Goal: Task Accomplishment & Management: Manage account settings

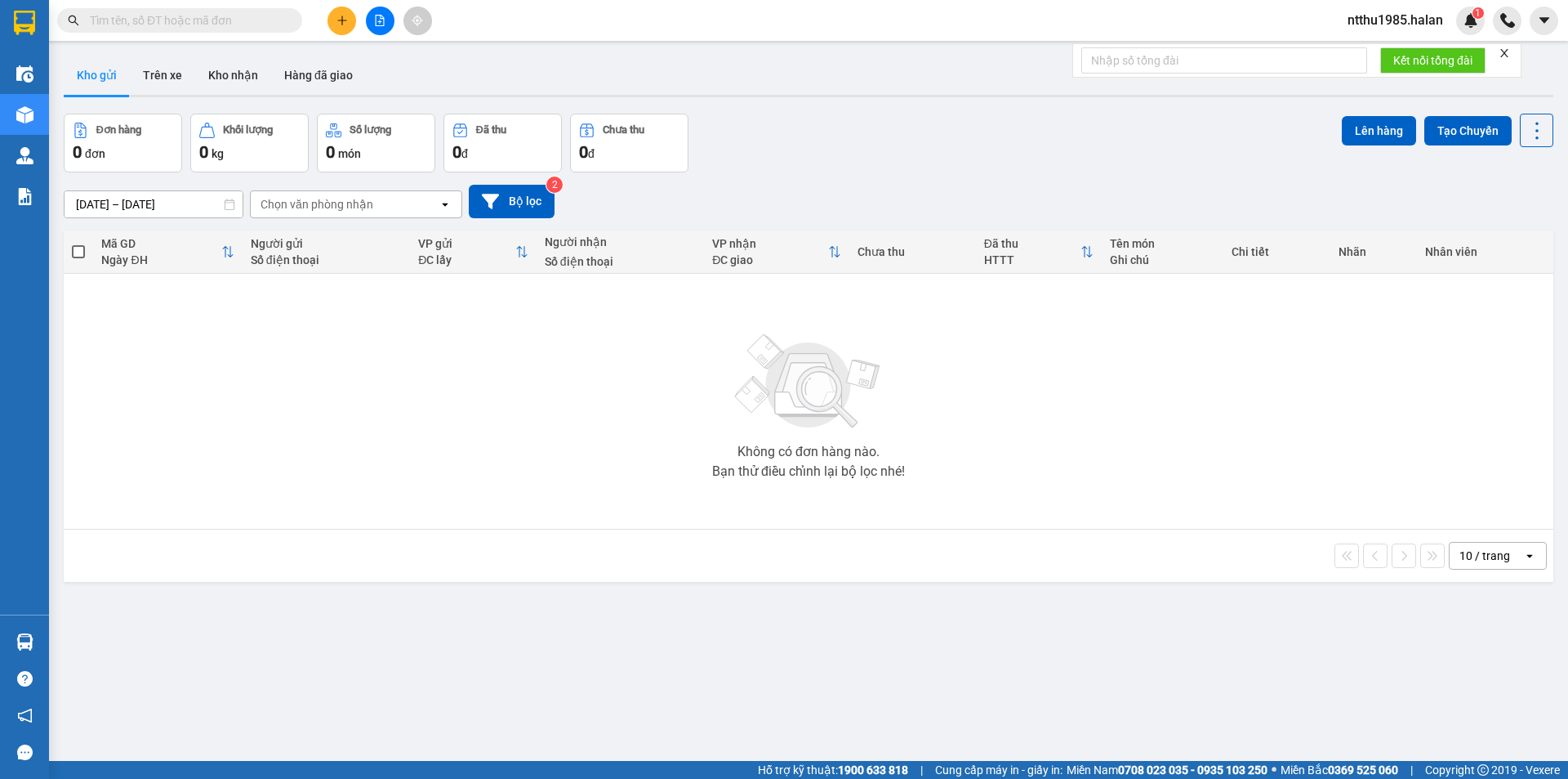
click at [1412, 24] on span "ntthu1985.halan" at bounding box center [1395, 19] width 122 height 20
click at [1406, 45] on span "Đăng xuất" at bounding box center [1403, 50] width 86 height 18
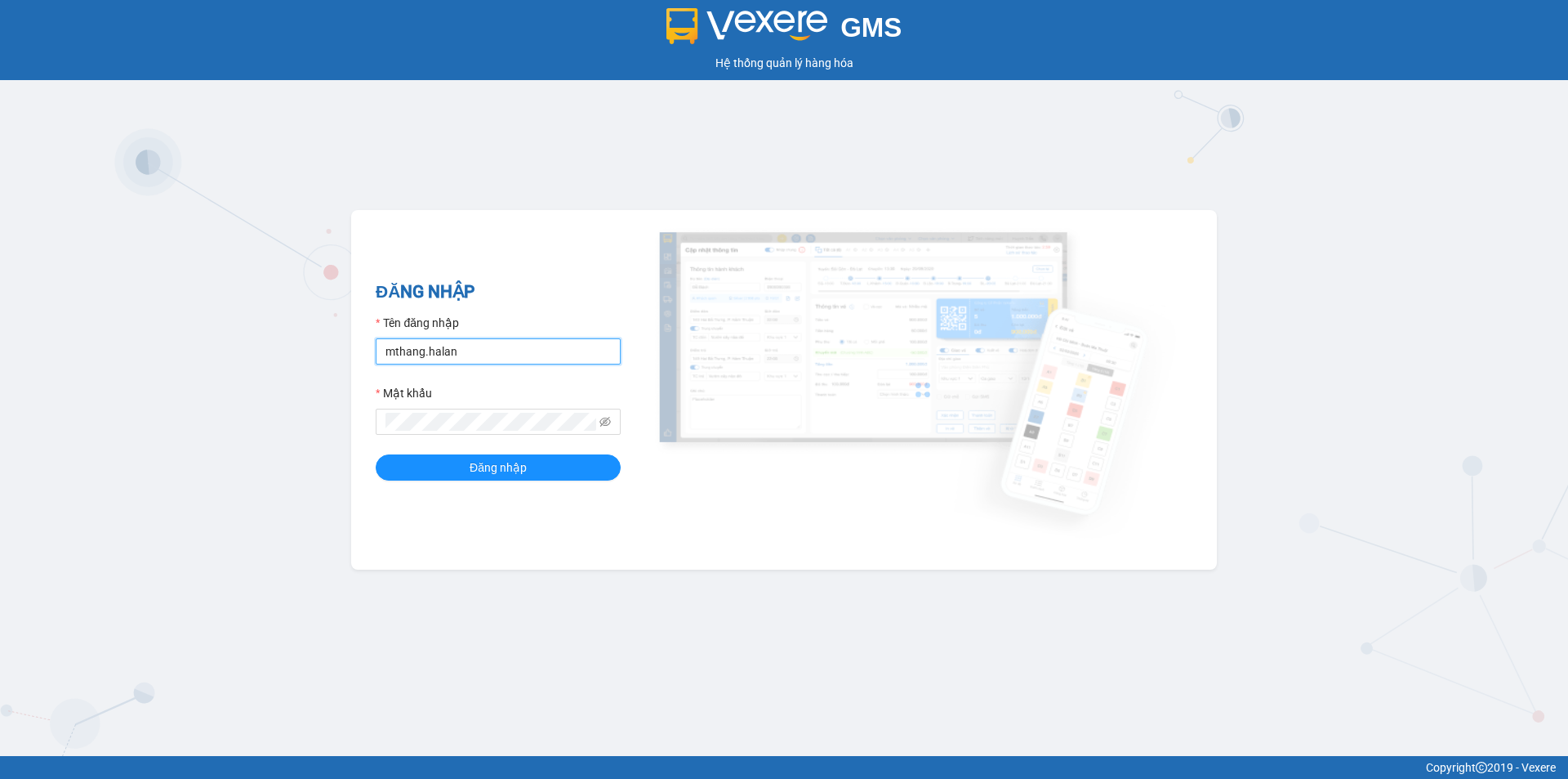
click at [459, 352] on input "mthang.halan" at bounding box center [497, 351] width 245 height 26
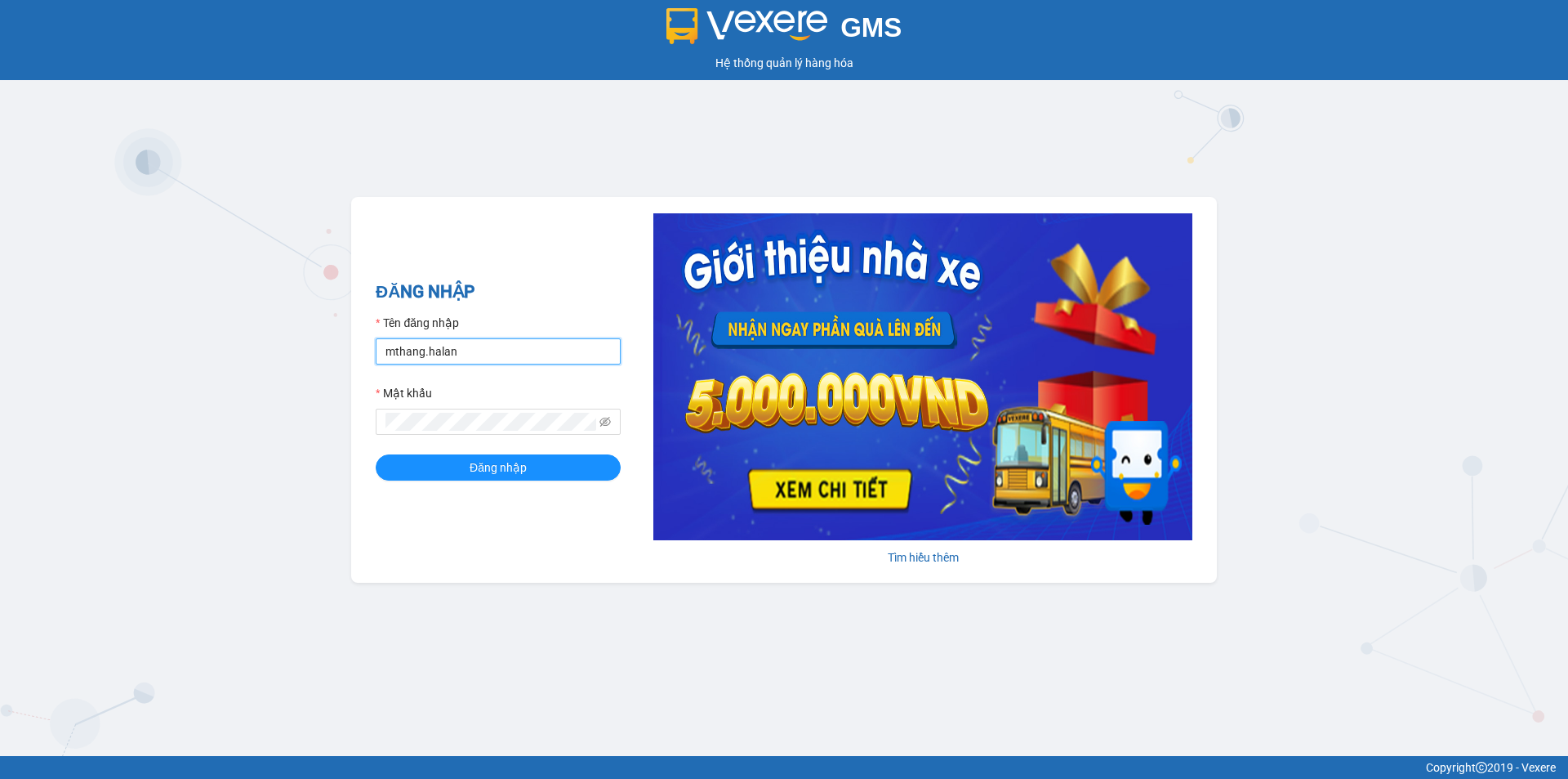
click at [459, 352] on input "mthang.halan" at bounding box center [497, 351] width 245 height 26
type input "ntthang.halan"
click at [544, 475] on button "Đăng nhập" at bounding box center [497, 467] width 245 height 26
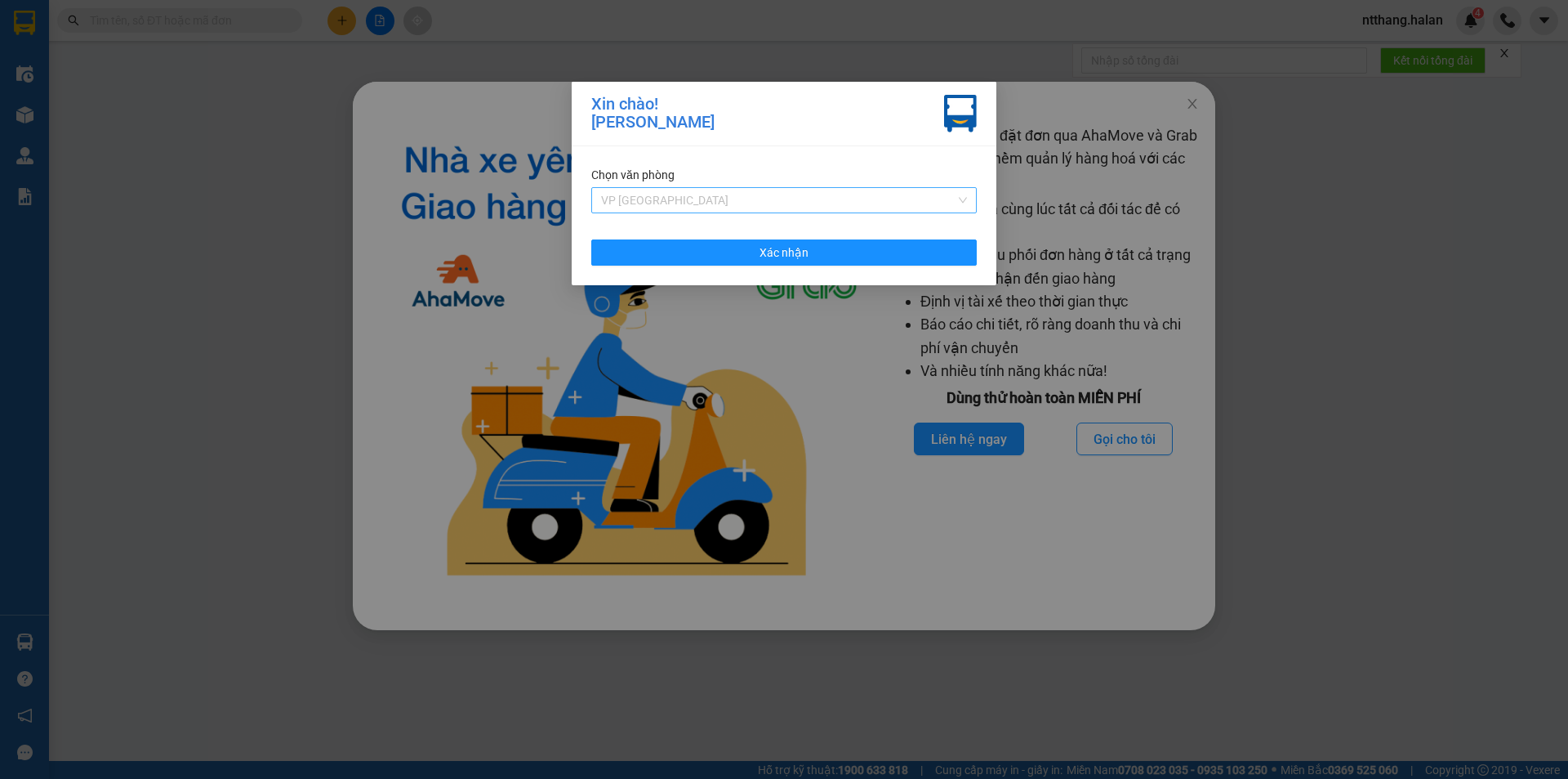
click at [631, 197] on span "VP Bắc Sơn" at bounding box center [784, 201] width 366 height 25
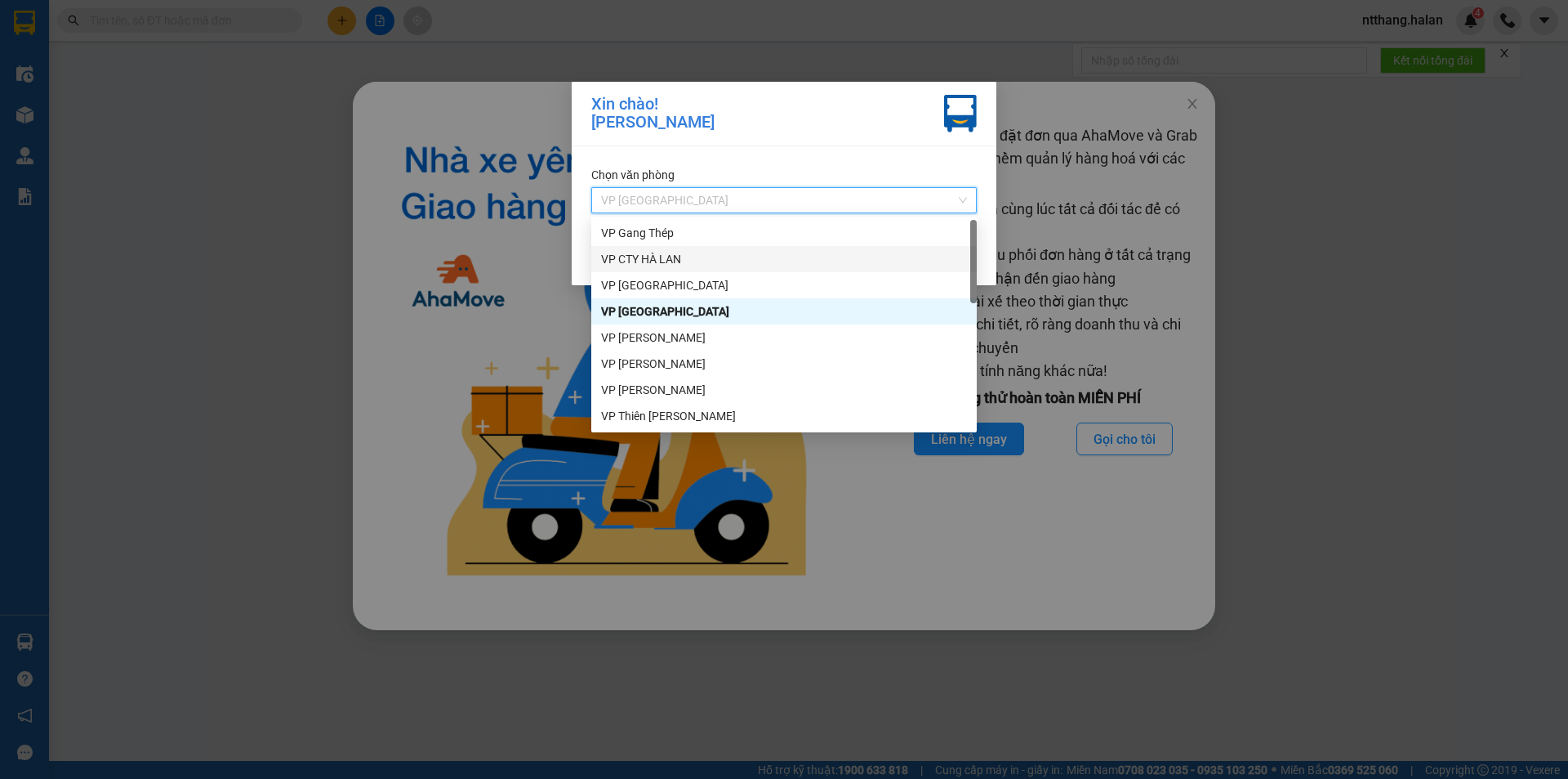
click at [654, 260] on div "VP CTY HÀ LAN" at bounding box center [784, 258] width 366 height 18
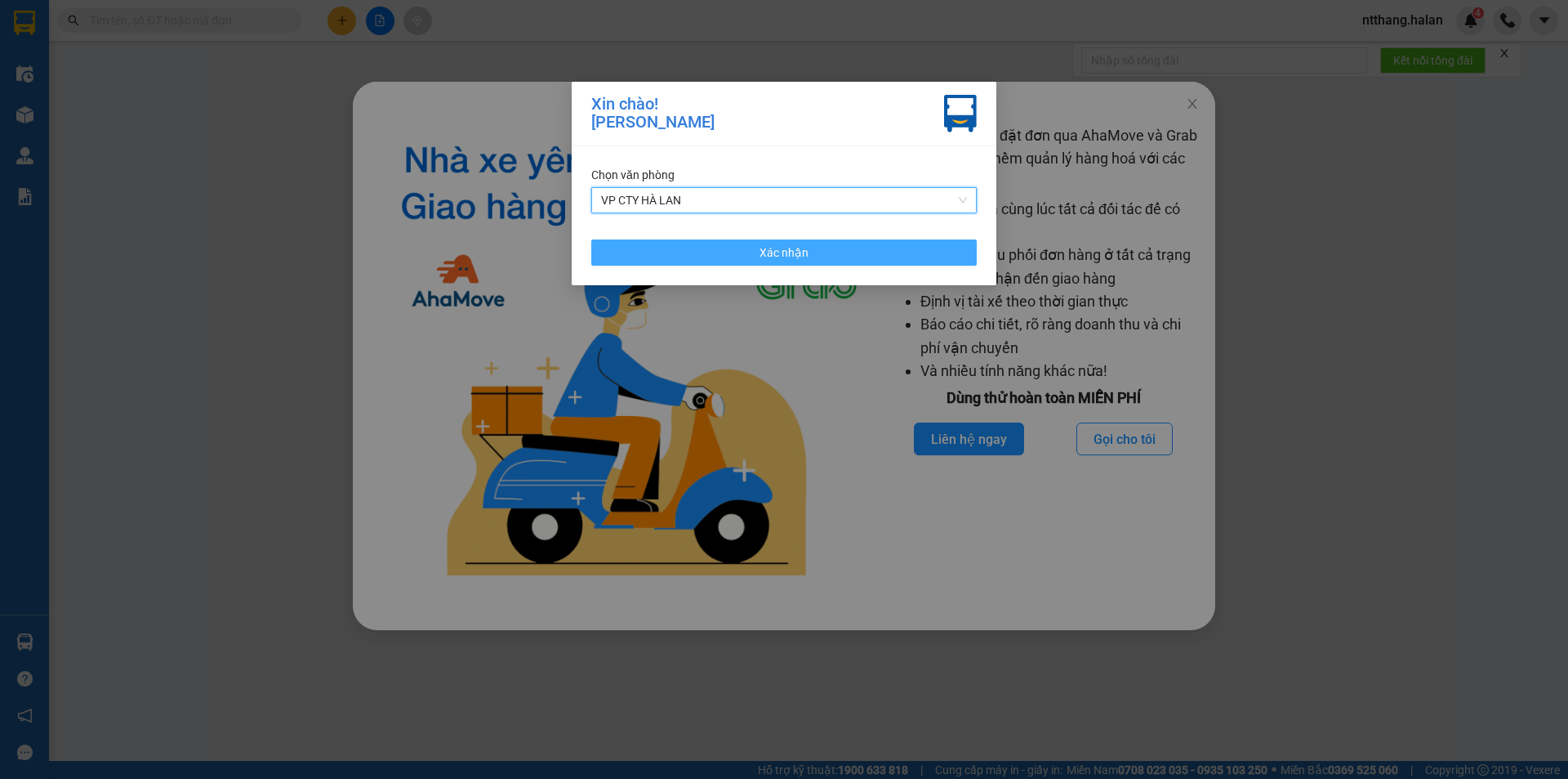
click at [648, 255] on button "Xác nhận" at bounding box center [784, 252] width 386 height 26
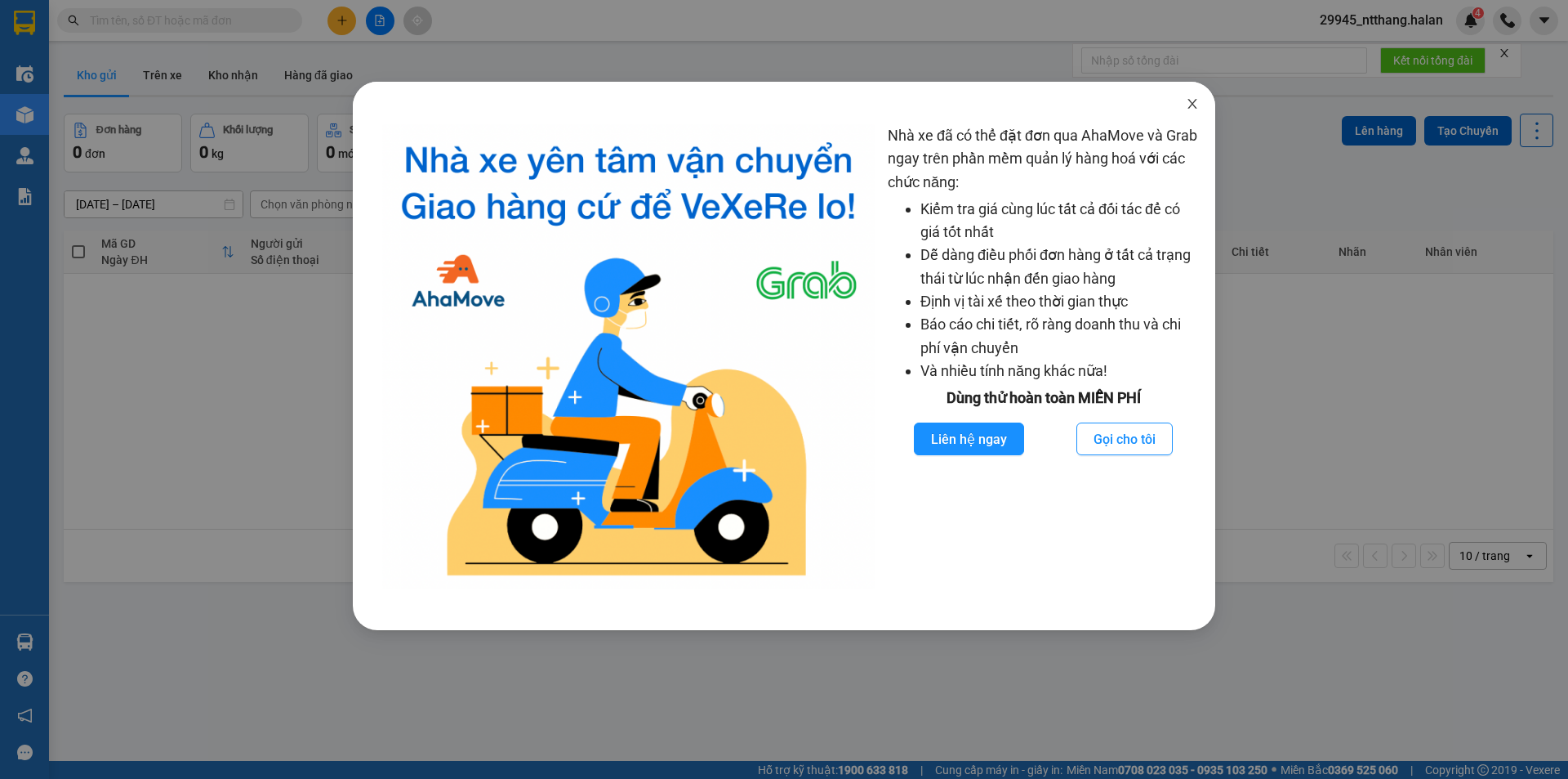
click at [1194, 106] on icon "close" at bounding box center [1192, 104] width 9 height 10
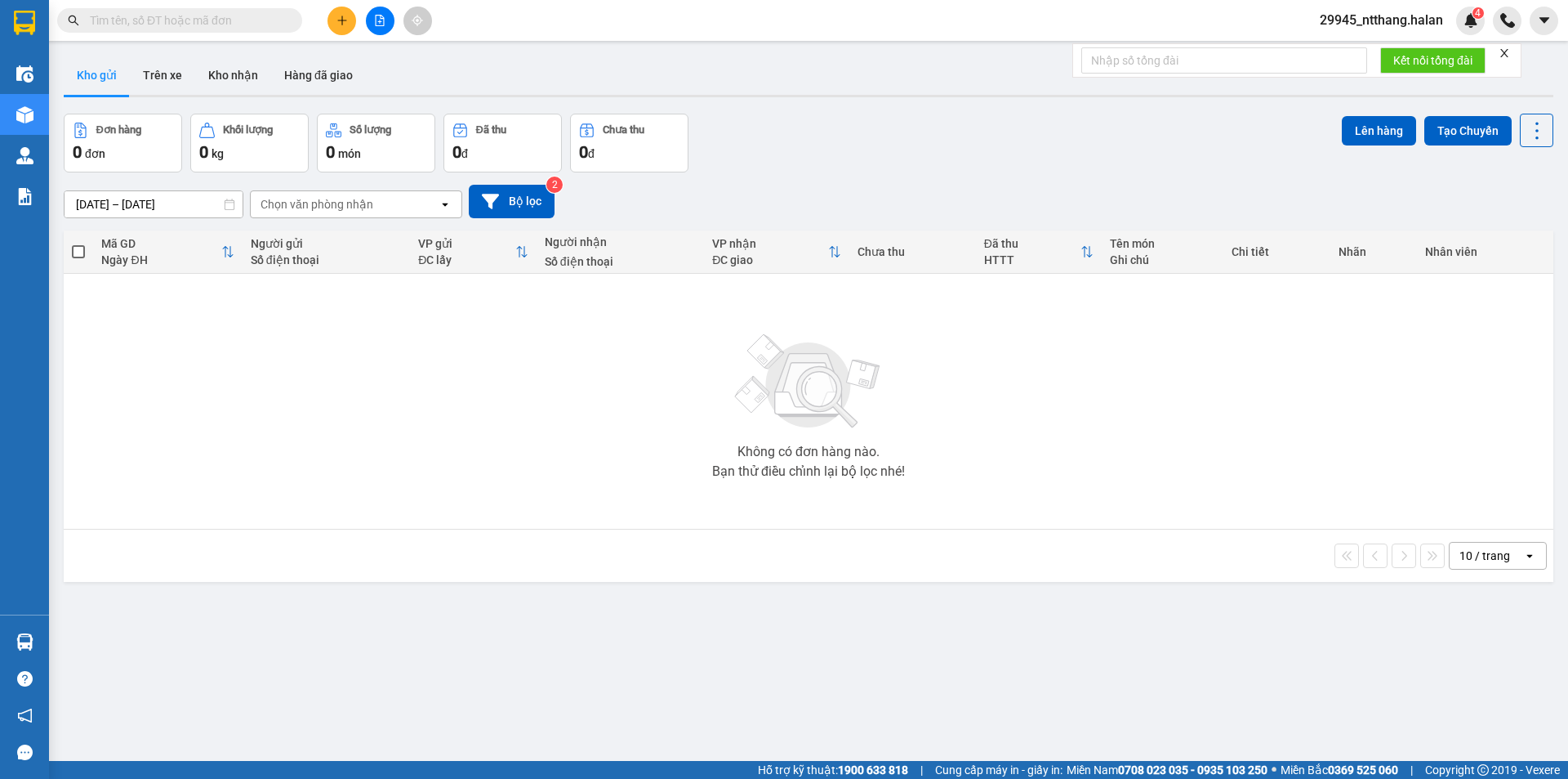
click at [337, 20] on icon "plus" at bounding box center [343, 20] width 12 height 12
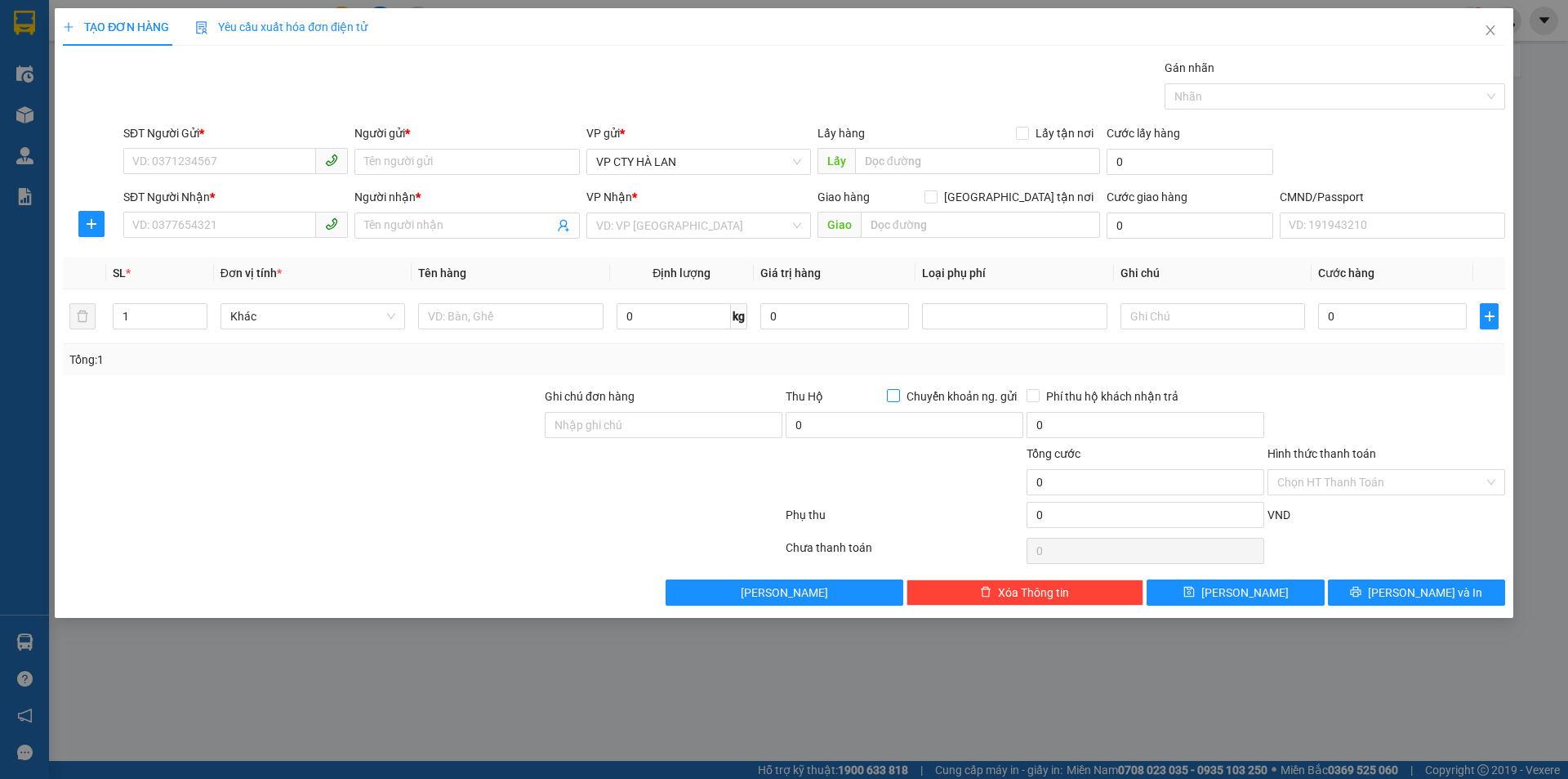
click at [892, 397] on input "Chuyển khoản ng. gửi" at bounding box center [893, 395] width 12 height 12
checkbox input "true"
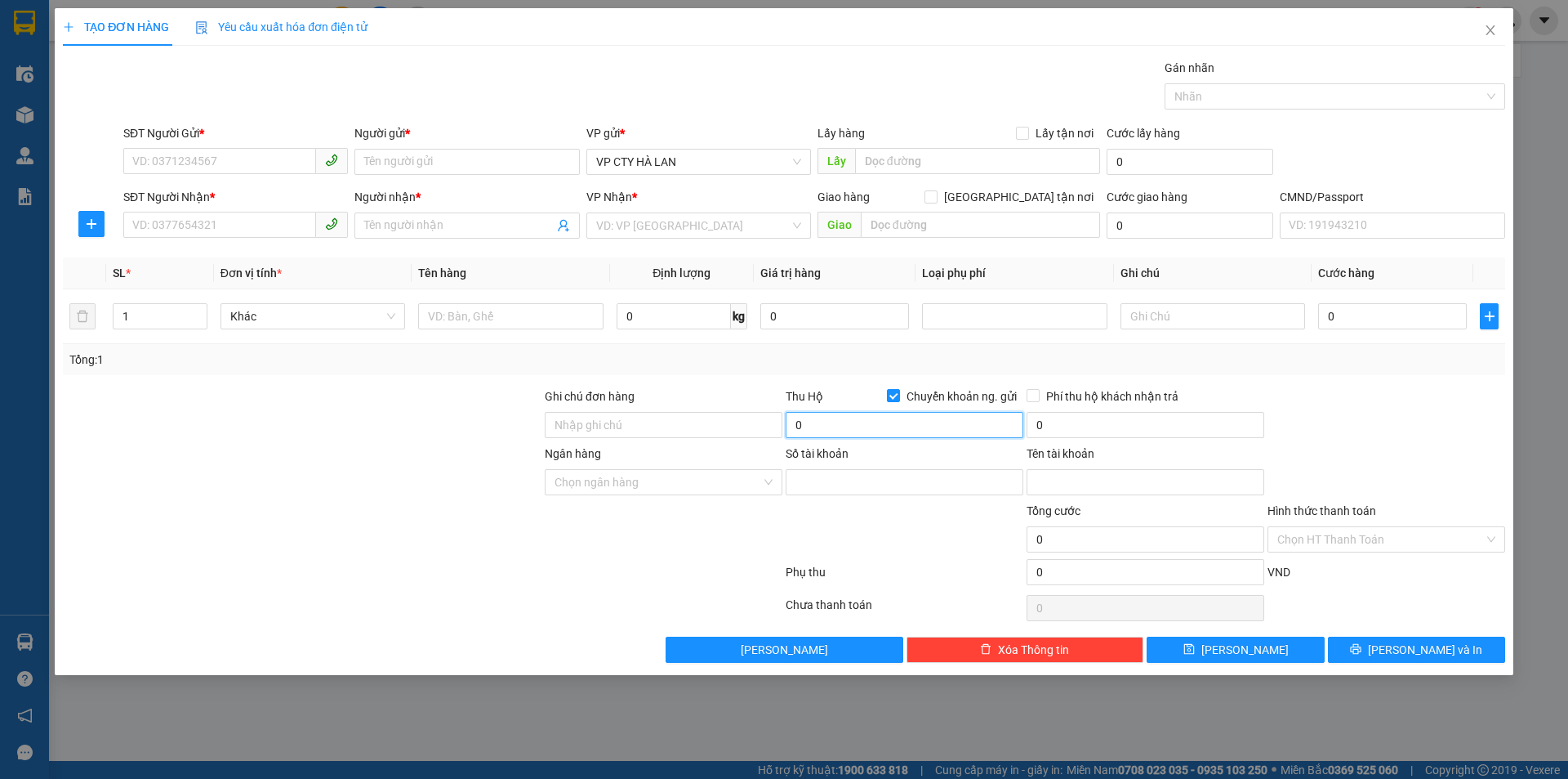
click at [879, 426] on input "0" at bounding box center [905, 425] width 238 height 26
type input "5.500.000"
type input "60.000"
click at [952, 342] on td at bounding box center [1015, 316] width 198 height 55
click at [1497, 35] on icon "close" at bounding box center [1491, 31] width 13 height 13
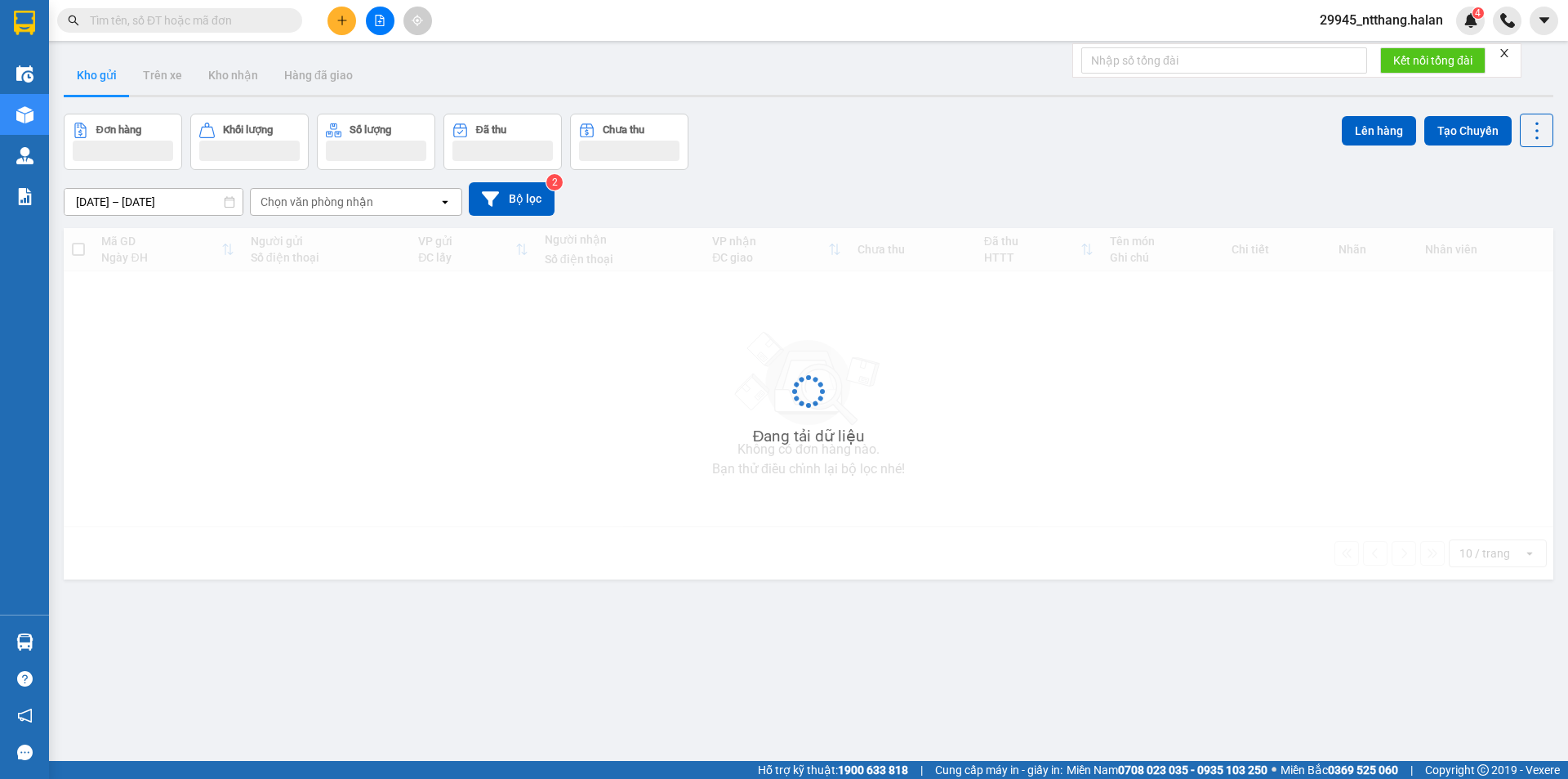
click at [194, 15] on input "text" at bounding box center [186, 20] width 193 height 18
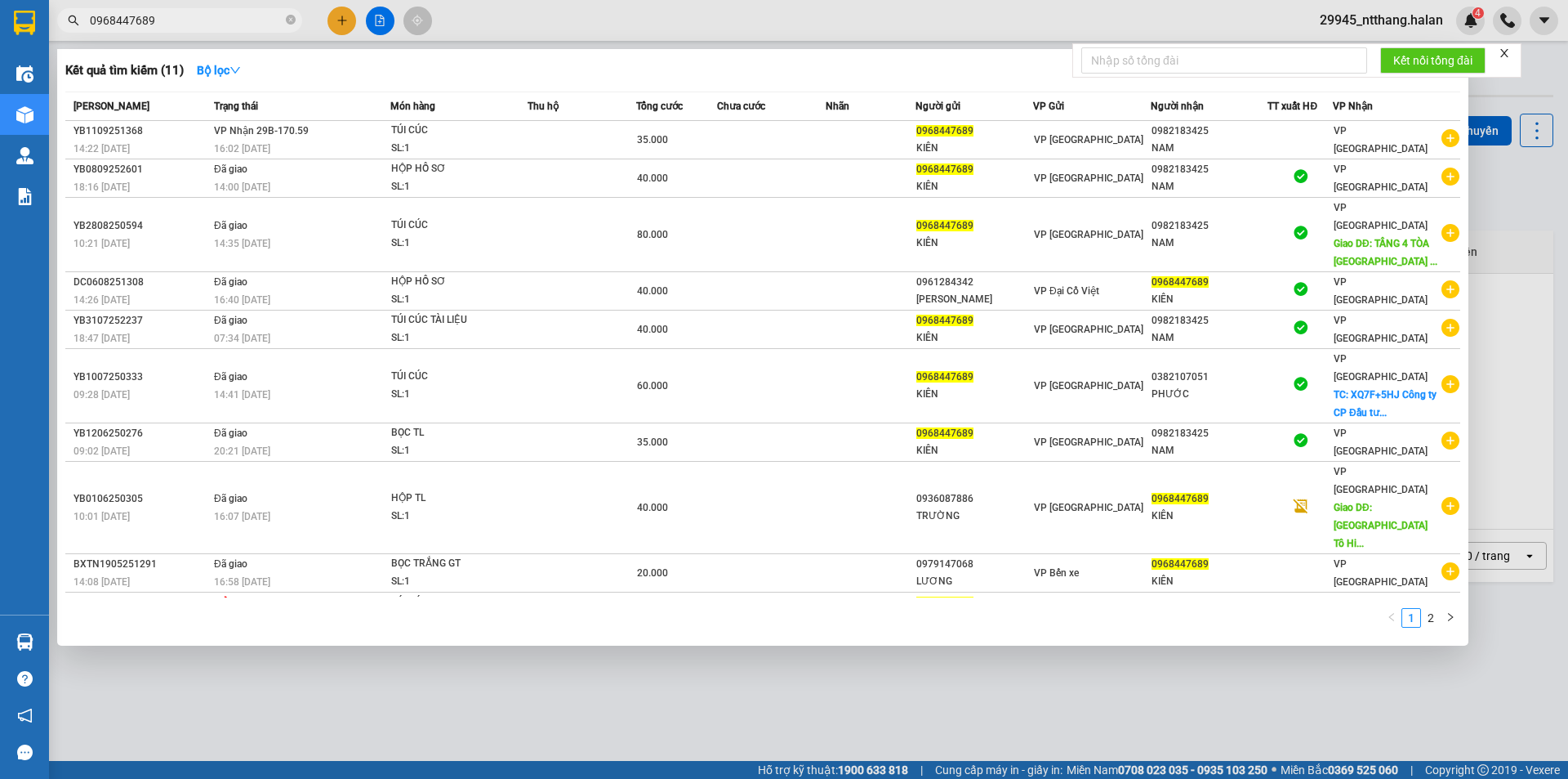
type input "0968447689"
click at [688, 652] on div at bounding box center [784, 389] width 1568 height 779
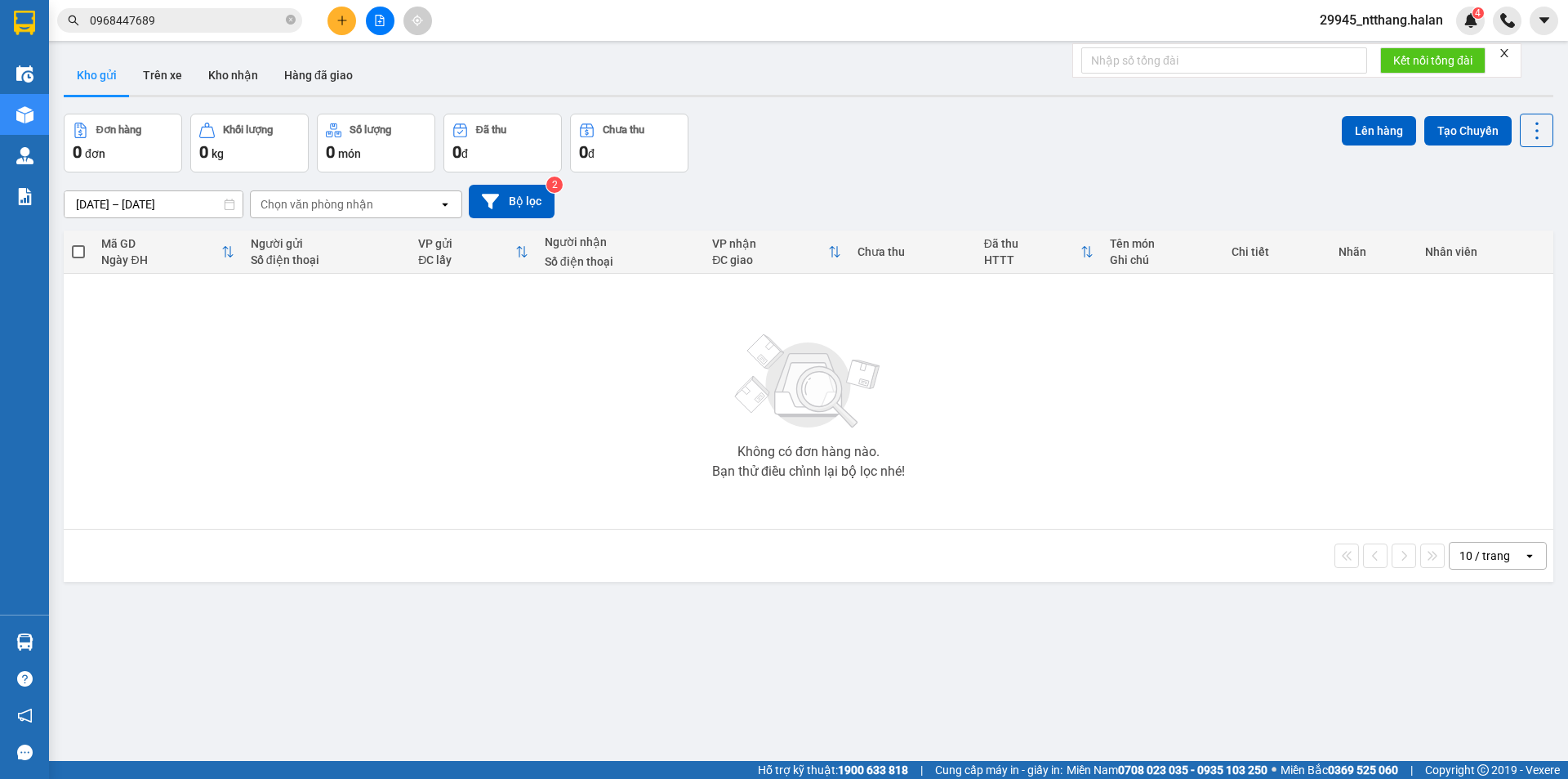
click at [343, 21] on icon "plus" at bounding box center [343, 20] width 12 height 12
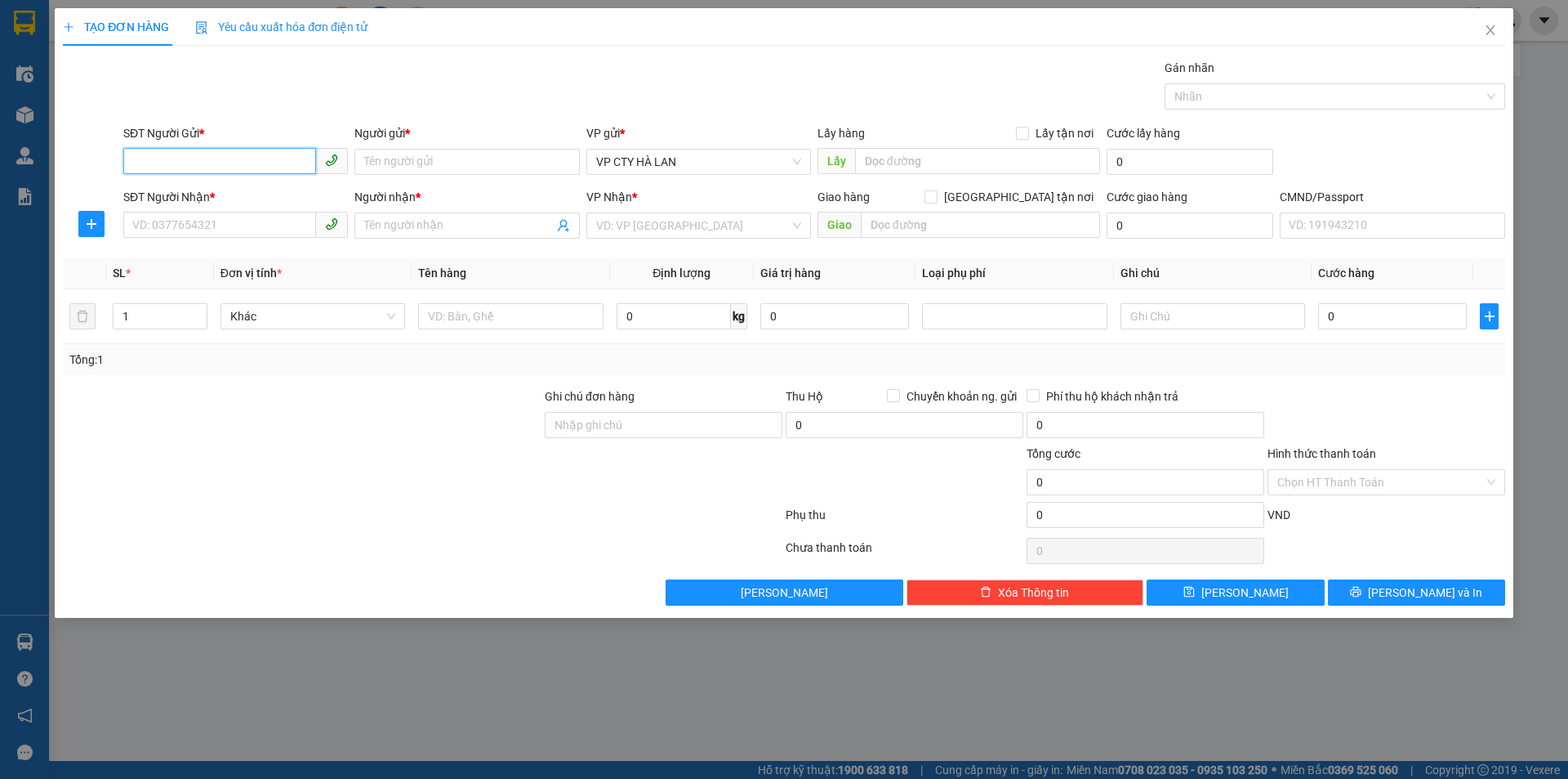
click at [240, 159] on input "SĐT Người Gửi *" at bounding box center [219, 160] width 193 height 26
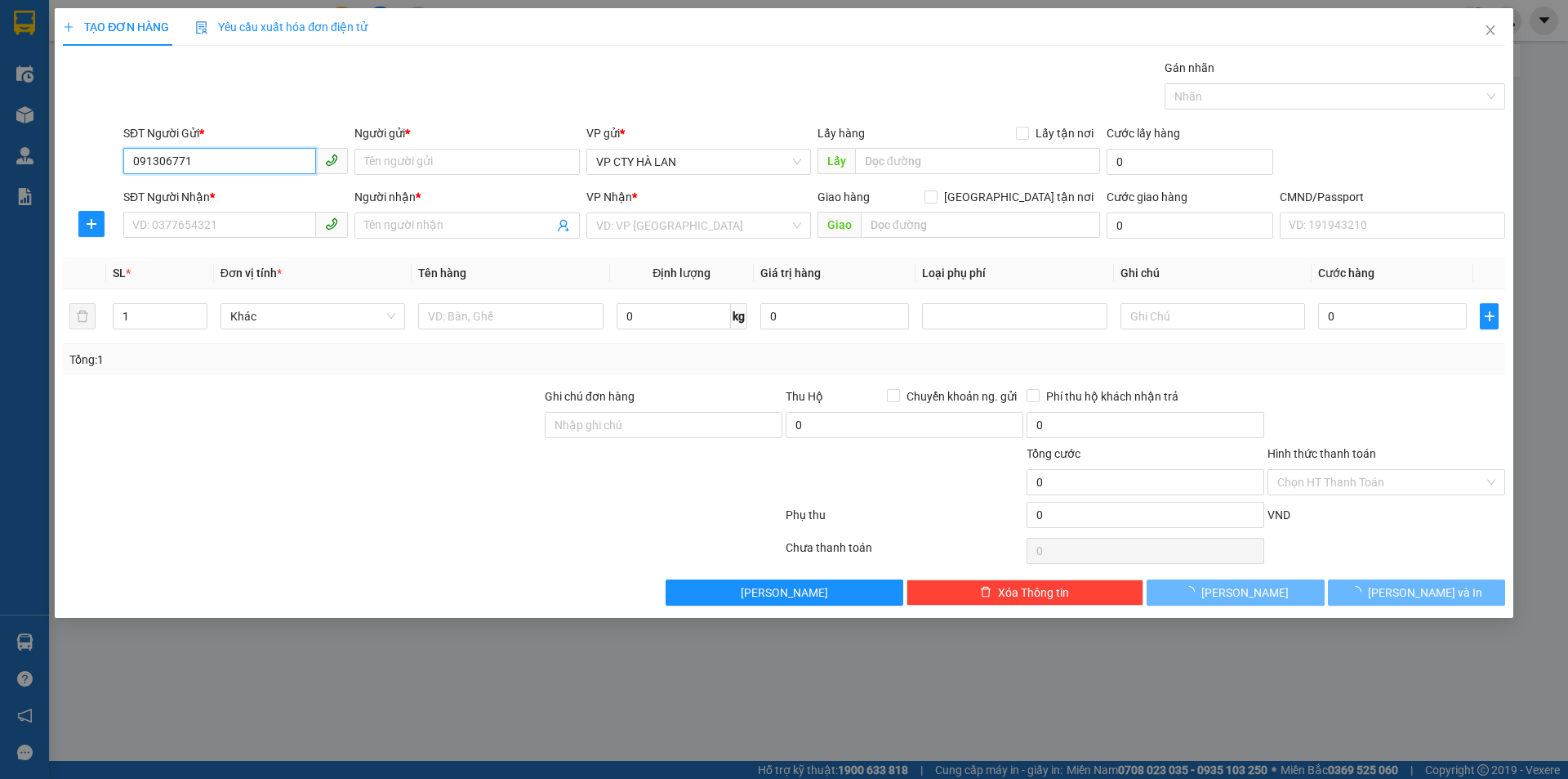
type input "0913067719"
click at [228, 197] on div "0913067719 - HOÀI" at bounding box center [236, 194] width 205 height 18
type input "HOÀI"
checkbox input "true"
type input "49 P. Hai Bà Trưng, Trần Hưng Đạo, Hoàn Kiếm, Hà Nội, Việt Nam"
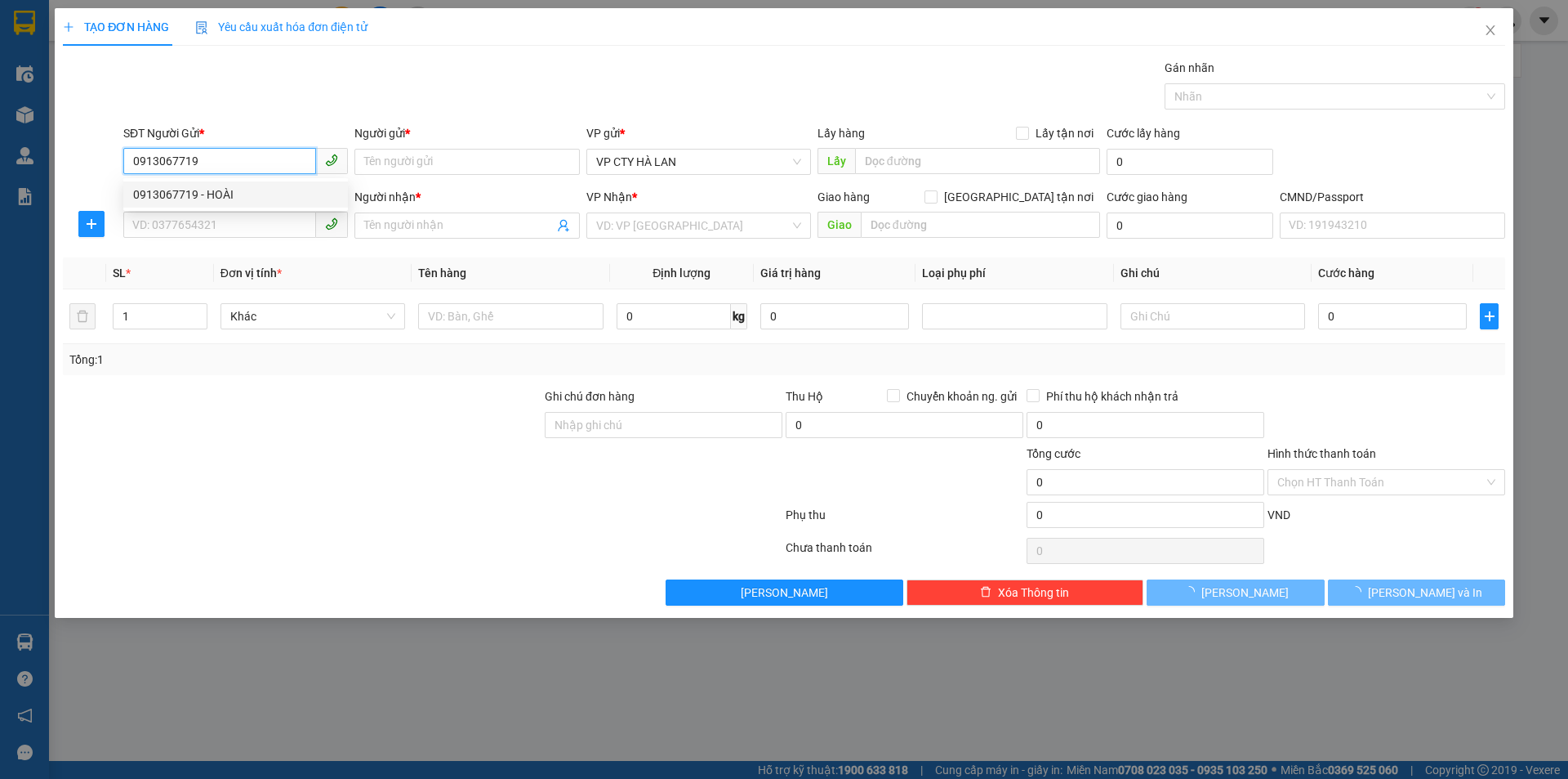
type input "45.000"
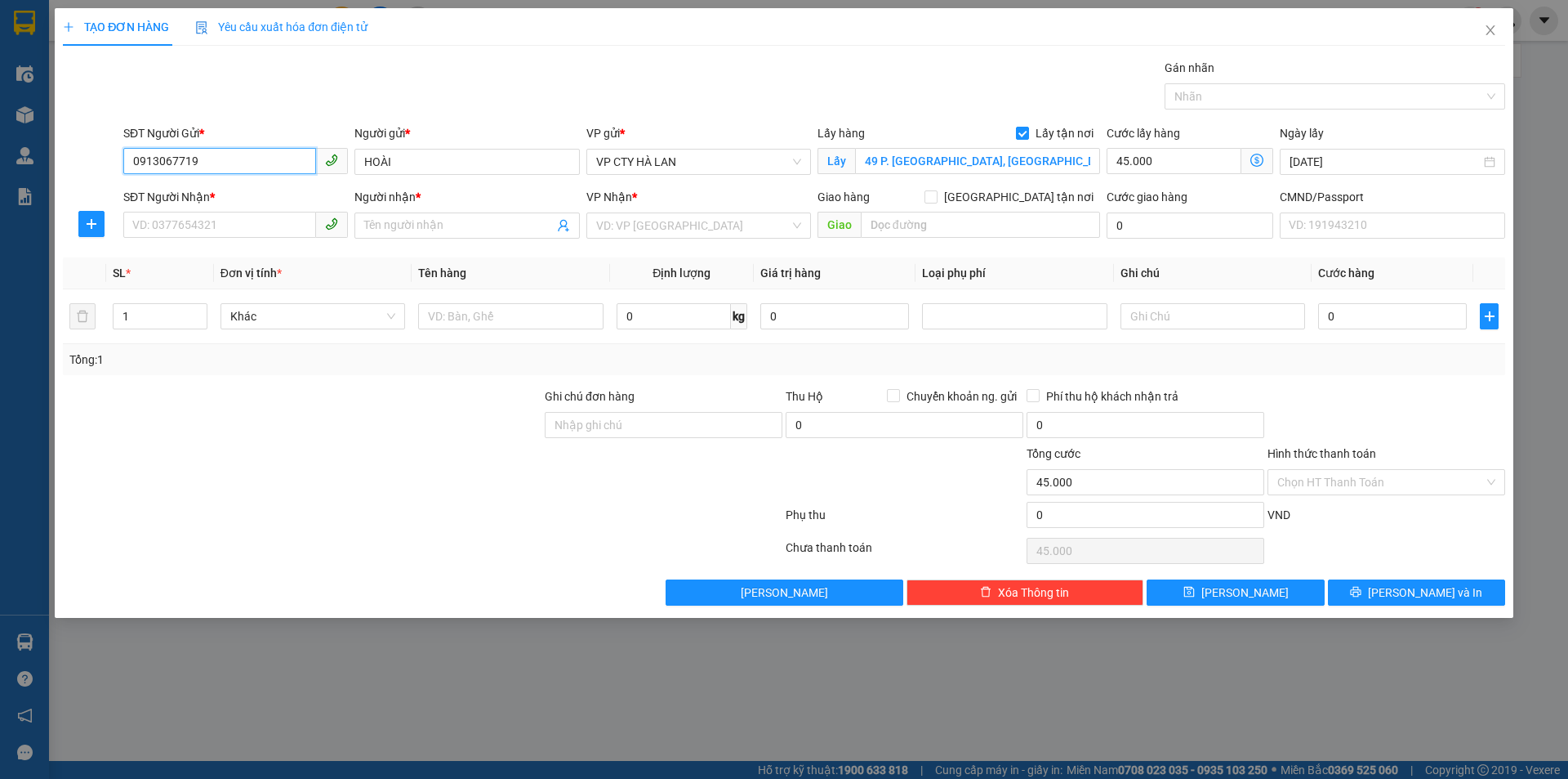
click at [270, 164] on input "0913067719" at bounding box center [219, 160] width 193 height 26
type input "0913067719"
click at [233, 233] on input "SĐT Người Nhận *" at bounding box center [219, 224] width 193 height 26
type input "0986947794"
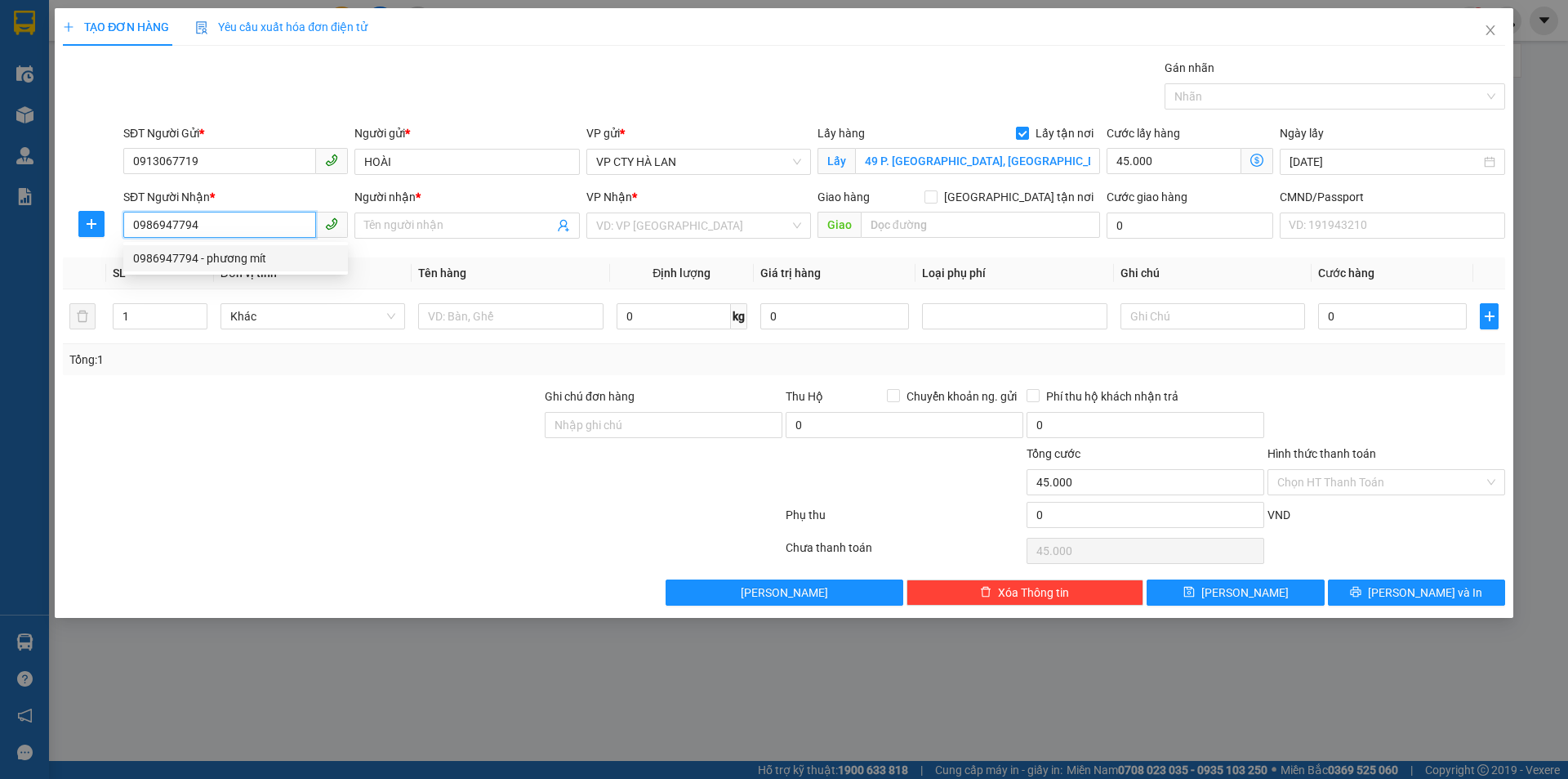
click at [205, 251] on div "0986947794 - phương mít" at bounding box center [236, 257] width 205 height 18
type input "phương mít"
click at [780, 161] on span "VP CTY HÀ LAN" at bounding box center [699, 162] width 205 height 25
type input "0986947794"
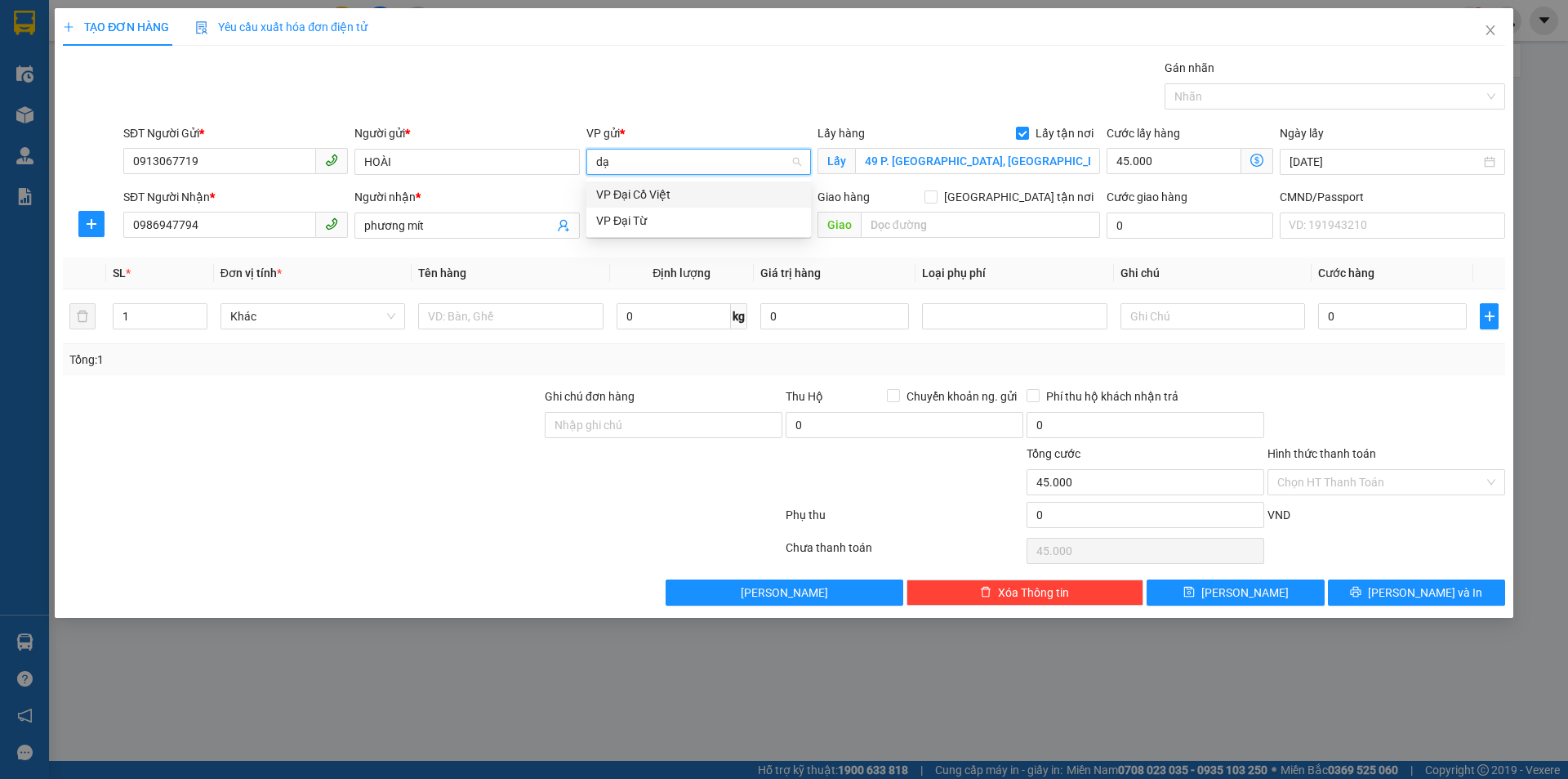
type input "dại"
click at [711, 190] on div "VP Đại Cồ Việt" at bounding box center [699, 194] width 205 height 18
click at [201, 228] on input "0986947794" at bounding box center [219, 224] width 193 height 26
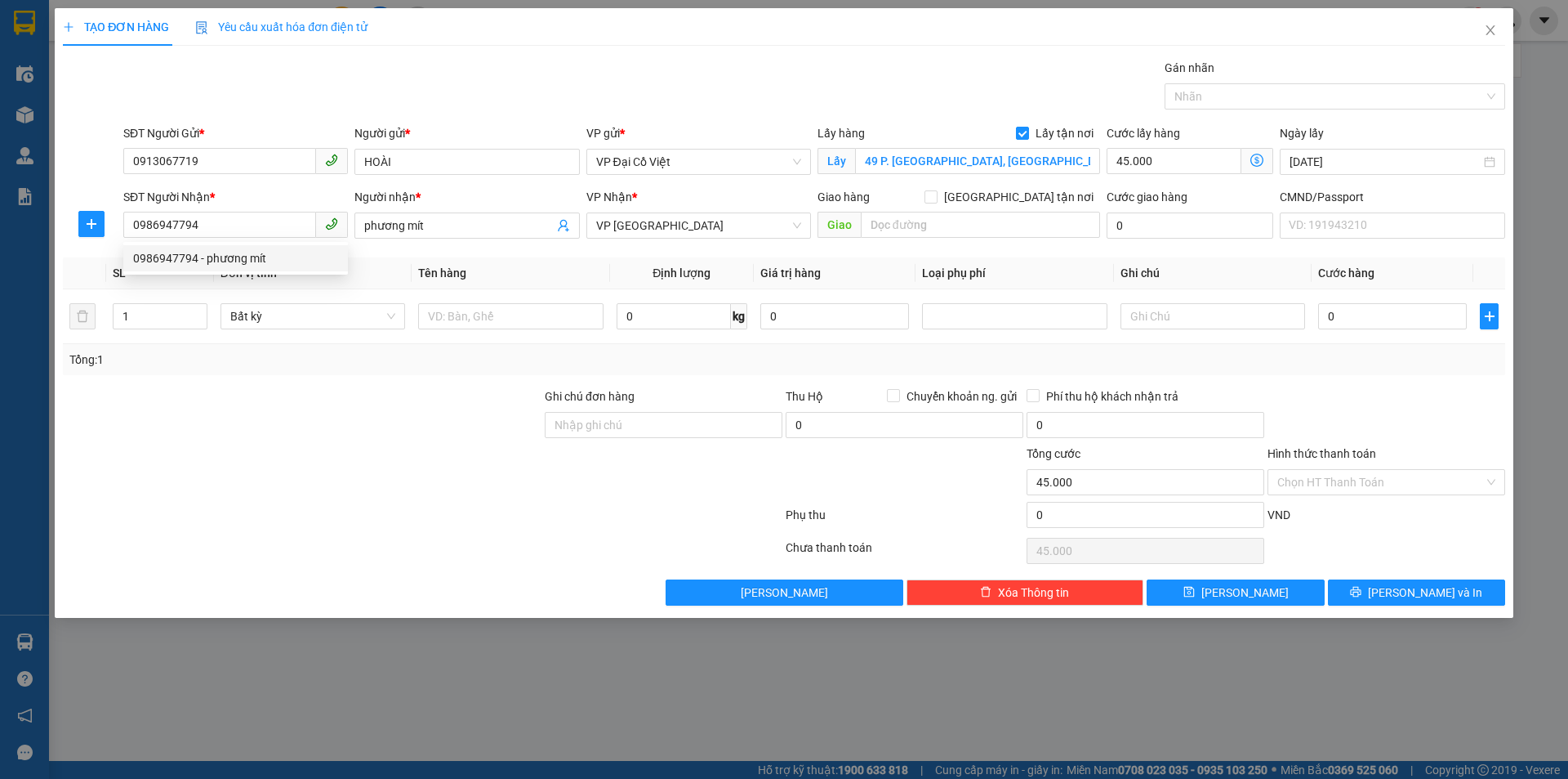
click at [567, 269] on th "Tên hàng" at bounding box center [511, 273] width 198 height 32
click at [518, 311] on input "text" at bounding box center [511, 316] width 184 height 26
click at [1253, 162] on icon "dollar-circle" at bounding box center [1257, 160] width 13 height 13
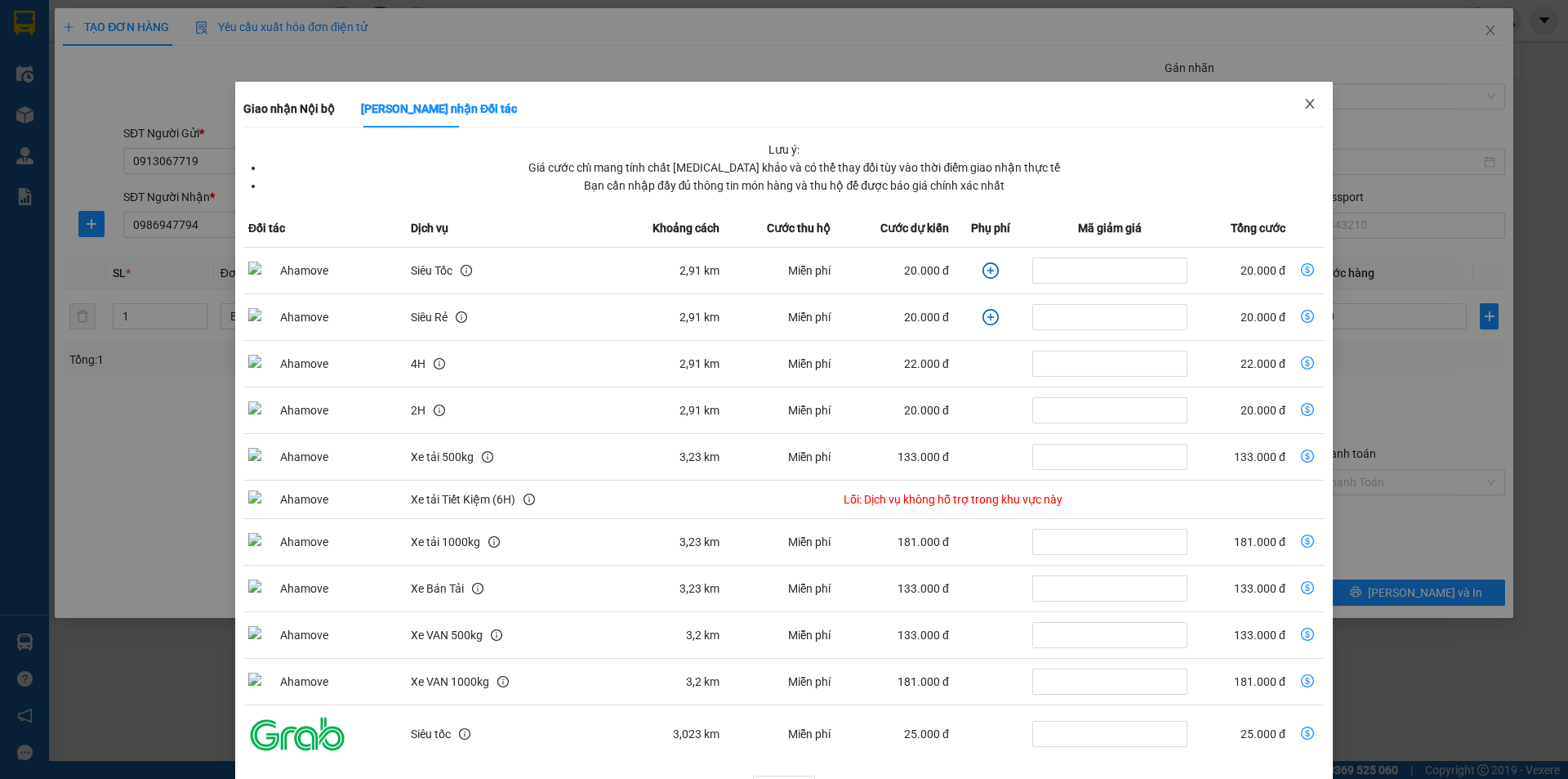
click at [1304, 103] on icon "close" at bounding box center [1311, 104] width 13 height 13
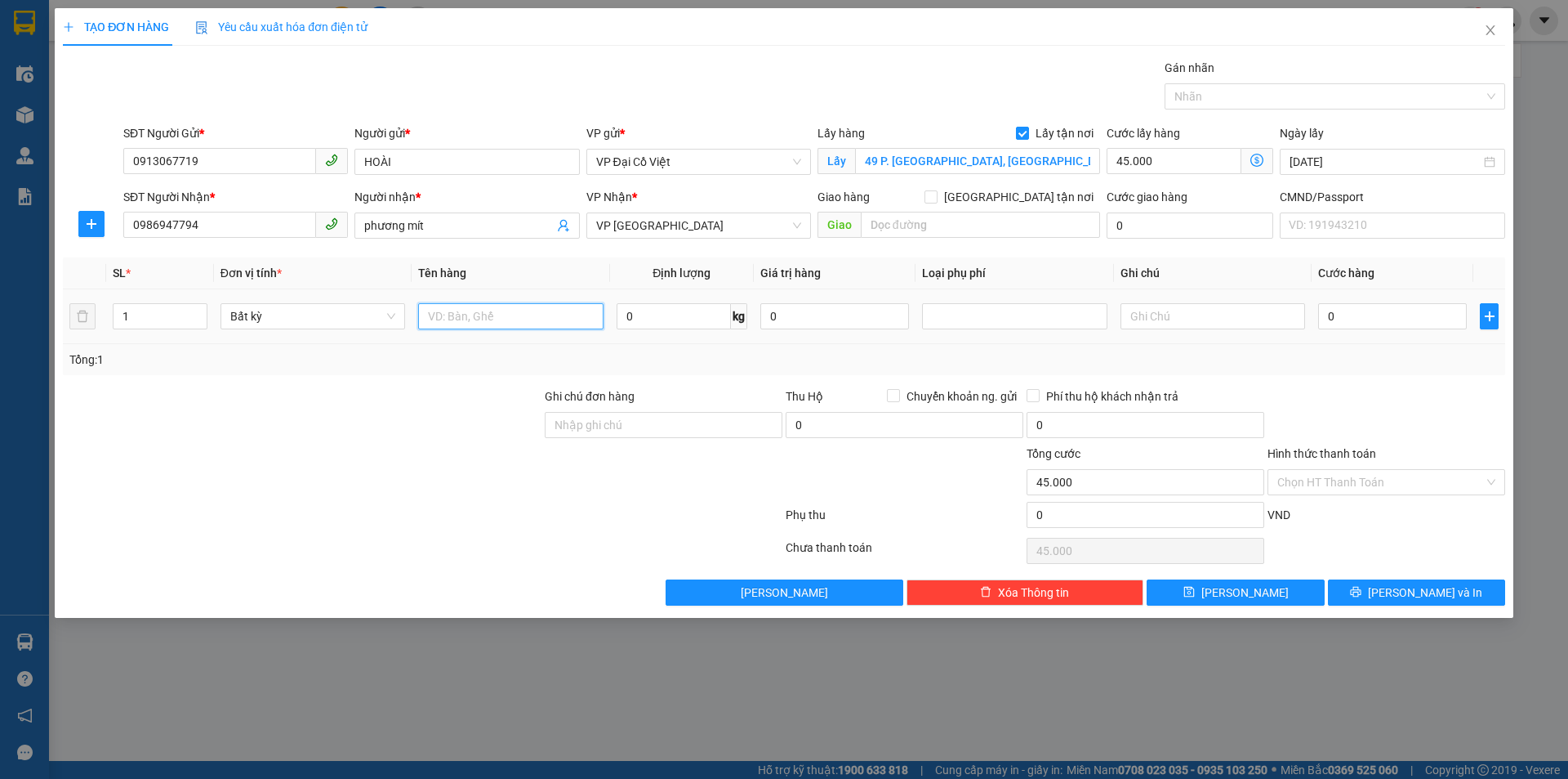
click at [545, 315] on input "text" at bounding box center [511, 316] width 184 height 26
type input "bọc thuốc"
type input "2"
type input "35.000"
type input "80.000"
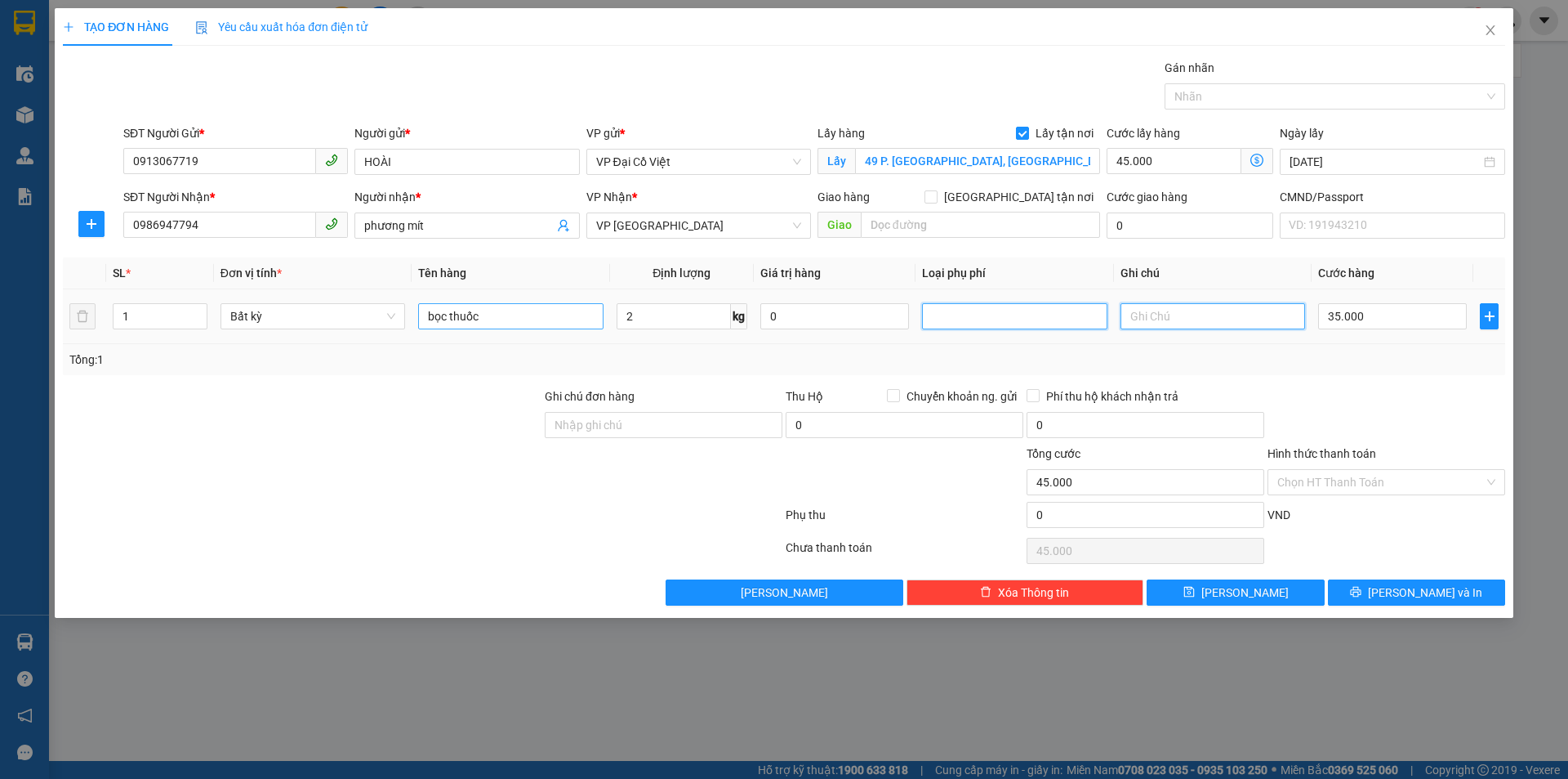
type input "80.000"
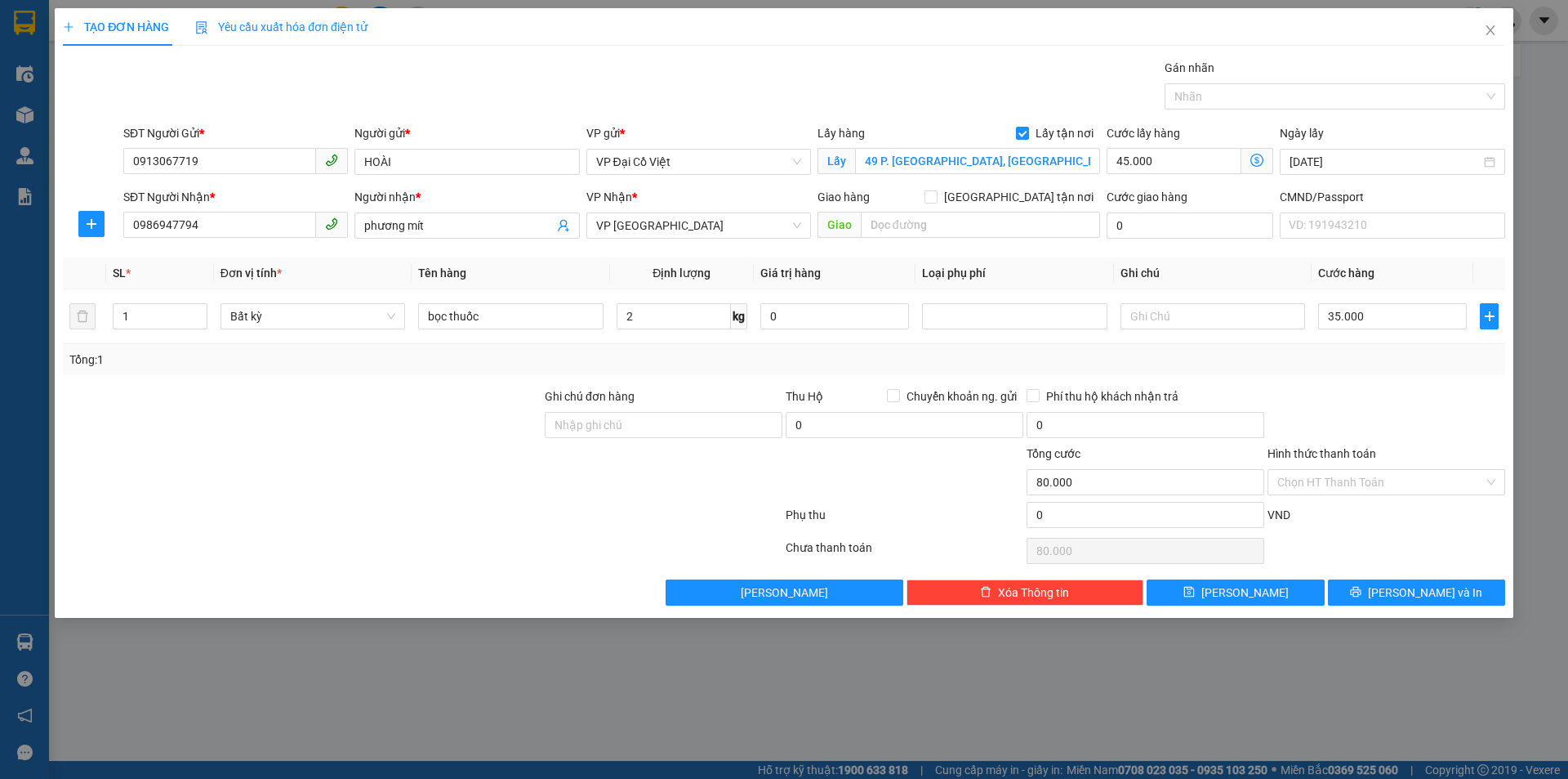
click at [1256, 157] on icon "dollar-circle" at bounding box center [1257, 160] width 13 height 13
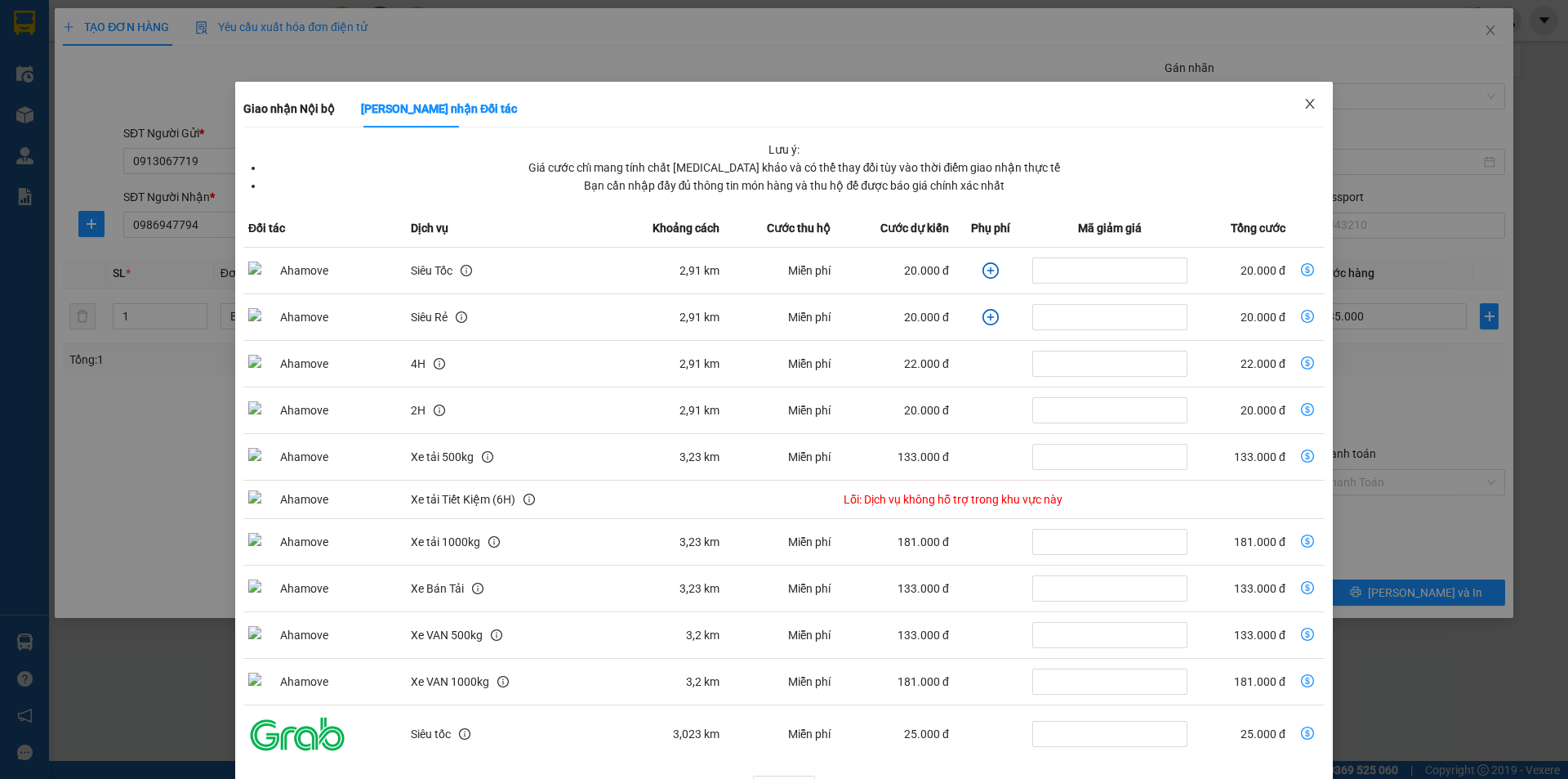
click at [1307, 108] on span "Close" at bounding box center [1311, 105] width 46 height 46
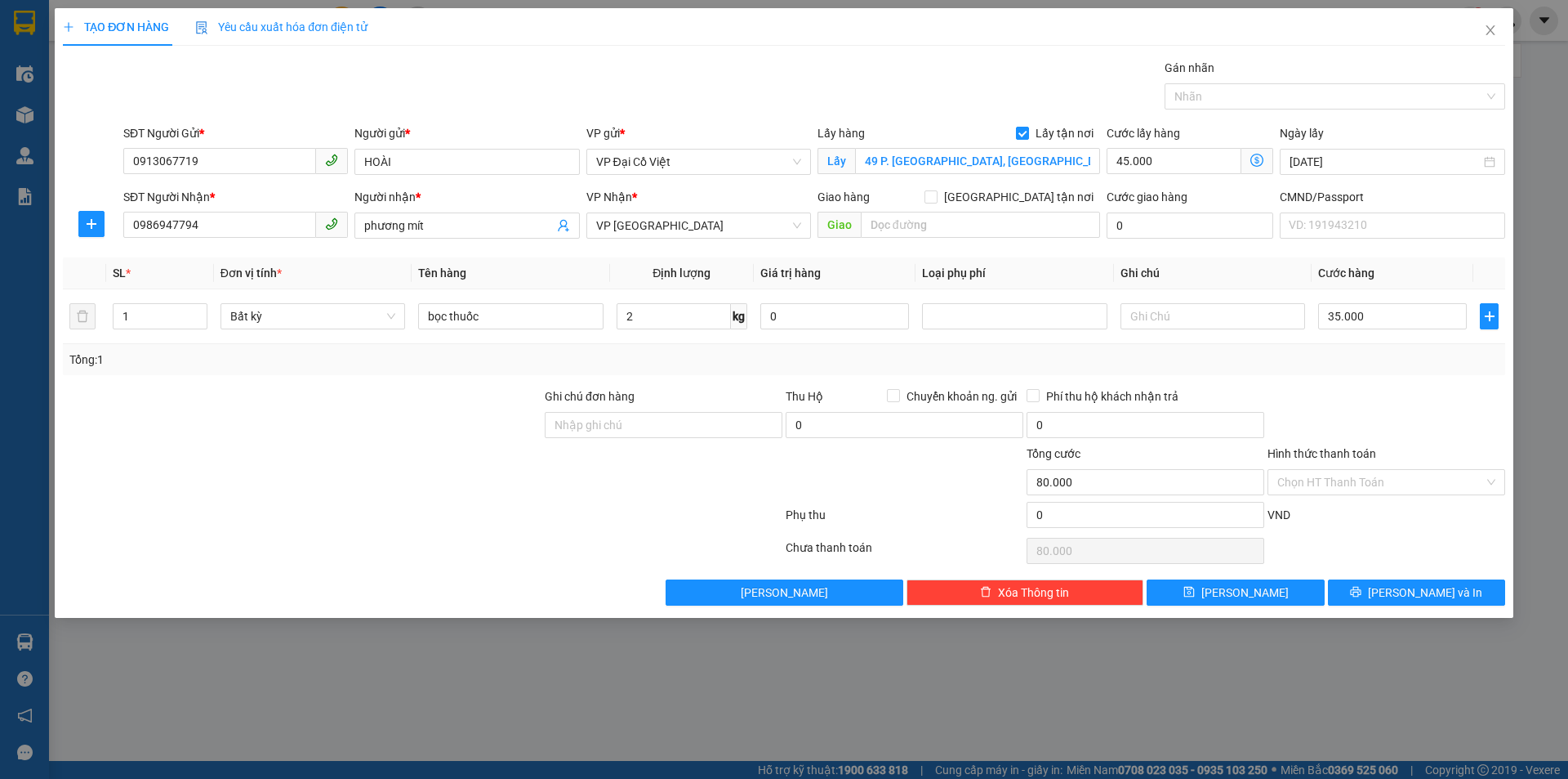
click at [1150, 129] on label "Cước lấy hàng" at bounding box center [1144, 134] width 74 height 13
click at [1150, 156] on input "45.000" at bounding box center [1174, 160] width 134 height 26
type input "485.003"
type input "4.500.030"
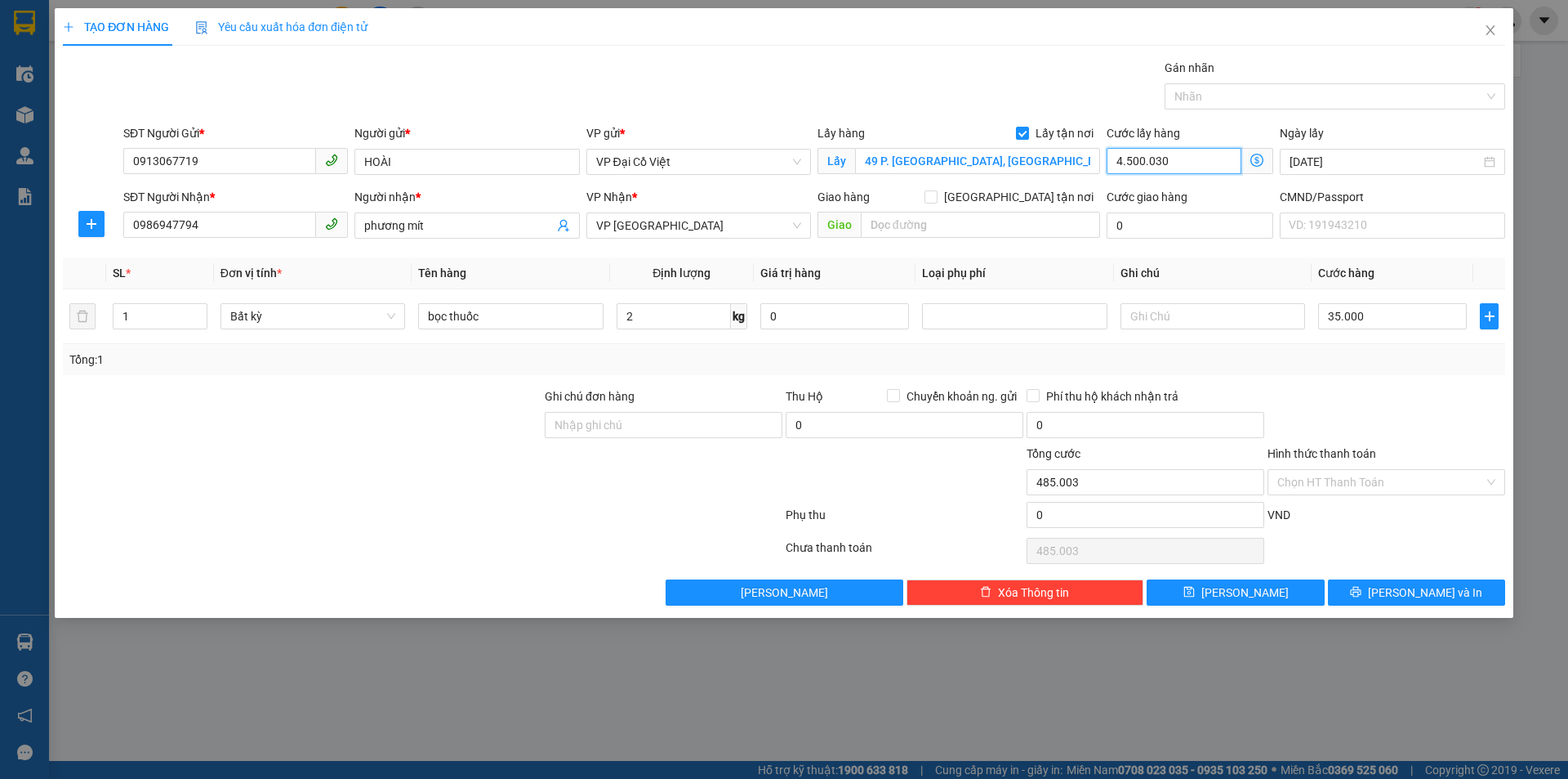
type input "4.535.030"
click at [1167, 161] on input "4.500.030" at bounding box center [1174, 160] width 134 height 26
type input "35.003"
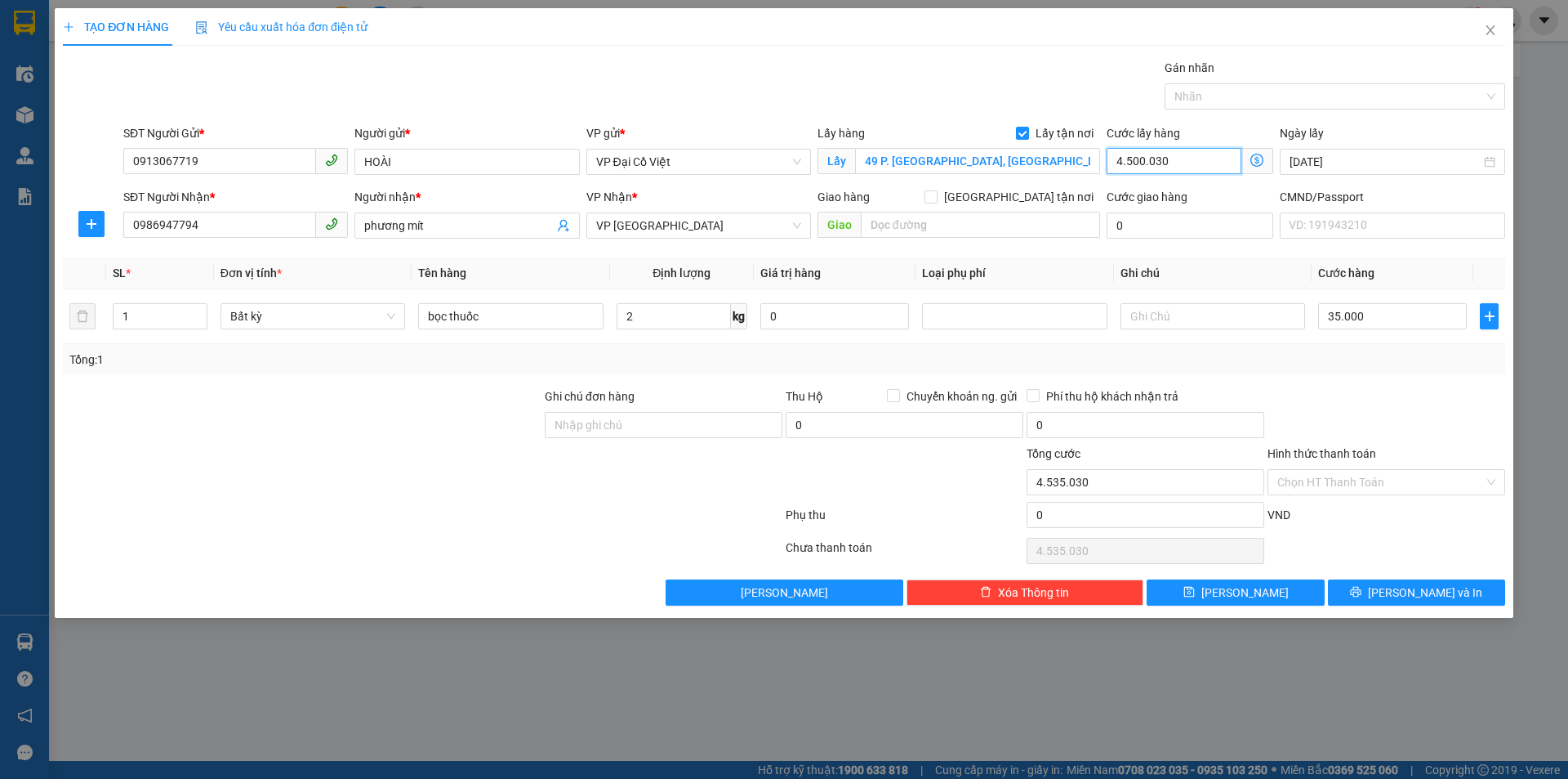
type input "35.003"
type input "3"
type input "35.030"
type input "30"
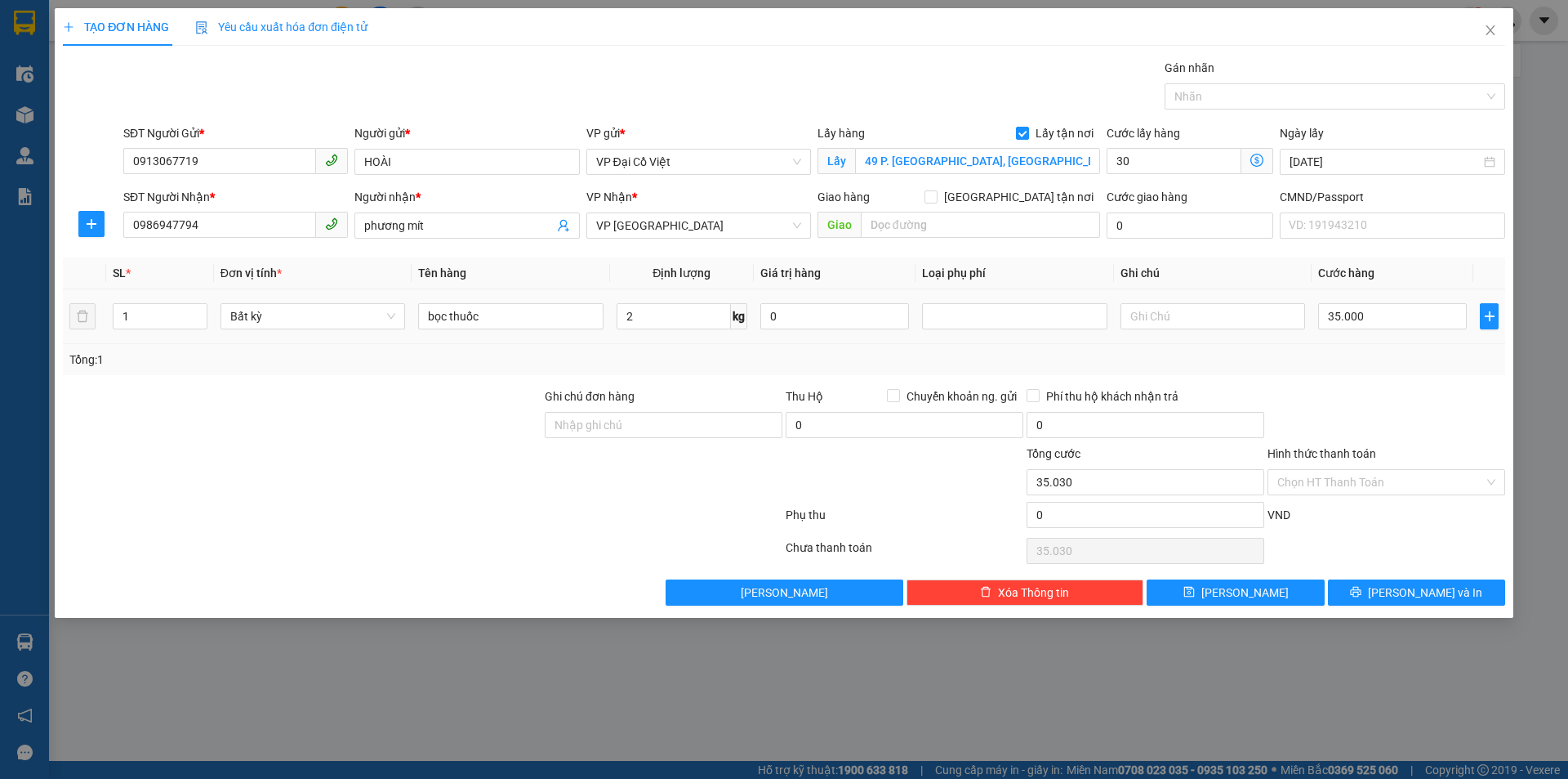
type input "65.000"
type input "30.000"
click at [1052, 278] on th "Loại phụ phí" at bounding box center [1015, 273] width 198 height 32
click at [717, 423] on input "Ghi chú đơn hàng" at bounding box center [663, 425] width 238 height 26
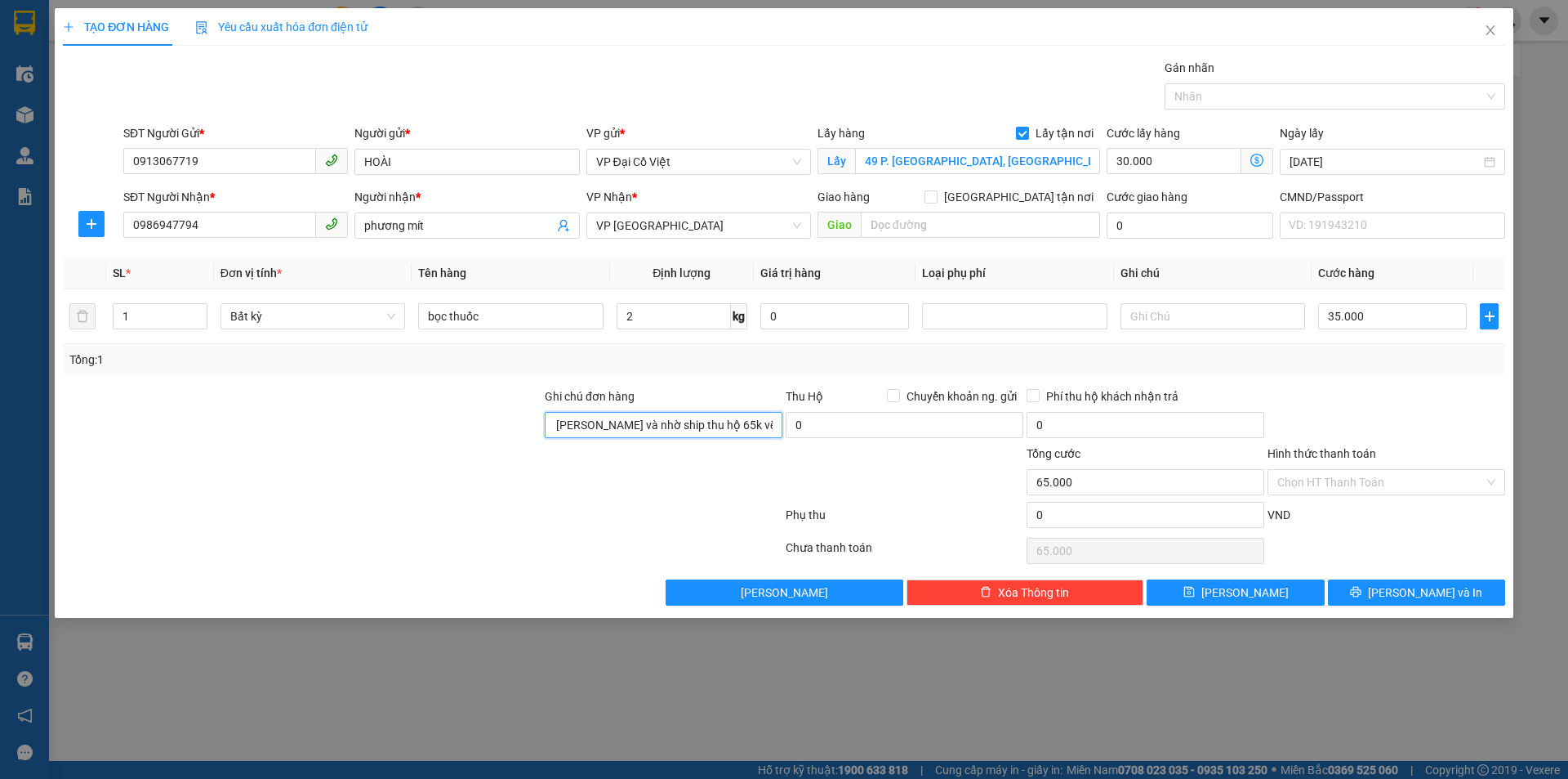
scroll to position [0, 94]
type input "lấy hàng cho bạn phương và nhờ ship thu hộ 65k về vp hà lan"
click at [1372, 596] on button "[PERSON_NAME] và In" at bounding box center [1416, 592] width 178 height 26
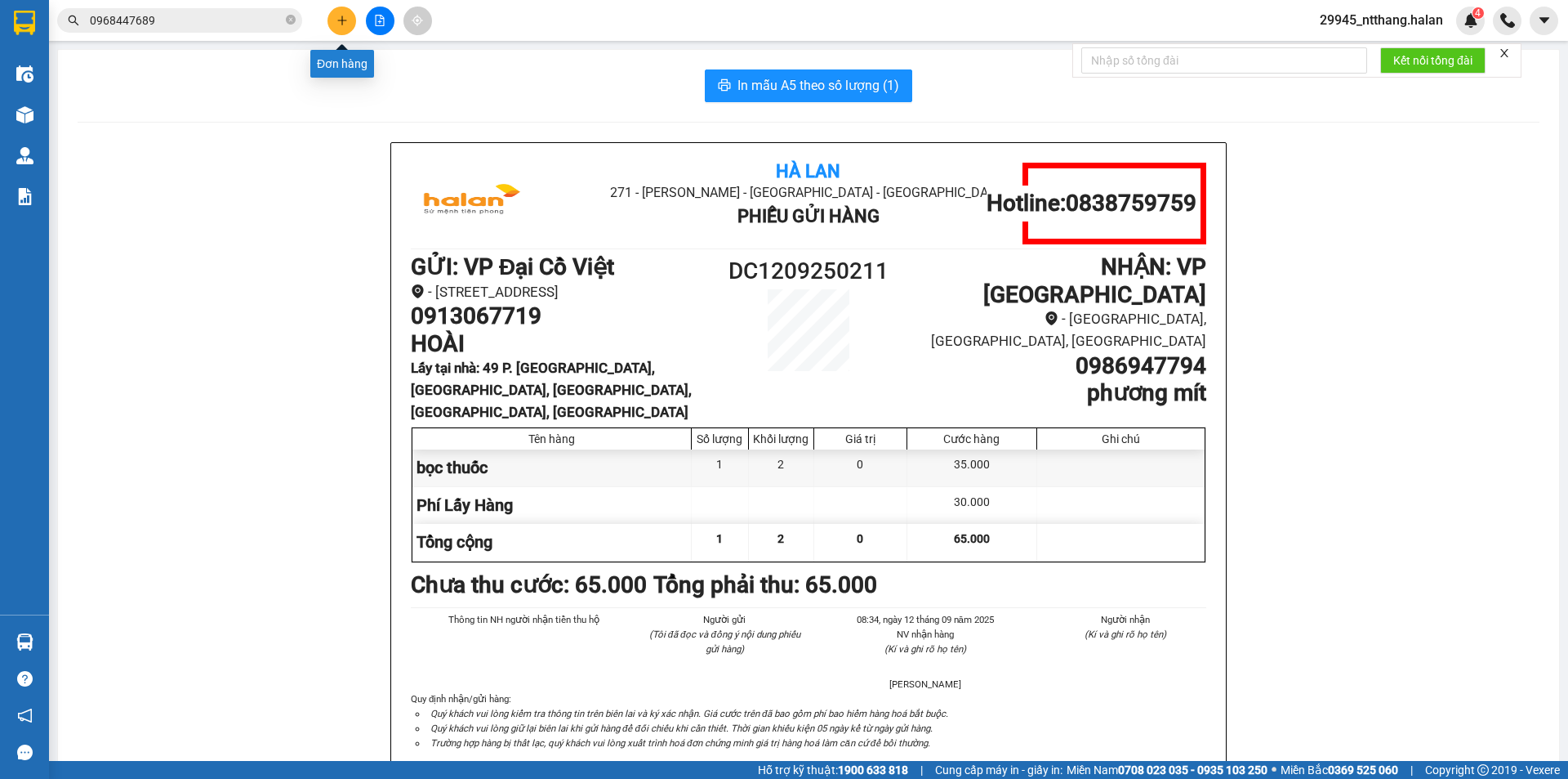
click at [353, 16] on button at bounding box center [342, 21] width 29 height 29
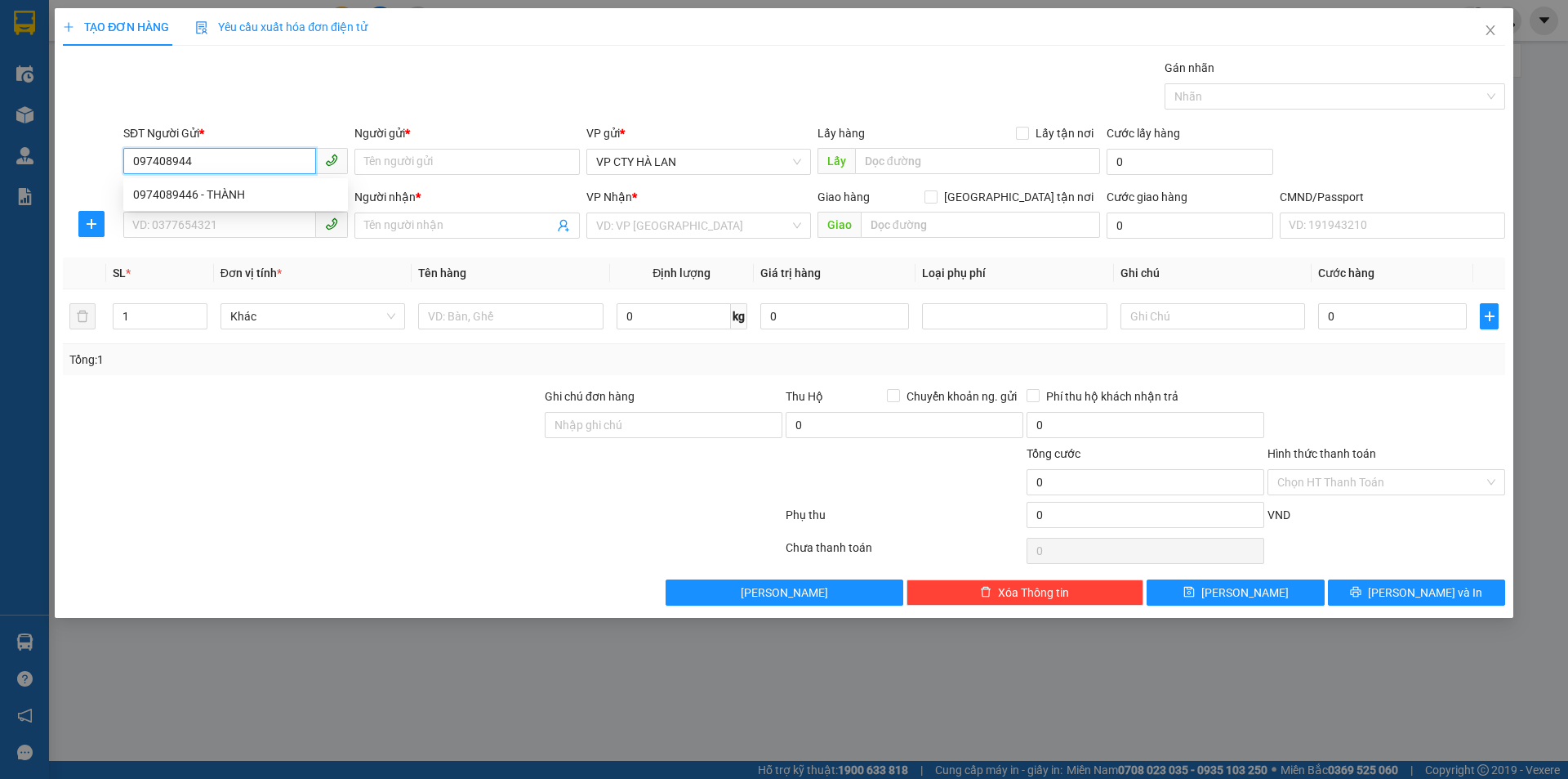
type input "0974089446"
click at [275, 190] on div "0974089446 - THÀNH" at bounding box center [236, 194] width 205 height 18
type input "THÀNH"
type input "0974089446"
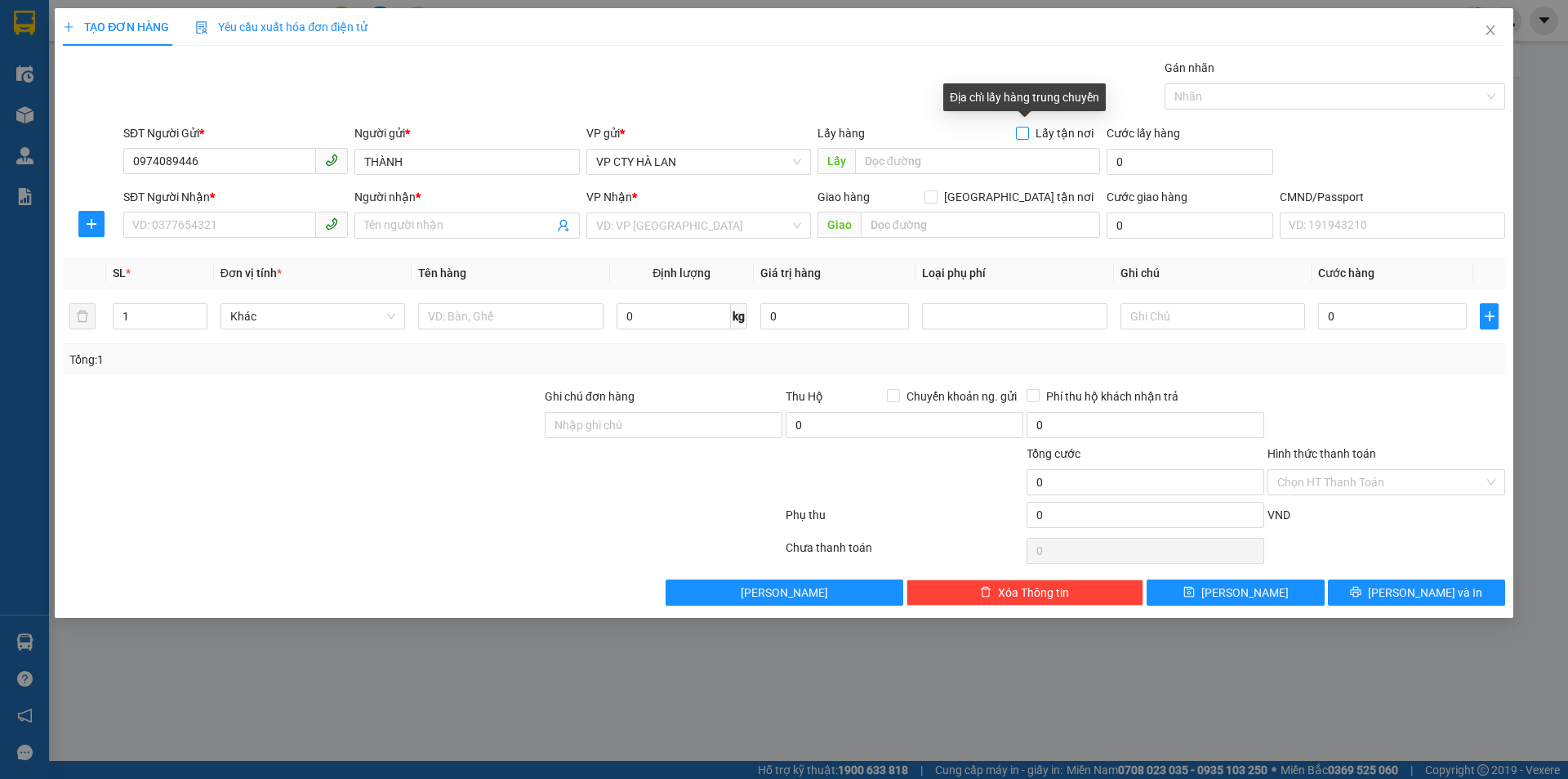
click at [1027, 134] on input "Lấy tận nơi" at bounding box center [1022, 133] width 12 height 12
checkbox input "true"
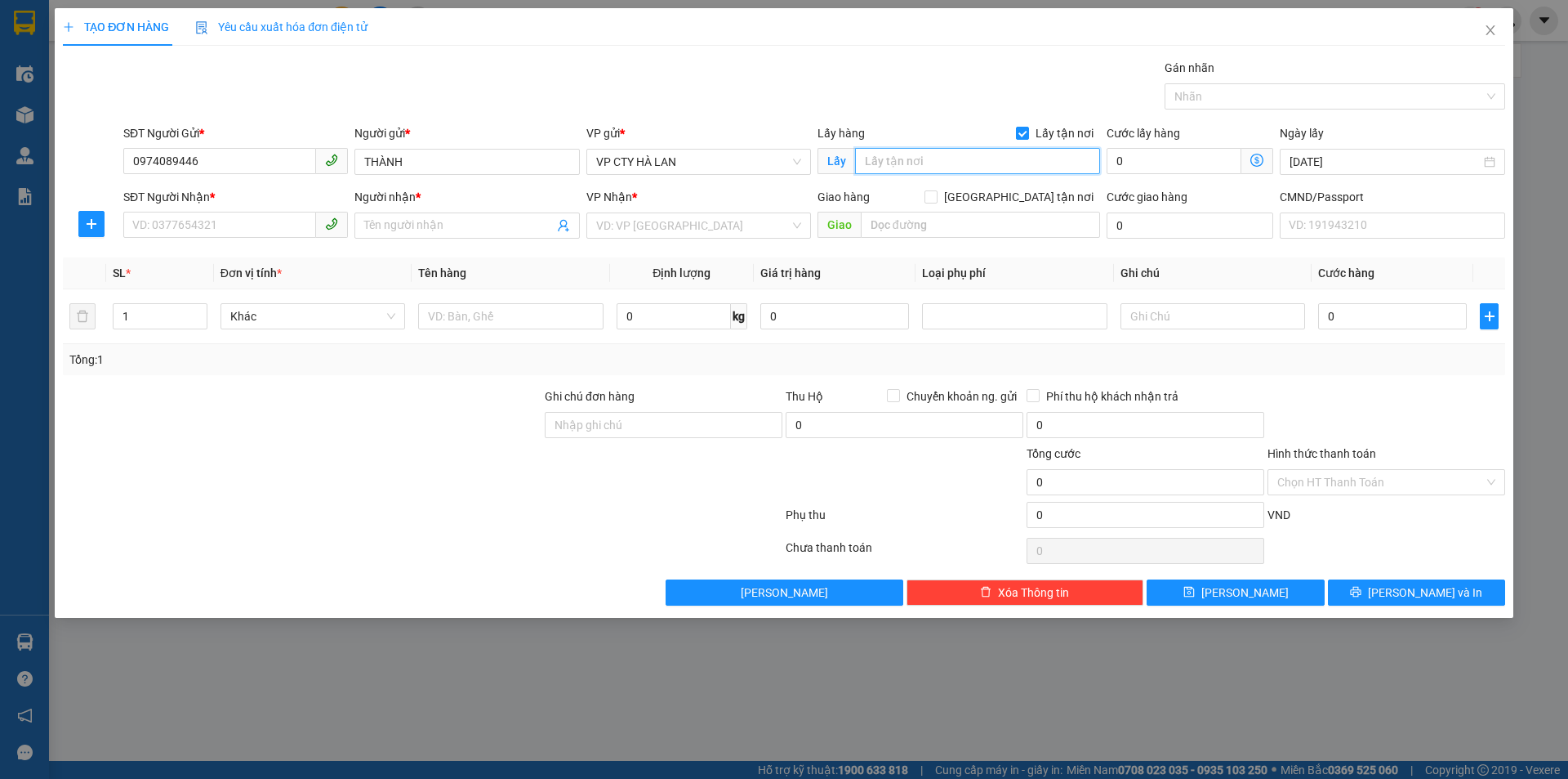
click at [966, 159] on input "text" at bounding box center [977, 160] width 245 height 26
type input "208 trần quang khải"
drag, startPoint x: 257, startPoint y: 163, endPoint x: 0, endPoint y: 256, distance: 273.3
click at [0, 256] on div "TẠO ĐƠN HÀNG Yêu cầu xuất hóa đơn điện tử Transit Pickup Surcharge Ids Transit …" at bounding box center [784, 389] width 1568 height 779
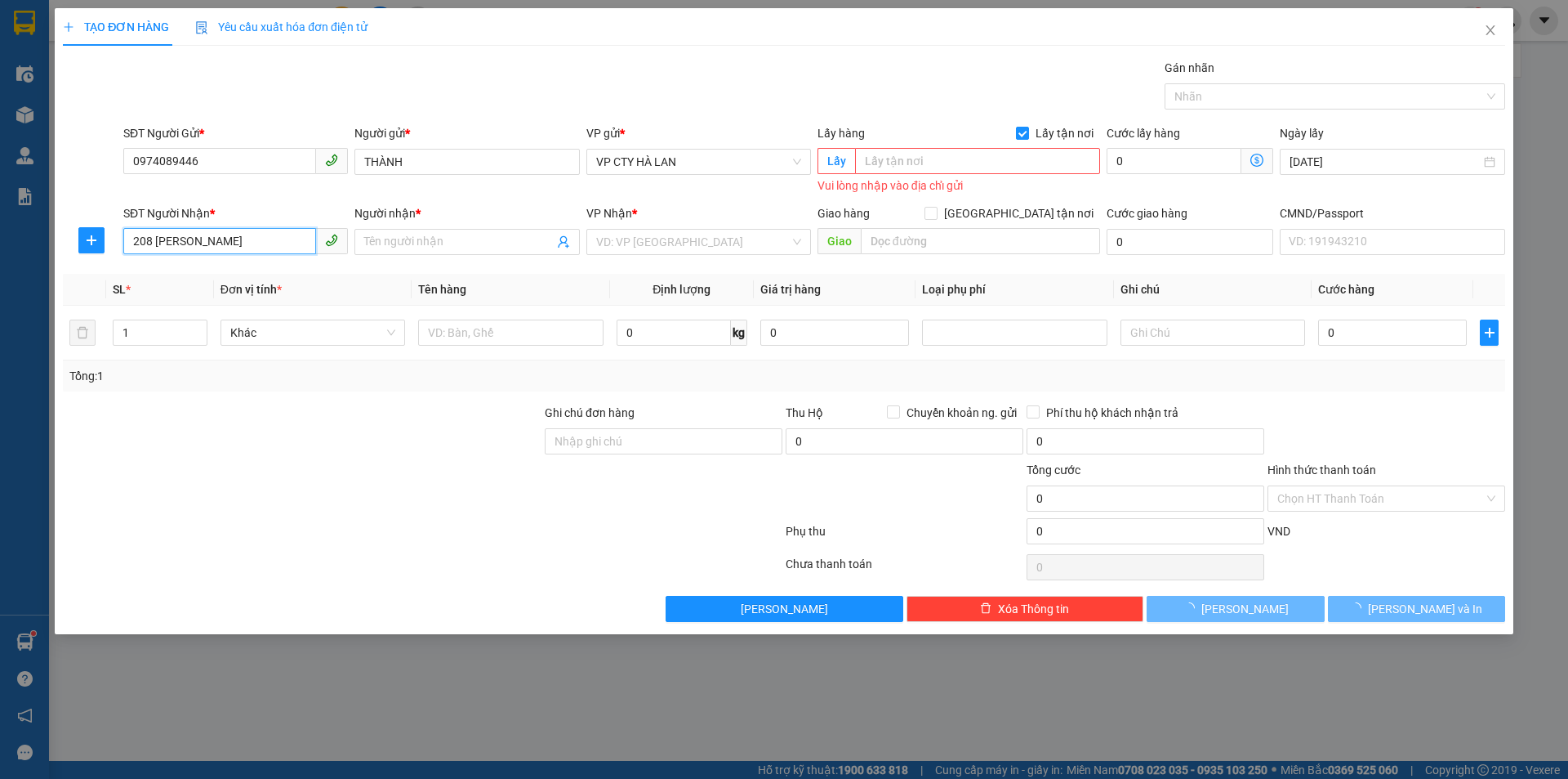
type input "208 trần quang khải"
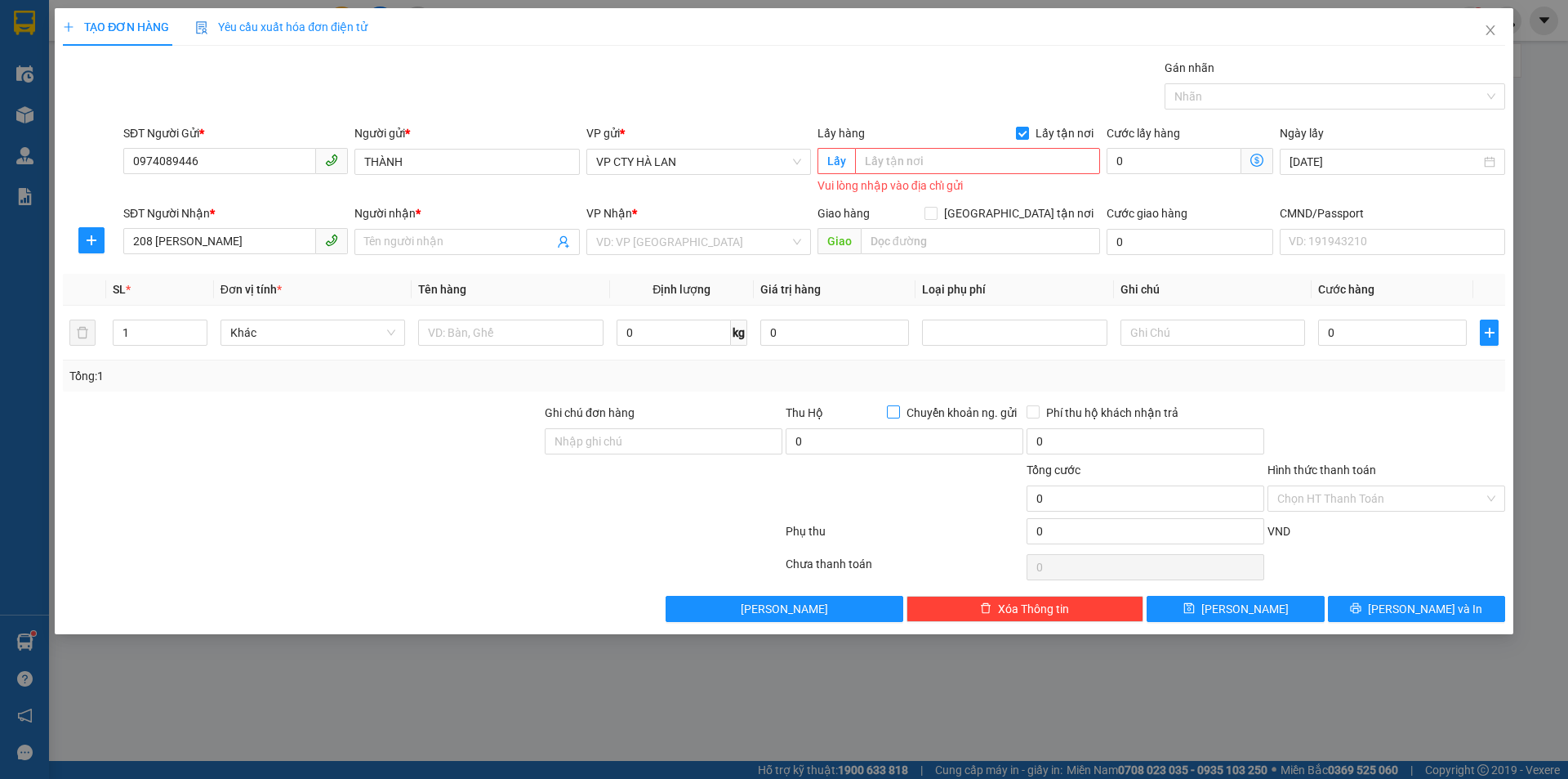
click at [895, 410] on input "Chuyển khoản ng. gửi" at bounding box center [893, 411] width 12 height 12
checkbox input "true"
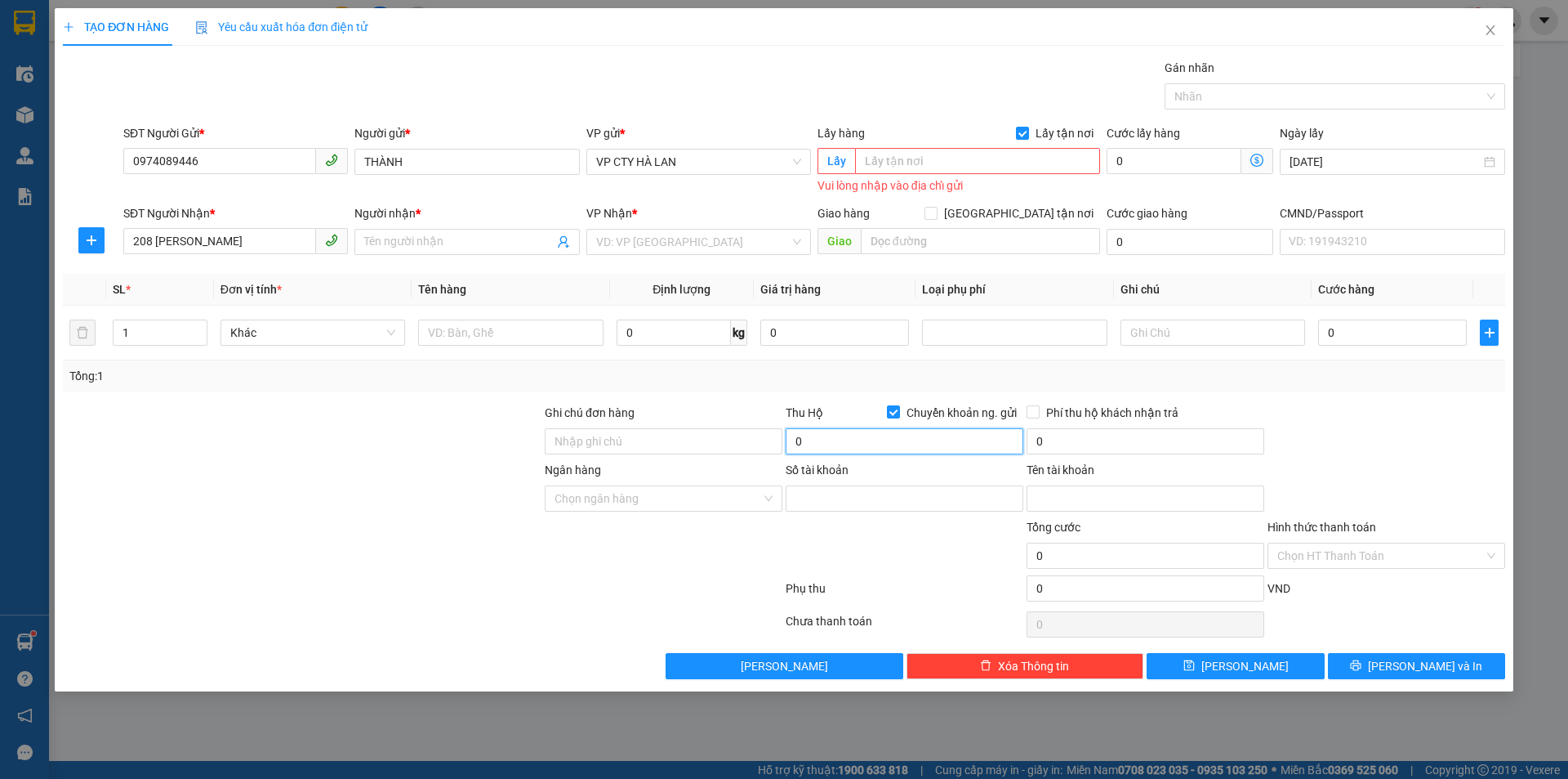
click at [859, 432] on input "0" at bounding box center [905, 441] width 238 height 26
type input "3.600.000"
type input "40.000"
click at [858, 369] on div "Tổng: 1" at bounding box center [784, 376] width 1430 height 18
click at [1023, 134] on input "Lấy tận nơi" at bounding box center [1022, 133] width 12 height 12
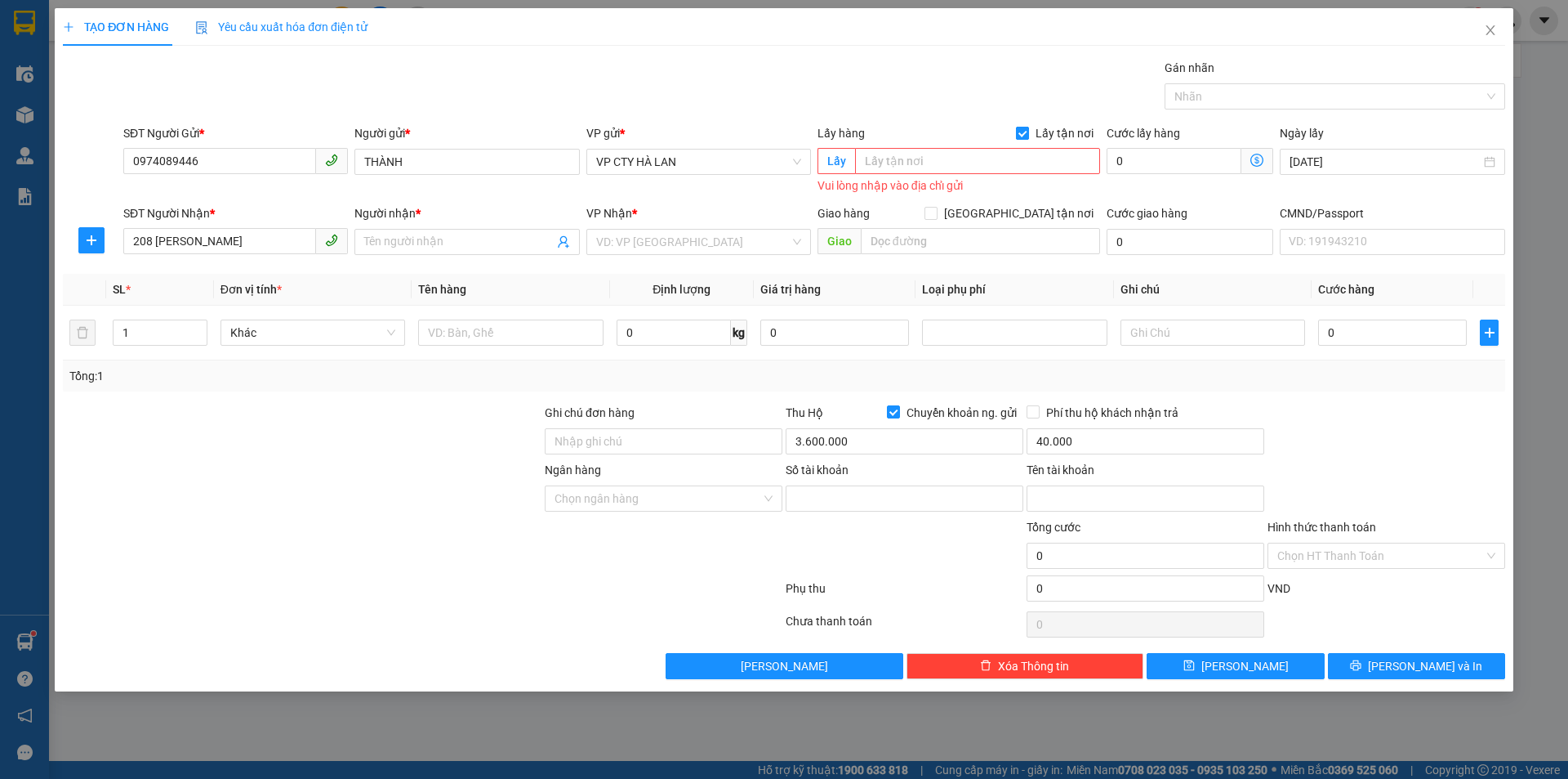
checkbox input "false"
click at [1495, 37] on span "Close" at bounding box center [1491, 32] width 46 height 46
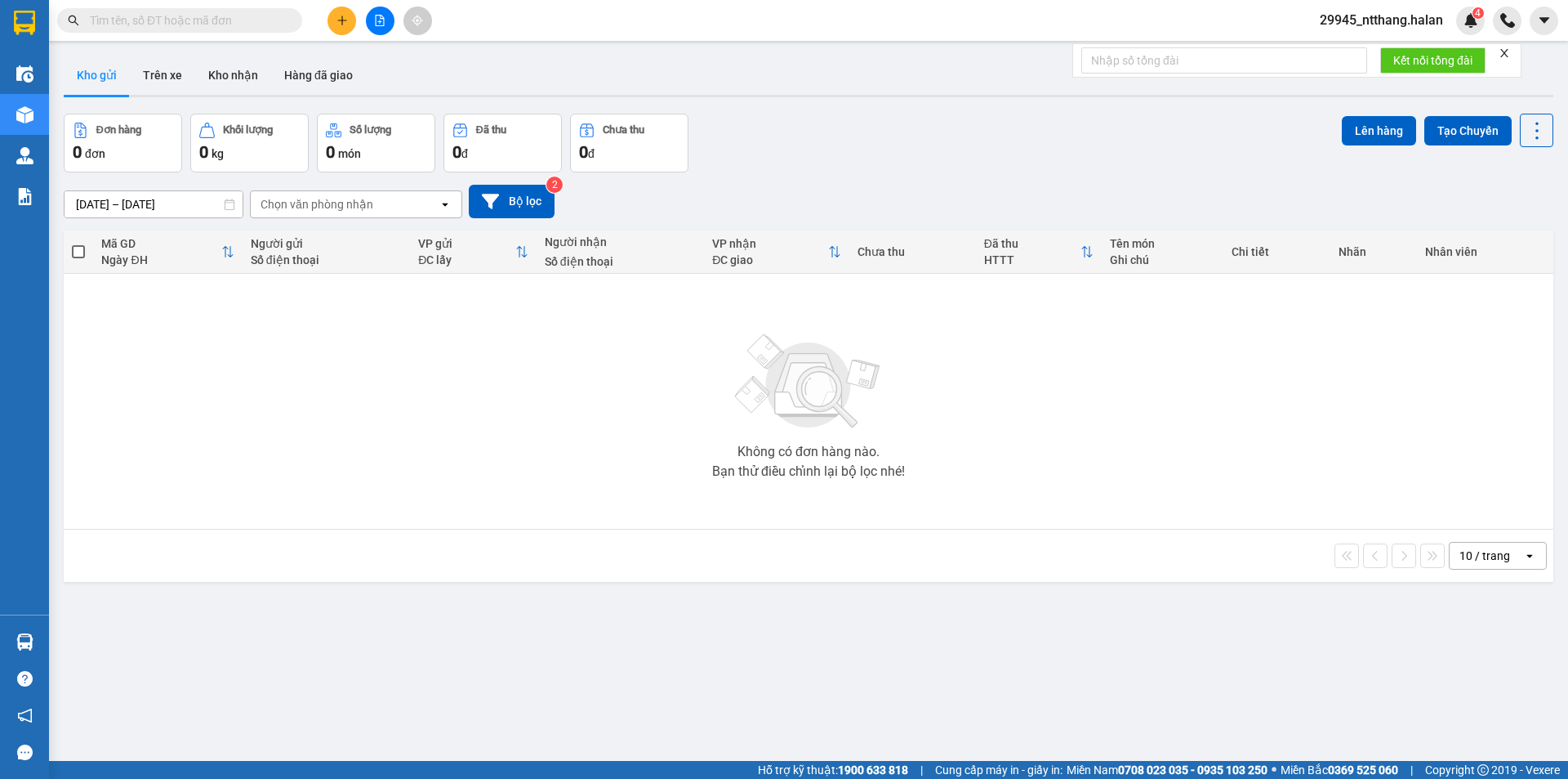
click at [266, 25] on input "text" at bounding box center [186, 20] width 193 height 18
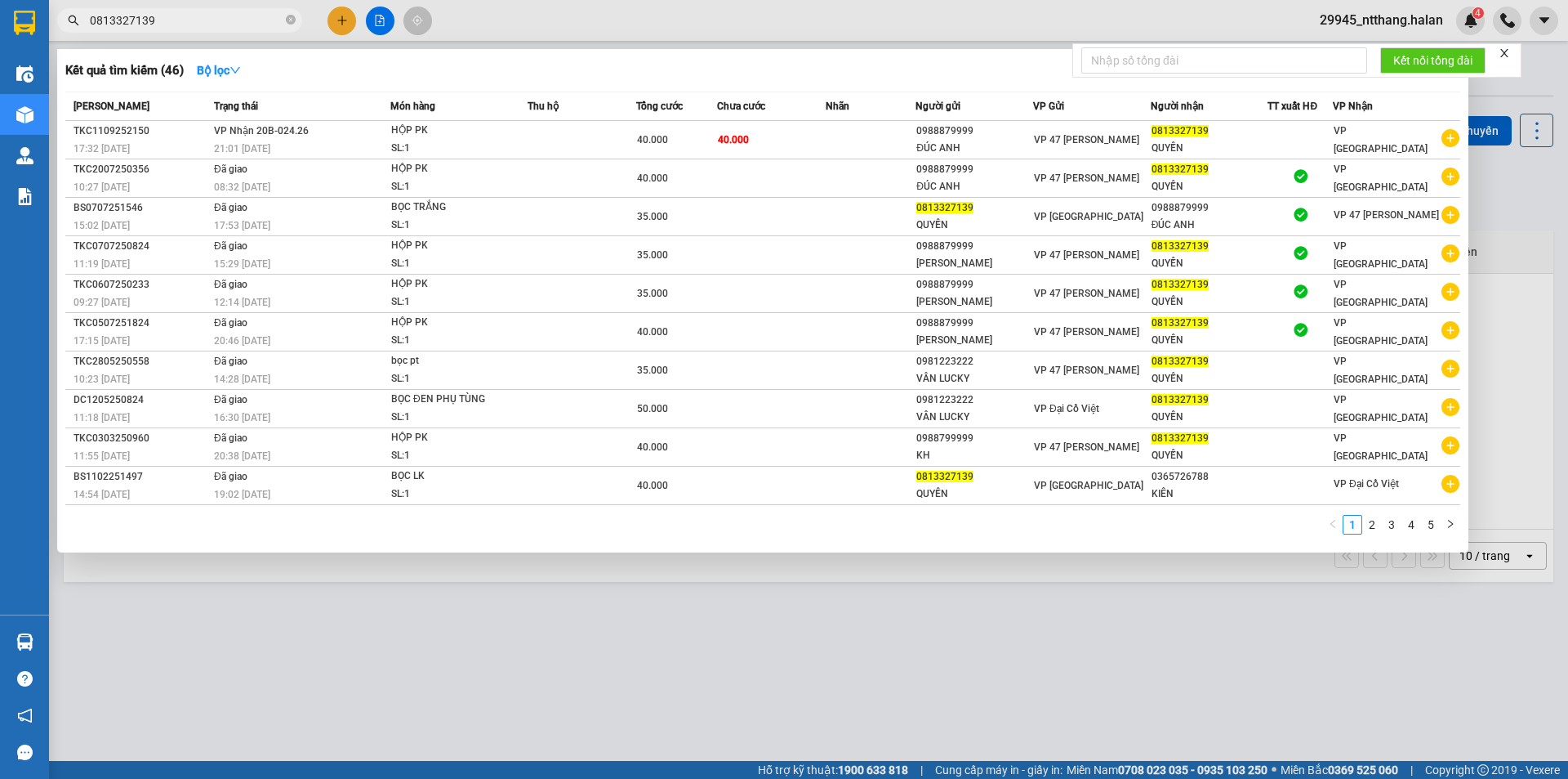
click at [229, 23] on input "0813327139" at bounding box center [186, 20] width 193 height 18
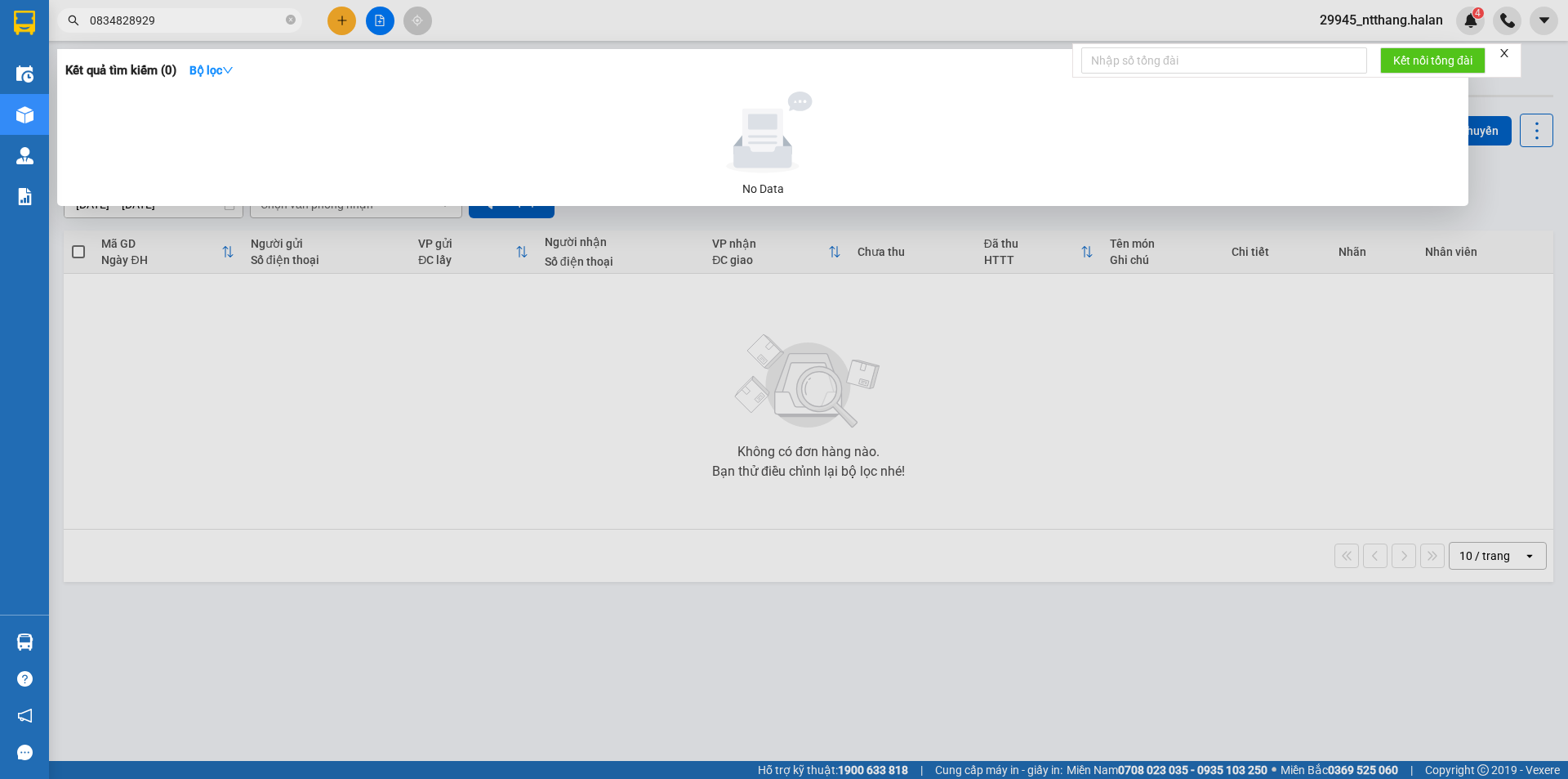
click at [102, 20] on input "0834828929" at bounding box center [186, 20] width 193 height 18
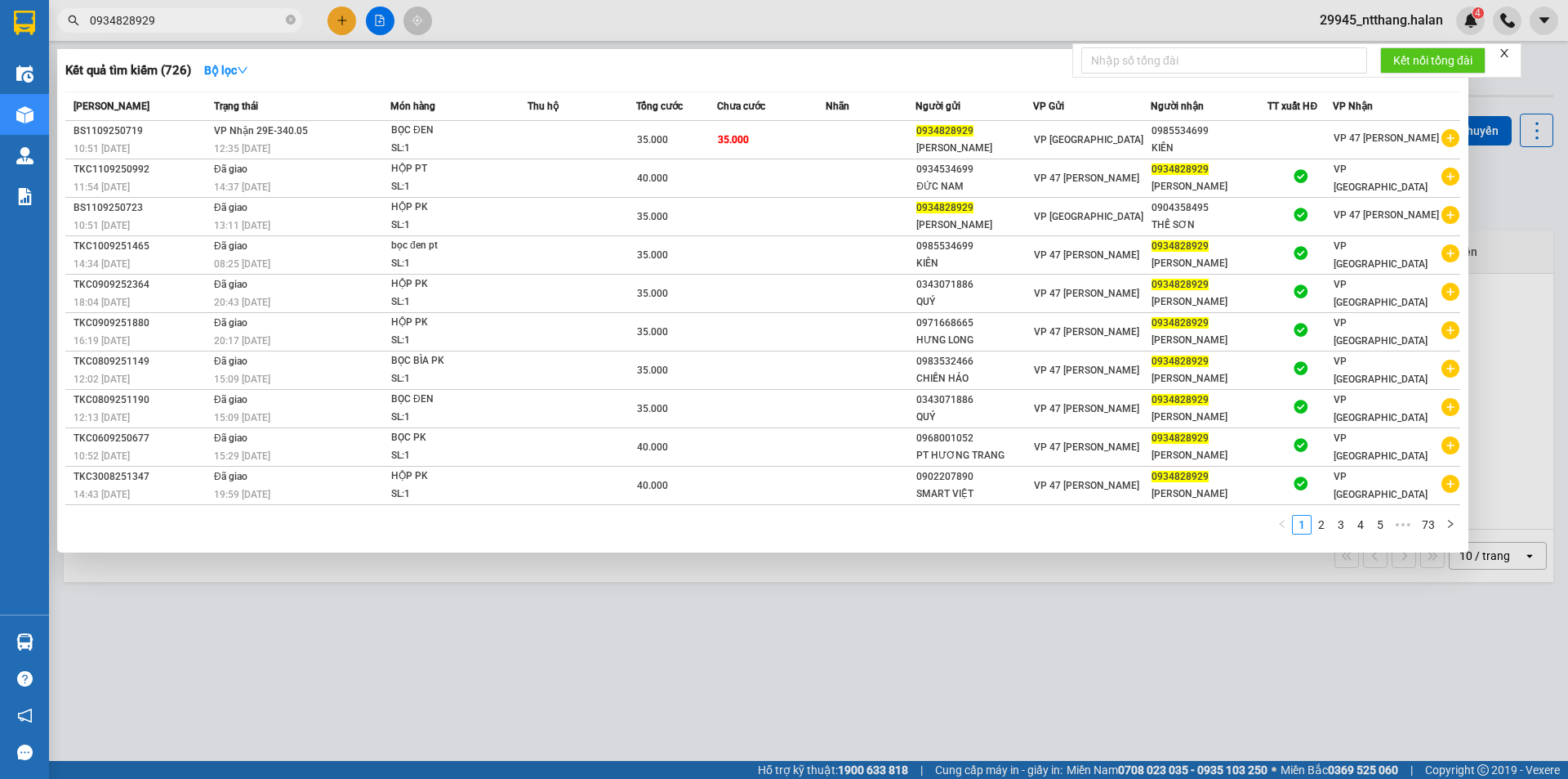
click at [229, 14] on input "0934828929" at bounding box center [186, 20] width 193 height 18
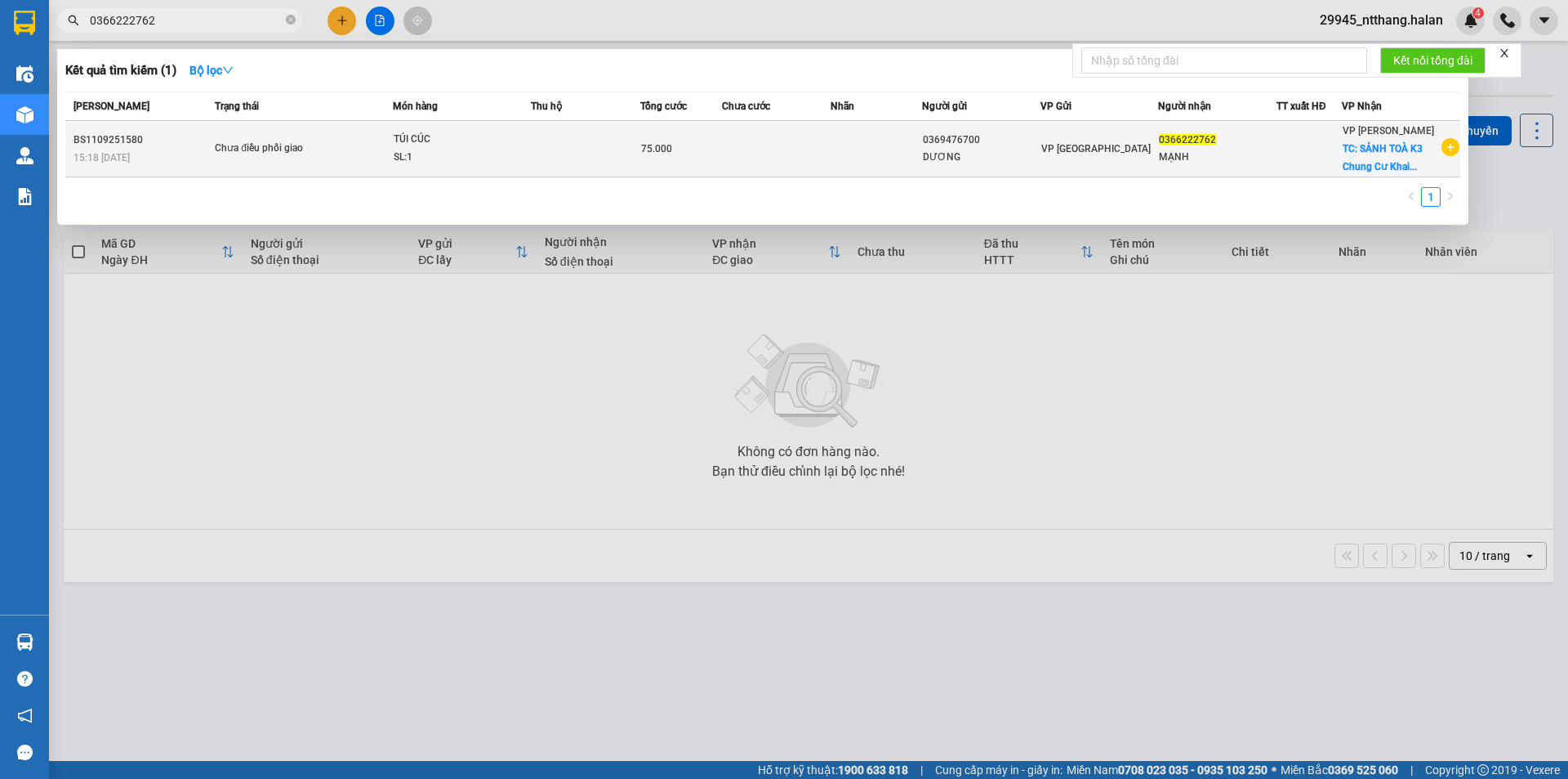
type input "0366222762"
click at [613, 146] on td at bounding box center [586, 149] width 109 height 57
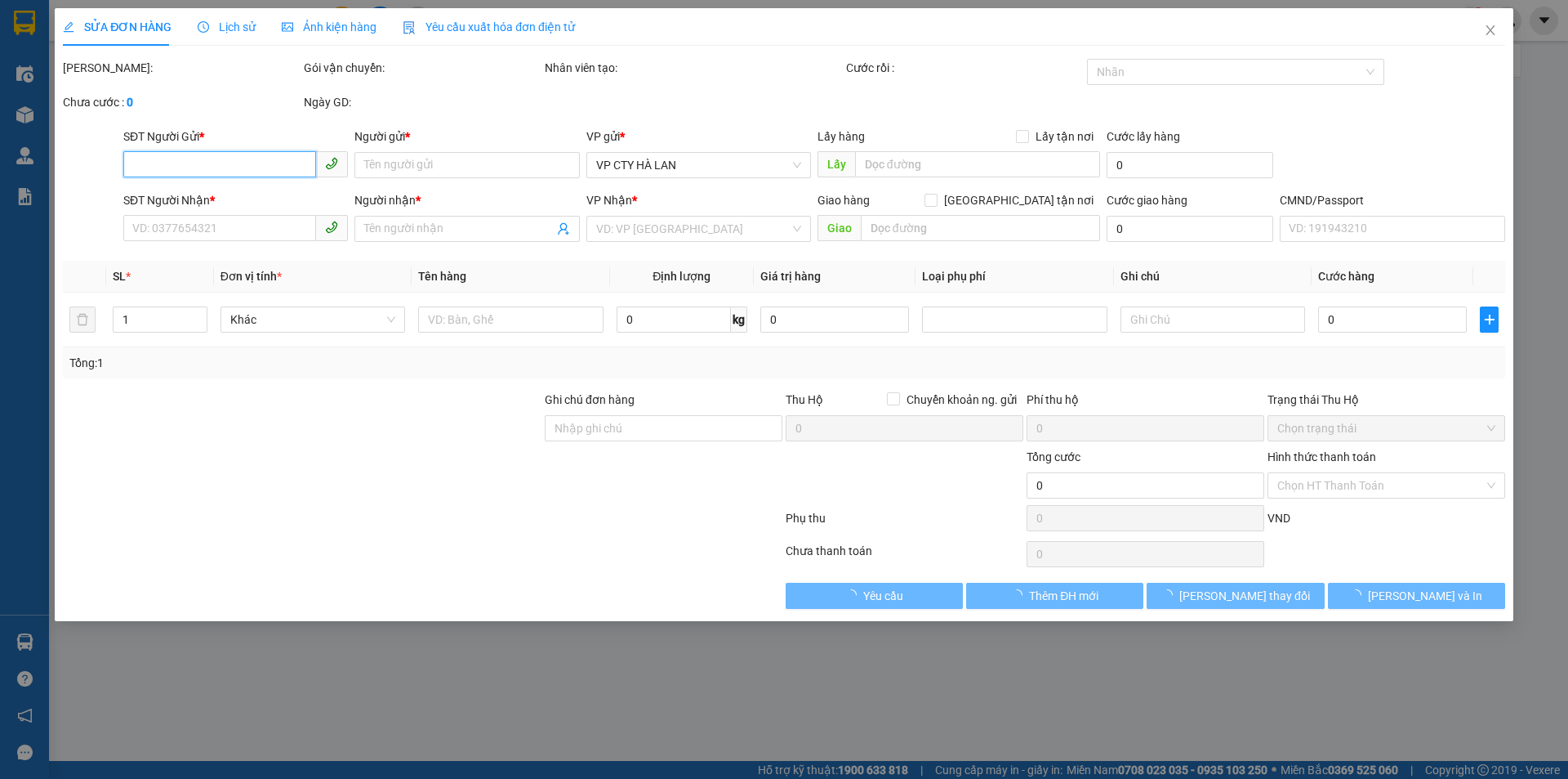
type input "0369476700"
type input "DƯƠNG"
type input "0366222762"
type input "MẠNH"
checkbox input "true"
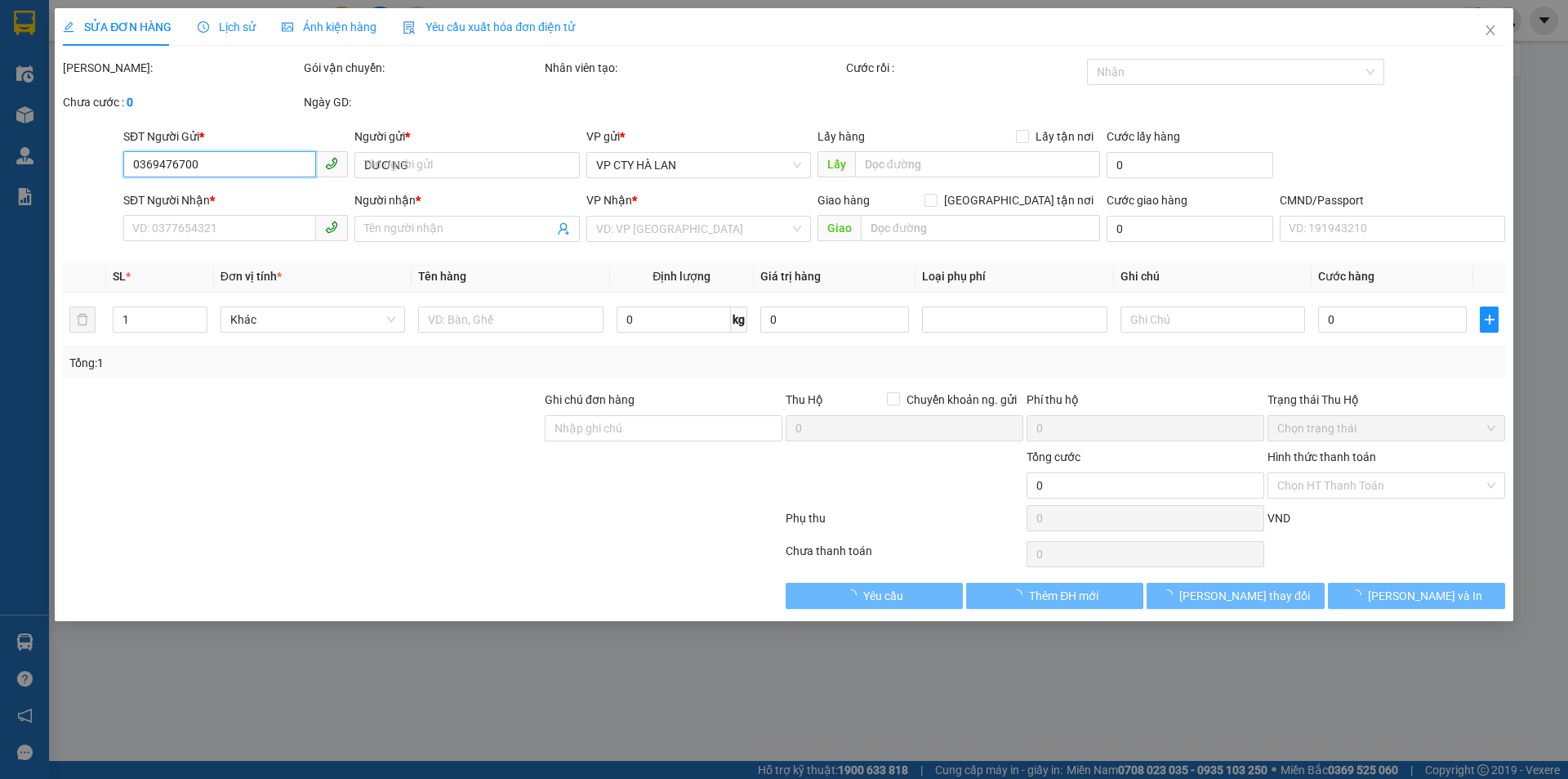
type input "SẢNH TOÀ K3 Chung Cư Khai Sơn City, Lý Sơn, Thượng Thanh, Long Biên, Hà Nội 100…"
type input "12/9 8h"
type input "75.000"
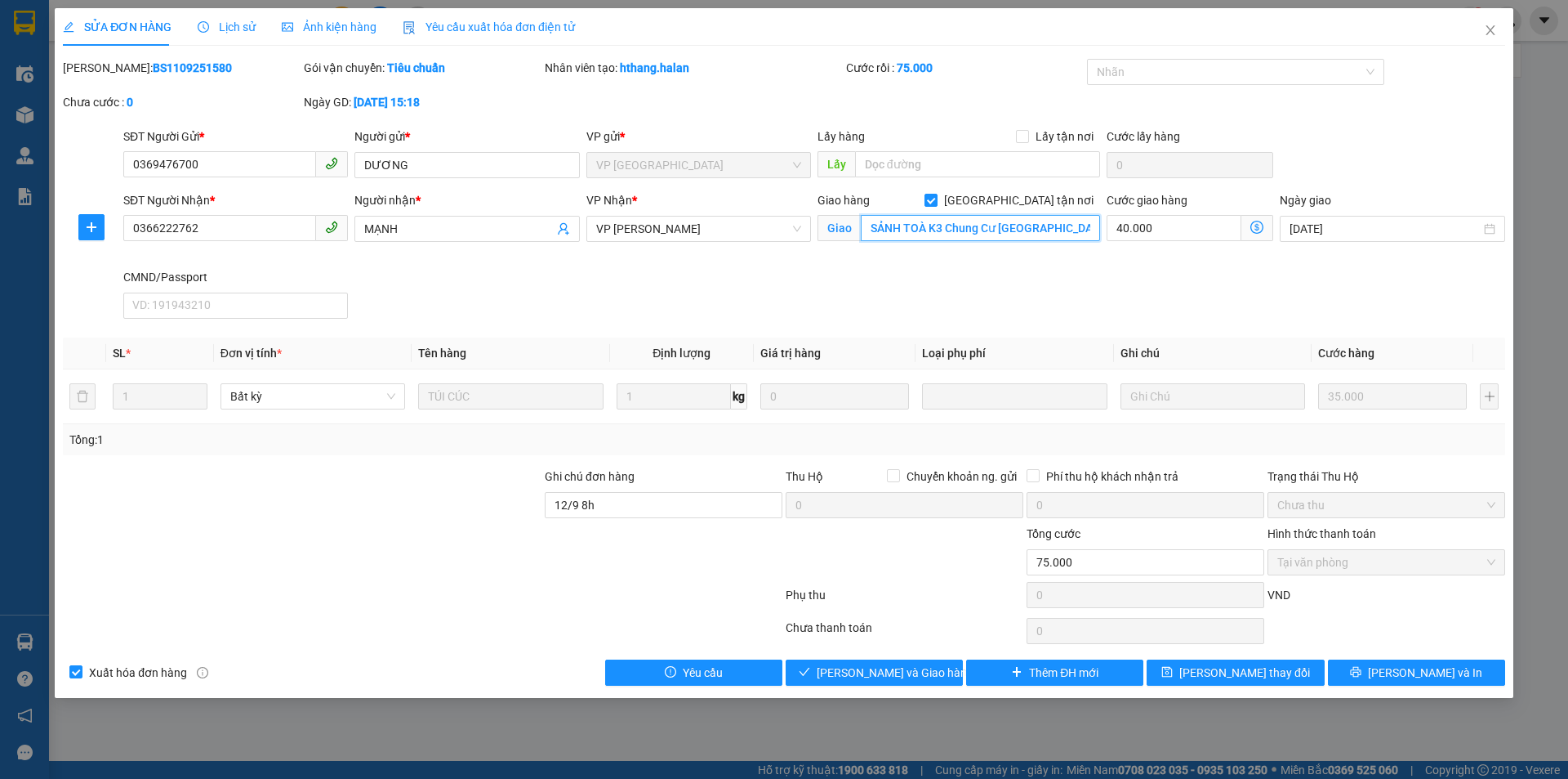
click at [1090, 228] on input "SẢNH TOÀ K3 Chung Cư Khai Sơn City, Lý Sơn, Thượng Thanh, Long Biên, Hà Nội 100…" at bounding box center [980, 228] width 239 height 26
click at [1495, 32] on icon "close" at bounding box center [1491, 31] width 13 height 13
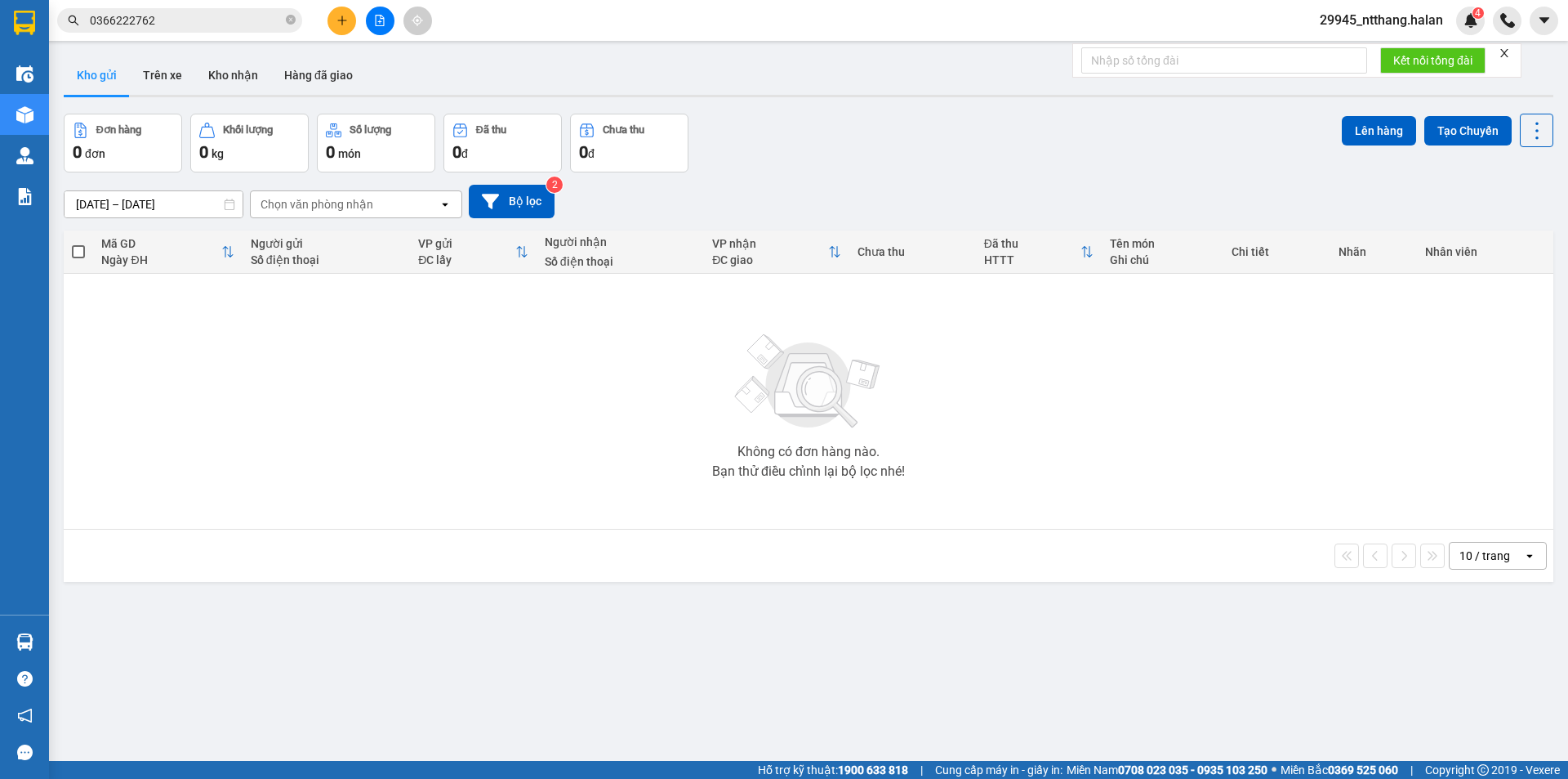
click at [168, 23] on input "0366222762" at bounding box center [186, 20] width 193 height 18
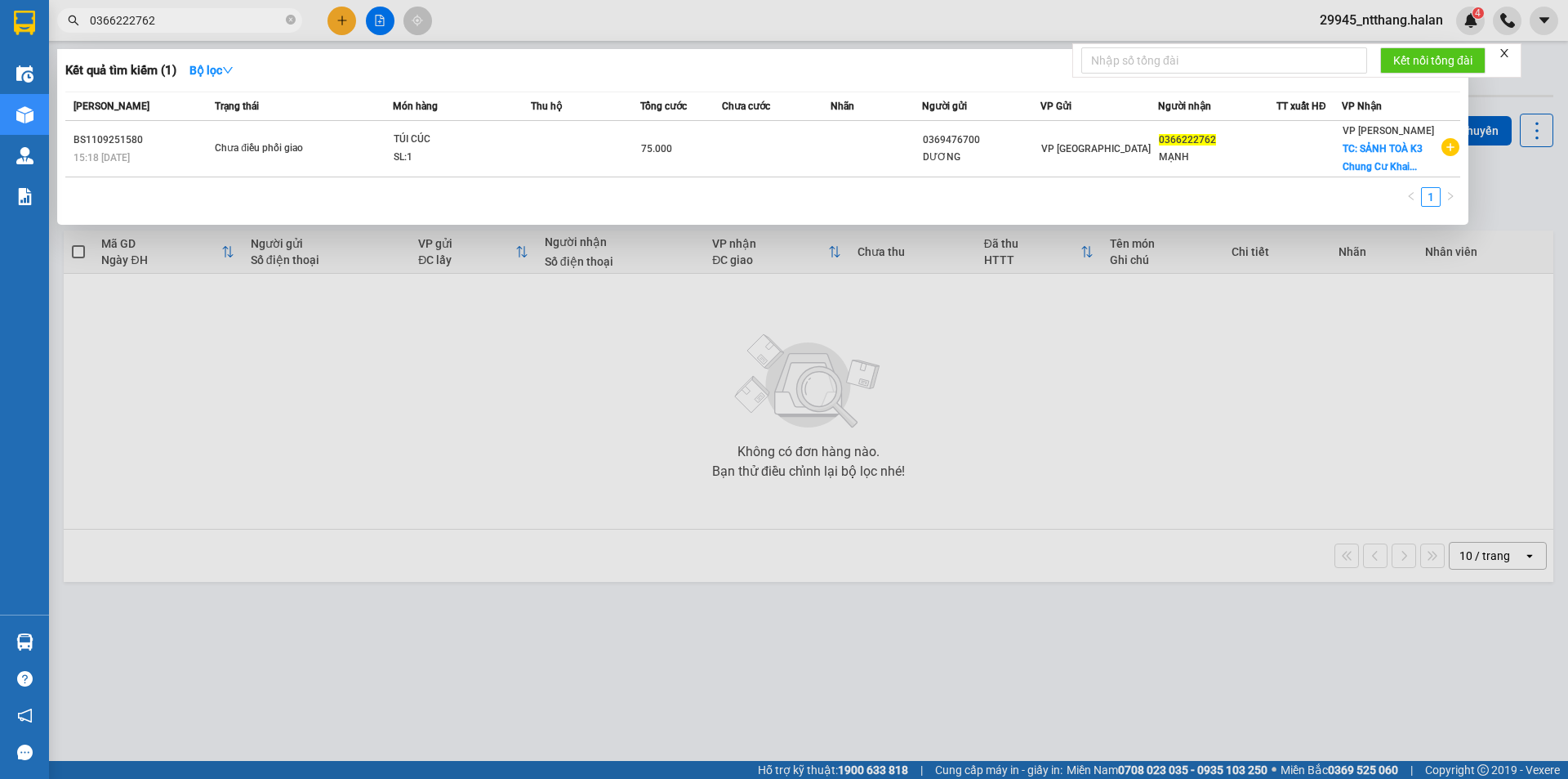
click at [642, 338] on div at bounding box center [784, 389] width 1568 height 779
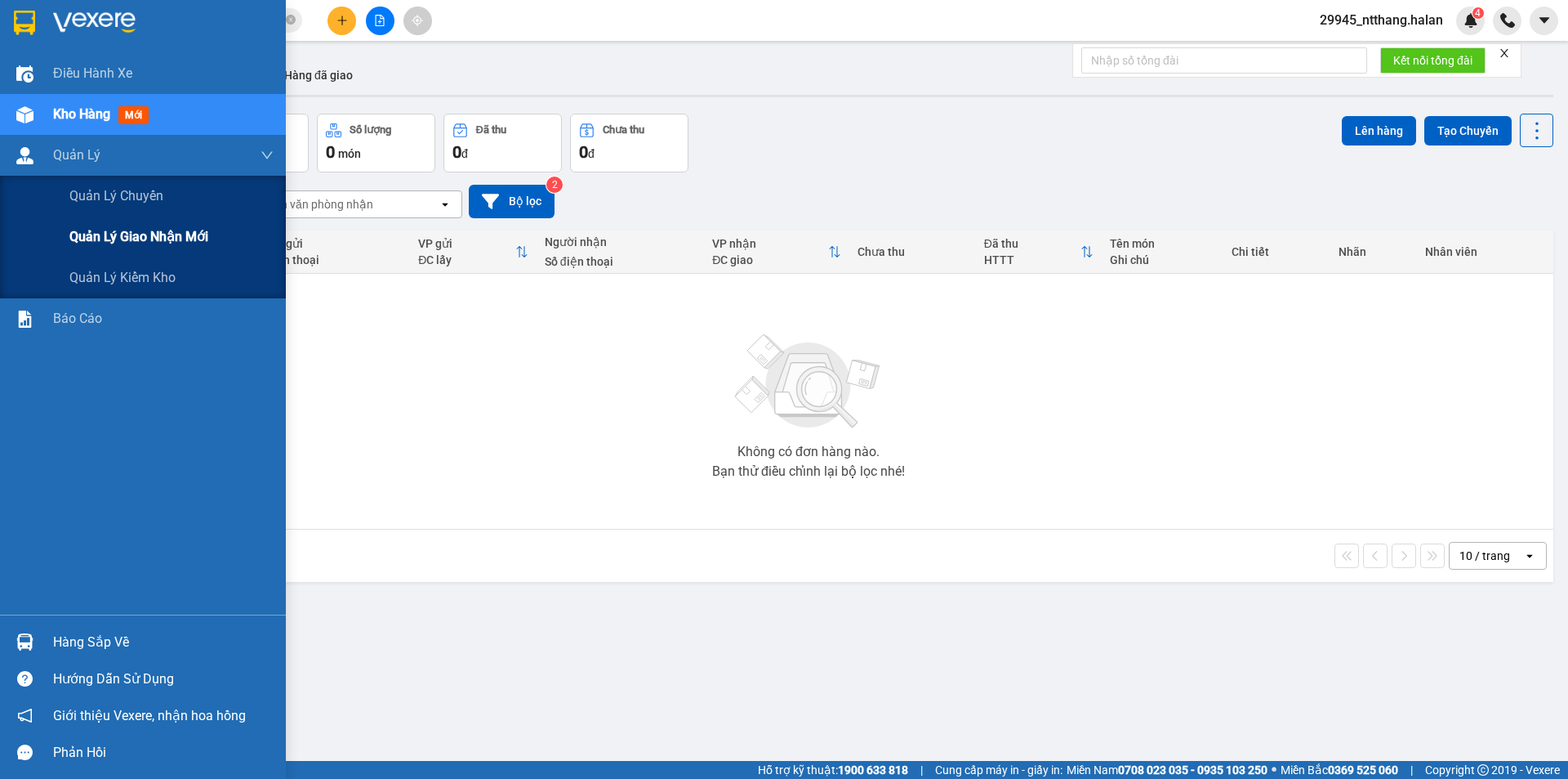
click at [148, 236] on span "Quản lý giao nhận mới" at bounding box center [138, 236] width 139 height 20
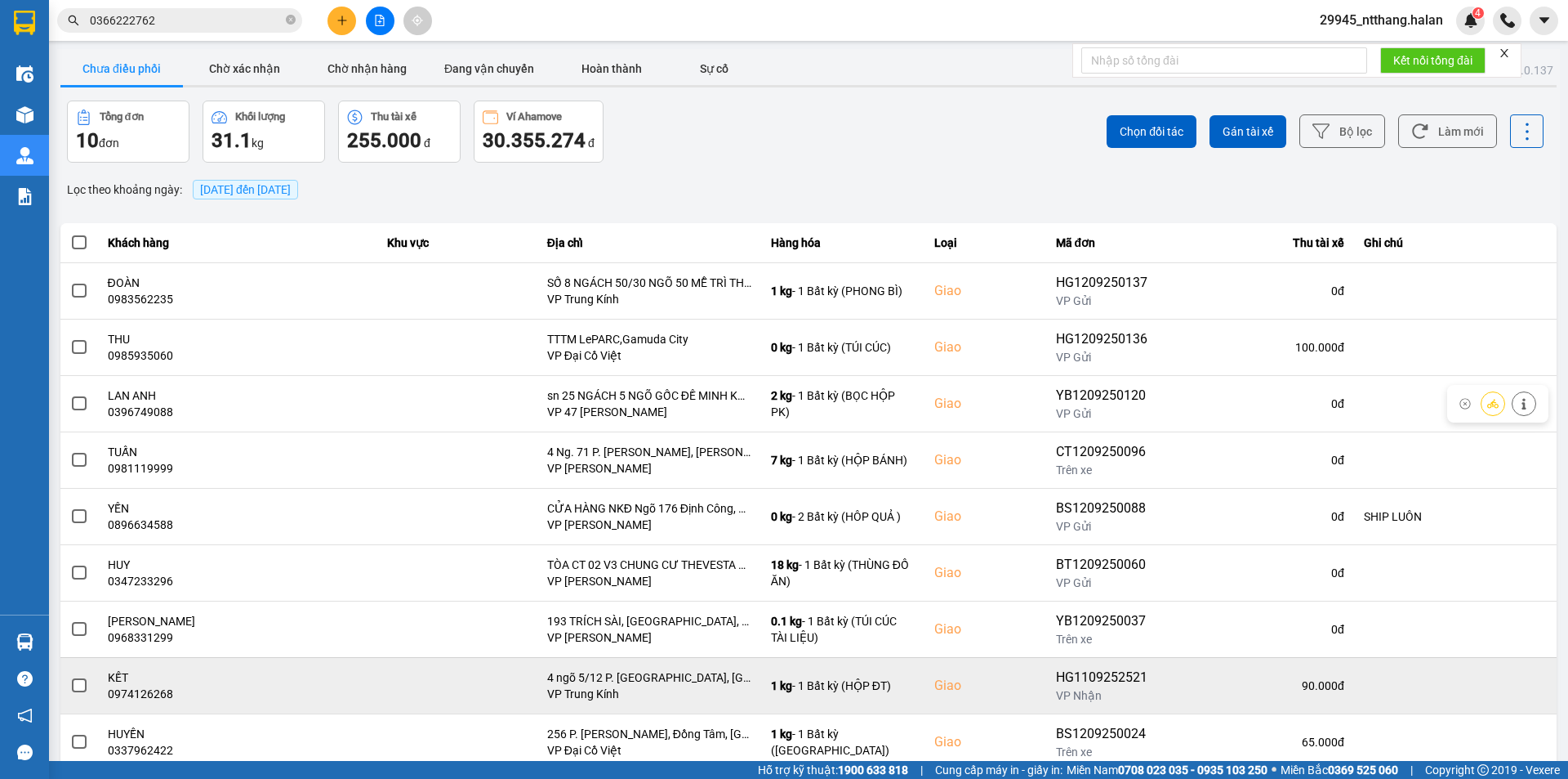
scroll to position [104, 0]
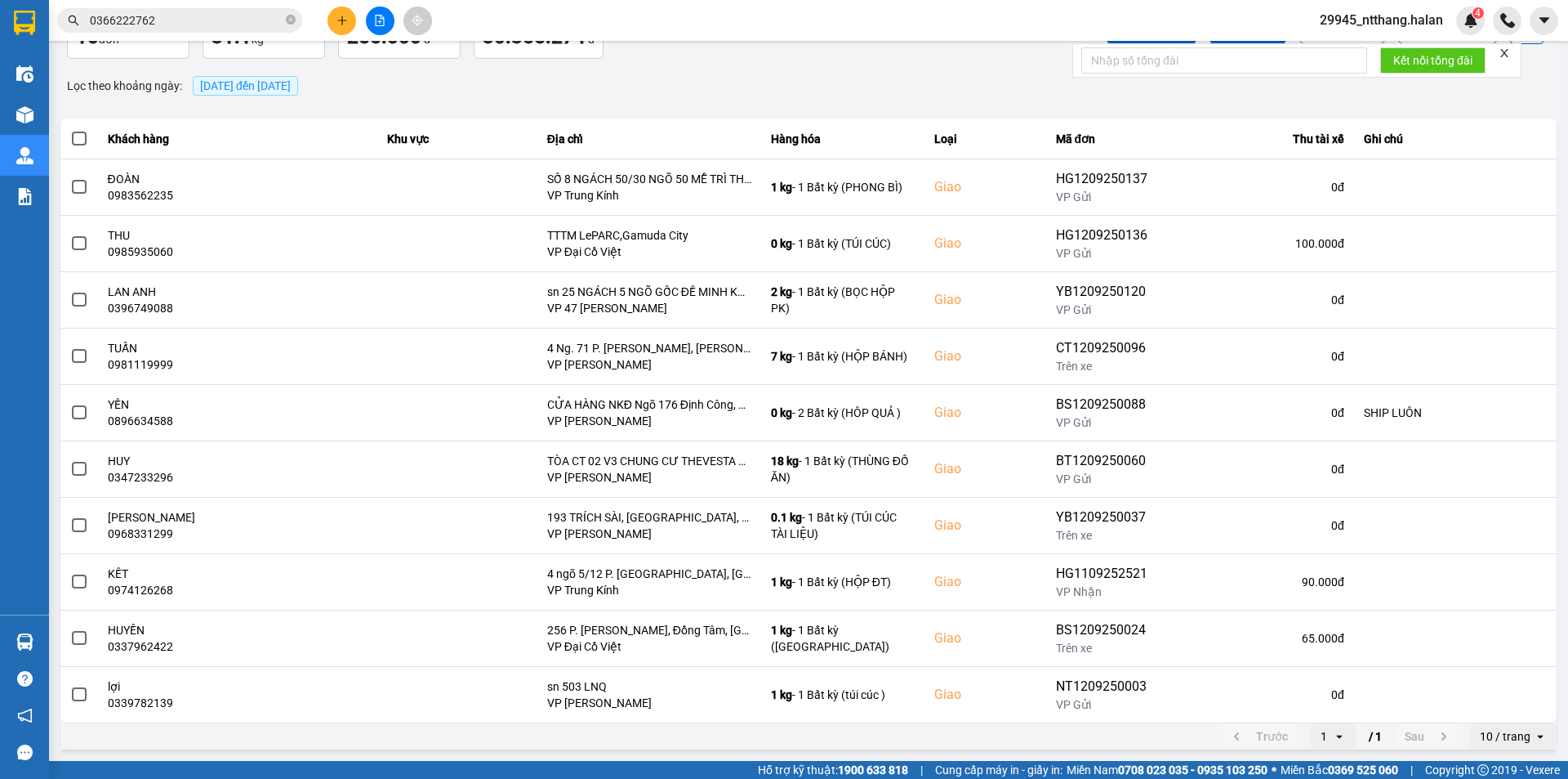
click at [295, 78] on span "[DATE] đến [DATE]" at bounding box center [246, 85] width 106 height 19
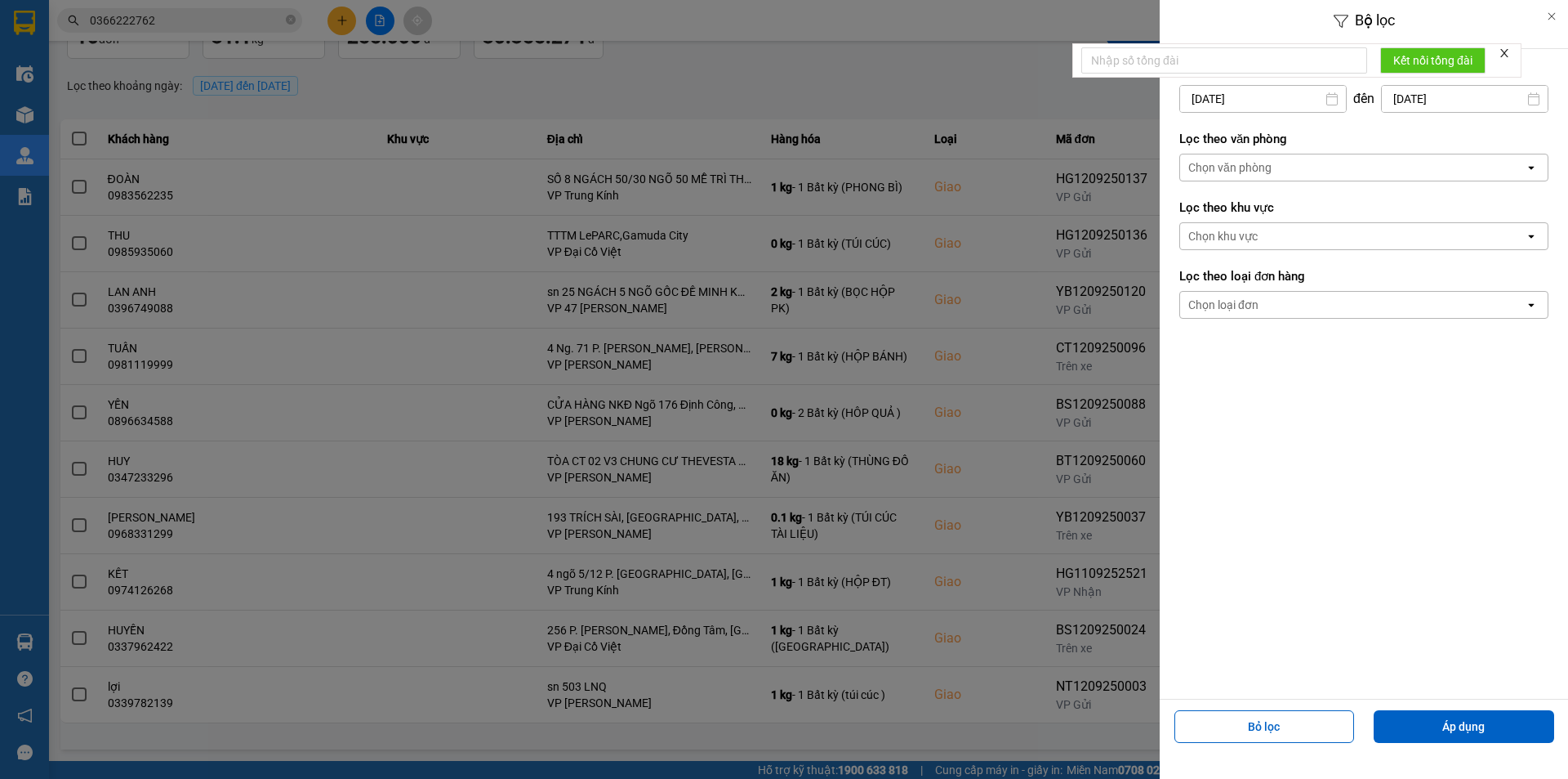
click at [1271, 99] on input "[DATE]" at bounding box center [1263, 98] width 166 height 26
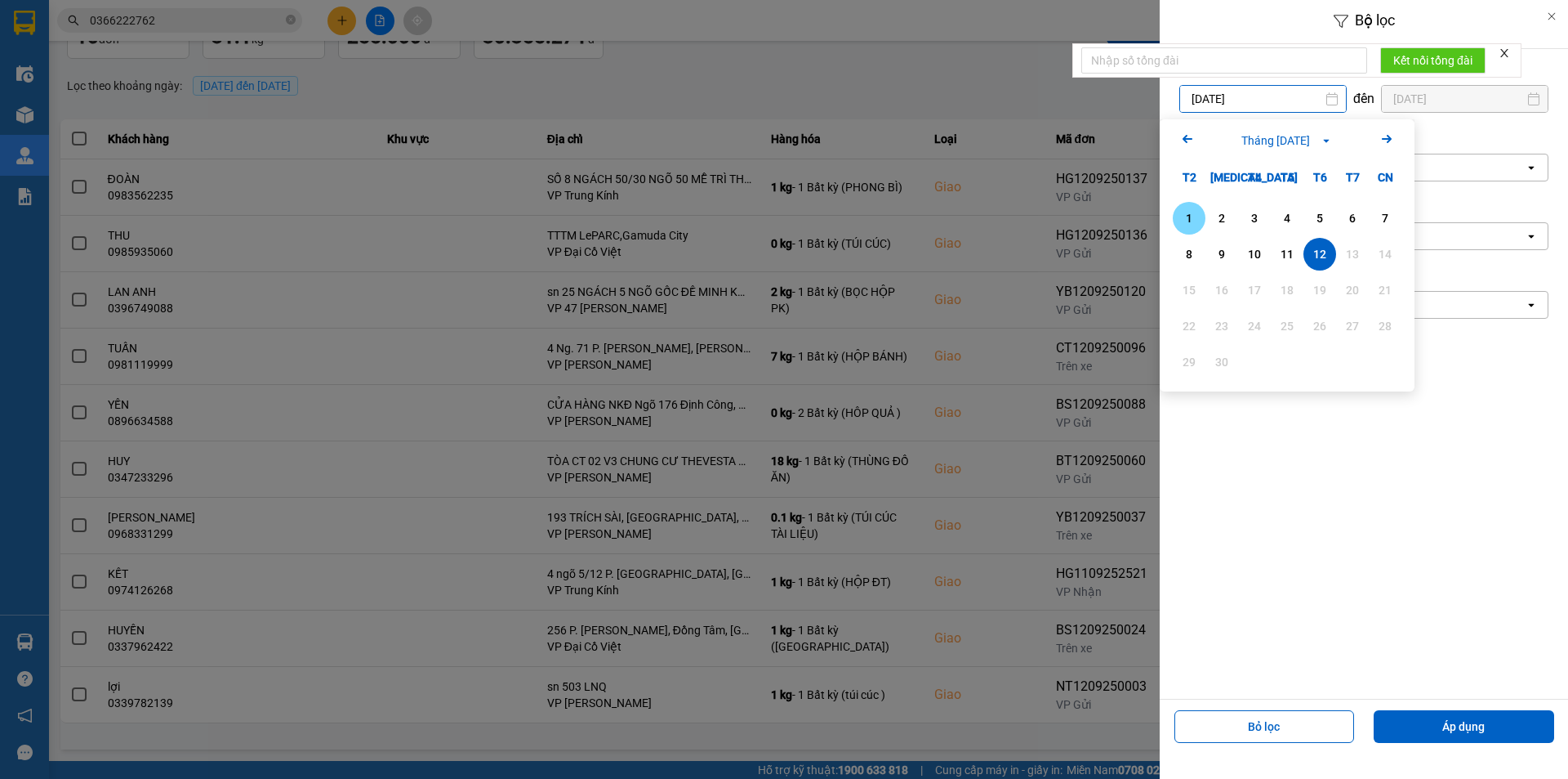
click at [1194, 214] on div "1" at bounding box center [1190, 218] width 23 height 19
type input "01/09/2025"
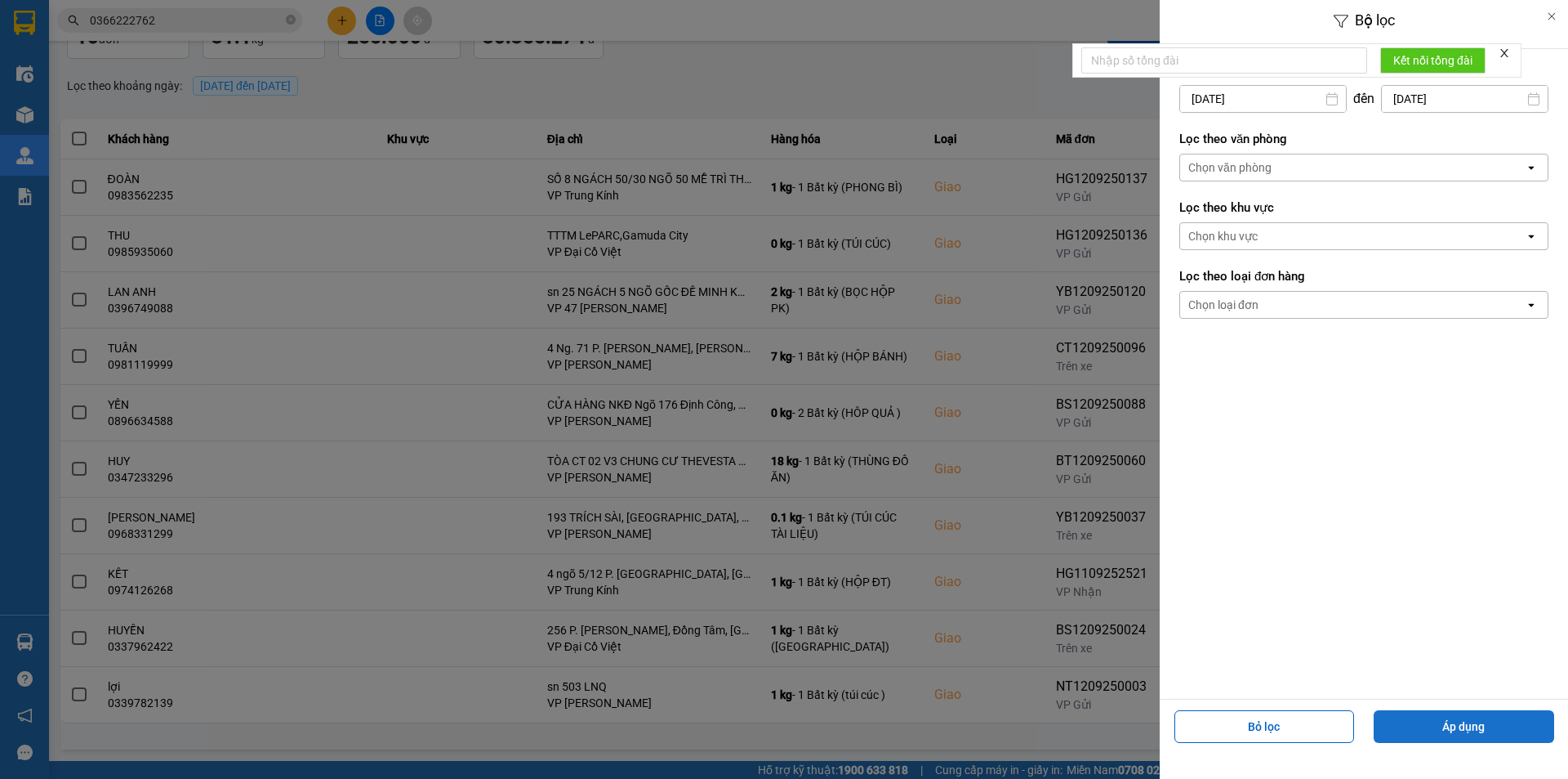
click at [1476, 722] on button "Áp dụng" at bounding box center [1464, 726] width 181 height 33
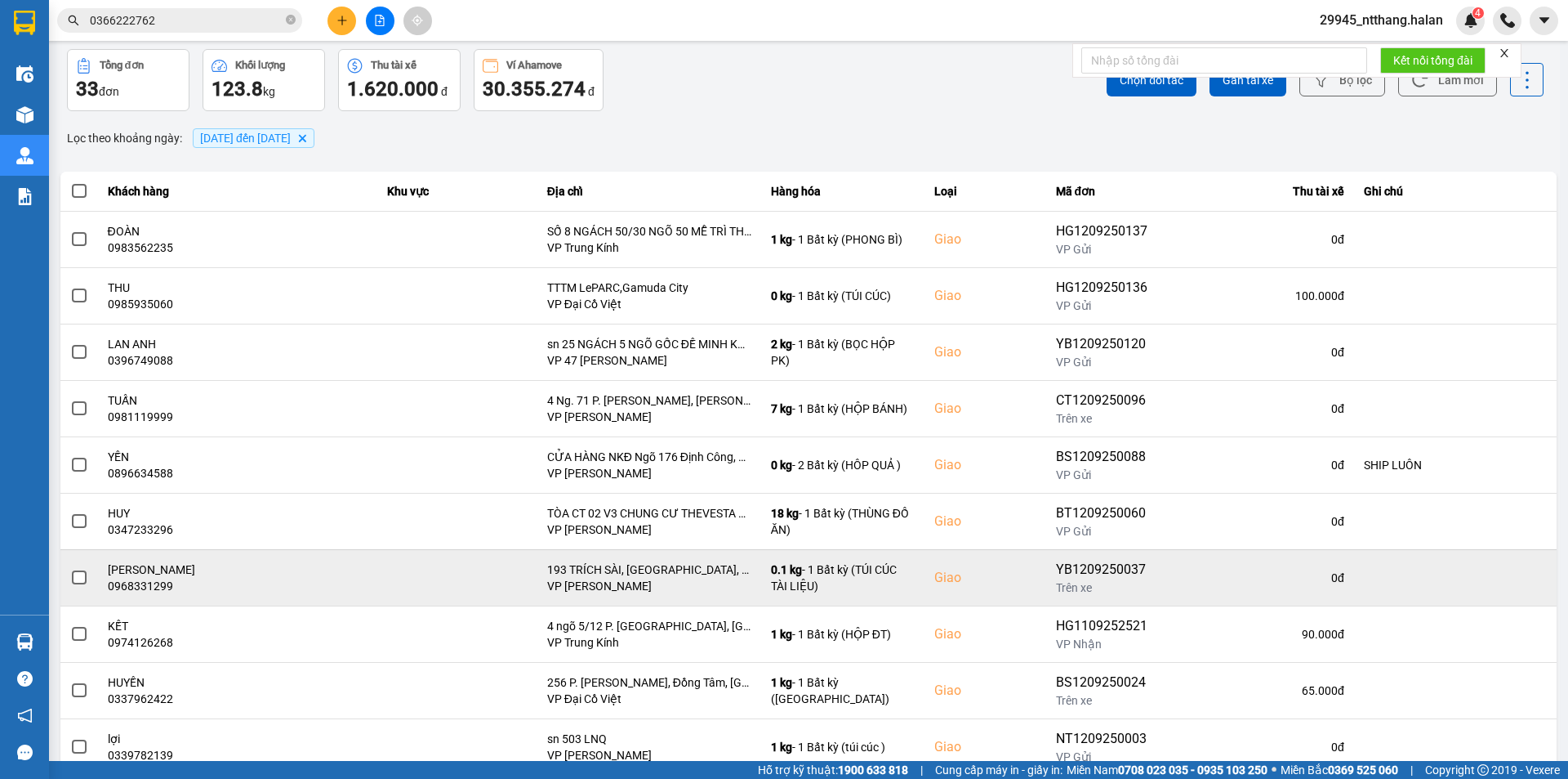
scroll to position [104, 0]
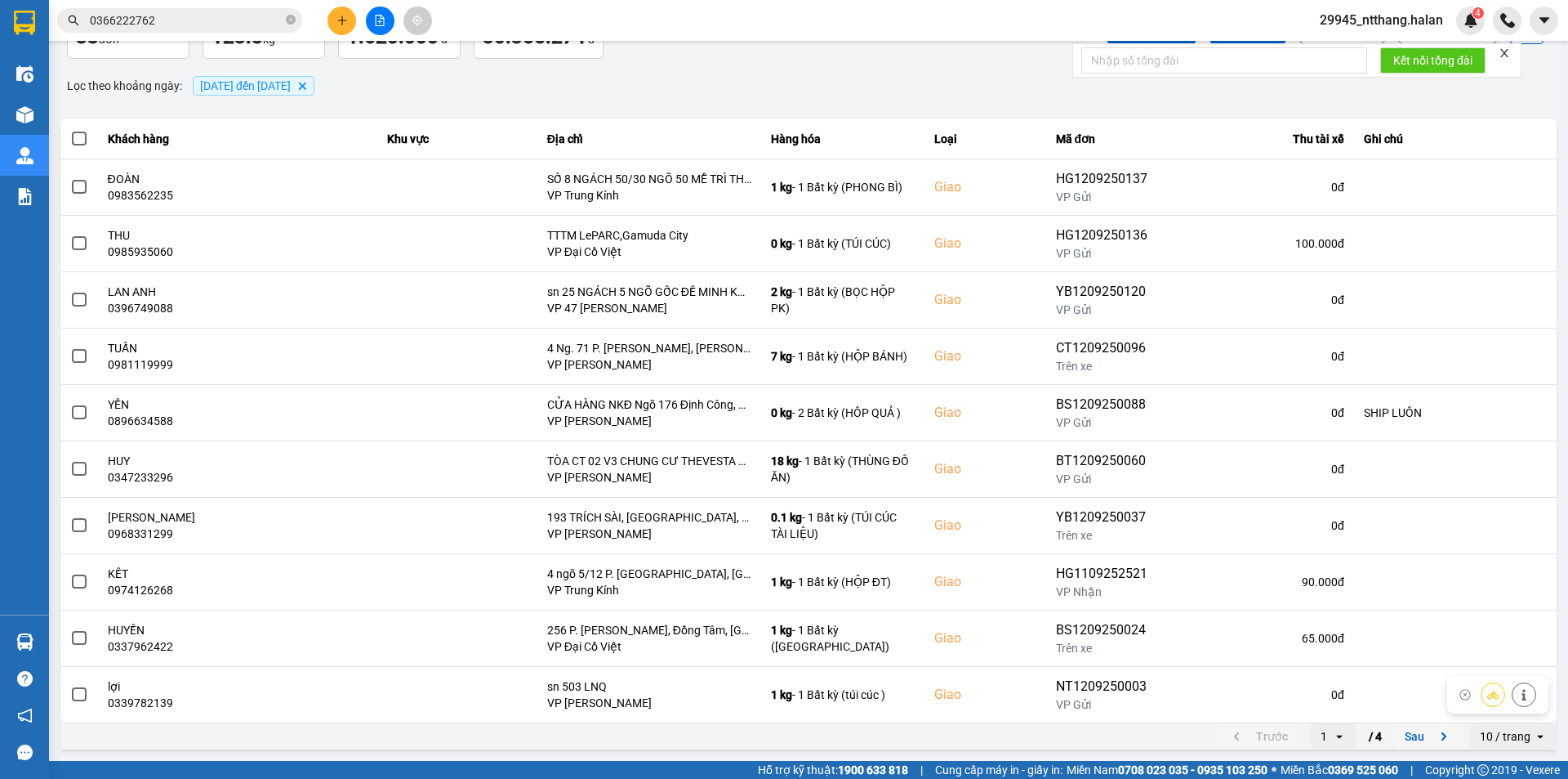
click at [1405, 733] on button "Sau" at bounding box center [1429, 737] width 68 height 25
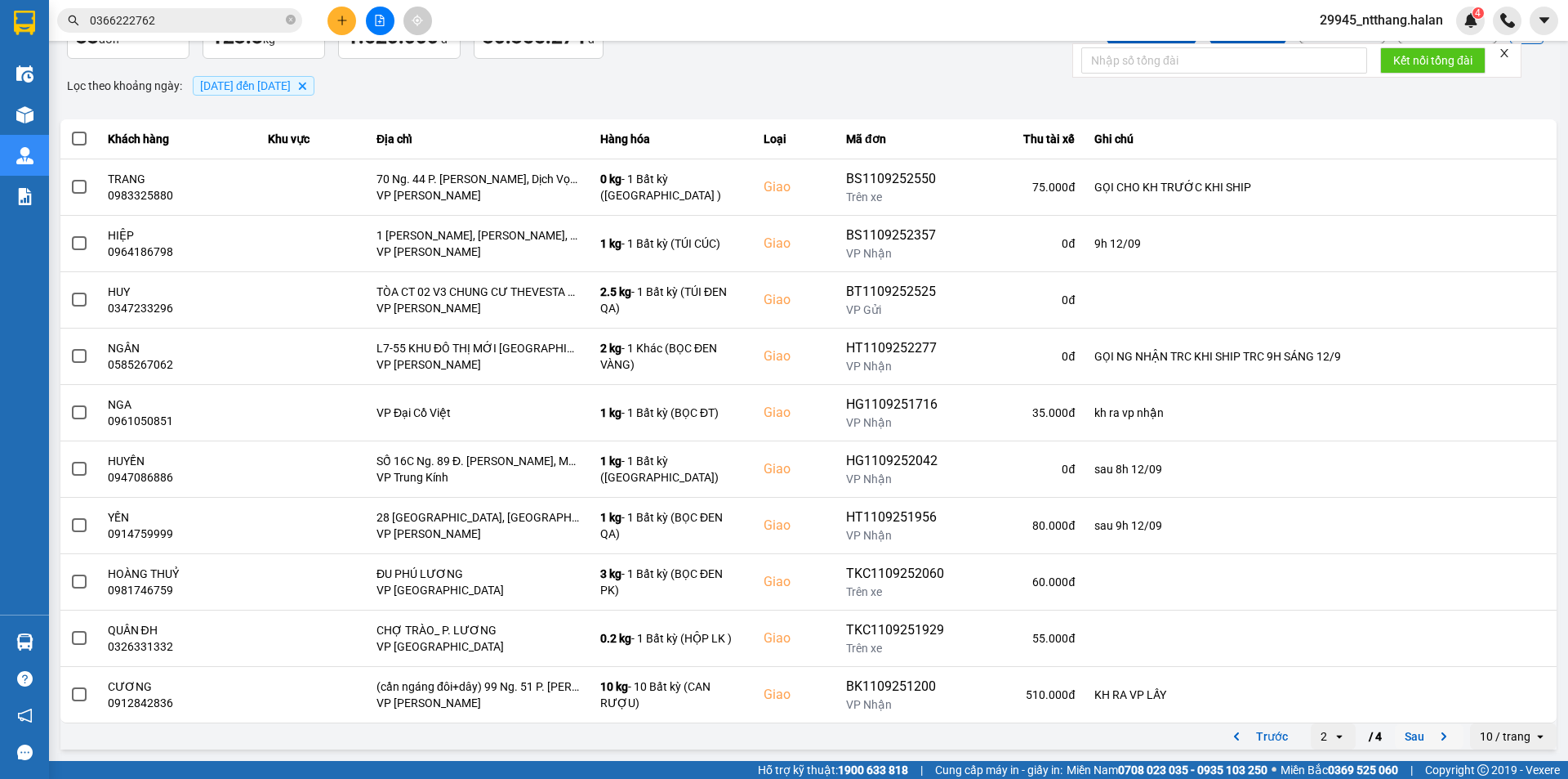
click at [1416, 735] on button "Sau" at bounding box center [1429, 737] width 68 height 25
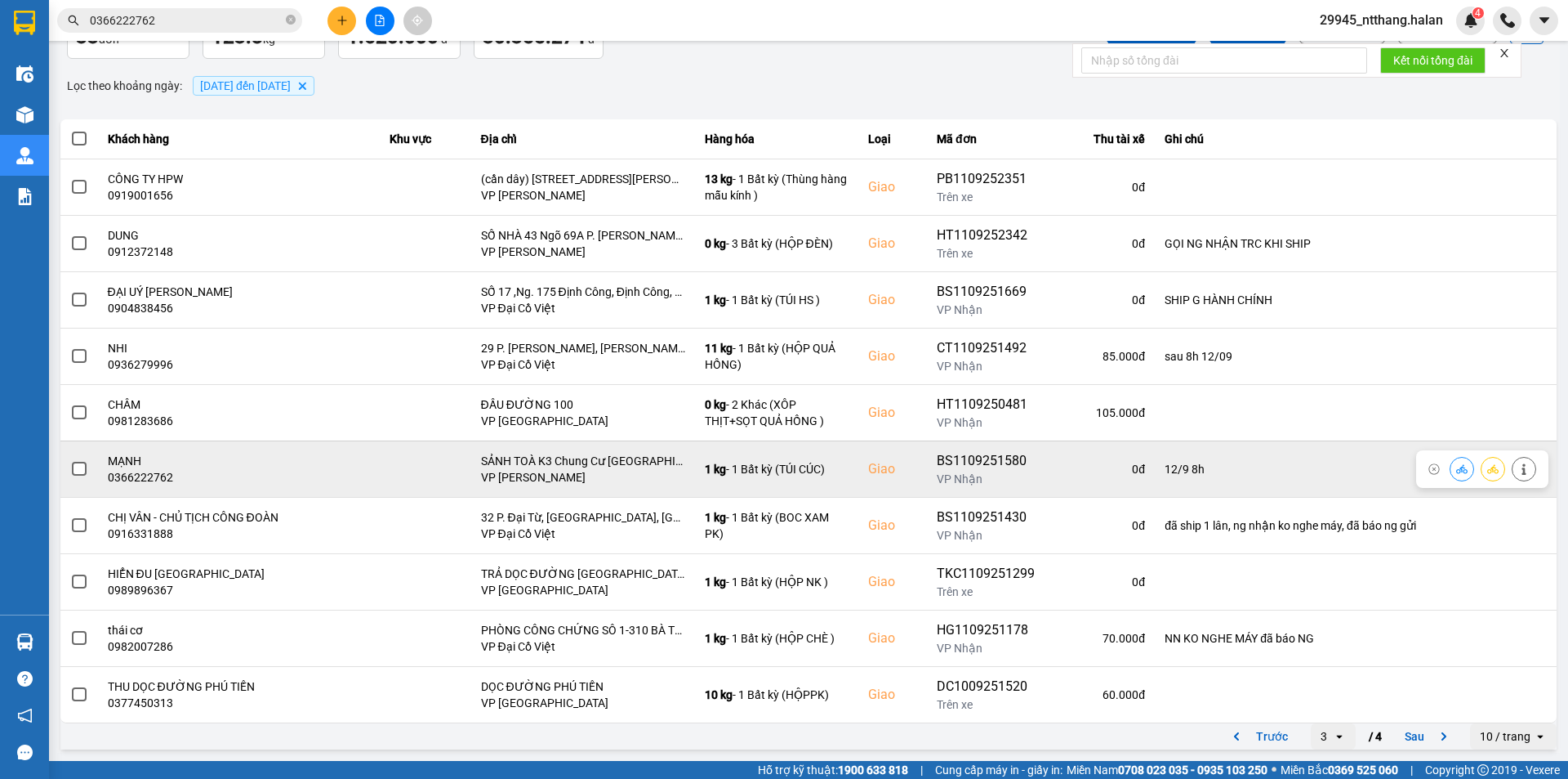
click at [83, 473] on span at bounding box center [79, 469] width 14 height 14
click at [70, 460] on input "checkbox" at bounding box center [70, 460] width 0 height 0
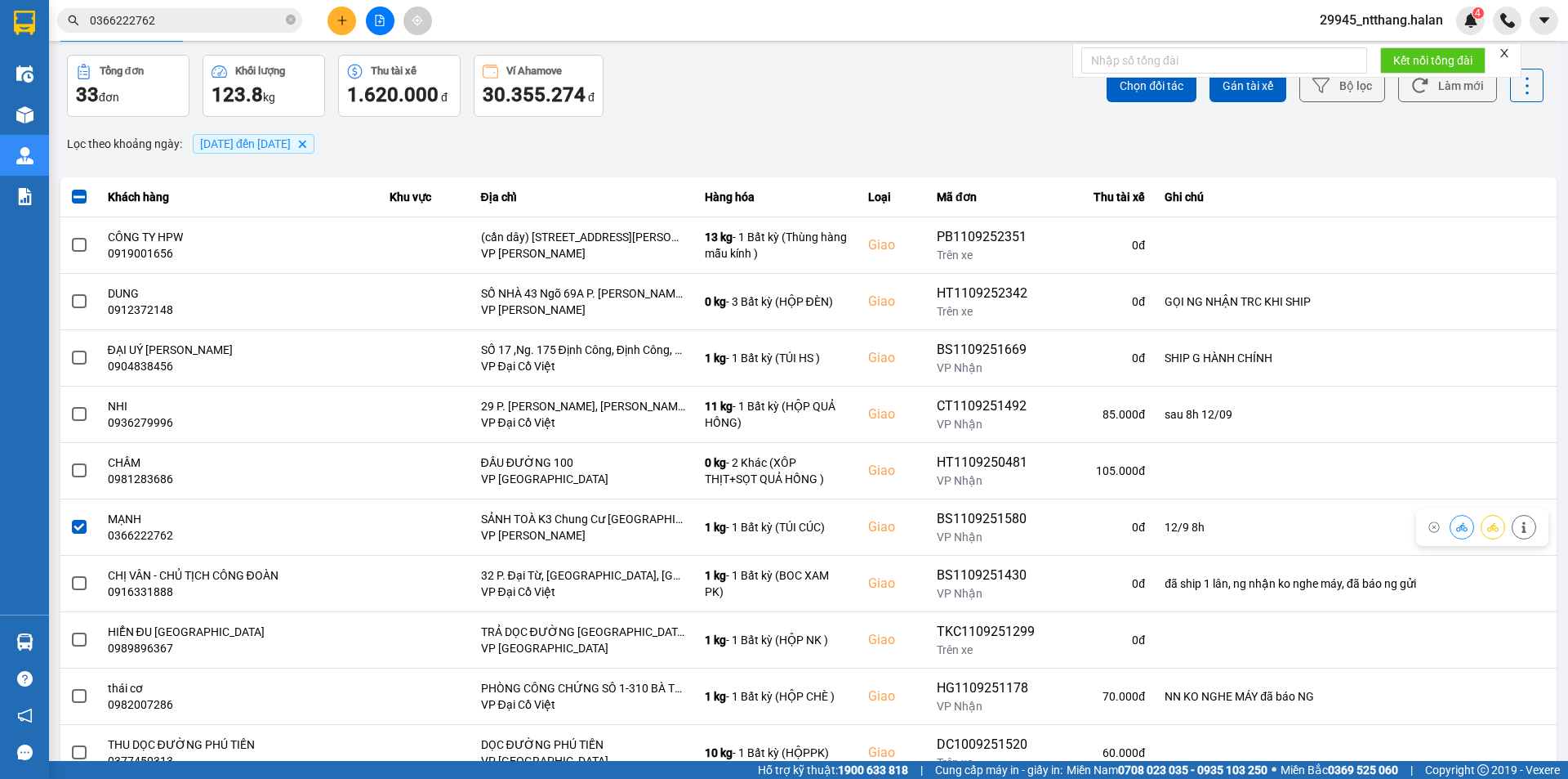
scroll to position [0, 0]
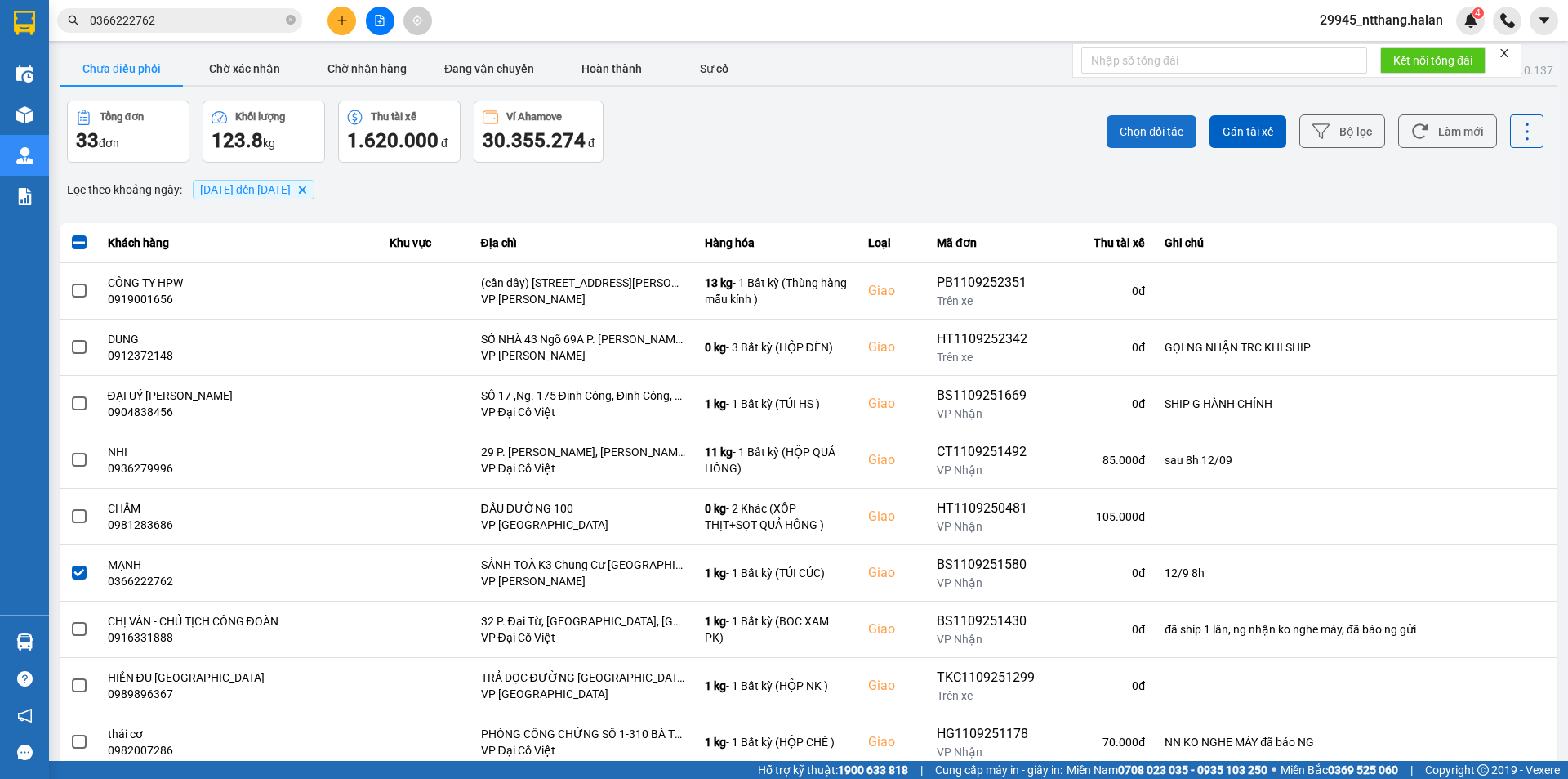
click at [1143, 134] on span "Chọn đối tác" at bounding box center [1151, 131] width 63 height 16
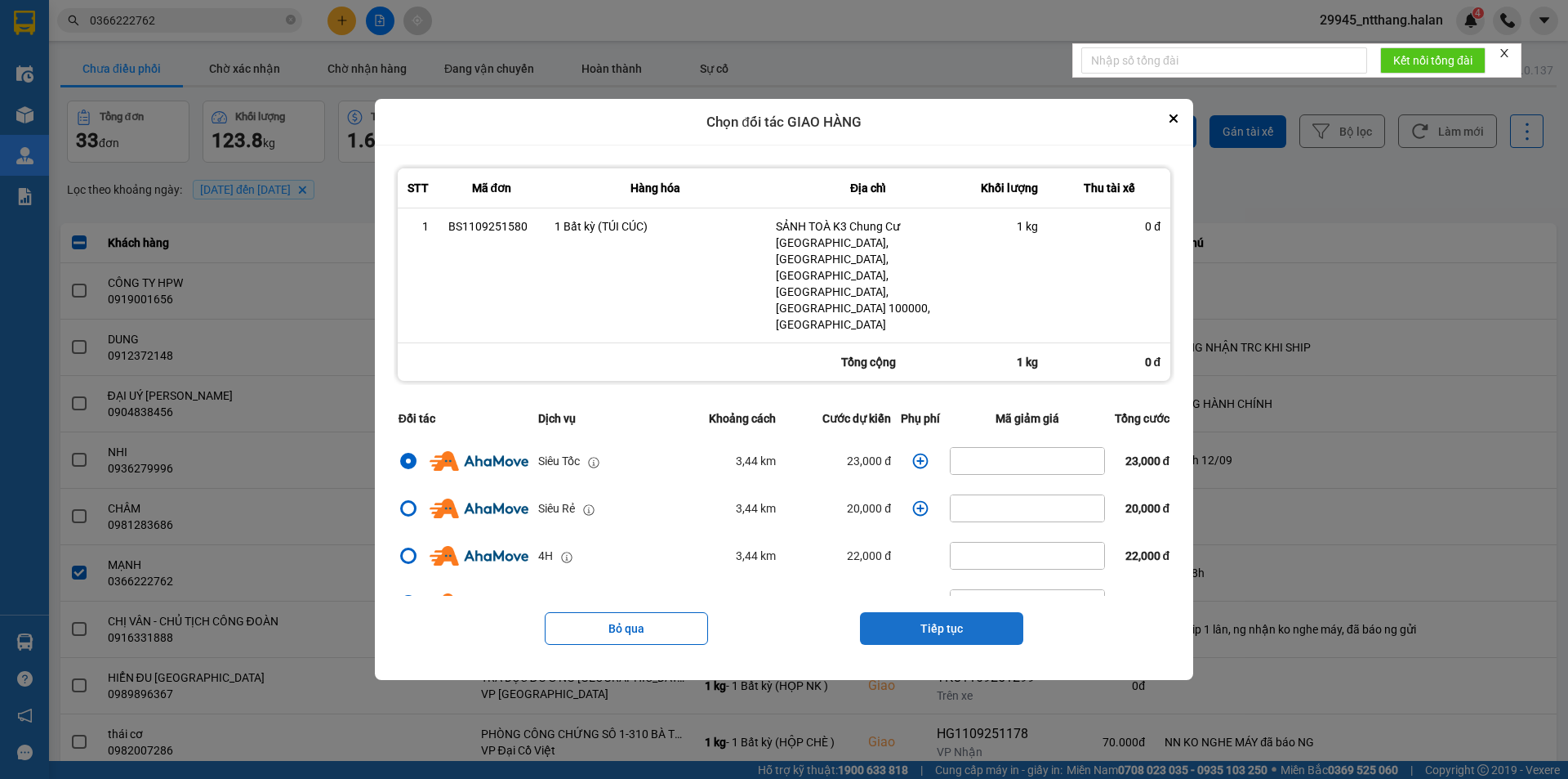
click at [896, 612] on button "Tiếp tục" at bounding box center [942, 628] width 163 height 33
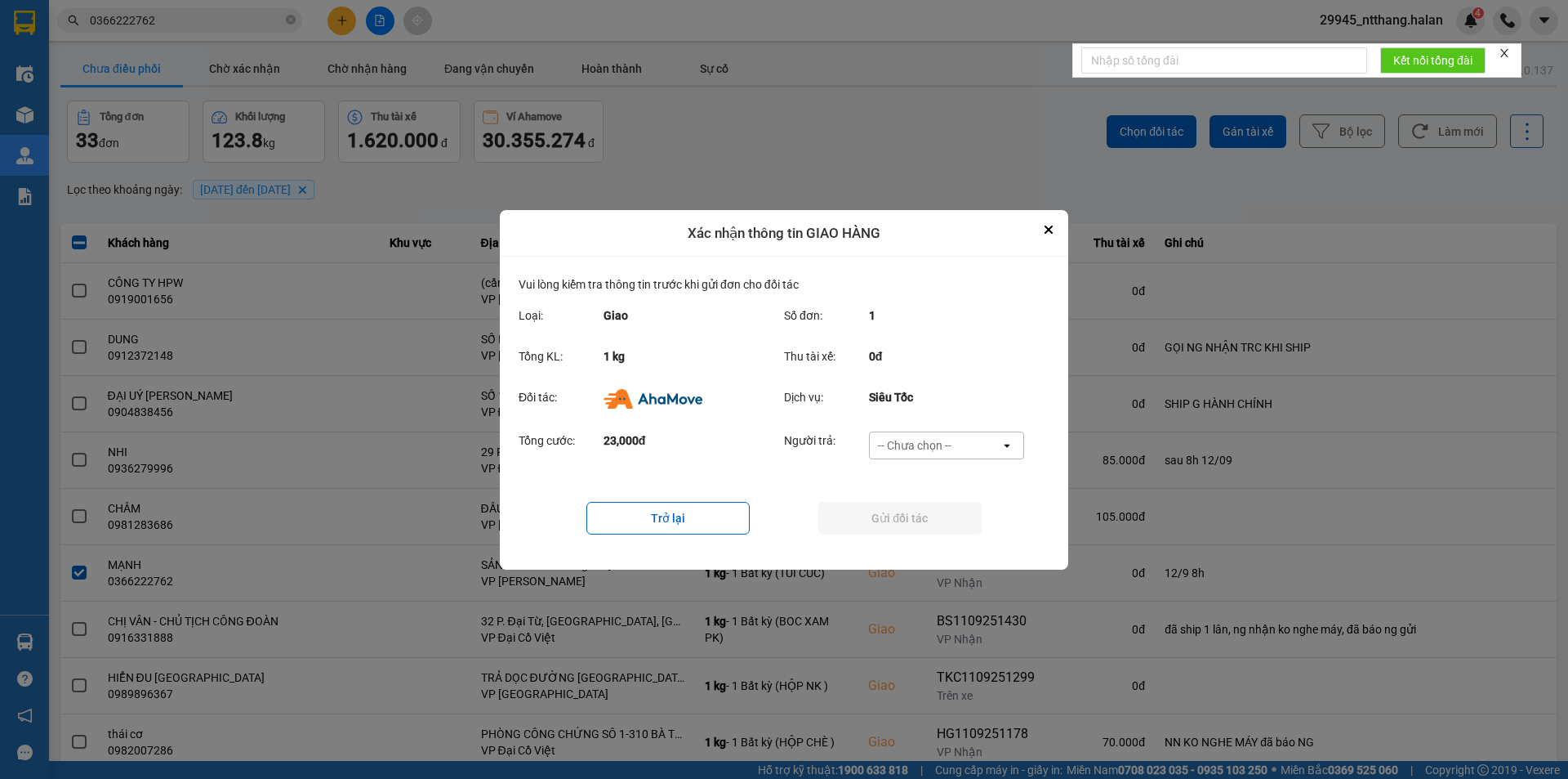
click at [953, 442] on div "-- Chưa chọn --" at bounding box center [935, 445] width 131 height 26
click at [716, 515] on button "Trở lại" at bounding box center [668, 518] width 163 height 33
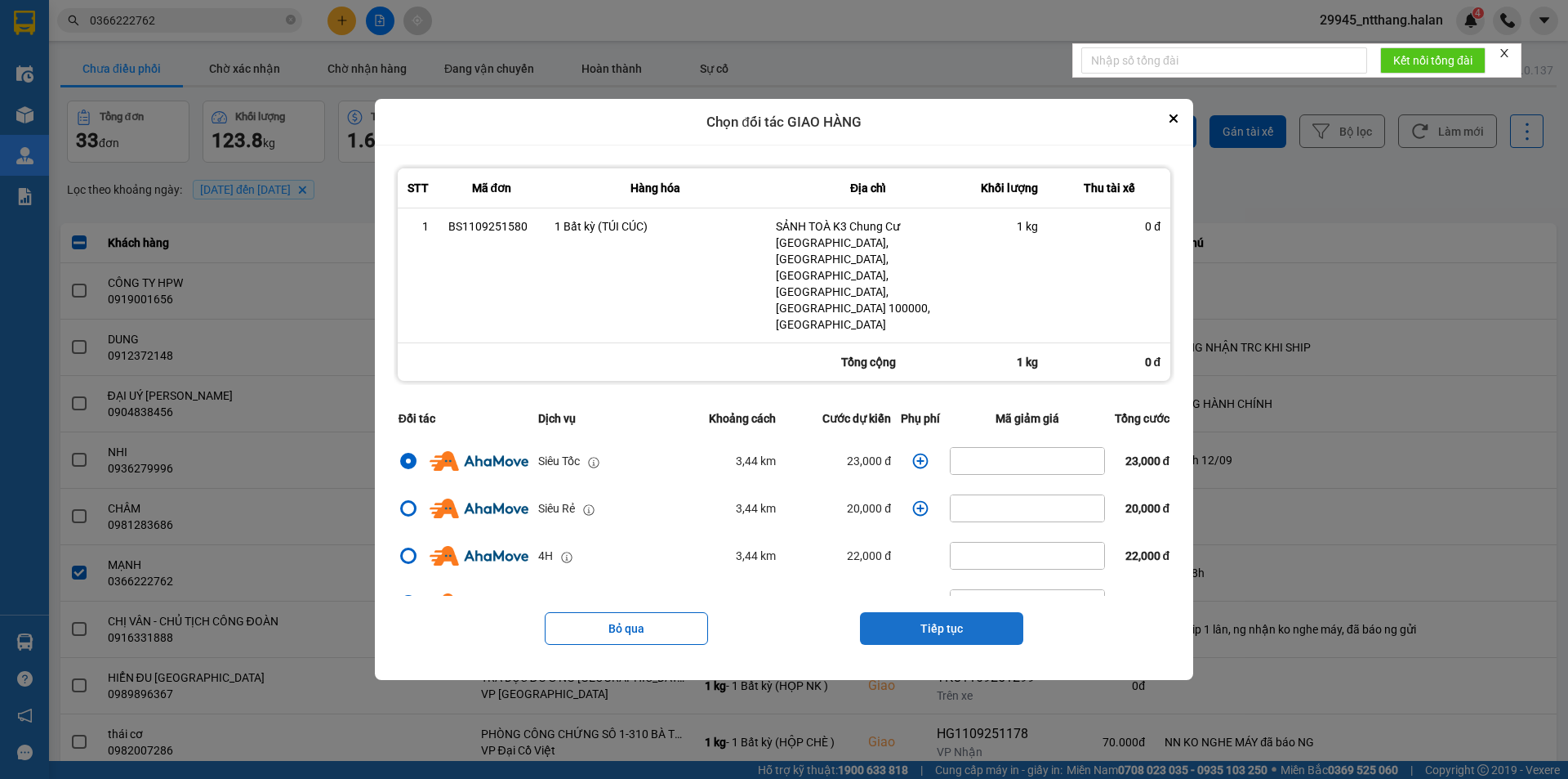
click at [972, 612] on button "Tiếp tục" at bounding box center [942, 628] width 163 height 33
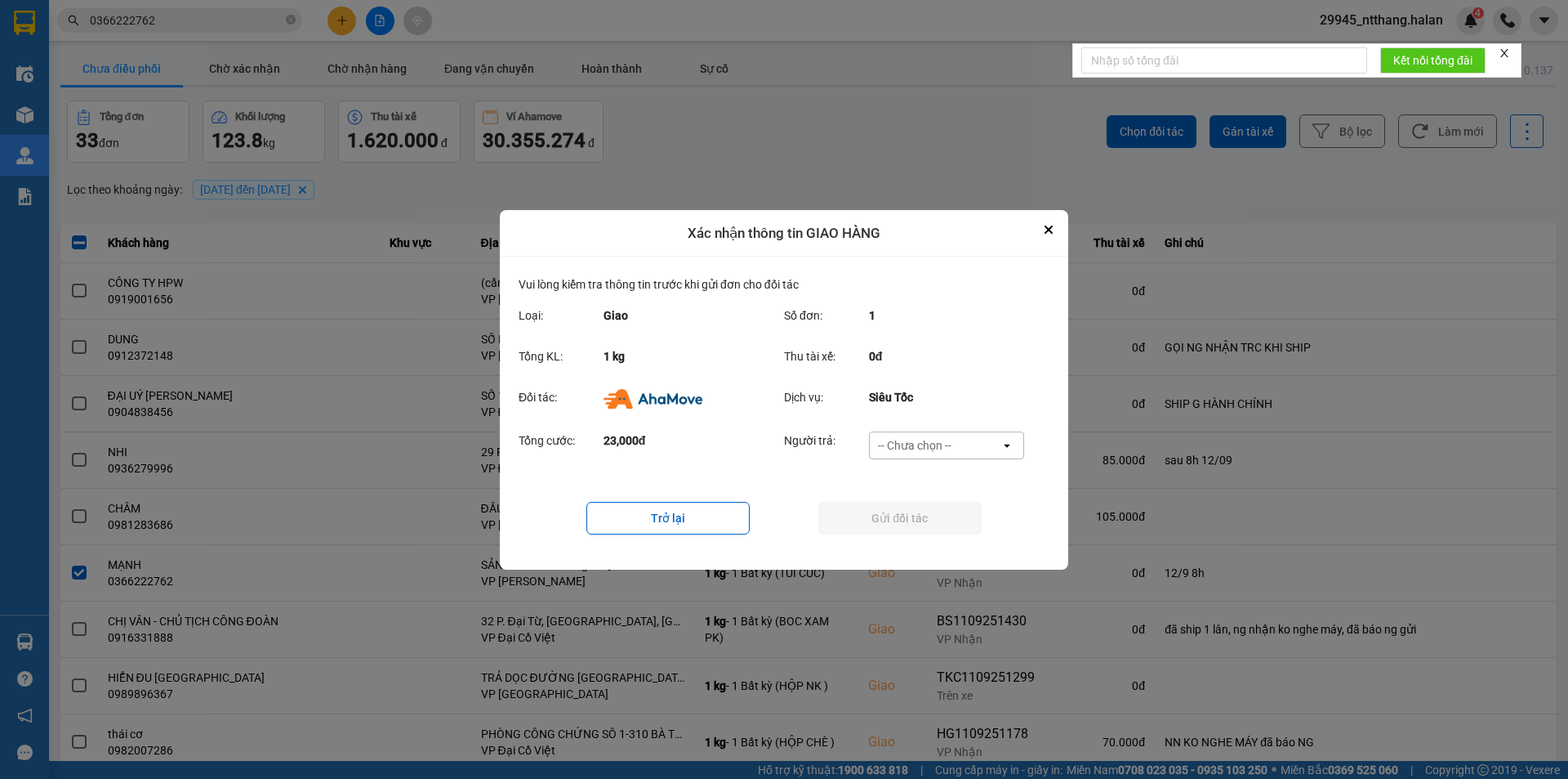
click at [959, 455] on div "-- Chưa chọn --" at bounding box center [935, 445] width 131 height 26
click at [931, 534] on span "Ví Ahamove" at bounding box center [914, 538] width 66 height 16
click at [934, 526] on button "Gửi đối tác" at bounding box center [900, 518] width 163 height 33
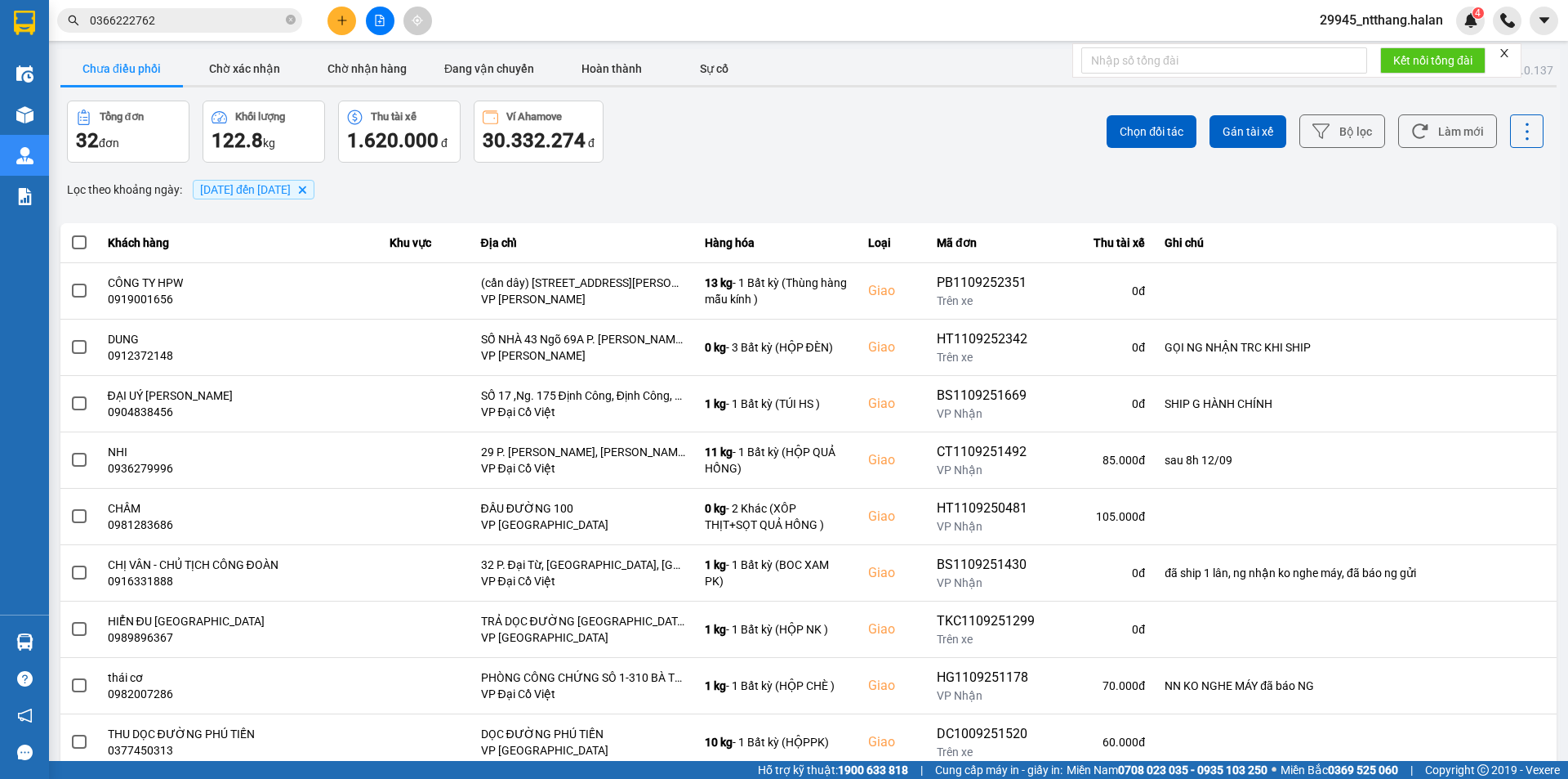
click at [210, 24] on input "0366222762" at bounding box center [186, 20] width 193 height 18
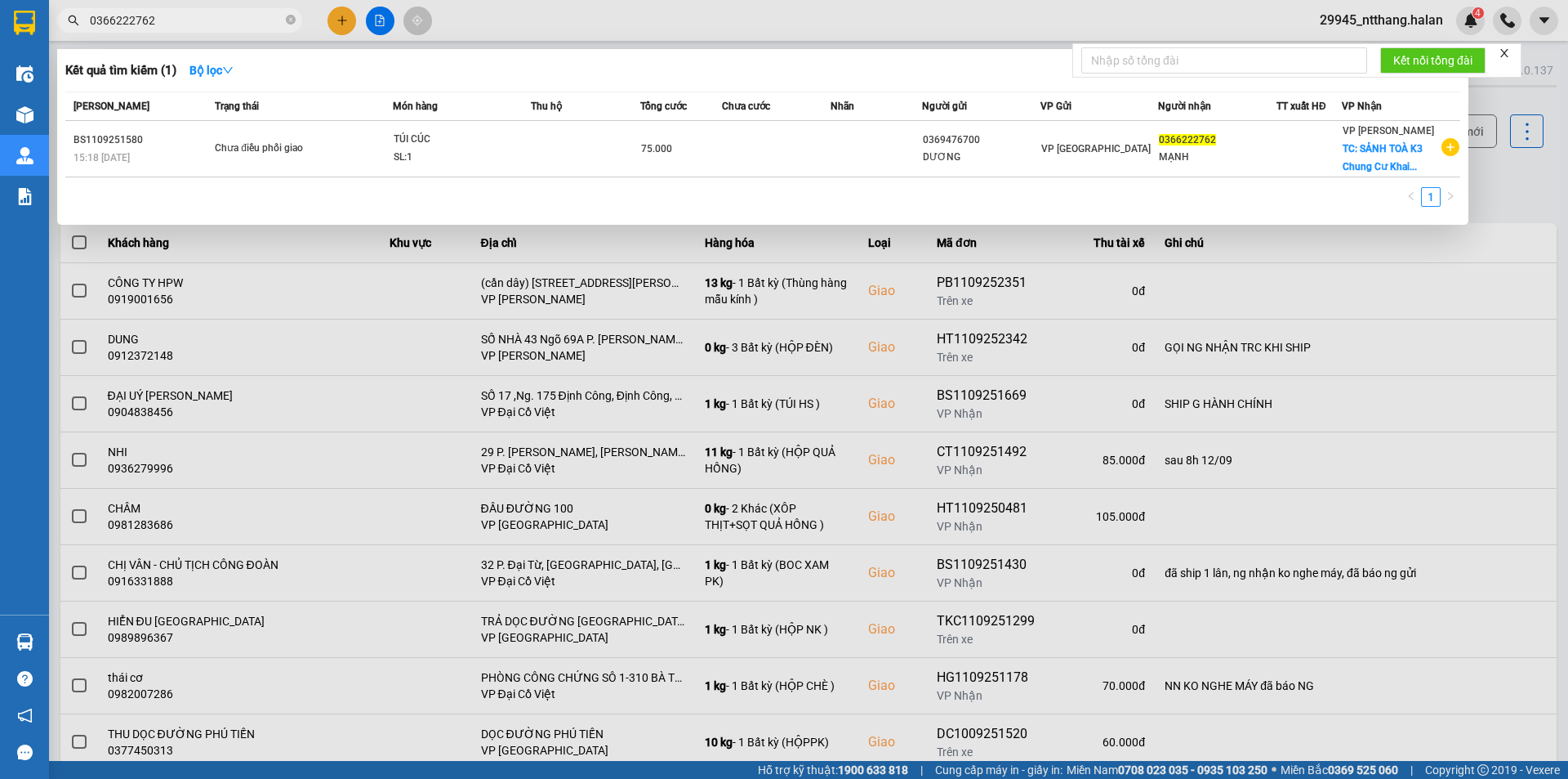
click at [210, 24] on input "0366222762" at bounding box center [186, 20] width 193 height 18
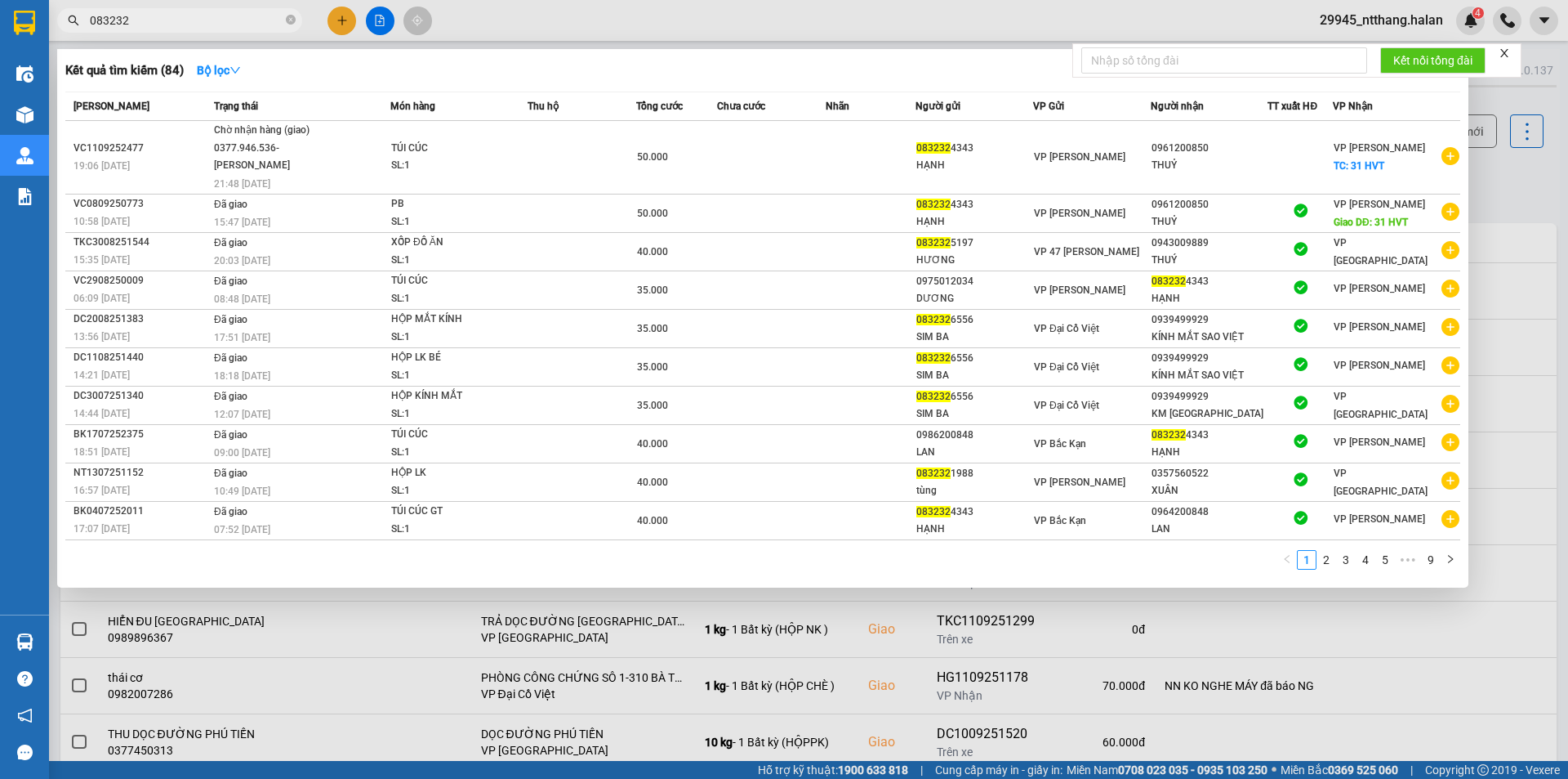
type input "083232"
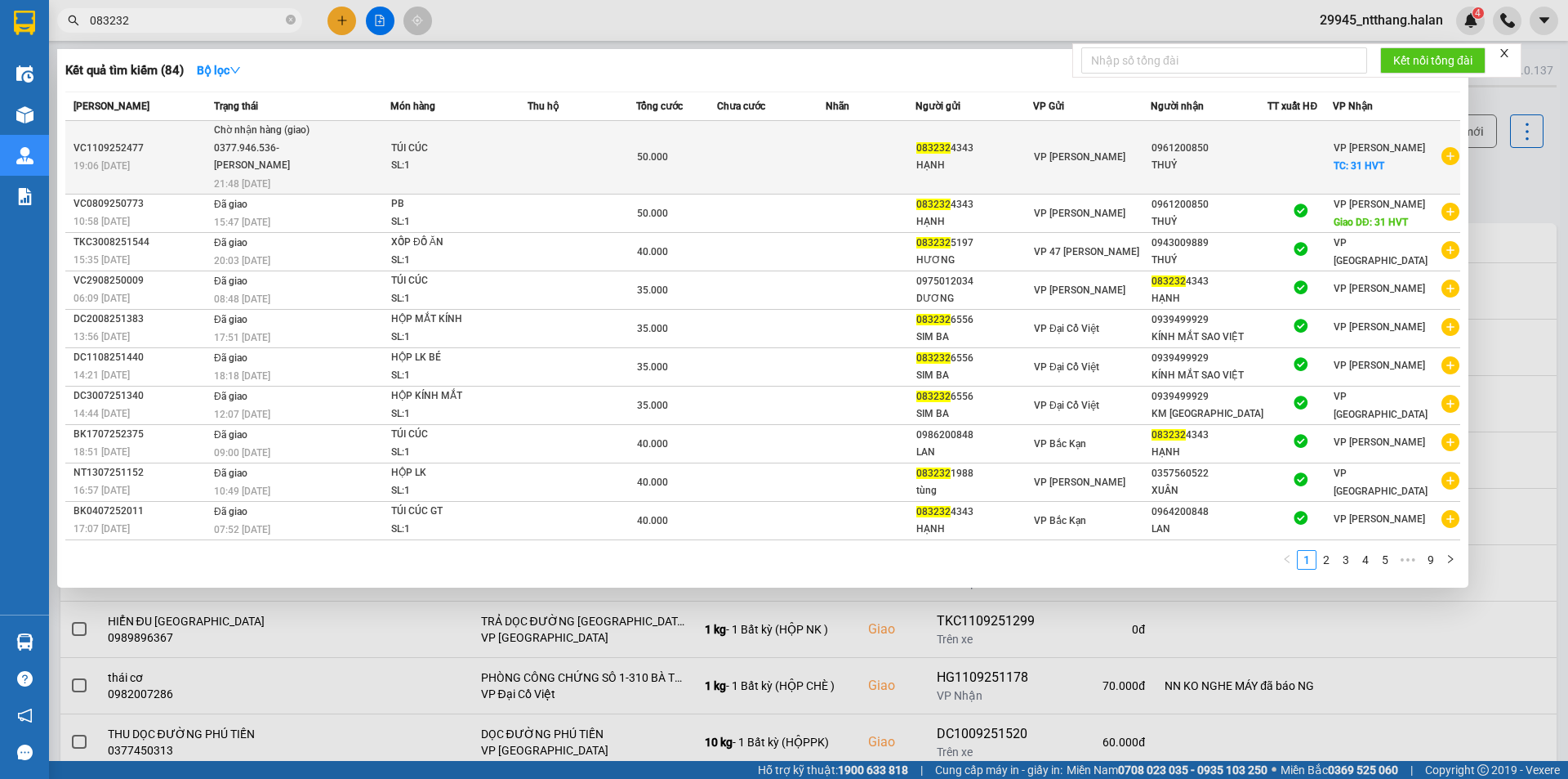
click at [754, 165] on td at bounding box center [771, 158] width 109 height 74
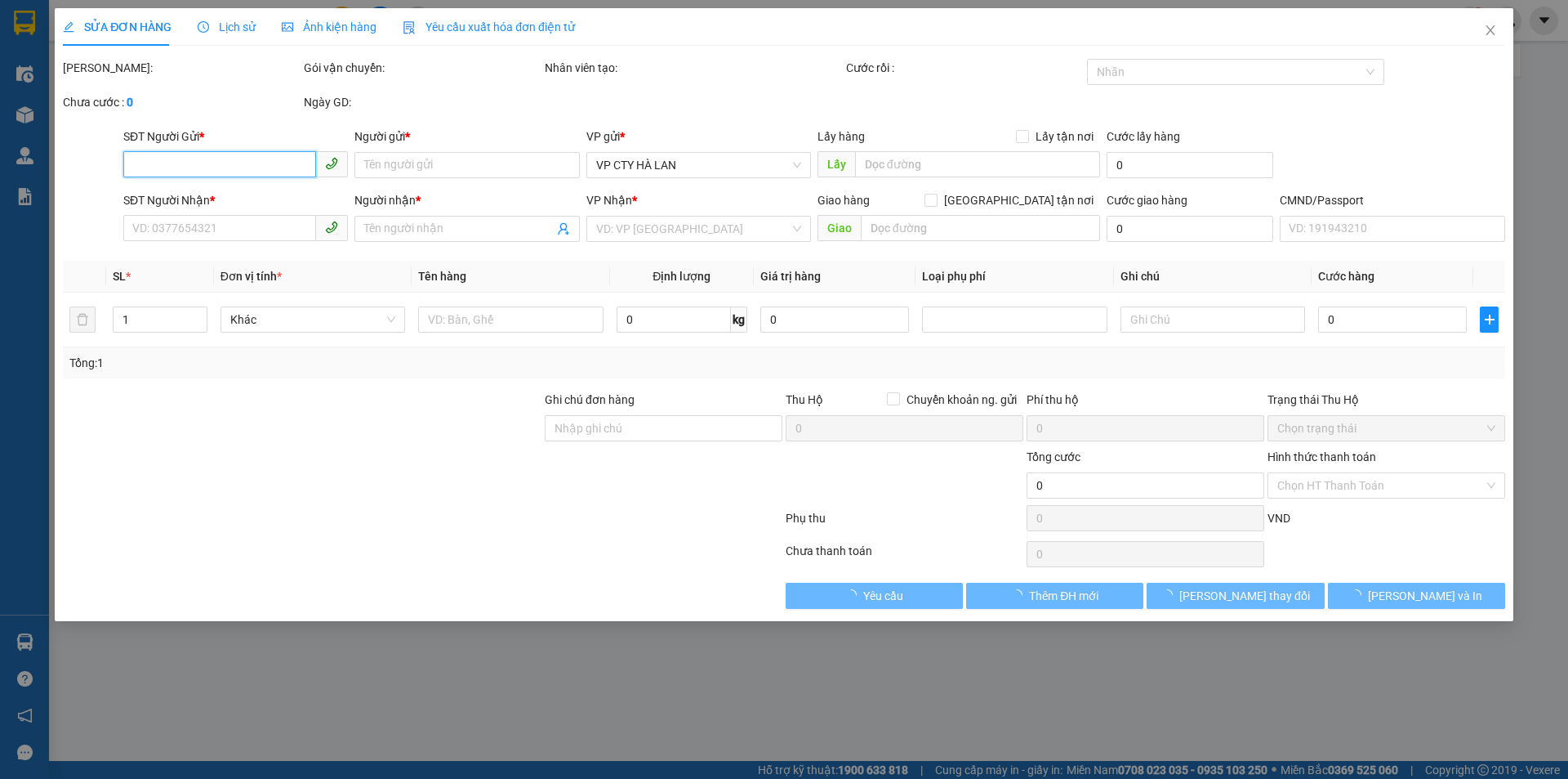
type input "0832324343"
type input "HẠNH"
type input "0961200850"
type input "THUỶ"
checkbox input "true"
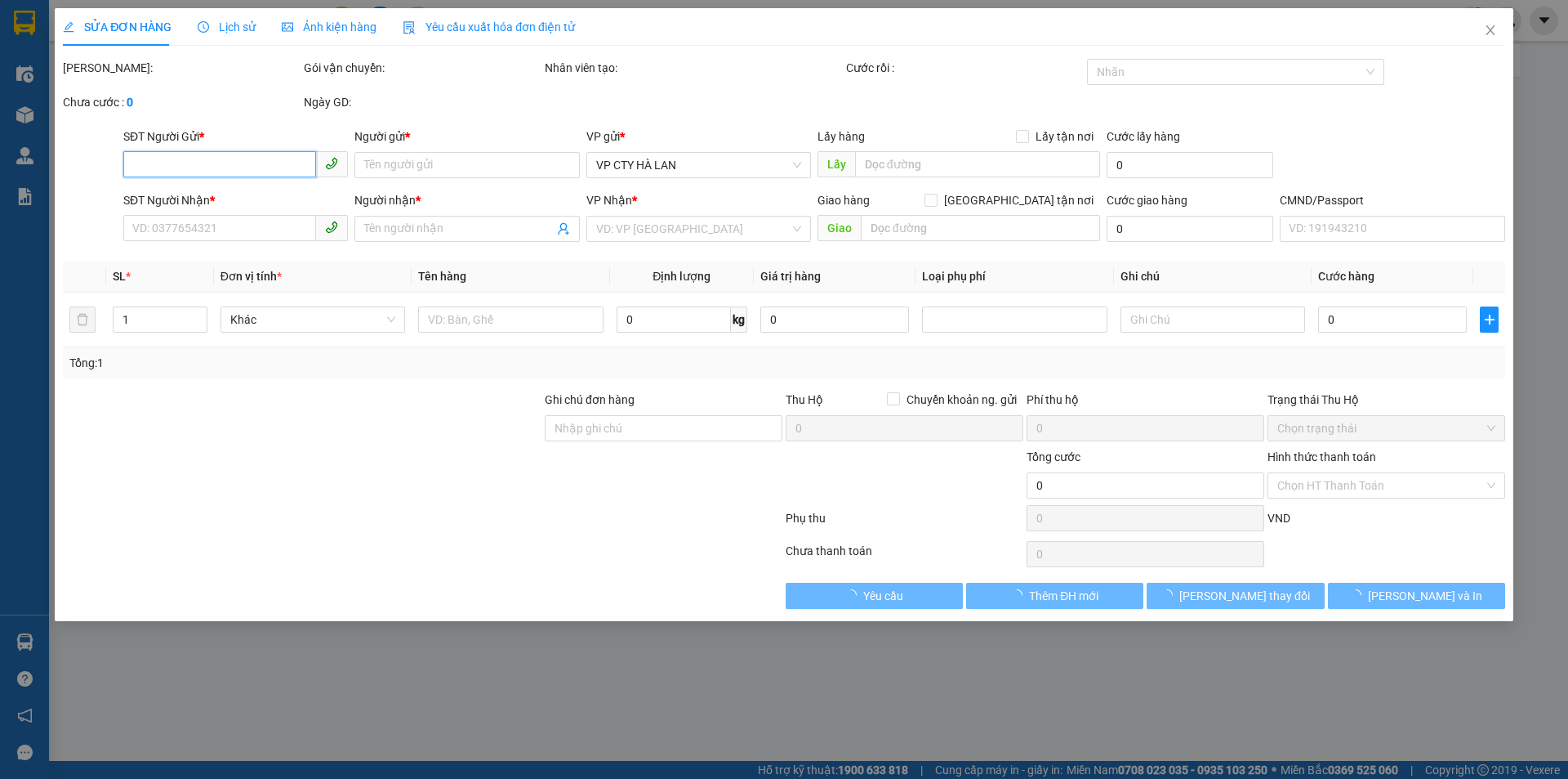
type input "31 HVT"
type input "50.000"
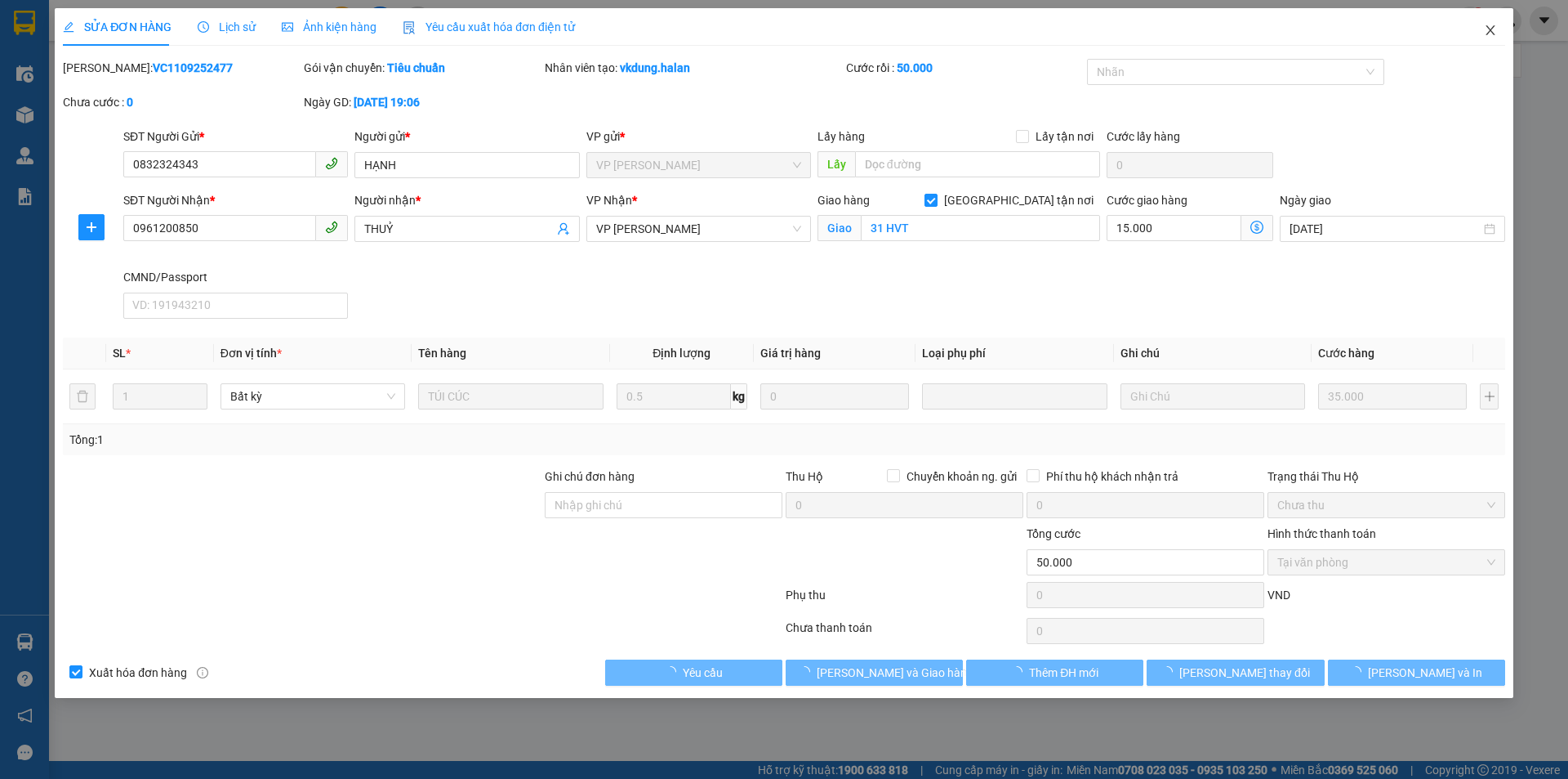
click at [1495, 37] on icon "close" at bounding box center [1491, 31] width 13 height 13
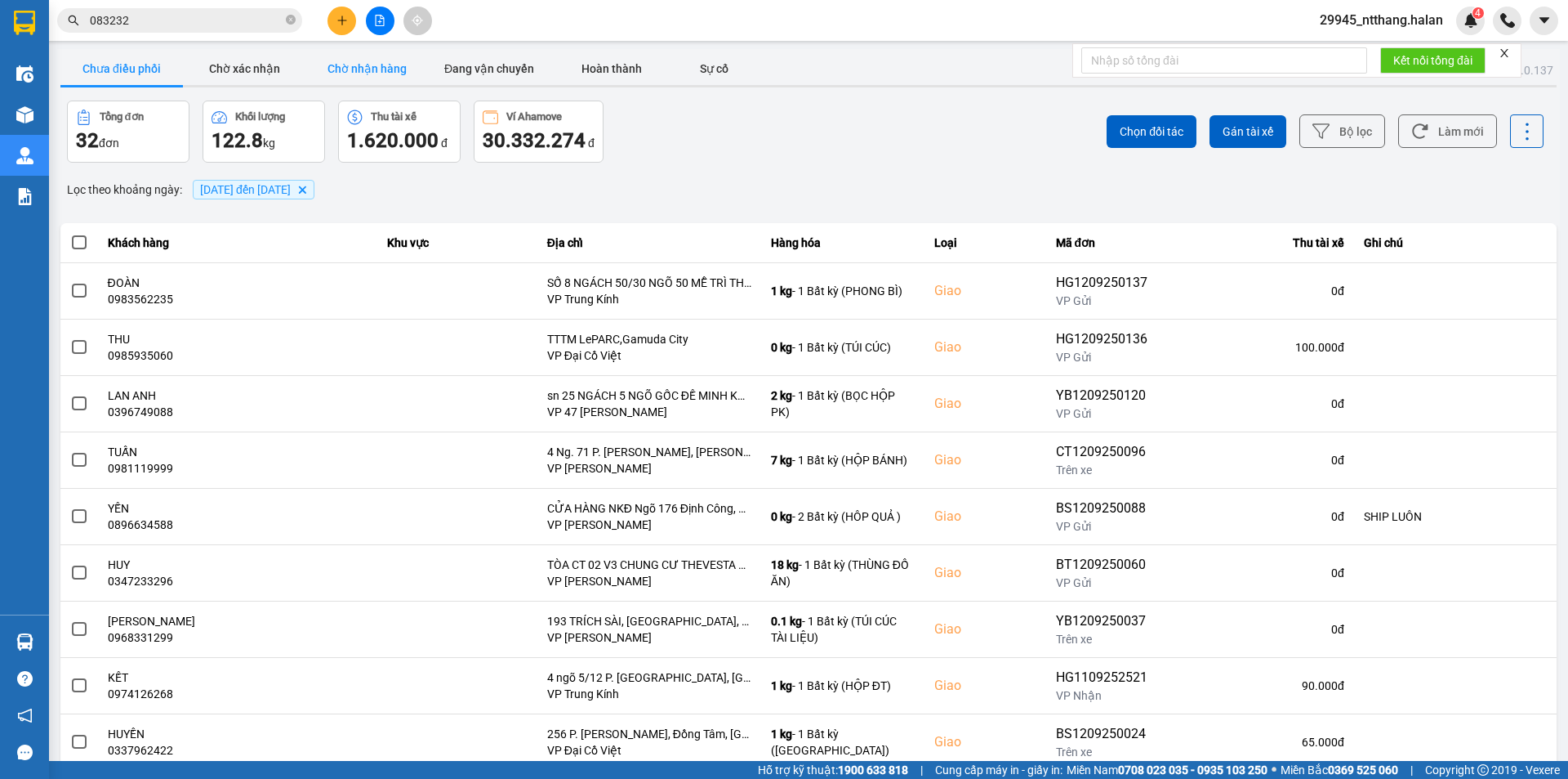
click at [383, 68] on button "Chờ nhận hàng" at bounding box center [367, 68] width 123 height 33
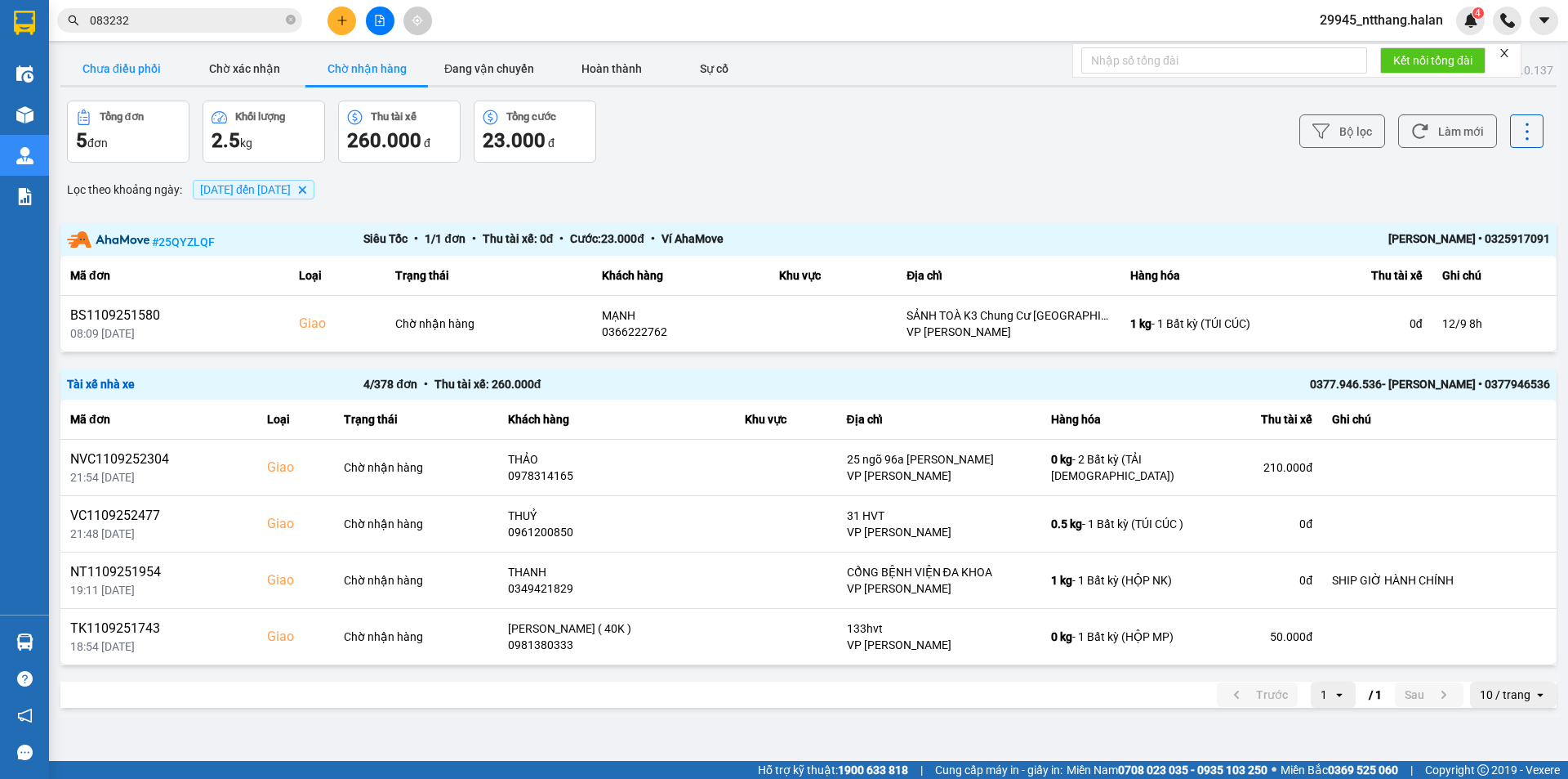
click at [131, 69] on button "Chưa điều phối" at bounding box center [122, 68] width 123 height 33
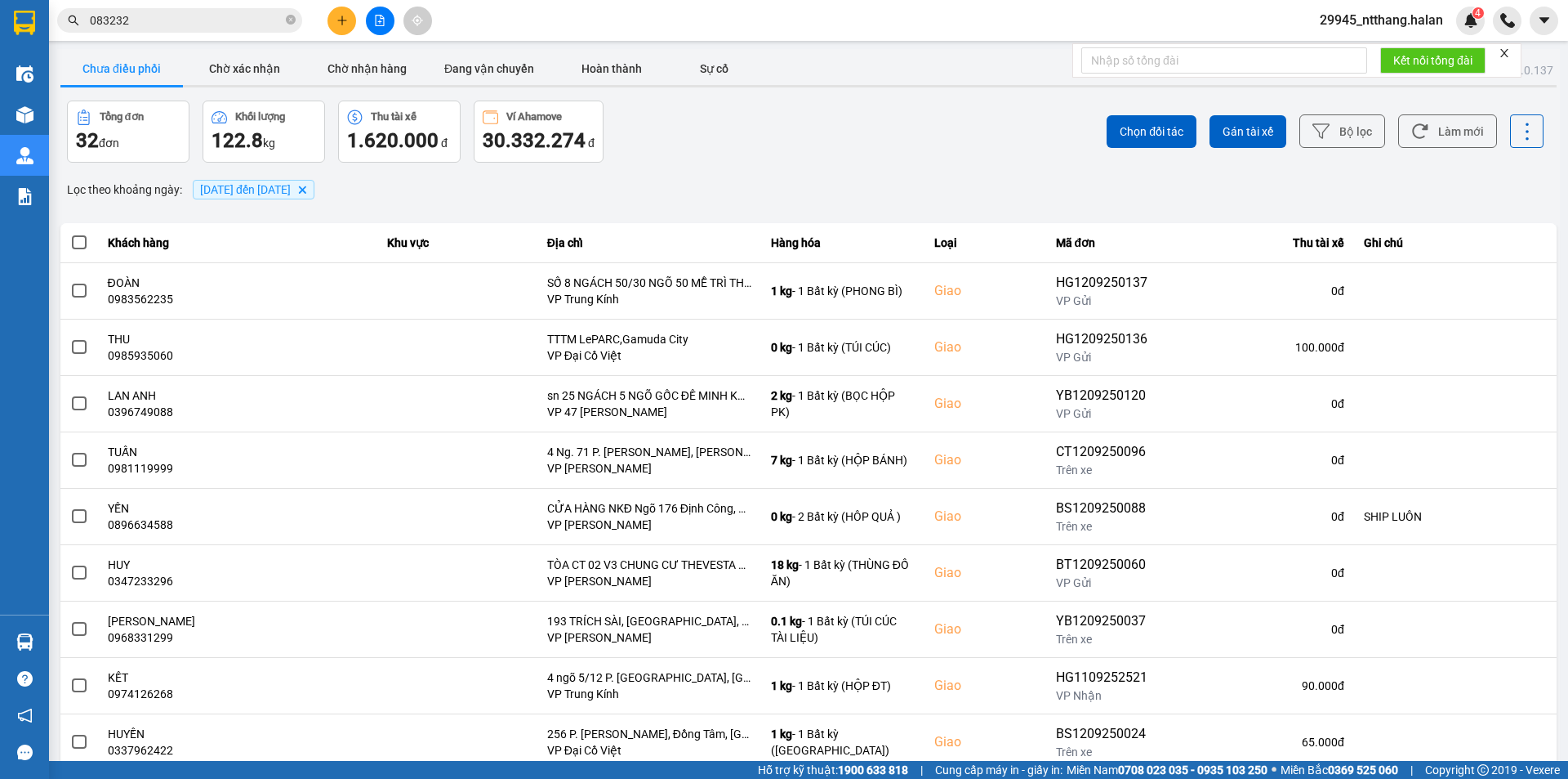
click at [977, 155] on div "Chọn đối tác Gán tài xế Bộ lọc Làm mới" at bounding box center [1174, 132] width 738 height 62
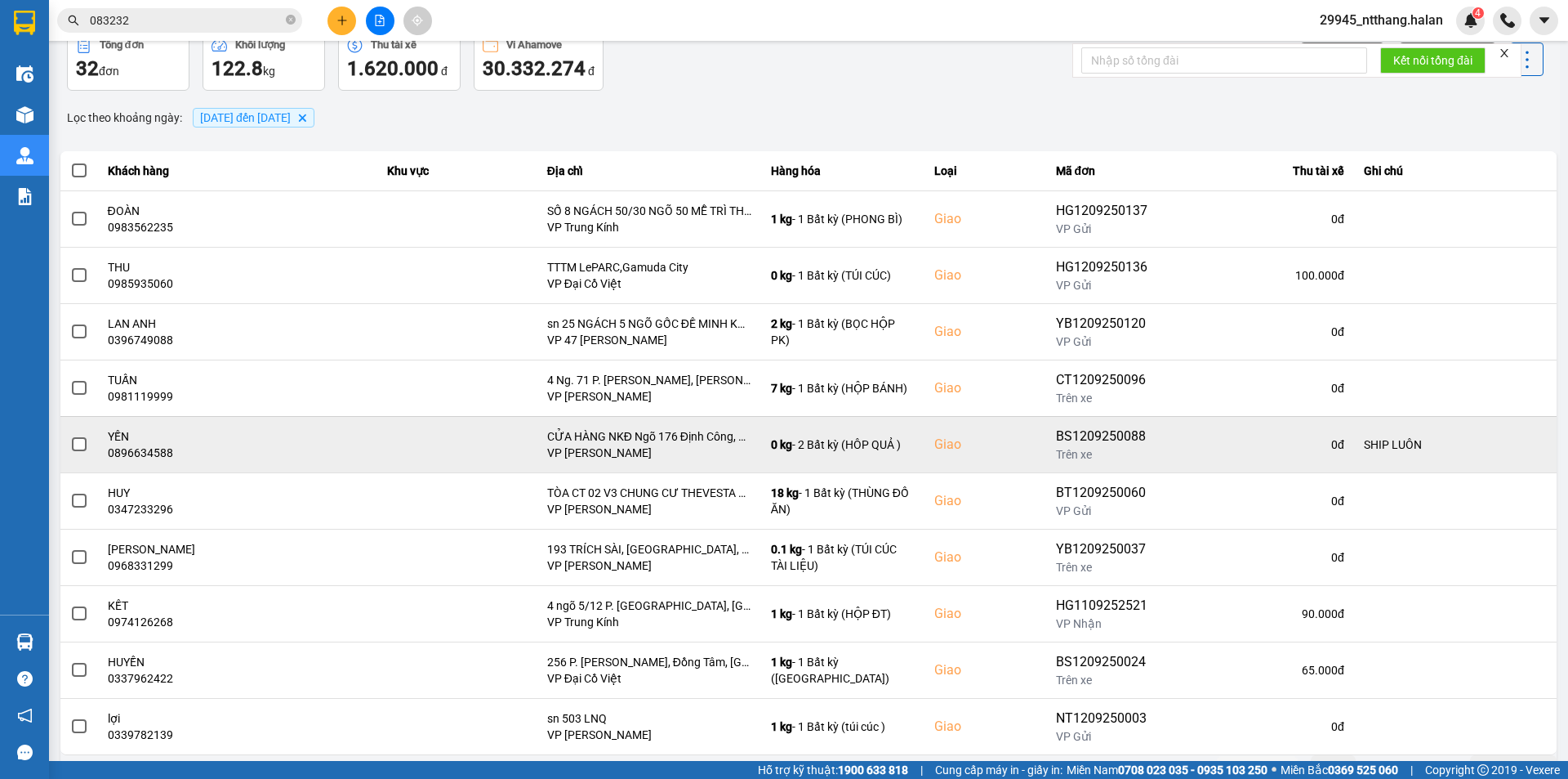
scroll to position [104, 0]
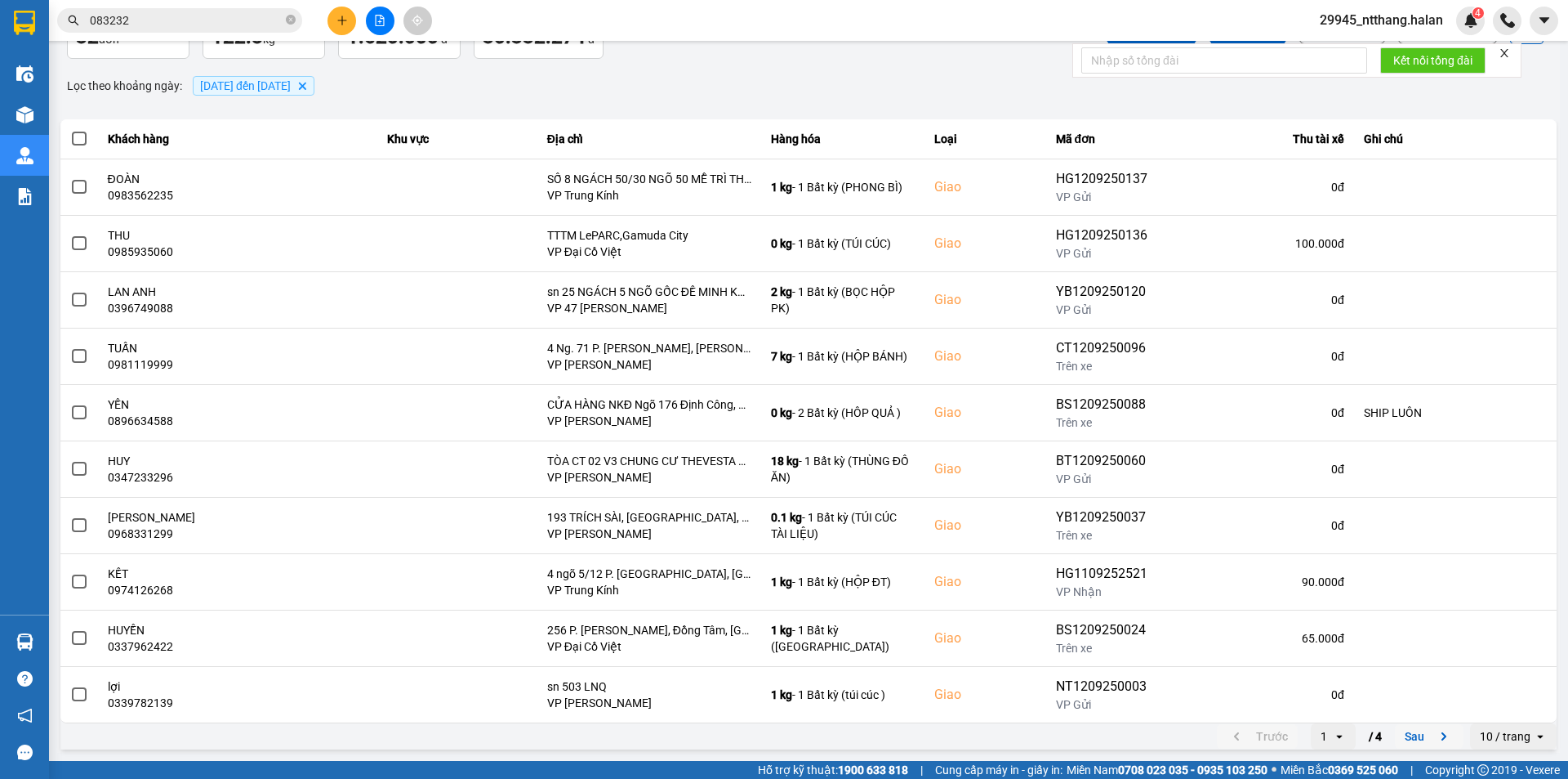
click at [1401, 732] on button "Sau" at bounding box center [1429, 737] width 68 height 25
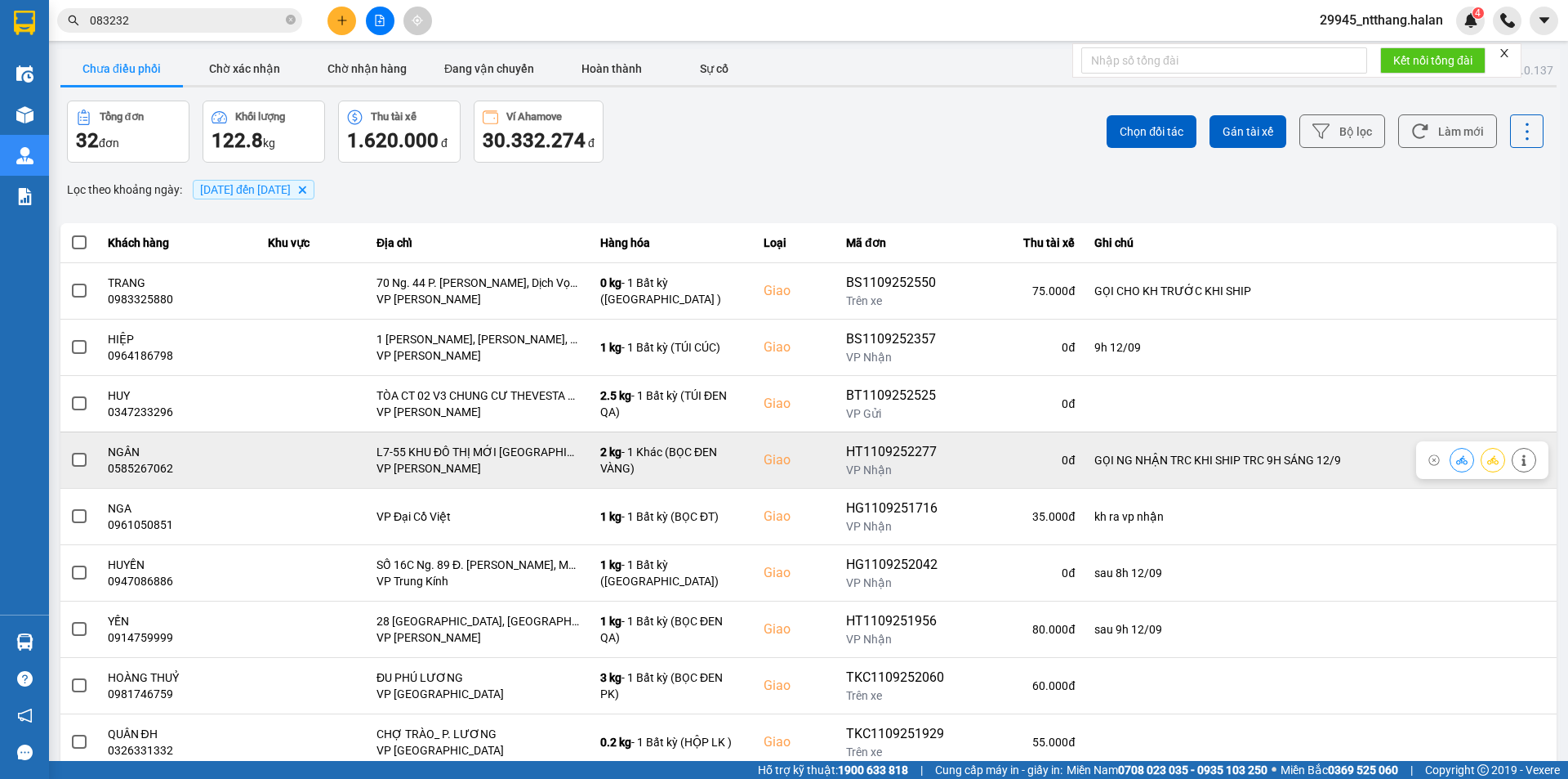
click at [1519, 462] on icon at bounding box center [1525, 460] width 12 height 12
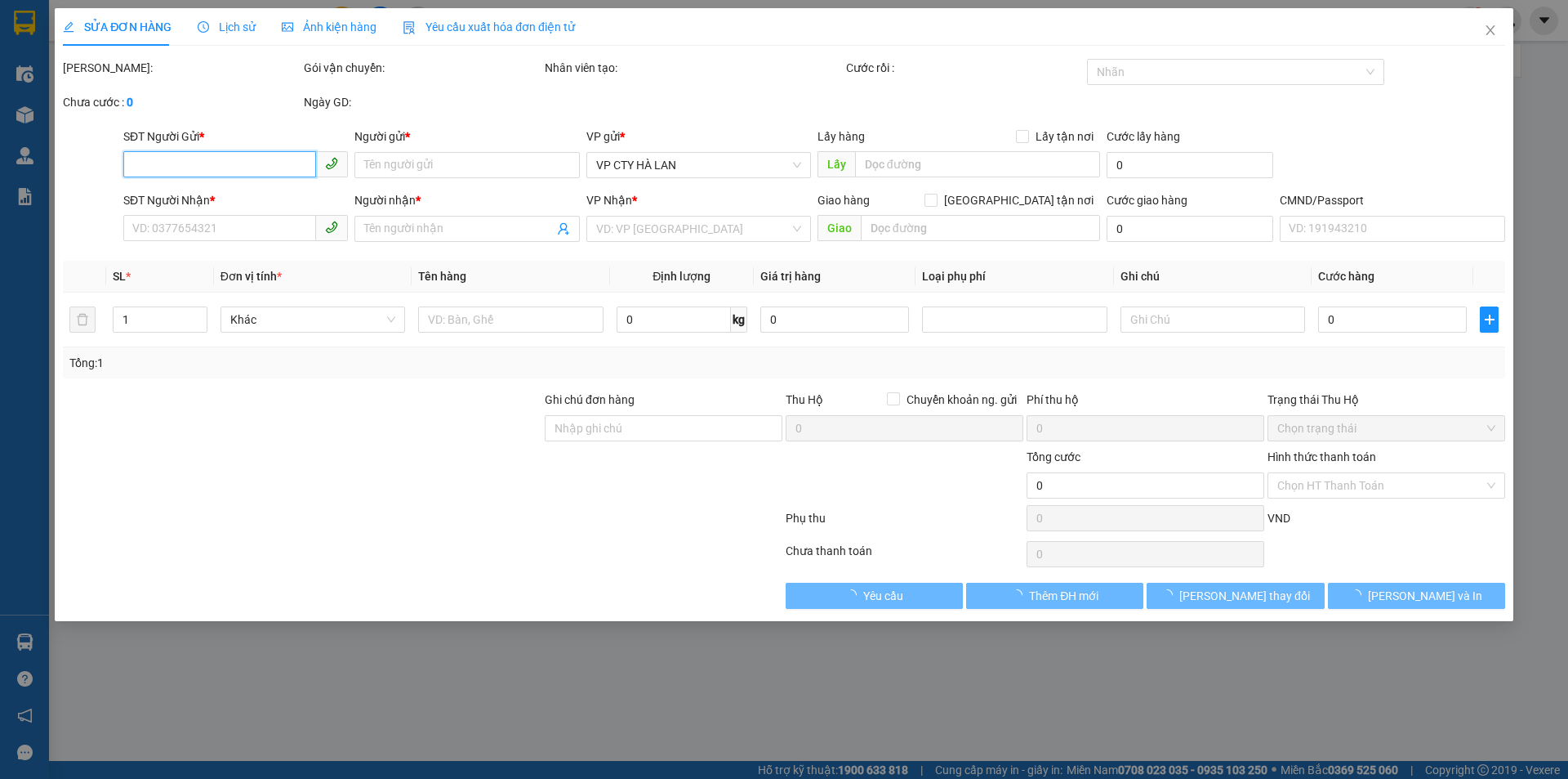
type input "0968526011"
type input "BIÊN NGUYỄN"
type input "0585267062"
type input "NGÂN"
checkbox input "true"
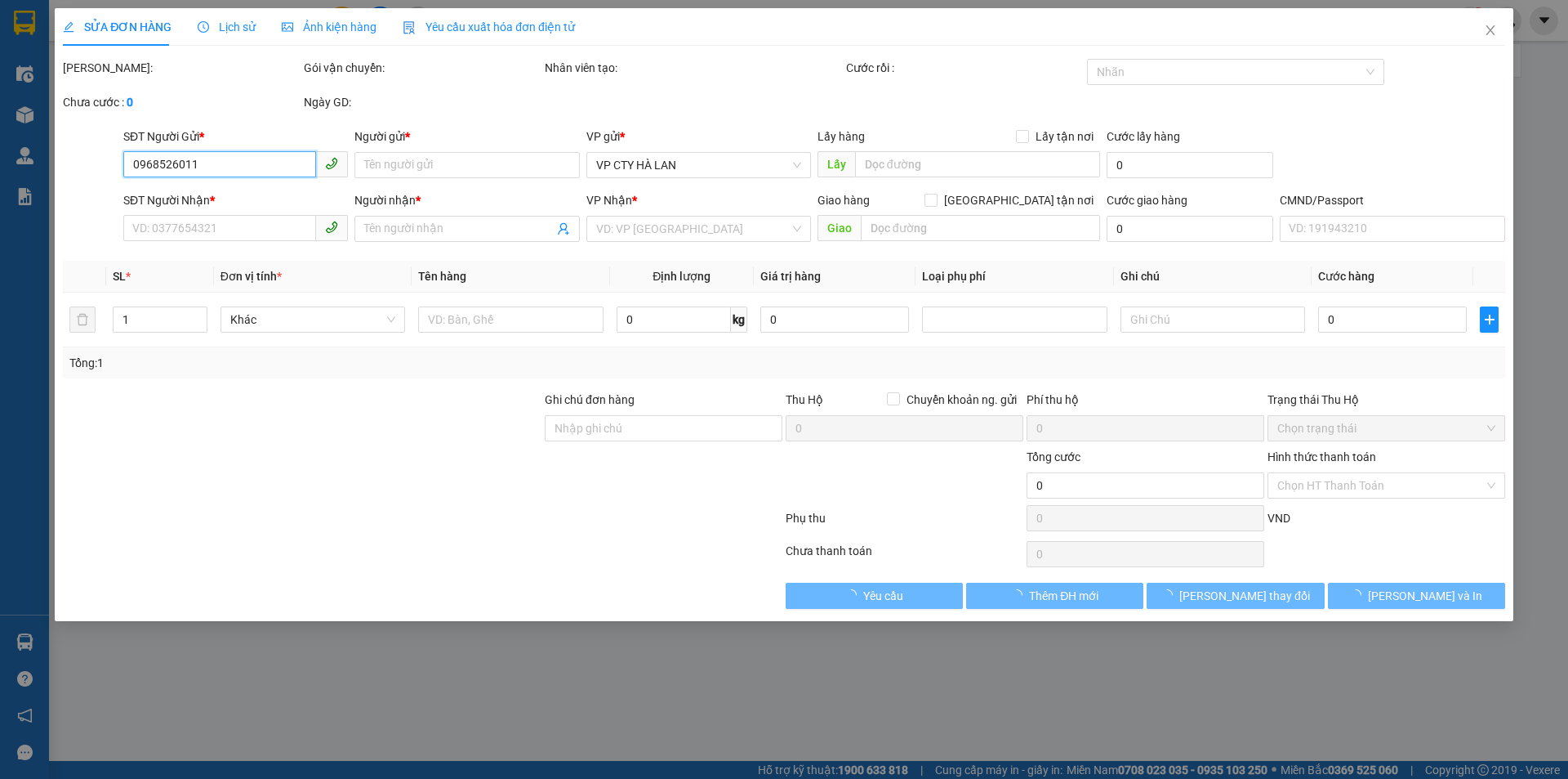
type input "L7-55 KHU ĐÔ THỊ MỚI [GEOGRAPHIC_DATA], [GEOGRAPHIC_DATA], [GEOGRAPHIC_DATA]"
type input "GỌI NG NHẬN TRC KHI SHIP TRC 9H SÁNG 12/9"
type input "90.000"
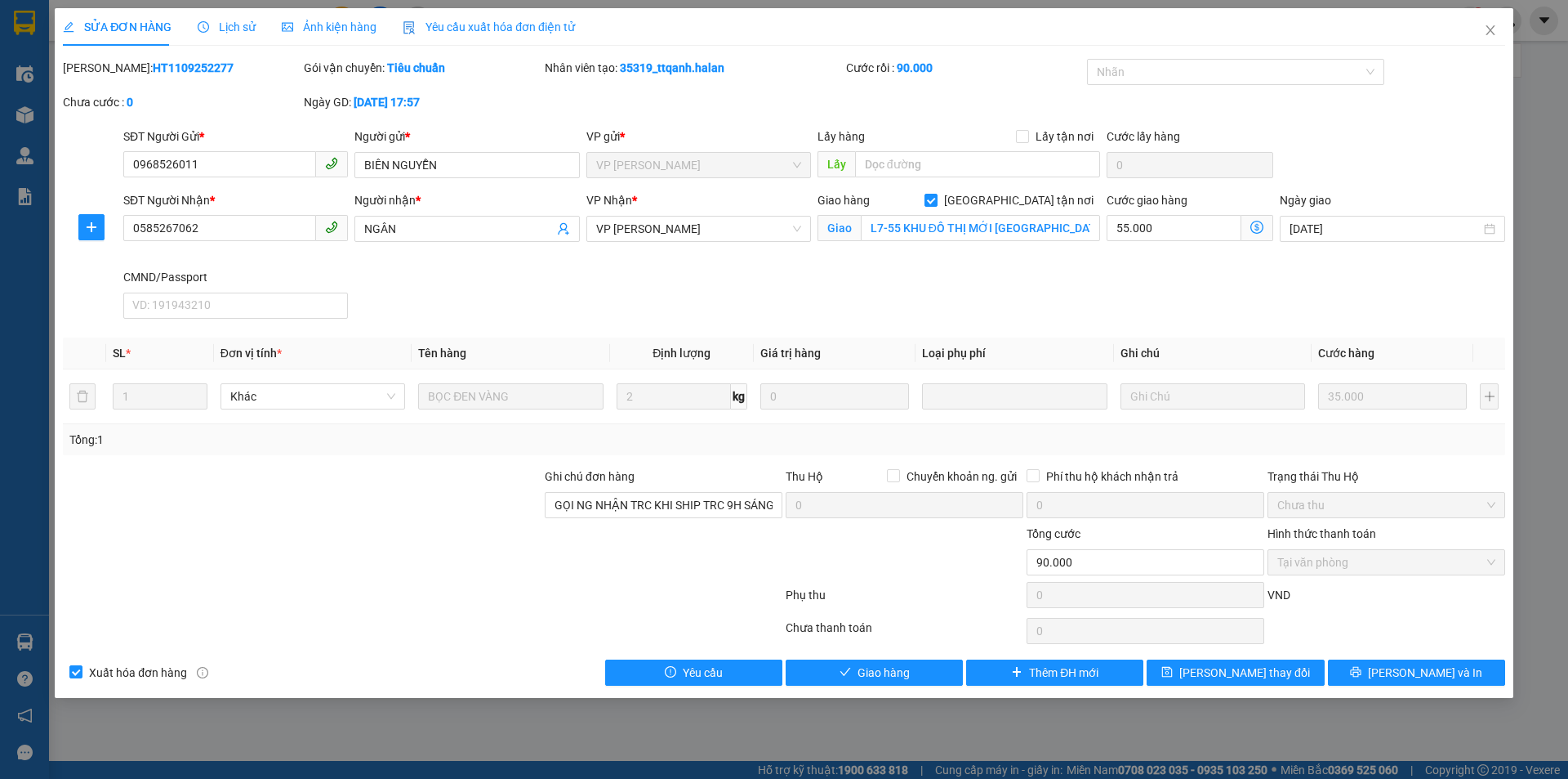
click at [1262, 229] on icon "dollar-circle" at bounding box center [1257, 228] width 13 height 13
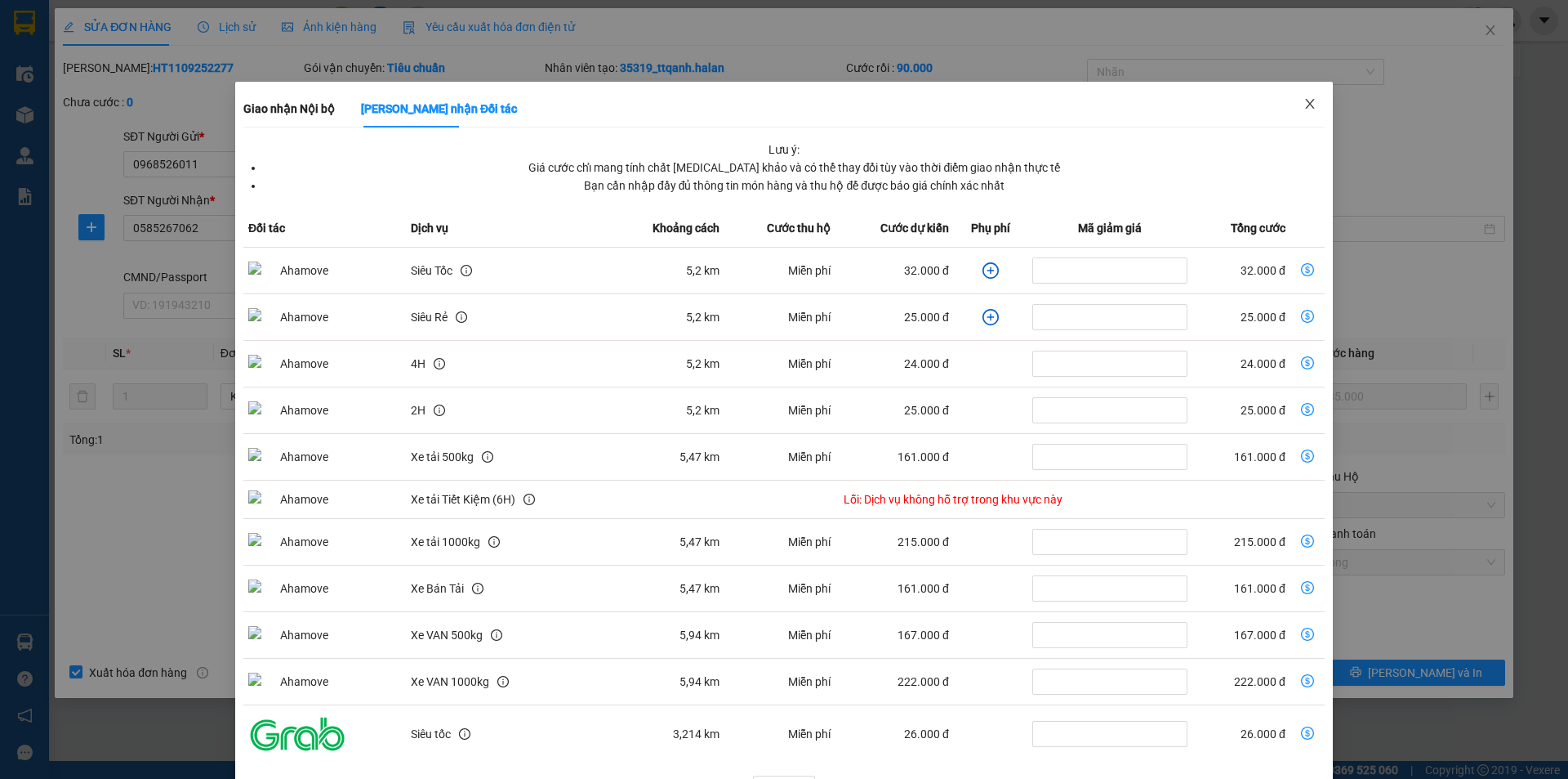
click at [1321, 107] on span "Close" at bounding box center [1311, 105] width 46 height 46
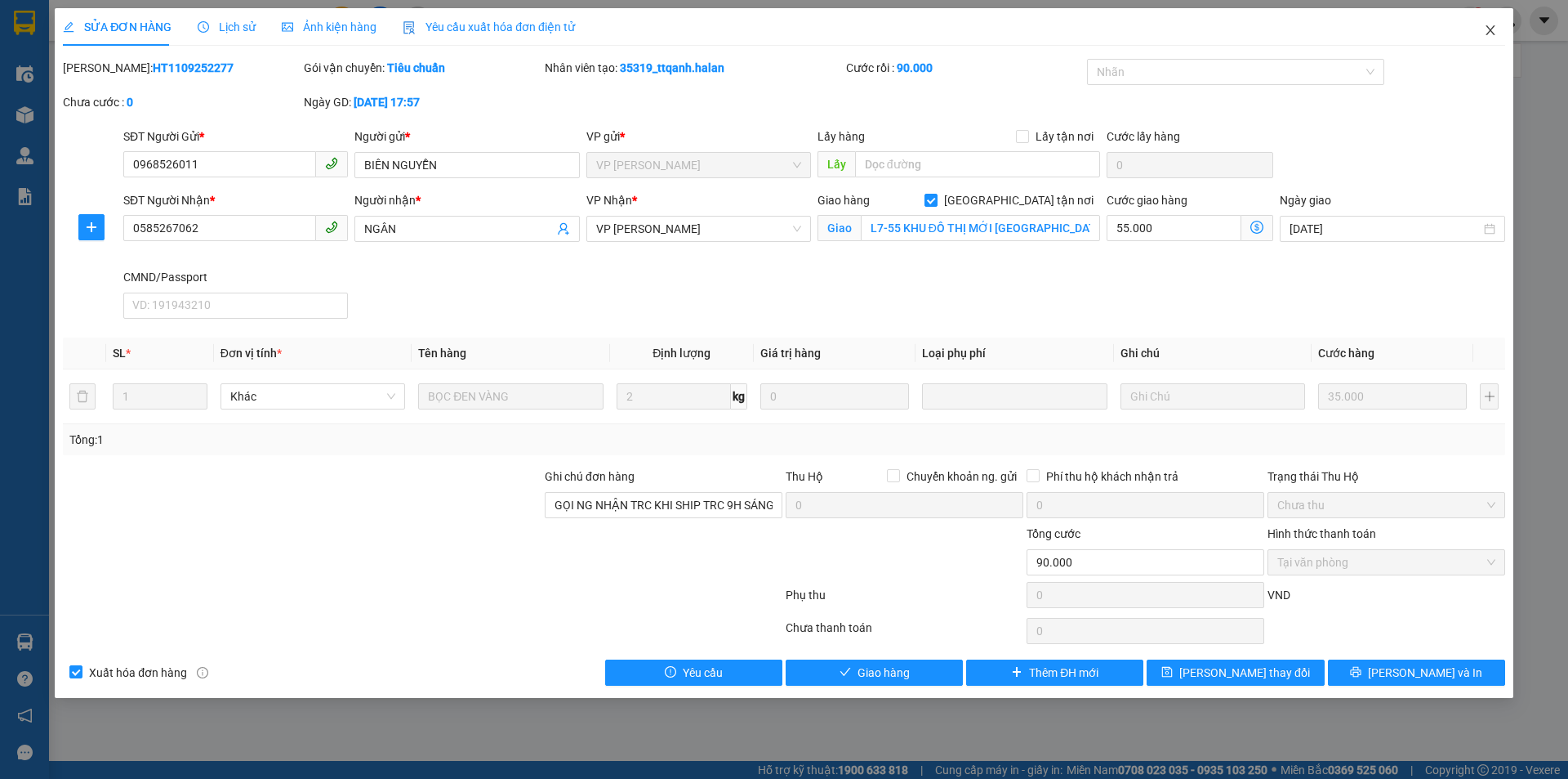
click at [1496, 31] on icon "close" at bounding box center [1491, 31] width 13 height 13
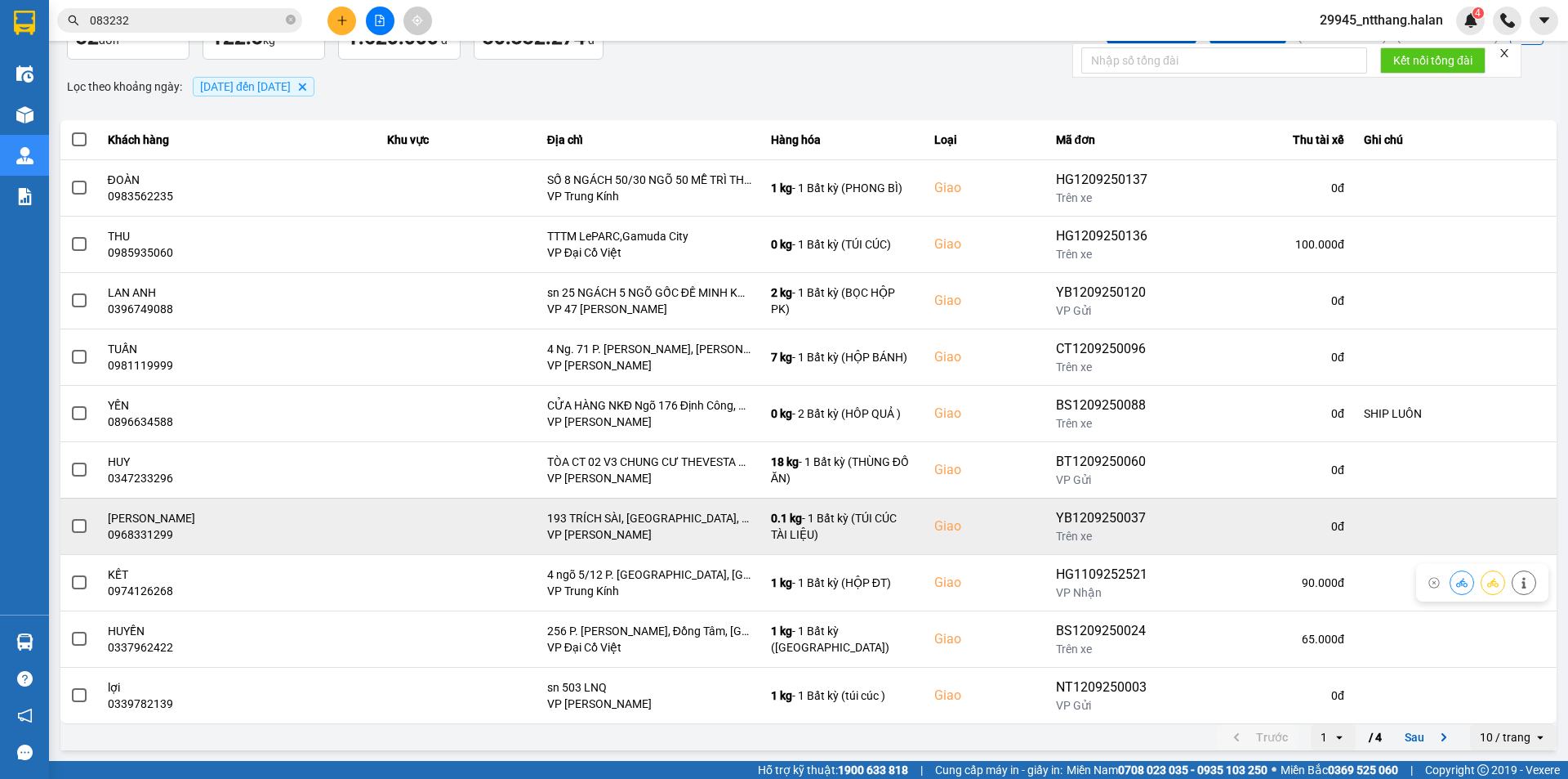
scroll to position [104, 0]
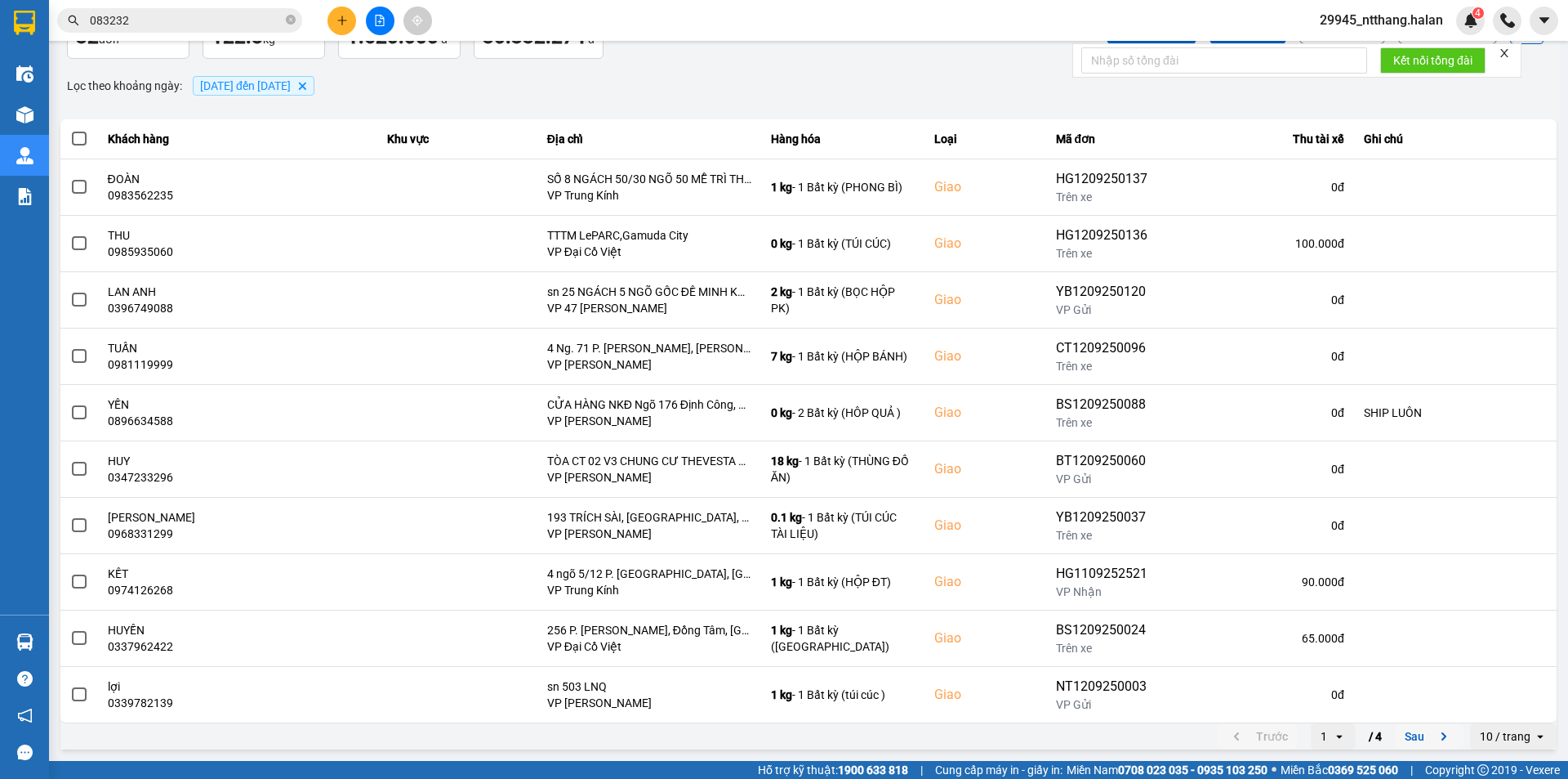
click at [1435, 730] on icon "next page. current page 1 / 4" at bounding box center [1444, 736] width 19 height 19
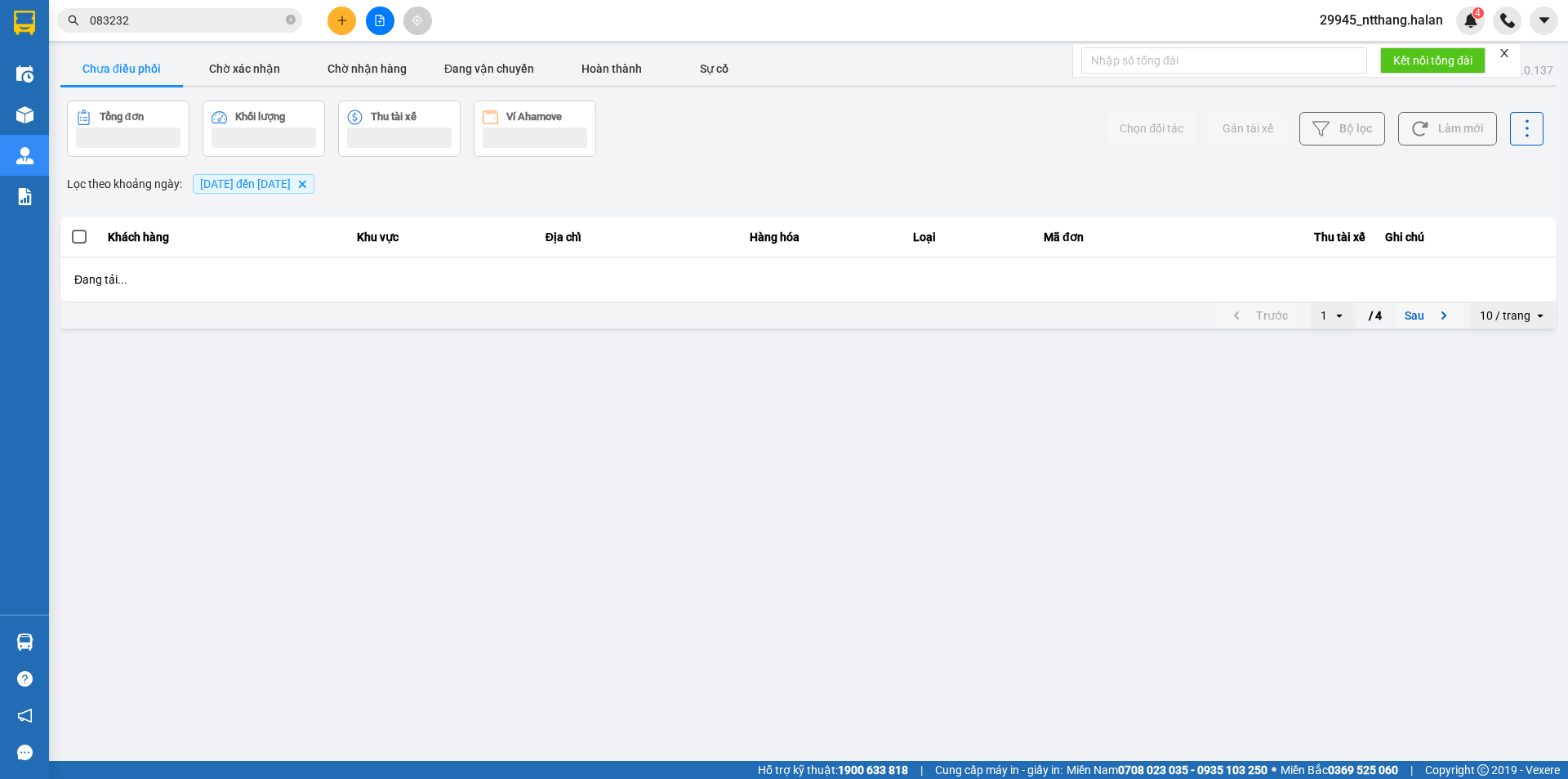
scroll to position [0, 0]
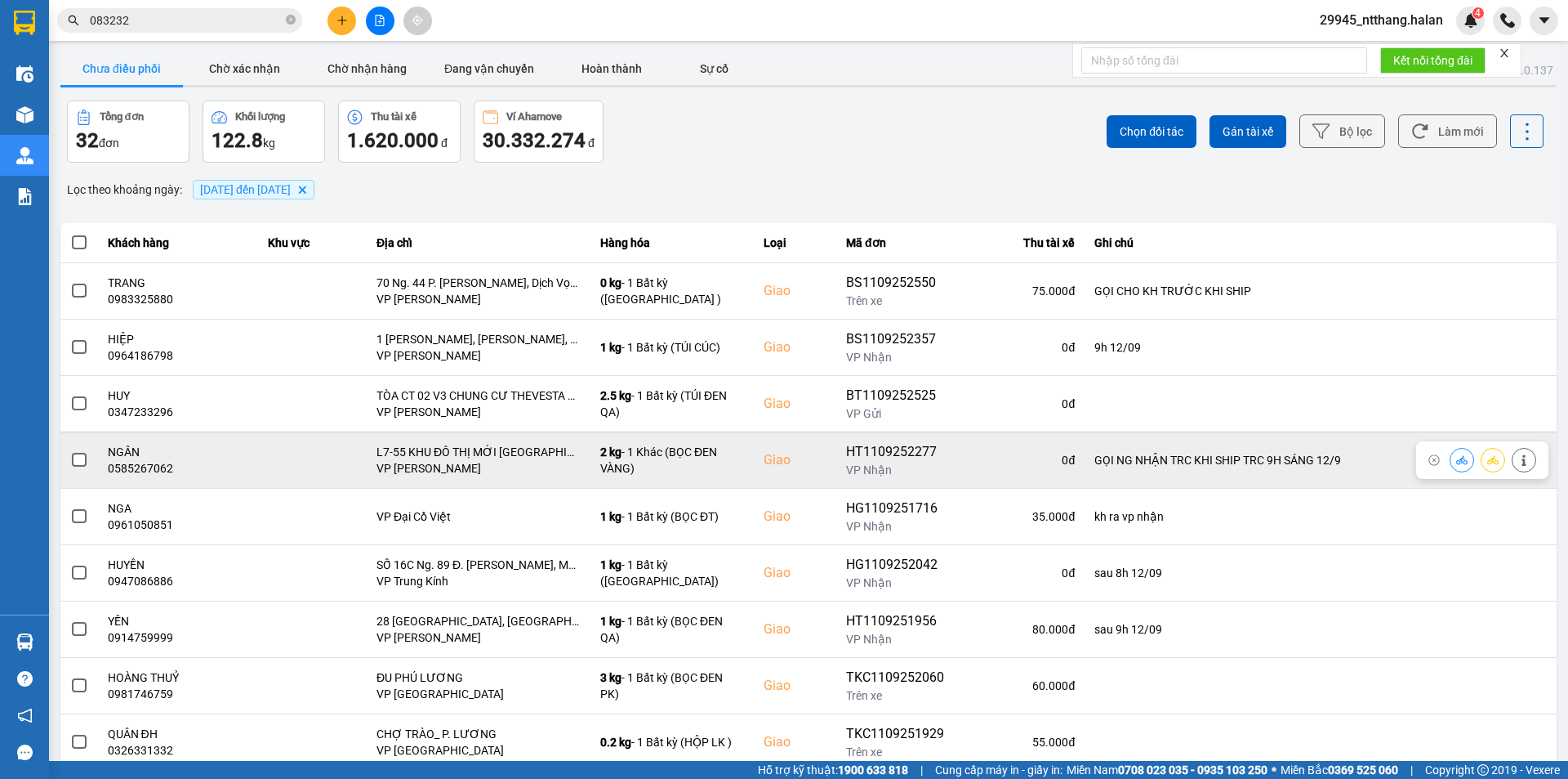
click at [72, 457] on span at bounding box center [79, 459] width 14 height 14
click at [70, 451] on input "checkbox" at bounding box center [70, 451] width 0 height 0
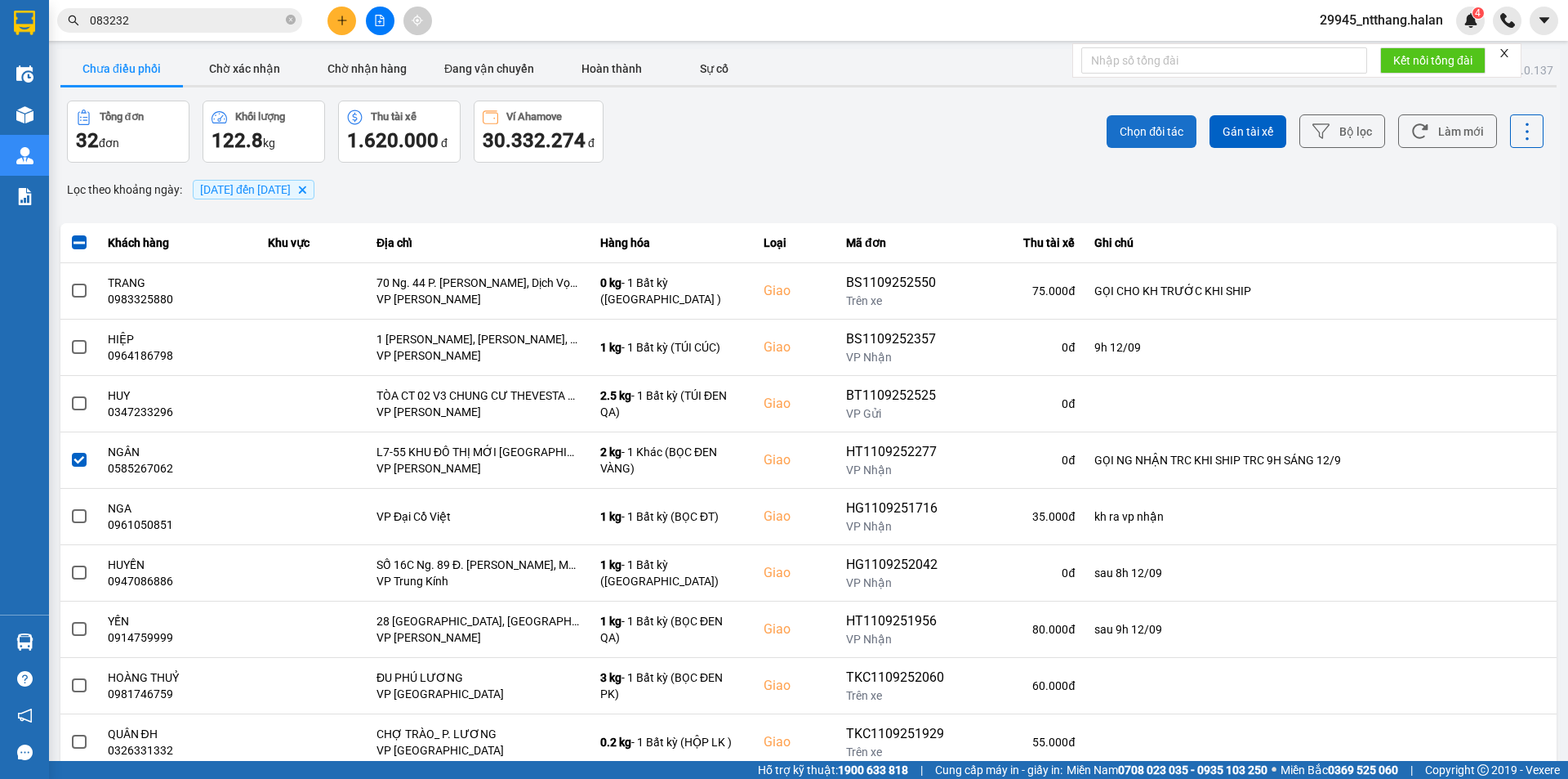
click at [1142, 130] on span "Chọn đối tác" at bounding box center [1151, 131] width 63 height 16
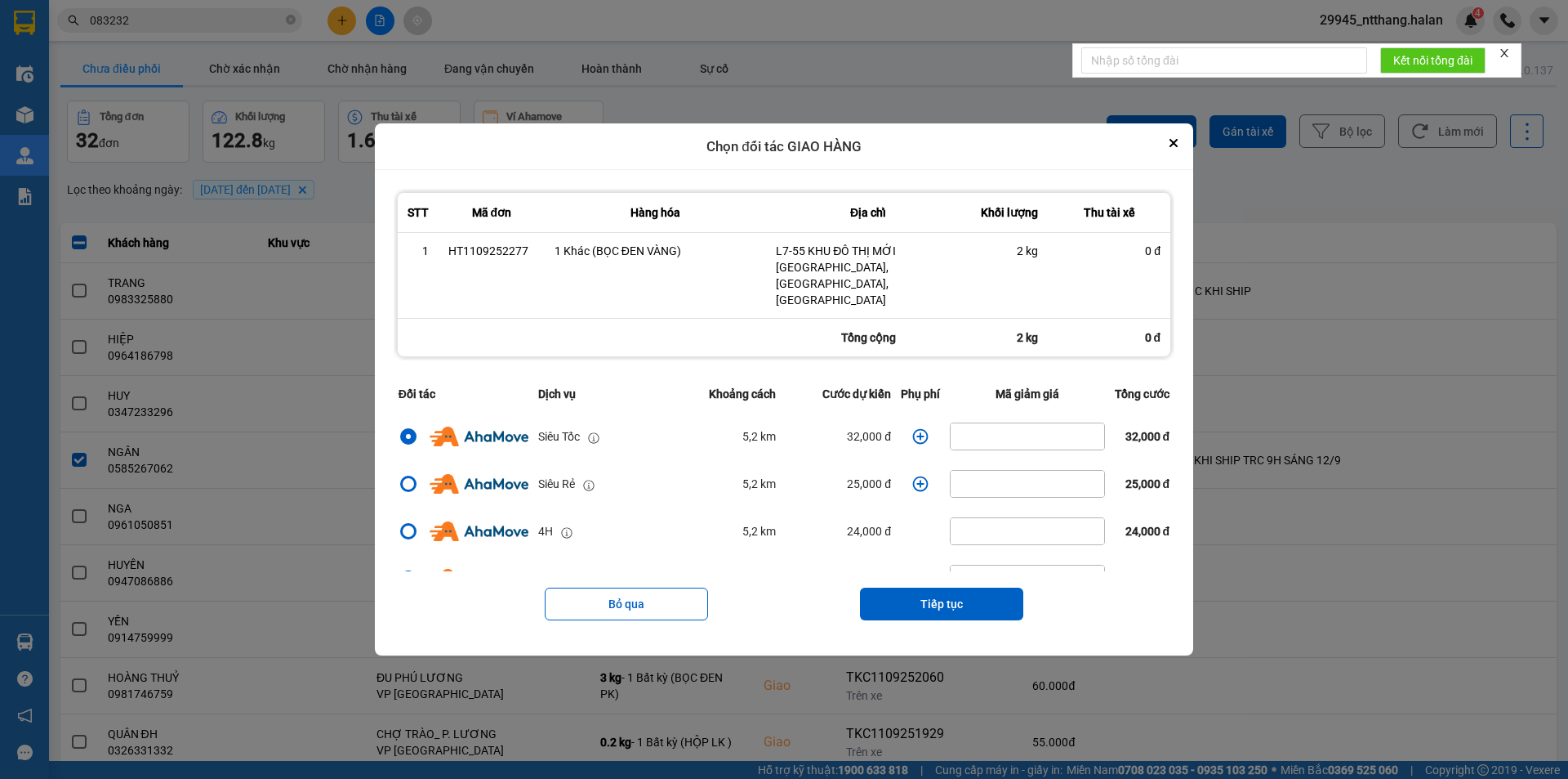
click at [917, 429] on icon "dialog" at bounding box center [921, 437] width 15 height 15
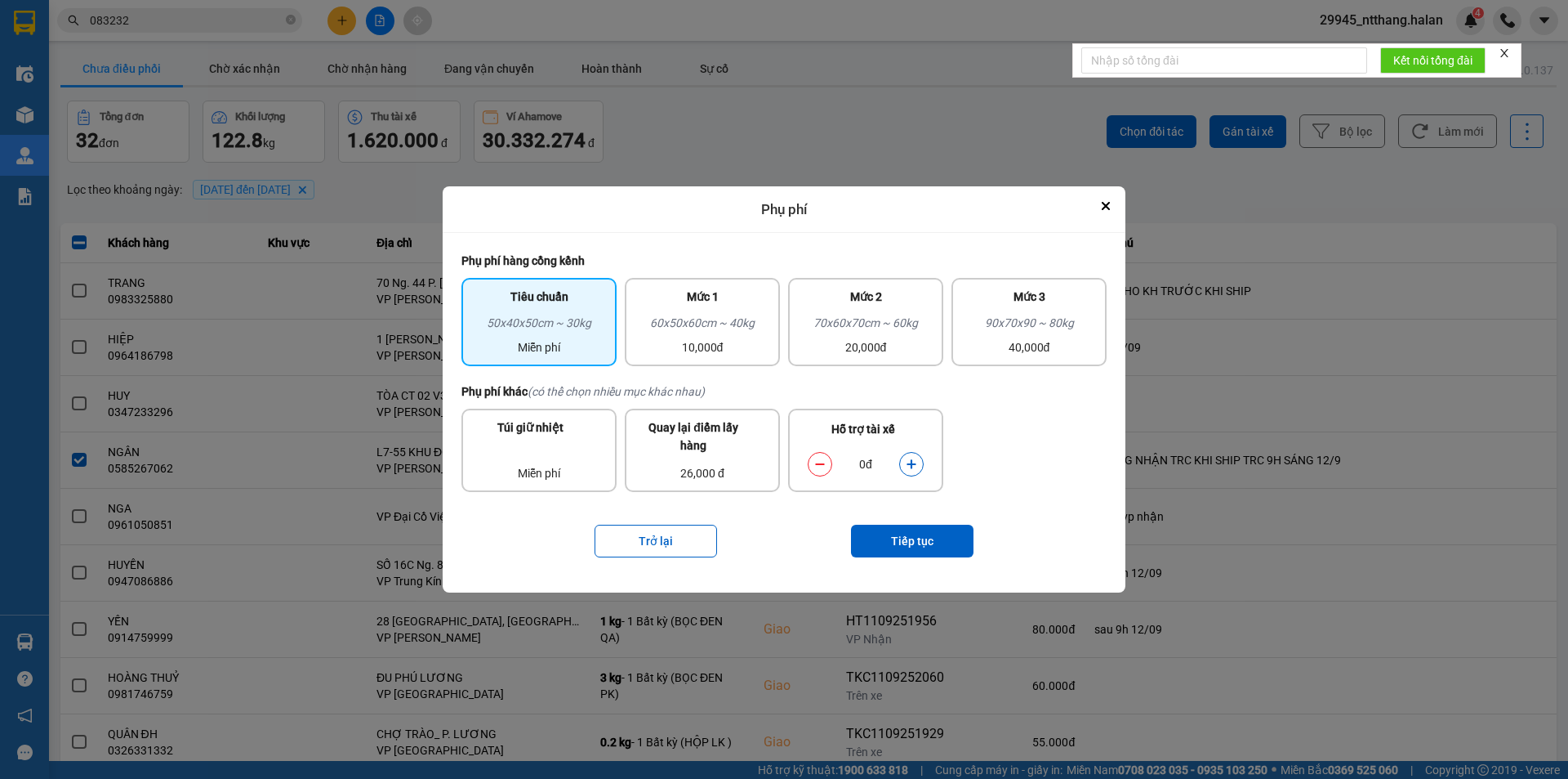
click at [905, 458] on icon "dialog" at bounding box center [911, 464] width 12 height 12
click at [905, 542] on button "Tiếp tục" at bounding box center [912, 541] width 123 height 33
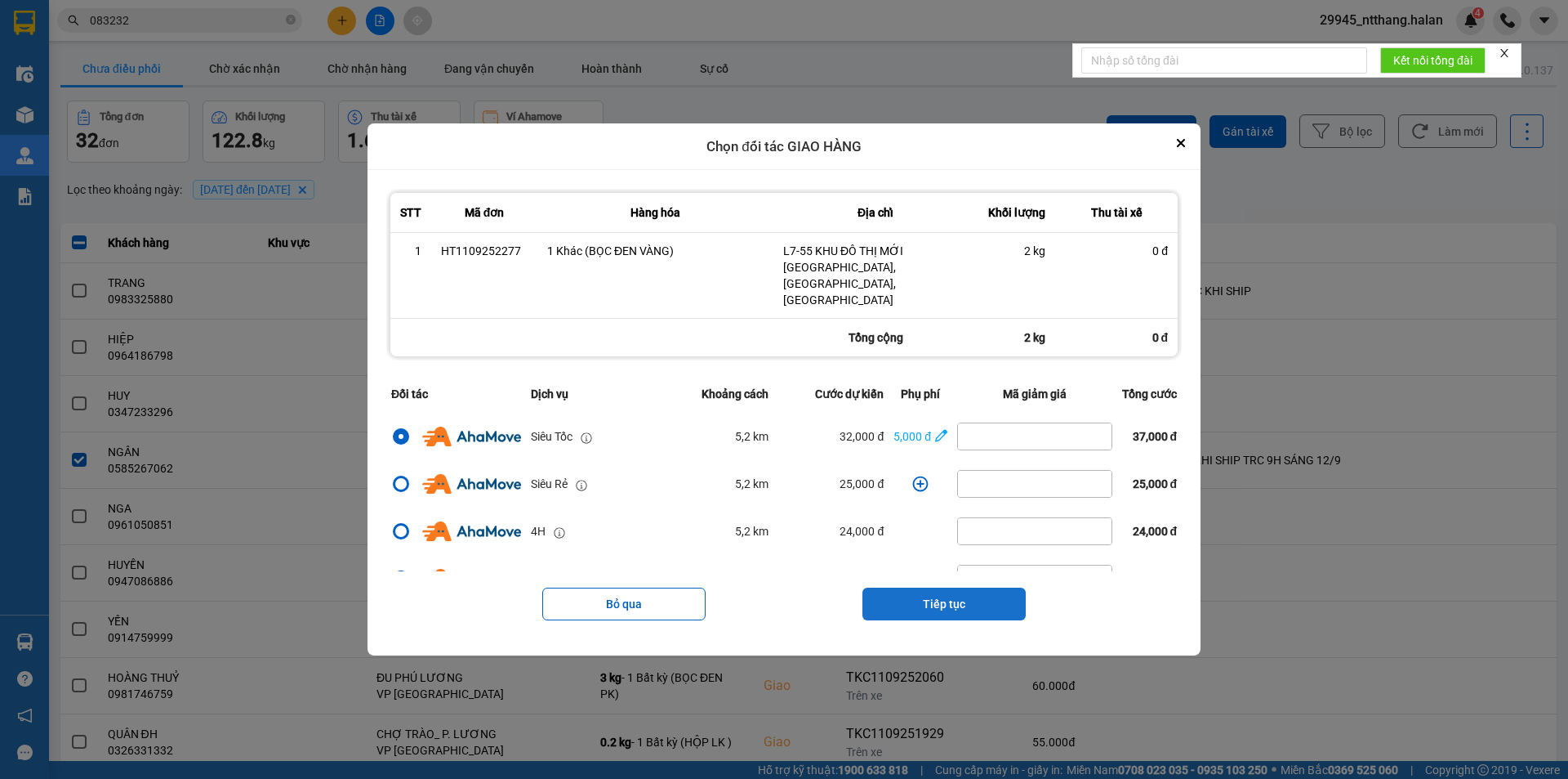
click at [929, 588] on button "Tiếp tục" at bounding box center [944, 604] width 163 height 33
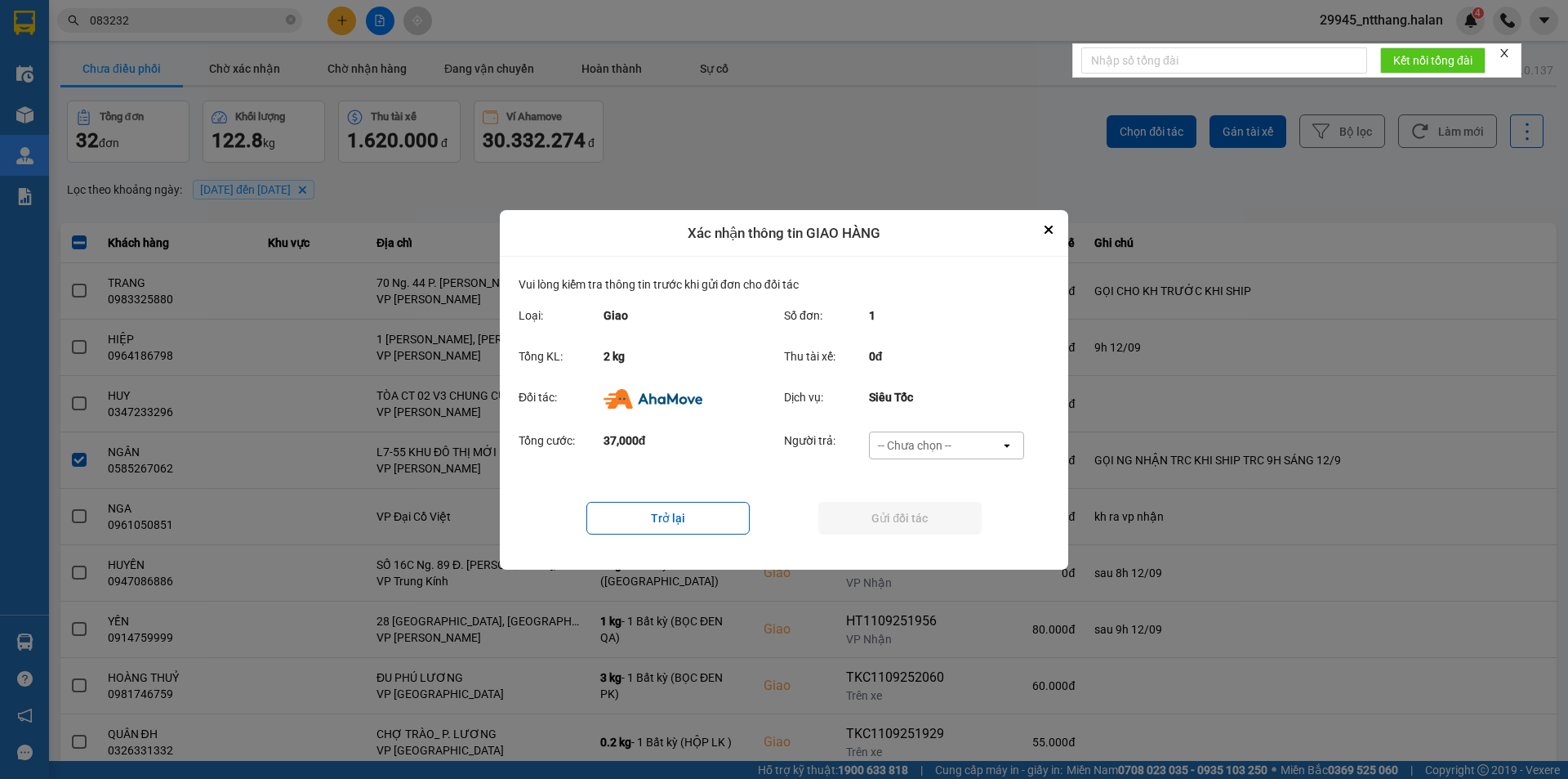
click at [990, 442] on div "-- Chưa chọn --" at bounding box center [935, 445] width 131 height 26
click at [933, 552] on div "Ví Ahamove" at bounding box center [946, 538] width 156 height 30
click at [938, 524] on button "Gửi đối tác" at bounding box center [900, 518] width 163 height 33
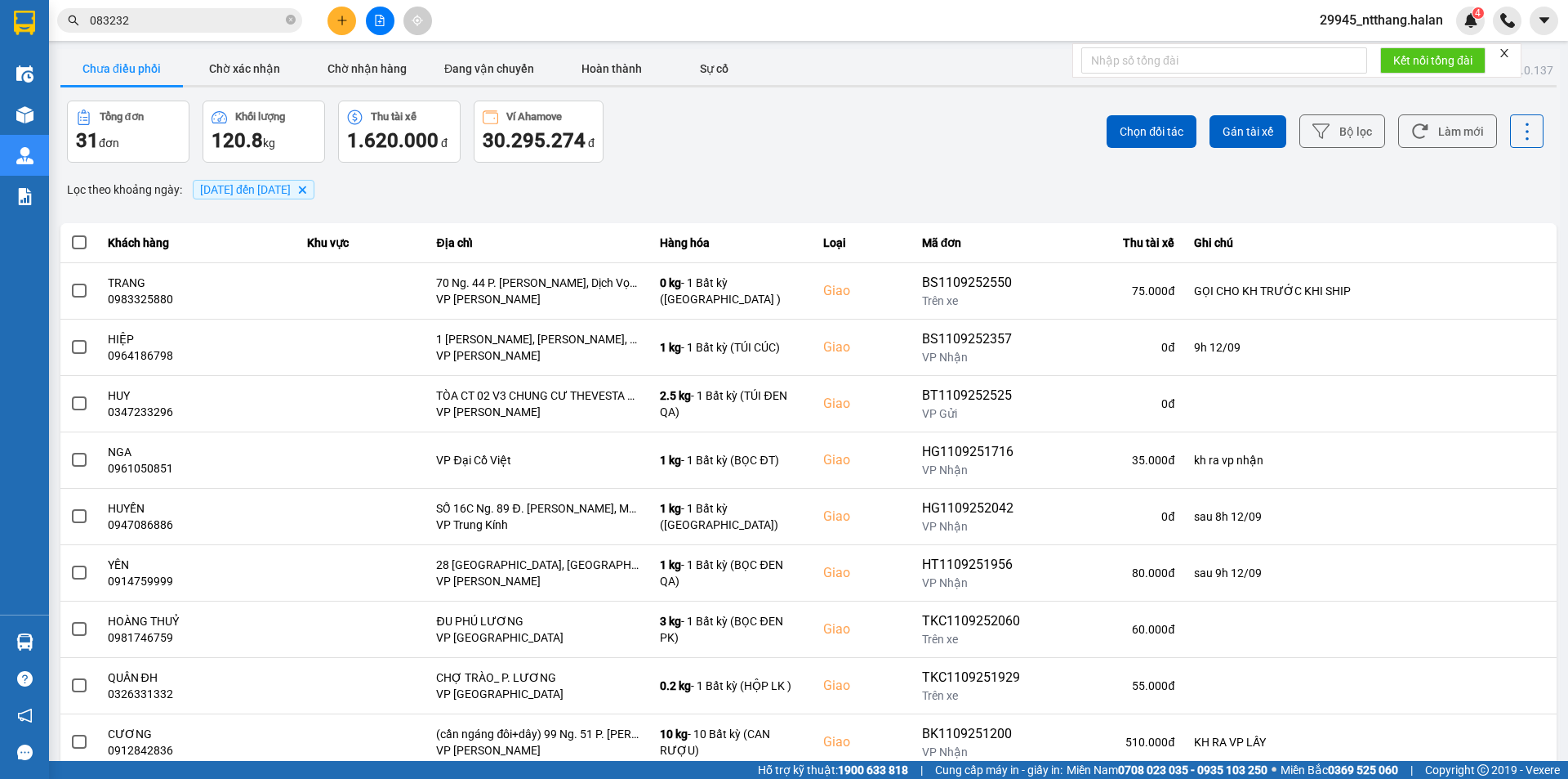
drag, startPoint x: 978, startPoint y: 166, endPoint x: 1070, endPoint y: 164, distance: 92.0
click at [982, 165] on div "ver: 0.0.137 Chưa điều phối Chờ xác nhận Chờ nhận hàng Đang vận chuyển Hoàn thà…" at bounding box center [808, 452] width 1503 height 808
drag, startPoint x: 1425, startPoint y: 133, endPoint x: 1352, endPoint y: 168, distance: 81.0
click at [1426, 133] on button "Làm mới" at bounding box center [1447, 131] width 99 height 34
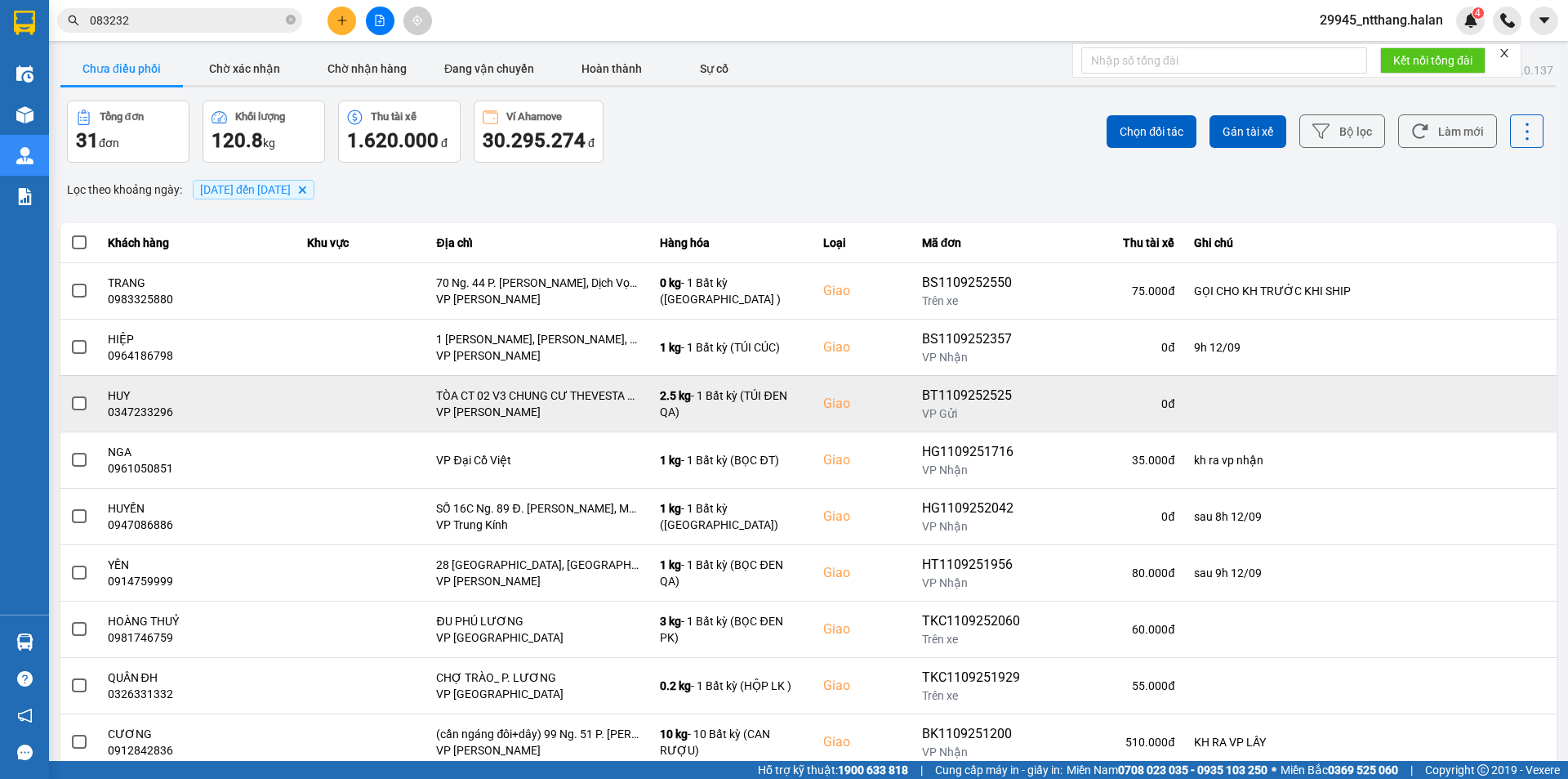
scroll to position [104, 0]
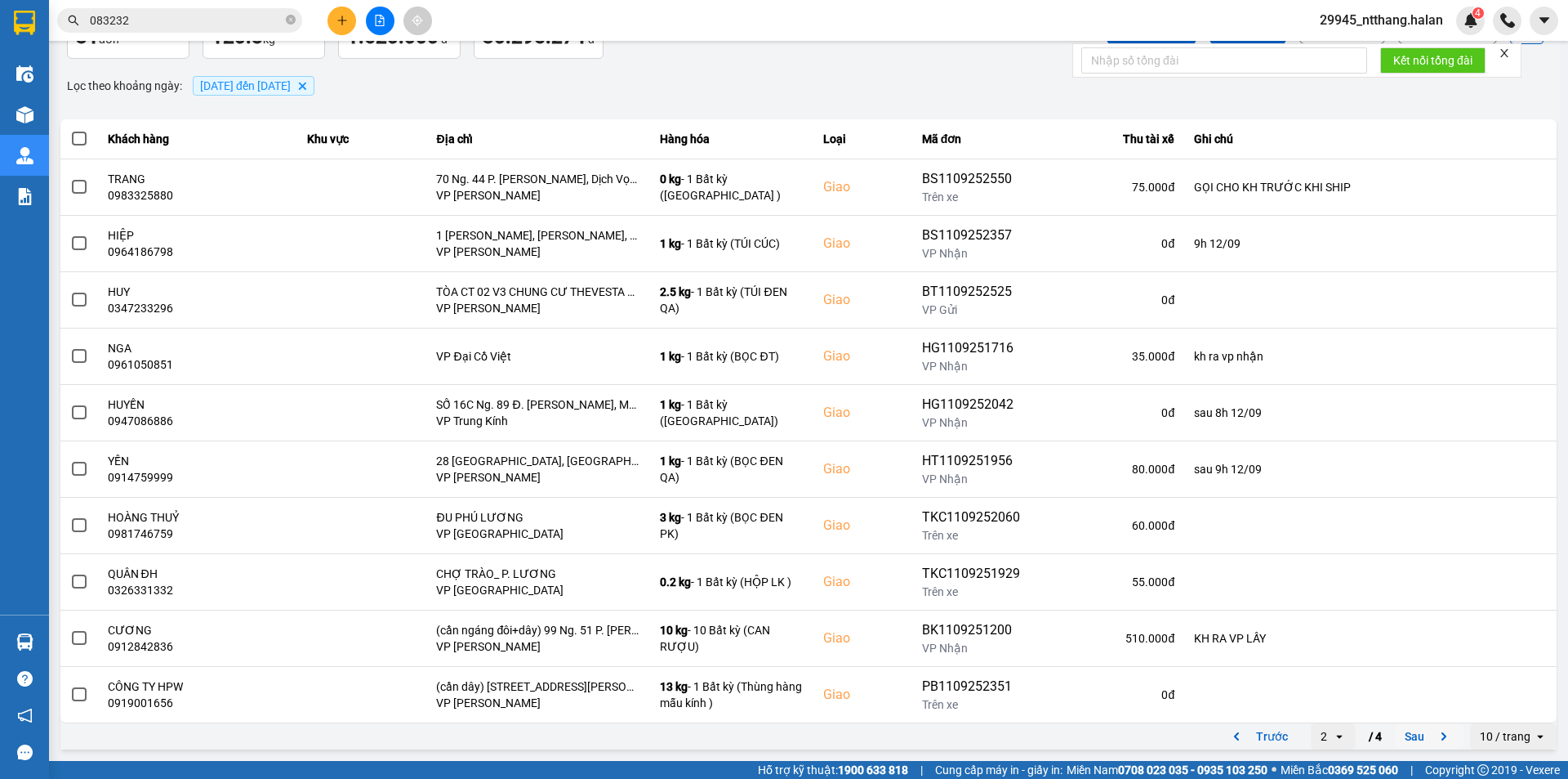
click at [1397, 737] on button "Sau" at bounding box center [1429, 737] width 68 height 25
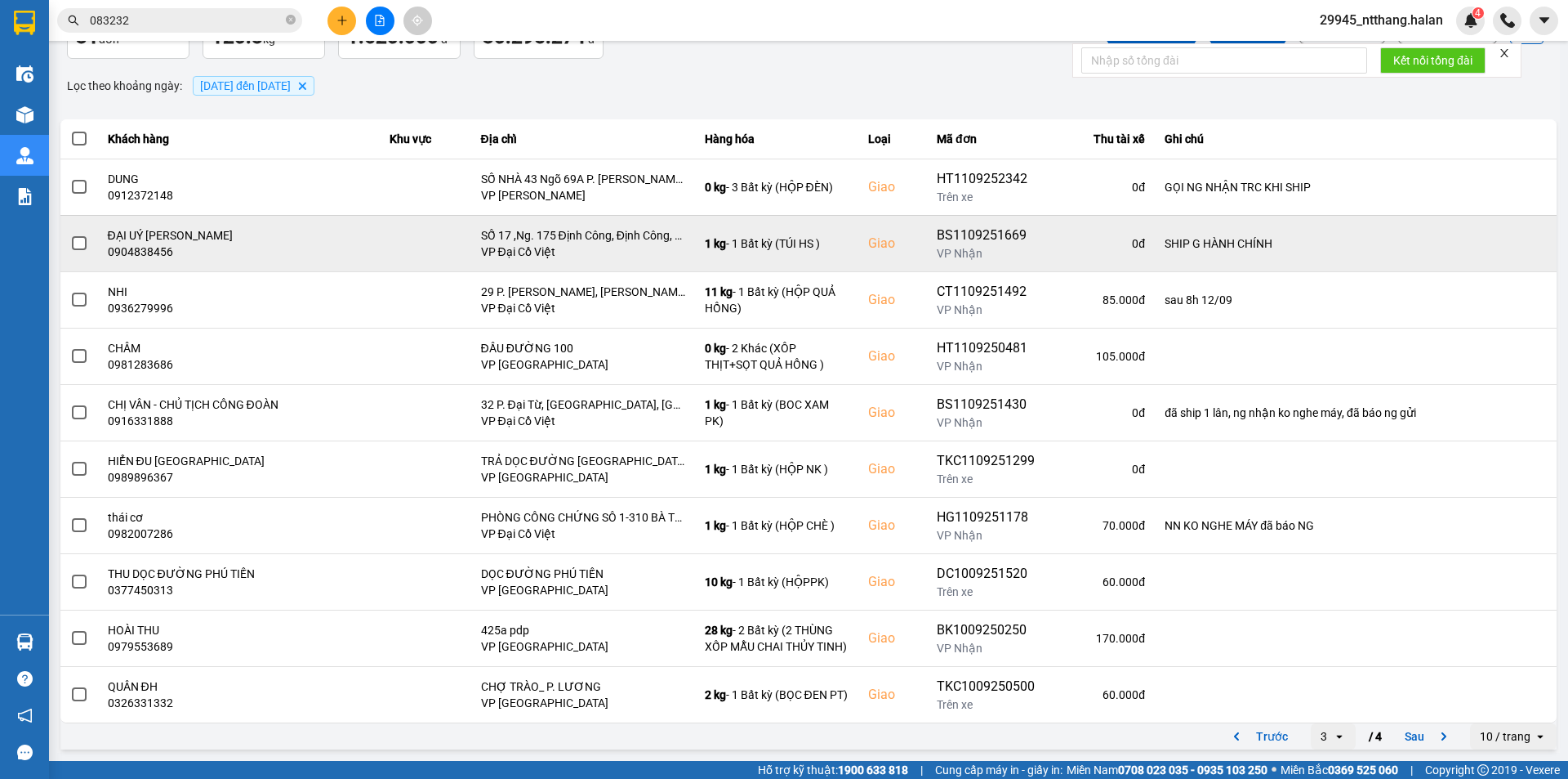
scroll to position [0, 0]
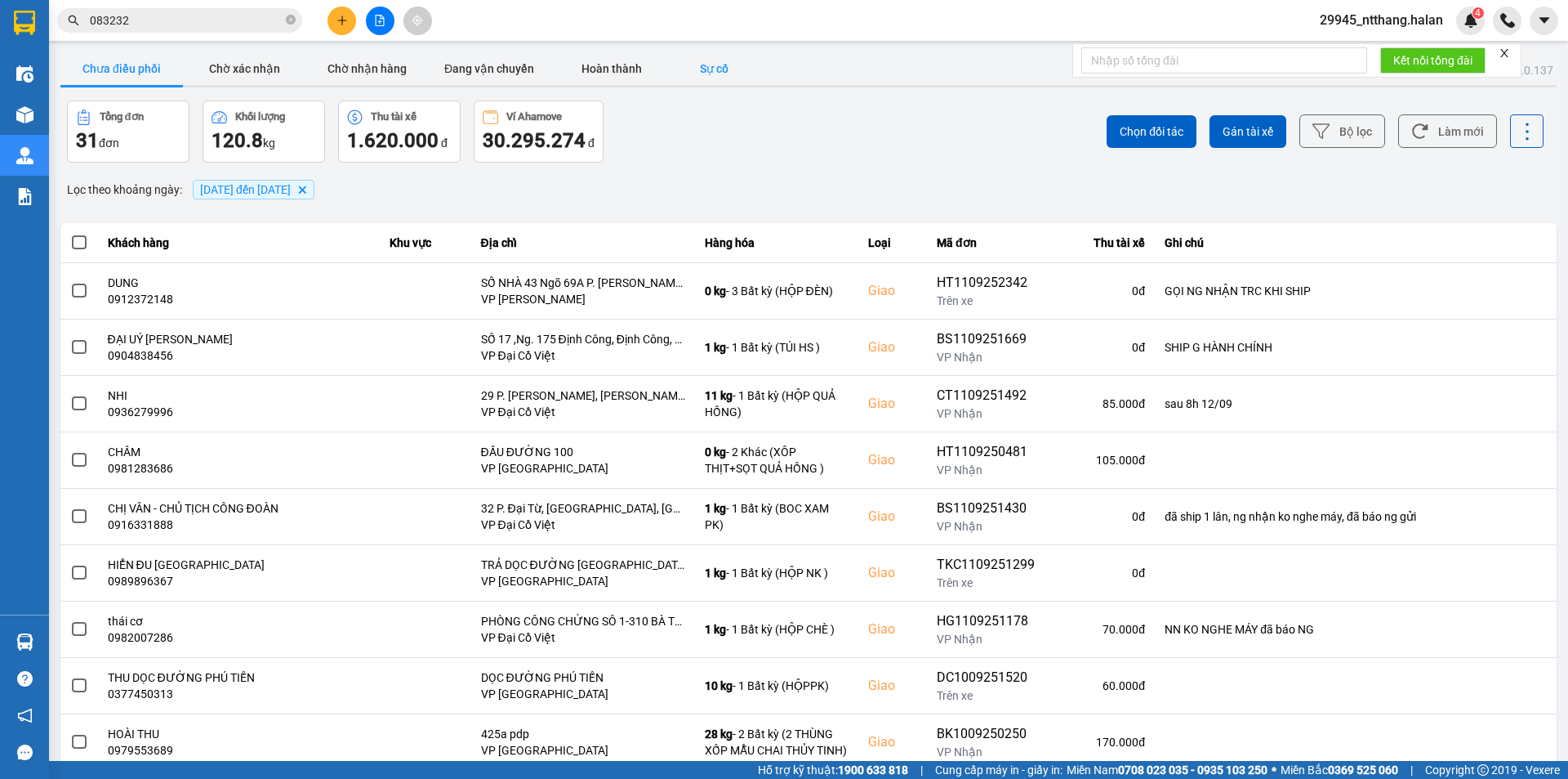
click at [715, 63] on button "Sự cố" at bounding box center [713, 68] width 82 height 33
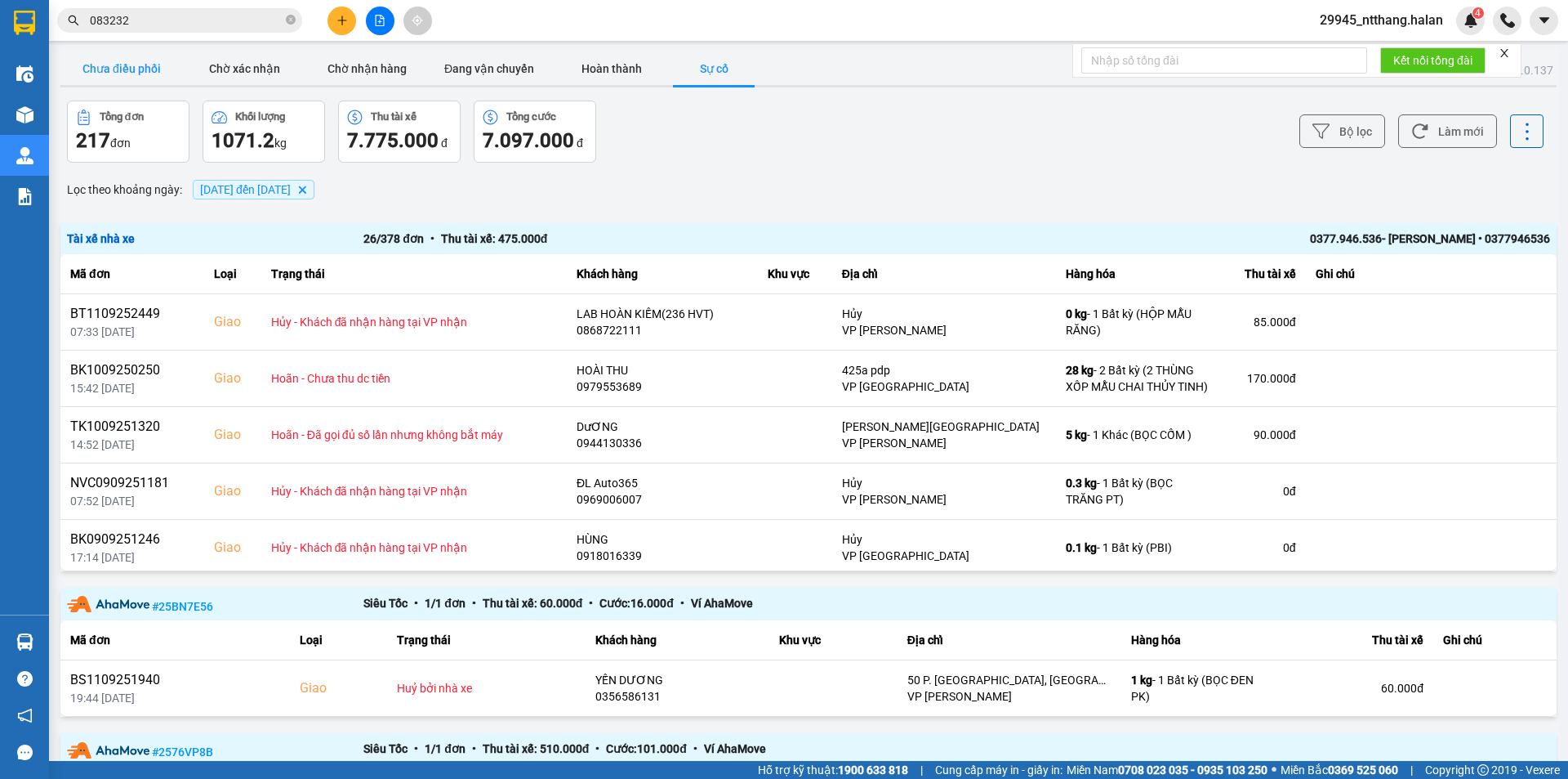
click at [139, 72] on button "Chưa điều phối" at bounding box center [122, 68] width 123 height 33
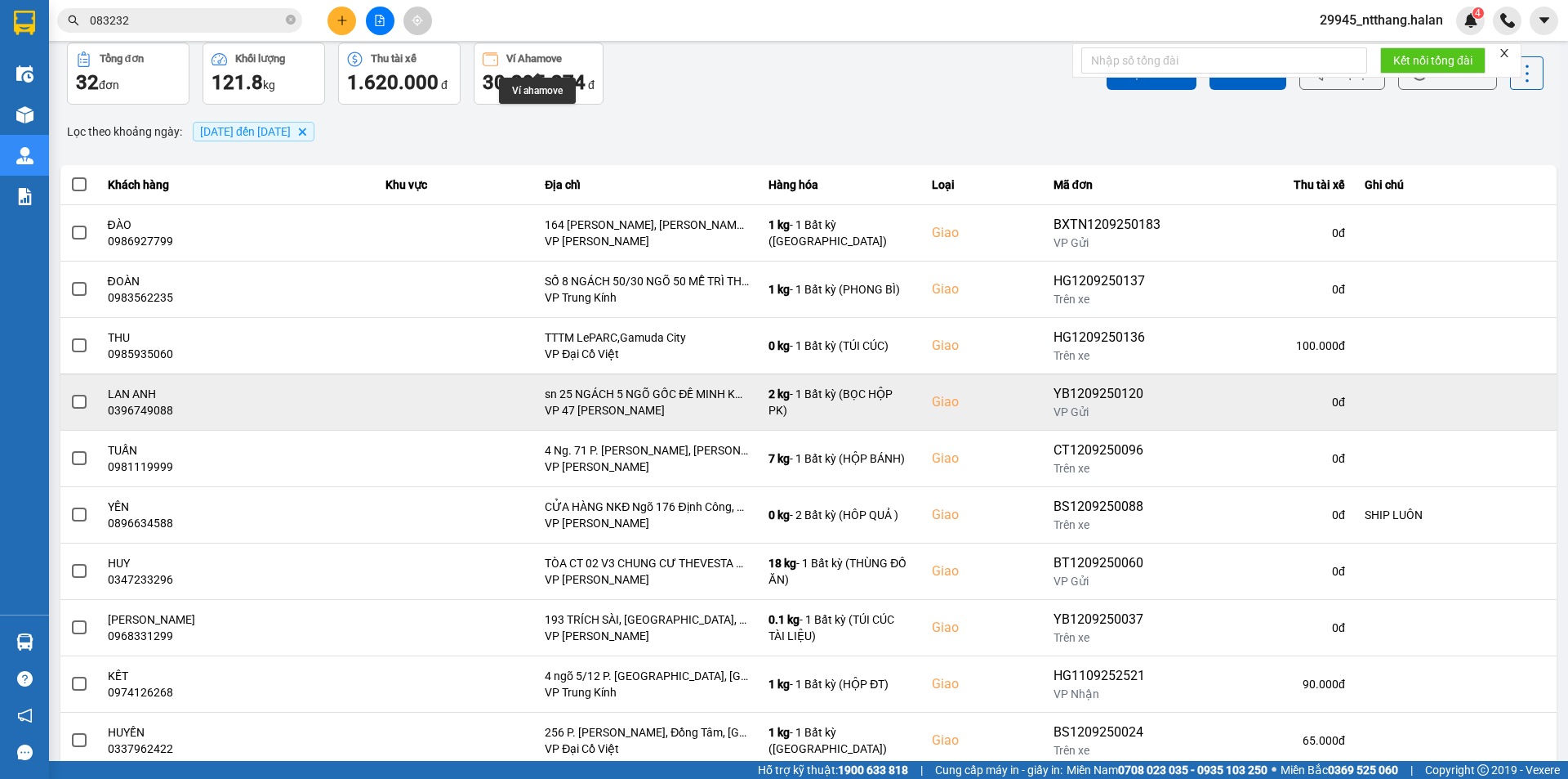
scroll to position [104, 0]
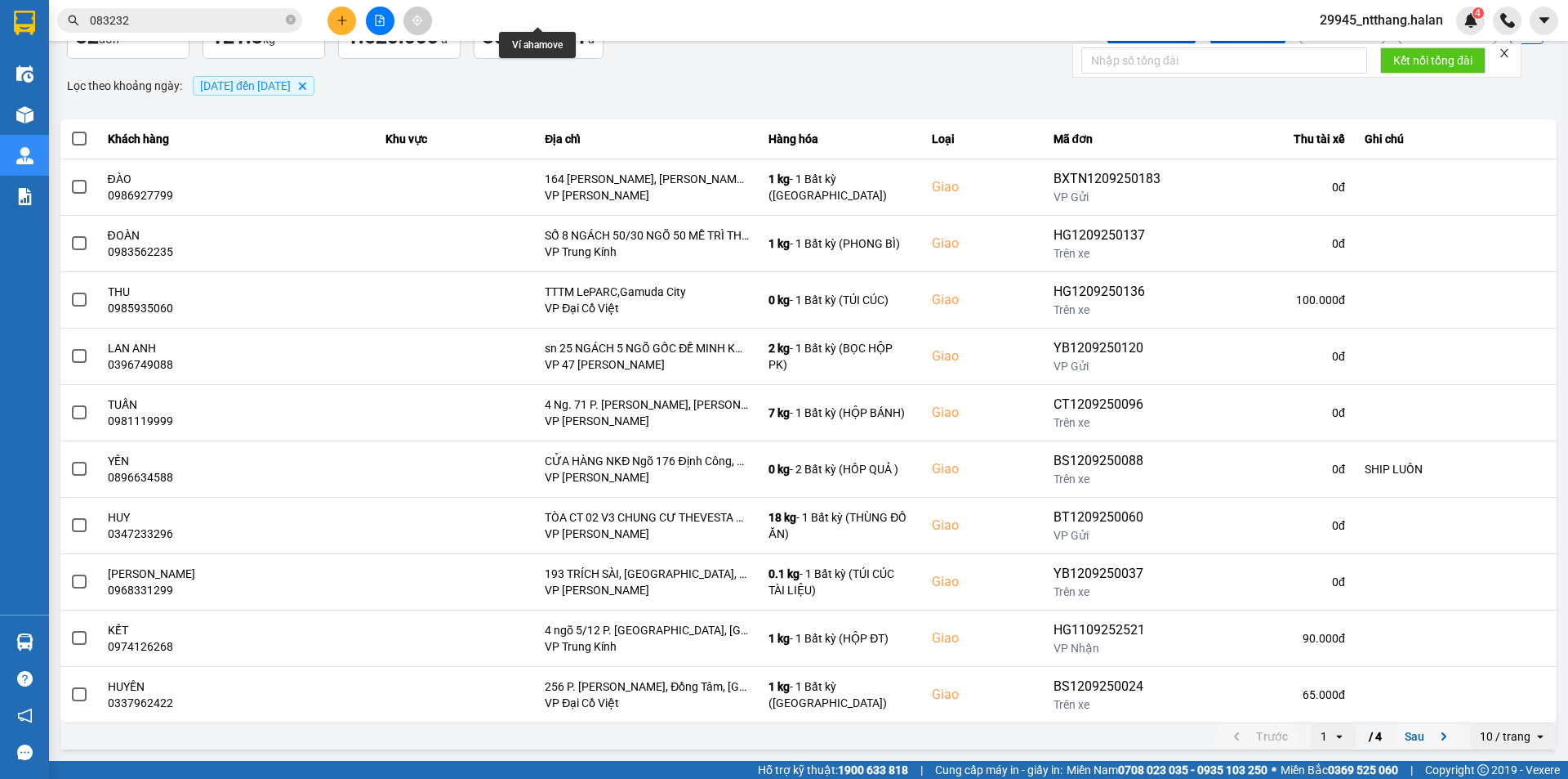
click at [1395, 735] on button "Sau" at bounding box center [1429, 737] width 68 height 25
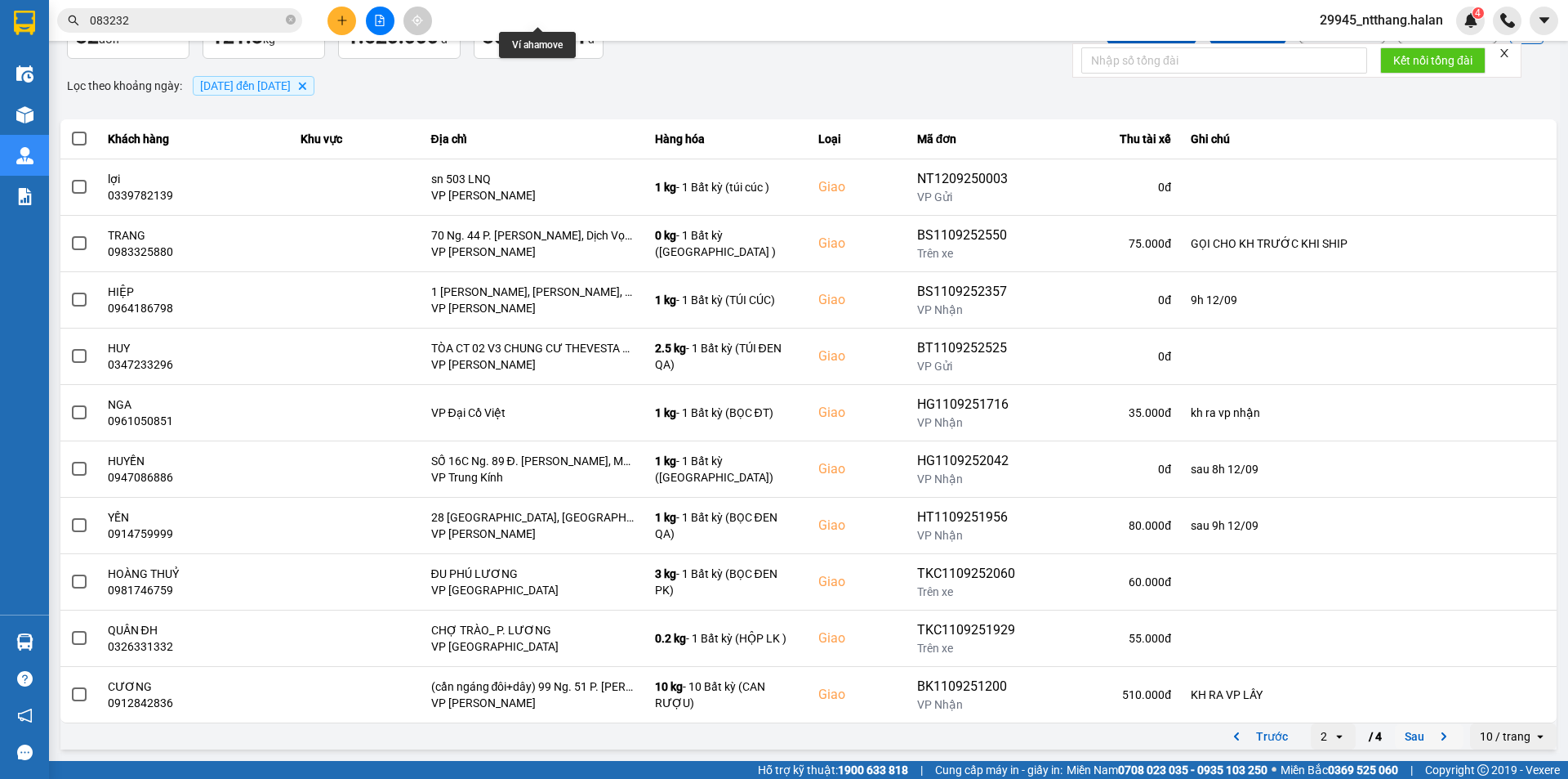
click at [1396, 734] on button "Sau" at bounding box center [1429, 737] width 68 height 25
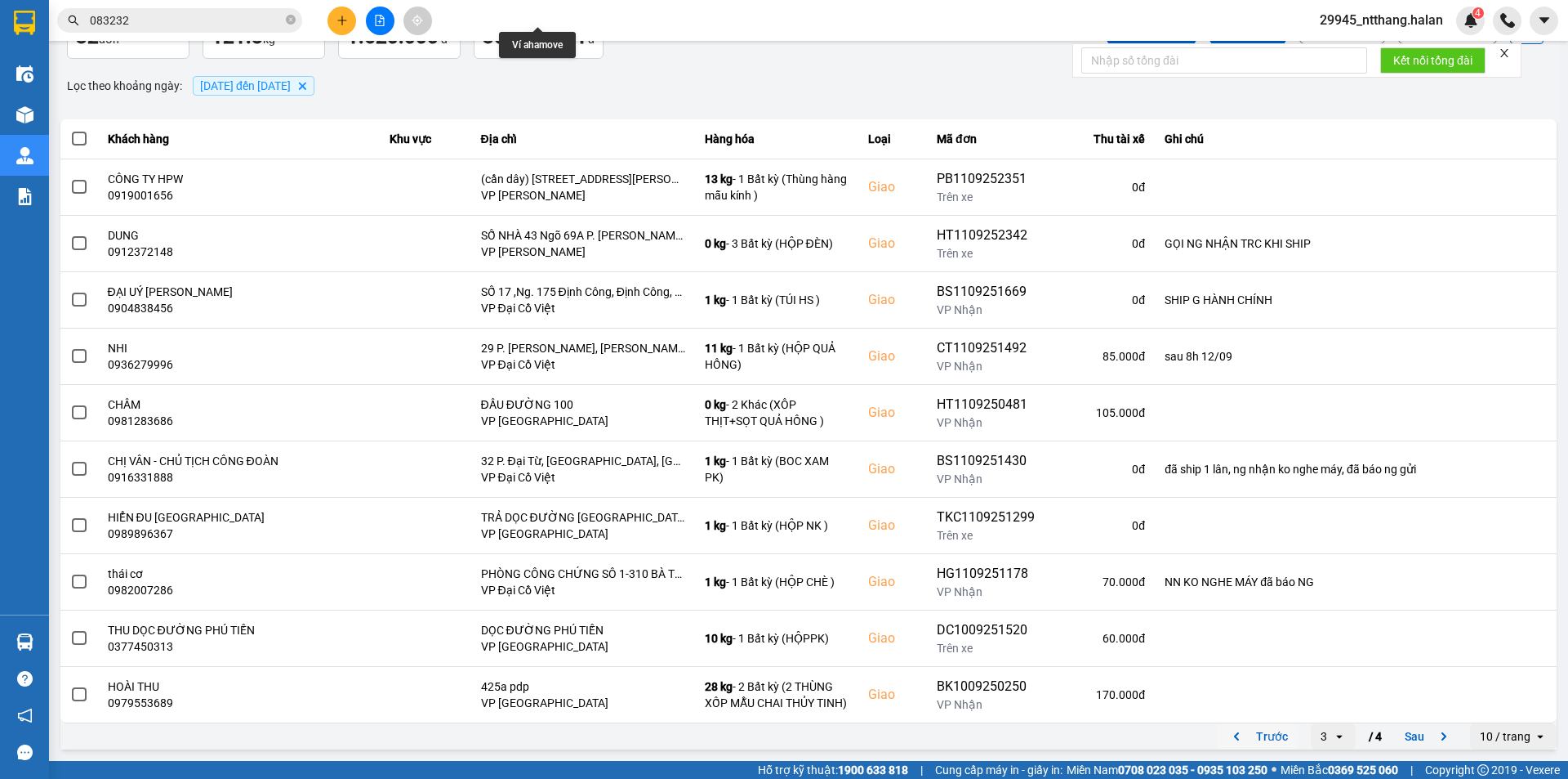
click at [1266, 736] on button "Trước" at bounding box center [1258, 737] width 81 height 25
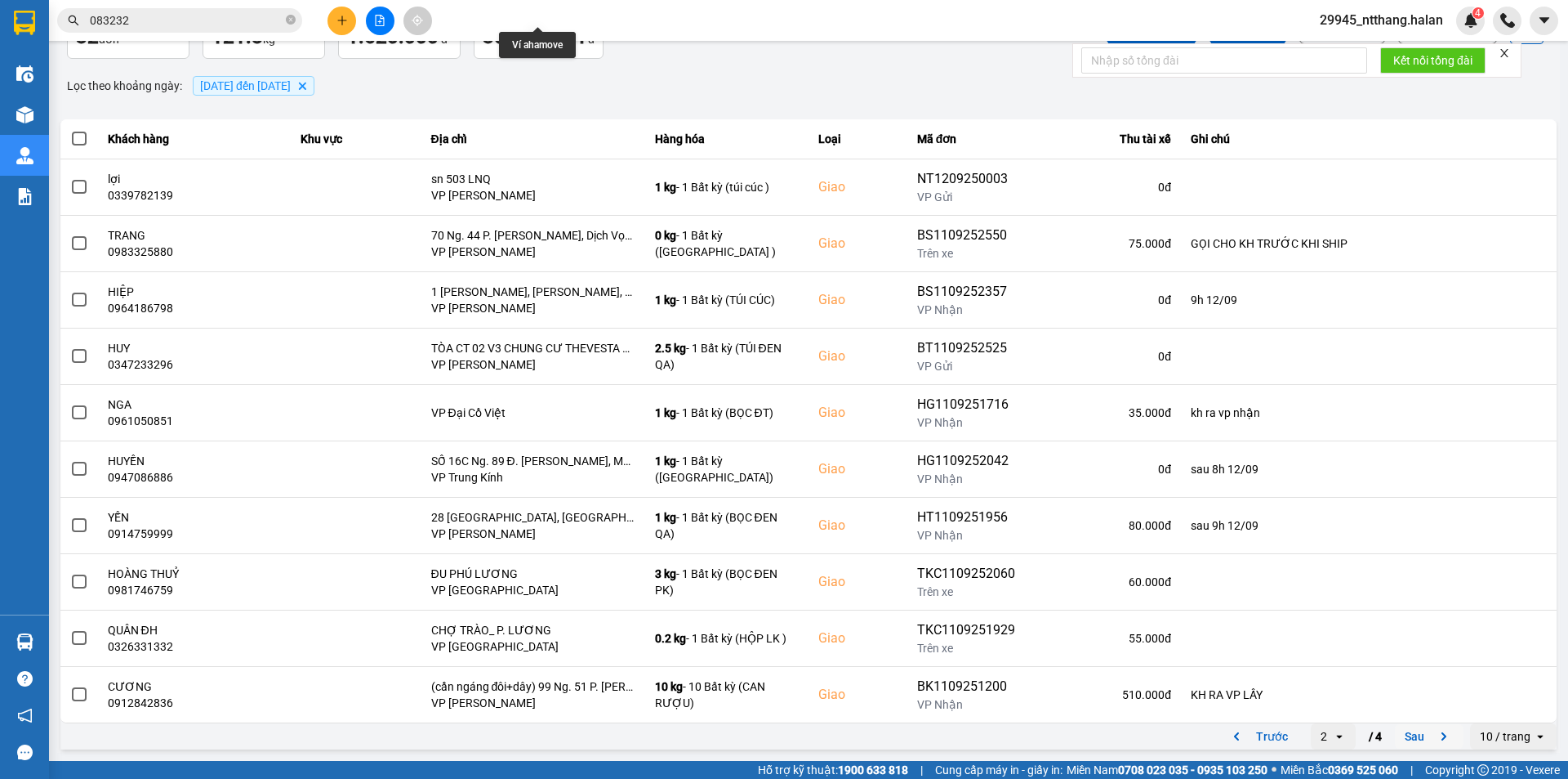
click at [1395, 734] on button "Sau" at bounding box center [1429, 737] width 68 height 25
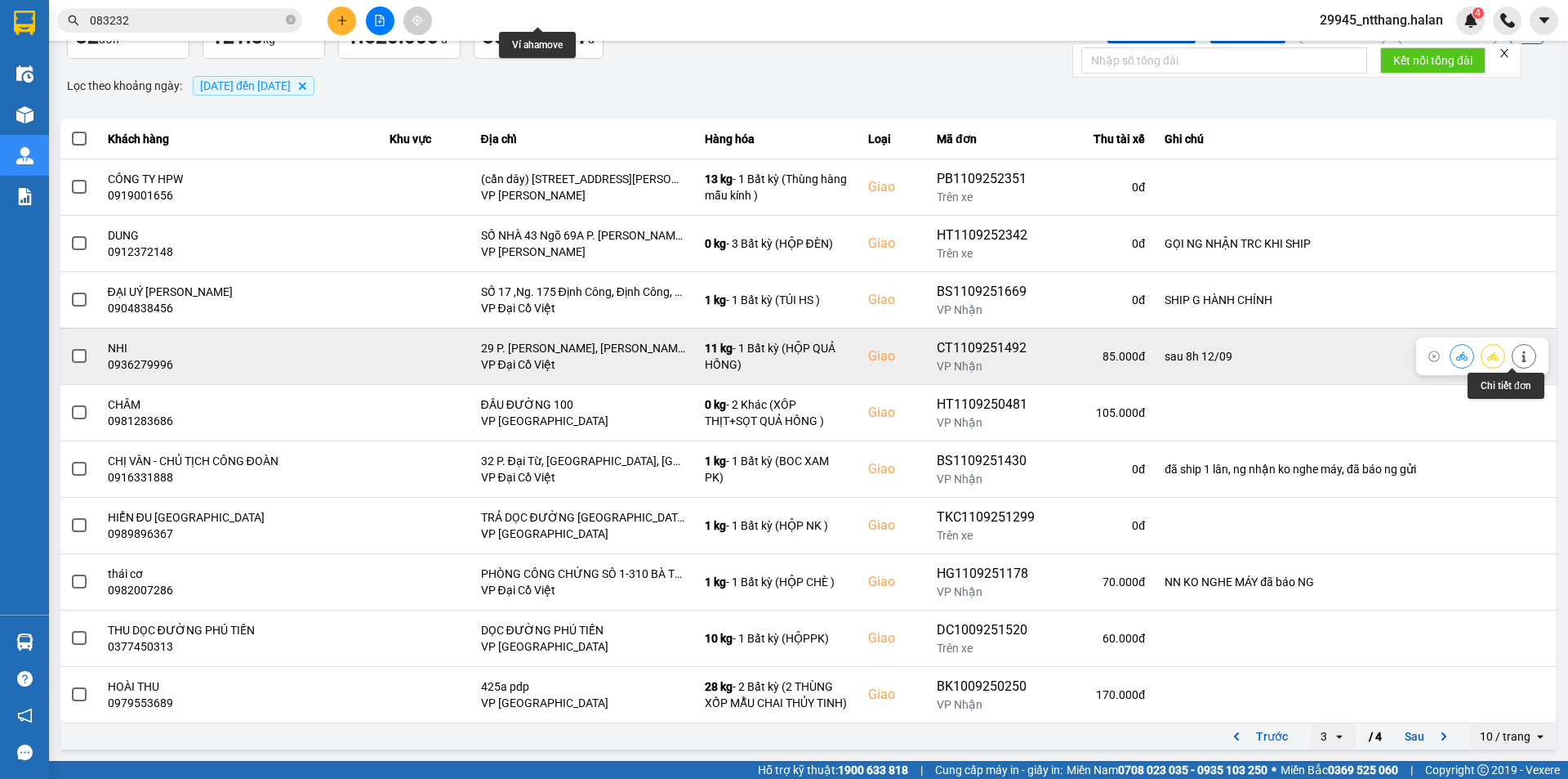
click at [1522, 353] on button at bounding box center [1525, 356] width 23 height 29
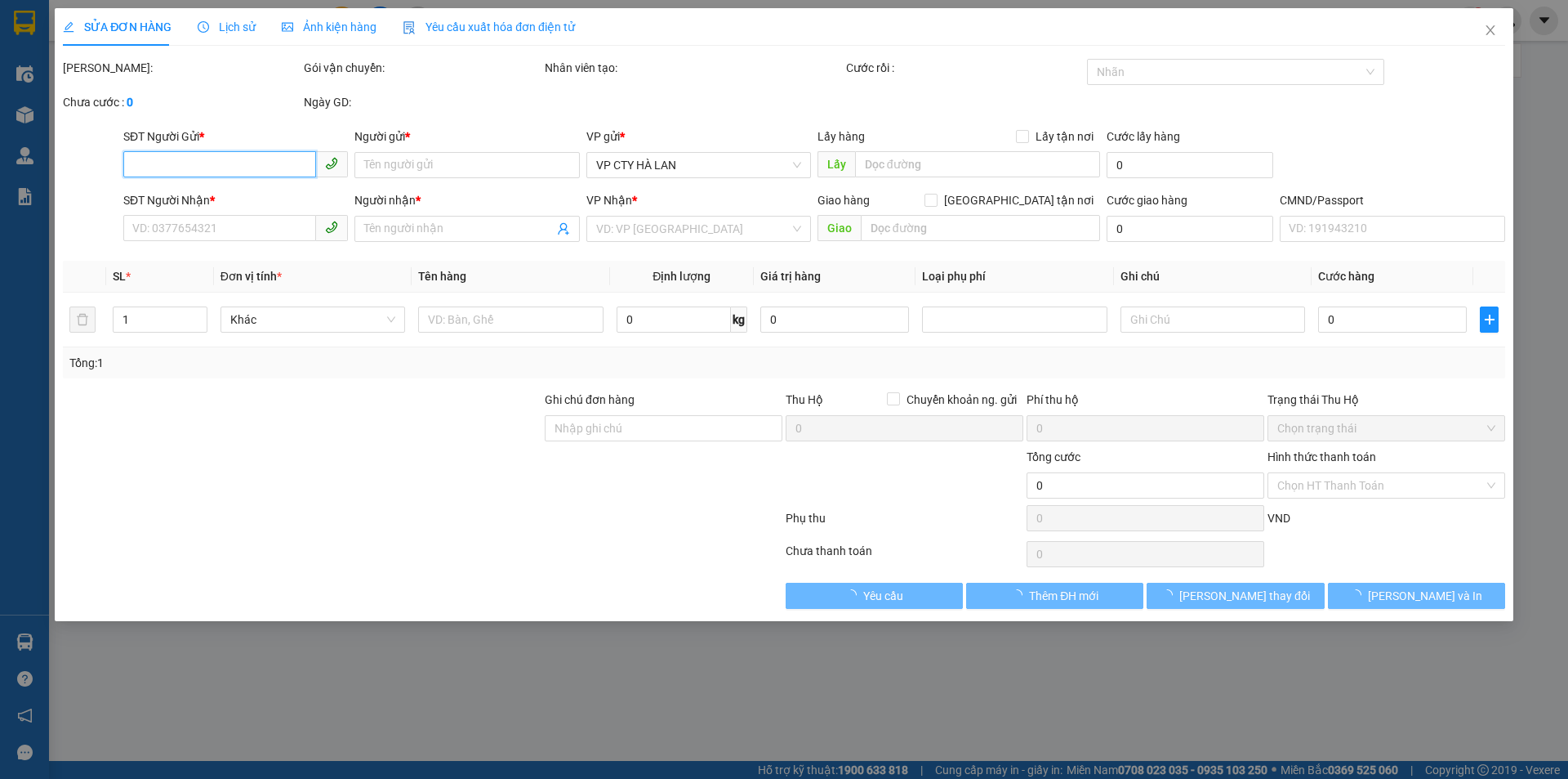
type input "0973606888"
type input "HẰNG"
type input "0936279996"
type input "NHI"
checkbox input "true"
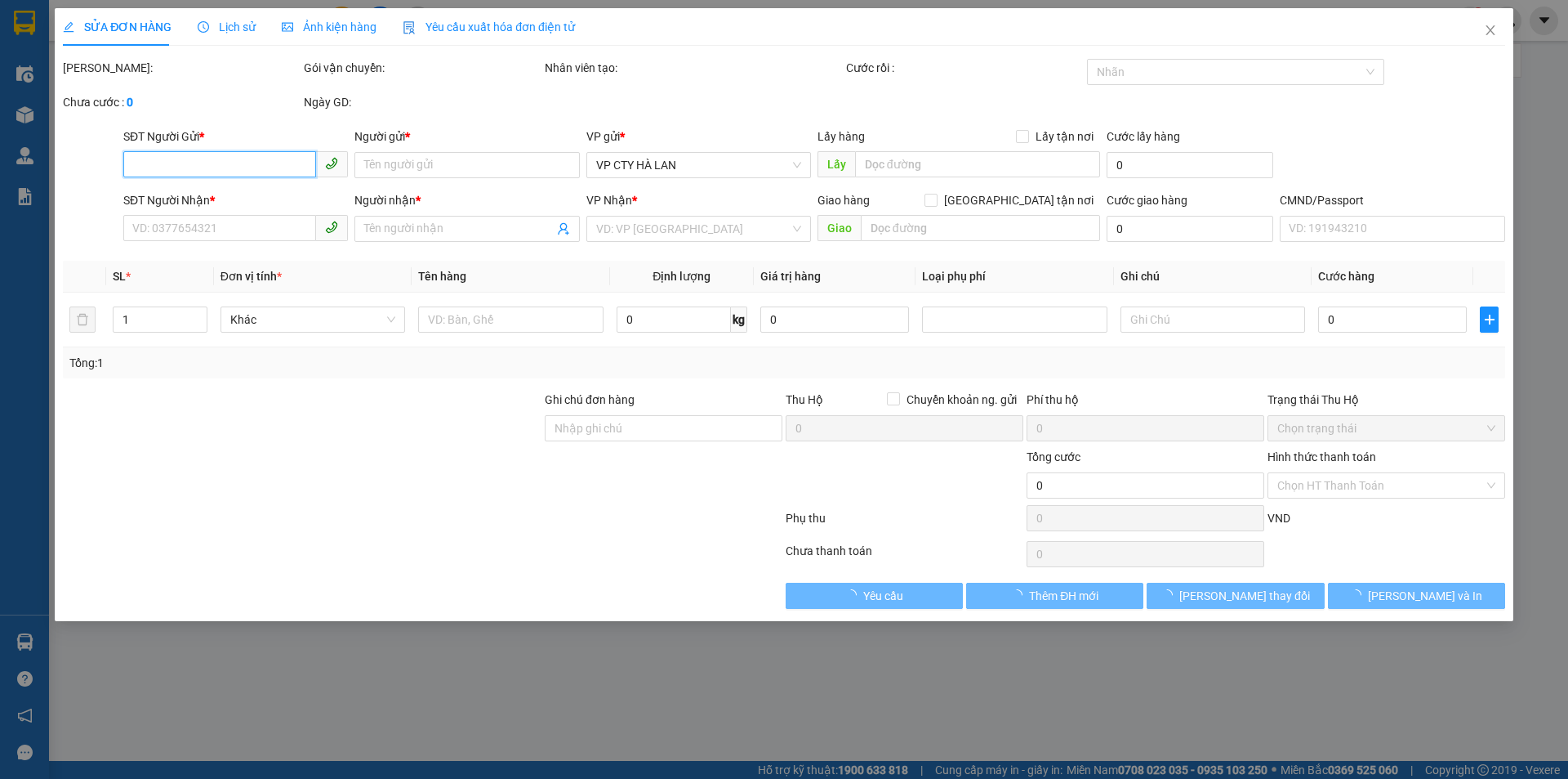
type input "29 P. Nguyễn Bỉnh Khiêm, Nguyễn Du, Hai Bà Trưng, Hà Nội, Việt Nam"
type input "sau 8h 12/09"
type input "85.000"
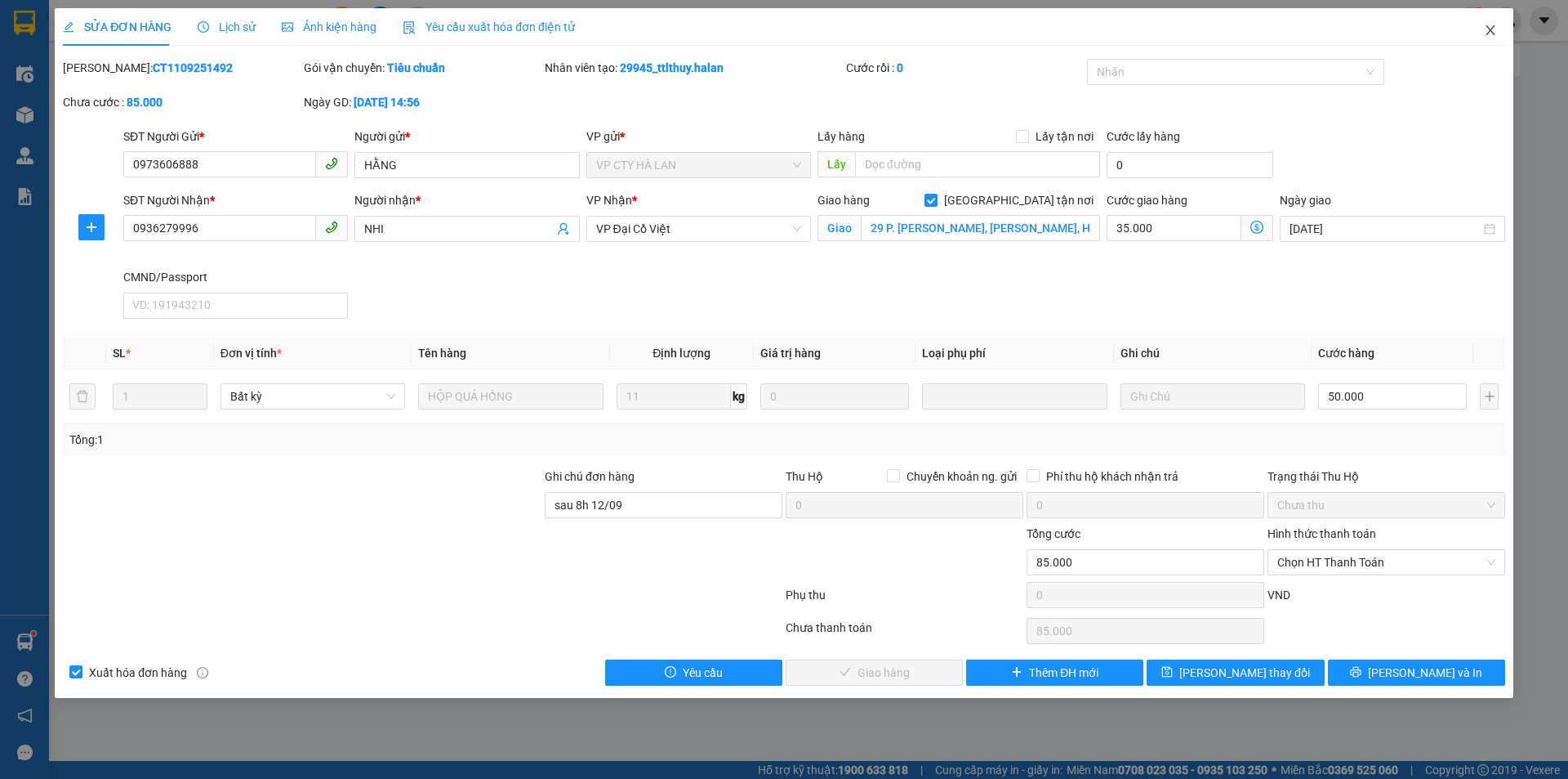
click at [1496, 25] on icon "close" at bounding box center [1491, 31] width 13 height 13
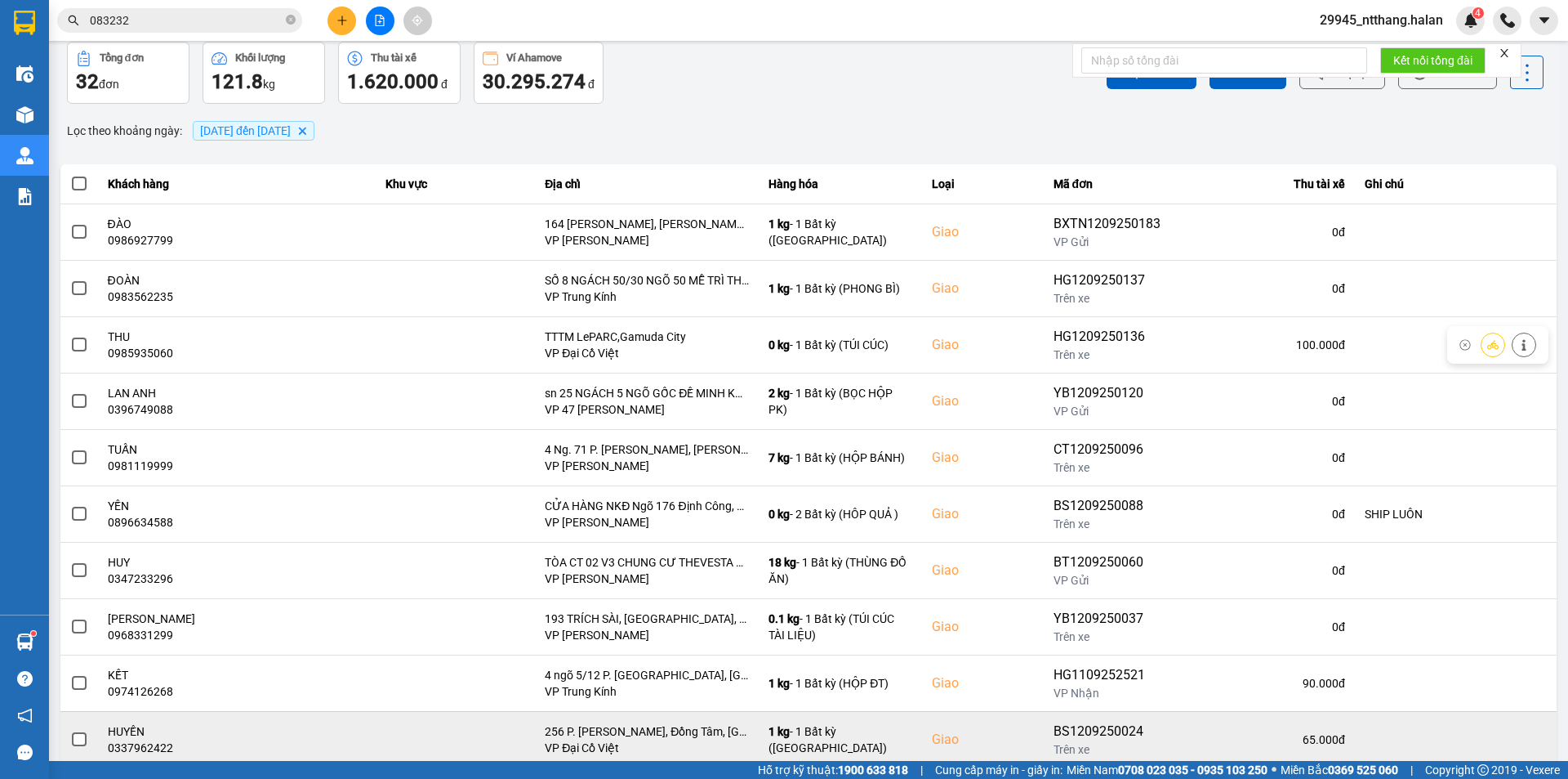
scroll to position [104, 0]
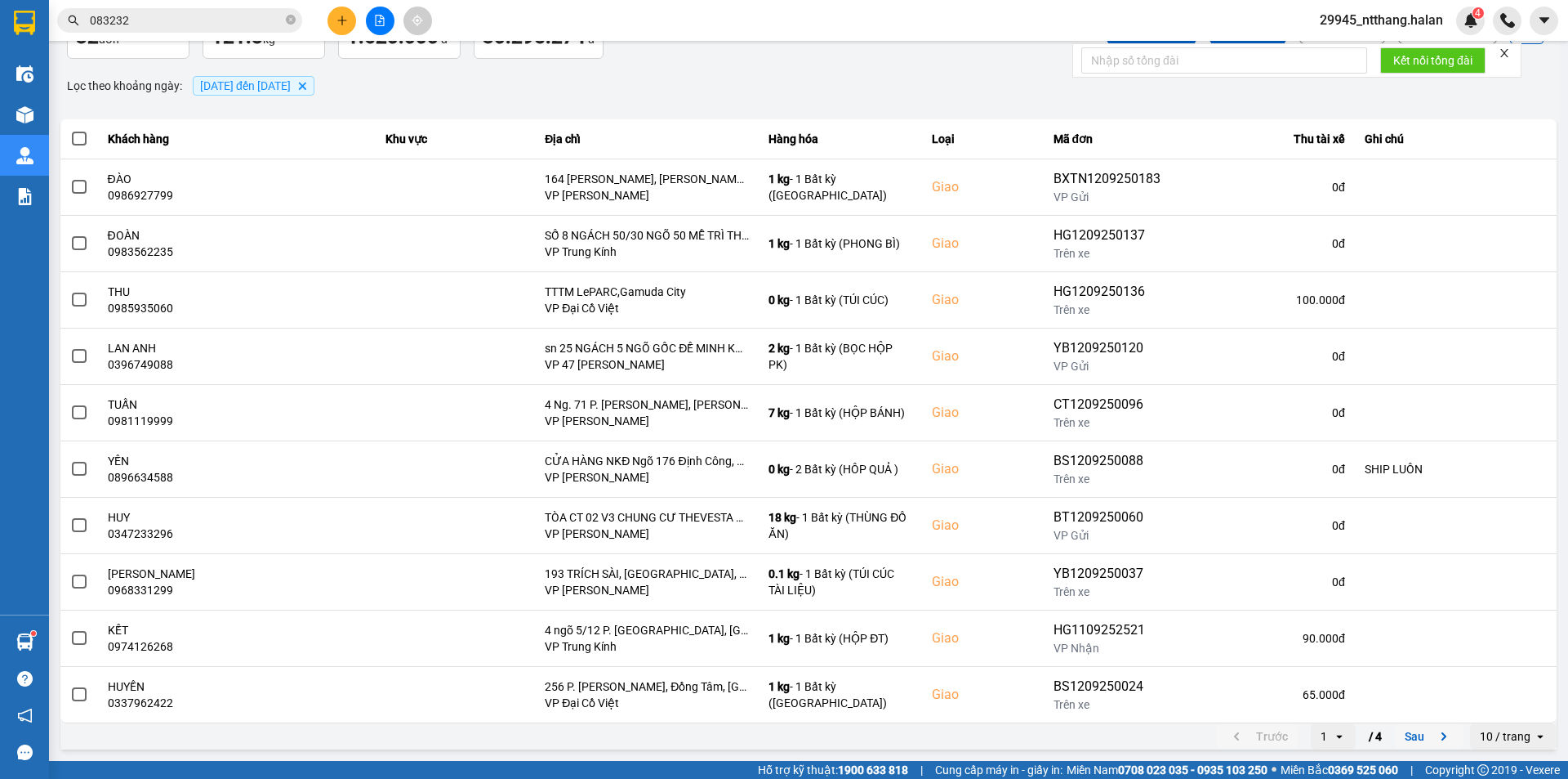
click at [1404, 742] on button "Sau" at bounding box center [1429, 737] width 68 height 25
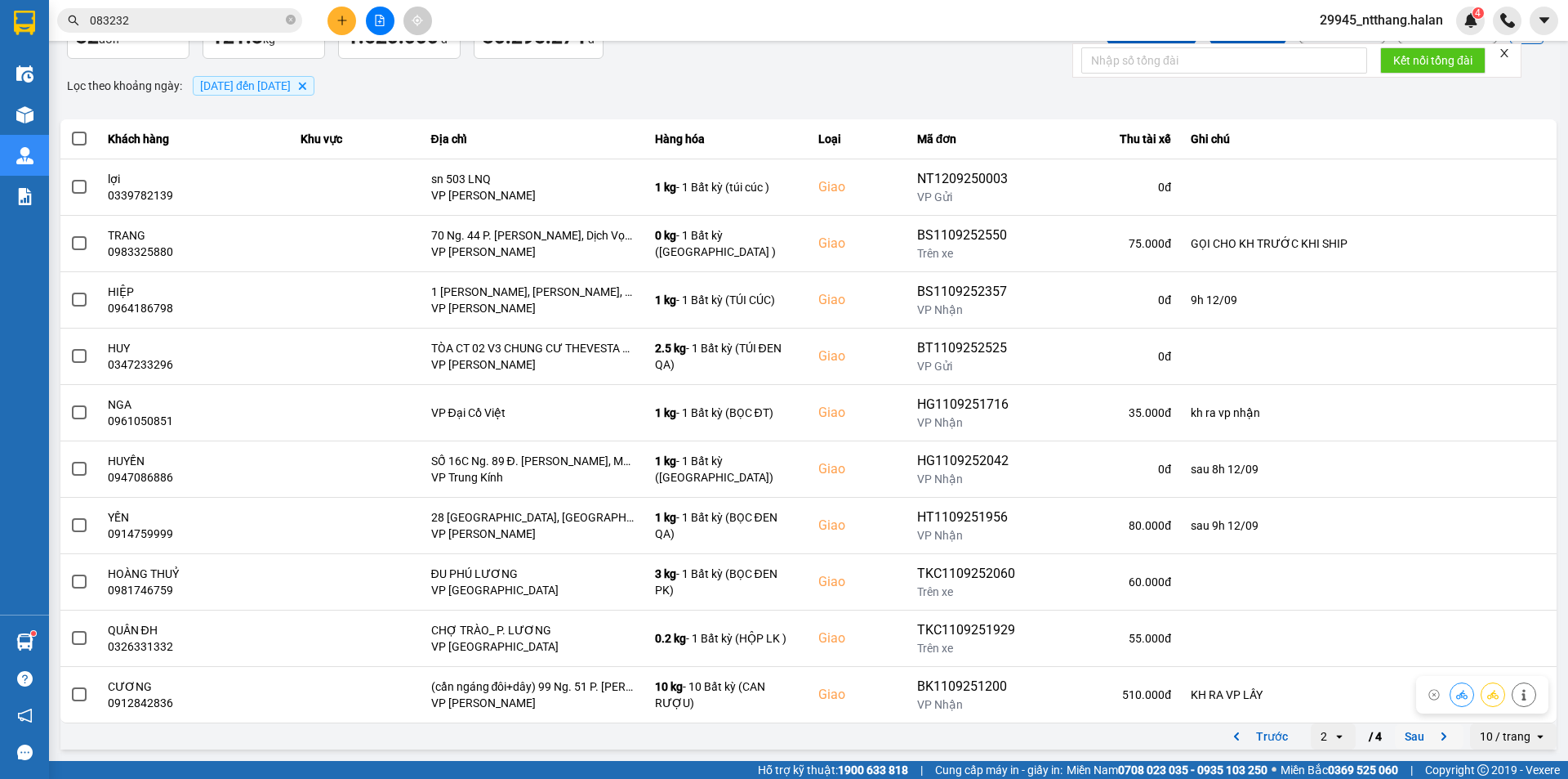
click at [1410, 739] on button "Sau" at bounding box center [1429, 737] width 68 height 25
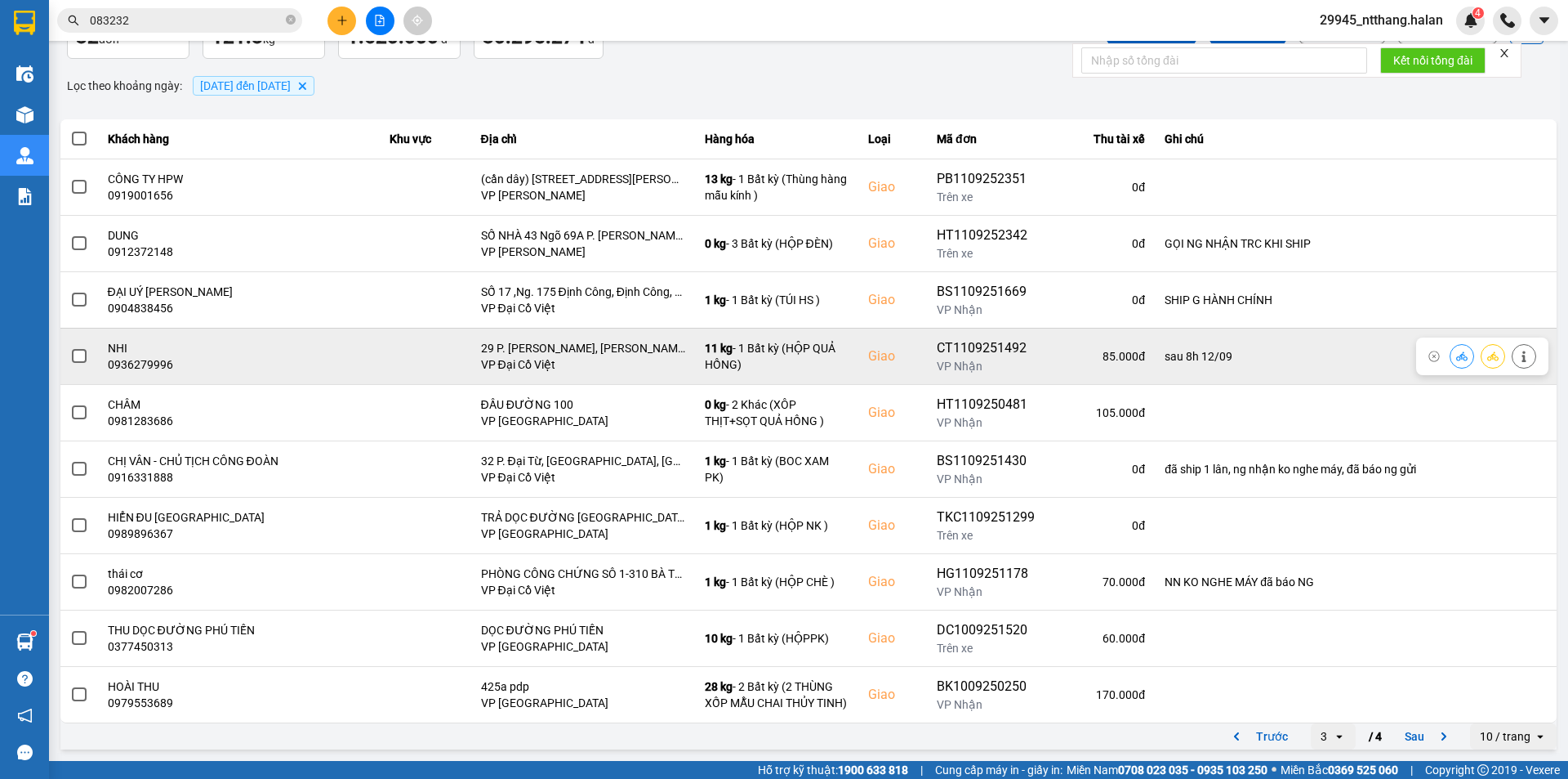
click at [74, 357] on span at bounding box center [79, 355] width 14 height 14
click at [70, 348] on input "checkbox" at bounding box center [70, 348] width 0 height 0
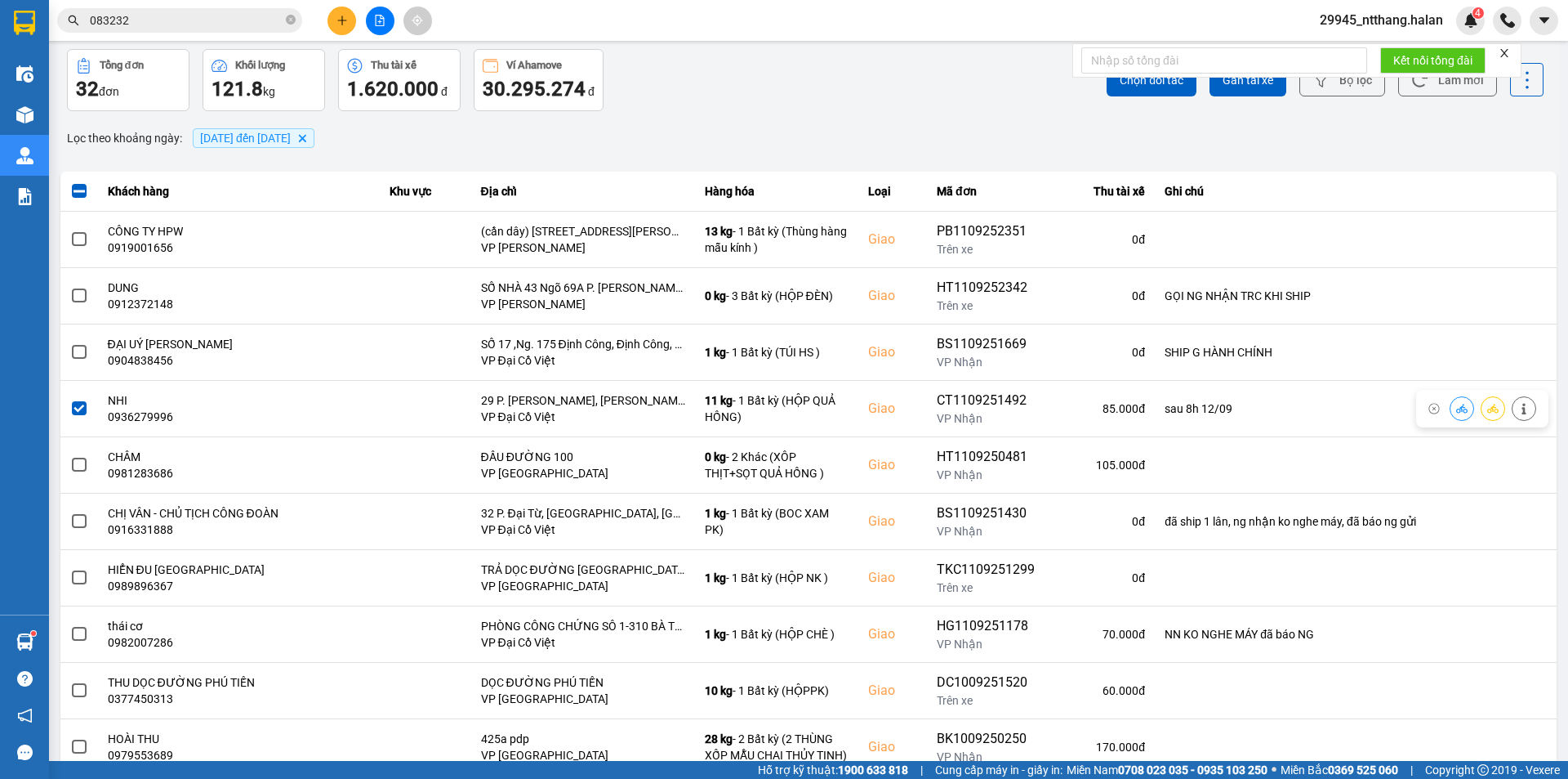
scroll to position [0, 0]
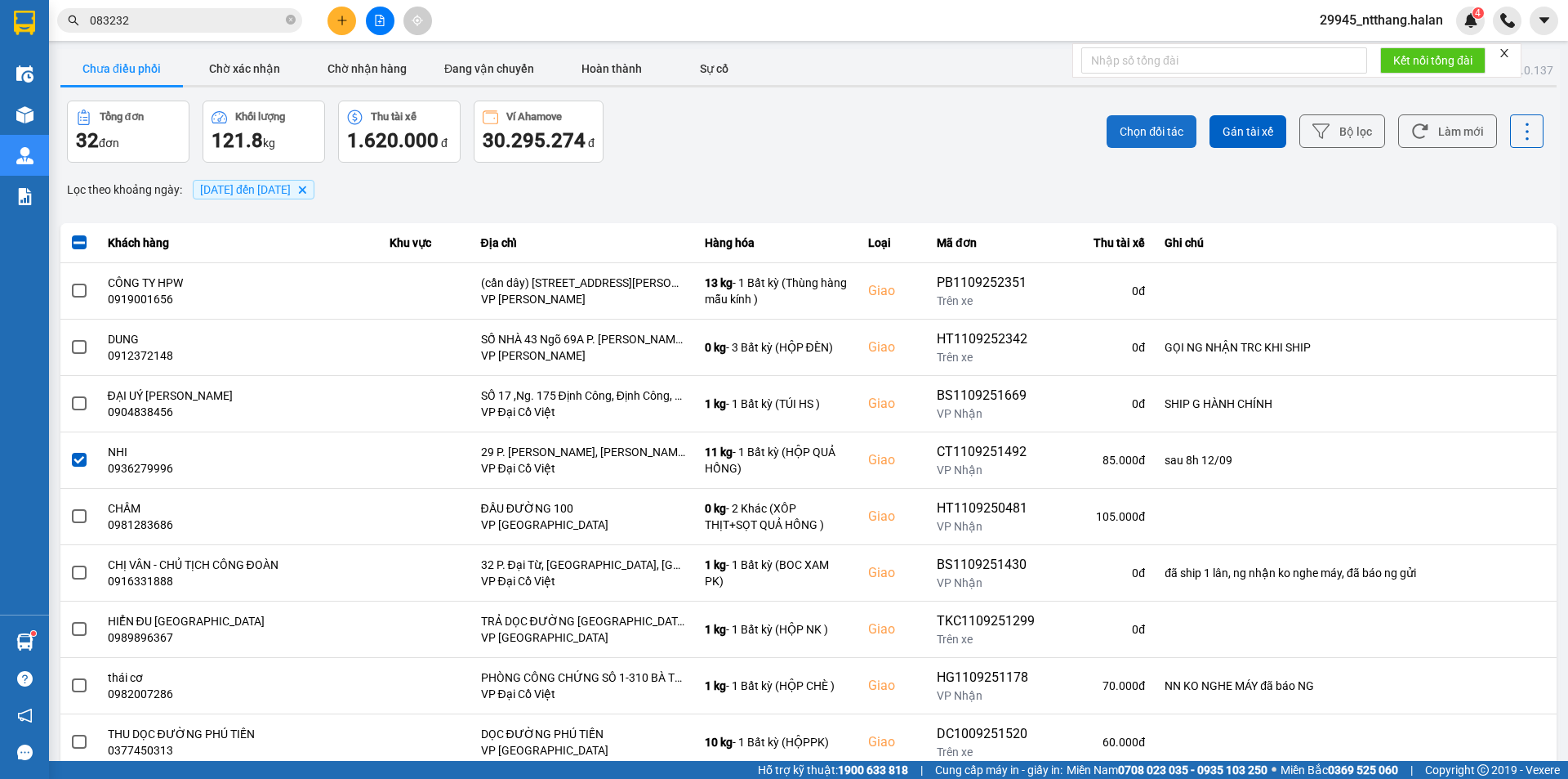
click at [1140, 116] on button "Chọn đối tác" at bounding box center [1152, 132] width 90 height 33
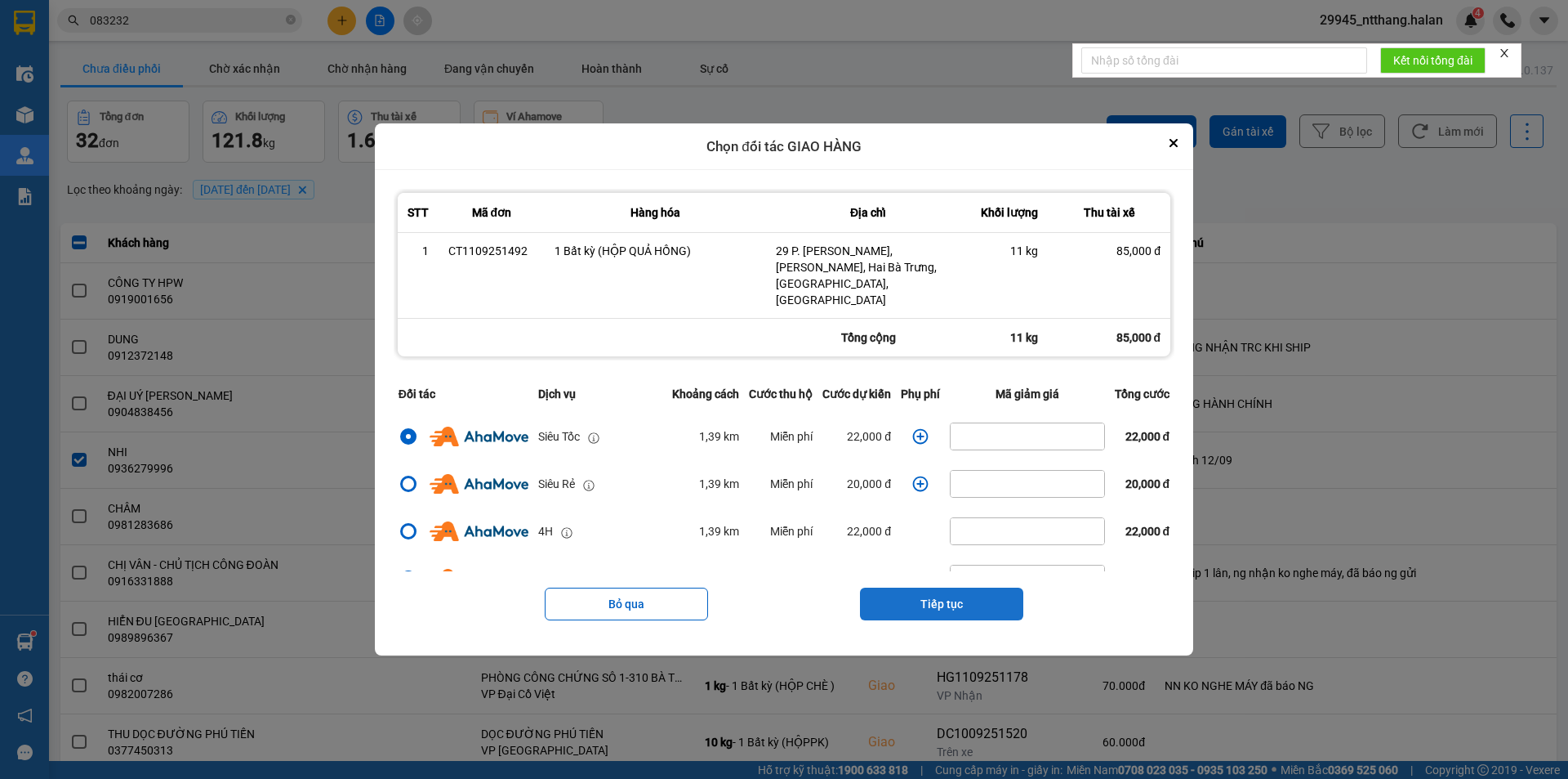
click at [939, 588] on button "Tiếp tục" at bounding box center [942, 604] width 163 height 33
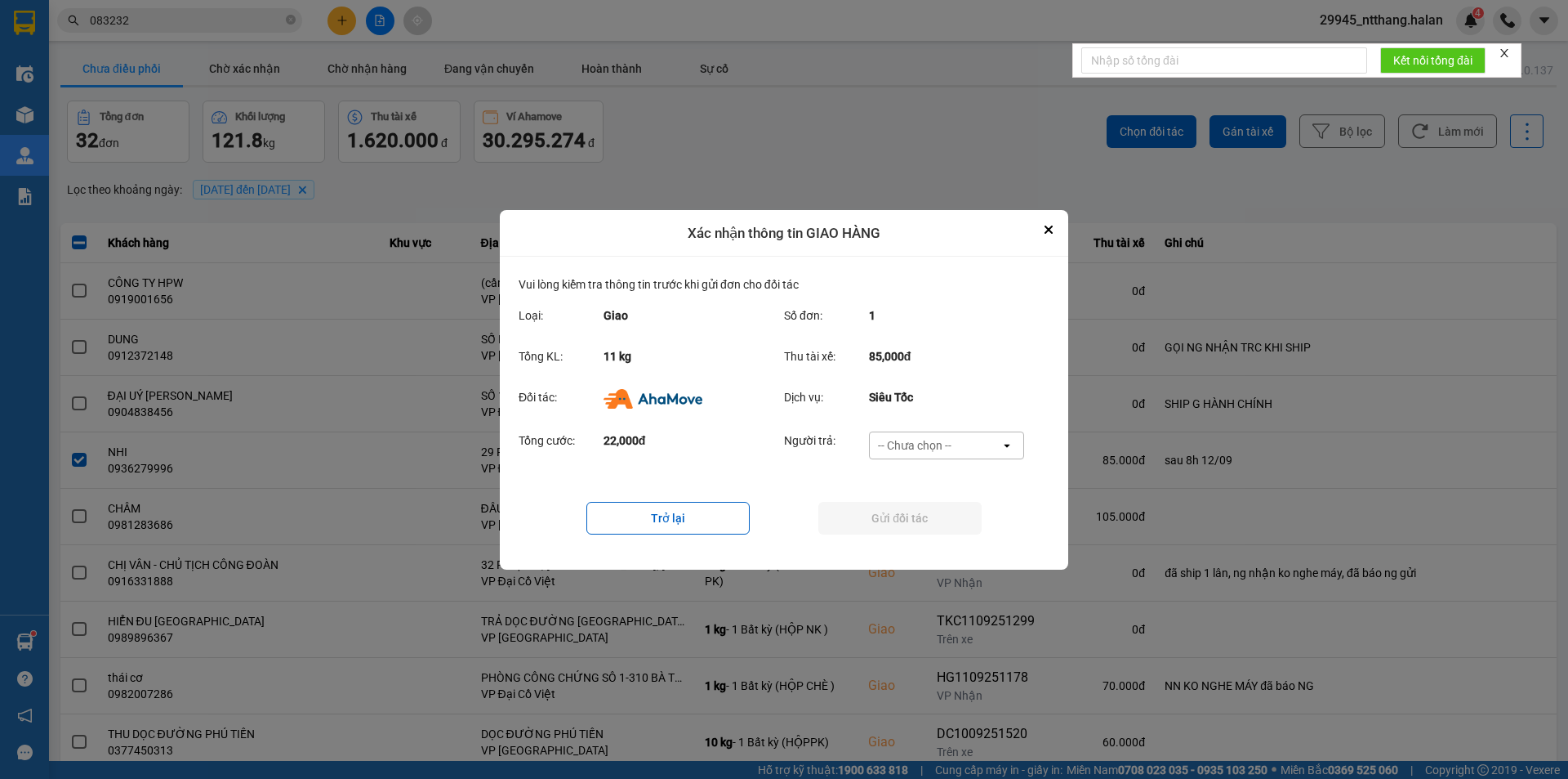
click at [964, 422] on div "Đối tác: Dịch vụ: Siêu Tốc" at bounding box center [784, 402] width 531 height 42
drag, startPoint x: 963, startPoint y: 438, endPoint x: 963, endPoint y: 451, distance: 13.0
click at [963, 441] on div "-- Chưa chọn --" at bounding box center [935, 445] width 131 height 26
click at [944, 538] on span "Ví Ahamove" at bounding box center [914, 538] width 66 height 16
click at [944, 523] on button "Gửi đối tác" at bounding box center [900, 518] width 163 height 33
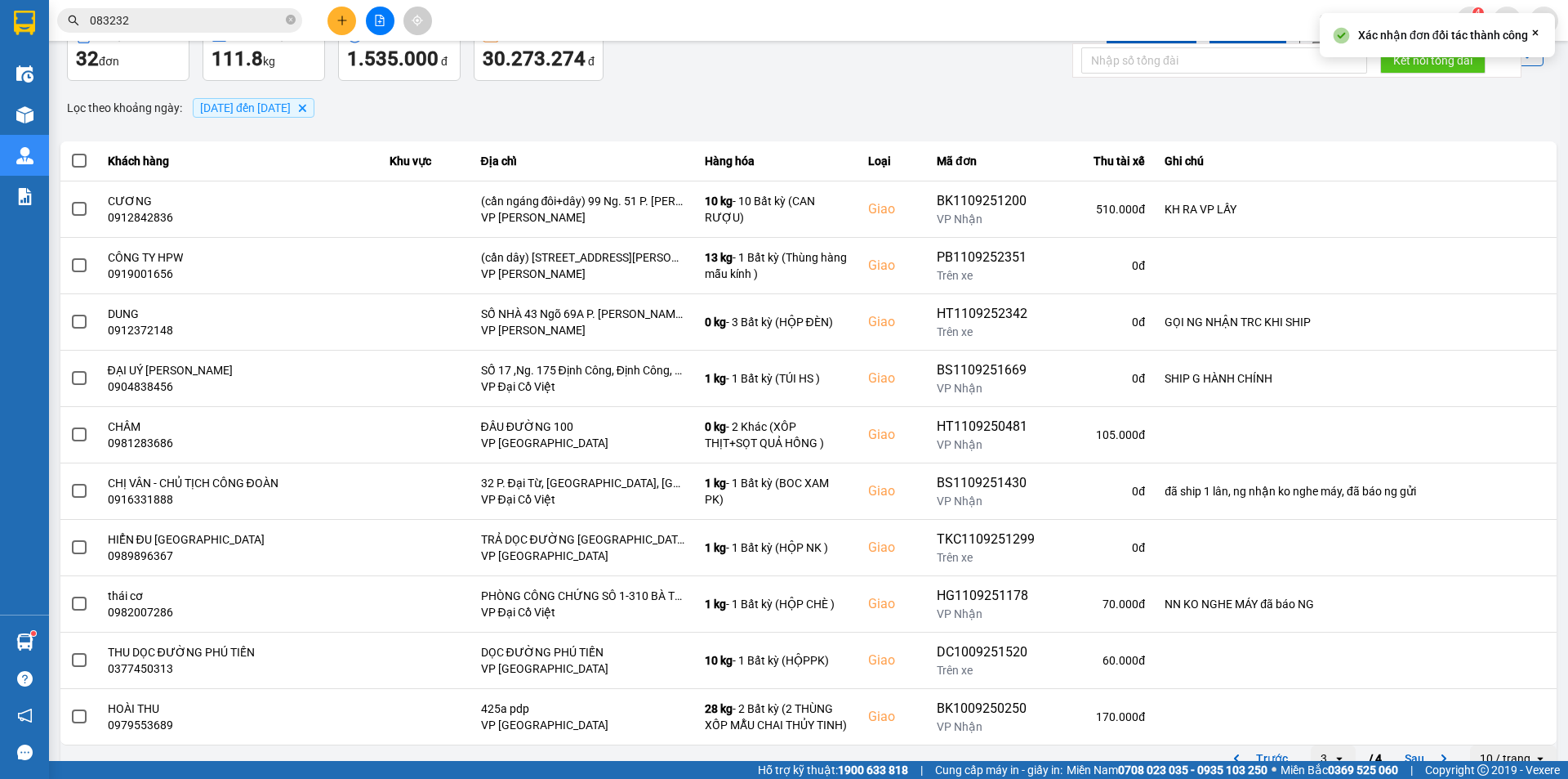
scroll to position [104, 0]
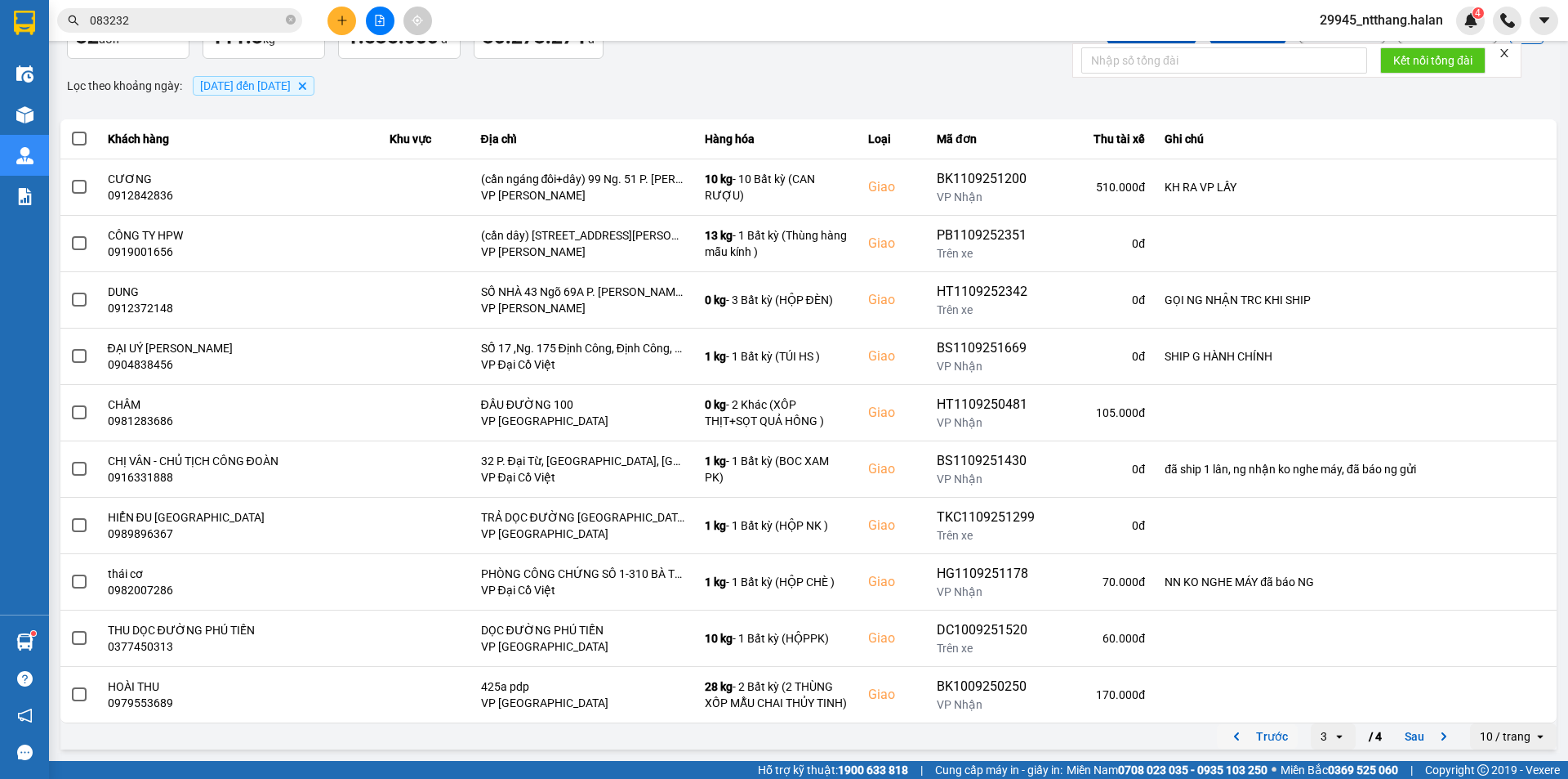
click at [1278, 733] on button "Trước" at bounding box center [1258, 737] width 81 height 25
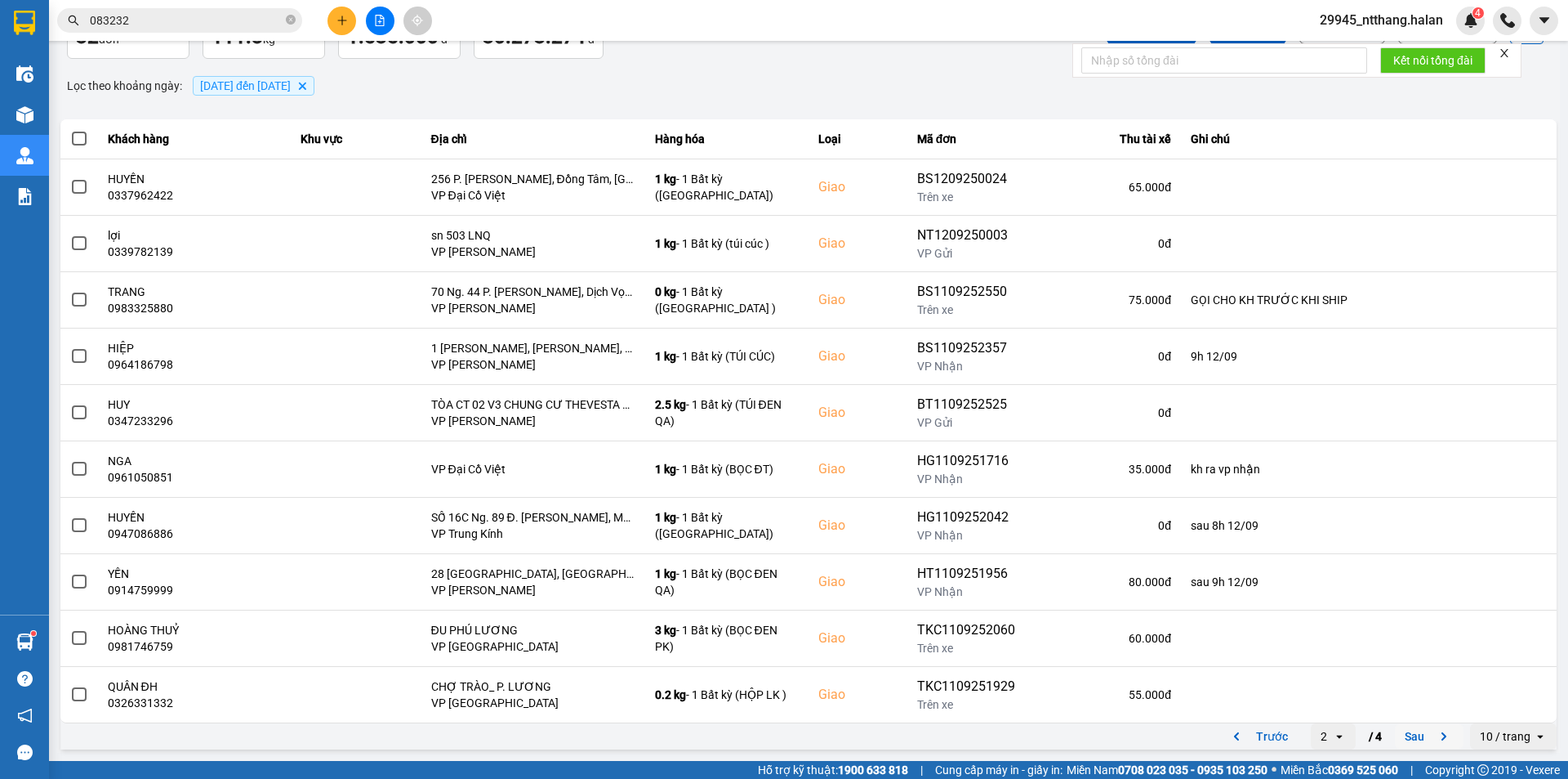
click at [1401, 742] on button "Sau" at bounding box center [1429, 737] width 68 height 25
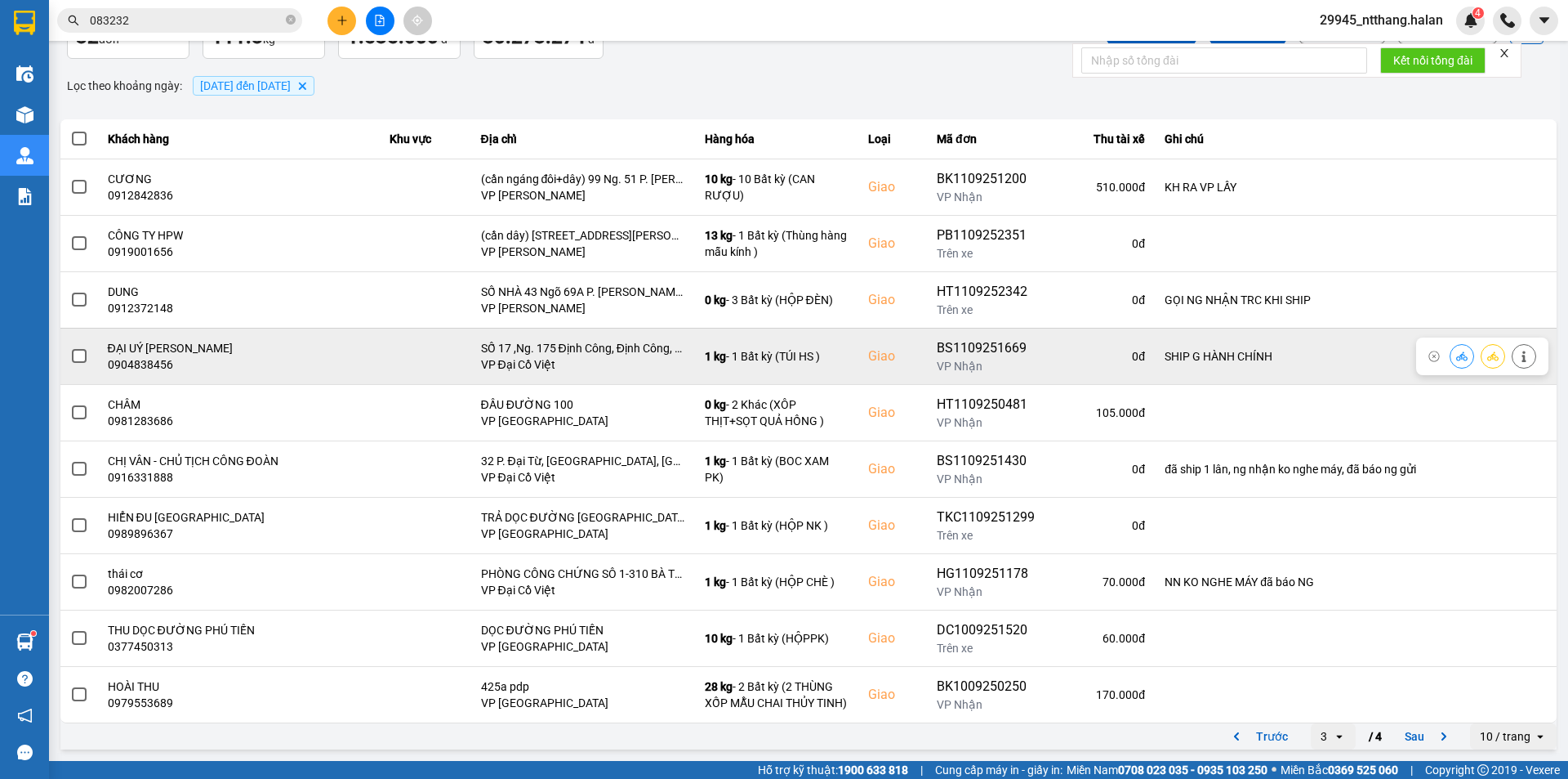
click at [137, 358] on div "0904838456" at bounding box center [239, 364] width 263 height 16
copy div "0904838456"
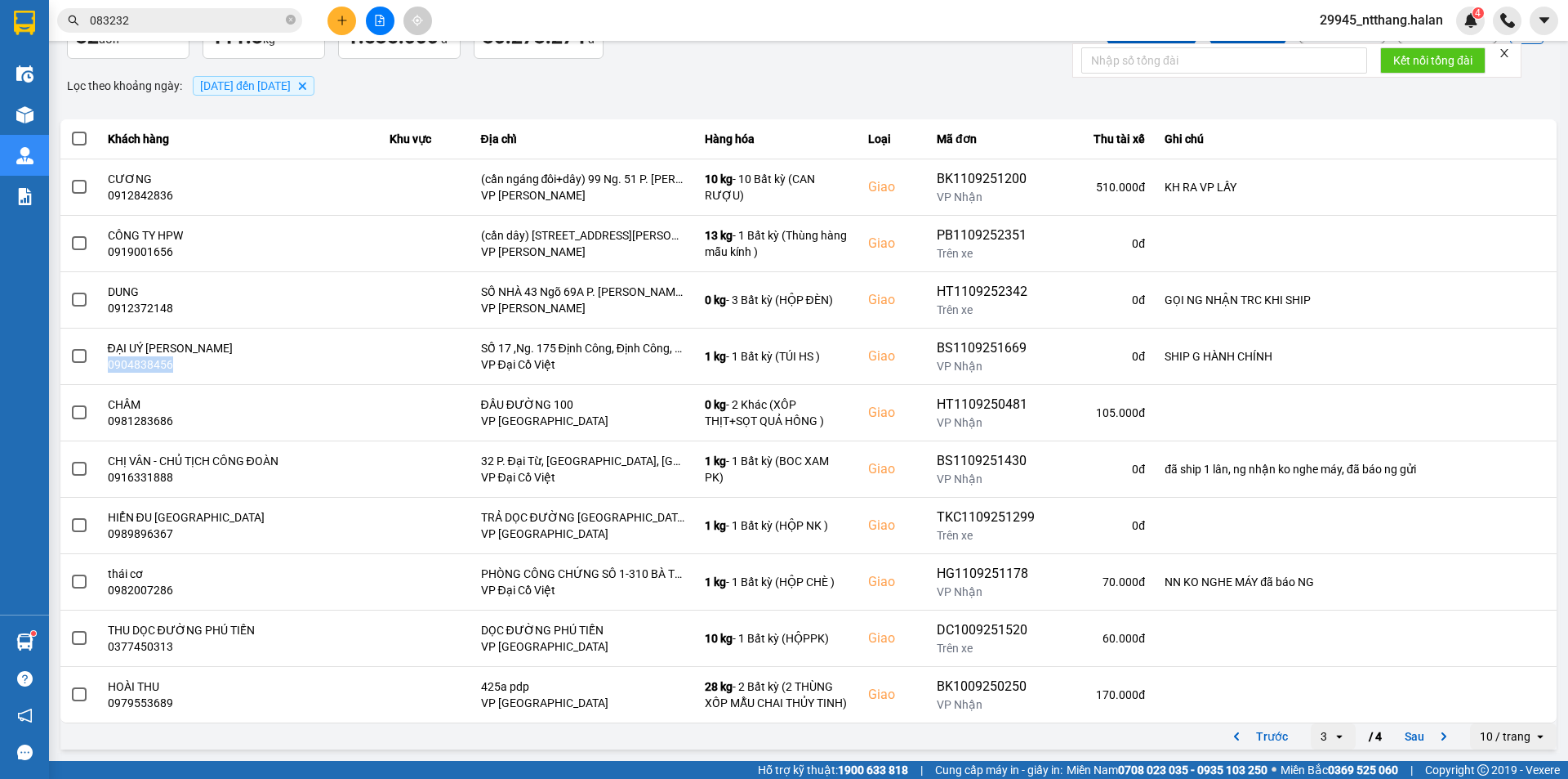
click at [187, 24] on input "083232" at bounding box center [186, 20] width 193 height 18
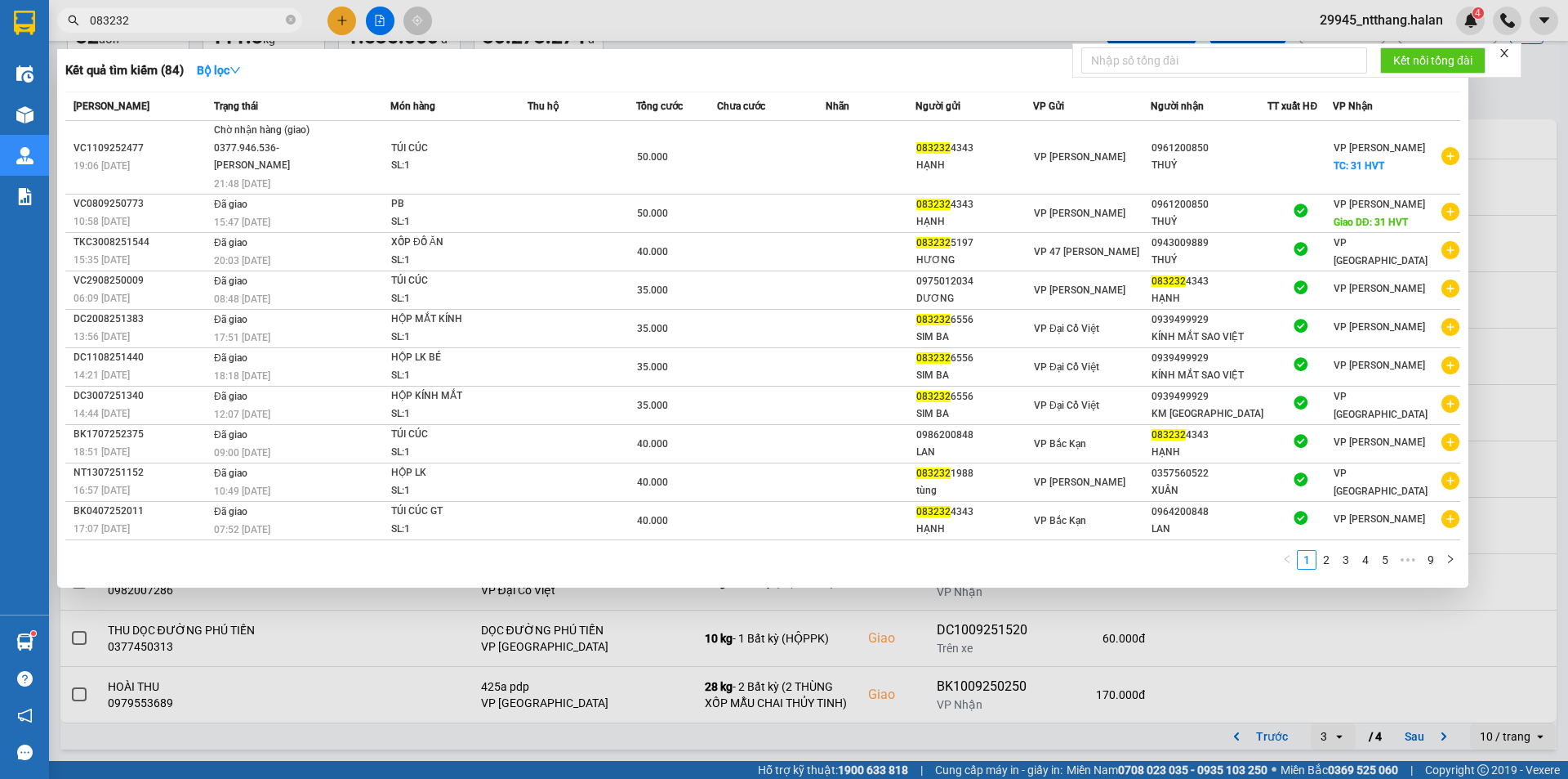
click at [187, 24] on input "083232" at bounding box center [186, 20] width 193 height 18
paste input "904838456"
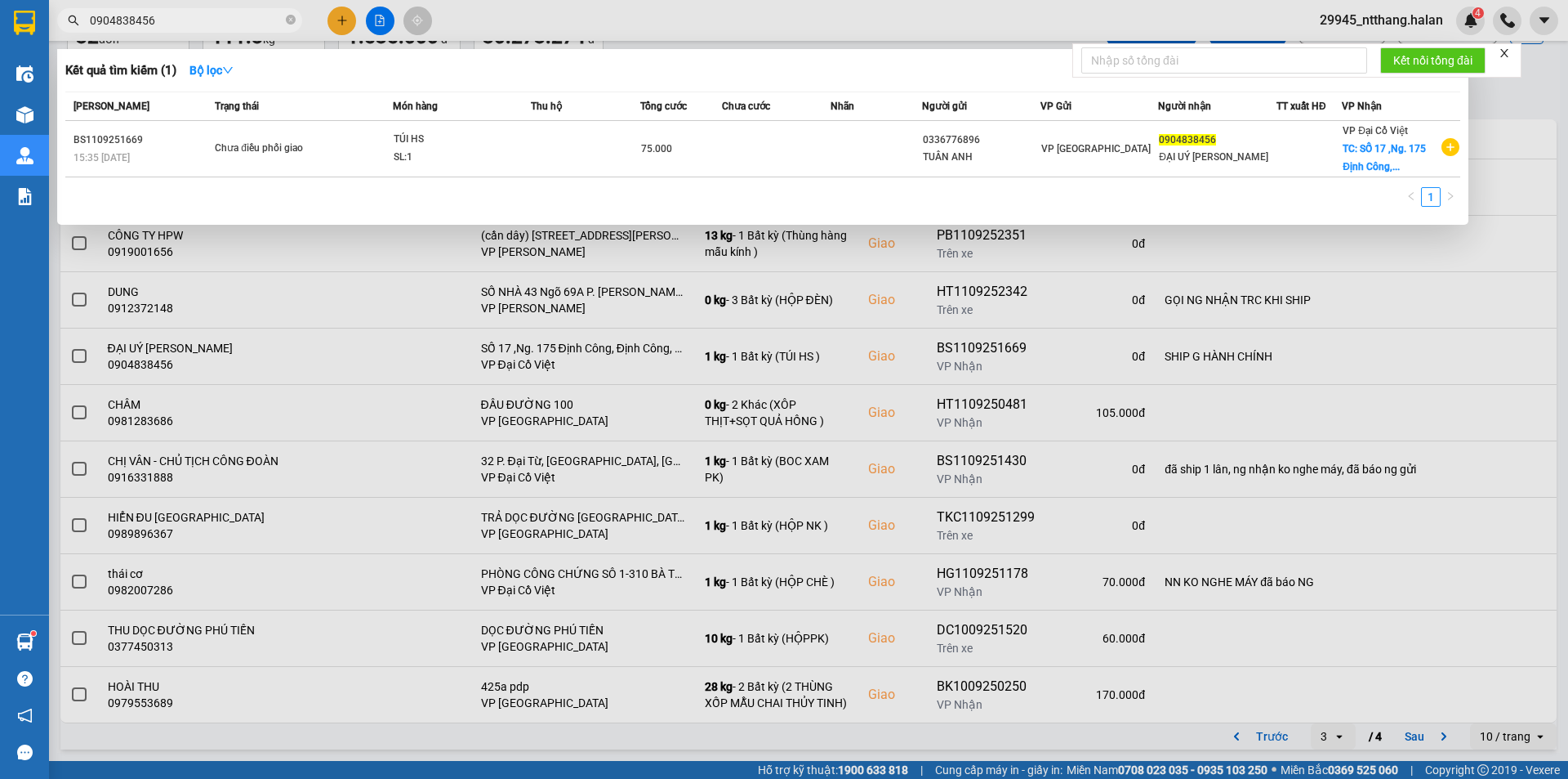
click at [1522, 108] on div at bounding box center [784, 389] width 1568 height 779
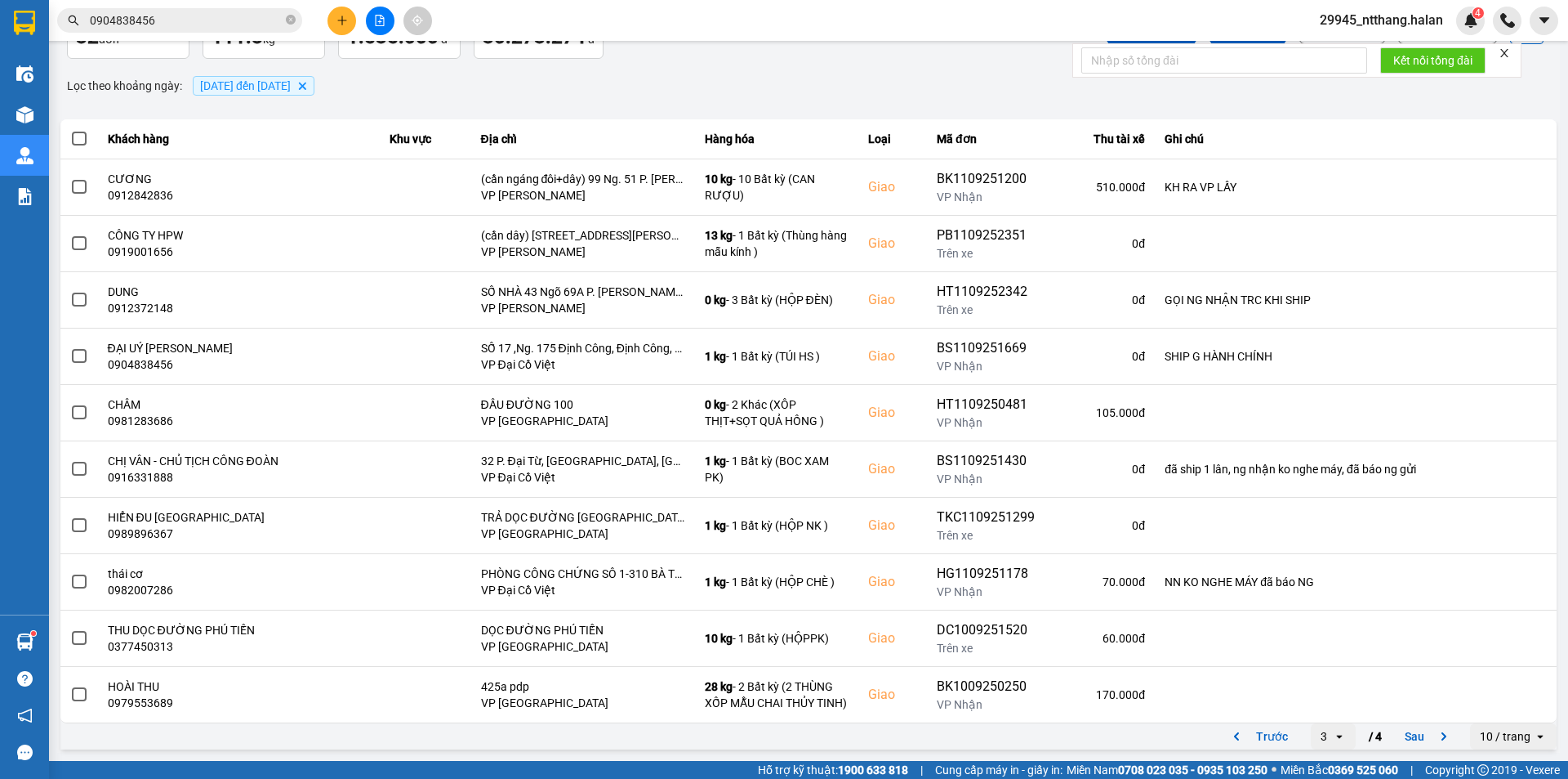
click at [157, 24] on input "0904838456" at bounding box center [186, 20] width 193 height 18
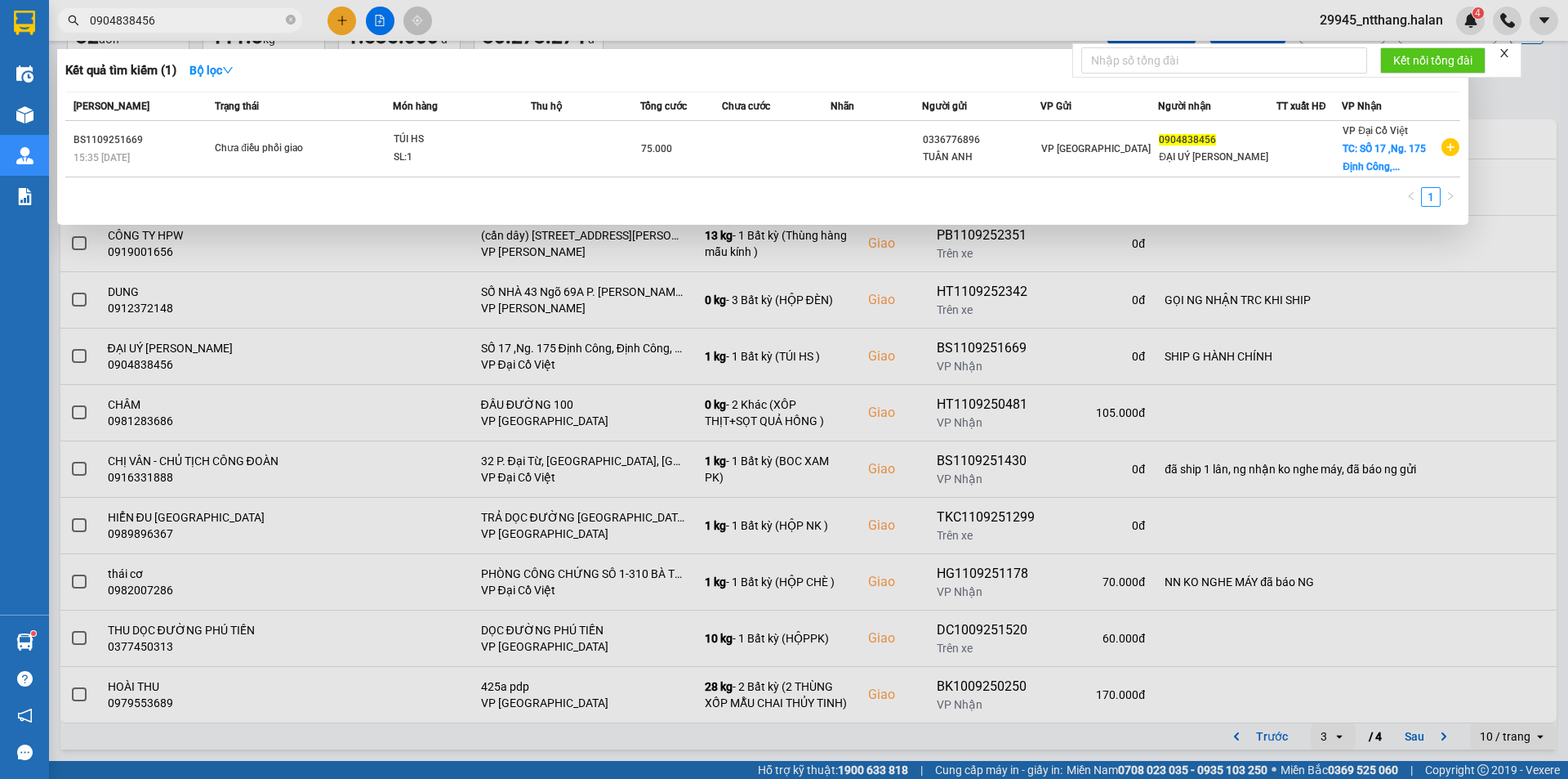
click at [157, 24] on input "0904838456" at bounding box center [186, 20] width 193 height 18
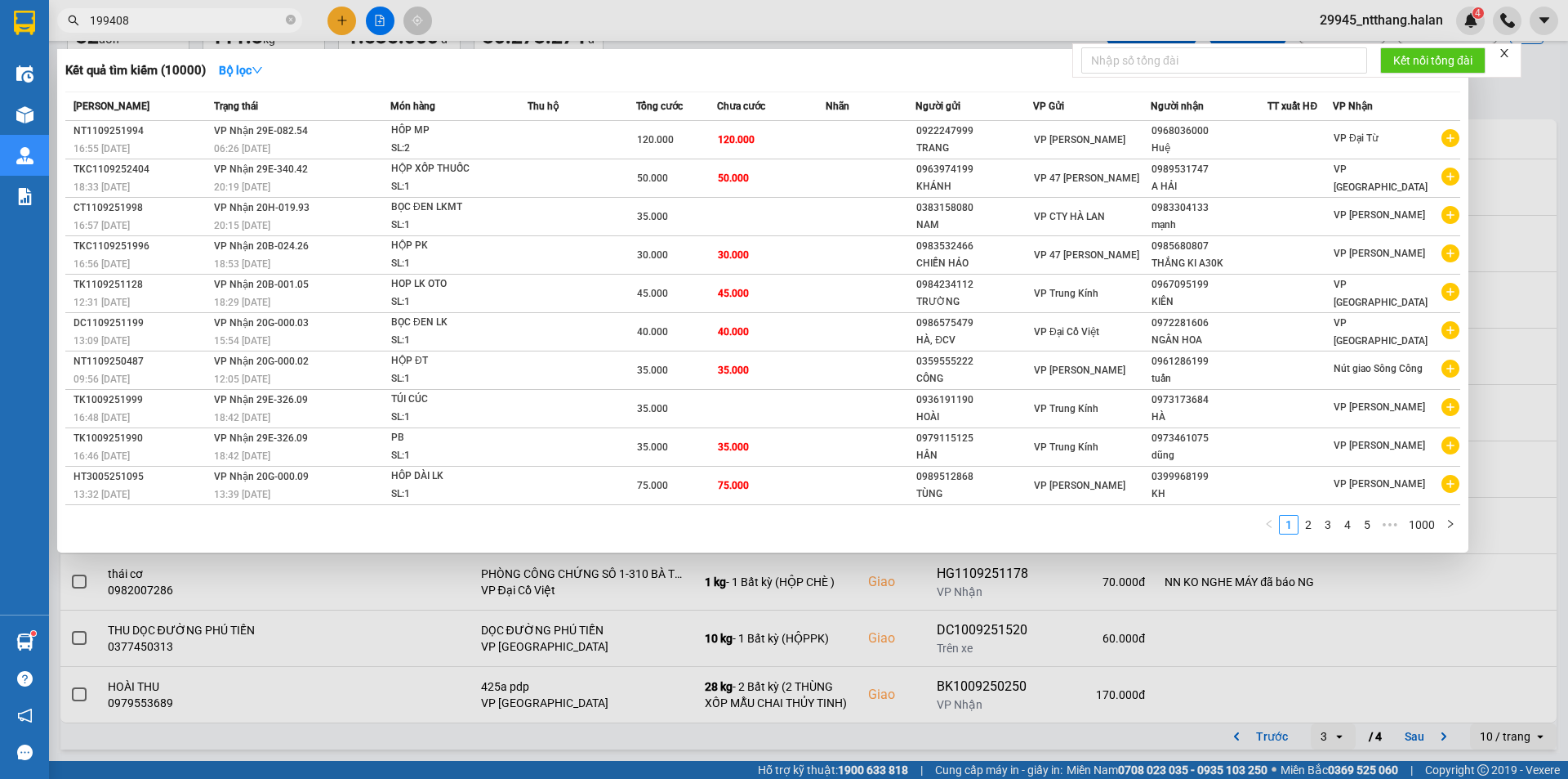
type input "199408"
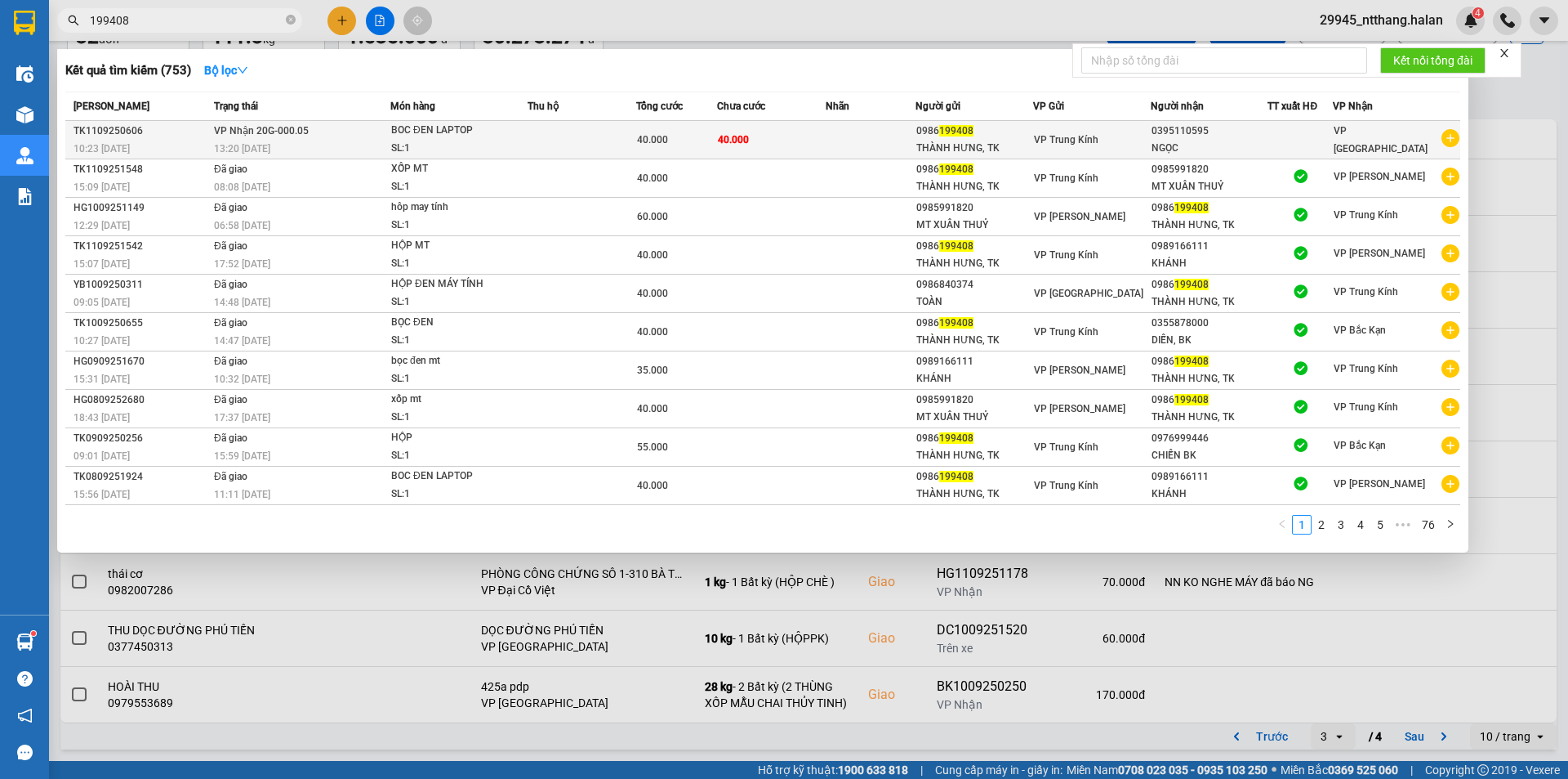
click at [577, 132] on td at bounding box center [582, 140] width 109 height 38
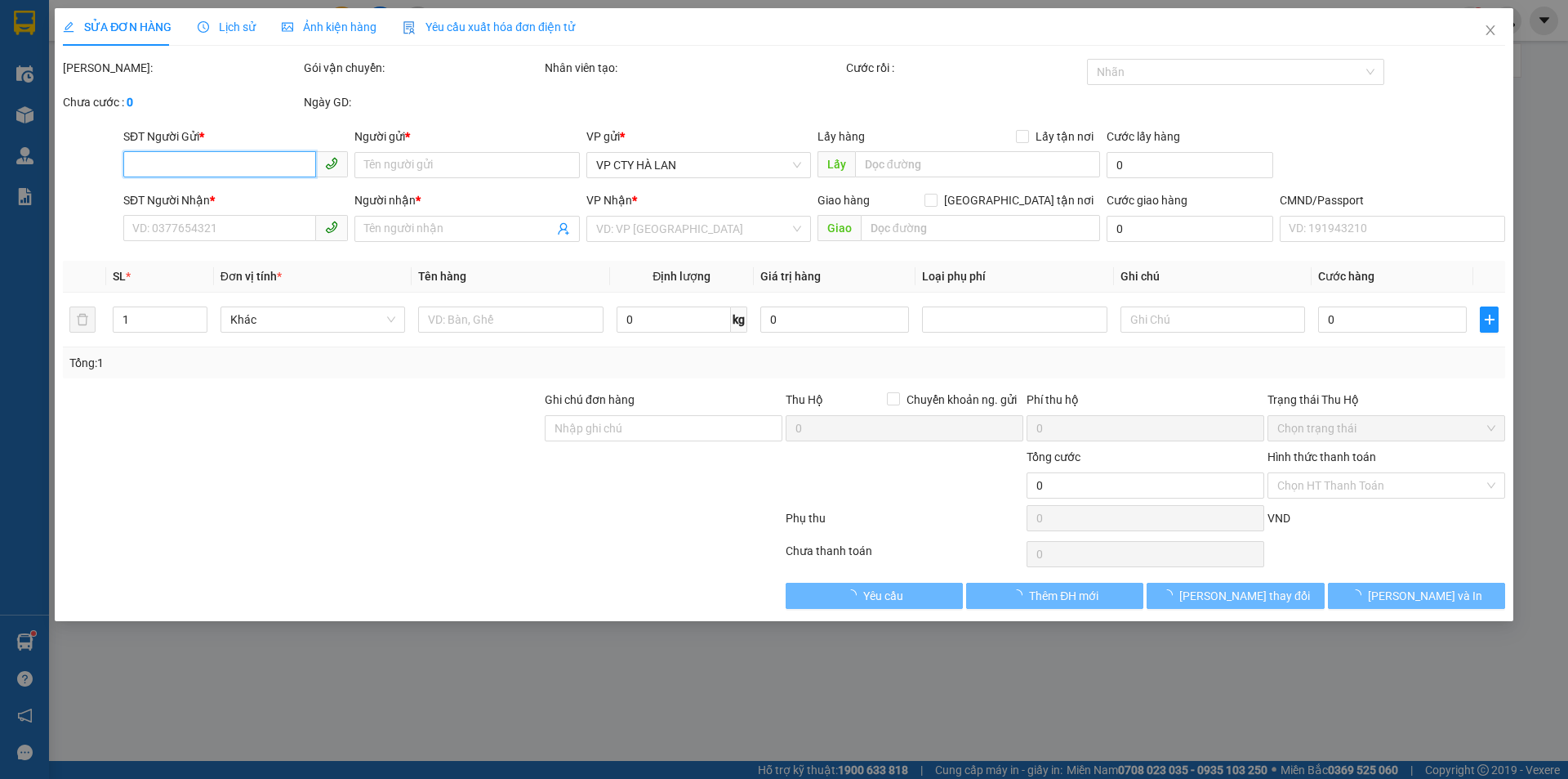
type input "0986199408"
type input "THÀNH HƯNG, TK"
type input "0395110595"
type input "NGỌC"
type input "40.000"
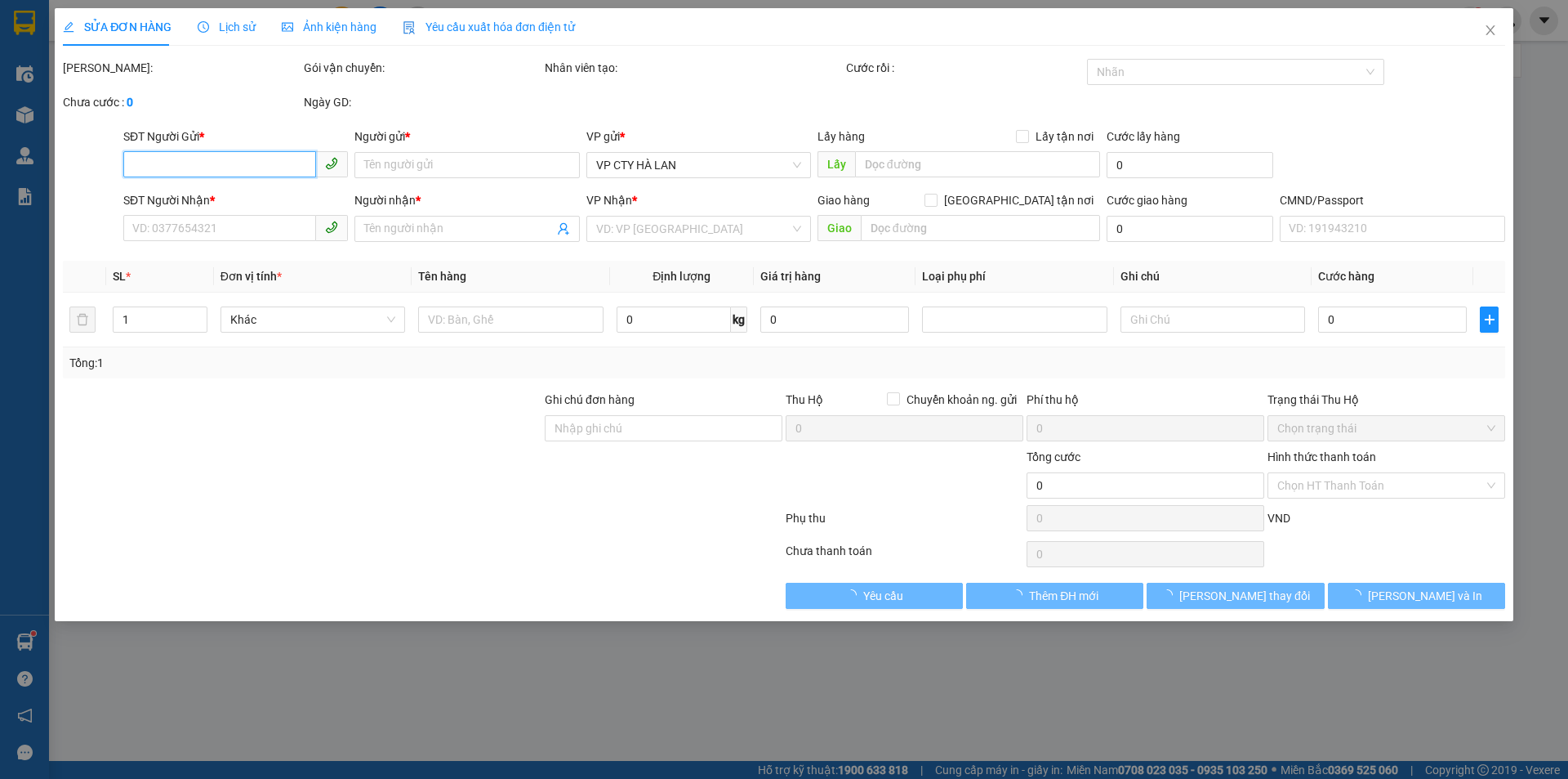
type input "40.000"
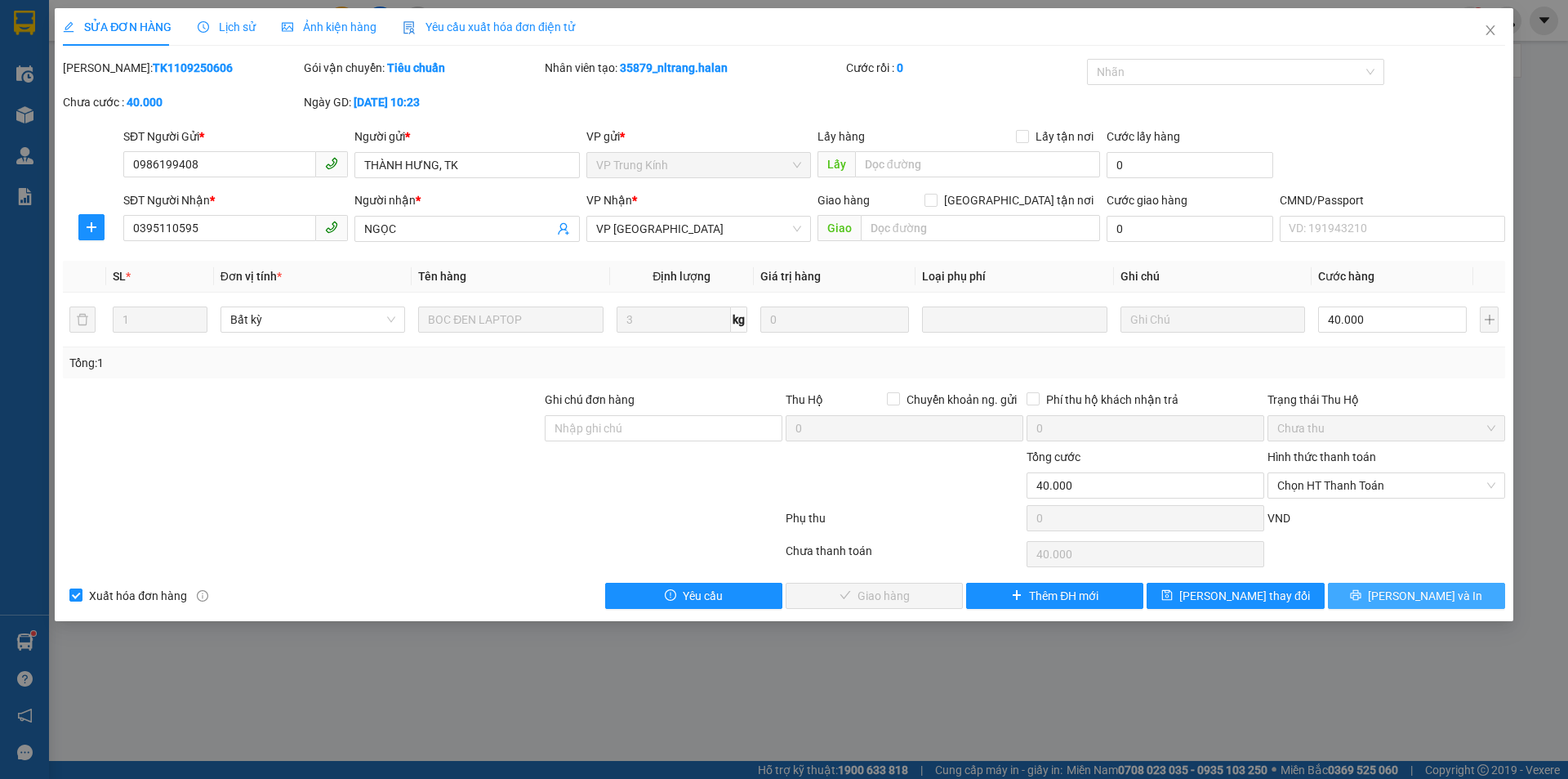
click at [1380, 594] on button "[PERSON_NAME] và In" at bounding box center [1416, 596] width 178 height 26
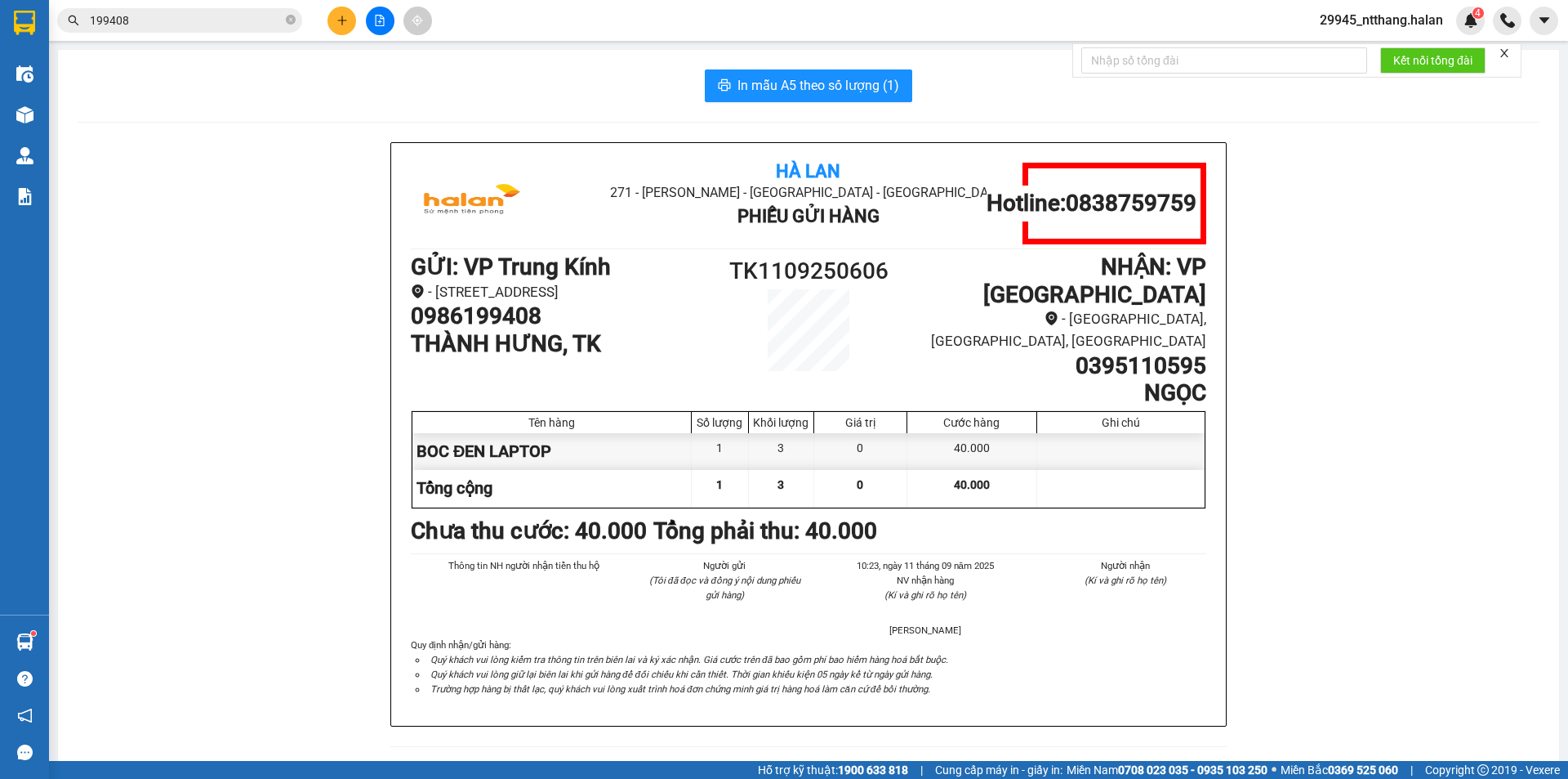
click at [296, 277] on div "Hà Lan 271 - Dương Tự Minh - Phường Tân Long - Thái Nguyên Phiếu Gửi Hàng Hotli…" at bounding box center [808, 454] width 1462 height 624
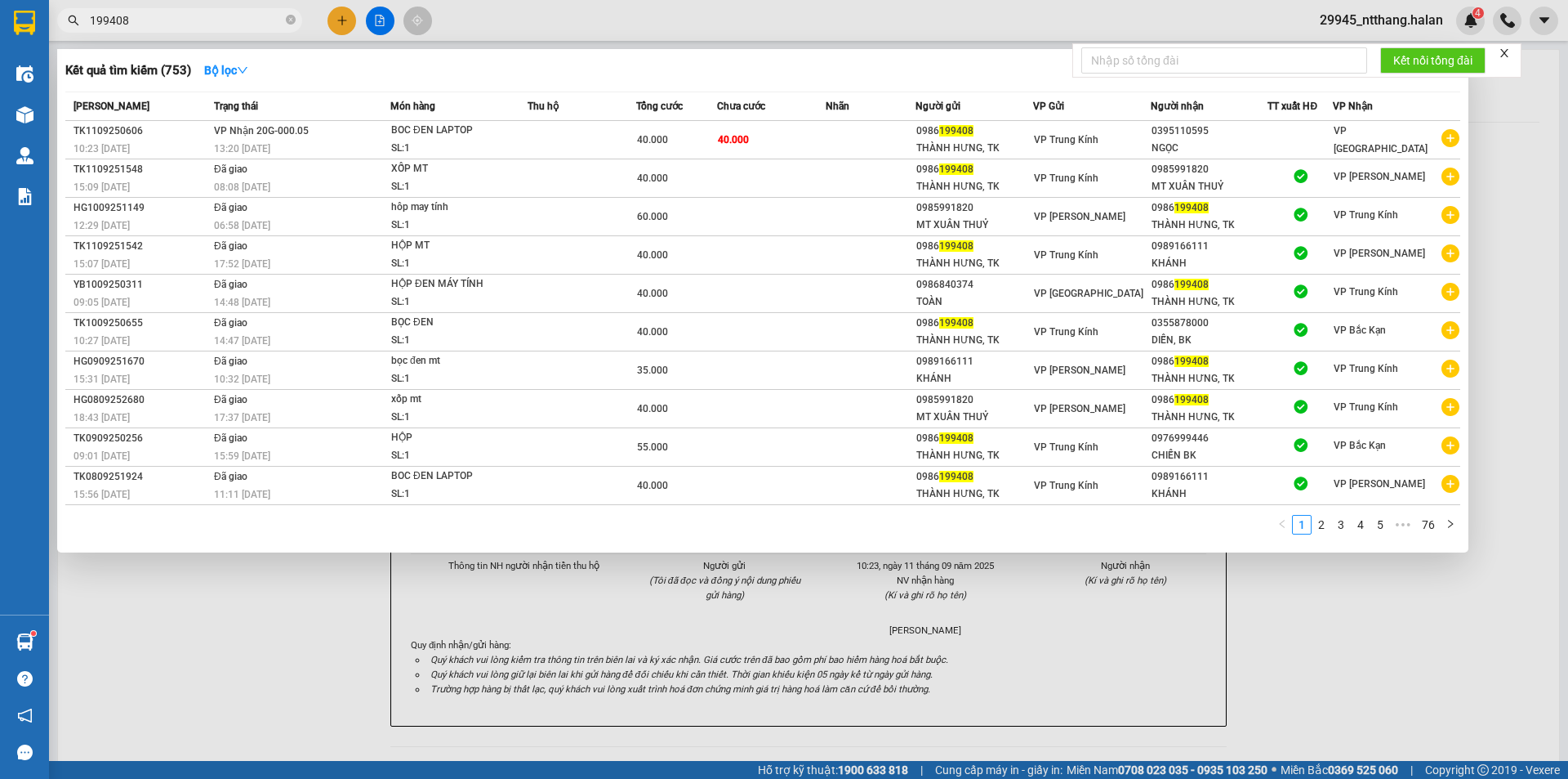
click at [247, 18] on input "199408" at bounding box center [186, 20] width 193 height 18
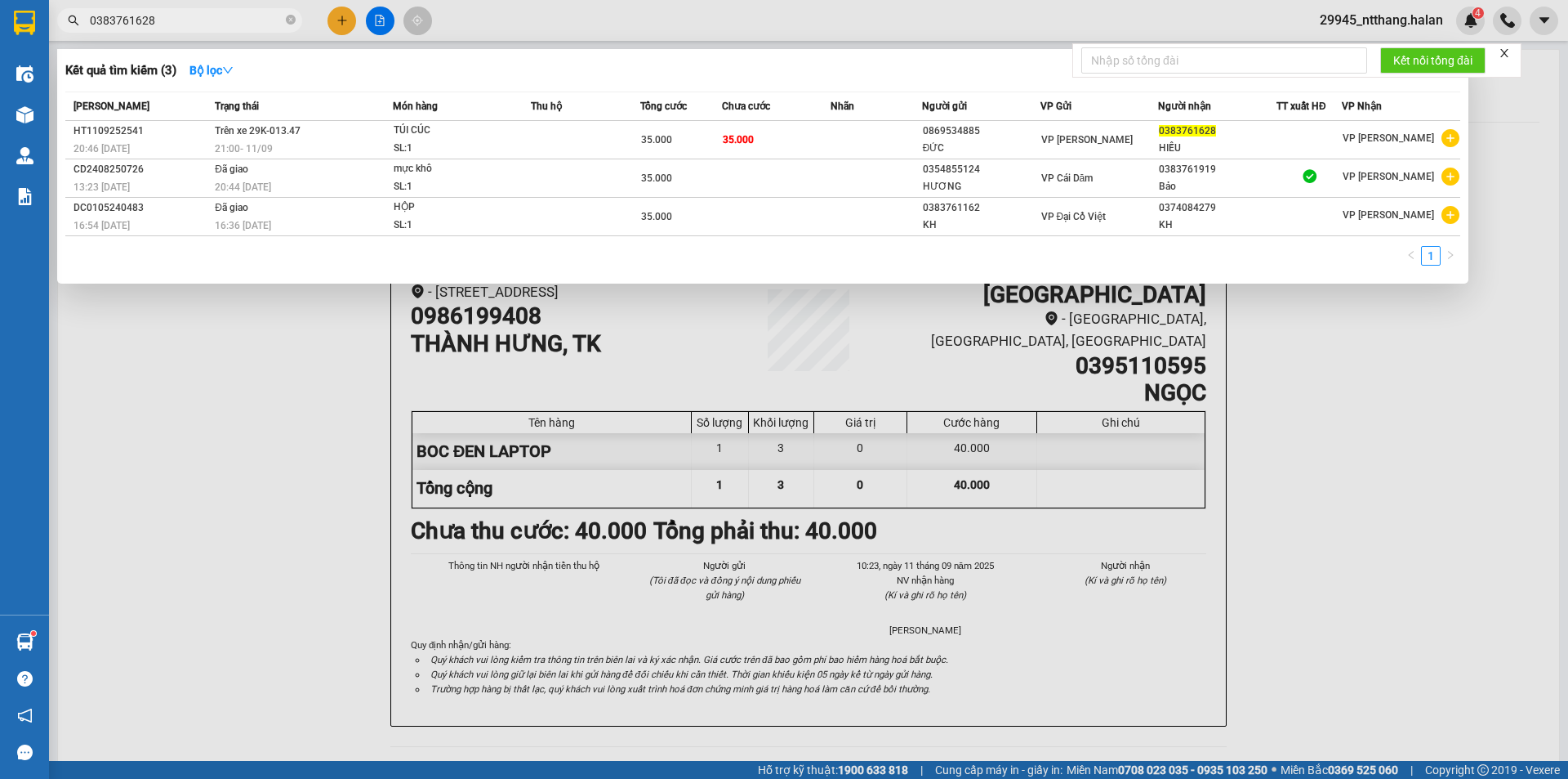
type input "0383761628"
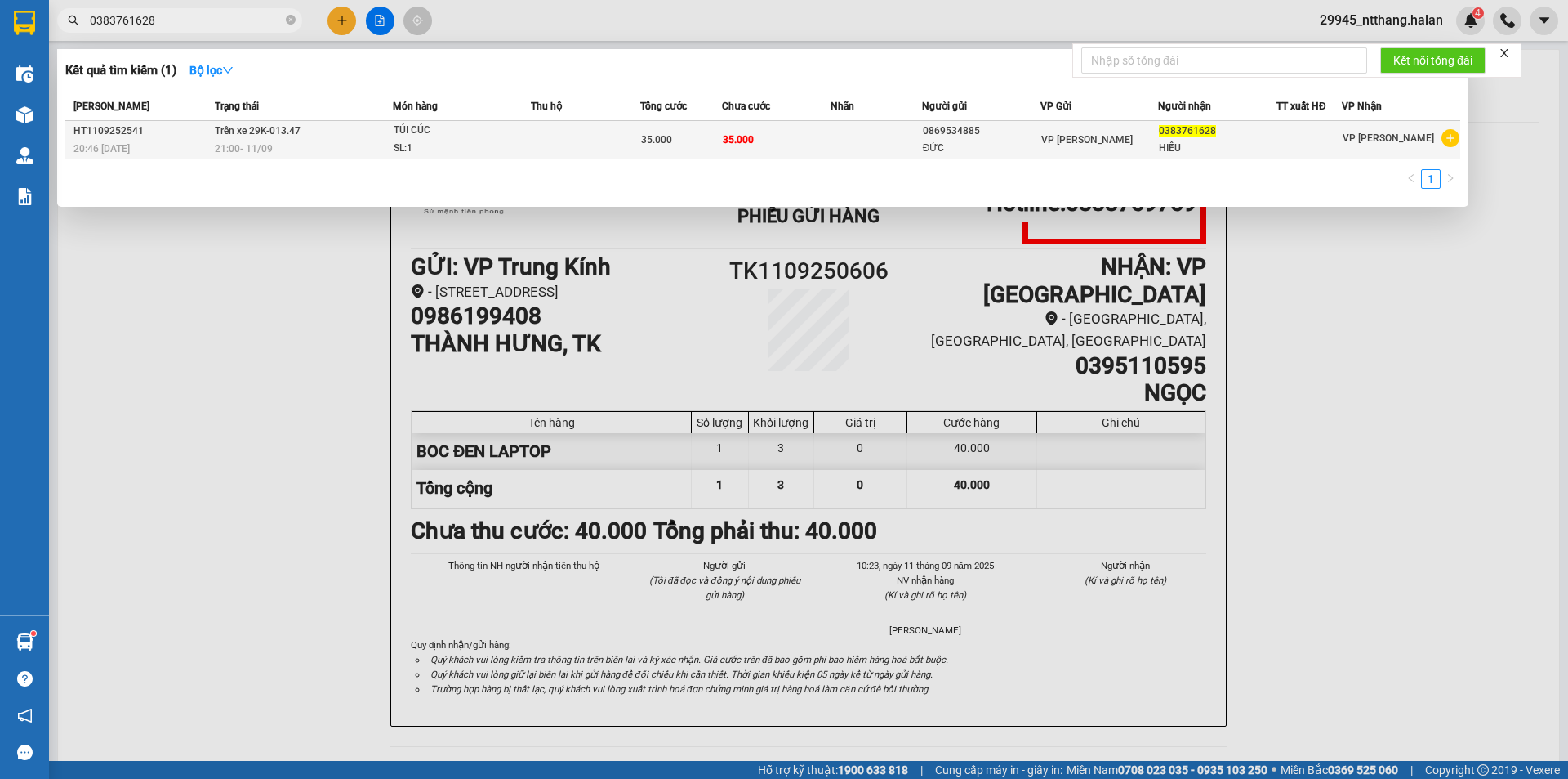
click at [687, 139] on div "35.000" at bounding box center [681, 139] width 80 height 18
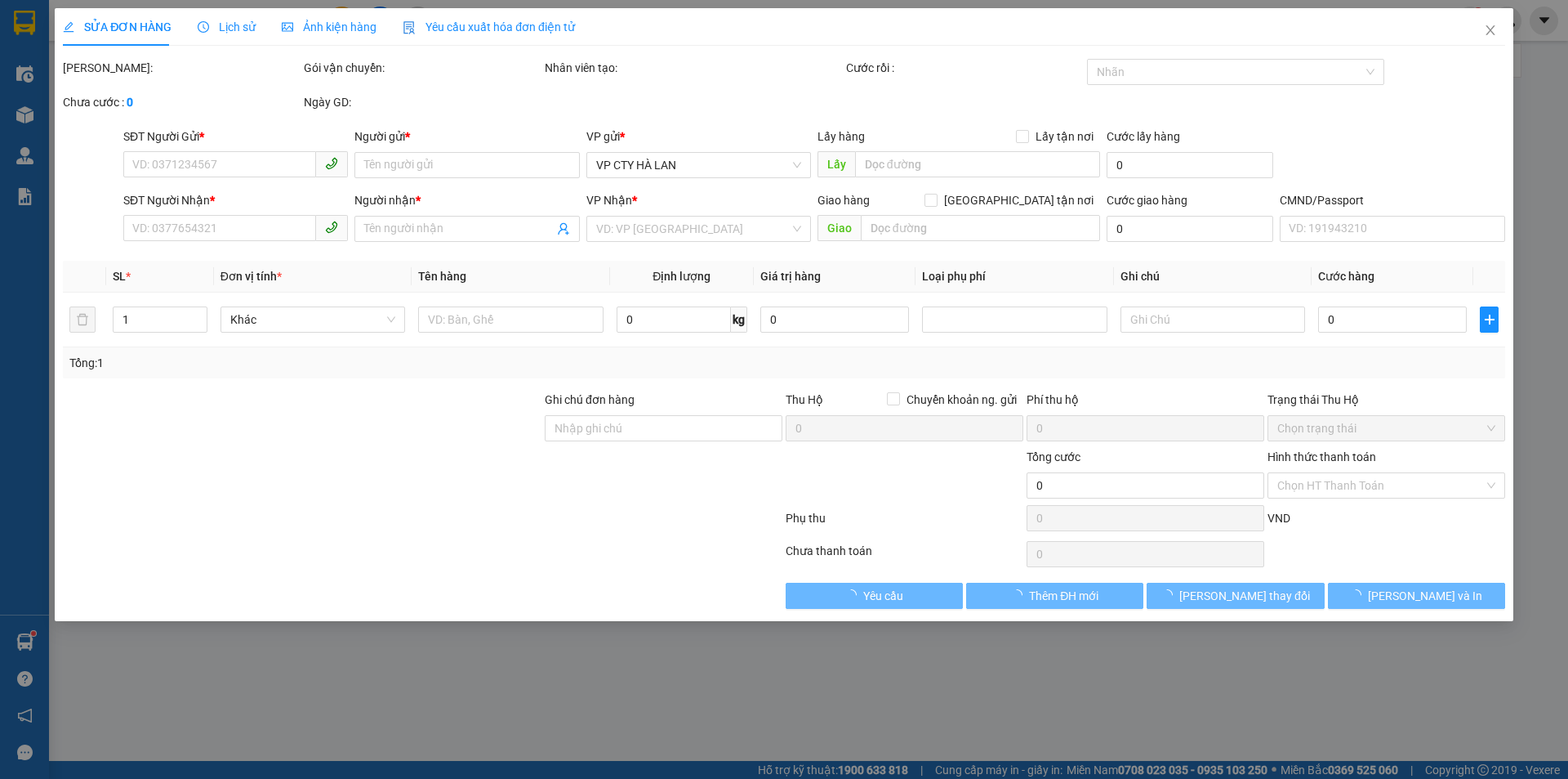
type input "0869534885"
type input "ĐỨC"
type input "0383761628"
type input "HIẾU"
type input "35.000"
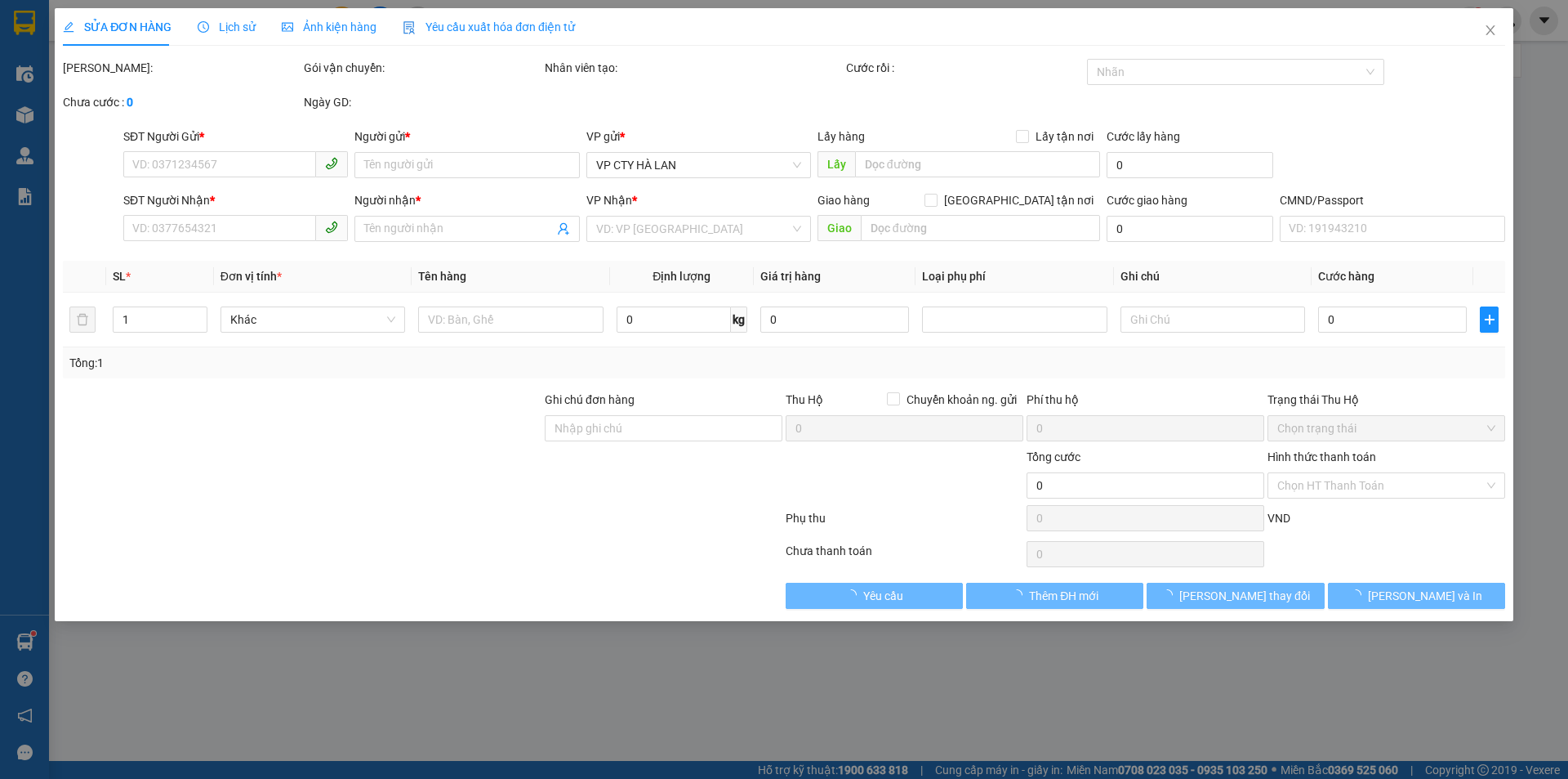
type input "35.000"
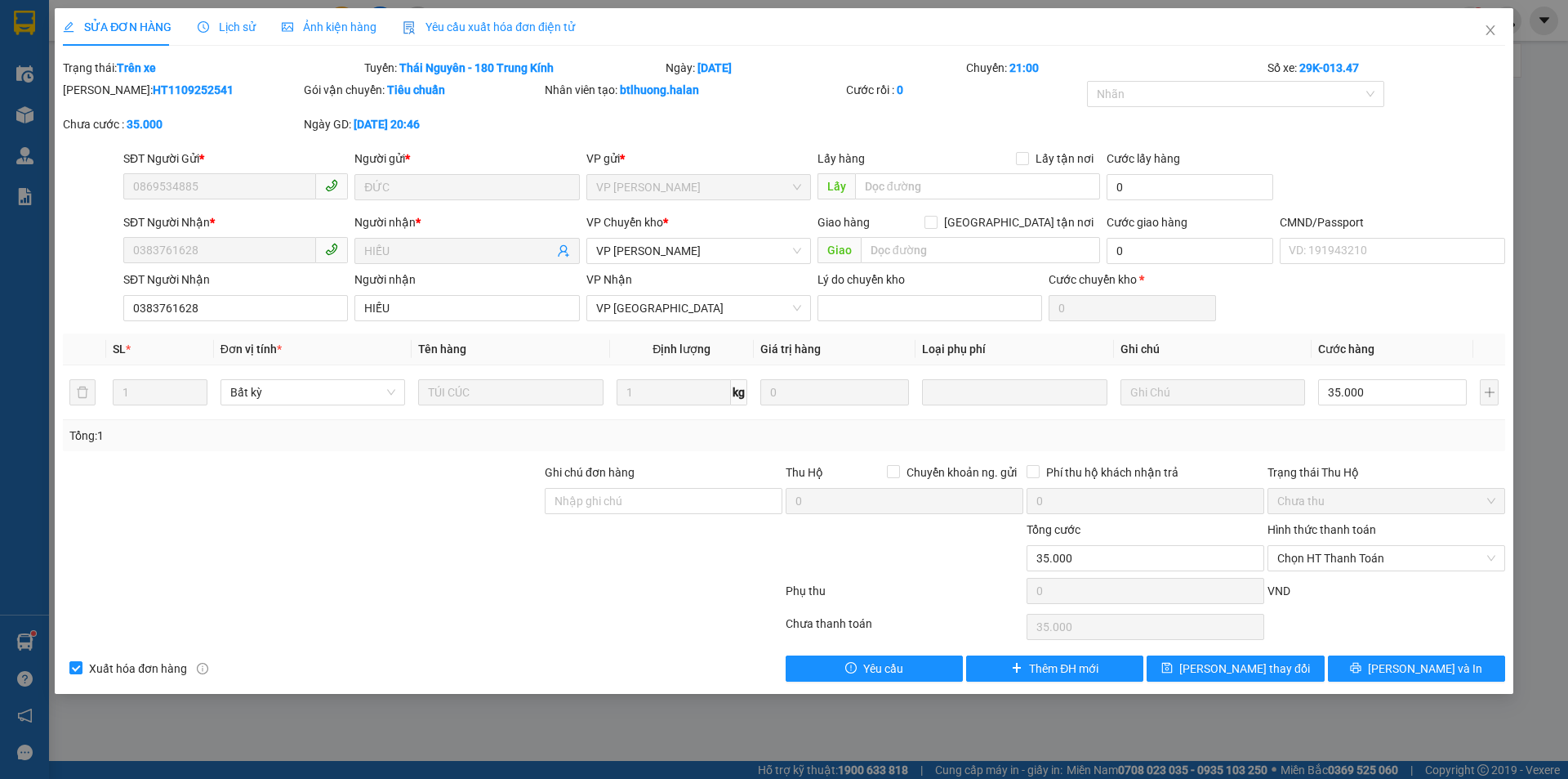
click at [234, 25] on span "Lịch sử" at bounding box center [227, 27] width 58 height 13
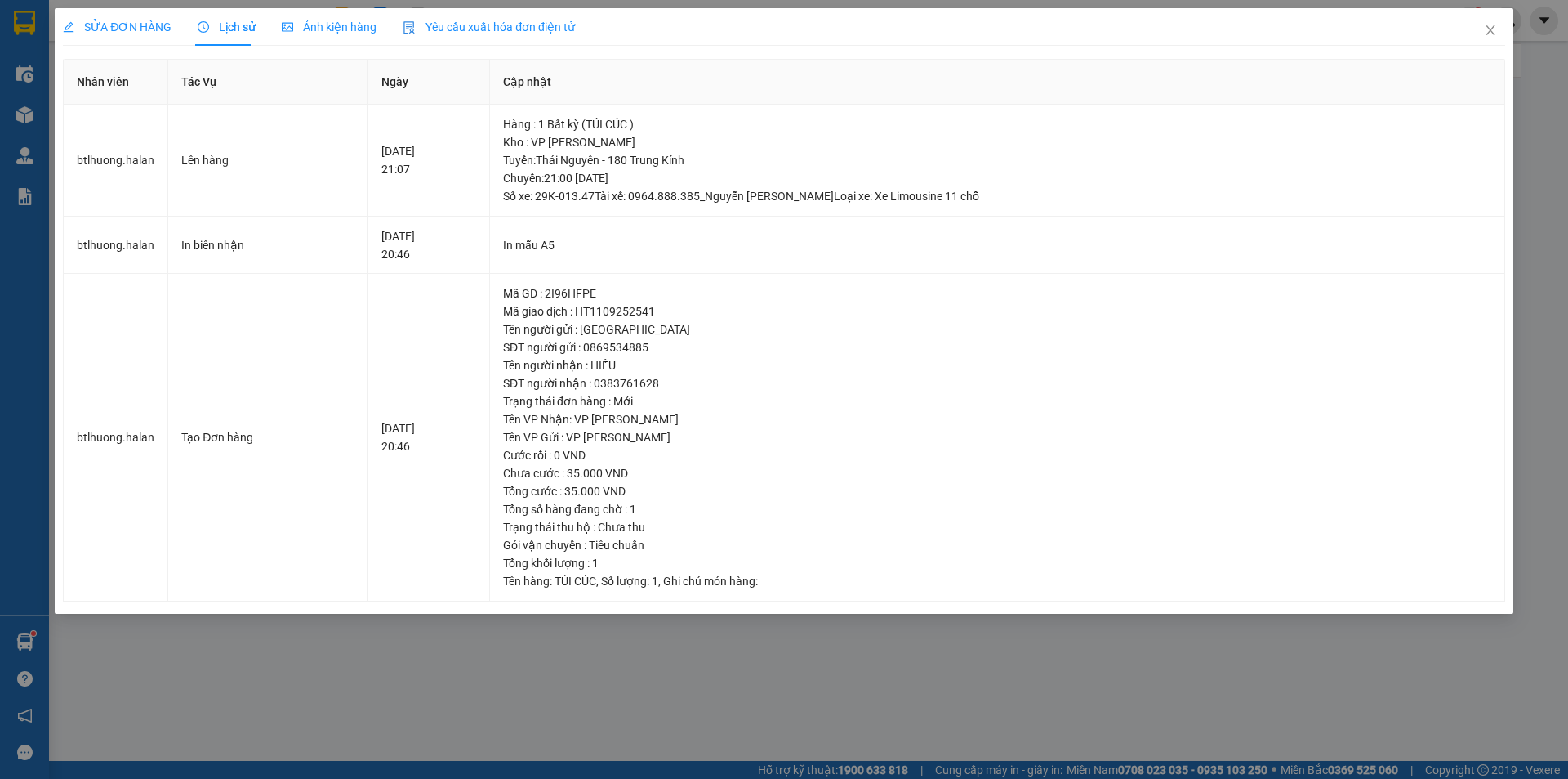
click at [139, 21] on span "SỬA ĐƠN HÀNG" at bounding box center [117, 27] width 109 height 13
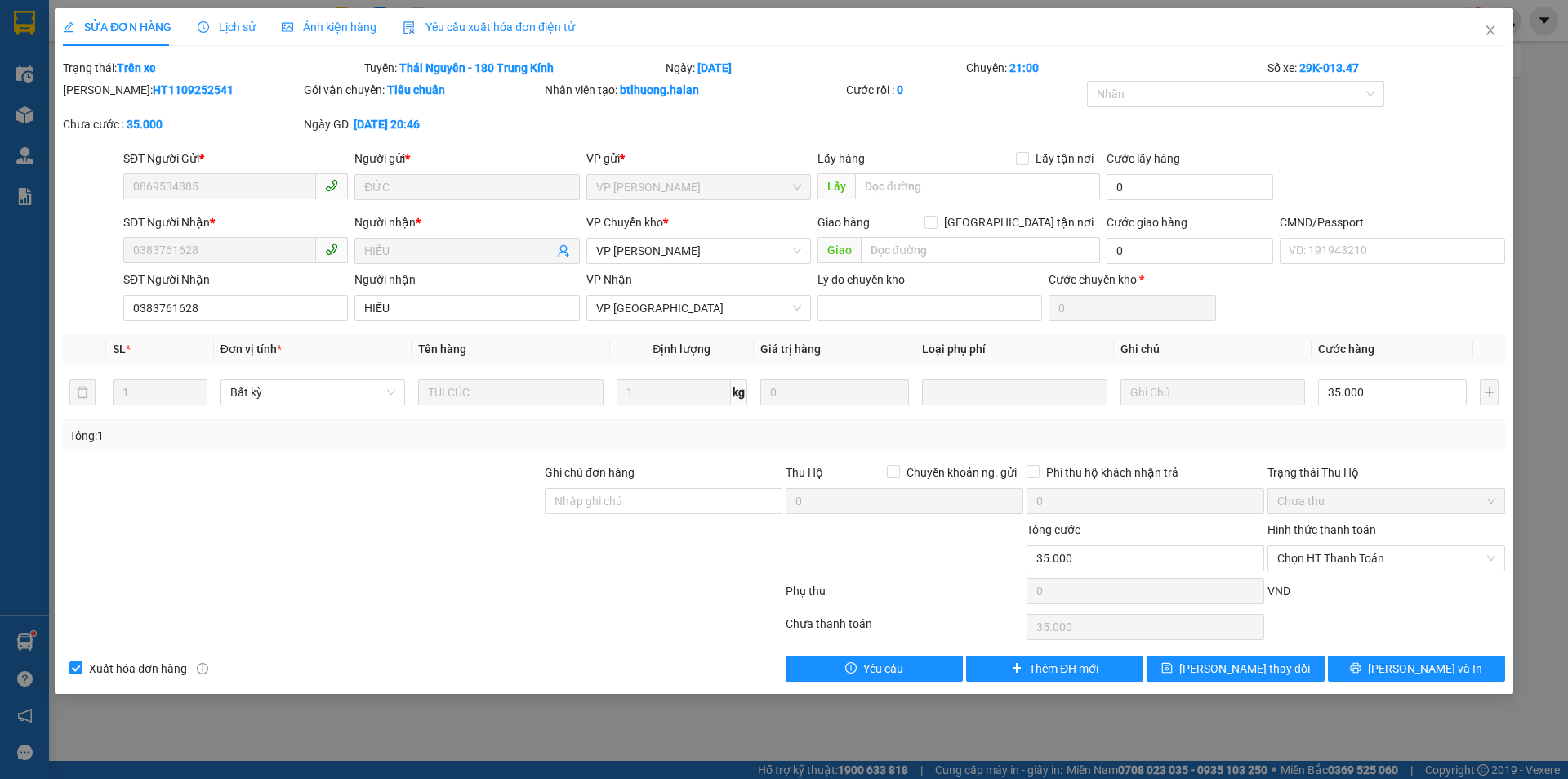
click at [248, 28] on span "Lịch sử" at bounding box center [227, 27] width 58 height 13
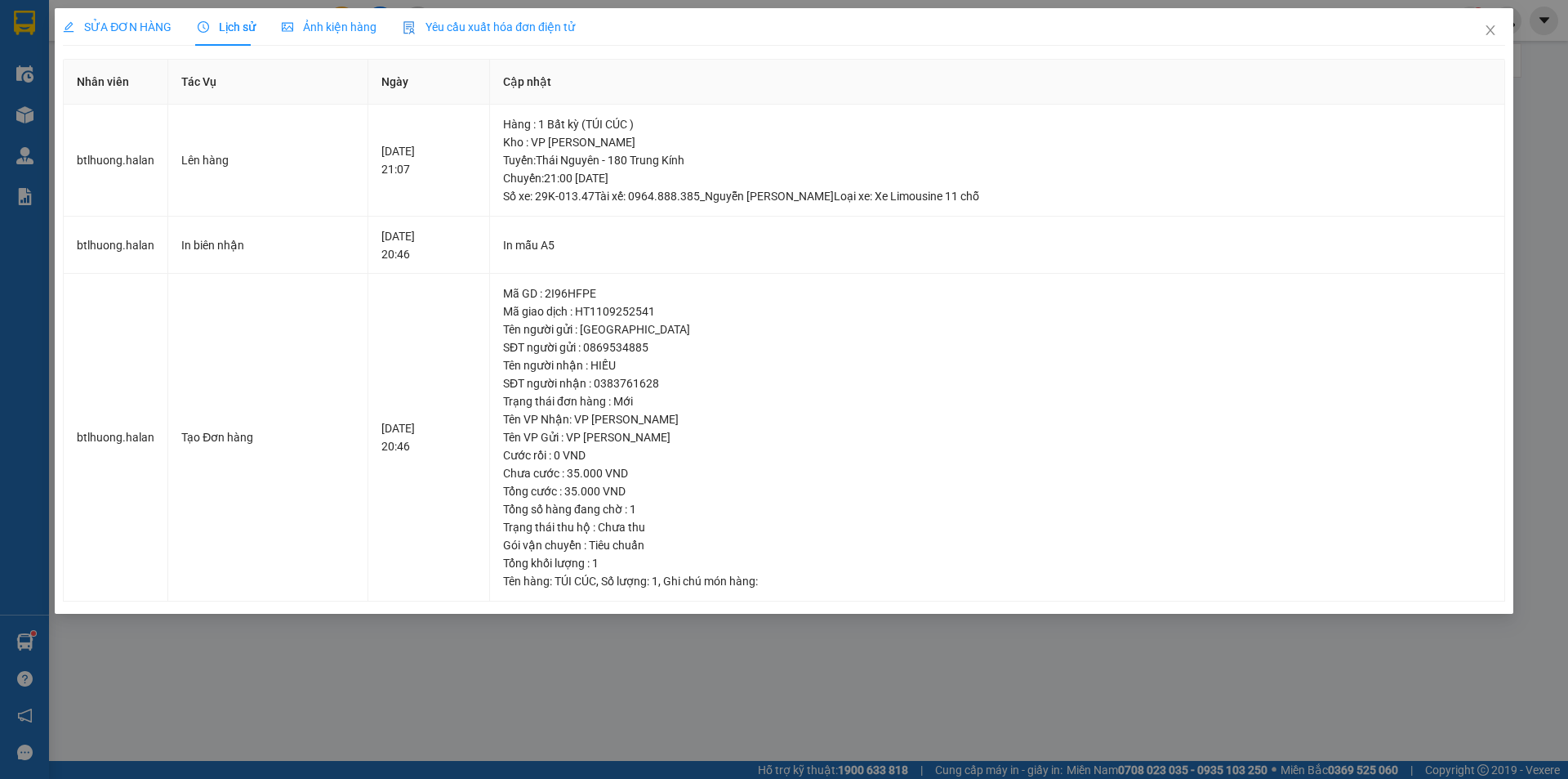
click at [114, 27] on span "SỬA ĐƠN HÀNG" at bounding box center [117, 27] width 109 height 13
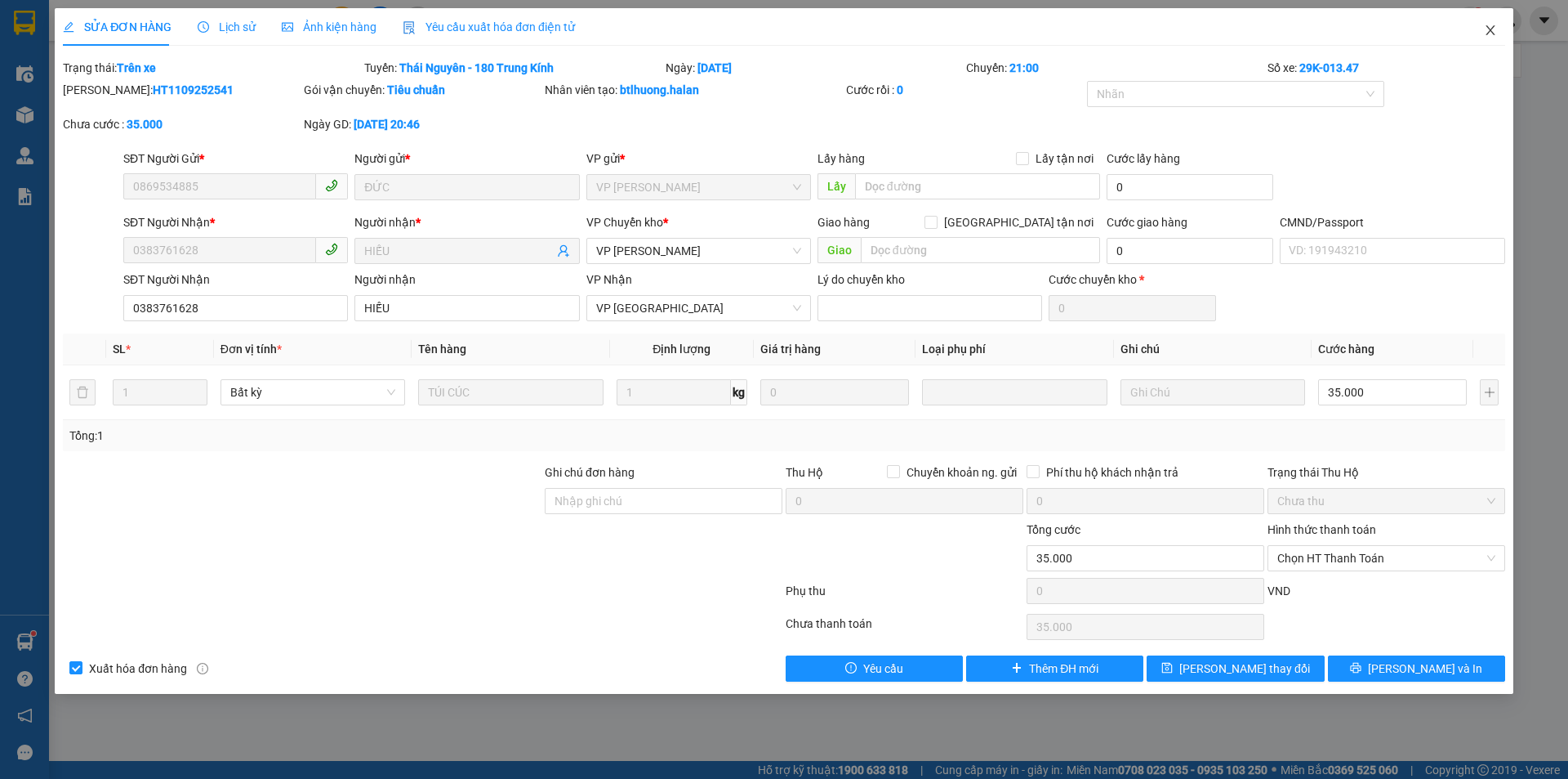
click at [1498, 25] on span "Close" at bounding box center [1491, 32] width 46 height 46
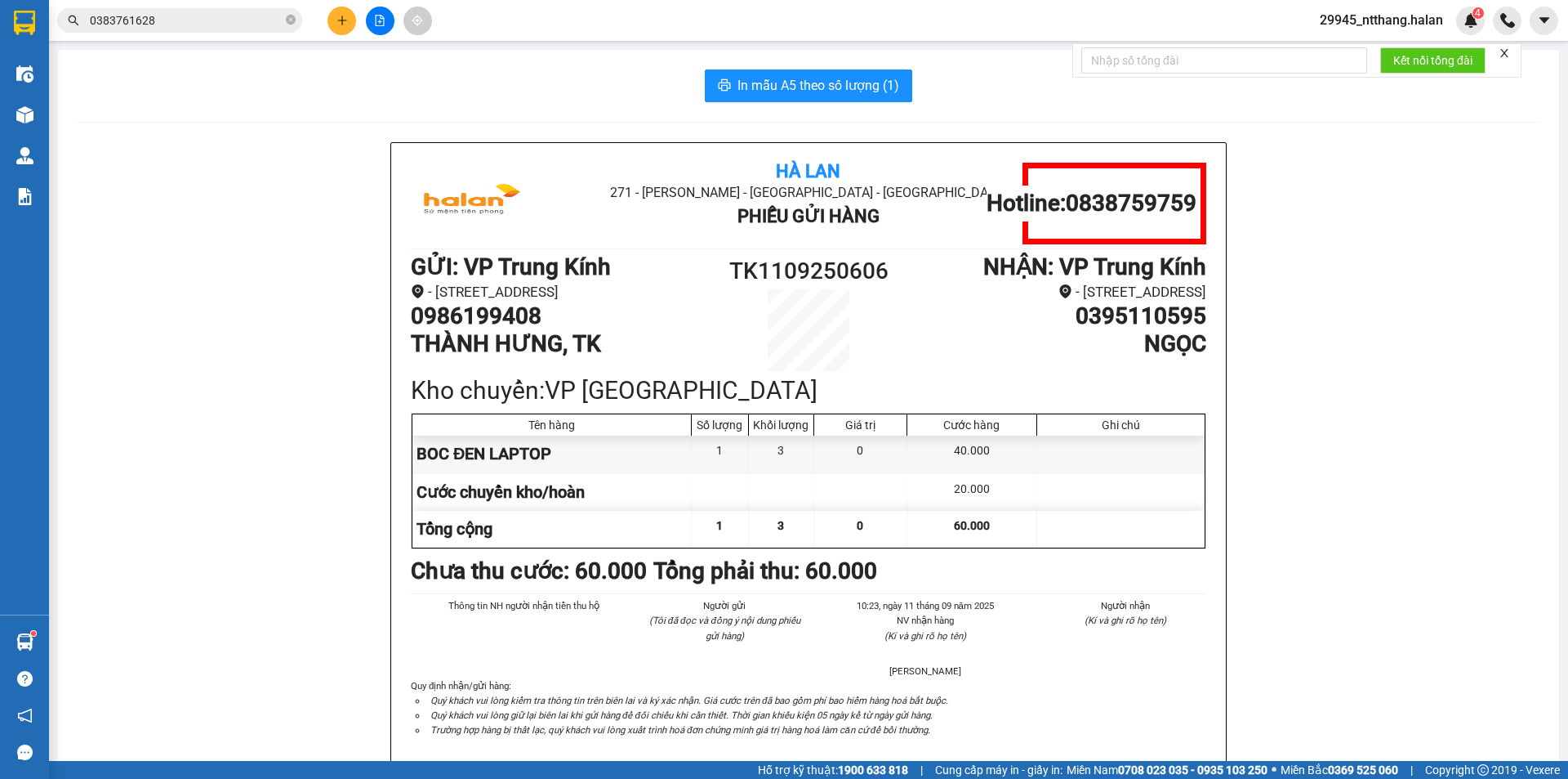
click at [269, 12] on input "0383761628" at bounding box center [186, 20] width 193 height 18
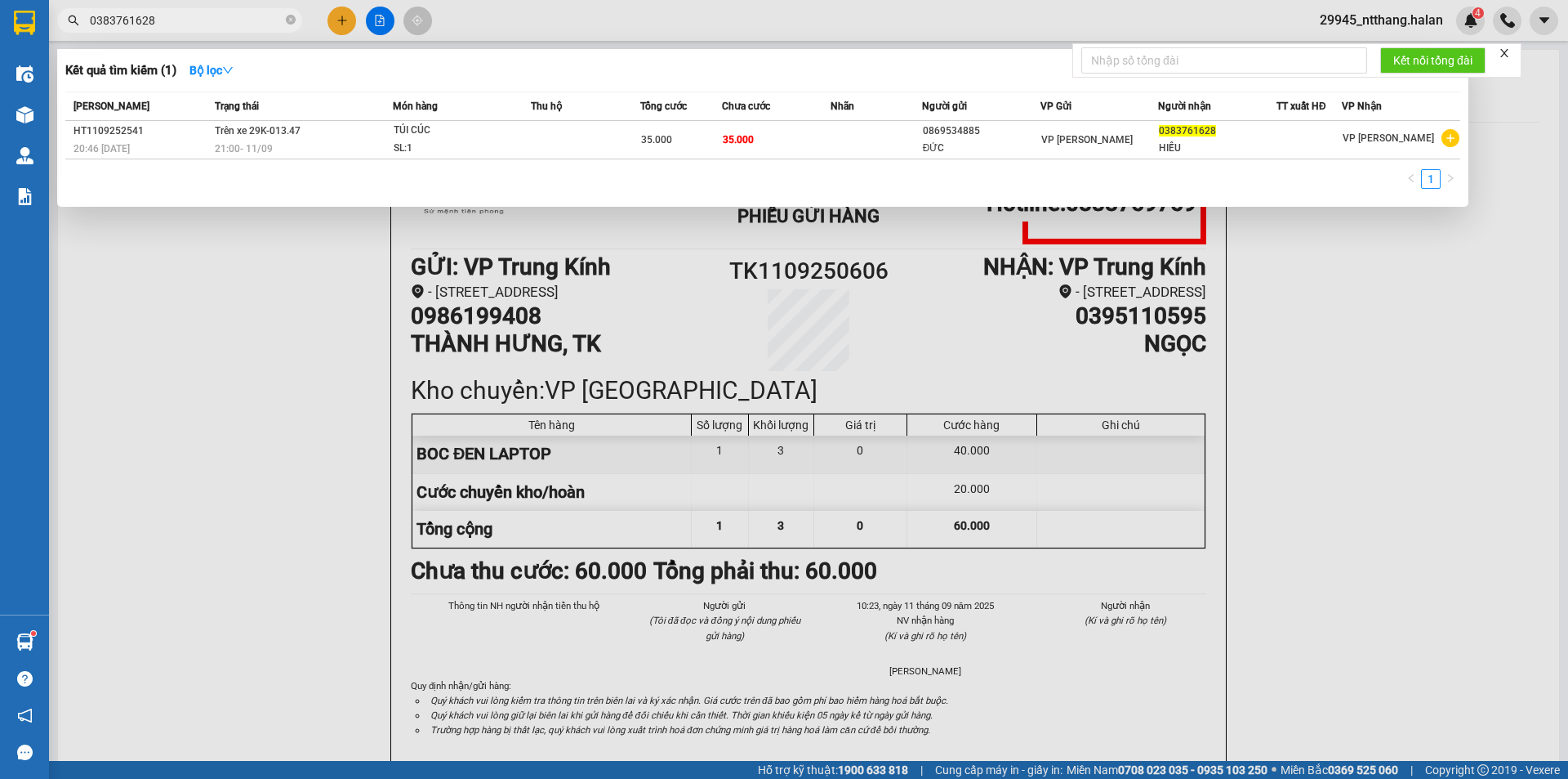
click at [269, 12] on input "0383761628" at bounding box center [186, 20] width 193 height 18
paste input "913067719"
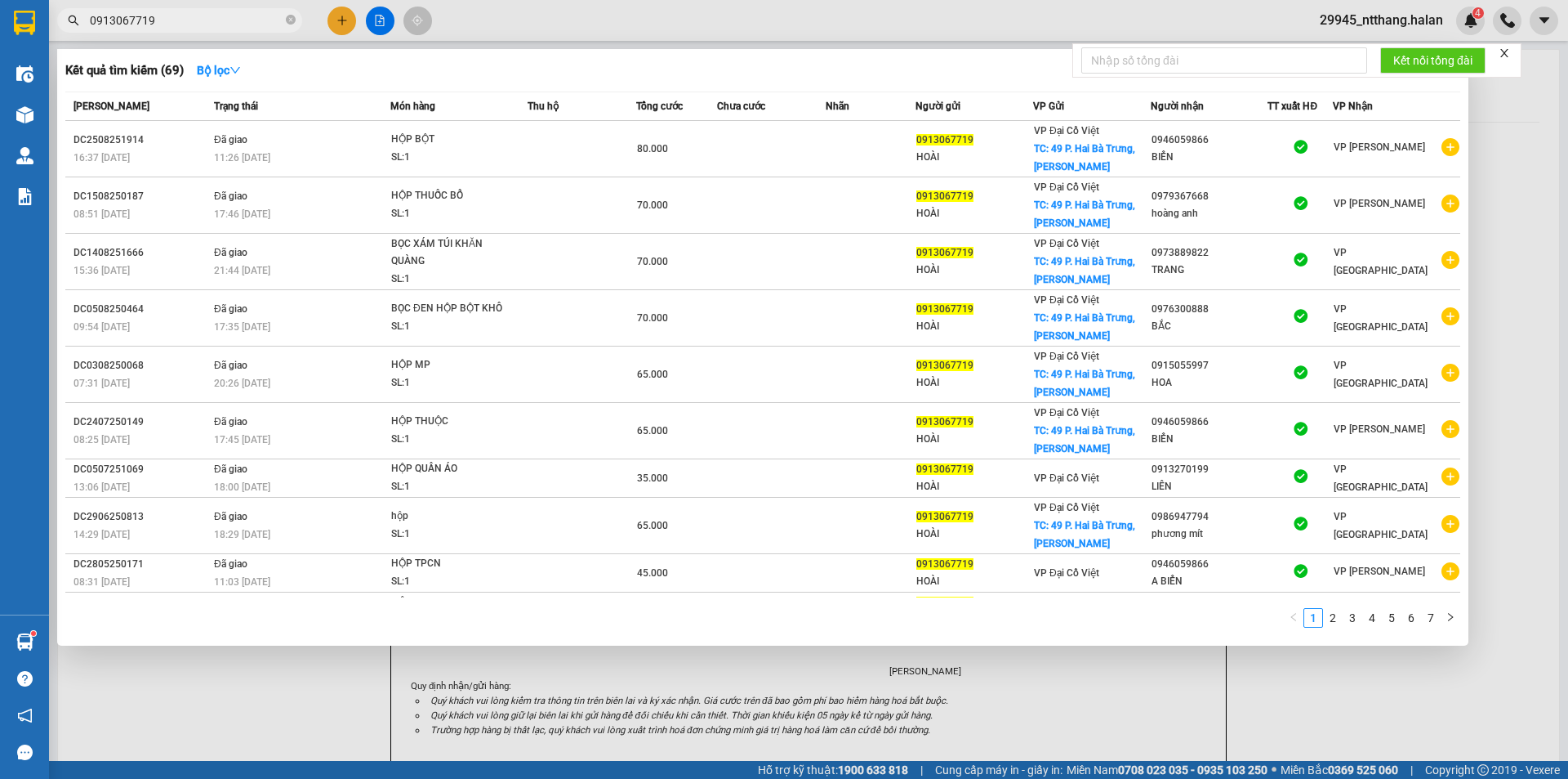
type input "0913067719"
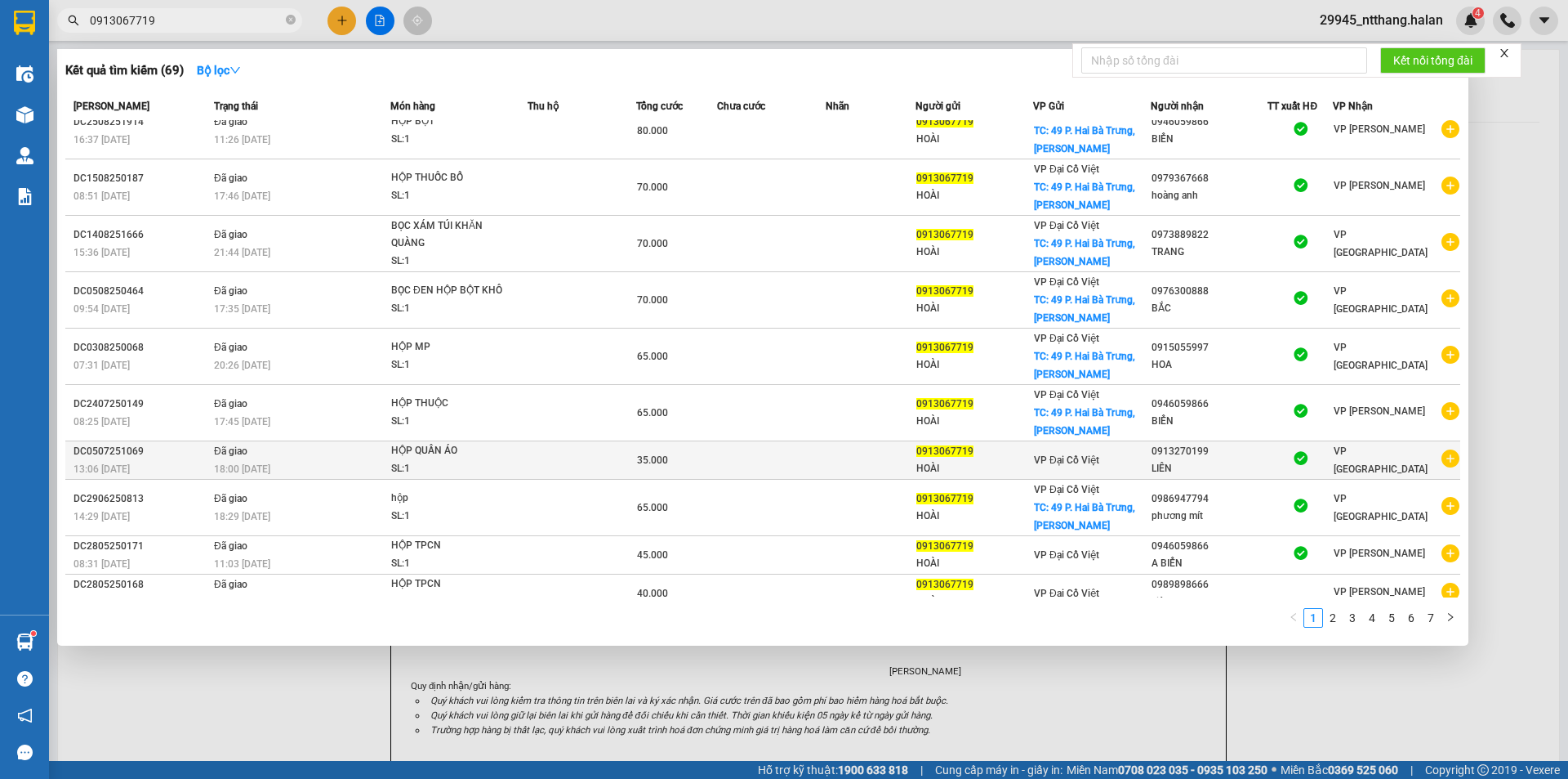
scroll to position [34, 0]
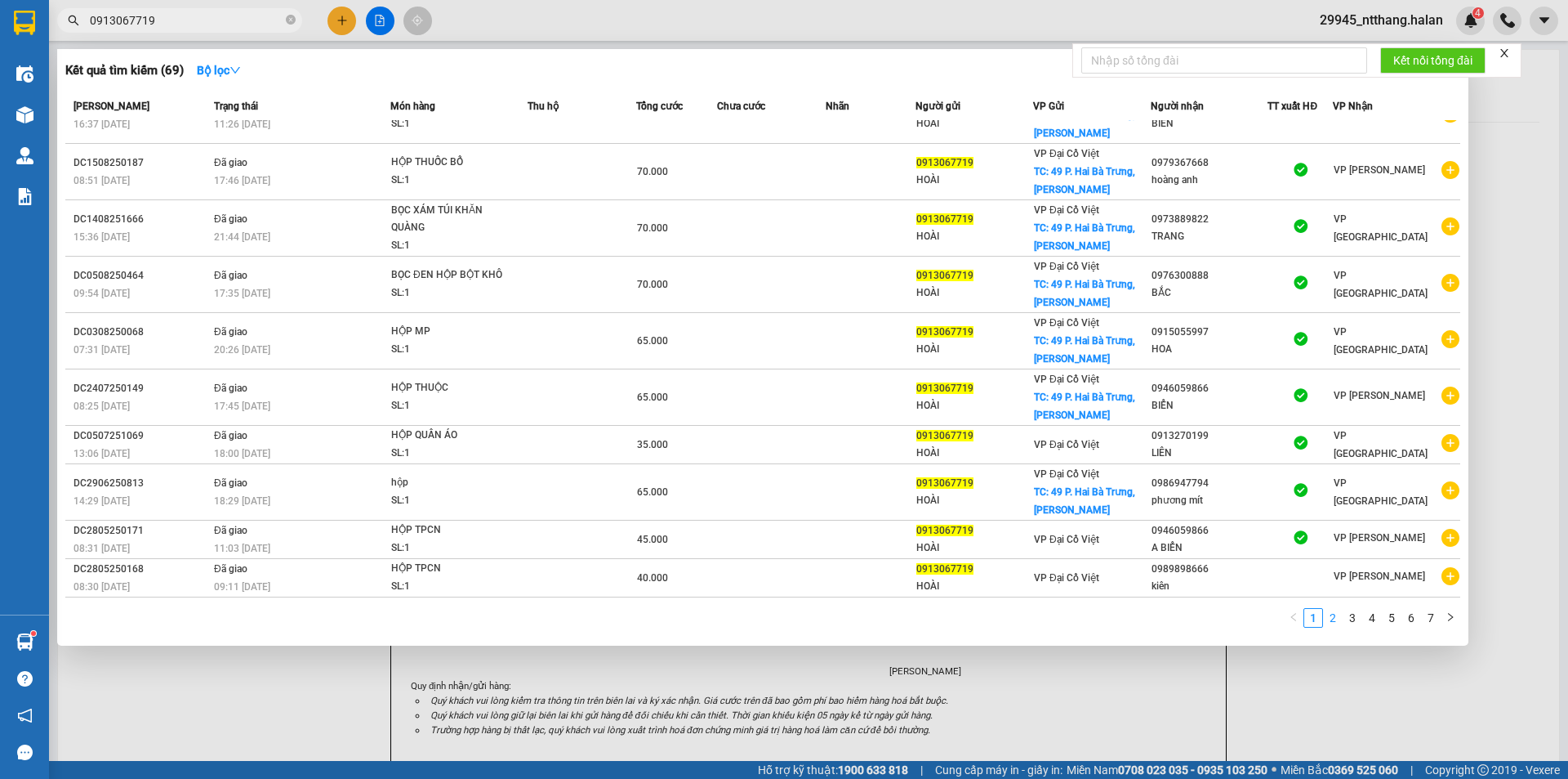
click at [1331, 623] on link "2" at bounding box center [1333, 618] width 18 height 18
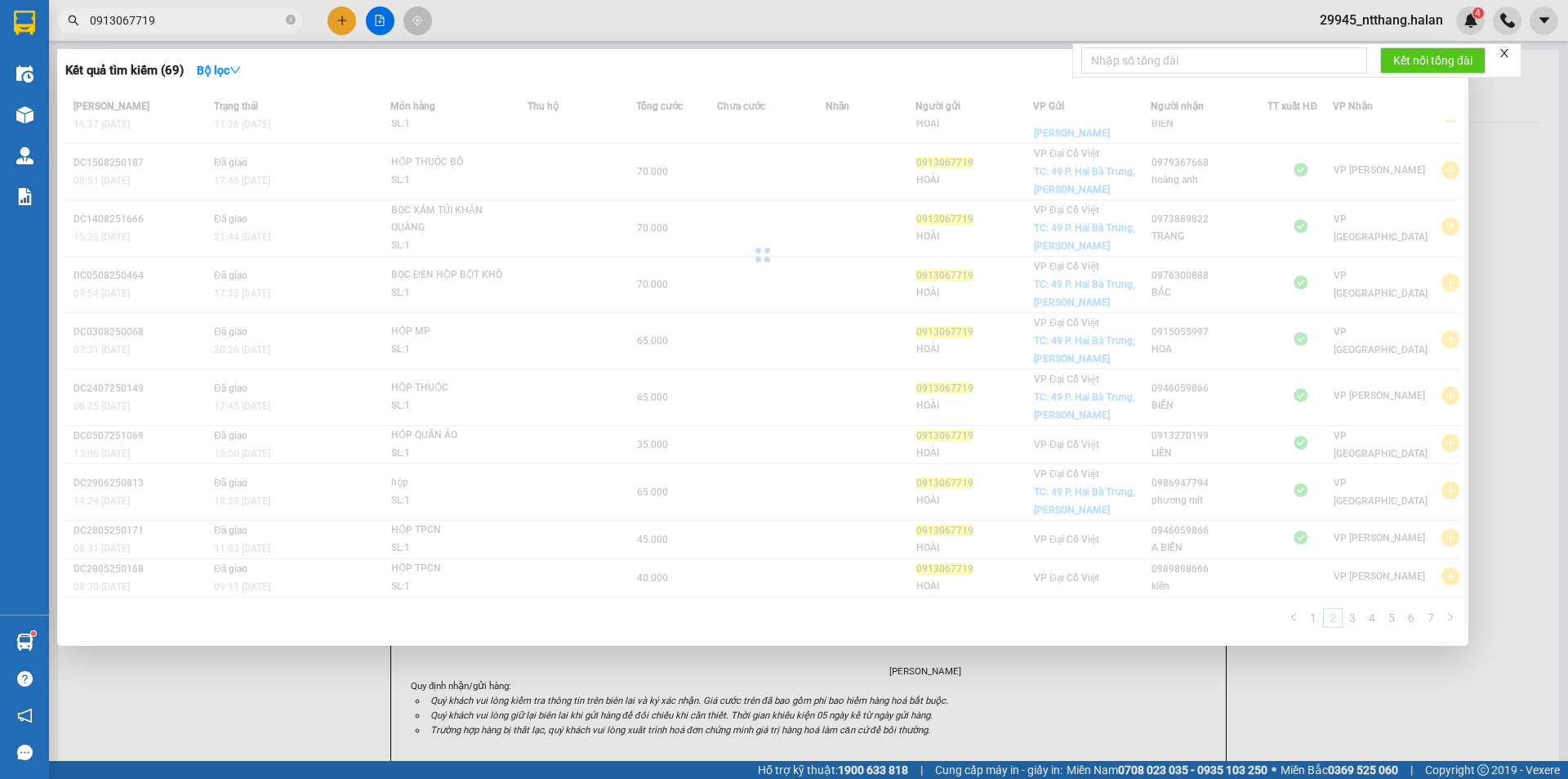
scroll to position [0, 0]
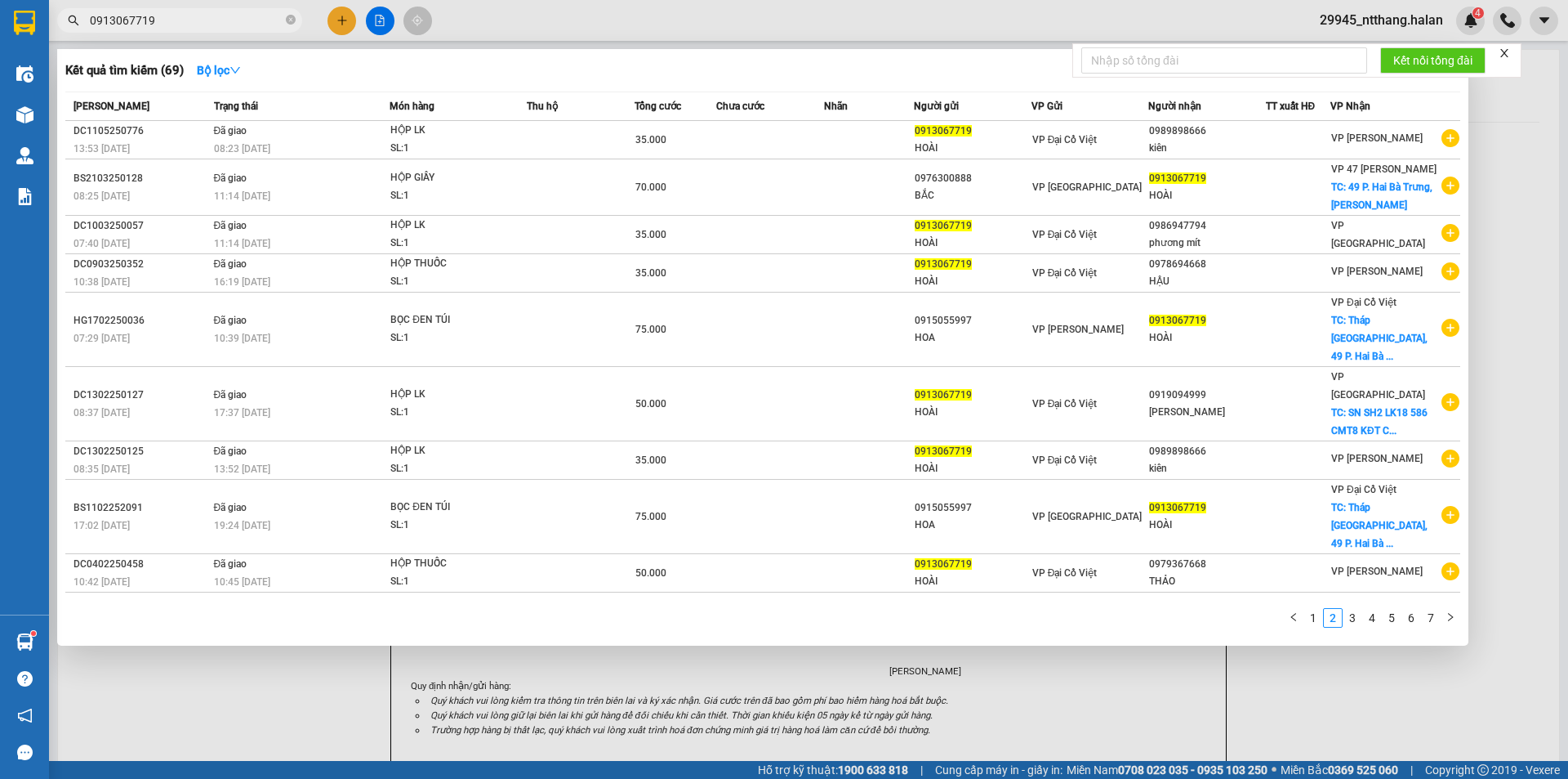
click at [625, 671] on div at bounding box center [784, 389] width 1568 height 779
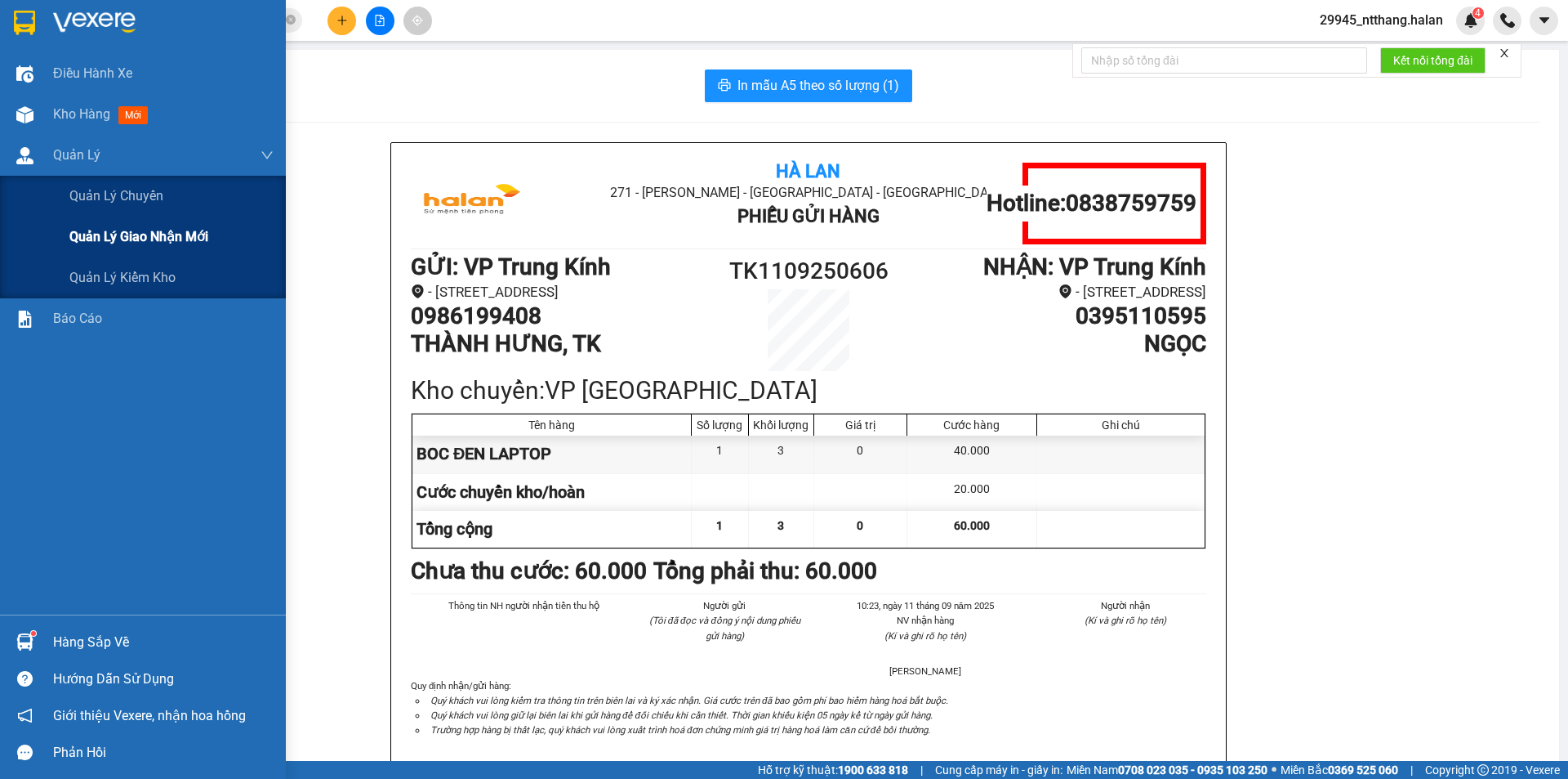
click at [113, 239] on span "Quản lý giao nhận mới" at bounding box center [138, 236] width 139 height 20
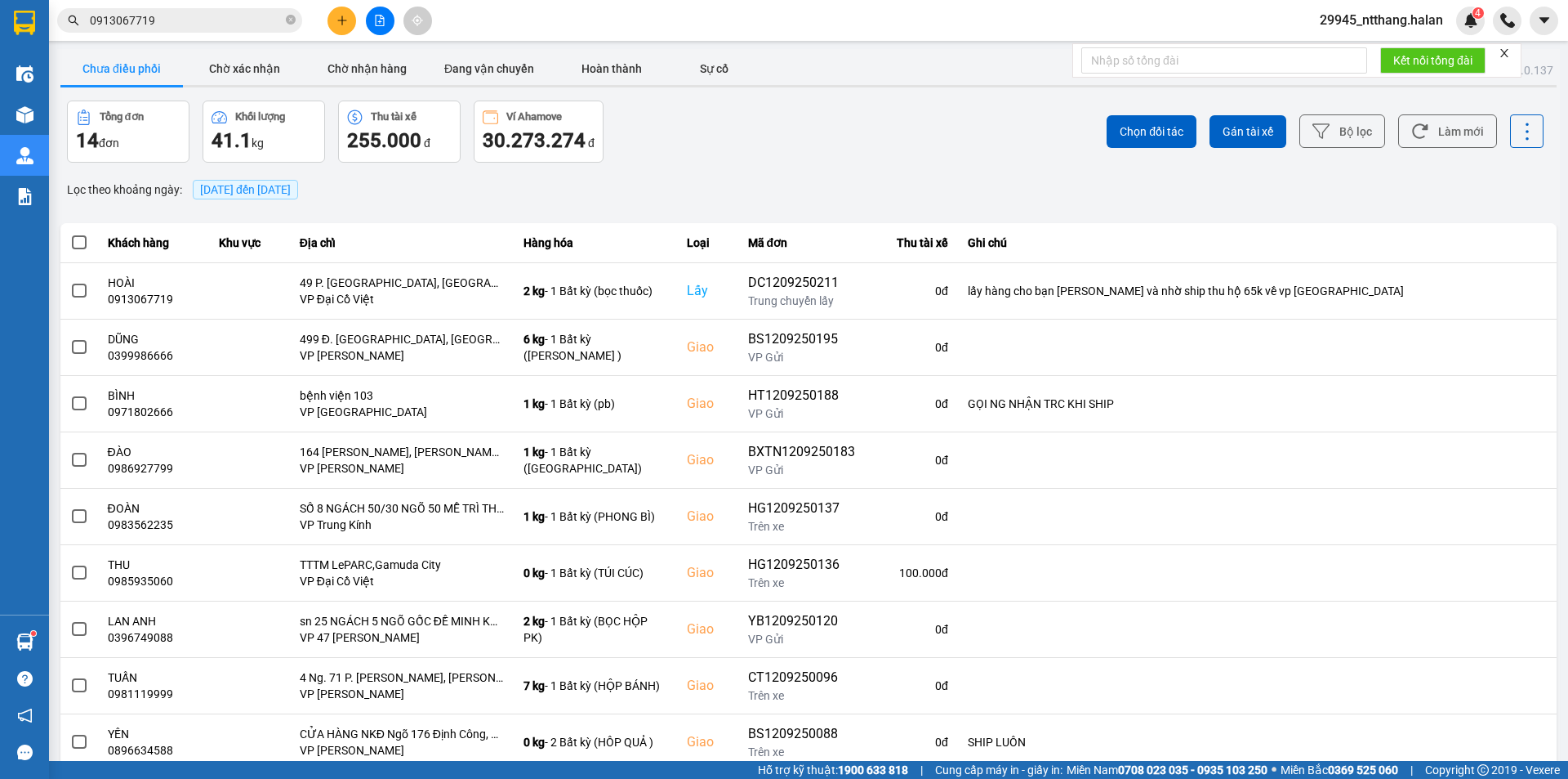
click at [413, 205] on div "ver: 0.0.137 Chưa điều phối Chờ xác nhận Chờ nhận hàng Đang vận chuyển Hoàn thà…" at bounding box center [808, 452] width 1503 height 808
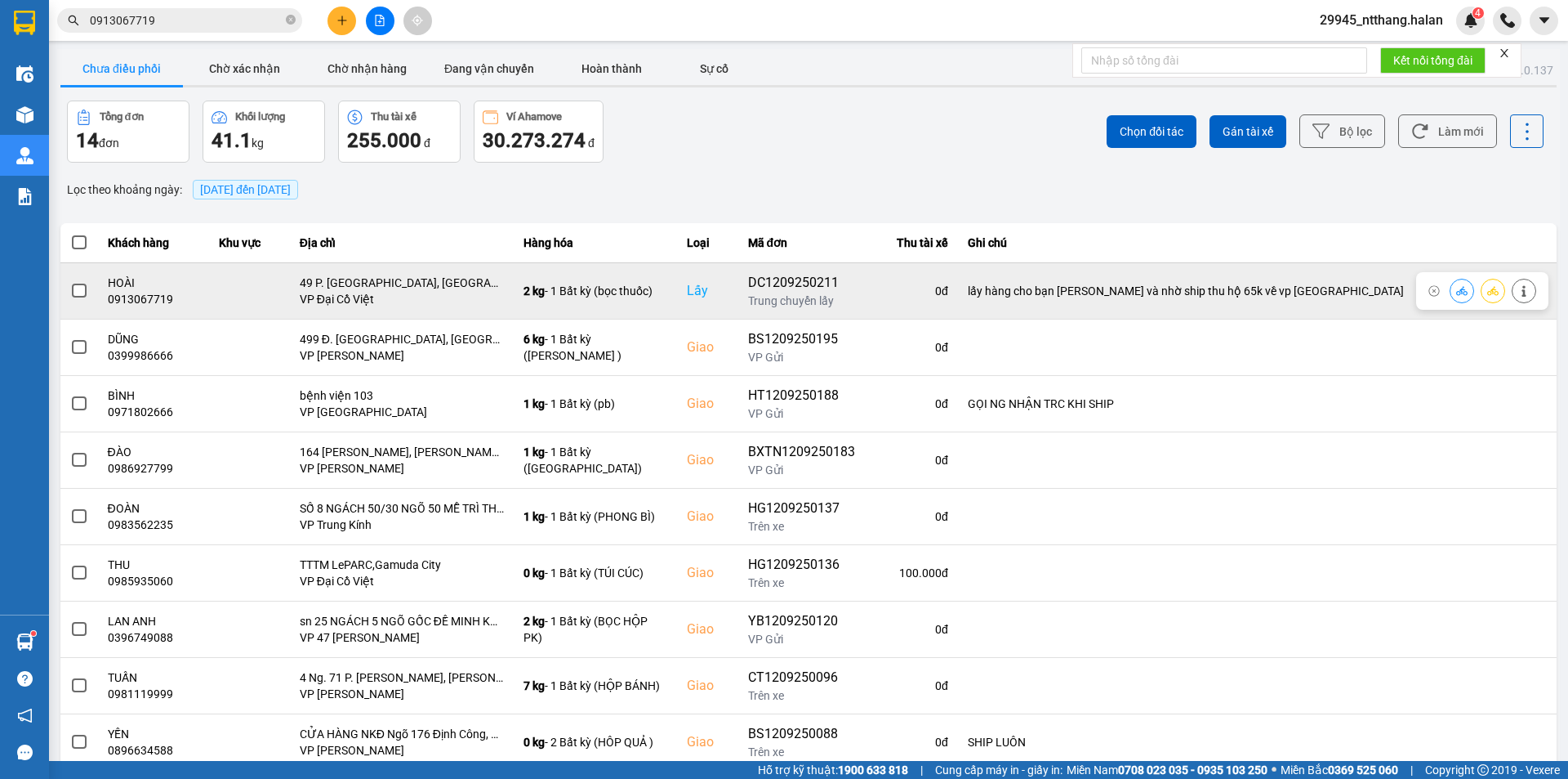
click at [84, 293] on span at bounding box center [79, 290] width 14 height 14
click at [70, 282] on input "checkbox" at bounding box center [70, 282] width 0 height 0
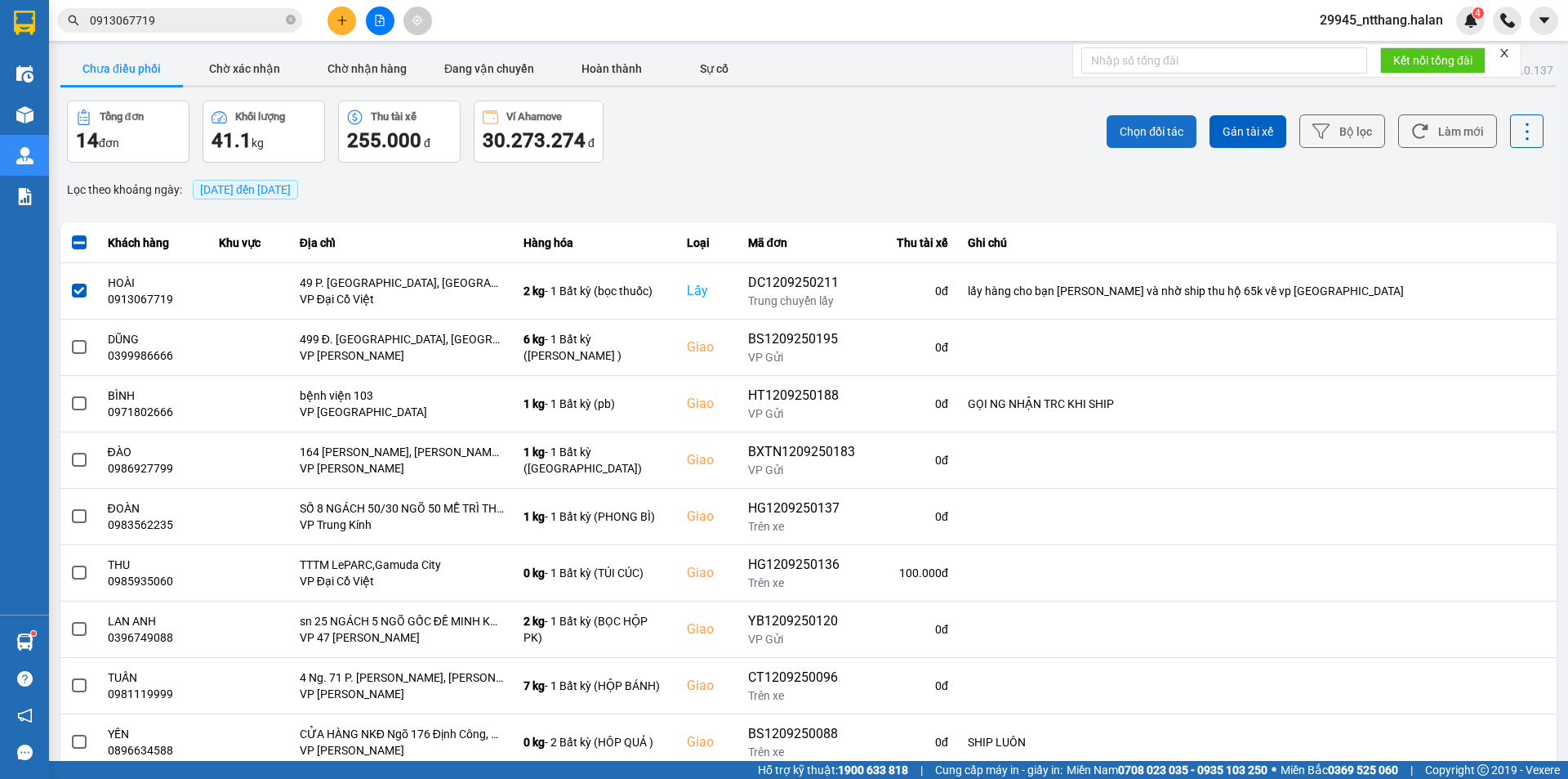
click at [1146, 143] on button "Chọn đối tác" at bounding box center [1152, 132] width 90 height 33
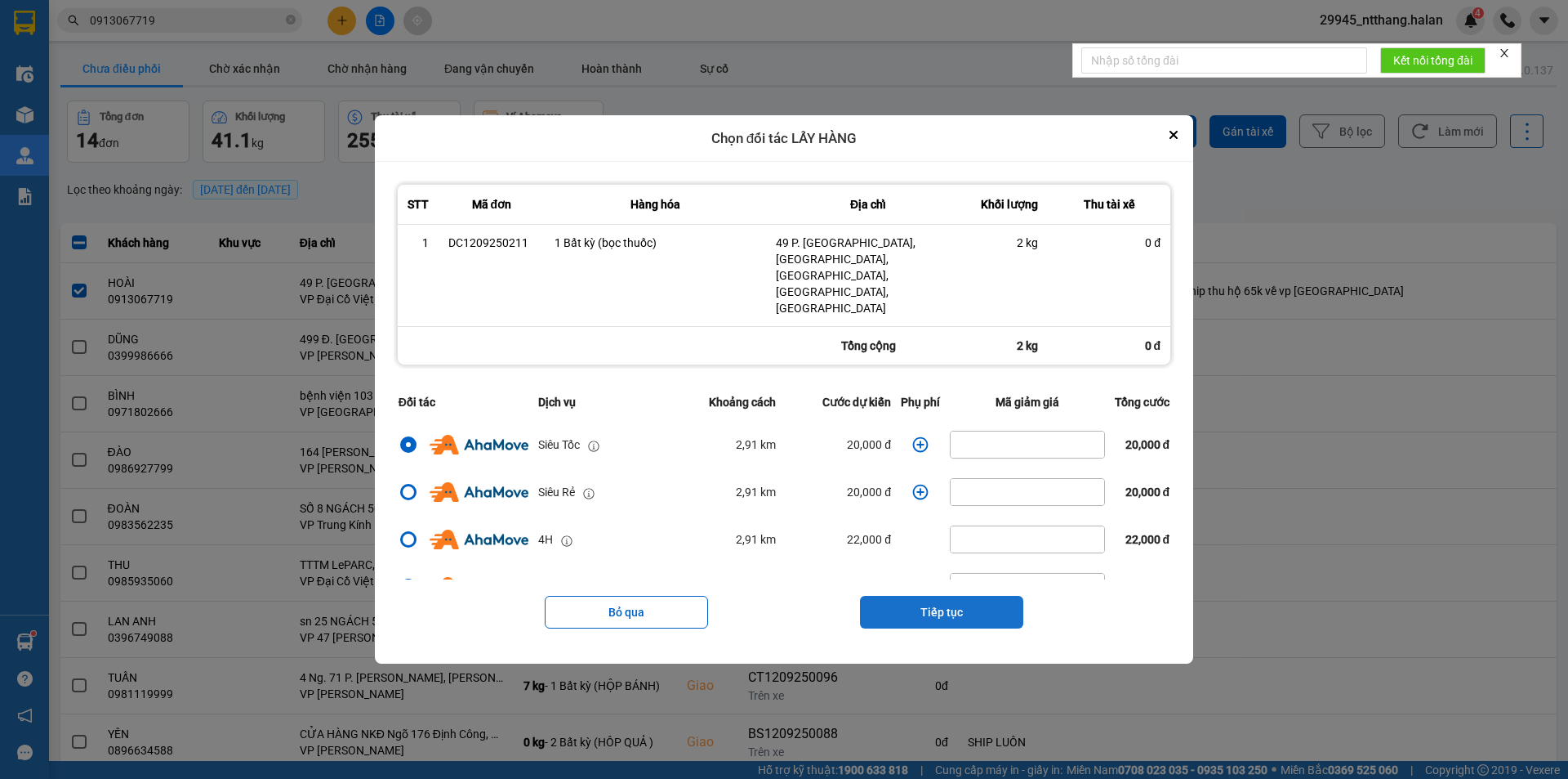
click at [965, 596] on button "Tiếp tục" at bounding box center [942, 612] width 163 height 33
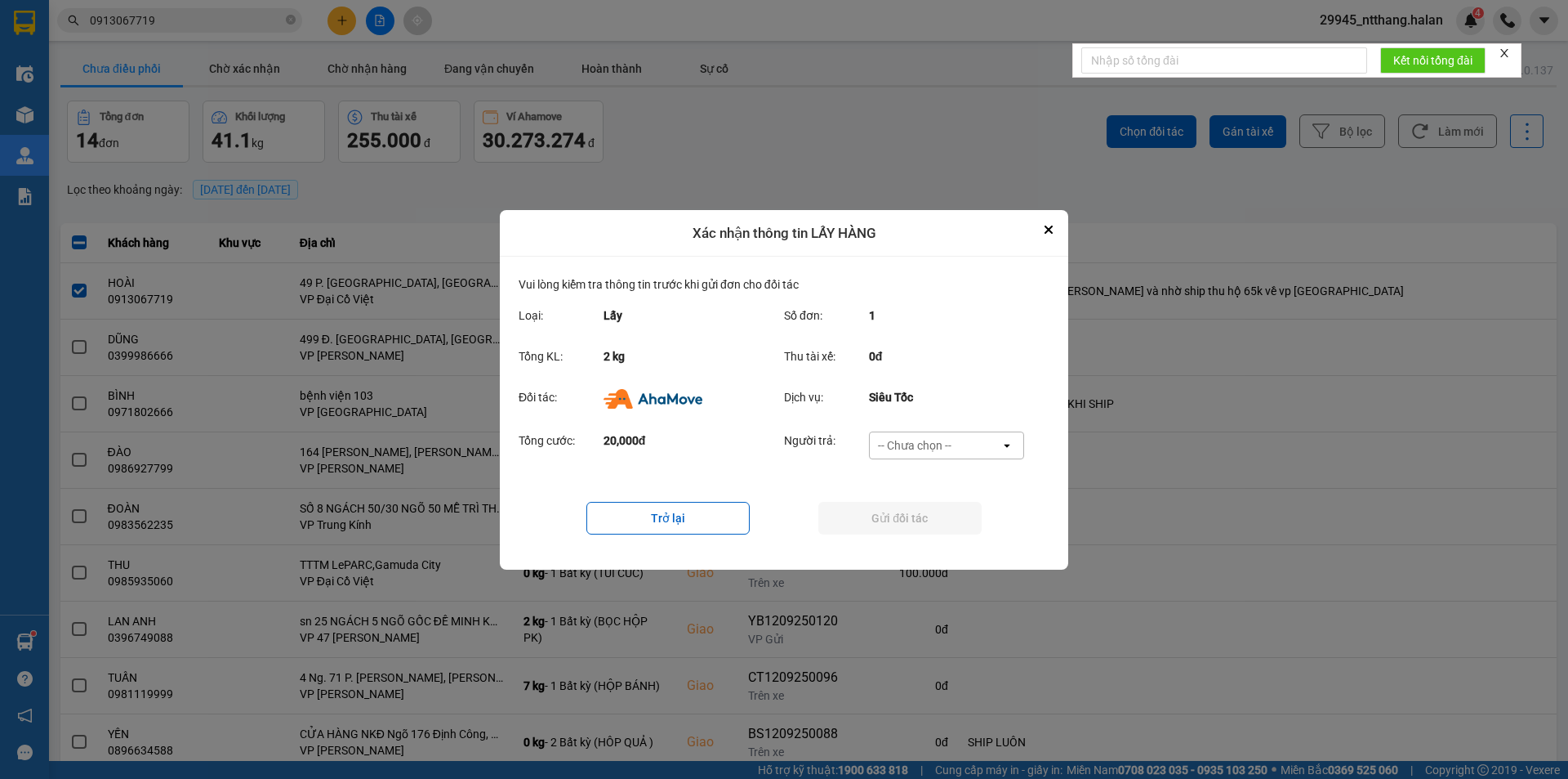
click at [932, 450] on div "-- Chưa chọn --" at bounding box center [915, 445] width 74 height 16
click at [933, 539] on span "Ví Ahamove" at bounding box center [914, 538] width 66 height 16
click at [930, 528] on button "Gửi đối tác" at bounding box center [900, 518] width 163 height 33
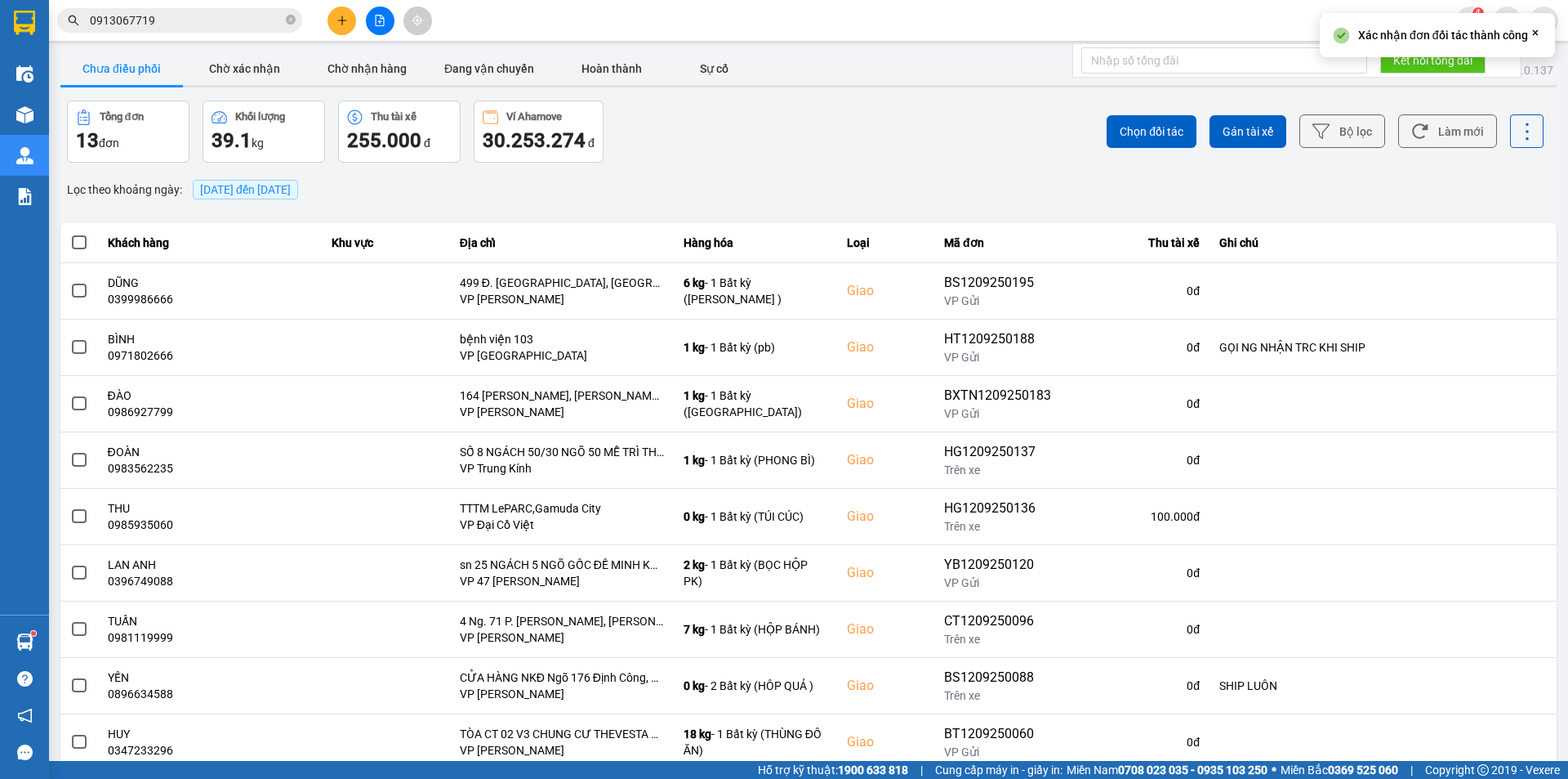
click at [893, 139] on div "Chọn đối tác Gán tài xế Bộ lọc Làm mới" at bounding box center [1174, 132] width 738 height 62
drag, startPoint x: 1448, startPoint y: 139, endPoint x: 1433, endPoint y: 144, distance: 15.8
click at [1448, 139] on button "Làm mới" at bounding box center [1447, 131] width 99 height 34
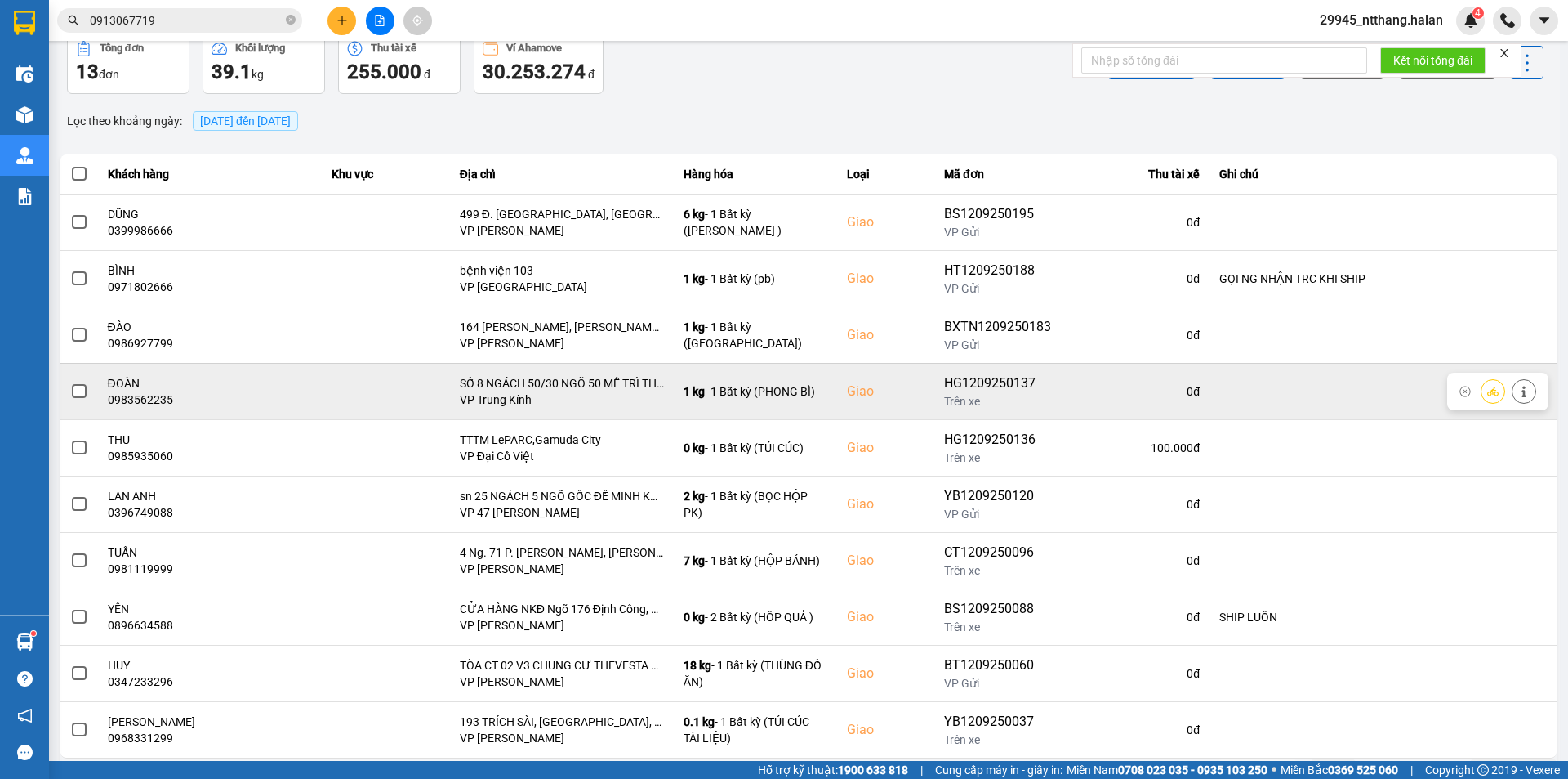
scroll to position [104, 0]
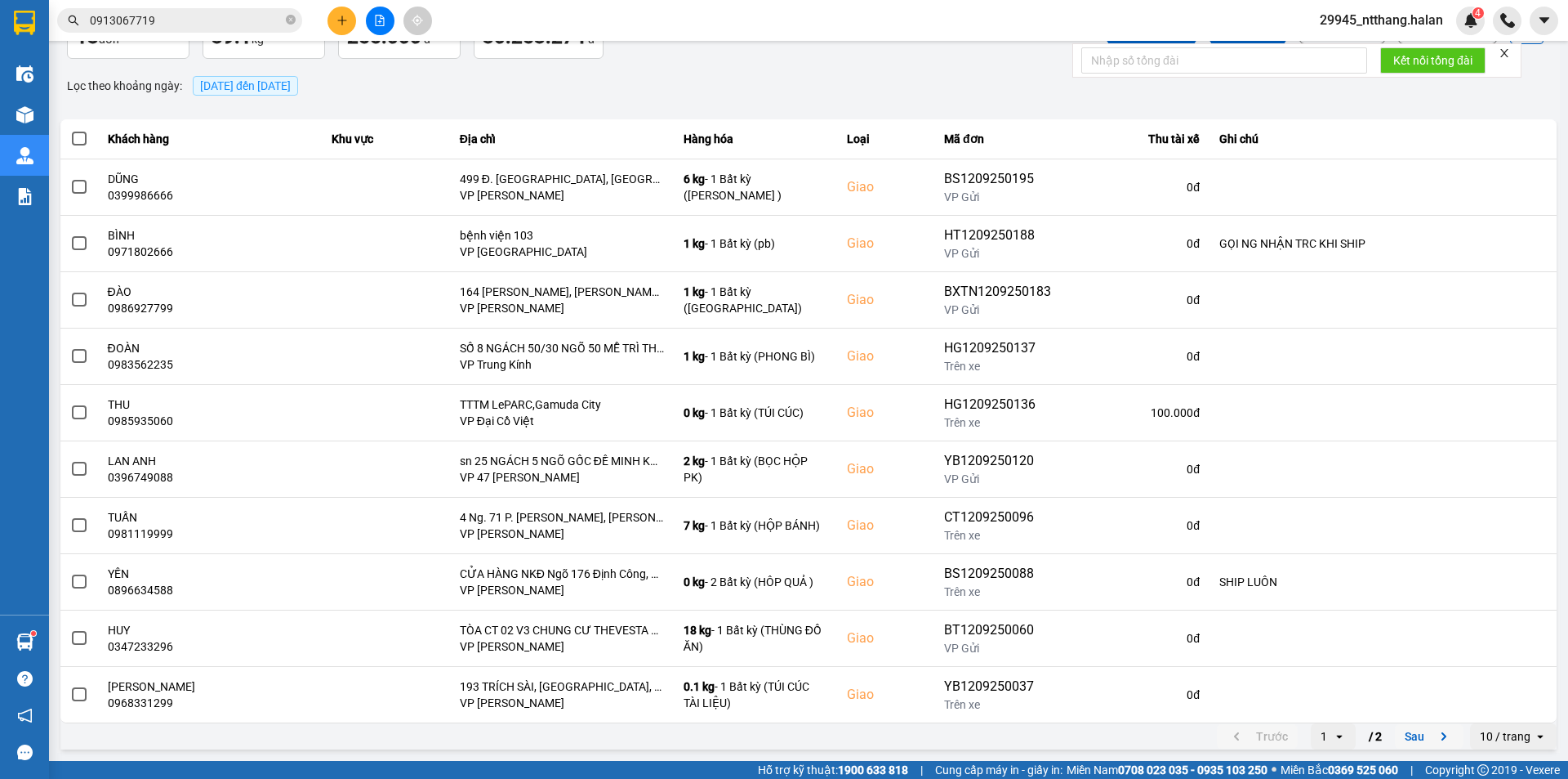
click at [1395, 734] on button "Sau" at bounding box center [1429, 737] width 68 height 25
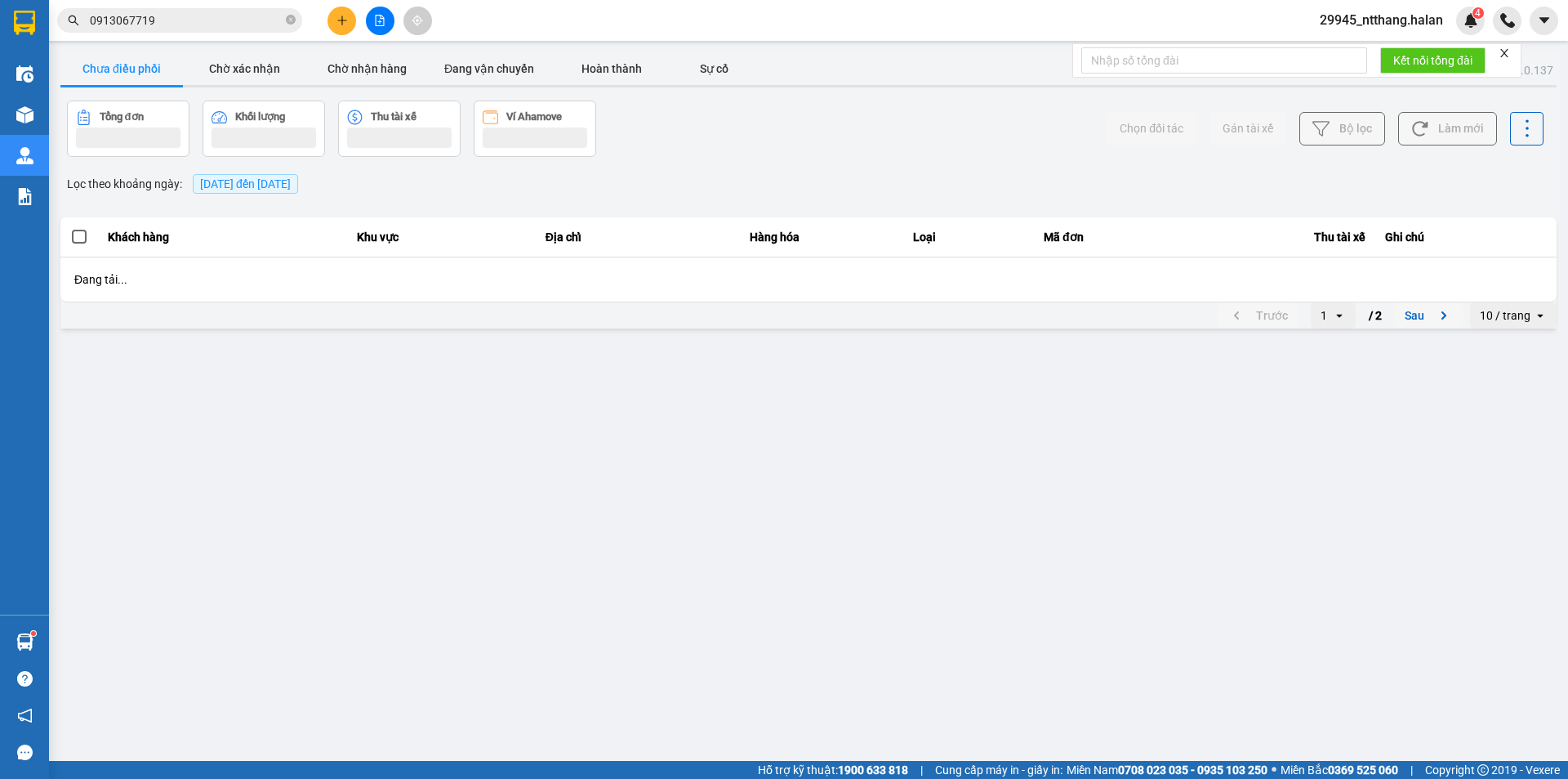
scroll to position [0, 0]
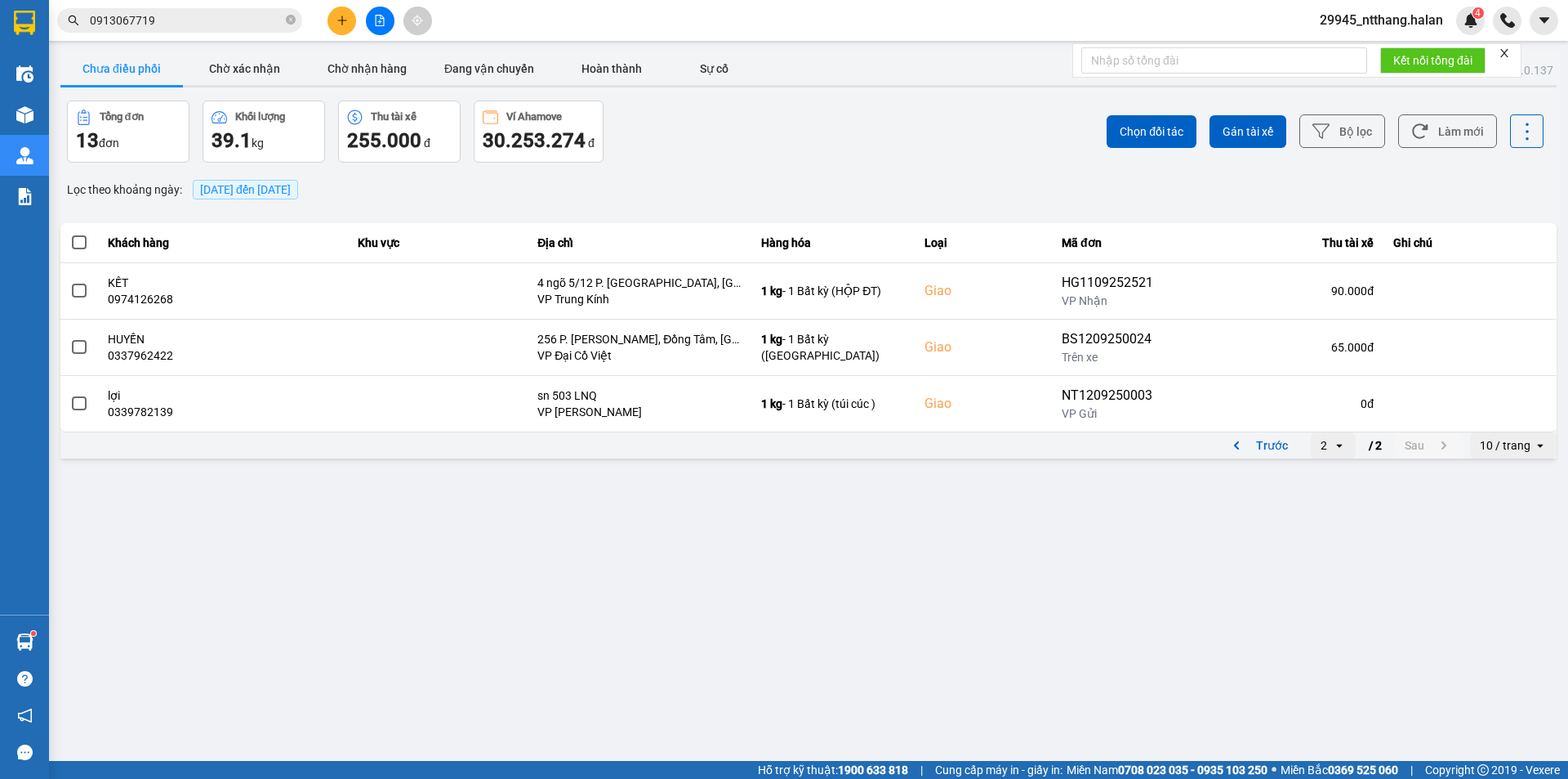
click at [291, 192] on span "[DATE] đến [DATE]" at bounding box center [245, 190] width 90 height 13
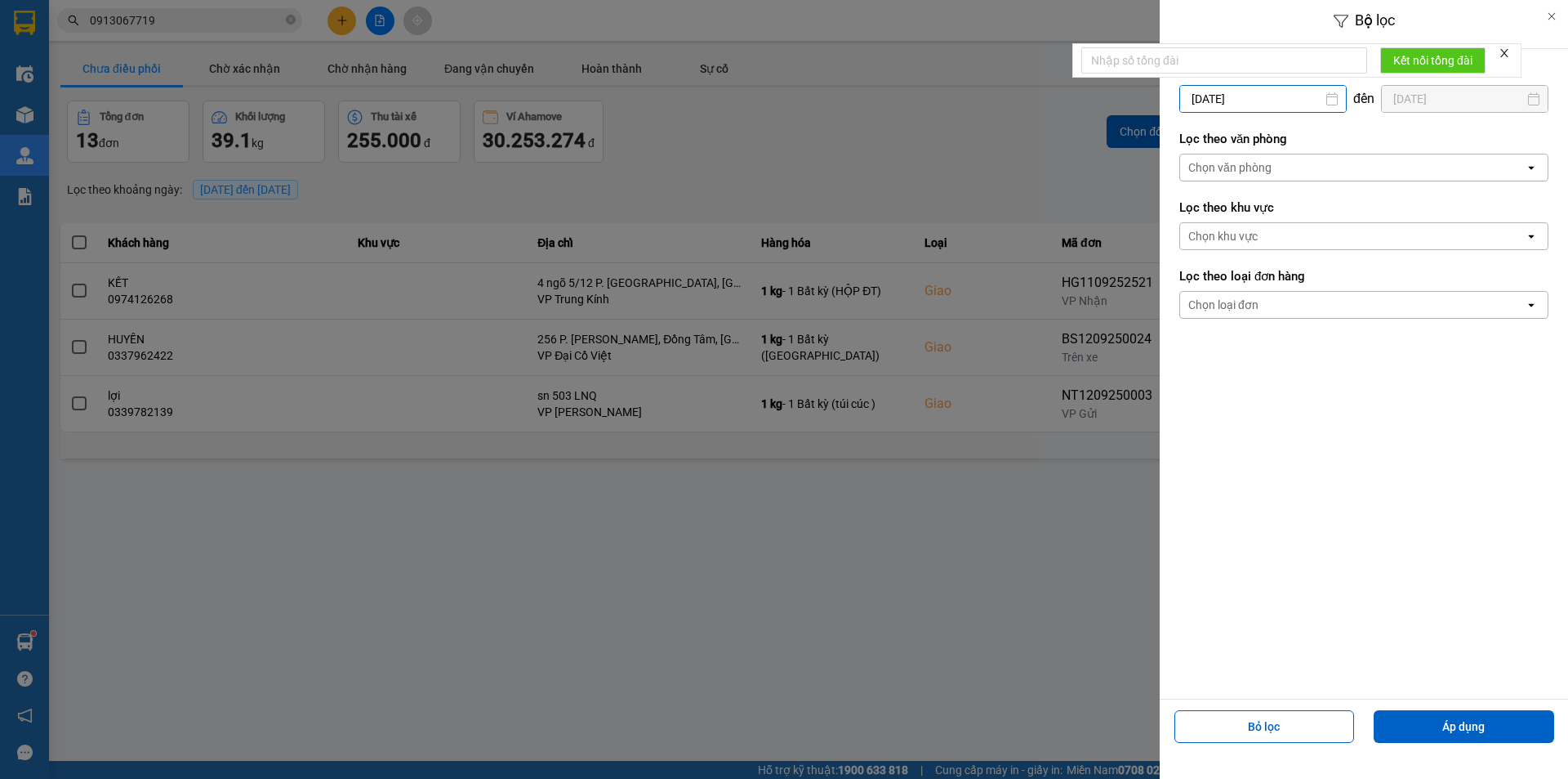
click at [1273, 101] on input "[DATE]" at bounding box center [1263, 98] width 166 height 26
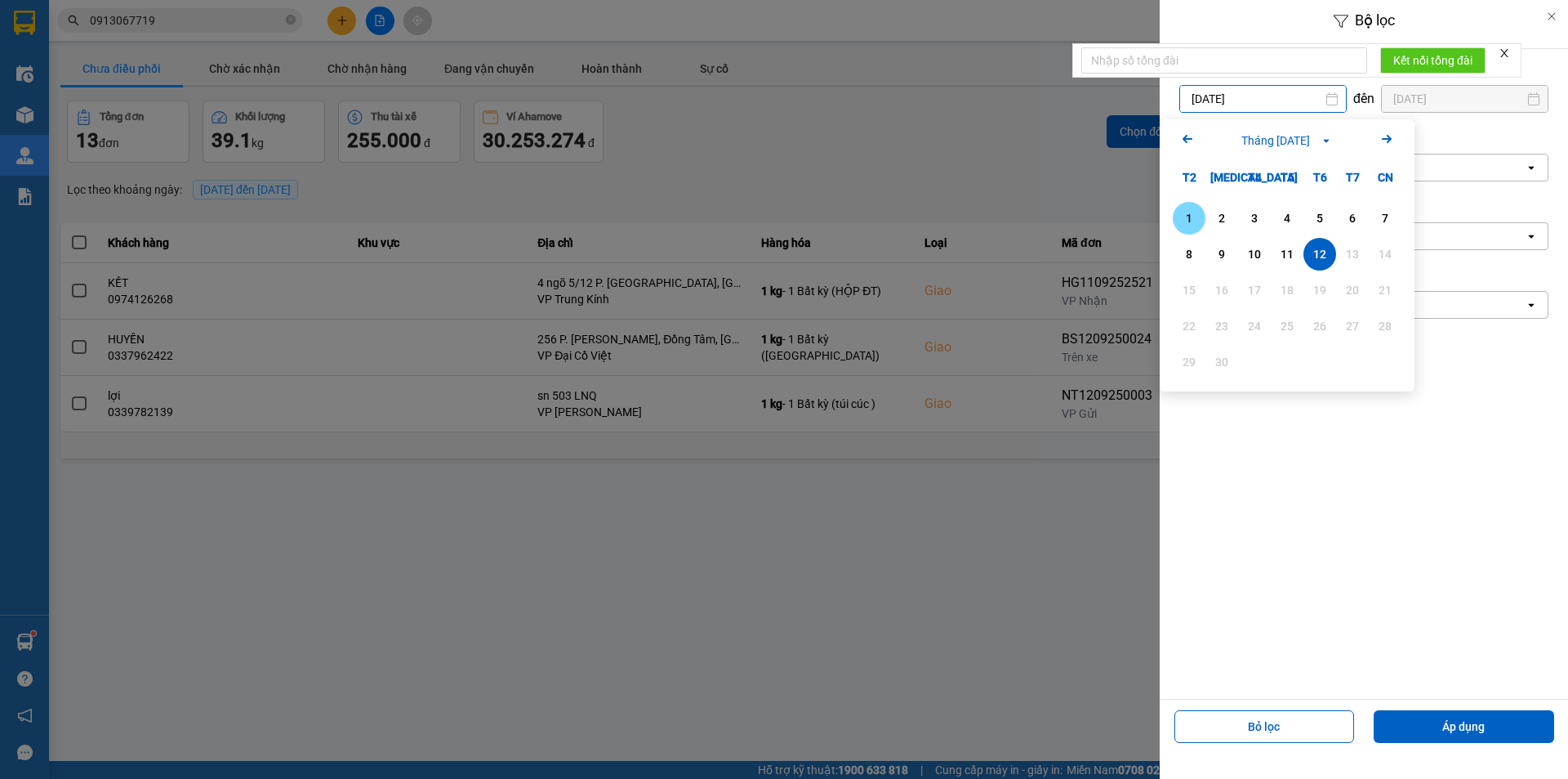
click at [1179, 213] on div "1" at bounding box center [1190, 218] width 23 height 19
type input "01/09/2025"
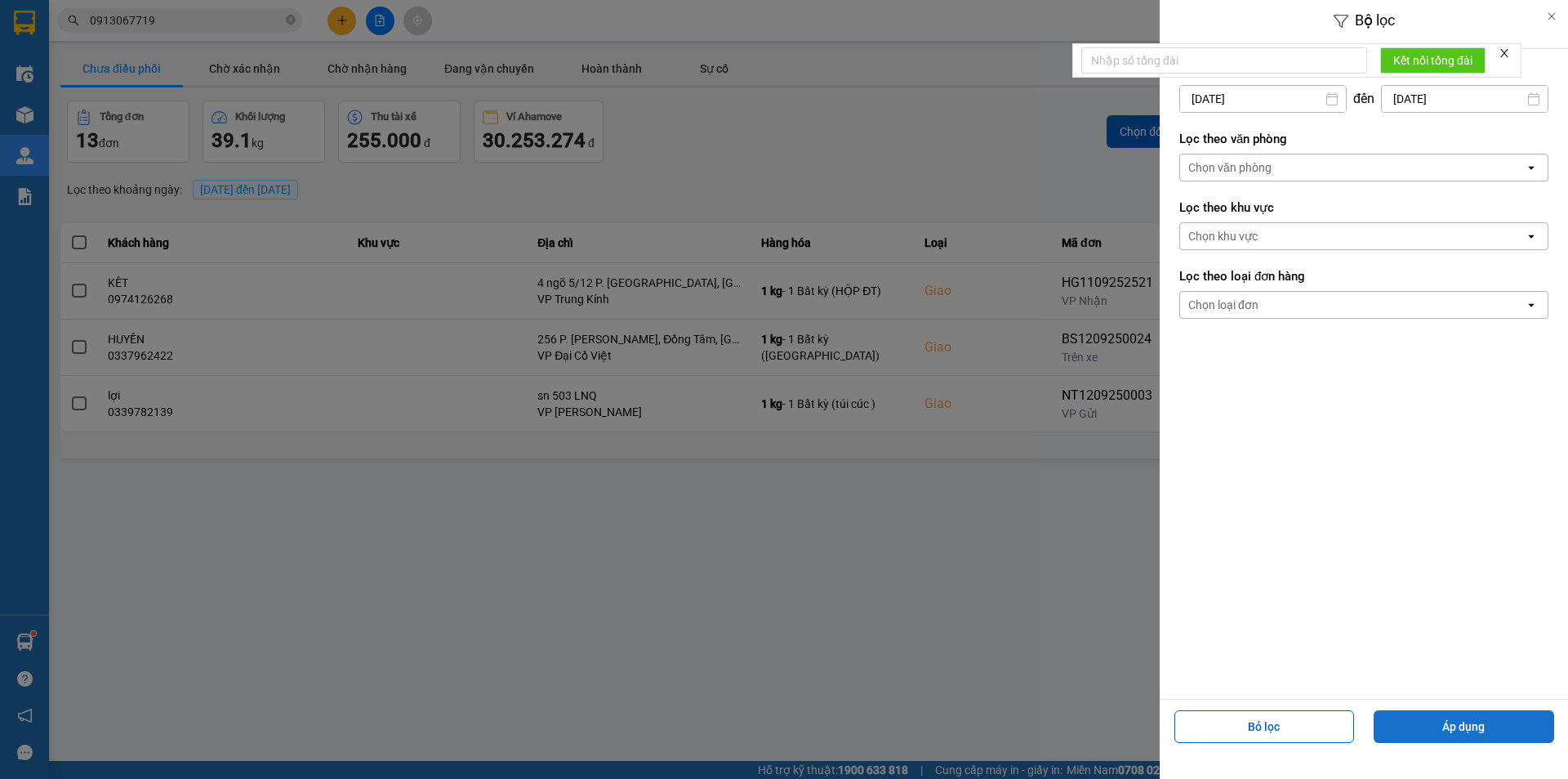
click at [1507, 710] on button "Áp dụng" at bounding box center [1464, 726] width 181 height 33
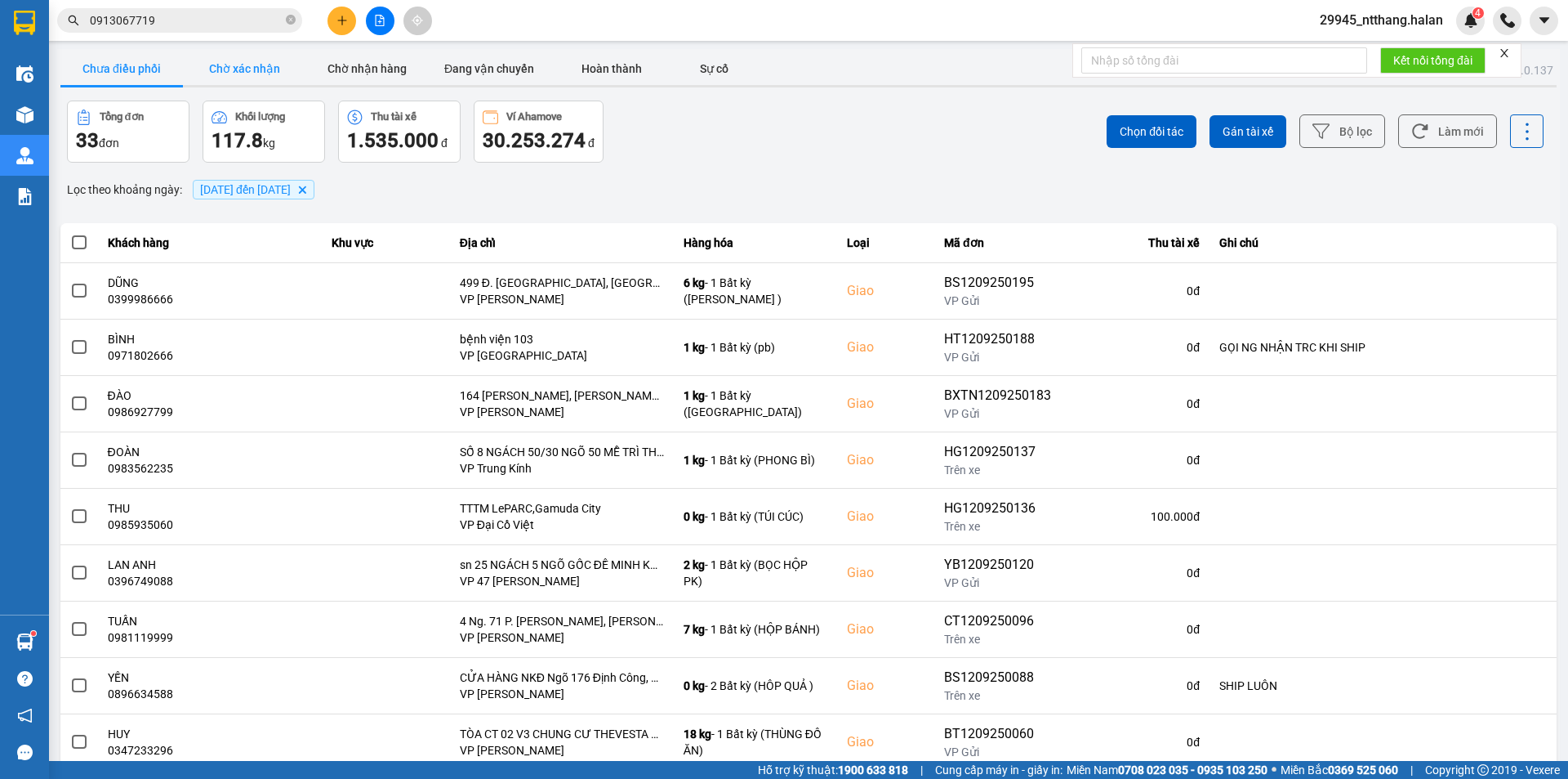
click at [275, 67] on button "Chờ xác nhận" at bounding box center [245, 68] width 123 height 33
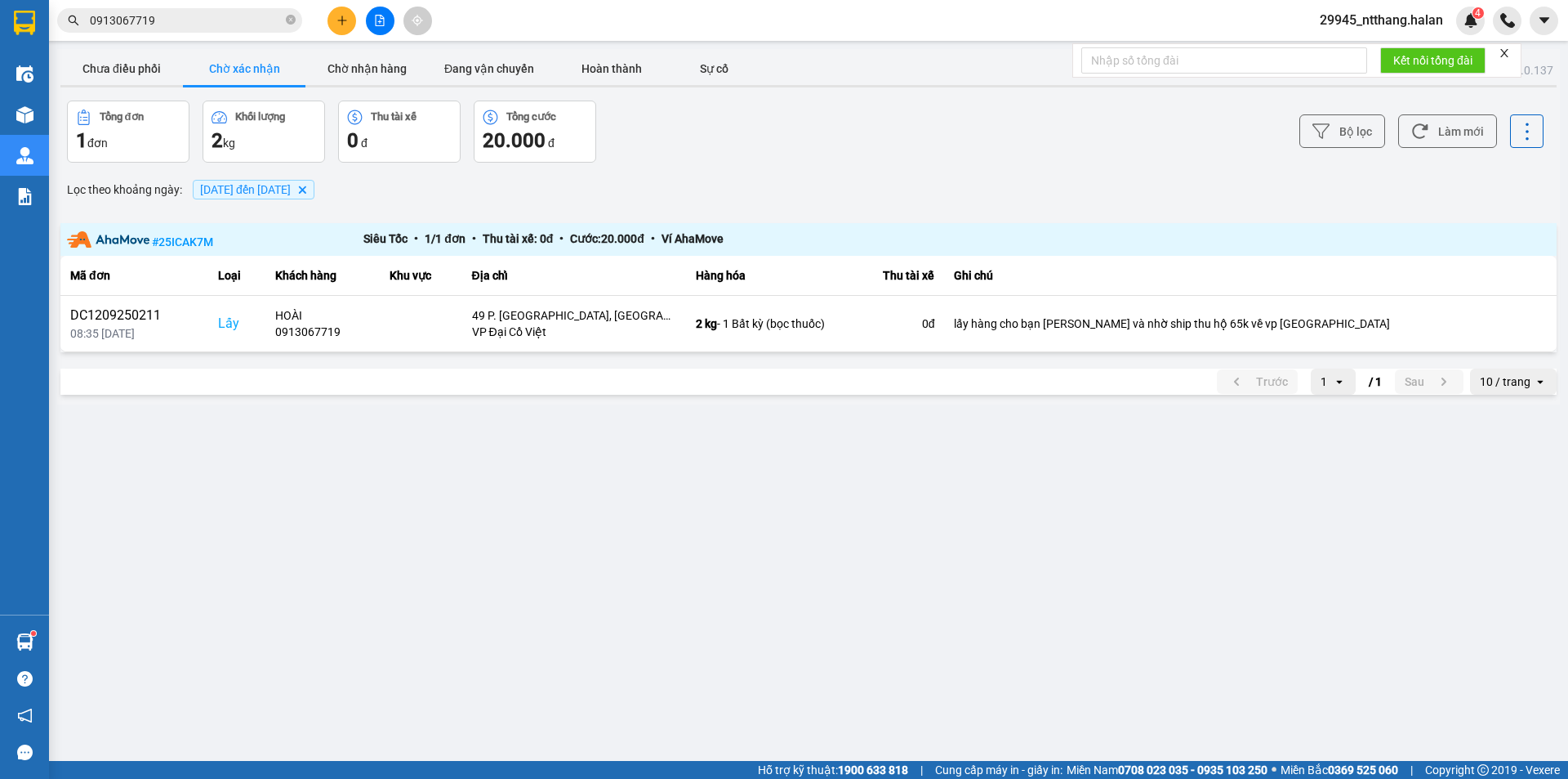
click at [268, 20] on input "0913067719" at bounding box center [186, 20] width 193 height 18
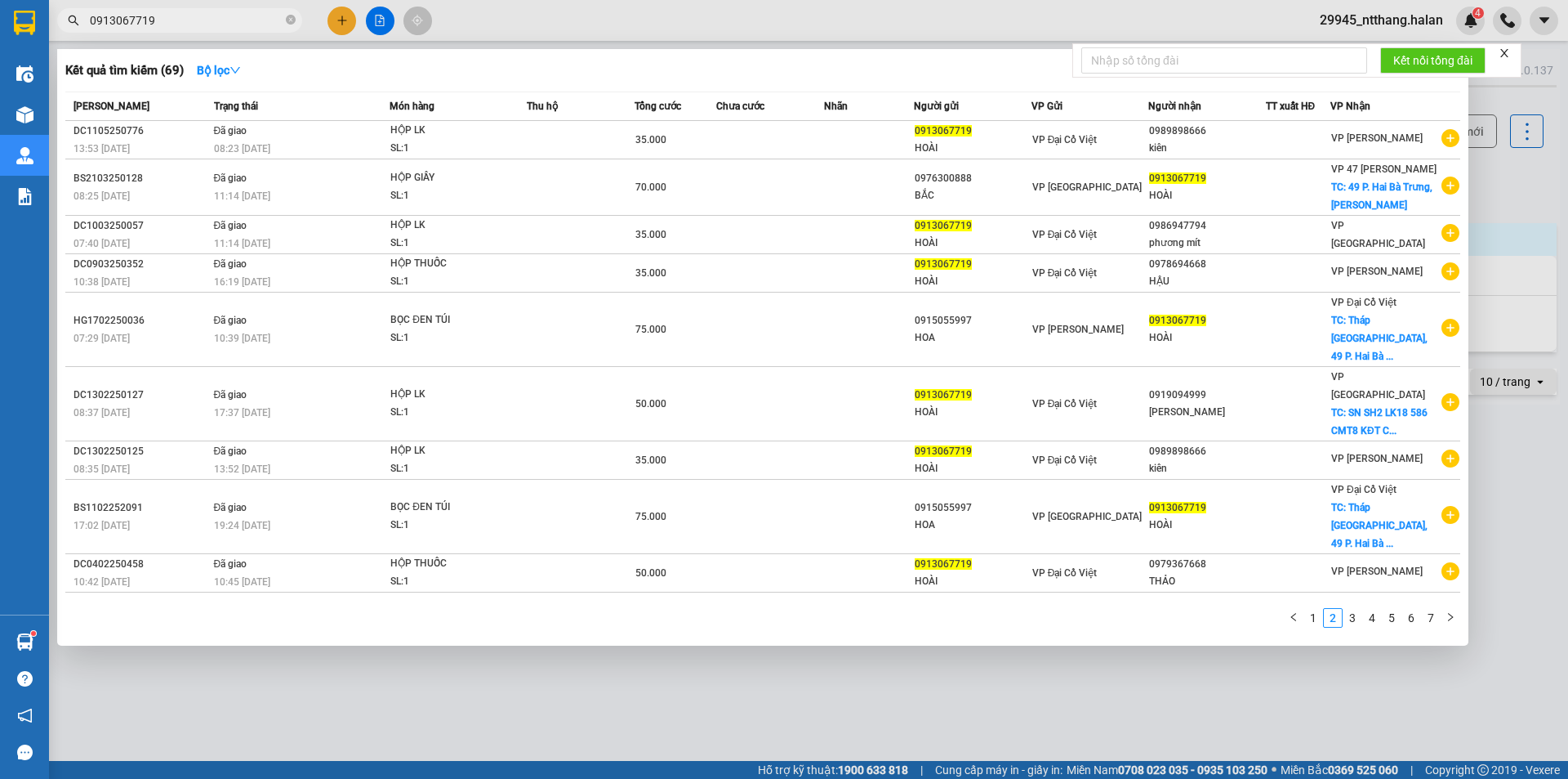
click at [268, 20] on input "0913067719" at bounding box center [186, 20] width 193 height 18
paste input "74089446"
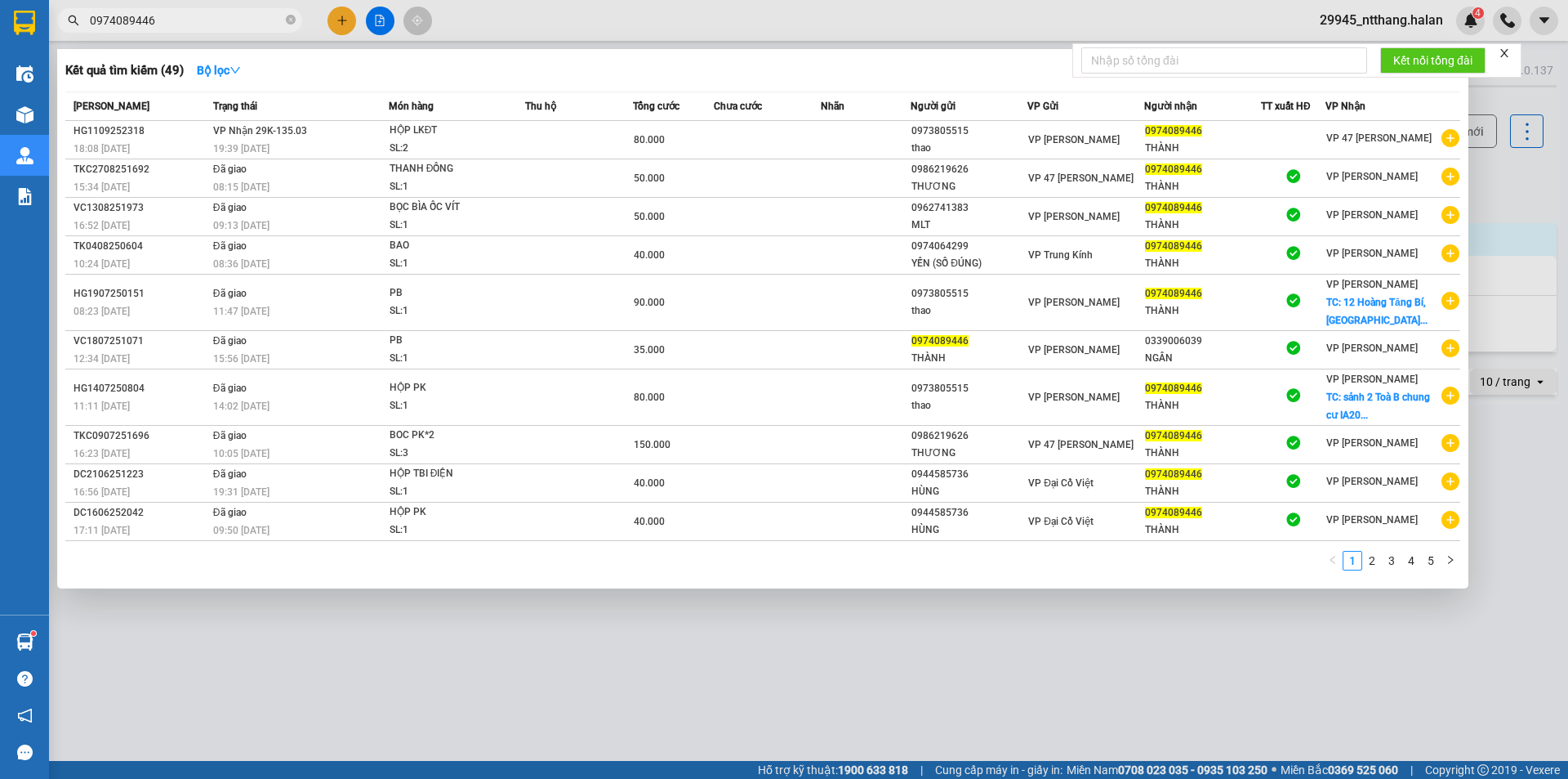
type input "0974089446"
click at [875, 128] on td at bounding box center [866, 140] width 90 height 38
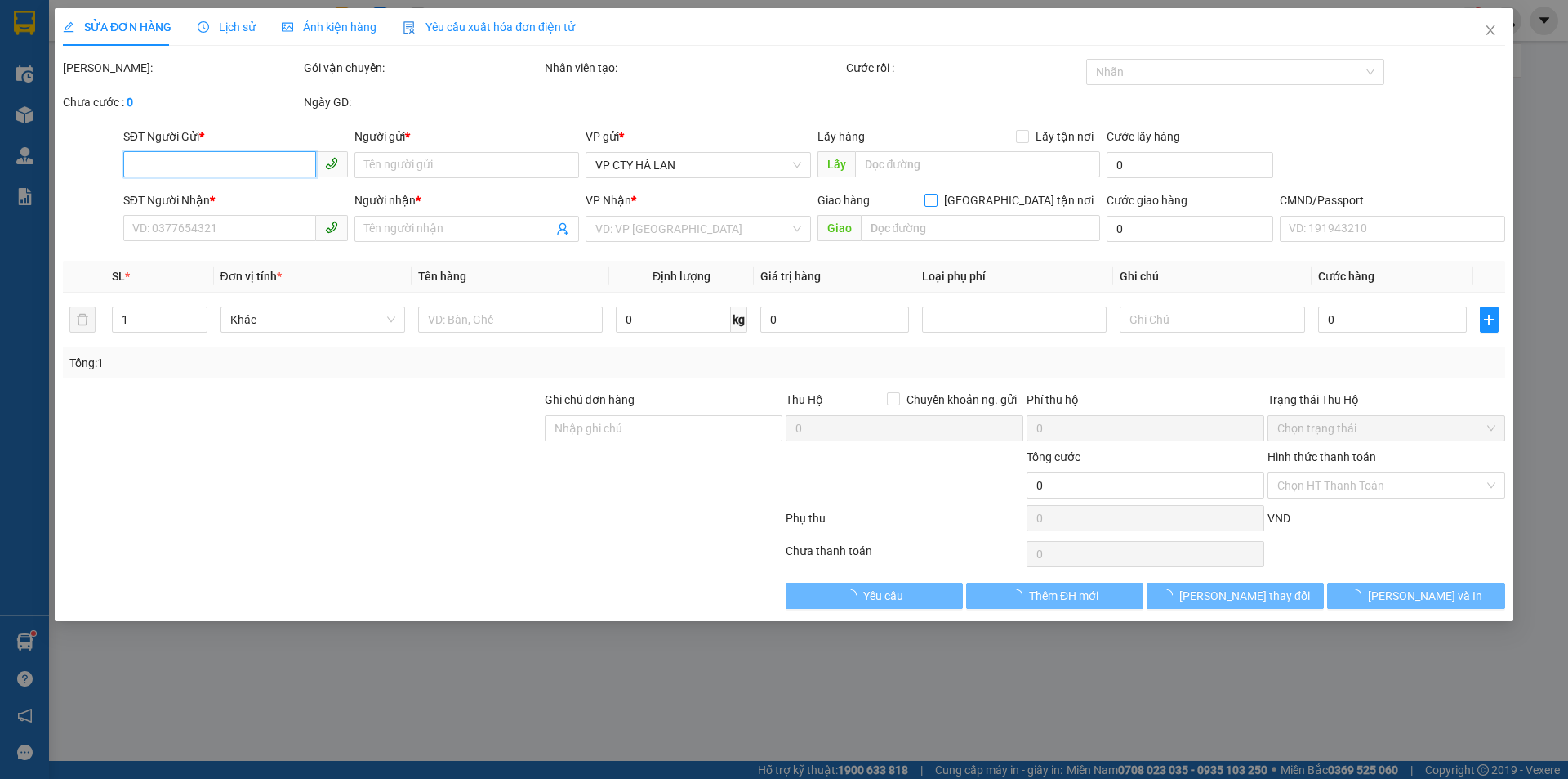
type input "0973805515"
type input "thao"
type input "0974089446"
type input "THÀNH"
type input "80.000"
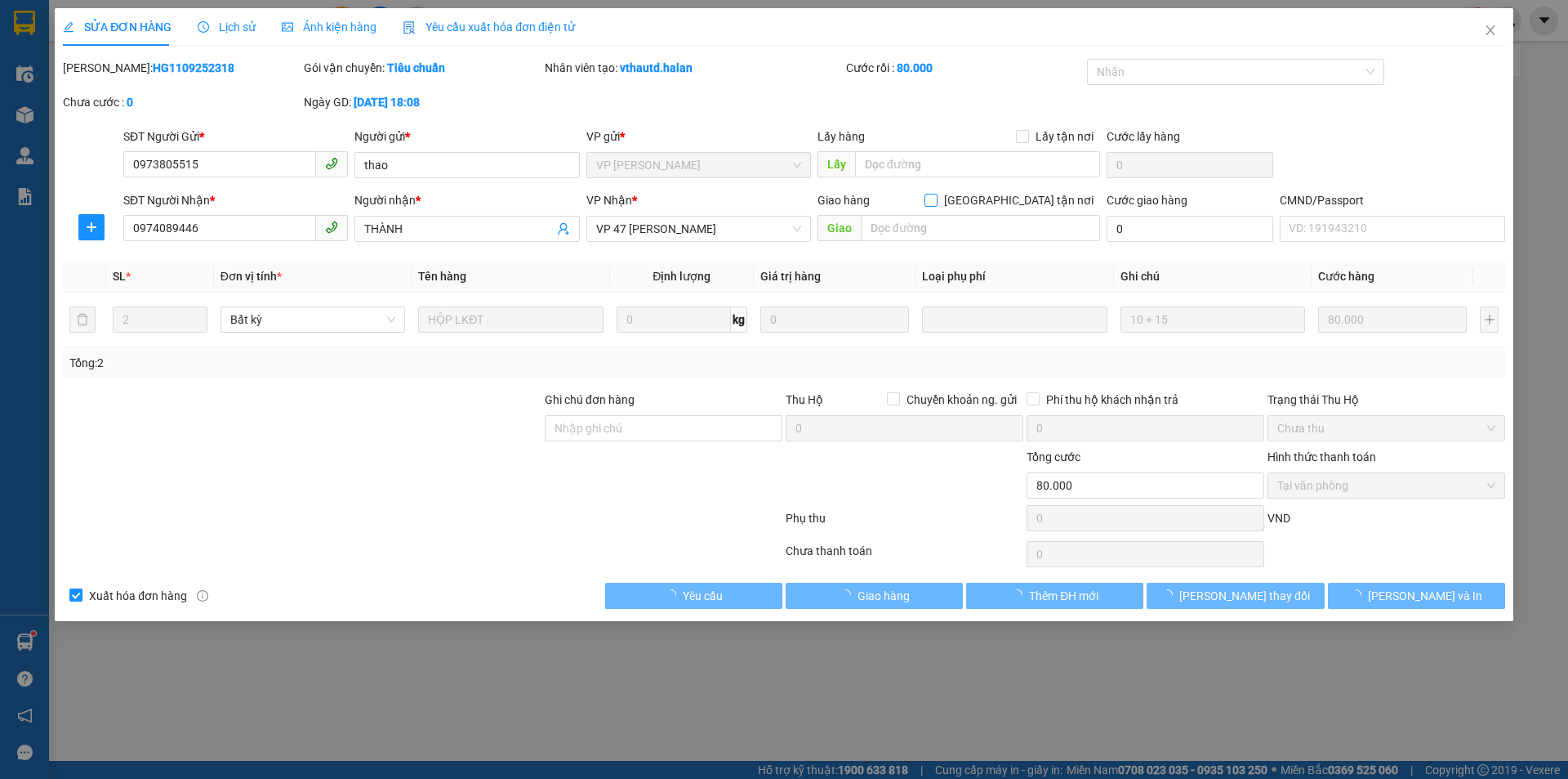
click at [936, 202] on input "[GEOGRAPHIC_DATA] tận nơi" at bounding box center [930, 200] width 12 height 12
checkbox input "true"
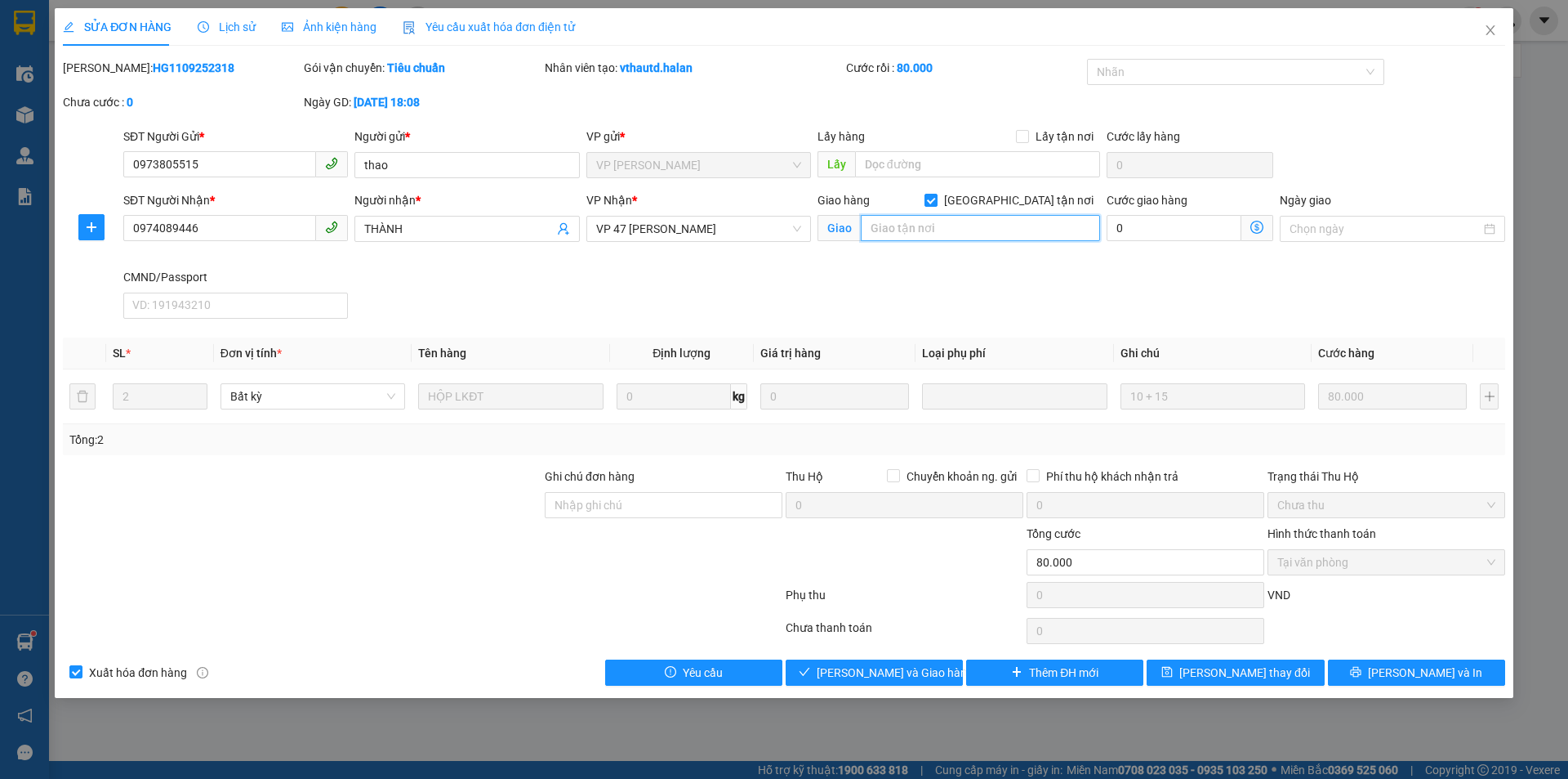
click at [969, 218] on input "text" at bounding box center [980, 228] width 239 height 26
paste input "208 trần quang khải"
paste input "Đ. Trần Quang Khải, Tràng Tiền, Hoàn Kiếm, Hà Nội 100000, Việt Nam"
drag, startPoint x: 1003, startPoint y: 225, endPoint x: 1098, endPoint y: 229, distance: 95.1
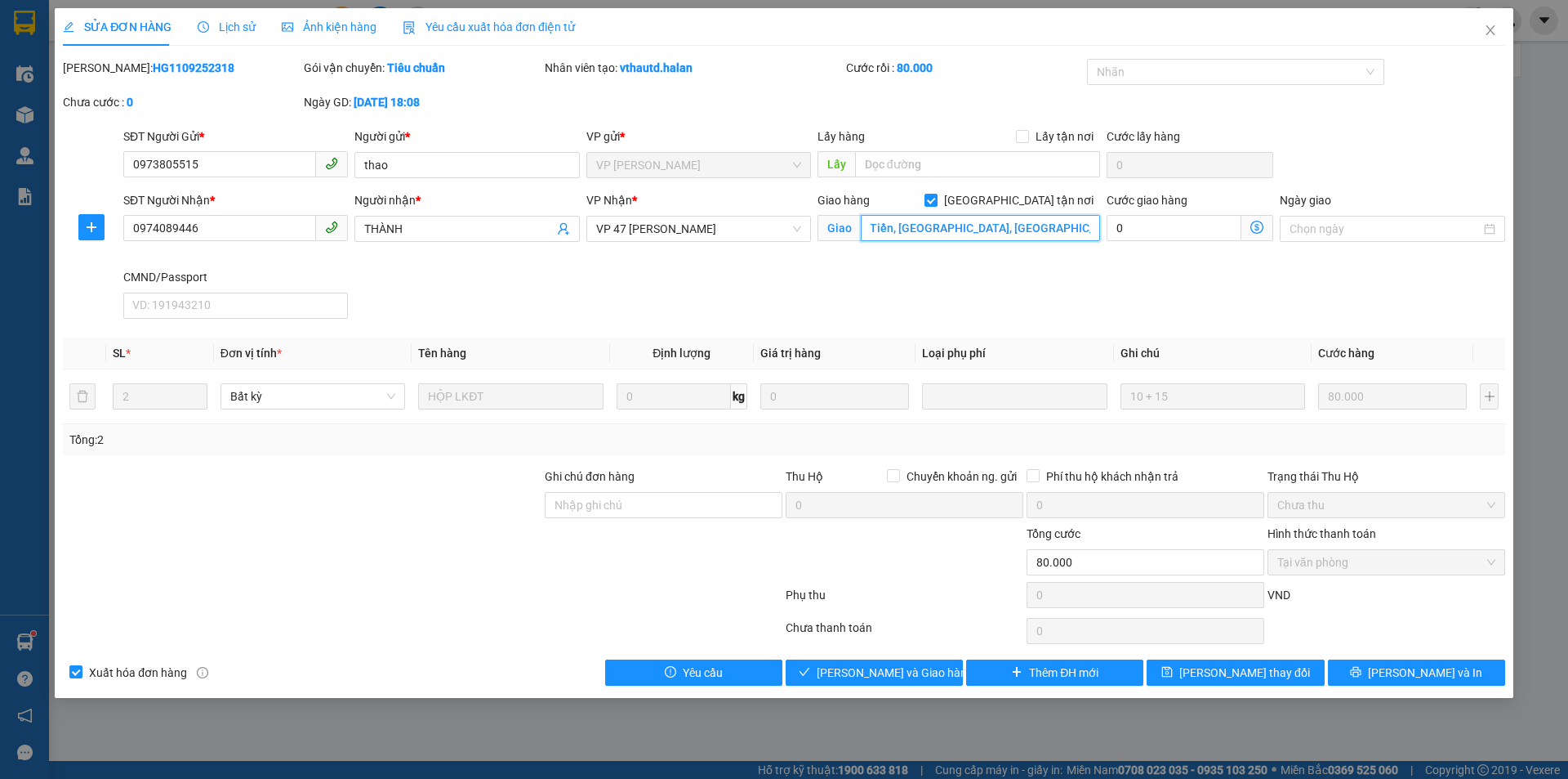
click at [1098, 229] on input "208 Đ. Trần Quang Khải, Tràng Tiền, Hoàn Kiếm, Hà Nội 100000, Việt Nam" at bounding box center [980, 228] width 239 height 26
type input "208 Đ. Trần Quang Khải, Tràng Tiền, Hoàn Kiếm, Hà Nội"
click at [1256, 226] on icon "dollar-circle" at bounding box center [1257, 228] width 13 height 13
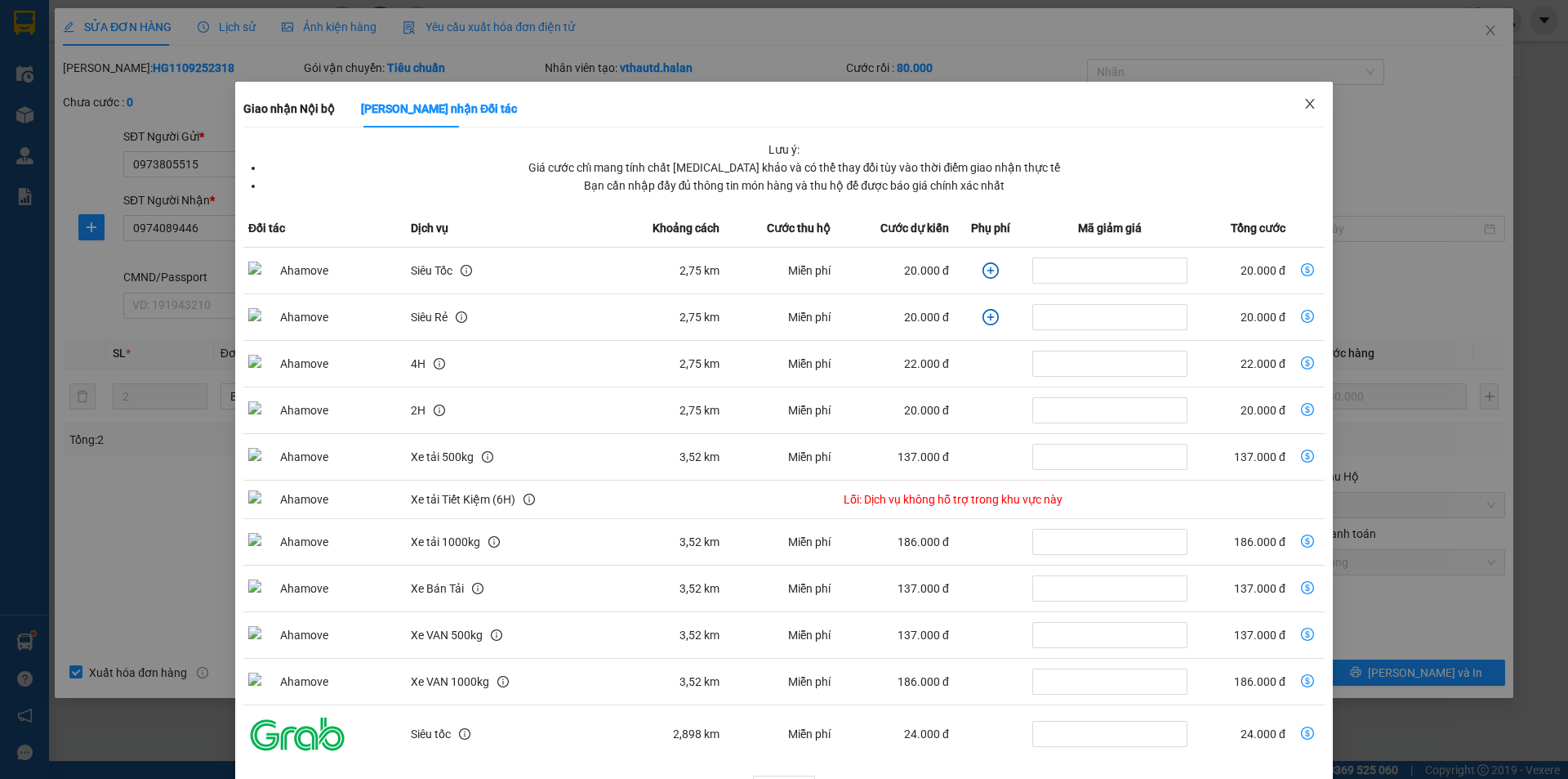
click at [1305, 107] on icon "close" at bounding box center [1309, 104] width 9 height 10
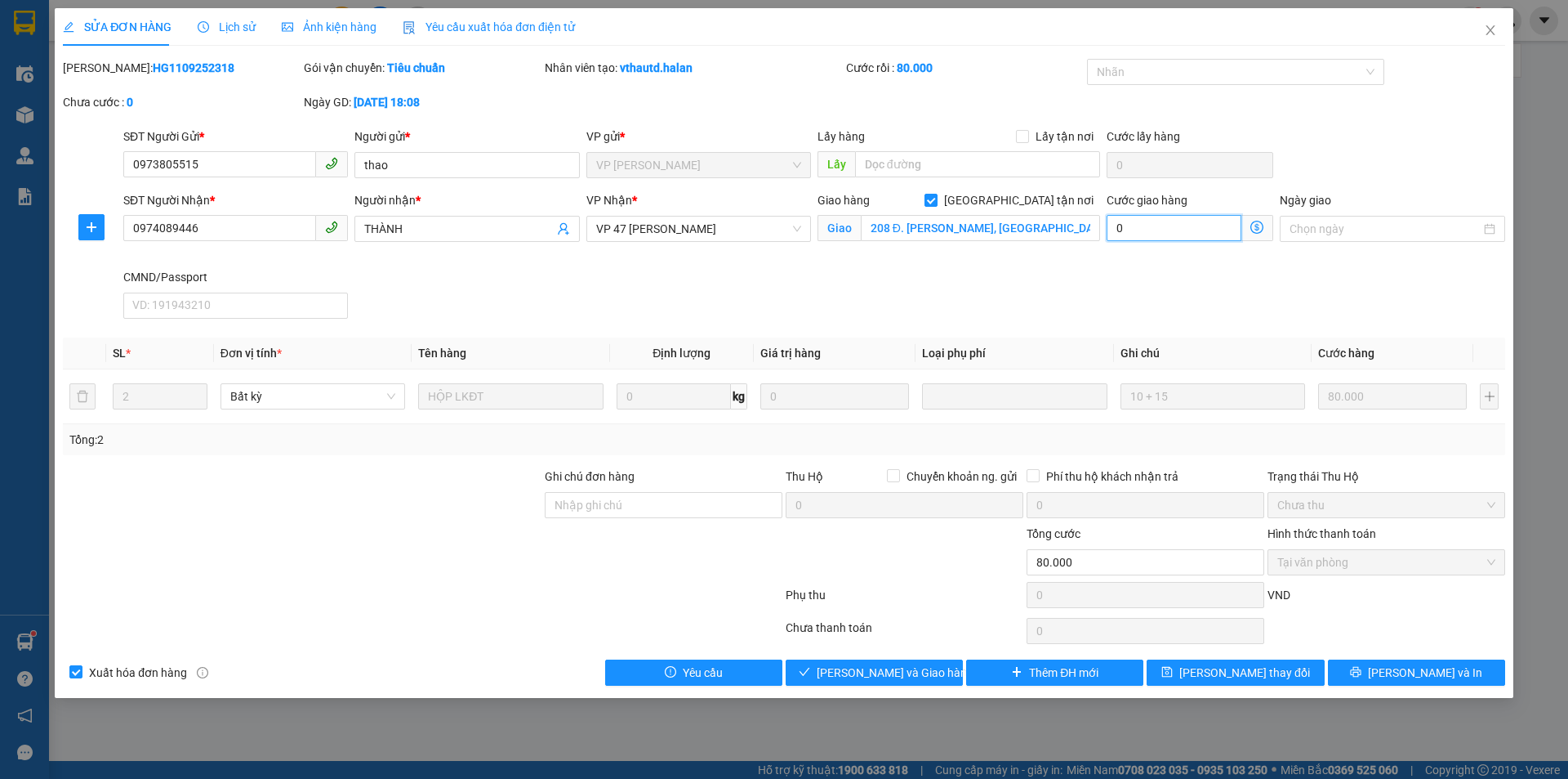
click at [1130, 229] on input "0" at bounding box center [1174, 228] width 134 height 26
type input "4"
type input "80.004"
type input "4"
type input "80.045"
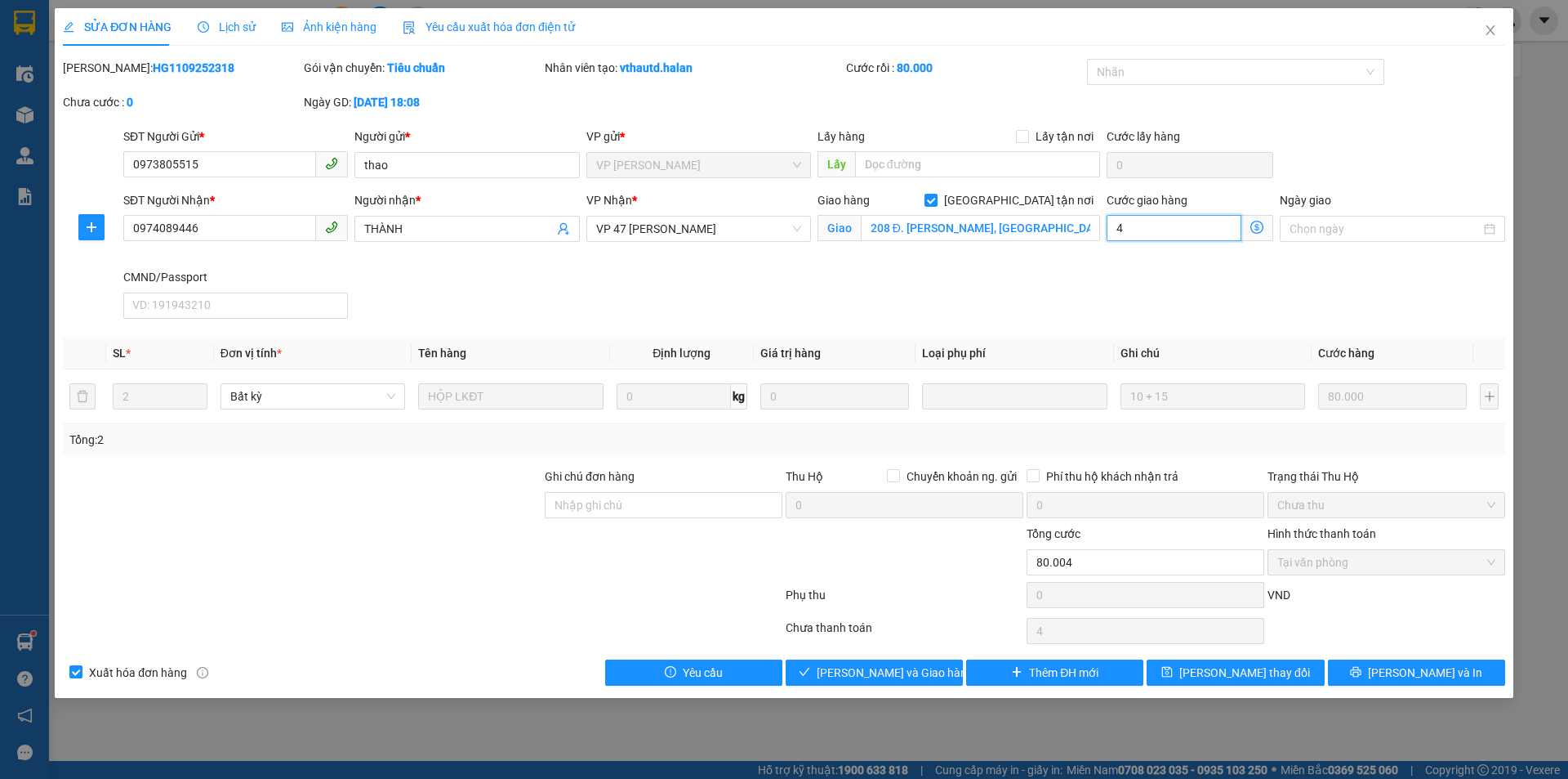
type input "45"
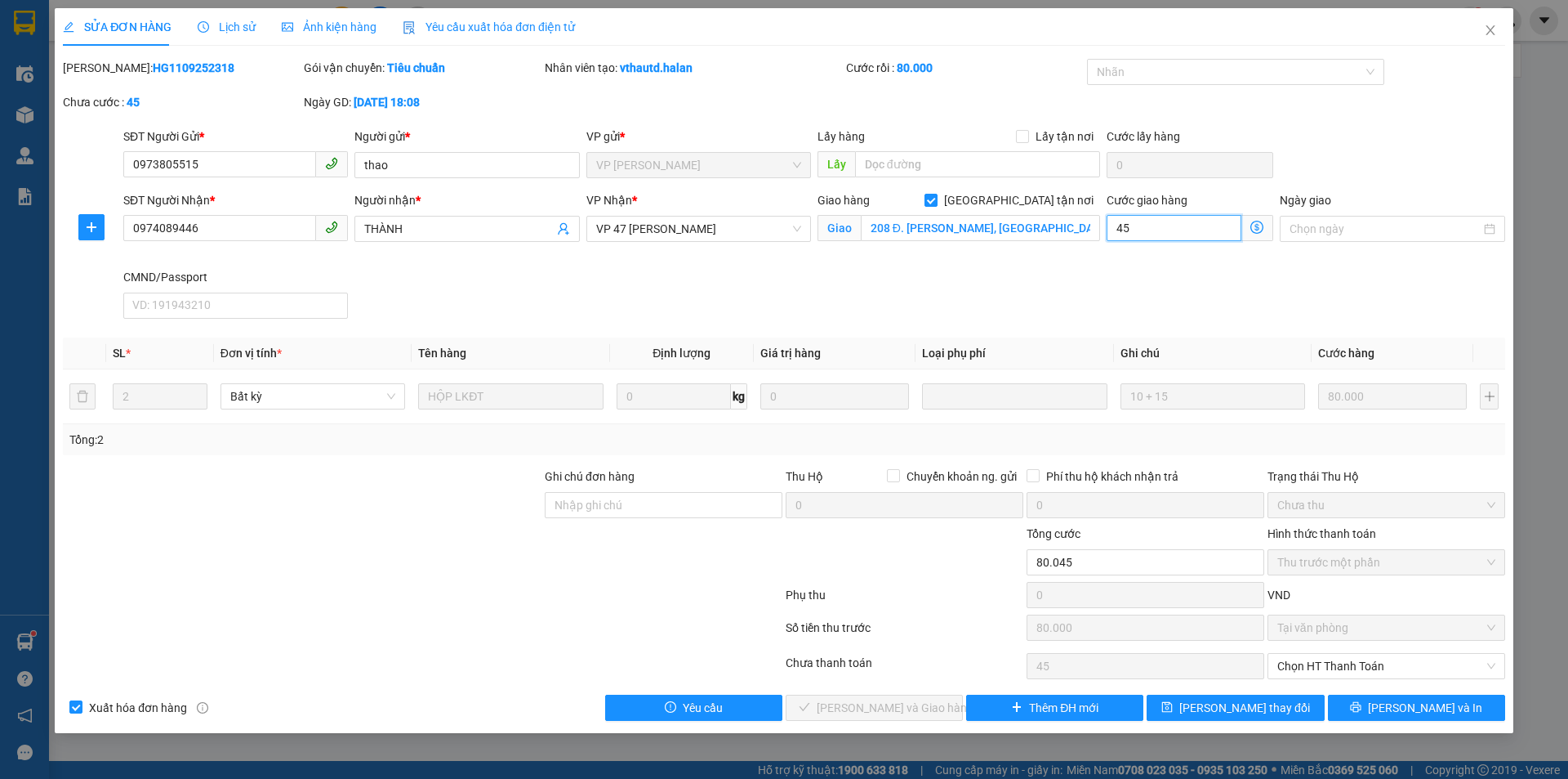
type input "45"
type input "125.000"
type input "45.000"
click at [1099, 293] on div "SĐT Người Nhận * 0974089446 Người nhận * THÀNH VP Nhận * VP 47 Trần Khát Chân G…" at bounding box center [814, 258] width 1388 height 134
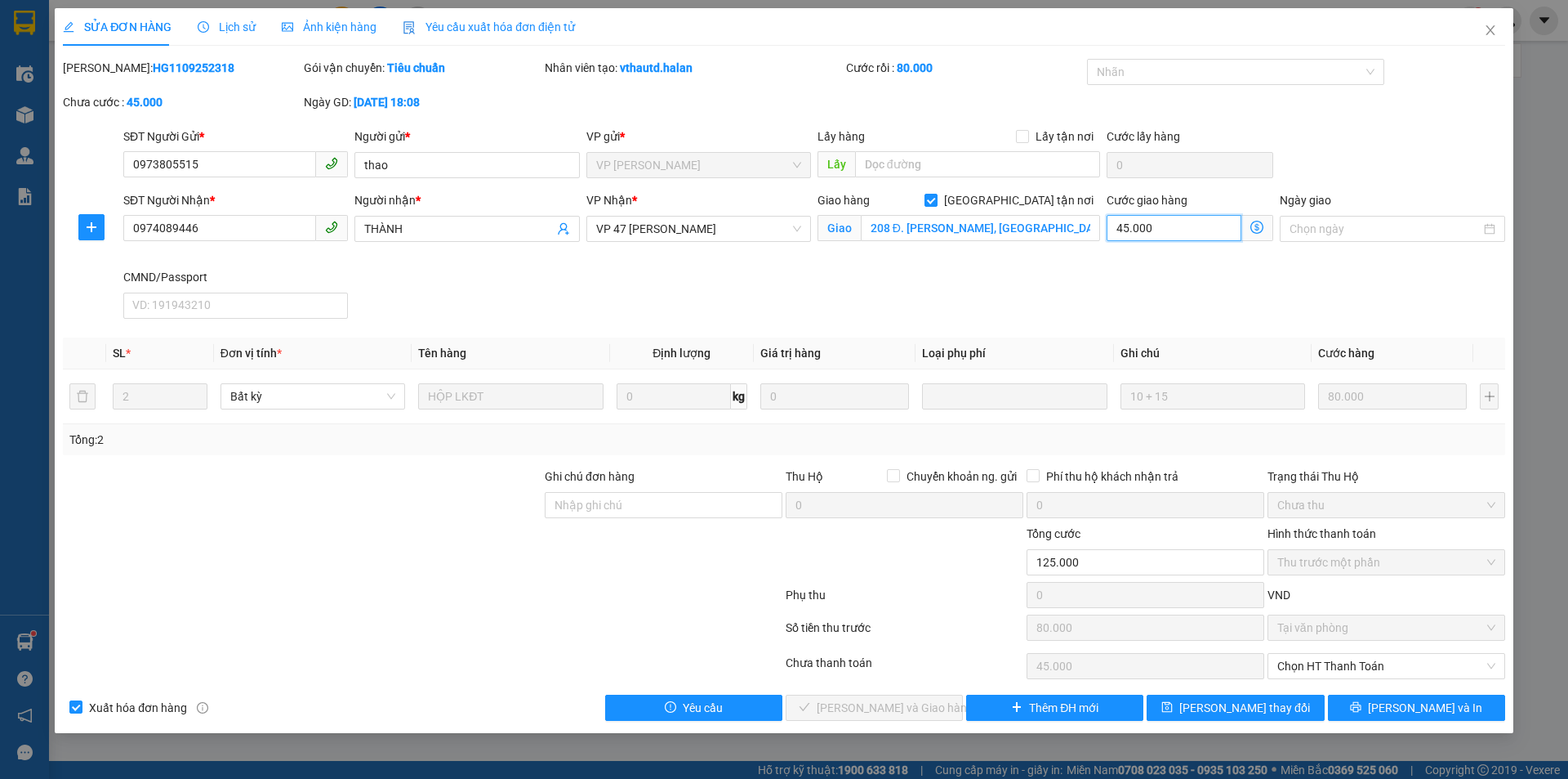
click at [1155, 228] on input "45.000" at bounding box center [1174, 228] width 134 height 26
type input "80.005"
type input "5"
type input "80.050"
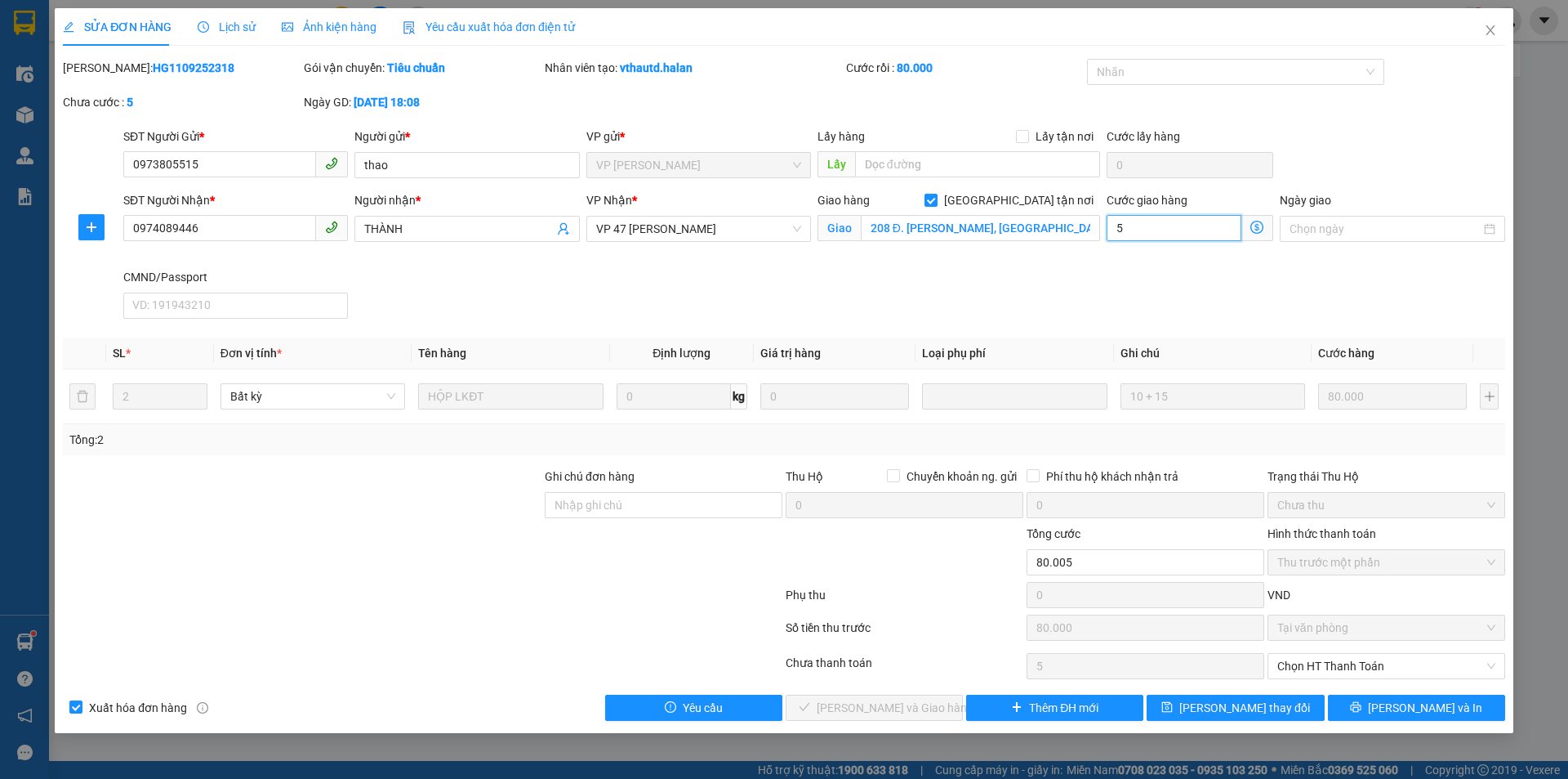
type input "50"
type input "130.000"
type input "50.000"
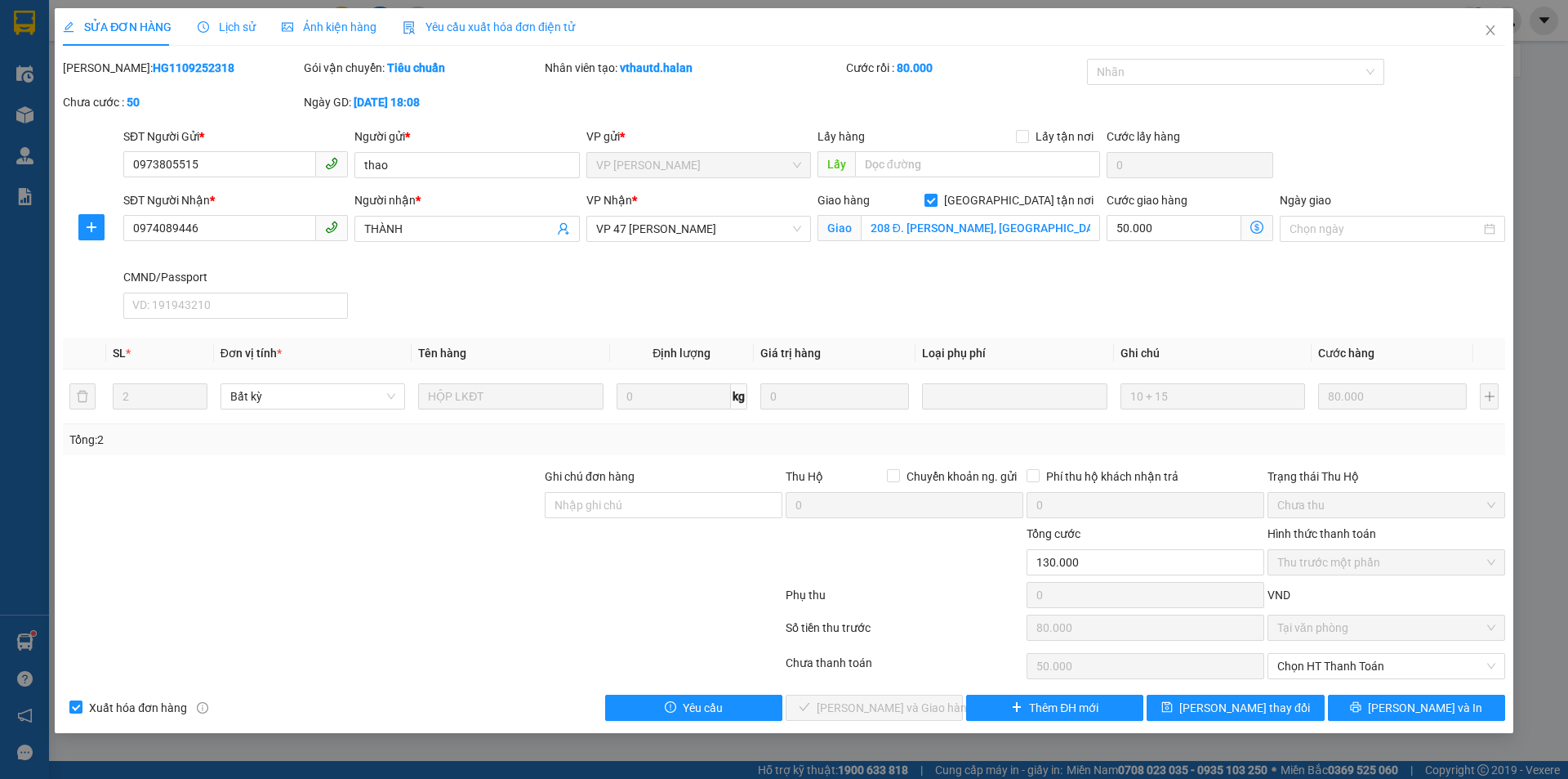
click at [1084, 276] on div "SĐT Người Nhận * 0974089446 Người nhận * THÀNH VP Nhận * VP 47 Trần Khát Chân G…" at bounding box center [814, 258] width 1388 height 134
click at [1261, 224] on icon "dollar-circle" at bounding box center [1257, 228] width 13 height 13
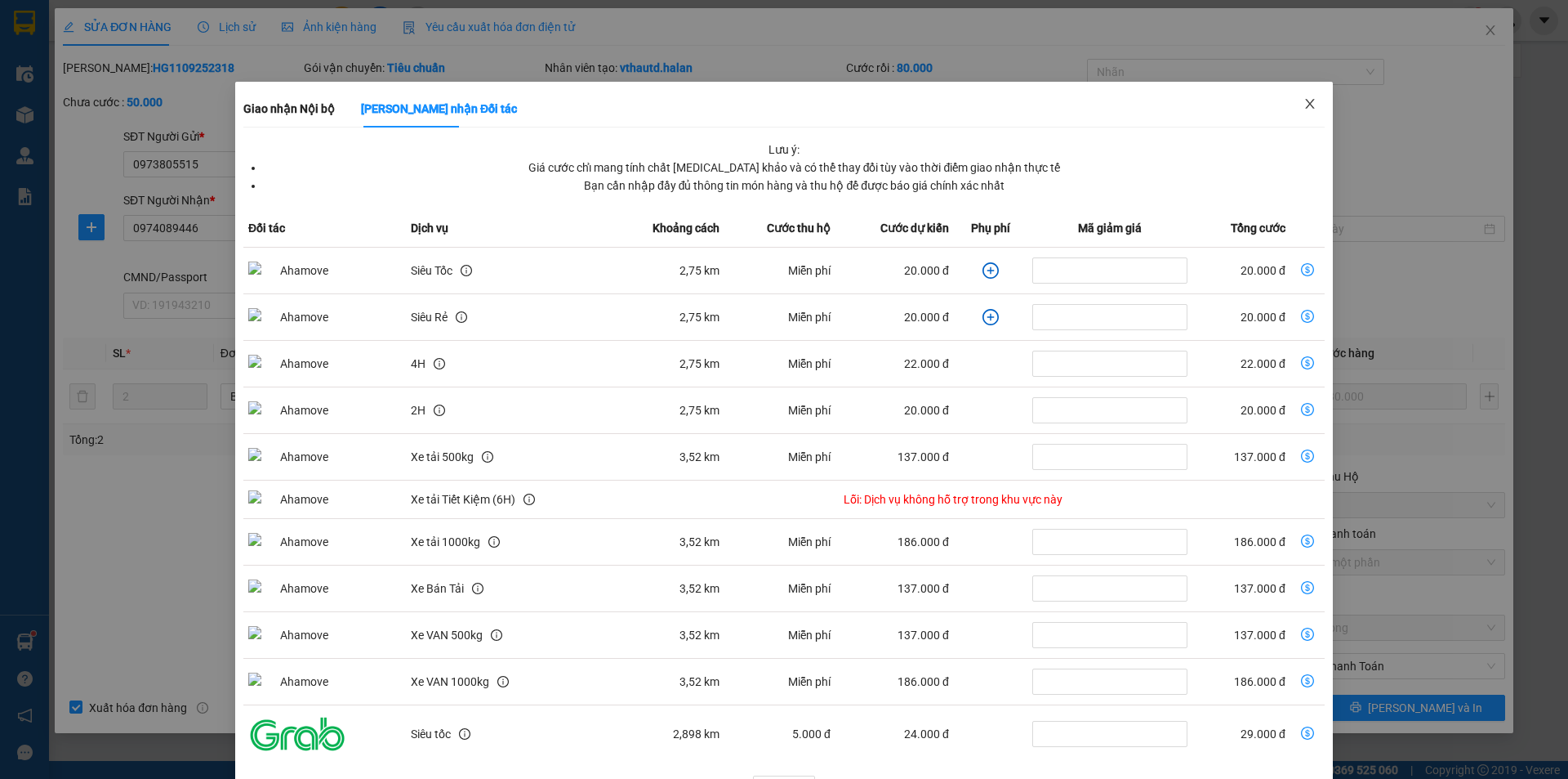
click at [1304, 109] on icon "close" at bounding box center [1311, 104] width 13 height 13
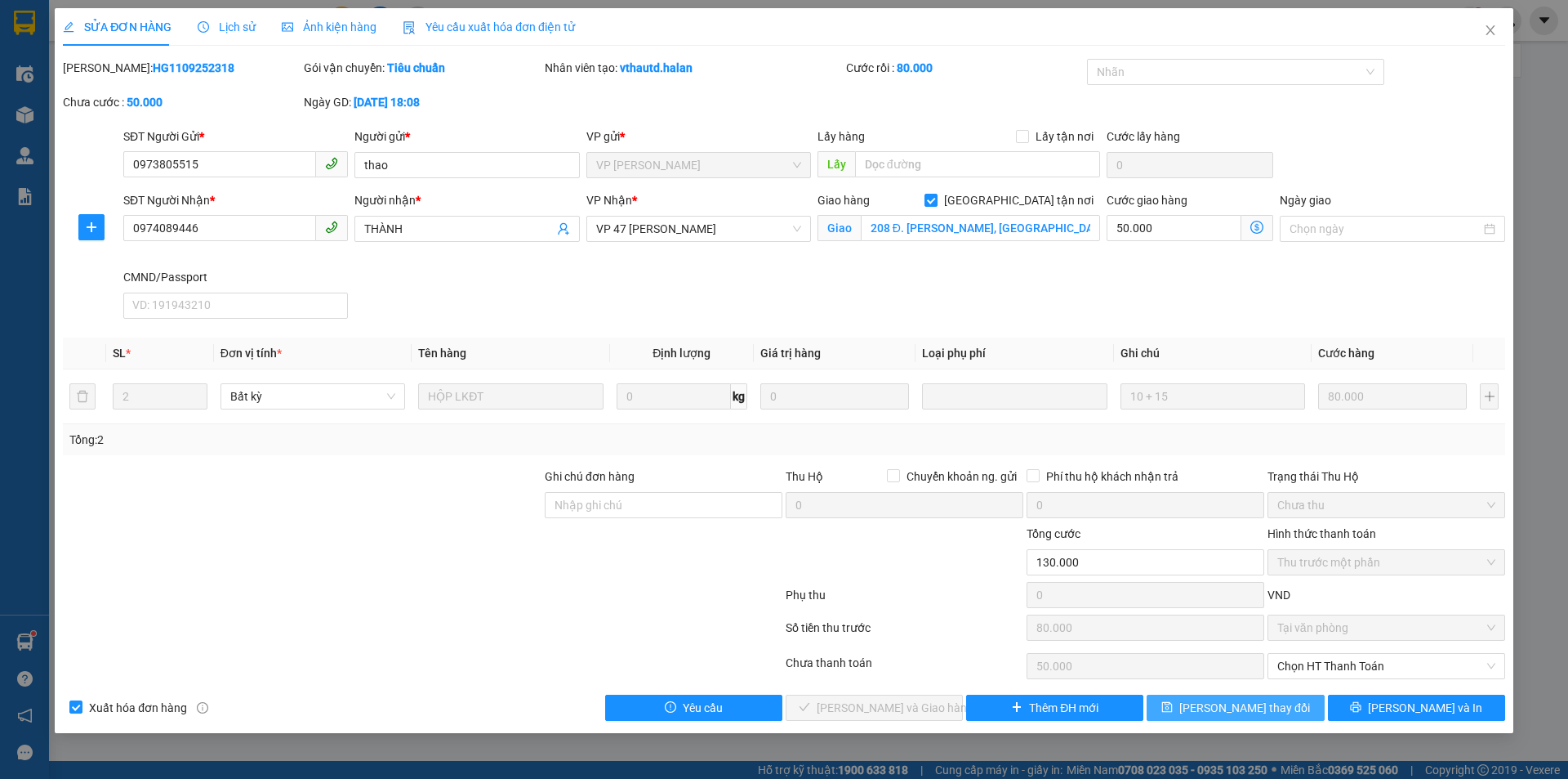
click at [1279, 701] on button "[PERSON_NAME] thay đổi" at bounding box center [1235, 707] width 178 height 26
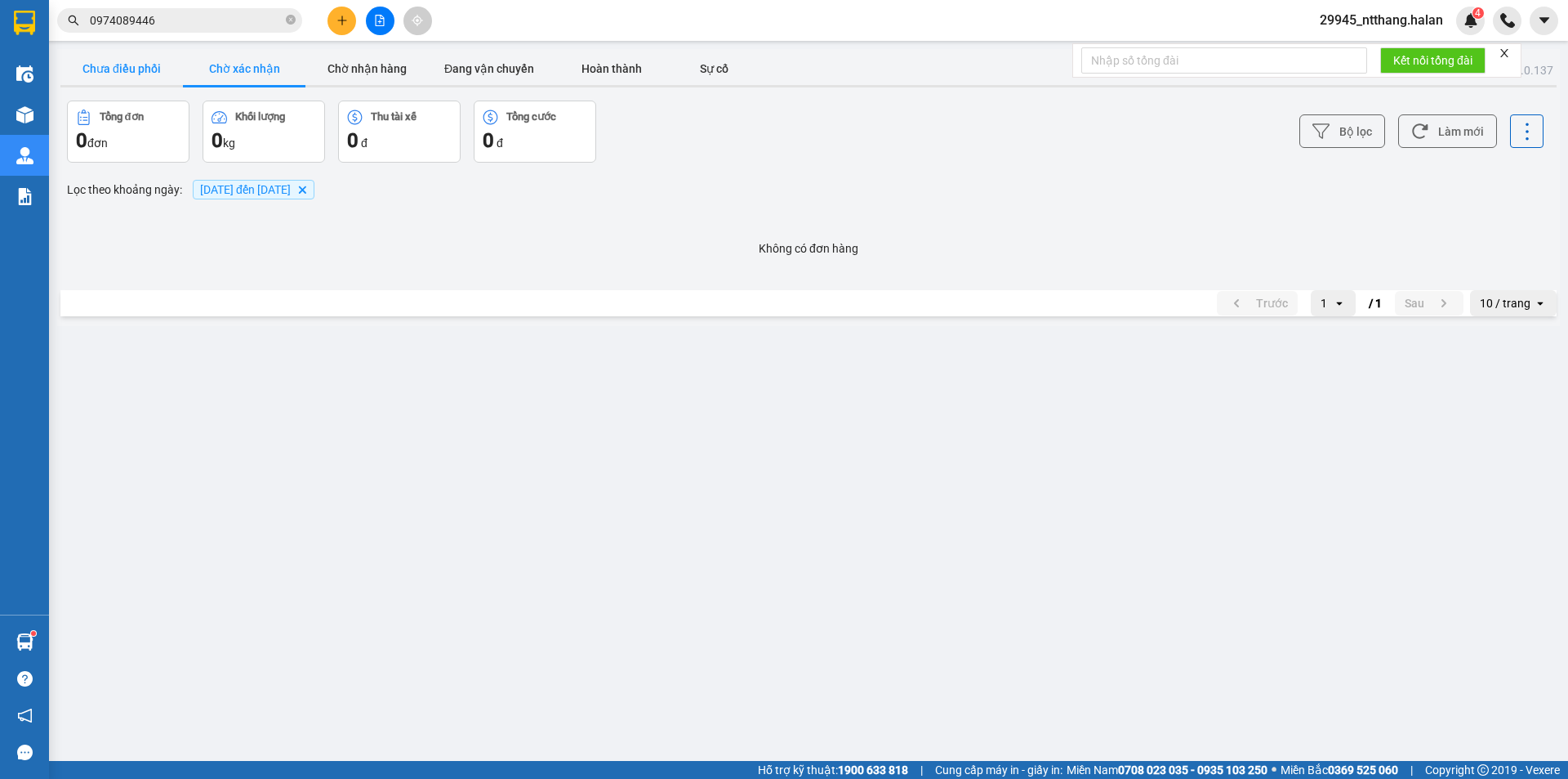
click at [126, 66] on button "Chưa điều phối" at bounding box center [122, 68] width 123 height 33
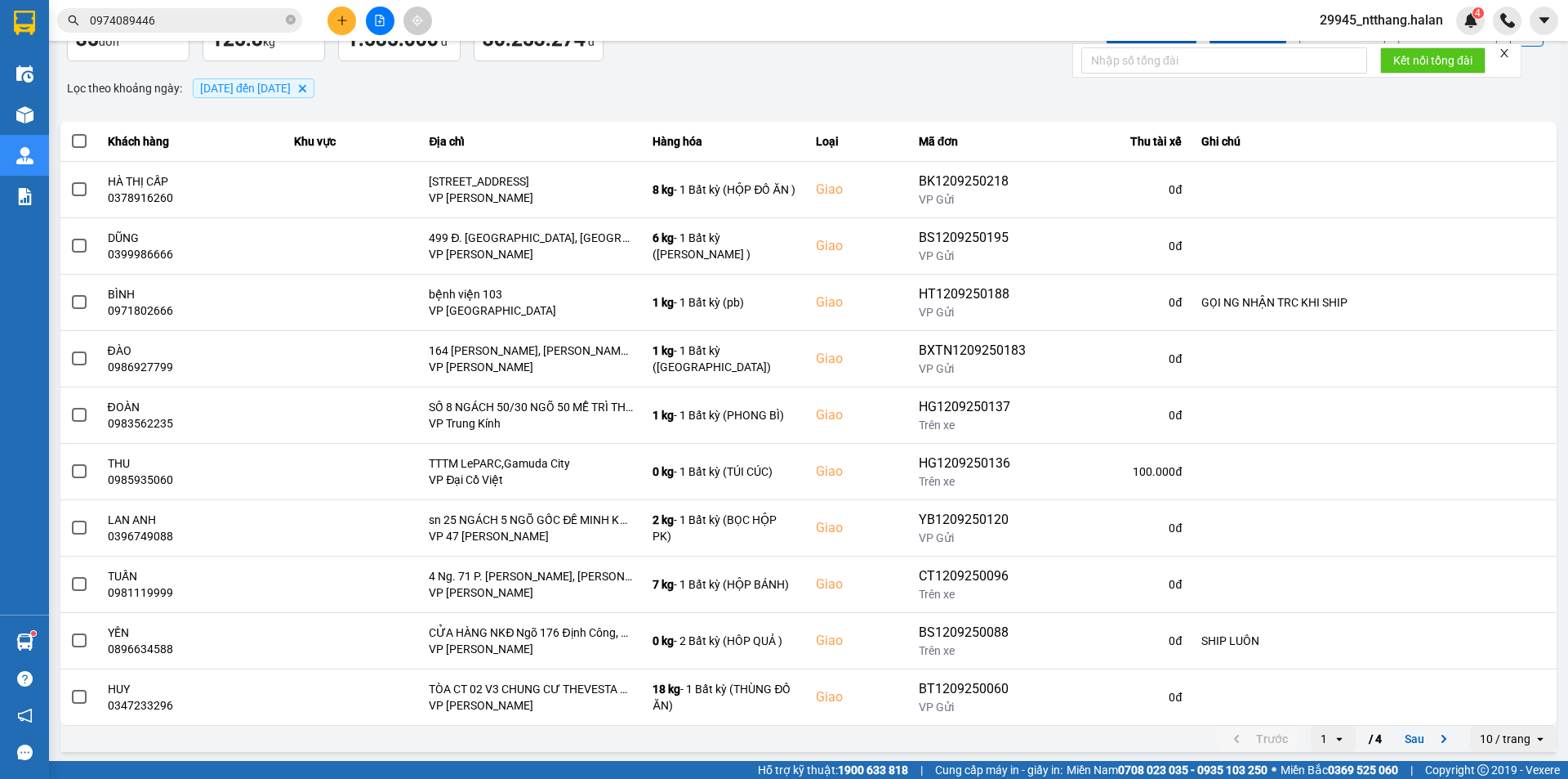
scroll to position [104, 0]
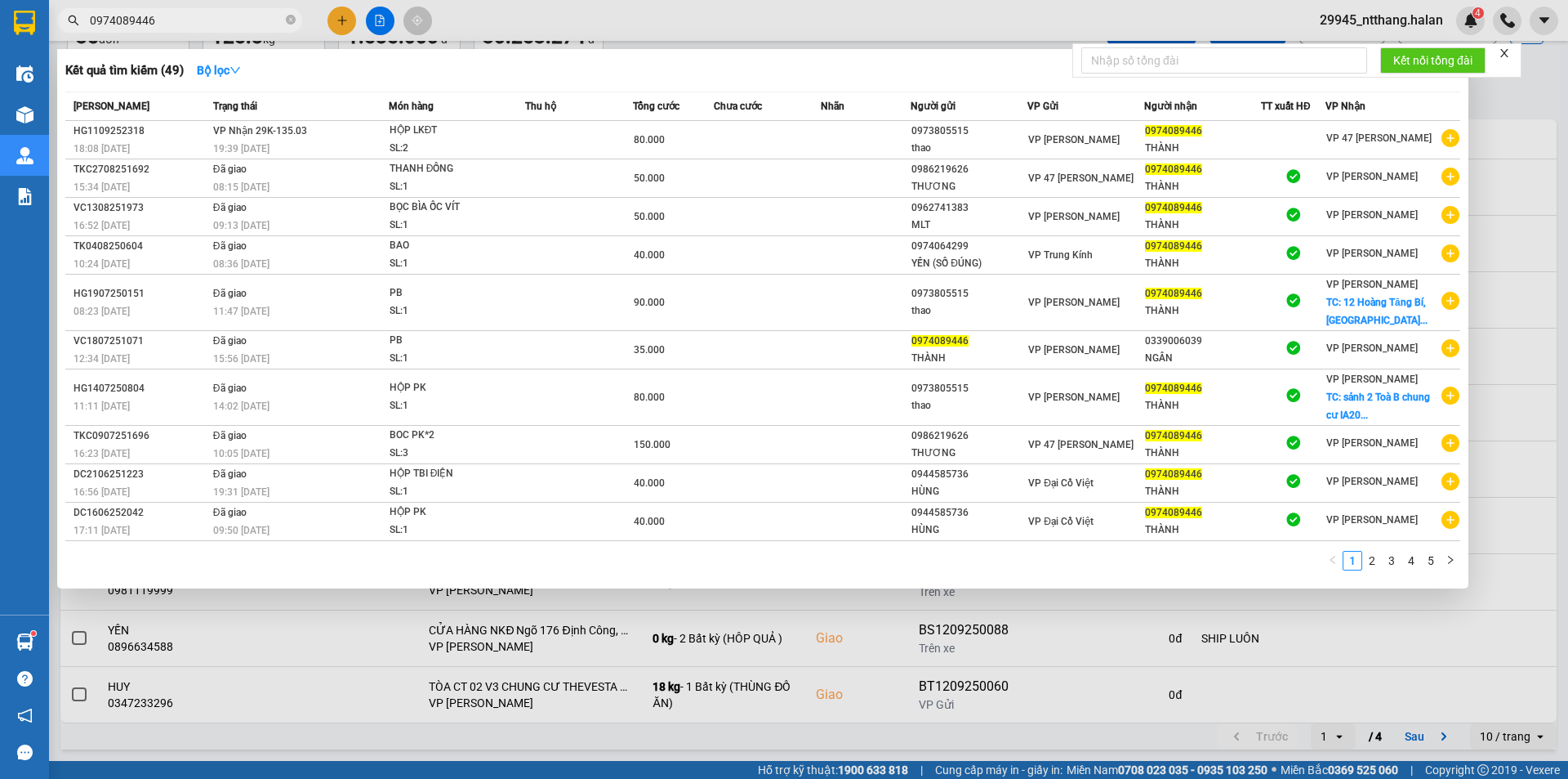
click at [198, 13] on input "0974089446" at bounding box center [186, 20] width 193 height 18
click at [749, 142] on td at bounding box center [768, 140] width 108 height 38
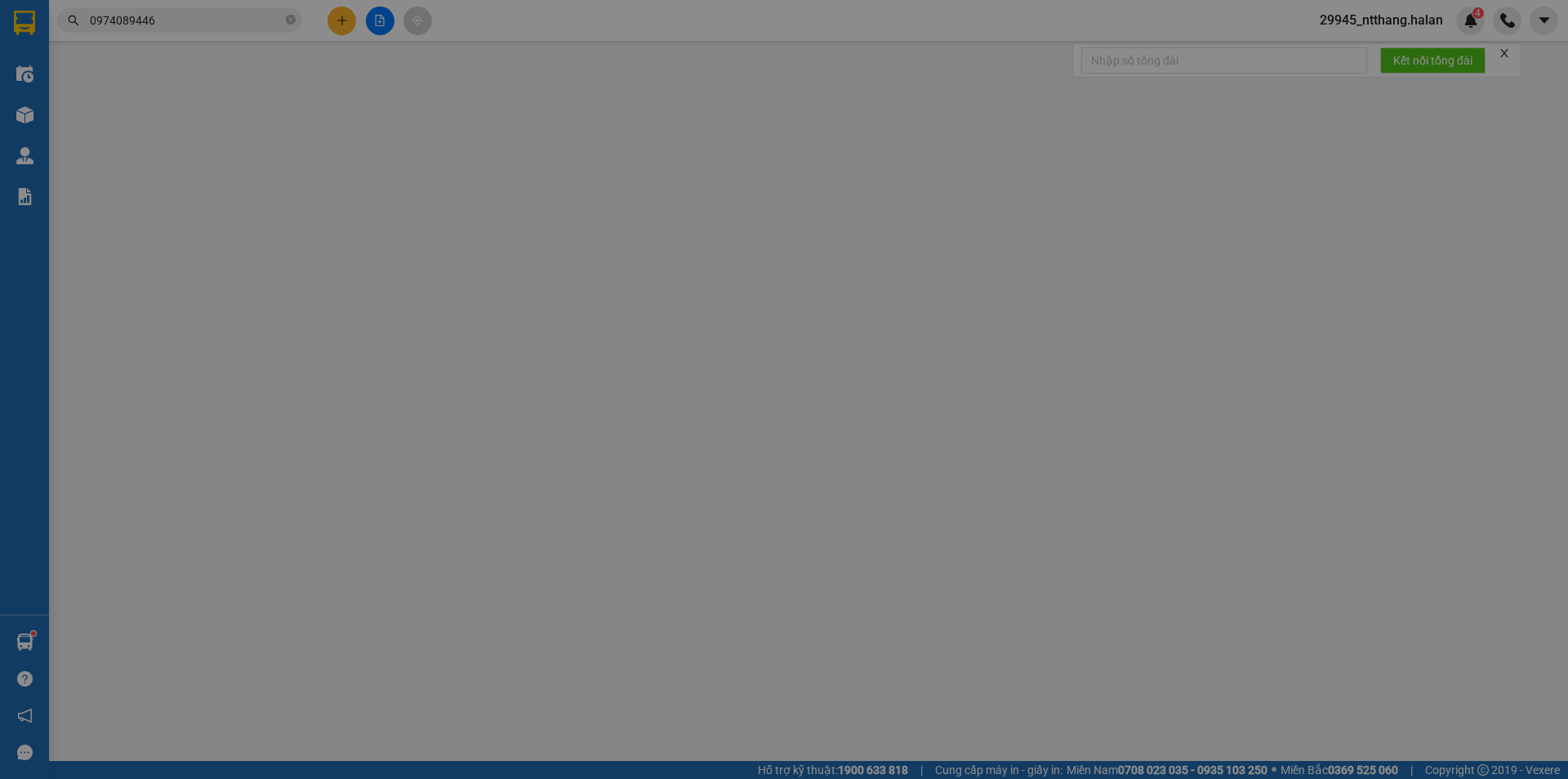
type input "0973805515"
type input "thao"
type input "0974089446"
type input "THÀNH"
checkbox input "true"
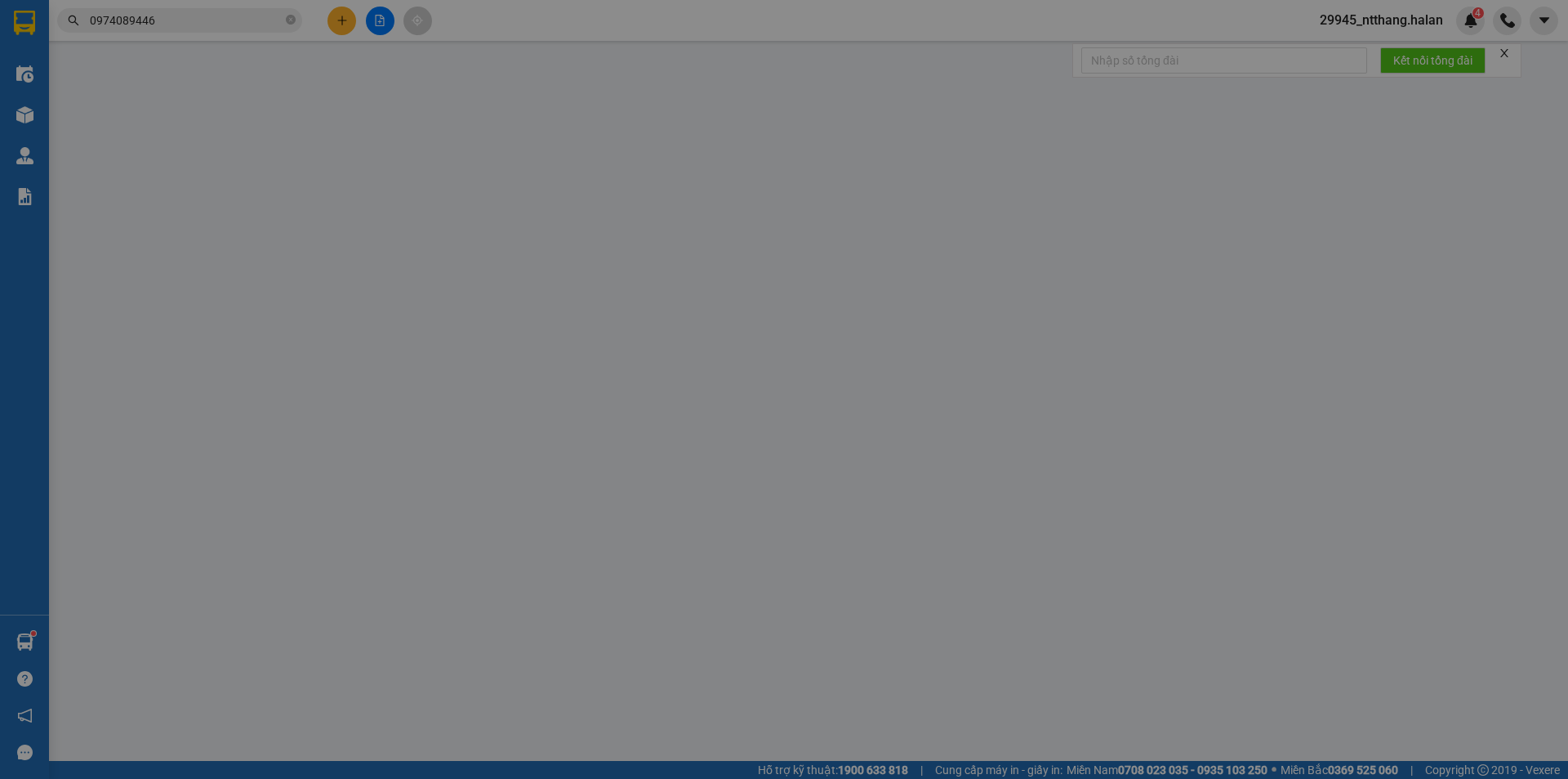
type input "208 Đ. Trần Quang Khải, Tràng Tiền, Hoàn Kiếm, Hà Nội"
type input "130.000"
type input "80.000"
type input "50.000"
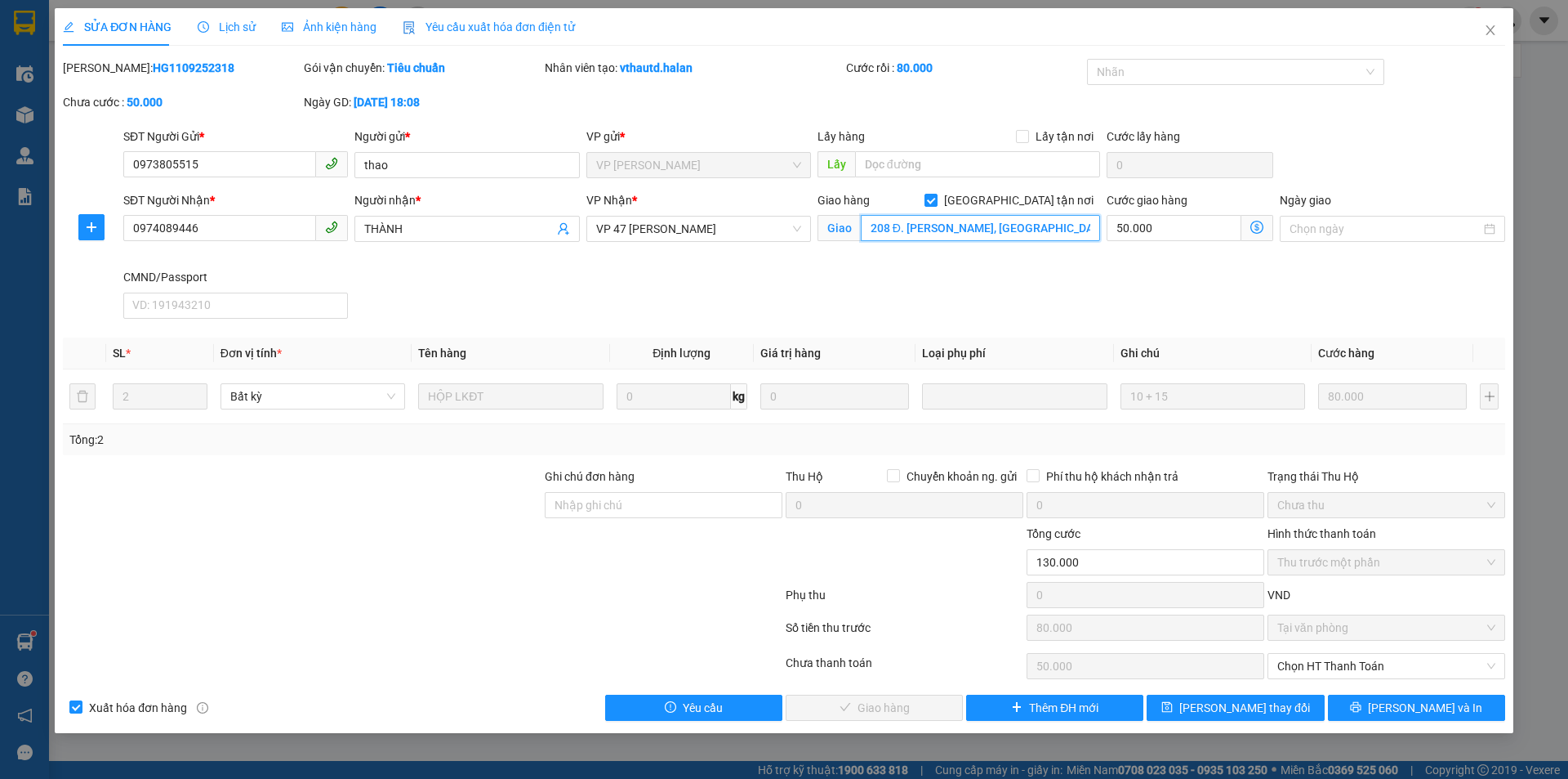
click at [862, 227] on input "208 Đ. Trần Quang Khải, Tràng Tiền, Hoàn Kiếm, Hà Nội" at bounding box center [980, 228] width 239 height 26
click at [869, 225] on input "208 Đ. Trần Quang Khải, Tràng Tiền, Hoàn Kiếm, Hà Nội" at bounding box center [980, 228] width 239 height 26
type input "(cần ngáng+dây) 208 Đ. Trần Quang Khải, Tràng Tiền, Hoàn Kiếm, Hà Nội"
click at [1273, 714] on span "Lưu thay đổi" at bounding box center [1244, 707] width 131 height 18
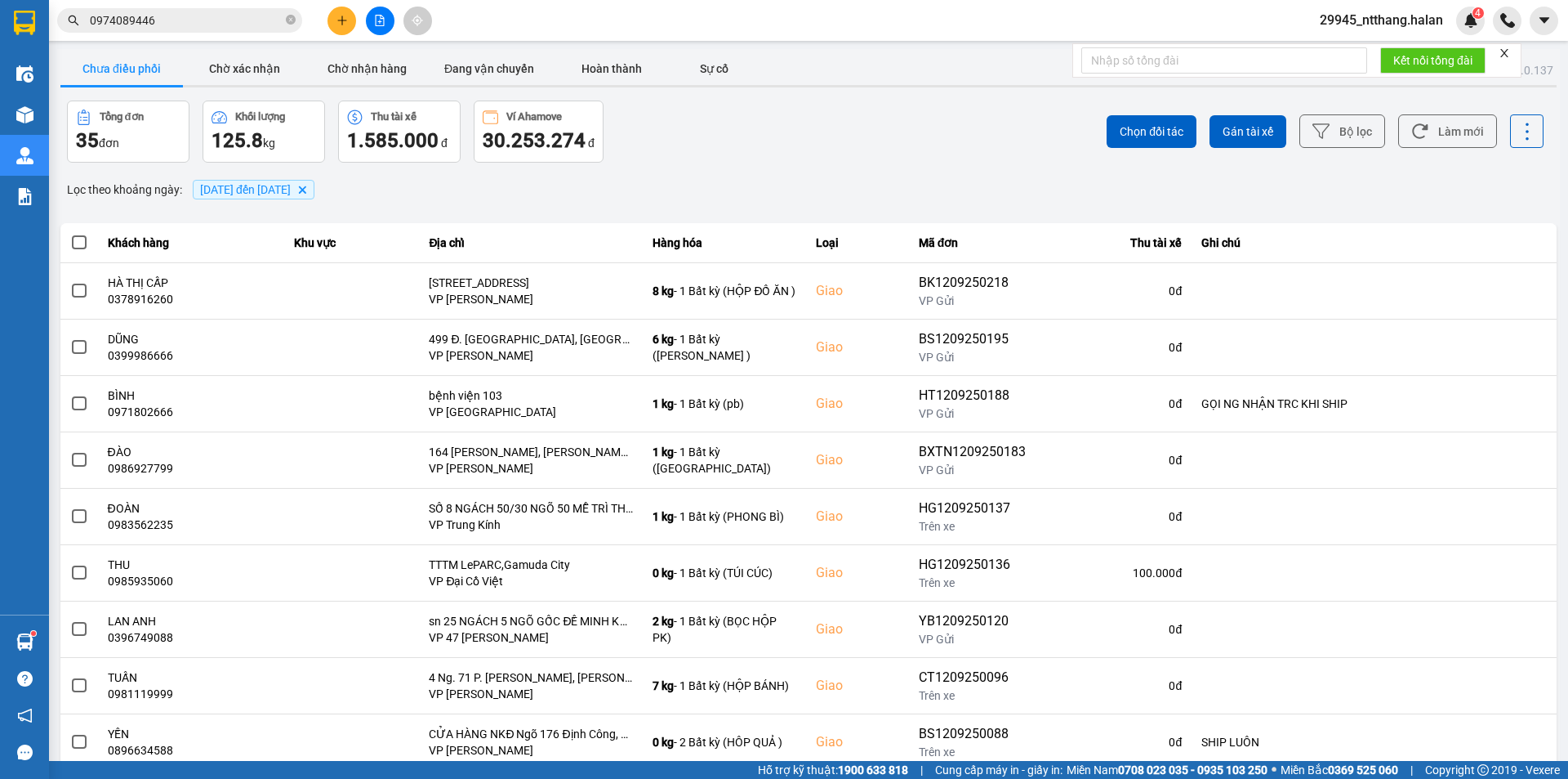
click at [905, 123] on div "Chọn đối tác Gán tài xế Bộ lọc Làm mới" at bounding box center [1174, 132] width 738 height 62
click at [1420, 138] on button "Làm mới" at bounding box center [1447, 131] width 99 height 34
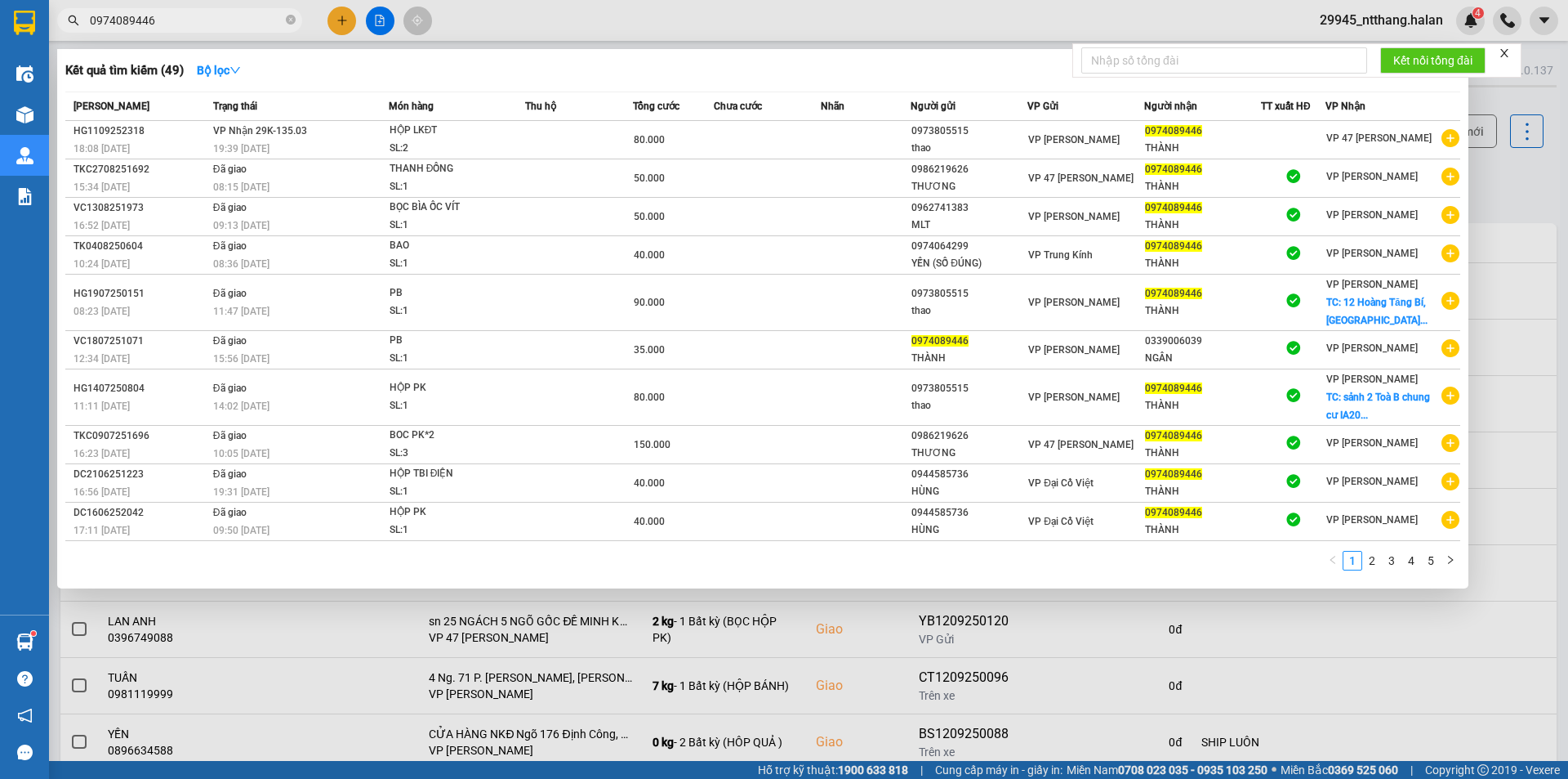
click at [199, 12] on input "0974089446" at bounding box center [186, 20] width 193 height 18
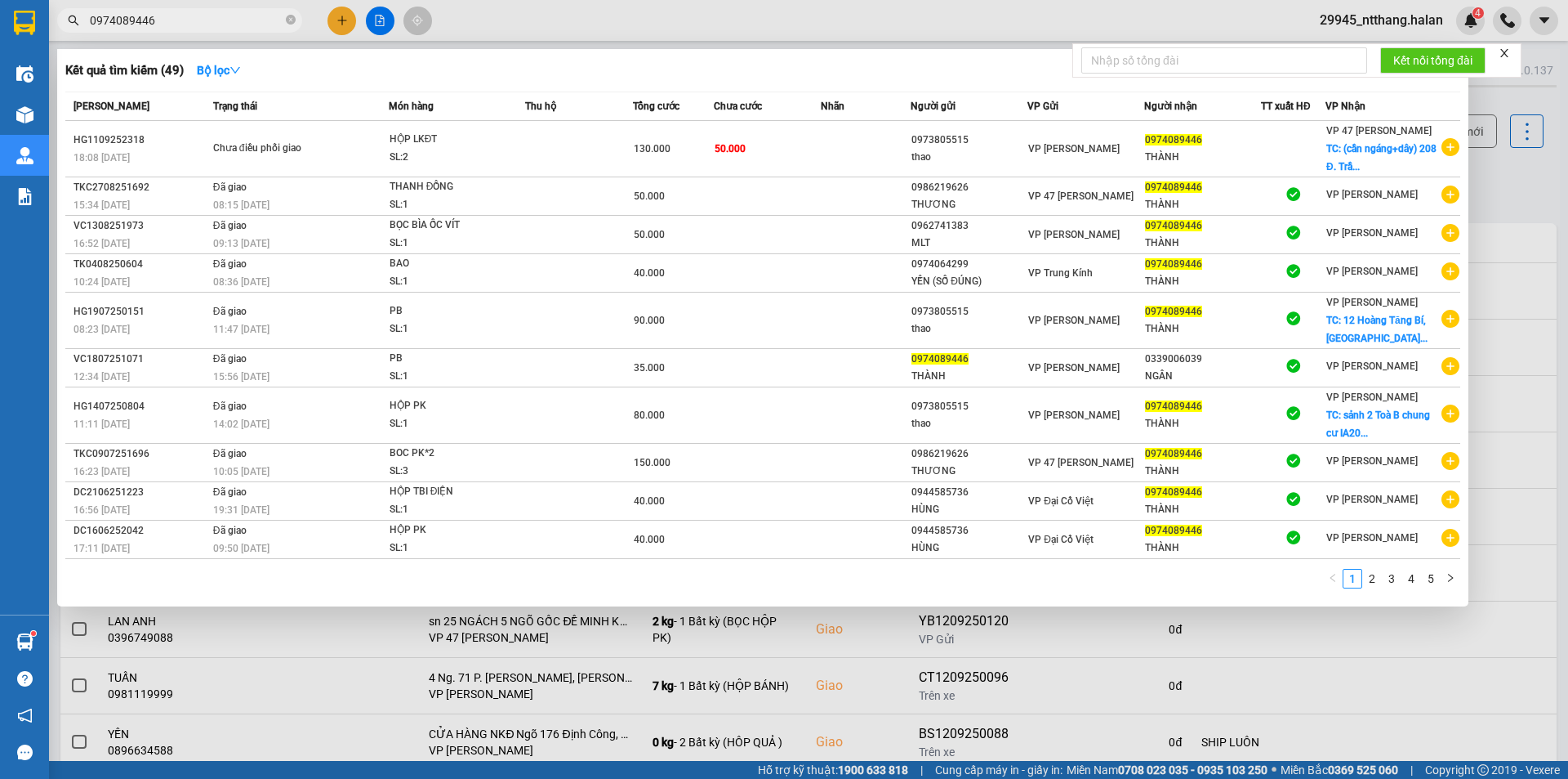
click at [1513, 205] on div at bounding box center [784, 389] width 1568 height 779
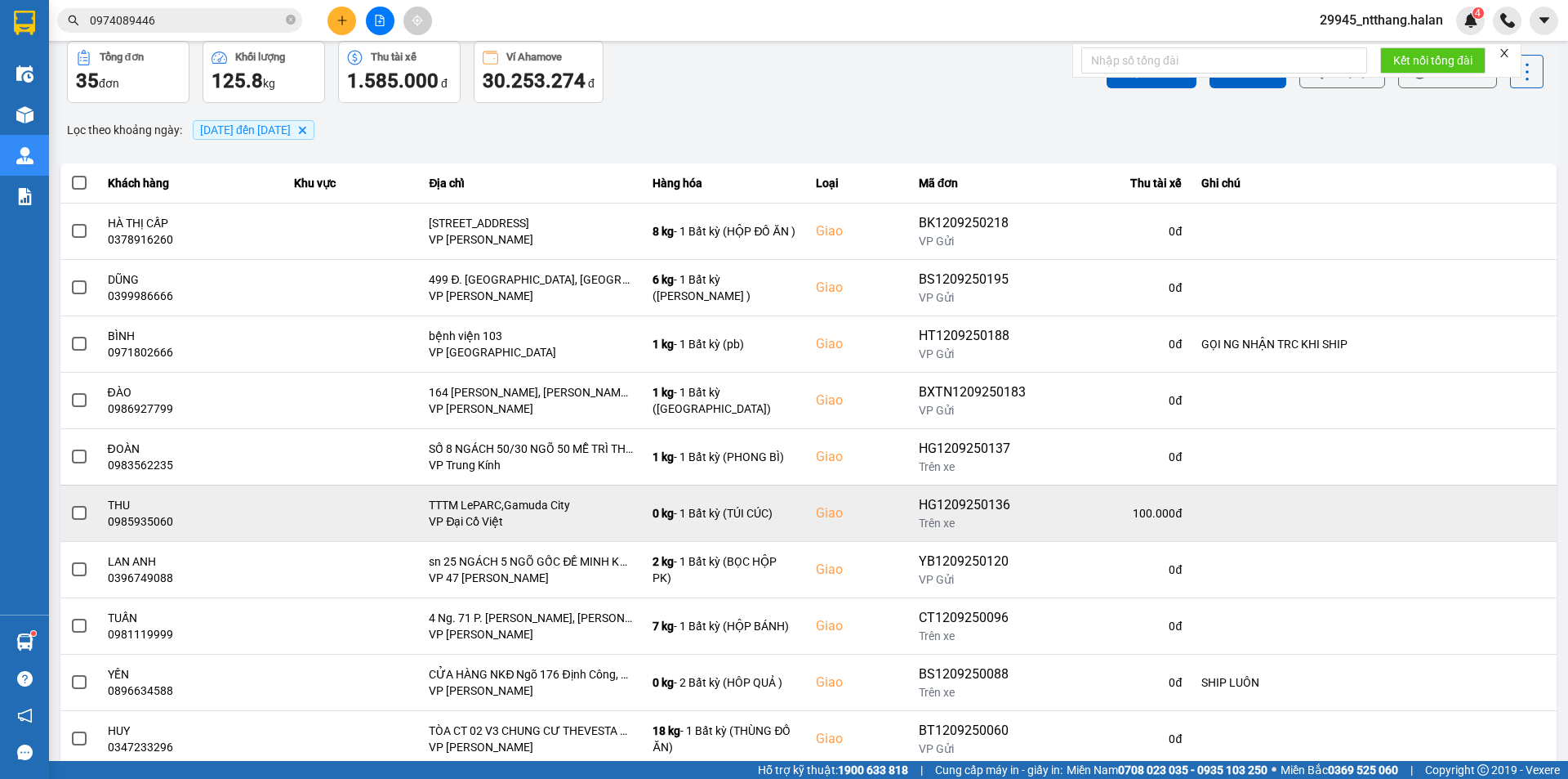
scroll to position [104, 0]
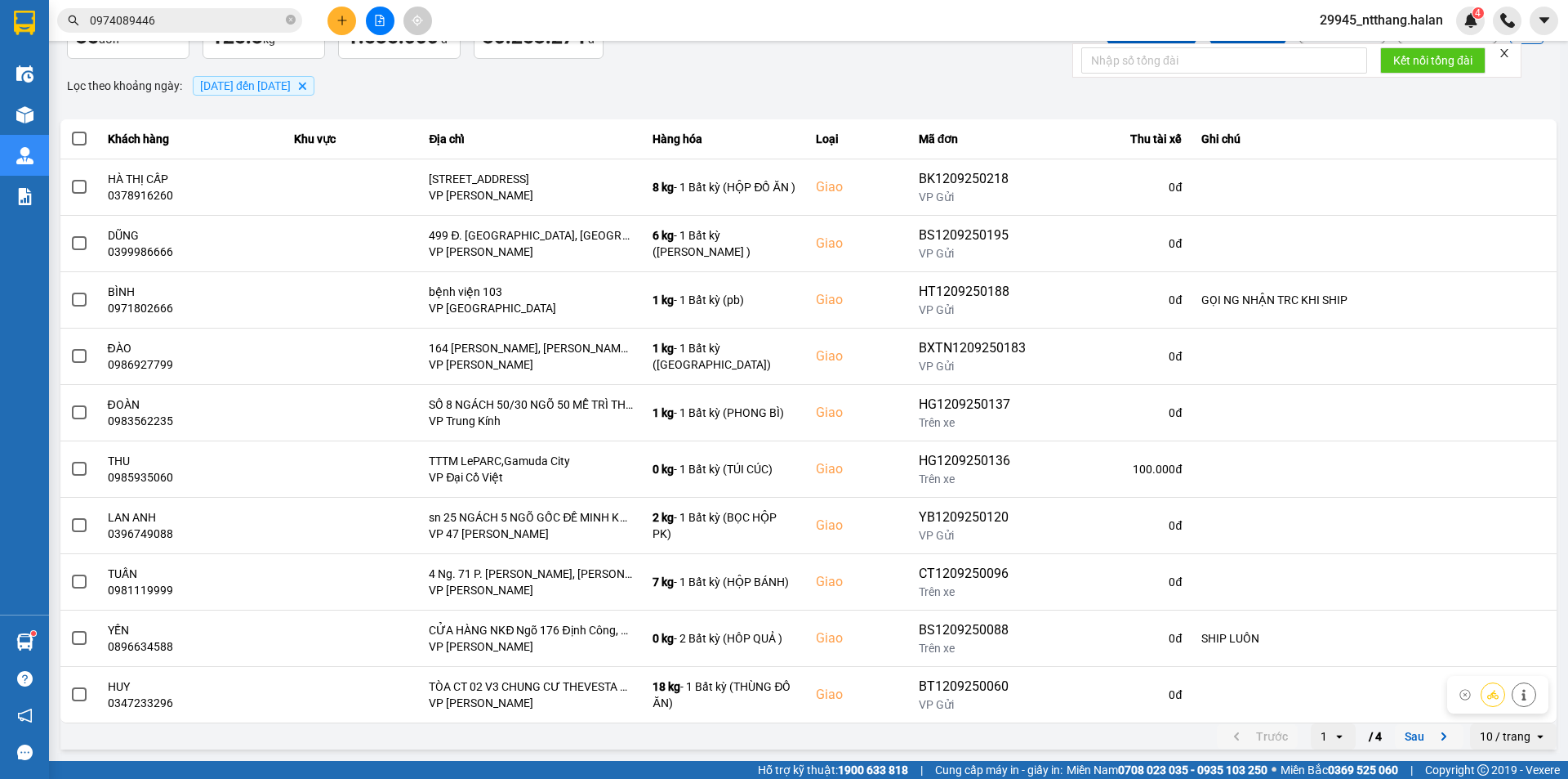
click at [1409, 733] on button "Sau" at bounding box center [1429, 737] width 68 height 25
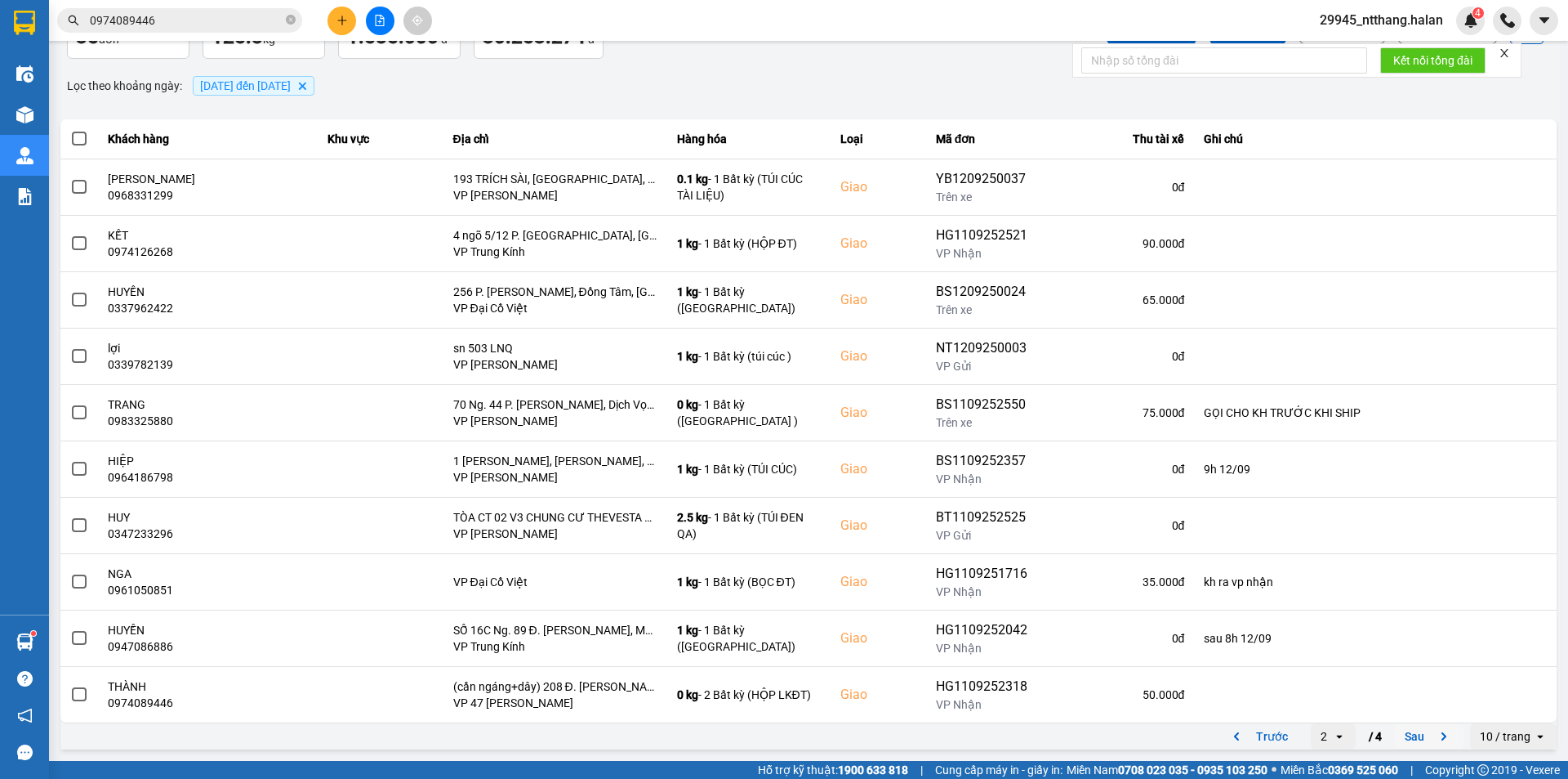
click at [1409, 733] on button "Sau" at bounding box center [1429, 737] width 68 height 25
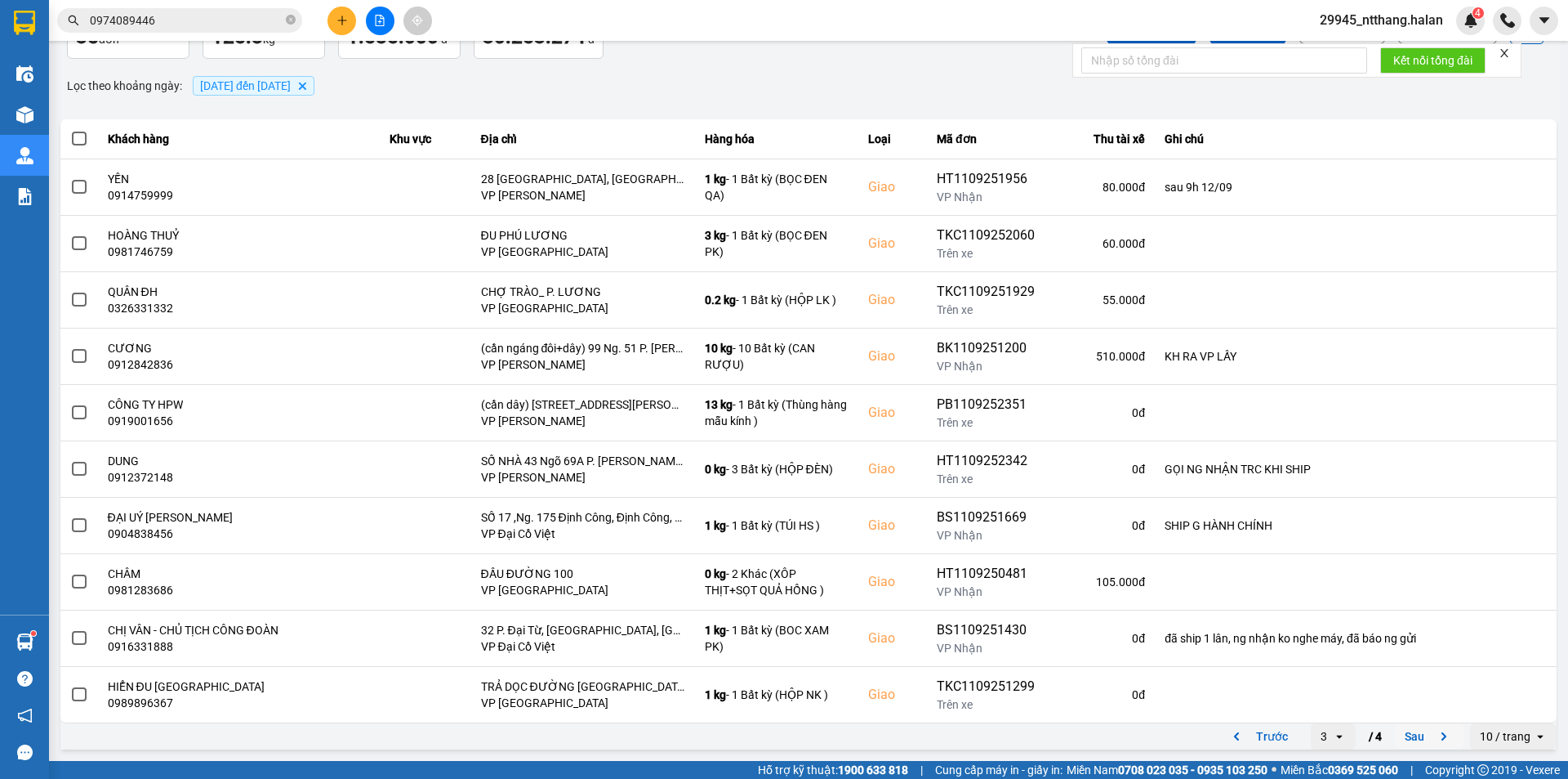
click at [1409, 733] on button "Sau" at bounding box center [1429, 737] width 68 height 25
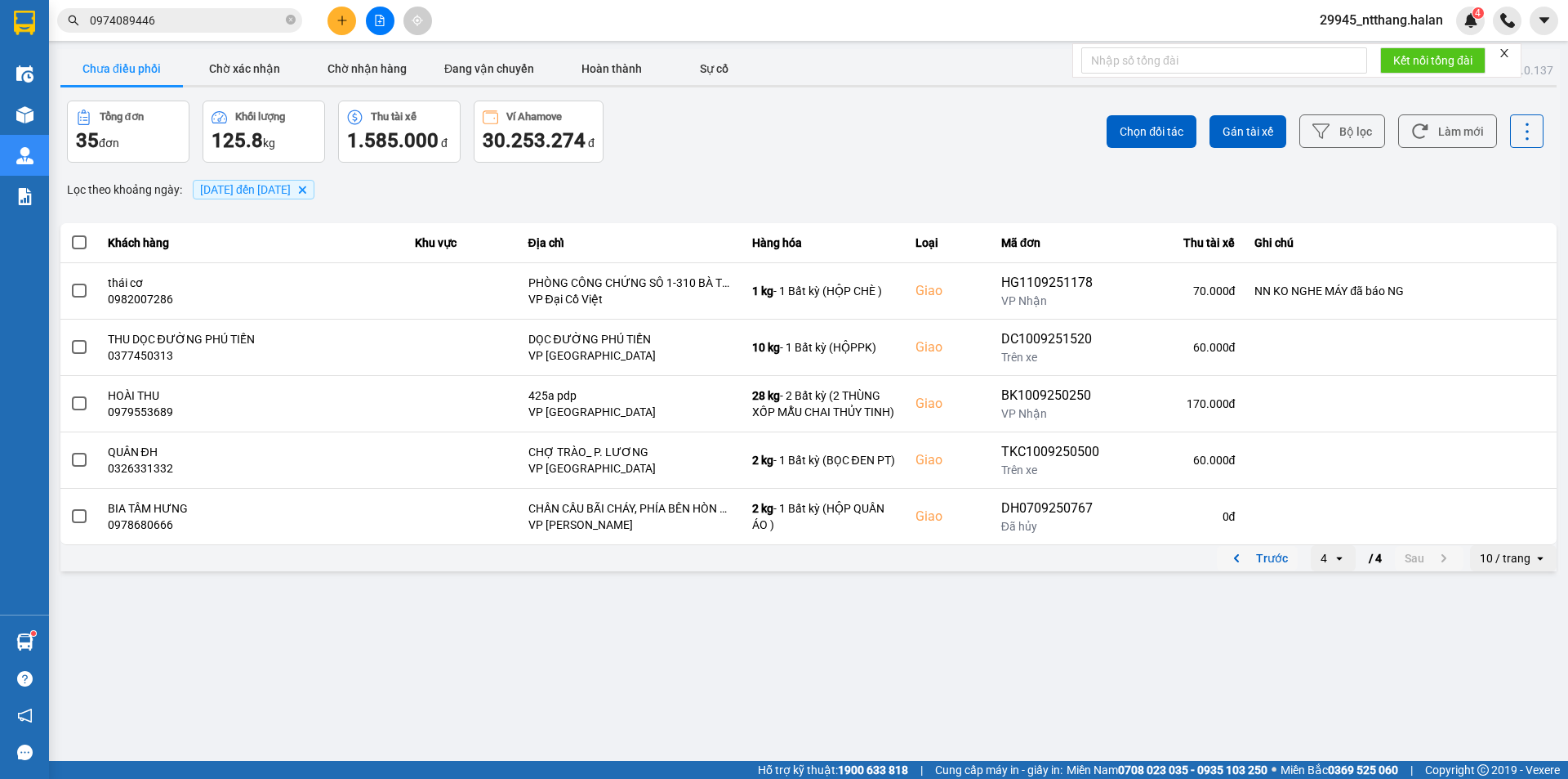
click at [1278, 553] on button "Trước" at bounding box center [1258, 558] width 81 height 25
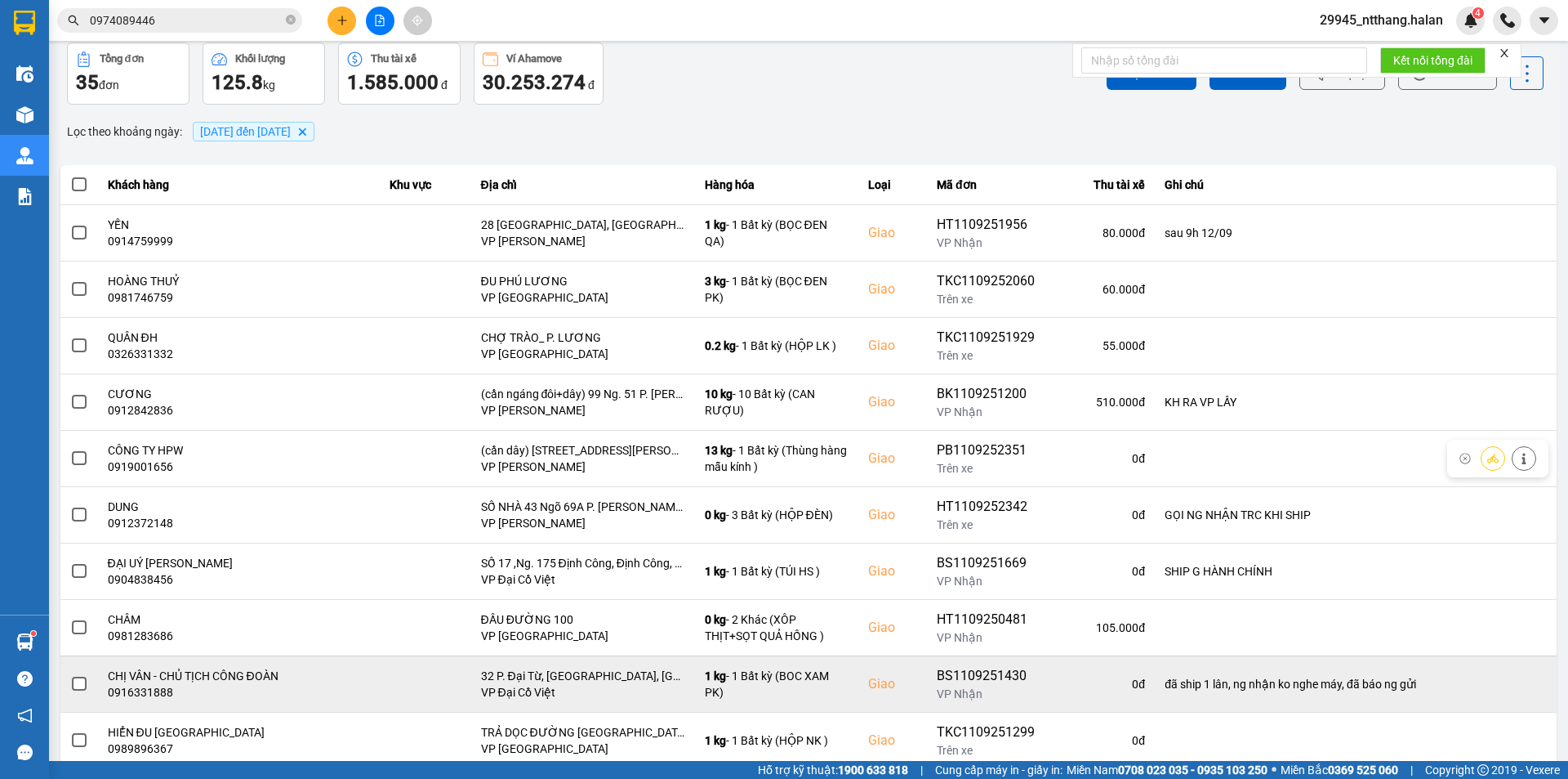
scroll to position [104, 0]
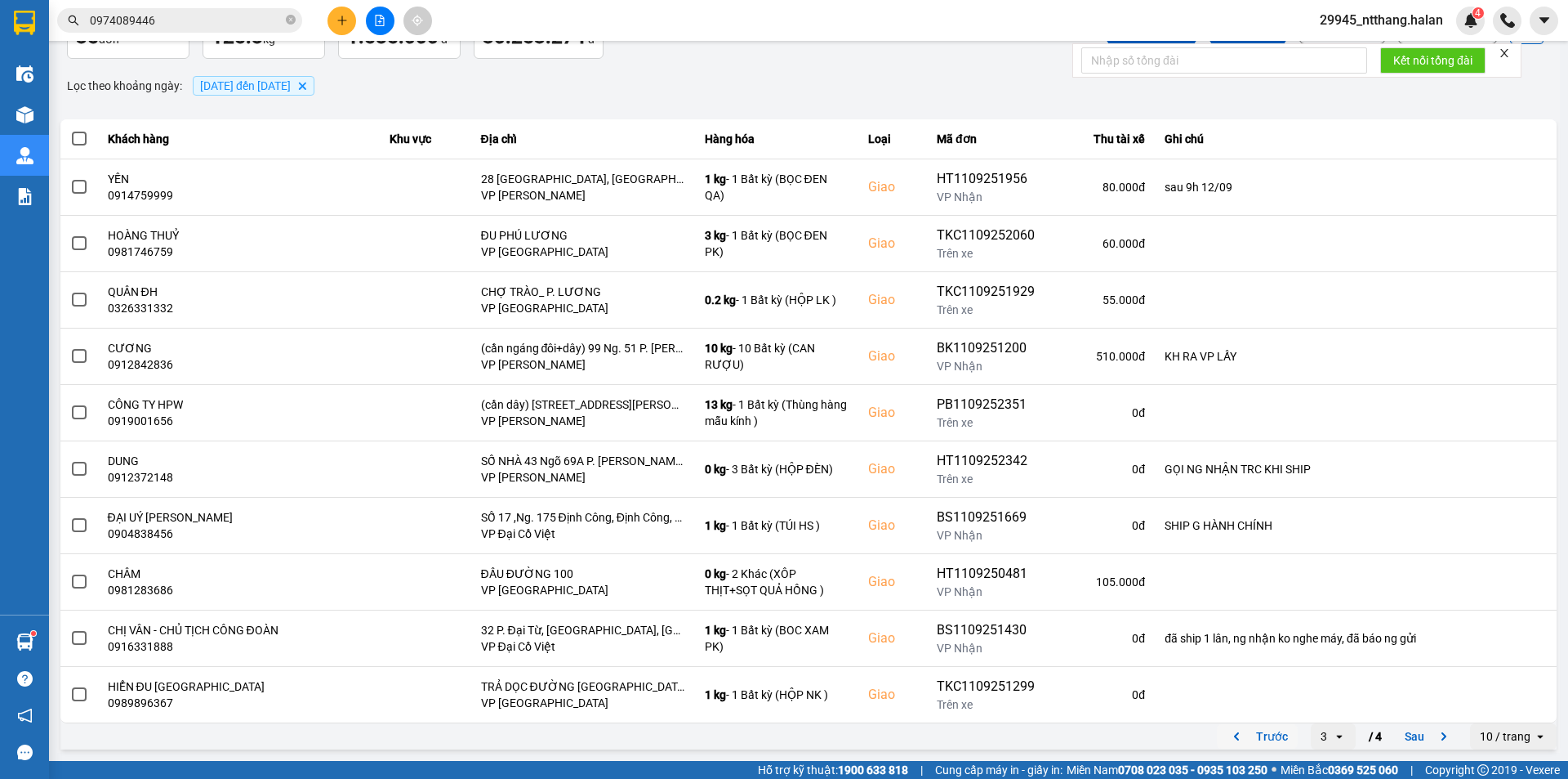
click at [1250, 730] on button "Trước" at bounding box center [1258, 737] width 81 height 25
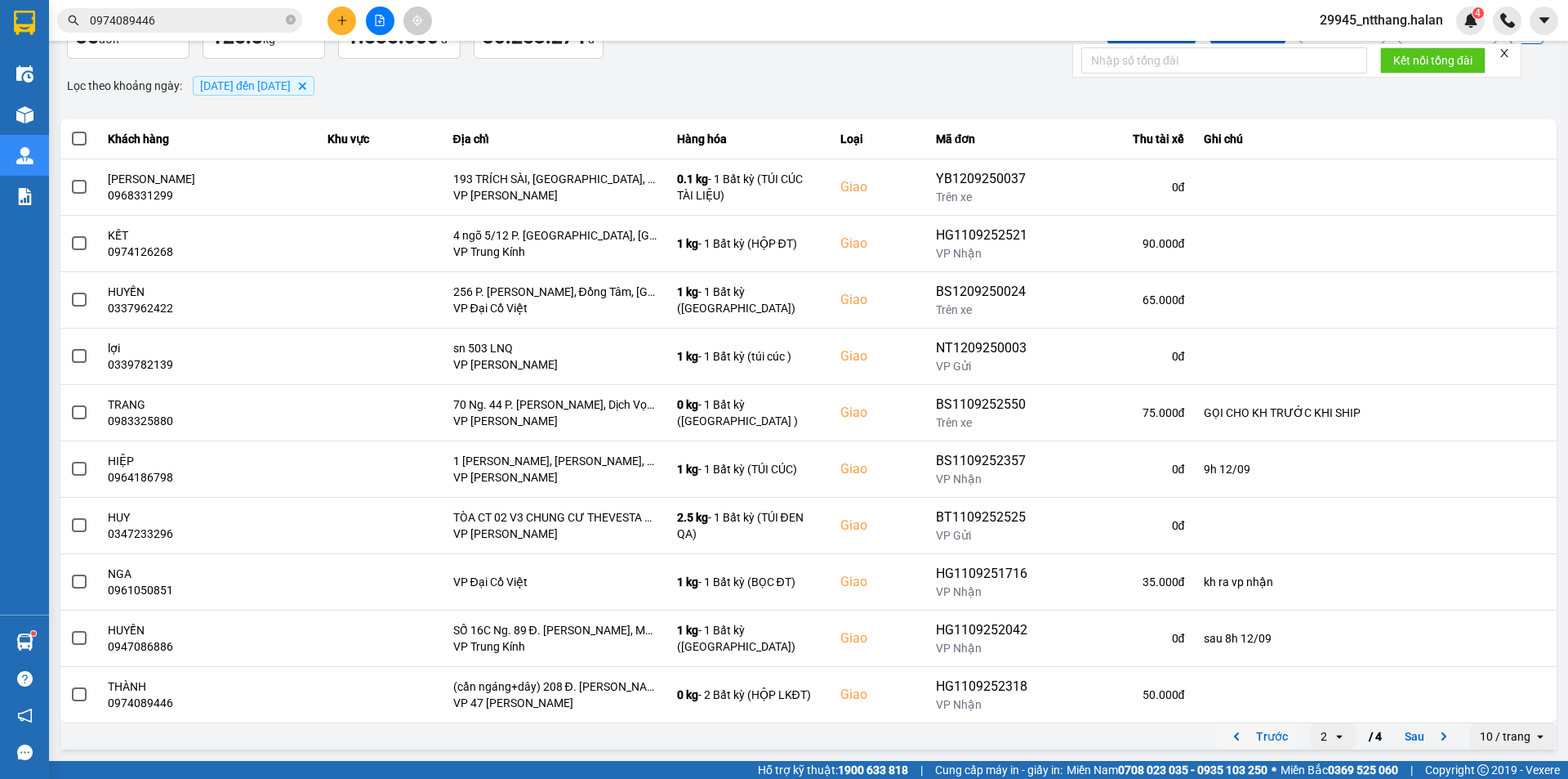
click at [1262, 737] on button "Trước" at bounding box center [1258, 737] width 81 height 25
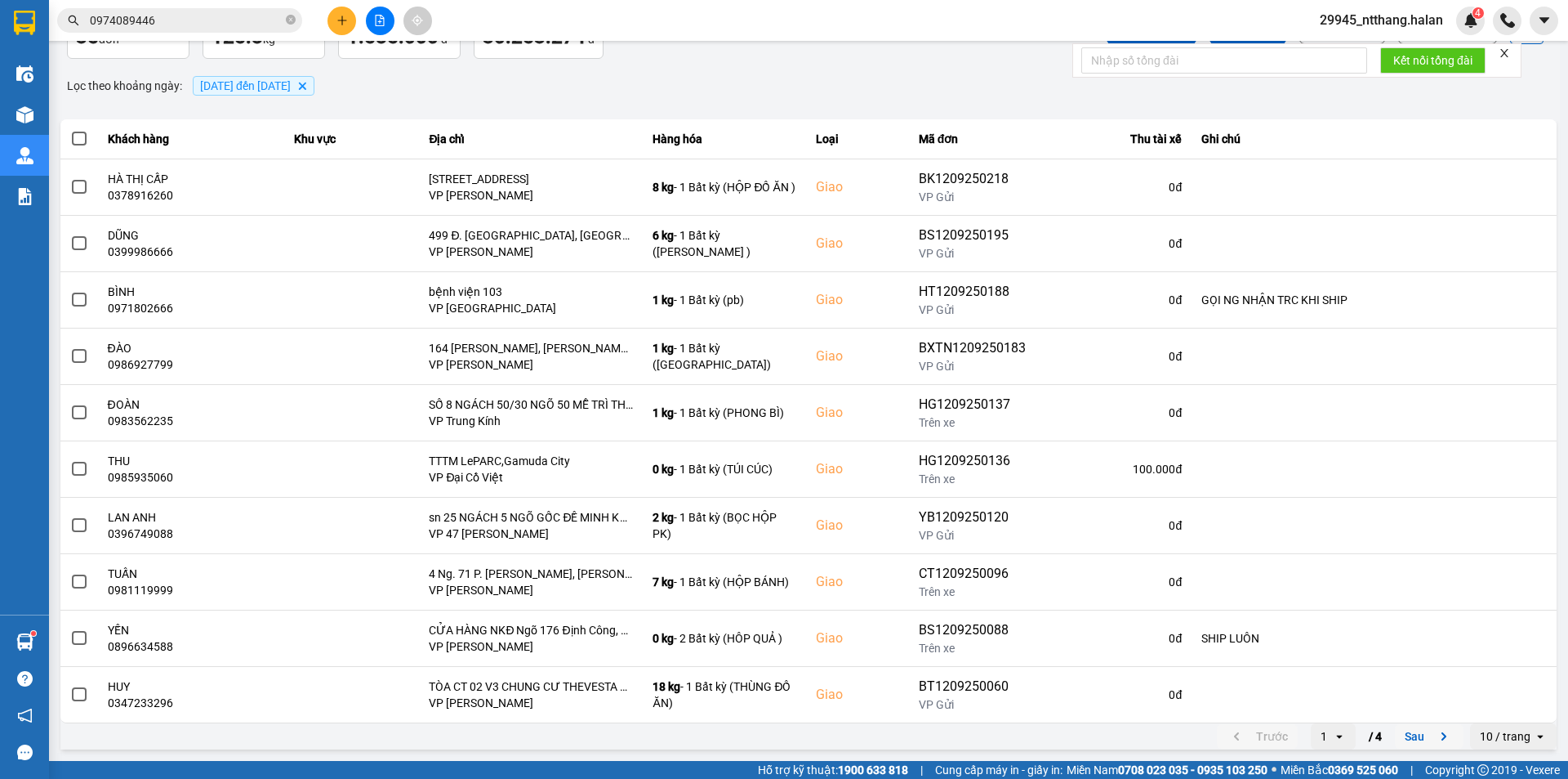
click at [1403, 730] on button "Sau" at bounding box center [1429, 737] width 68 height 25
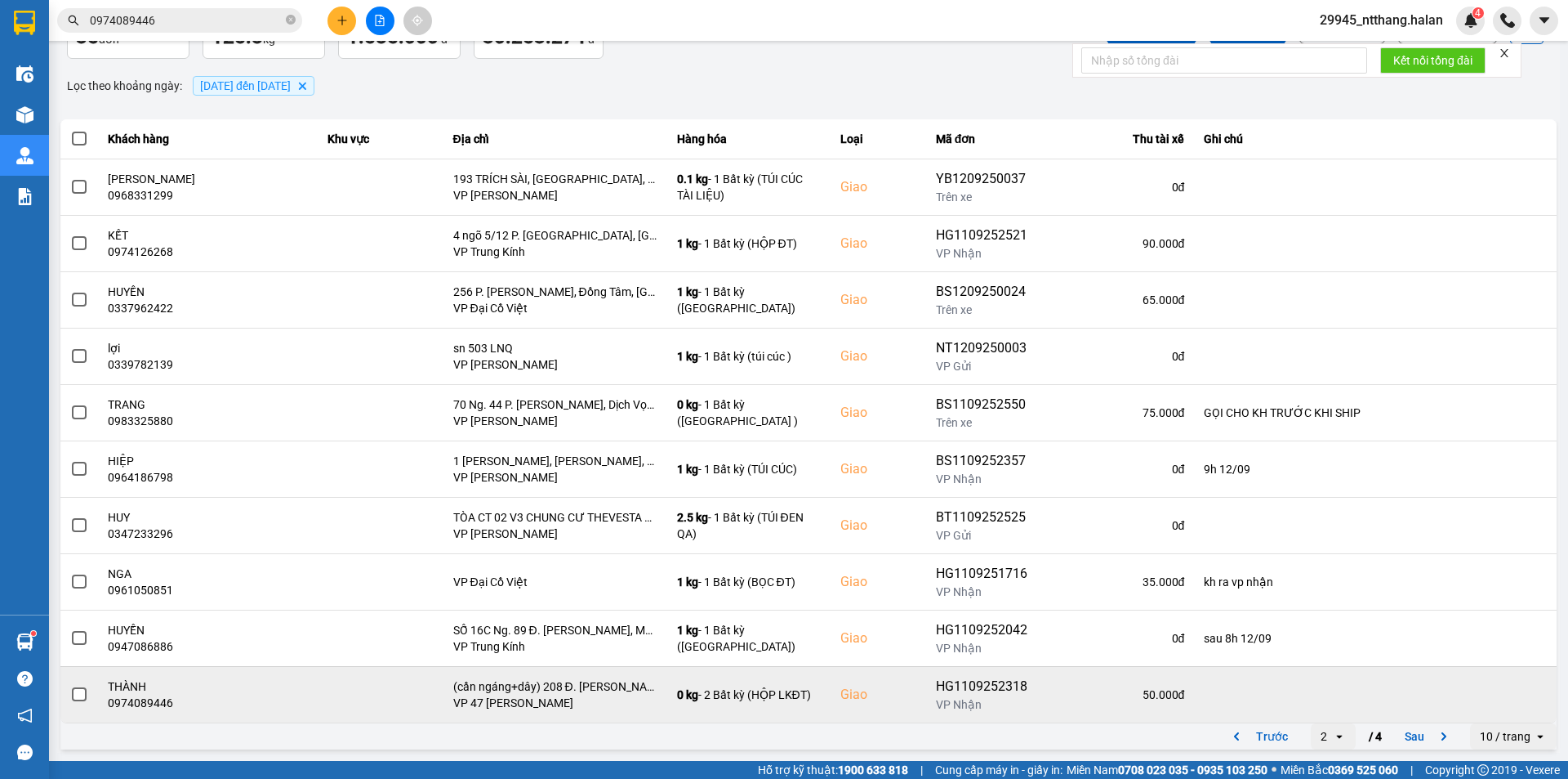
click at [80, 696] on span at bounding box center [79, 694] width 14 height 14
click at [70, 686] on input "checkbox" at bounding box center [70, 686] width 0 height 0
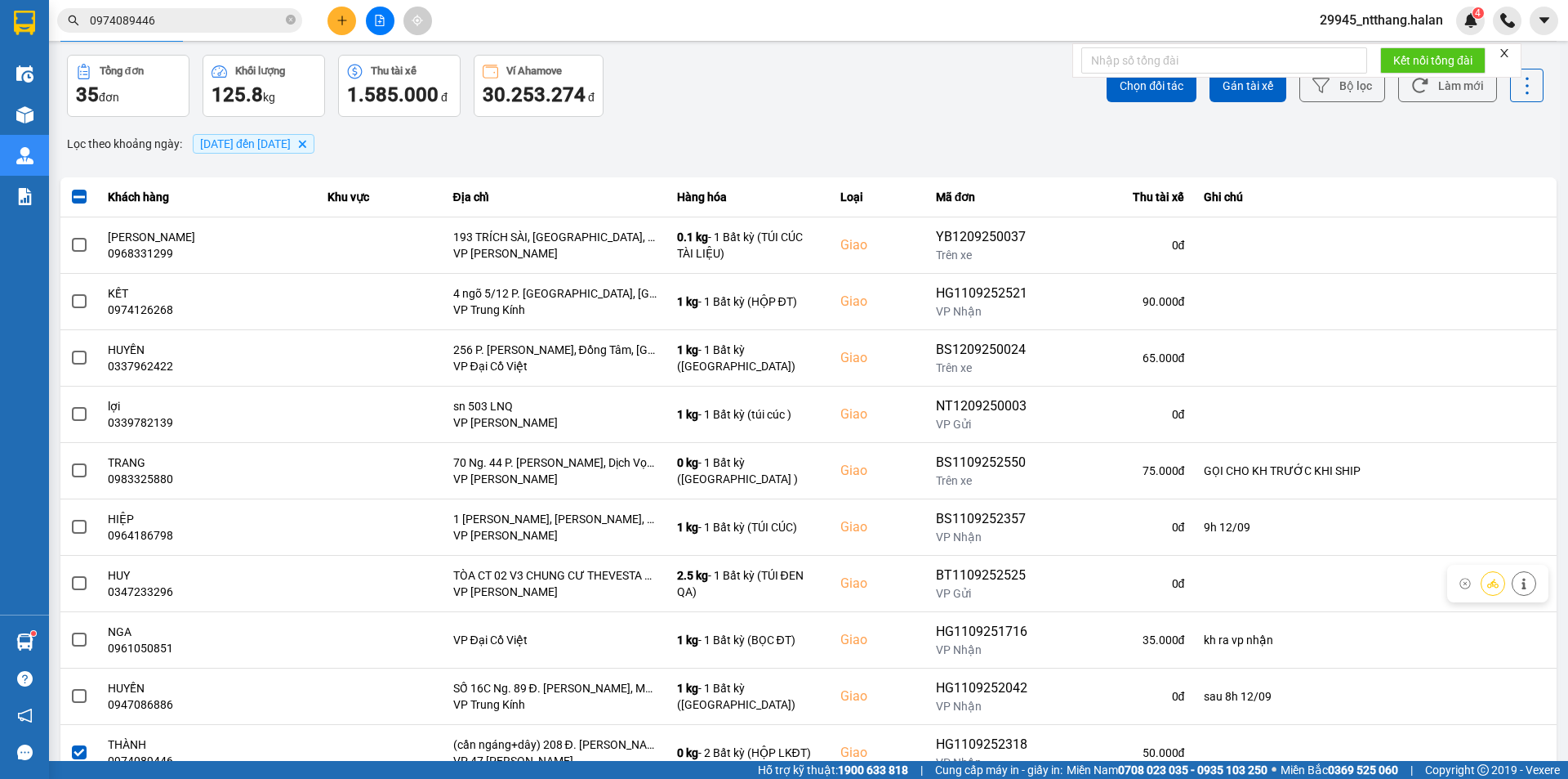
scroll to position [0, 0]
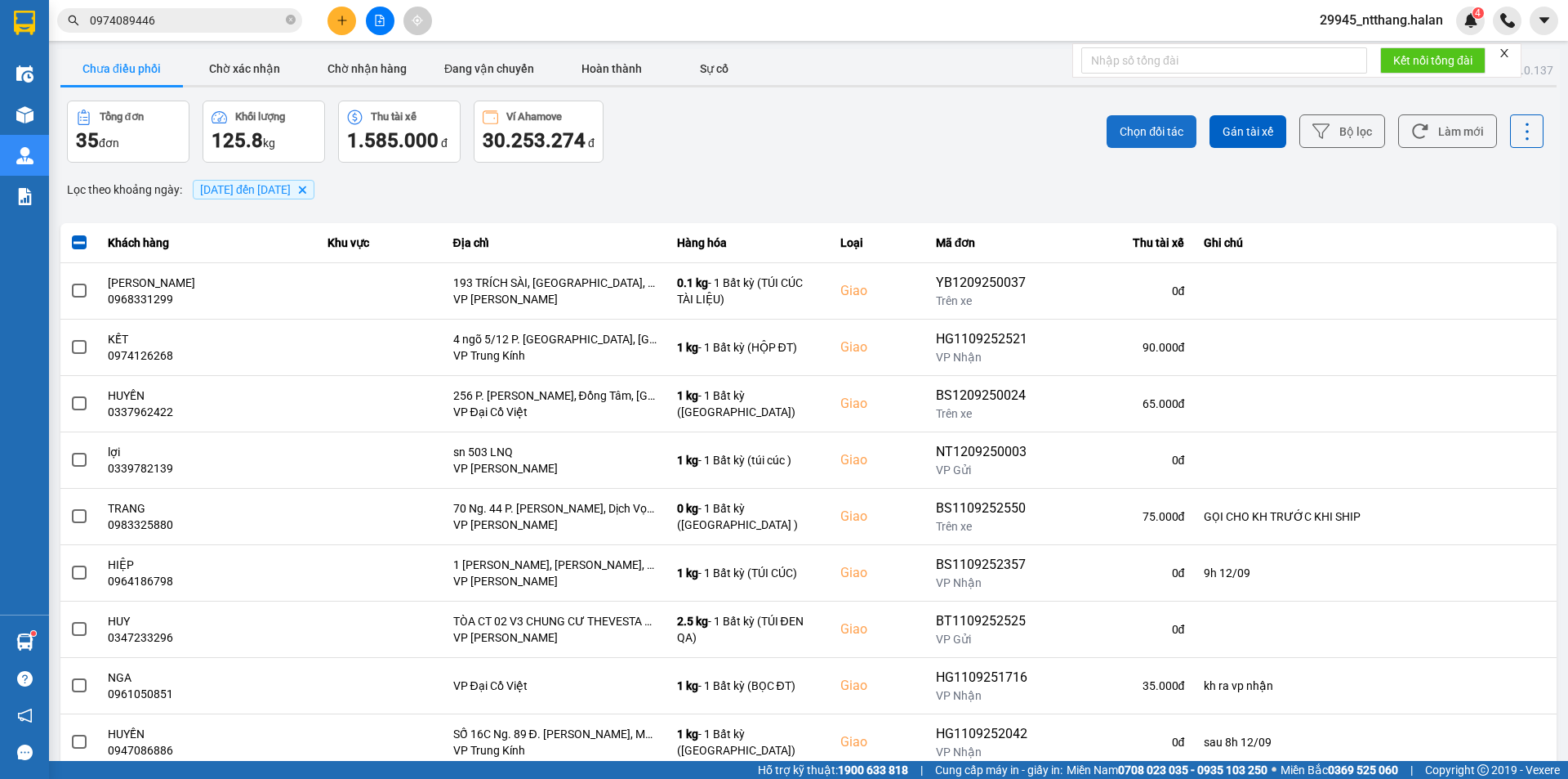
click at [1141, 137] on span "Chọn đối tác" at bounding box center [1151, 131] width 63 height 16
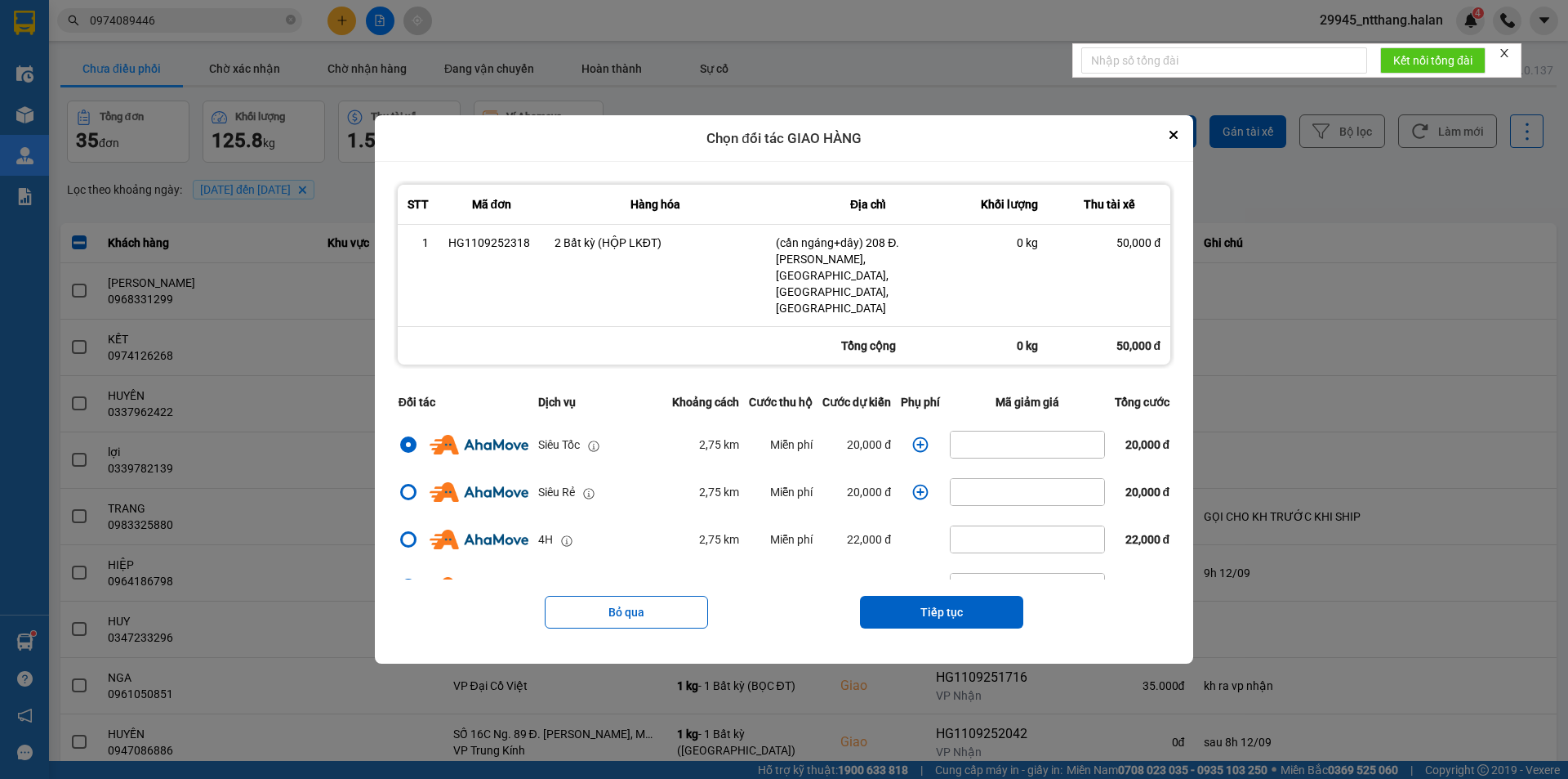
click at [919, 436] on icon "dialog" at bounding box center [920, 444] width 16 height 16
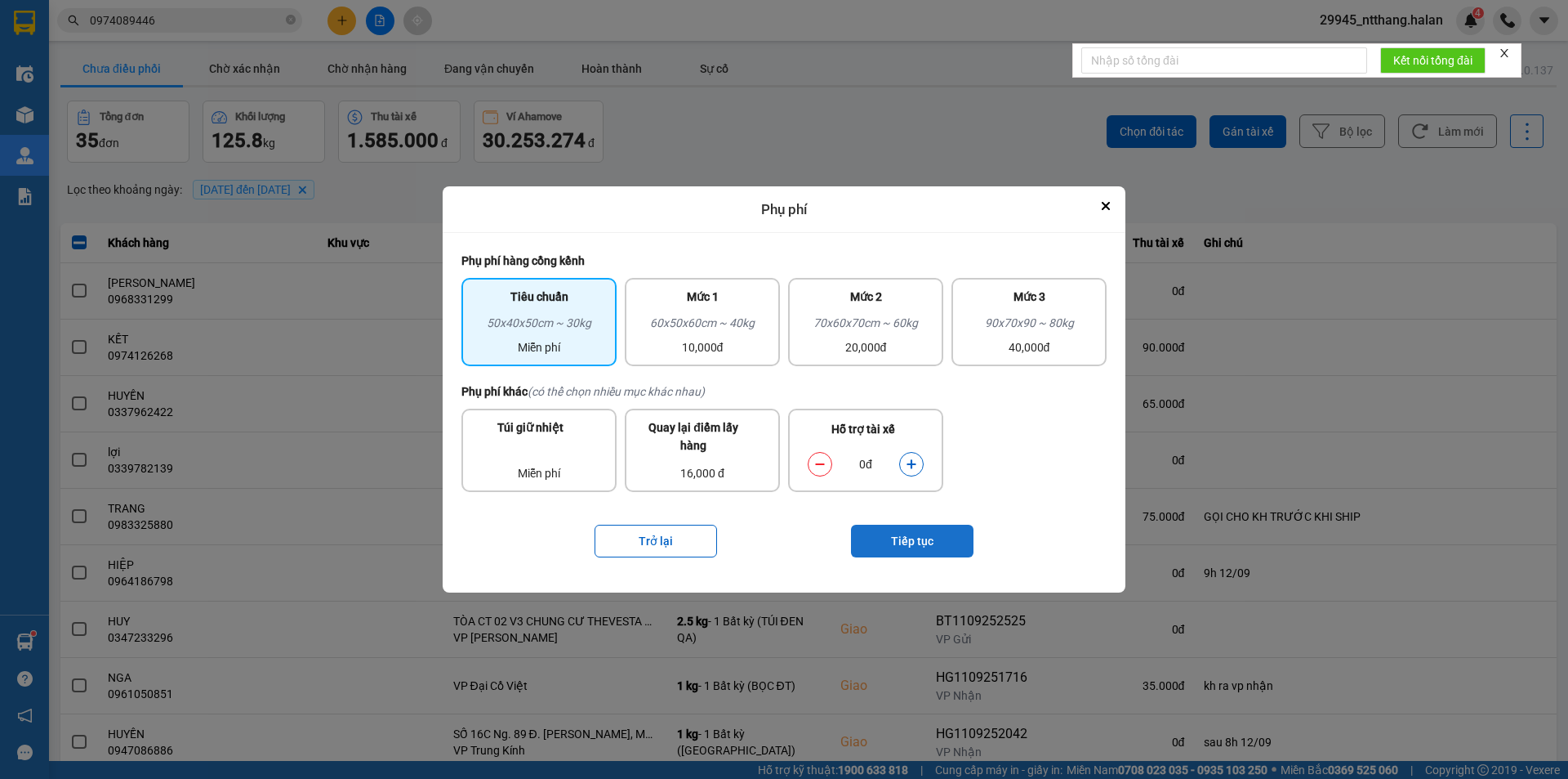
drag, startPoint x: 851, startPoint y: 341, endPoint x: 900, endPoint y: 526, distance: 191.4
click at [851, 343] on div "20,000đ" at bounding box center [865, 347] width 135 height 18
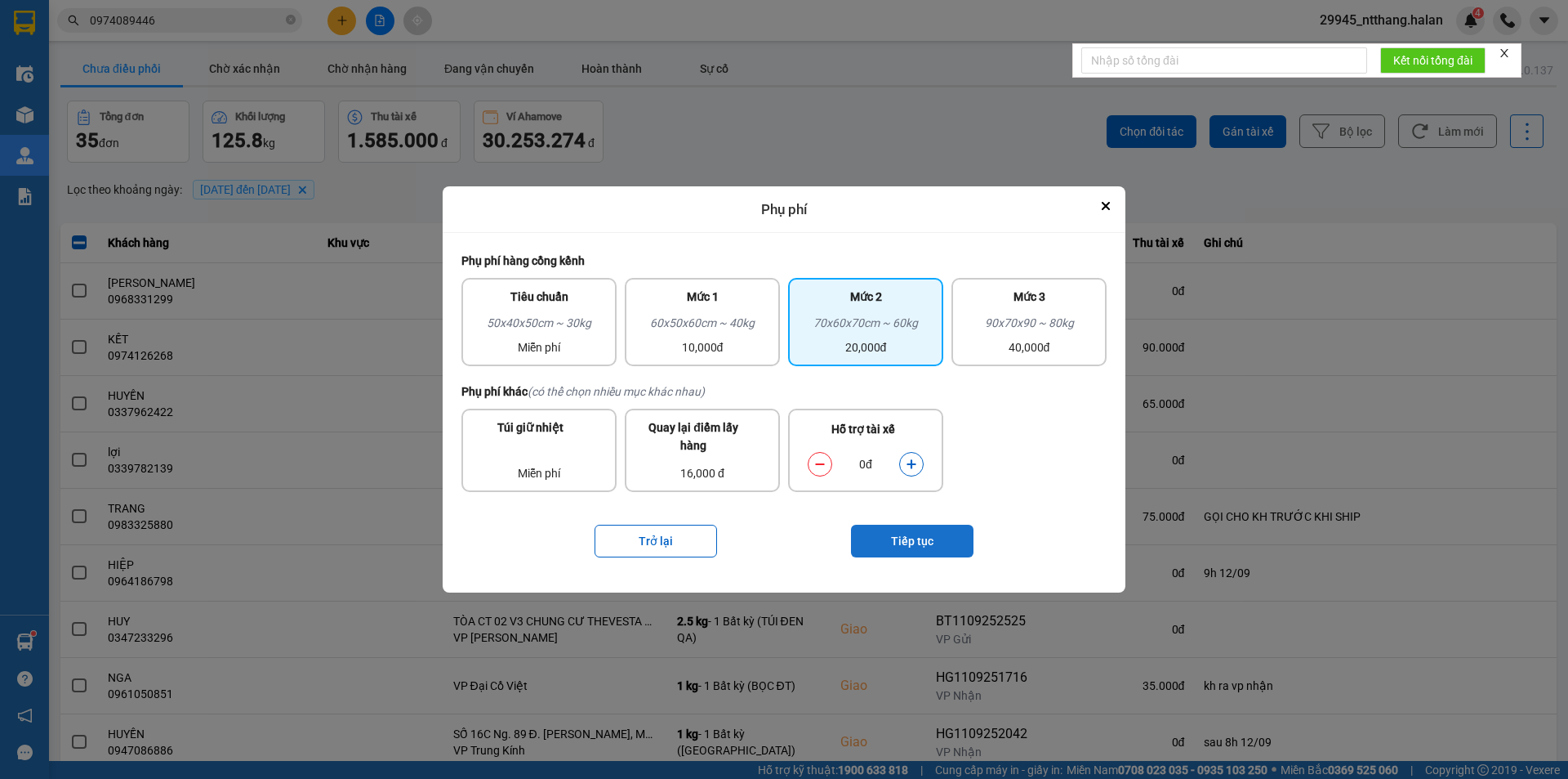
click at [928, 542] on button "Tiếp tục" at bounding box center [912, 541] width 123 height 33
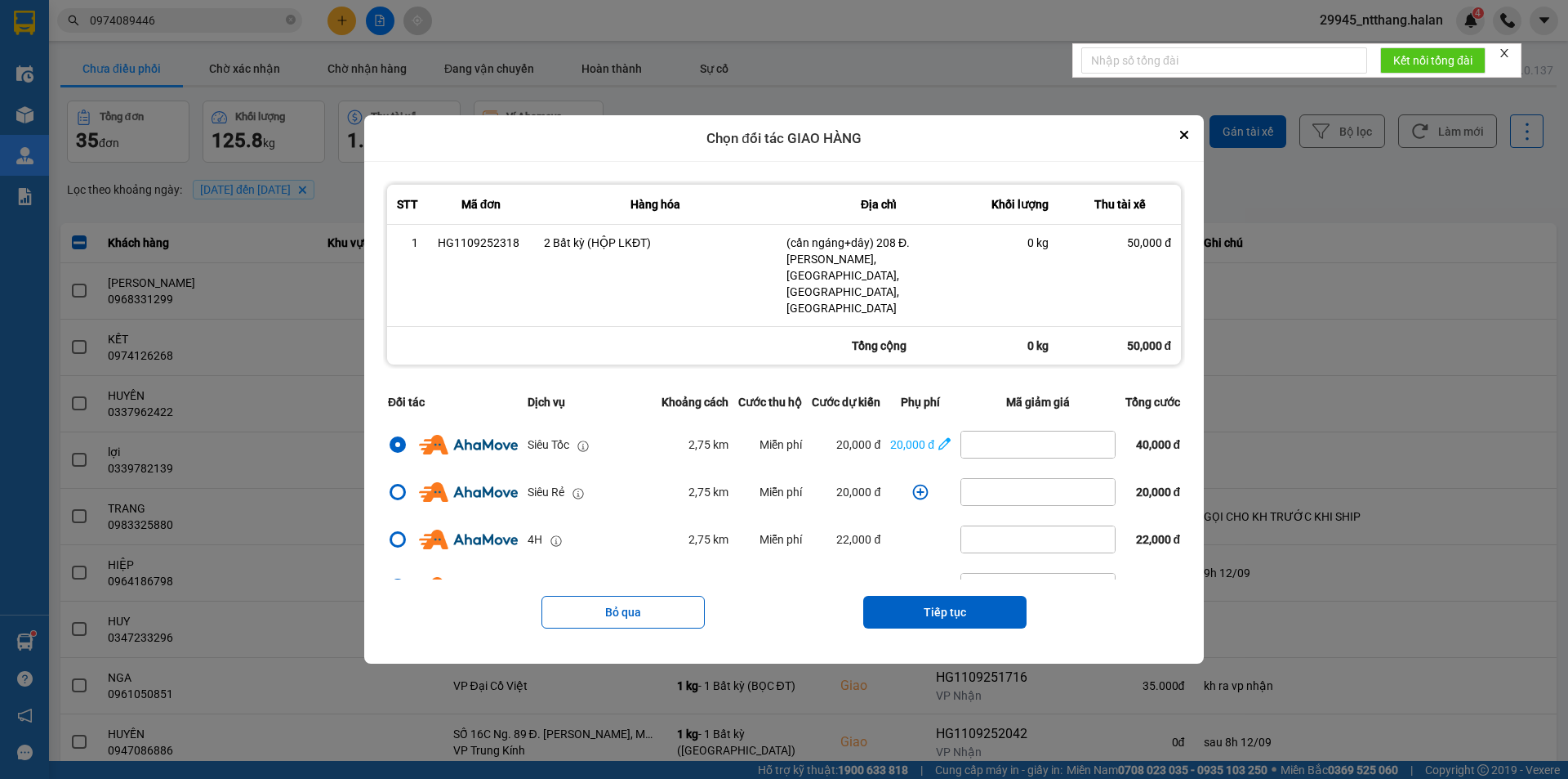
click at [956, 611] on div "Bỏ qua Tiếp tục" at bounding box center [784, 612] width 802 height 65
click at [962, 596] on button "Tiếp tục" at bounding box center [945, 612] width 163 height 33
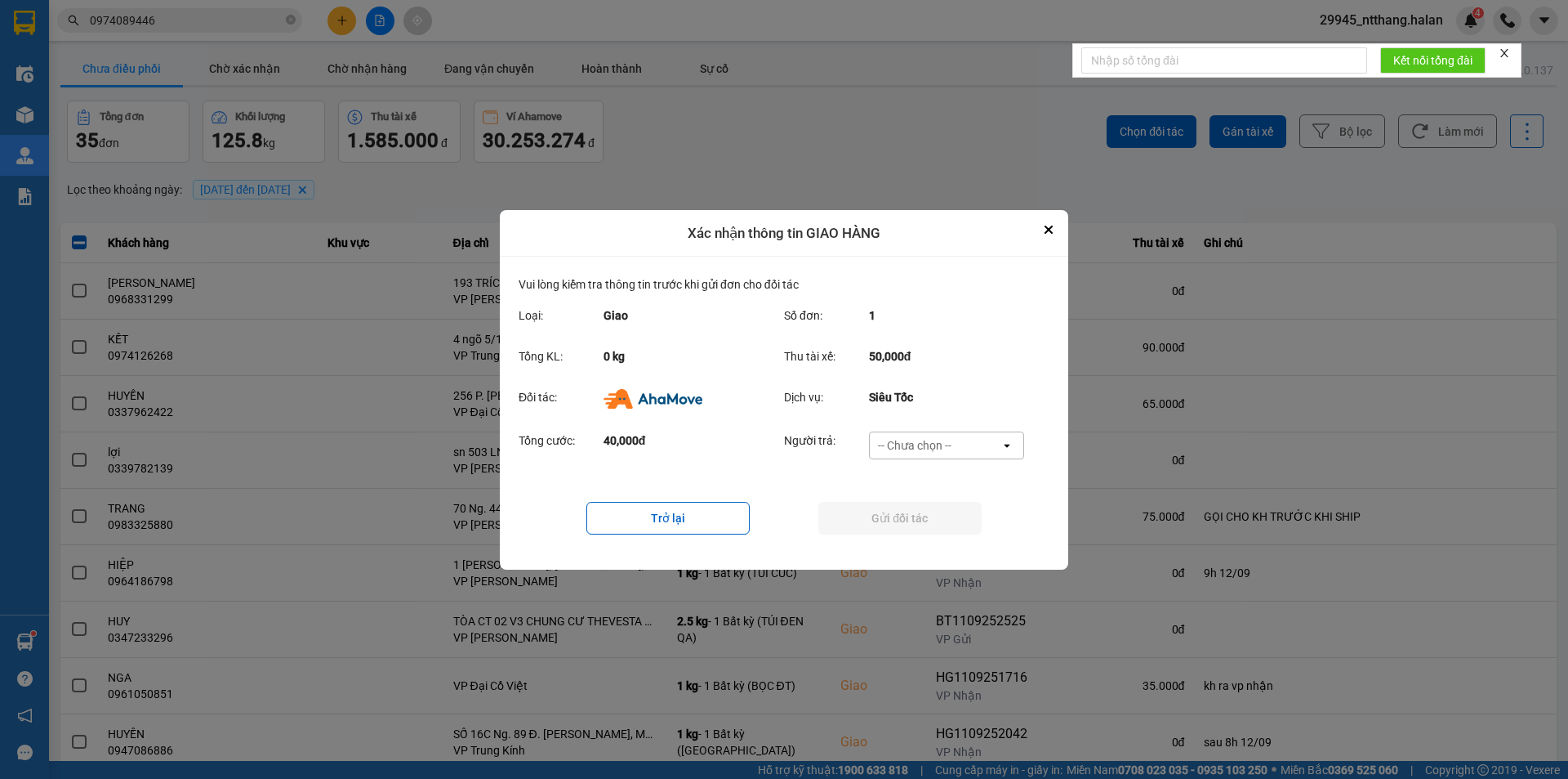
click at [983, 454] on div "-- Chưa chọn --" at bounding box center [935, 445] width 131 height 26
click at [966, 533] on div "Ví Ahamove" at bounding box center [946, 538] width 156 height 30
click at [966, 533] on button "Gửi đối tác" at bounding box center [900, 518] width 163 height 33
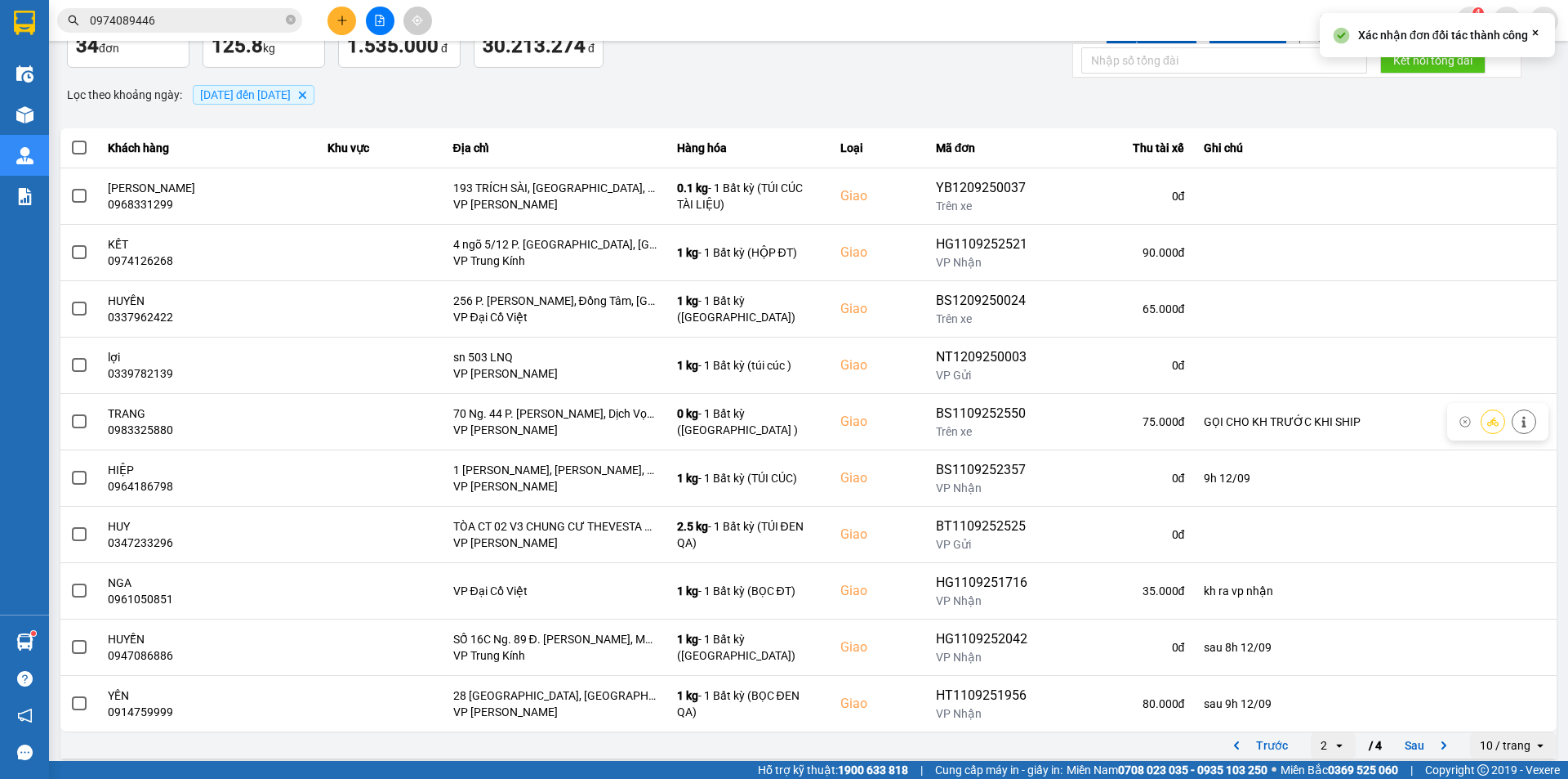
scroll to position [104, 0]
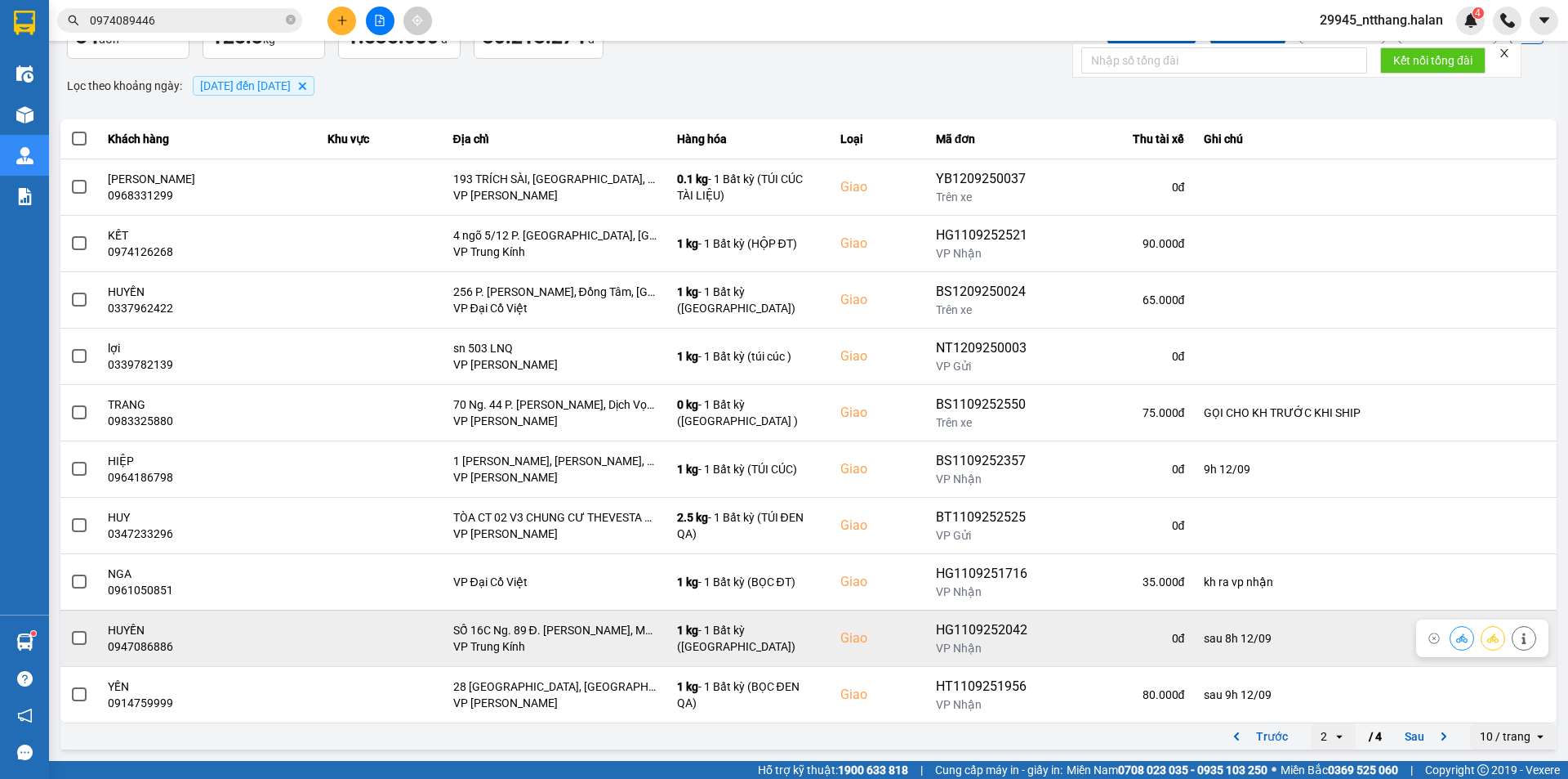
click at [83, 636] on span at bounding box center [79, 638] width 14 height 14
click at [70, 629] on input "checkbox" at bounding box center [70, 629] width 0 height 0
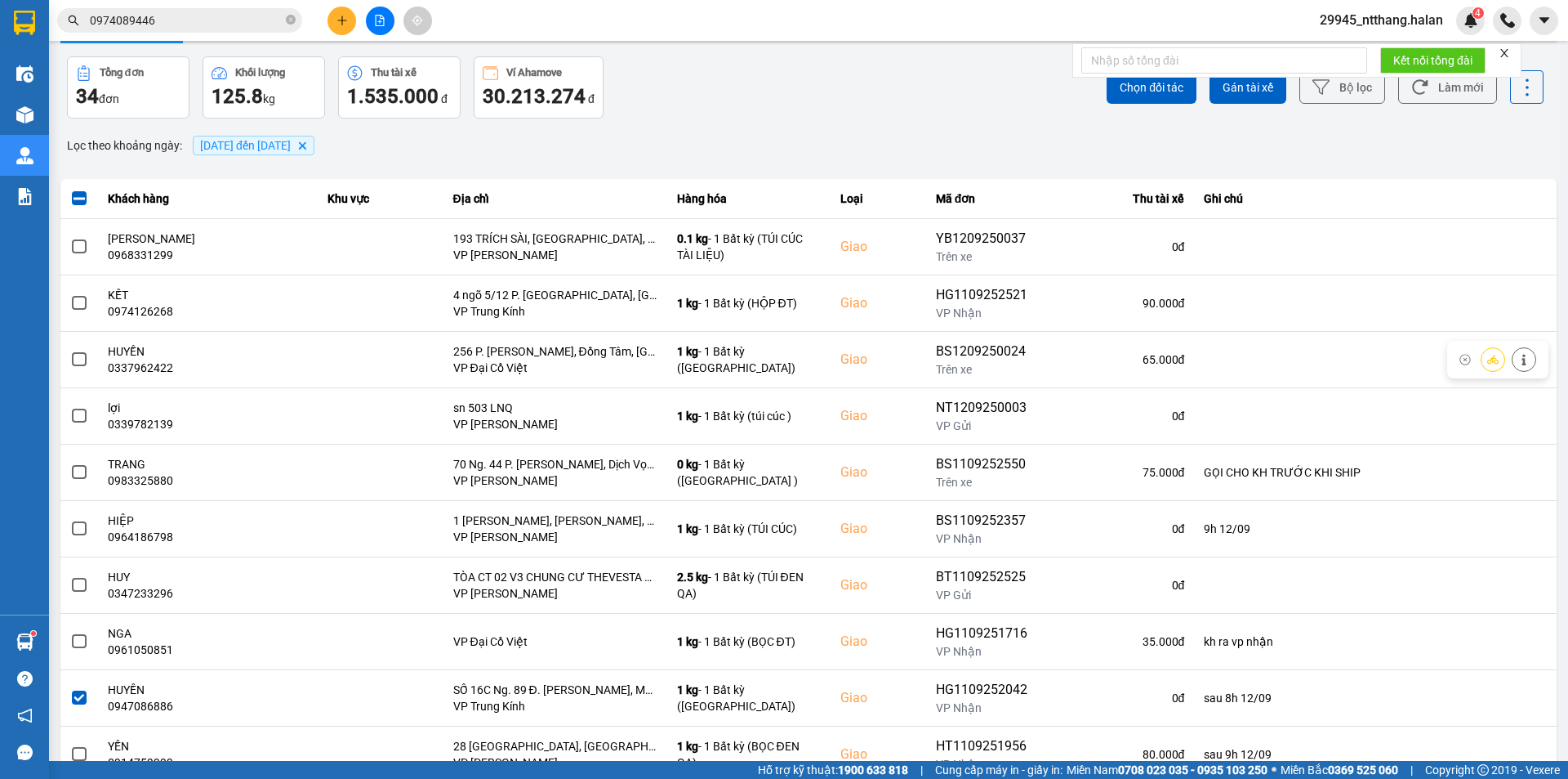
scroll to position [0, 0]
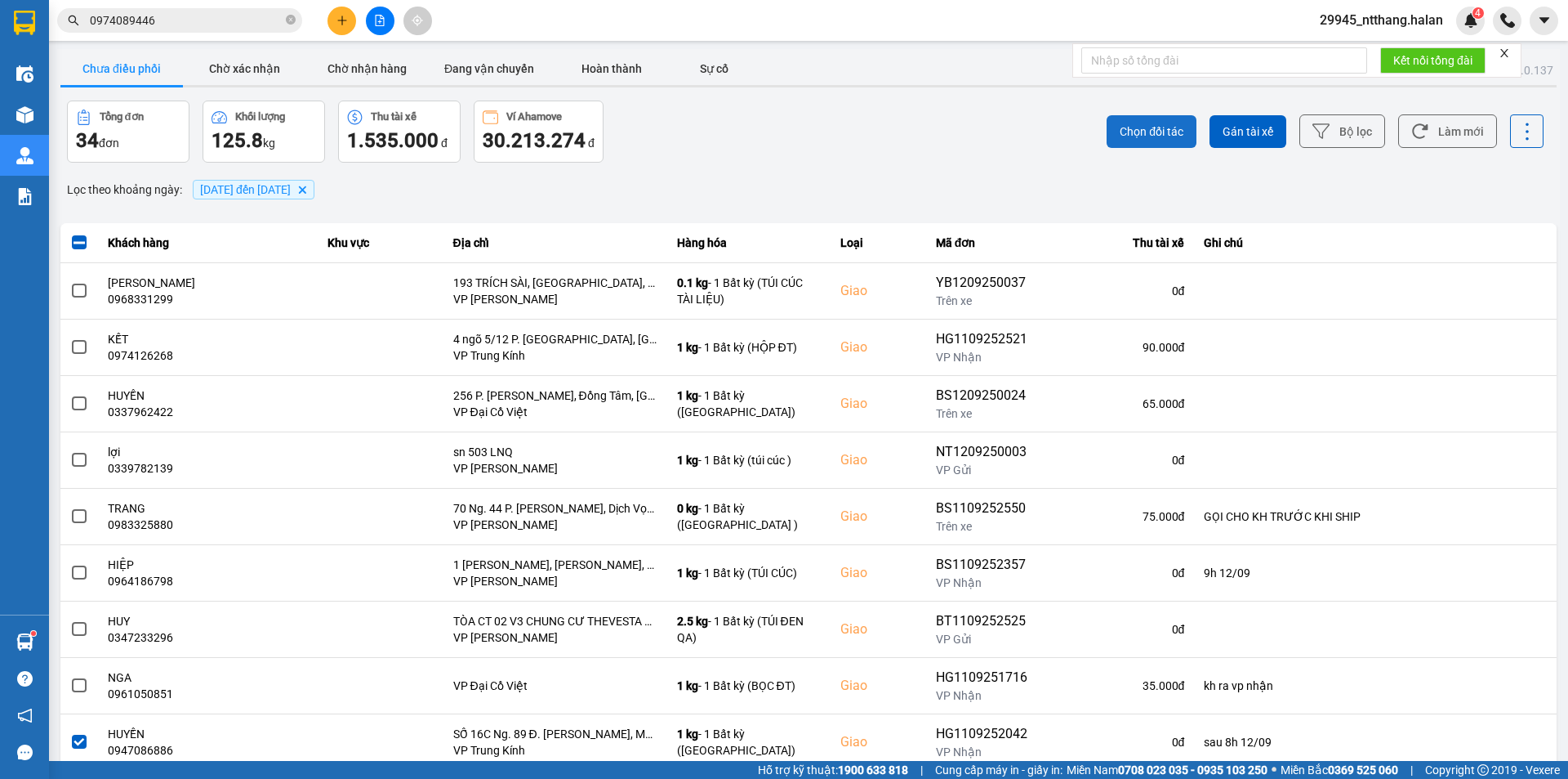
click at [1130, 129] on span "Chọn đối tác" at bounding box center [1151, 131] width 63 height 16
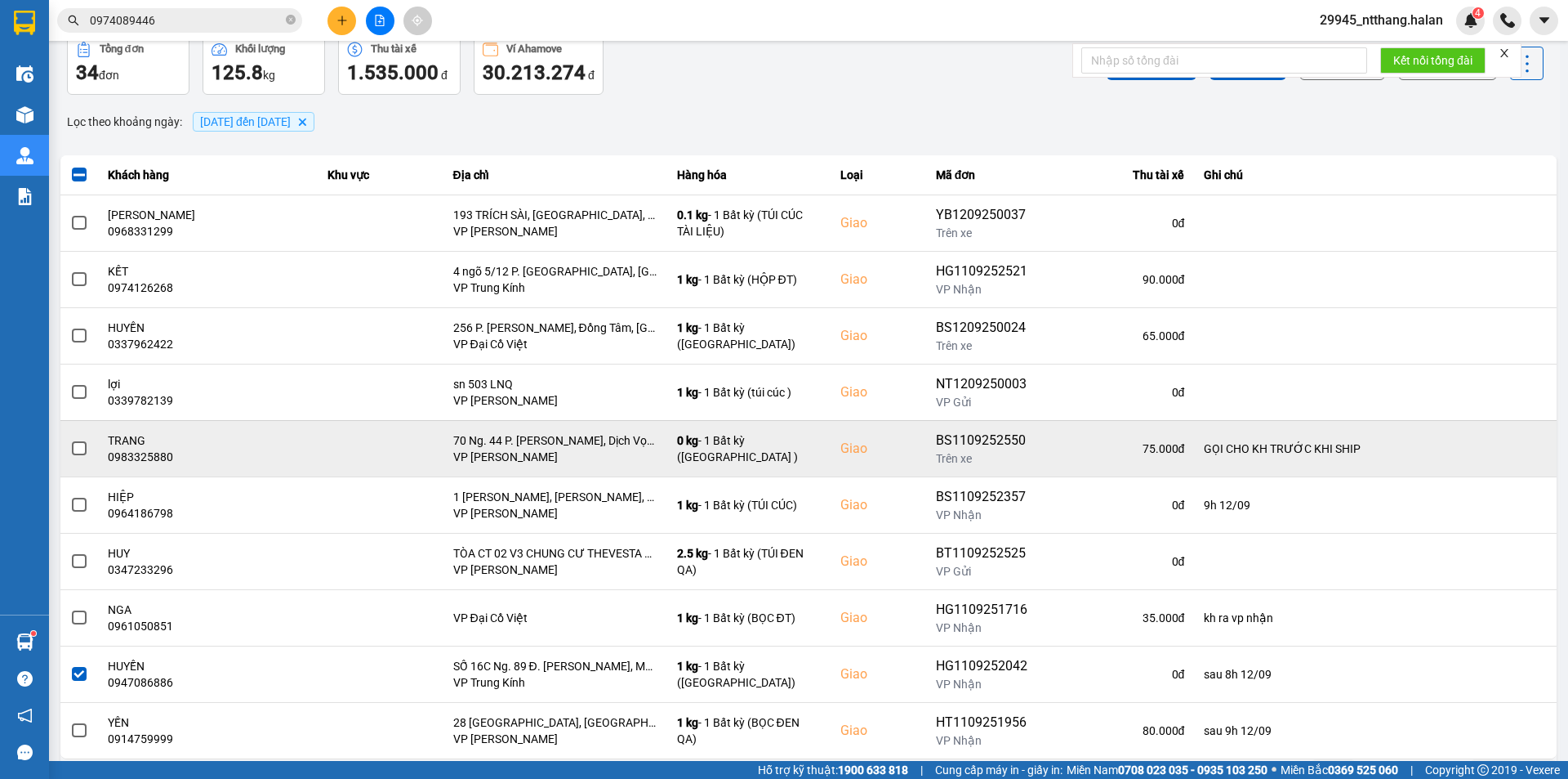
scroll to position [104, 0]
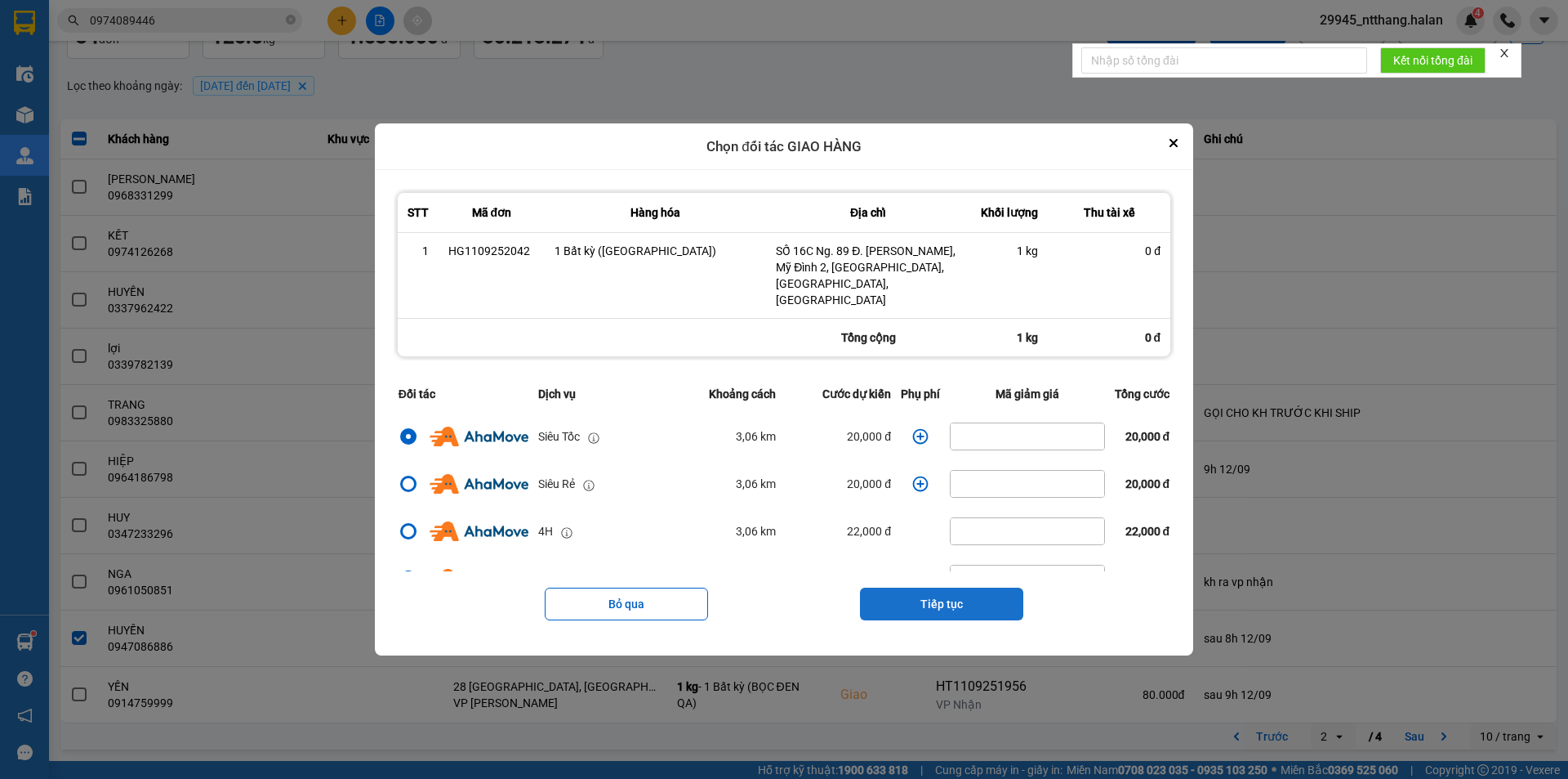
click at [949, 588] on button "Tiếp tục" at bounding box center [942, 604] width 163 height 33
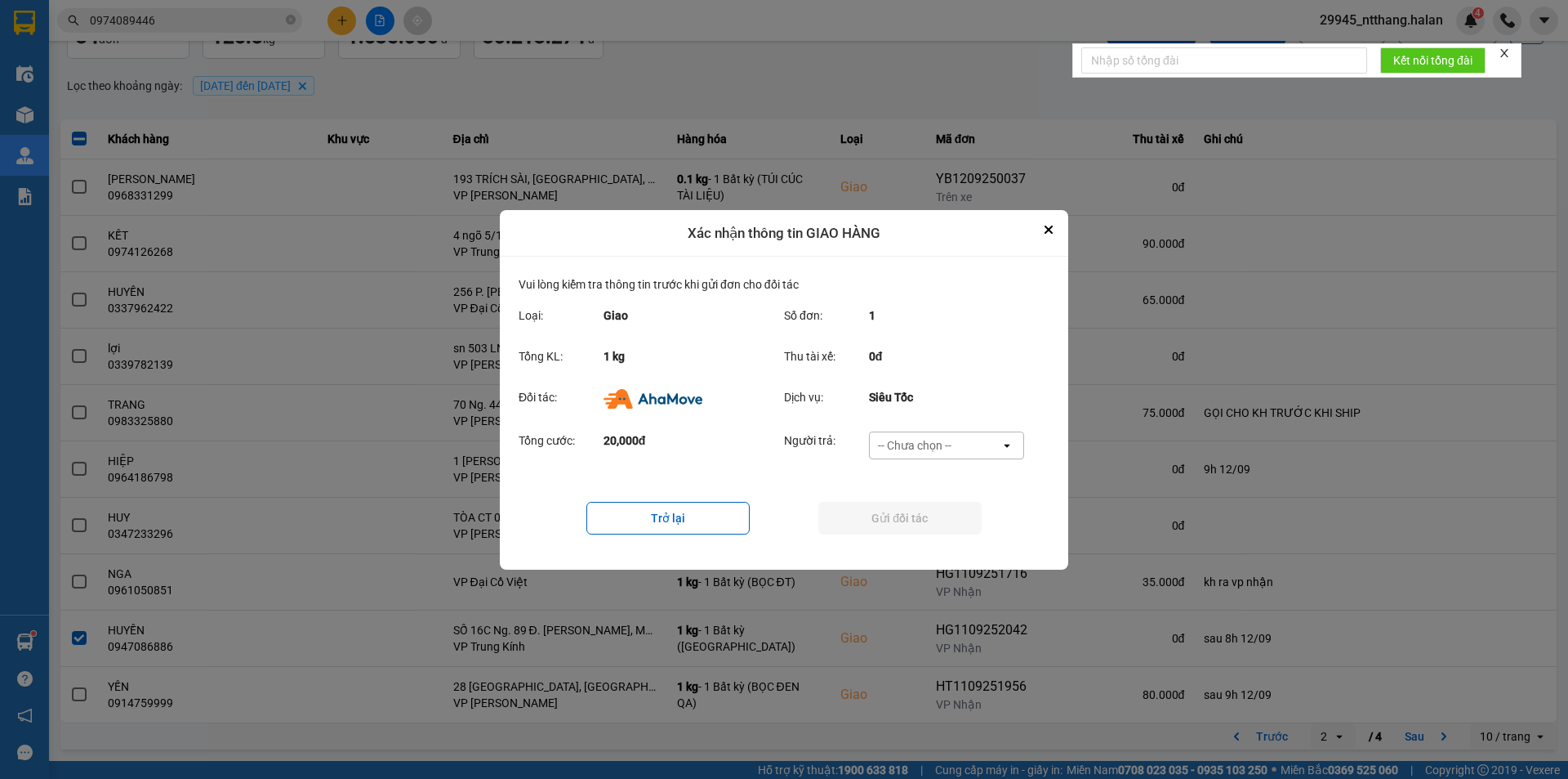
click at [966, 446] on div "-- Chưa chọn --" at bounding box center [935, 445] width 131 height 26
click at [955, 536] on div "Ví Ahamove" at bounding box center [946, 538] width 156 height 30
click at [955, 524] on button "Gửi đối tác" at bounding box center [900, 518] width 163 height 33
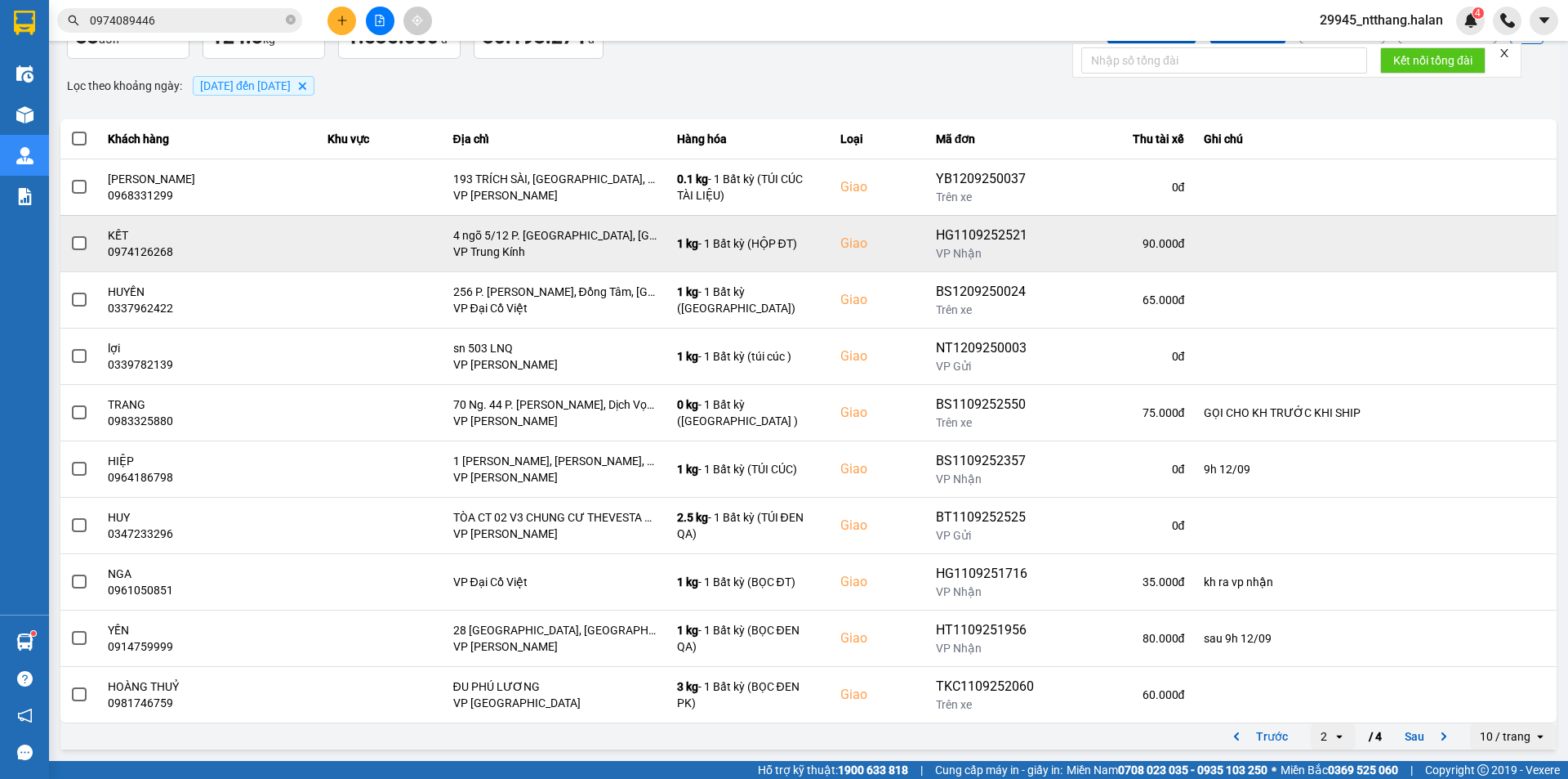
click at [157, 250] on div "0974126268" at bounding box center [207, 252] width 200 height 16
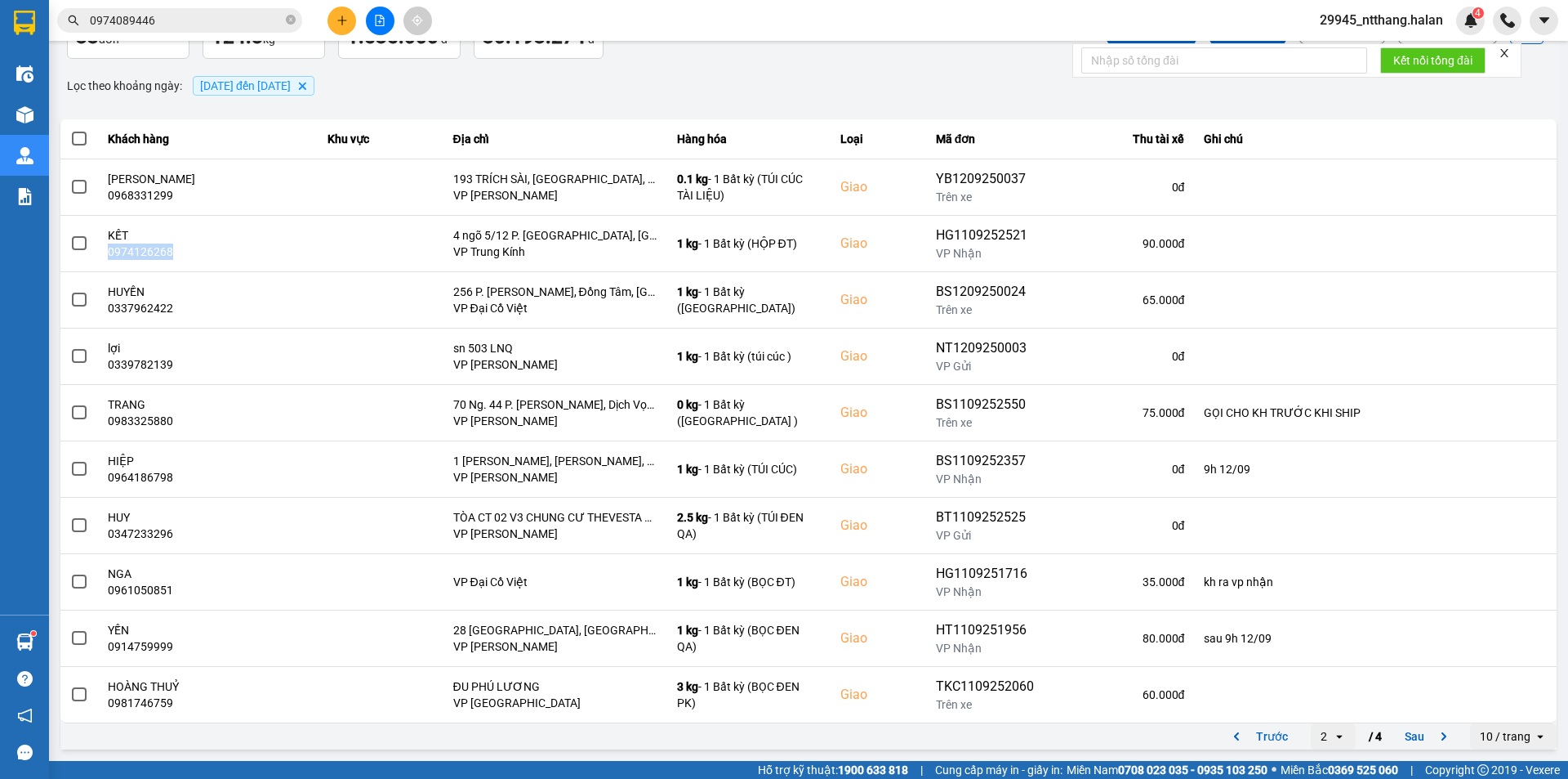
copy div "0974126268"
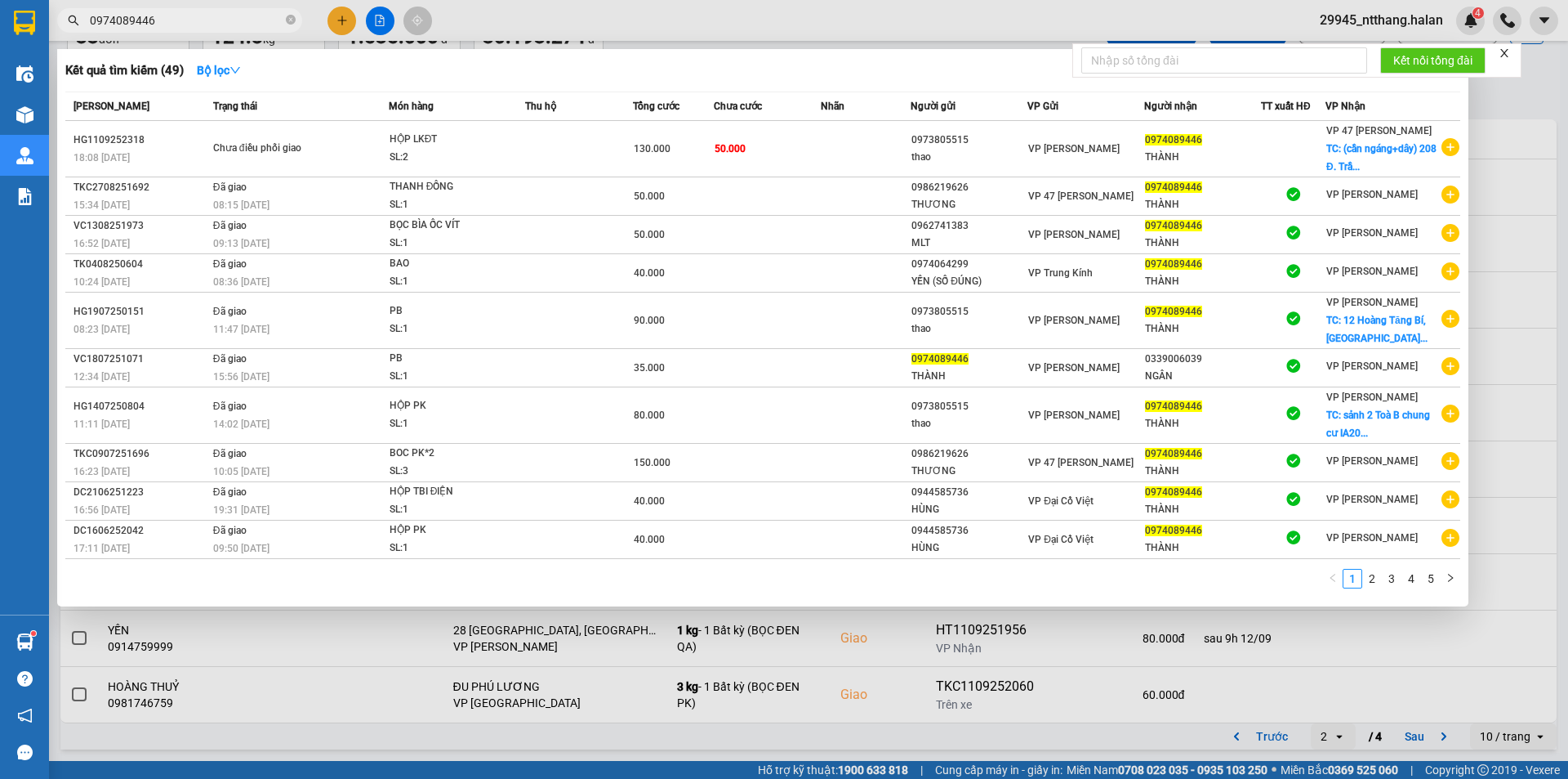
click at [178, 22] on input "0974089446" at bounding box center [186, 20] width 193 height 18
paste input "126268"
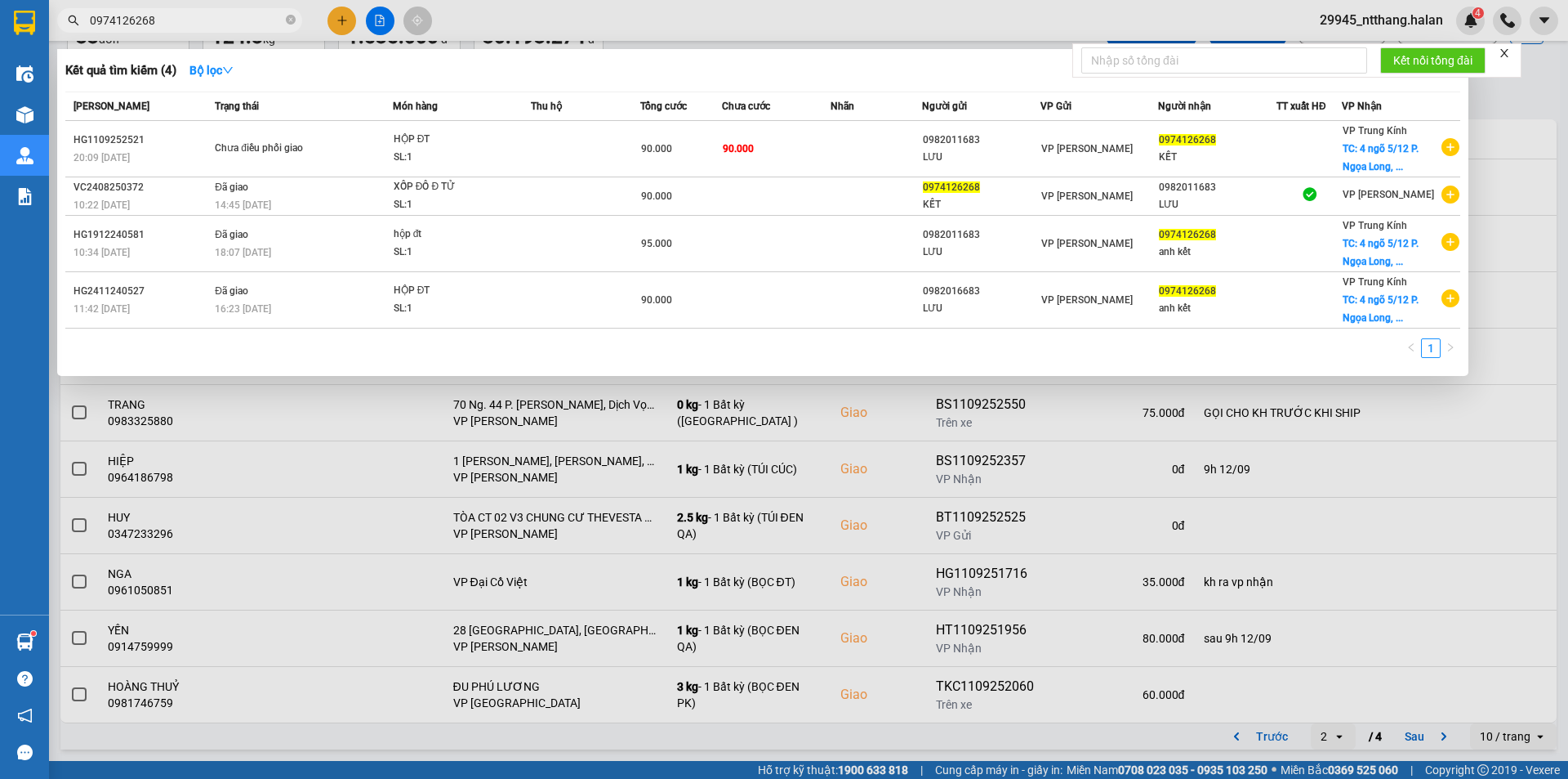
type input "0974126268"
click at [840, 742] on div at bounding box center [784, 389] width 1568 height 779
click at [183, 16] on input "0974126268" at bounding box center [186, 20] width 193 height 18
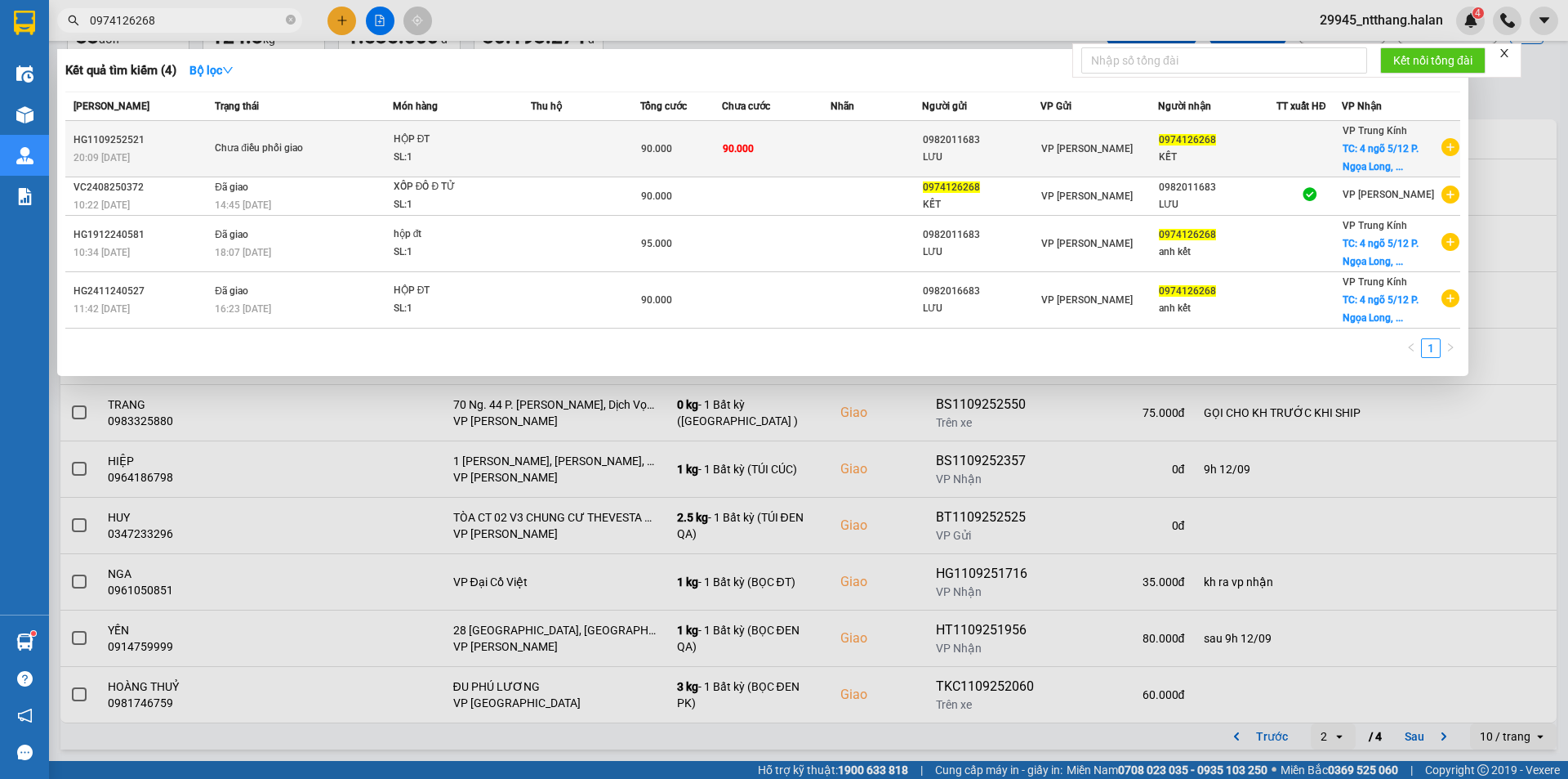
click at [551, 149] on td at bounding box center [586, 149] width 109 height 57
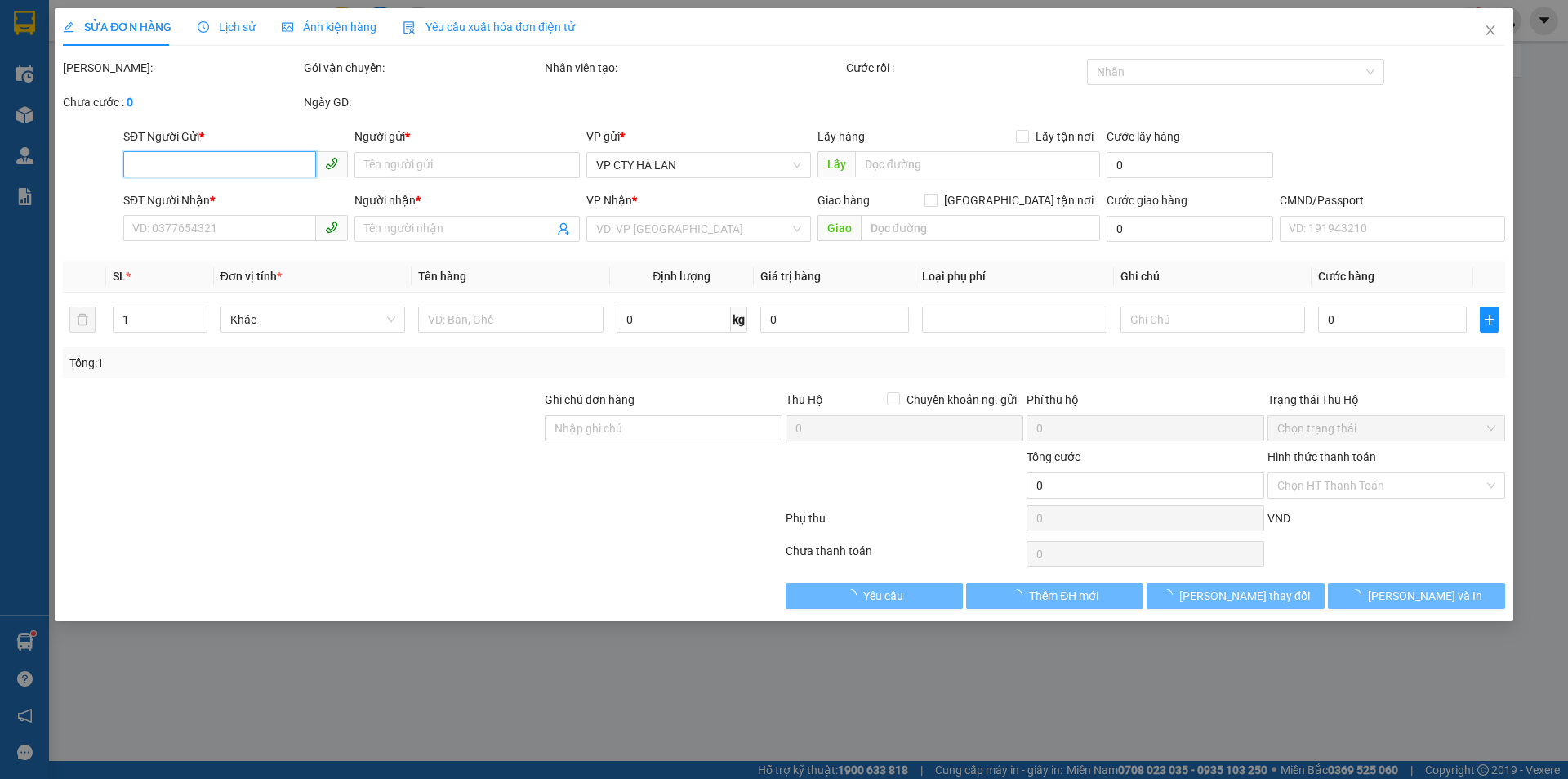
type input "0982011683"
type input "LƯU"
type input "0974126268"
type input "KẾT"
checkbox input "true"
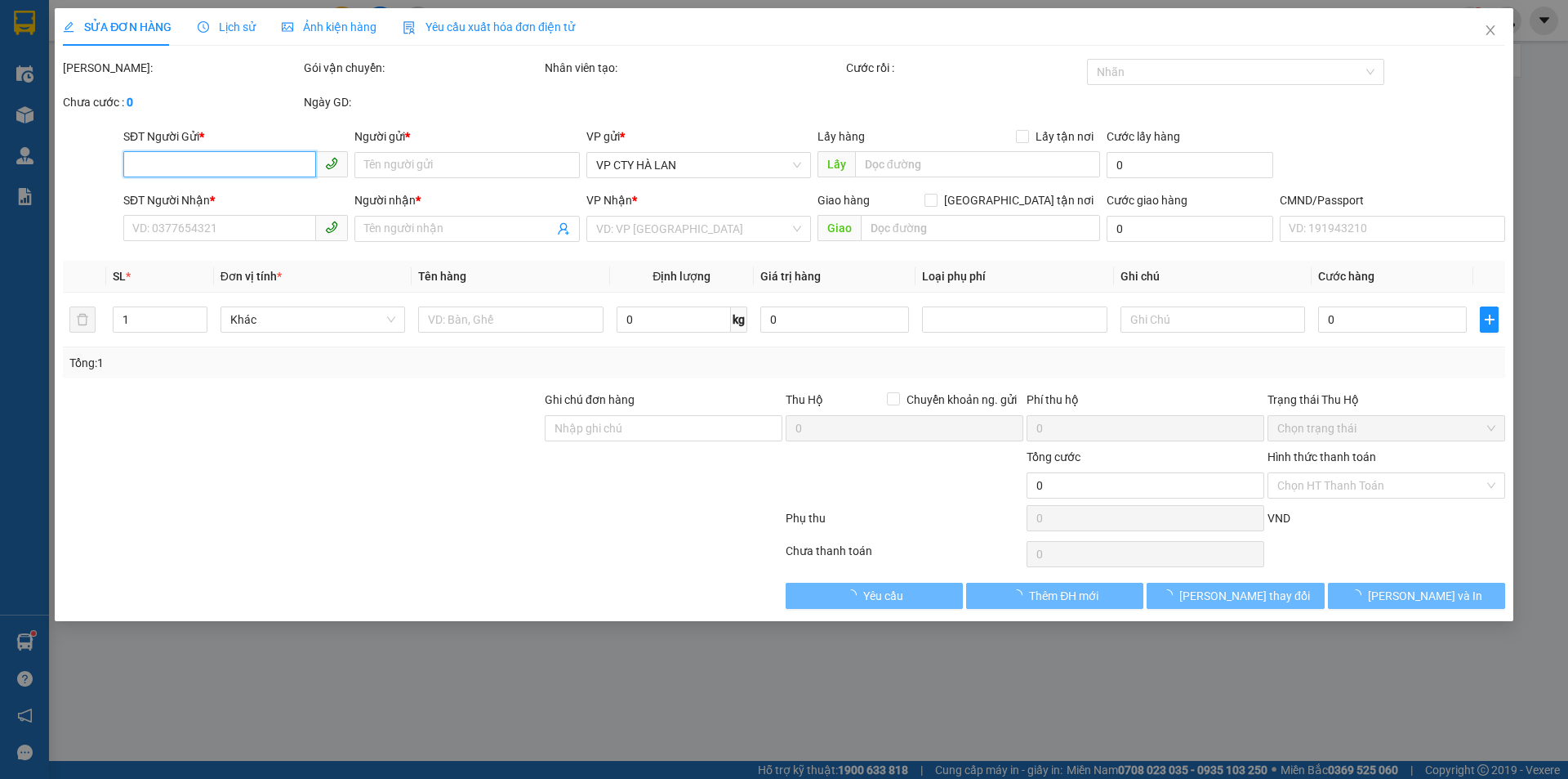
type input "4 ngõ 5/12 P. Ngọa Long, Thôn Ngọa Long, Bắc Từ Liêm, Hà Nội, Việt Nam"
type input "90.000"
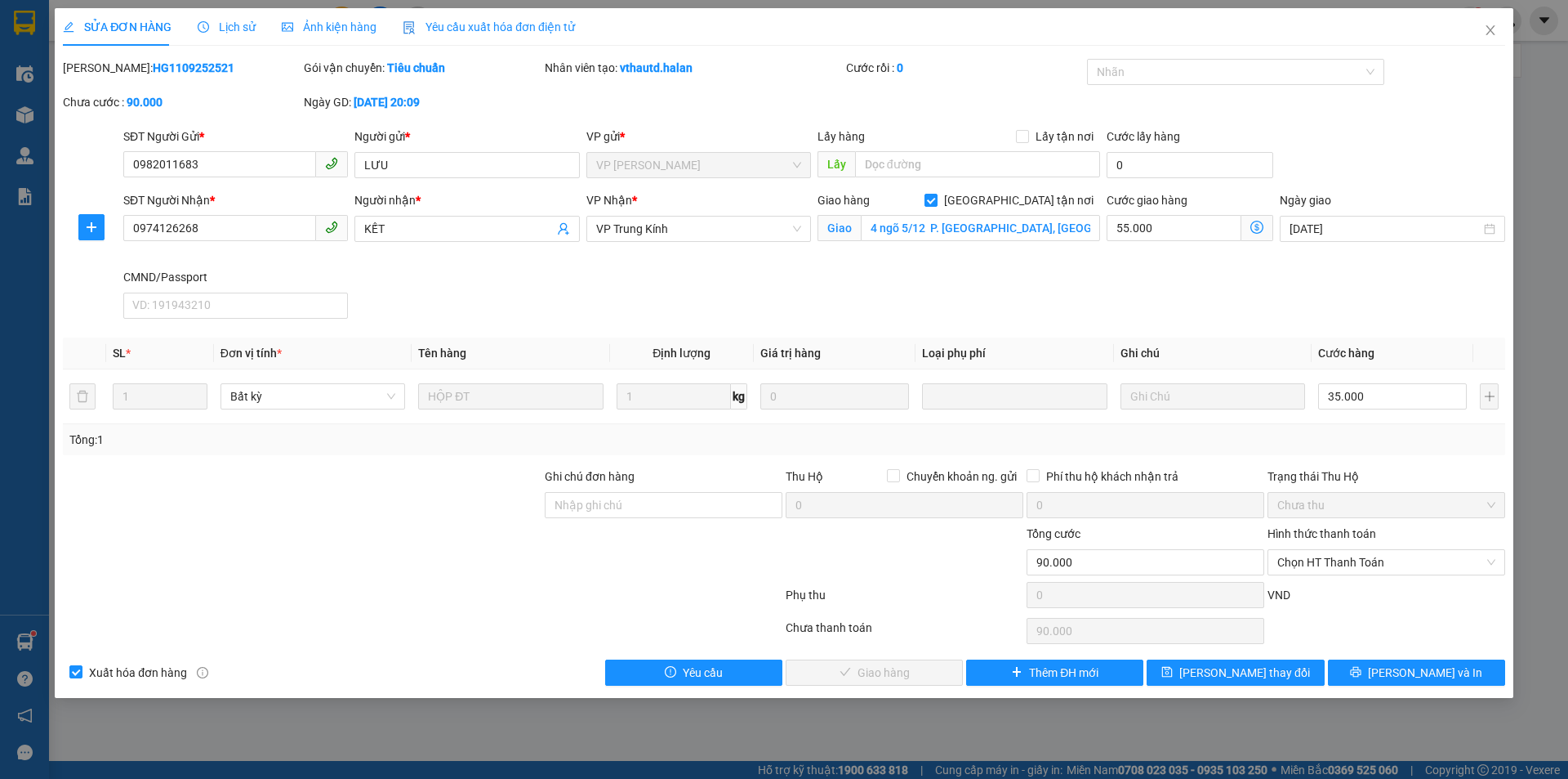
click at [1261, 222] on icon "dollar-circle" at bounding box center [1257, 228] width 13 height 13
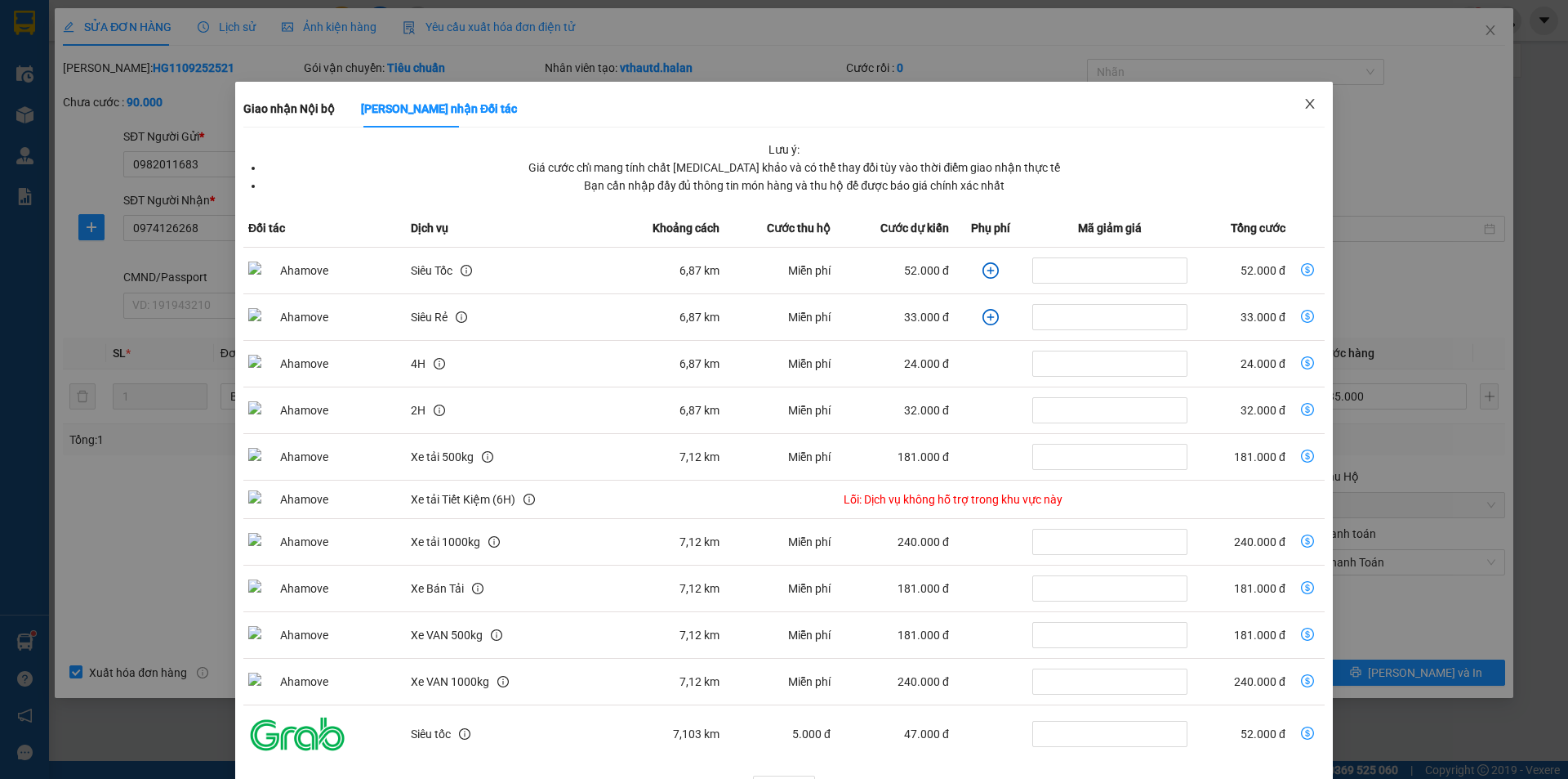
click at [1311, 104] on span "Close" at bounding box center [1311, 105] width 46 height 46
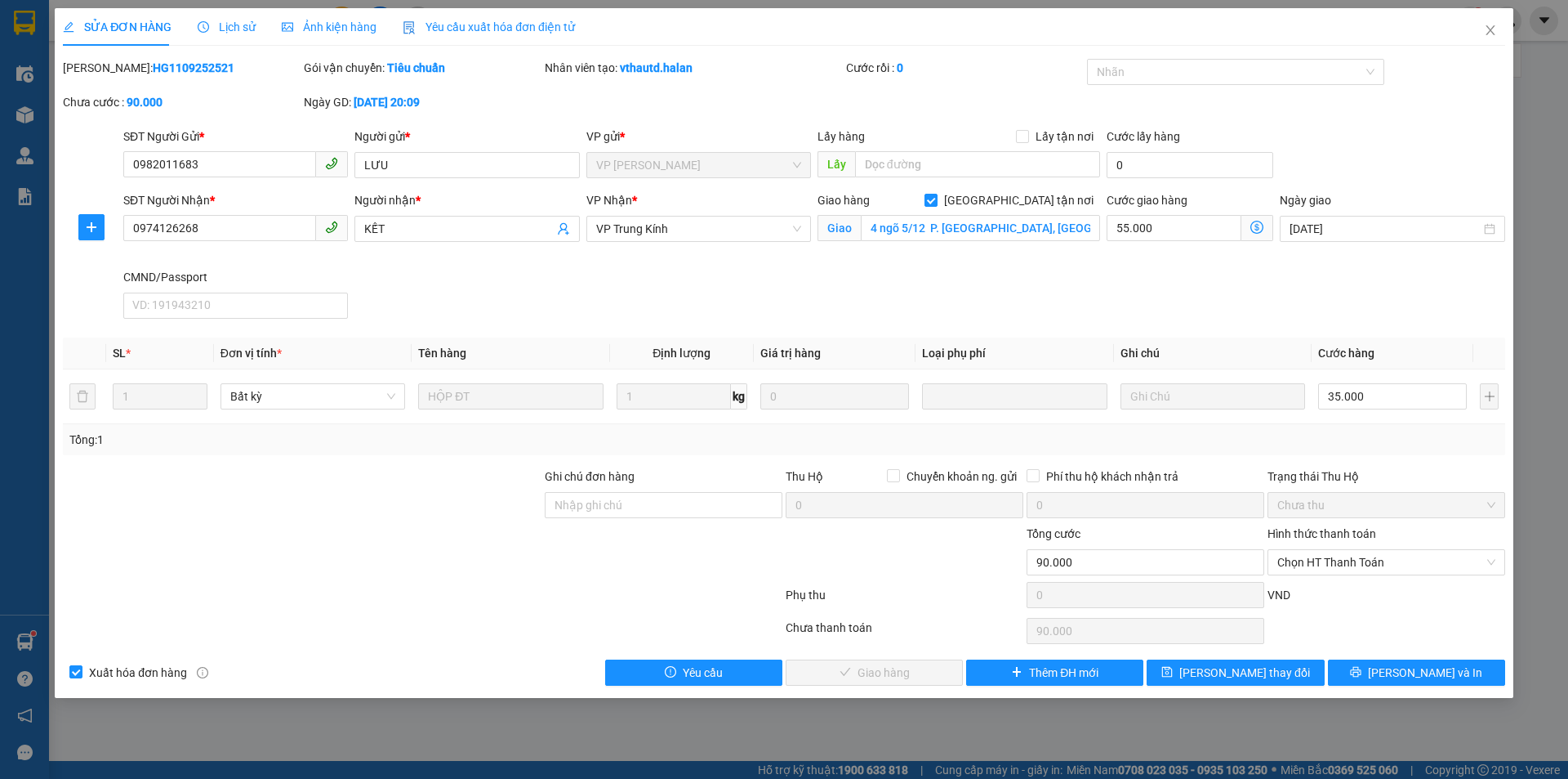
click at [1256, 226] on icon "dollar-circle" at bounding box center [1257, 228] width 13 height 13
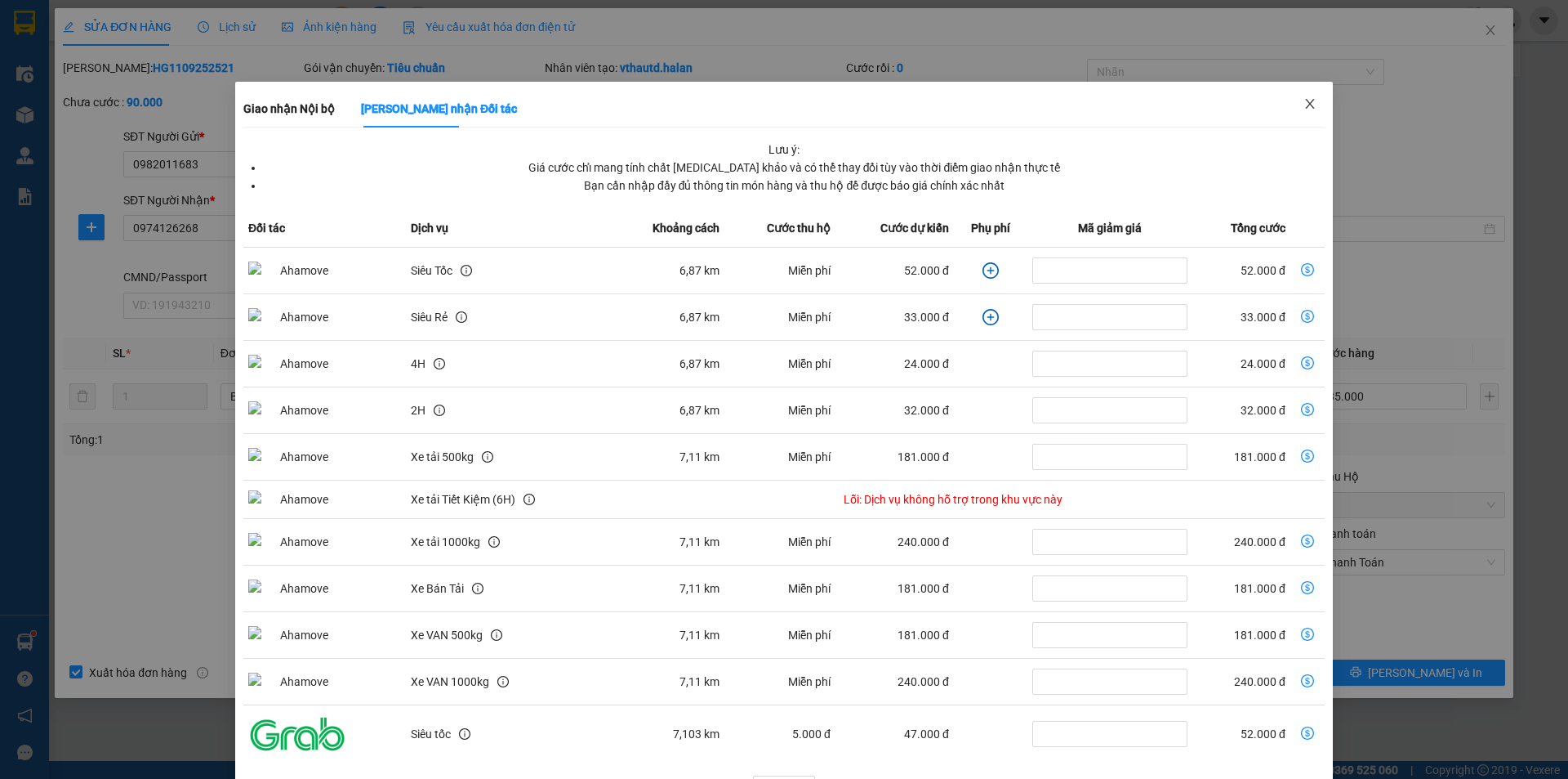
click at [1304, 101] on icon "close" at bounding box center [1311, 104] width 13 height 13
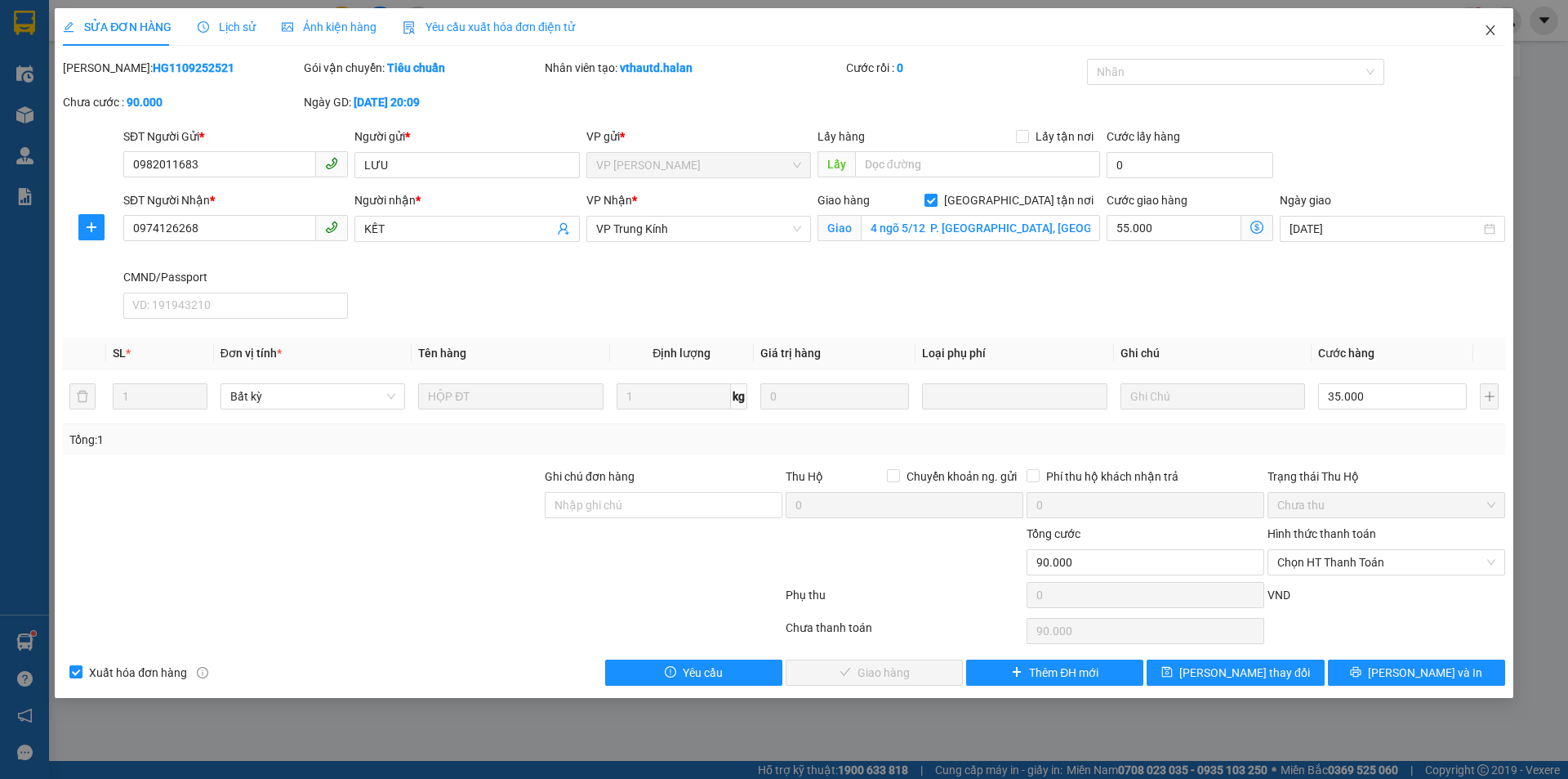
click at [1503, 32] on span "Close" at bounding box center [1491, 32] width 46 height 46
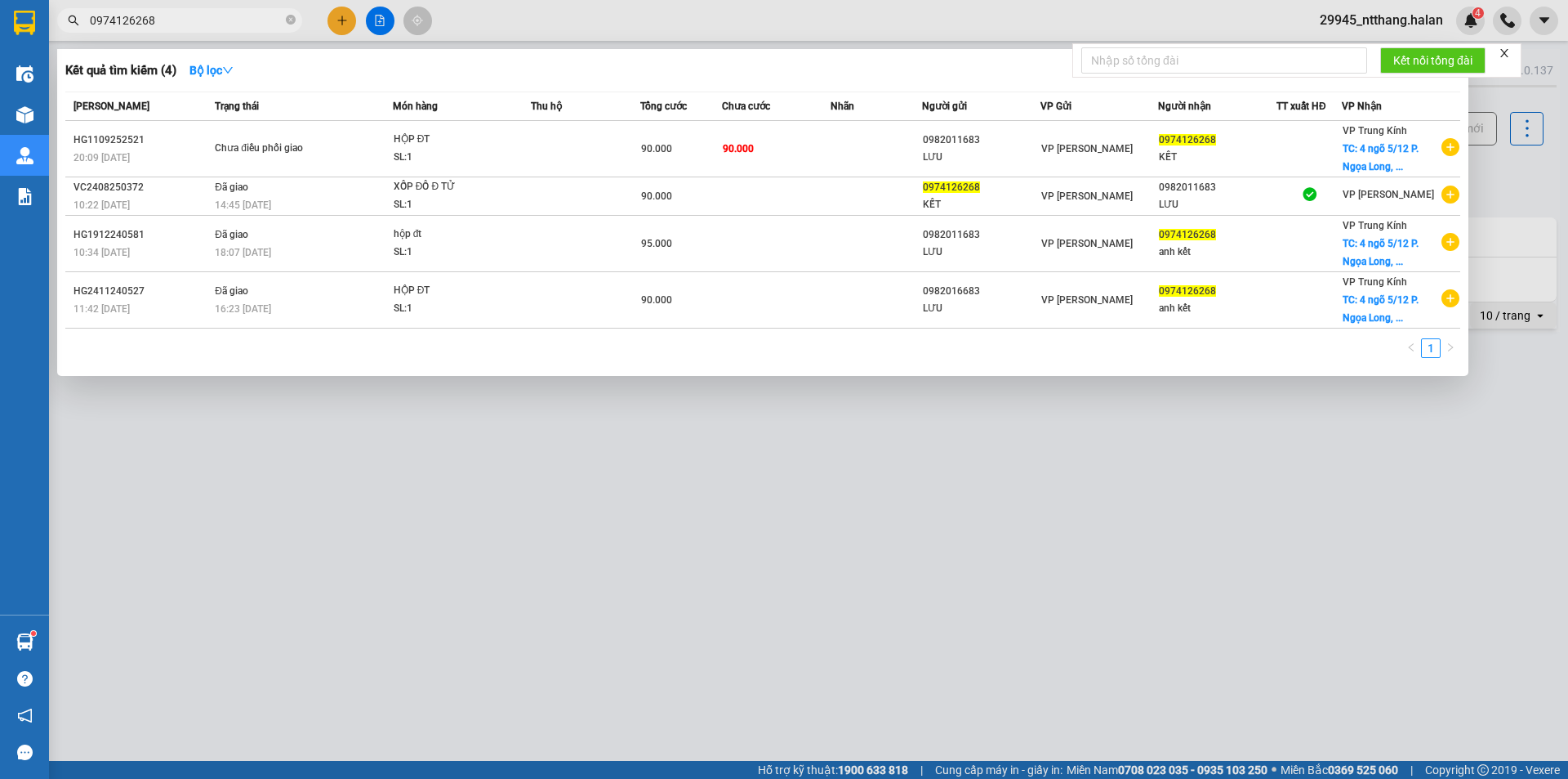
click at [220, 11] on span "0974126268" at bounding box center [180, 21] width 245 height 25
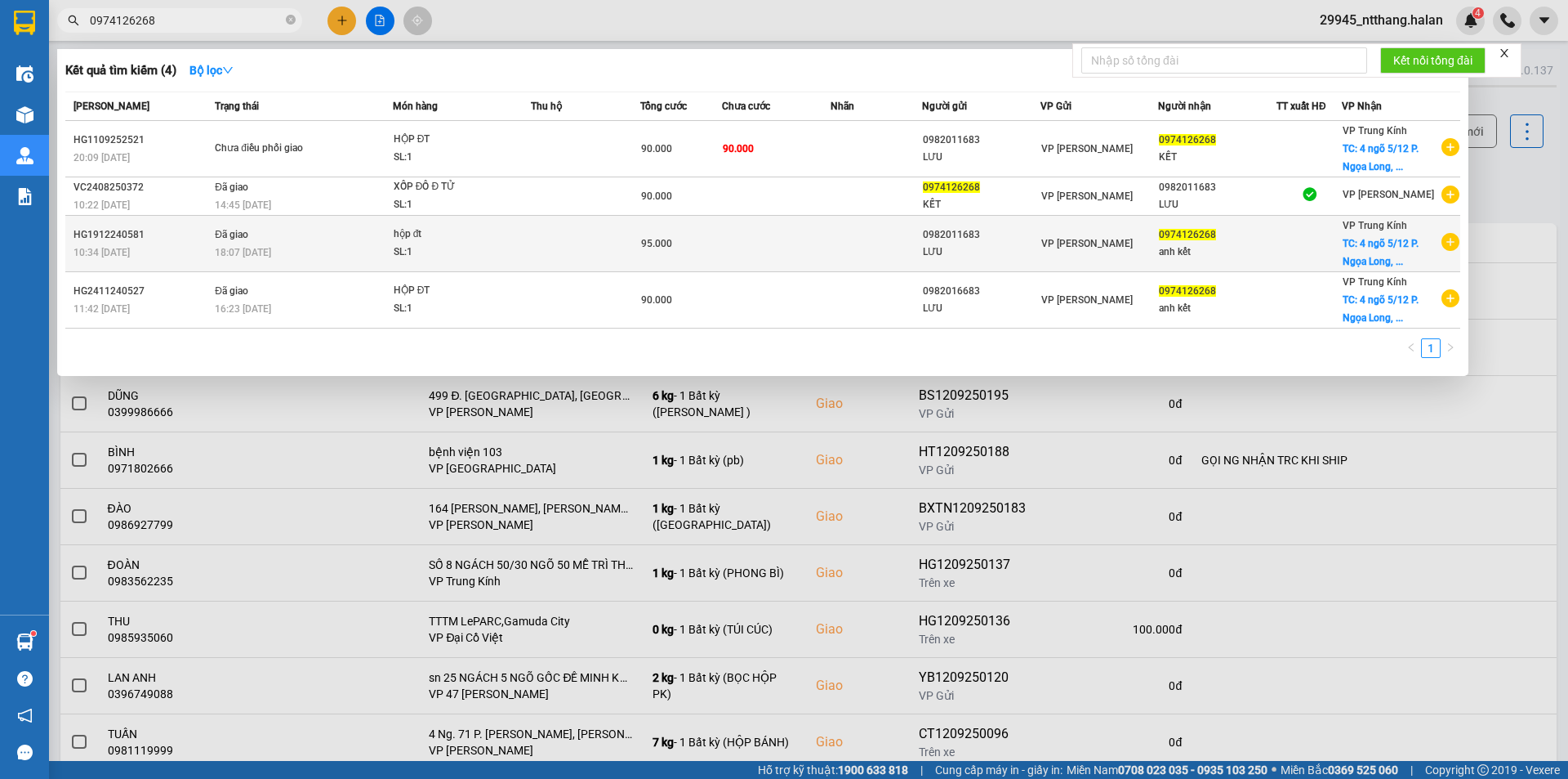
click at [741, 241] on td at bounding box center [777, 244] width 109 height 57
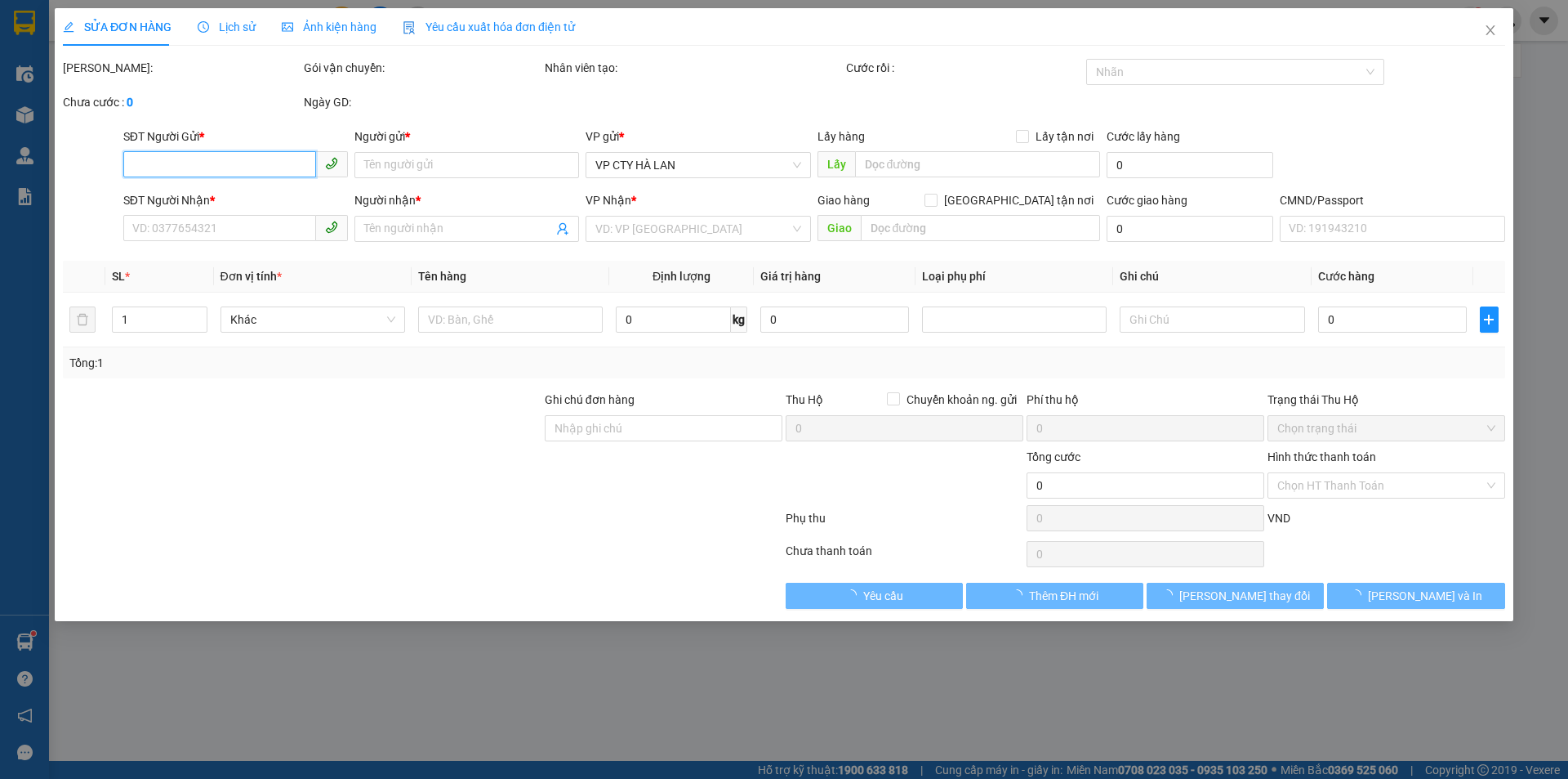
type input "0982011683"
type input "LƯU"
type input "0974126268"
type input "anh kết"
checkbox input "true"
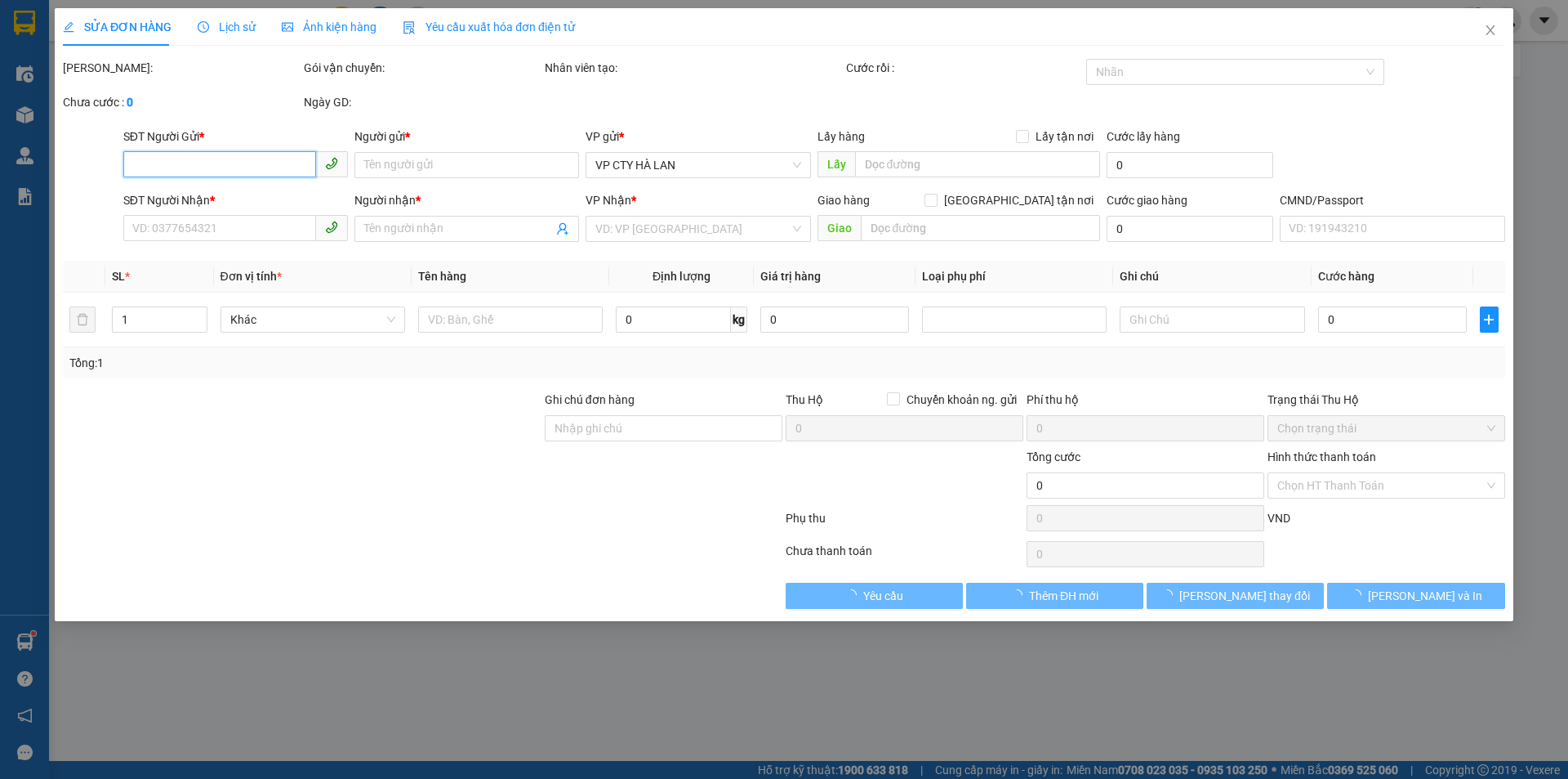
type input "4 ngõ 5/12 P. Ngọa Long, Thôn Ngọa Long, Bắc Từ Liêm, Hà Nội, Việt Nam"
type input "60.000"
type input "95.000"
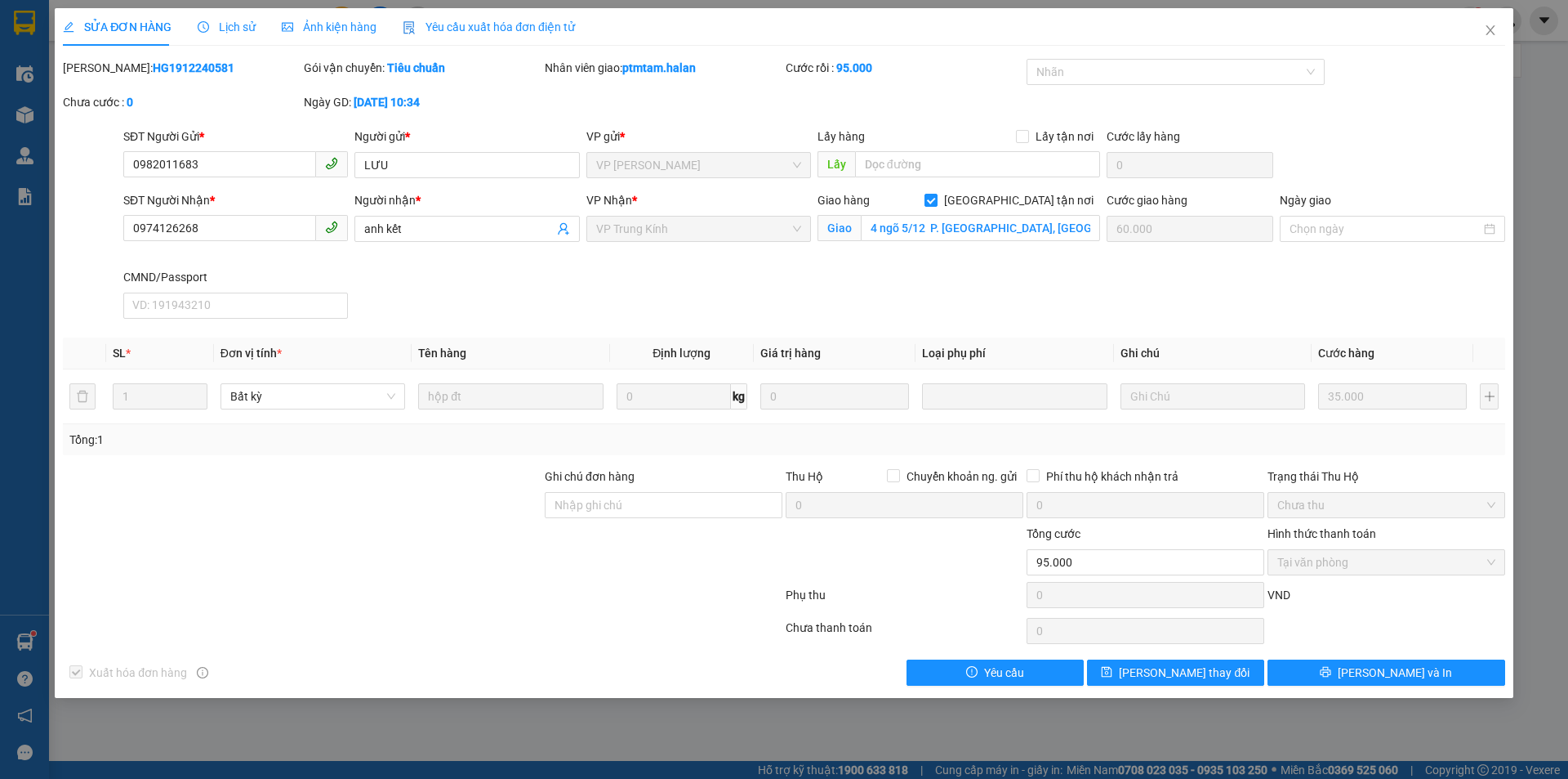
click at [226, 23] on span "Lịch sử" at bounding box center [227, 27] width 58 height 13
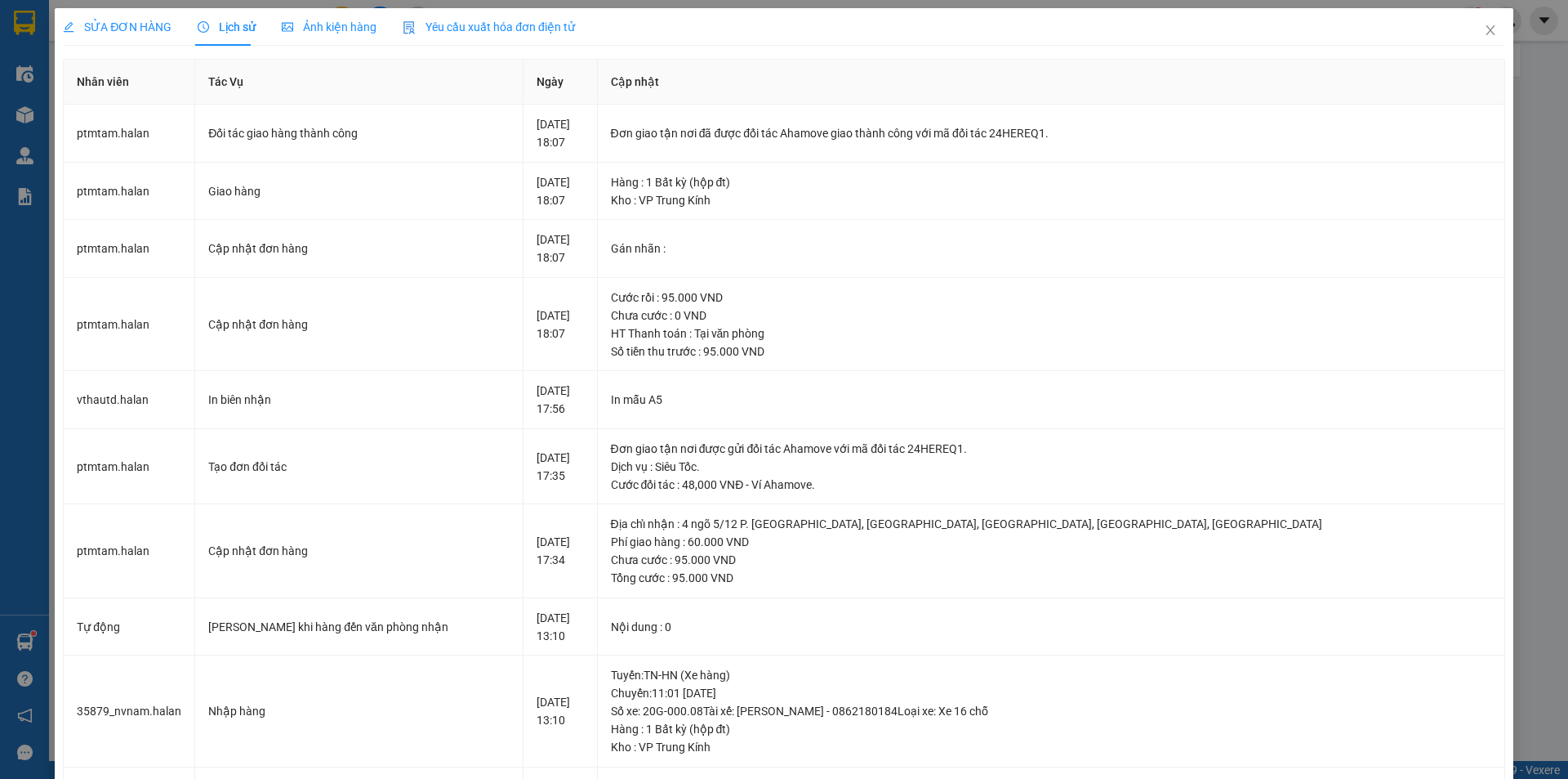
click at [128, 23] on span "SỬA ĐƠN HÀNG" at bounding box center [117, 27] width 109 height 13
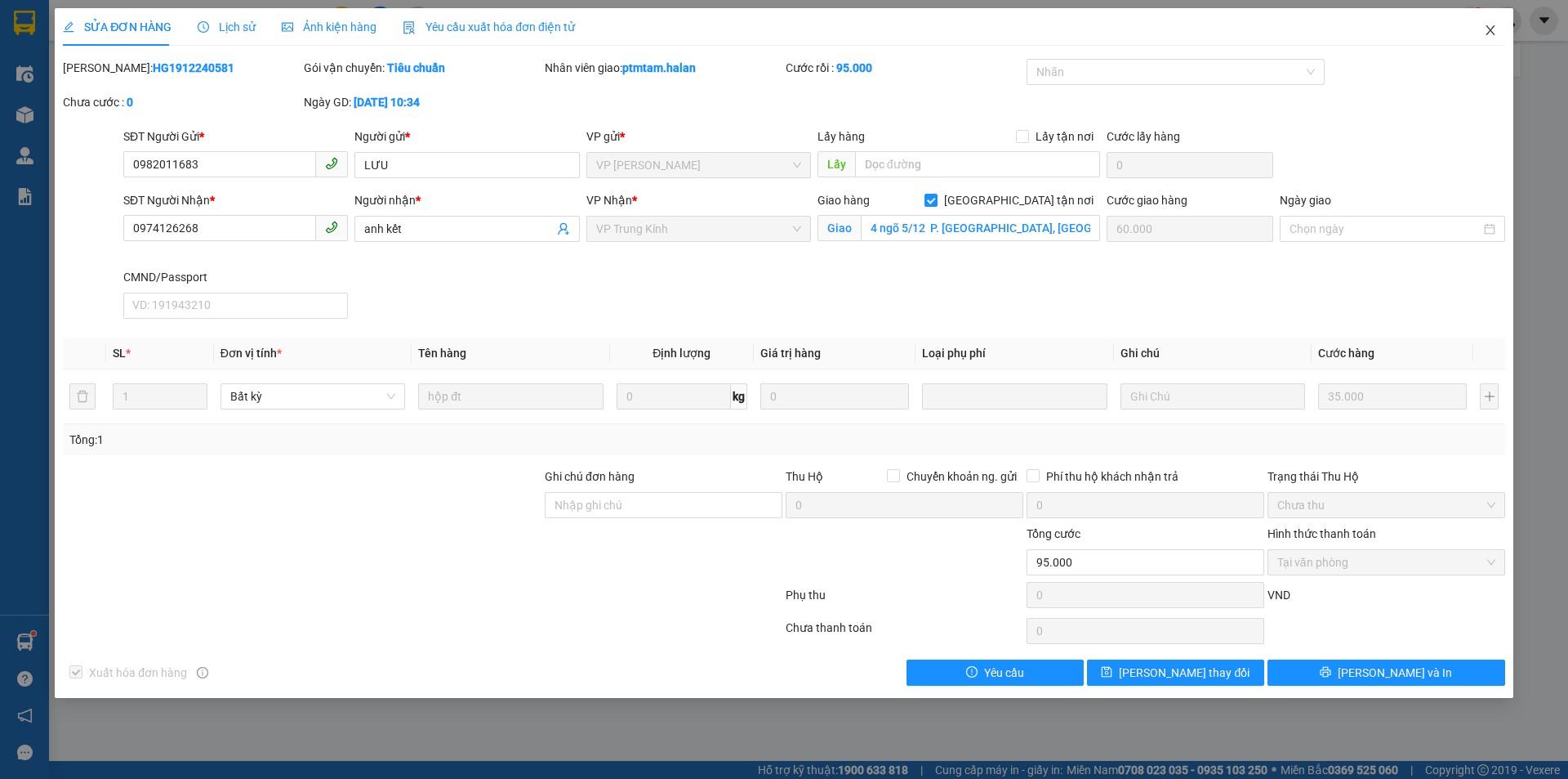
click at [1487, 27] on icon "close" at bounding box center [1490, 30] width 9 height 10
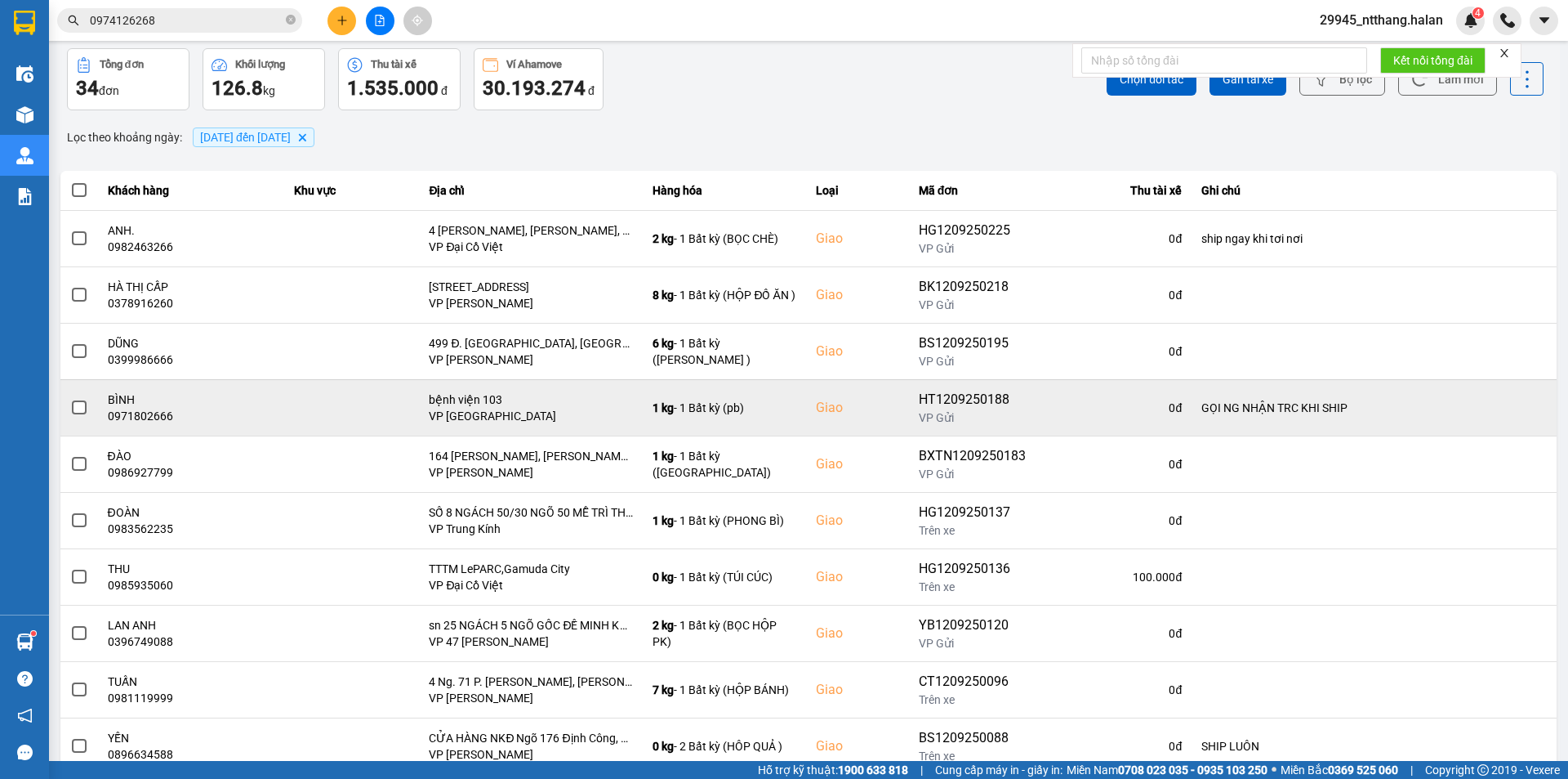
scroll to position [104, 0]
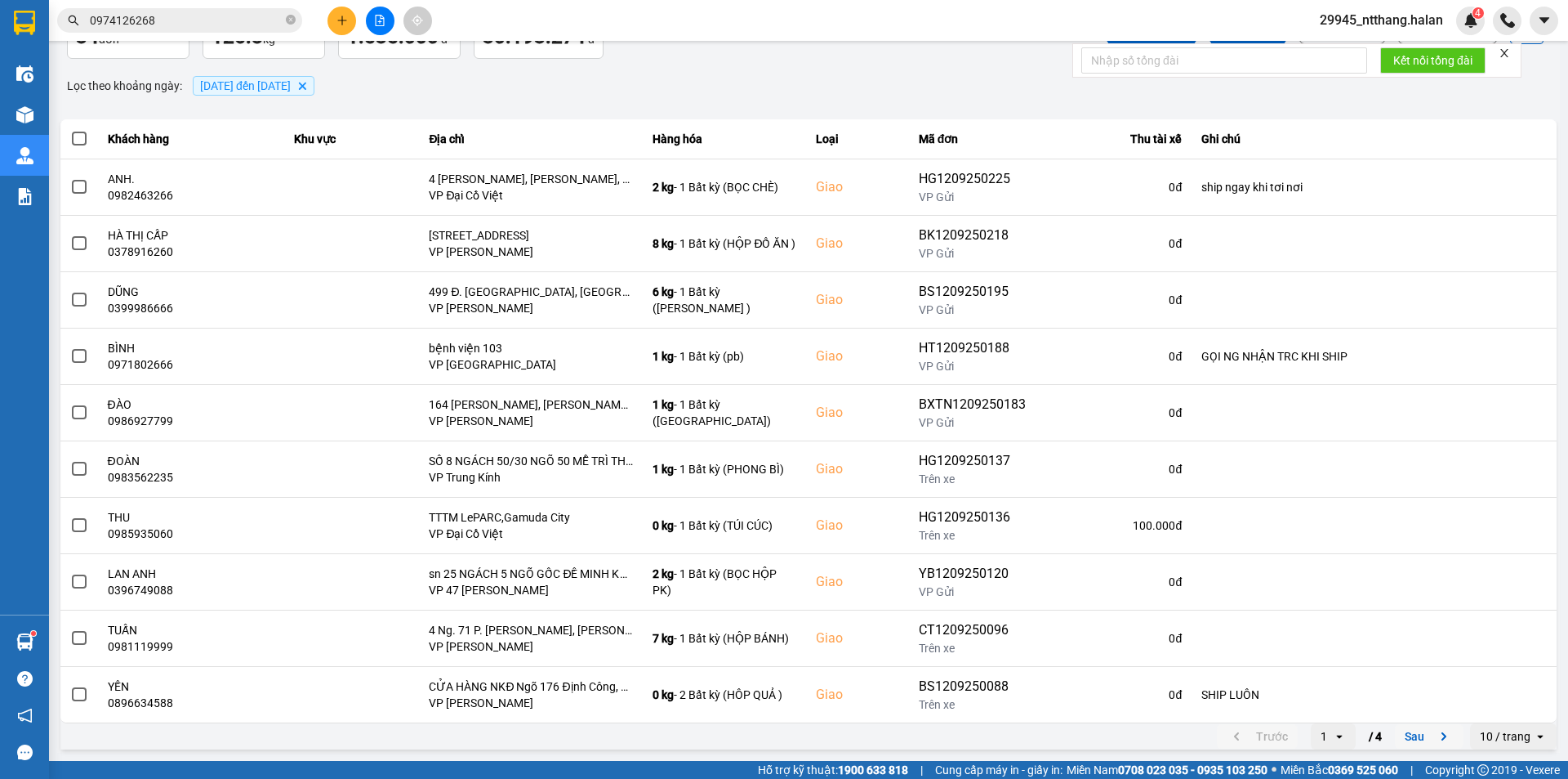
click at [1410, 738] on button "Sau" at bounding box center [1429, 737] width 68 height 25
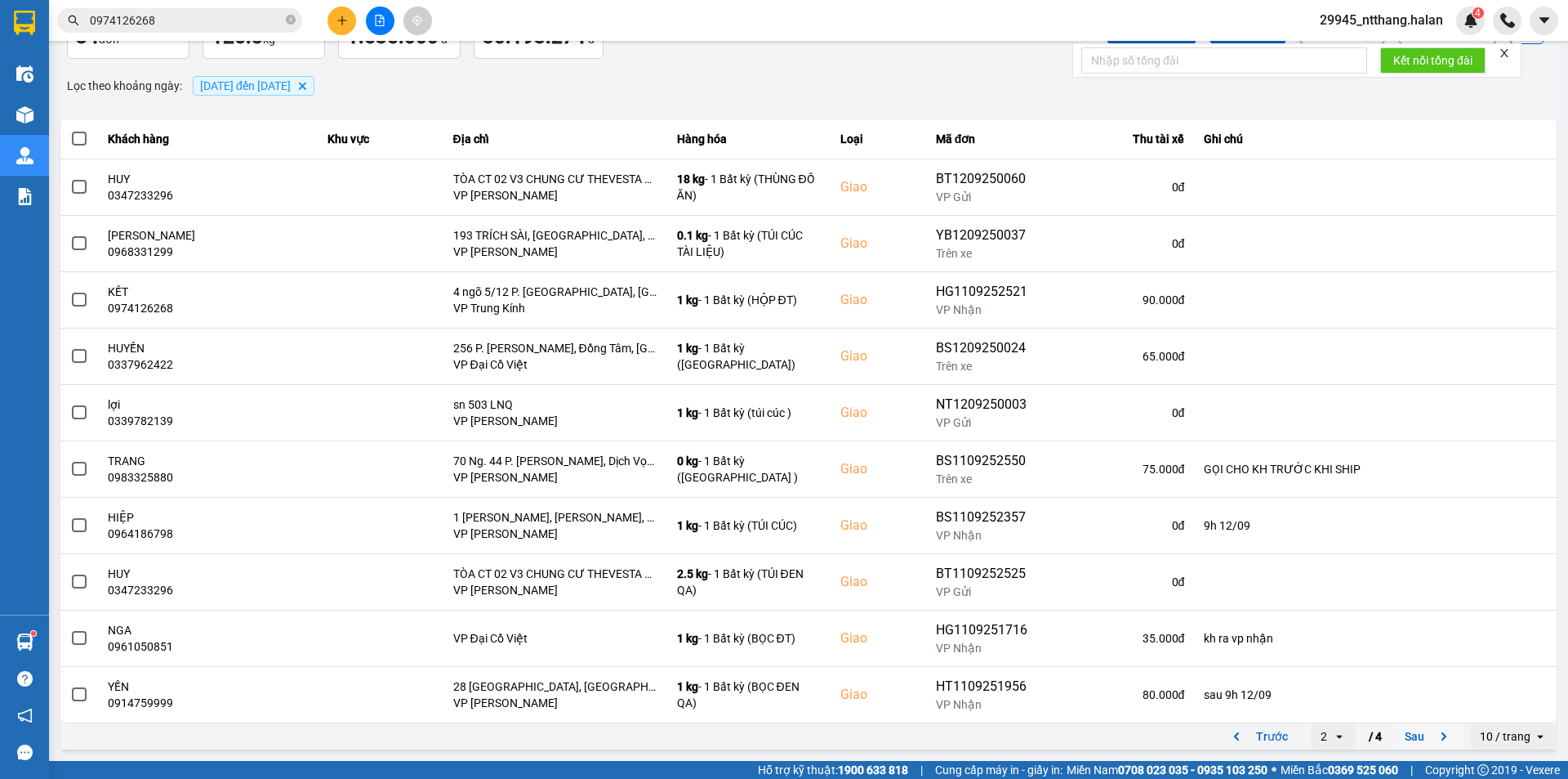
click at [1395, 740] on button "Sau" at bounding box center [1429, 737] width 68 height 25
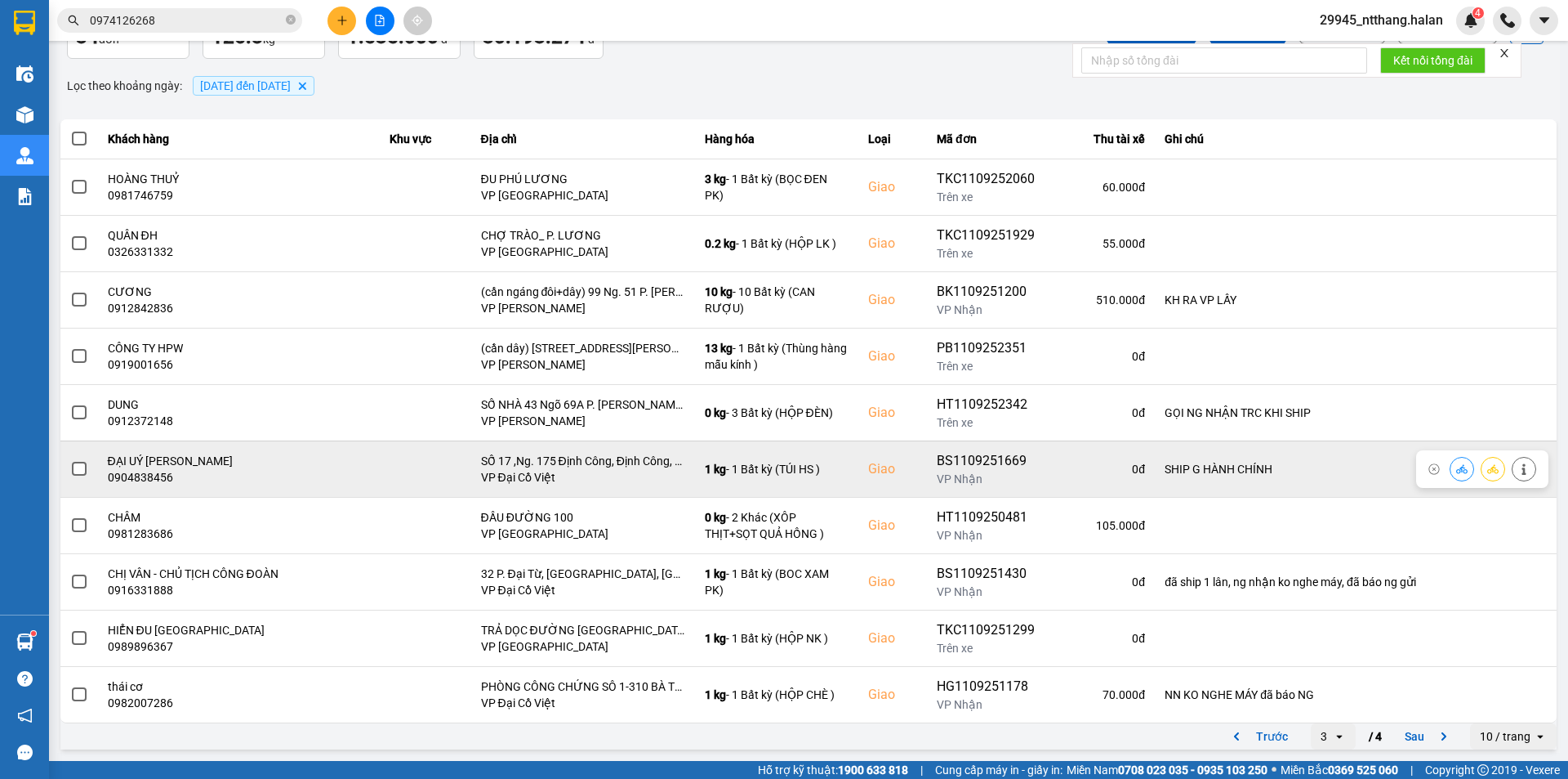
click at [74, 462] on span at bounding box center [79, 469] width 14 height 14
click at [70, 460] on input "checkbox" at bounding box center [70, 460] width 0 height 0
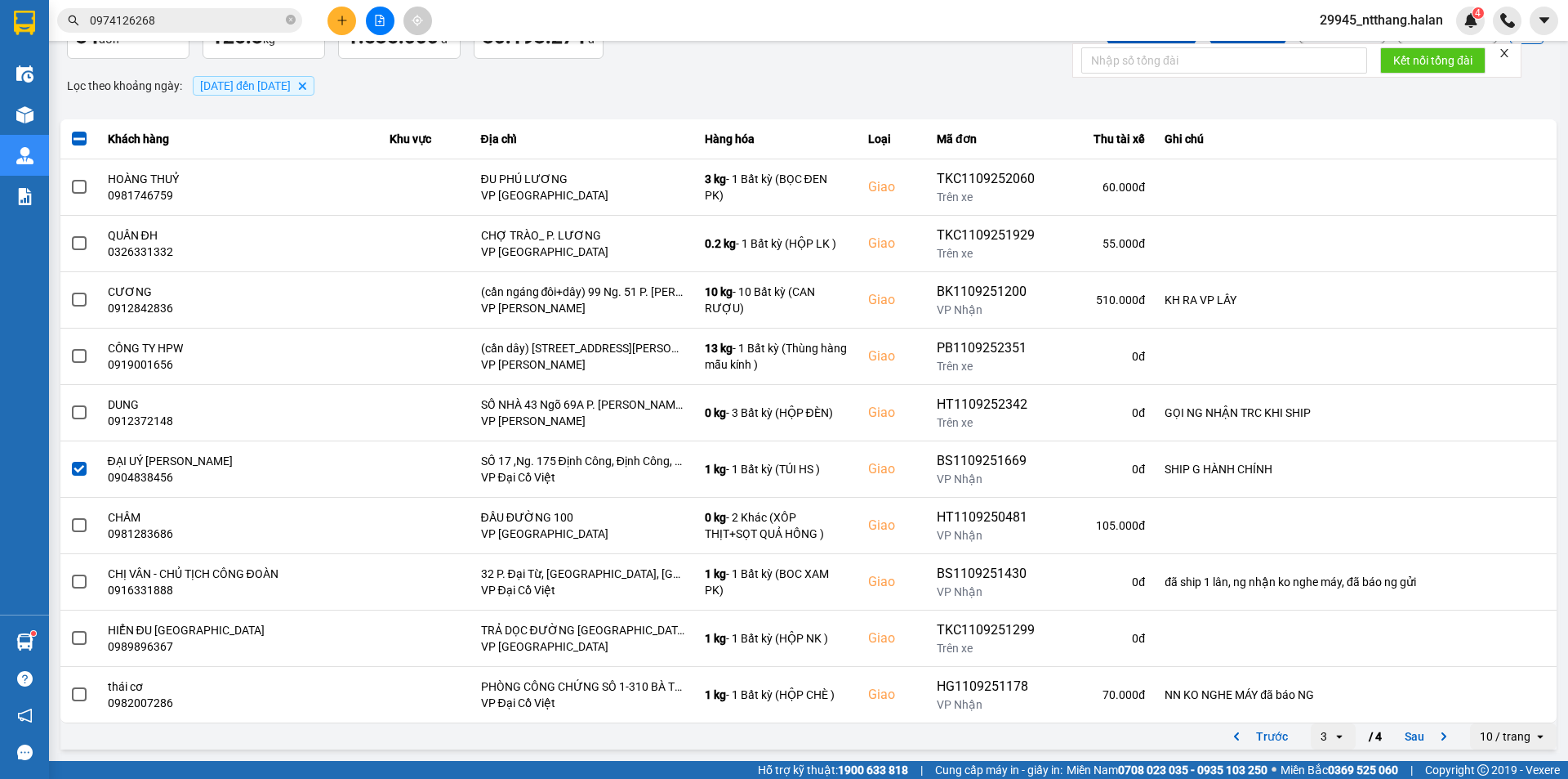
scroll to position [0, 0]
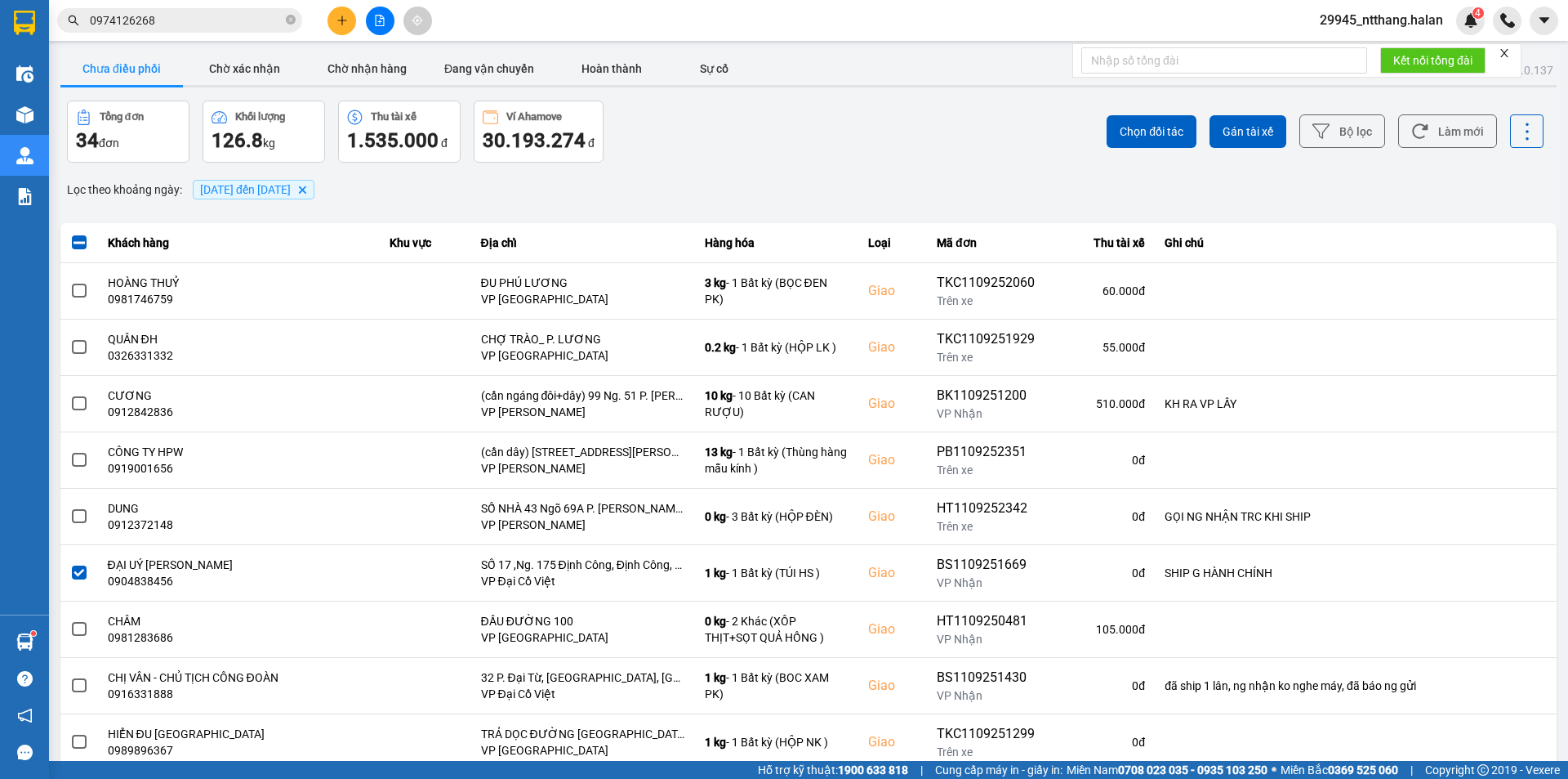
click at [1149, 118] on button "Chọn đối tác" at bounding box center [1152, 132] width 90 height 33
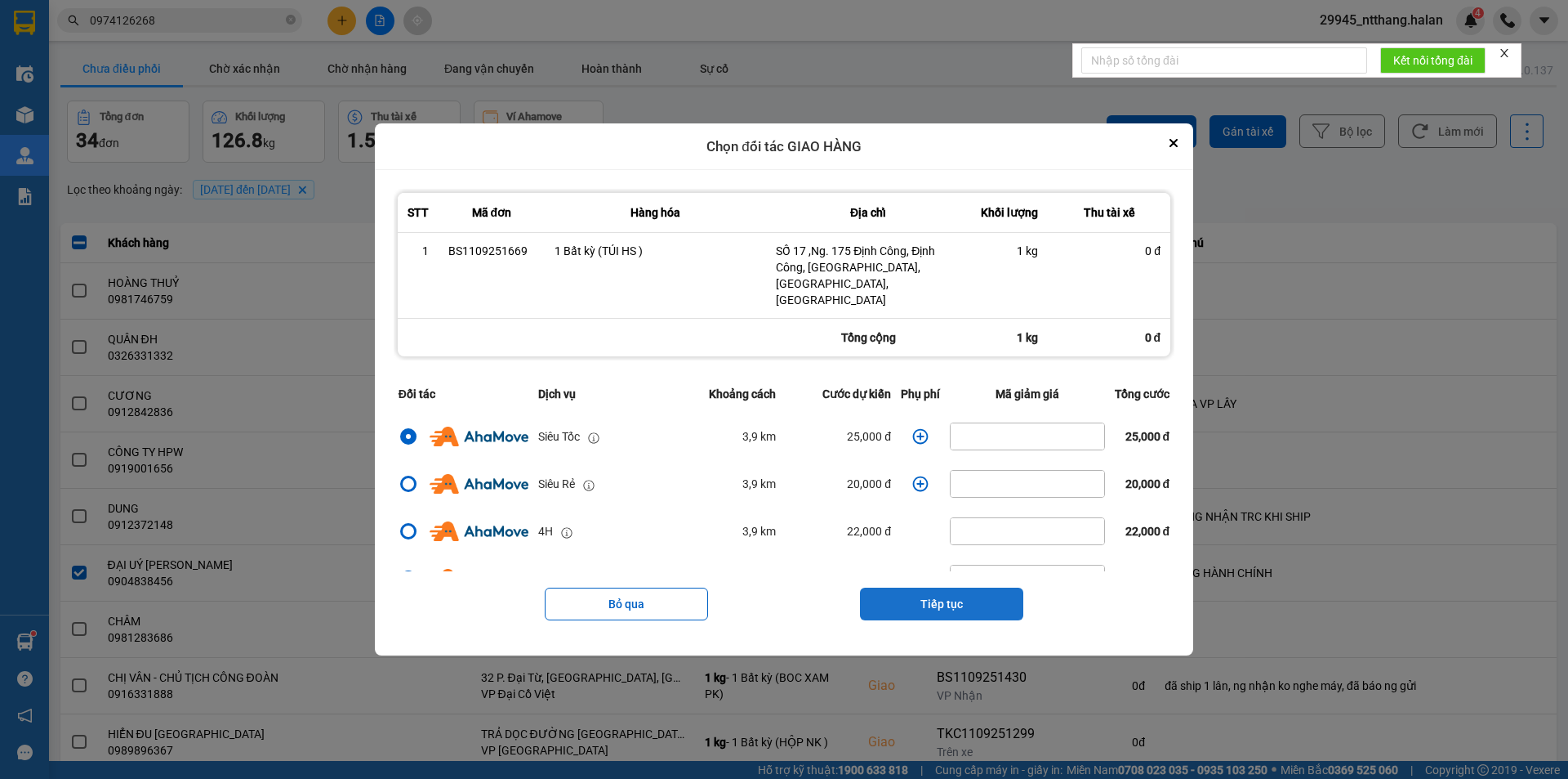
click at [908, 588] on button "Tiếp tục" at bounding box center [942, 604] width 163 height 33
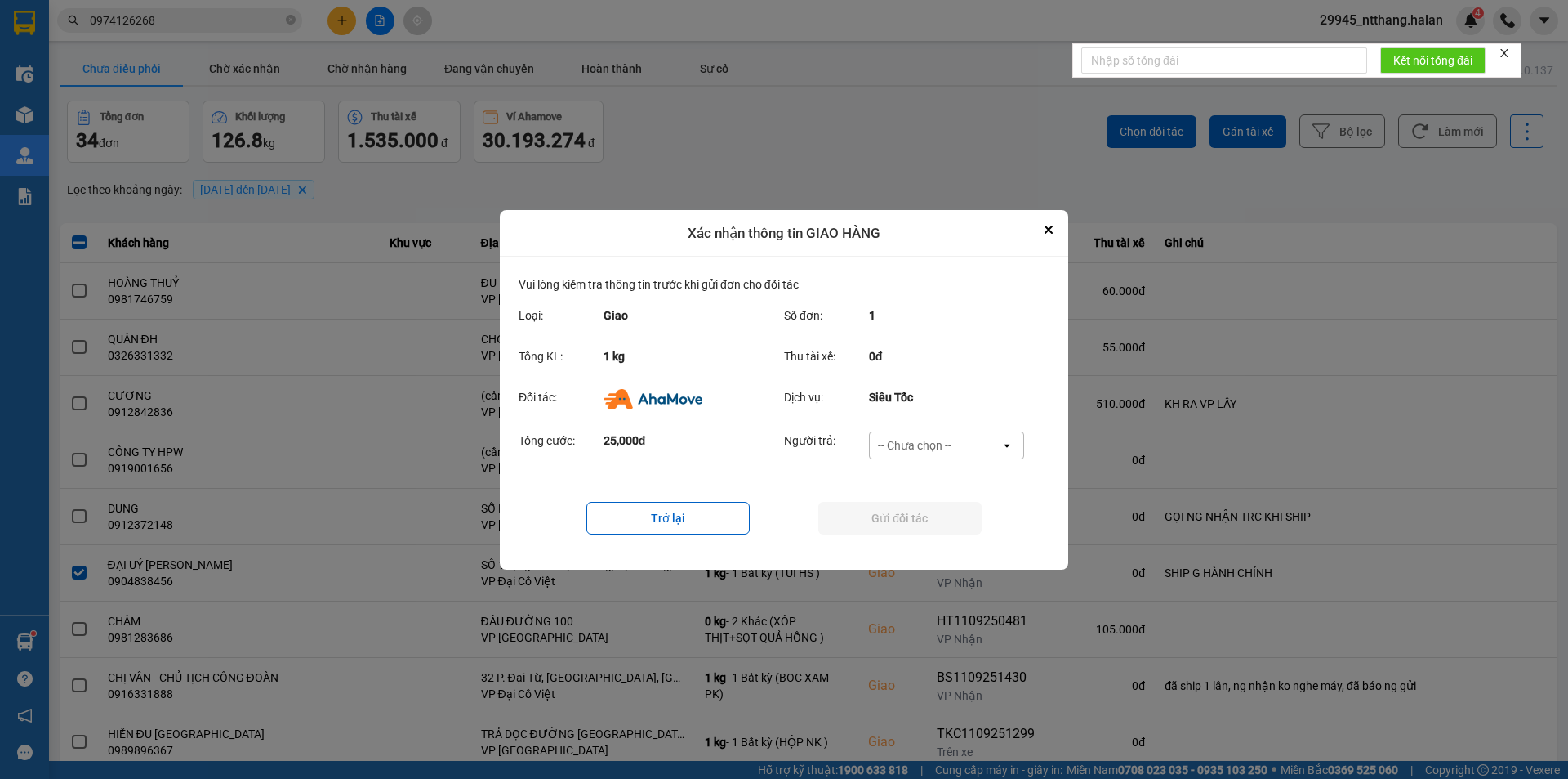
click at [940, 452] on div "-- Chưa chọn --" at bounding box center [915, 445] width 74 height 16
click at [922, 545] on span "Ví Ahamove" at bounding box center [914, 538] width 66 height 16
click at [911, 523] on button "Gửi đối tác" at bounding box center [900, 518] width 163 height 33
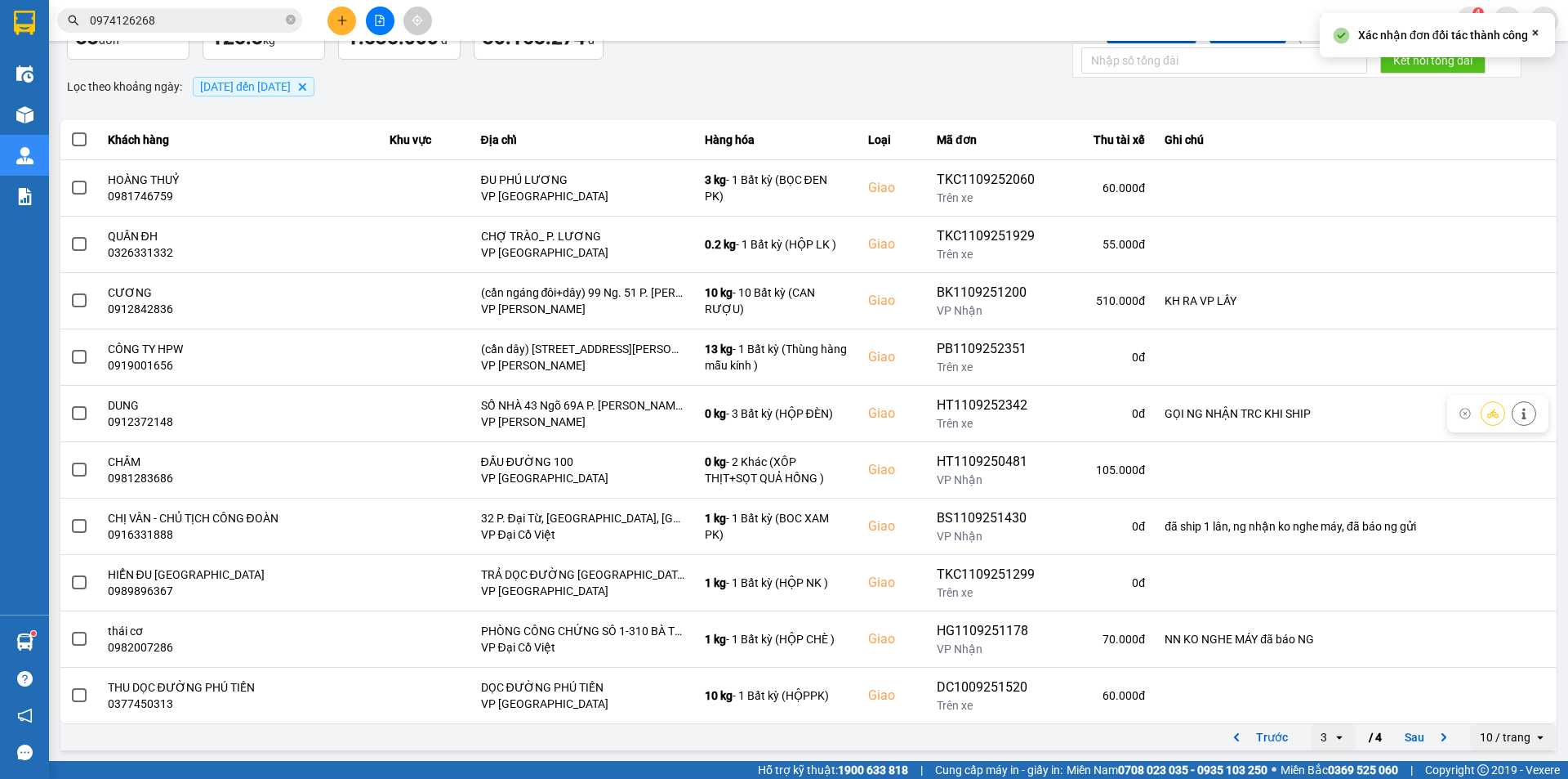
scroll to position [104, 0]
click at [1395, 740] on button "Sau" at bounding box center [1429, 737] width 68 height 25
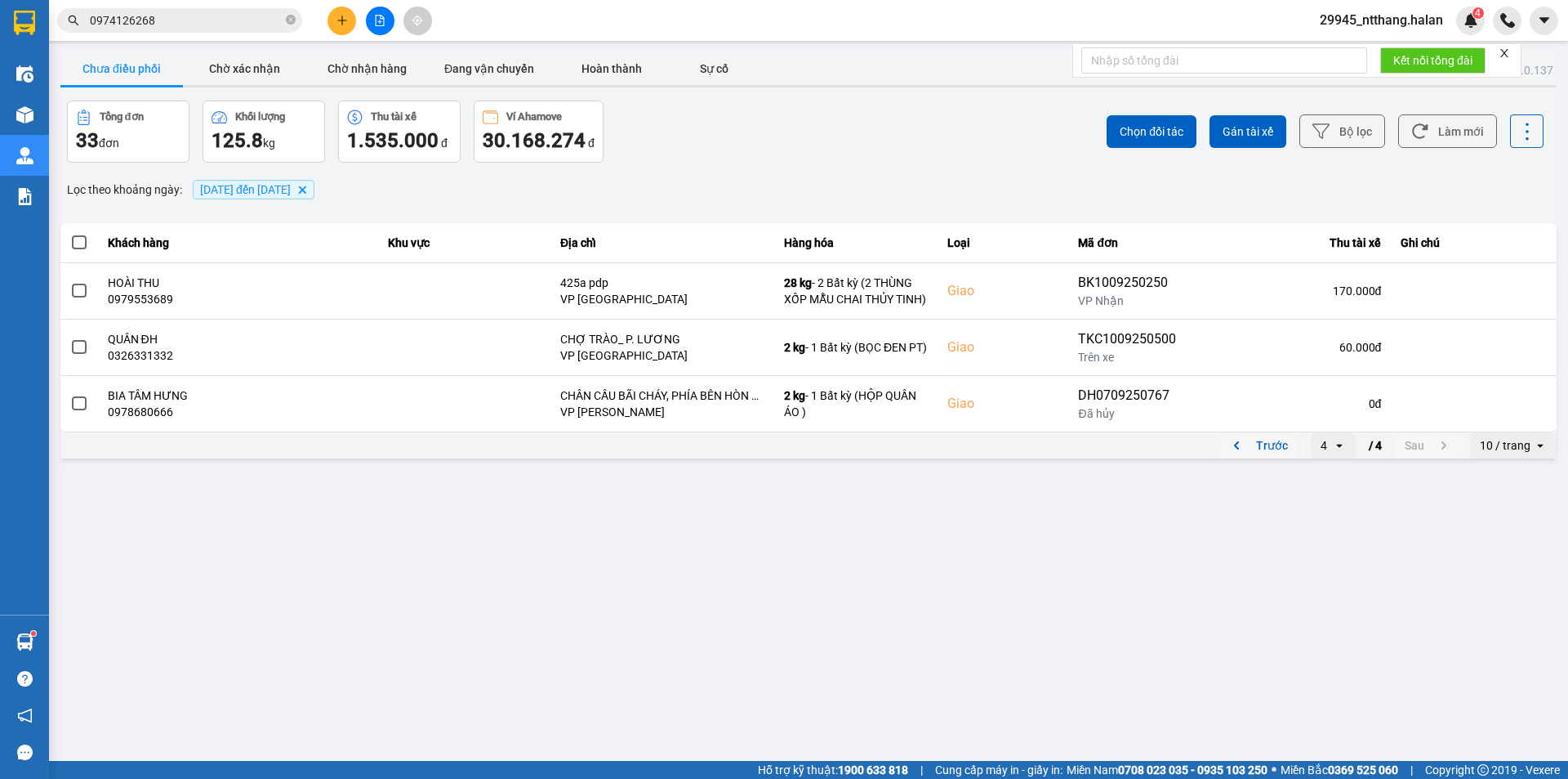
click at [1270, 438] on button "Trước" at bounding box center [1258, 446] width 81 height 25
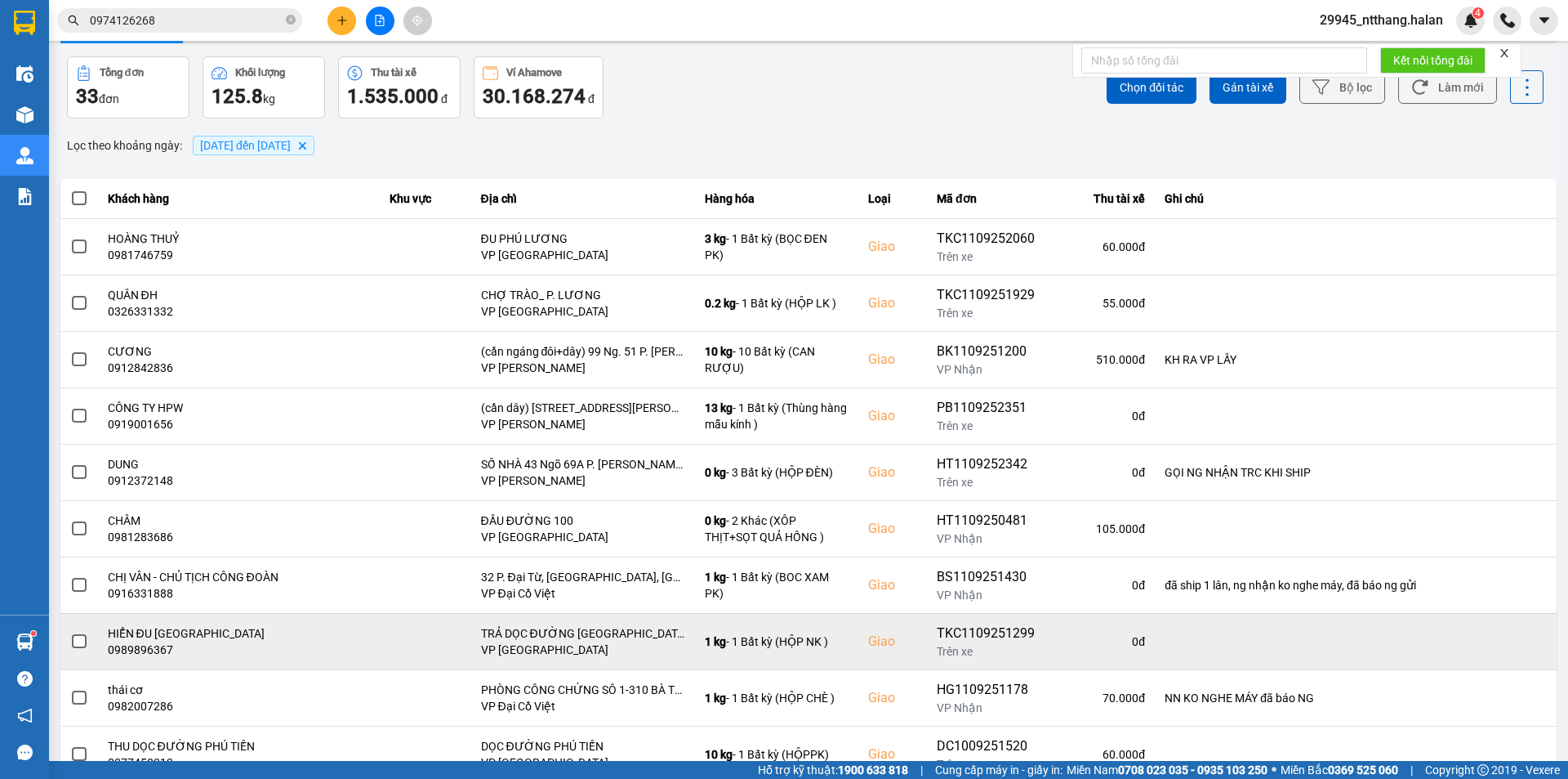
scroll to position [104, 0]
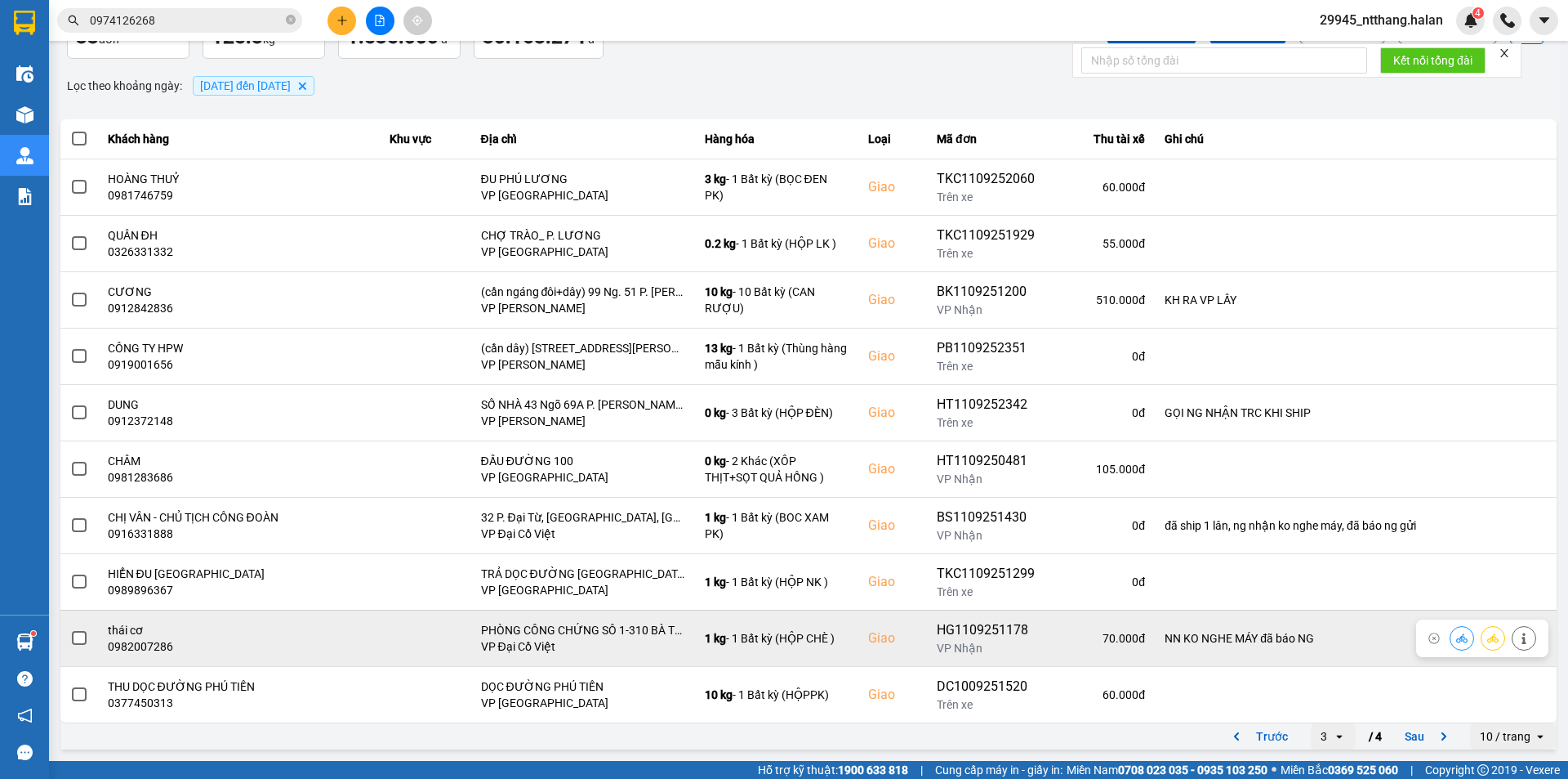
click at [138, 647] on div "0982007286" at bounding box center [239, 645] width 263 height 16
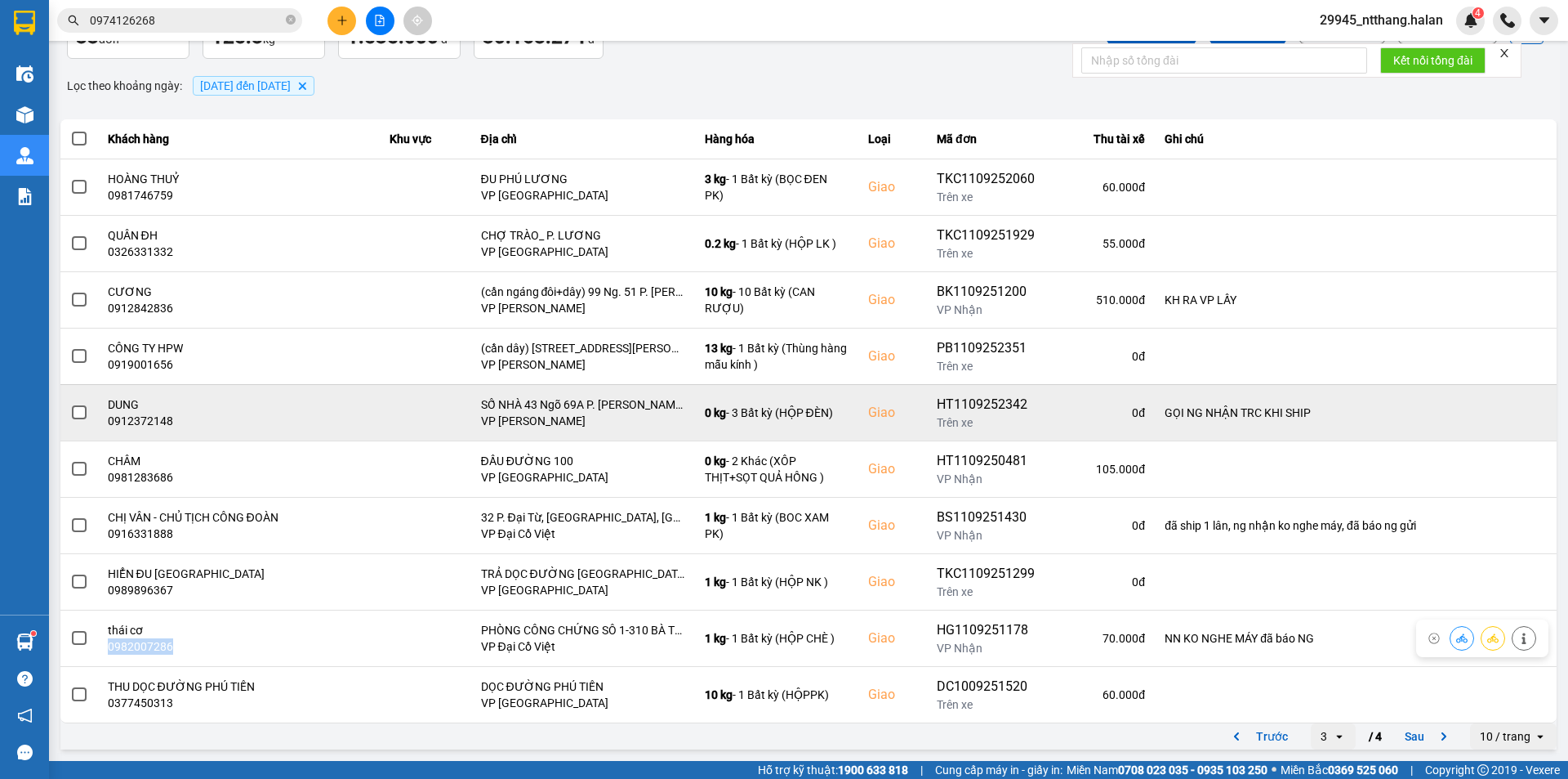
copy div "0982007286"
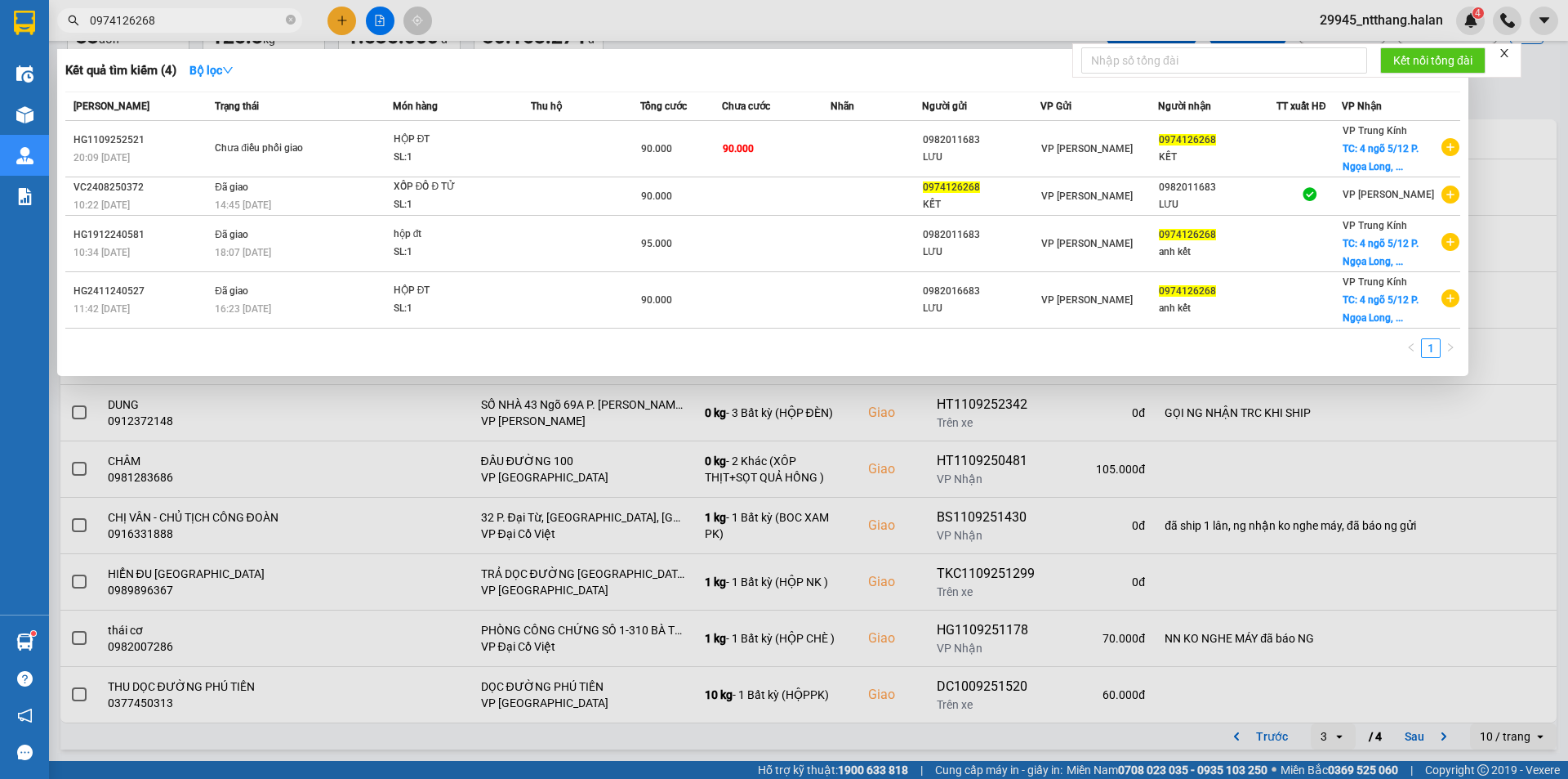
click at [205, 13] on input "0974126268" at bounding box center [186, 20] width 193 height 18
paste input "82007286"
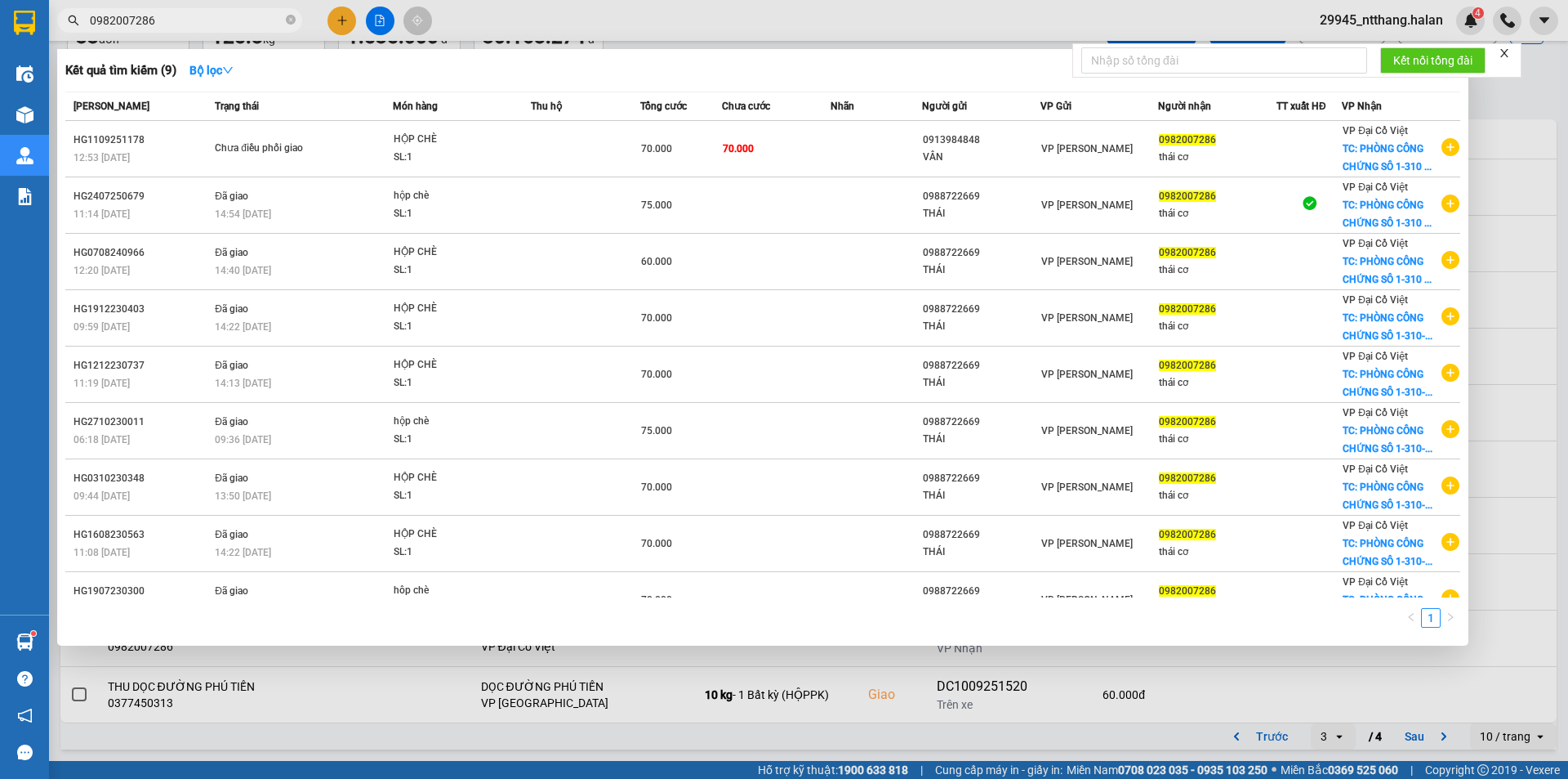
type input "0982007286"
click at [1493, 106] on div at bounding box center [784, 389] width 1568 height 779
click at [196, 23] on input "0982007286" at bounding box center [186, 20] width 193 height 18
click at [1526, 108] on div at bounding box center [784, 389] width 1568 height 779
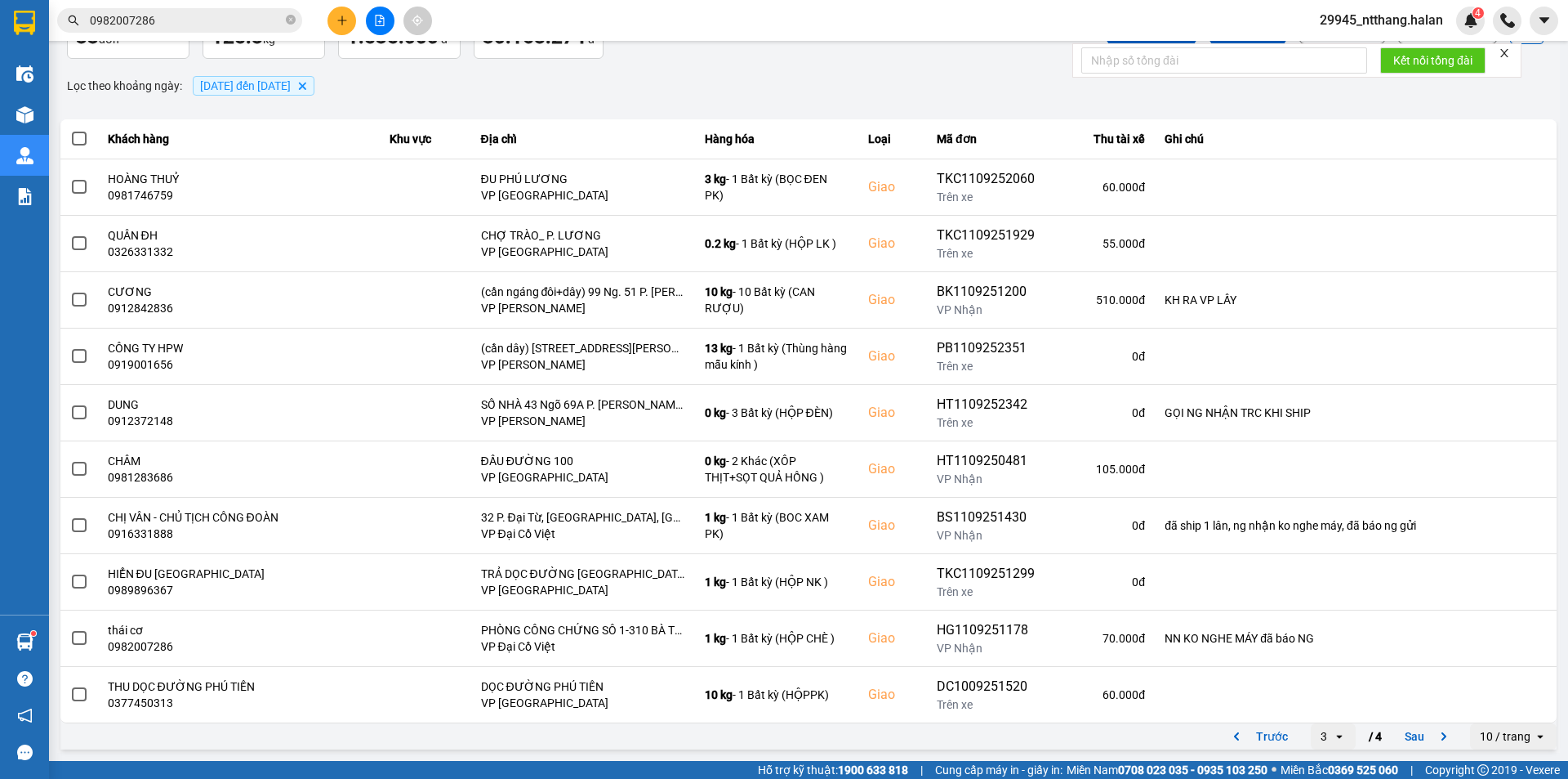
click at [167, 19] on input "0982007286" at bounding box center [186, 20] width 193 height 18
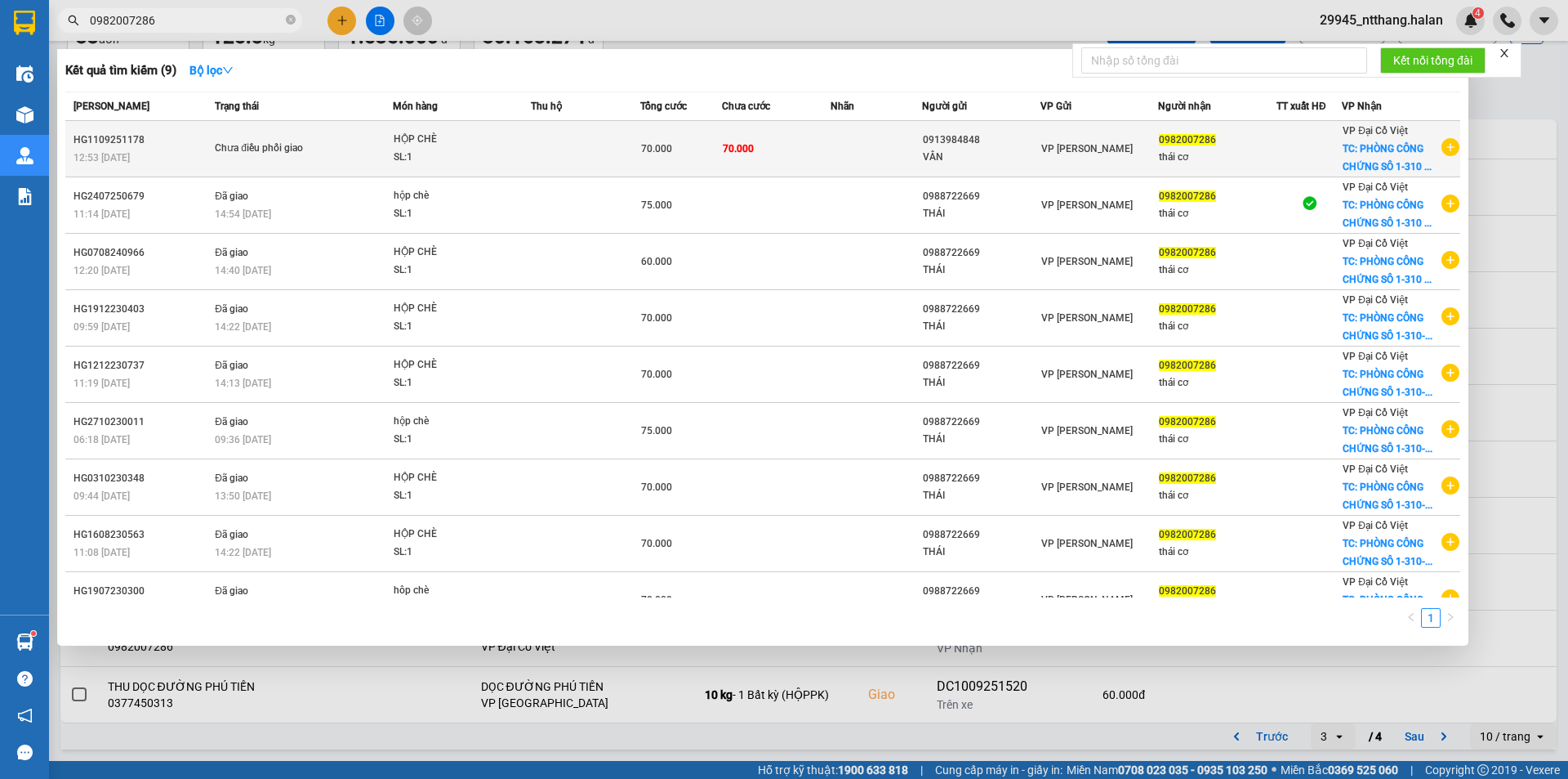
click at [801, 162] on td "70.000" at bounding box center [777, 149] width 109 height 57
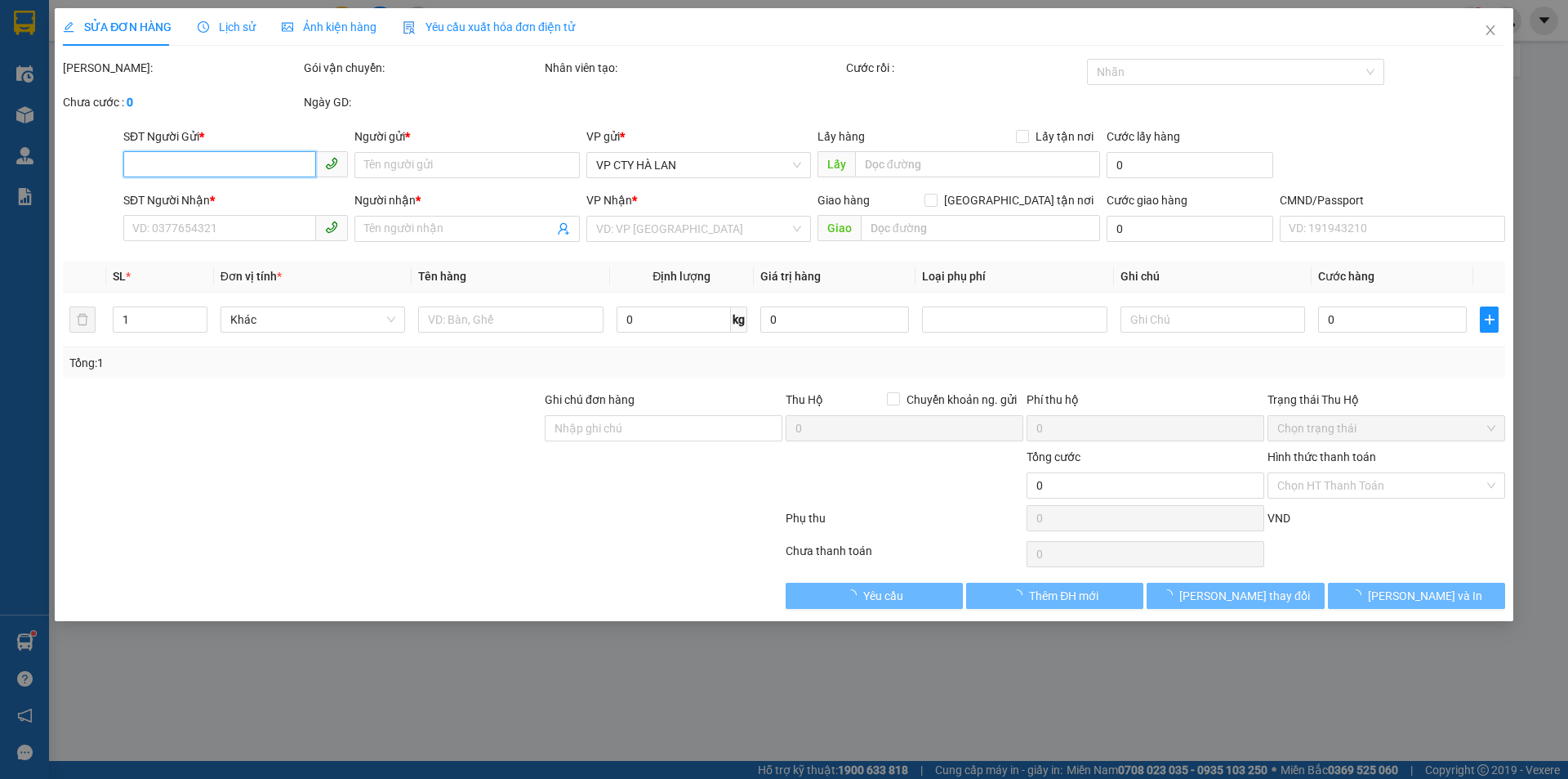
type input "0913984848"
type input "VÂN"
type input "0982007286"
type input "thái cơ"
checkbox input "true"
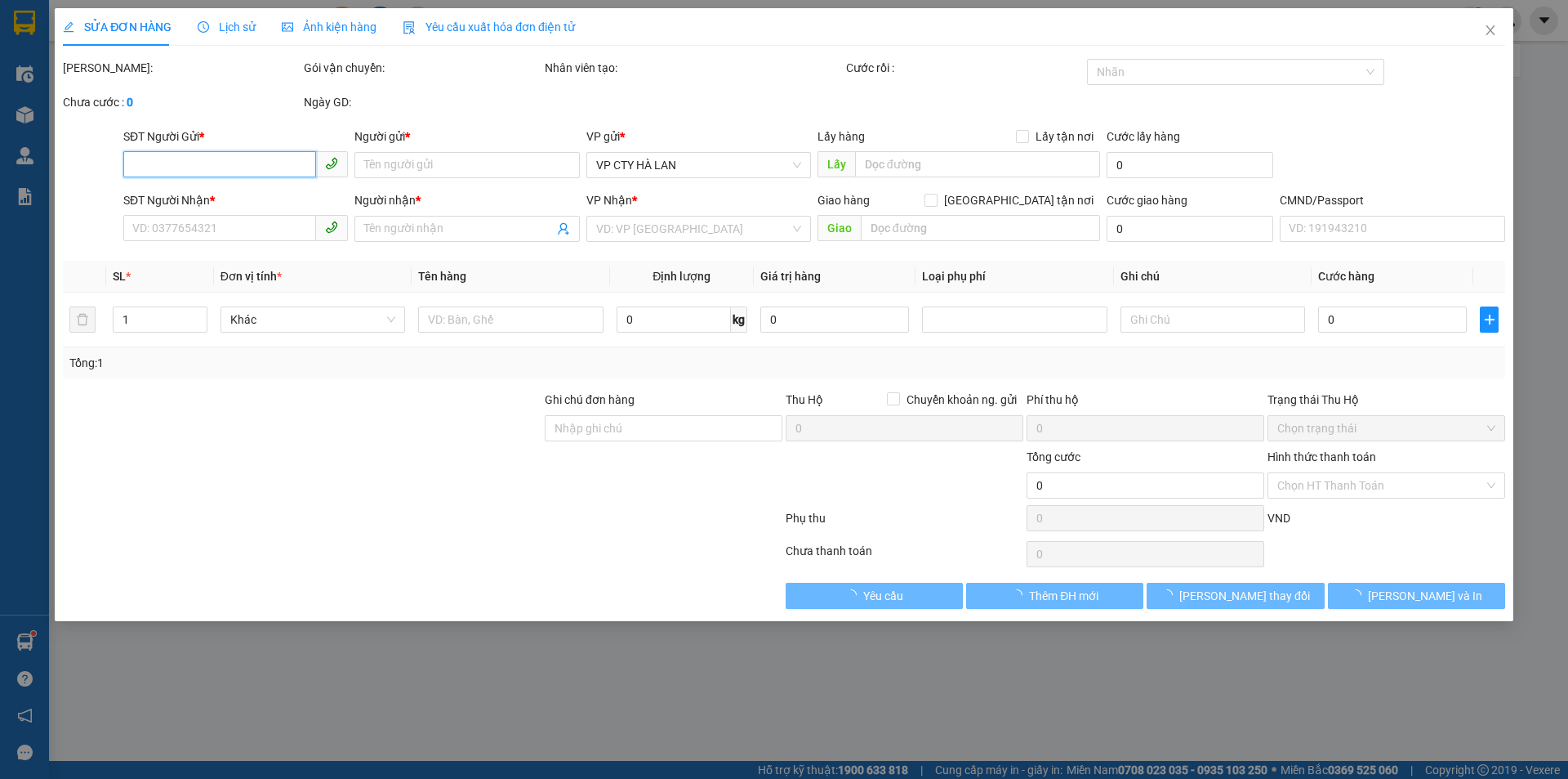
type input "PHÒNG CÔNG CHỨNG SÔ 1-310 BÀ TRIỆU, LÊ ĐẠI HÀNH -HAI BÀ TRƯNG -HÀ NỘI"
type input "NN KO NGHE MÁY đã báo NG"
type input "70.000"
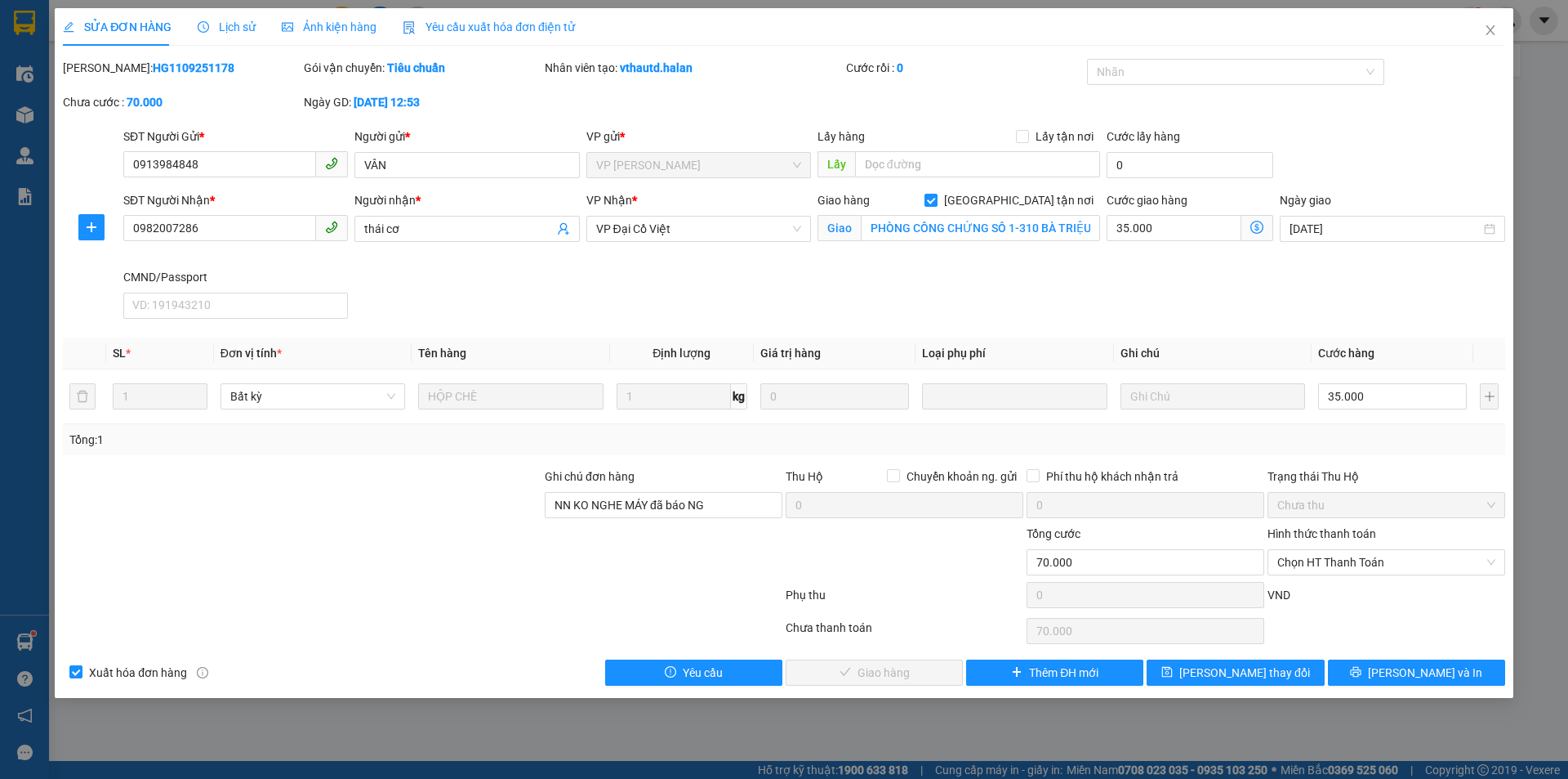
click at [239, 27] on span "Lịch sử" at bounding box center [227, 27] width 58 height 13
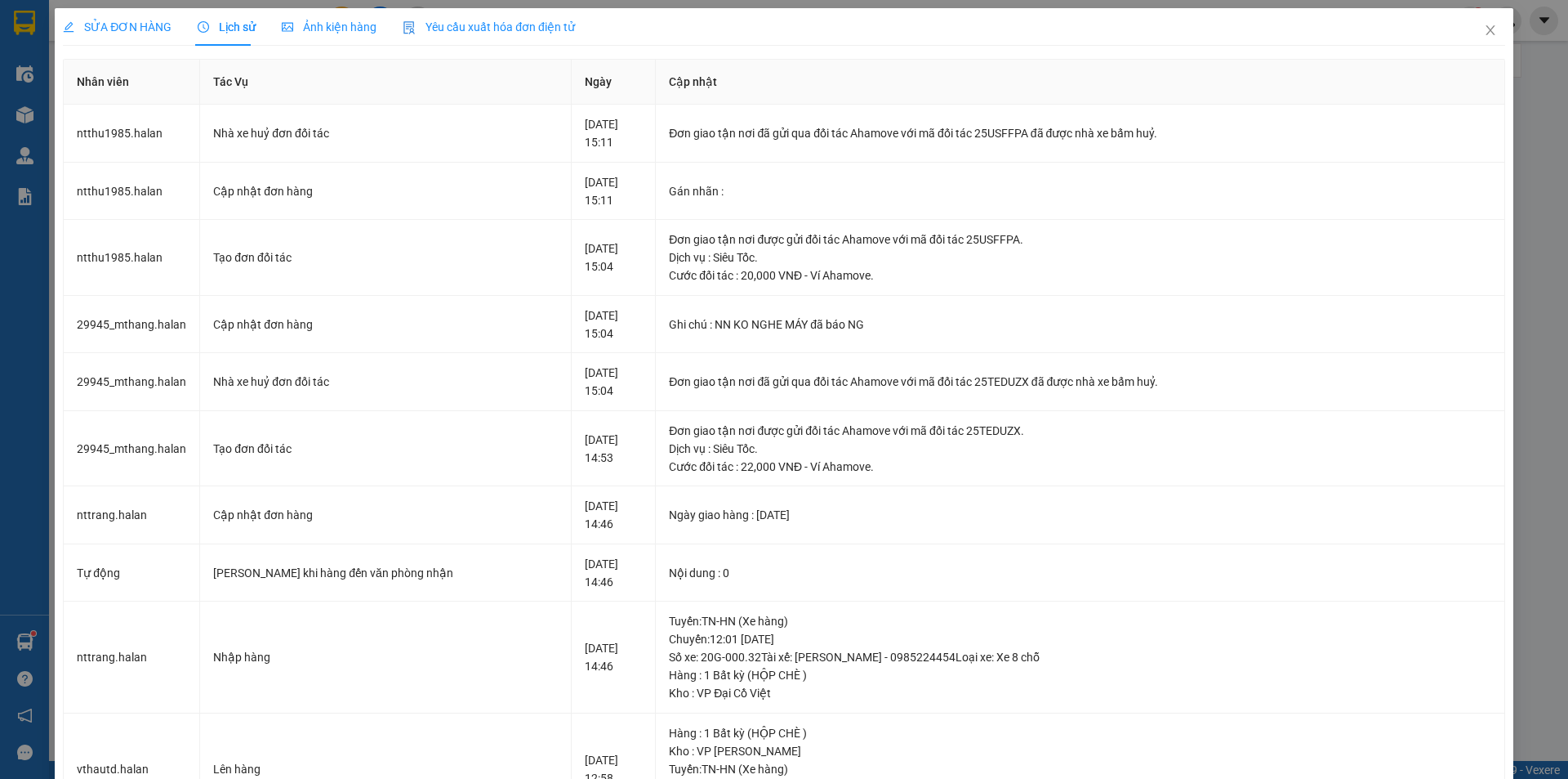
click at [151, 25] on span "SỬA ĐƠN HÀNG" at bounding box center [117, 27] width 109 height 13
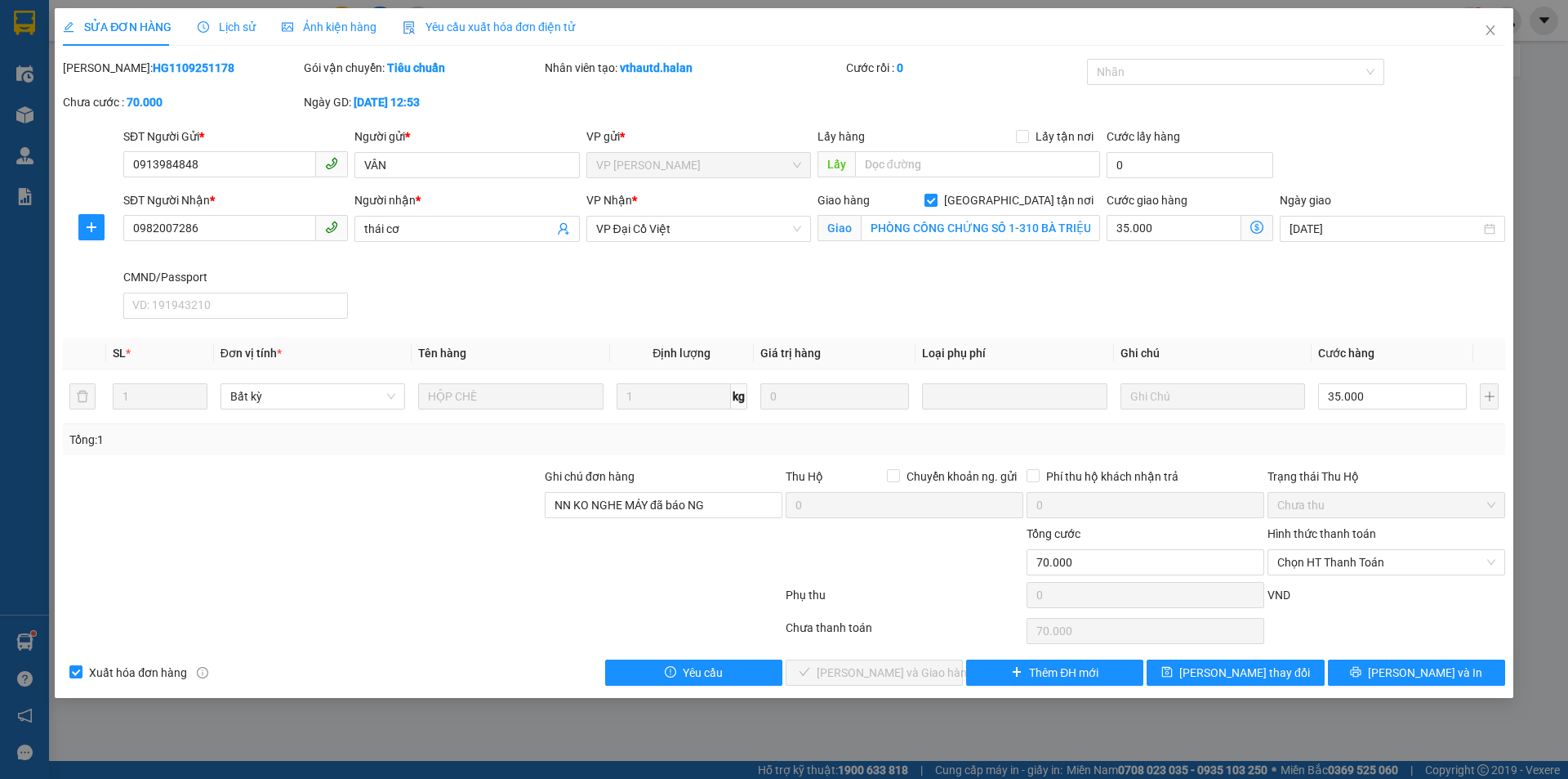
click at [1251, 228] on icon "dollar-circle" at bounding box center [1257, 228] width 13 height 13
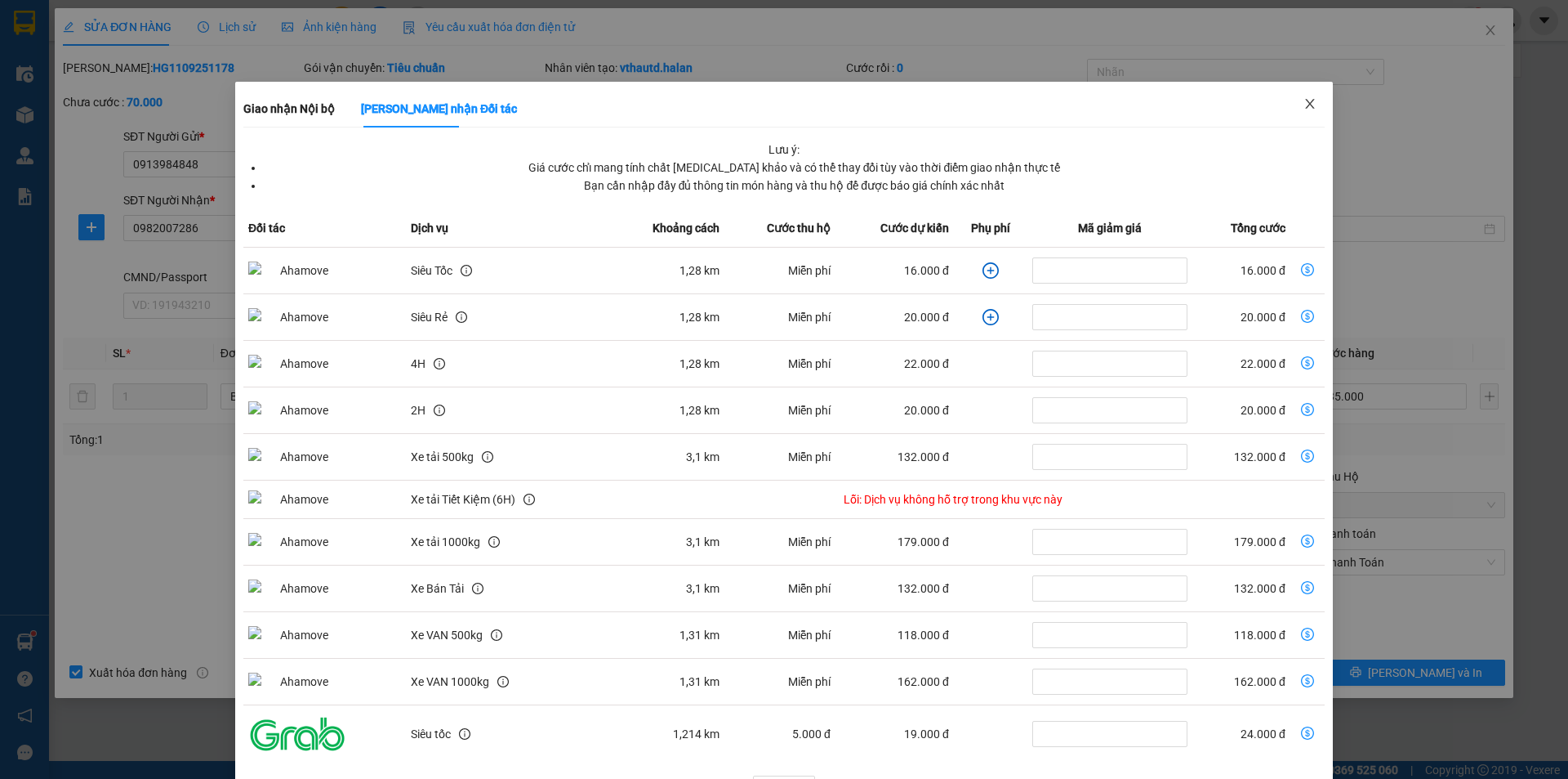
click at [1298, 97] on span "Close" at bounding box center [1311, 105] width 46 height 46
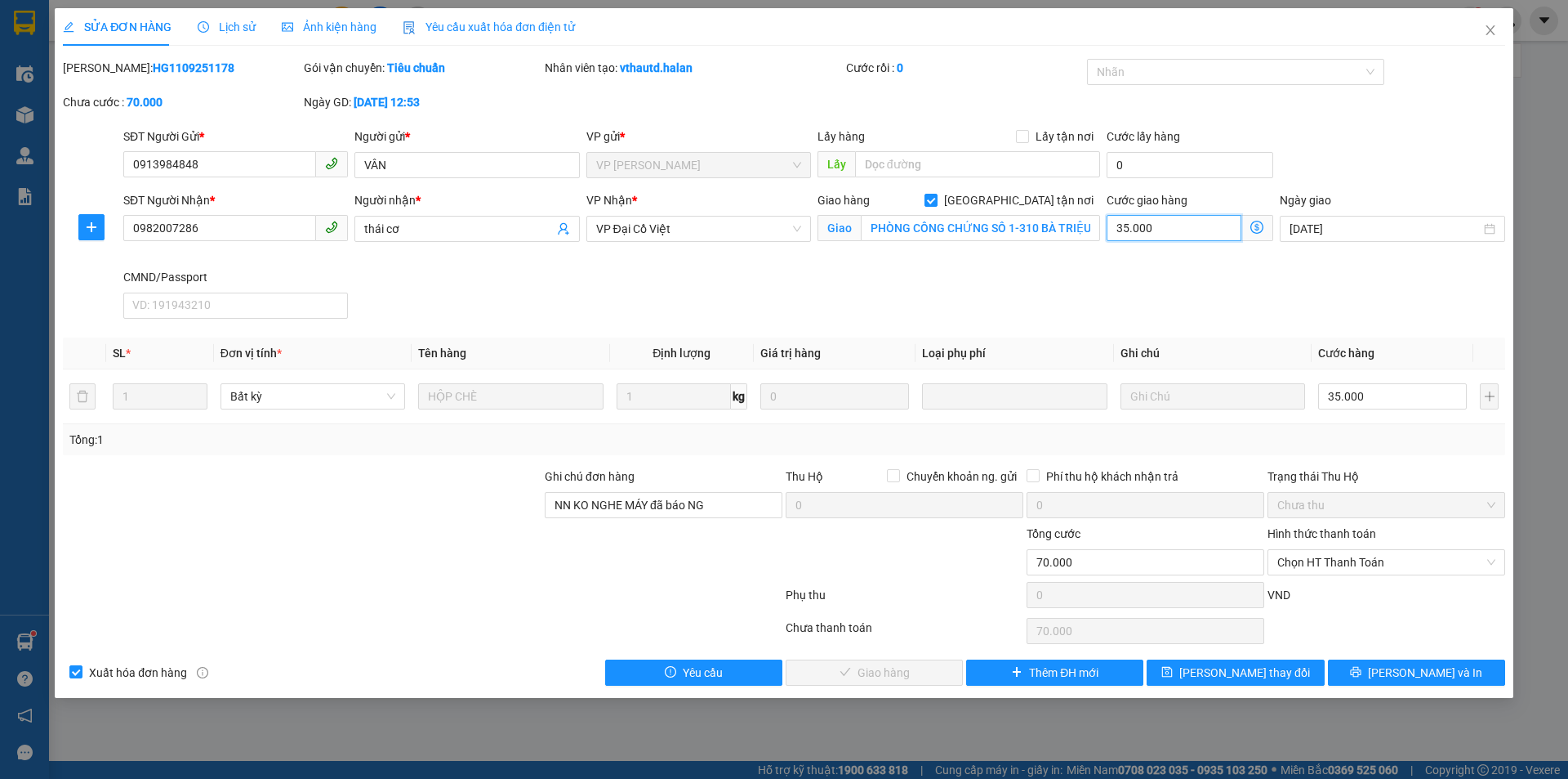
click at [1158, 228] on input "35.000" at bounding box center [1174, 228] width 134 height 26
type input "35.003"
type input "3"
type input "35.030"
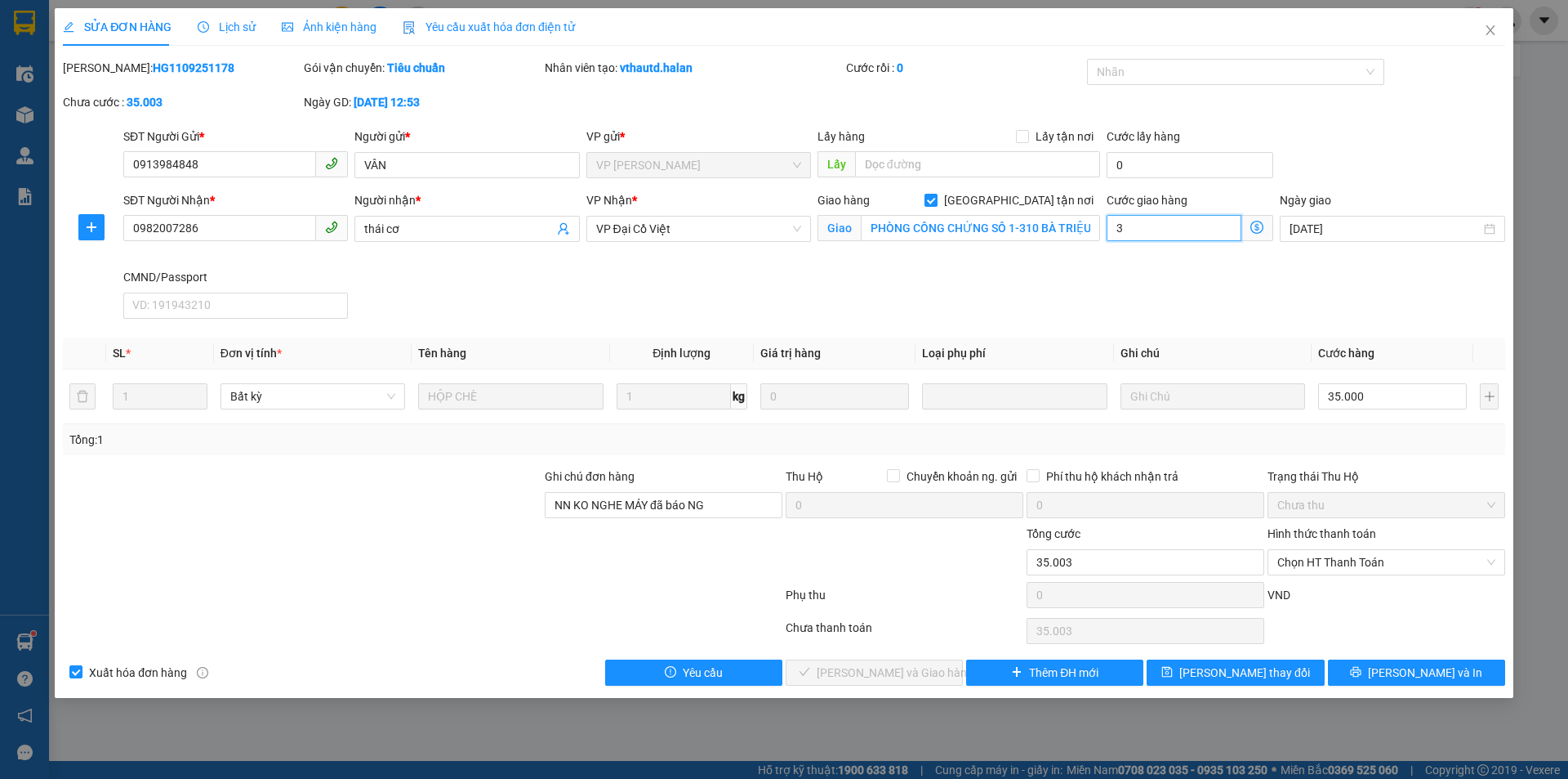
type input "35.030"
type input "30"
type input "65.000"
type input "30.000"
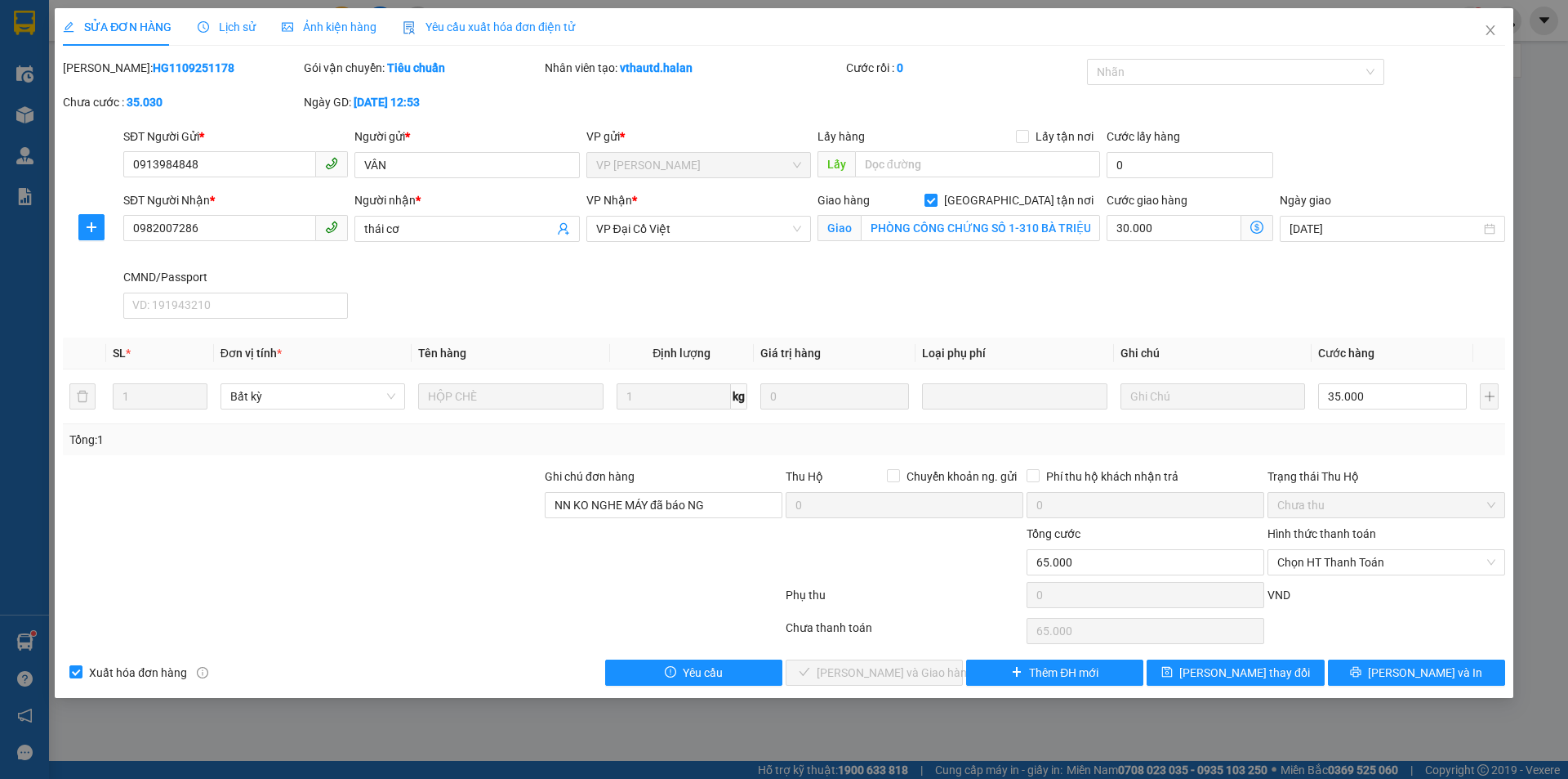
click at [975, 276] on div "SĐT Người Nhận * 0982007286 Người nhận * thái cơ VP Nhận * VP Đại Cồ Việt Giao …" at bounding box center [814, 258] width 1388 height 134
click at [1497, 19] on span "Close" at bounding box center [1491, 32] width 46 height 46
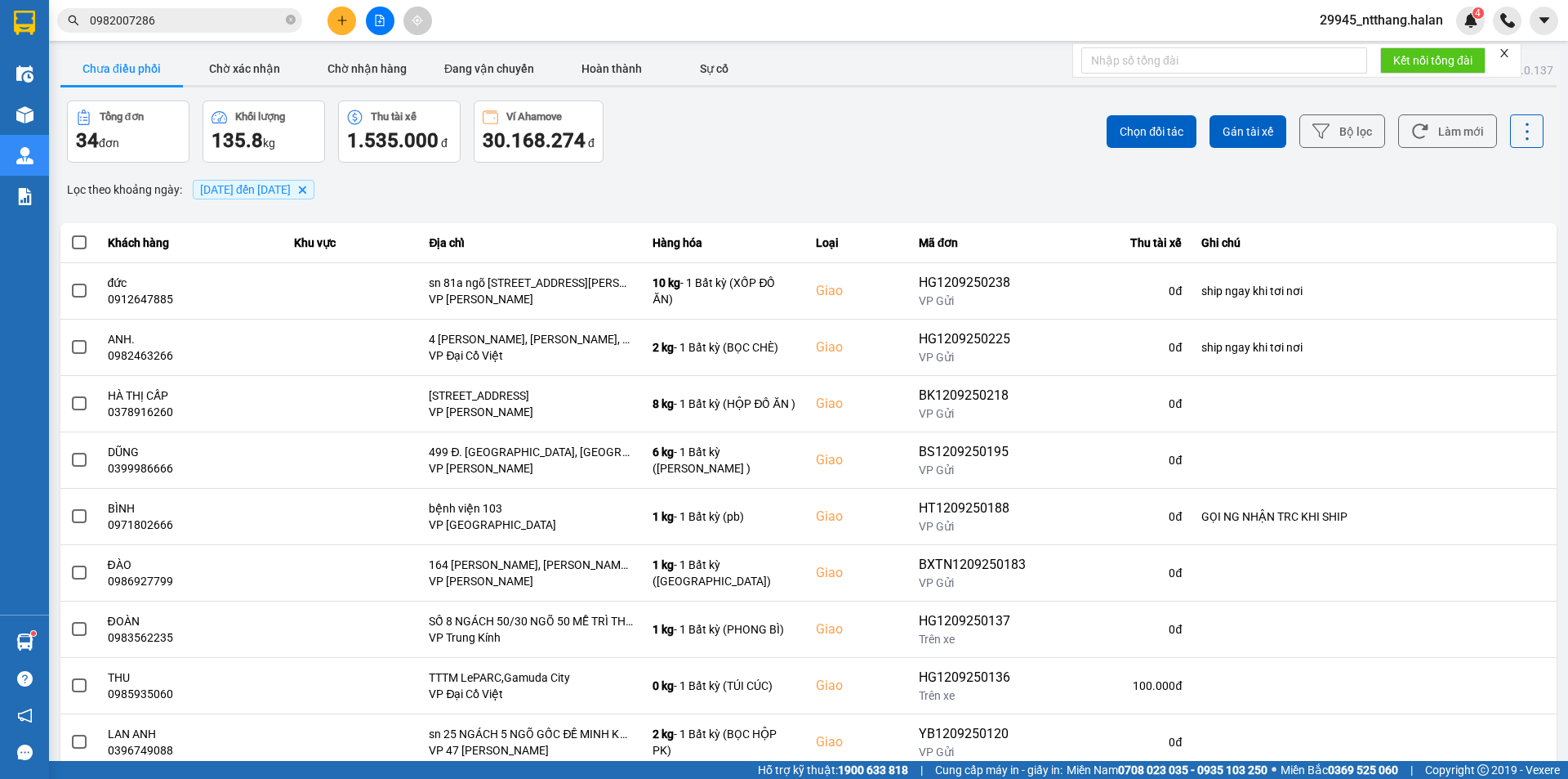
click at [176, 14] on input "0982007286" at bounding box center [186, 20] width 193 height 18
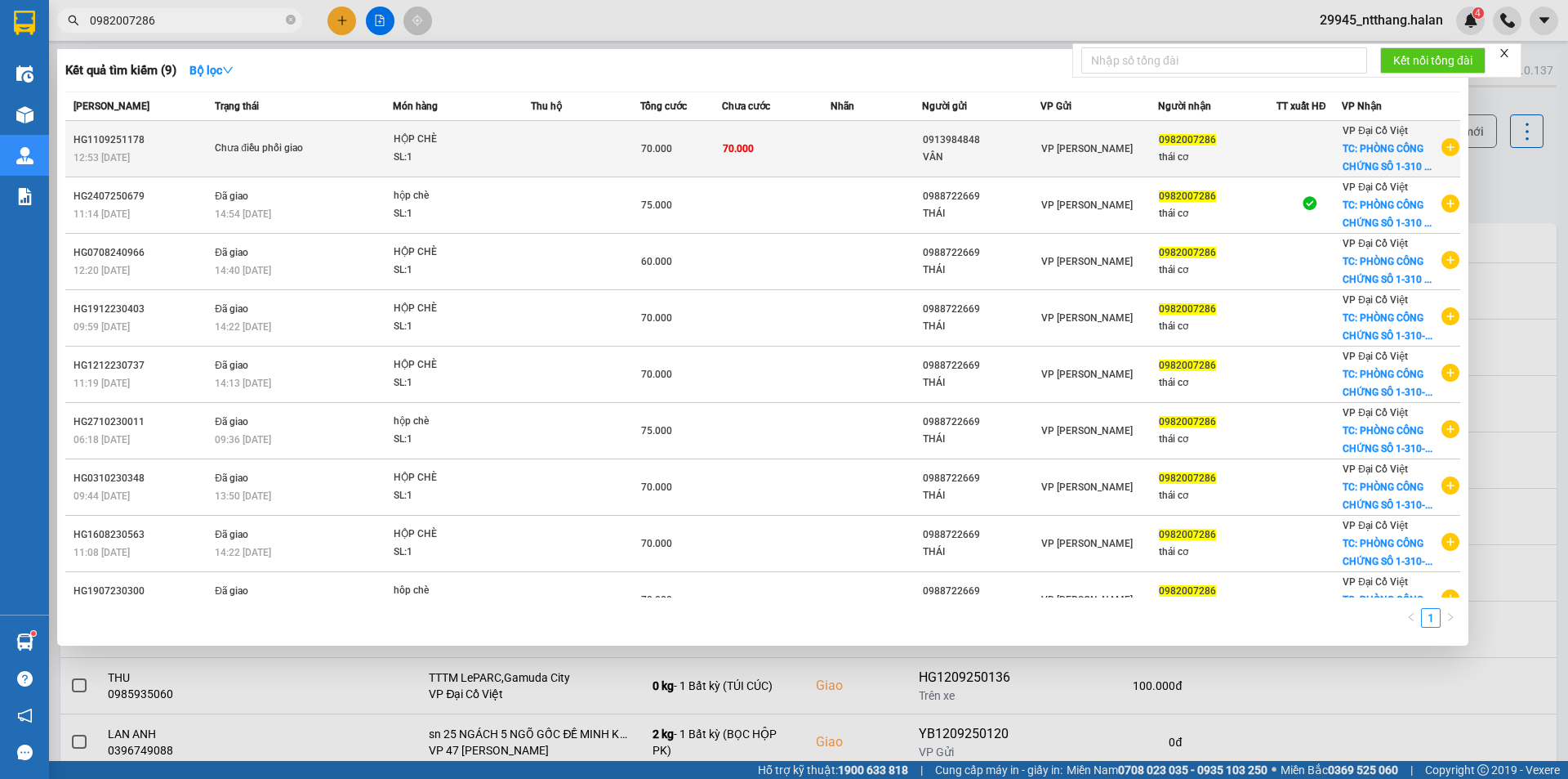
click at [607, 145] on td at bounding box center [586, 149] width 109 height 57
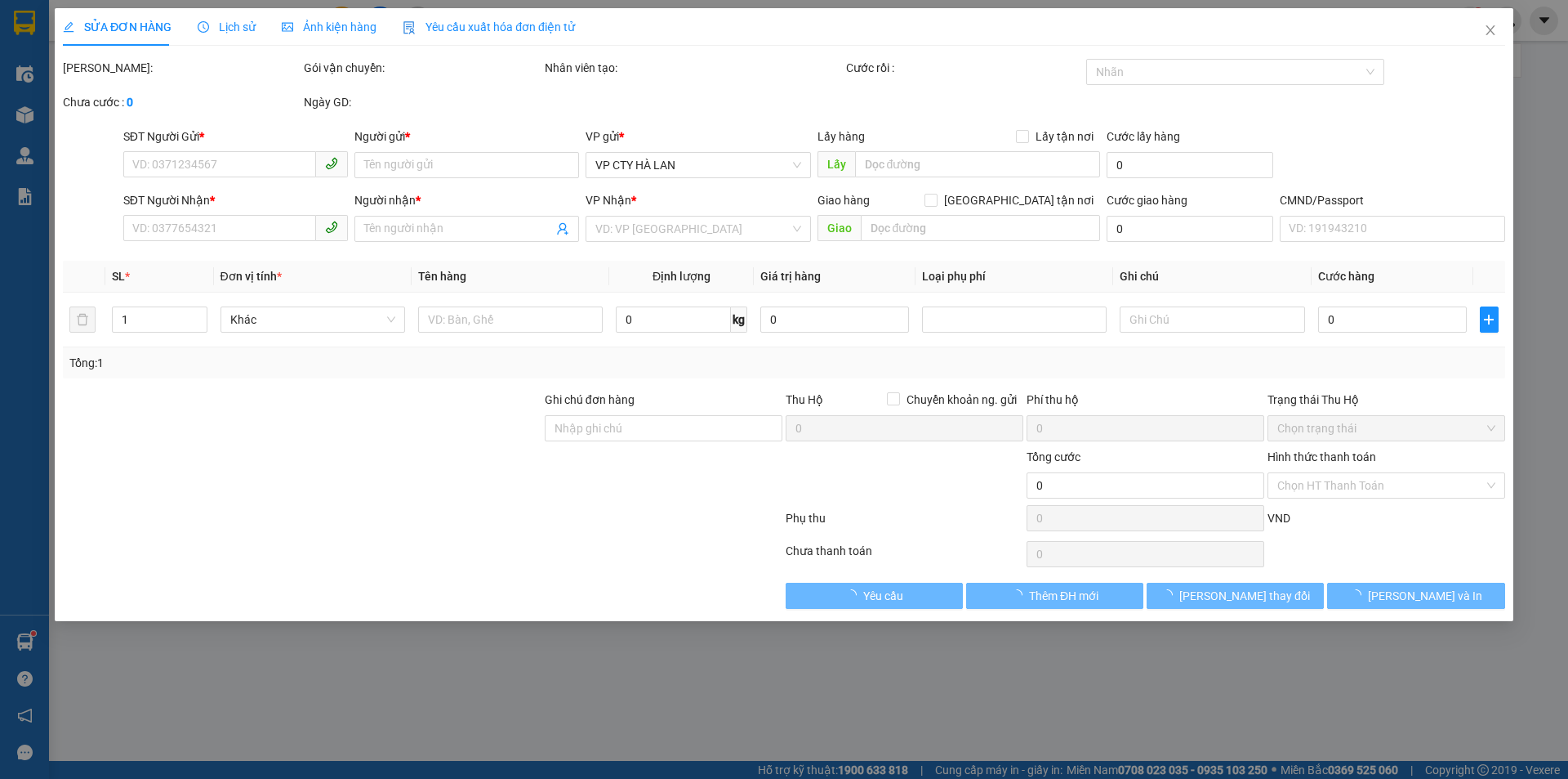
type input "0913984848"
type input "VÂN"
type input "0982007286"
type input "thái cơ"
checkbox input "true"
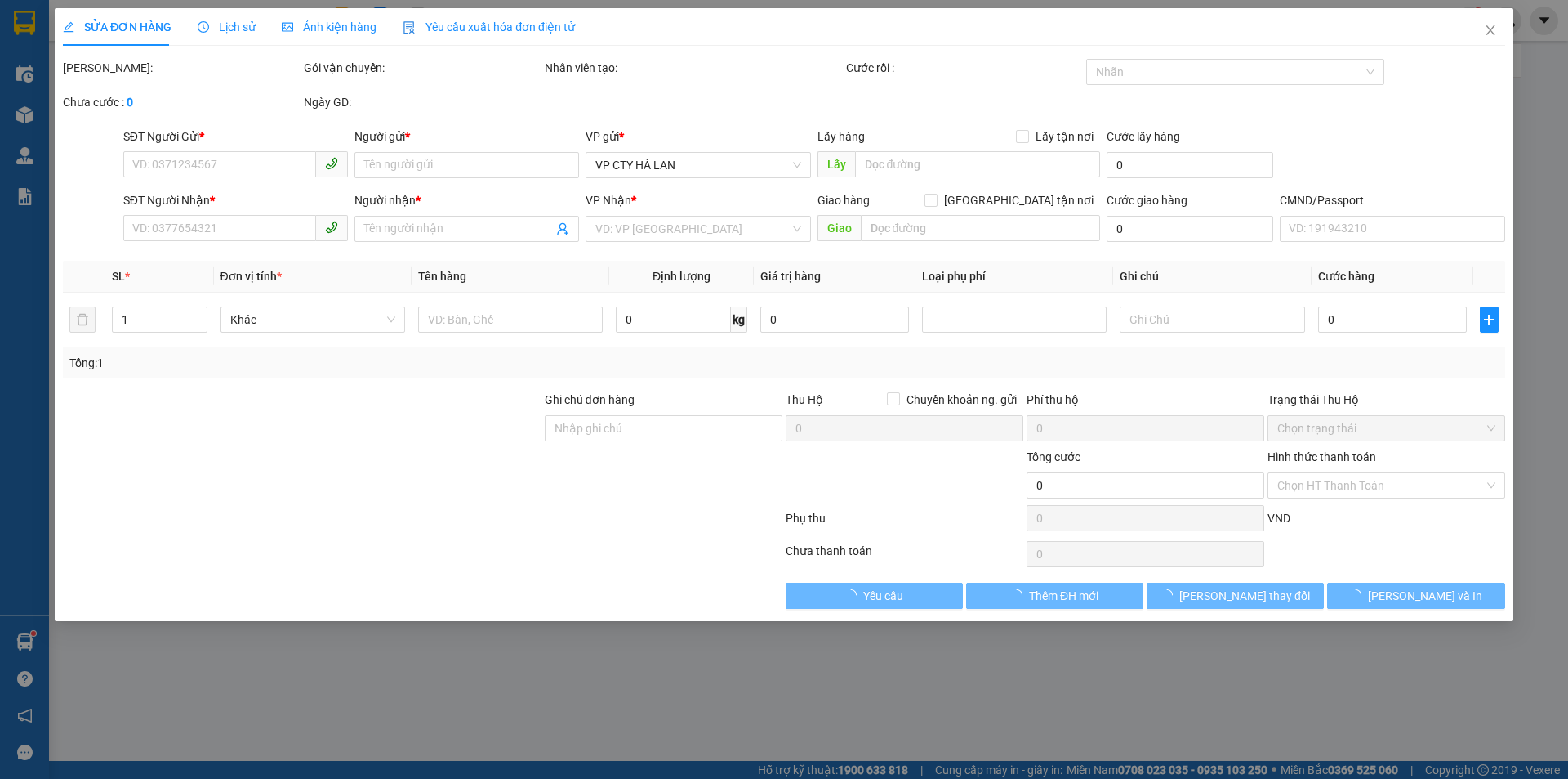
type input "PHÒNG CÔNG CHỨNG SÔ 1-310 BÀ TRIỆU, LÊ ĐẠI HÀNH -HAI BÀ TRƯNG -HÀ NỘI"
type input "NN KO NGHE MÁY đã báo NG"
type input "70.000"
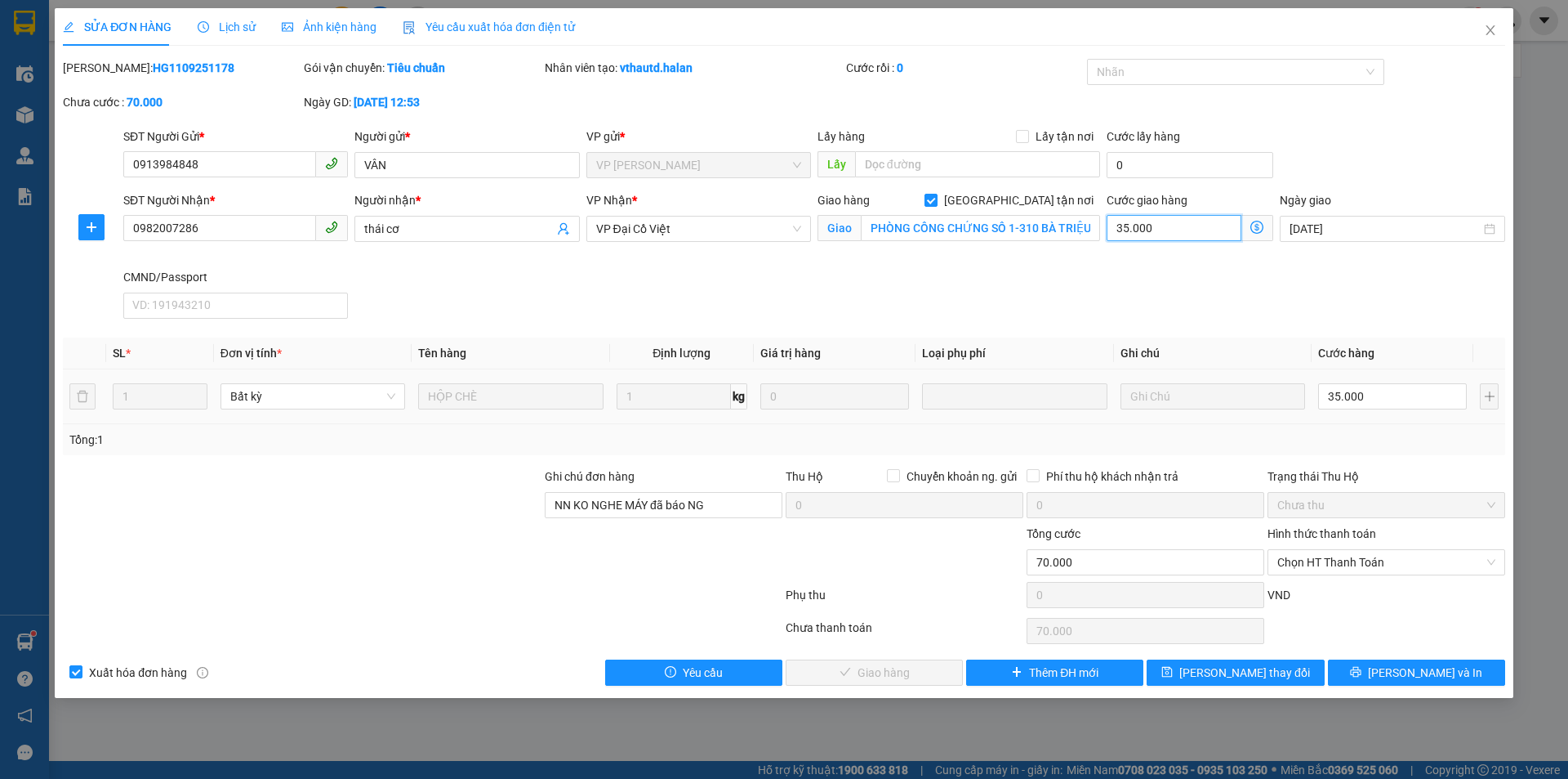
click at [1209, 224] on input "35.000" at bounding box center [1174, 228] width 134 height 26
type input "35.003"
type input "3"
type input "35.030"
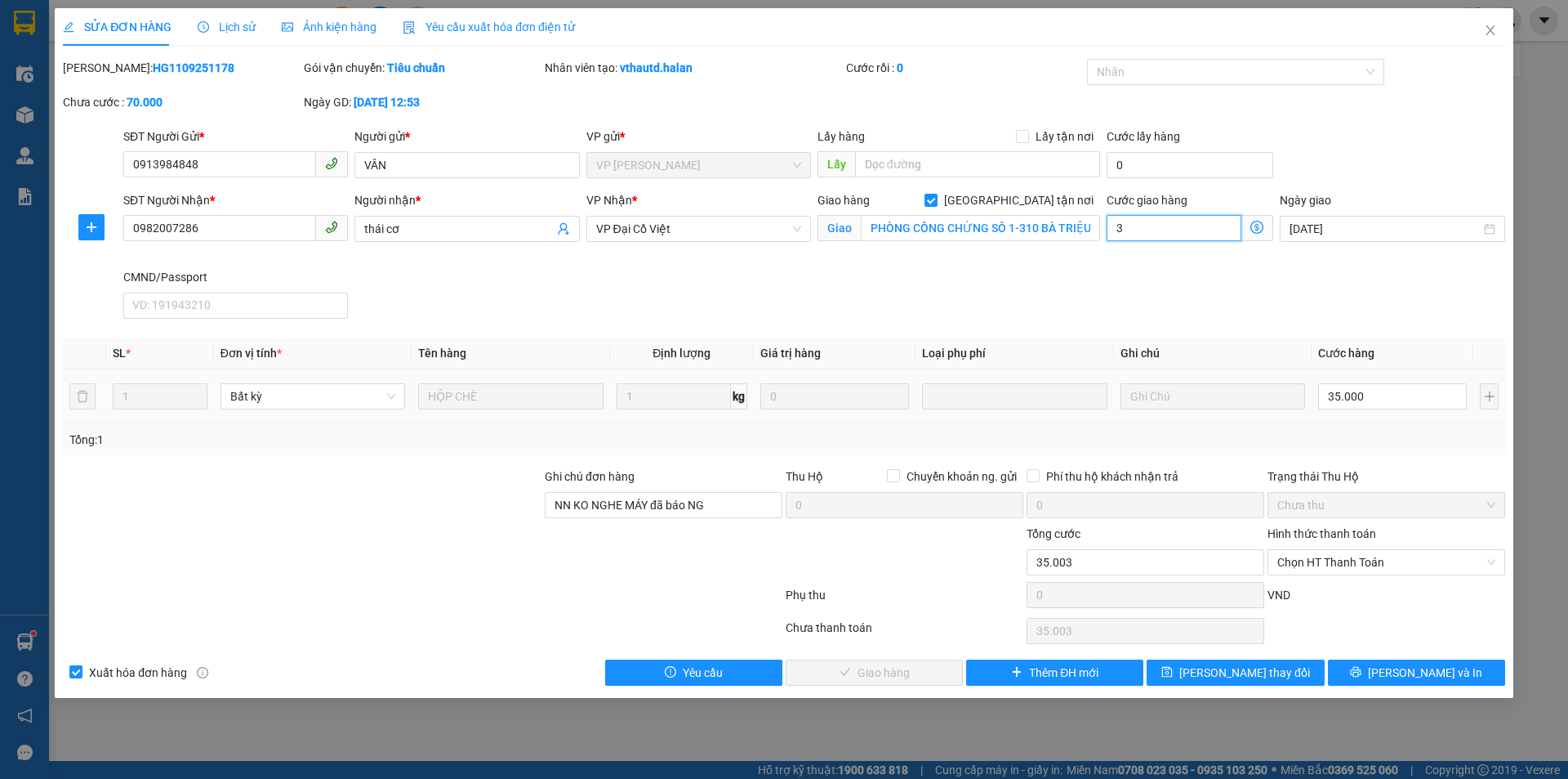
type input "35.030"
type input "30"
type input "65.000"
type input "30.000"
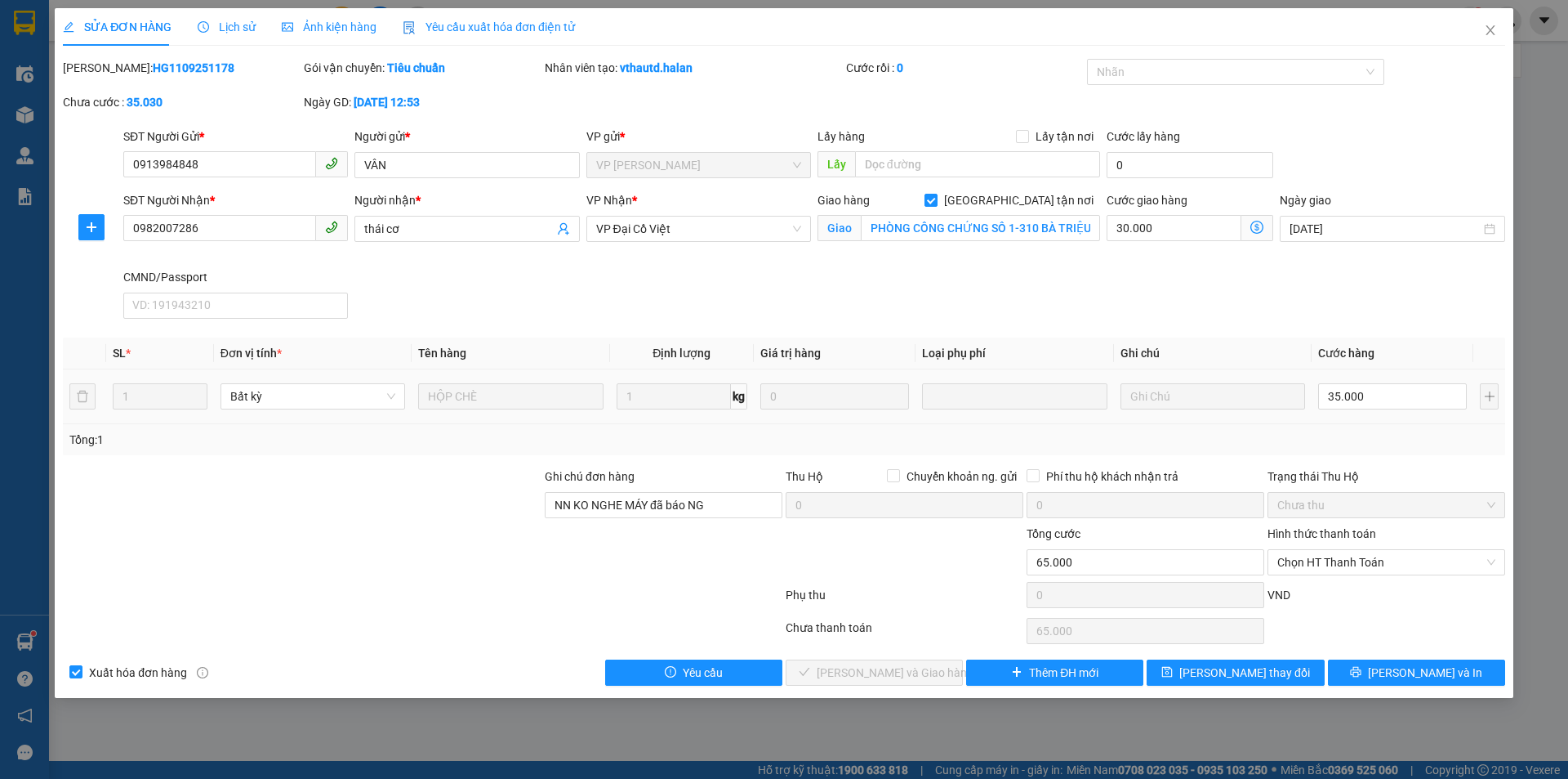
click at [1065, 279] on div "SĐT Người Nhận * 0982007286 Người nhận * thái cơ VP Nhận * VP Đại Cồ Việt Giao …" at bounding box center [814, 258] width 1388 height 134
drag, startPoint x: 736, startPoint y: 508, endPoint x: 68, endPoint y: 548, distance: 669.2
click at [68, 548] on form "Ghi chú đơn hàng NN KO NGHE MÁY đã báo NG Thu Hộ Chuyển khoản ng. gửi 0 Phí thu…" at bounding box center [784, 541] width 1442 height 147
click at [1209, 669] on button "[PERSON_NAME] thay đổi" at bounding box center [1235, 672] width 178 height 26
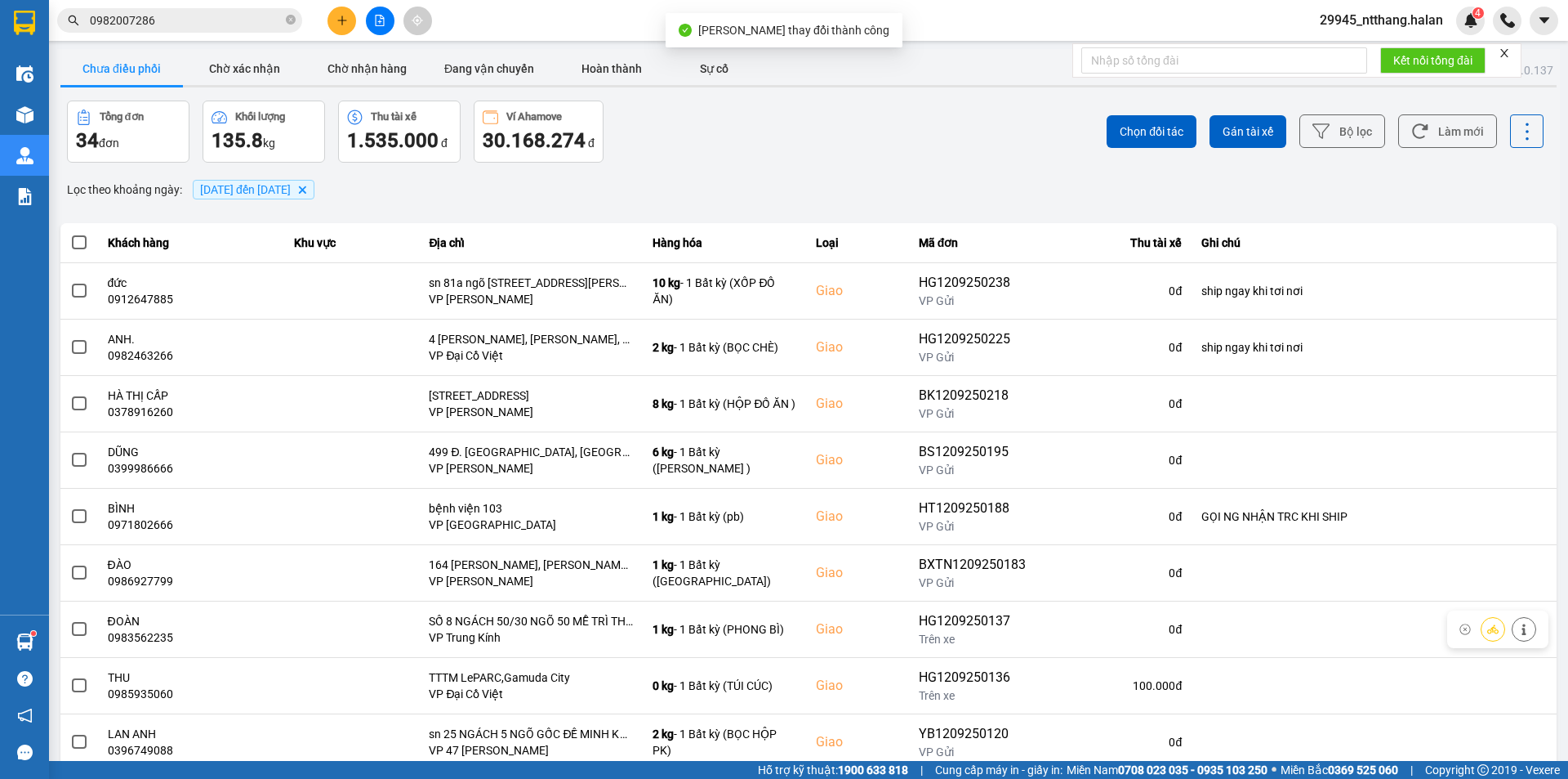
scroll to position [104, 0]
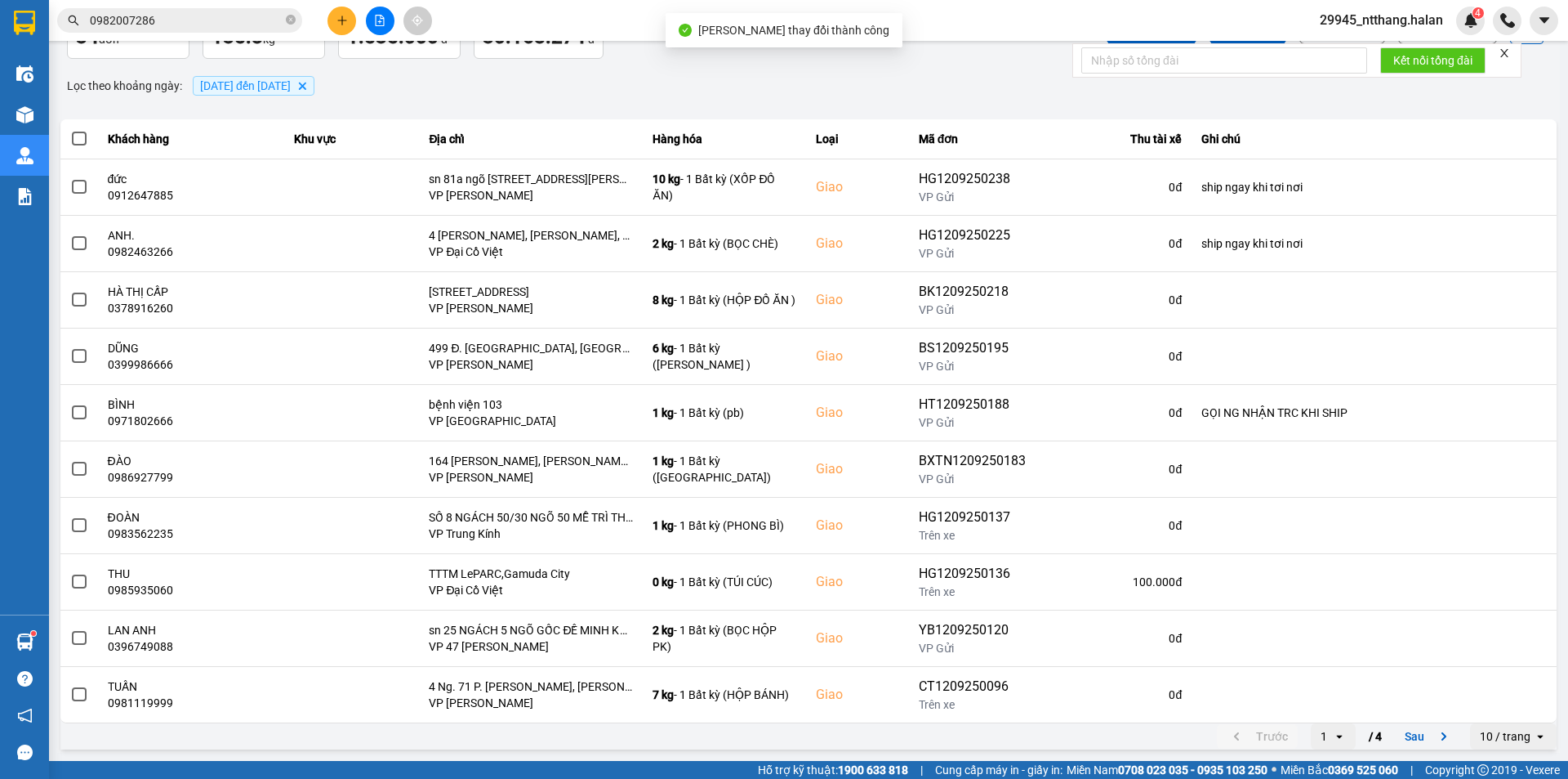
drag, startPoint x: 1415, startPoint y: 742, endPoint x: 1402, endPoint y: 741, distance: 13.0
click at [1416, 742] on button "Sau" at bounding box center [1429, 737] width 68 height 25
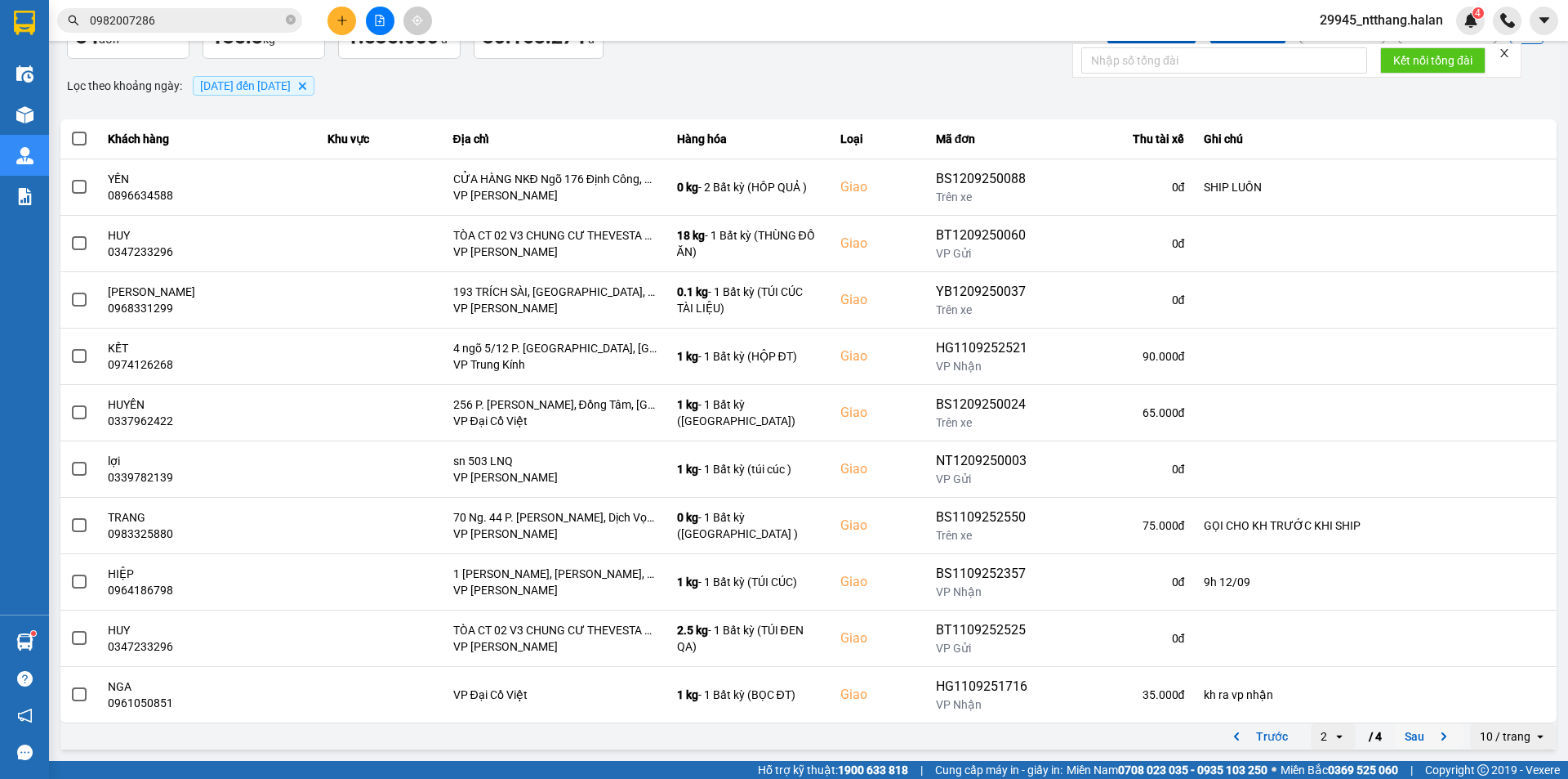
click at [1407, 731] on button "Sau" at bounding box center [1429, 737] width 68 height 25
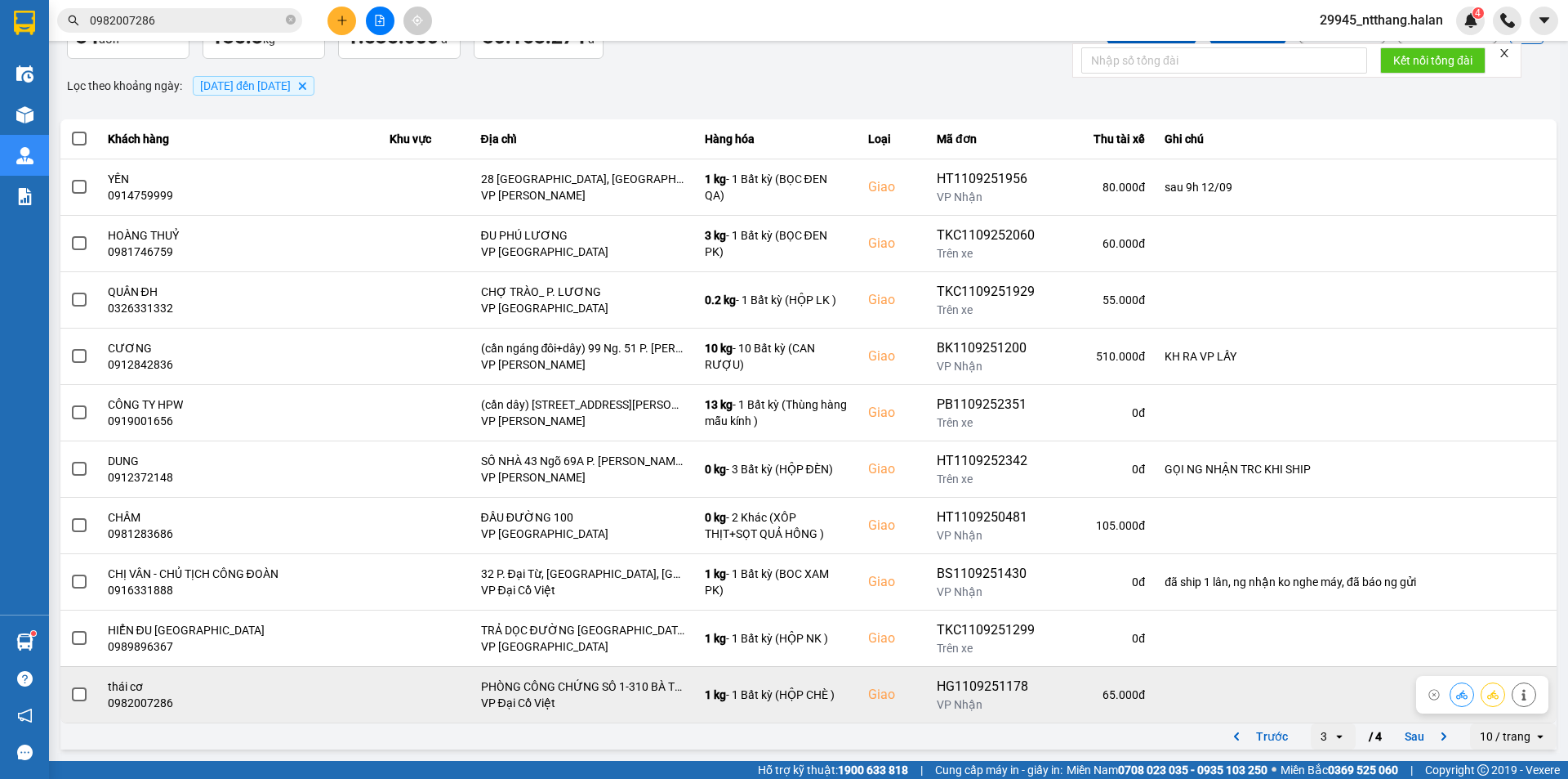
click at [74, 694] on span at bounding box center [79, 694] width 14 height 14
click at [70, 686] on input "checkbox" at bounding box center [70, 686] width 0 height 0
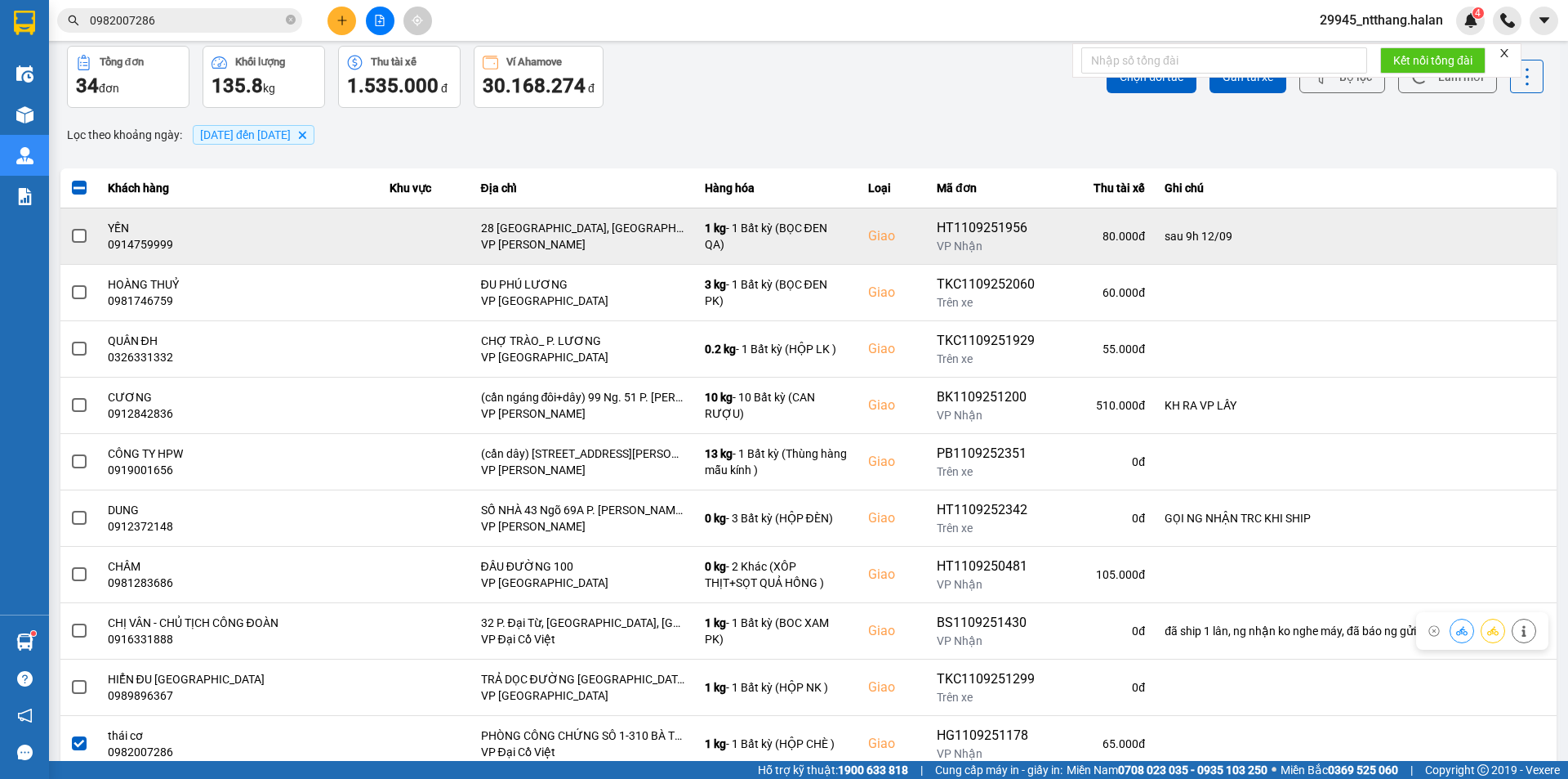
scroll to position [0, 0]
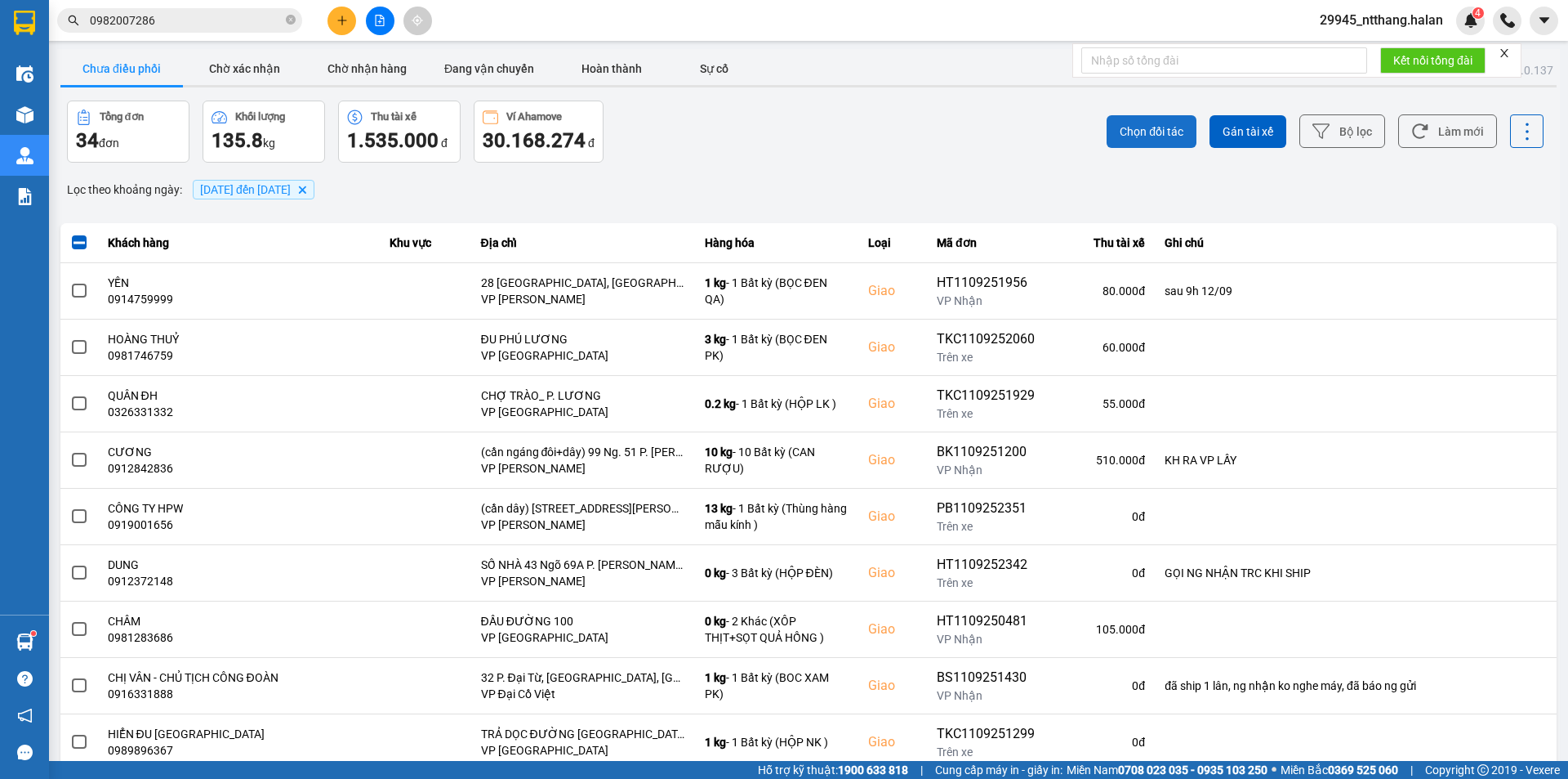
click at [1154, 127] on span "Chọn đối tác" at bounding box center [1151, 131] width 63 height 16
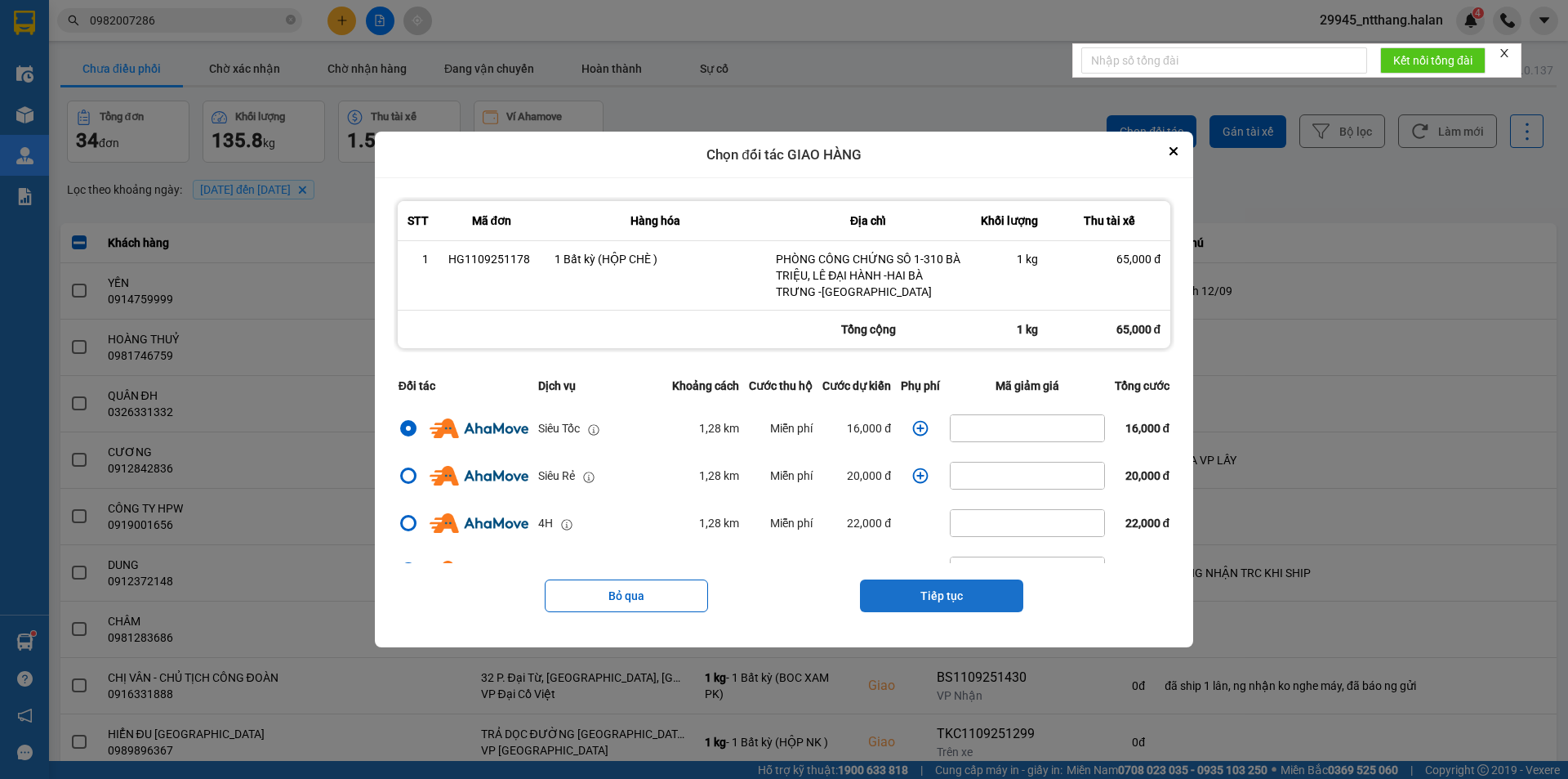
click at [960, 580] on button "Tiếp tục" at bounding box center [942, 596] width 163 height 33
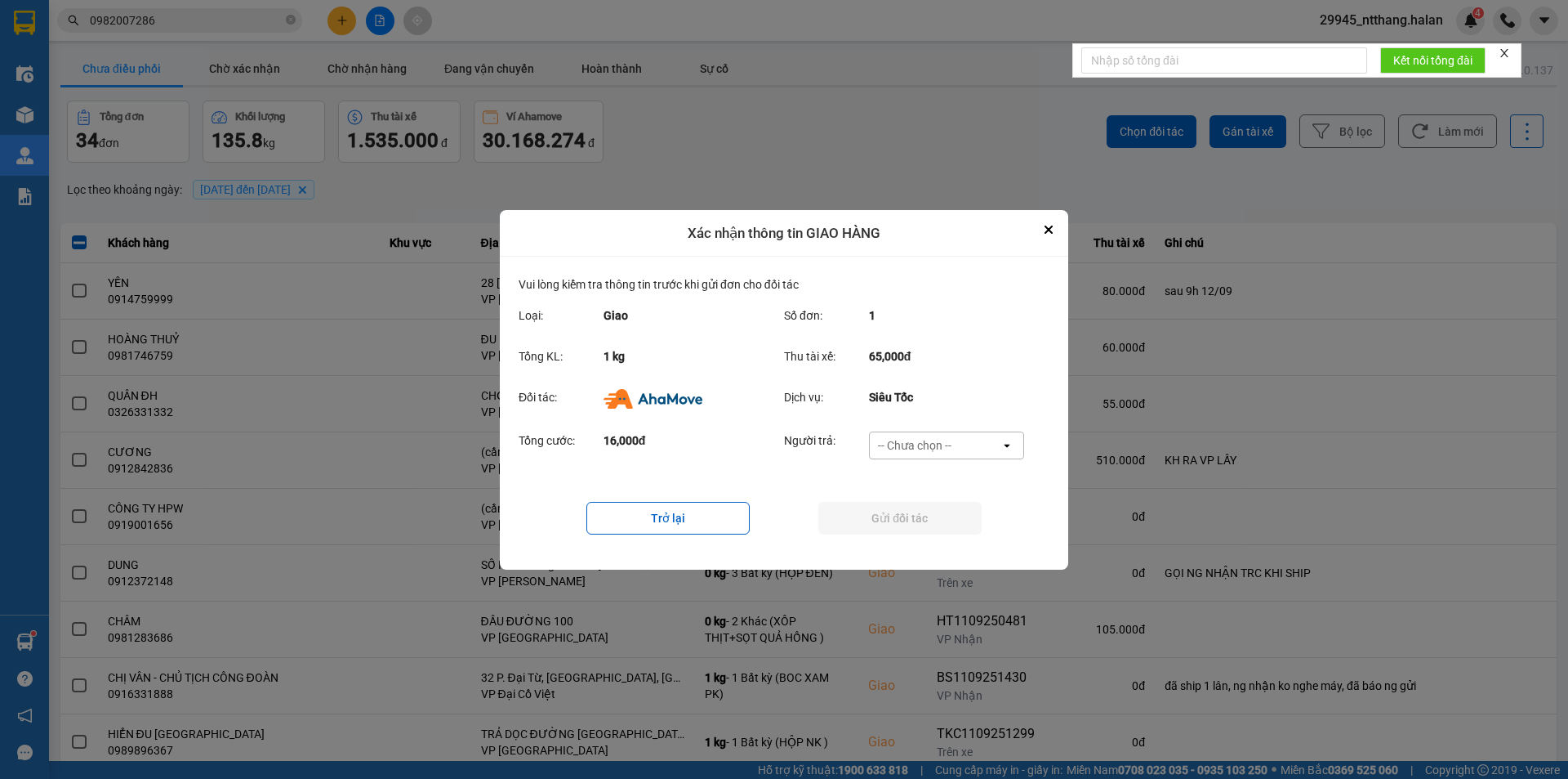
click at [927, 441] on div "-- Chưa chọn --" at bounding box center [915, 445] width 74 height 16
click at [921, 535] on span "Ví Ahamove" at bounding box center [914, 538] width 66 height 16
click at [915, 522] on button "Gửi đối tác" at bounding box center [900, 518] width 163 height 33
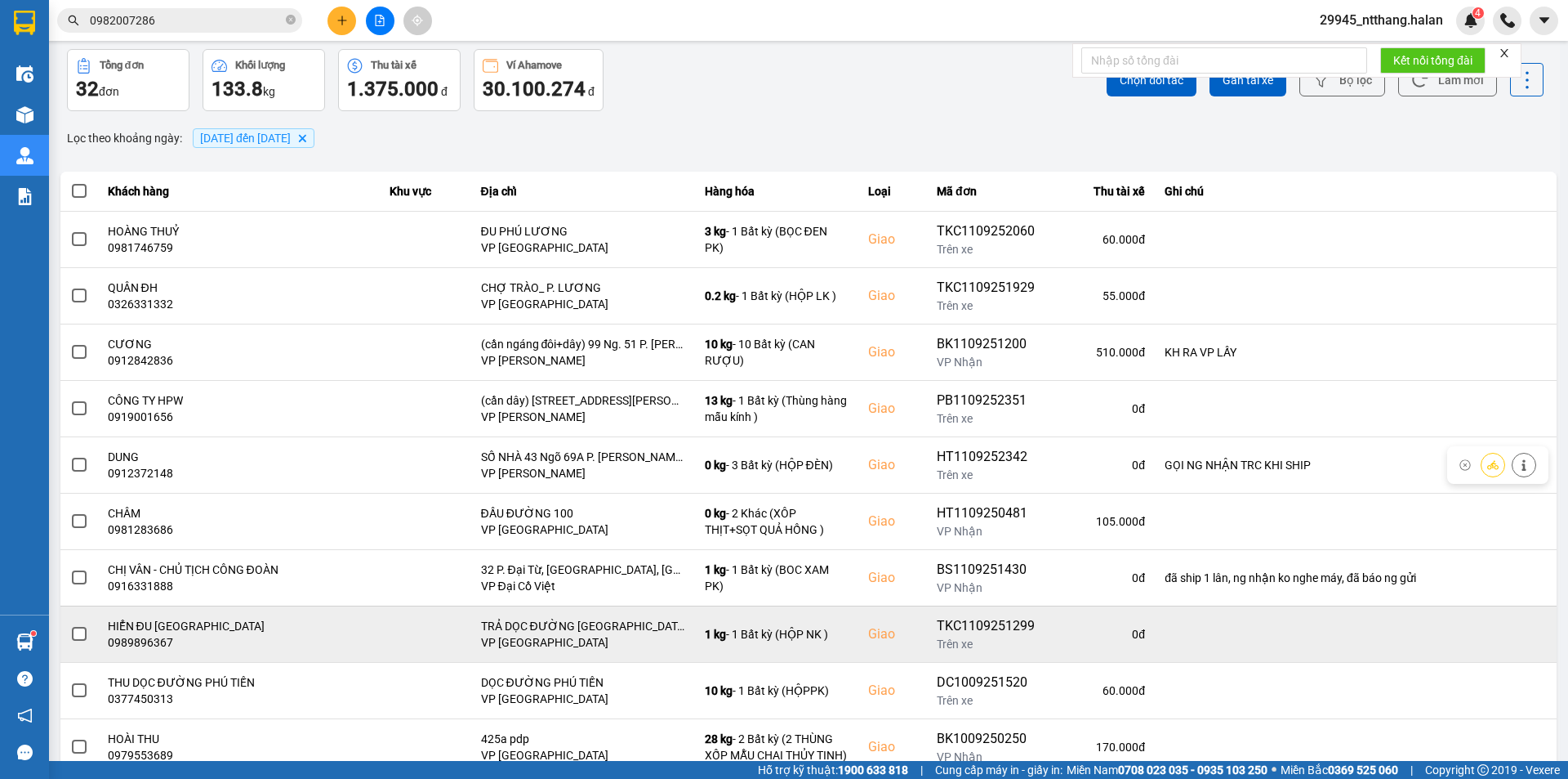
scroll to position [104, 0]
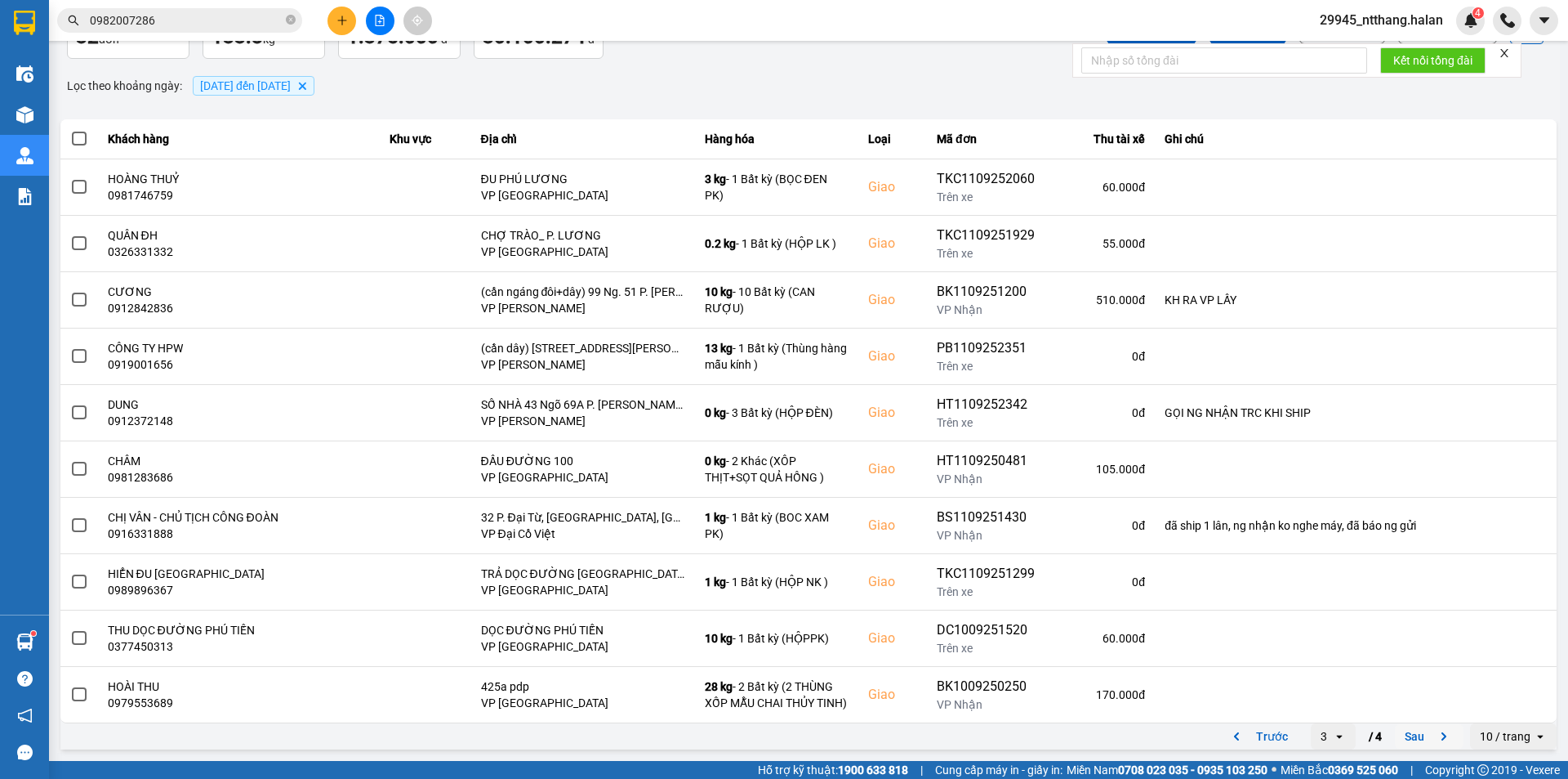
click at [1417, 742] on button "Sau" at bounding box center [1429, 737] width 68 height 25
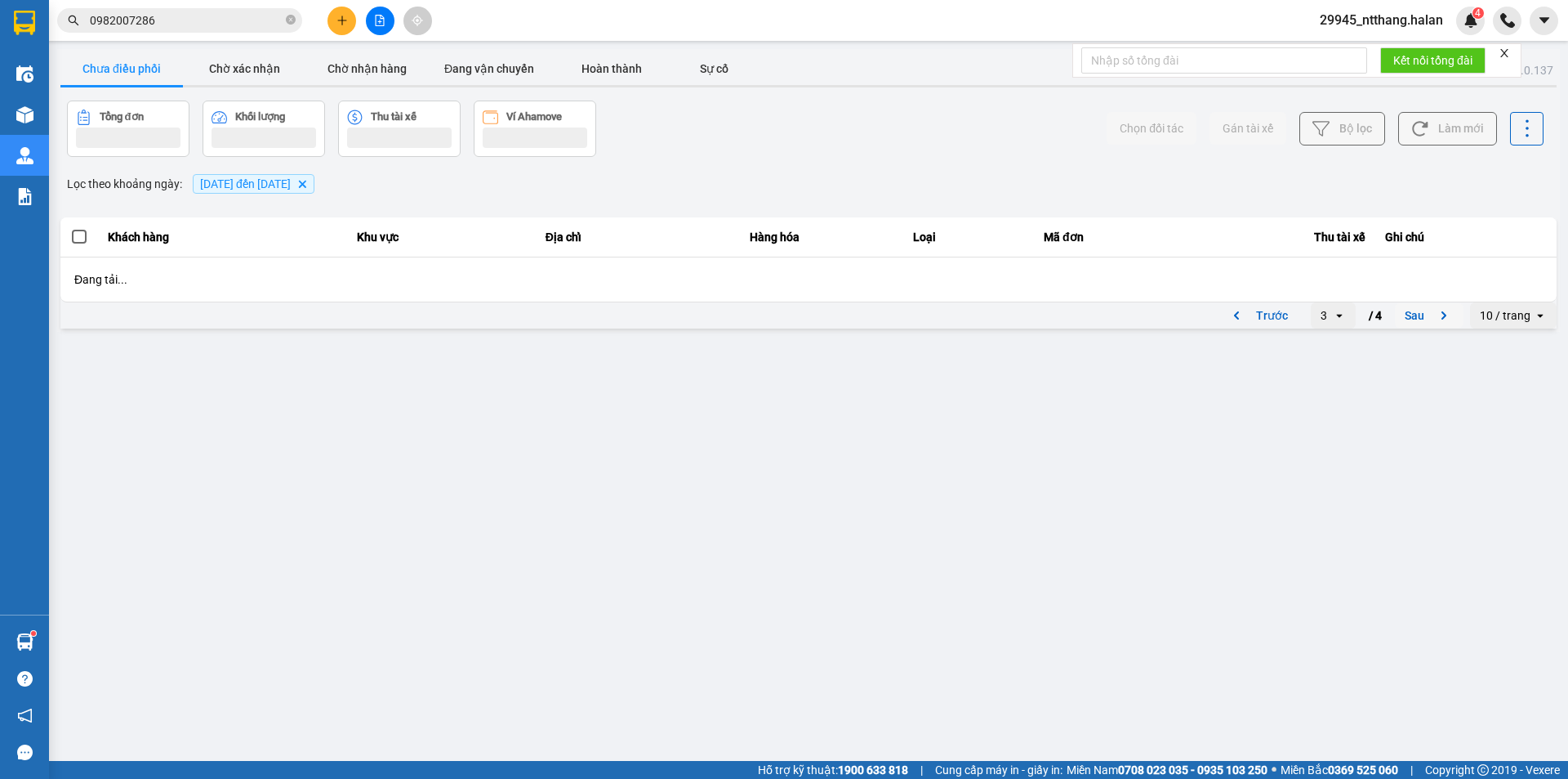
scroll to position [0, 0]
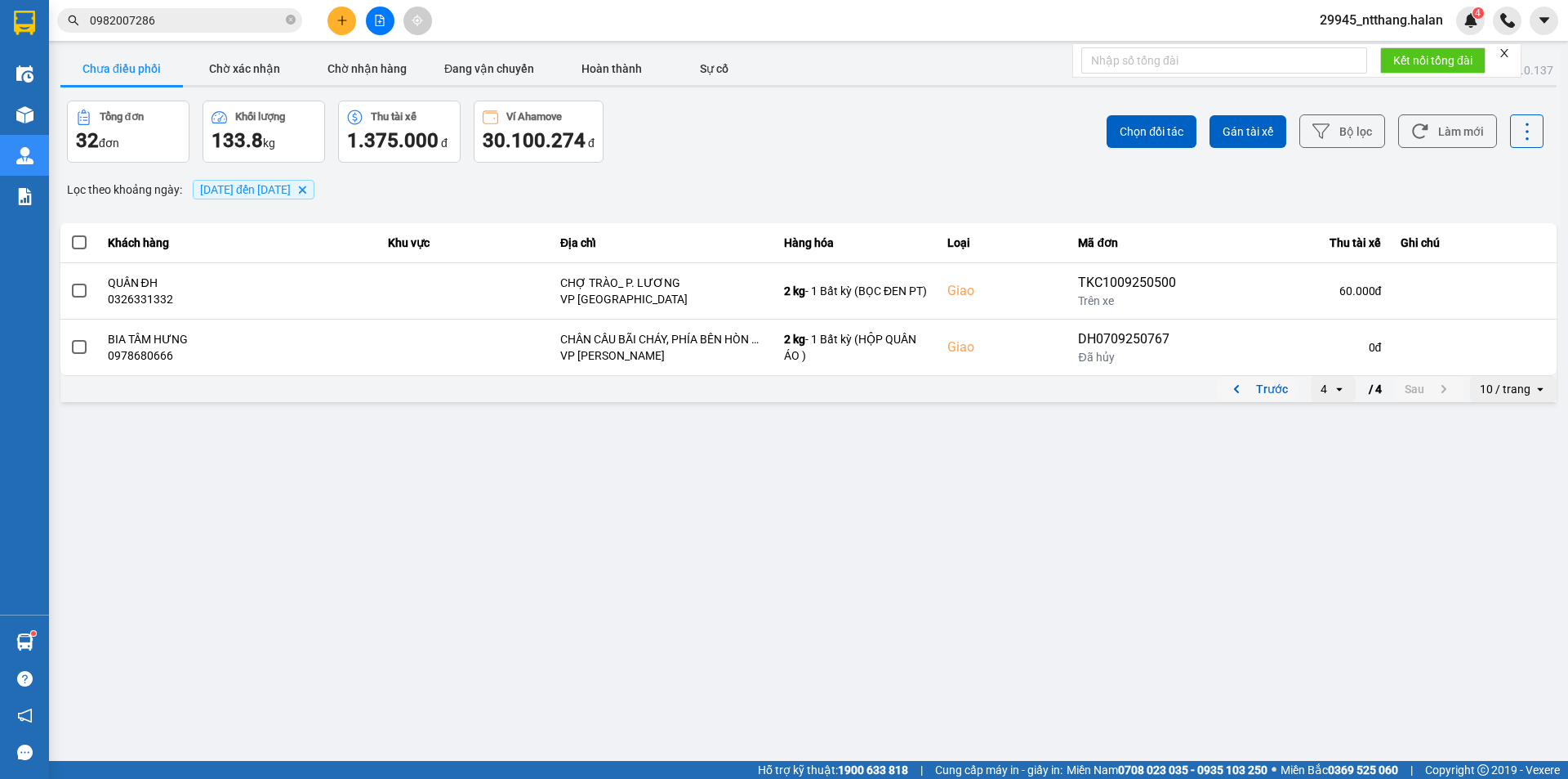
click at [1274, 387] on button "Trước" at bounding box center [1258, 389] width 81 height 25
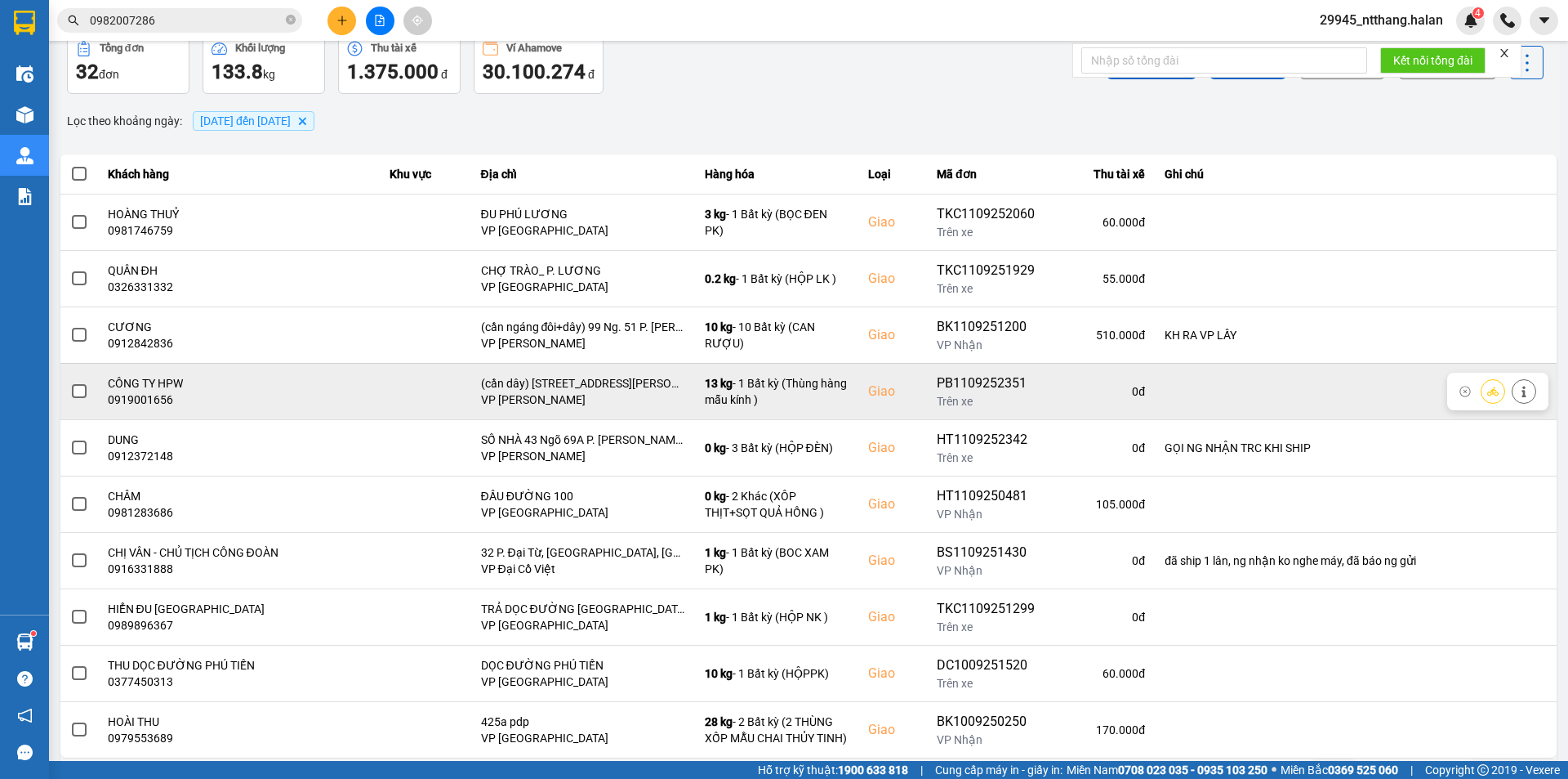
scroll to position [104, 0]
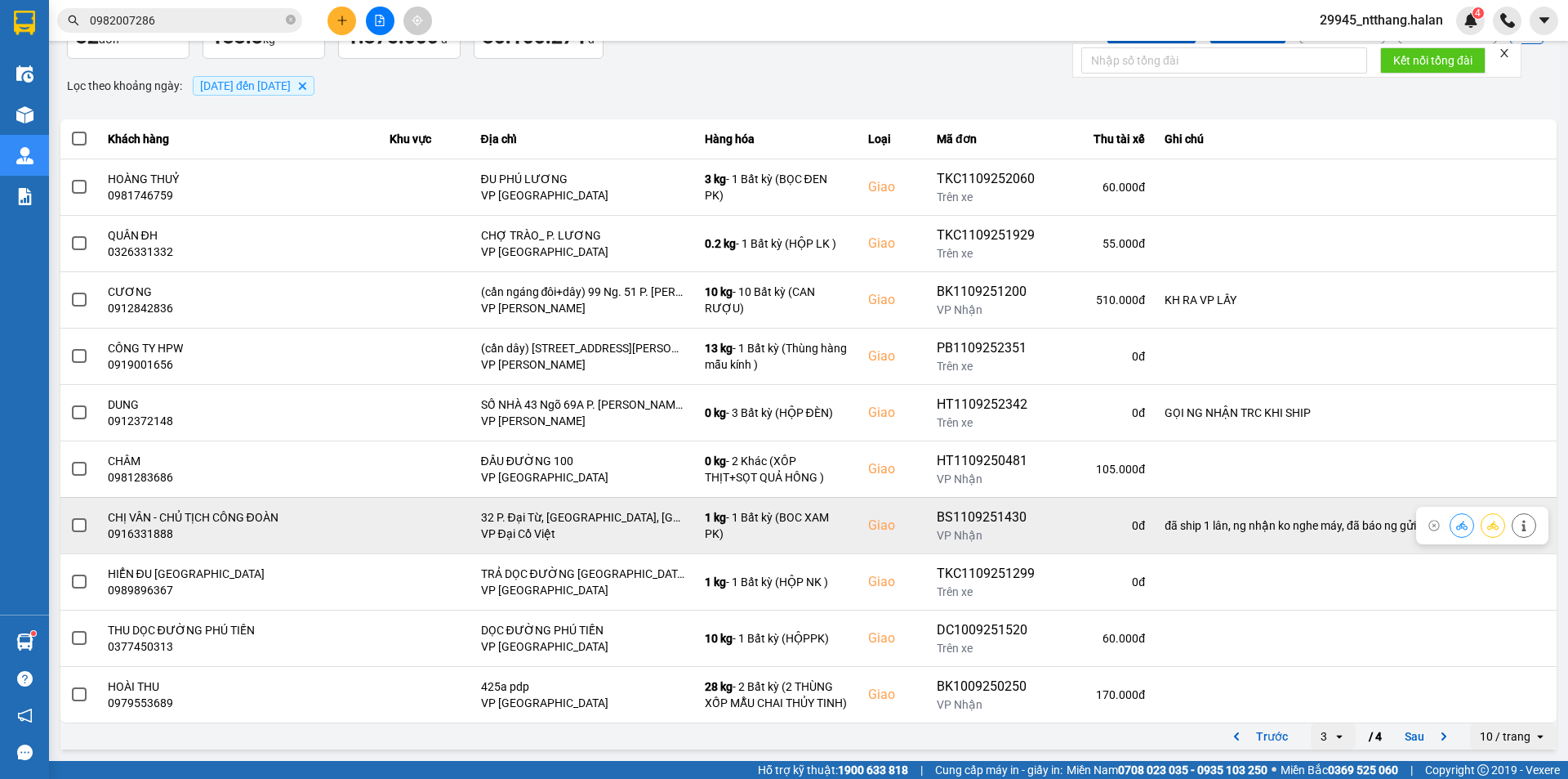
click at [142, 534] on div "0916331888" at bounding box center [239, 533] width 263 height 16
copy div "0916331888"
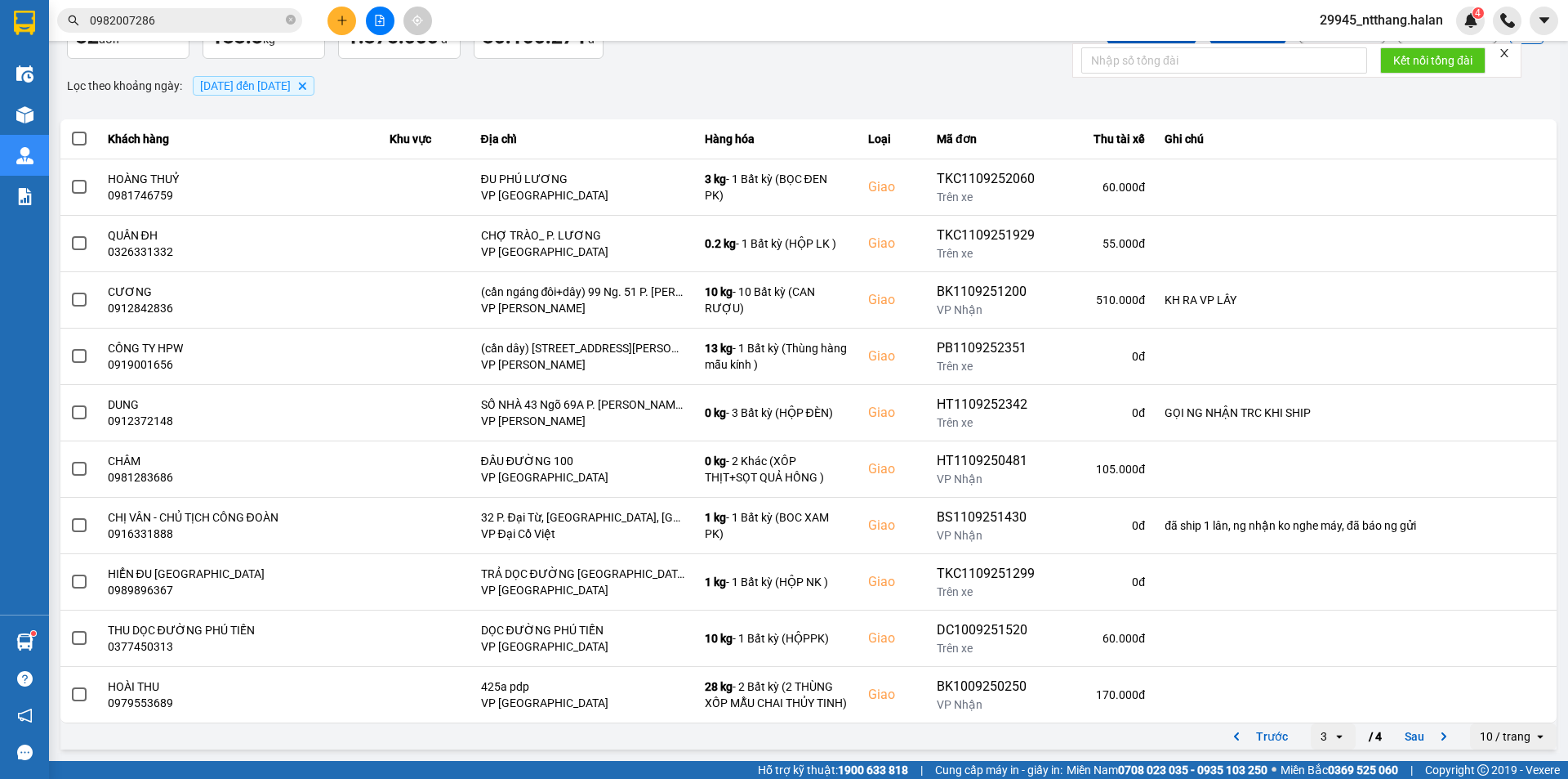
click at [157, 18] on input "0982007286" at bounding box center [186, 20] width 193 height 18
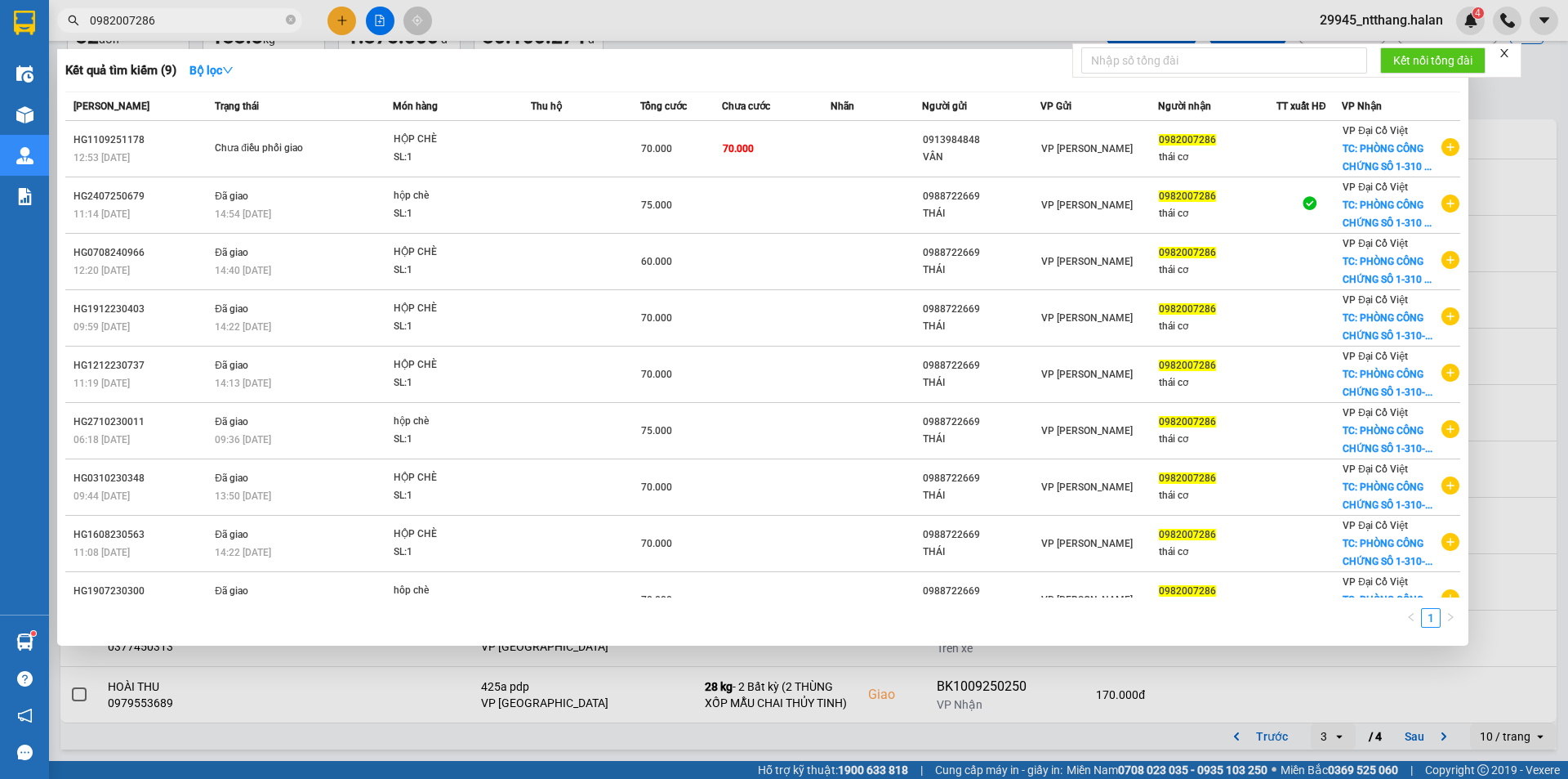
click at [157, 18] on input "0982007286" at bounding box center [186, 20] width 193 height 18
paste input "16331888"
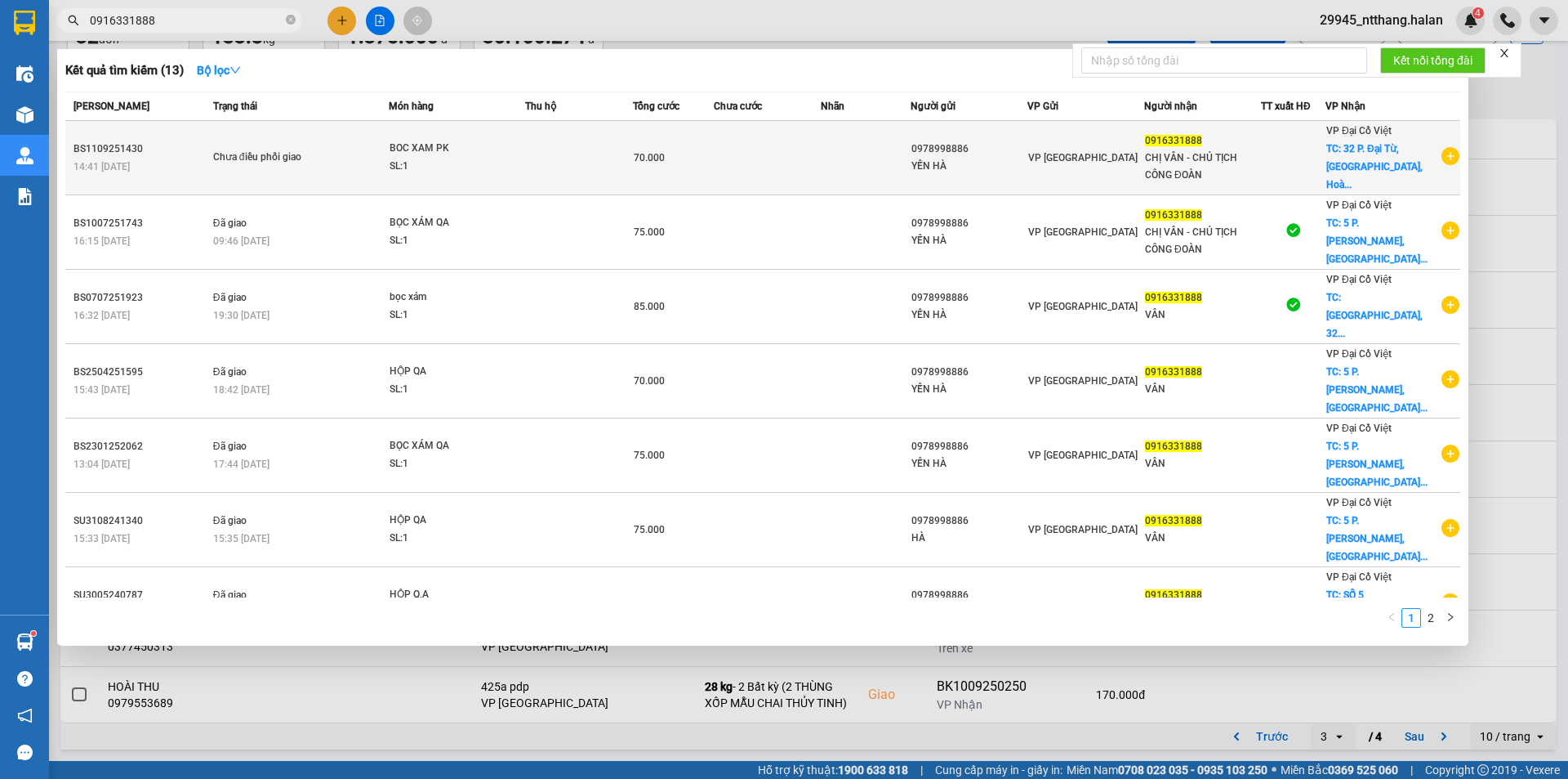
type input "0916331888"
click at [557, 145] on td at bounding box center [579, 158] width 108 height 74
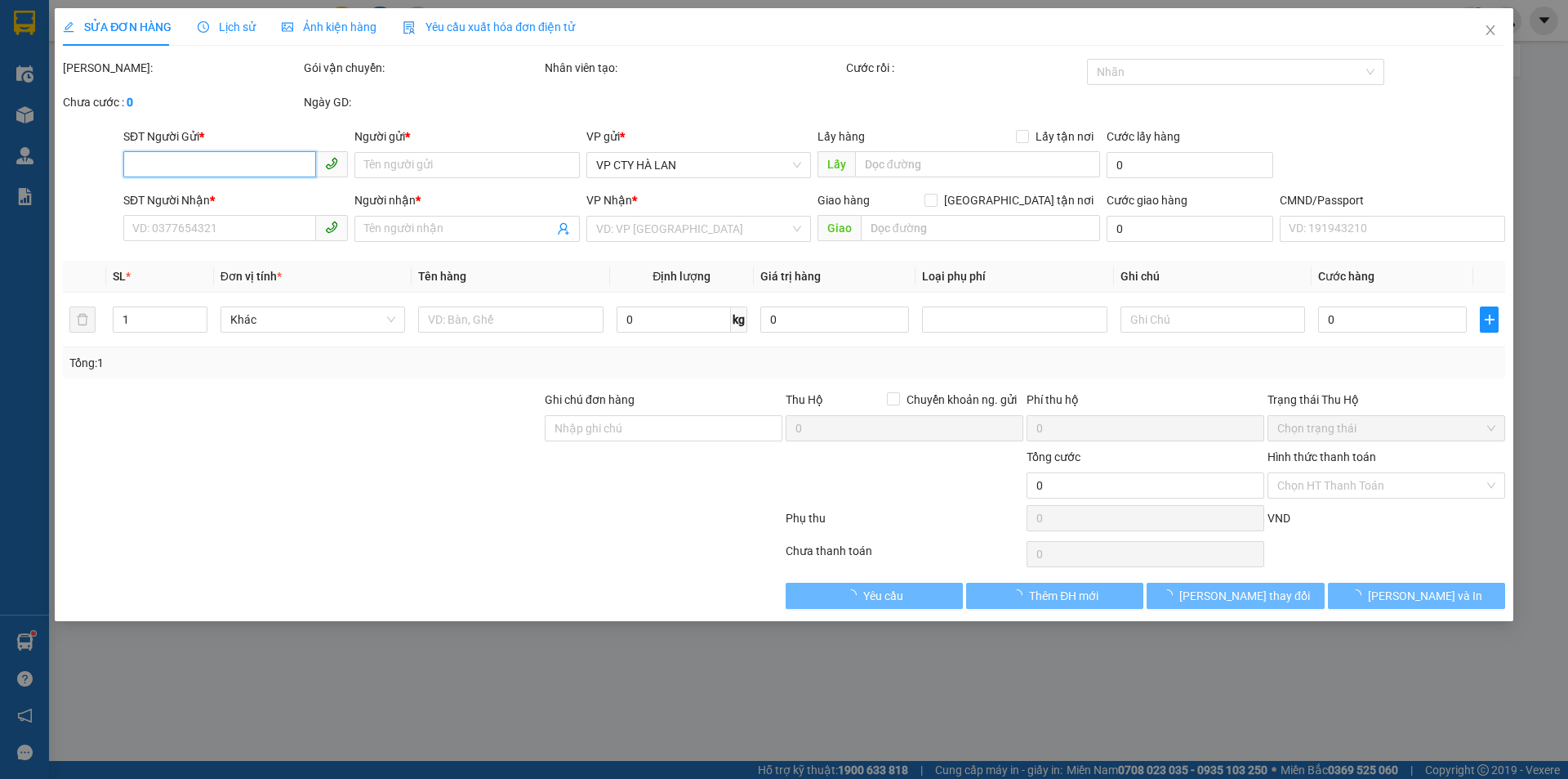
type input "0978998886"
type input "YẾN HÀ"
type input "0916331888"
type input "CHỊ VÂN - CHỦ TỊCH CÔNG ĐOÀN"
checkbox input "true"
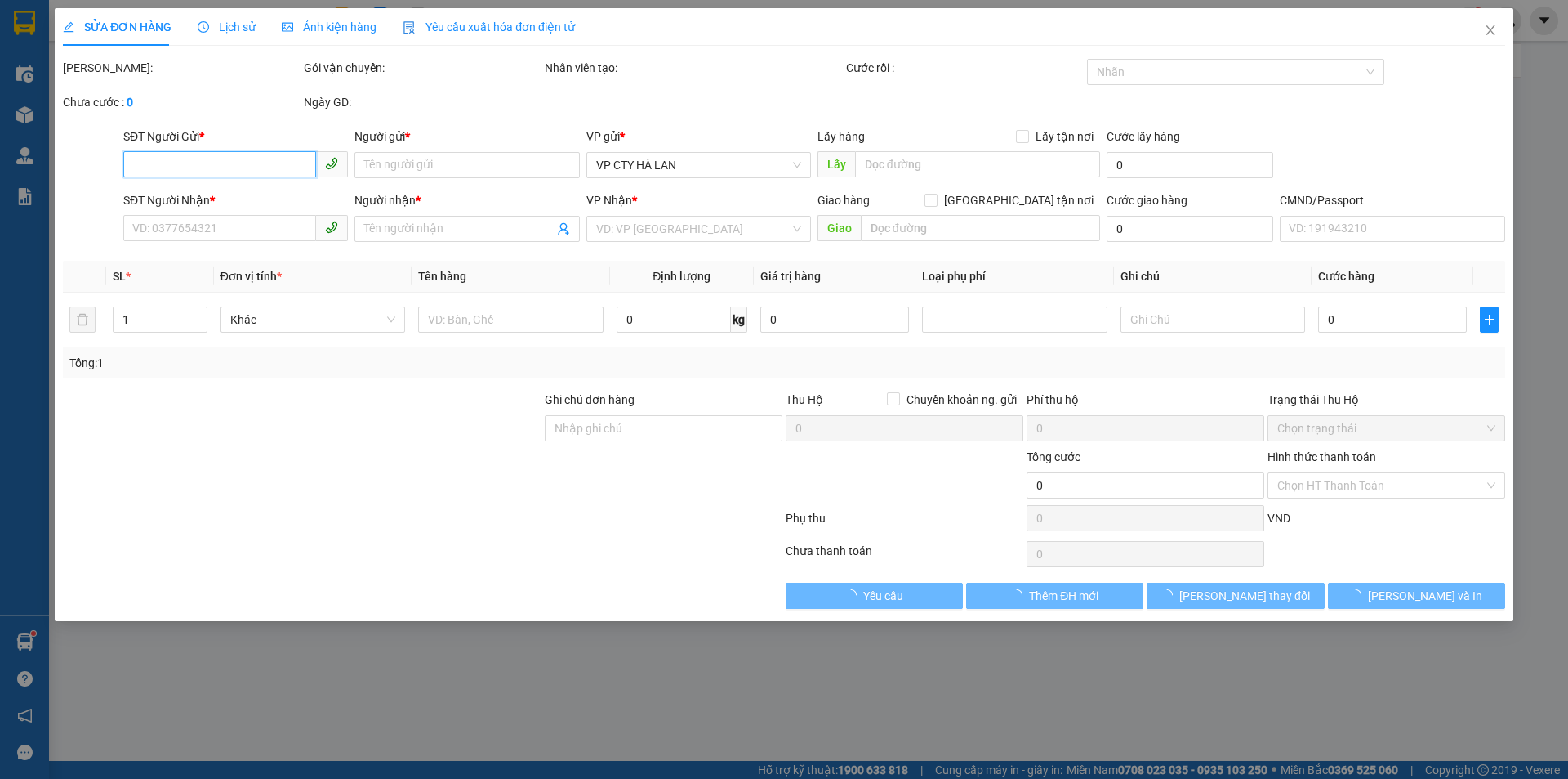
type input "32 P. Đại Từ, Đại Kim, Hoàng Mai, Hà Nội, Việt Nam"
type input "đã ship 1 lân, ng nhận ko nghe máy, đã báo ng gửi"
type input "70.000"
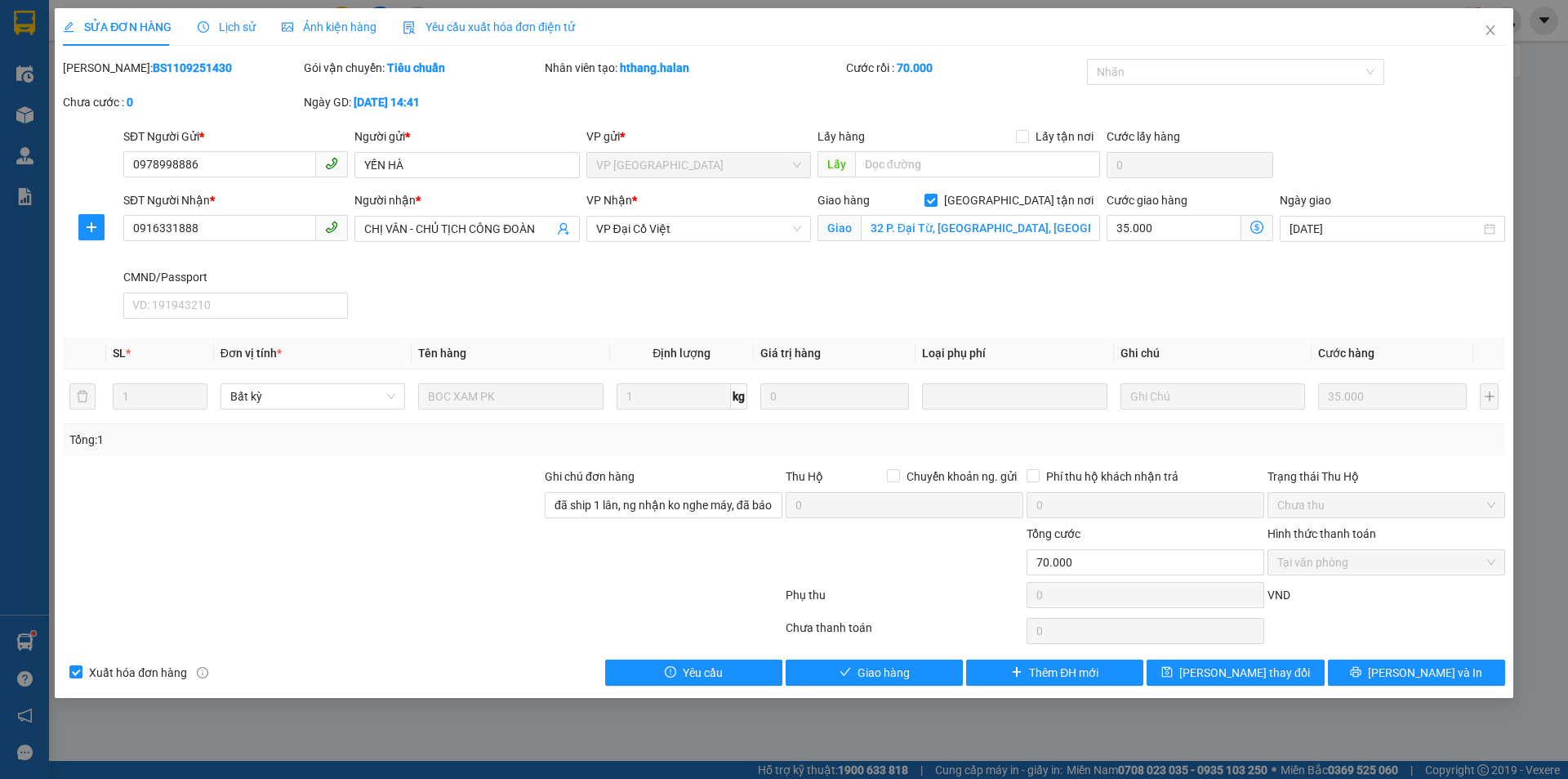
click at [247, 26] on span "Lịch sử" at bounding box center [227, 27] width 58 height 13
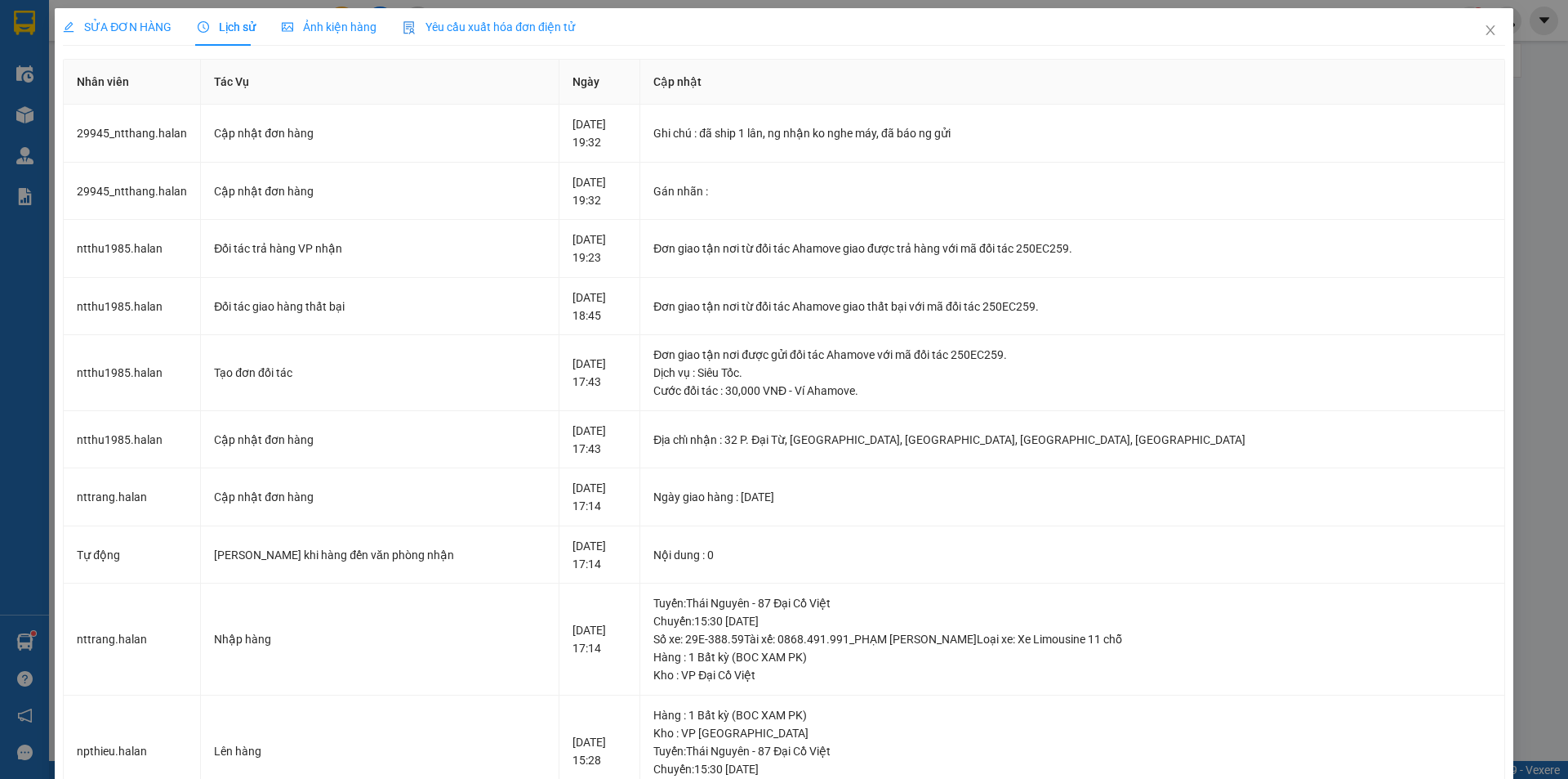
click at [117, 14] on div "SỬA ĐƠN HÀNG" at bounding box center [117, 27] width 109 height 37
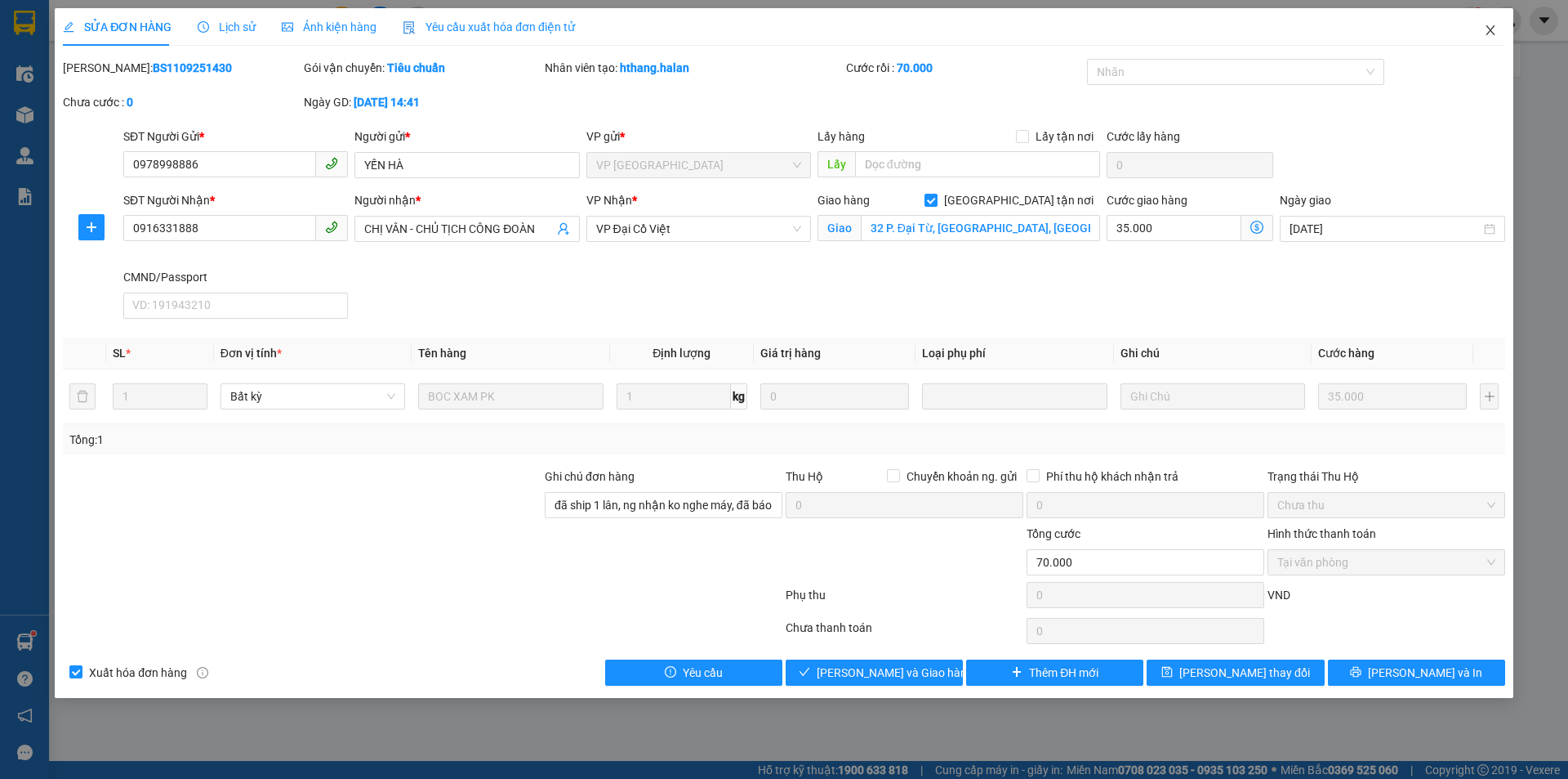
click at [1480, 27] on span "Close" at bounding box center [1491, 32] width 46 height 46
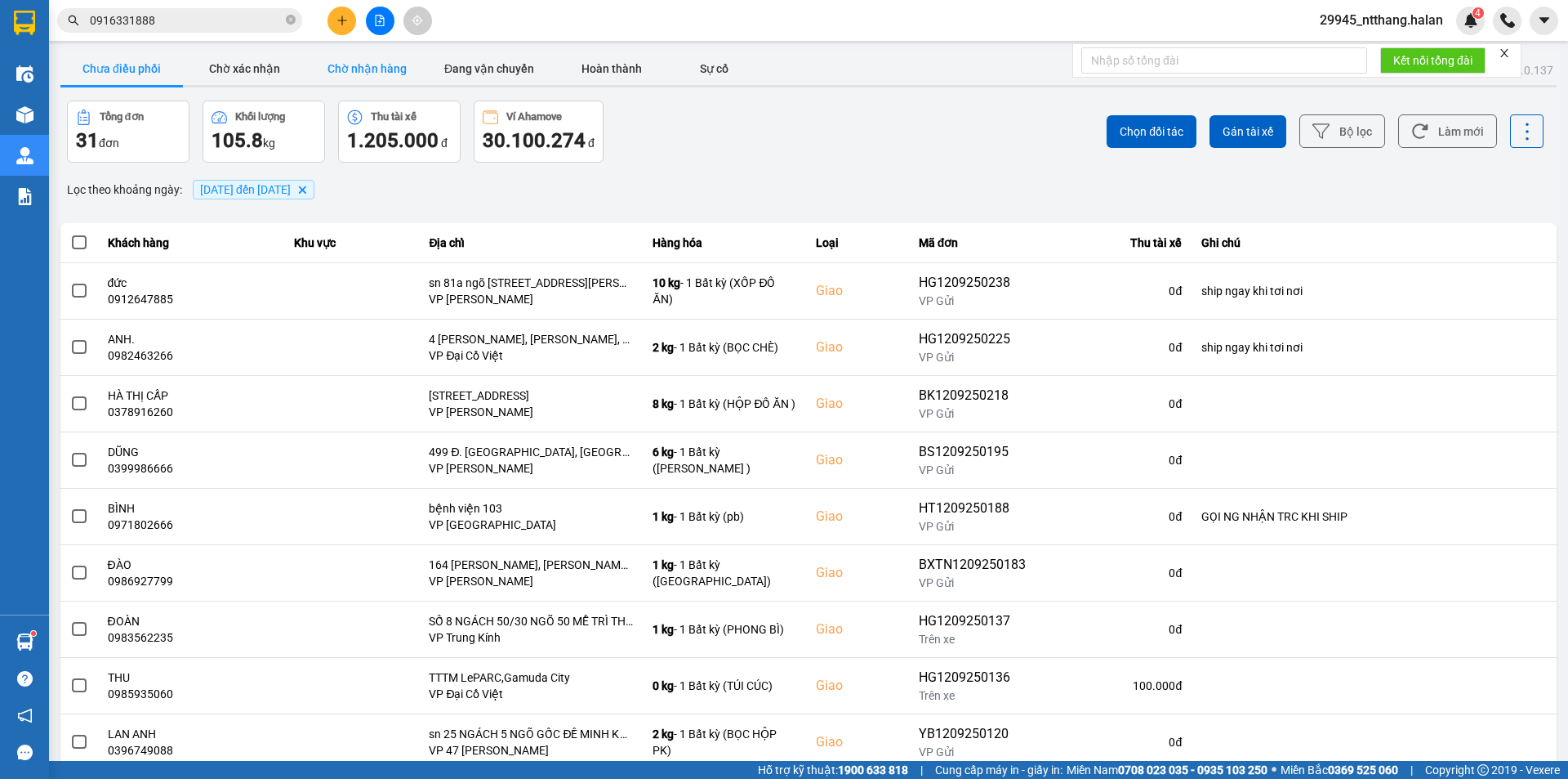
click at [365, 73] on button "Chờ nhận hàng" at bounding box center [367, 68] width 123 height 33
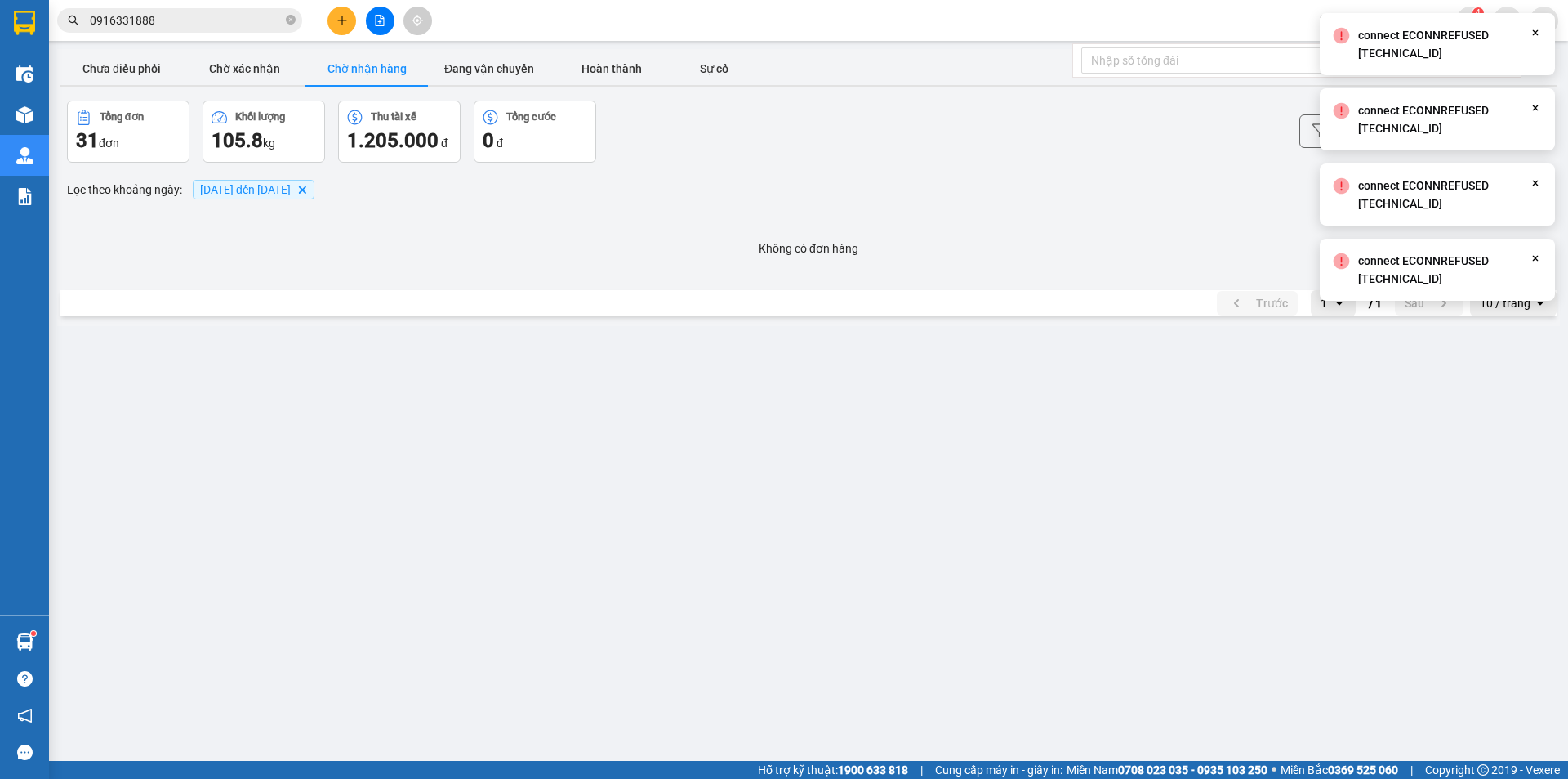
click at [940, 141] on div "Bộ lọc Làm mới" at bounding box center [1174, 132] width 738 height 62
click at [500, 68] on button "Đang vận chuyển" at bounding box center [490, 68] width 123 height 33
click at [421, 67] on button "Chờ nhận hàng" at bounding box center [367, 68] width 123 height 33
click at [370, 71] on button "Chờ nhận hàng" at bounding box center [367, 68] width 123 height 33
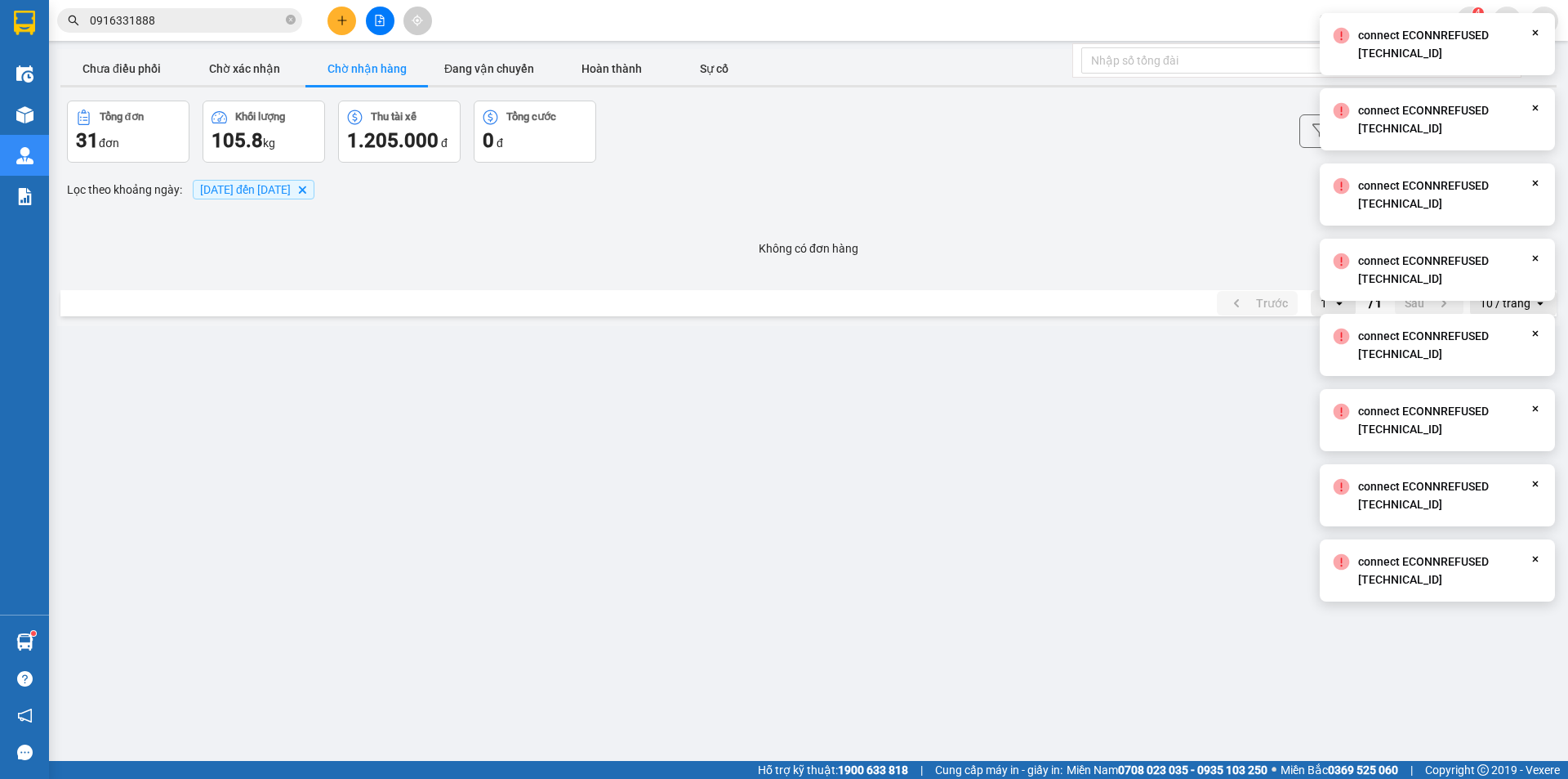
click at [1118, 117] on div "Bộ lọc Làm mới" at bounding box center [1174, 132] width 738 height 62
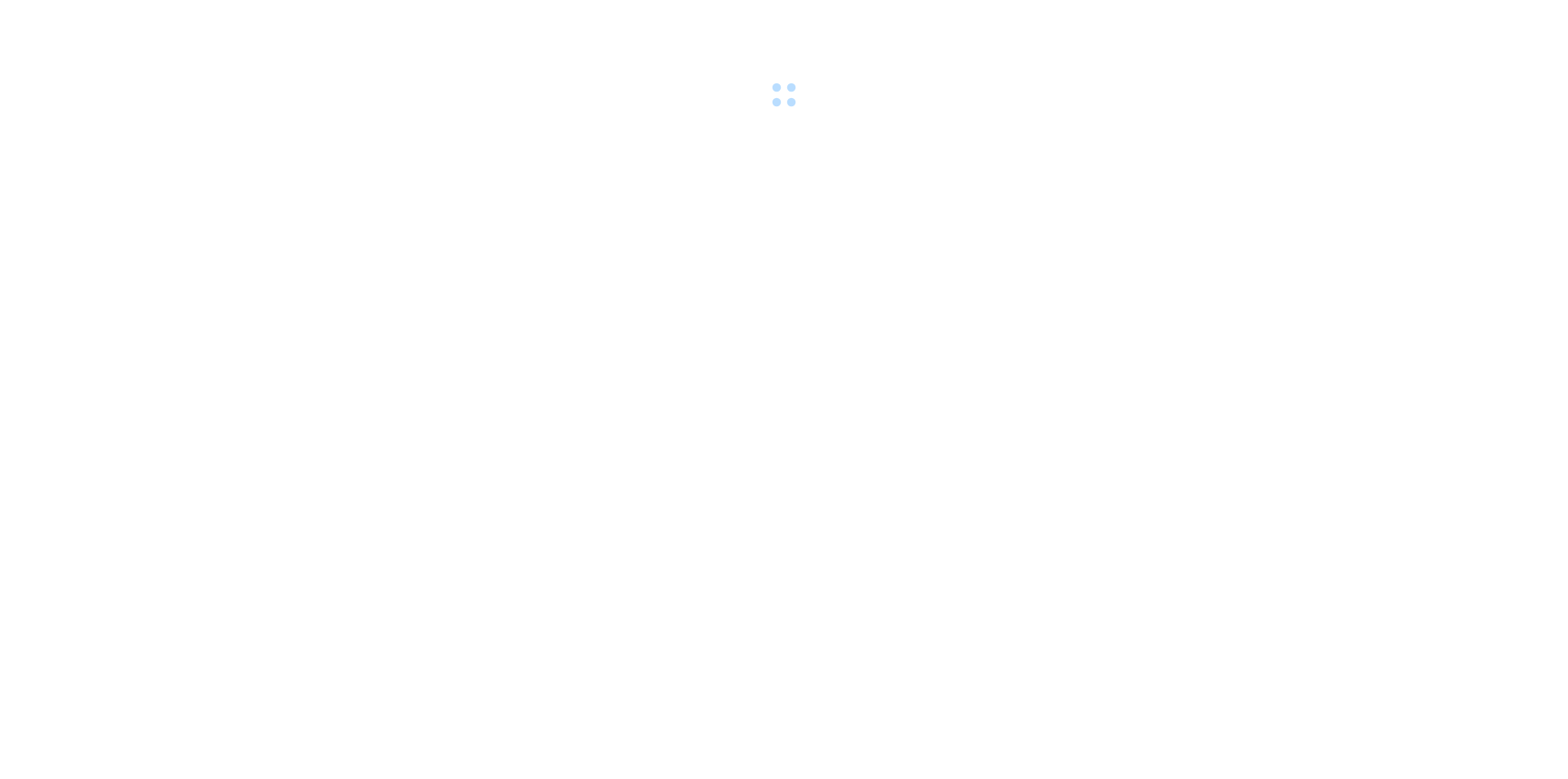
click at [504, 103] on div at bounding box center [784, 56] width 1568 height 112
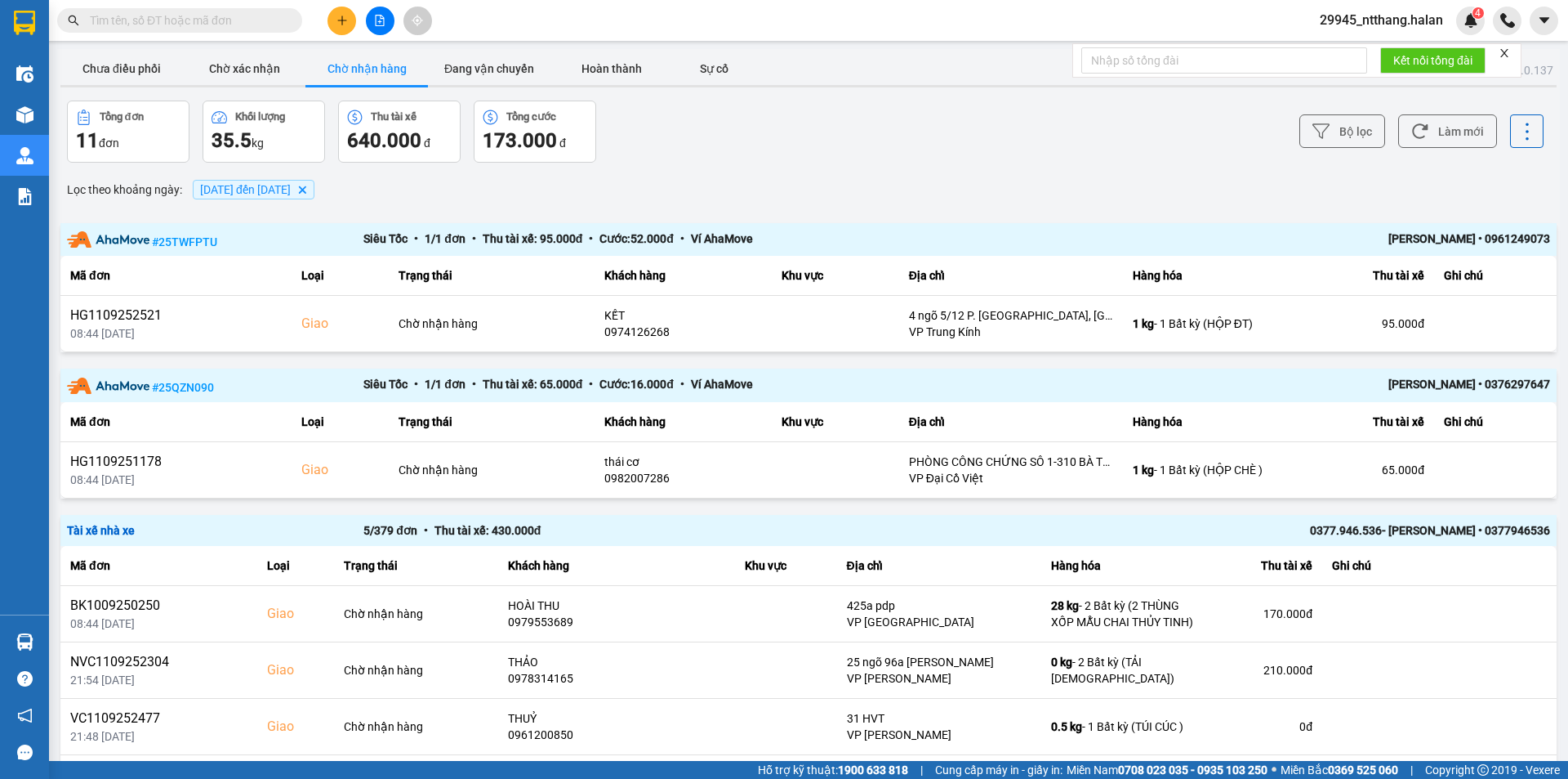
click at [210, 13] on input "text" at bounding box center [186, 20] width 193 height 18
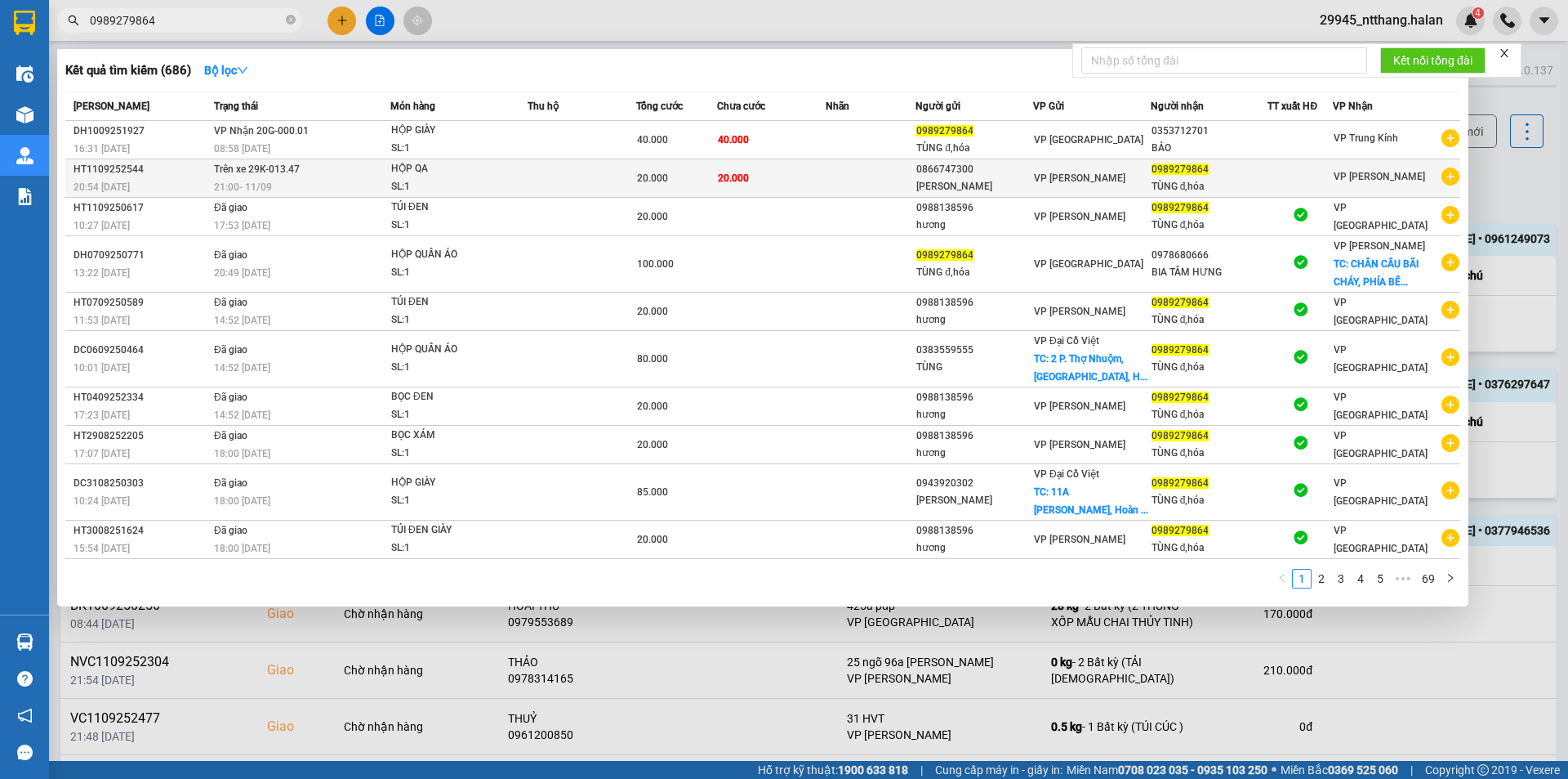
type input "0989279864"
click at [453, 175] on div "HỘP QA" at bounding box center [453, 169] width 123 height 18
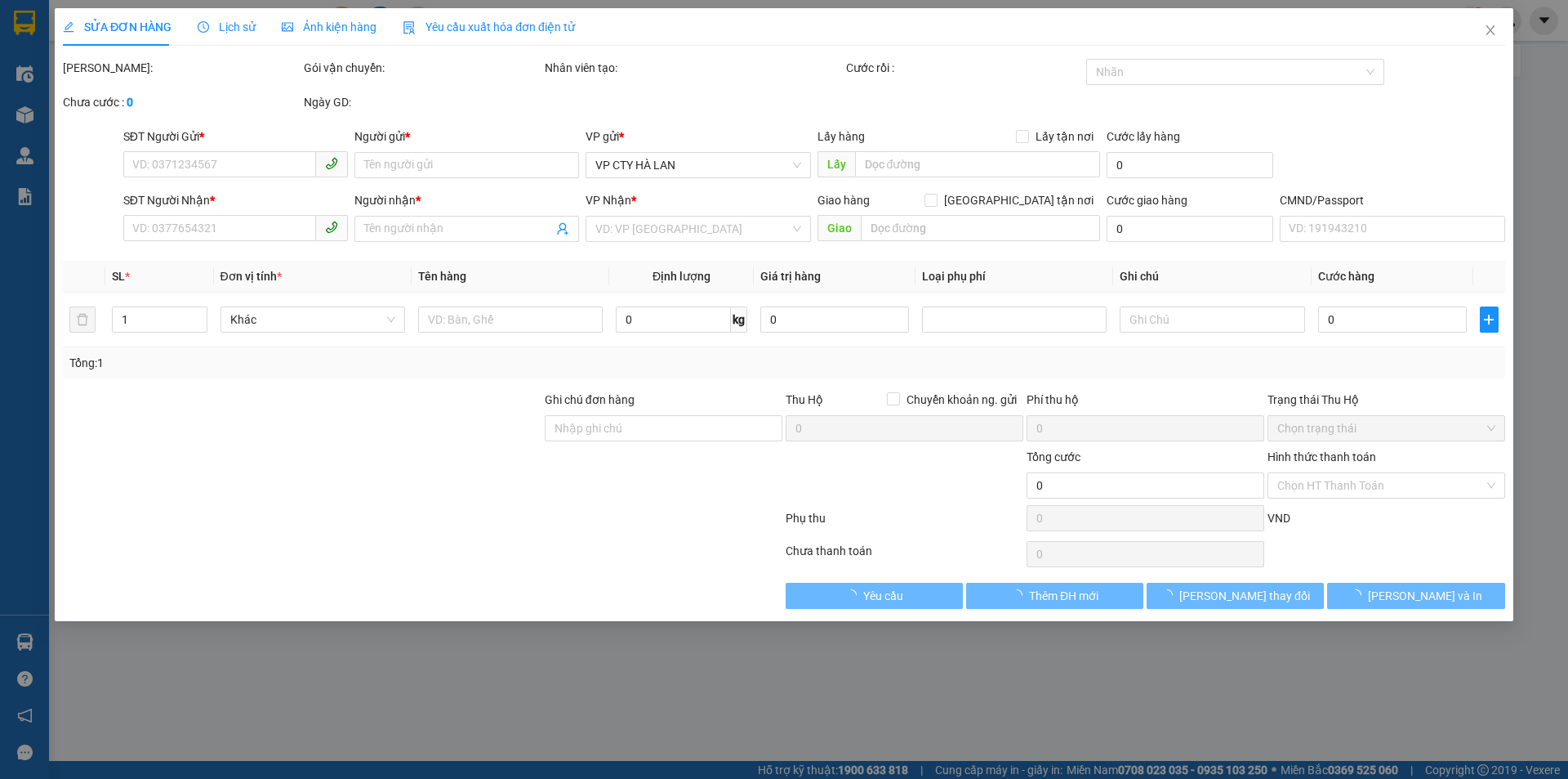
type input "0866747300"
type input "[PERSON_NAME]"
type input "0989279864"
type input "TÙNG đ,hóa"
type input "20.000"
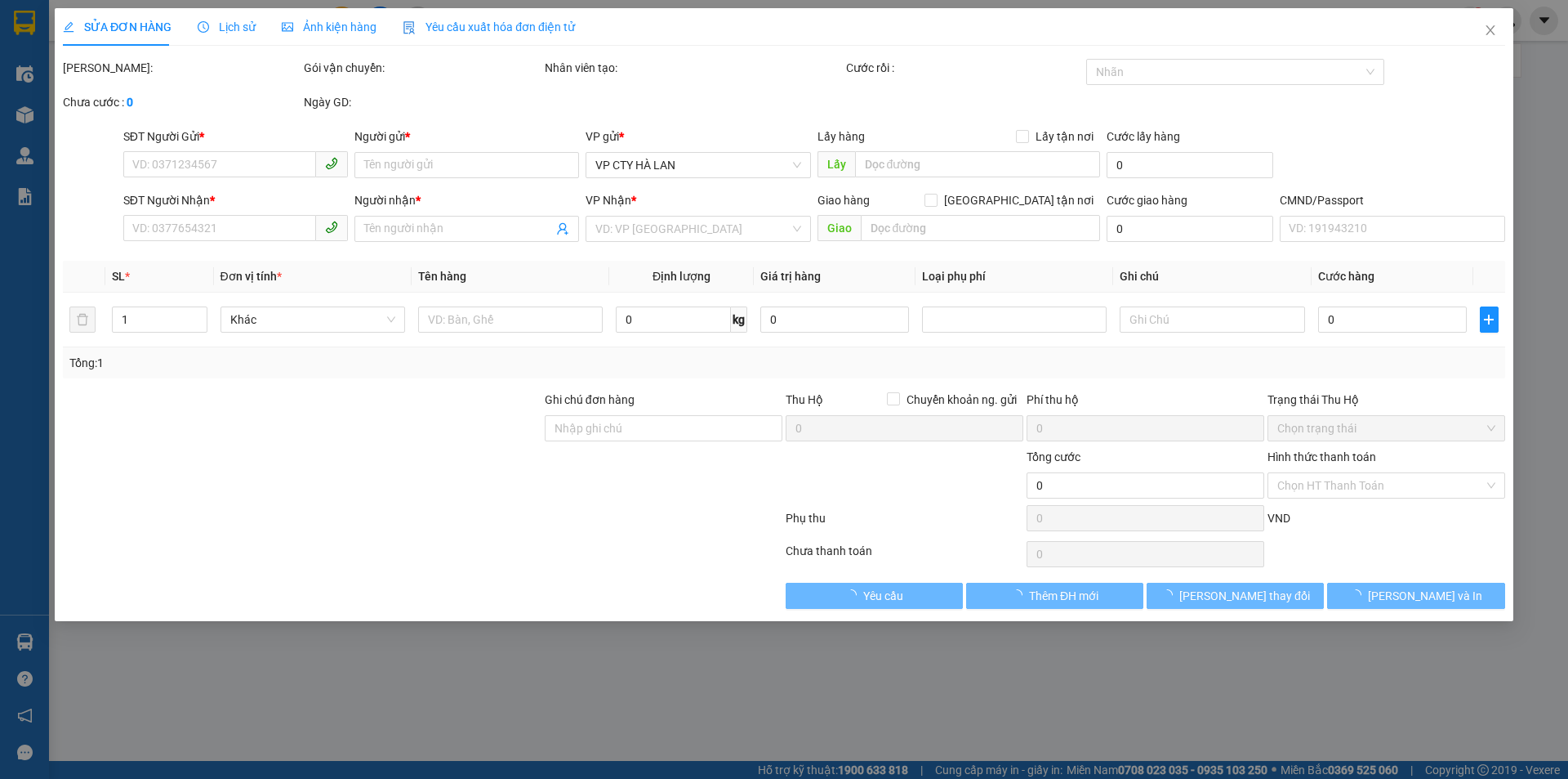
type input "20.000"
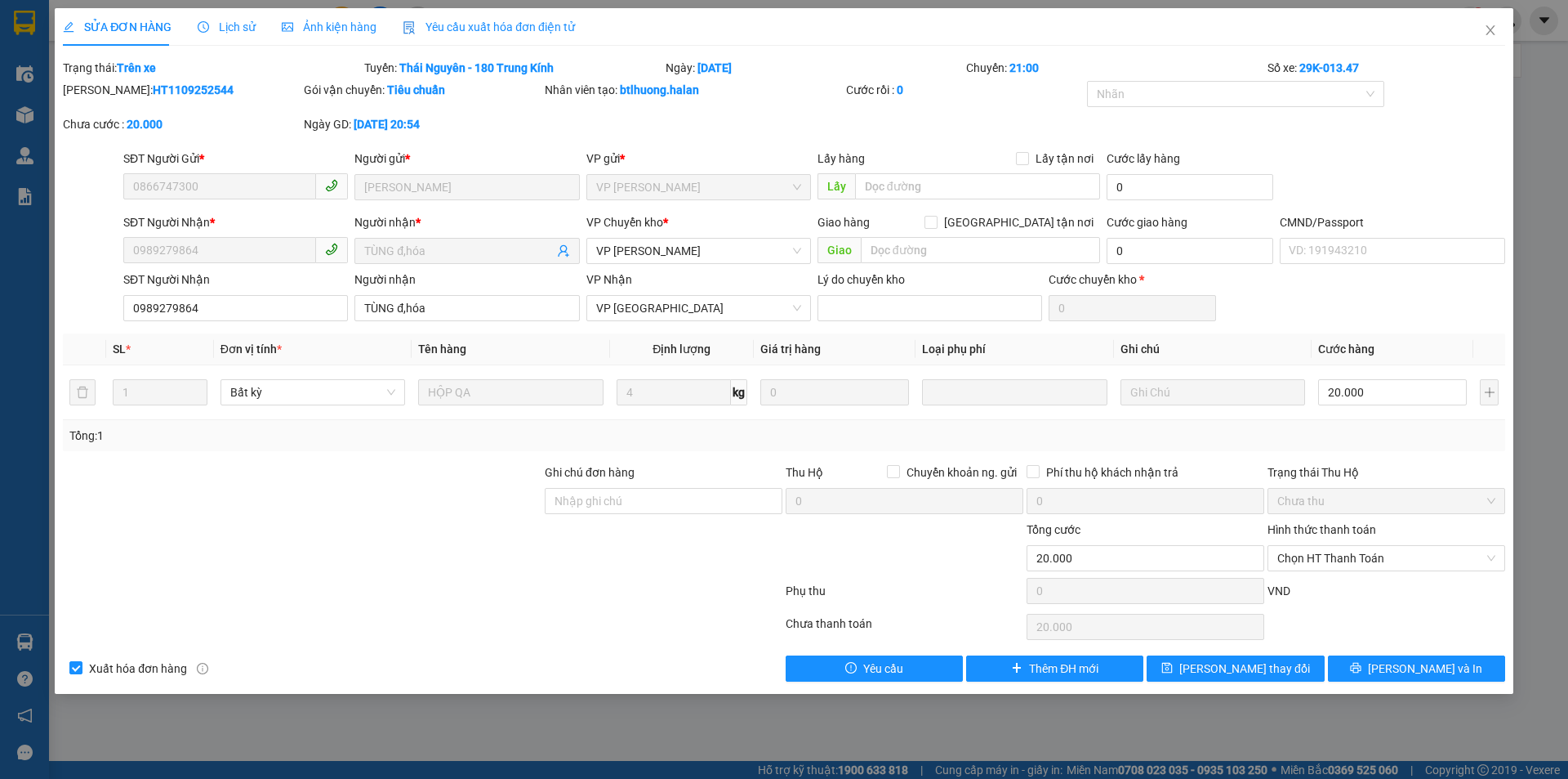
click at [228, 14] on div "Lịch sử" at bounding box center [227, 27] width 58 height 37
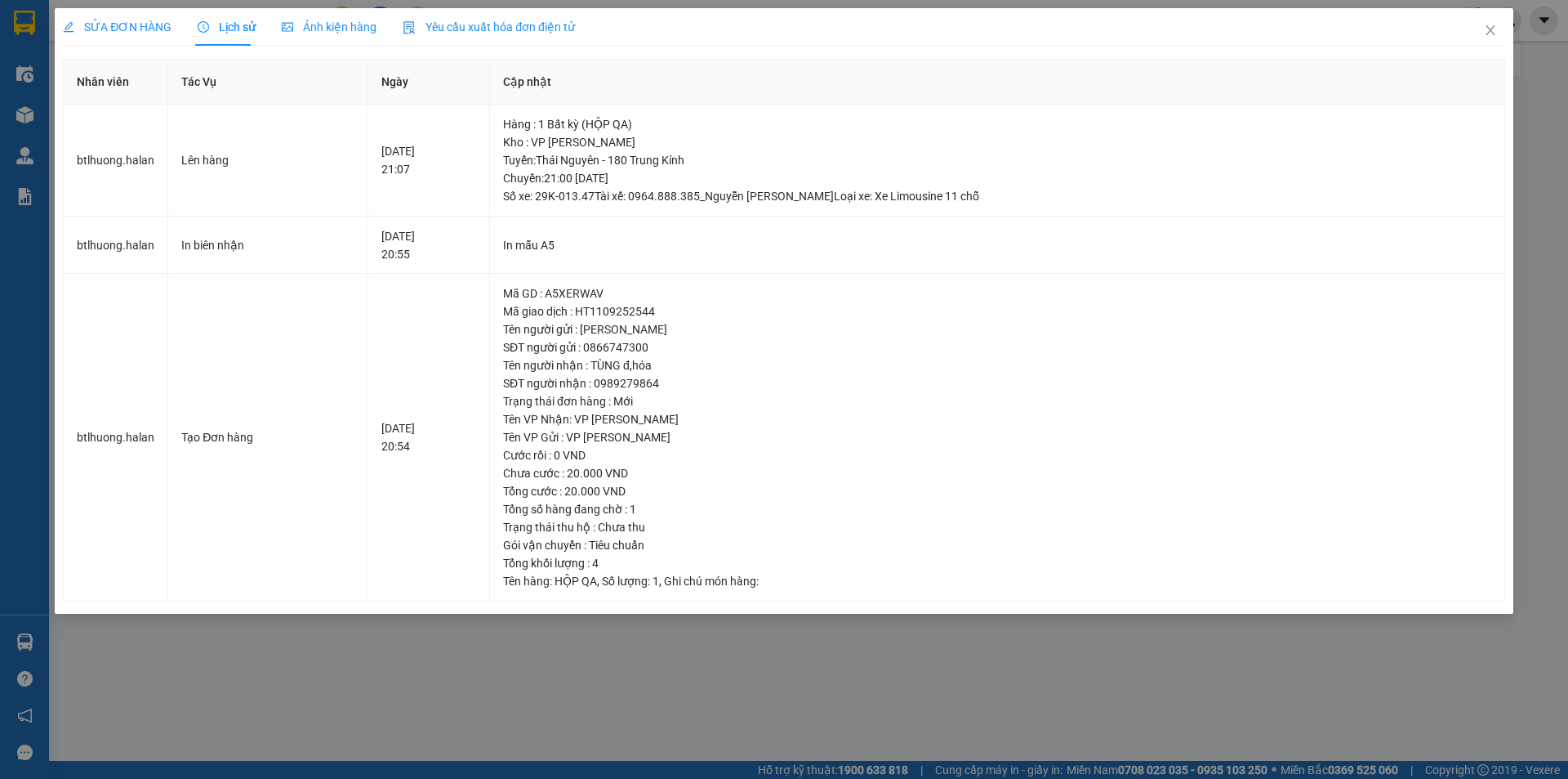
click at [134, 21] on span "SỬA ĐƠN HÀNG" at bounding box center [117, 27] width 109 height 13
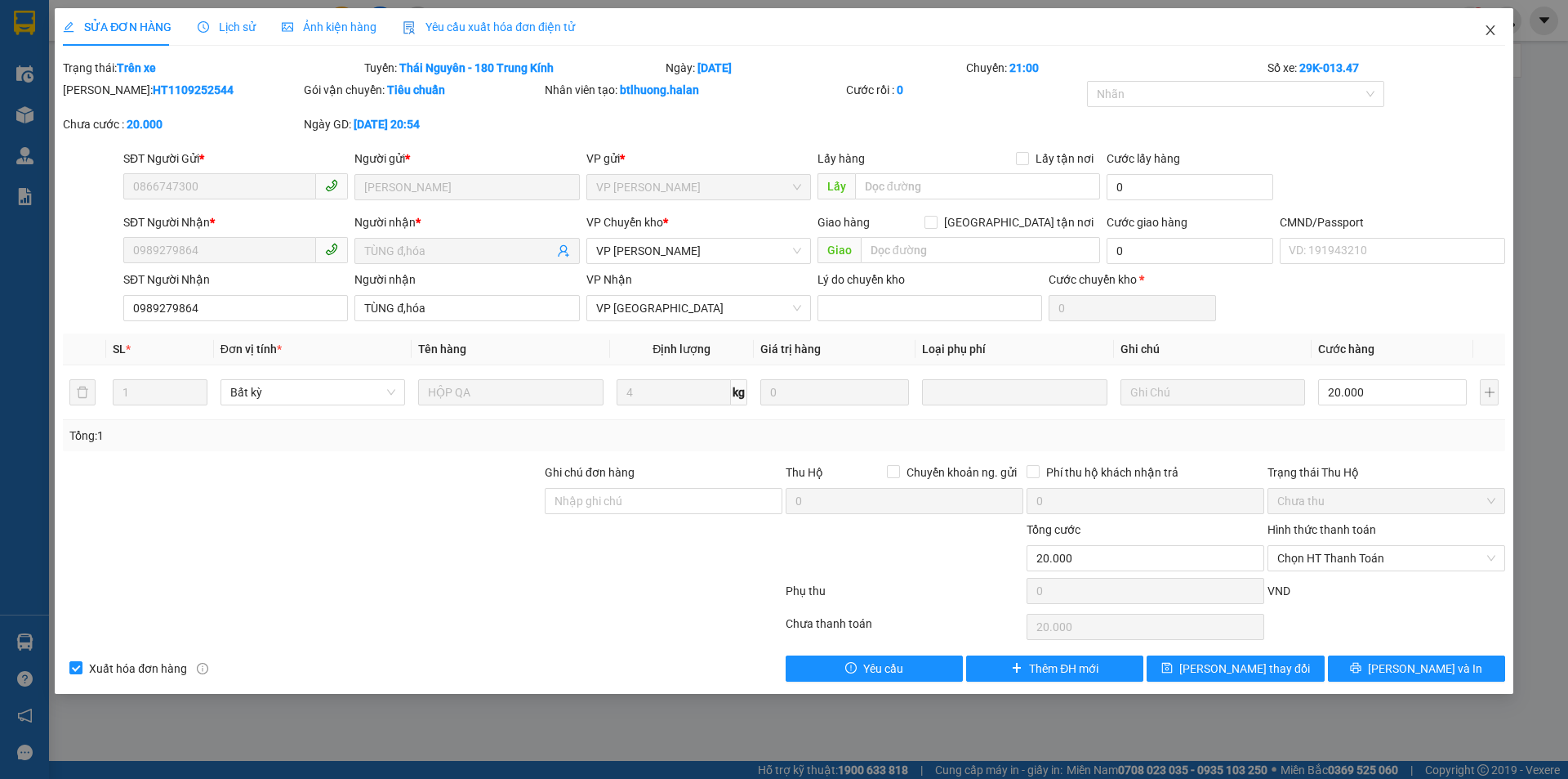
click at [1500, 32] on span "Close" at bounding box center [1491, 32] width 46 height 46
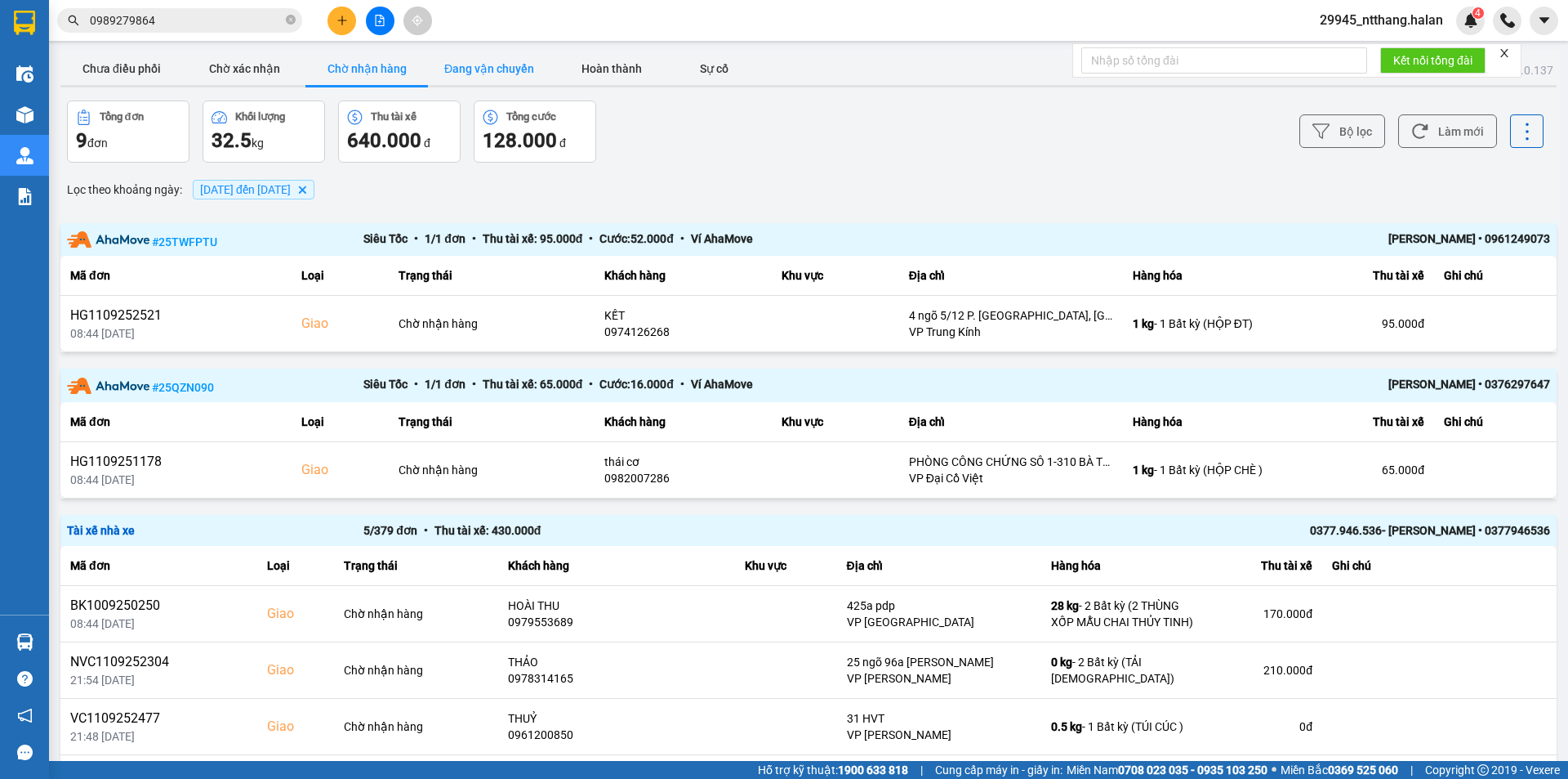
click at [519, 70] on button "Đang vận chuyển" at bounding box center [490, 68] width 123 height 33
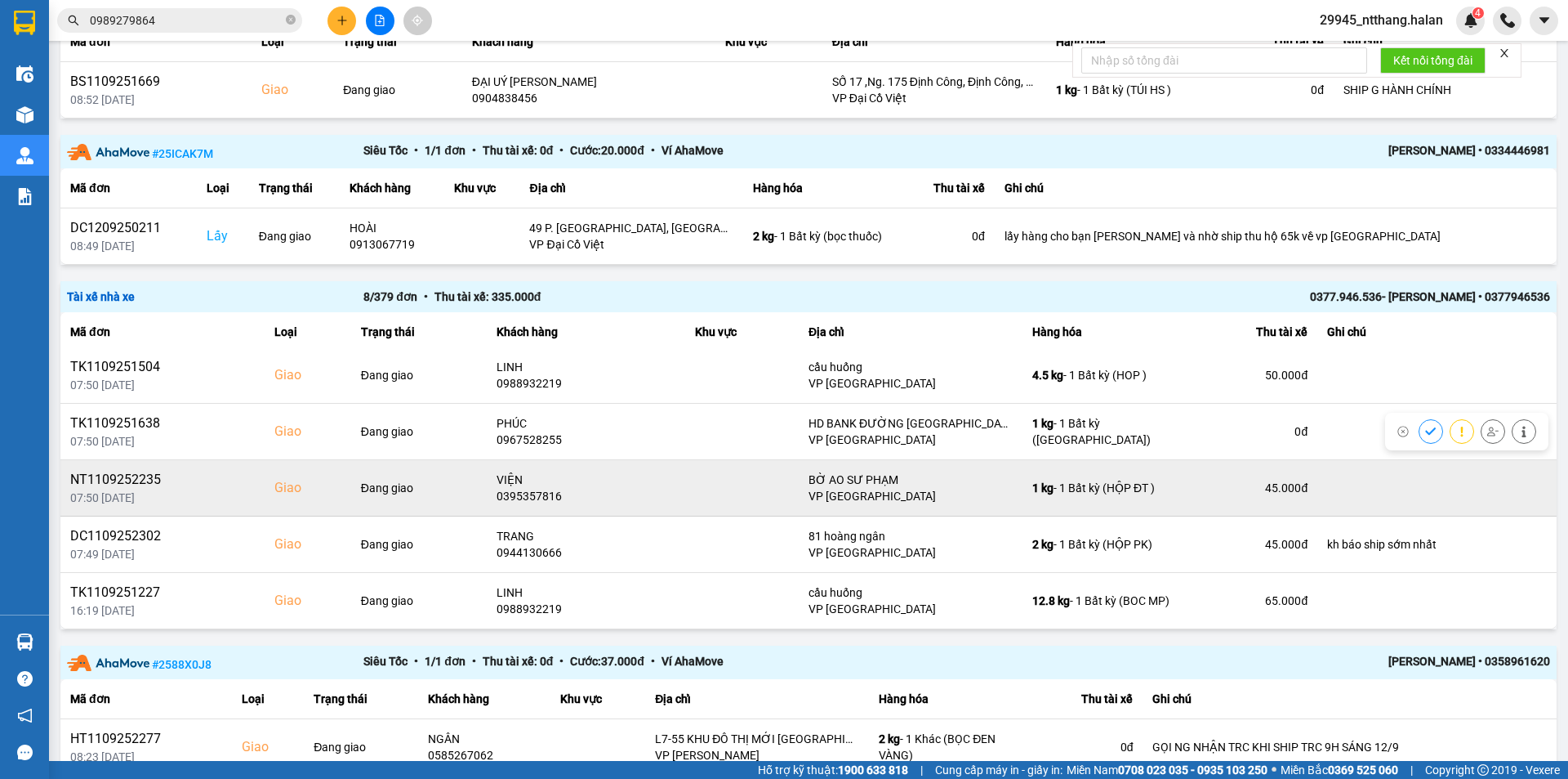
scroll to position [309, 0]
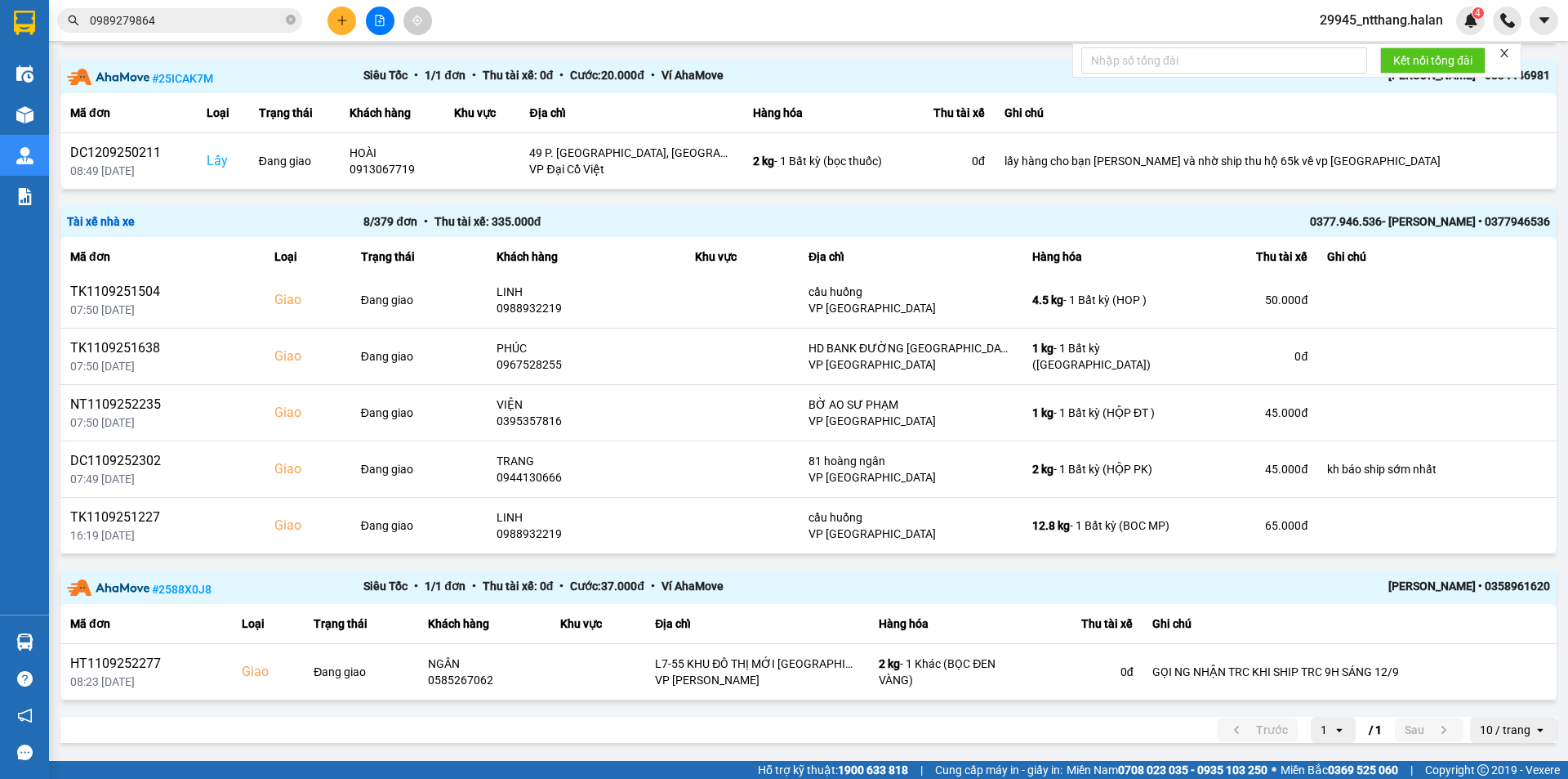
click at [599, 719] on div "Trước 1 open / 1 Sau 10 / trang open" at bounding box center [808, 729] width 1497 height 26
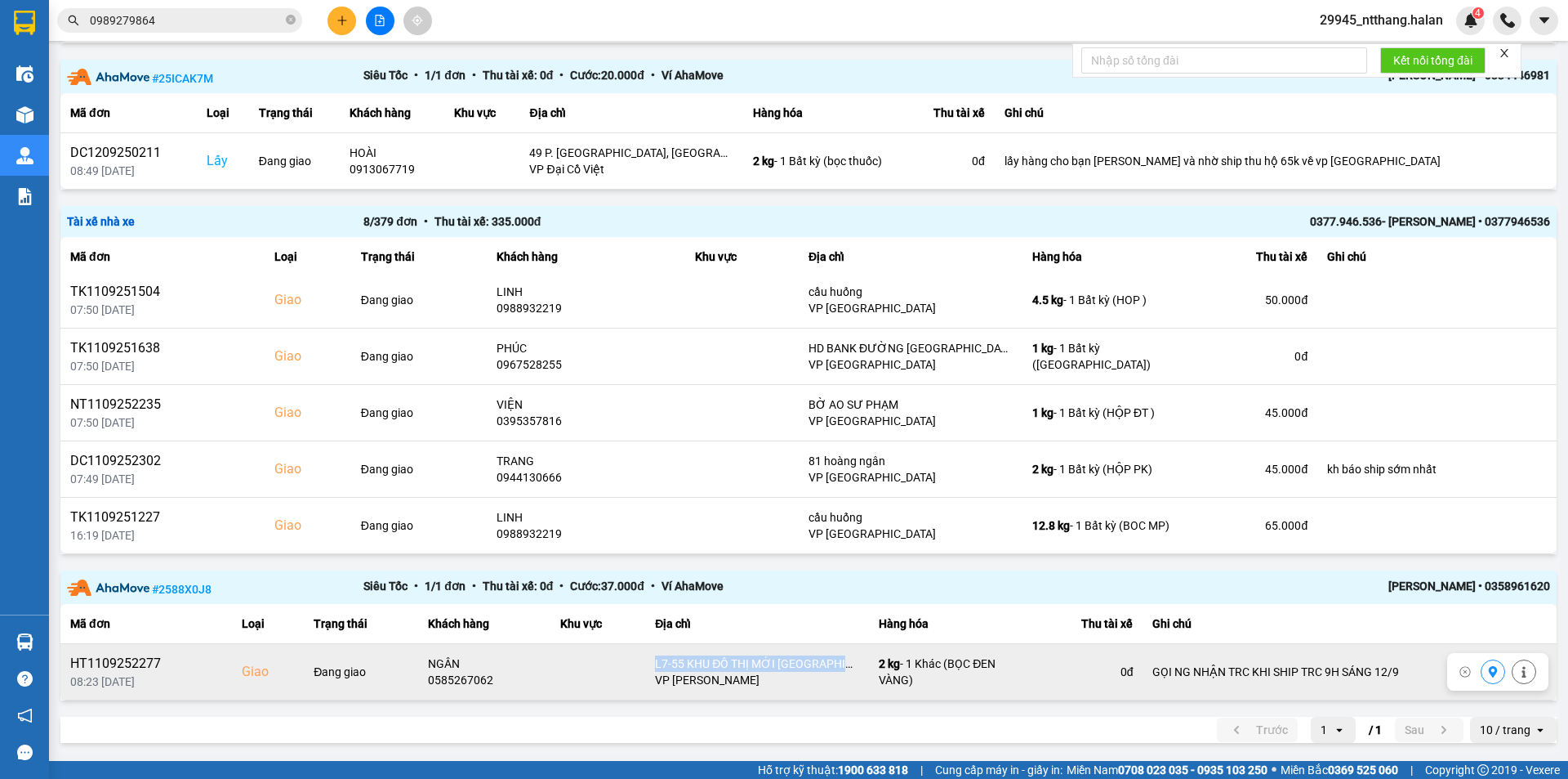
drag, startPoint x: 646, startPoint y: 664, endPoint x: 853, endPoint y: 654, distance: 207.2
click at [853, 654] on td "L7-55 KHU ĐÔ THỊ MỚI ĐẠI KIM, HOÀNG MAI, HÀ NỘI VP Nguyễn Trãi" at bounding box center [757, 671] width 224 height 57
copy div "L7-55 KHU ĐÔ THỊ MỚI ĐẠI KIM, HOÀNG"
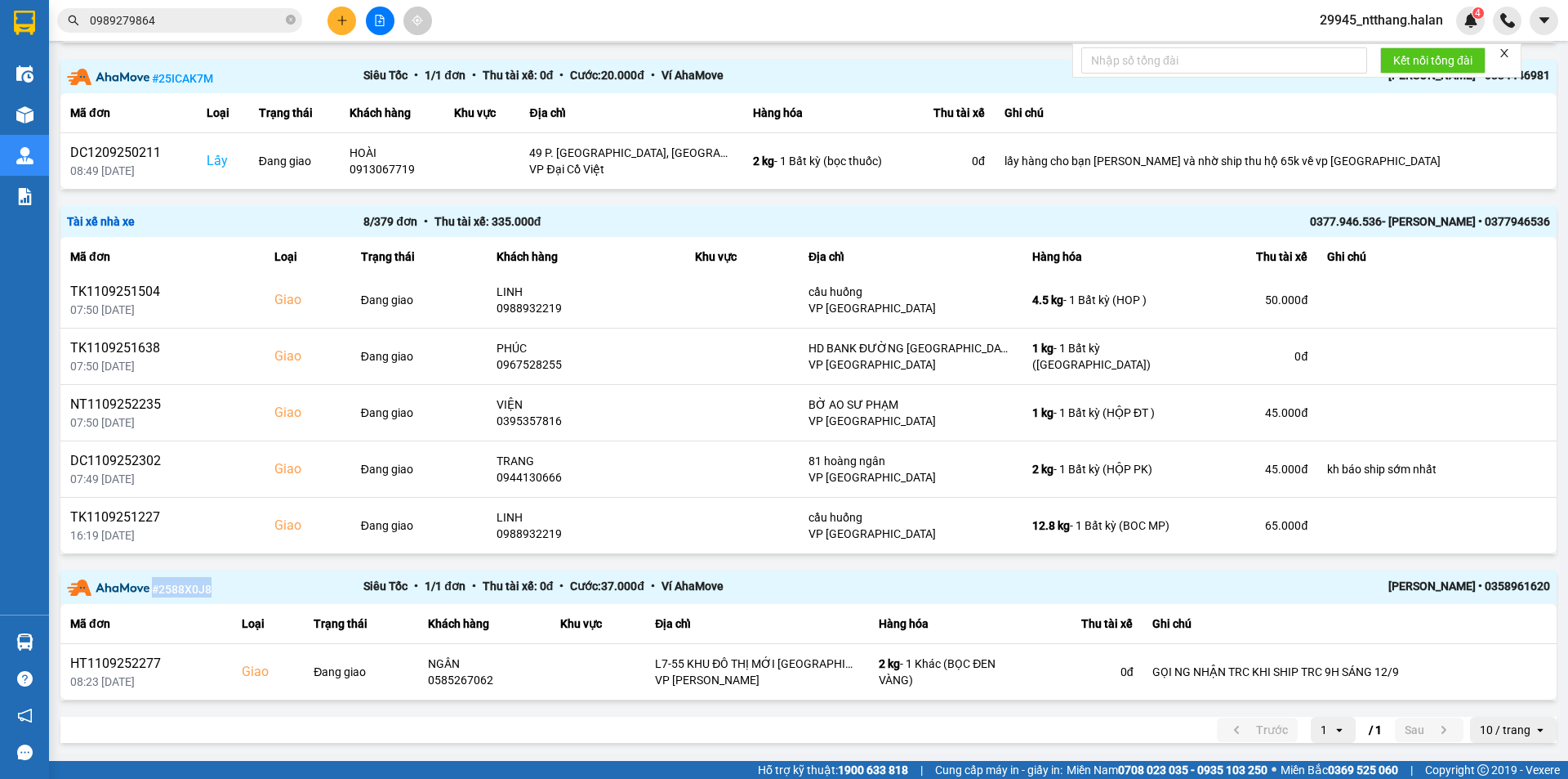
drag, startPoint x: 210, startPoint y: 591, endPoint x: 154, endPoint y: 594, distance: 56.1
click at [154, 594] on div "# 2588X0J8" at bounding box center [215, 587] width 297 height 20
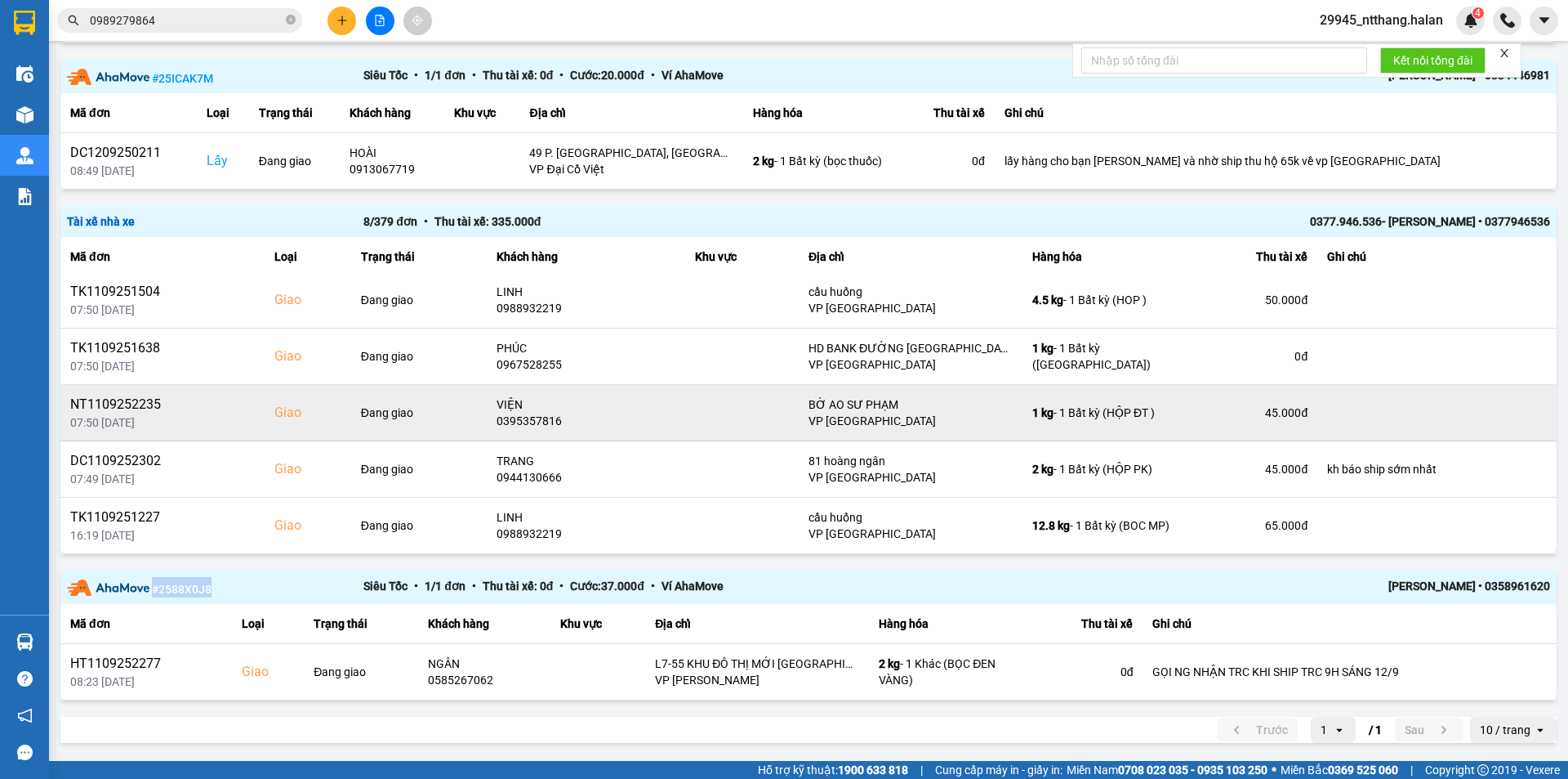
copy span "# 2588X0J8"
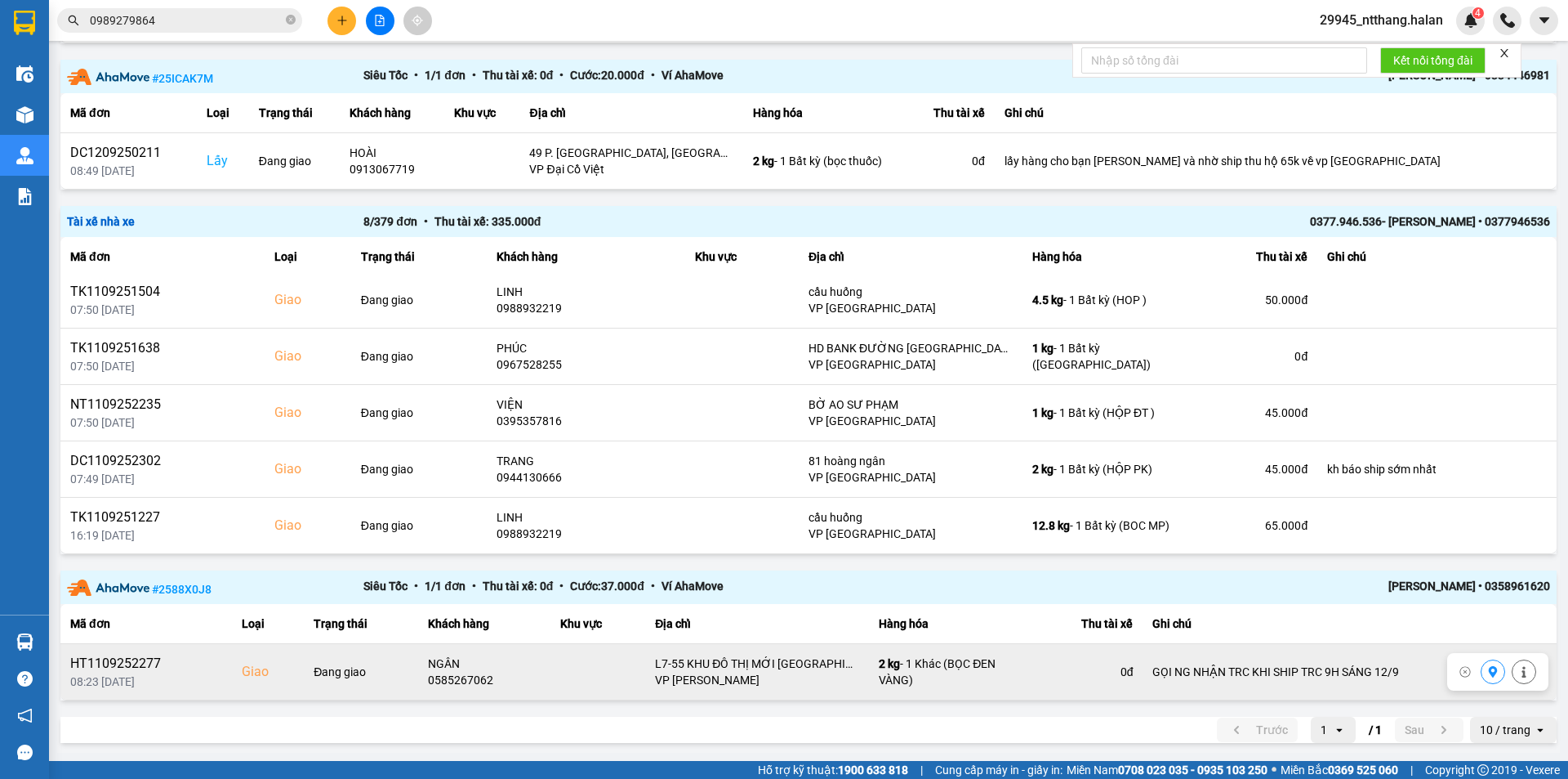
click at [459, 681] on div "0585267062" at bounding box center [484, 679] width 112 height 16
copy div "0585267062"
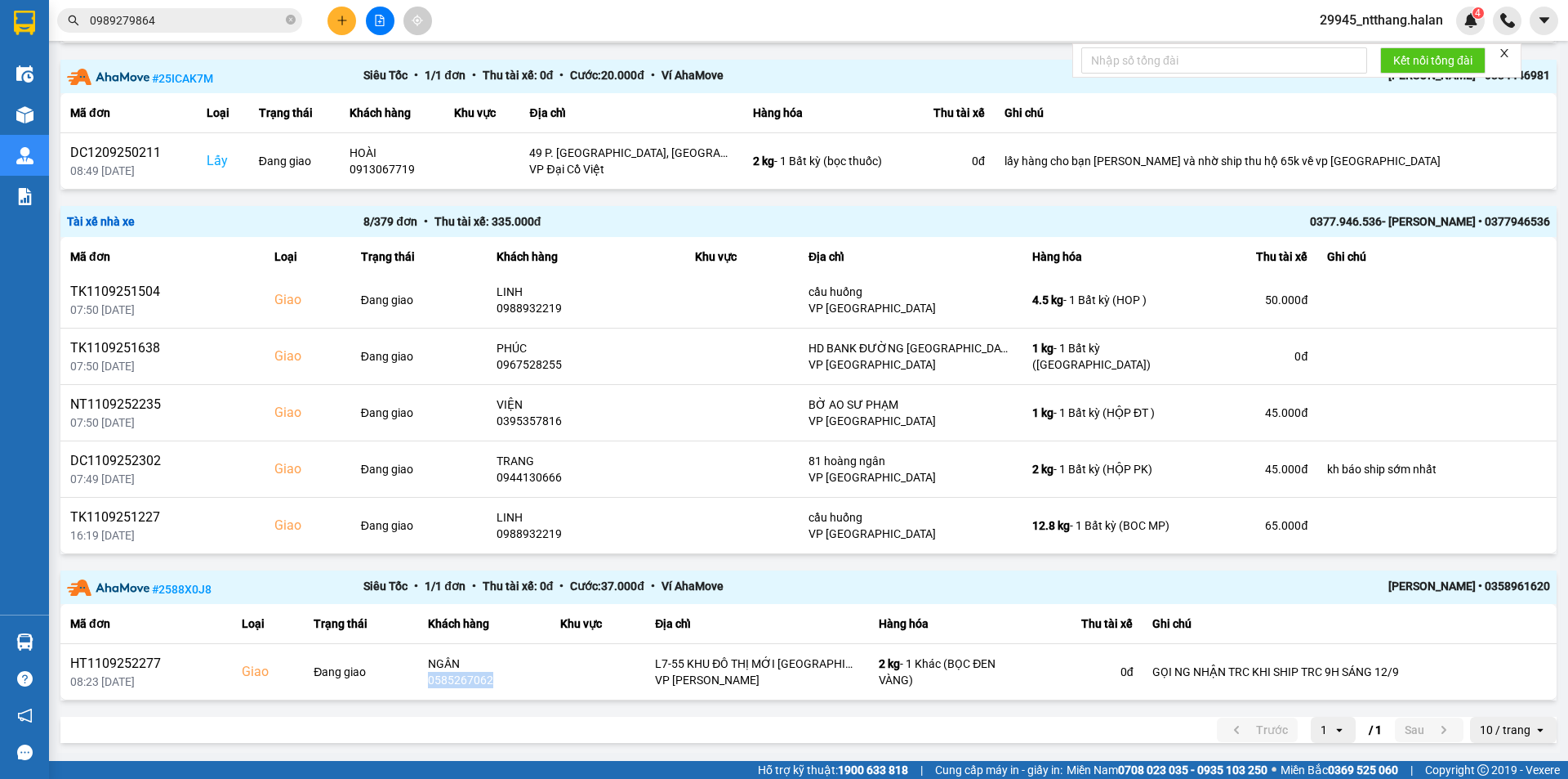
click at [167, 22] on input "0989279864" at bounding box center [186, 20] width 193 height 18
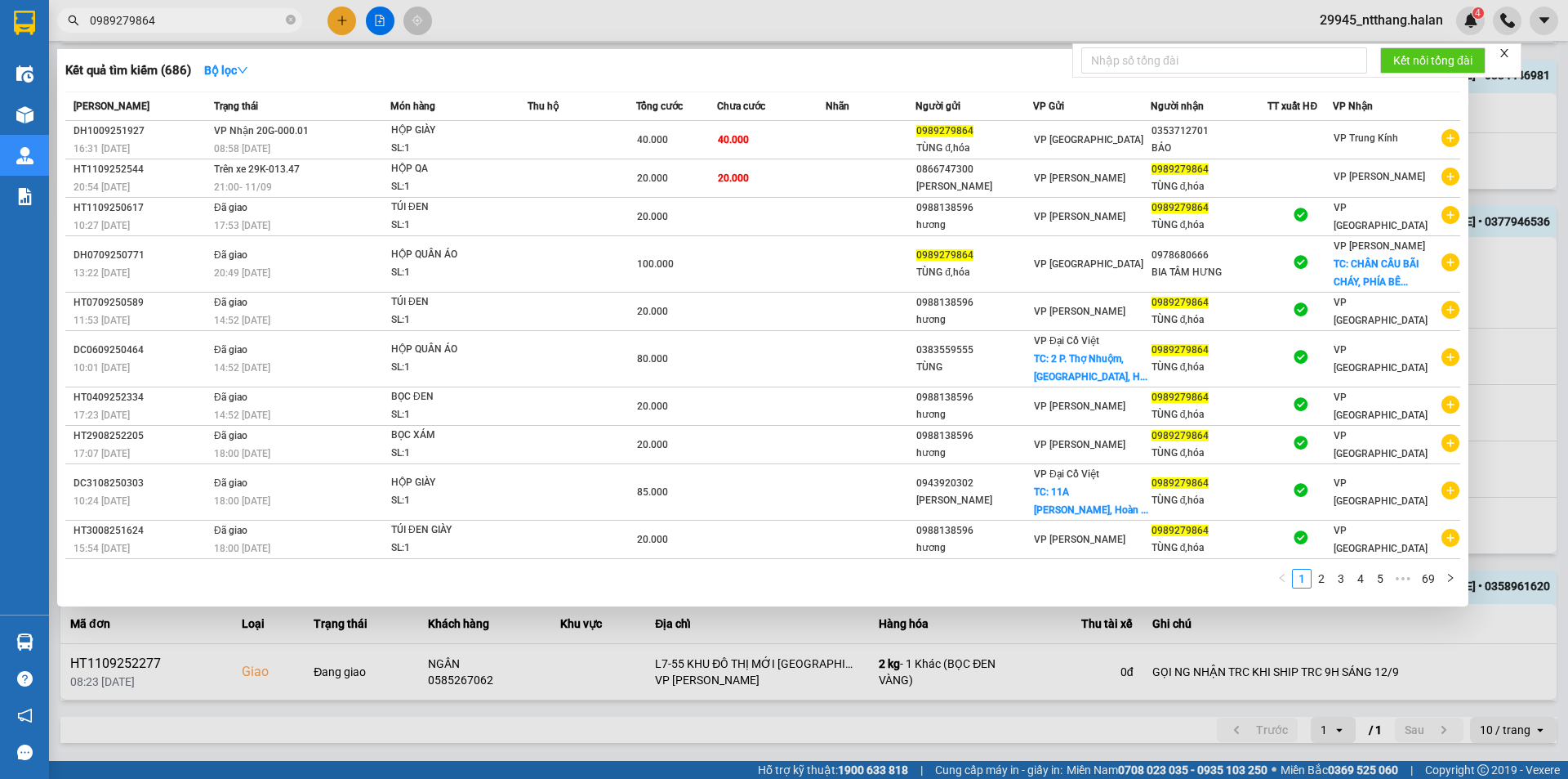
click at [167, 22] on input "0989279864" at bounding box center [186, 20] width 193 height 18
paste input "585267062"
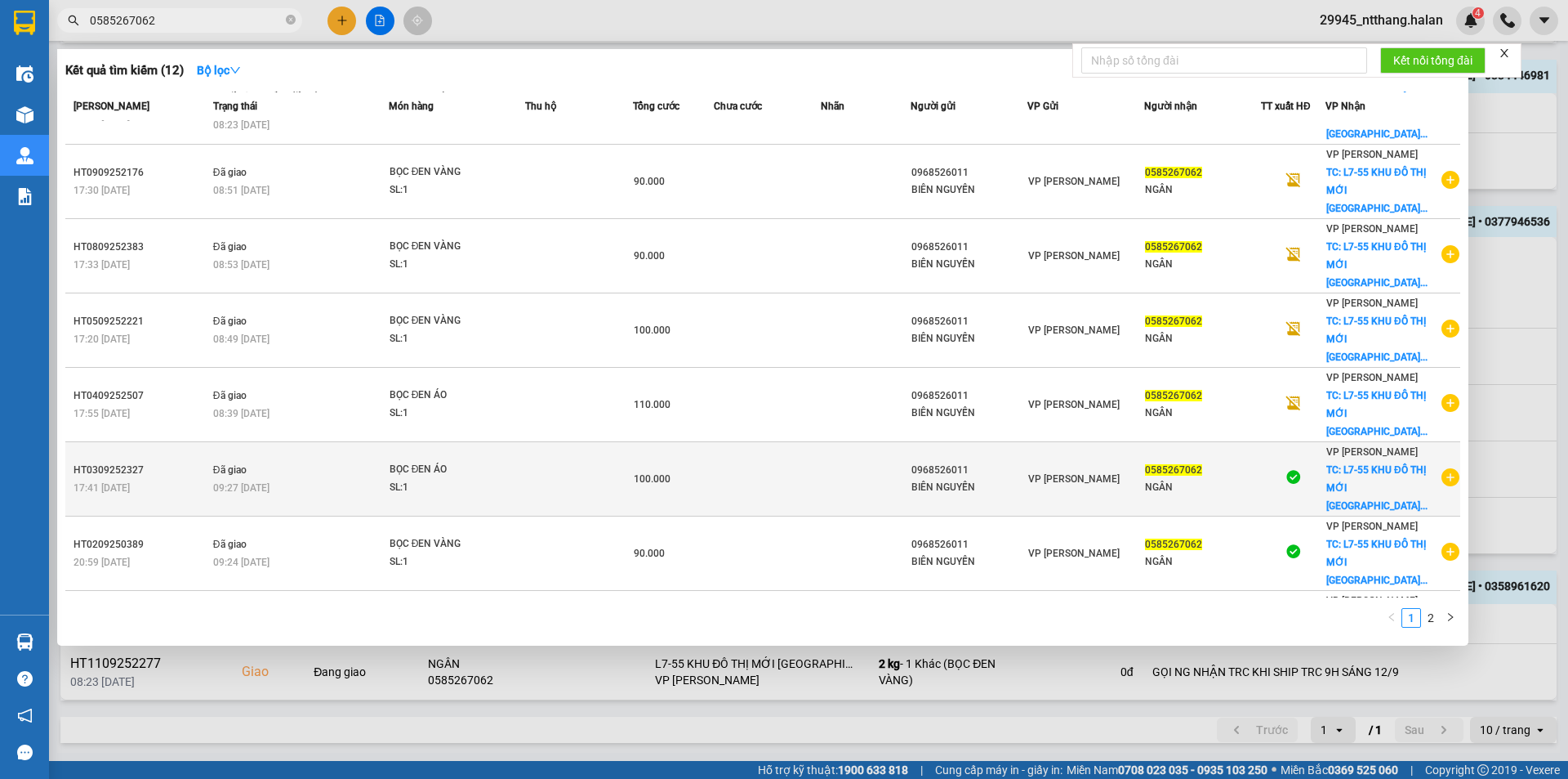
scroll to position [0, 0]
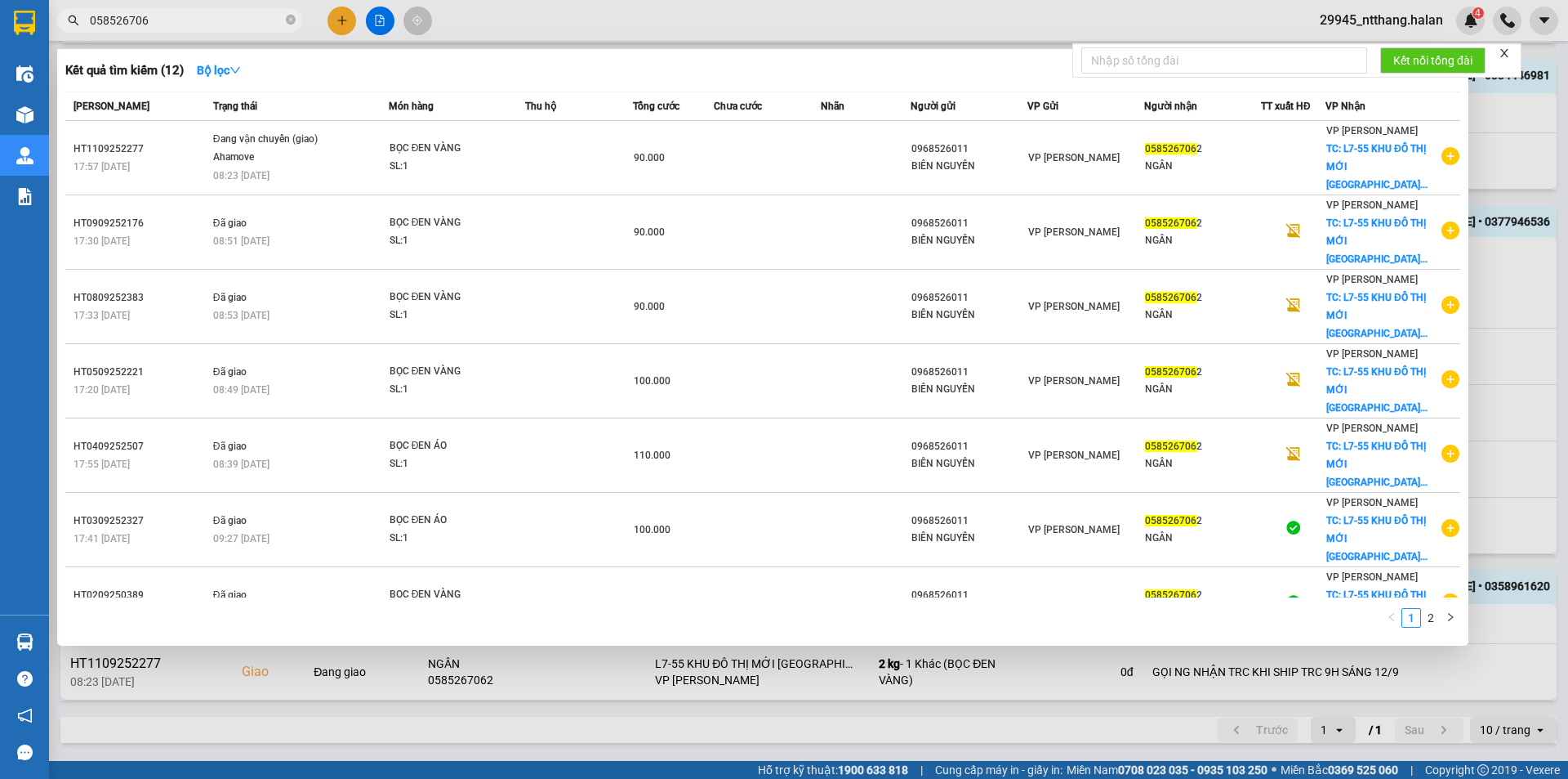
type input "058526706"
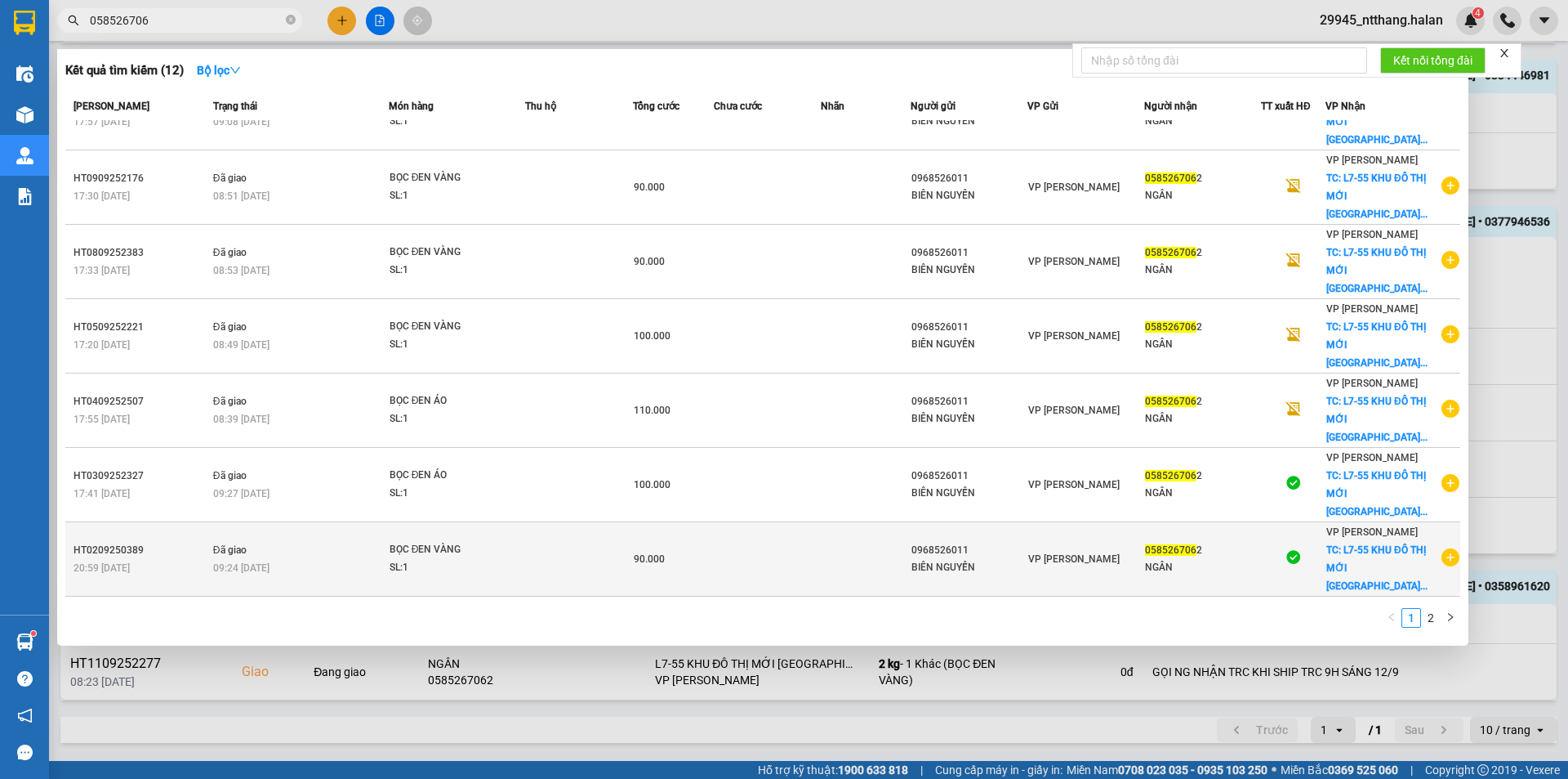
scroll to position [87, 0]
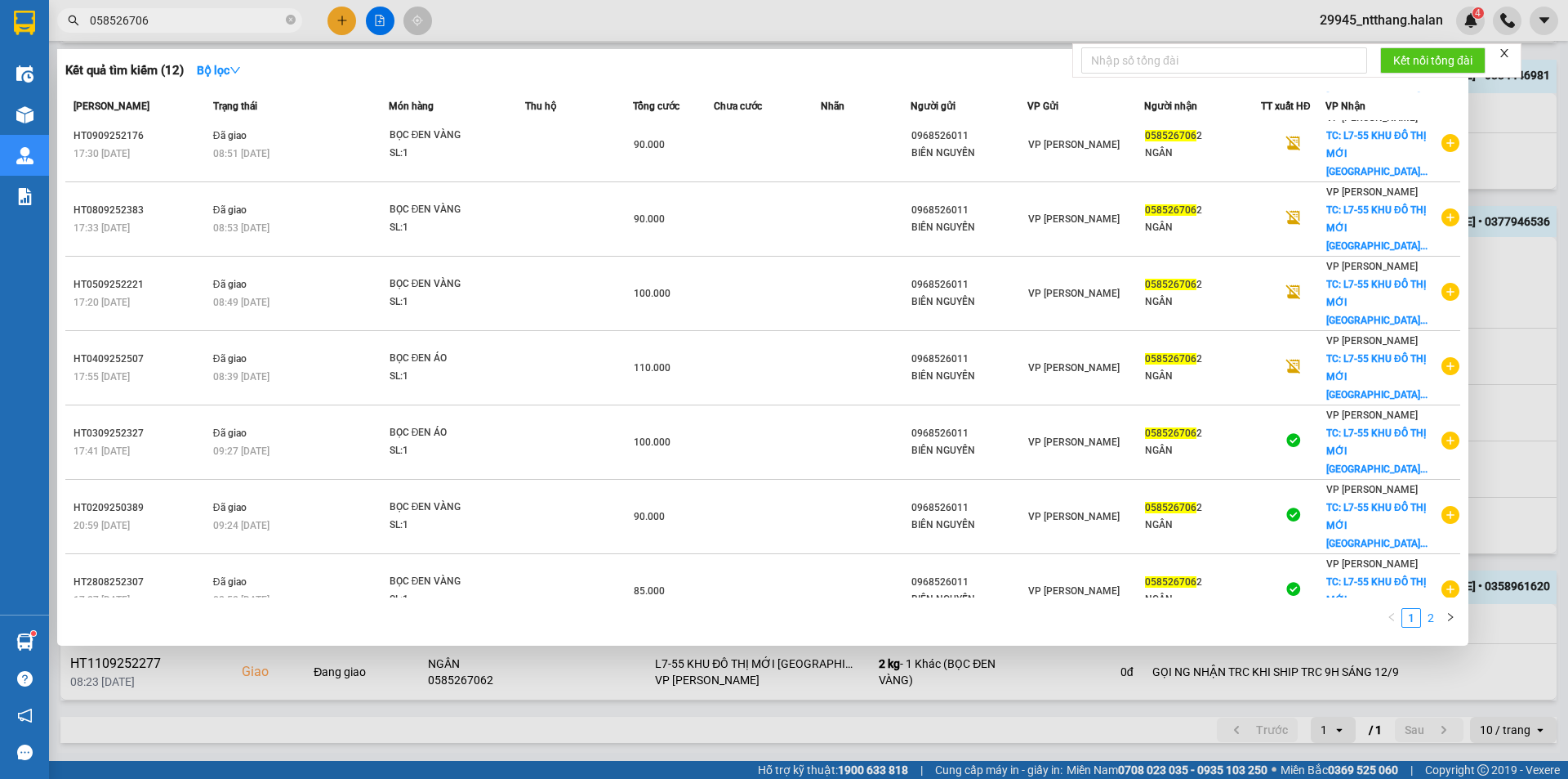
click at [1433, 621] on link "2" at bounding box center [1431, 618] width 18 height 18
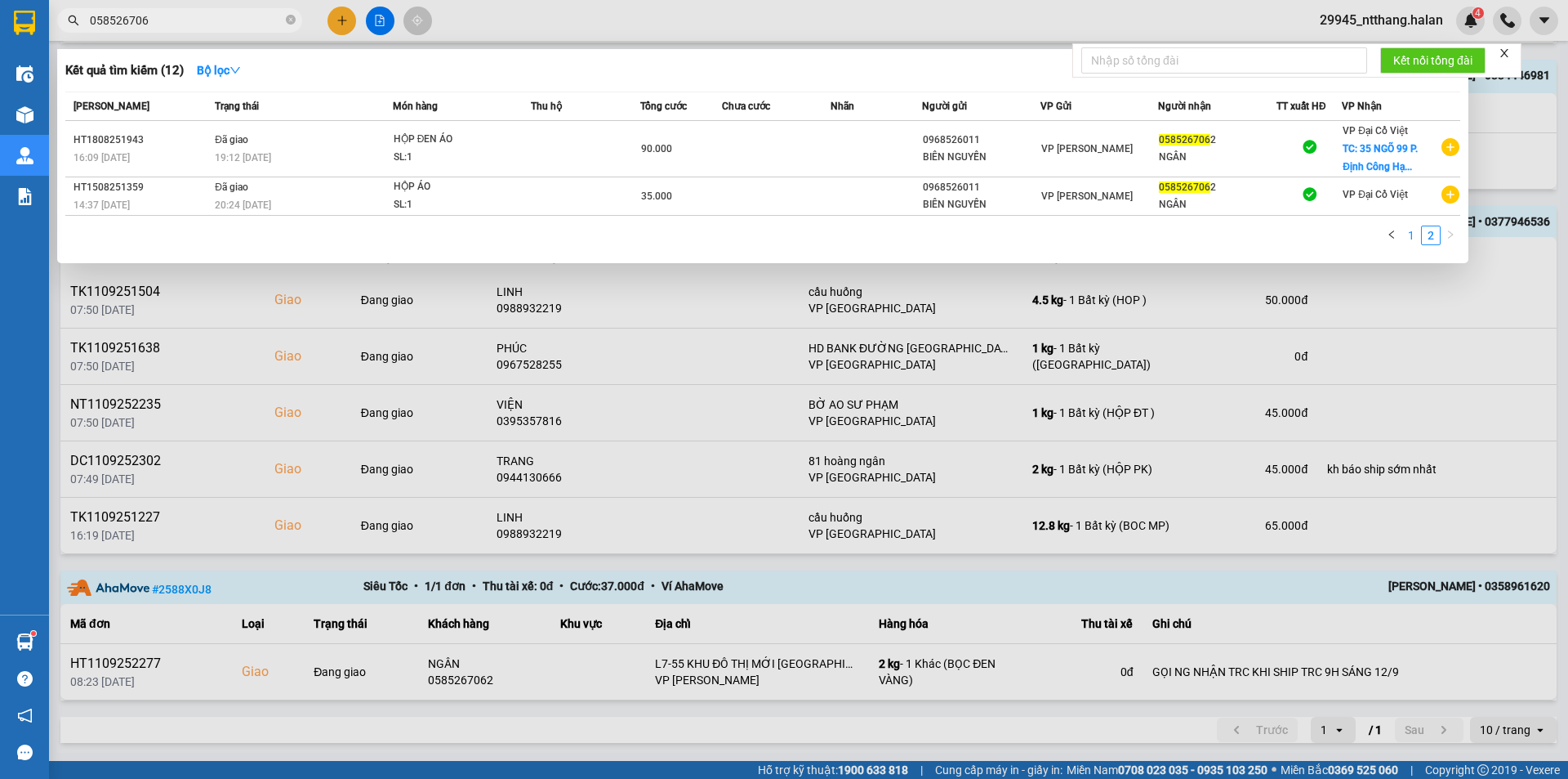
scroll to position [0, 0]
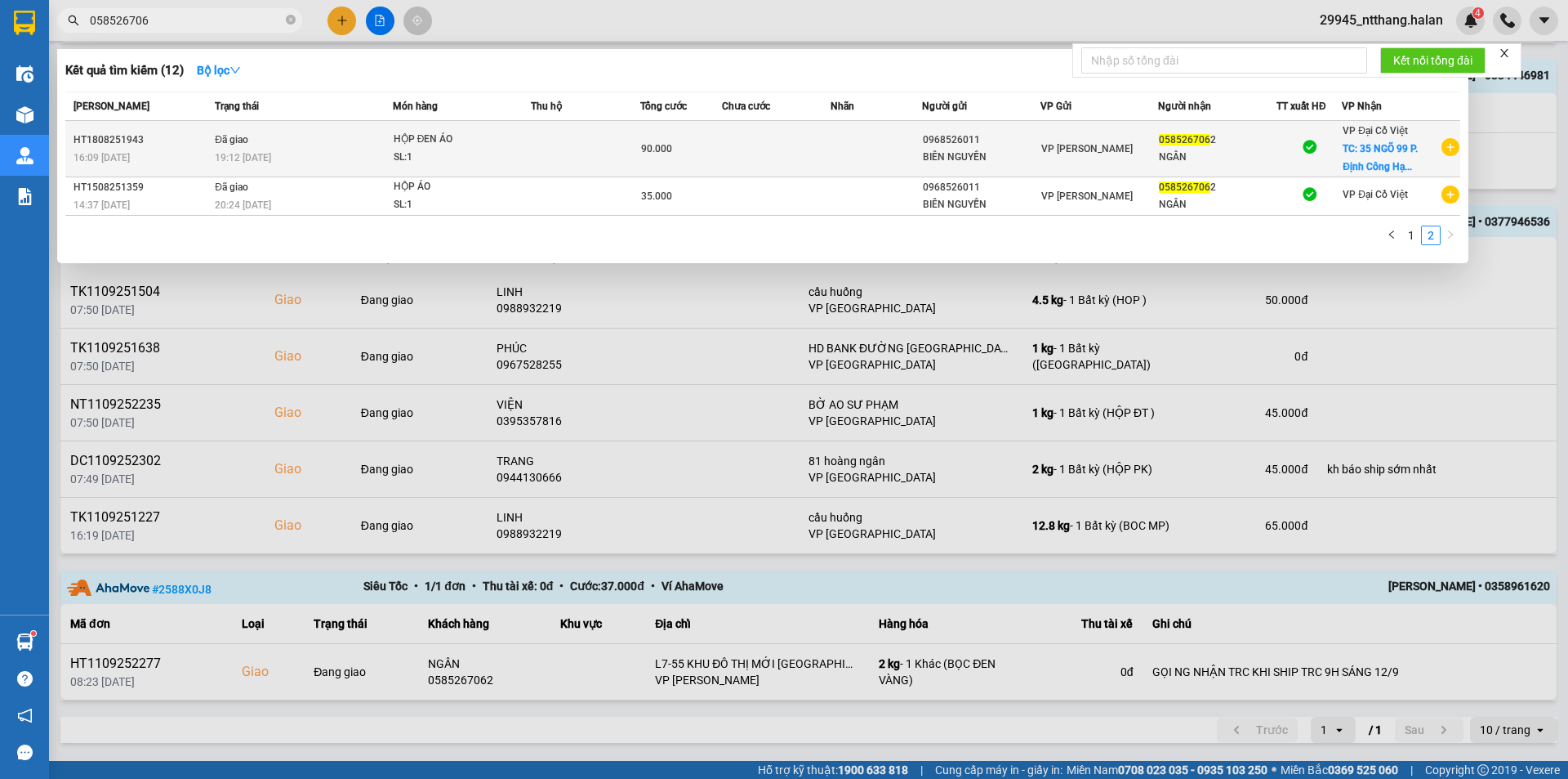
click at [878, 146] on td at bounding box center [876, 149] width 90 height 57
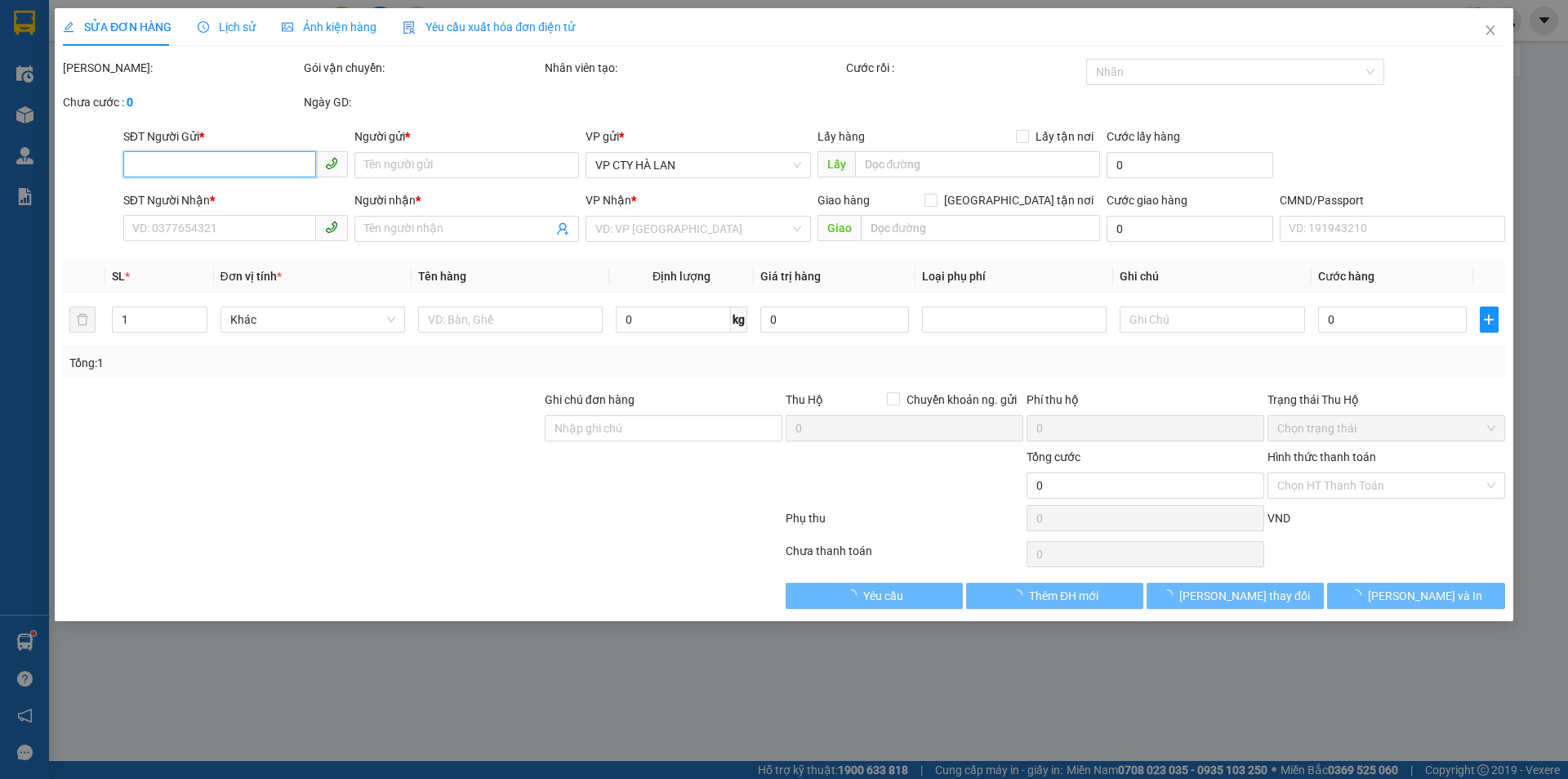
type input "0968526011"
type input "BIÊN NGUYỄN"
type input "0585267062"
type input "NGÂN"
checkbox input "true"
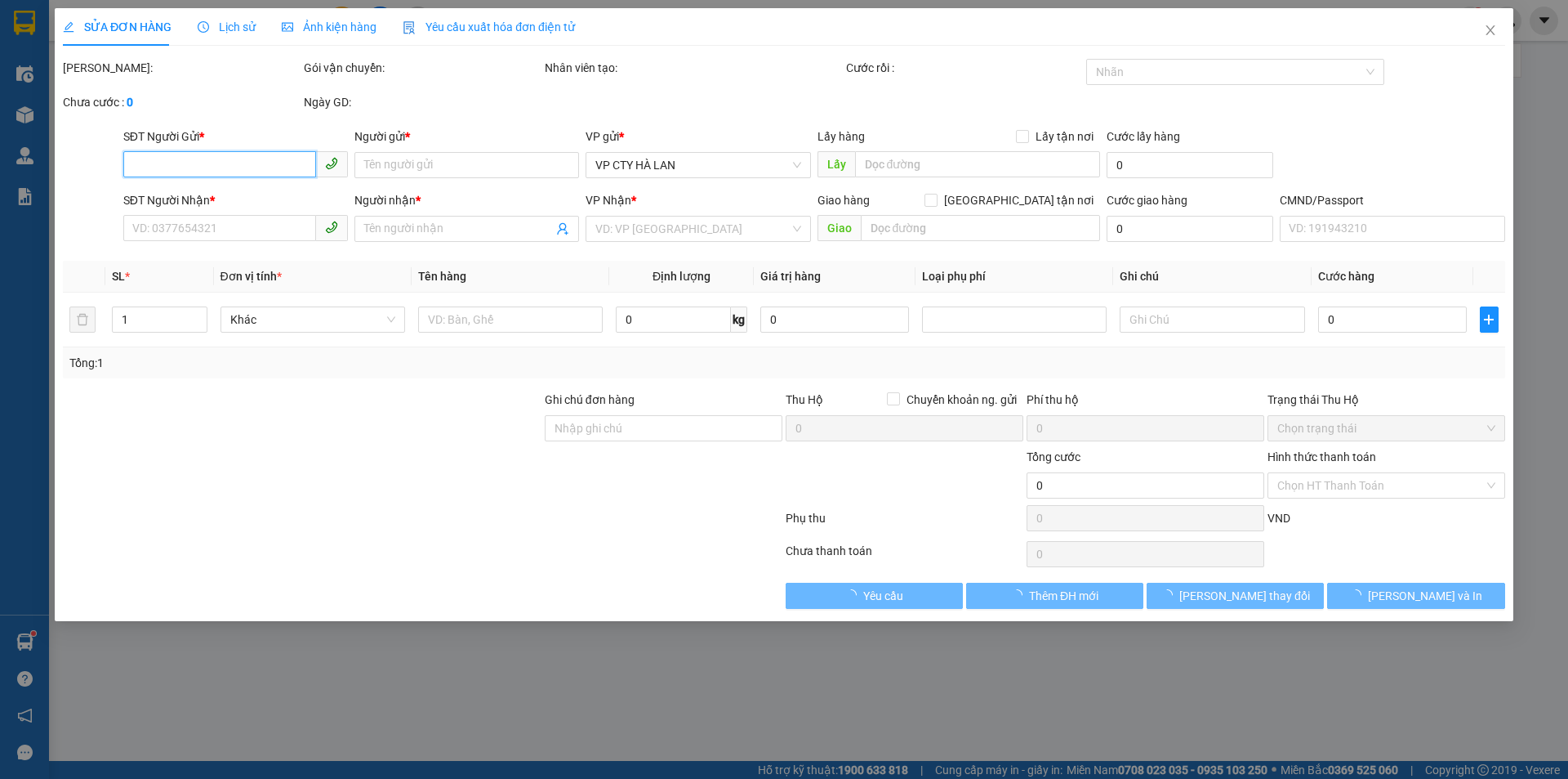
type input "35 NGÕ 99 P. Định Công Hạ, Định Công Hạ, Định Công, Hoàng Mai, Hà Nội, Việt Nam"
type input "55.000"
type input "90.000"
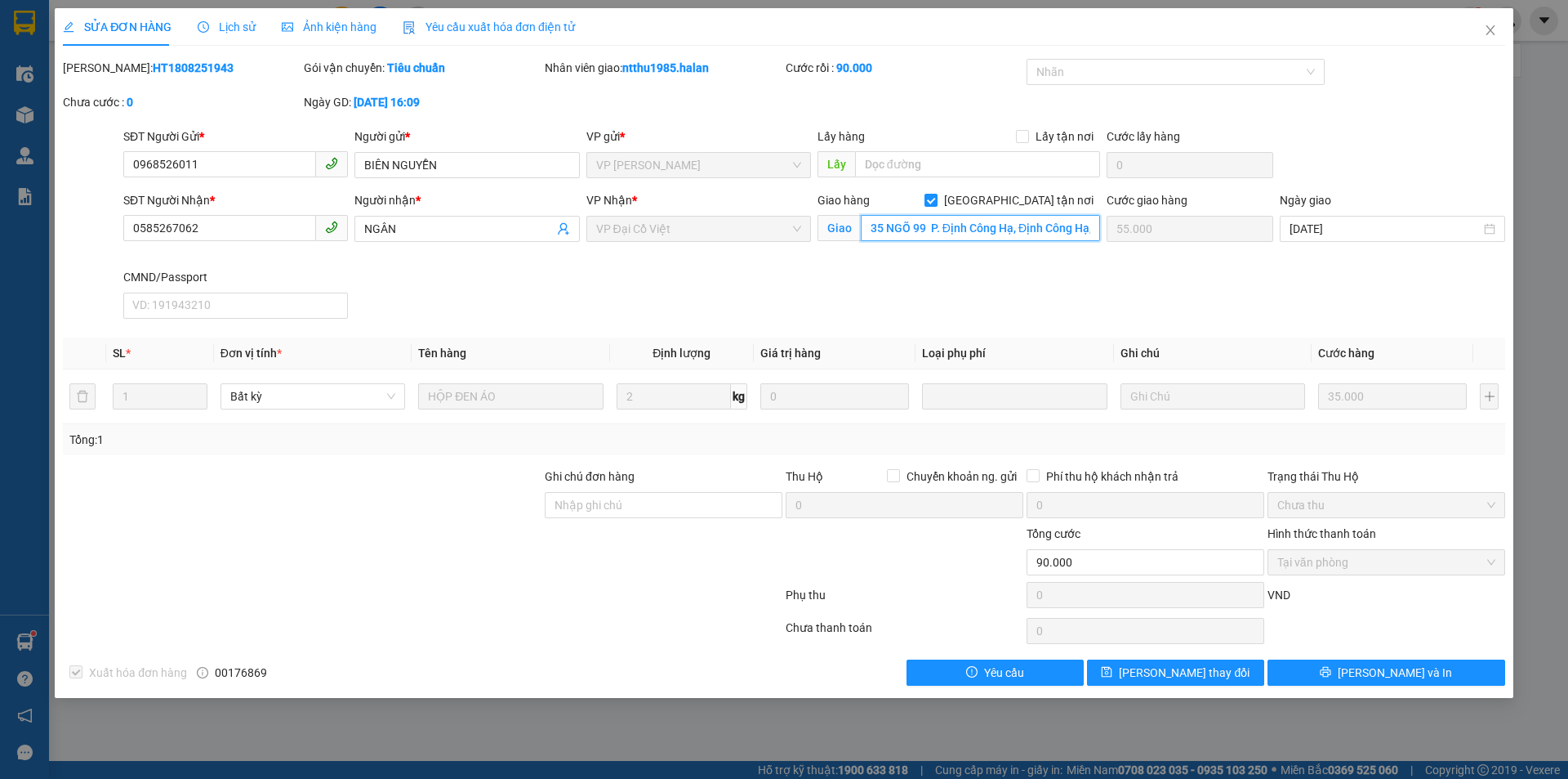
click at [985, 221] on input "35 NGÕ 99 P. Định Công Hạ, Định Công Hạ, Định Công, Hoàng Mai, Hà Nội, Việt Nam" at bounding box center [980, 228] width 239 height 26
click at [1500, 26] on span "Close" at bounding box center [1491, 32] width 46 height 46
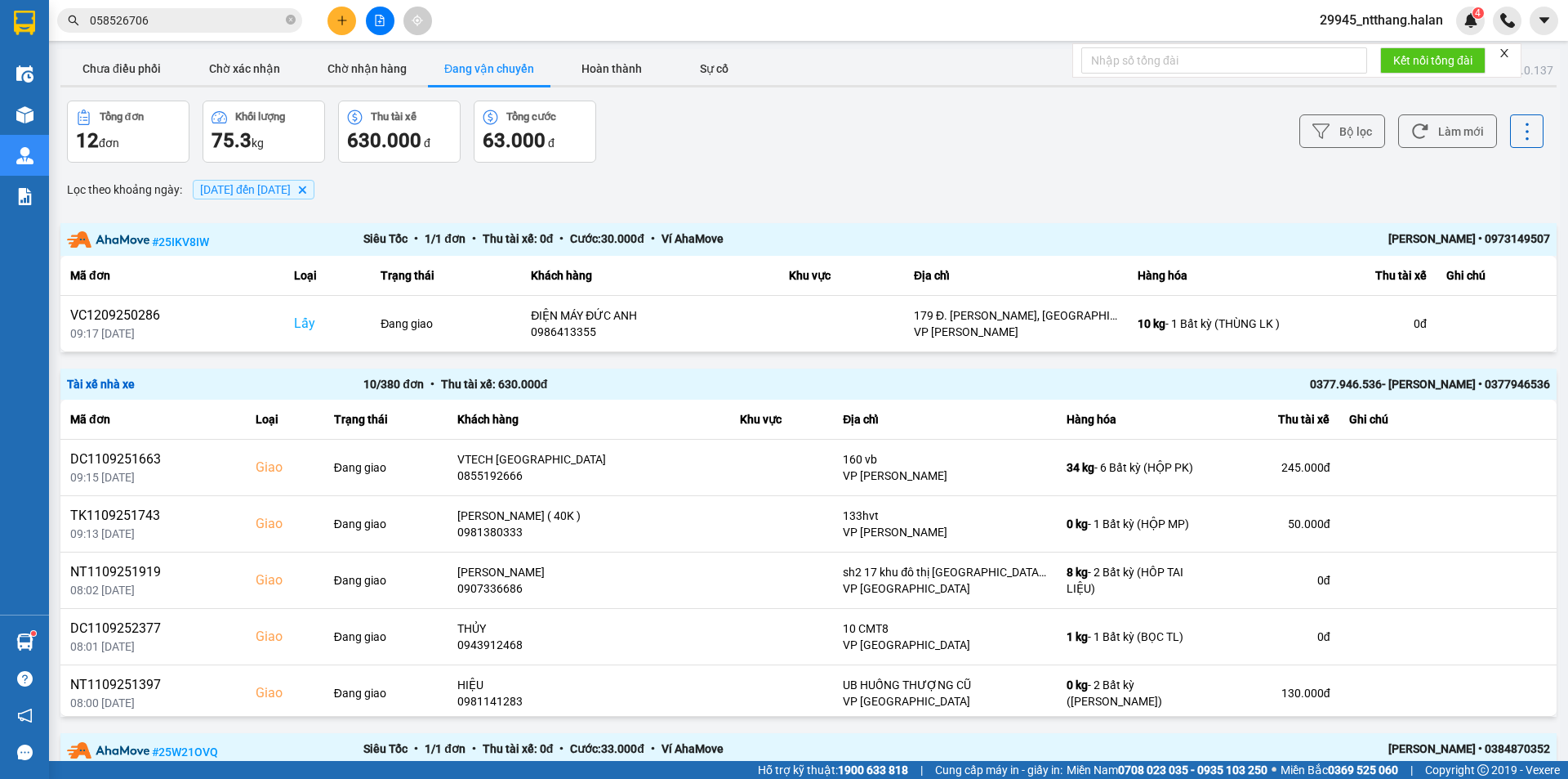
drag, startPoint x: 215, startPoint y: 14, endPoint x: 756, endPoint y: 148, distance: 557.3
click at [228, 22] on input "058526706" at bounding box center [186, 20] width 193 height 18
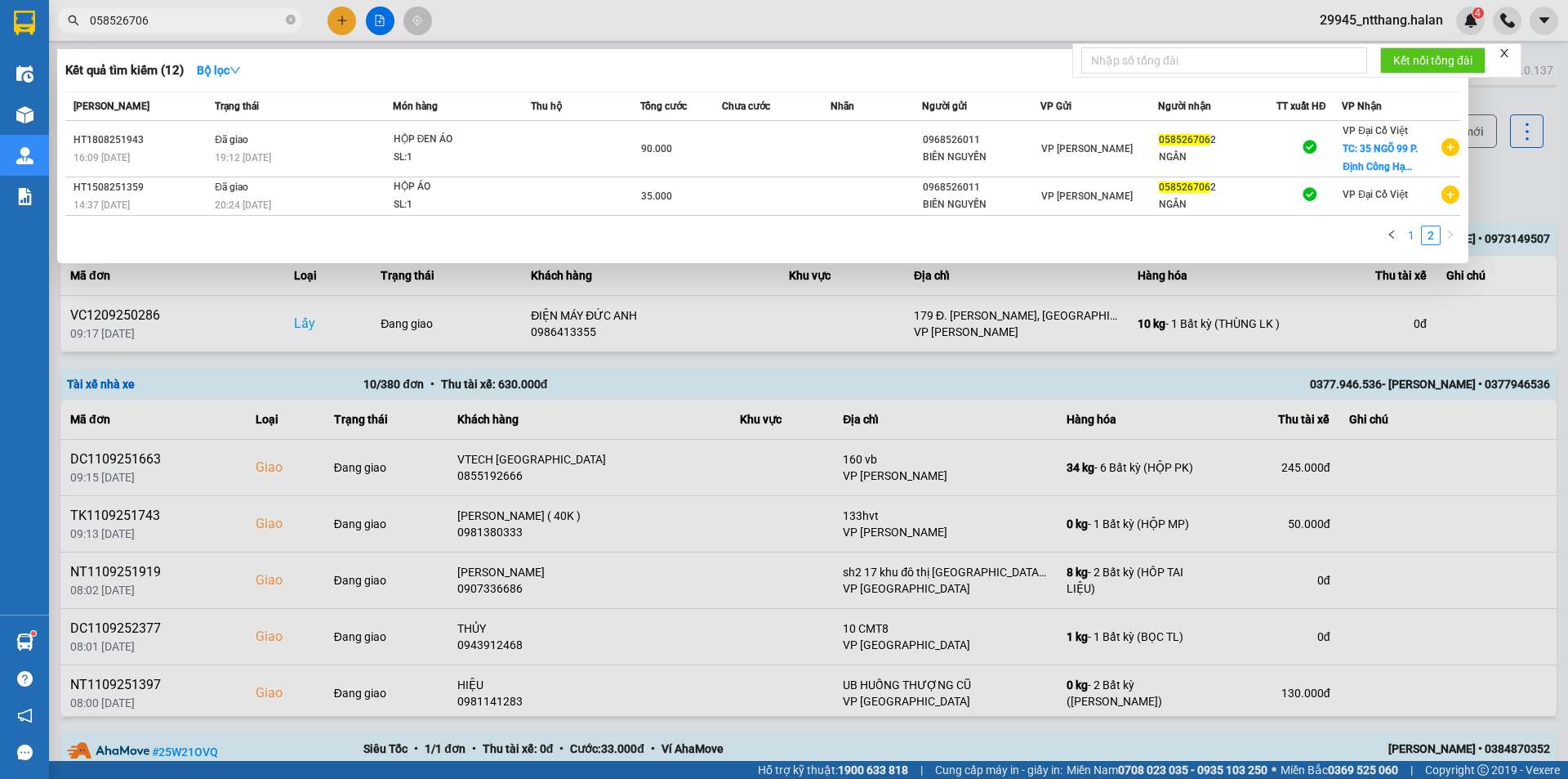
click at [1411, 238] on link "1" at bounding box center [1411, 235] width 18 height 18
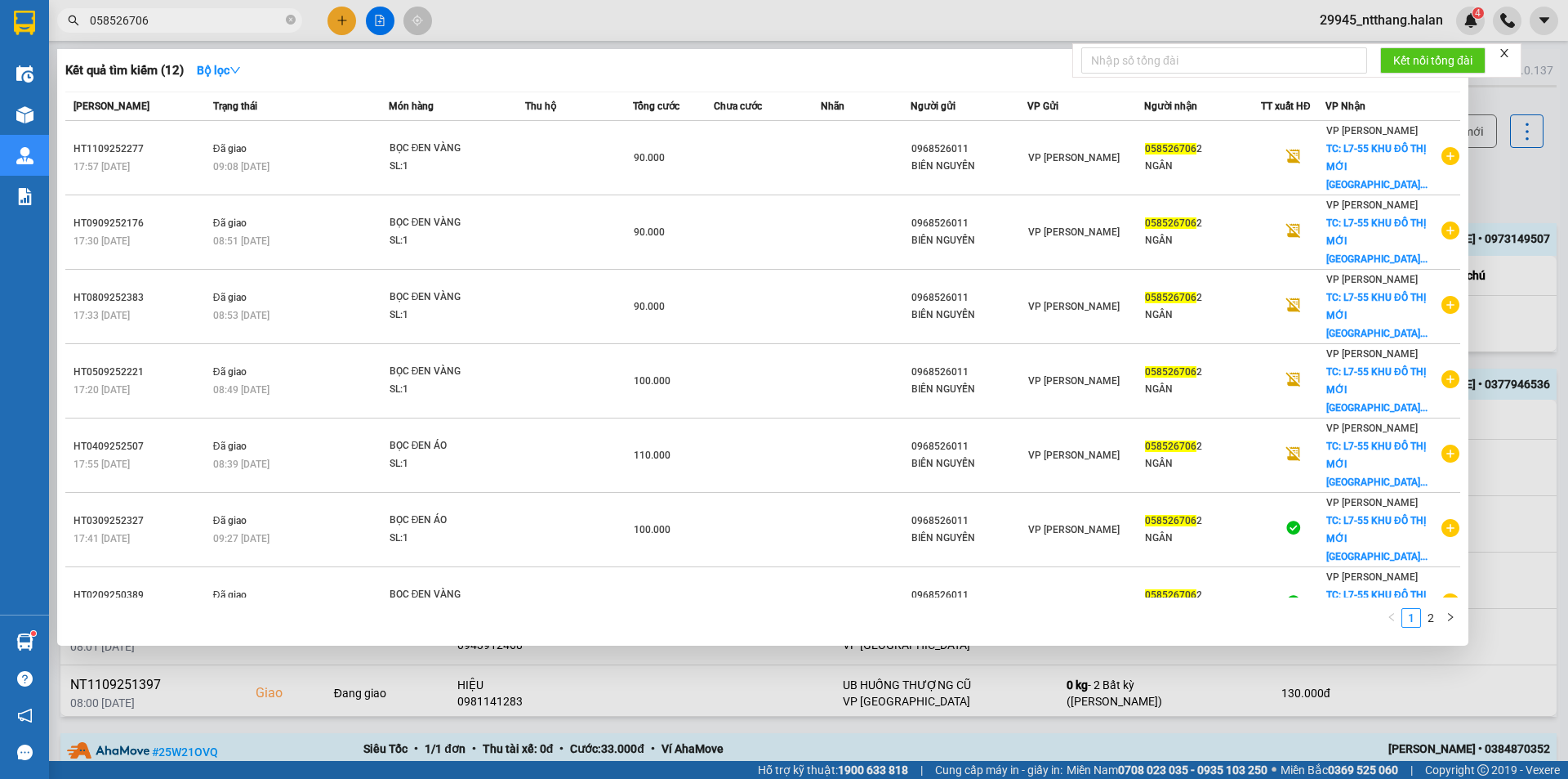
drag, startPoint x: 1498, startPoint y: 177, endPoint x: 548, endPoint y: 151, distance: 950.4
click at [1493, 178] on div at bounding box center [784, 389] width 1568 height 779
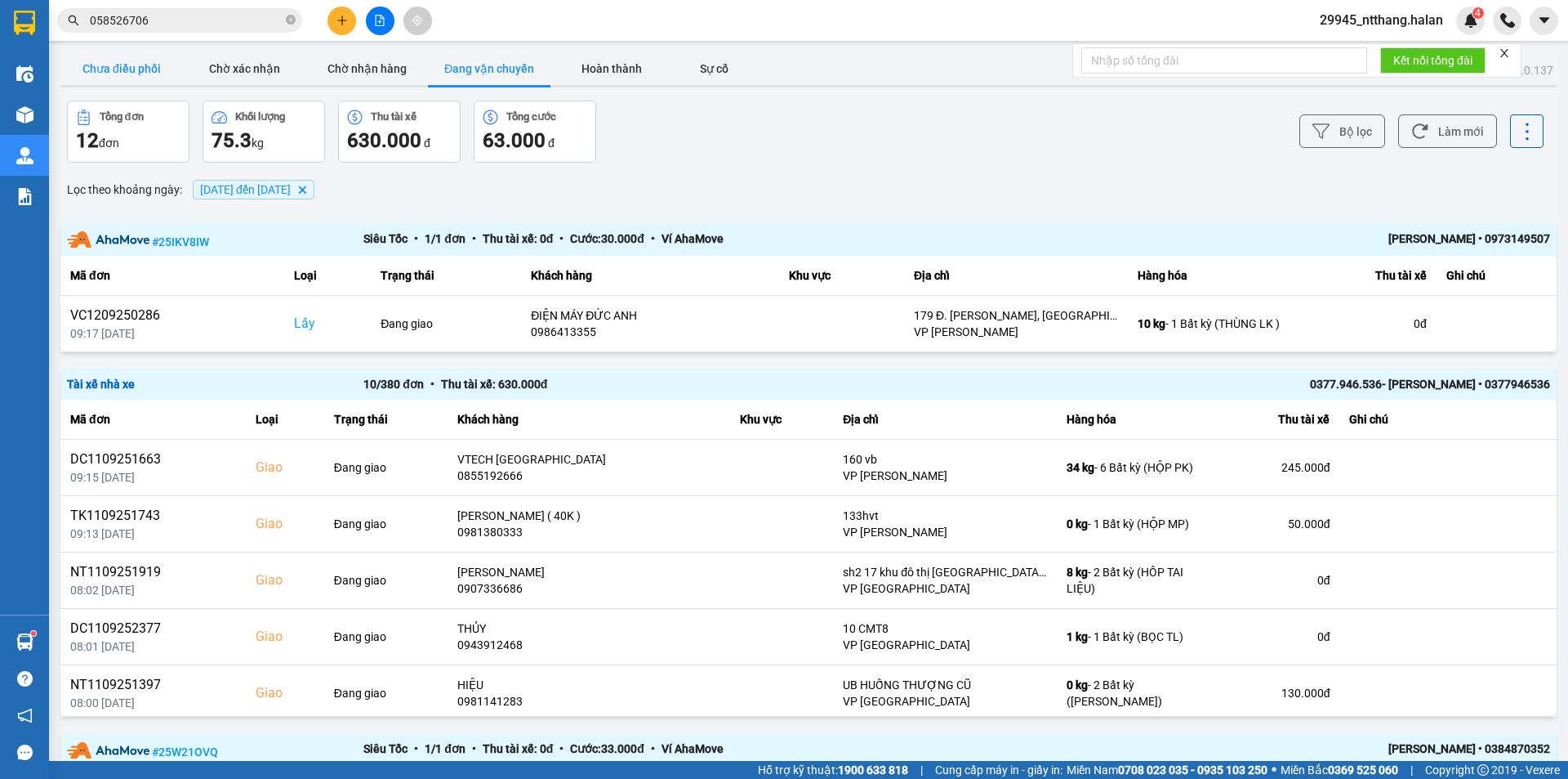
click at [142, 53] on button "Chưa điều phối" at bounding box center [122, 68] width 123 height 33
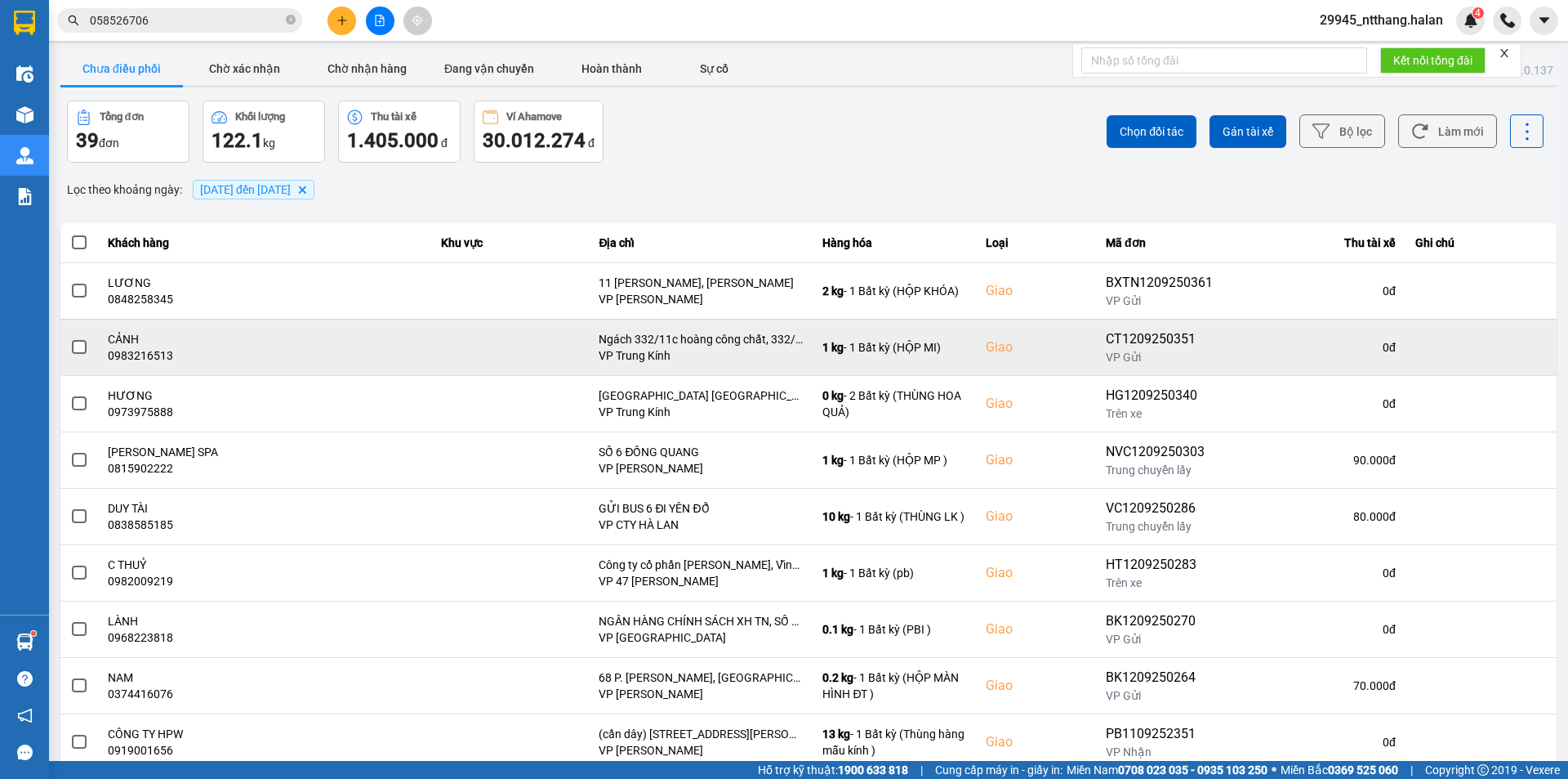
scroll to position [104, 0]
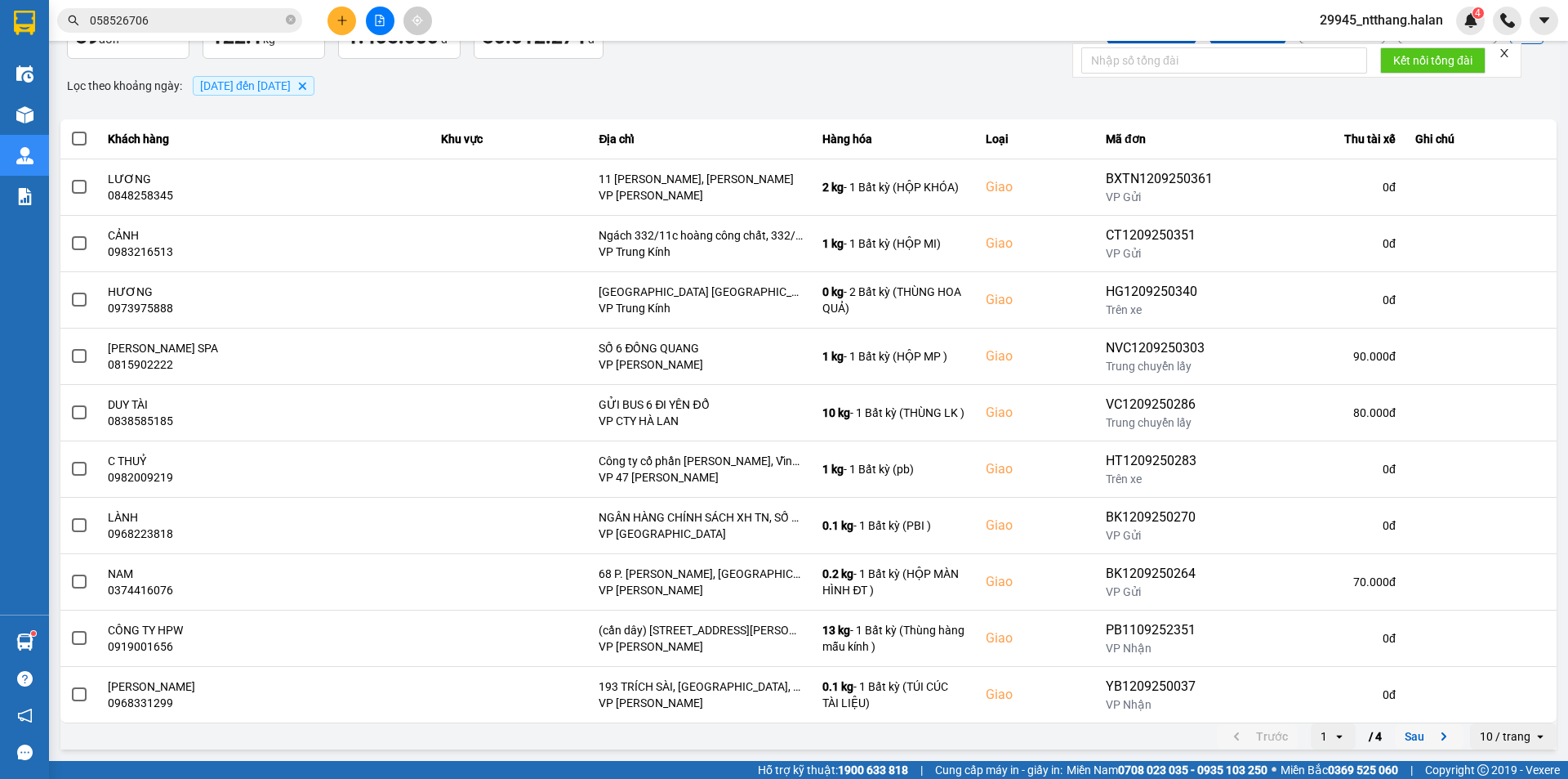
click at [1408, 739] on button "Sau" at bounding box center [1429, 737] width 68 height 25
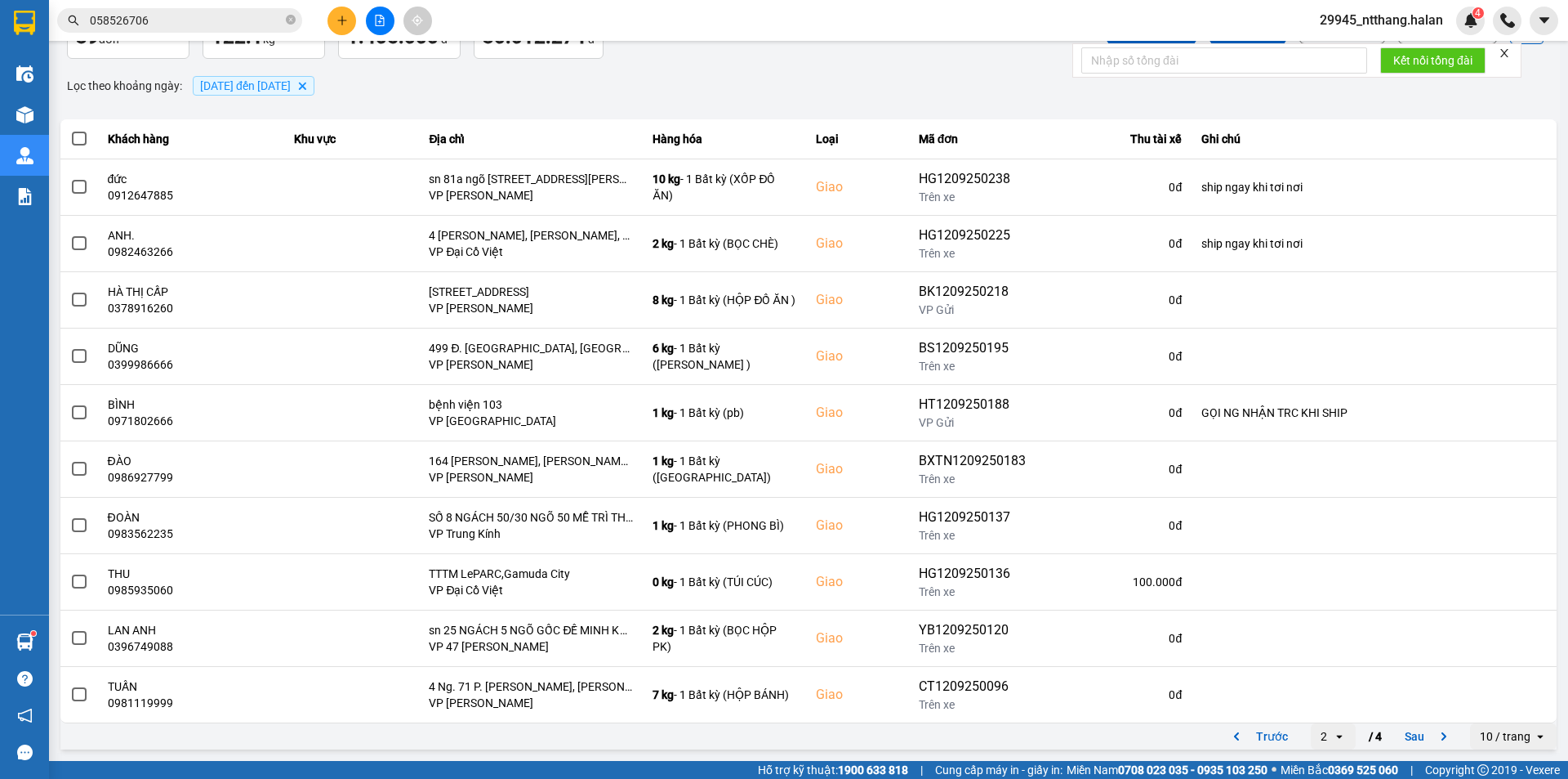
click at [1405, 738] on button "Sau" at bounding box center [1429, 737] width 68 height 25
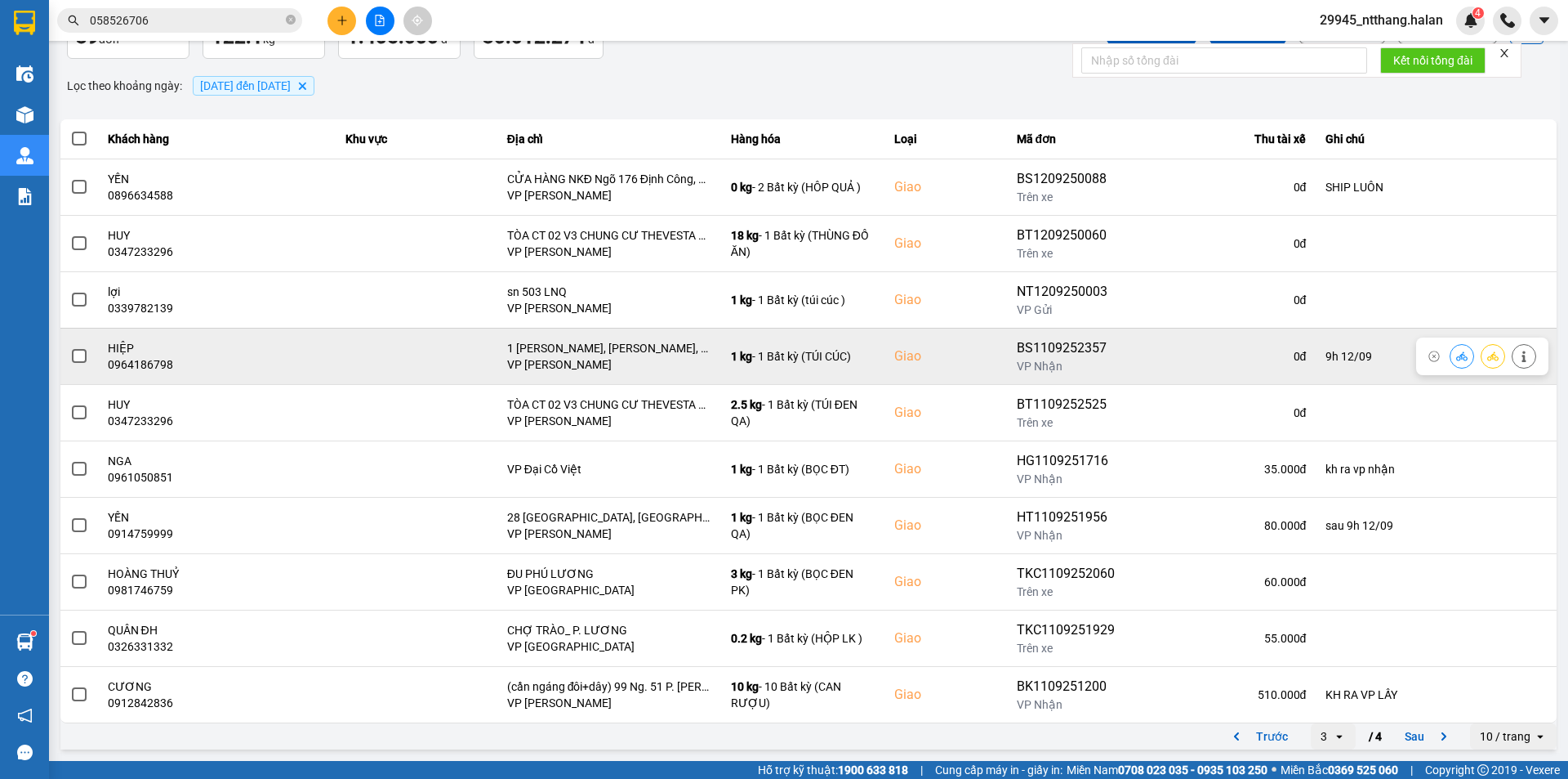
click at [67, 353] on td at bounding box center [79, 355] width 37 height 57
click at [82, 356] on span at bounding box center [79, 355] width 14 height 14
click at [70, 348] on input "checkbox" at bounding box center [70, 348] width 0 height 0
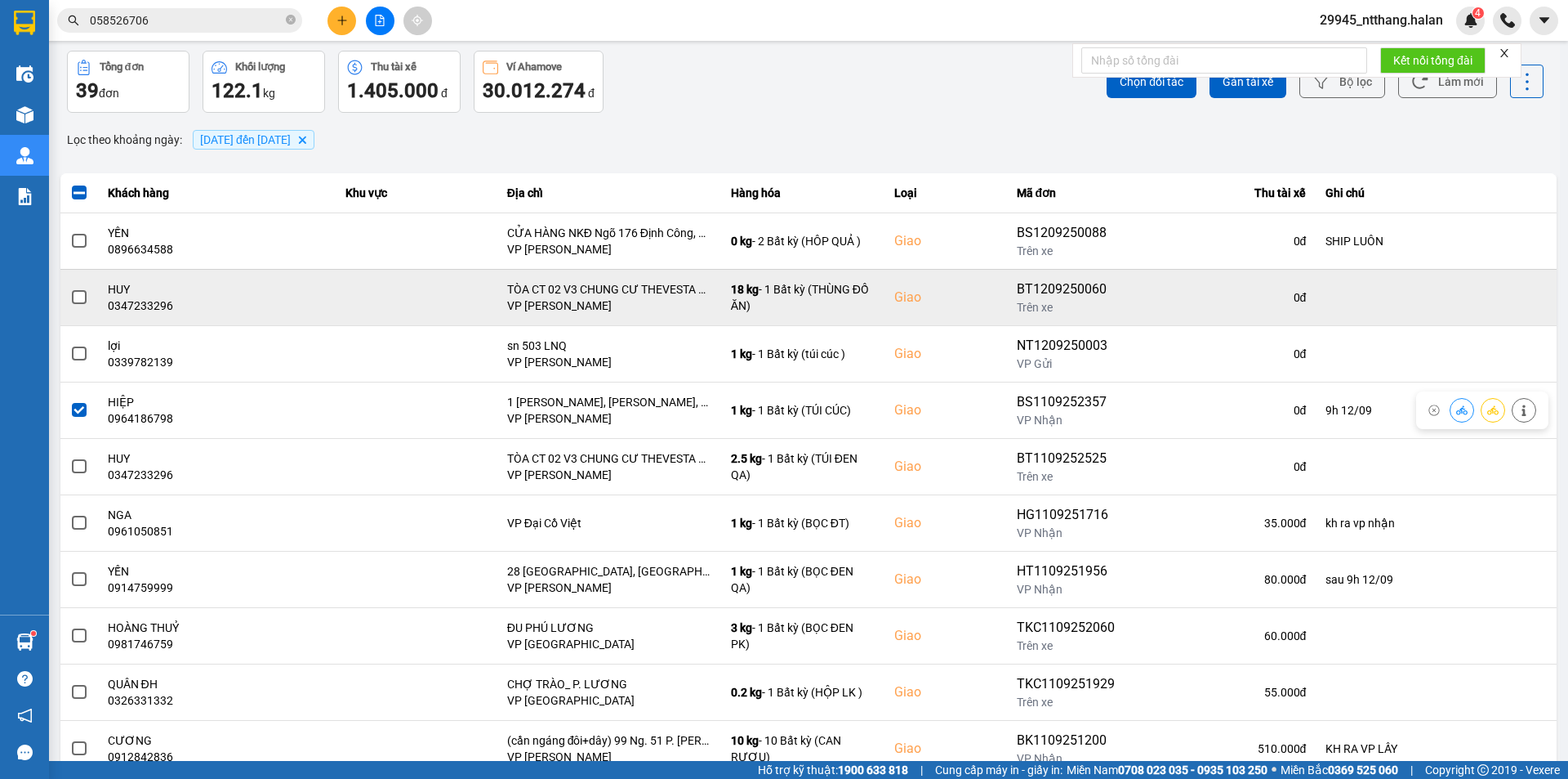
scroll to position [0, 0]
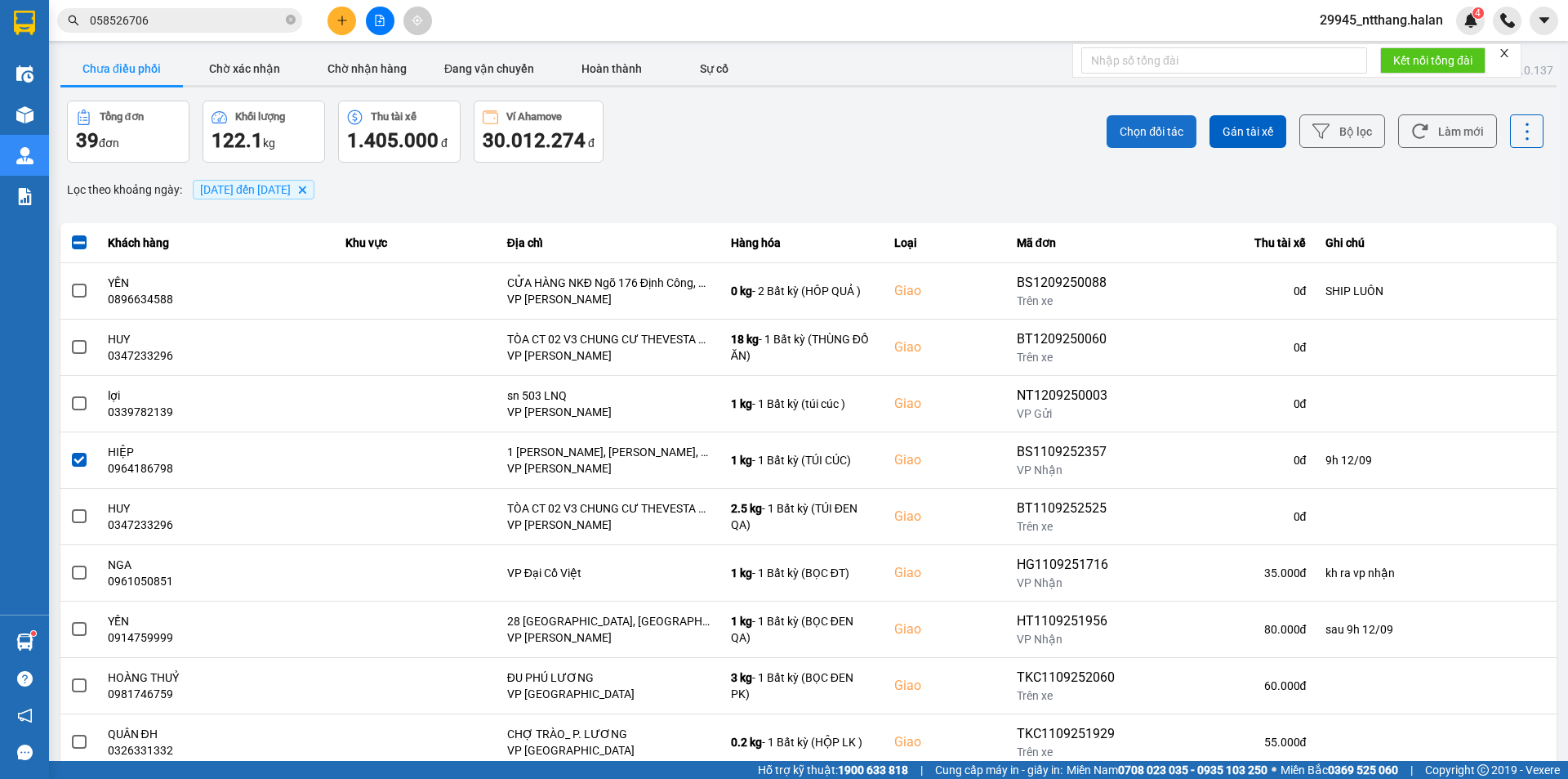
click at [1150, 134] on span "Chọn đối tác" at bounding box center [1151, 131] width 63 height 16
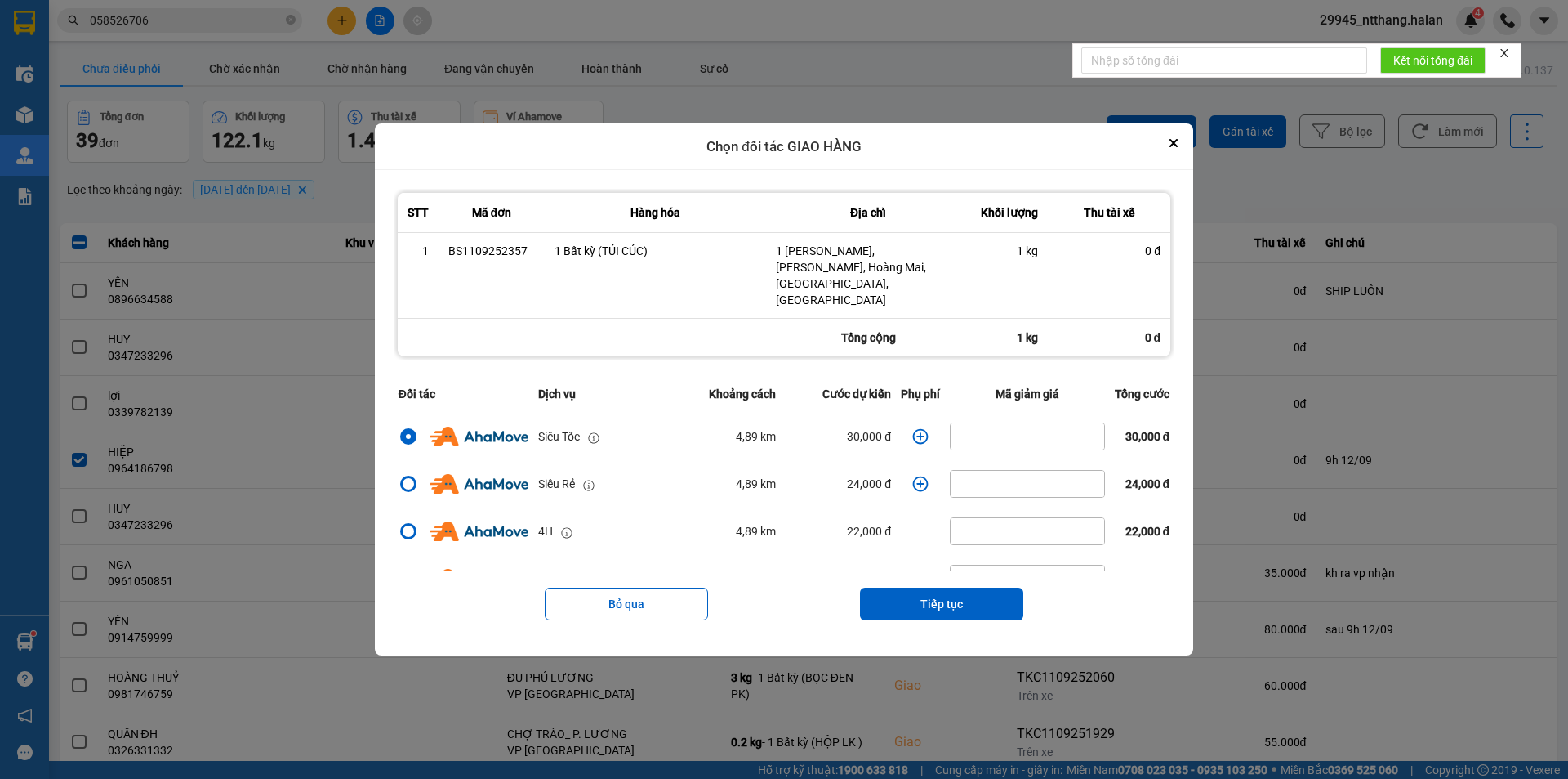
click at [950, 588] on button "Tiếp tục" at bounding box center [942, 604] width 163 height 33
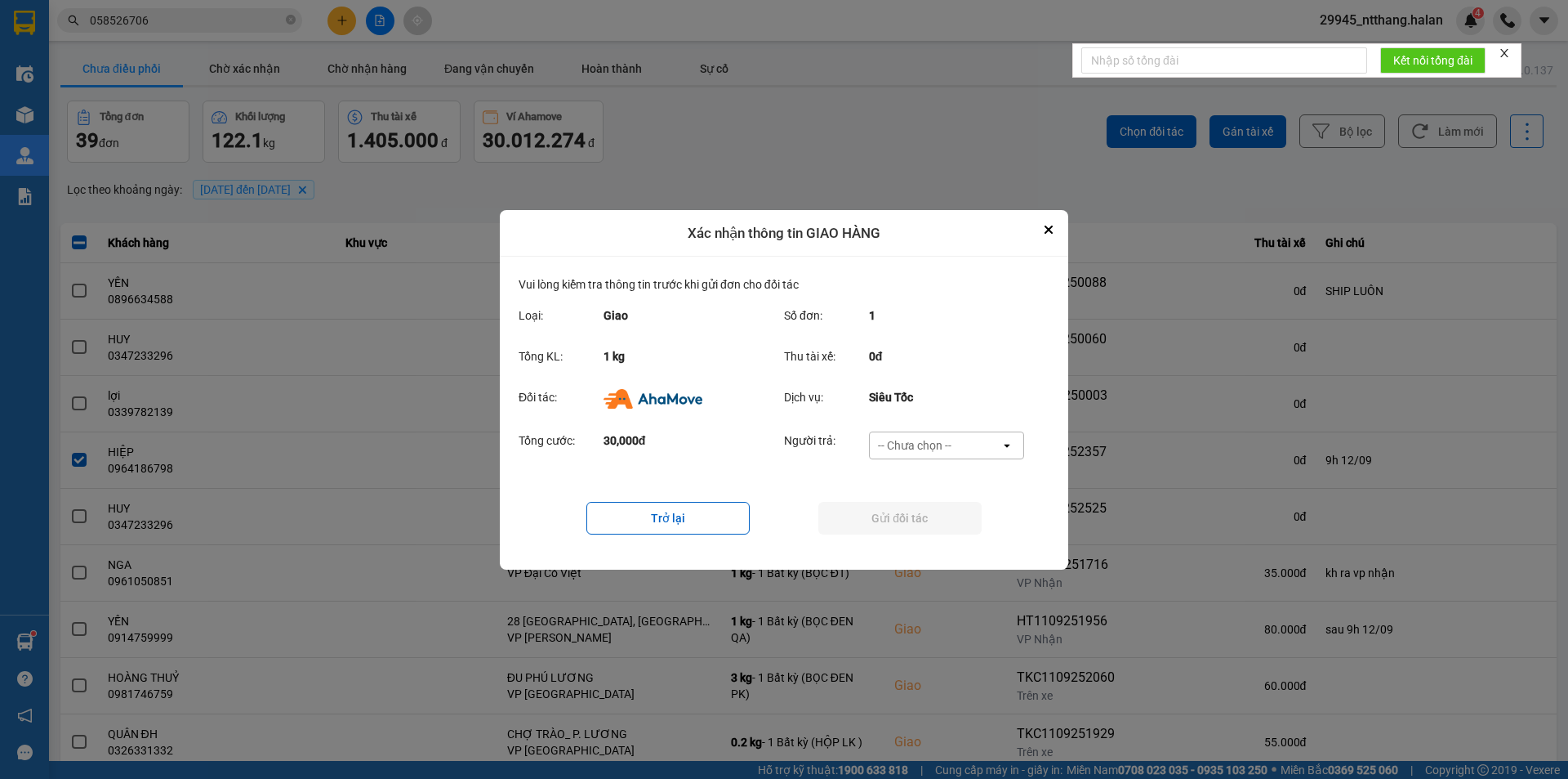
click at [932, 452] on div "-- Chưa chọn --" at bounding box center [915, 445] width 74 height 16
click at [937, 537] on span "Ví Ahamove" at bounding box center [914, 538] width 66 height 16
click at [941, 518] on button "Gửi đối tác" at bounding box center [900, 518] width 163 height 33
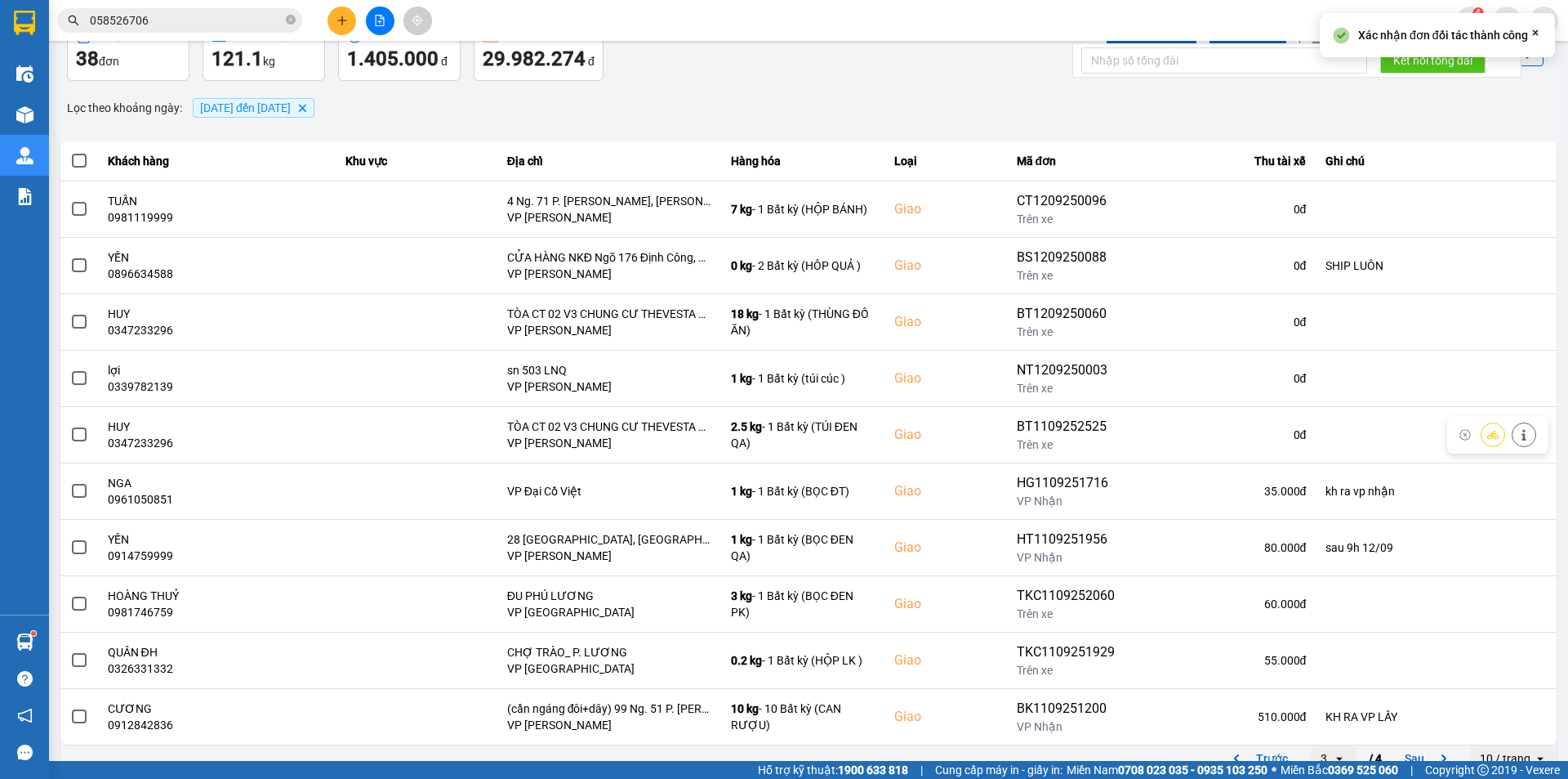
scroll to position [104, 0]
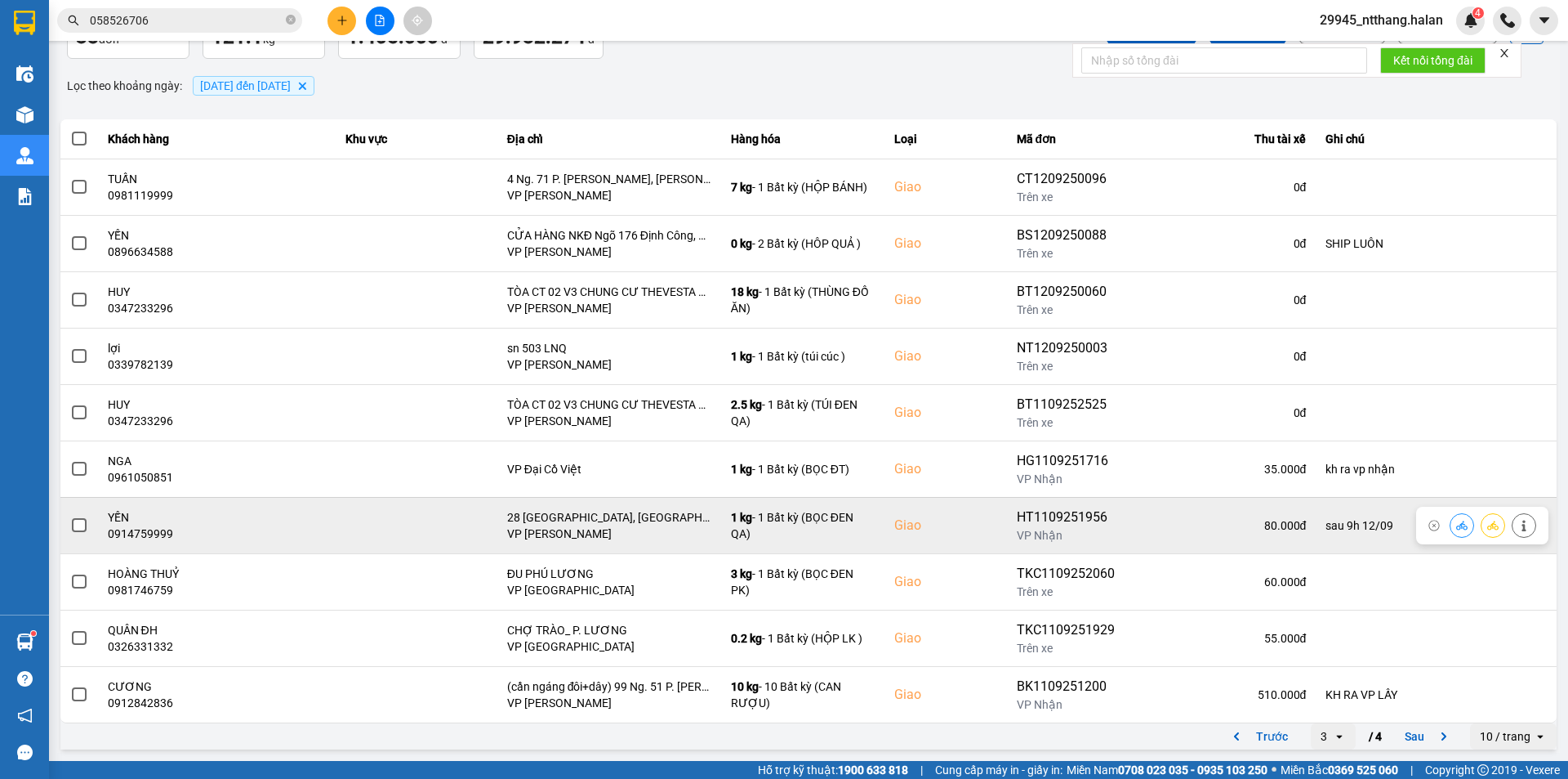
click at [81, 524] on span at bounding box center [79, 524] width 14 height 14
click at [70, 517] on input "checkbox" at bounding box center [70, 517] width 0 height 0
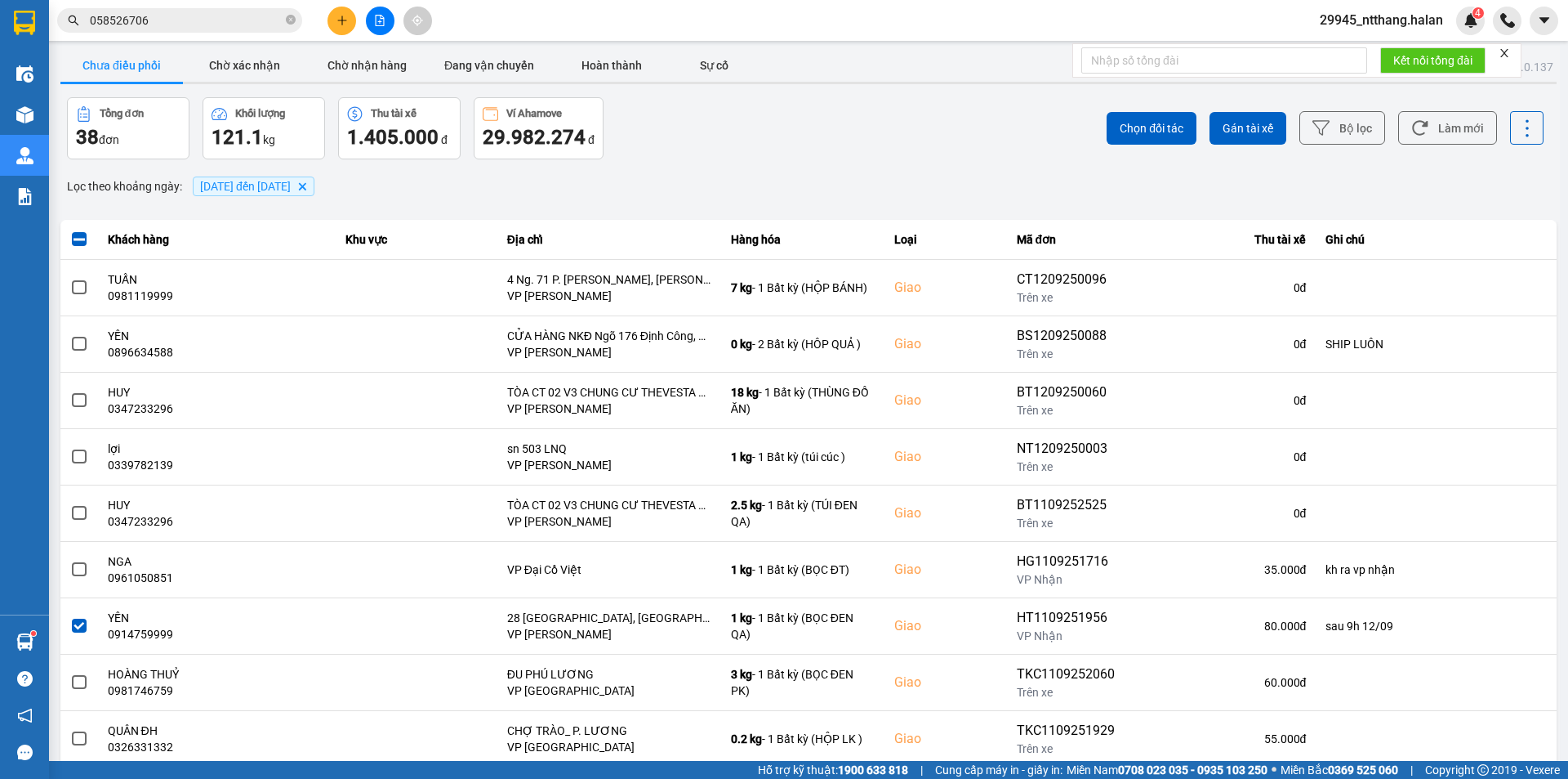
scroll to position [0, 0]
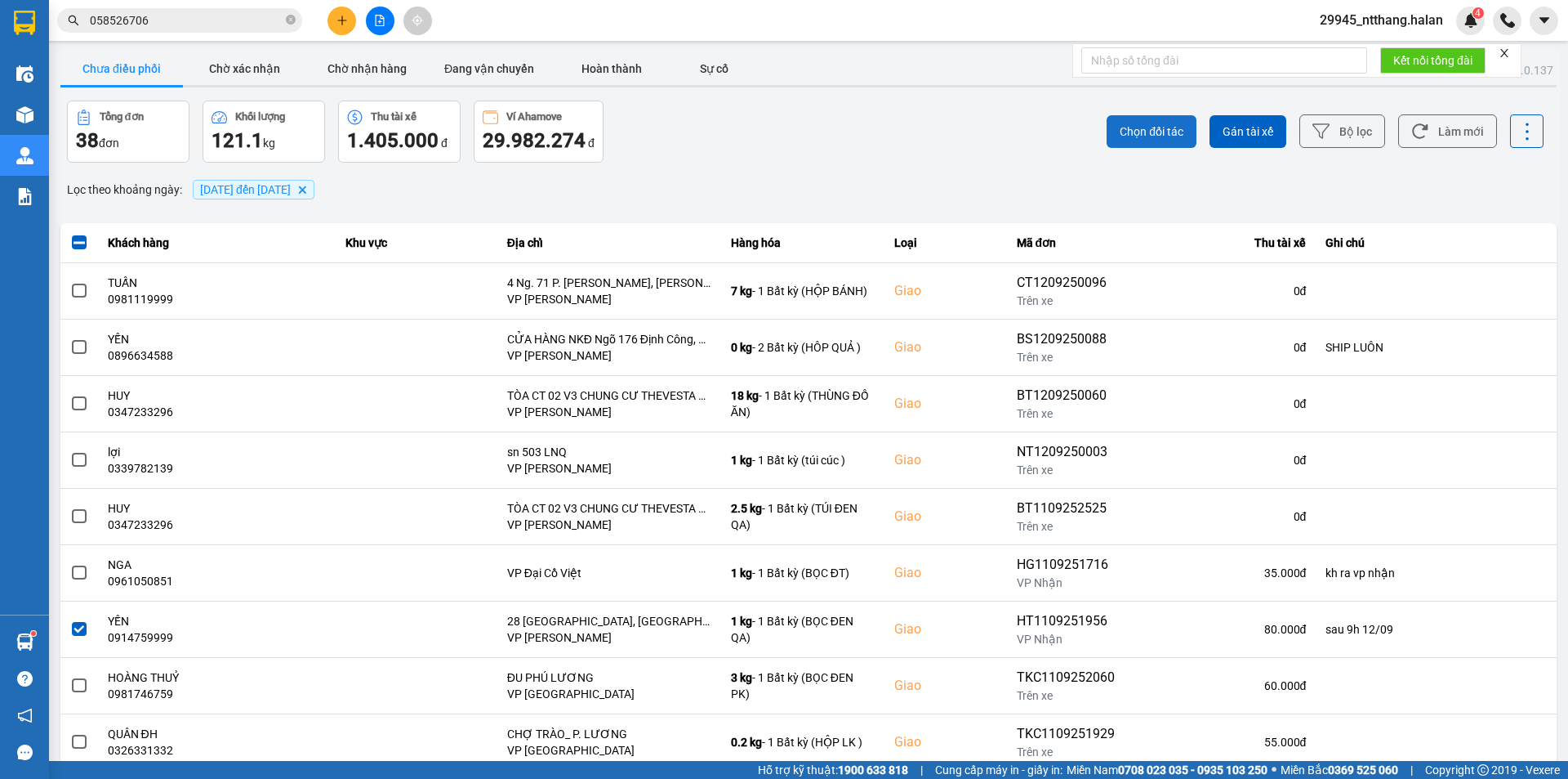
click at [1137, 135] on span "Chọn đối tác" at bounding box center [1151, 131] width 63 height 16
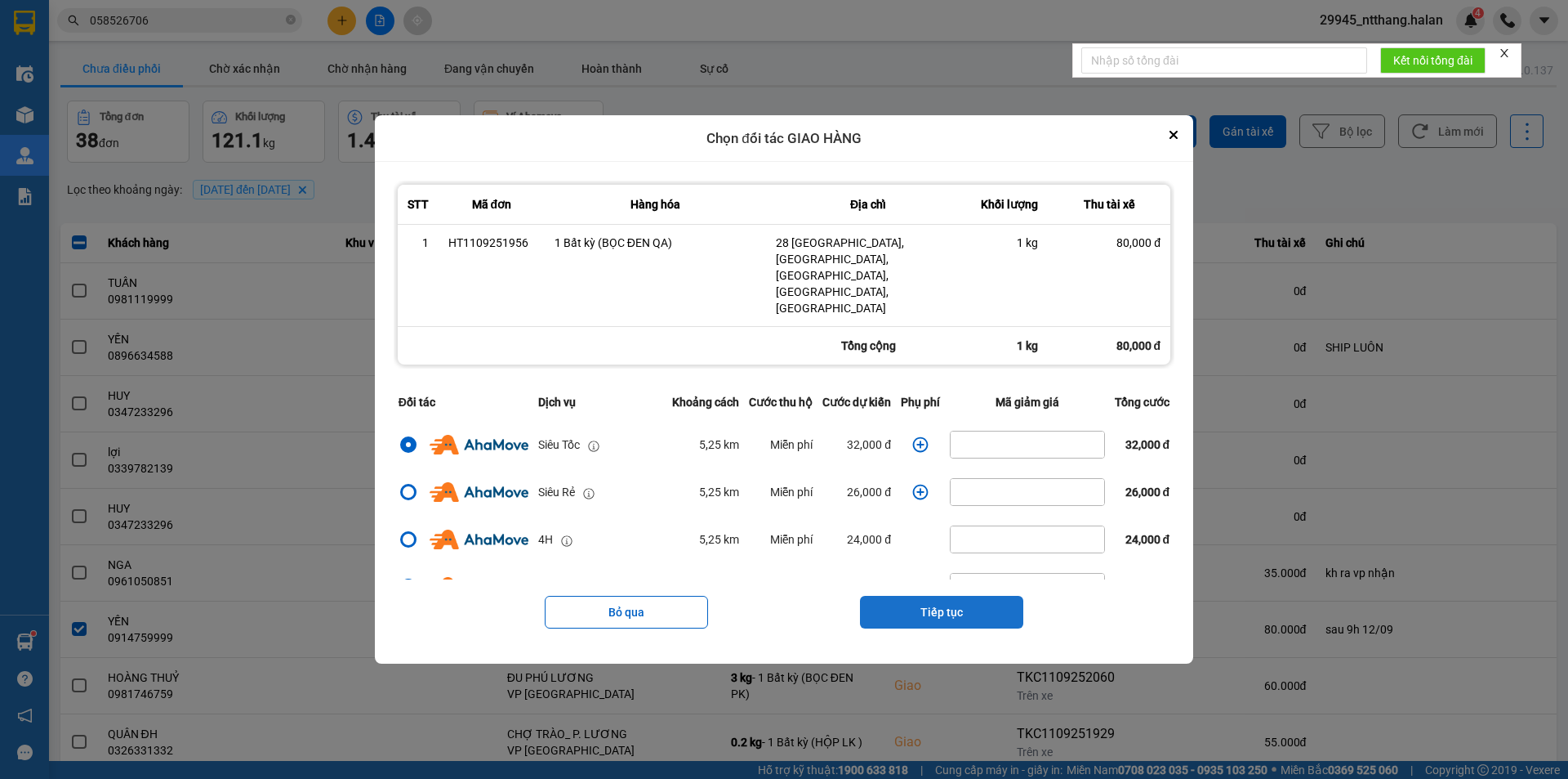
click at [970, 596] on button "Tiếp tục" at bounding box center [942, 612] width 163 height 33
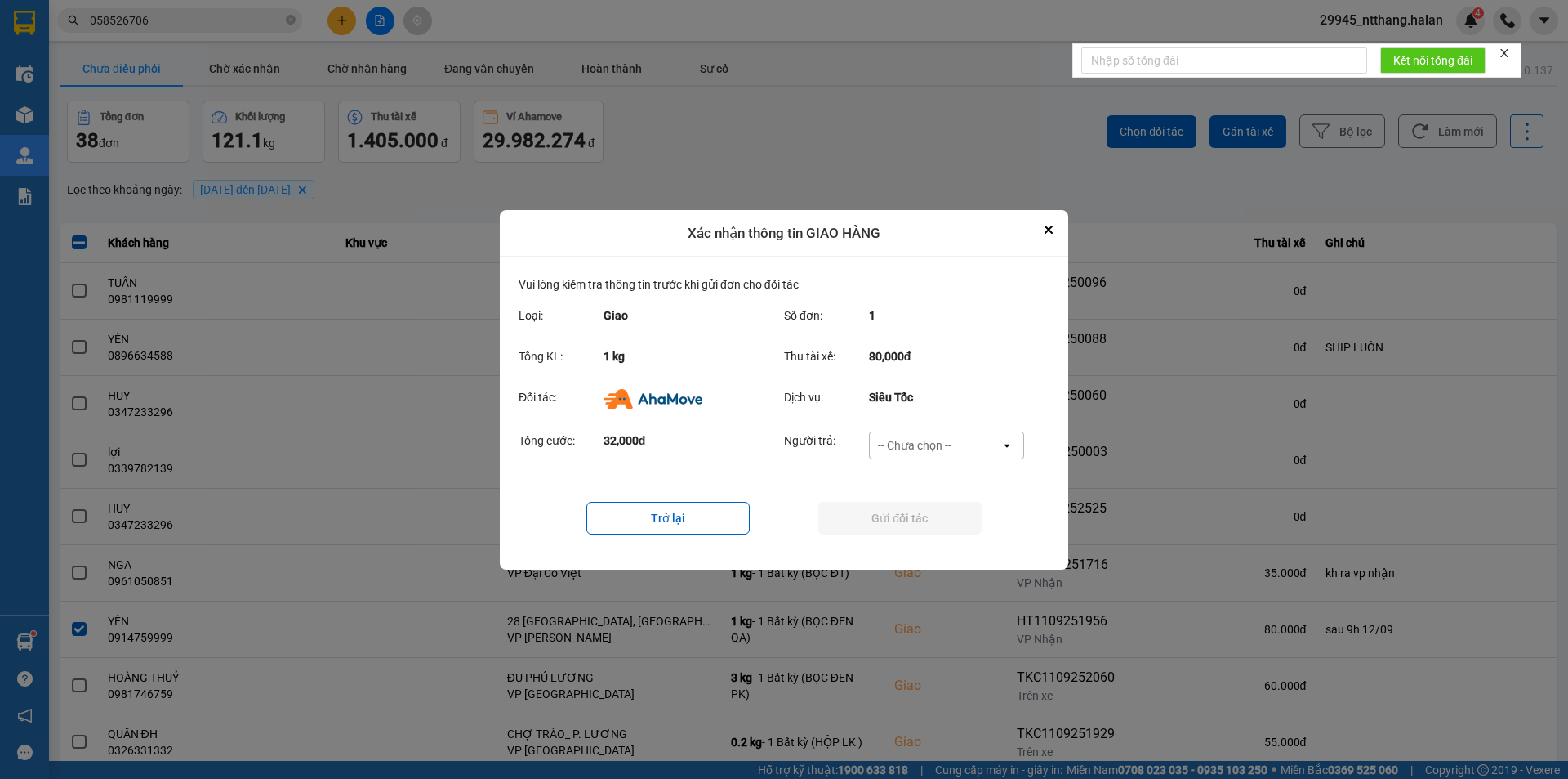
click at [953, 447] on div "-- Chưa chọn --" at bounding box center [935, 445] width 131 height 26
click at [930, 544] on span "Ví Ahamove" at bounding box center [914, 538] width 66 height 16
click at [938, 524] on button "Gửi đối tác" at bounding box center [900, 518] width 163 height 33
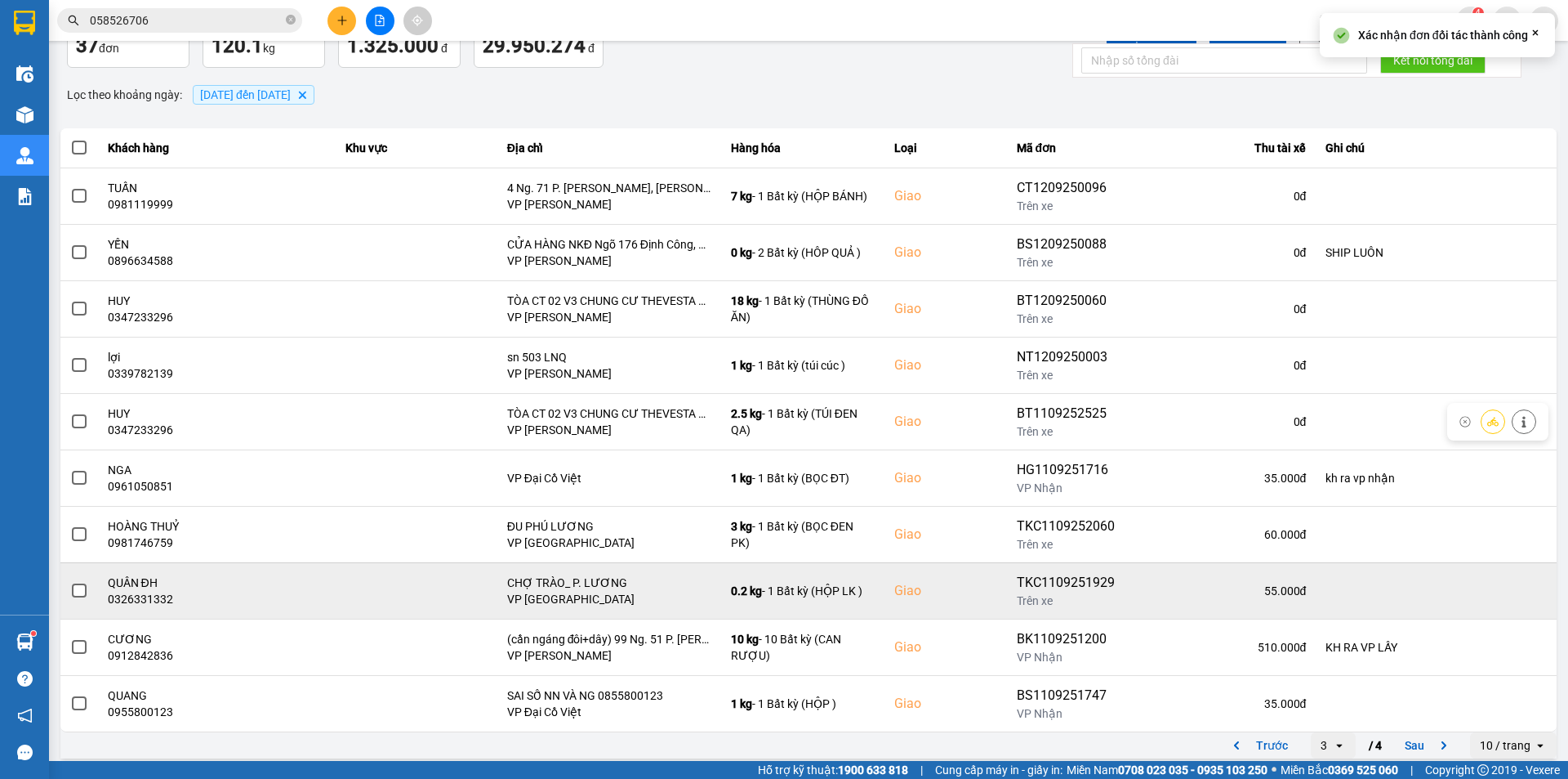
scroll to position [104, 0]
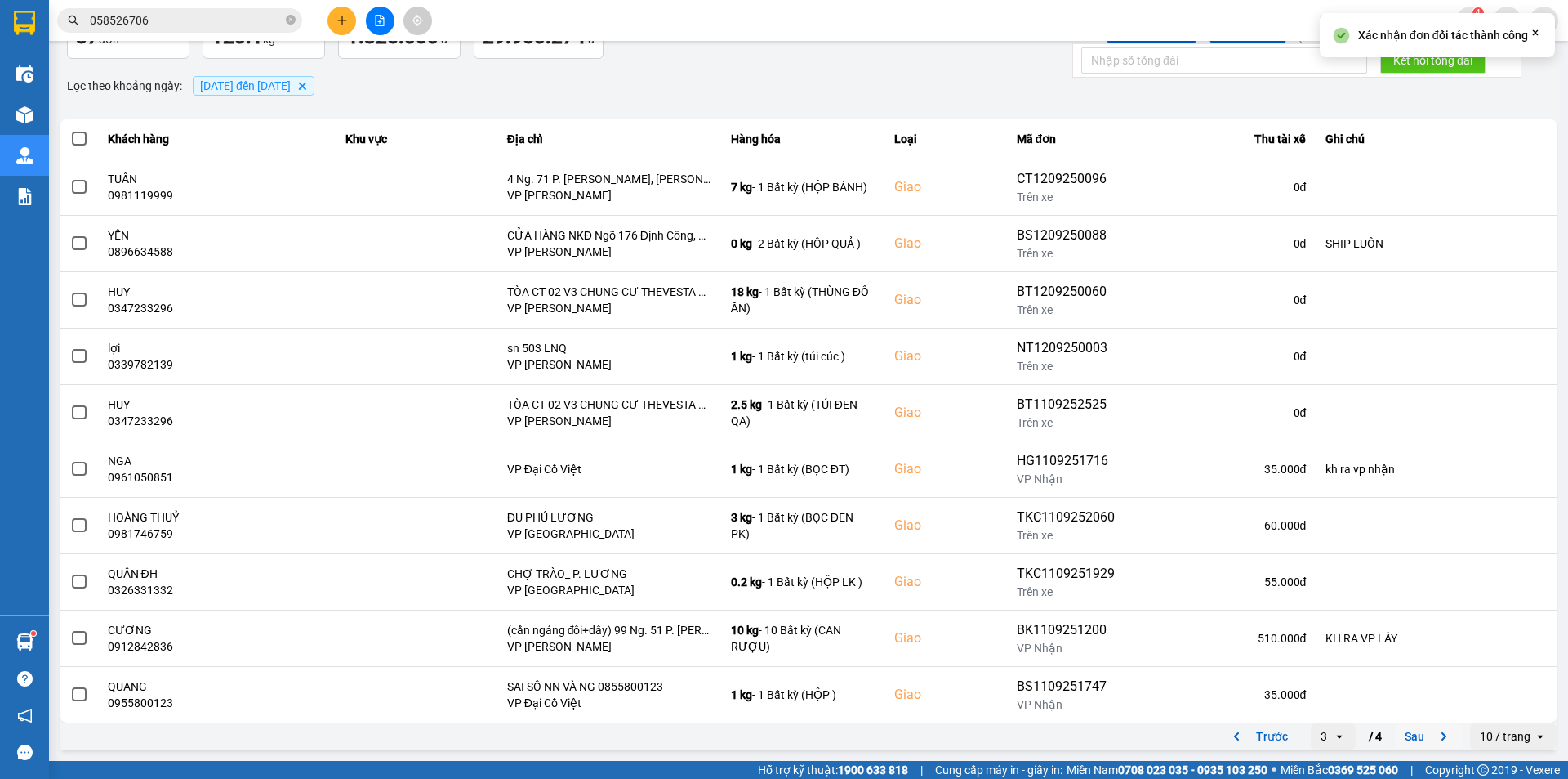
click at [1409, 738] on button "Sau" at bounding box center [1429, 737] width 68 height 25
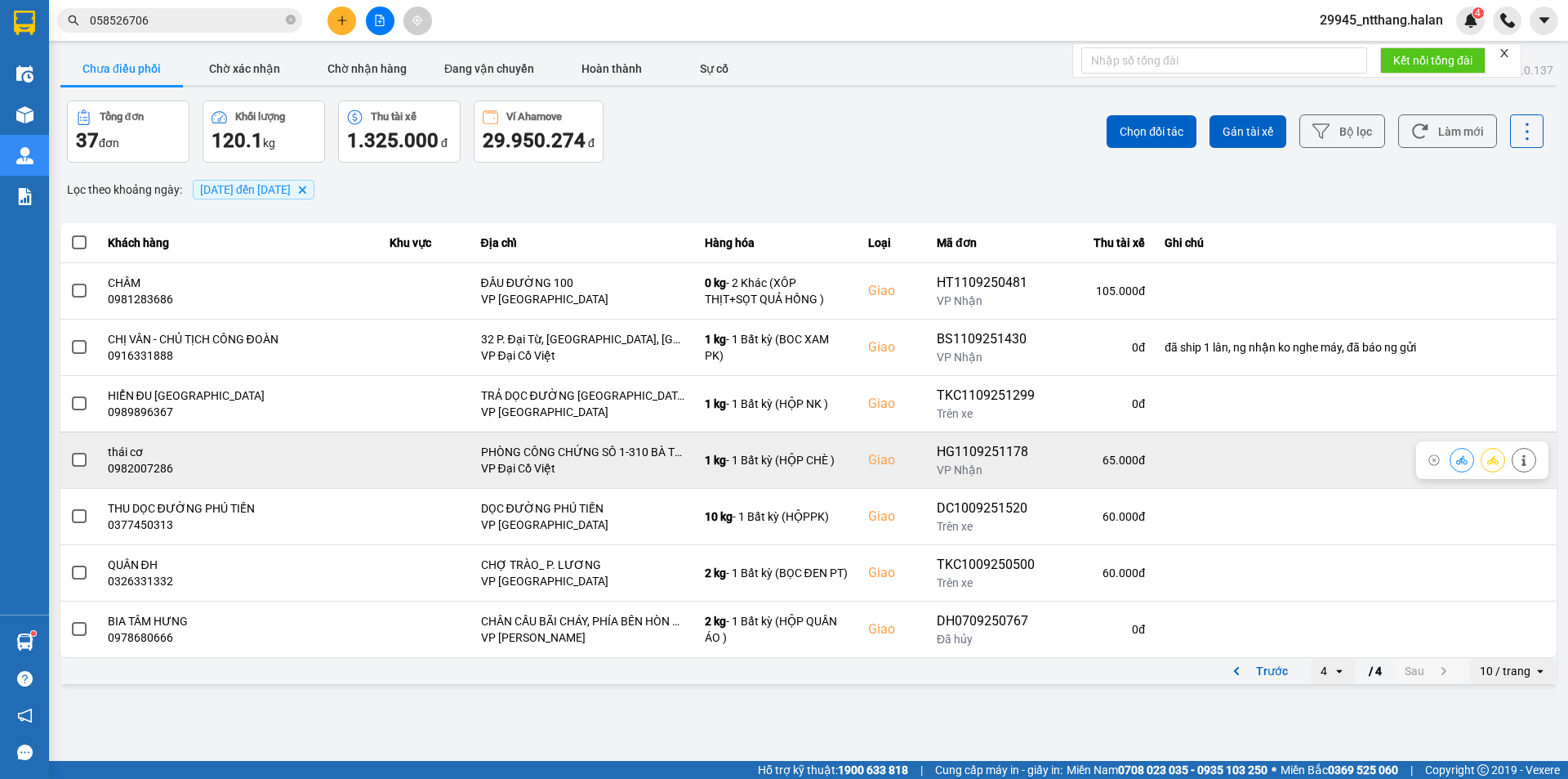
click at [83, 457] on span at bounding box center [79, 459] width 14 height 14
click at [70, 451] on input "checkbox" at bounding box center [70, 451] width 0 height 0
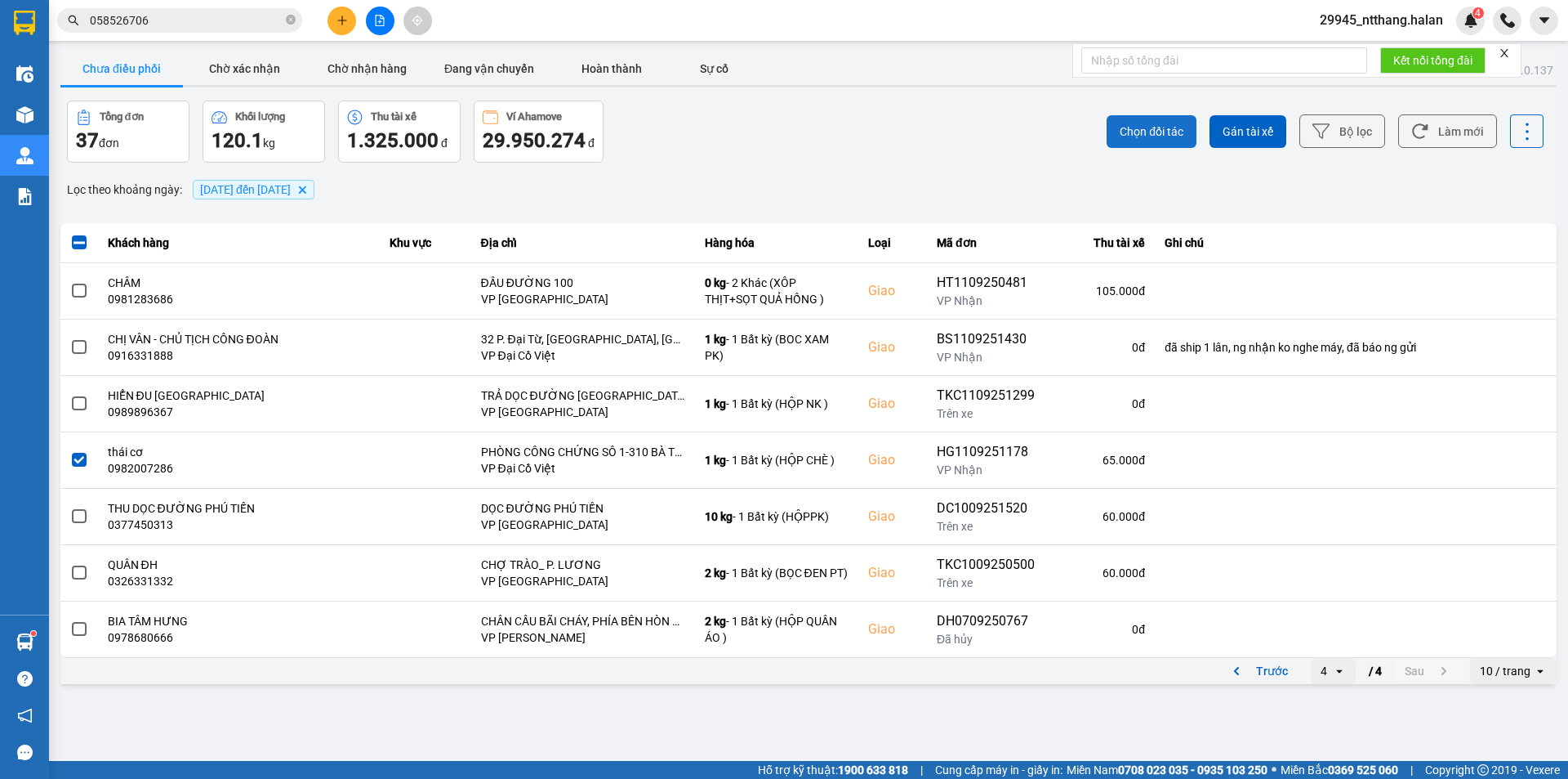
click at [1173, 139] on span "Chọn đối tác" at bounding box center [1151, 131] width 63 height 16
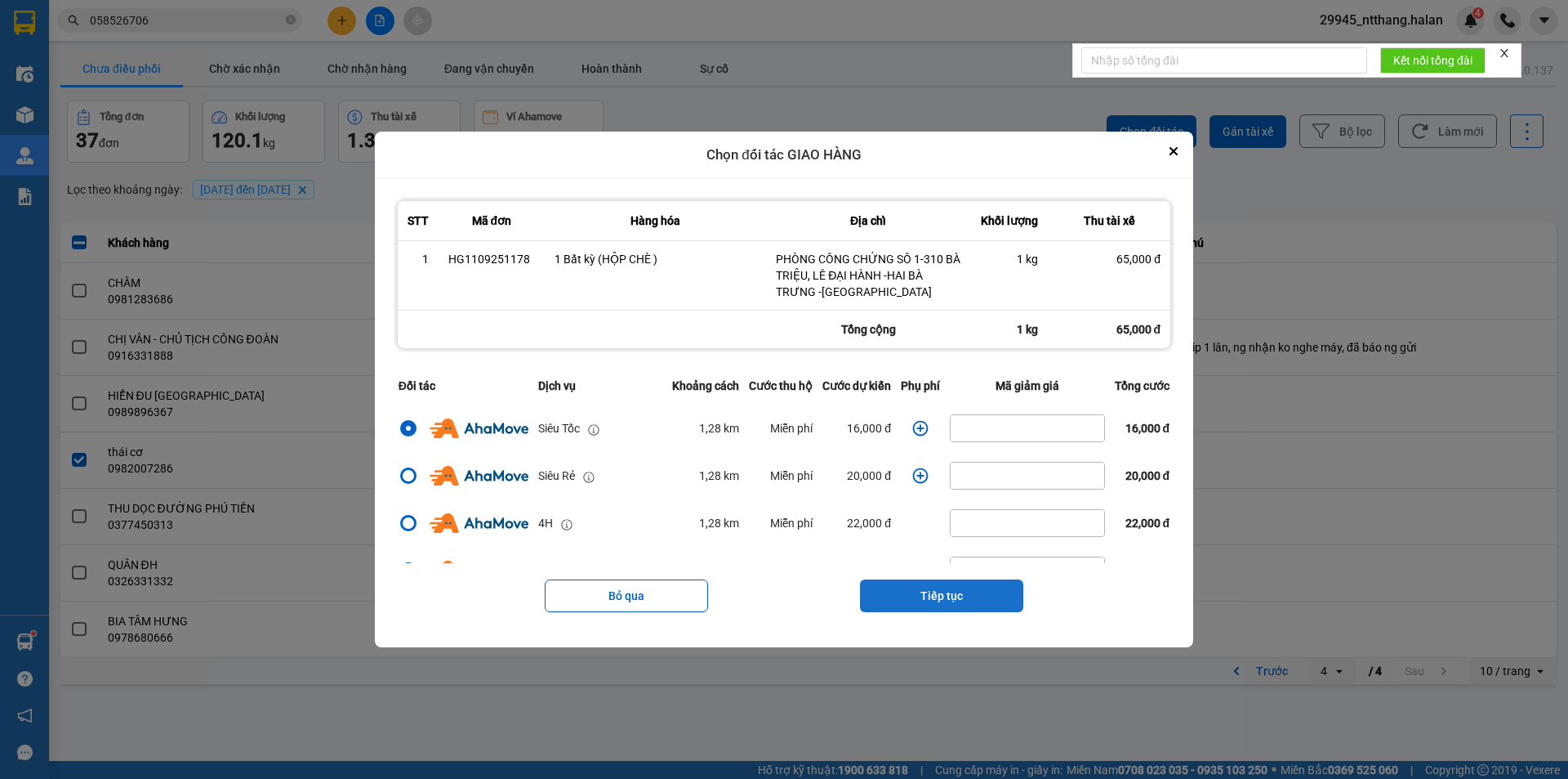
click at [950, 597] on button "Tiếp tục" at bounding box center [942, 596] width 163 height 33
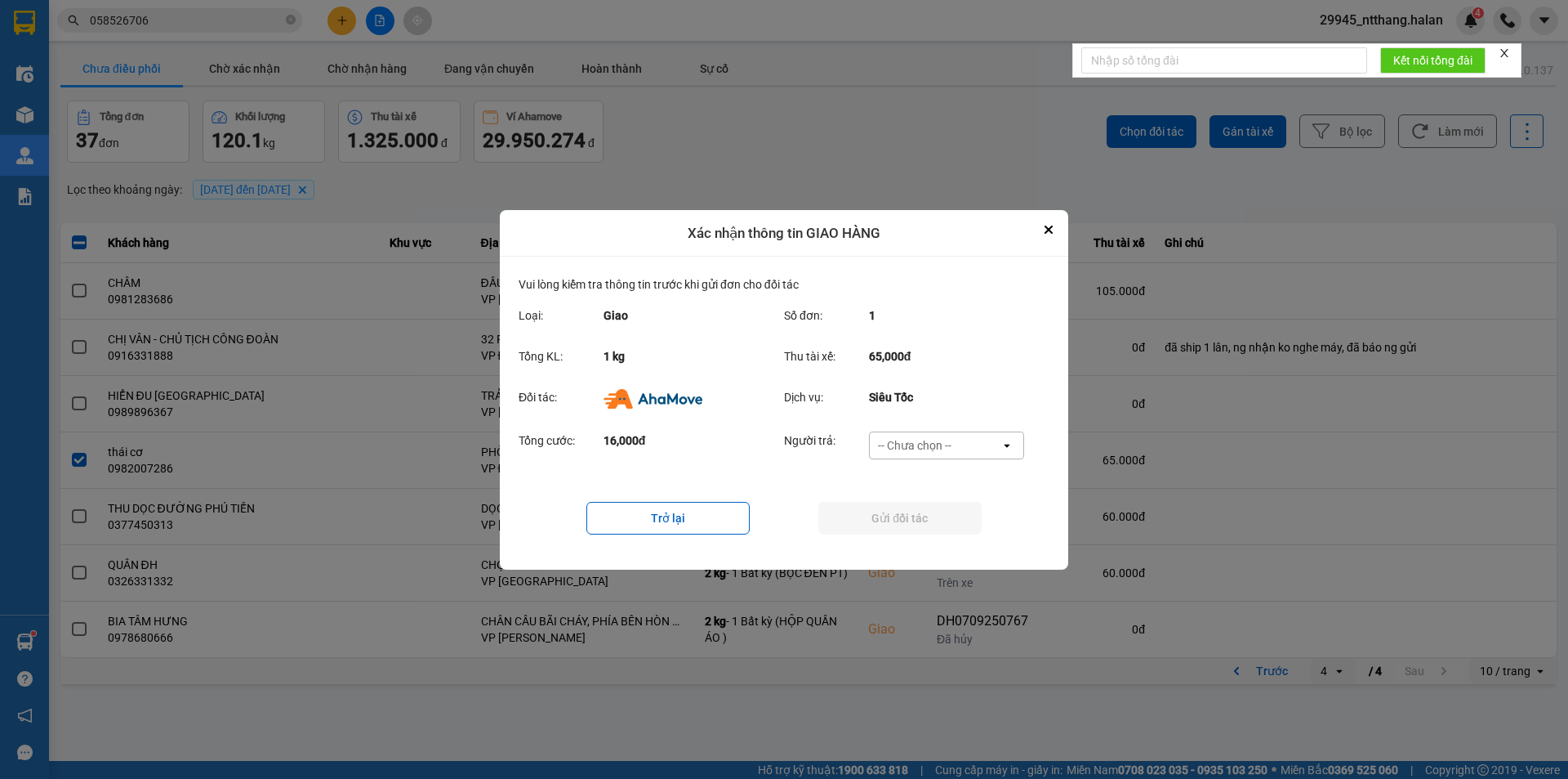
click at [943, 450] on div "-- Chưa chọn --" at bounding box center [915, 445] width 74 height 16
click at [927, 539] on span "Ví Ahamove" at bounding box center [914, 538] width 66 height 16
click at [930, 523] on button "Gửi đối tác" at bounding box center [900, 518] width 163 height 33
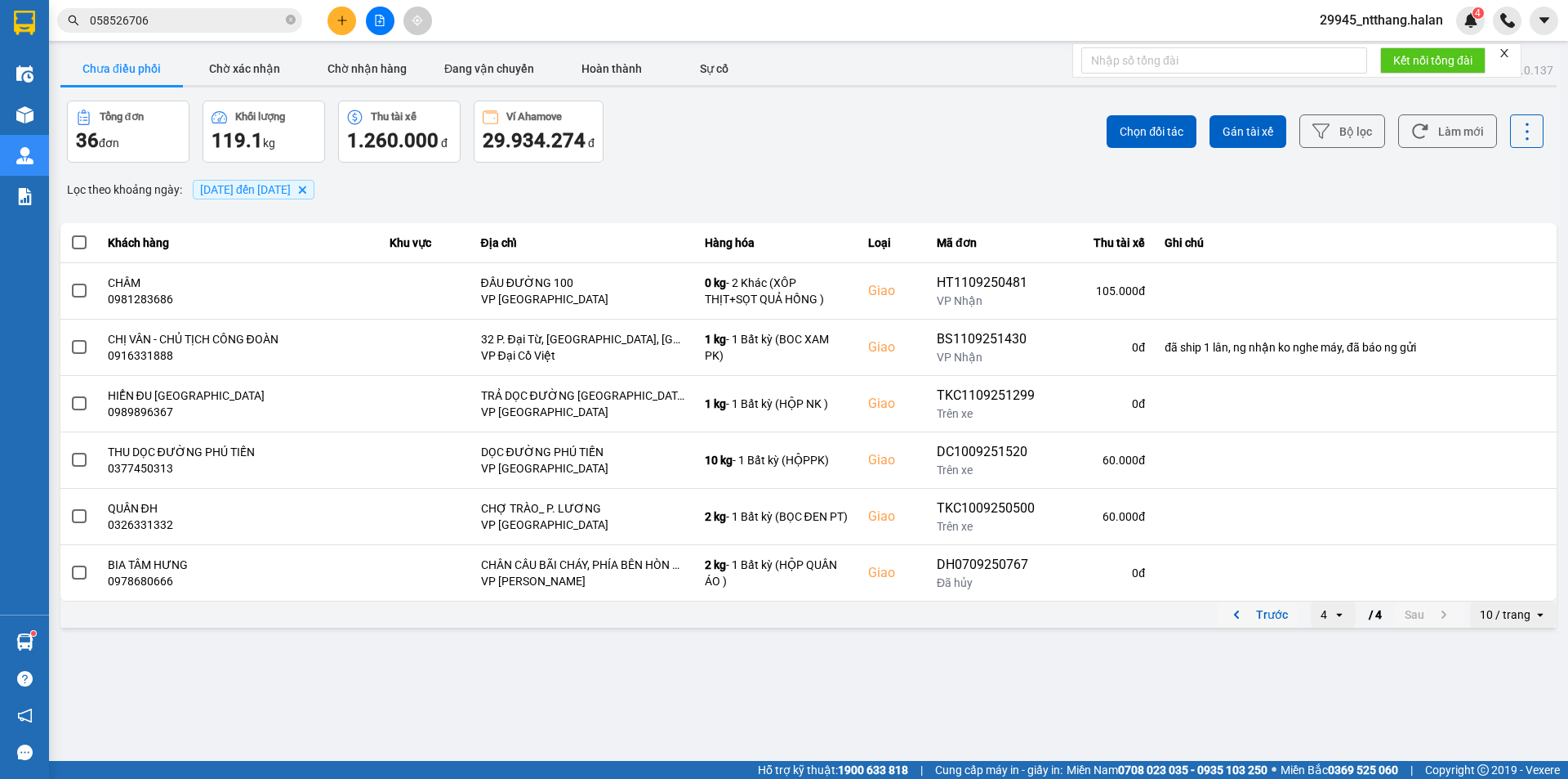
click at [1262, 611] on button "Trước" at bounding box center [1258, 615] width 81 height 25
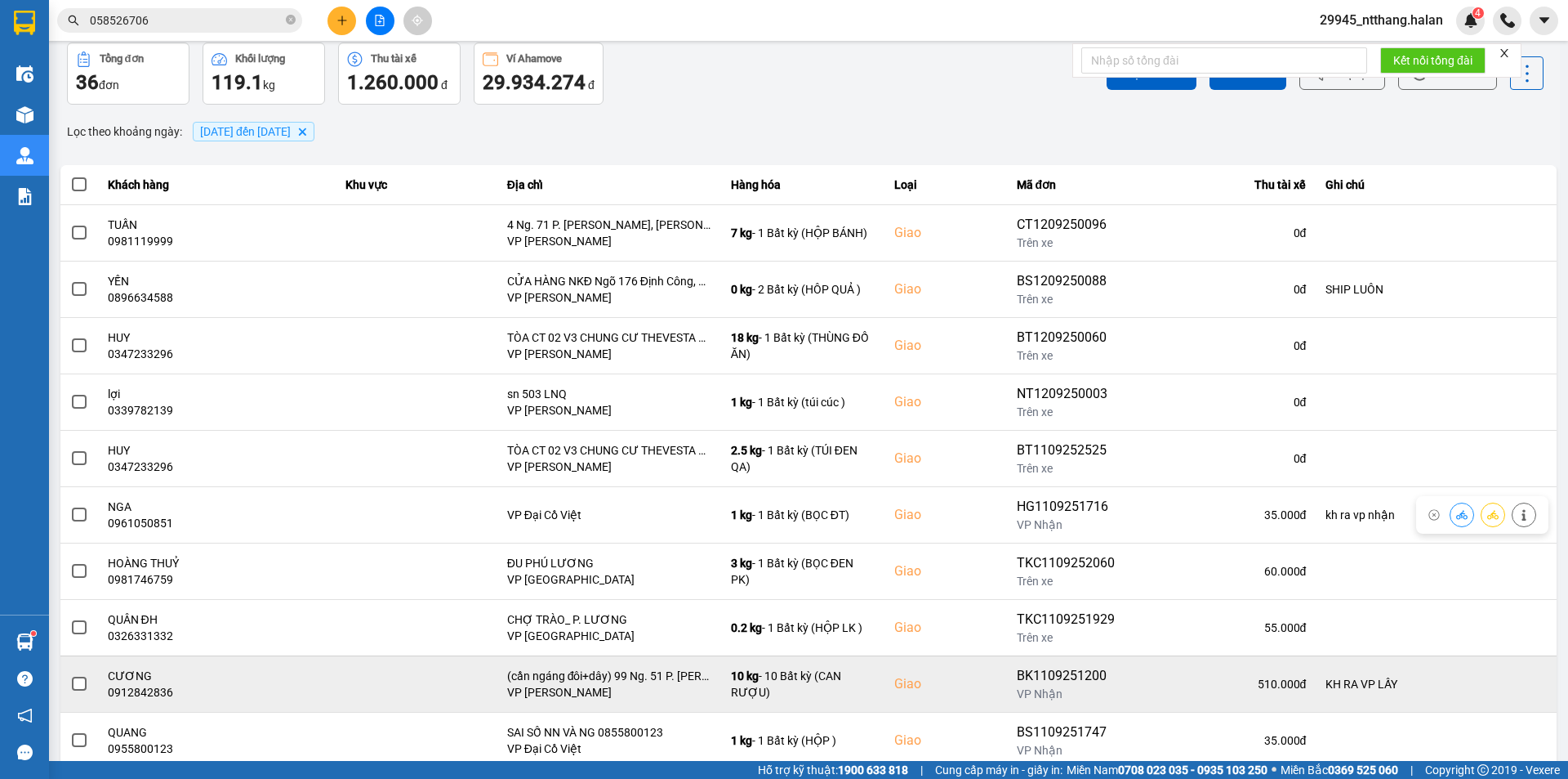
scroll to position [104, 0]
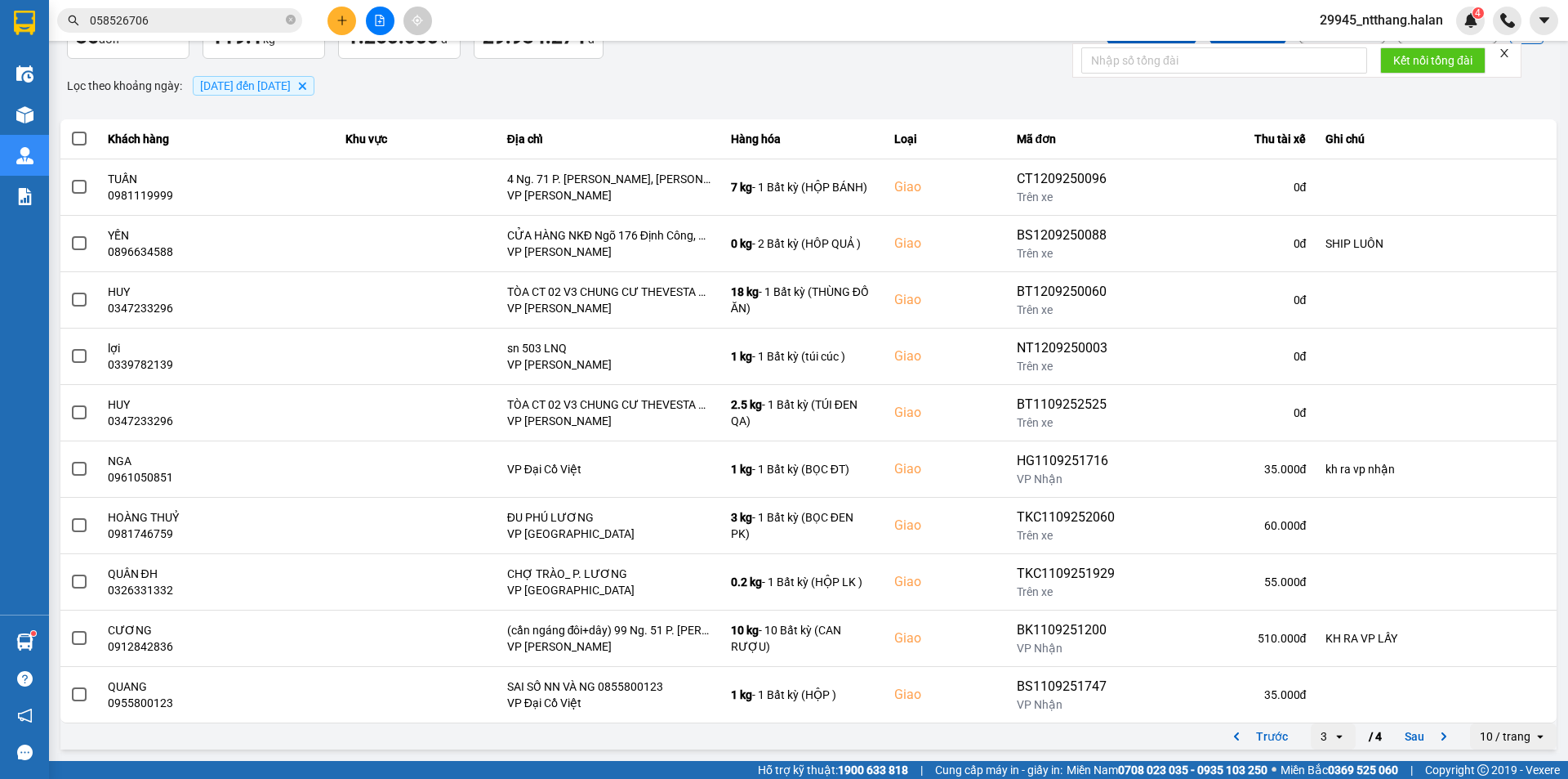
click at [1246, 737] on button "Trước" at bounding box center [1258, 737] width 81 height 25
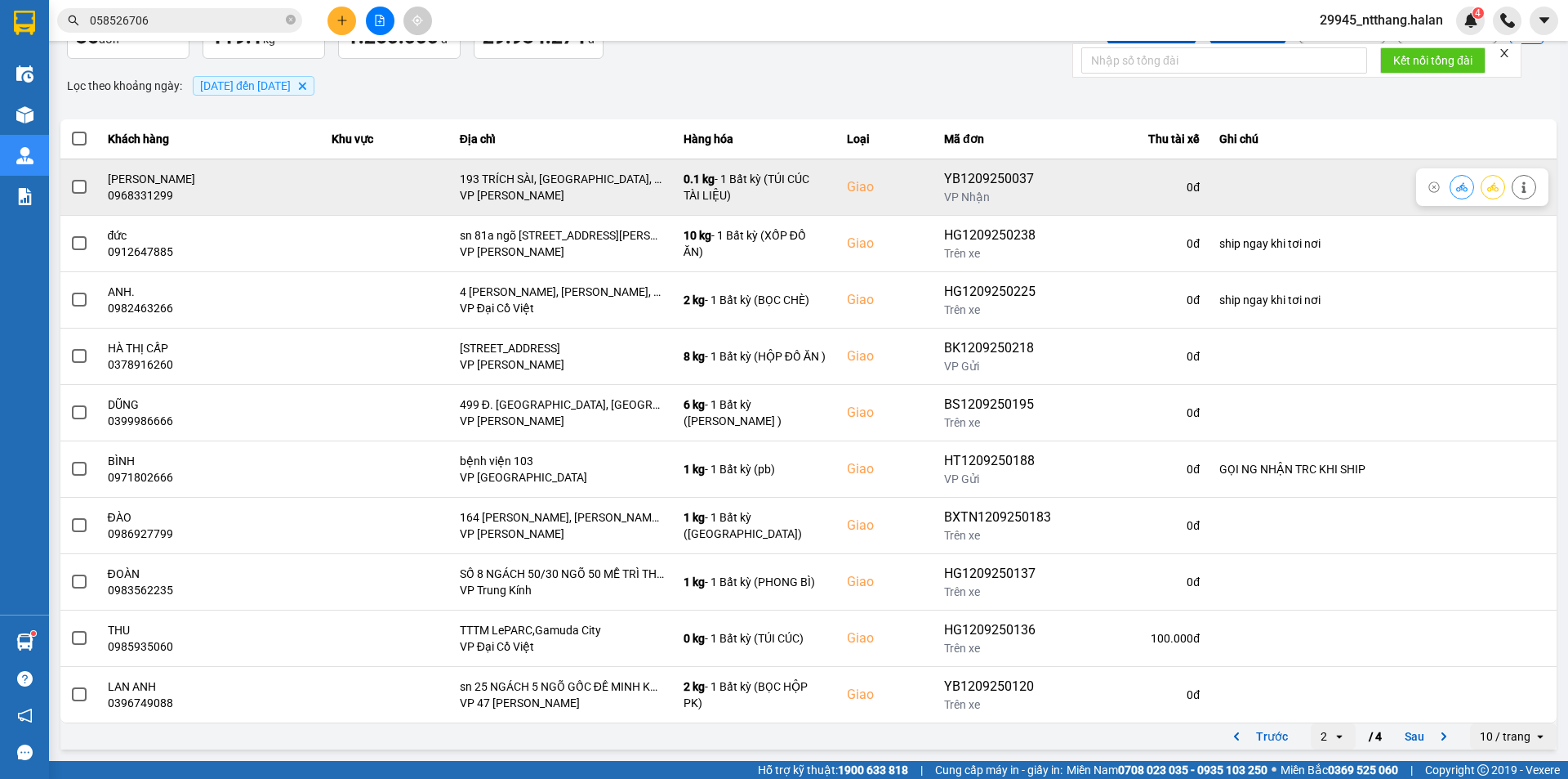
click at [75, 185] on span at bounding box center [79, 186] width 14 height 14
click at [70, 178] on input "checkbox" at bounding box center [70, 178] width 0 height 0
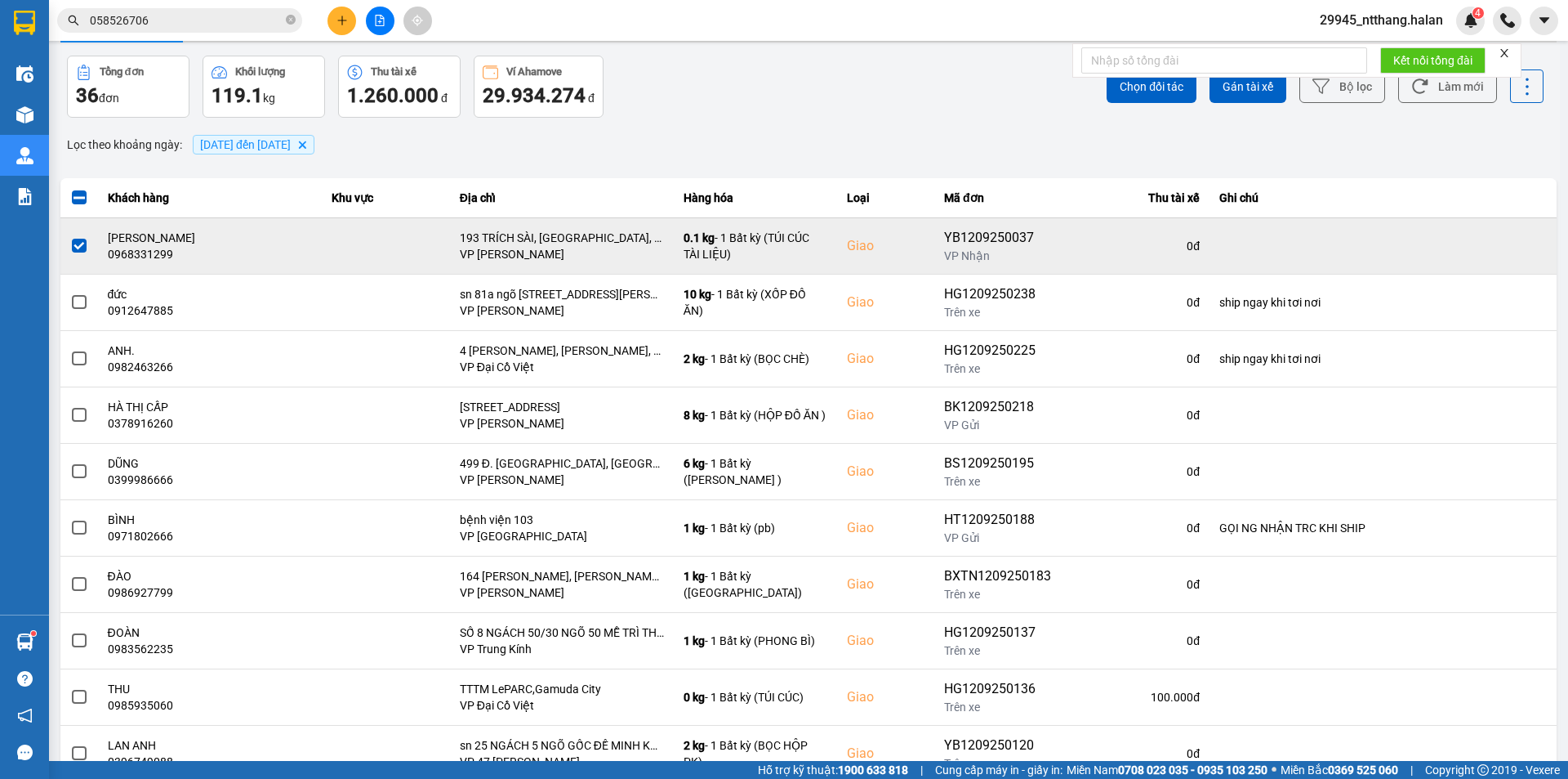
scroll to position [0, 0]
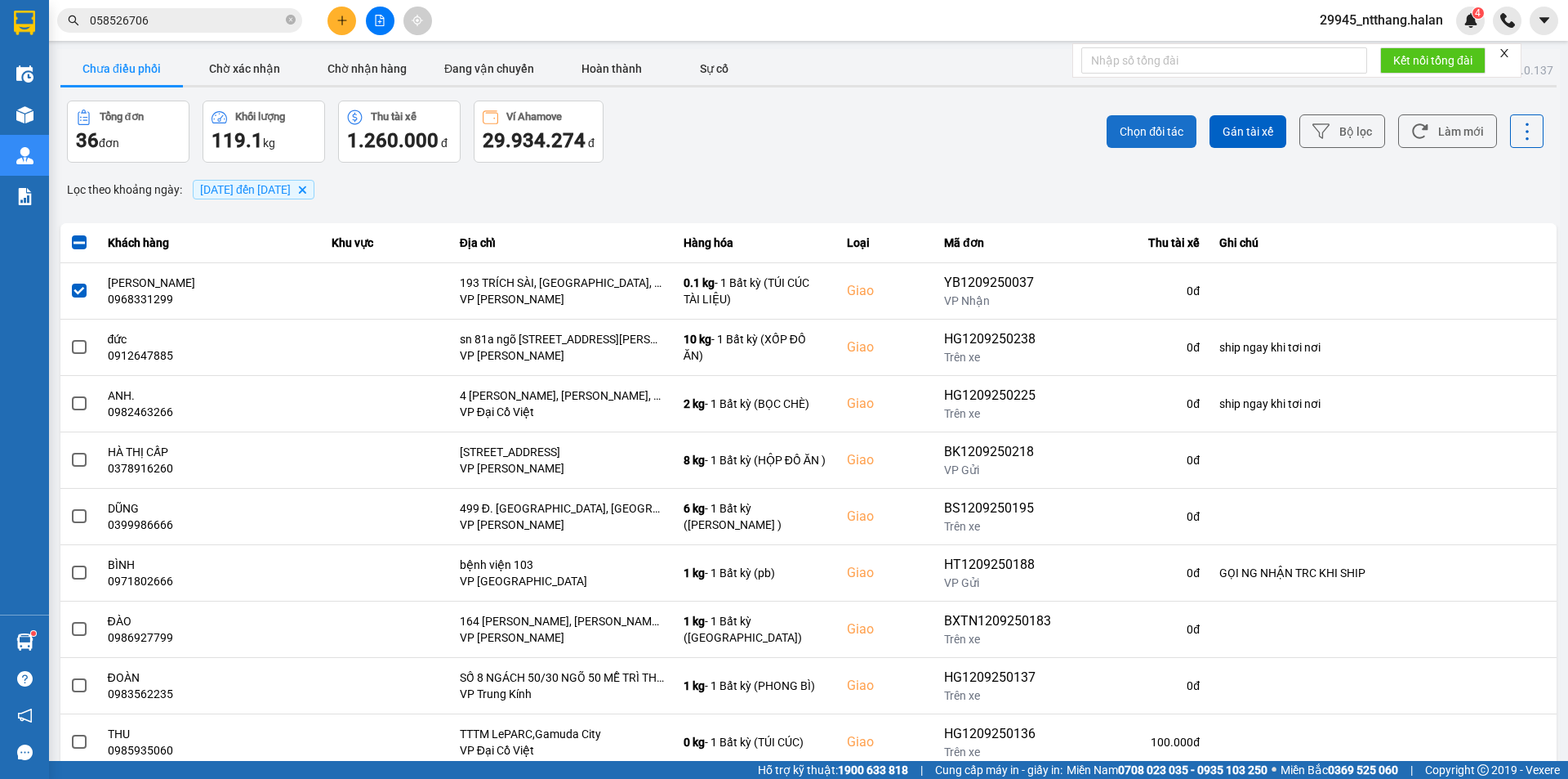
drag, startPoint x: 1114, startPoint y: 141, endPoint x: 1091, endPoint y: 144, distance: 23.2
click at [1110, 141] on button "Chọn đối tác" at bounding box center [1152, 132] width 90 height 33
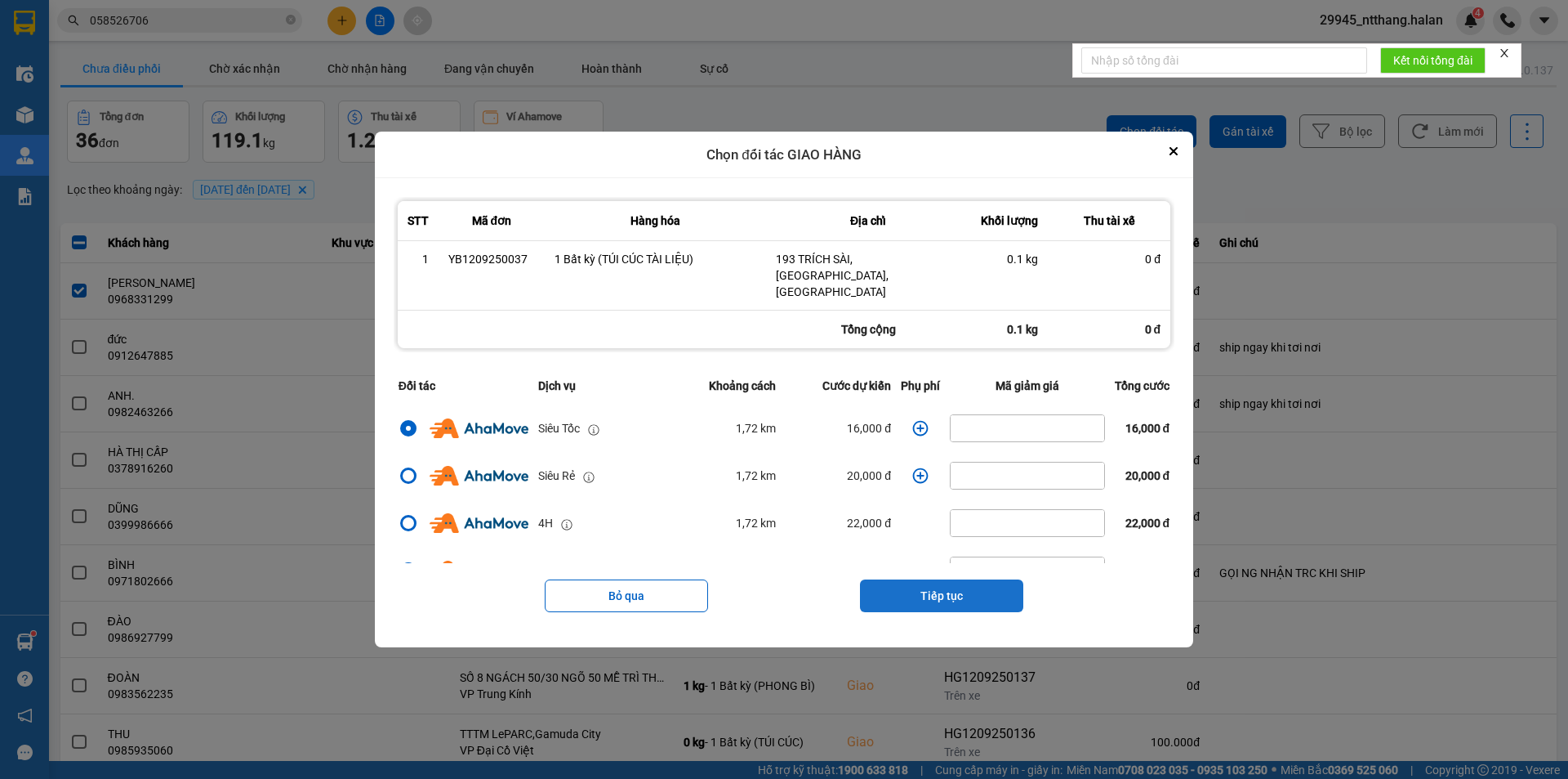
click at [909, 580] on button "Tiếp tục" at bounding box center [942, 596] width 163 height 33
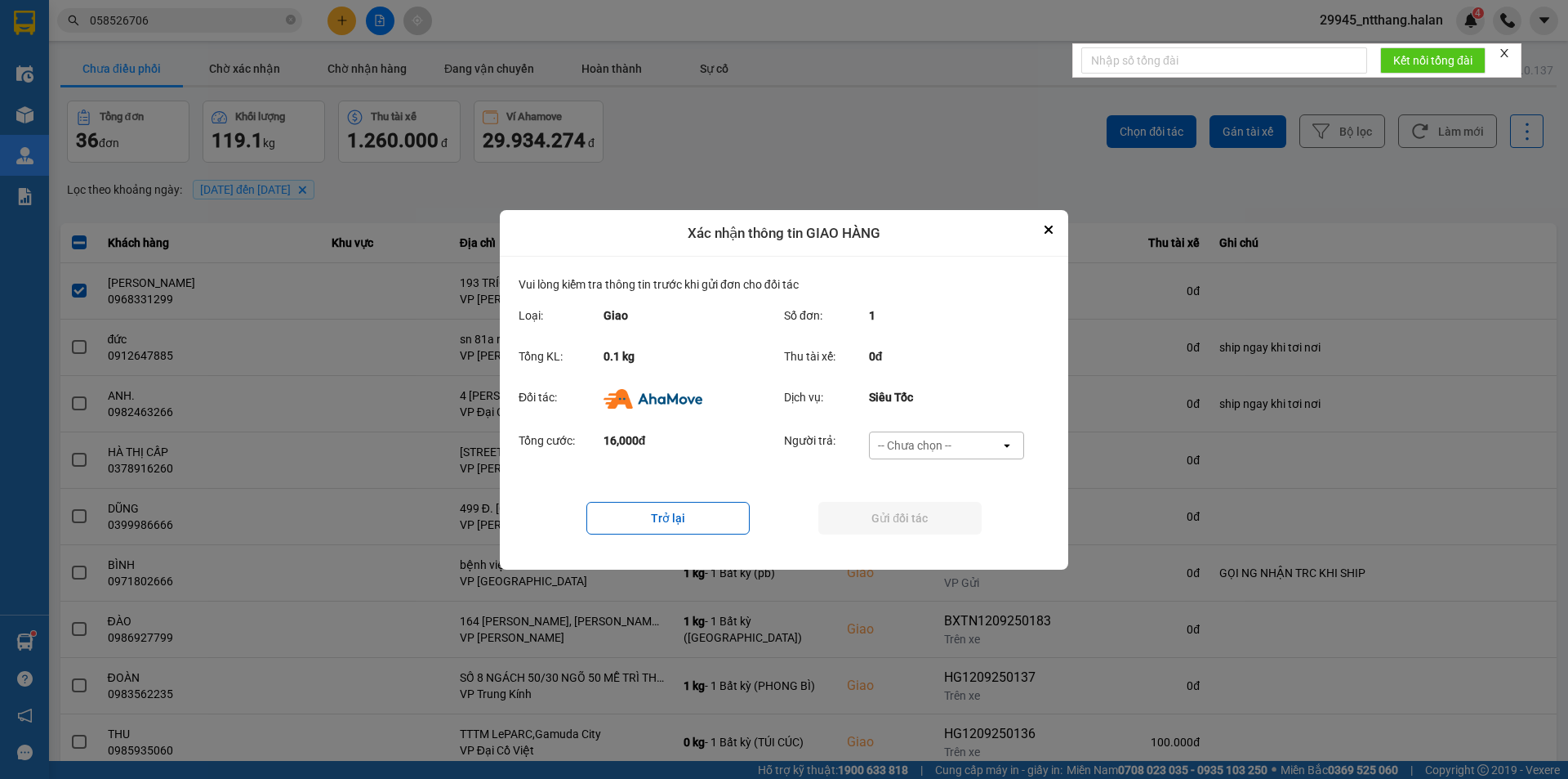
click at [944, 447] on div "-- Chưa chọn --" at bounding box center [915, 445] width 74 height 16
click at [917, 540] on span "Ví Ahamove" at bounding box center [914, 538] width 66 height 16
click at [917, 523] on button "Gửi đối tác" at bounding box center [900, 518] width 163 height 33
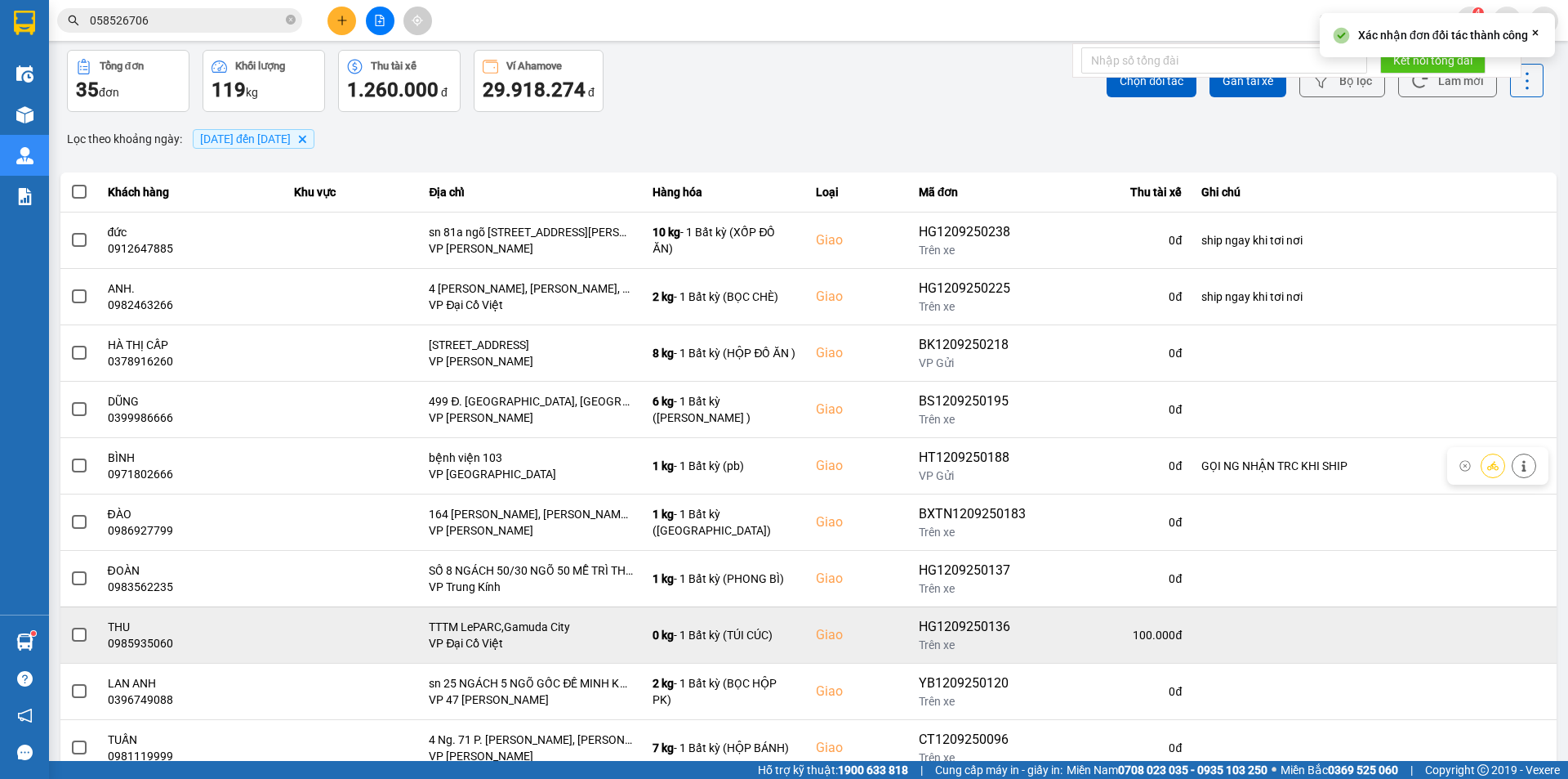
scroll to position [104, 0]
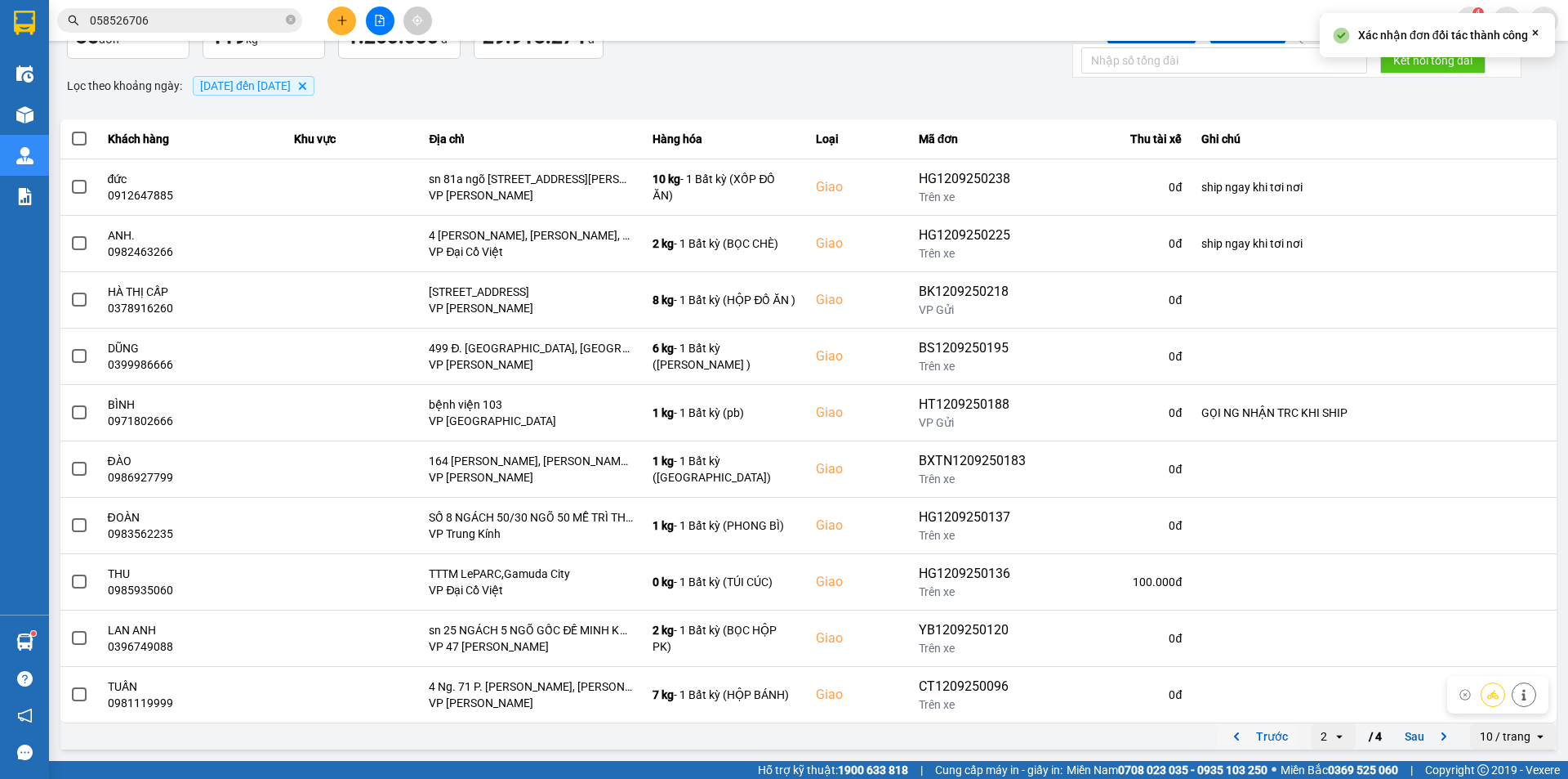
click at [1266, 731] on button "Trước" at bounding box center [1258, 737] width 81 height 25
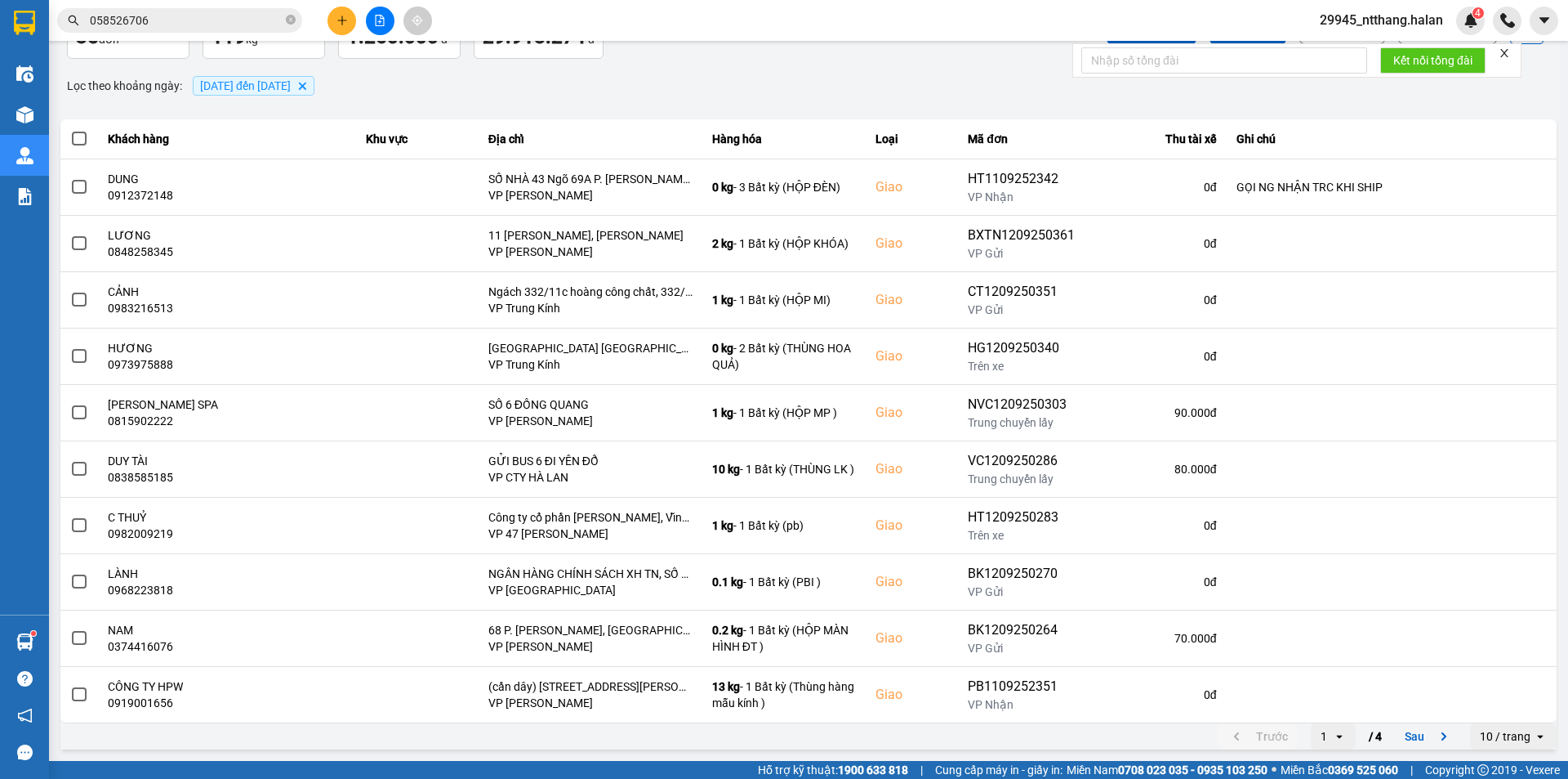
click at [186, 15] on input "058526706" at bounding box center [186, 20] width 193 height 18
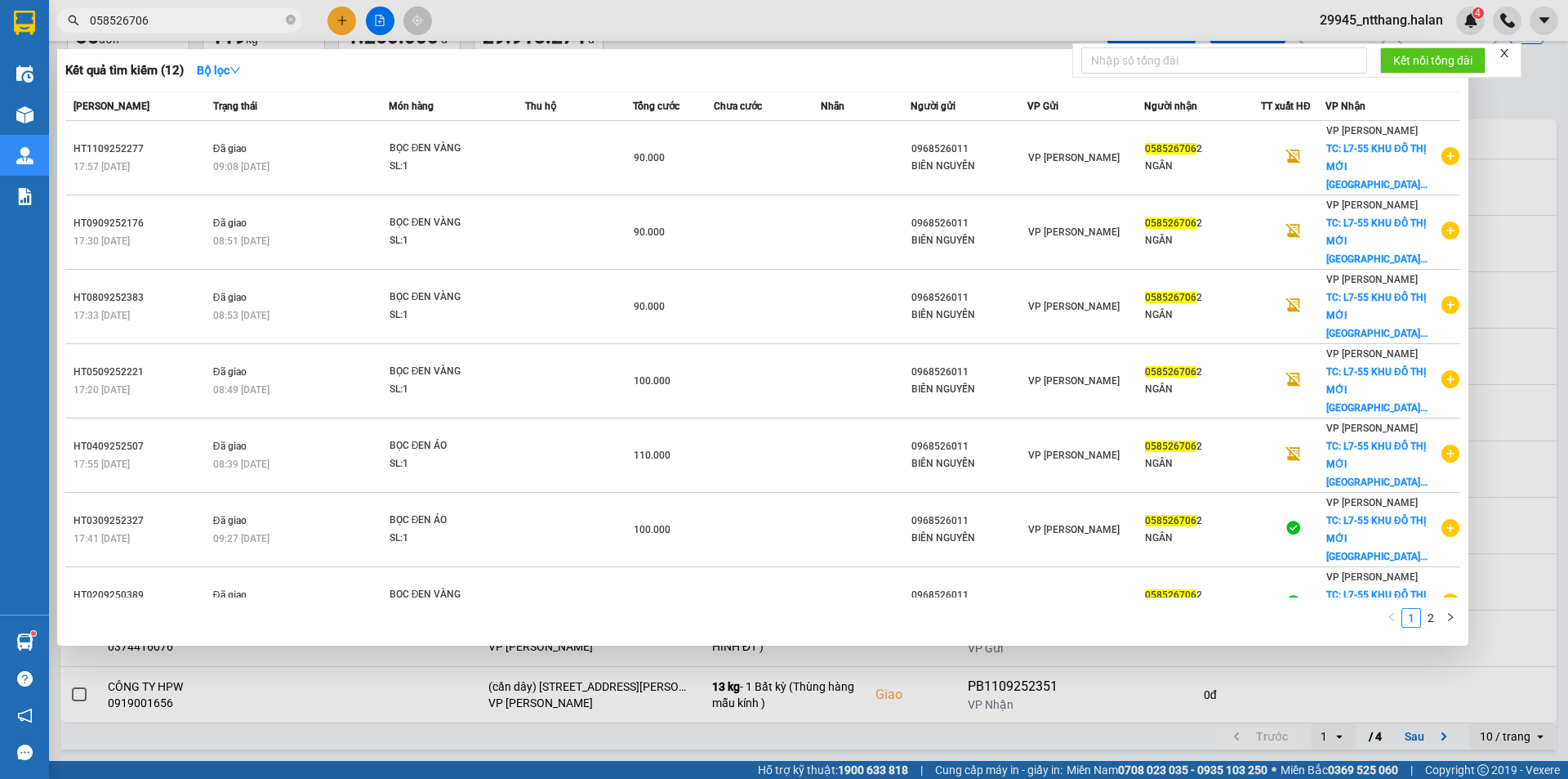
click at [186, 15] on input "058526706" at bounding box center [186, 20] width 193 height 18
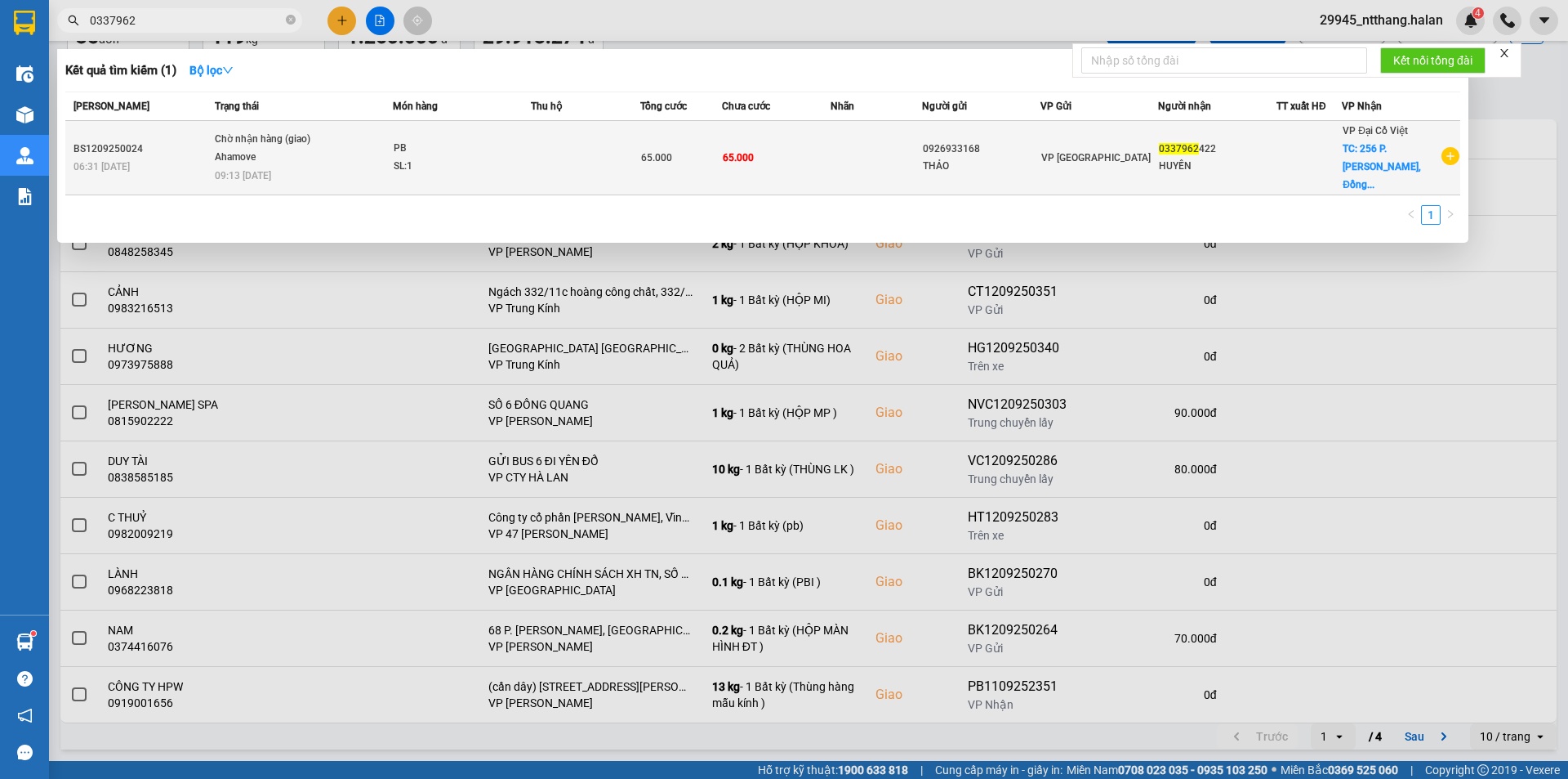
type input "0337962"
click at [567, 151] on td at bounding box center [586, 158] width 109 height 74
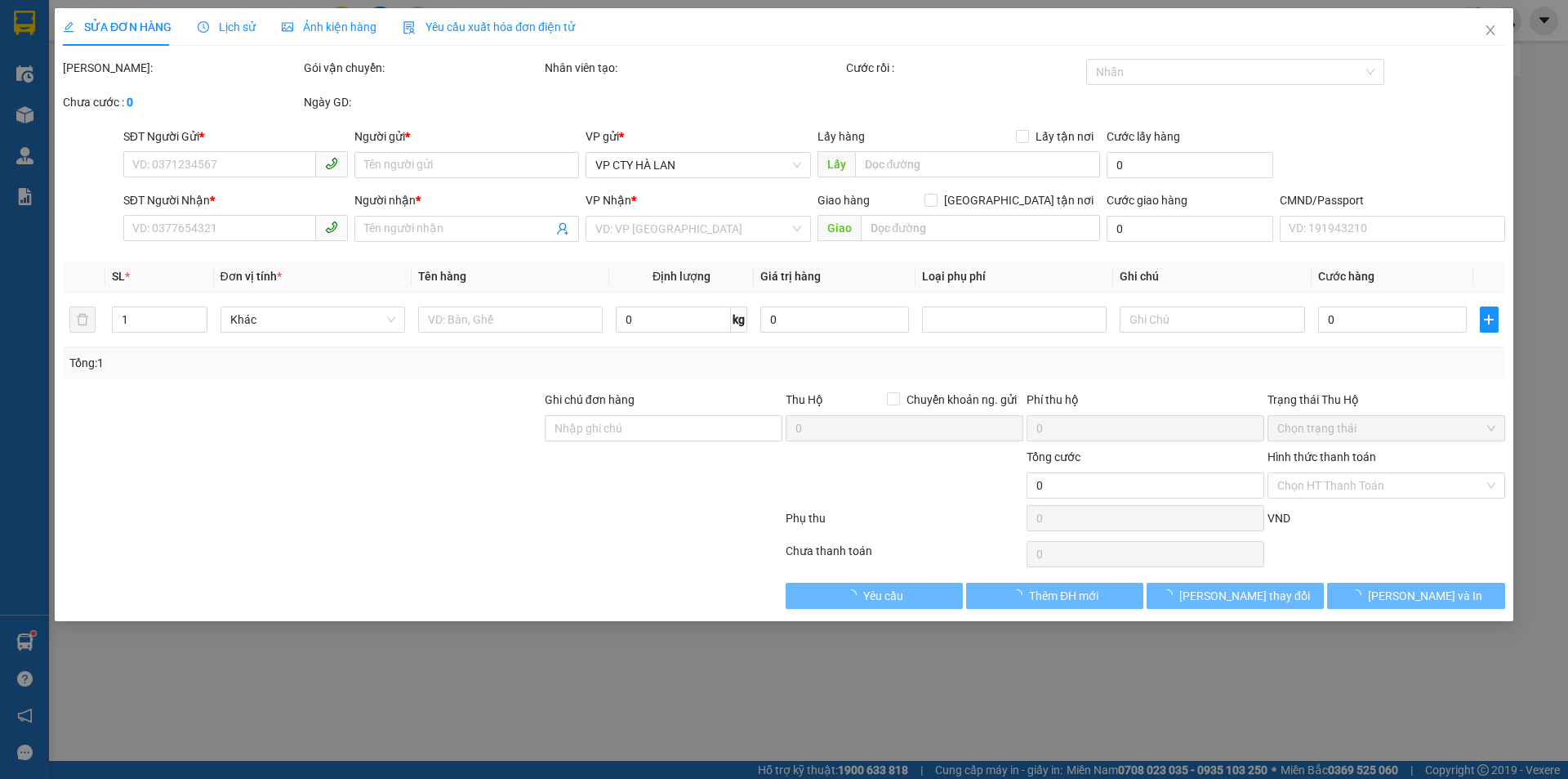
type input "0926933168"
type input "THẢO"
type input "0337962422"
type input "HUYỀN"
checkbox input "true"
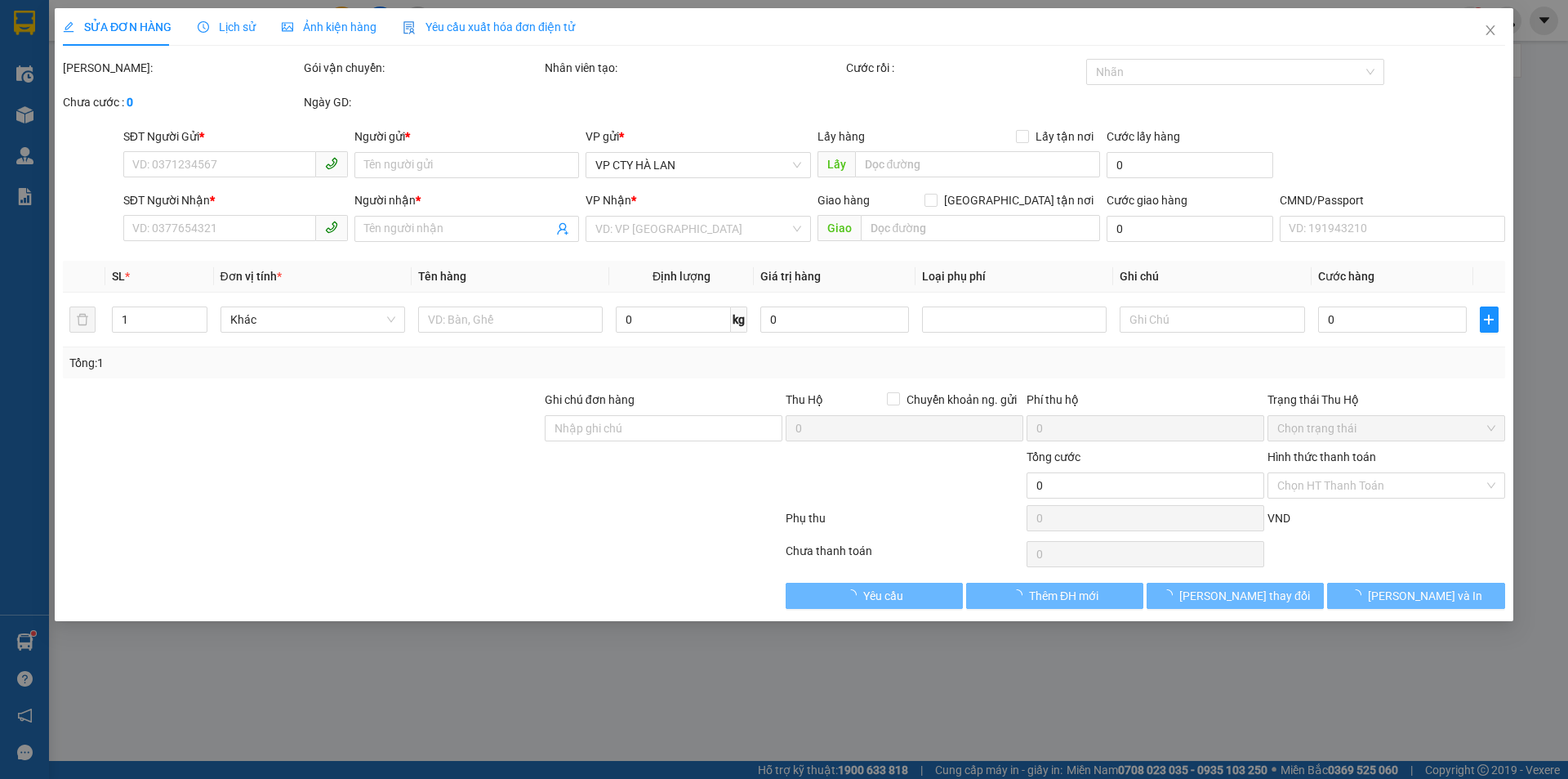
type input "256 P. Lê Thanh Nghị, Đồng Tâm, Hai Bà Trưng, Hà Nội, Việt Nam"
type input "65.000"
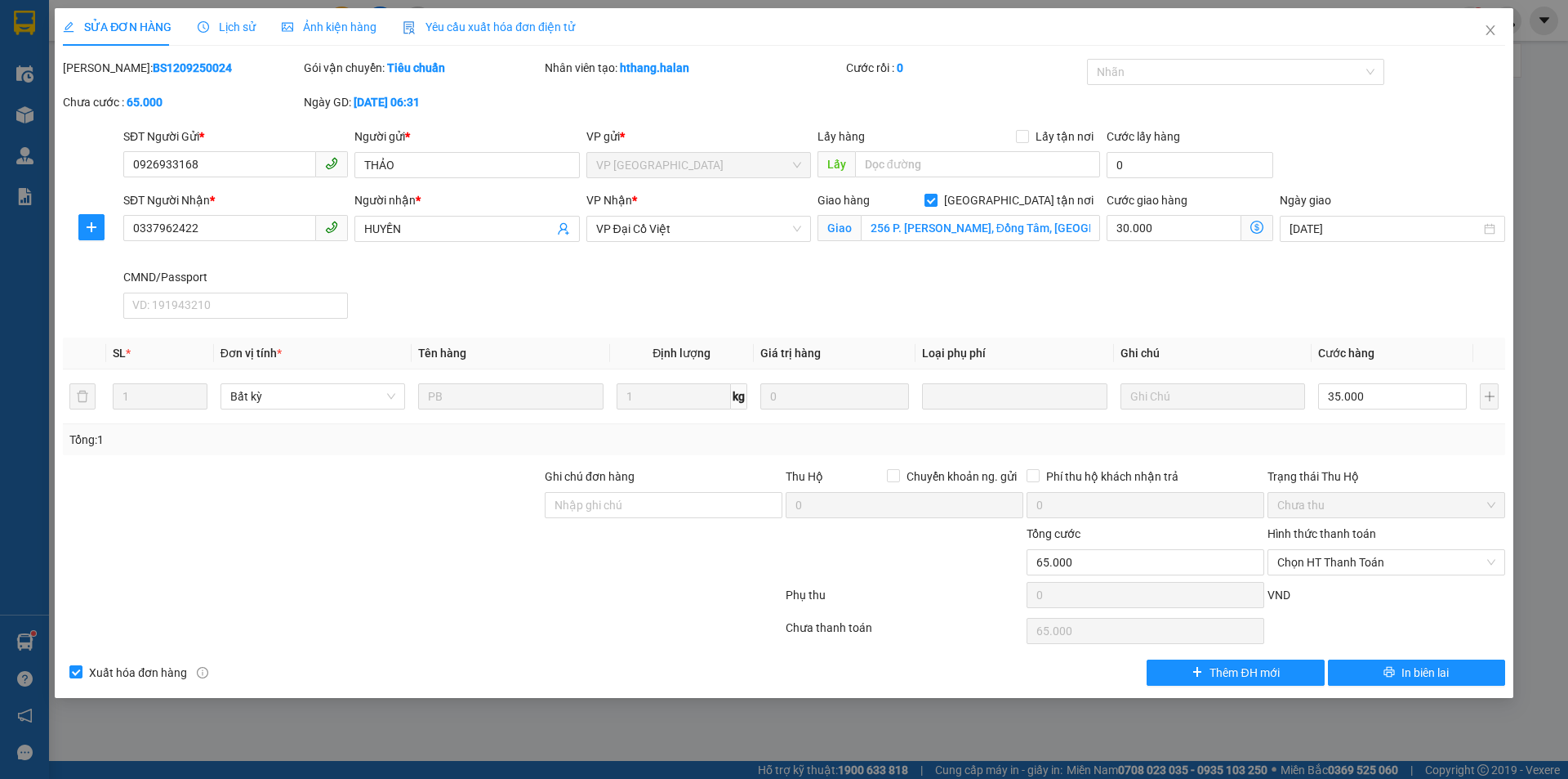
click at [244, 30] on span "Lịch sử" at bounding box center [227, 27] width 58 height 13
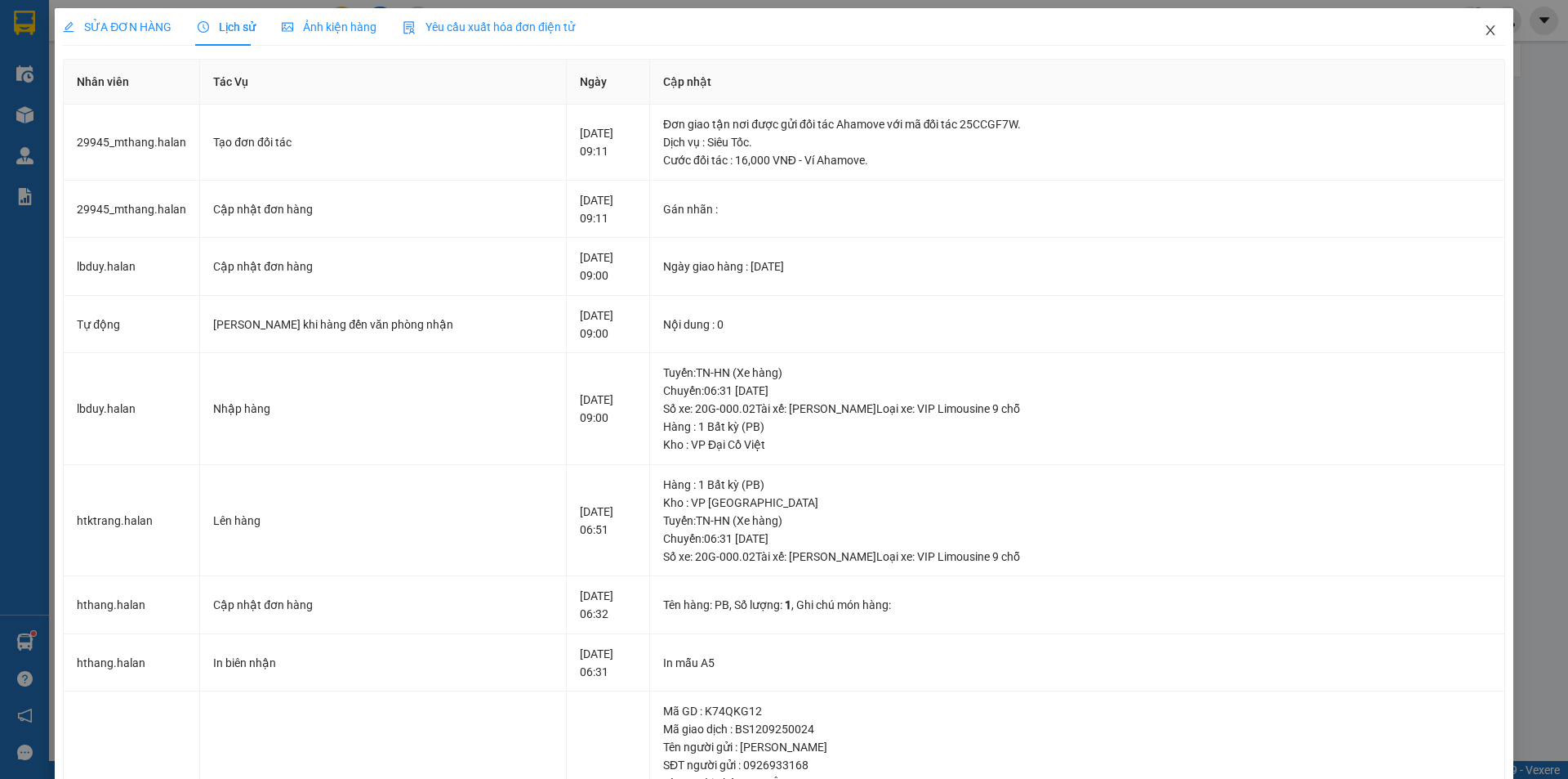
click at [1484, 26] on icon "close" at bounding box center [1491, 31] width 13 height 13
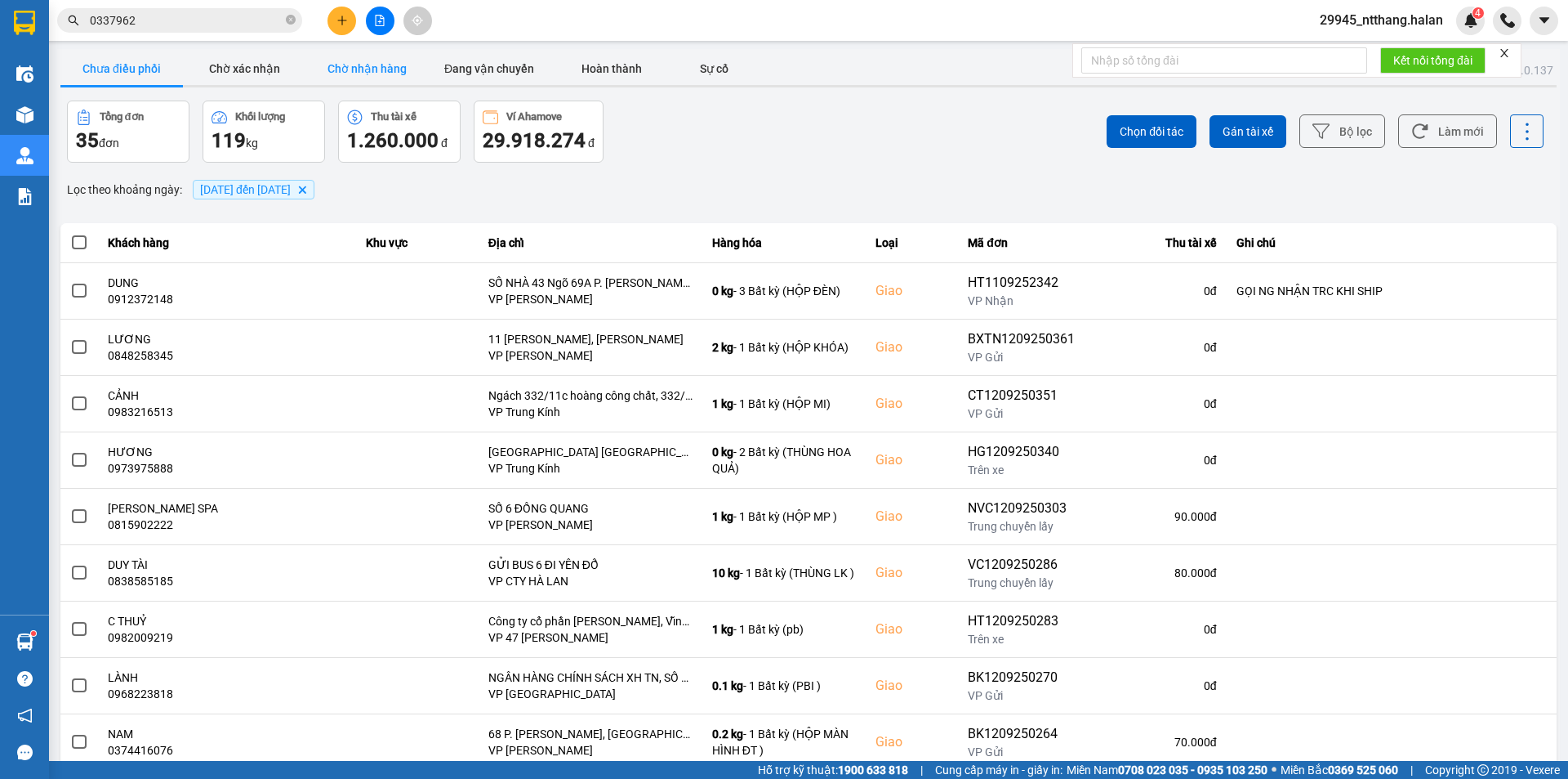
click at [395, 61] on button "Chờ nhận hàng" at bounding box center [367, 68] width 123 height 33
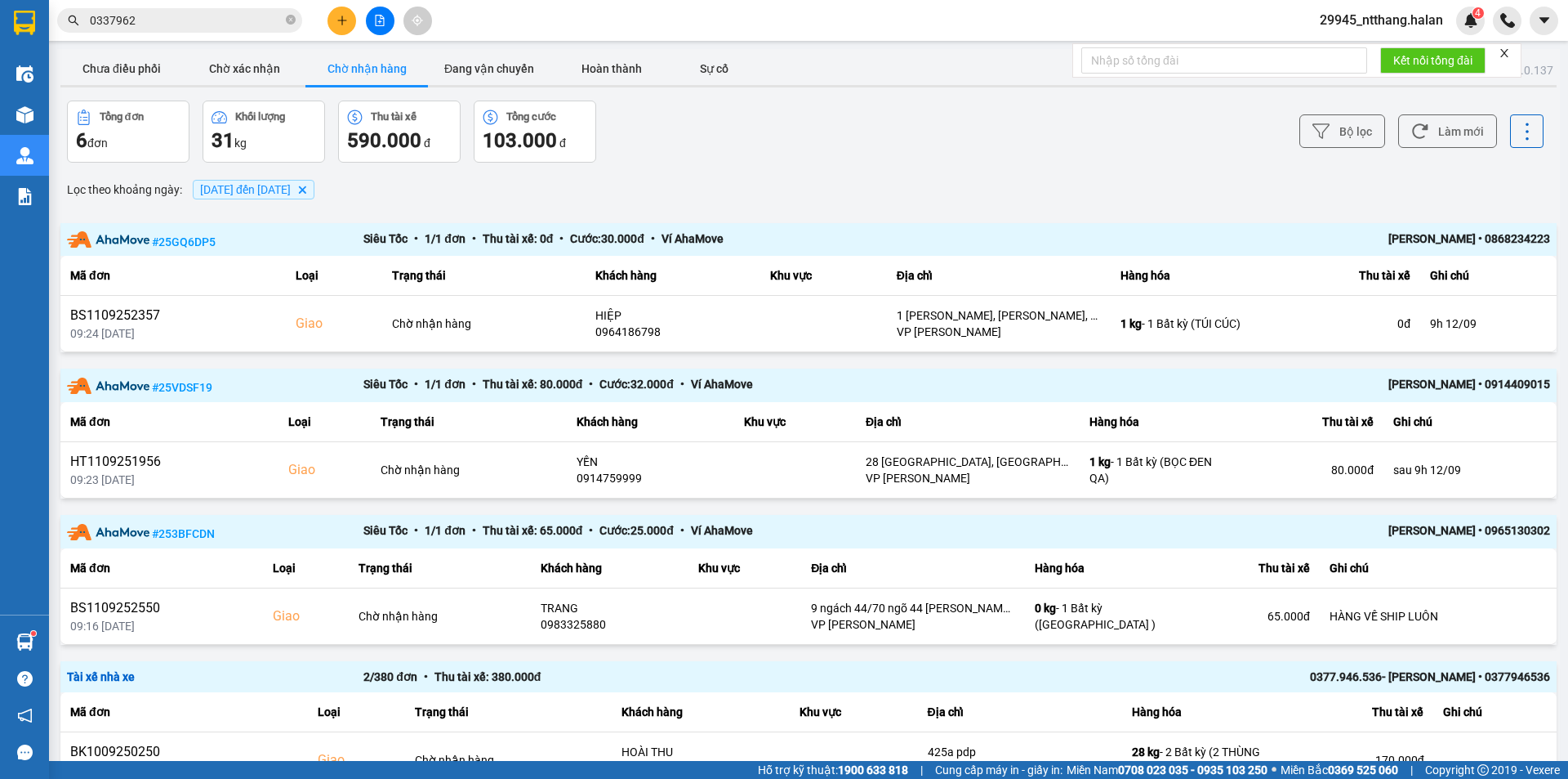
scroll to position [291, 0]
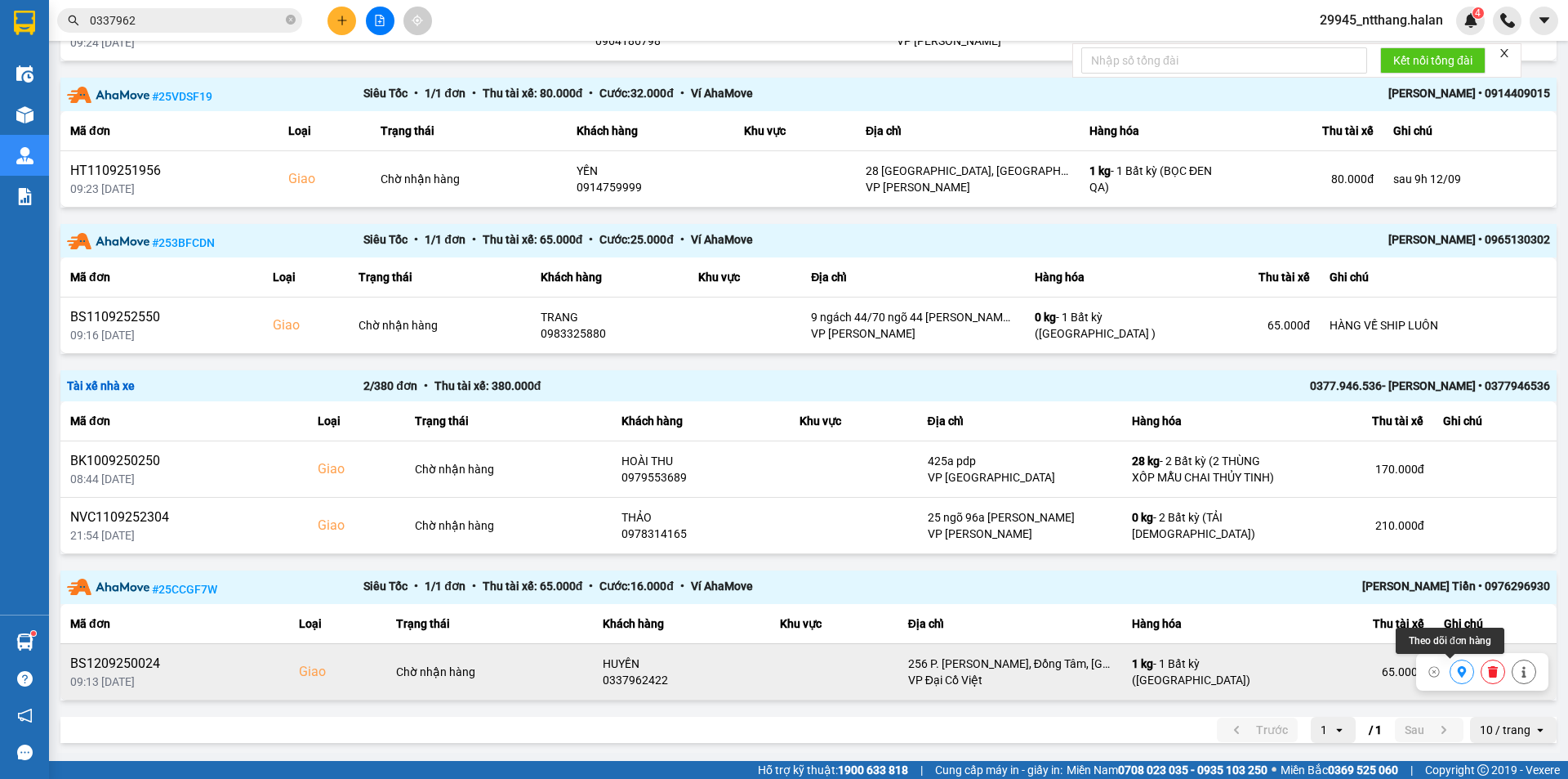
click at [1457, 676] on icon at bounding box center [1462, 671] width 12 height 12
click at [1486, 666] on button at bounding box center [1493, 671] width 23 height 29
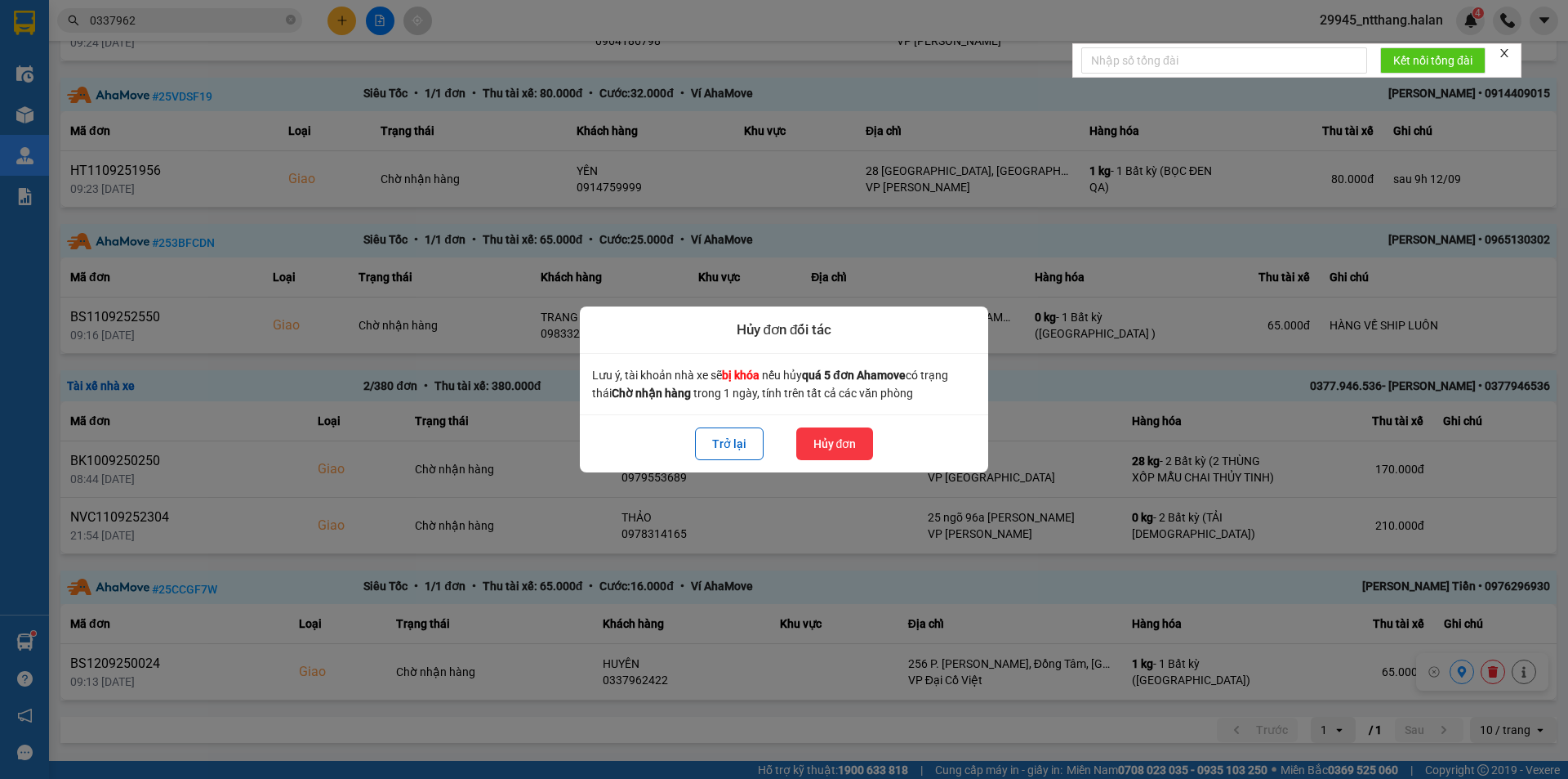
click at [830, 447] on button "Hủy đơn" at bounding box center [834, 444] width 78 height 33
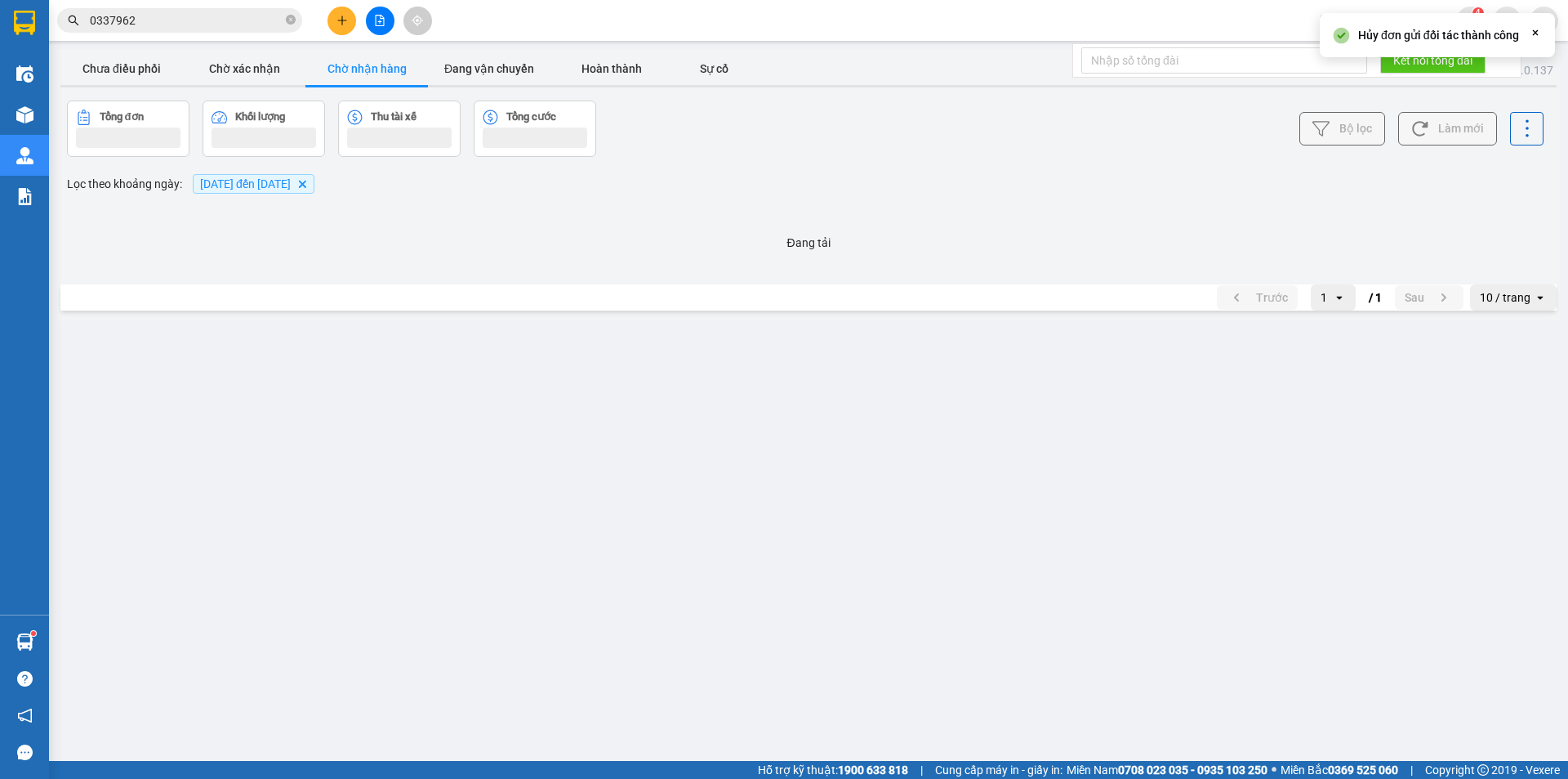
scroll to position [0, 0]
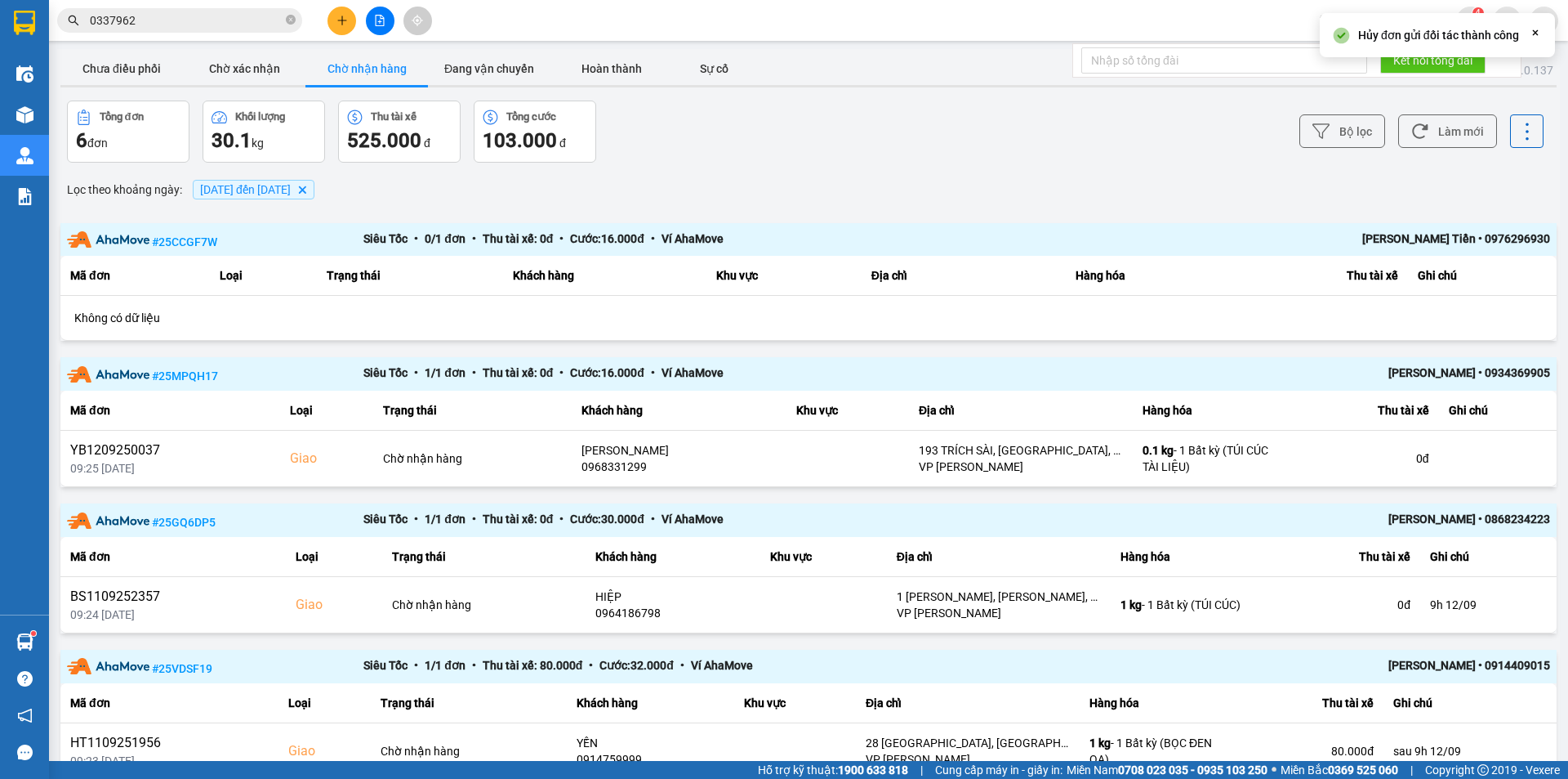
click at [155, 25] on input "0337962" at bounding box center [186, 20] width 193 height 18
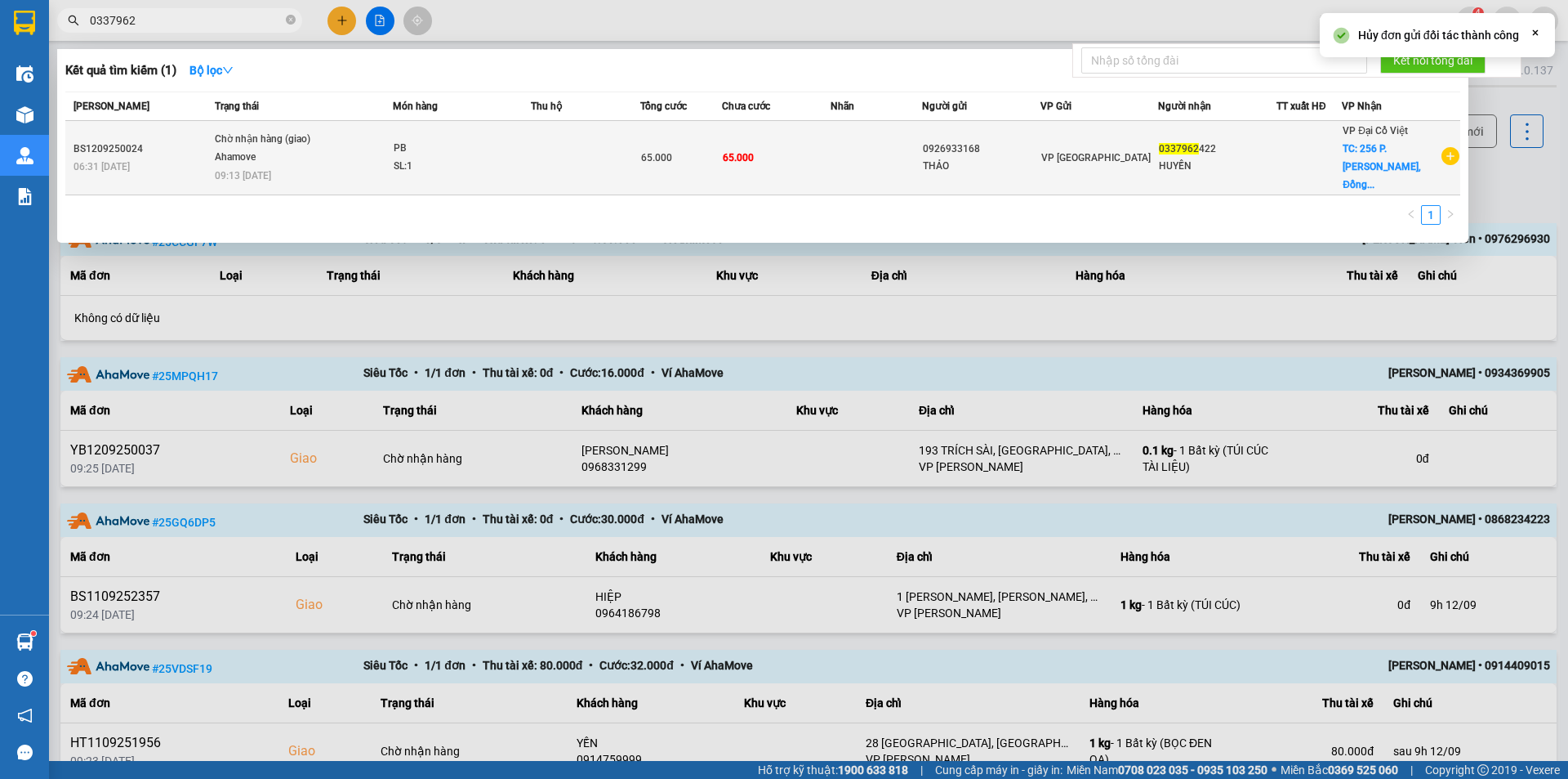
click at [852, 154] on td at bounding box center [876, 158] width 90 height 74
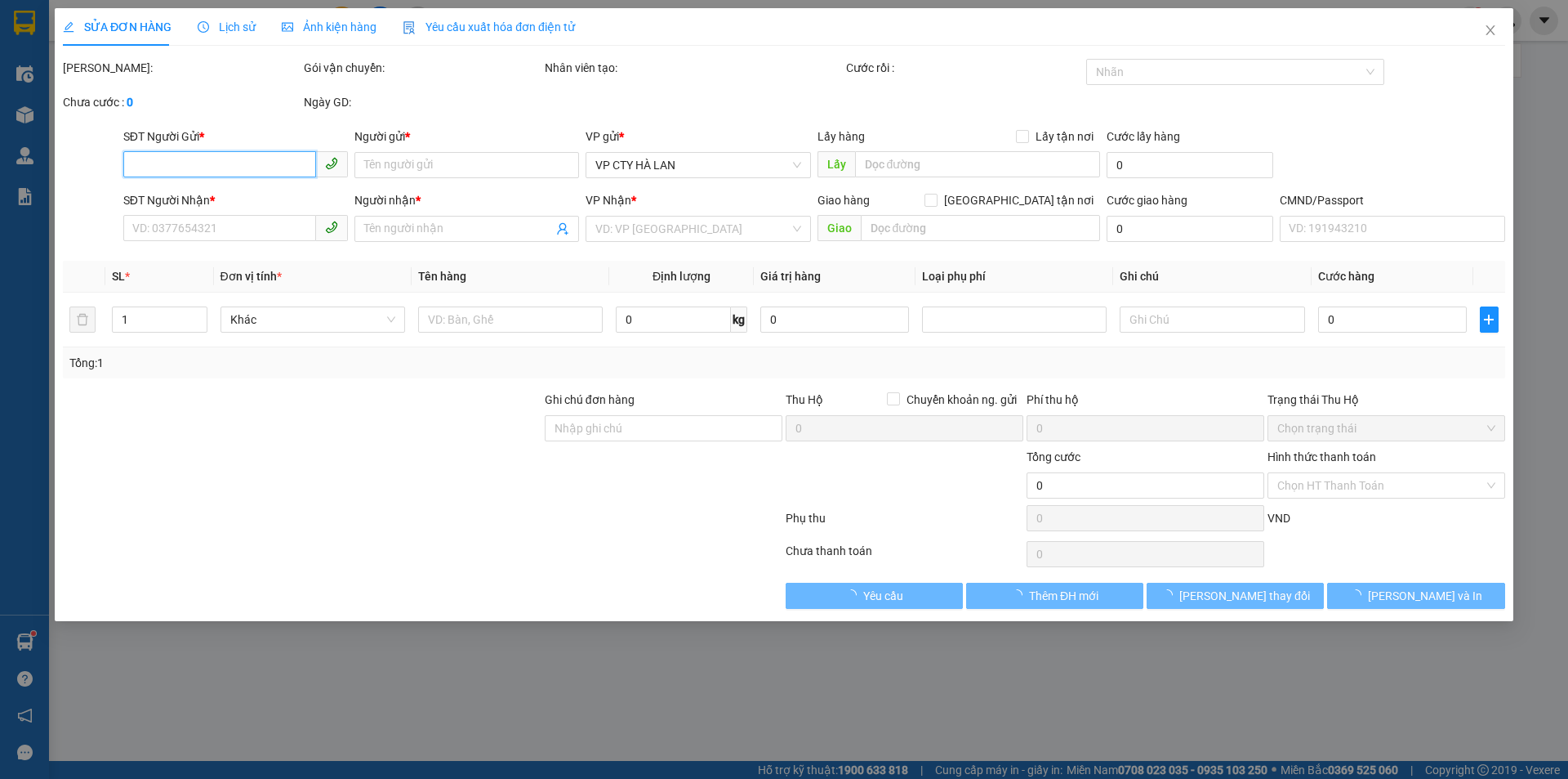
type input "0926933168"
type input "THẢO"
type input "0337962422"
type input "HUYỀN"
checkbox input "true"
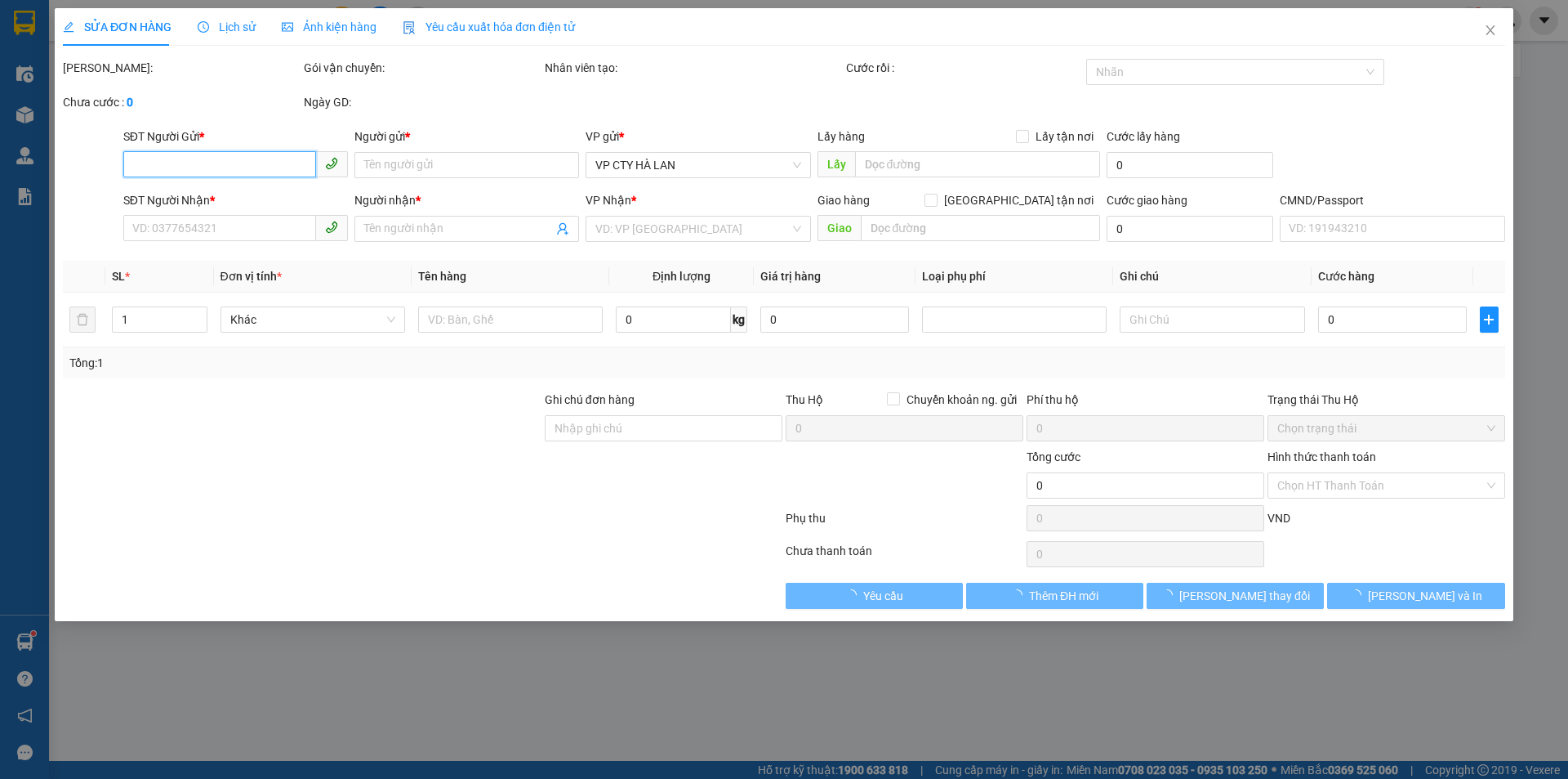
type input "256 P. Lê Thanh Nghị, Đồng Tâm, Hai Bà Trưng, Hà Nội, Việt Nam"
type input "65.000"
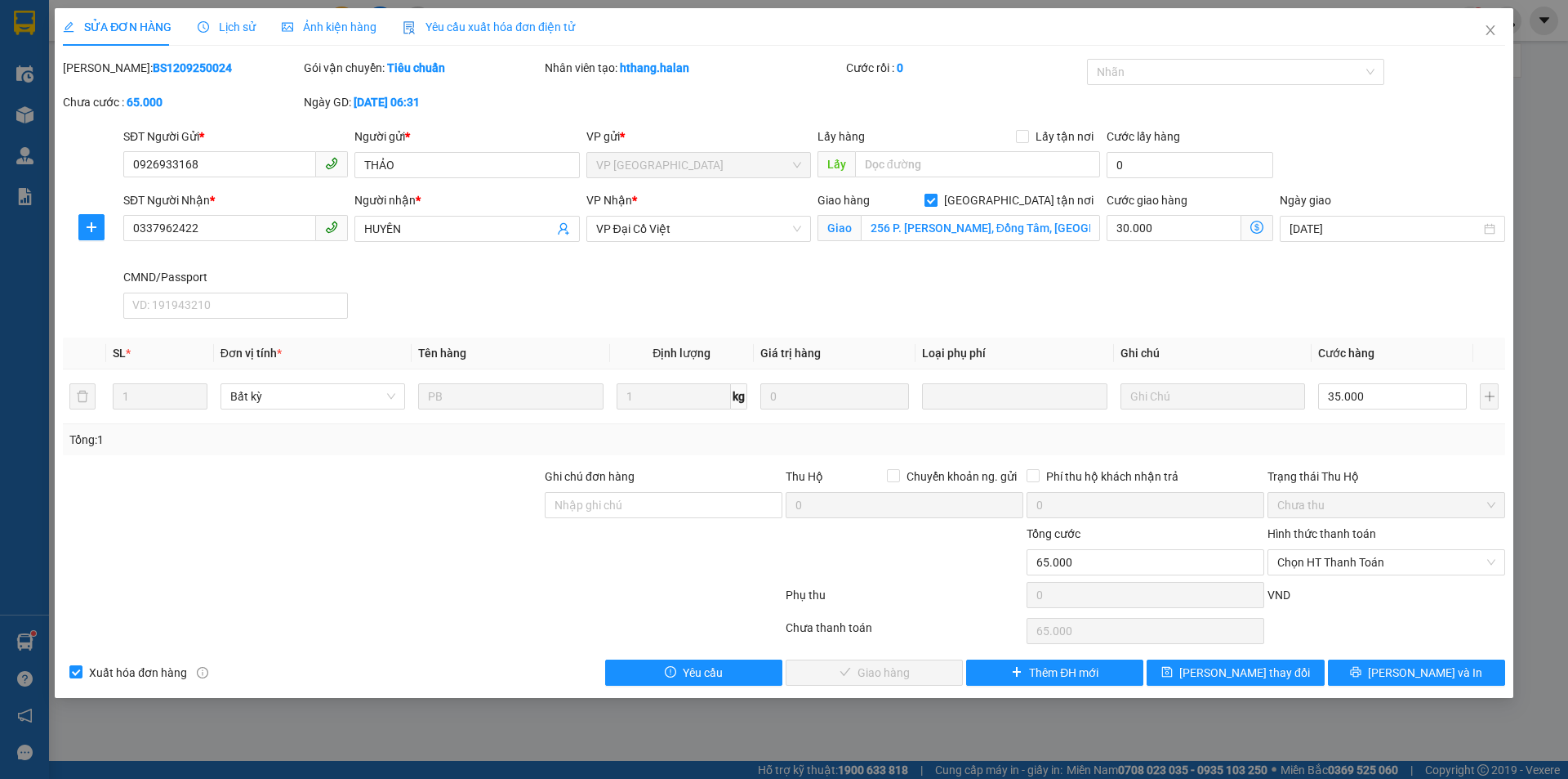
drag, startPoint x: 1021, startPoint y: 195, endPoint x: 1035, endPoint y: 200, distance: 14.9
click at [1035, 200] on label "[GEOGRAPHIC_DATA] tận nơi" at bounding box center [1012, 200] width 176 height 18
click at [936, 200] on input "[GEOGRAPHIC_DATA] tận nơi" at bounding box center [930, 200] width 12 height 12
checkbox input "false"
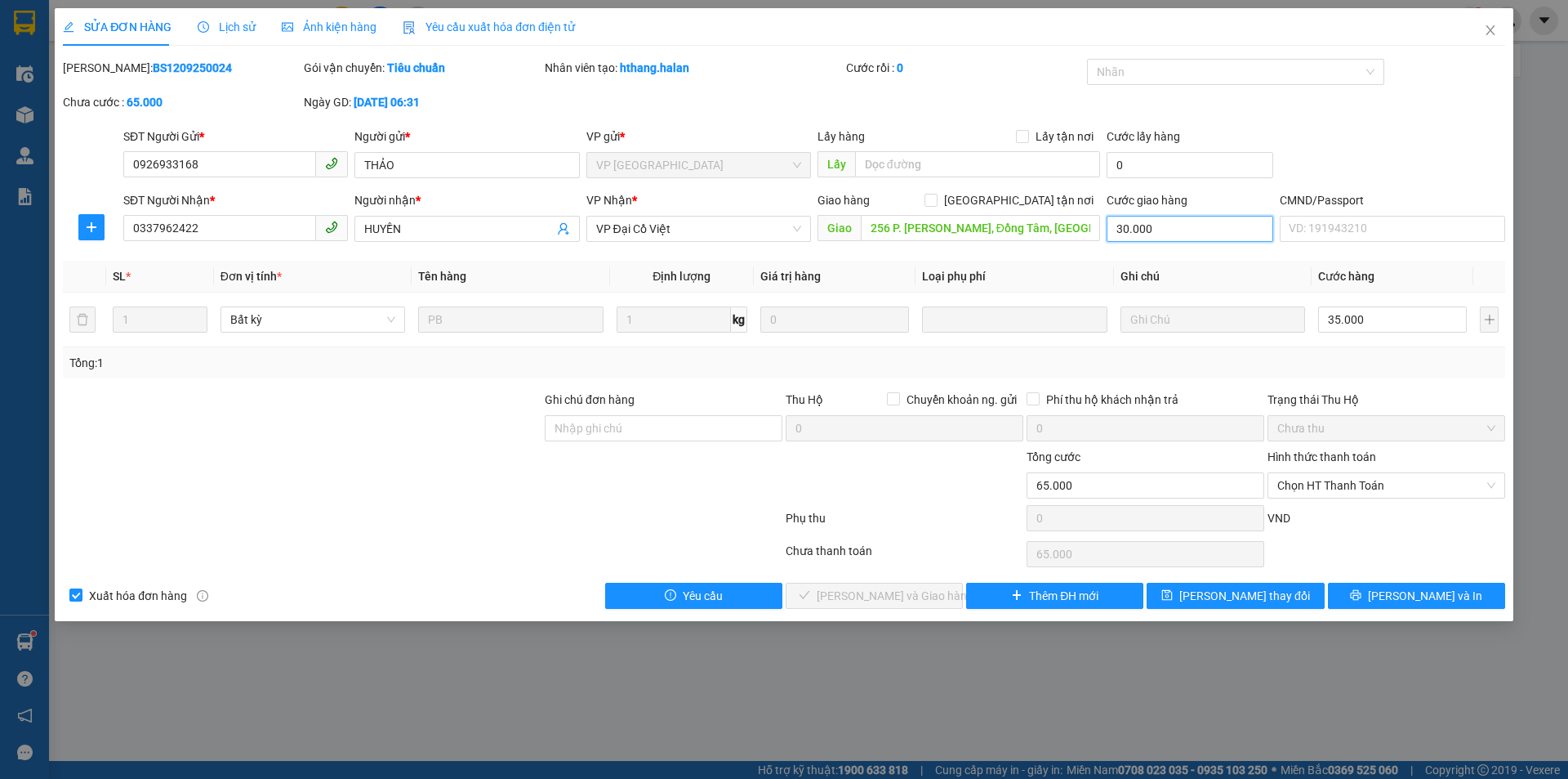
click at [1187, 224] on input "30.000" at bounding box center [1191, 229] width 167 height 26
type input "35.000"
type input "0"
click at [1009, 234] on input "256 P. Lê Thanh Nghị, Đồng Tâm, Hai Bà Trưng, Hà Nội, Việt Nam" at bounding box center [980, 228] width 239 height 26
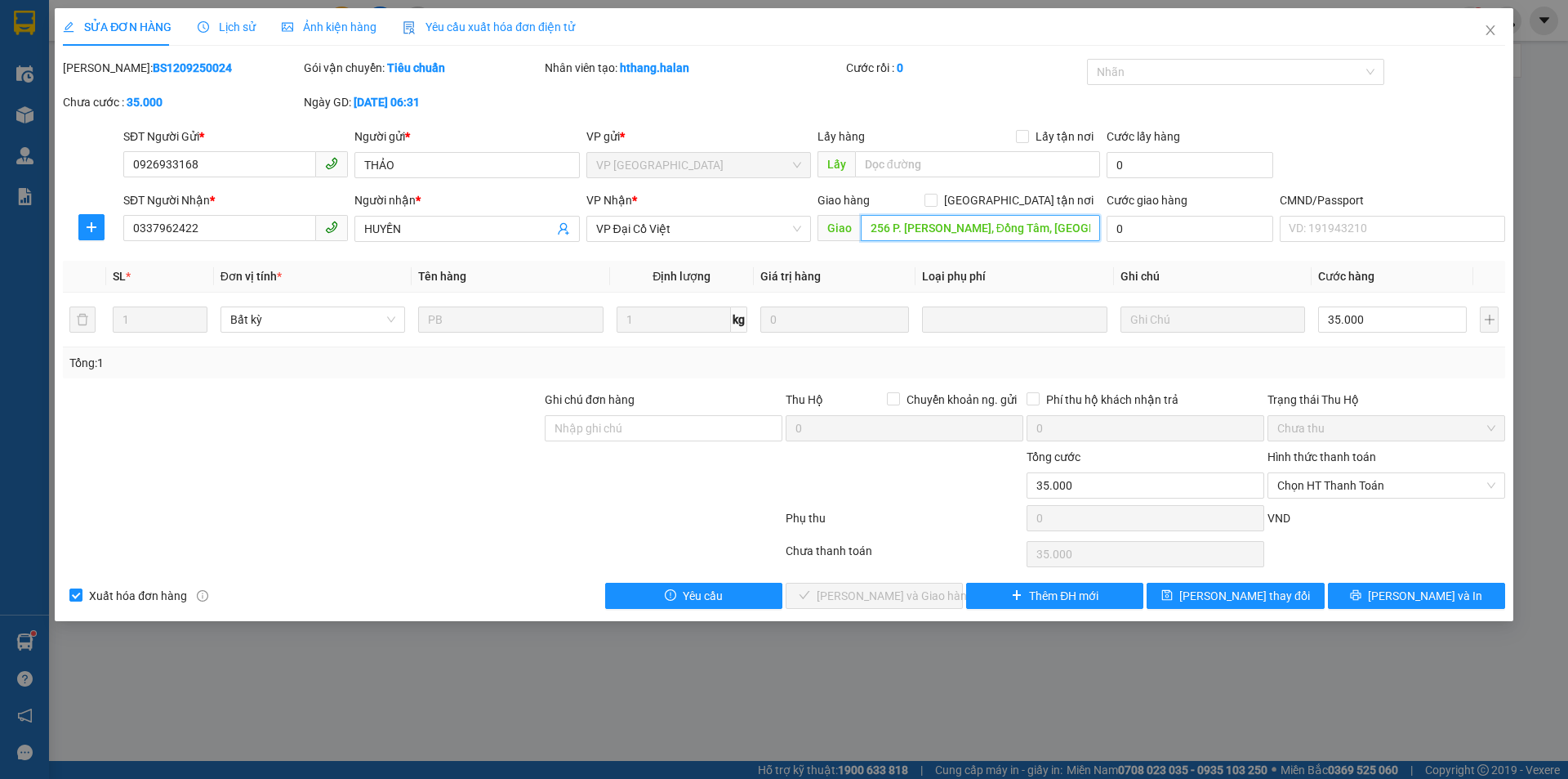
type input "="
click at [660, 435] on input "Ghi chú đơn hàng" at bounding box center [663, 427] width 238 height 26
click at [1491, 26] on icon "close" at bounding box center [1491, 31] width 13 height 13
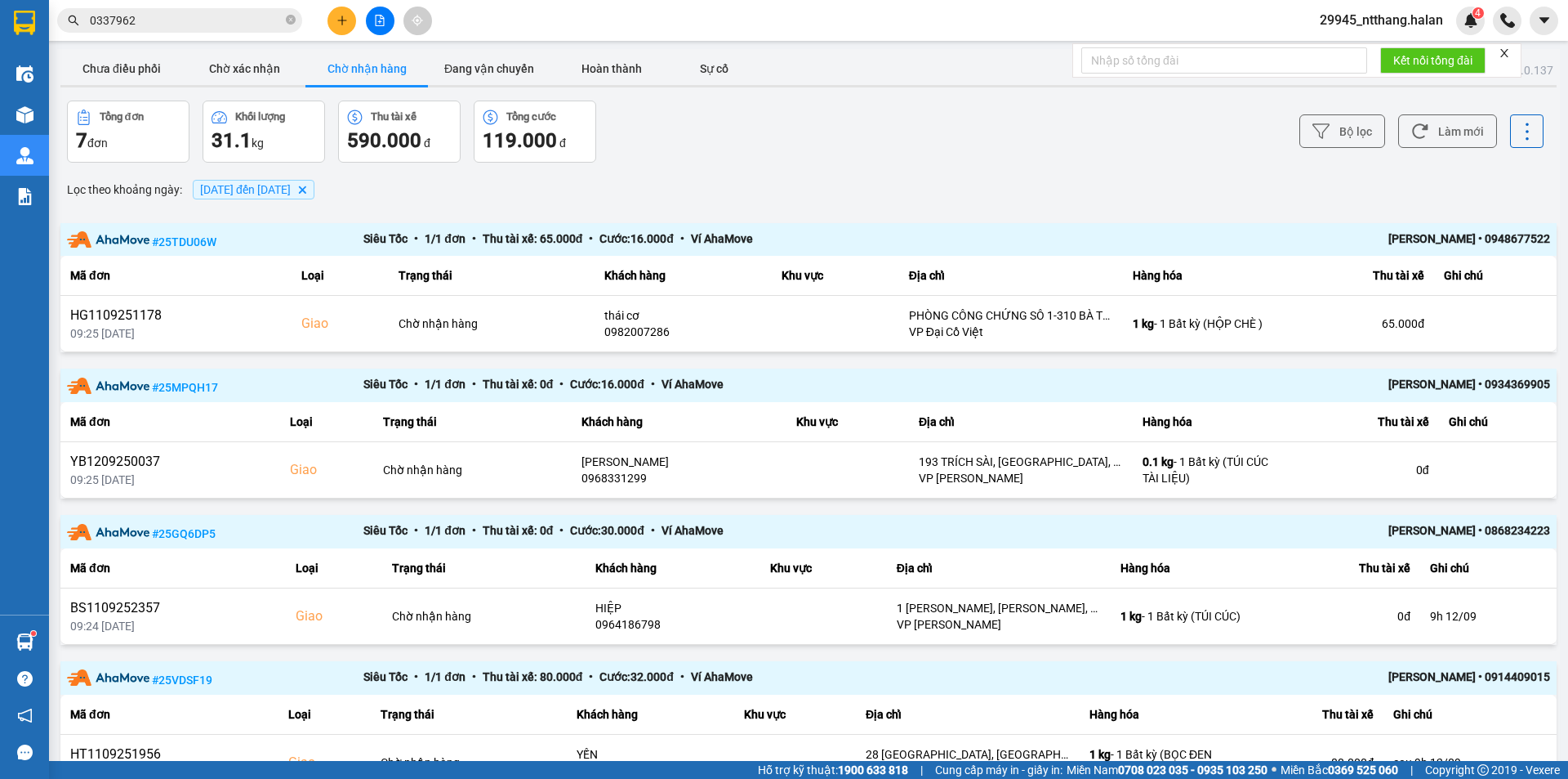
click at [205, 25] on input "0337962" at bounding box center [186, 20] width 193 height 18
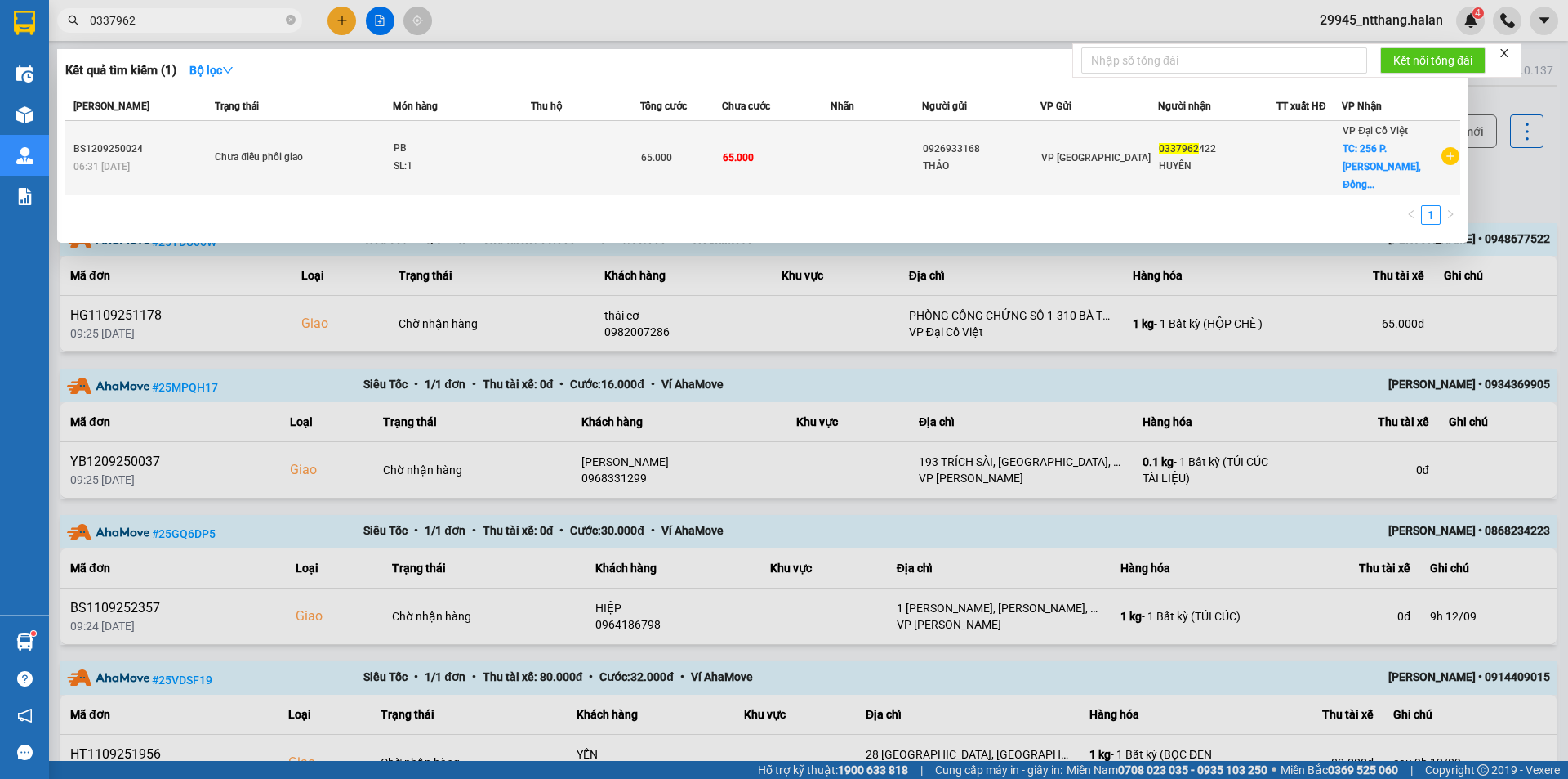
click at [454, 158] on div "SL: 1" at bounding box center [455, 166] width 123 height 18
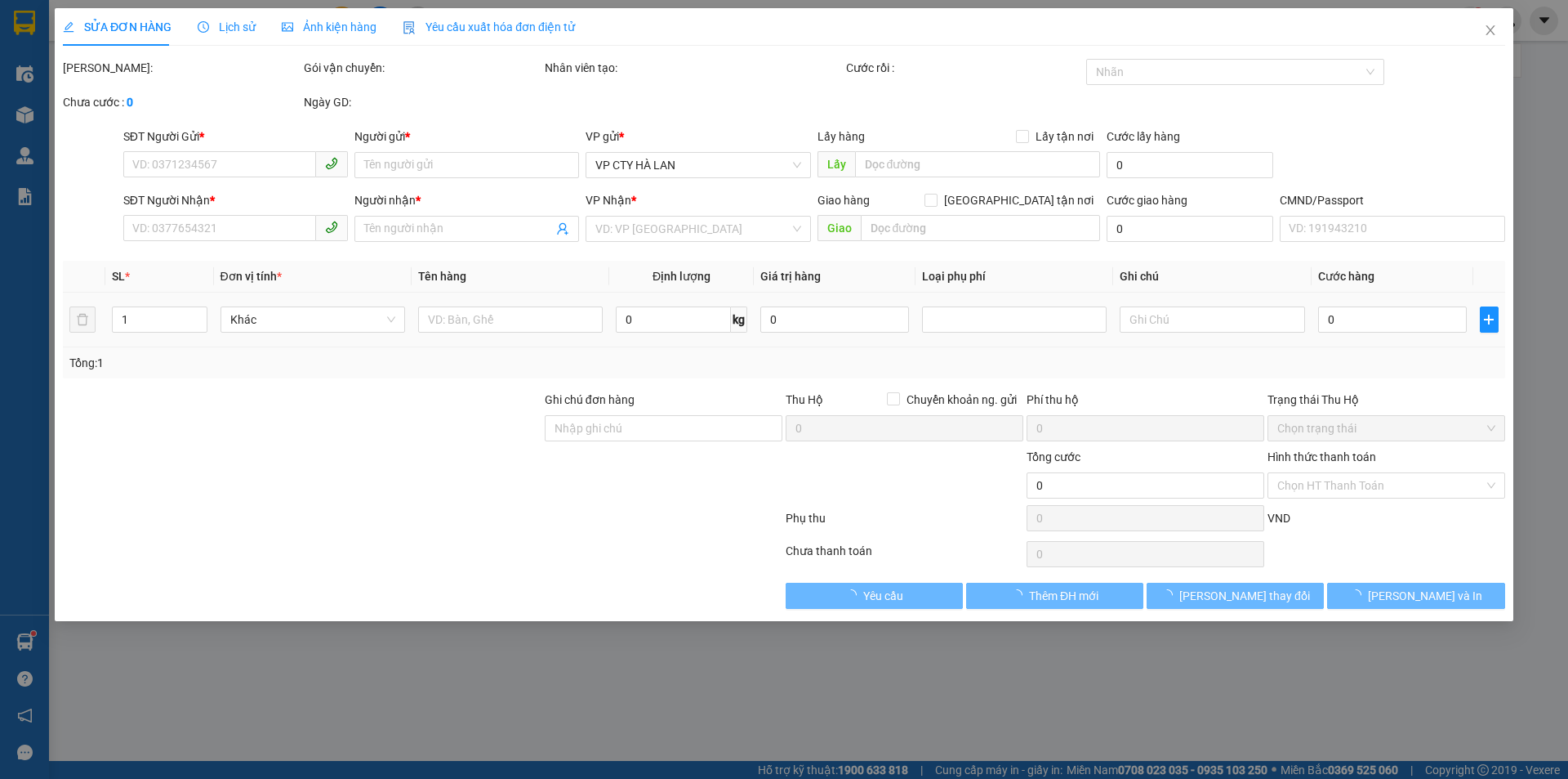
type input "0926933168"
type input "THẢO"
type input "0337962422"
type input "HUYỀN"
checkbox input "true"
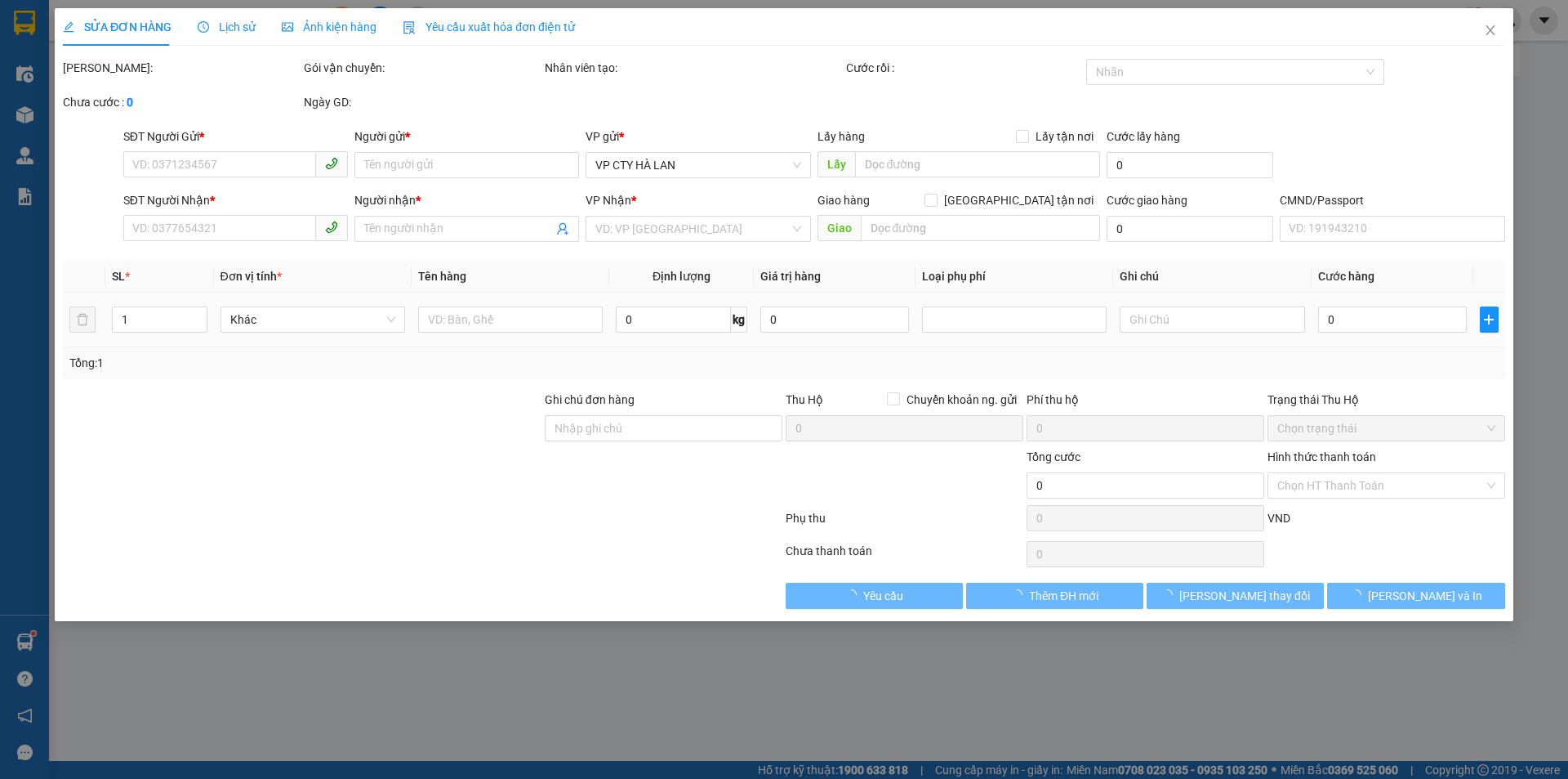
type input "256 P. Lê Thanh Nghị, Đồng Tâm, Hai Bà Trưng, Hà Nội, Việt Nam"
type input "65.000"
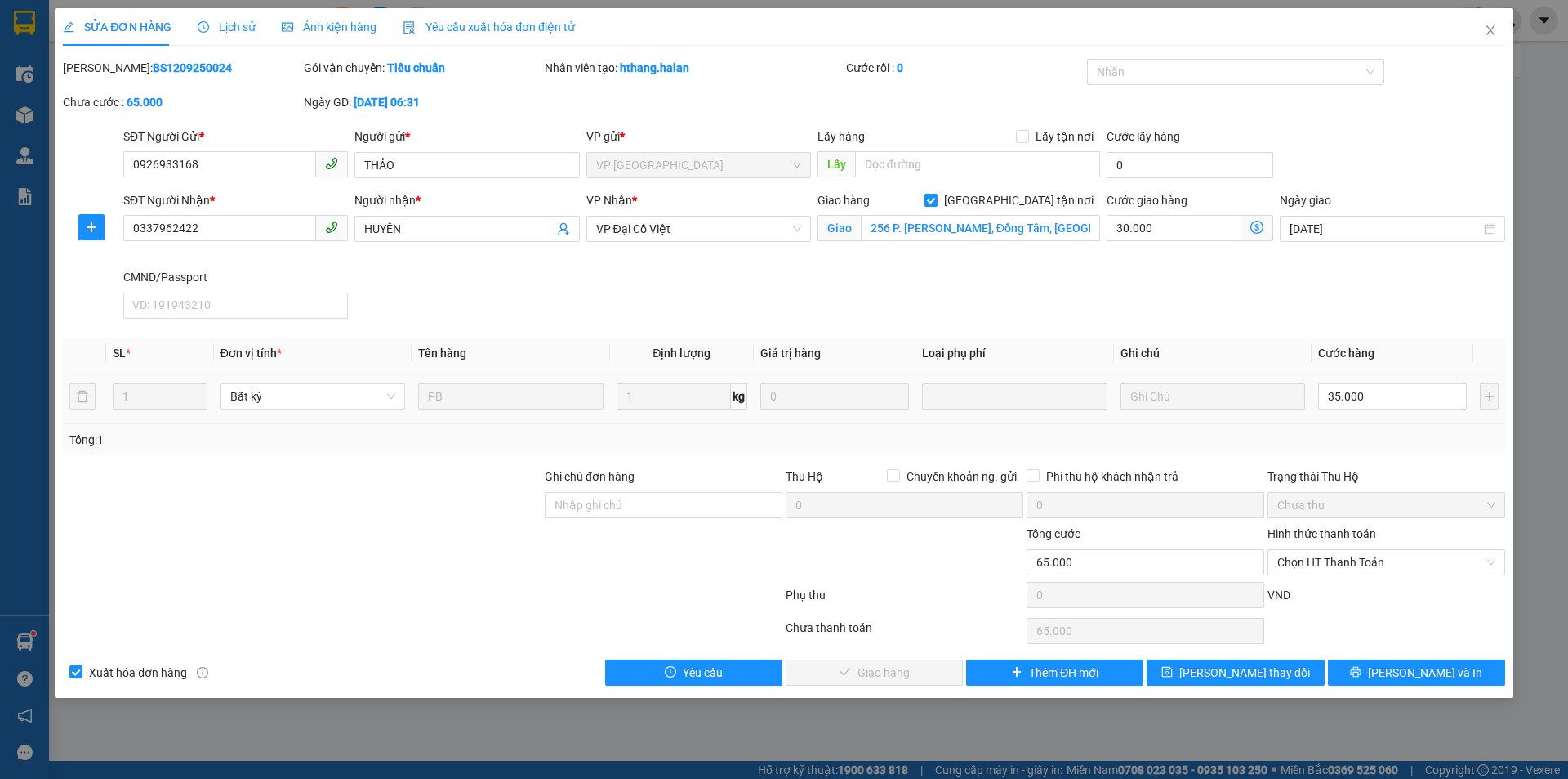
drag, startPoint x: 1021, startPoint y: 197, endPoint x: 1097, endPoint y: 227, distance: 81.7
click at [936, 197] on input "[GEOGRAPHIC_DATA] tận nơi" at bounding box center [930, 200] width 12 height 12
checkbox input "false"
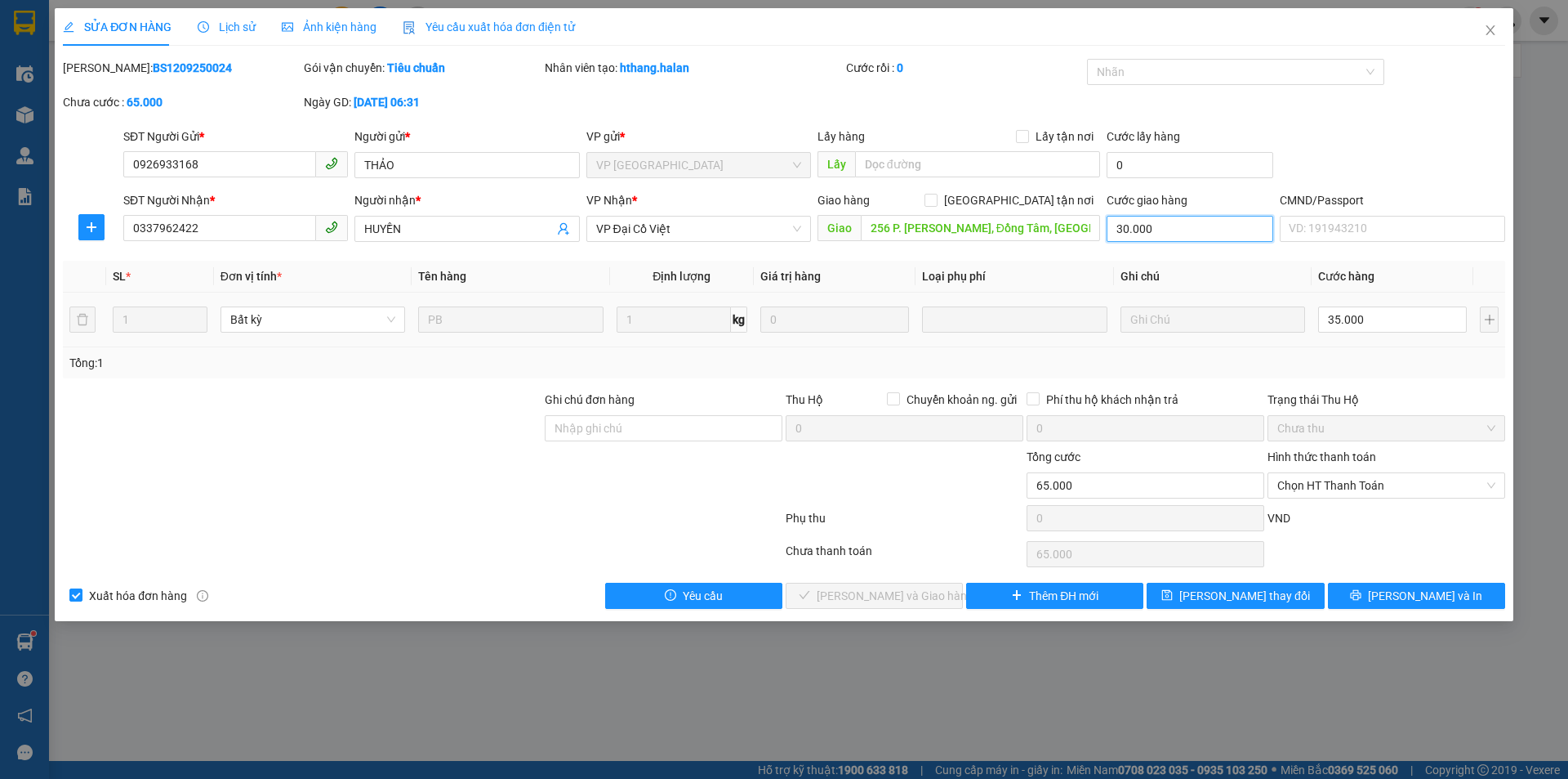
click at [1131, 228] on input "30.000" at bounding box center [1191, 229] width 167 height 26
type input "0"
type input "35.000"
type input "0"
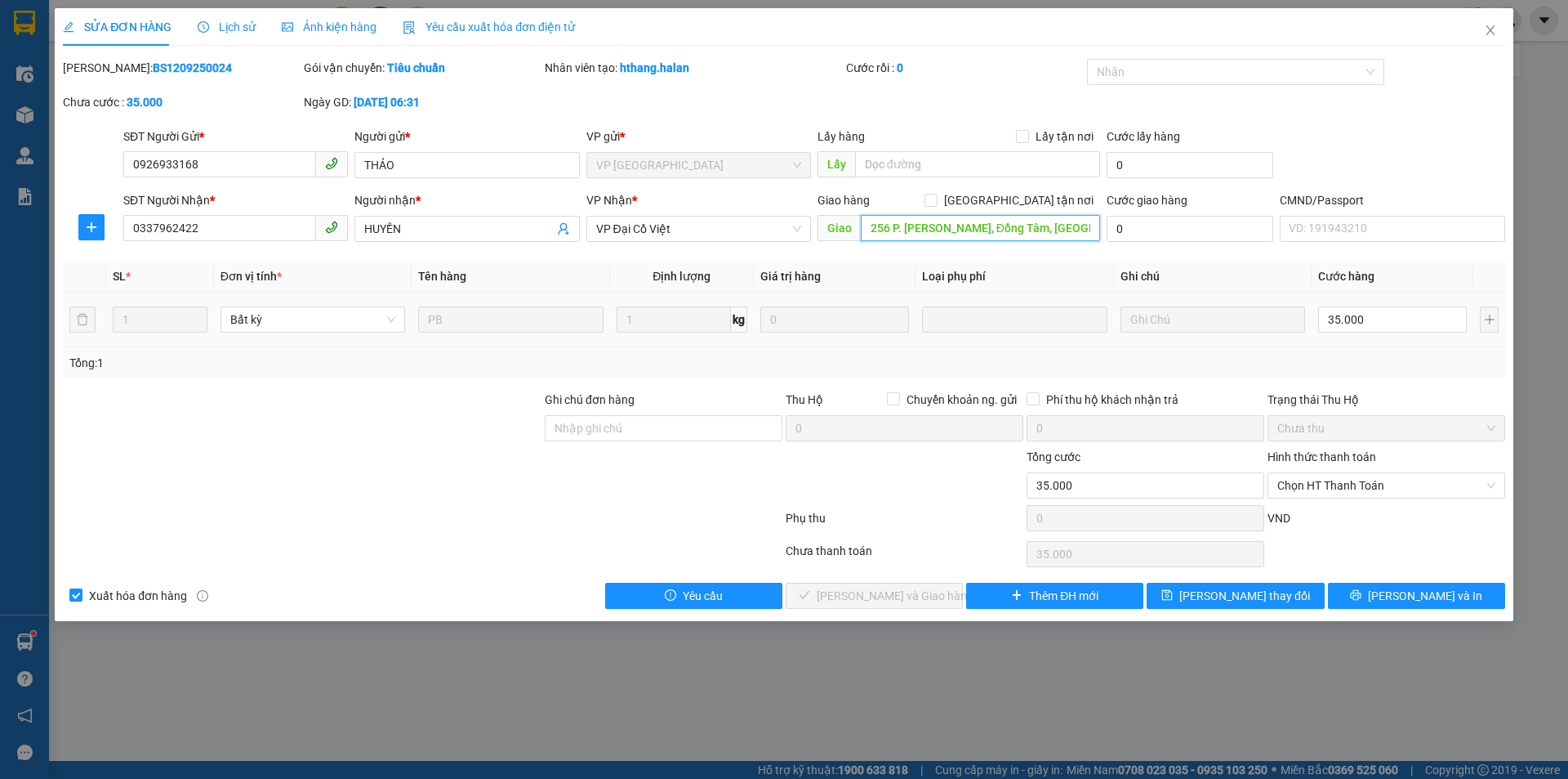
click at [1008, 231] on input "256 P. Lê Thanh Nghị, Đồng Tâm, Hai Bà Trưng, Hà Nội, Việt Nam" at bounding box center [980, 228] width 239 height 26
click at [1295, 594] on button "[PERSON_NAME] thay đổi" at bounding box center [1235, 596] width 178 height 26
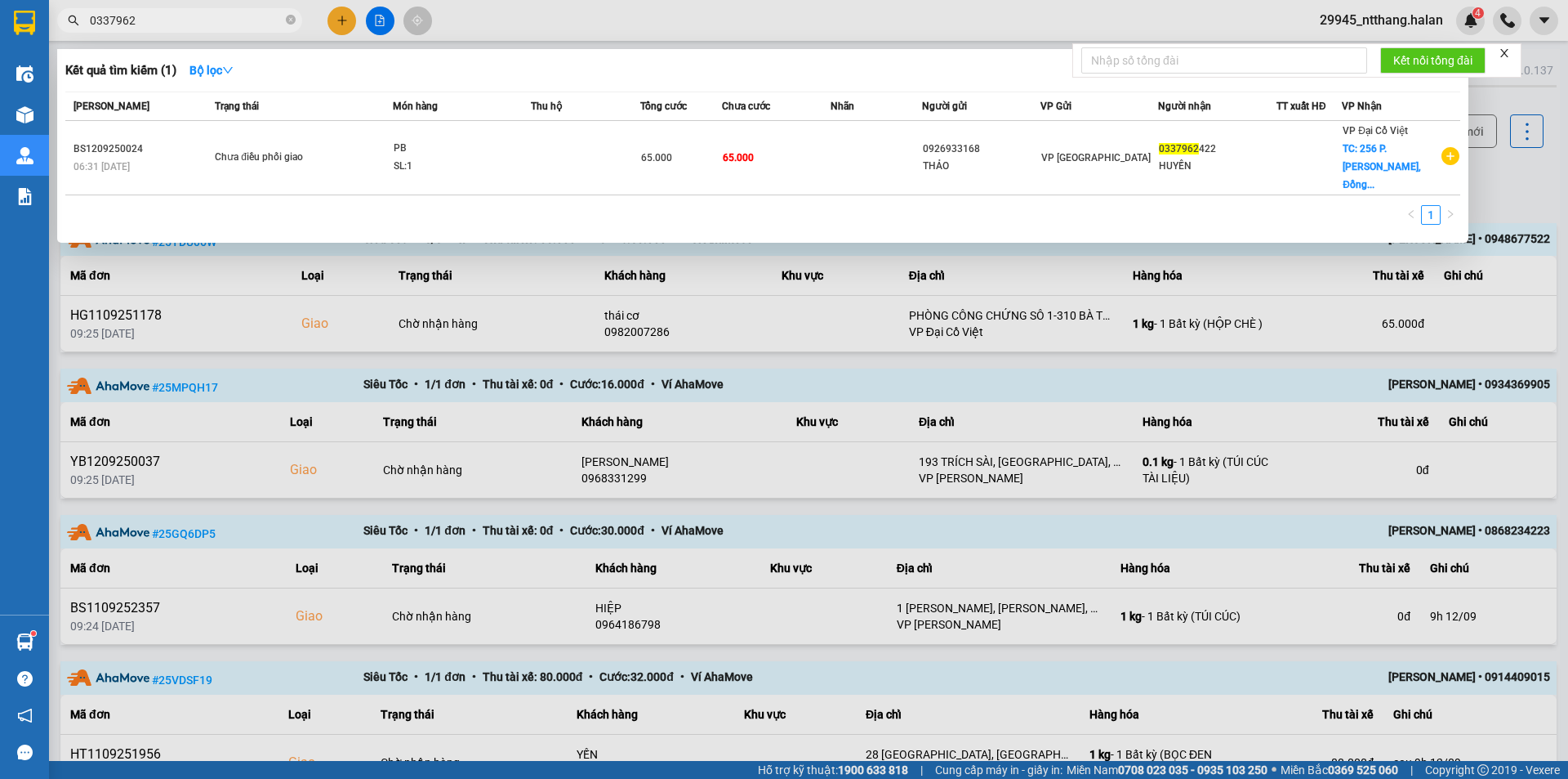
click at [266, 19] on input "0337962" at bounding box center [186, 20] width 193 height 18
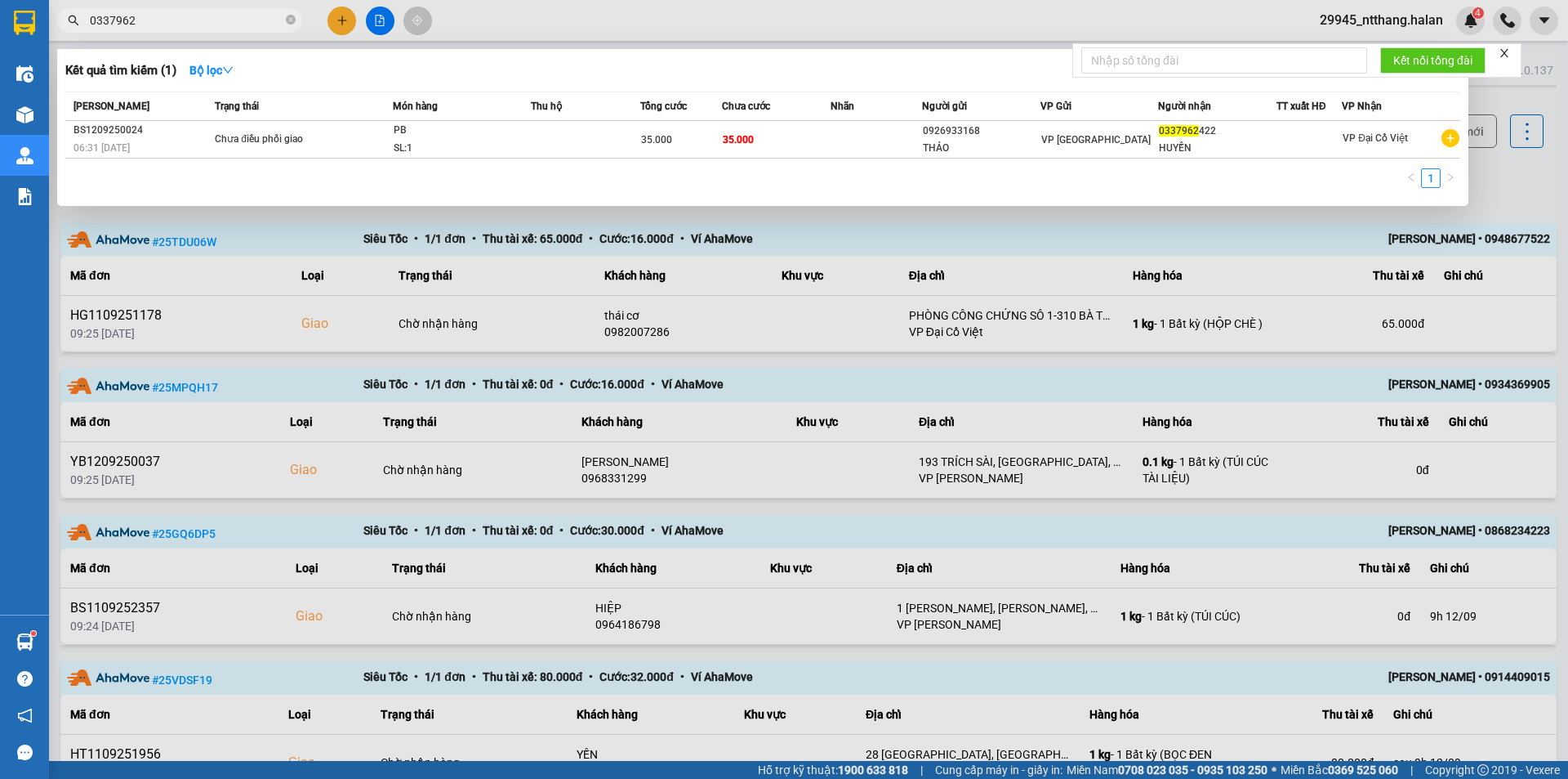
click at [176, 27] on input "0337962" at bounding box center [186, 20] width 193 height 18
click at [176, 26] on input "0337962" at bounding box center [186, 20] width 193 height 18
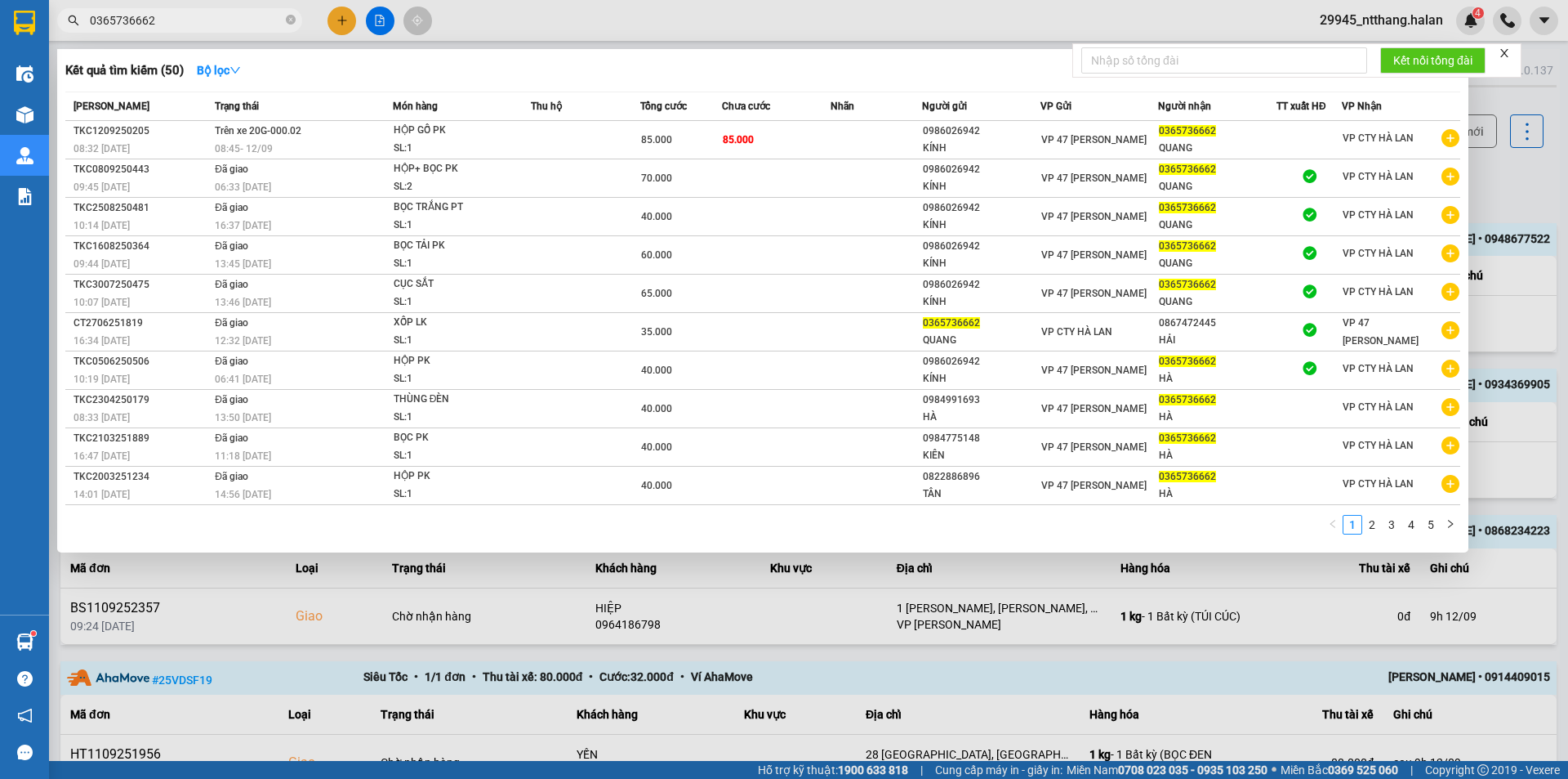
click at [1520, 178] on div at bounding box center [784, 389] width 1568 height 779
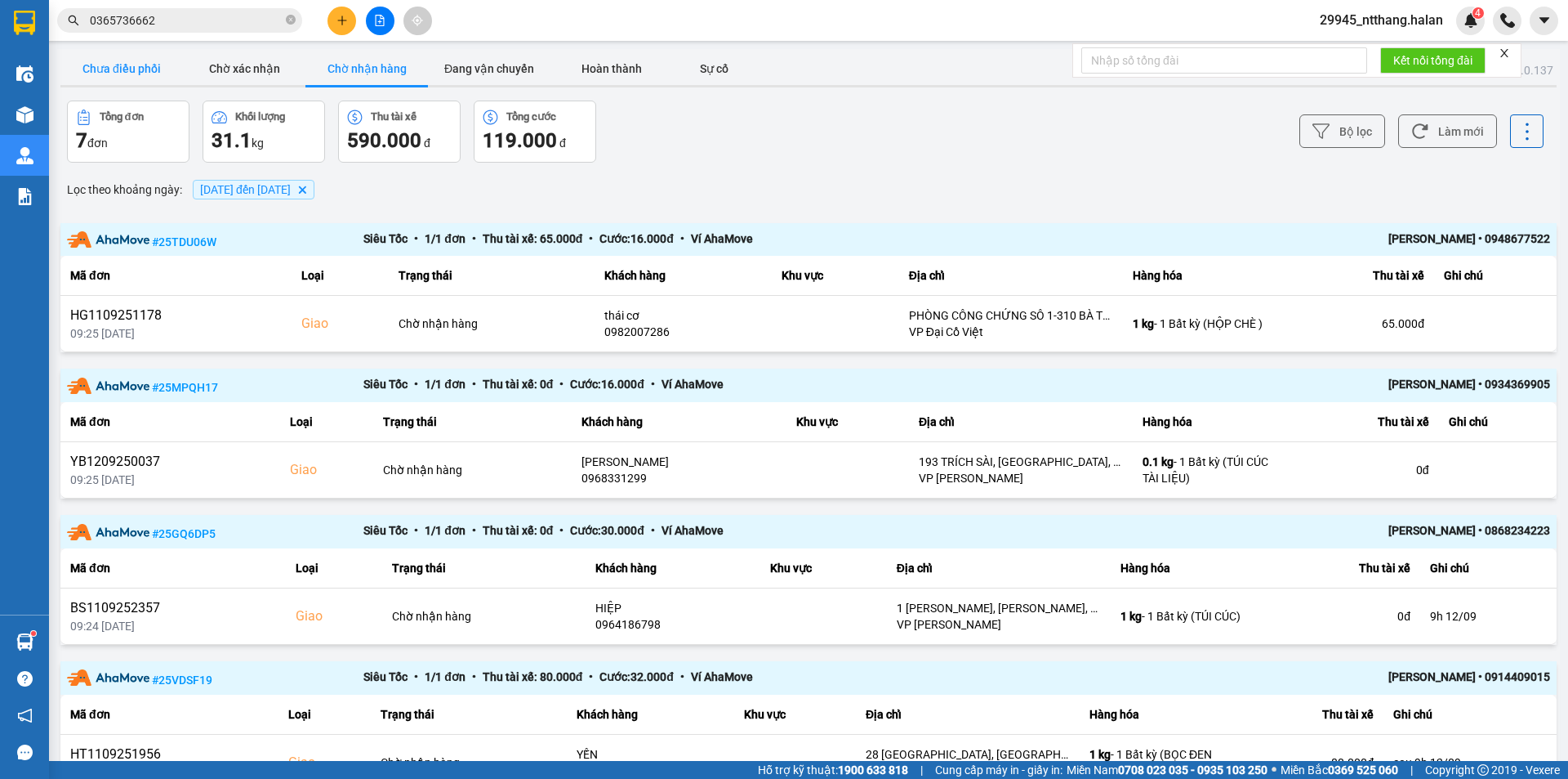
click at [145, 73] on button "Chưa điều phối" at bounding box center [122, 68] width 123 height 33
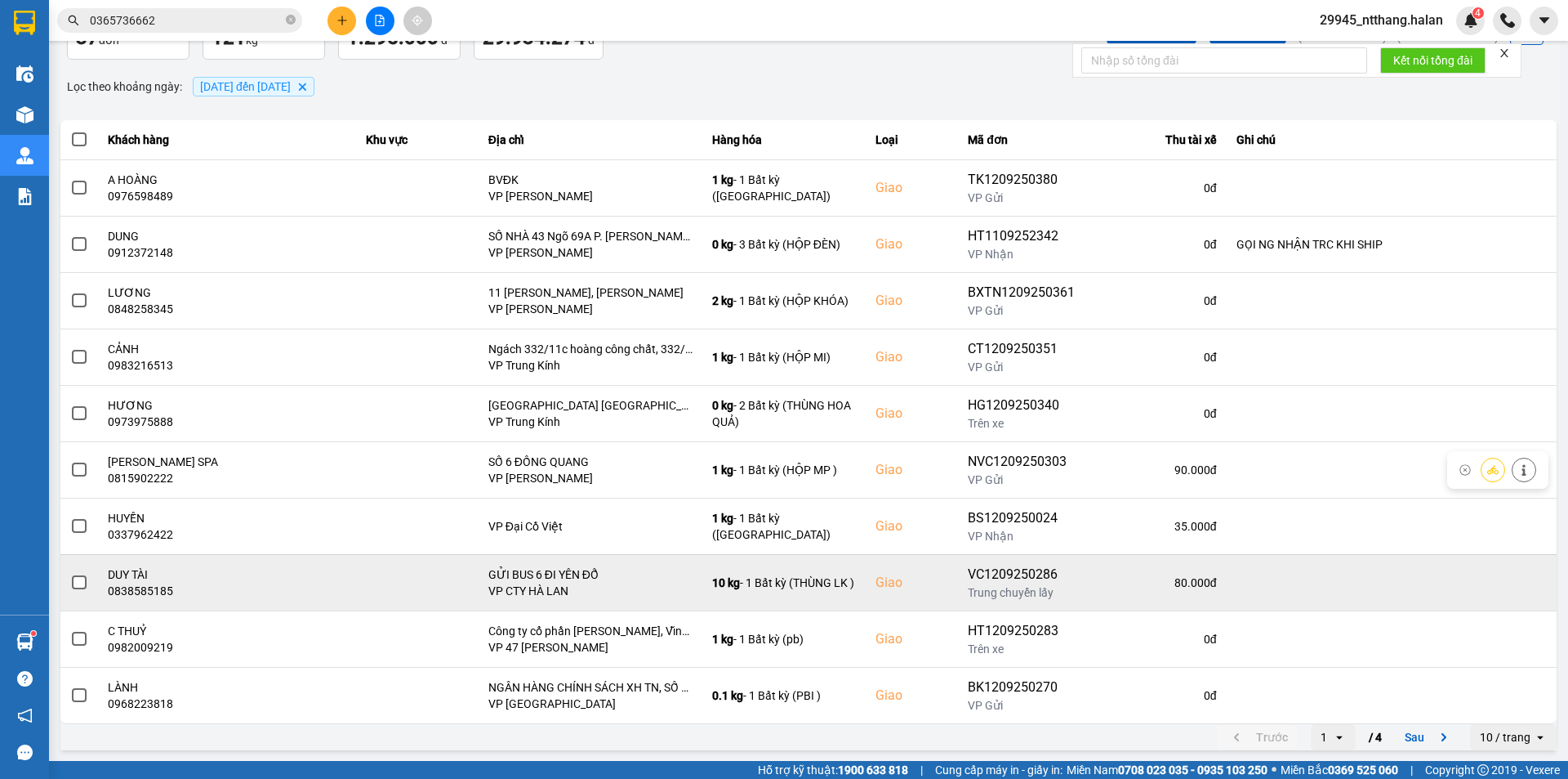
scroll to position [104, 0]
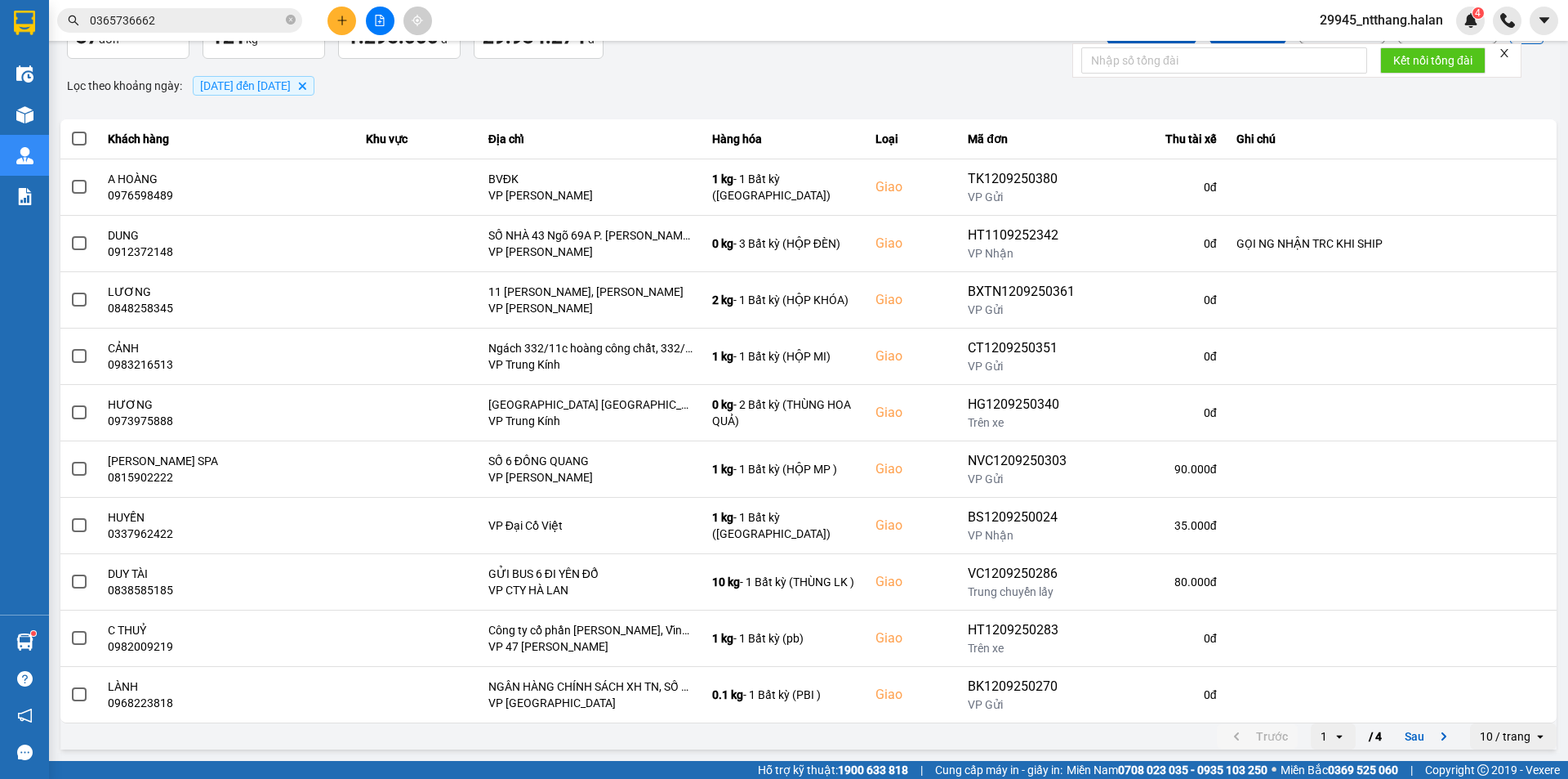
click at [258, 22] on input "0365736662" at bounding box center [186, 20] width 193 height 18
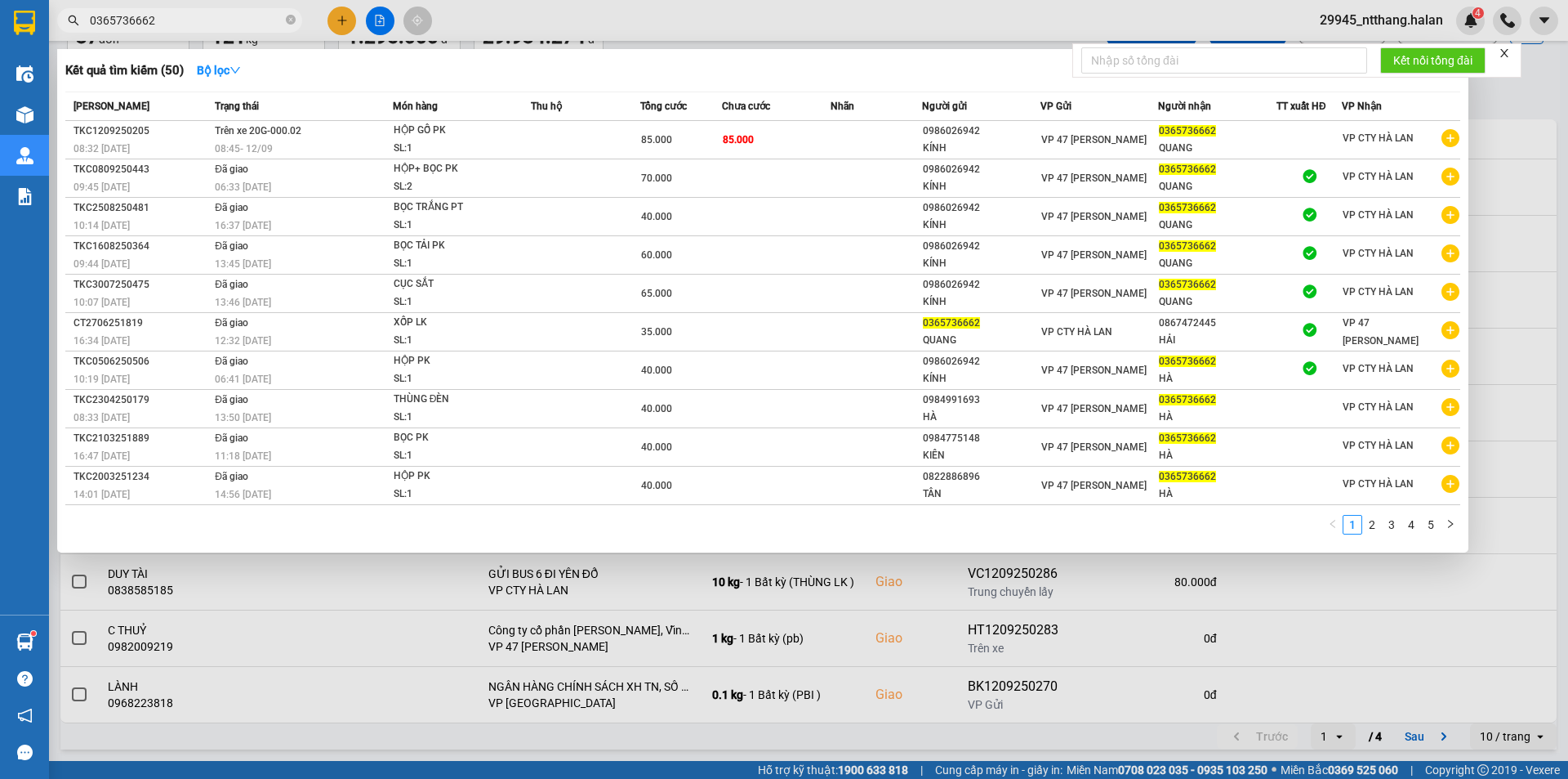
click at [258, 22] on input "0365736662" at bounding box center [186, 20] width 193 height 18
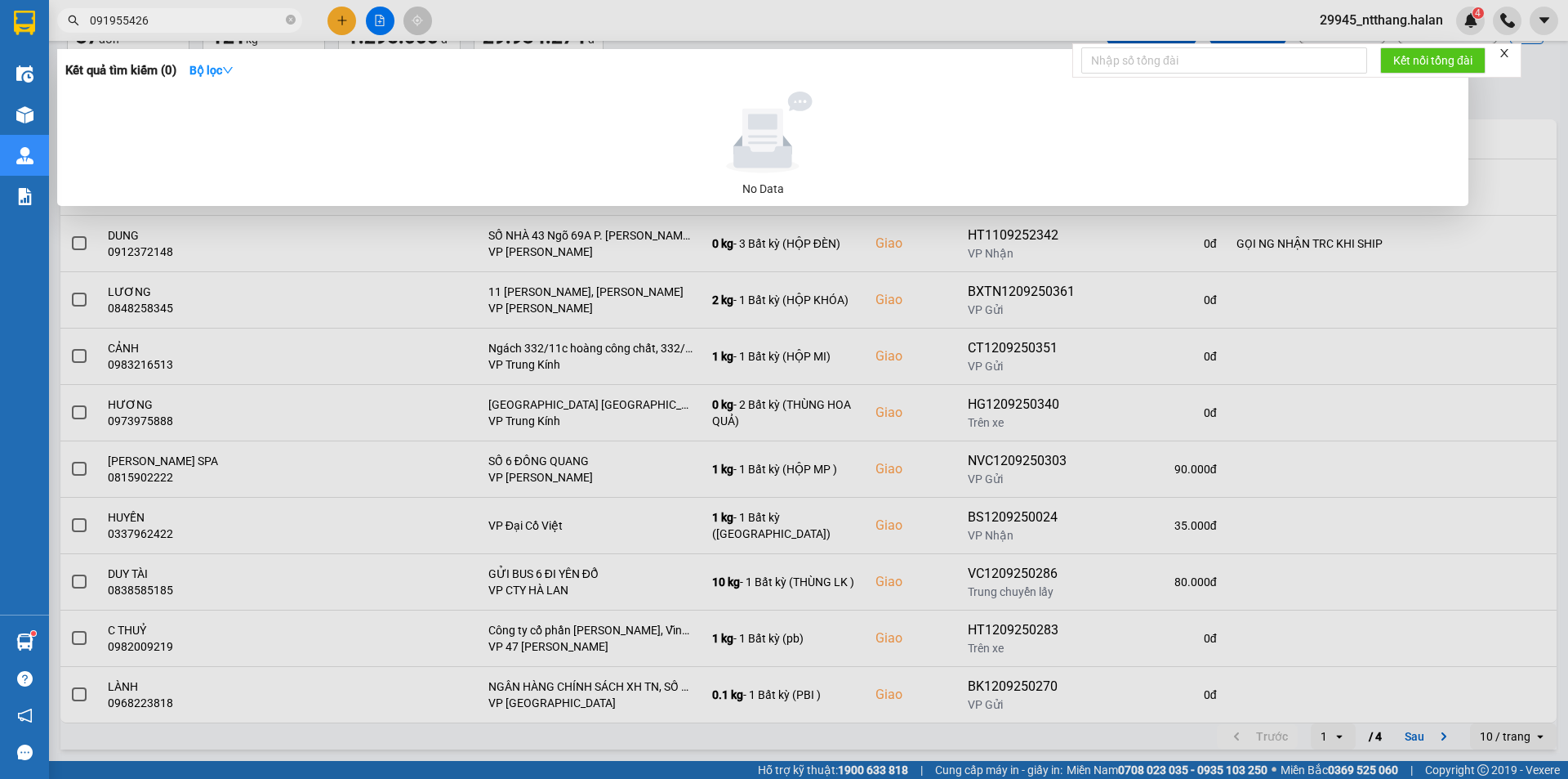
click at [228, 16] on input "091955426" at bounding box center [186, 20] width 193 height 18
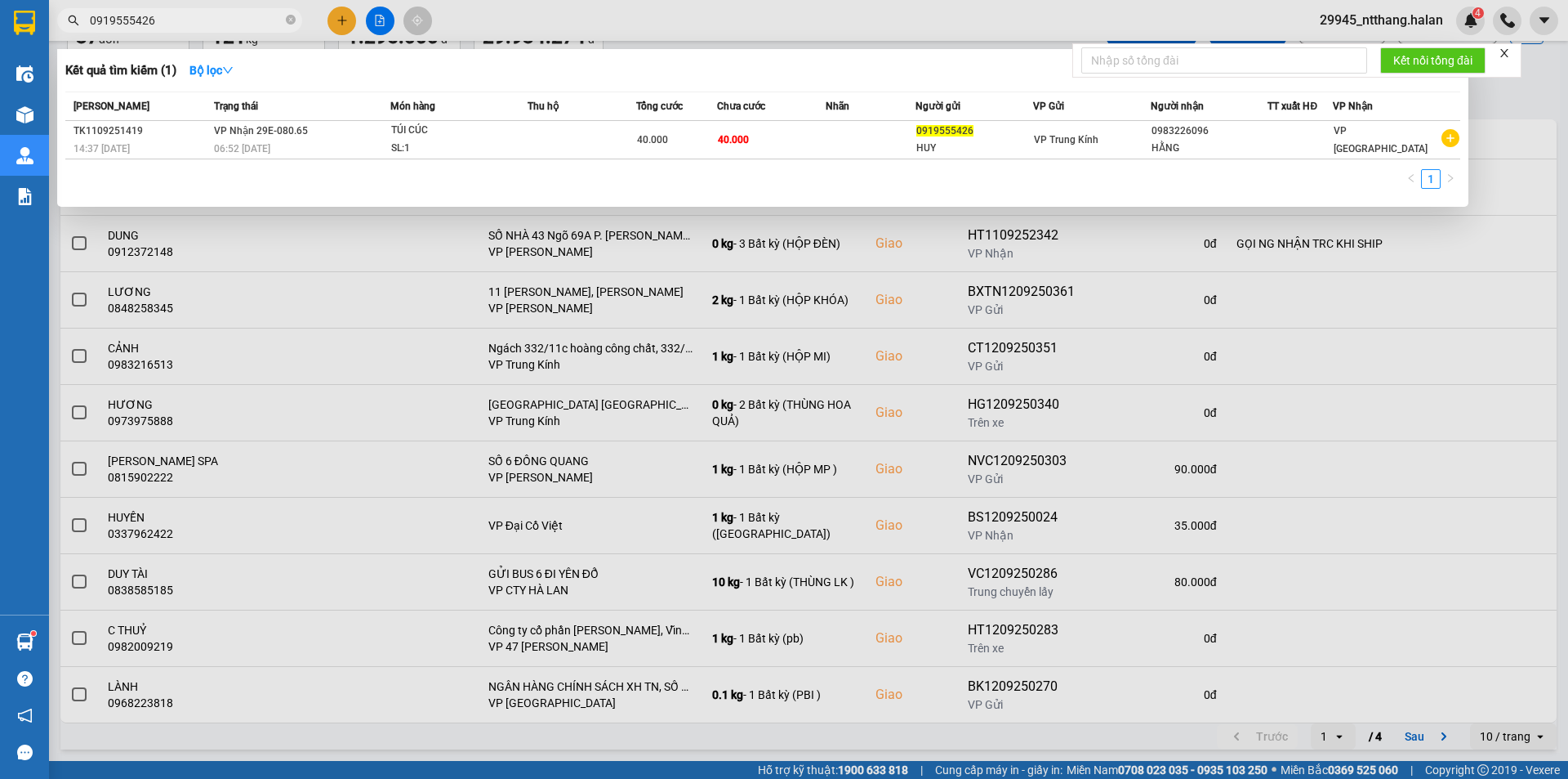
click at [1485, 98] on div at bounding box center [784, 389] width 1568 height 779
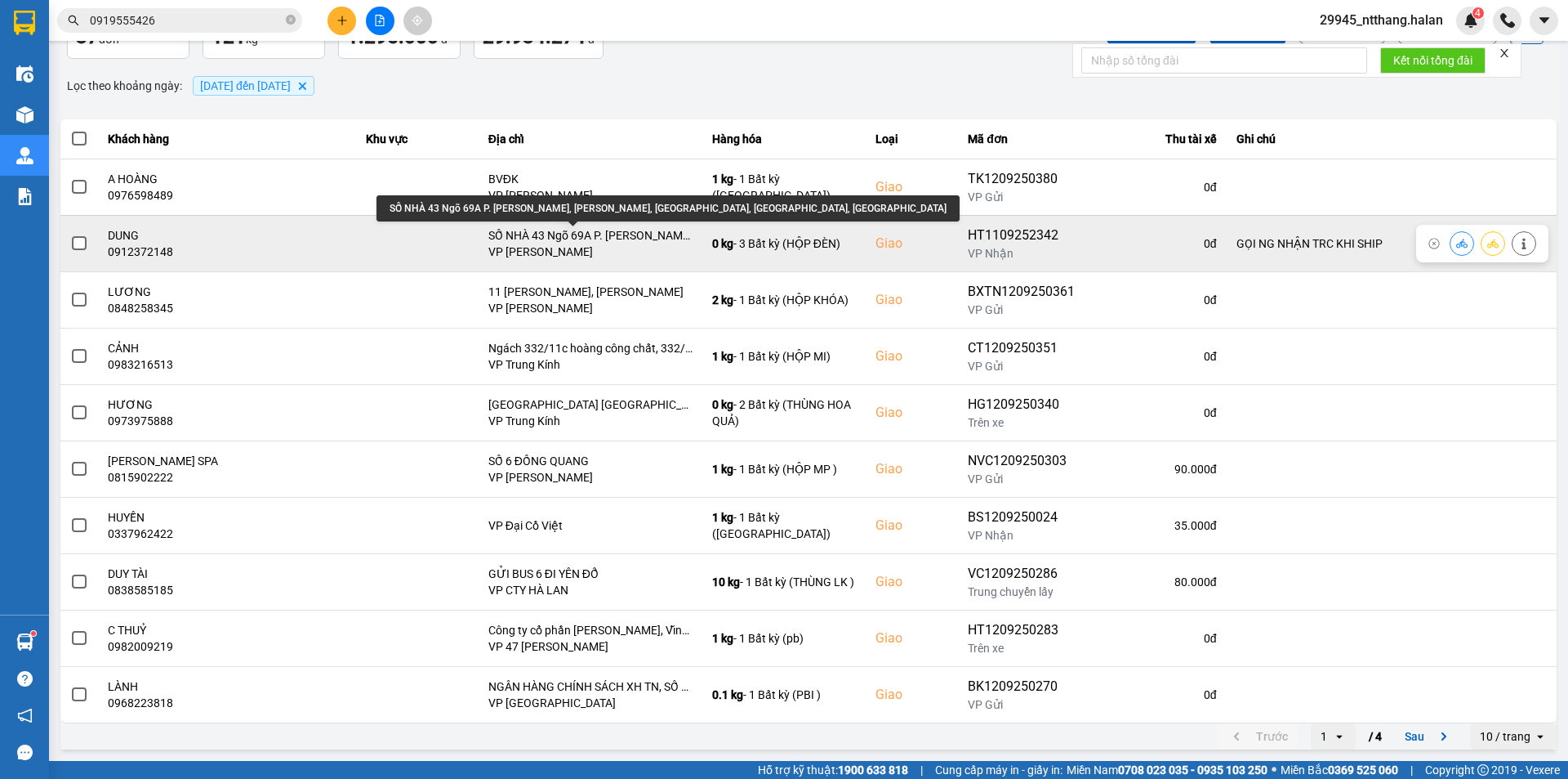
scroll to position [0, 0]
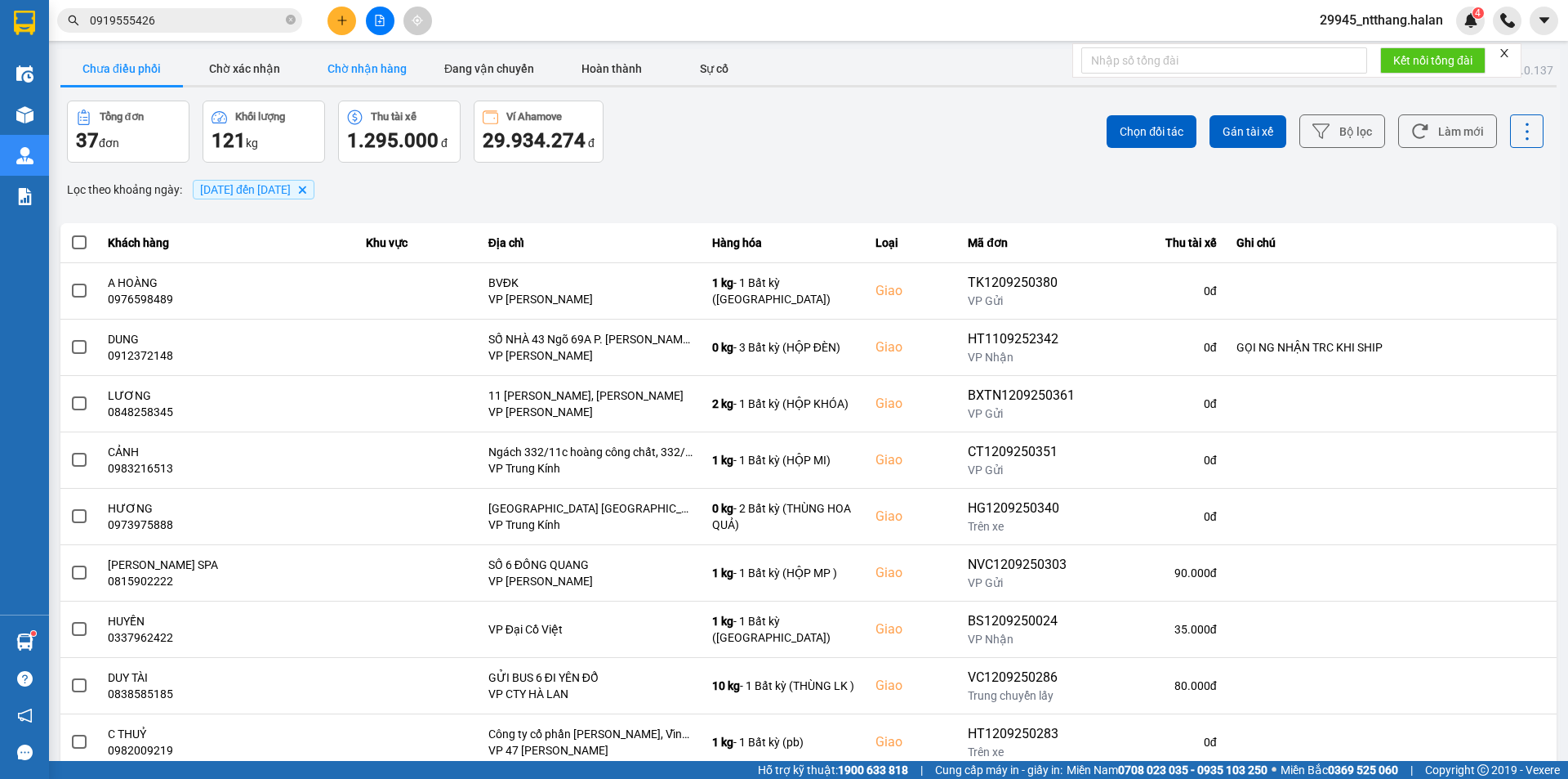
click at [383, 58] on button "Chờ nhận hàng" at bounding box center [367, 68] width 123 height 33
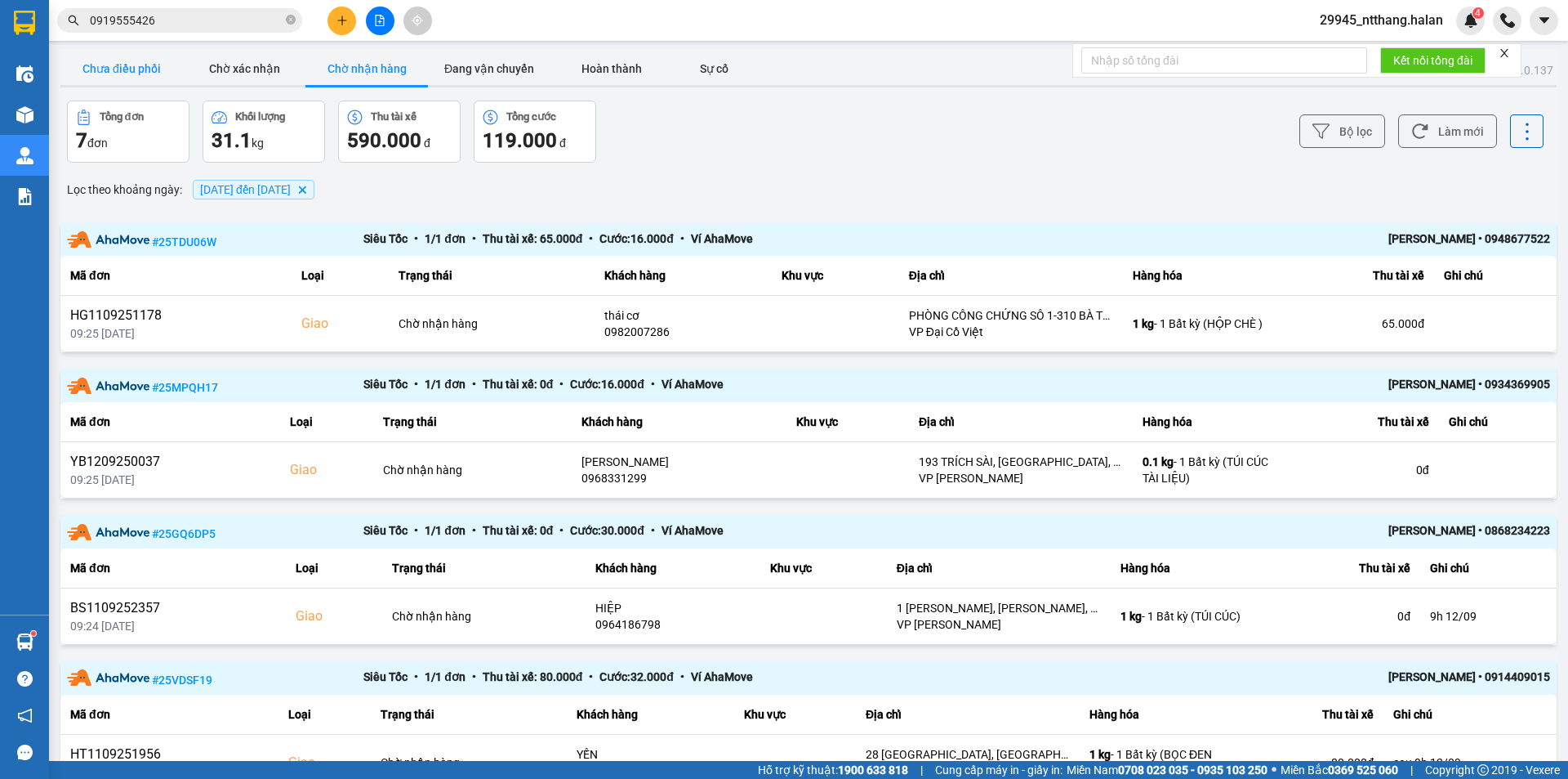
click at [148, 58] on button "Chưa điều phối" at bounding box center [122, 68] width 123 height 33
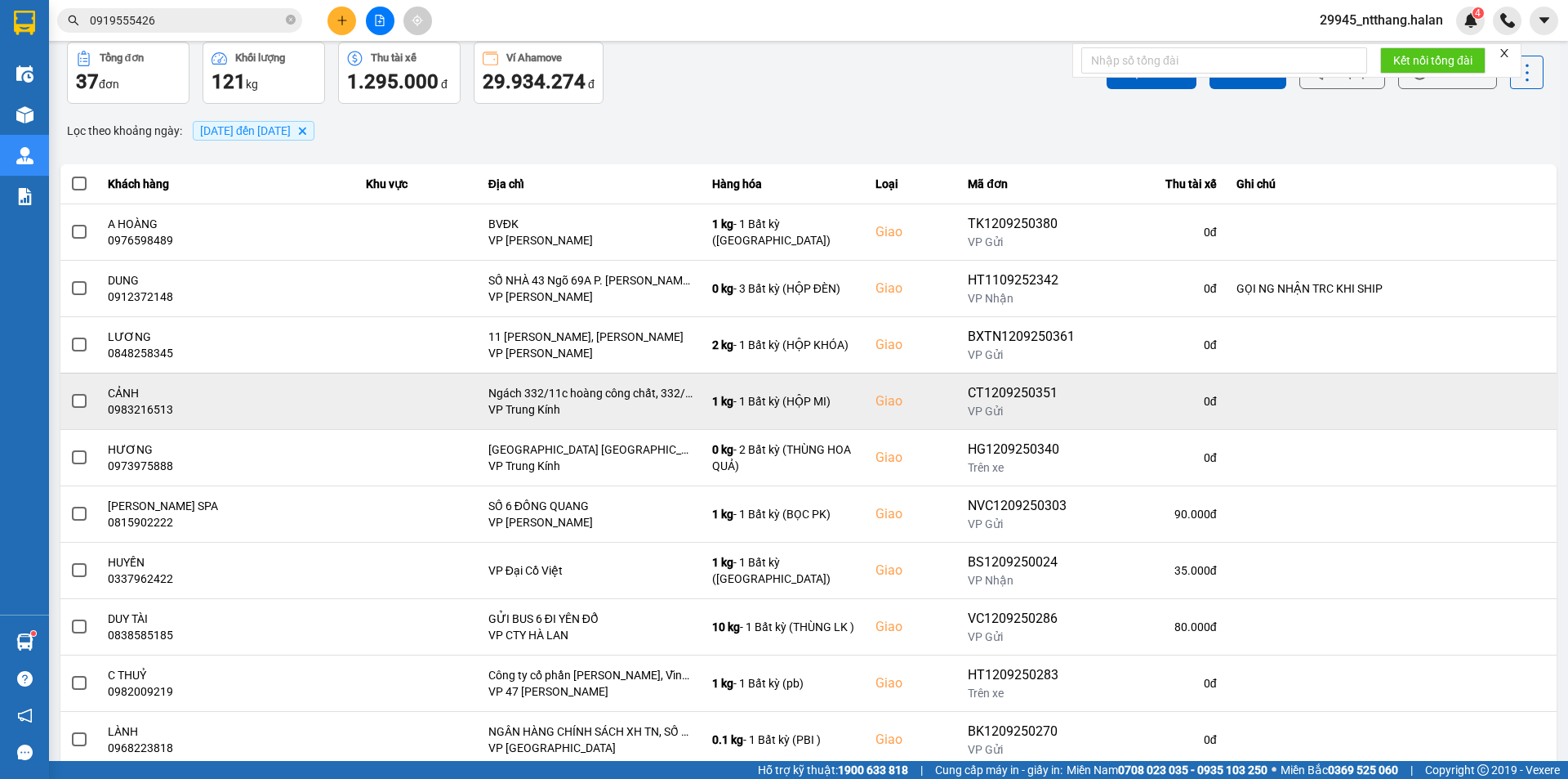
scroll to position [104, 0]
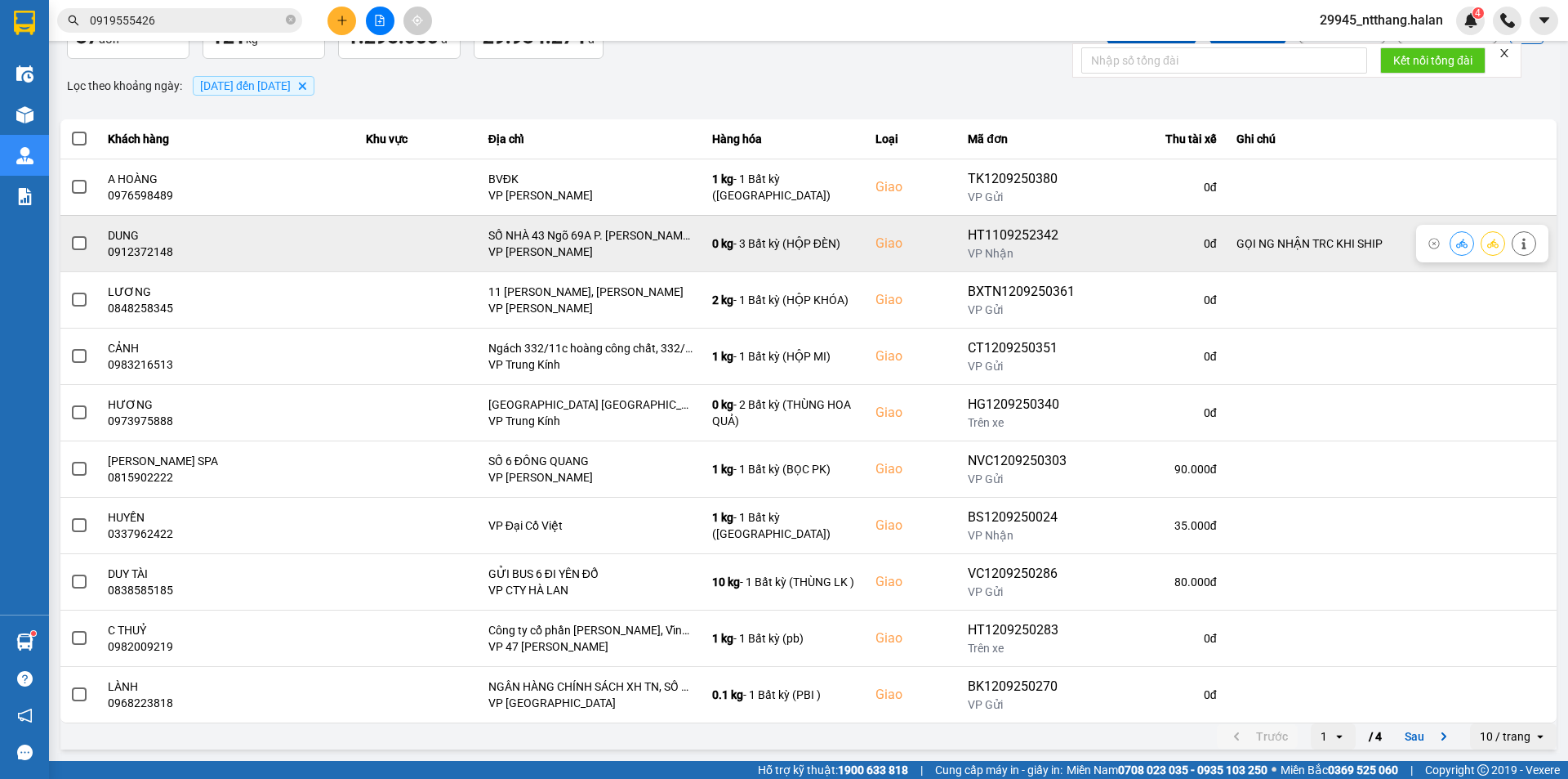
click at [161, 251] on div "0912372148" at bounding box center [227, 252] width 239 height 16
copy div "0912372148"
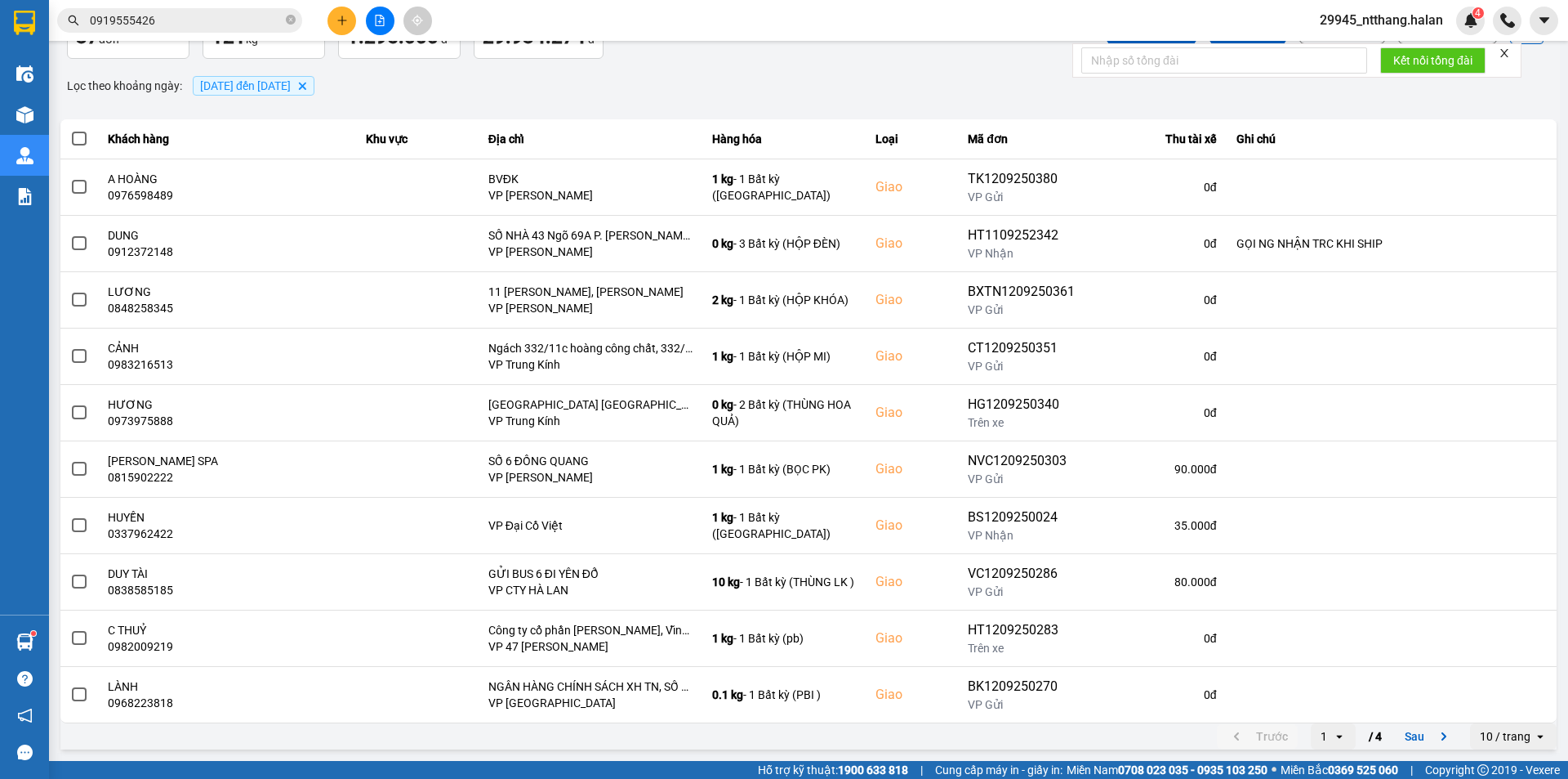
click at [174, 20] on input "0919555426" at bounding box center [186, 20] width 193 height 18
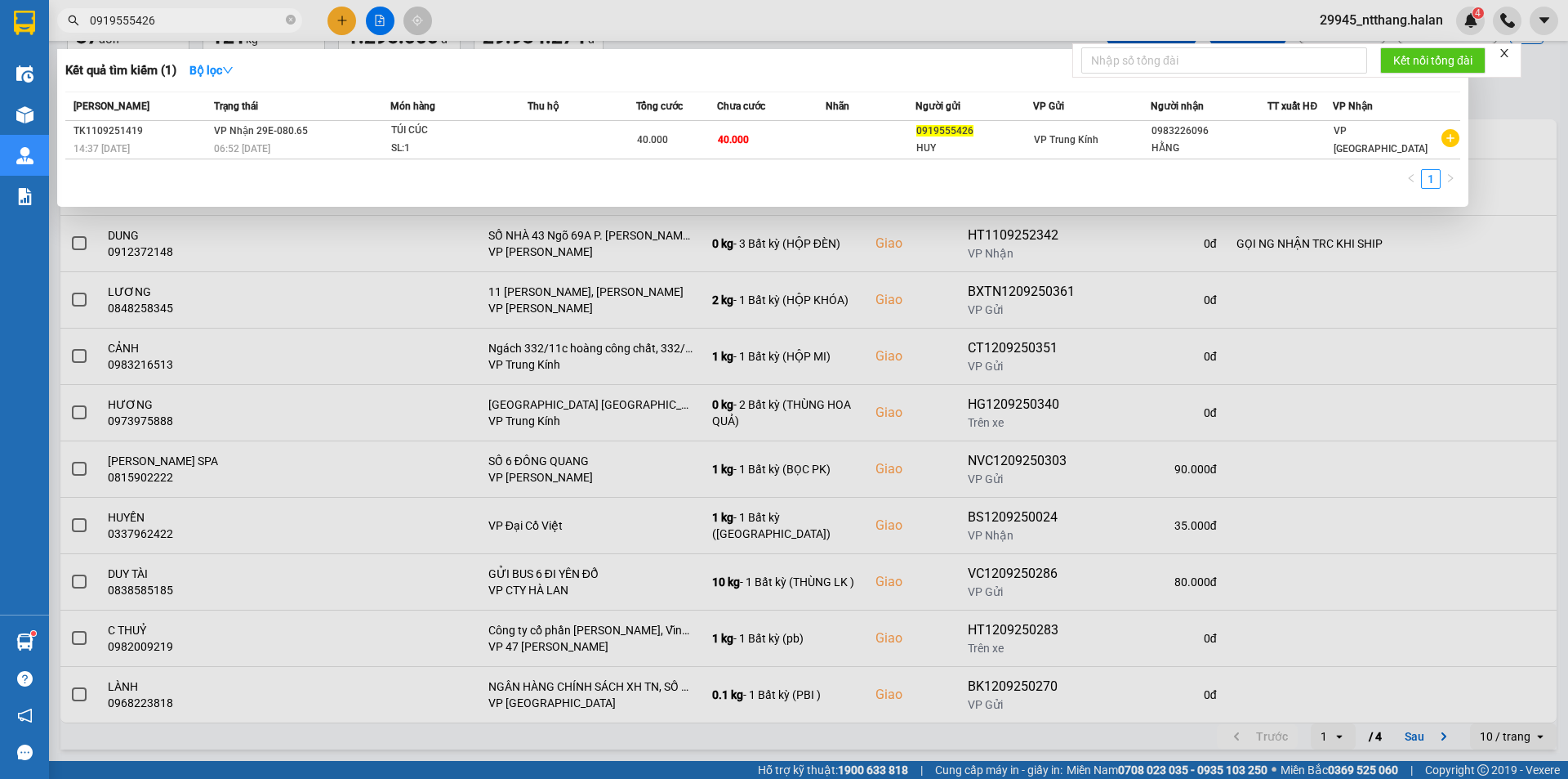
click at [174, 20] on input "0919555426" at bounding box center [186, 20] width 193 height 18
paste input "2372148"
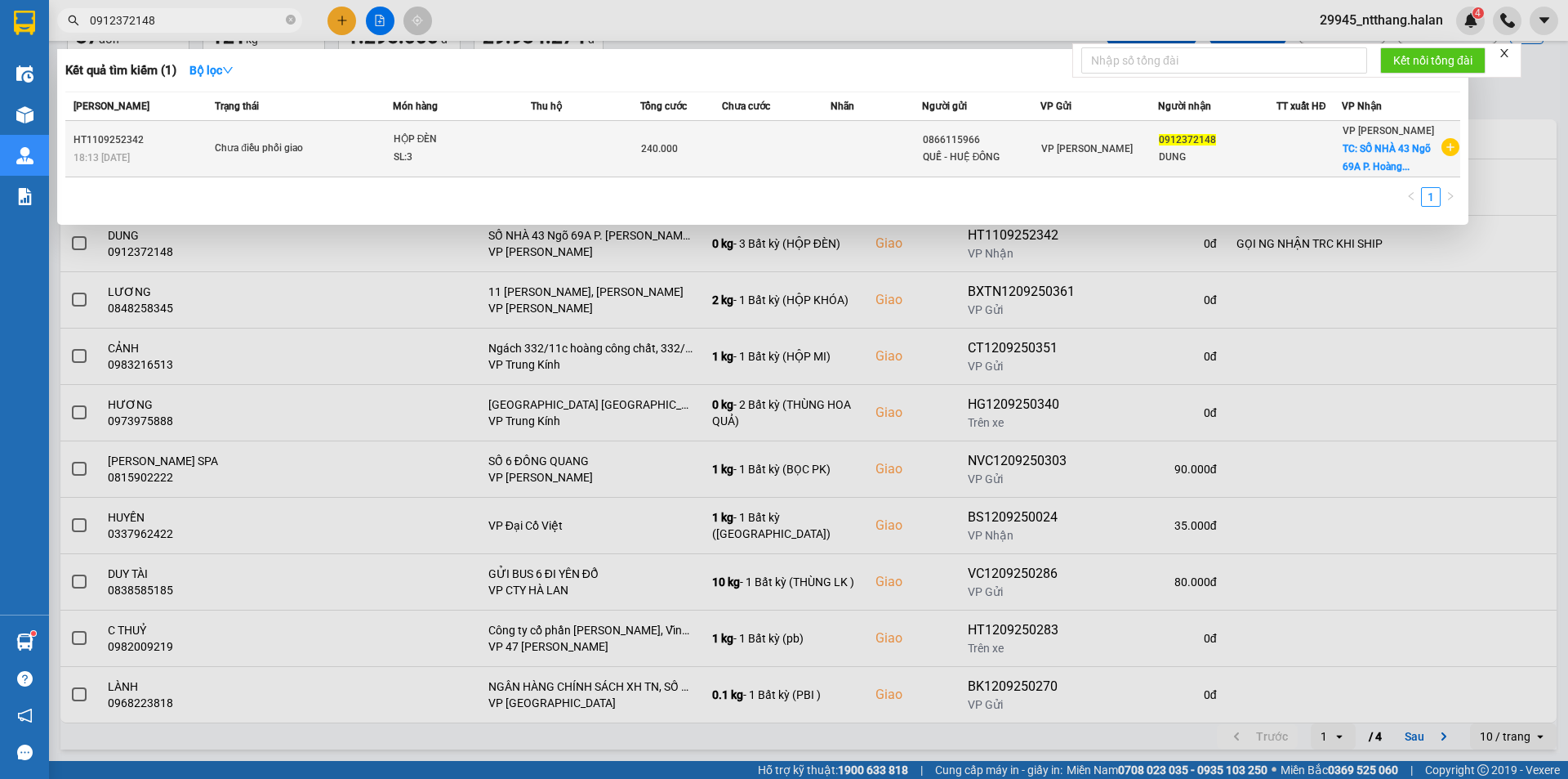
type input "0912372148"
click at [493, 137] on div "HỘP ĐÈN" at bounding box center [455, 139] width 123 height 18
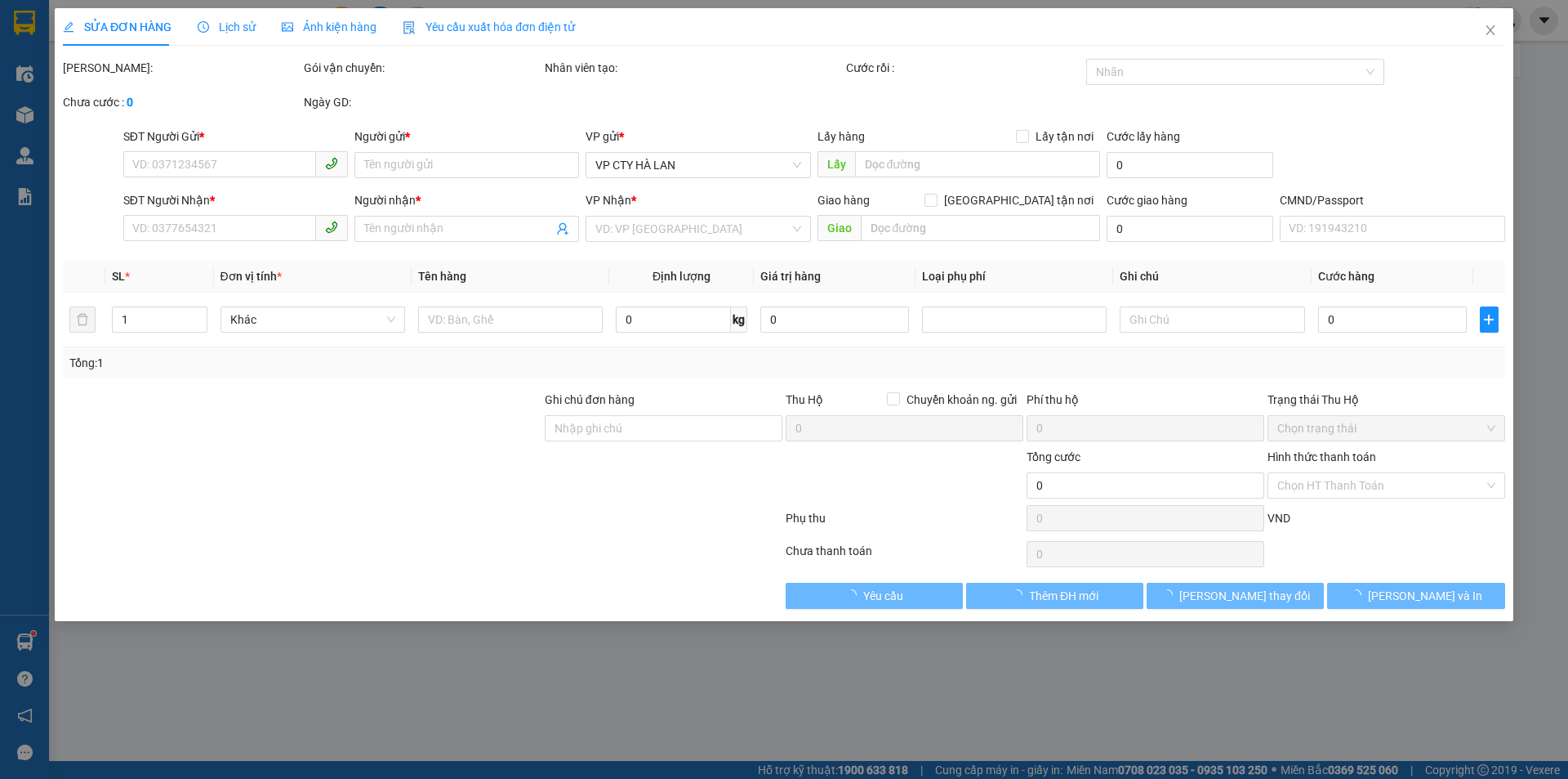
type input "0866115966"
type input "QUẾ - HUỆ ĐÔNG"
type input "0912372148"
type input "DUNG"
checkbox input "true"
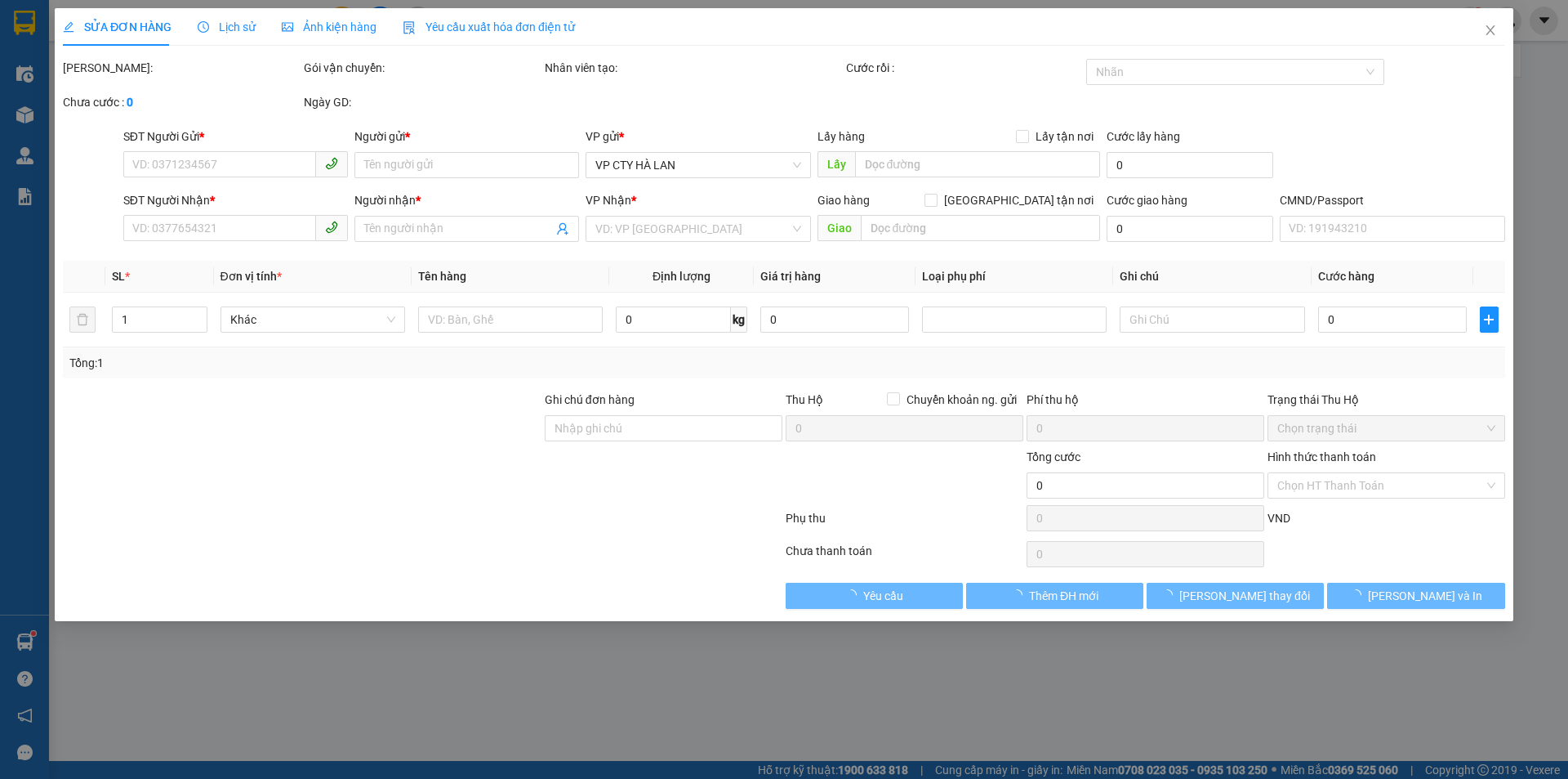
type input "SỐ NHÀ 43 Ngõ 69A P. Hoàng Văn Thái, Khương Mai, Thanh Xuân, Hà Nội, Việt Nam"
type input "GỌI NG NHẬN TRC KHI SHIP"
type input "240.000"
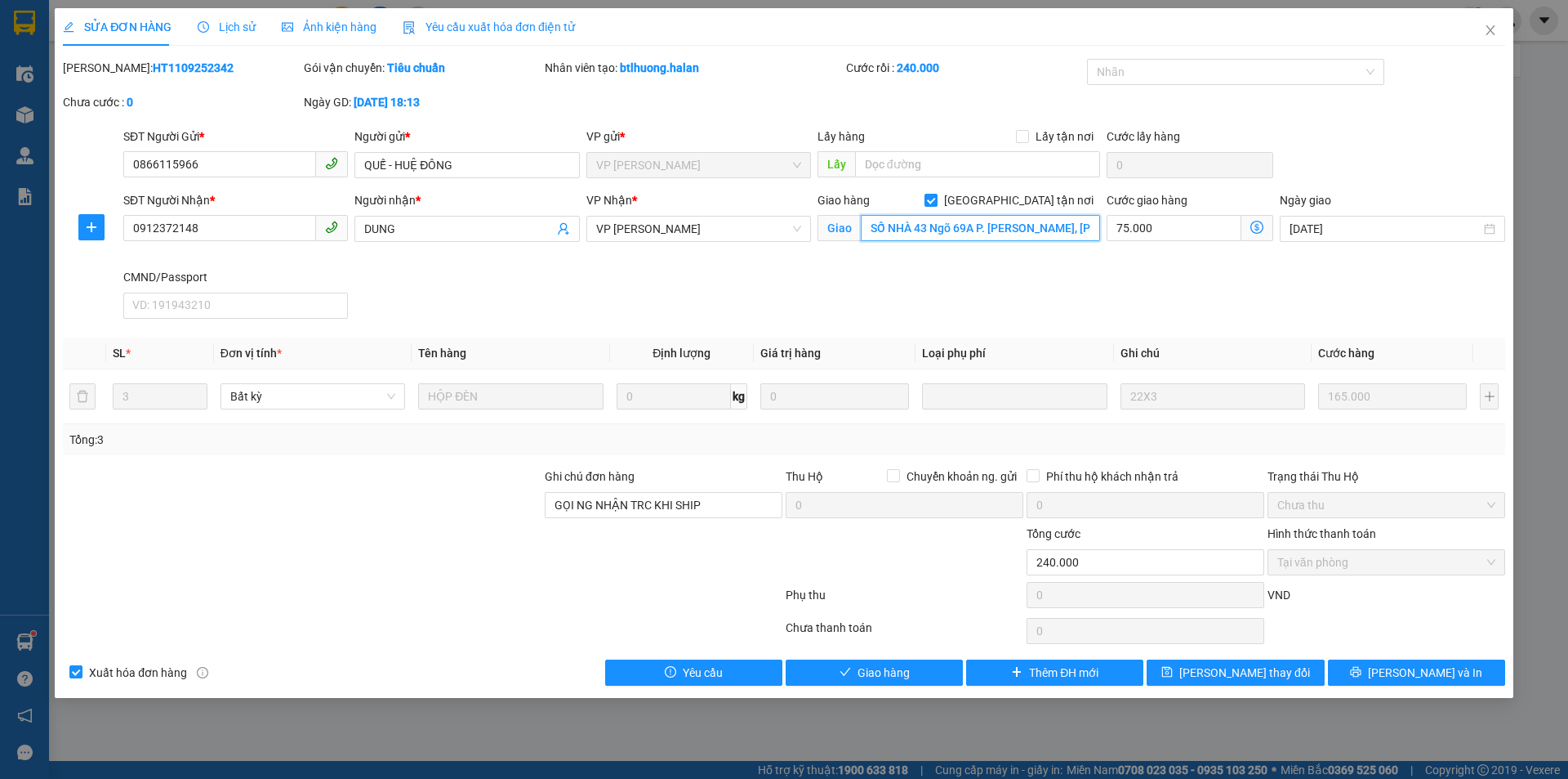
click at [985, 221] on input "SỐ NHÀ 43 Ngõ 69A P. Hoàng Văn Thái, Khương Mai, Thanh Xuân, Hà Nội, Việt Nam" at bounding box center [980, 228] width 239 height 26
click at [868, 230] on input "SỐ NHÀ 43 Ngõ 69A P. Hoàng Văn Thái, Khương Mai, Thanh Xuân, Hà Nội, Việt Nam" at bounding box center [980, 228] width 239 height 26
type input "(cần ngáng+dây) SỐ NHÀ 43 Ngõ 69A P. Hoàng Văn Thái, Khương Mai, Thanh Xuân, Hà…"
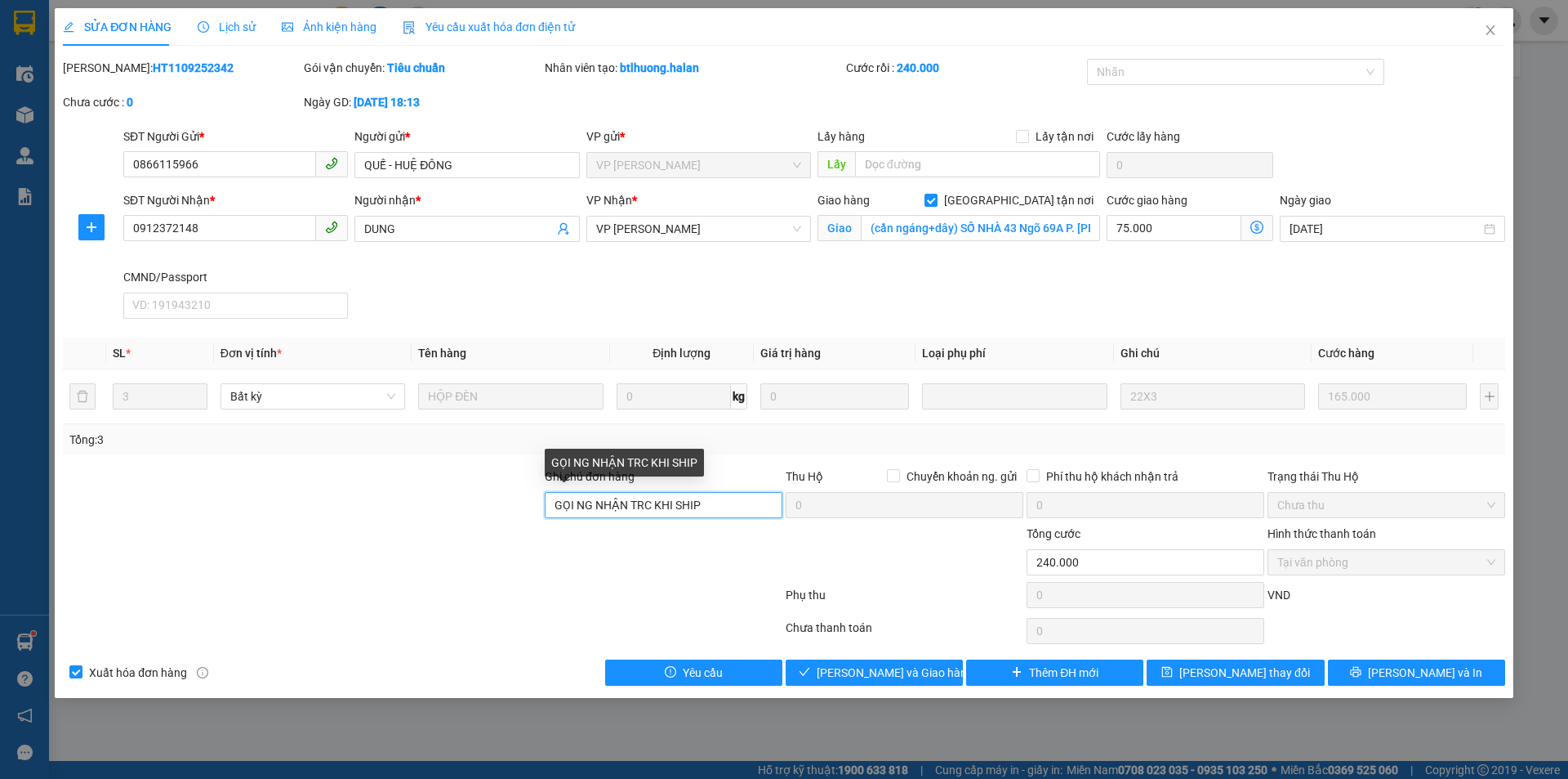
drag, startPoint x: 743, startPoint y: 496, endPoint x: 0, endPoint y: 534, distance: 744.0
click at [0, 534] on div "SỬA ĐƠN HÀNG Lịch sử Ảnh kiện hàng Yêu cầu xuất hóa đơn điện tử Total Paid Fee …" at bounding box center [784, 389] width 1568 height 779
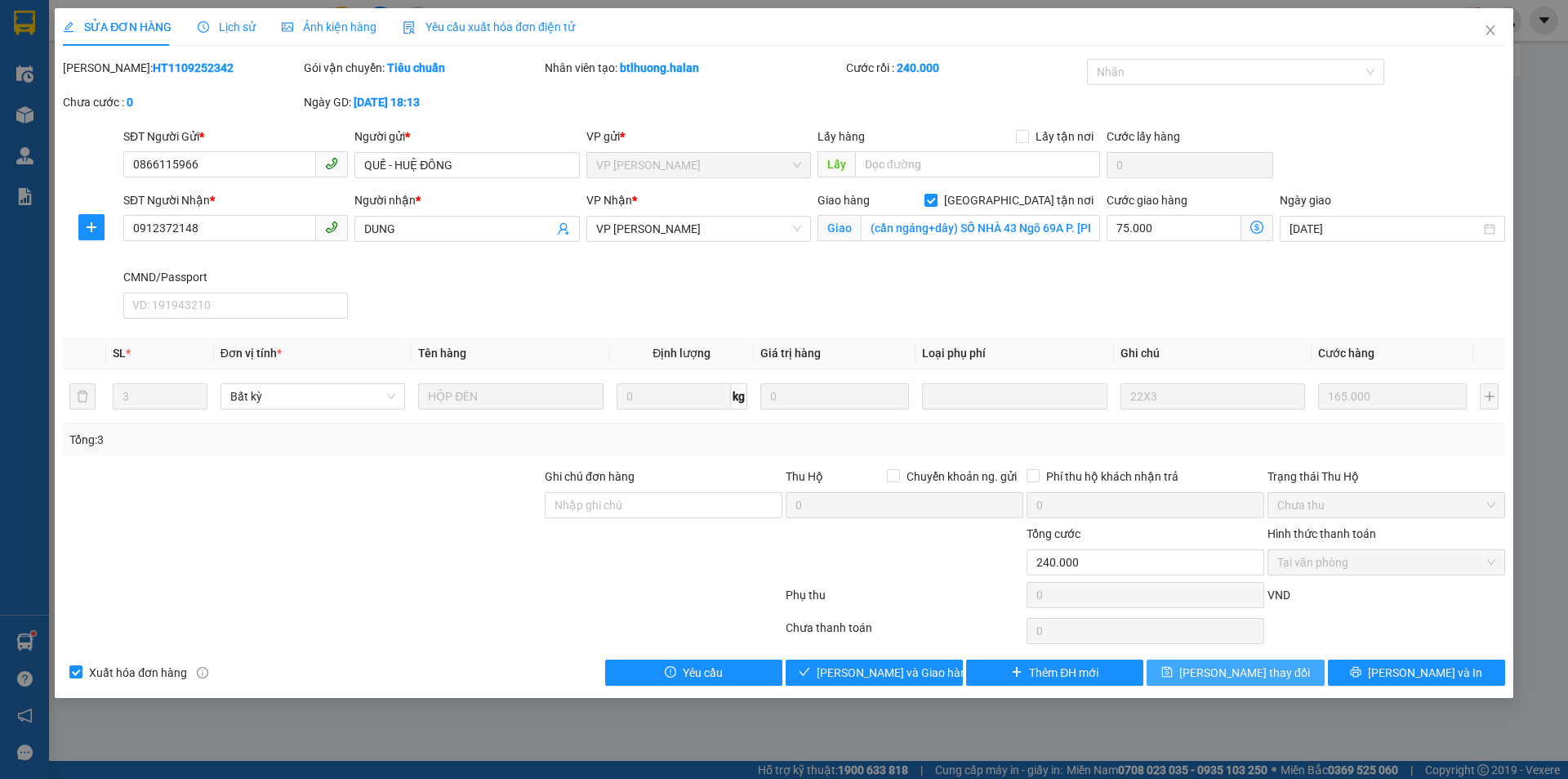
click at [1271, 672] on span "Lưu thay đổi" at bounding box center [1244, 672] width 131 height 18
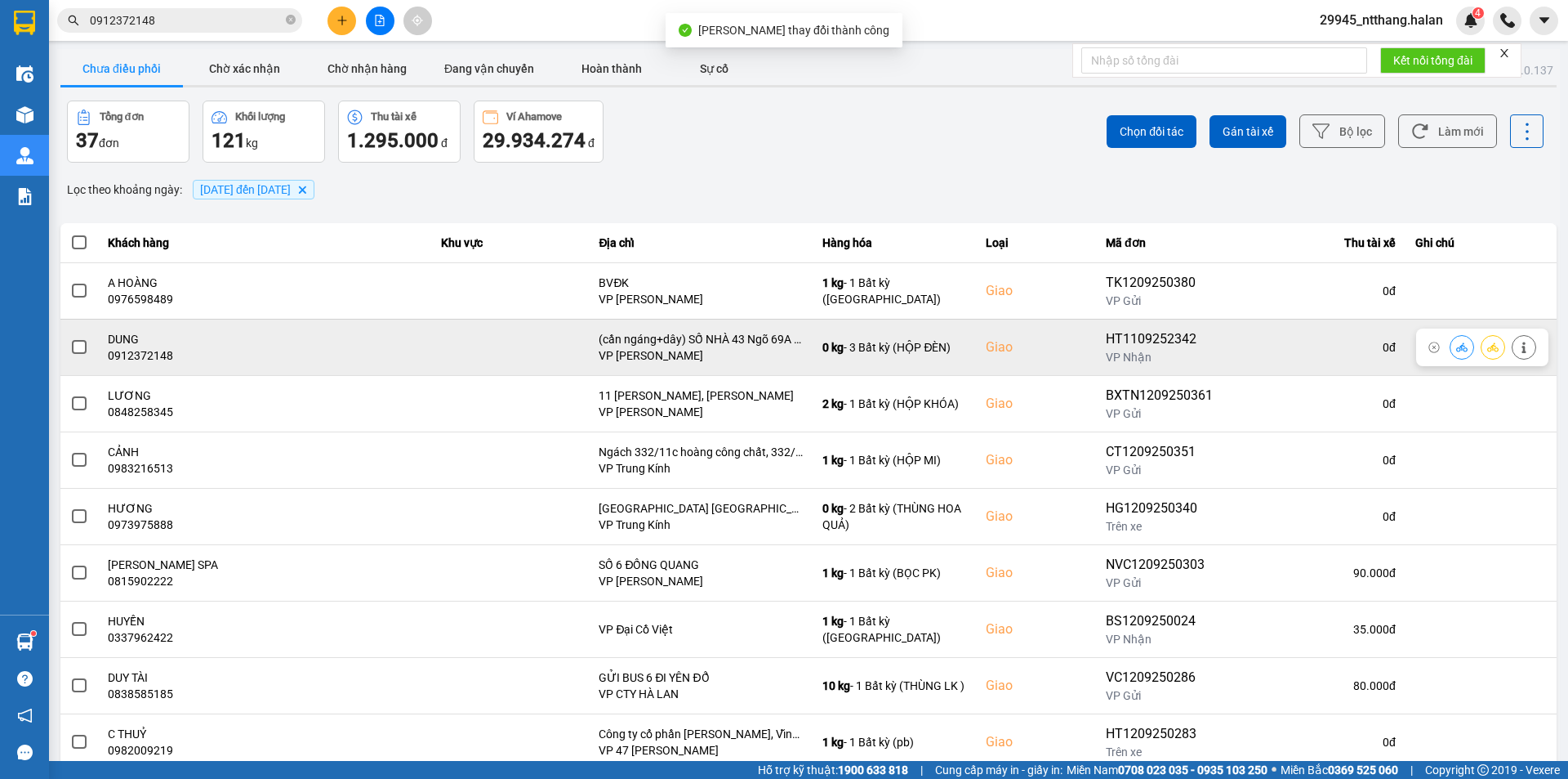
click at [79, 344] on span at bounding box center [79, 347] width 14 height 14
click at [70, 338] on input "checkbox" at bounding box center [70, 338] width 0 height 0
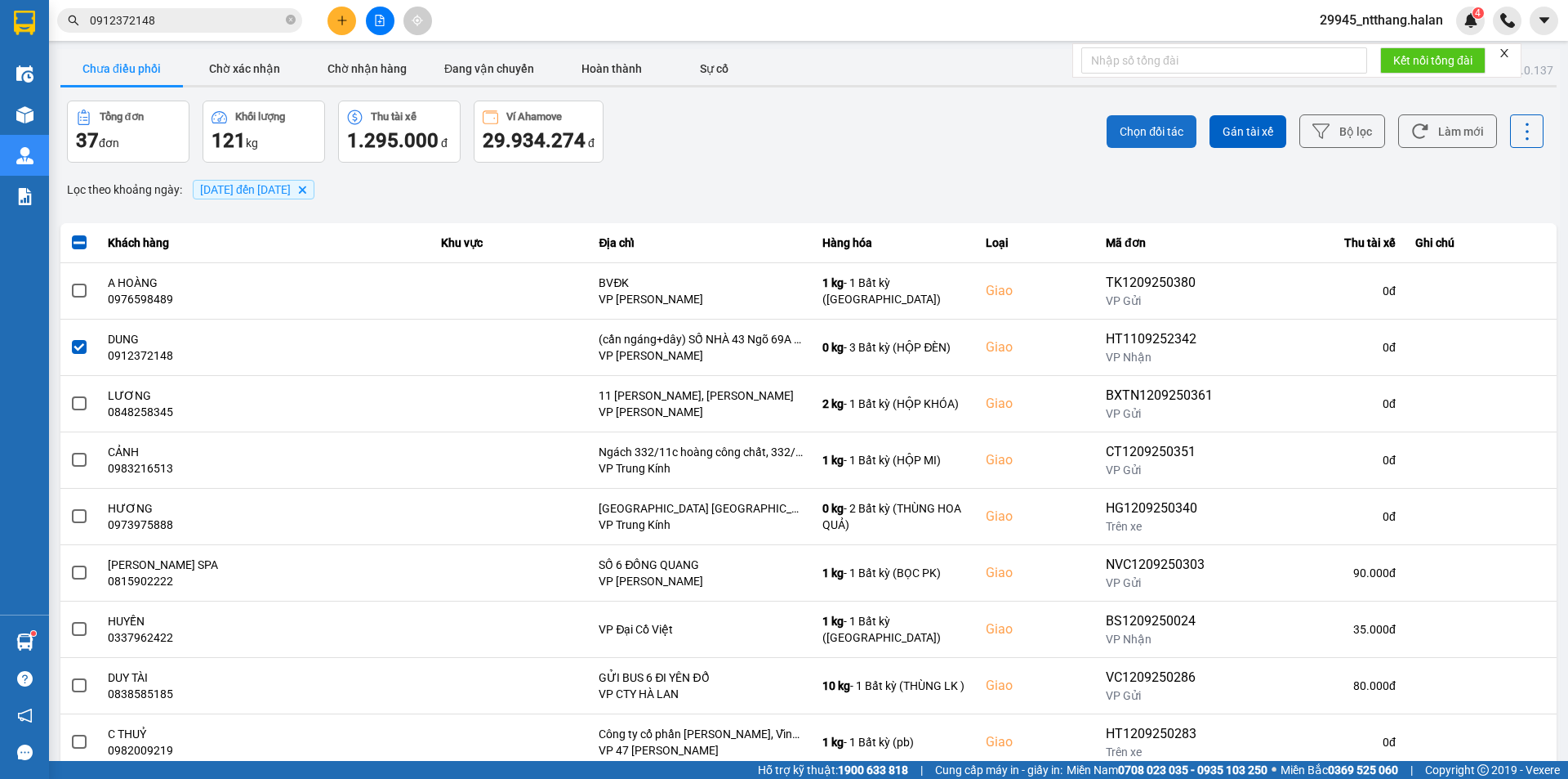
click at [1131, 127] on span "Chọn đối tác" at bounding box center [1151, 131] width 63 height 16
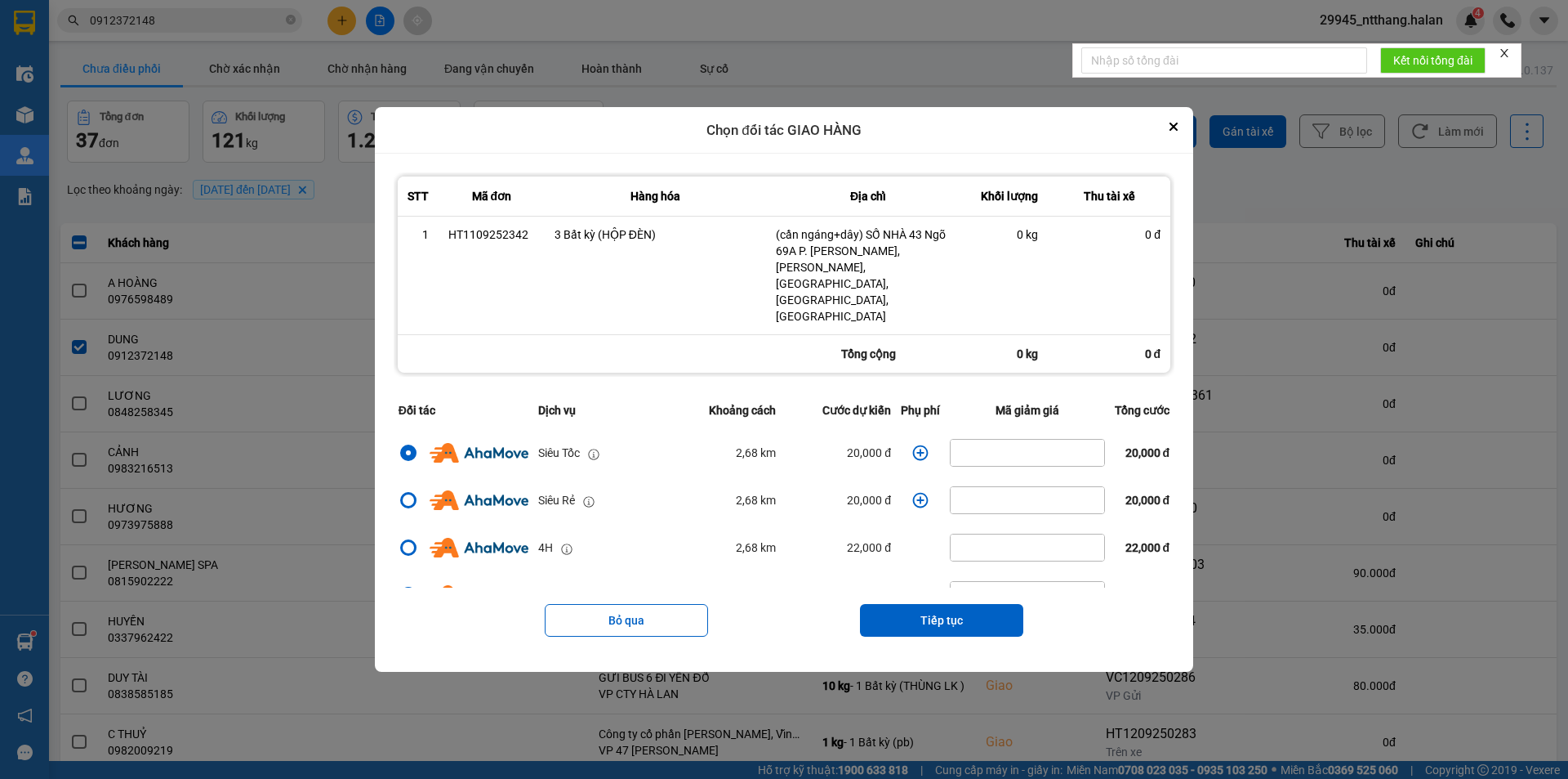
click at [912, 445] on icon "dialog" at bounding box center [920, 452] width 16 height 16
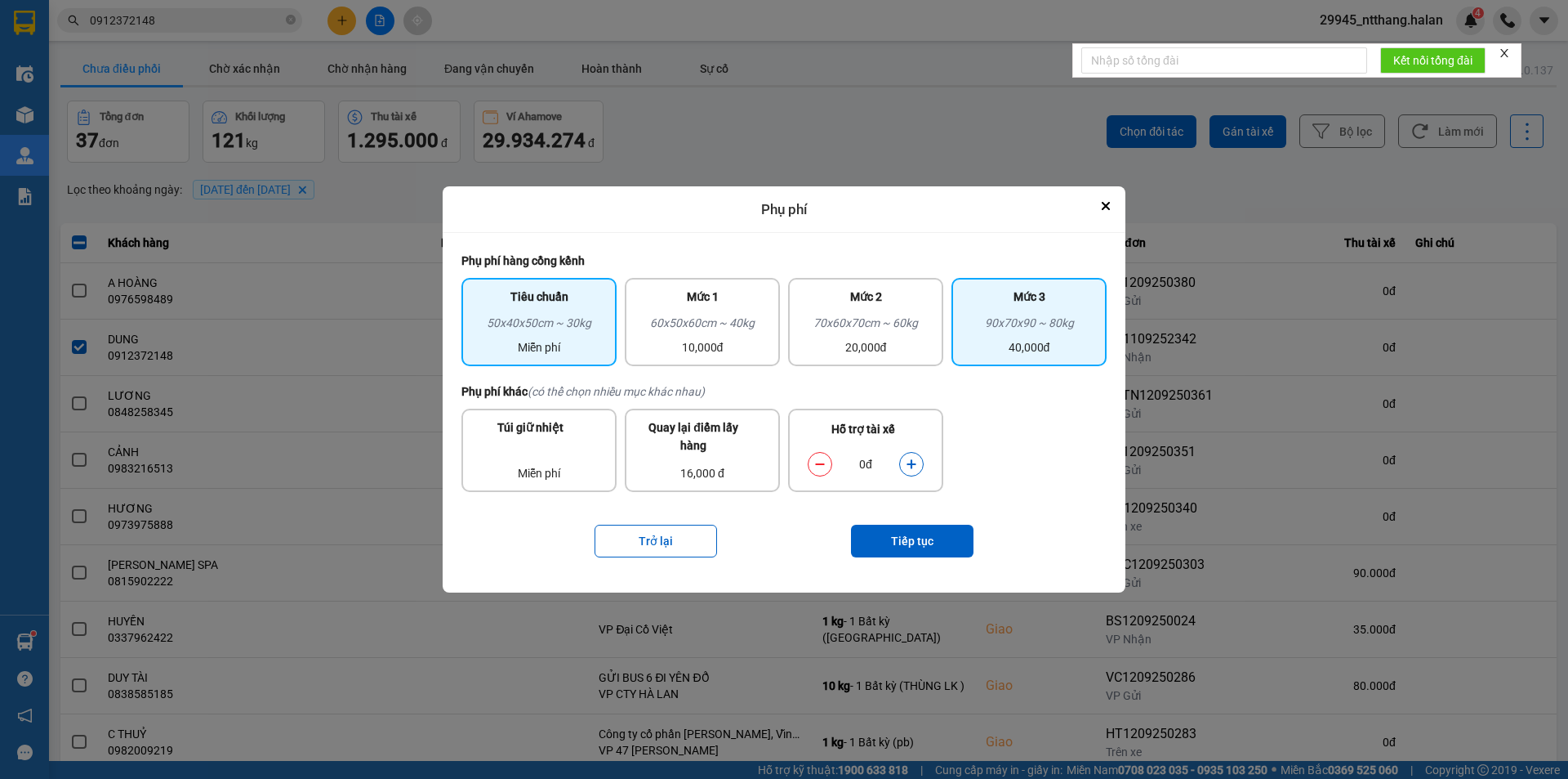
click at [1021, 320] on div "90x70x90 ~ 80kg" at bounding box center [1028, 327] width 135 height 25
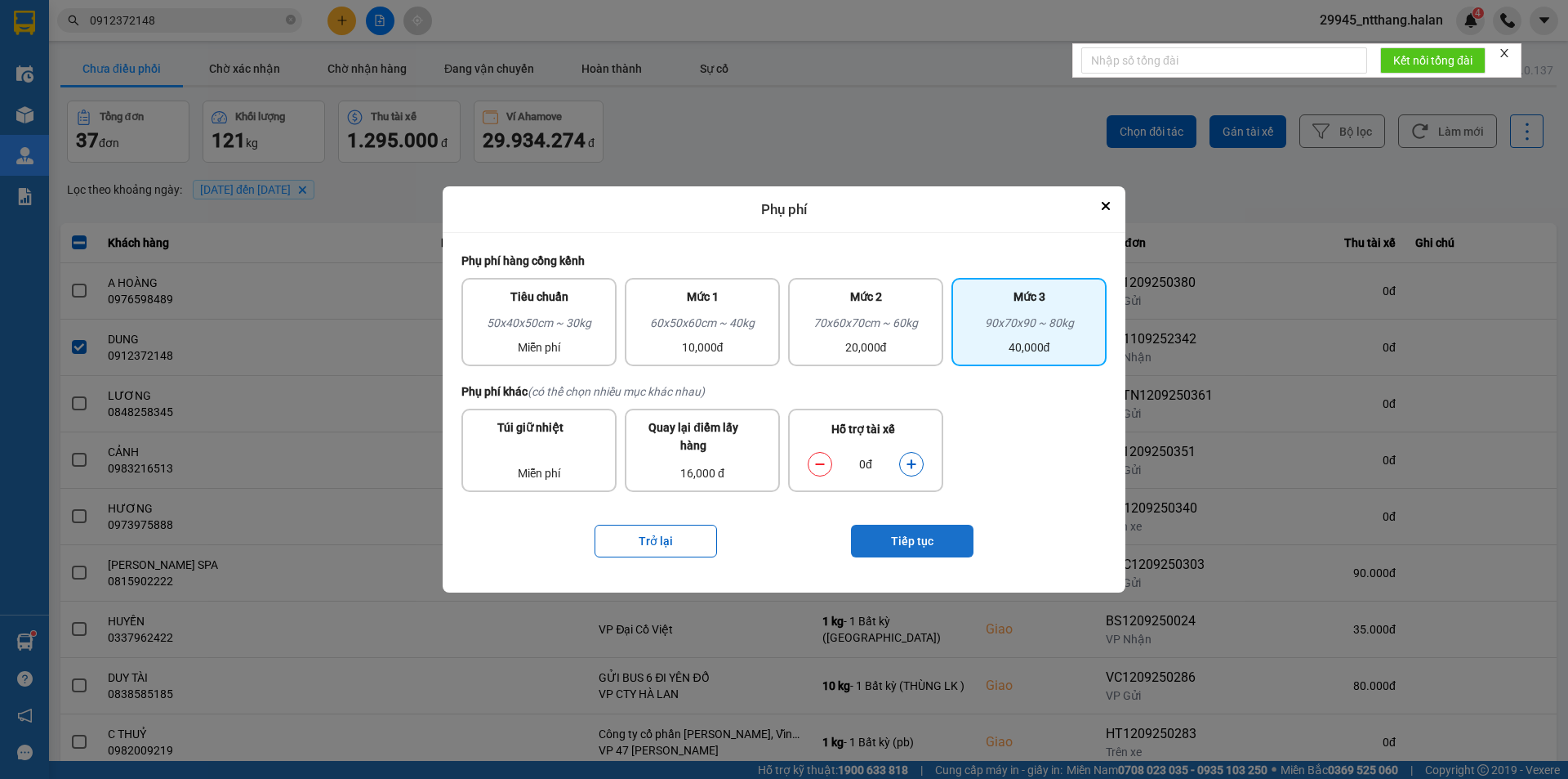
click at [907, 548] on button "Tiếp tục" at bounding box center [912, 541] width 123 height 33
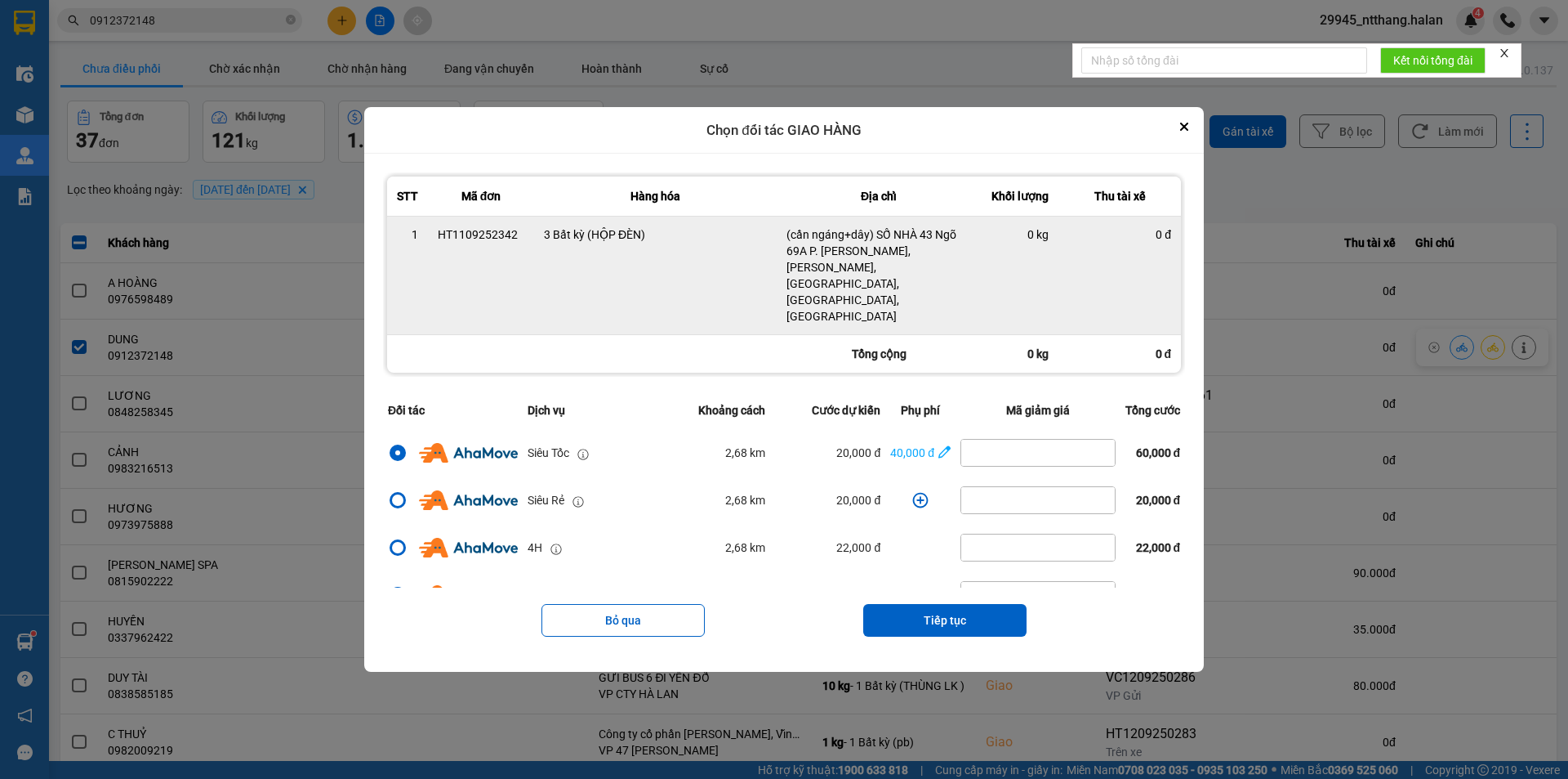
click at [463, 243] on div "HT1109252342" at bounding box center [481, 234] width 86 height 16
copy div "HT1109252342"
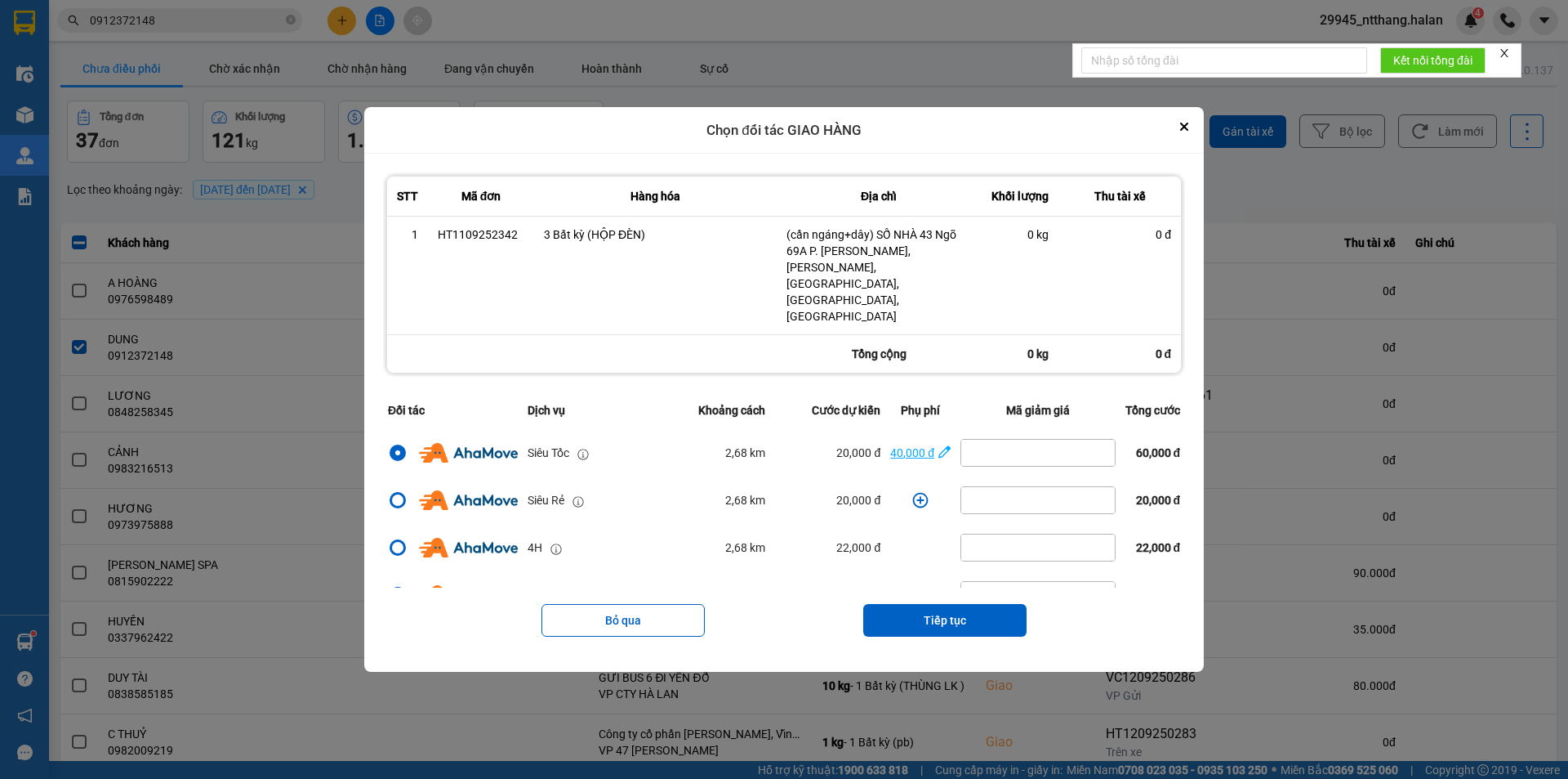
click at [939, 444] on icon "dialog" at bounding box center [945, 451] width 12 height 16
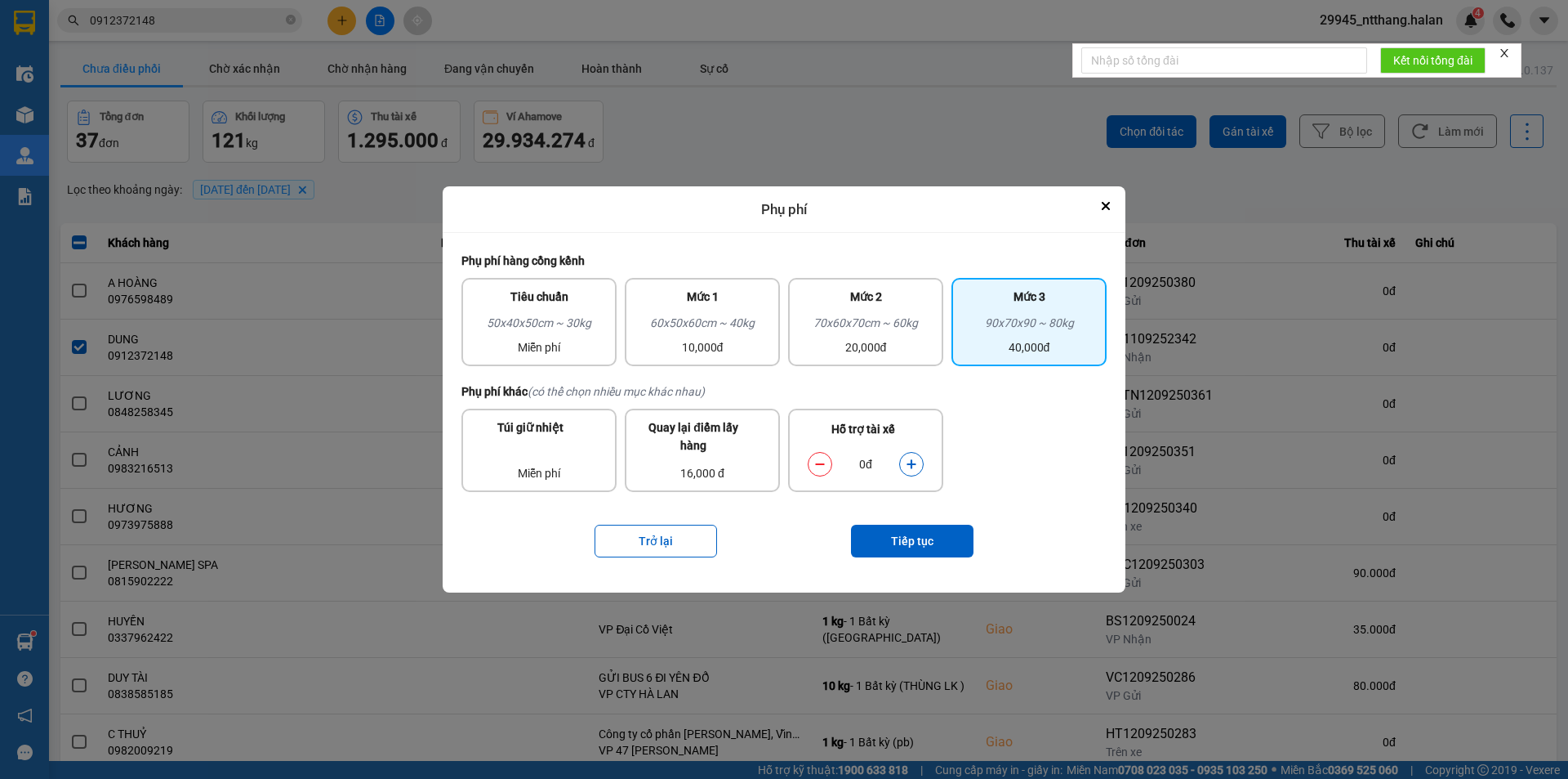
drag, startPoint x: 919, startPoint y: 455, endPoint x: 914, endPoint y: 497, distance: 42.3
click at [919, 456] on button "dialog" at bounding box center [912, 465] width 23 height 29
click at [918, 547] on button "Tiếp tục" at bounding box center [912, 541] width 123 height 33
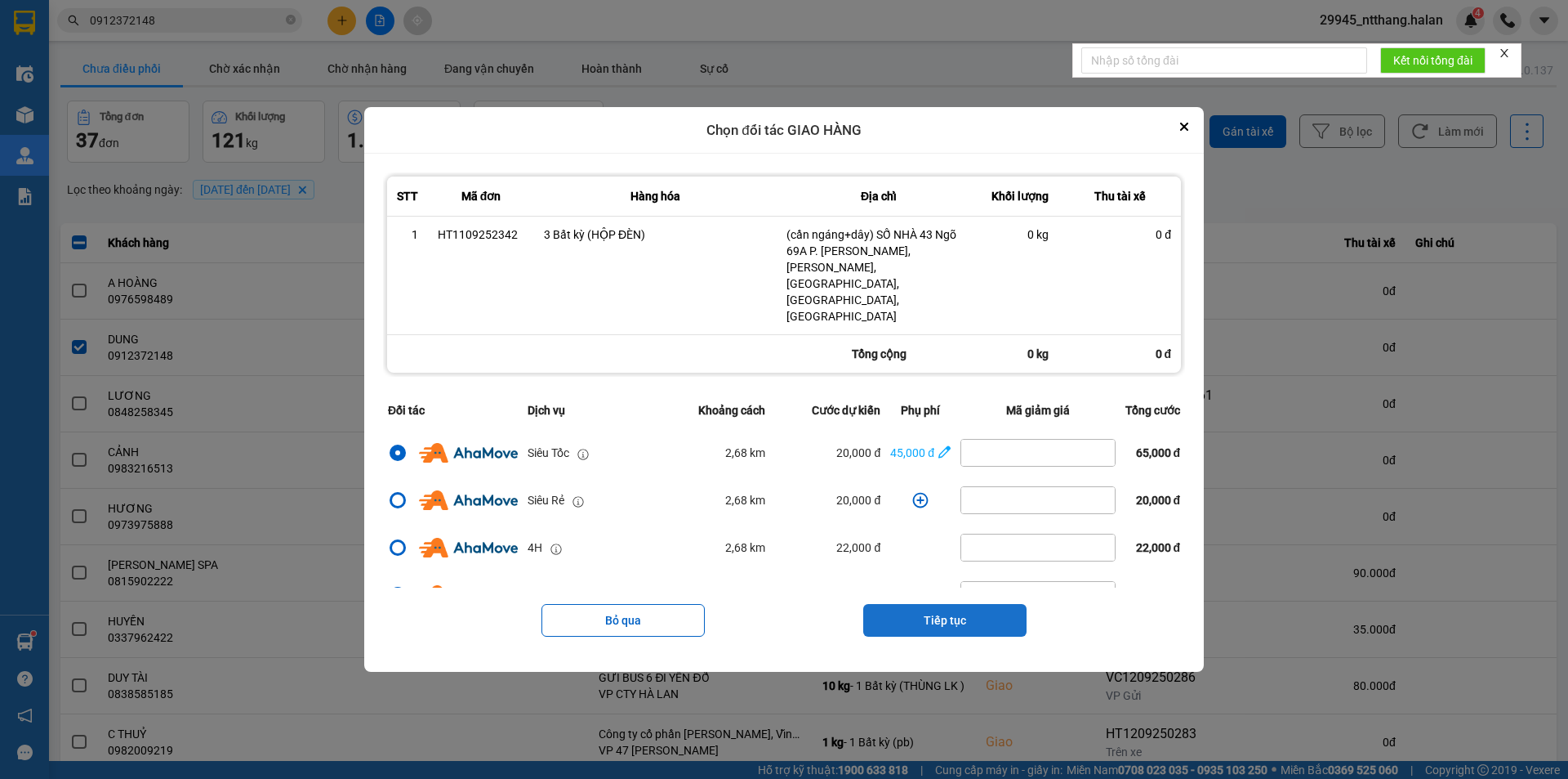
click at [948, 604] on button "Tiếp tục" at bounding box center [945, 621] width 163 height 33
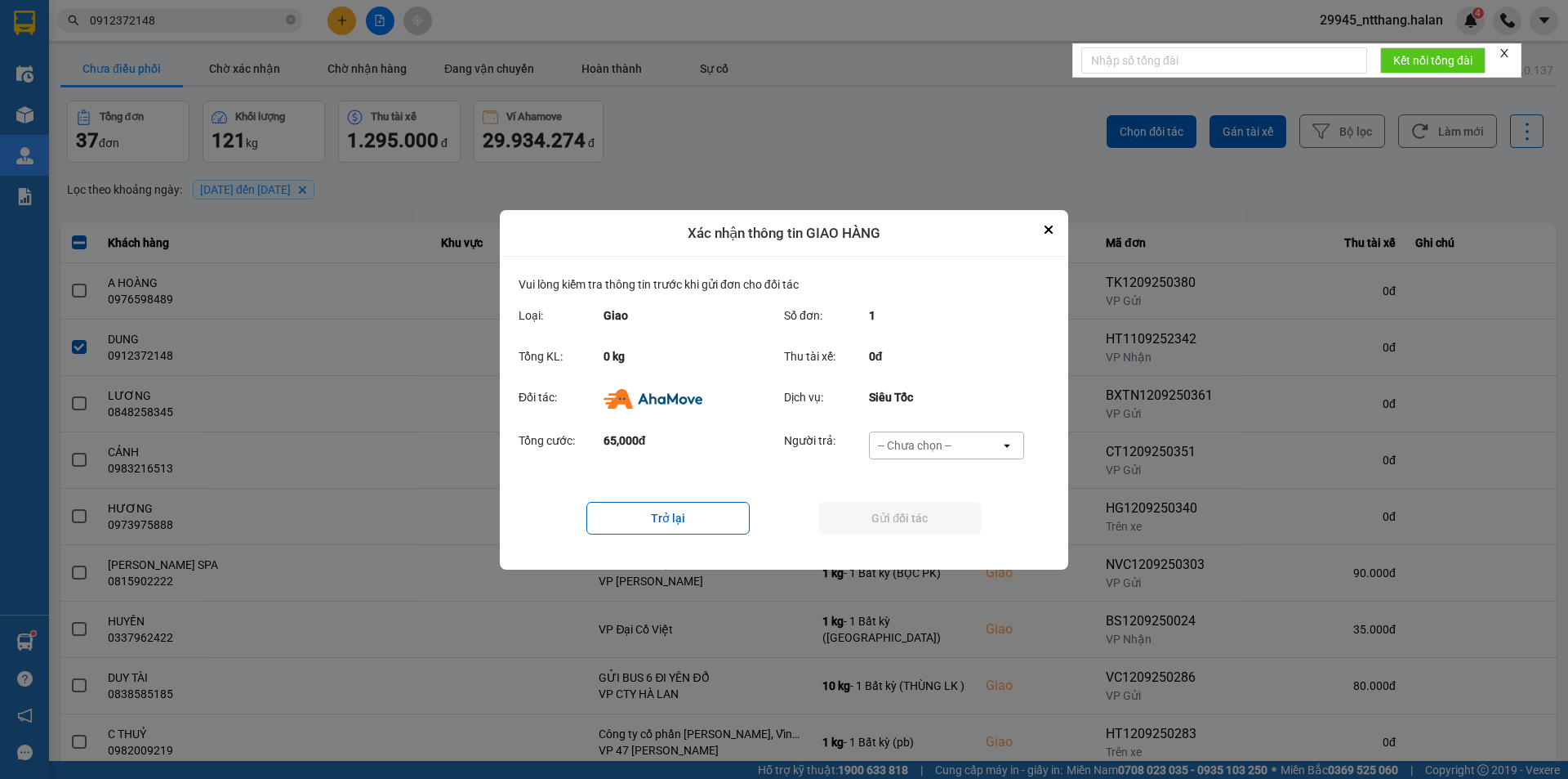
click at [954, 456] on div "-- Chưa chọn --" at bounding box center [935, 445] width 131 height 26
click at [939, 537] on span "Ví Ahamove" at bounding box center [914, 538] width 66 height 16
click at [936, 523] on button "Gửi đối tác" at bounding box center [900, 518] width 163 height 33
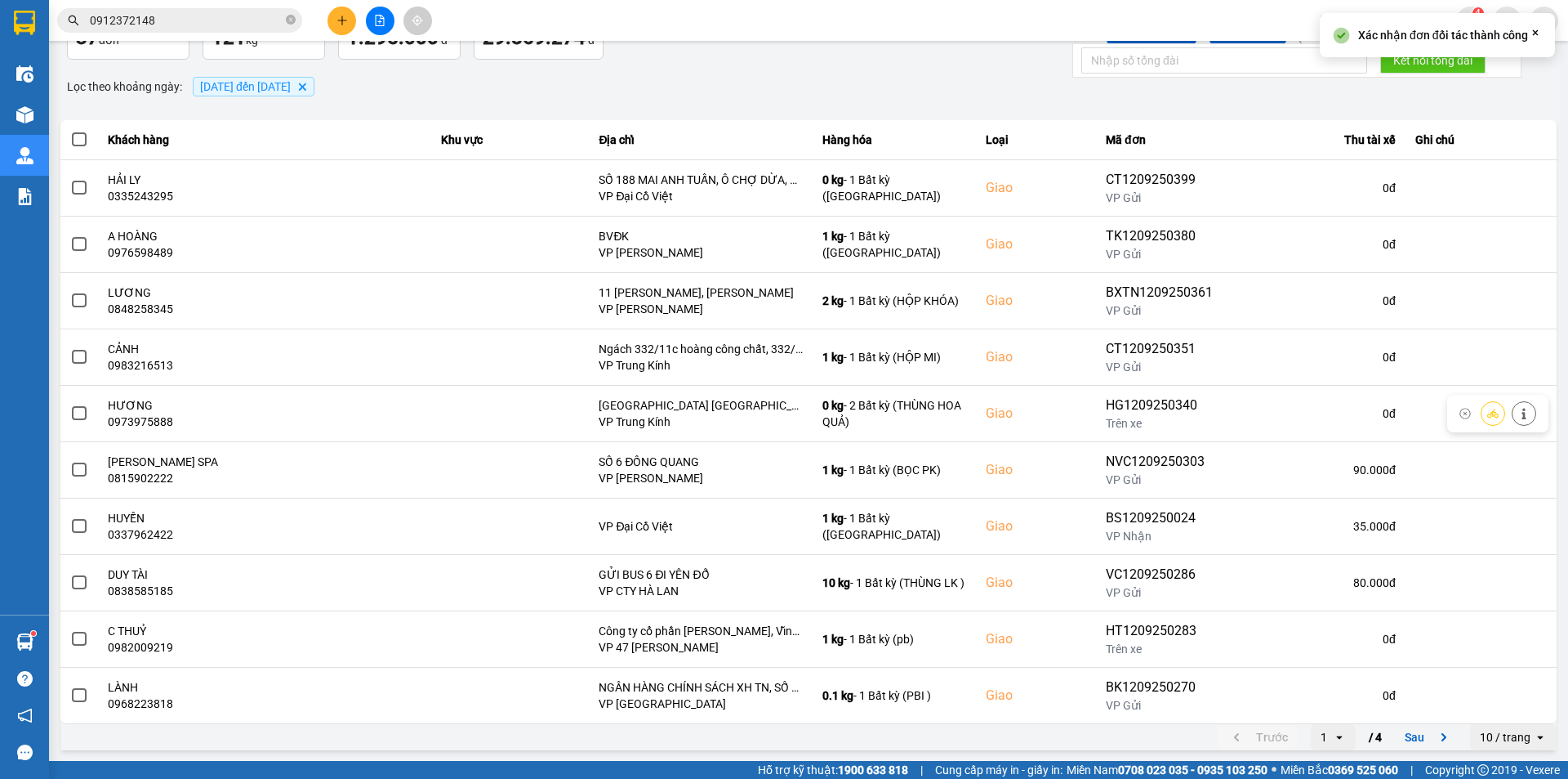
scroll to position [104, 0]
click at [1435, 734] on icon "next page. current page 1 / 4" at bounding box center [1444, 736] width 19 height 19
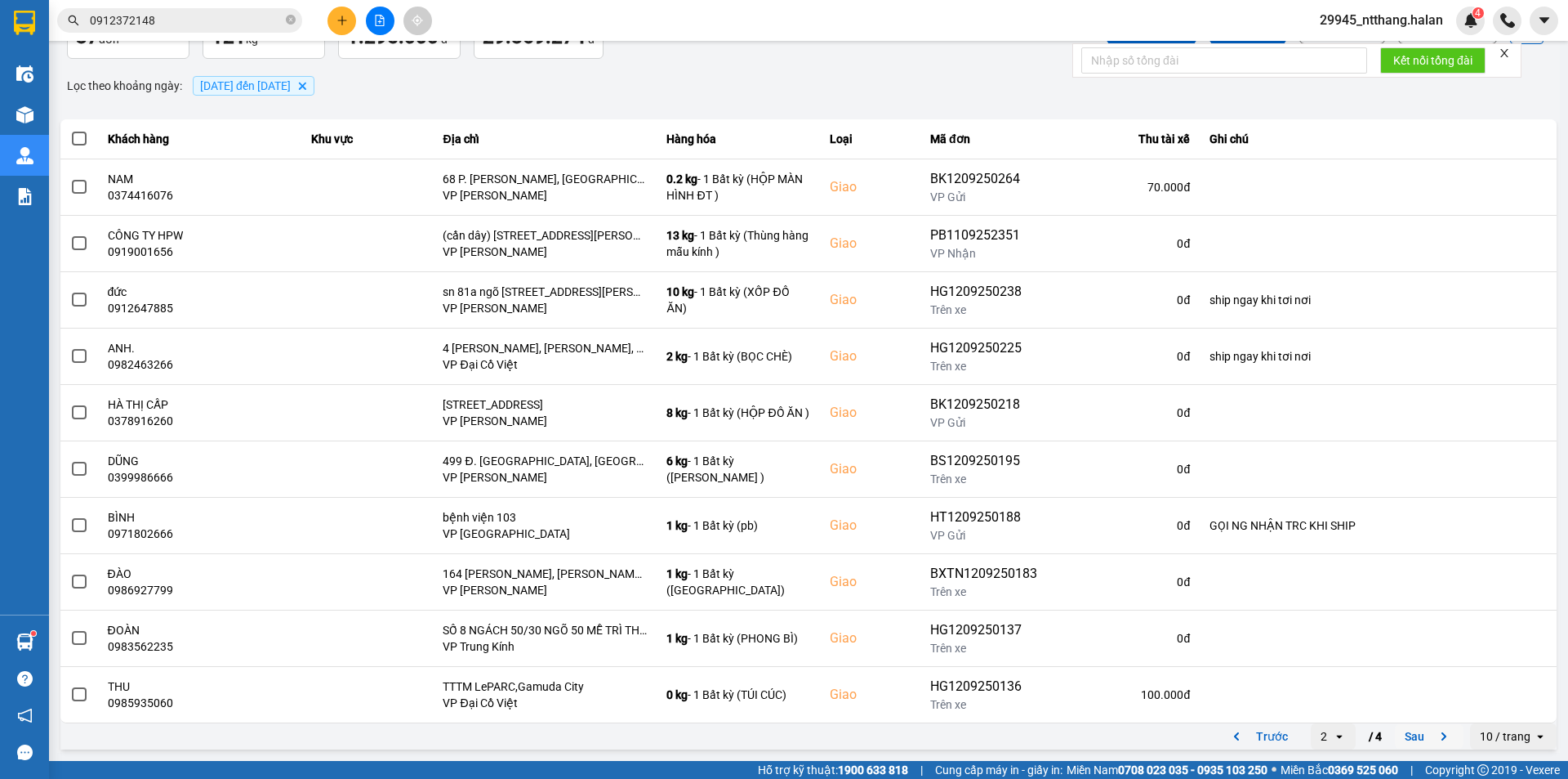
click at [1412, 736] on button "Sau" at bounding box center [1429, 737] width 68 height 25
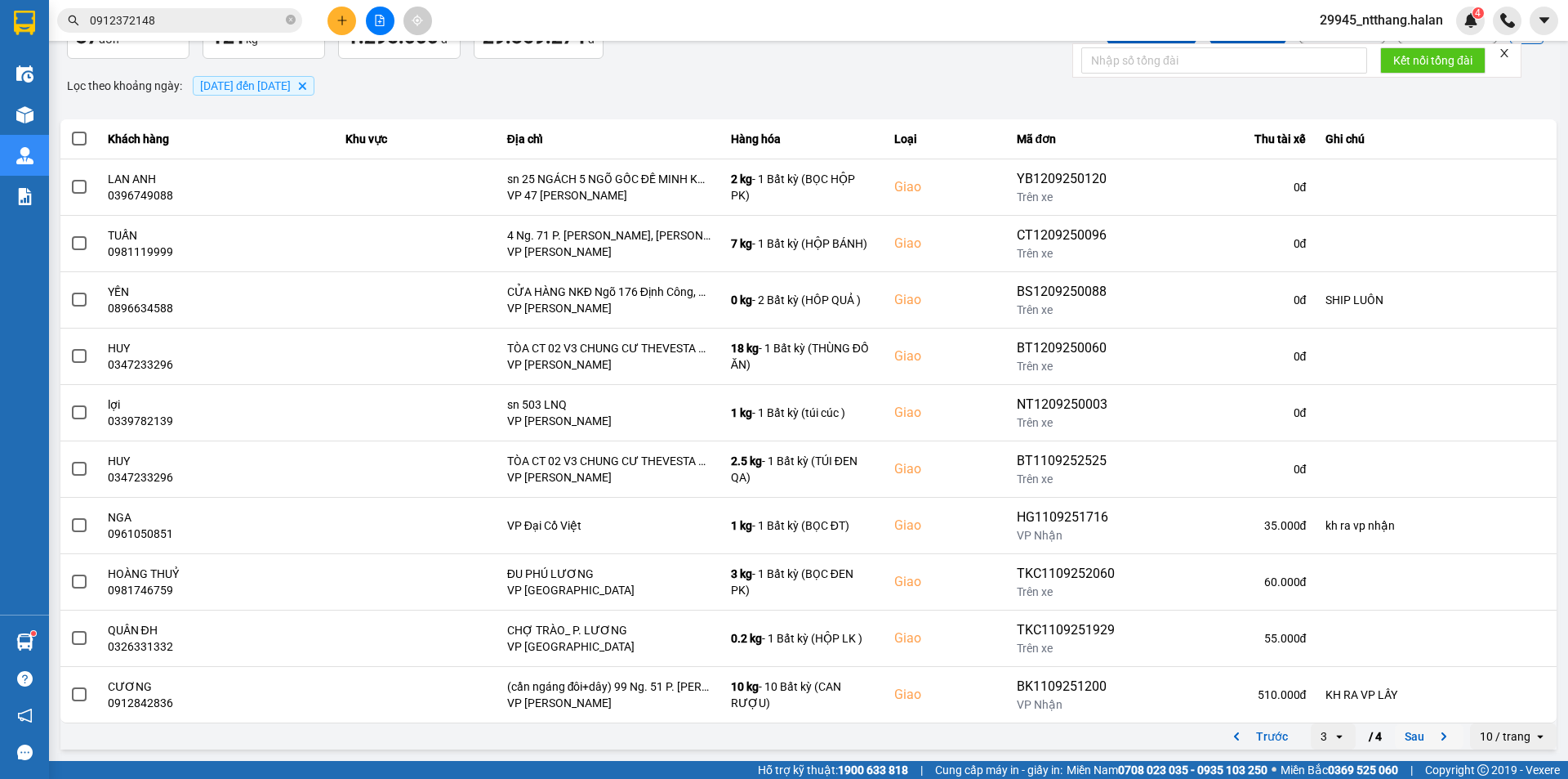
click at [1397, 735] on button "Sau" at bounding box center [1429, 737] width 68 height 25
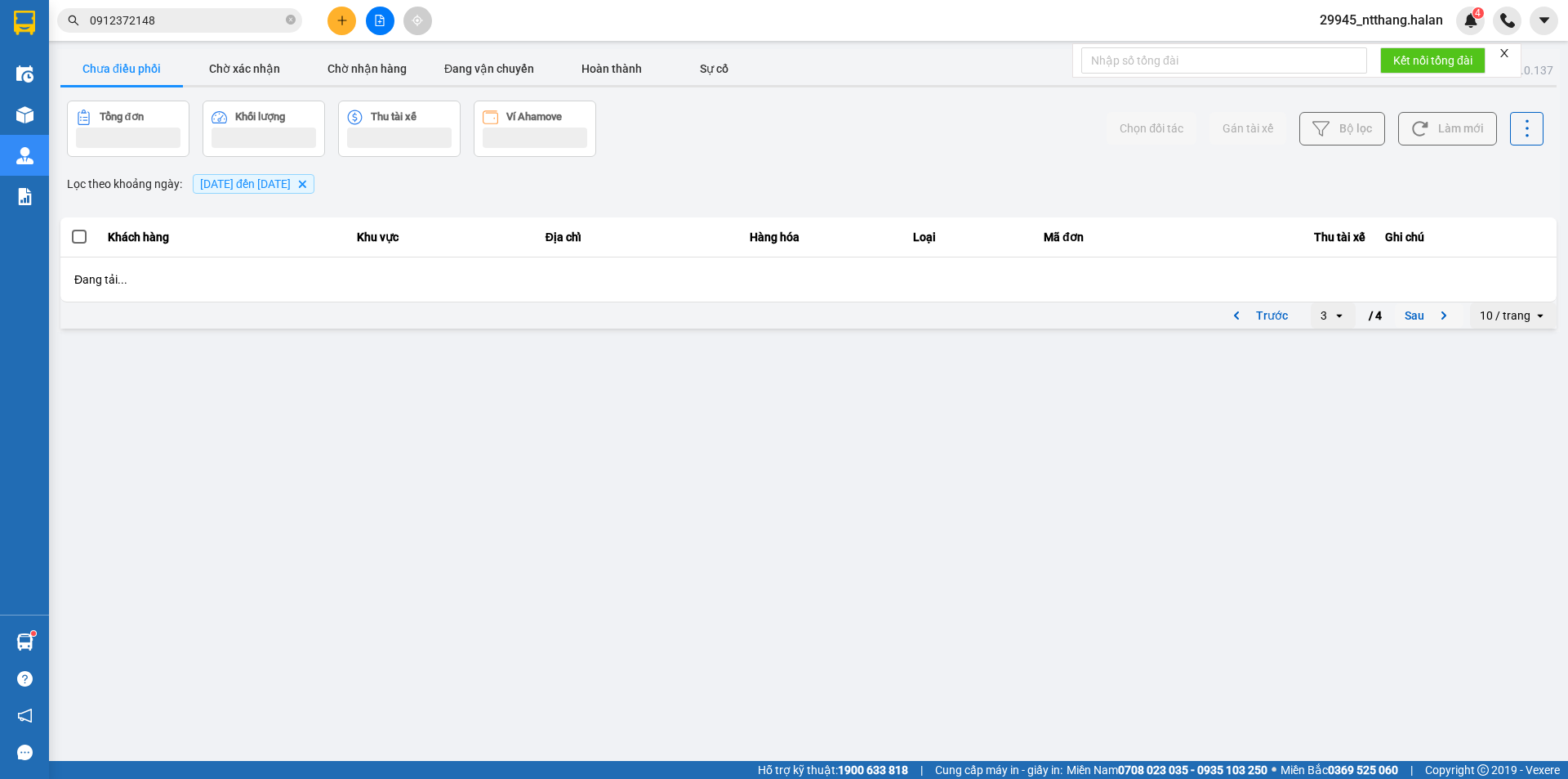
scroll to position [0, 0]
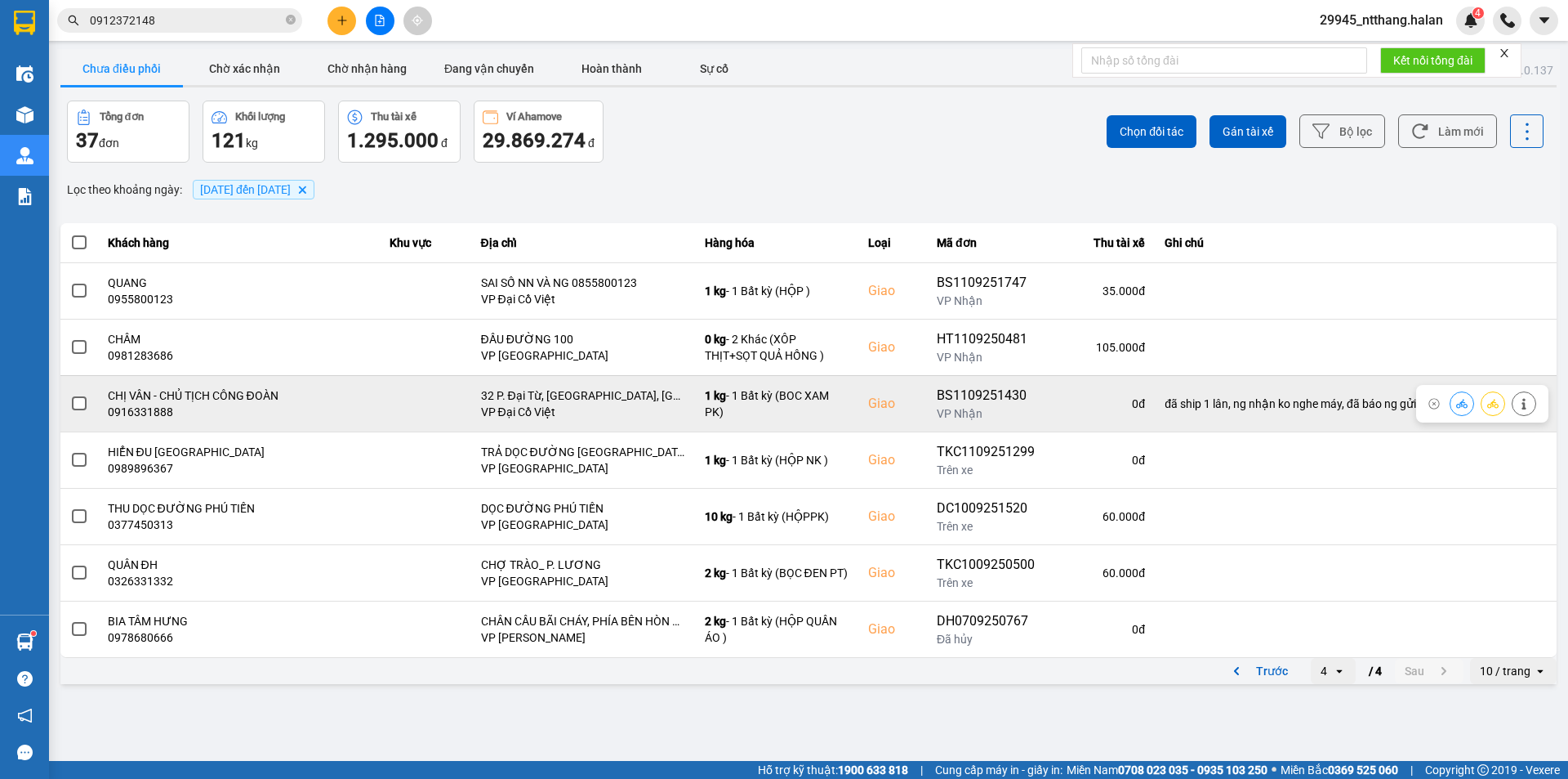
click at [139, 403] on div "0916331888" at bounding box center [239, 411] width 263 height 16
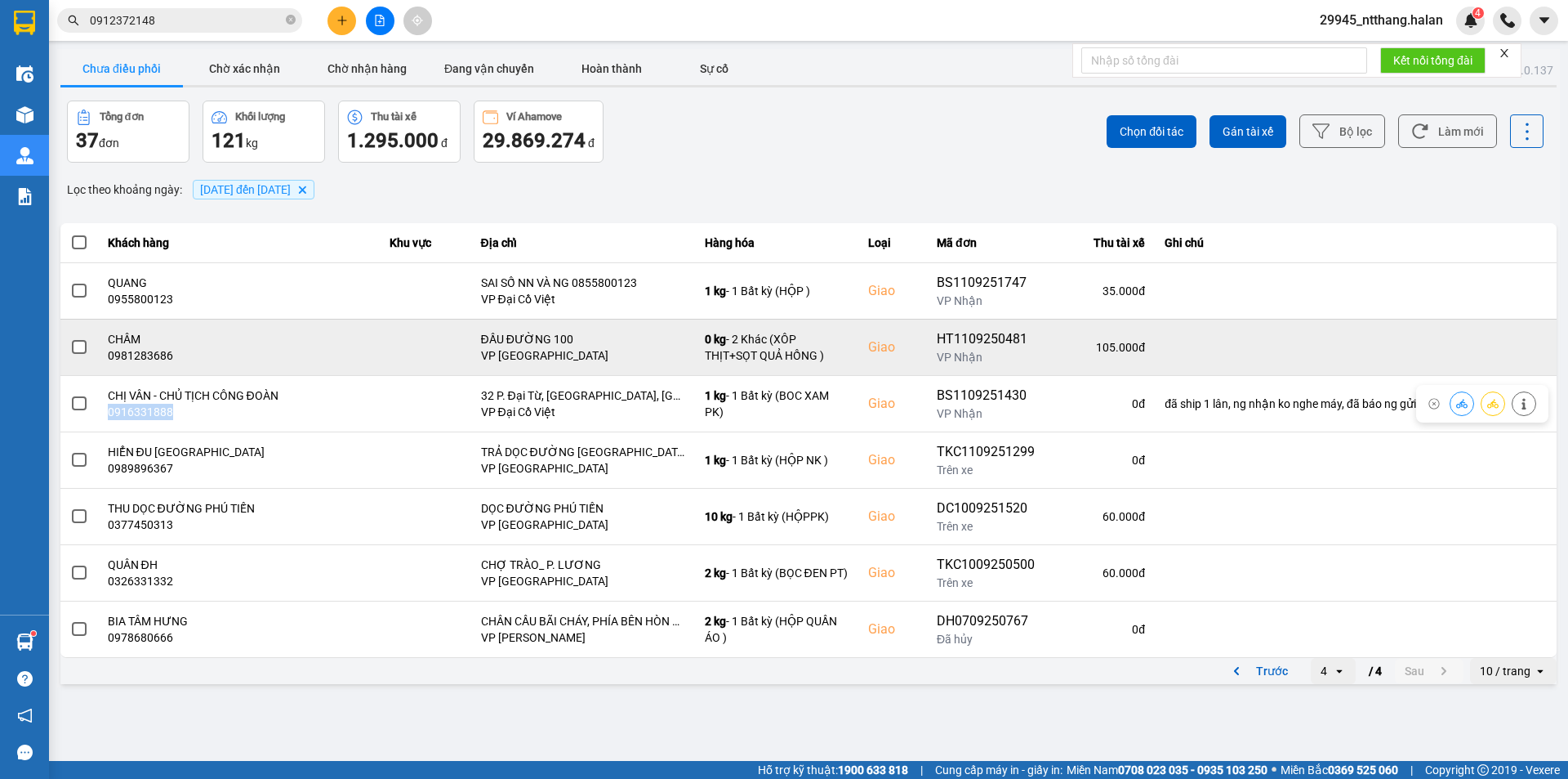
copy div "0916331888"
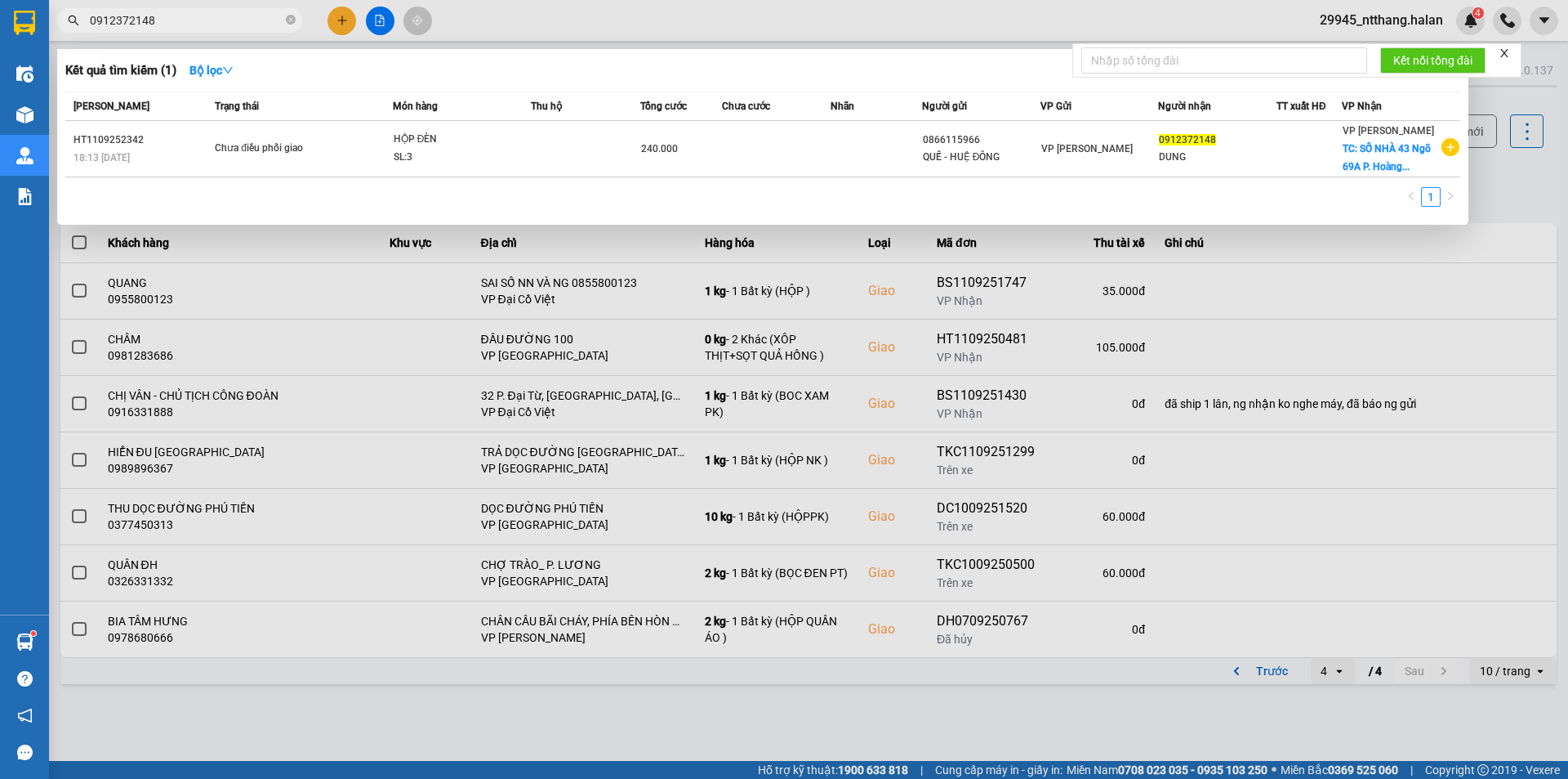
click at [190, 19] on input "0912372148" at bounding box center [186, 20] width 193 height 18
paste input "633188"
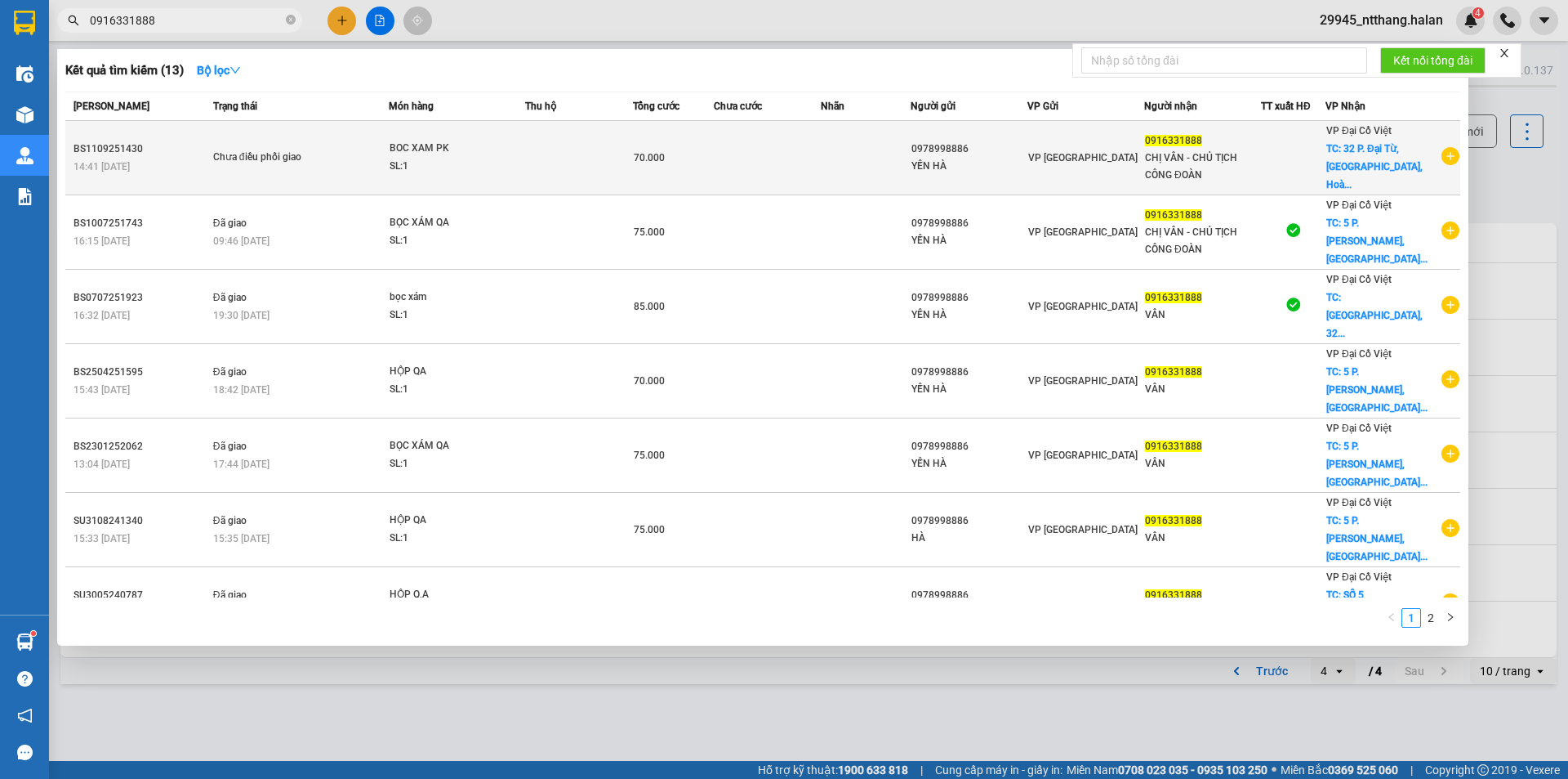
type input "0916331888"
click at [765, 152] on td at bounding box center [768, 158] width 108 height 74
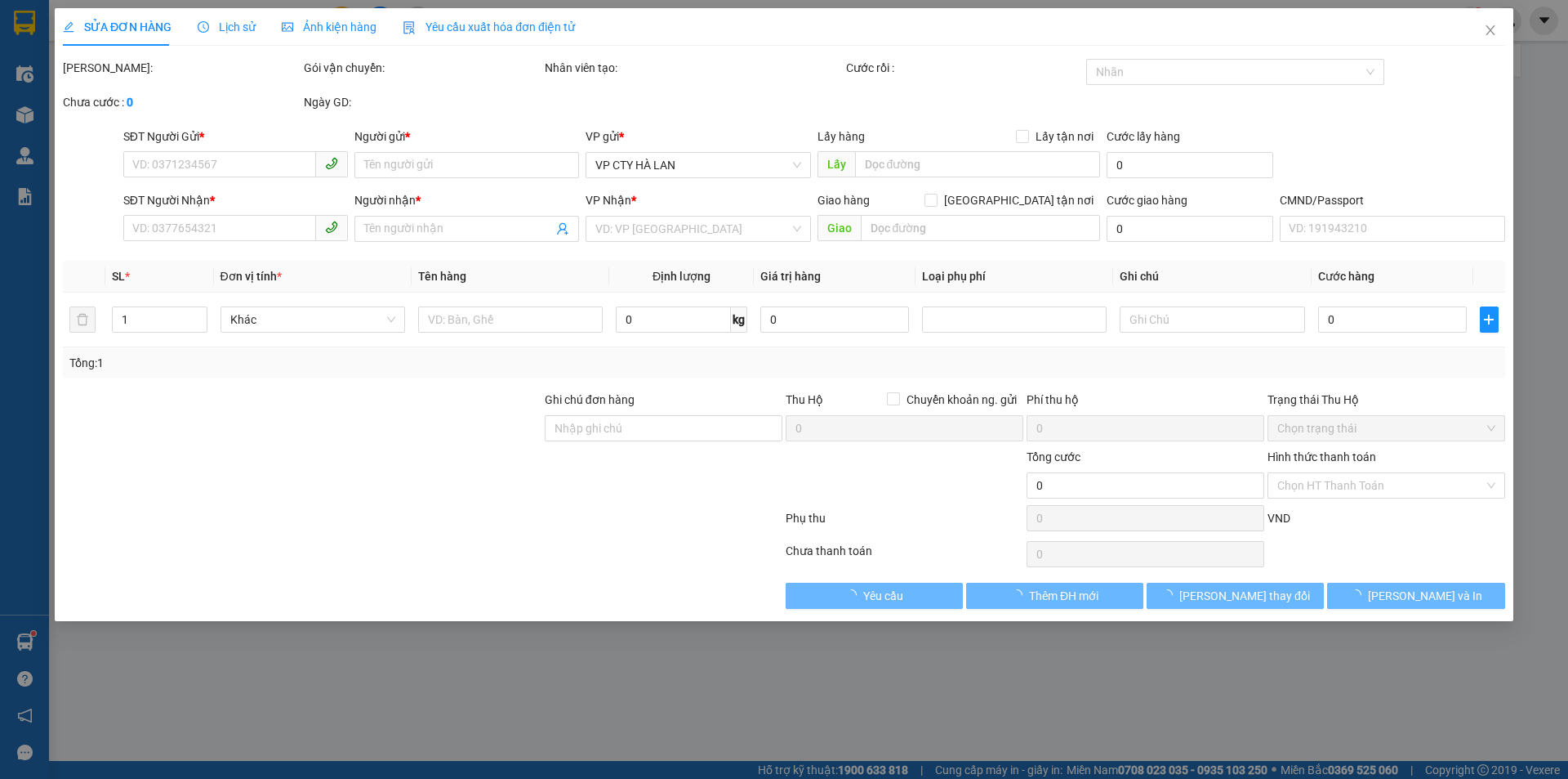
type input "0978998886"
type input "YẾN HÀ"
type input "0916331888"
type input "CHỊ VÂN - CHỦ TỊCH CÔNG ĐOÀN"
checkbox input "true"
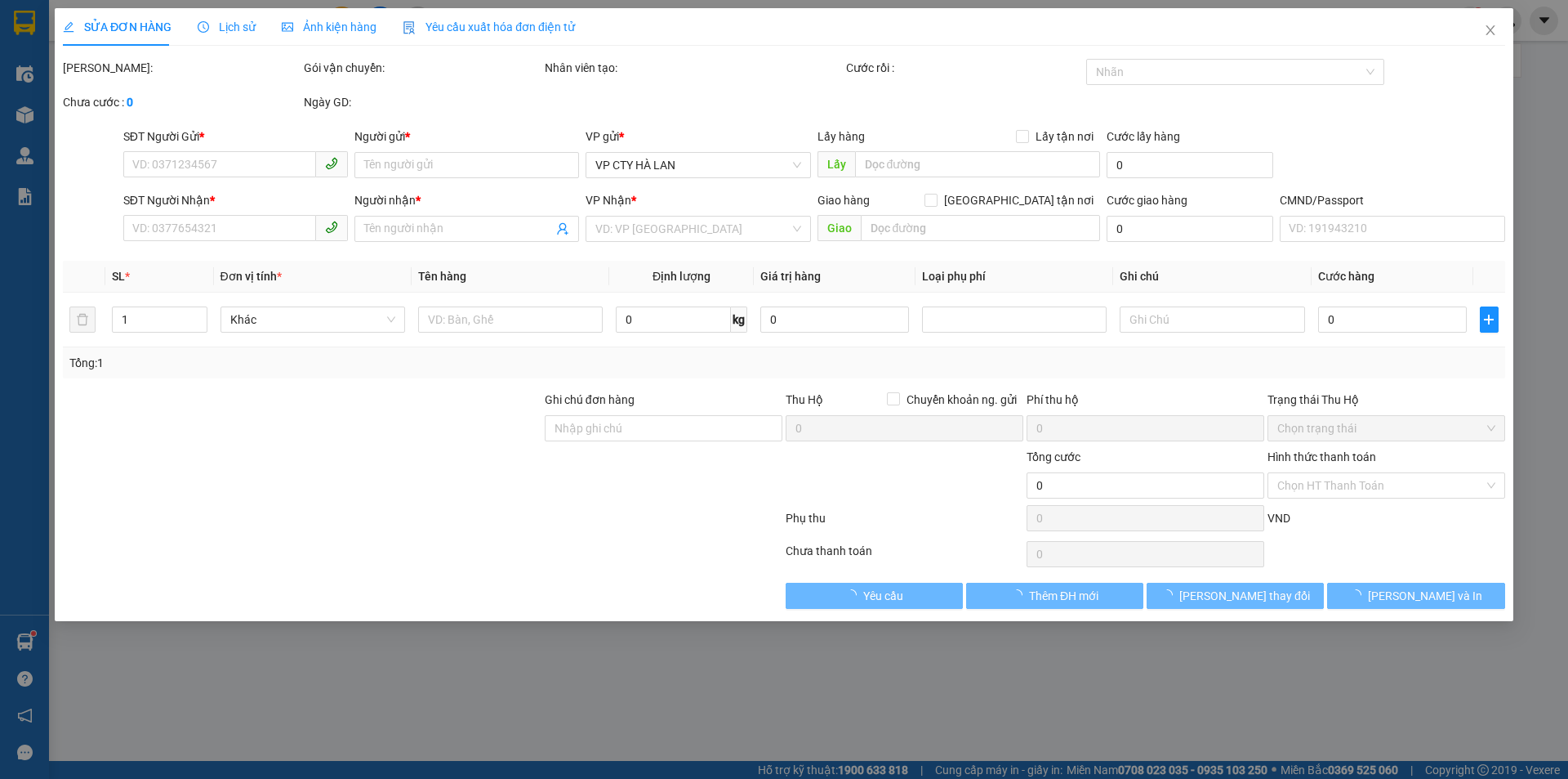
type input "32 P. Đại Từ, Đại Kim, Hoàng Mai, Hà Nội, Việt Nam"
type input "đã ship 1 lân, ng nhận ko nghe máy, đã báo ng gửi"
type input "70.000"
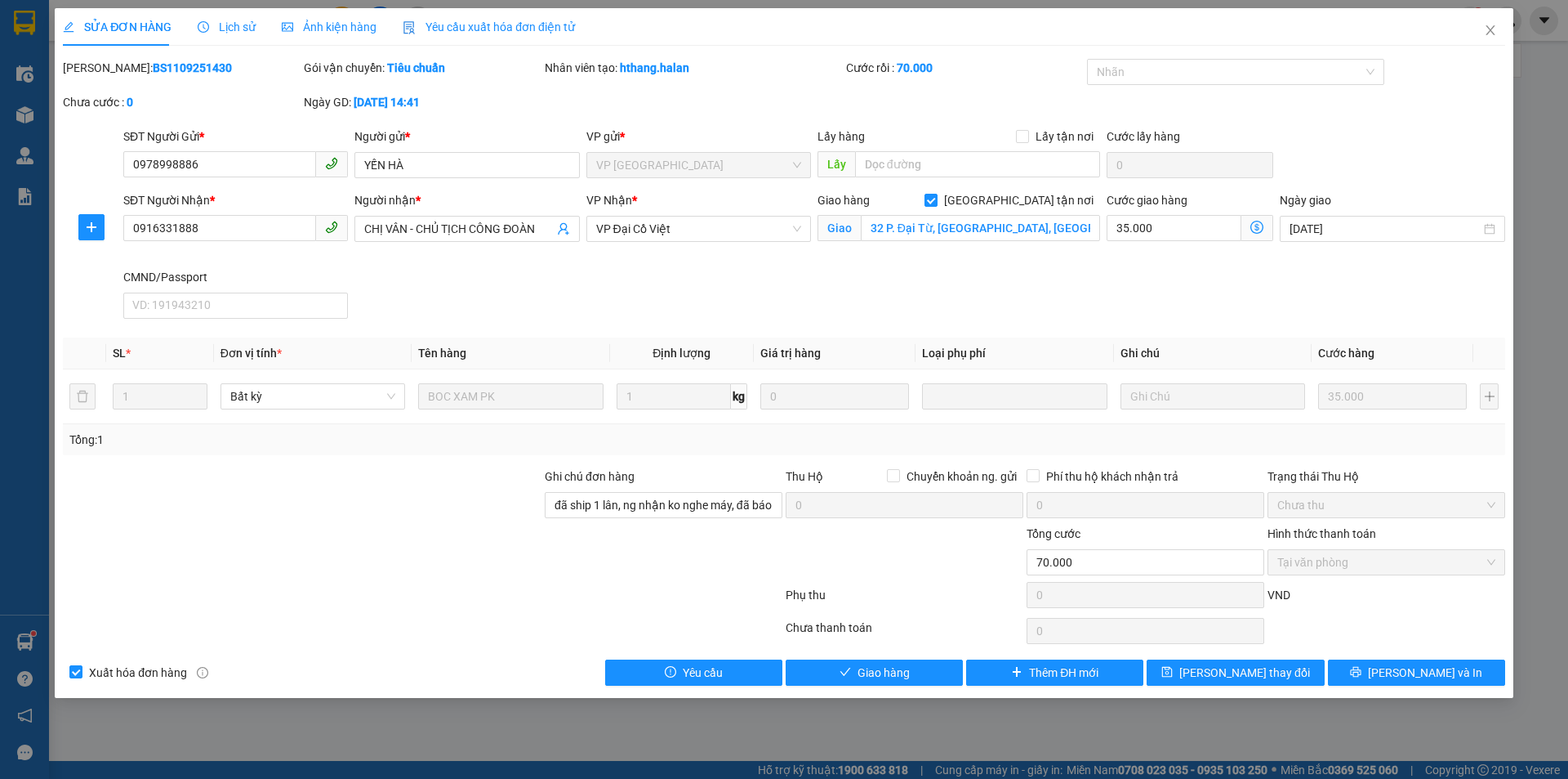
click at [232, 25] on span "Lịch sử" at bounding box center [227, 27] width 58 height 13
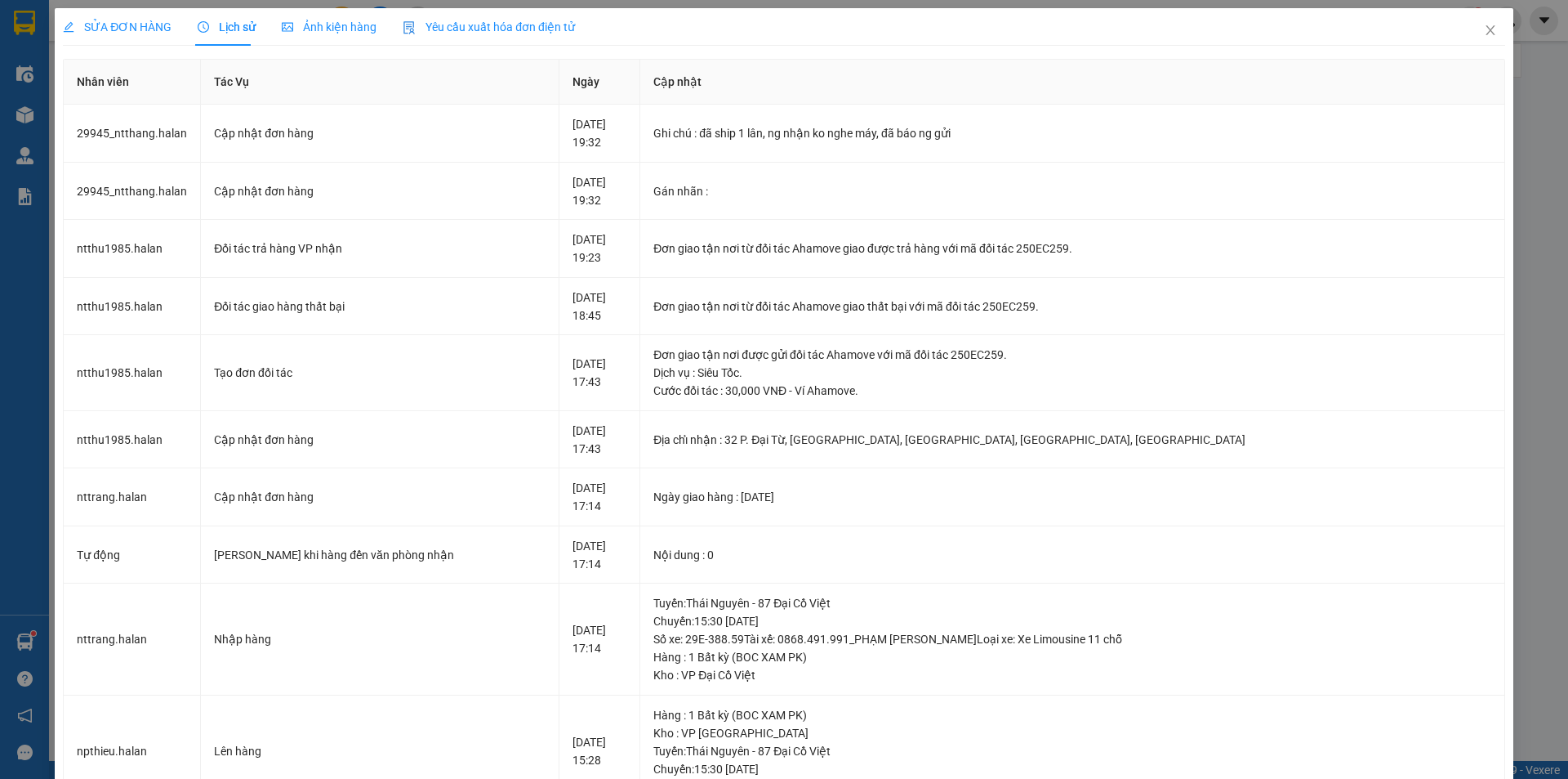
click at [148, 20] on span "SỬA ĐƠN HÀNG" at bounding box center [117, 27] width 109 height 13
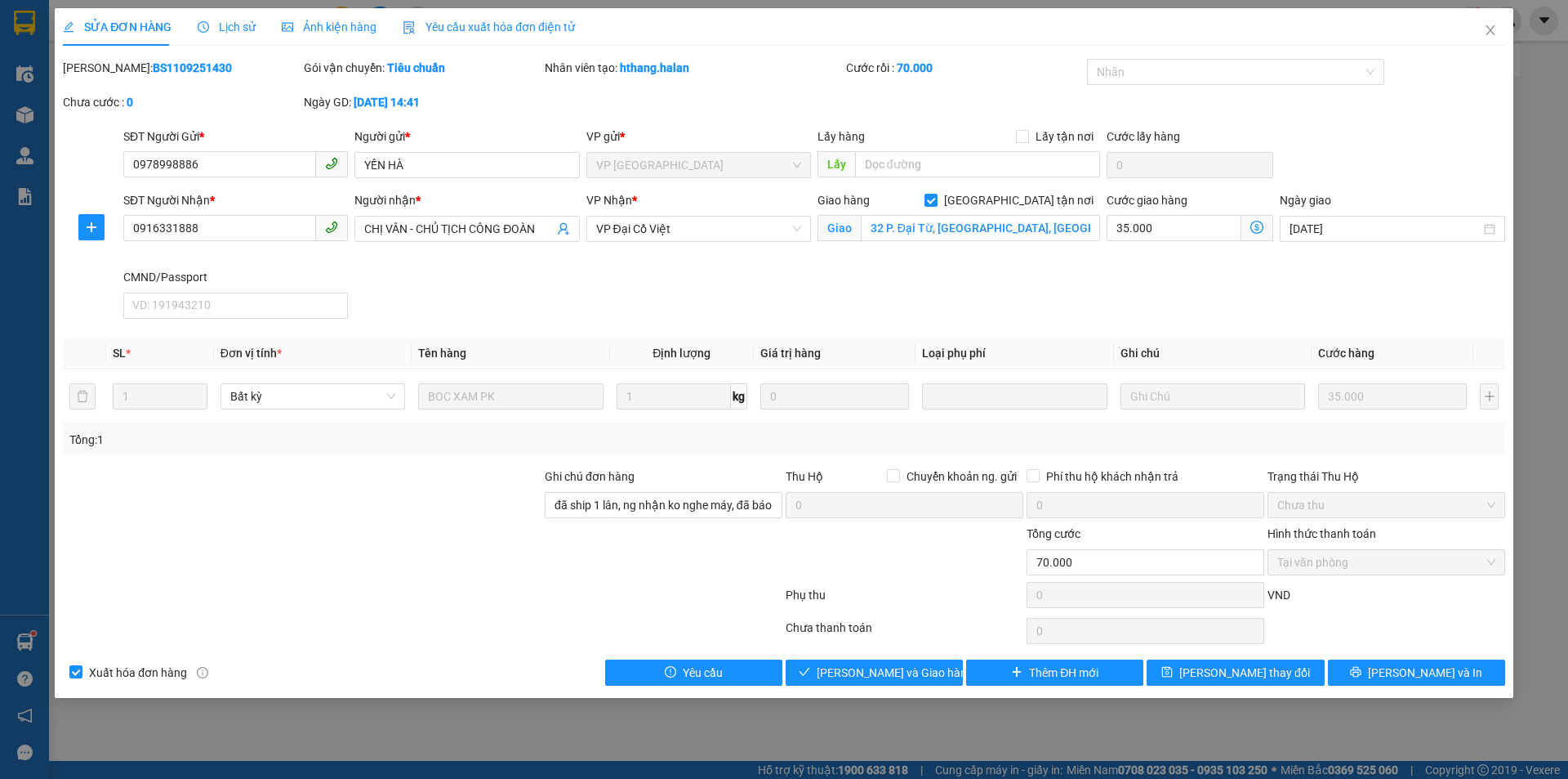
click at [118, 30] on span "SỬA ĐƠN HÀNG" at bounding box center [117, 27] width 109 height 13
click at [219, 20] on span "Lịch sử" at bounding box center [227, 27] width 58 height 13
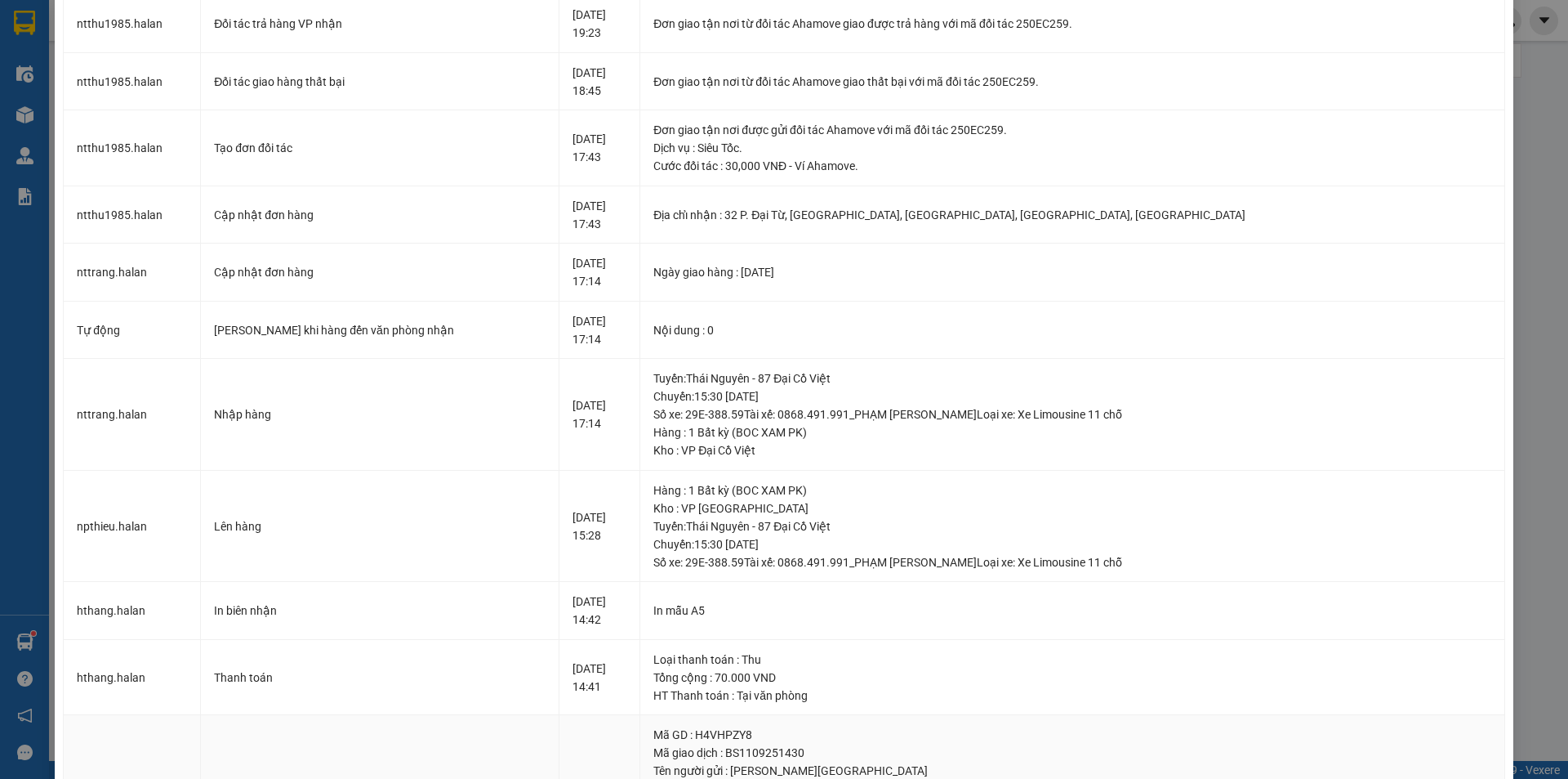
scroll to position [572, 0]
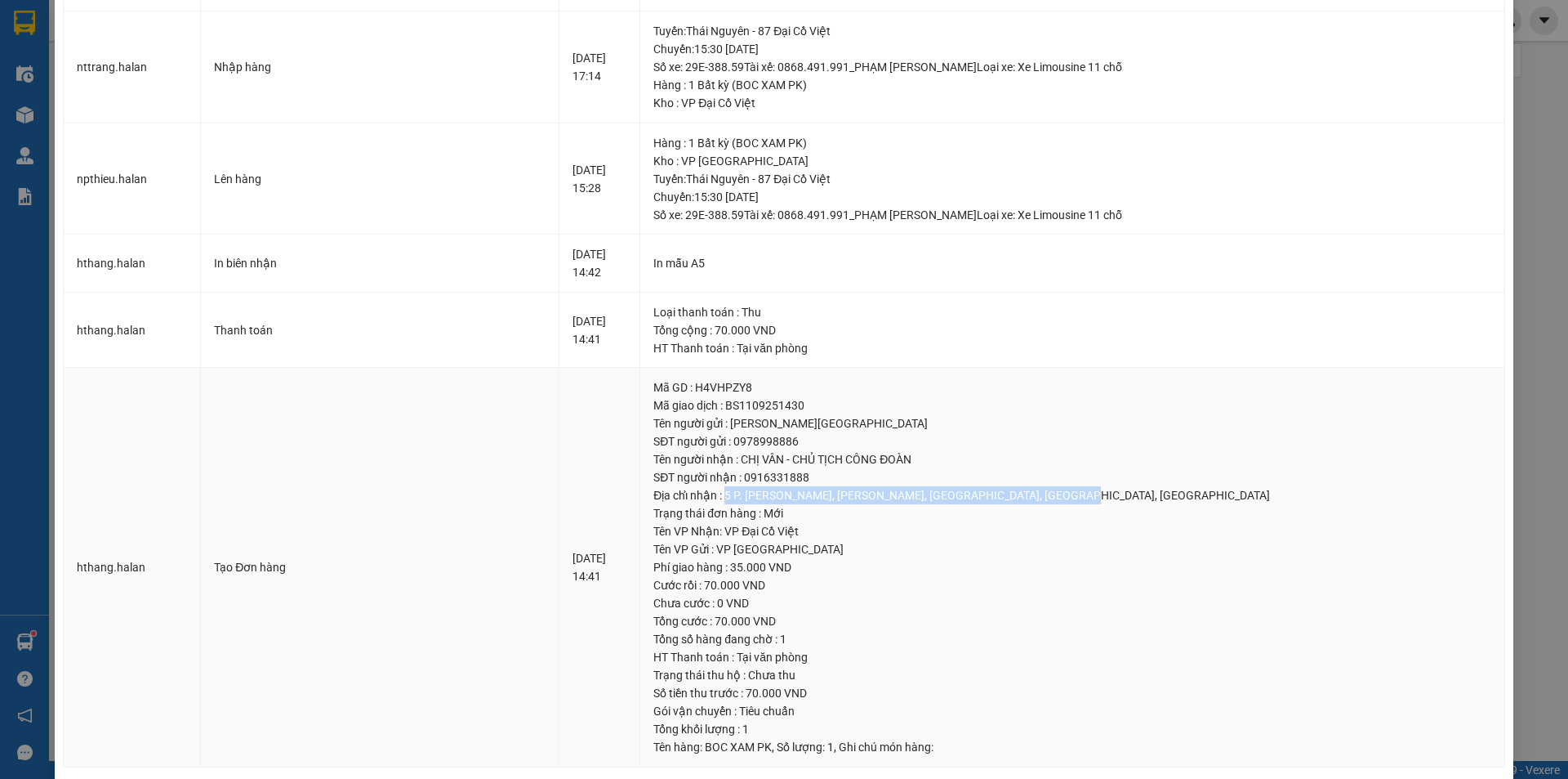
drag, startPoint x: 799, startPoint y: 492, endPoint x: 1146, endPoint y: 490, distance: 347.0
click at [1146, 490] on div "Địa chỉ nhận : 5 P. Phan Đình Giót, Phương Liệt, Thanh Xuân, Hà Nội, Việt Nam" at bounding box center [1073, 495] width 838 height 18
copy div "5 P. Phan Đình Giót, Phương Liệt, Thanh Xuân, Hà Nội, Việt Nam"
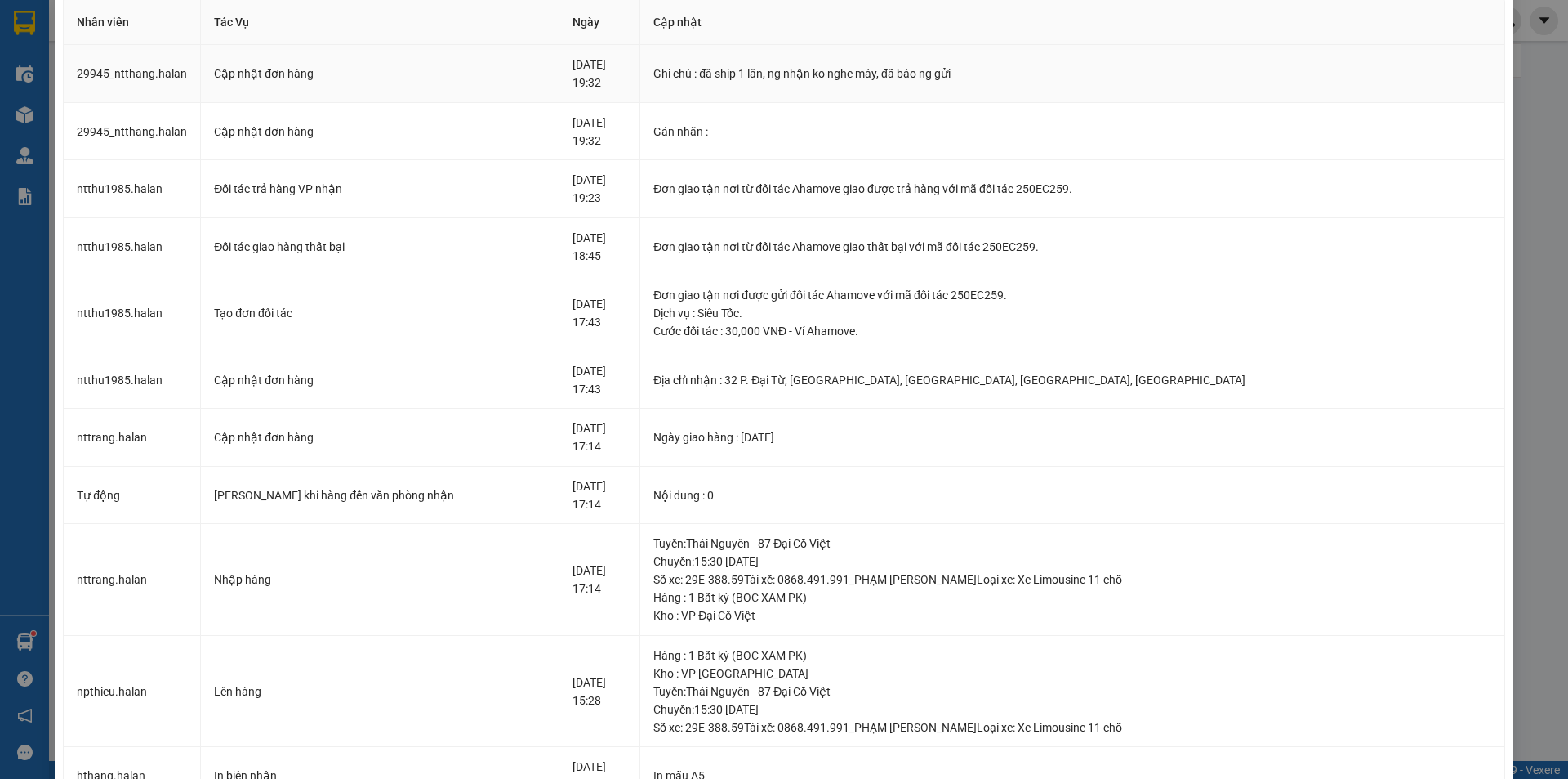
scroll to position [0, 0]
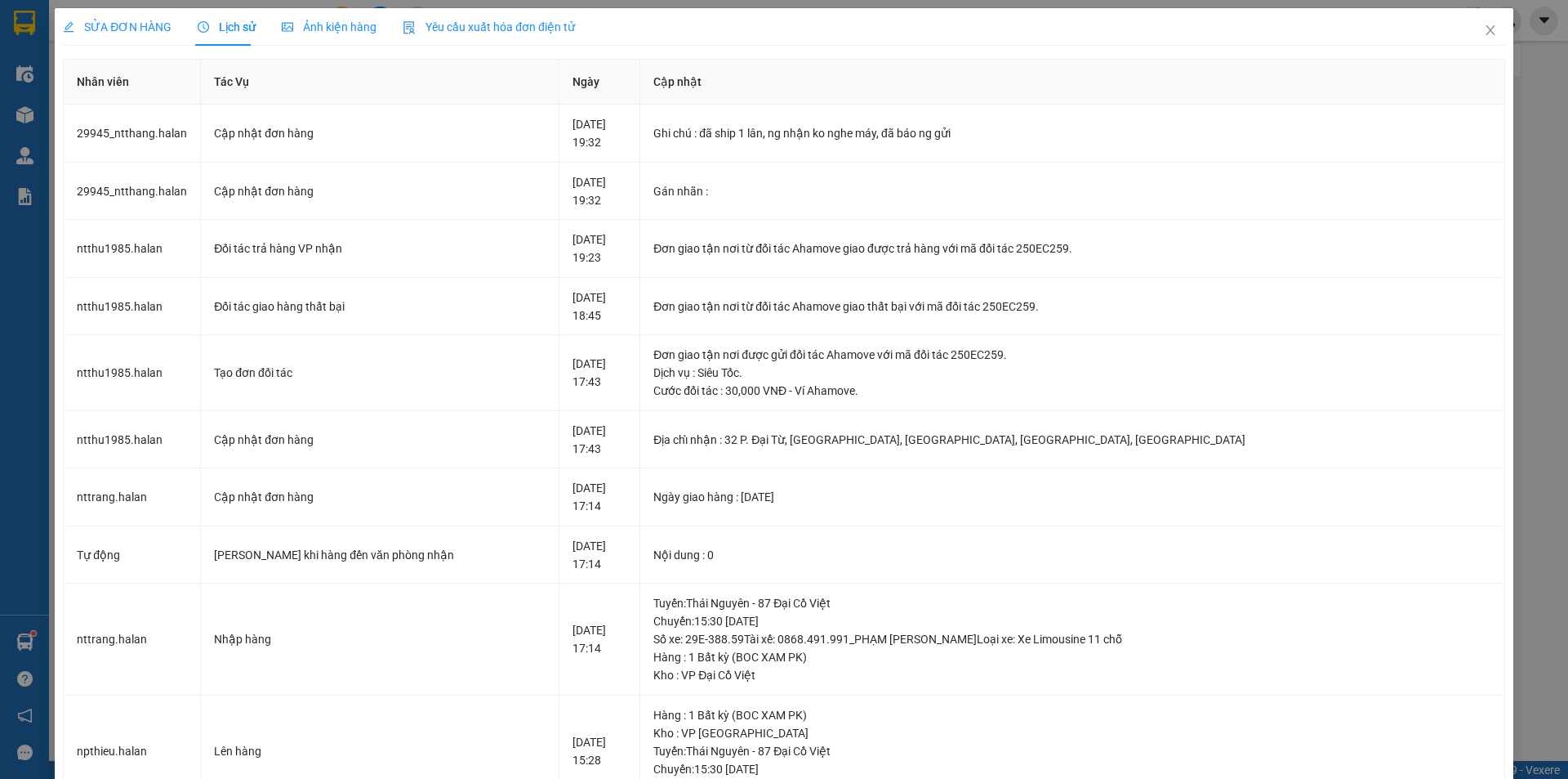
click at [116, 22] on span "SỬA ĐƠN HÀNG" at bounding box center [117, 27] width 109 height 13
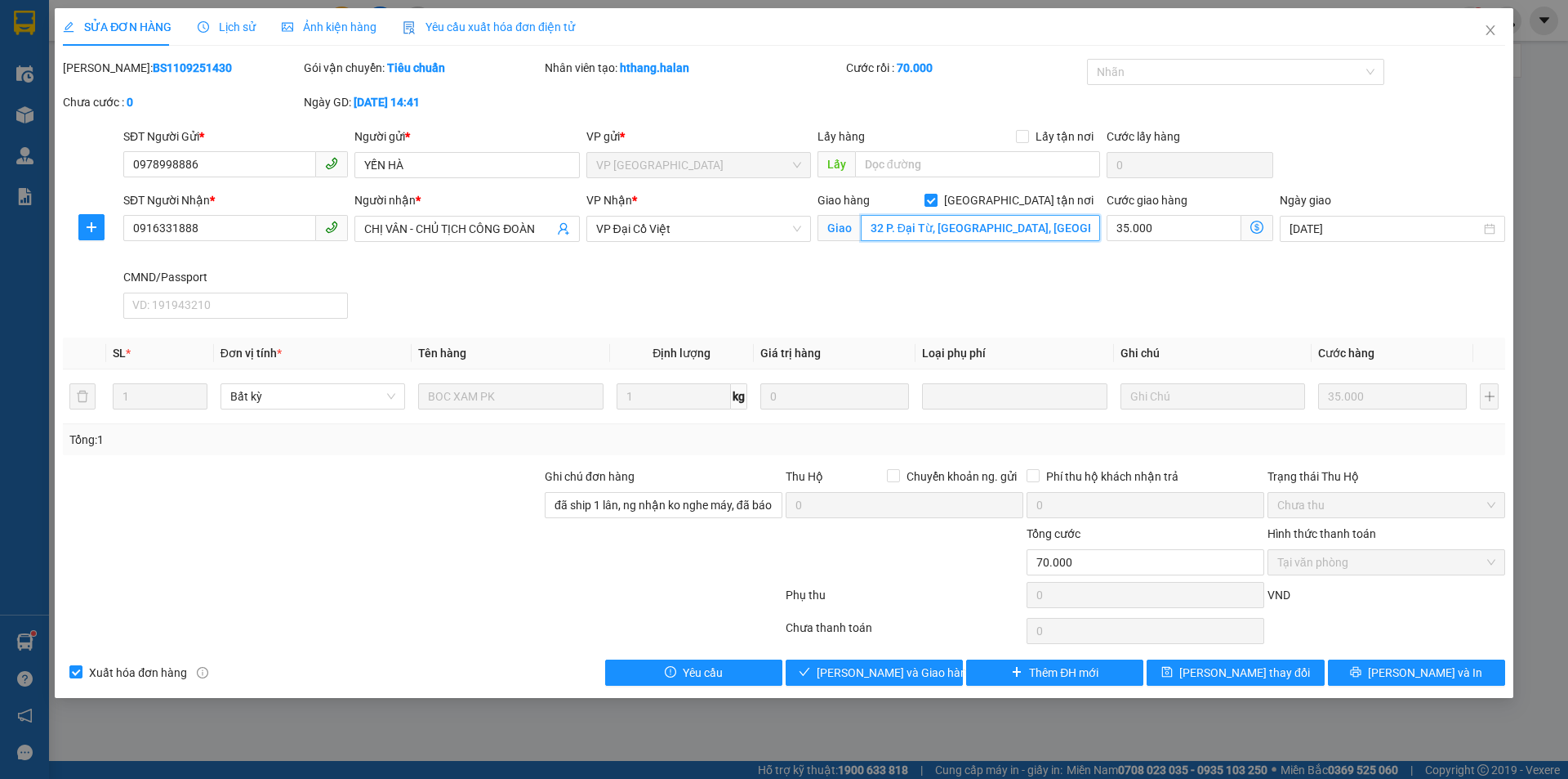
click at [934, 231] on input "32 P. Đại Từ, Đại Kim, Hoàng Mai, Hà Nội, Việt Nam" at bounding box center [980, 228] width 239 height 26
paste input "5 P. Phan Đình Giót, Phương Liệt, Thanh Xuân"
type input "5 P. Phan Đình Giót, Phương Liệt, Thanh Xuân, Hà Nội, Việt Nam"
click at [1256, 226] on icon "dollar-circle" at bounding box center [1257, 228] width 13 height 13
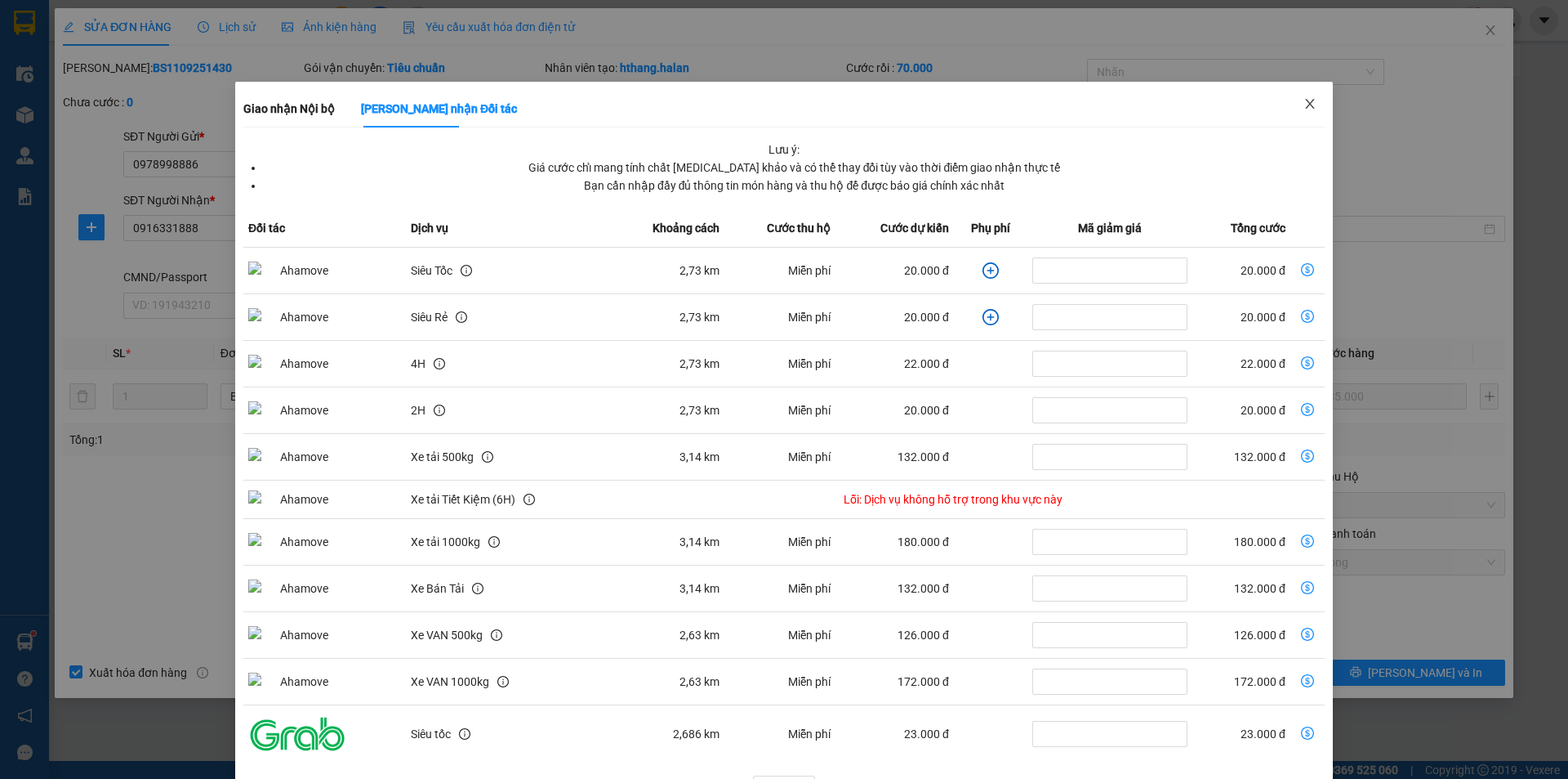
click at [1295, 97] on span "Close" at bounding box center [1311, 105] width 46 height 46
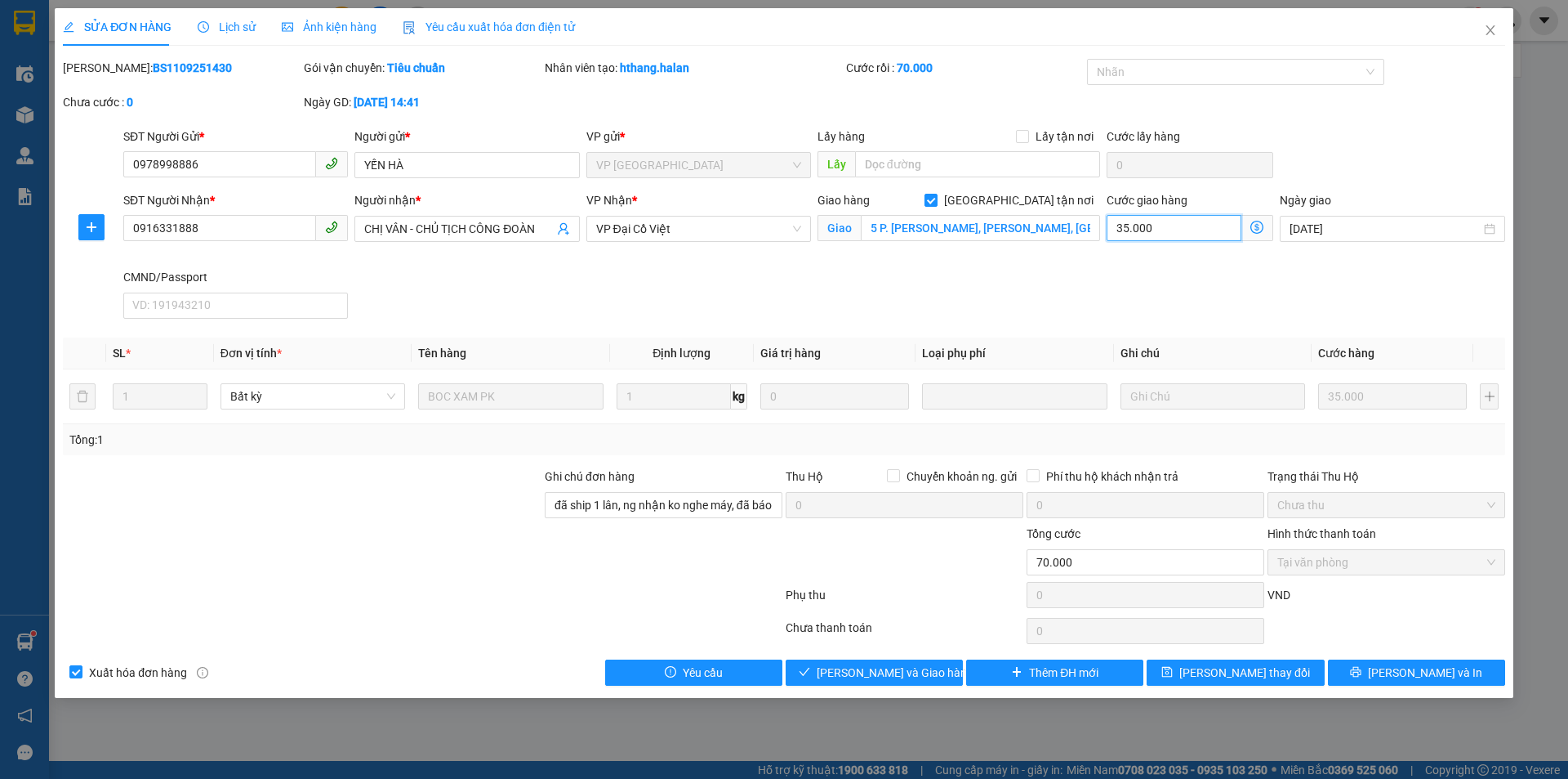
click at [1158, 231] on input "35.000" at bounding box center [1174, 228] width 134 height 26
type input "35.006"
type input "-34.994"
type input "6"
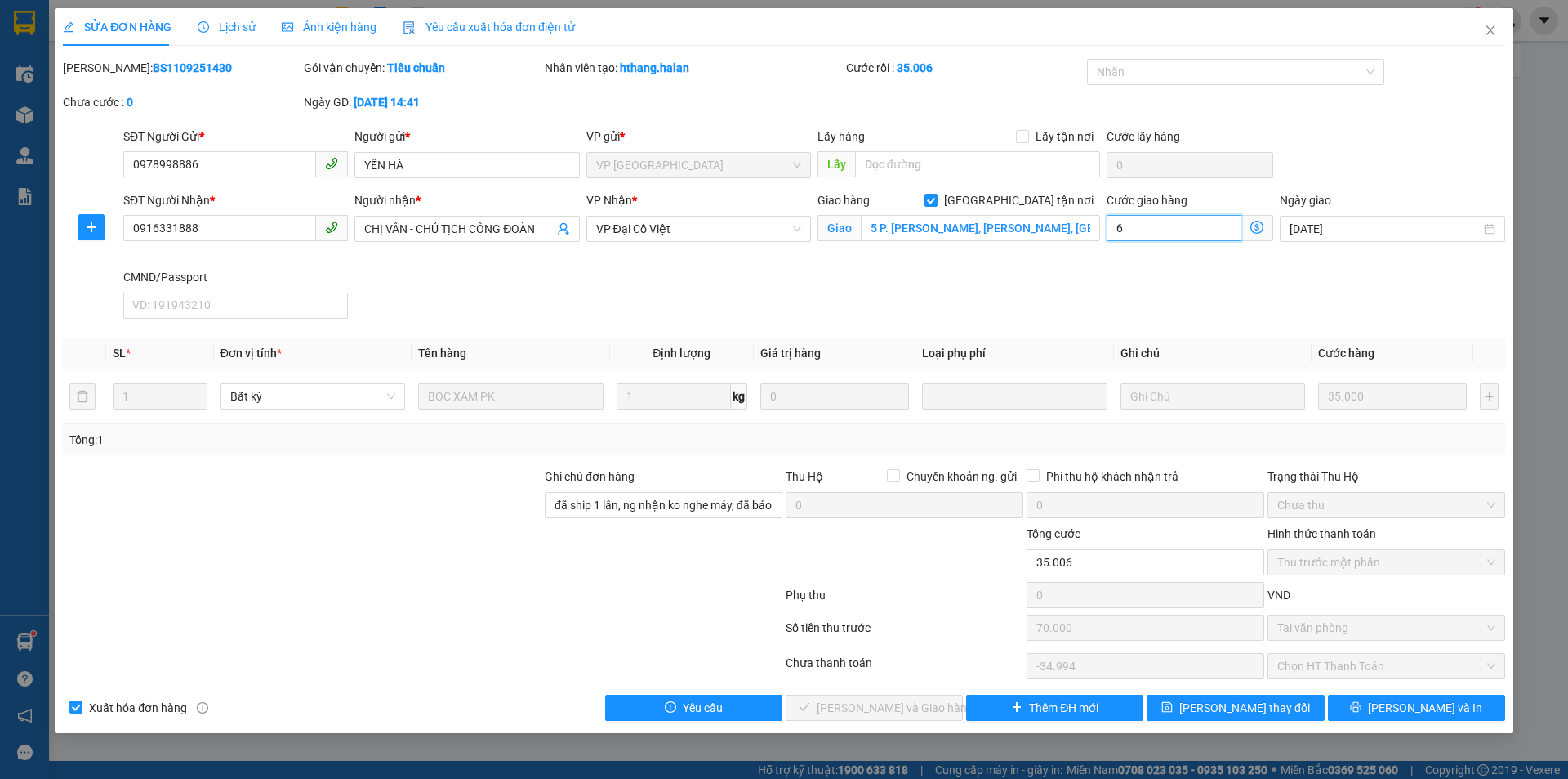
type input "35.060"
type input "-34.940"
type input "60"
type input "95.000"
type input "25.000"
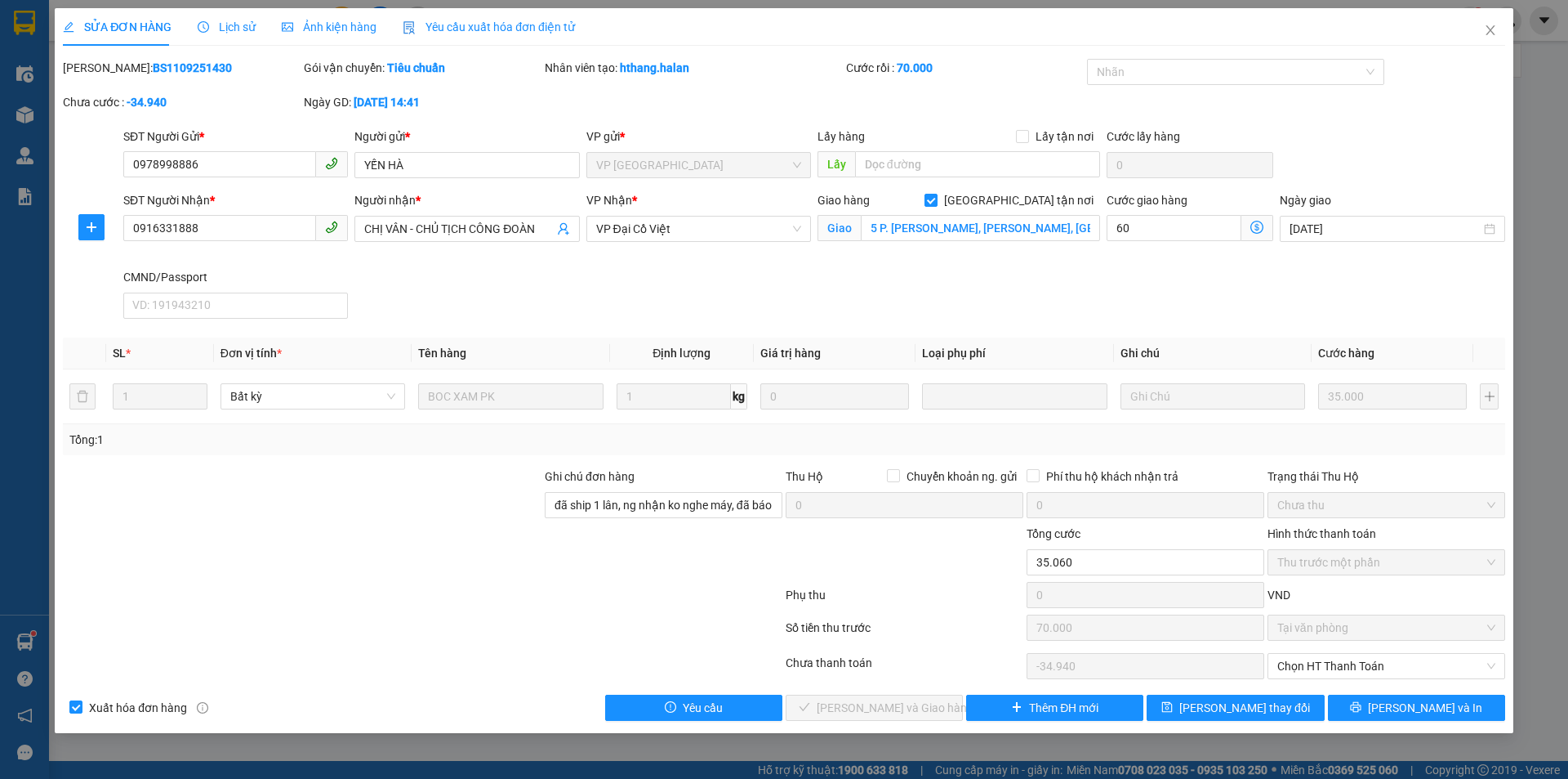
type input "60.000"
click at [1055, 277] on div "SĐT Người Nhận * 0916331888 Người nhận * CHỊ VÂN - CHỦ TỊCH CÔNG ĐOÀN VP Nhận *…" at bounding box center [814, 258] width 1388 height 134
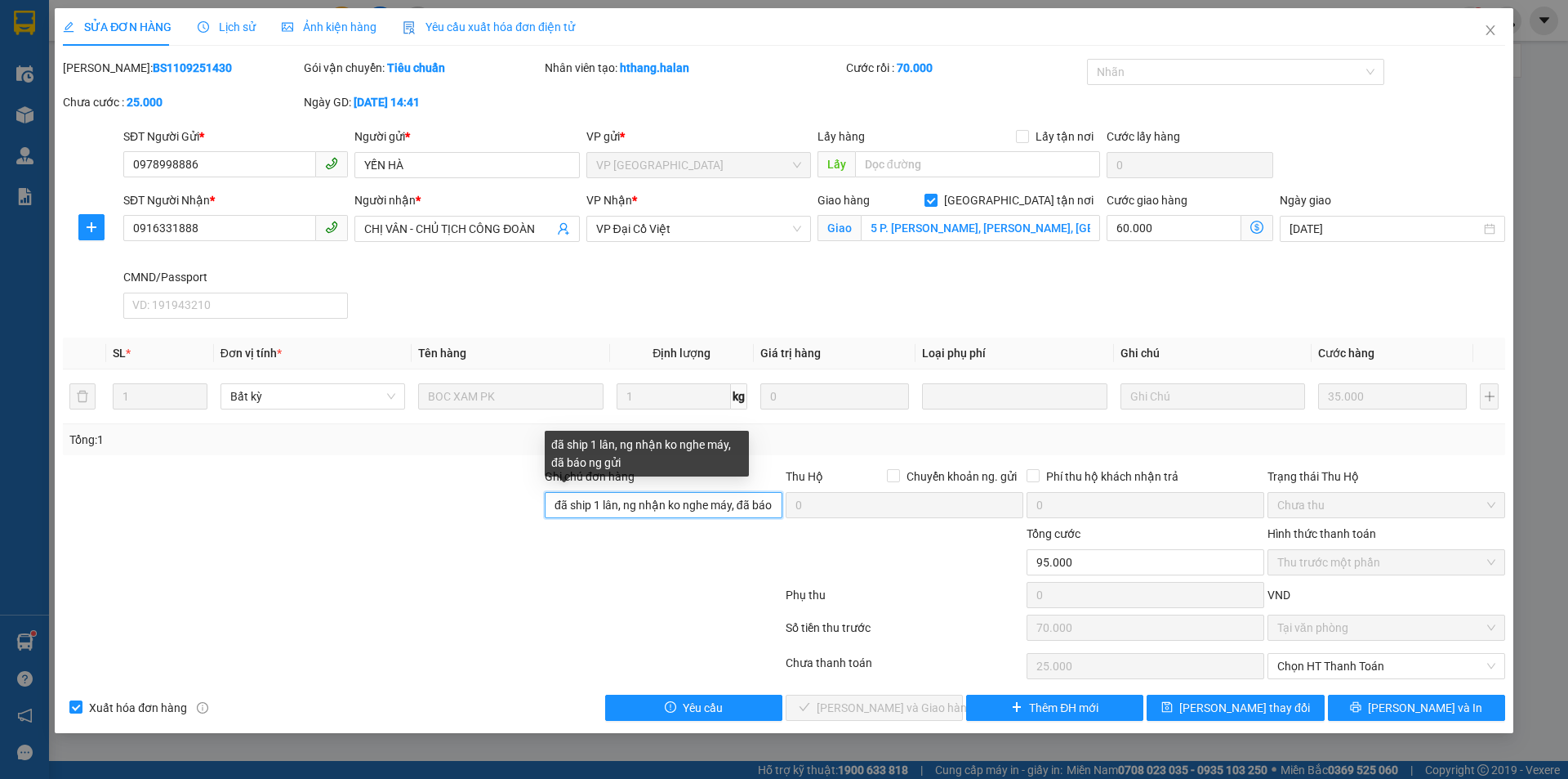
click at [738, 504] on input "đã ship 1 lân, ng nhận ko nghe máy, đã báo ng gửi" at bounding box center [663, 504] width 238 height 26
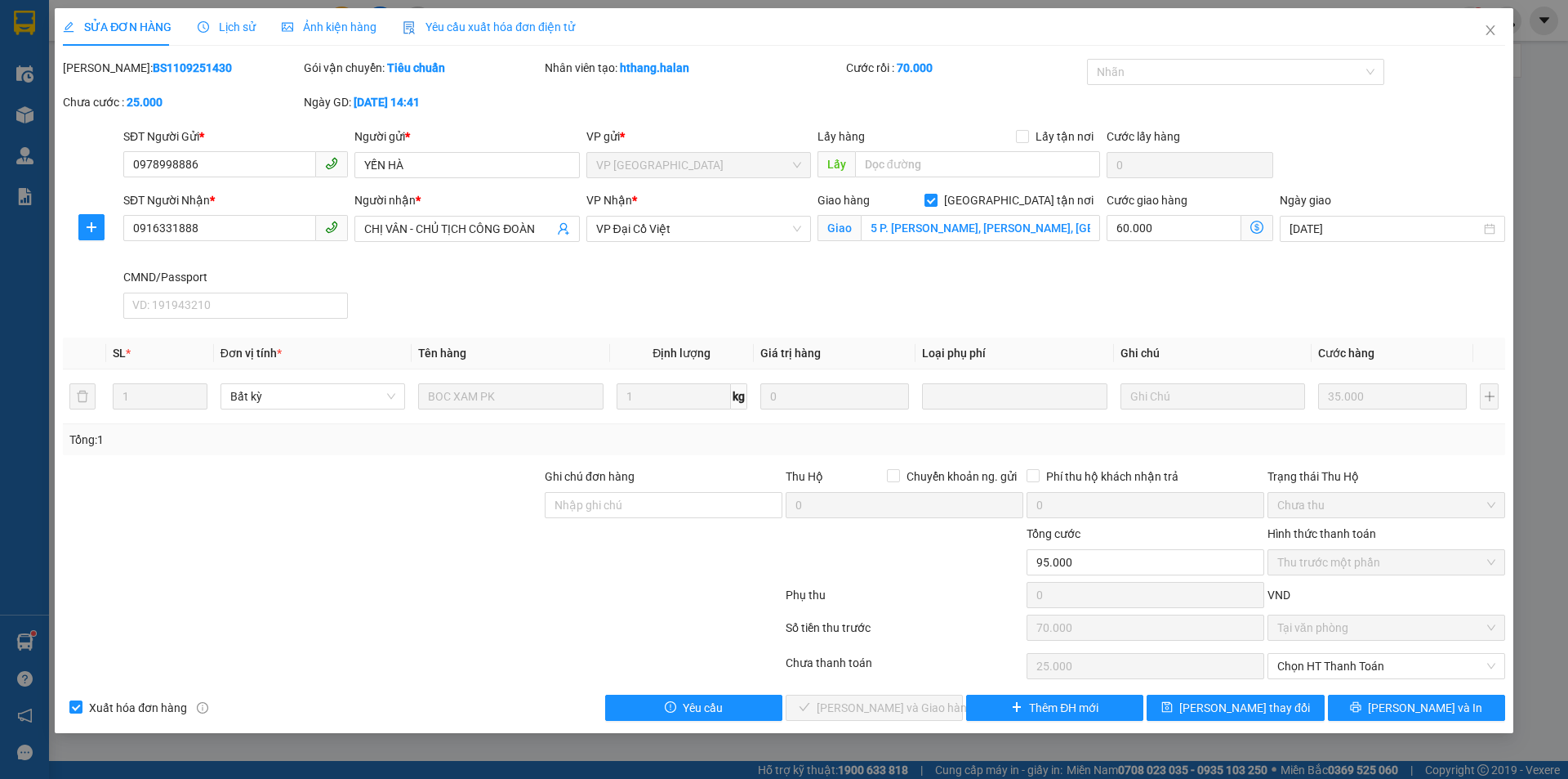
click at [238, 31] on span "Lịch sử" at bounding box center [227, 27] width 58 height 13
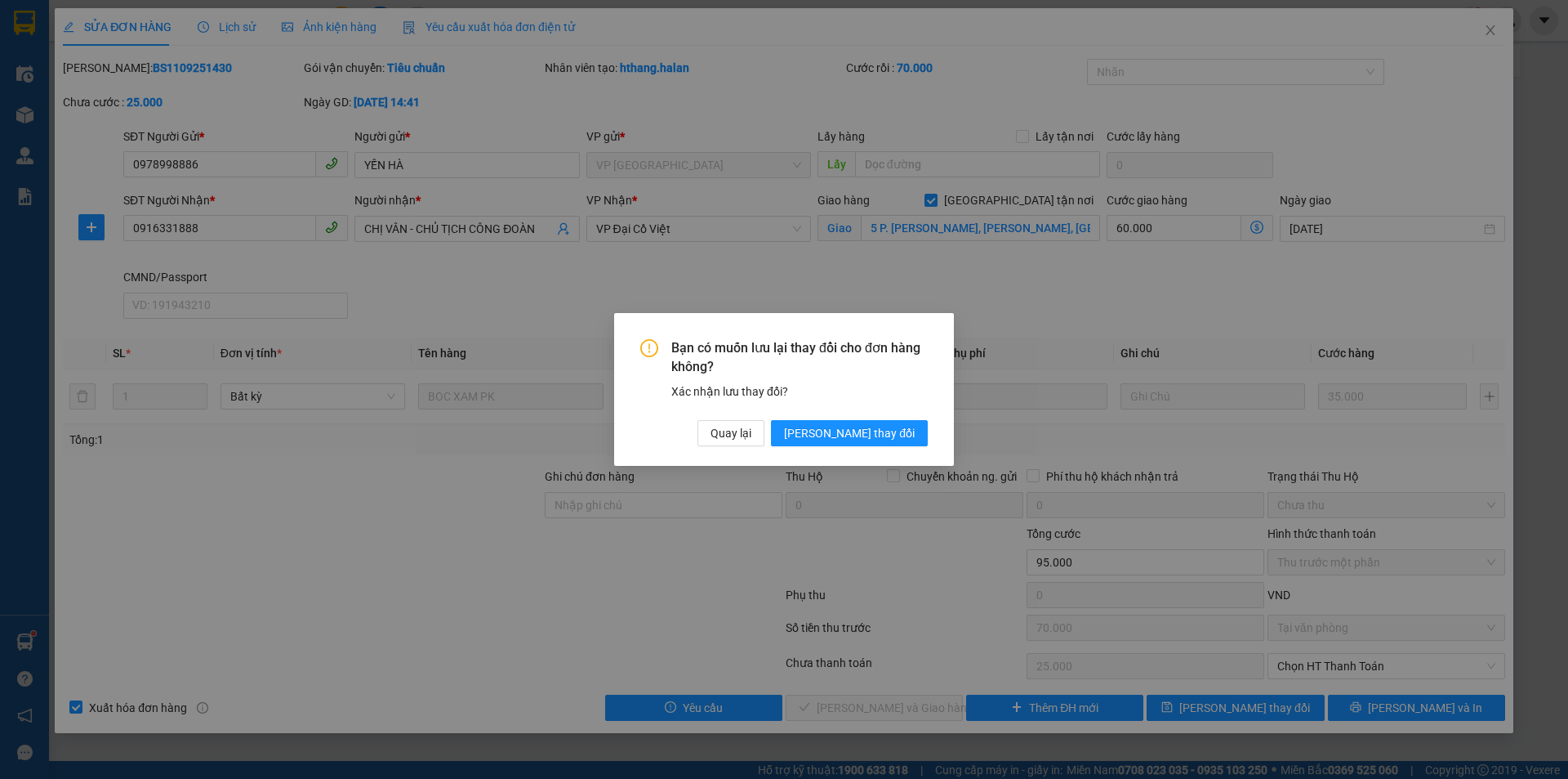
click at [1065, 285] on div "Bạn có muốn lưu lại thay đổi cho đơn hàng không? Xác nhận lưu thay đổi? Quay lạ…" at bounding box center [784, 389] width 1568 height 779
click at [752, 429] on span "Quay lại" at bounding box center [731, 433] width 41 height 18
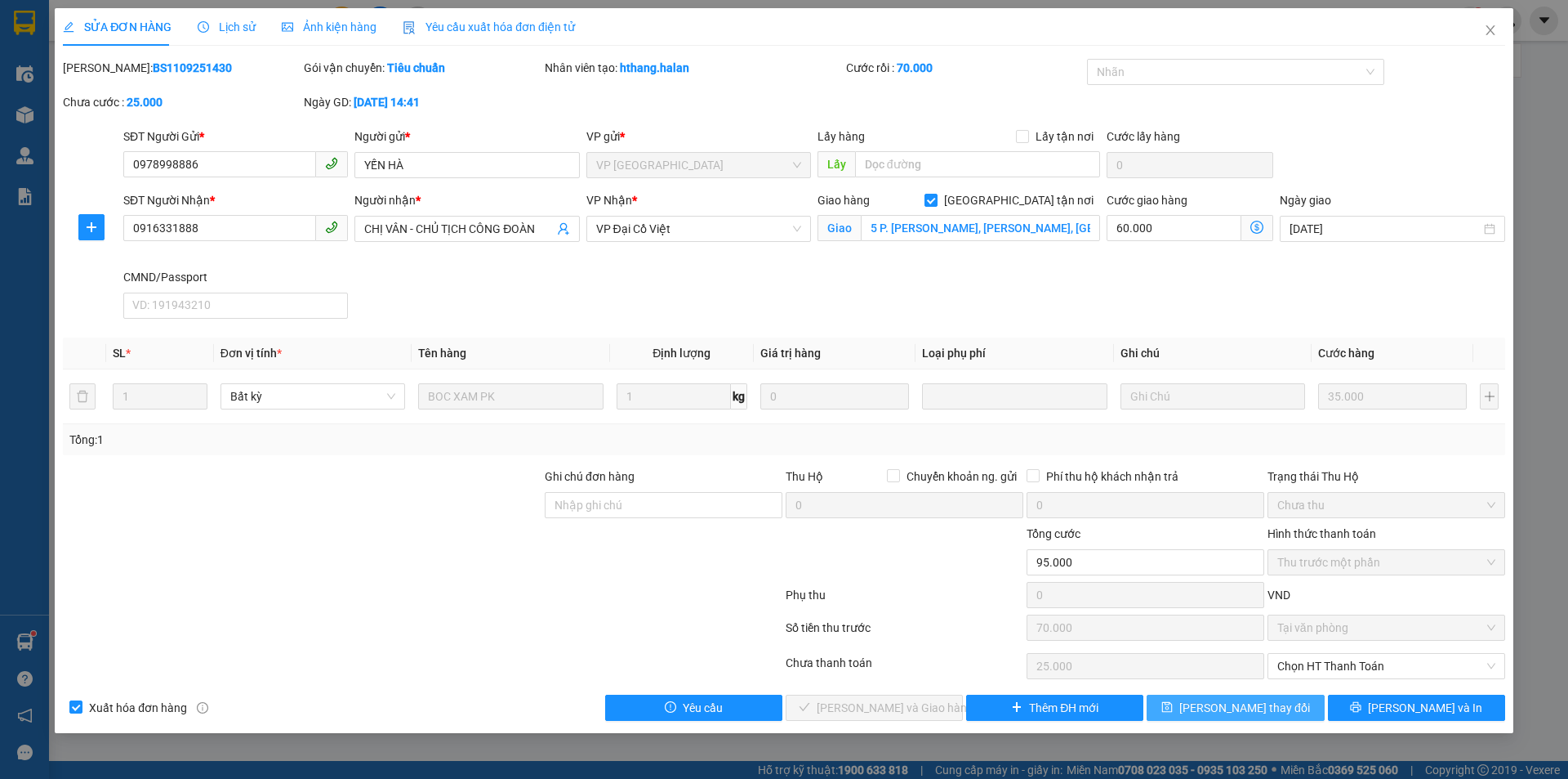
click at [1221, 696] on button "[PERSON_NAME] thay đổi" at bounding box center [1235, 707] width 178 height 26
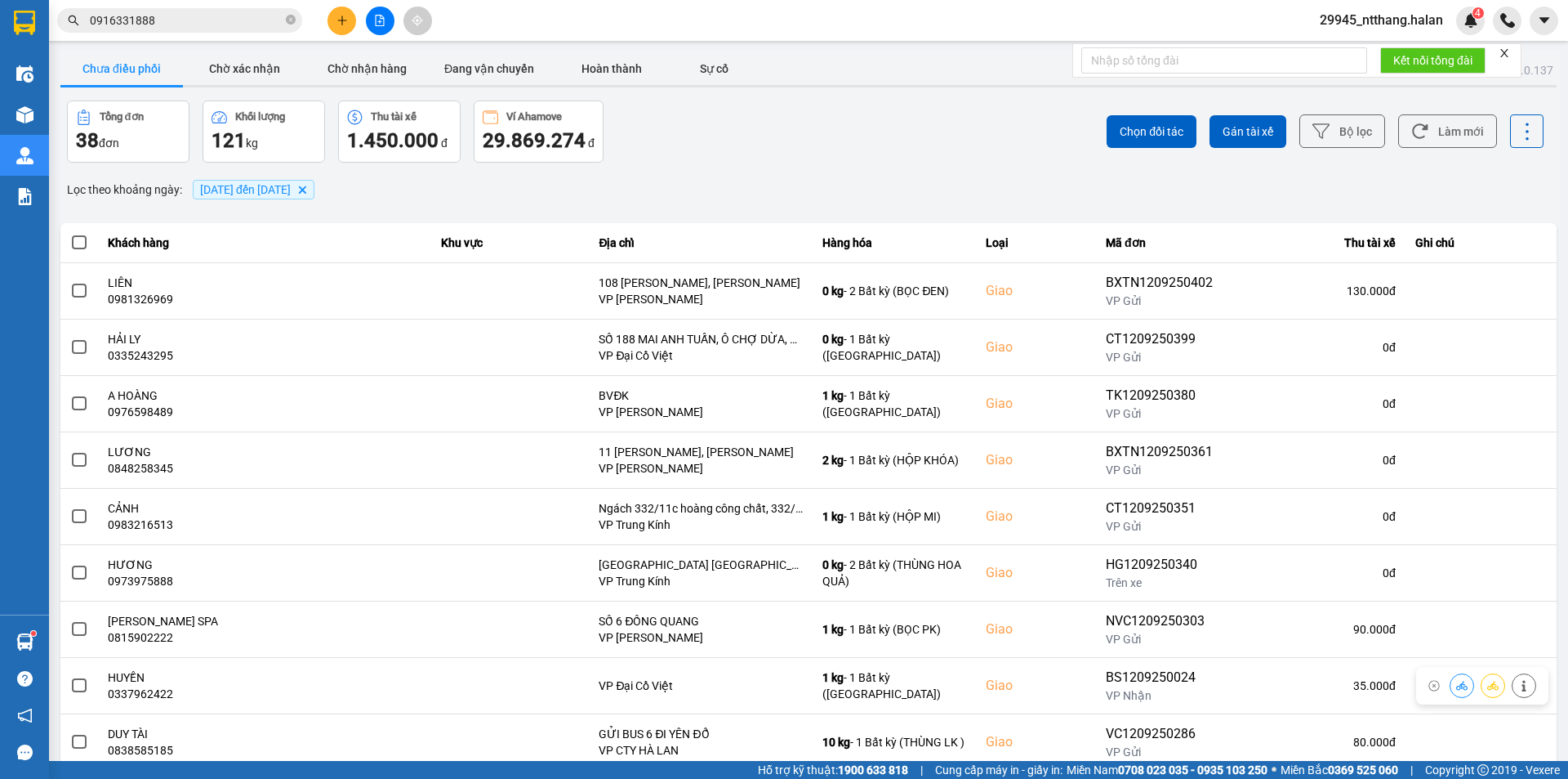
scroll to position [104, 0]
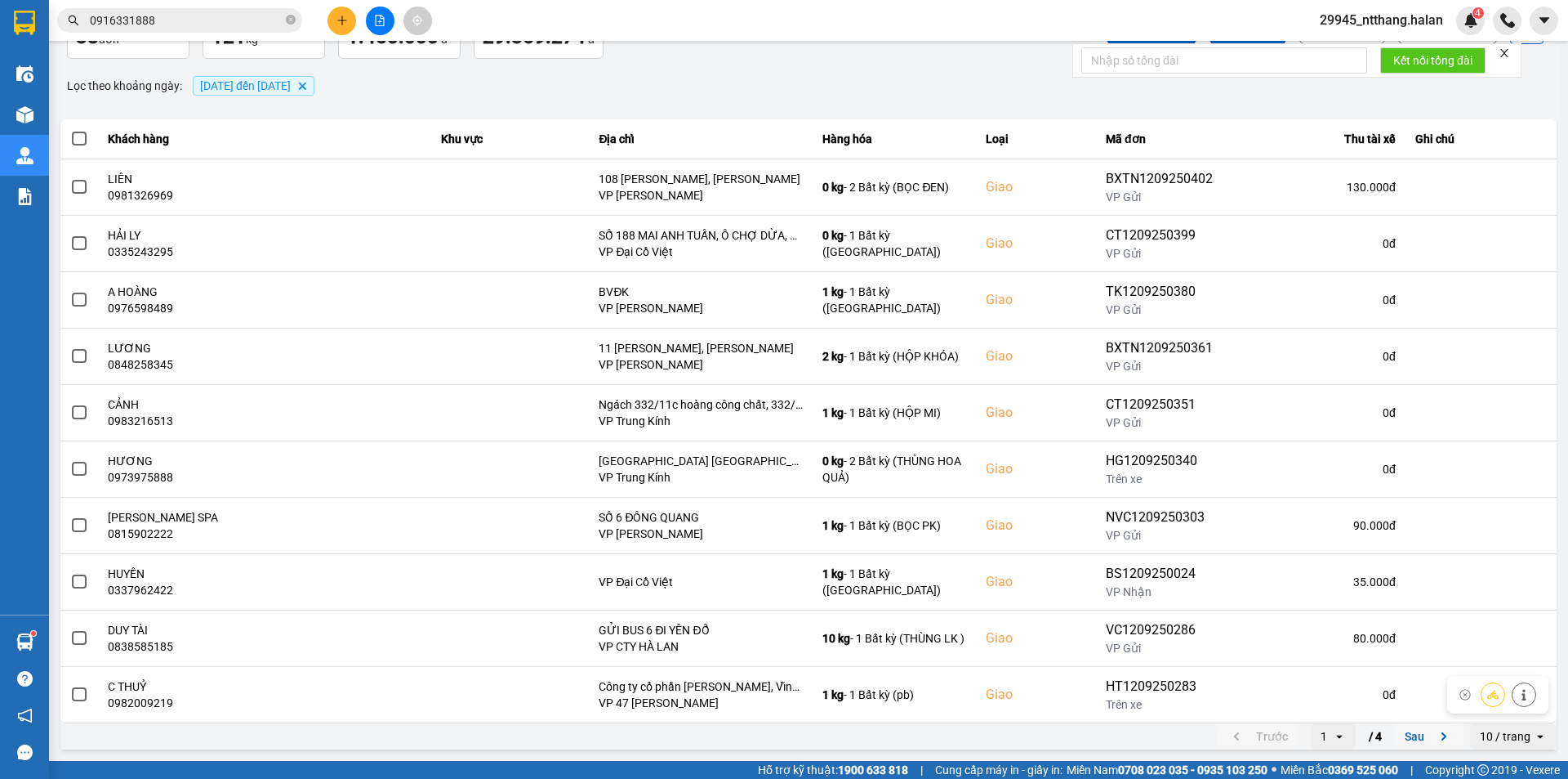
click at [1410, 734] on button "Sau" at bounding box center [1429, 737] width 68 height 25
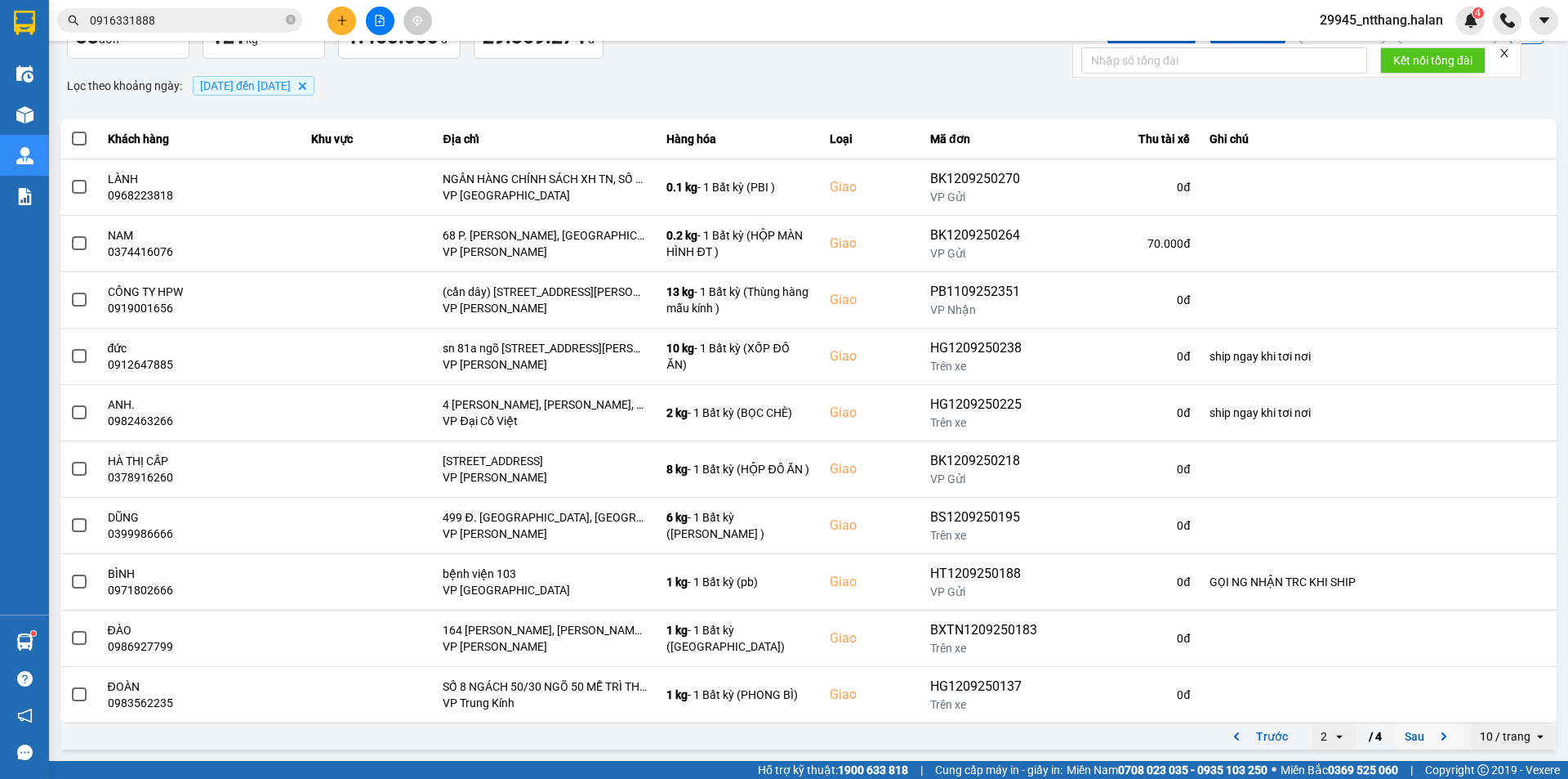
click at [1420, 740] on button "Sau" at bounding box center [1429, 737] width 68 height 25
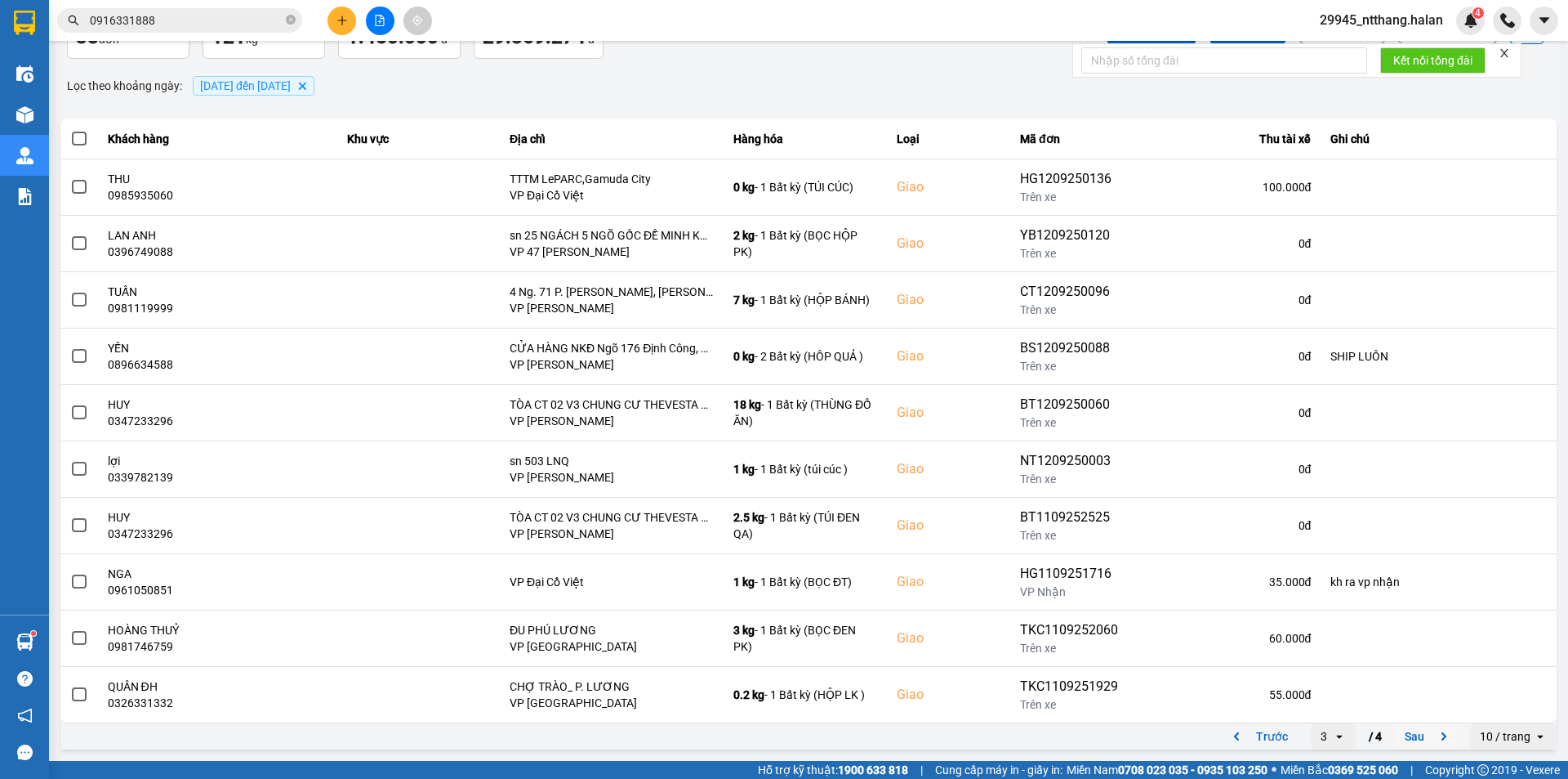
click at [1420, 740] on button "Sau" at bounding box center [1429, 737] width 68 height 25
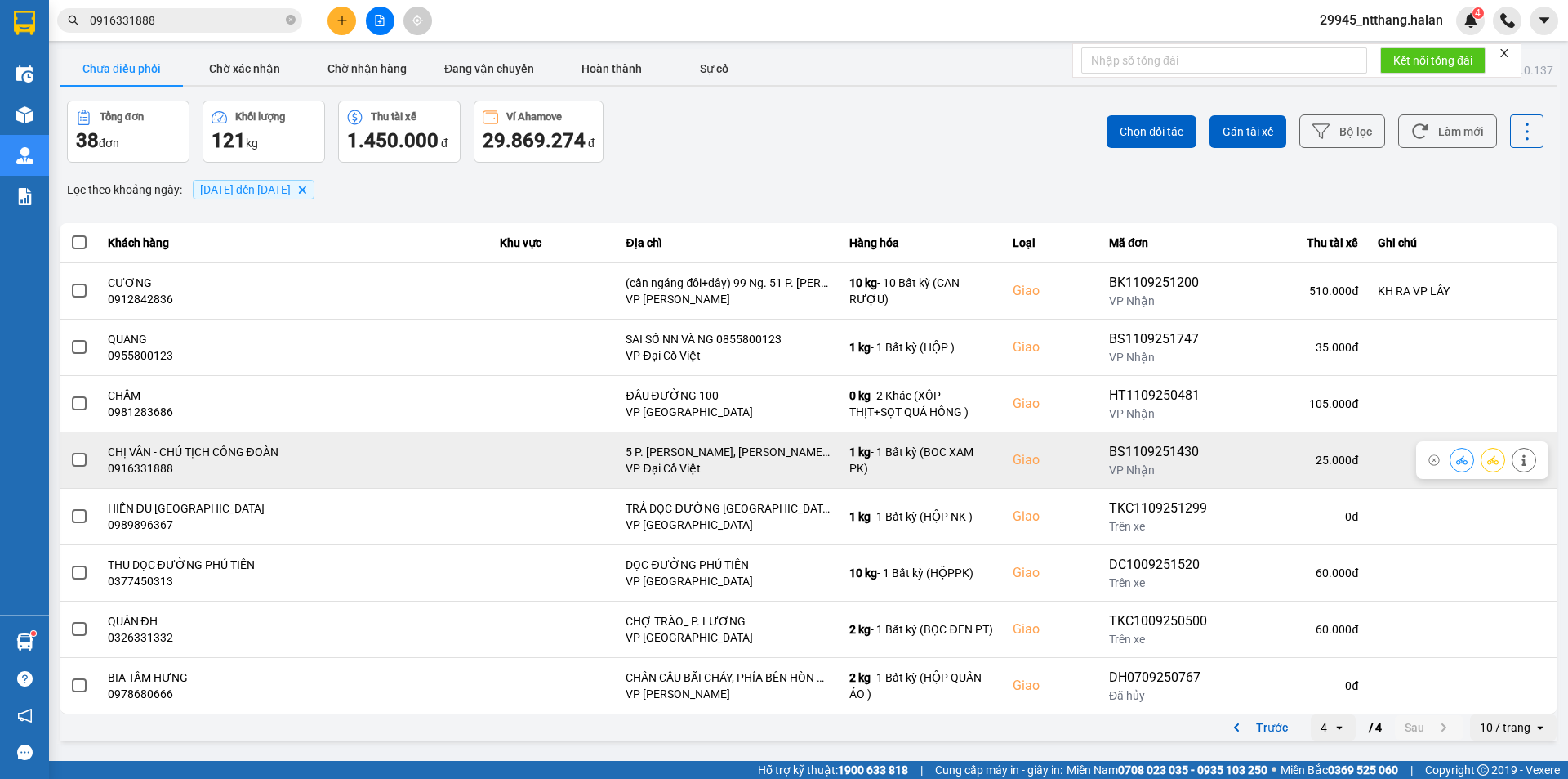
click at [70, 461] on label at bounding box center [79, 460] width 18 height 18
click at [70, 451] on input "checkbox" at bounding box center [70, 451] width 0 height 0
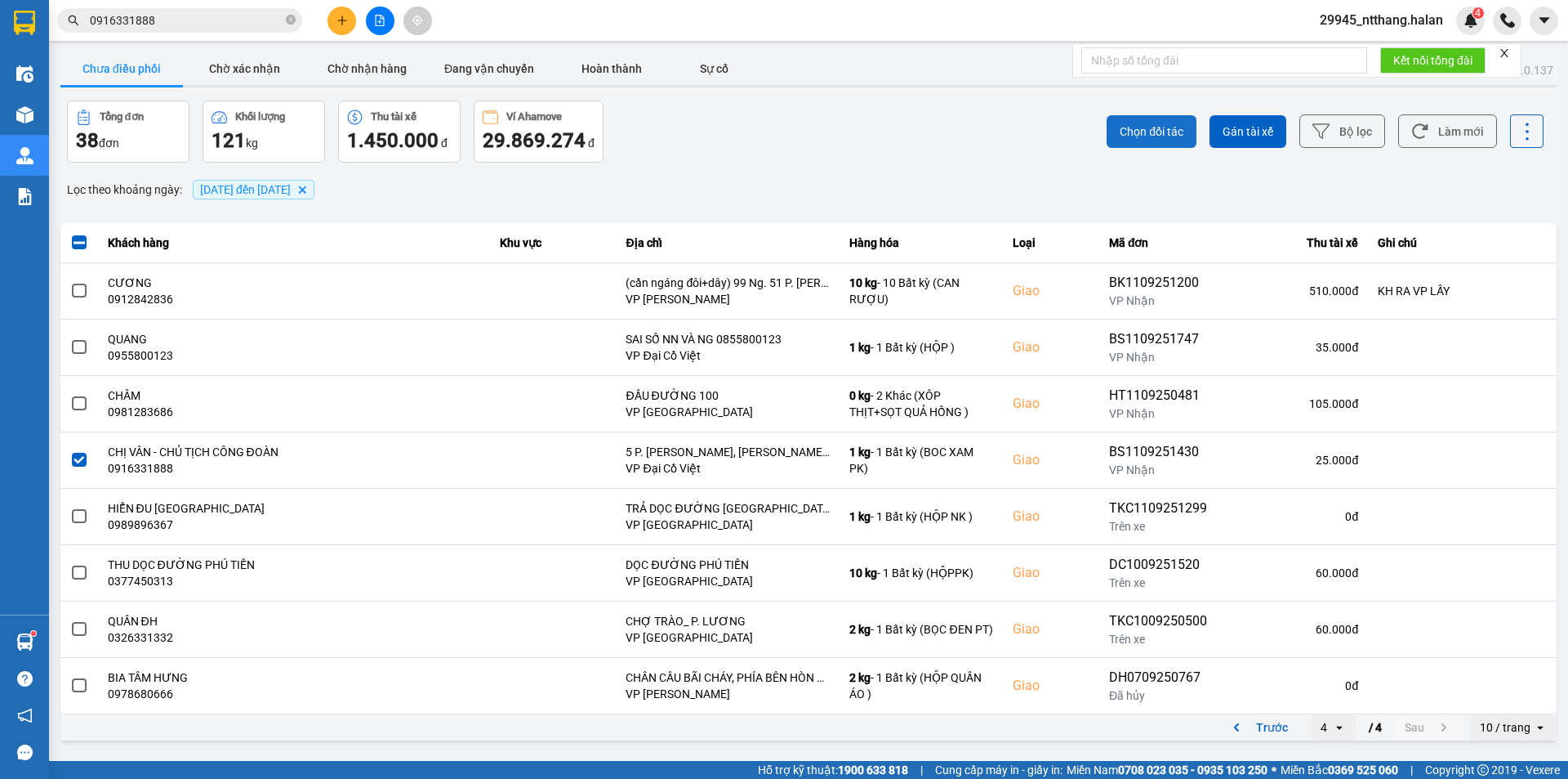
click at [1153, 134] on span "Chọn đối tác" at bounding box center [1151, 131] width 63 height 16
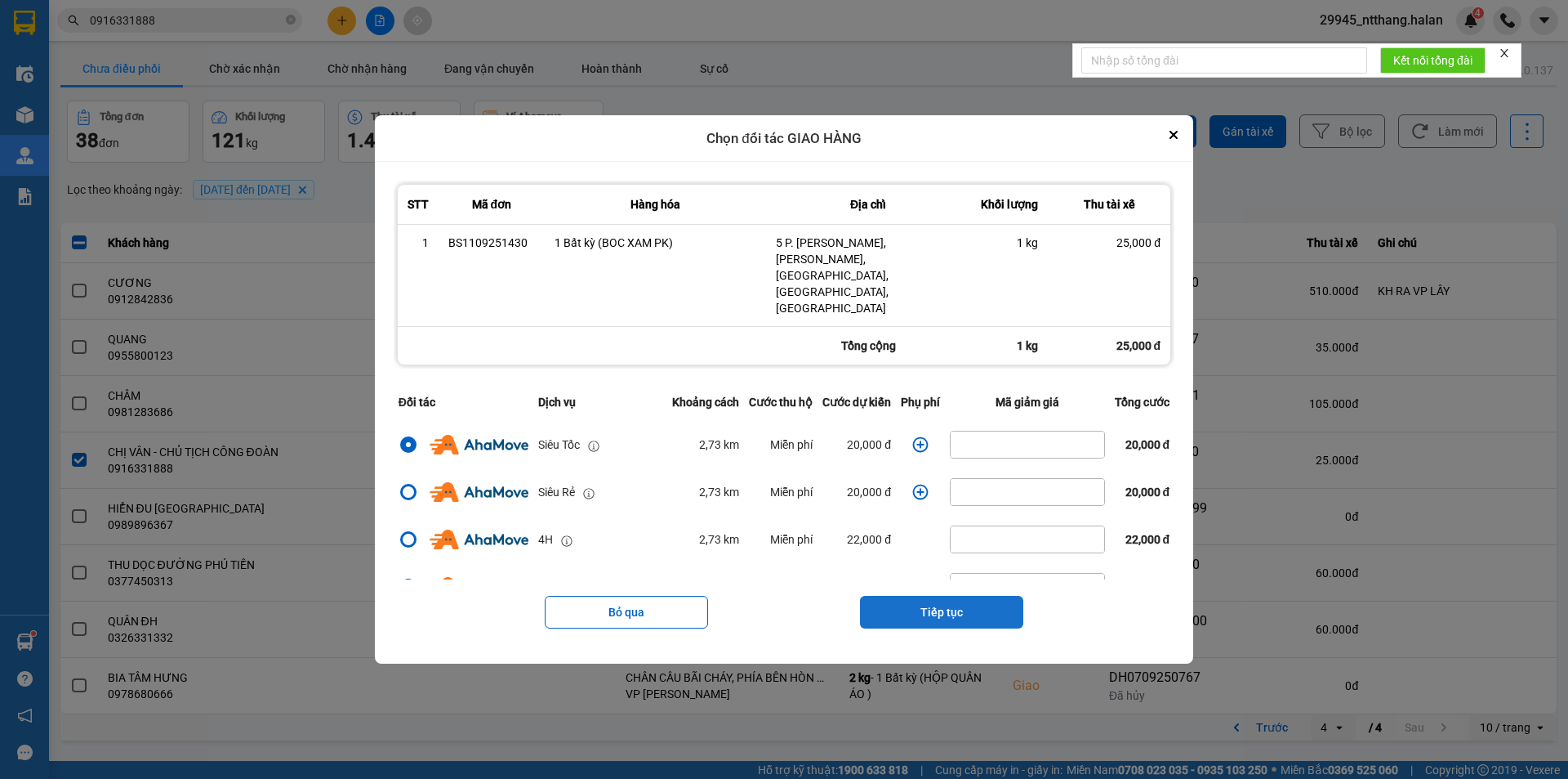
click at [907, 596] on button "Tiếp tục" at bounding box center [942, 612] width 163 height 33
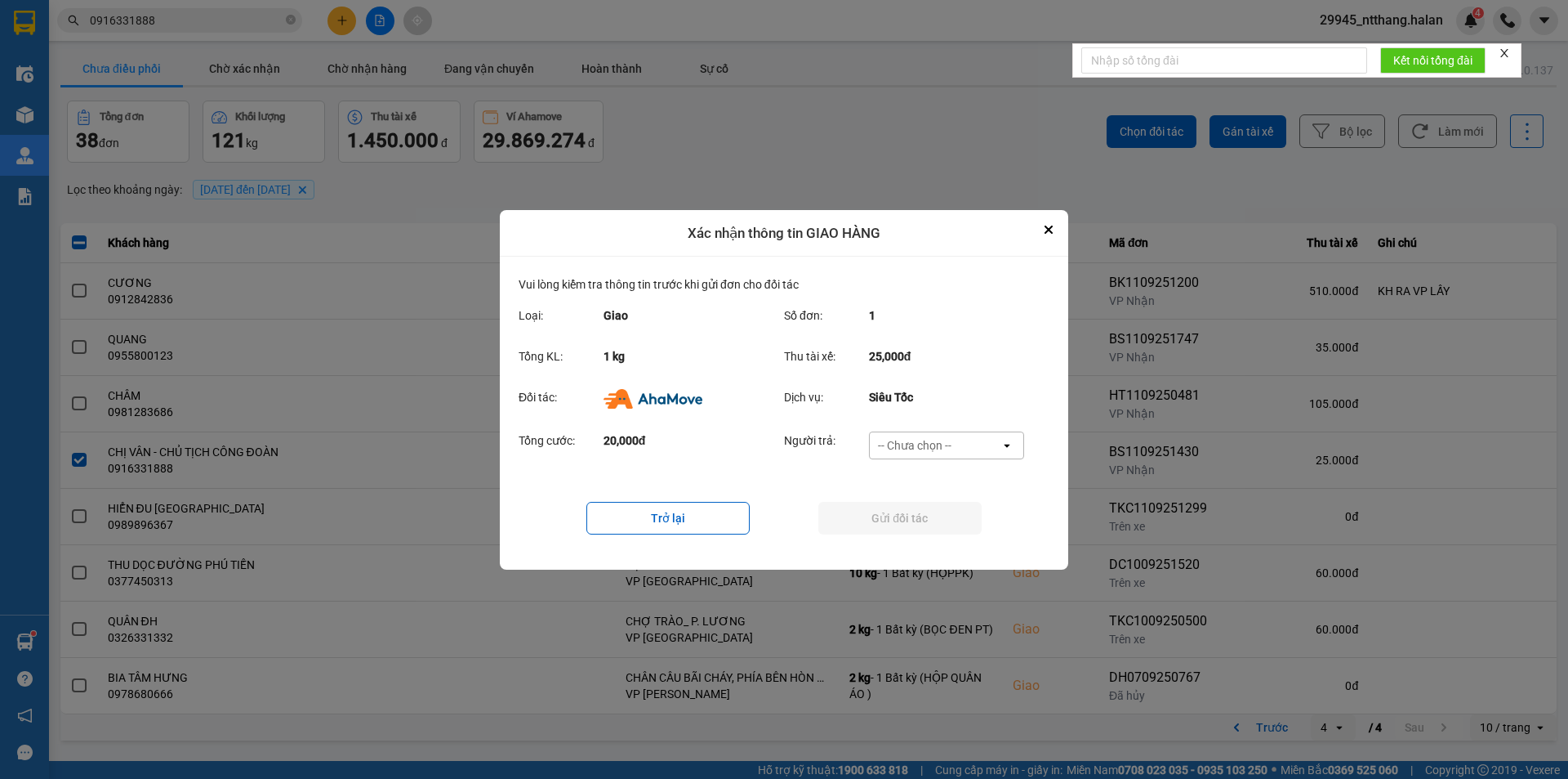
click at [922, 440] on div "-- Chưa chọn --" at bounding box center [915, 445] width 74 height 16
click at [916, 539] on span "Ví Ahamove" at bounding box center [914, 538] width 66 height 16
click at [921, 521] on button "Gửi đối tác" at bounding box center [900, 518] width 163 height 33
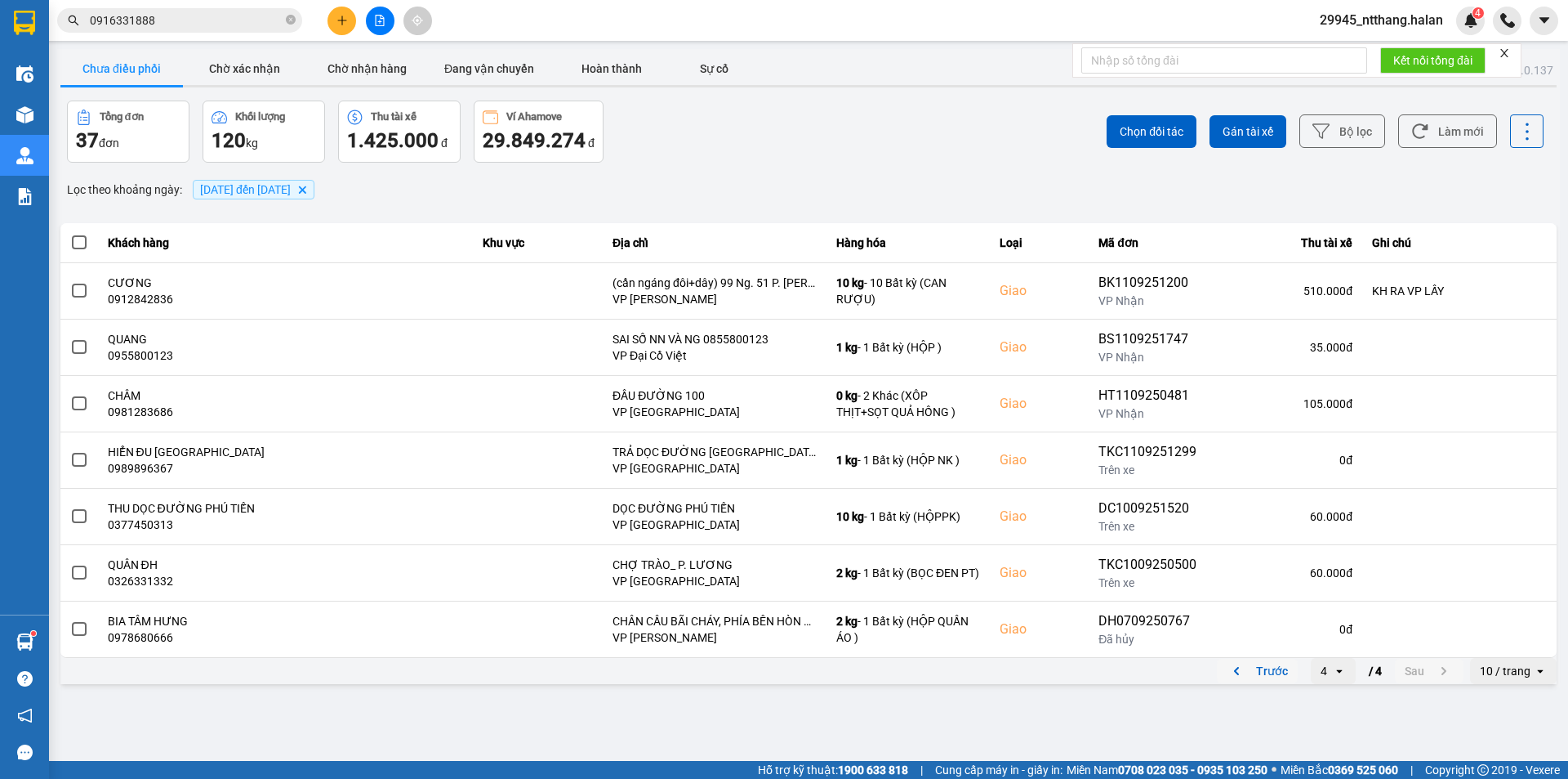
click at [1284, 673] on button "Trước" at bounding box center [1258, 671] width 81 height 25
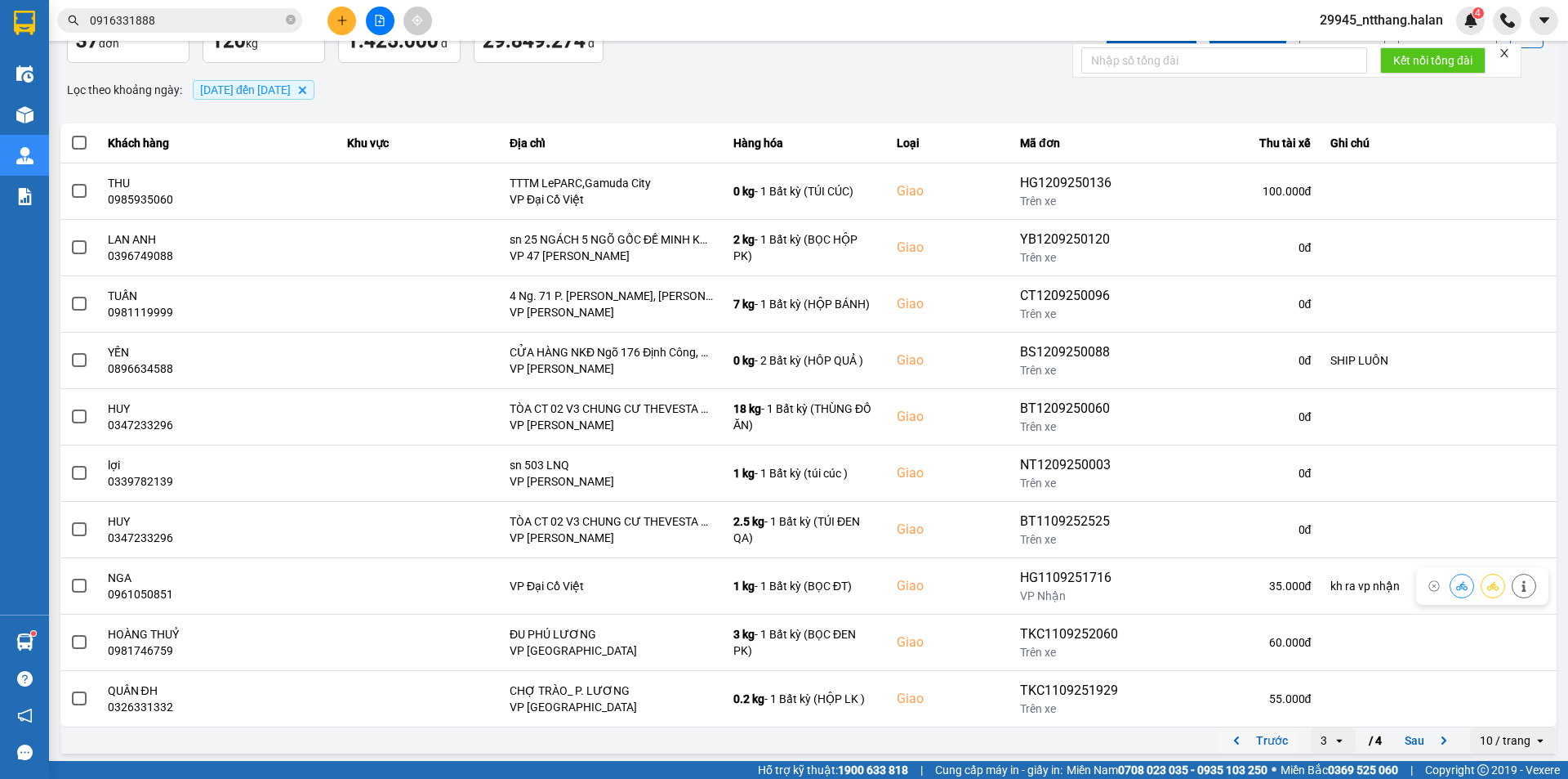
scroll to position [104, 0]
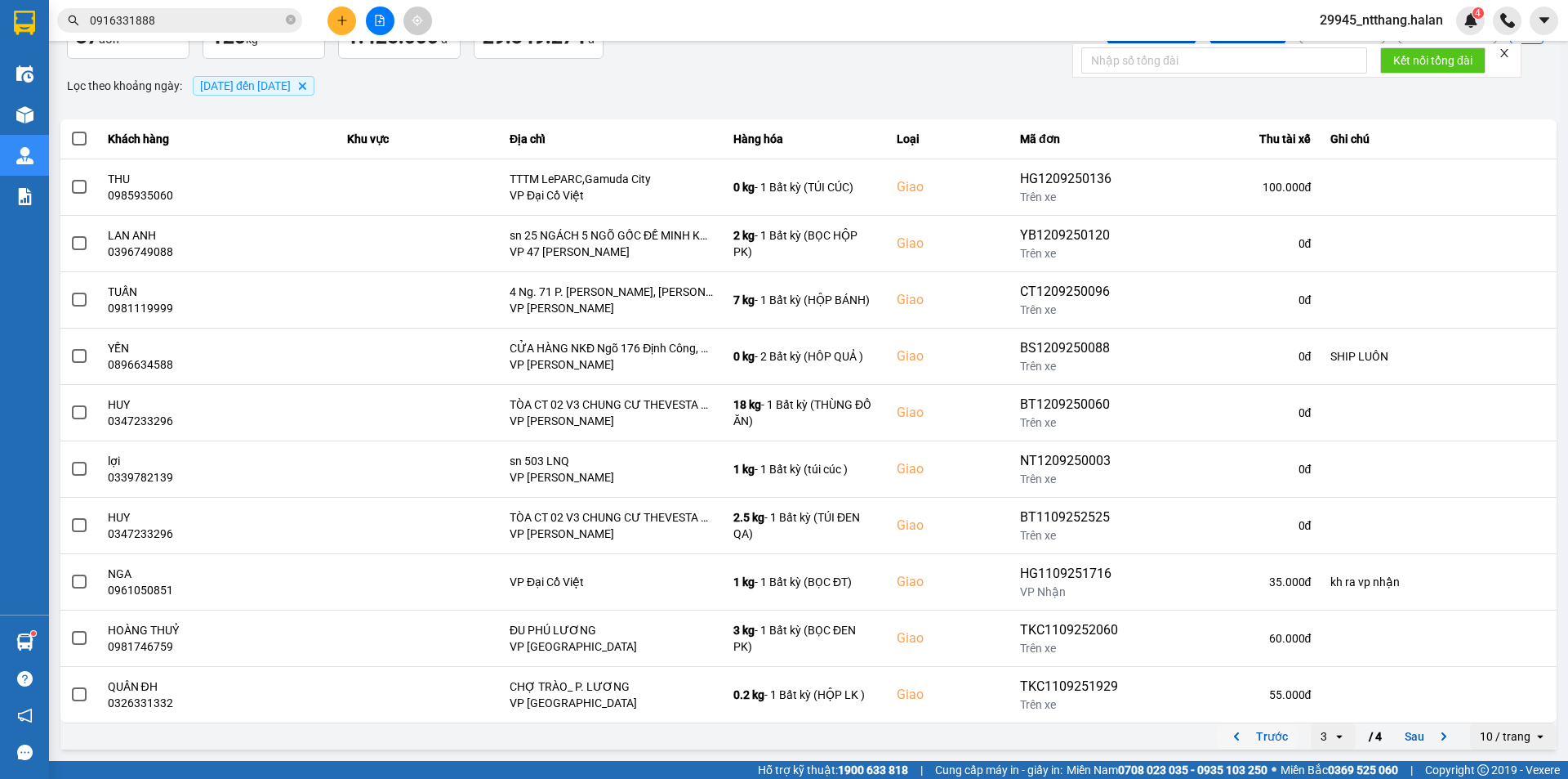
click at [1263, 735] on button "Trước" at bounding box center [1258, 737] width 81 height 25
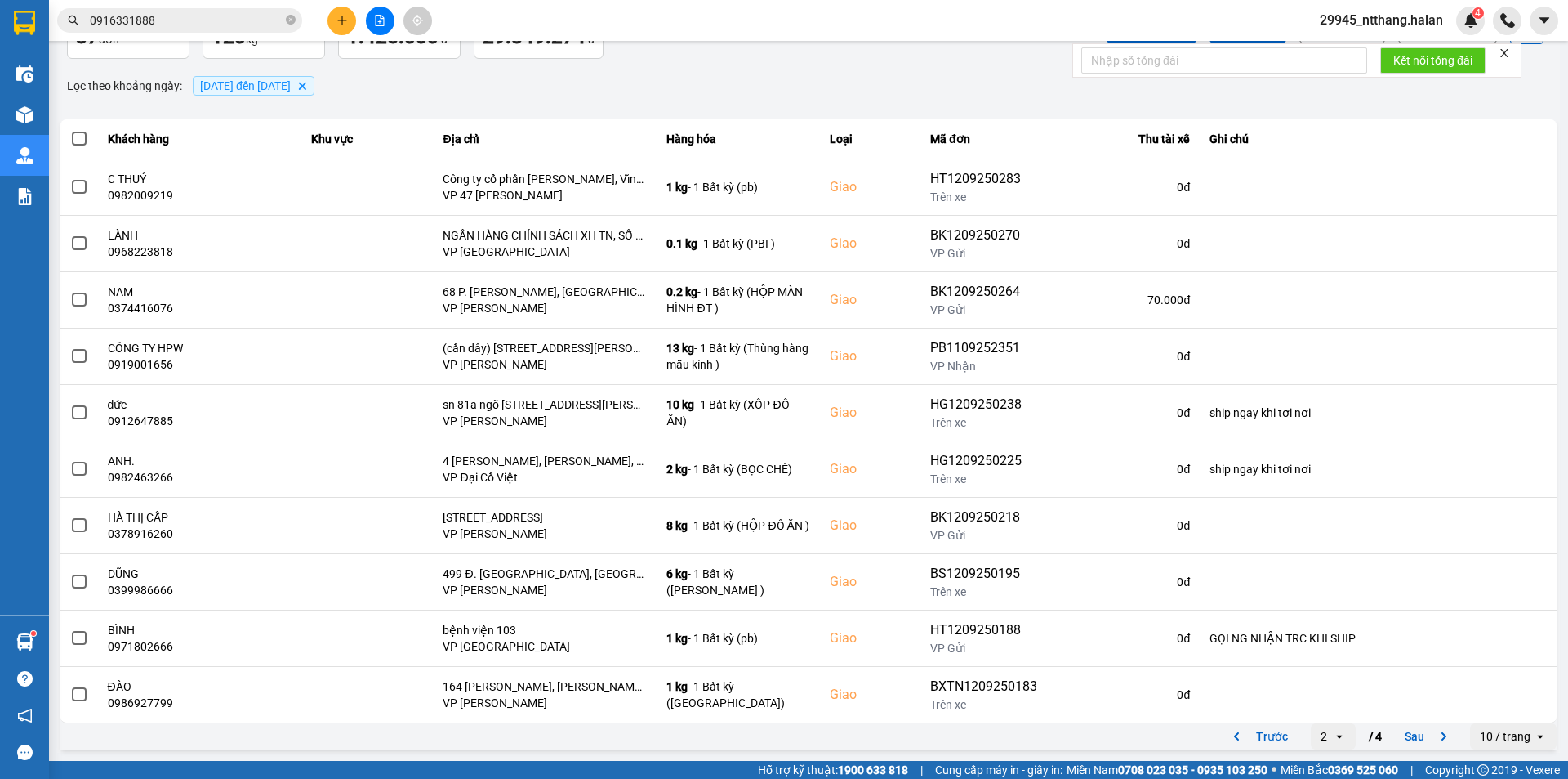
click at [197, 13] on input "0916331888" at bounding box center [186, 20] width 193 height 18
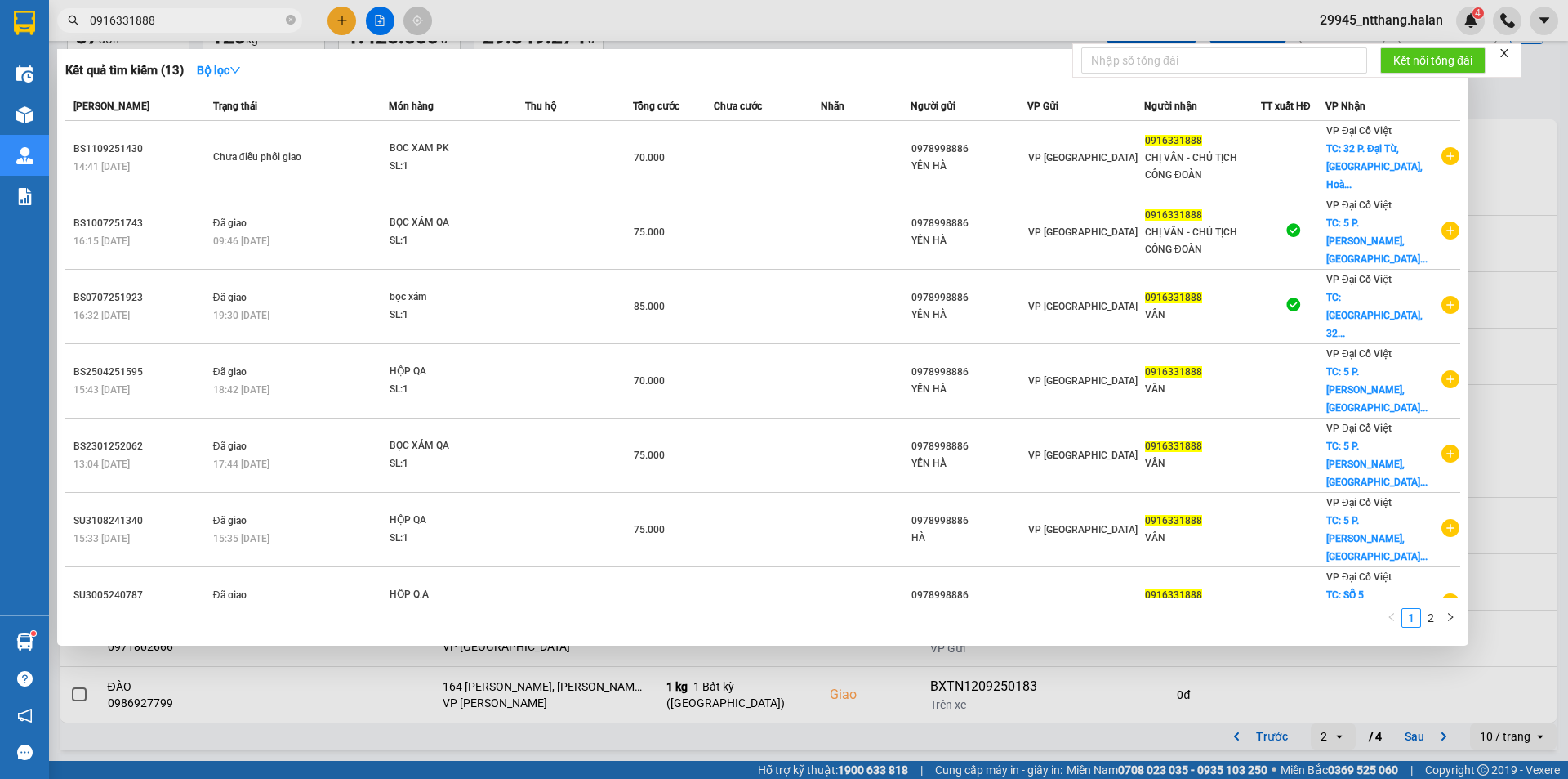
click at [197, 13] on input "0916331888" at bounding box center [186, 20] width 193 height 18
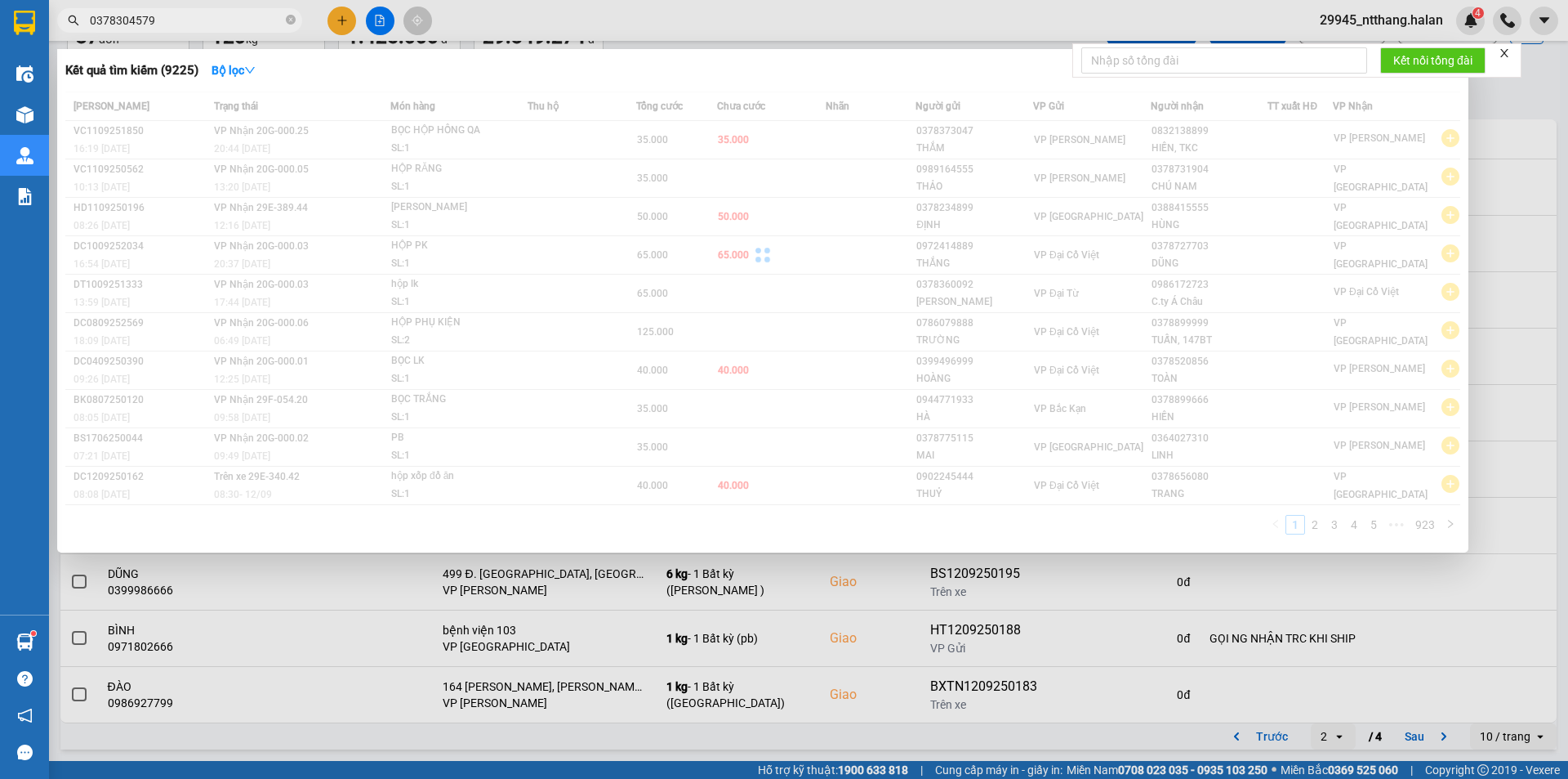
type input "0378304579"
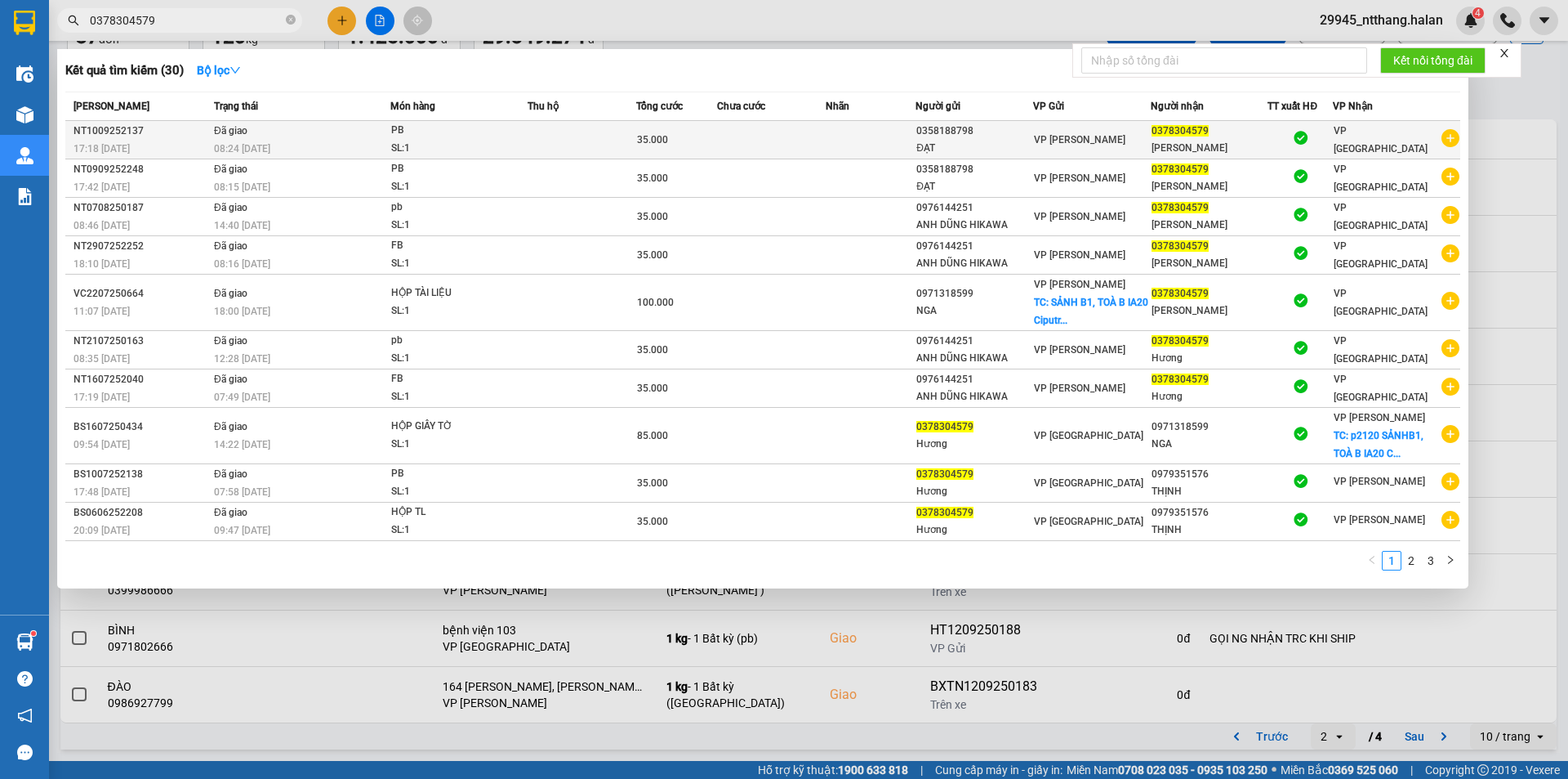
click at [690, 132] on div "35.000" at bounding box center [677, 139] width 80 height 18
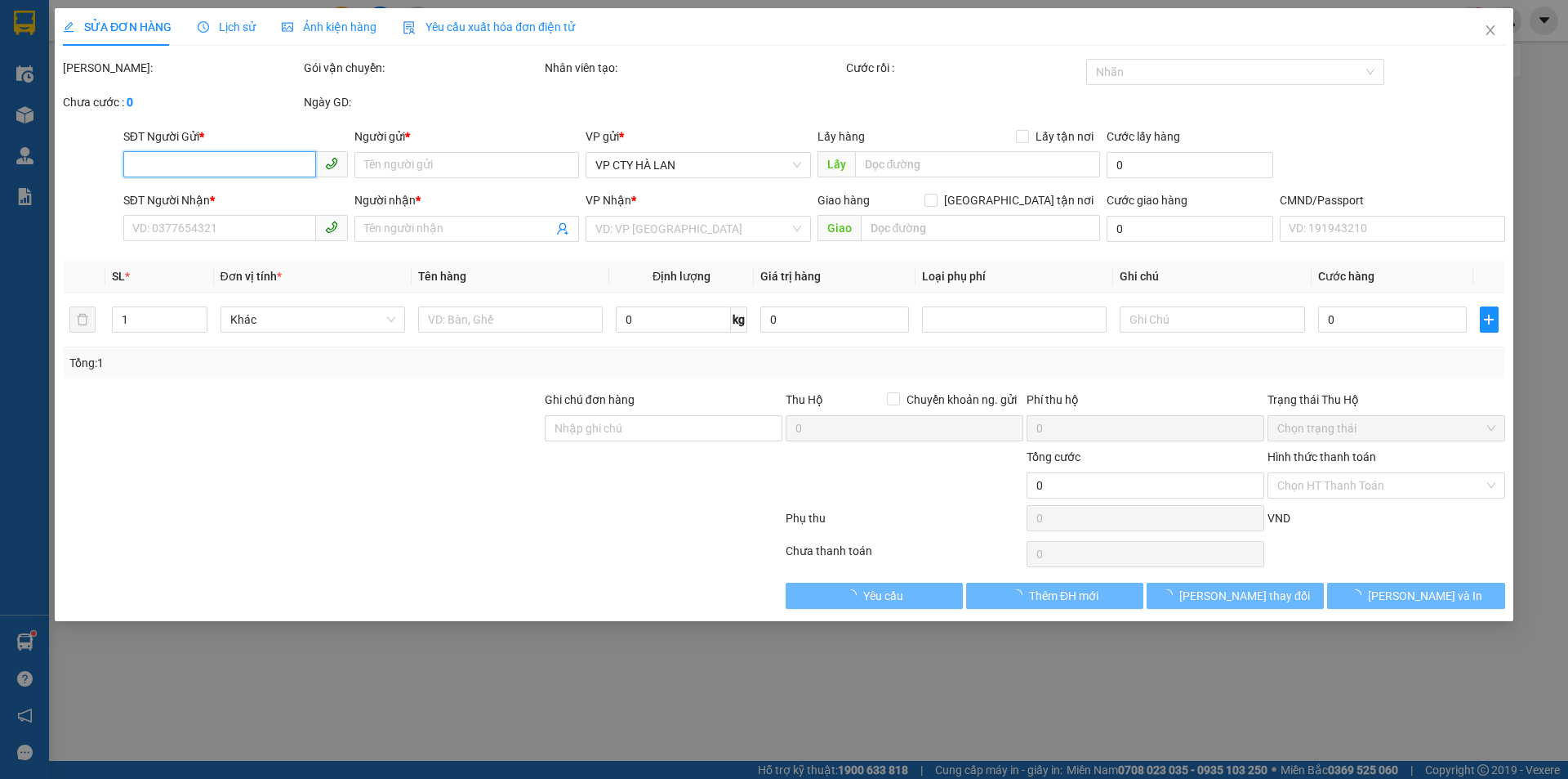
type input "0358188798"
type input "ĐẠT"
type input "0378304579"
type input "MAI HƯƠNG"
type input "35.000"
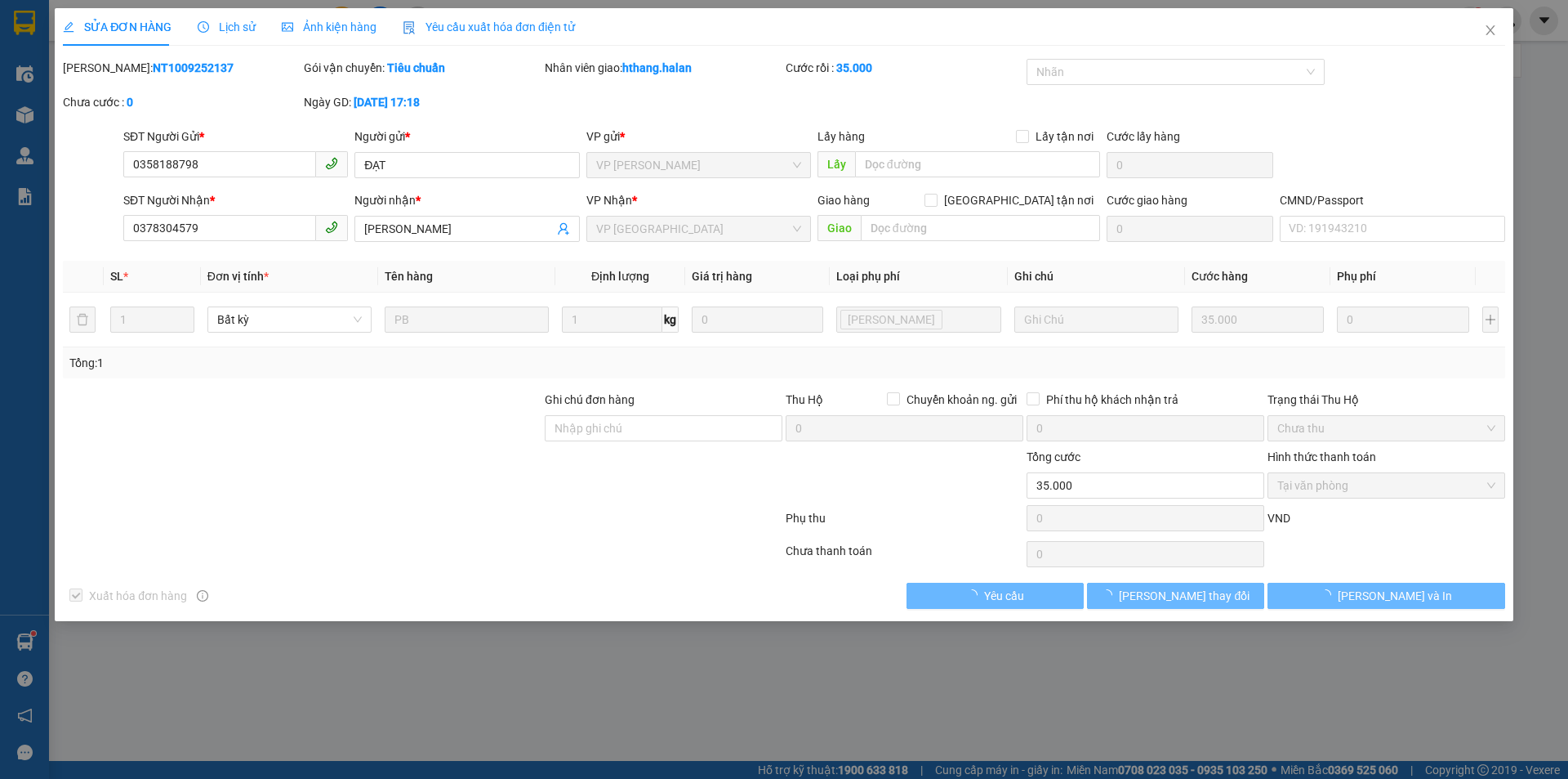
click at [231, 28] on span "Lịch sử" at bounding box center [227, 27] width 58 height 13
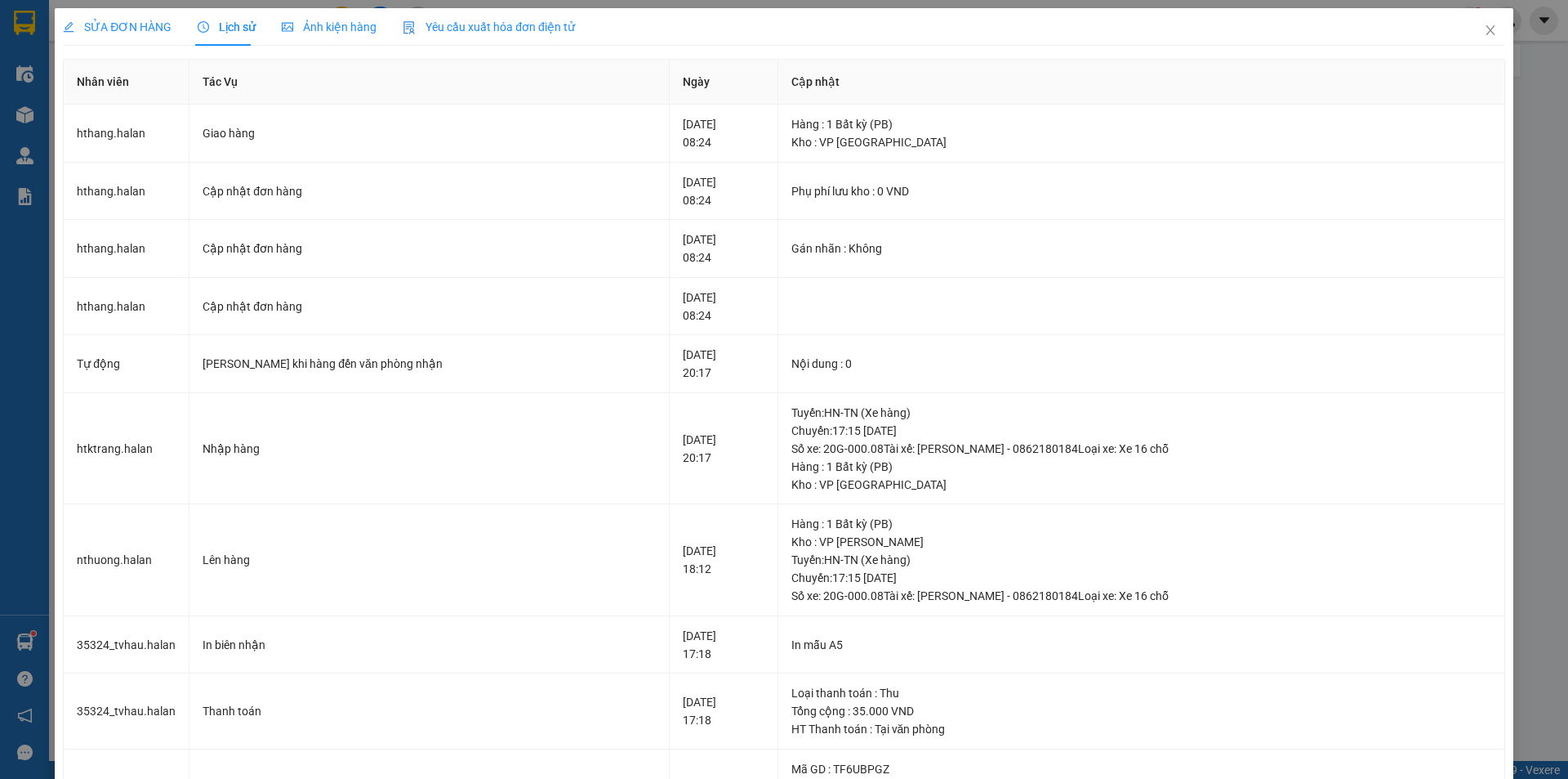
click at [147, 22] on span "SỬA ĐƠN HÀNG" at bounding box center [117, 27] width 109 height 13
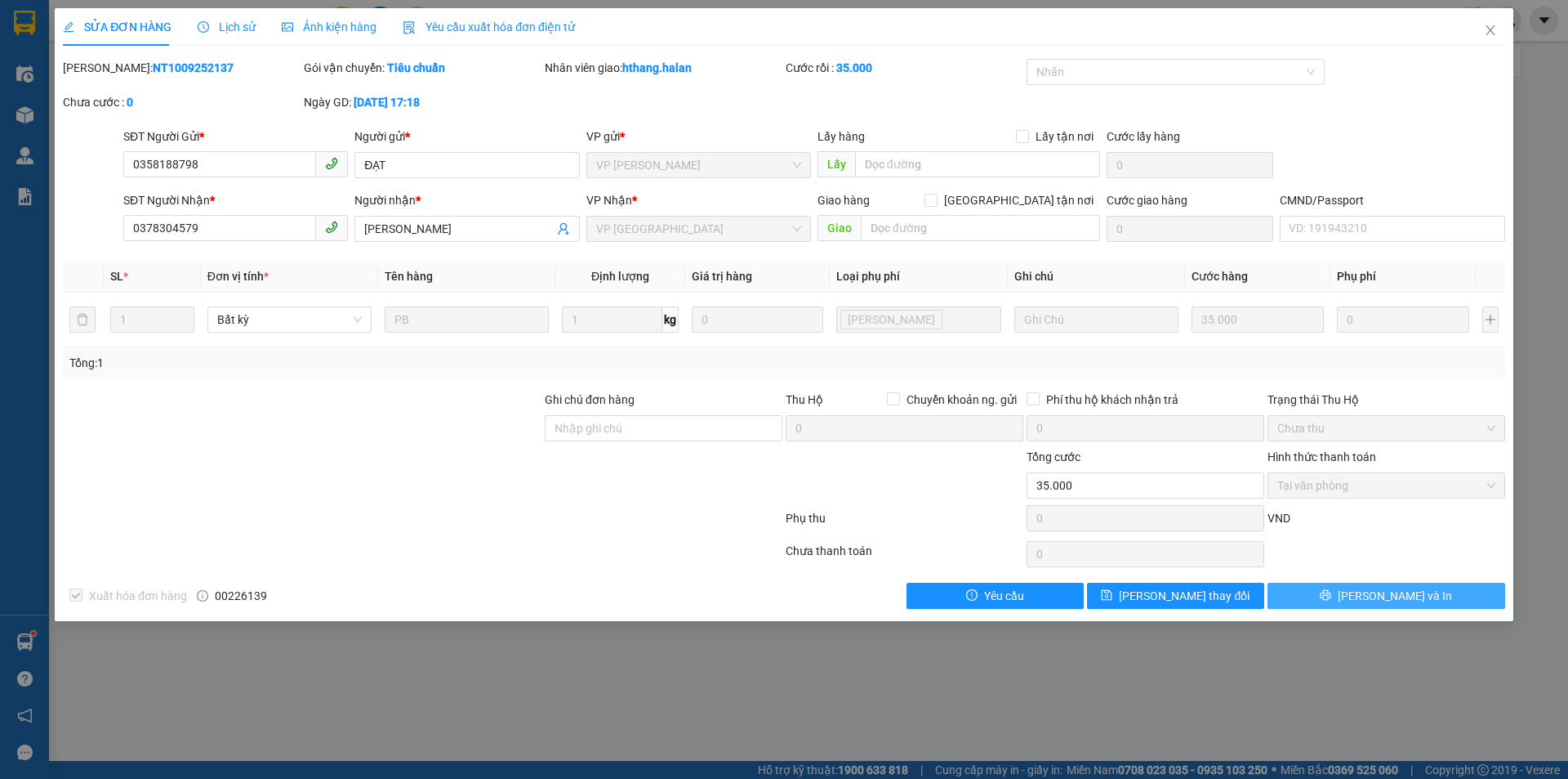
drag, startPoint x: 1394, startPoint y: 601, endPoint x: 1295, endPoint y: 566, distance: 105.0
click at [1396, 601] on span "[PERSON_NAME] và In" at bounding box center [1395, 596] width 114 height 18
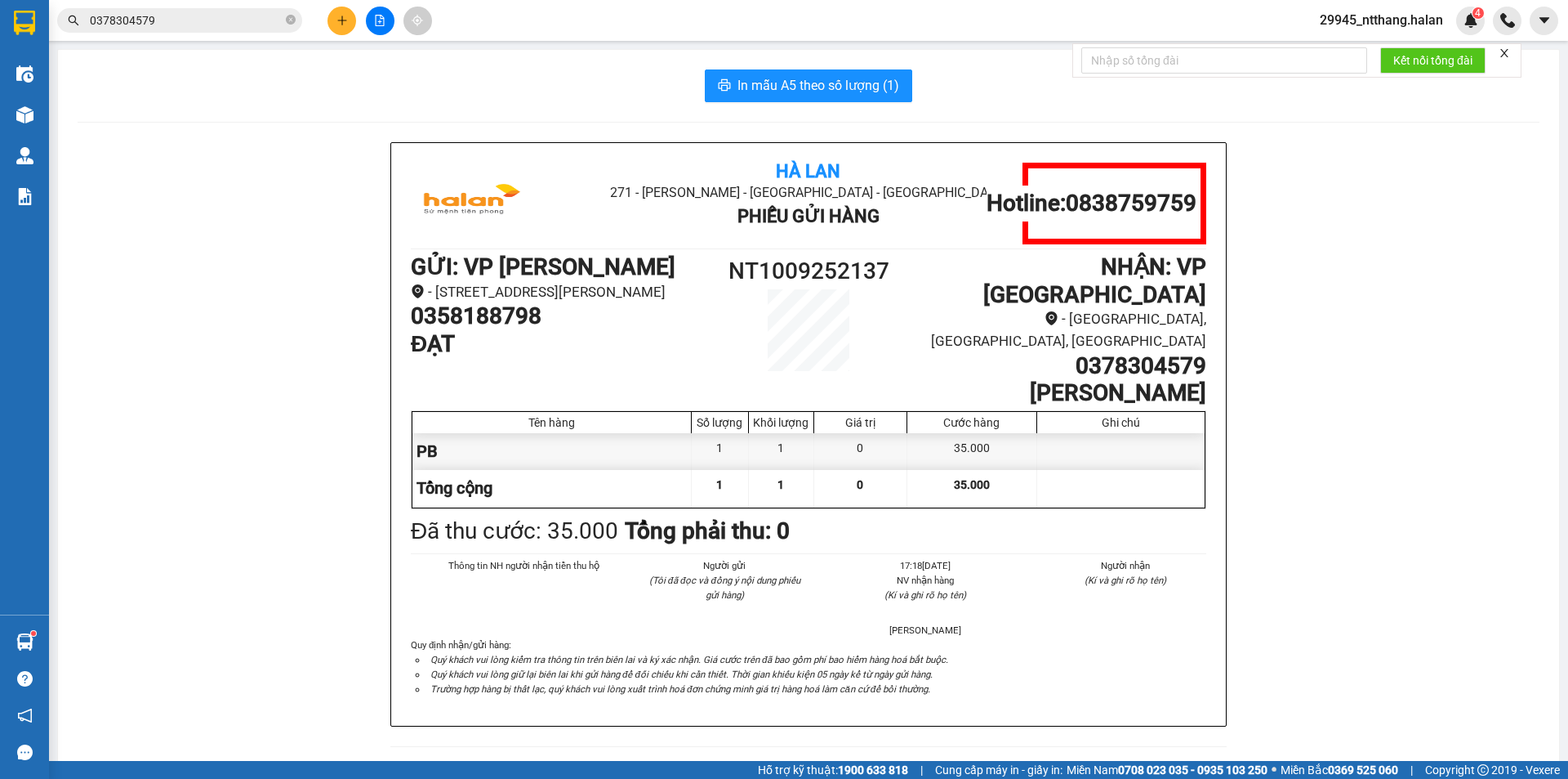
click at [227, 13] on input "0378304579" at bounding box center [186, 20] width 193 height 18
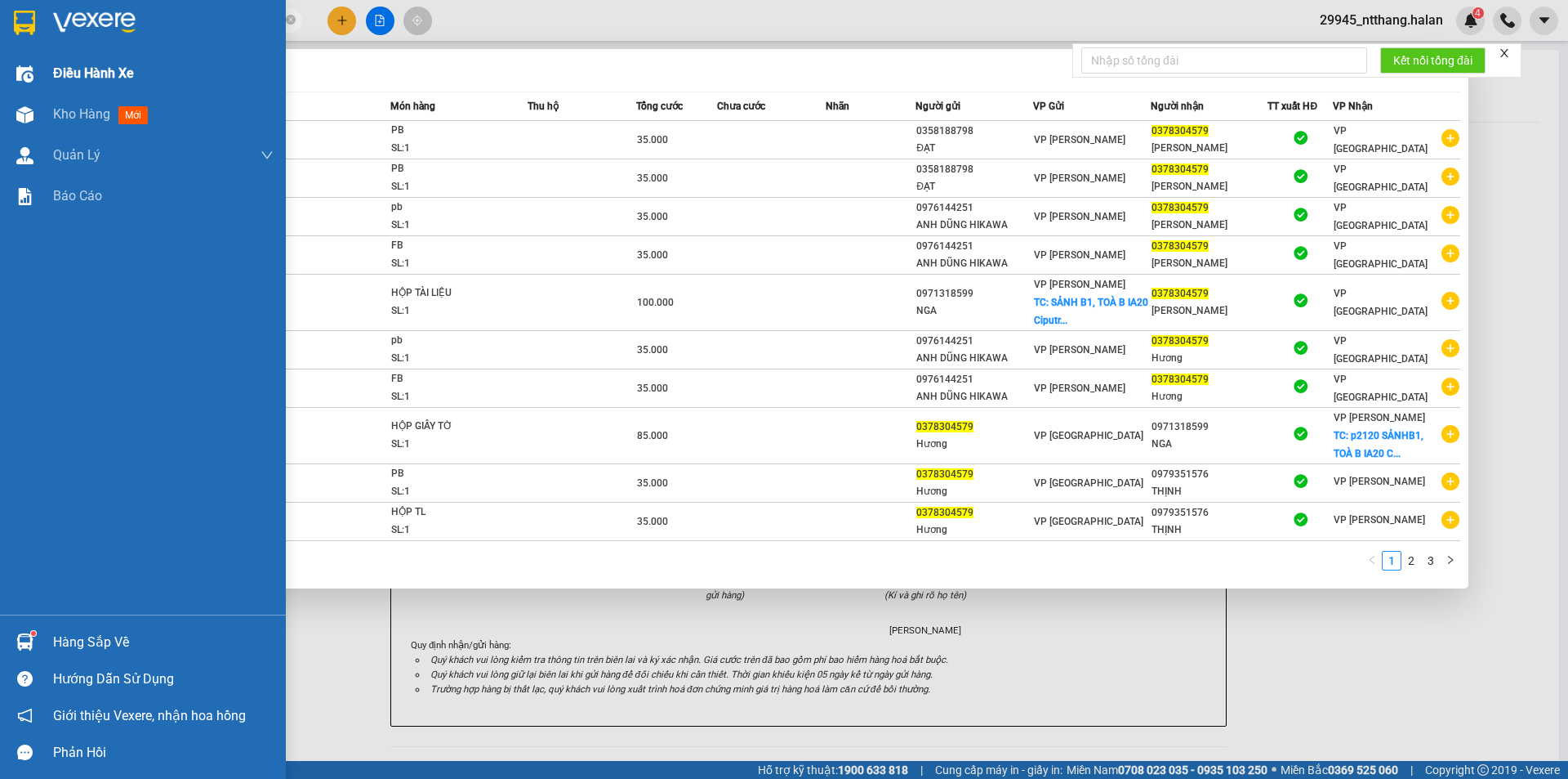
drag, startPoint x: 204, startPoint y: 16, endPoint x: 0, endPoint y: 83, distance: 214.7
click at [0, 83] on section "Kết quả tìm kiếm ( 30 ) Bộ lọc Mã ĐH Trạng thái Món hàng Thu hộ Tổng cước Chưa …" at bounding box center [784, 389] width 1568 height 779
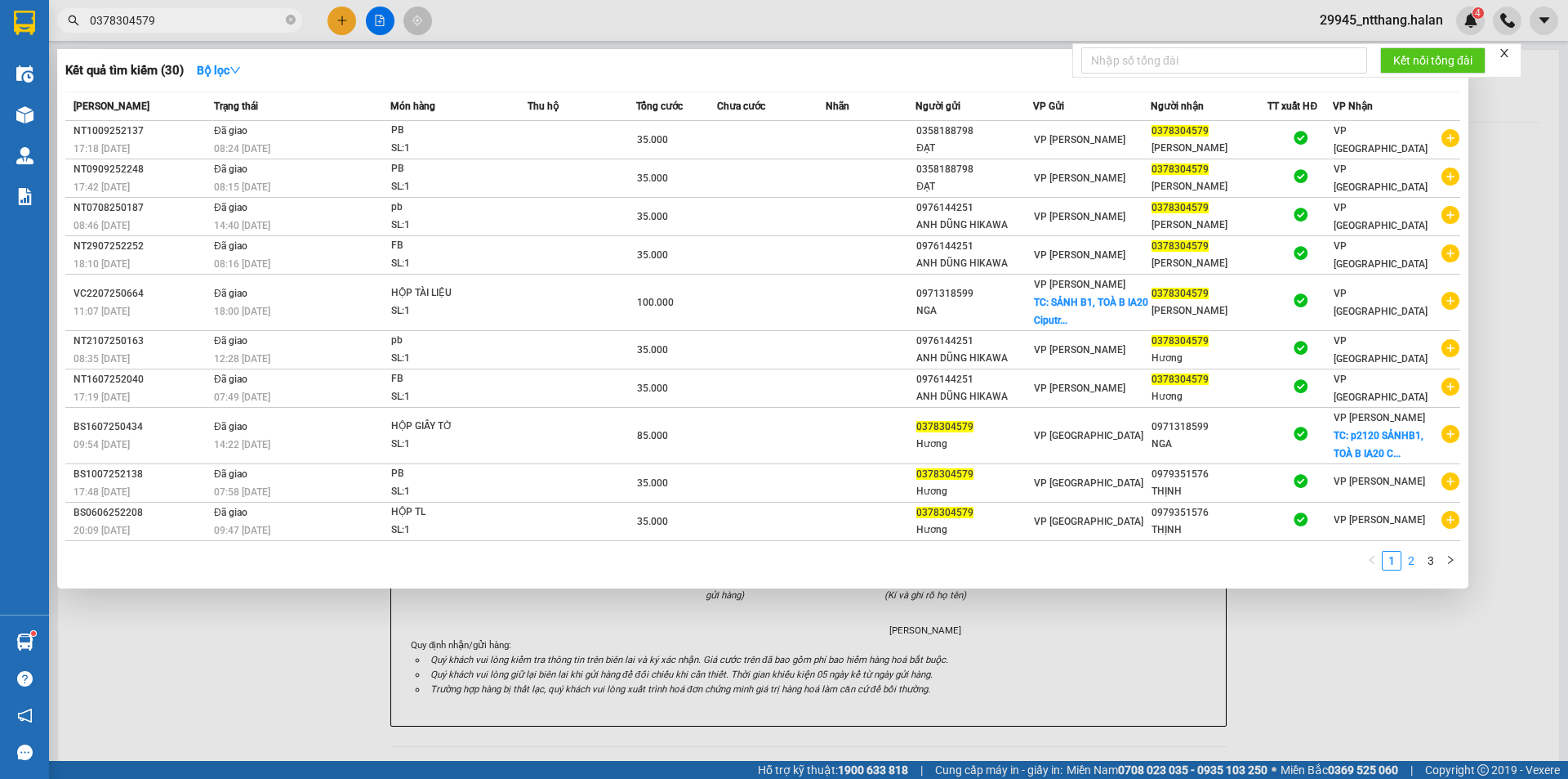
click at [1418, 562] on link "2" at bounding box center [1411, 560] width 18 height 18
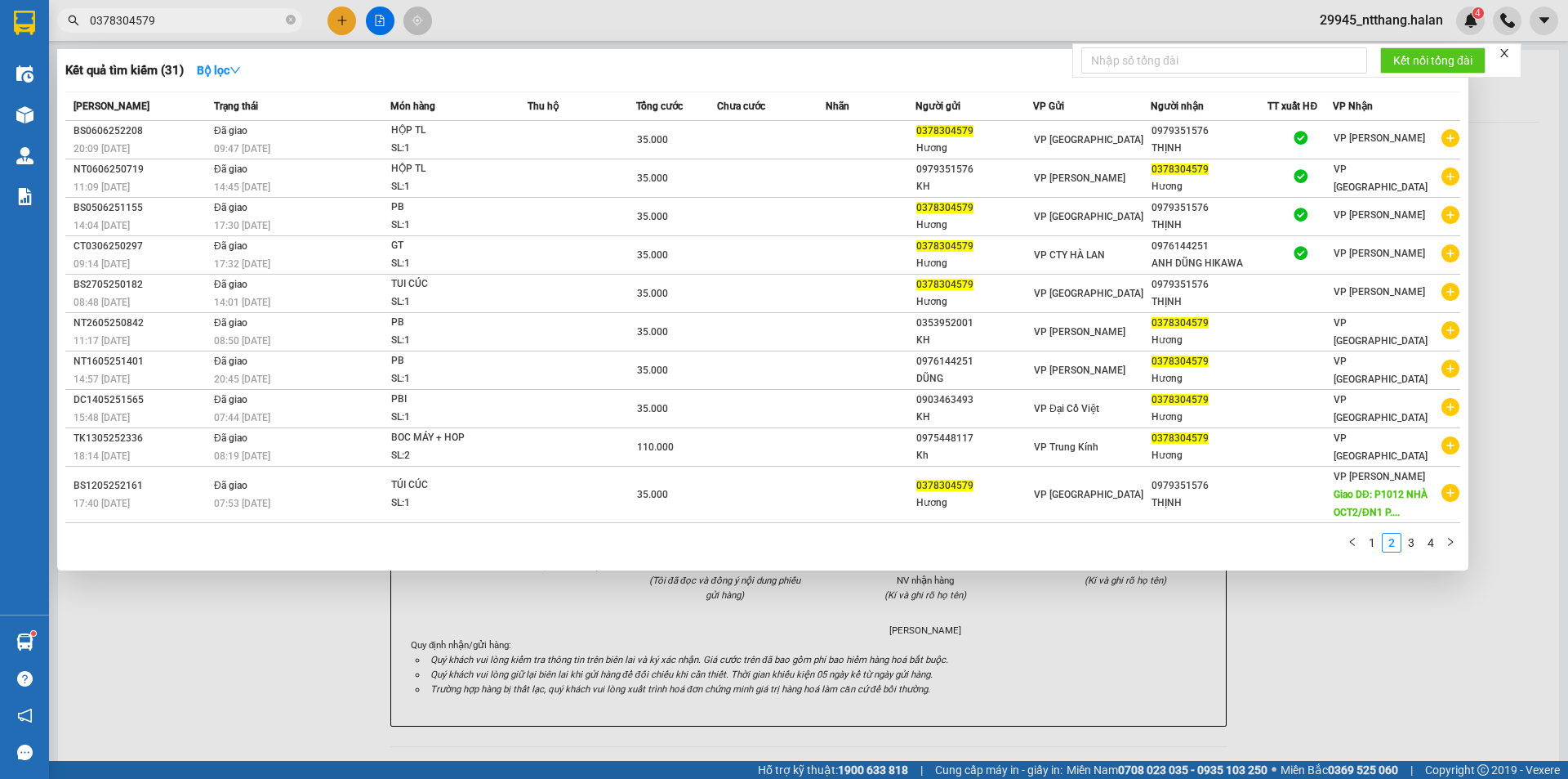
click at [1435, 558] on div "1 2 3 4" at bounding box center [762, 548] width 1395 height 30
click at [1414, 536] on link "3" at bounding box center [1411, 543] width 18 height 18
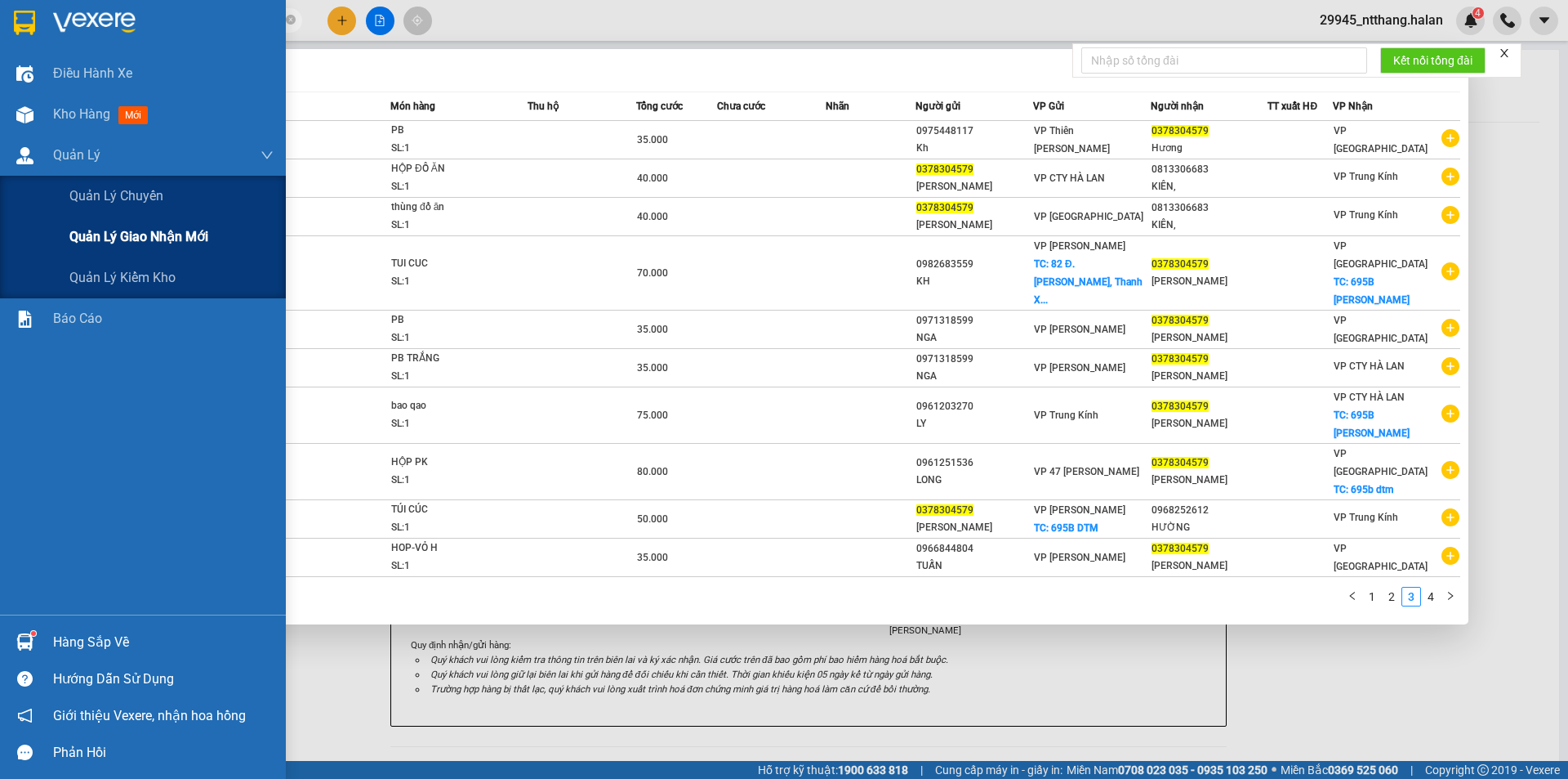
click at [156, 223] on div "Quản lý giao nhận mới" at bounding box center [171, 236] width 205 height 41
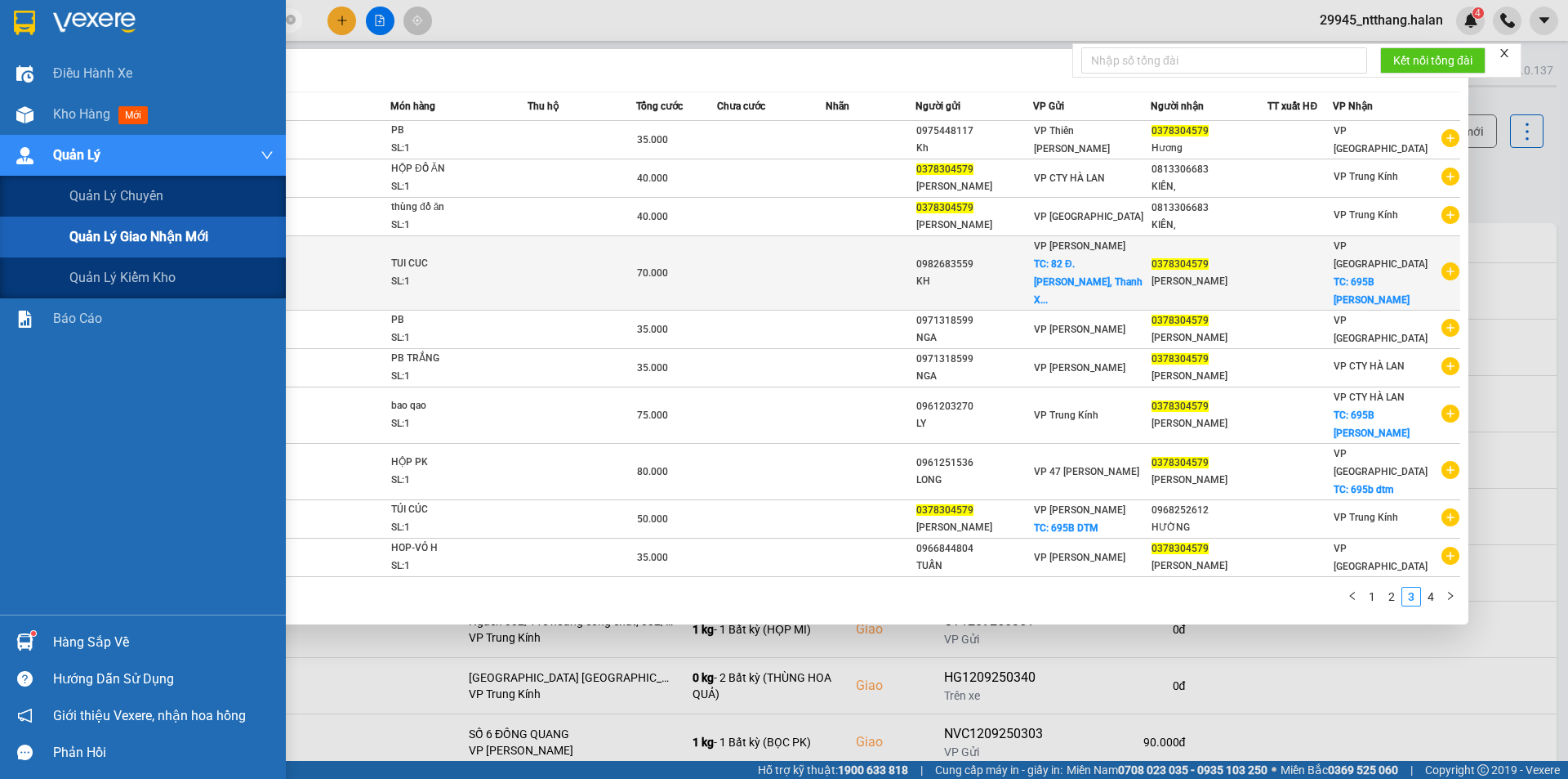
click at [168, 238] on span "Quản lý giao nhận mới" at bounding box center [138, 236] width 139 height 20
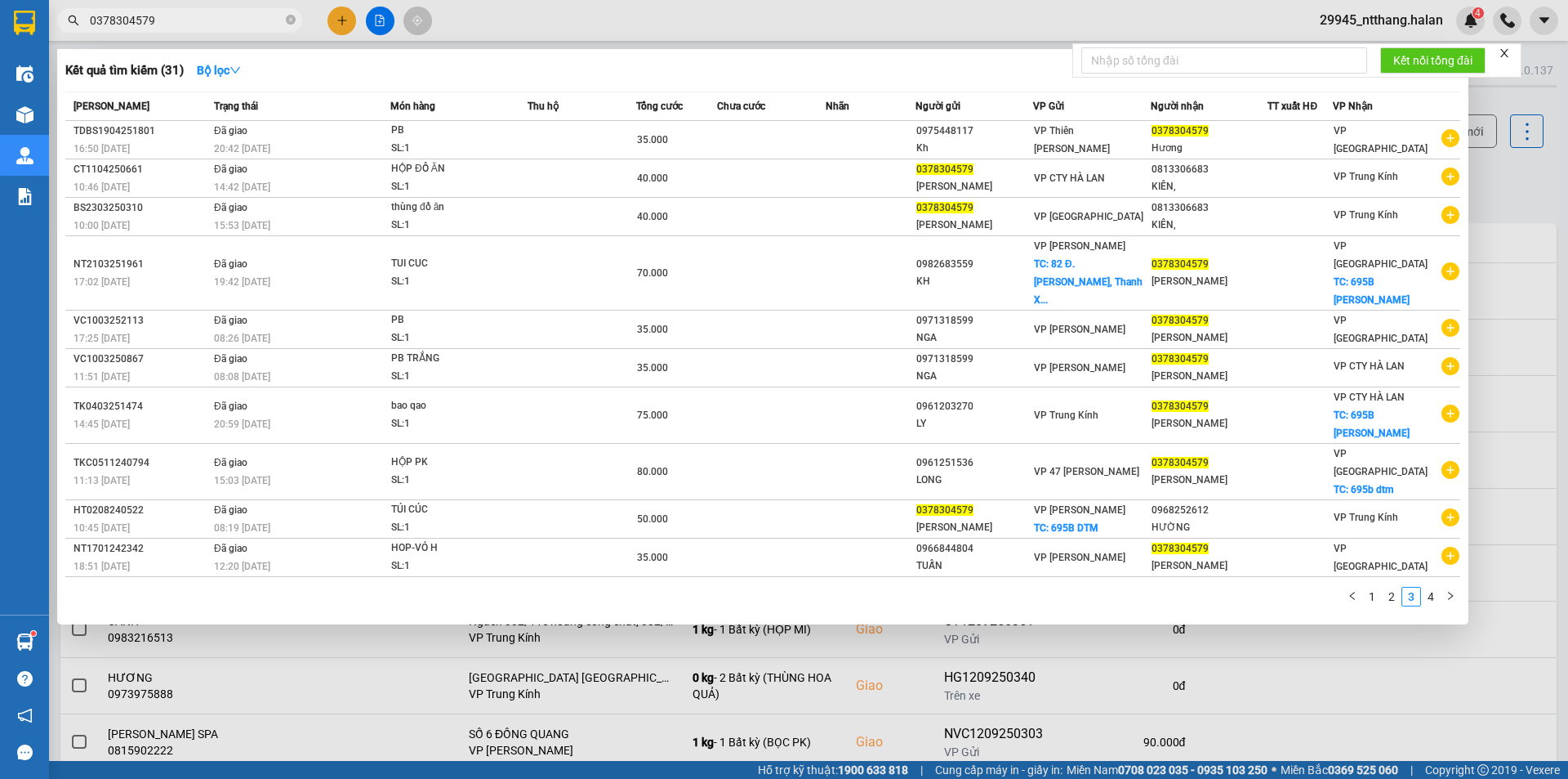
click at [1532, 169] on div at bounding box center [784, 389] width 1568 height 779
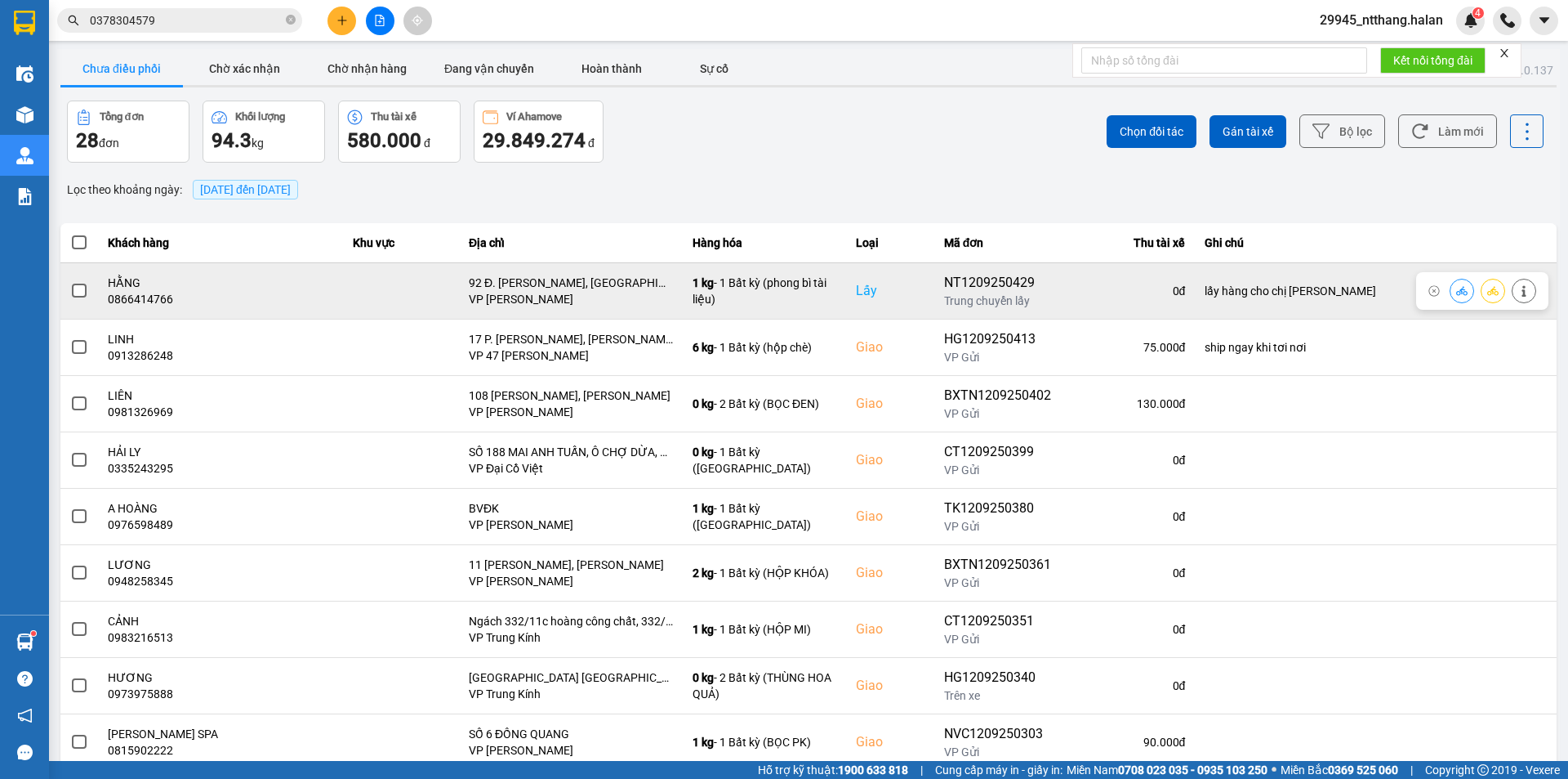
click at [72, 293] on span at bounding box center [79, 290] width 14 height 14
click at [70, 282] on input "checkbox" at bounding box center [70, 282] width 0 height 0
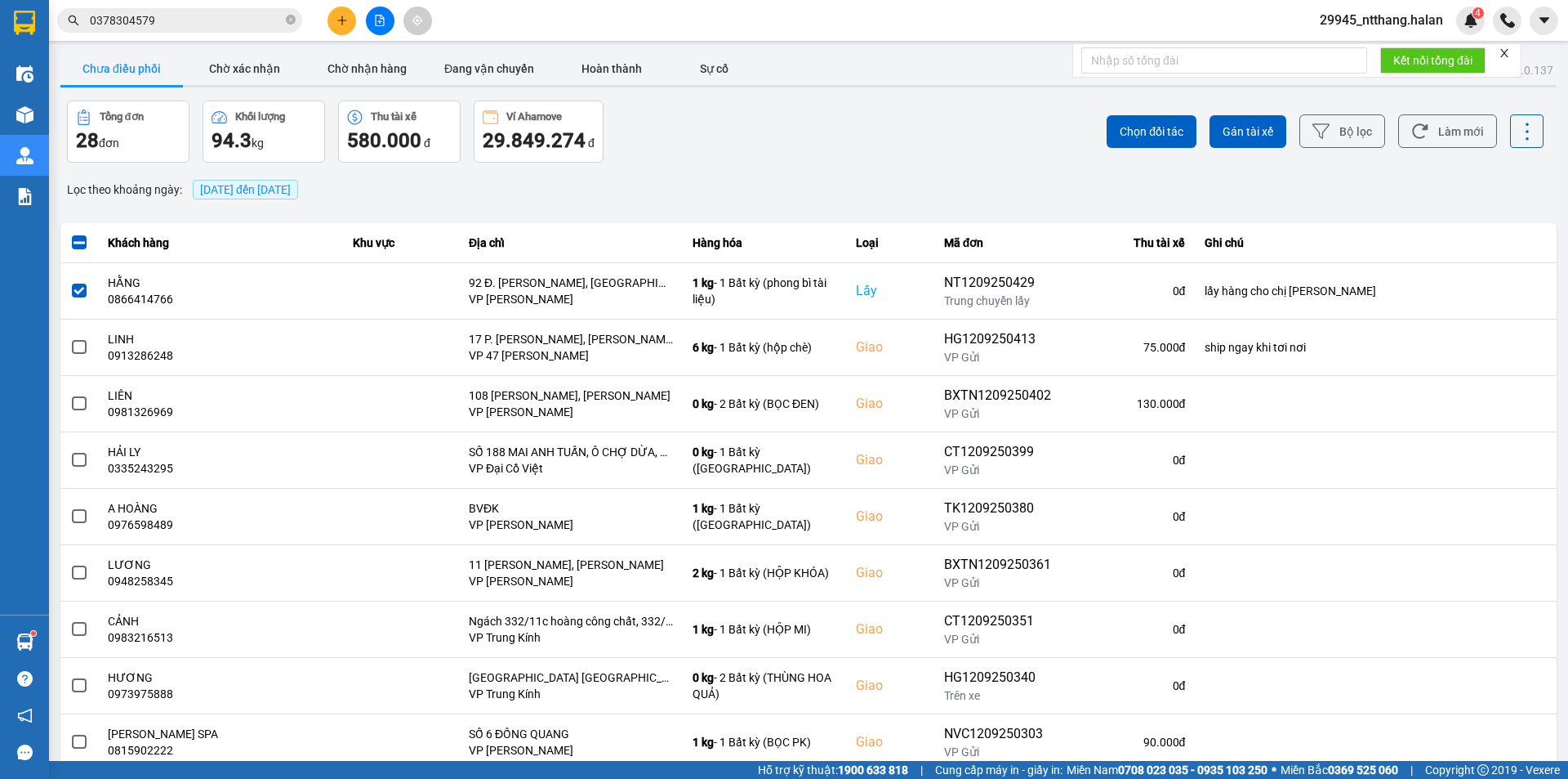
click at [1120, 143] on button "Chọn đối tác" at bounding box center [1152, 132] width 90 height 33
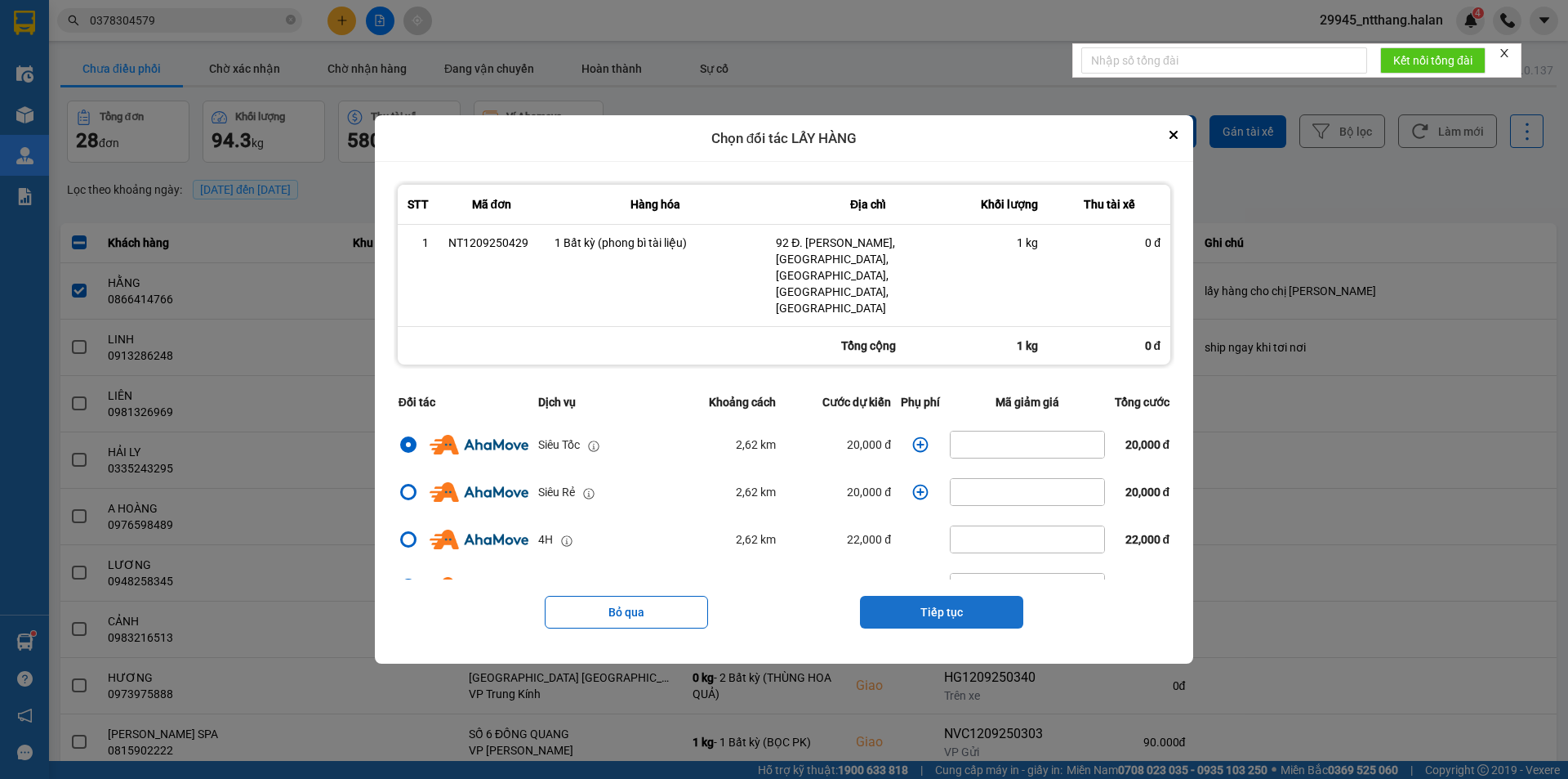
click at [895, 596] on button "Tiếp tục" at bounding box center [942, 612] width 163 height 33
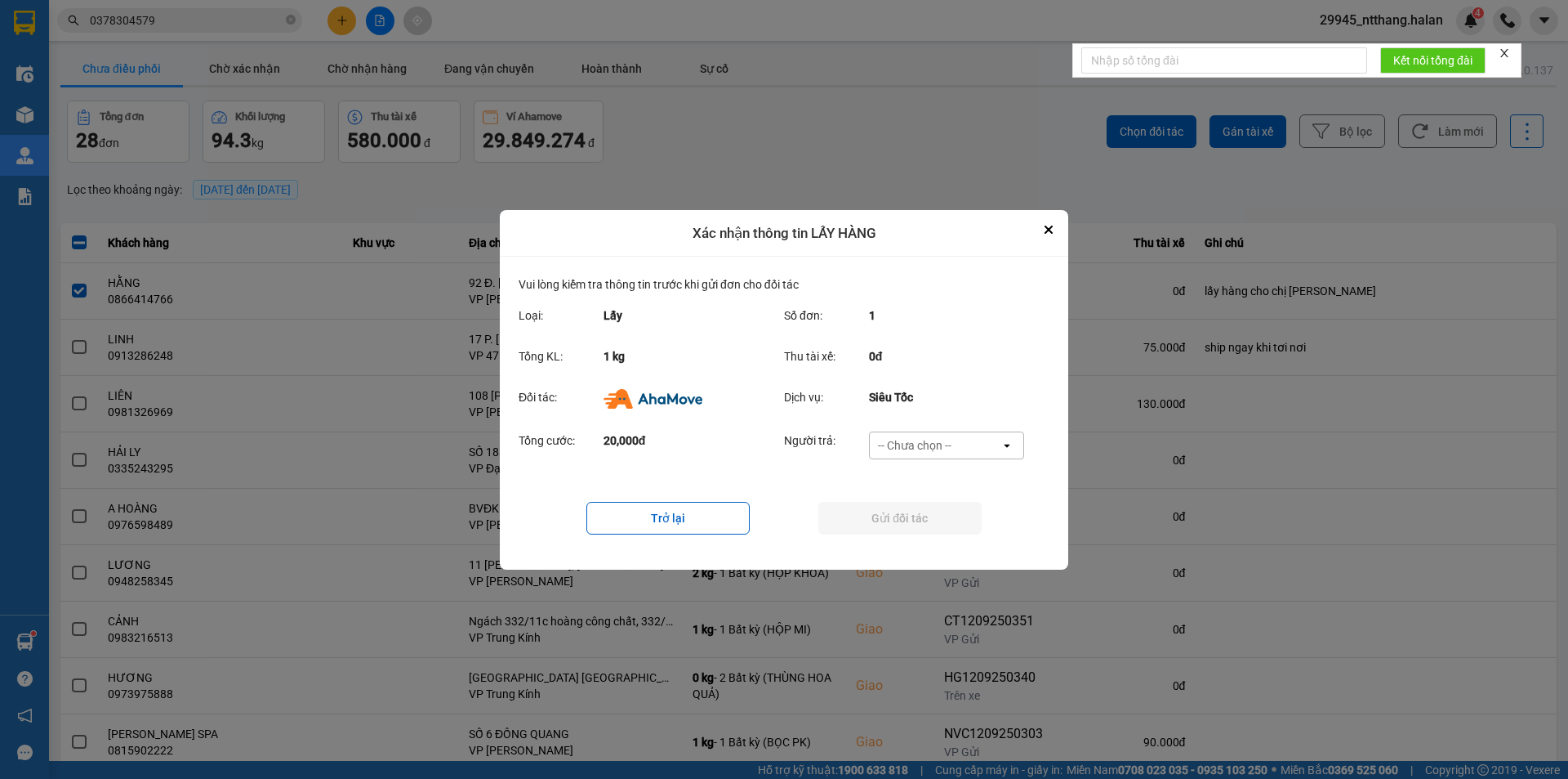
click at [917, 442] on div "-- Chưa chọn --" at bounding box center [915, 445] width 74 height 16
click at [917, 540] on span "Ví Ahamove" at bounding box center [914, 538] width 66 height 16
click at [912, 523] on button "Gửi đối tác" at bounding box center [900, 518] width 163 height 33
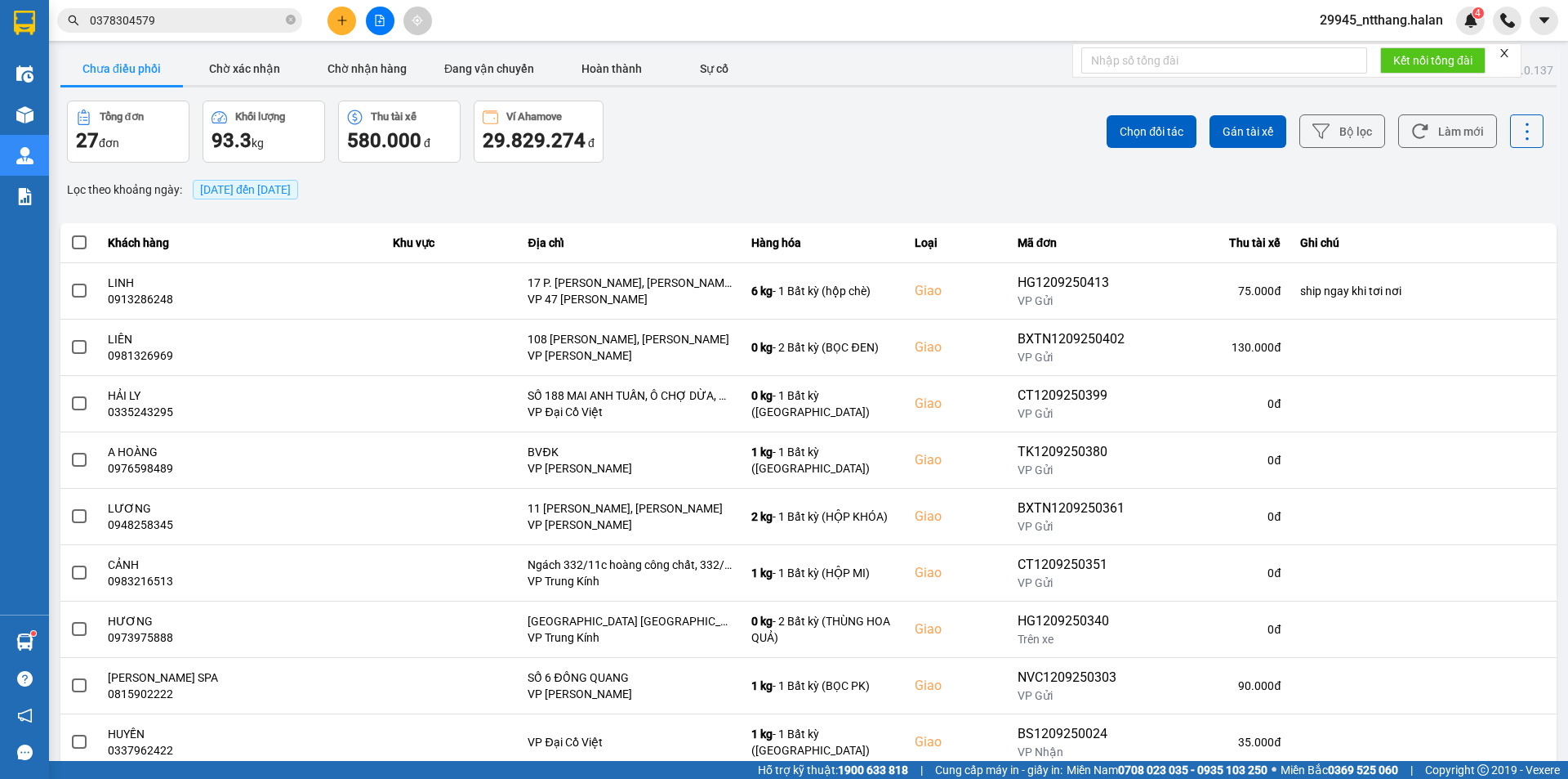
click at [1025, 164] on div "ver: 0.0.137 Chưa điều phối Chờ xác nhận Chờ nhận hàng Đang vận chuyển Hoàn thà…" at bounding box center [808, 452] width 1503 height 808
click at [1413, 132] on icon at bounding box center [1420, 132] width 17 height 17
click at [844, 110] on div "Chọn đối tác Gán tài xế Bộ lọc Làm mới" at bounding box center [1174, 132] width 738 height 62
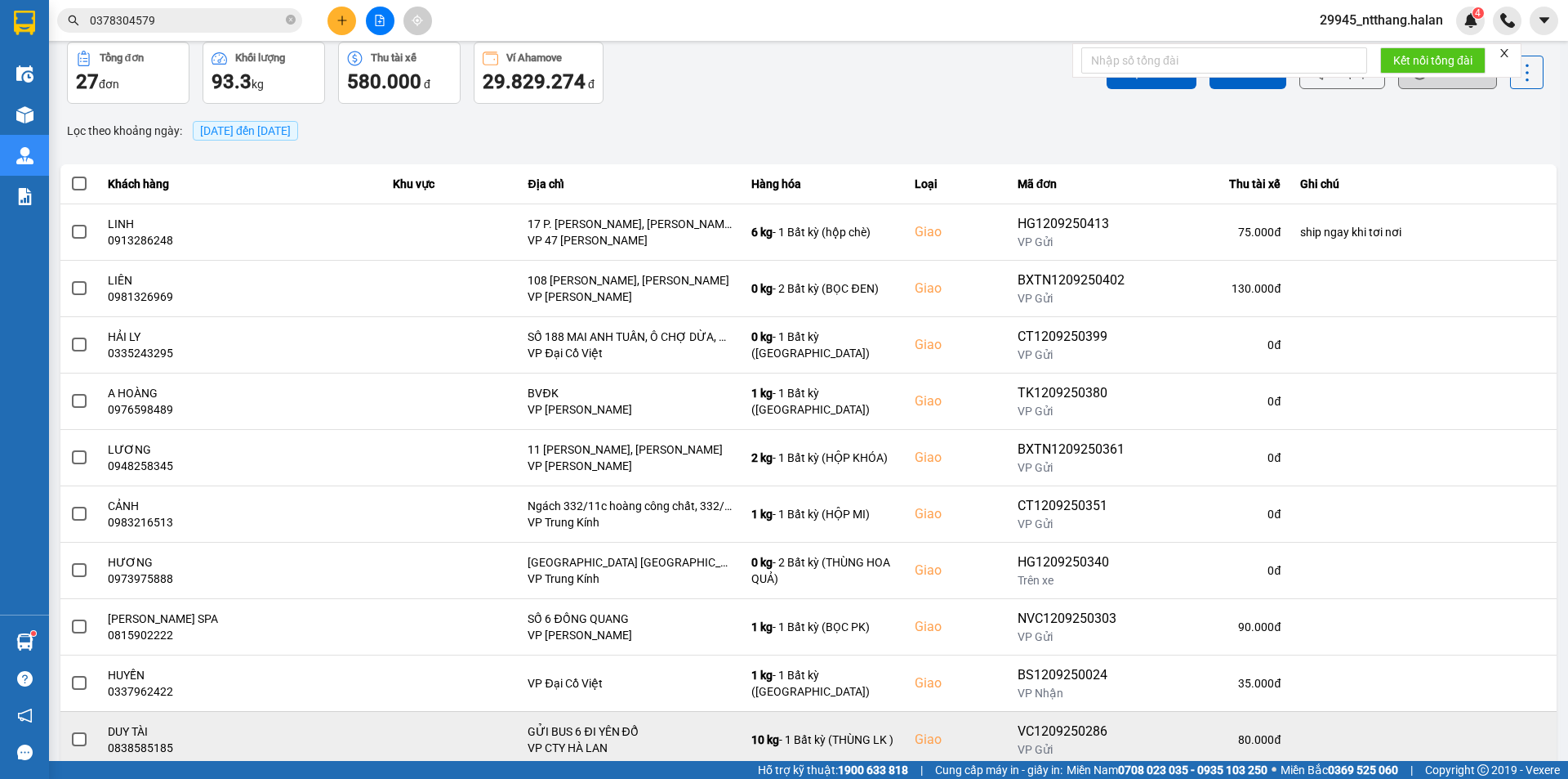
scroll to position [104, 0]
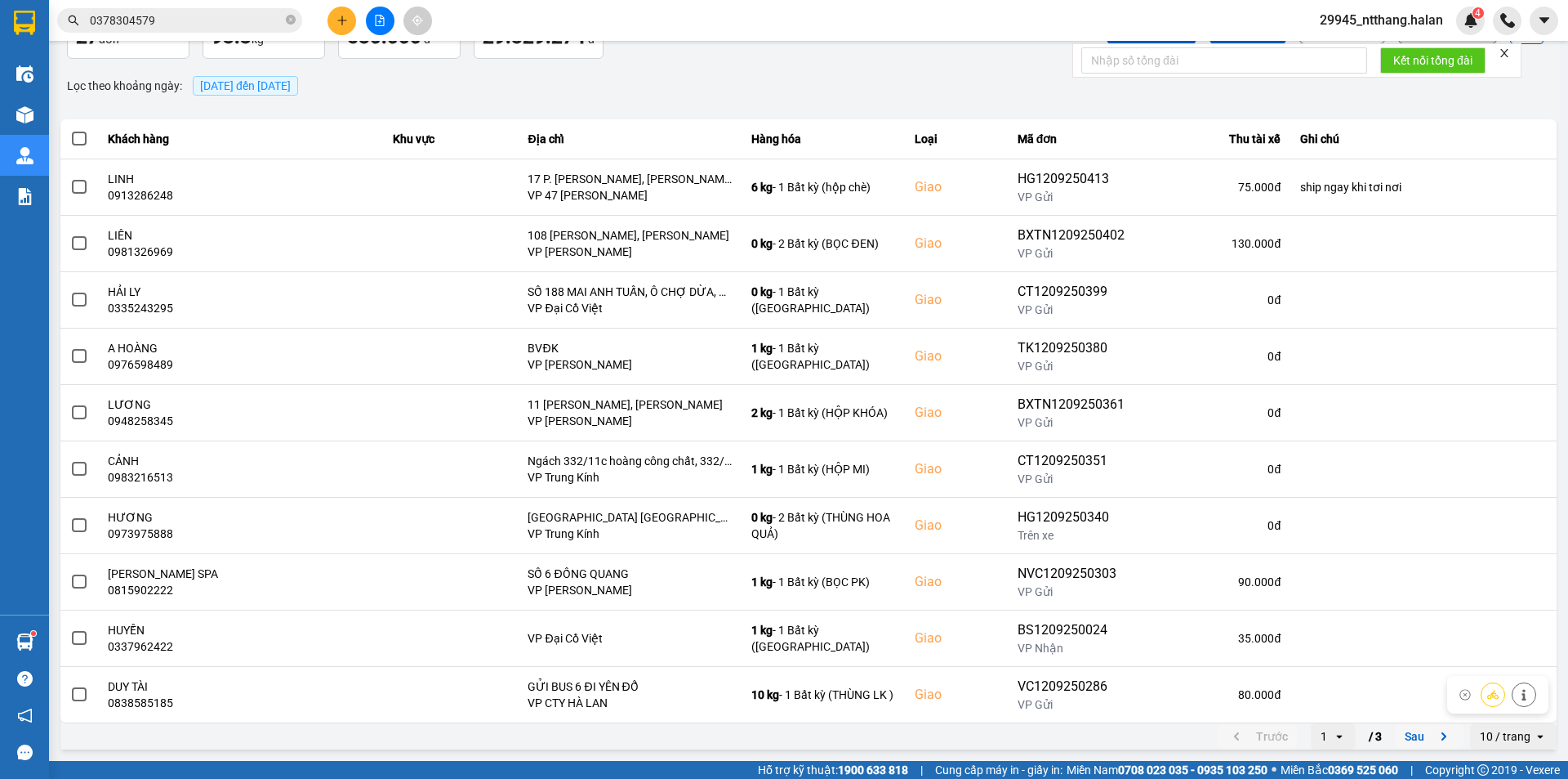
click at [1410, 730] on button "Sau" at bounding box center [1429, 737] width 68 height 25
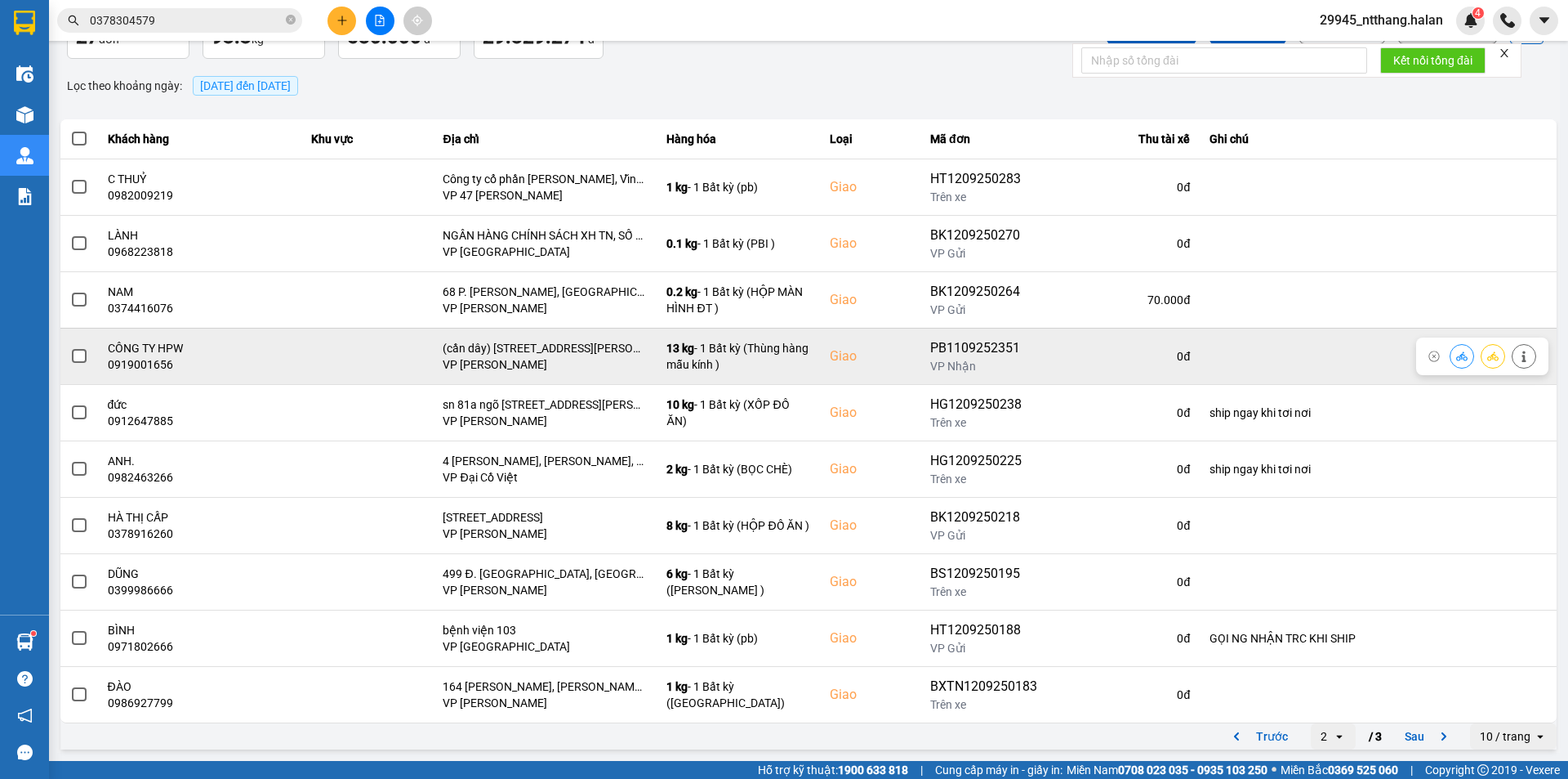
click at [1522, 352] on icon at bounding box center [1524, 356] width 4 height 12
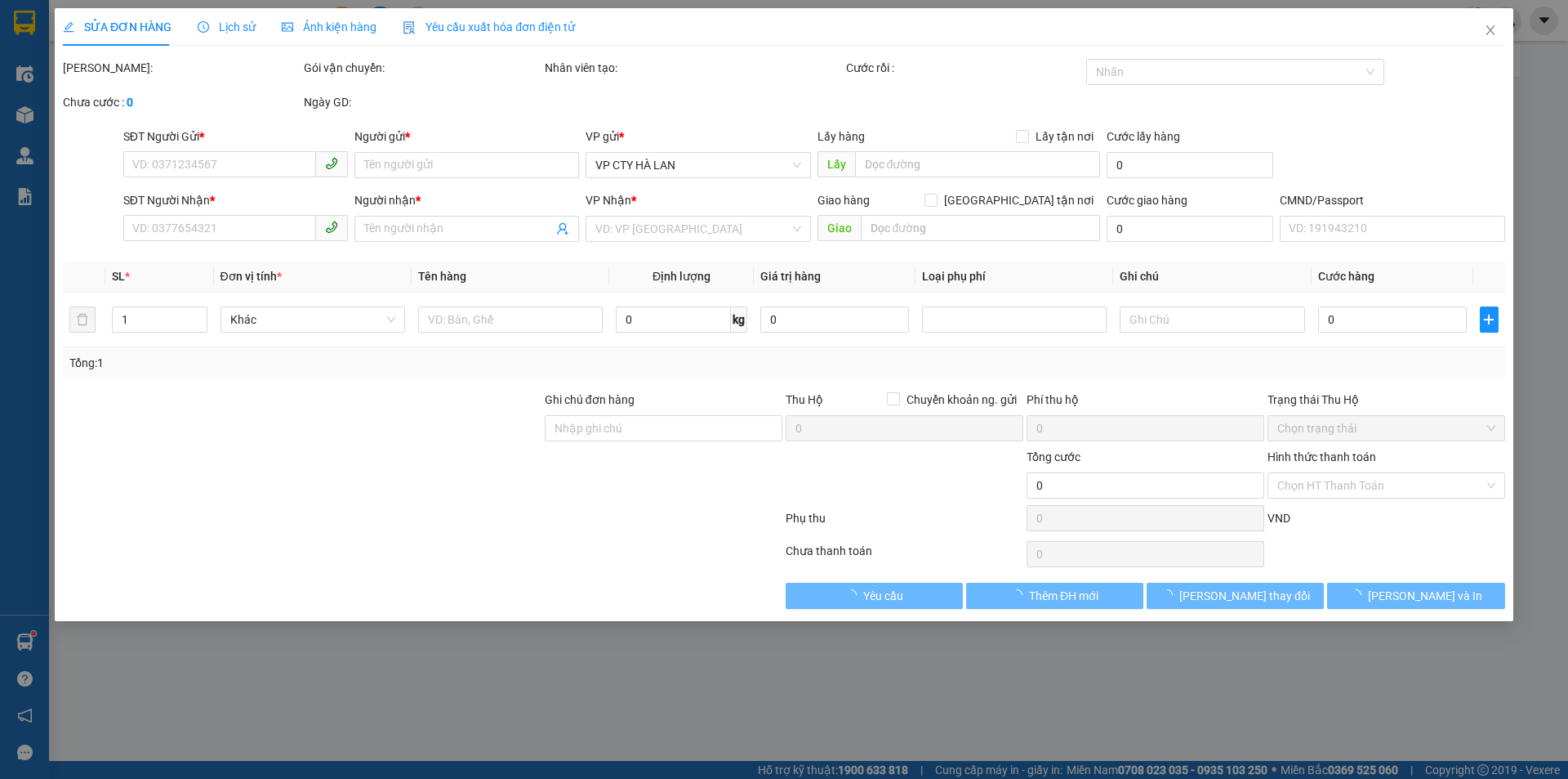
type input "0967701486"
type input "CHUNG"
type input "0919001656"
type input "CÔNG TY HPW"
checkbox input "true"
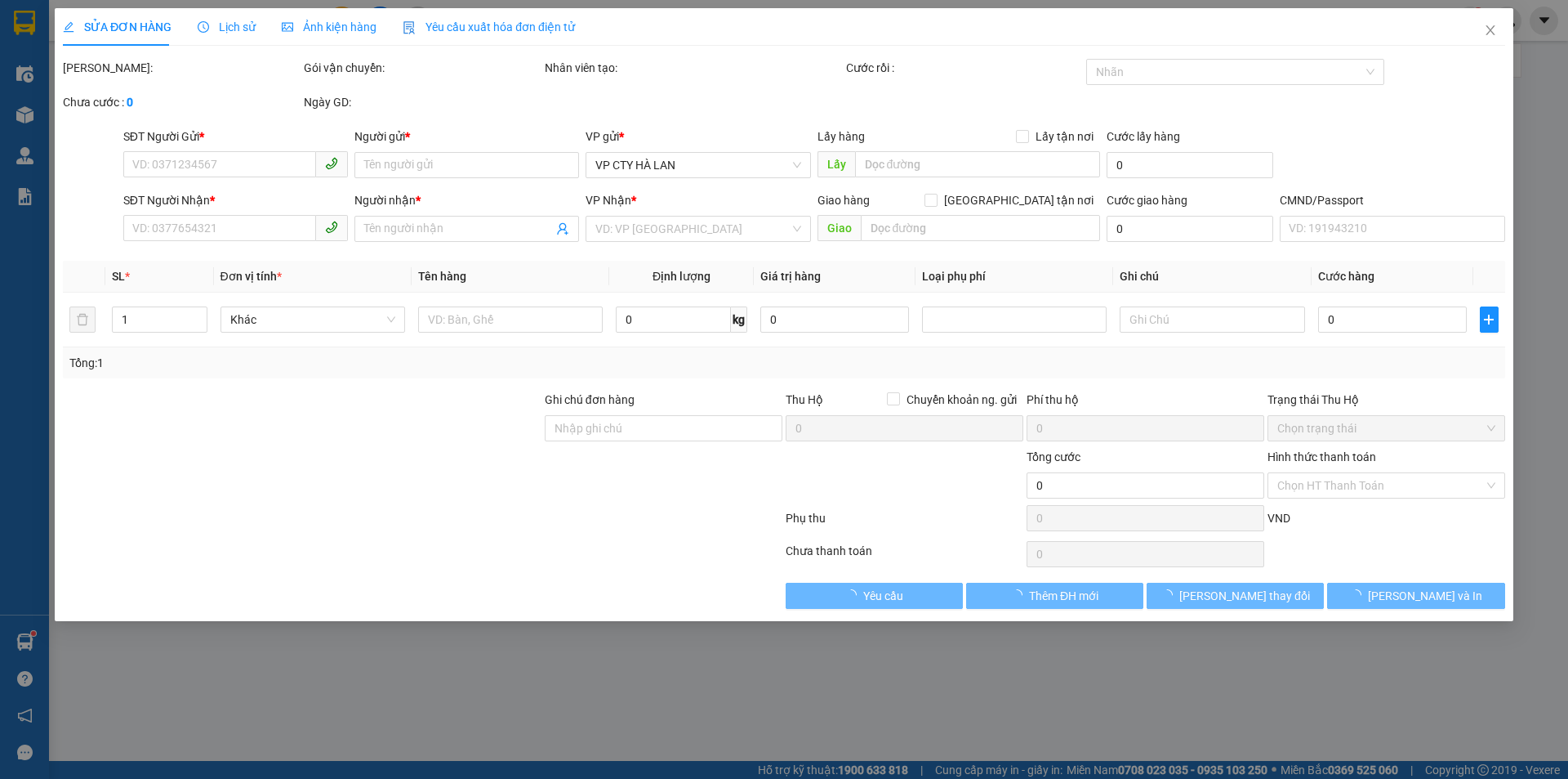
type input "(cần dây) số 46,ngõ 189,Hoàng HOA THÁM ,ba đình,hà nội"
type input "90.000"
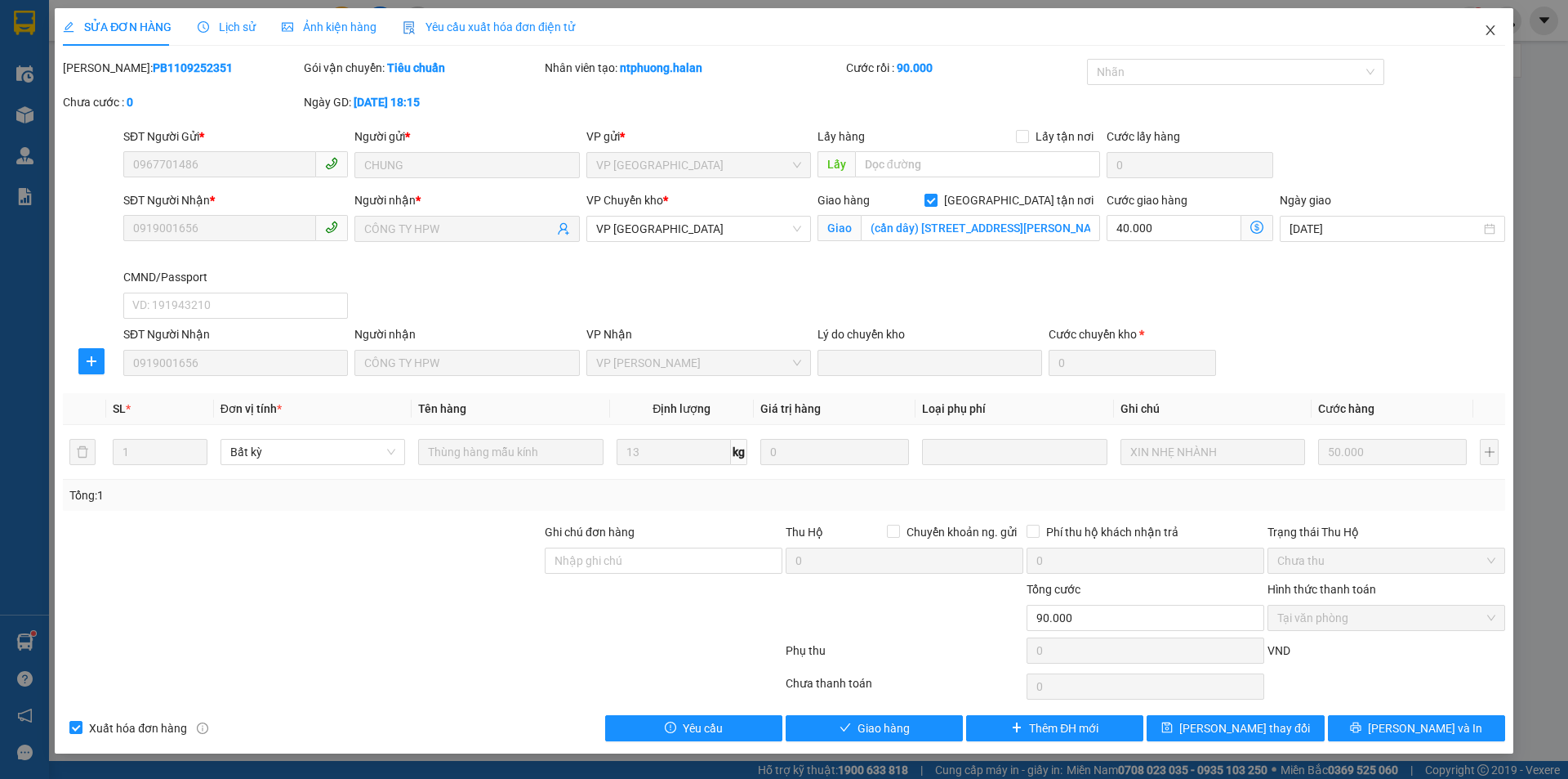
click at [1513, 17] on span "Close" at bounding box center [1491, 32] width 46 height 46
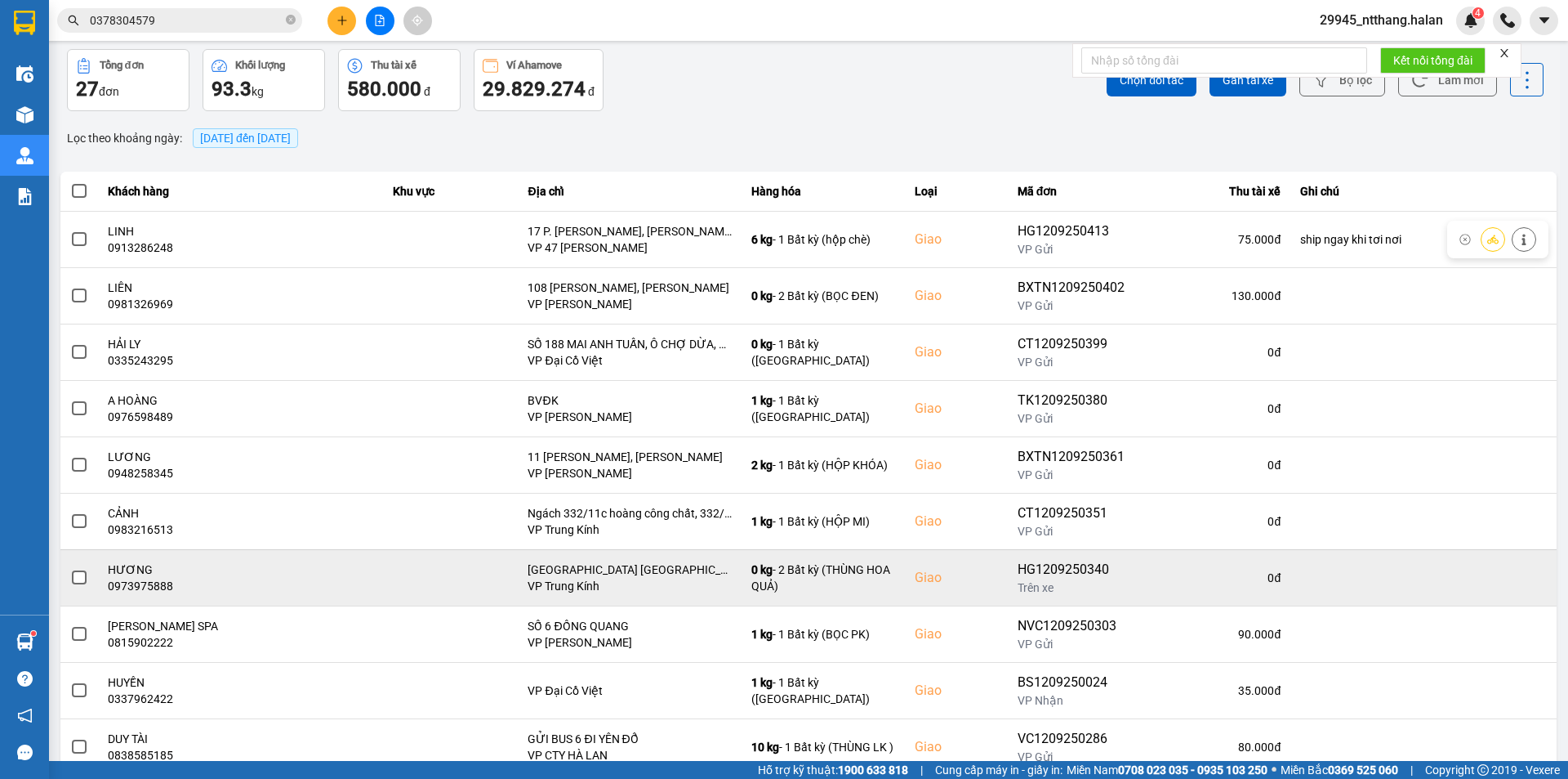
scroll to position [104, 0]
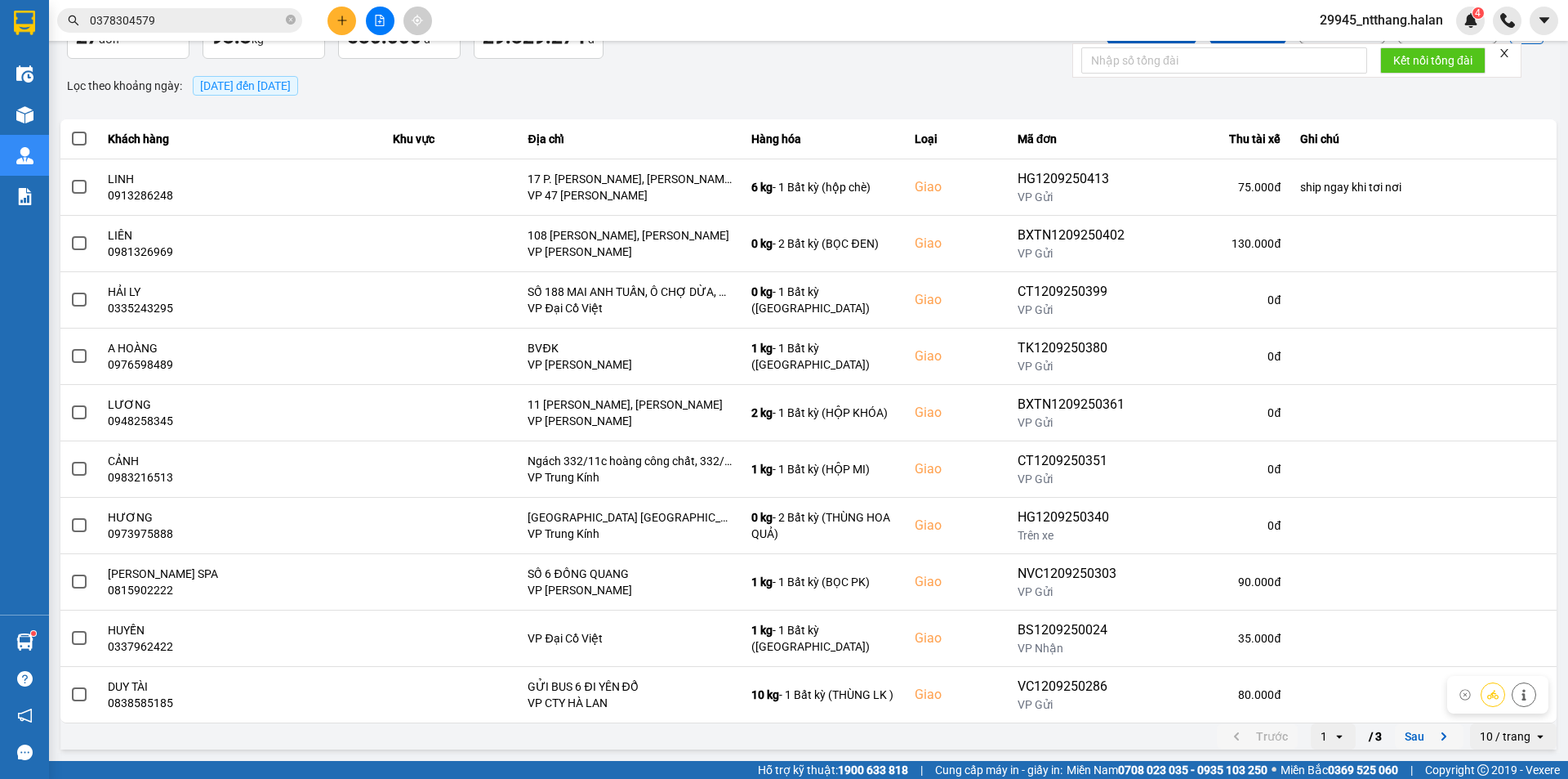
click at [1407, 737] on button "Sau" at bounding box center [1429, 737] width 68 height 25
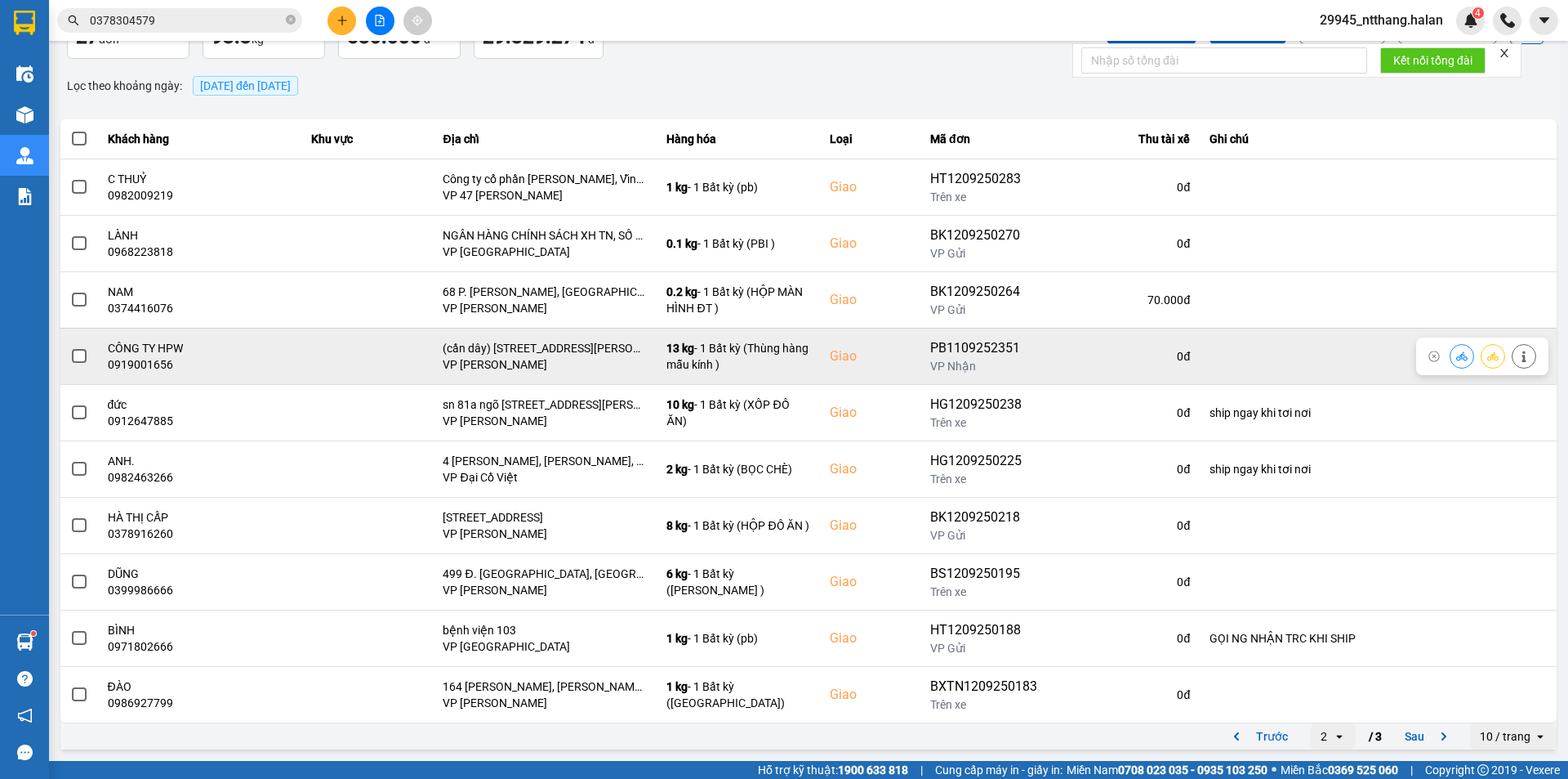
click at [84, 353] on span at bounding box center [79, 355] width 14 height 14
click at [70, 348] on input "checkbox" at bounding box center [70, 348] width 0 height 0
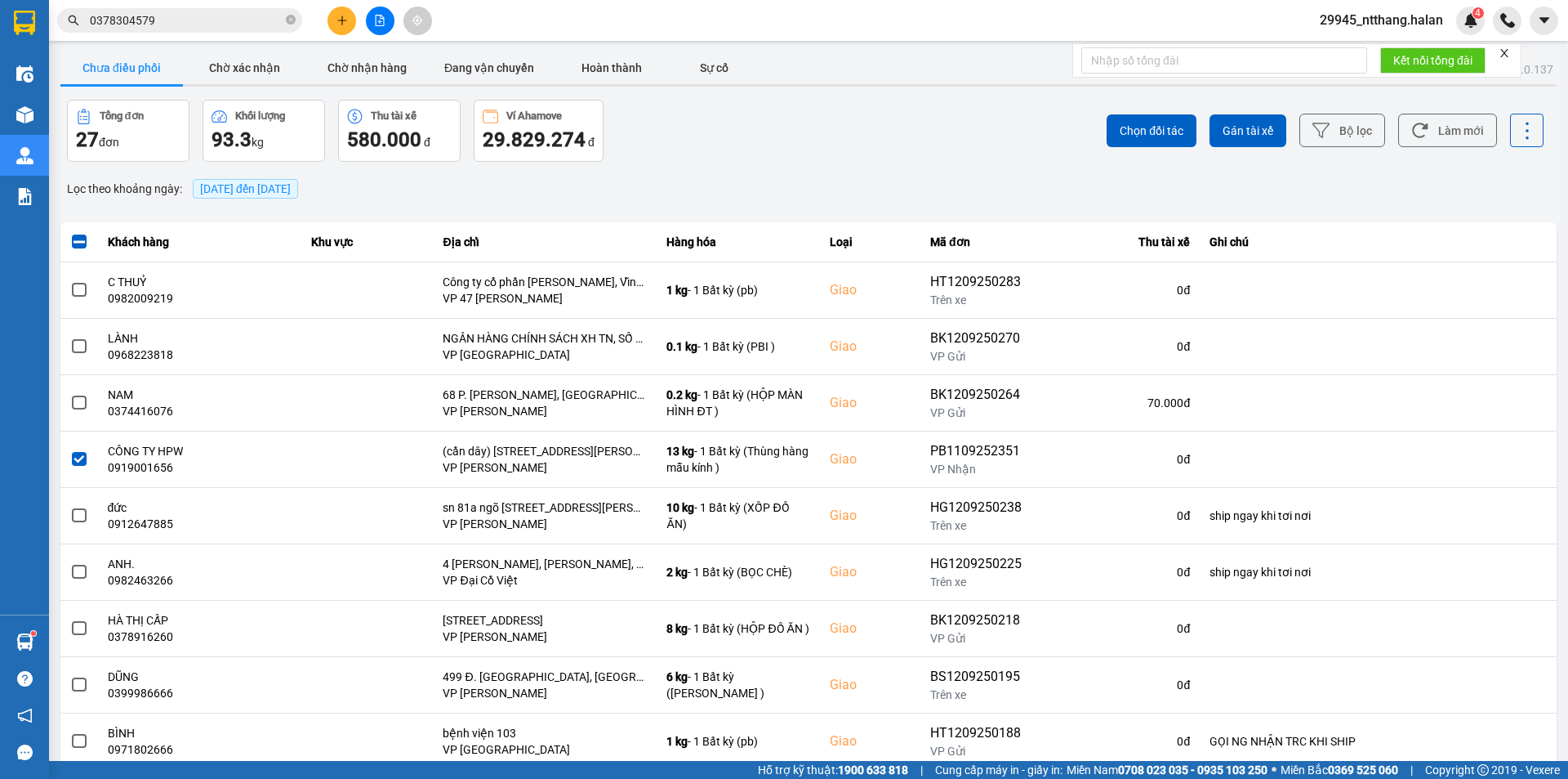
scroll to position [0, 0]
click at [1127, 134] on span "Chọn đối tác" at bounding box center [1151, 131] width 63 height 16
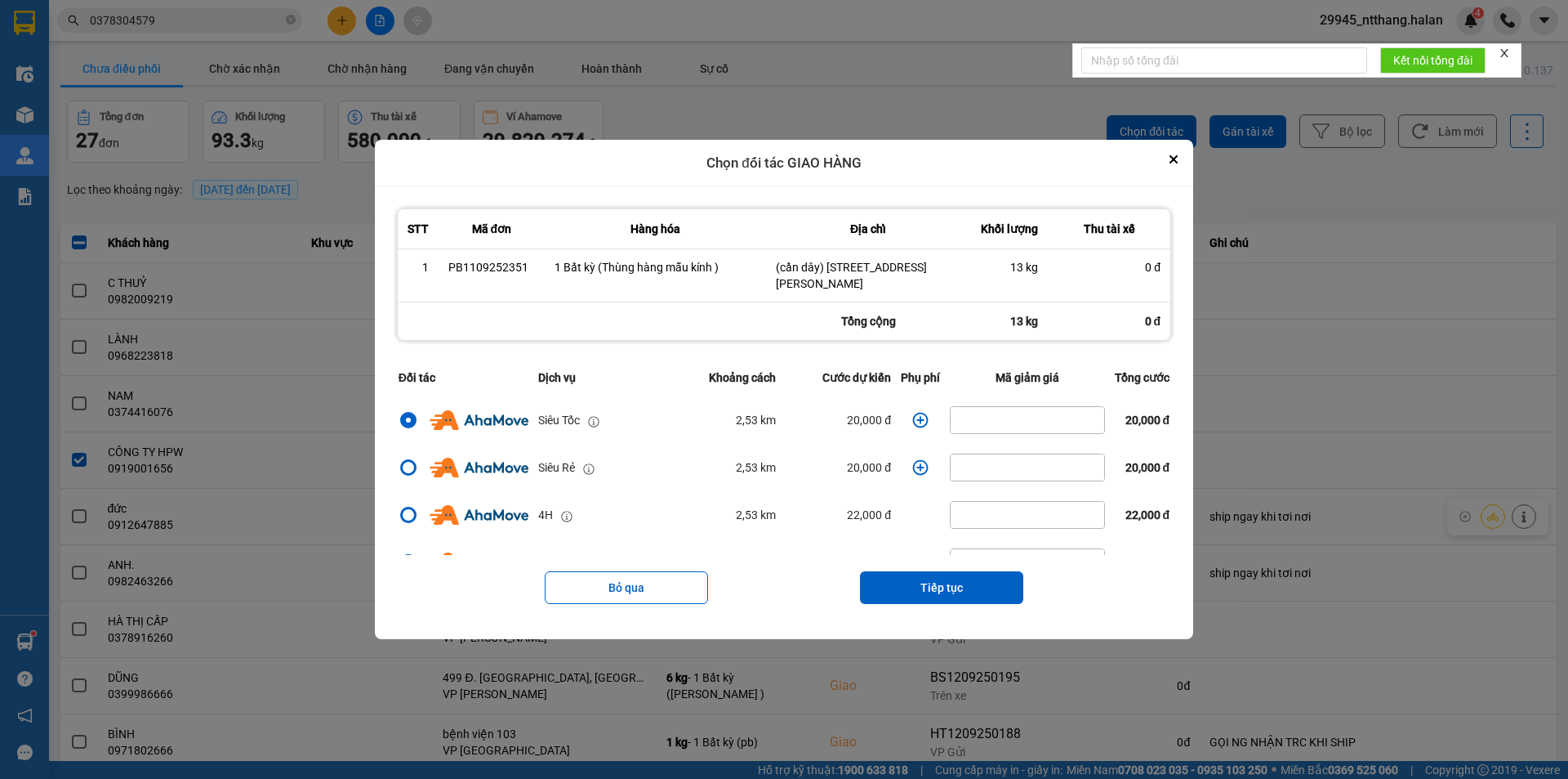
click at [913, 416] on icon "dialog" at bounding box center [921, 421] width 15 height 15
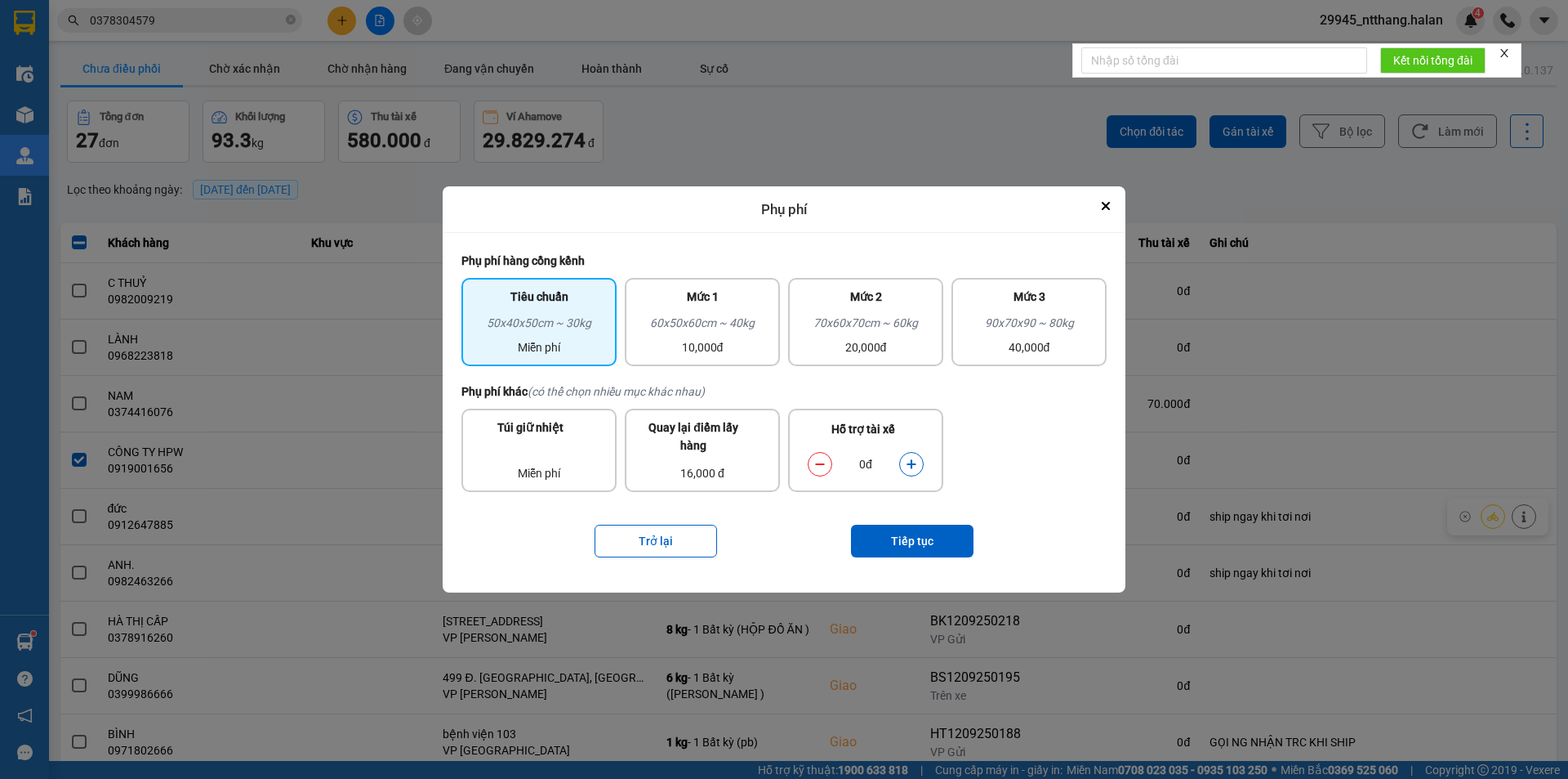
drag, startPoint x: 709, startPoint y: 310, endPoint x: 834, endPoint y: 508, distance: 234.2
click at [707, 312] on div "Mức 1" at bounding box center [702, 300] width 135 height 26
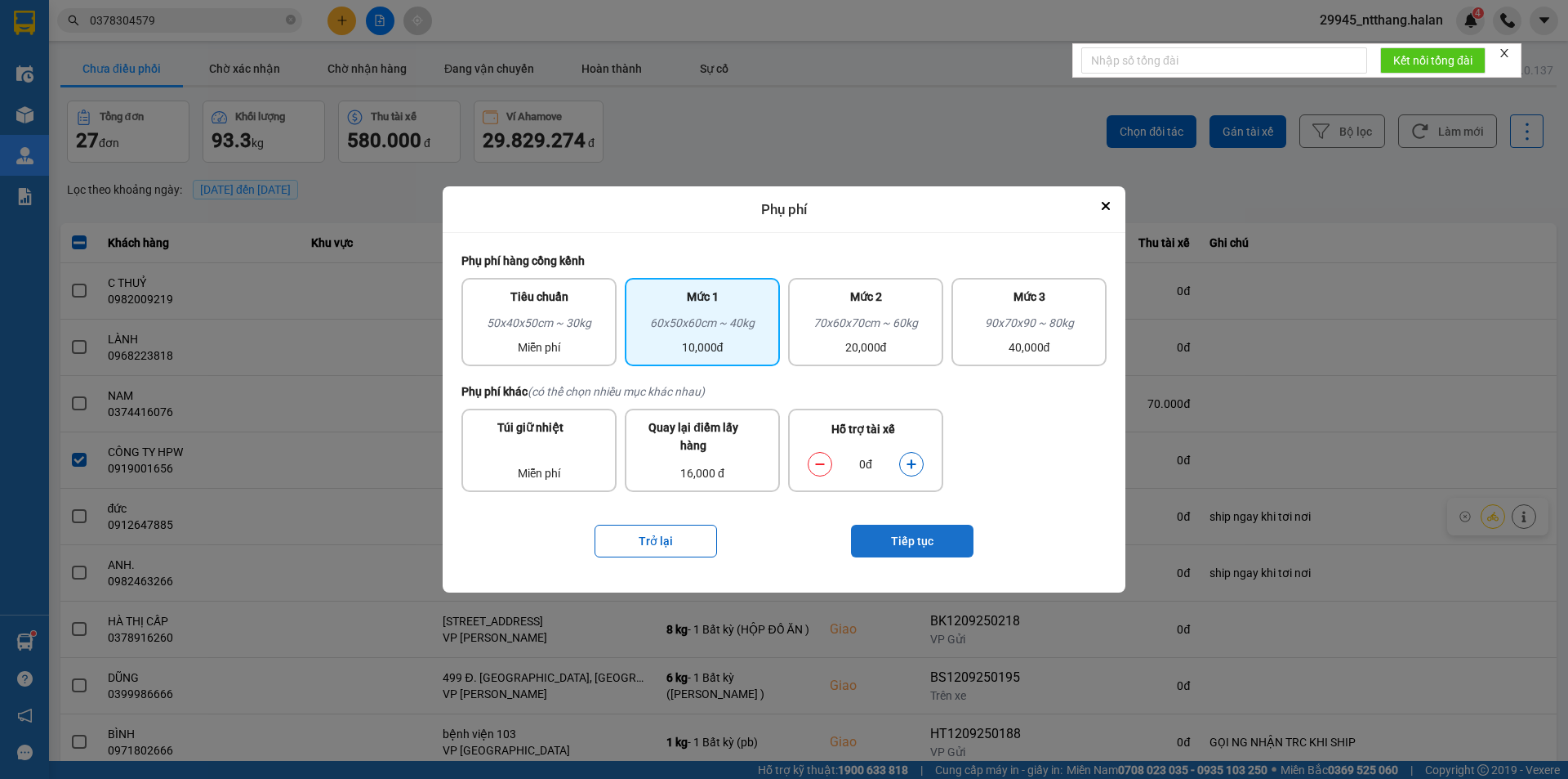
click at [932, 548] on button "Tiếp tục" at bounding box center [912, 541] width 123 height 33
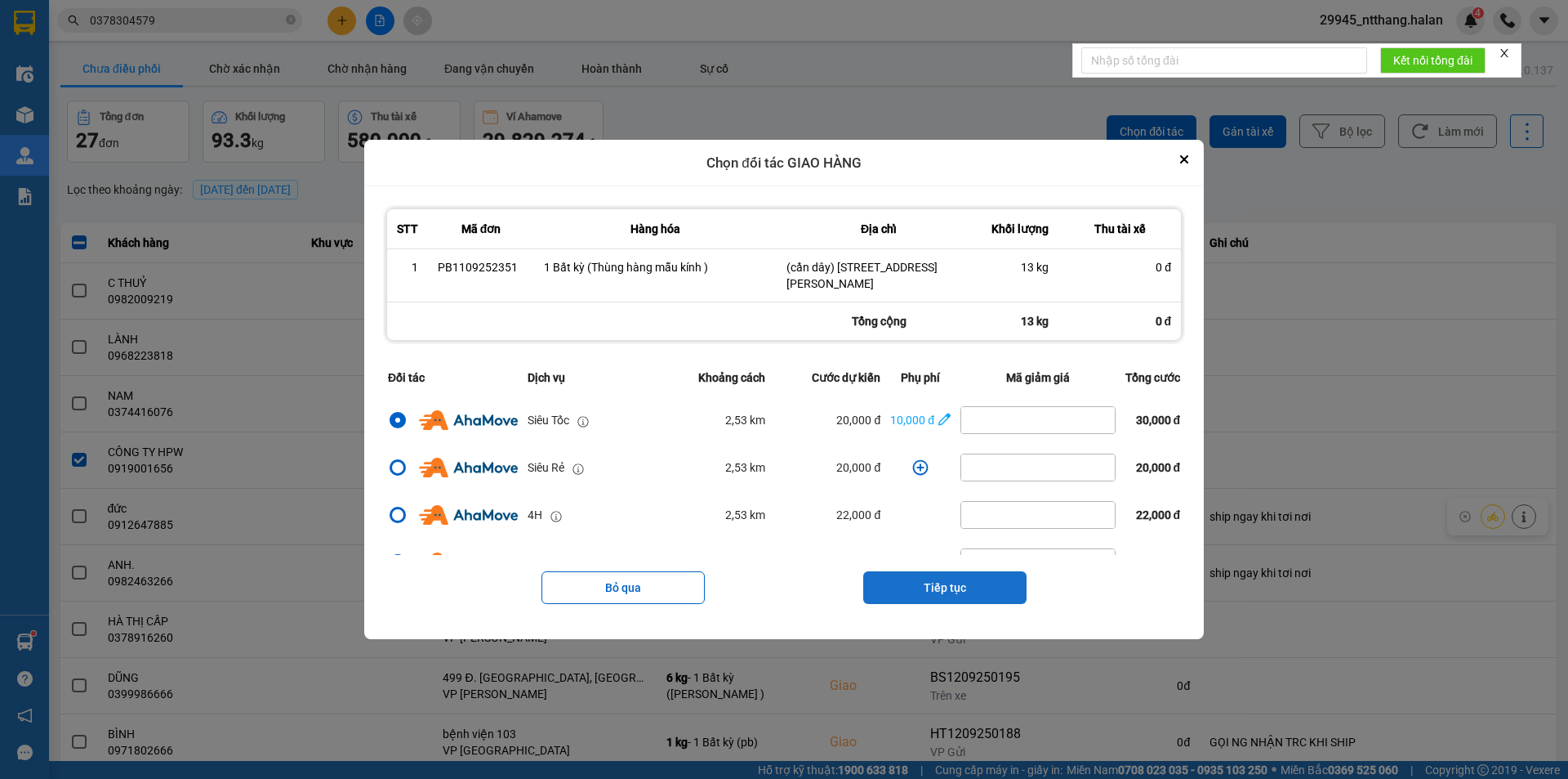
click at [947, 593] on button "Tiếp tục" at bounding box center [945, 588] width 163 height 33
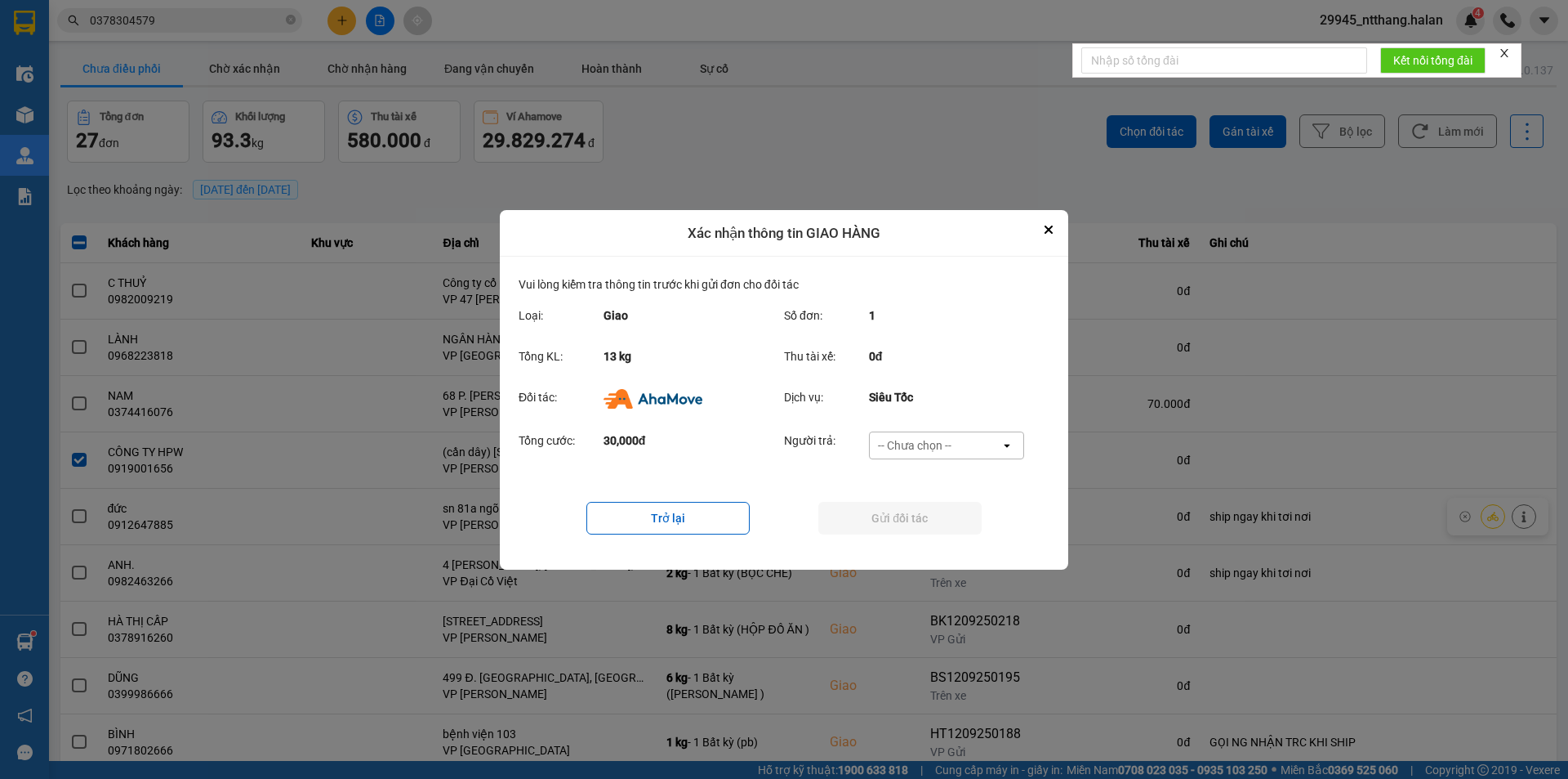
click at [988, 445] on div "-- Chưa chọn --" at bounding box center [935, 445] width 131 height 26
click at [942, 539] on span "Ví Ahamove" at bounding box center [914, 538] width 66 height 16
click at [942, 523] on button "Gửi đối tác" at bounding box center [900, 518] width 163 height 33
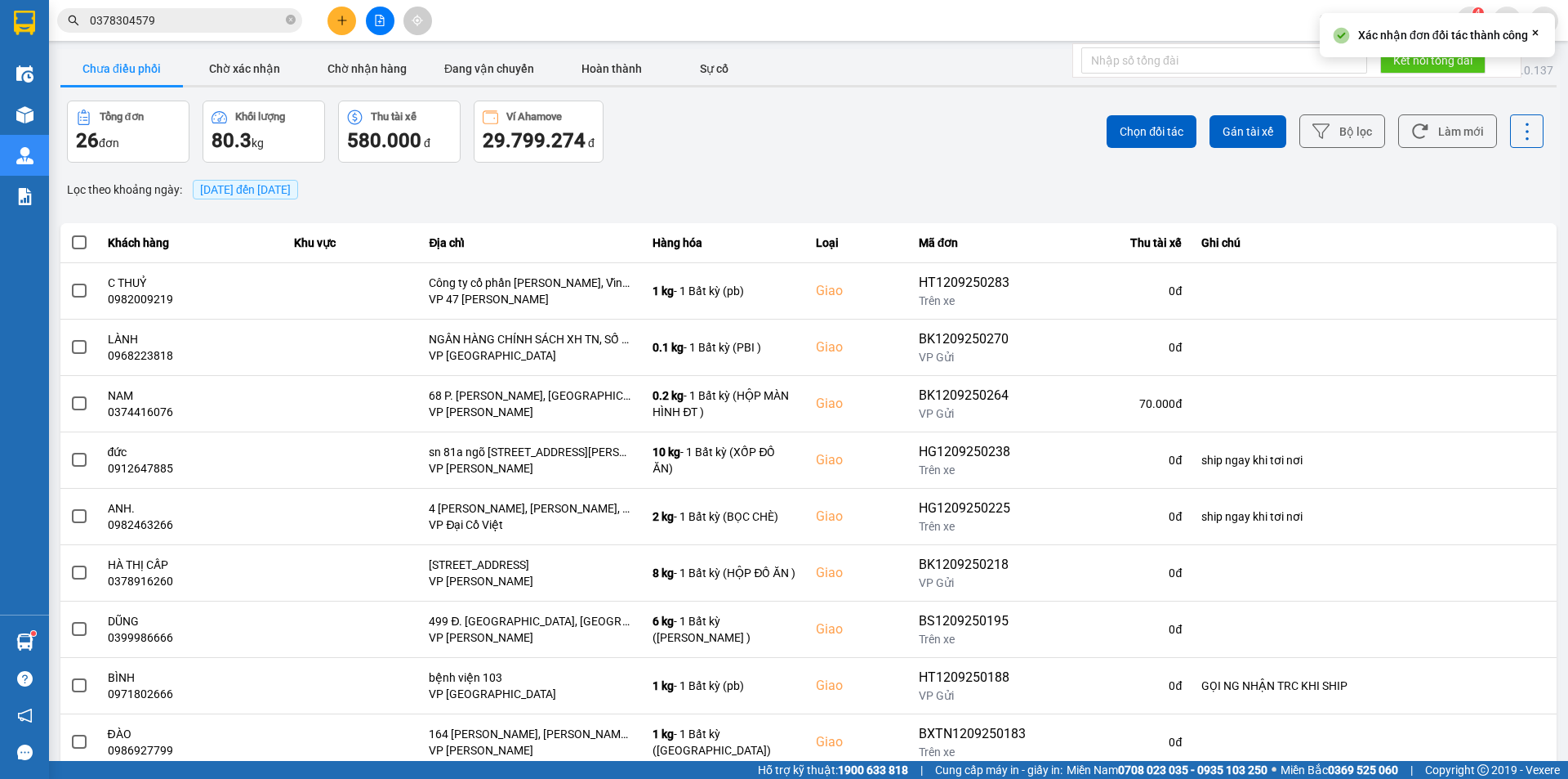
scroll to position [104, 0]
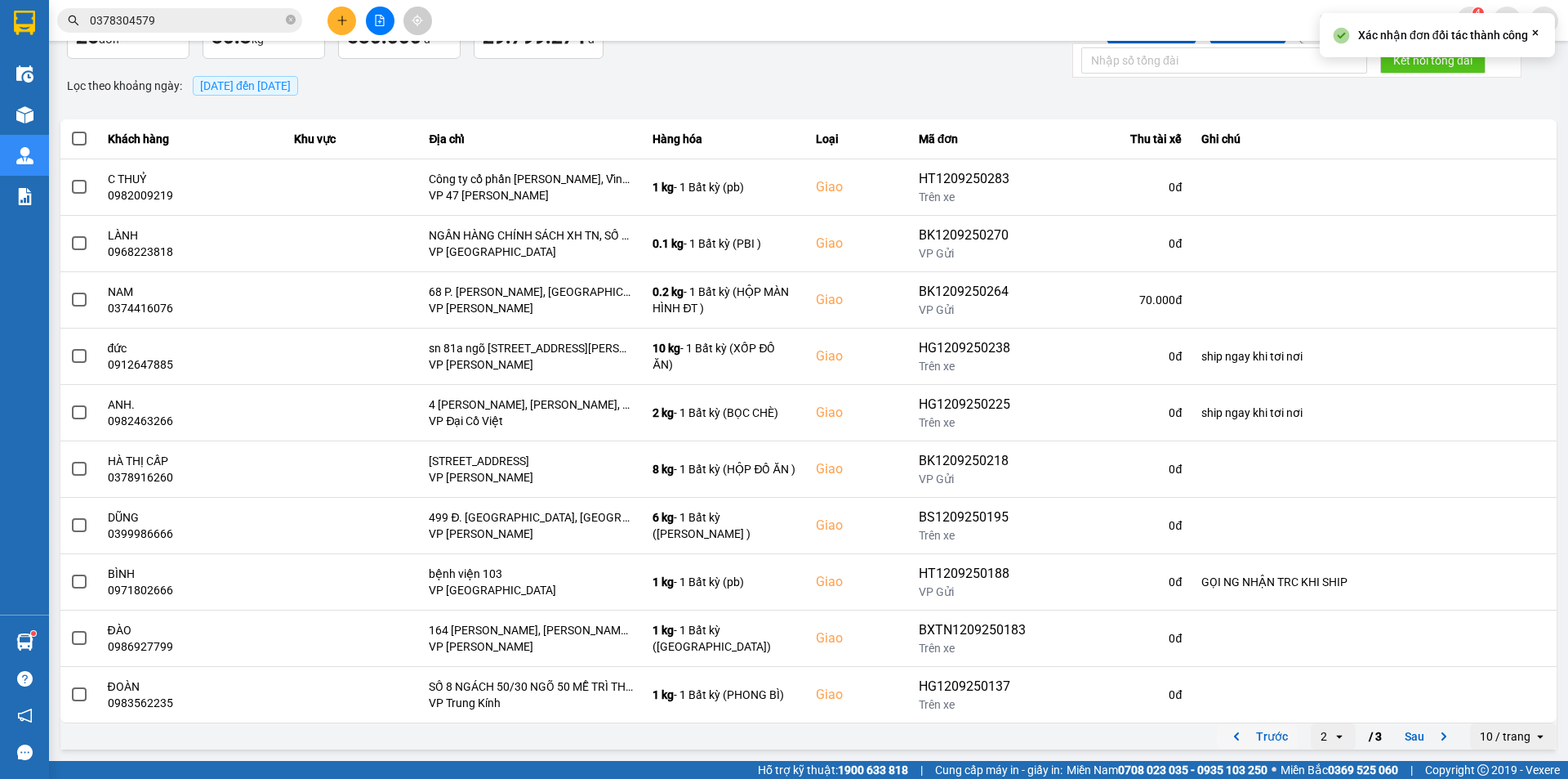
click at [1261, 731] on button "Trước" at bounding box center [1258, 737] width 81 height 25
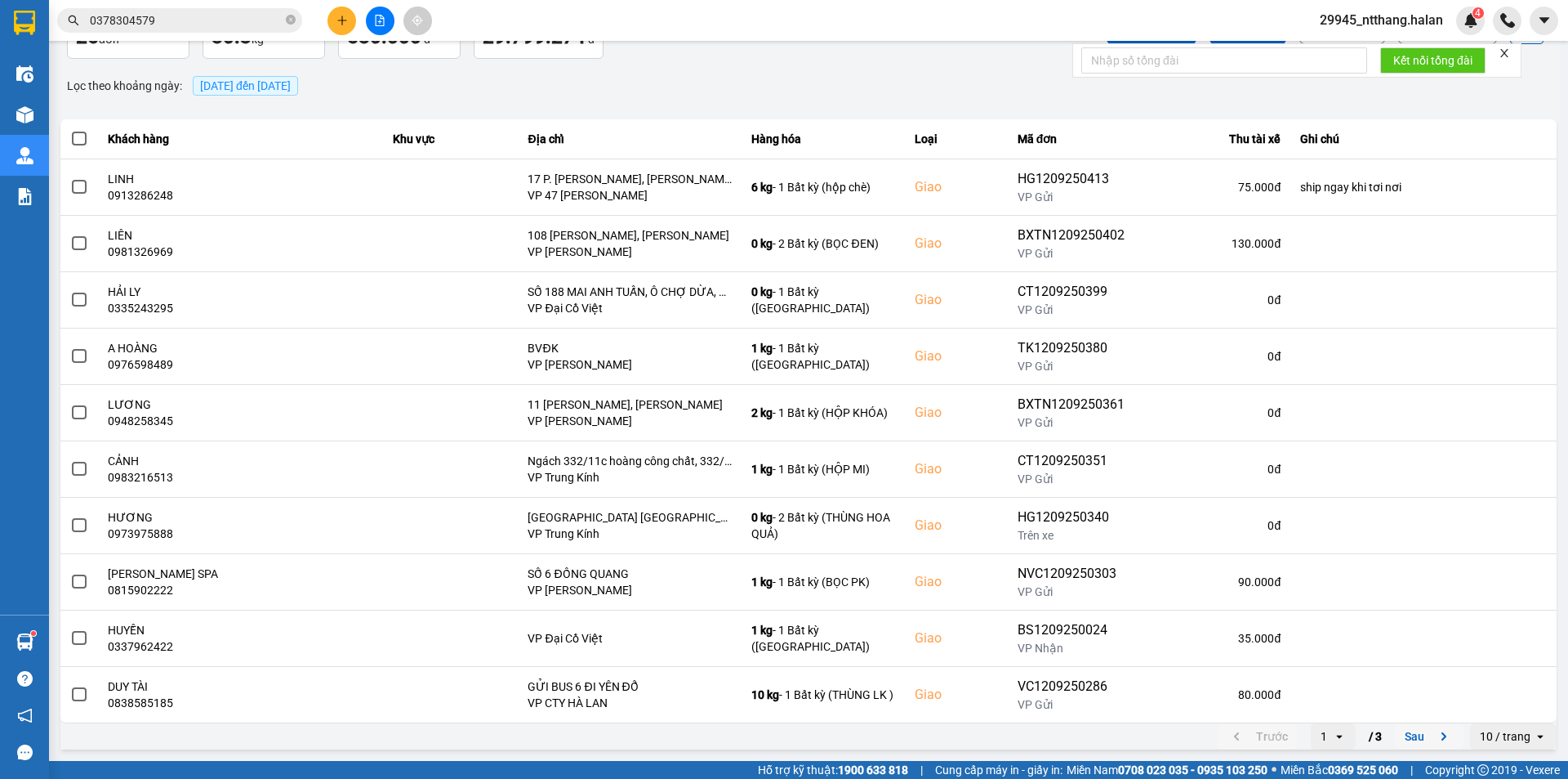
click at [1395, 741] on button "Sau" at bounding box center [1429, 737] width 68 height 25
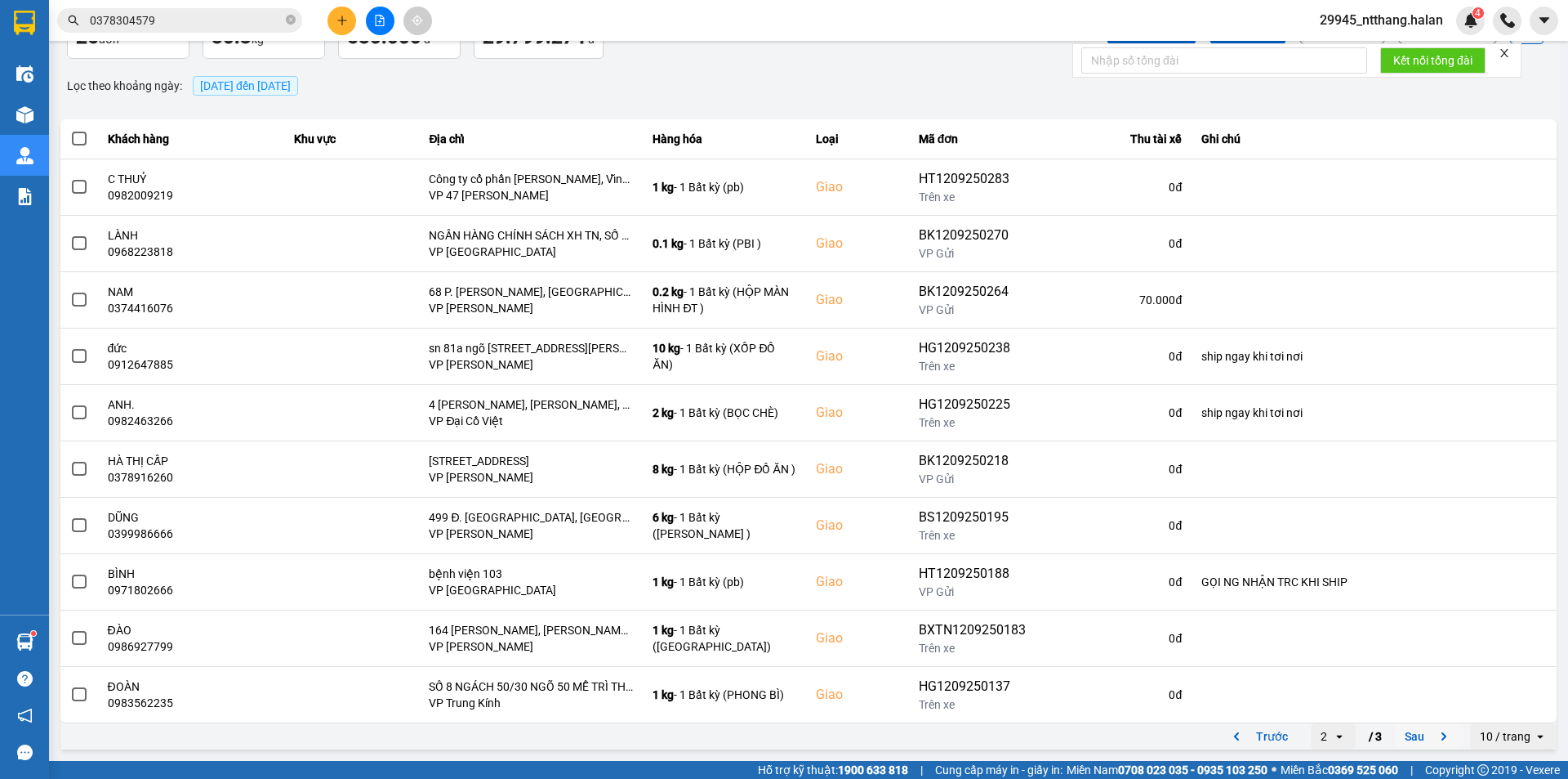
click at [1403, 745] on button "Sau" at bounding box center [1429, 737] width 68 height 25
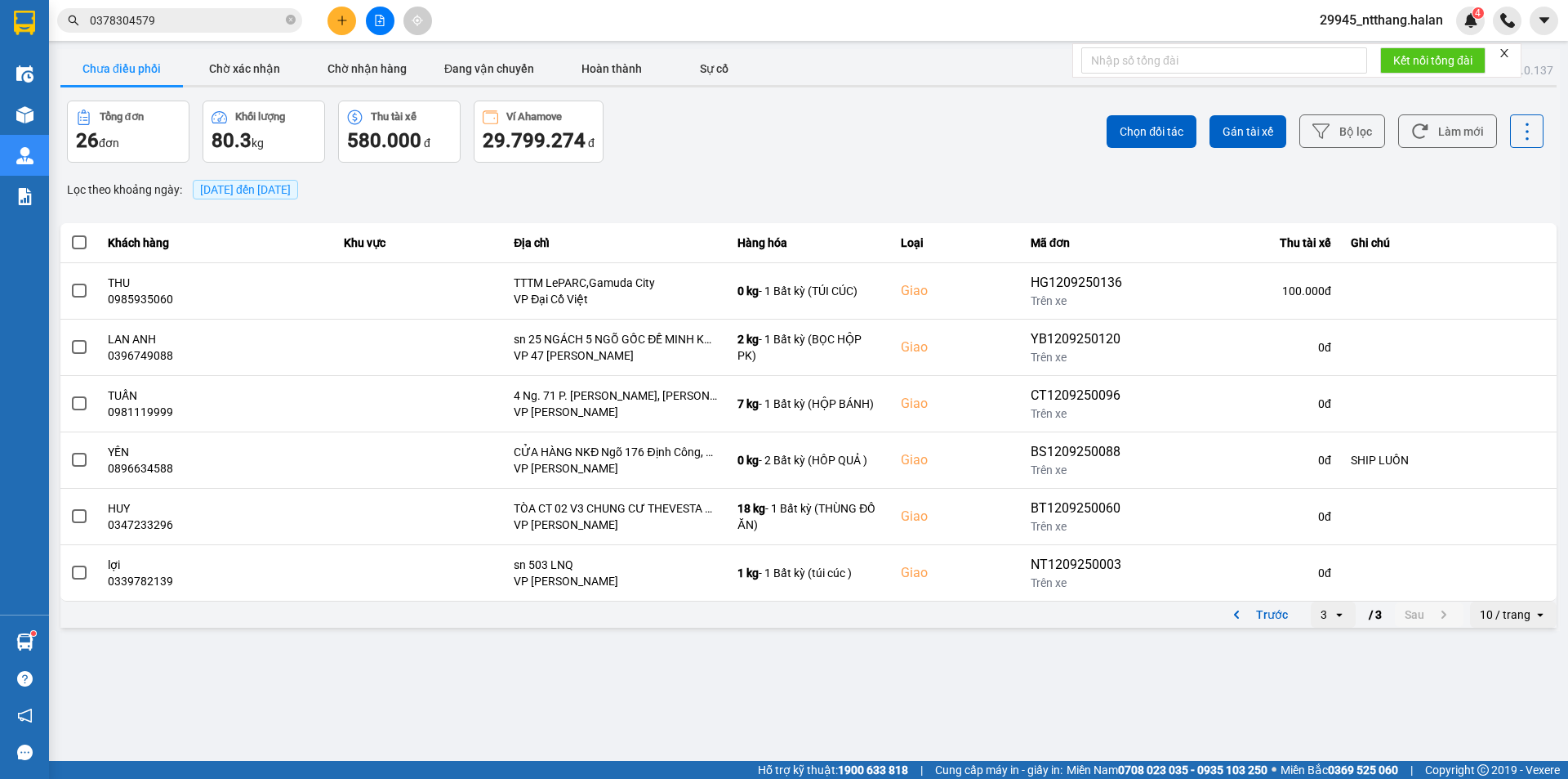
click at [270, 192] on span "12/09/2025 đến 12/09/2025" at bounding box center [245, 190] width 90 height 13
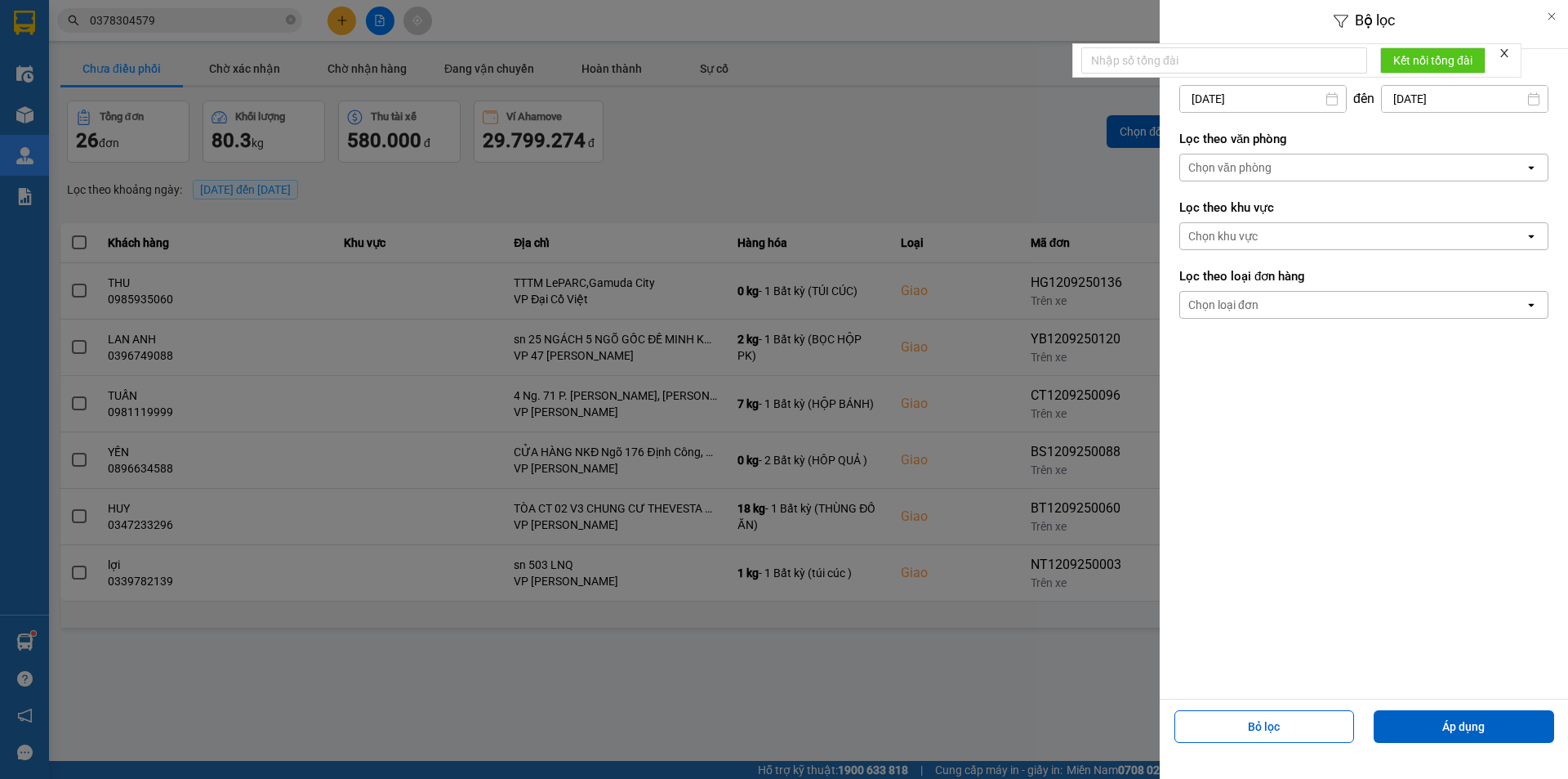
click at [1284, 106] on input "[DATE]" at bounding box center [1263, 98] width 166 height 26
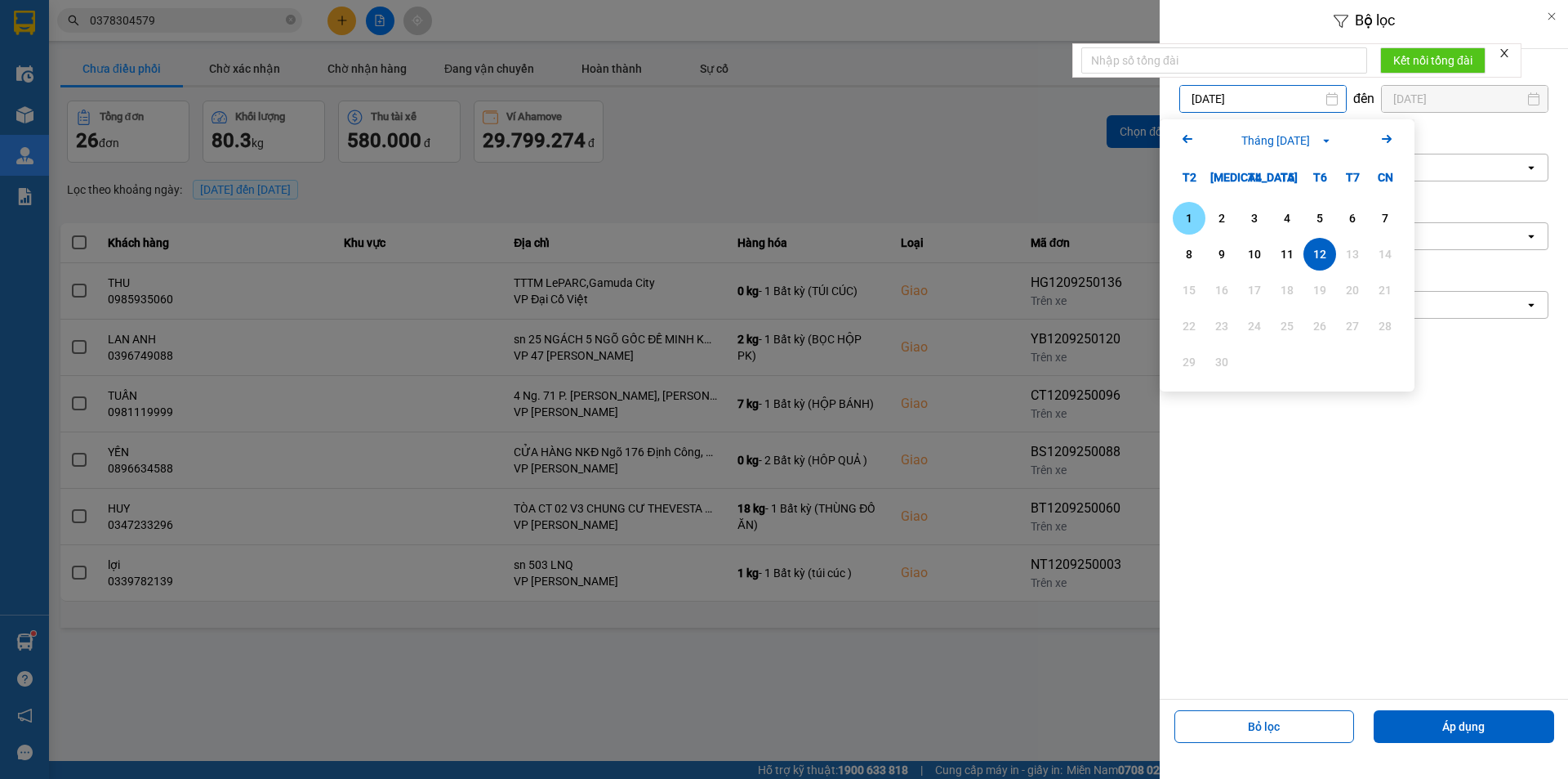
click at [1184, 212] on div "1" at bounding box center [1190, 218] width 23 height 19
type input "01/09/2025"
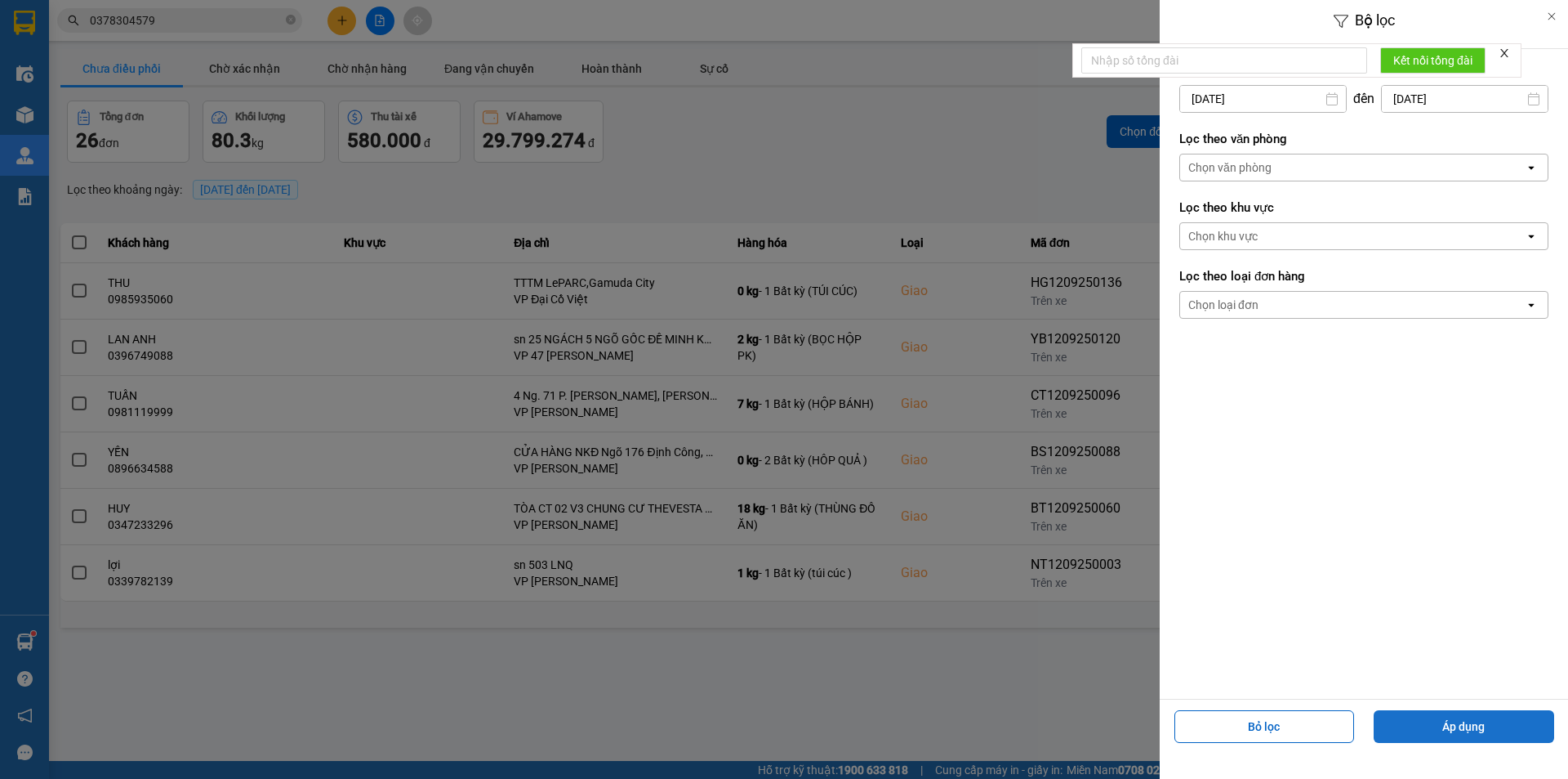
click at [1425, 710] on button "Áp dụng" at bounding box center [1464, 726] width 181 height 33
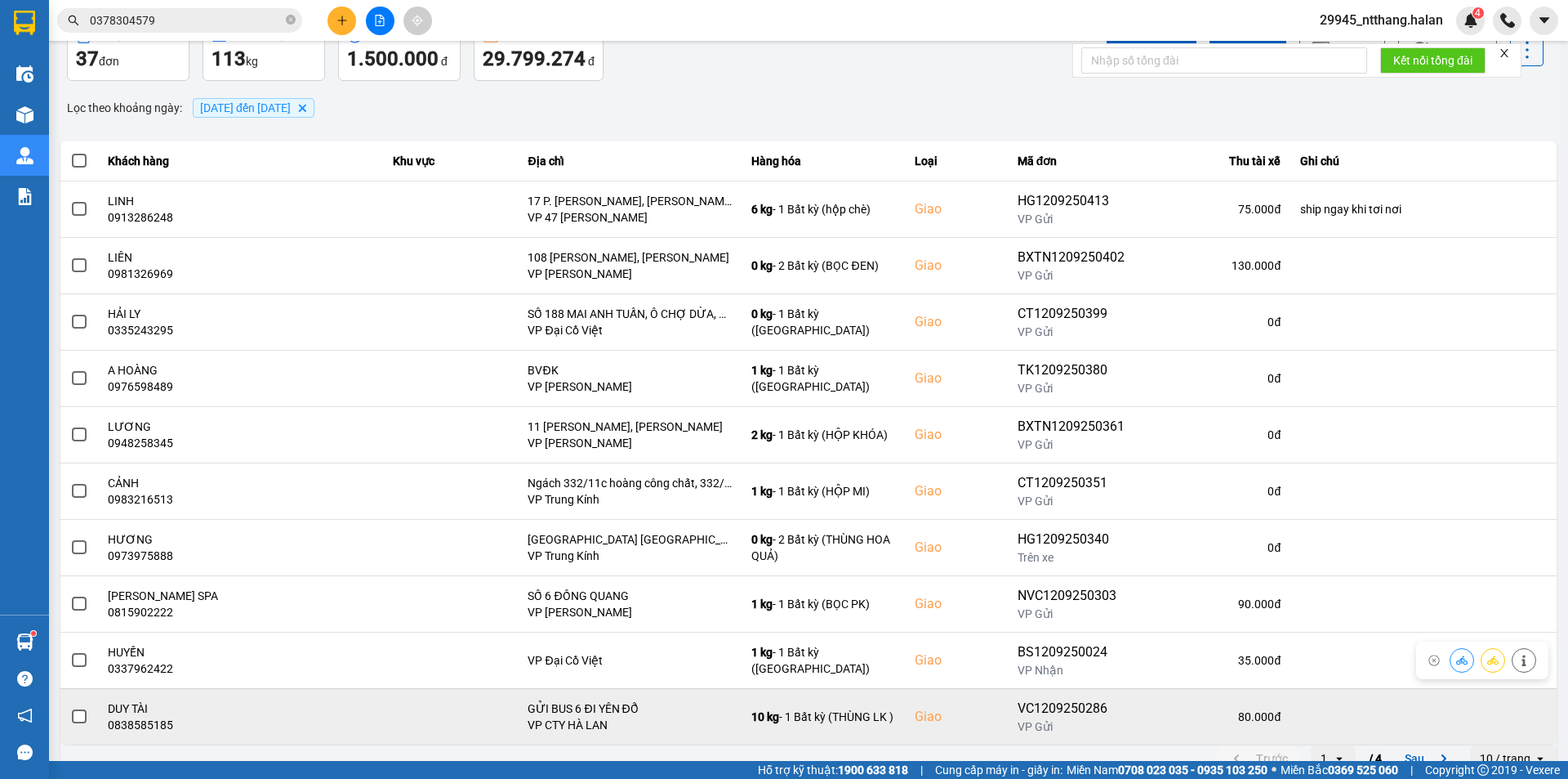
scroll to position [104, 0]
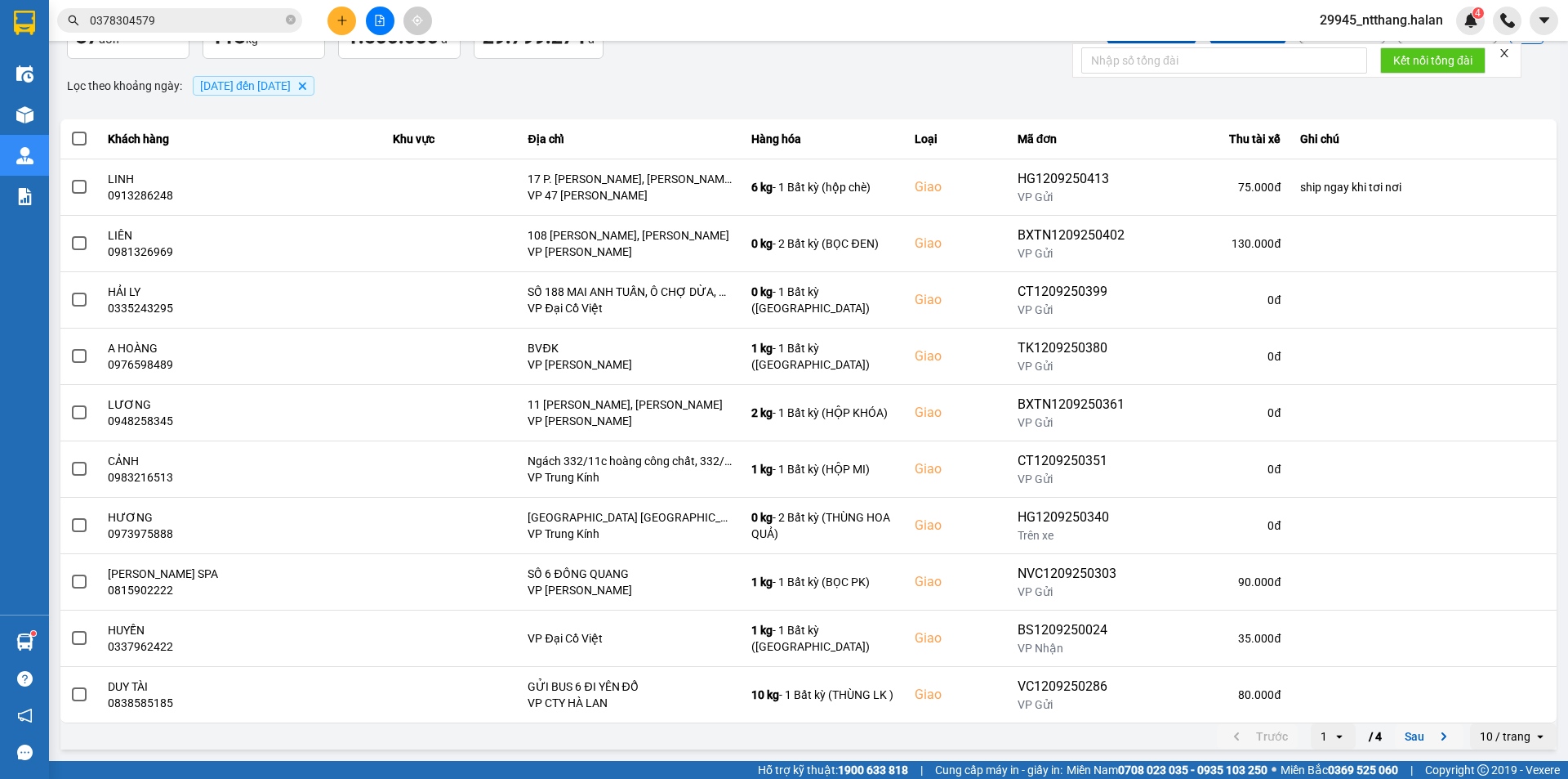
click at [1399, 743] on button "Sau" at bounding box center [1429, 737] width 68 height 25
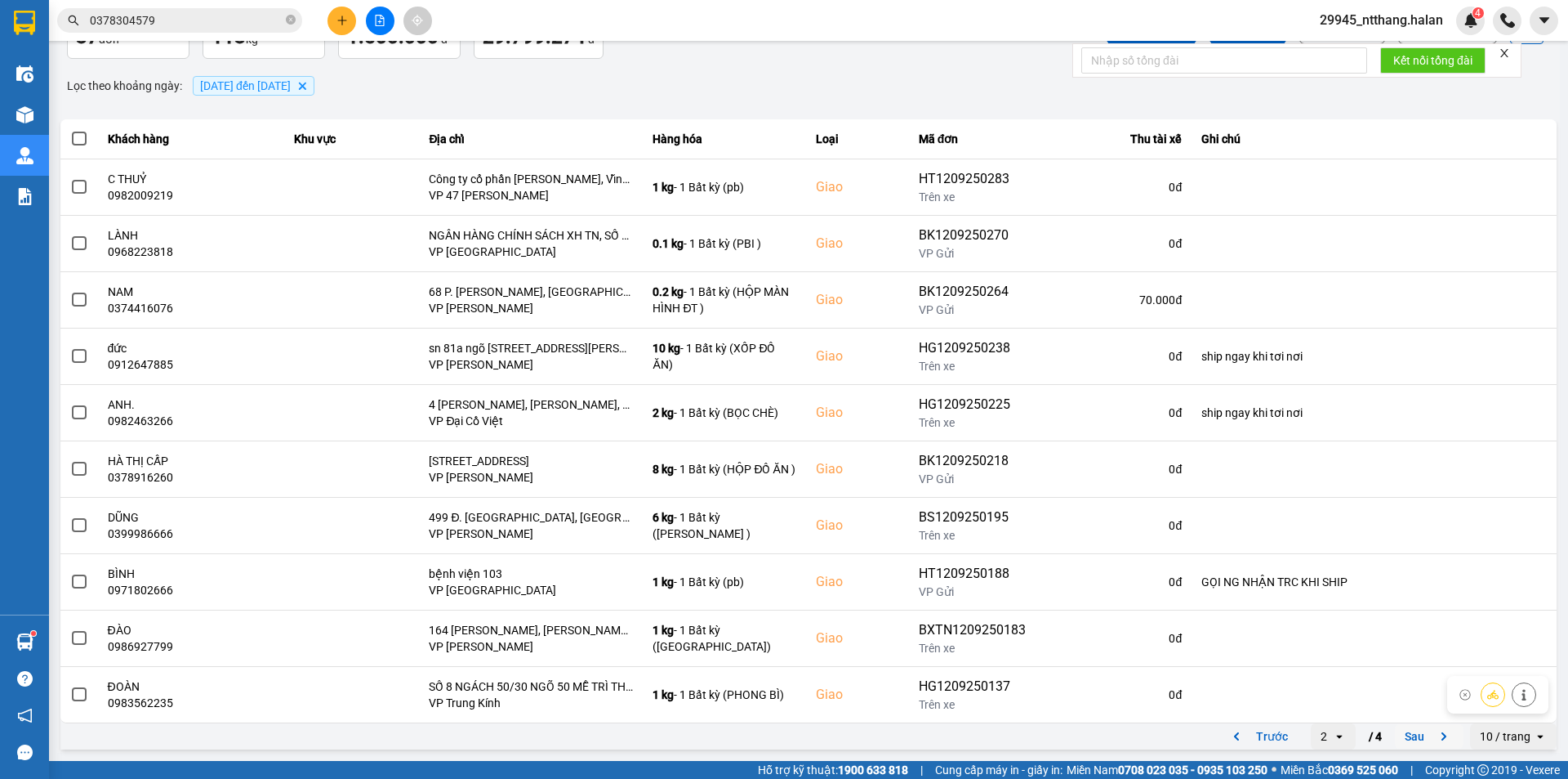
click at [1404, 742] on button "Sau" at bounding box center [1429, 737] width 68 height 25
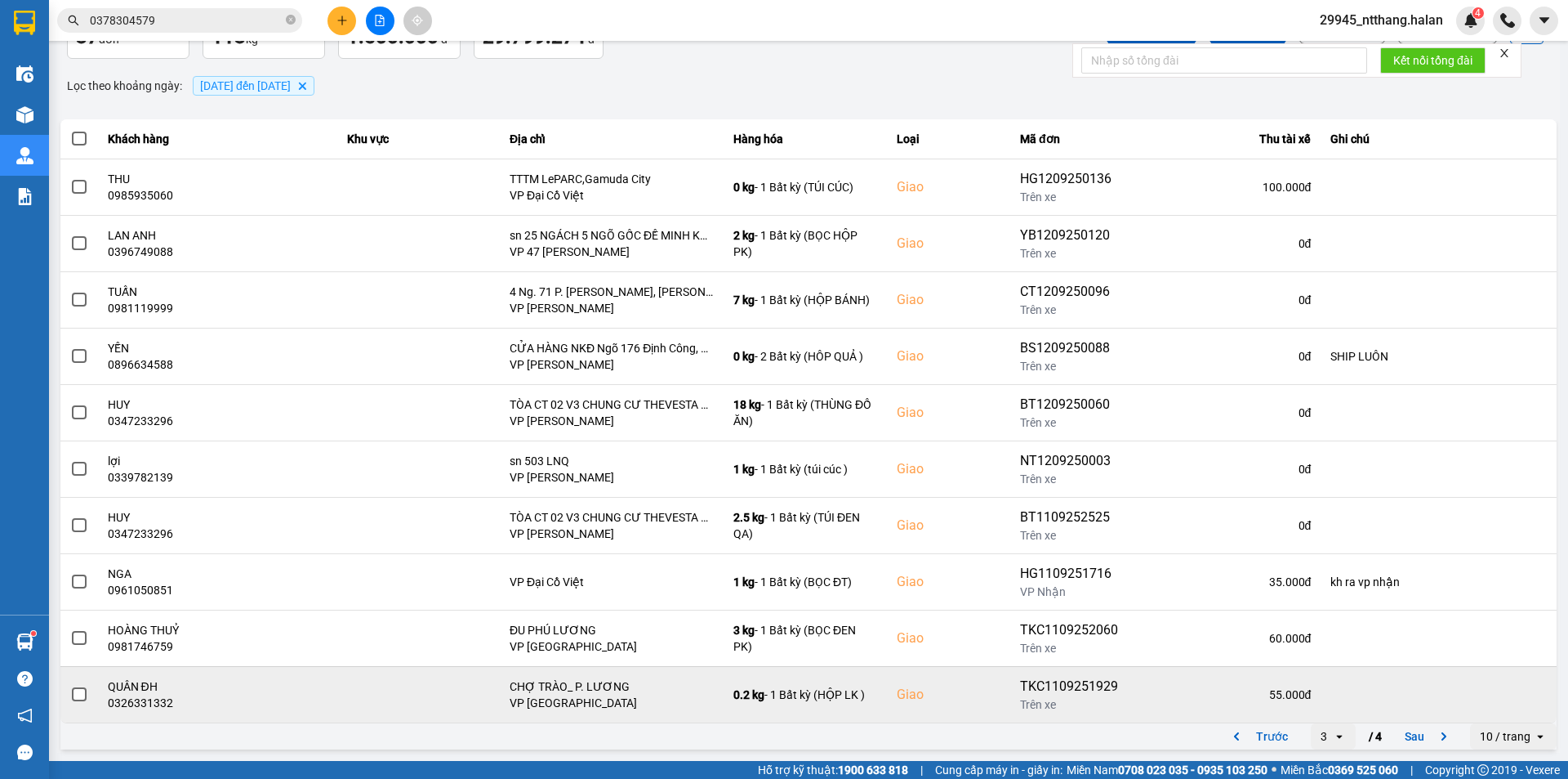
click at [1404, 731] on button "Sau" at bounding box center [1429, 737] width 68 height 25
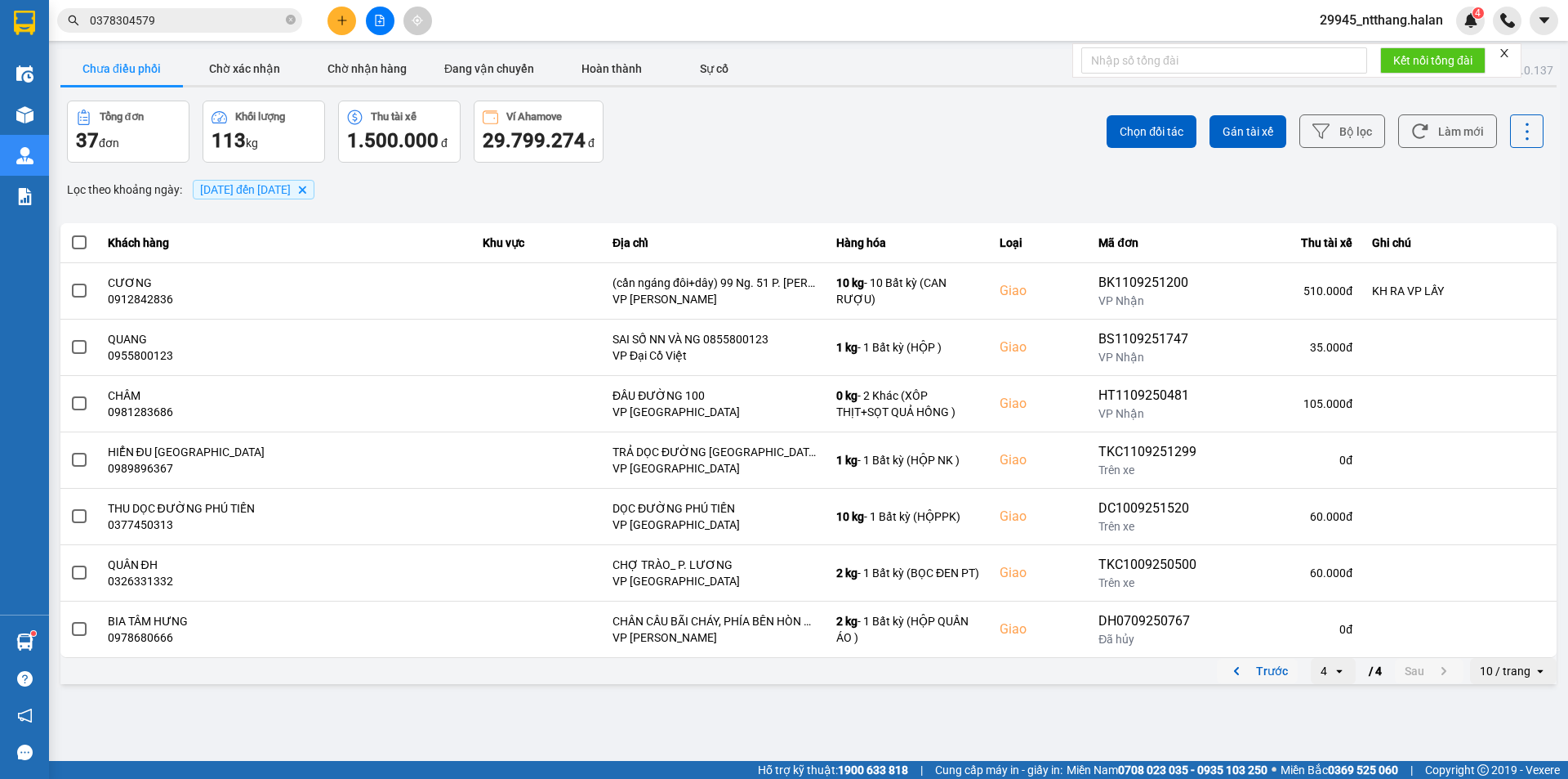
click at [1265, 668] on button "Trước" at bounding box center [1258, 671] width 81 height 25
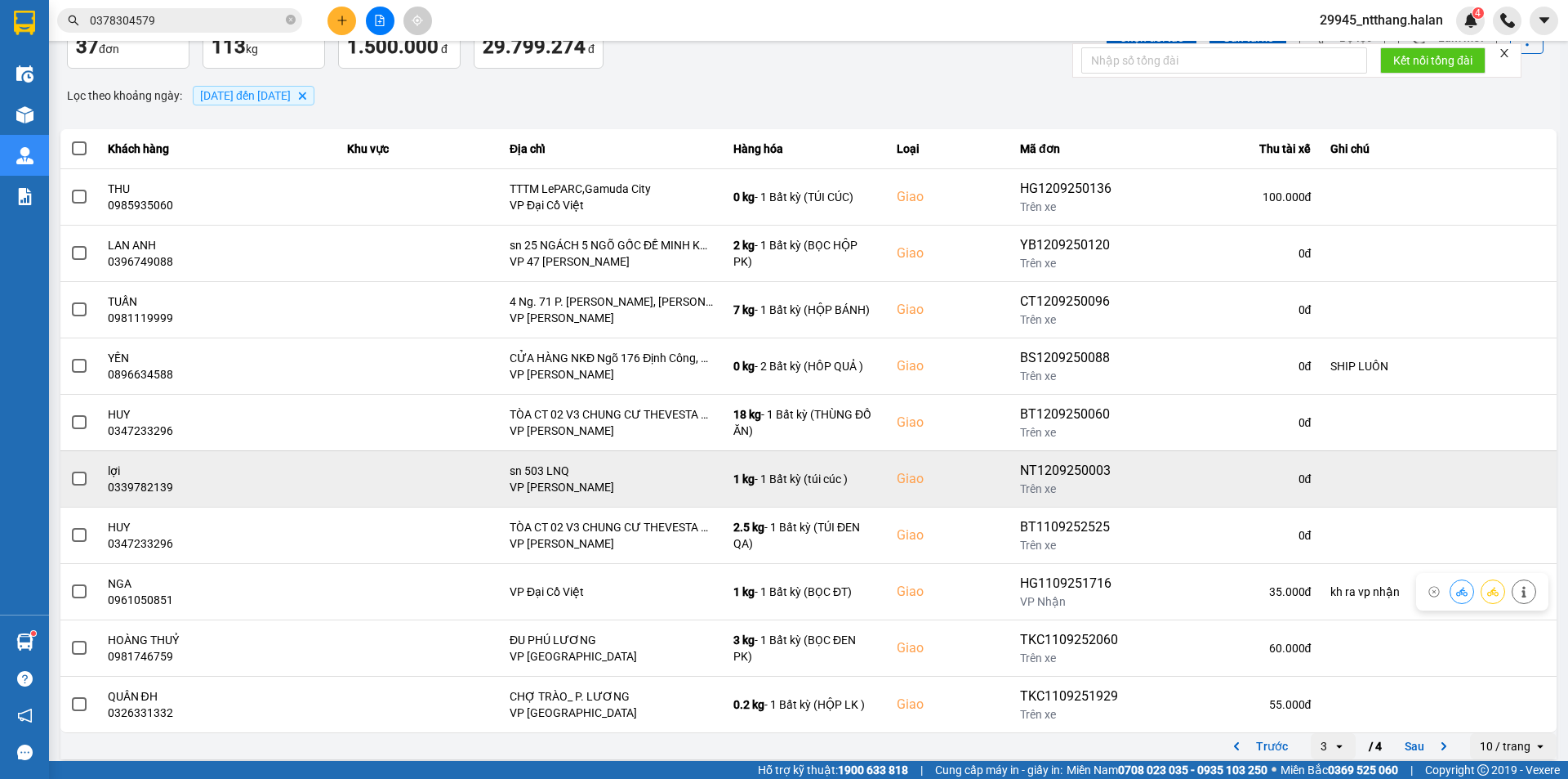
scroll to position [104, 0]
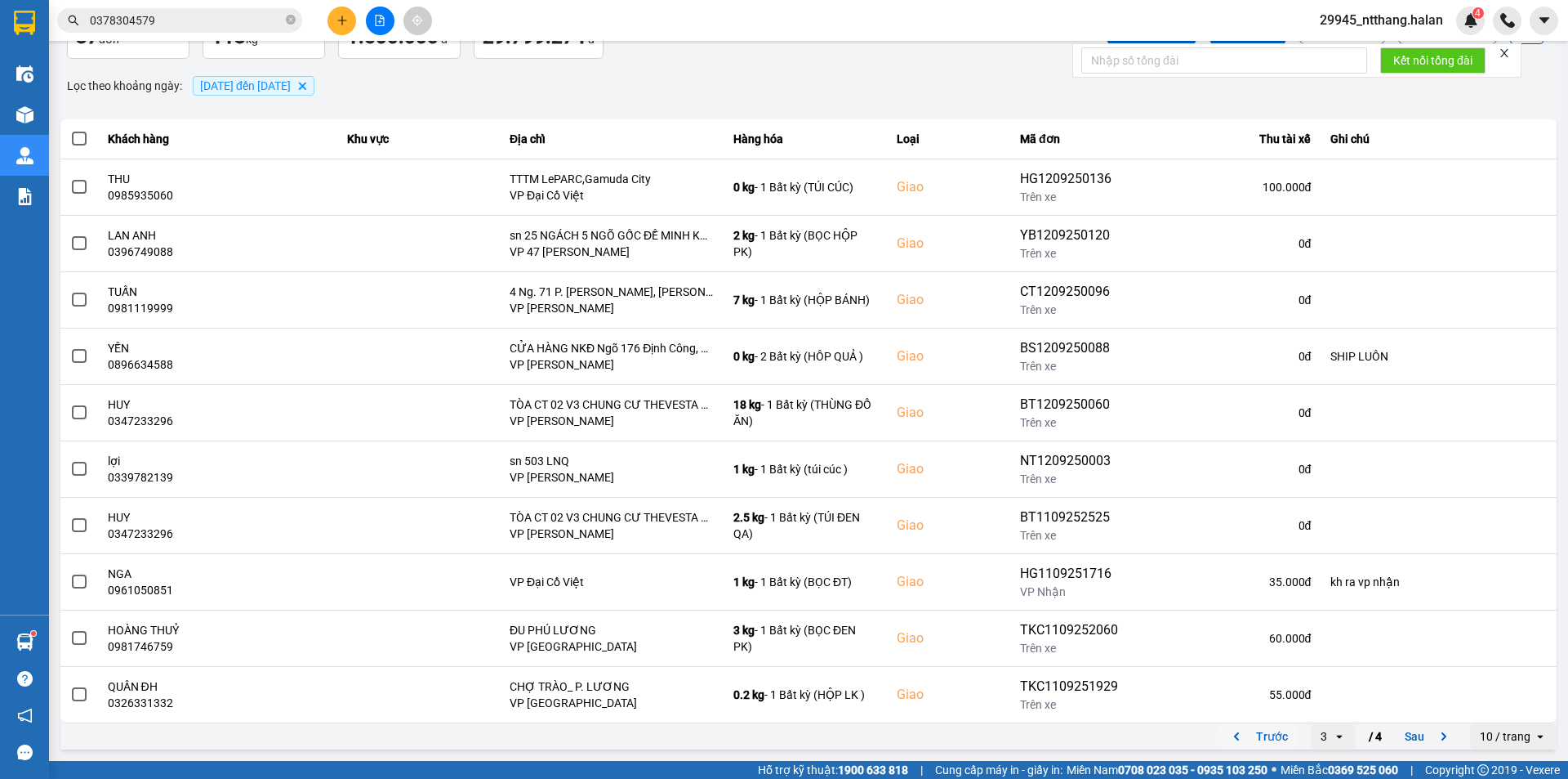
click at [1262, 730] on button "Trước" at bounding box center [1258, 737] width 81 height 25
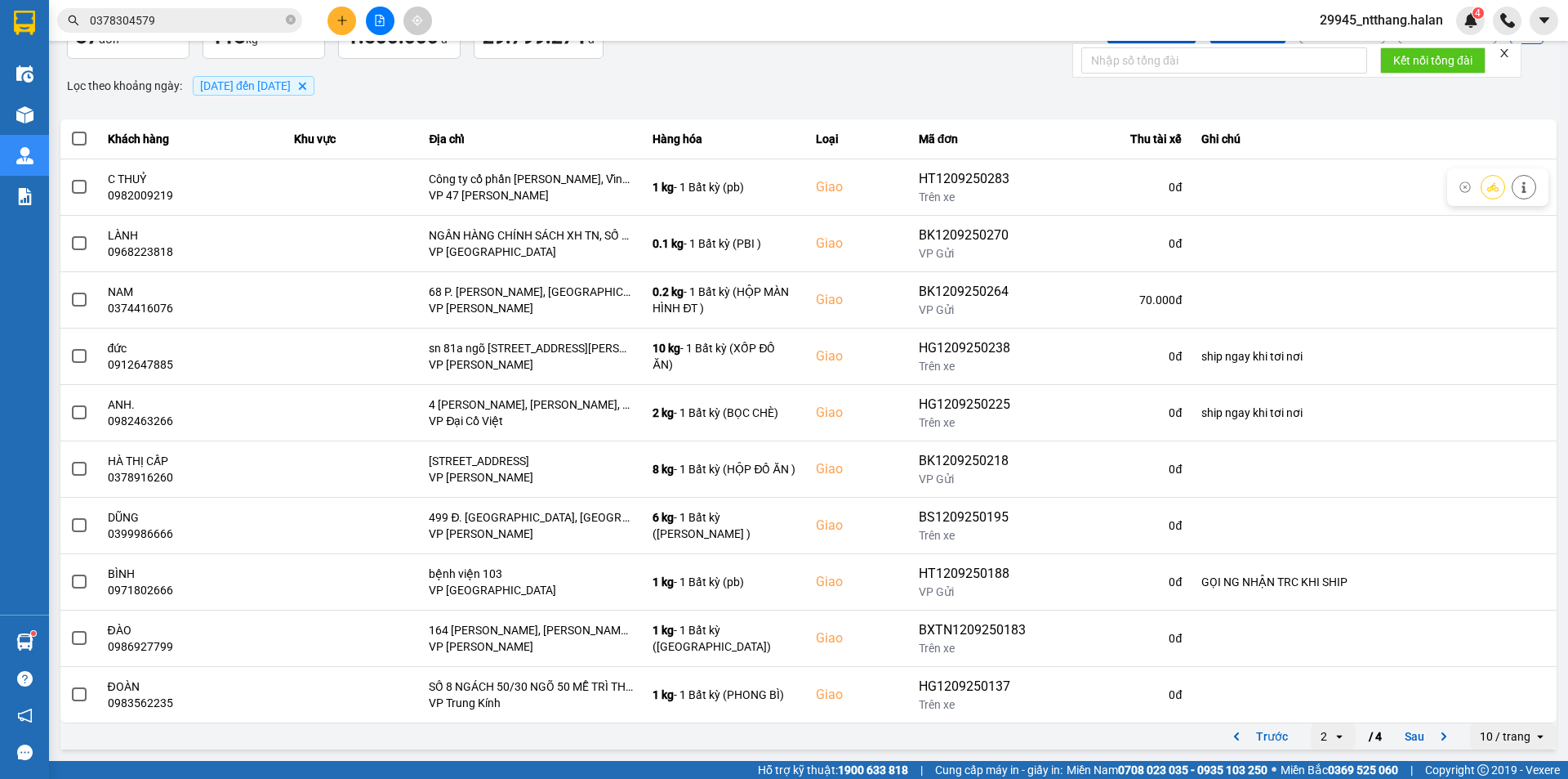
click at [684, 102] on div "ver: 0.0.137 Chưa điều phối Chờ xác nhận Chờ nhận hàng Đang vận chuyển Hoàn thà…" at bounding box center [808, 349] width 1503 height 808
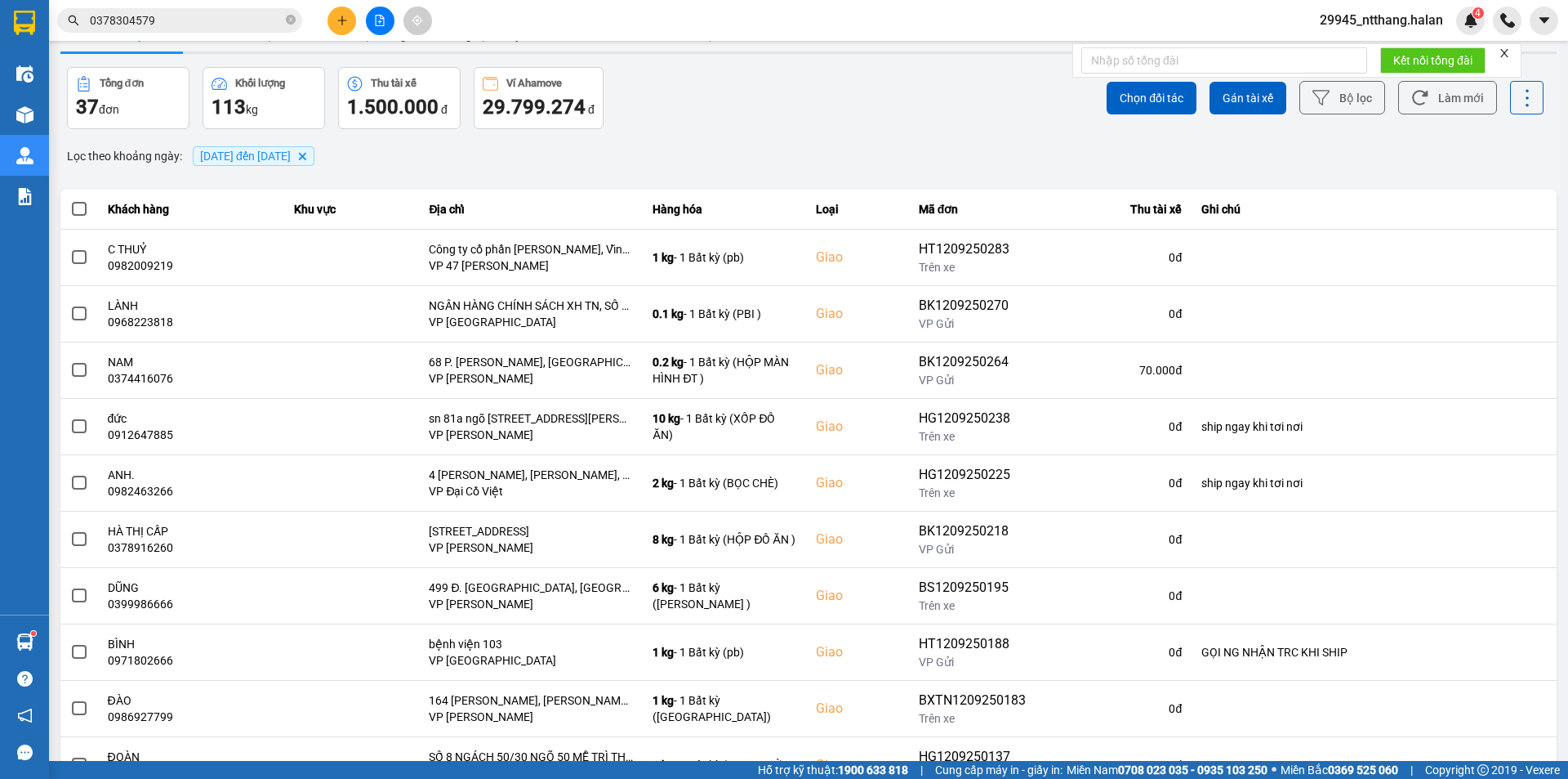
scroll to position [0, 0]
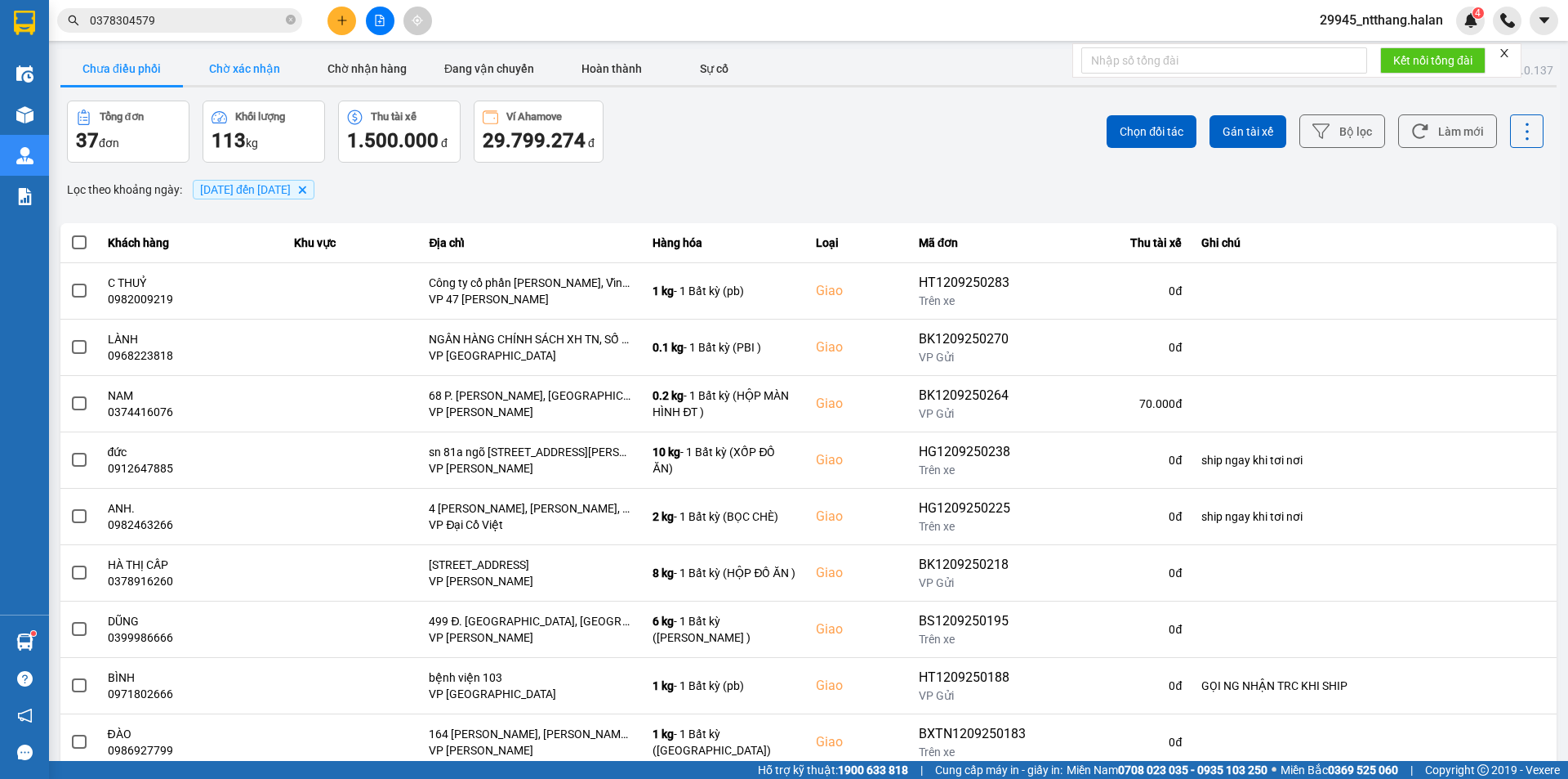
click at [253, 70] on button "Chờ xác nhận" at bounding box center [245, 68] width 123 height 33
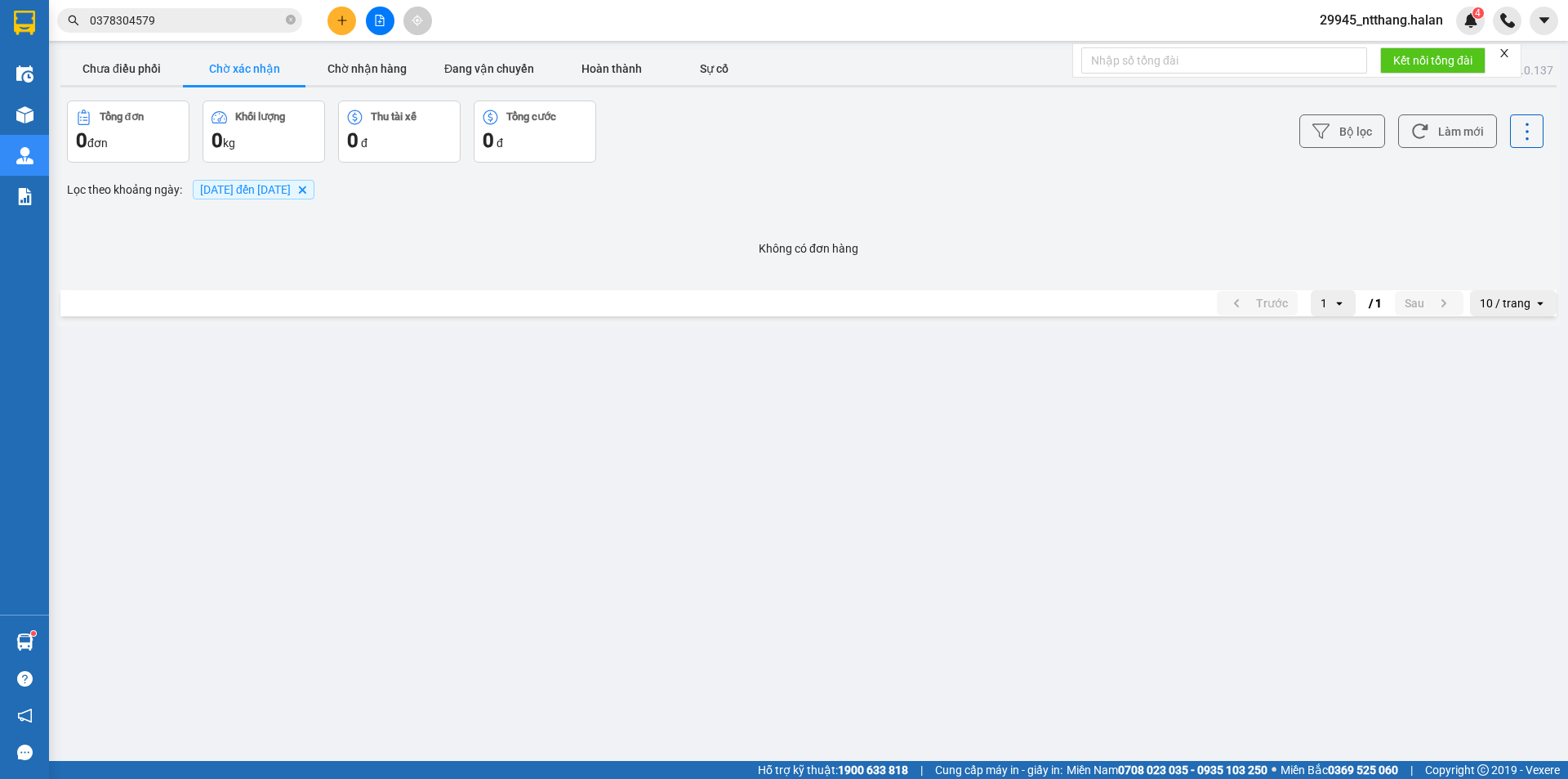
click at [191, 22] on input "0378304579" at bounding box center [186, 20] width 193 height 18
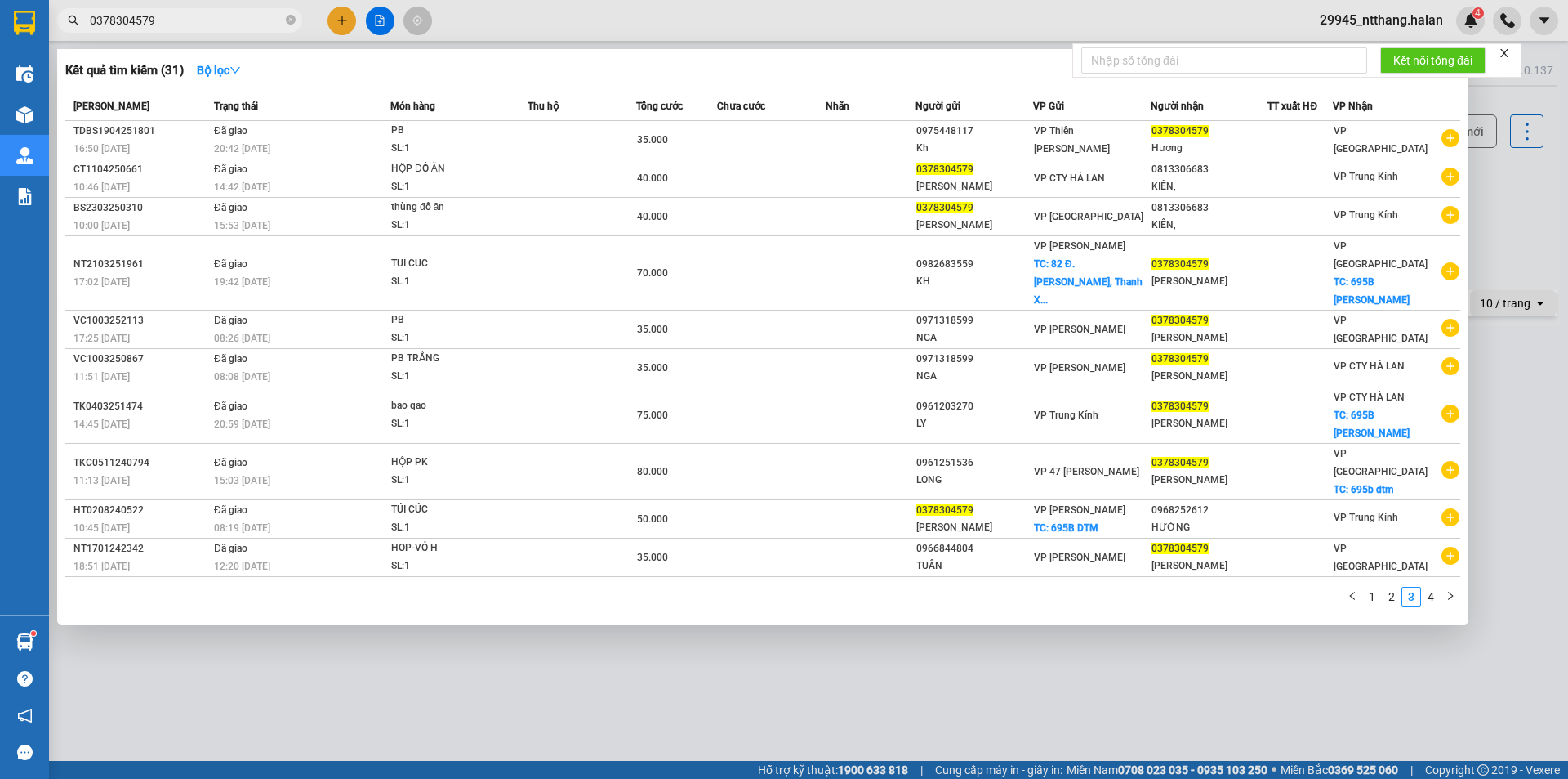
click at [191, 22] on input "0378304579" at bounding box center [186, 20] width 193 height 18
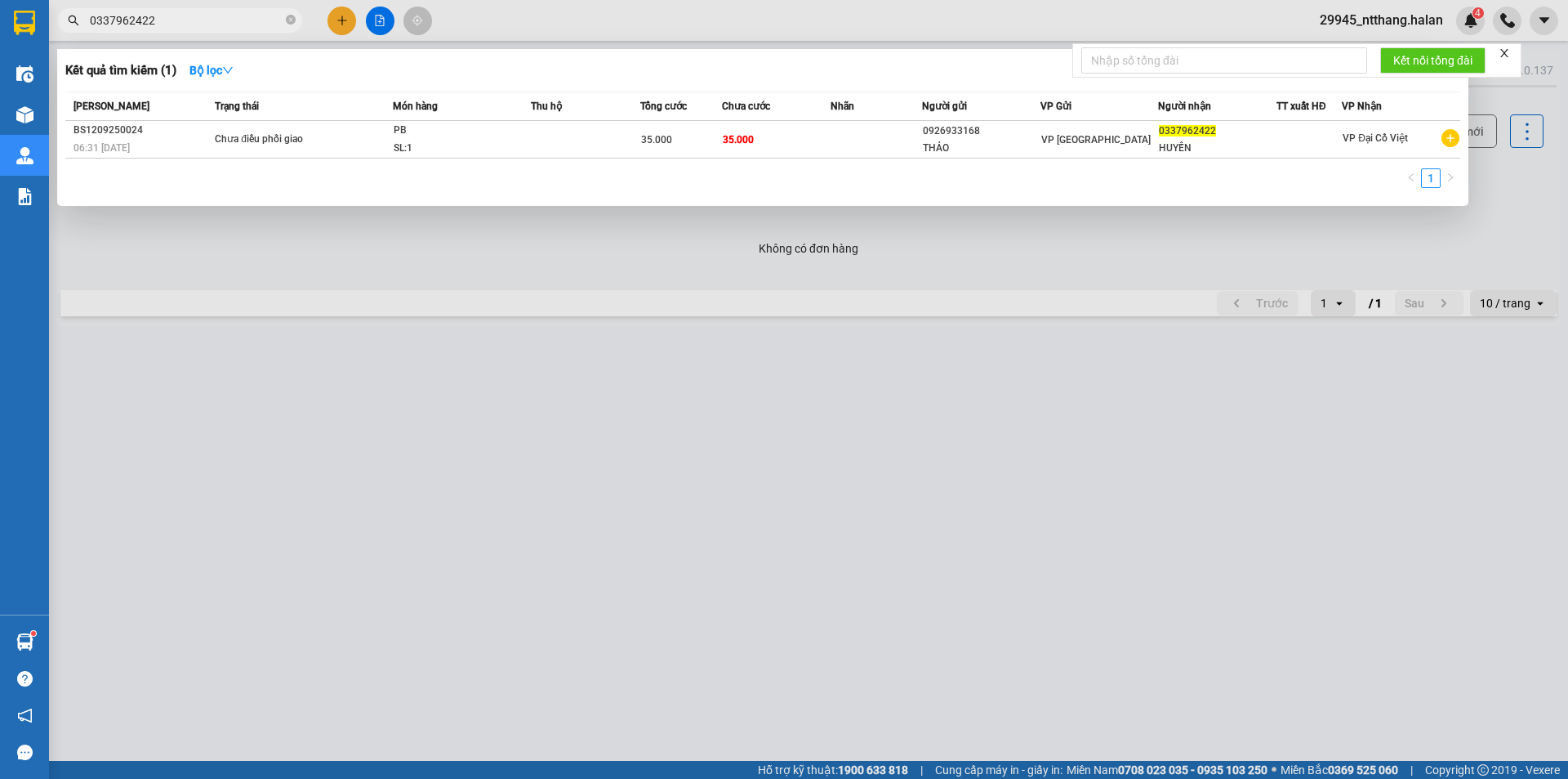
click at [198, 17] on input "0337962422" at bounding box center [186, 20] width 193 height 18
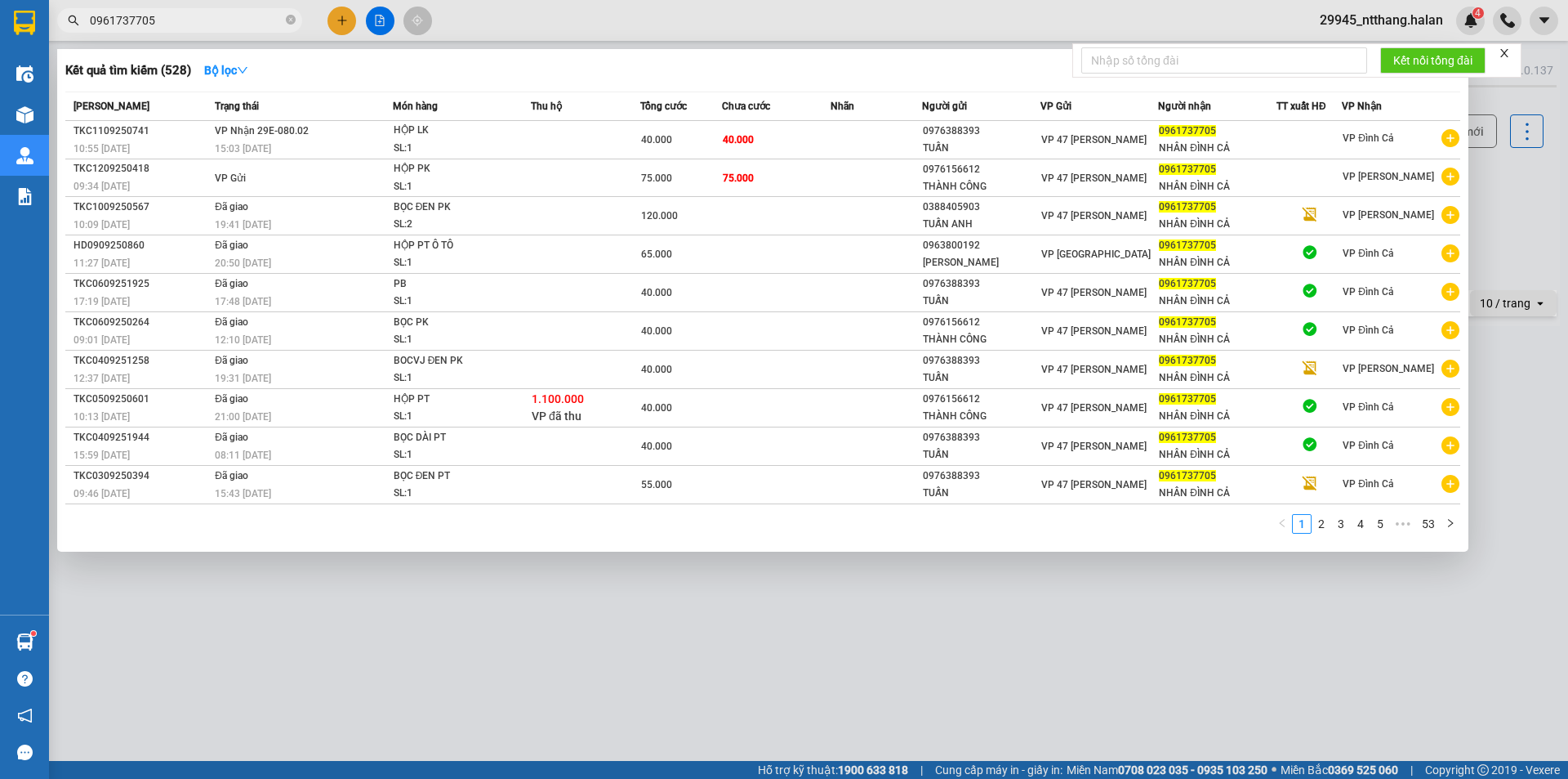
type input "0961737705"
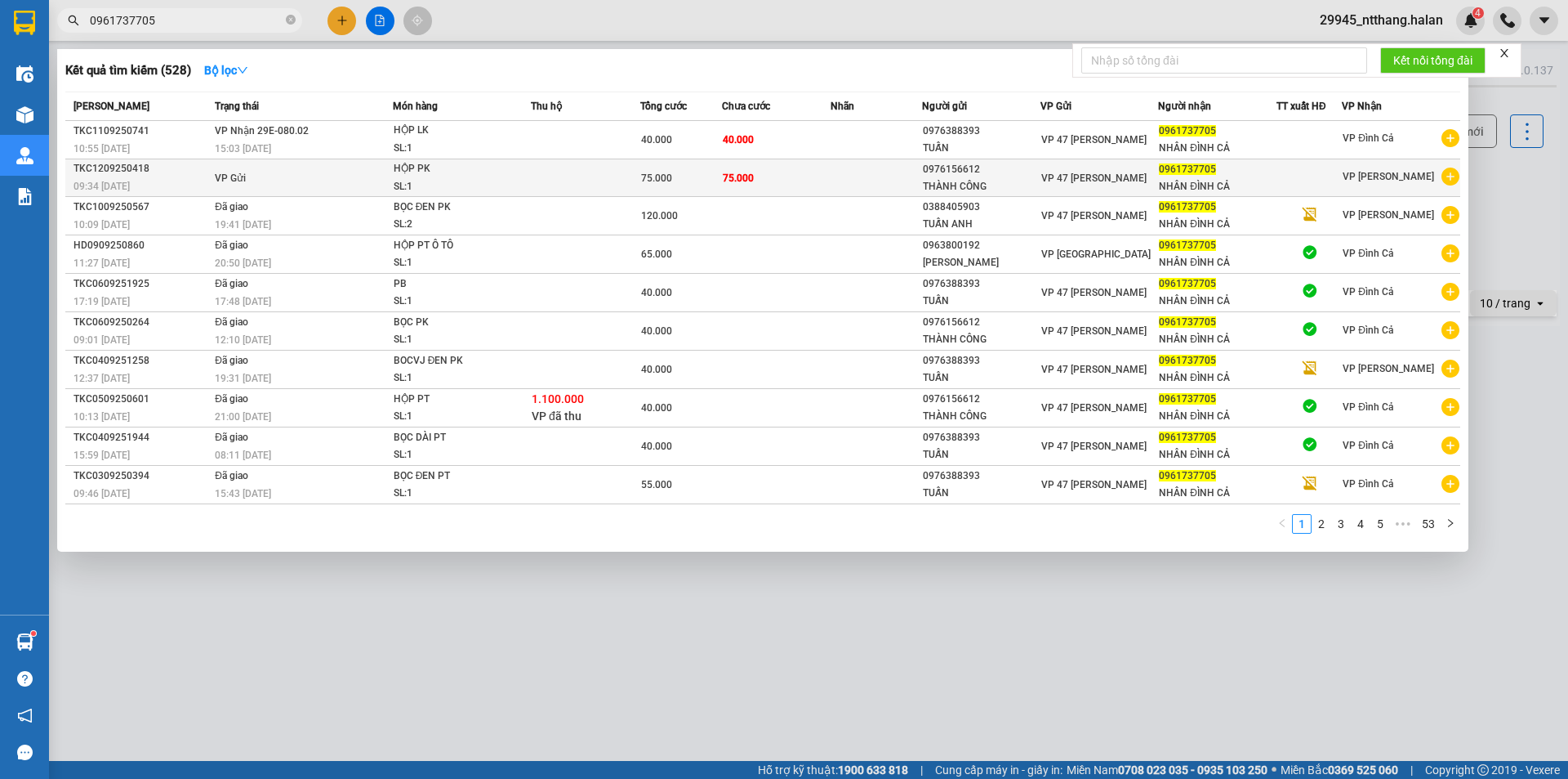
click at [683, 177] on div "75.000" at bounding box center [681, 178] width 80 height 18
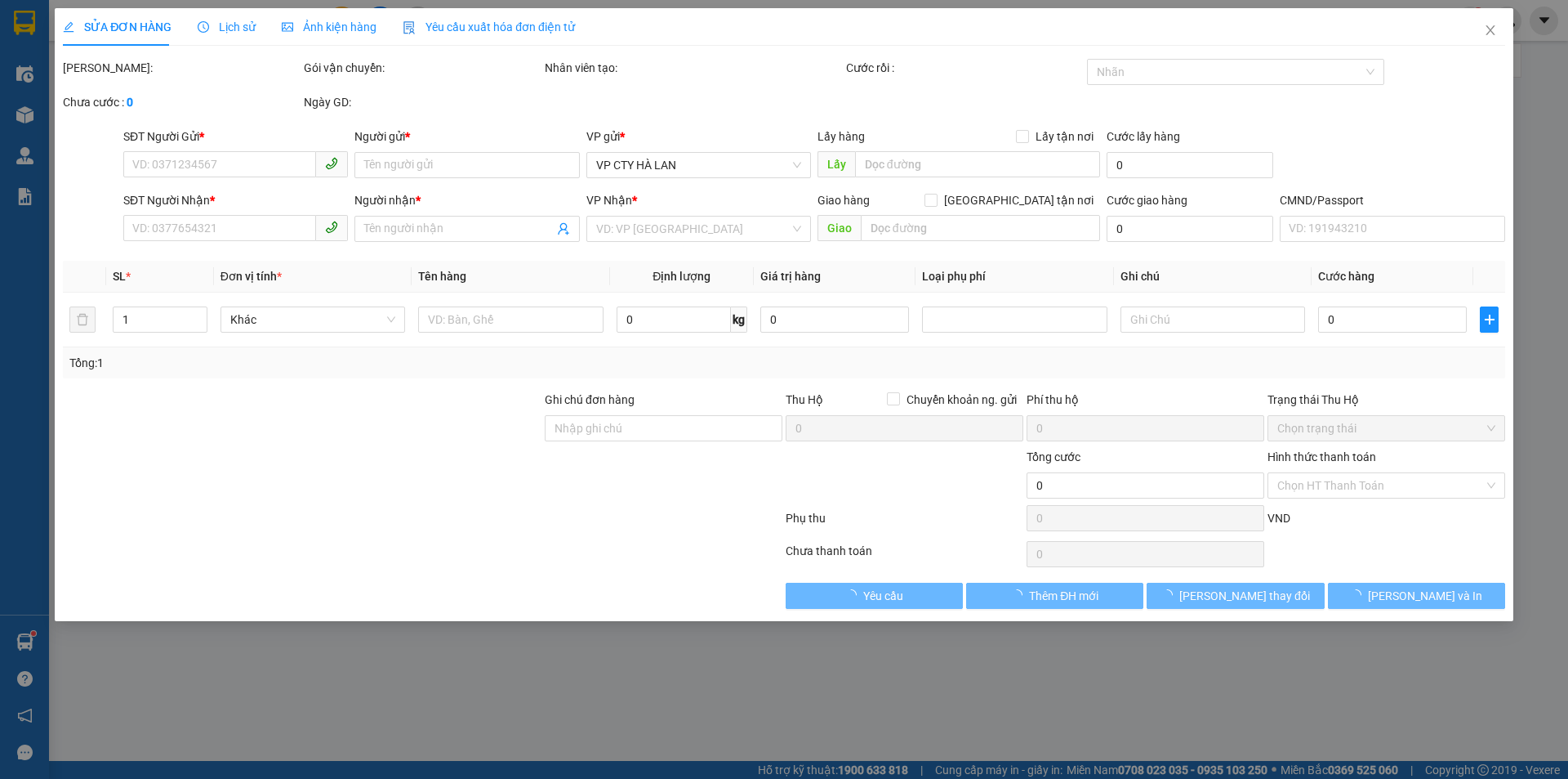
type input "0976156612"
type input "THÀNH CÔNG"
type input "0961737705"
type input "NHÂN ĐÌNH CẢ"
type input "75.000"
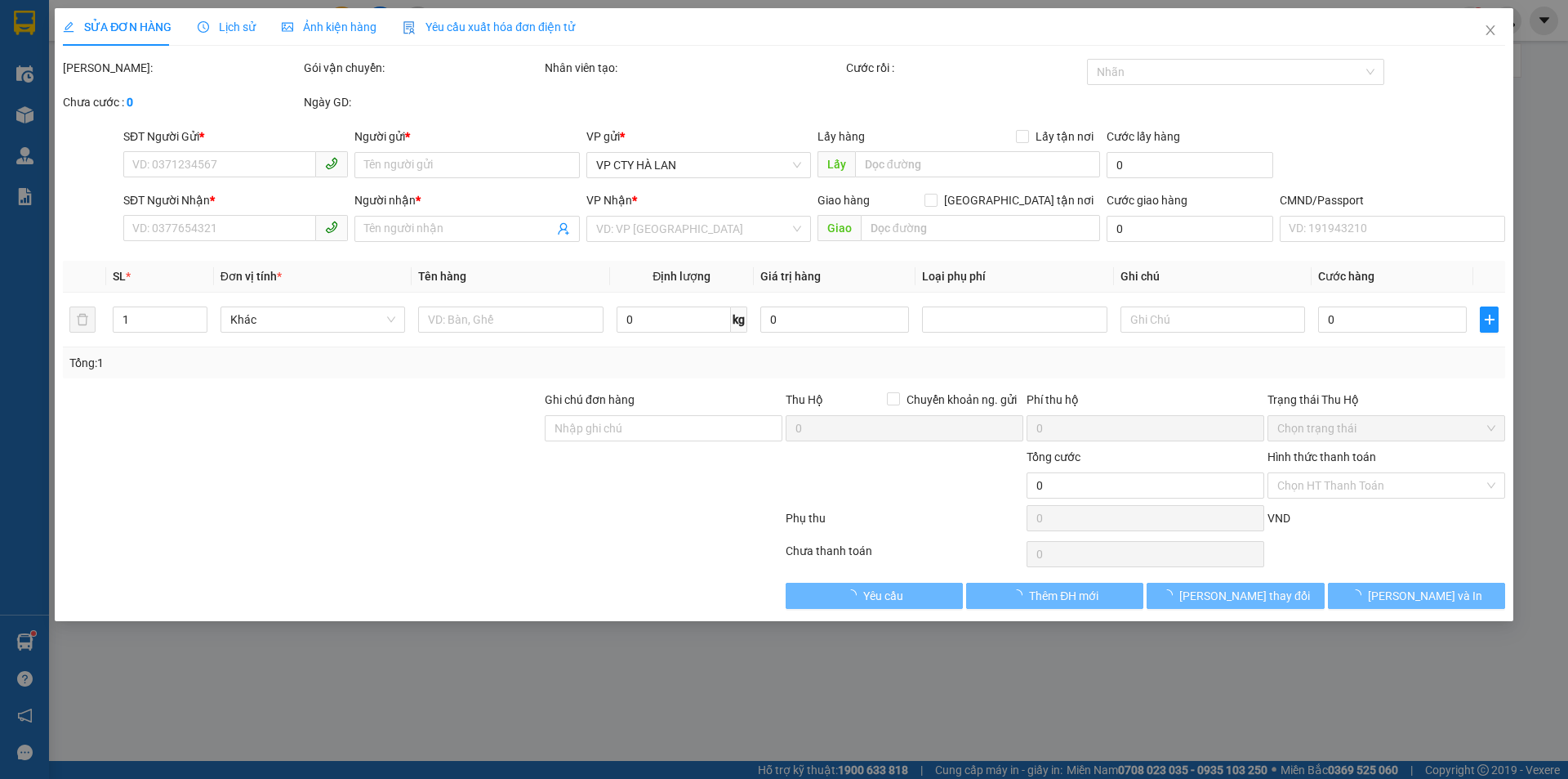
type input "75.000"
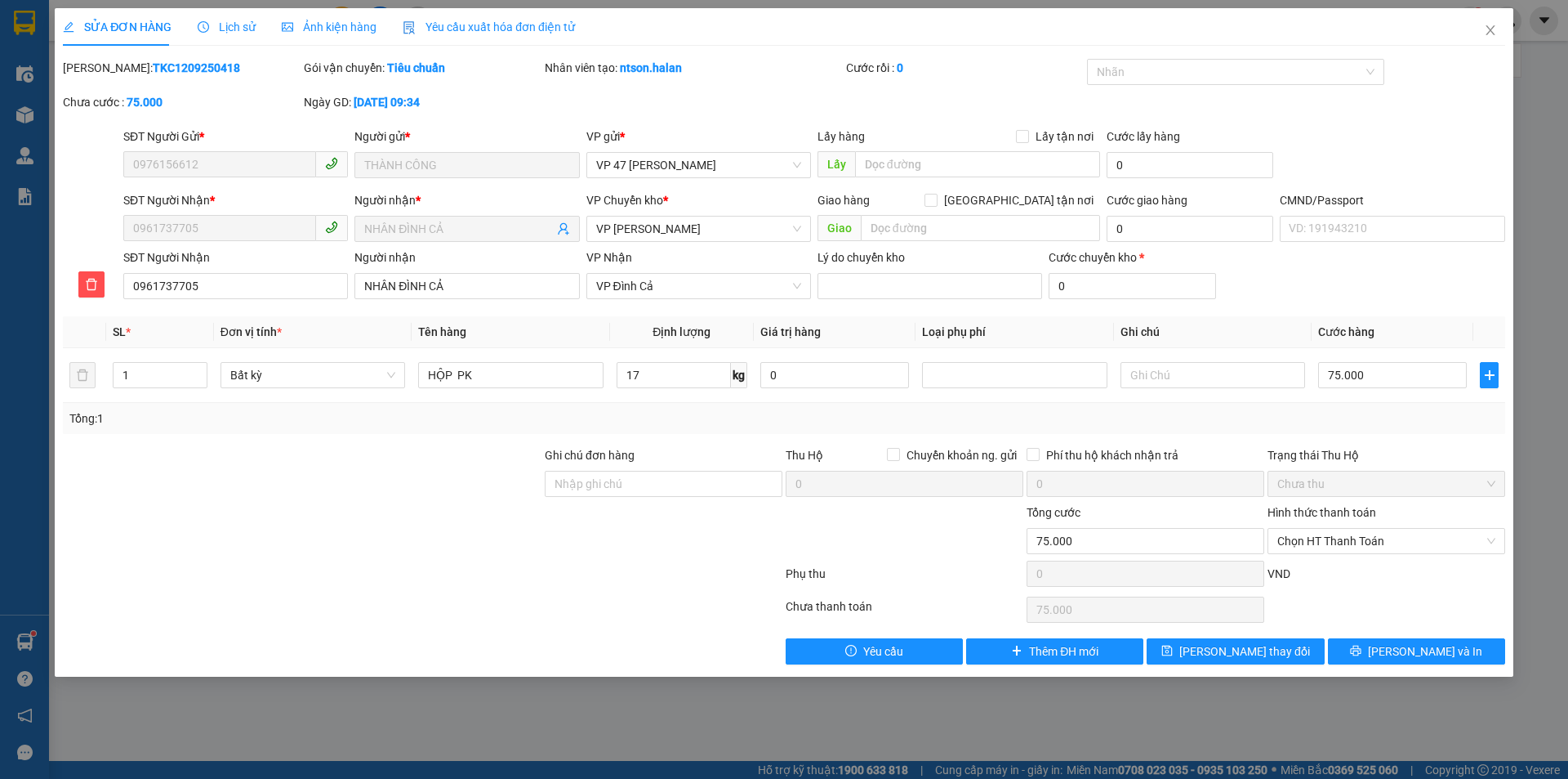
click at [464, 451] on div at bounding box center [302, 475] width 482 height 58
drag, startPoint x: 1496, startPoint y: 31, endPoint x: 1146, endPoint y: 15, distance: 350.4
click at [1494, 35] on icon "close" at bounding box center [1491, 31] width 13 height 13
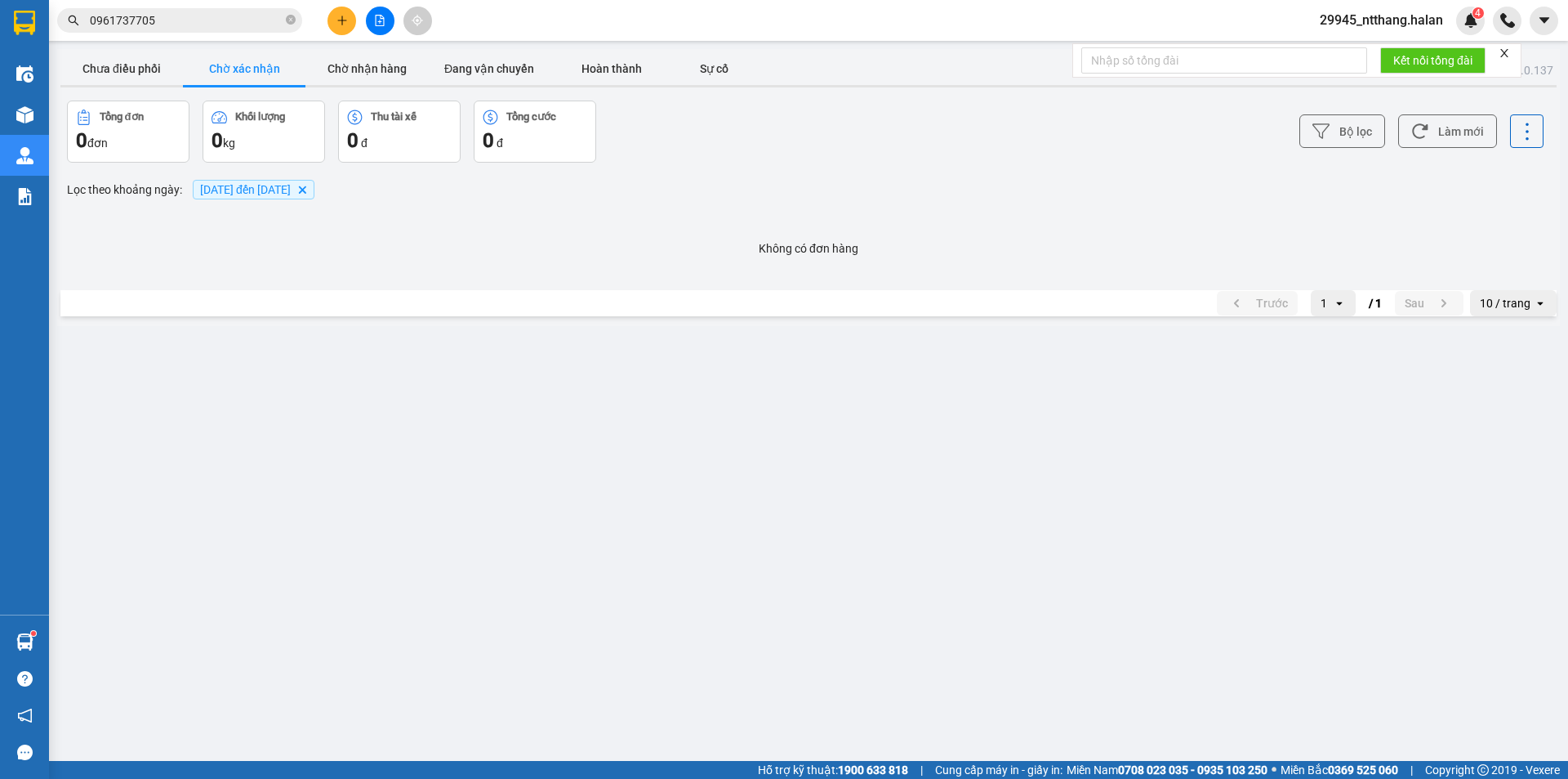
click at [206, 26] on input "0961737705" at bounding box center [186, 20] width 193 height 18
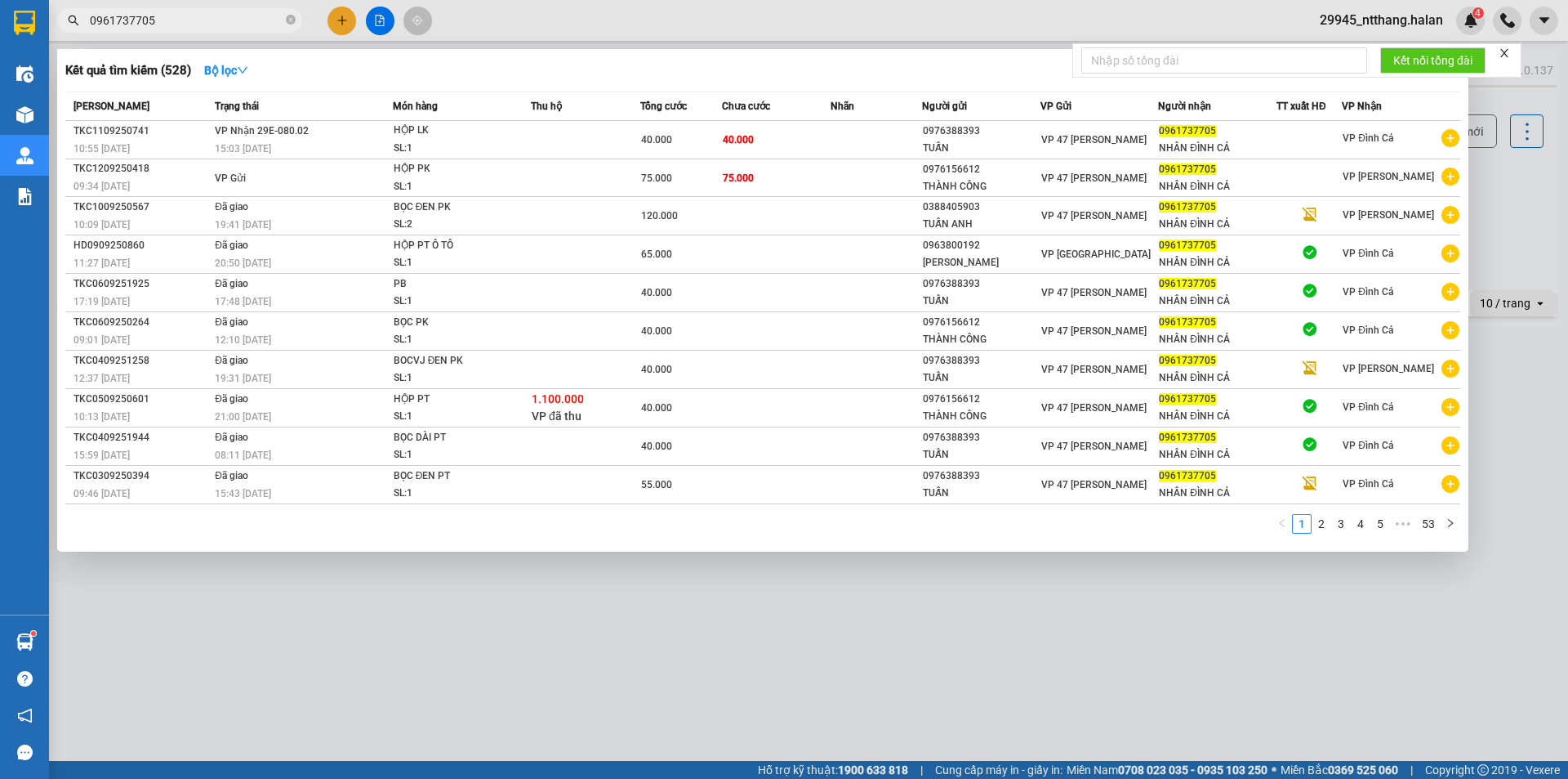
click at [235, 17] on input "0961737705" at bounding box center [186, 20] width 193 height 18
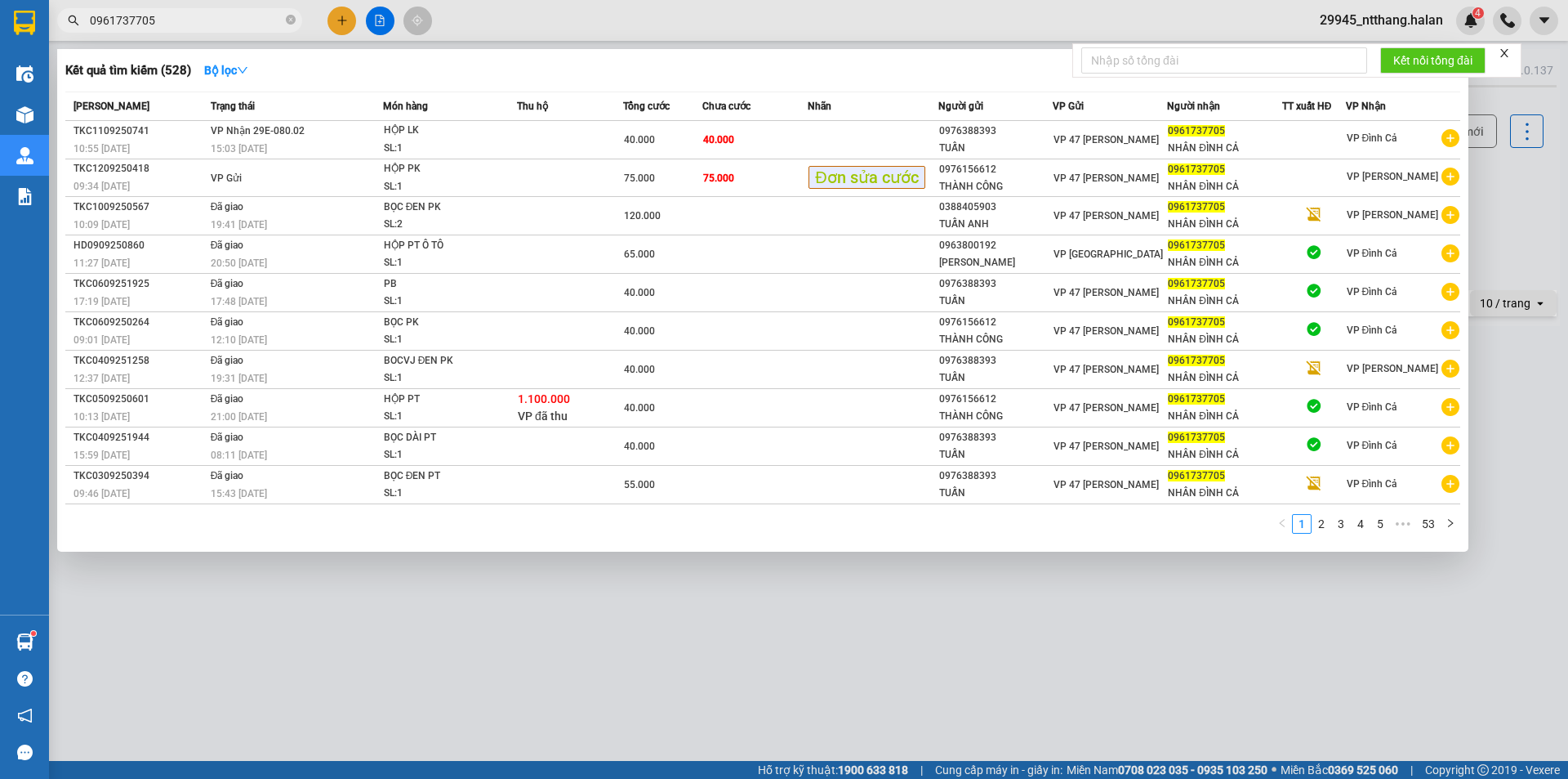
click at [344, 20] on div at bounding box center [784, 389] width 1568 height 779
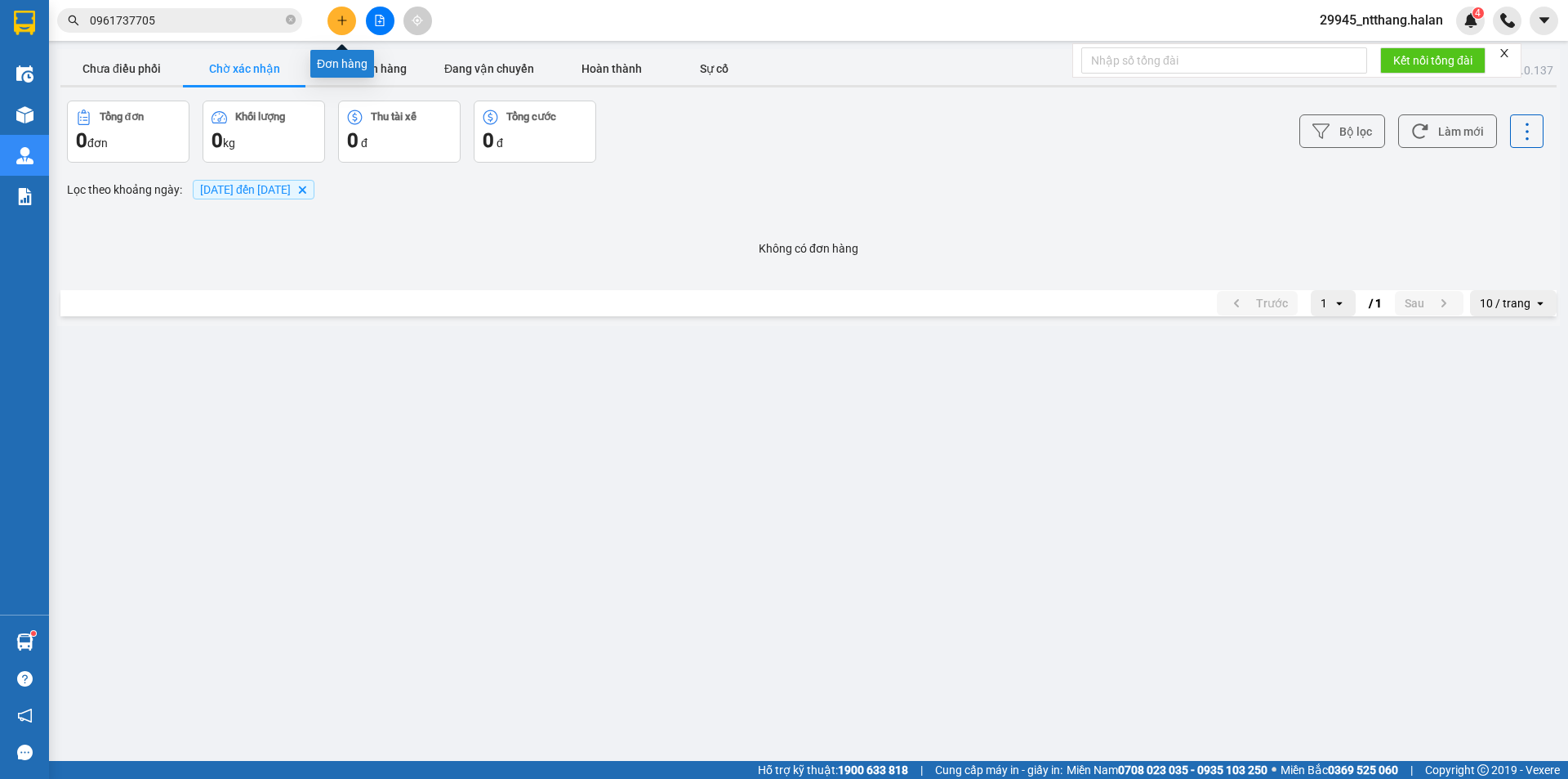
click at [343, 21] on icon "plus" at bounding box center [343, 20] width 12 height 12
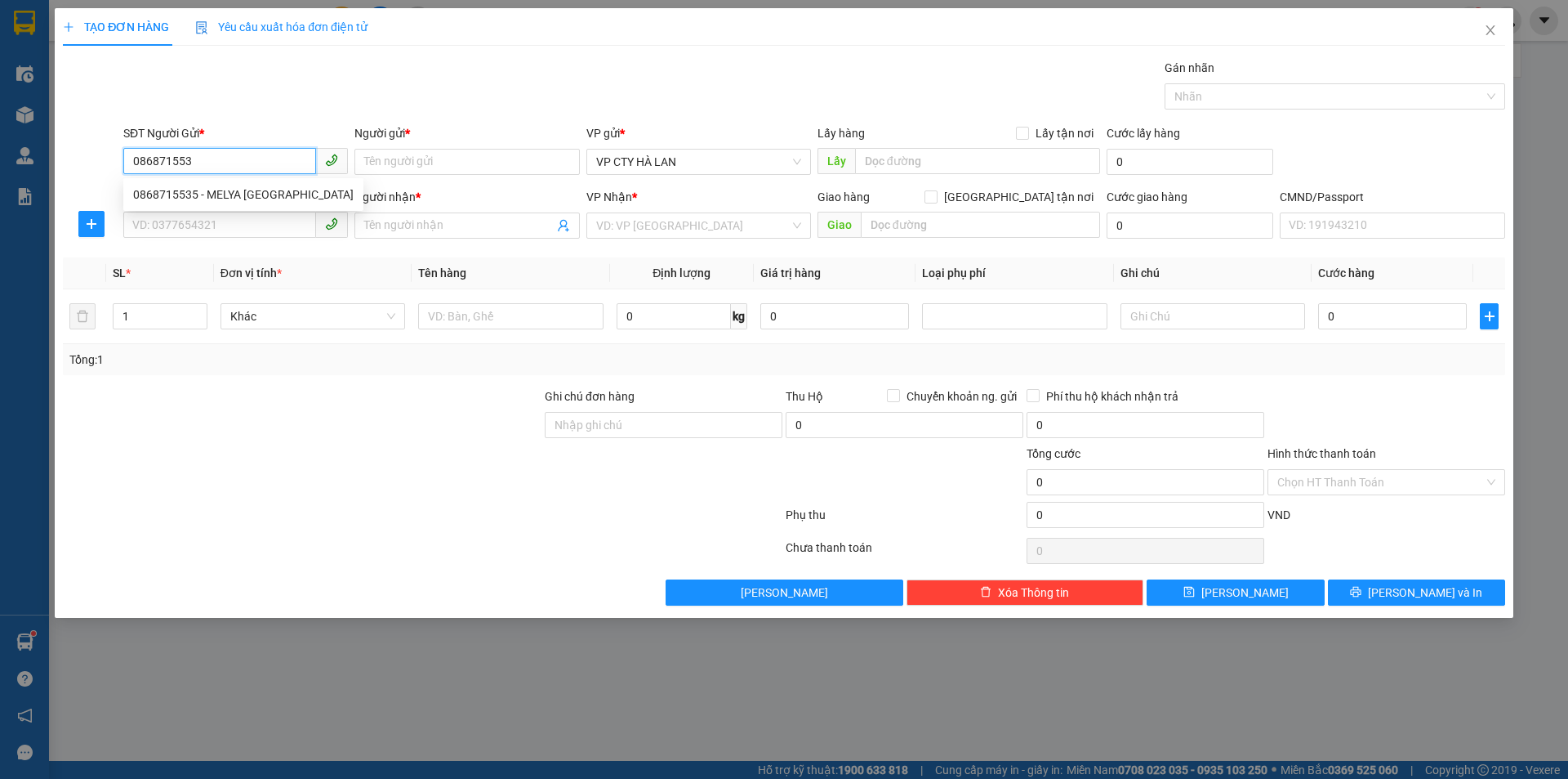
type input "0868715535"
click at [201, 202] on div "0868715535 - MELYA HÀ NỘI" at bounding box center [244, 194] width 221 height 18
type input "MELYA HÀ NỘI"
checkbox input "true"
type input "261 Phố Tôn Đức Thắng, Hàng Bột, Đống Đa, Hà Nội"
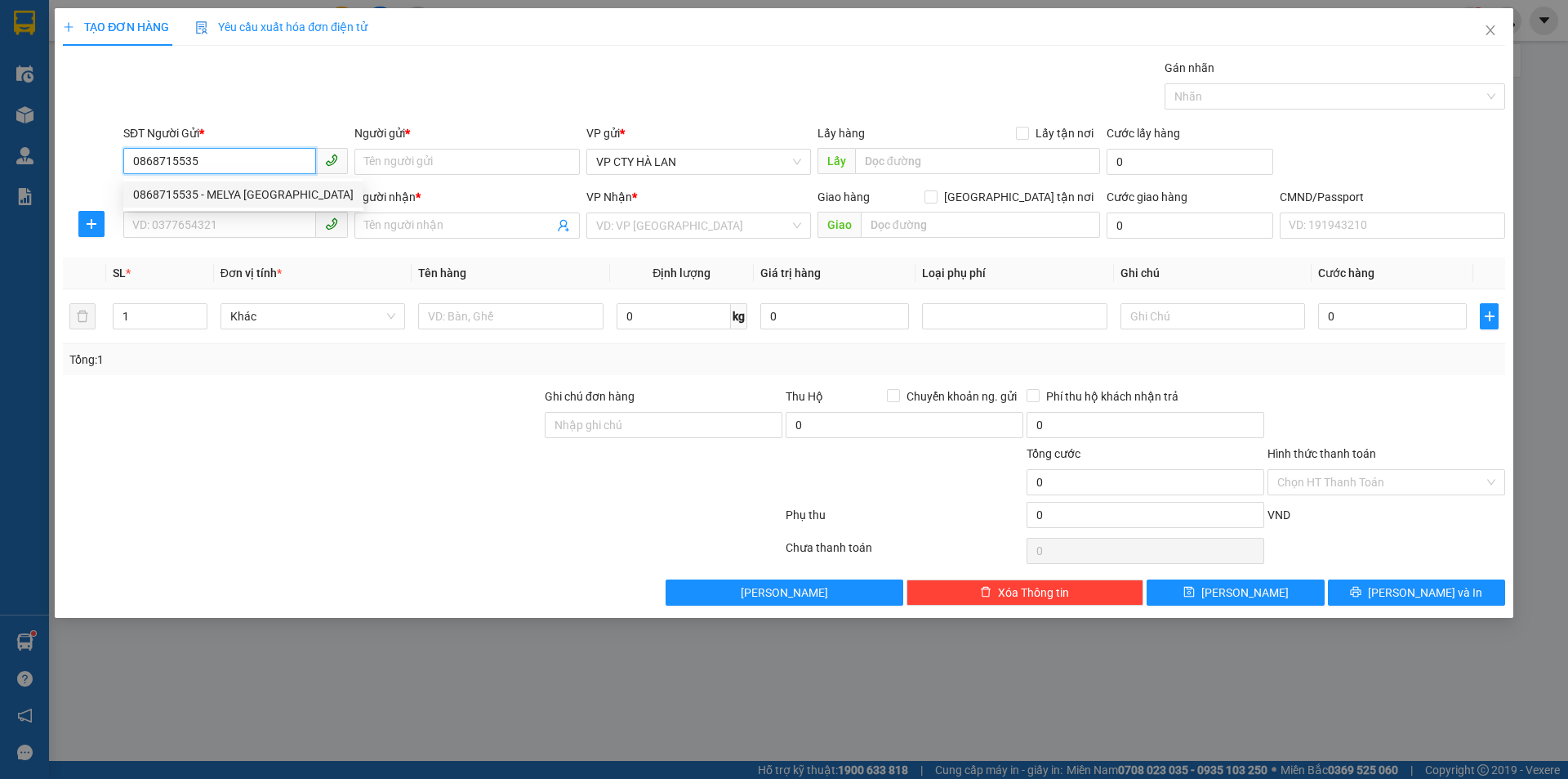
type input "30.000"
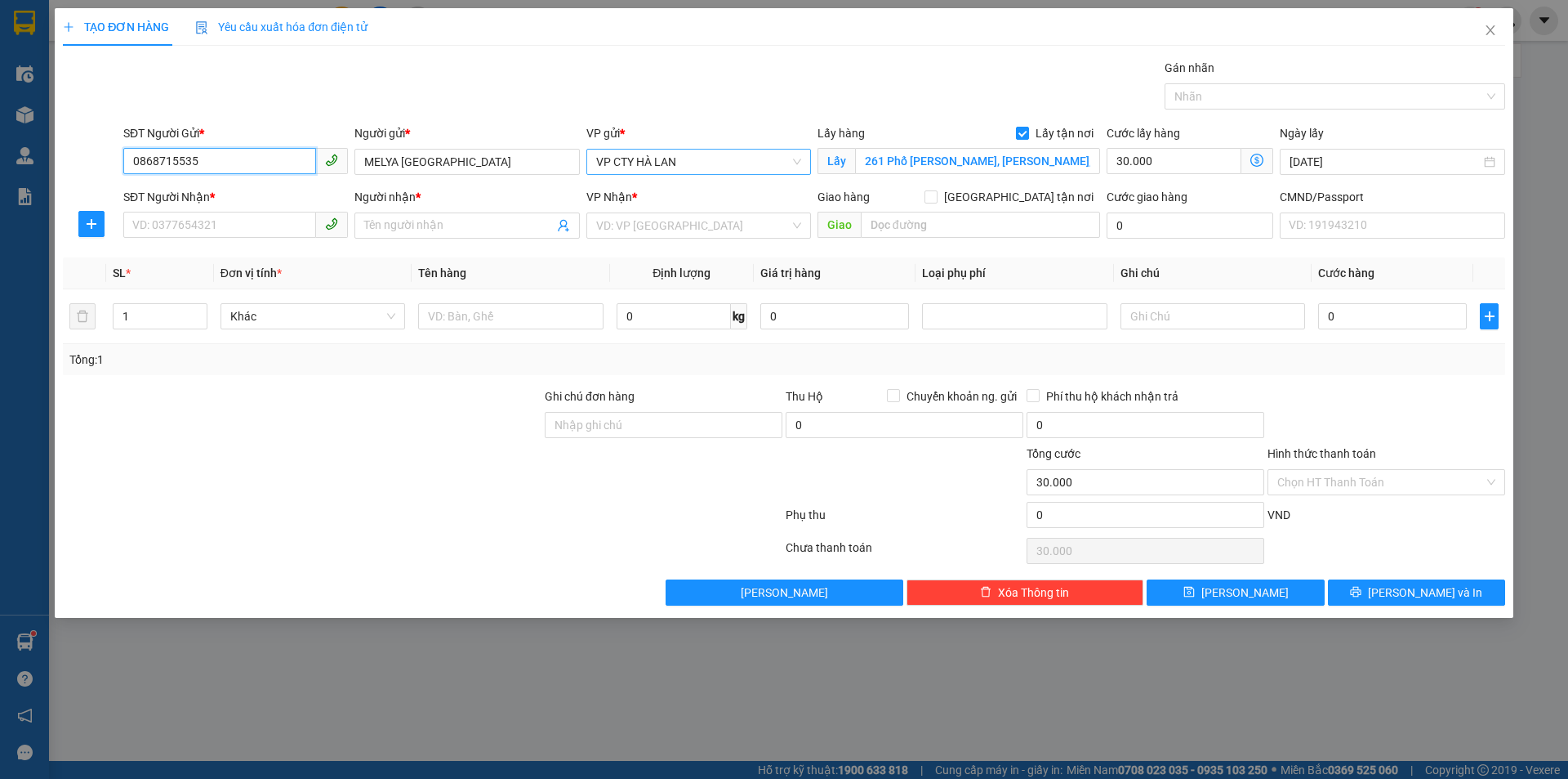
click at [680, 156] on span "VP CTY HÀ LAN" at bounding box center [699, 162] width 205 height 25
type input "0868715535"
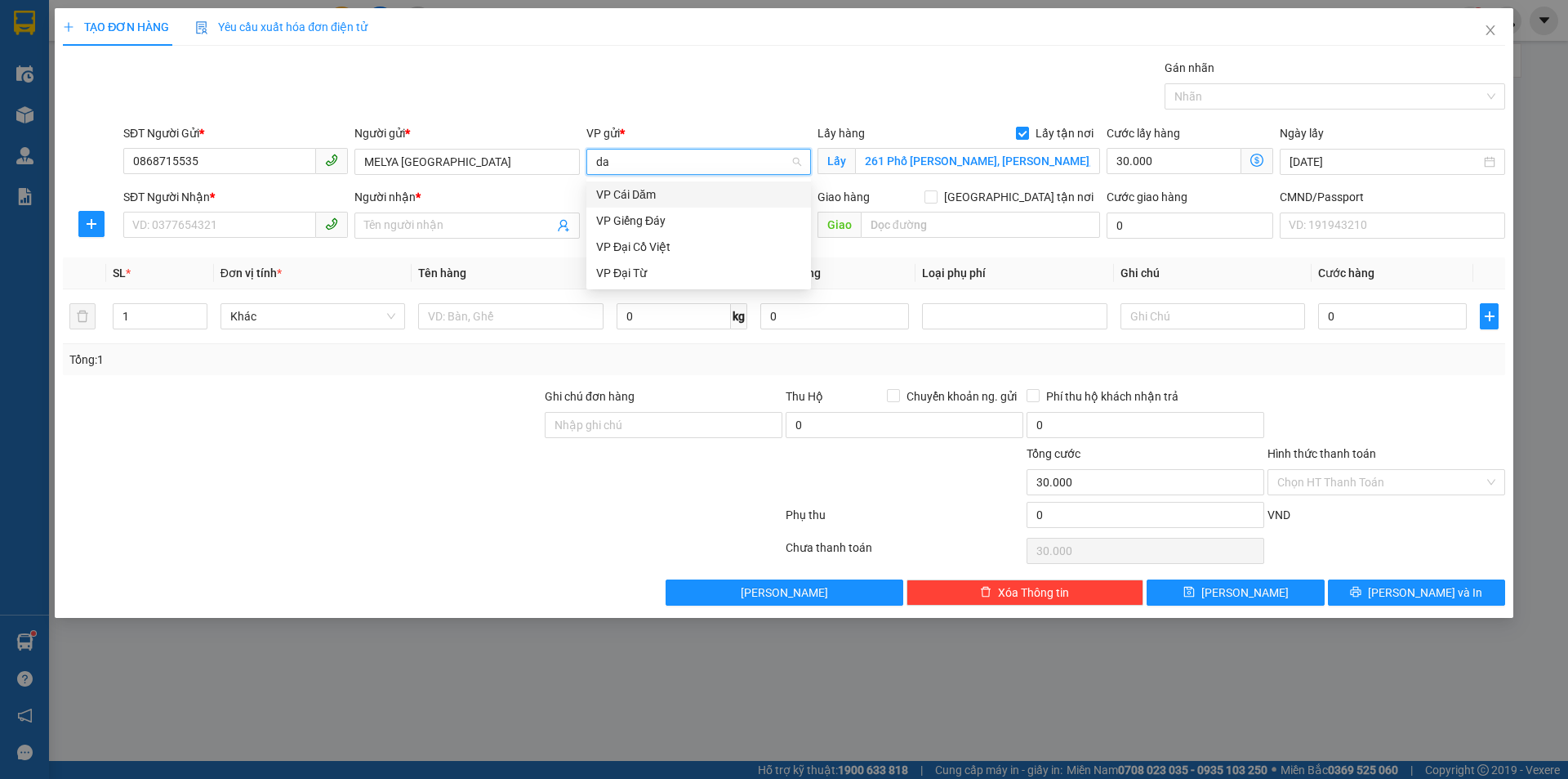
type input "dai"
click at [683, 196] on div "VP Đại Cồ Việt" at bounding box center [699, 194] width 205 height 18
click at [239, 222] on input "SĐT Người Nhận *" at bounding box center [219, 224] width 193 height 26
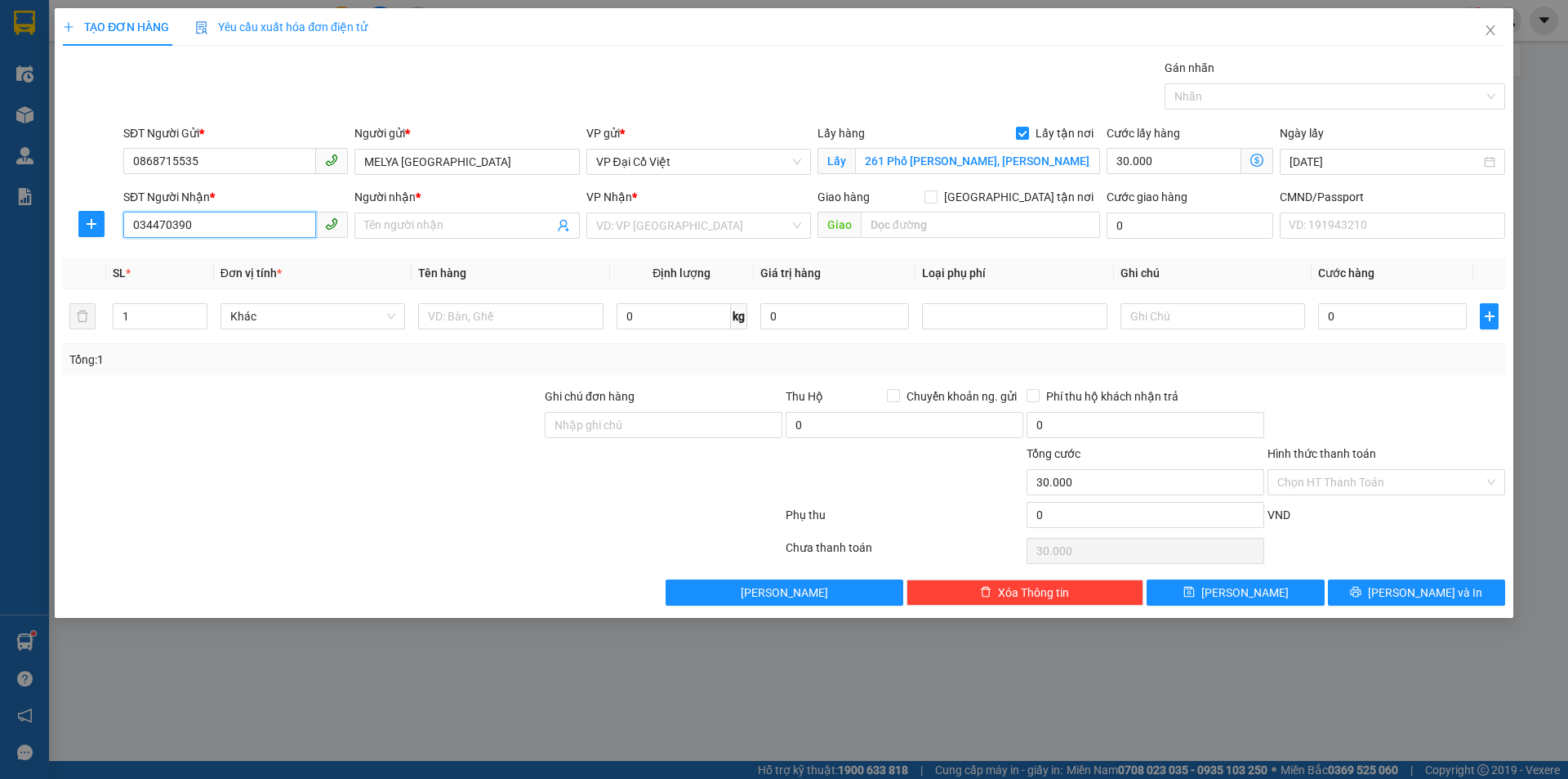
type input "0344703902"
drag, startPoint x: 243, startPoint y: 255, endPoint x: 252, endPoint y: 293, distance: 39.1
click at [243, 255] on div "0344703902 - OANH MELYATN" at bounding box center [236, 257] width 205 height 18
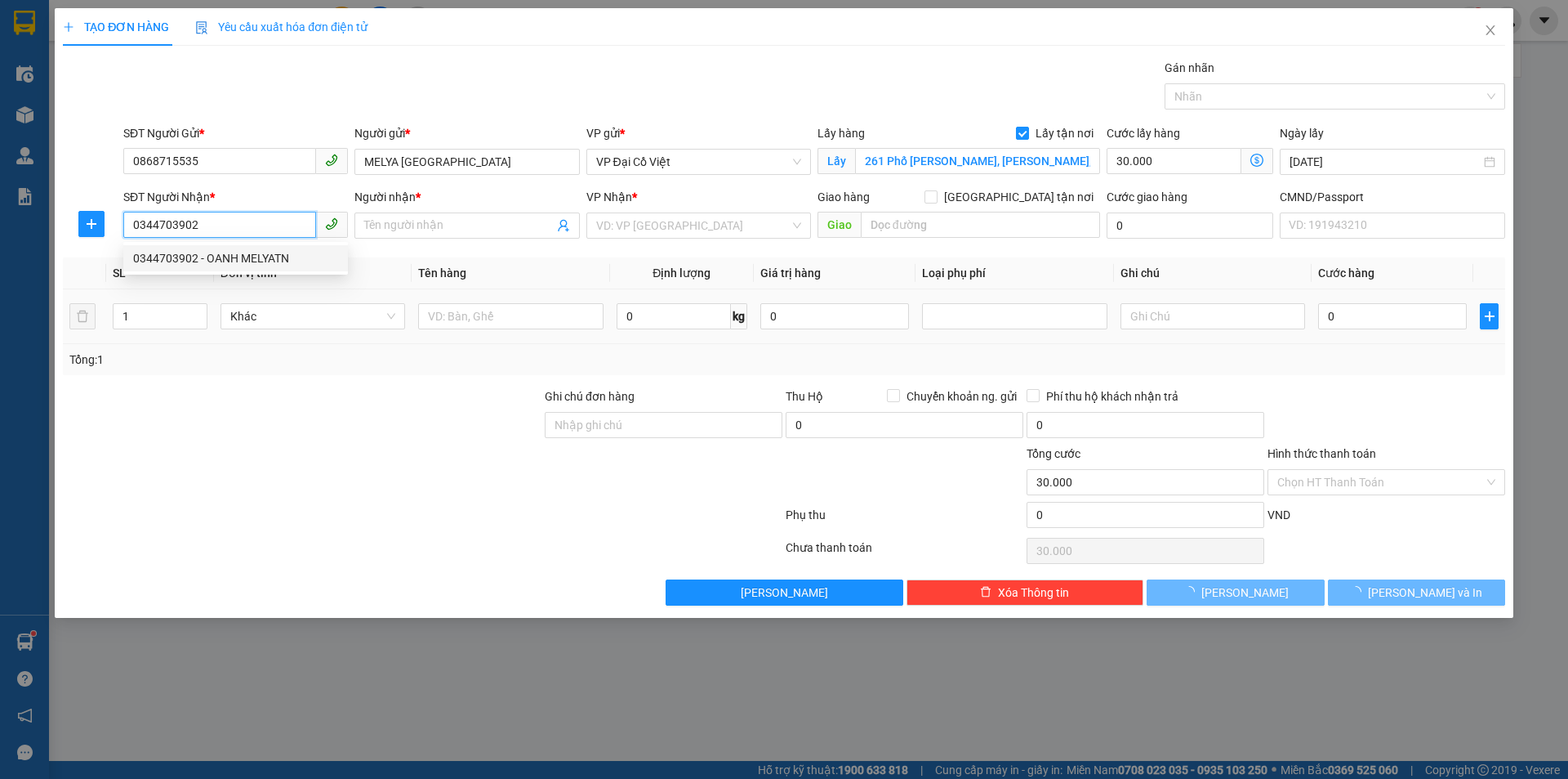
type input "OANH MELYATN"
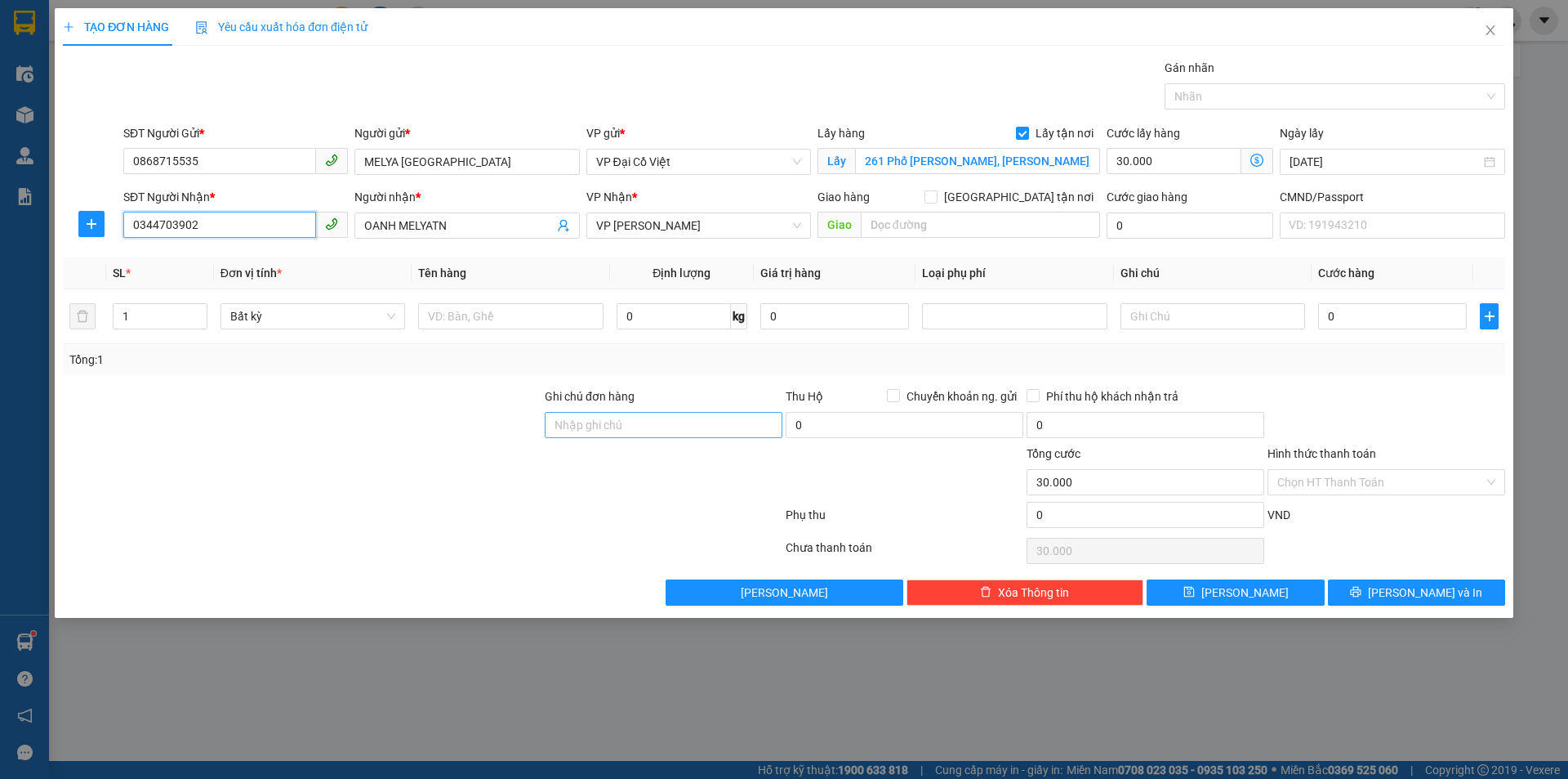
type input "0344703902"
click at [645, 423] on input "Ghi chú đơn hàng" at bounding box center [663, 425] width 238 height 26
click at [578, 429] on input "0336754345" at bounding box center [663, 425] width 238 height 26
type input "0336754345"
click at [1356, 324] on input "0" at bounding box center [1392, 316] width 149 height 26
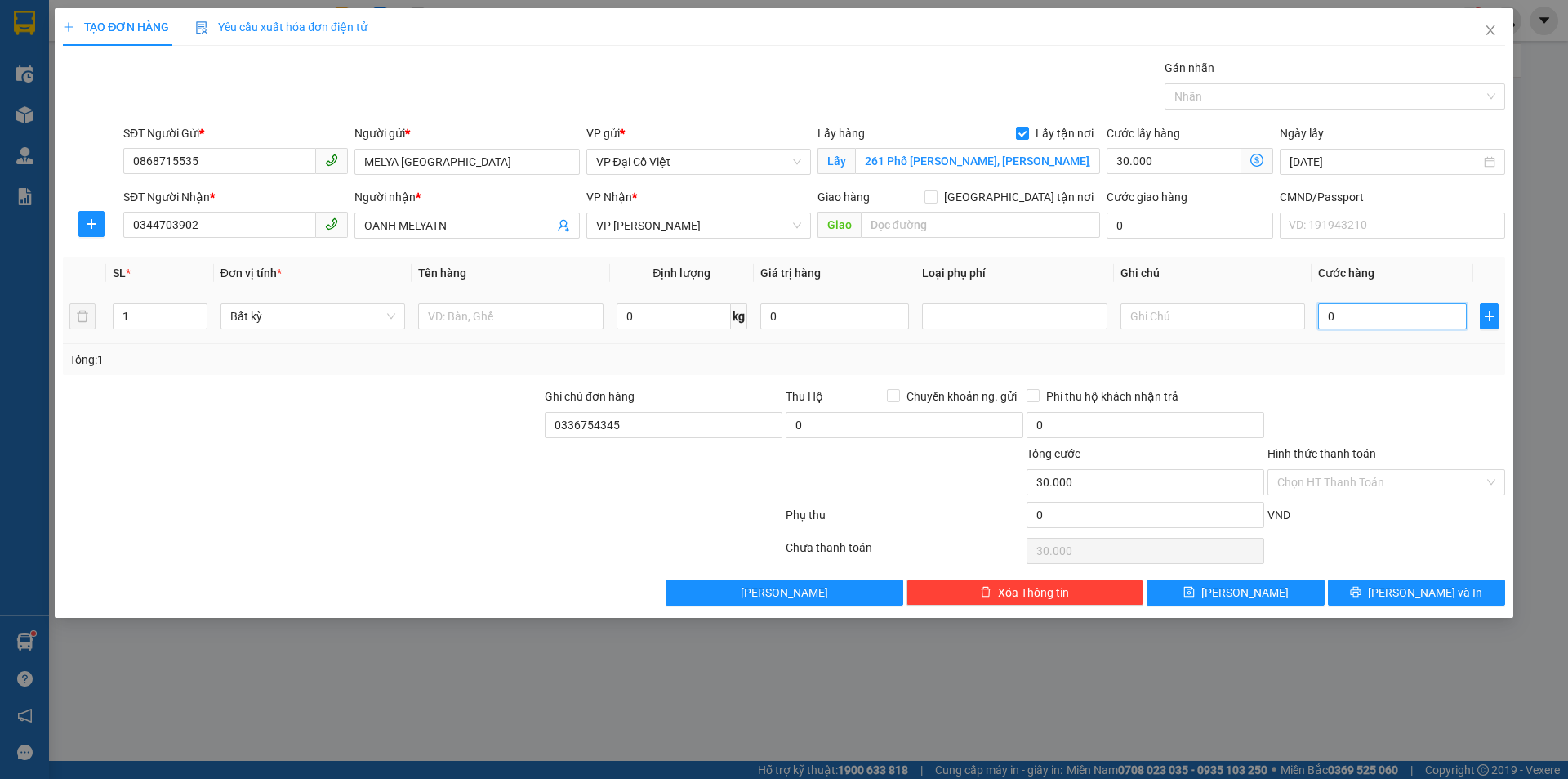
type input "3"
type input "30.003"
type input "35"
type input "30.035"
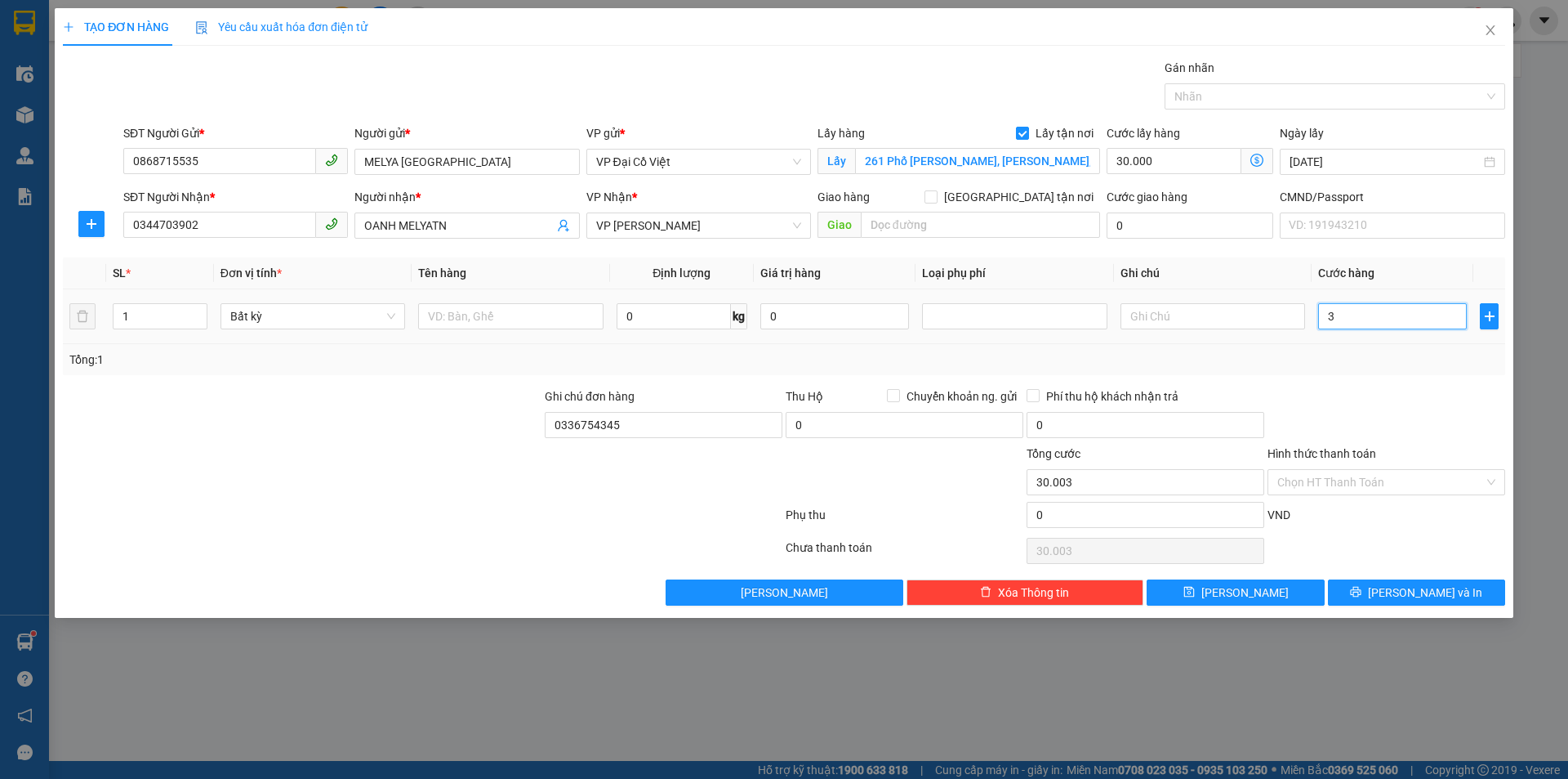
type input "30.035"
type input "35.000"
type input "65.000"
click at [1356, 365] on div "Tổng: 1" at bounding box center [784, 359] width 1430 height 18
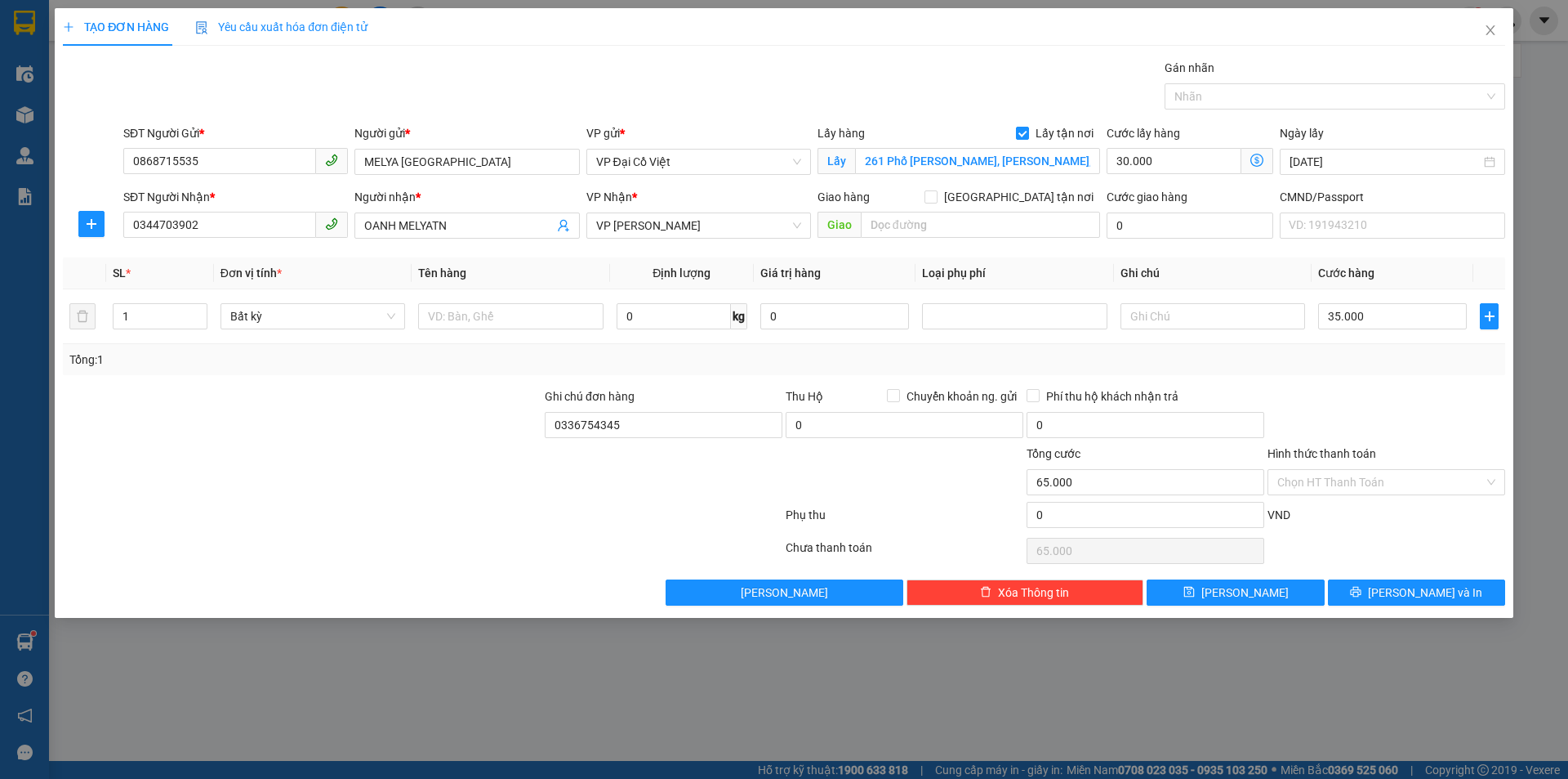
click at [1262, 159] on icon "dollar-circle" at bounding box center [1257, 160] width 13 height 13
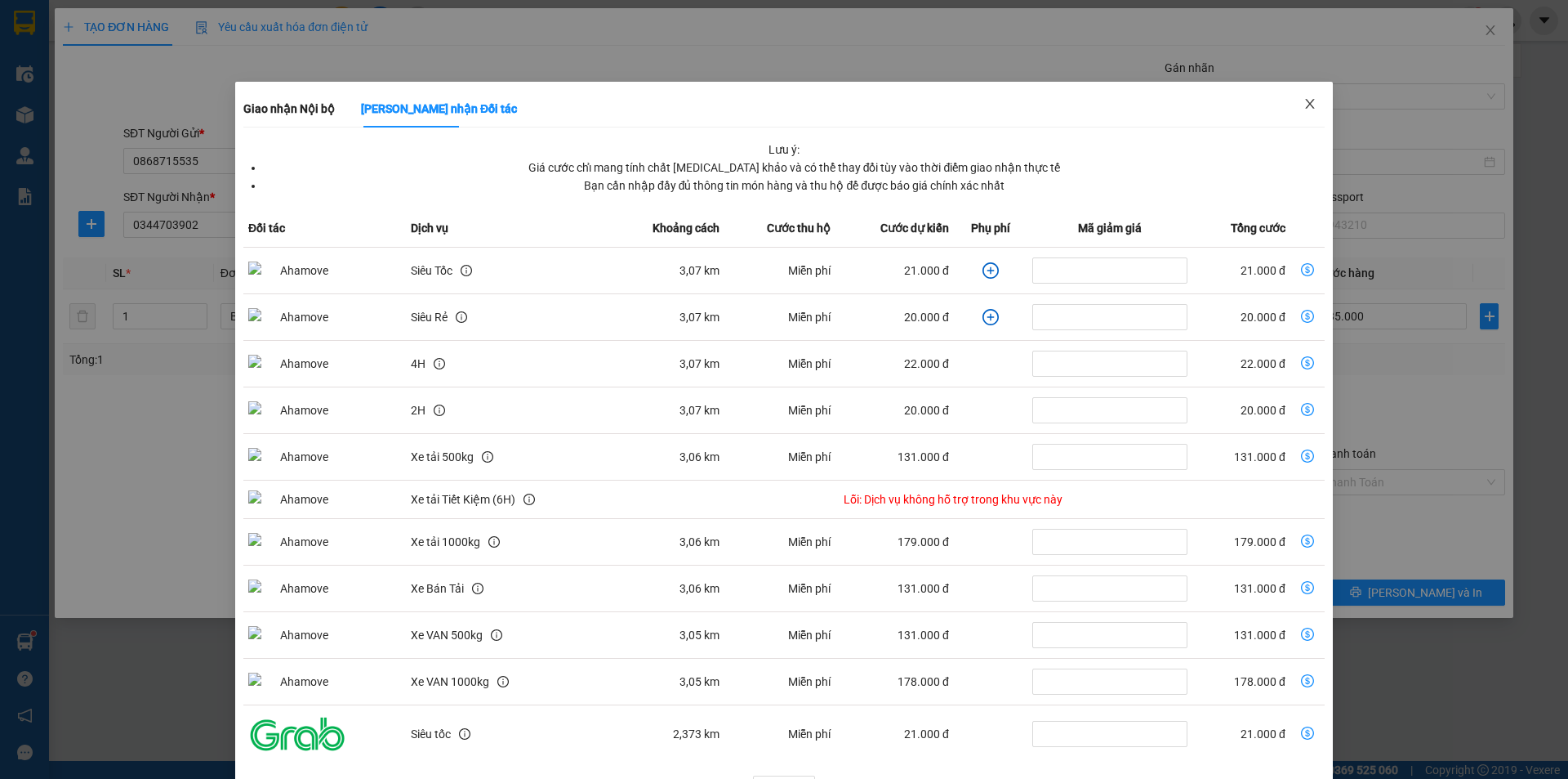
click at [1308, 103] on span "Close" at bounding box center [1311, 105] width 46 height 46
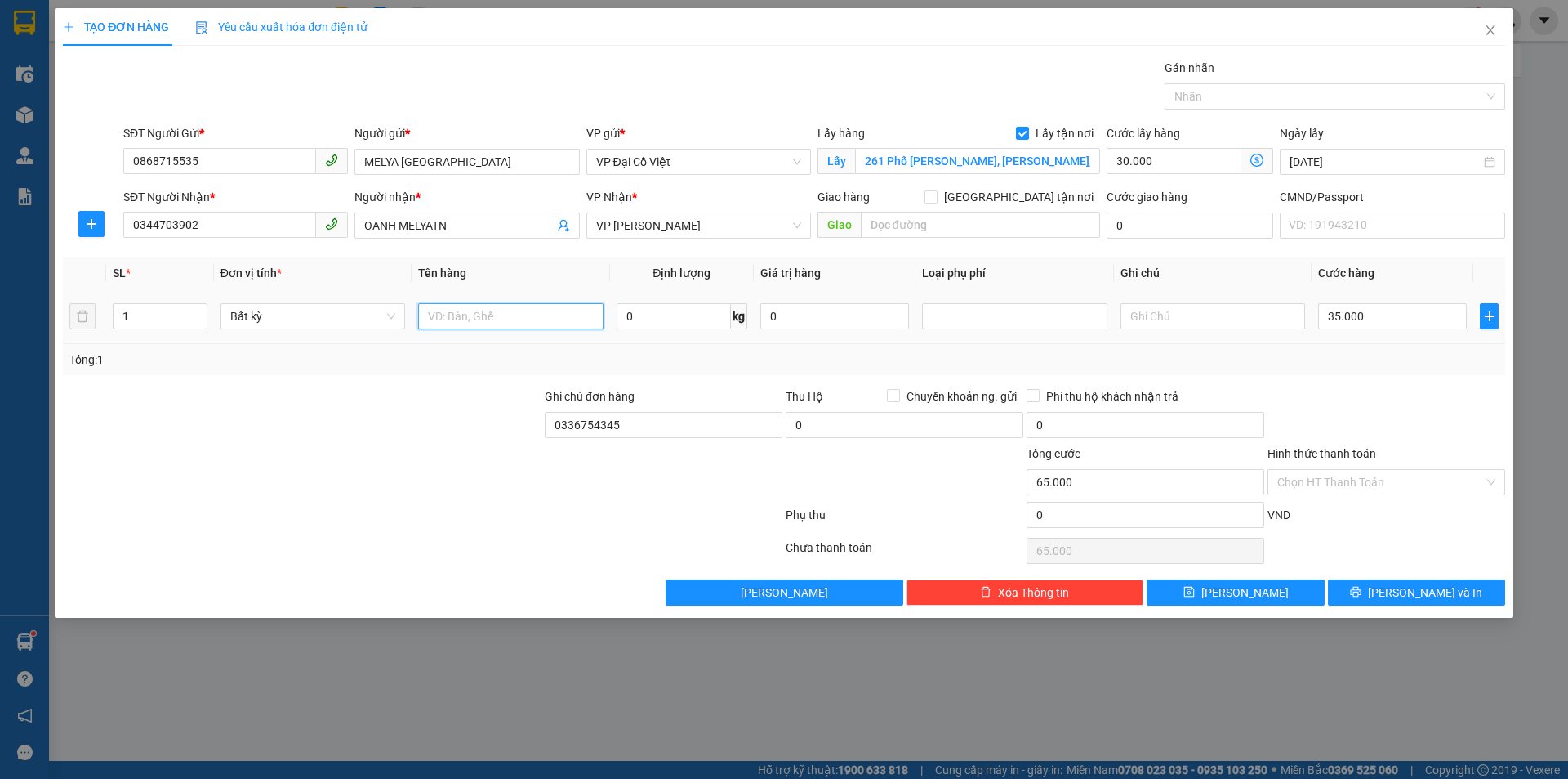
click at [570, 323] on input "text" at bounding box center [511, 316] width 184 height 26
type input "bọc váy"
type input "1"
click at [916, 490] on div at bounding box center [905, 474] width 241 height 58
click at [1368, 586] on button "[PERSON_NAME] và In" at bounding box center [1416, 592] width 178 height 26
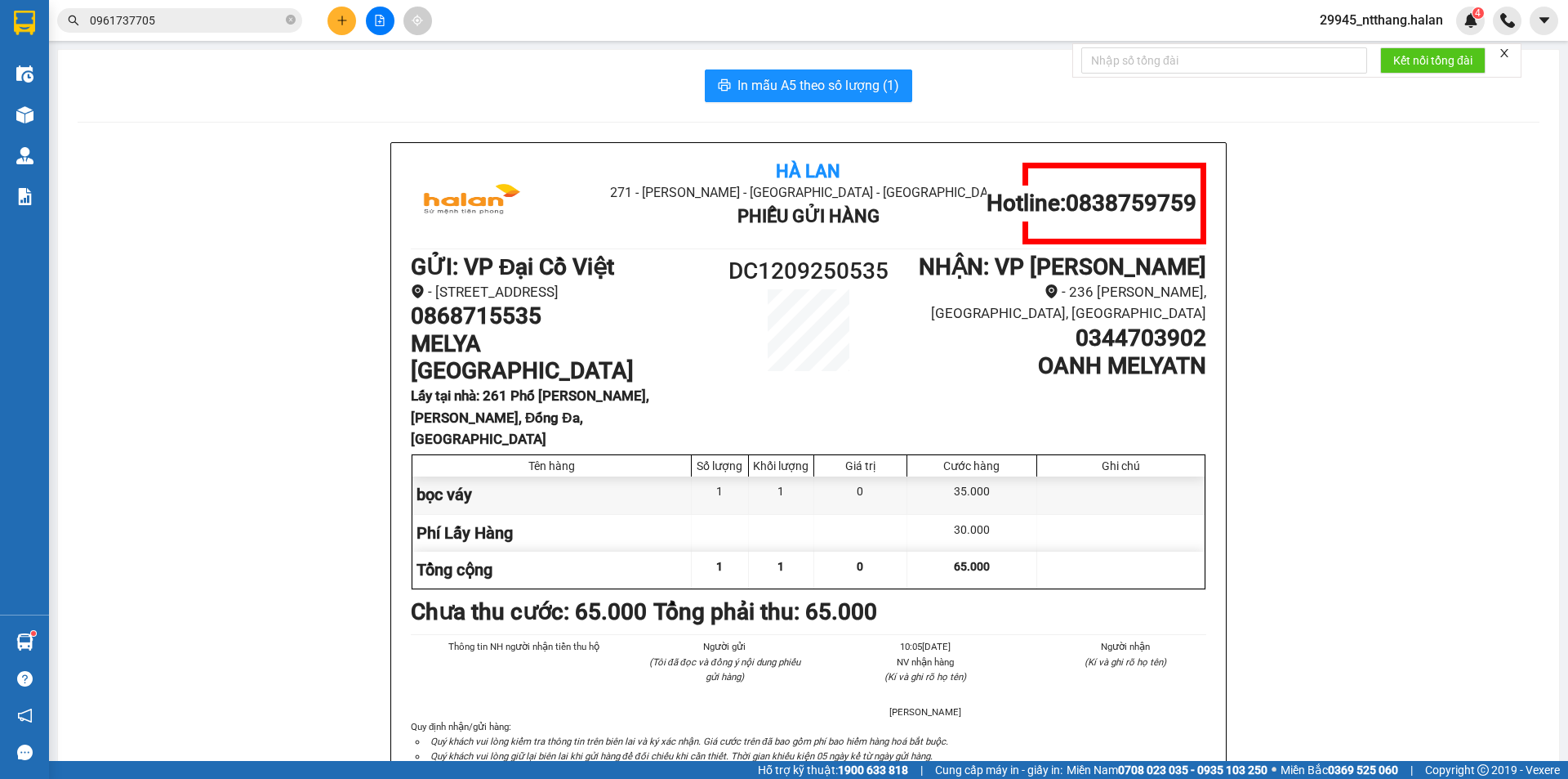
click at [161, 26] on input "0961737705" at bounding box center [186, 20] width 193 height 18
click at [162, 26] on input "0961737705" at bounding box center [186, 20] width 193 height 18
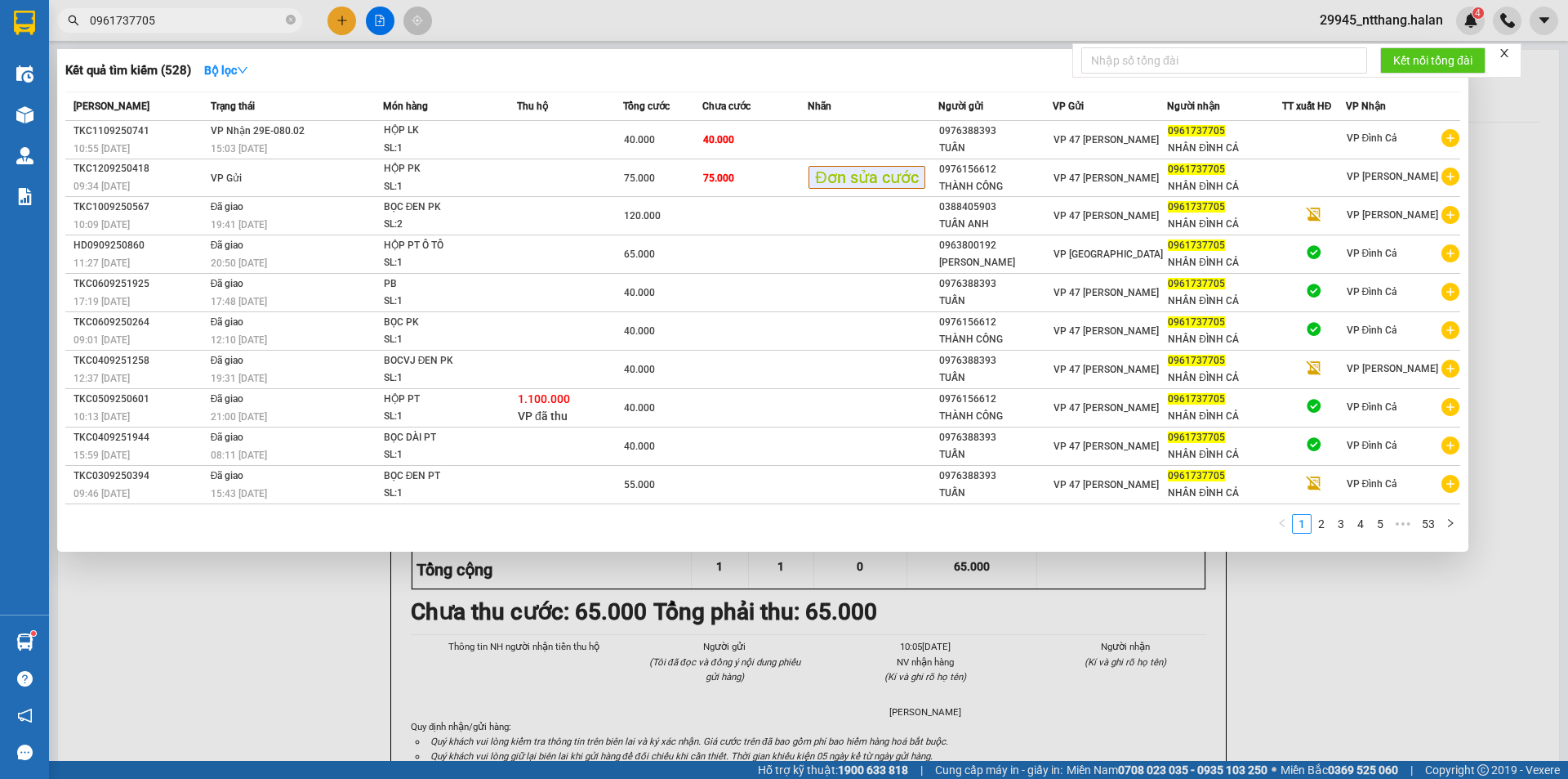
click at [168, 27] on input "0961737705" at bounding box center [186, 20] width 193 height 18
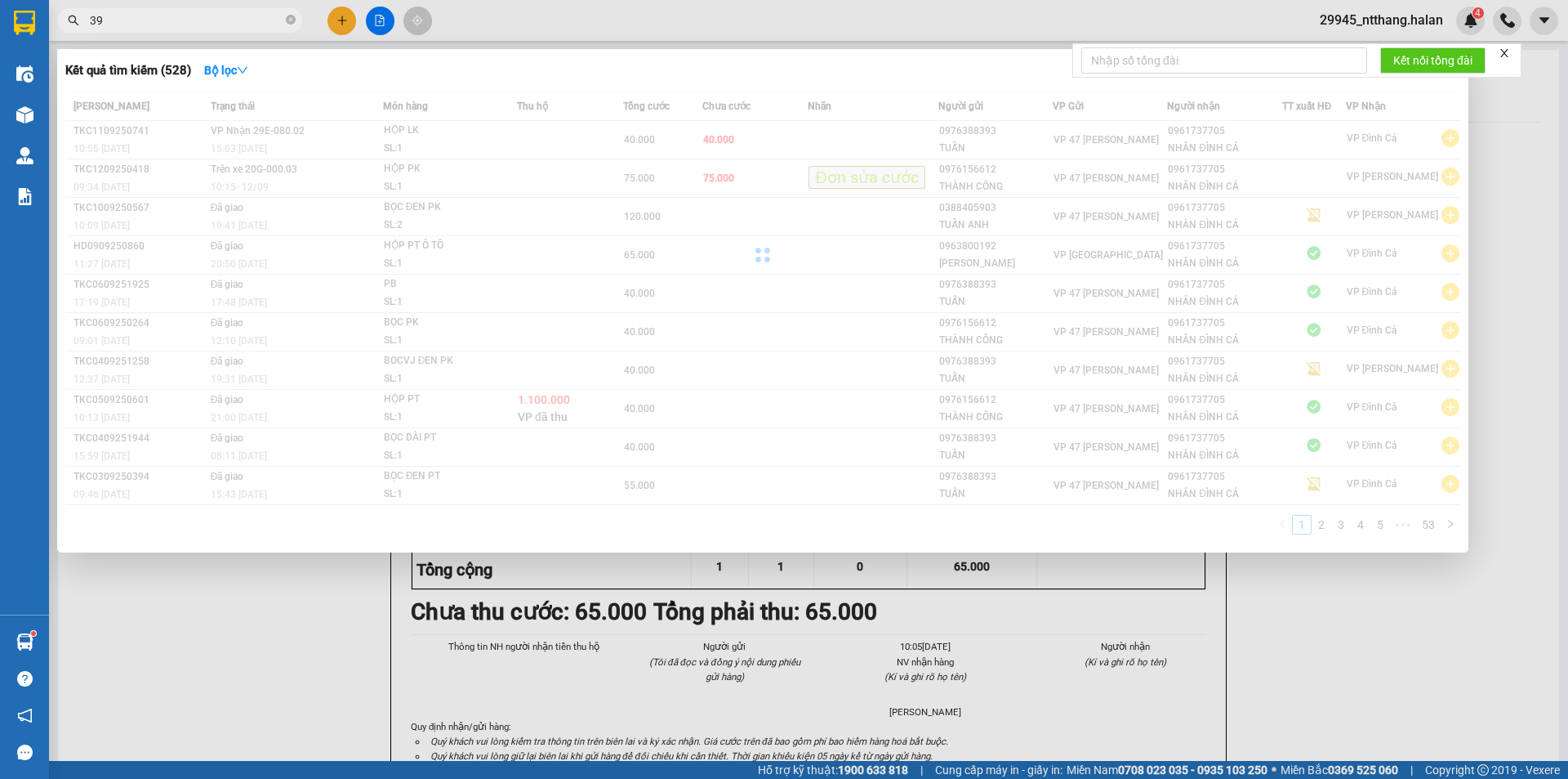
type input "3"
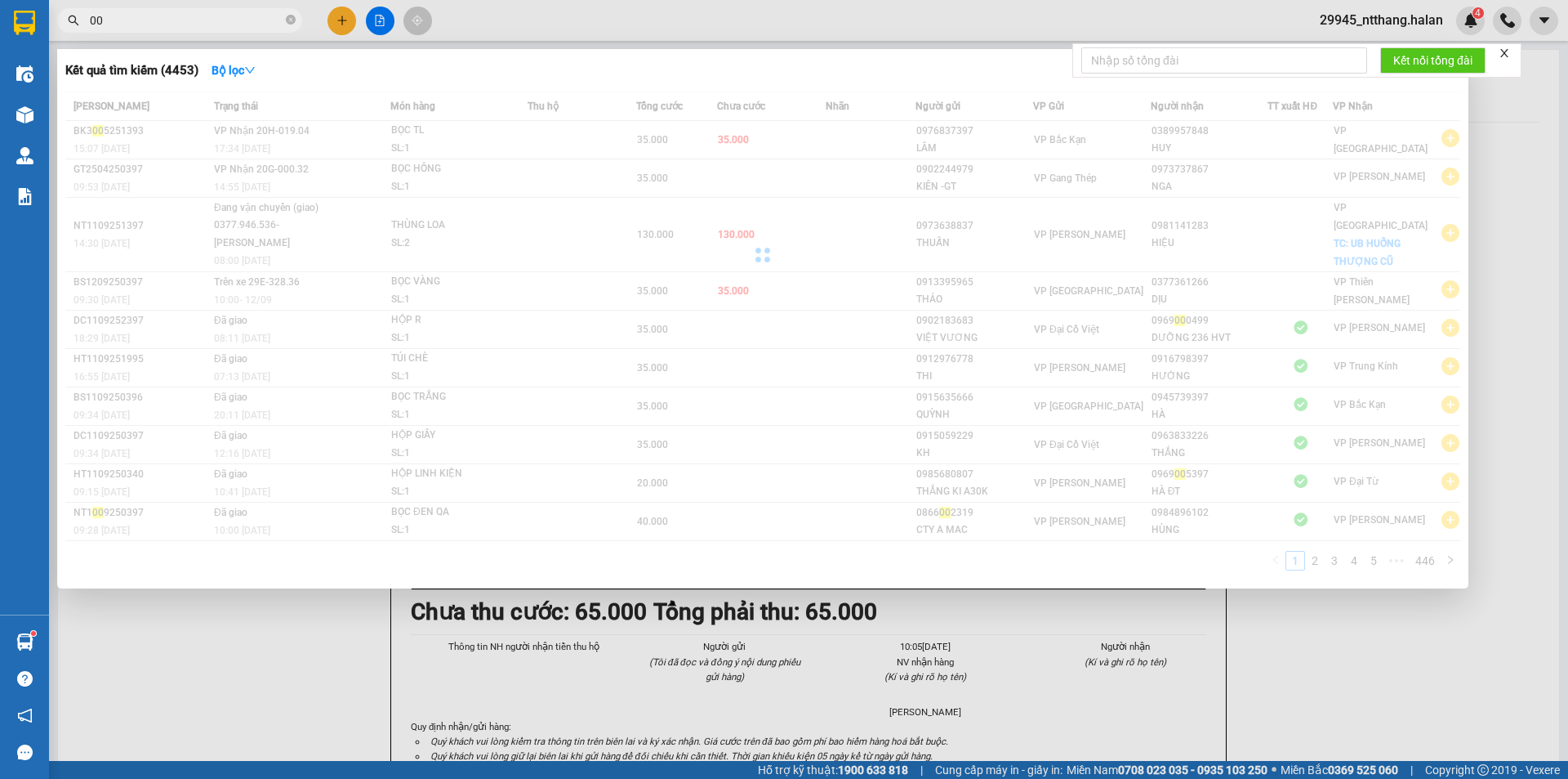
type input "0"
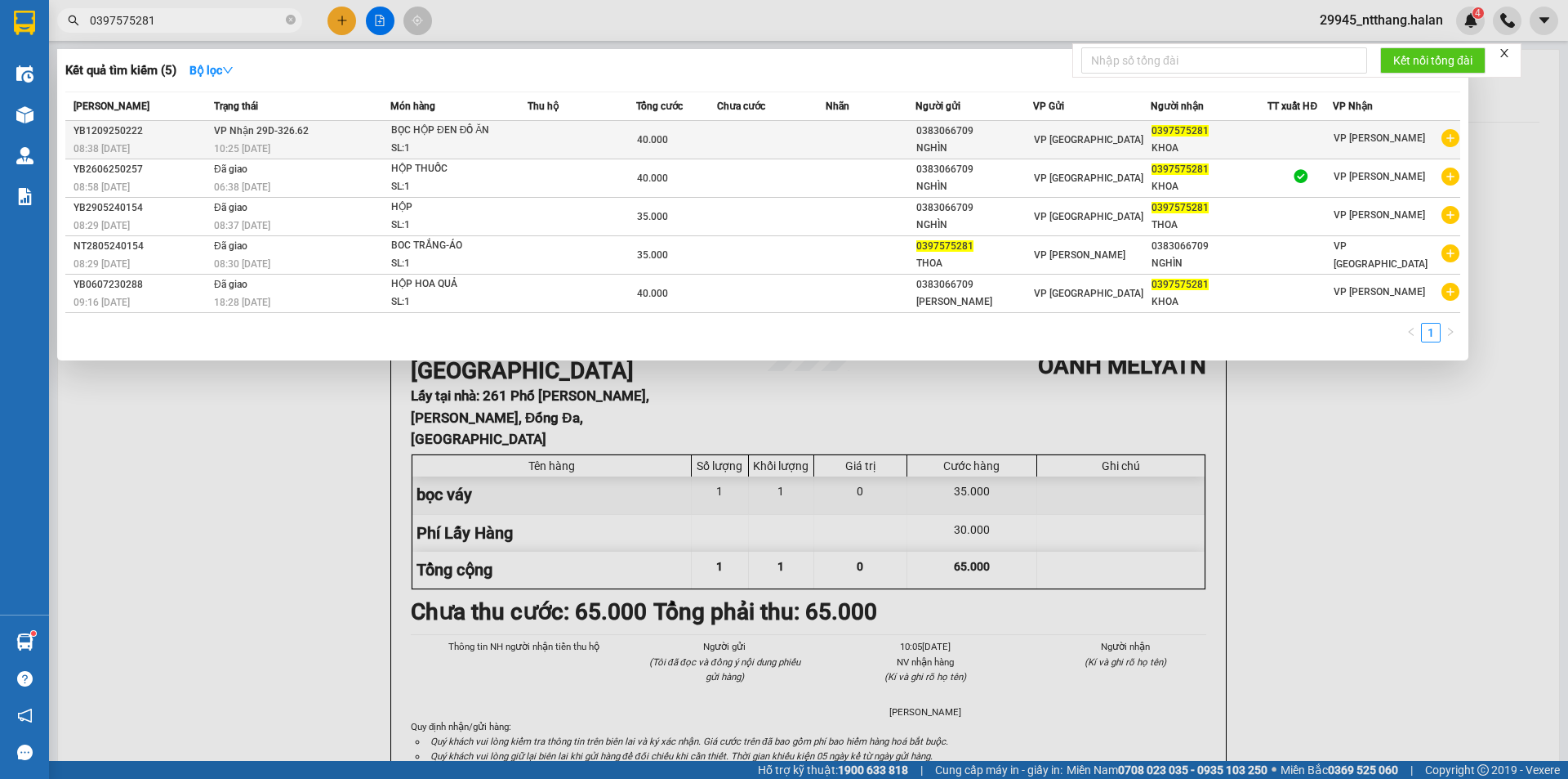
type input "0397575281"
click at [867, 130] on td at bounding box center [871, 140] width 90 height 38
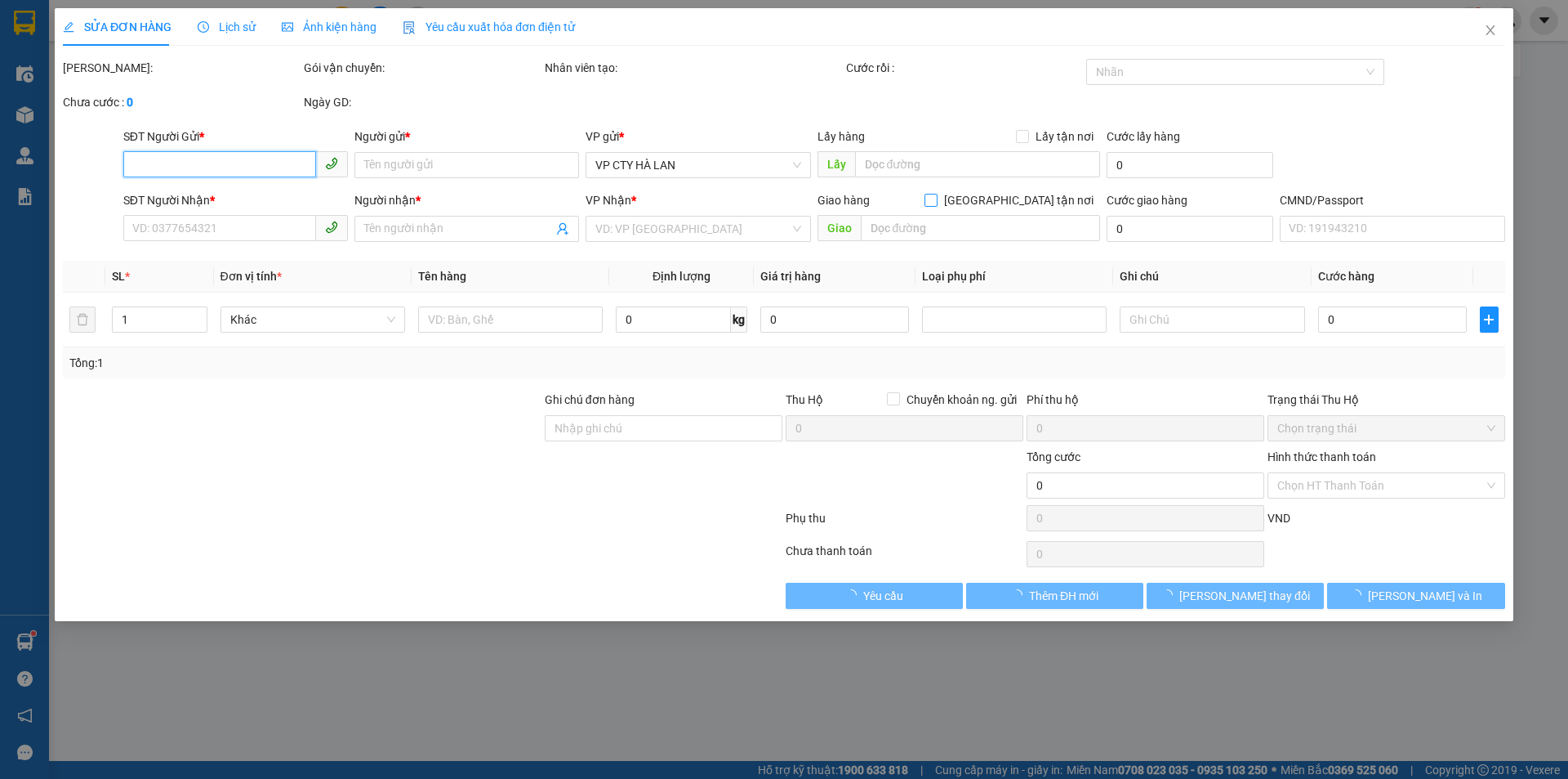
type input "0383066709"
type input "NGHÌN"
type input "0397575281"
type input "KHOA"
type input "40.000"
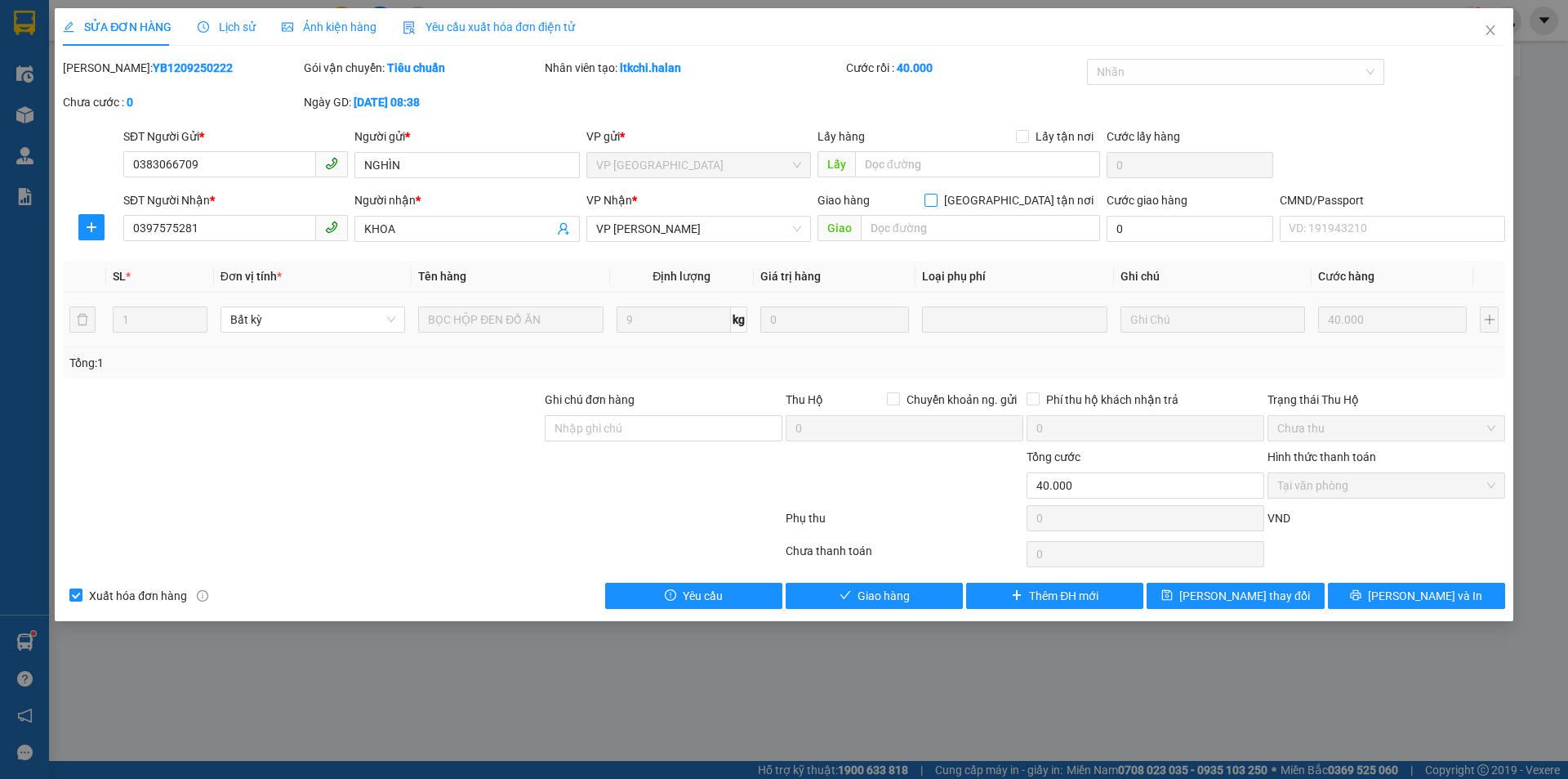
click at [936, 202] on input "[GEOGRAPHIC_DATA] tận nơi" at bounding box center [930, 200] width 12 height 12
checkbox input "true"
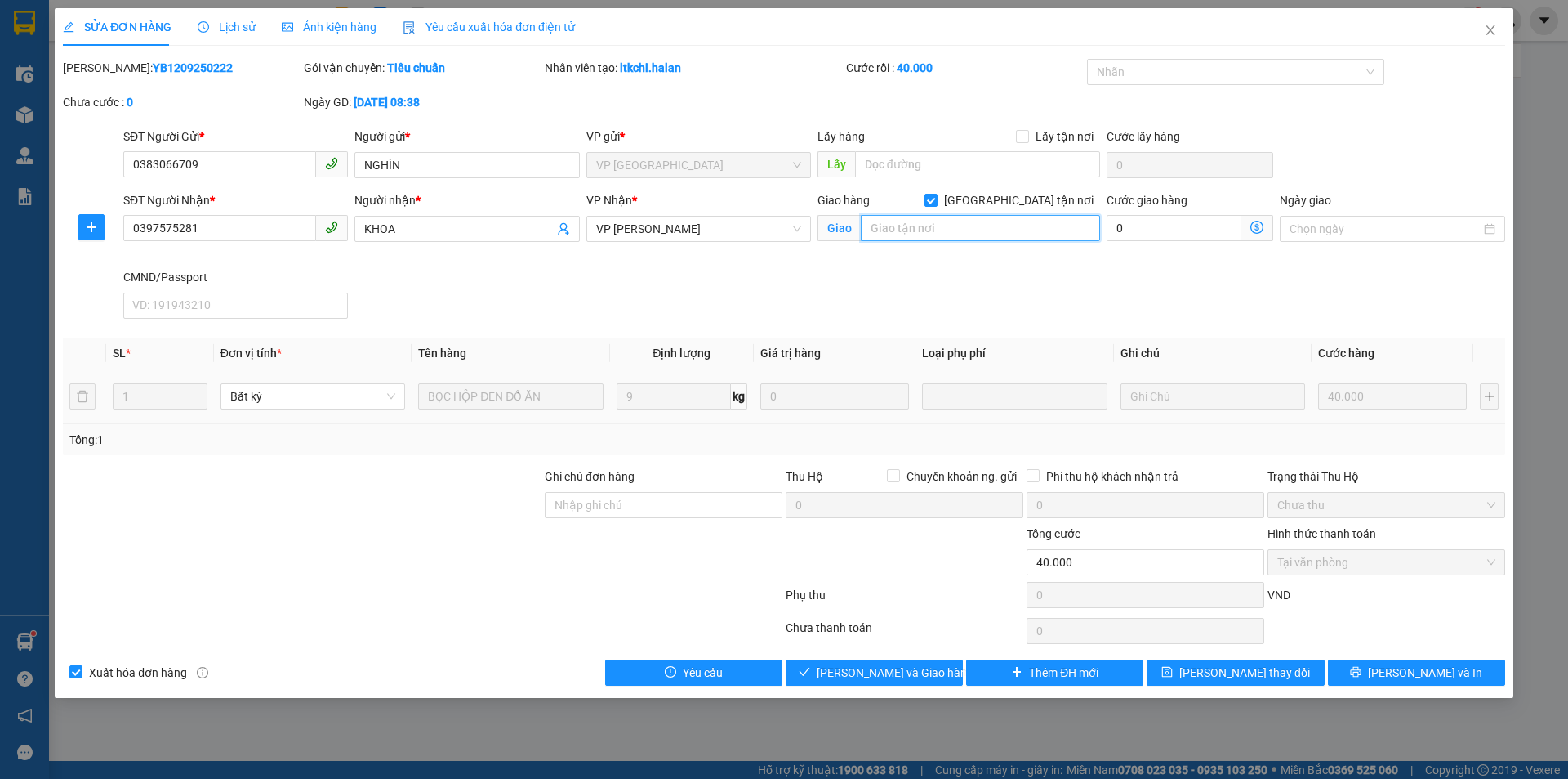
click at [991, 229] on input "text" at bounding box center [980, 228] width 239 height 26
click at [902, 218] on input "text" at bounding box center [980, 228] width 239 height 26
paste input "Chung Cư EcoDream, Ng. 300 Đ. Nguyễn Xiển, Tân Triều, Thanh Trì, Hà Nội, Việt N…"
type input "Chung Cư EcoDream, Ng. 300 Đ. Nguyễn Xiển, Tân Triều, Thanh Trì, Hà Nội, Việt N…"
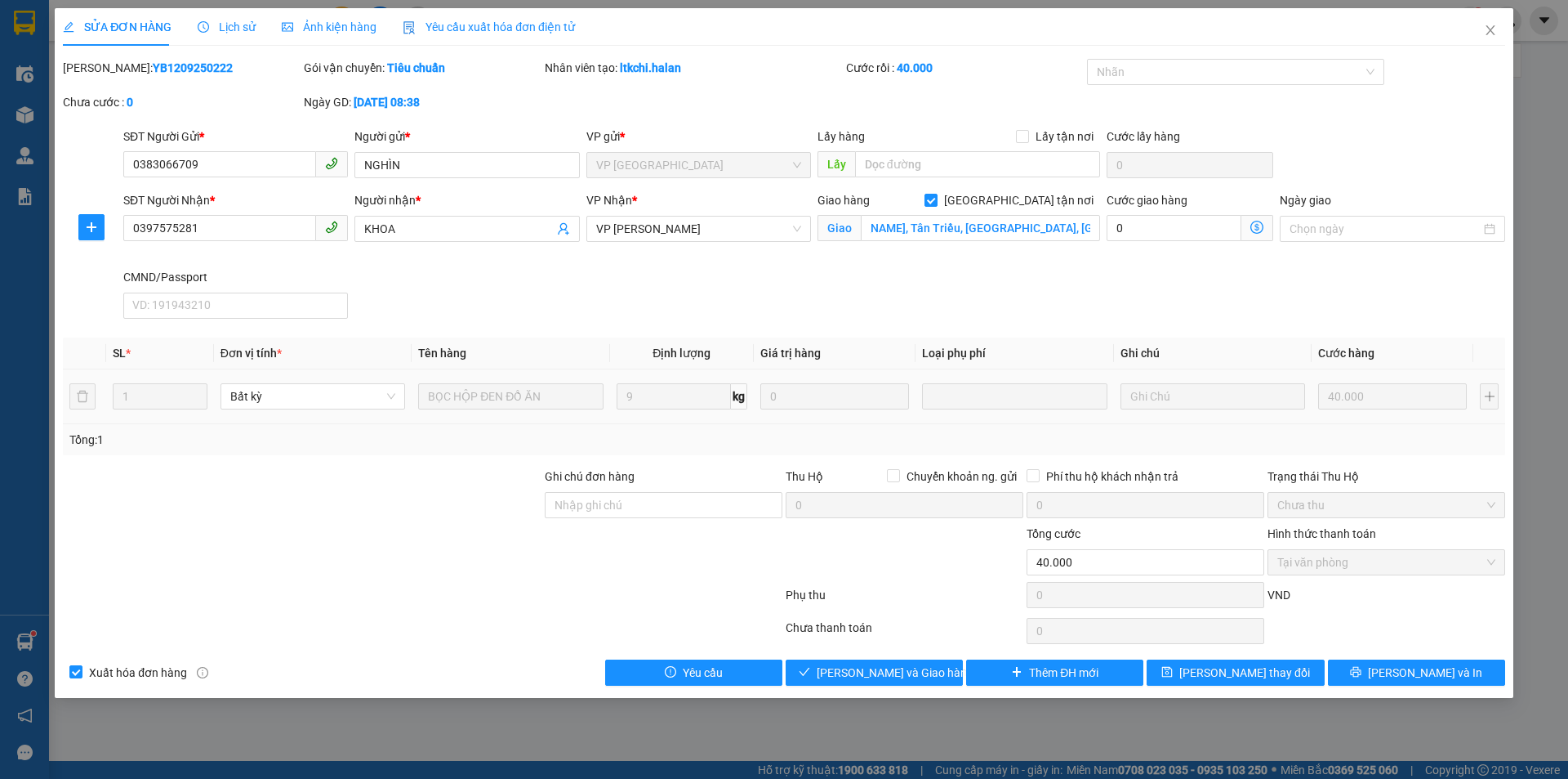
scroll to position [0, 0]
click at [1252, 230] on icon "dollar-circle" at bounding box center [1257, 228] width 13 height 13
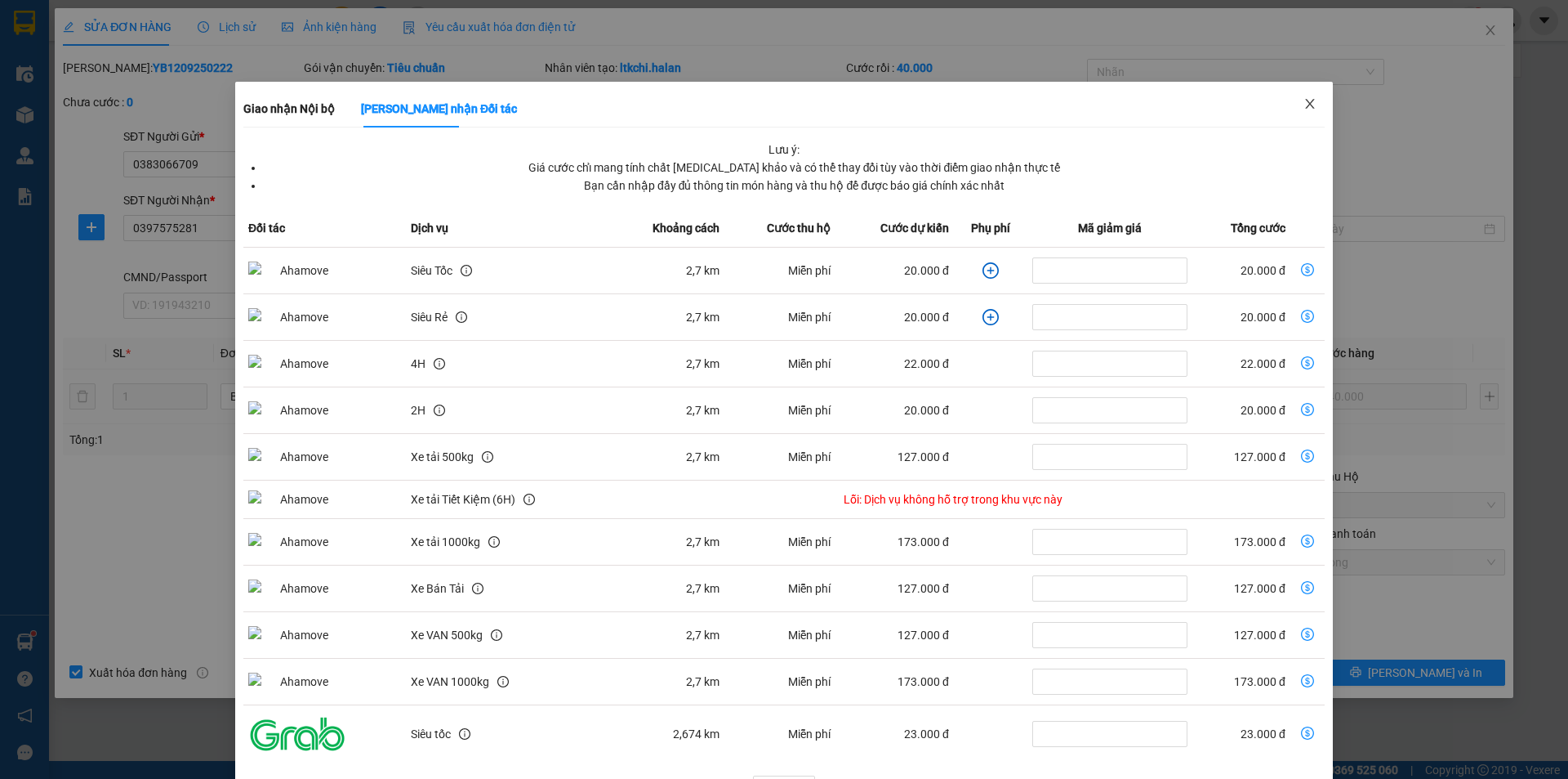
drag, startPoint x: 1302, startPoint y: 96, endPoint x: 1289, endPoint y: 145, distance: 50.7
click at [1304, 97] on span "Close" at bounding box center [1311, 105] width 46 height 46
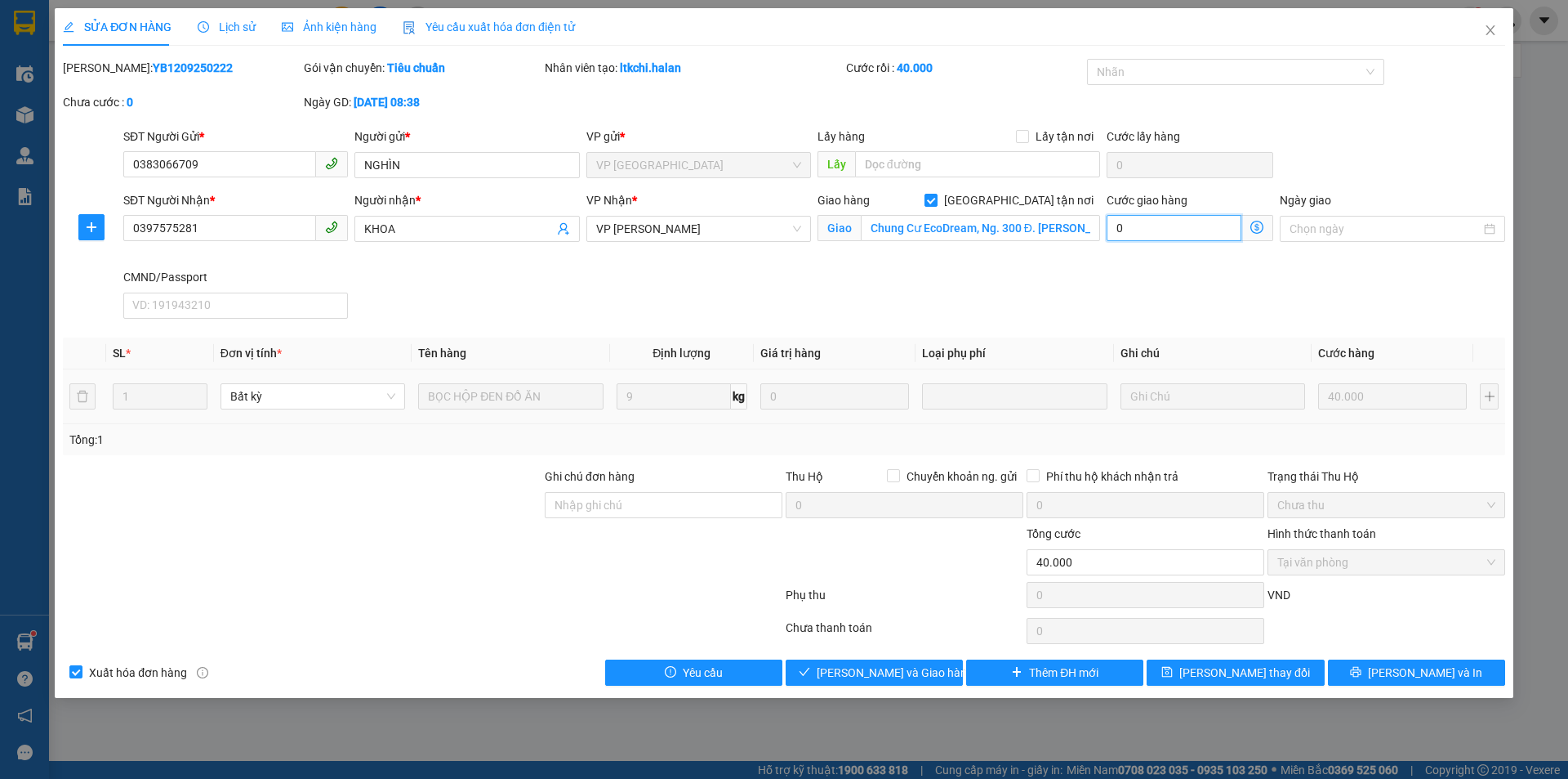
click at [1163, 229] on input "0" at bounding box center [1174, 228] width 134 height 26
type input "3"
type input "40.003"
type input "3"
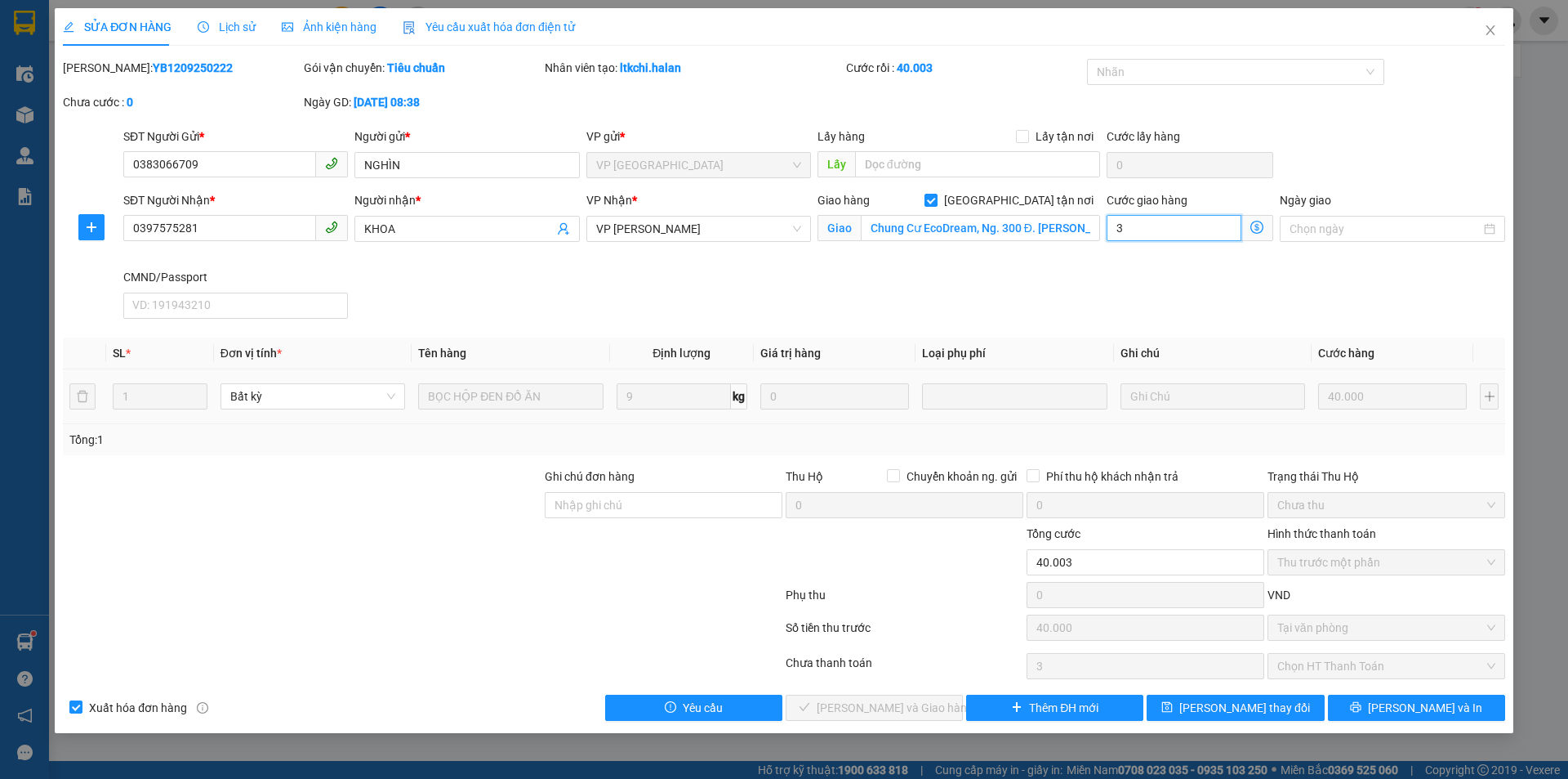
type input "40.030"
type input "30"
click at [1023, 300] on div "SĐT Người Nhận * 0397575281 Người nhận * KHOA VP Nhận * VP Nguyễn Trãi Giao hàn…" at bounding box center [814, 258] width 1388 height 134
type input "70.000"
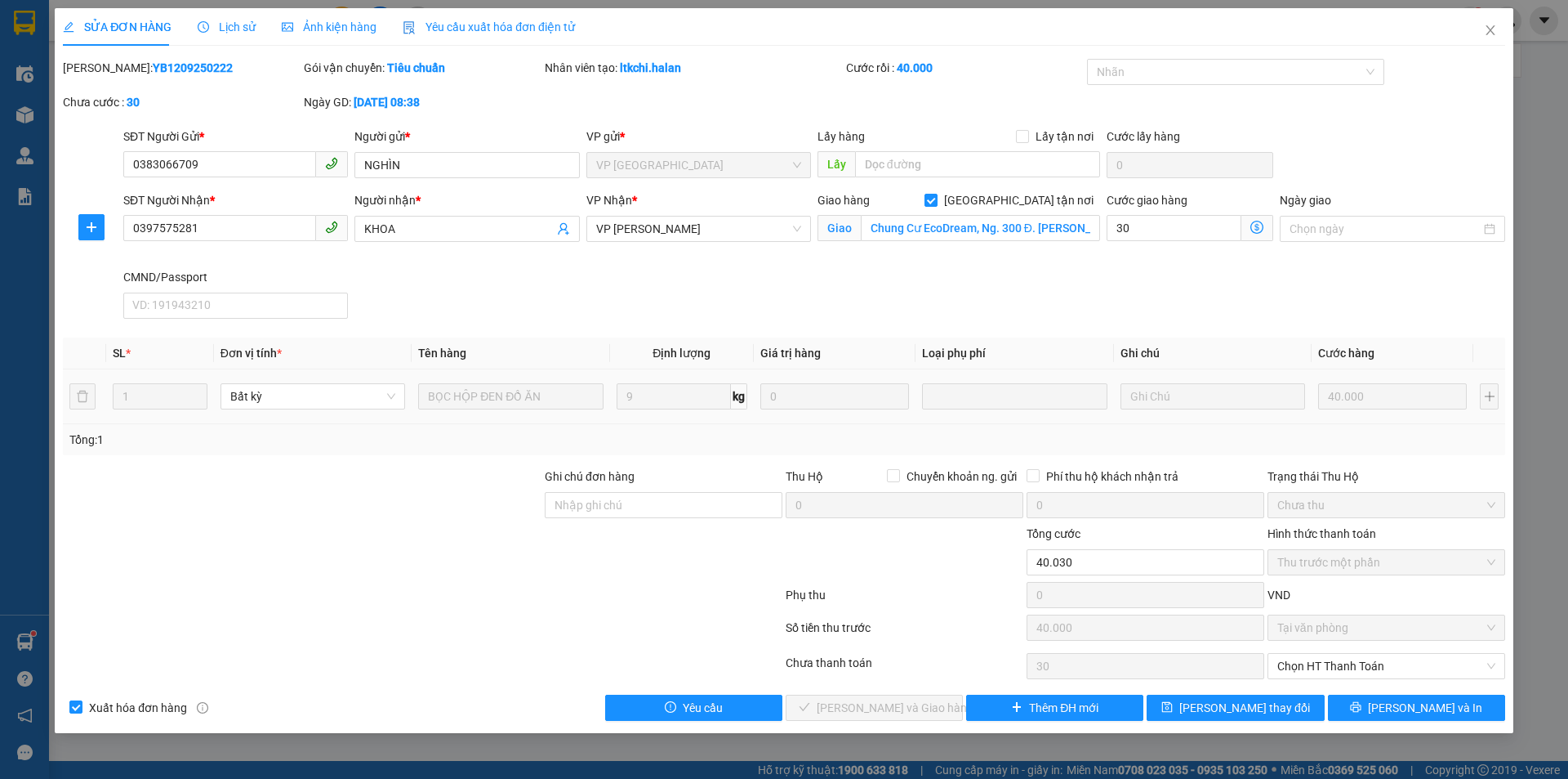
type input "30.000"
click at [1285, 703] on button "[PERSON_NAME] thay đổi" at bounding box center [1235, 707] width 178 height 26
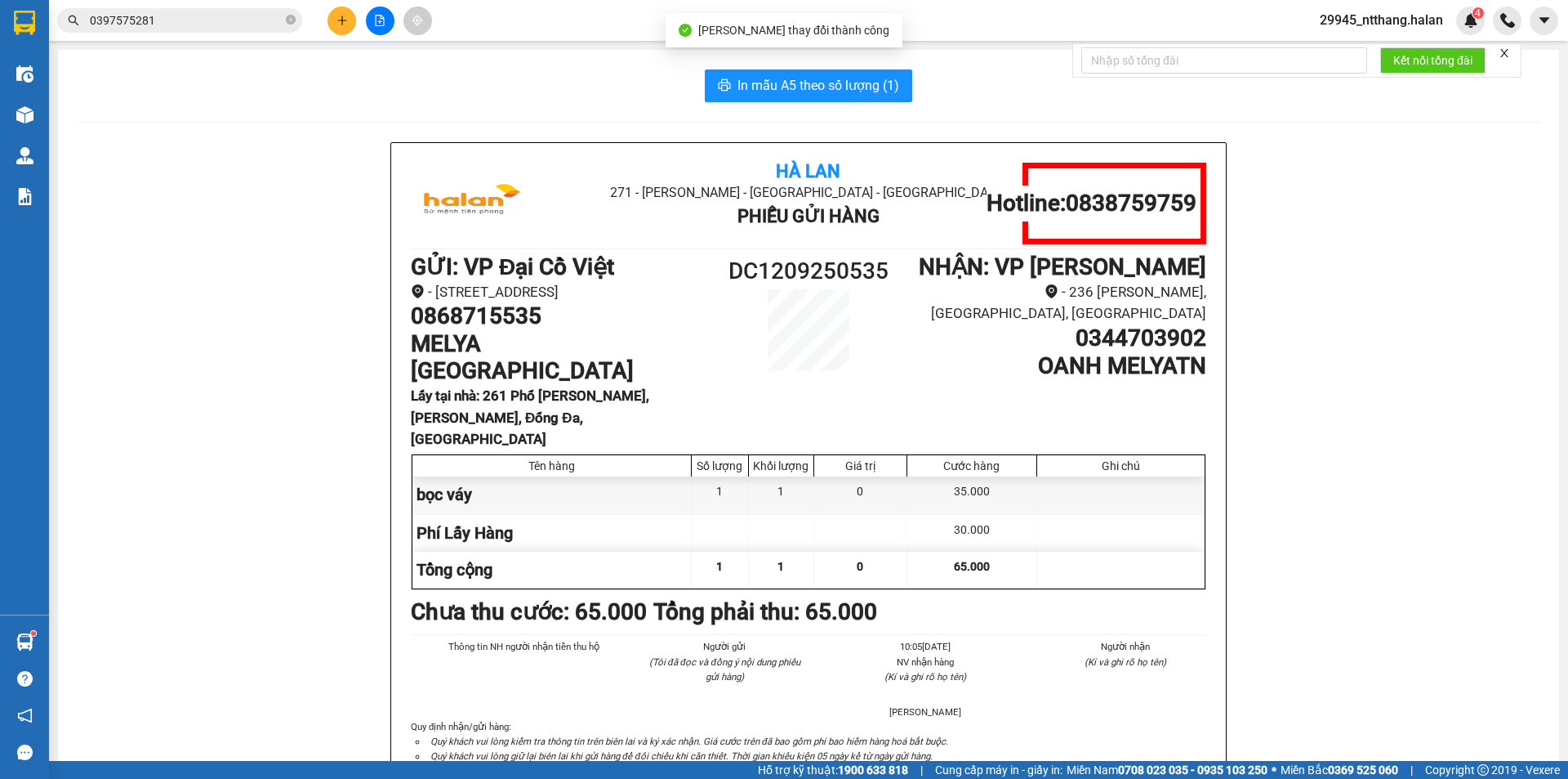
click at [193, 15] on input "0397575281" at bounding box center [186, 20] width 193 height 18
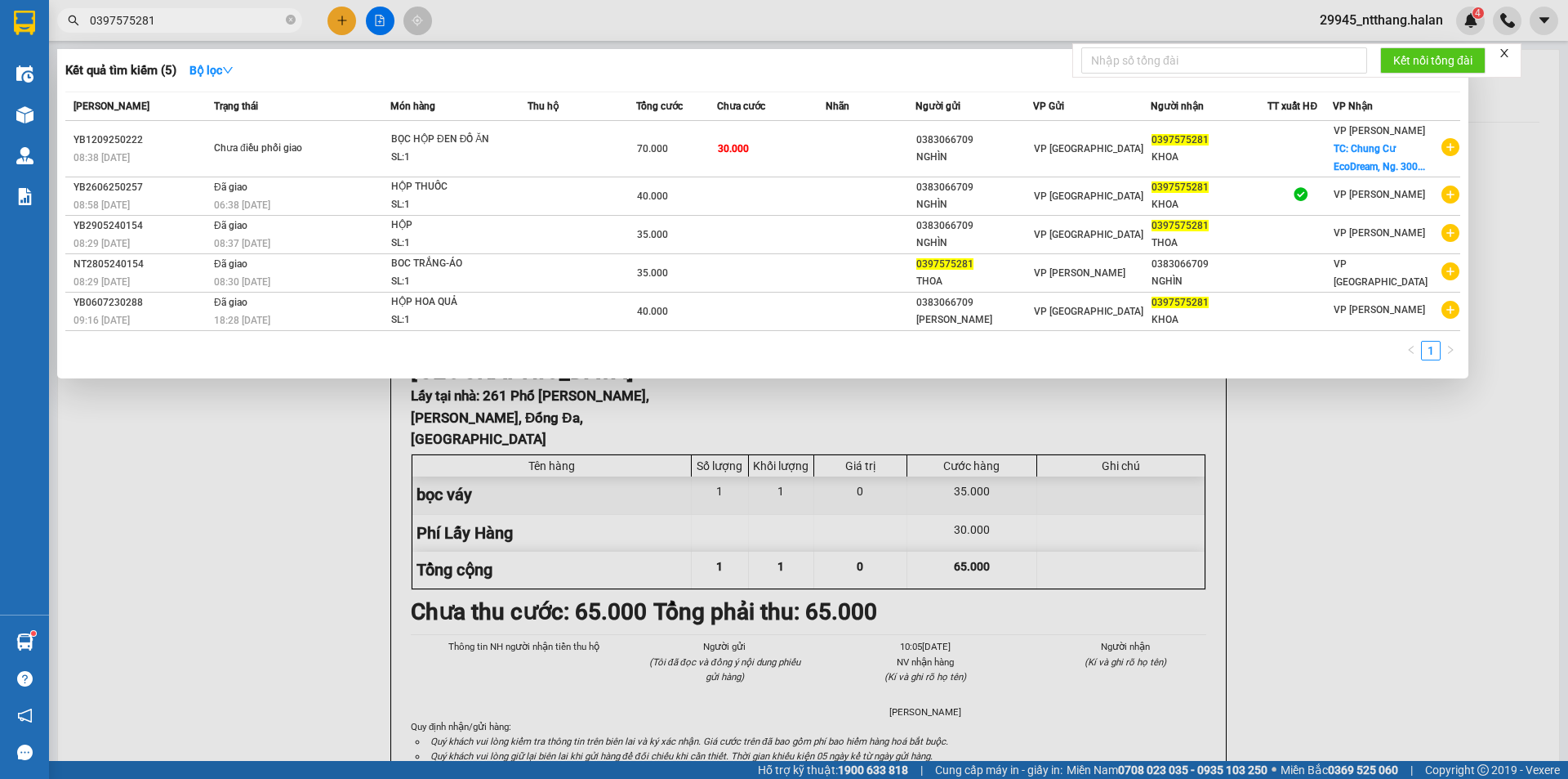
click at [277, 435] on div at bounding box center [784, 389] width 1568 height 779
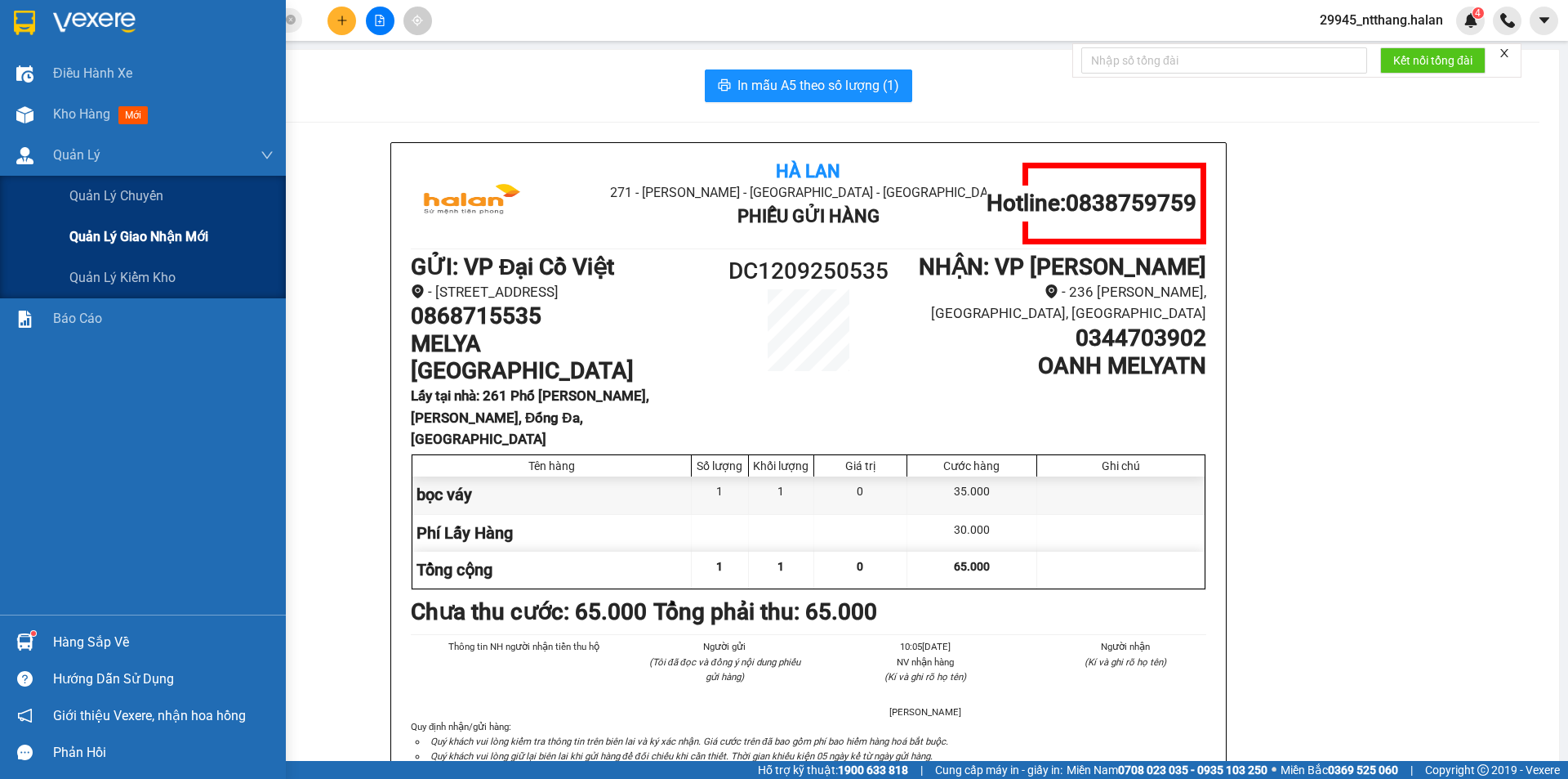
click at [148, 247] on span "Quản lý giao nhận mới" at bounding box center [138, 236] width 139 height 20
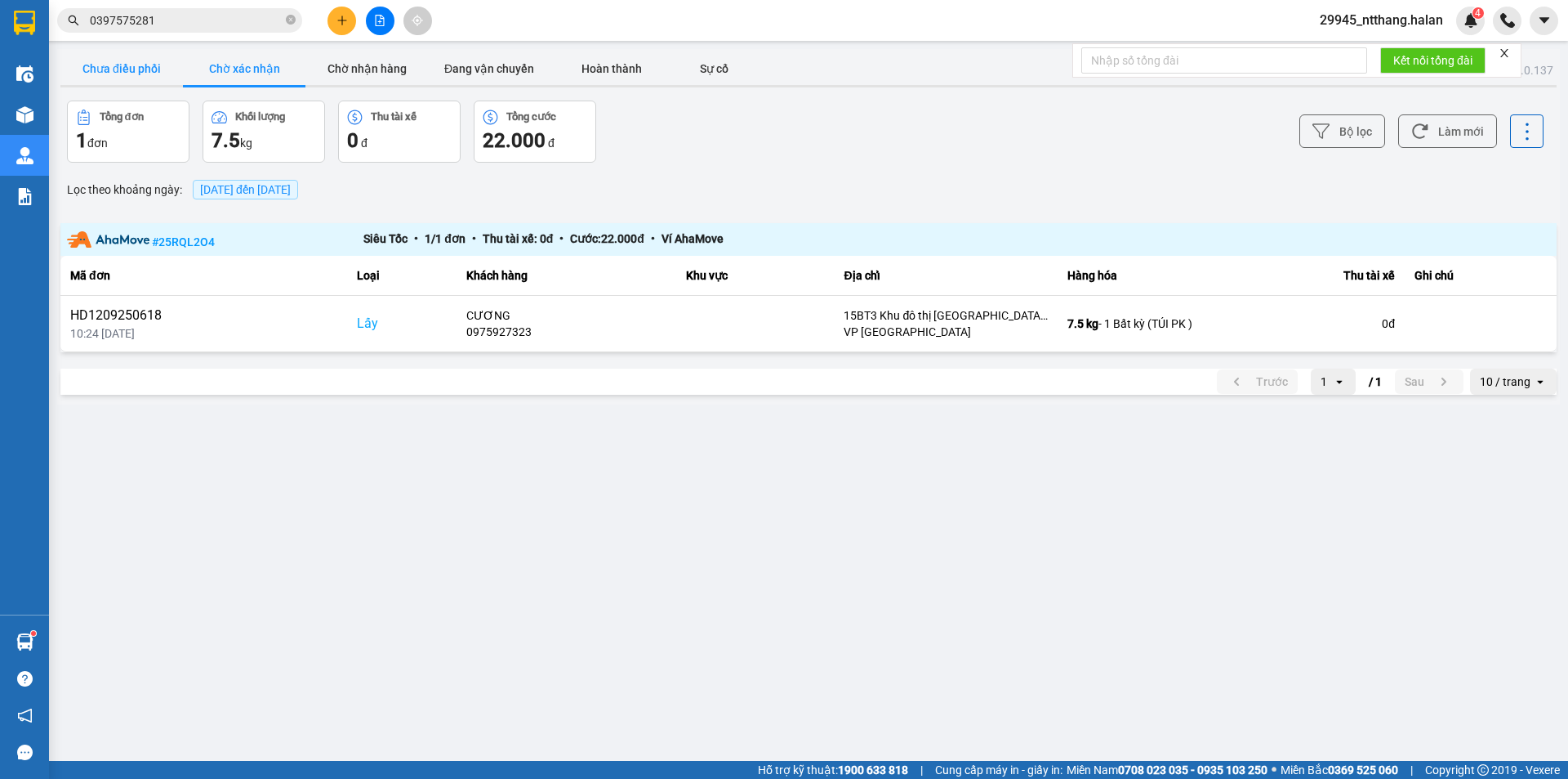
click at [107, 62] on button "Chưa điều phối" at bounding box center [122, 68] width 123 height 33
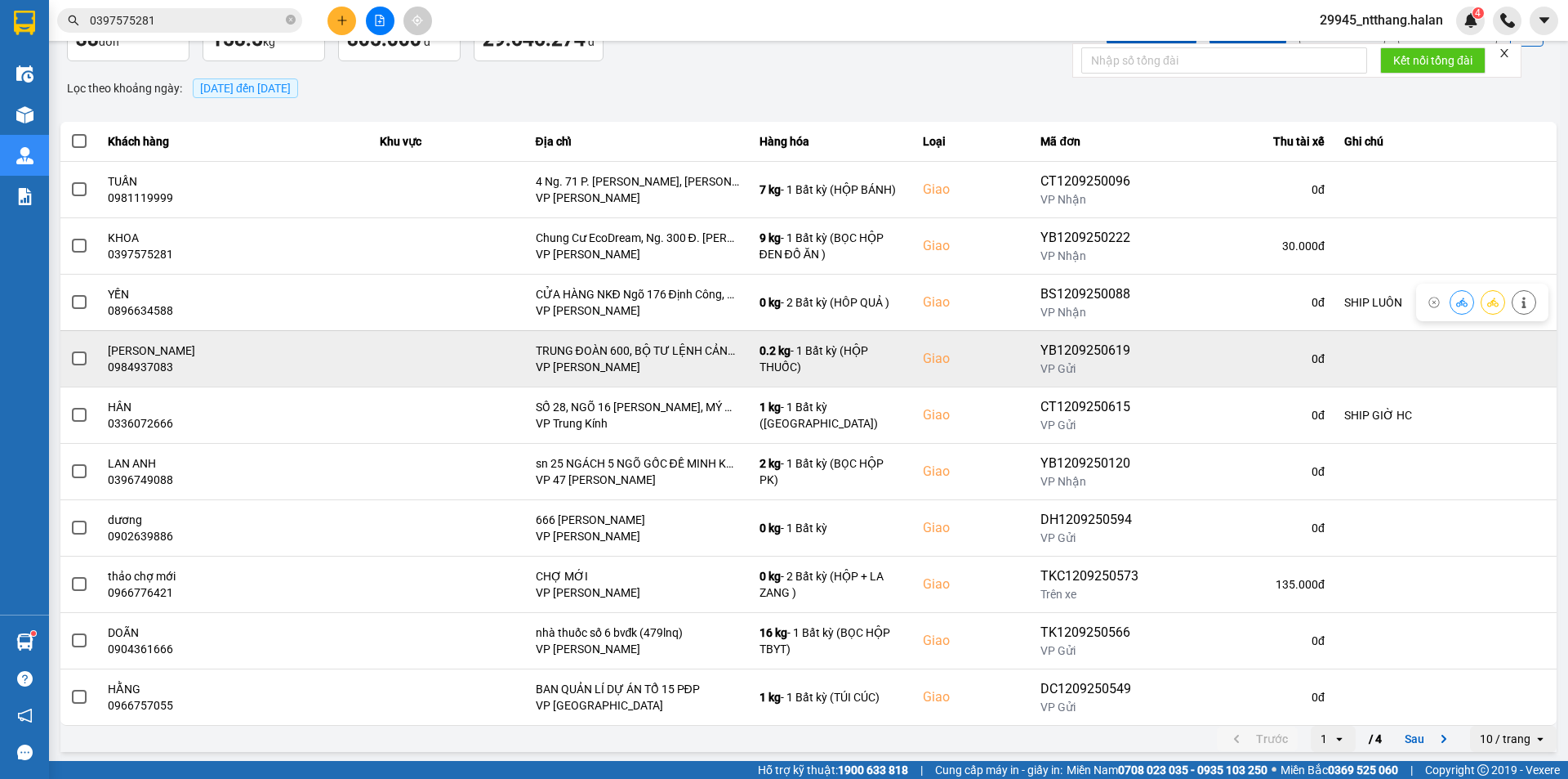
scroll to position [104, 0]
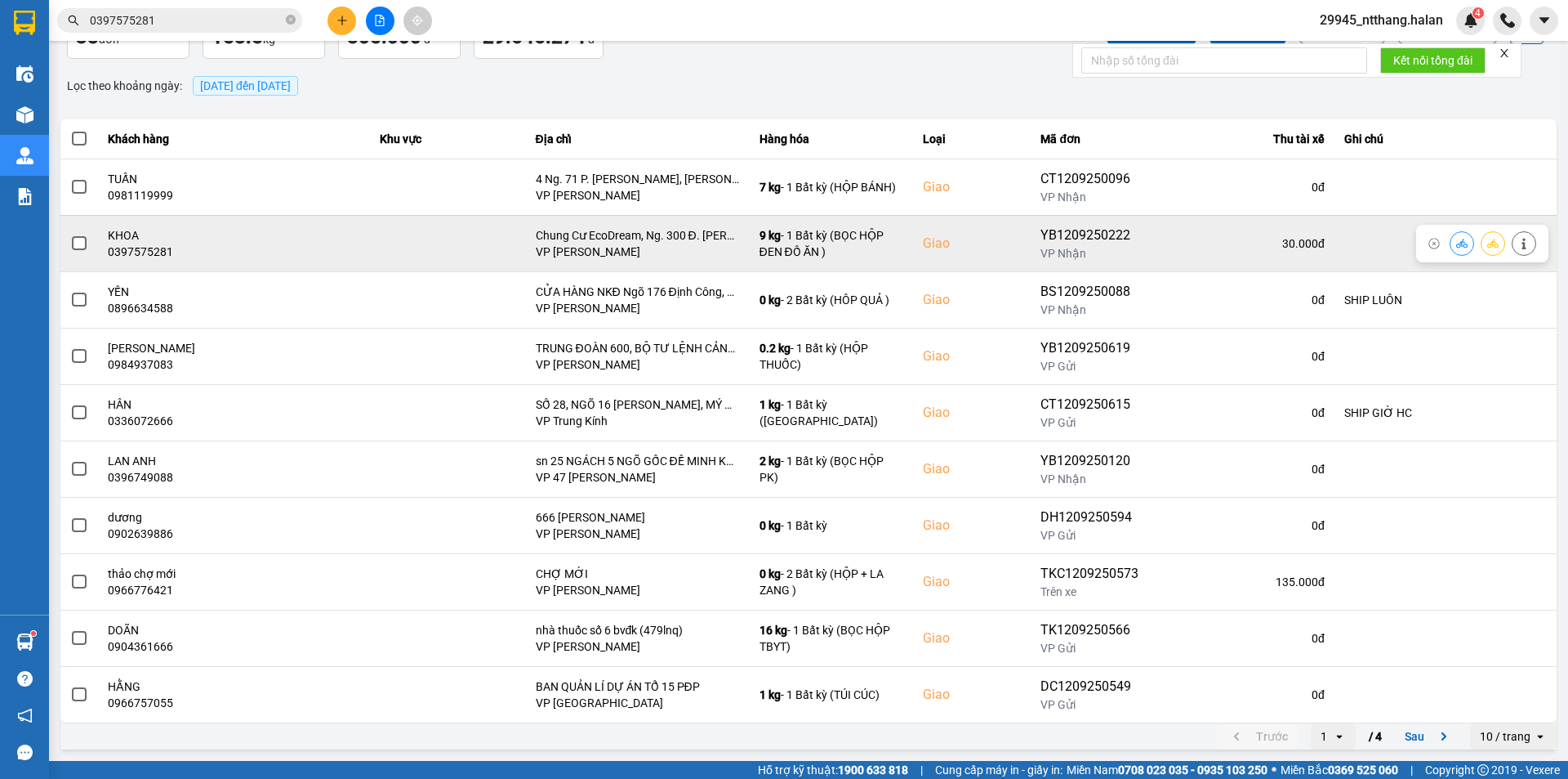
click at [84, 240] on span at bounding box center [79, 243] width 14 height 14
click at [70, 234] on input "checkbox" at bounding box center [70, 234] width 0 height 0
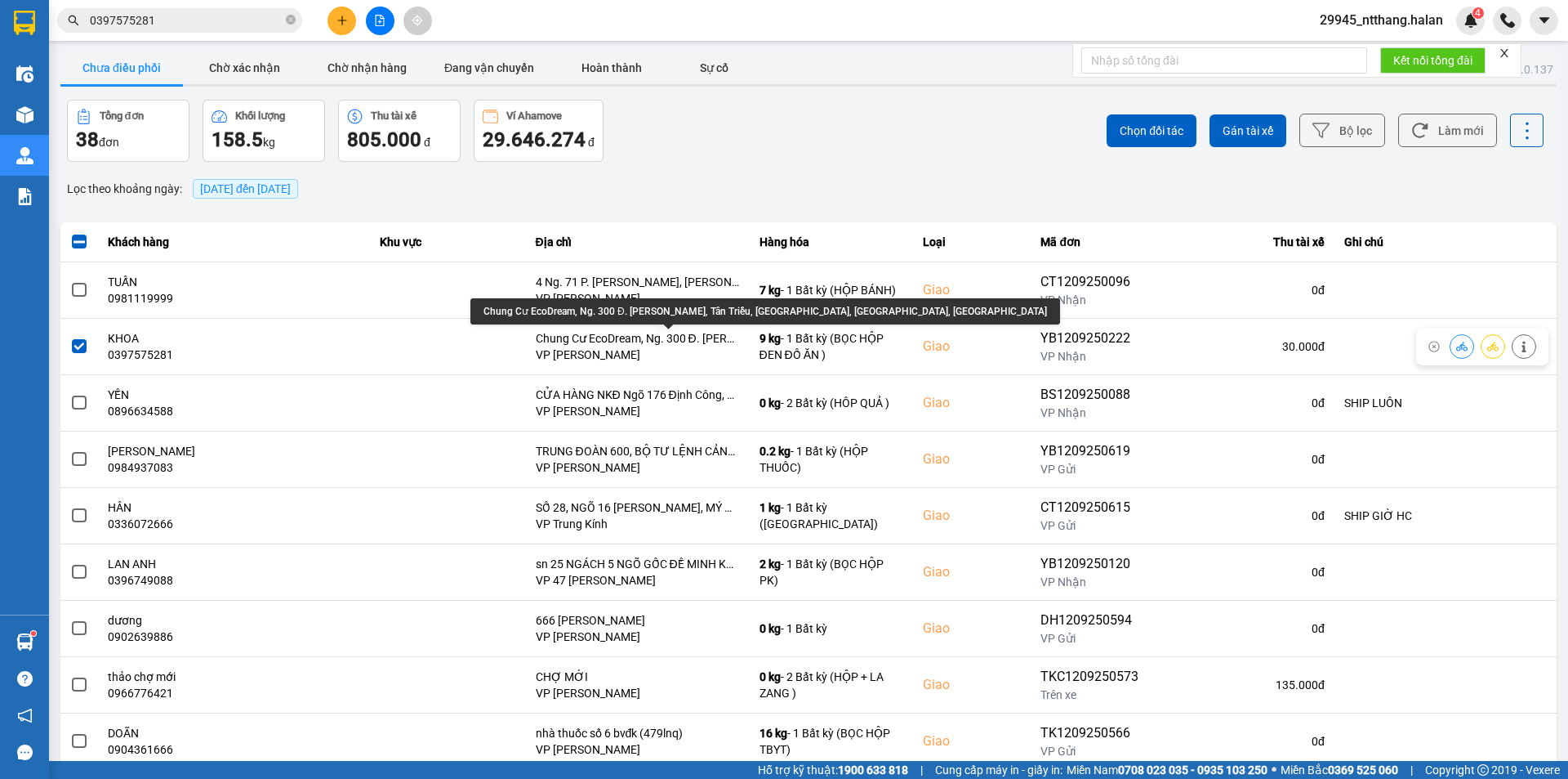
scroll to position [0, 0]
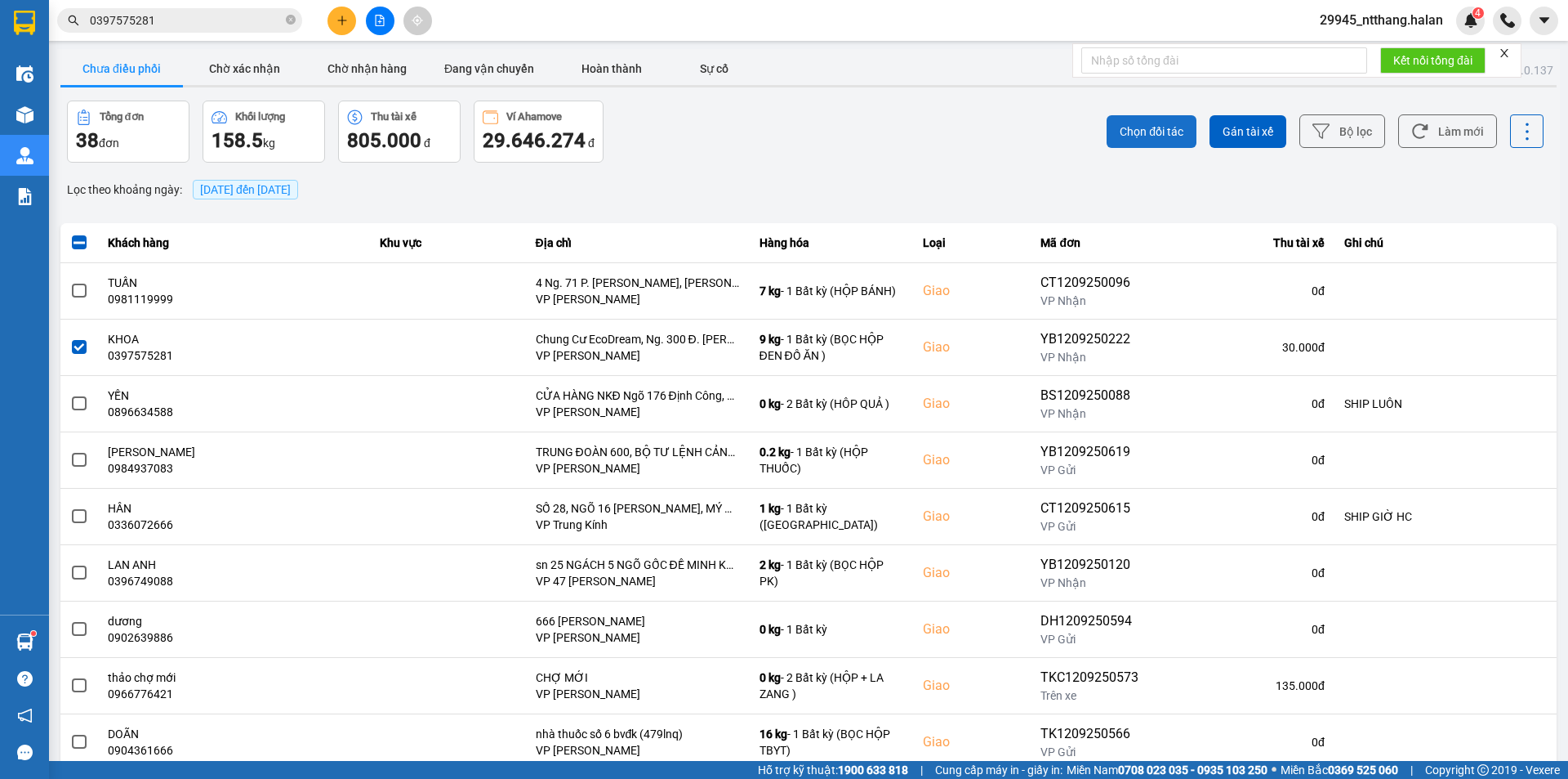
click at [1132, 136] on span "Chọn đối tác" at bounding box center [1151, 131] width 63 height 16
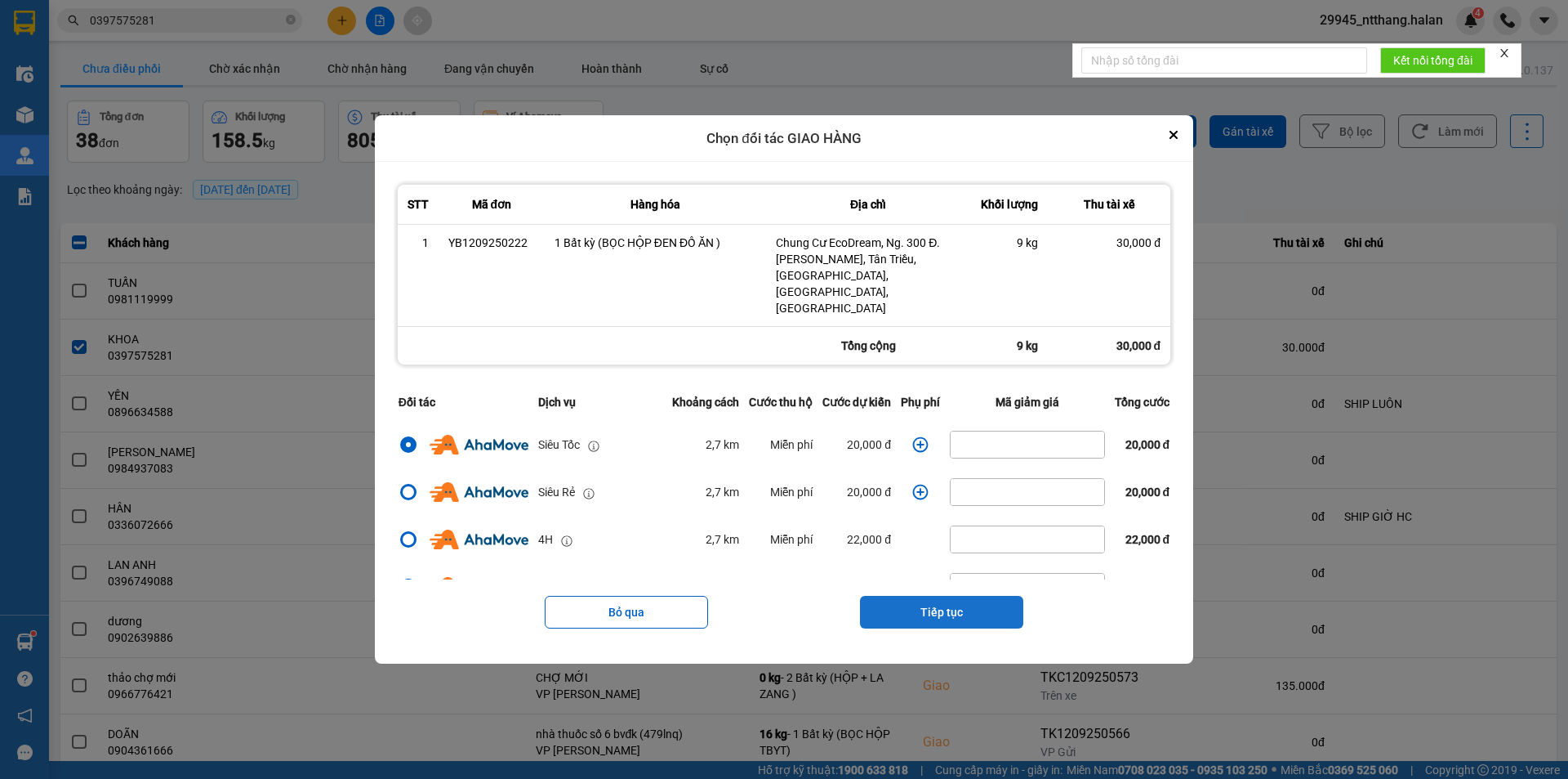
click at [929, 596] on button "Tiếp tục" at bounding box center [942, 612] width 163 height 33
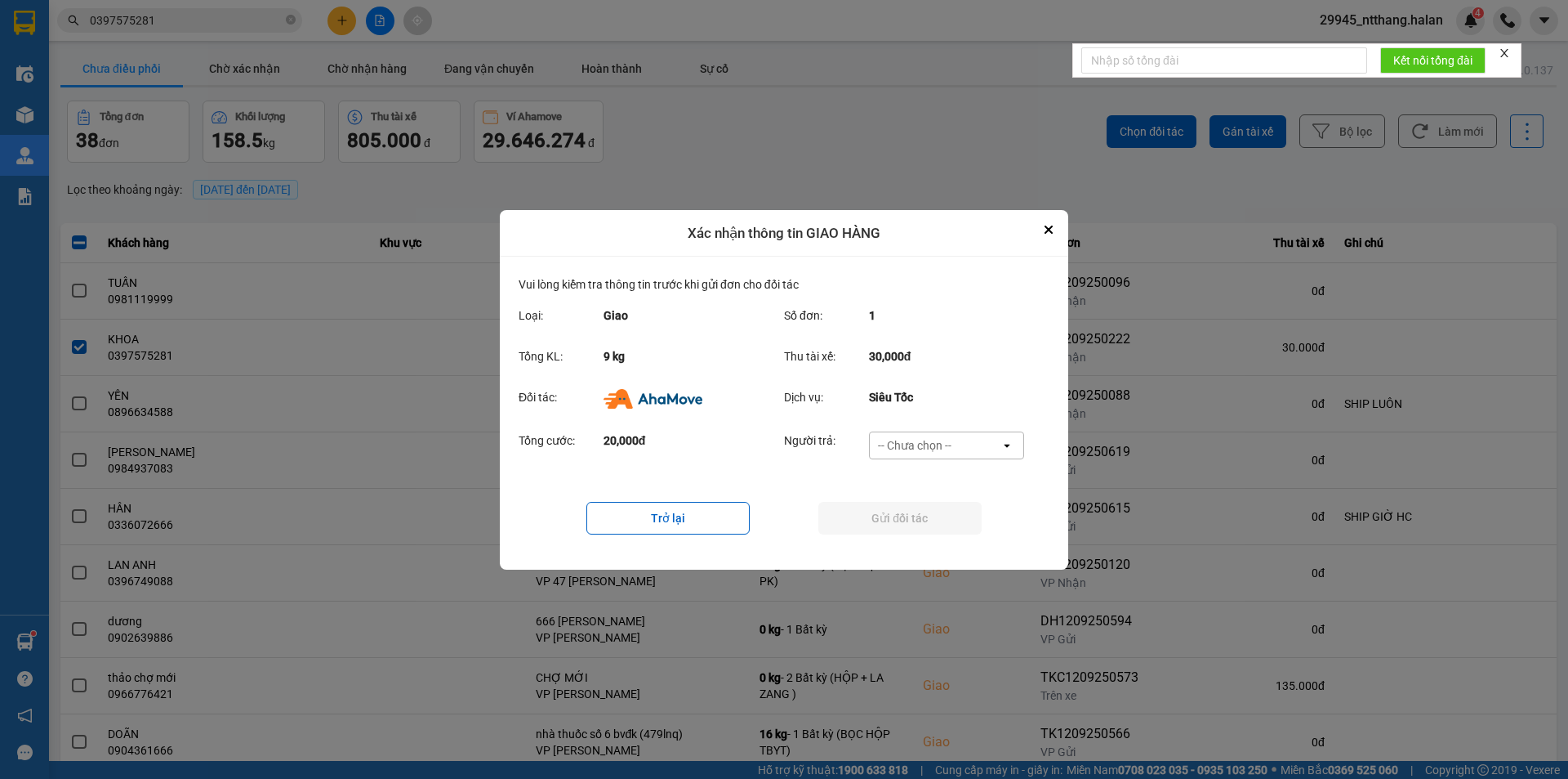
drag, startPoint x: 949, startPoint y: 441, endPoint x: 952, endPoint y: 457, distance: 16.3
click at [950, 445] on div "-- Chưa chọn --" at bounding box center [915, 445] width 74 height 16
click at [943, 535] on span "Ví Ahamove" at bounding box center [914, 538] width 66 height 16
click at [953, 521] on button "Gửi đối tác" at bounding box center [900, 518] width 163 height 33
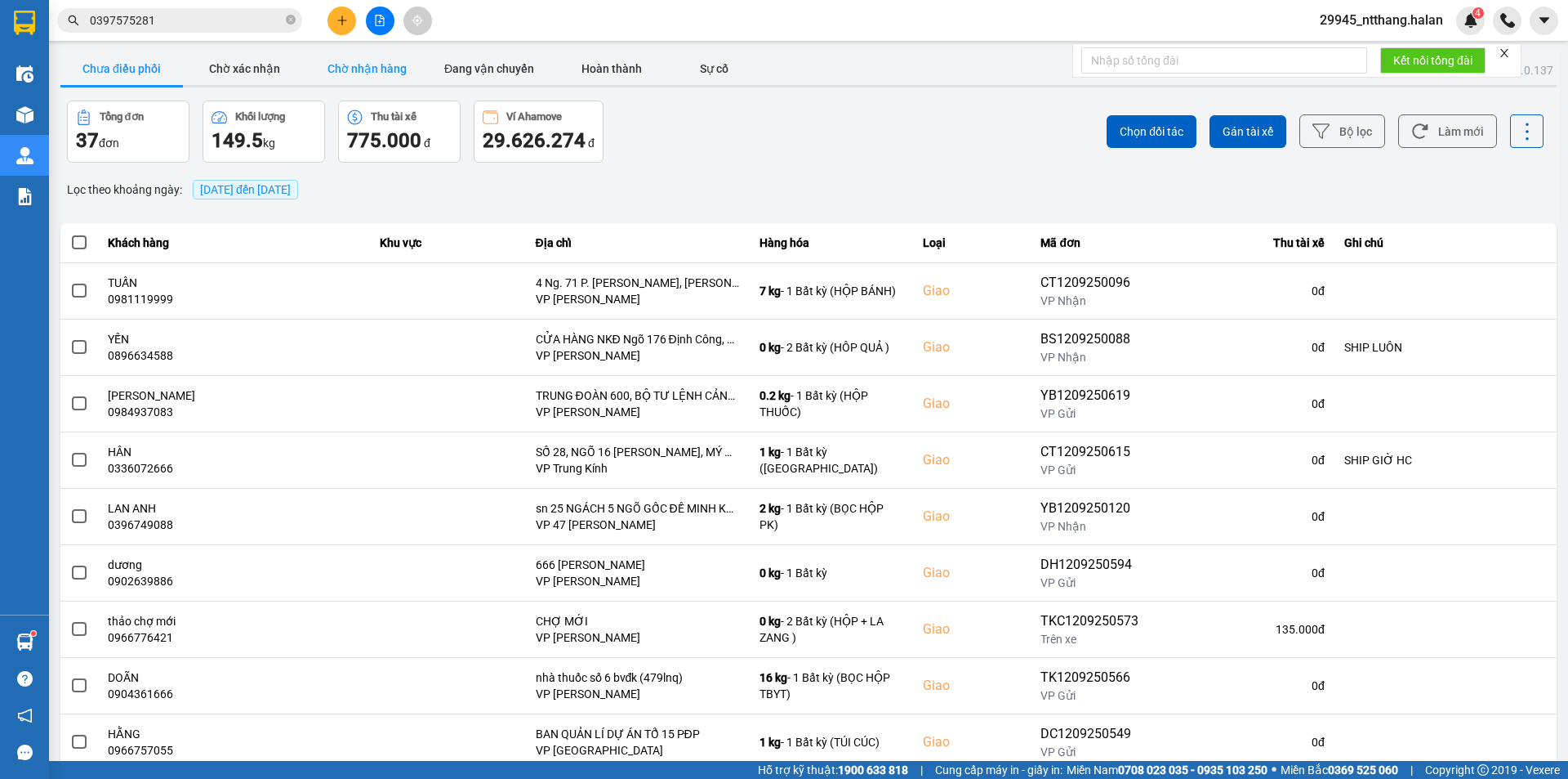
click at [368, 69] on button "Chờ nhận hàng" at bounding box center [367, 68] width 123 height 33
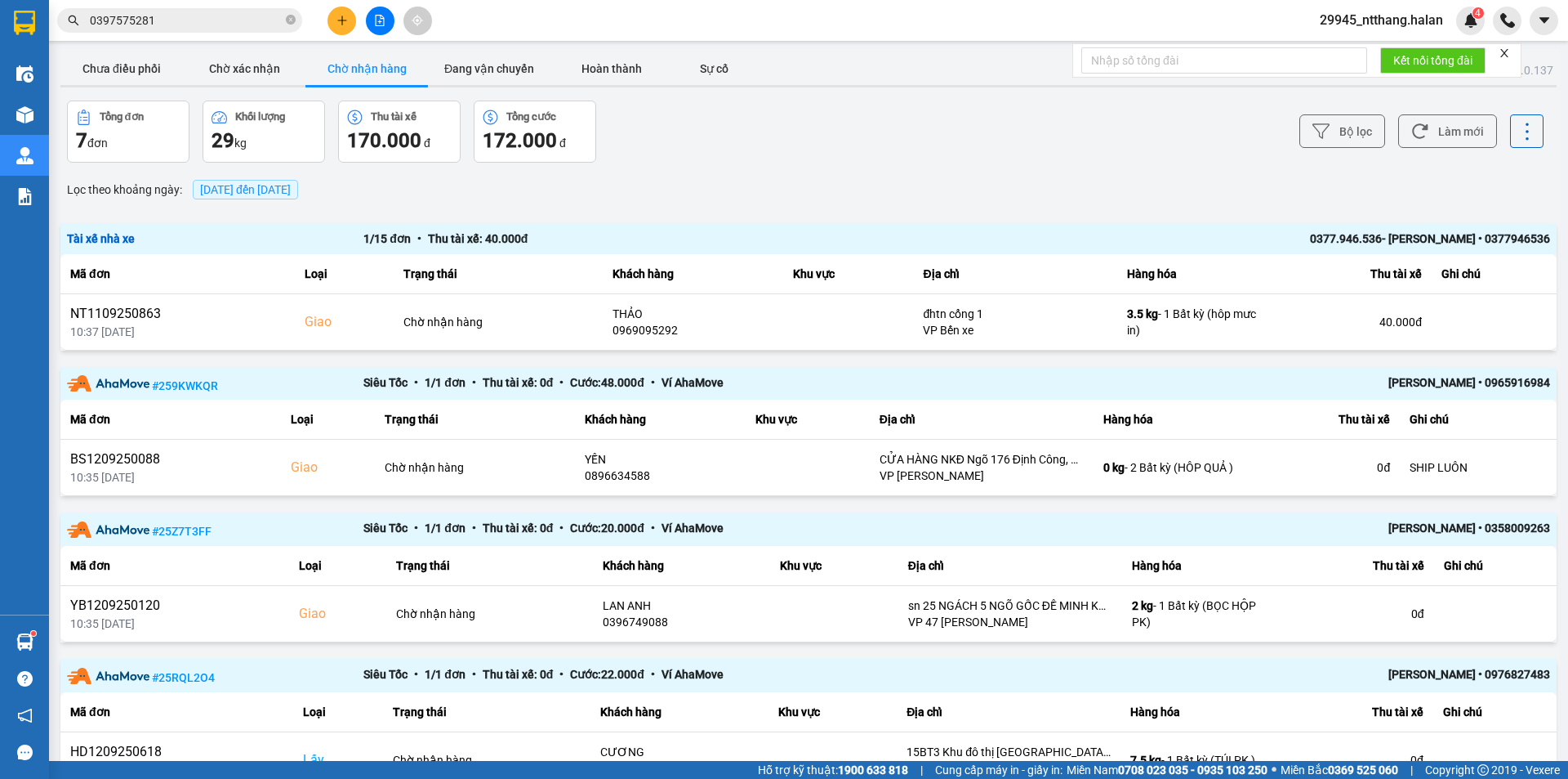
click at [786, 183] on div "Lọc theo khoảng ngày : 12/09/2025 đến 12/09/2025" at bounding box center [808, 189] width 1497 height 28
click at [522, 73] on button "Đang vận chuyển" at bounding box center [490, 68] width 123 height 33
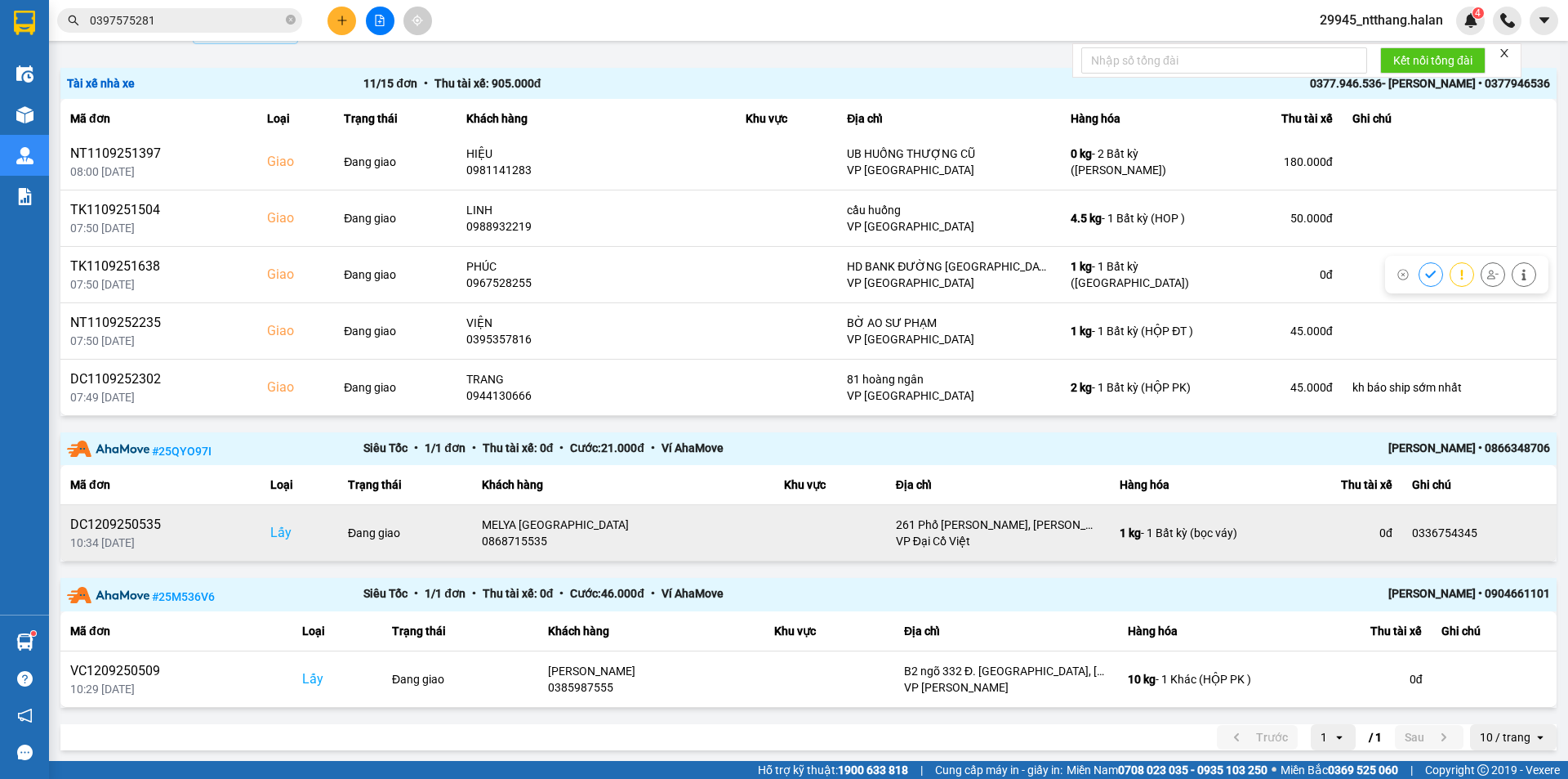
scroll to position [162, 0]
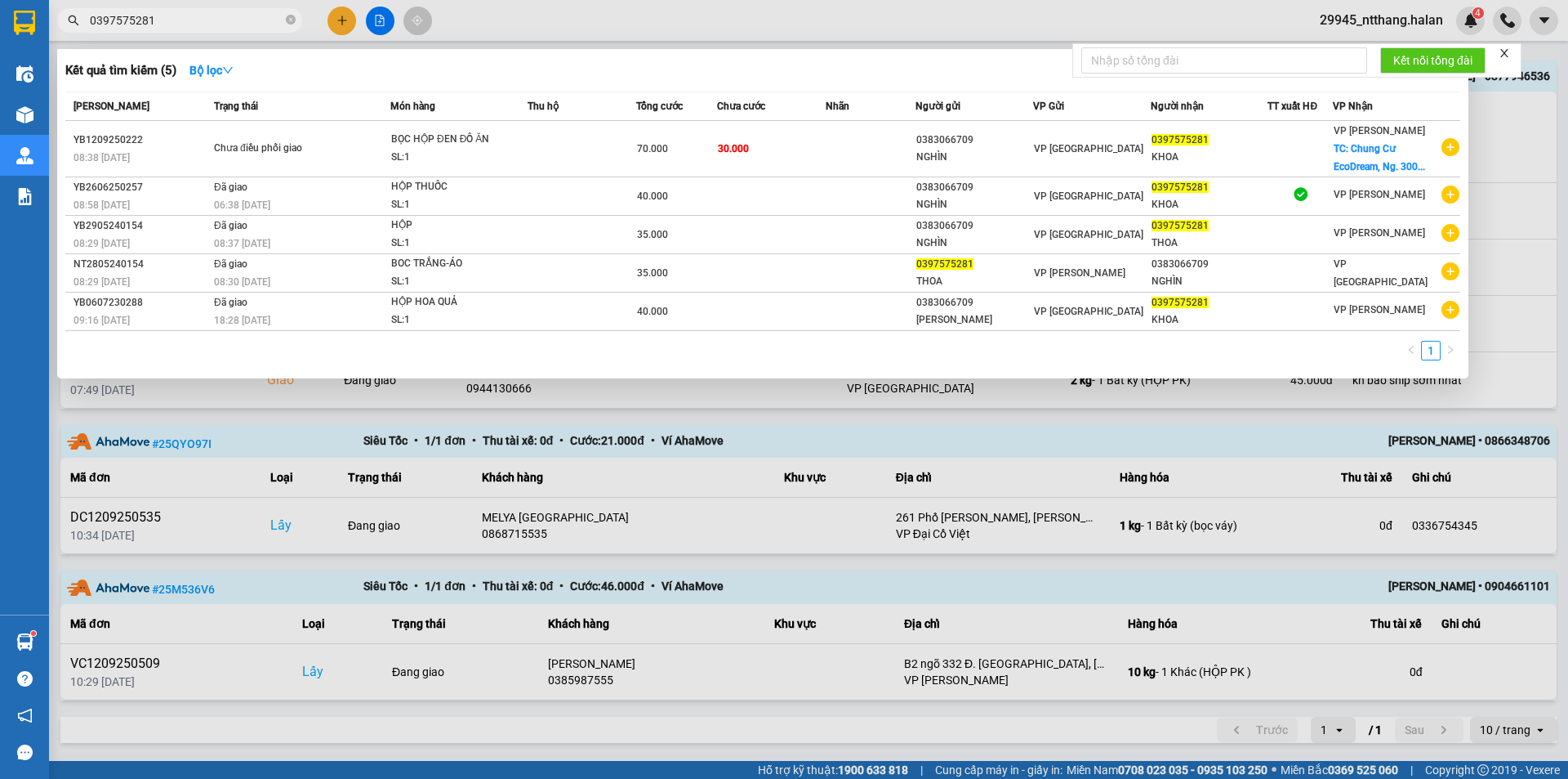
click at [251, 18] on input "0397575281" at bounding box center [186, 20] width 193 height 18
click at [250, 18] on input "0397575281" at bounding box center [186, 20] width 193 height 18
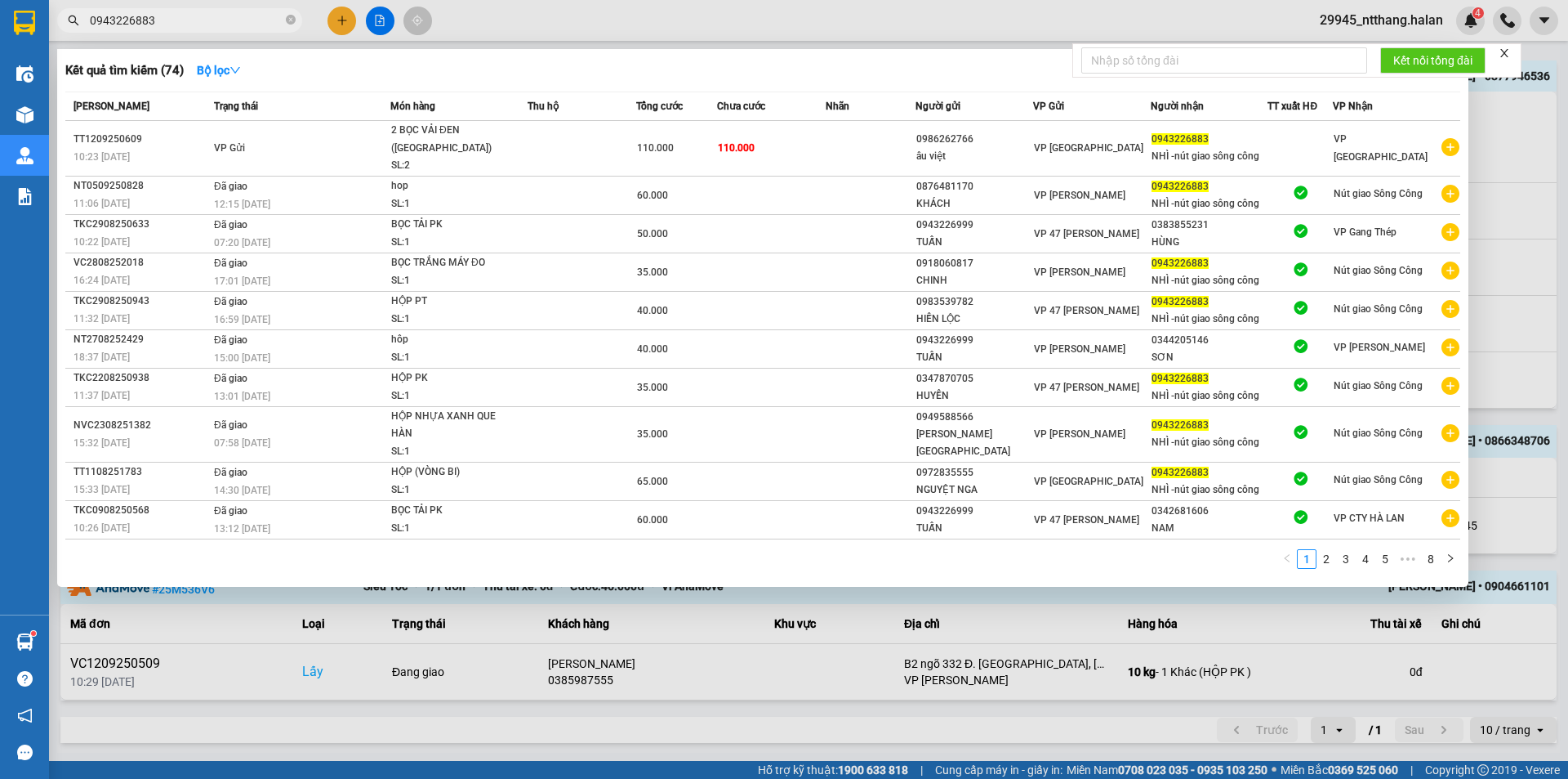
type input "0943226883"
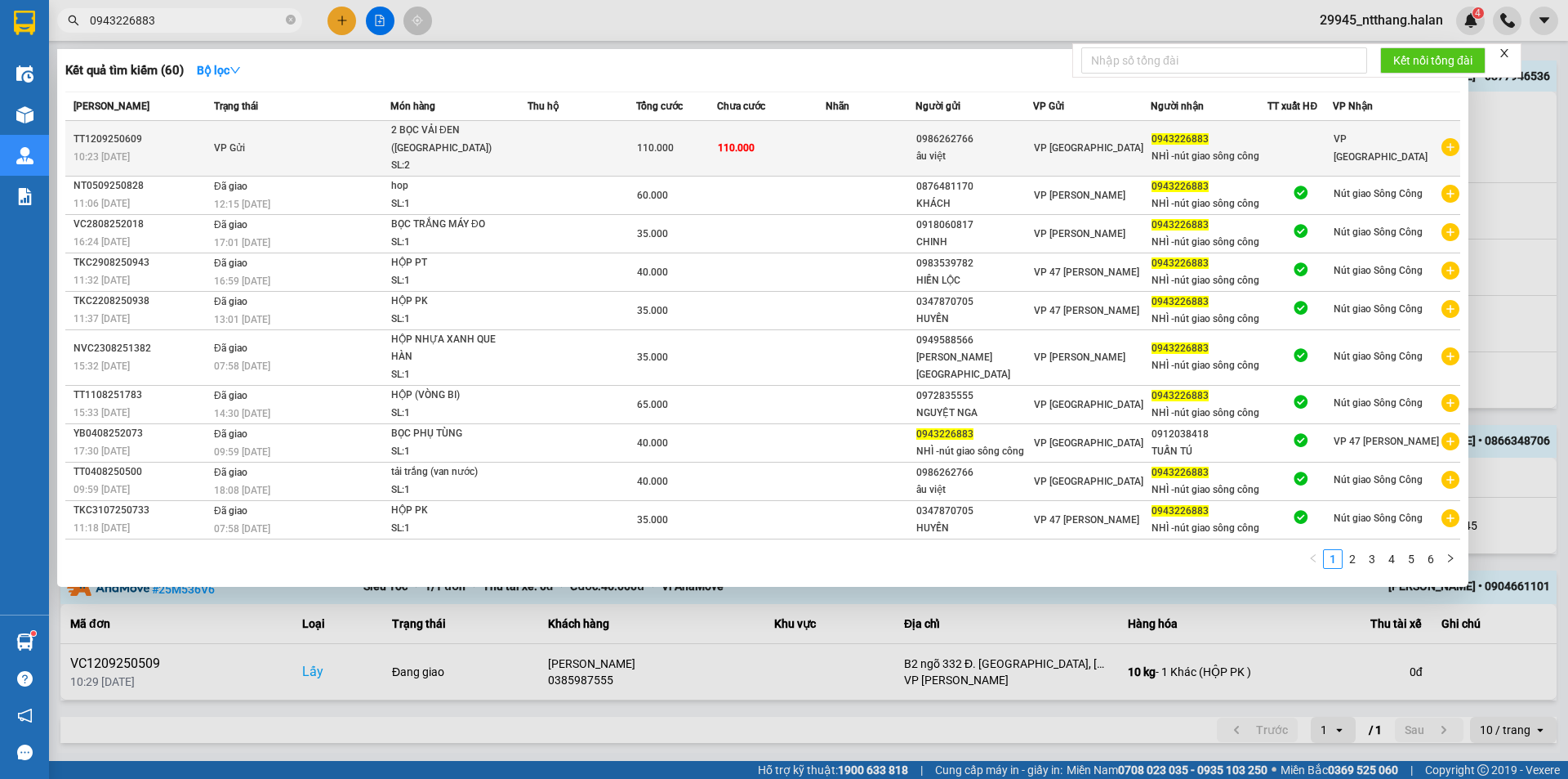
click at [703, 139] on div "110.000" at bounding box center [677, 148] width 80 height 18
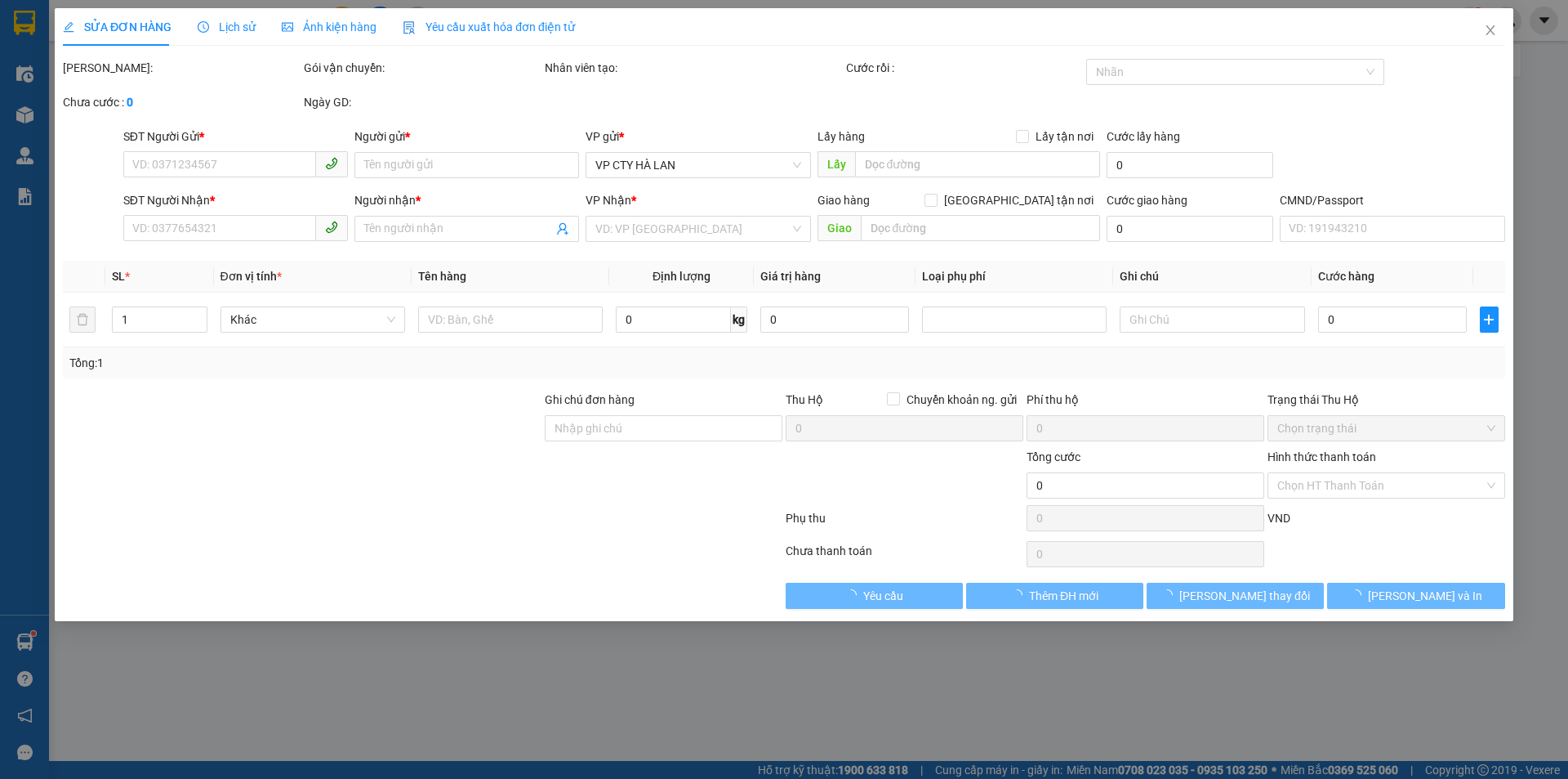
type input "0986262766"
type input "âu việt"
type input "0943226883"
type input "NHÌ -nút giao sông công"
type input "110.000"
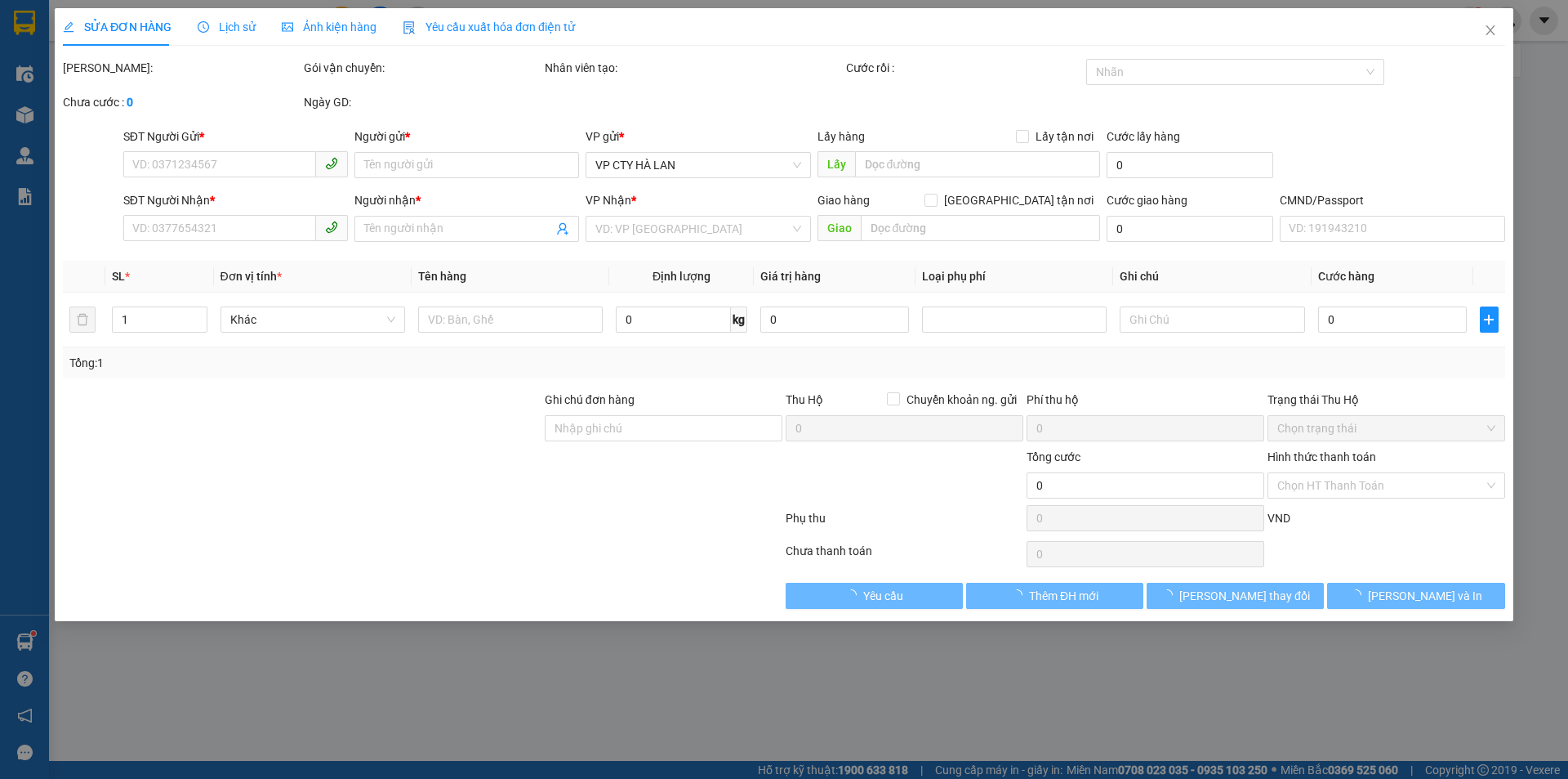
type input "110.000"
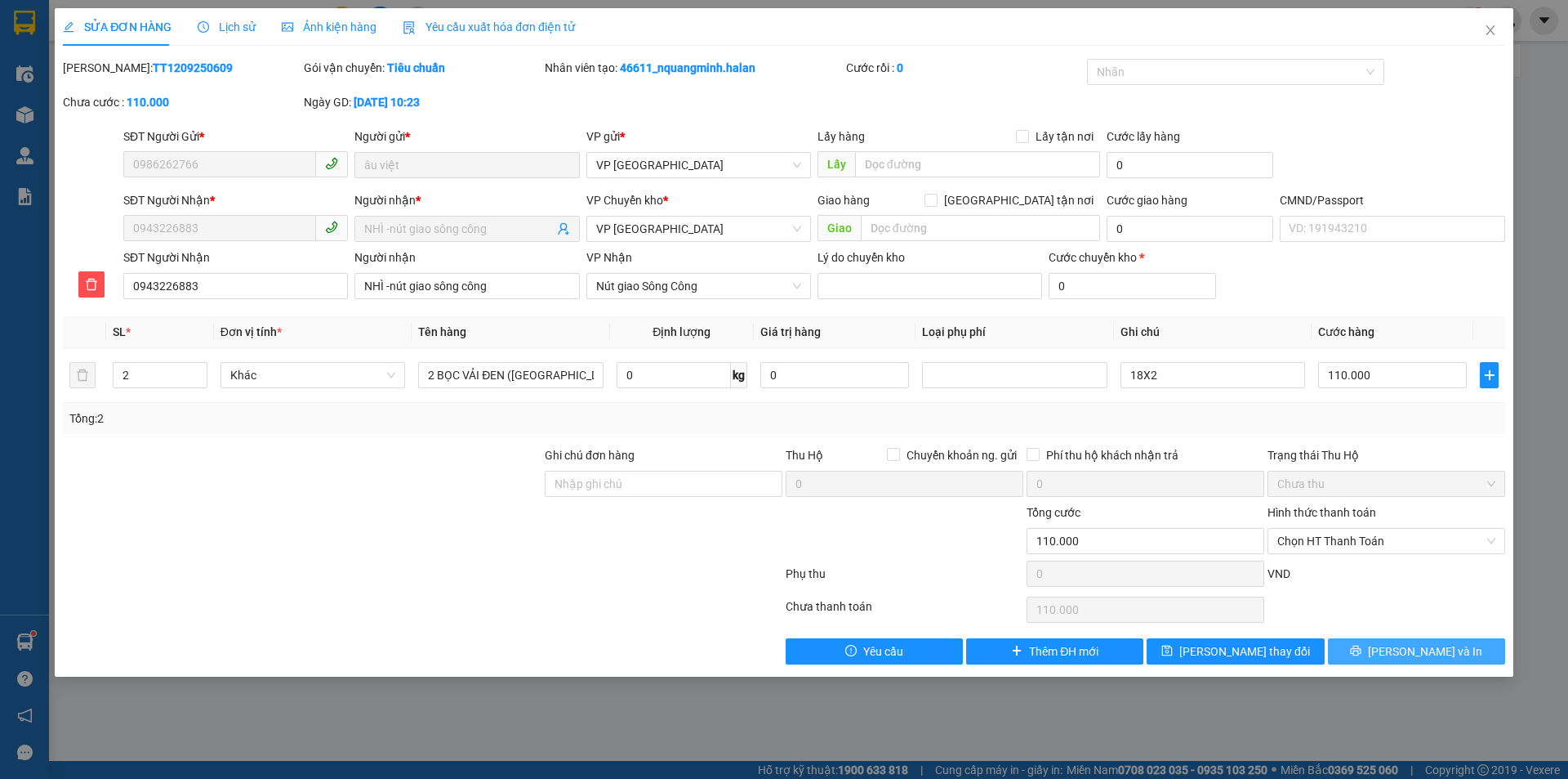
click at [1405, 648] on span "[PERSON_NAME] và In" at bounding box center [1425, 651] width 114 height 18
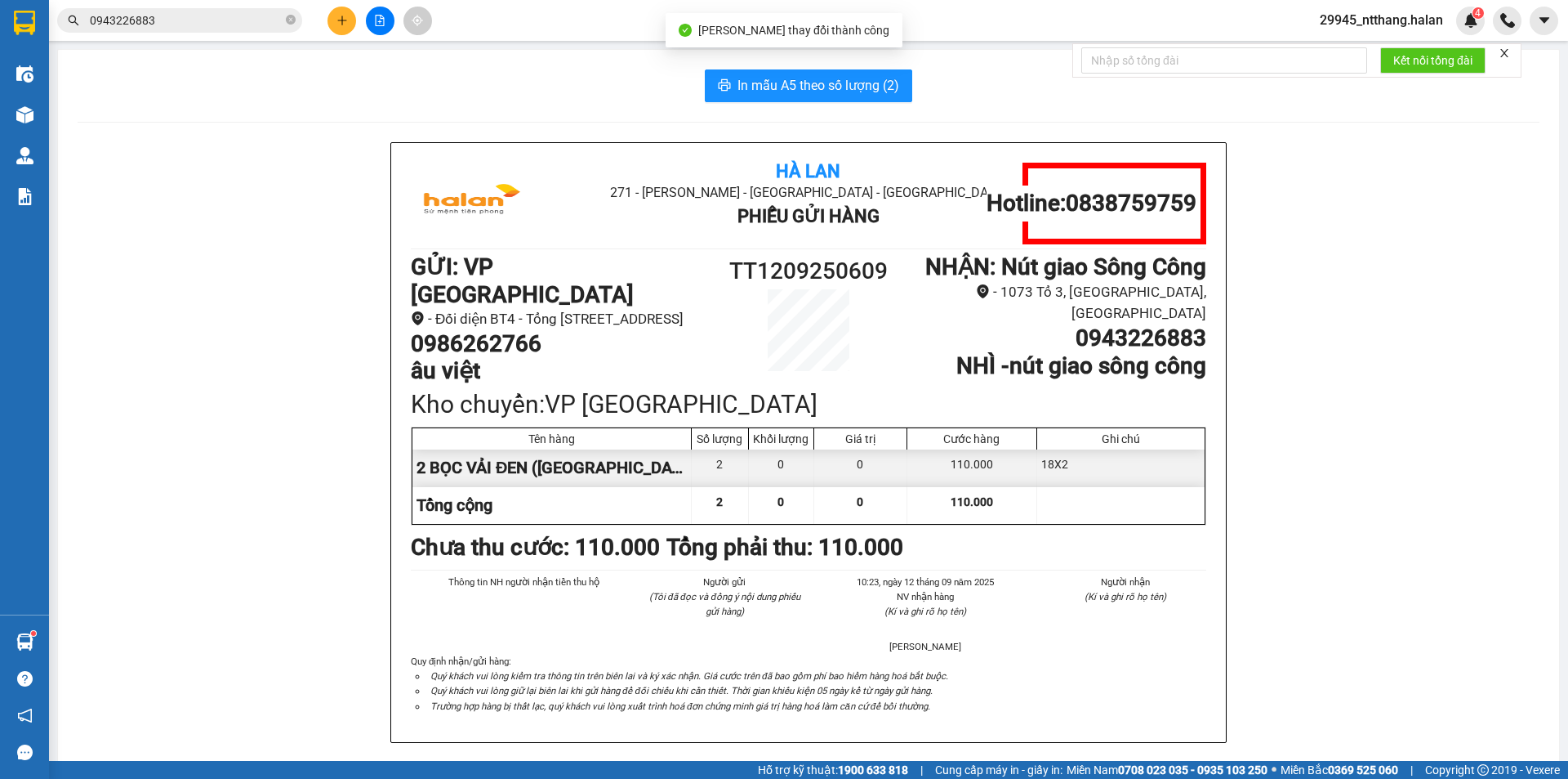
scroll to position [53, 0]
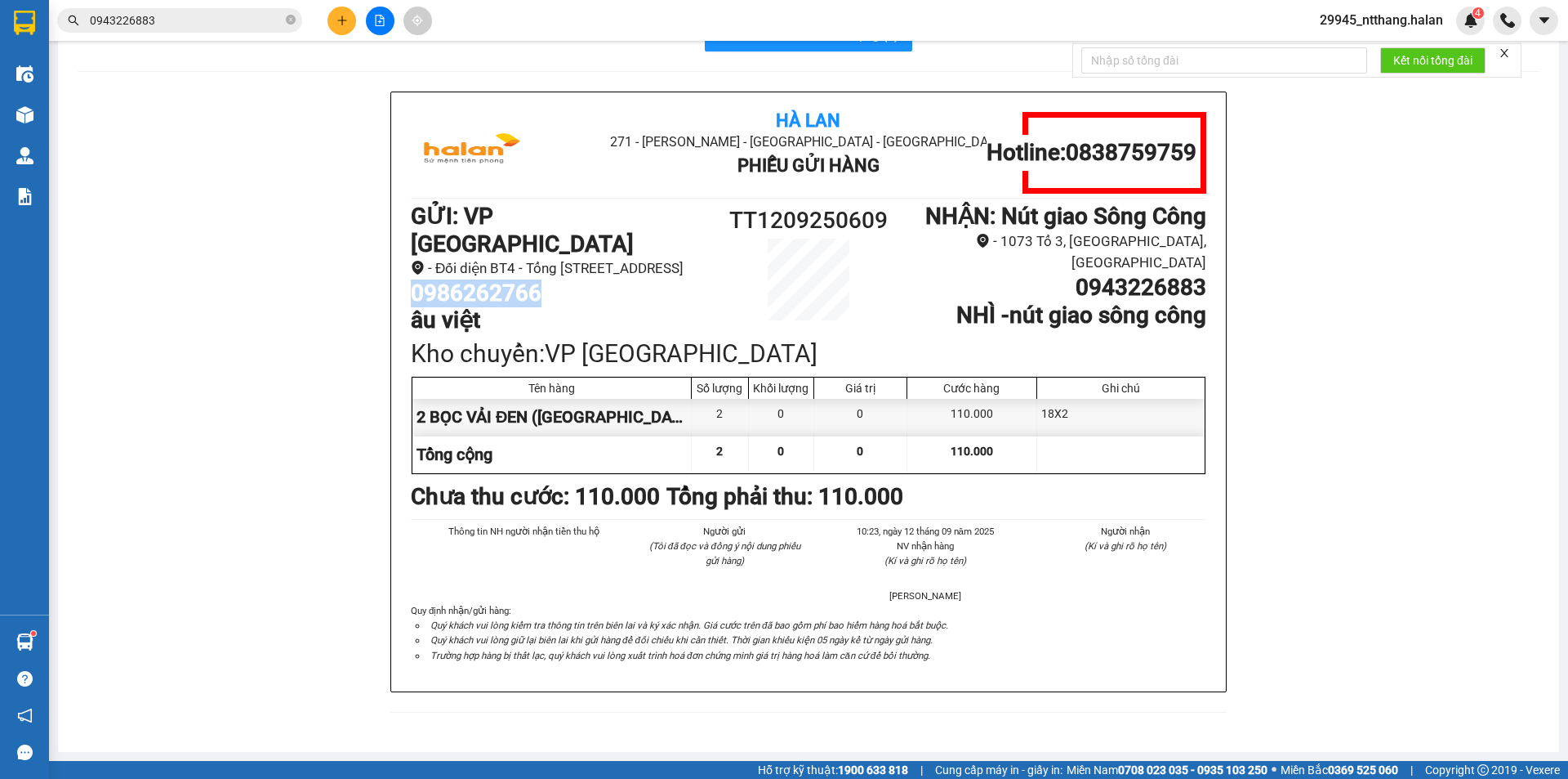
drag, startPoint x: 535, startPoint y: 290, endPoint x: 390, endPoint y: 287, distance: 145.0
click at [392, 287] on div "Hà Lan 271 - Dương Tự Minh - Phường Tân Long - Thái Nguyên Phiếu Gửi Hàng Hotli…" at bounding box center [808, 392] width 834 height 599
copy h1 "0986262766"
click at [295, 487] on div "Hà Lan 271 - Dương Tự Minh - Phường Tân Long - Thái Nguyên Phiếu Gửi Hàng Hotli…" at bounding box center [808, 411] width 1462 height 641
click at [273, 169] on div "Hà Lan 271 - Dương Tự Minh - Phường Tân Long - Thái Nguyên Phiếu Gửi Hàng Hotli…" at bounding box center [808, 411] width 1462 height 641
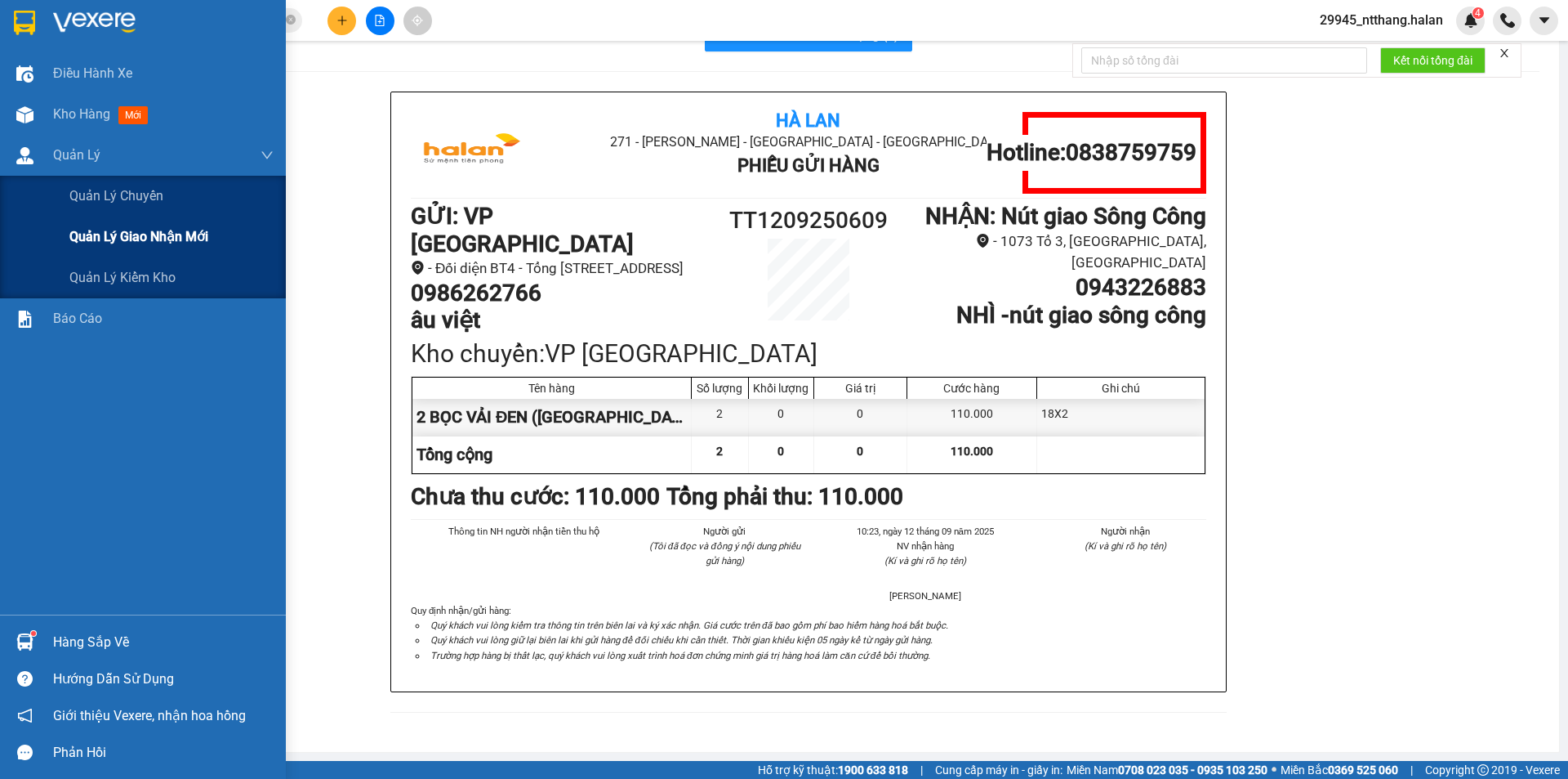
click at [134, 221] on div "Quản lý giao nhận mới" at bounding box center [171, 236] width 205 height 41
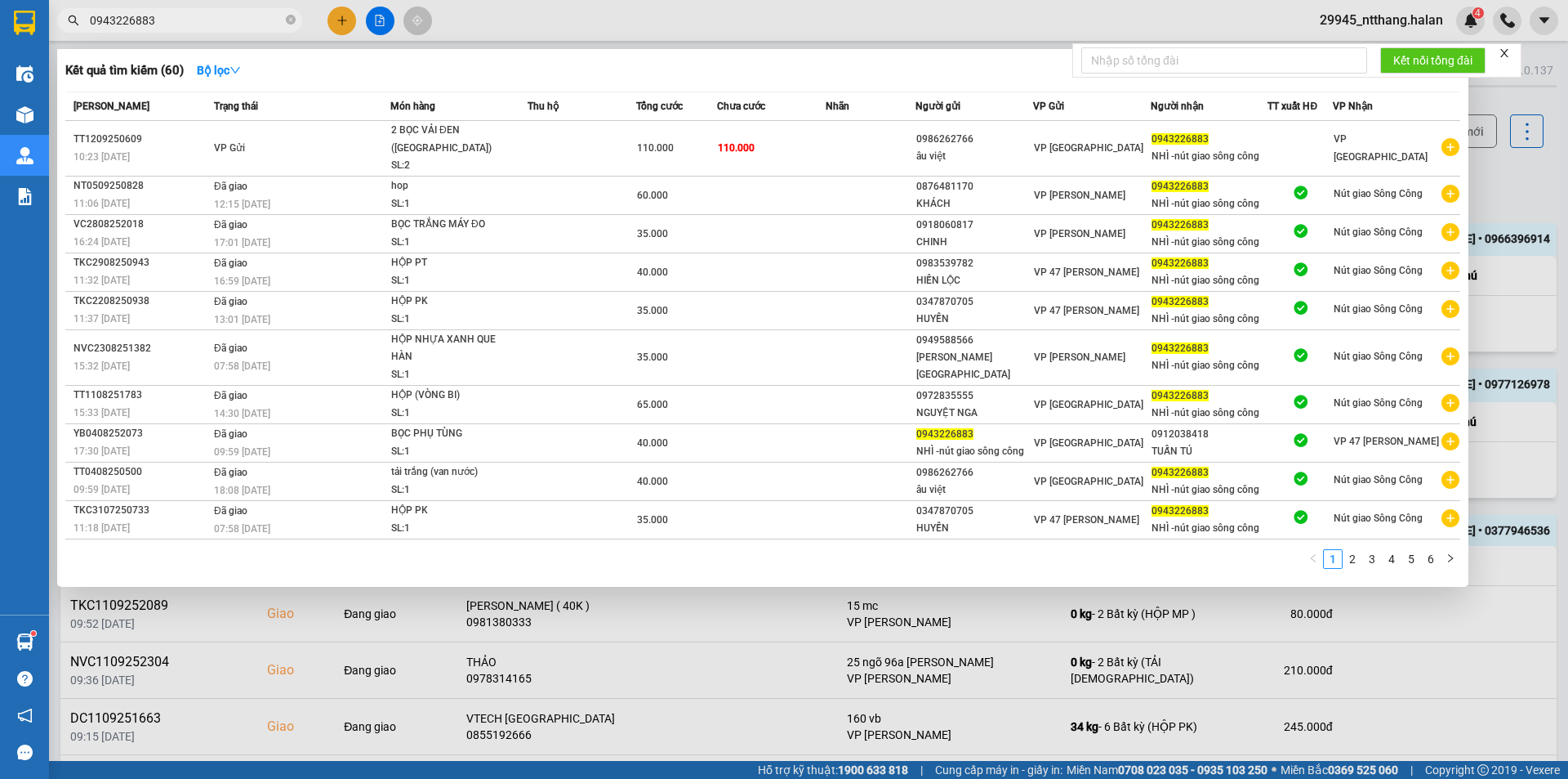
click at [226, 25] on input "0943226883" at bounding box center [186, 20] width 193 height 18
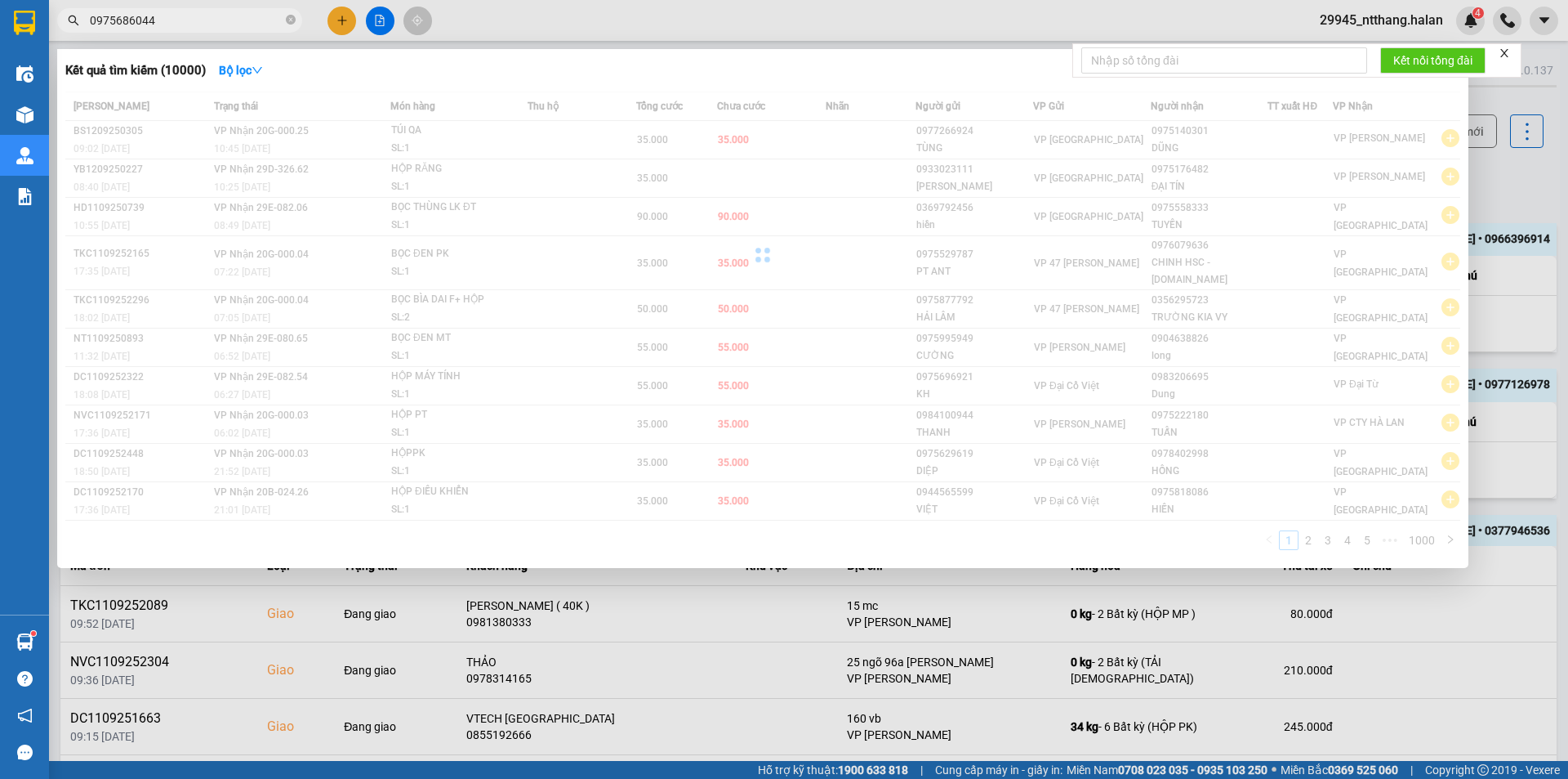
type input "0975686044"
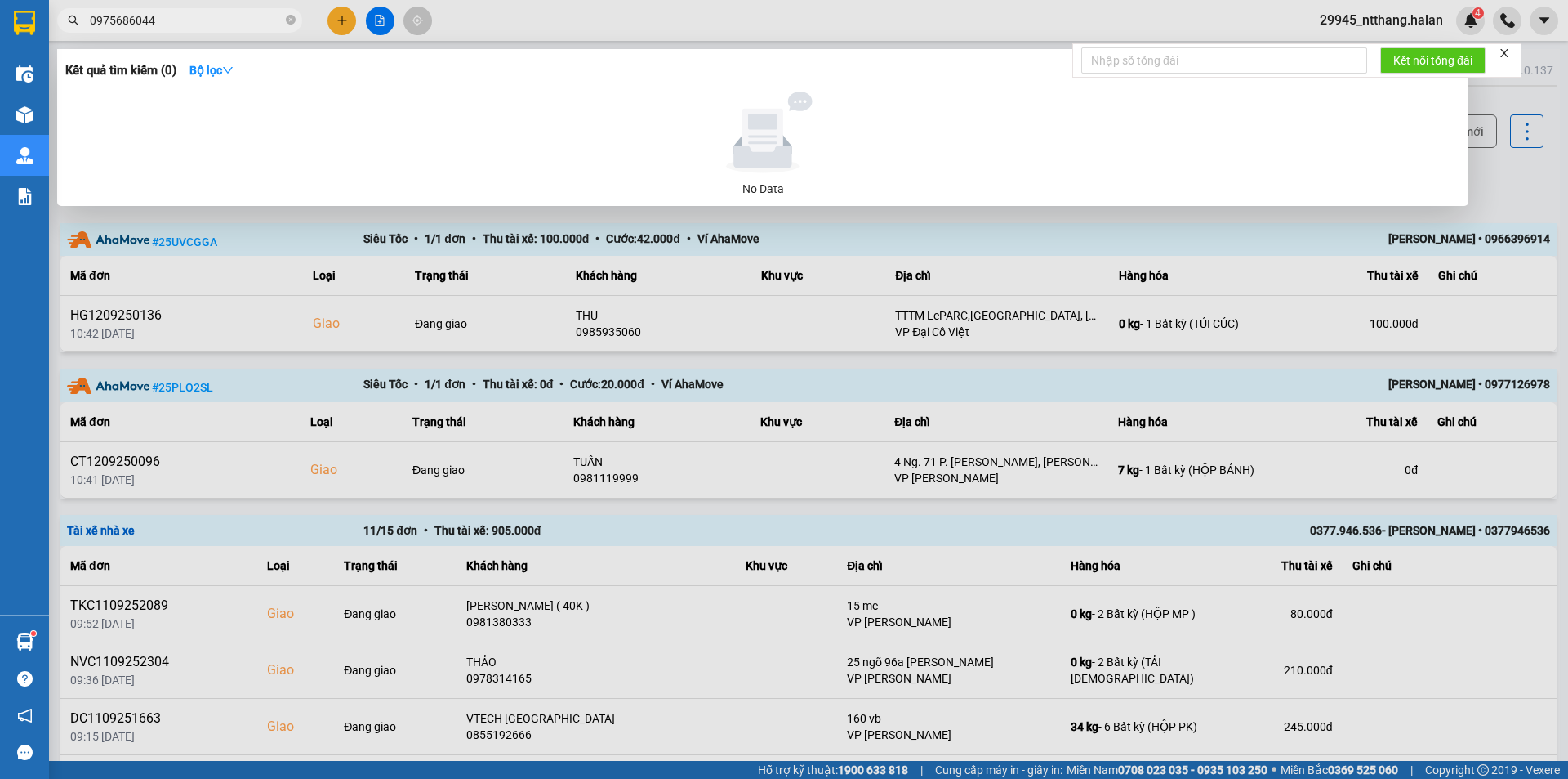
click at [725, 361] on div at bounding box center [784, 389] width 1568 height 779
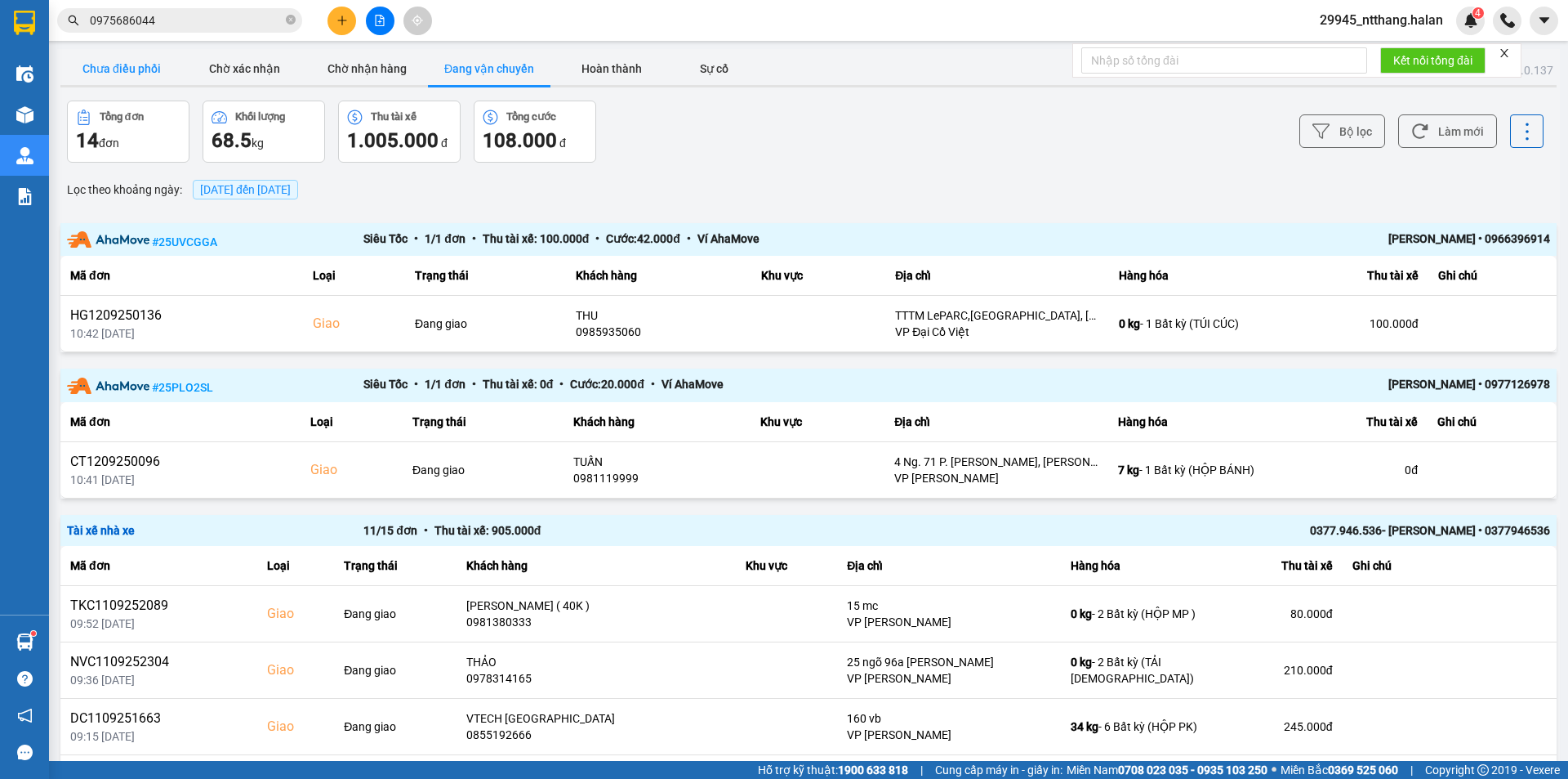
click at [161, 63] on button "Chưa điều phối" at bounding box center [122, 68] width 123 height 33
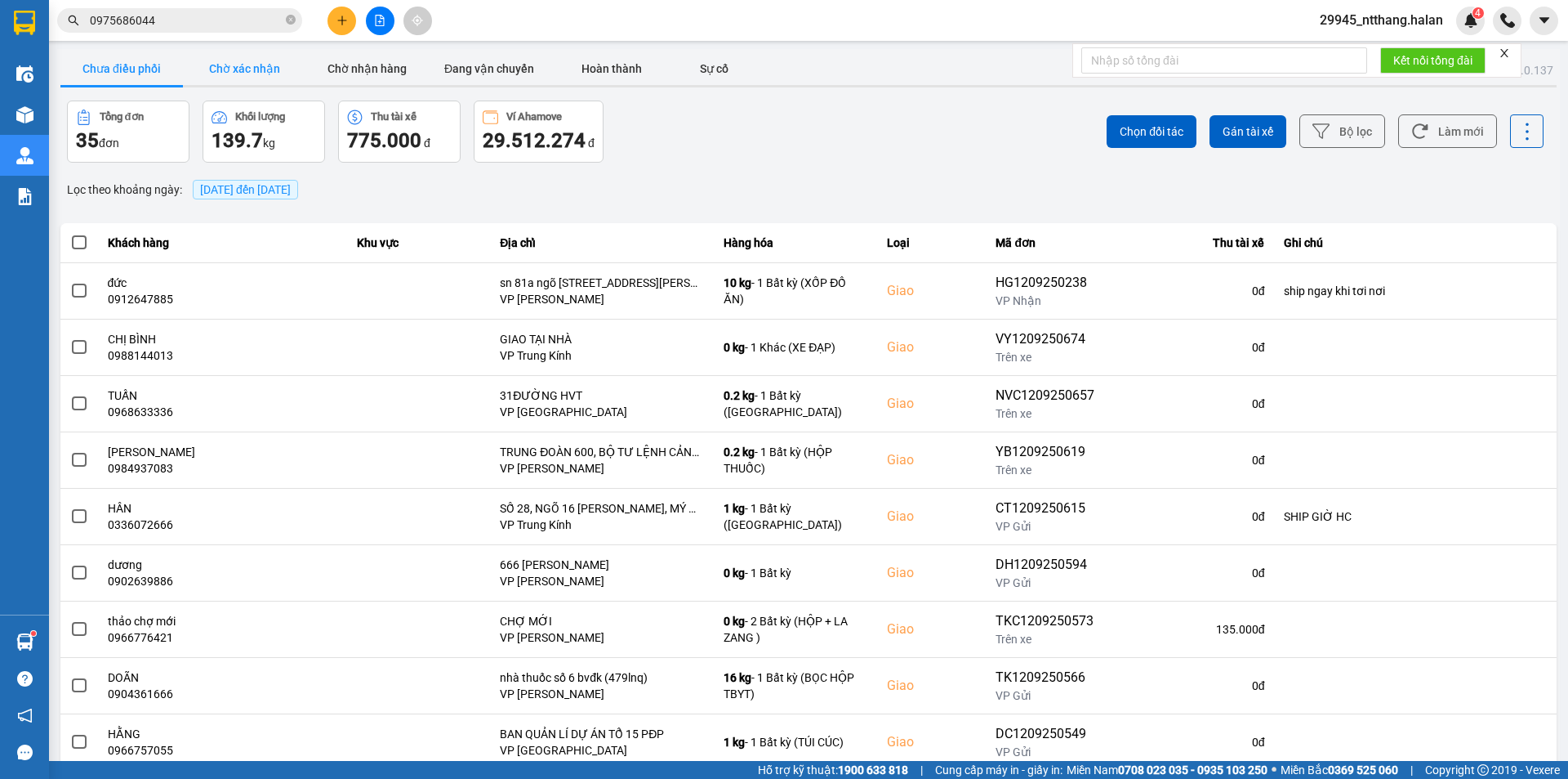
click at [246, 68] on button "Chờ xác nhận" at bounding box center [245, 68] width 123 height 33
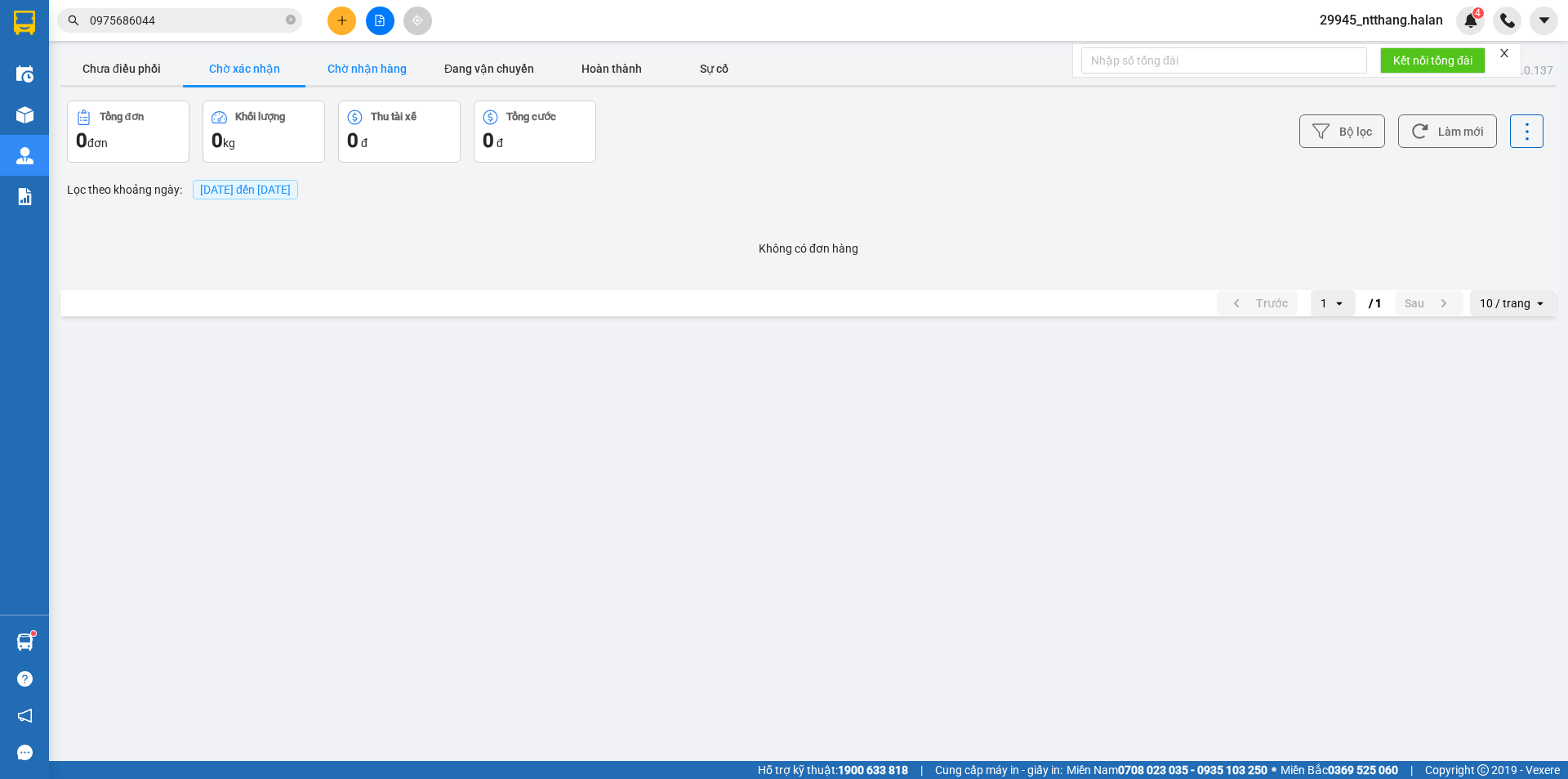
click at [362, 71] on button "Chờ nhận hàng" at bounding box center [367, 68] width 123 height 33
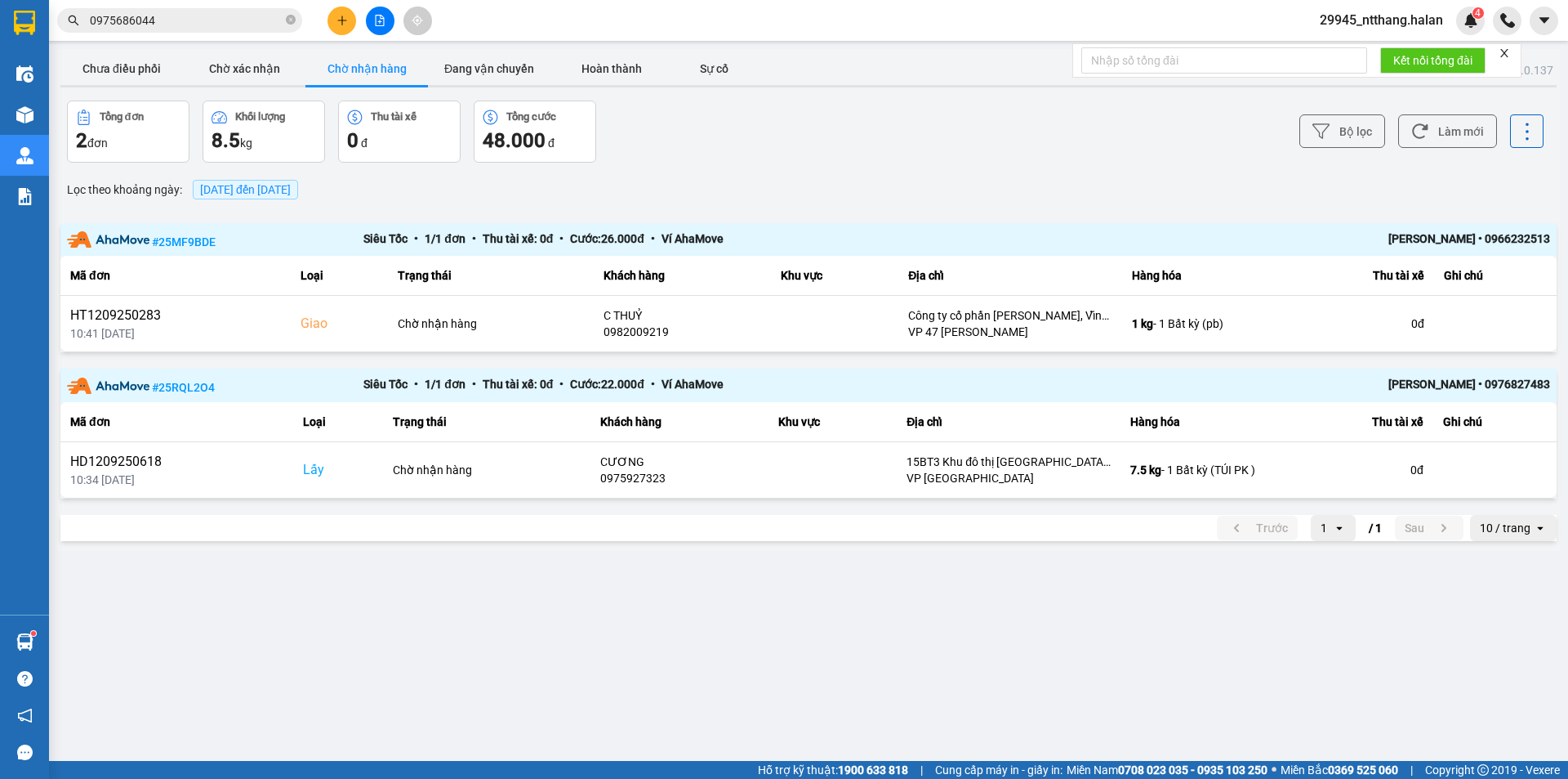
click at [585, 674] on main "ver: 0.0.137 Chưa điều phối Chờ xác nhận Chờ nhận hàng Đang vận chuyển Hoàn thà…" at bounding box center [784, 380] width 1568 height 761
click at [670, 171] on div "ver: 0.0.137 Chưa điều phối Chờ xác nhận Chờ nhận hàng Đang vận chuyển Hoàn thà…" at bounding box center [808, 300] width 1503 height 501
click at [520, 62] on button "Đang vận chuyển" at bounding box center [490, 68] width 123 height 33
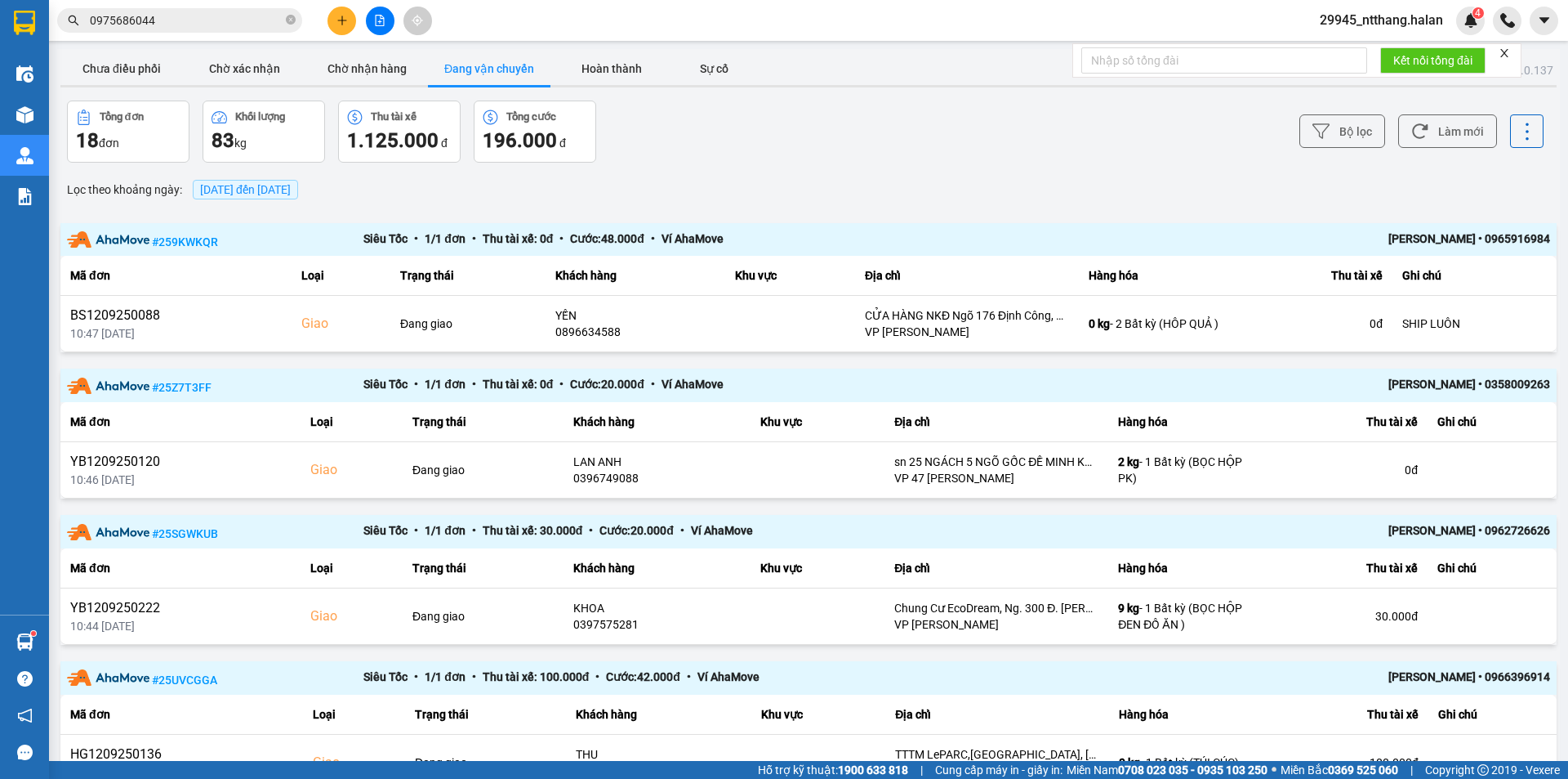
drag, startPoint x: 928, startPoint y: 121, endPoint x: 827, endPoint y: 101, distance: 103.0
click at [901, 117] on div "Bộ lọc Làm mới" at bounding box center [1174, 132] width 738 height 62
click at [129, 73] on button "Chưa điều phối" at bounding box center [122, 68] width 123 height 33
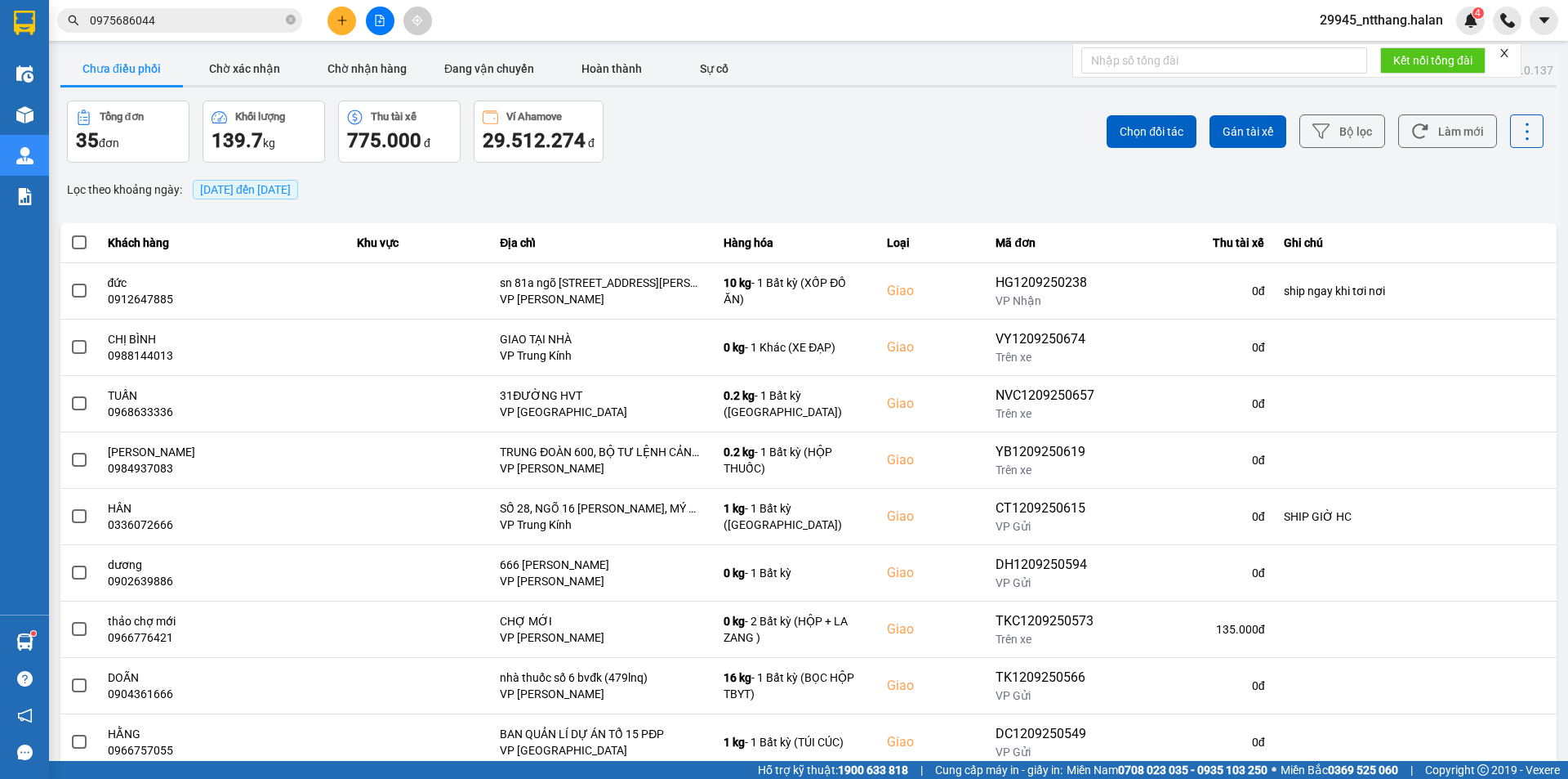
click at [778, 153] on div "Tổng đơn 35 đơn Khối lượng 139.7 kg Thu tài xế 775.000 đ Ví Ahamove 29.512.274 đ" at bounding box center [436, 132] width 738 height 62
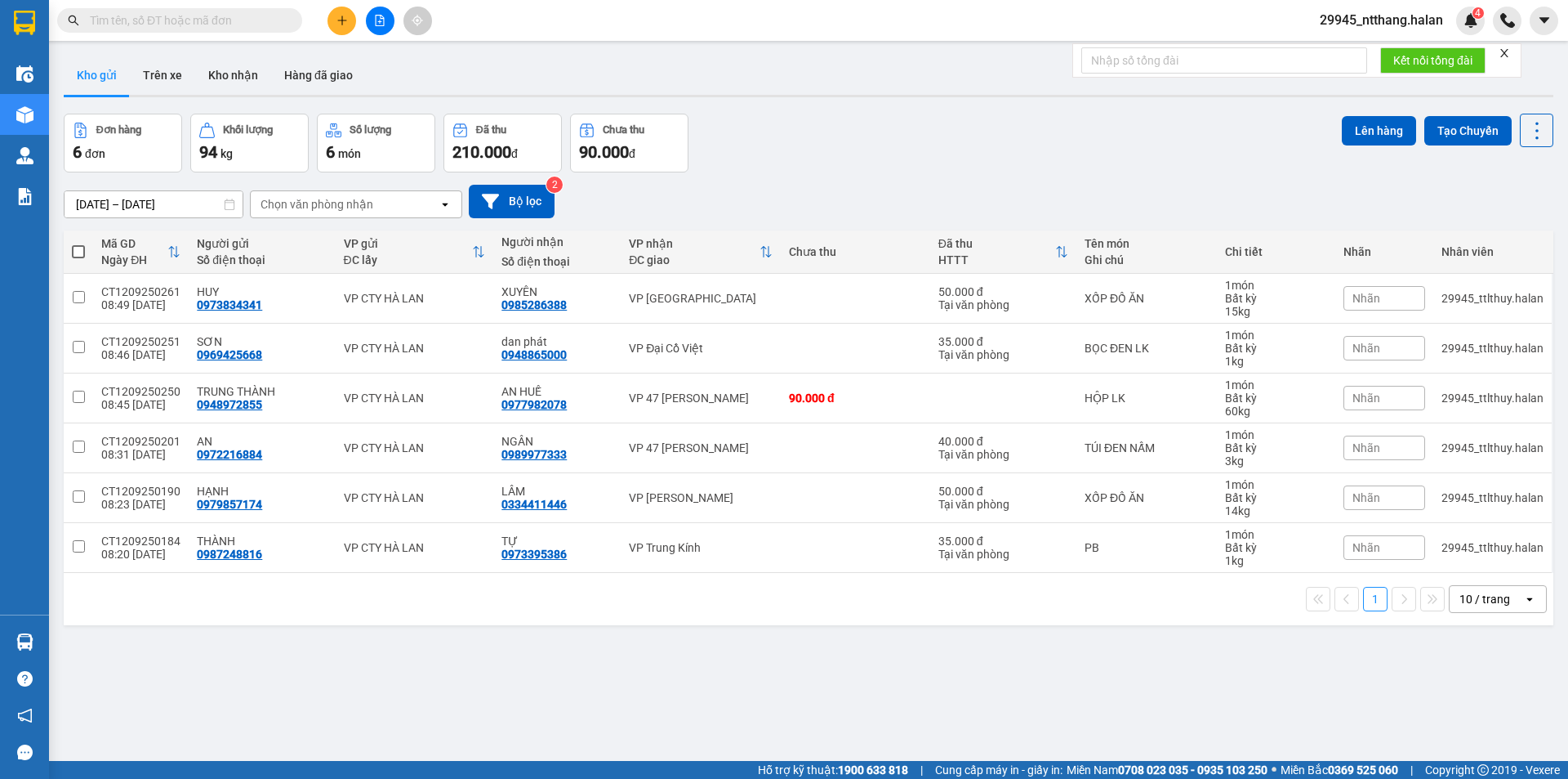
click at [161, 19] on input "text" at bounding box center [186, 20] width 193 height 18
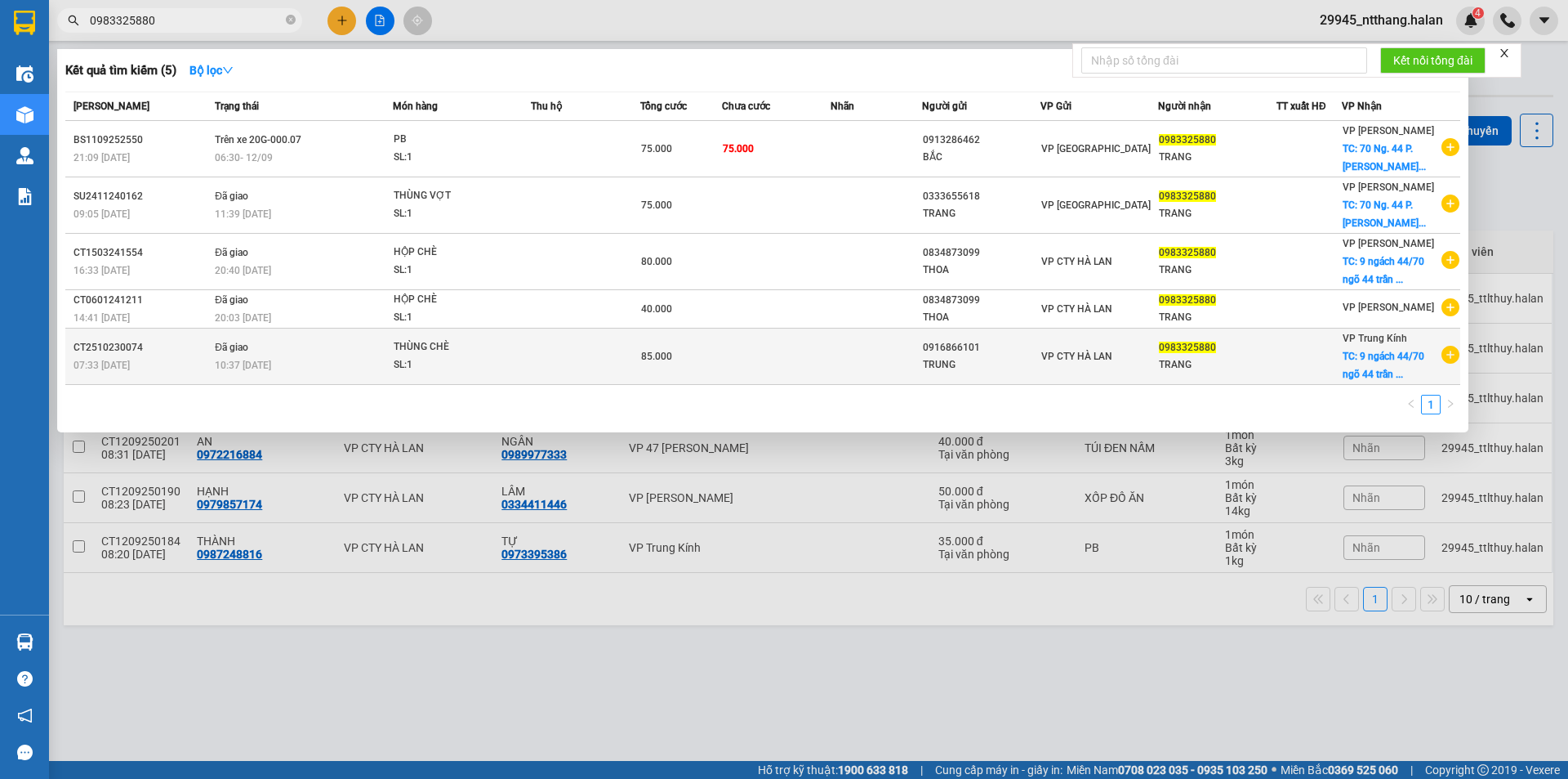
type input "0983325880"
click at [1010, 357] on div "TRUNG" at bounding box center [981, 365] width 117 height 17
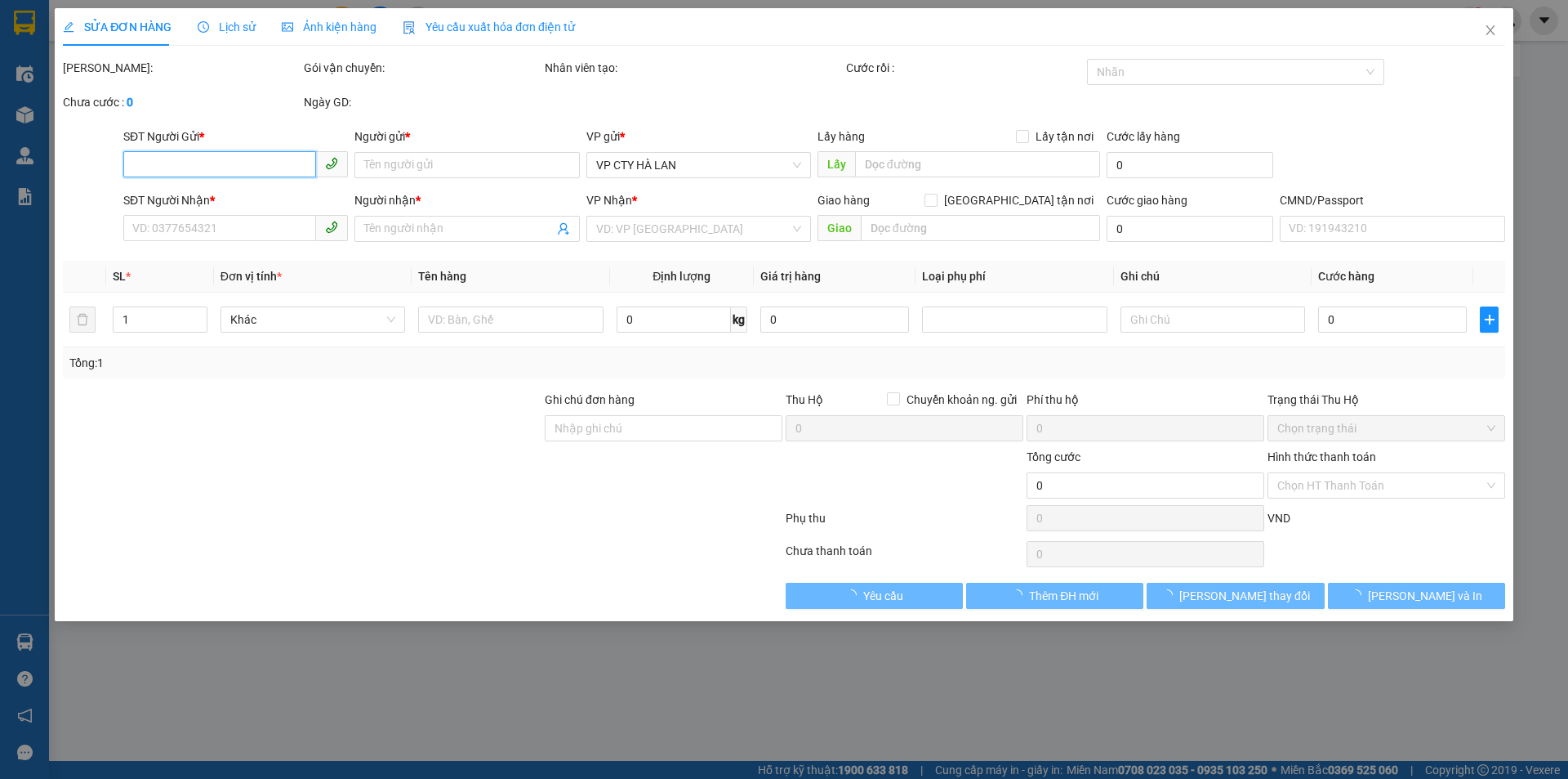
type input "0916866101"
type input "TRUNG"
type input "0983325880"
type input "TRANG"
checkbox input "true"
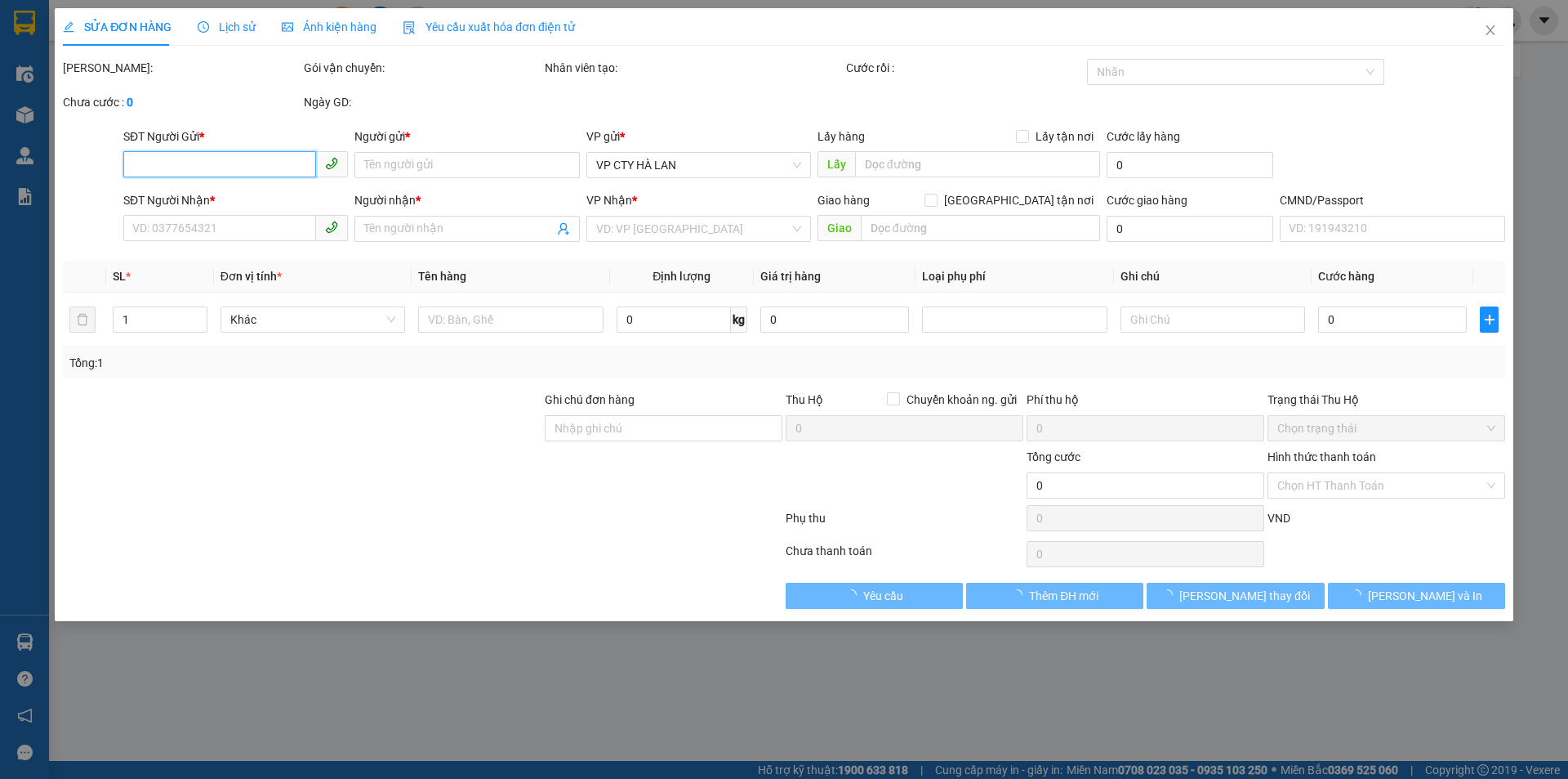
type input "9 ngách 44/70 ngõ 44 [PERSON_NAME] . dịch vọng hậu"
type input "35.000"
type input "85.000"
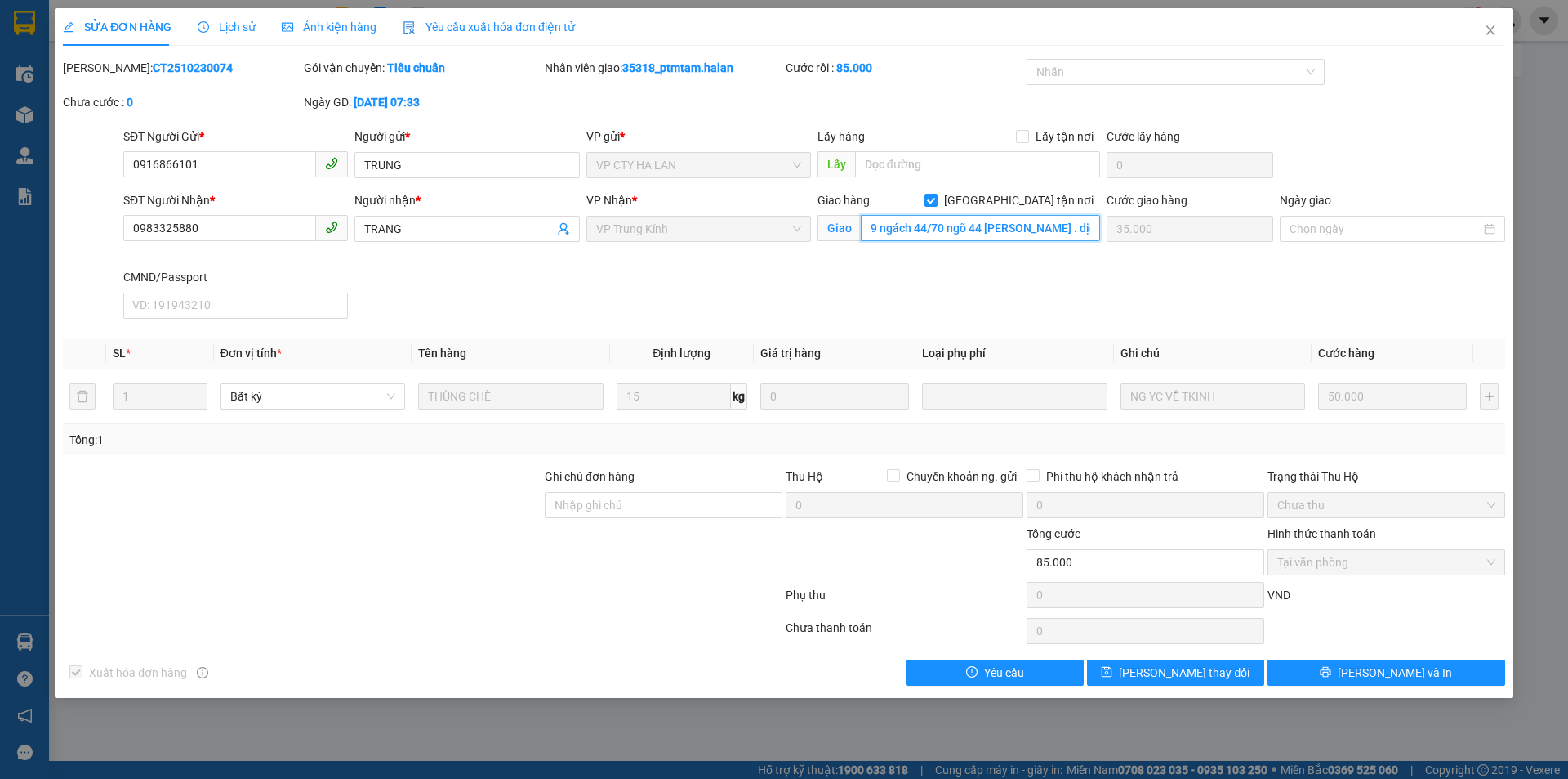
click at [1014, 228] on input "9 ngách 44/70 ngõ 44 [PERSON_NAME] . dịch vọng hậu" at bounding box center [980, 228] width 239 height 26
click at [1493, 19] on span "Close" at bounding box center [1491, 32] width 46 height 46
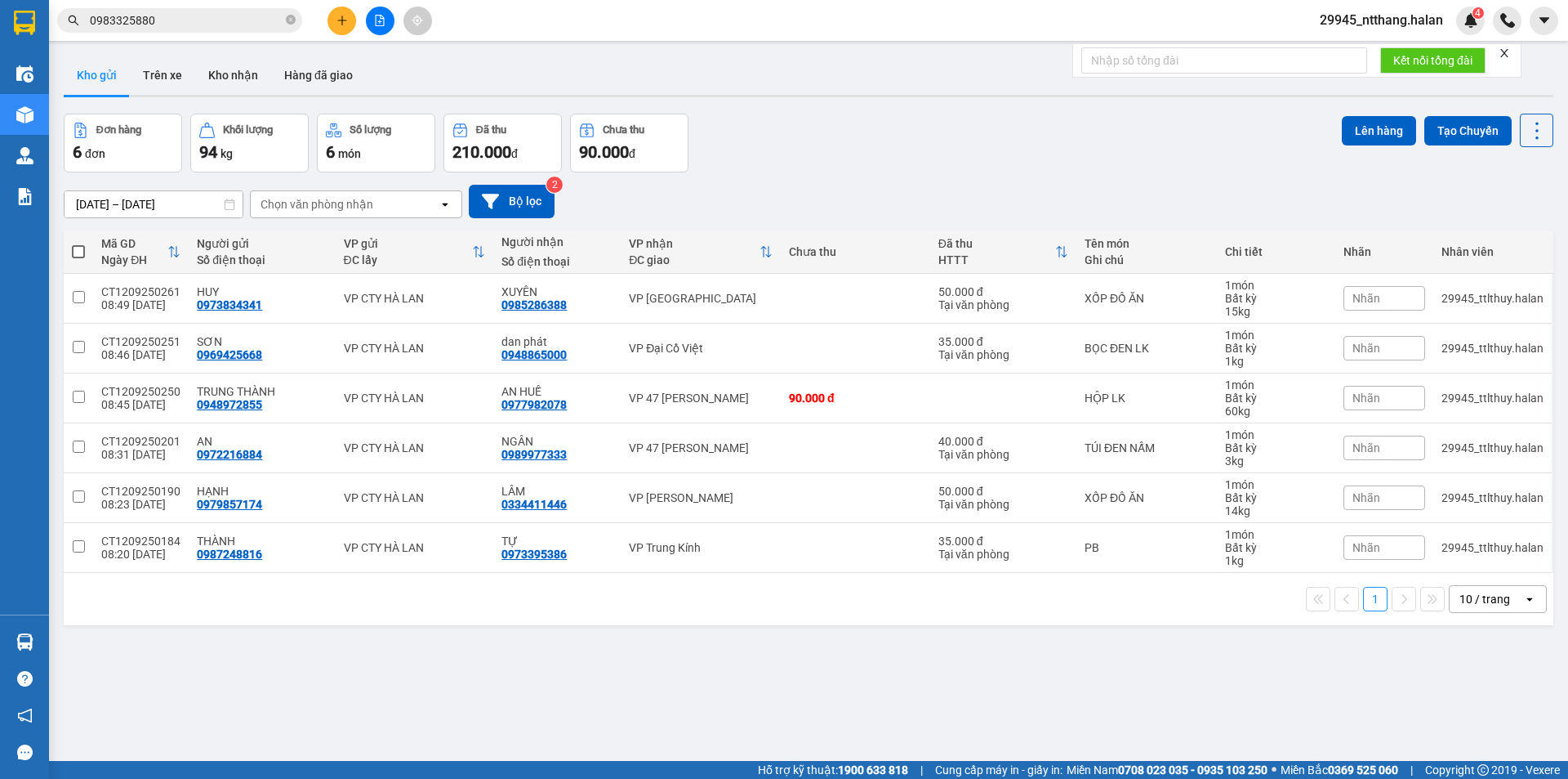
click at [254, 21] on input "0983325880" at bounding box center [186, 20] width 193 height 18
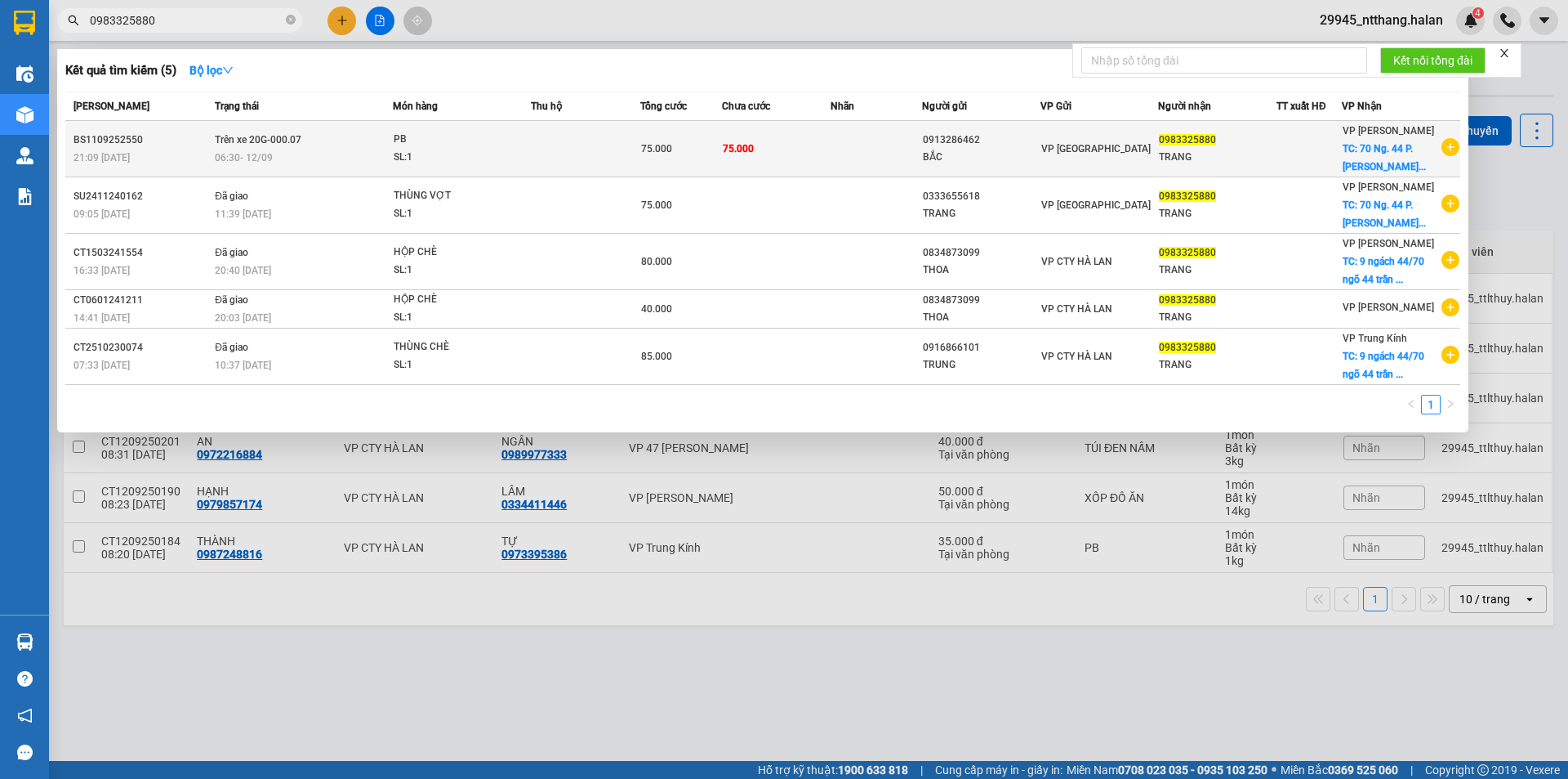
click at [709, 138] on td "75.000" at bounding box center [681, 149] width 82 height 57
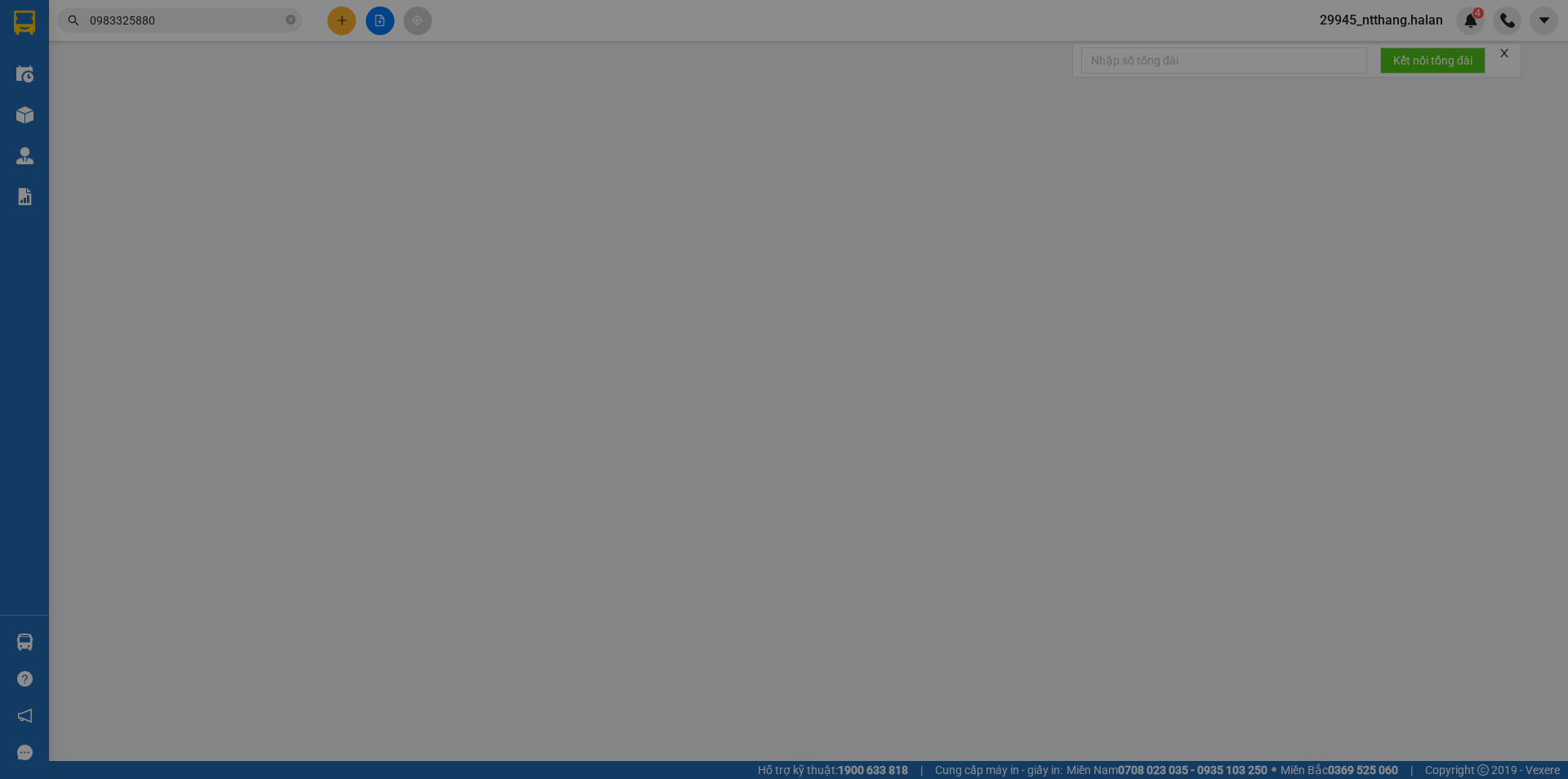
type input "0913286462"
type input "BẮC"
type input "0983325880"
type input "TRANG"
checkbox input "true"
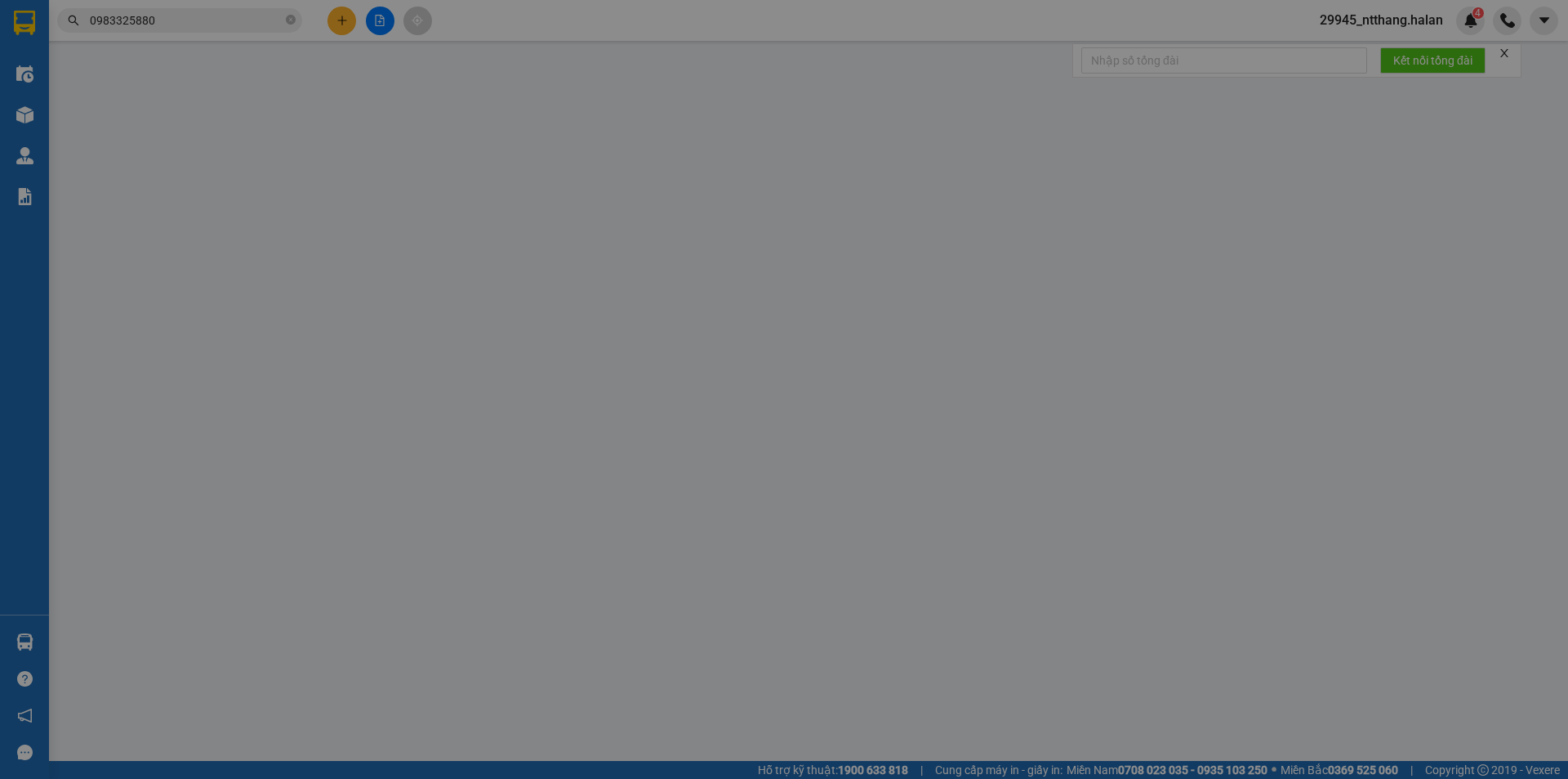
type input "70 Ng. 44 P. [PERSON_NAME], Dịch Vọng Hậu, [GEOGRAPHIC_DATA], [GEOGRAPHIC_DATA]…"
type input "GỌI CHO KH TRƯỚC KHI SHIP"
type input "75.000"
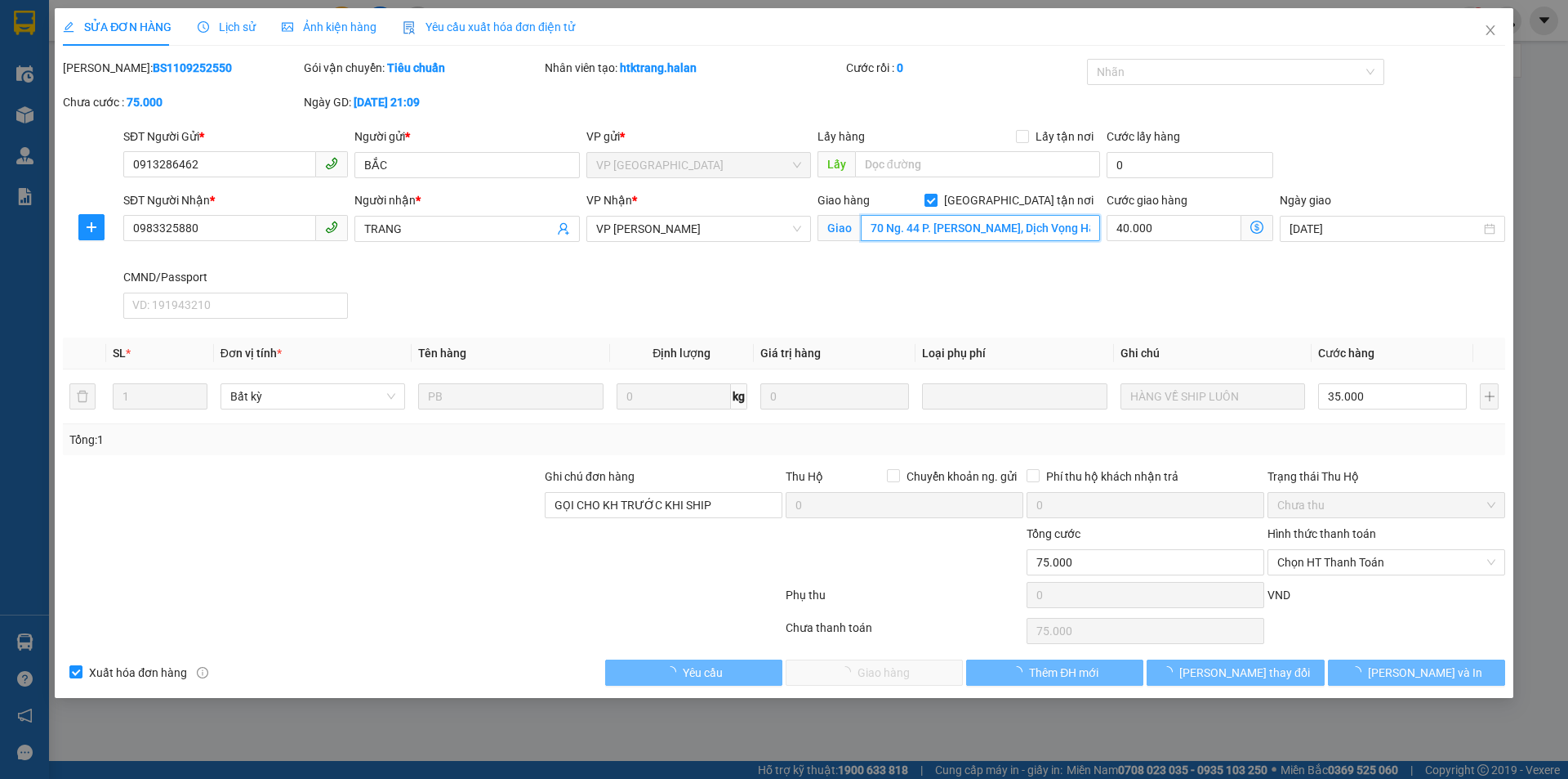
click at [944, 225] on input "70 Ng. 44 P. [PERSON_NAME], Dịch Vọng Hậu, [GEOGRAPHIC_DATA], [GEOGRAPHIC_DATA]…" at bounding box center [980, 228] width 239 height 26
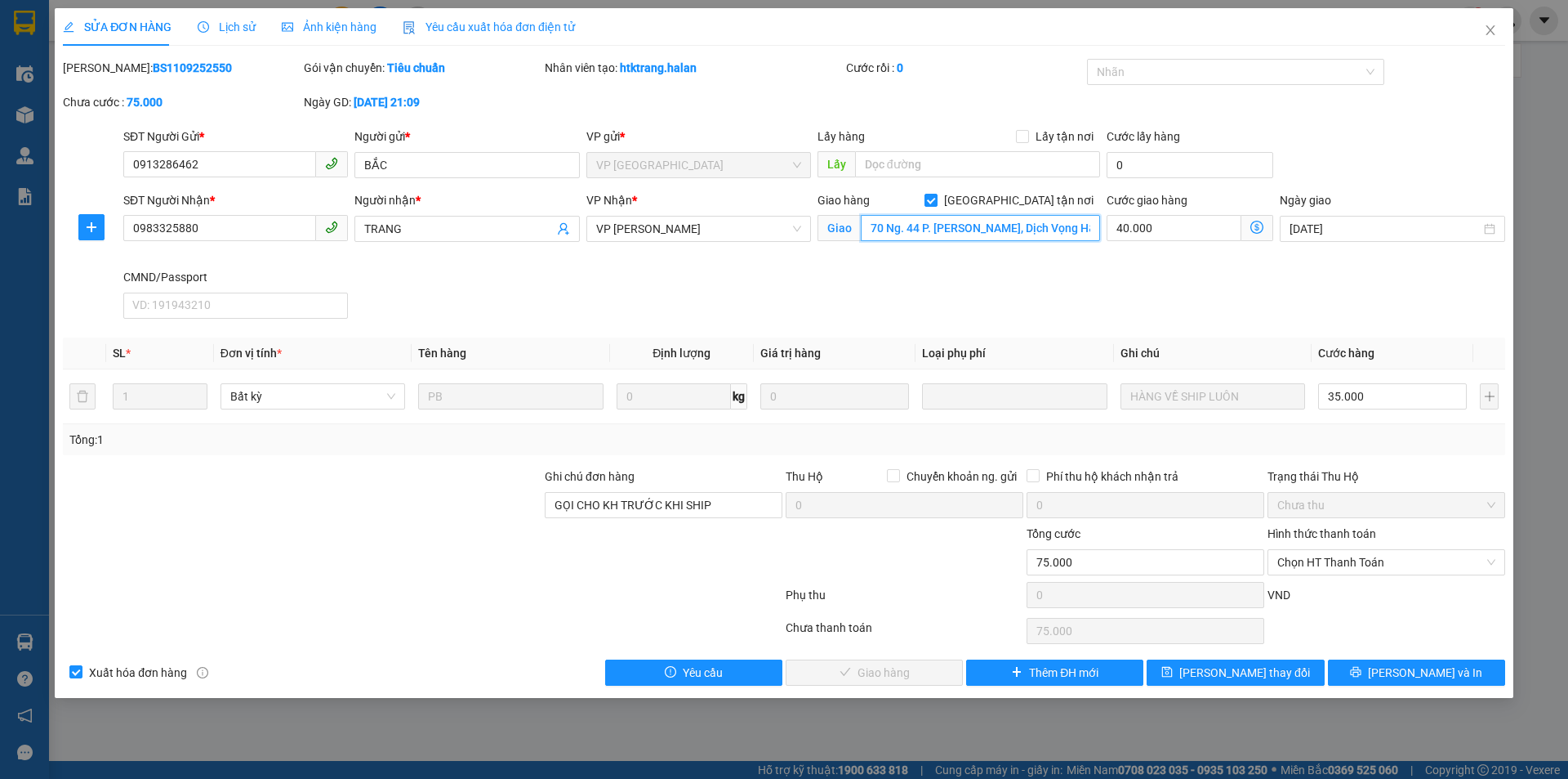
paste input "9 ngách 44/70 ngõ 44 [PERSON_NAME] . dịch vọng hậu"
click at [1065, 226] on input "9 ngách 44/70 ngõ 44 [PERSON_NAME] . dịch vọng hậu, [GEOGRAPHIC_DATA], [GEOGRAP…" at bounding box center [980, 228] width 239 height 26
type input "9 ngách 44/70 ngõ 44 [PERSON_NAME], dịch vọng hậu, [GEOGRAPHIC_DATA], [GEOGRAPH…"
click at [1250, 225] on icon "dollar-circle" at bounding box center [1257, 228] width 13 height 13
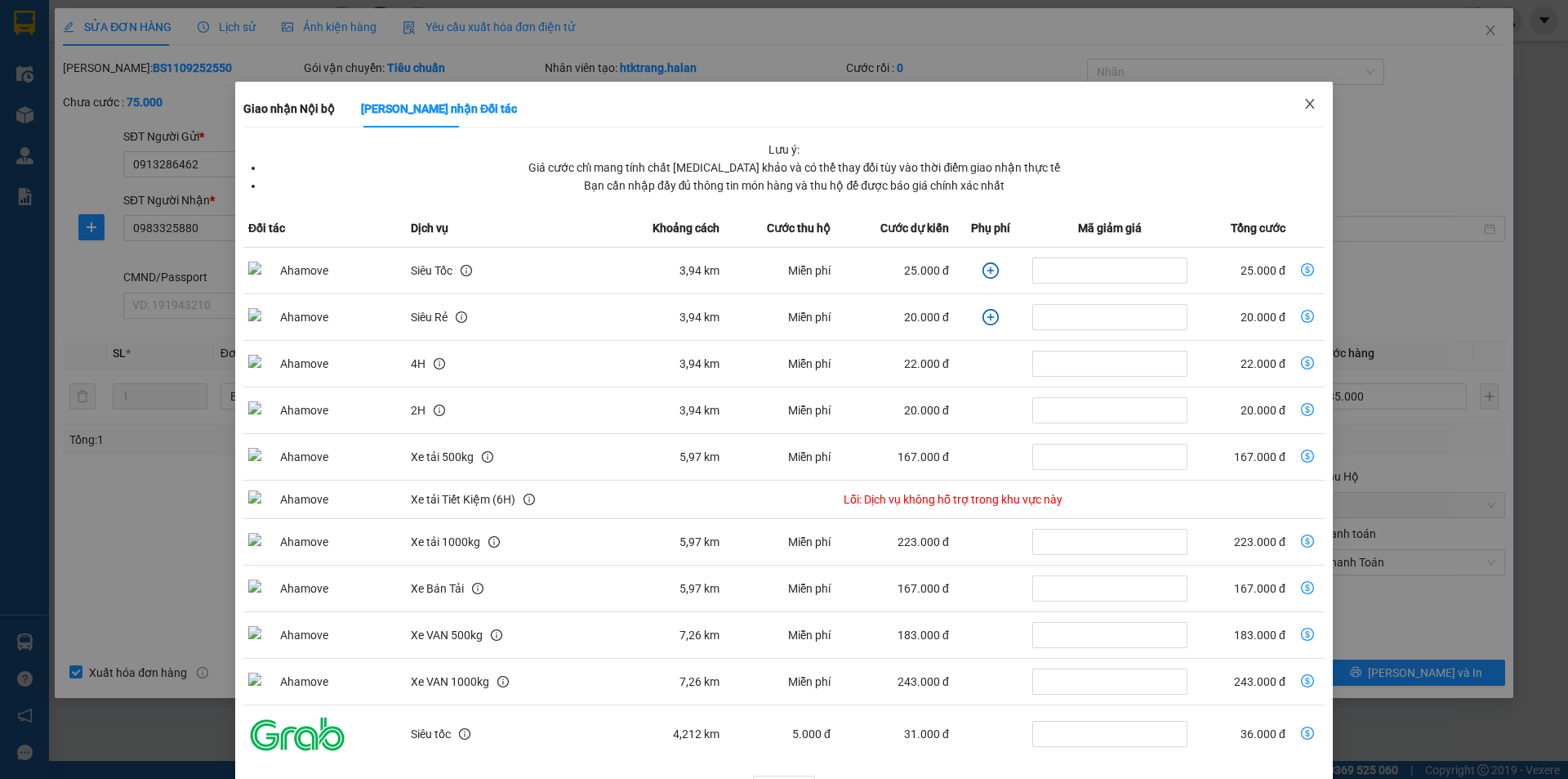
click at [1304, 102] on icon "close" at bounding box center [1311, 104] width 13 height 13
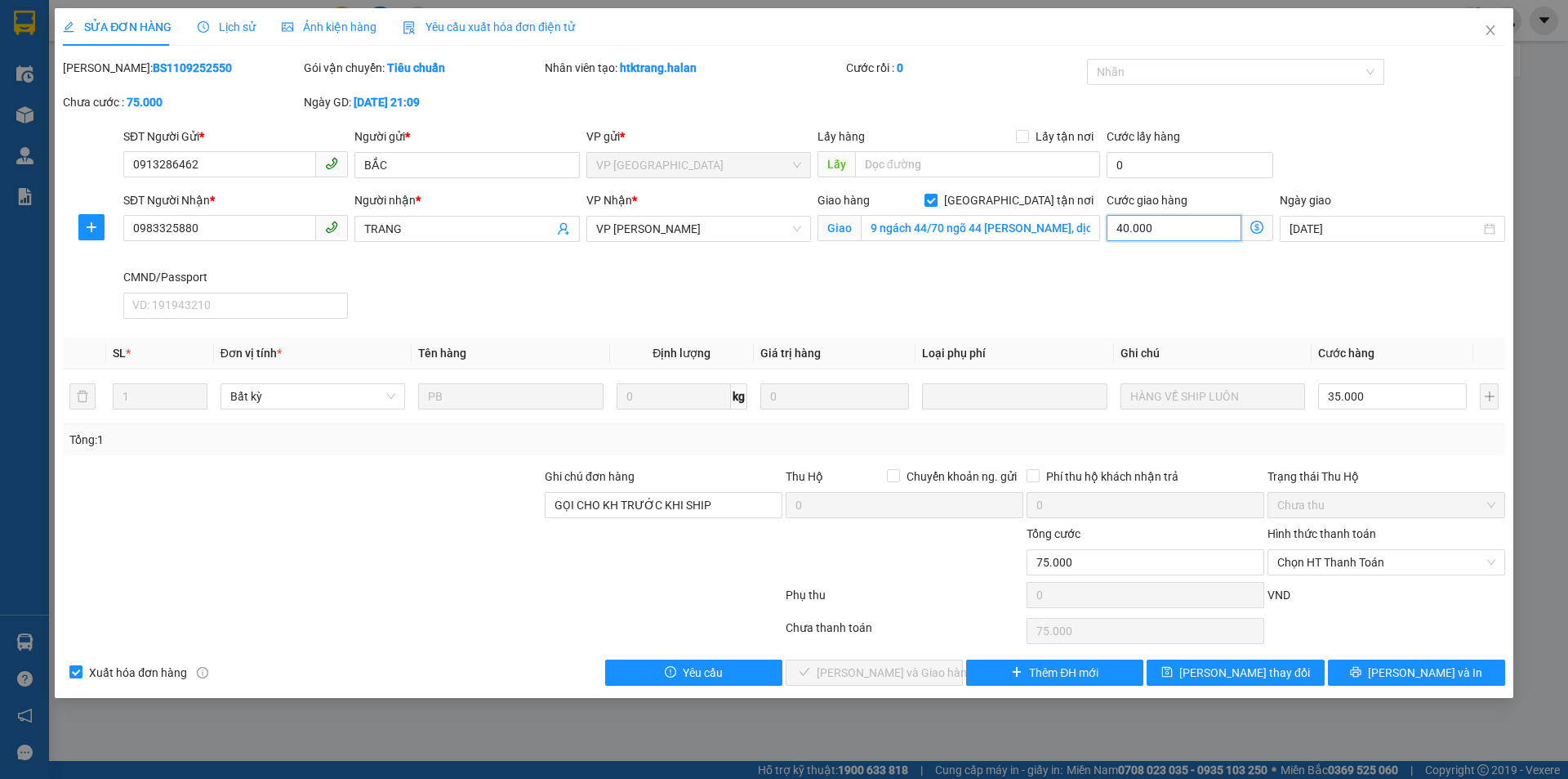
click at [1179, 231] on input "40.000" at bounding box center [1174, 228] width 134 height 26
drag, startPoint x: 1211, startPoint y: 671, endPoint x: 190, endPoint y: 123, distance: 1158.8
click at [1196, 666] on button "[PERSON_NAME] thay đổi" at bounding box center [1235, 672] width 178 height 26
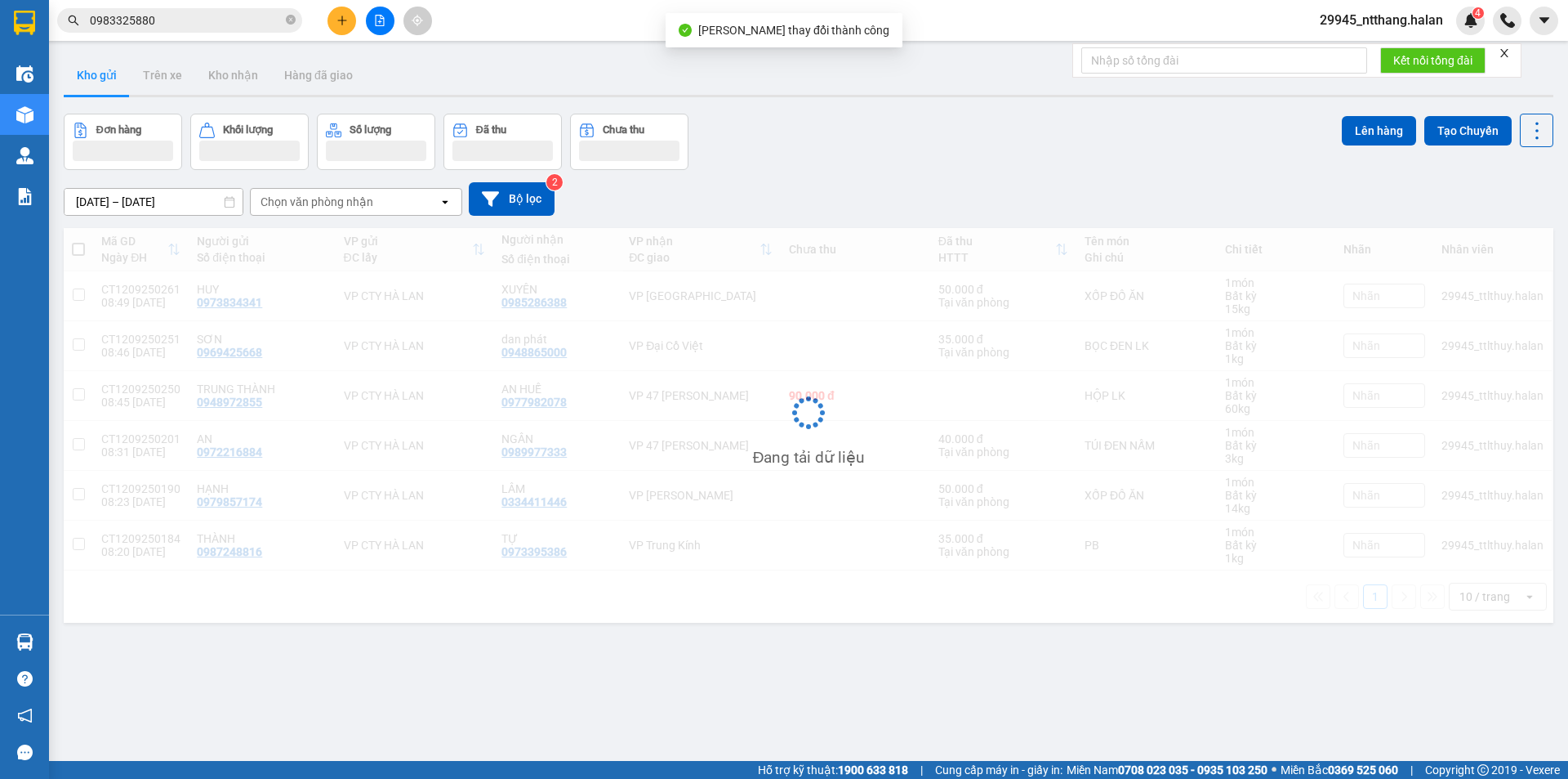
click at [173, 24] on input "0983325880" at bounding box center [186, 20] width 193 height 18
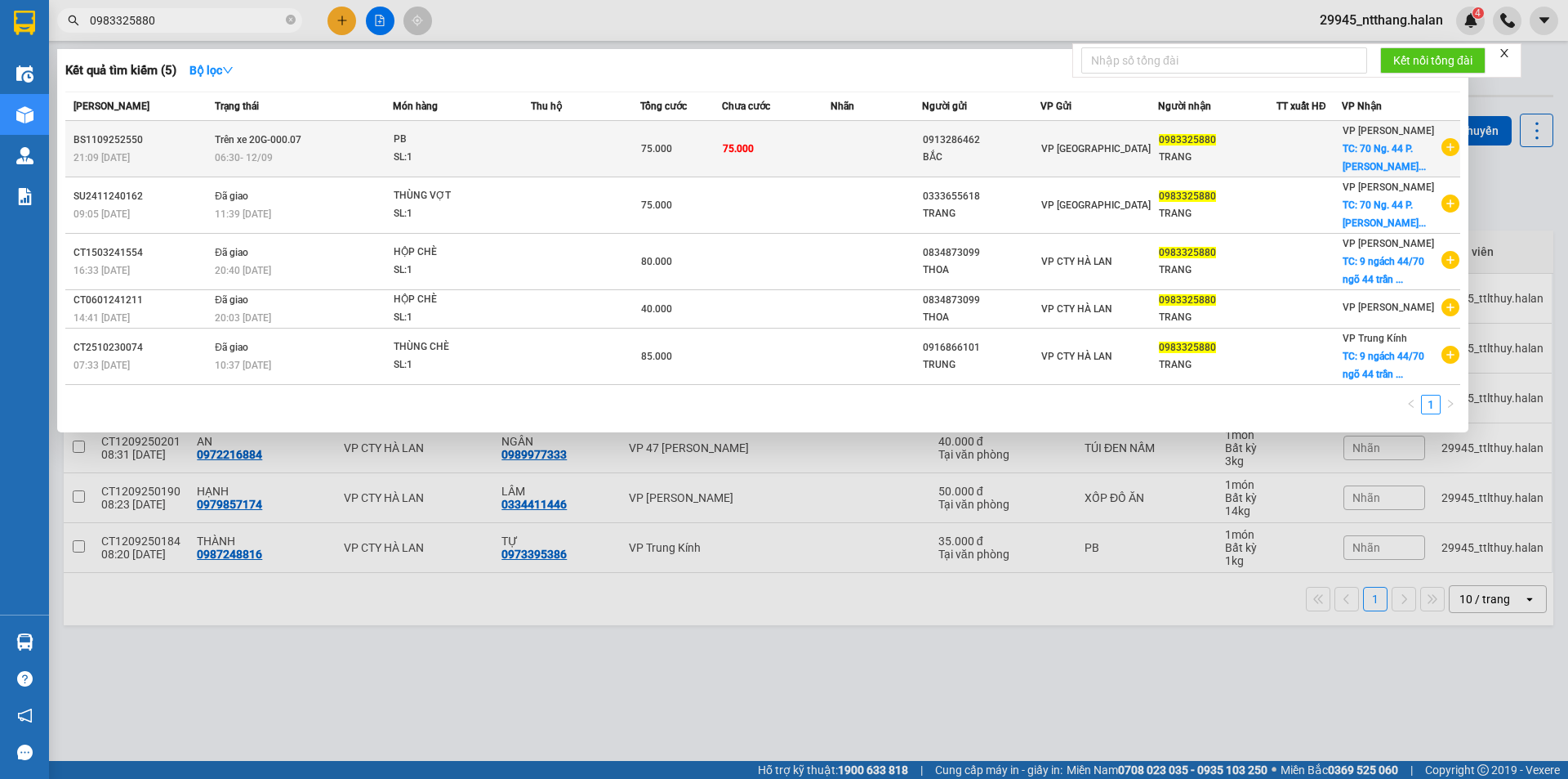
click at [625, 148] on td at bounding box center [586, 149] width 109 height 57
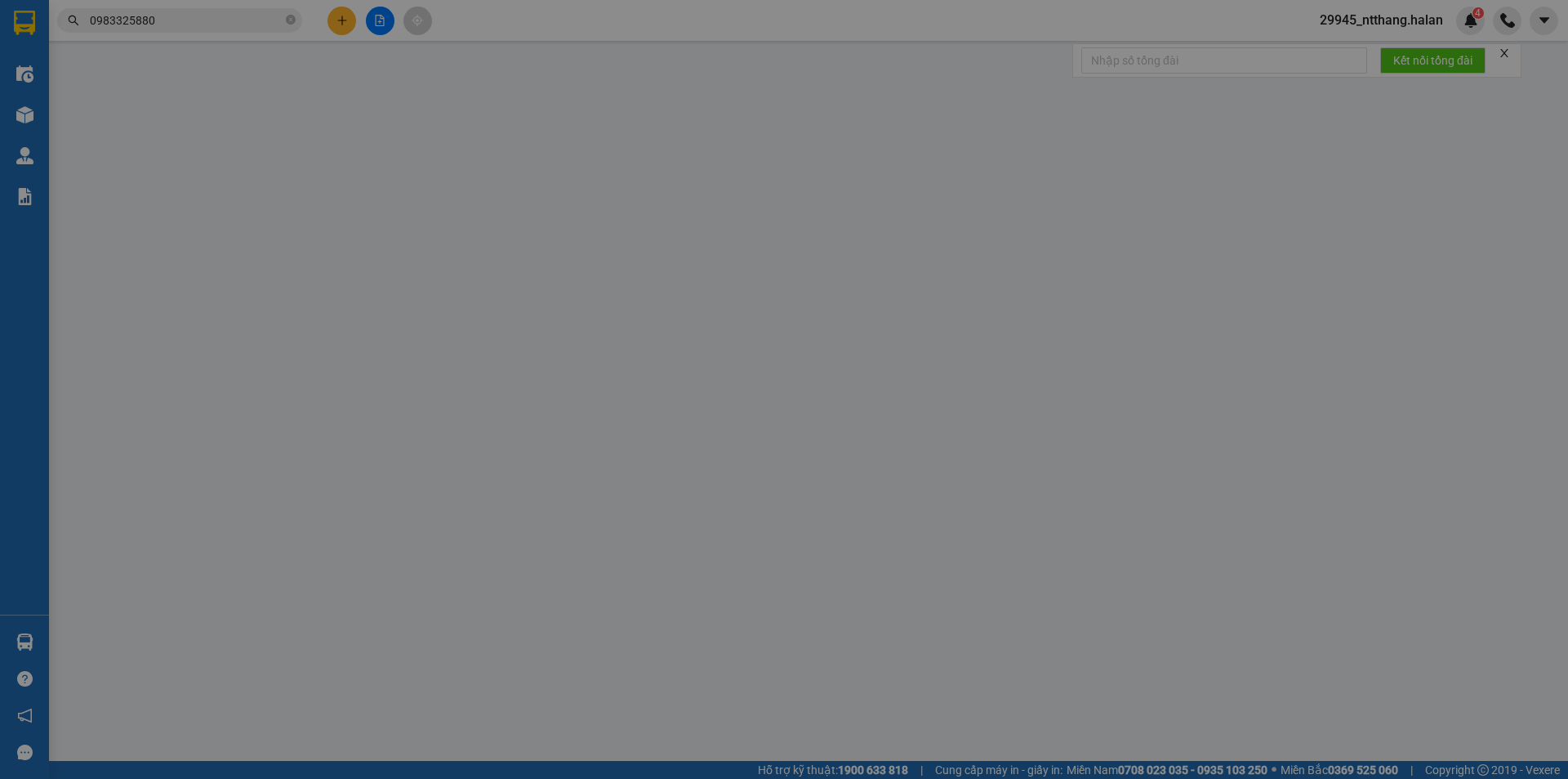
type input "0913286462"
type input "BẮC"
type input "0983325880"
type input "TRANG"
checkbox input "true"
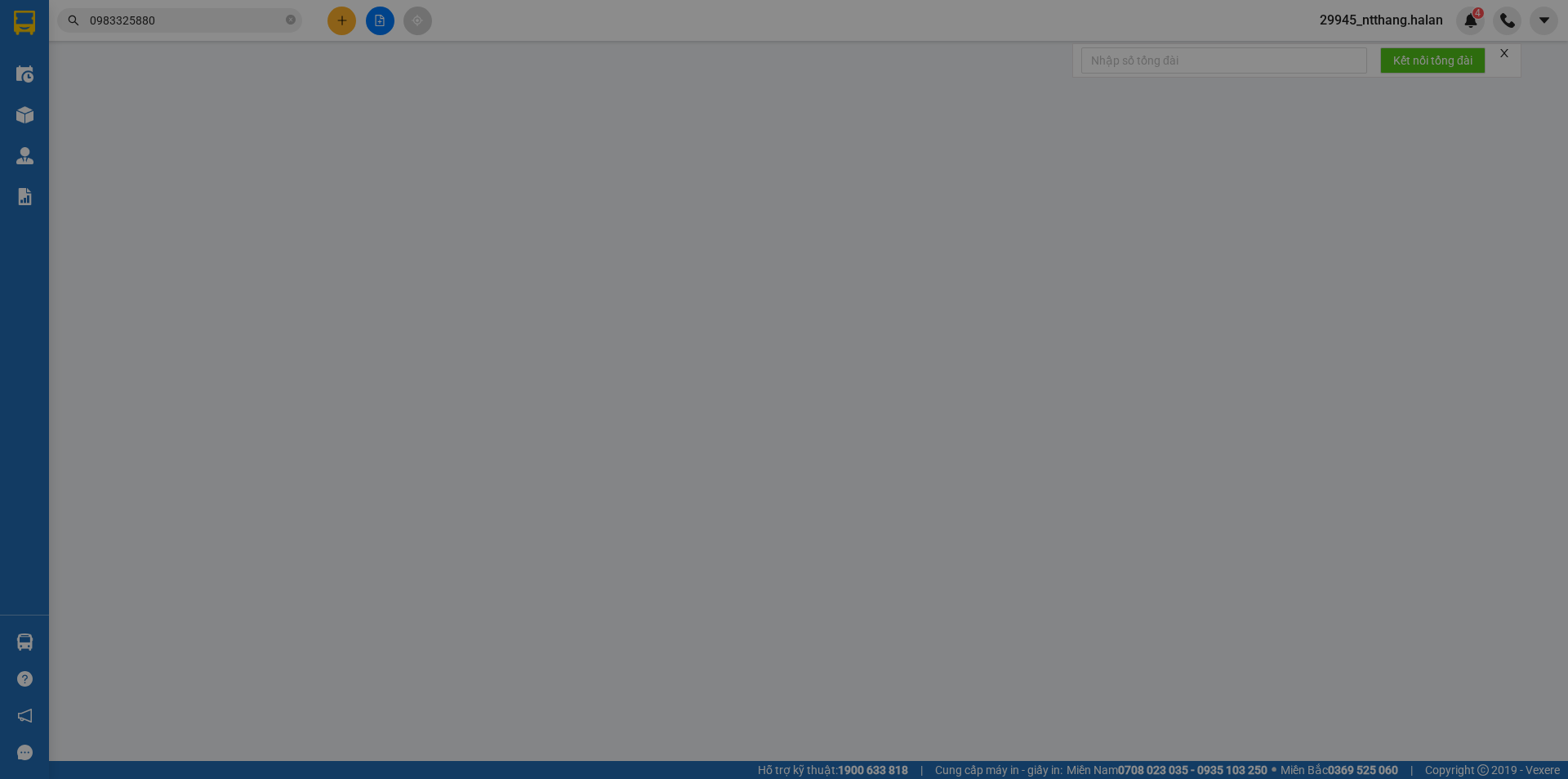
type input "9 ngách 44/70 ngõ 44 [PERSON_NAME], dịch vọng hậu, [GEOGRAPHIC_DATA], [GEOGRAPH…"
type input "GỌI CHO KH TRƯỚC KHI SHIP"
type input "75.000"
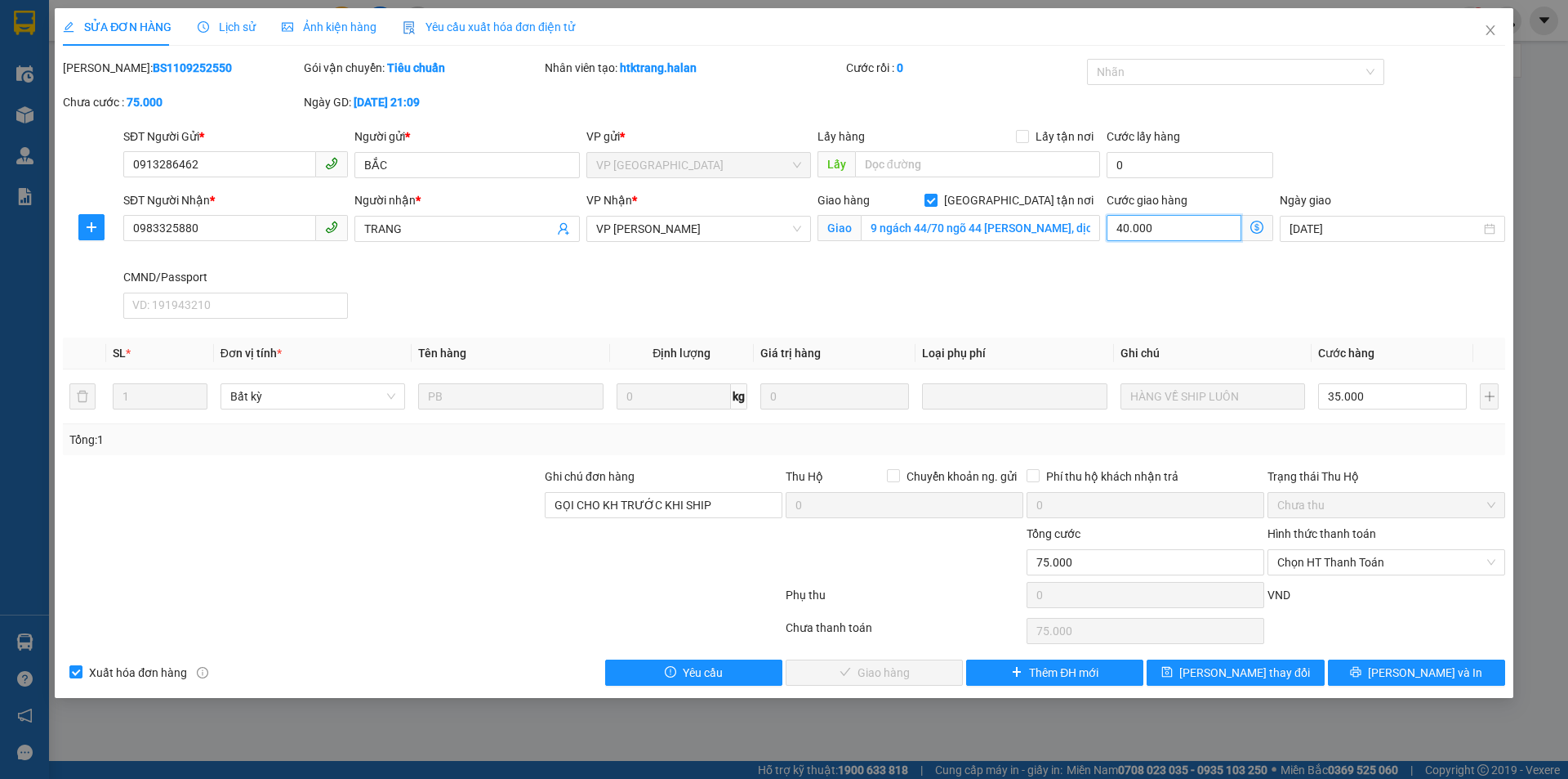
click at [1184, 229] on input "40.000" at bounding box center [1174, 228] width 134 height 26
type input "3"
type input "35.003"
type input "35.030"
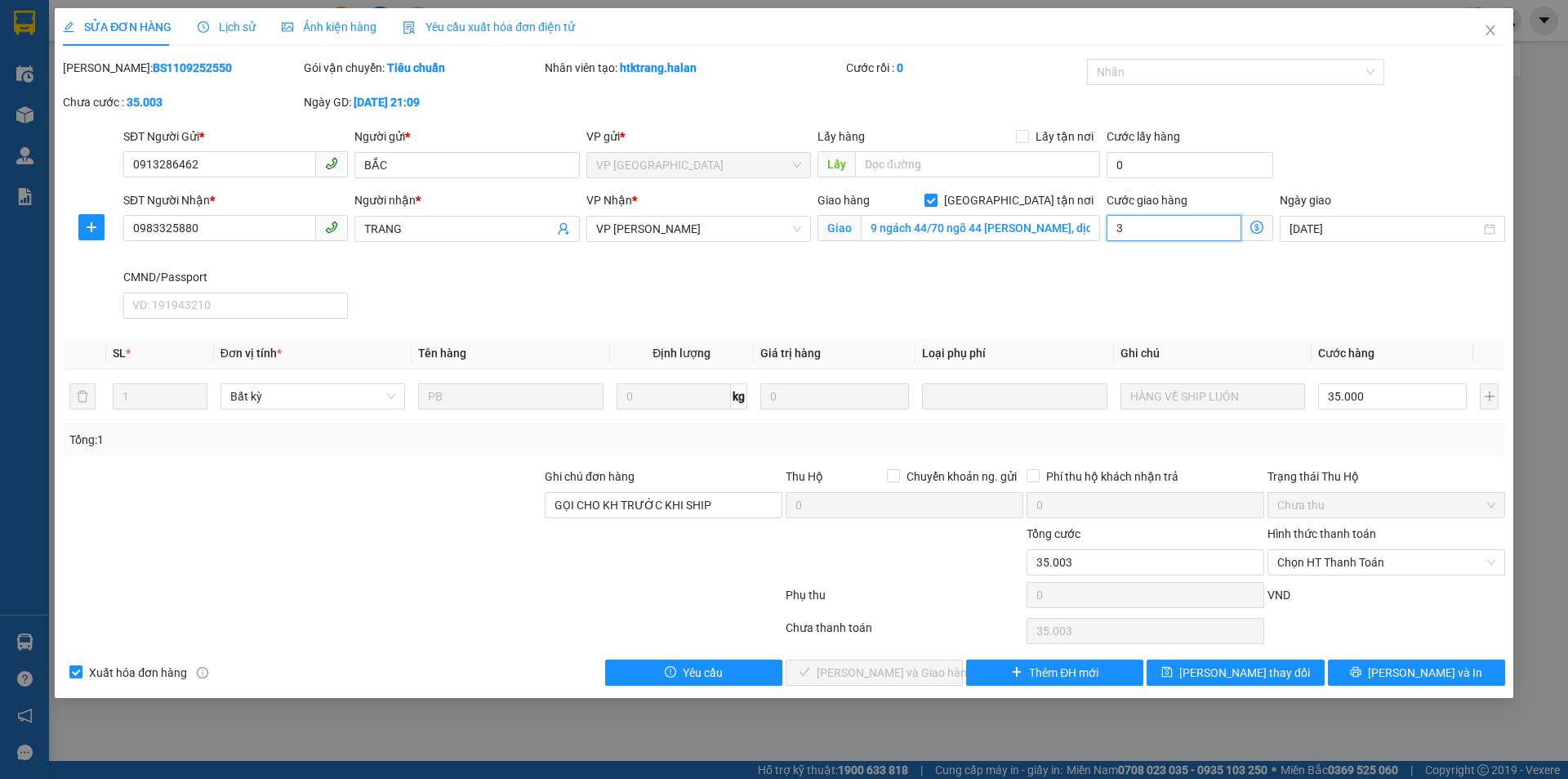
type input "35.030"
type input "30"
click at [1097, 246] on div "Giao hàng [GEOGRAPHIC_DATA] tận nơi Giao 9 ngách 44/70 ngõ 44 [PERSON_NAME], dị…" at bounding box center [959, 220] width 282 height 58
type input "65.000"
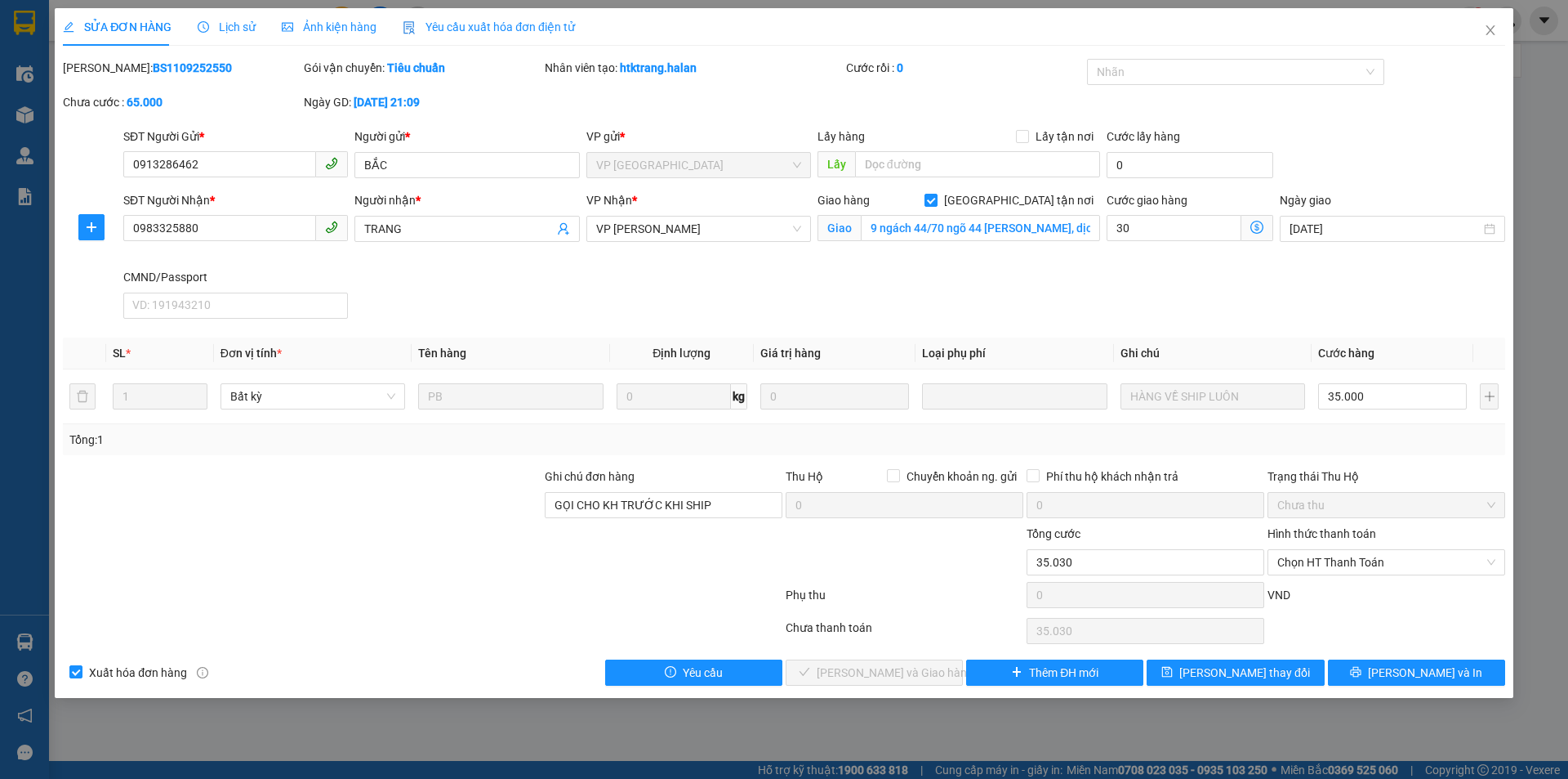
type input "30.000"
drag, startPoint x: 724, startPoint y: 507, endPoint x: 0, endPoint y: 617, distance: 732.3
click at [0, 617] on div "SỬA ĐƠN HÀNG Lịch sử Ảnh kiện hàng Yêu cầu xuất hóa đơn điện tử Total Paid Fee …" at bounding box center [784, 389] width 1568 height 779
click at [1065, 398] on tr "1 Bất kỳ PB 0 kg 0 HÀNG VỀ SHIP LUÔN 35.000" at bounding box center [784, 397] width 1442 height 55
click at [712, 508] on input "Ghi chú đơn hàng" at bounding box center [663, 504] width 238 height 26
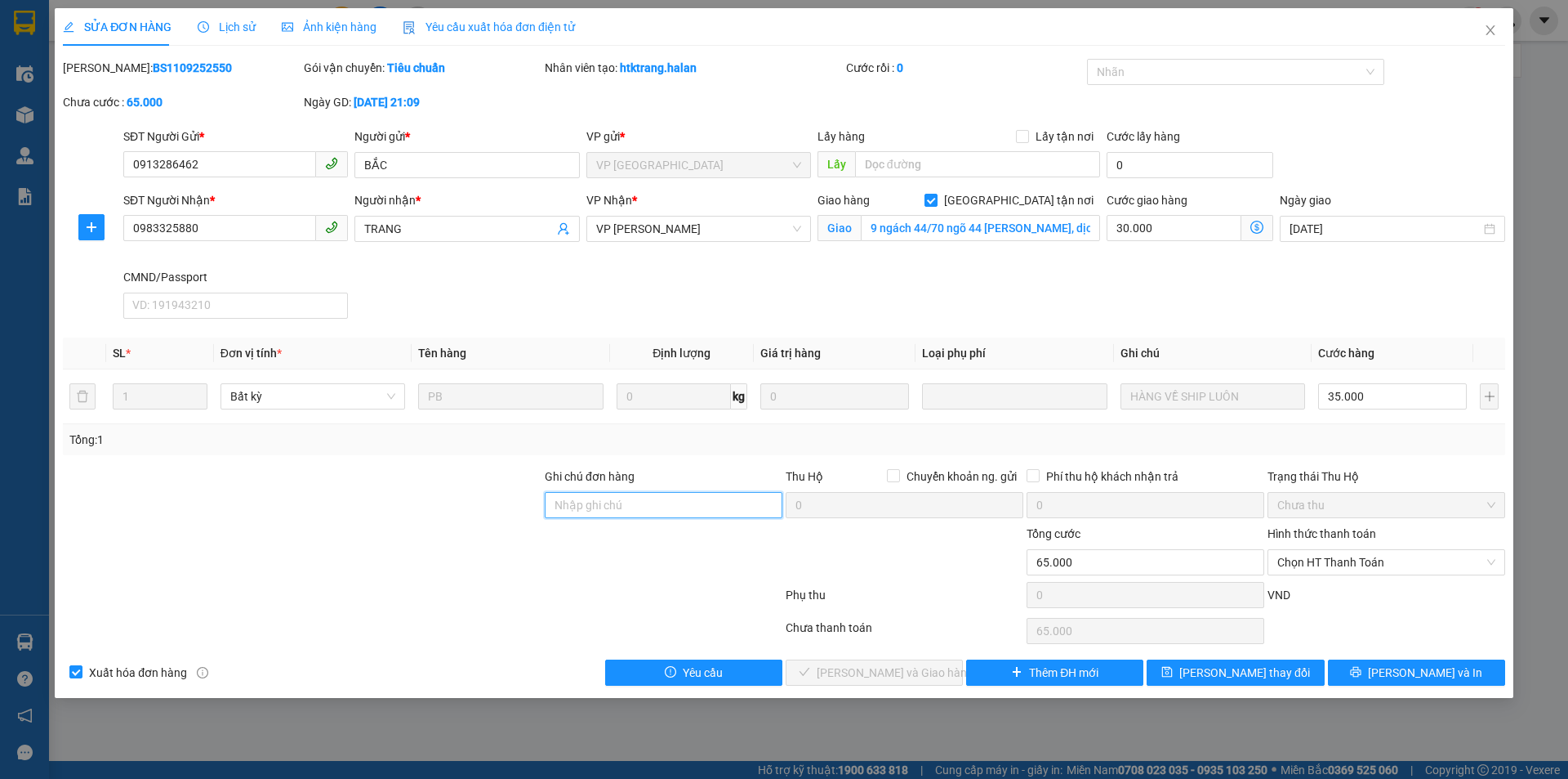
paste input "HÀNG VỀ SHIP LUÔN"
type input "HÀNG VỀ SHIP LUÔN"
click at [1303, 680] on button "[PERSON_NAME] thay đổi" at bounding box center [1235, 672] width 178 height 26
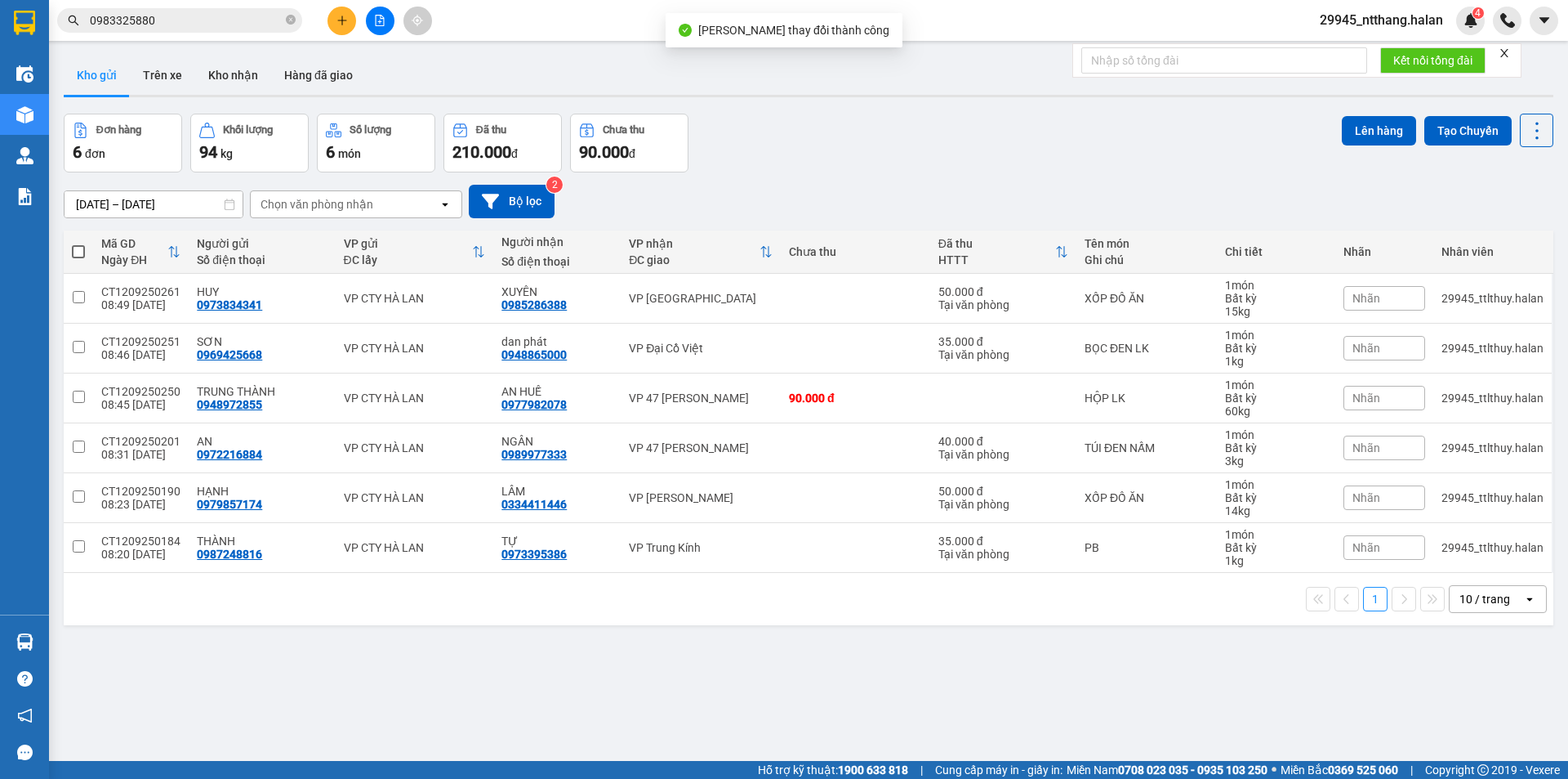
click at [219, 33] on div "Kết quả tìm kiếm ( 5 ) Bộ lọc Mã ĐH Trạng thái Món hàng Thu hộ Tổng cước Chưa c…" at bounding box center [159, 21] width 319 height 29
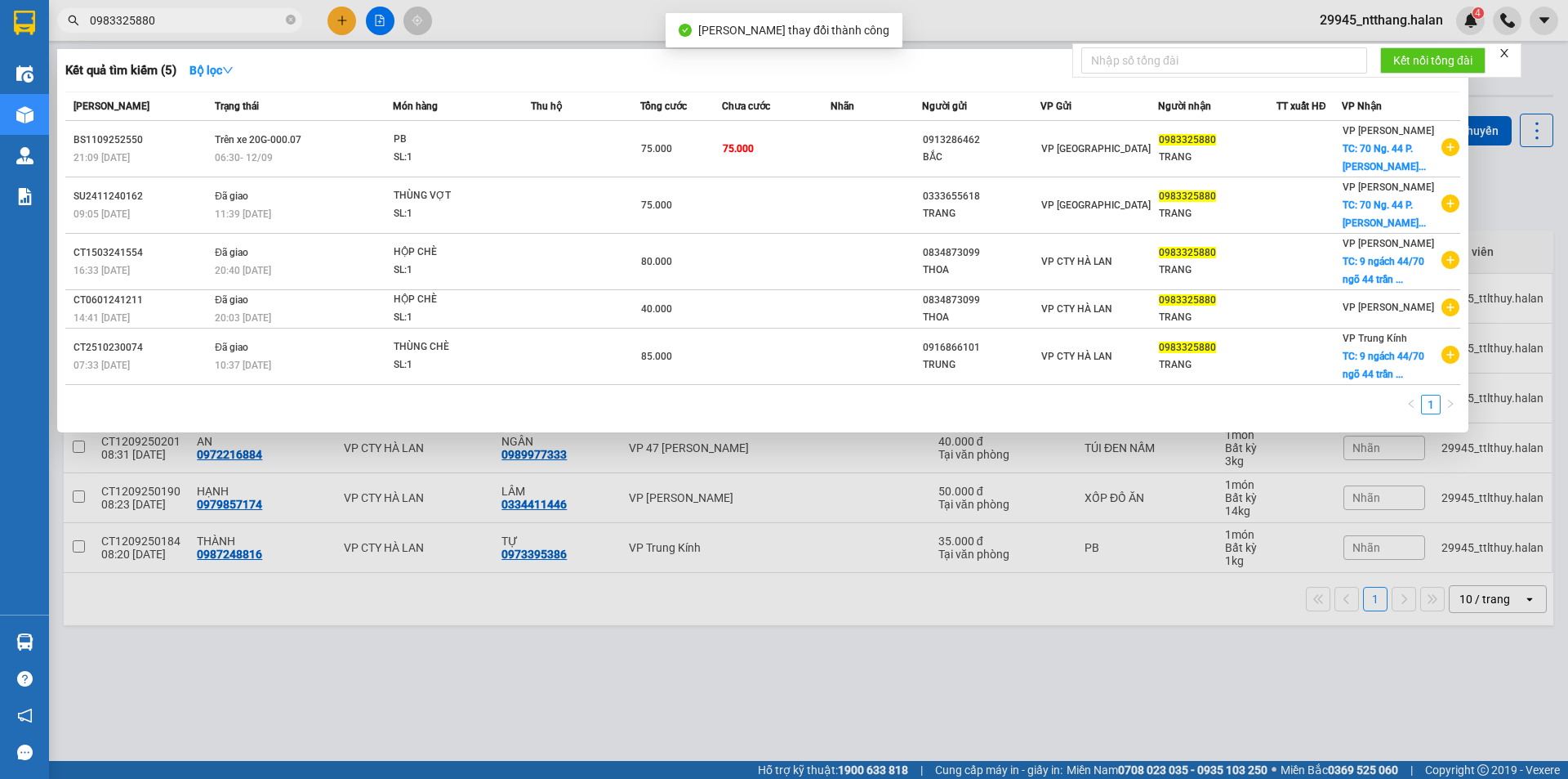
drag, startPoint x: 219, startPoint y: 30, endPoint x: 230, endPoint y: 22, distance: 13.6
click at [222, 25] on span "0983325880" at bounding box center [180, 21] width 245 height 25
click at [230, 22] on input "0983325880" at bounding box center [186, 20] width 193 height 18
click at [191, 27] on input "0983325880" at bounding box center [186, 20] width 193 height 18
type input "0983325880"
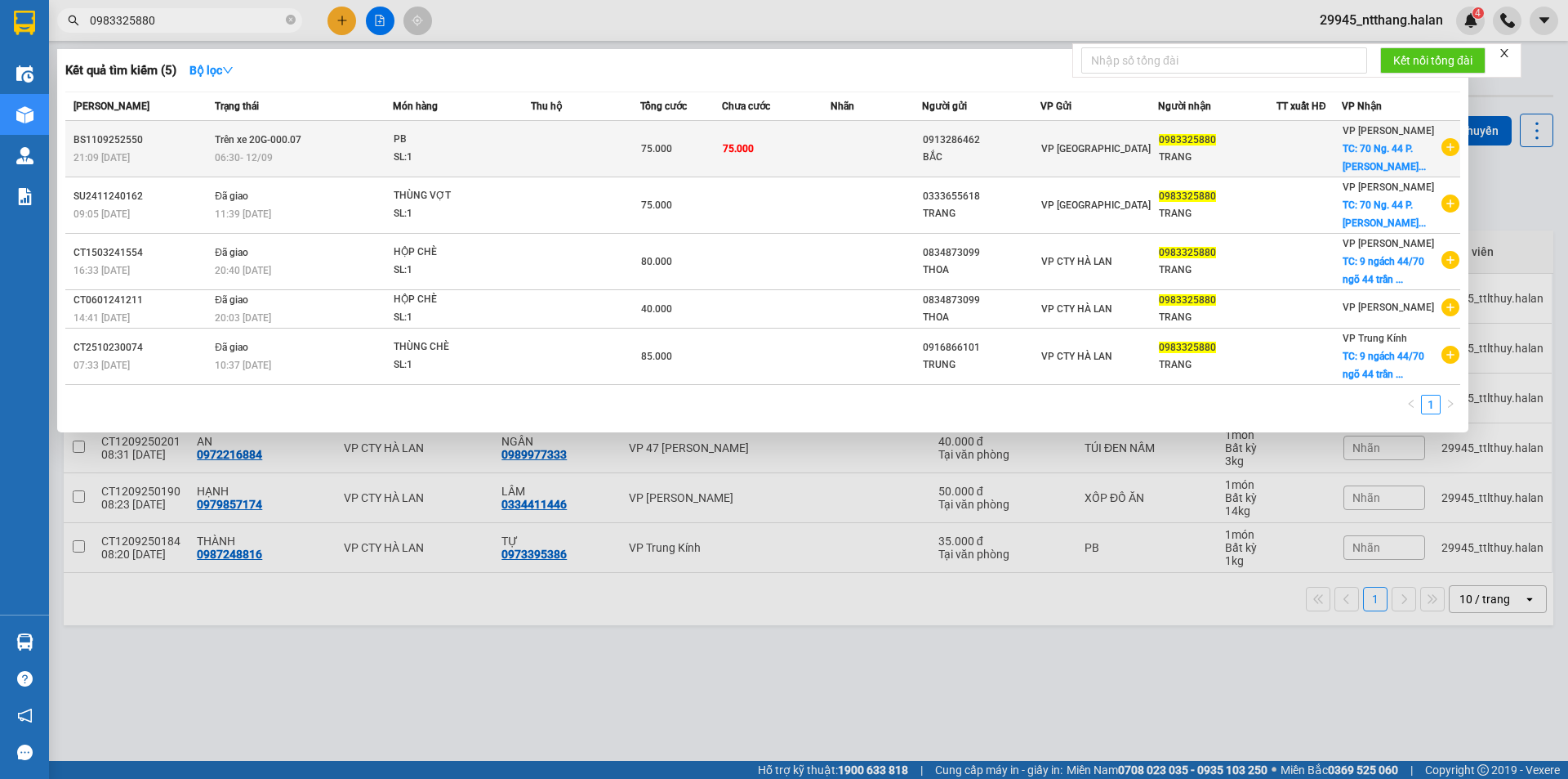
click at [556, 144] on td at bounding box center [586, 149] width 109 height 57
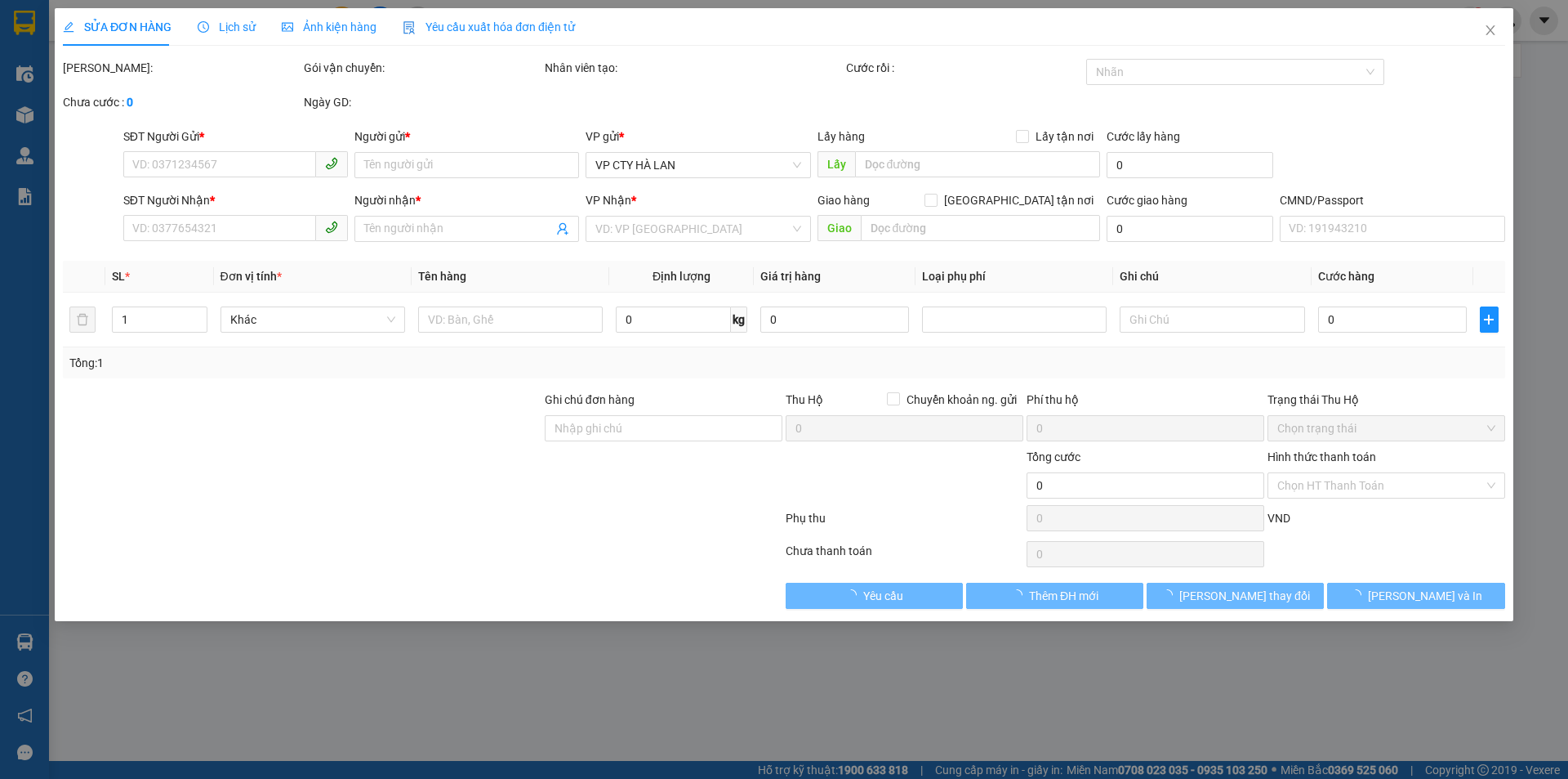
type input "0913286462"
type input "BẮC"
type input "0983325880"
type input "TRANG"
checkbox input "true"
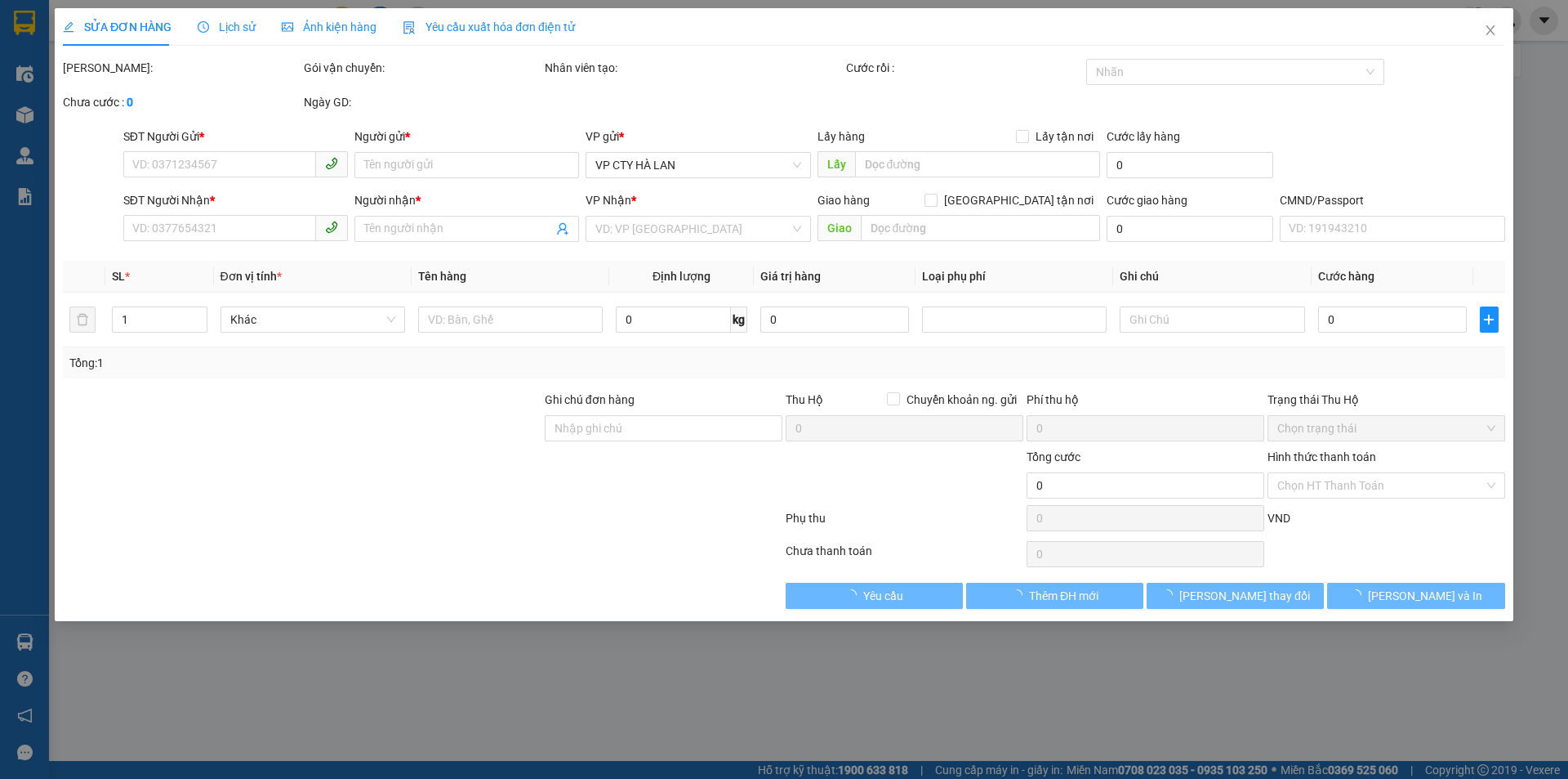
type input "9 ngách 44/70 ngõ 44 [PERSON_NAME], dịch vọng hậu, [GEOGRAPHIC_DATA], [GEOGRAPH…"
type input "HÀNG VỀ SHIP LUÔN"
type input "65.000"
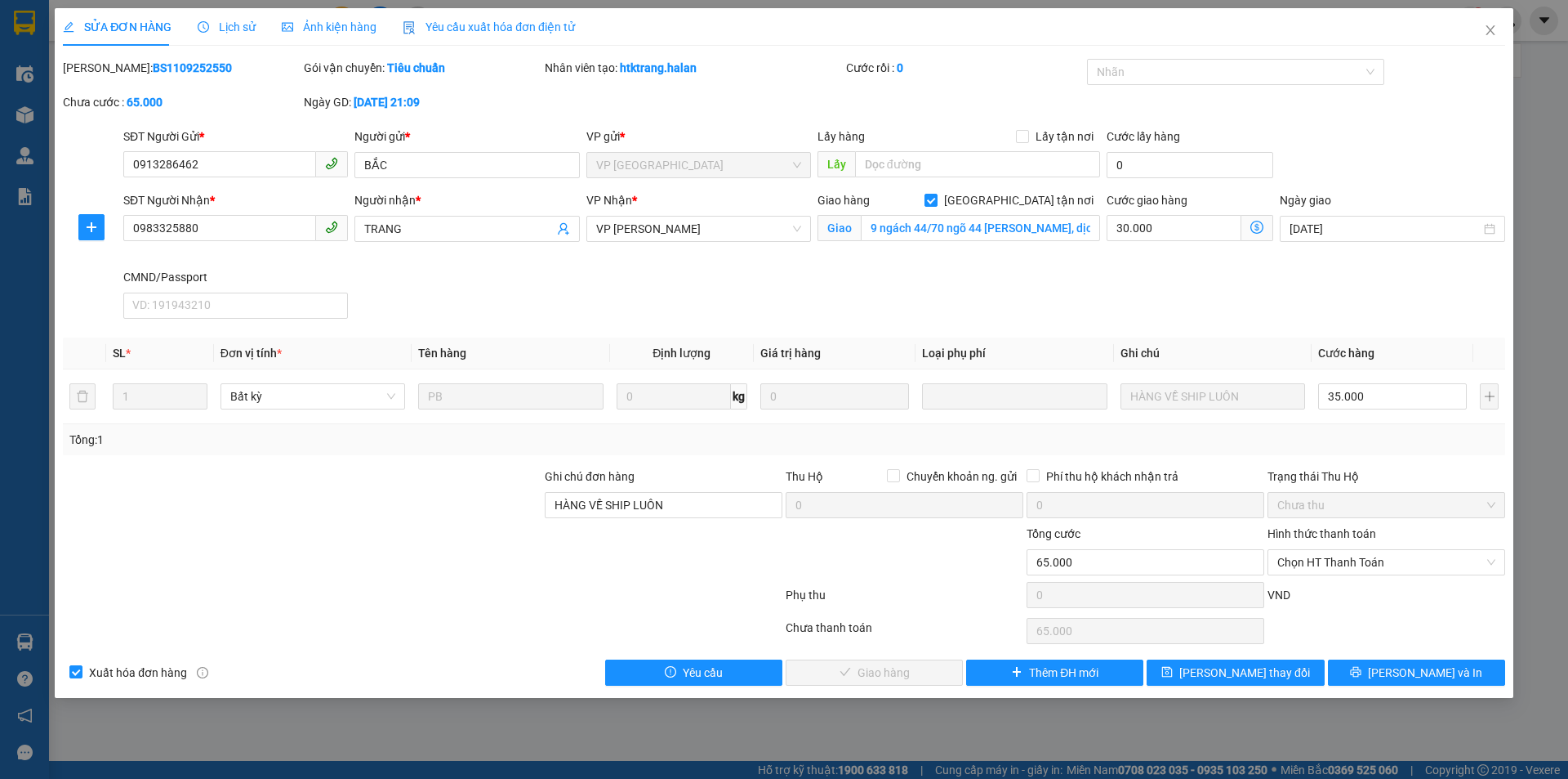
click at [243, 26] on span "Lịch sử" at bounding box center [227, 27] width 58 height 13
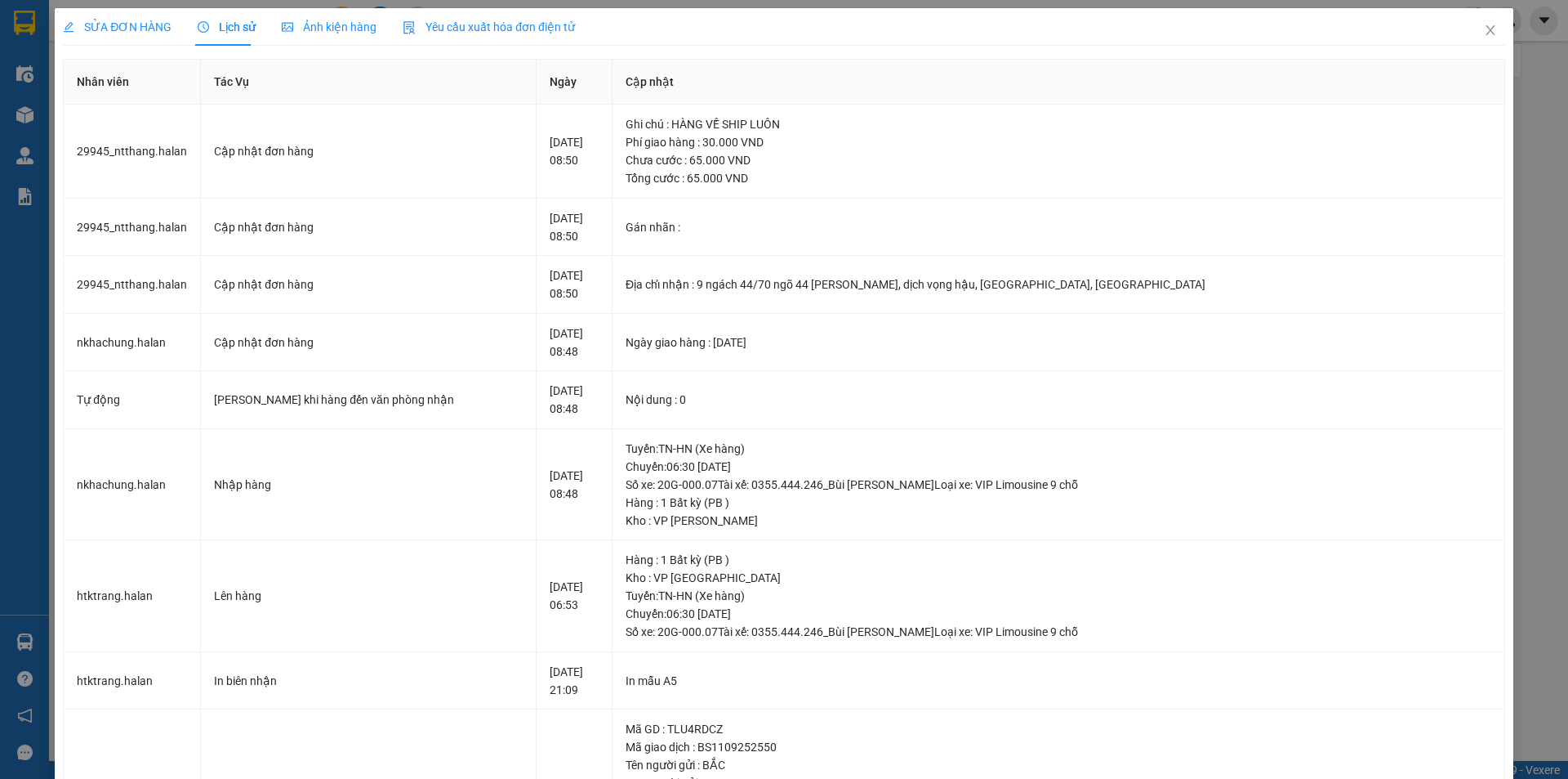
click at [130, 28] on span "SỬA ĐƠN HÀNG" at bounding box center [117, 27] width 109 height 13
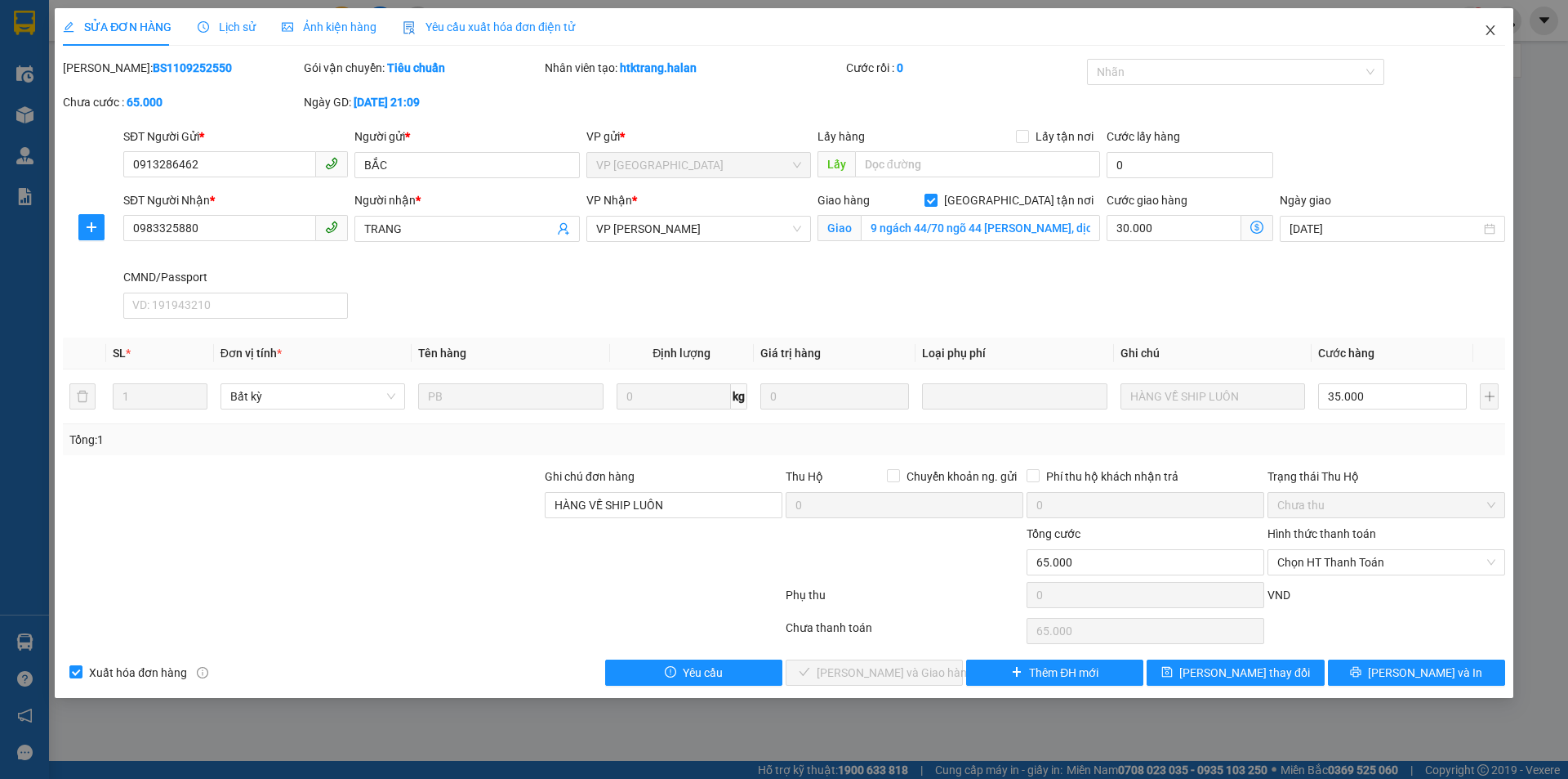
click at [1478, 26] on span "Close" at bounding box center [1491, 32] width 46 height 46
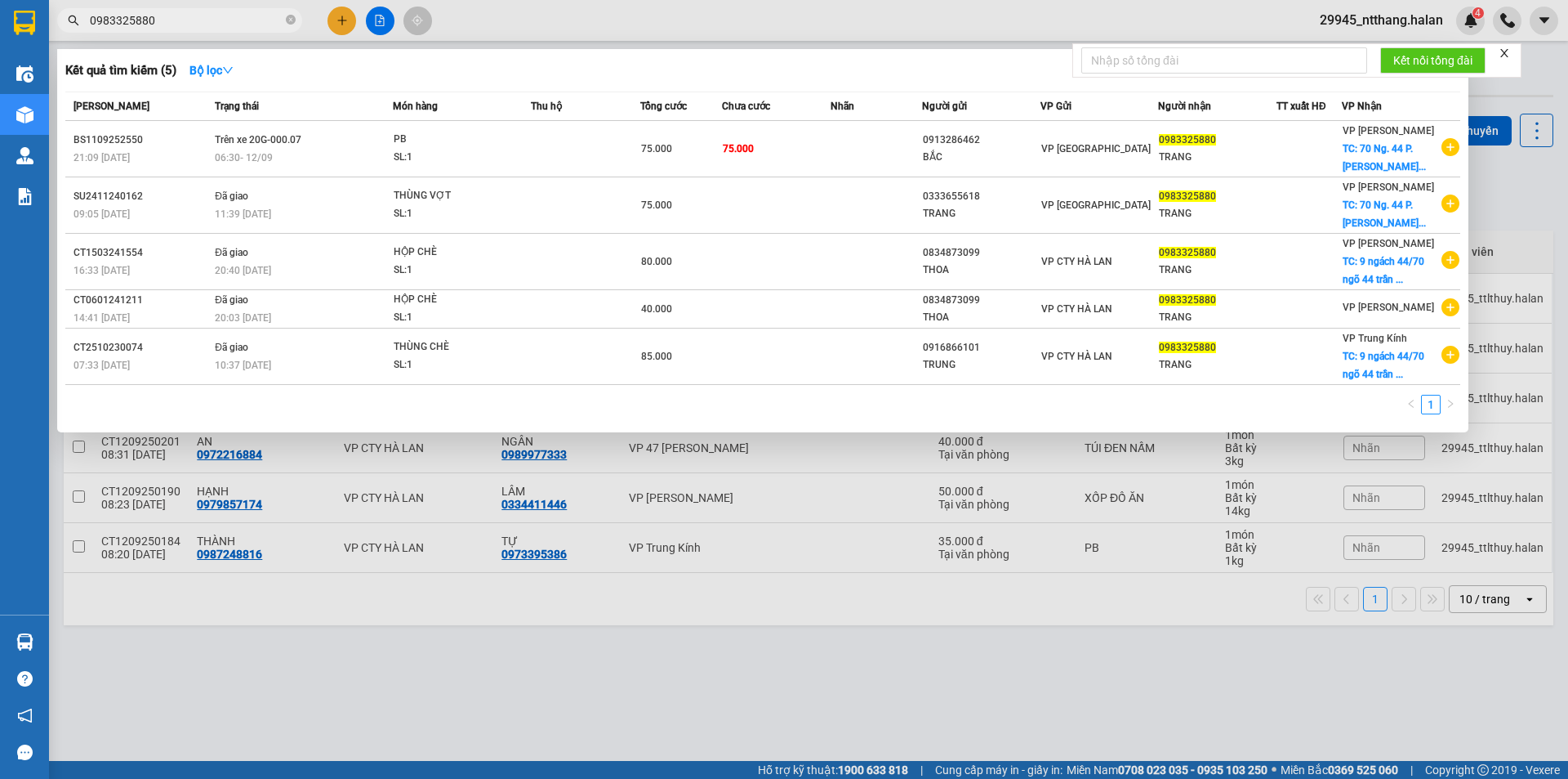
click at [170, 25] on input "0983325880" at bounding box center [186, 20] width 193 height 18
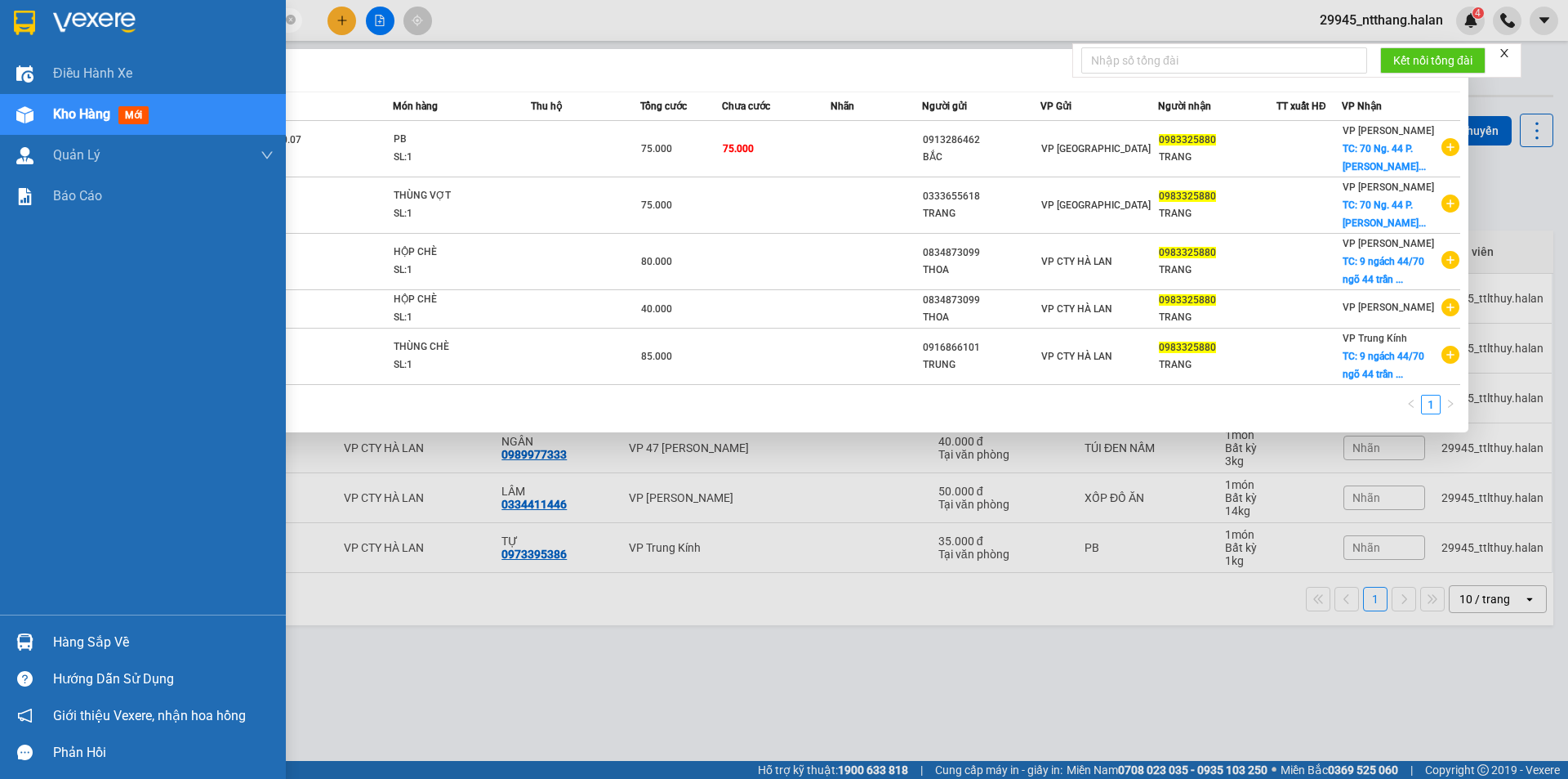
drag, startPoint x: 172, startPoint y: 20, endPoint x: 0, endPoint y: 112, distance: 195.1
click at [0, 112] on section "Kết quả tìm kiếm ( 5 ) Bộ lọc Mã ĐH Trạng thái Món hàng Thu hộ Tổng cước Chưa c…" at bounding box center [784, 389] width 1568 height 779
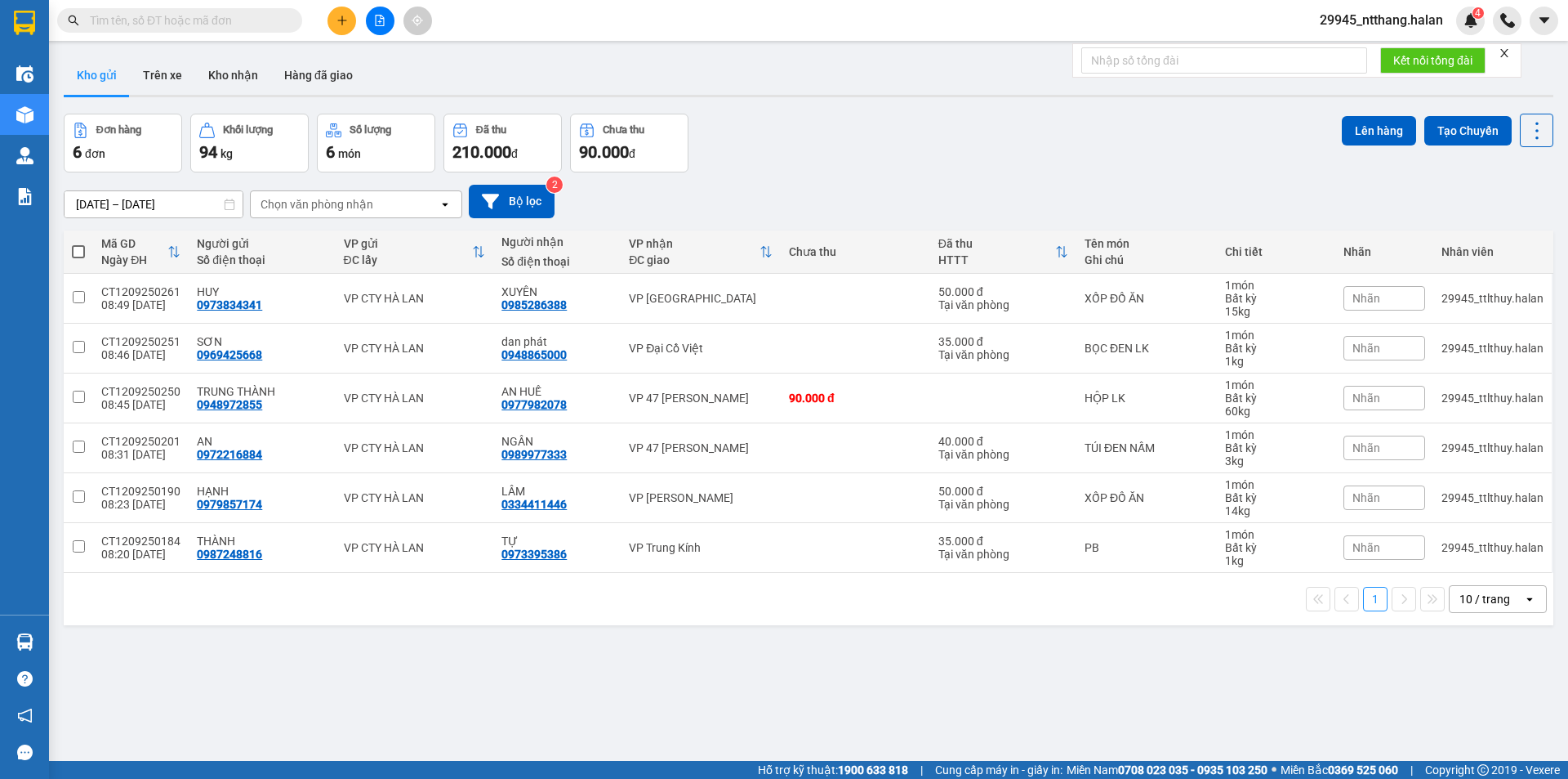
click at [1209, 188] on div "[DATE] – [DATE] Press the down arrow key to interact with the calendar and sele…" at bounding box center [808, 201] width 1490 height 34
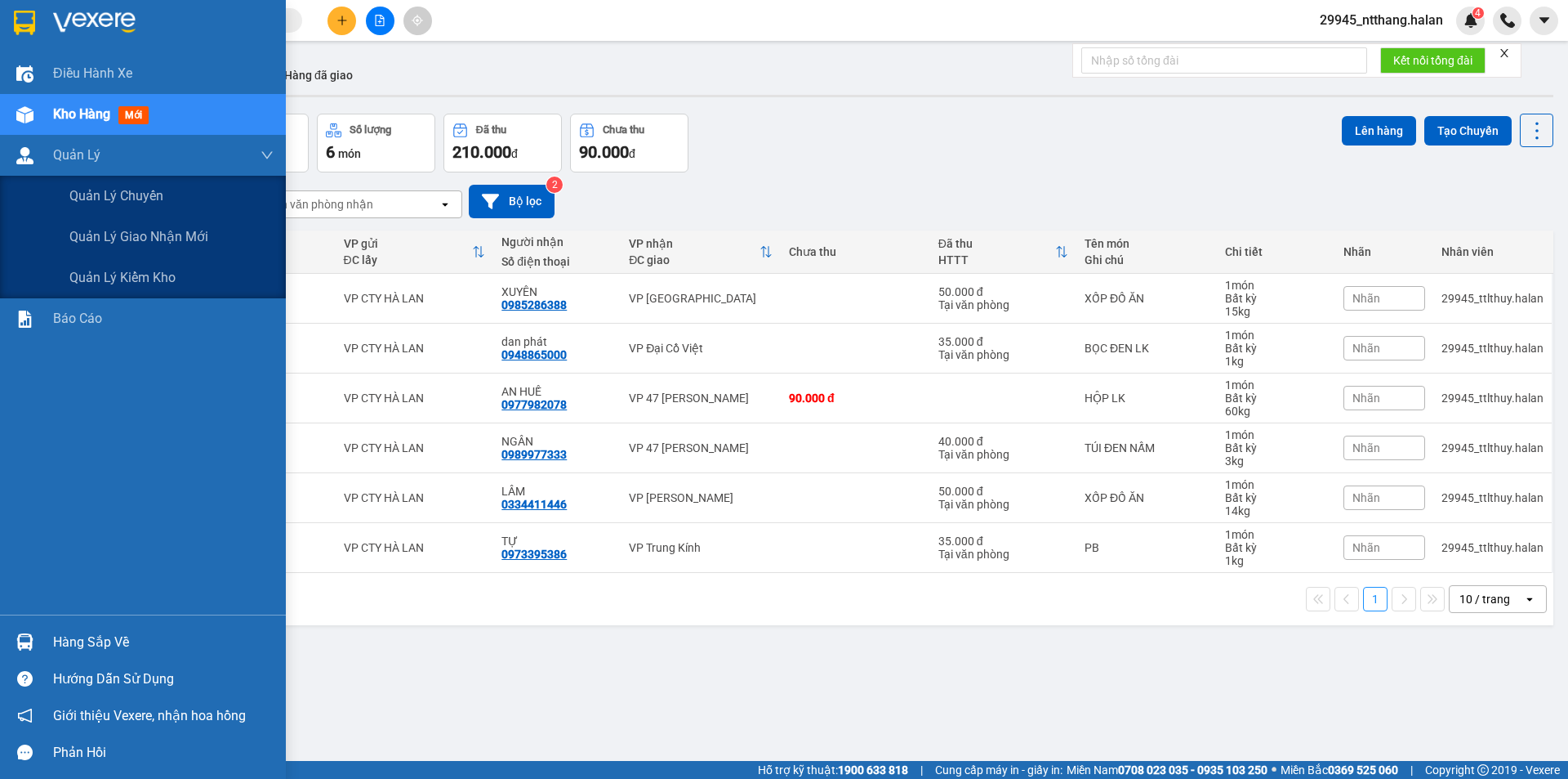
click at [132, 234] on span "Quản lý giao nhận mới" at bounding box center [138, 236] width 139 height 20
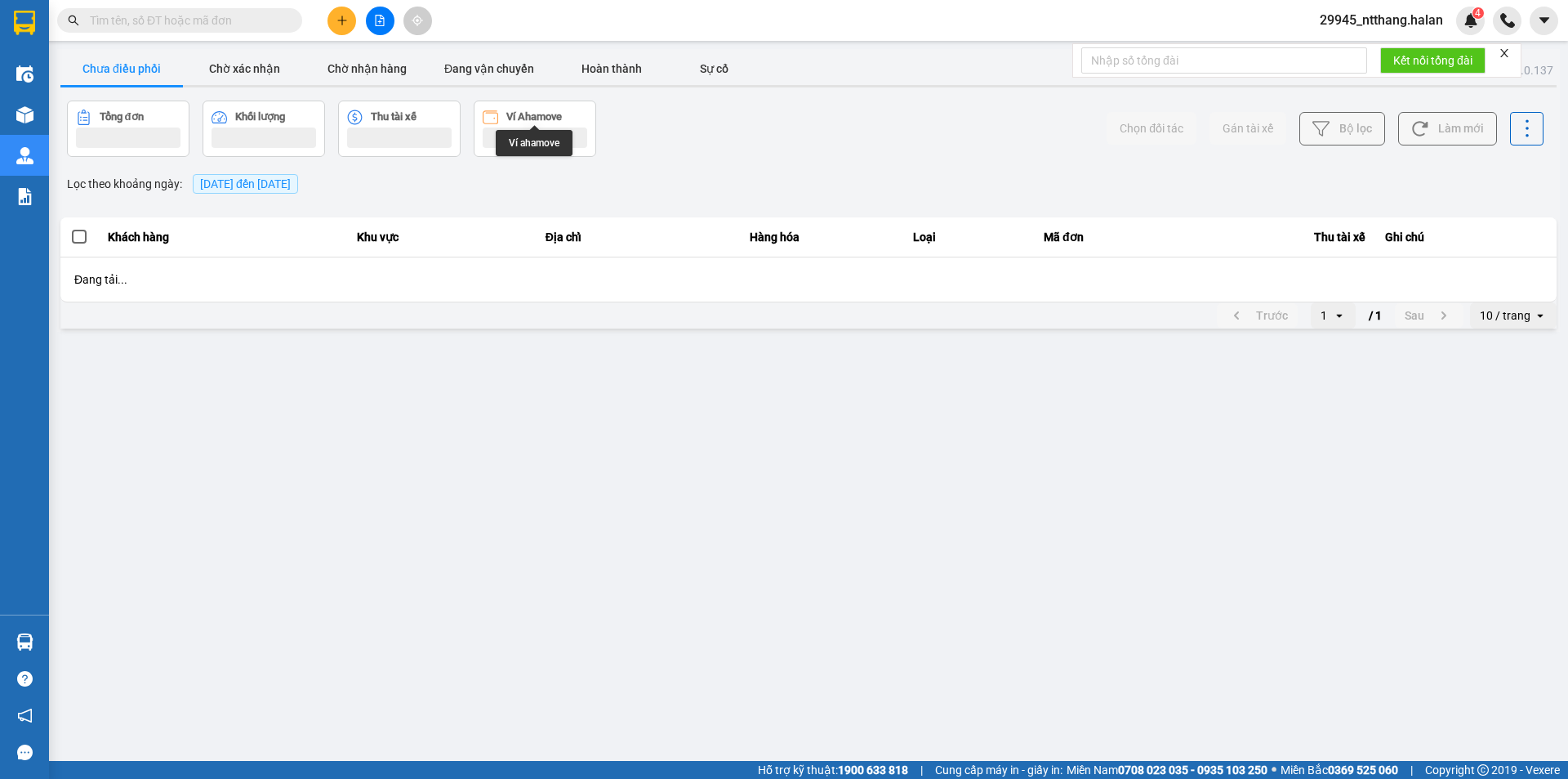
click at [545, 117] on div "Ví Ahamove" at bounding box center [534, 117] width 56 height 12
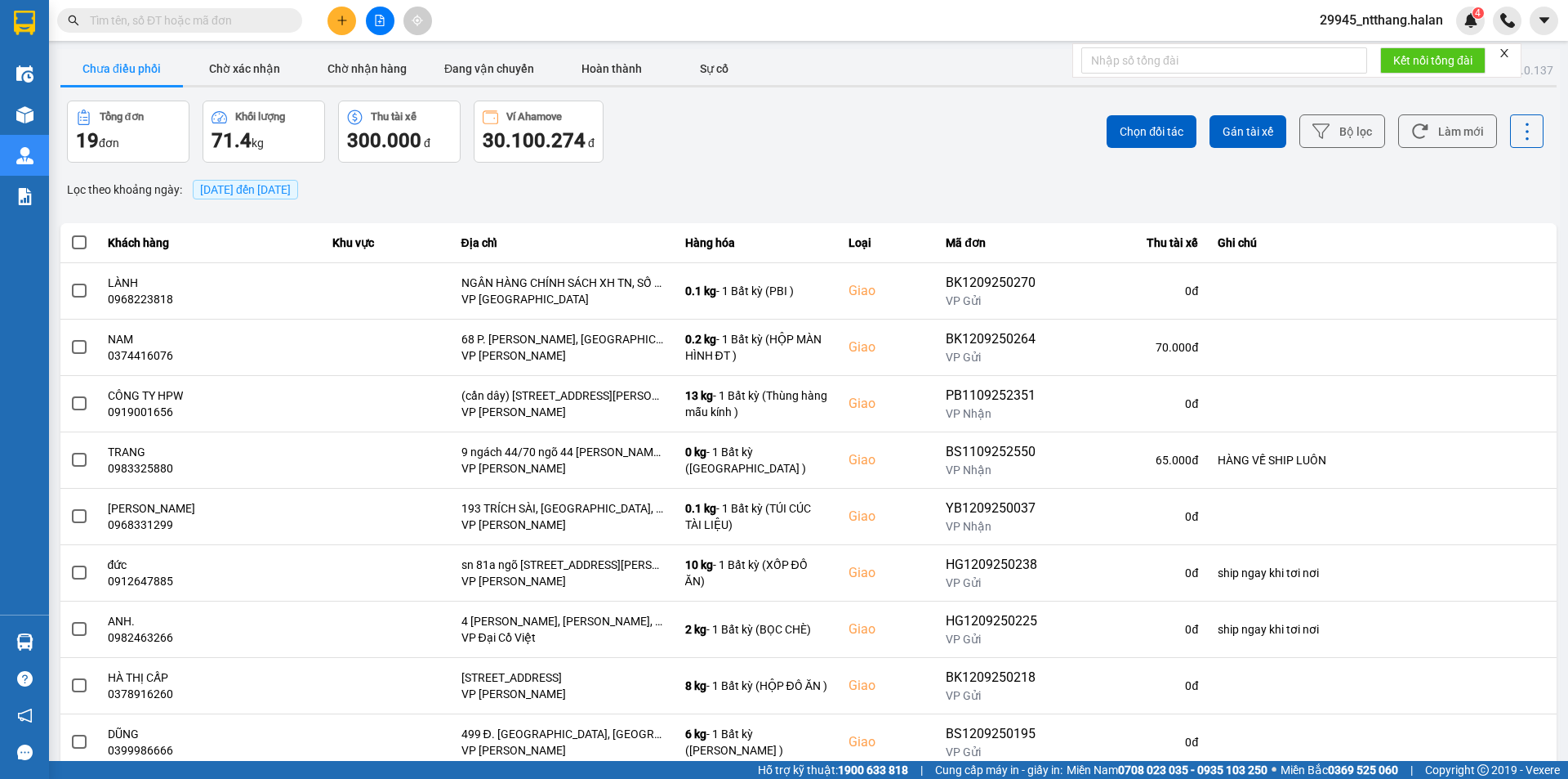
drag, startPoint x: 504, startPoint y: 97, endPoint x: 639, endPoint y: 13, distance: 159.0
click at [506, 97] on div "ver: 0.0.137 Chưa điều phối Chờ xác nhận Chờ nhận hàng Đang vận chuyển Hoàn thà…" at bounding box center [808, 452] width 1503 height 808
click at [509, 68] on button "Đang vận chuyển" at bounding box center [490, 68] width 123 height 33
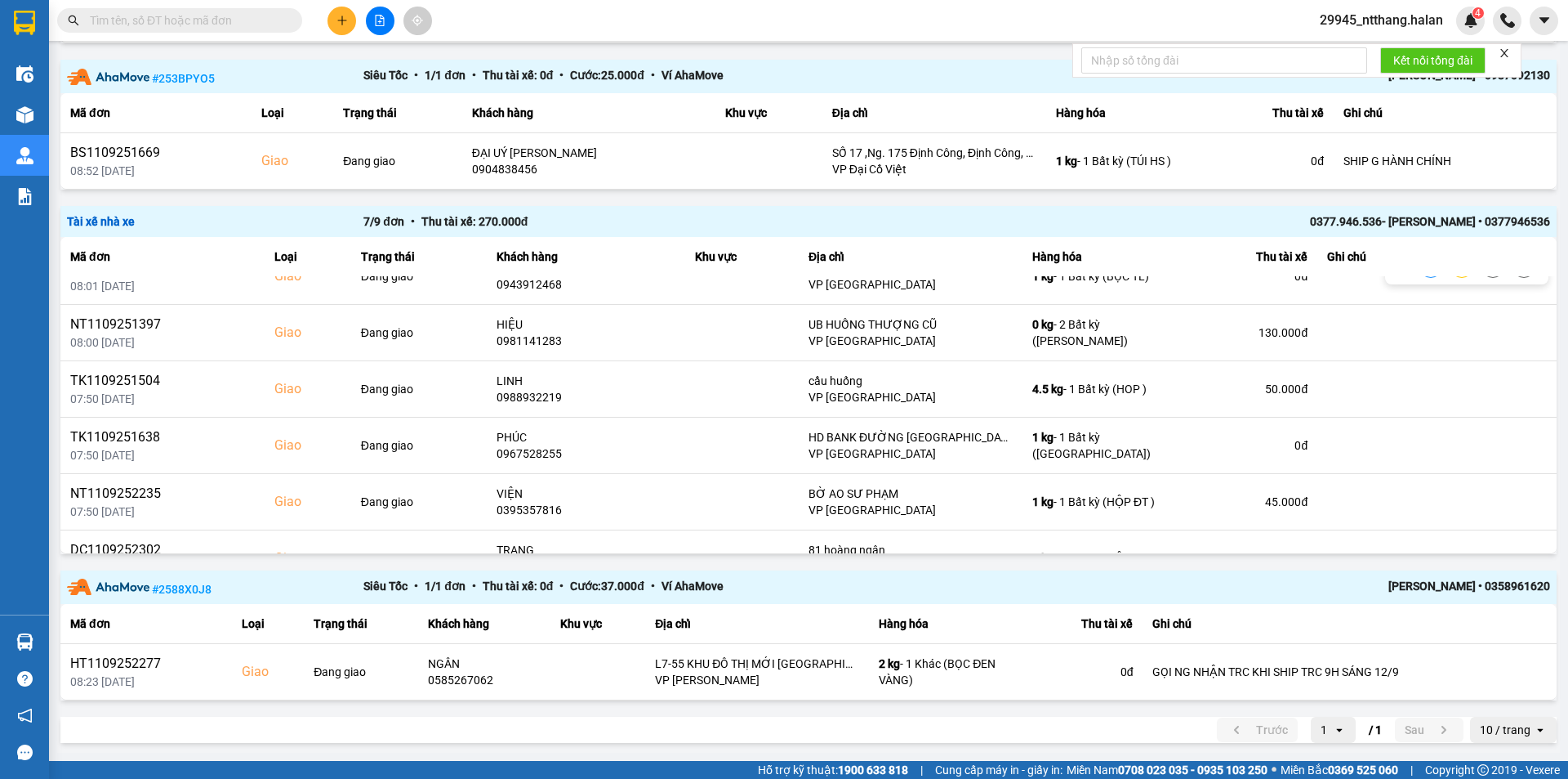
scroll to position [118, 0]
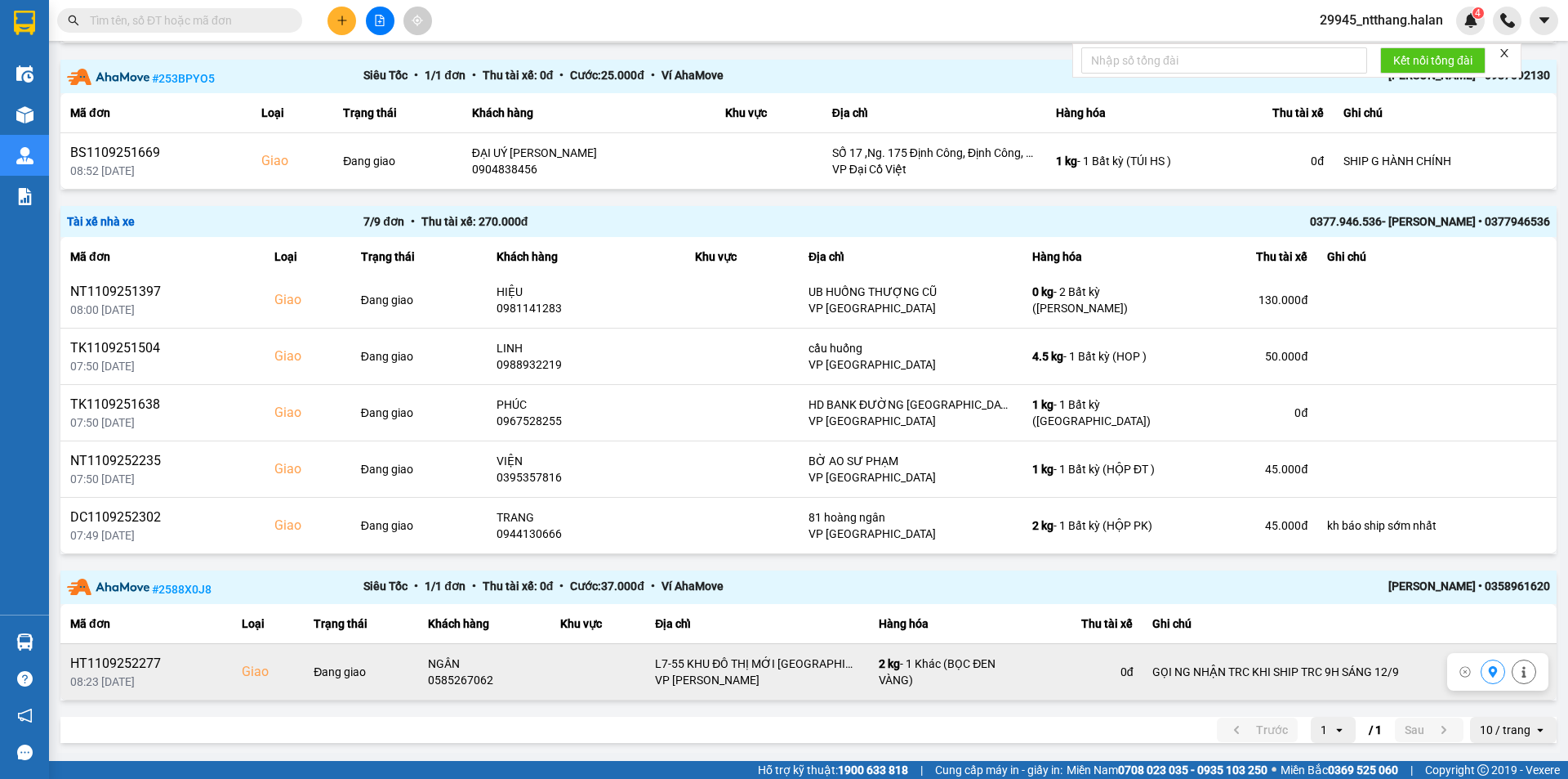
click at [1482, 672] on button at bounding box center [1493, 671] width 23 height 29
click at [249, 22] on input "text" at bounding box center [186, 20] width 193 height 18
click at [218, 17] on input "text" at bounding box center [186, 20] width 193 height 18
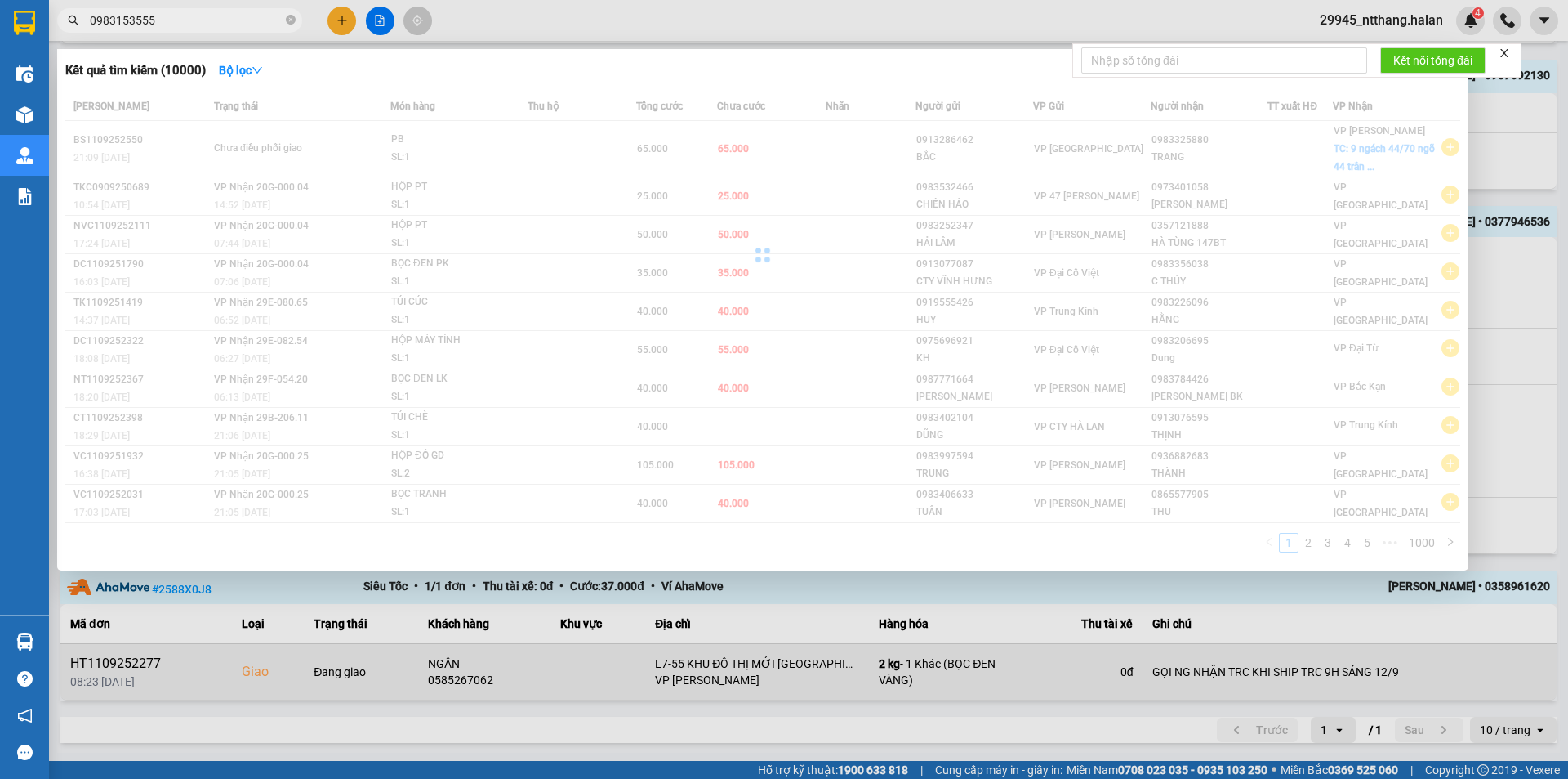
type input "0983153555"
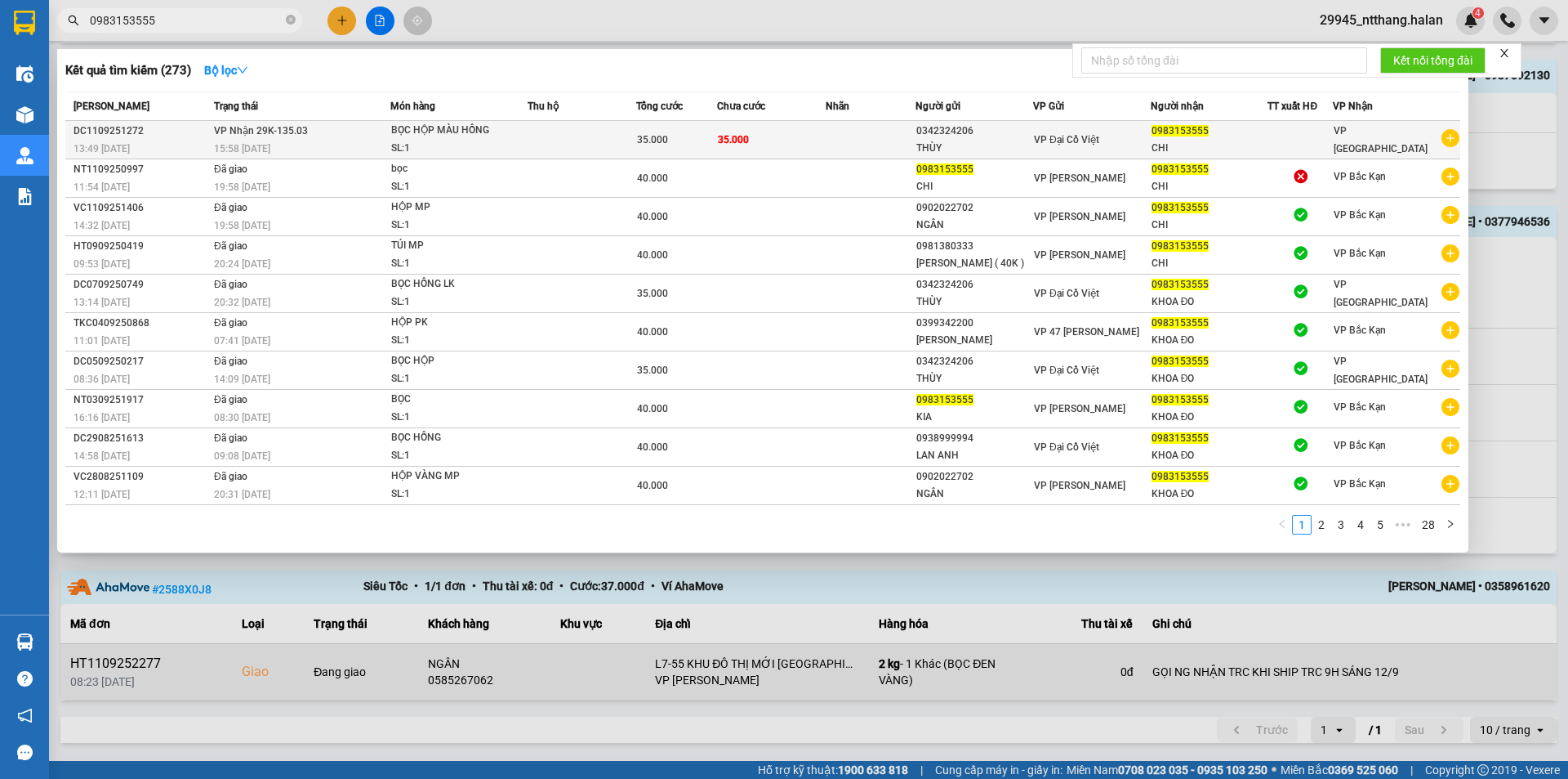
click at [755, 138] on td "35.000" at bounding box center [771, 140] width 109 height 38
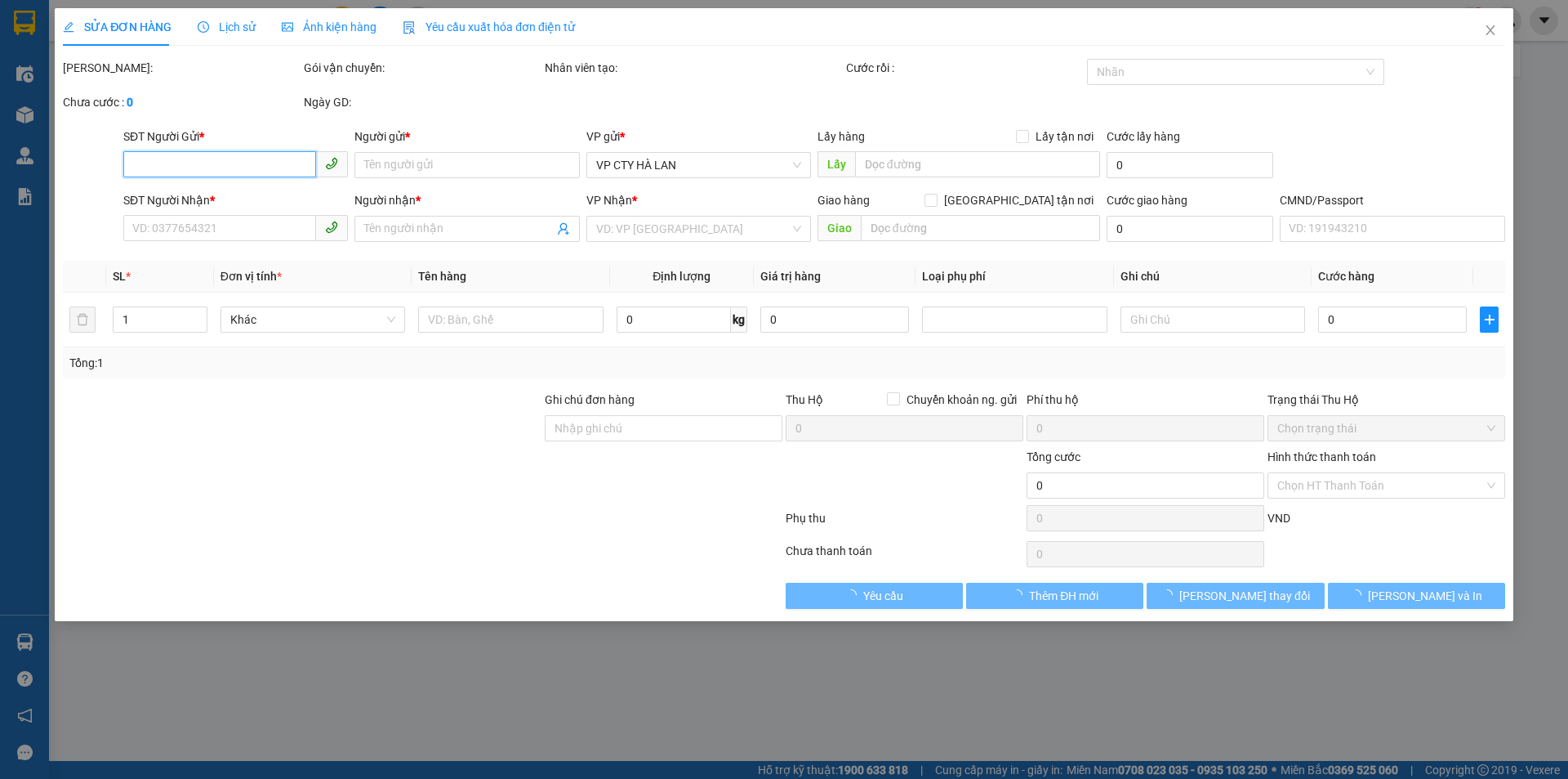
type input "0342324206"
type input "THÙY"
type input "0983153555"
type input "CHI"
type input "35.000"
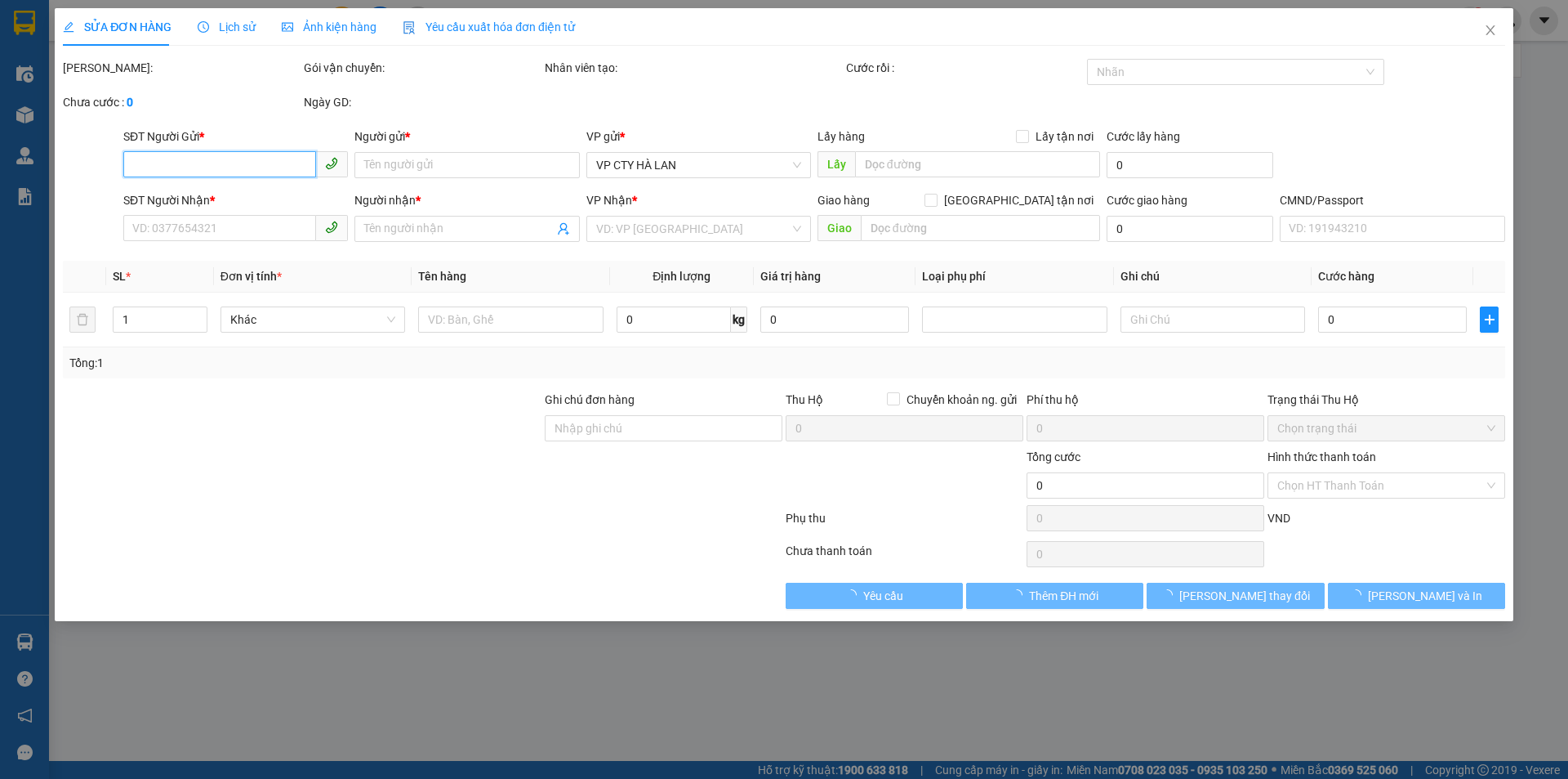
type input "35.000"
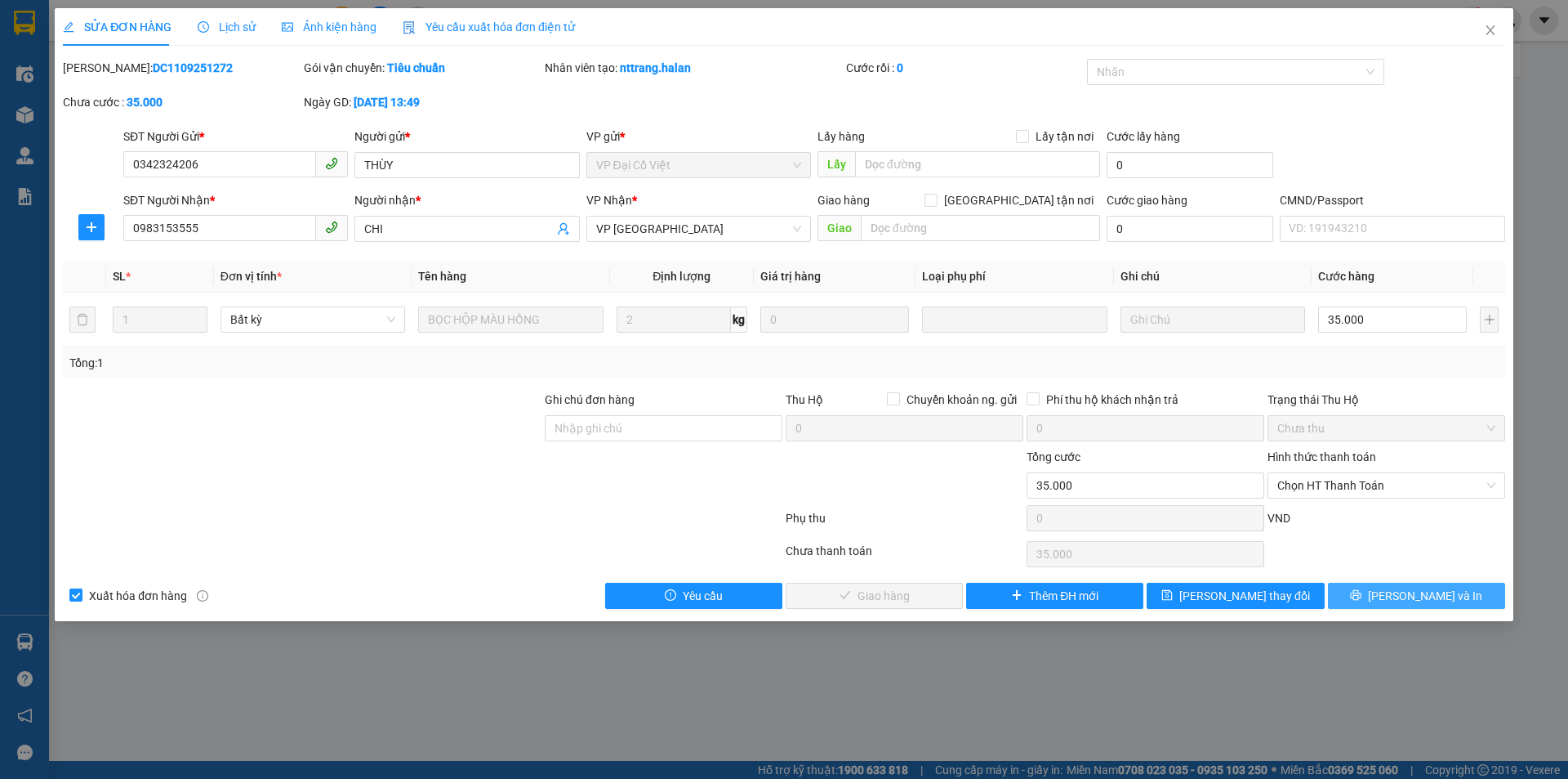
click at [1390, 604] on button "[PERSON_NAME] và In" at bounding box center [1416, 596] width 178 height 26
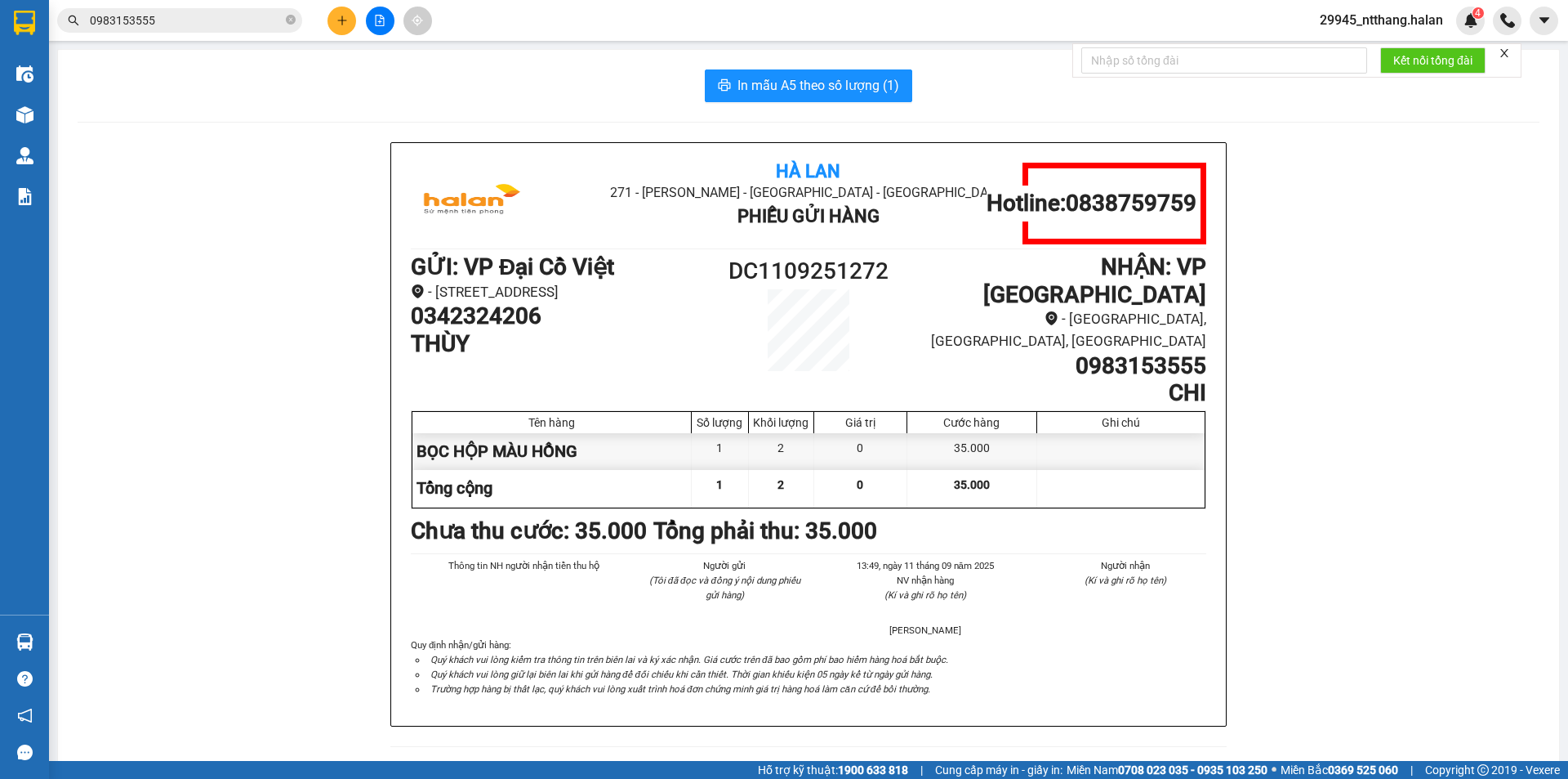
click at [937, 745] on div "In mẫu A5 theo số lượng (1) Hà Lan 271 - [PERSON_NAME] - [GEOGRAPHIC_DATA] Long…" at bounding box center [808, 418] width 1502 height 737
click at [351, 25] on button at bounding box center [342, 21] width 29 height 29
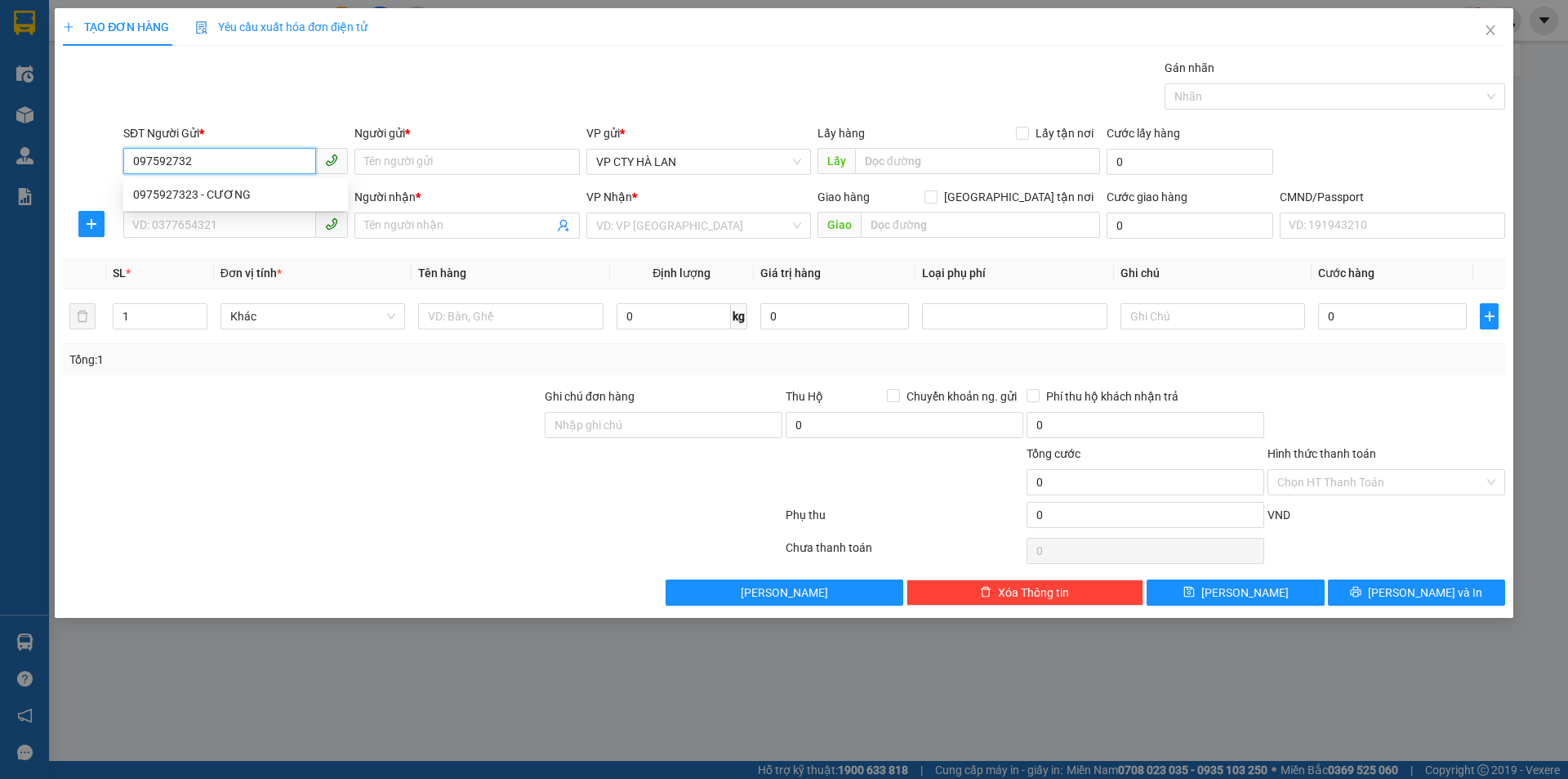
type input "0975927323"
click at [248, 193] on div "0975927323 - CƯƠNG" at bounding box center [236, 194] width 205 height 18
type input "CƯƠNG"
checkbox input "true"
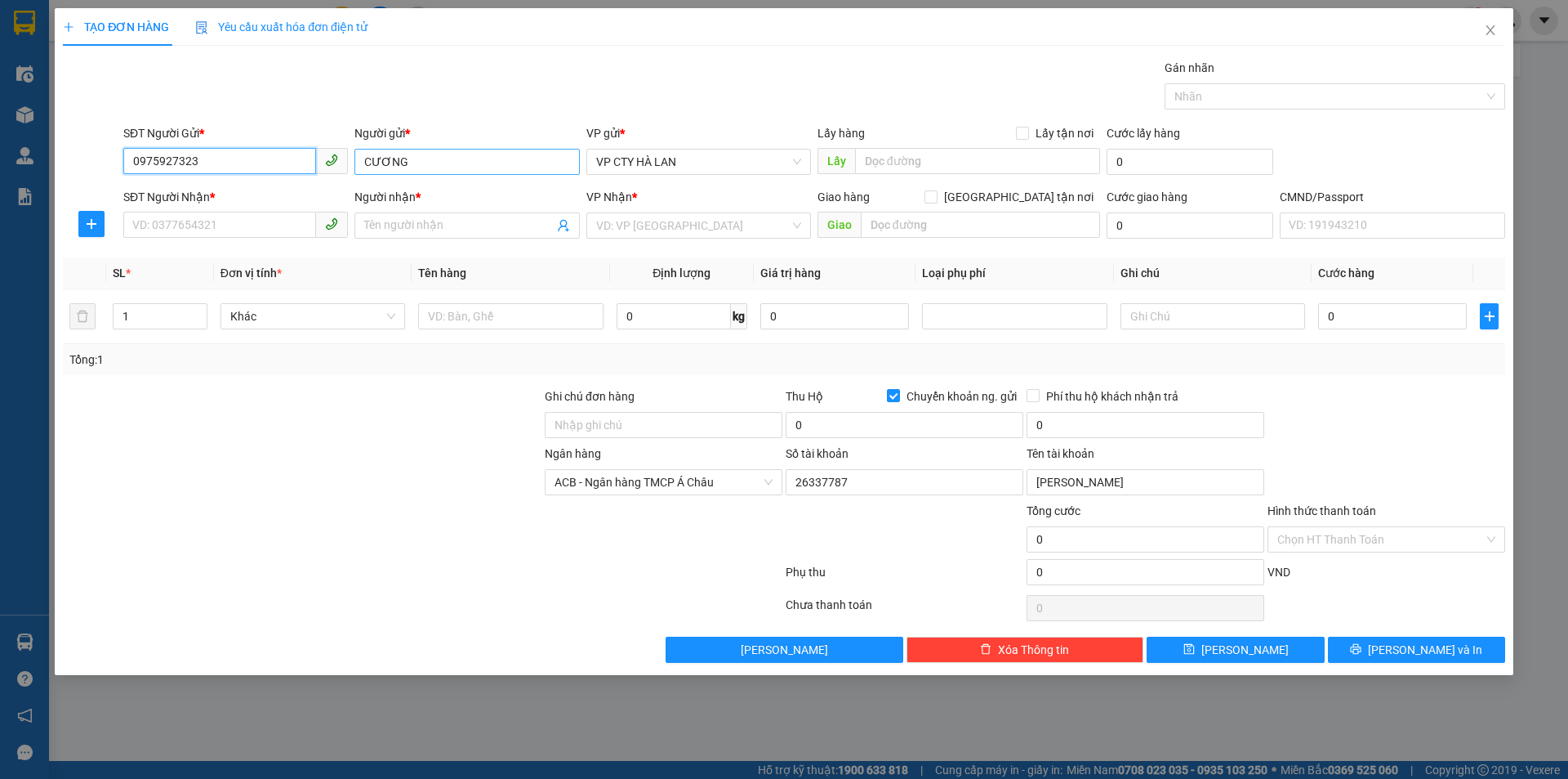
type input "0975927323"
click at [392, 166] on input "CƯƠNG" at bounding box center [467, 161] width 225 height 26
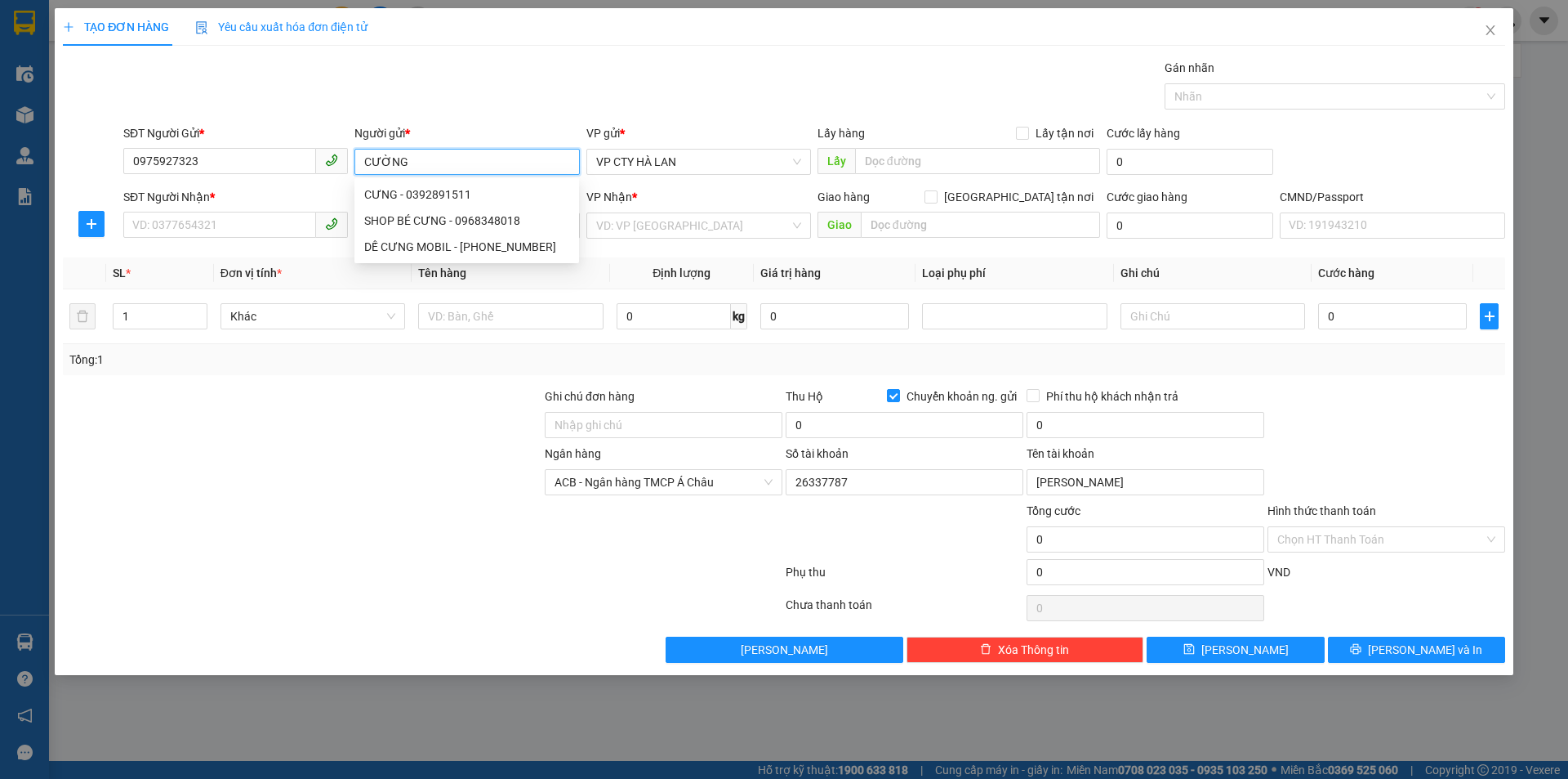
type input "CƯỜNG"
click at [371, 410] on div at bounding box center [302, 416] width 482 height 58
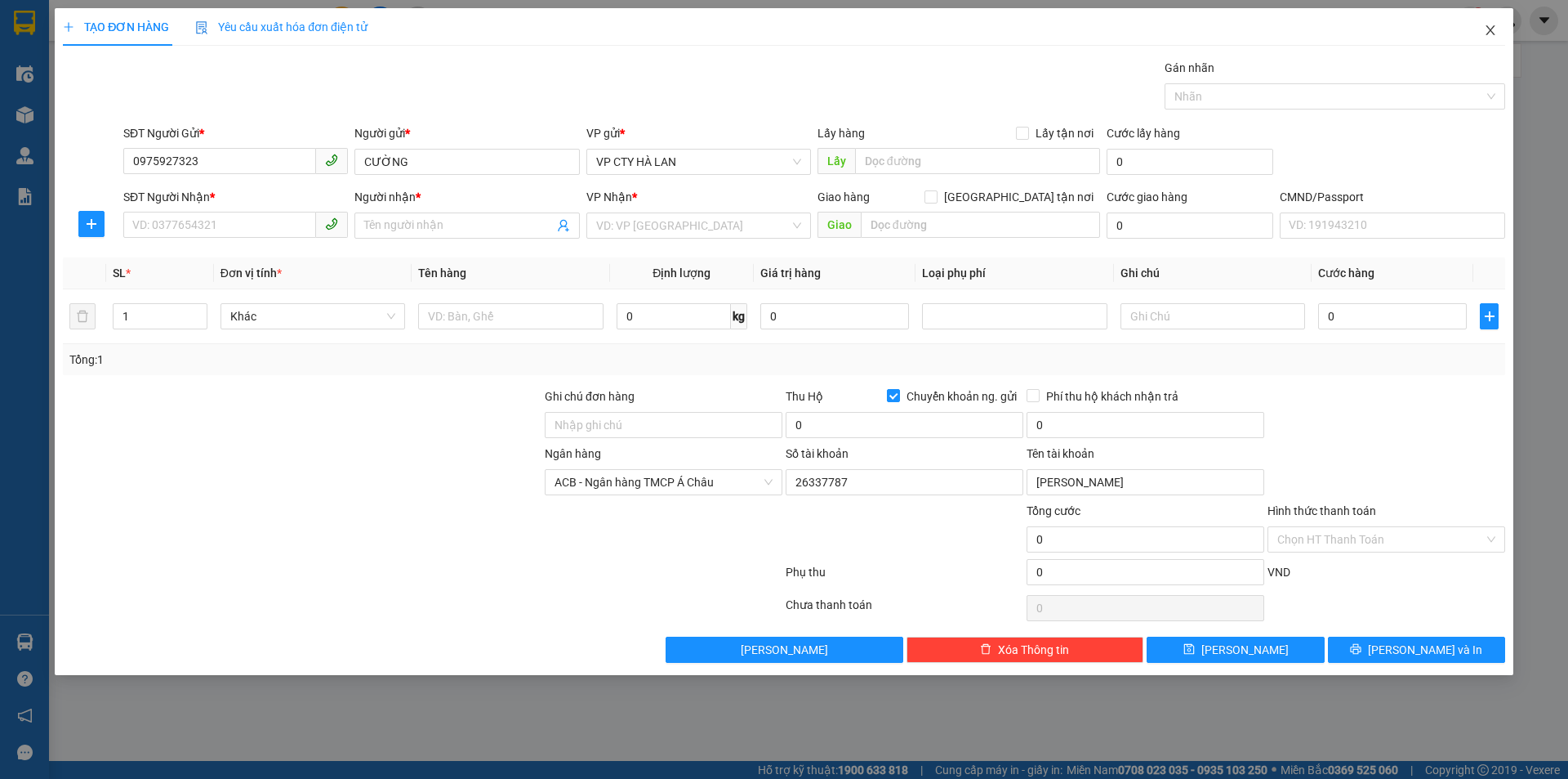
click at [1485, 30] on icon "close" at bounding box center [1491, 31] width 13 height 13
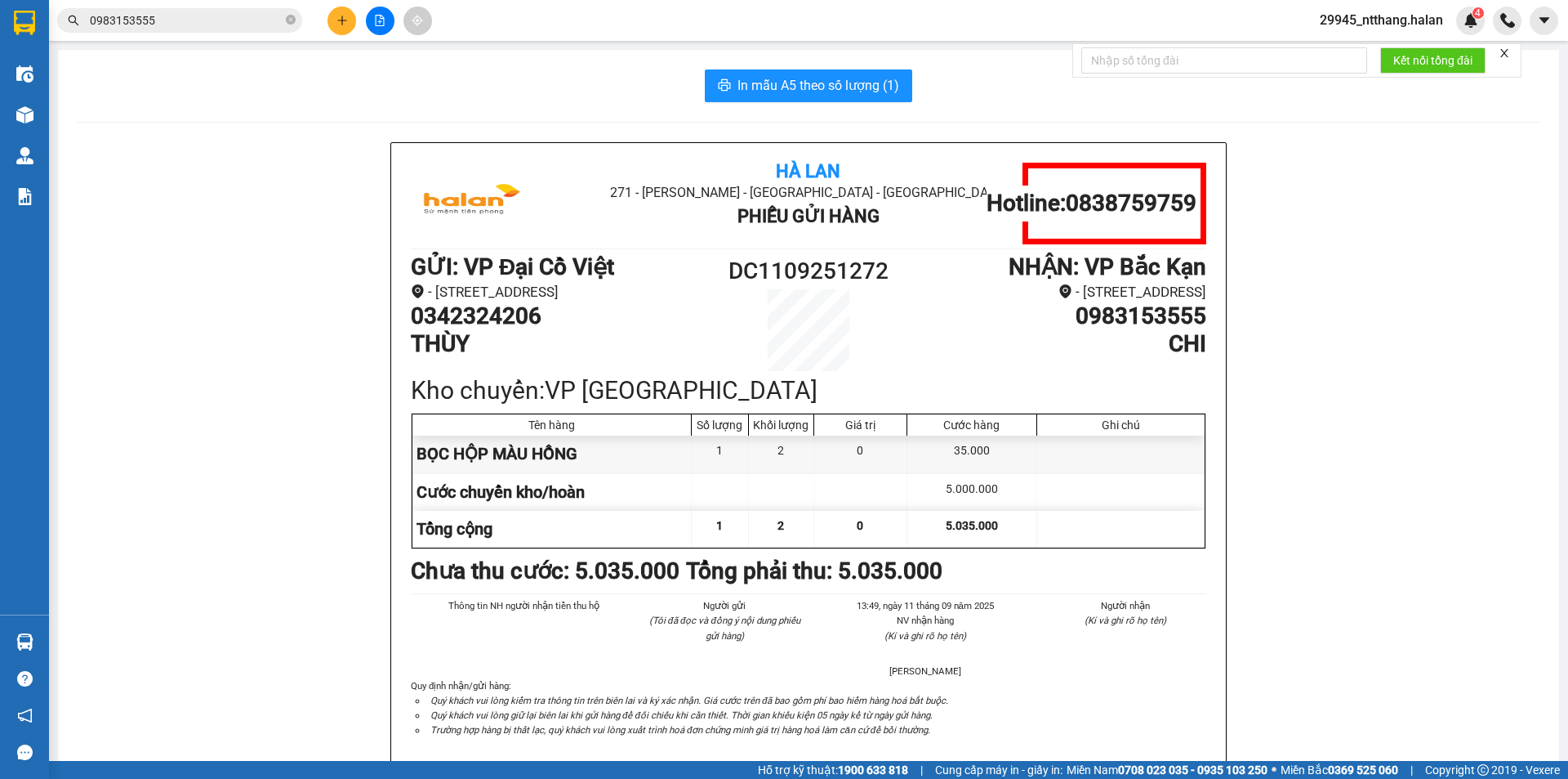
click at [244, 17] on input "0983153555" at bounding box center [186, 20] width 193 height 18
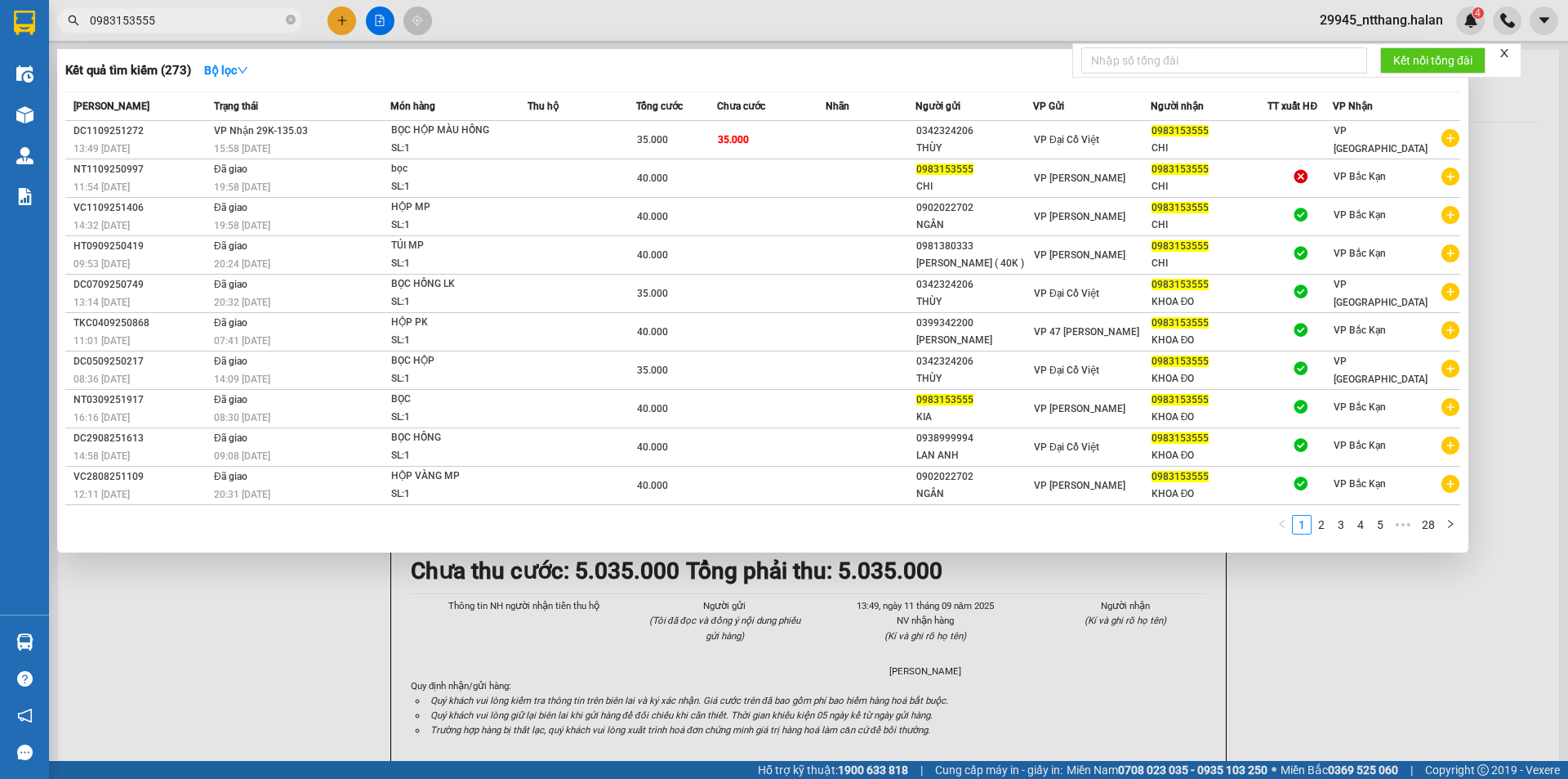
click at [244, 17] on input "0983153555" at bounding box center [186, 20] width 193 height 18
click at [209, 19] on input "0983153555" at bounding box center [186, 20] width 193 height 18
paste input "HT1109252342"
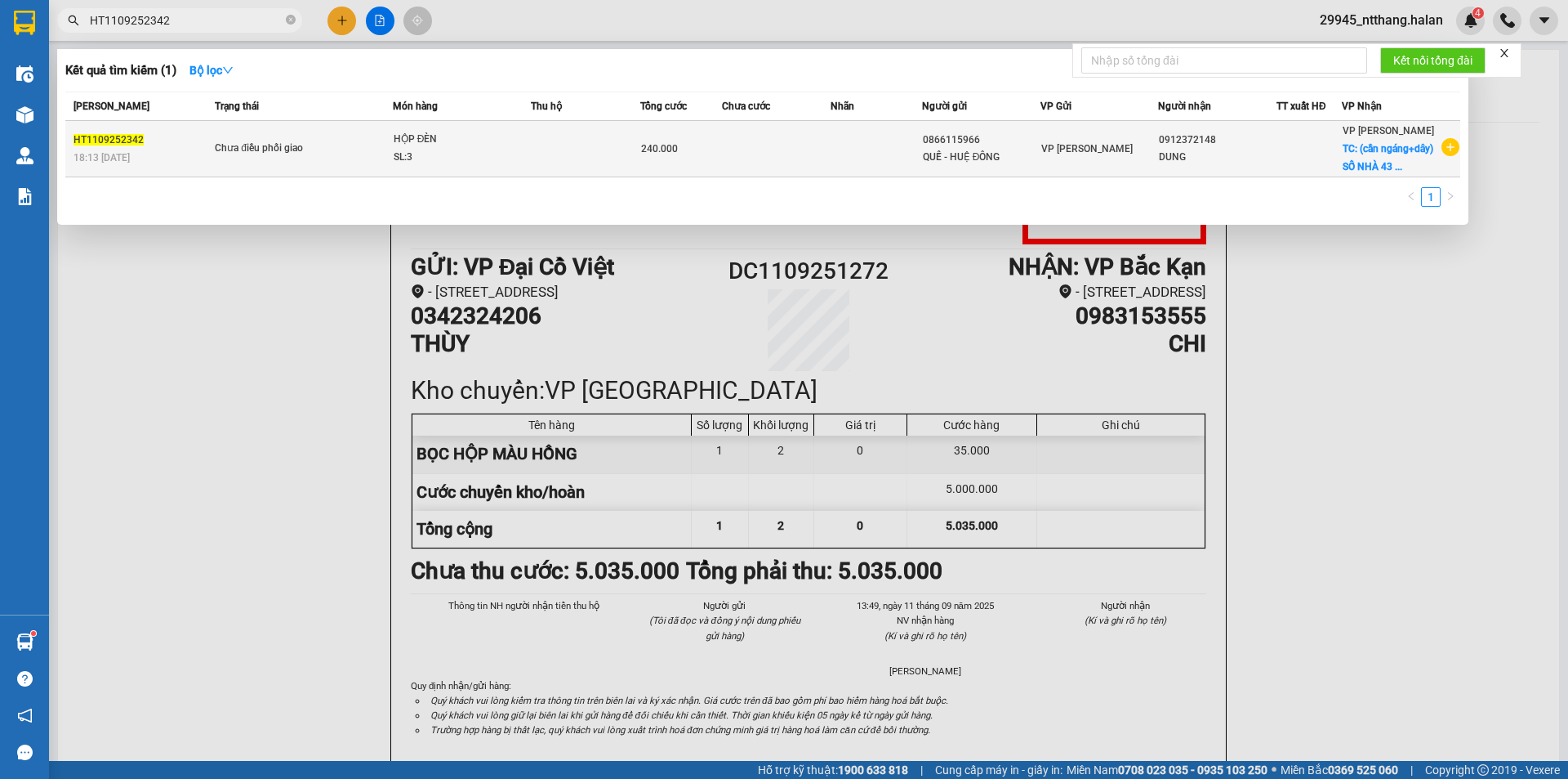
type input "HT1109252342"
click at [705, 129] on td "240.000" at bounding box center [681, 149] width 82 height 57
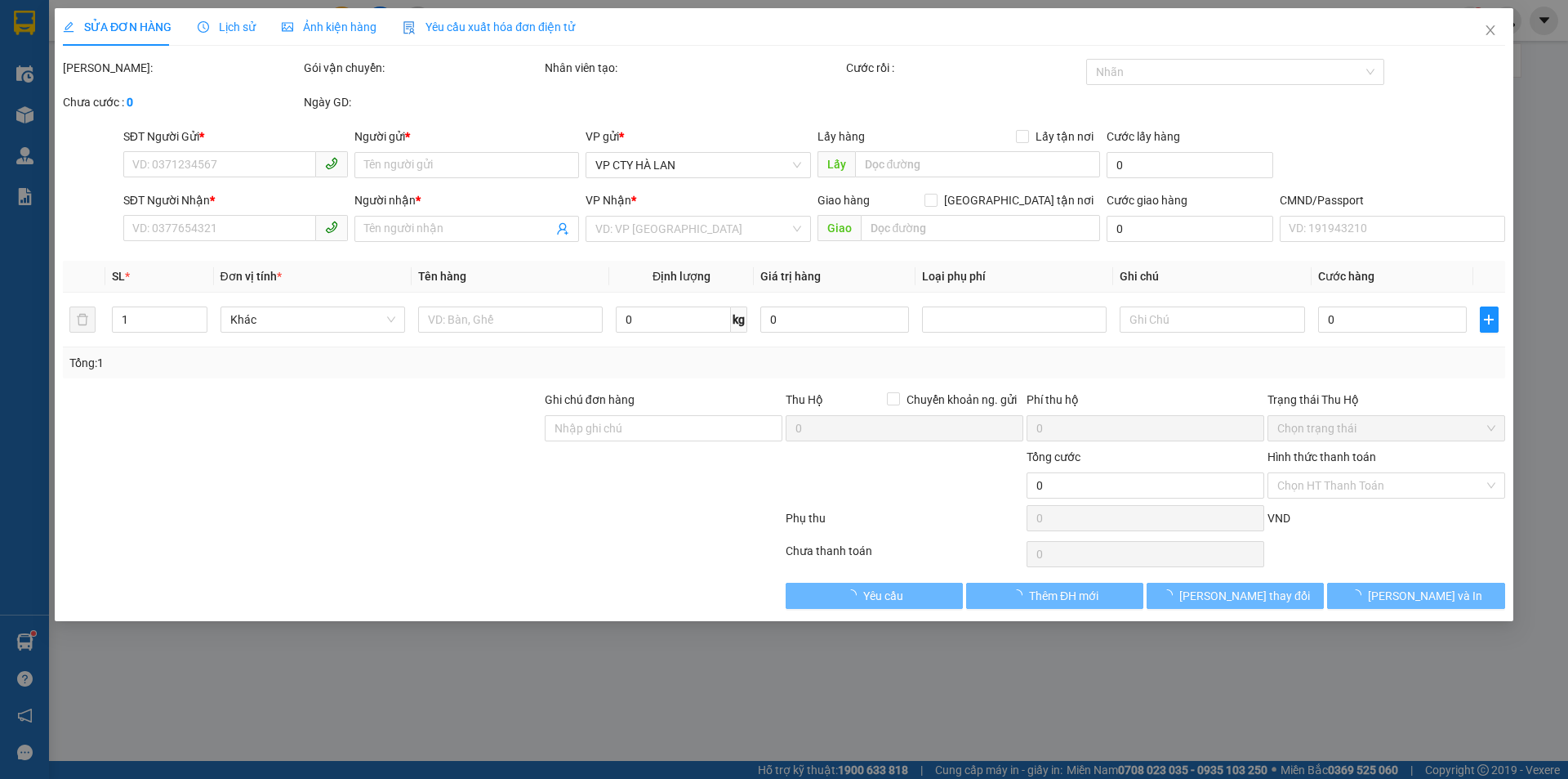
type input "0866115966"
type input "QUẾ - HUỆ ĐÔNG"
type input "0912372148"
type input "DUNG"
checkbox input "true"
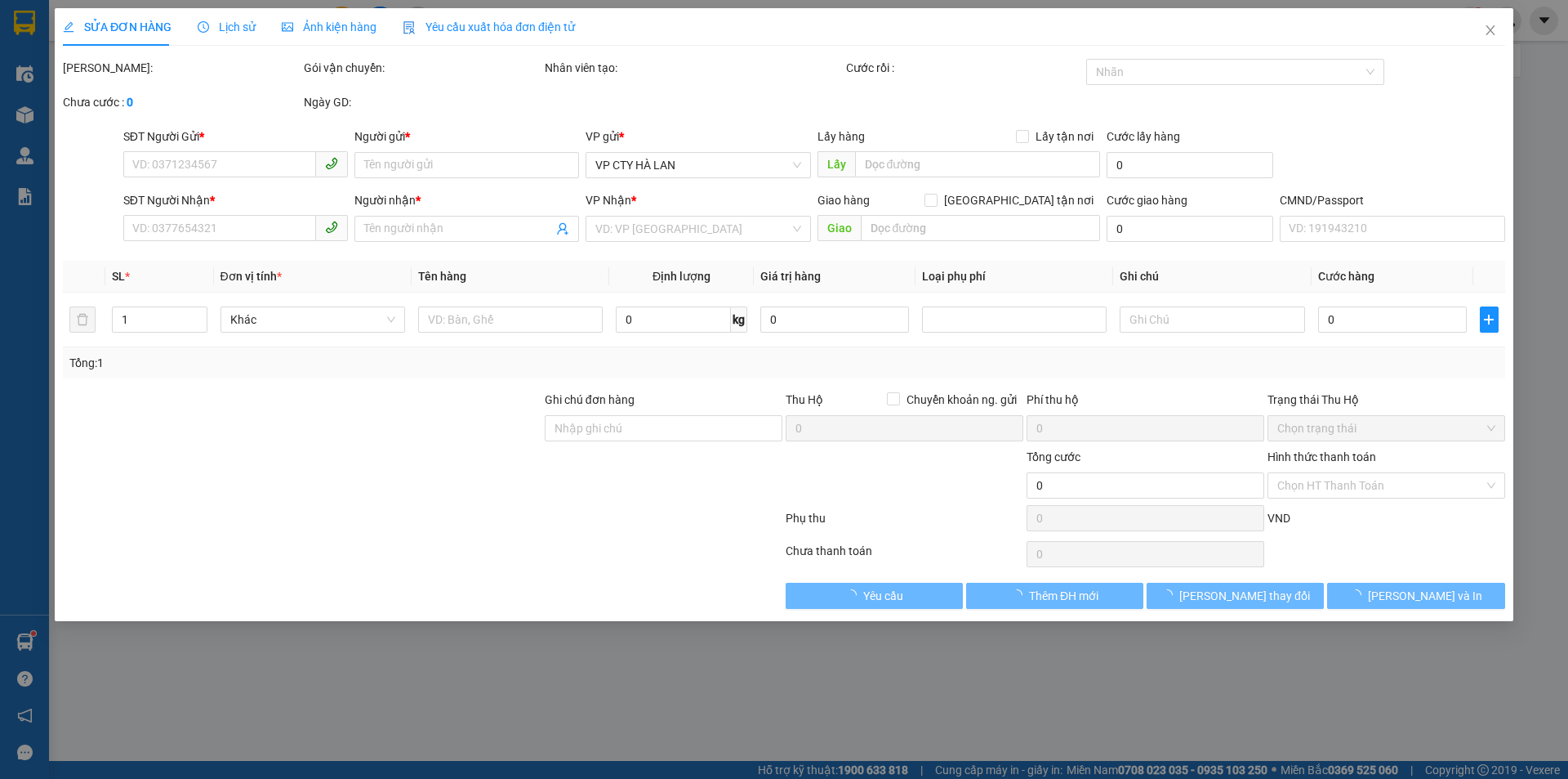
type input "(cần ngáng+dây) SỐ NHÀ 43 Ngõ 69A P. [PERSON_NAME], [PERSON_NAME], [GEOGRAPHIC_…"
type input "240.000"
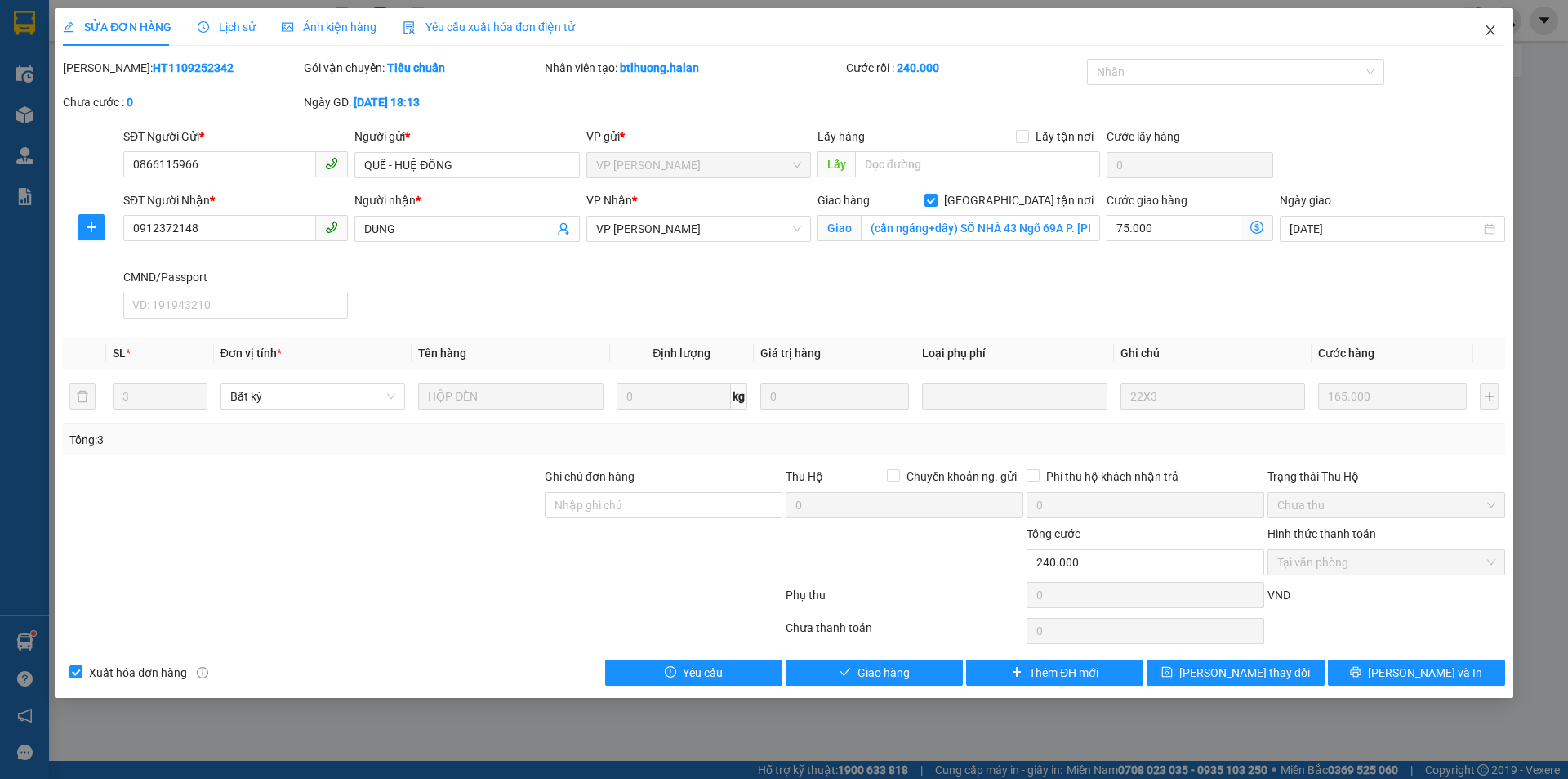
click at [1496, 31] on icon "close" at bounding box center [1491, 31] width 13 height 13
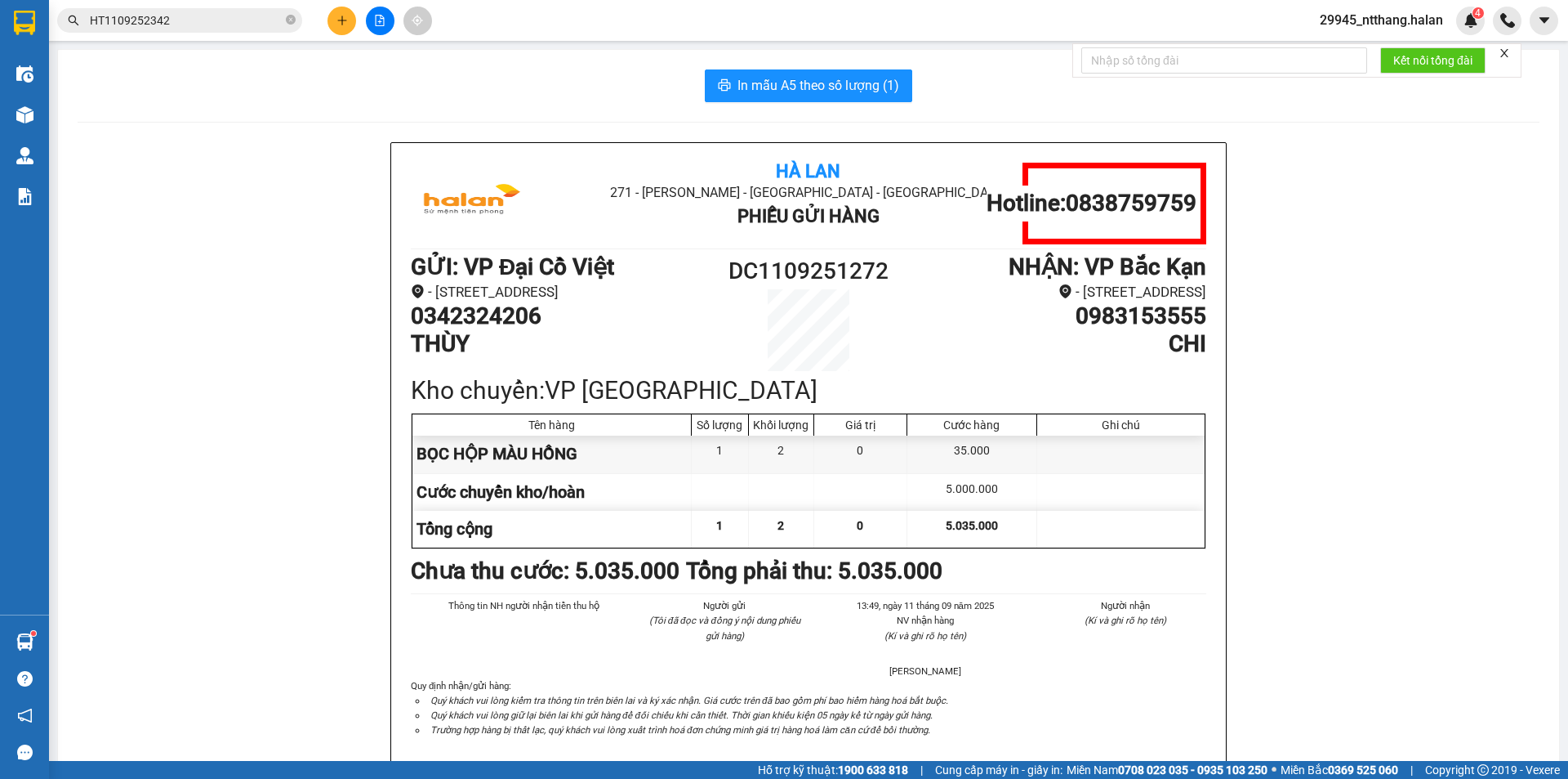
click at [198, 27] on input "HT1109252342" at bounding box center [186, 20] width 193 height 18
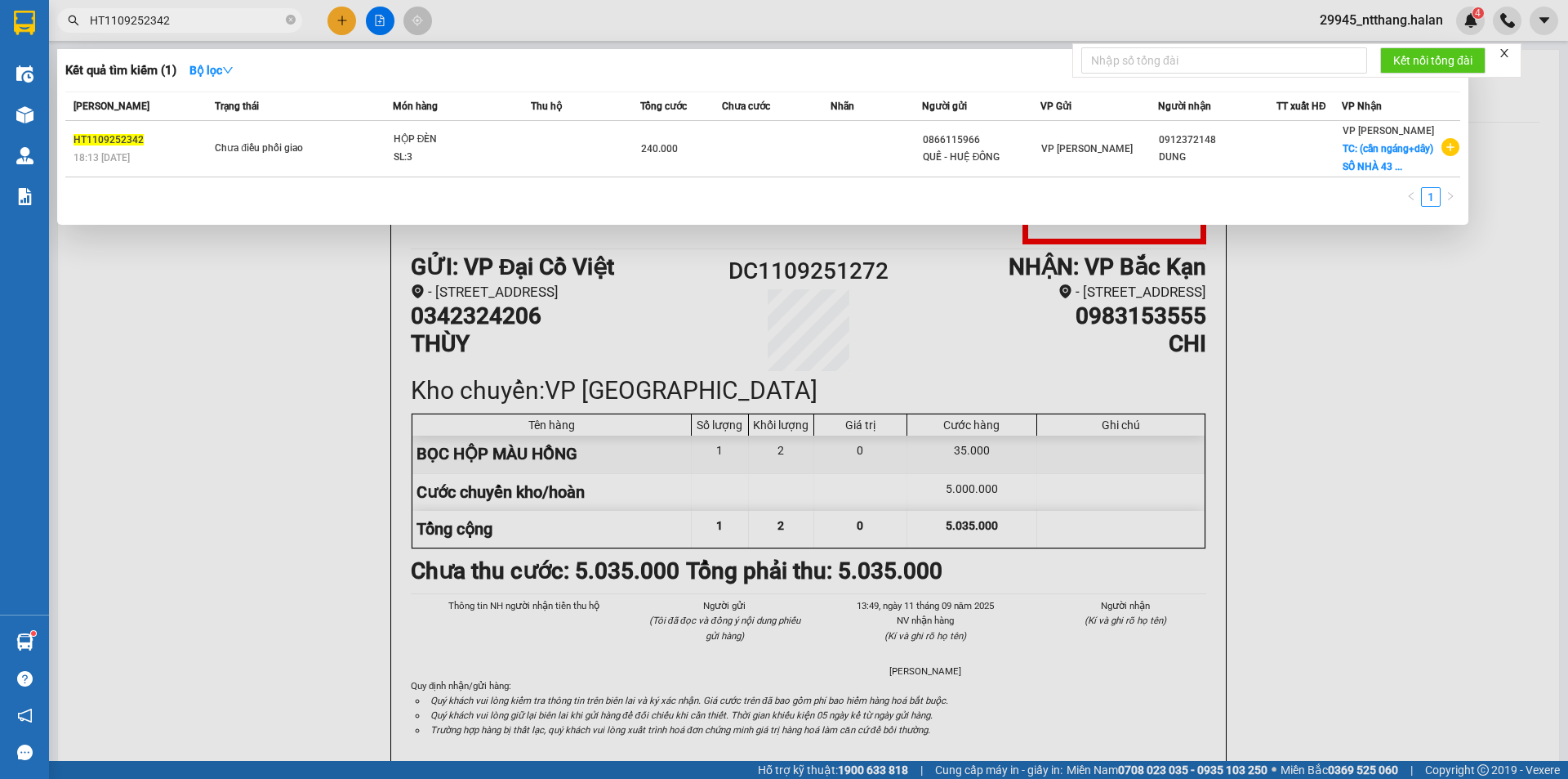
click at [198, 27] on input "HT1109252342" at bounding box center [186, 20] width 193 height 18
click at [335, 23] on div at bounding box center [784, 389] width 1568 height 779
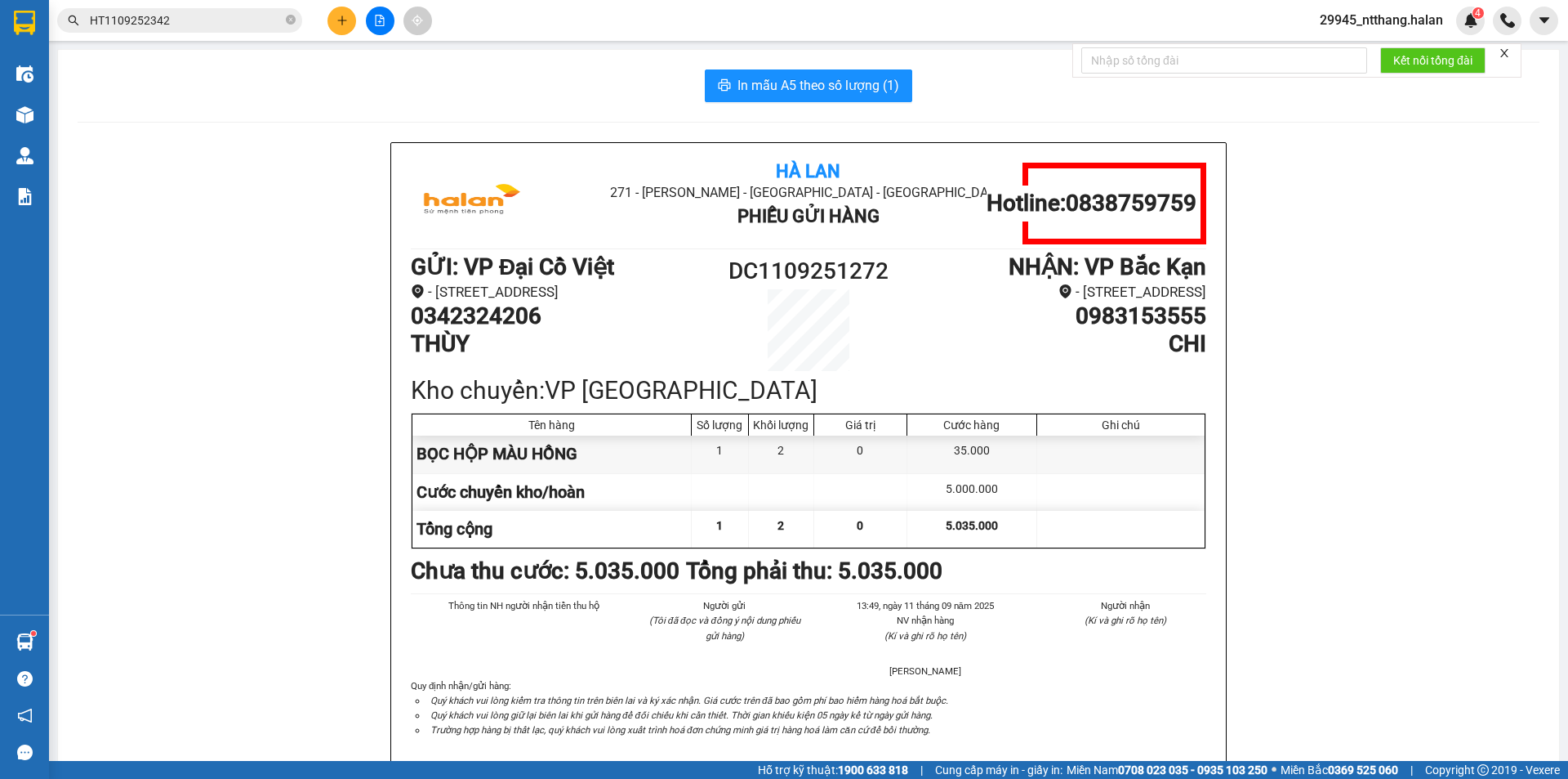
click at [335, 23] on button at bounding box center [342, 21] width 29 height 29
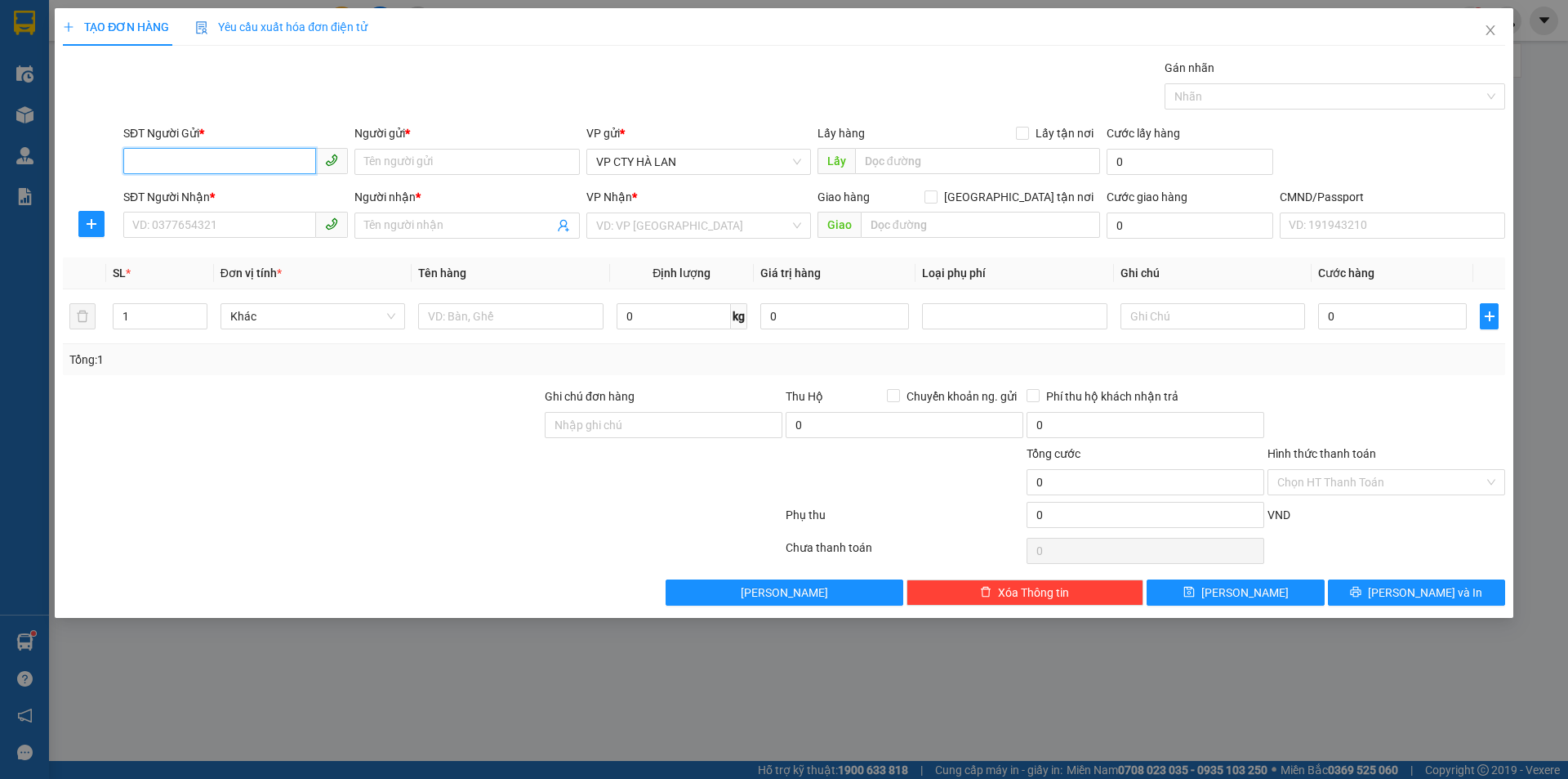
paste input "0378304579"
type input "0378304579"
click at [256, 194] on div "0378304579 - [PERSON_NAME]" at bounding box center [236, 194] width 205 height 18
type input "[PERSON_NAME]"
type input "0378304579"
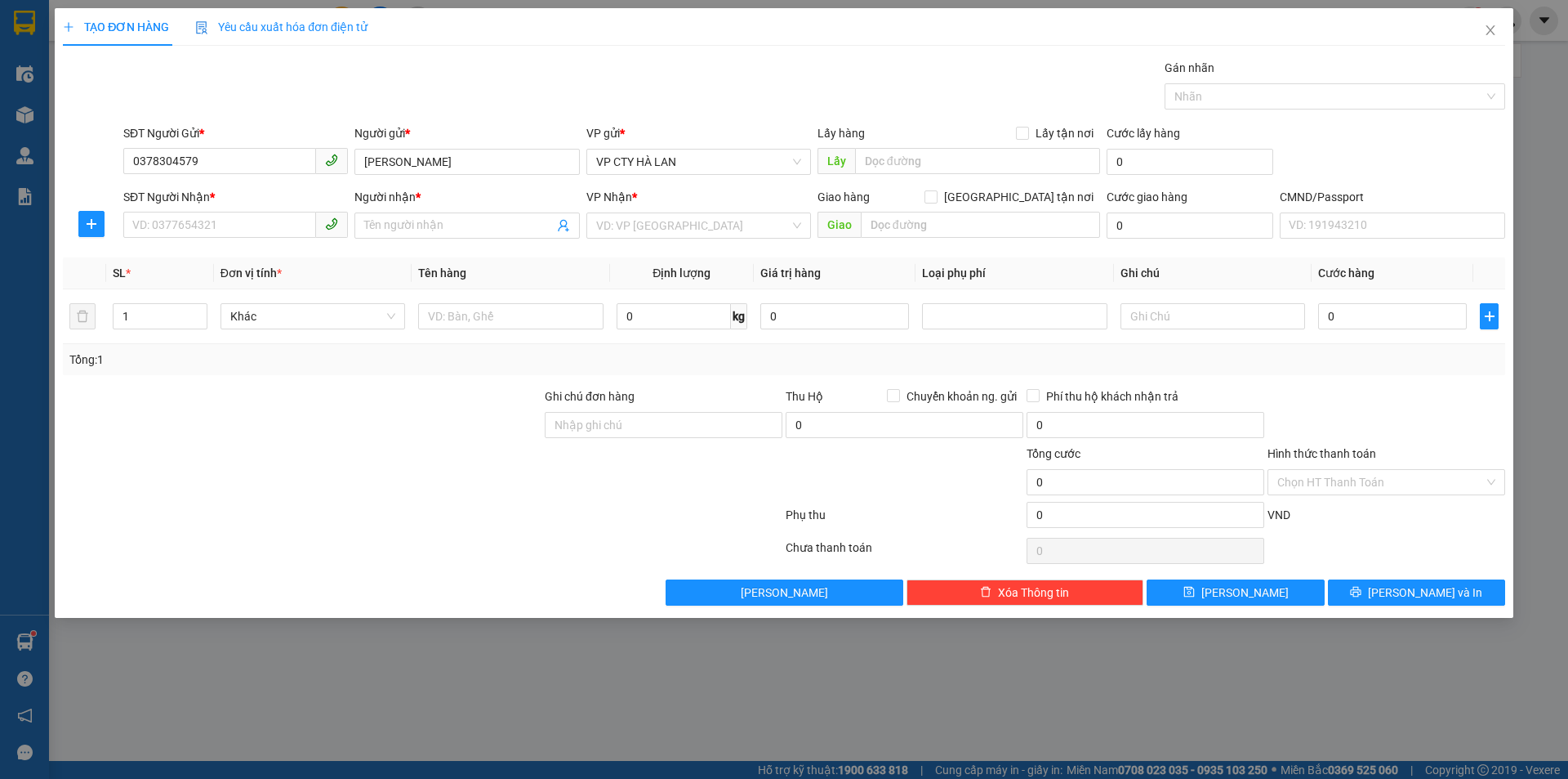
click at [493, 77] on div "Gói vận chuyển * Tiêu chuẩn Gán nhãn Nhãn" at bounding box center [814, 87] width 1388 height 58
drag, startPoint x: 117, startPoint y: 160, endPoint x: 0, endPoint y: 199, distance: 123.3
click at [0, 199] on div "TẠO ĐƠN HÀNG Yêu cầu xuất hóa đơn điện tử Transit Pickup Surcharge Ids Transit …" at bounding box center [784, 389] width 1568 height 779
drag, startPoint x: 448, startPoint y: 270, endPoint x: 257, endPoint y: 235, distance: 194.2
click at [441, 269] on span "Tên hàng" at bounding box center [443, 273] width 48 height 13
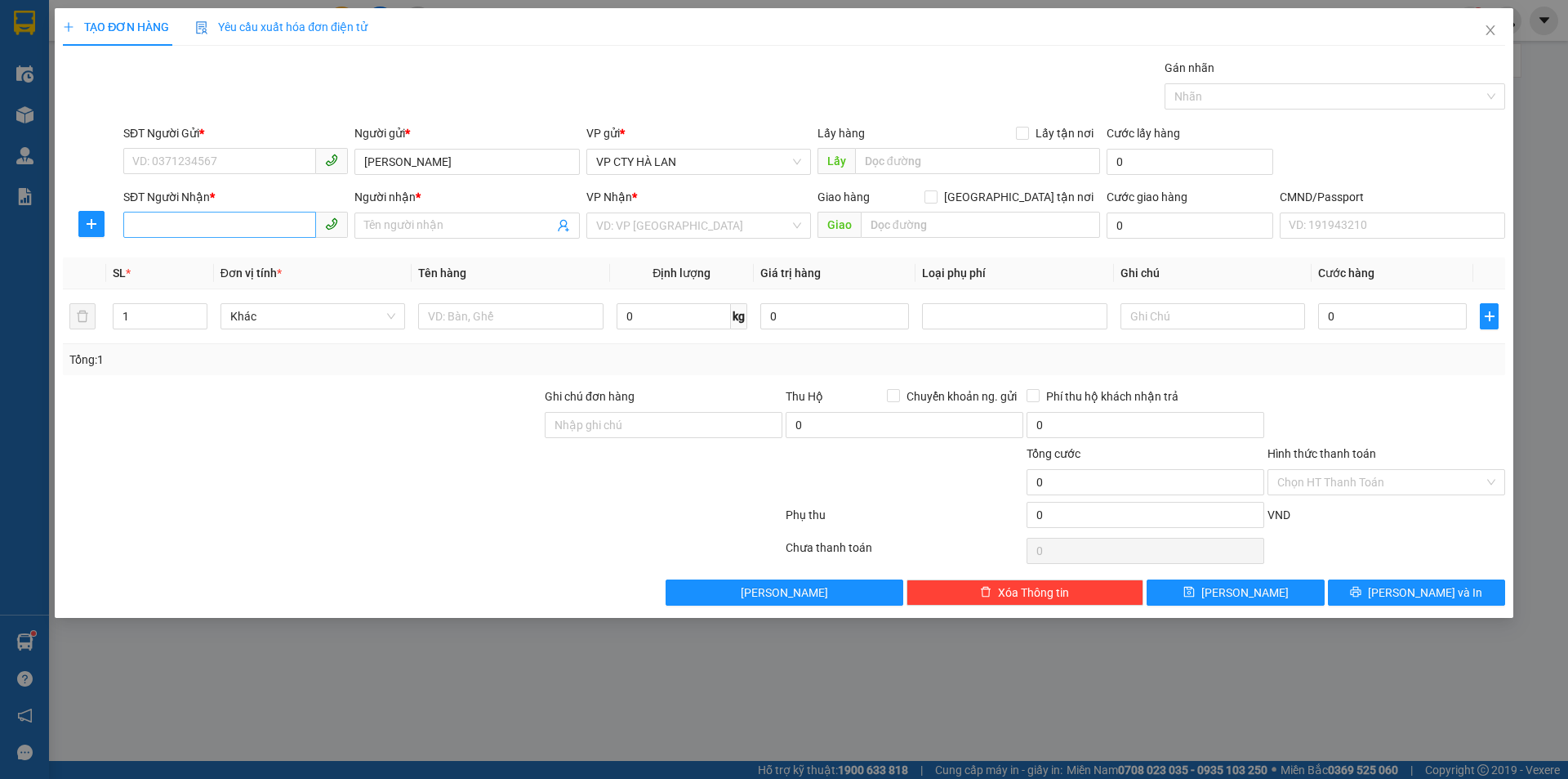
drag, startPoint x: 542, startPoint y: 273, endPoint x: 234, endPoint y: 221, distance: 312.4
click at [524, 273] on th "Tên hàng" at bounding box center [511, 273] width 198 height 32
click at [234, 221] on input "SĐT Người Nhận *" at bounding box center [219, 224] width 193 height 26
paste input "0378304579"
type input "0378304579"
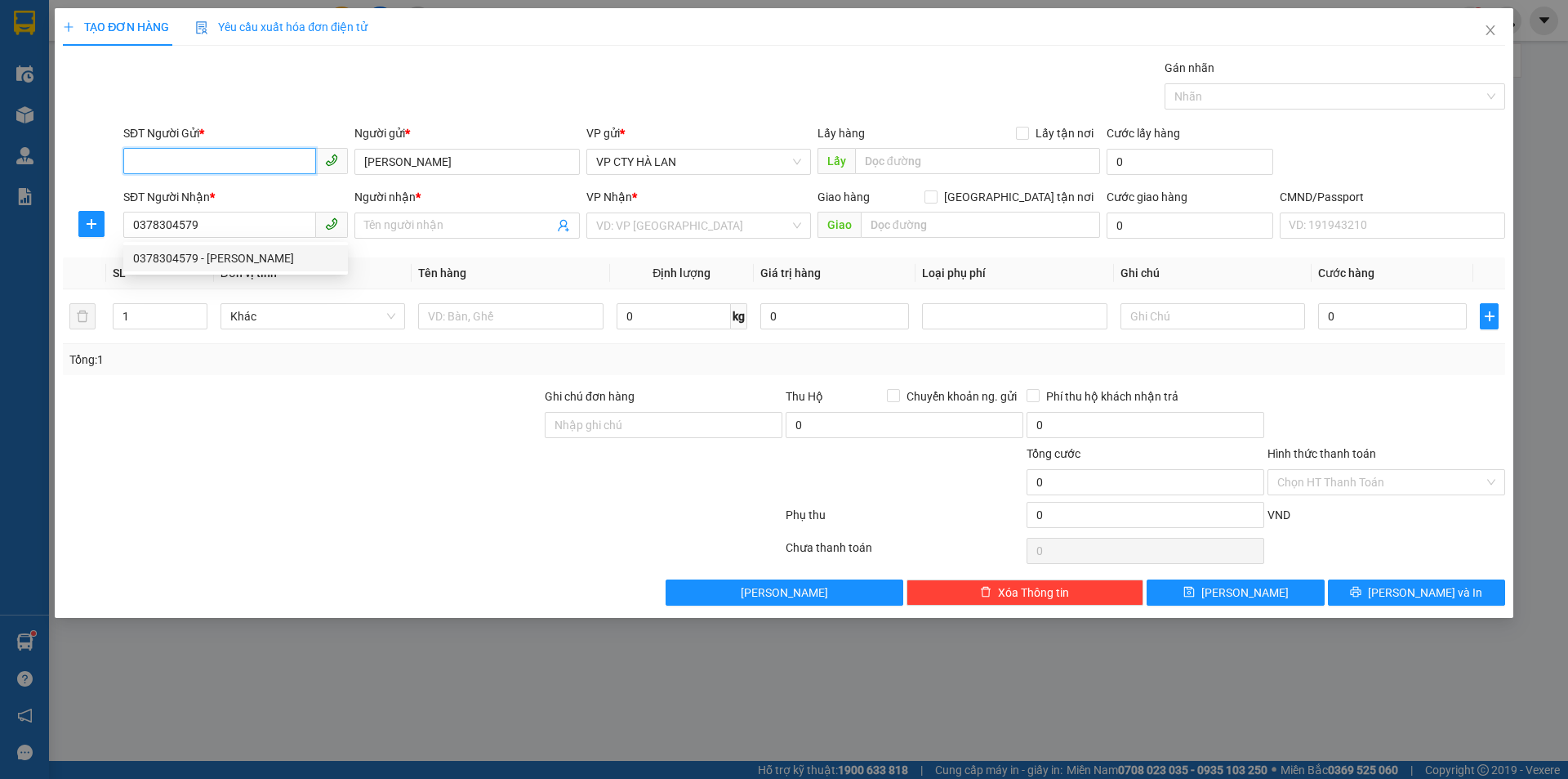
click at [216, 161] on input "SĐT Người Gửi *" at bounding box center [219, 160] width 193 height 26
type input "0866414766"
click at [221, 200] on div "0866414766 - HẰNG" at bounding box center [236, 194] width 205 height 18
type input "HẰNG"
checkbox input "true"
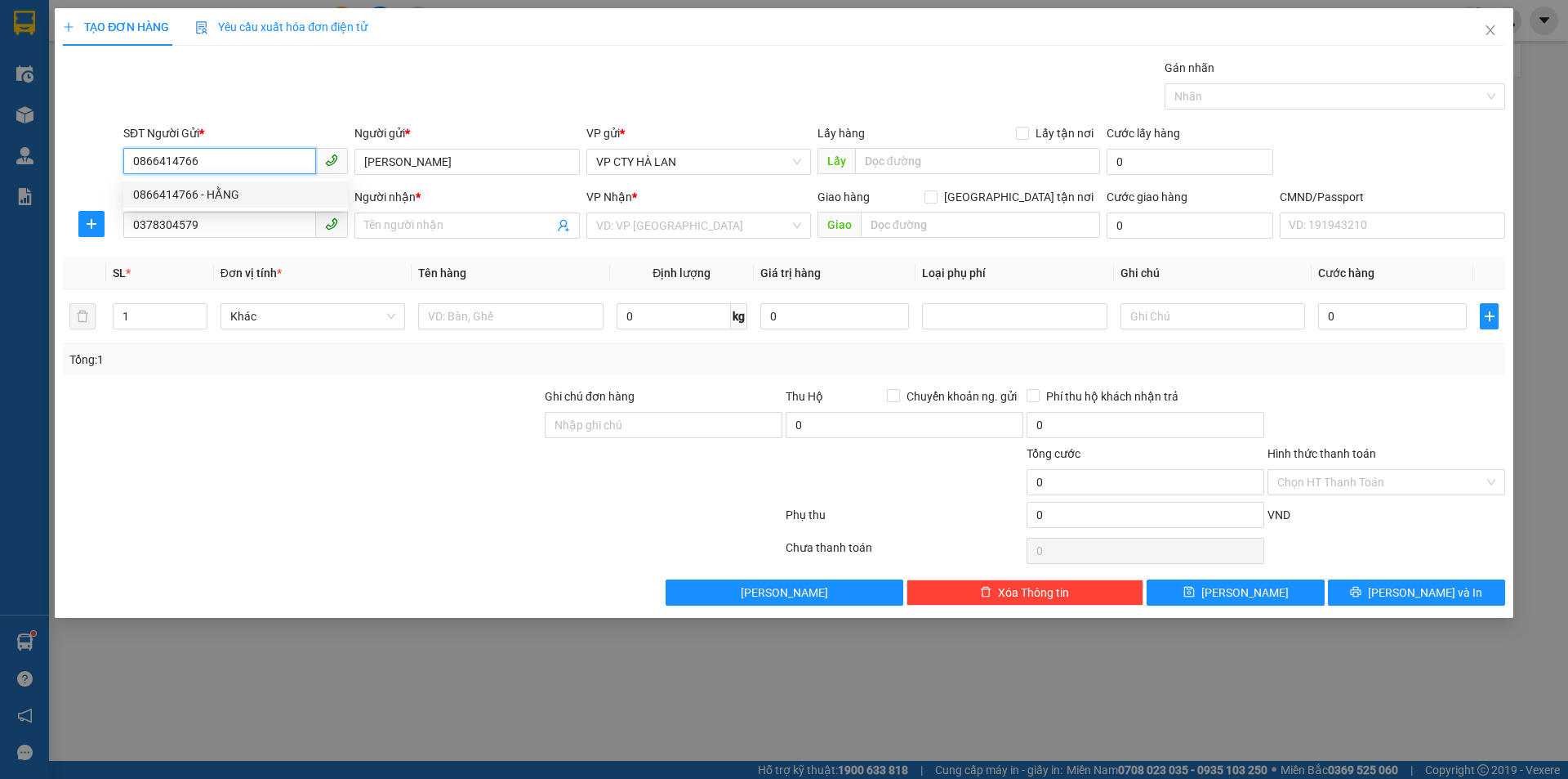
type input "92 Đ. [PERSON_NAME], [GEOGRAPHIC_DATA], [GEOGRAPHIC_DATA], [GEOGRAPHIC_DATA], […"
type input "35.000"
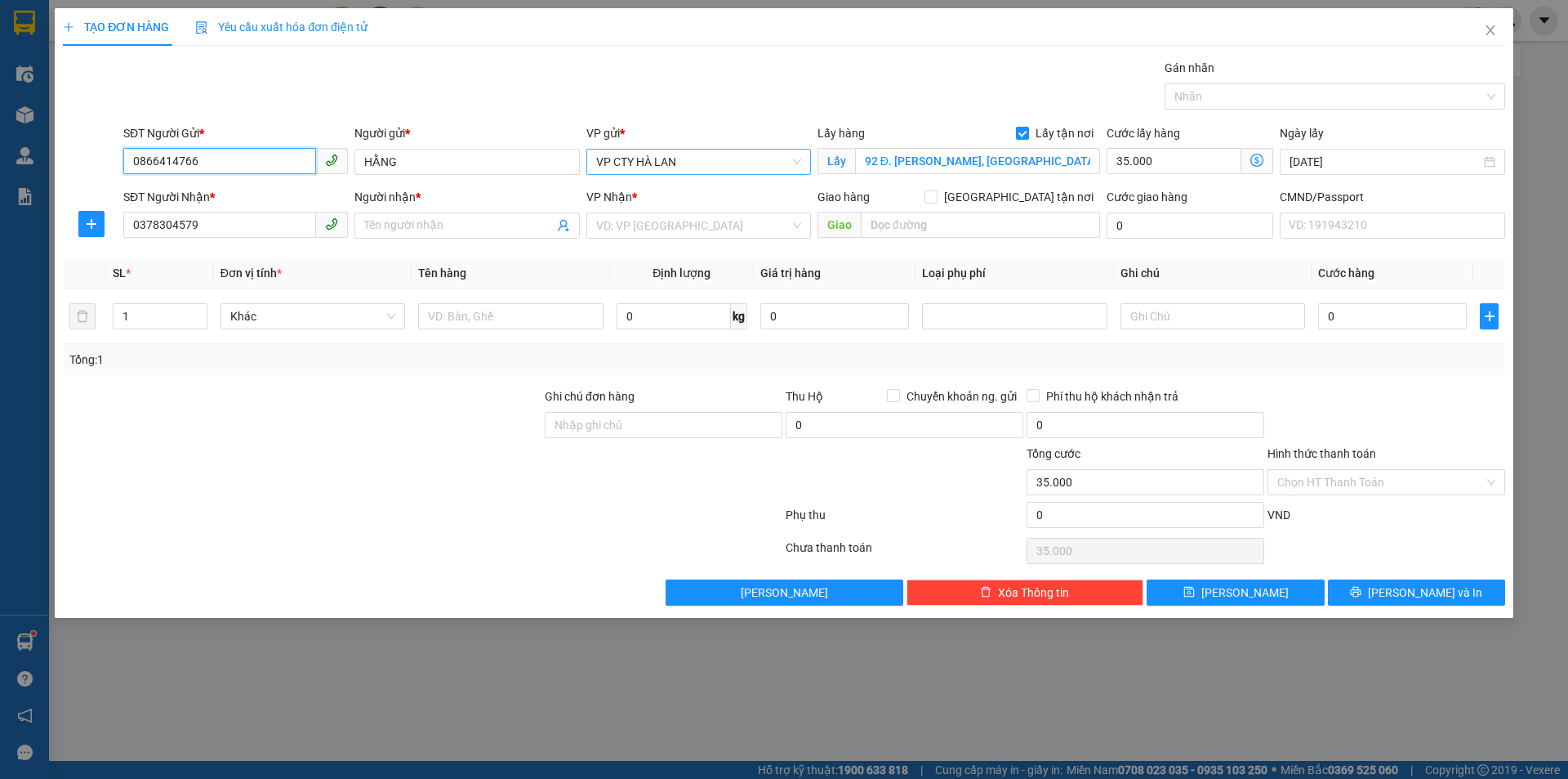
click at [697, 169] on span "VP CTY HÀ LAN" at bounding box center [699, 162] width 205 height 25
type input "0866414766"
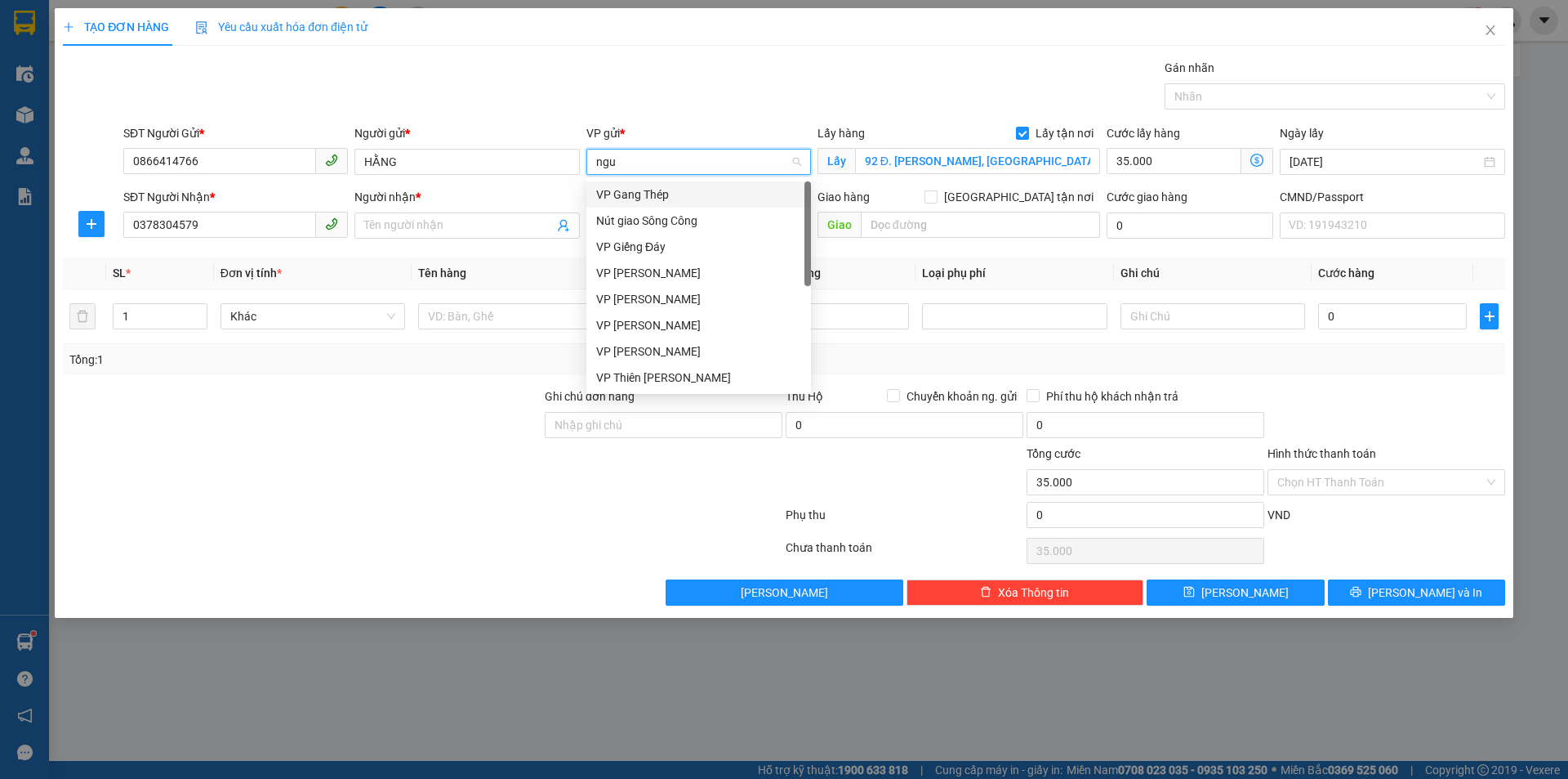
type input "nguy"
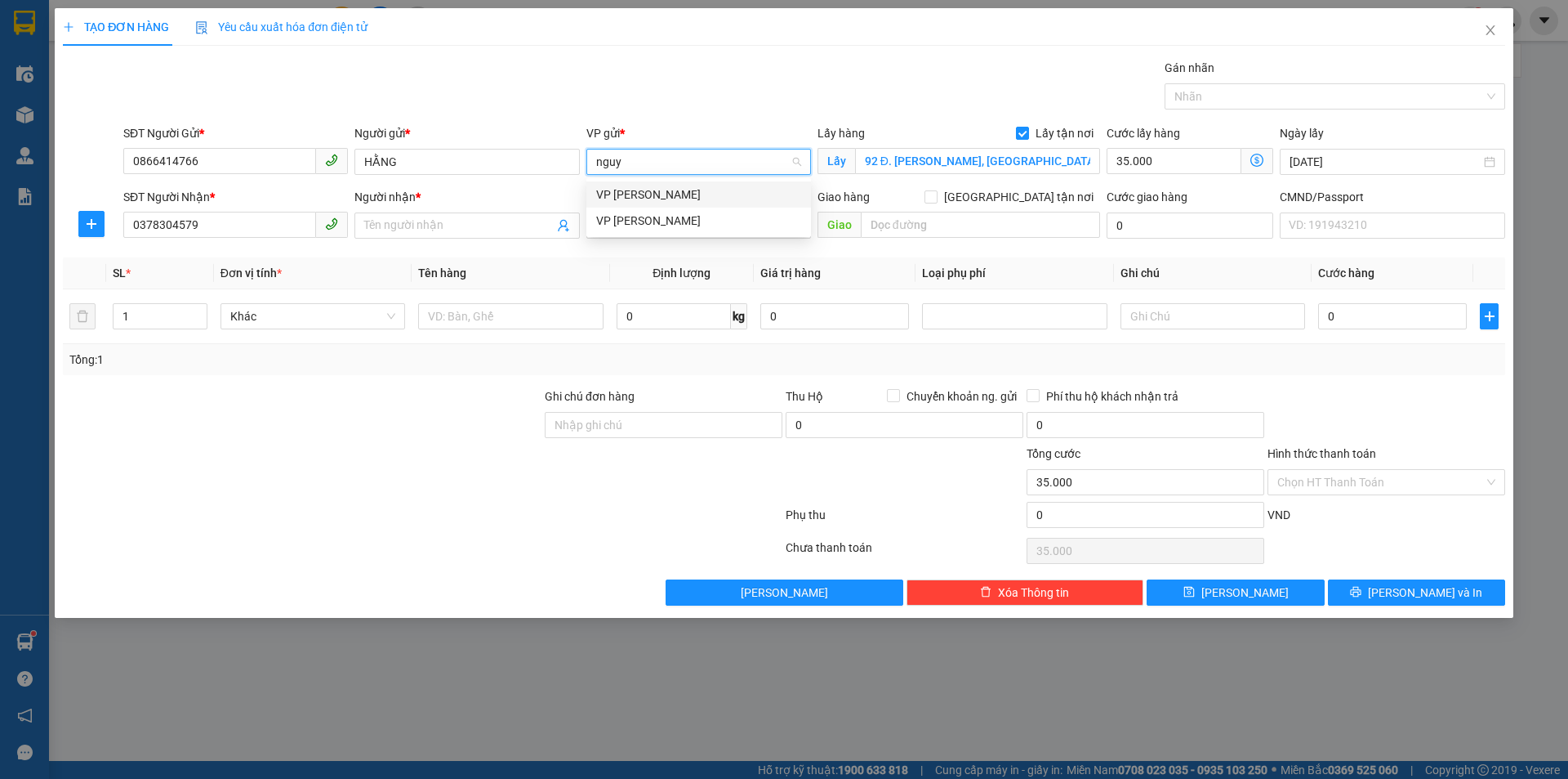
click at [647, 192] on div "VP [PERSON_NAME]" at bounding box center [699, 194] width 205 height 18
click at [1259, 161] on icon "dollar-circle" at bounding box center [1257, 160] width 13 height 13
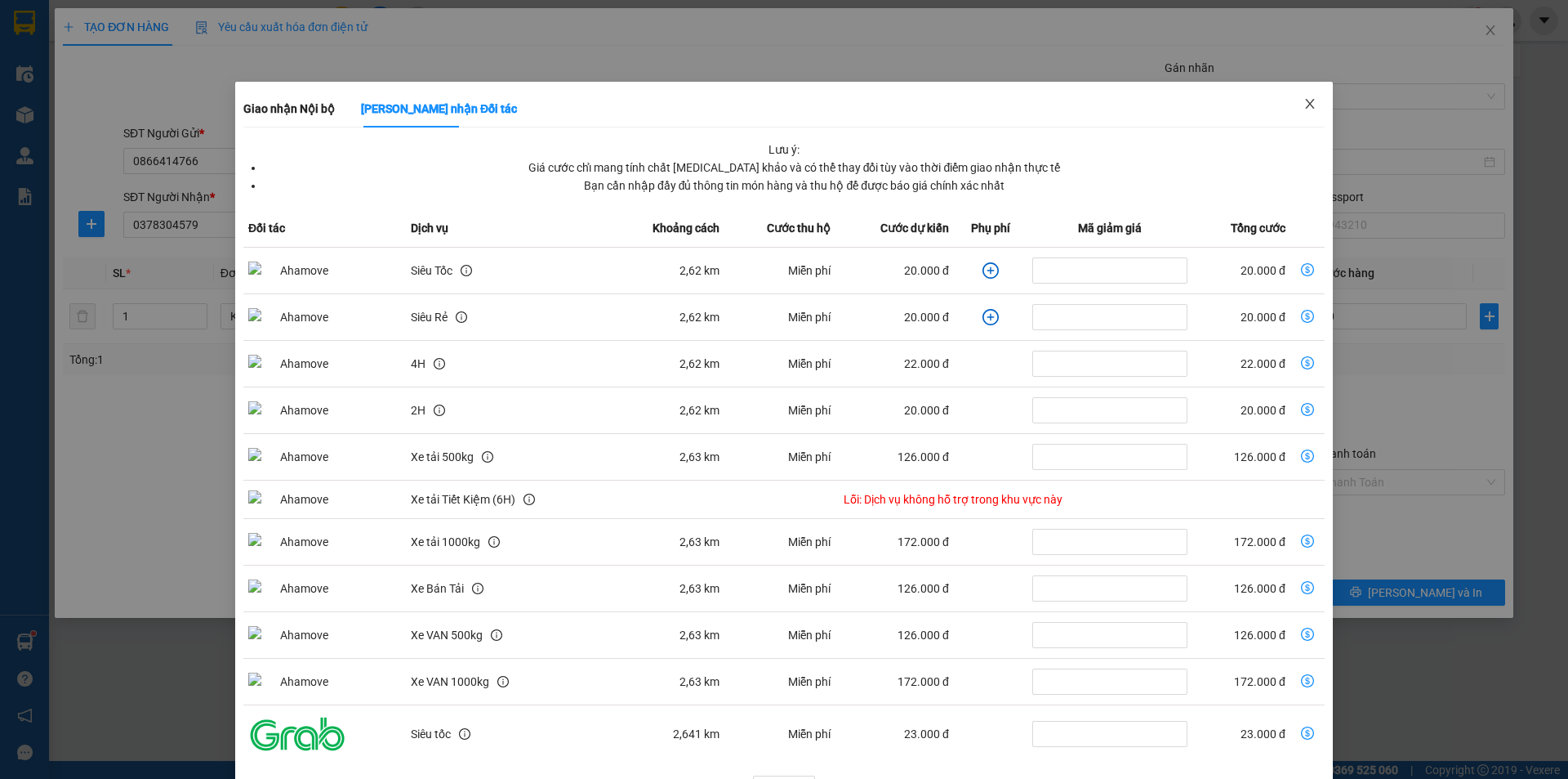
click at [1315, 101] on span "Close" at bounding box center [1311, 105] width 46 height 46
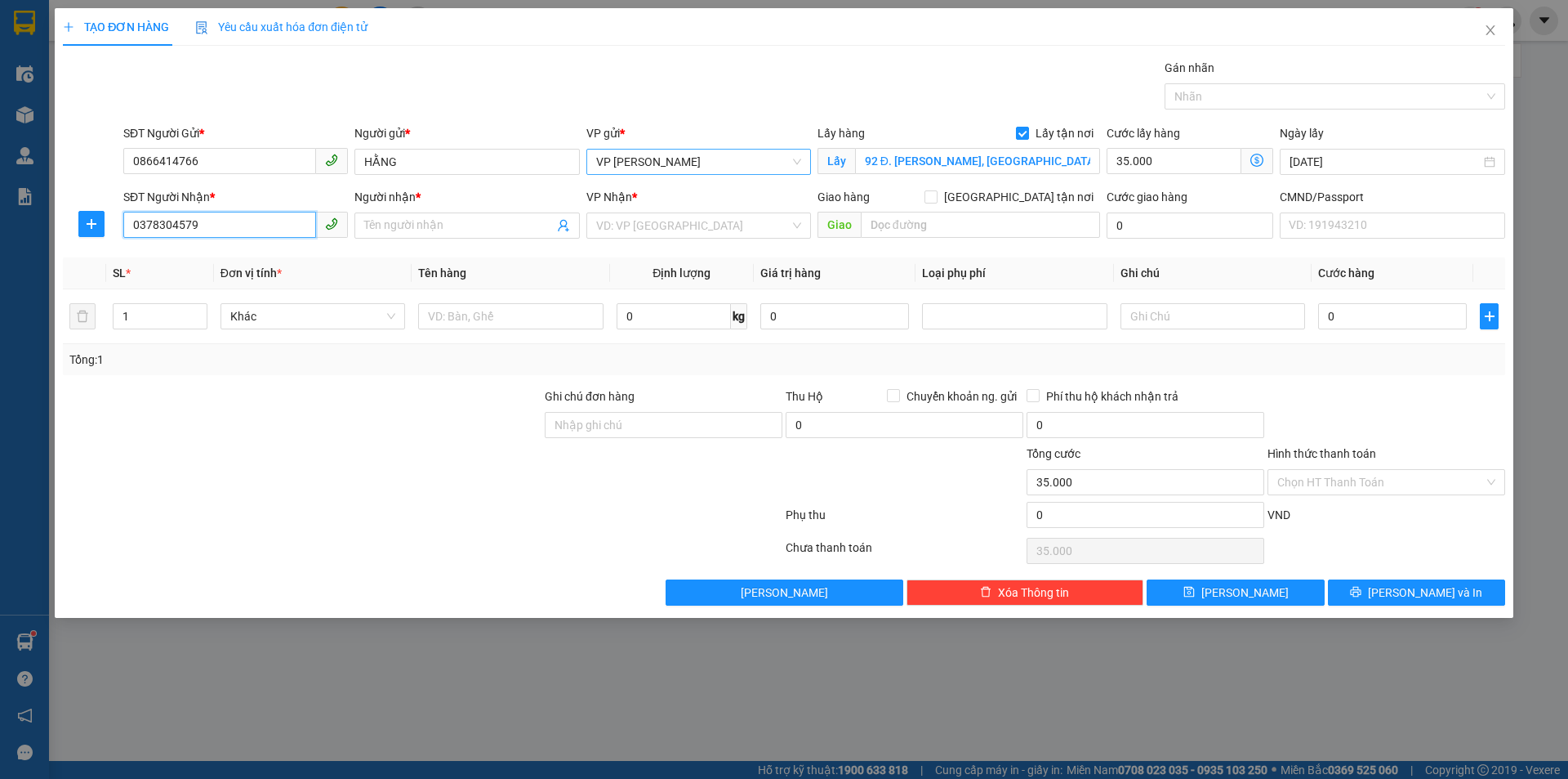
click at [251, 222] on input "0378304579" at bounding box center [219, 224] width 193 height 26
click at [216, 256] on div "0378304579 - [PERSON_NAME]" at bounding box center [236, 257] width 205 height 18
type input "0378304579"
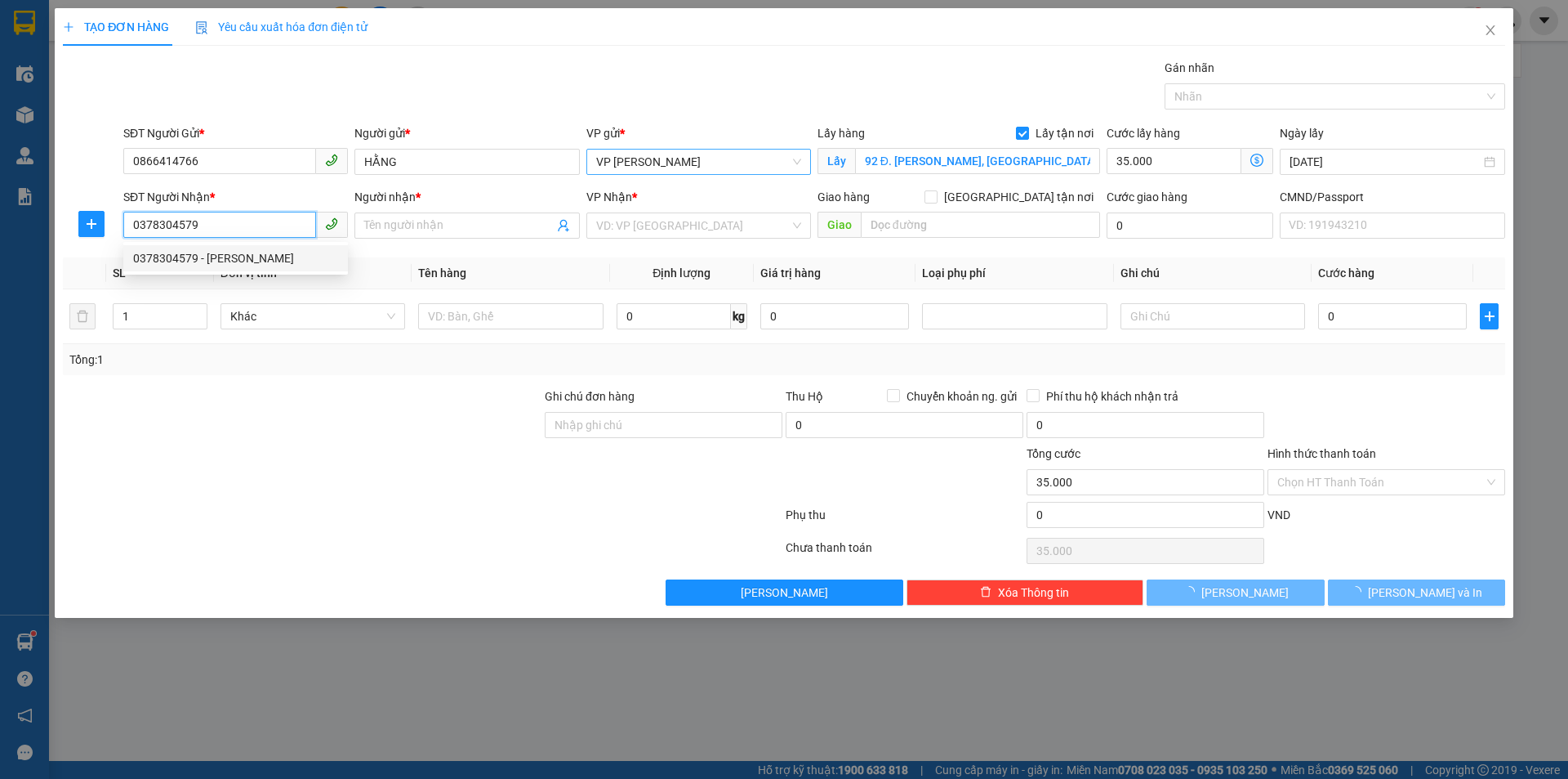
type input "[PERSON_NAME]"
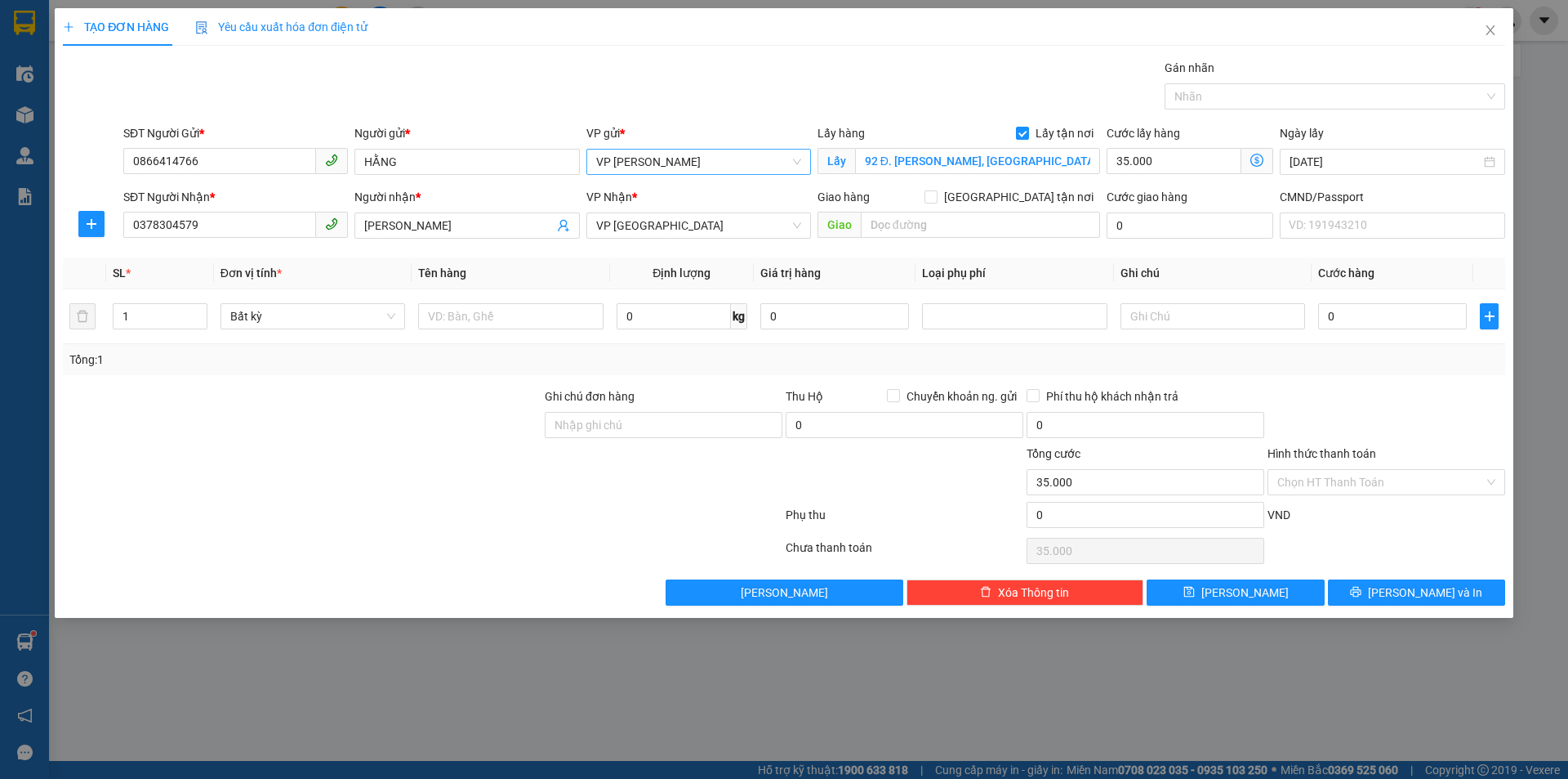
click at [1262, 156] on icon "dollar-circle" at bounding box center [1257, 160] width 13 height 13
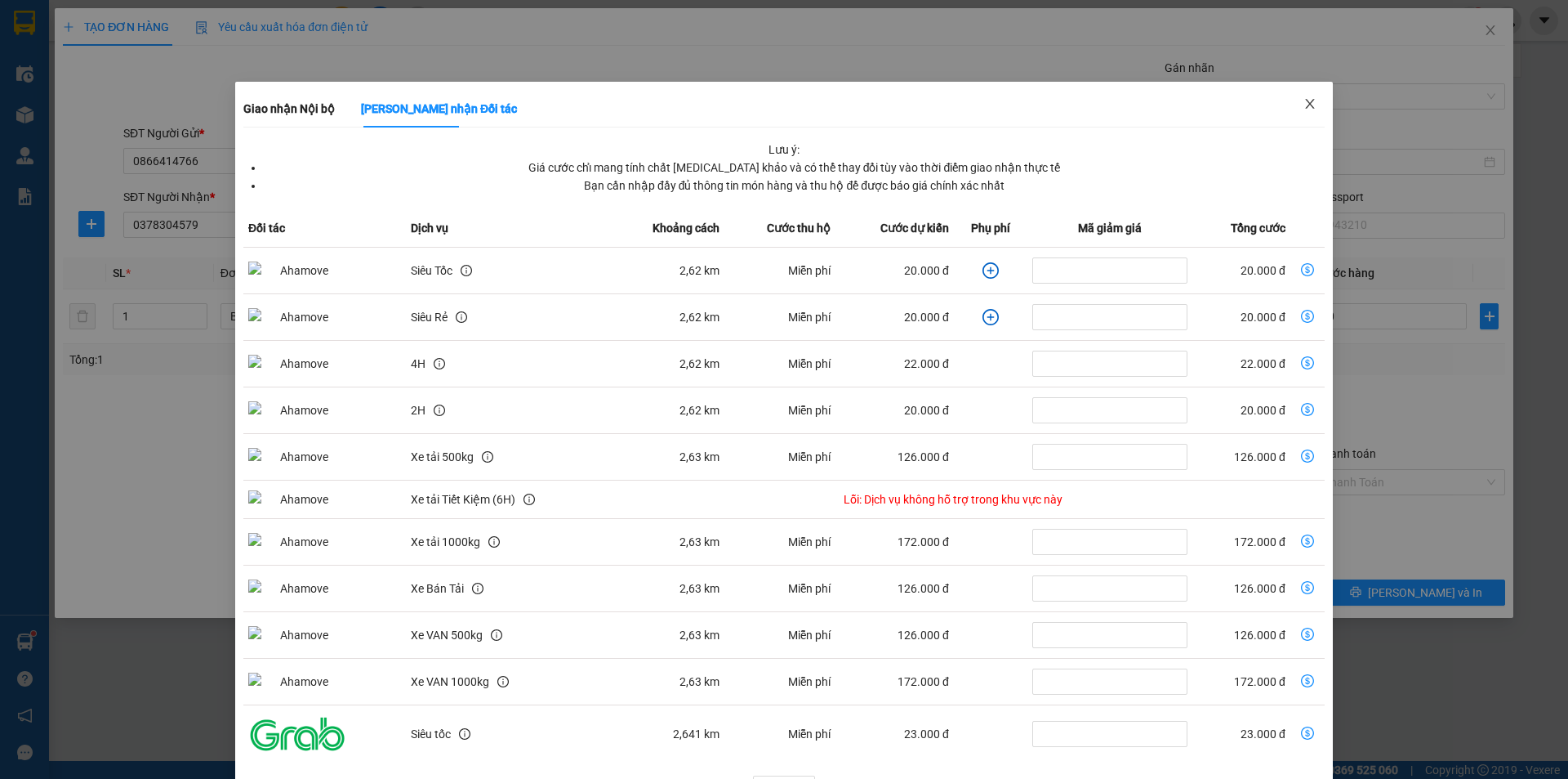
click at [1305, 104] on icon "close" at bounding box center [1311, 104] width 13 height 13
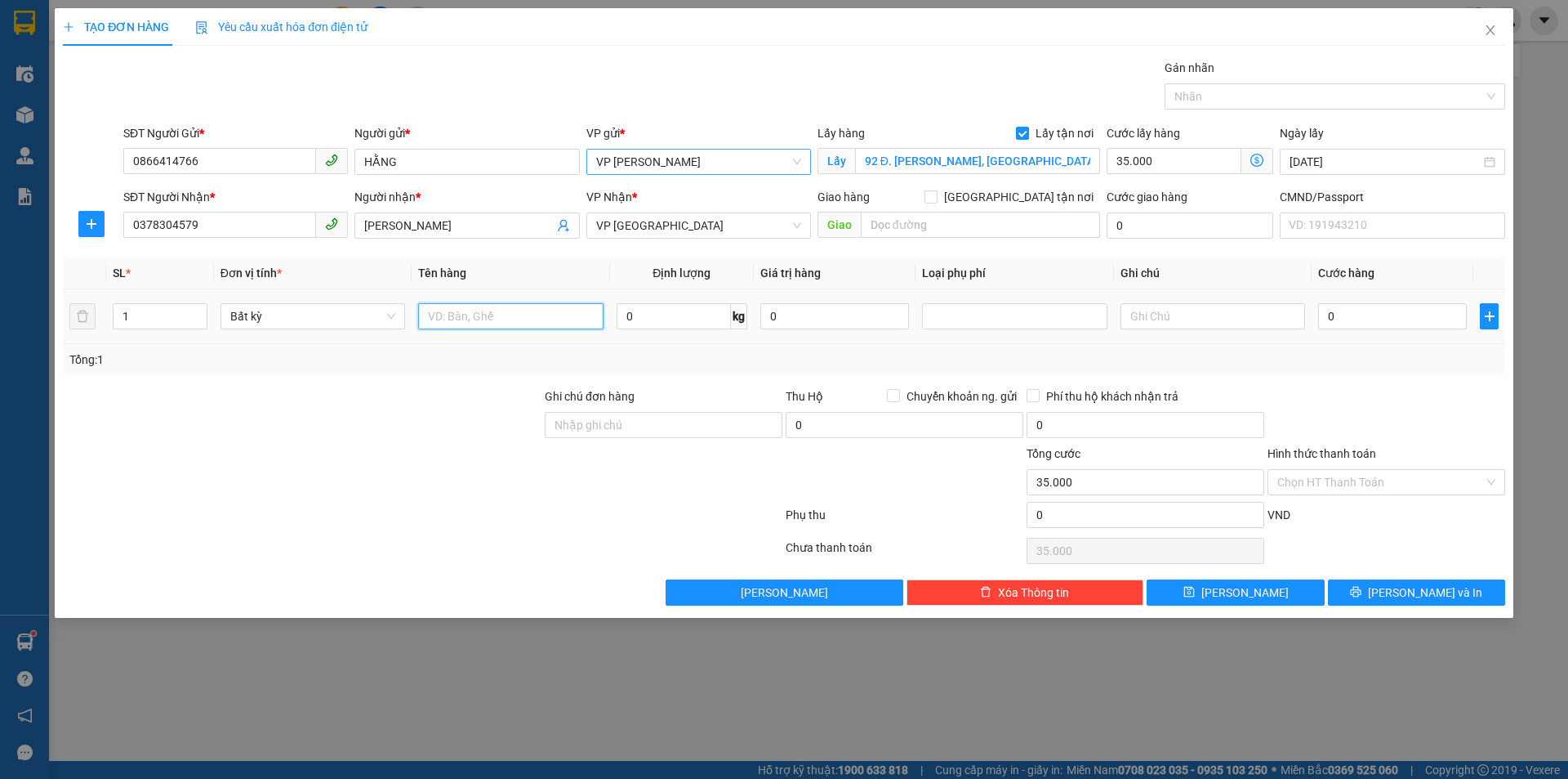
click at [492, 315] on input "text" at bounding box center [511, 316] width 184 height 26
type input "phong bì tài liệu"
type input "1"
type input "35.000"
type input "70.000"
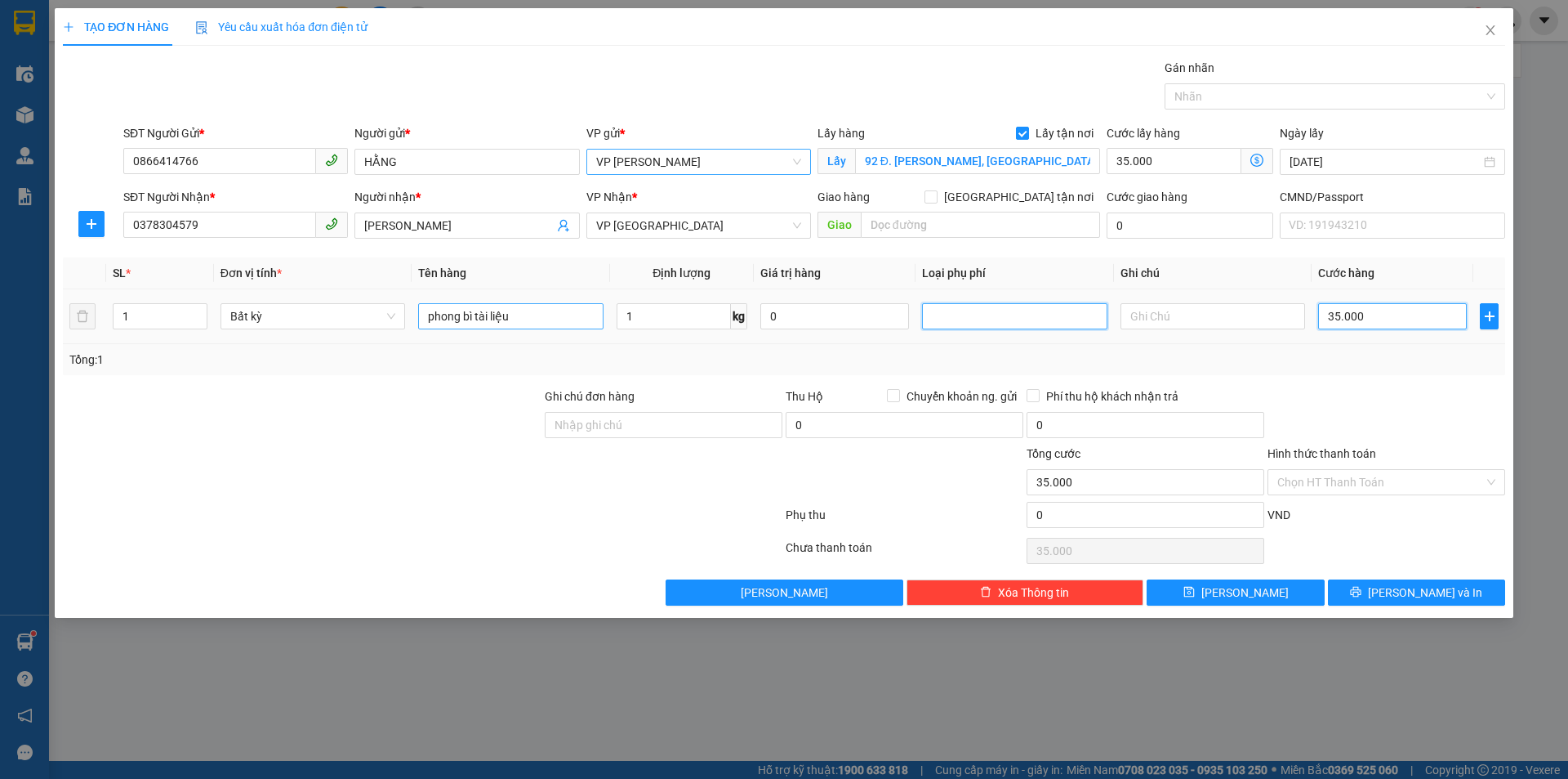
type input "70.000"
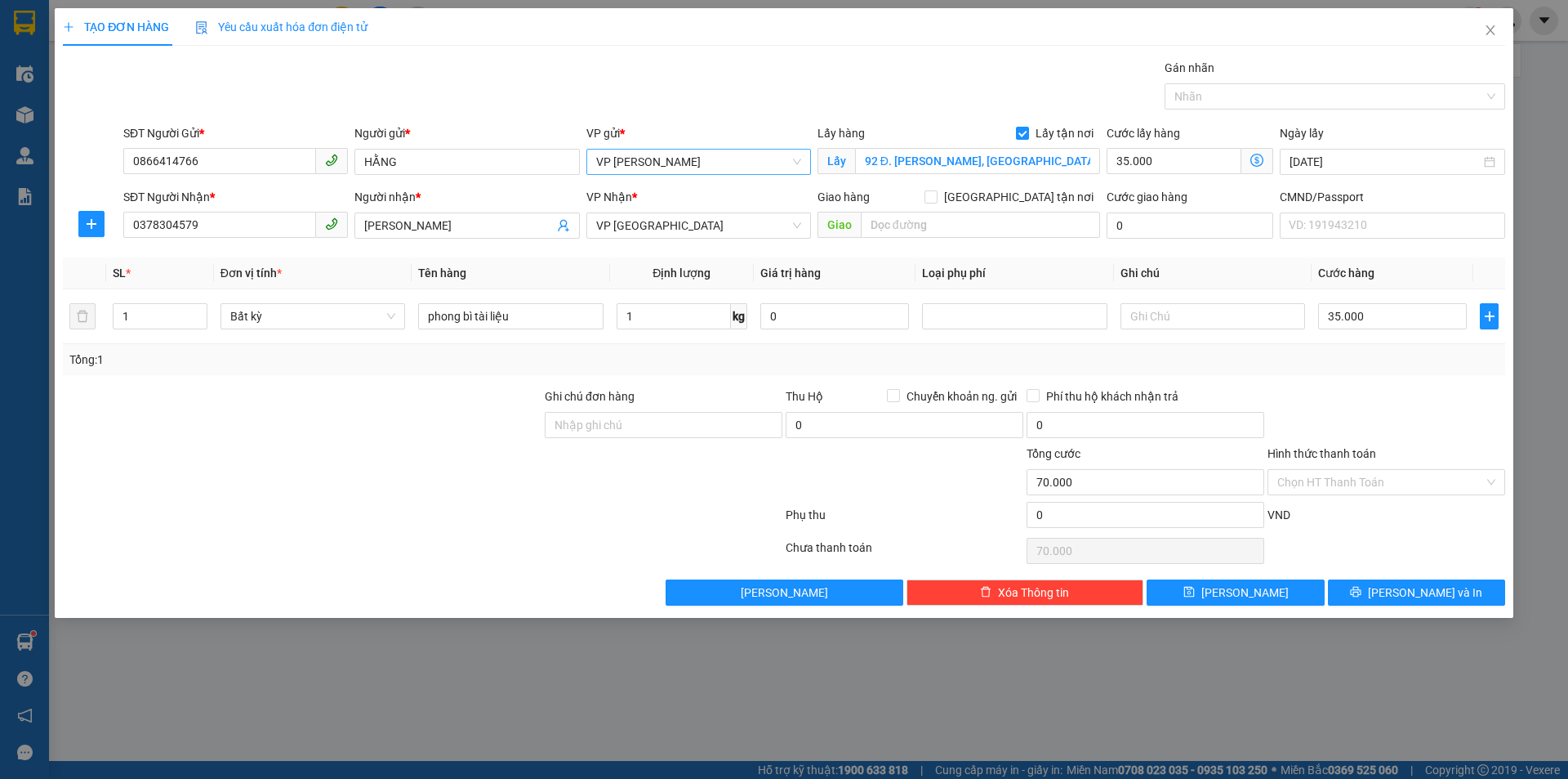
click at [1256, 161] on icon "dollar-circle" at bounding box center [1257, 160] width 13 height 13
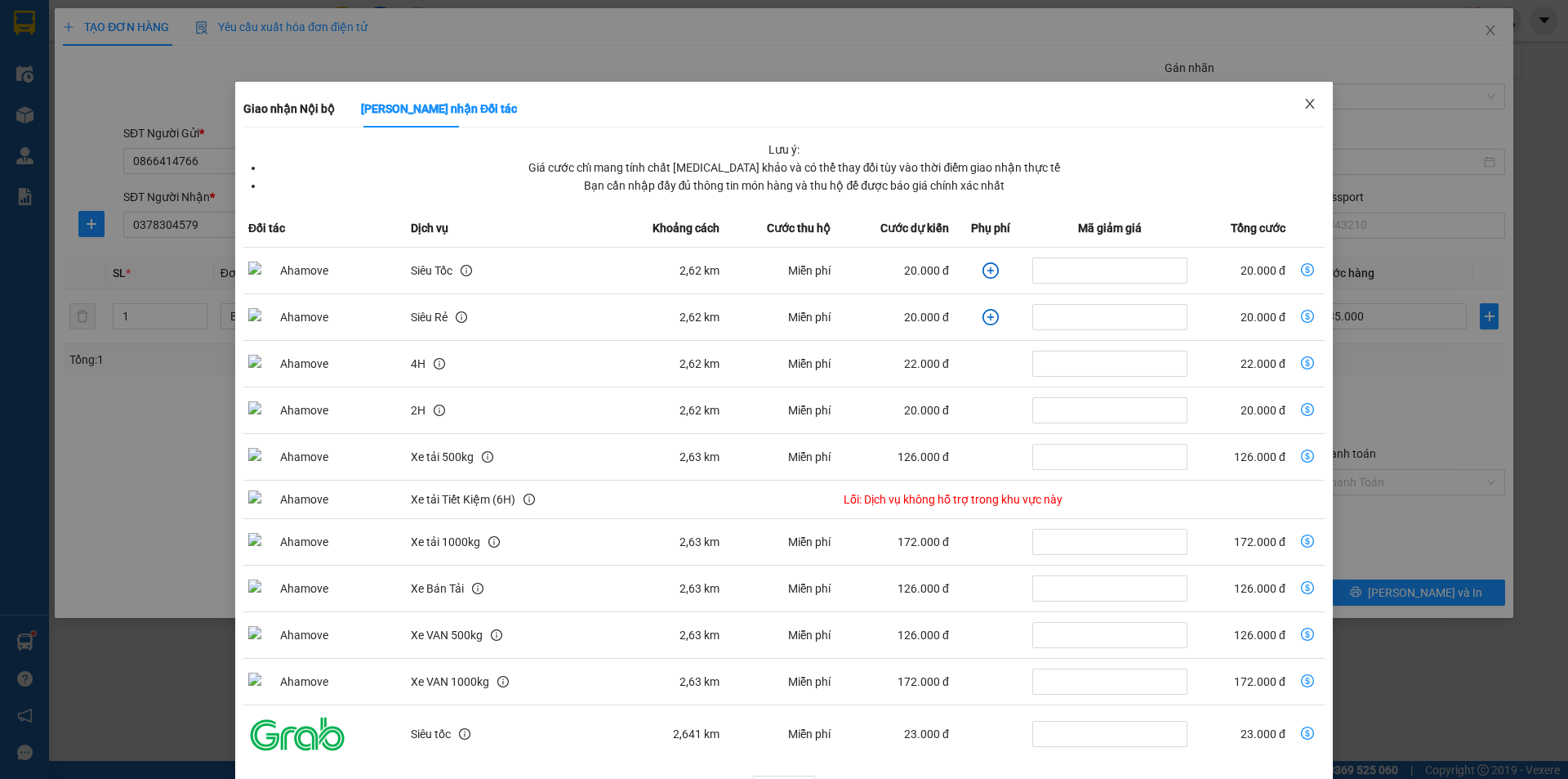
click at [1304, 103] on icon "close" at bounding box center [1311, 104] width 13 height 13
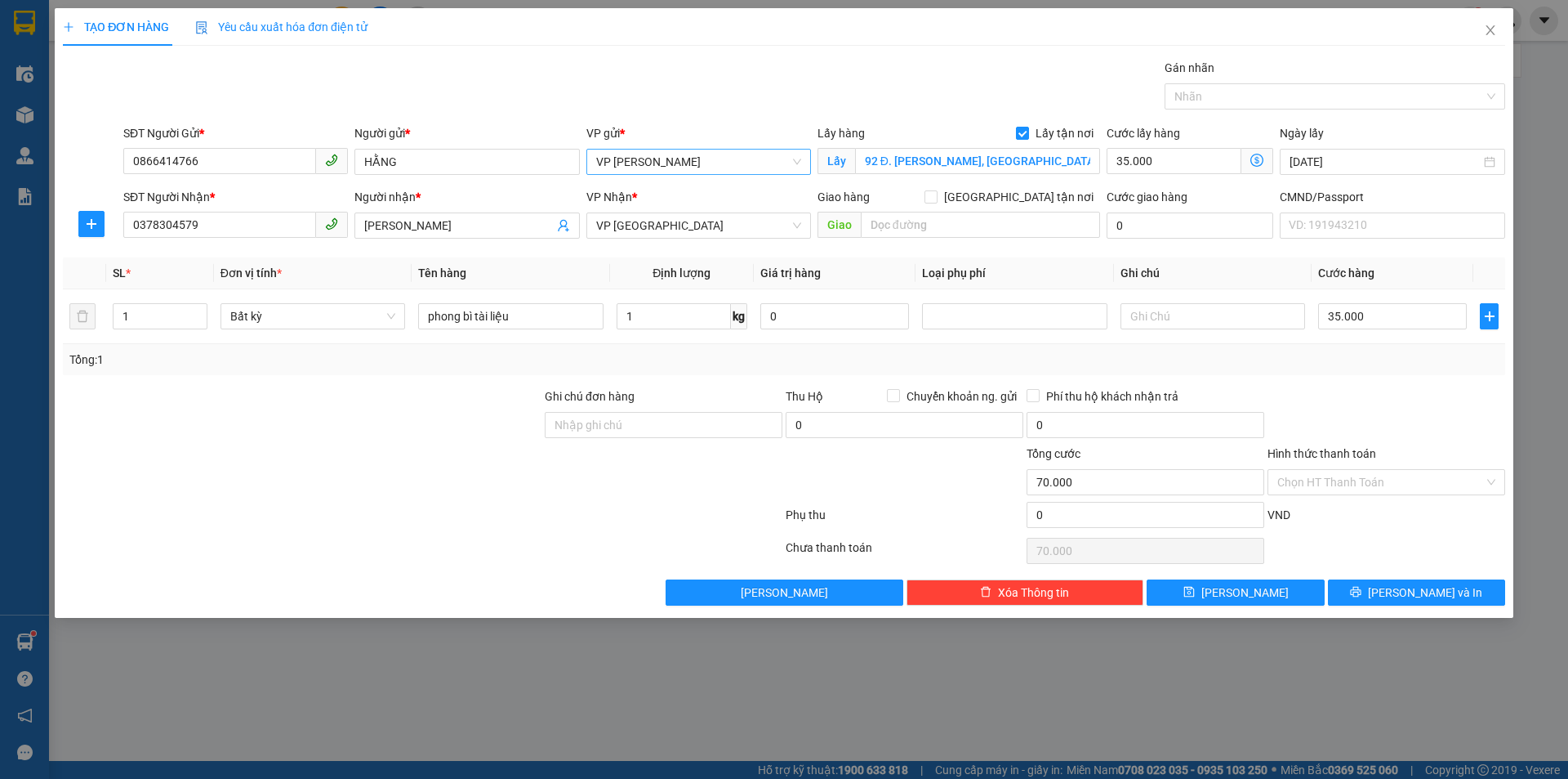
click at [1254, 156] on icon "dollar-circle" at bounding box center [1257, 160] width 13 height 13
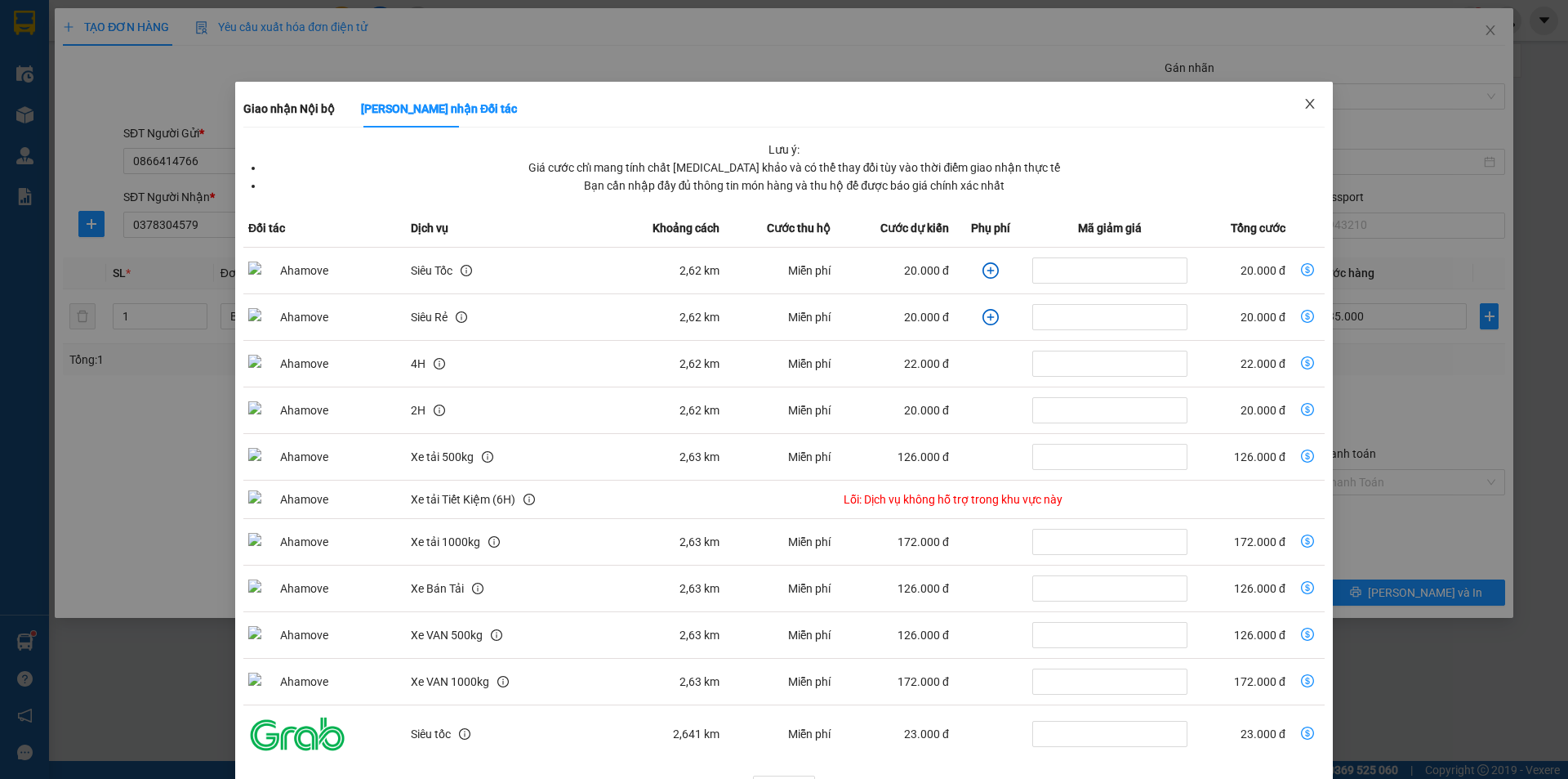
click at [1304, 107] on icon "close" at bounding box center [1311, 104] width 13 height 13
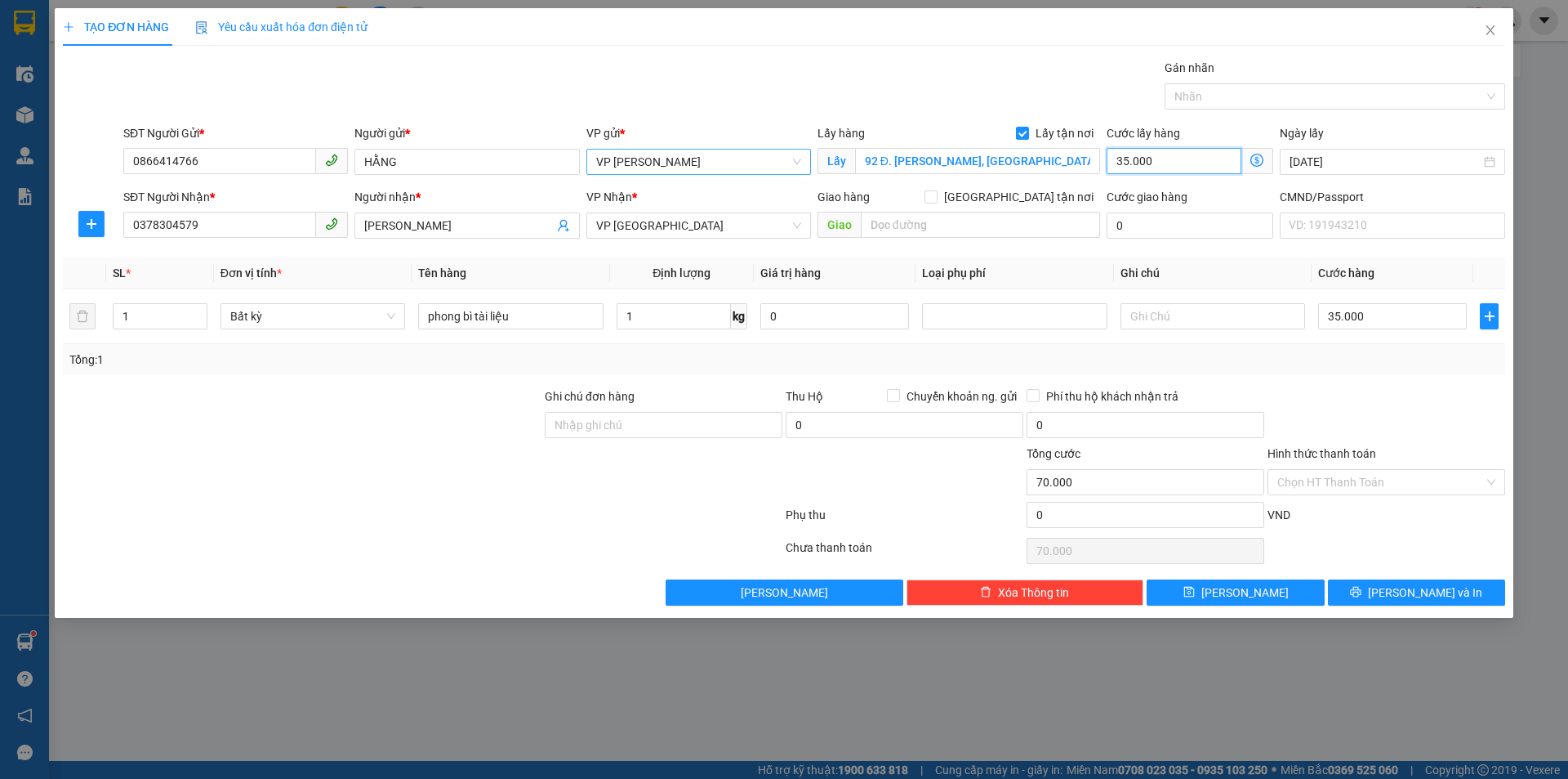
click at [1179, 154] on input "35.000" at bounding box center [1174, 160] width 134 height 26
click at [738, 422] on input "Ghi chú đơn hàng" at bounding box center [663, 425] width 238 height 26
type input "lấy hàng cho chị [PERSON_NAME]"
click at [1254, 326] on input "text" at bounding box center [1213, 316] width 184 height 26
type input "gửi xe khách sớm nhất"
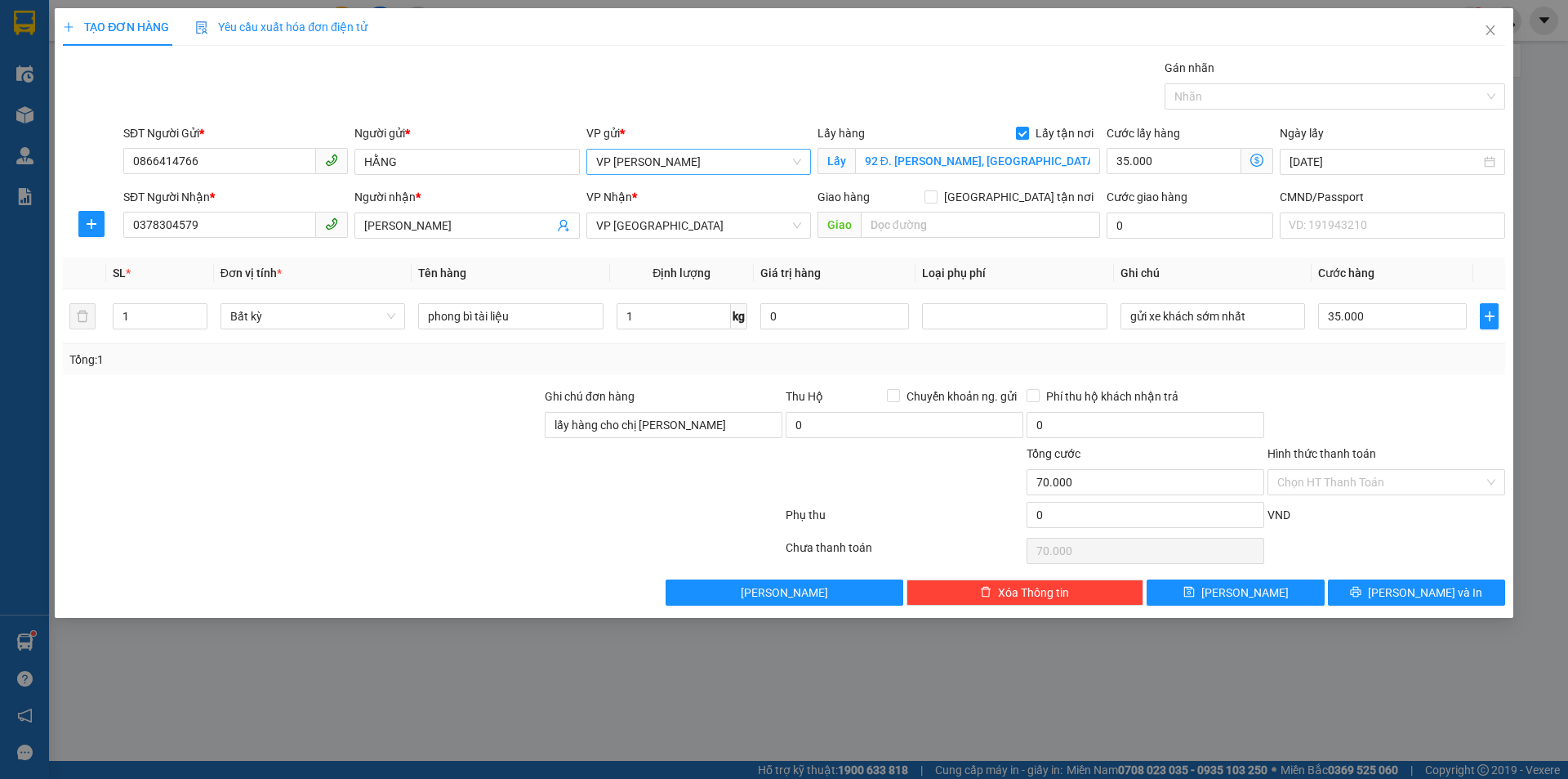
click at [1422, 577] on div "Transit Pickup Surcharge Ids Transit Deliver Surcharge Ids Transit Deliver Surc…" at bounding box center [784, 331] width 1442 height 547
click at [1421, 595] on span "[PERSON_NAME] và In" at bounding box center [1425, 592] width 114 height 18
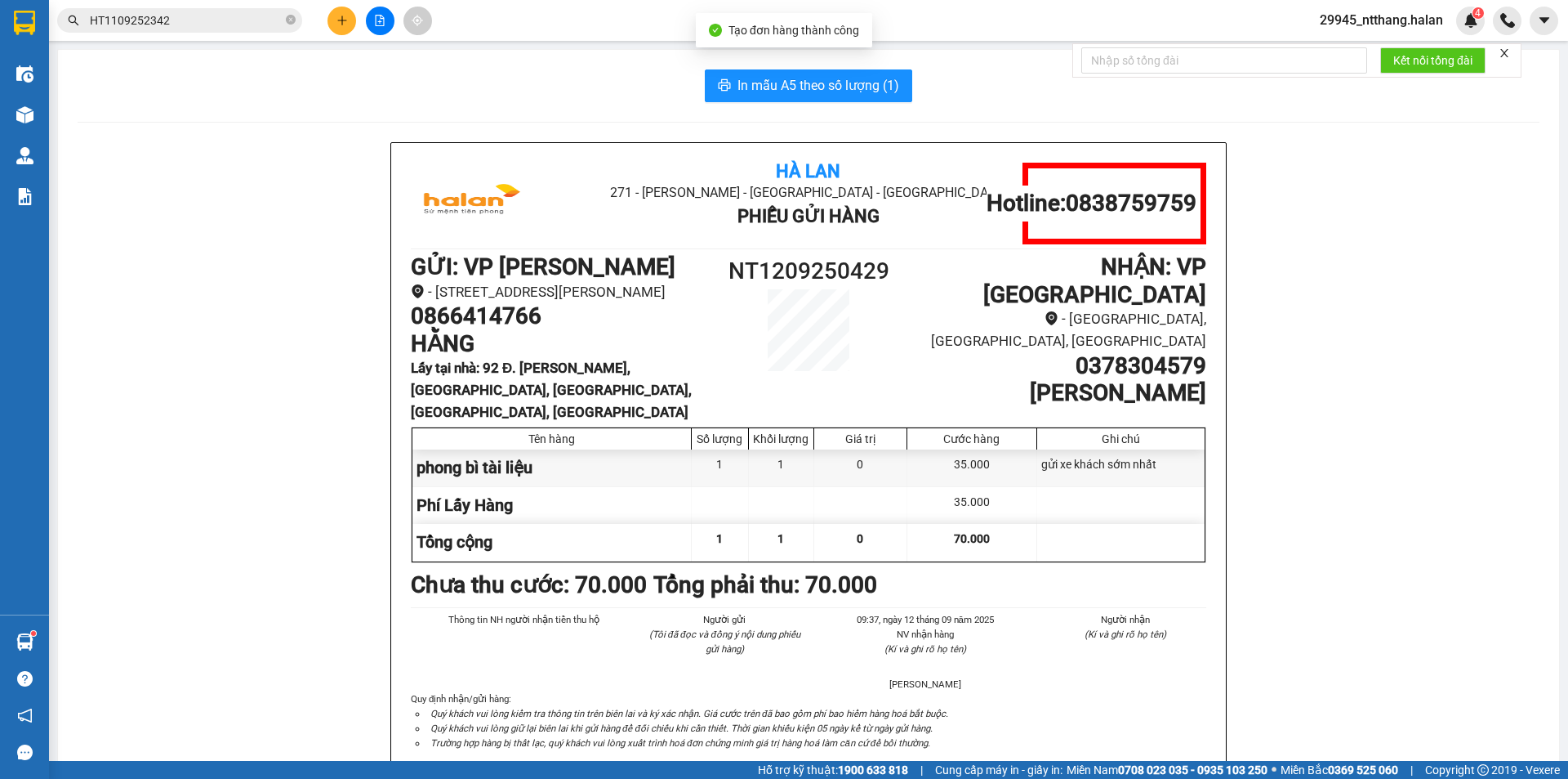
click at [184, 19] on input "HT1109252342" at bounding box center [186, 20] width 193 height 18
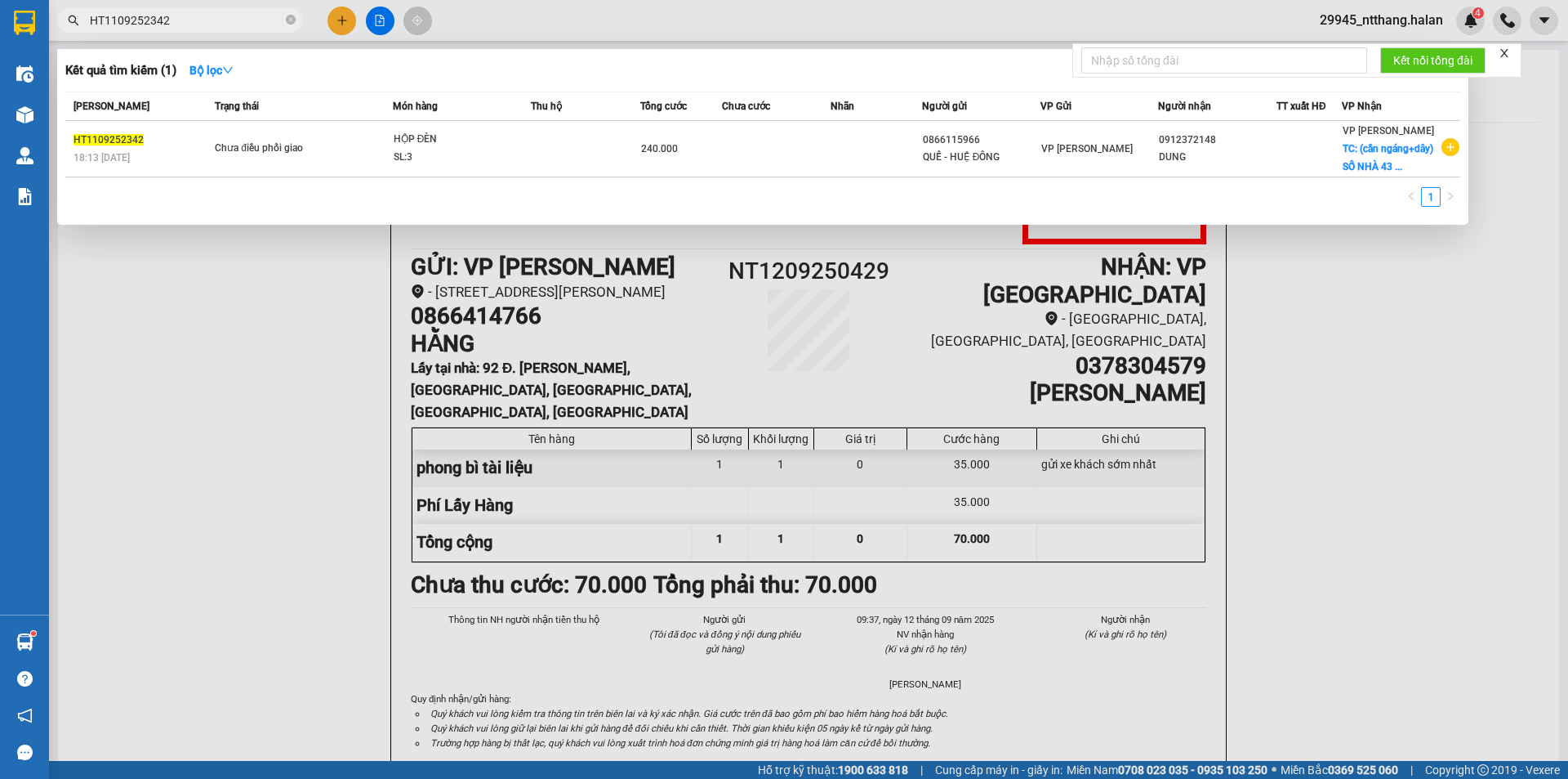
drag, startPoint x: 1339, startPoint y: 508, endPoint x: 739, endPoint y: 594, distance: 606.1
click at [1340, 508] on div at bounding box center [784, 389] width 1568 height 779
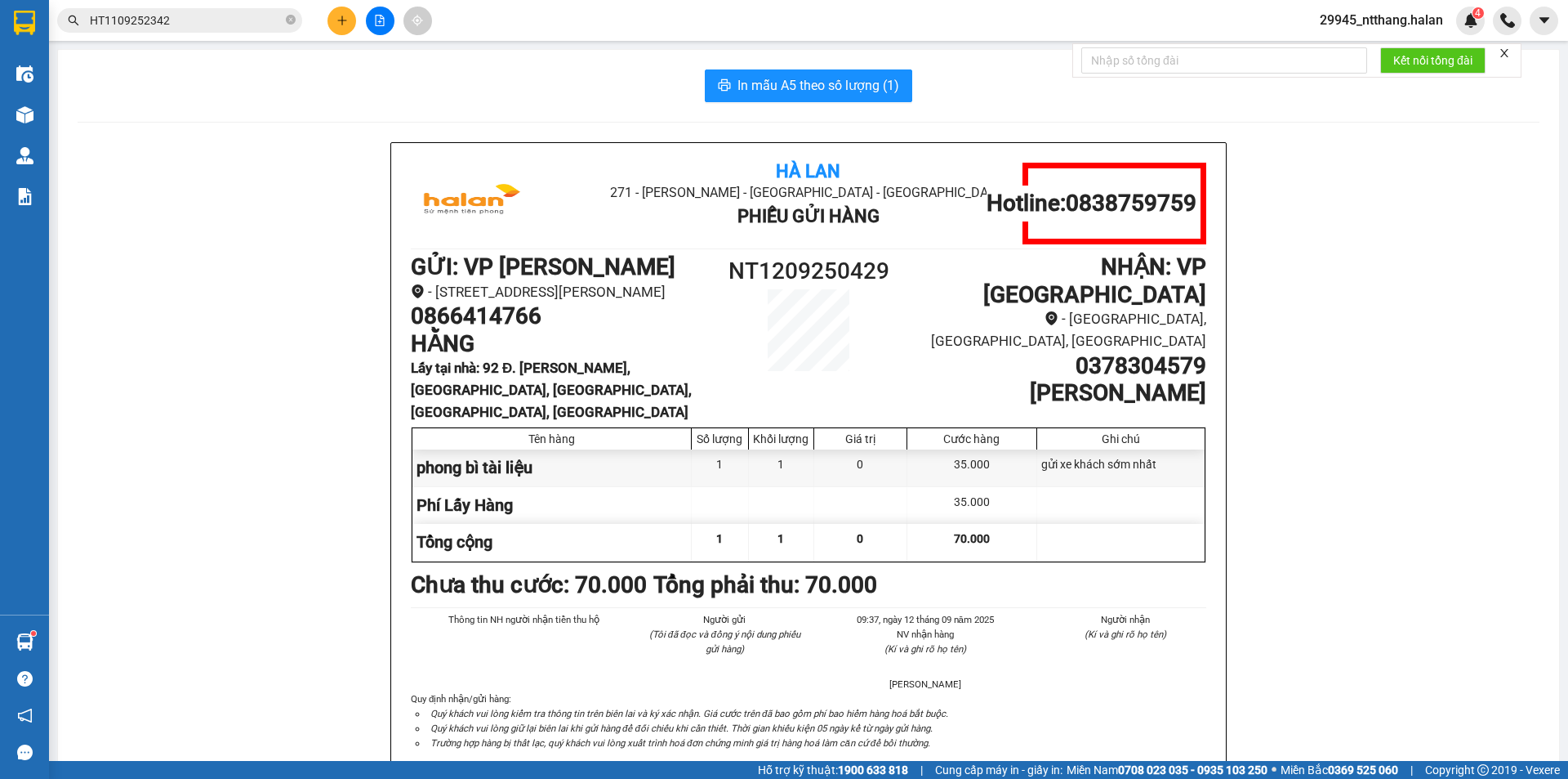
click at [232, 18] on input "HT1109252342" at bounding box center [186, 20] width 193 height 18
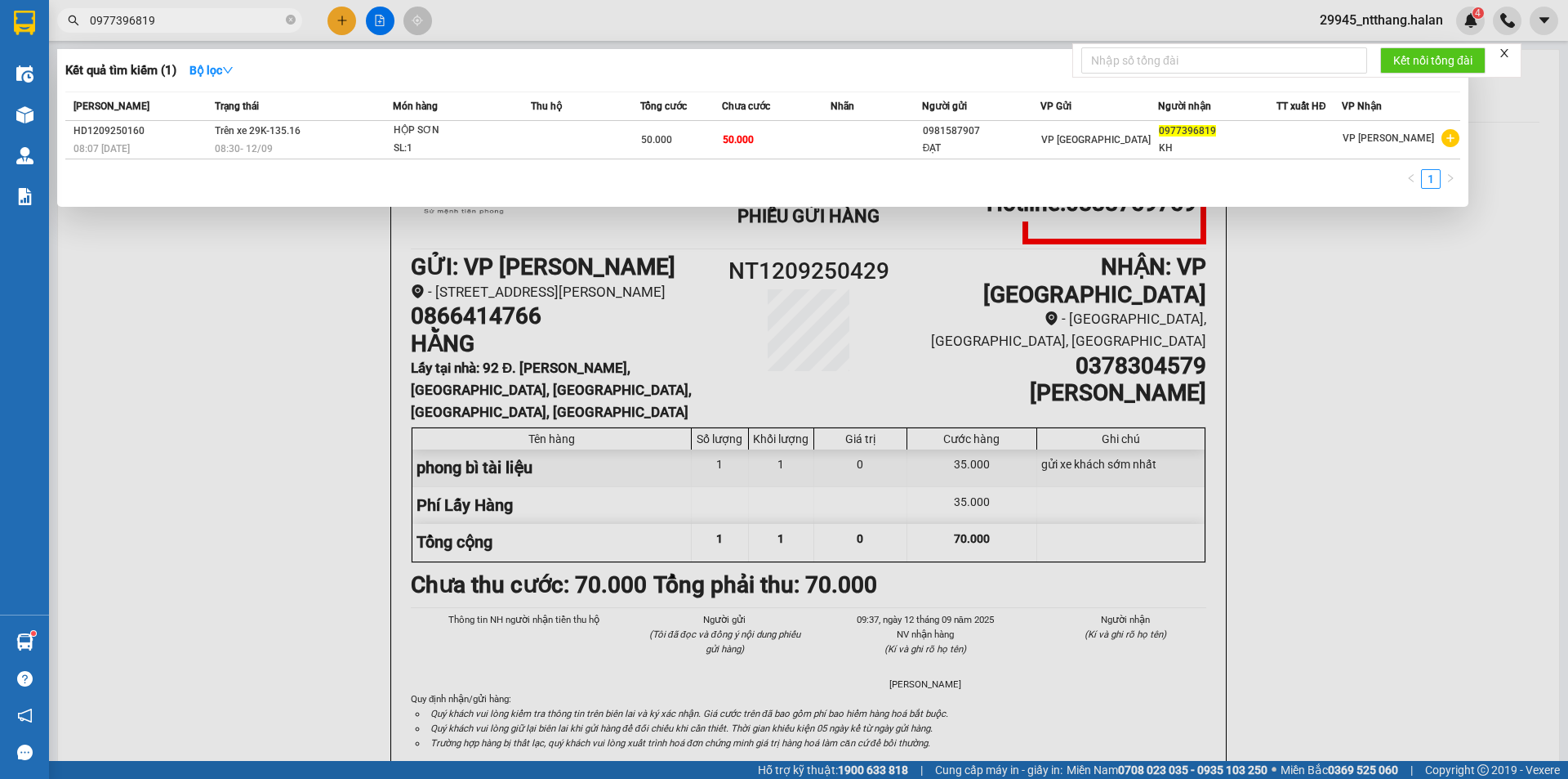
click at [122, 329] on div at bounding box center [784, 389] width 1568 height 779
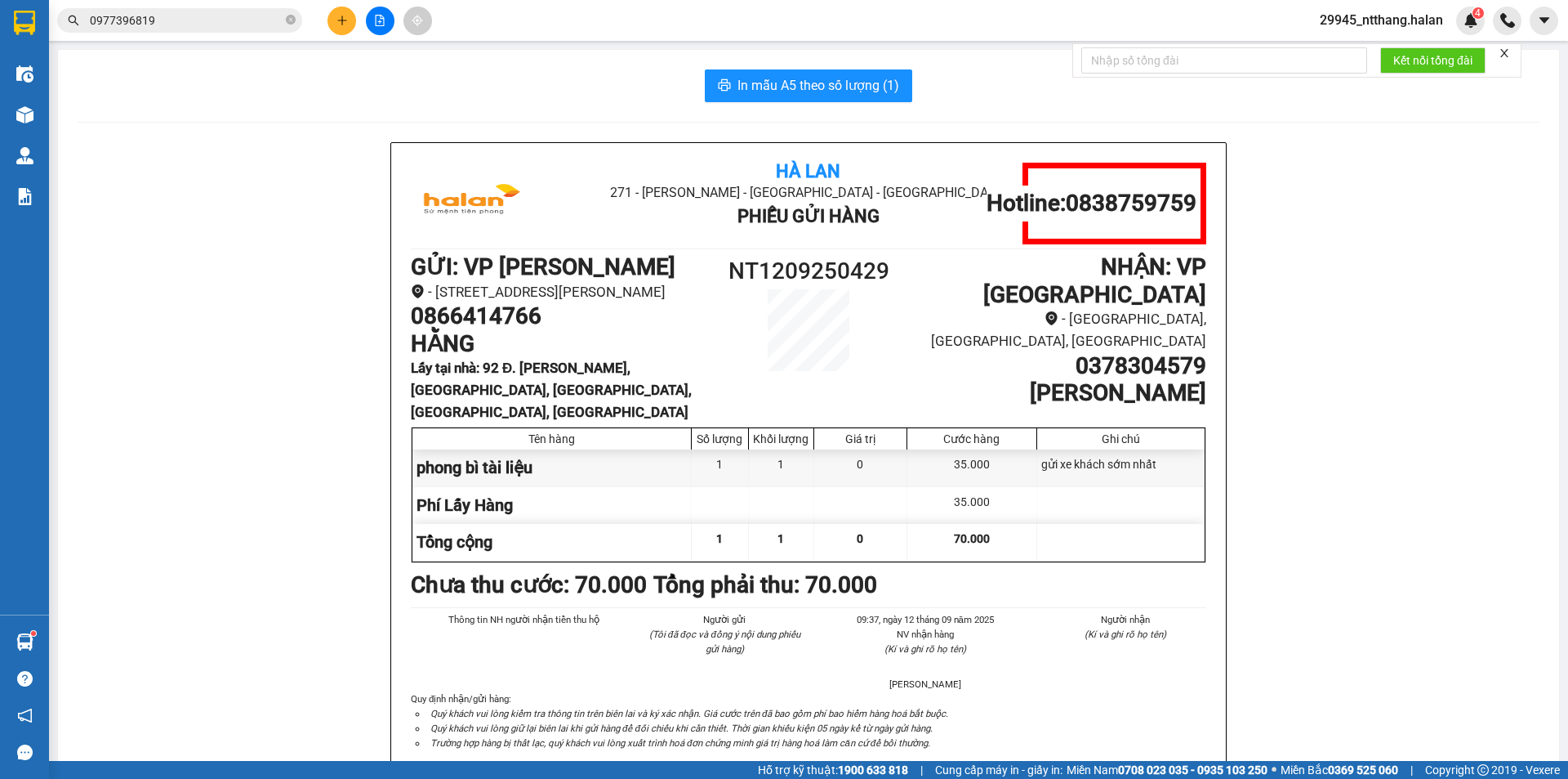
click at [369, 71] on div "In mẫu A5 theo số lượng (1)" at bounding box center [808, 85] width 1462 height 33
click at [173, 25] on input "0977396819" at bounding box center [186, 20] width 193 height 18
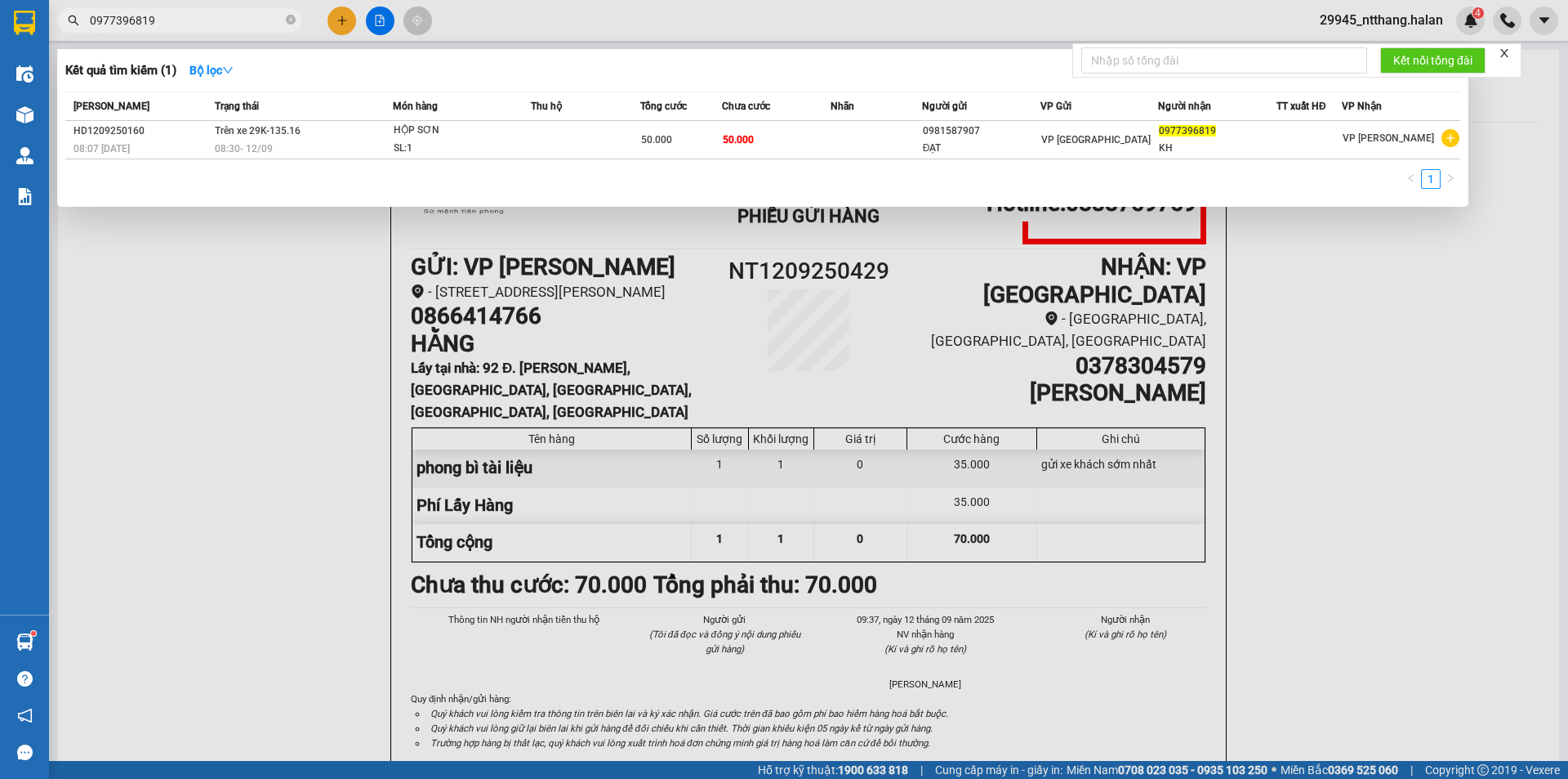
click at [173, 25] on input "0977396819" at bounding box center [186, 20] width 193 height 18
click at [244, 362] on div at bounding box center [784, 389] width 1568 height 779
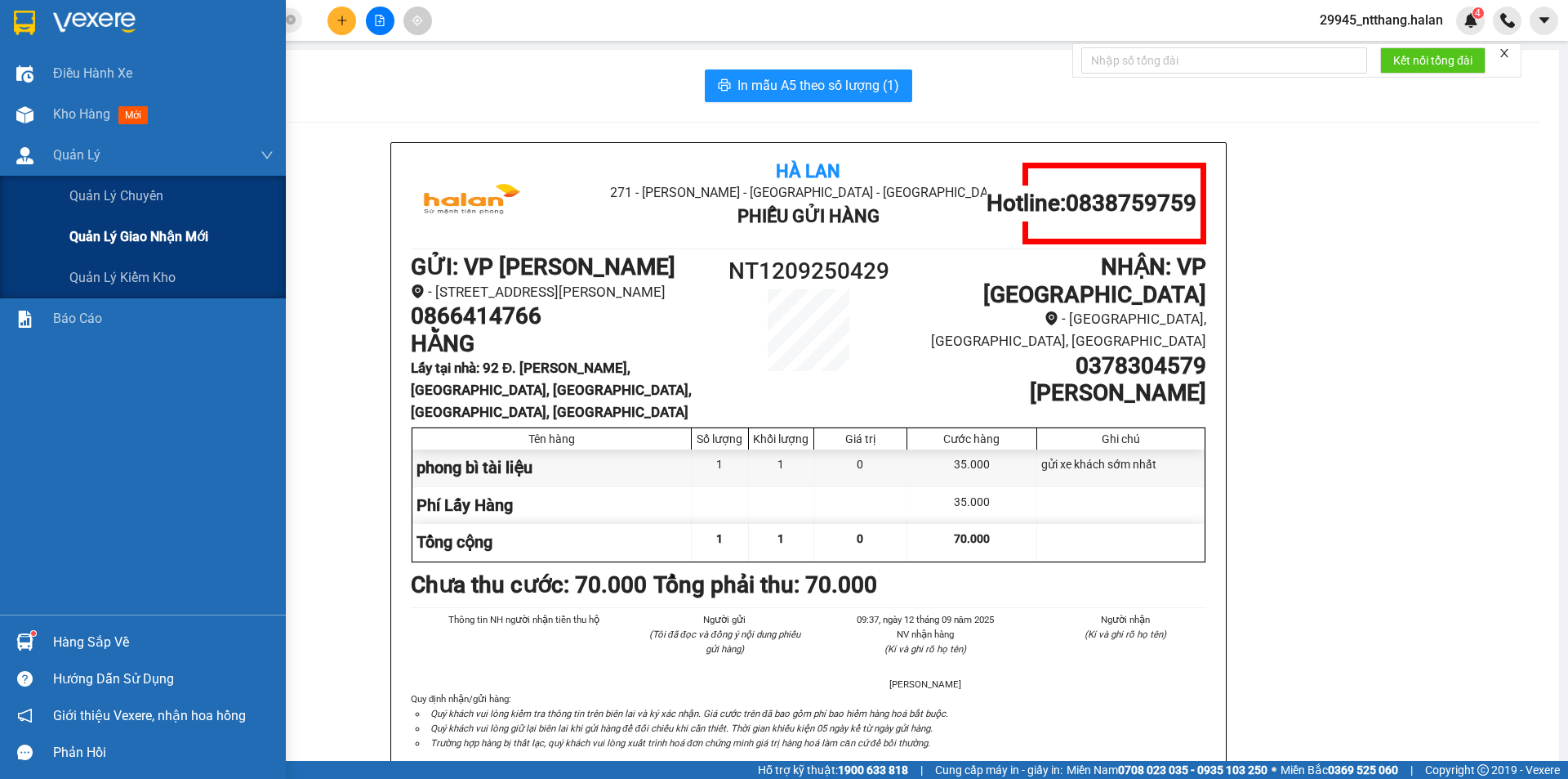
click at [190, 231] on span "Quản lý giao nhận mới" at bounding box center [138, 236] width 139 height 20
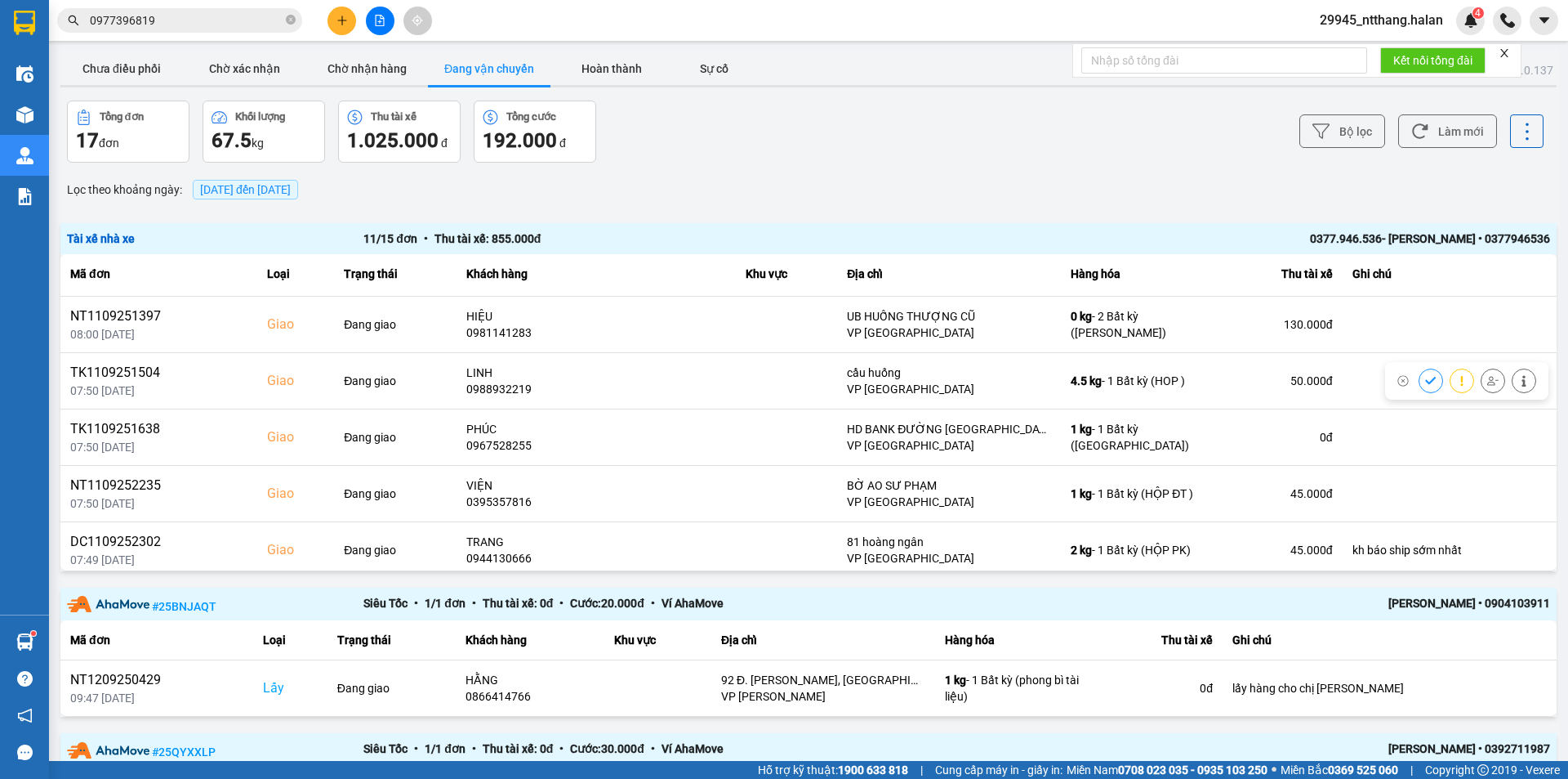
scroll to position [343, 0]
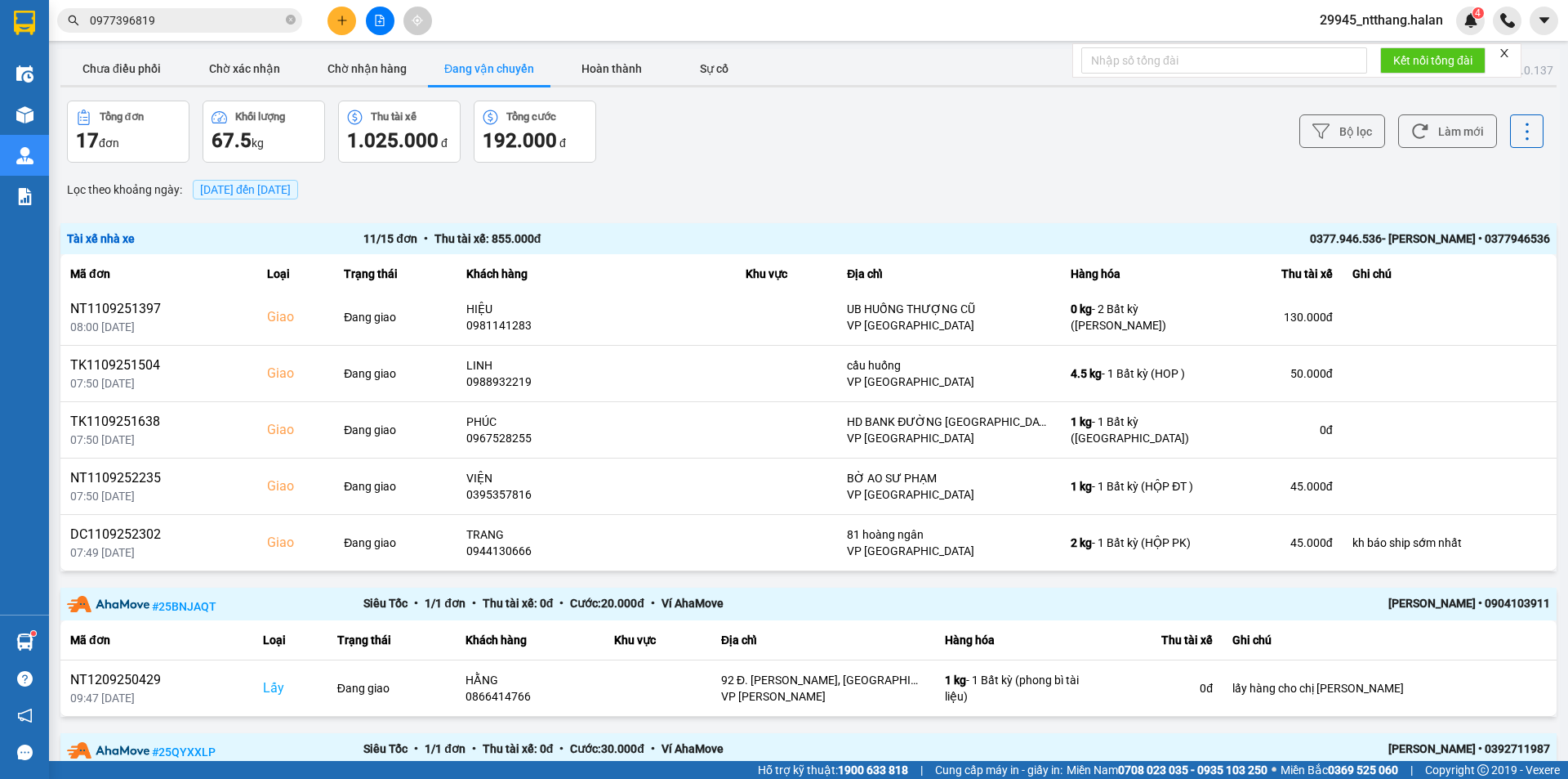
click at [163, 18] on input "0977396819" at bounding box center [186, 20] width 193 height 18
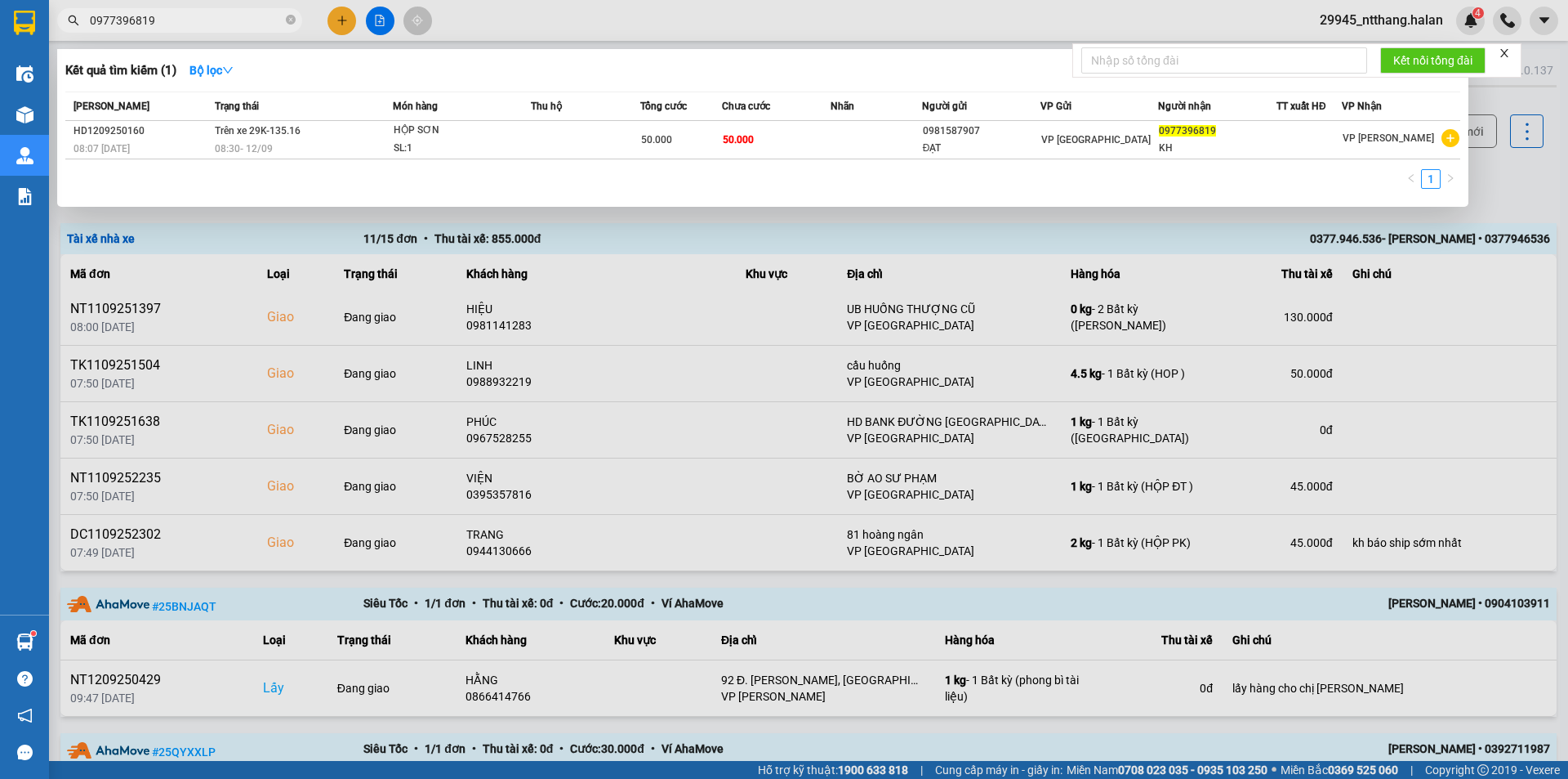
click at [163, 18] on input "0977396819" at bounding box center [186, 20] width 193 height 18
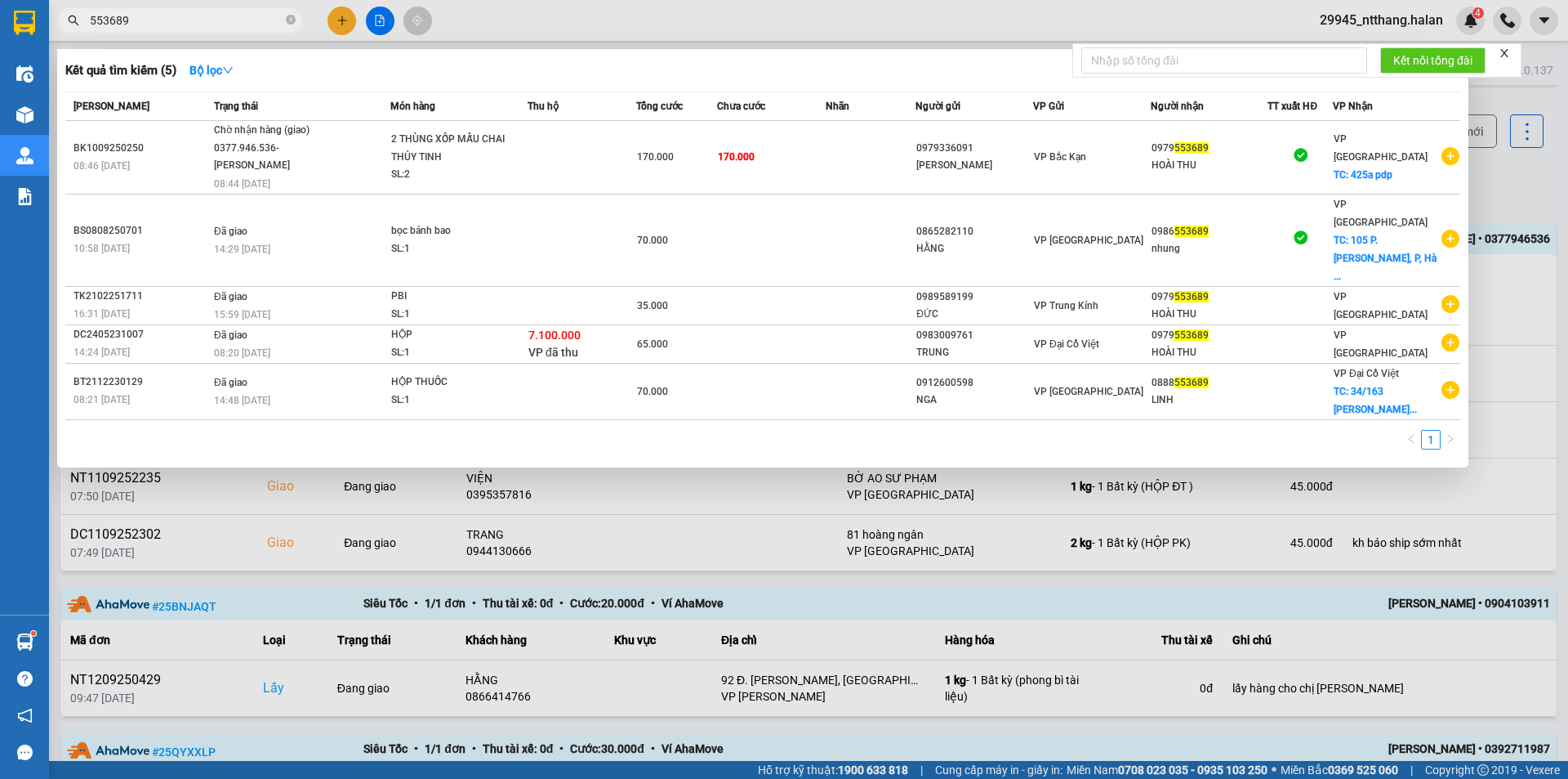
click at [174, 23] on input "553689" at bounding box center [186, 20] width 193 height 18
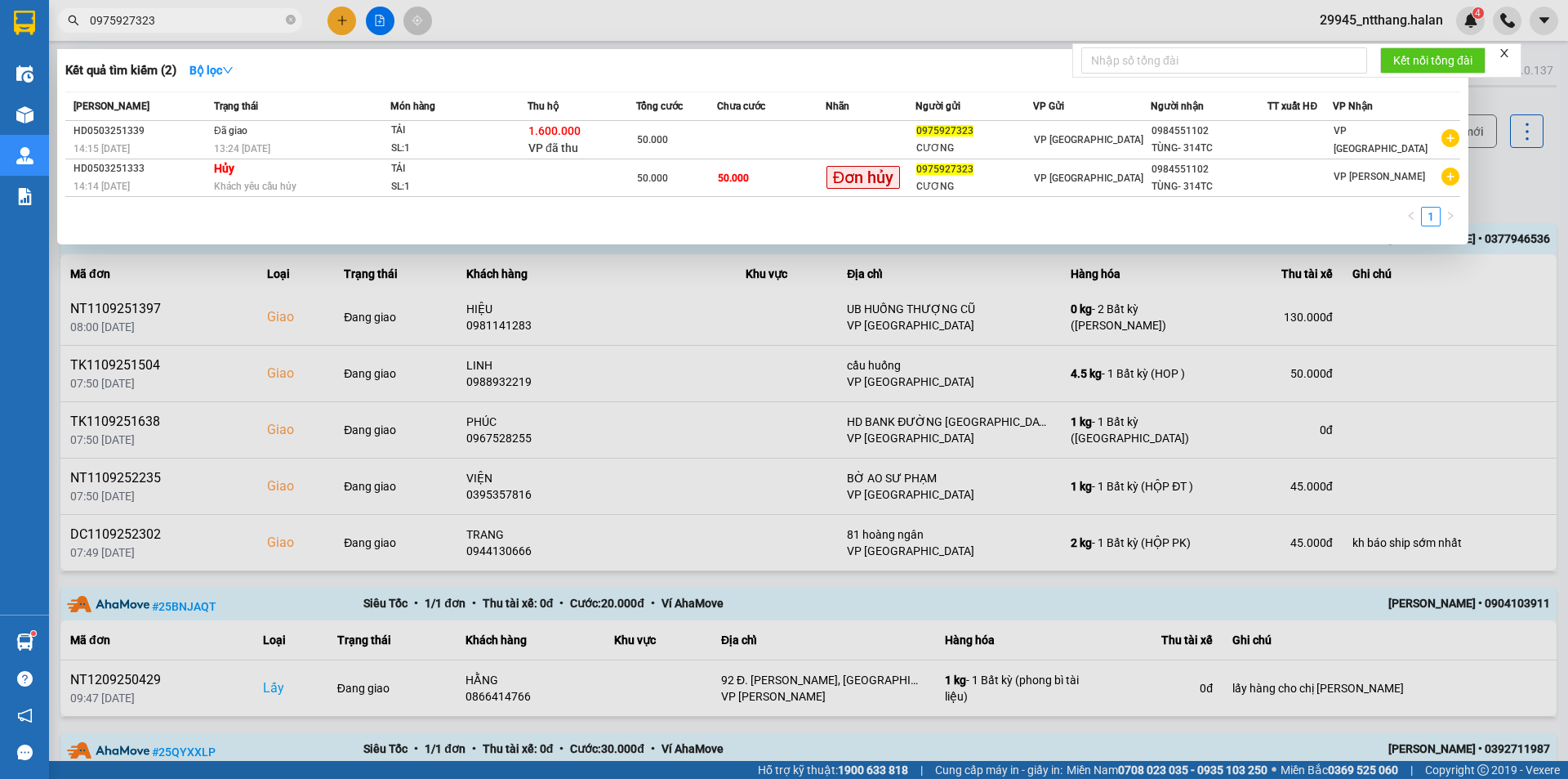
type input "0975927323"
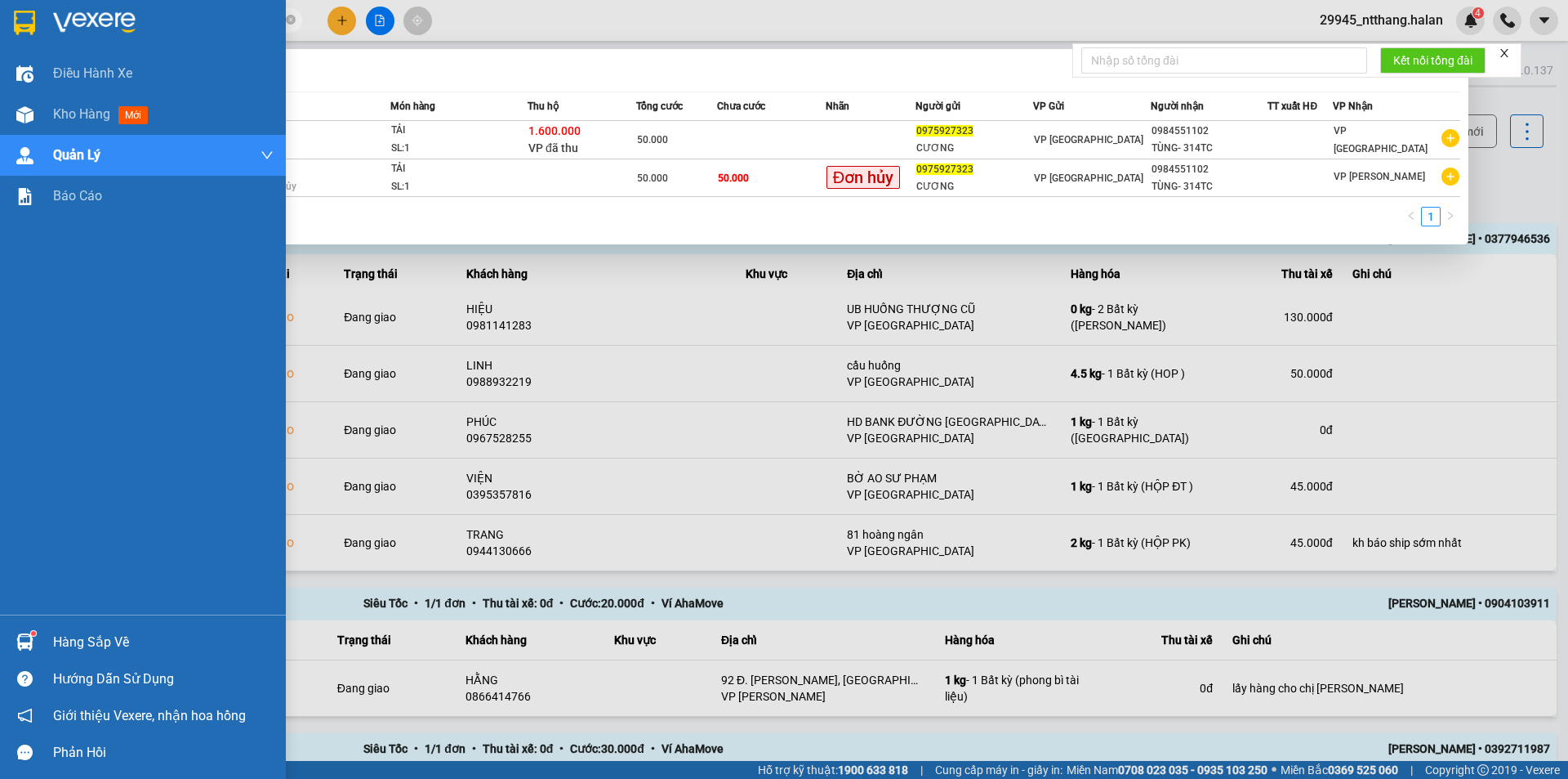
drag, startPoint x: 178, startPoint y: 18, endPoint x: 769, endPoint y: 118, distance: 599.4
click at [0, 90] on section "Kết quả tìm kiếm ( 2 ) Bộ lọc Mã ĐH Trạng thái Món hàng Thu hộ Tổng cước Chưa c…" at bounding box center [784, 389] width 1568 height 779
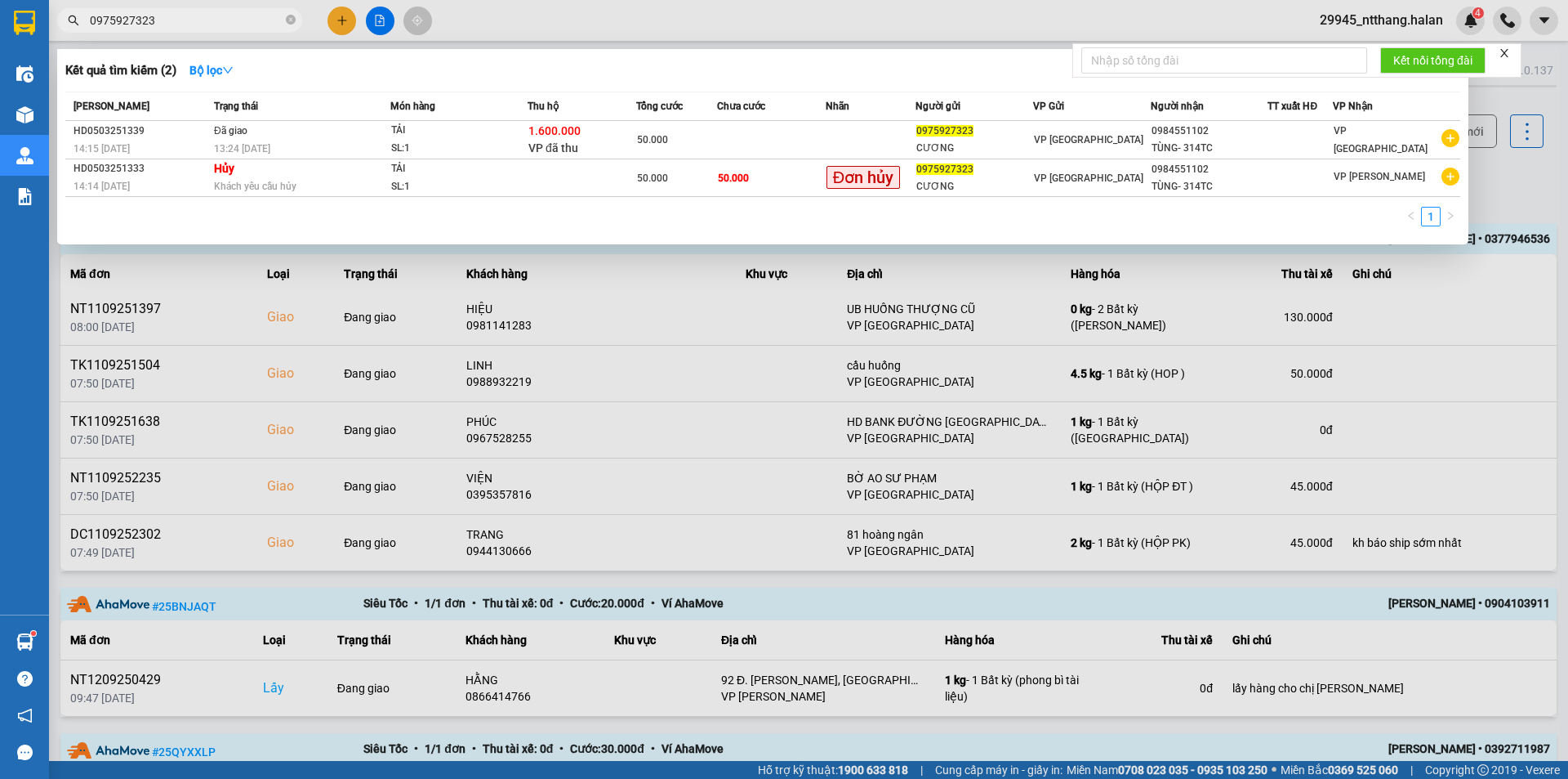
click at [1501, 176] on div at bounding box center [784, 389] width 1568 height 779
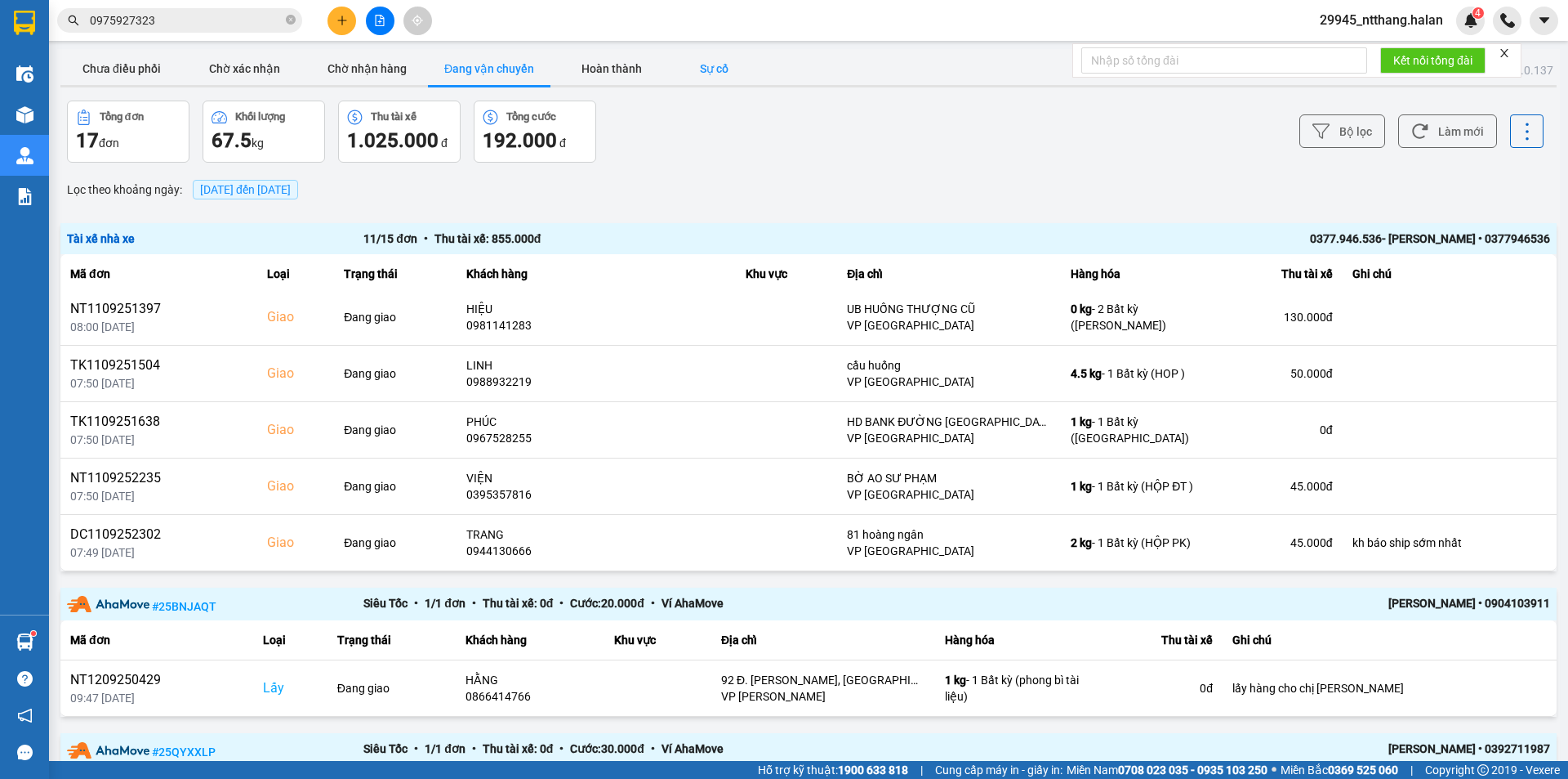
click at [716, 72] on button "Sự cố" at bounding box center [713, 68] width 82 height 33
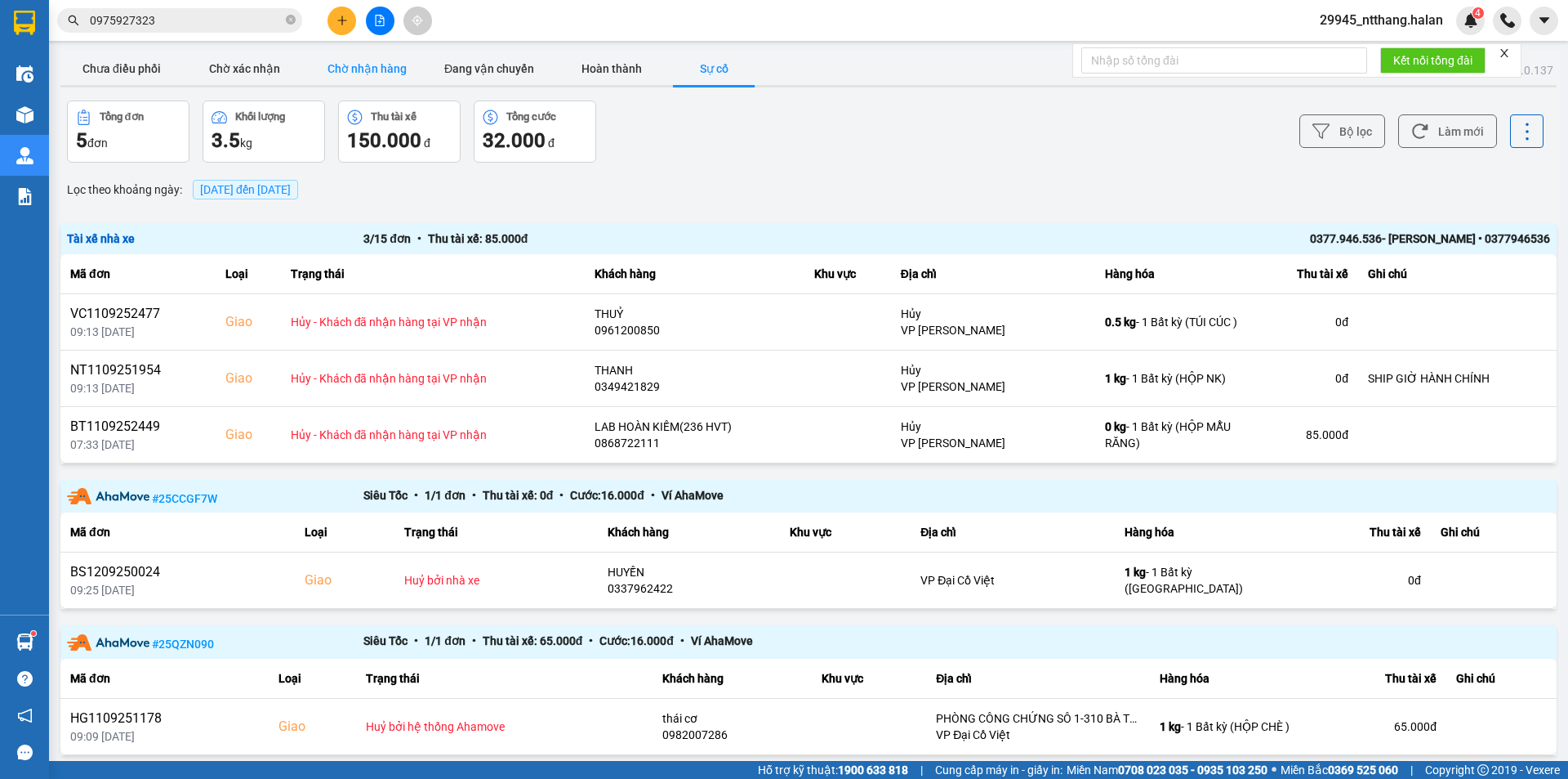
click at [367, 63] on button "Chờ nhận hàng" at bounding box center [367, 68] width 123 height 33
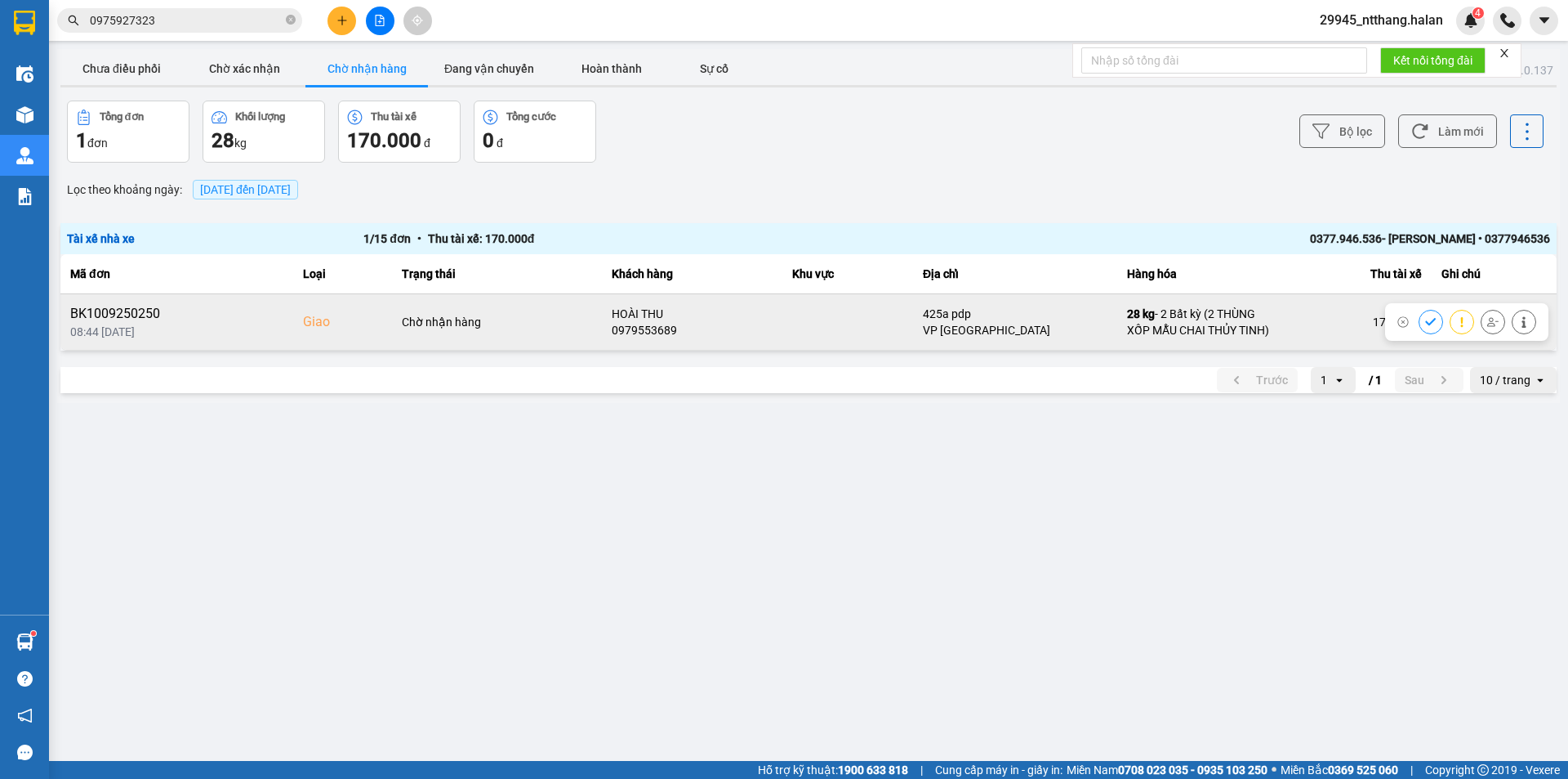
click at [642, 326] on div "0979553689" at bounding box center [692, 329] width 161 height 16
copy div "0979553689"
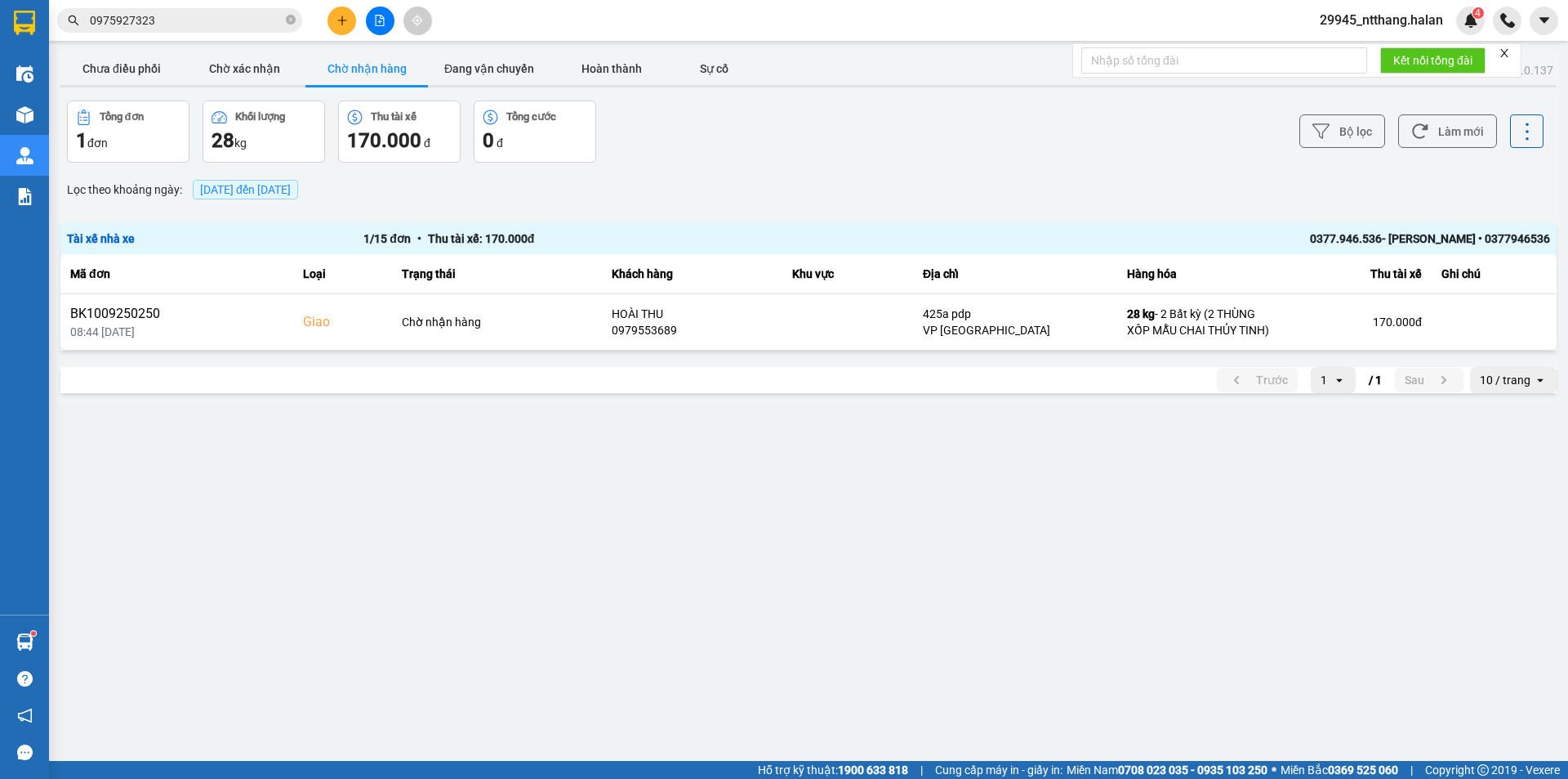
click at [429, 469] on main "ver: 0.0.137 Chưa điều phối Chờ xác nhận Chờ nhận hàng Đang vận chuyển Hoàn thà…" at bounding box center [784, 380] width 1568 height 761
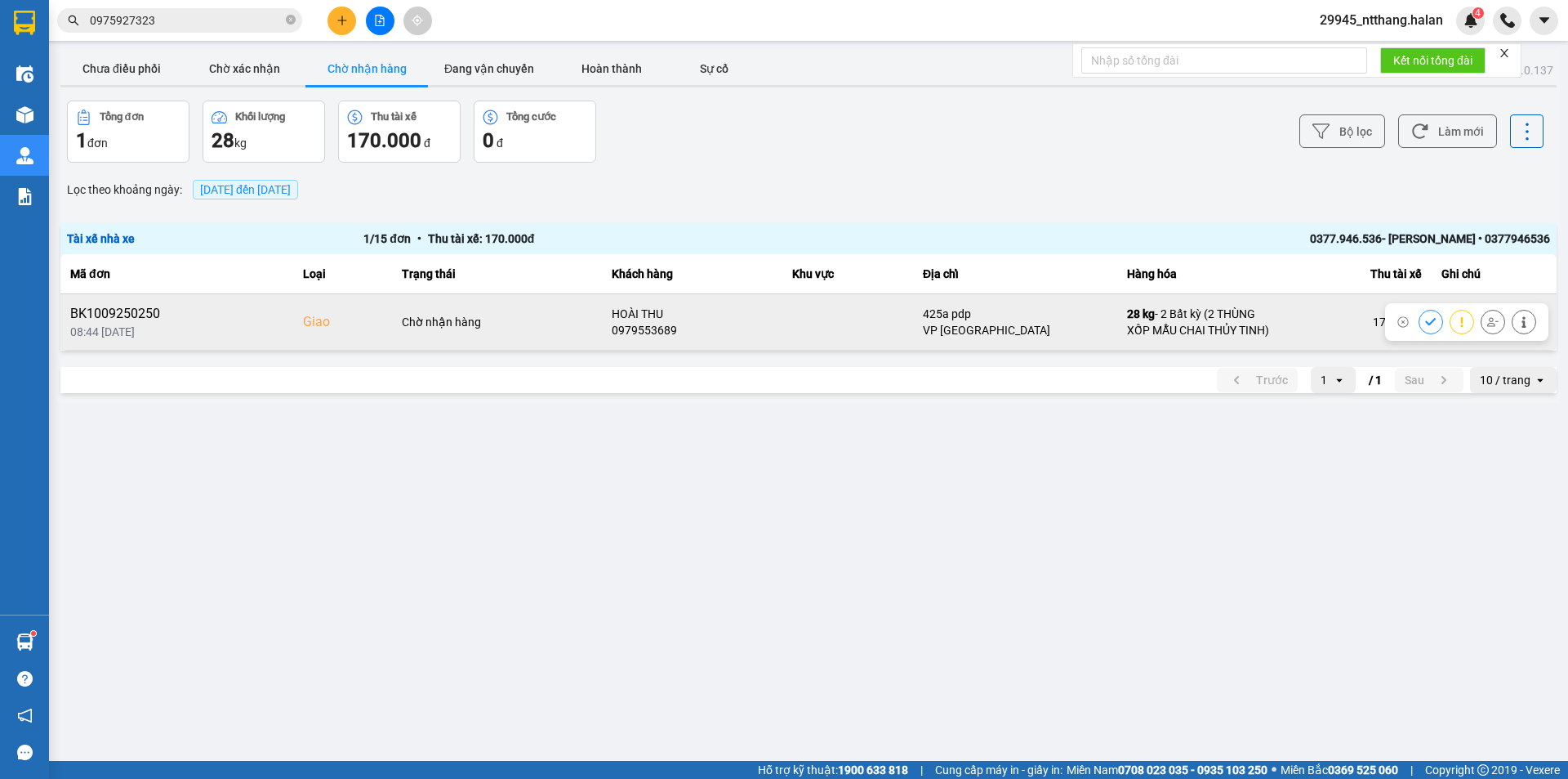
click at [1492, 325] on icon at bounding box center [1493, 322] width 12 height 12
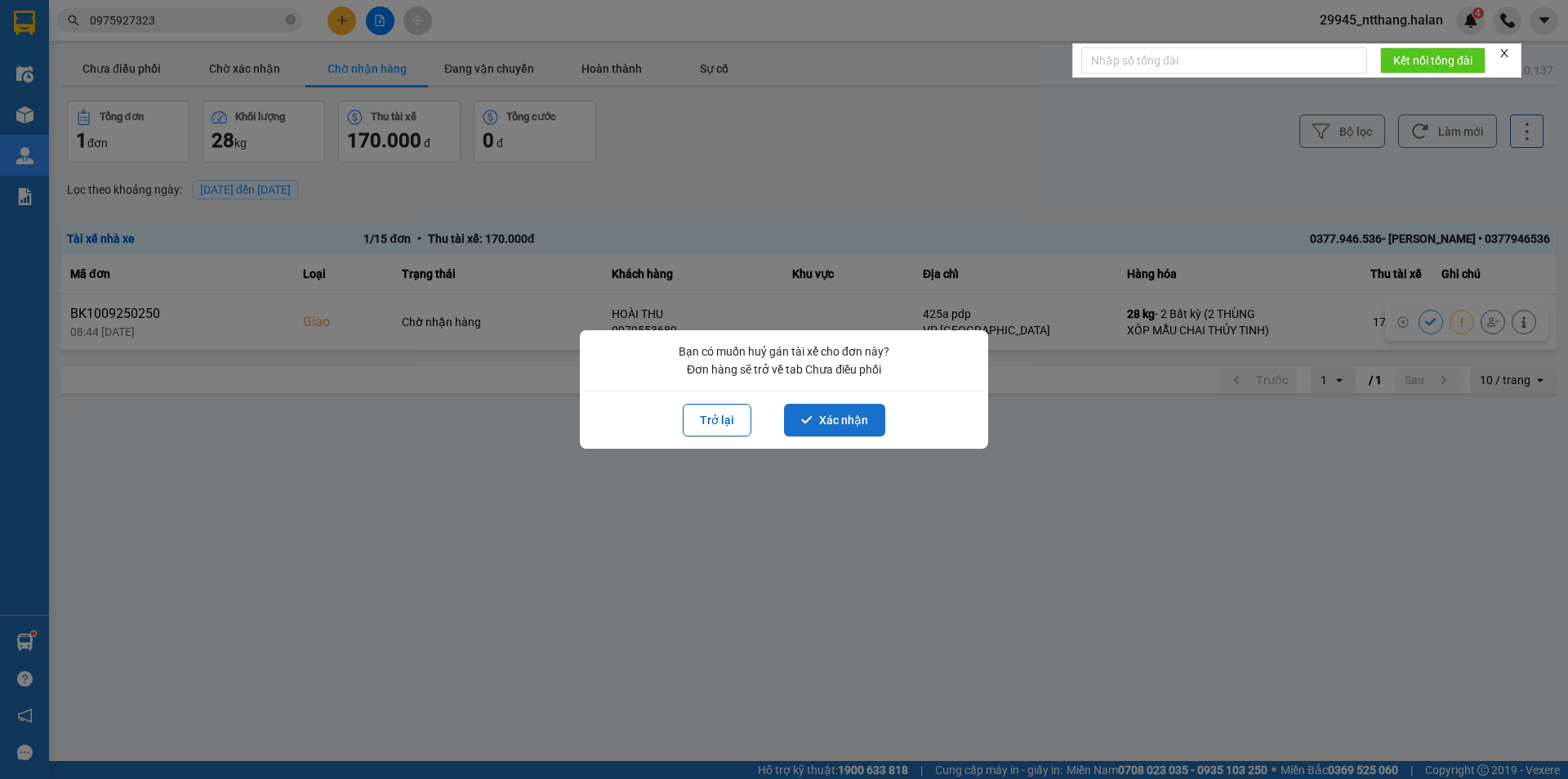
click at [862, 424] on button "Xác nhận" at bounding box center [834, 420] width 101 height 33
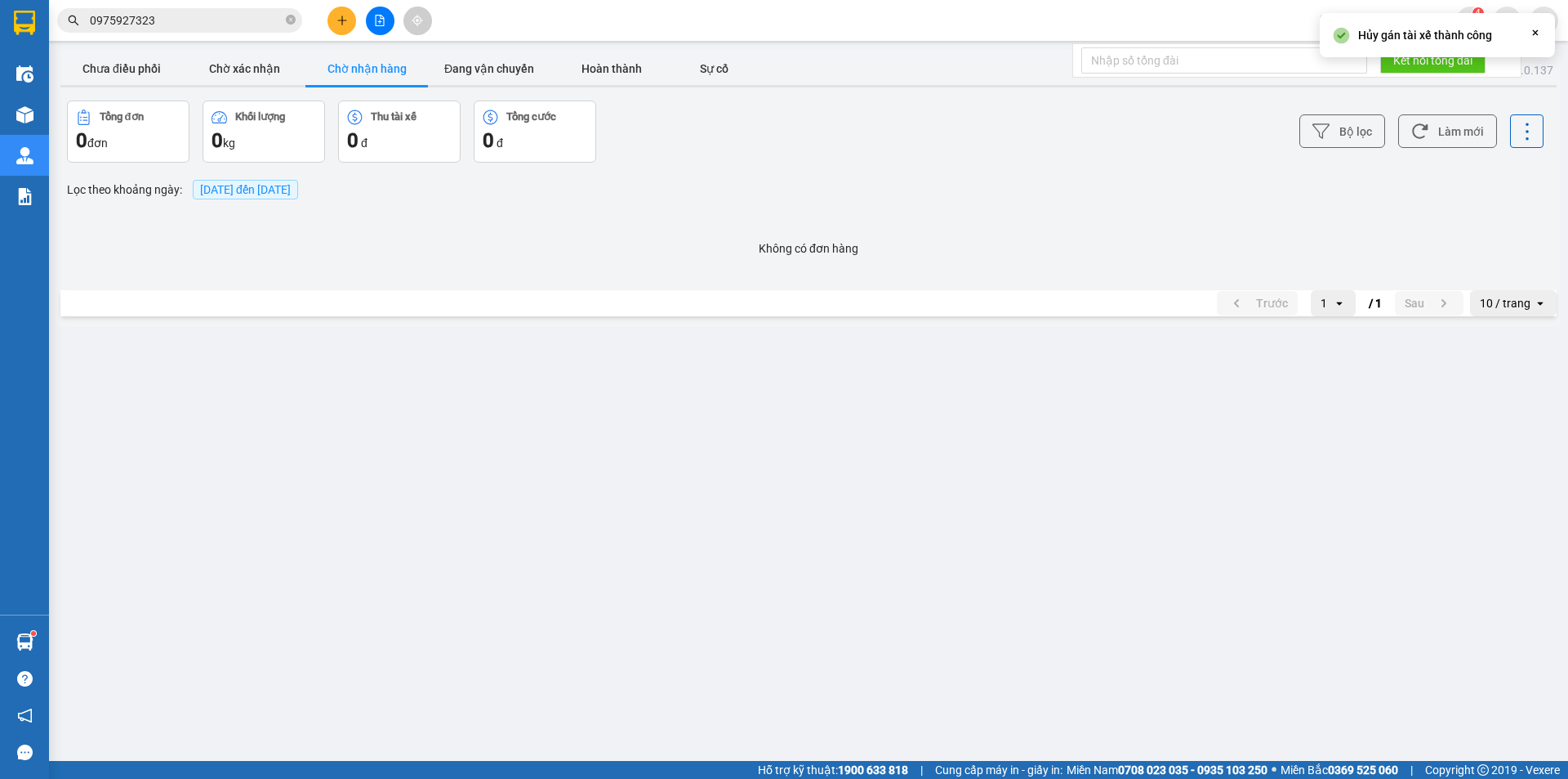
click at [158, 20] on input "0975927323" at bounding box center [186, 20] width 193 height 18
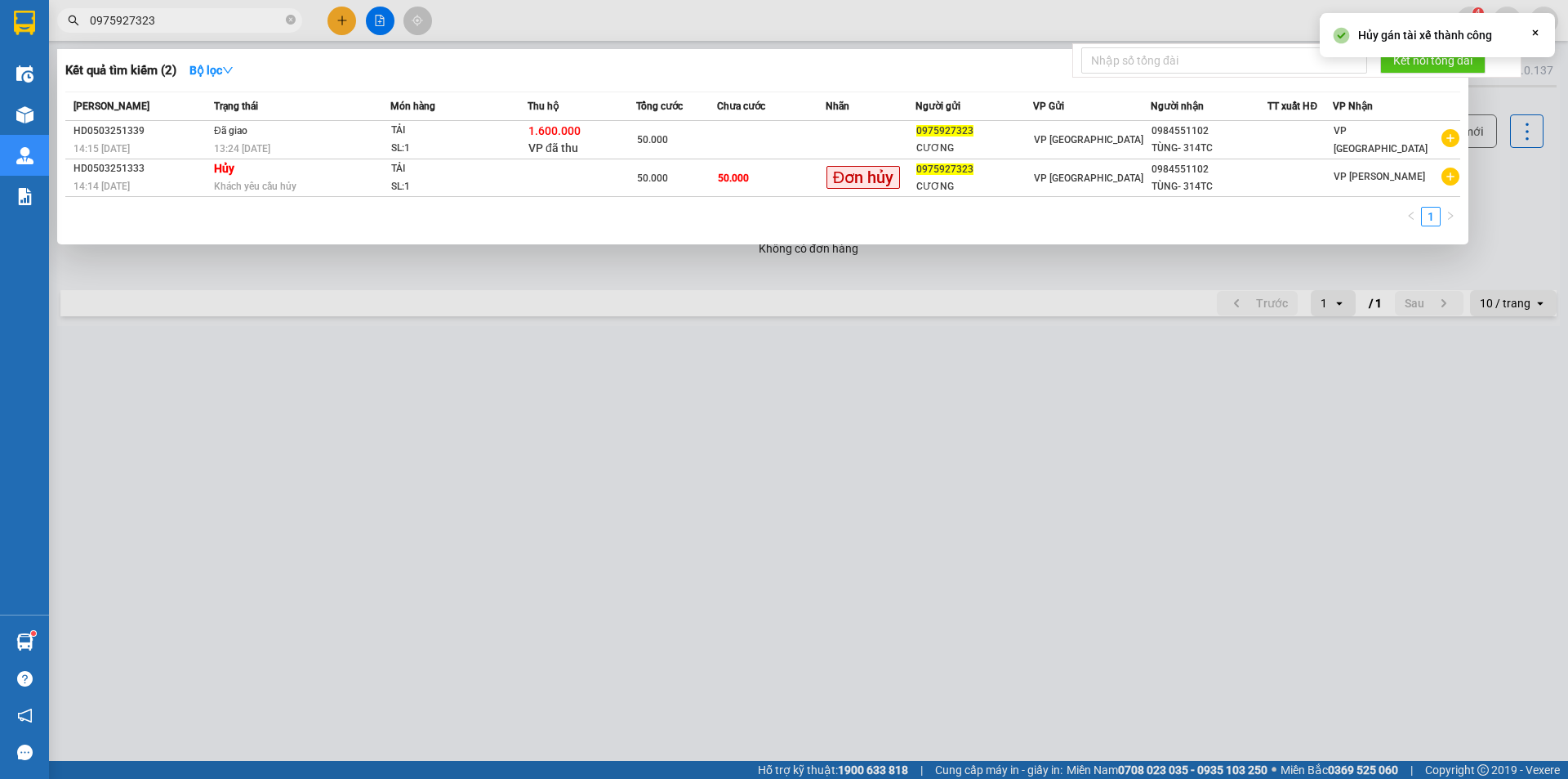
drag, startPoint x: 1179, startPoint y: 474, endPoint x: 194, endPoint y: 315, distance: 997.8
click at [1041, 463] on div at bounding box center [784, 389] width 1568 height 779
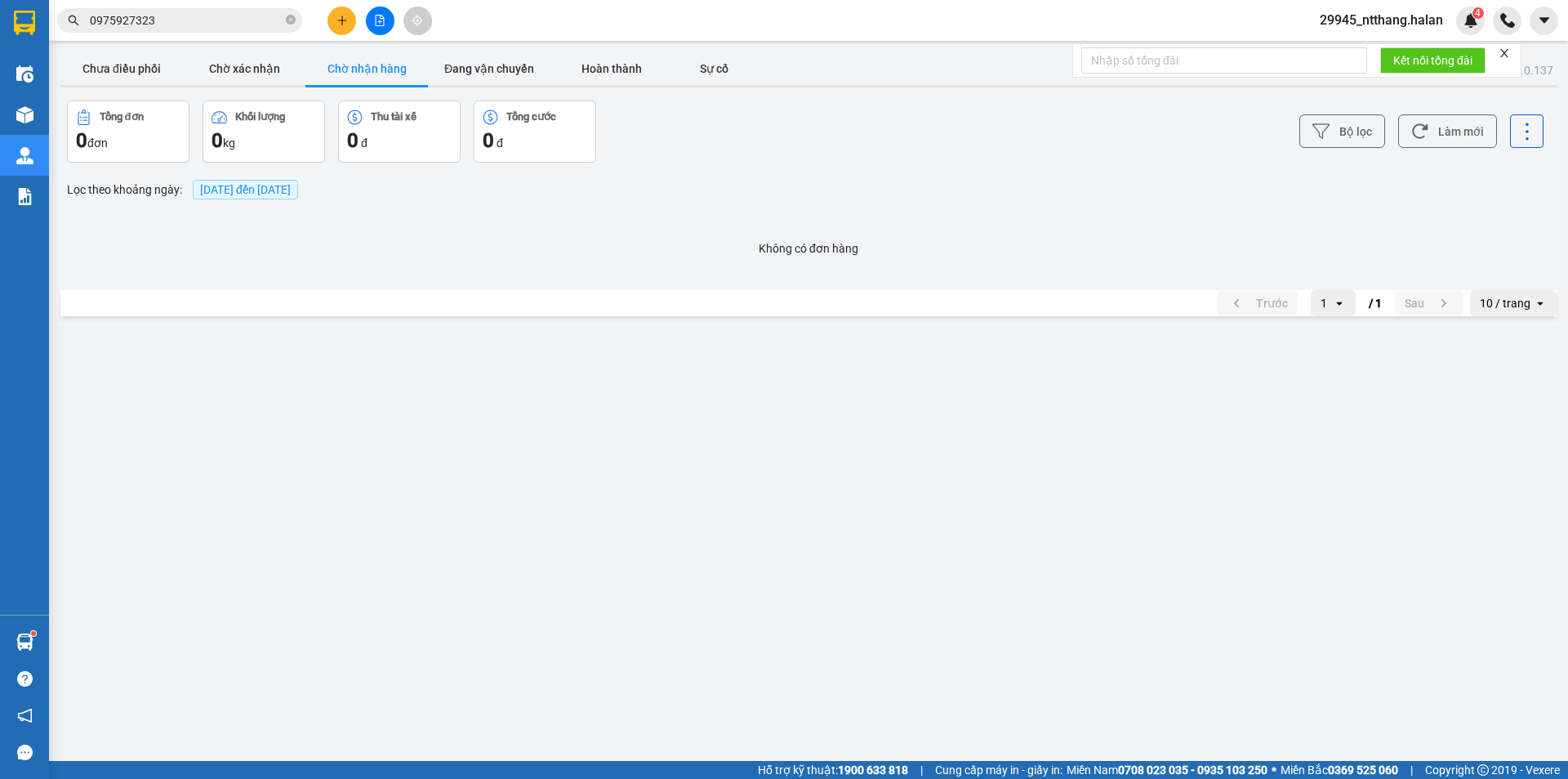
drag, startPoint x: 97, startPoint y: 58, endPoint x: 130, endPoint y: 95, distance: 49.6
click at [101, 65] on button "Chưa điều phối" at bounding box center [122, 68] width 123 height 33
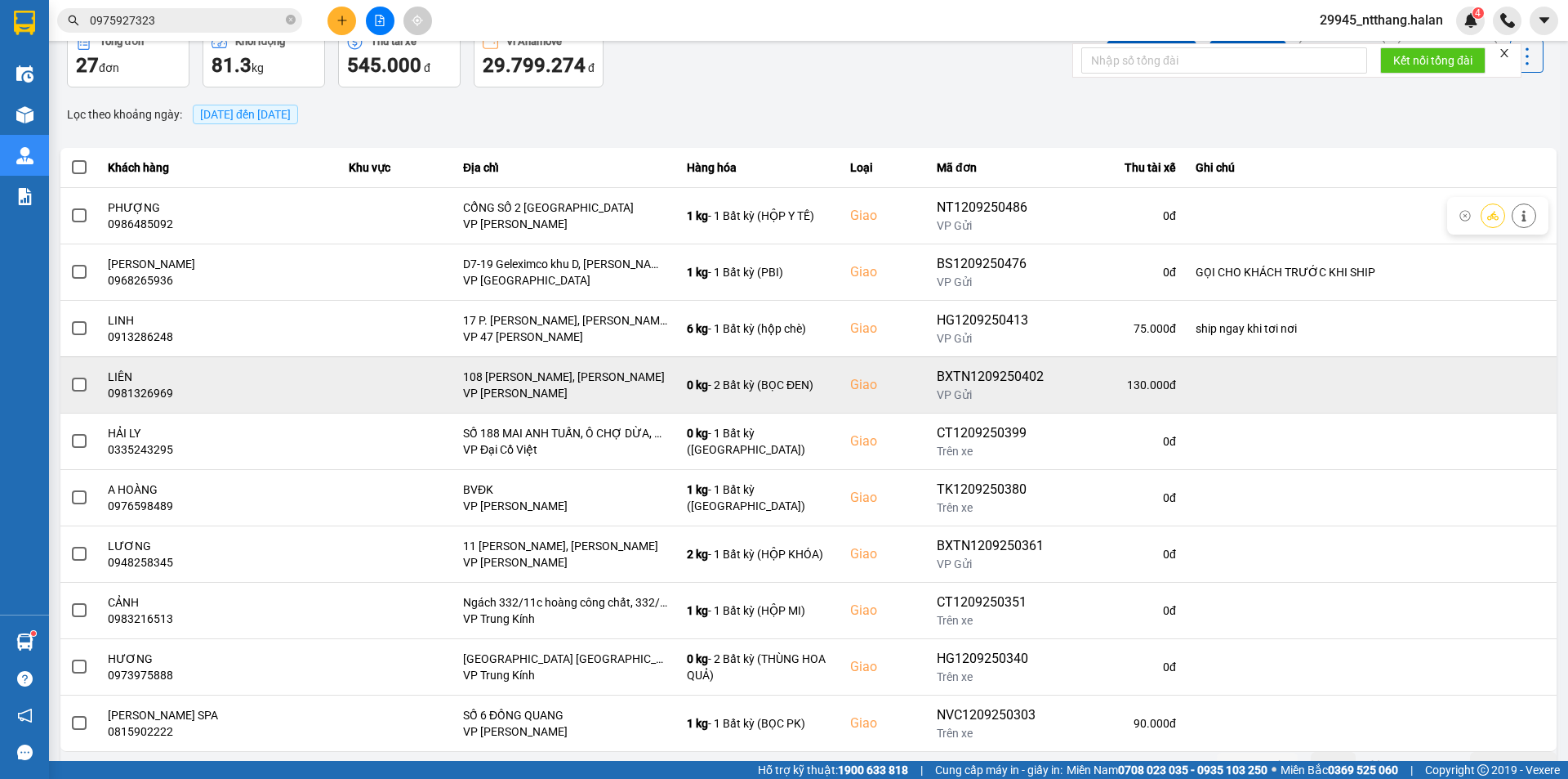
scroll to position [104, 0]
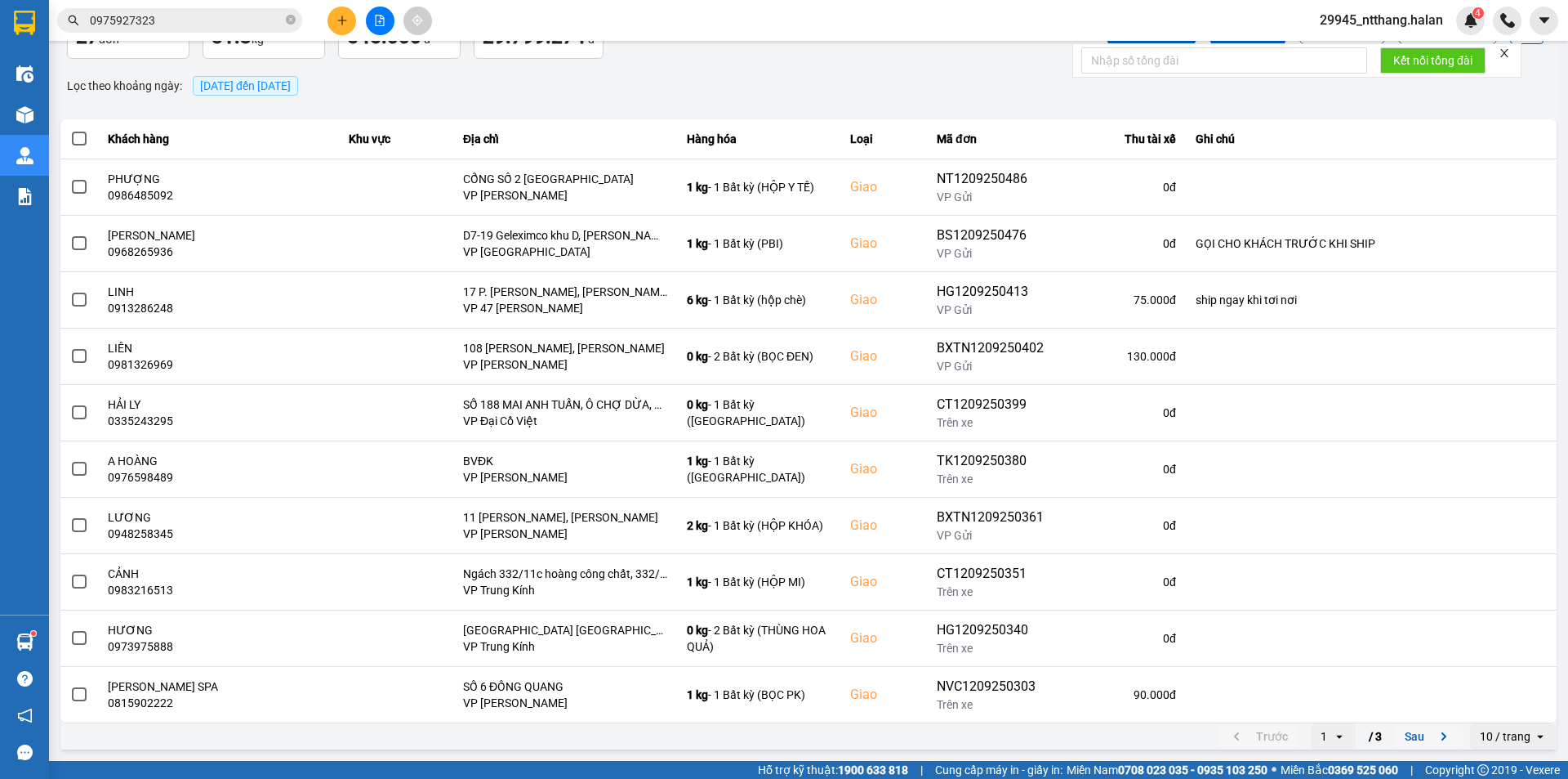
click at [1405, 738] on button "Sau" at bounding box center [1429, 737] width 68 height 25
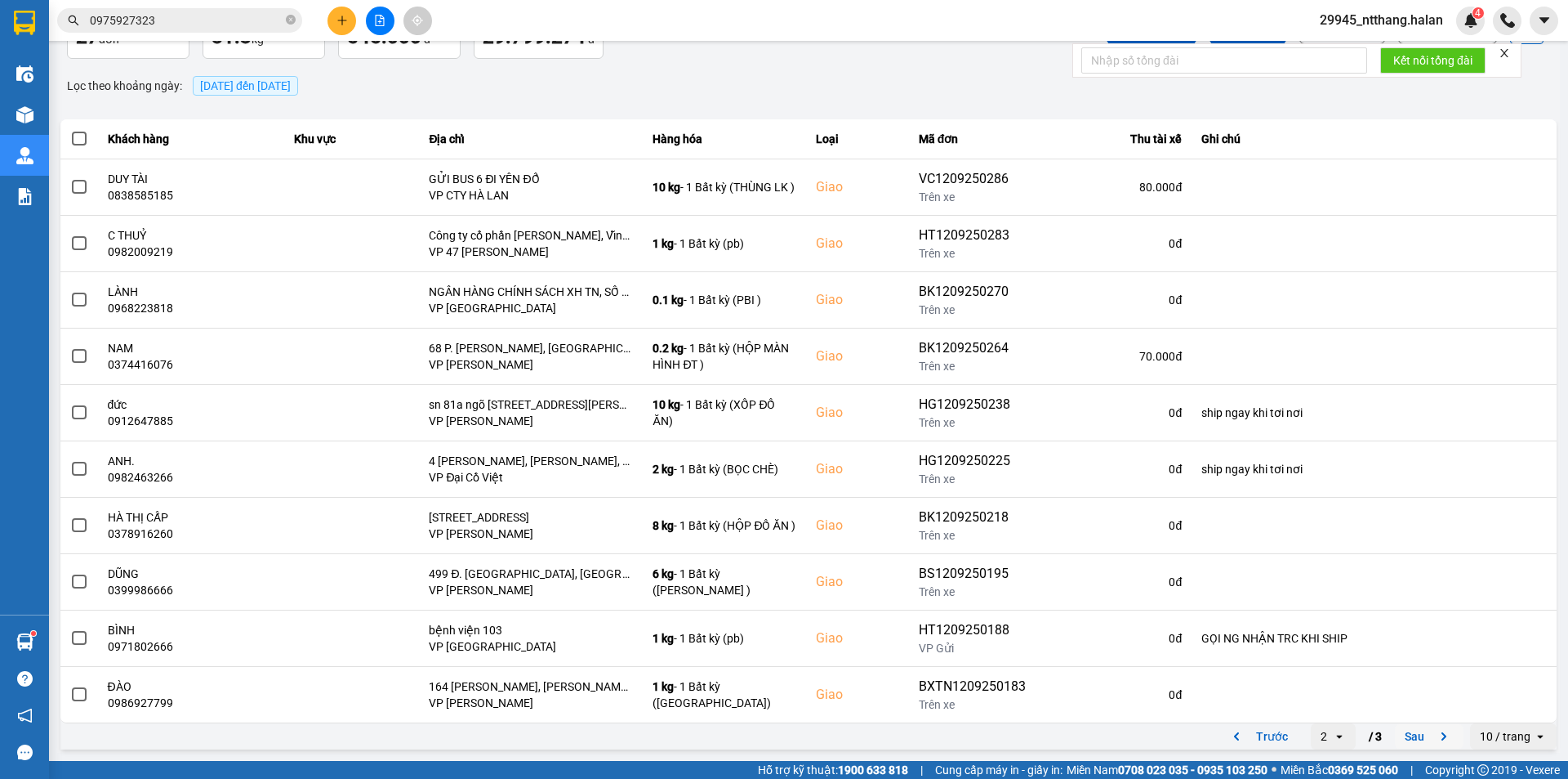
click at [1414, 732] on button "Sau" at bounding box center [1429, 737] width 68 height 25
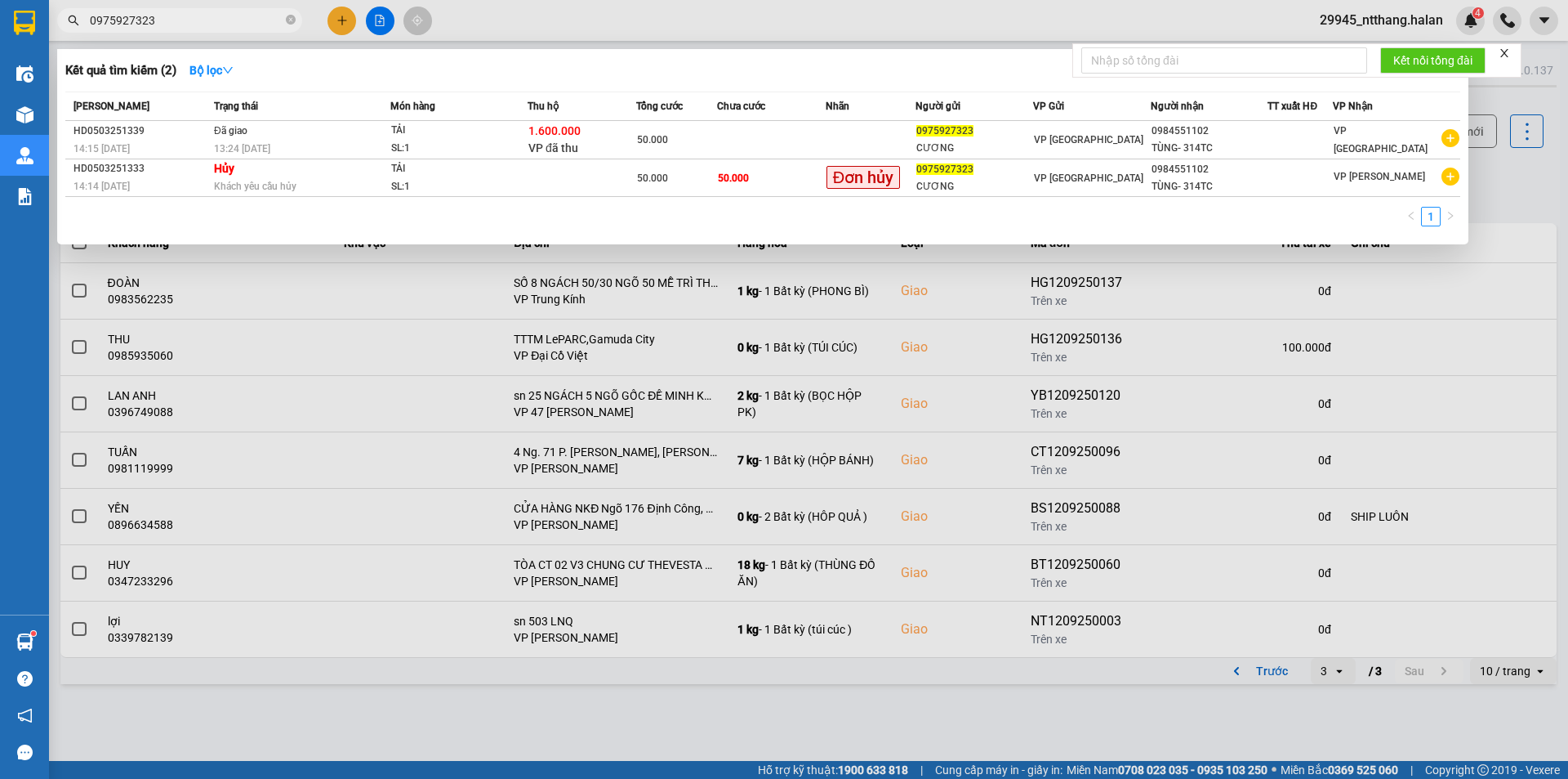
click at [178, 22] on input "0975927323" at bounding box center [186, 20] width 193 height 18
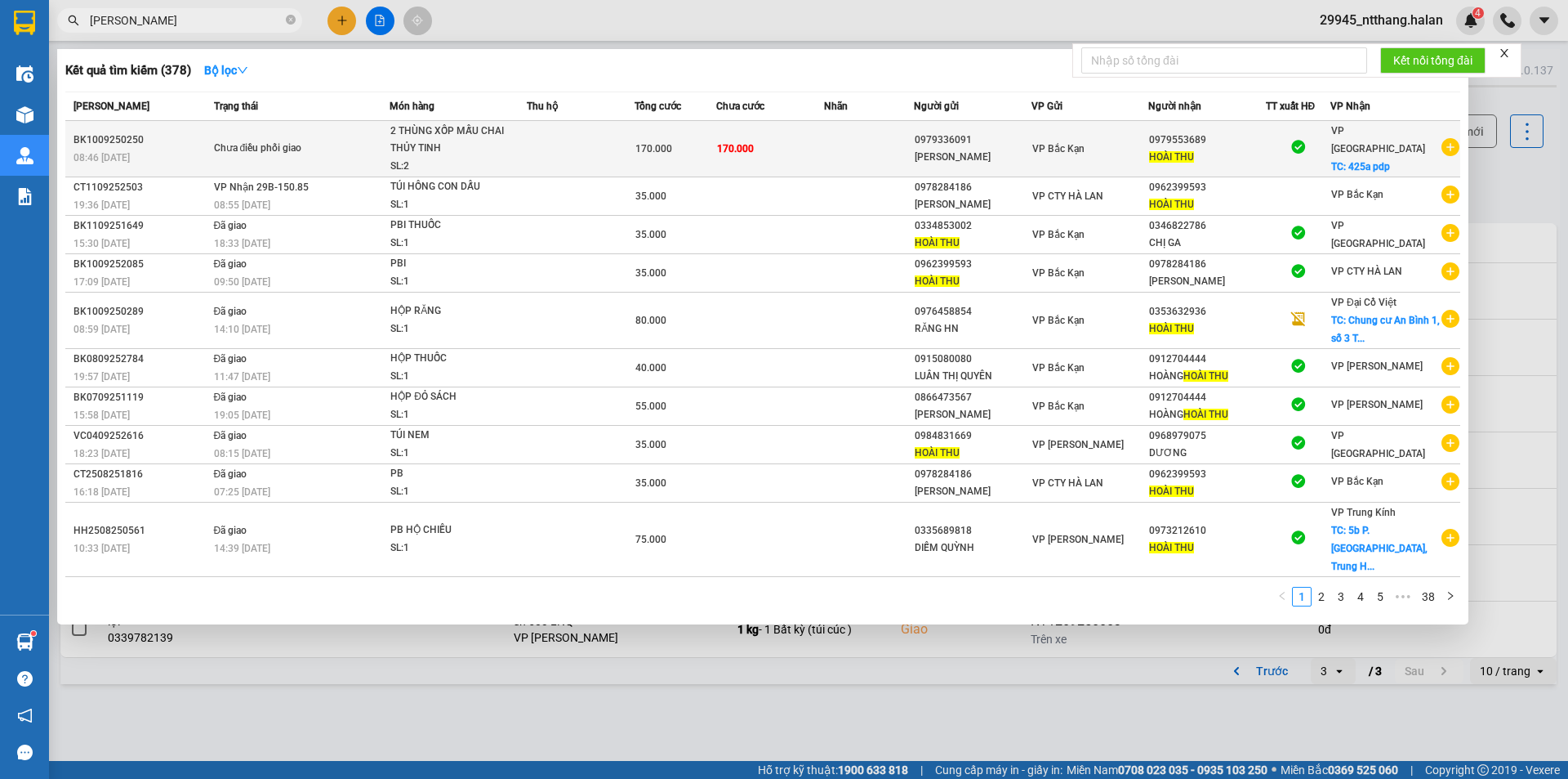
type input "[PERSON_NAME]"
click at [726, 151] on span "170.000" at bounding box center [736, 149] width 36 height 12
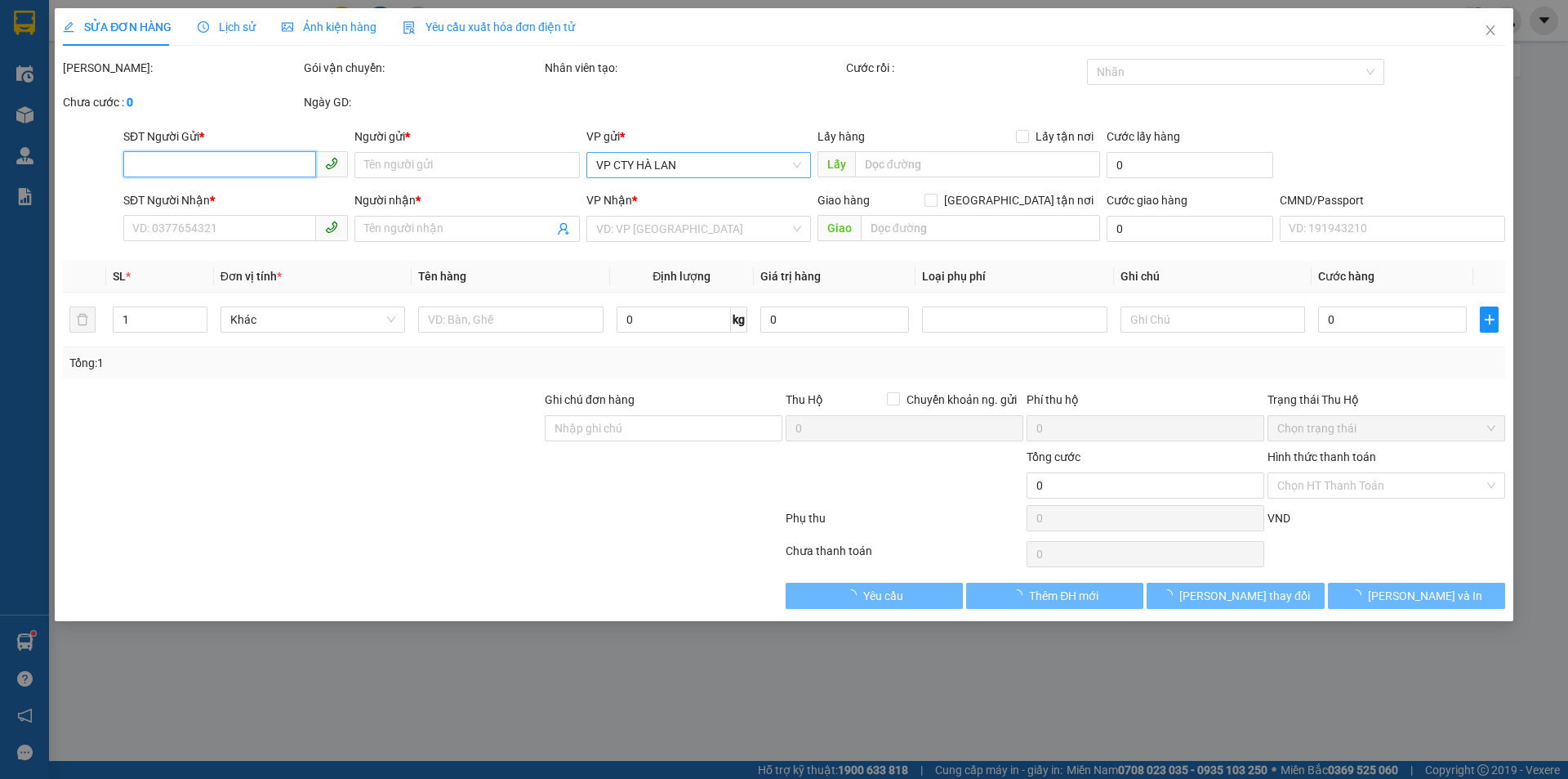
type input "0979336091"
type input "[PERSON_NAME]"
type input "0979553689"
type input "HOÀI THU"
checkbox input "true"
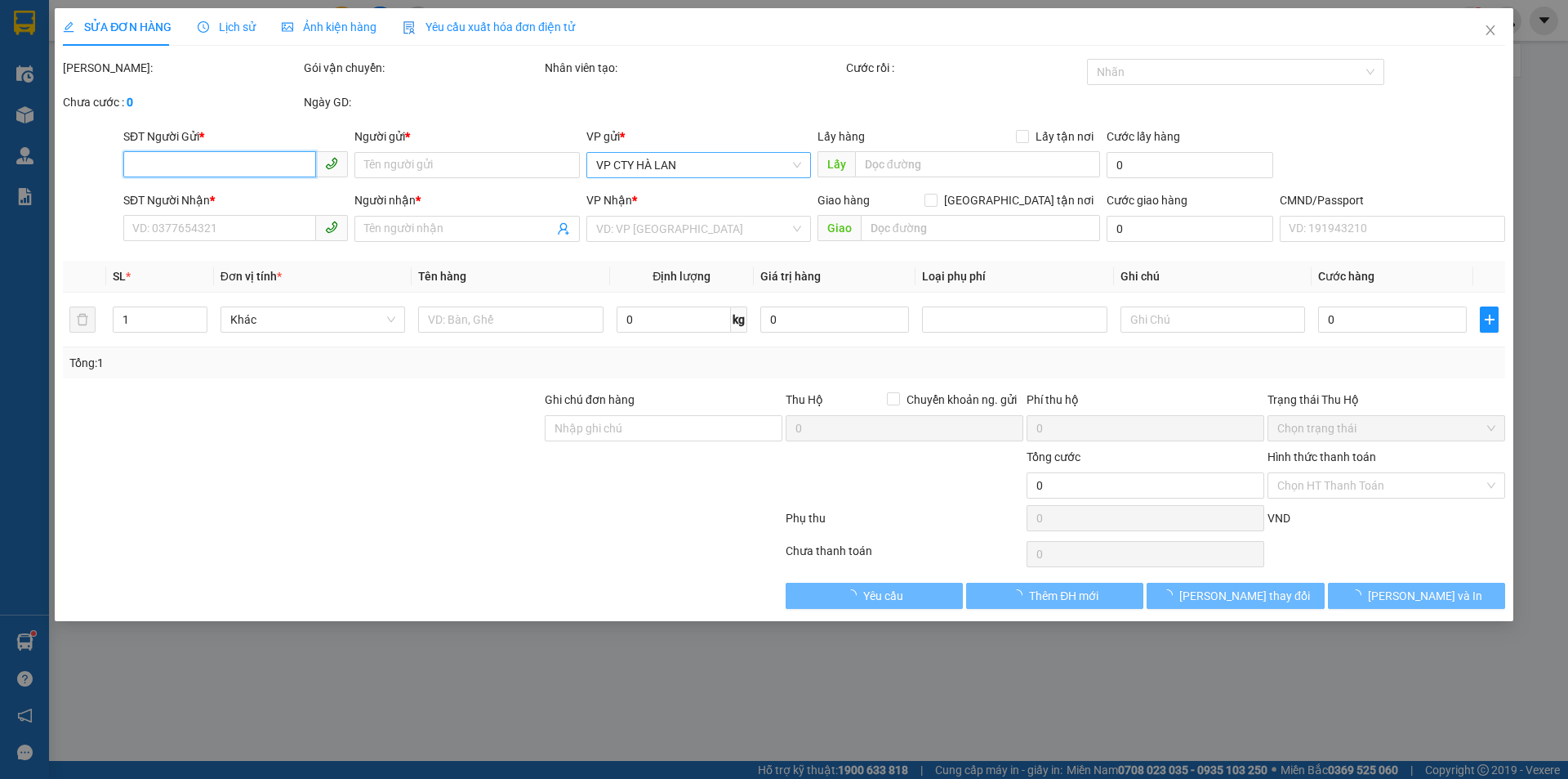
type input "425a pdp"
type input "170.000"
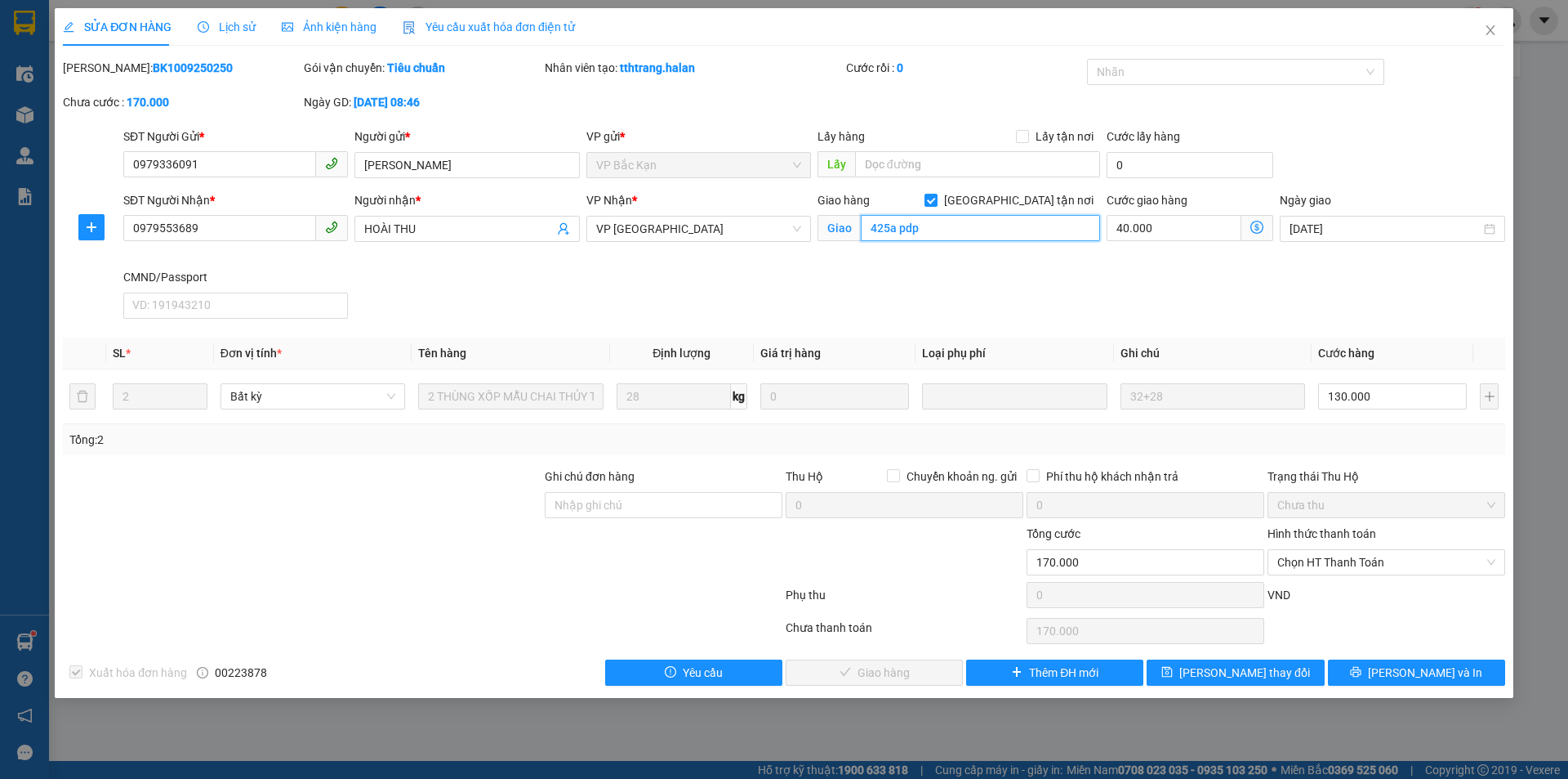
click at [949, 224] on input "425a pdp" at bounding box center [980, 228] width 239 height 26
click at [928, 227] on input "425a pdp" at bounding box center [980, 228] width 239 height 26
type input "425a pdp (ship đã giao hàng)"
click at [1242, 671] on span "[PERSON_NAME] thay đổi" at bounding box center [1244, 672] width 131 height 18
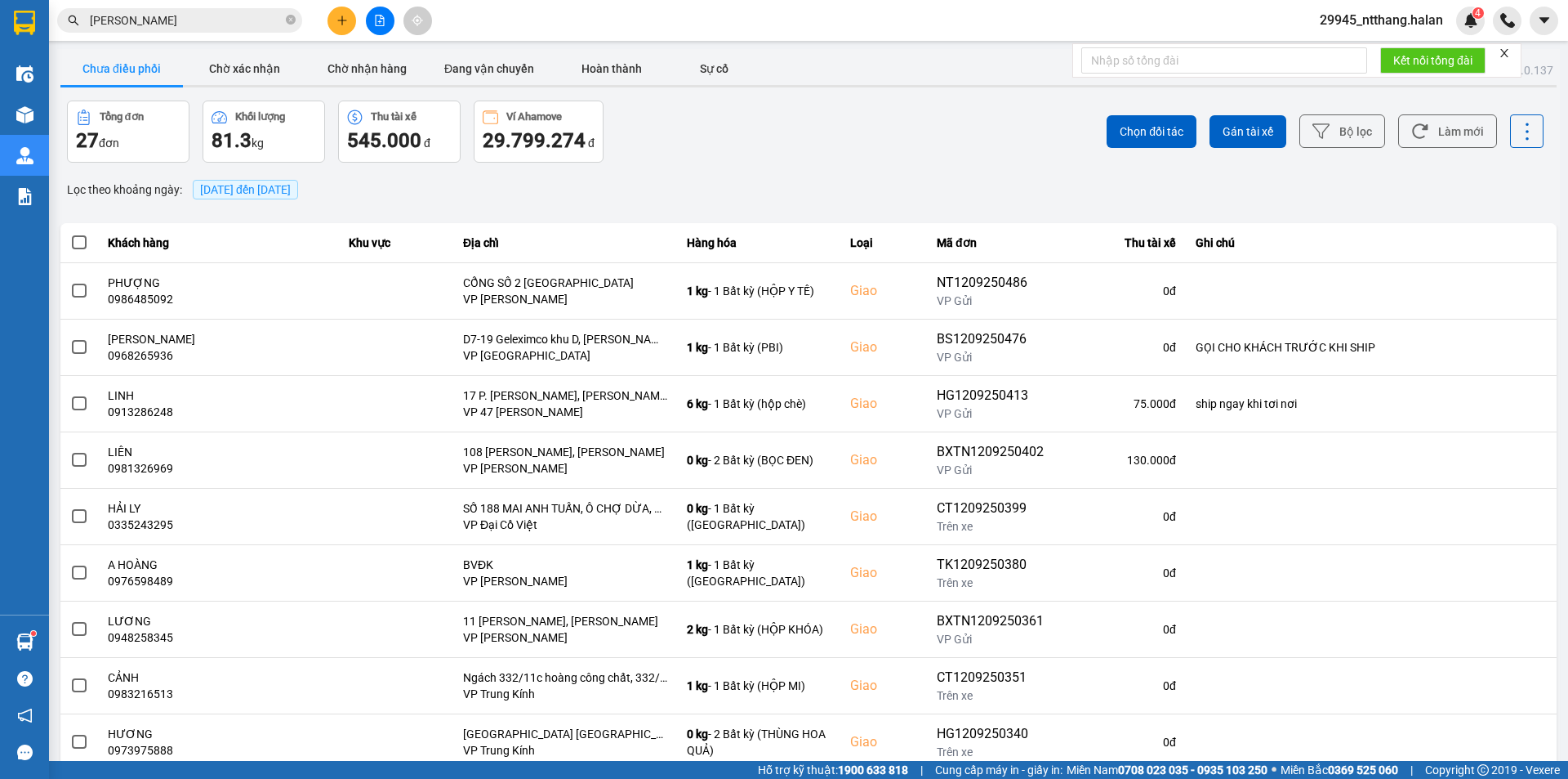
click at [736, 167] on div "ver: 0.0.137 Chưa điều phối Chờ xác nhận Chờ nhận hàng Đang vận chuyển Hoàn thà…" at bounding box center [808, 452] width 1503 height 808
click at [863, 153] on div "Chọn đối tác Gán tài xế Bộ lọc Làm mới" at bounding box center [1174, 132] width 738 height 62
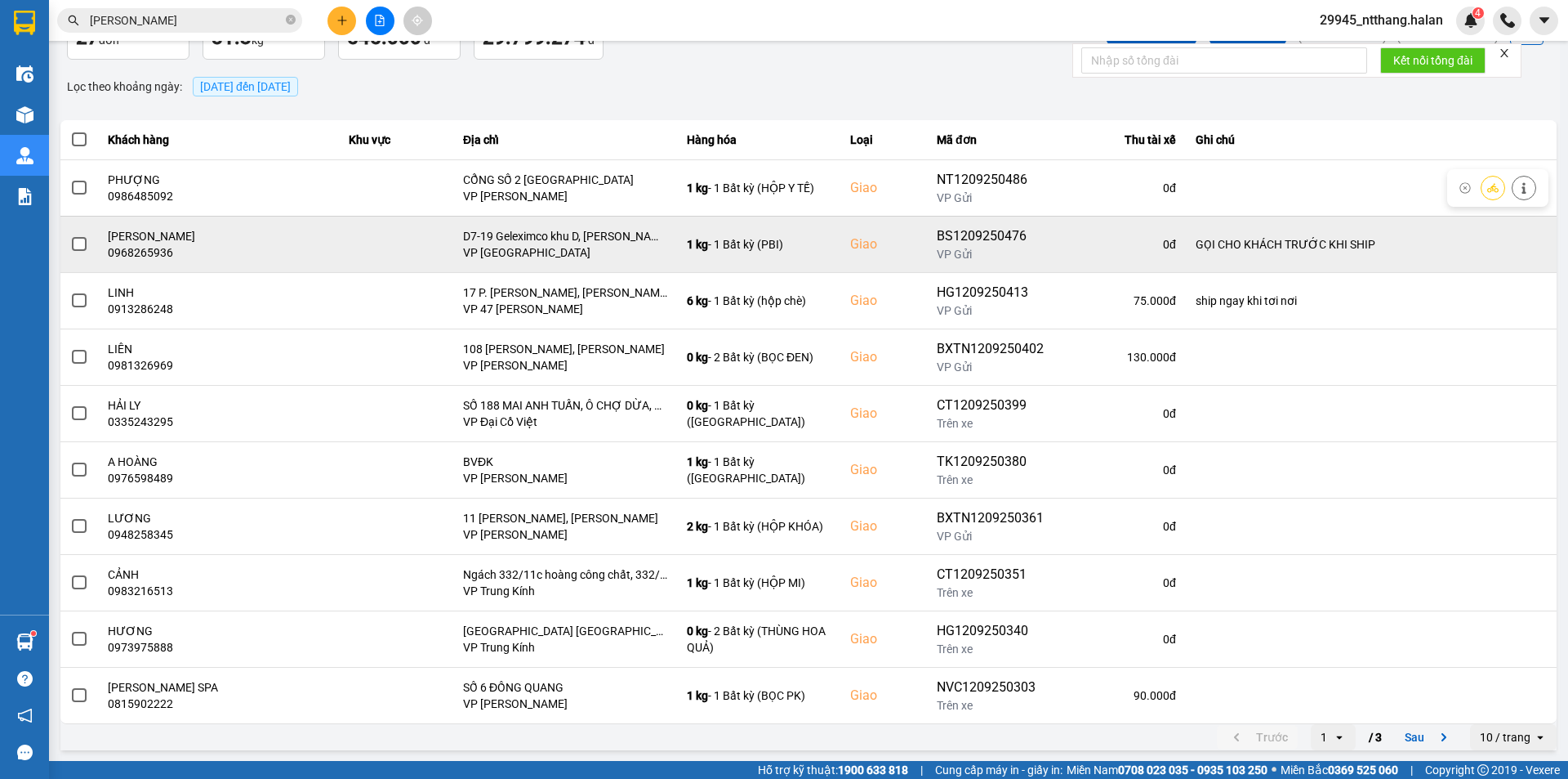
scroll to position [104, 0]
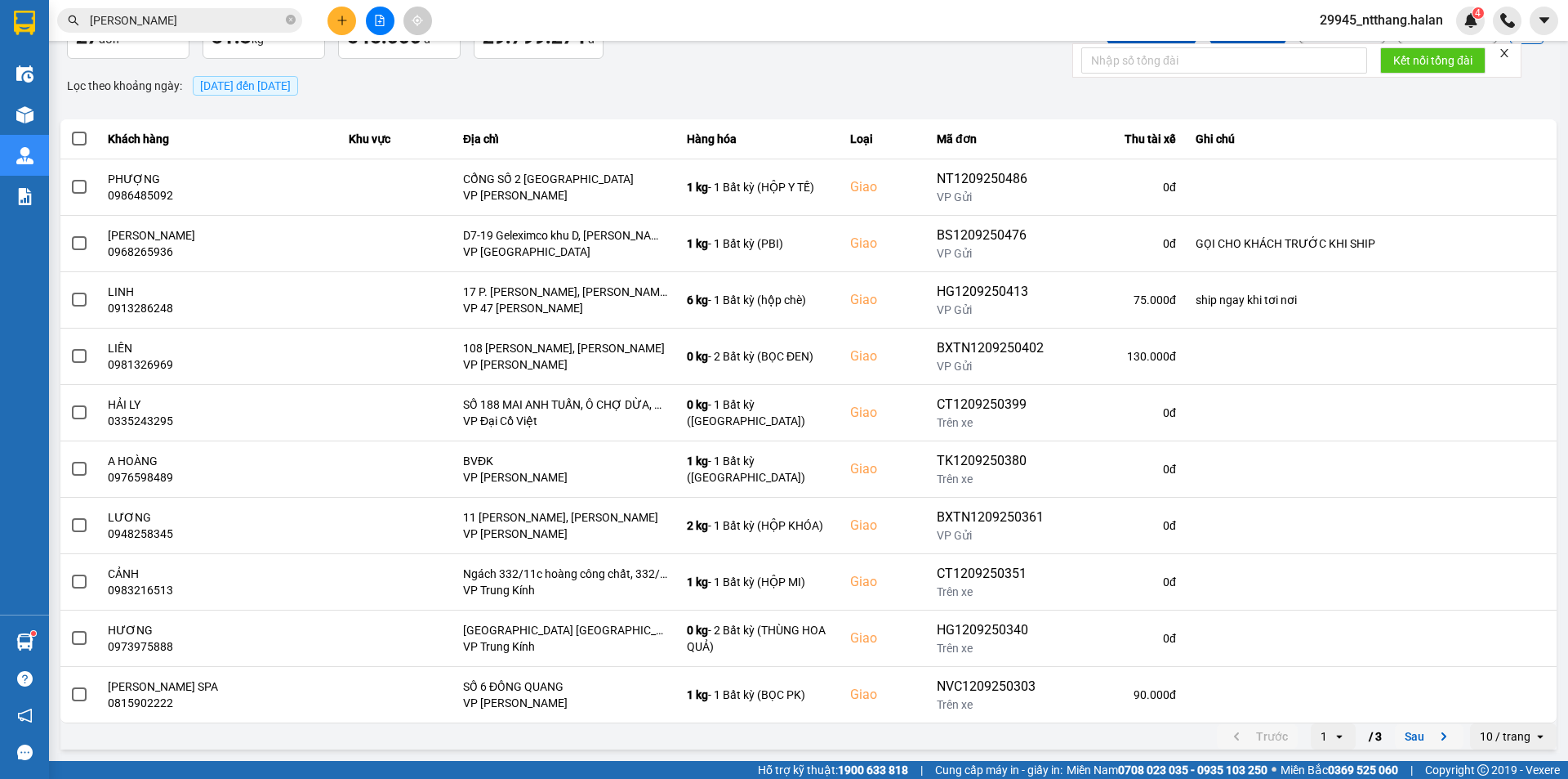
click at [1410, 731] on button "Sau" at bounding box center [1429, 737] width 68 height 25
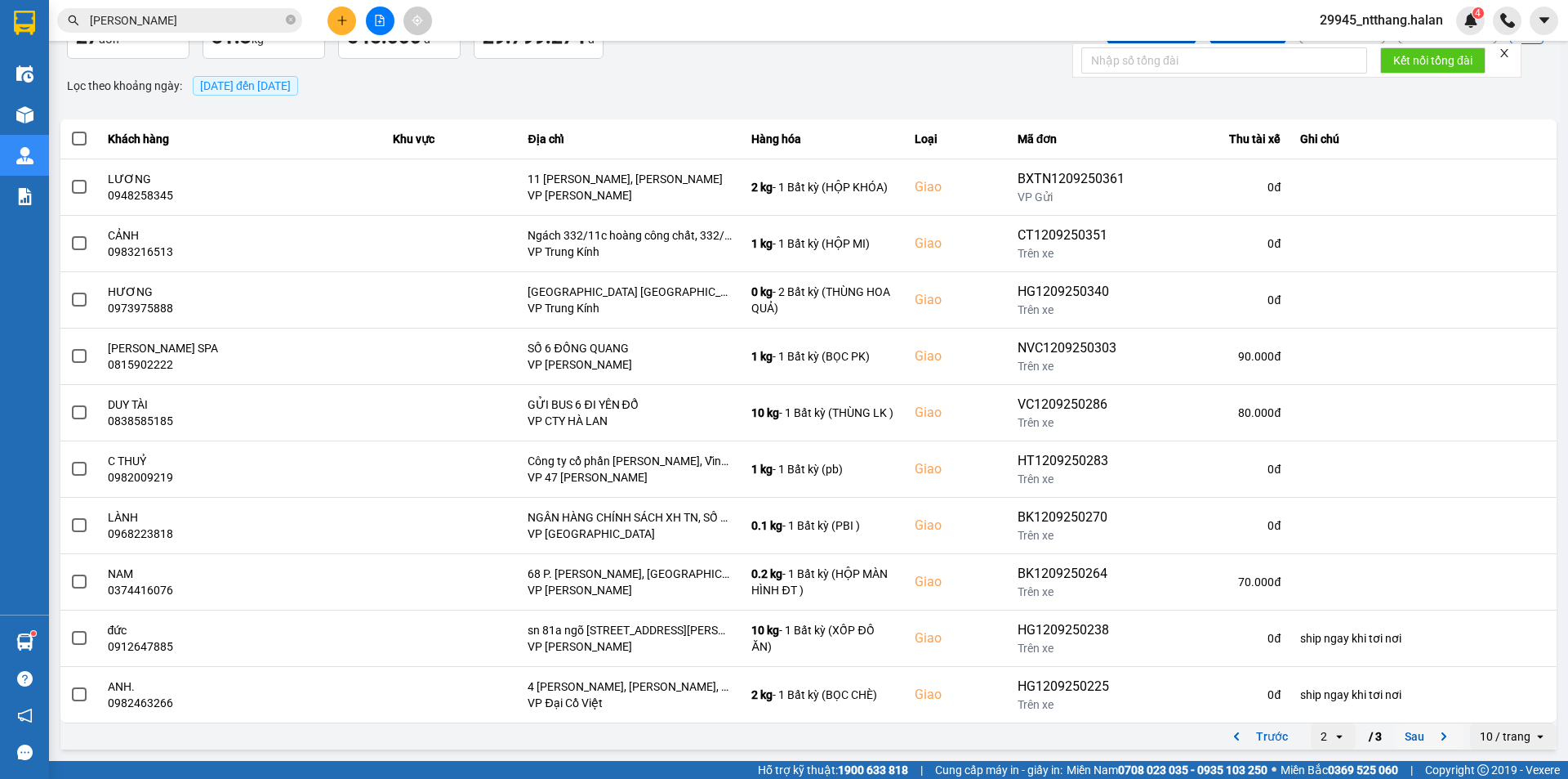
click at [1410, 734] on button "Sau" at bounding box center [1429, 737] width 68 height 25
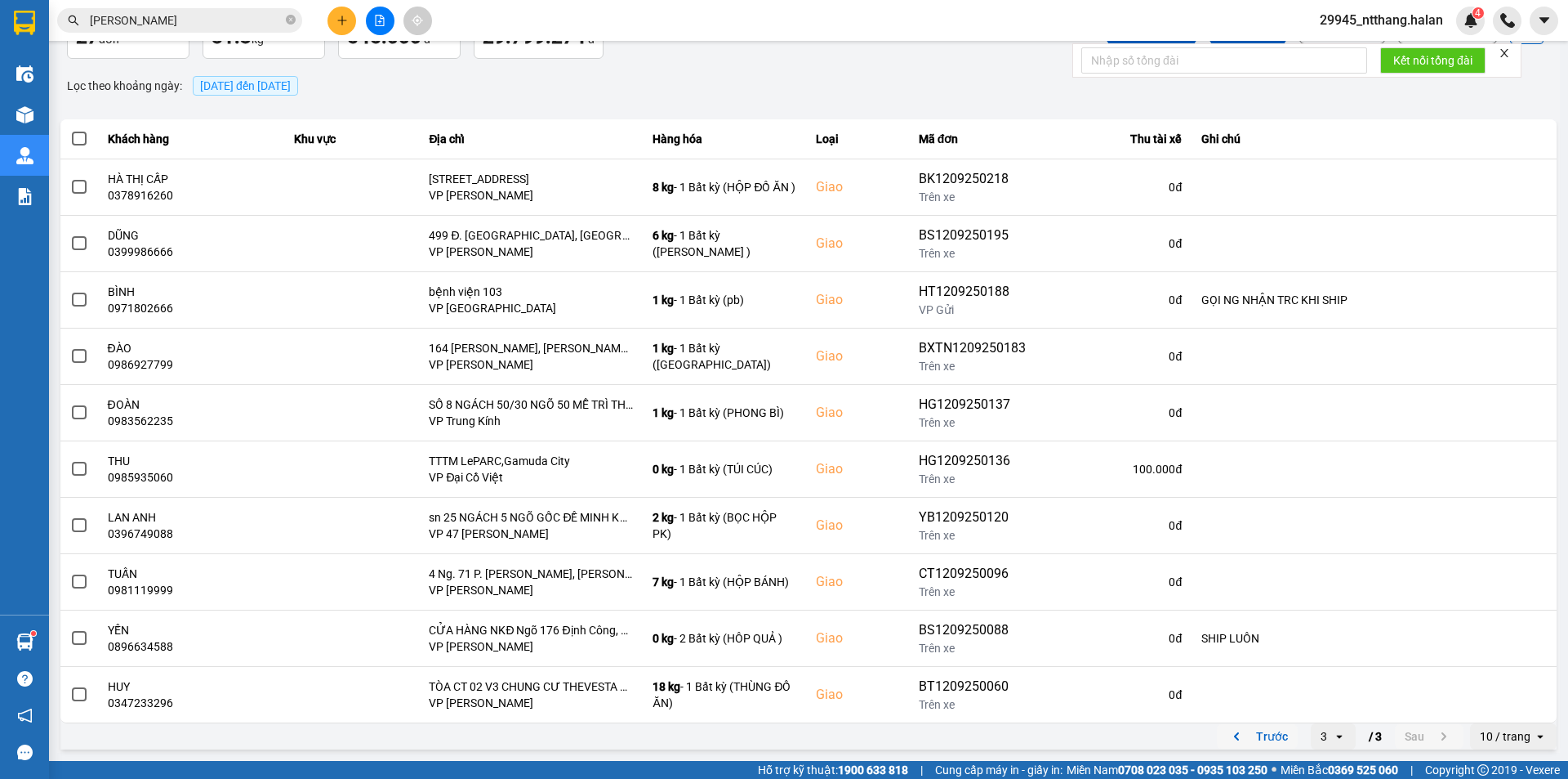
click at [1258, 737] on button "Trước" at bounding box center [1258, 737] width 81 height 25
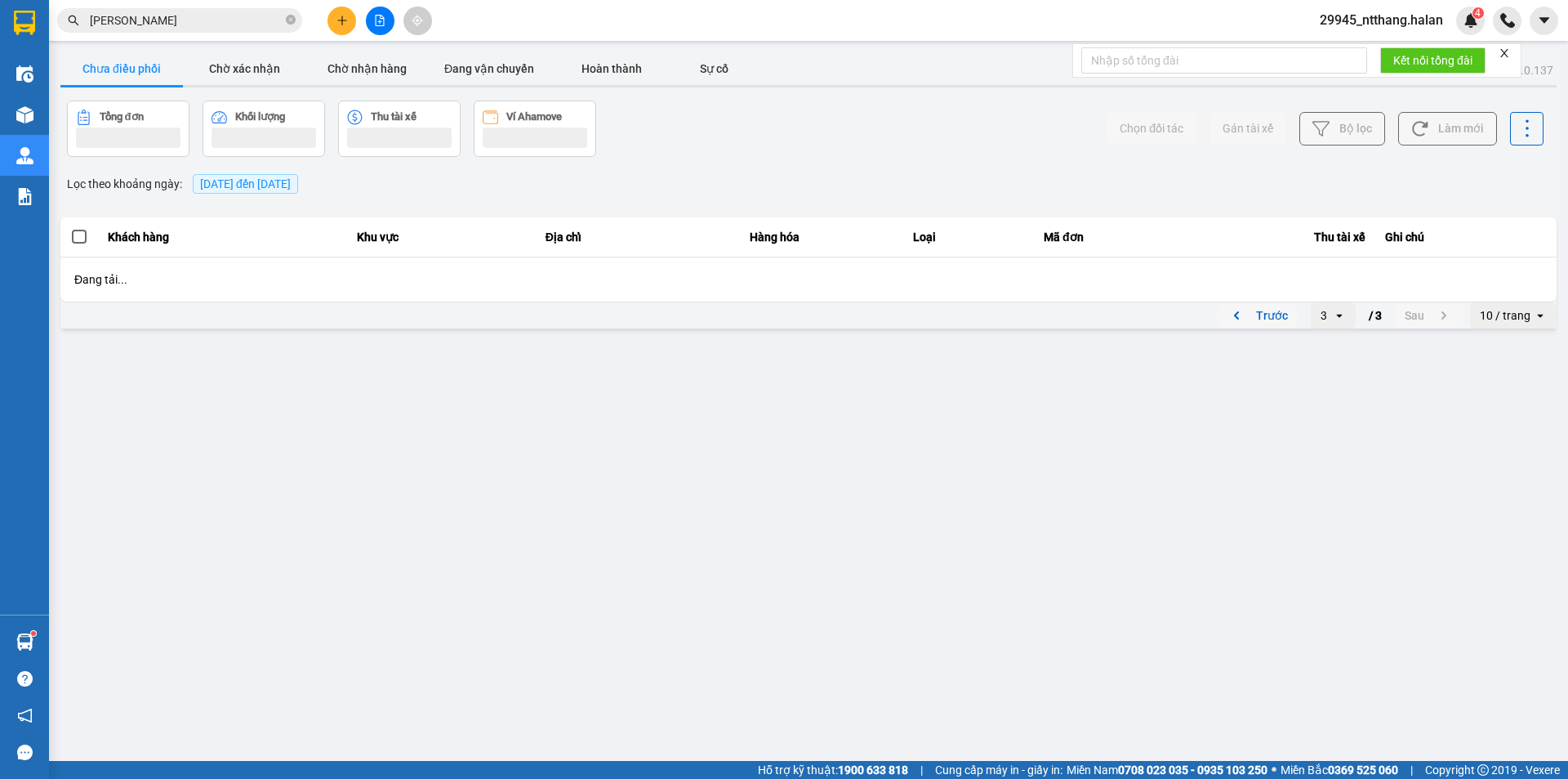
scroll to position [0, 0]
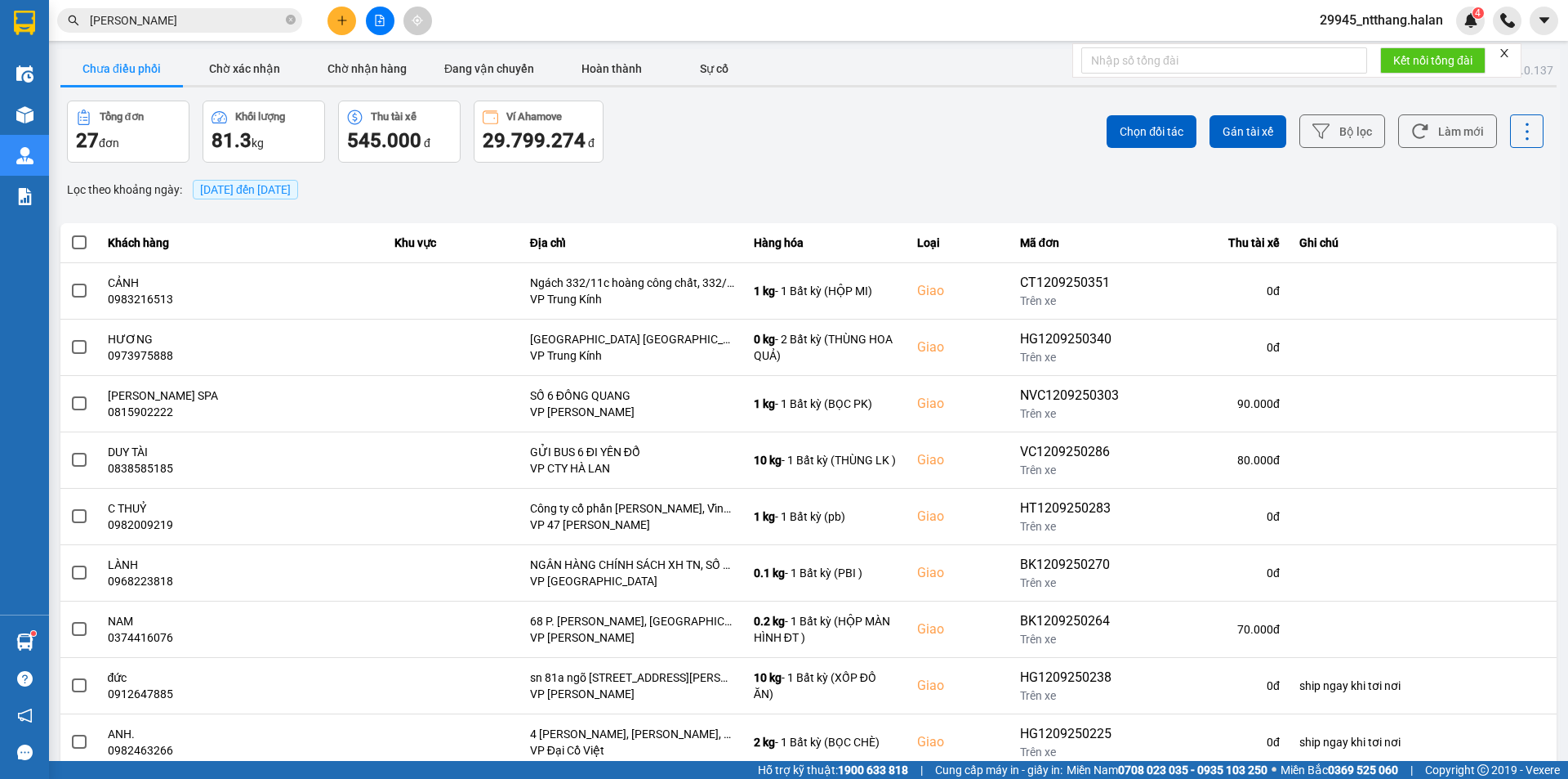
drag, startPoint x: 912, startPoint y: 167, endPoint x: 901, endPoint y: 117, distance: 51.2
click at [918, 167] on div "ver: 0.0.137 Chưa điều phối Chờ xác nhận Chờ nhận hàng Đang vận chuyển Hoàn thà…" at bounding box center [808, 452] width 1503 height 808
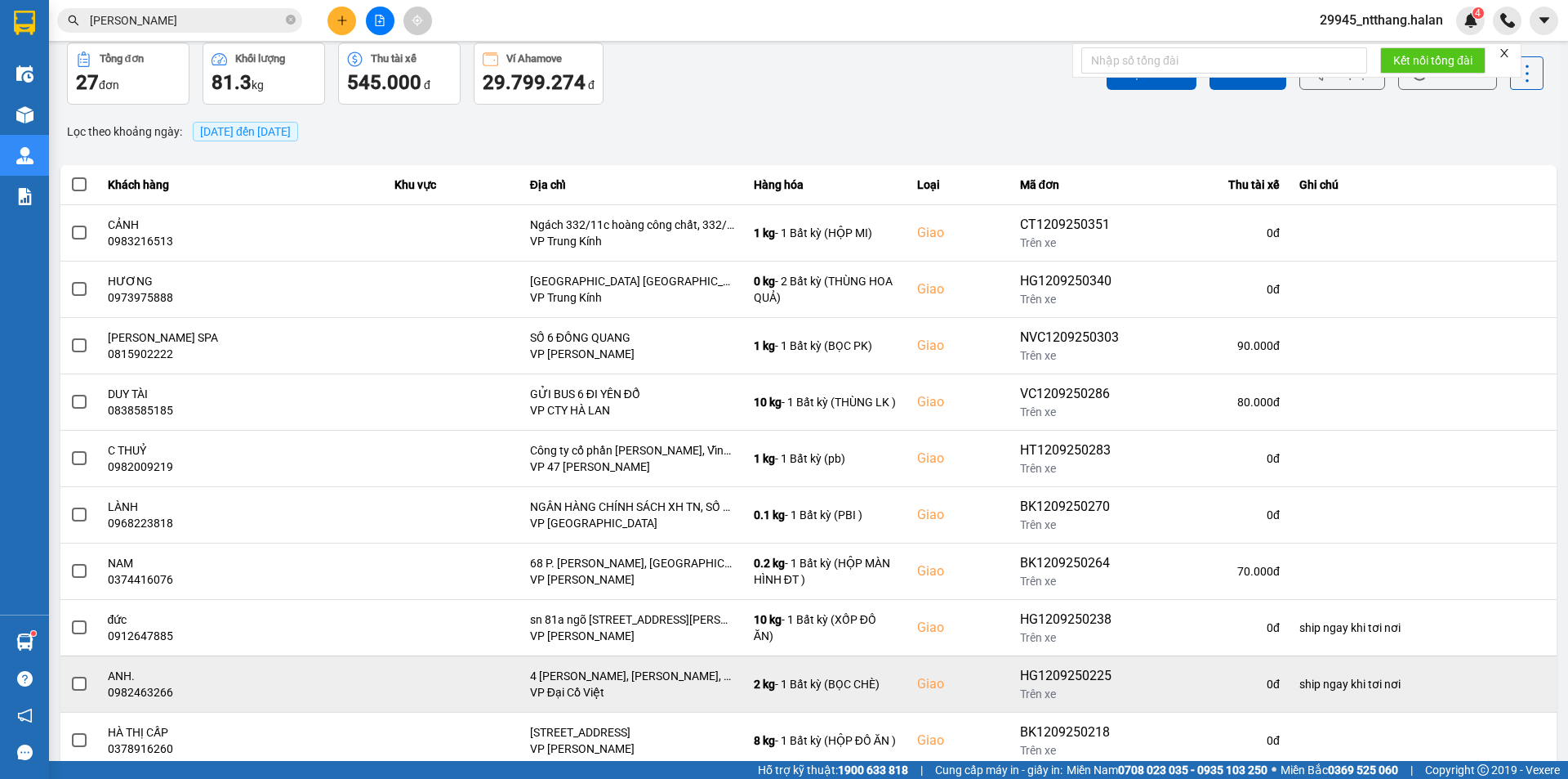
scroll to position [104, 0]
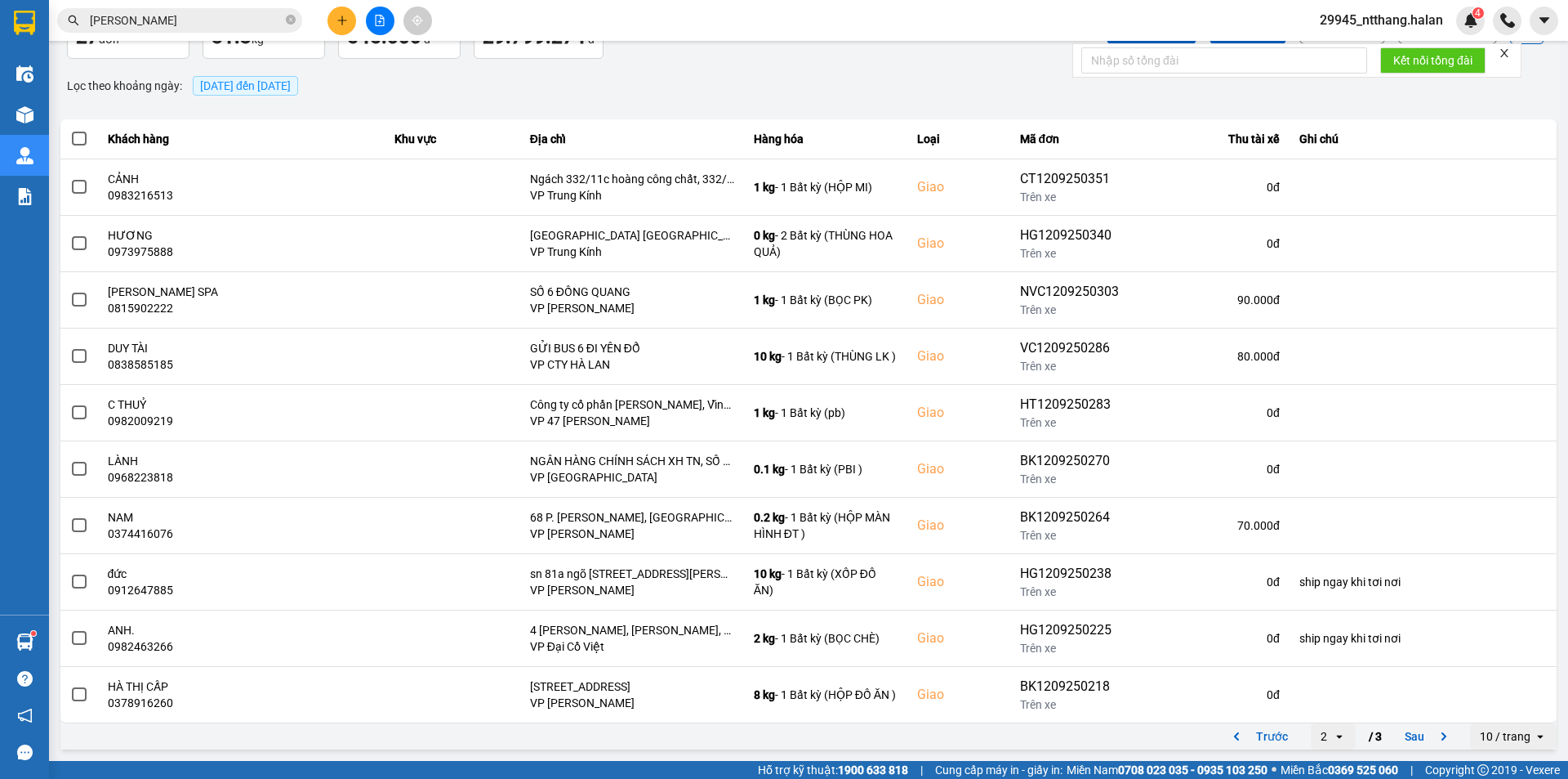
click at [1410, 736] on button "Sau" at bounding box center [1429, 737] width 68 height 25
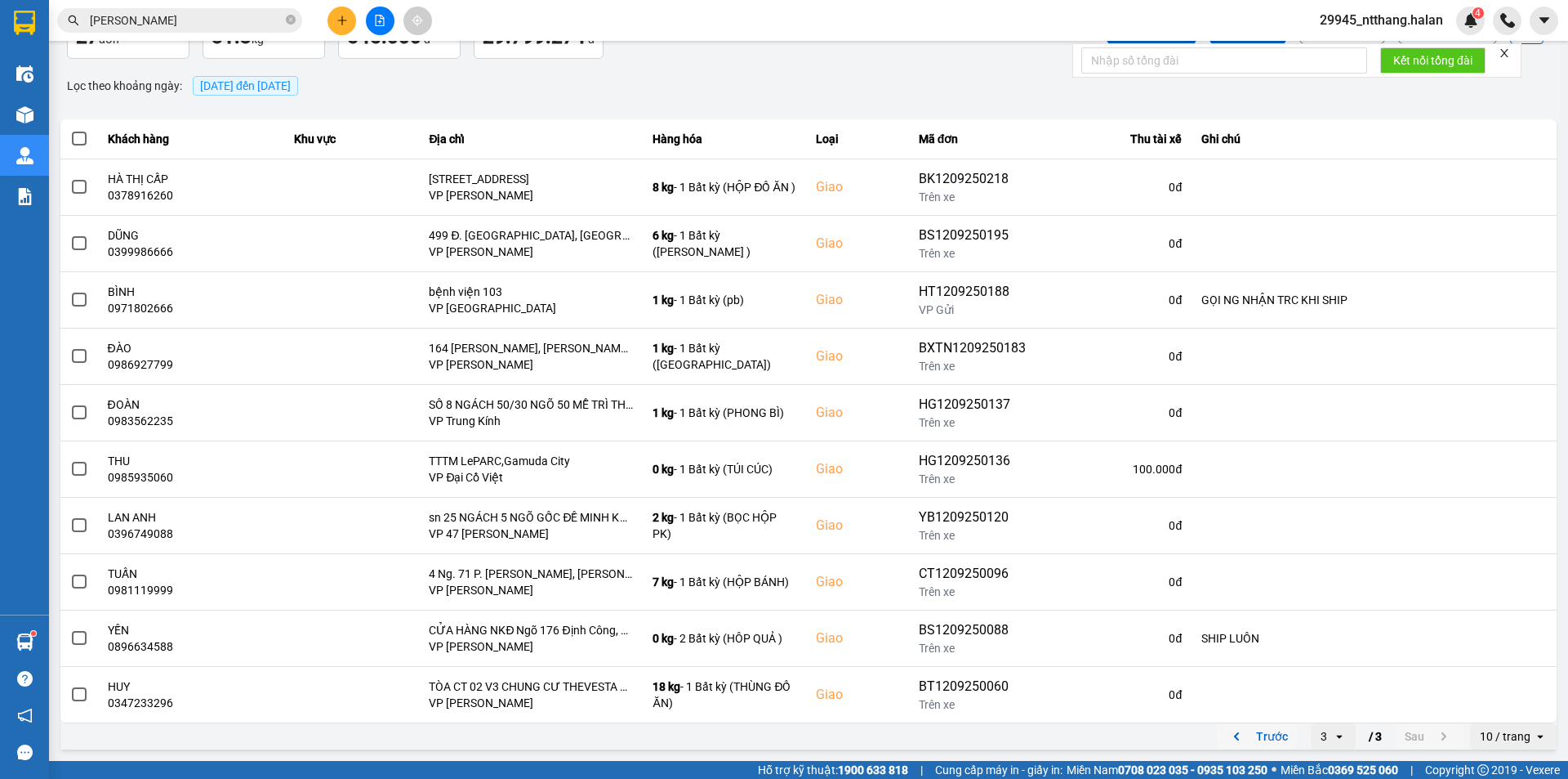
click at [1274, 737] on button "Trước" at bounding box center [1258, 737] width 81 height 25
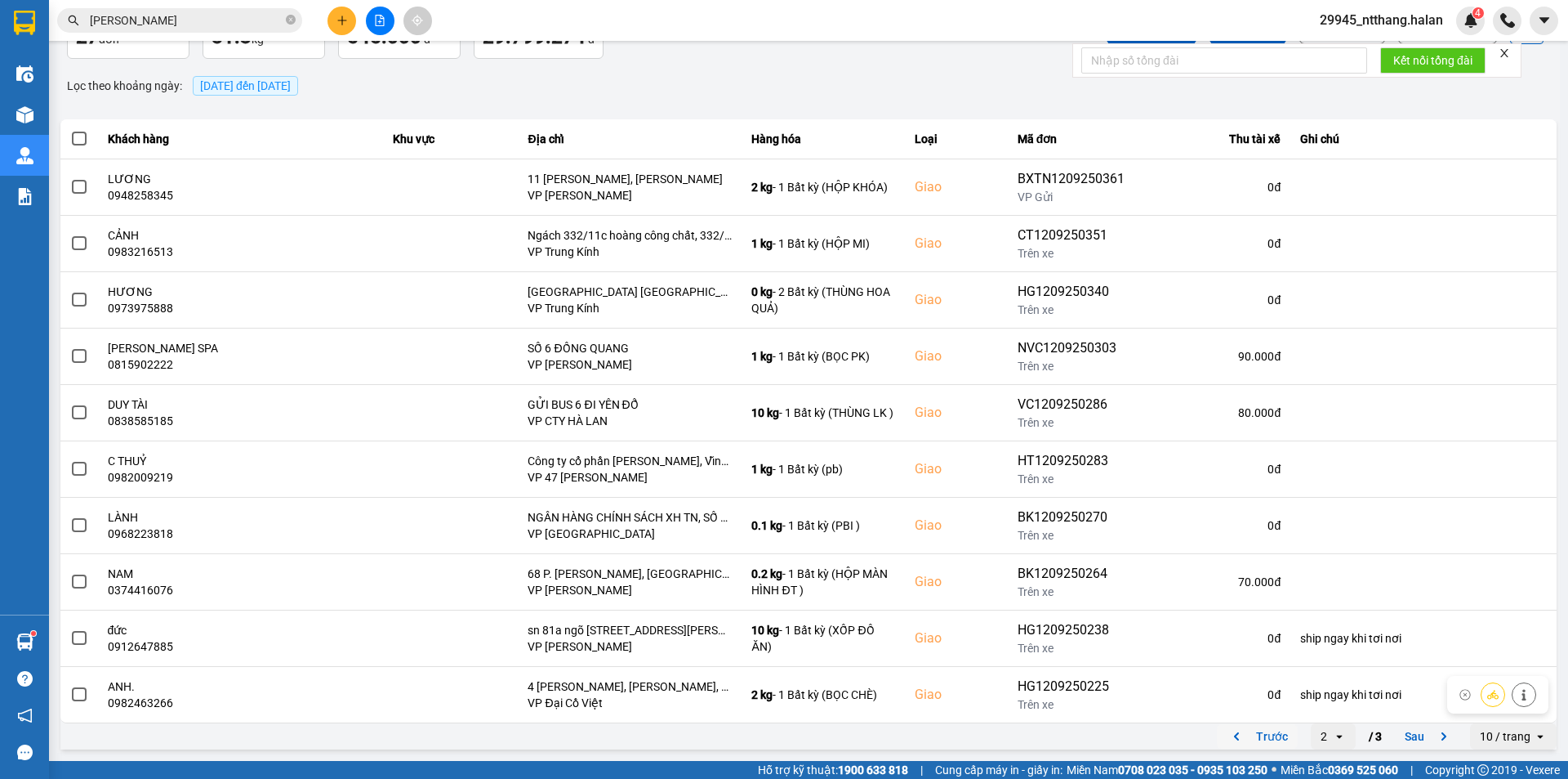
click at [1266, 736] on button "Trước" at bounding box center [1258, 737] width 81 height 25
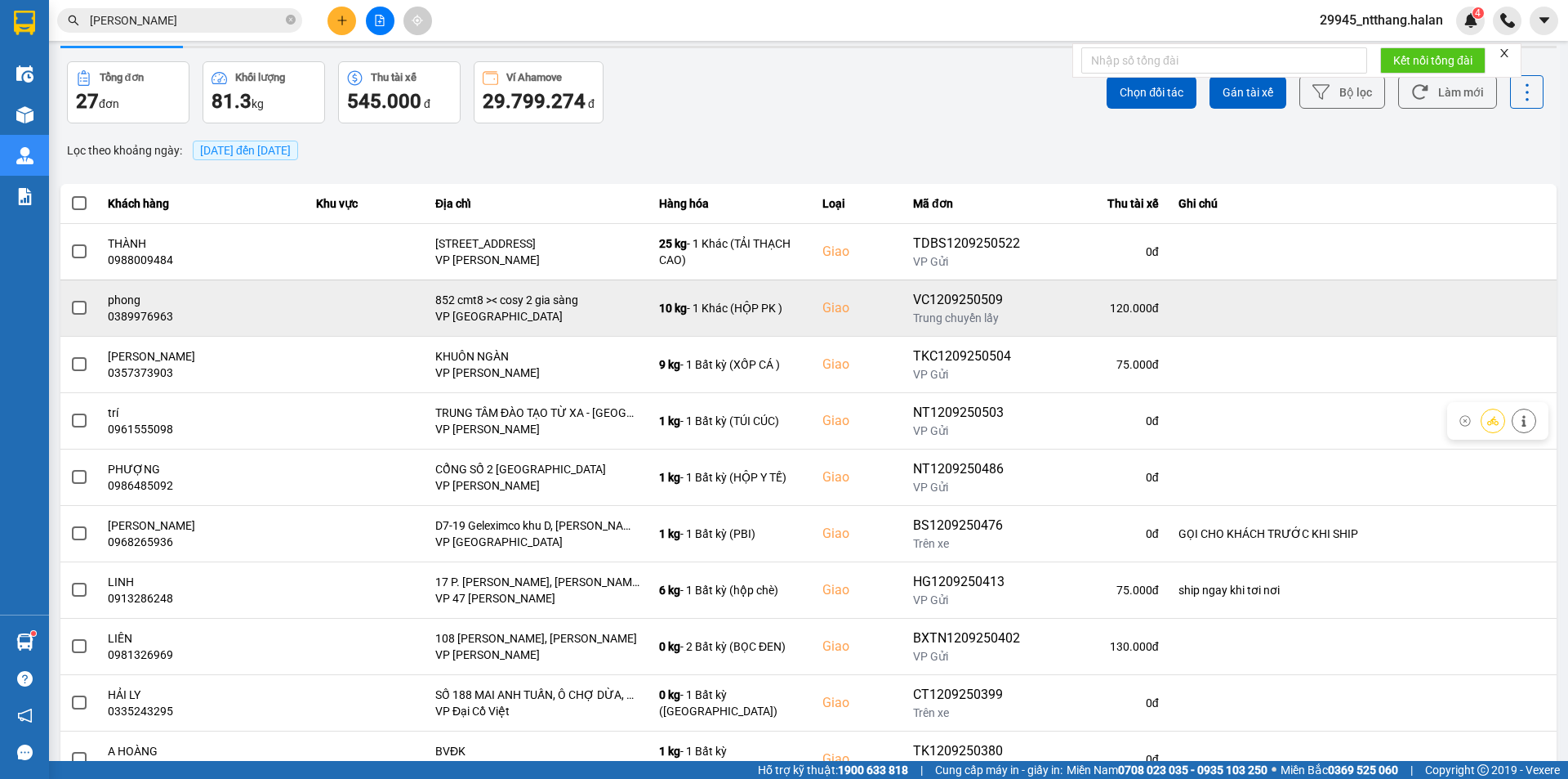
scroll to position [0, 0]
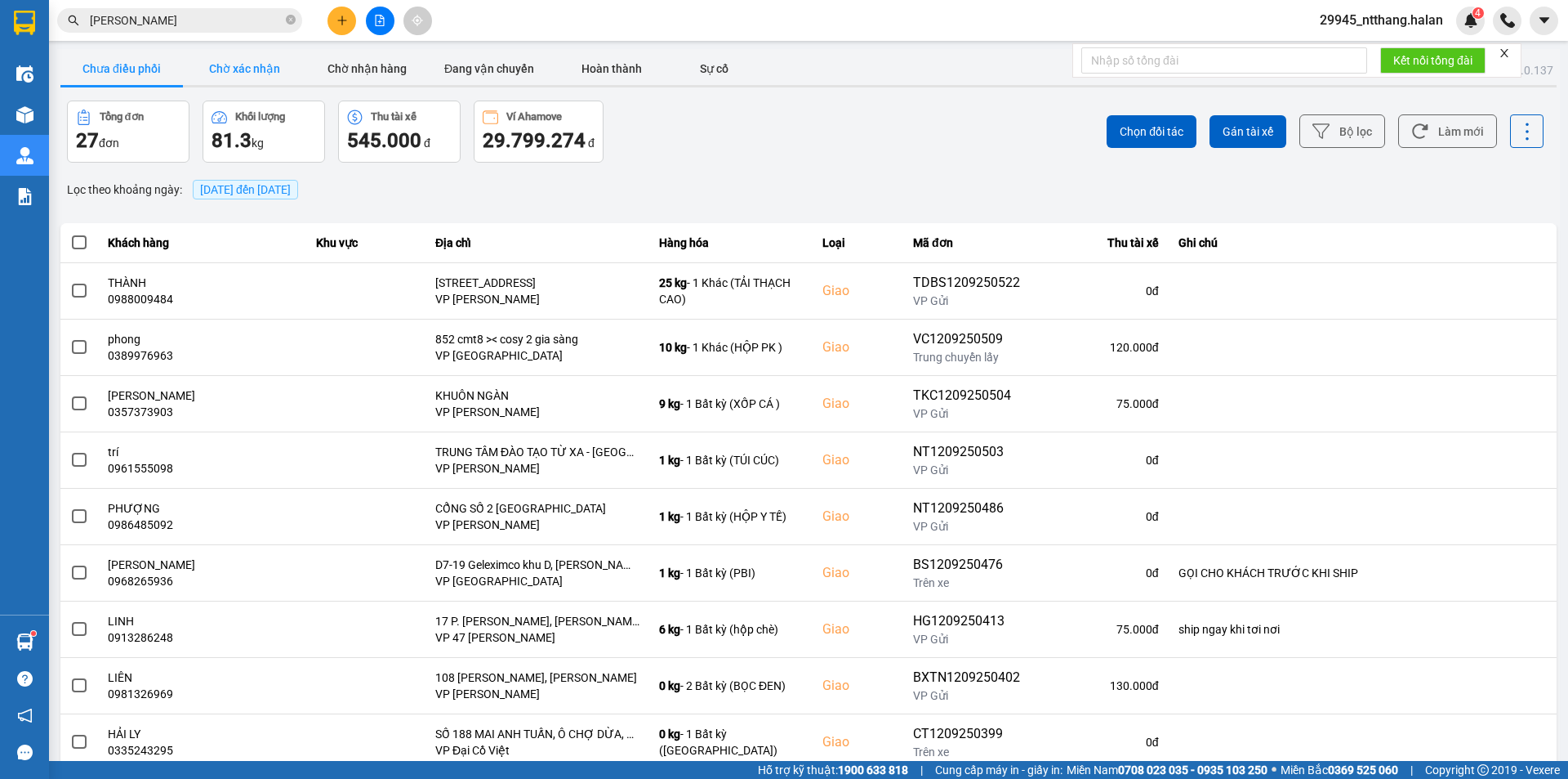
click at [251, 58] on button "Chờ xác nhận" at bounding box center [245, 68] width 123 height 33
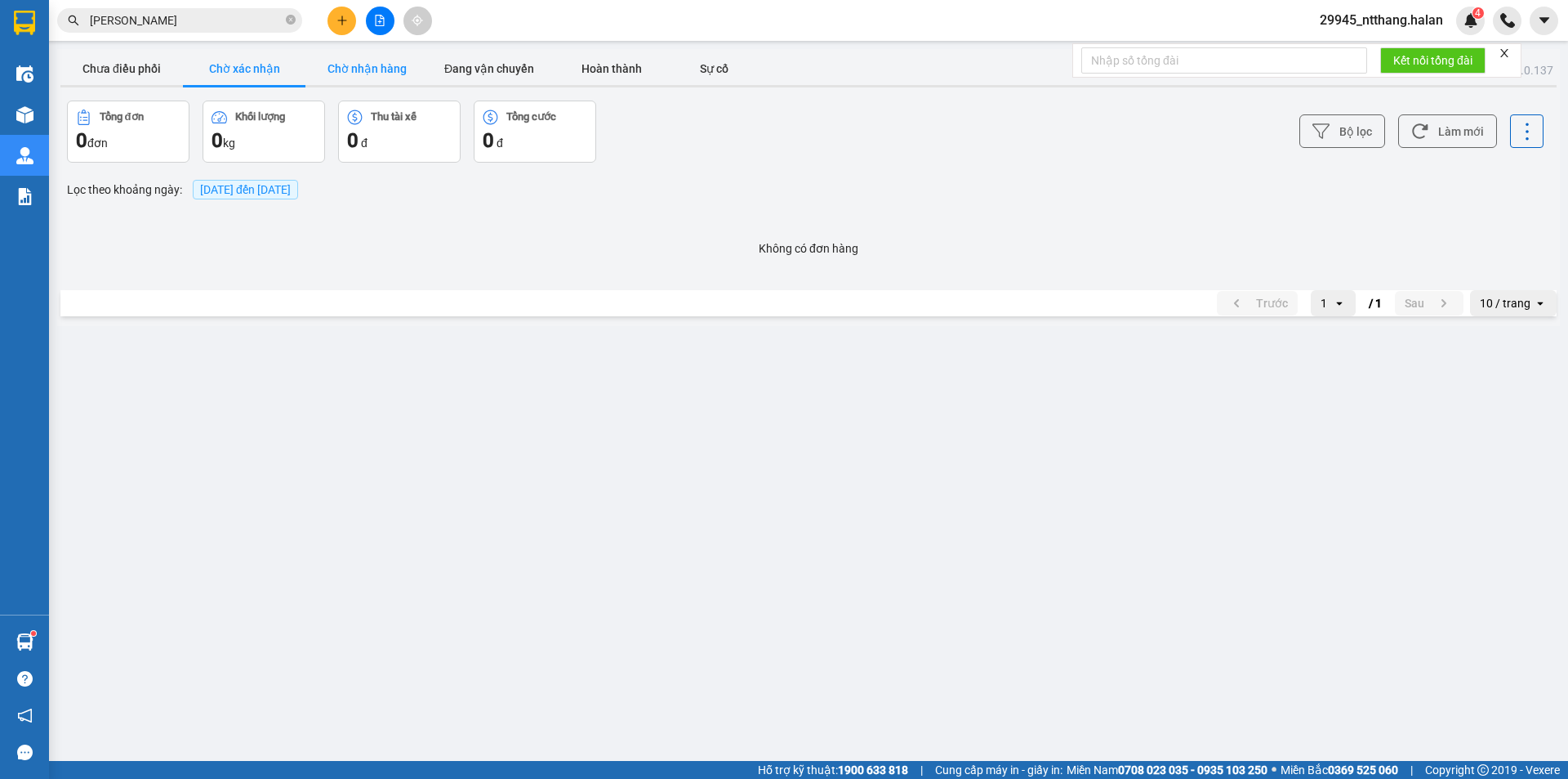
click at [368, 78] on button "Chờ nhận hàng" at bounding box center [367, 68] width 123 height 33
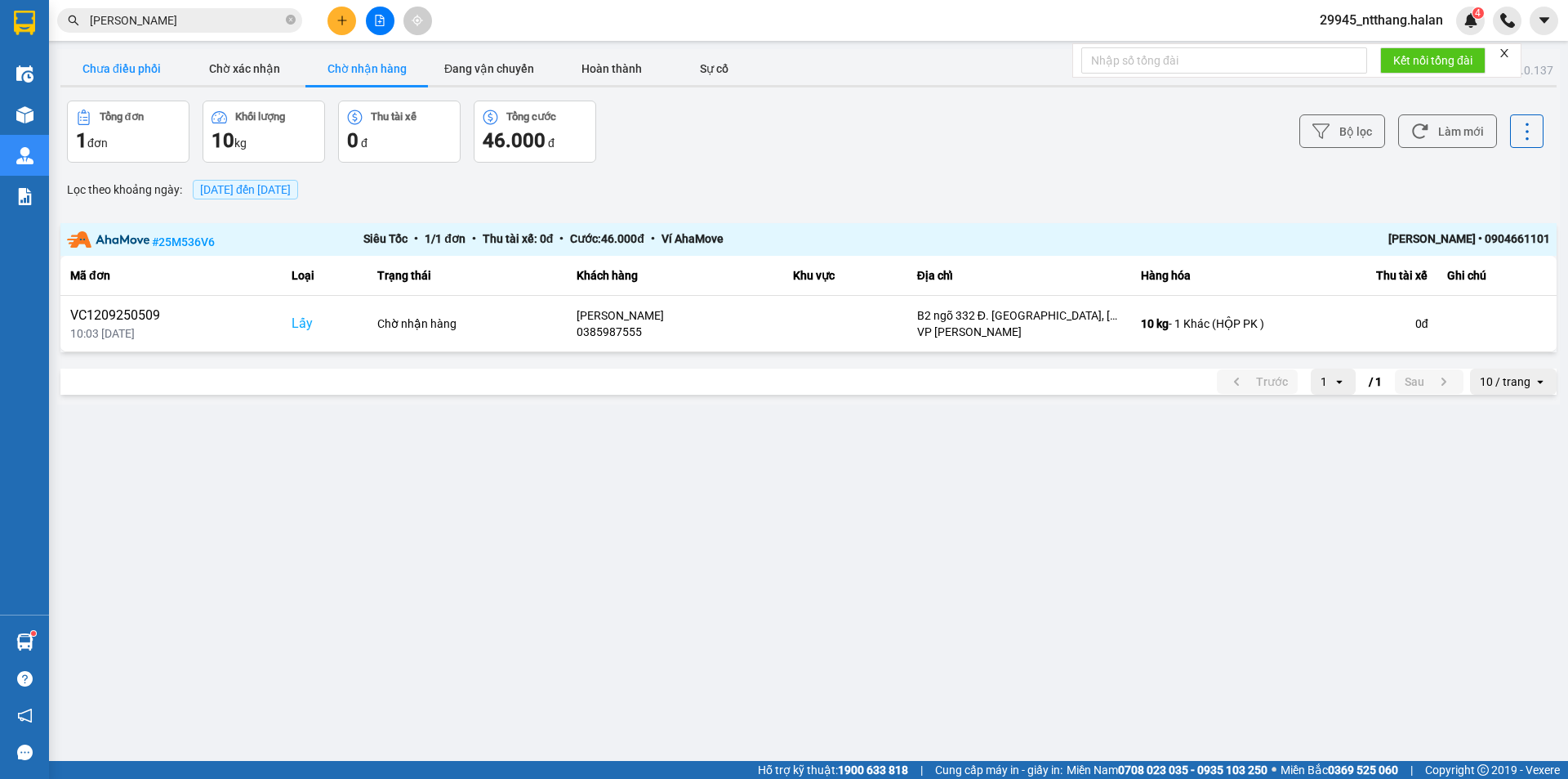
click at [117, 67] on button "Chưa điều phối" at bounding box center [122, 68] width 123 height 33
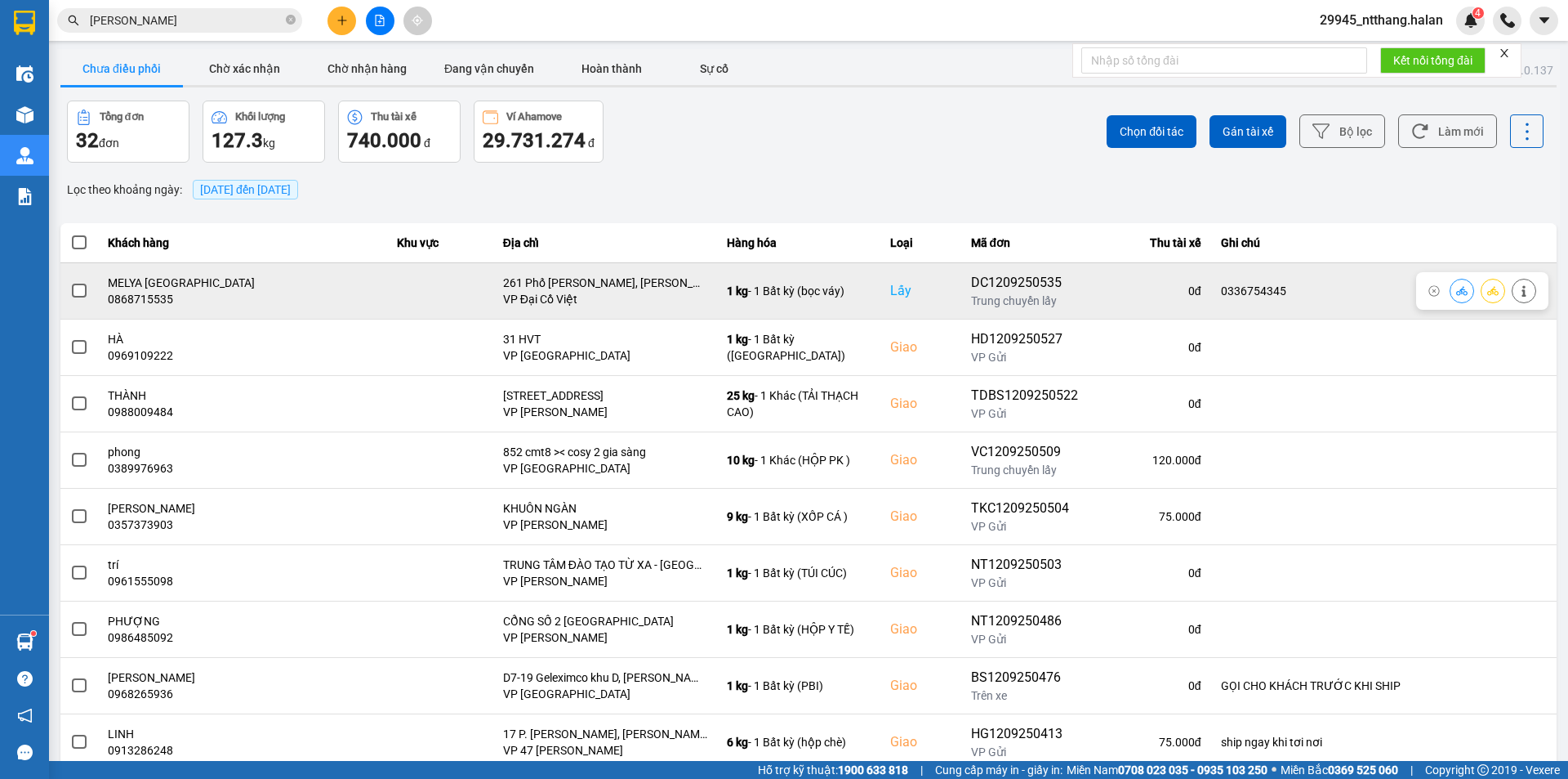
click at [75, 285] on span at bounding box center [79, 290] width 14 height 14
click at [70, 282] on input "checkbox" at bounding box center [70, 282] width 0 height 0
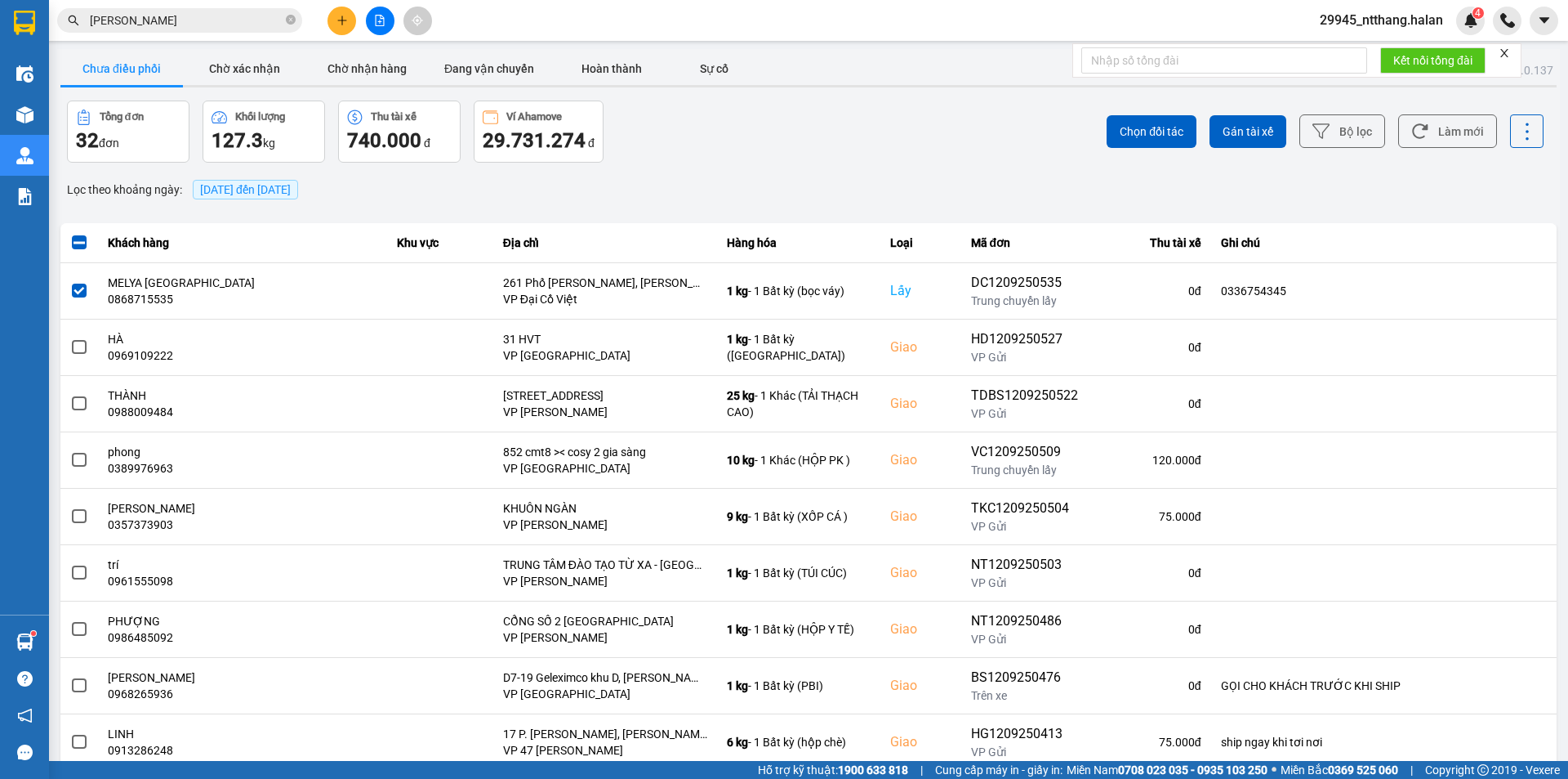
click at [1088, 128] on div "Chọn đối tác Gán tài xế Bộ lọc Làm mới" at bounding box center [1174, 132] width 738 height 62
click at [1107, 134] on button "Chọn đối tác" at bounding box center [1152, 132] width 90 height 33
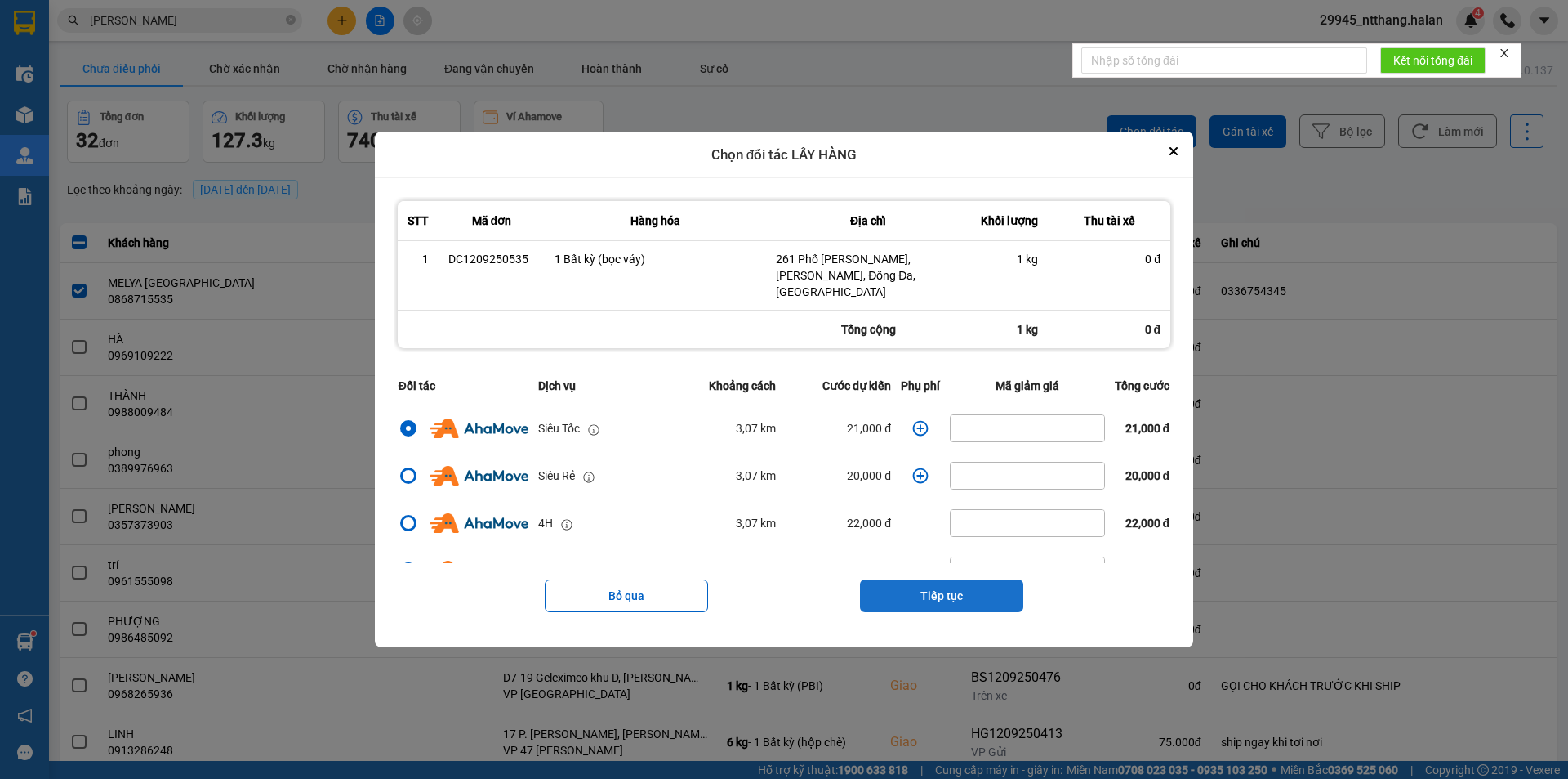
click at [942, 579] on button "Tiếp tục" at bounding box center [942, 596] width 163 height 33
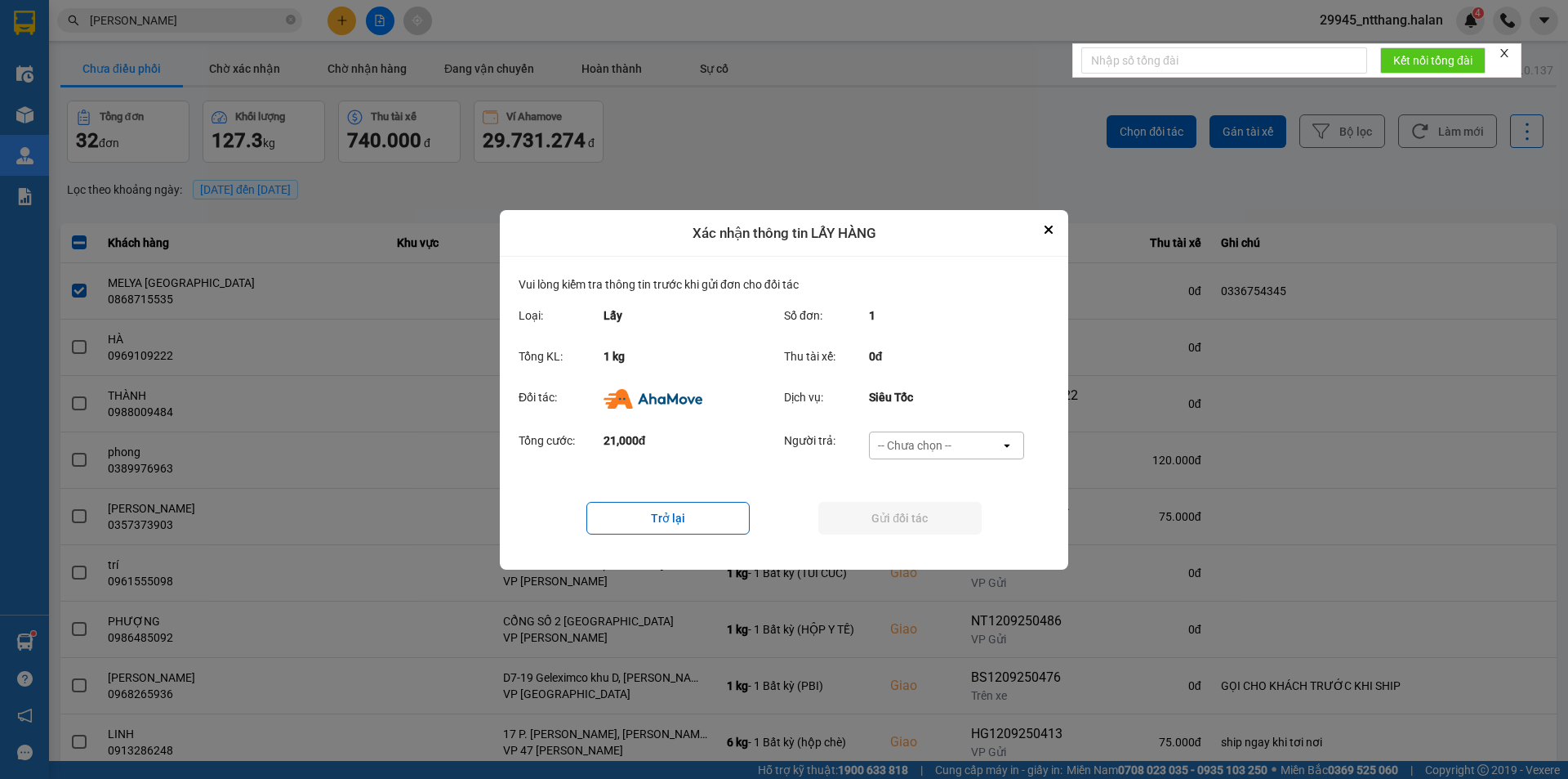
click at [929, 443] on div "-- Chưa chọn --" at bounding box center [915, 445] width 74 height 16
click at [938, 556] on ul "Khách hàng Nhà xe trả tiền mặt Ví Ahamove" at bounding box center [946, 508] width 156 height 101
click at [937, 534] on span "Ví Ahamove" at bounding box center [914, 538] width 66 height 16
click at [936, 534] on button "Gửi đối tác" at bounding box center [900, 518] width 163 height 33
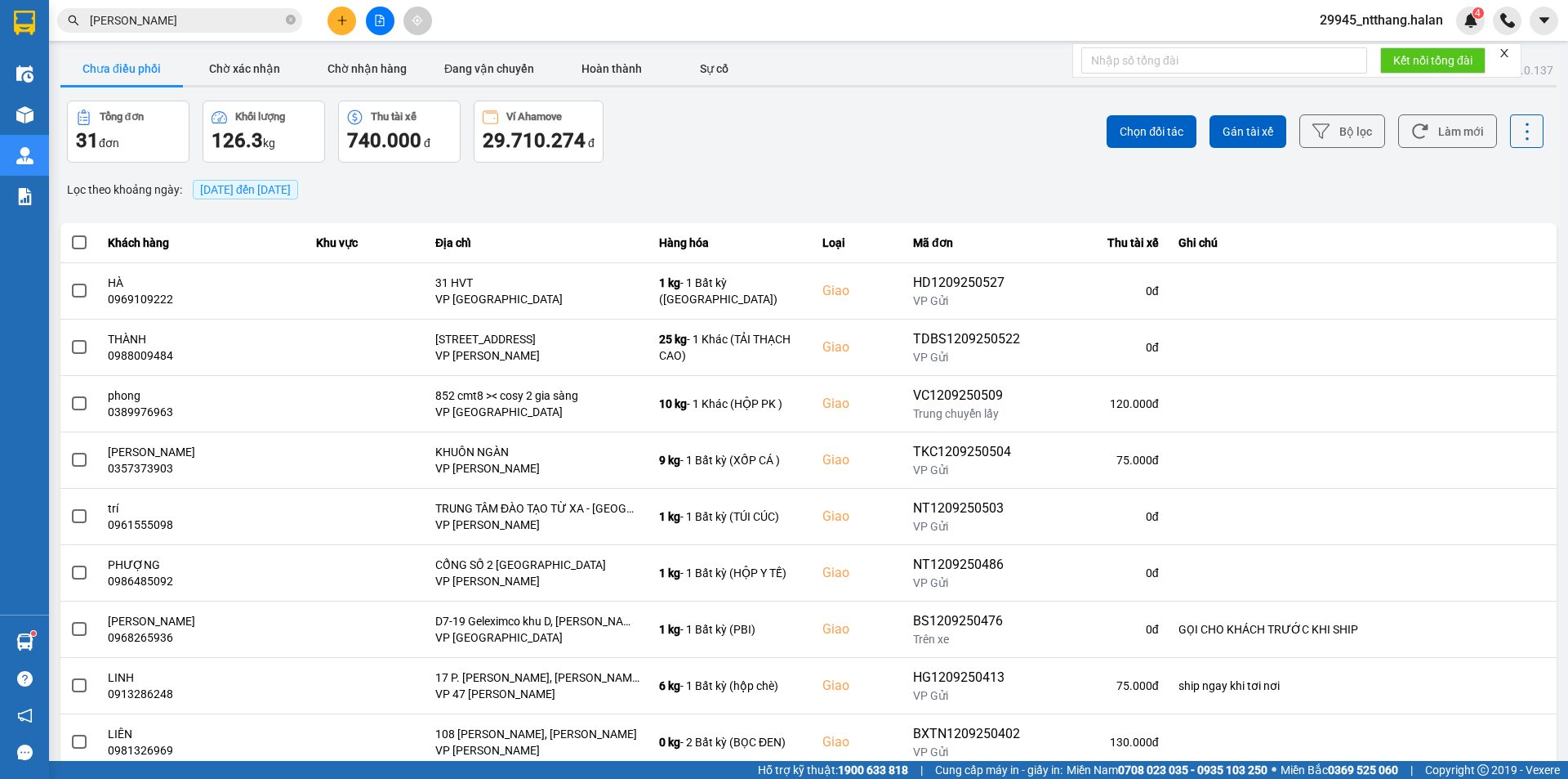
click at [665, 144] on div "Tổng đơn 31 đơn Khối lượng 126.3 kg Thu tài xế 740.000 đ Ví Ahamove 29.710.274 đ" at bounding box center [436, 132] width 738 height 62
click at [866, 147] on div "Chọn đối tác Gán tài xế Bộ lọc Làm mới" at bounding box center [1174, 132] width 738 height 62
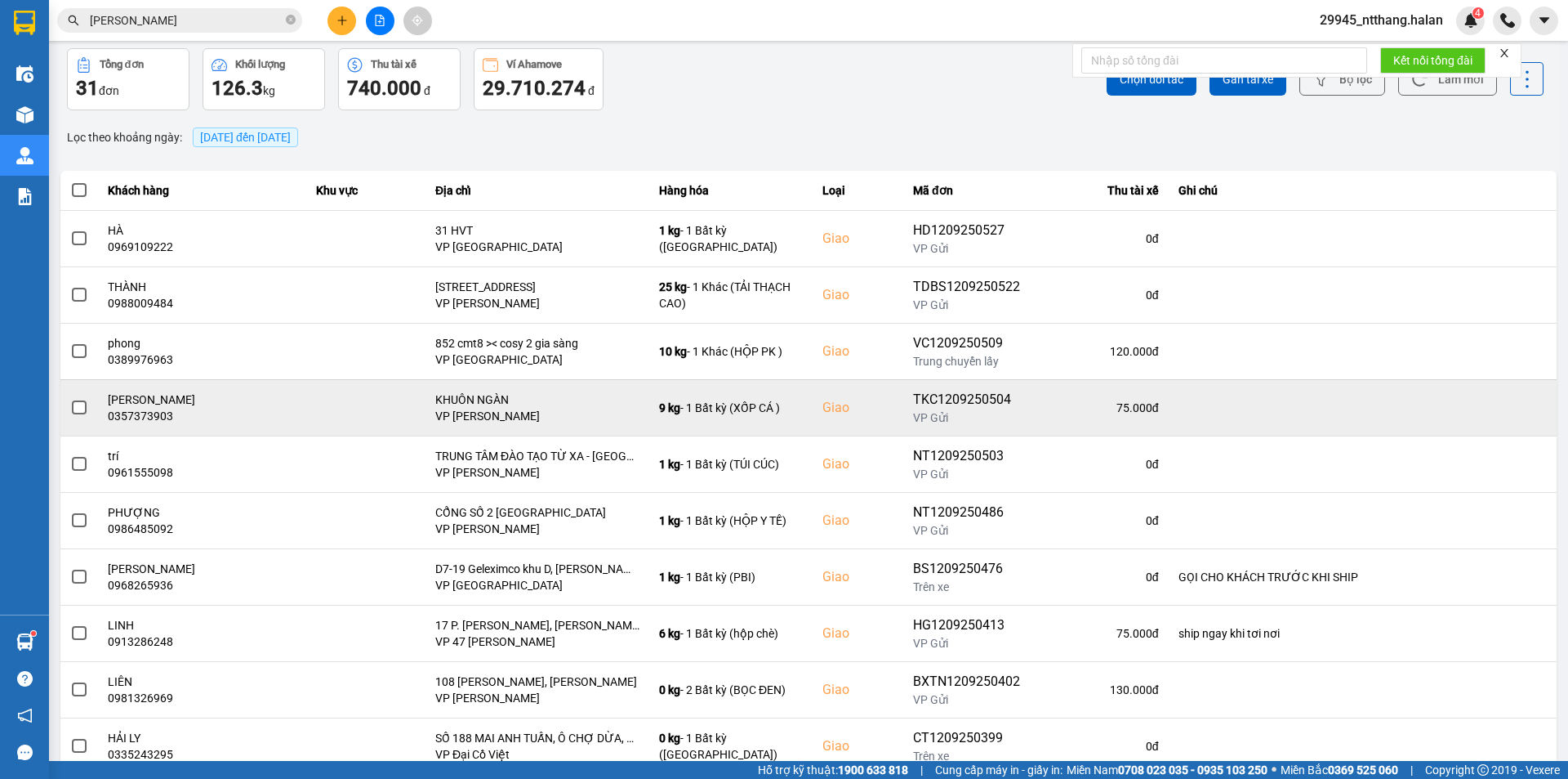
scroll to position [104, 0]
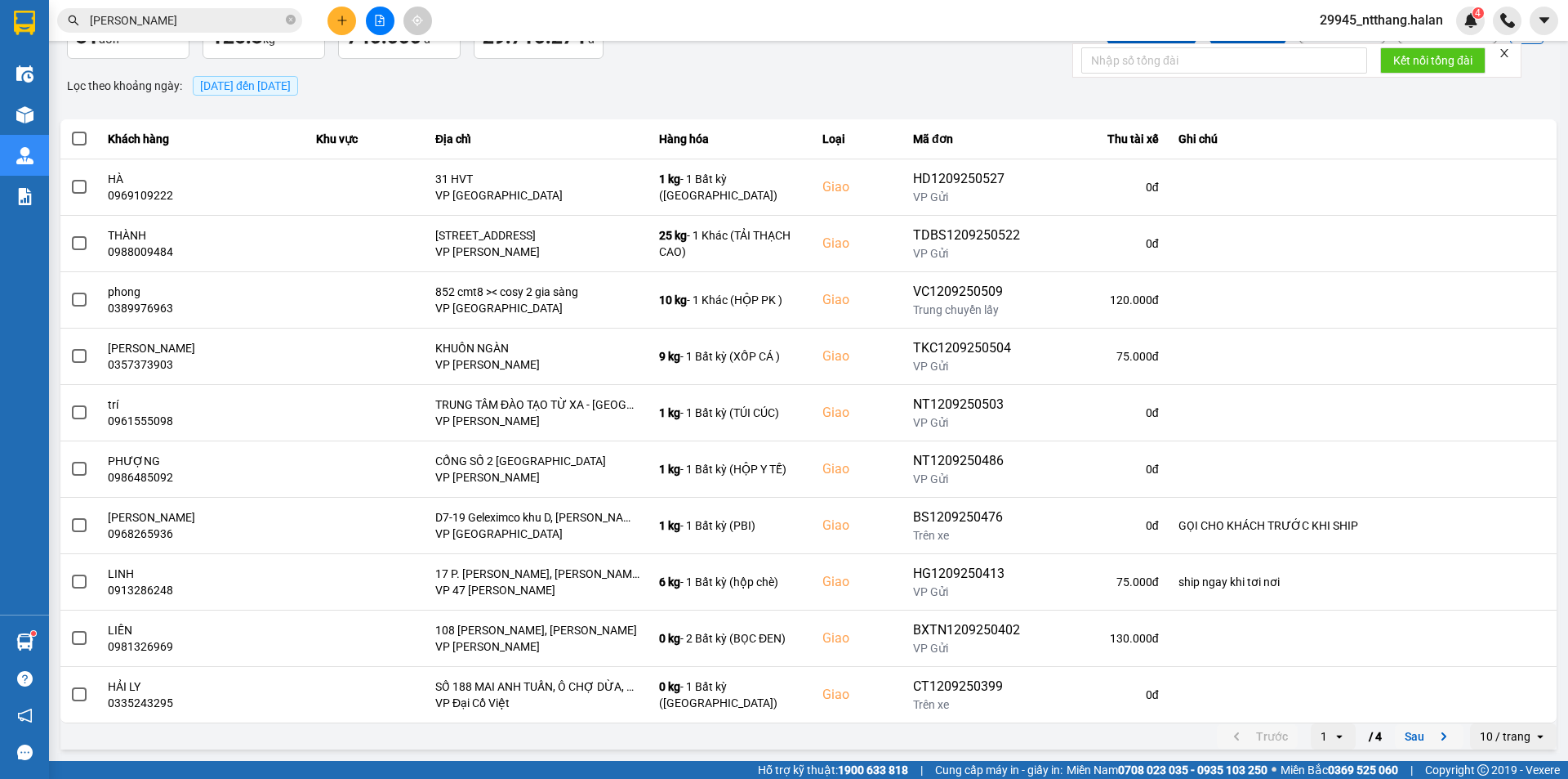
click at [1408, 740] on button "Sau" at bounding box center [1429, 737] width 68 height 25
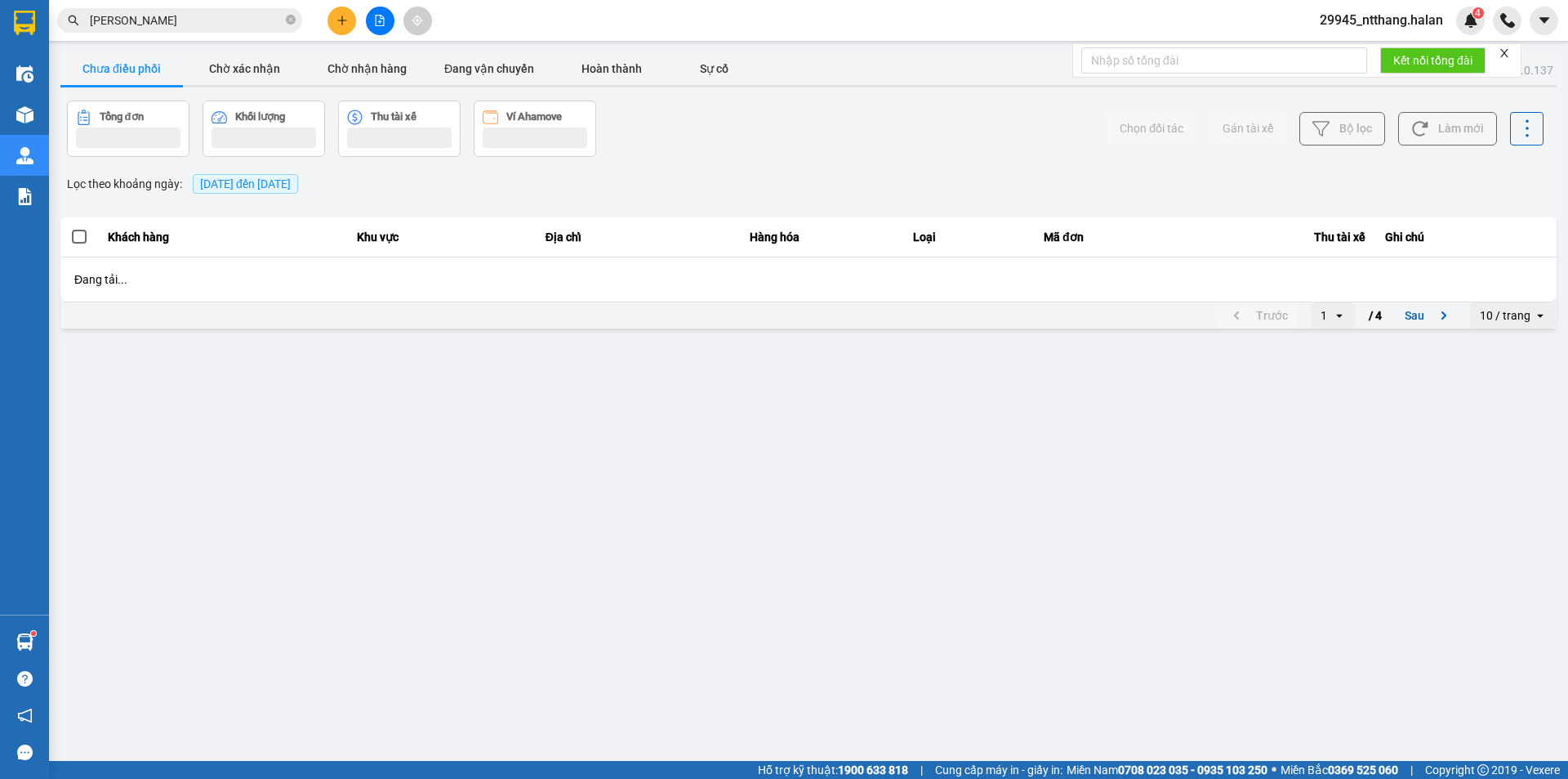
scroll to position [0, 0]
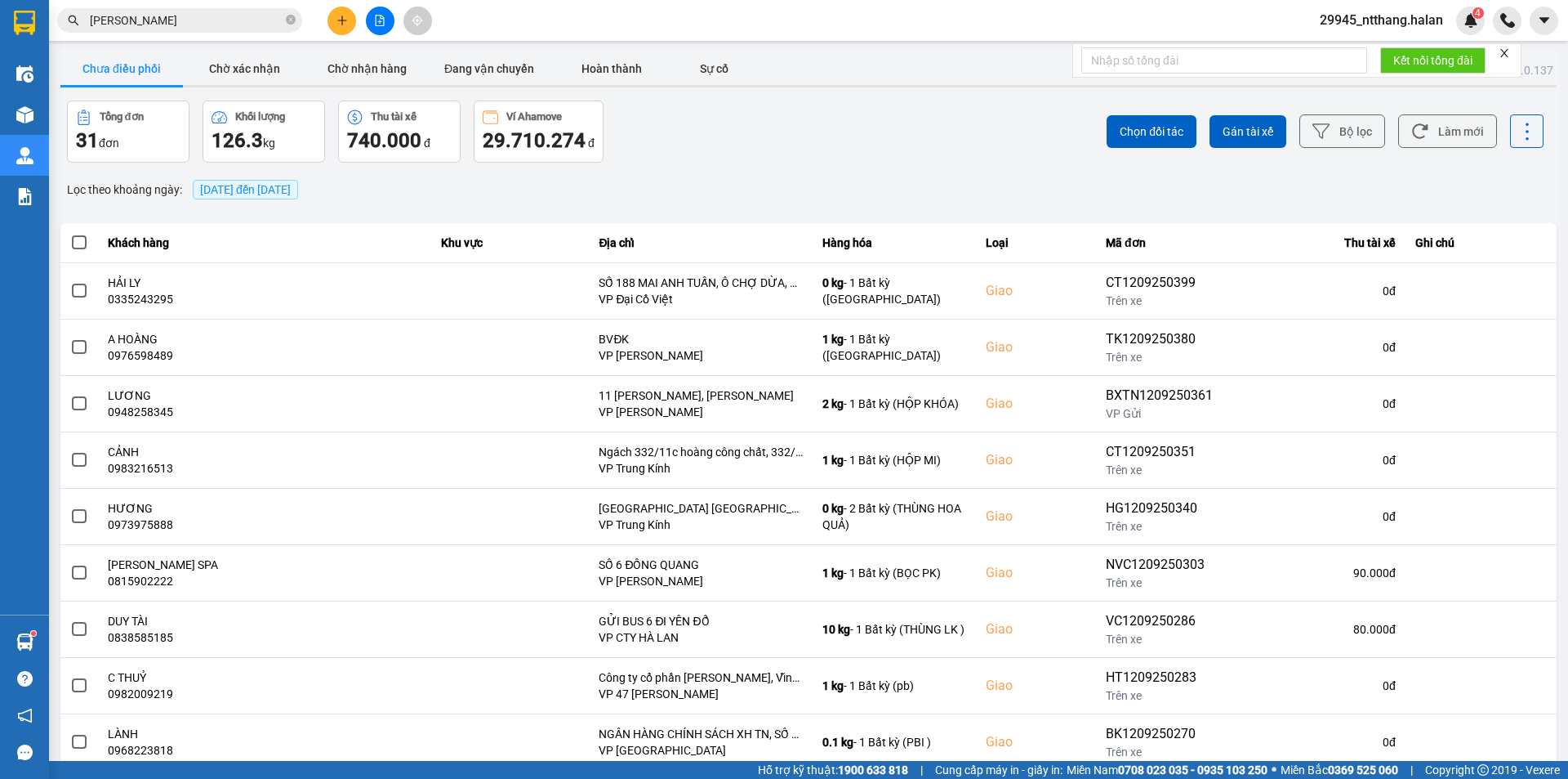
click at [714, 158] on div "Tổng đơn 31 đơn Khối lượng 126.3 kg Thu tài xế 740.000 đ Ví Ahamove 29.710.274 đ" at bounding box center [436, 132] width 738 height 62
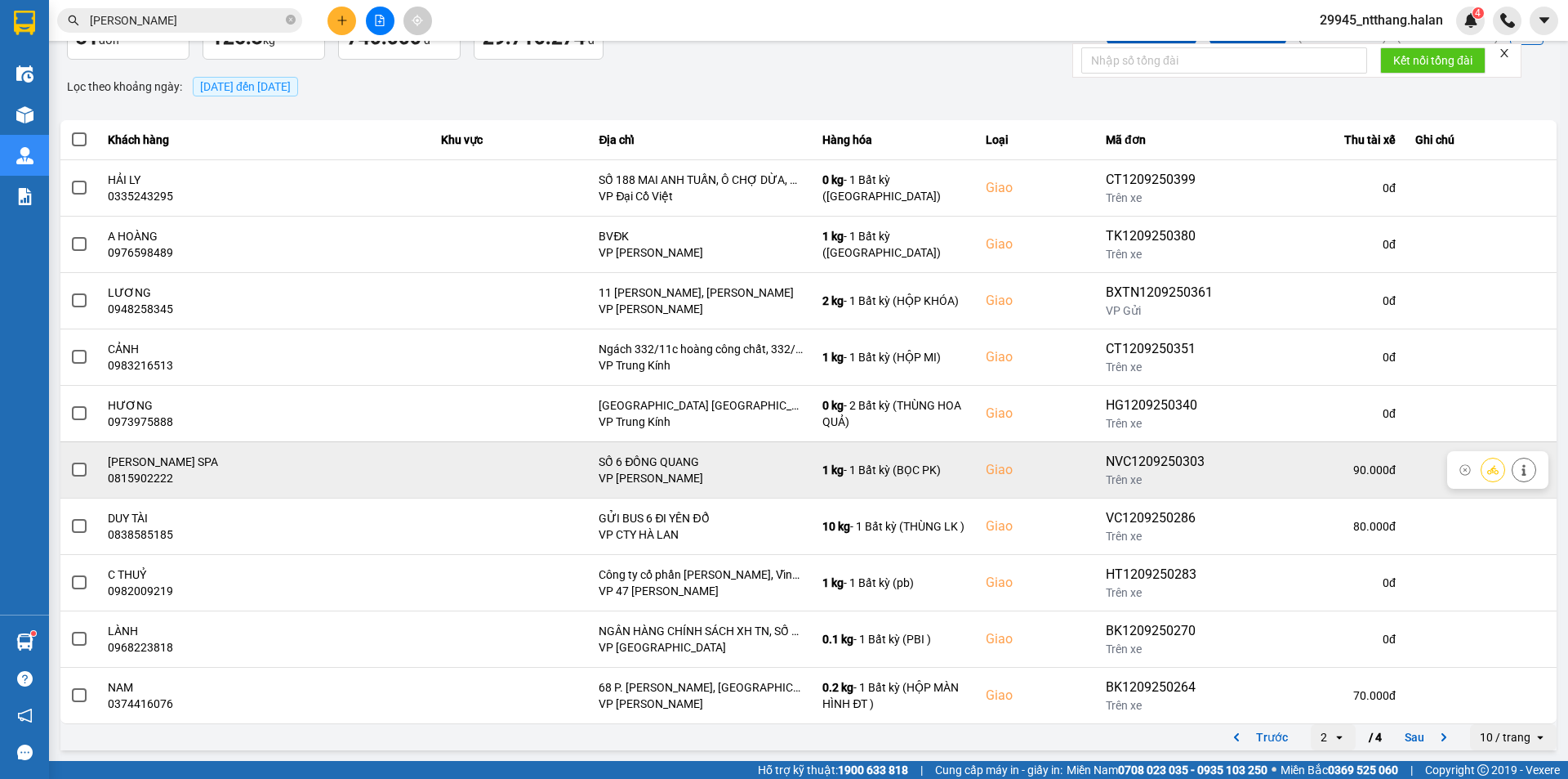
scroll to position [104, 0]
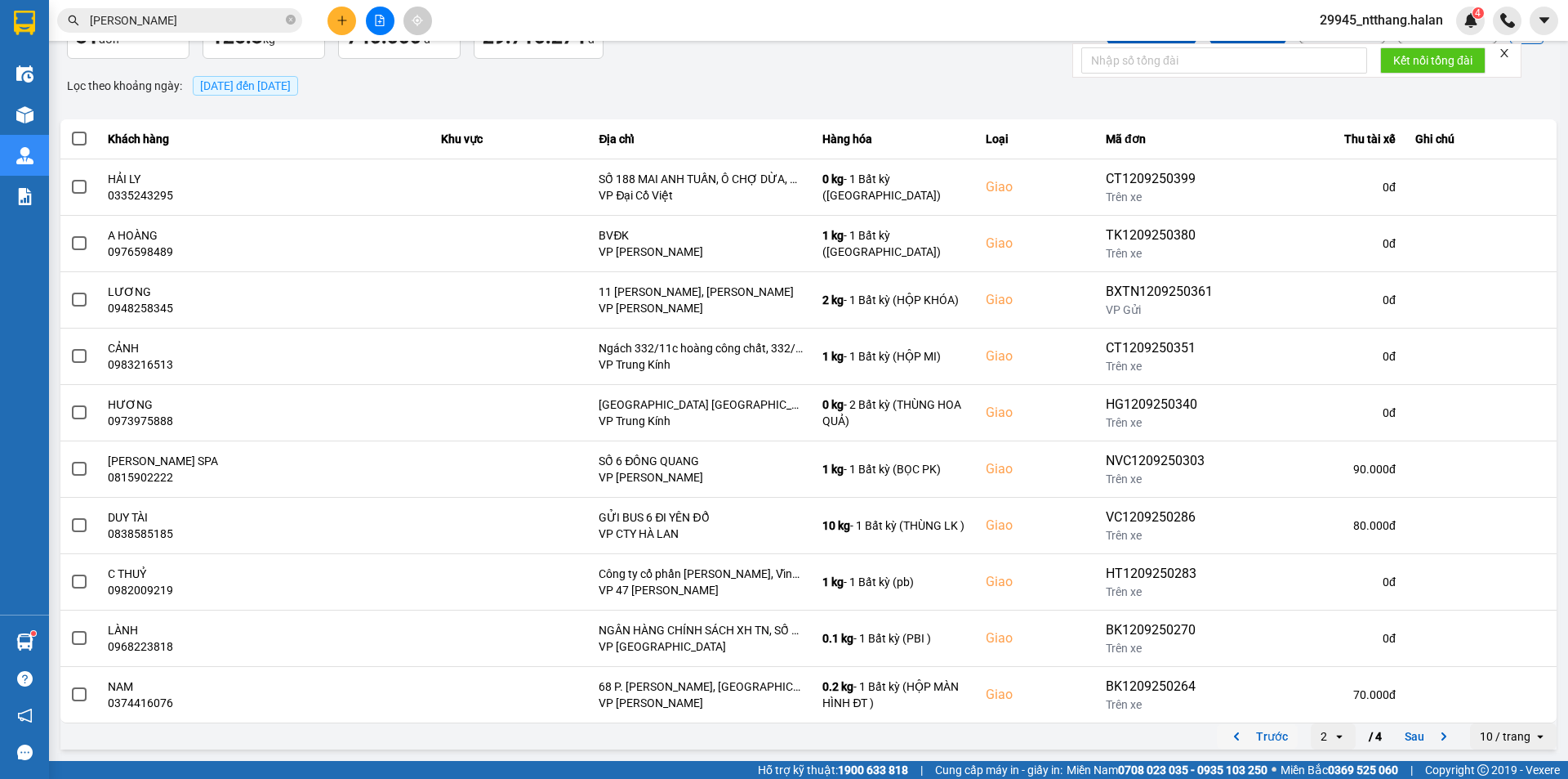
click at [1275, 737] on button "Trước" at bounding box center [1258, 737] width 81 height 25
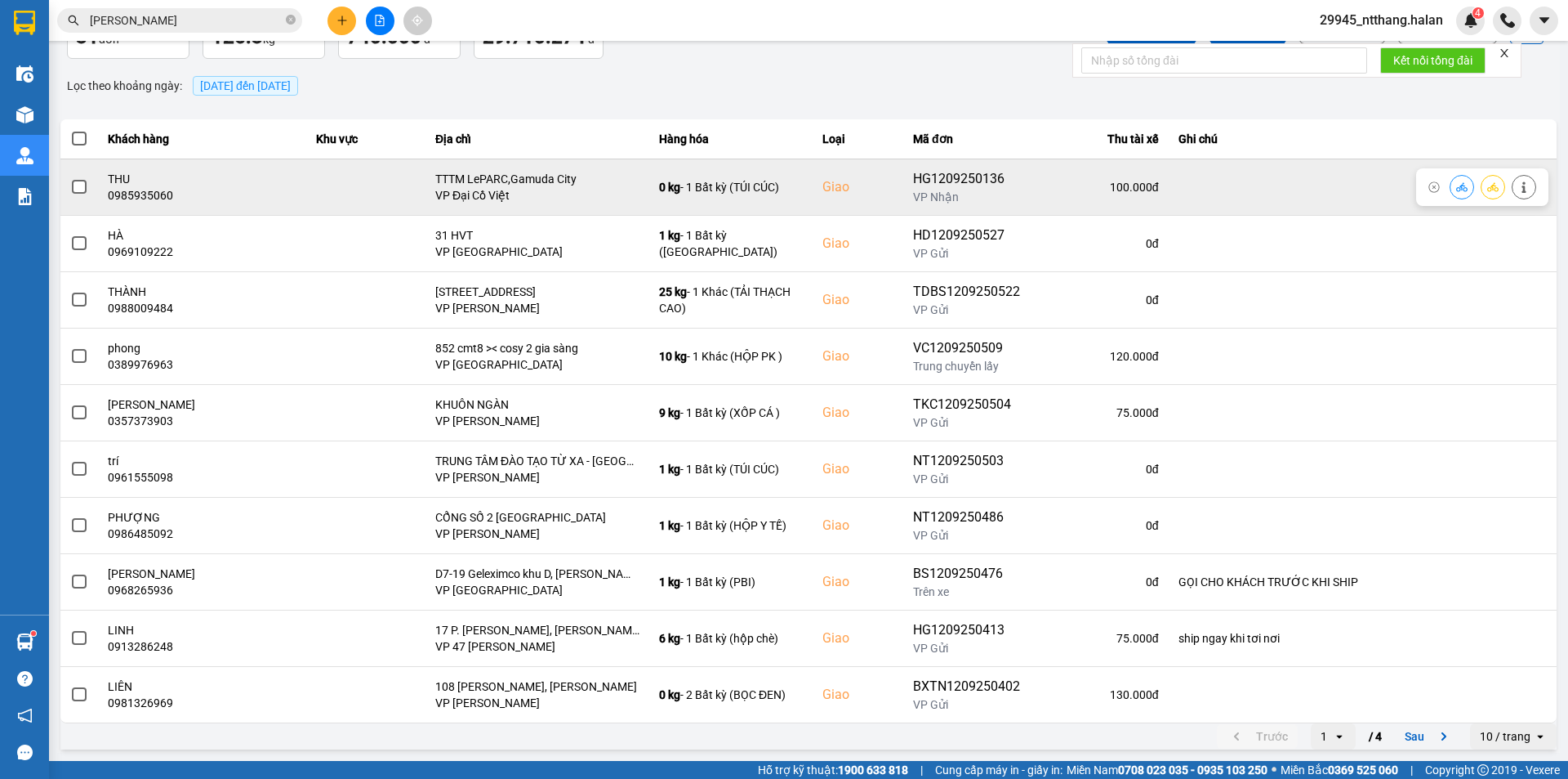
click at [155, 195] on div "0985935060" at bounding box center [202, 195] width 189 height 16
copy div "0985935060"
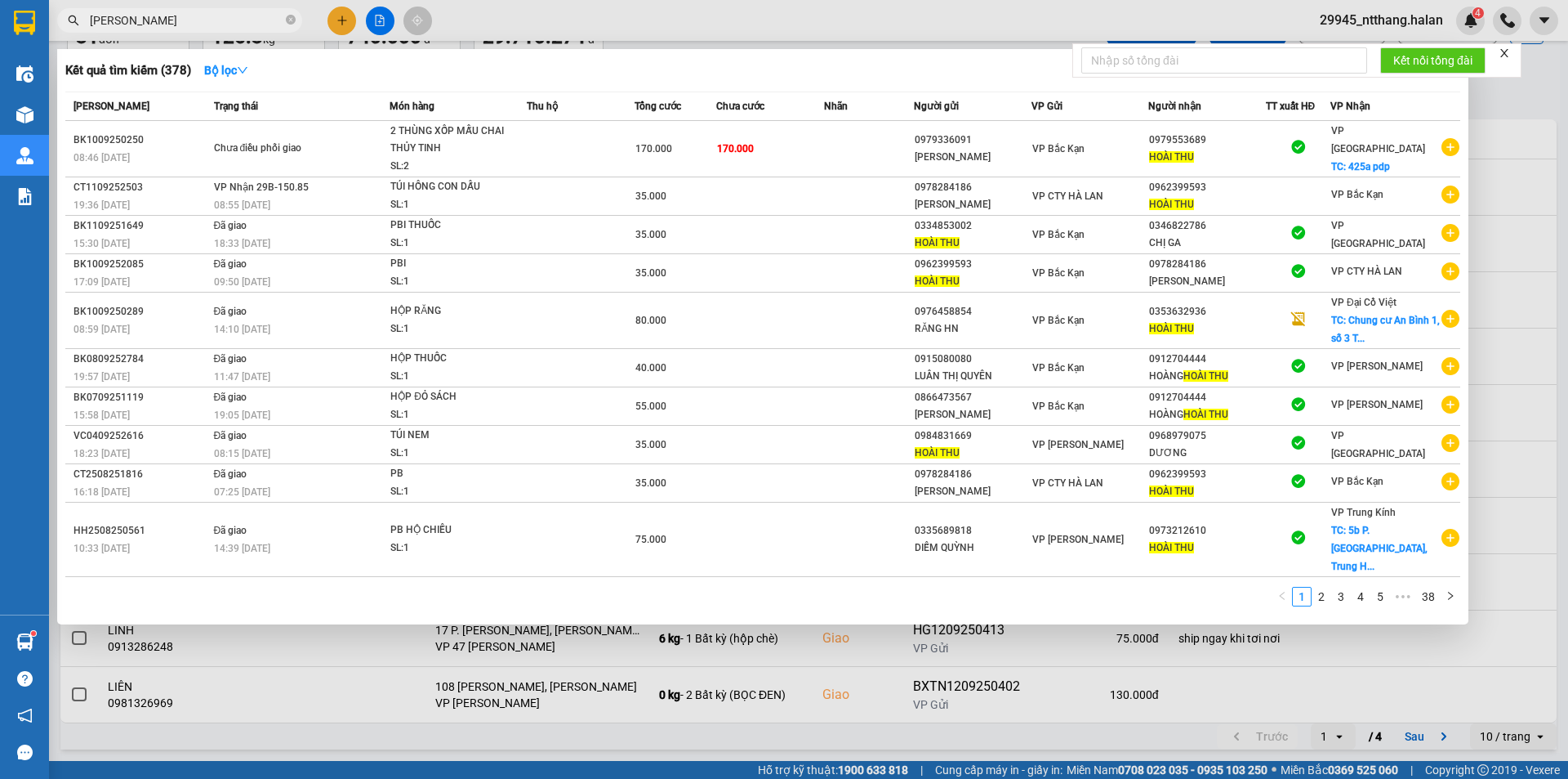
click at [156, 17] on input "hoài thu" at bounding box center [186, 20] width 193 height 18
paste input "0985935060"
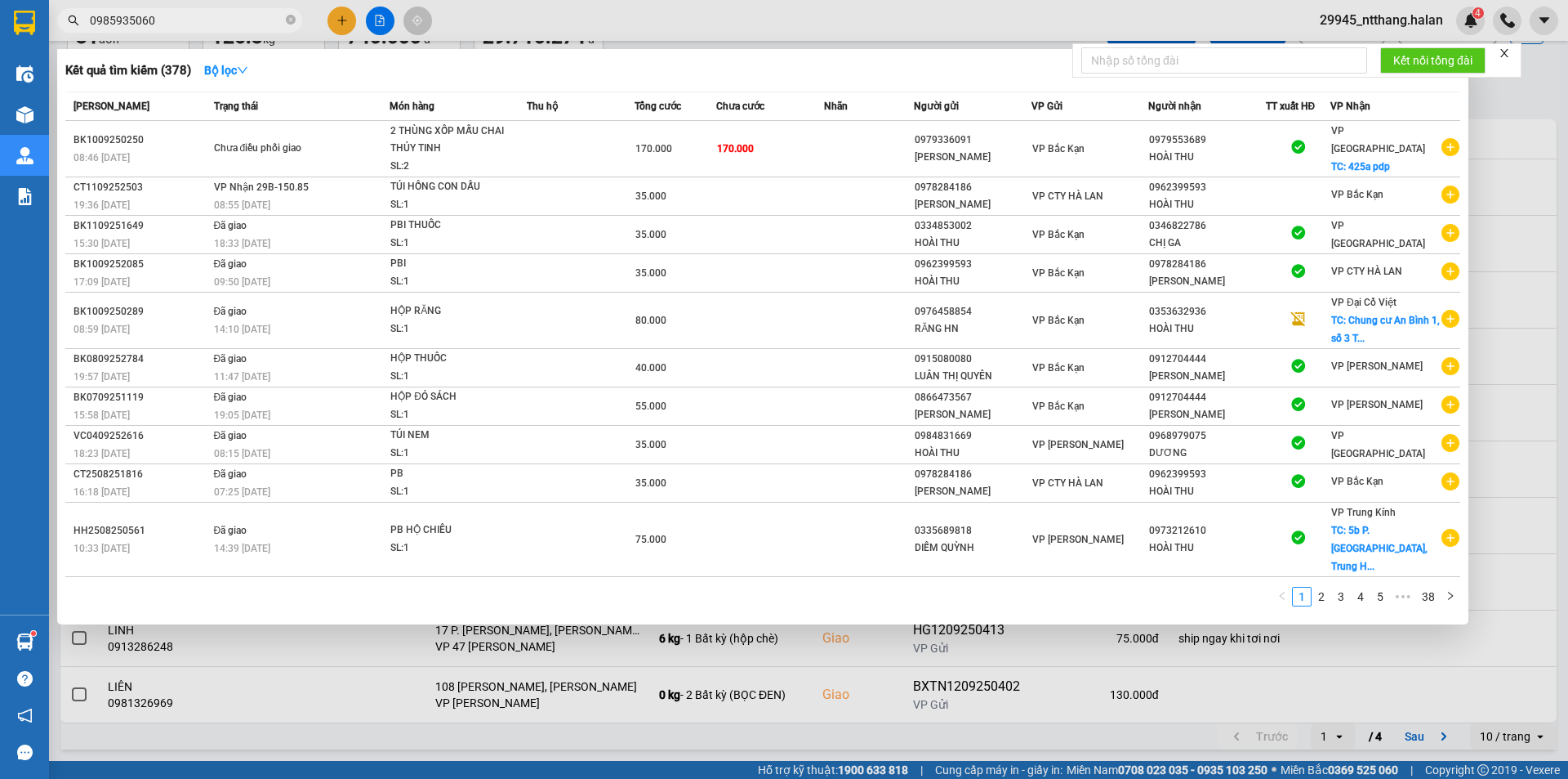
type input "0985935060"
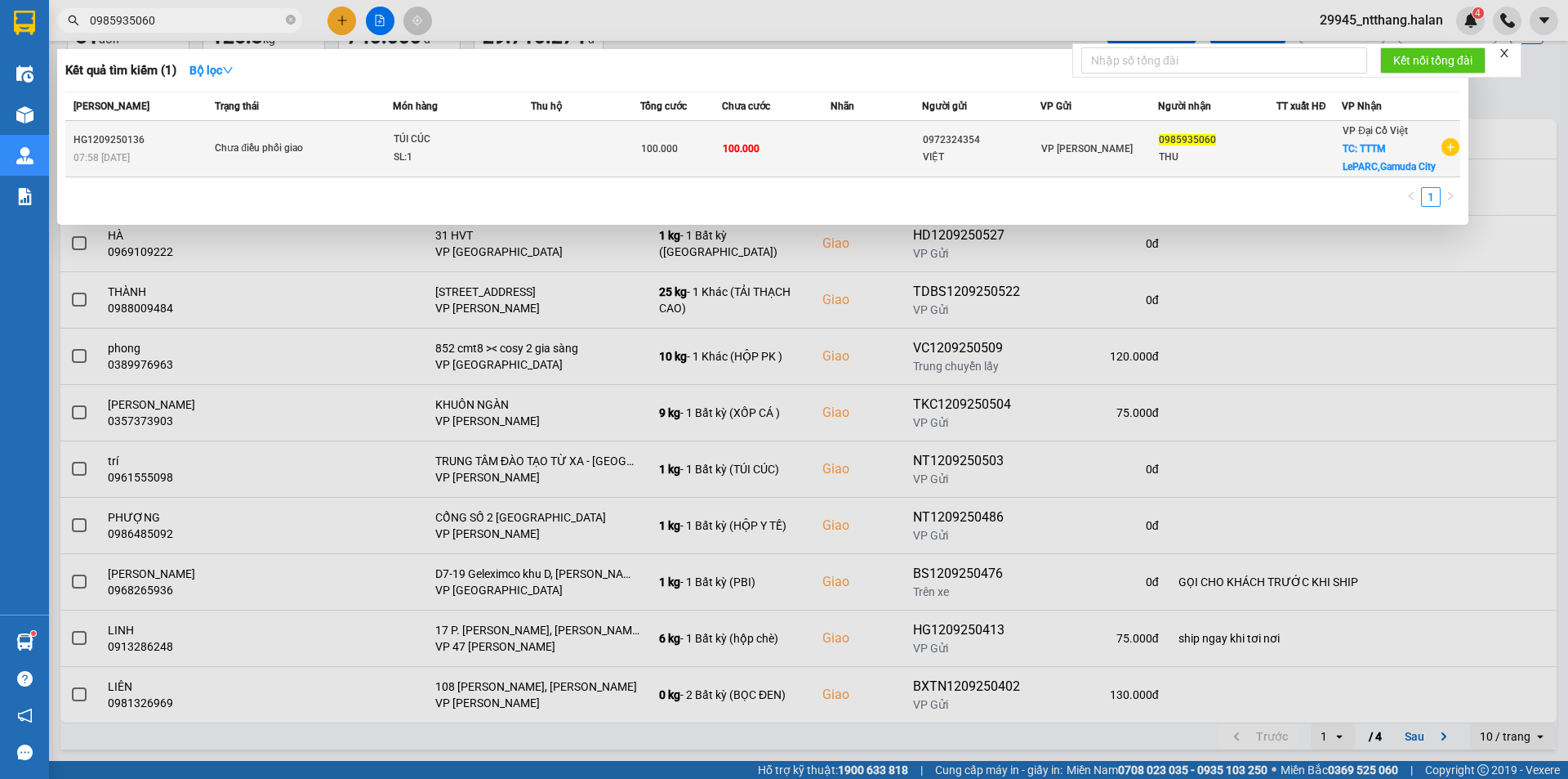
click at [483, 129] on td "TÚI CÚC SL: 1" at bounding box center [462, 149] width 138 height 57
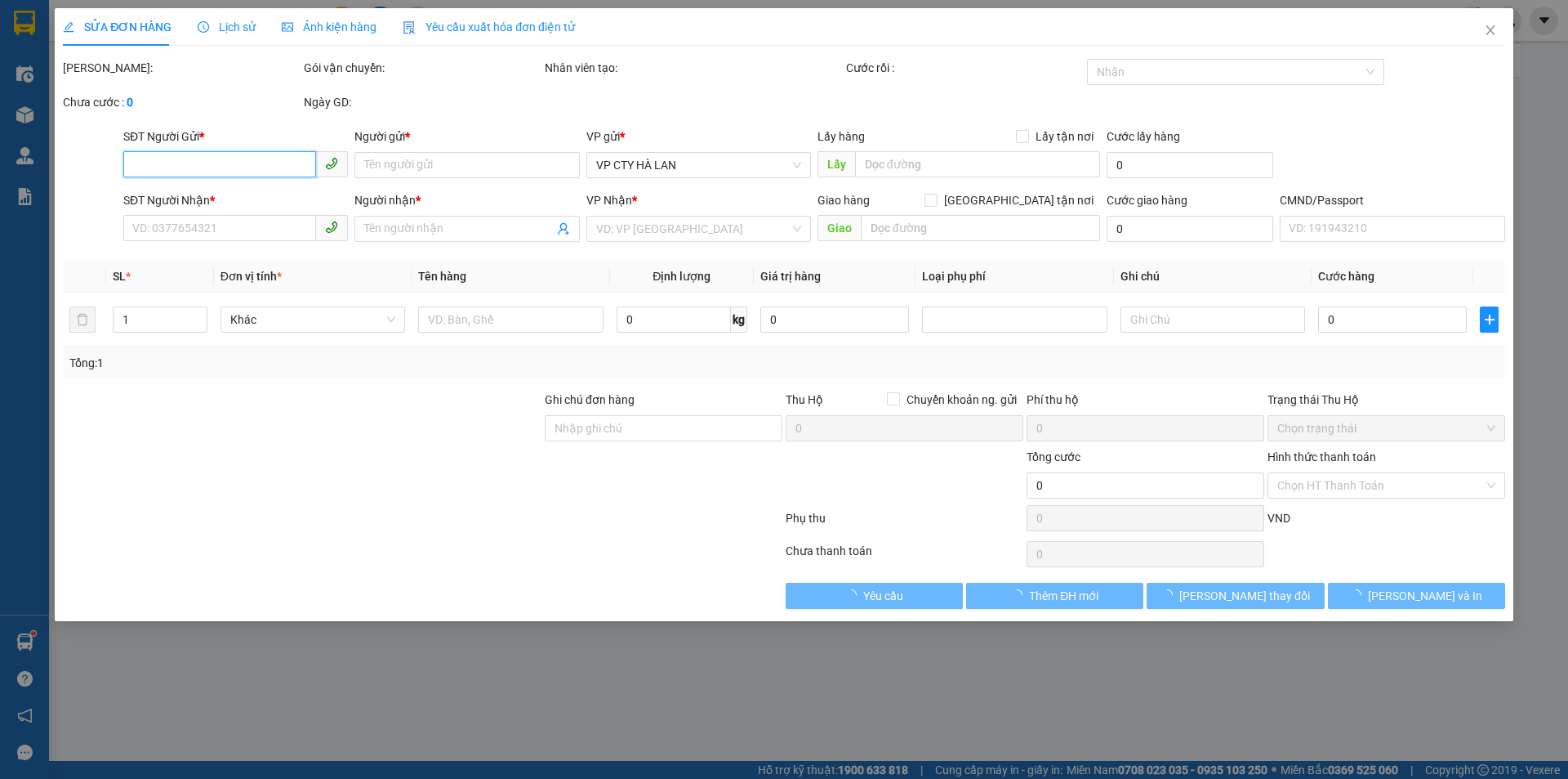
type input "0972324354"
type input "VIỆT"
type input "0985935060"
type input "THU"
checkbox input "true"
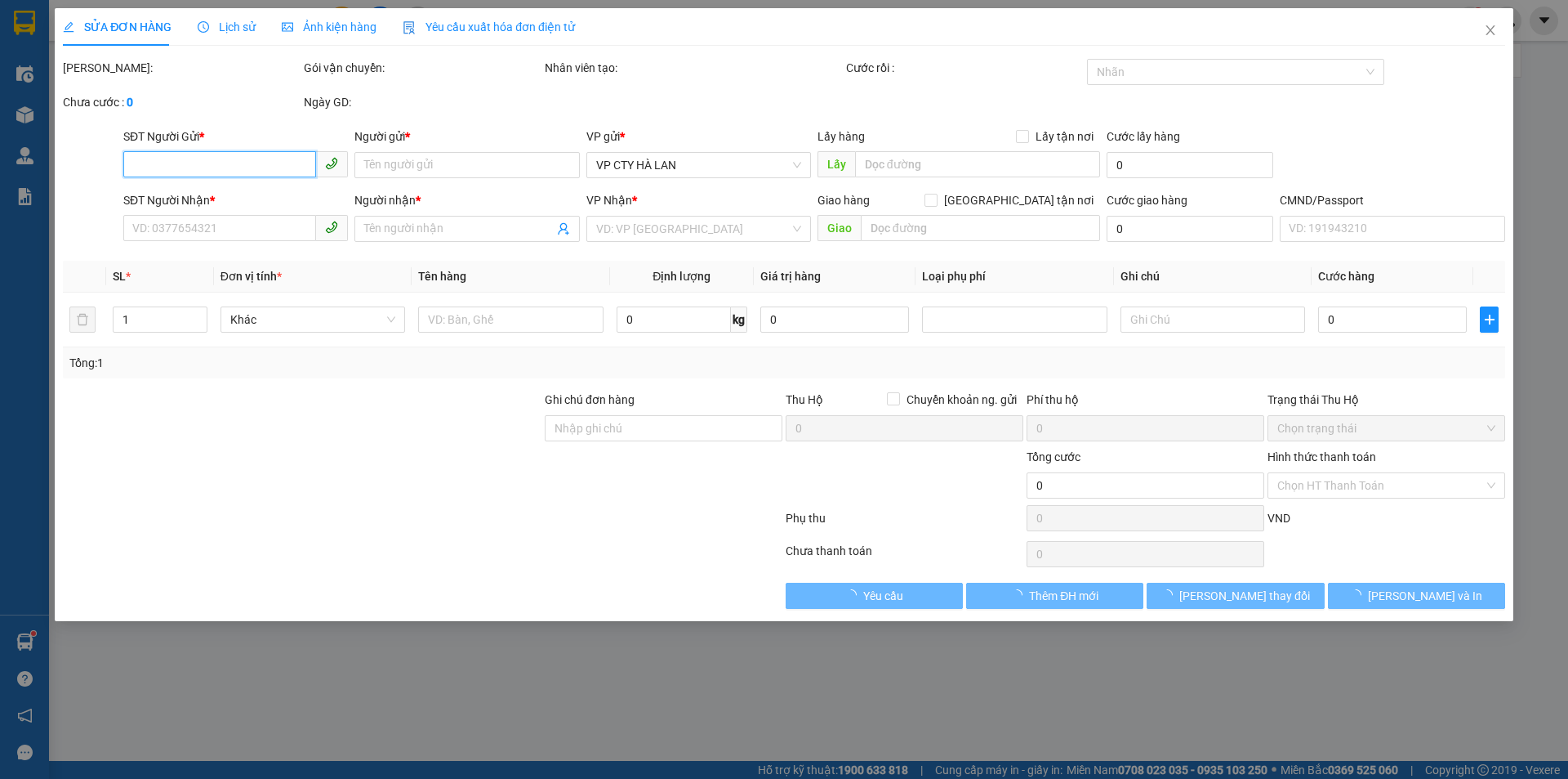
type input "TTTM LePARC,Gamuda City"
type input "100.000"
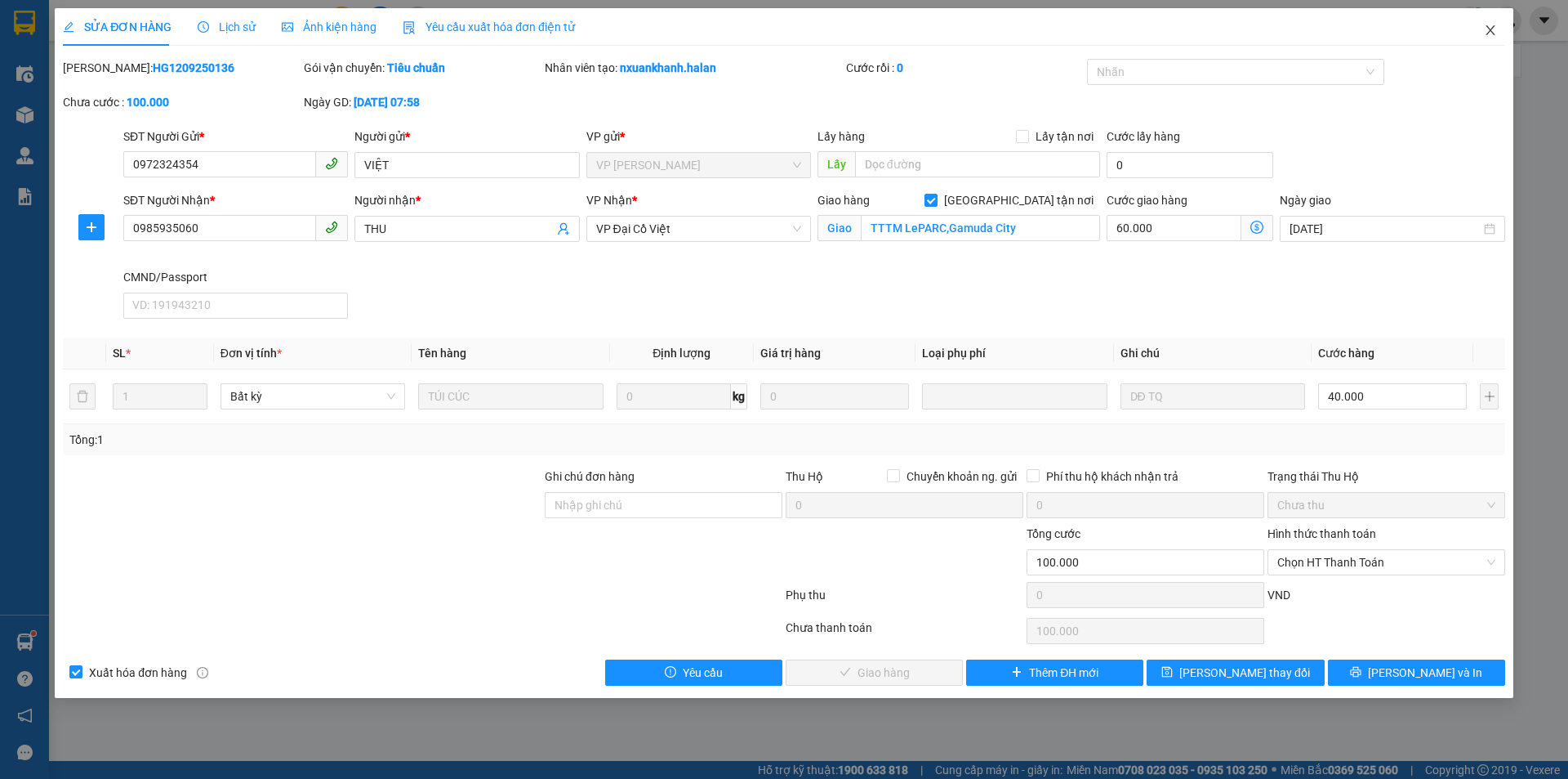
click at [1489, 23] on span "Close" at bounding box center [1491, 32] width 46 height 46
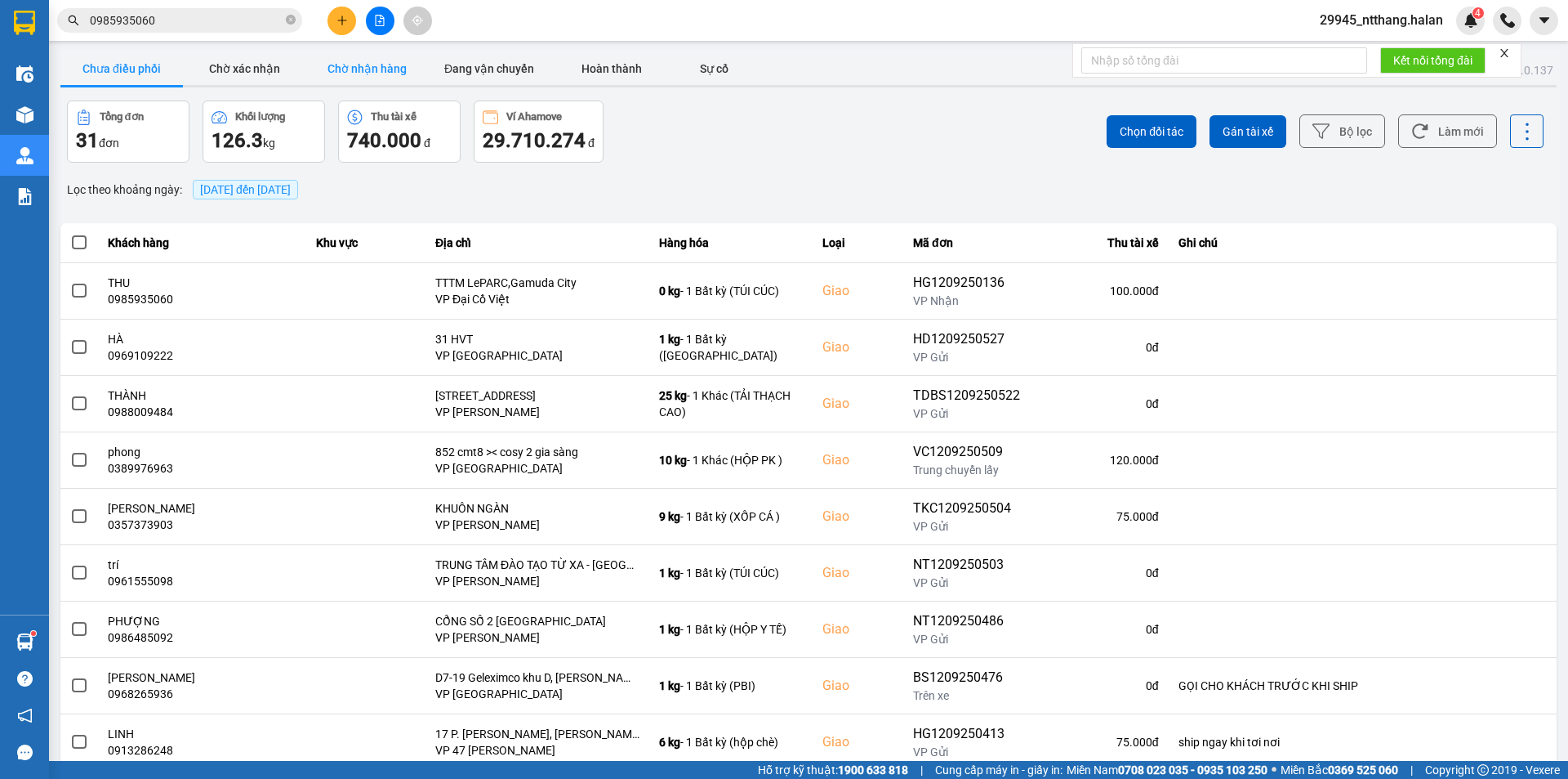
click at [371, 63] on button "Chờ nhận hàng" at bounding box center [367, 68] width 123 height 33
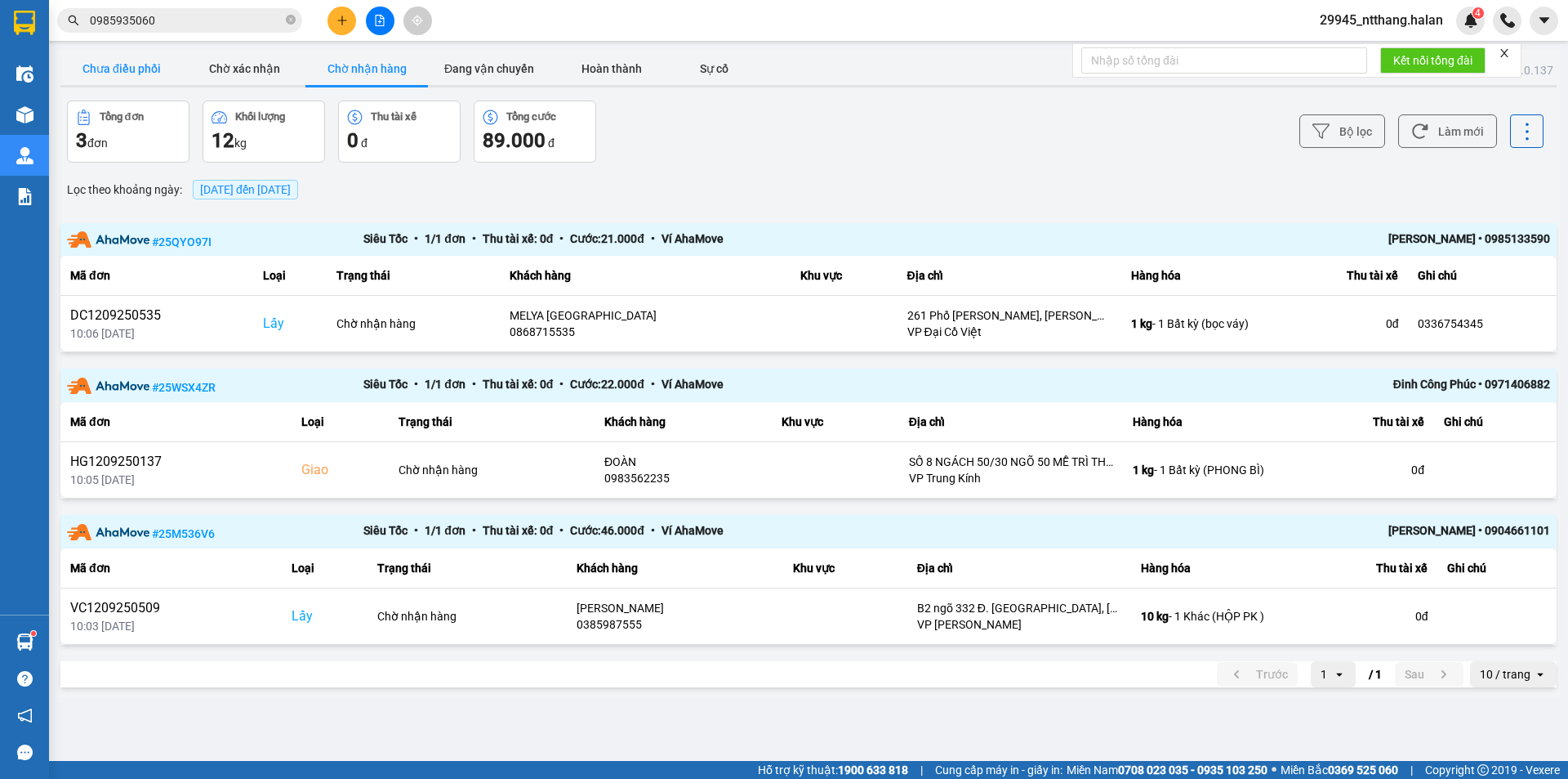
click at [145, 63] on button "Chưa điều phối" at bounding box center [122, 68] width 123 height 33
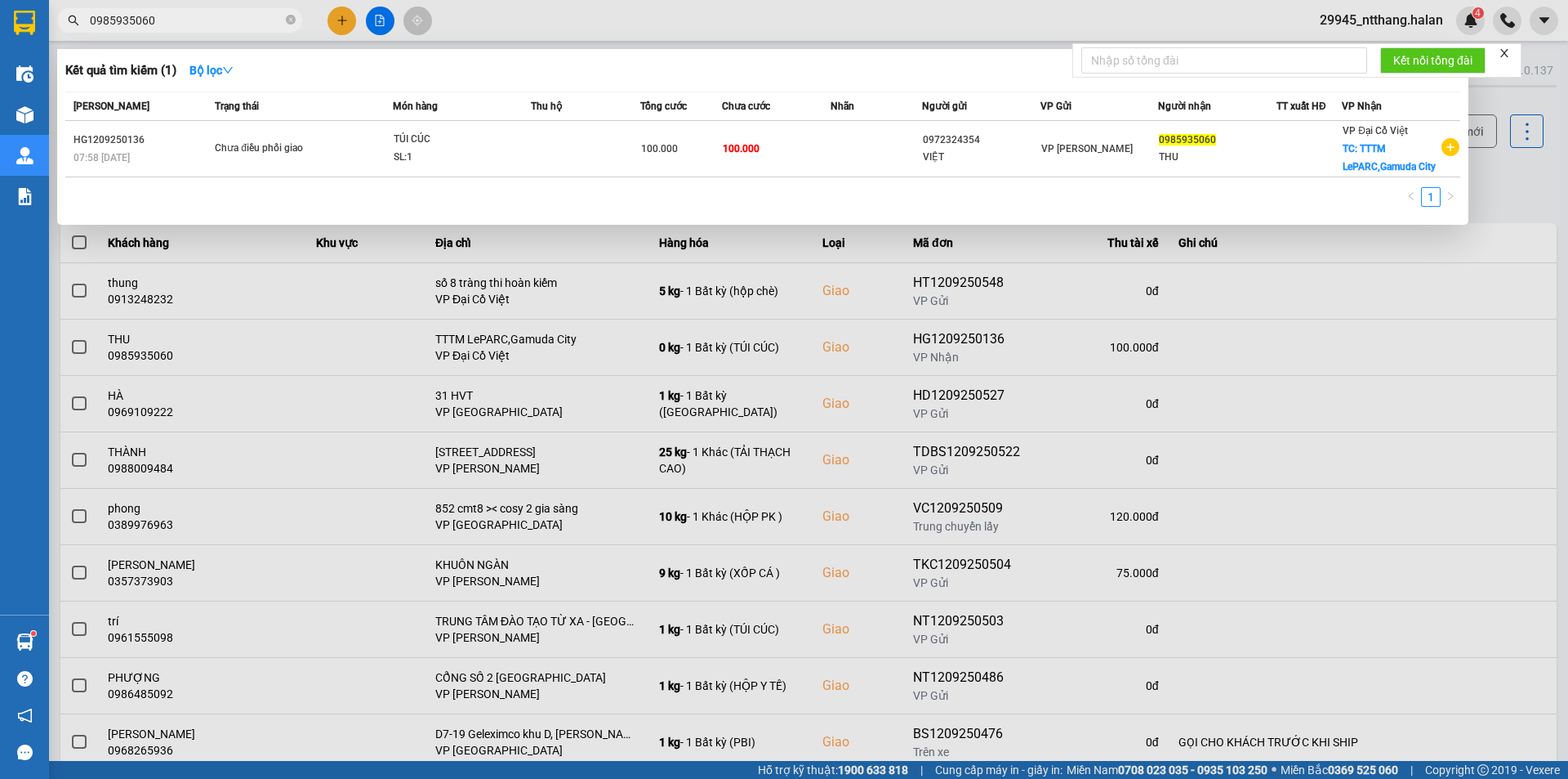
click at [157, 20] on input "0985935060" at bounding box center [186, 20] width 193 height 18
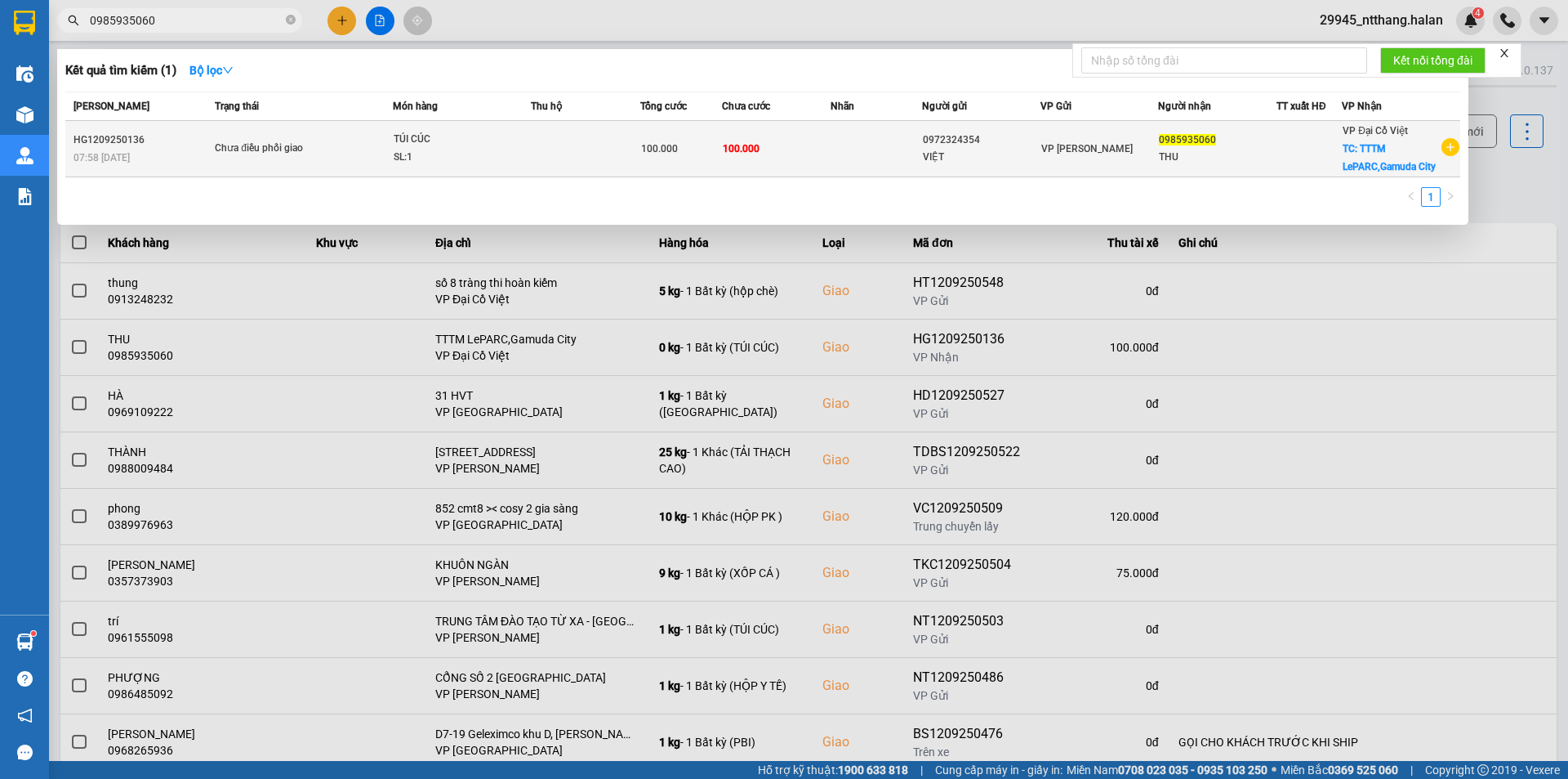
click at [827, 138] on td "100.000" at bounding box center [777, 149] width 109 height 57
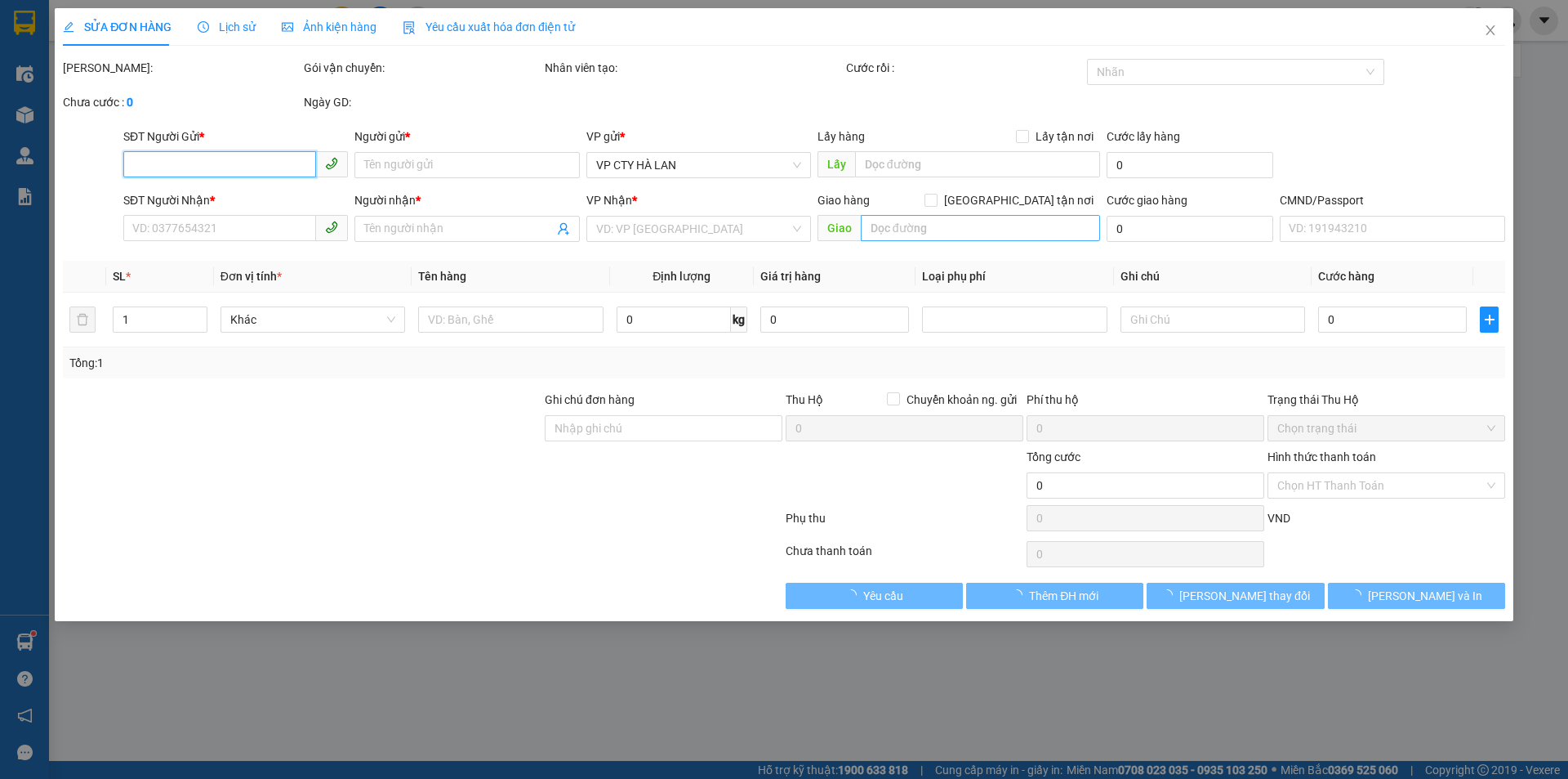
type input "0972324354"
type input "VIỆT"
type input "0985935060"
type input "THU"
checkbox input "true"
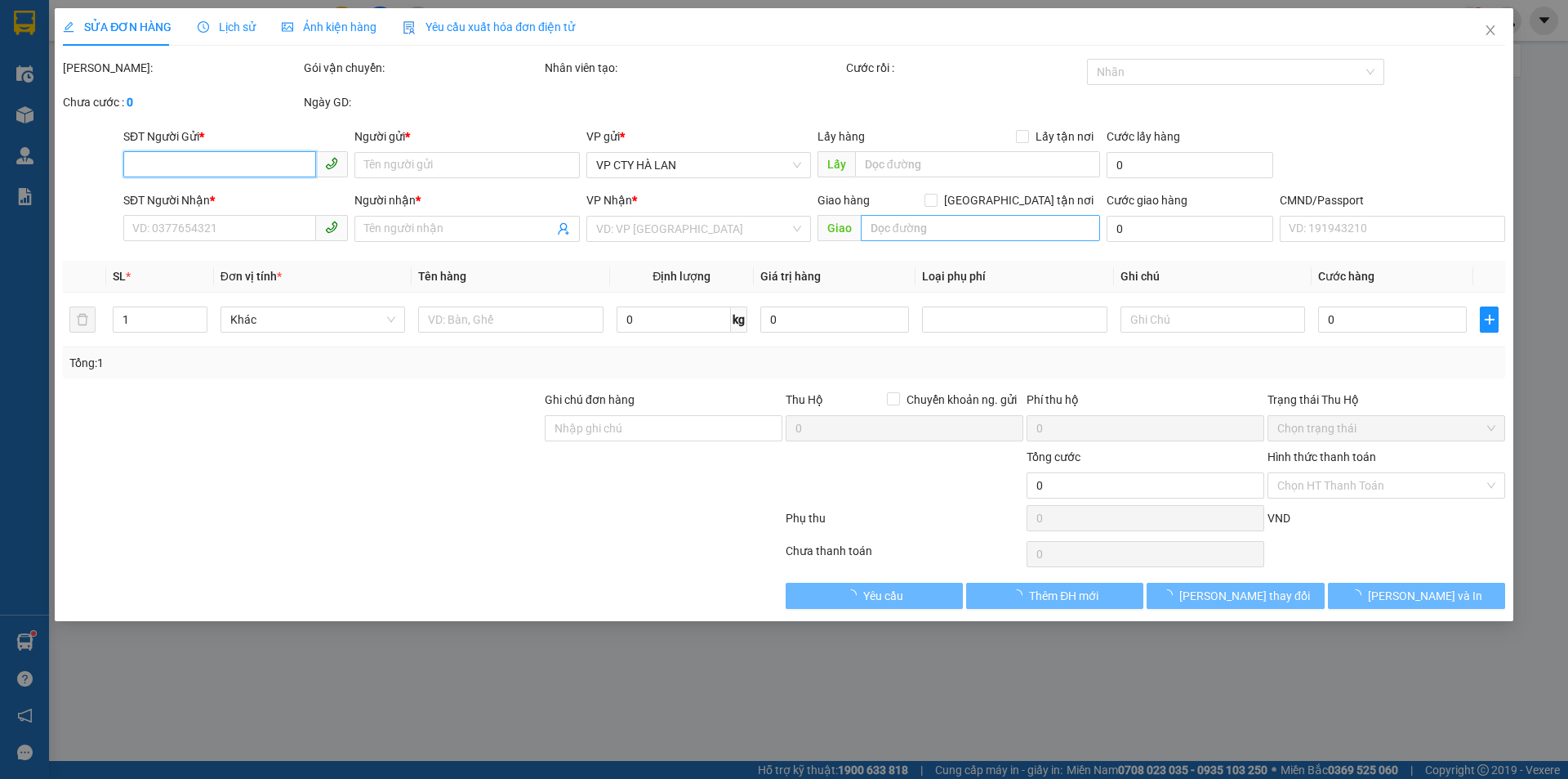
type input "TTTM LePARC,Gamuda City"
type input "100.000"
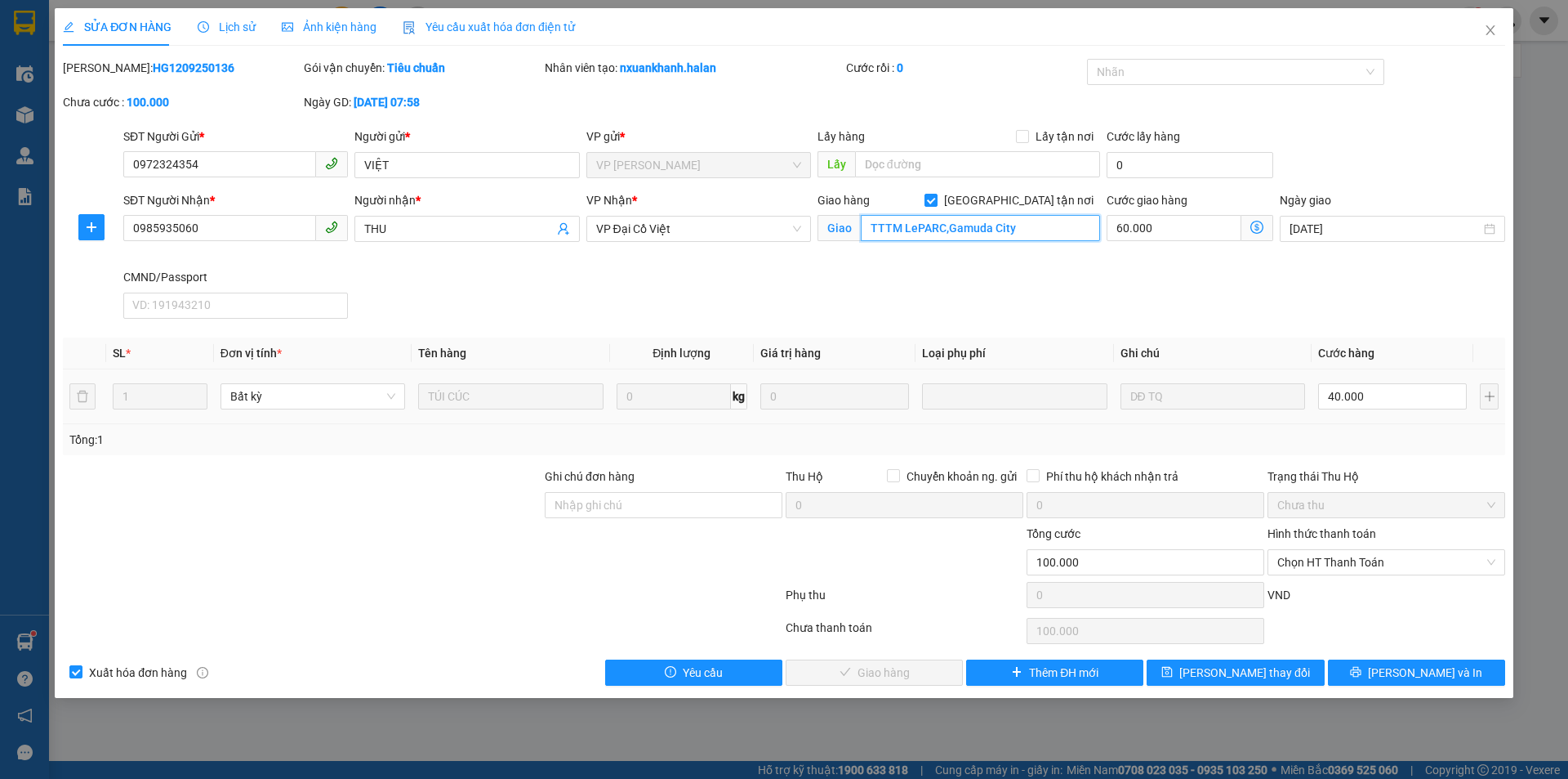
click at [1003, 232] on input "TTTM LePARC,Gamuda City" at bounding box center [980, 228] width 239 height 26
click at [1261, 221] on icon "dollar-circle" at bounding box center [1257, 228] width 13 height 13
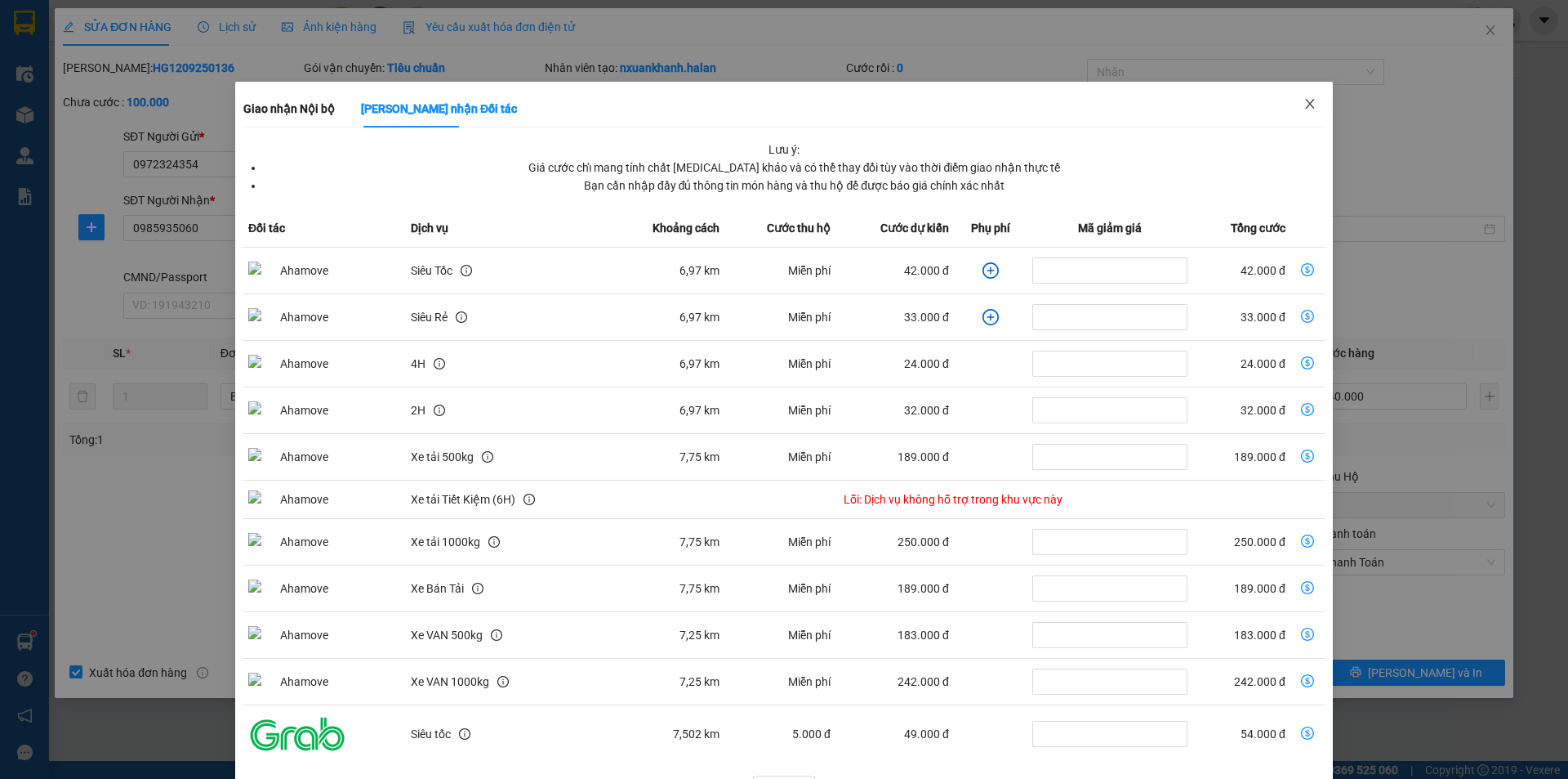
click at [1304, 99] on icon "close" at bounding box center [1311, 104] width 13 height 13
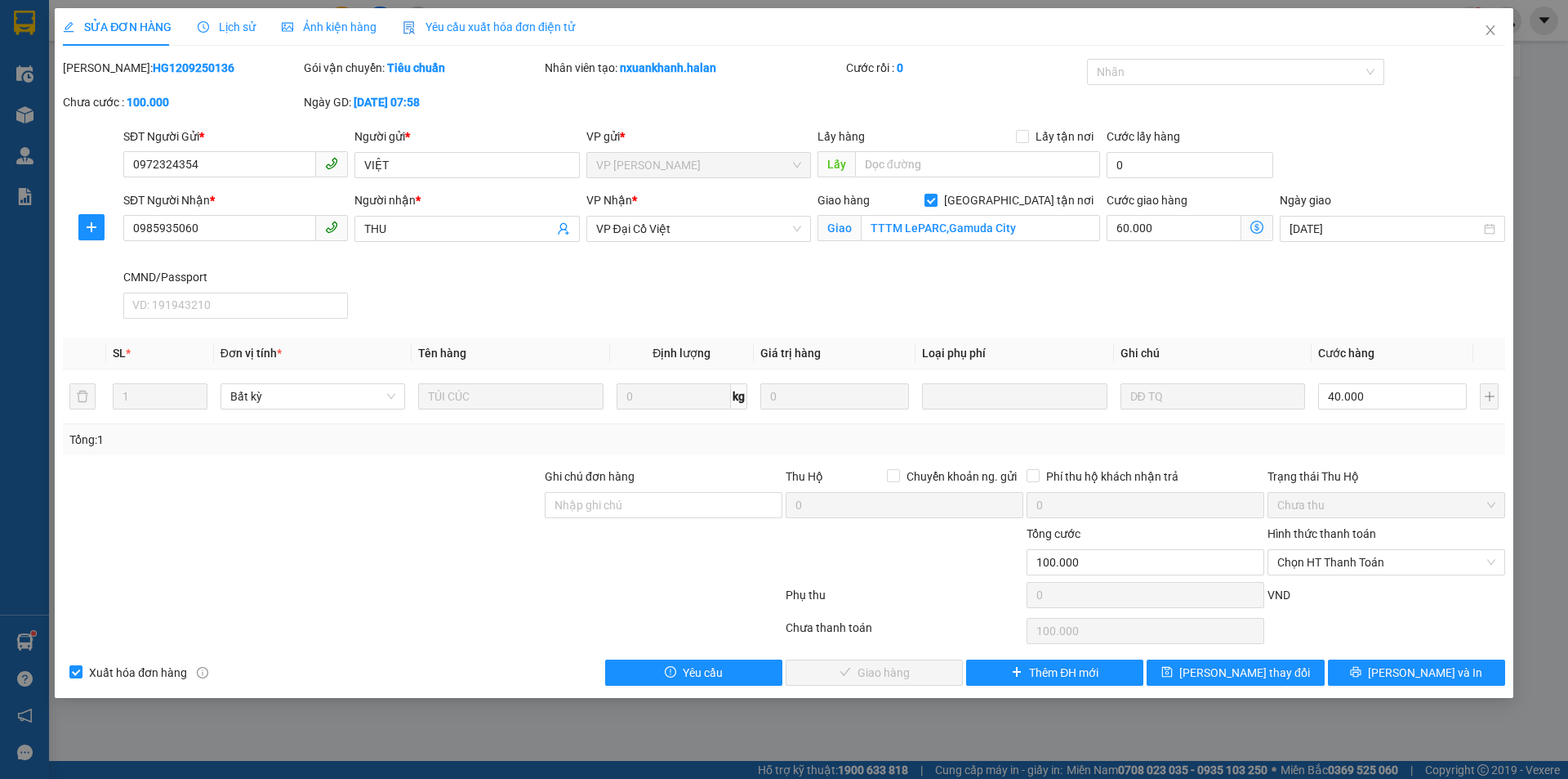
click at [1256, 222] on icon "dollar-circle" at bounding box center [1257, 228] width 13 height 13
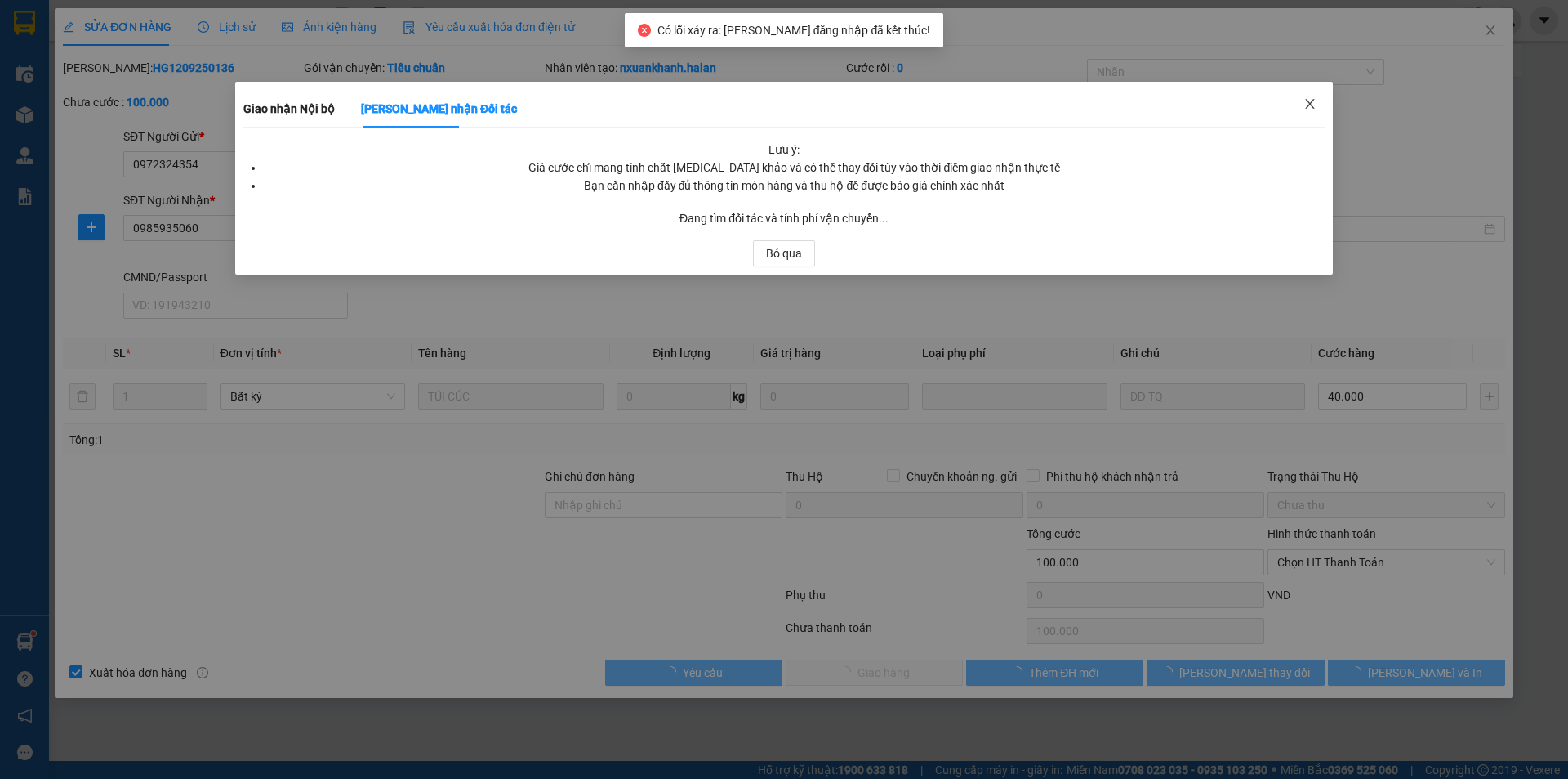
click at [1314, 101] on icon "close" at bounding box center [1309, 104] width 9 height 10
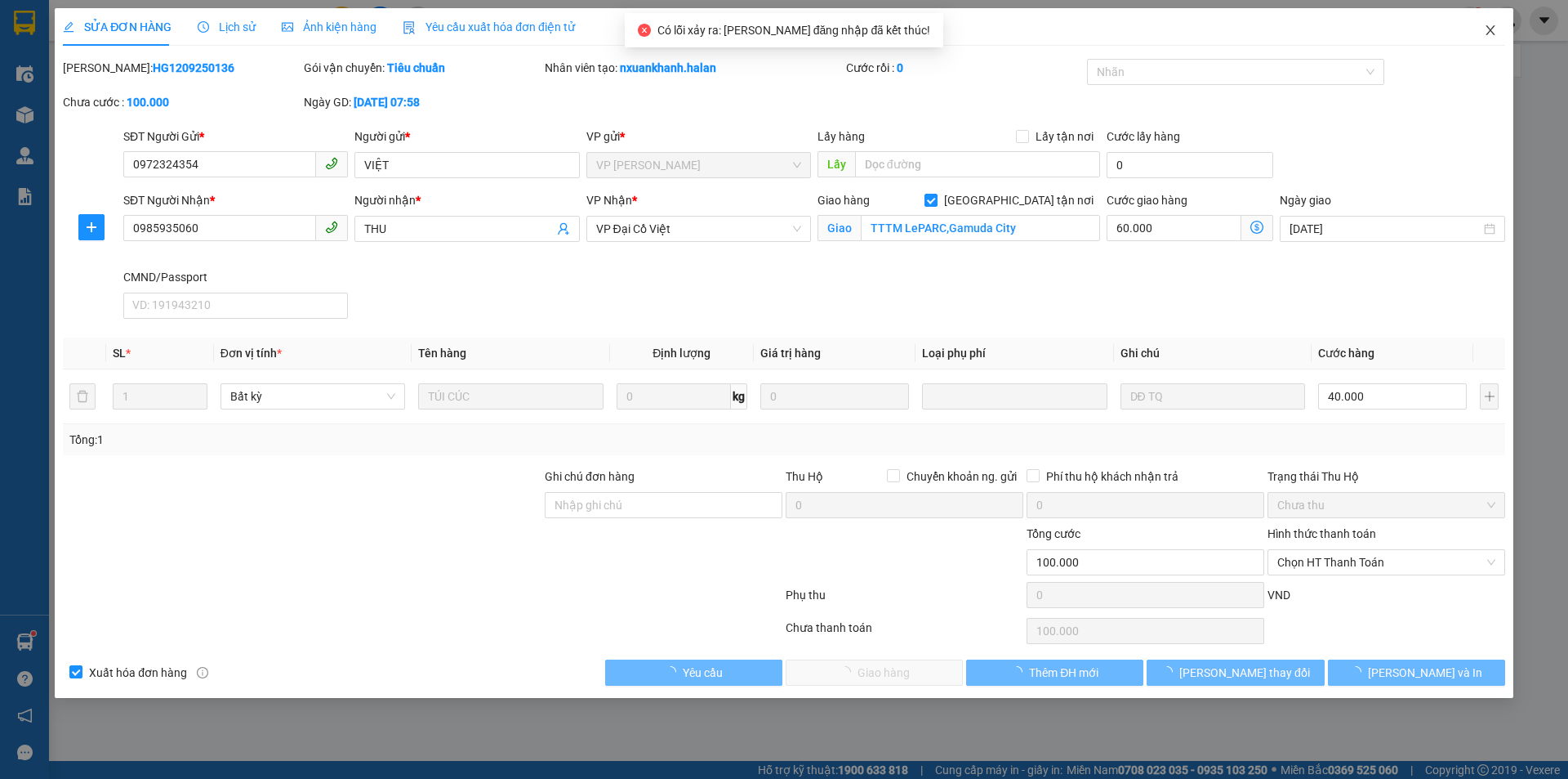
click at [1503, 27] on span "Close" at bounding box center [1491, 32] width 46 height 46
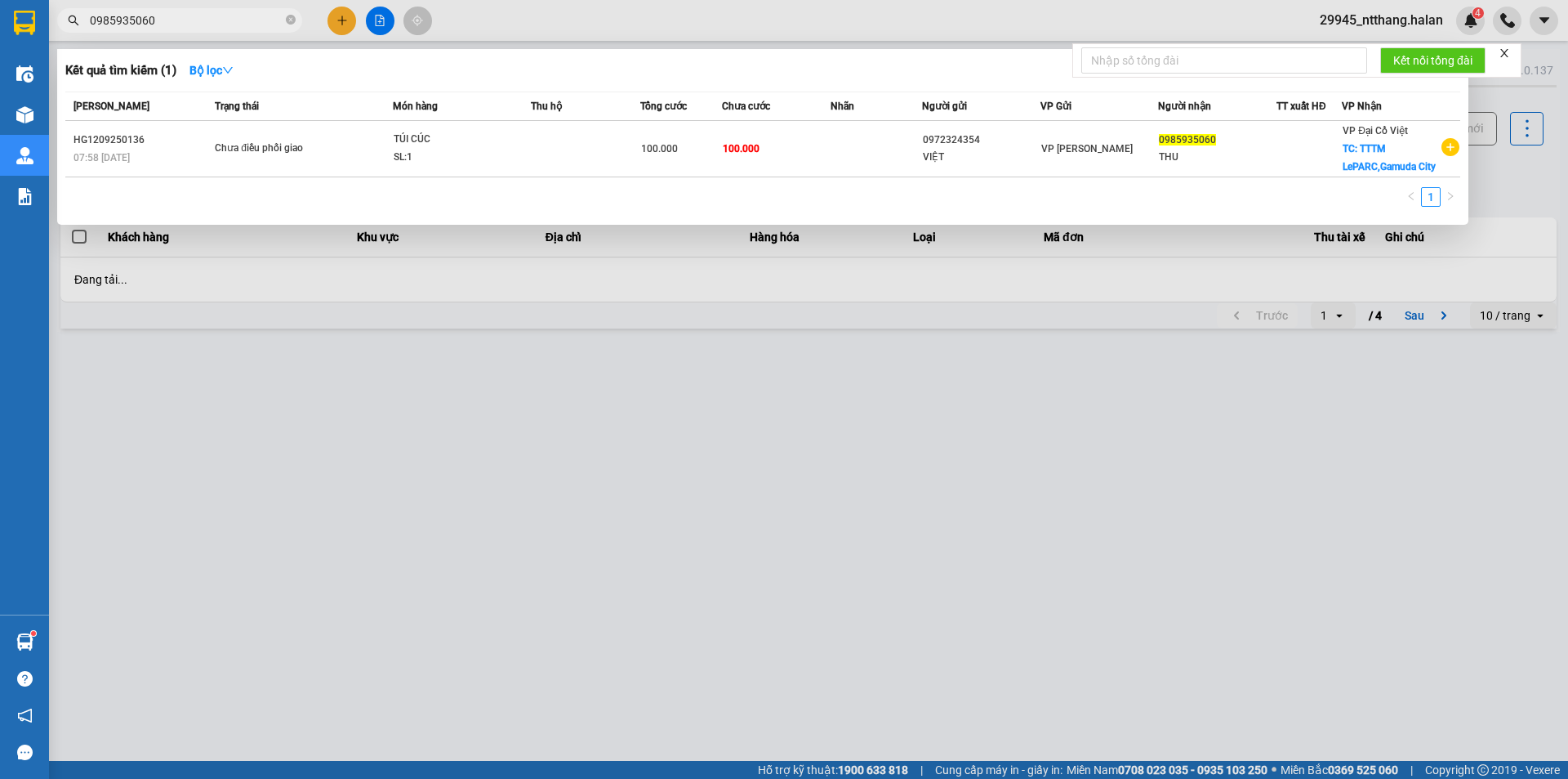
click at [238, 22] on input "0985935060" at bounding box center [186, 20] width 193 height 18
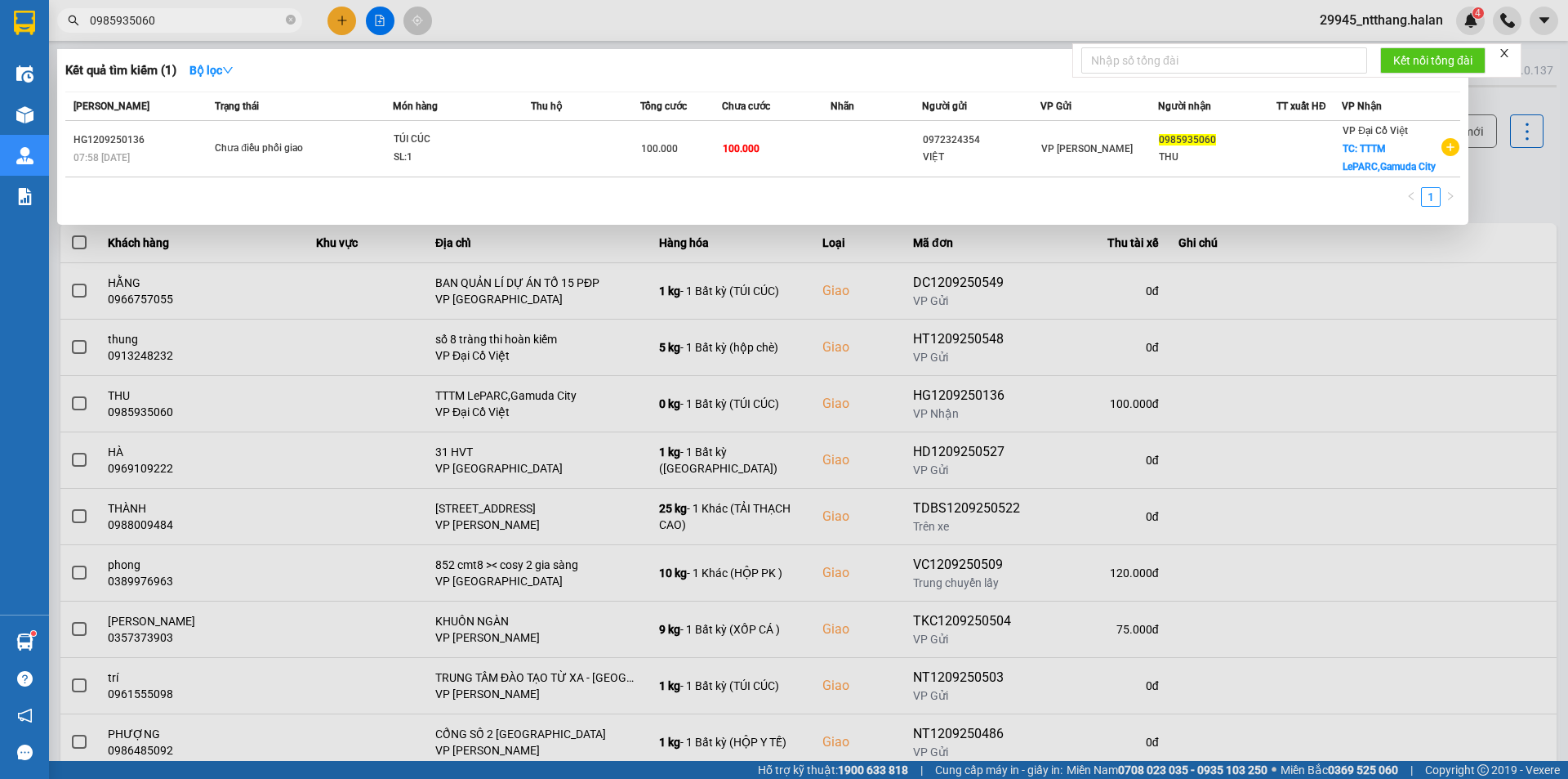
click at [753, 141] on span "100.000" at bounding box center [741, 148] width 36 height 13
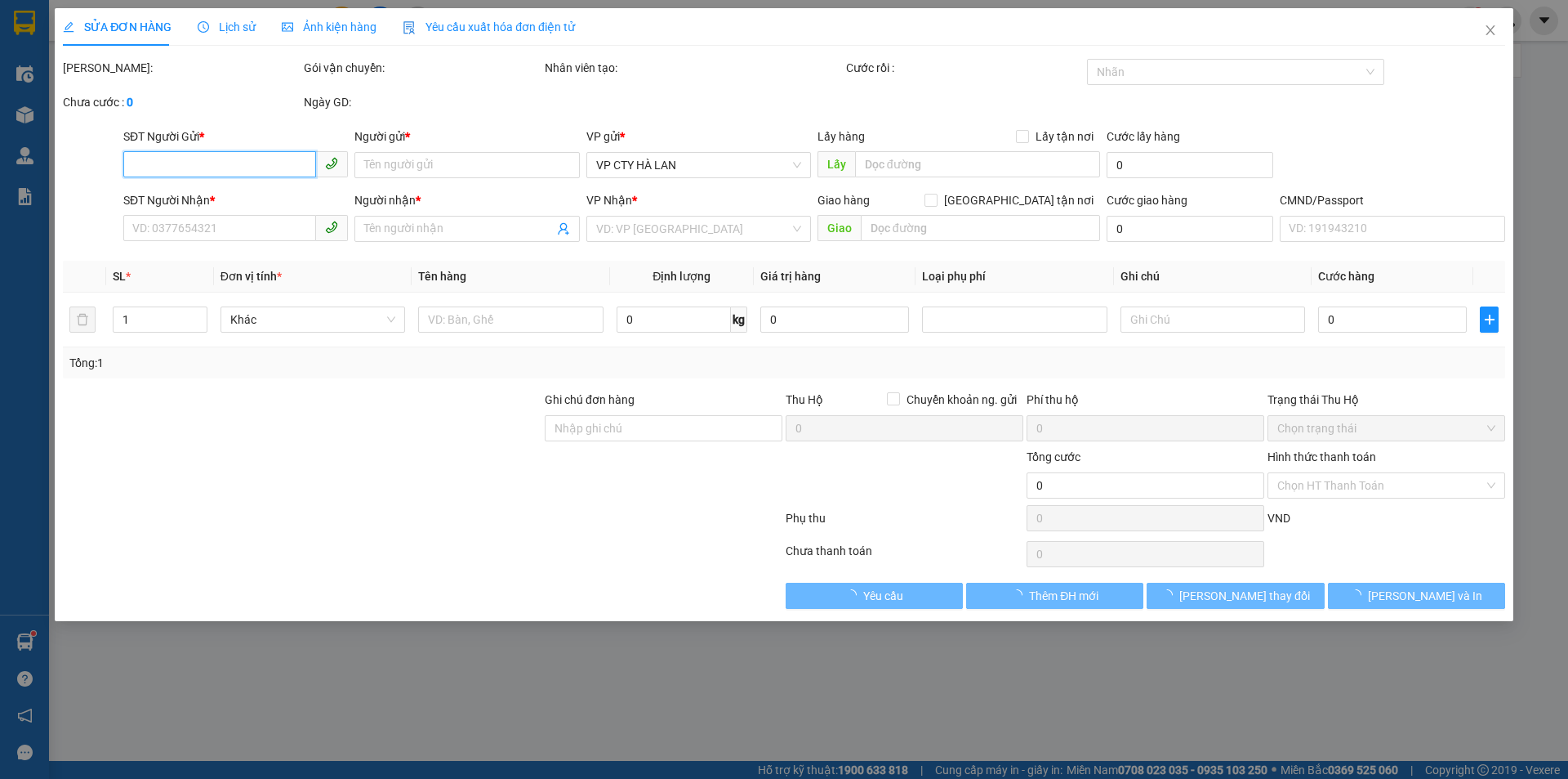
type input "0972324354"
type input "VIỆT"
type input "0985935060"
type input "THU"
checkbox input "true"
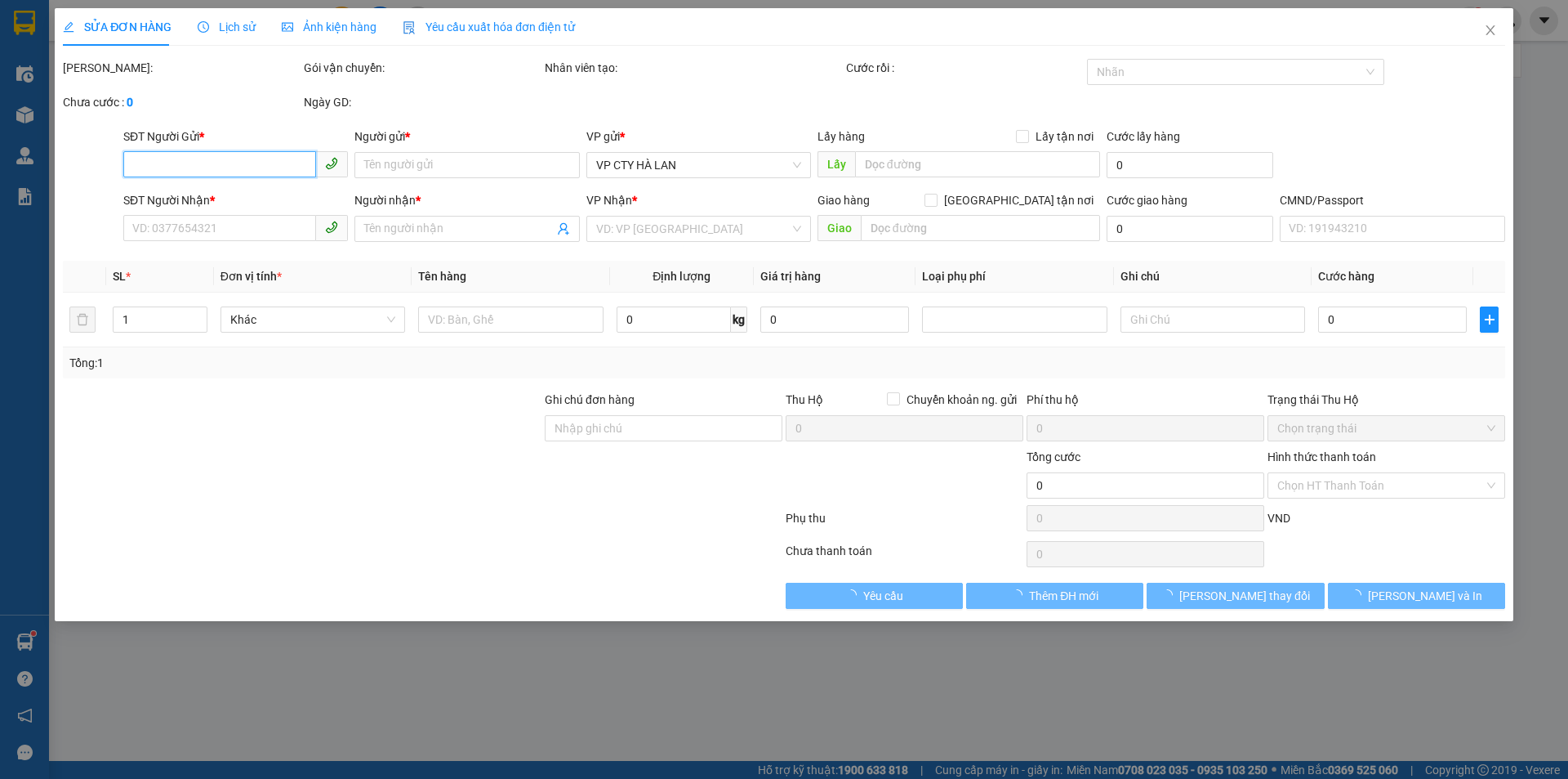
type input "TTTM LePARC,Gamuda City"
type input "100.000"
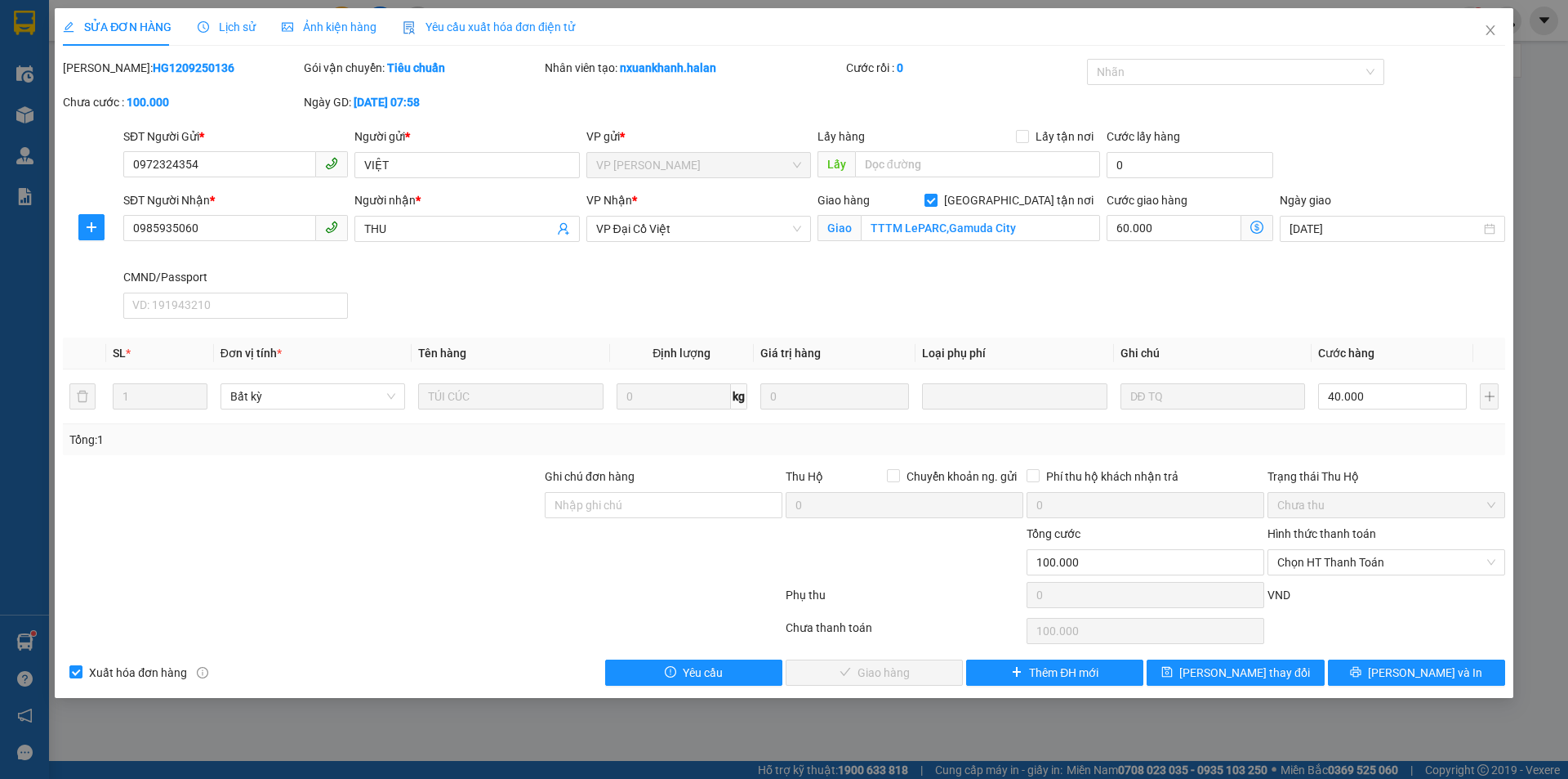
click at [1259, 225] on icon "dollar-circle" at bounding box center [1257, 228] width 13 height 13
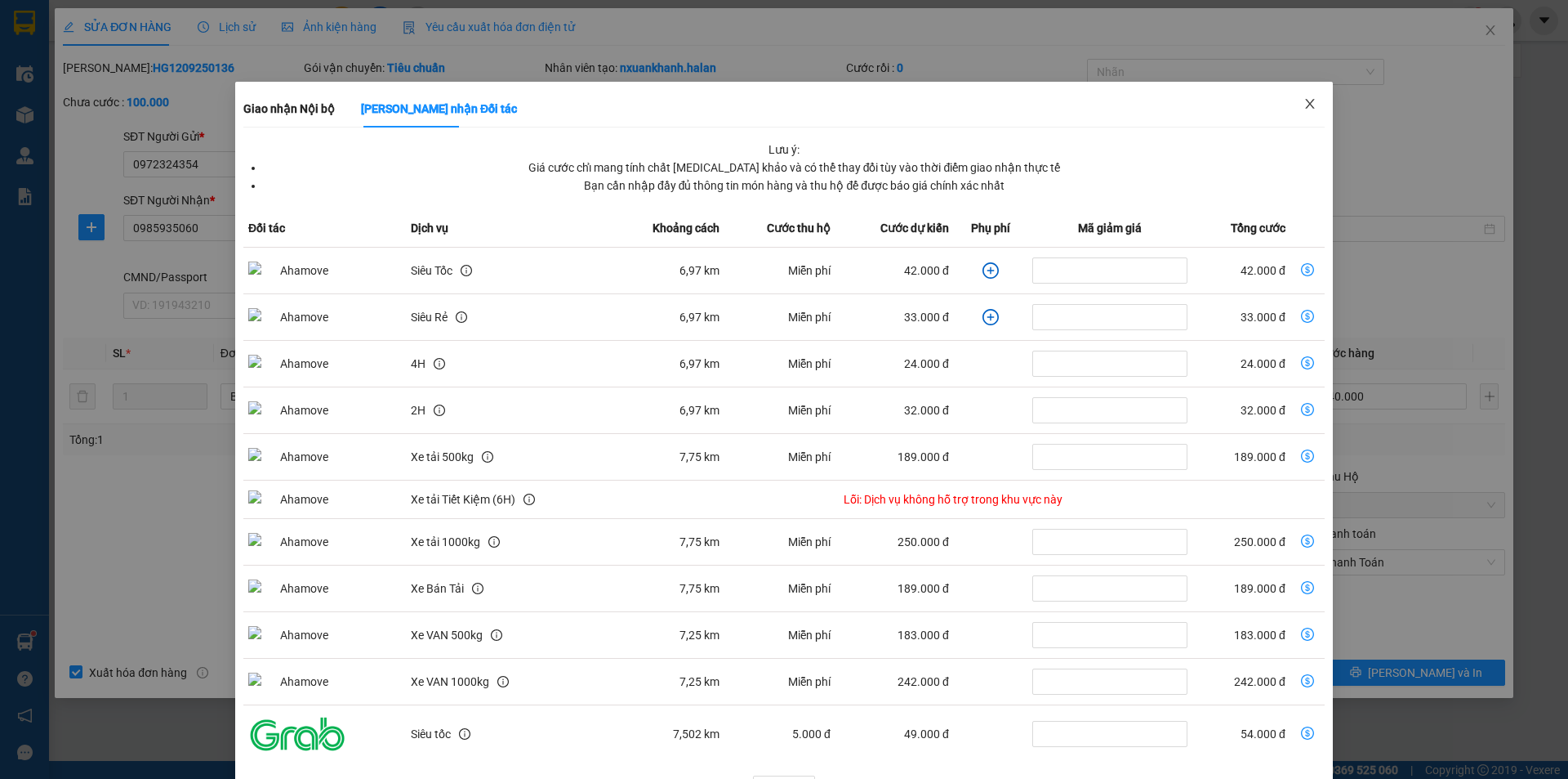
click at [1304, 102] on icon "close" at bounding box center [1311, 104] width 13 height 13
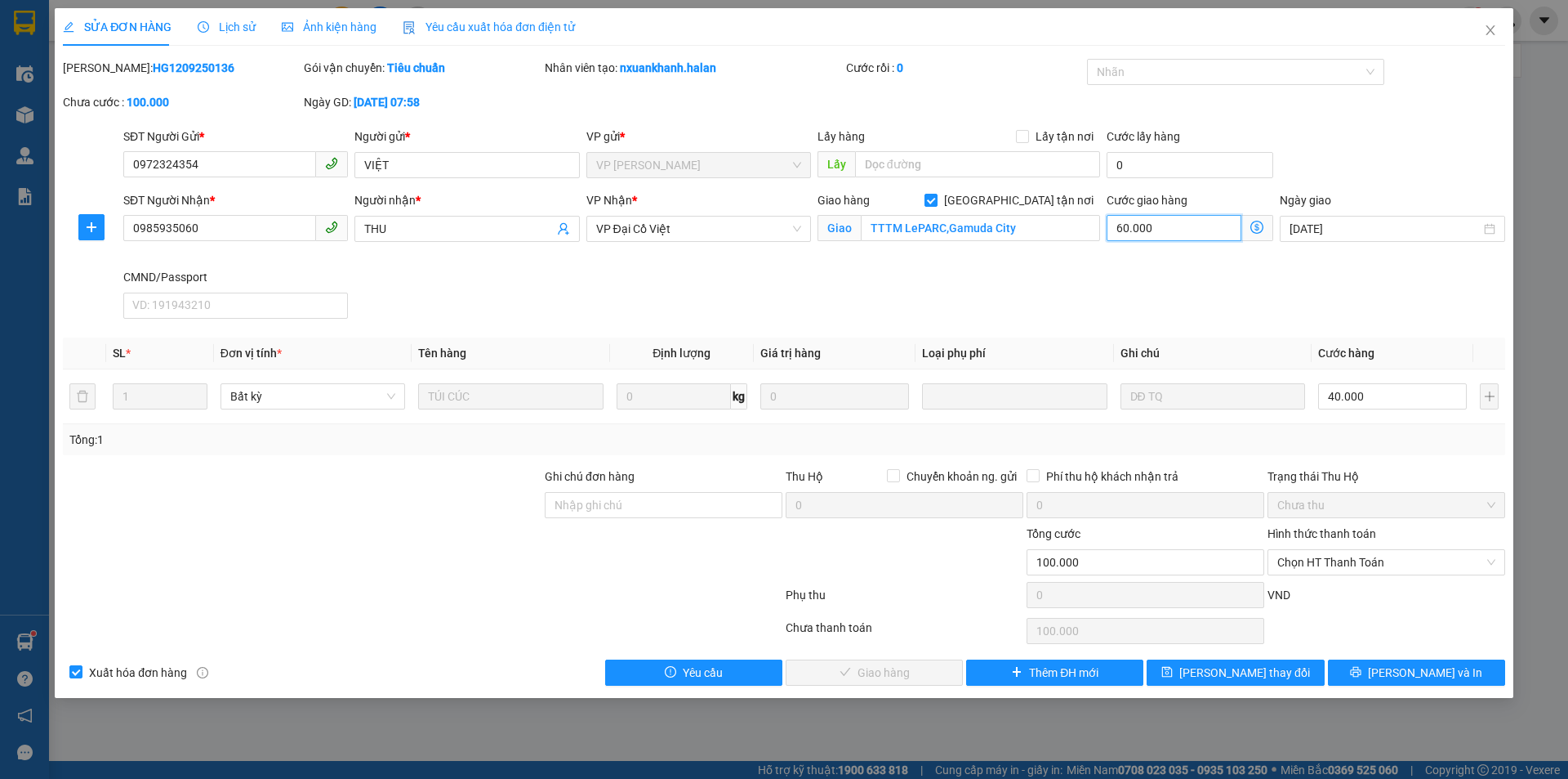
click at [1146, 224] on input "60.000" at bounding box center [1174, 228] width 134 height 26
type input "40.005"
type input "5"
type input "40.050"
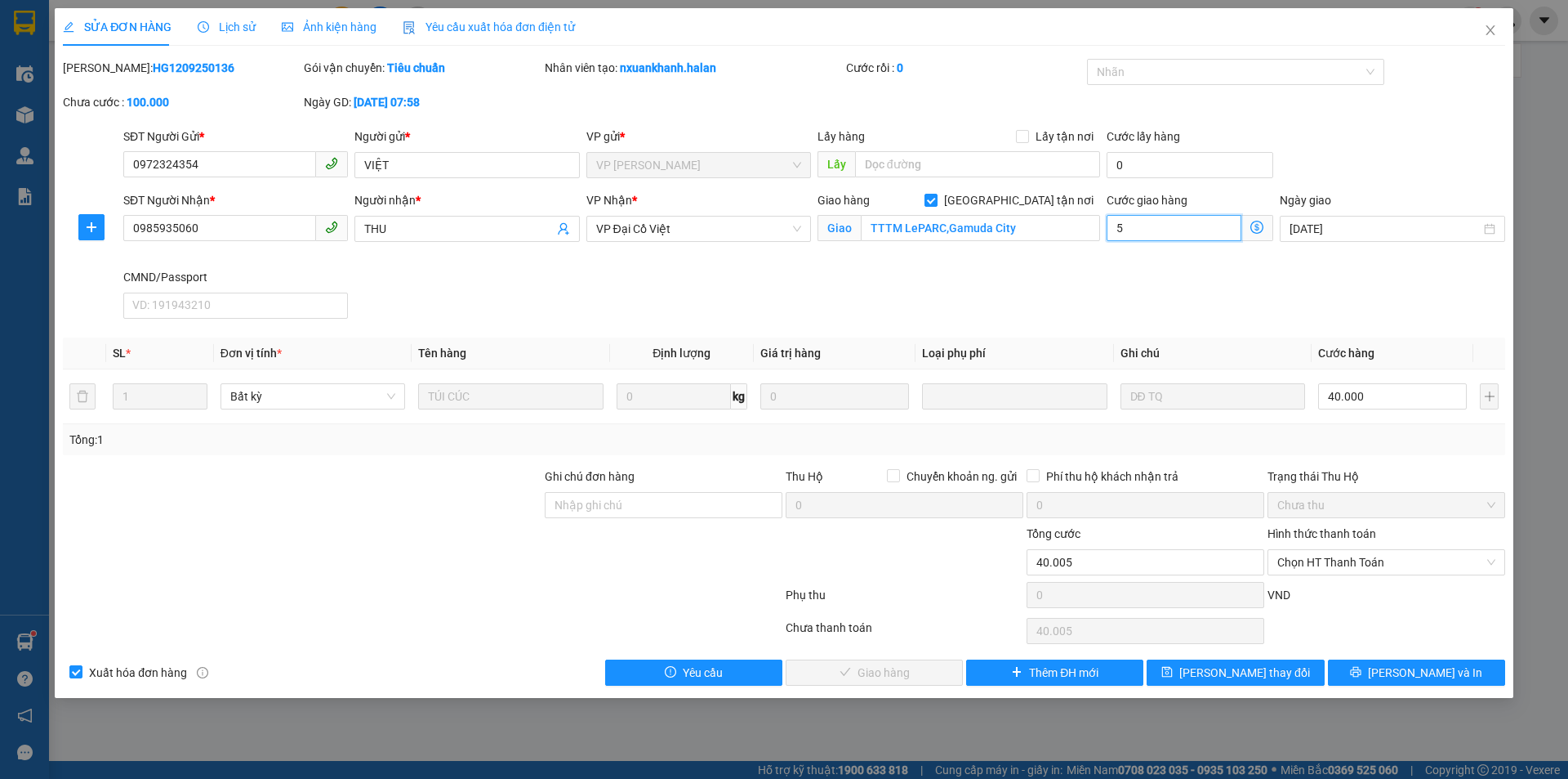
type input "40.050"
type input "50"
type input "90.000"
type input "50.000"
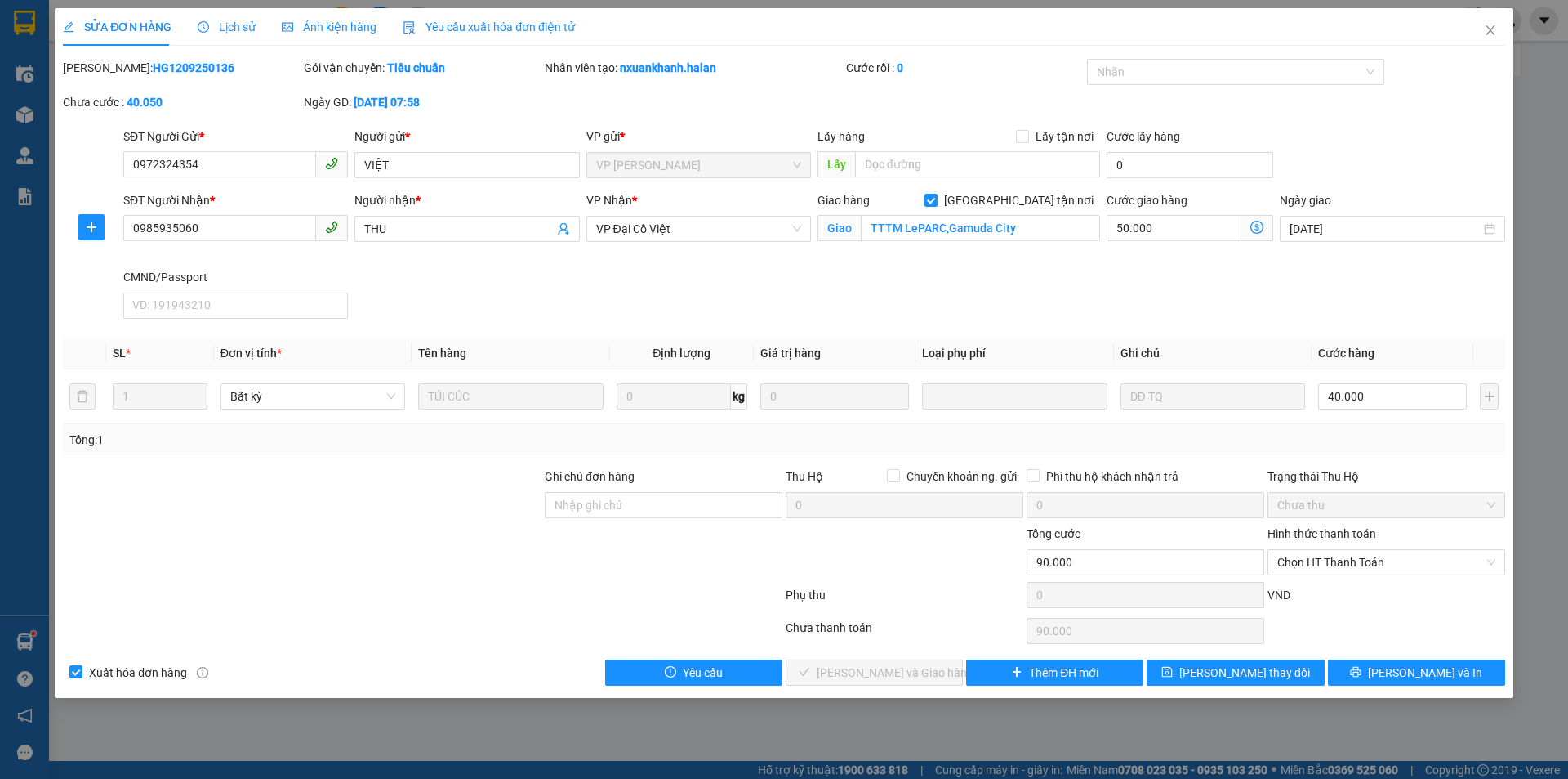
click at [939, 300] on div "SĐT Người Nhận * 0985935060 Người nhận * THU VP Nhận * VP Đại Cồ Việt Giao hàng…" at bounding box center [814, 258] width 1388 height 134
click at [939, 232] on input "TTTM LePARC,Gamuda City" at bounding box center [980, 228] width 239 height 26
paste input "Khu Thương Mại Le Parc, Công viên, Km 1,5 Pháp Vân, Yên Sở, Hoàng Mai, Hà Nội, …"
type input "Khu Thương Mại Le Parc, Công viên, Km 1,5 Pháp Vân, Yên Sở, Hoàng Mai, Hà Nội, …"
click at [1257, 231] on icon "dollar-circle" at bounding box center [1257, 228] width 13 height 13
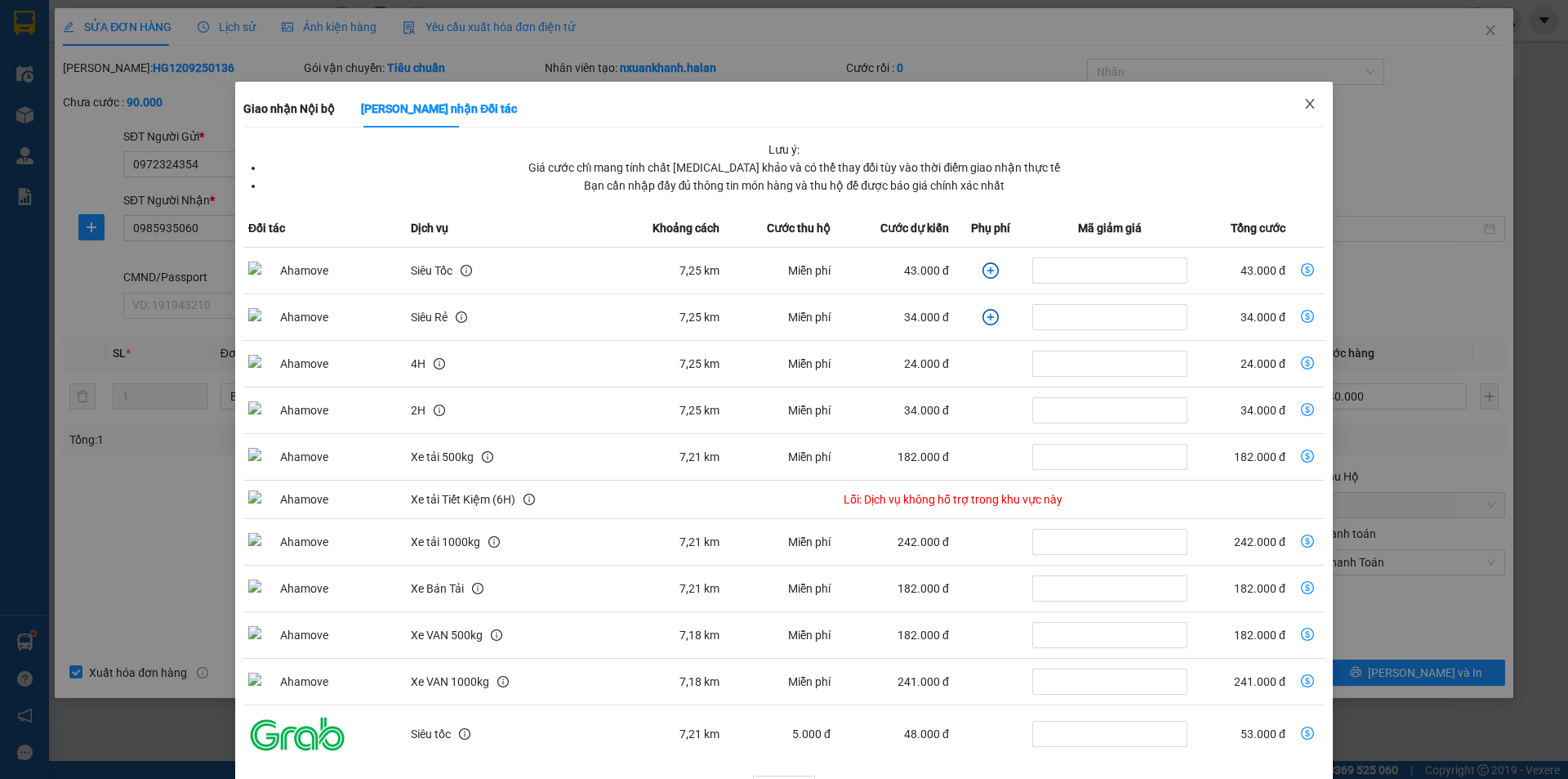
click at [1305, 102] on icon "close" at bounding box center [1309, 104] width 9 height 10
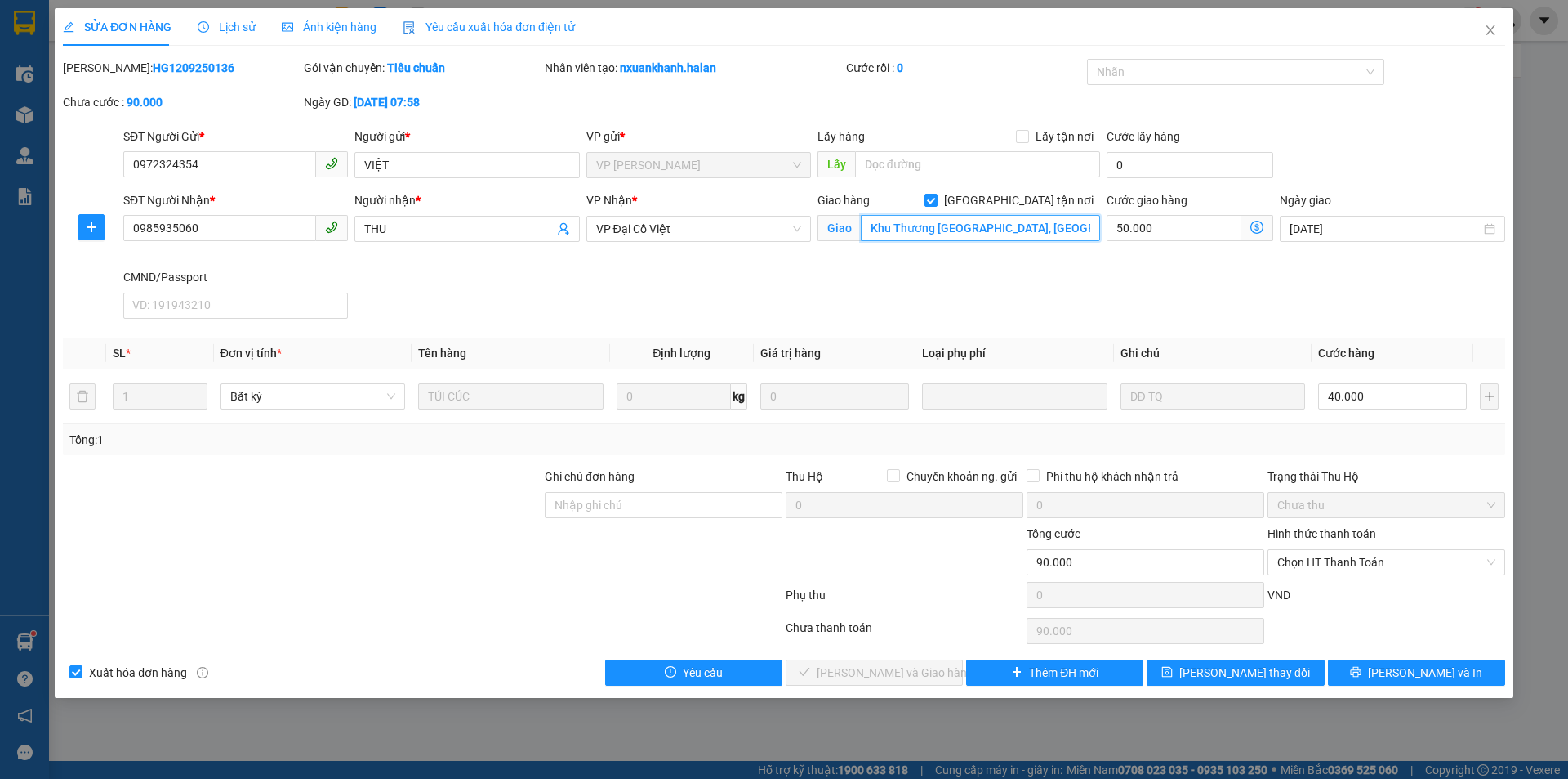
click at [1053, 232] on input "Khu Thương Mại Le Parc, Công viên, Km 1,5 Pháp Vân, Yên Sở, Hoàng Mai, Hà Nội, …" at bounding box center [980, 228] width 239 height 26
click at [1493, 36] on icon "close" at bounding box center [1491, 31] width 13 height 13
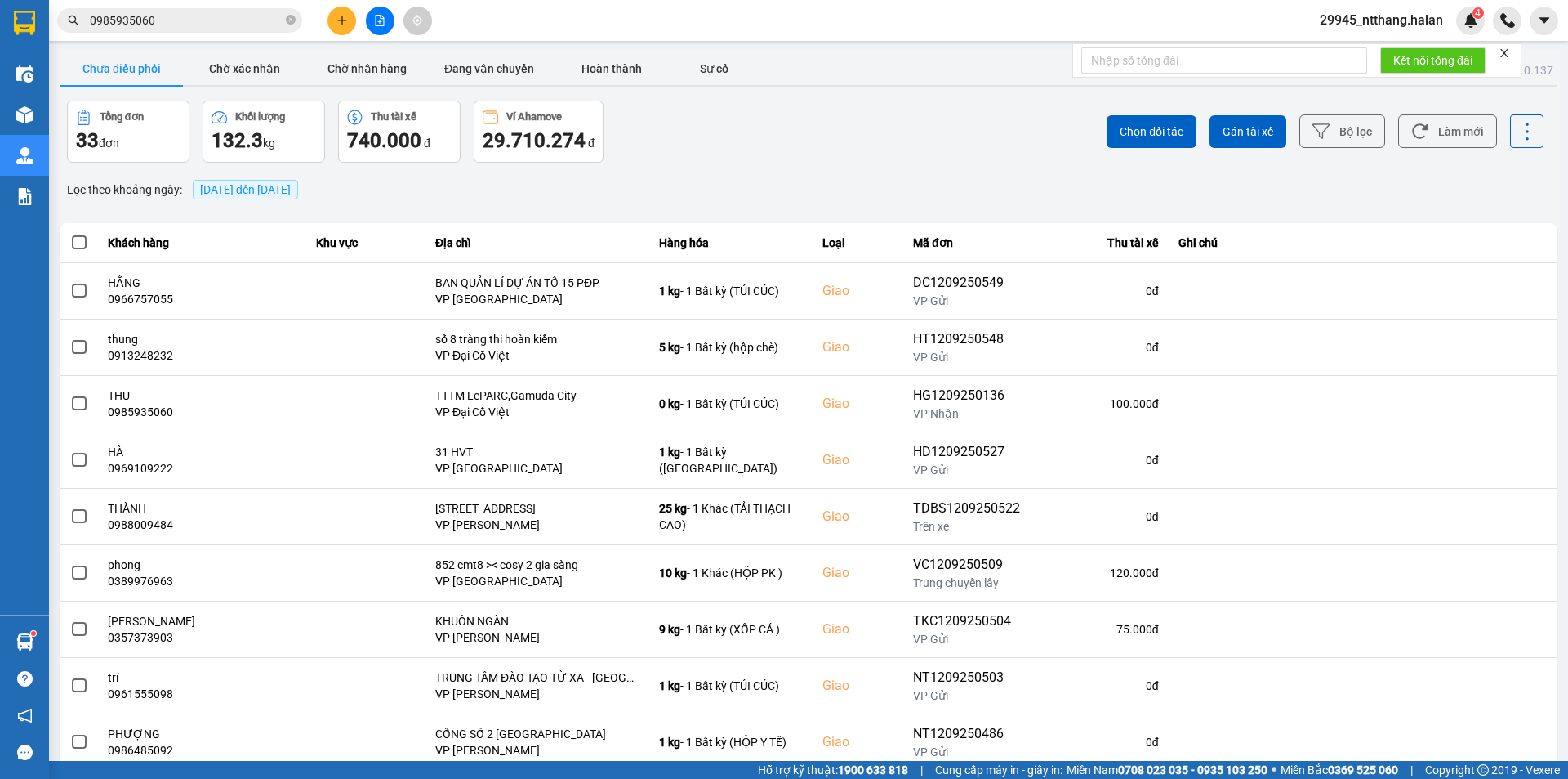
click at [182, 31] on span "0985935060" at bounding box center [180, 21] width 245 height 25
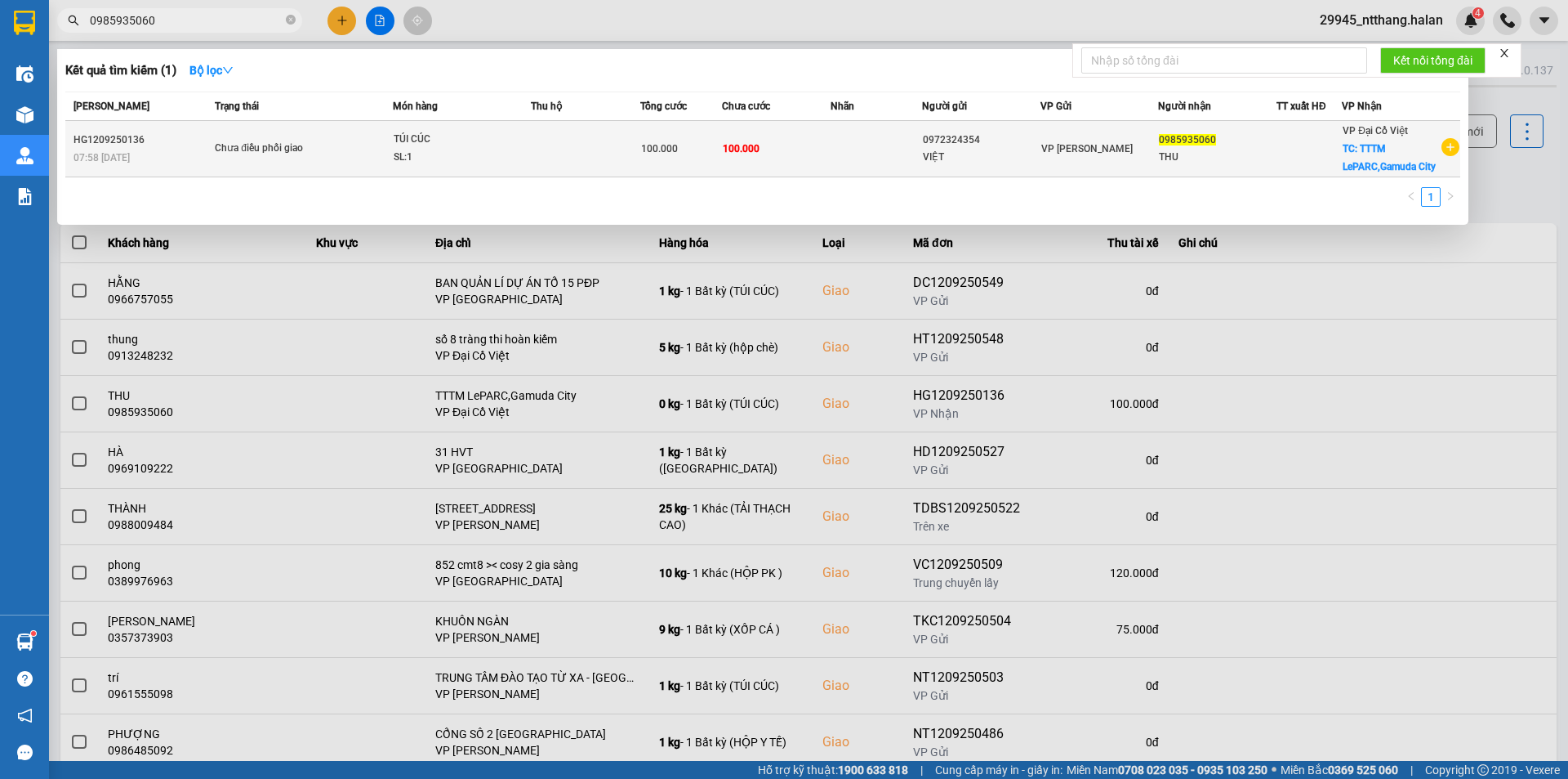
click at [582, 138] on td at bounding box center [586, 149] width 109 height 57
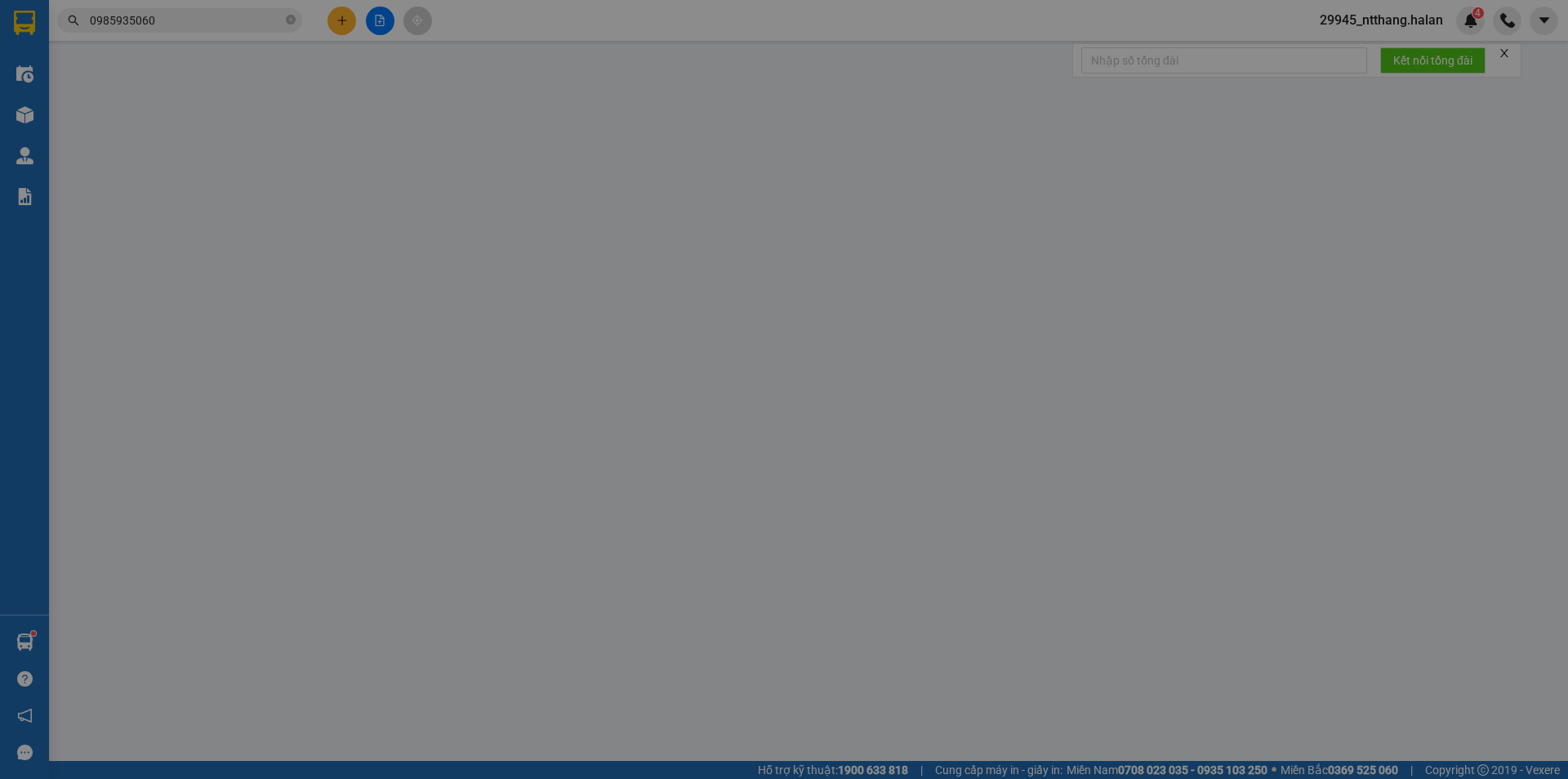
type input "0972324354"
type input "VIỆT"
type input "0985935060"
type input "THU"
checkbox input "true"
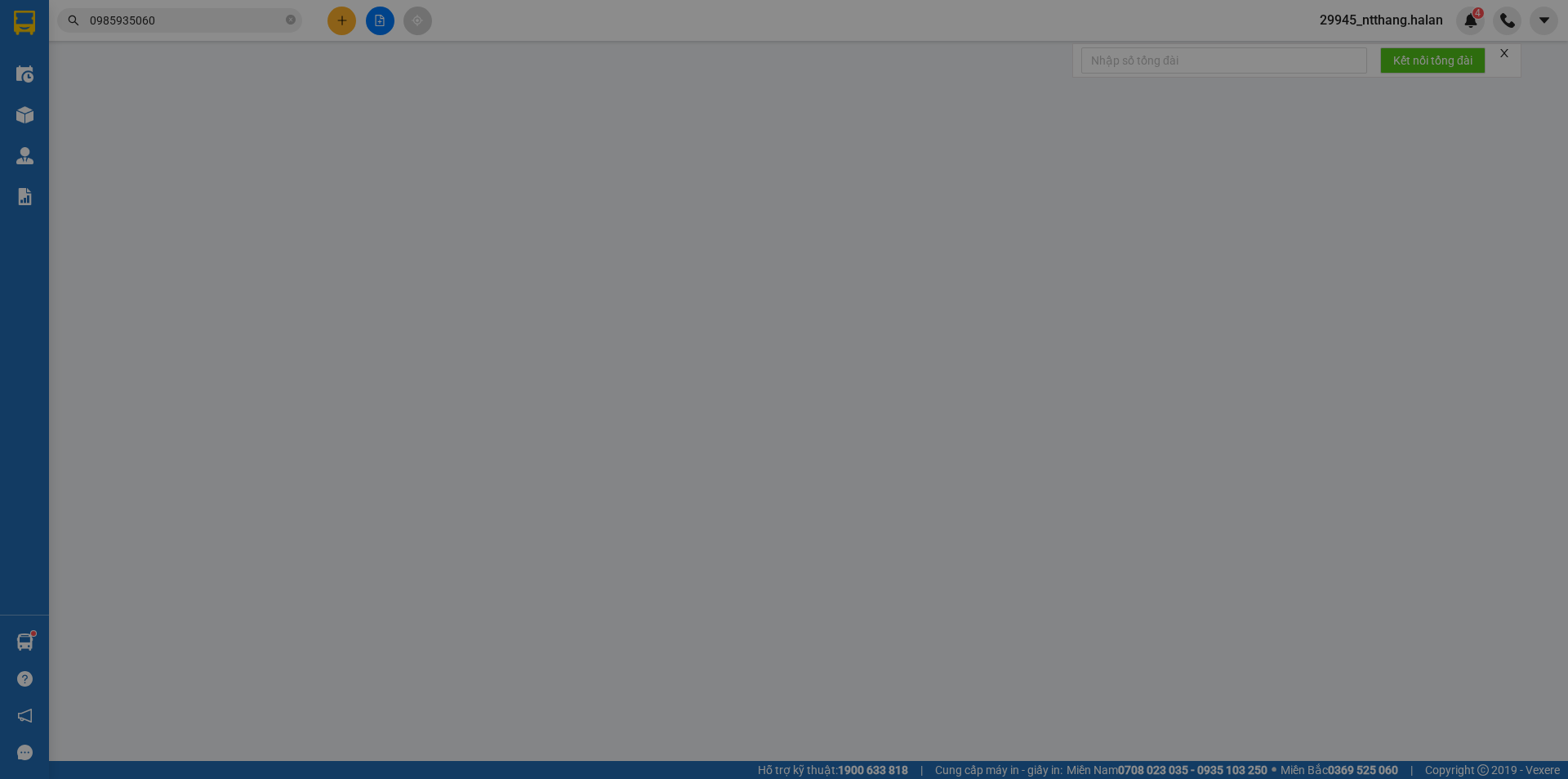
type input "TTTM LePARC,Gamuda City"
type input "100.000"
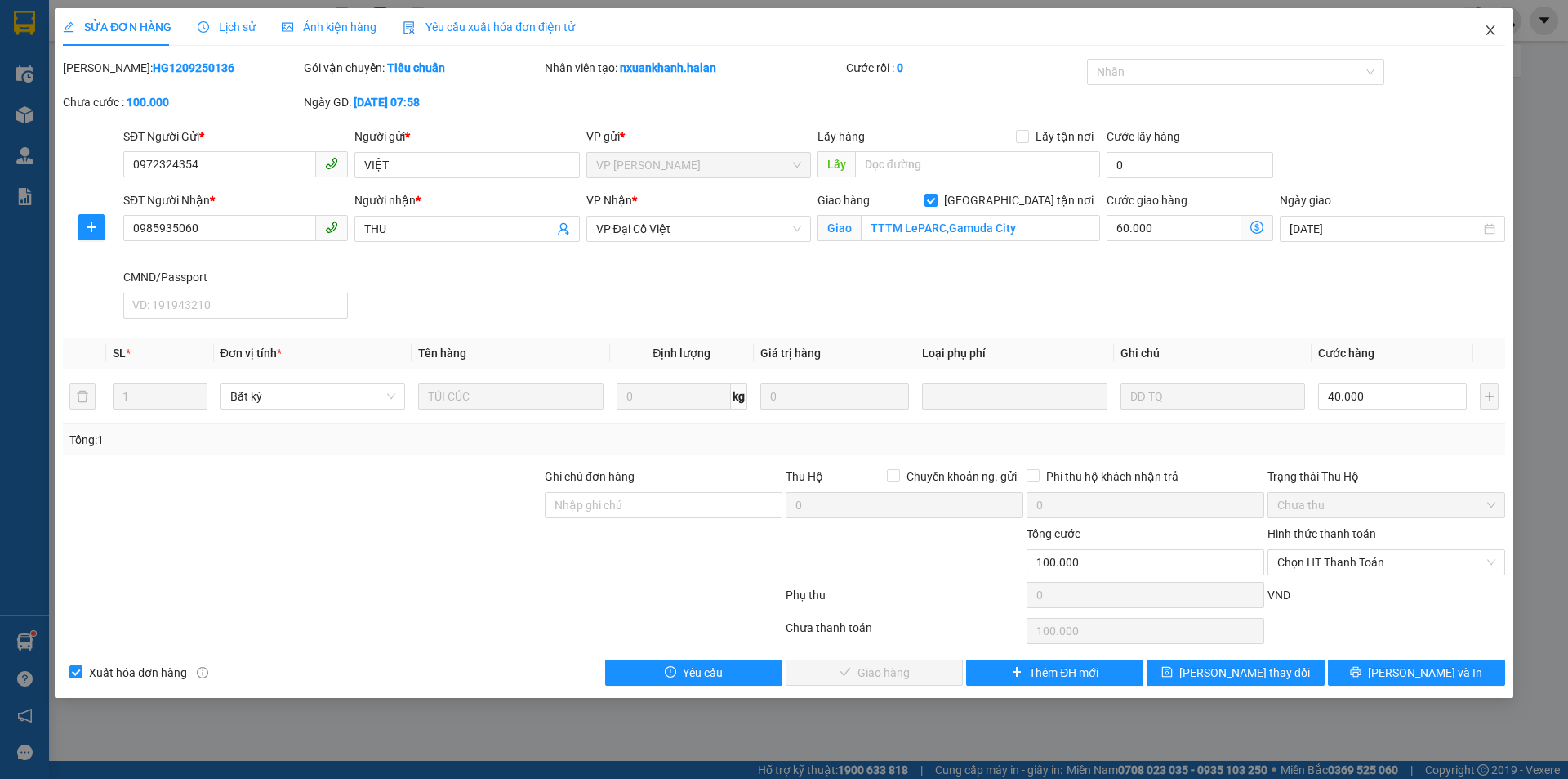
drag, startPoint x: 1498, startPoint y: 28, endPoint x: 1487, endPoint y: 34, distance: 12.5
click at [1487, 34] on span "Close" at bounding box center [1491, 32] width 46 height 46
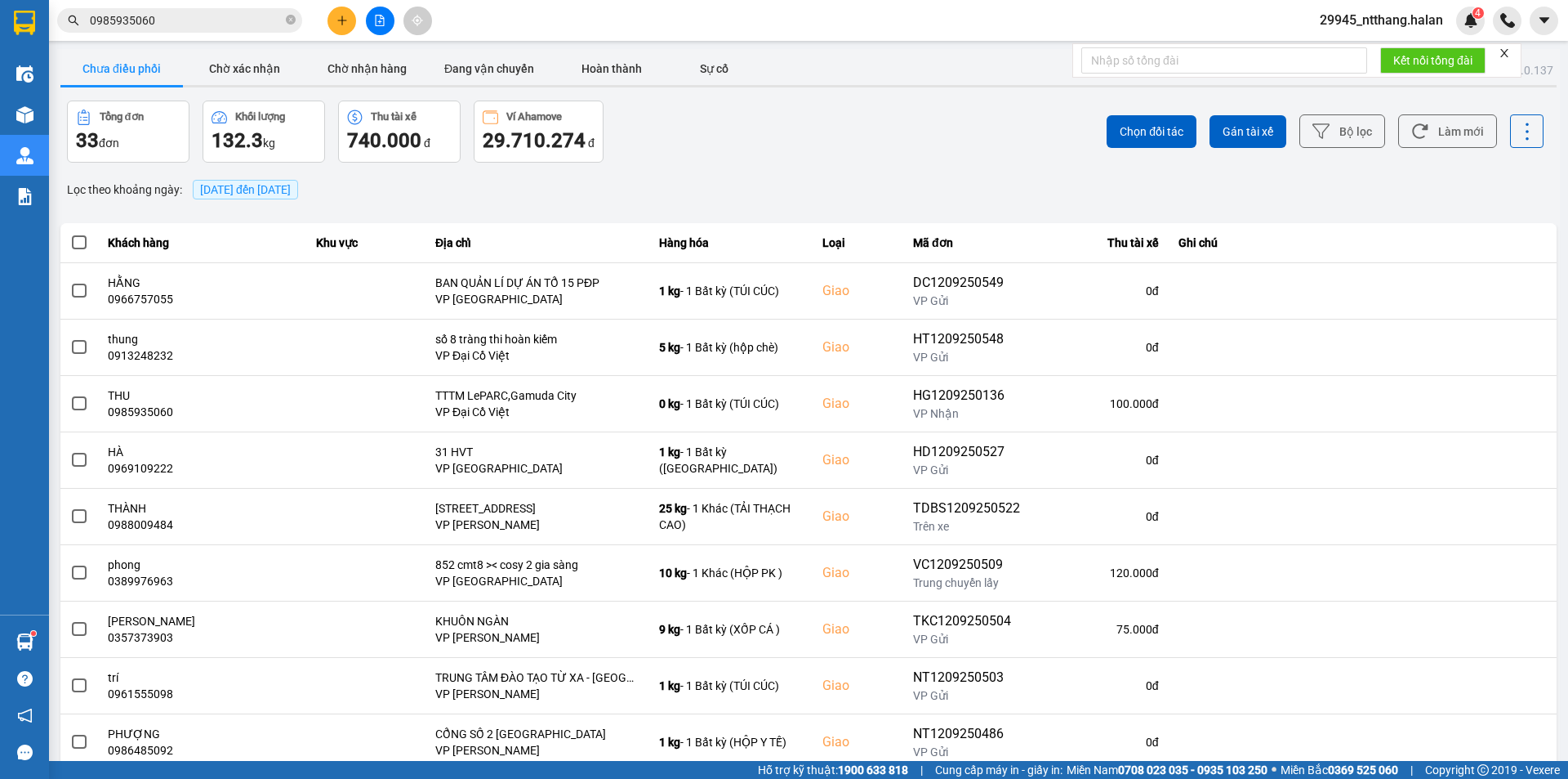
click at [160, 35] on div "Kết quả tìm kiếm ( 1 ) Bộ lọc Mã ĐH Trạng thái Món hàng Thu hộ Tổng cước Chưa c…" at bounding box center [159, 21] width 319 height 29
click at [181, 24] on input "0985935060" at bounding box center [186, 20] width 193 height 18
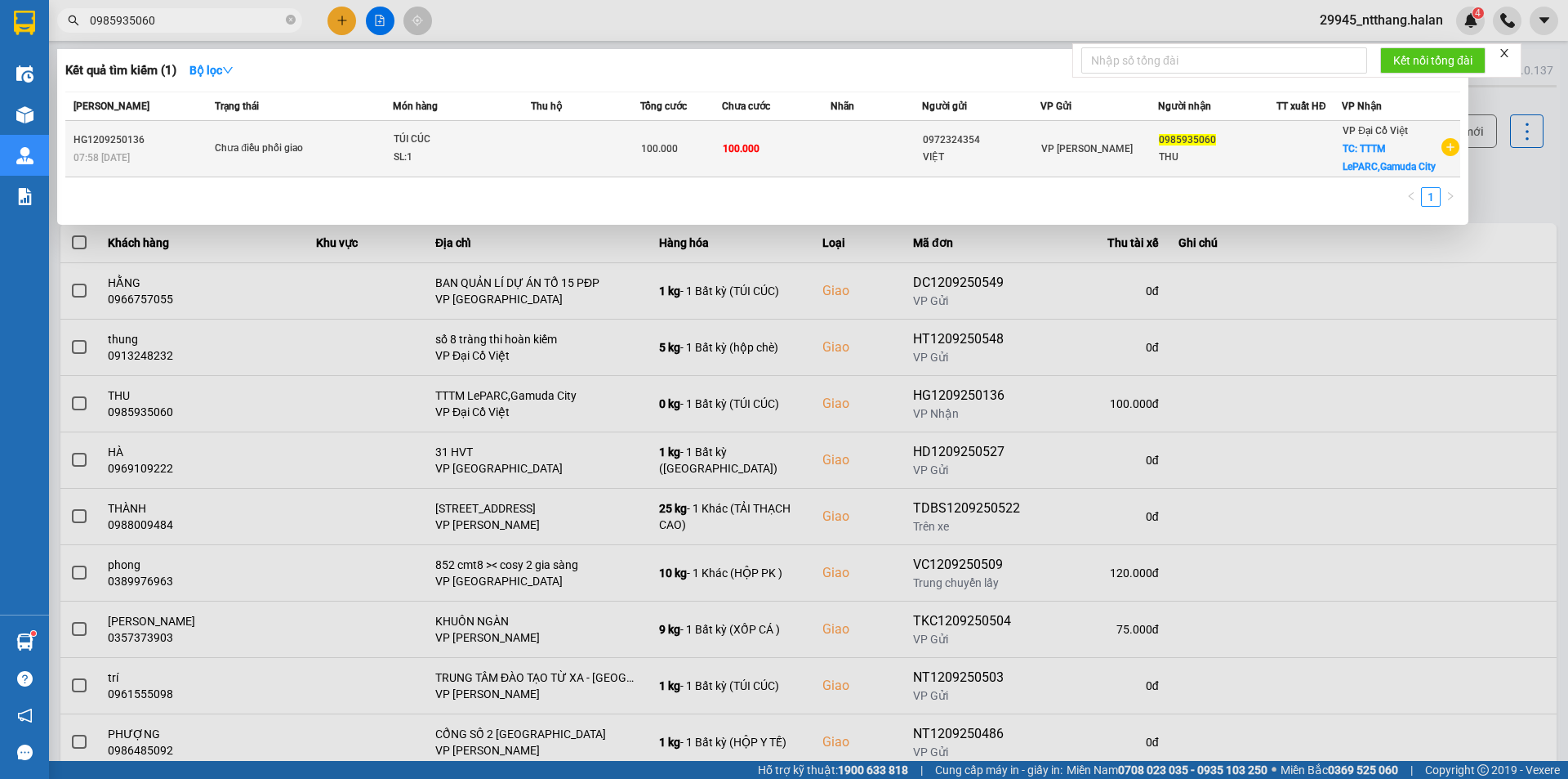
click at [722, 148] on td "100.000" at bounding box center [777, 149] width 109 height 57
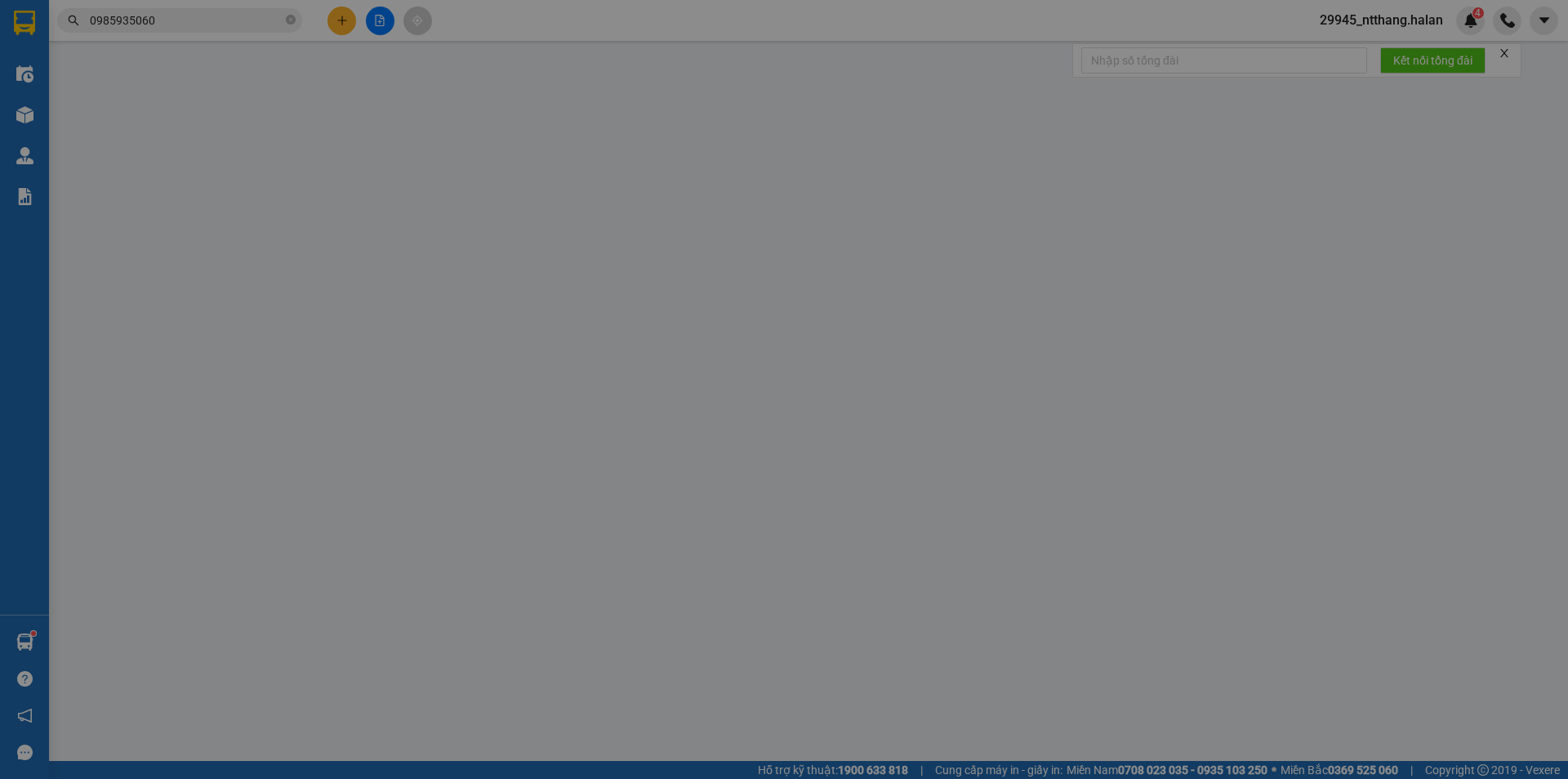
type input "0972324354"
type input "VIỆT"
type input "0985935060"
type input "THU"
checkbox input "true"
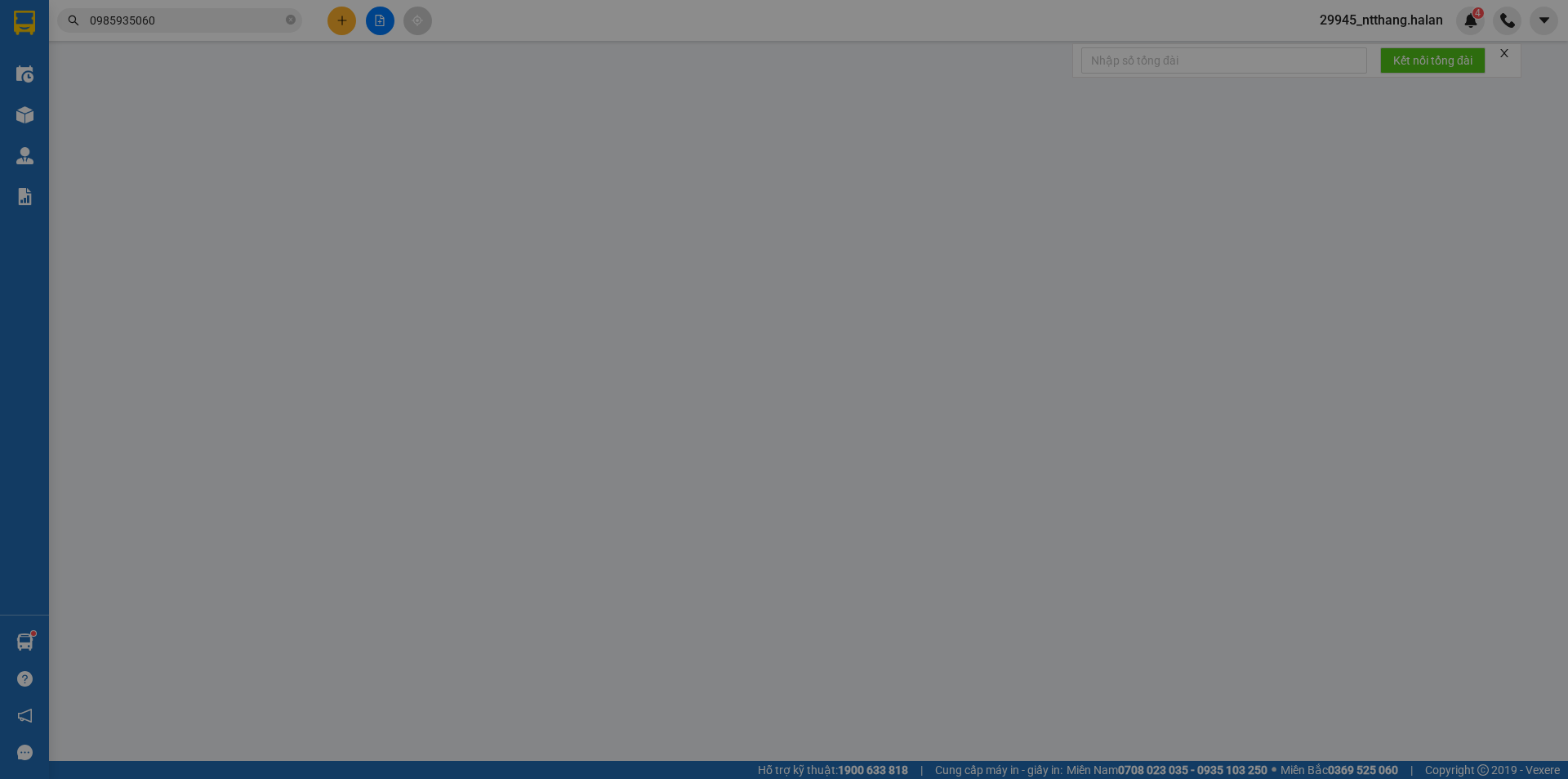
type input "TTTM LePARC,Gamuda City"
type input "100.000"
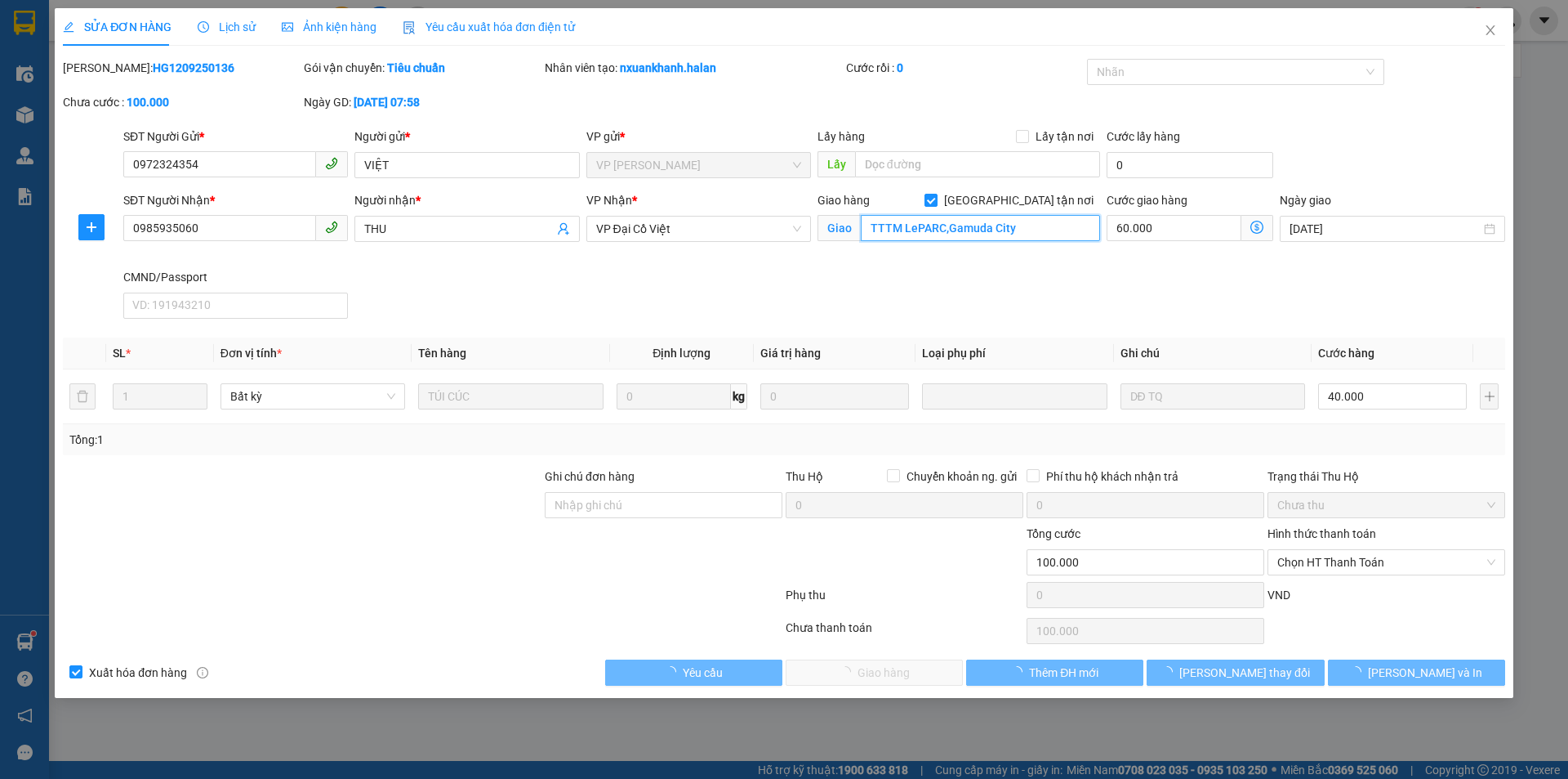
click at [1018, 228] on input "TTTM LePARC,Gamuda City" at bounding box center [980, 228] width 239 height 26
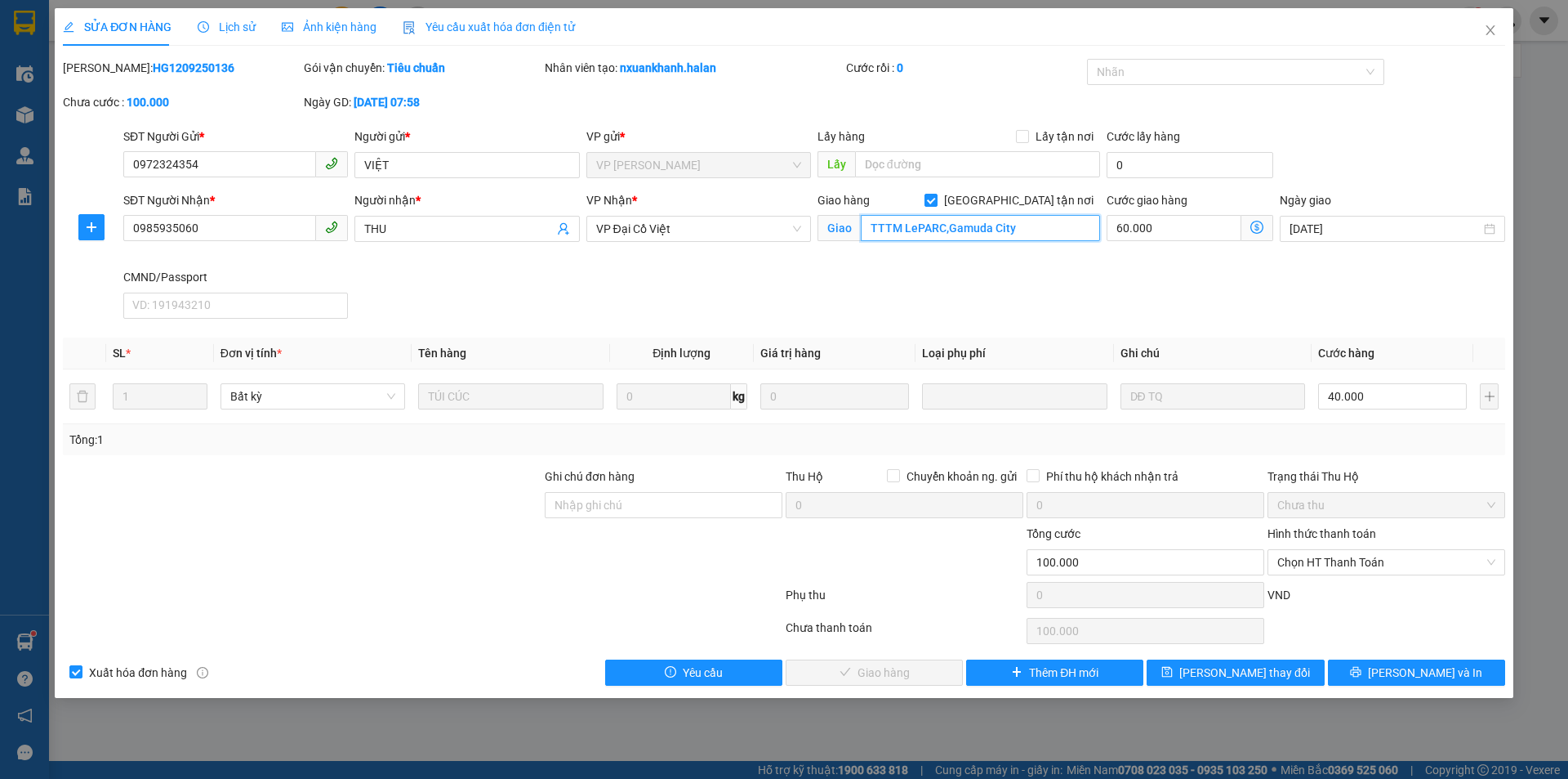
paste input ", Leparc, 100000, Việt Nam"
drag, startPoint x: 1059, startPoint y: 230, endPoint x: 1044, endPoint y: 246, distance: 21.9
click at [1044, 246] on div "Giao hàng Giao tận nơi Giao TTTM LePARC,Gamuda City, Leparc, 100000, Việt Nam" at bounding box center [959, 220] width 282 height 58
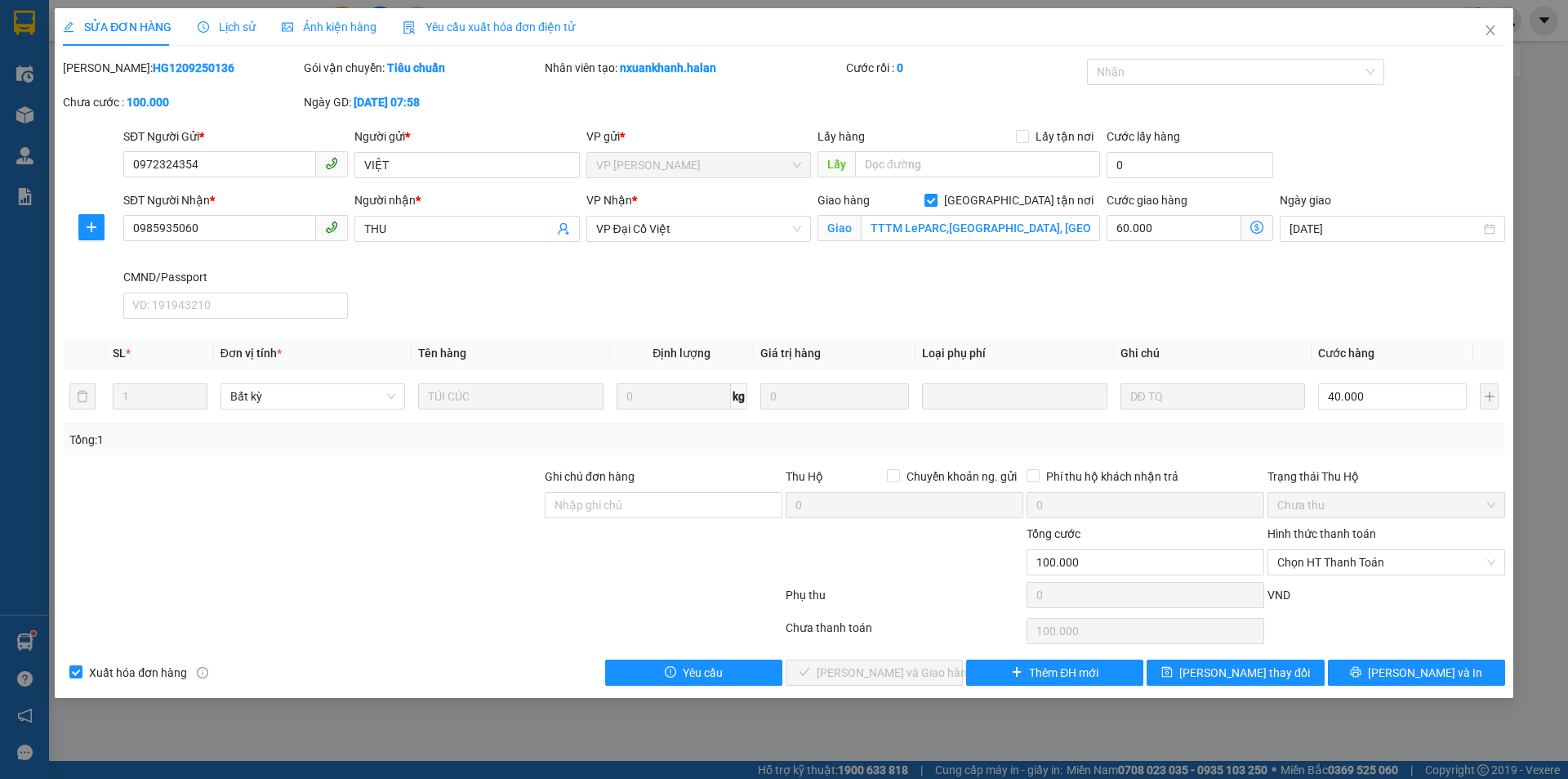
click at [1260, 228] on icon "dollar-circle" at bounding box center [1257, 228] width 13 height 13
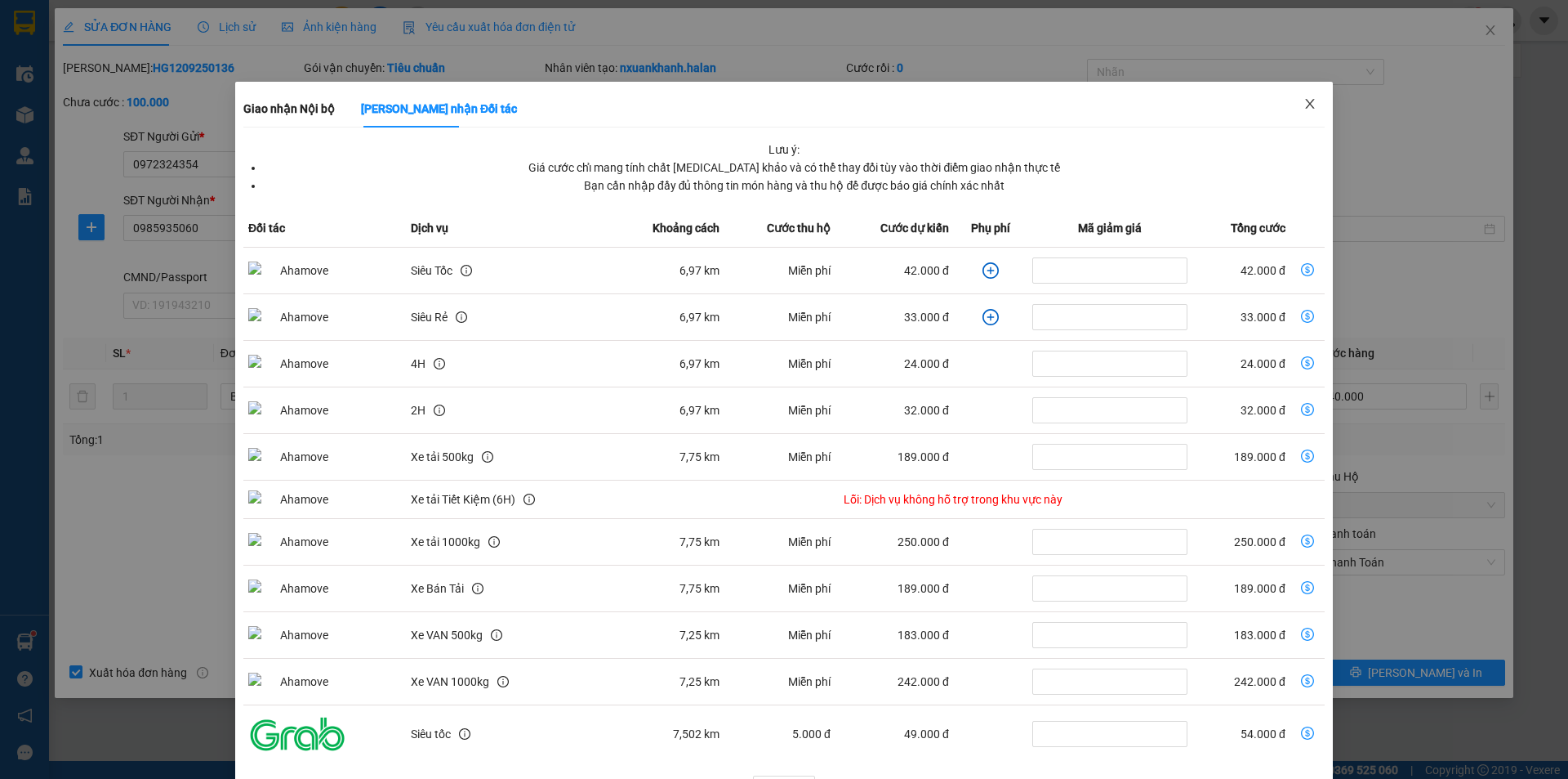
click at [1315, 108] on span "Close" at bounding box center [1311, 105] width 46 height 46
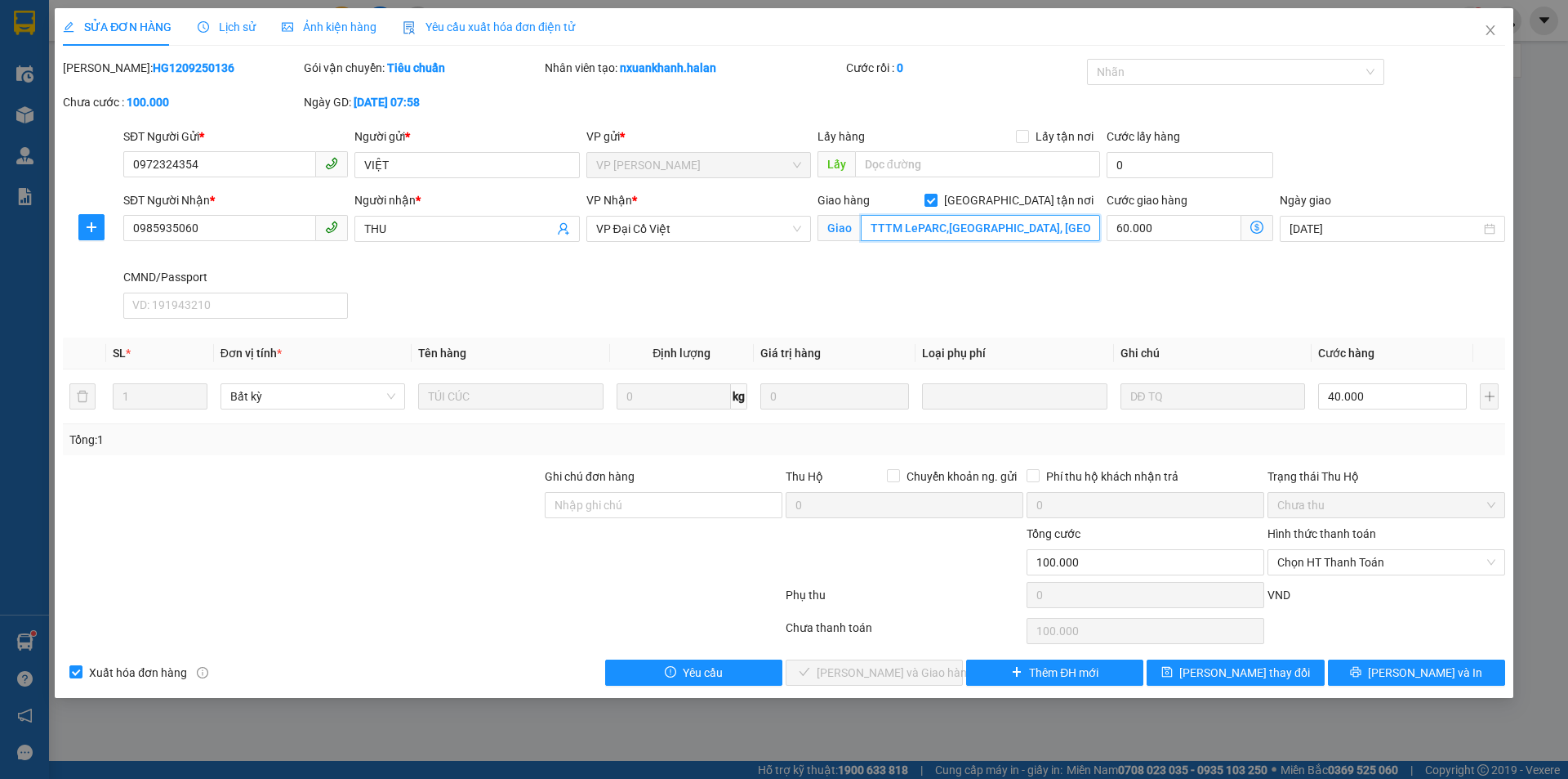
click at [1055, 226] on input "TTTM LePARC,Gamuda City, Leparc, Việt Nam" at bounding box center [980, 228] width 239 height 26
click at [1256, 225] on icon "dollar-circle" at bounding box center [1257, 228] width 13 height 13
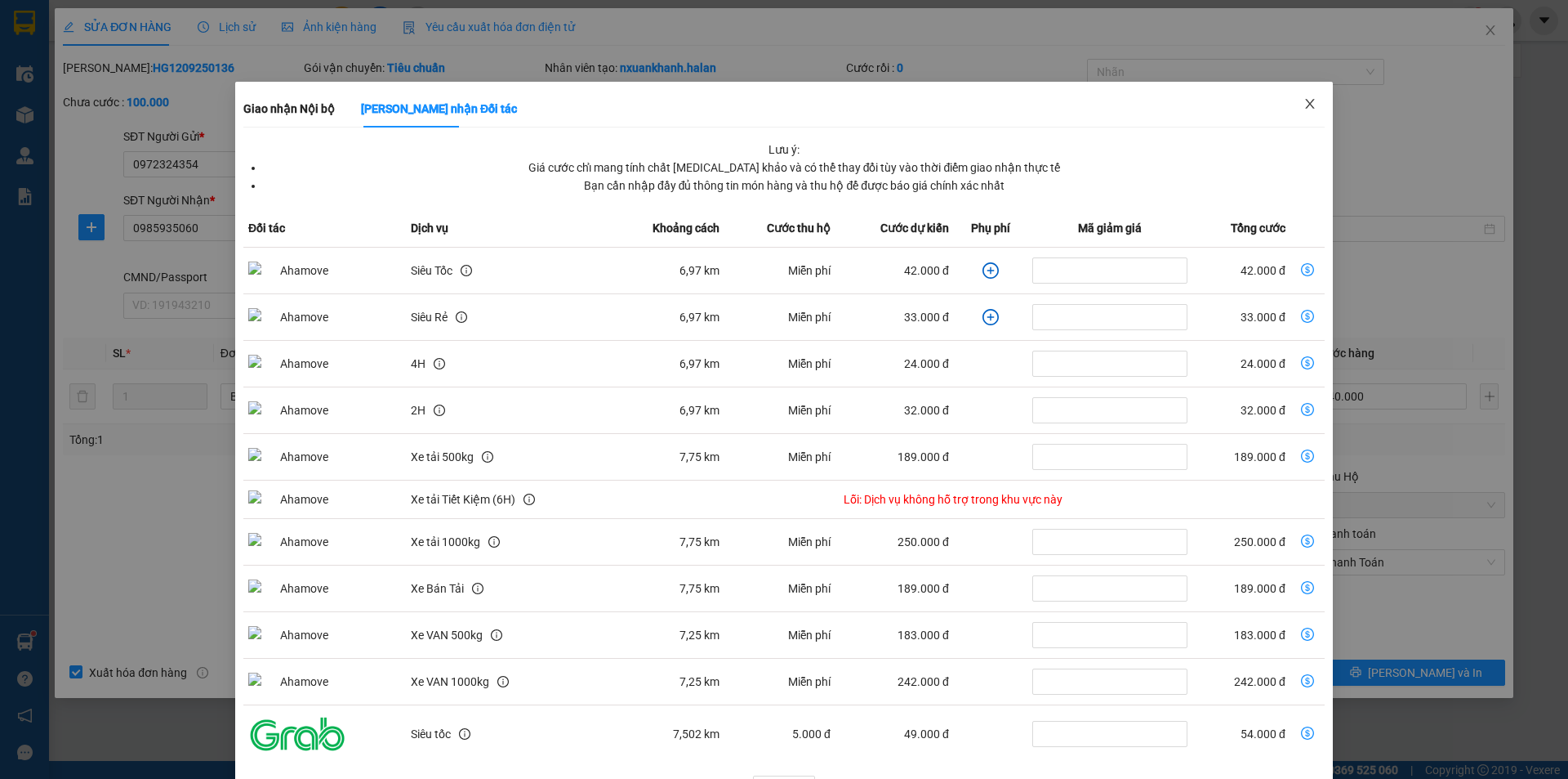
click at [1313, 102] on span "Close" at bounding box center [1311, 105] width 46 height 46
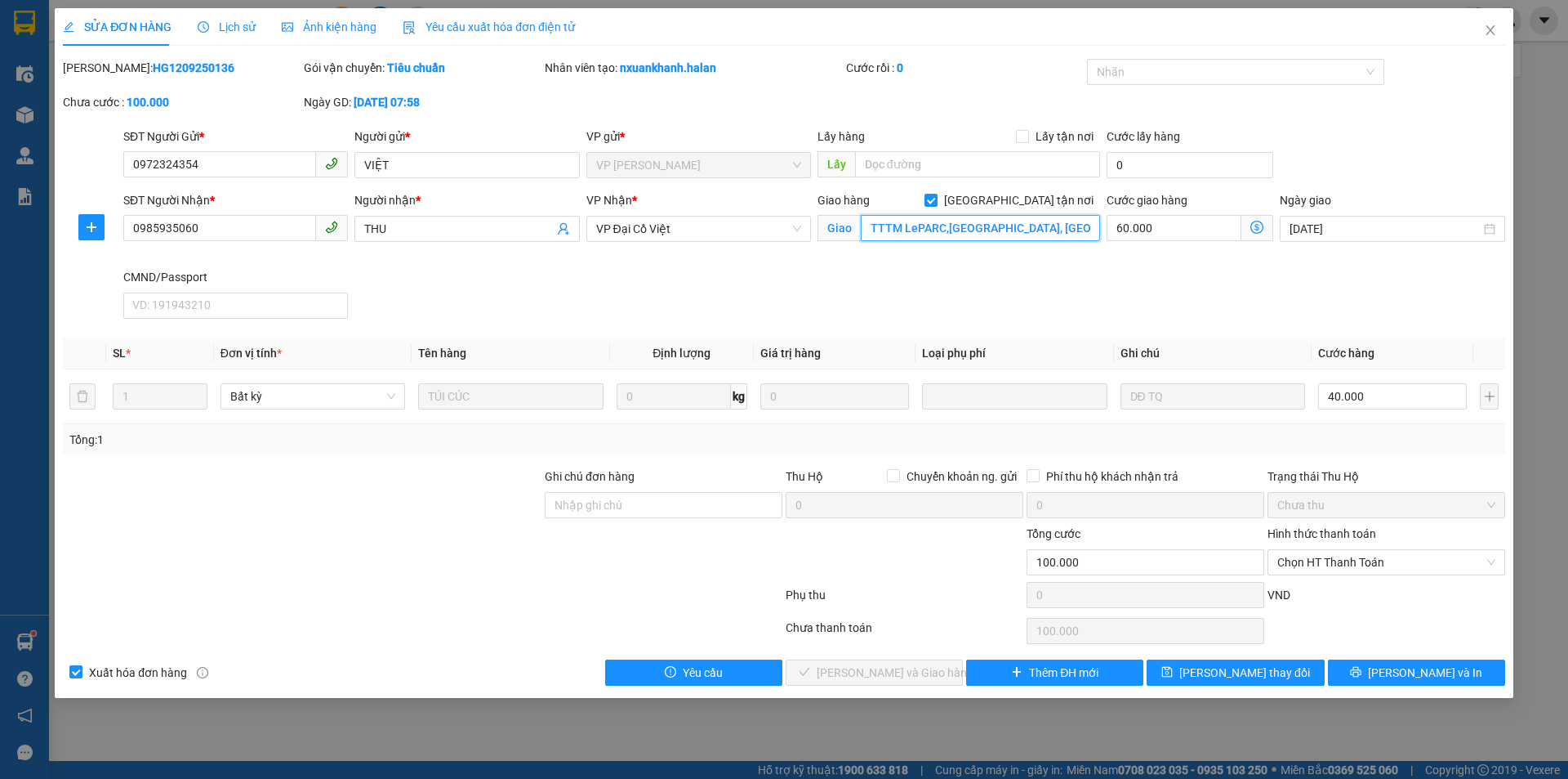
click at [1067, 233] on input "TTTM LePARC,Gamuda City, Leparc, Hà Nội,Việt Nam" at bounding box center [980, 228] width 239 height 26
drag, startPoint x: 1042, startPoint y: 231, endPoint x: 1169, endPoint y: 228, distance: 127.0
click at [1169, 228] on div "SĐT Người Nhận * 0985935060 Người nhận * THU VP Nhận * VP Đại Cồ Việt Giao hàng…" at bounding box center [814, 258] width 1388 height 134
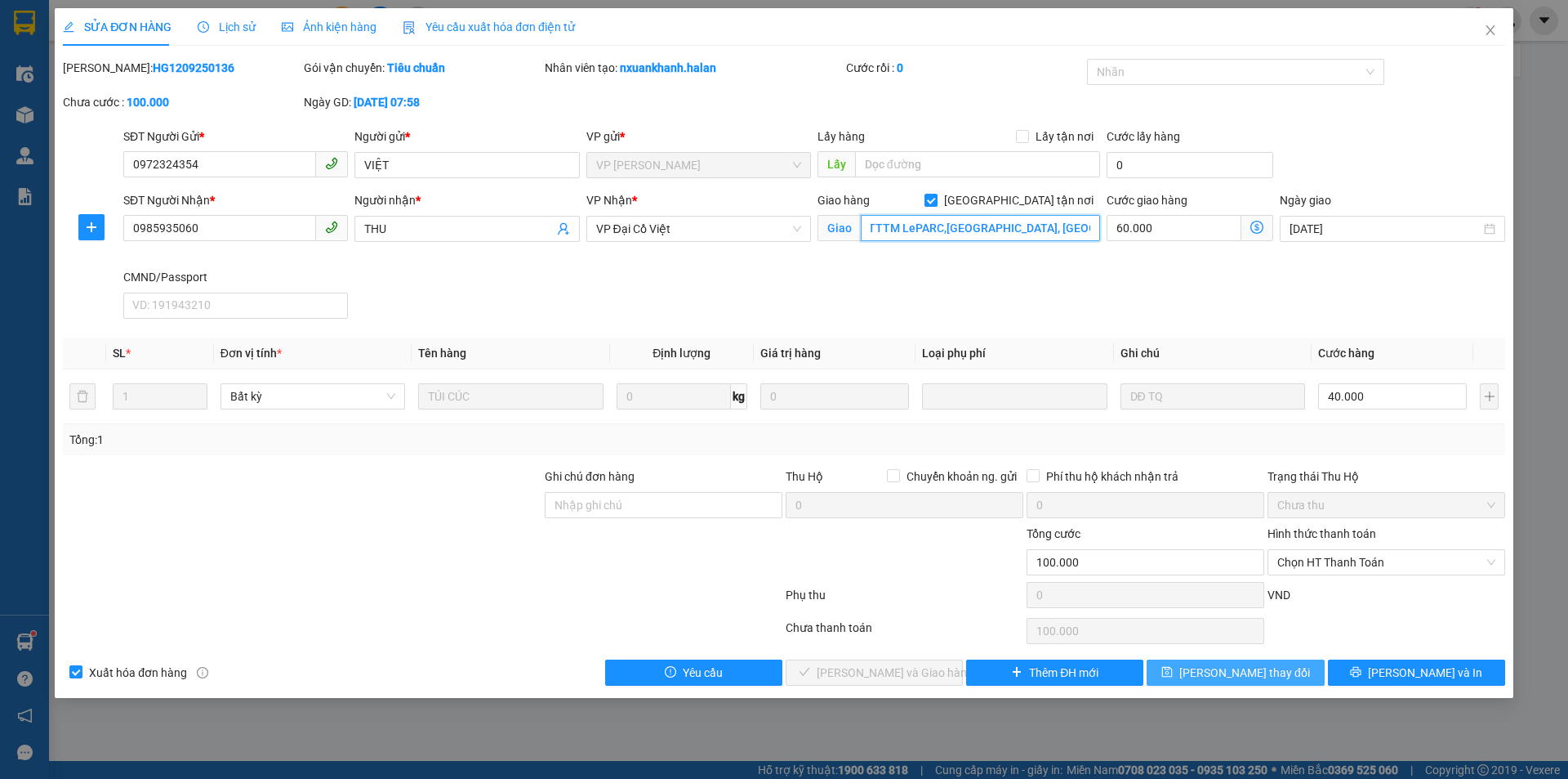
type input "TTTM LePARC,[GEOGRAPHIC_DATA], [GEOGRAPHIC_DATA], [GEOGRAPHIC_DATA]"
click at [1226, 660] on button "[PERSON_NAME] thay đổi" at bounding box center [1235, 672] width 178 height 26
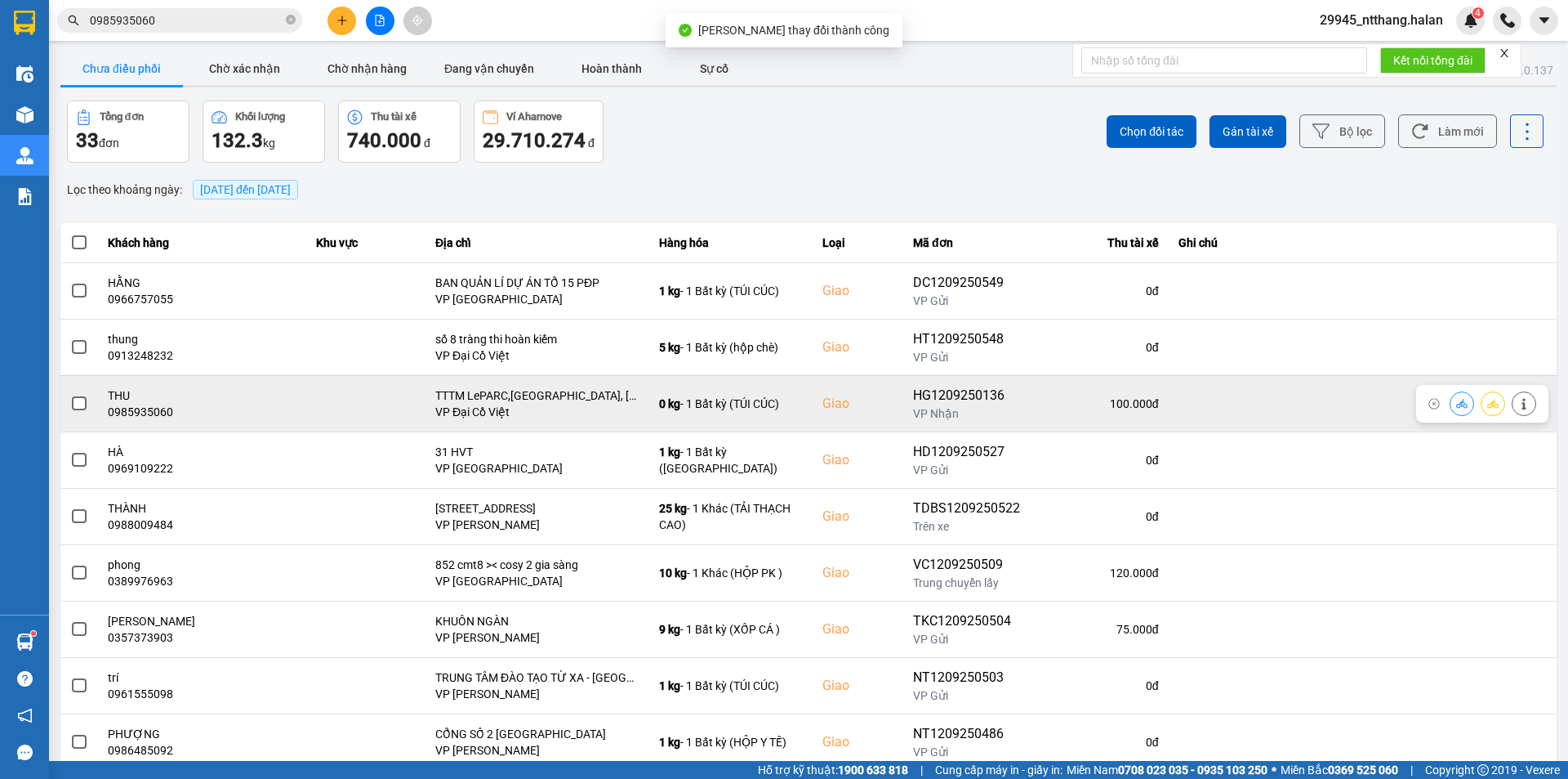
click at [74, 399] on span at bounding box center [79, 403] width 14 height 14
click at [70, 395] on input "checkbox" at bounding box center [70, 395] width 0 height 0
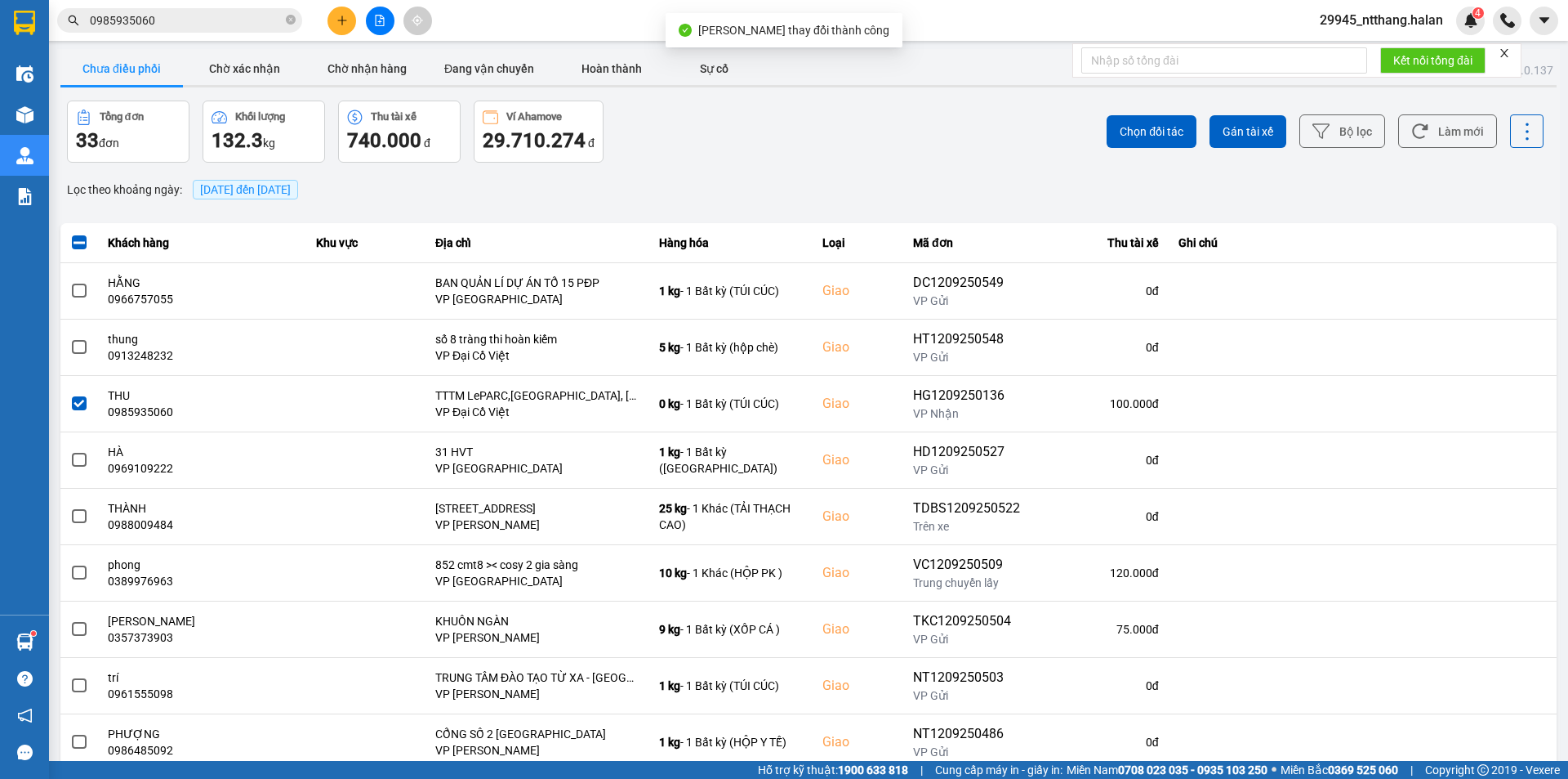
click at [1164, 111] on div "Chọn đối tác Gán tài xế Bộ lọc Làm mới" at bounding box center [1174, 132] width 738 height 62
click at [1152, 123] on span "Chọn đối tác" at bounding box center [1151, 131] width 63 height 16
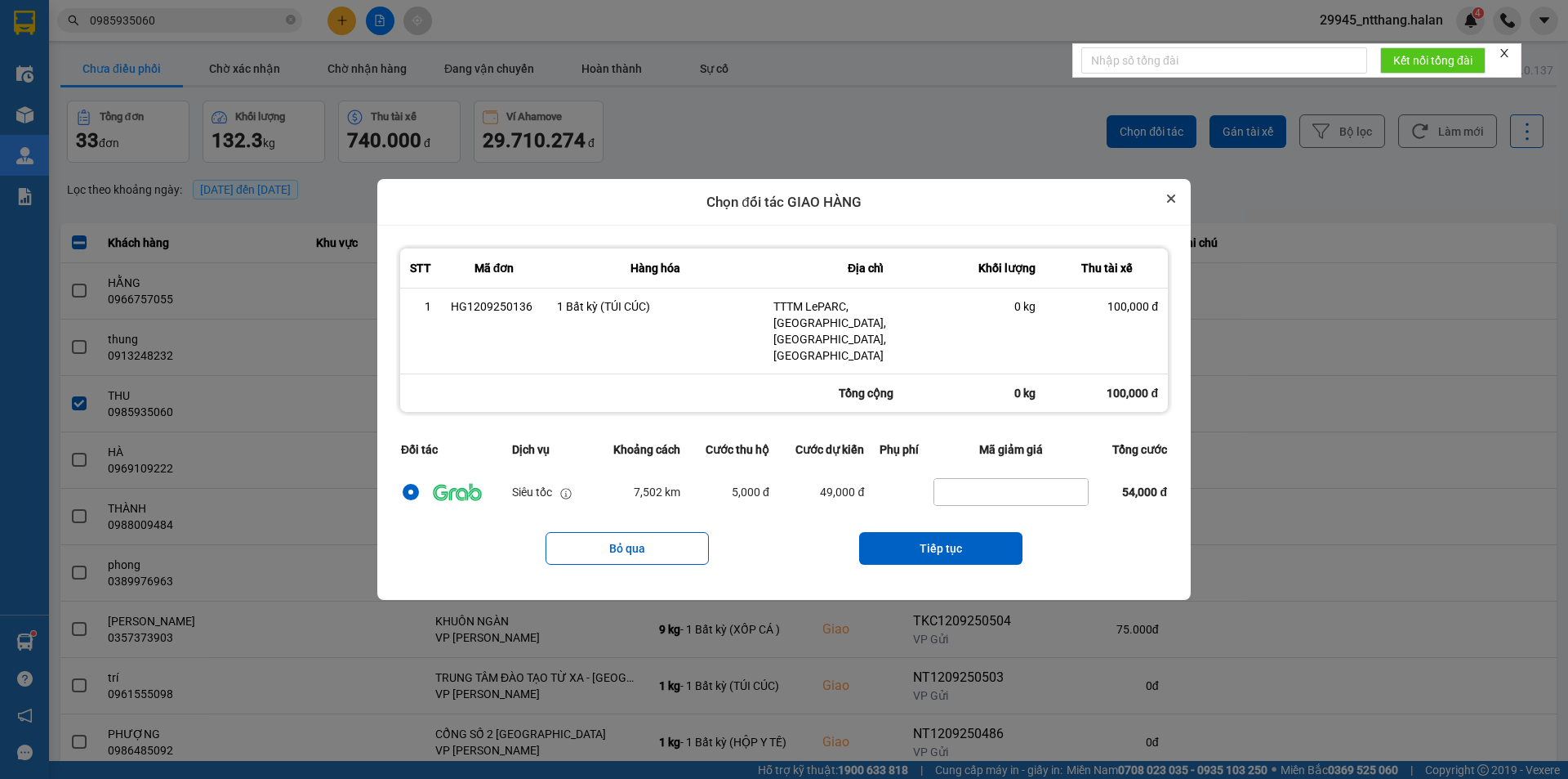
click at [1175, 208] on button "Close" at bounding box center [1171, 199] width 19 height 19
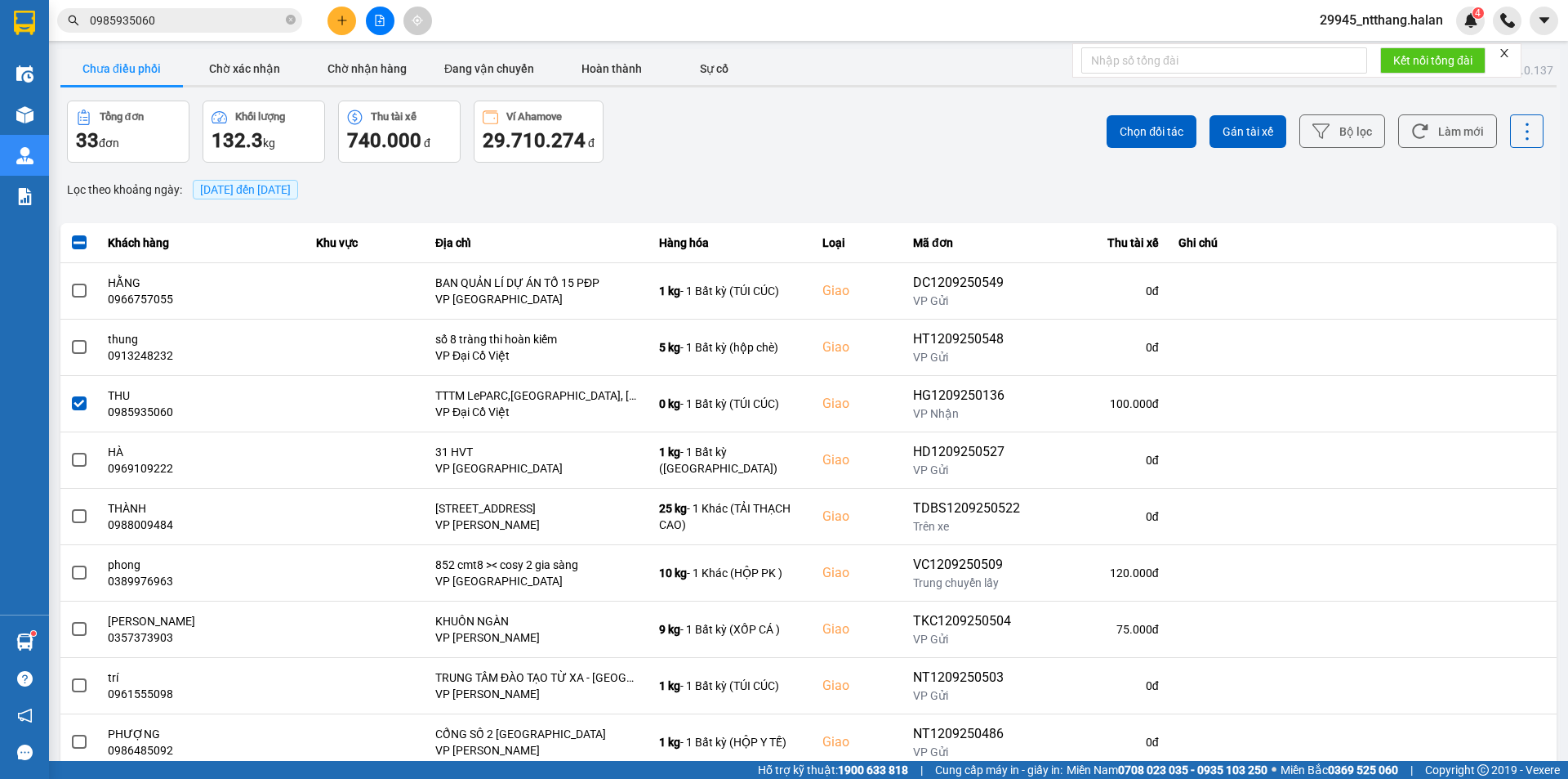
drag, startPoint x: 1459, startPoint y: 118, endPoint x: 996, endPoint y: 235, distance: 477.6
click at [1457, 118] on button "Làm mới" at bounding box center [1447, 131] width 99 height 34
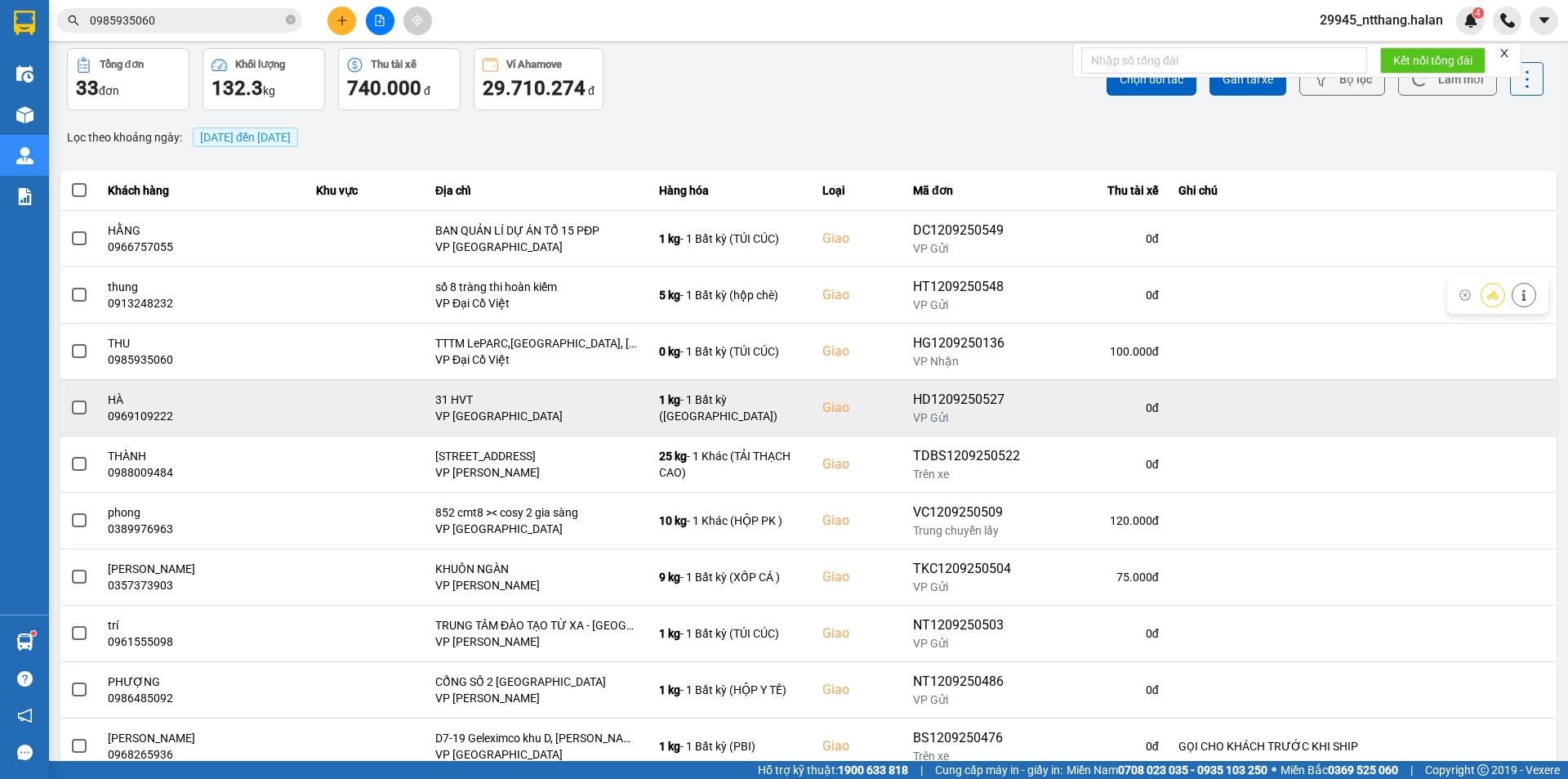
scroll to position [104, 0]
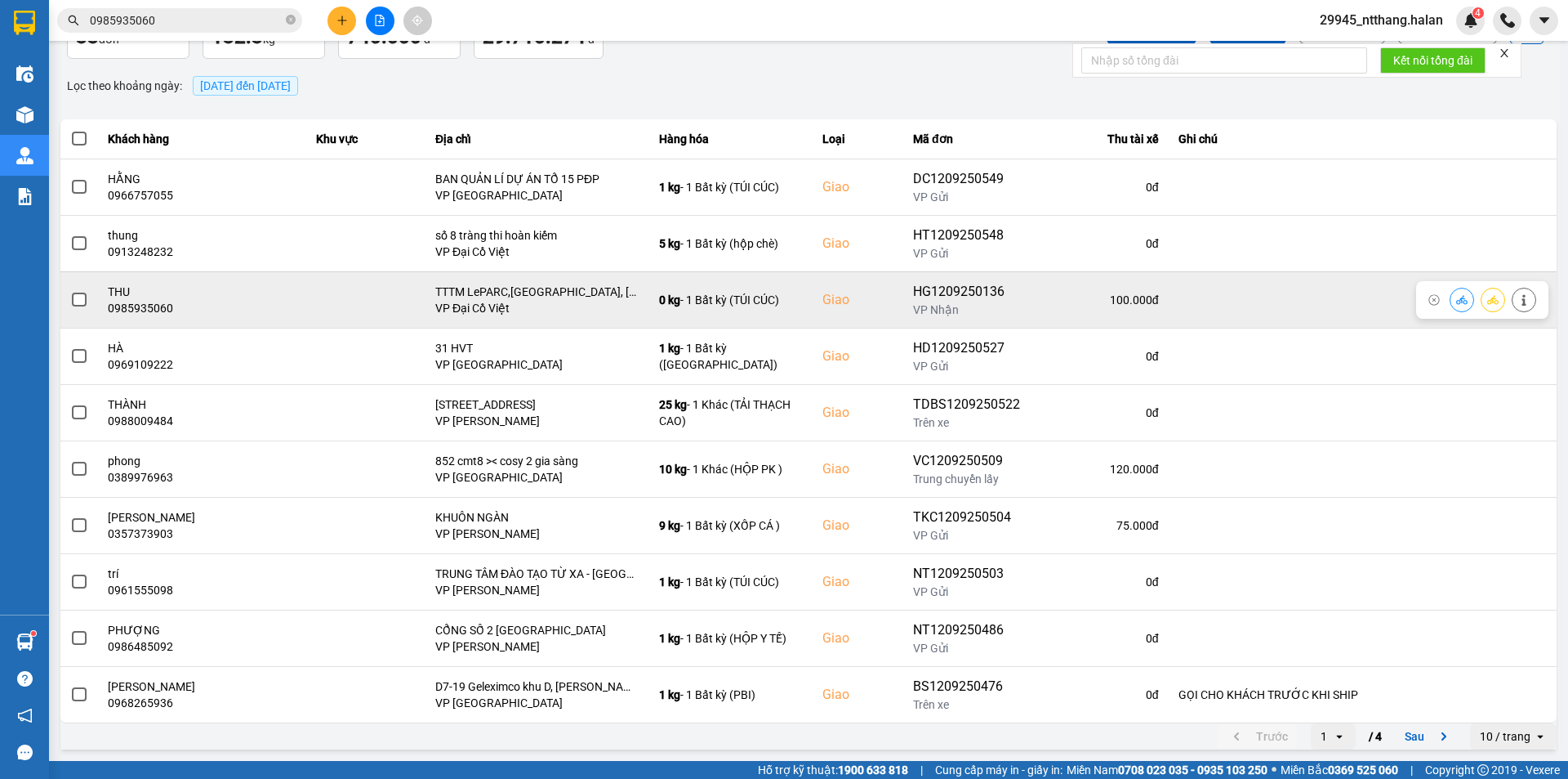
click at [89, 304] on td at bounding box center [79, 299] width 37 height 57
click at [87, 303] on label at bounding box center [79, 300] width 18 height 18
click at [70, 291] on input "checkbox" at bounding box center [70, 291] width 0 height 0
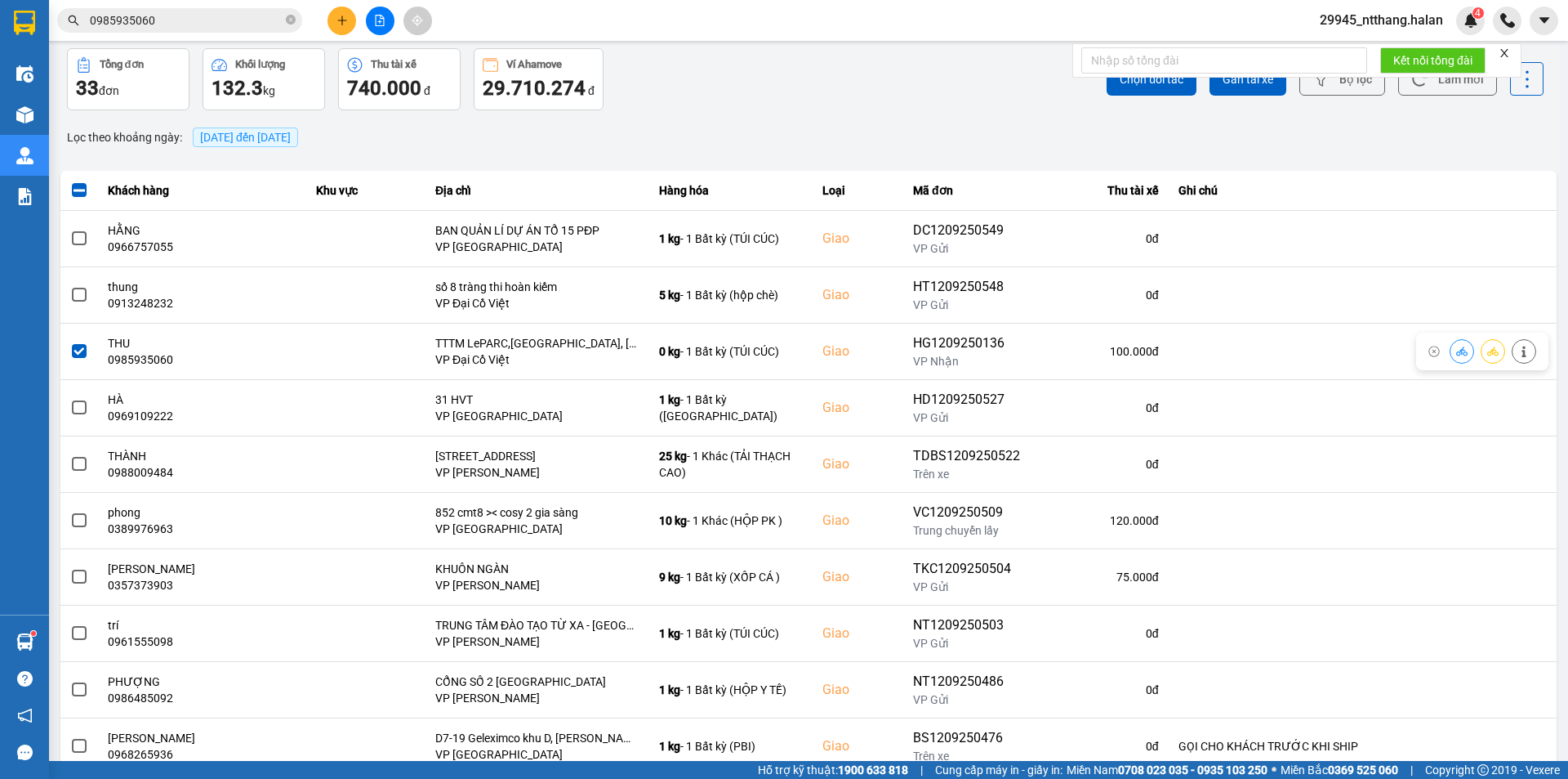
scroll to position [0, 0]
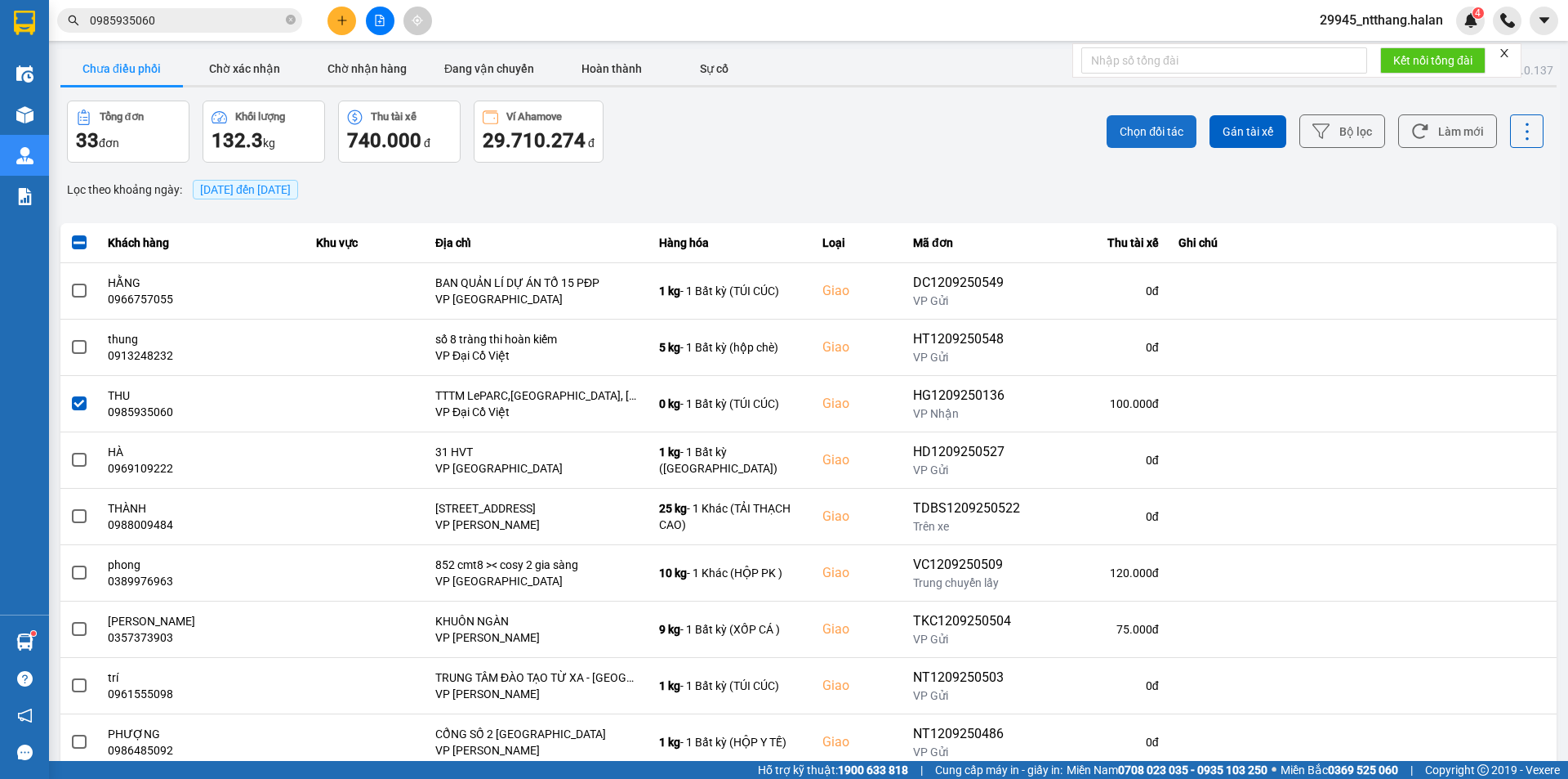
click at [1161, 139] on button "Chọn đối tác" at bounding box center [1152, 132] width 90 height 33
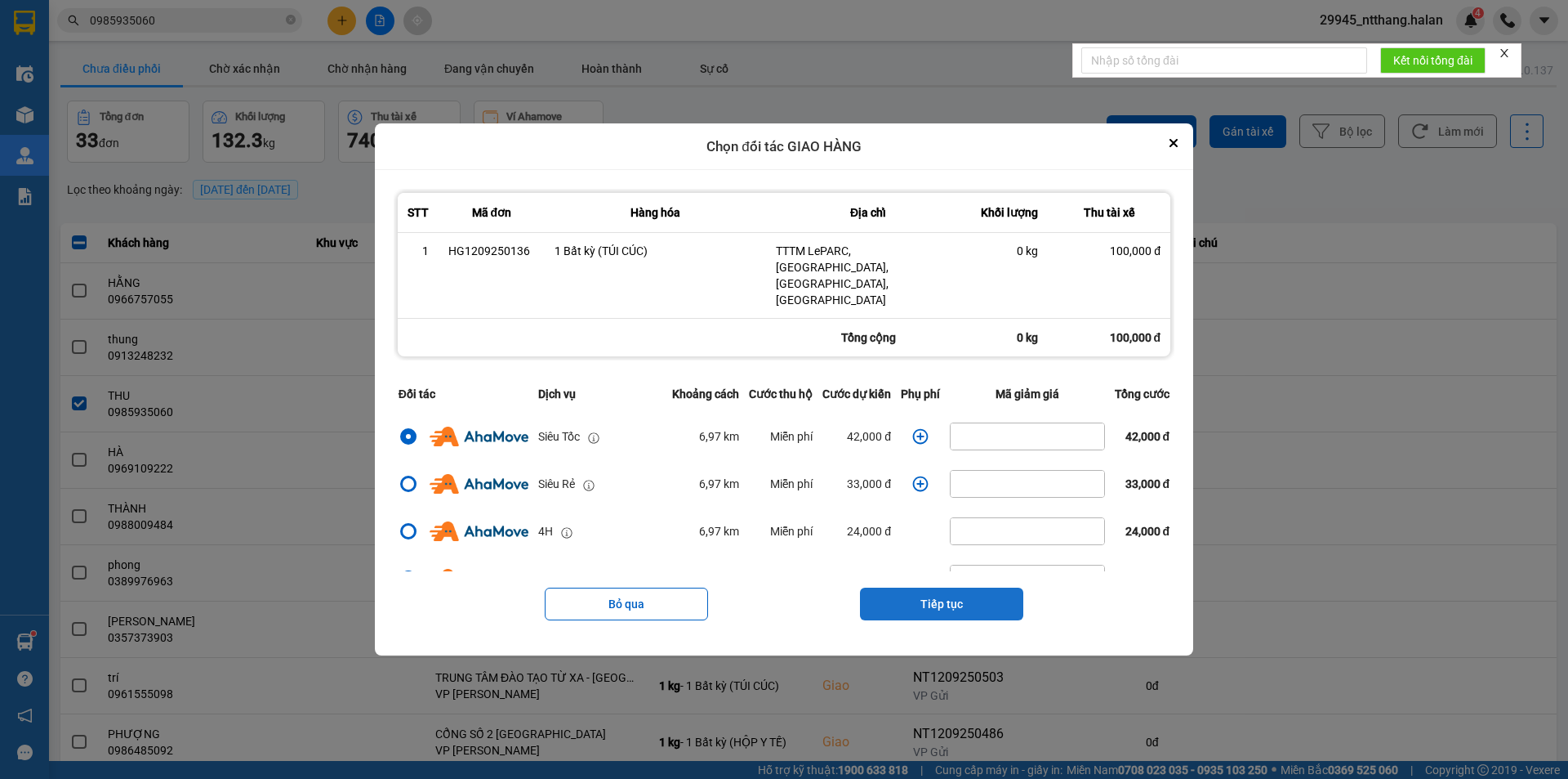
click at [926, 588] on button "Tiếp tục" at bounding box center [942, 604] width 163 height 33
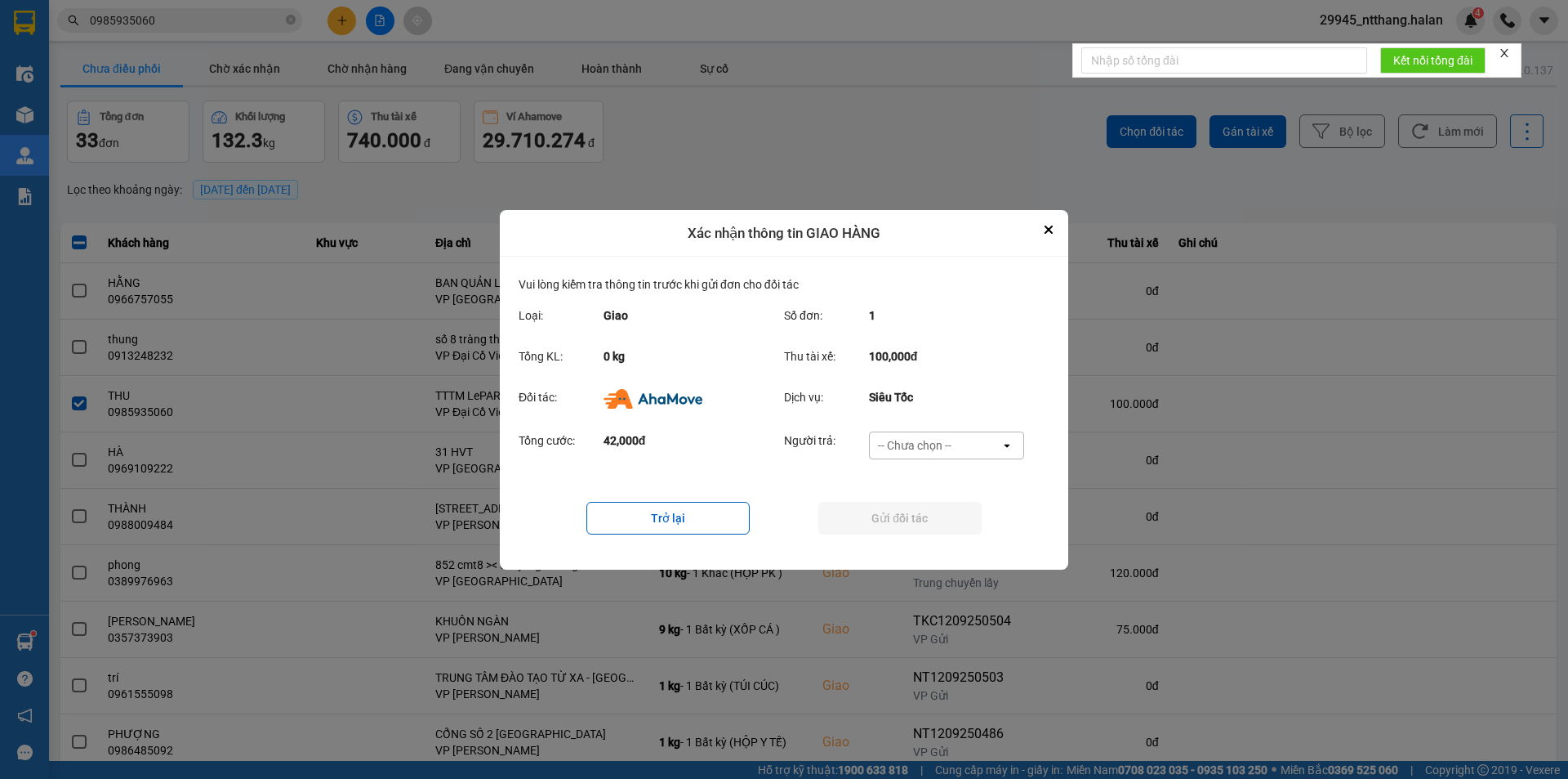
click at [944, 438] on div "-- Chưa chọn --" at bounding box center [915, 445] width 74 height 16
click at [921, 540] on span "Ví Ahamove" at bounding box center [914, 538] width 66 height 16
click at [918, 520] on button "Gửi đối tác" at bounding box center [900, 518] width 163 height 33
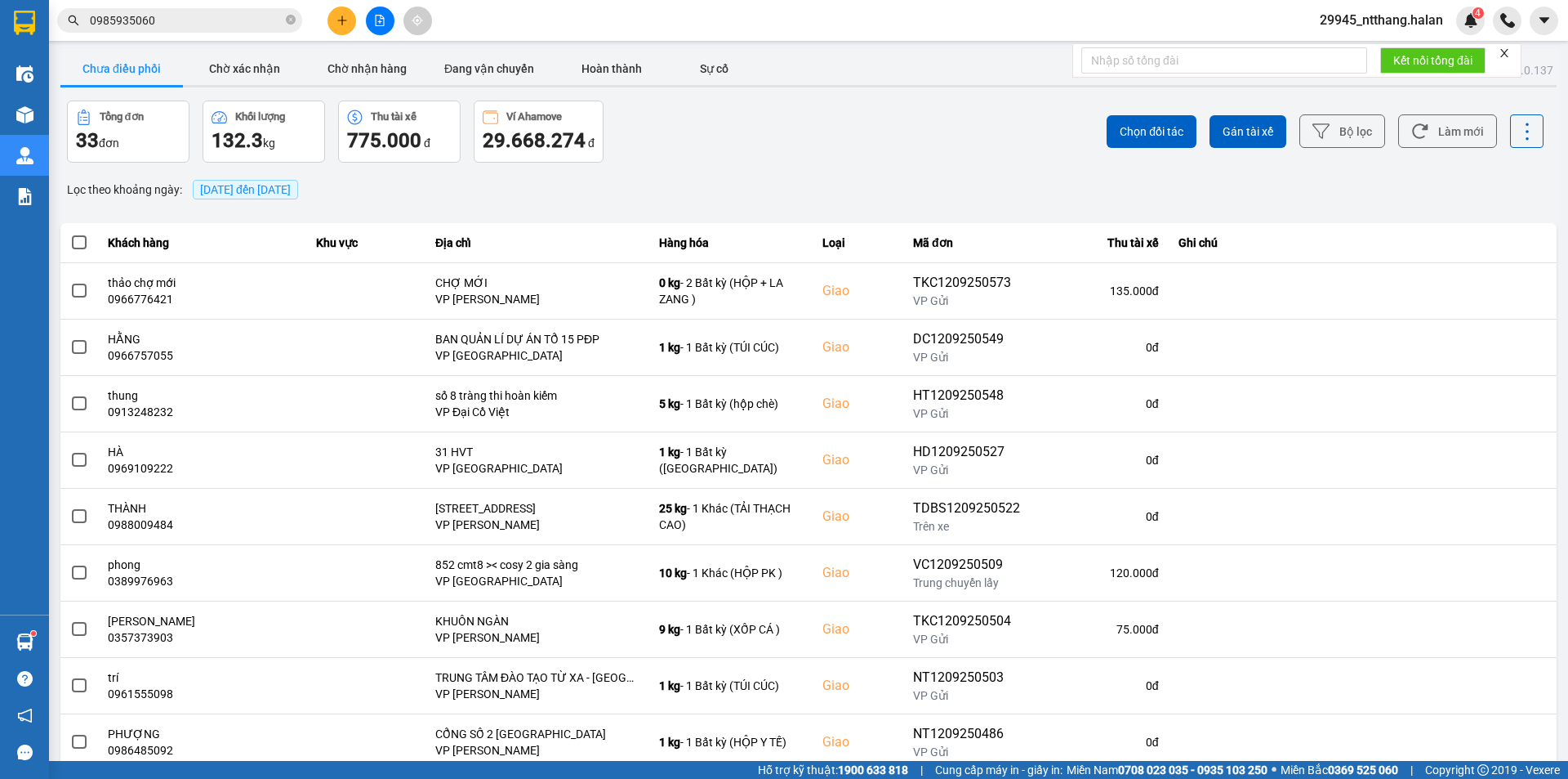
click at [869, 163] on div "ver: 0.0.137 Chưa điều phối Chờ xác nhận Chờ nhận hàng Đang vận chuyển Hoàn thà…" at bounding box center [808, 452] width 1503 height 808
click at [744, 156] on div "Tổng đơn 33 đơn Khối lượng 132.3 kg Thu tài xế 775.000 đ Ví Ahamove 29.668.274 đ" at bounding box center [436, 132] width 738 height 62
click at [849, 170] on div "ver: 0.0.137 Chưa điều phối Chờ xác nhận Chờ nhận hàng Đang vận chuyển Hoàn thà…" at bounding box center [808, 452] width 1503 height 808
click at [823, 160] on div "Chọn đối tác Gán tài xế Bộ lọc Làm mới" at bounding box center [1174, 132] width 738 height 62
click at [788, 151] on div "Tổng đơn 33 đơn Khối lượng 132.3 kg Thu tài xế 775.000 đ Ví Ahamove 29.668.274 đ" at bounding box center [436, 132] width 738 height 62
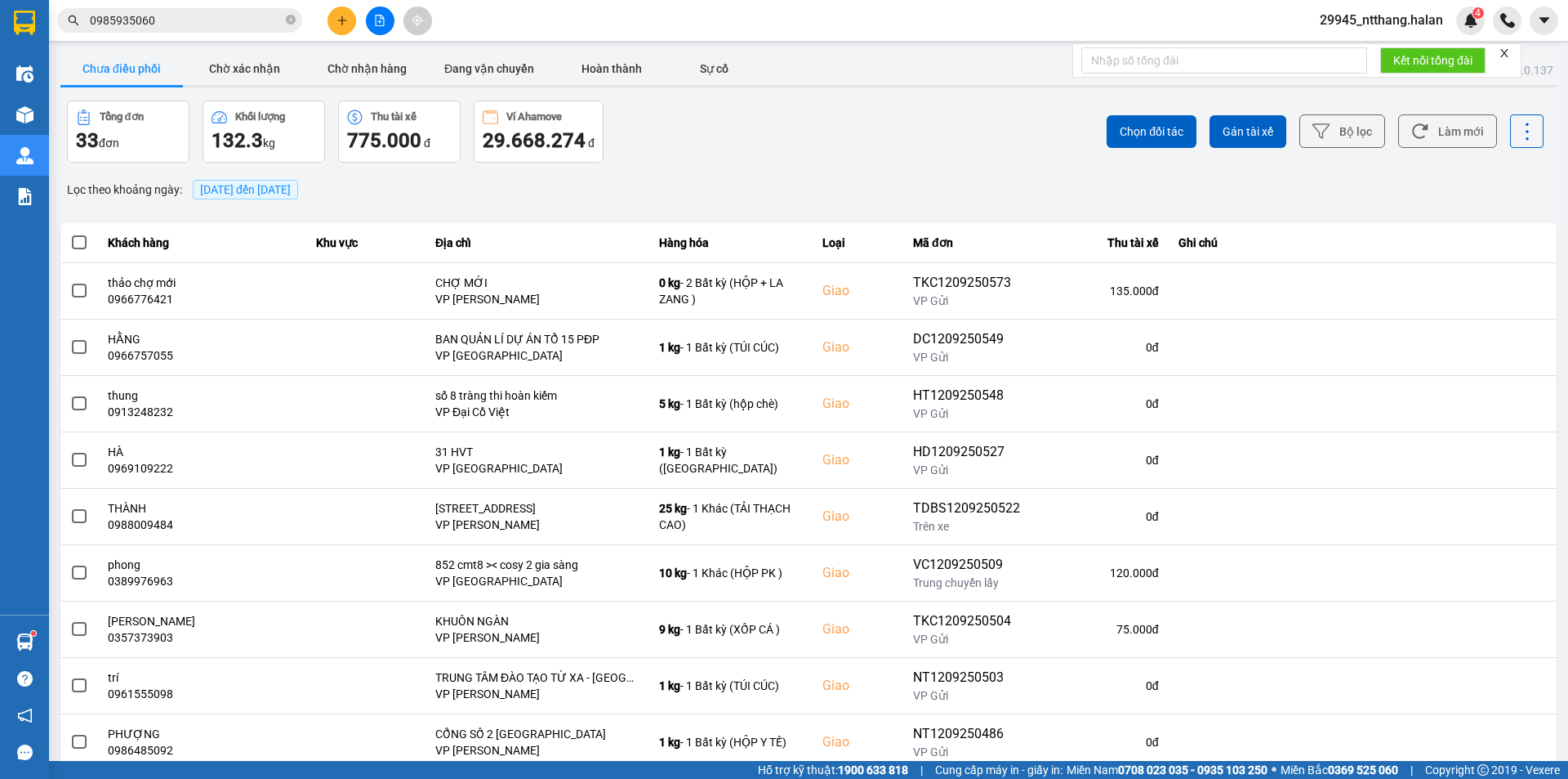
click at [793, 153] on div "Tổng đơn 33 đơn Khối lượng 132.3 kg Thu tài xế 775.000 đ Ví Ahamove 29.668.274 đ" at bounding box center [436, 132] width 738 height 62
click at [939, 145] on div "Chọn đối tác Gán tài xế Bộ lọc Làm mới" at bounding box center [1174, 132] width 738 height 62
click at [852, 204] on div "ver: 0.0.137 Chưa điều phối Chờ xác nhận Chờ nhận hàng Đang vận chuyển Hoàn thà…" at bounding box center [808, 452] width 1503 height 808
click at [905, 158] on div "Chọn đối tác Gán tài xế Bộ lọc Làm mới" at bounding box center [1174, 132] width 738 height 62
click at [831, 132] on div "Chọn đối tác Gán tài xế Bộ lọc Làm mới" at bounding box center [1174, 132] width 738 height 62
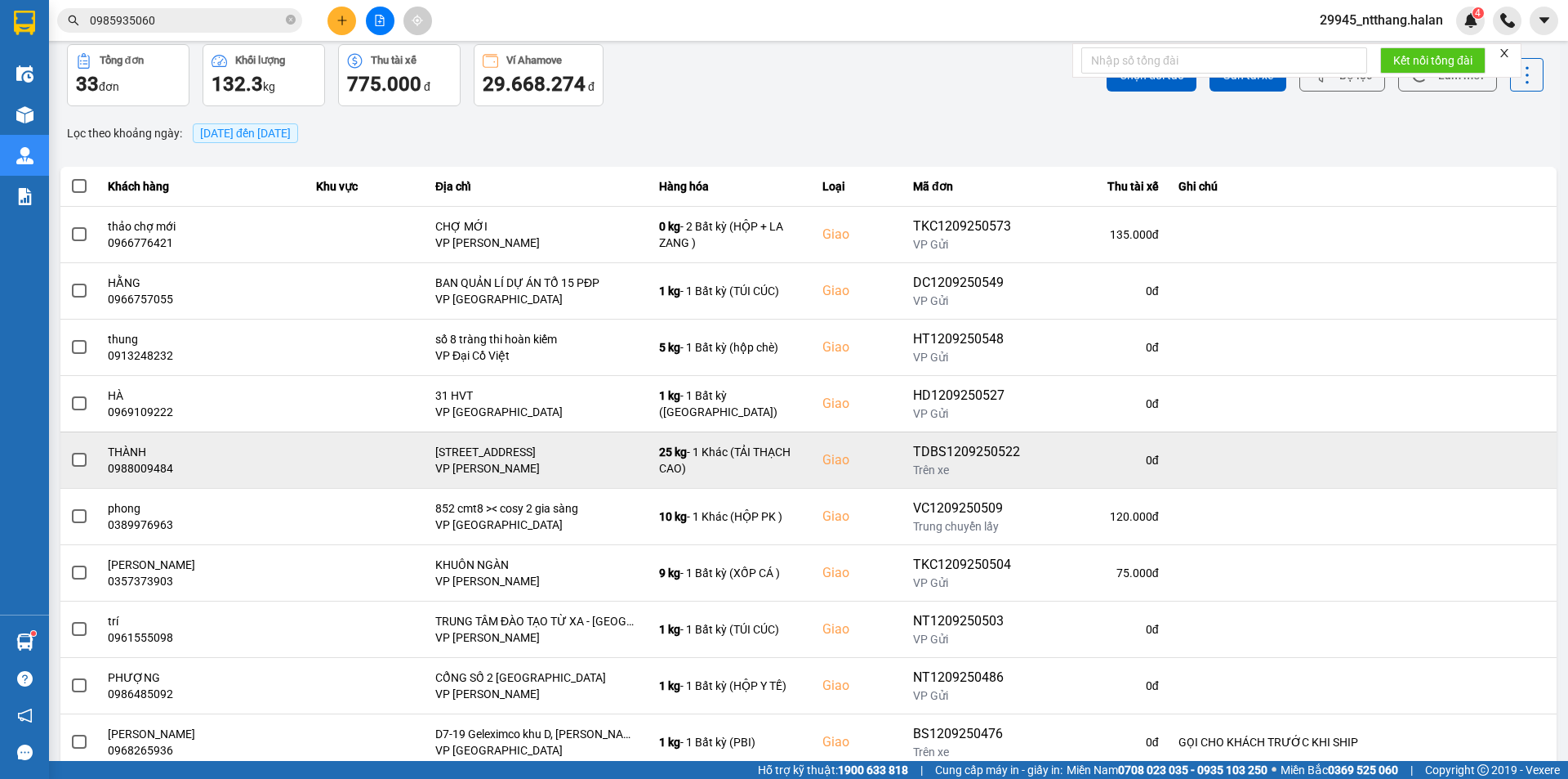
scroll to position [104, 0]
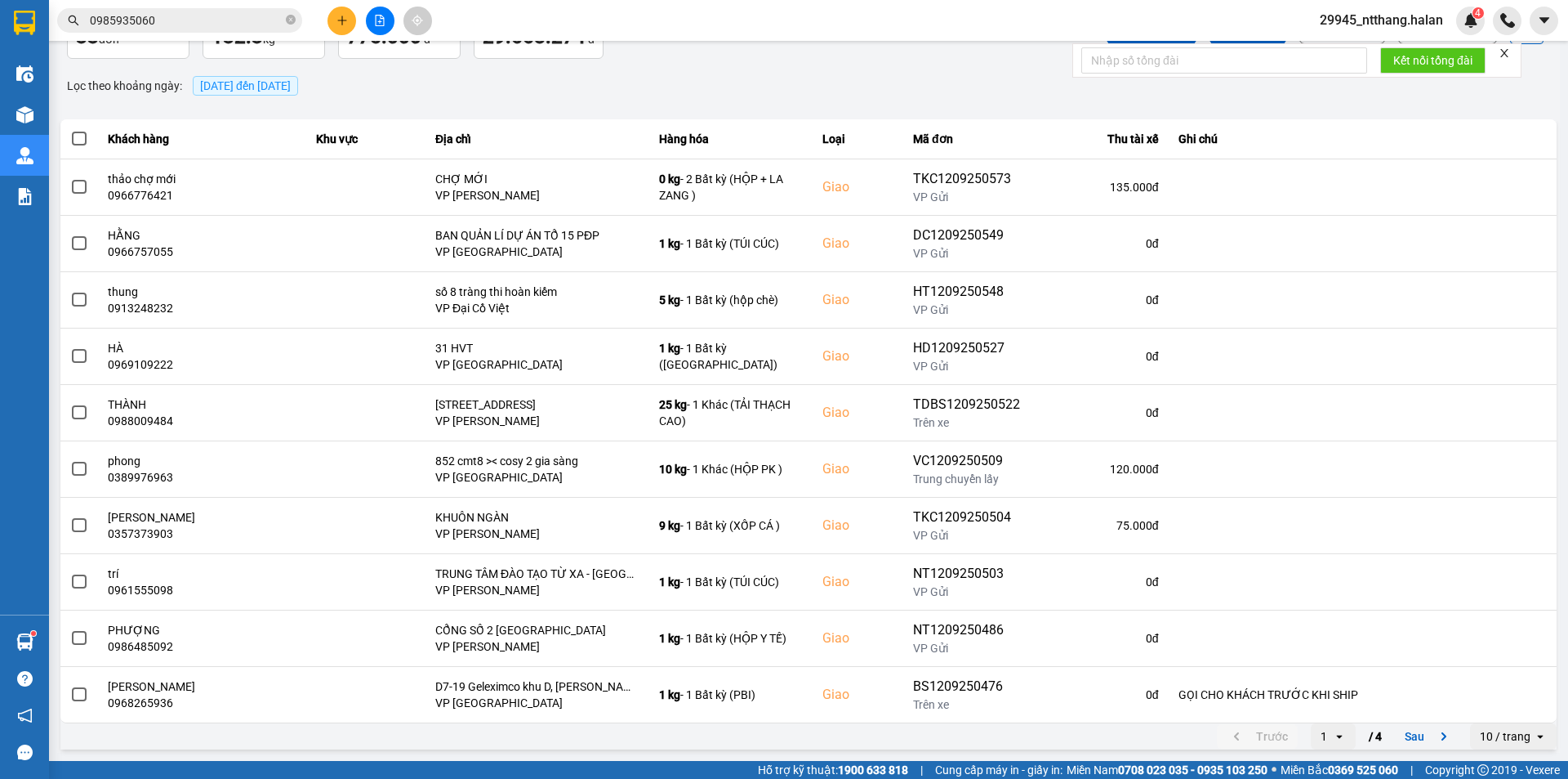
drag, startPoint x: 527, startPoint y: 96, endPoint x: 577, endPoint y: 124, distance: 57.3
click at [528, 96] on div "Lọc theo khoảng ngày : 12/09/2025 đến 12/09/2025" at bounding box center [808, 85] width 1497 height 28
click at [922, 63] on div "ver: 0.0.137 Chưa điều phối Chờ xác nhận Chờ nhận hàng Đang vận chuyển Hoàn thà…" at bounding box center [808, 349] width 1503 height 808
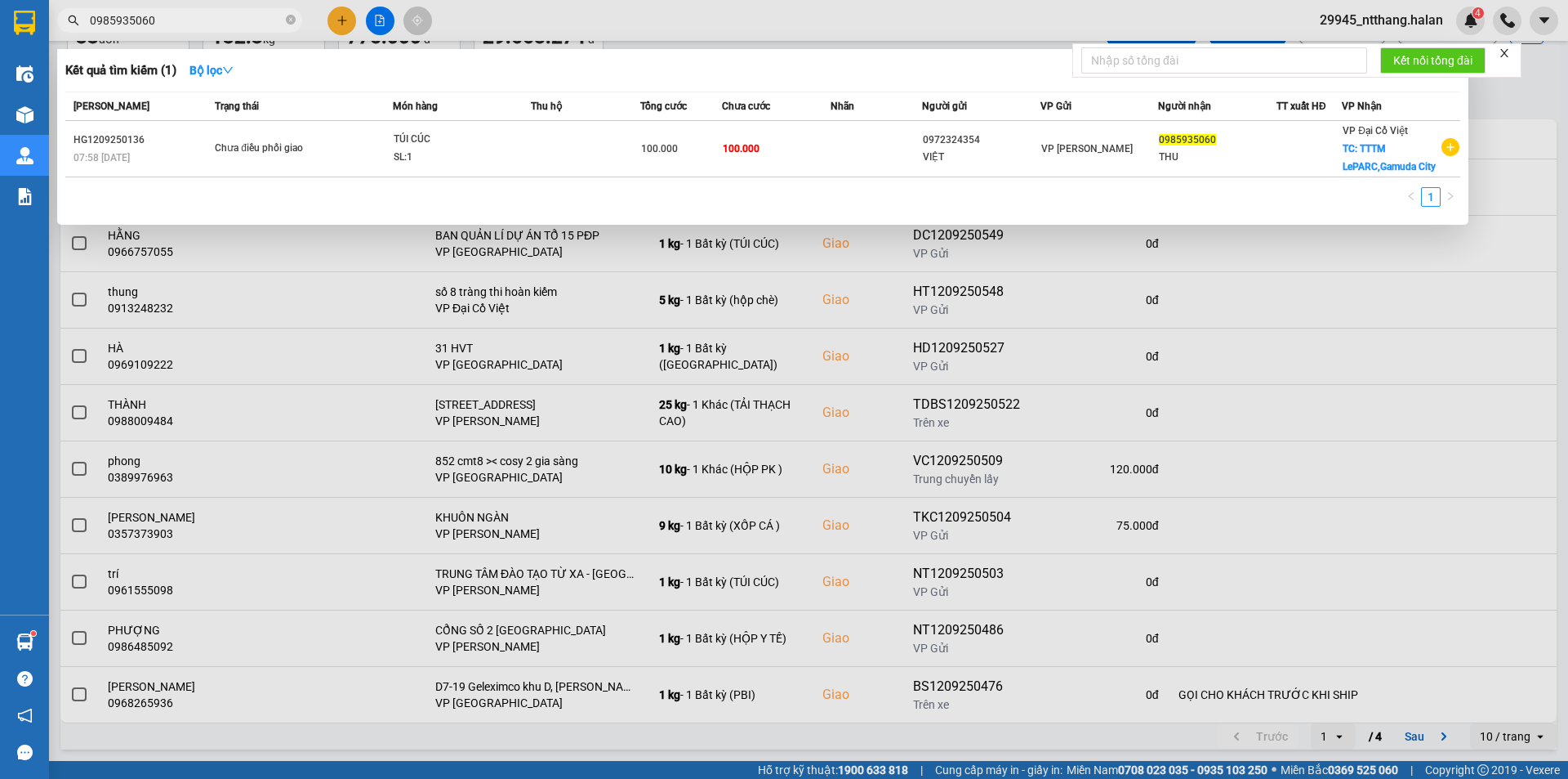
click at [243, 14] on input "0985935060" at bounding box center [186, 20] width 193 height 18
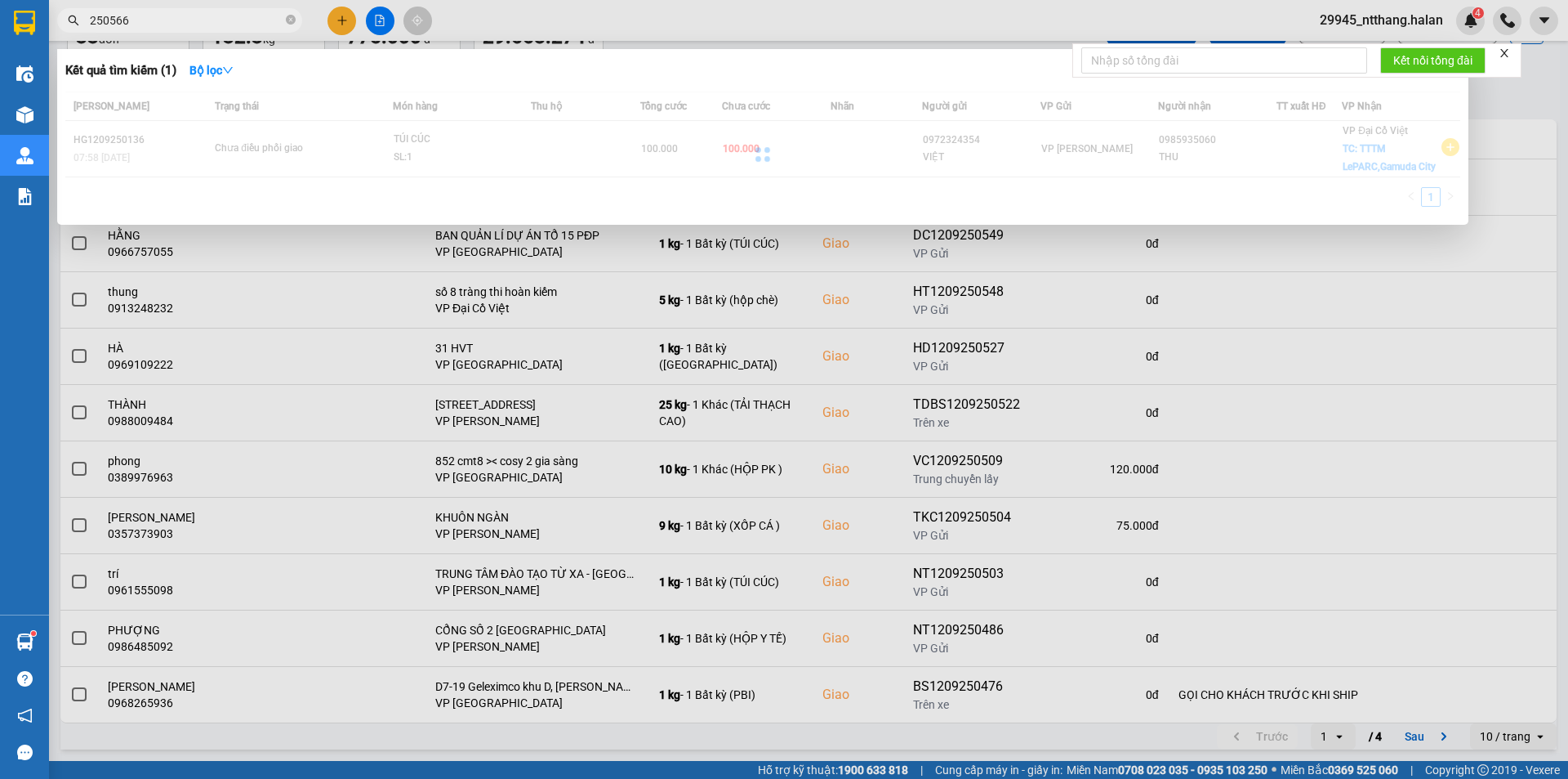
type input "250566"
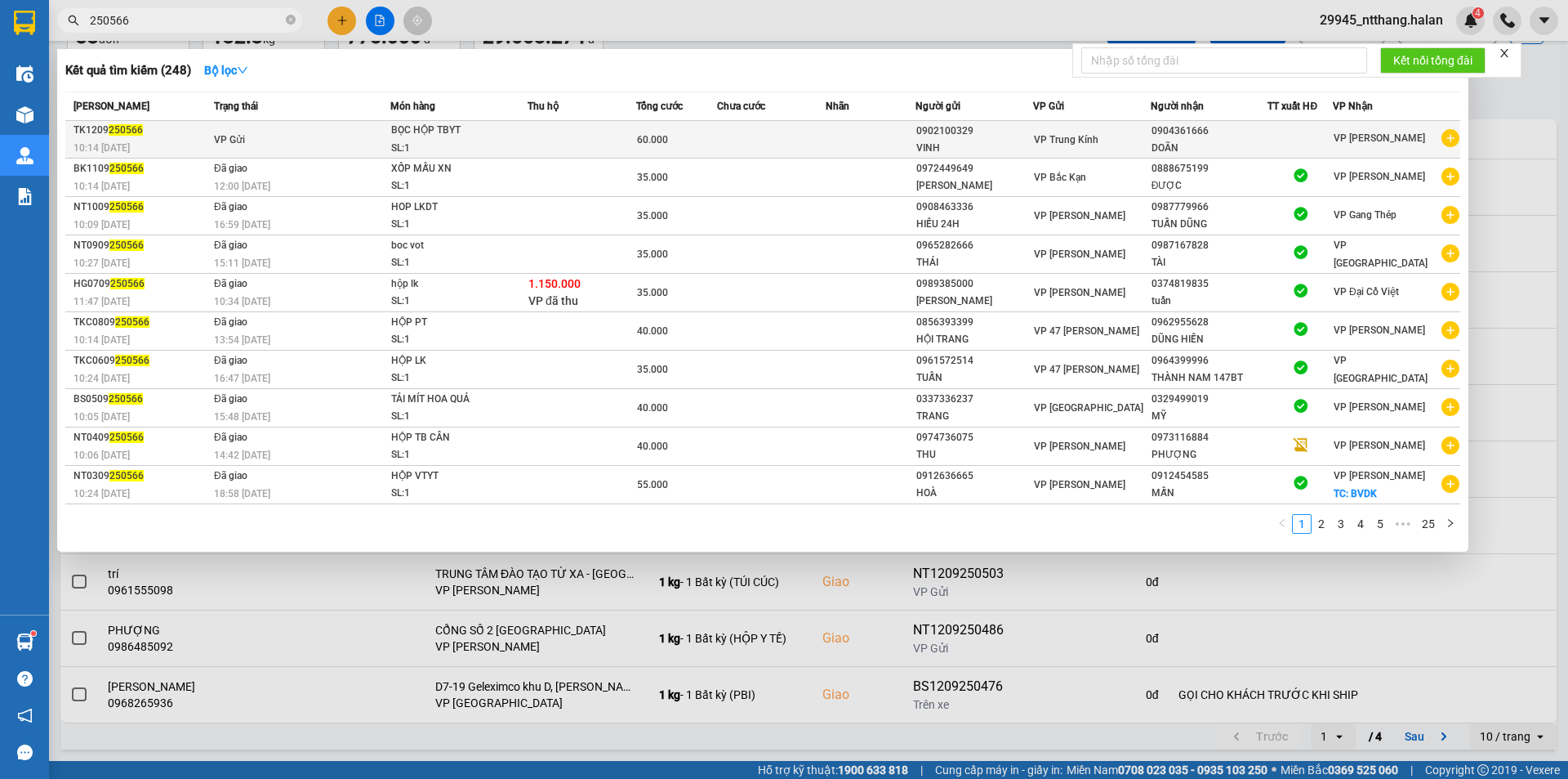
click at [812, 129] on td at bounding box center [771, 139] width 109 height 37
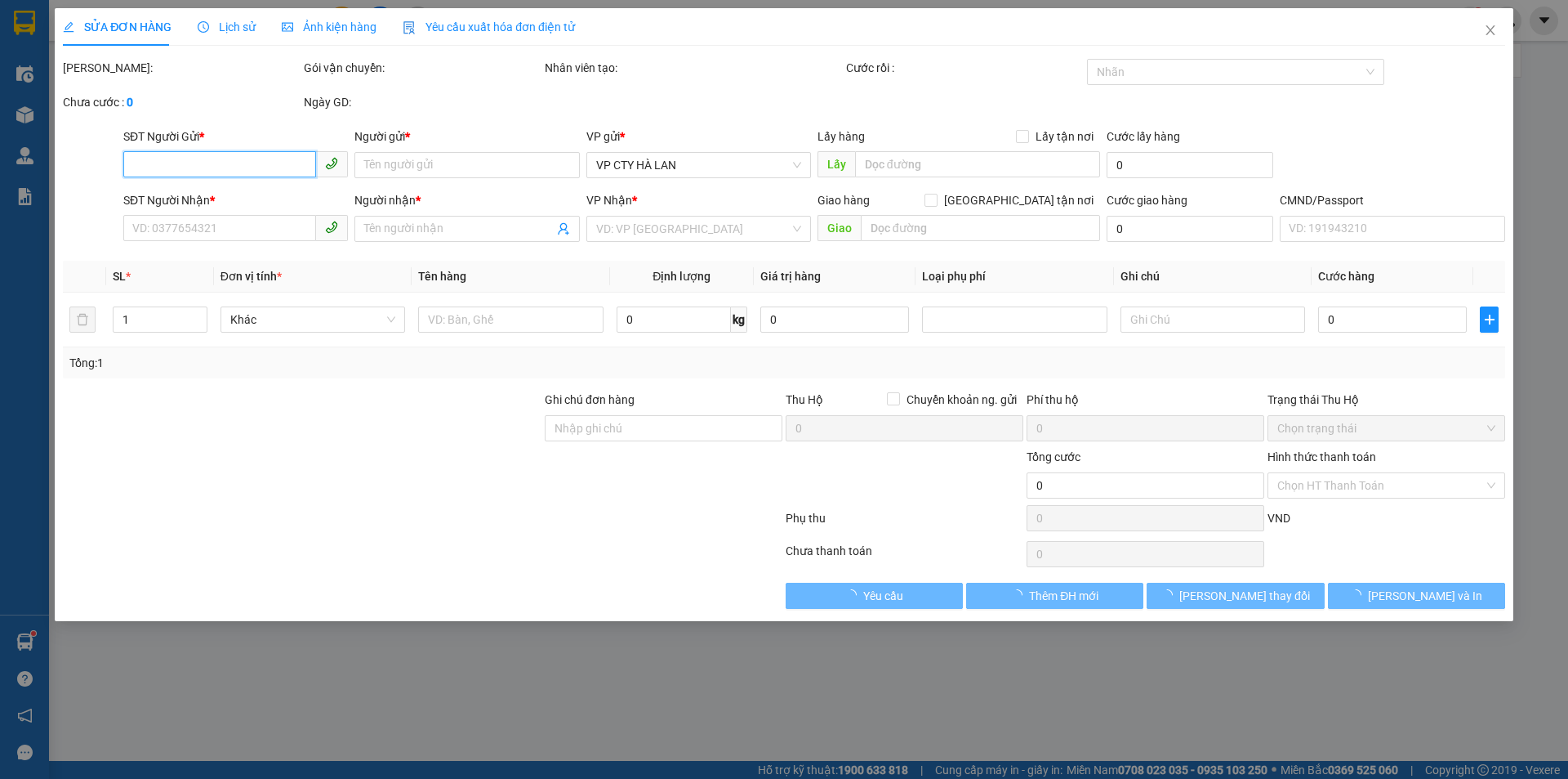
type input "0902100329"
type input "VINH"
type input "0904361666"
type input "DOÃN"
type input "60.000"
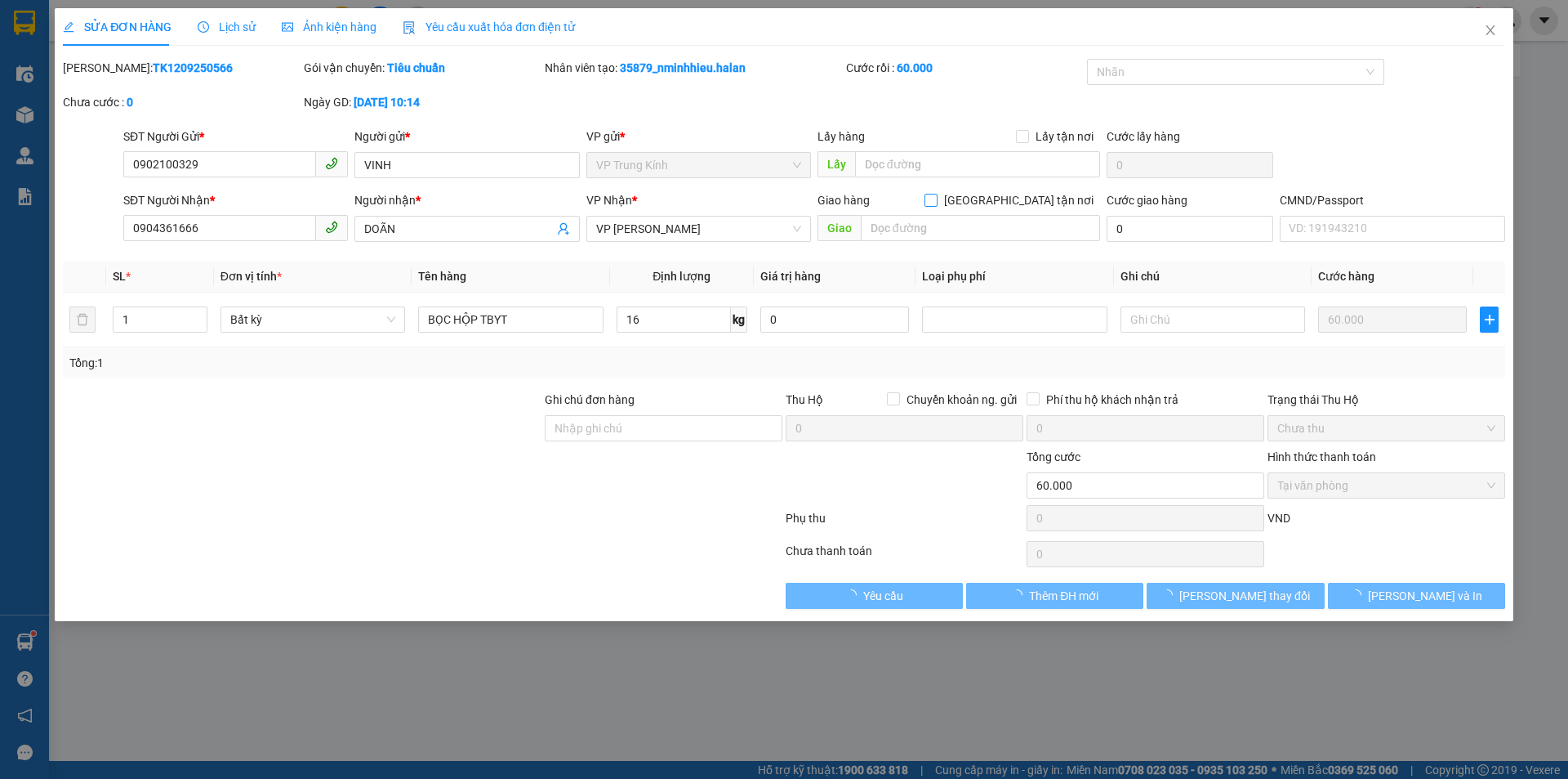
click at [1027, 193] on span "[GEOGRAPHIC_DATA] tận nơi" at bounding box center [1019, 200] width 162 height 18
click at [936, 194] on input "[GEOGRAPHIC_DATA] tận nơi" at bounding box center [930, 200] width 12 height 12
checkbox input "true"
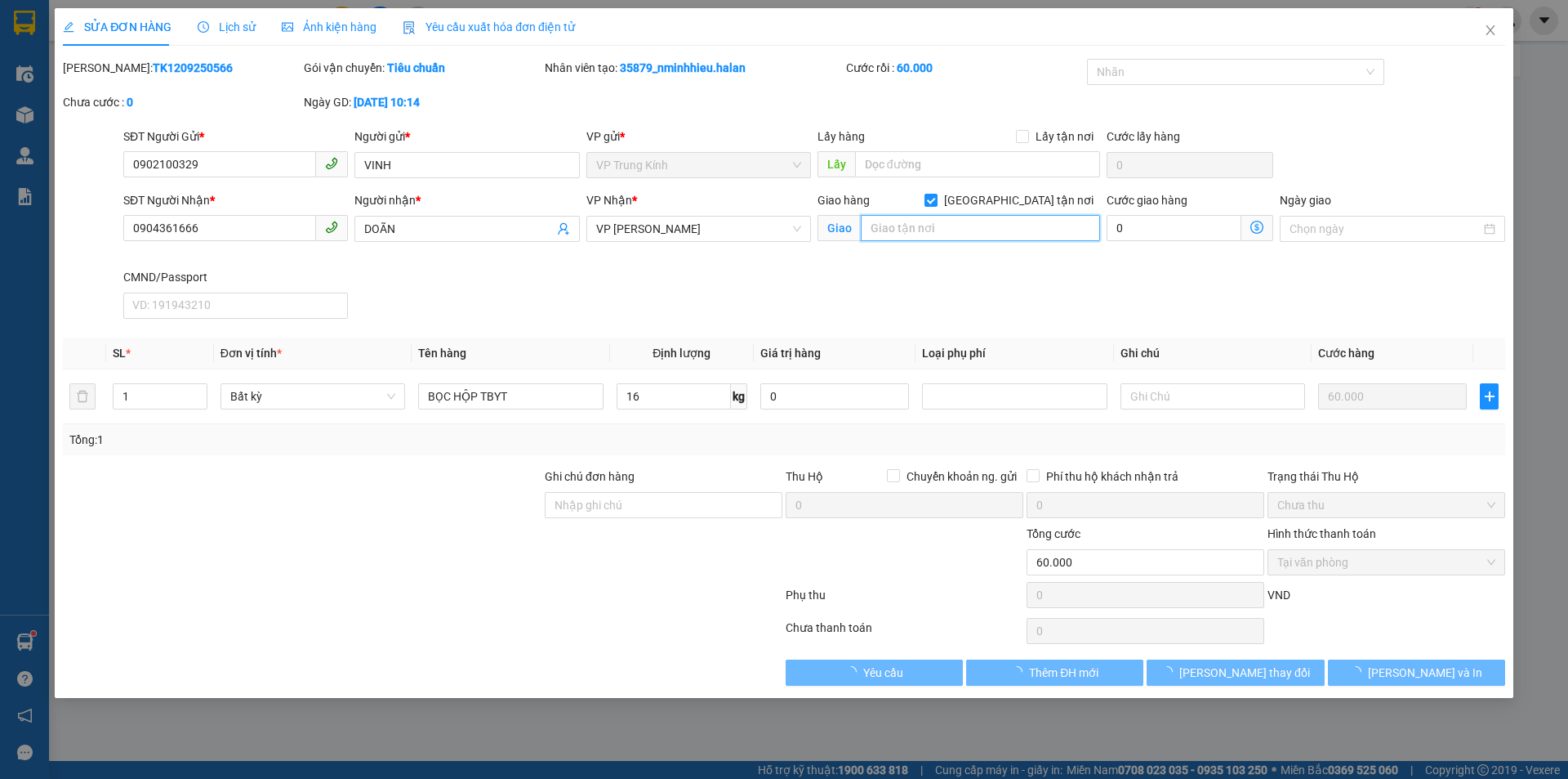
click at [985, 225] on input "text" at bounding box center [980, 228] width 239 height 26
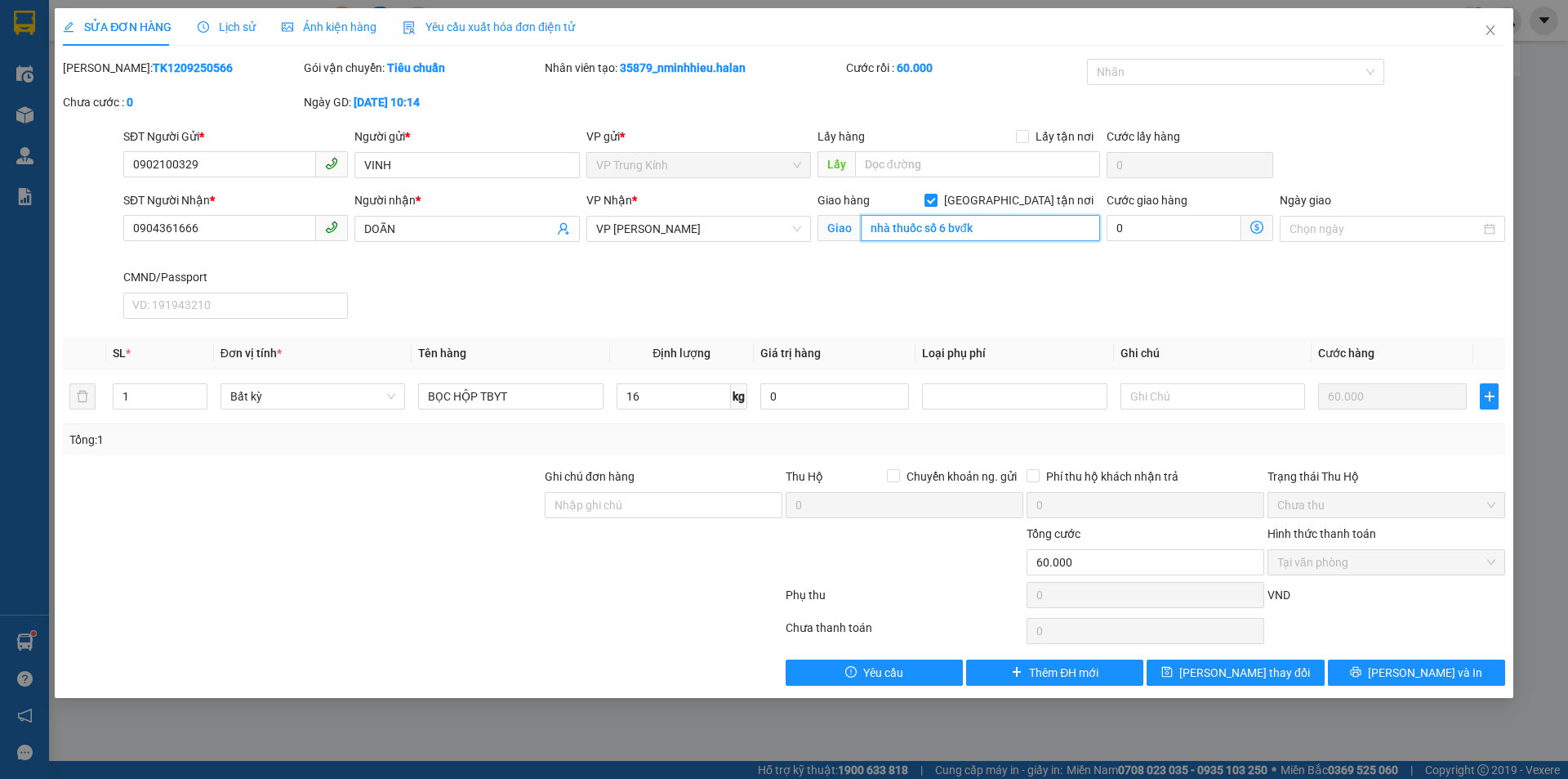
click at [1000, 224] on input "nhà thuốc số 6 bvđk" at bounding box center [980, 228] width 239 height 26
type input "nhà thuốc số 6 bvđk(479lnq)"
type input "60.004"
type input "4"
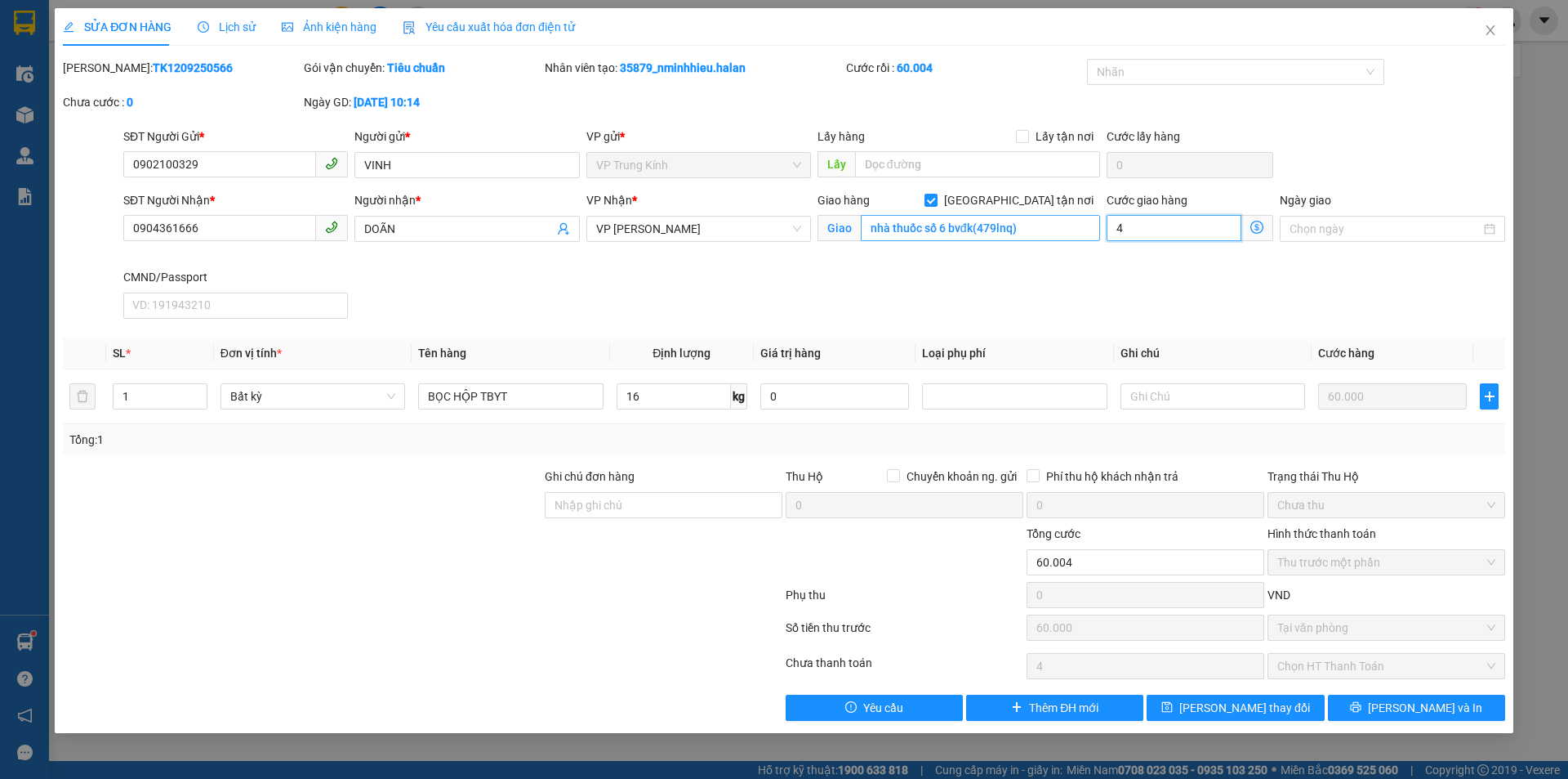
type input "60.040"
type input "40"
type input "100.000"
type input "40.000"
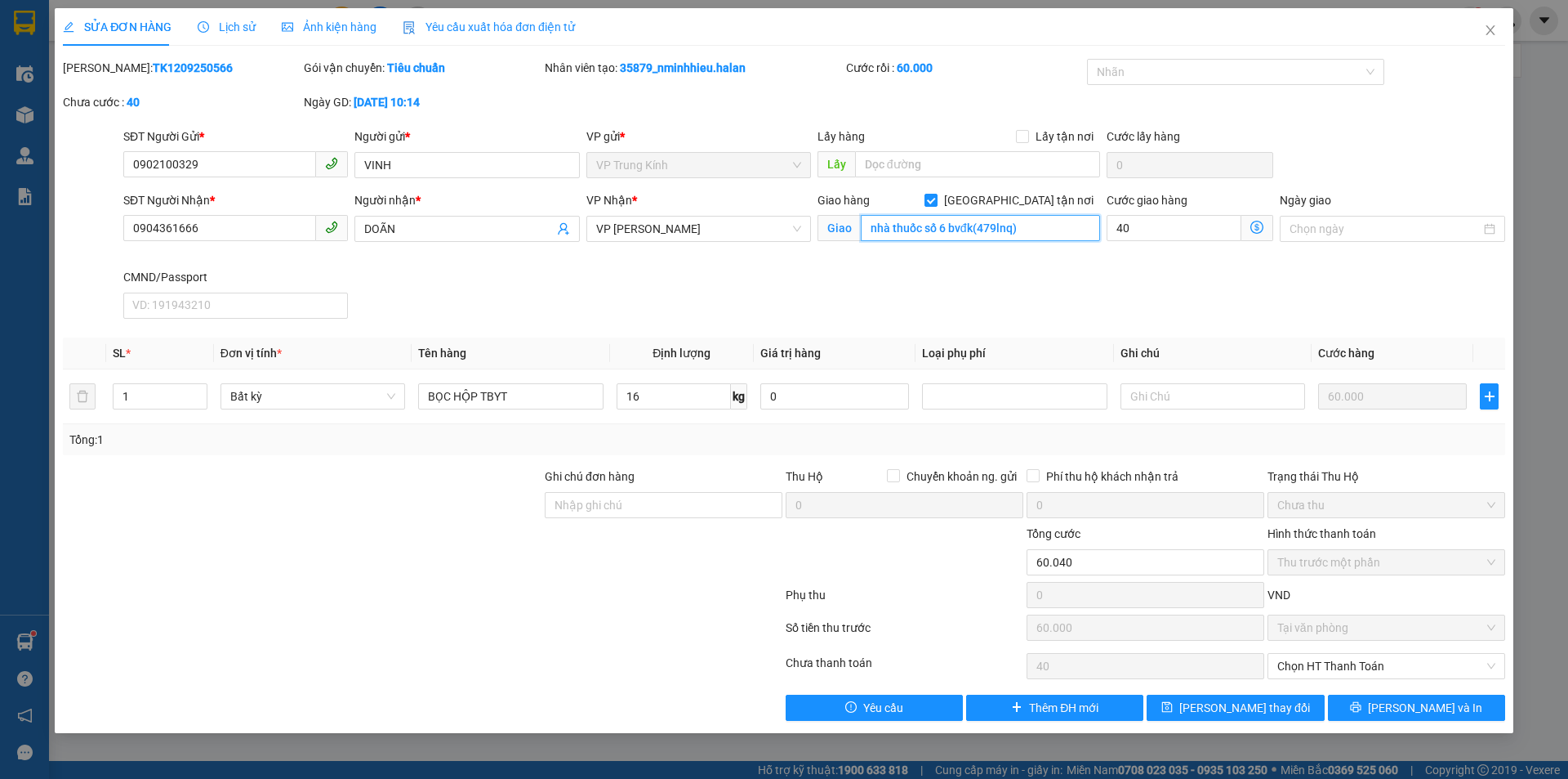
type input "40.000"
click at [975, 229] on input "nhà thuốc số 6 bvđk(479lnq)" at bounding box center [980, 228] width 239 height 26
type input "nhà thuốc số 6 bvđk (479lnq)"
click at [1189, 707] on button "[PERSON_NAME] thay đổi" at bounding box center [1235, 707] width 178 height 26
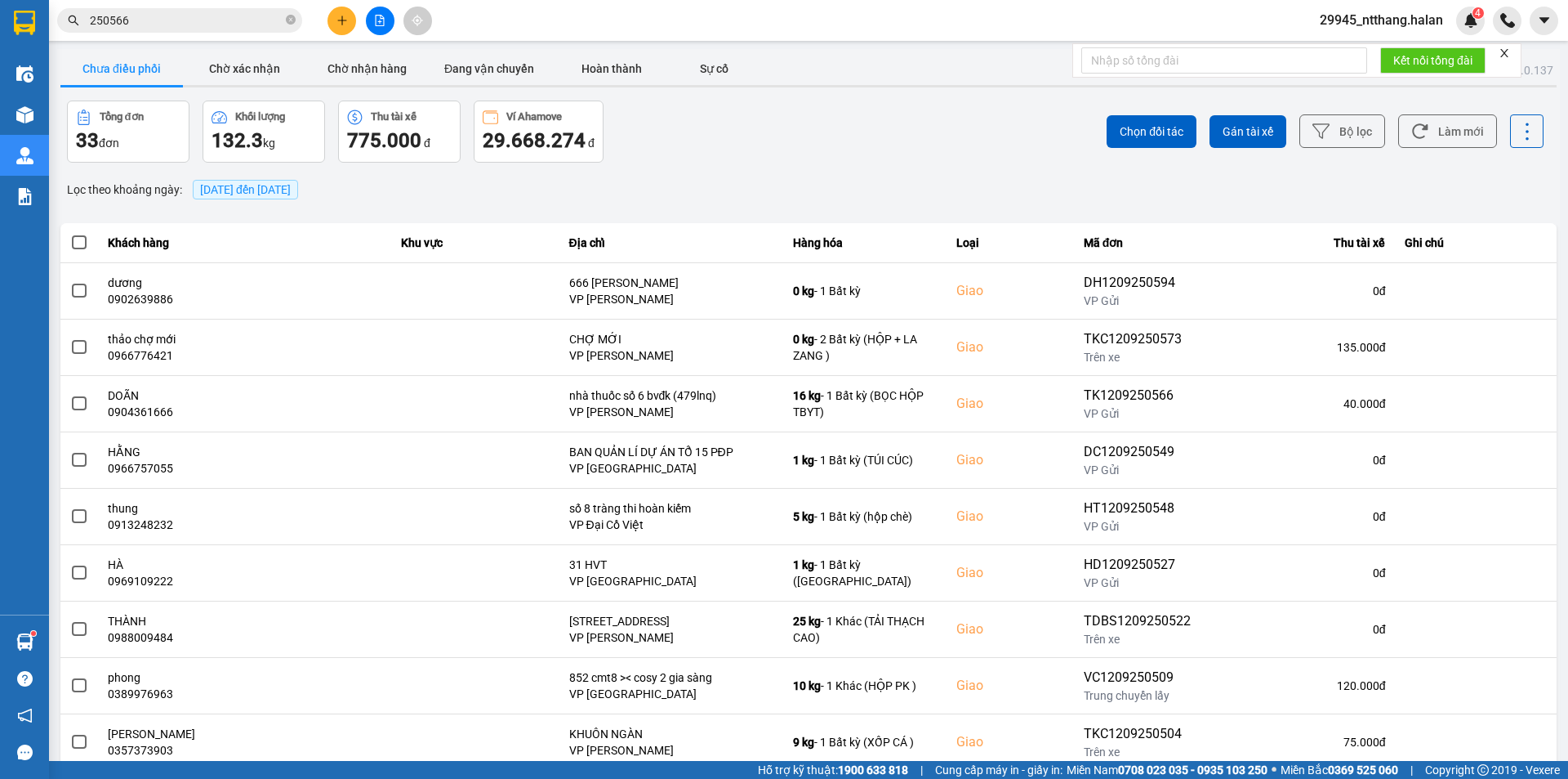
click at [169, 31] on span "250566" at bounding box center [180, 21] width 245 height 25
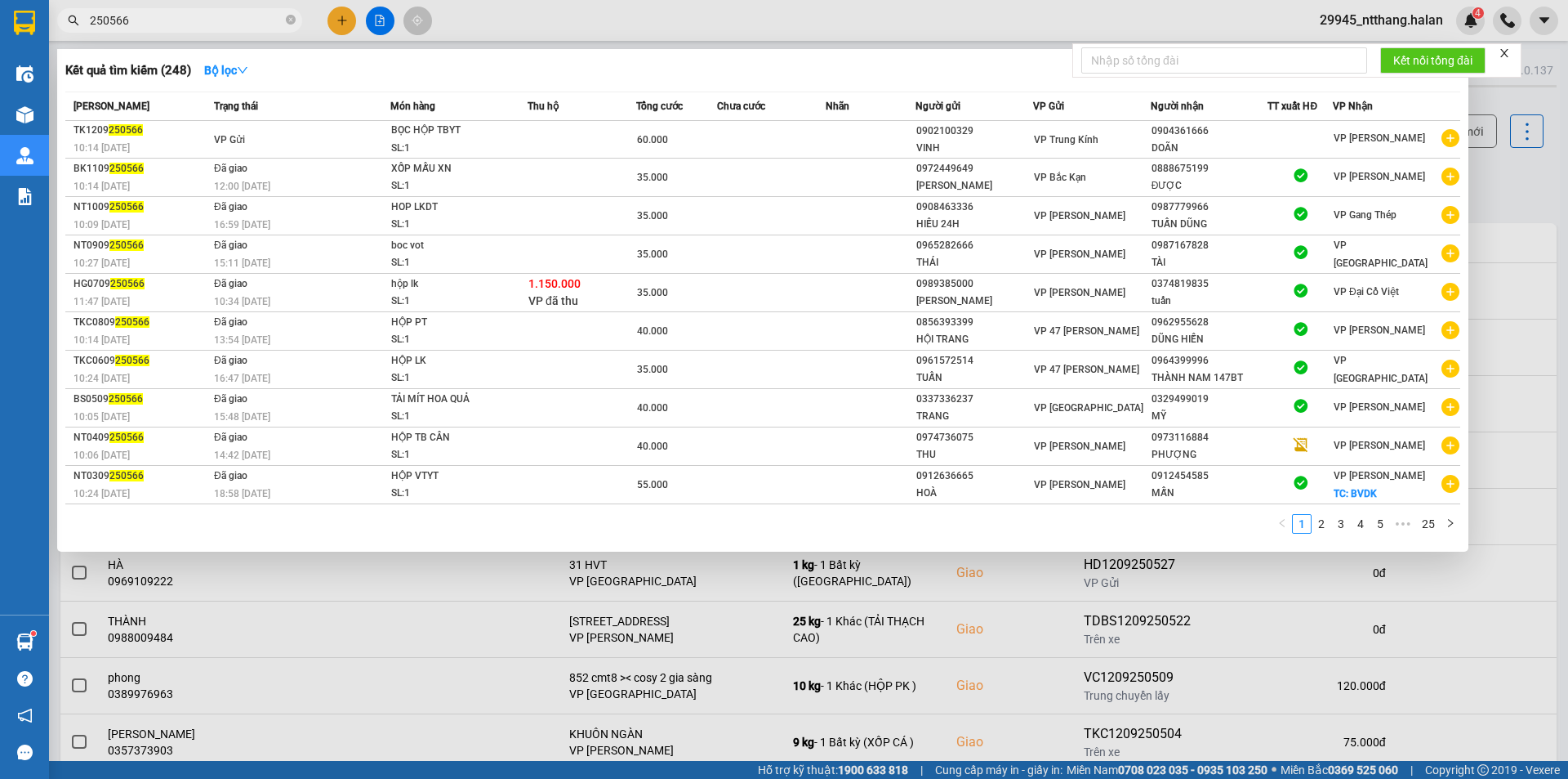
click at [169, 26] on input "250566" at bounding box center [186, 20] width 193 height 18
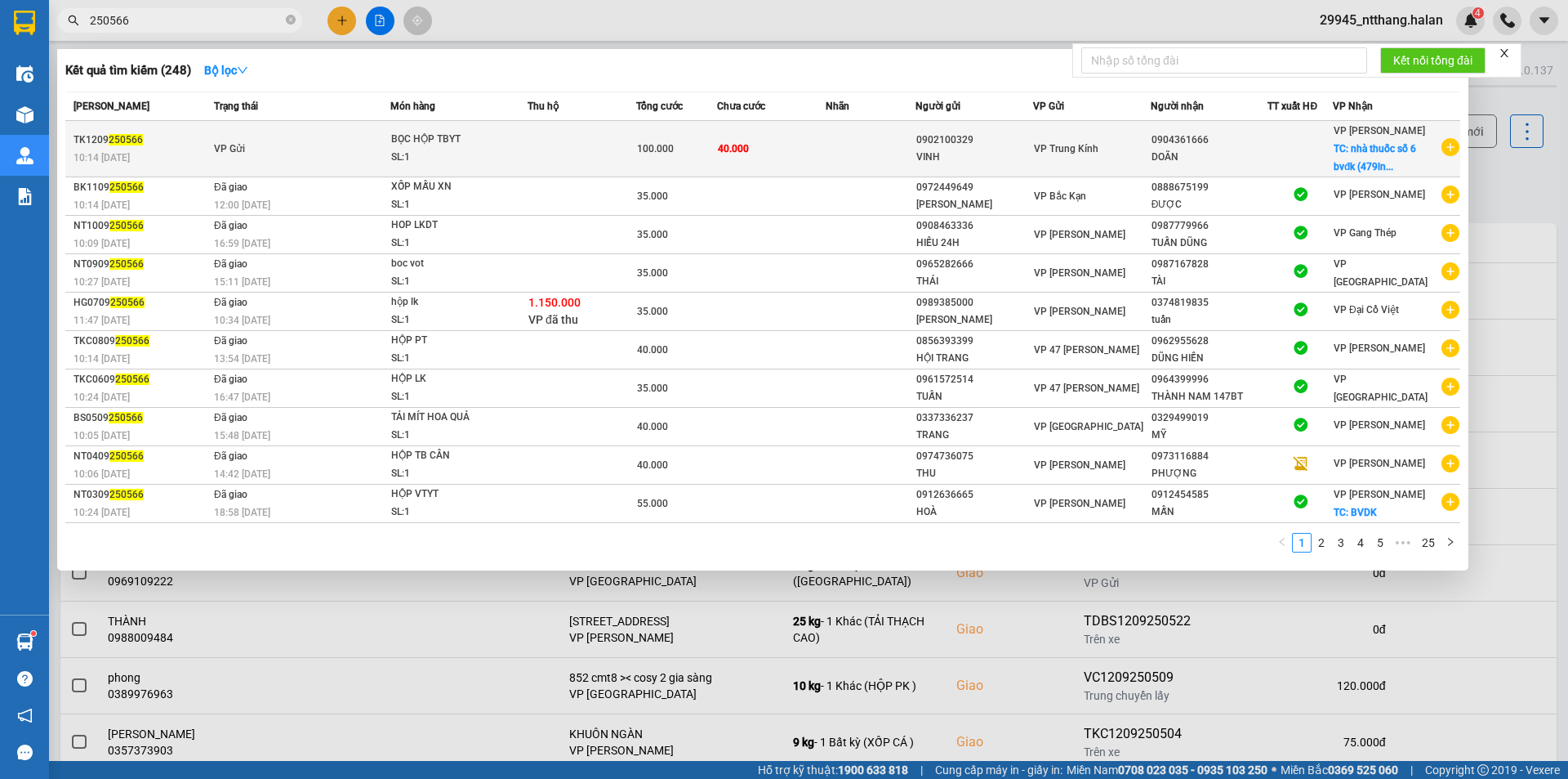
click at [654, 149] on span "100.000" at bounding box center [656, 149] width 36 height 12
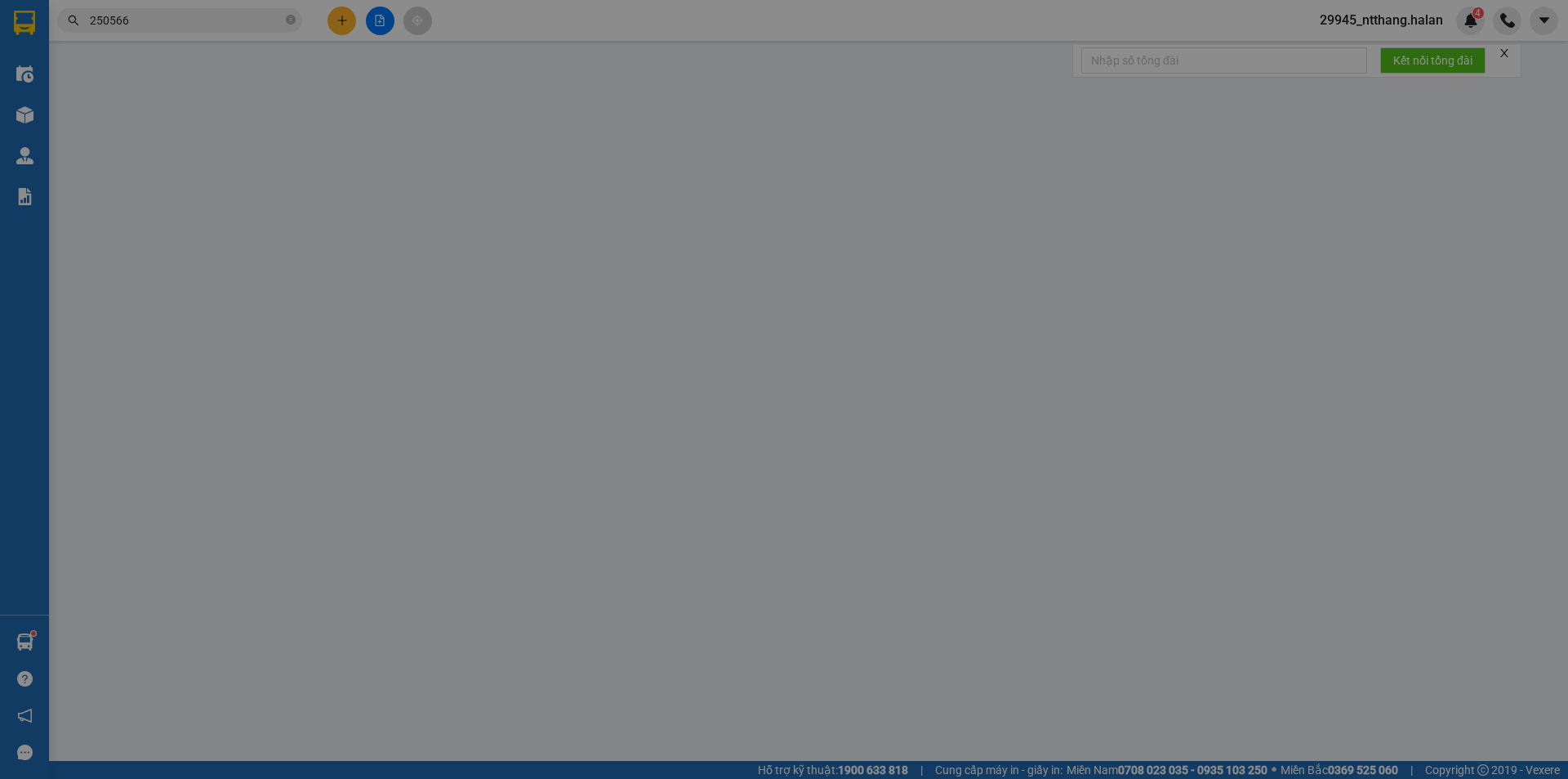
type input "0902100329"
type input "VINH"
type input "0904361666"
type input "DOÃN"
checkbox input "true"
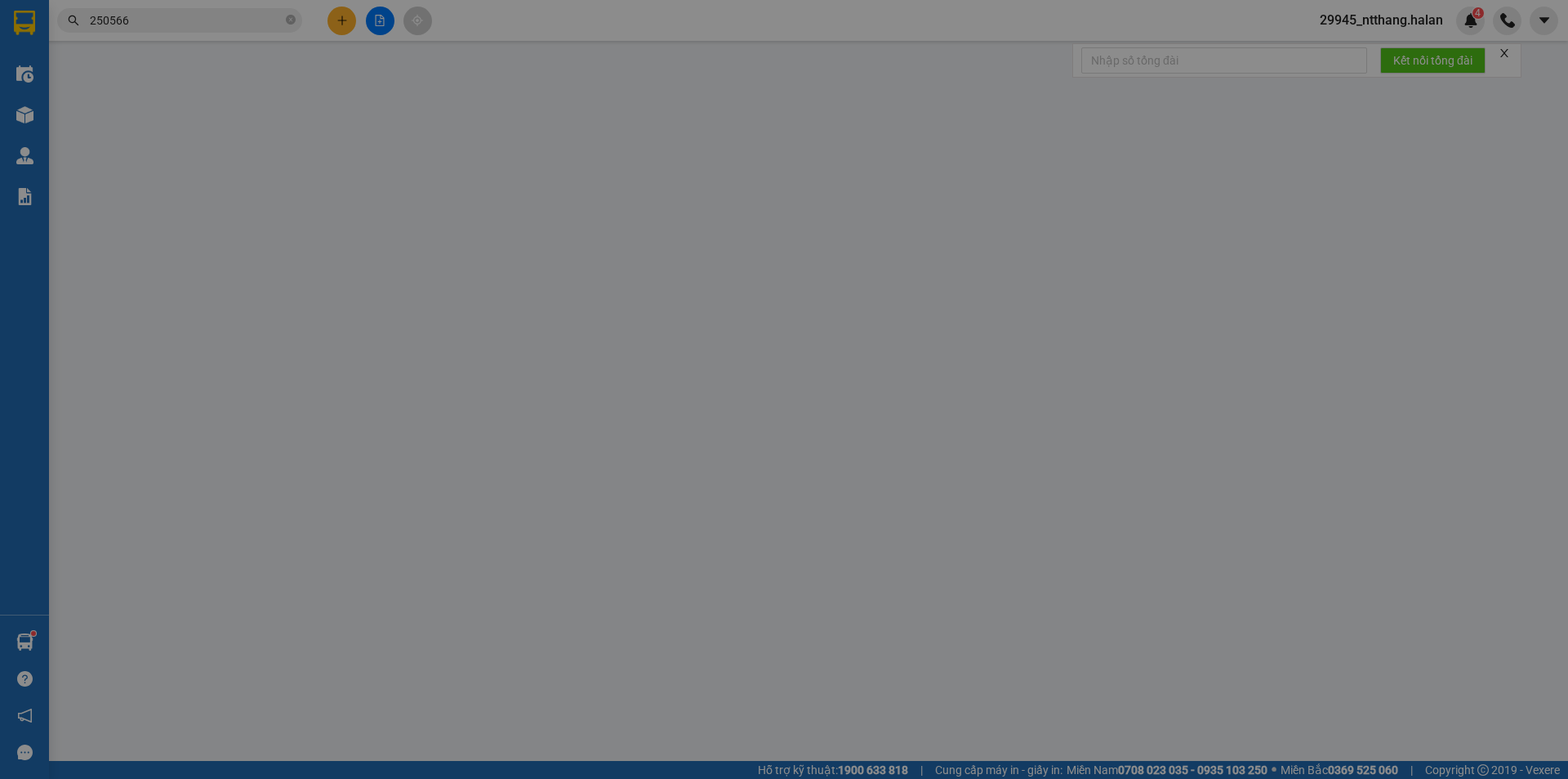
type input "nhà thuốc số 6 bvđk (479lnq)"
type input "100.000"
type input "60.000"
type input "40.000"
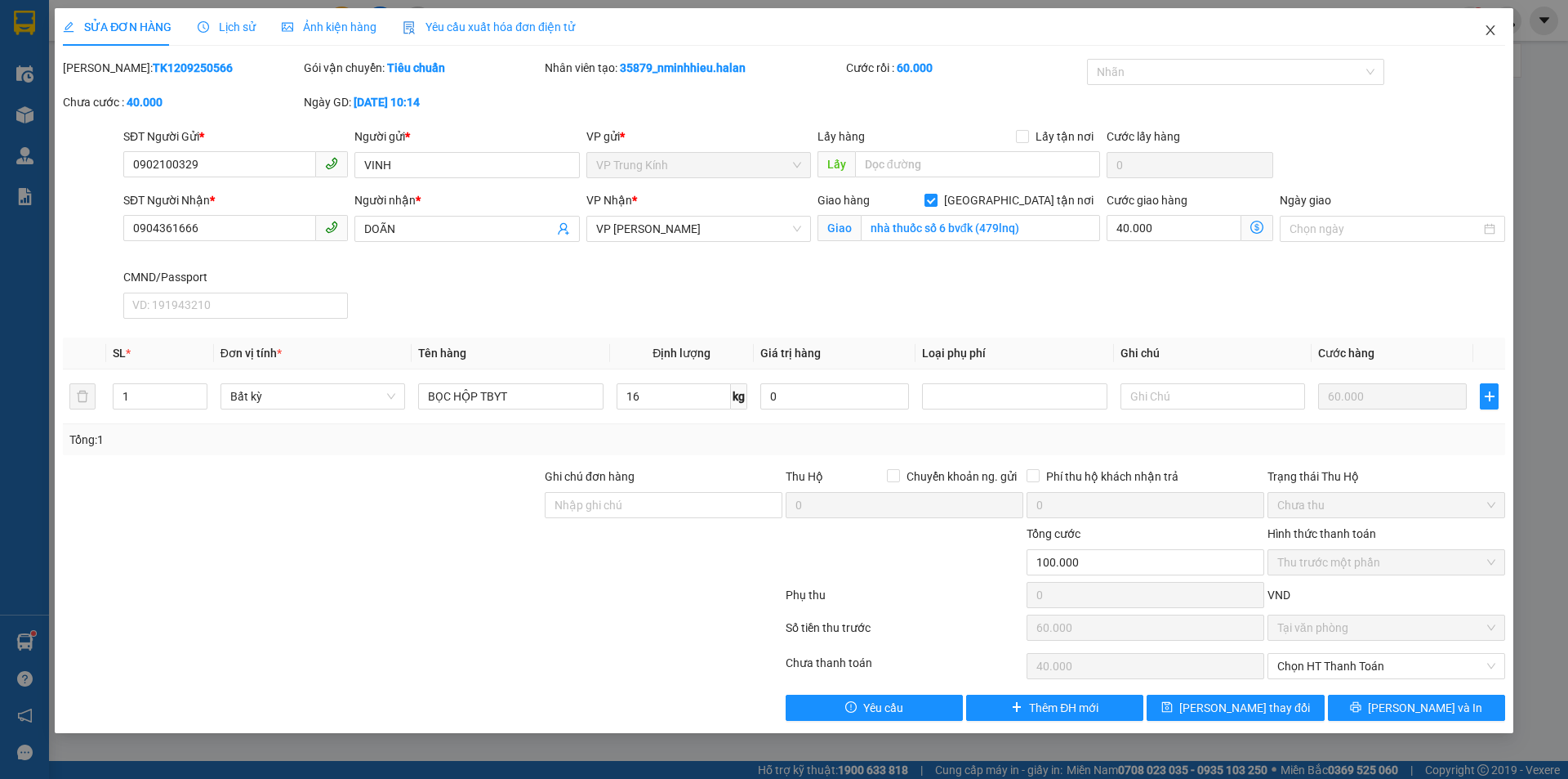
click at [1499, 32] on span "Close" at bounding box center [1491, 32] width 46 height 46
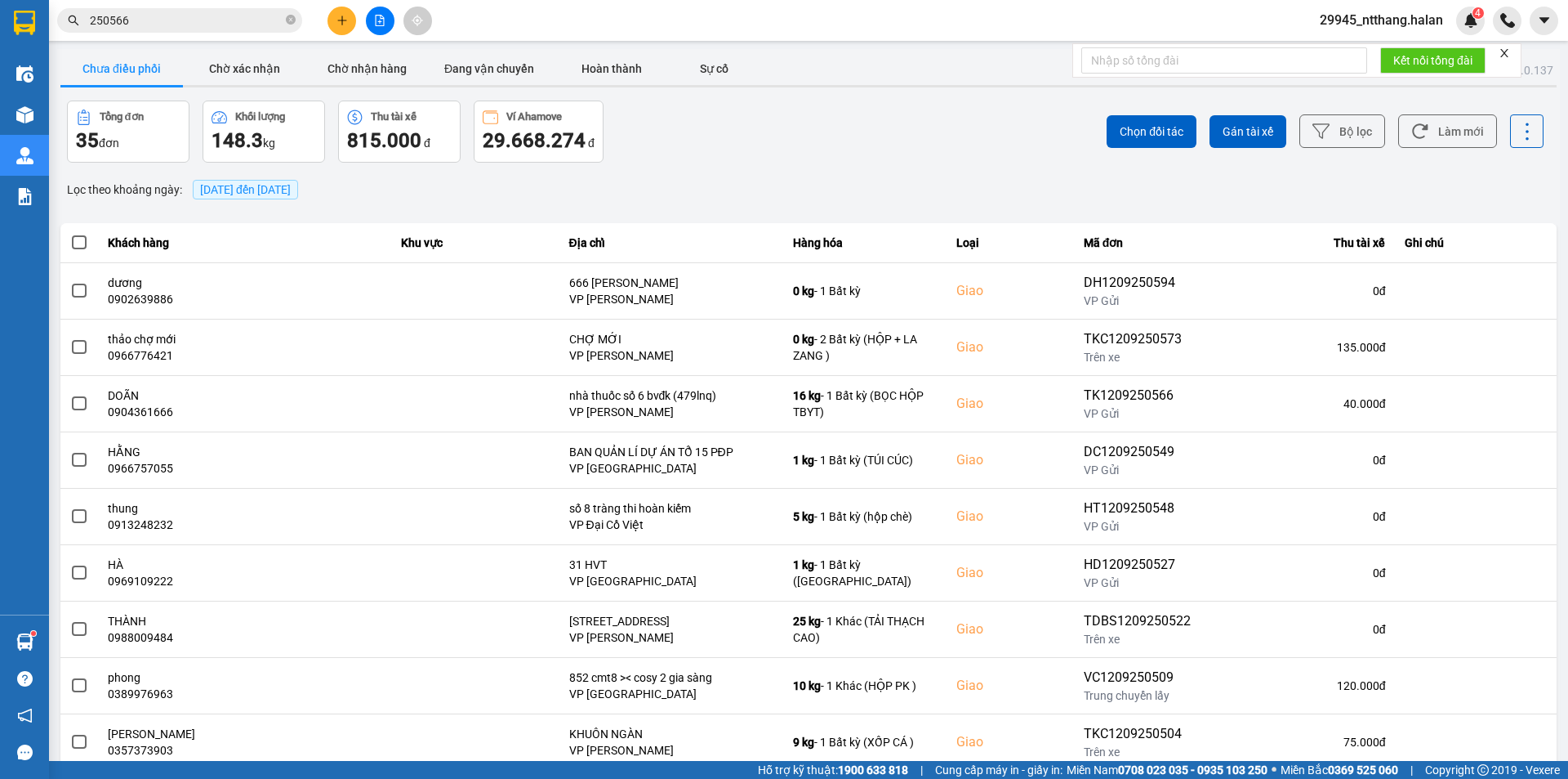
click at [197, 19] on input "250566" at bounding box center [186, 20] width 193 height 18
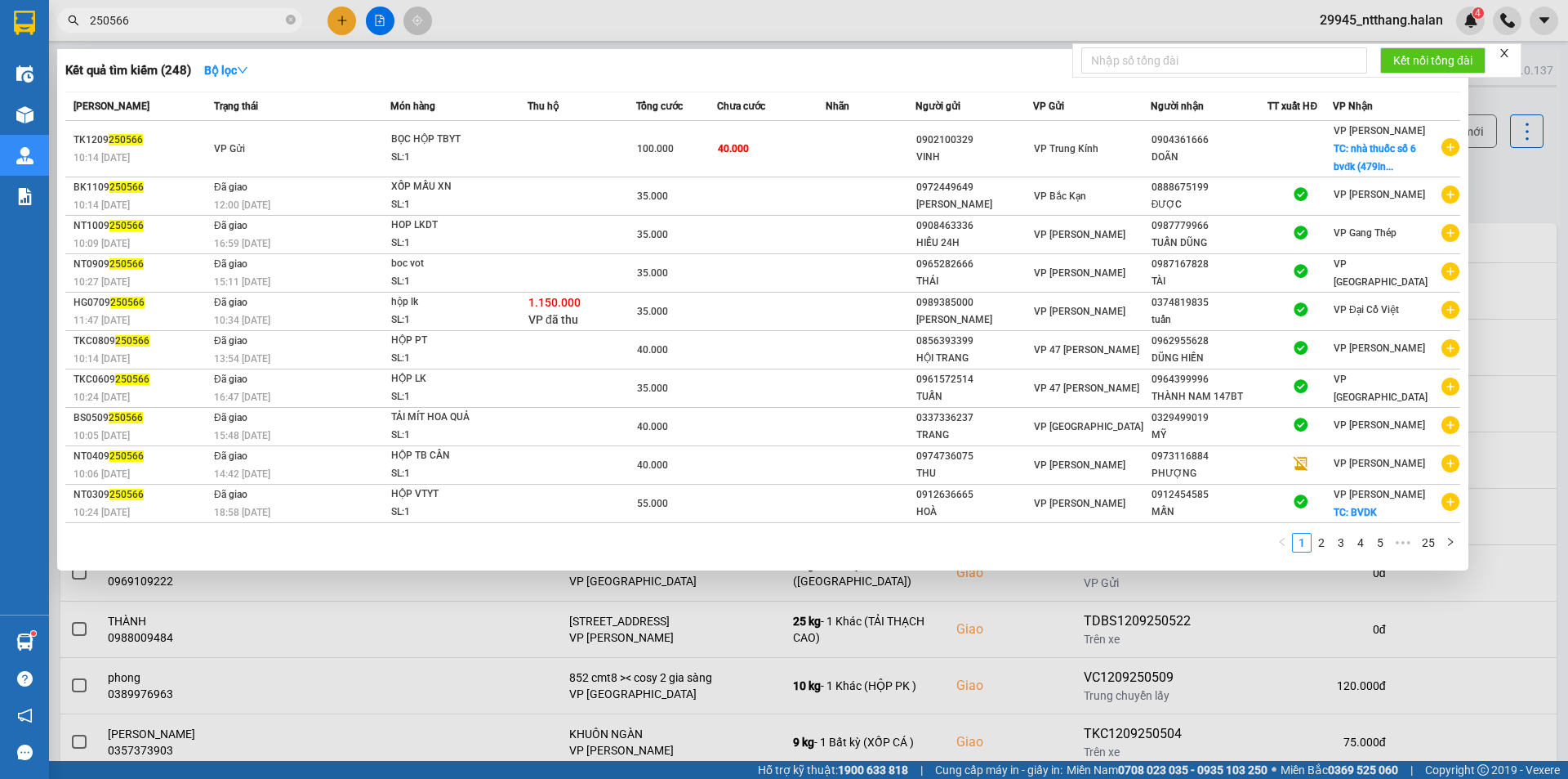
click at [197, 19] on input "250566" at bounding box center [186, 20] width 193 height 18
click at [1510, 186] on div at bounding box center [784, 389] width 1568 height 779
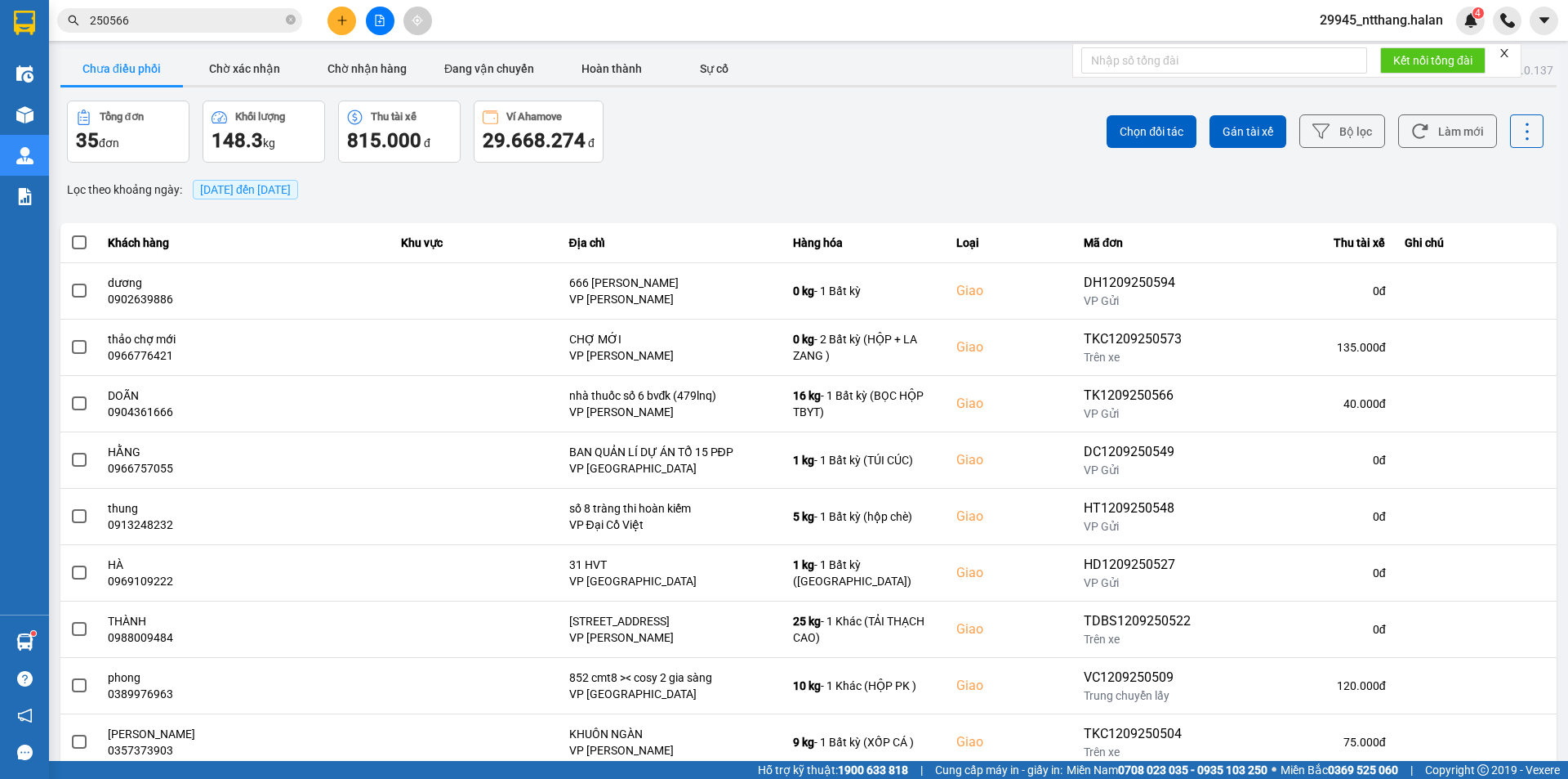
click at [162, 9] on span "250566" at bounding box center [180, 21] width 245 height 25
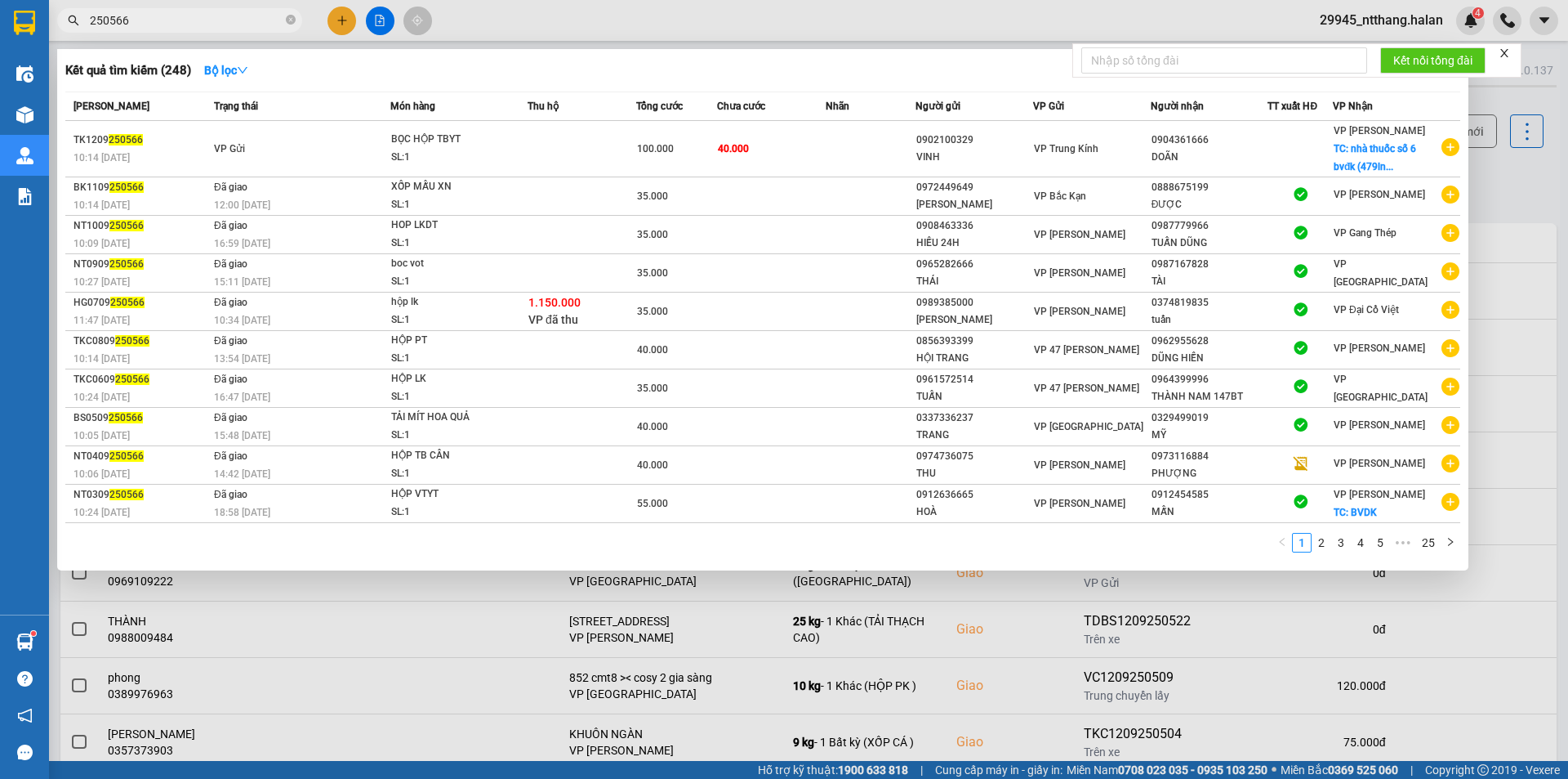
click at [162, 9] on span "250566" at bounding box center [180, 21] width 245 height 25
click at [165, 12] on input "250566" at bounding box center [186, 20] width 193 height 18
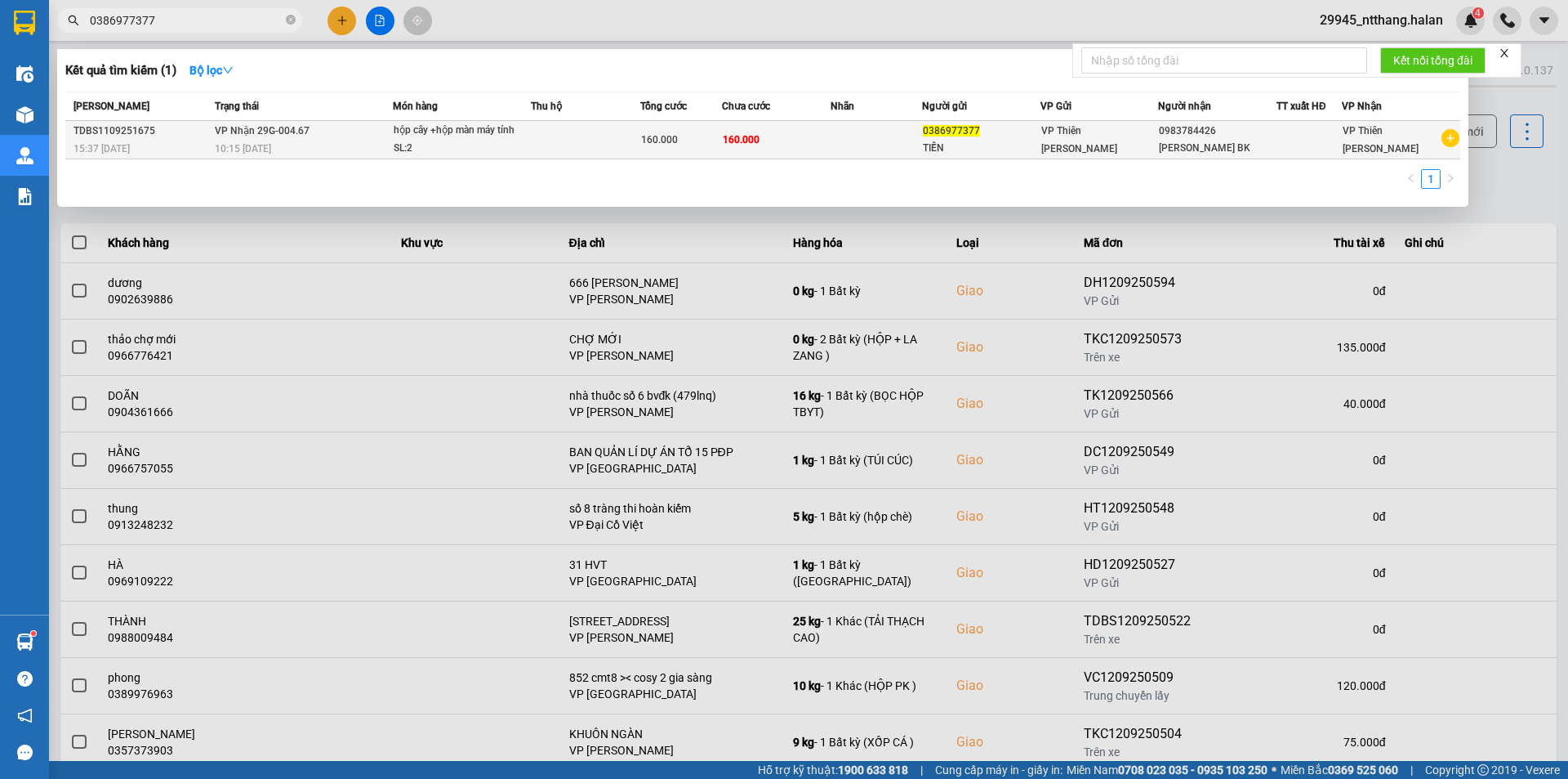
type input "0386977377"
click at [546, 137] on td at bounding box center [586, 140] width 109 height 38
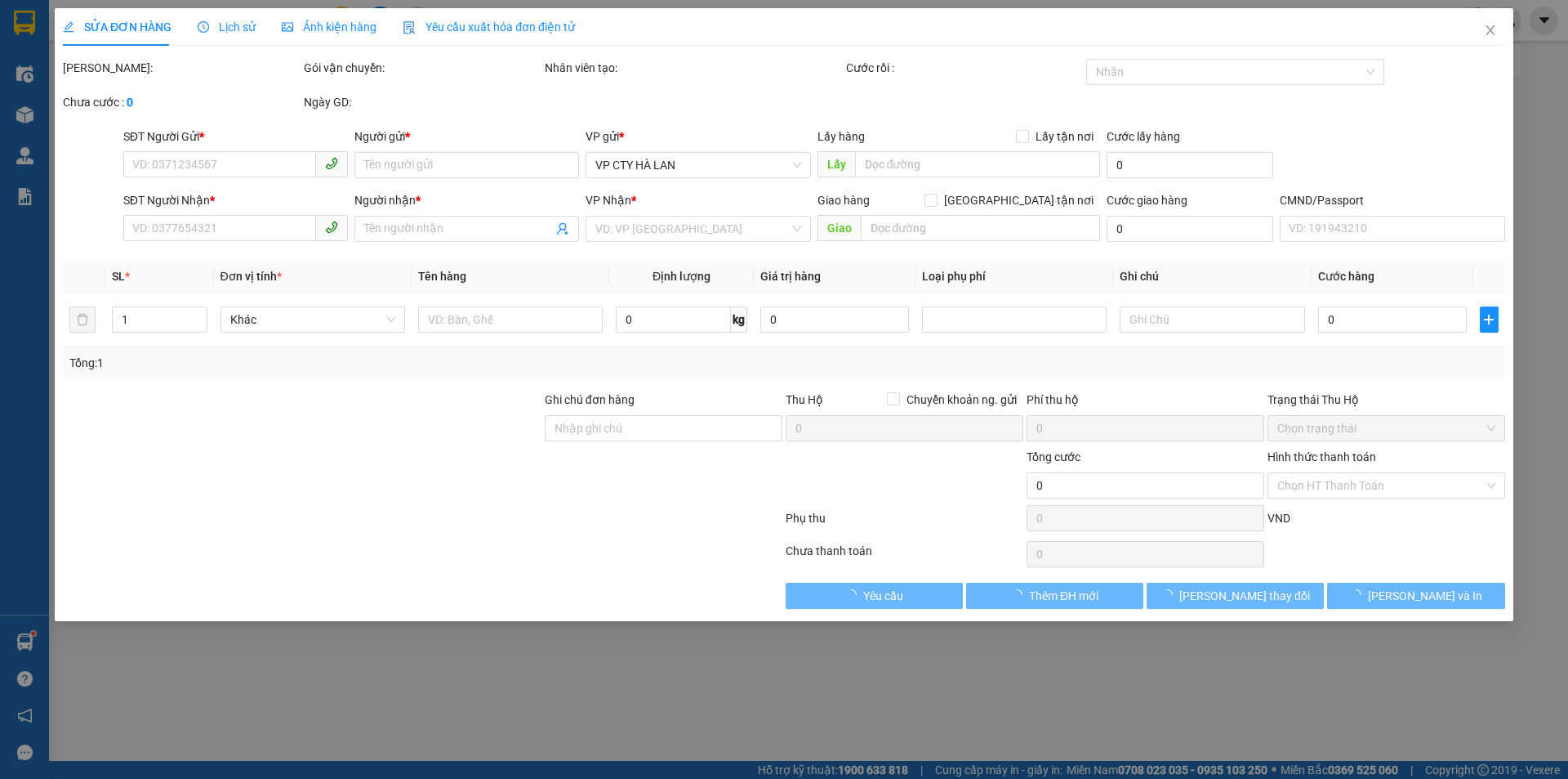
type input "0386977377"
type input "TIẾN"
type input "0983784426"
type input "TRIỆU VĂN HẢI BK"
checkbox input "true"
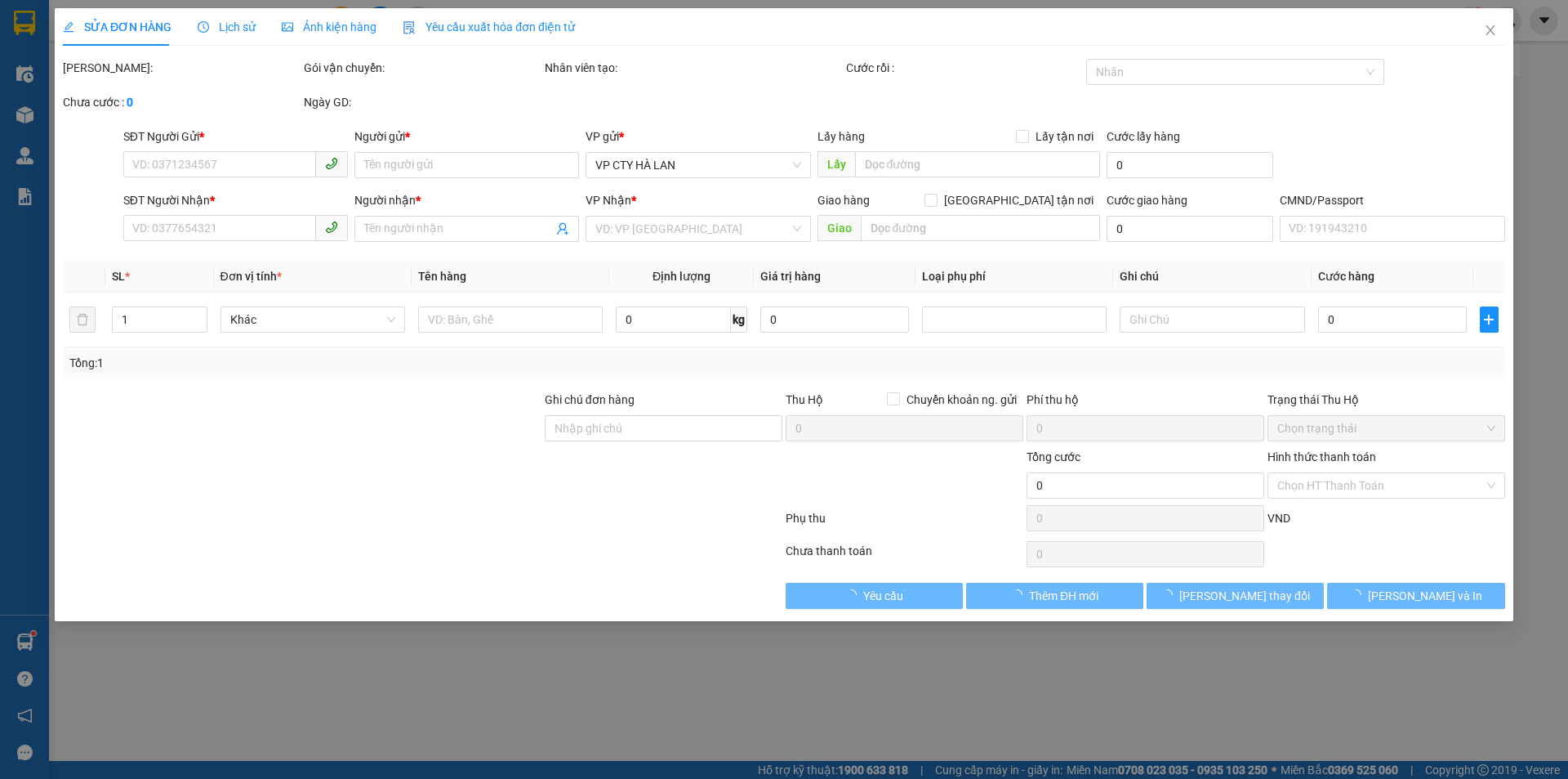
type input "80.000"
type input "160.000"
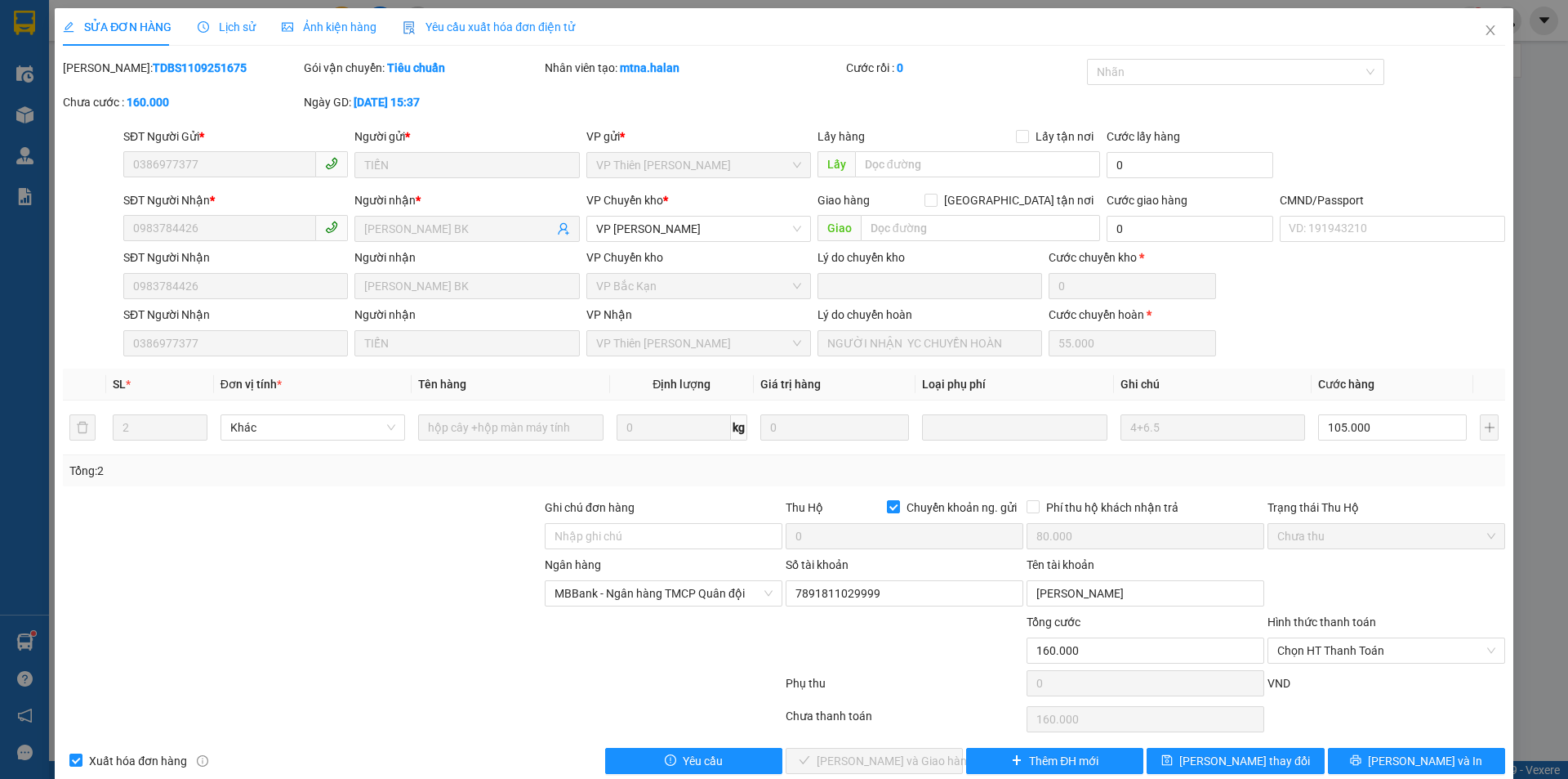
click at [228, 33] on span "Lịch sử" at bounding box center [227, 27] width 58 height 13
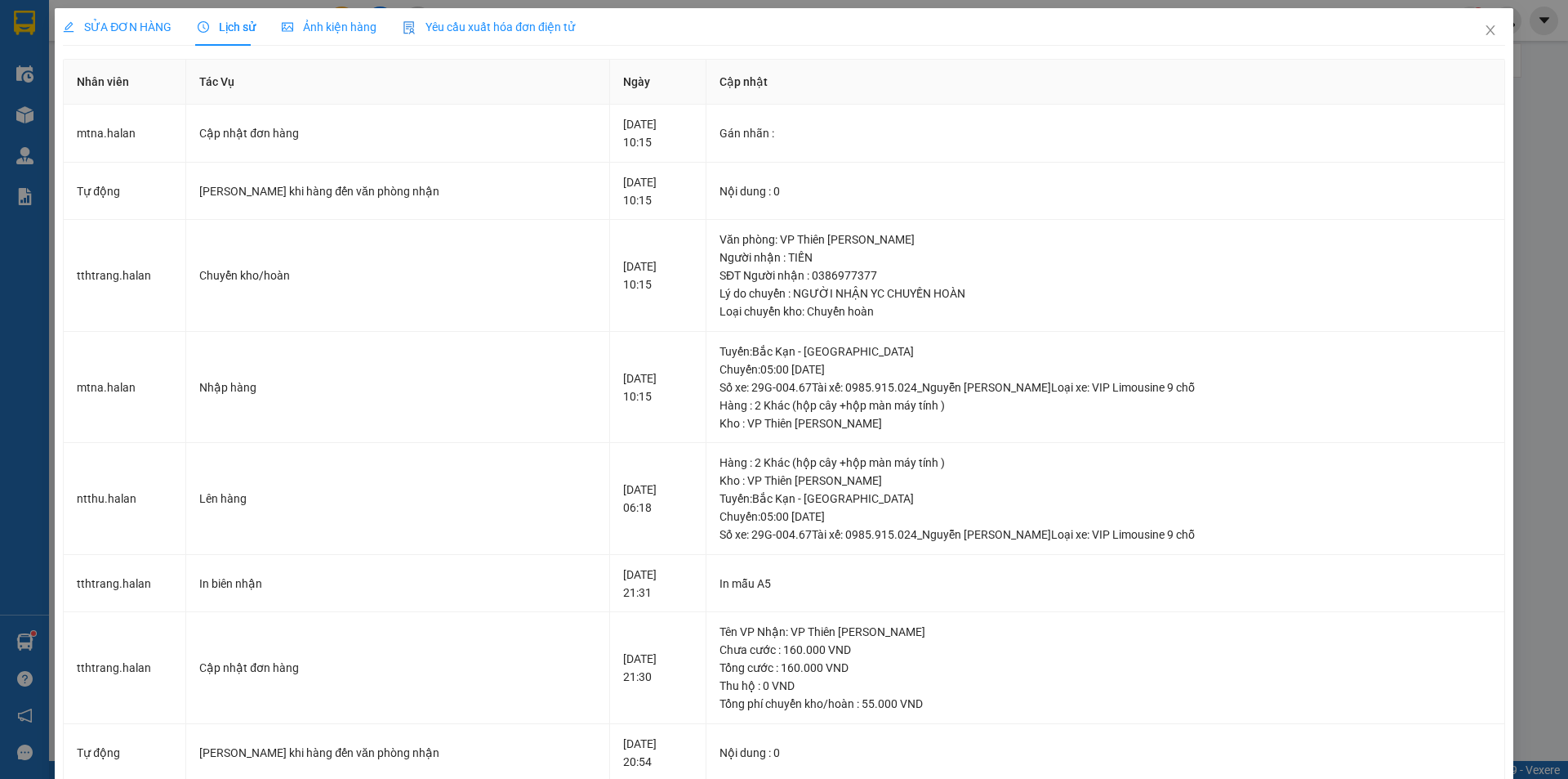
click at [139, 20] on span "SỬA ĐƠN HÀNG" at bounding box center [117, 27] width 109 height 13
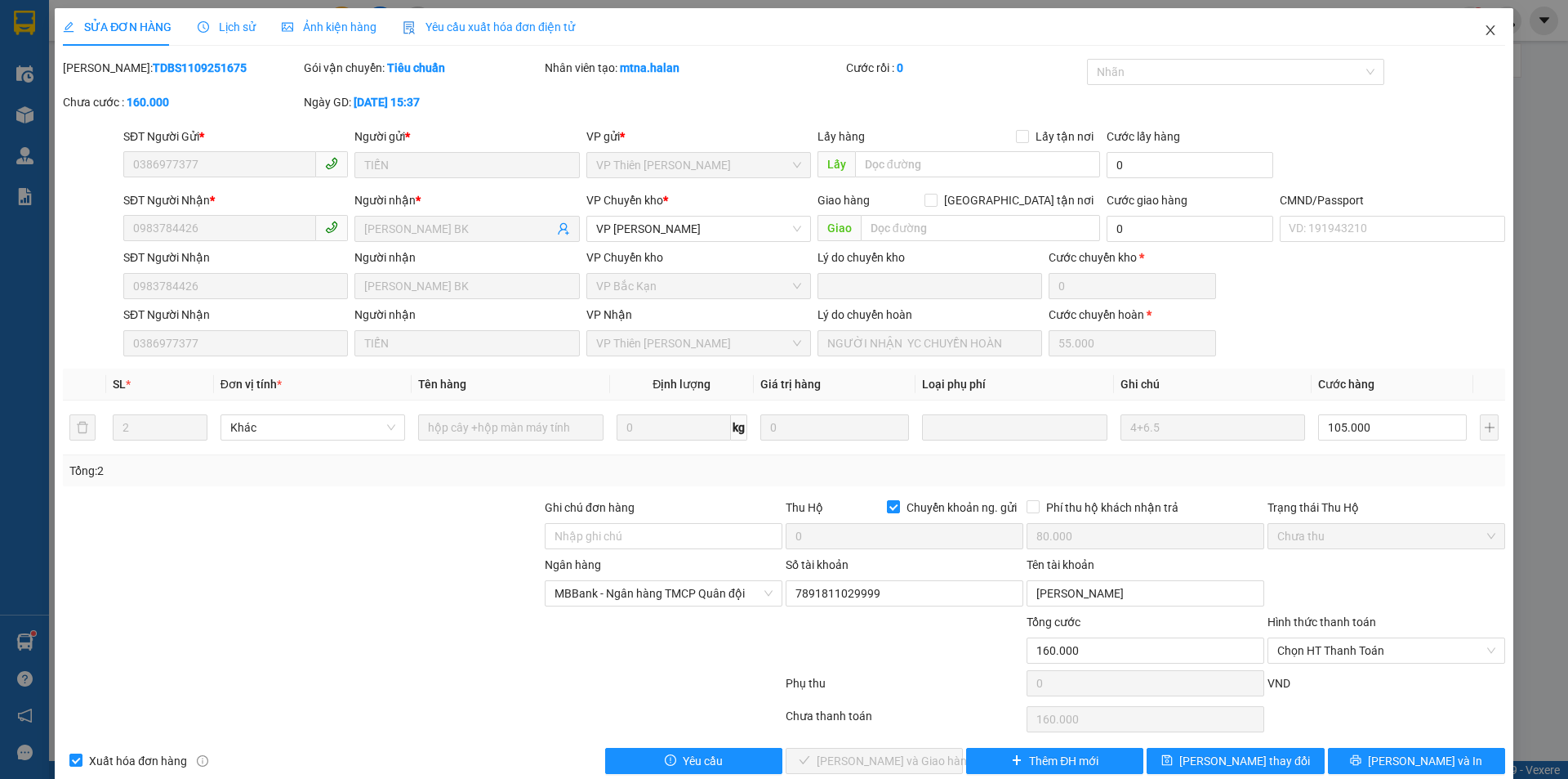
click at [1484, 35] on icon "close" at bounding box center [1491, 31] width 13 height 13
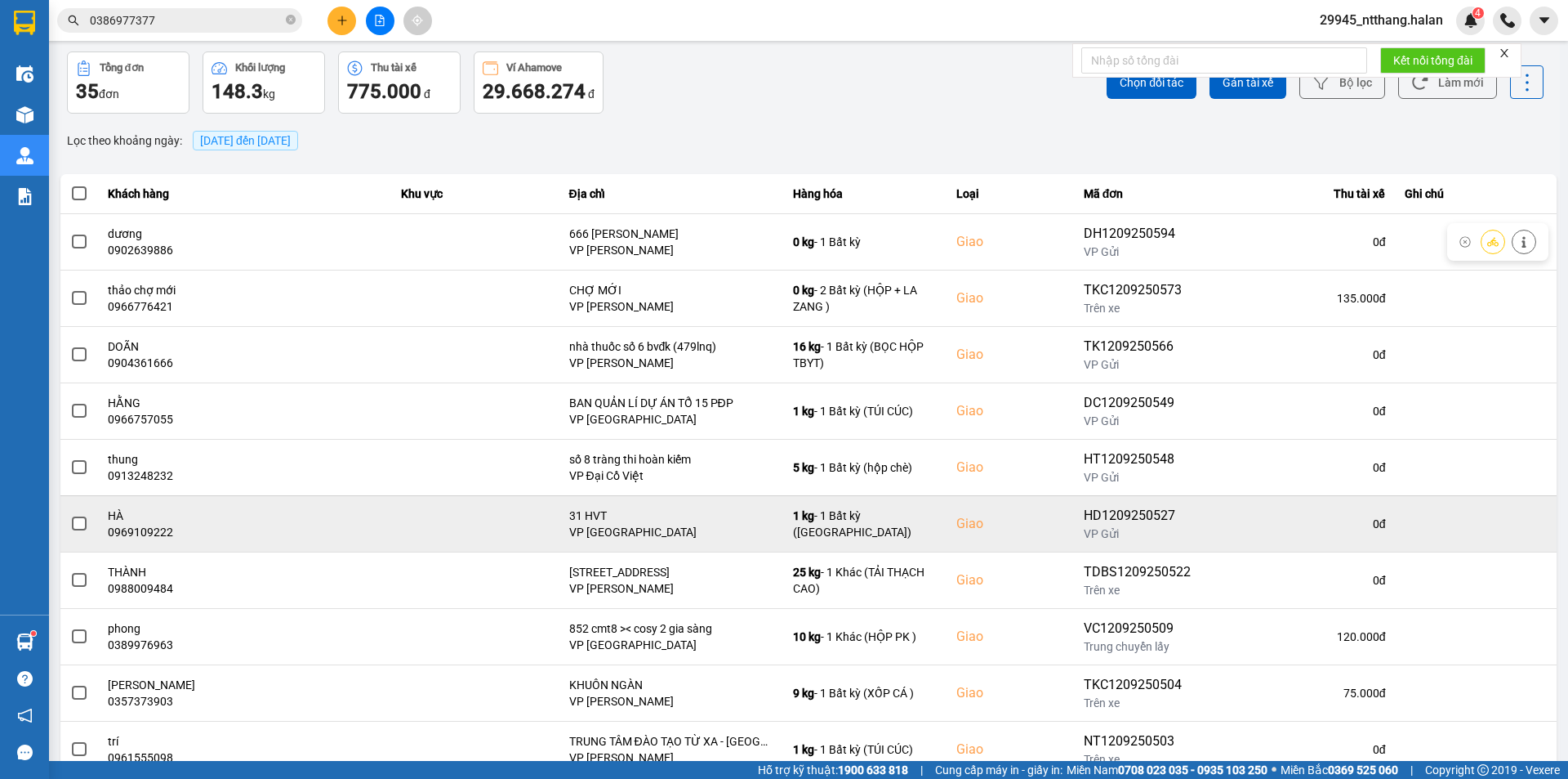
scroll to position [104, 0]
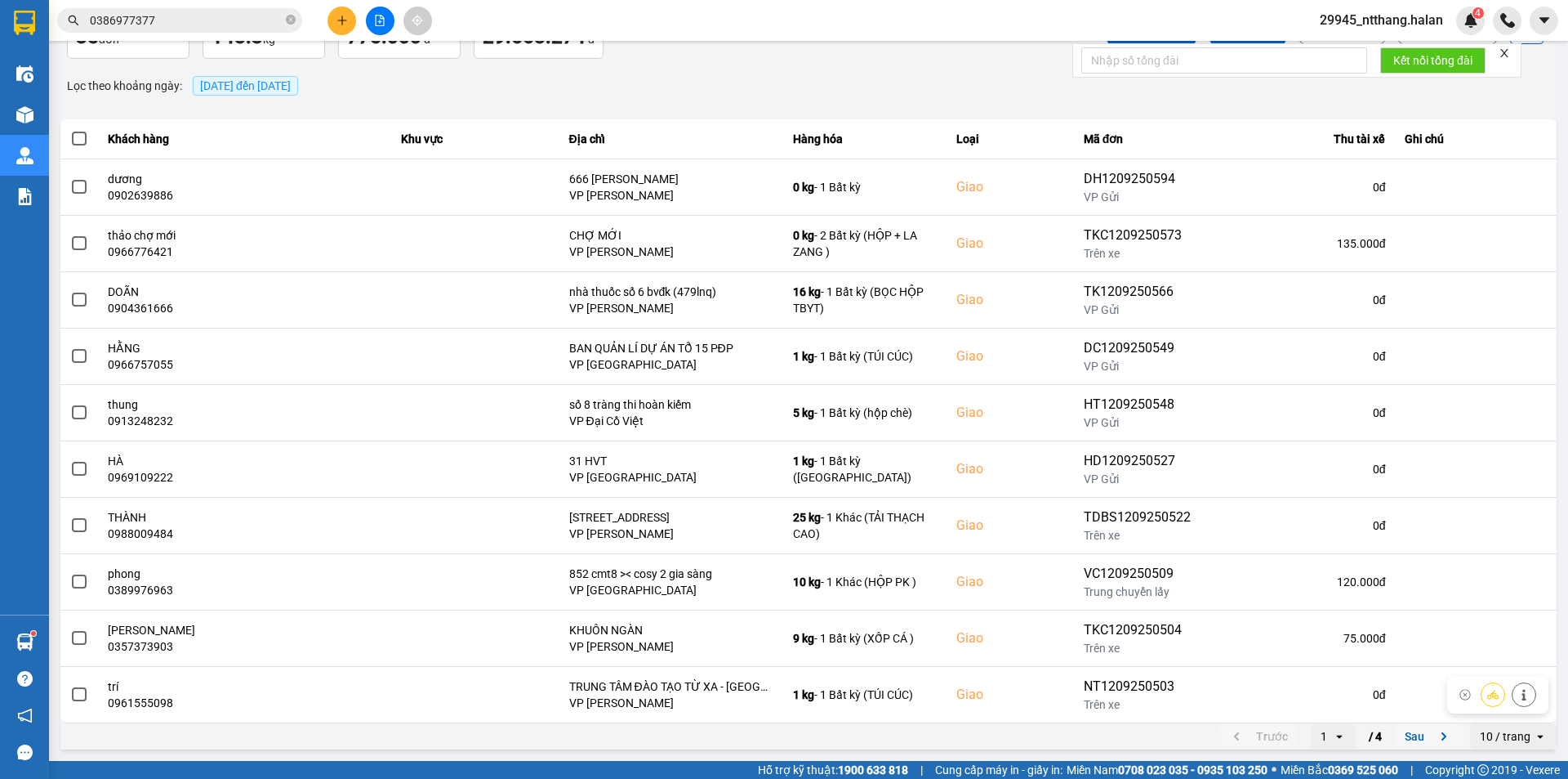
click at [1403, 742] on button "Sau" at bounding box center [1429, 737] width 68 height 25
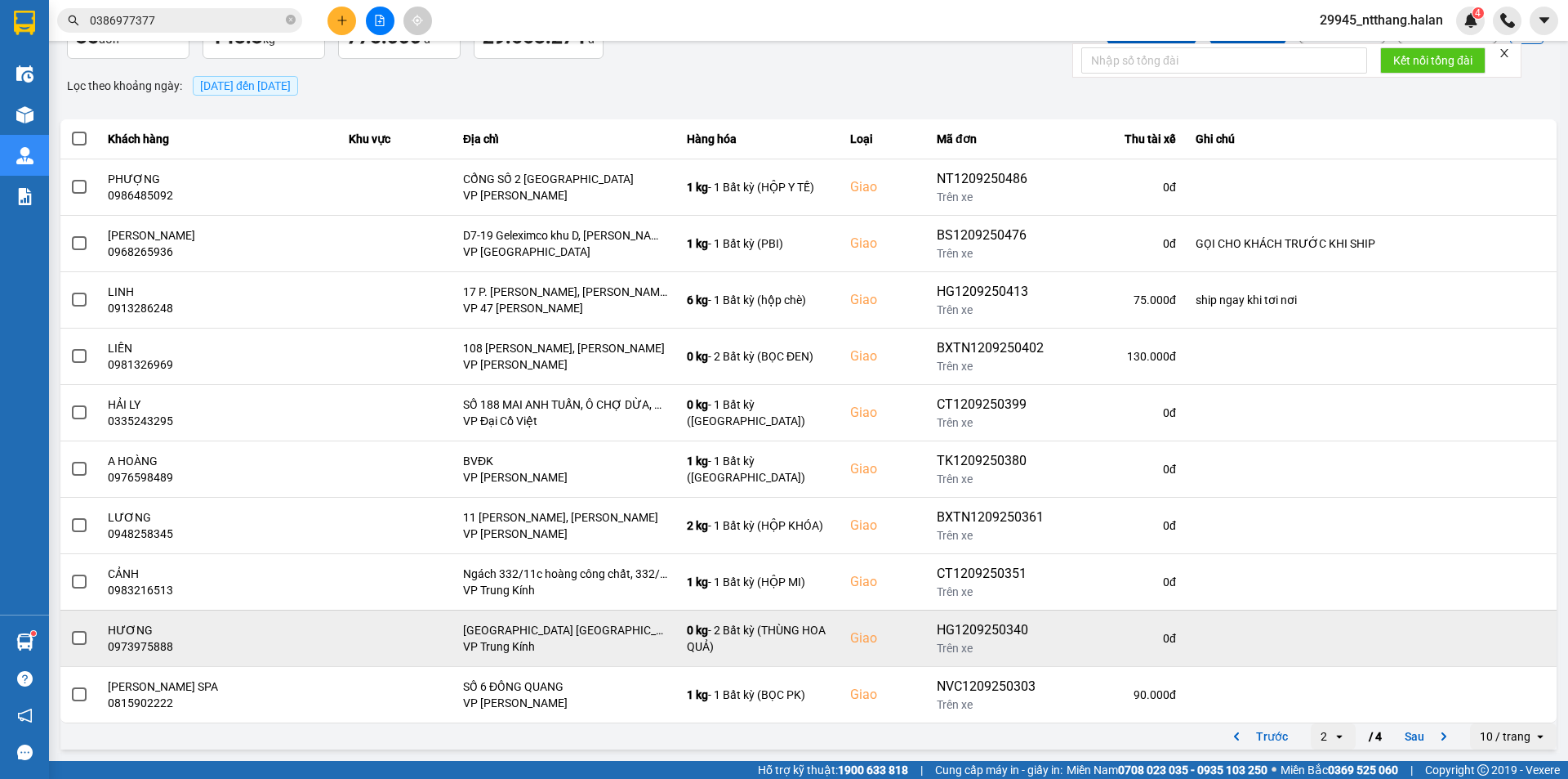
click at [1399, 741] on button "Sau" at bounding box center [1429, 737] width 68 height 25
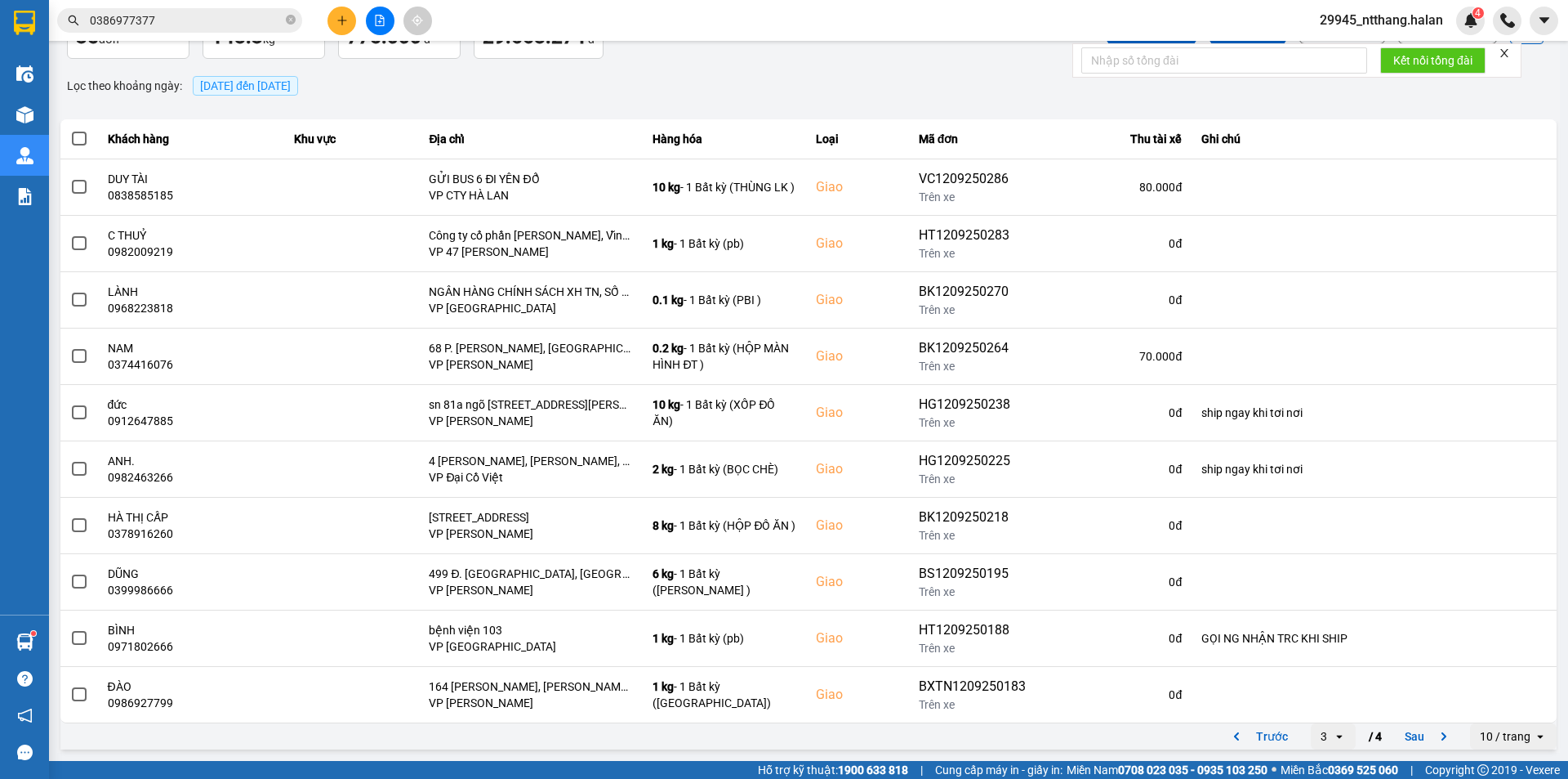
click at [1399, 741] on button "Sau" at bounding box center [1429, 737] width 68 height 25
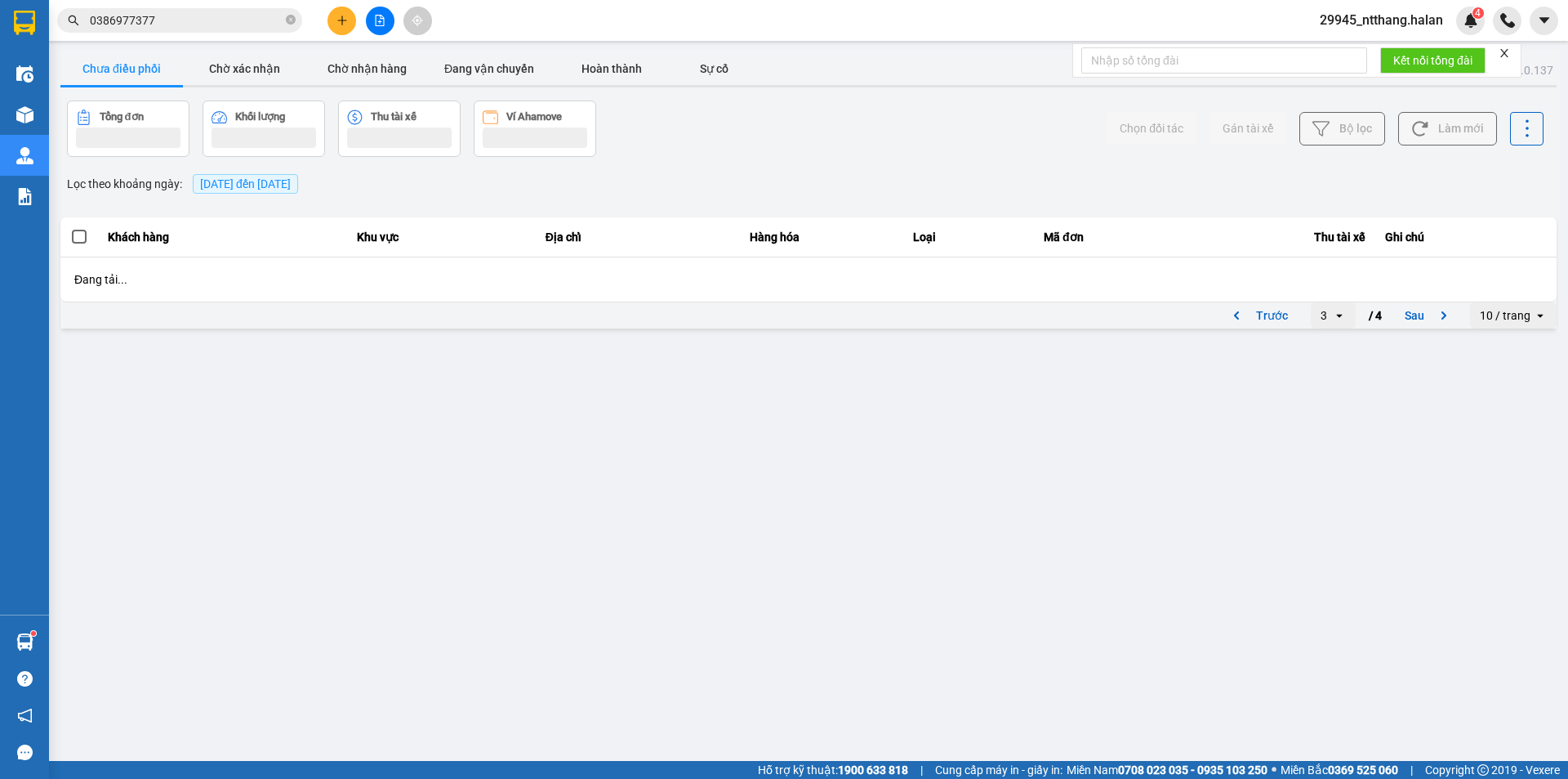
scroll to position [0, 0]
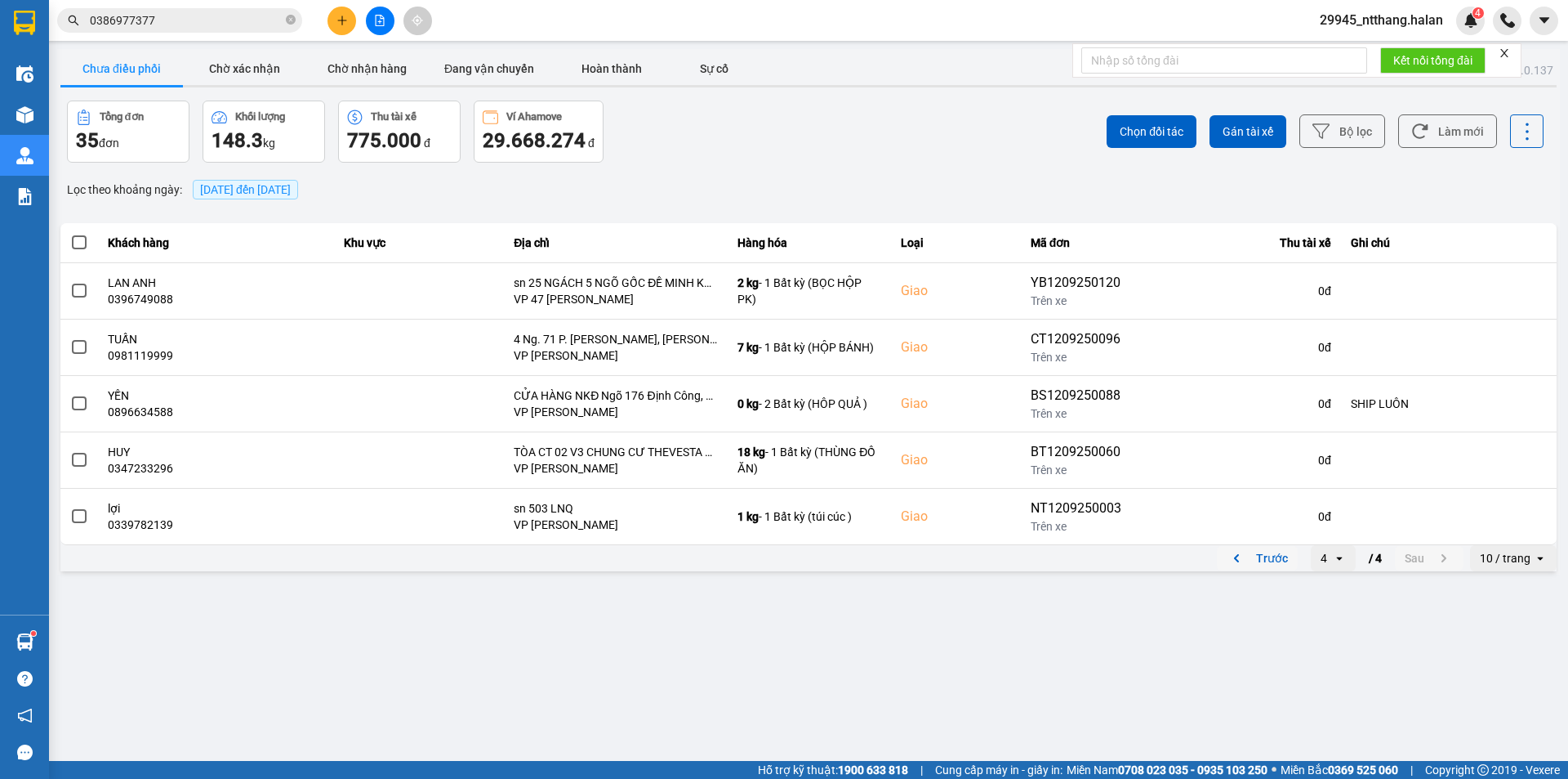
click at [1279, 562] on button "Trước" at bounding box center [1258, 558] width 81 height 25
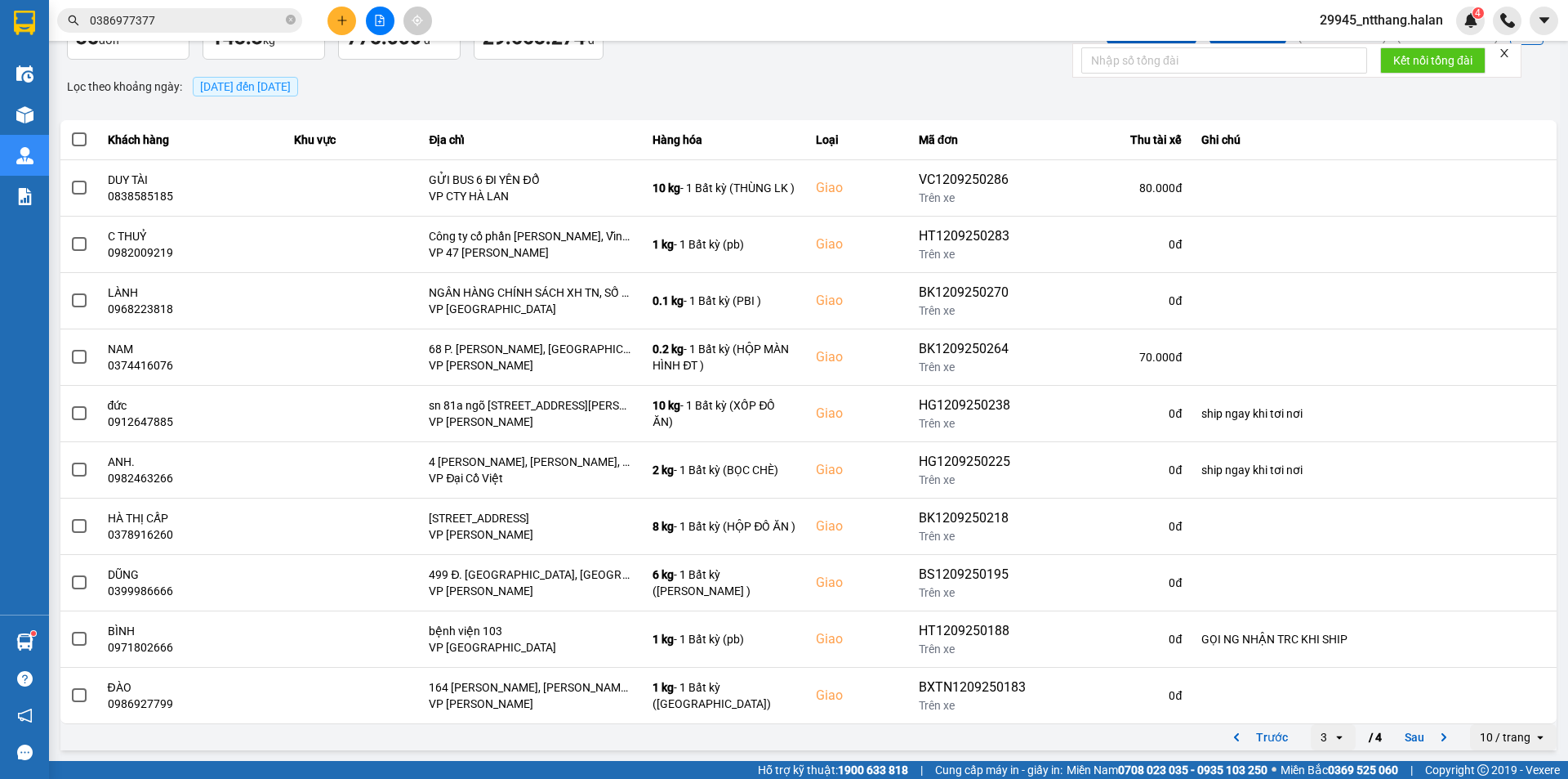
scroll to position [104, 0]
click at [1274, 747] on button "Trước" at bounding box center [1258, 737] width 81 height 25
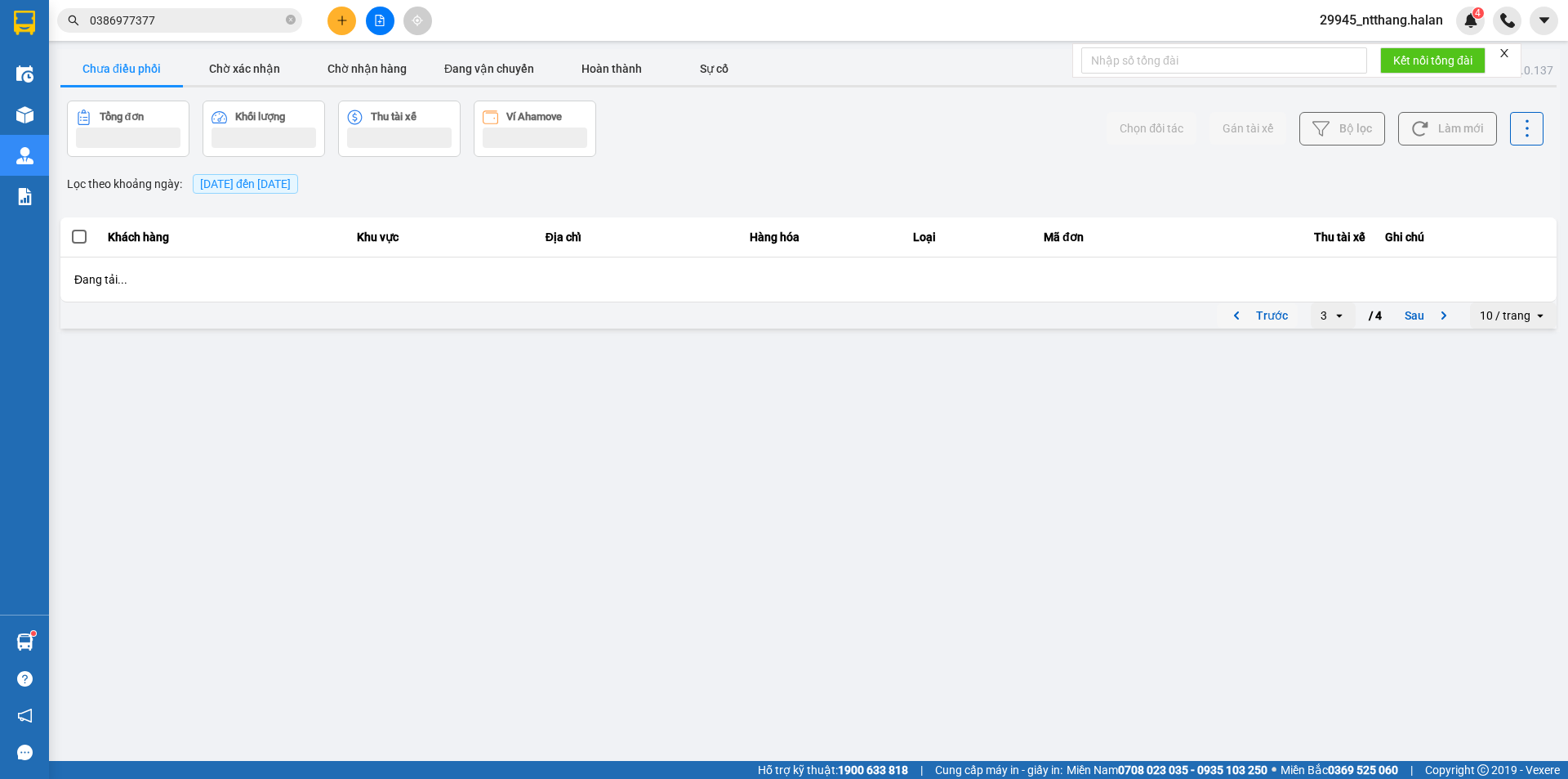
scroll to position [0, 0]
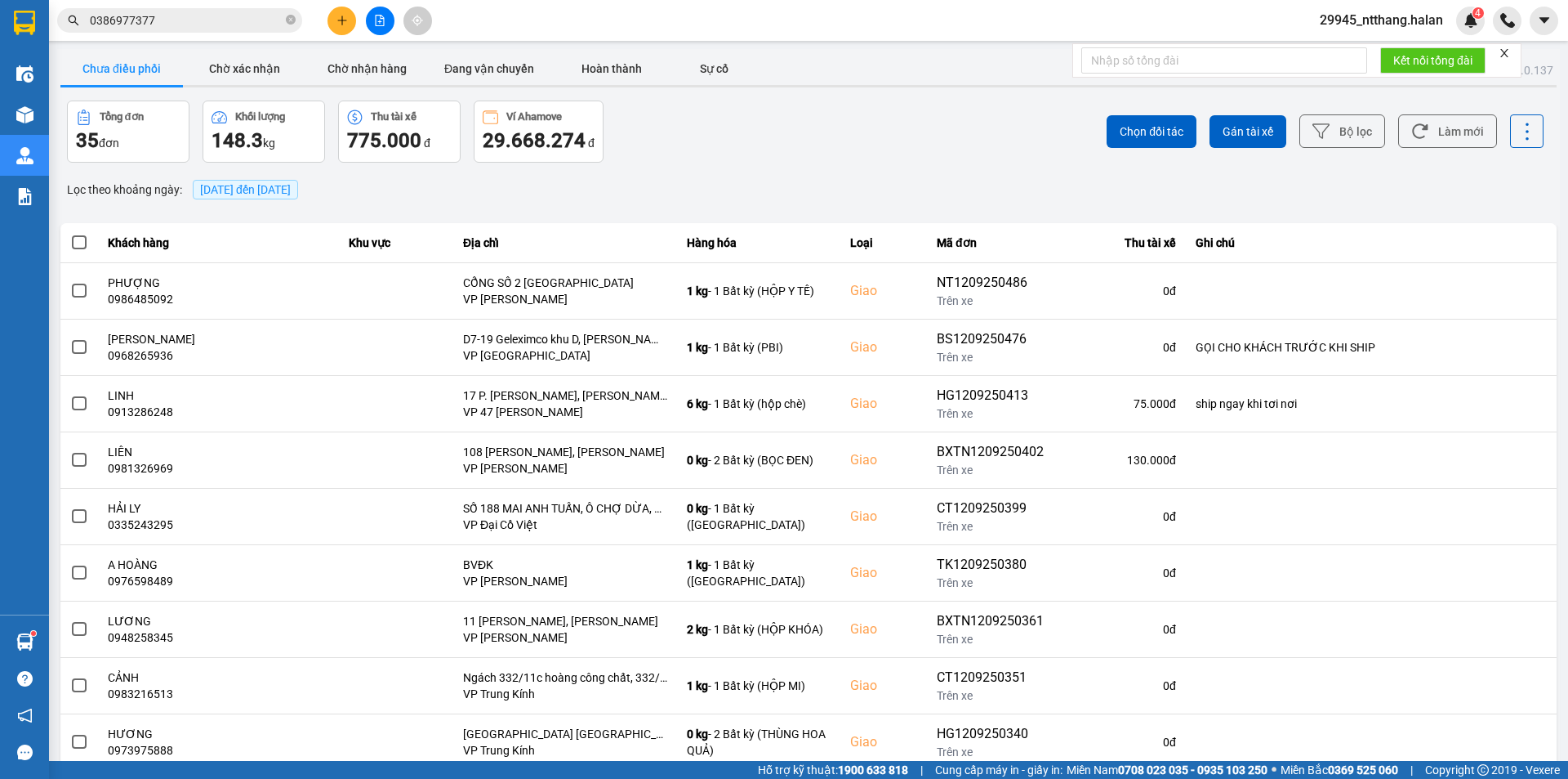
click at [705, 185] on div "Lọc theo khoảng ngày : 12/09/2025 đến 12/09/2025" at bounding box center [808, 189] width 1497 height 28
drag, startPoint x: 926, startPoint y: 136, endPoint x: 970, endPoint y: 145, distance: 44.9
click at [939, 139] on div "Chọn đối tác Gán tài xế Bộ lọc Làm mới" at bounding box center [1174, 132] width 738 height 62
click at [1439, 114] on button "Làm mới" at bounding box center [1447, 131] width 99 height 34
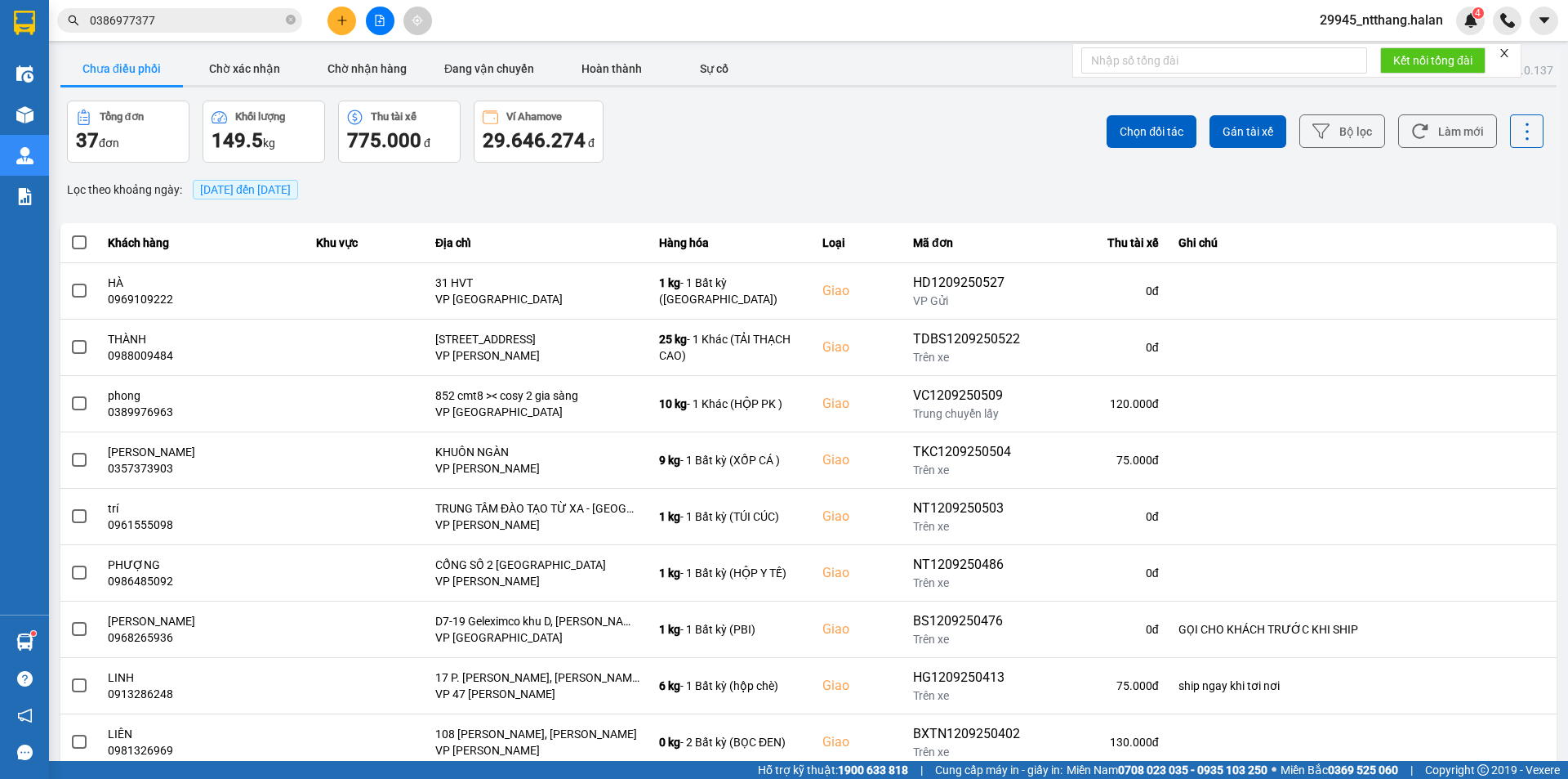
click at [853, 168] on div "ver: 0.0.137 Chưa điều phối Chờ xác nhận Chờ nhận hàng Đang vận chuyển Hoàn thà…" at bounding box center [808, 452] width 1503 height 808
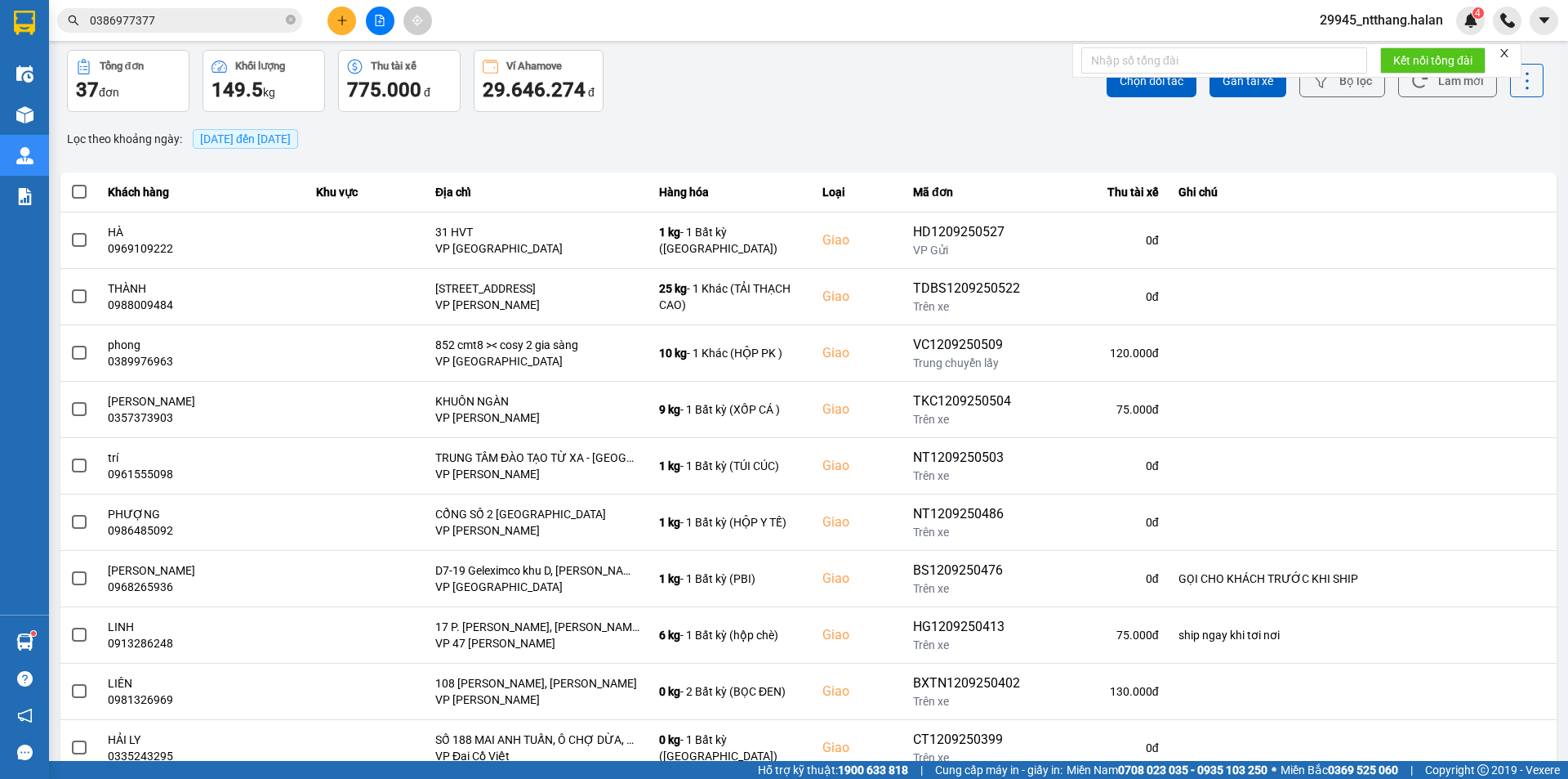
scroll to position [104, 0]
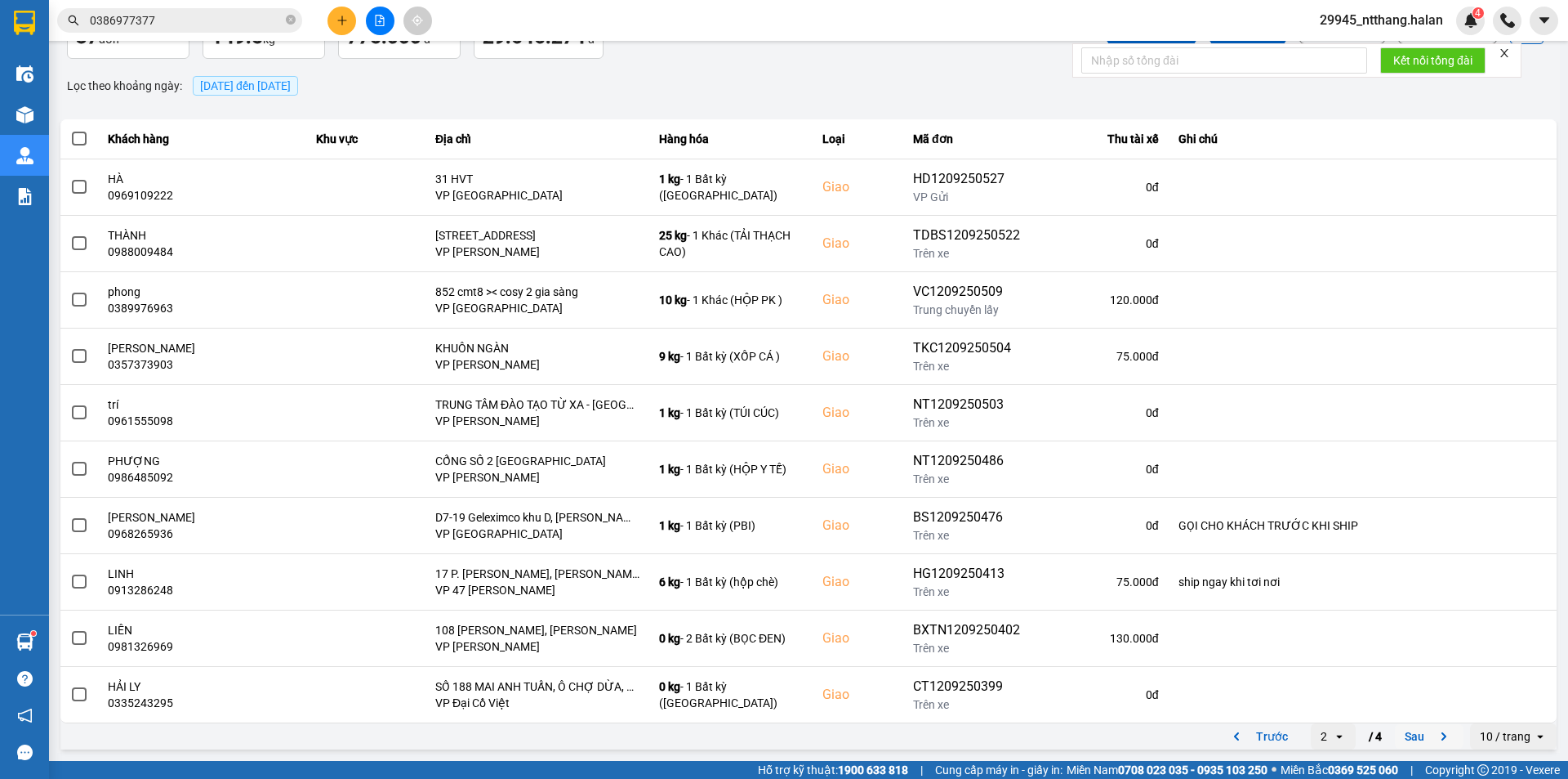
click at [1410, 734] on button "Sau" at bounding box center [1429, 737] width 68 height 25
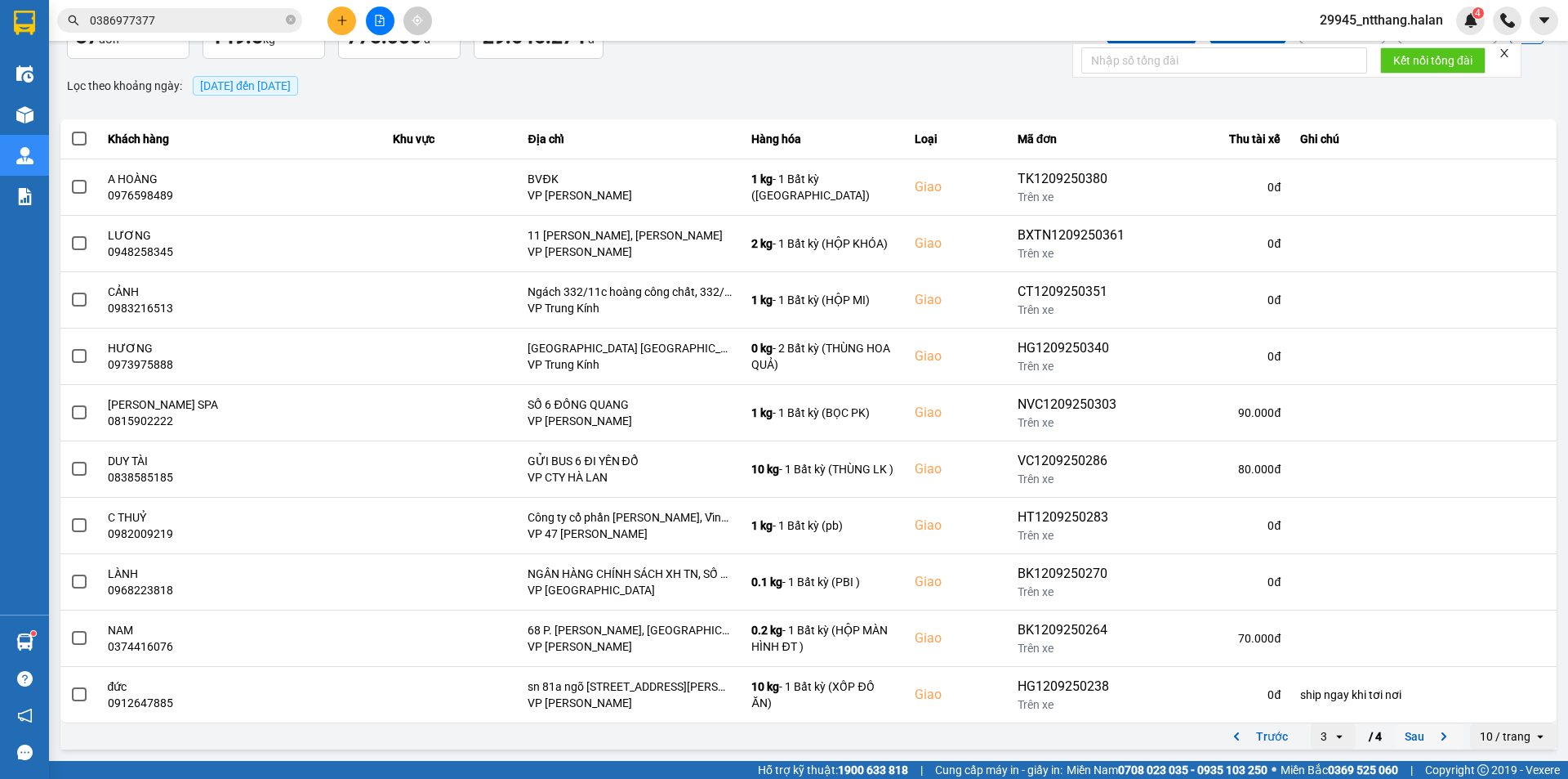
click at [1415, 740] on button "Sau" at bounding box center [1429, 737] width 68 height 25
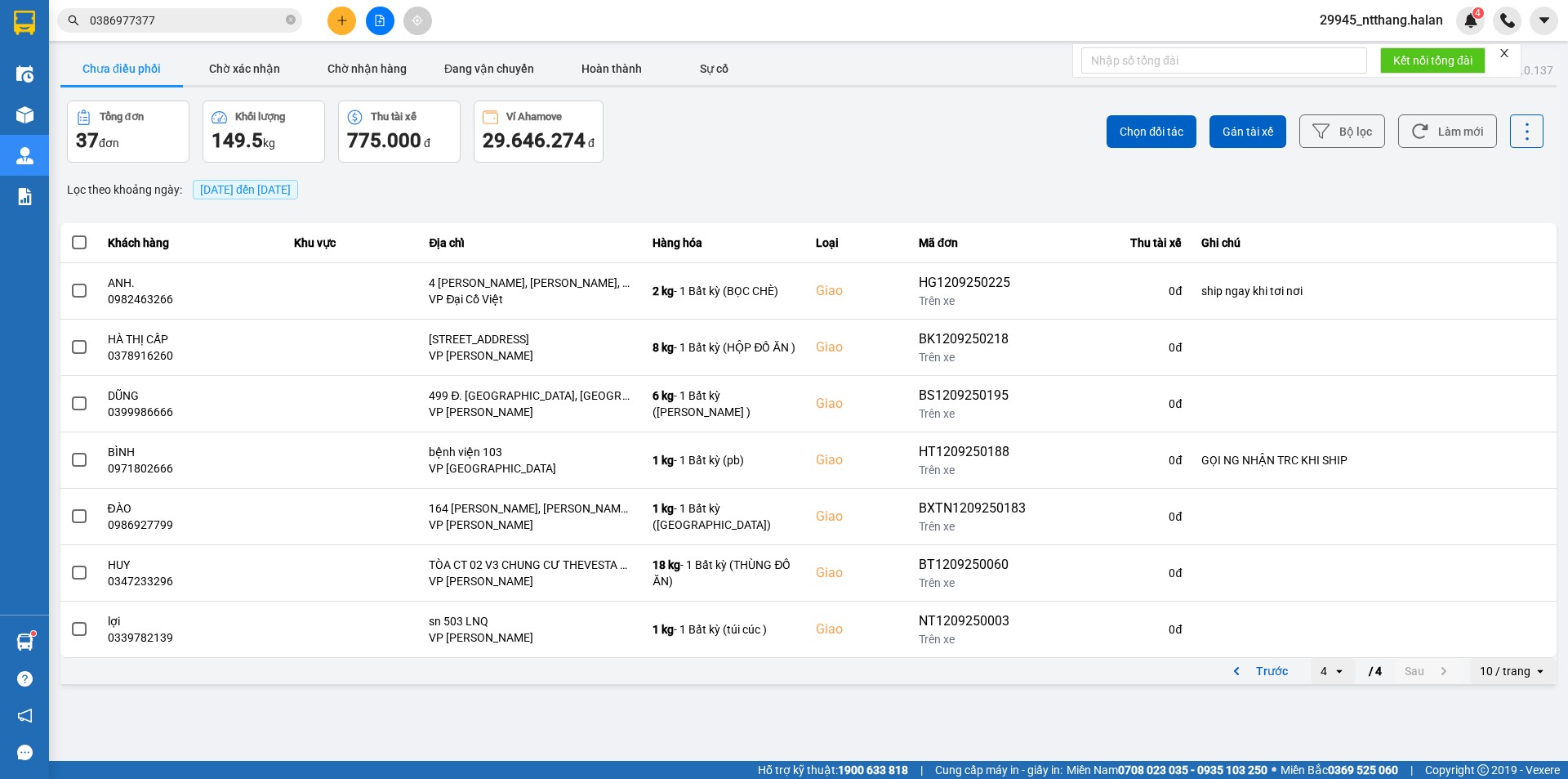
scroll to position [0, 0]
click at [766, 159] on div "Tổng đơn 37 đơn Khối lượng 149.5 kg Thu tài xế 775.000 đ Ví Ahamove 29.646.274 đ" at bounding box center [436, 132] width 738 height 62
click at [766, 154] on div "Tổng đơn 37 đơn Khối lượng 149.5 kg Thu tài xế 775.000 đ Ví Ahamove 29.646.274 đ" at bounding box center [436, 132] width 738 height 62
click at [222, 25] on input "0386977377" at bounding box center [186, 20] width 193 height 18
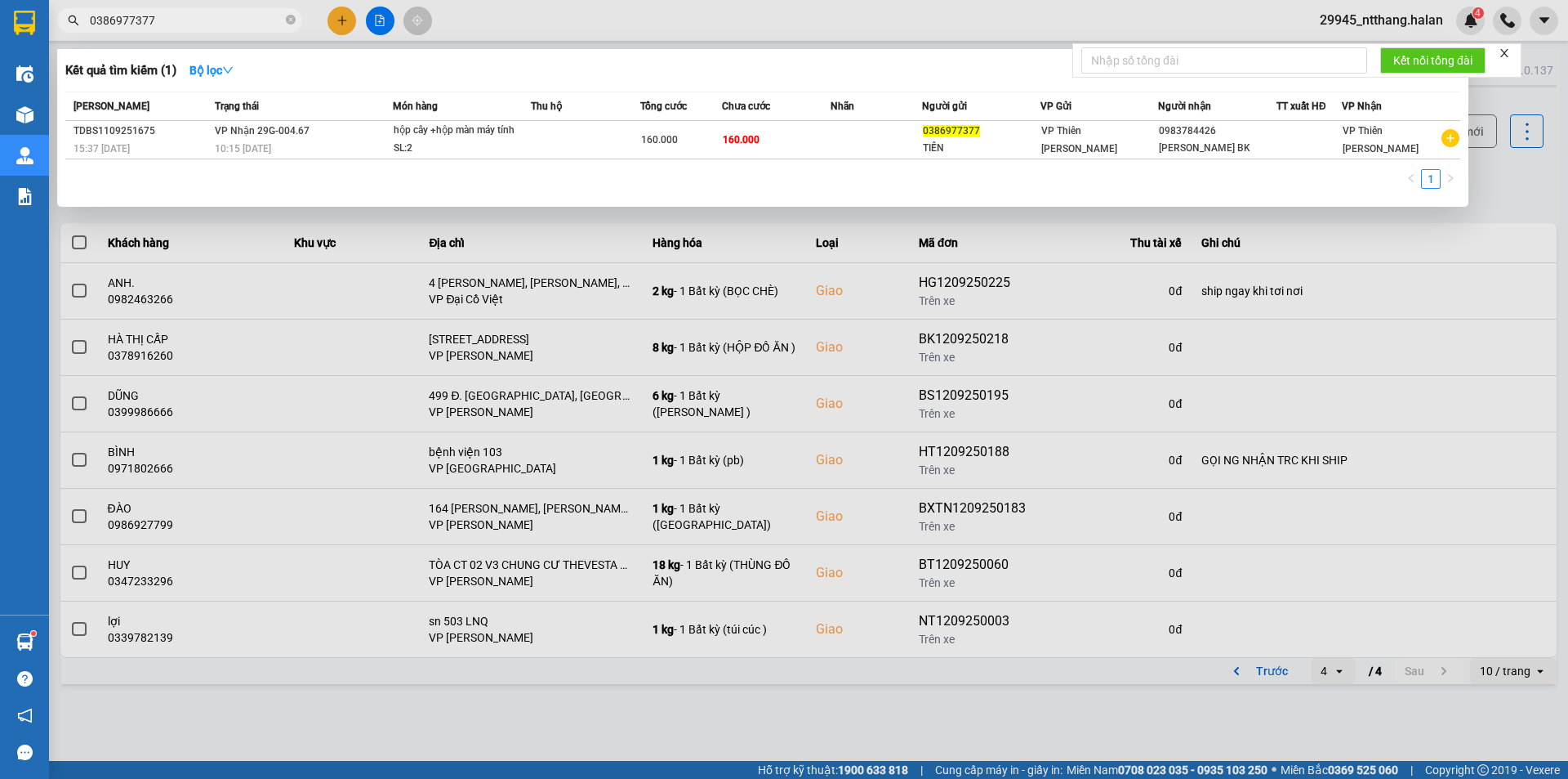
click at [222, 25] on input "0386977377" at bounding box center [186, 20] width 193 height 18
drag, startPoint x: 785, startPoint y: 712, endPoint x: 666, endPoint y: 750, distance: 124.9
click at [774, 727] on div at bounding box center [784, 389] width 1568 height 779
click at [227, 22] on input "0386977377" at bounding box center [186, 20] width 193 height 18
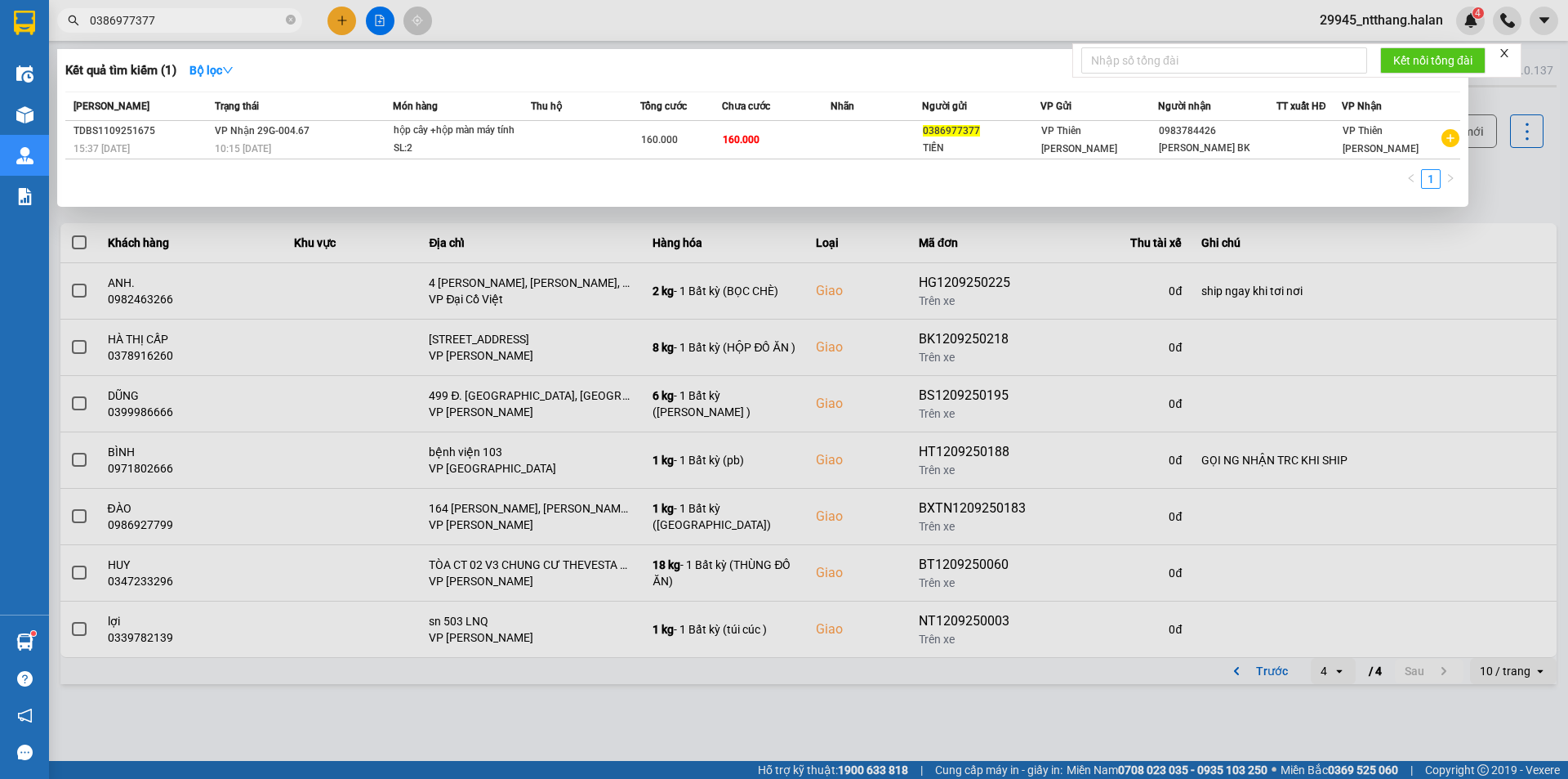
click at [227, 22] on input "0386977377" at bounding box center [186, 20] width 193 height 18
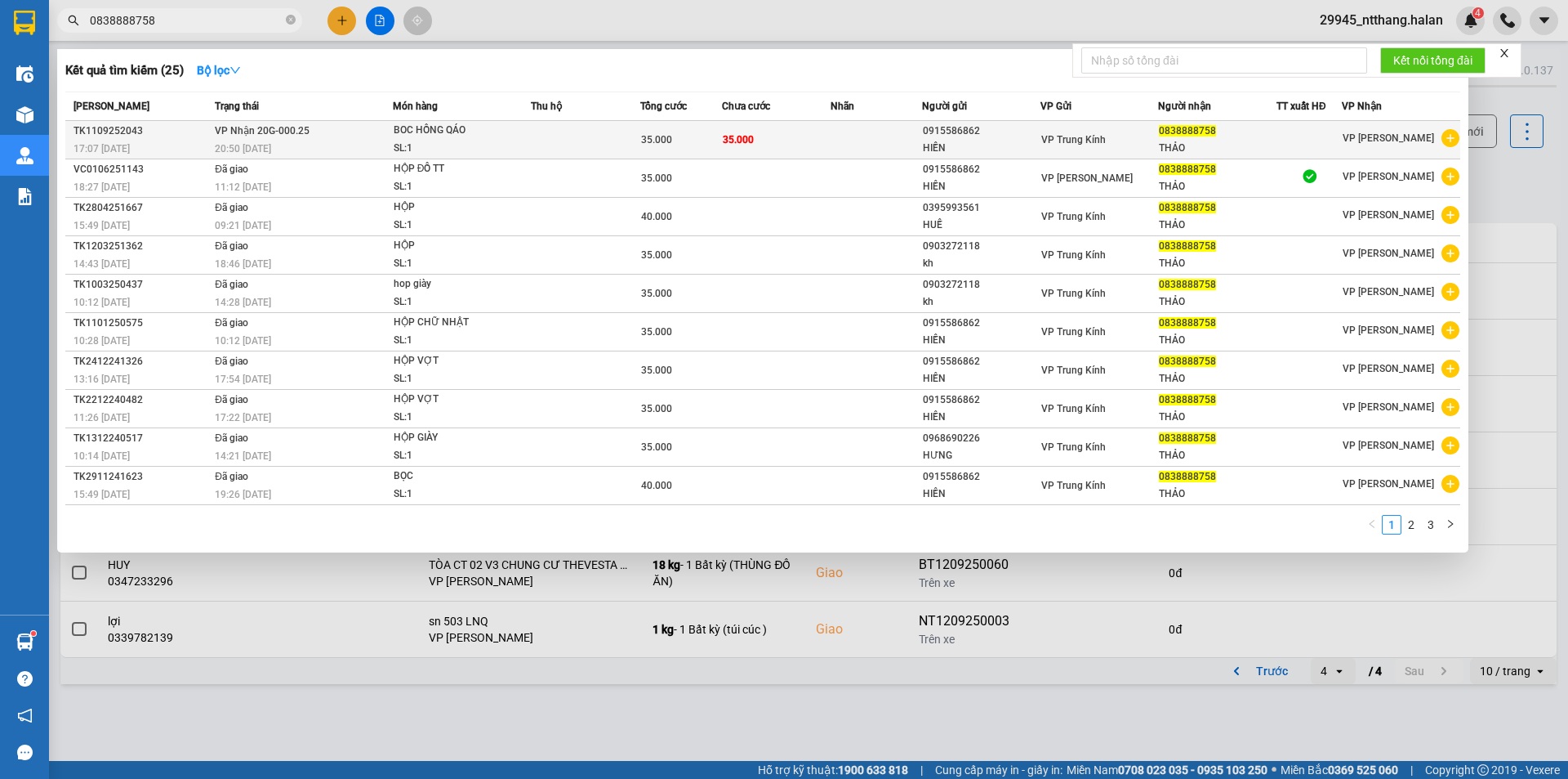
type input "0838888758"
click at [631, 140] on td at bounding box center [586, 140] width 109 height 38
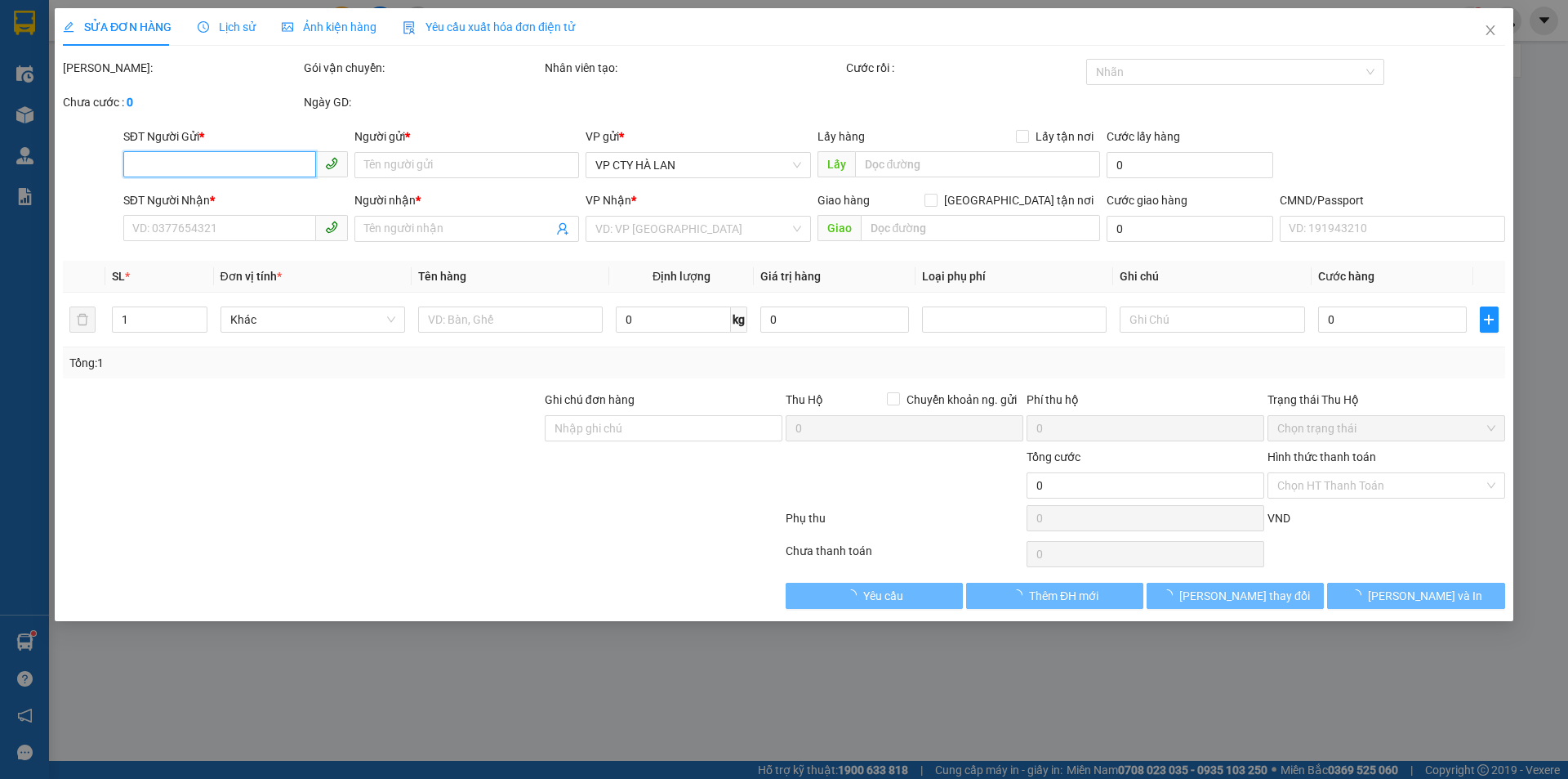
type input "0915586862"
type input "HIỀN"
type input "0838888758"
type input "THẢO"
type input "35.000"
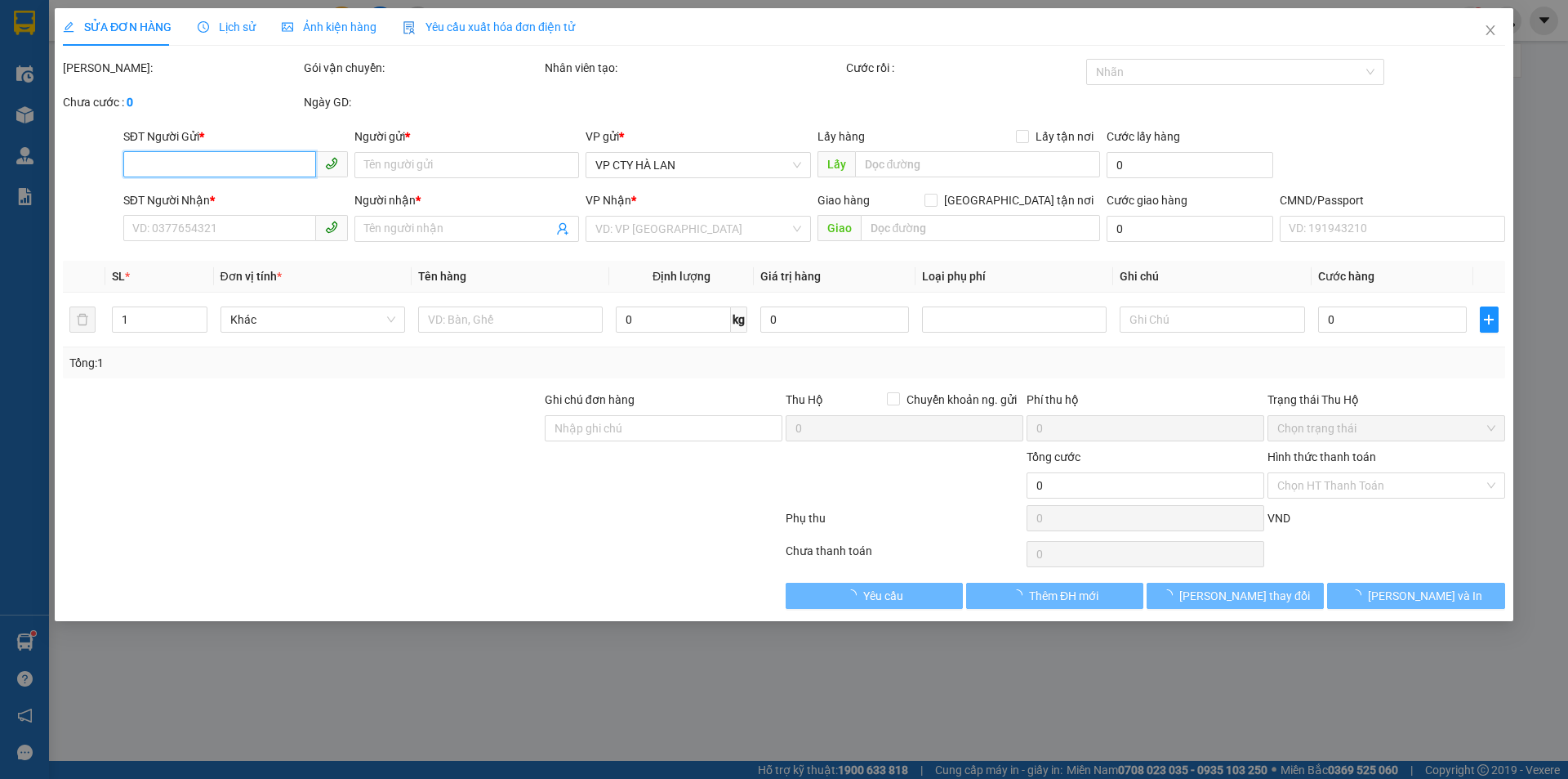
type input "35.000"
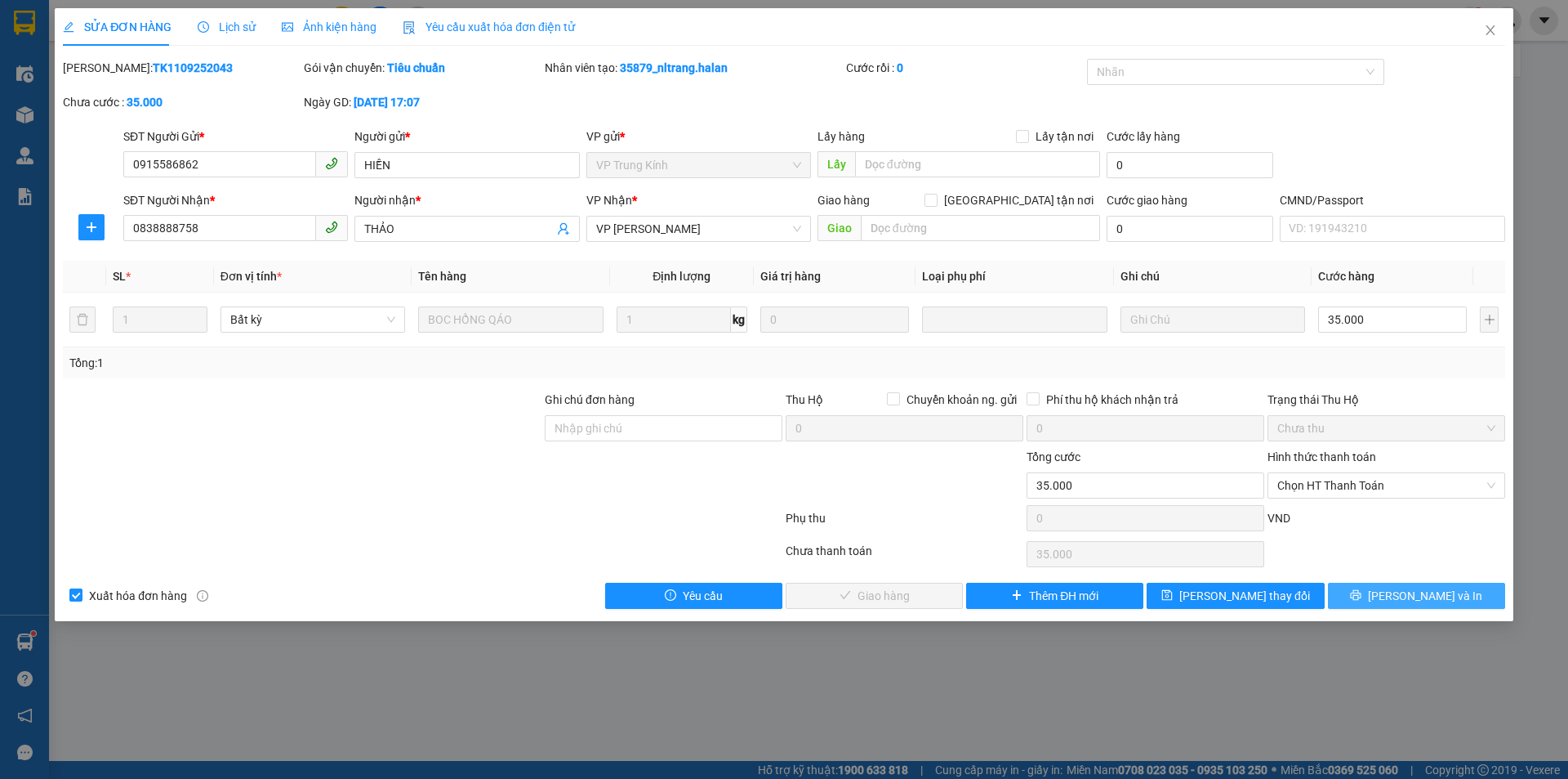
drag, startPoint x: 1396, startPoint y: 589, endPoint x: 913, endPoint y: 507, distance: 489.9
click at [1396, 592] on button "[PERSON_NAME] và In" at bounding box center [1416, 596] width 178 height 26
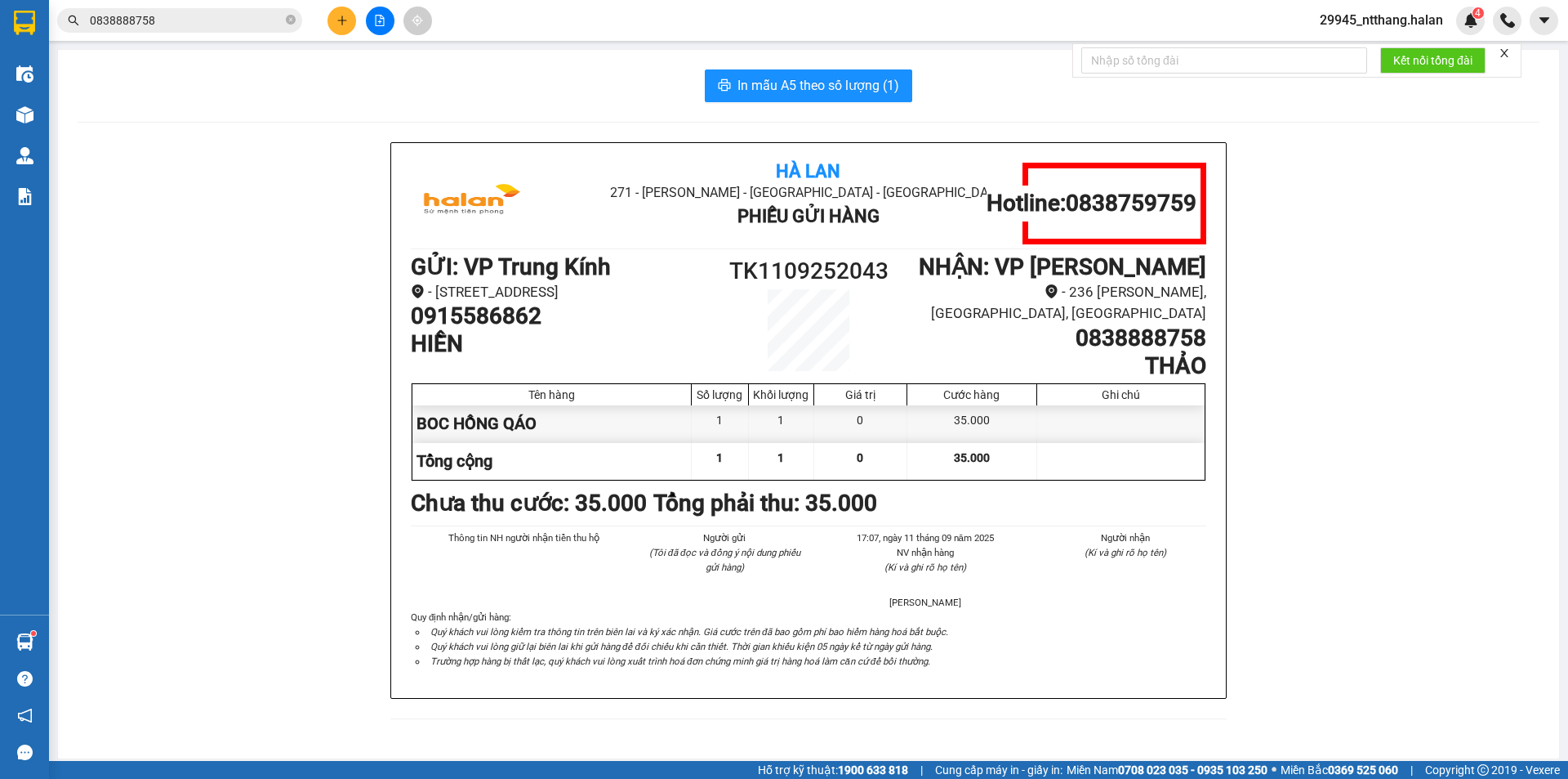
click at [306, 217] on div "Hà Lan 271 - Dương Tự Minh - Phường Tân Long - Thái Nguyên Phiếu Gửi Hàng Hotli…" at bounding box center [808, 440] width 1462 height 596
click at [240, 18] on input "0838888758" at bounding box center [186, 20] width 193 height 18
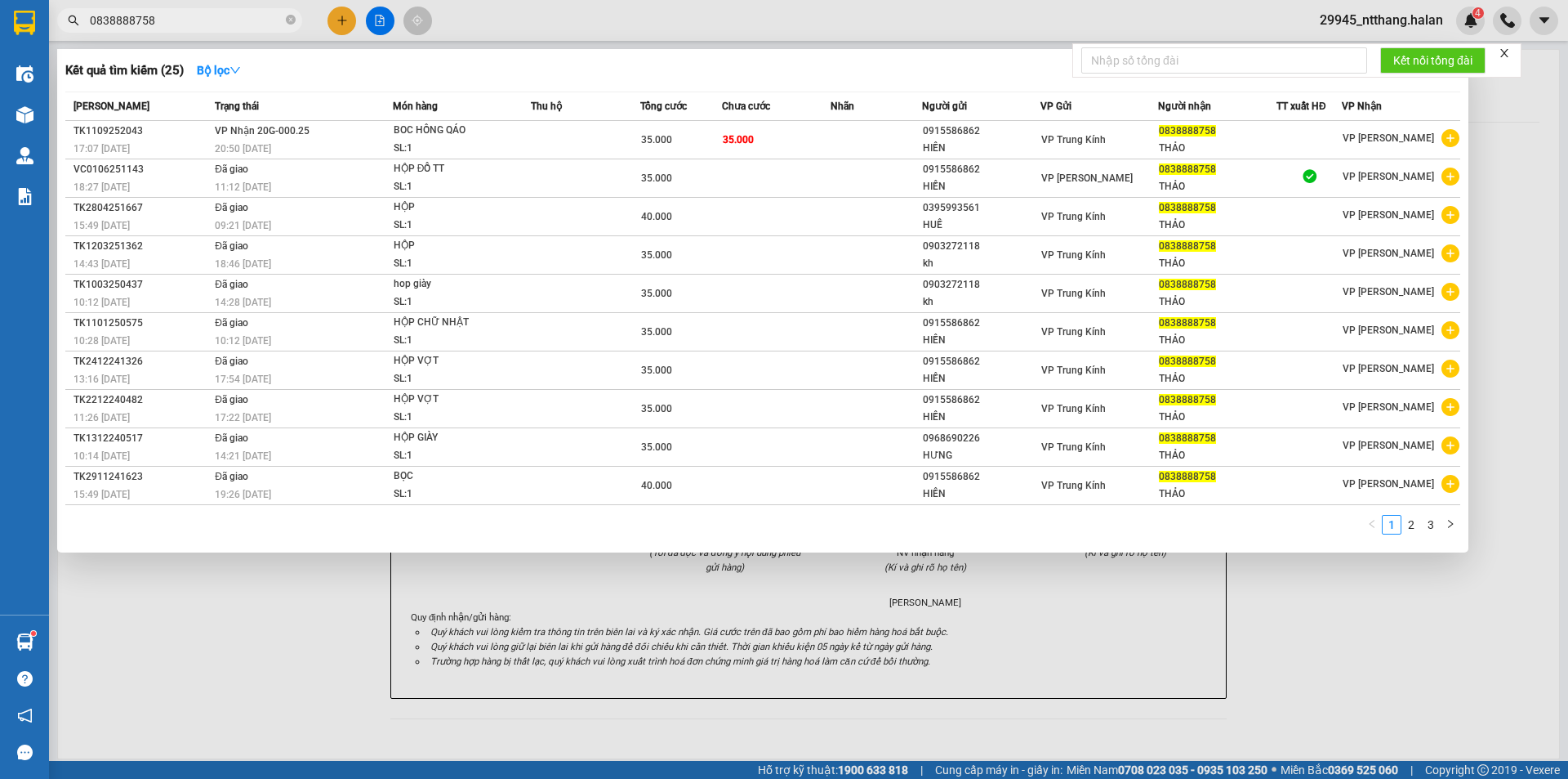
click at [240, 18] on input "0838888758" at bounding box center [186, 20] width 193 height 18
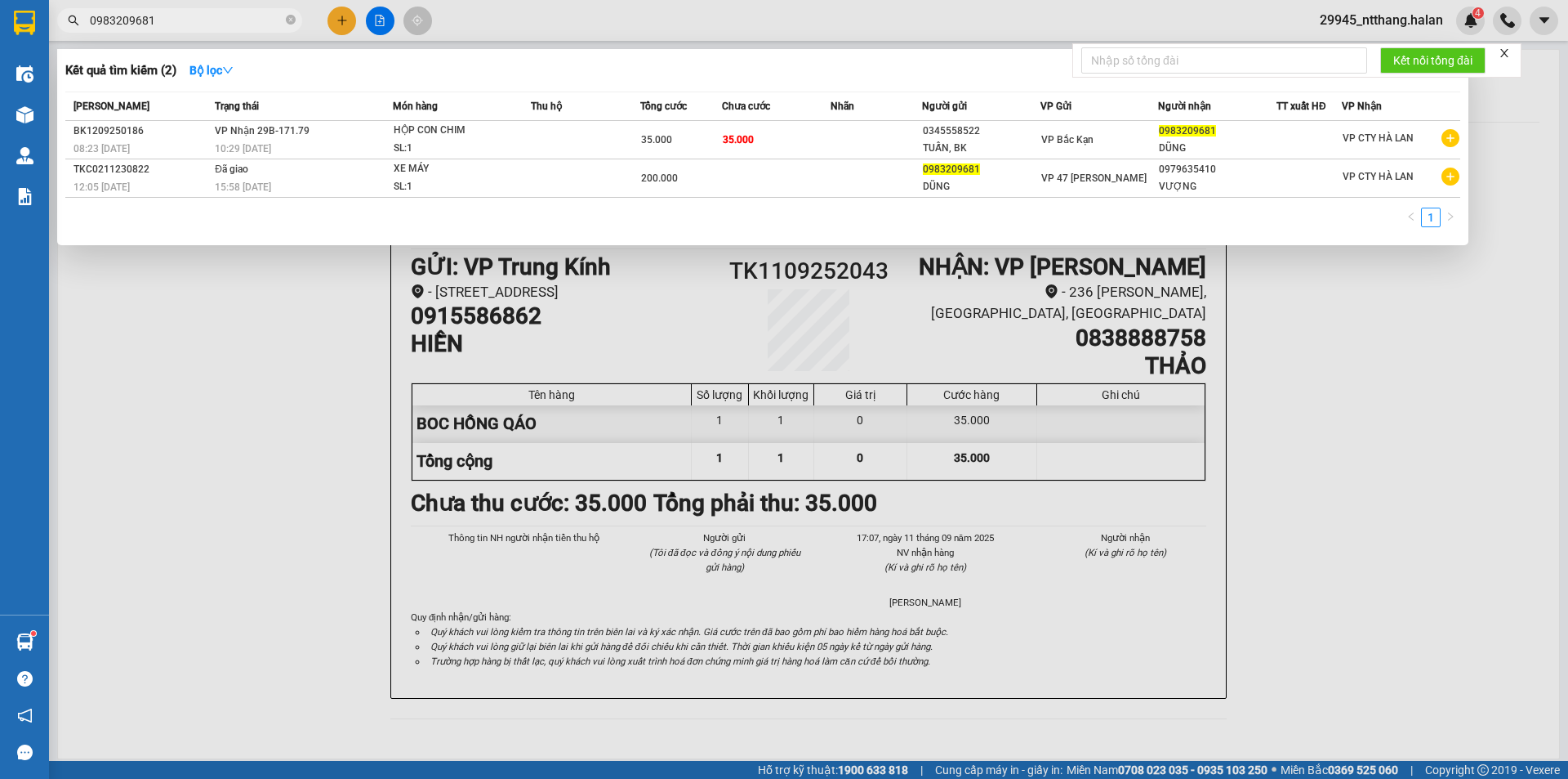
click at [240, 21] on input "0983209681" at bounding box center [186, 20] width 193 height 18
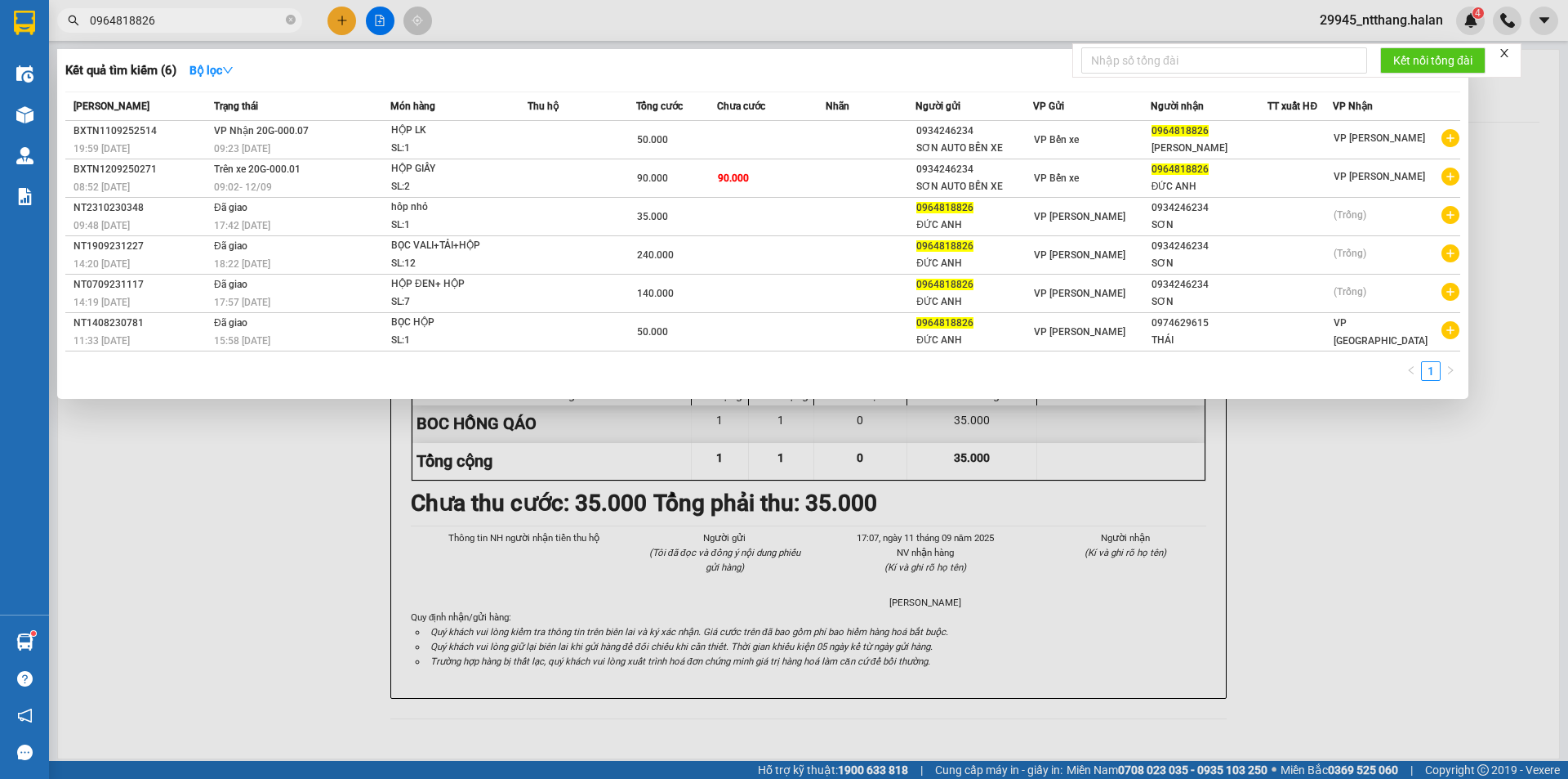
type input "0964818826"
click at [337, 77] on div "Kết quả tìm kiếm ( 6 ) Bộ lọc" at bounding box center [762, 70] width 1395 height 26
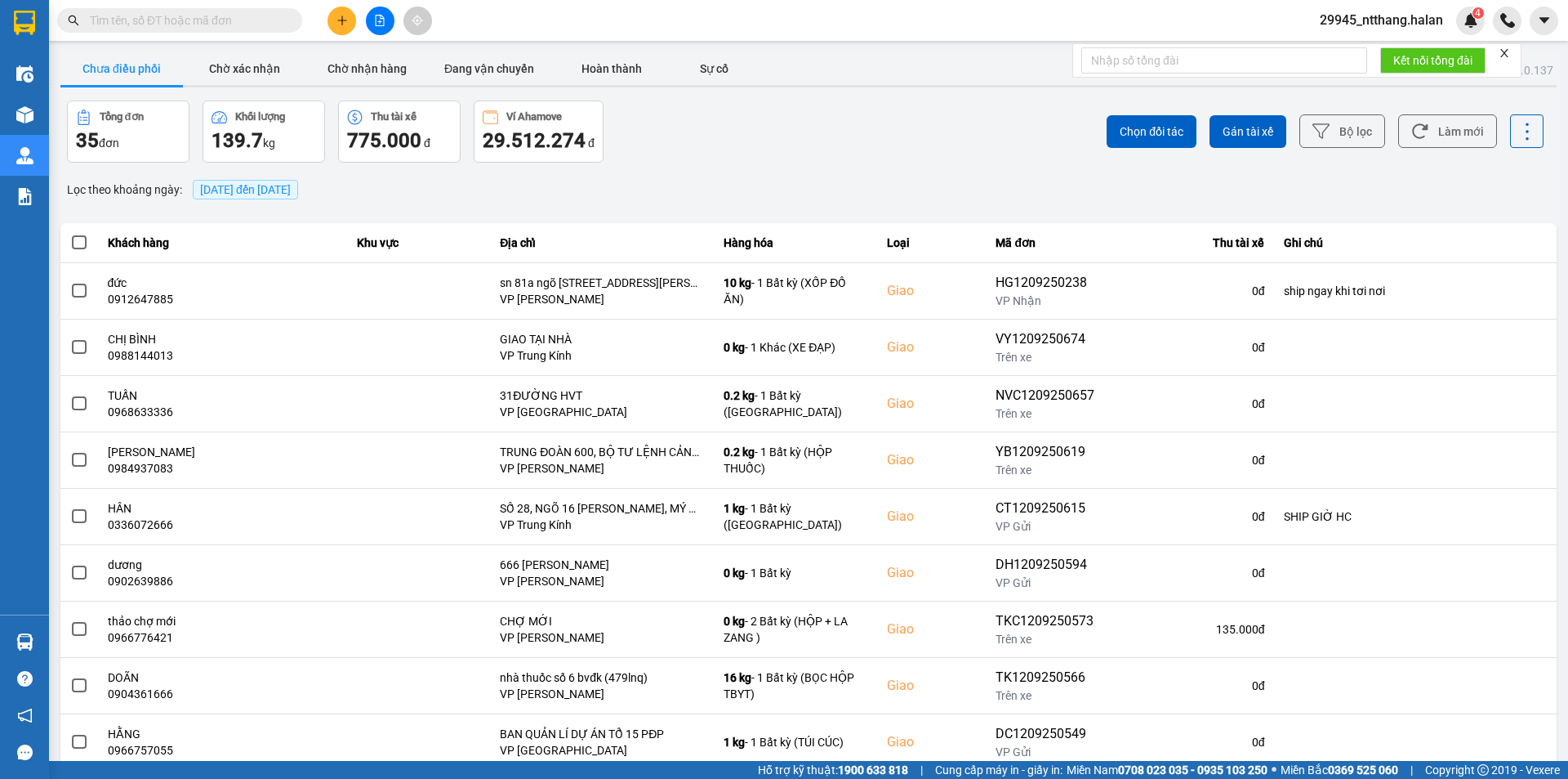
click at [271, 28] on input "text" at bounding box center [186, 20] width 193 height 18
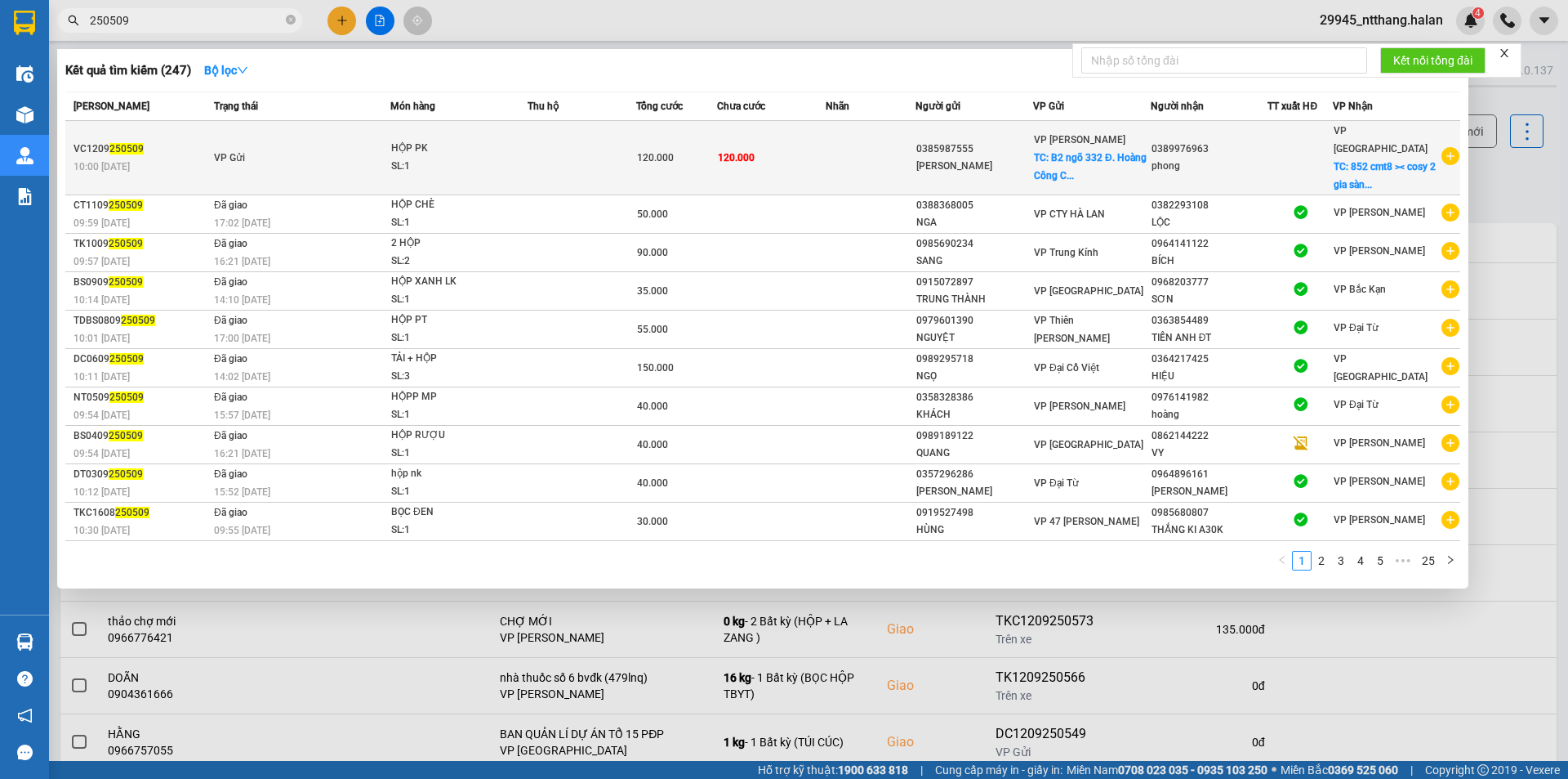
type input "250509"
click at [1049, 136] on span "VP [PERSON_NAME]" at bounding box center [1079, 140] width 91 height 12
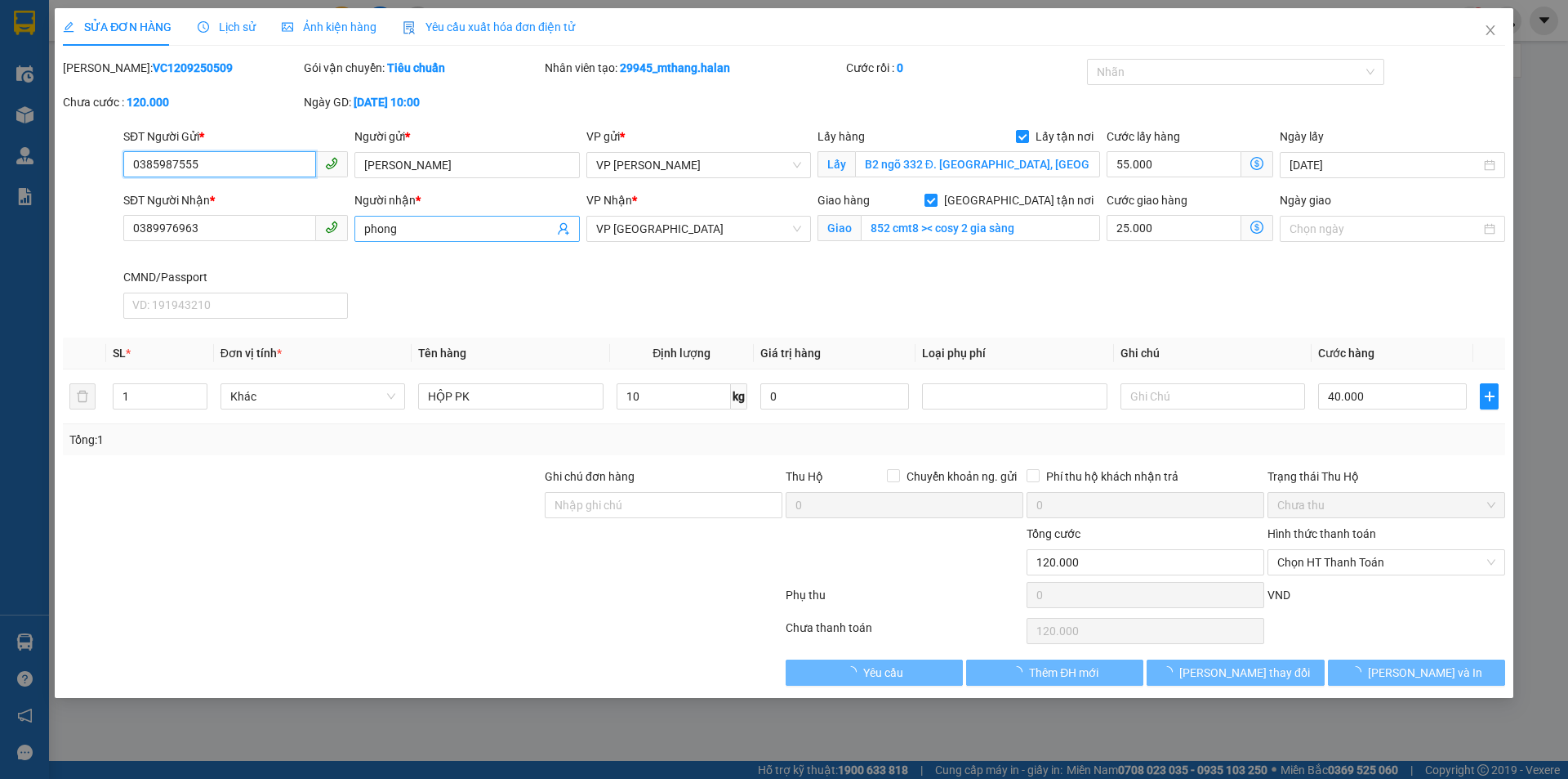
type input "0385987555"
type input "[PERSON_NAME]"
checkbox input "true"
type input "B2 ngõ 332 Đ. [GEOGRAPHIC_DATA], [GEOGRAPHIC_DATA], [GEOGRAPHIC_DATA], [GEOGRAP…"
type input "0389976963"
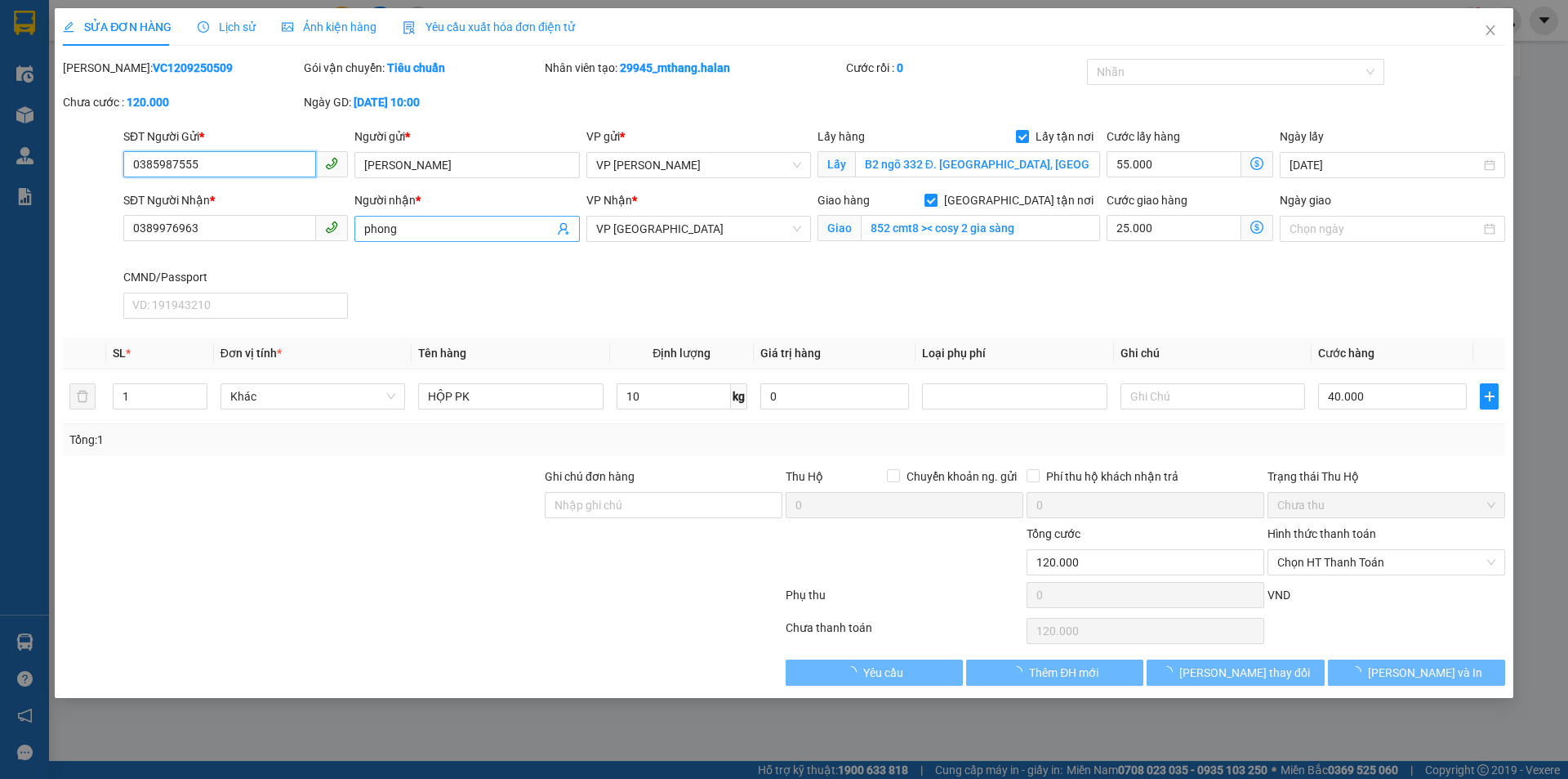
type input "phong"
checkbox input "true"
type input "852 cmt8 >< cosy 2 gia sàng"
type input "120.000"
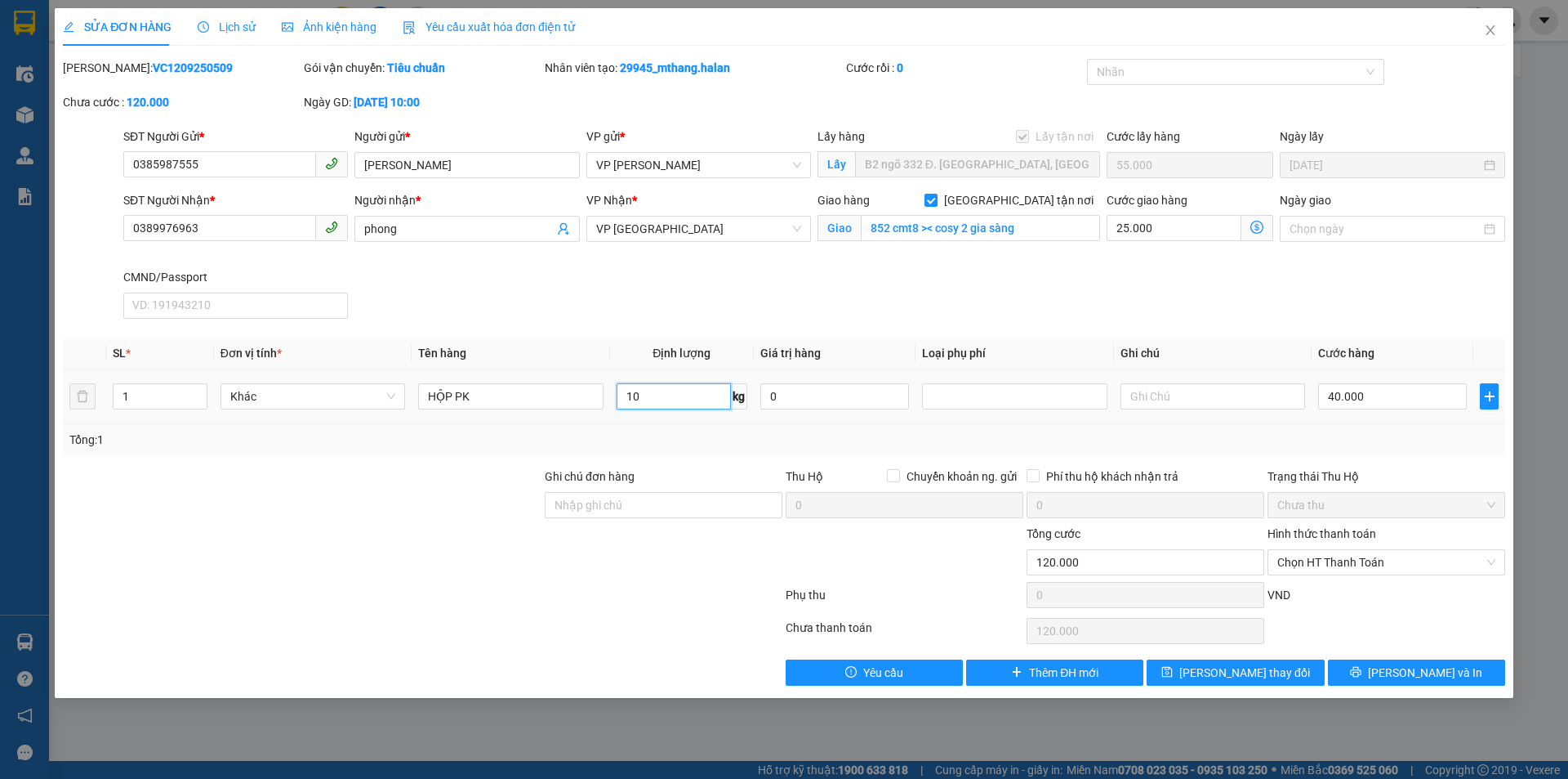
click at [646, 398] on input "10" at bounding box center [673, 396] width 114 height 26
type input "17"
drag, startPoint x: 683, startPoint y: 439, endPoint x: 680, endPoint y: 463, distance: 24.2
click at [683, 451] on div "Tổng: 1" at bounding box center [784, 440] width 1442 height 31
click at [1335, 392] on input "40.000" at bounding box center [1392, 396] width 149 height 26
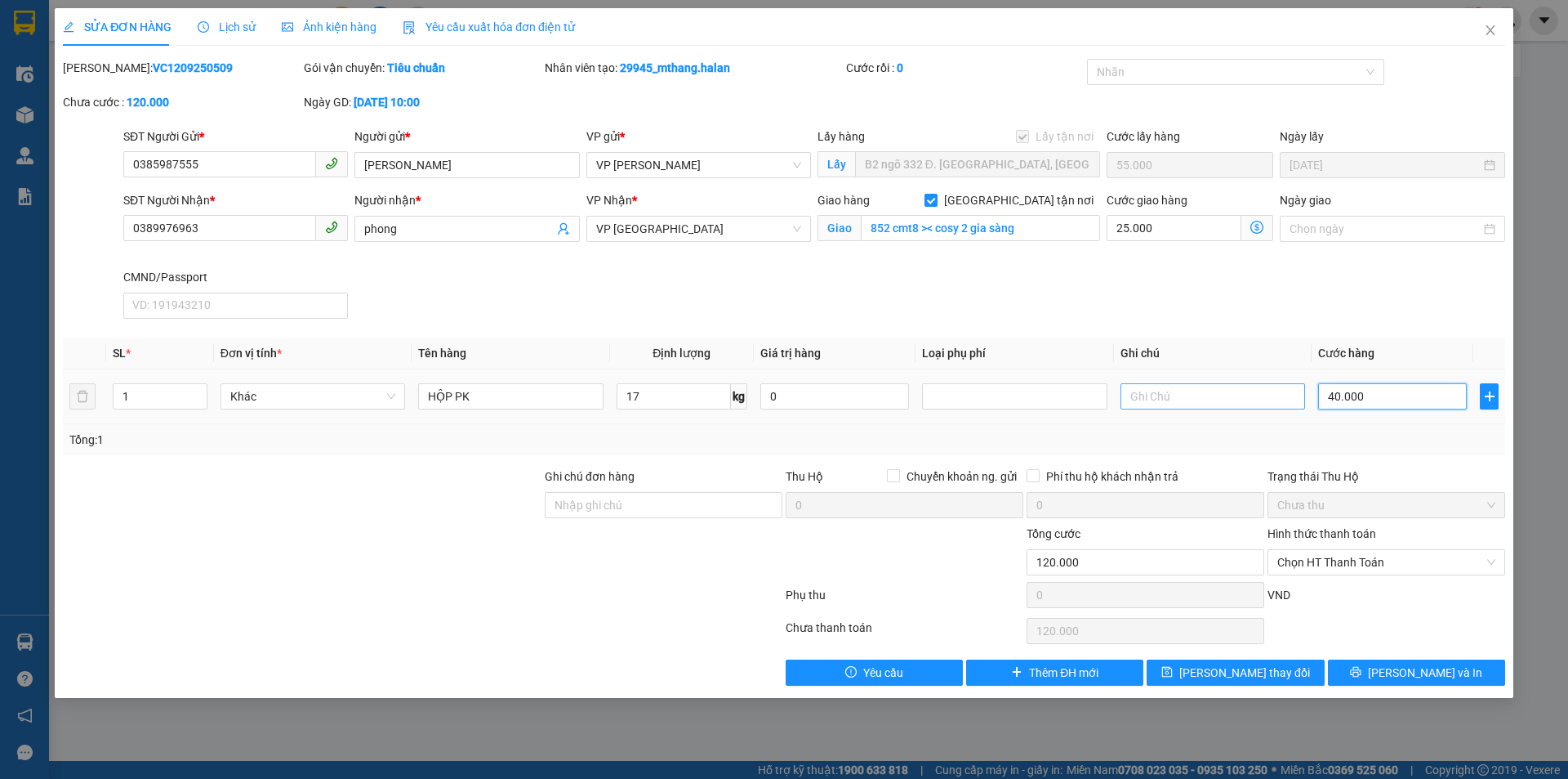
type input "80.006"
type input "6"
type input "80.060"
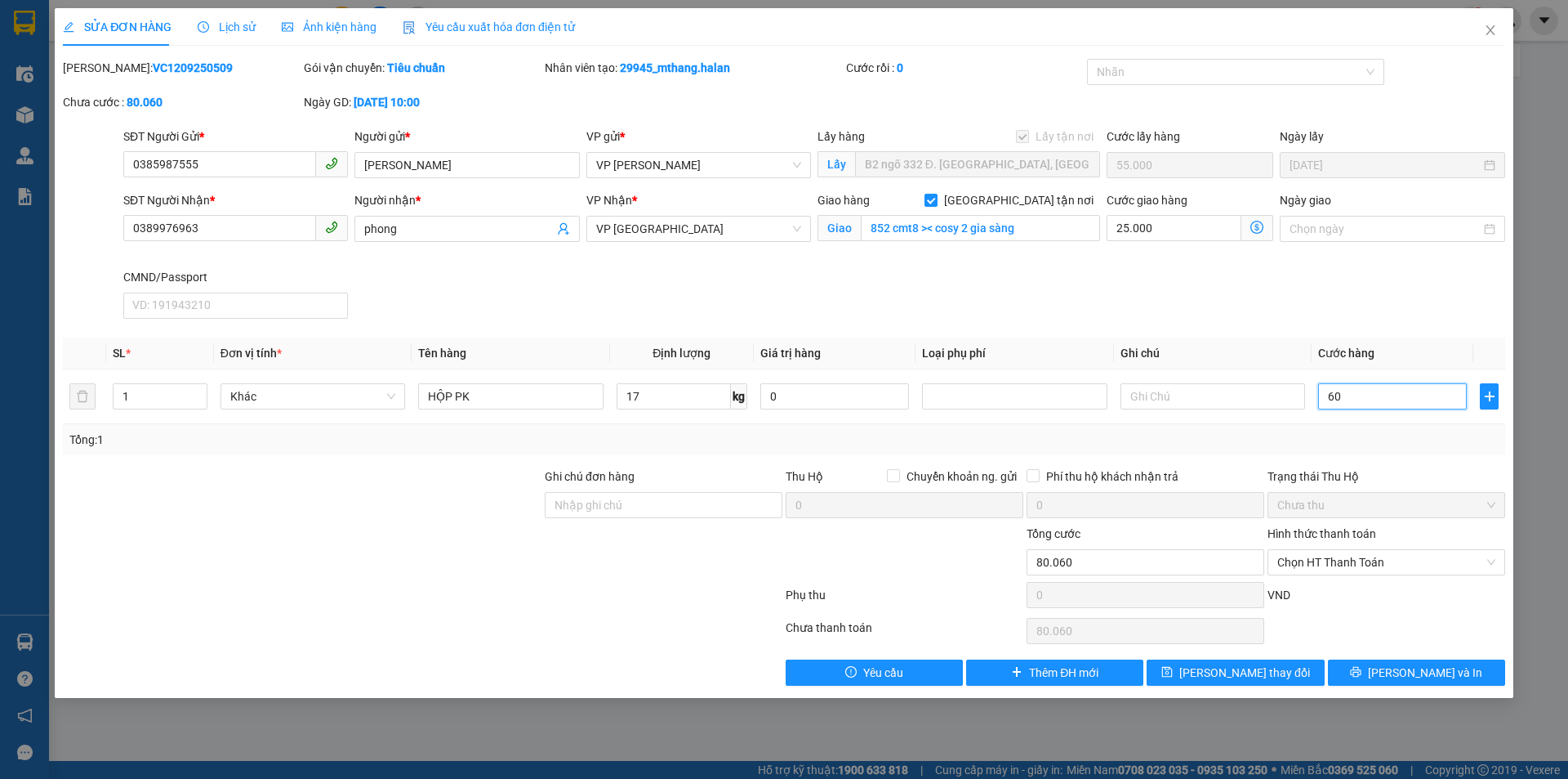
type input "60"
type input "140.000"
type input "60.000"
click at [1301, 302] on div "SĐT Người Nhận * 0389976963 Người nhận * phong VP Nhận * VP [GEOGRAPHIC_DATA] h…" at bounding box center [814, 258] width 1388 height 134
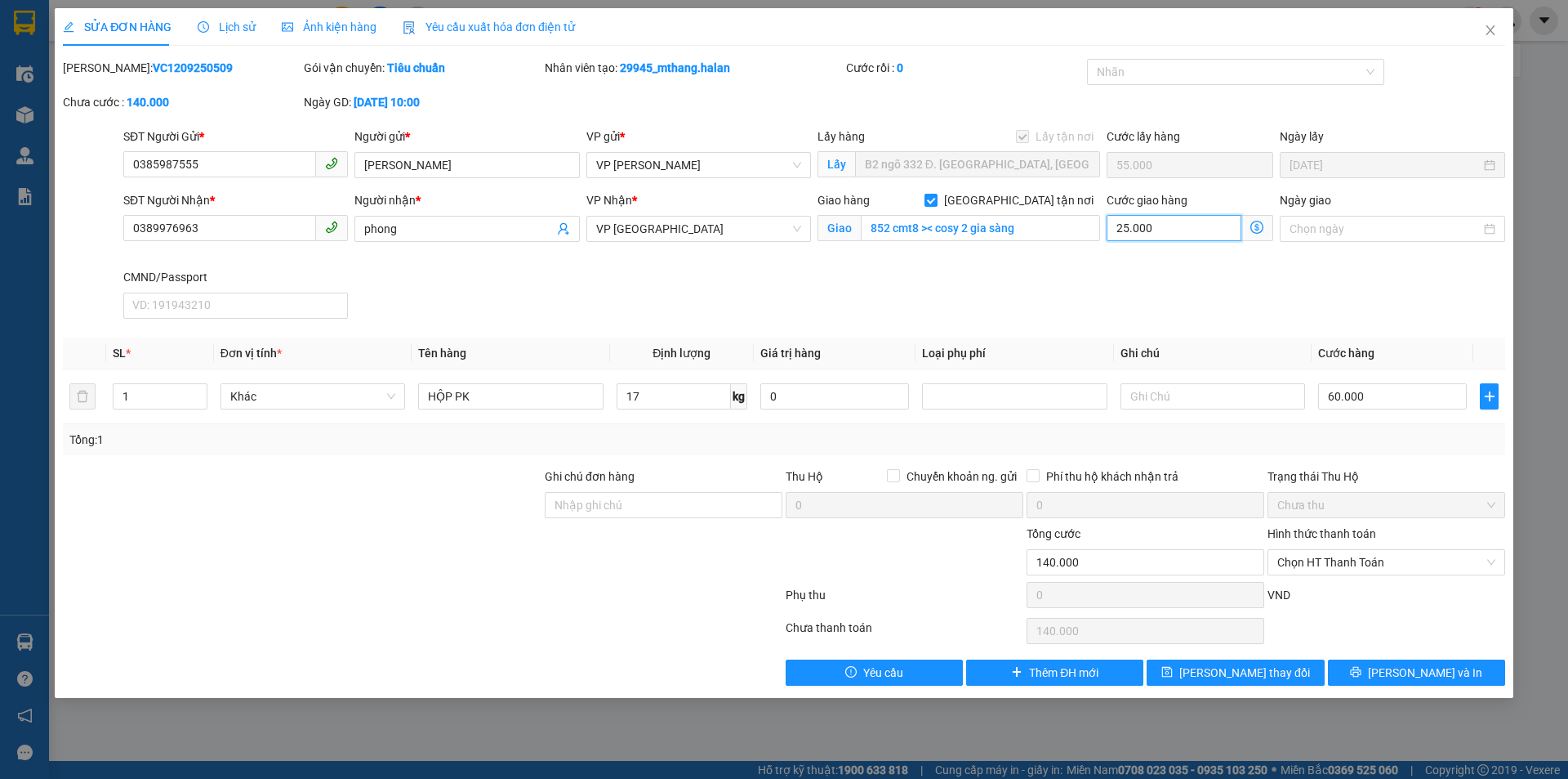
click at [1221, 231] on input "25.000" at bounding box center [1174, 228] width 134 height 26
type input "115.003"
type input "3"
type input "115.035"
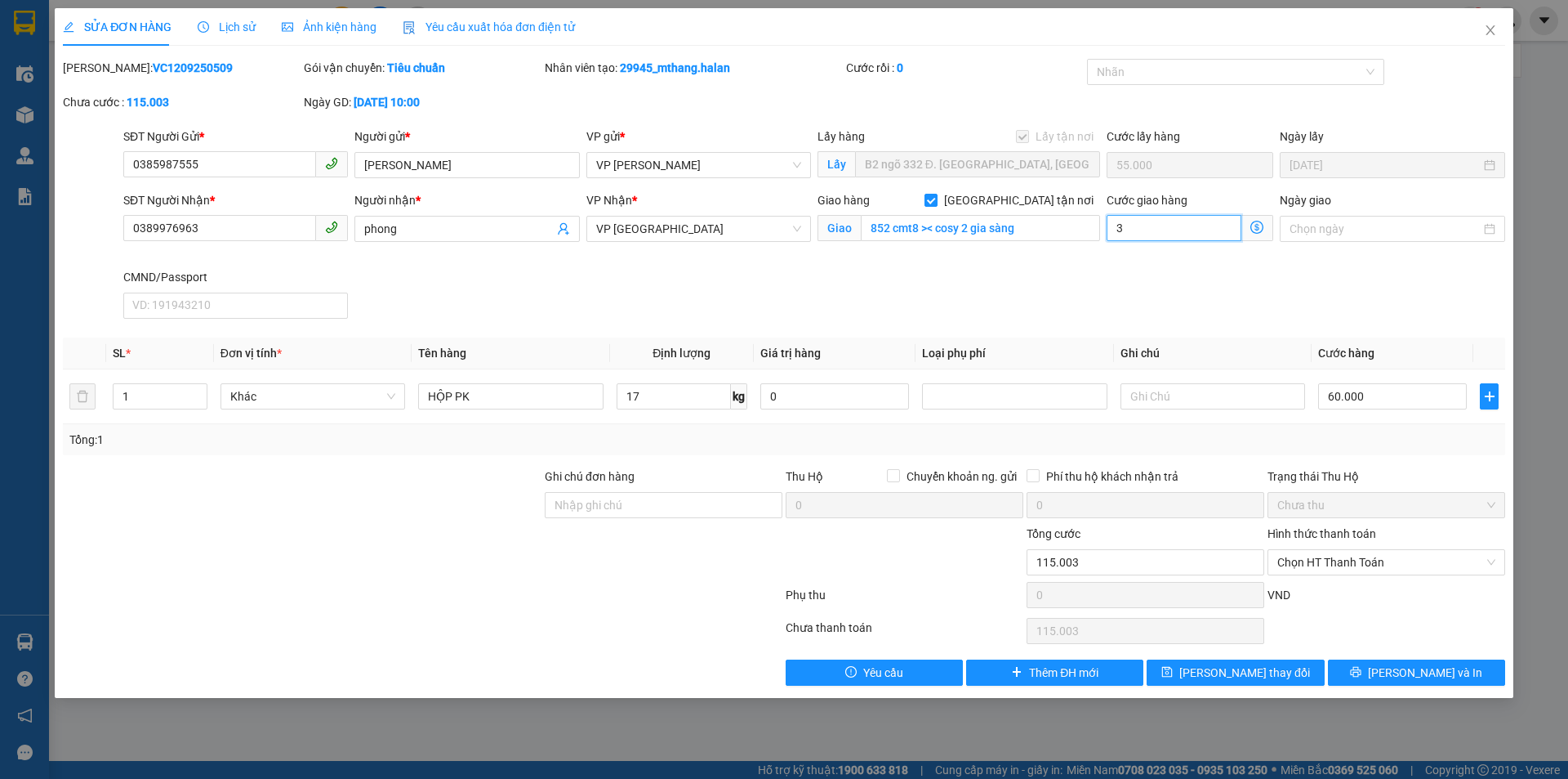
type input "115.035"
type input "35"
type input "150.000"
click at [1126, 302] on div "SĐT Người Nhận * 0389976963 Người nhận * phong VP Nhận * VP Bắc Sơn Giao hàng […" at bounding box center [814, 258] width 1388 height 134
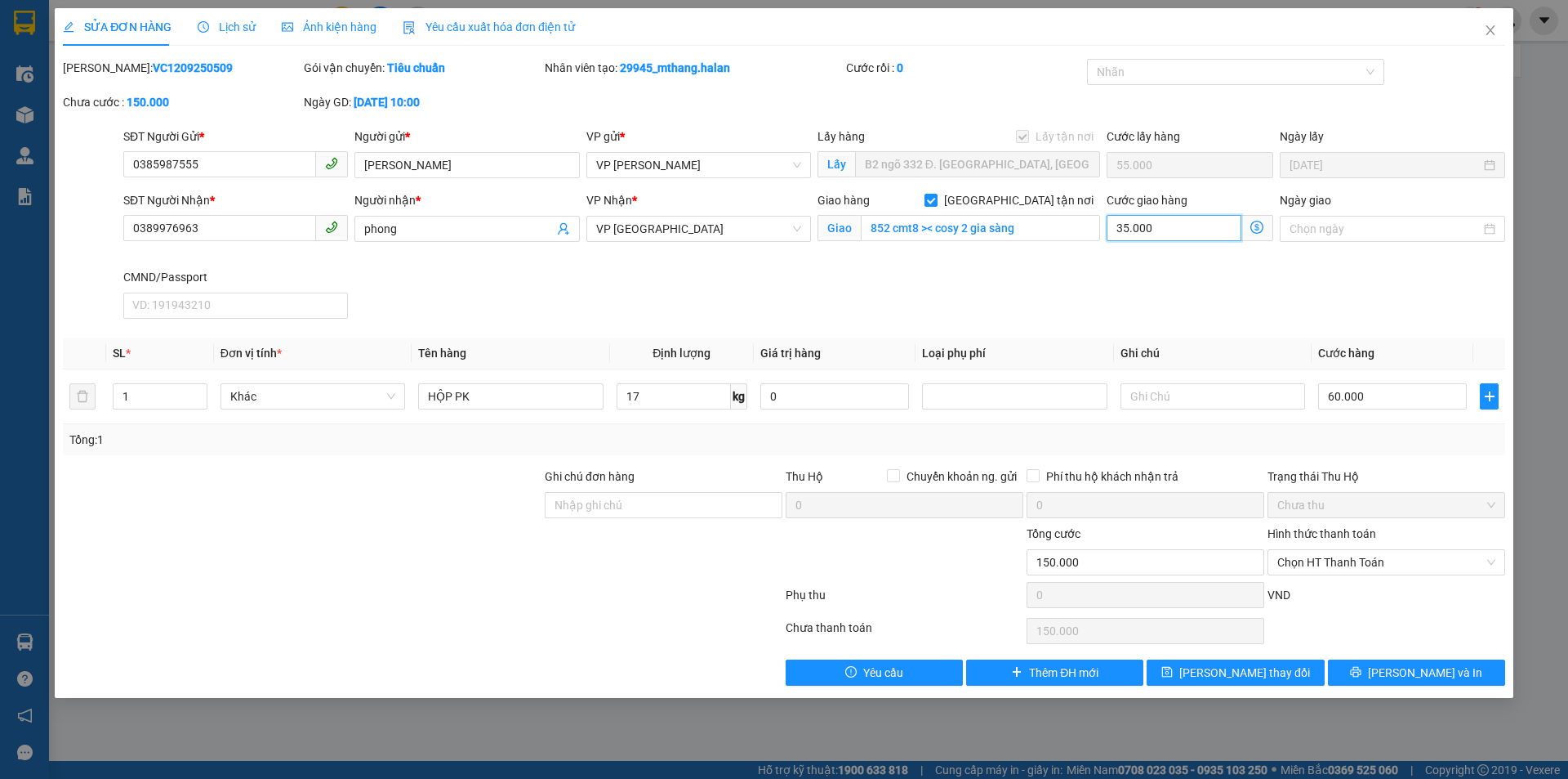
click at [1174, 231] on input "35.000" at bounding box center [1174, 228] width 134 height 26
type input "3"
type input "115.003"
type input "115.030"
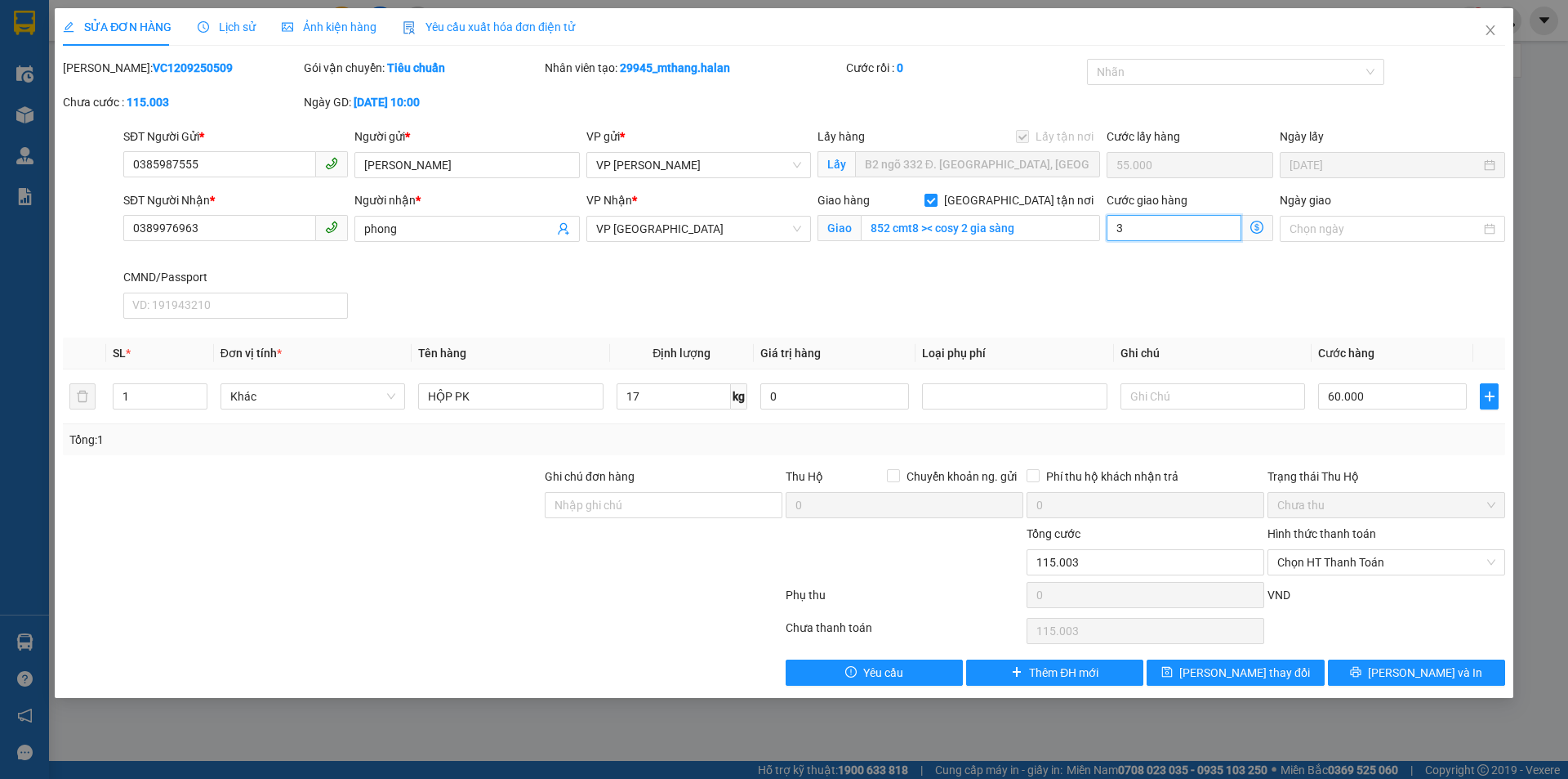
type input "115.030"
type input "30"
click at [1112, 304] on div "SĐT Người Nhận * 0389976963 Người nhận * phong VP Nhận * VP Bắc Sơn Giao hàng G…" at bounding box center [814, 258] width 1388 height 134
type input "145.000"
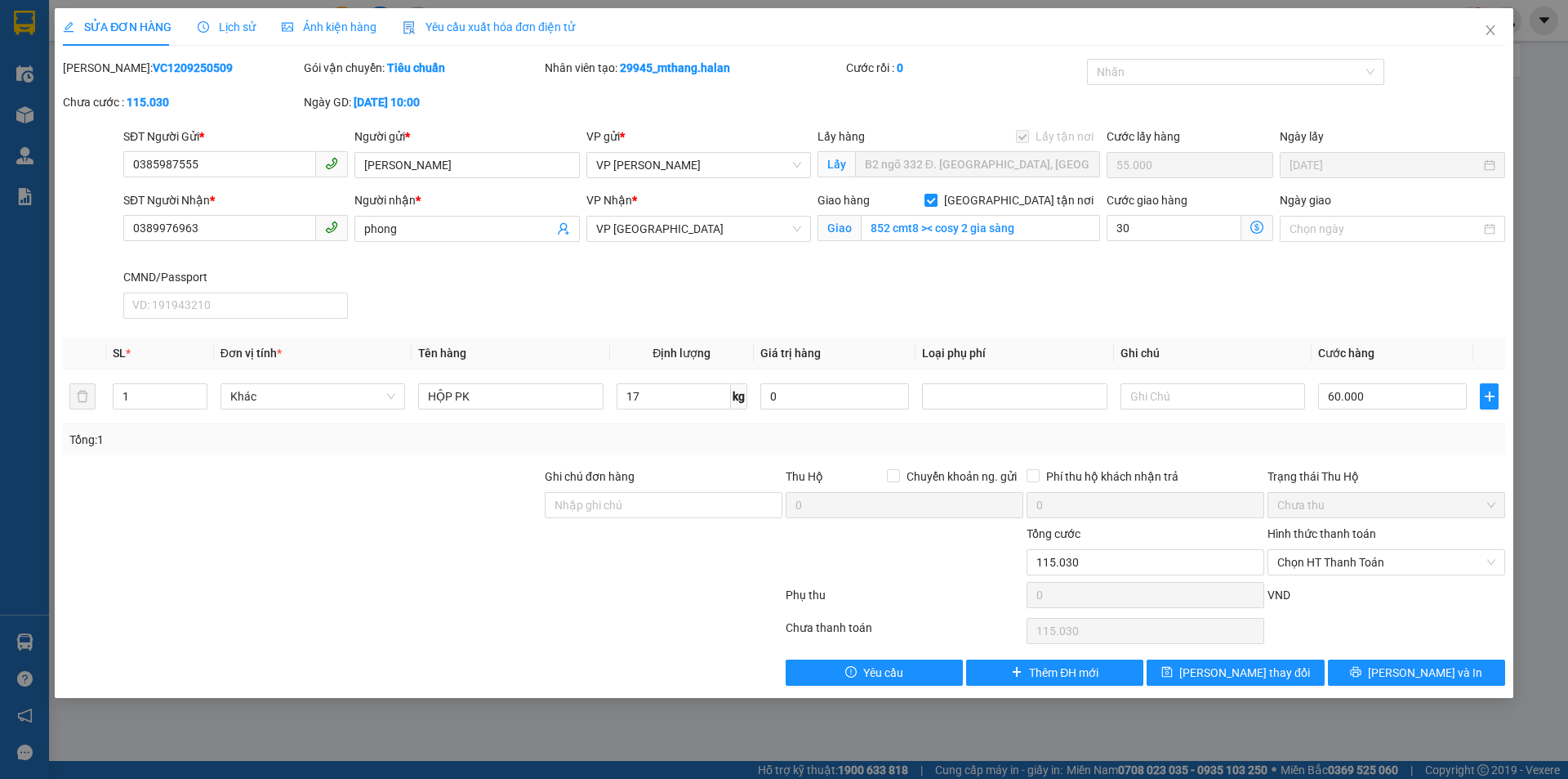
type input "30.000"
click at [1250, 668] on span "[PERSON_NAME] thay đổi" at bounding box center [1244, 672] width 131 height 18
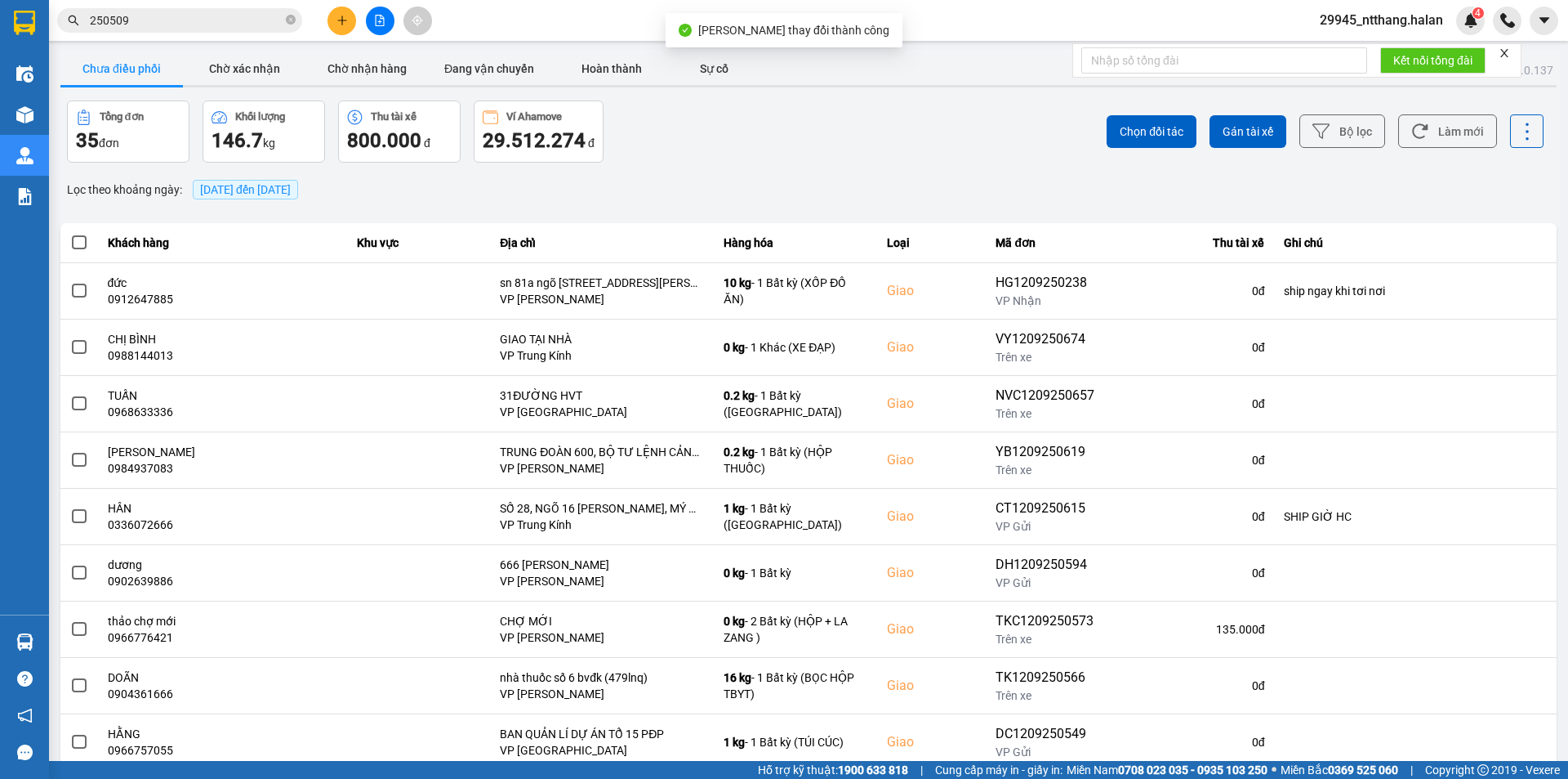
click at [185, 31] on span "250509" at bounding box center [180, 21] width 245 height 25
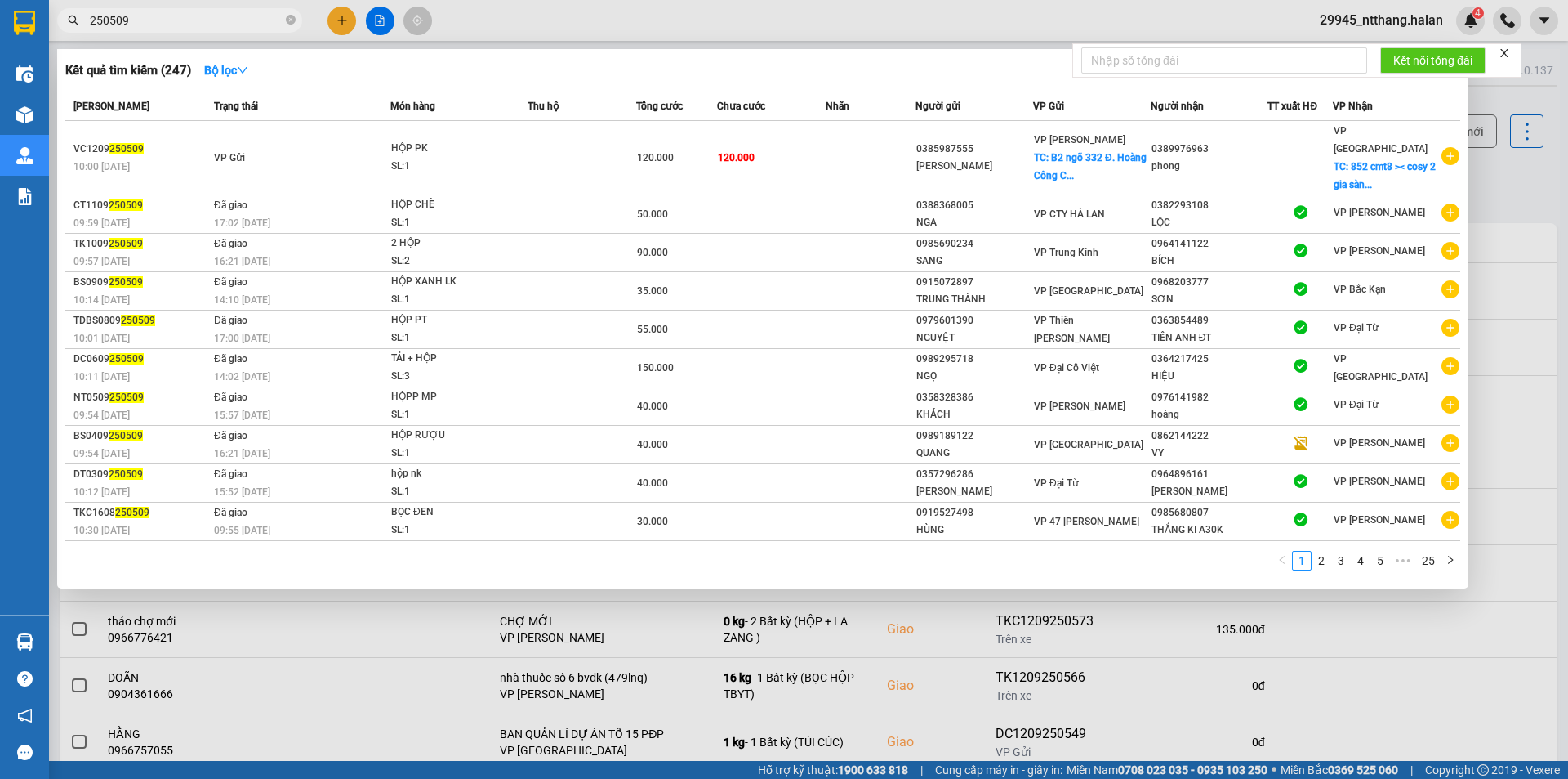
click at [175, 28] on input "250509" at bounding box center [186, 20] width 193 height 18
click at [704, 55] on div "Kết quả tìm kiếm ( 247 ) Bộ lọc Mã ĐH Trạng thái Món hàng Thu hộ Tổng cước Chưa…" at bounding box center [763, 318] width 1411 height 539
click at [1512, 189] on div at bounding box center [784, 389] width 1568 height 779
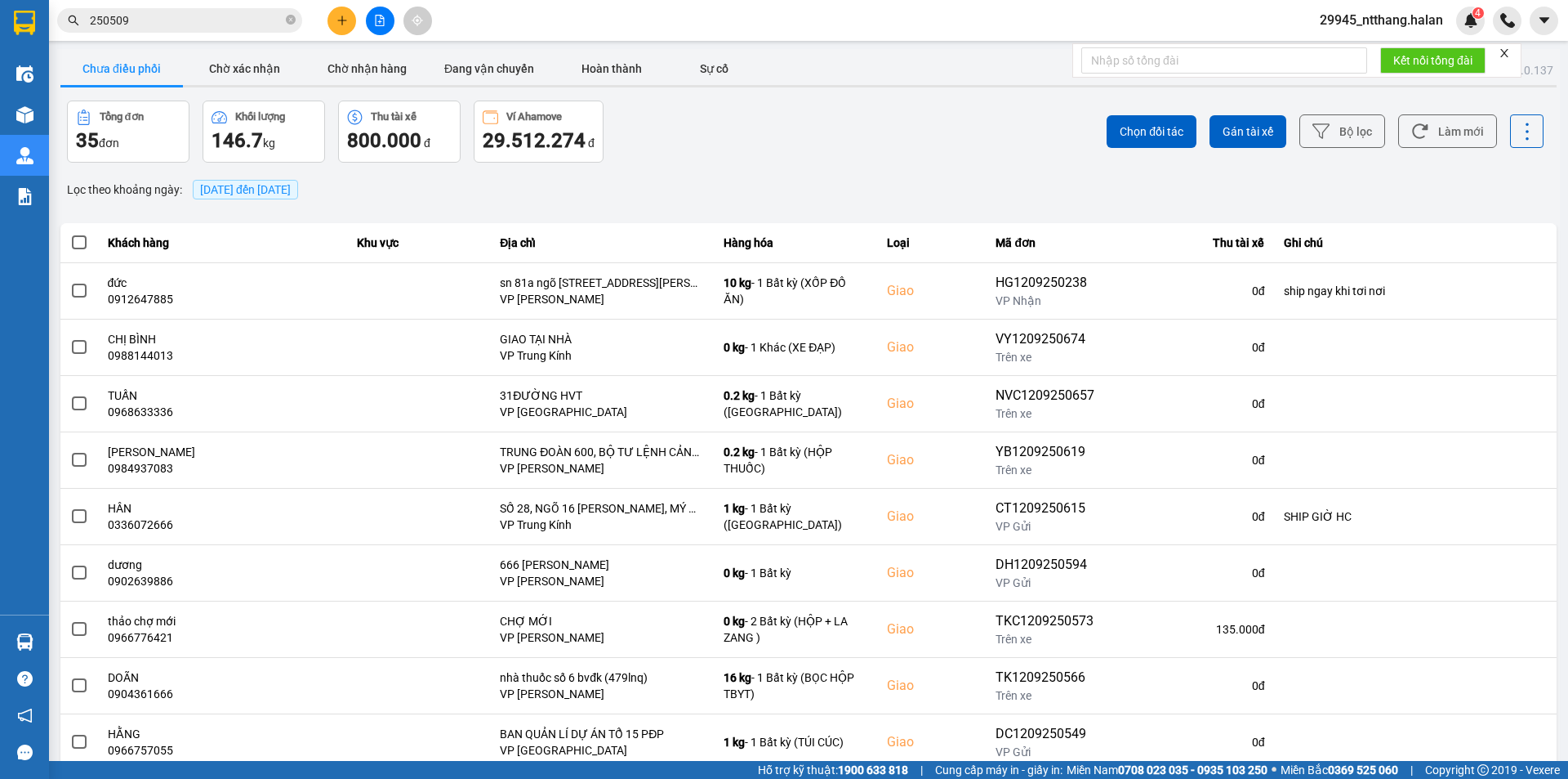
click at [896, 131] on div "Chọn đối tác Gán tài xế Bộ lọc Làm mới" at bounding box center [1174, 132] width 738 height 62
click at [798, 151] on div "Tổng đơn 35 đơn Khối lượng 146.7 kg Thu tài xế 800.000 đ Ví Ahamove 29.512.274 đ" at bounding box center [436, 132] width 738 height 62
click at [1037, 120] on div "Chọn đối tác Gán tài xế Bộ lọc Làm mới" at bounding box center [1174, 132] width 738 height 62
click at [1432, 137] on button "Làm mới" at bounding box center [1447, 131] width 99 height 34
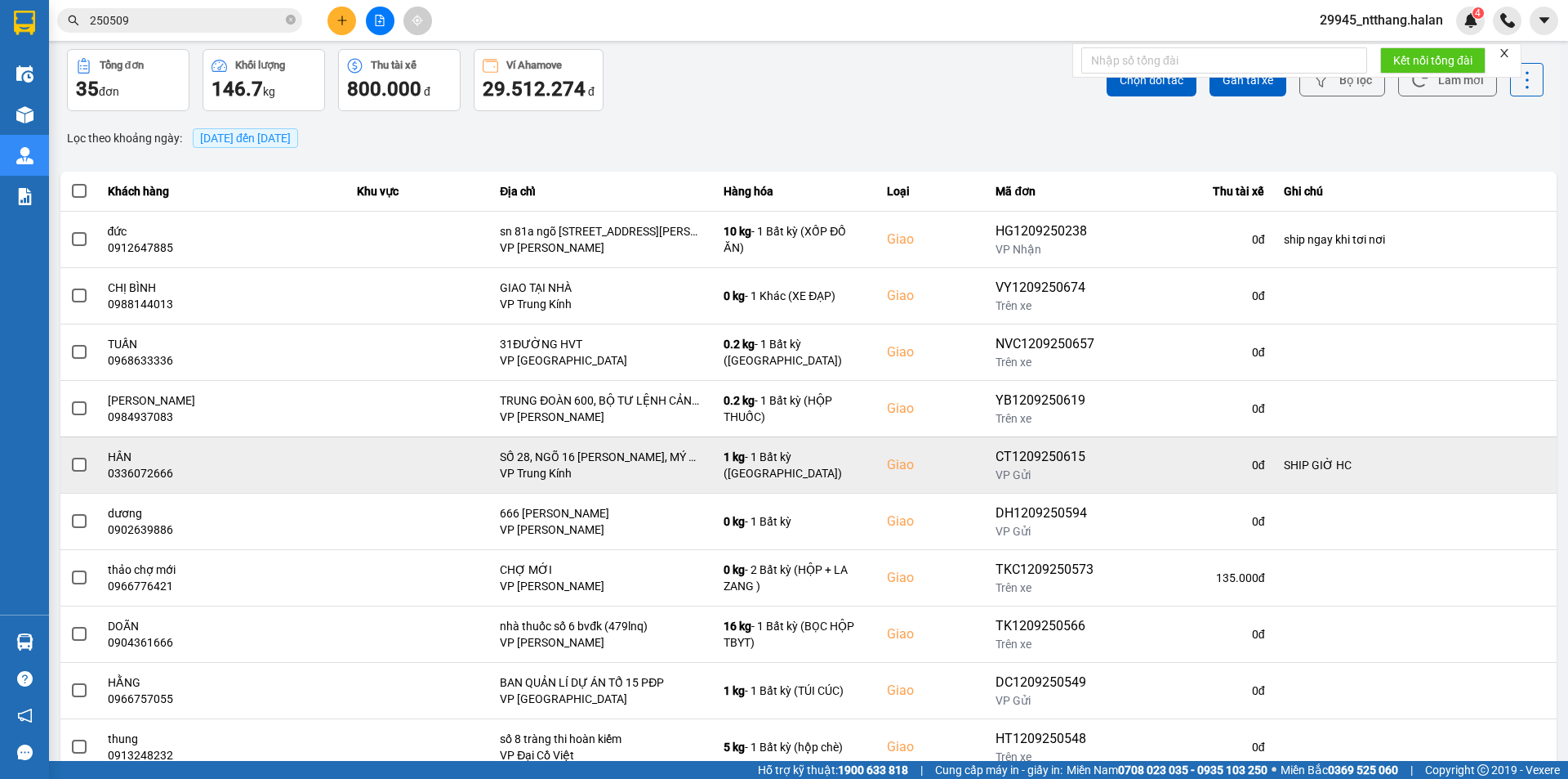
scroll to position [104, 0]
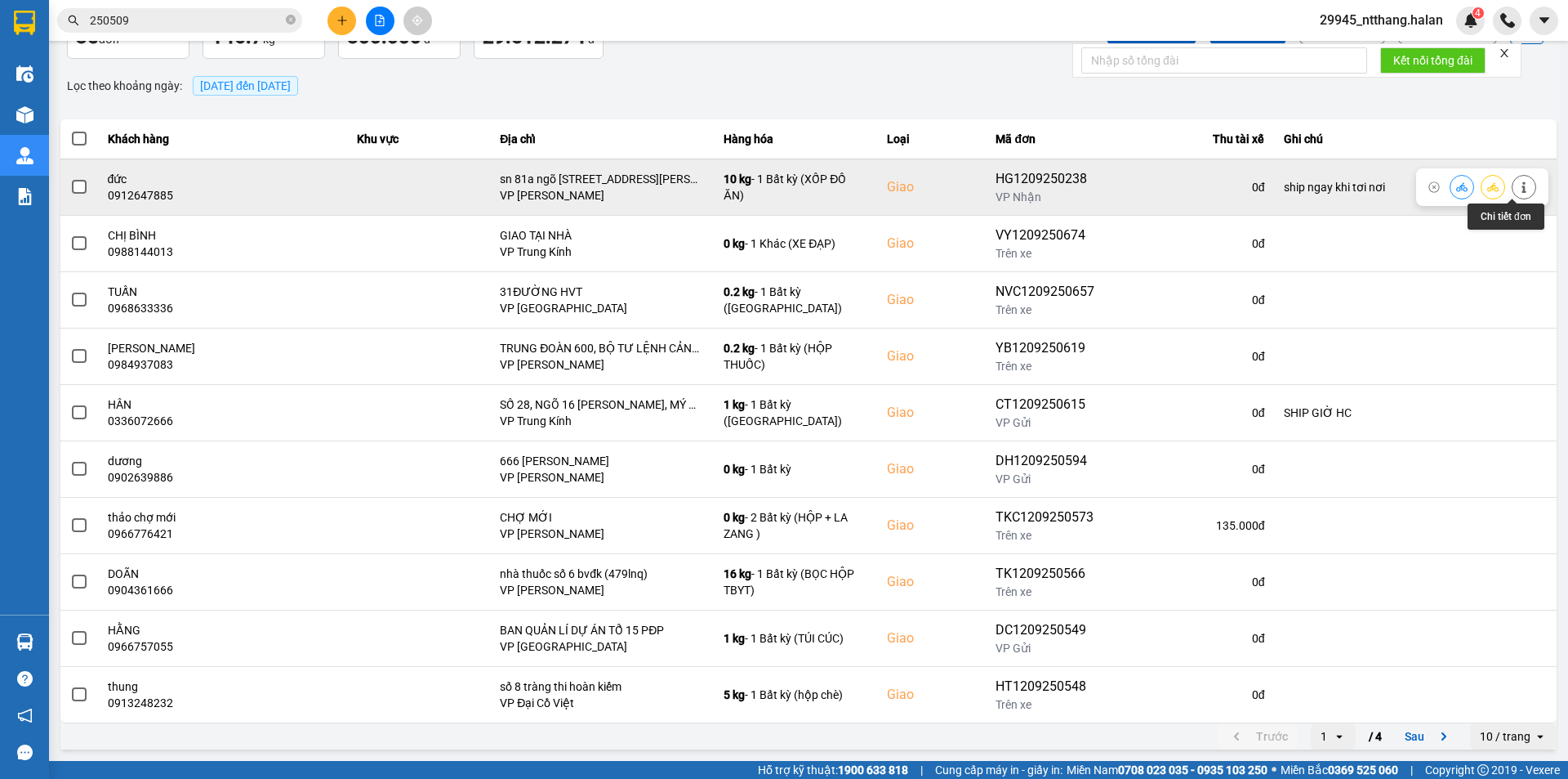
click at [1523, 185] on button at bounding box center [1525, 187] width 23 height 29
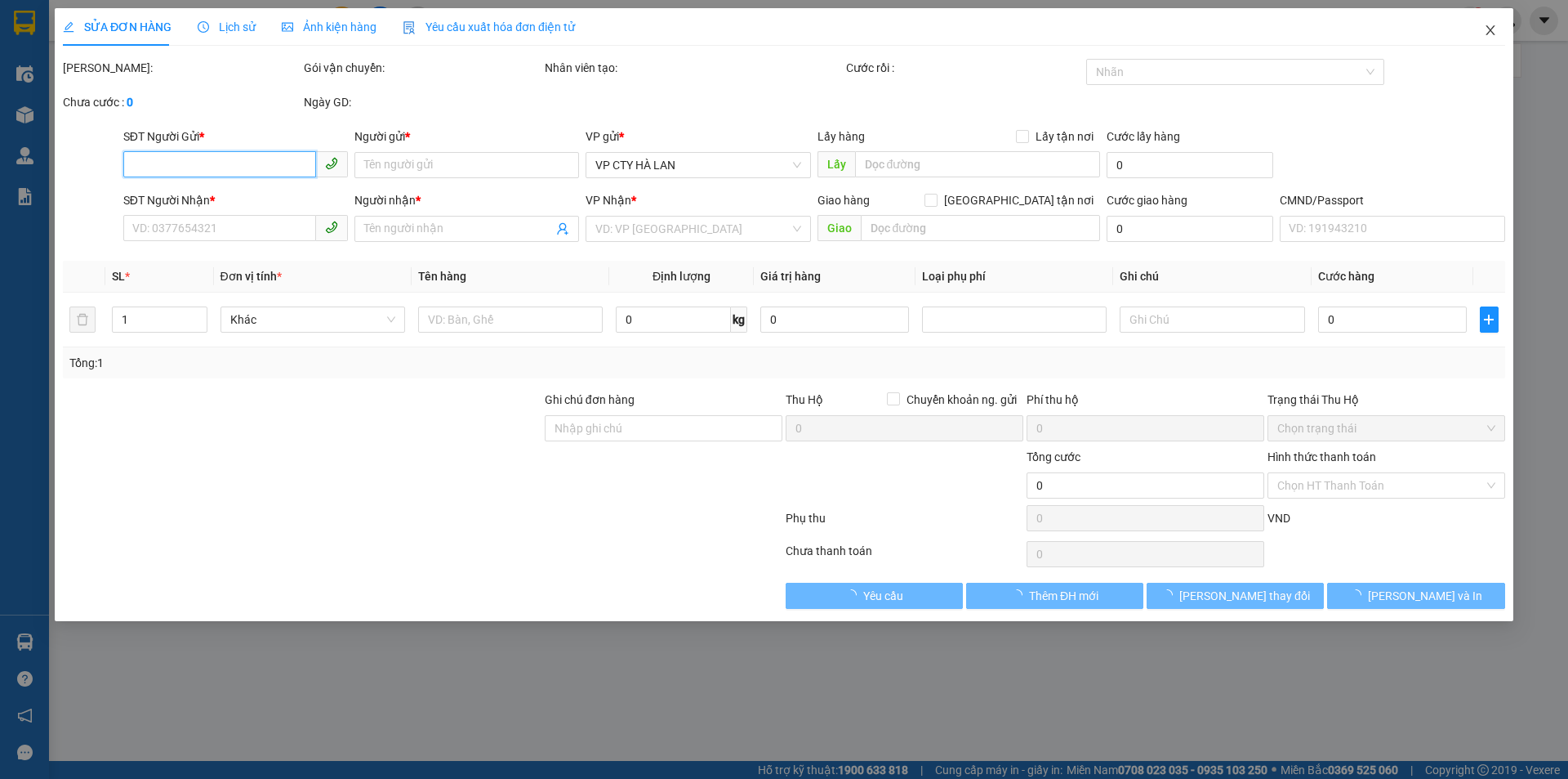
type input "0979295804"
type input "chú chiến"
type input "0912647885"
type input "đức"
checkbox input "true"
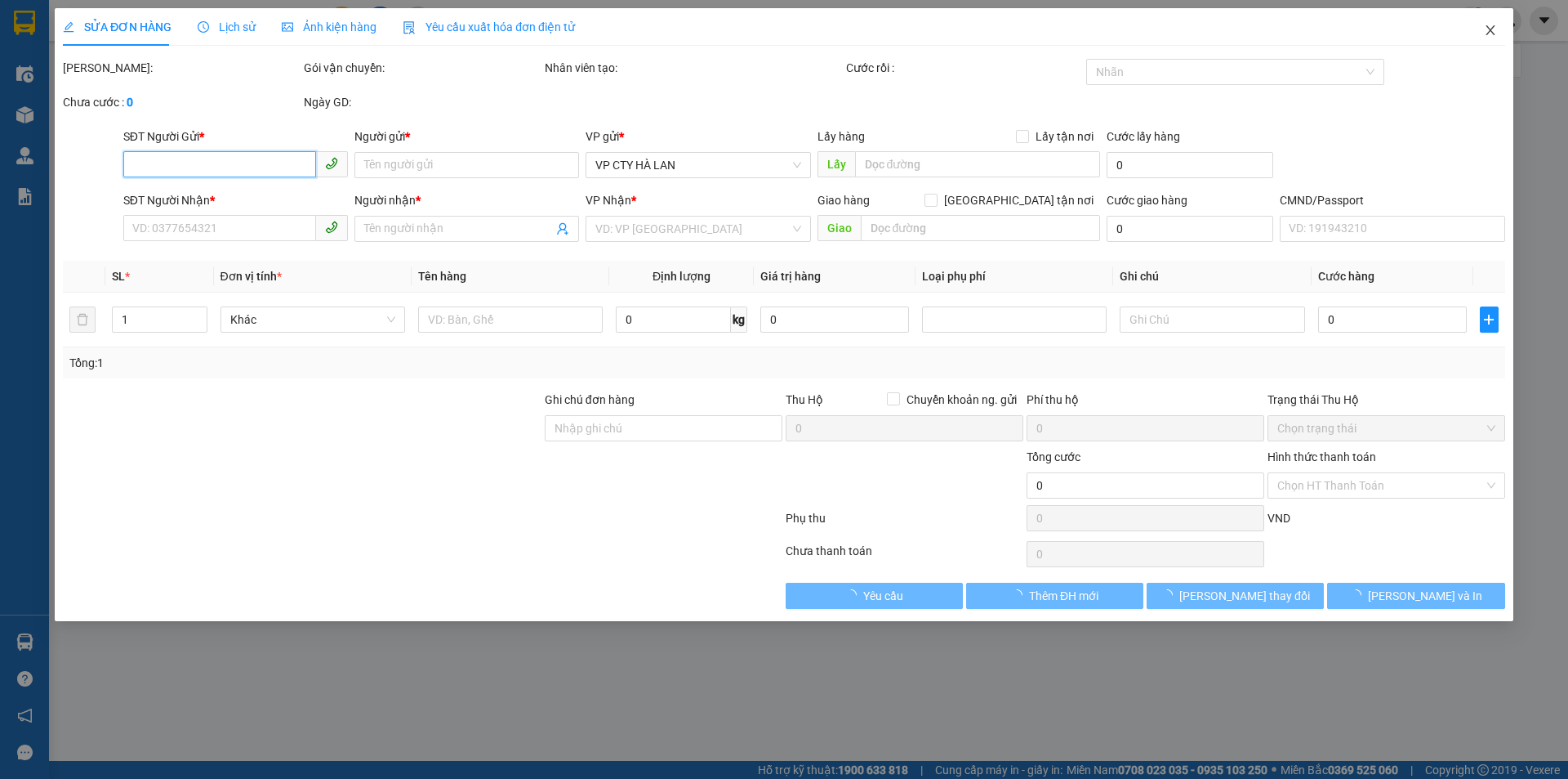
type input "sn 81a ngõ [STREET_ADDRESS][PERSON_NAME] bắc từ [GEOGRAPHIC_DATA]"
type input "ship ngay khi tơi nơi"
type input "80.000"
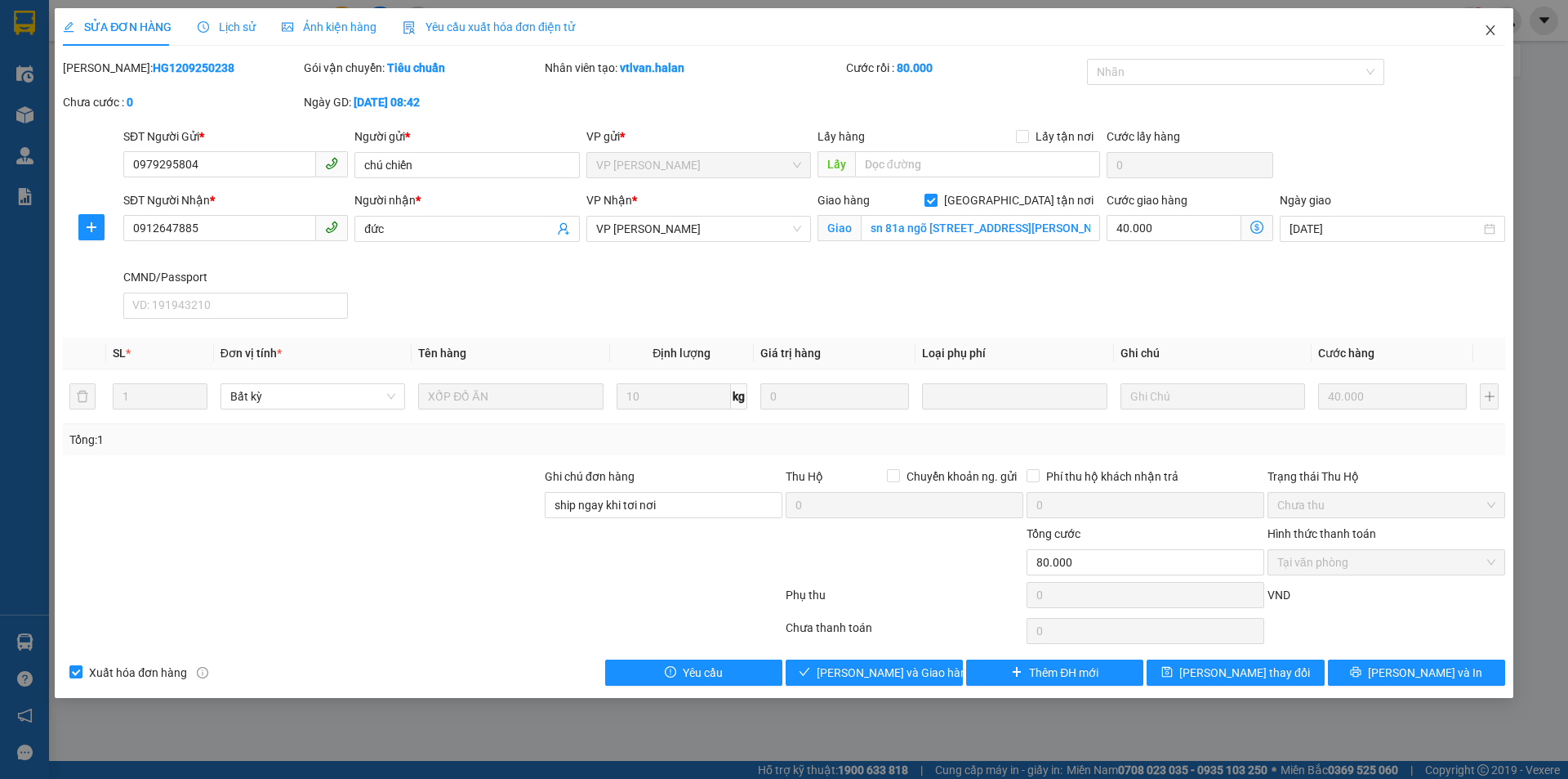
click at [1489, 25] on icon "close" at bounding box center [1491, 31] width 13 height 13
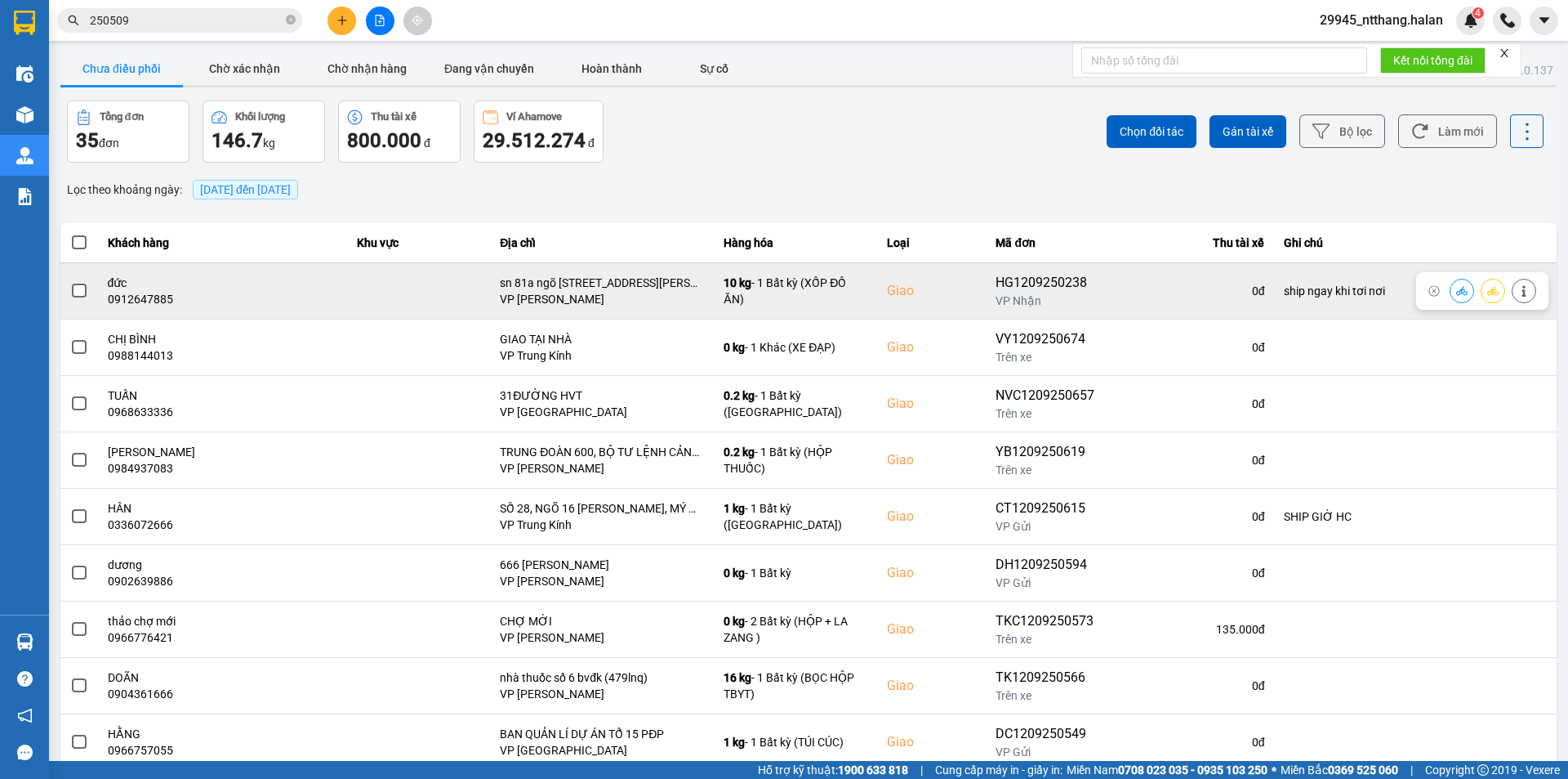
drag, startPoint x: 80, startPoint y: 292, endPoint x: 683, endPoint y: 206, distance: 609.1
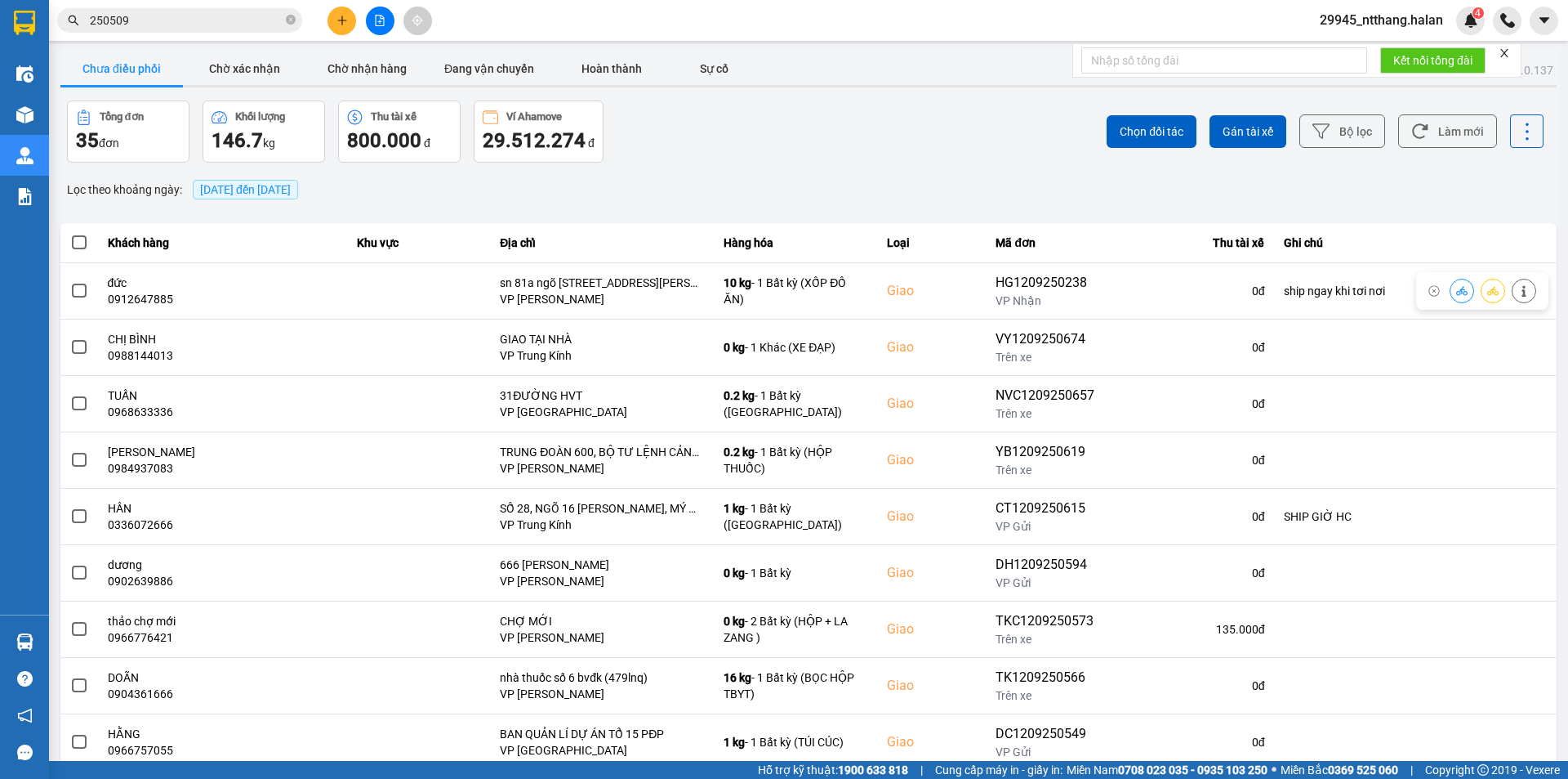
click at [81, 292] on span at bounding box center [79, 290] width 14 height 14
click at [70, 282] on input "checkbox" at bounding box center [70, 282] width 0 height 0
click at [1122, 130] on span "Chọn đối tác" at bounding box center [1151, 131] width 63 height 16
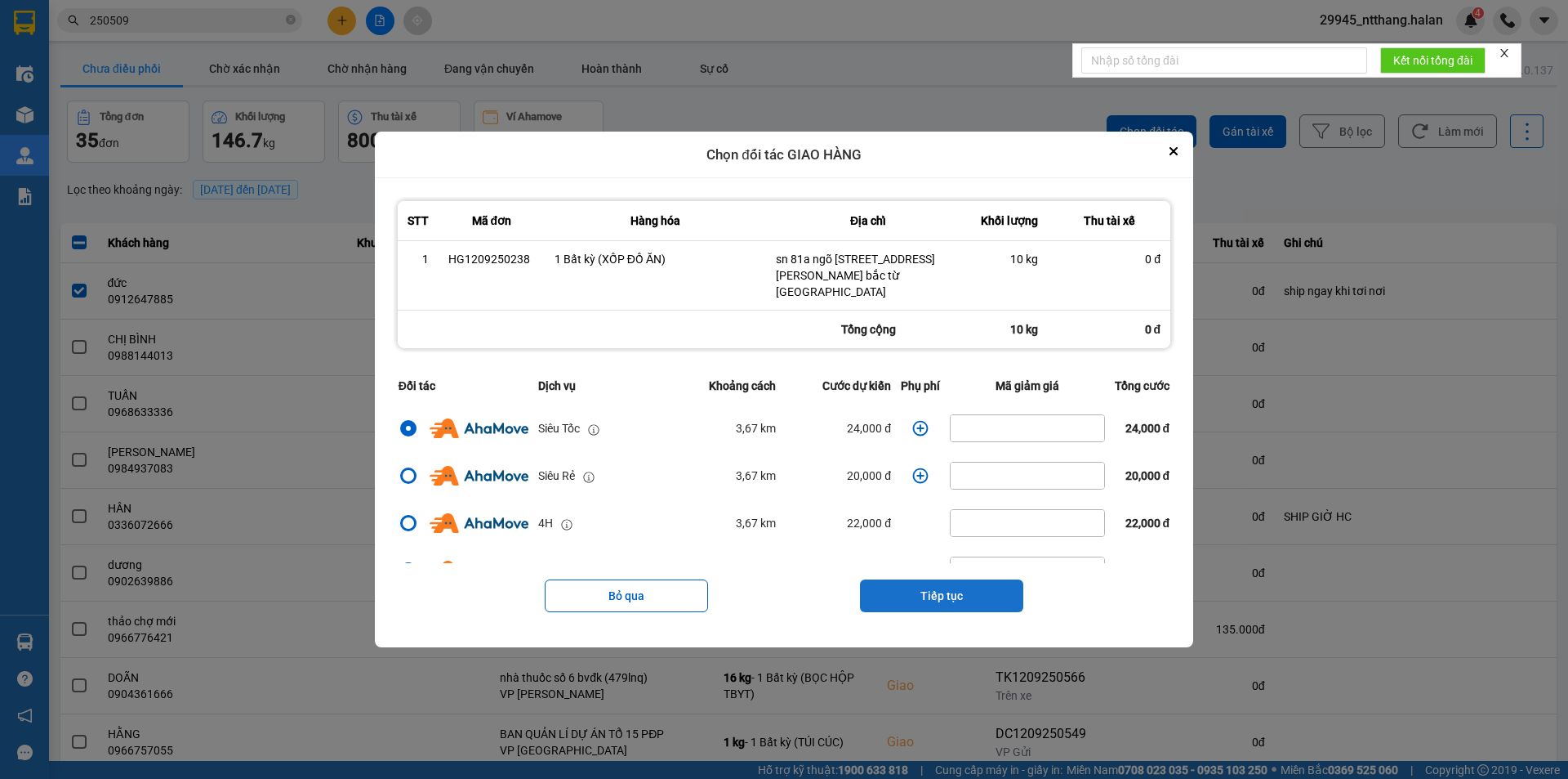
click at [949, 590] on button "Tiếp tục" at bounding box center [942, 596] width 163 height 33
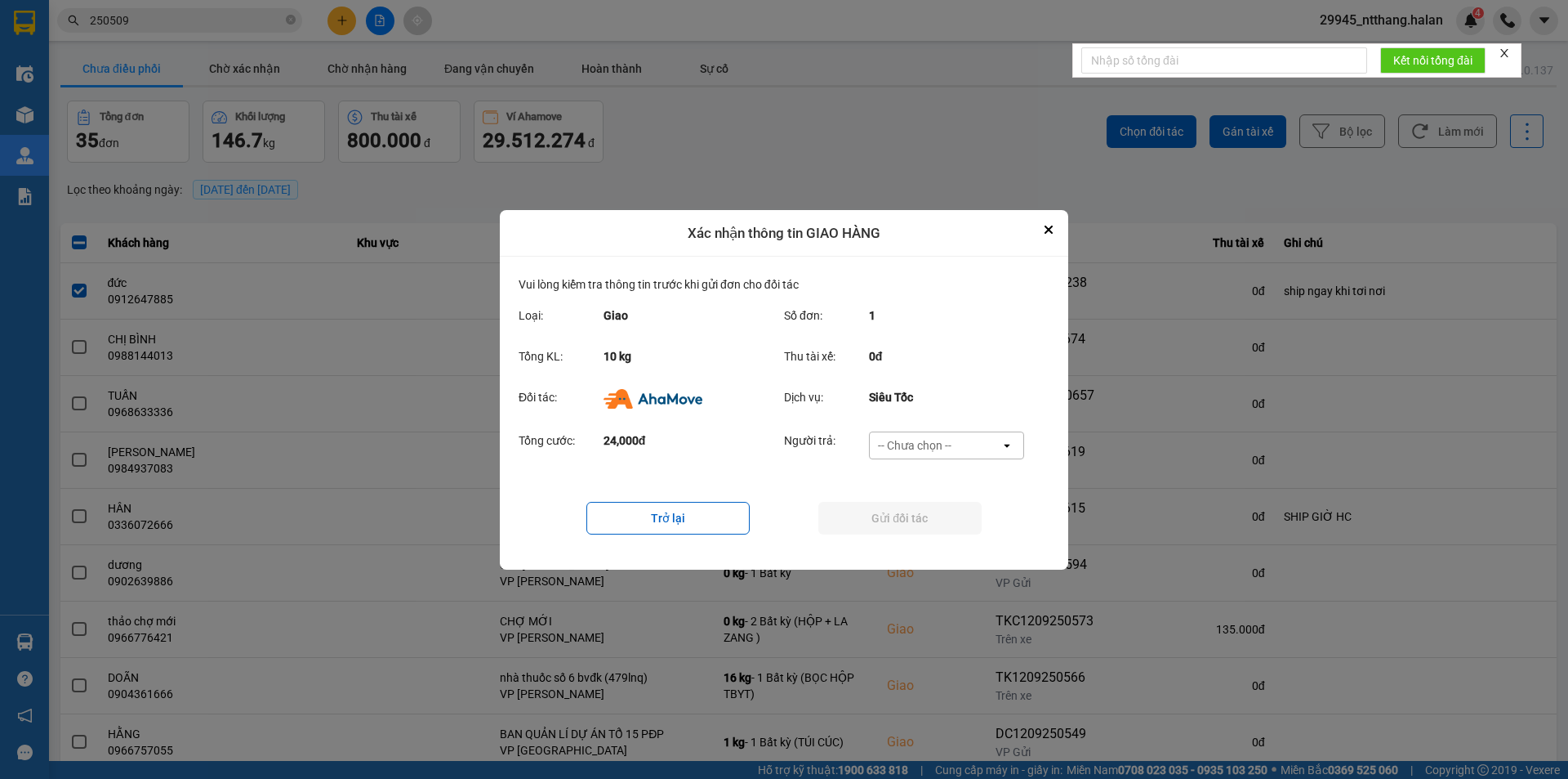
drag, startPoint x: 975, startPoint y: 447, endPoint x: 975, endPoint y: 457, distance: 10.0
click at [975, 457] on div "-- Chưa chọn --" at bounding box center [935, 445] width 131 height 26
click at [949, 538] on div "Ví Ahamove" at bounding box center [946, 538] width 156 height 30
click at [949, 530] on button "Gửi đối tác" at bounding box center [900, 518] width 163 height 33
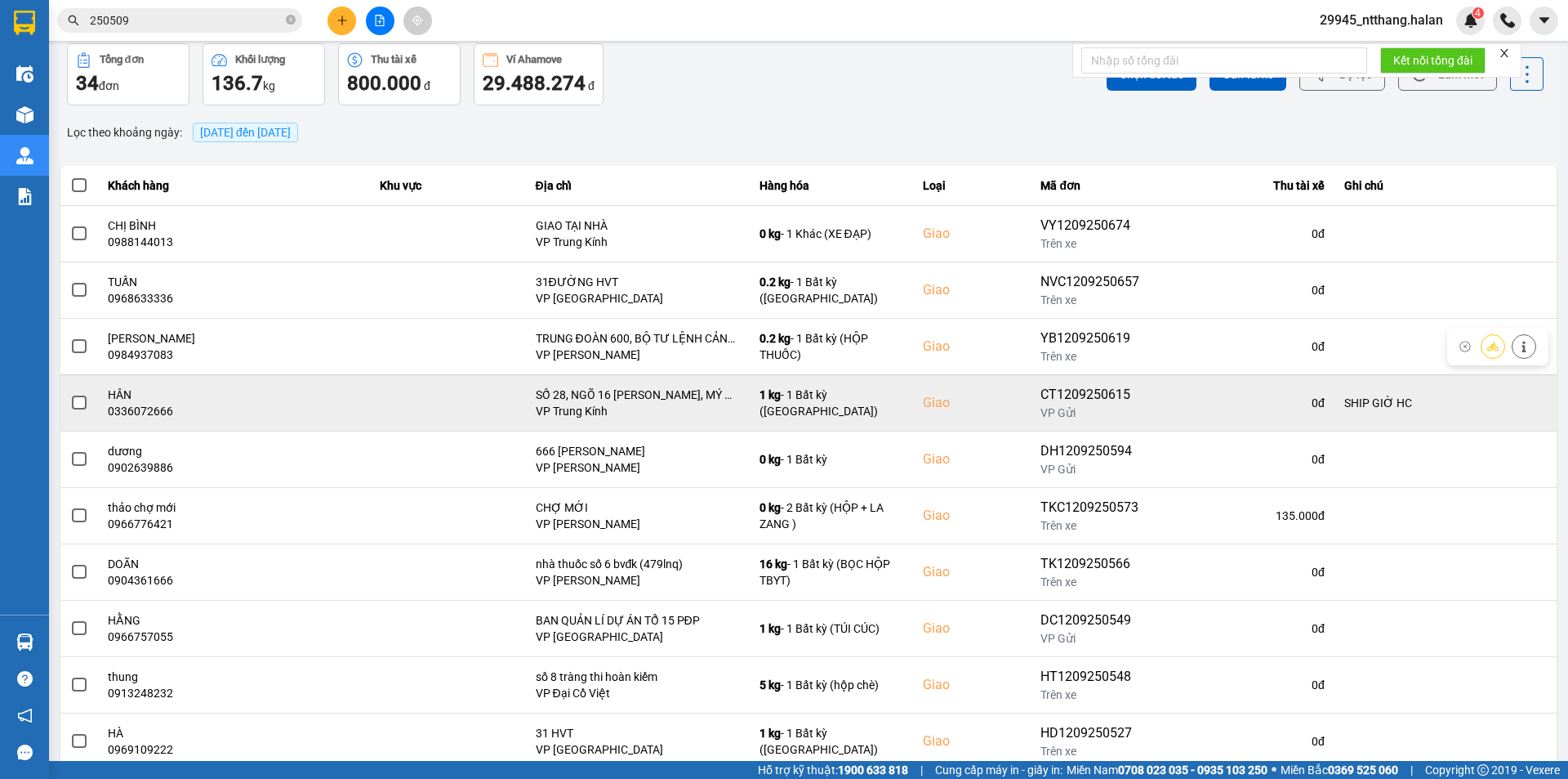
scroll to position [104, 0]
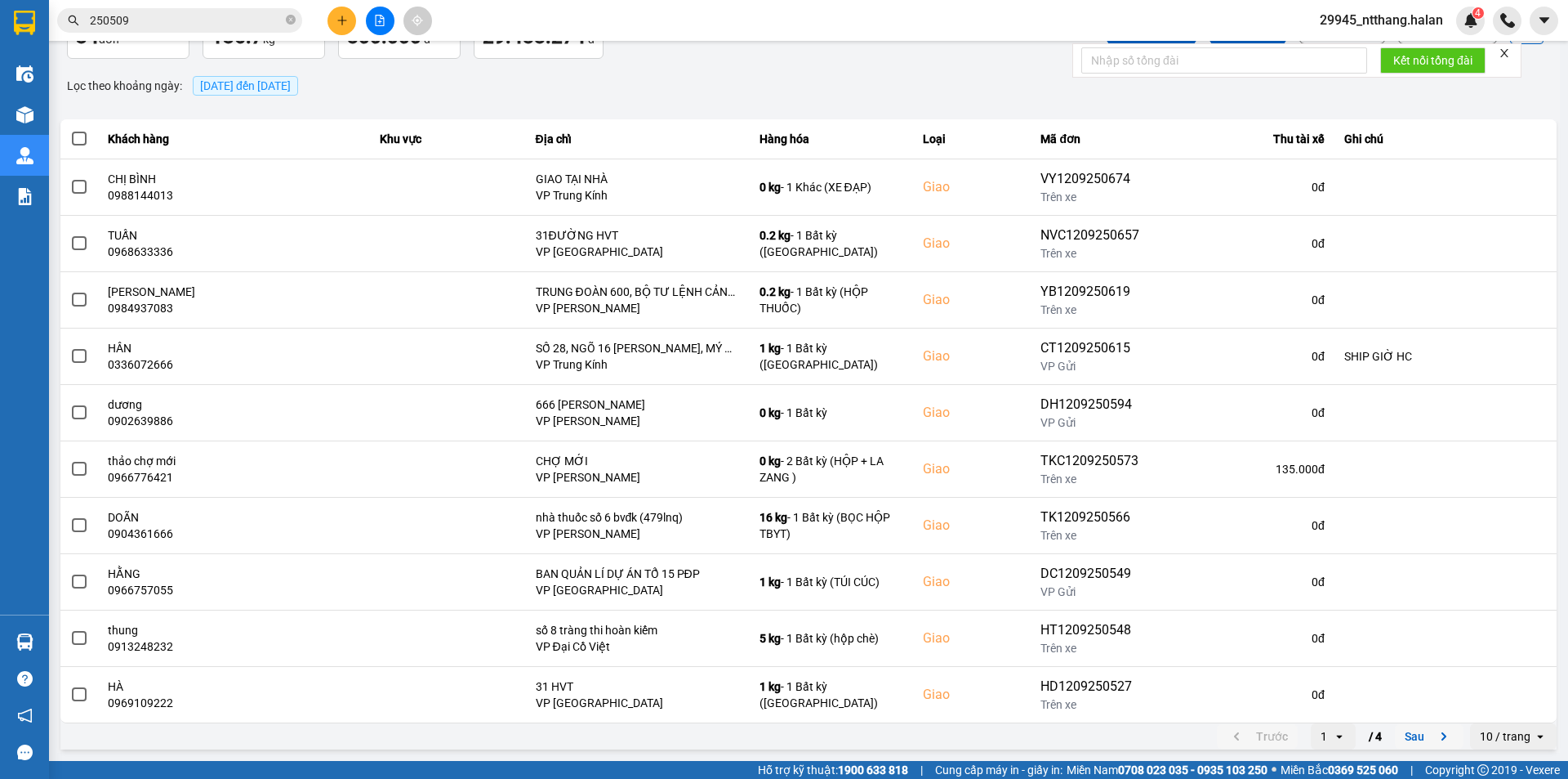
click at [1413, 731] on button "Sau" at bounding box center [1429, 737] width 68 height 25
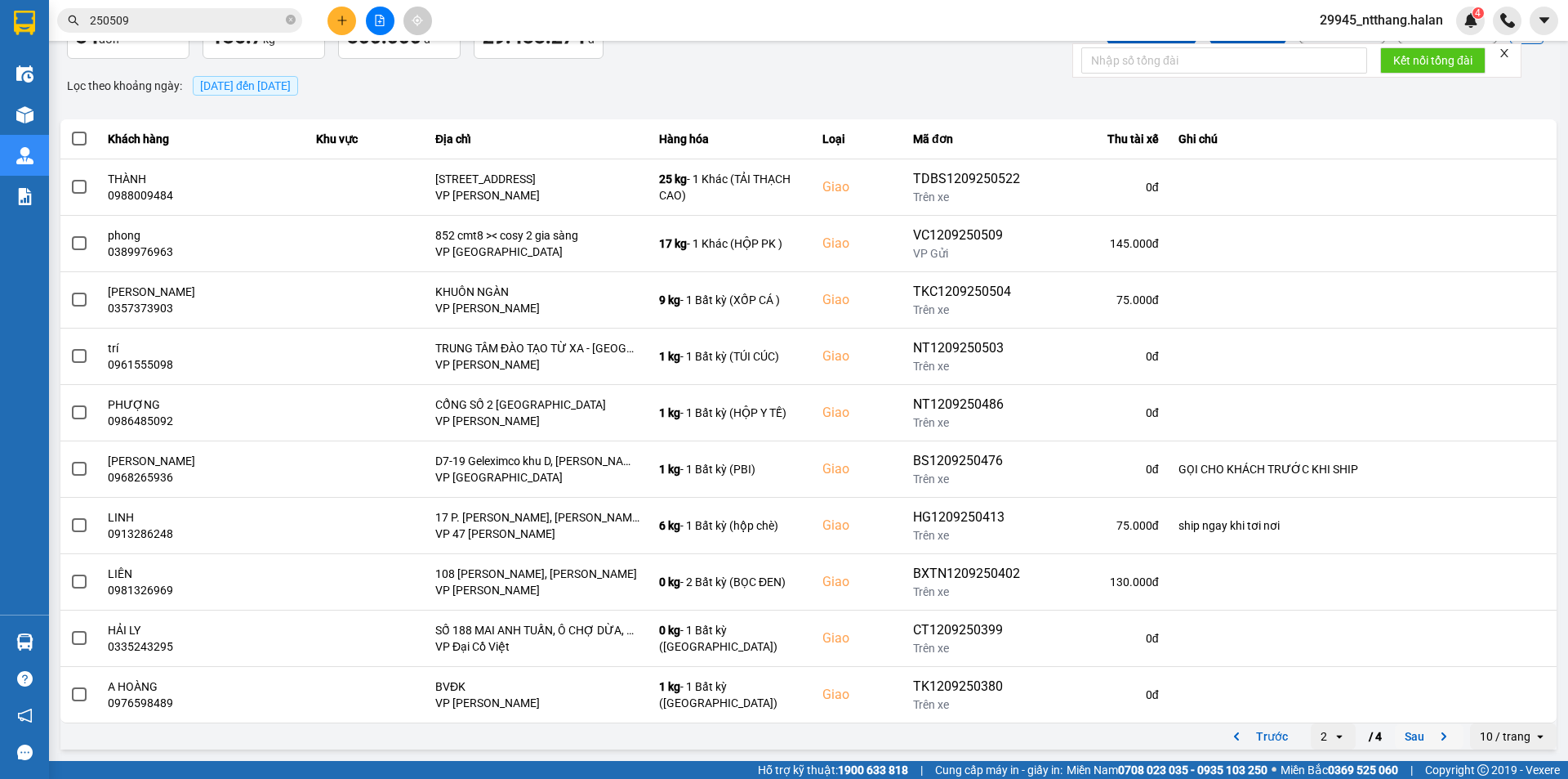
click at [1395, 732] on button "Sau" at bounding box center [1429, 737] width 68 height 25
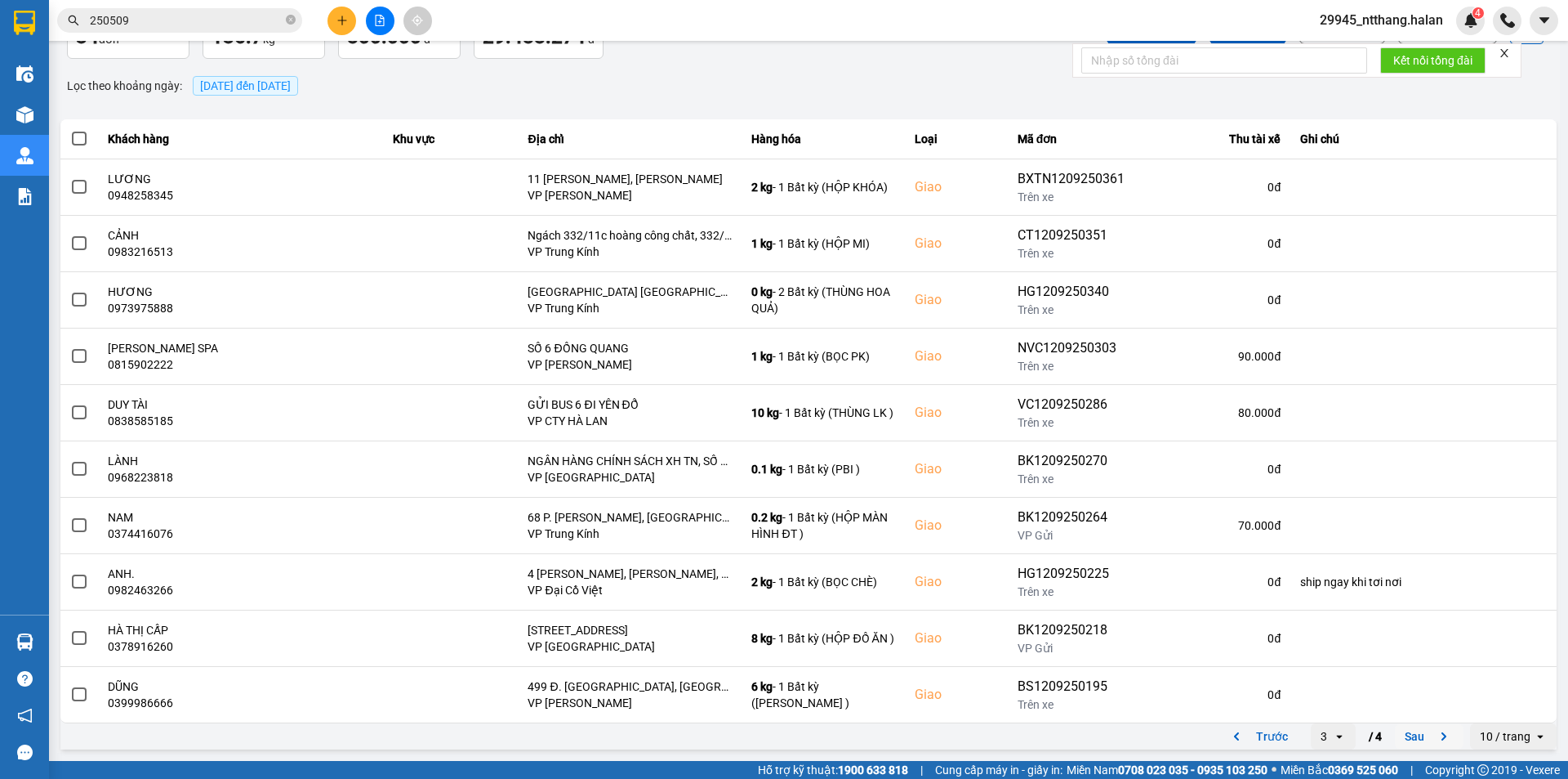
click at [1395, 737] on button "Sau" at bounding box center [1429, 737] width 68 height 25
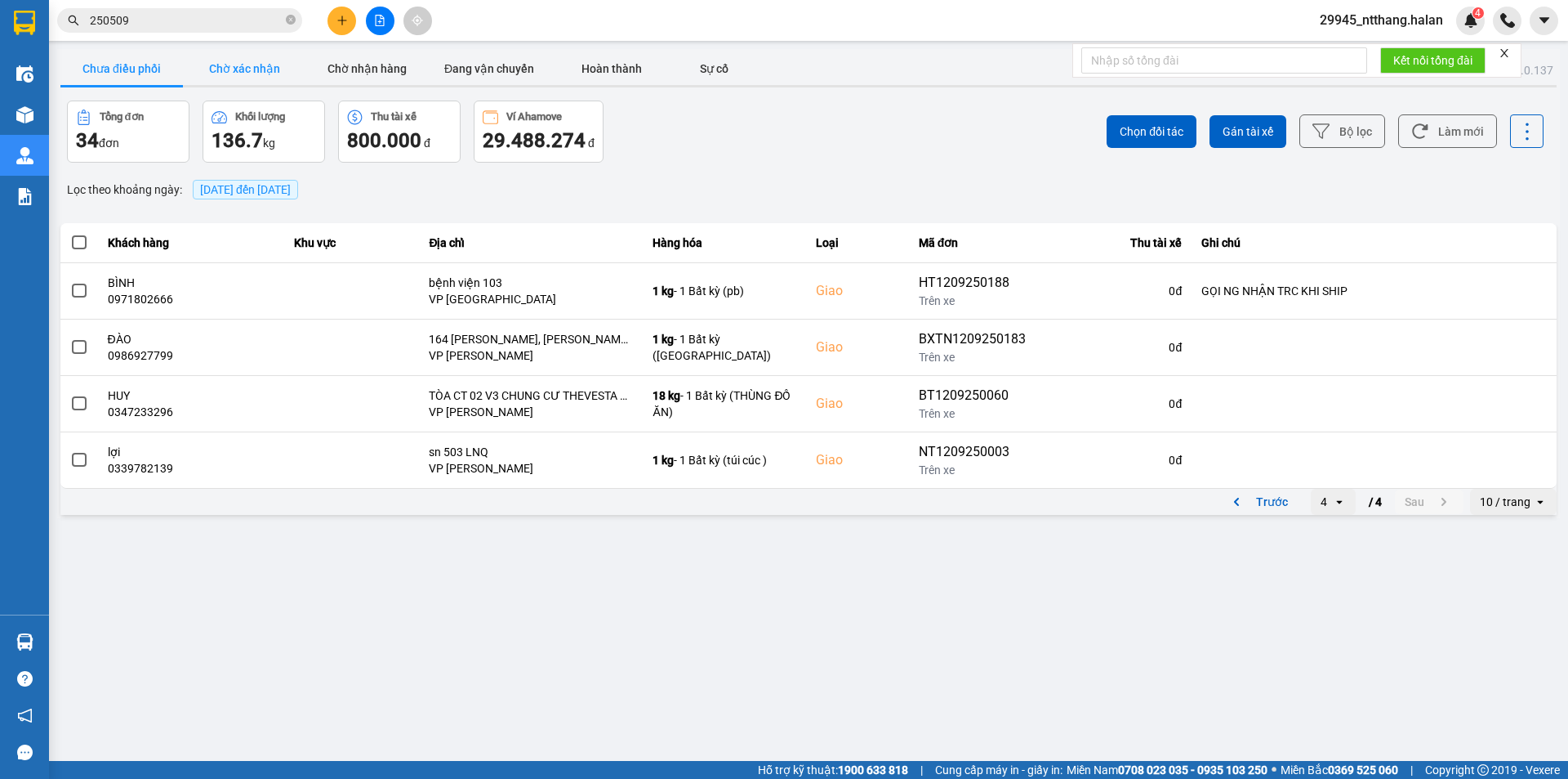
click at [268, 64] on button "Chờ xác nhận" at bounding box center [245, 68] width 123 height 33
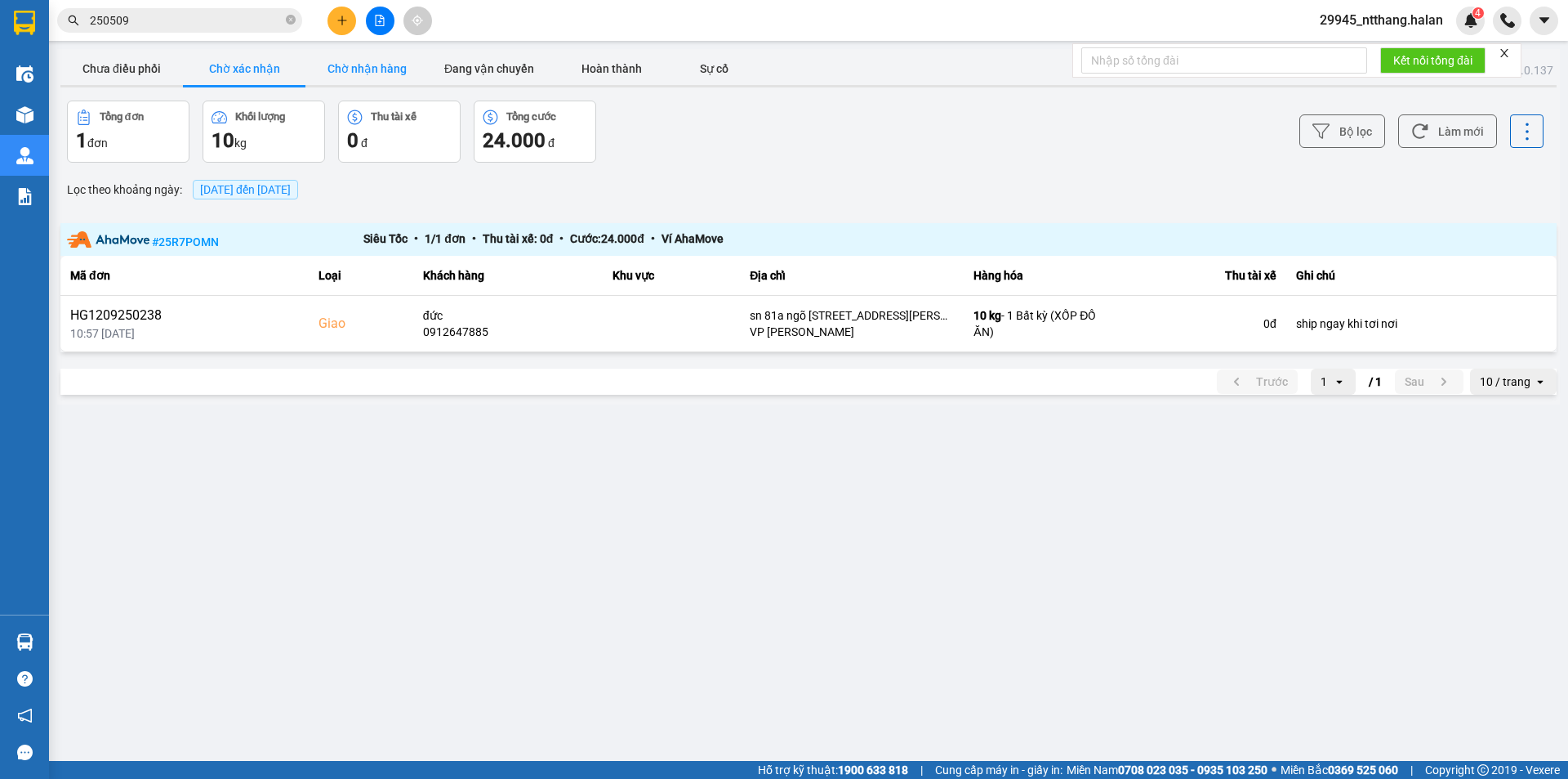
click at [354, 61] on button "Chờ nhận hàng" at bounding box center [367, 68] width 123 height 33
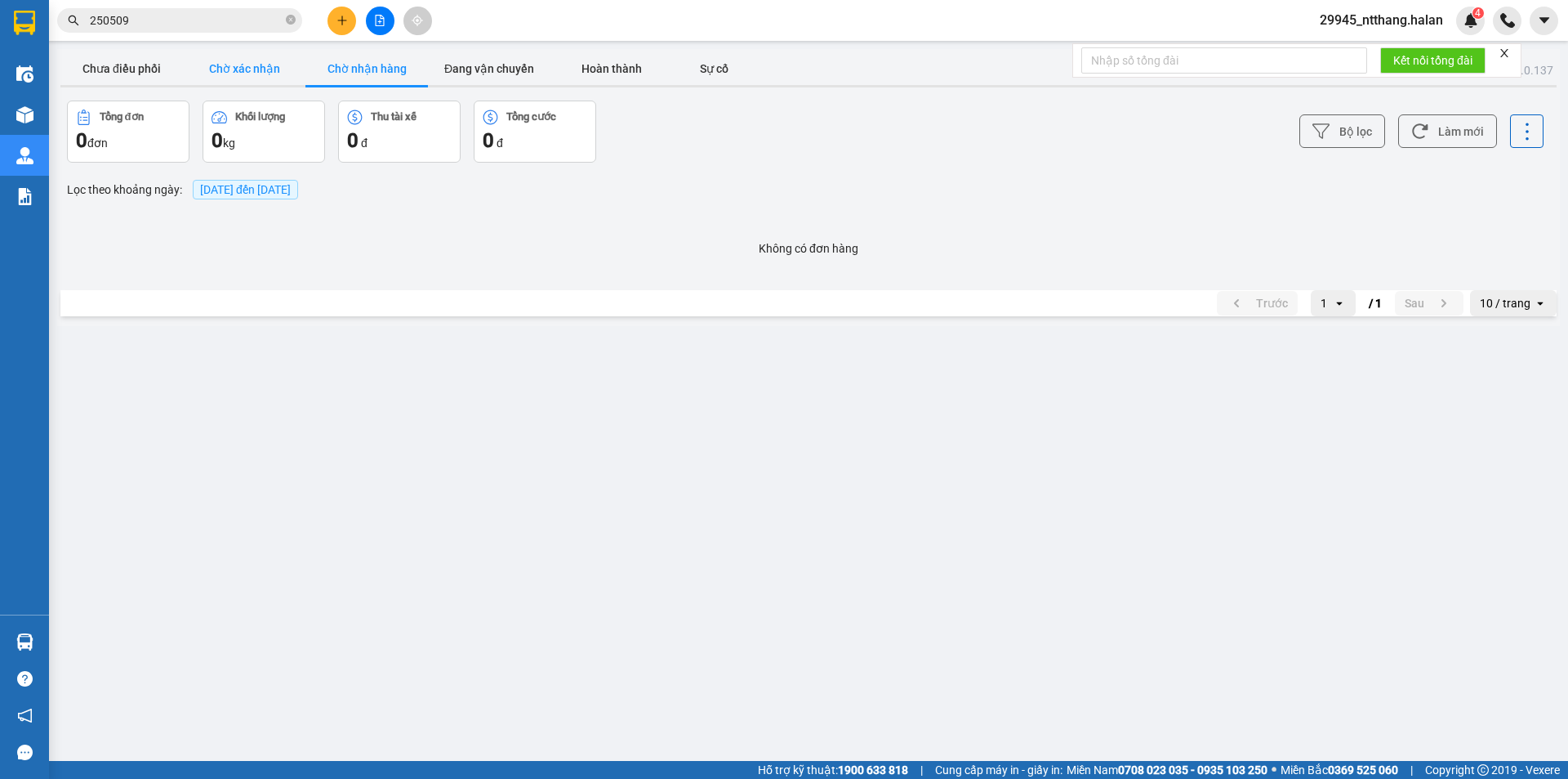
click at [228, 70] on button "Chờ xác nhận" at bounding box center [245, 68] width 123 height 33
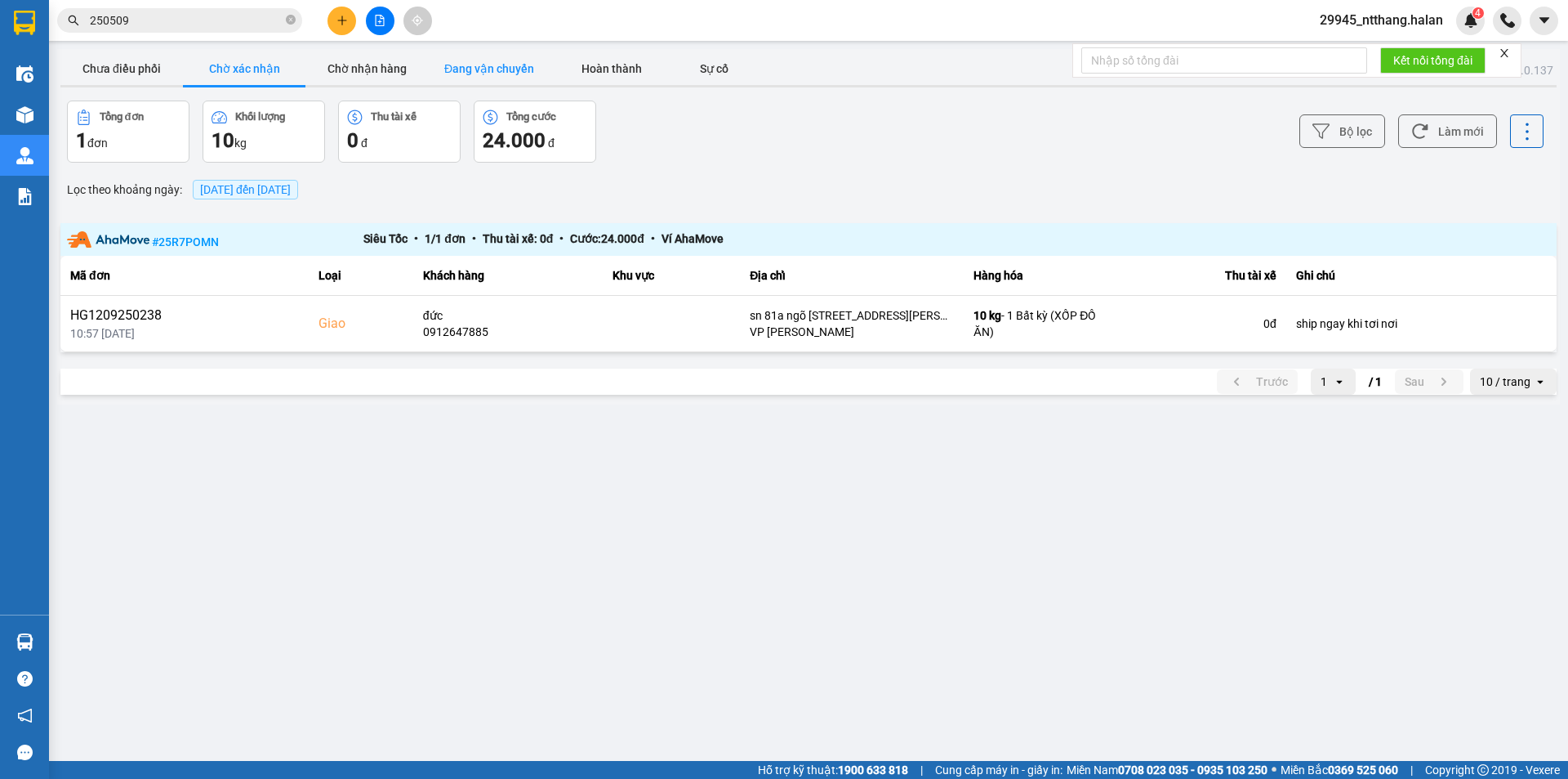
click at [496, 69] on button "Đang vận chuyển" at bounding box center [490, 68] width 123 height 33
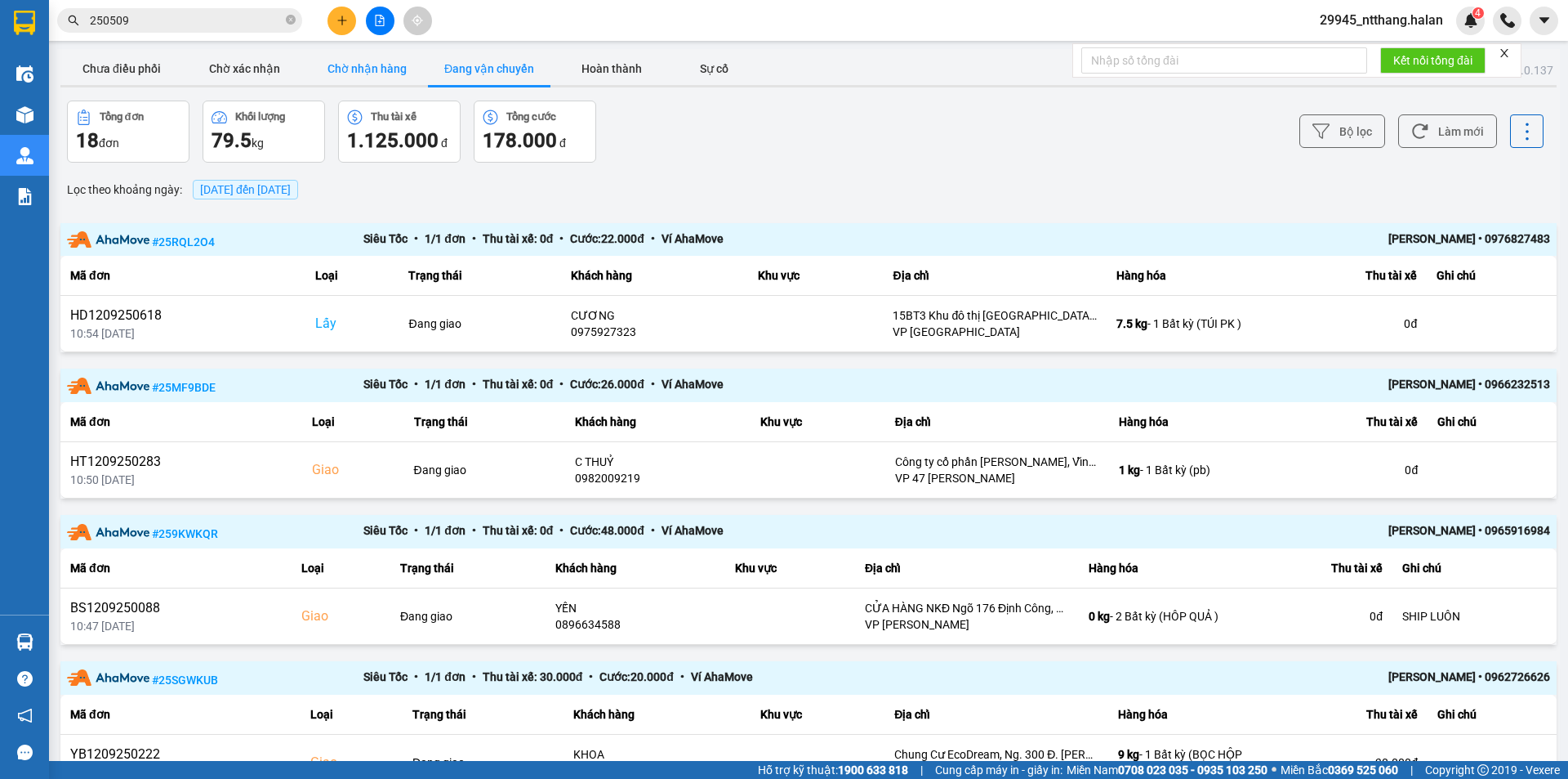
click at [375, 68] on button "Chờ nhận hàng" at bounding box center [367, 68] width 123 height 33
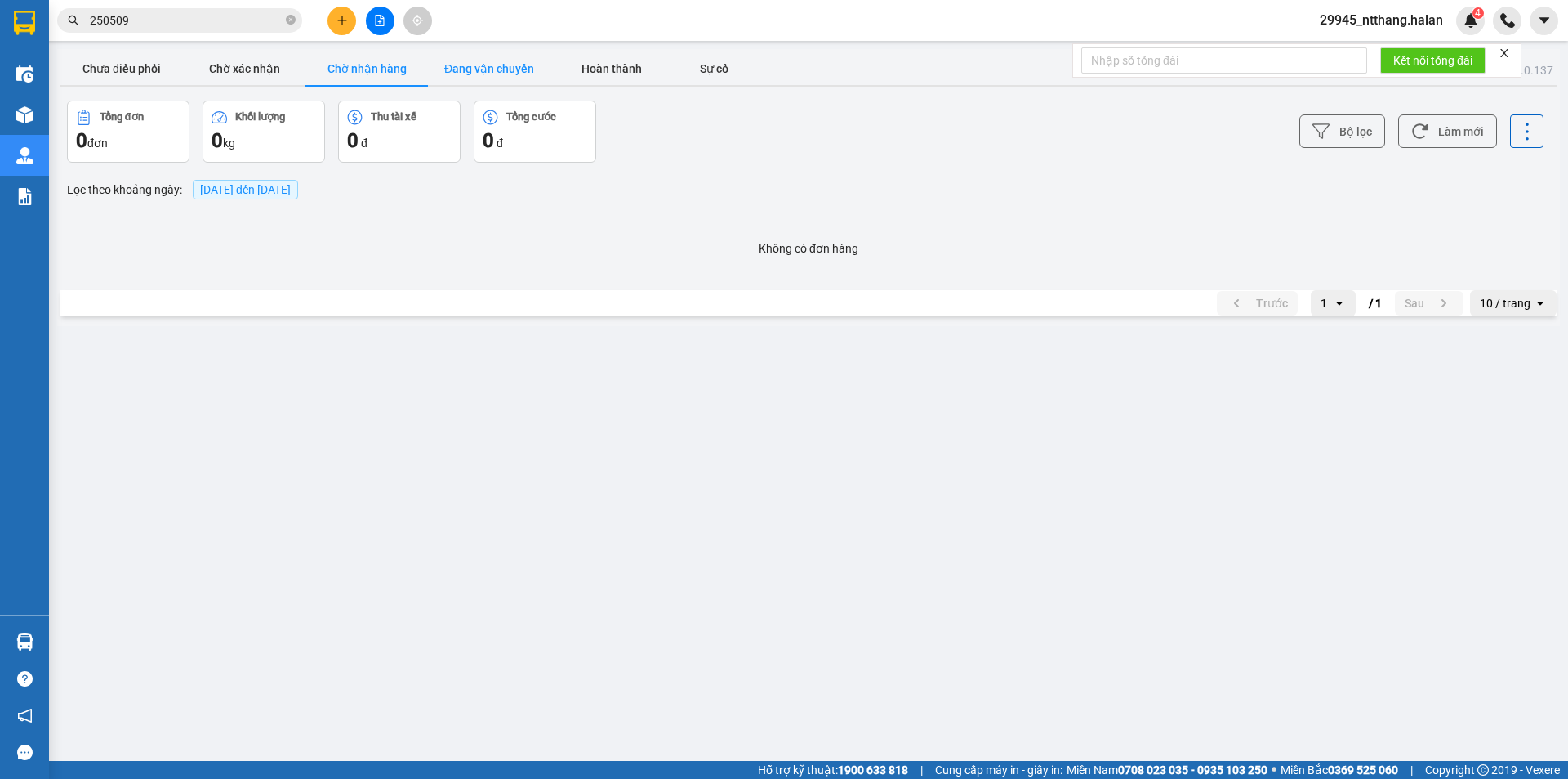
click at [452, 60] on button "Đang vận chuyển" at bounding box center [490, 68] width 123 height 33
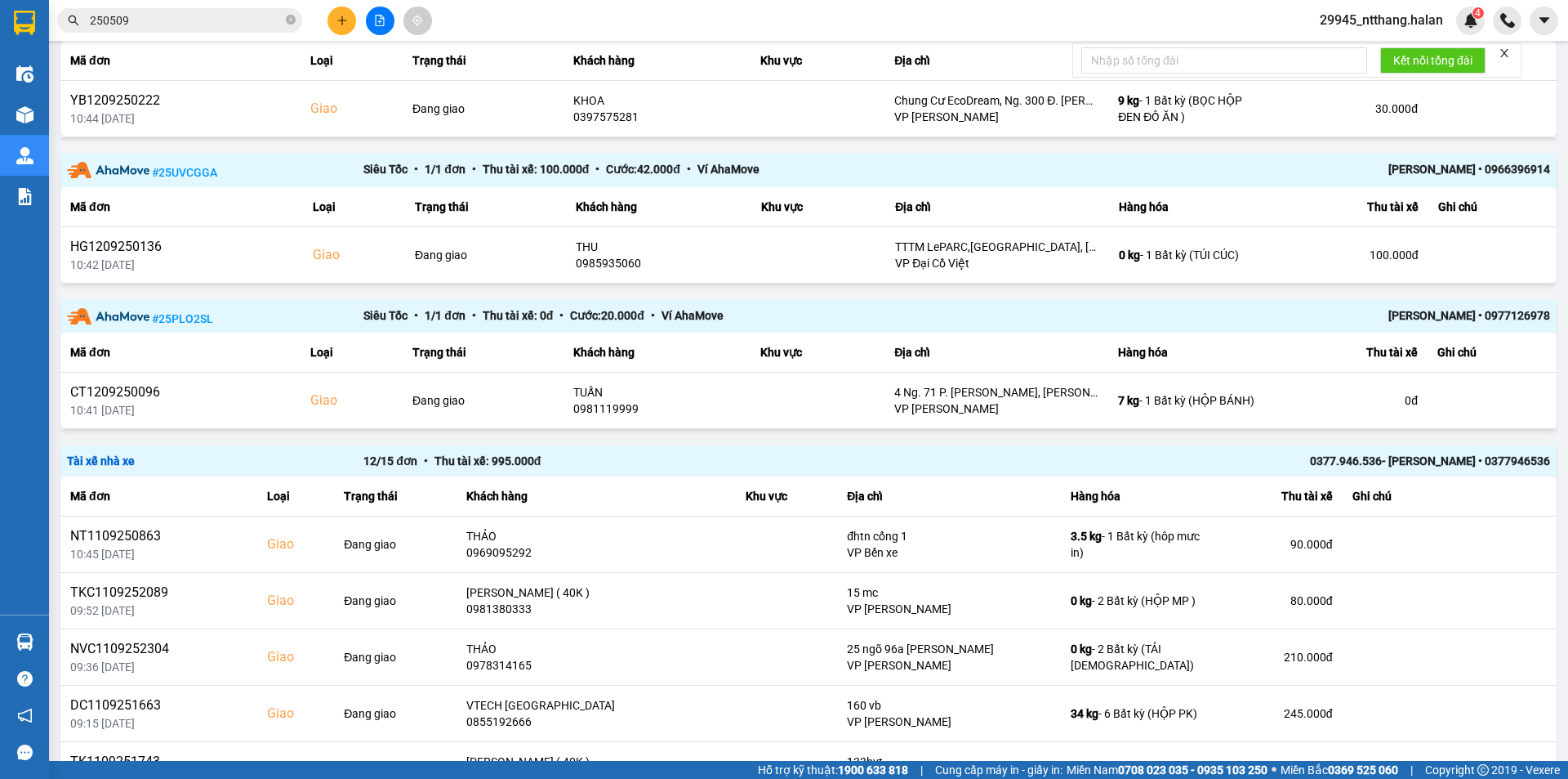
scroll to position [747, 0]
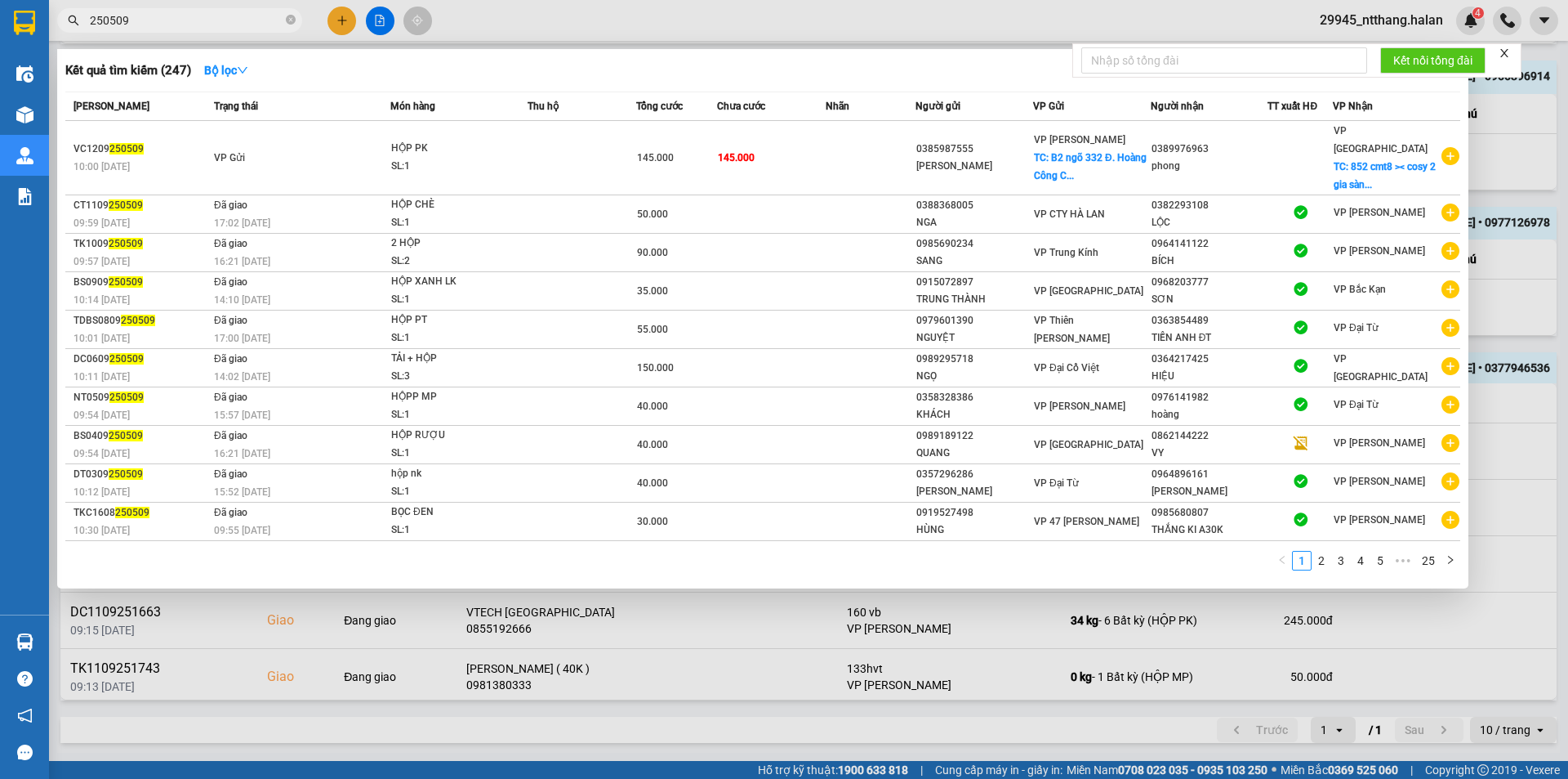
click at [265, 19] on input "250509" at bounding box center [186, 20] width 193 height 18
click at [1487, 199] on div at bounding box center [784, 389] width 1568 height 779
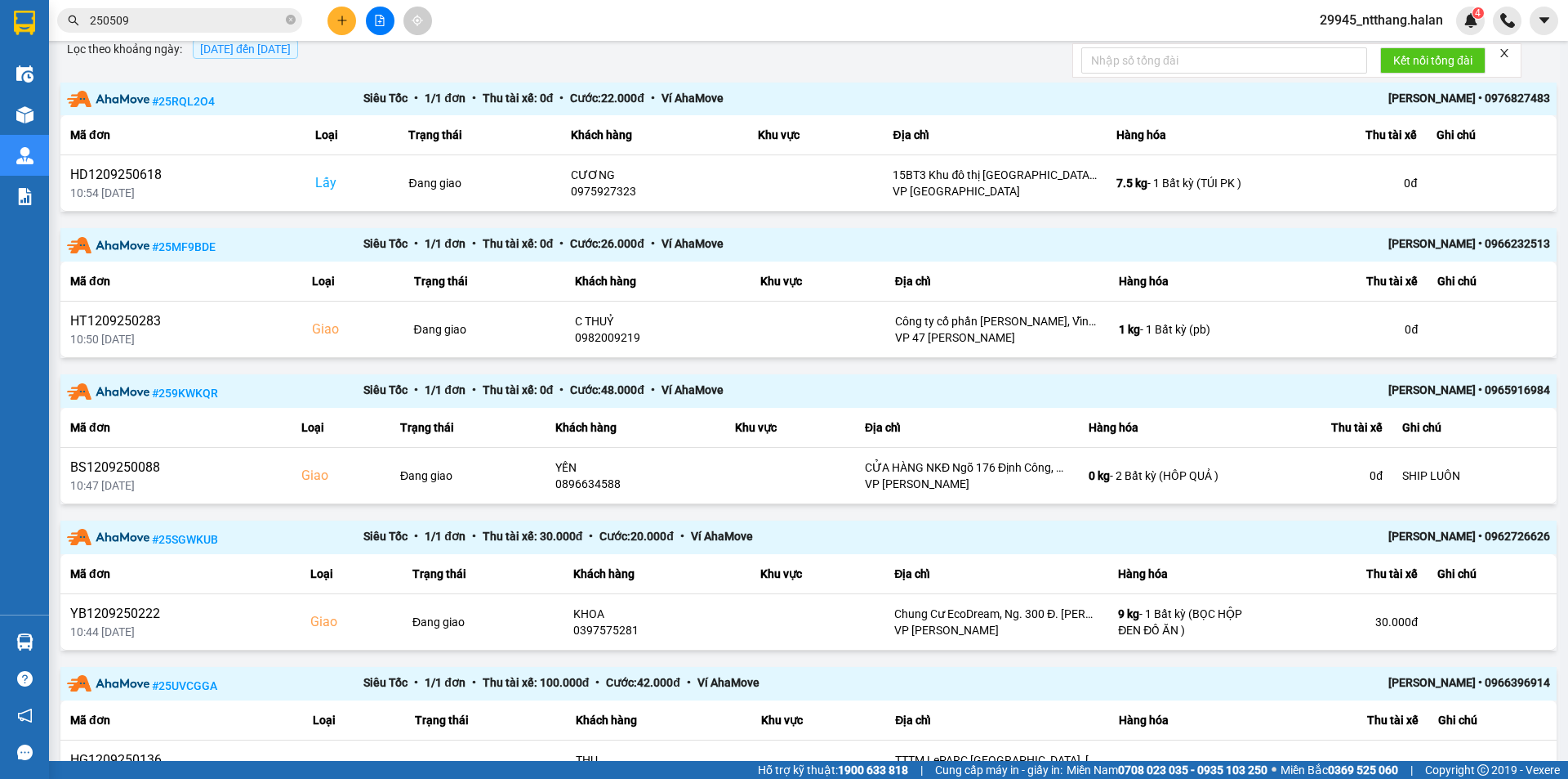
scroll to position [0, 0]
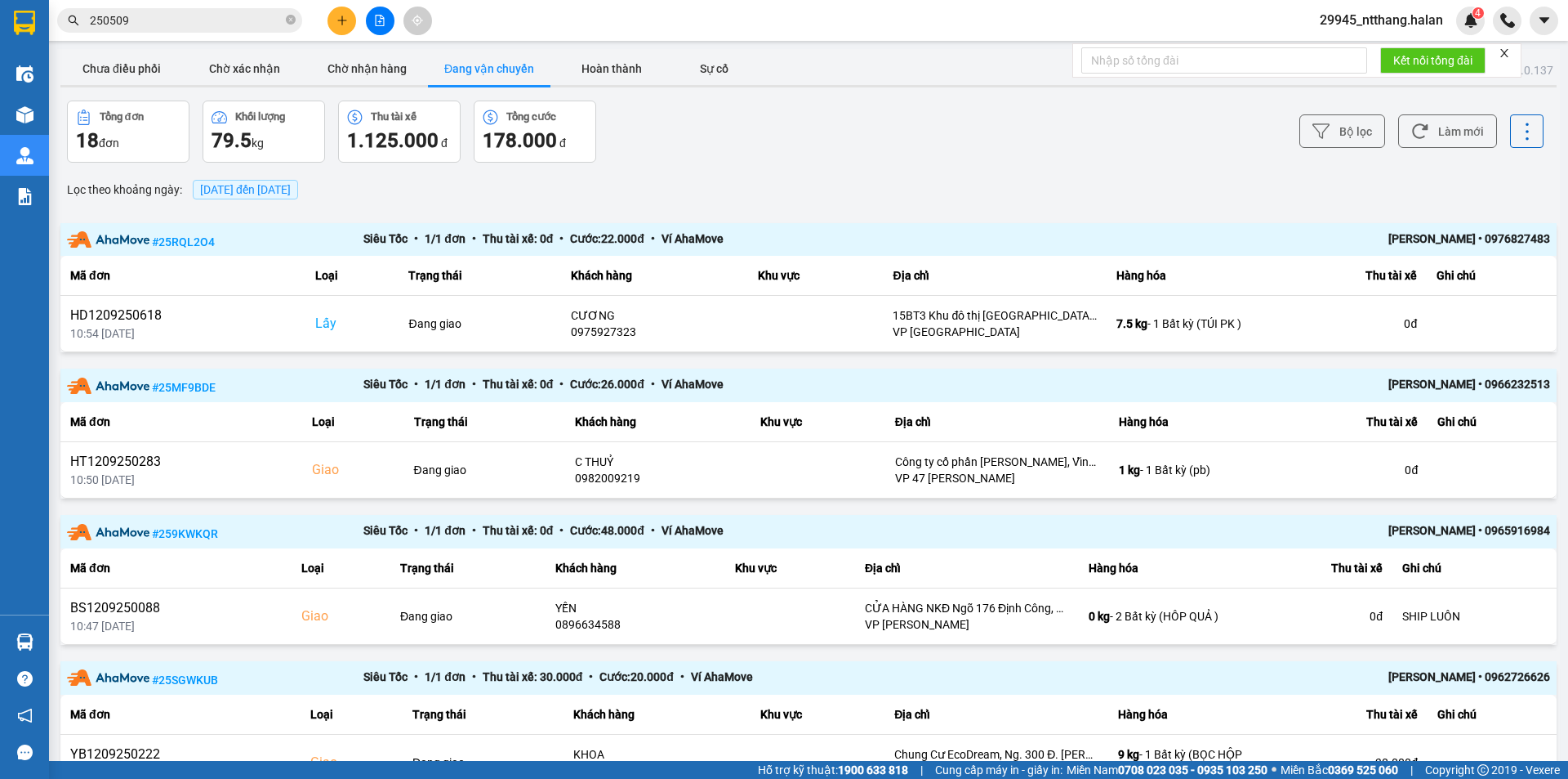
click at [134, 24] on input "250509" at bounding box center [186, 20] width 193 height 18
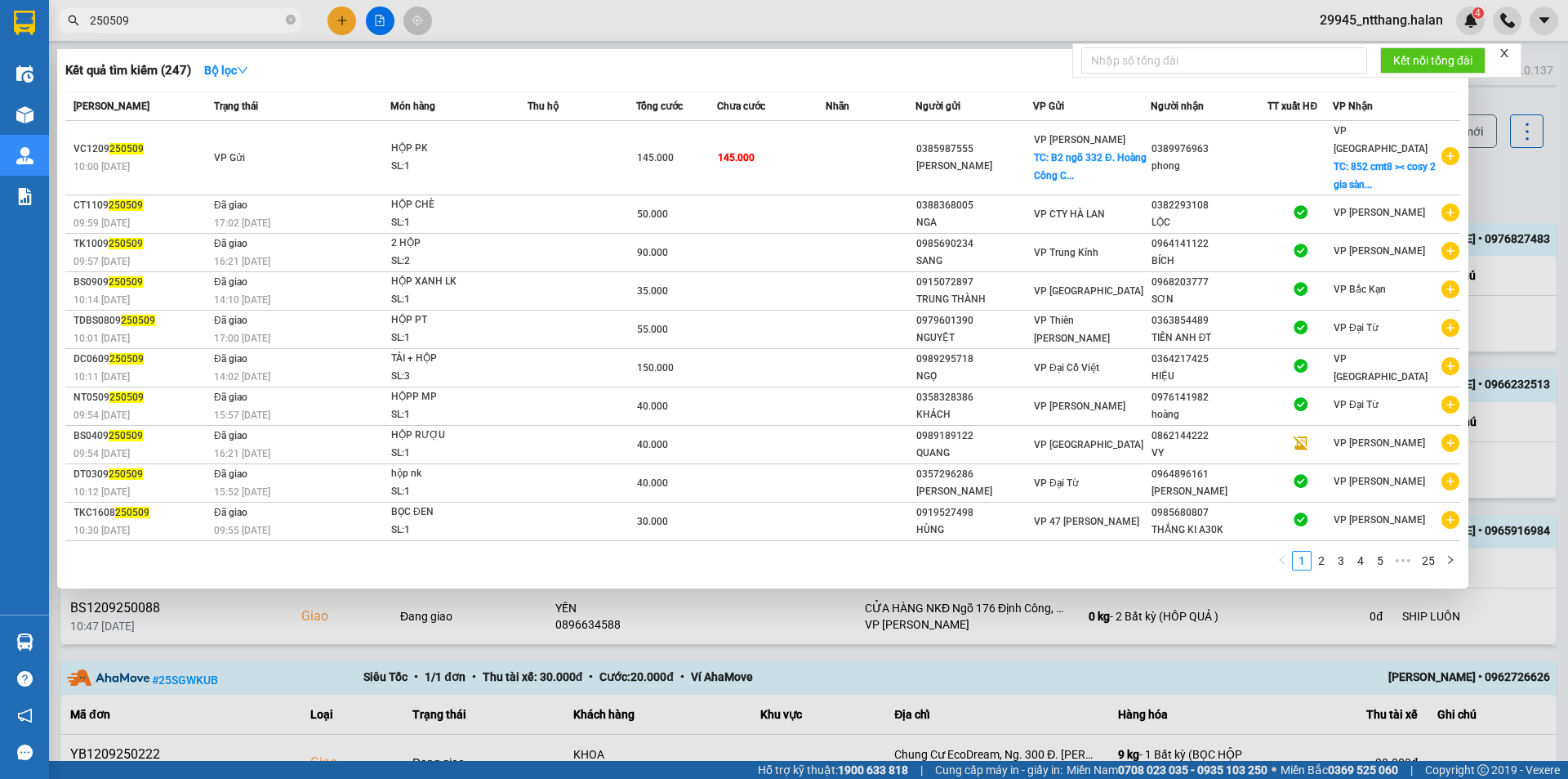
click at [134, 24] on input "250509" at bounding box center [186, 20] width 193 height 18
click at [494, 71] on div "Kết quả tìm kiếm ( 247 ) Bộ lọc" at bounding box center [762, 70] width 1395 height 26
click at [206, 22] on input "250509" at bounding box center [186, 20] width 193 height 18
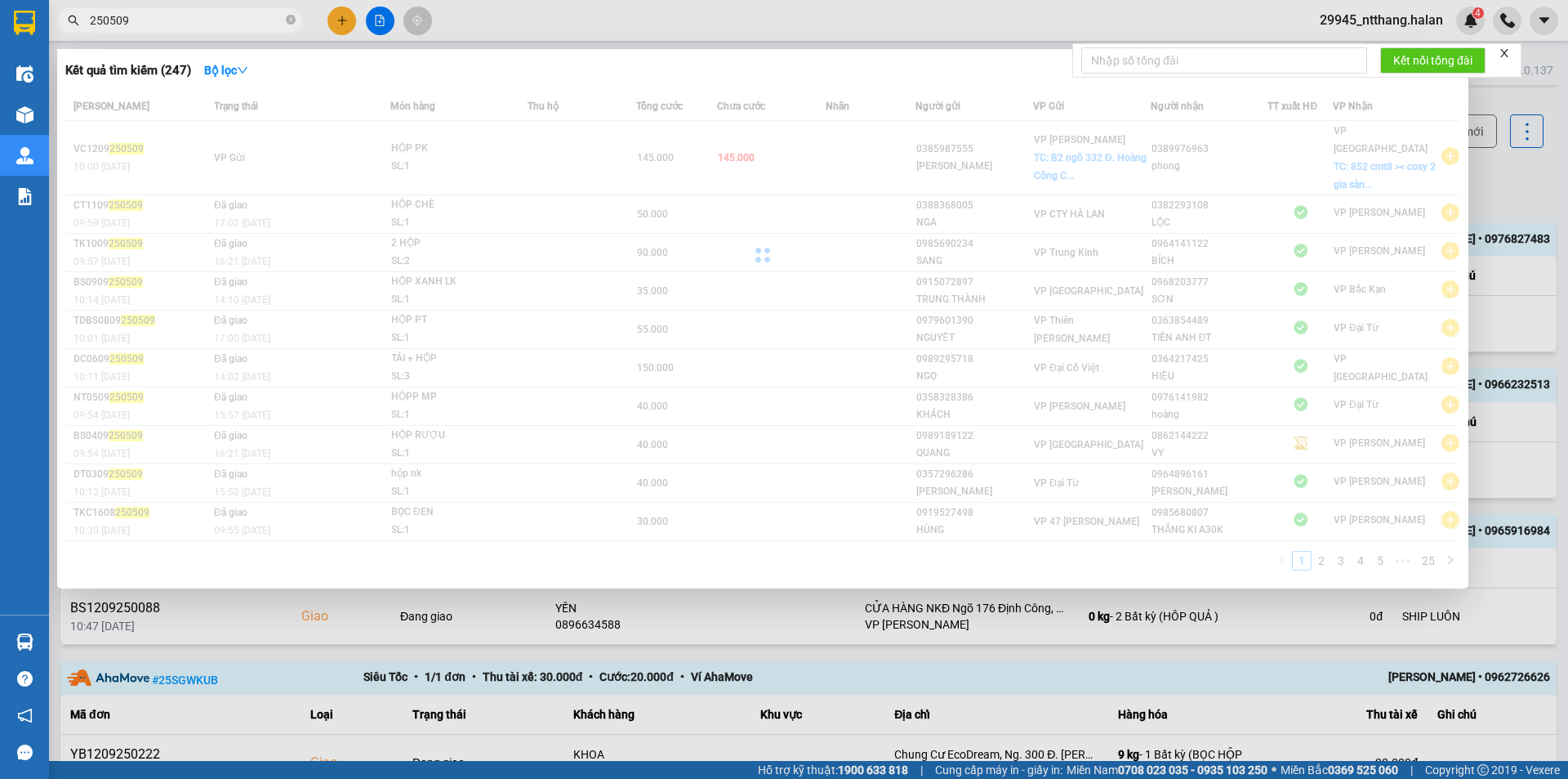
click at [206, 22] on input "250509" at bounding box center [186, 20] width 193 height 18
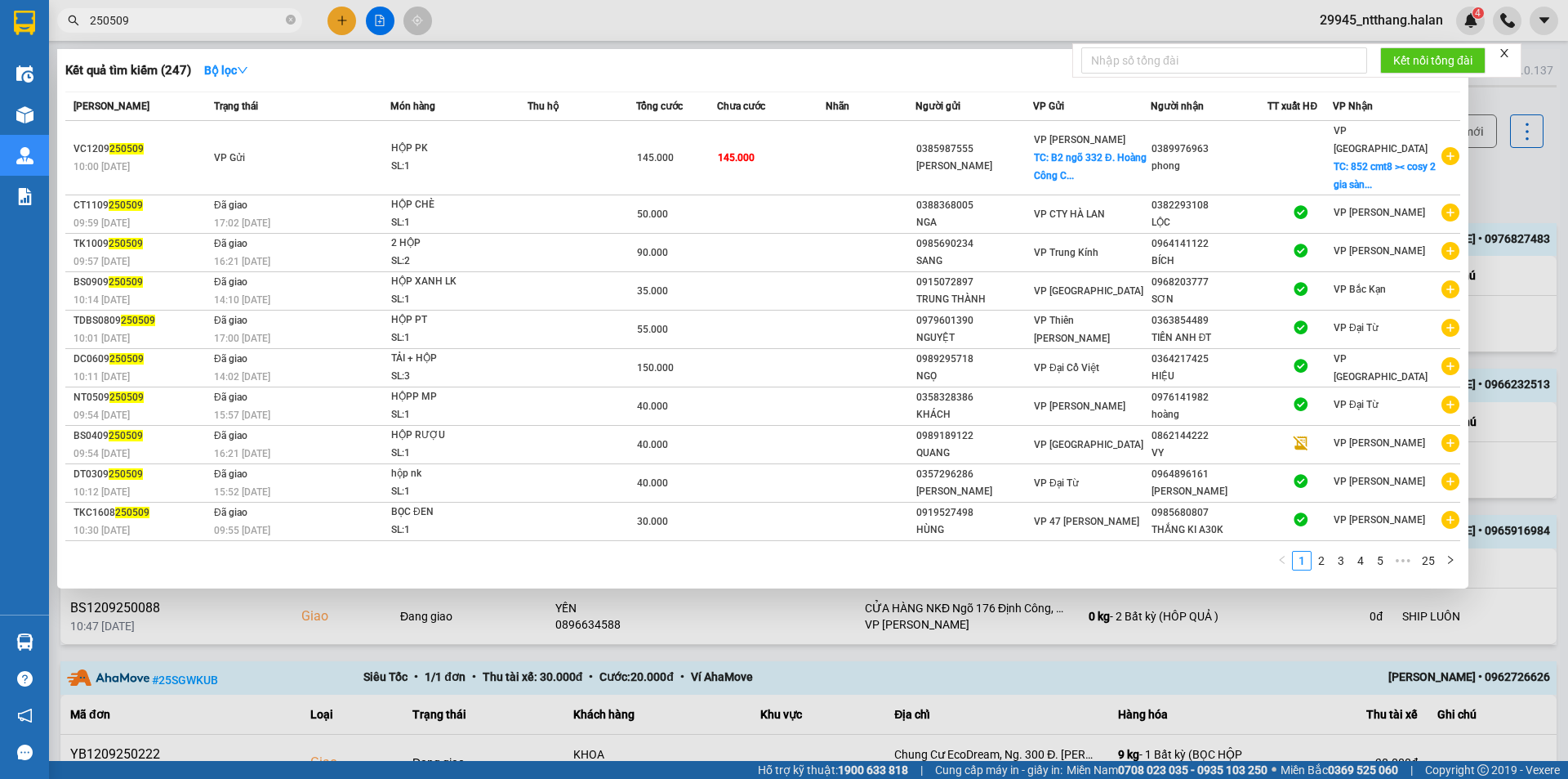
click at [206, 22] on input "250509" at bounding box center [186, 20] width 193 height 18
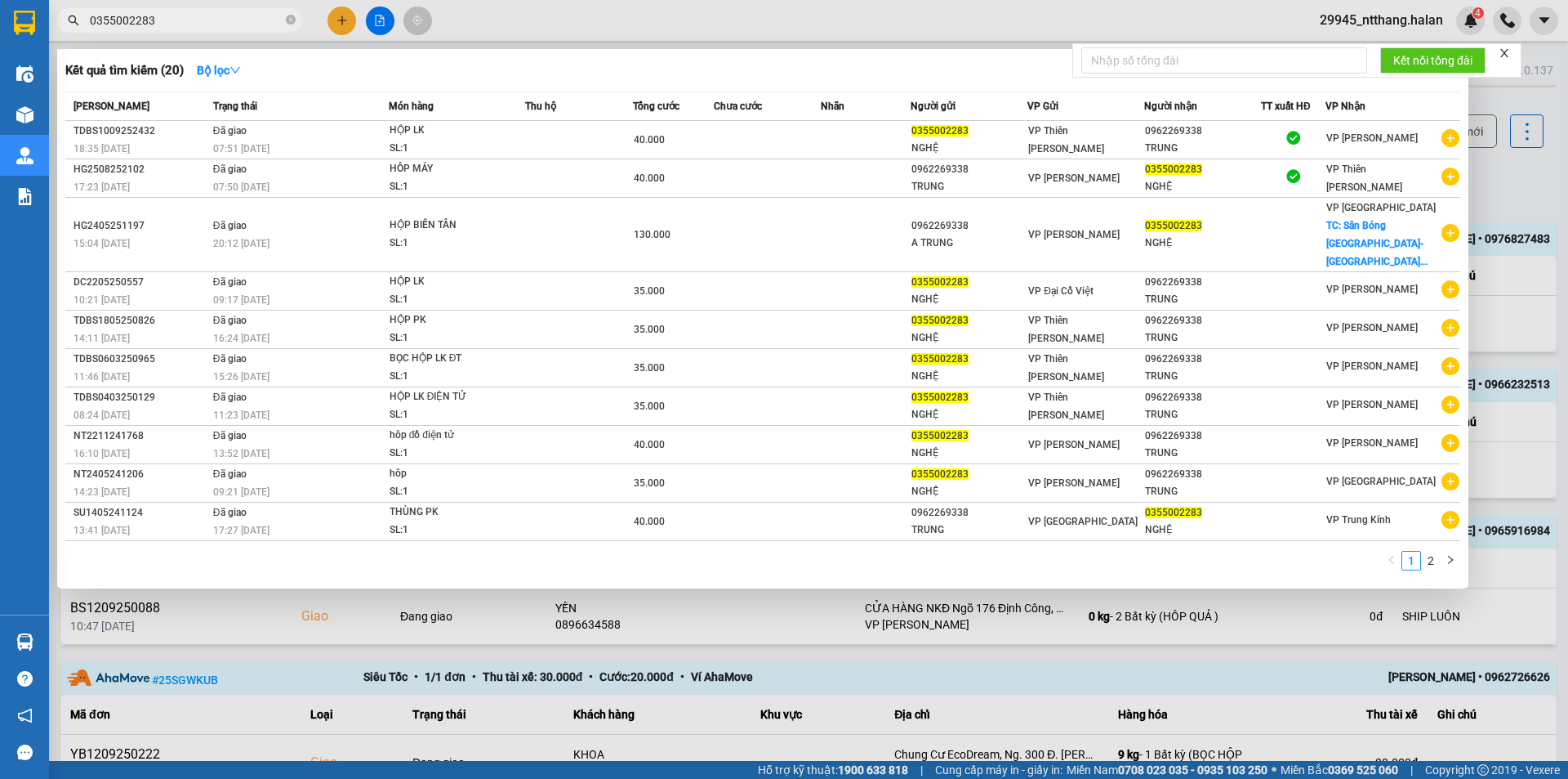
click at [239, 14] on input "0355002283" at bounding box center [186, 20] width 193 height 18
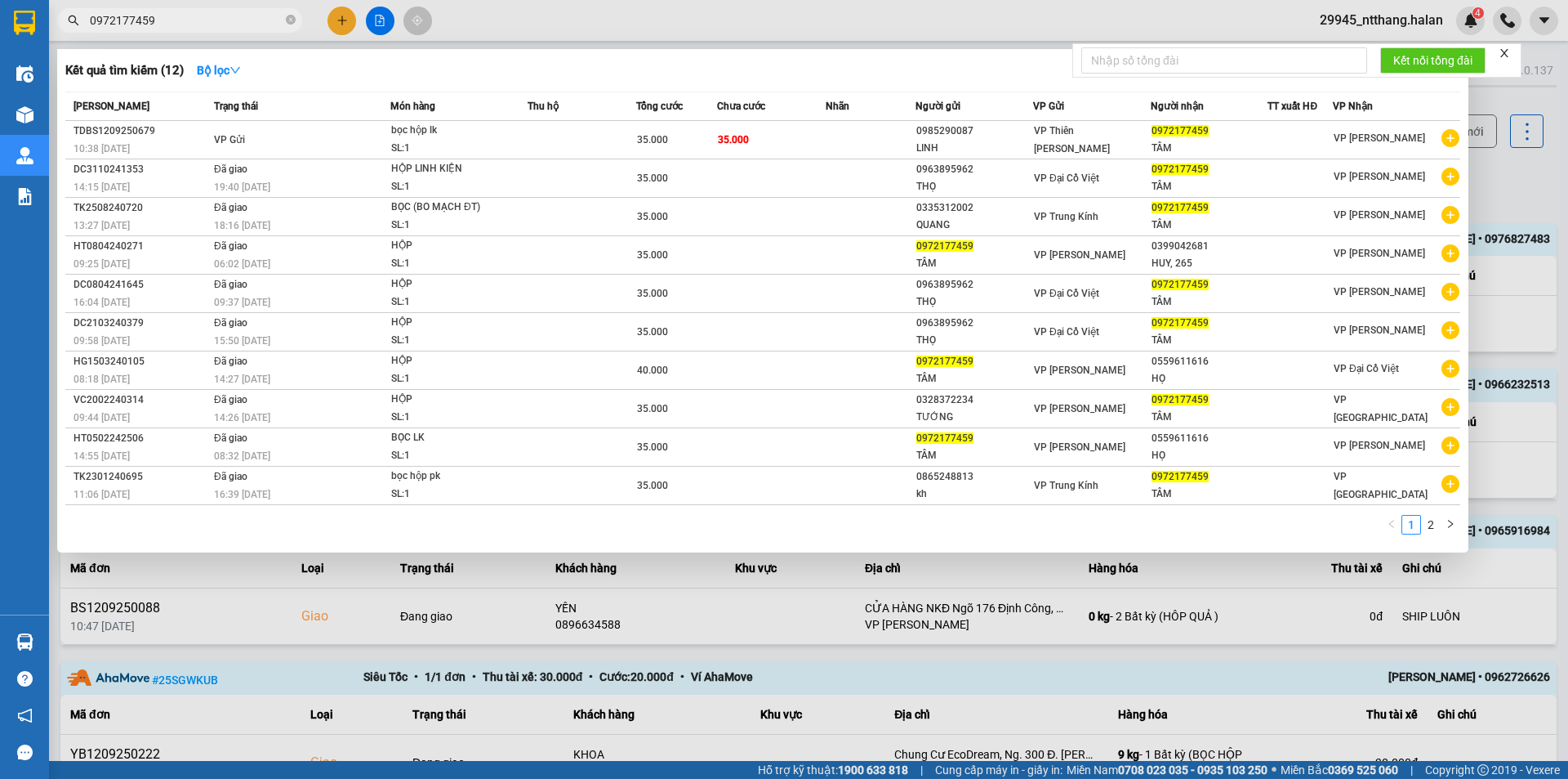
click at [237, 23] on input "0972177459" at bounding box center [186, 20] width 193 height 18
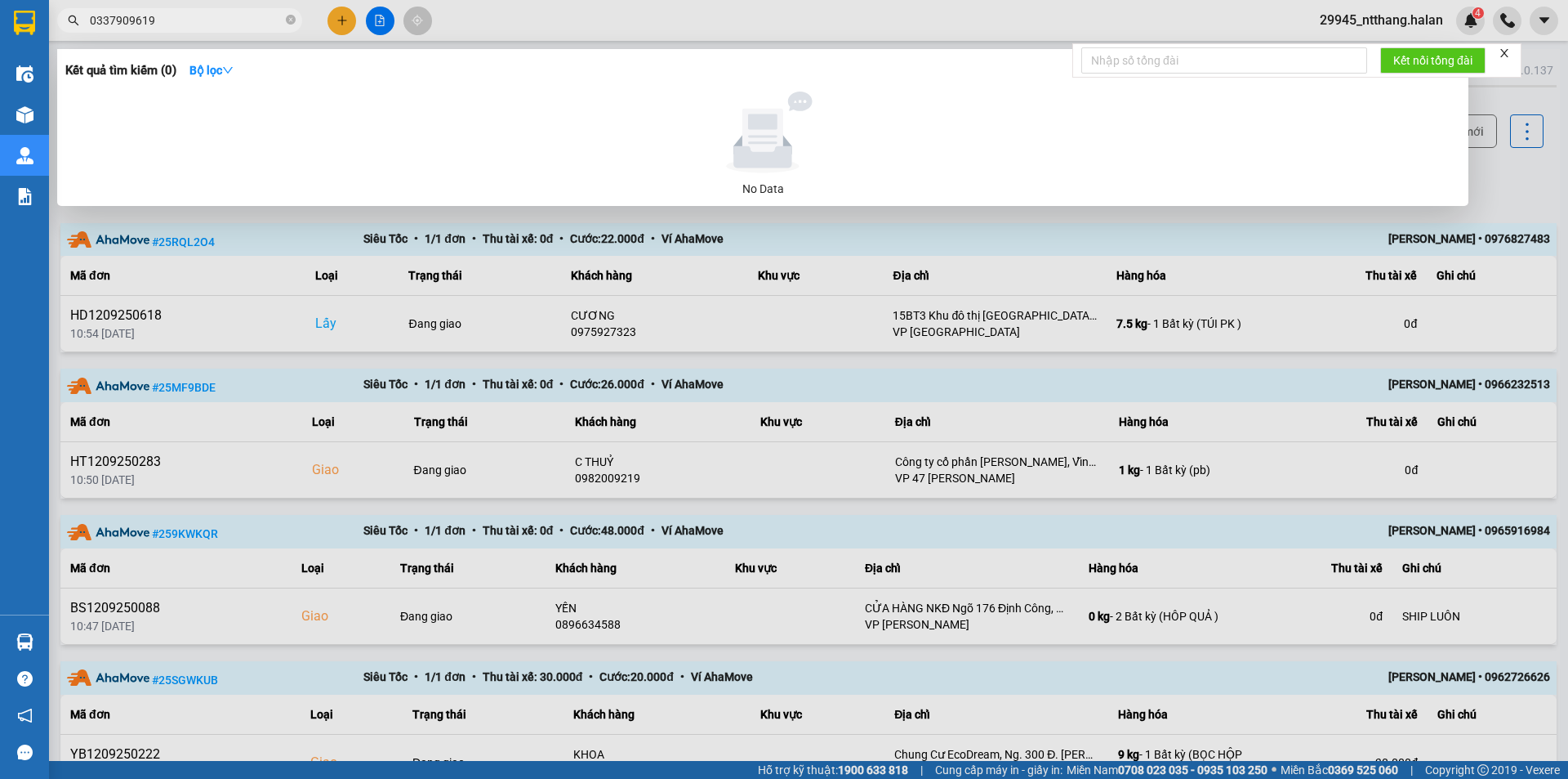
click at [1527, 178] on div at bounding box center [784, 389] width 1568 height 779
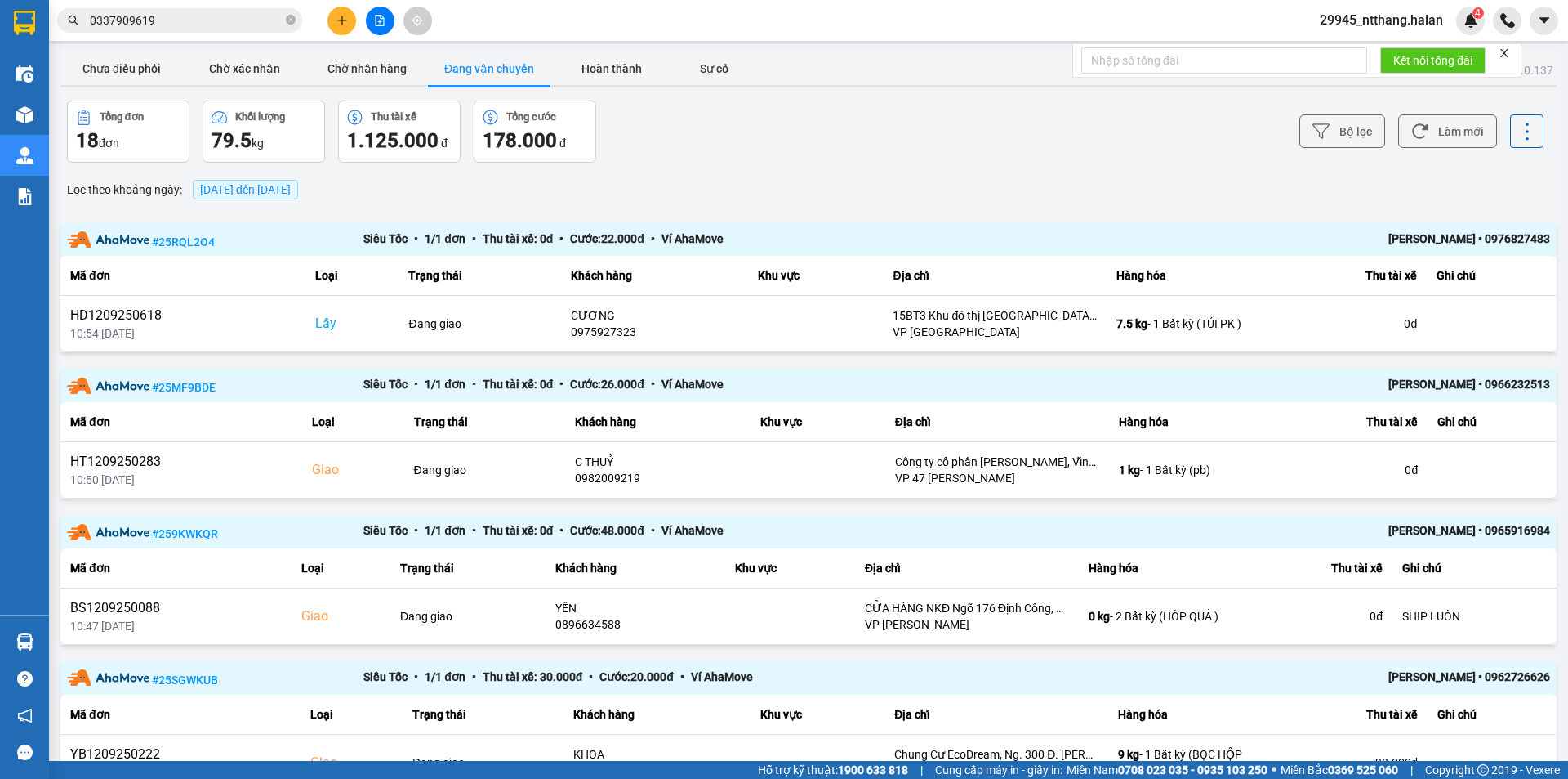
click at [180, 24] on input "0337909619" at bounding box center [186, 20] width 193 height 18
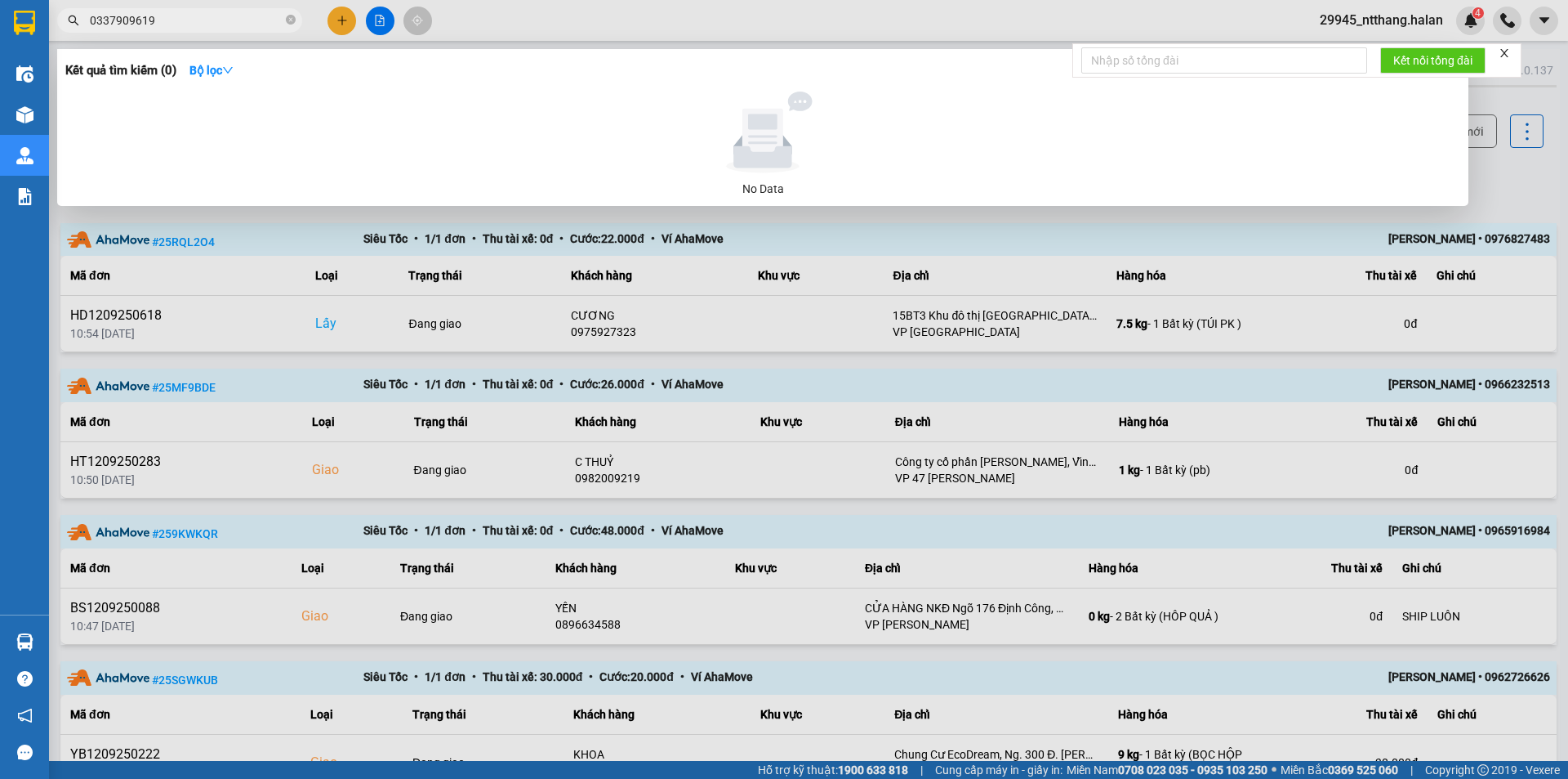
click at [180, 24] on input "0337909619" at bounding box center [186, 20] width 193 height 18
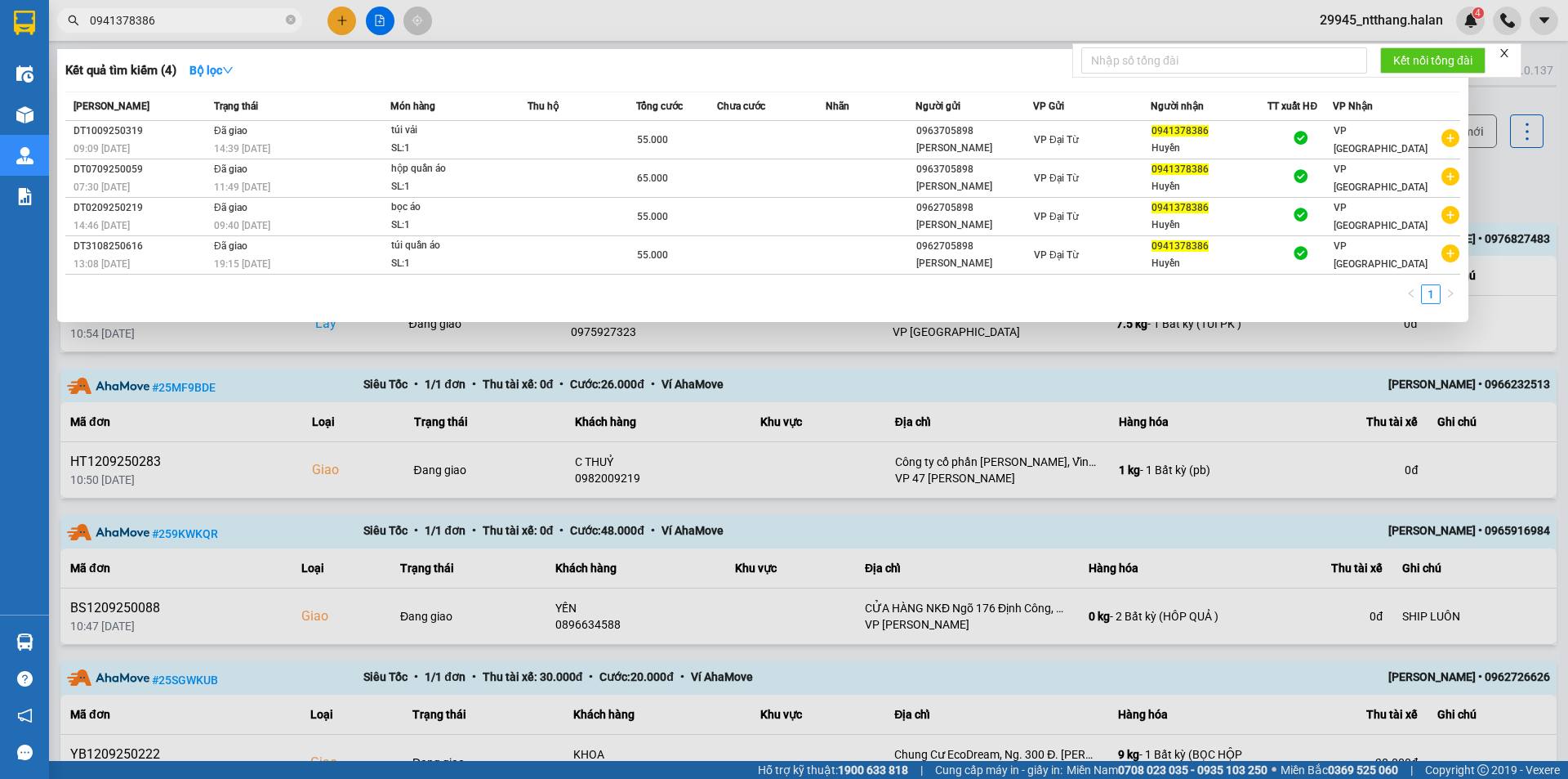
click at [179, 19] on input "0941378386" at bounding box center [186, 20] width 193 height 18
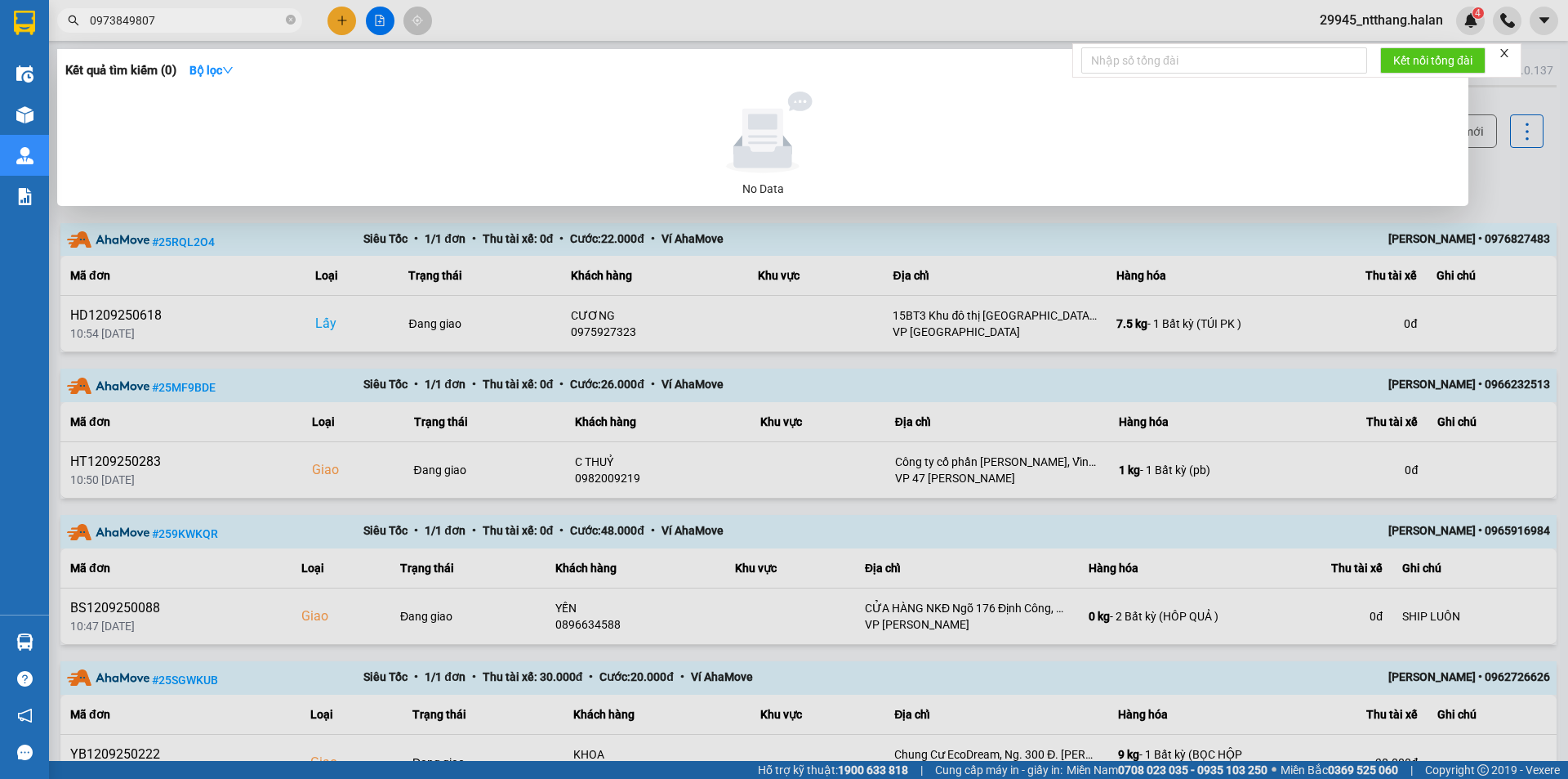
click at [863, 370] on div at bounding box center [784, 389] width 1568 height 779
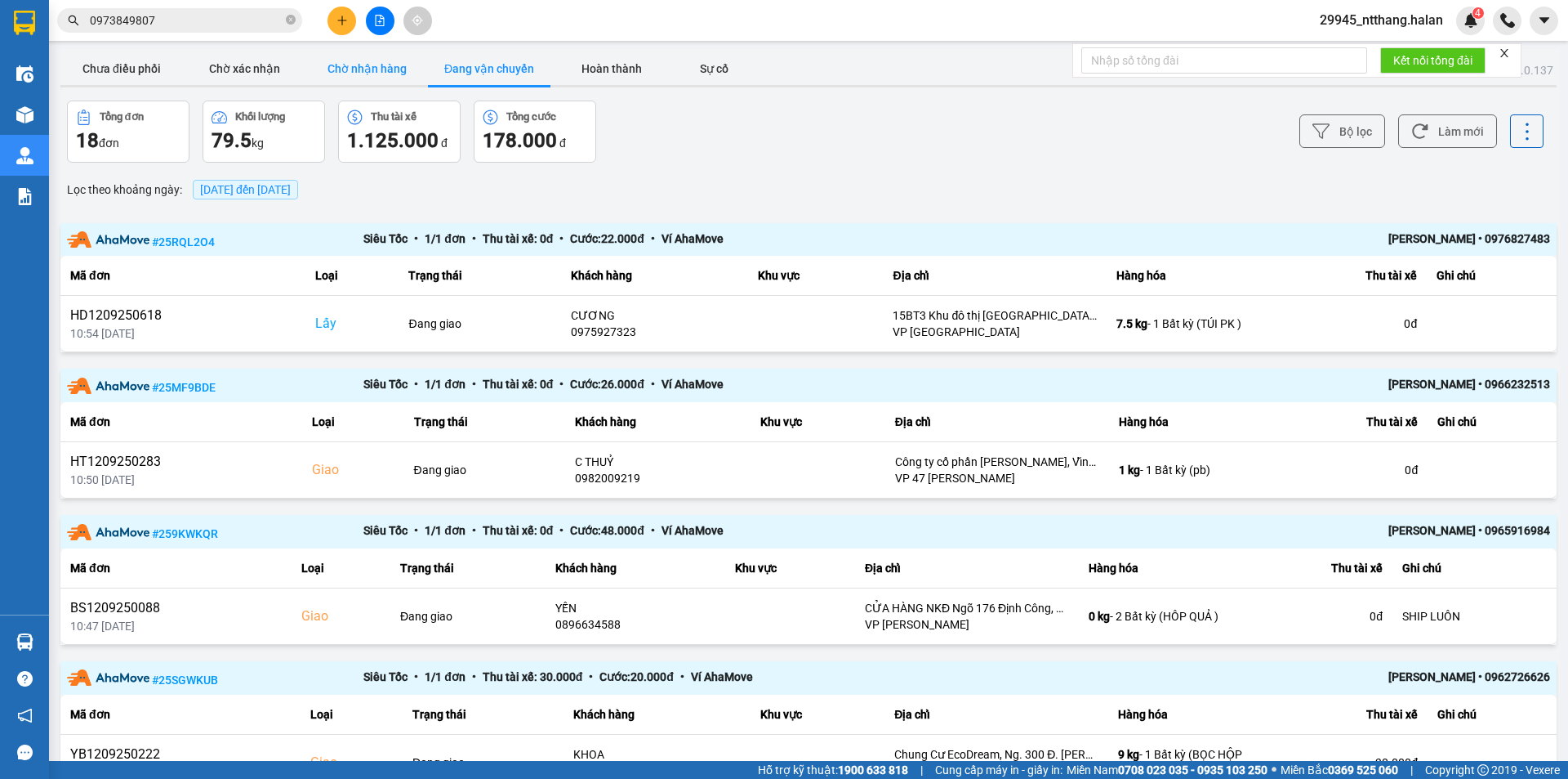
click at [382, 69] on button "Chờ nhận hàng" at bounding box center [367, 68] width 123 height 33
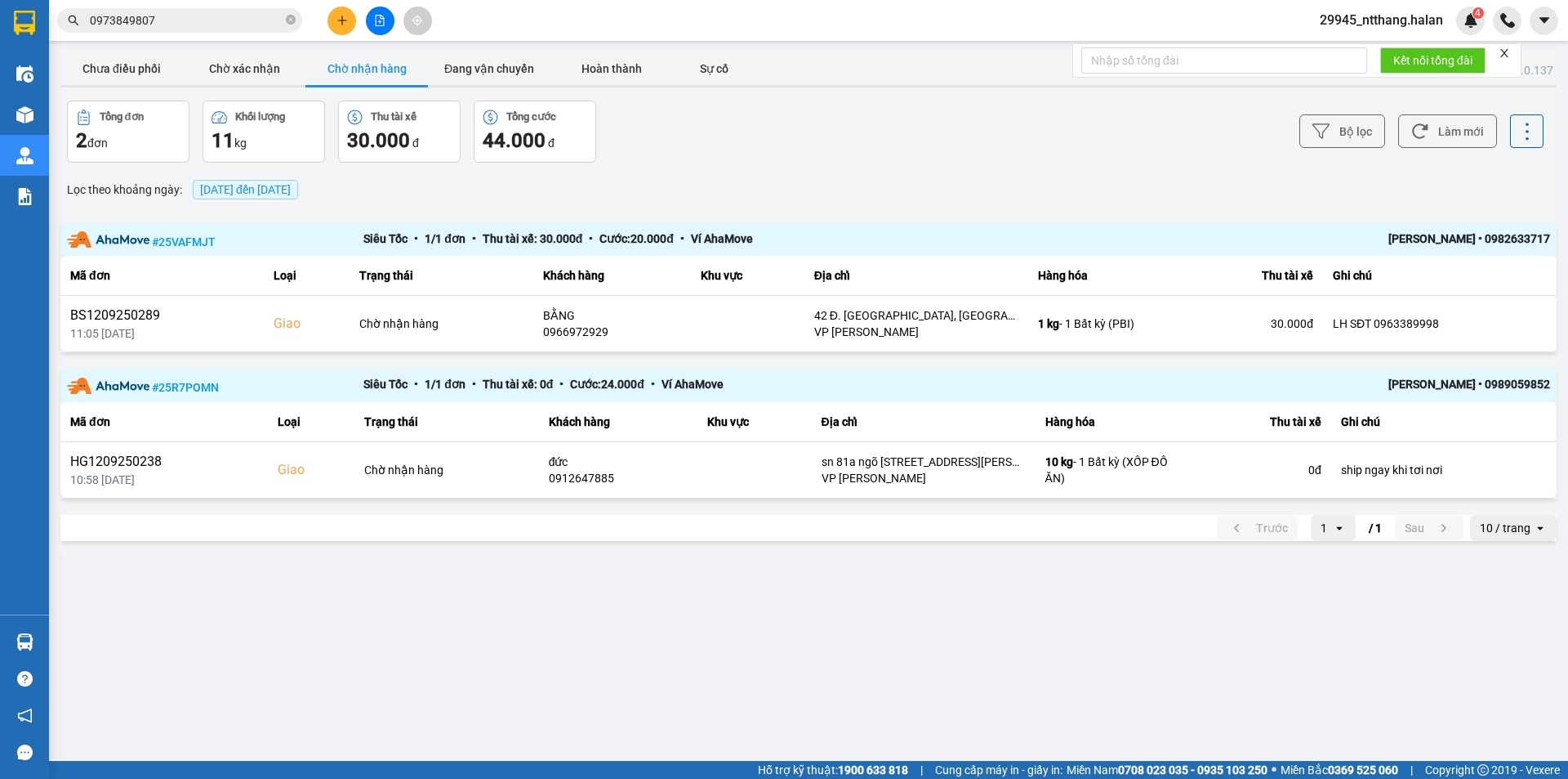
drag, startPoint x: 741, startPoint y: 163, endPoint x: 751, endPoint y: 193, distance: 31.6
click at [742, 163] on div "ver: 0.0.137 Chưa điều phối Chờ xác nhận Chờ nhận hàng Đang vận chuyển Hoàn thà…" at bounding box center [808, 300] width 1503 height 501
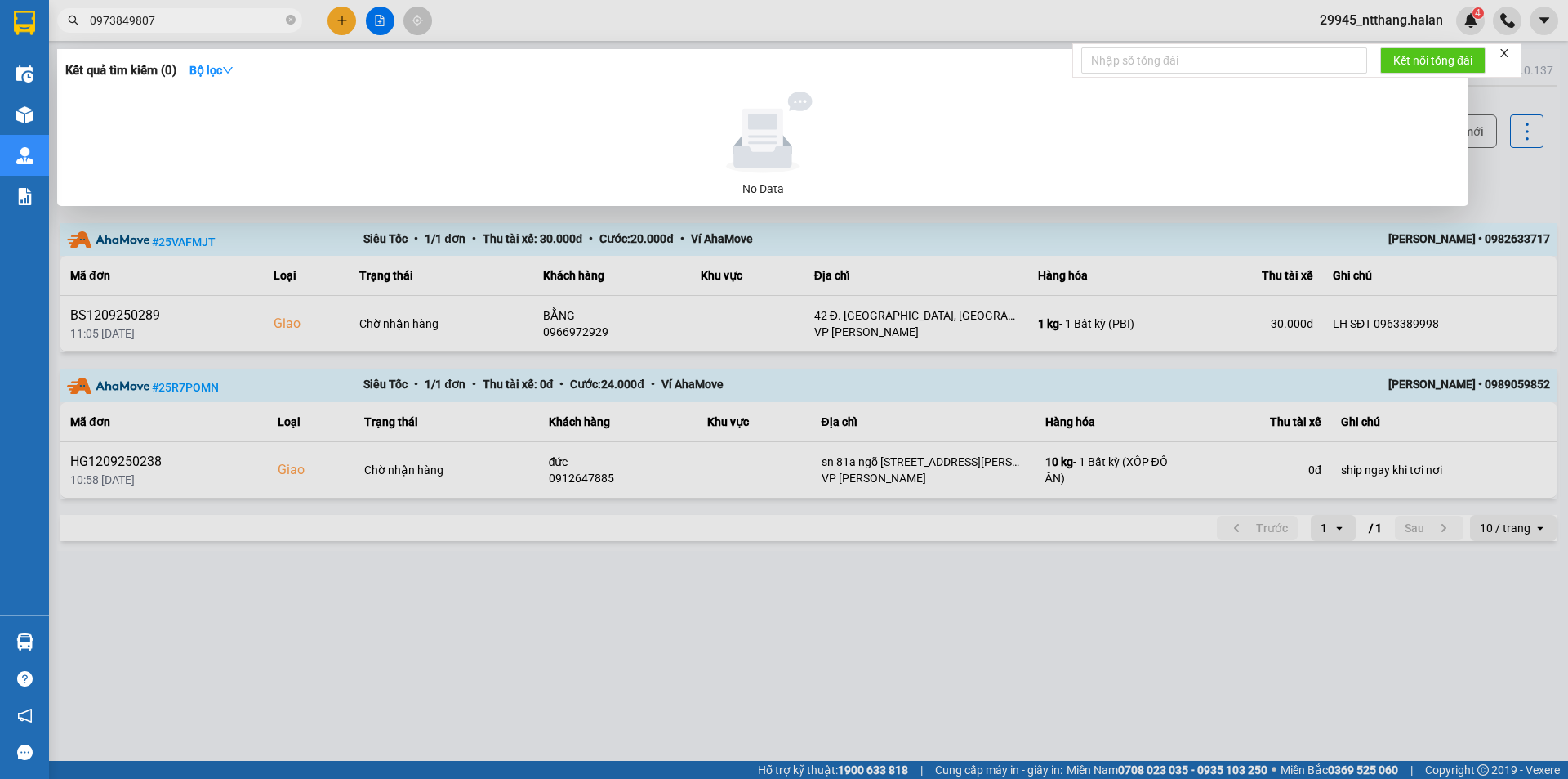
click at [183, 21] on input "0973849807" at bounding box center [186, 20] width 193 height 18
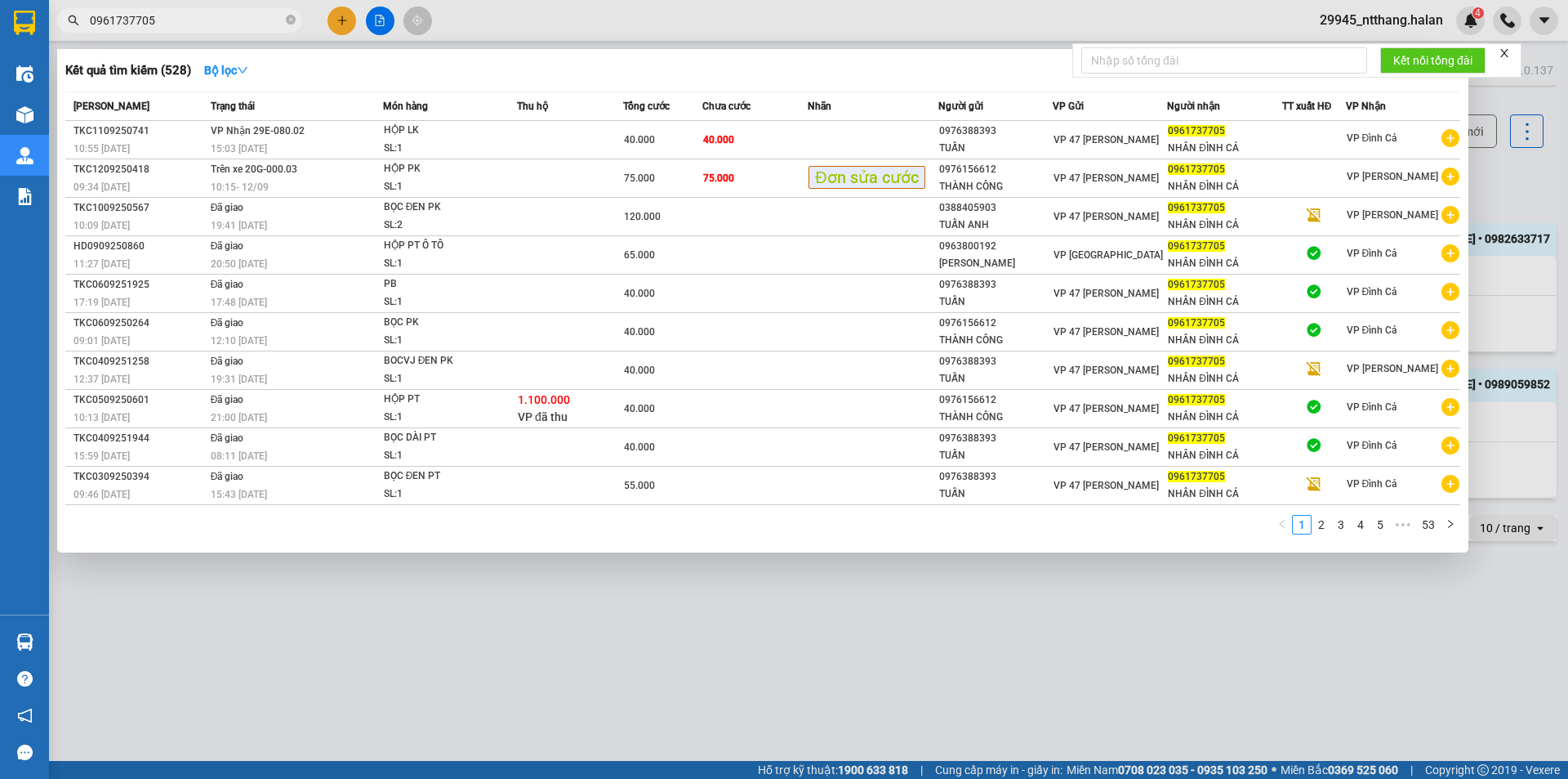
click at [195, 20] on input "0961737705" at bounding box center [186, 20] width 193 height 18
click at [194, 20] on input "0961737705" at bounding box center [186, 20] width 193 height 18
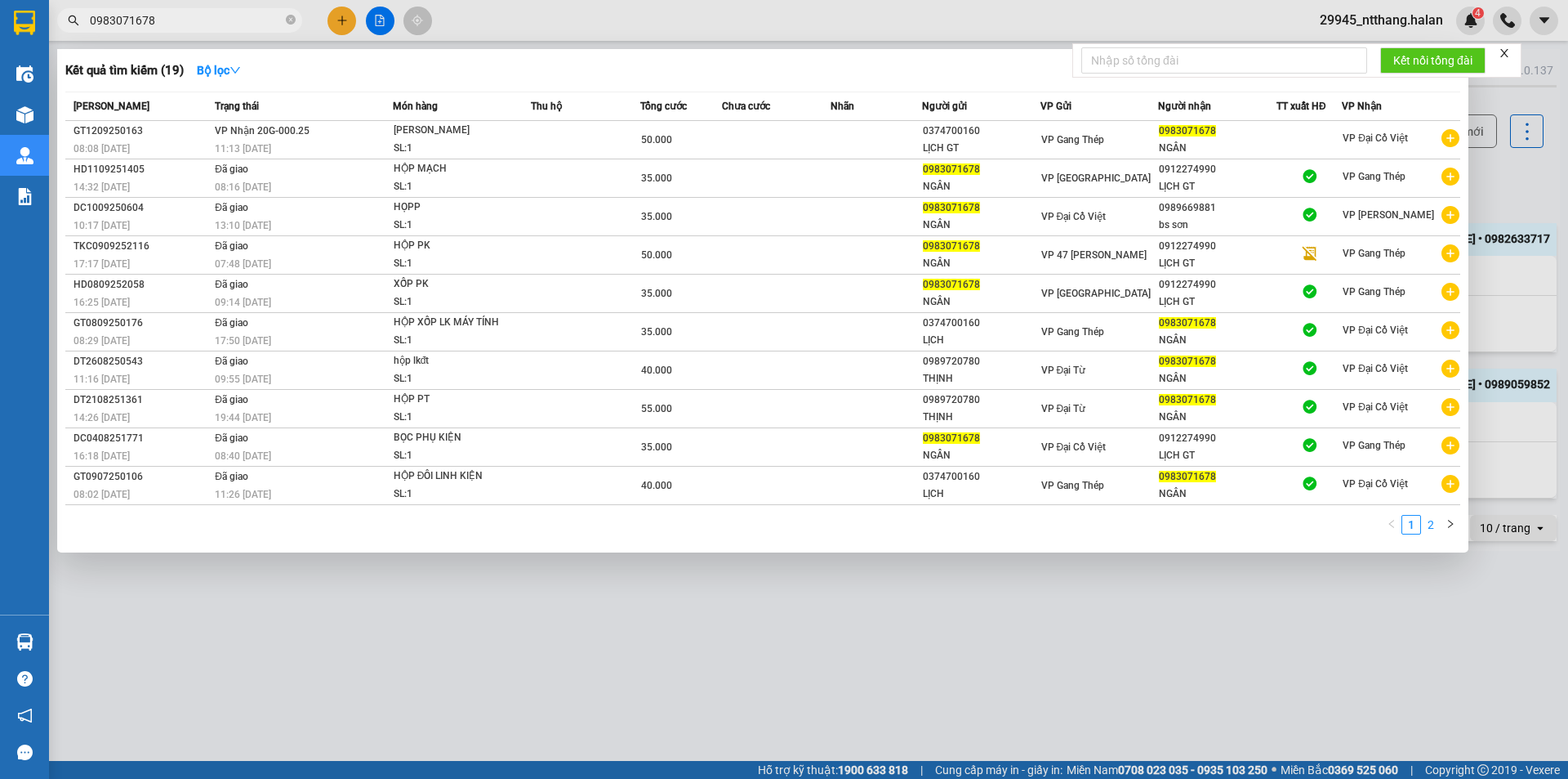
type input "0983071678"
click at [1435, 518] on link "2" at bounding box center [1431, 524] width 18 height 18
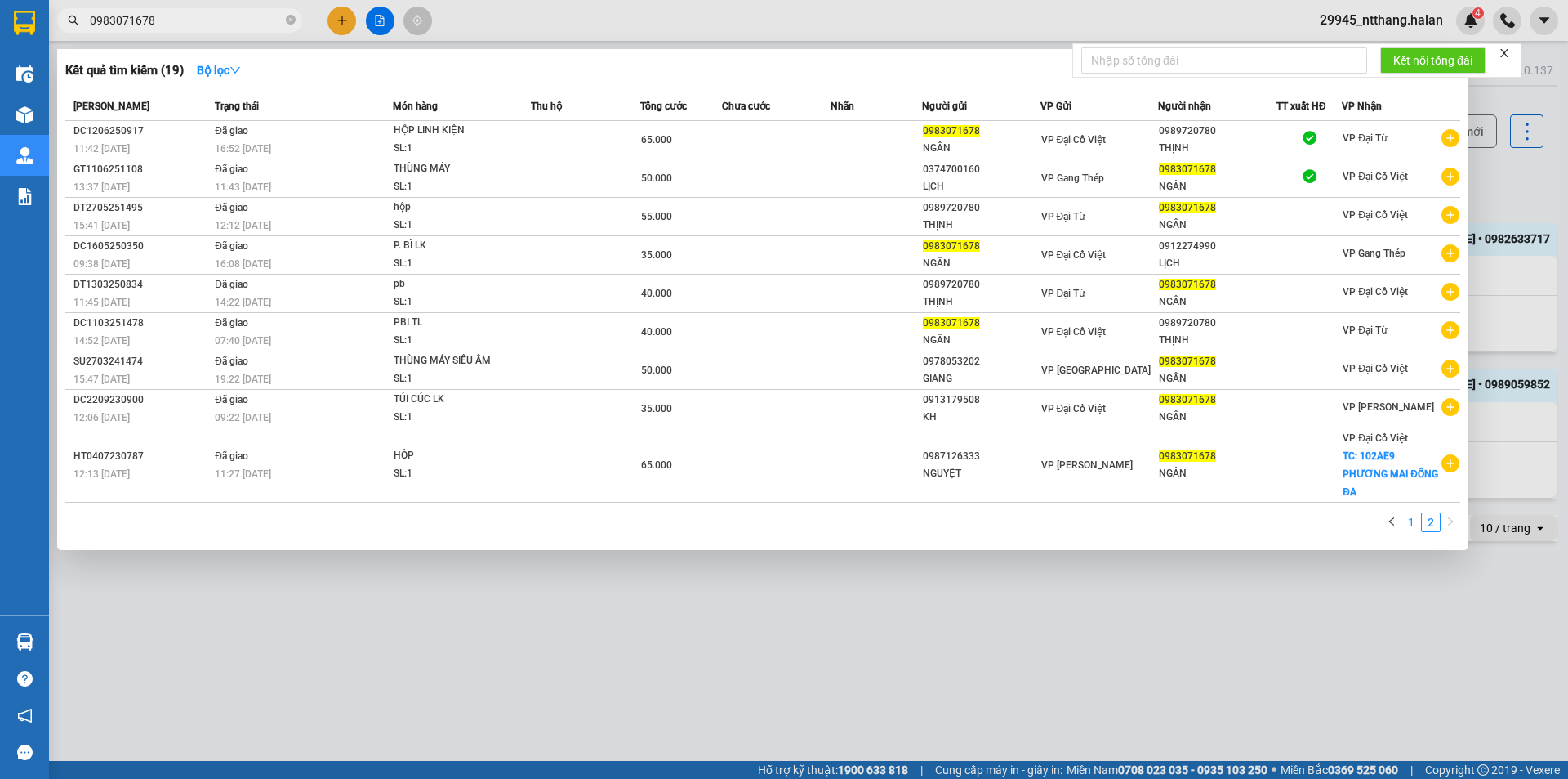
click at [1410, 513] on link "1" at bounding box center [1411, 522] width 18 height 18
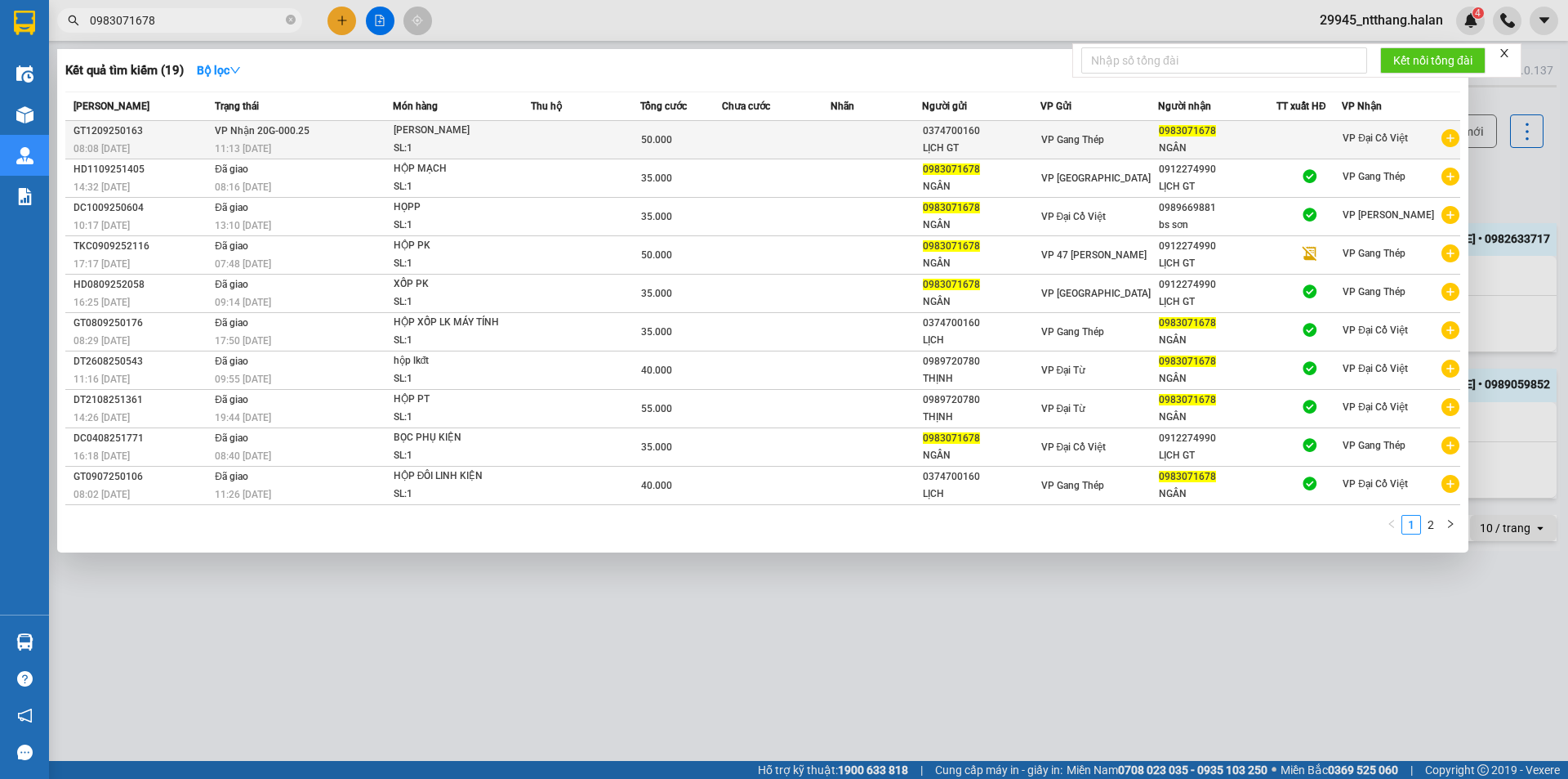
click at [618, 135] on td at bounding box center [586, 140] width 109 height 38
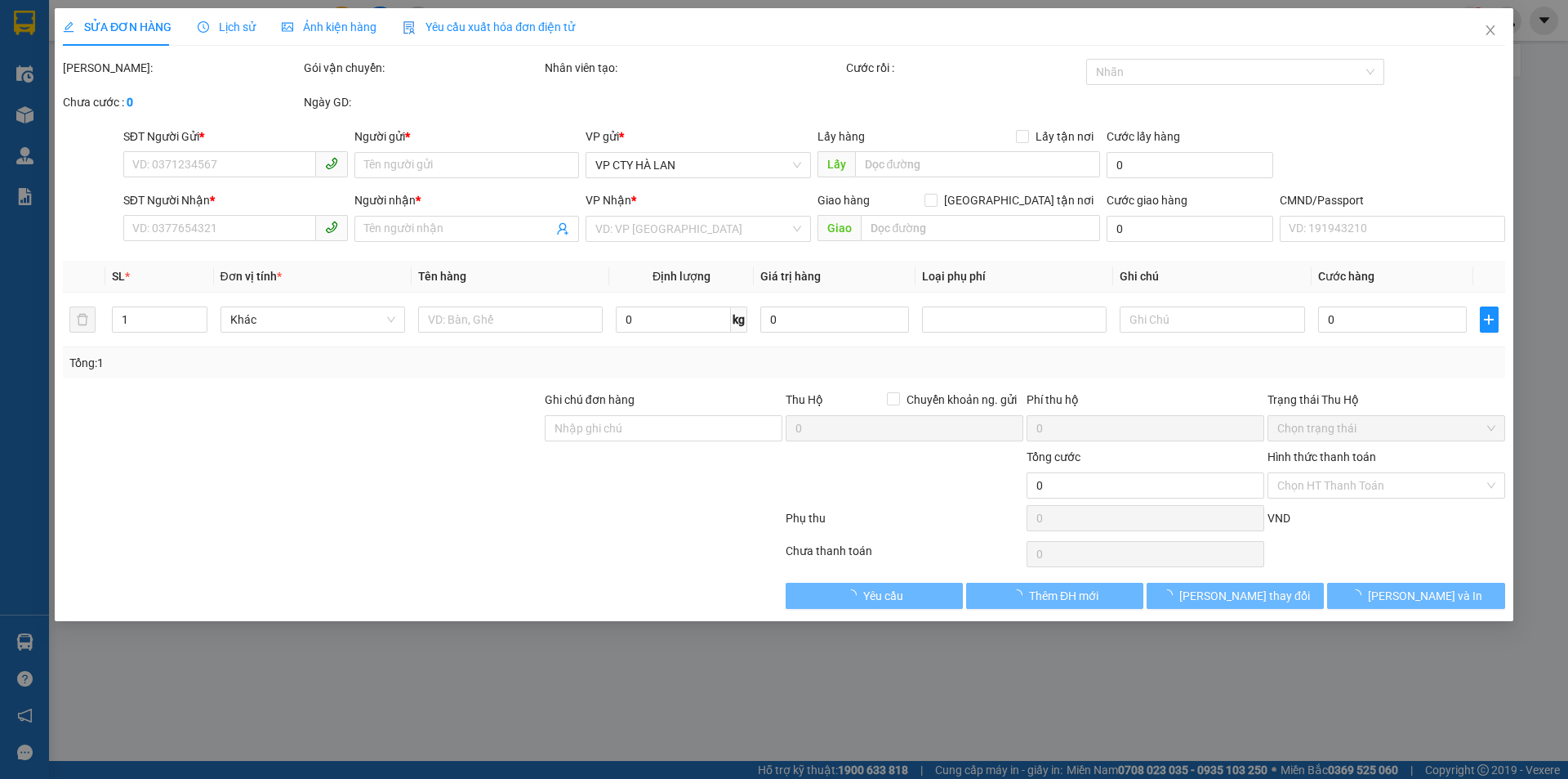
type input "0374700160"
type input "LỊCH GT"
type input "0983071678"
type input "NGÂN"
type input "50.000"
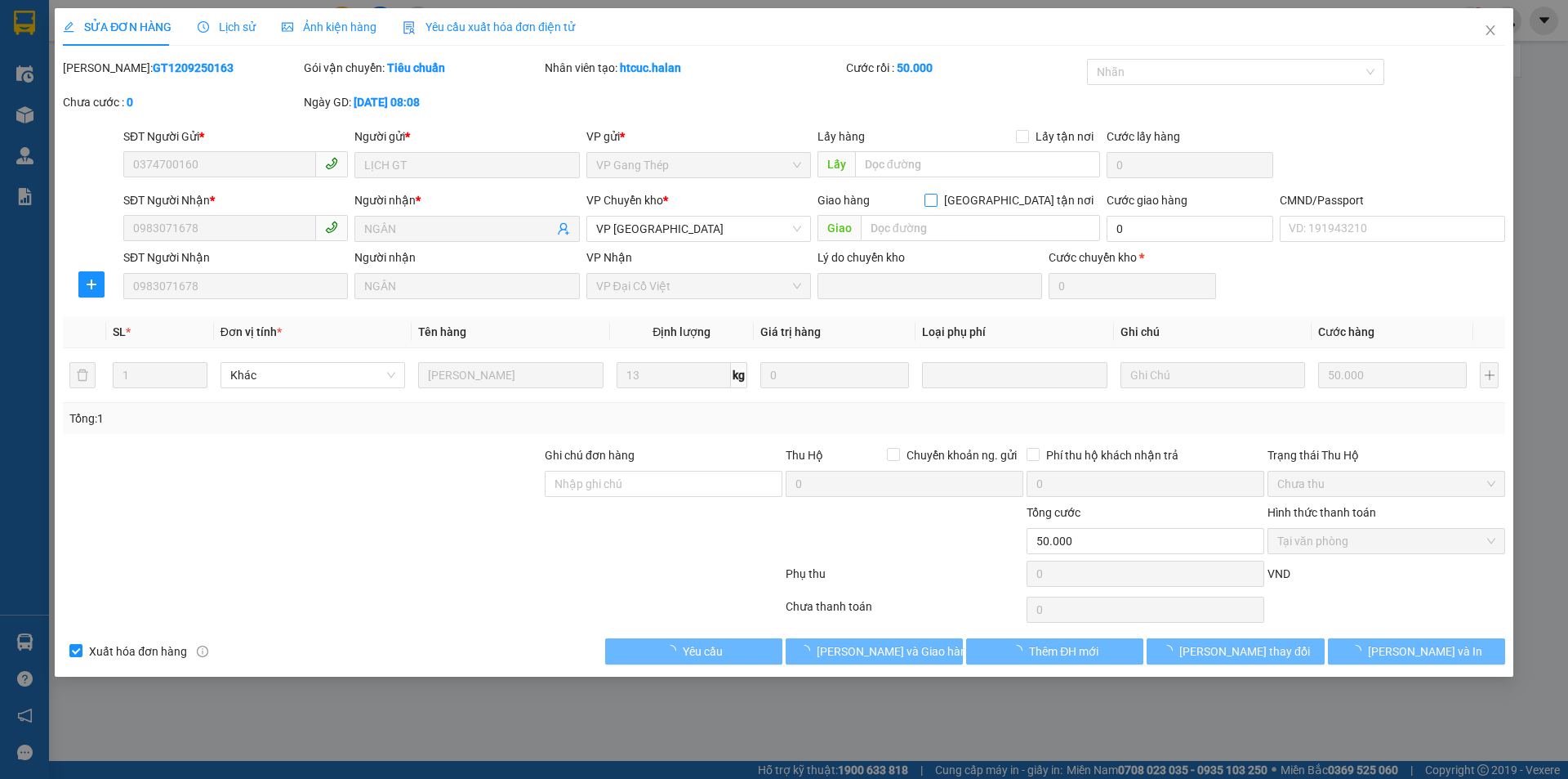
click at [938, 206] on span at bounding box center [931, 201] width 13 height 13
click at [936, 206] on input "[GEOGRAPHIC_DATA] tận nơi" at bounding box center [930, 200] width 12 height 12
checkbox input "true"
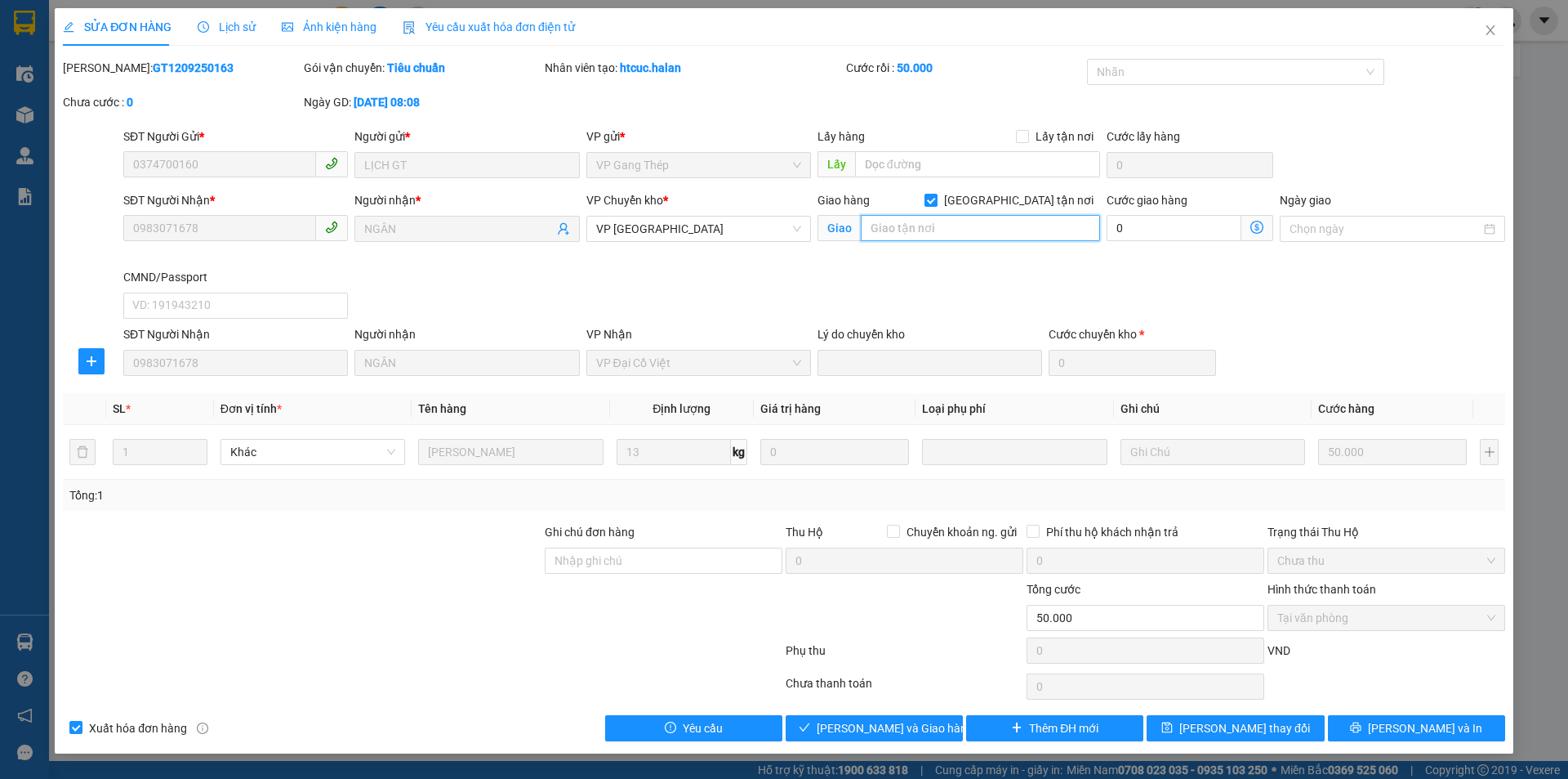
click at [955, 231] on input "text" at bounding box center [980, 228] width 239 height 26
click at [700, 237] on span "VP [GEOGRAPHIC_DATA]" at bounding box center [699, 229] width 205 height 25
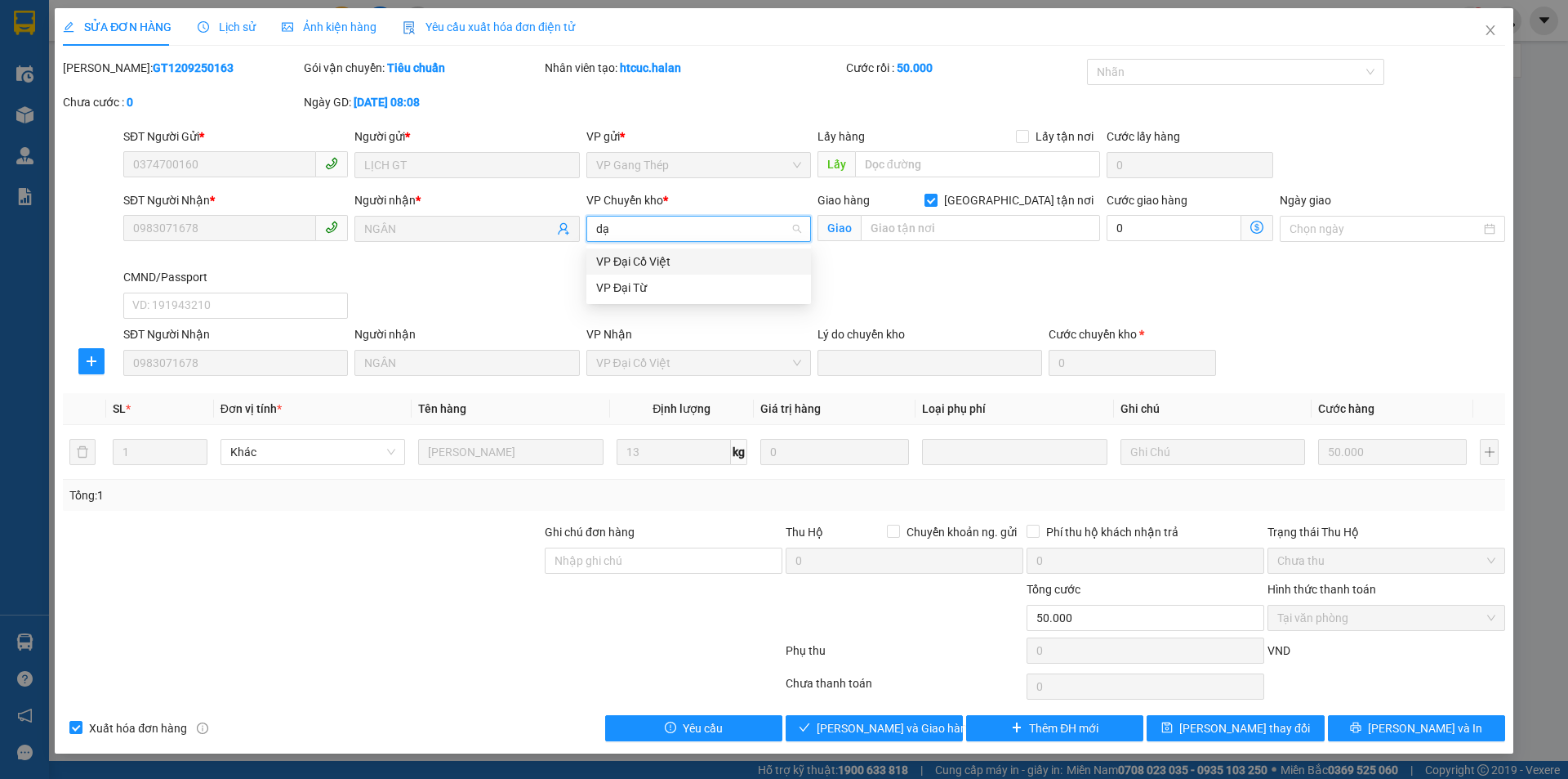
type input "dại"
click at [692, 263] on div "VP Đại Cồ Việt" at bounding box center [699, 261] width 205 height 18
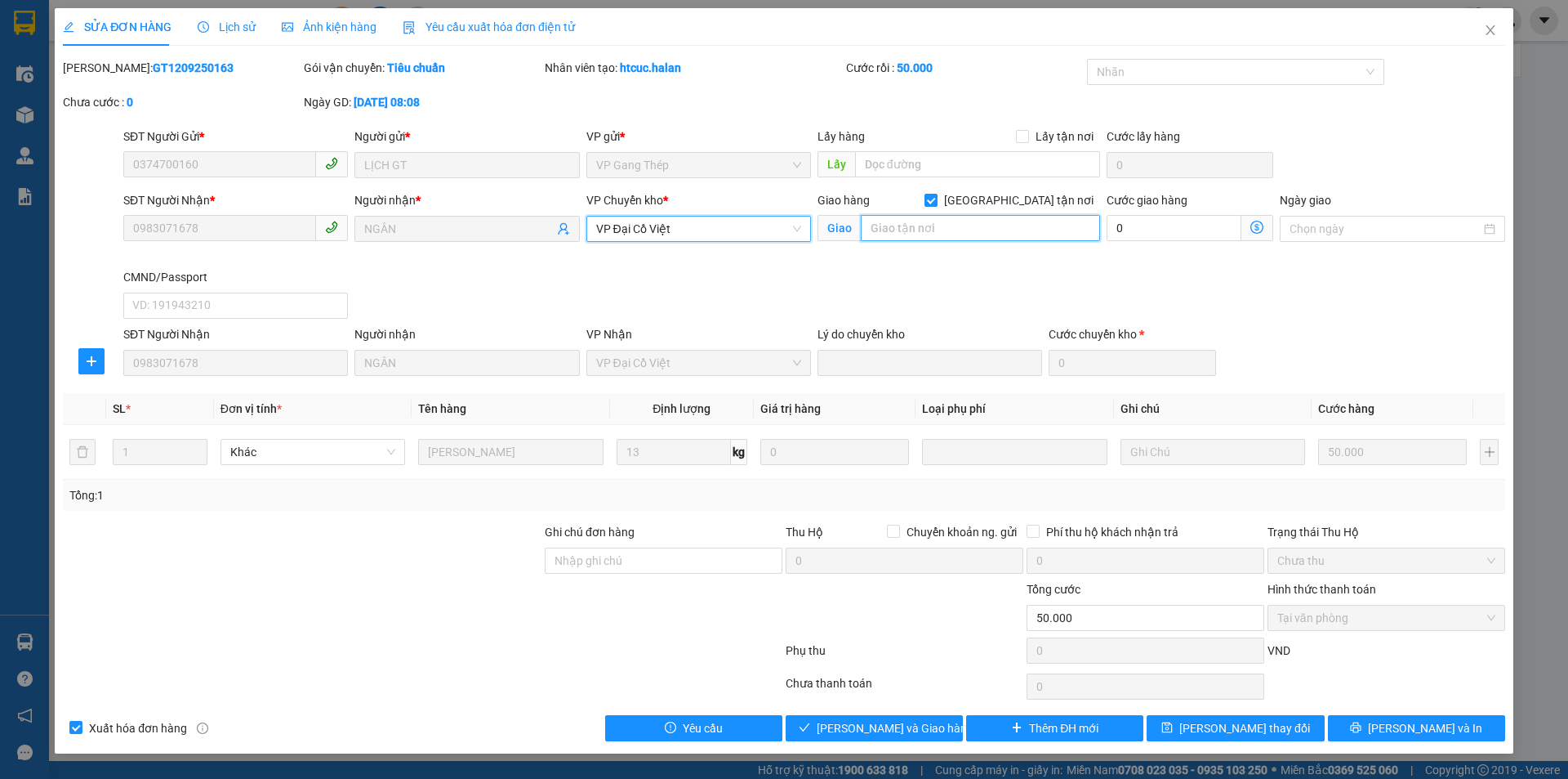
click at [1061, 222] on input "text" at bounding box center [980, 228] width 239 height 26
click at [1256, 228] on icon "dollar-circle" at bounding box center [1257, 228] width 13 height 13
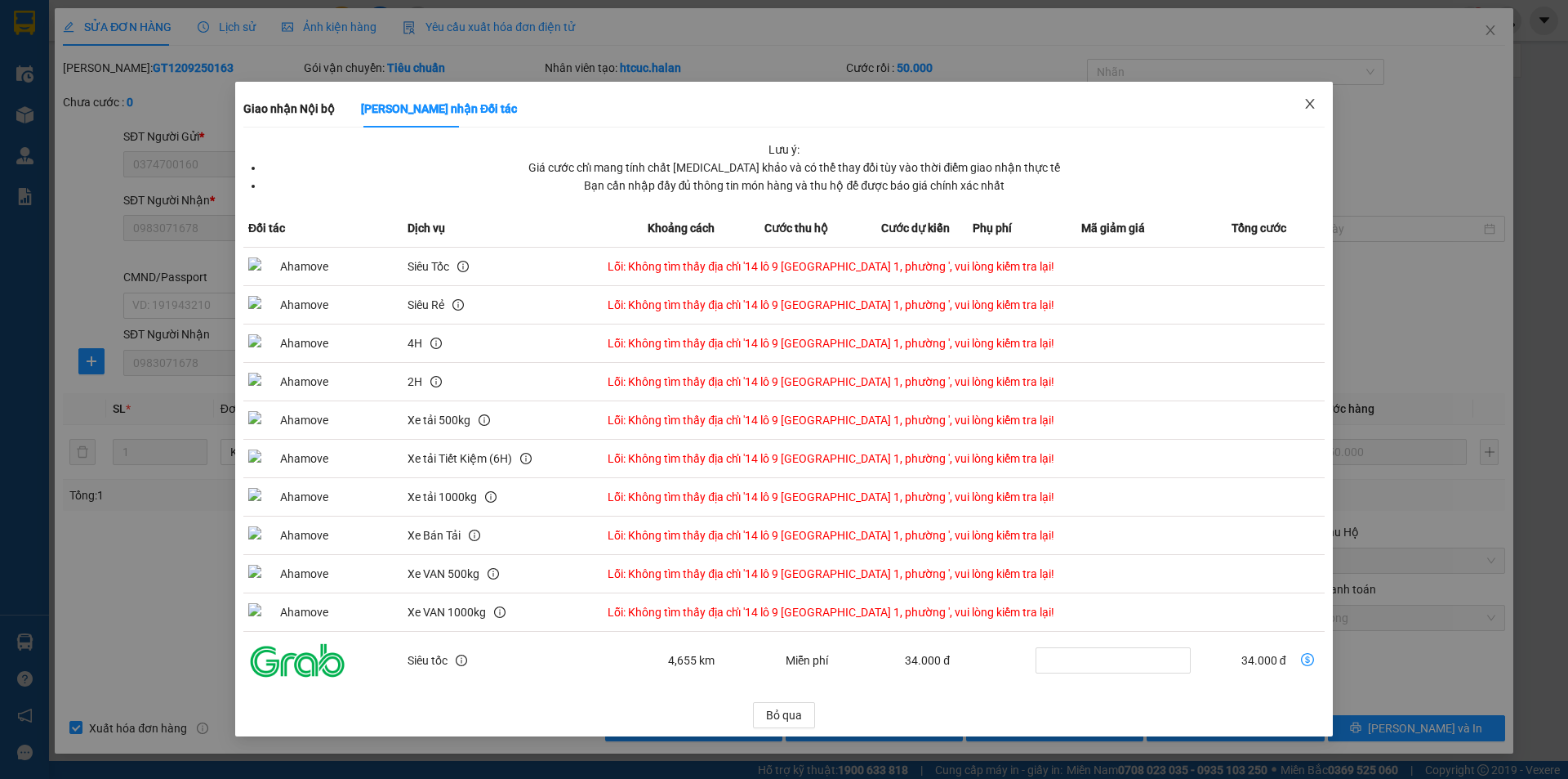
click at [1311, 103] on icon "close" at bounding box center [1309, 104] width 9 height 10
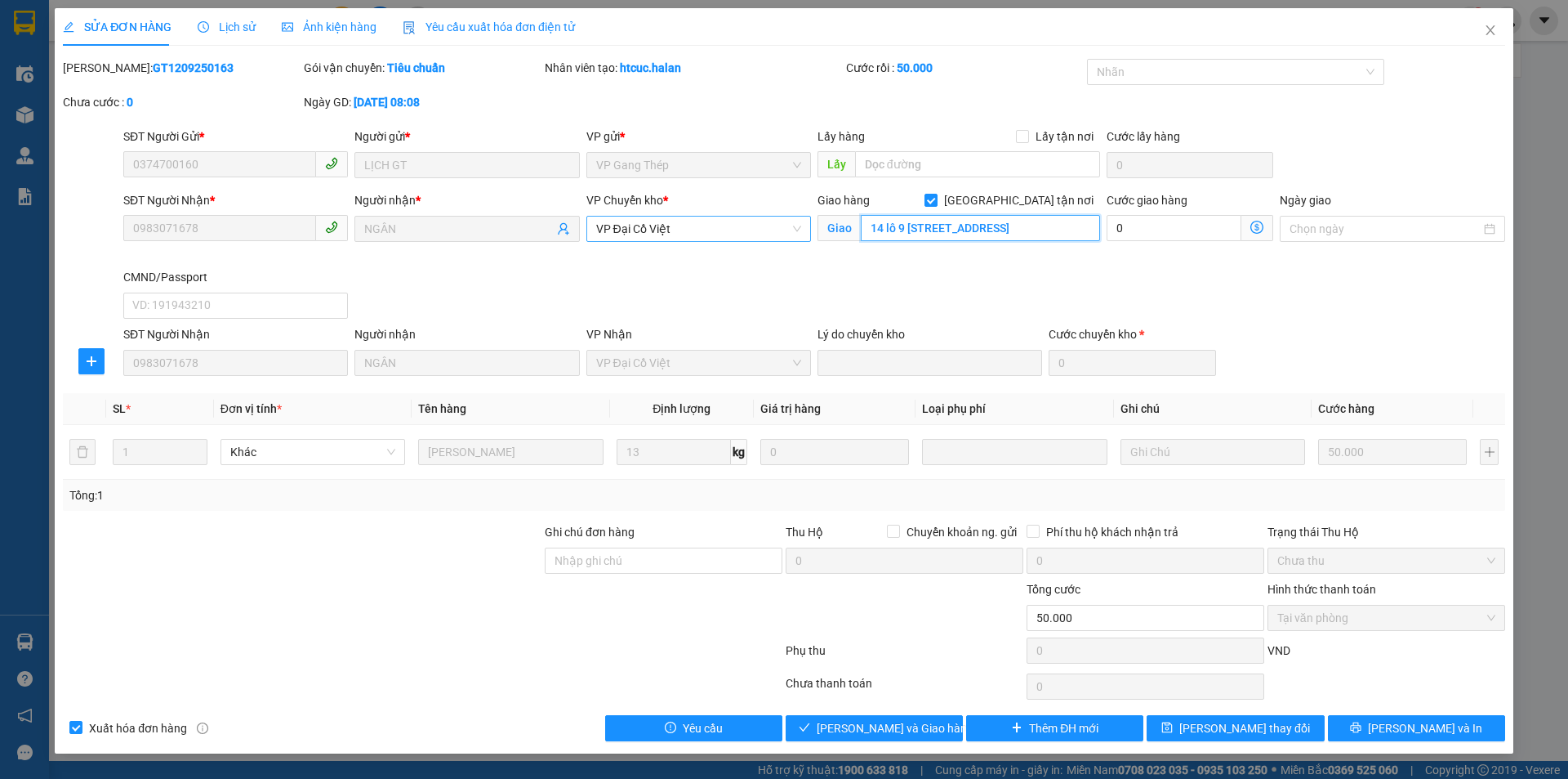
click at [1031, 221] on input "14 lô 9 [STREET_ADDRESS]" at bounding box center [980, 228] width 239 height 26
click at [1025, 223] on input "14 lô 9 [STREET_ADDRESS]" at bounding box center [980, 228] width 239 height 26
type input "14 lô 9 [STREET_ADDRESS][PERSON_NAME]"
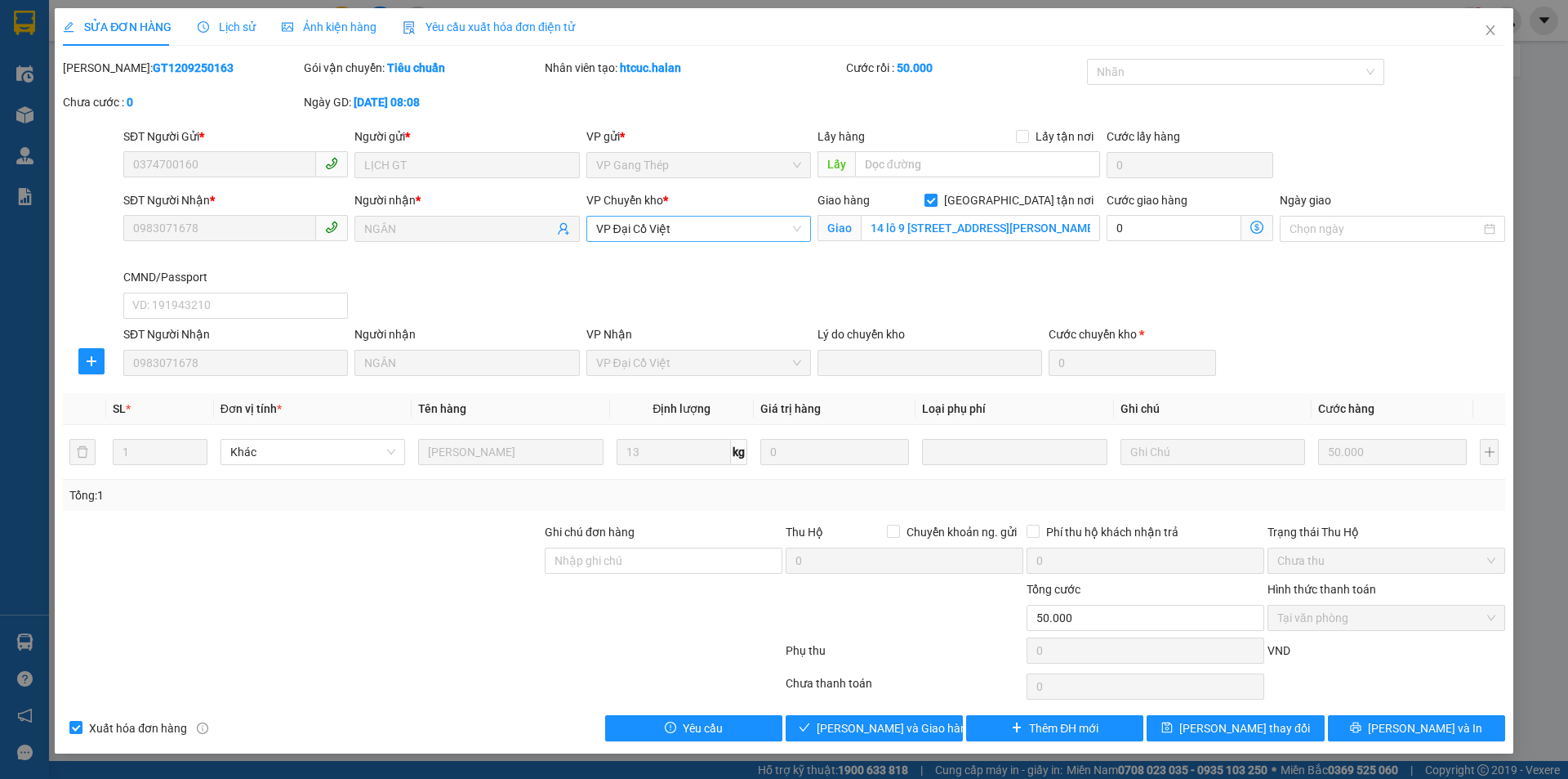
click at [1259, 225] on icon "dollar-circle" at bounding box center [1257, 228] width 13 height 13
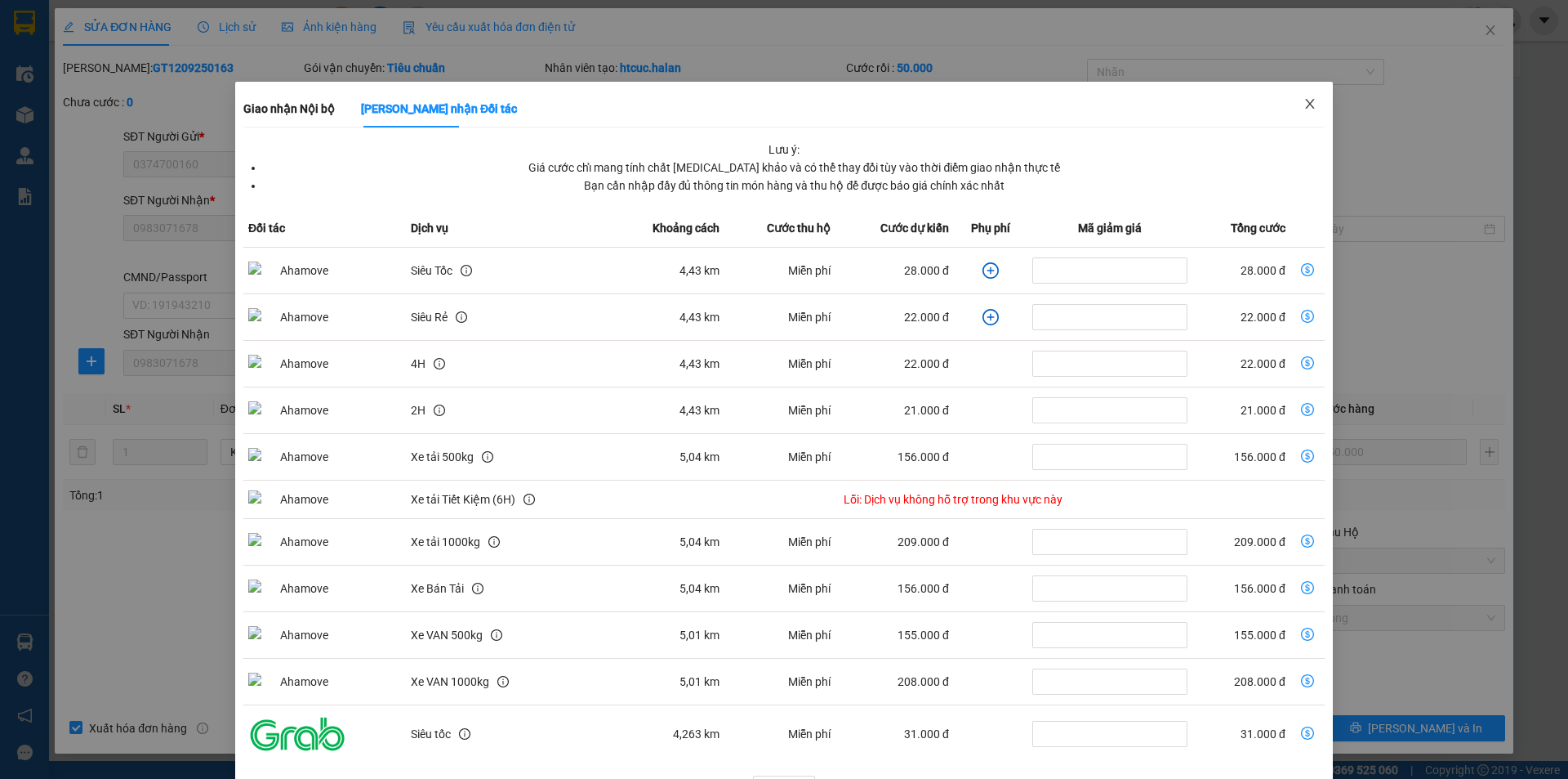
click at [1304, 107] on icon "close" at bounding box center [1311, 104] width 13 height 13
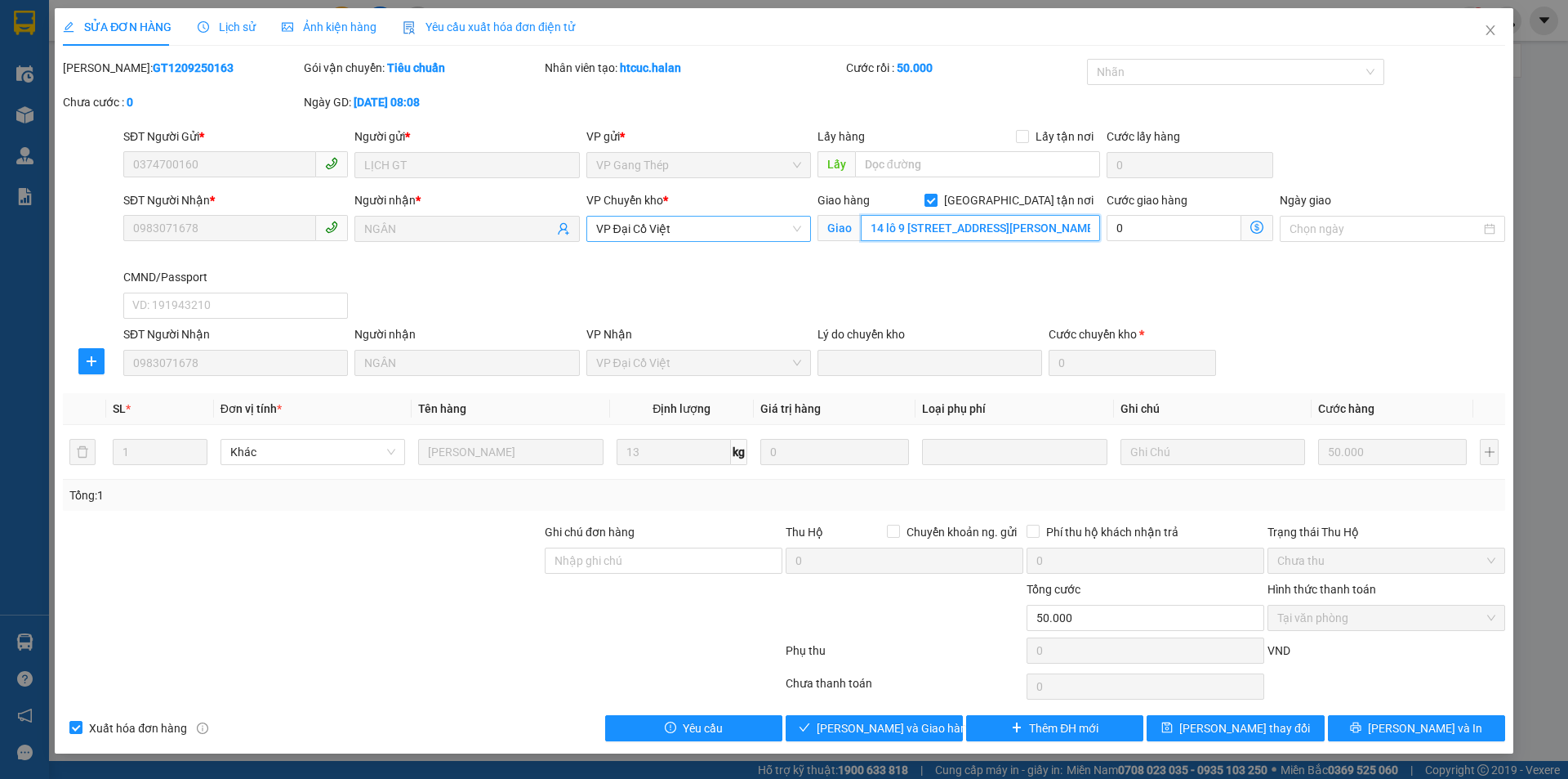
click at [1003, 235] on input "14 lô 9 [STREET_ADDRESS][PERSON_NAME]" at bounding box center [980, 228] width 239 height 26
click at [1259, 226] on icon "dollar-circle" at bounding box center [1257, 228] width 13 height 13
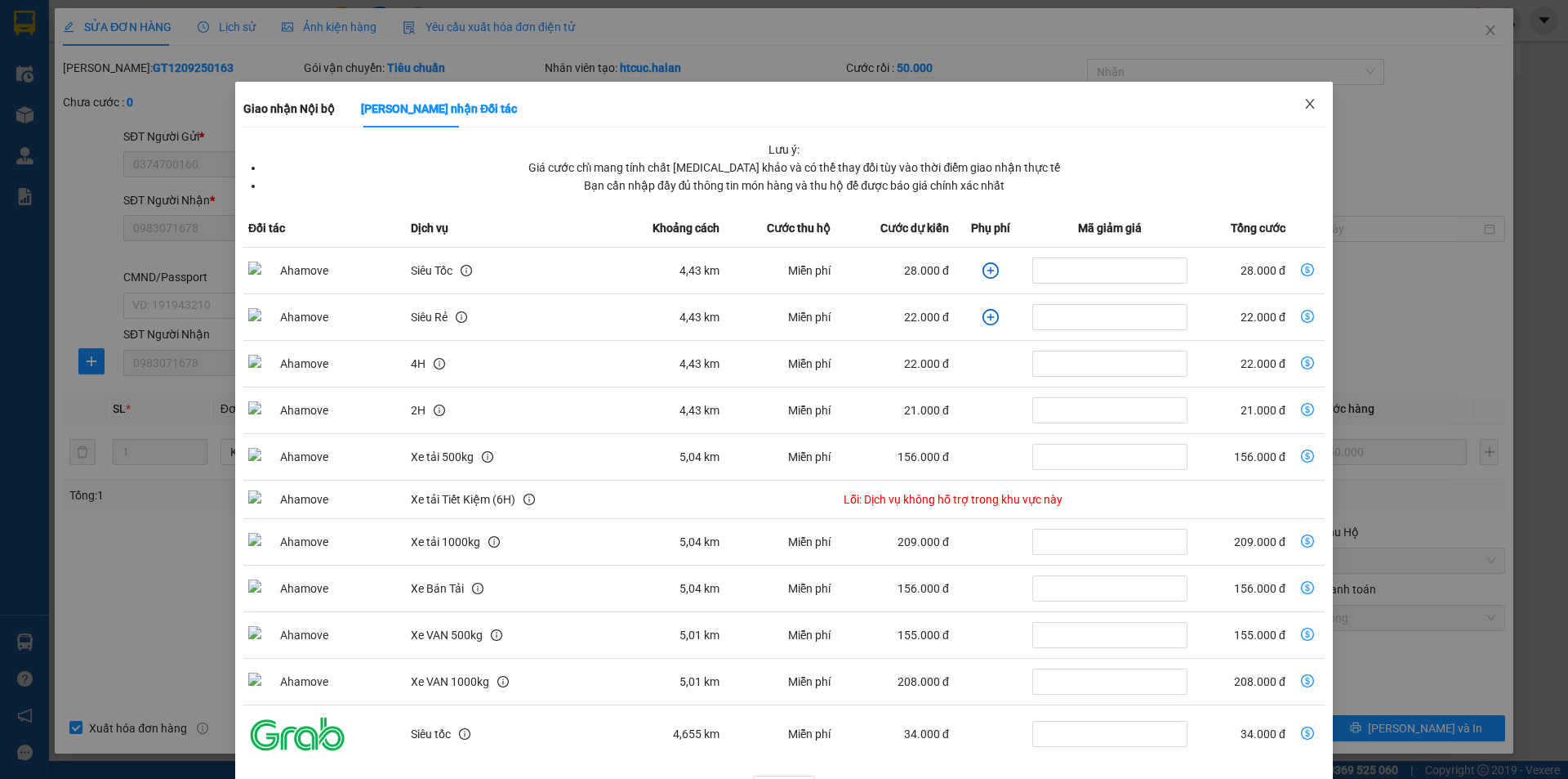
drag, startPoint x: 1306, startPoint y: 101, endPoint x: 1266, endPoint y: 174, distance: 83.2
click at [1306, 102] on icon "close" at bounding box center [1311, 104] width 13 height 13
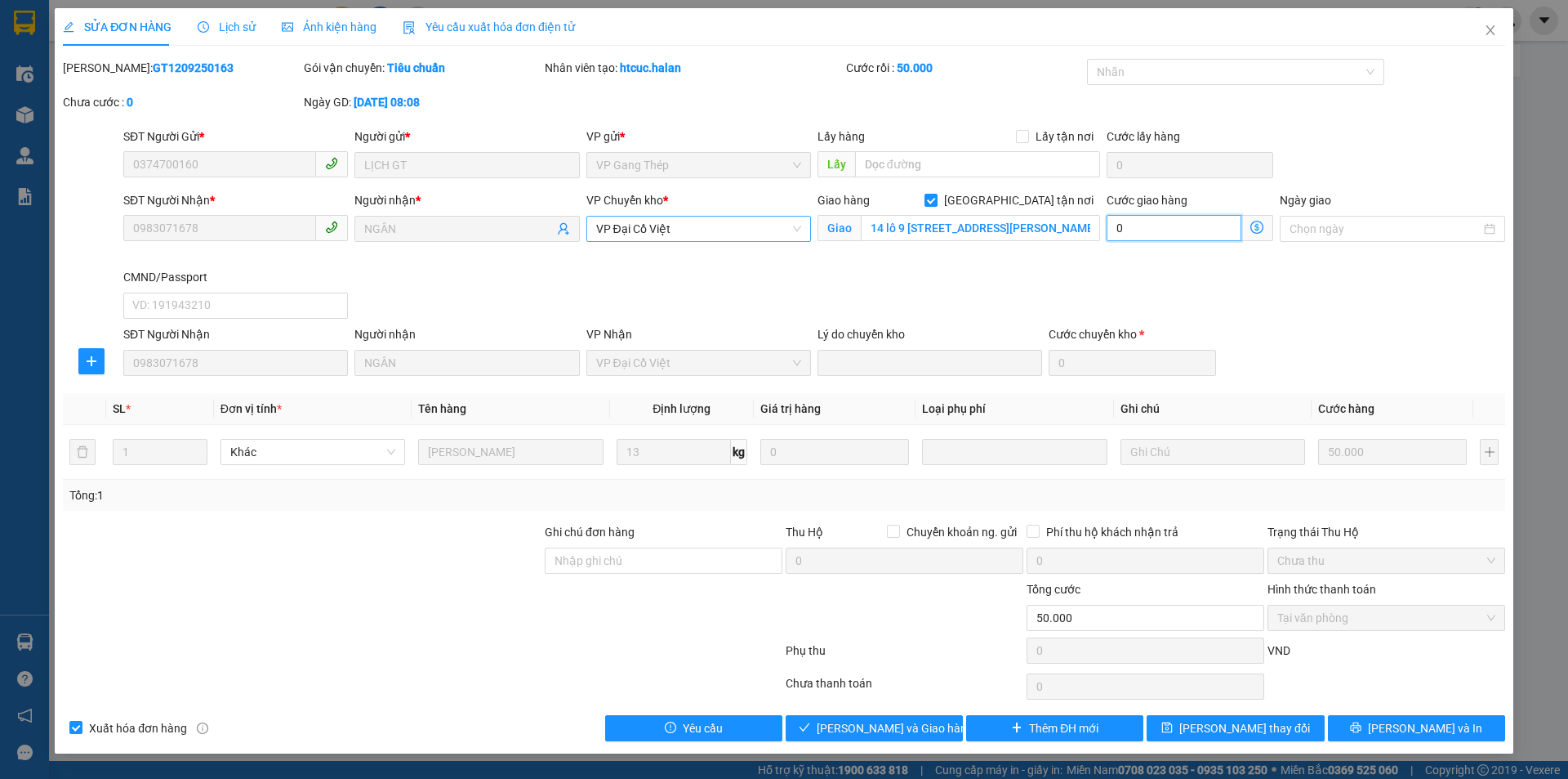
click at [1194, 227] on input "0" at bounding box center [1174, 228] width 134 height 26
type input "4"
type input "50.004"
type input "4"
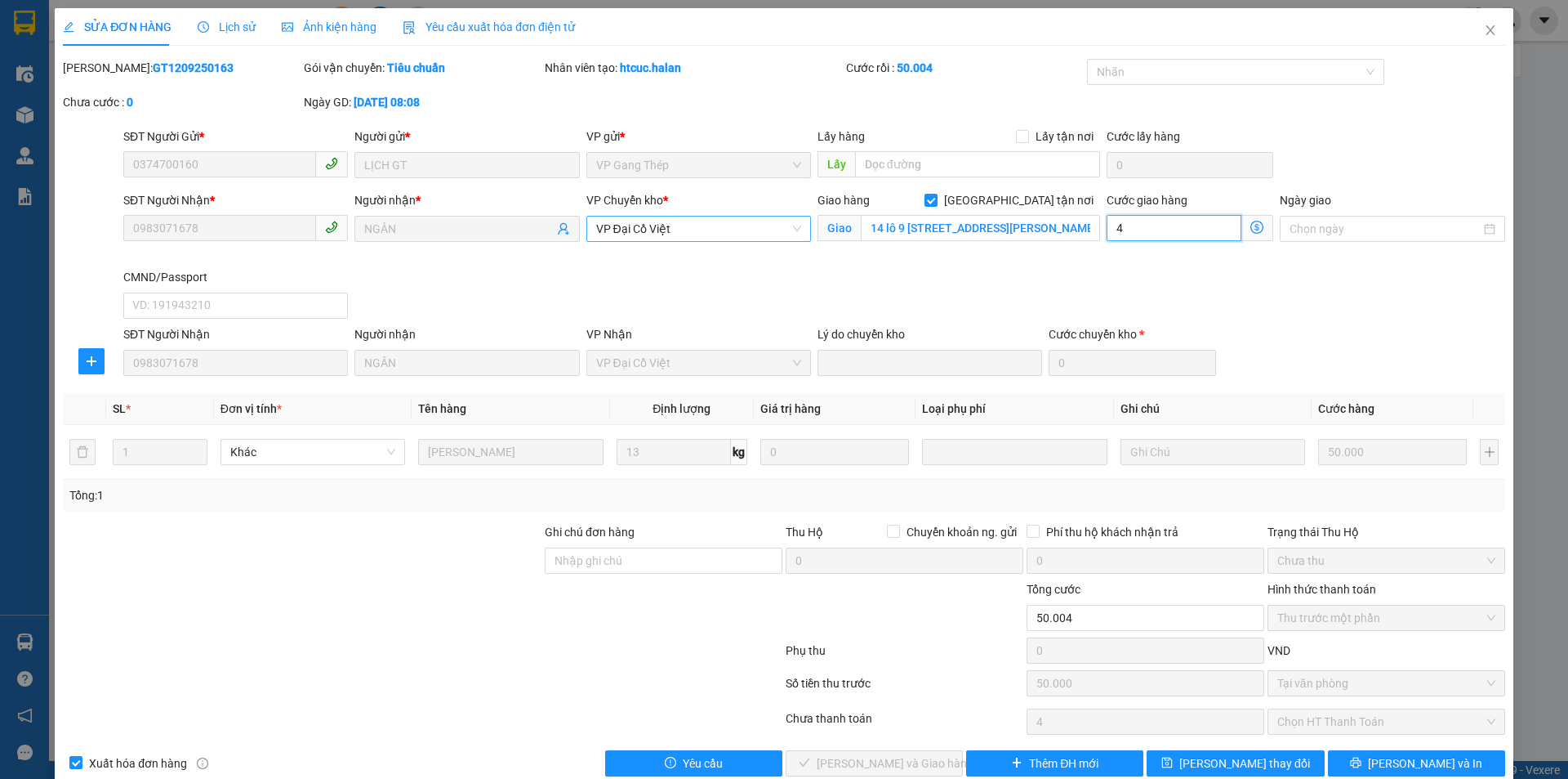
type input "50.040"
type input "40"
type input "4"
type input "50.004"
type input "4"
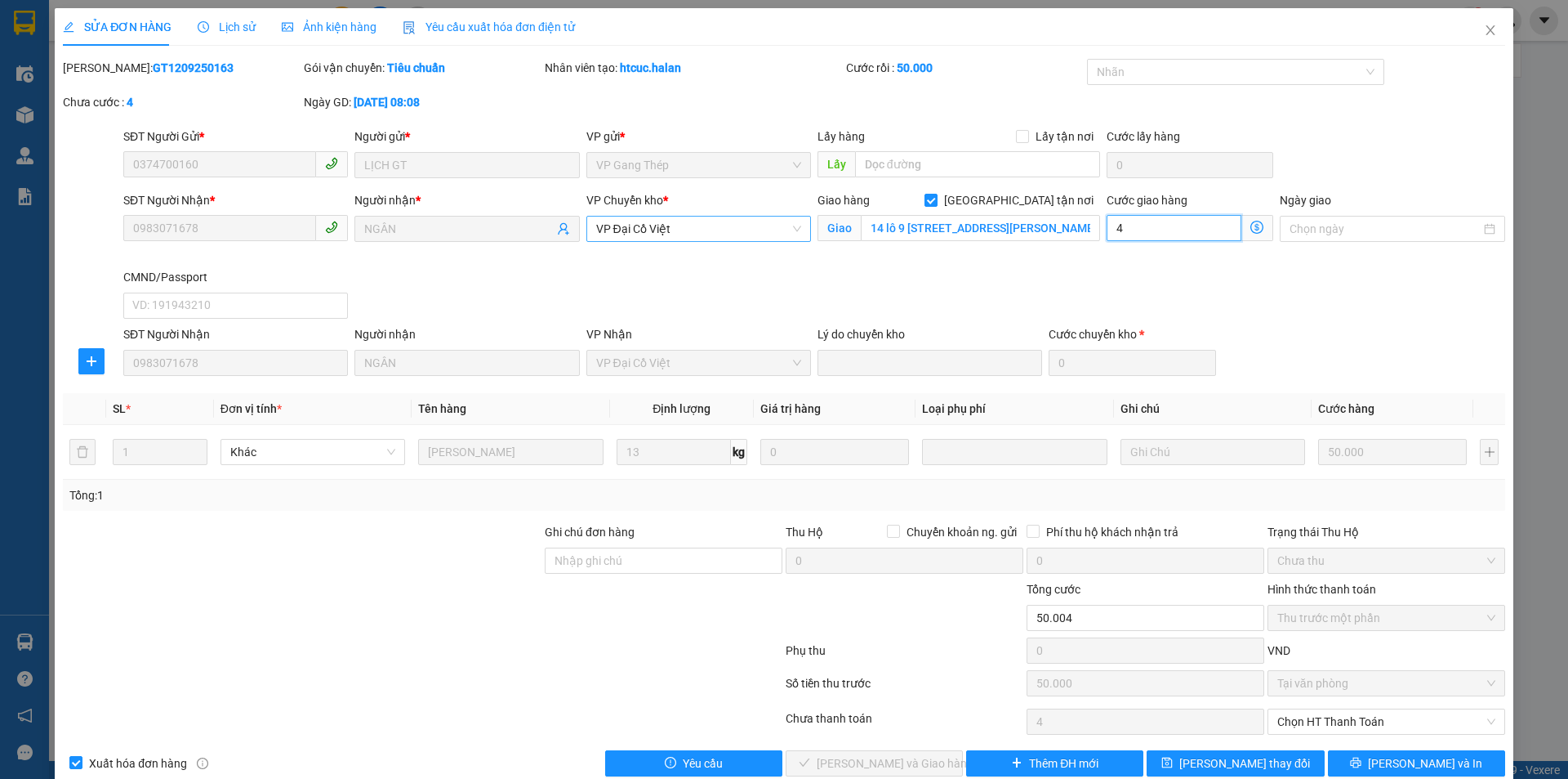
type input "50.000"
type input "0"
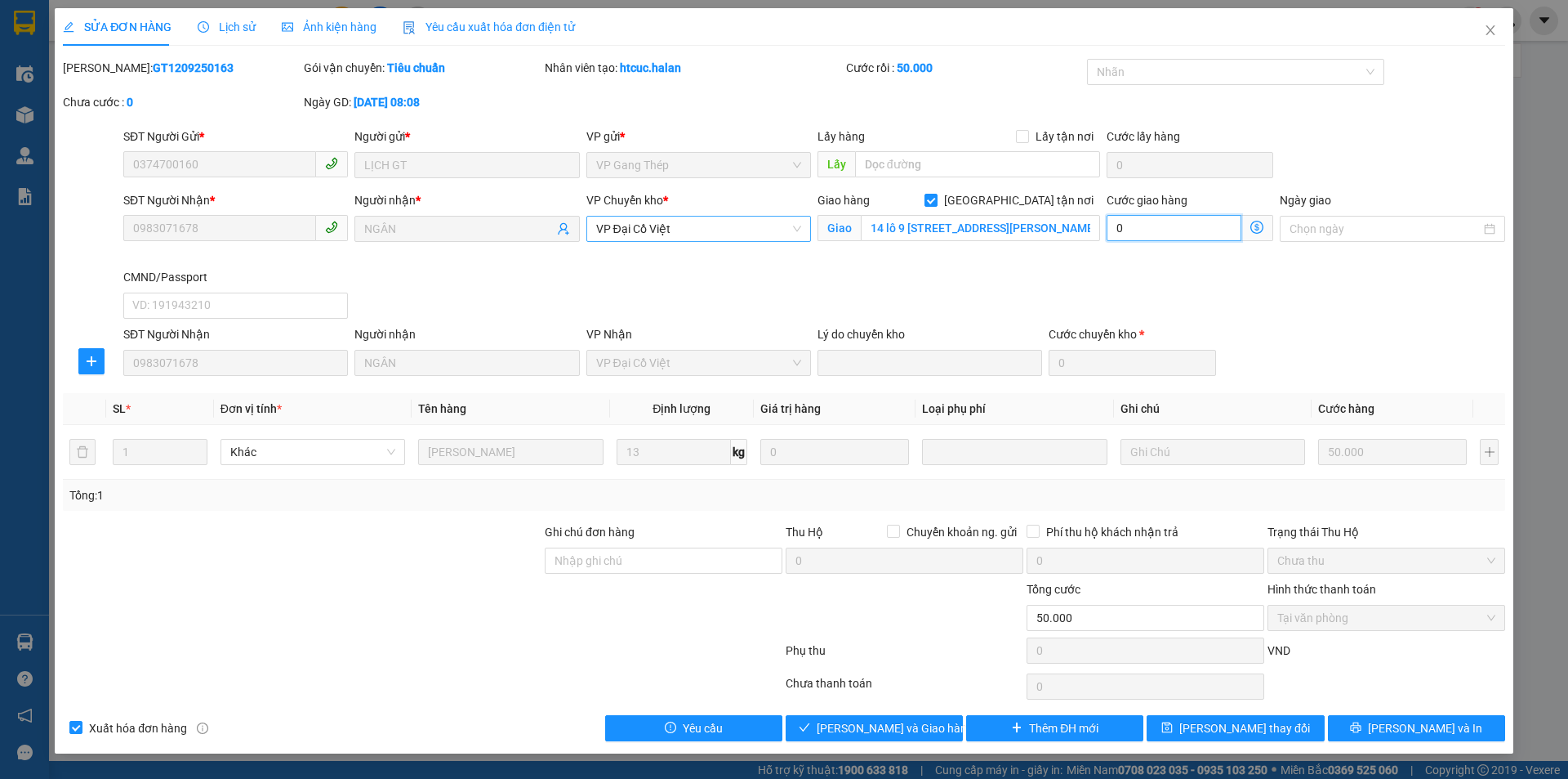
type input "4"
type input "50.004"
type input "4"
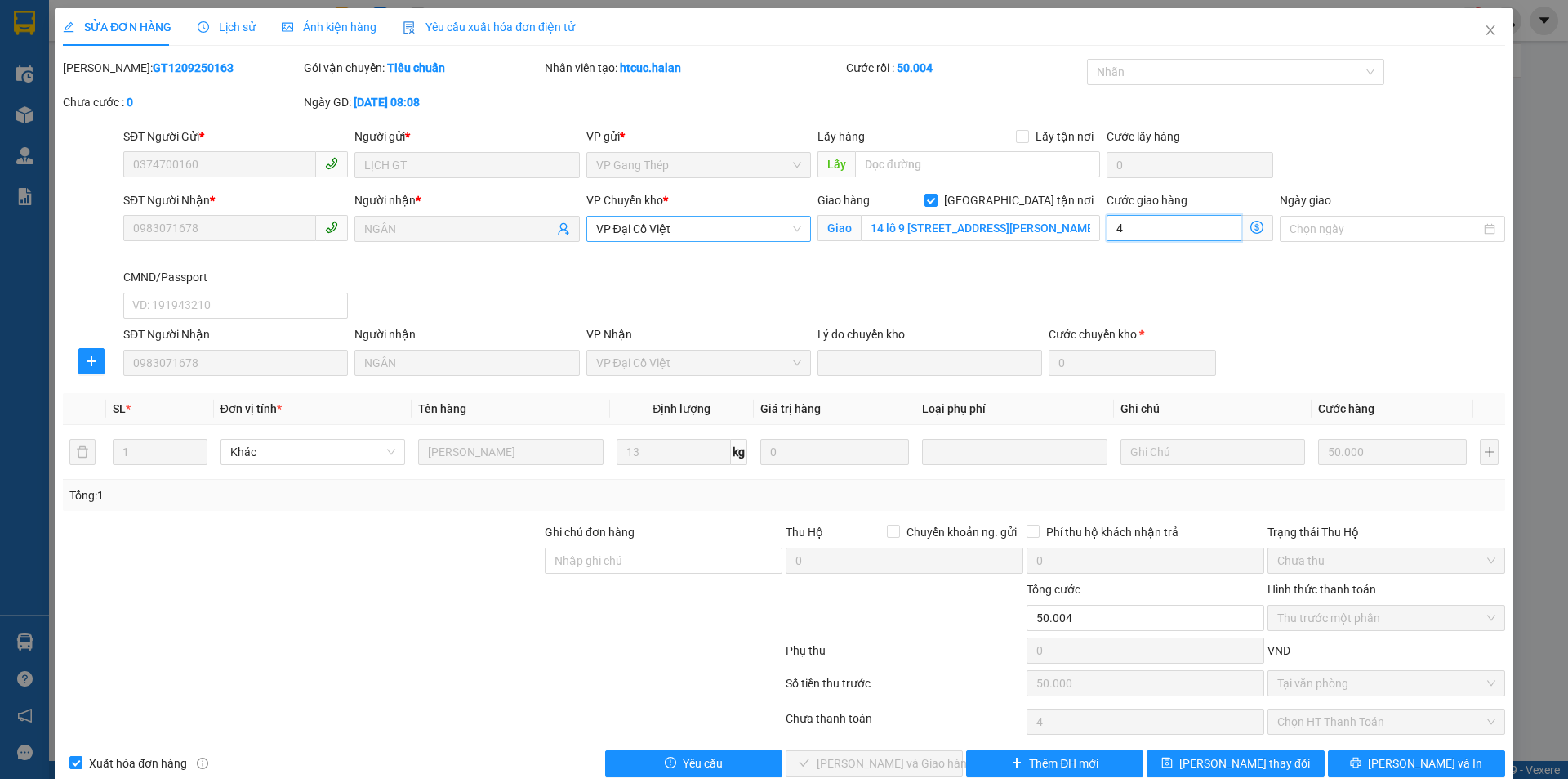
type input "50.045"
type input "45"
type input "95.000"
type input "45.000"
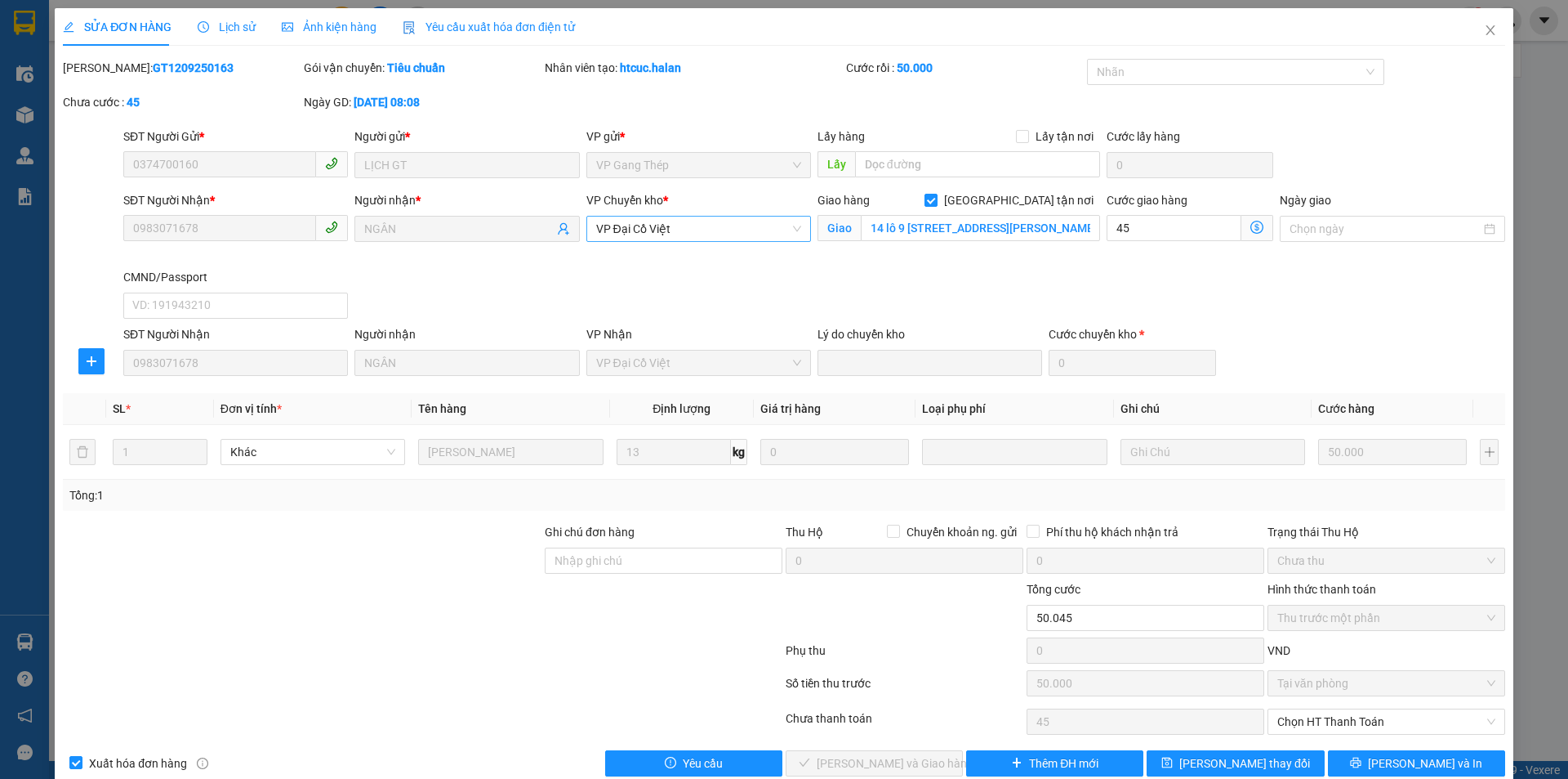
type input "45.000"
click at [1015, 287] on div "SĐT Người Nhận * 0983071678 Người nhận * NGÂN VP Chuyển kho * VP Đại Cồ Việt Gi…" at bounding box center [814, 258] width 1388 height 134
click at [1220, 766] on span "[PERSON_NAME] thay đổi" at bounding box center [1244, 763] width 131 height 18
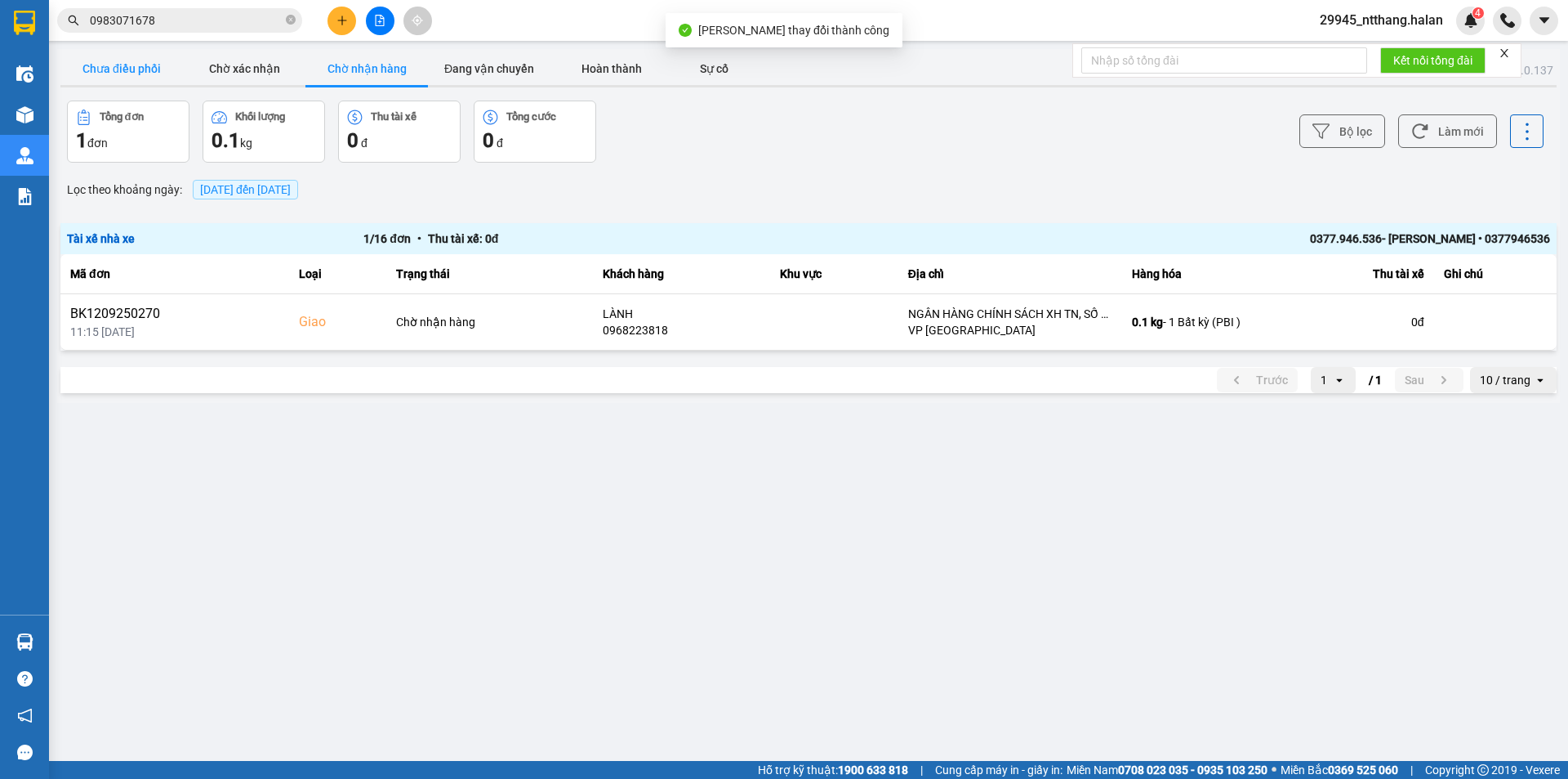
click at [120, 73] on button "Chưa điều phối" at bounding box center [122, 68] width 123 height 33
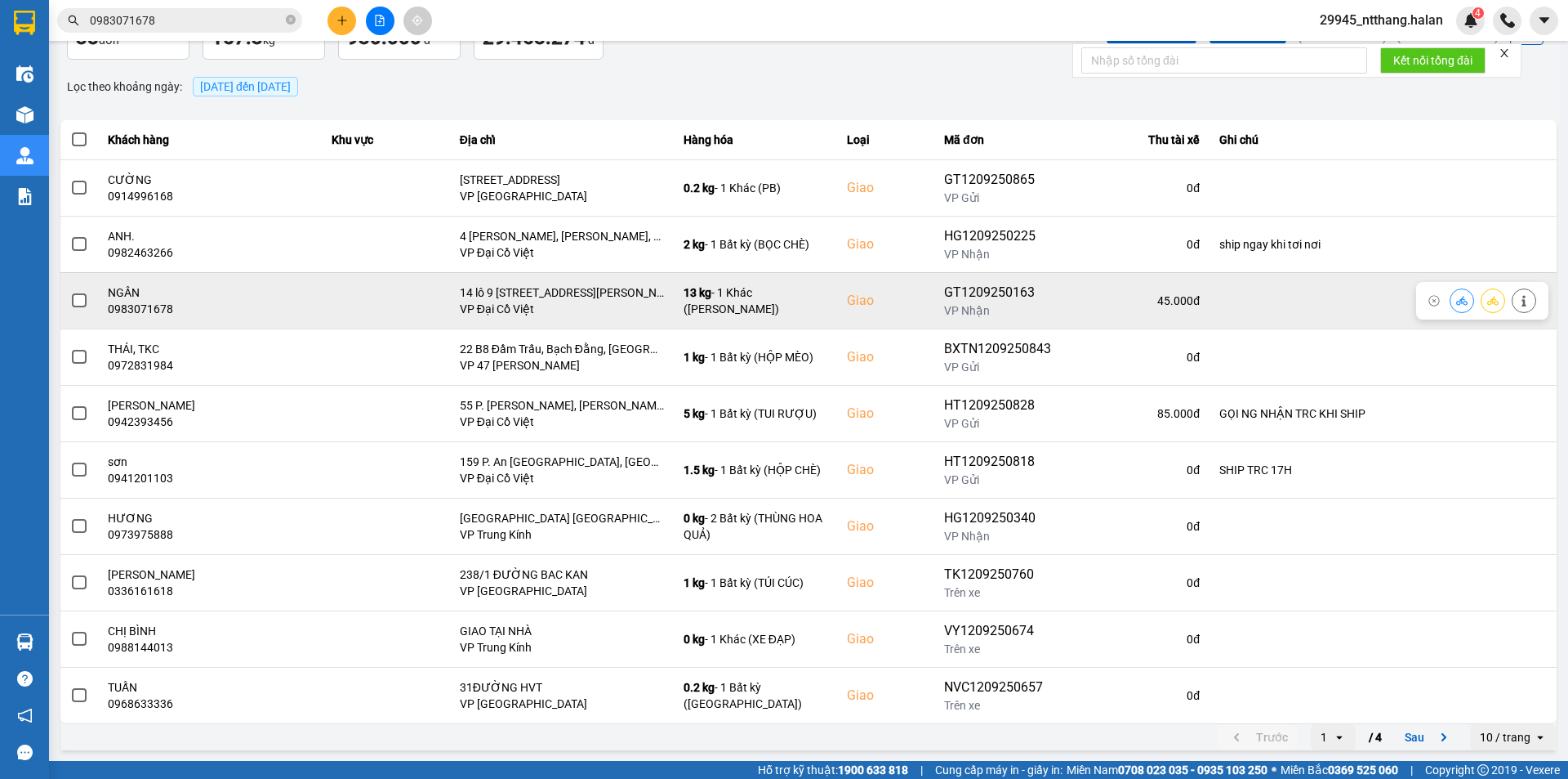
scroll to position [104, 0]
click at [83, 299] on span at bounding box center [79, 300] width 14 height 14
click at [70, 291] on input "checkbox" at bounding box center [70, 291] width 0 height 0
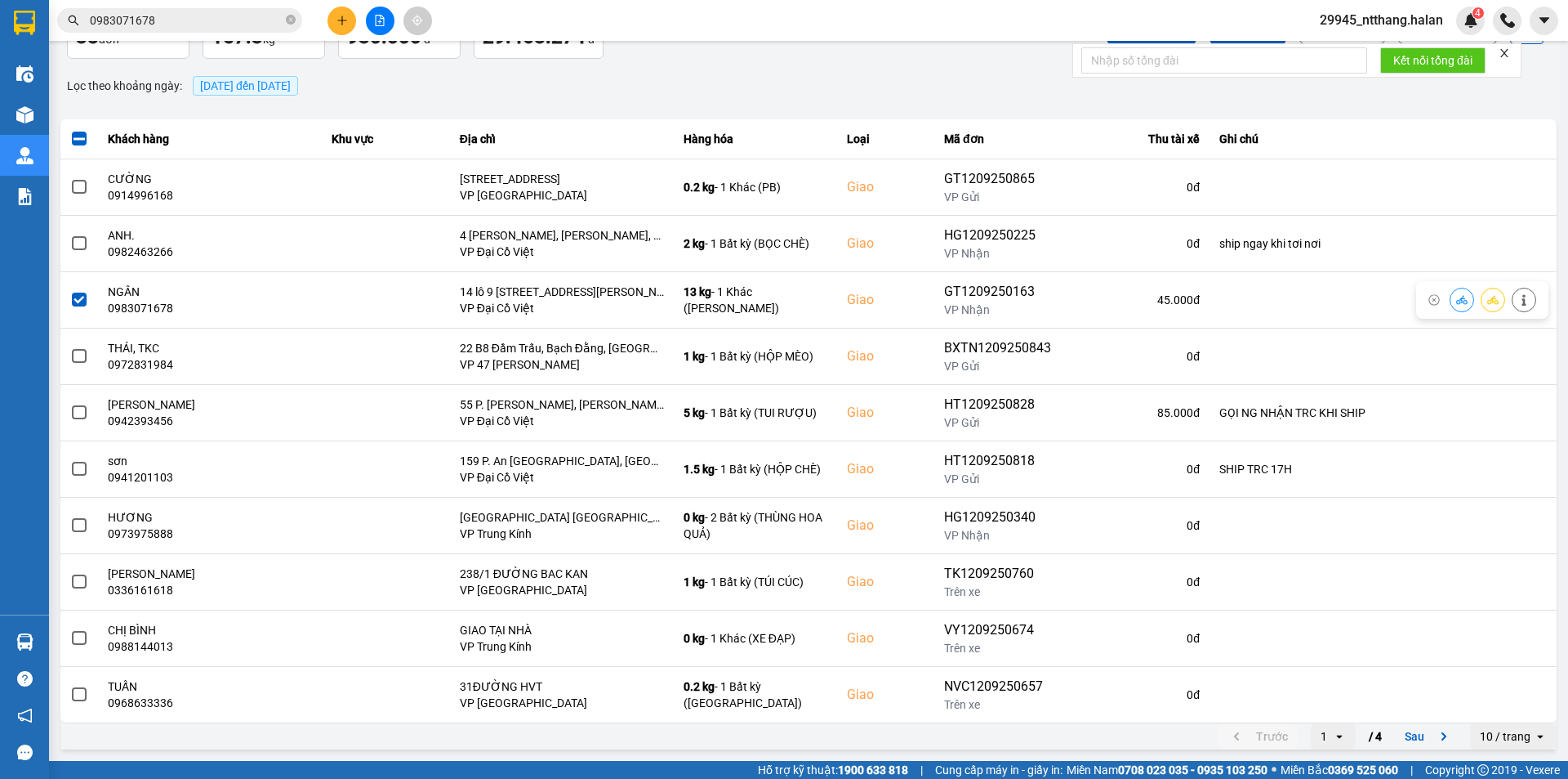
scroll to position [0, 0]
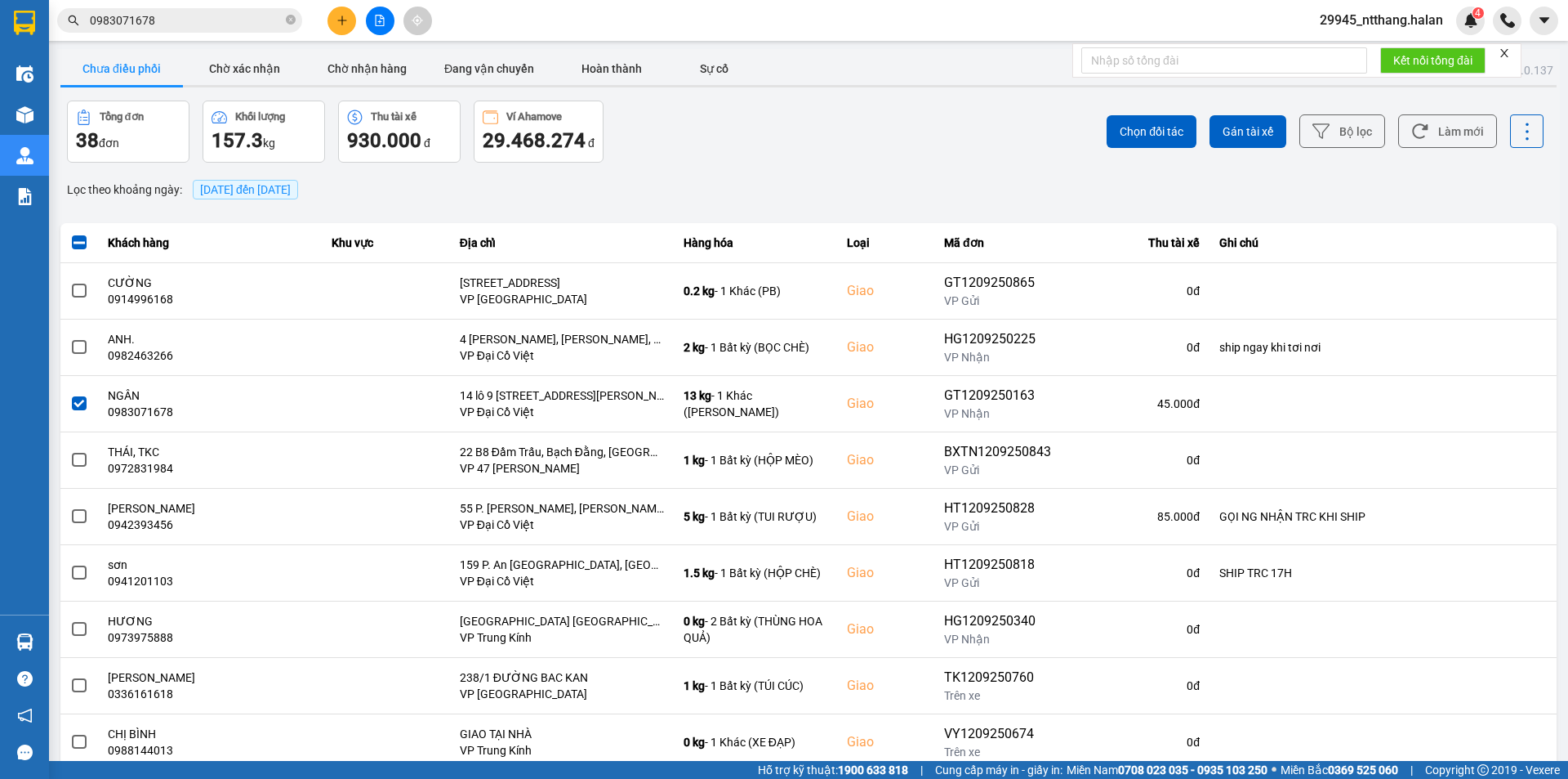
drag, startPoint x: 1159, startPoint y: 132, endPoint x: 1074, endPoint y: 212, distance: 116.7
click at [1158, 134] on span "Chọn đối tác" at bounding box center [1151, 131] width 63 height 16
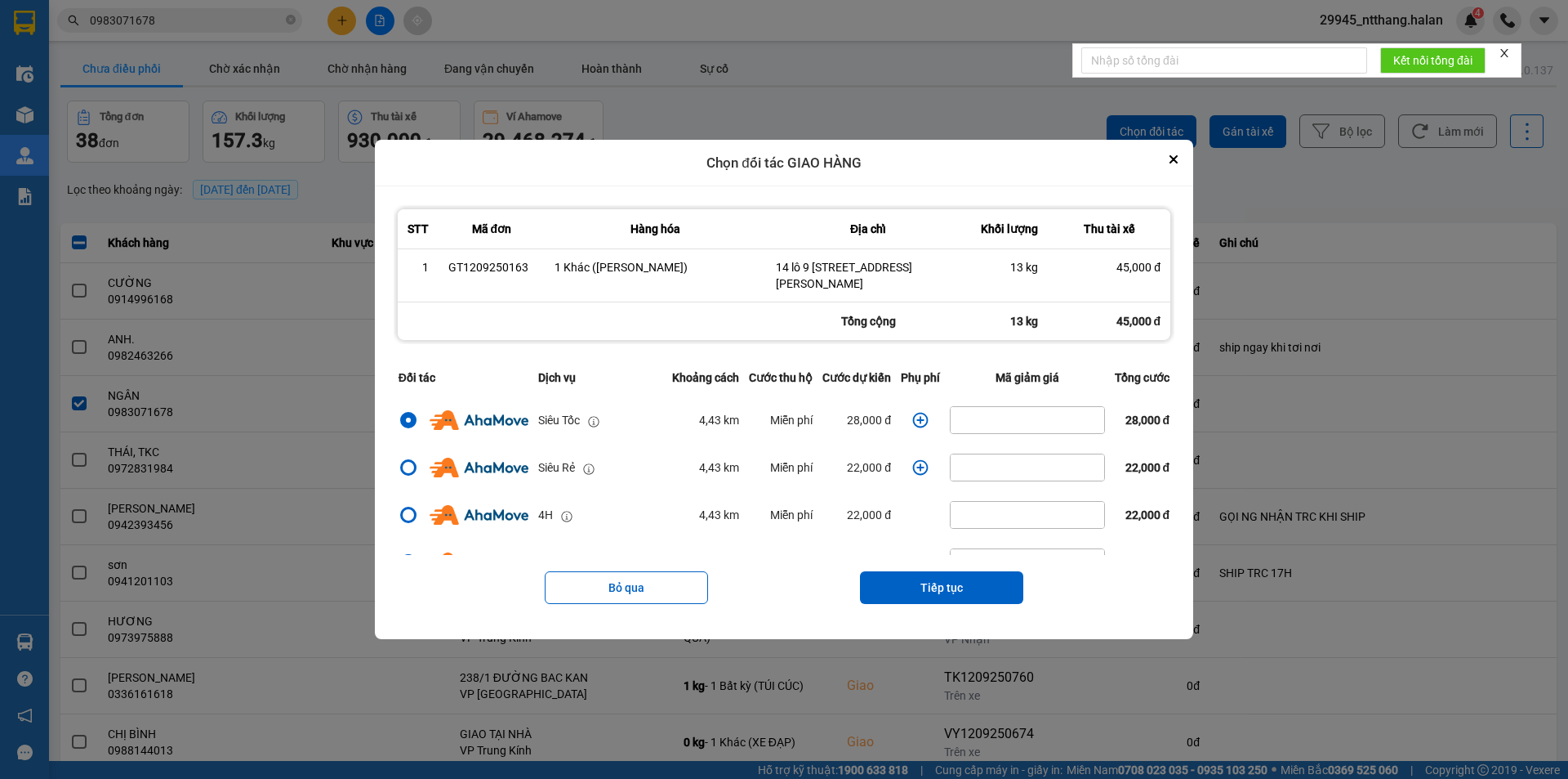
click at [917, 423] on icon "dialog" at bounding box center [920, 420] width 16 height 16
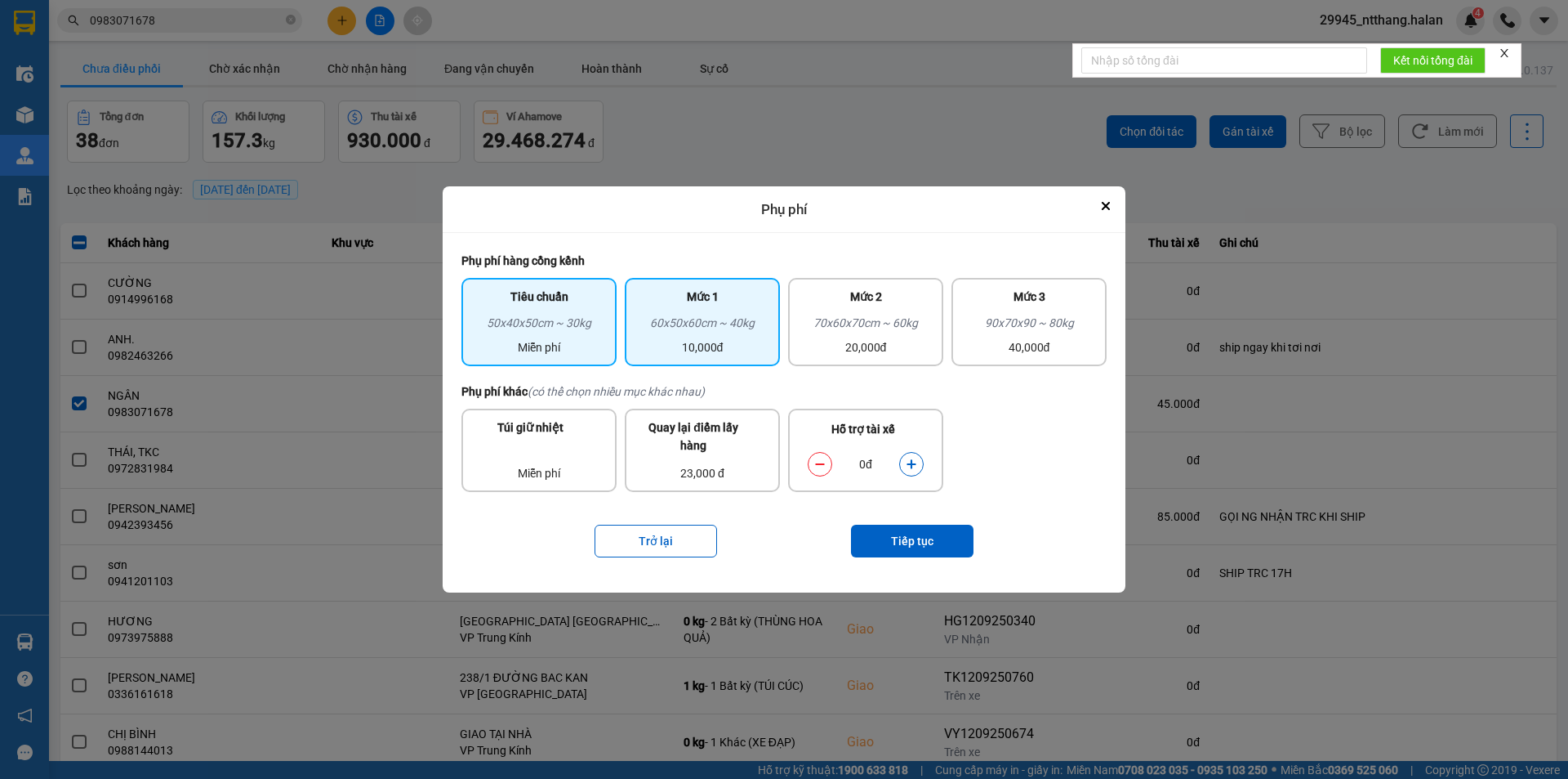
drag, startPoint x: 728, startPoint y: 332, endPoint x: 734, endPoint y: 348, distance: 17.1
click at [731, 337] on div "60x50x60cm ~ 40kg" at bounding box center [702, 327] width 135 height 25
click at [818, 457] on button "dialog" at bounding box center [820, 465] width 23 height 29
click at [920, 465] on button "dialog" at bounding box center [912, 465] width 23 height 29
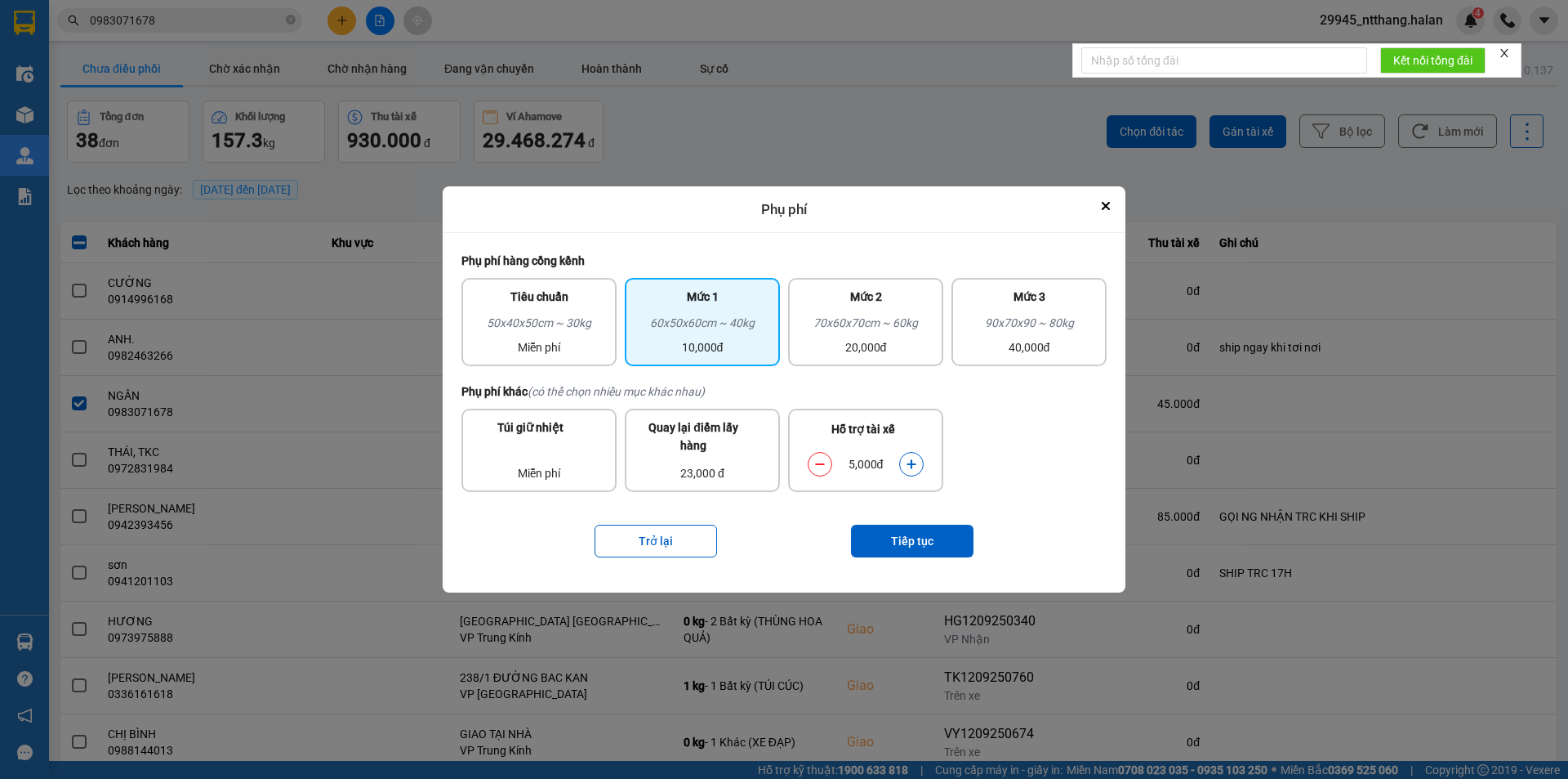
drag, startPoint x: 531, startPoint y: 296, endPoint x: 755, endPoint y: 529, distance: 323.2
click at [531, 297] on div "Tiêu chuẩn" at bounding box center [539, 300] width 135 height 26
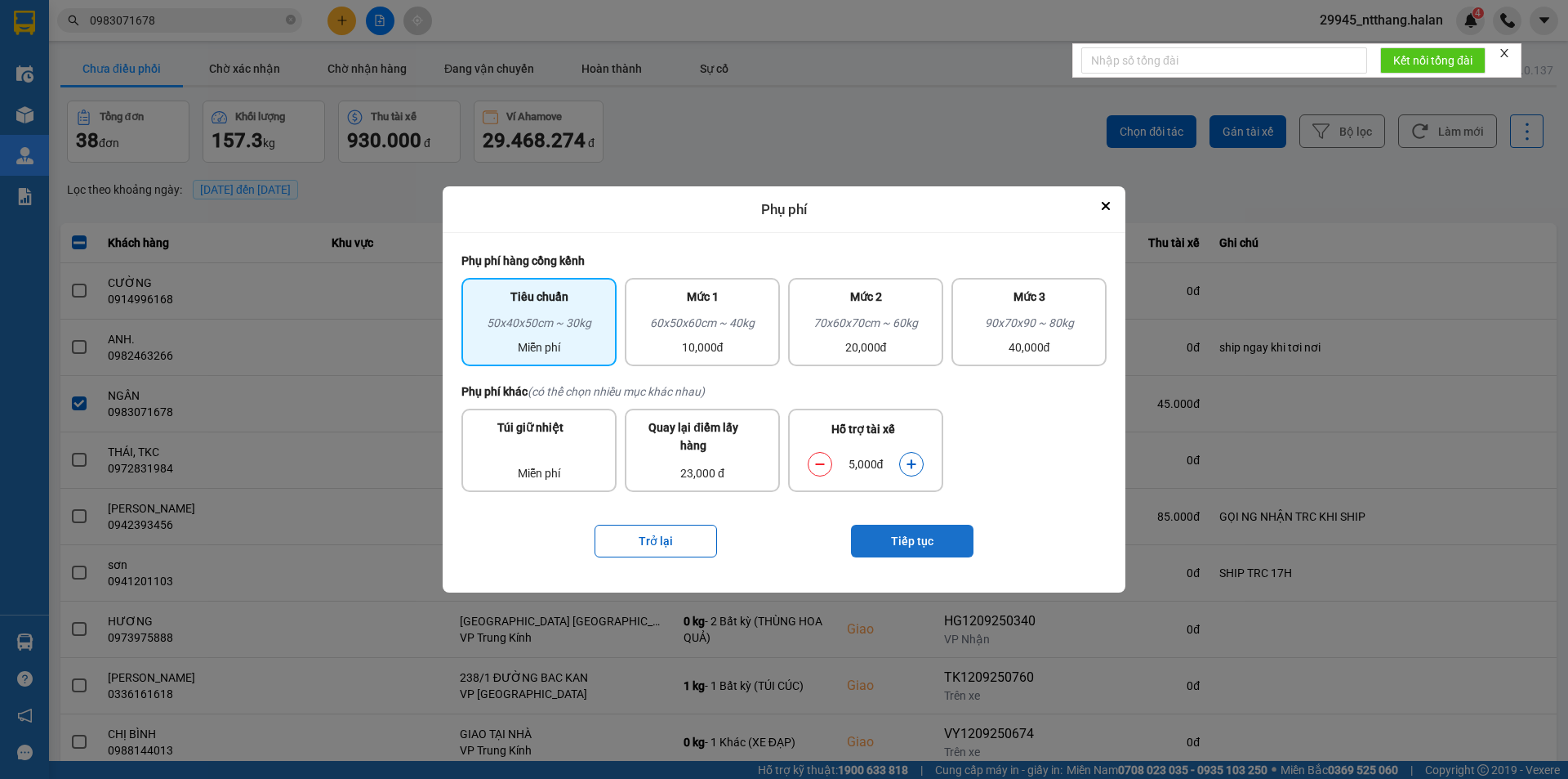
click at [940, 542] on button "Tiếp tục" at bounding box center [912, 541] width 123 height 33
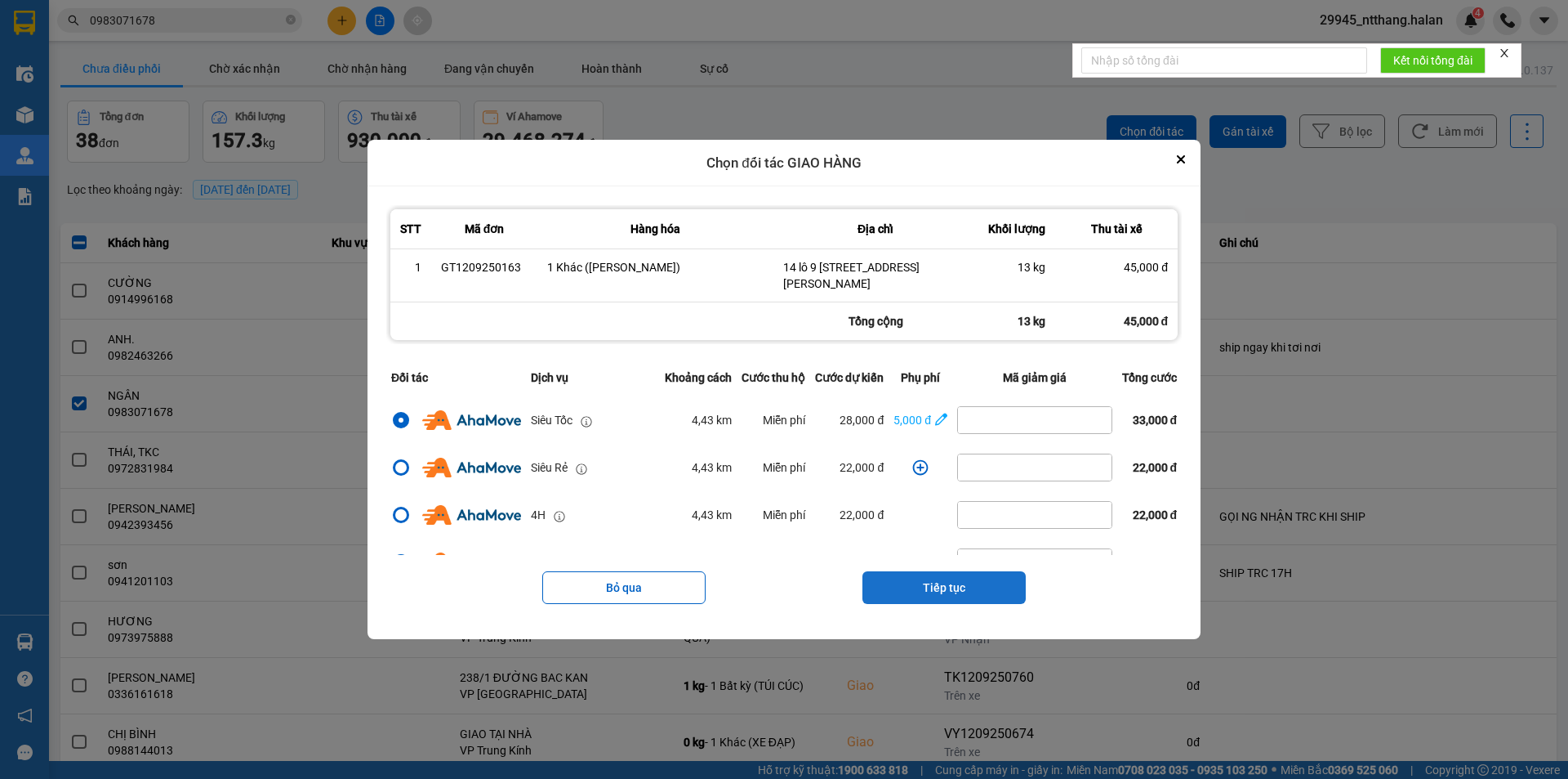
click at [950, 594] on button "Tiếp tục" at bounding box center [944, 588] width 163 height 33
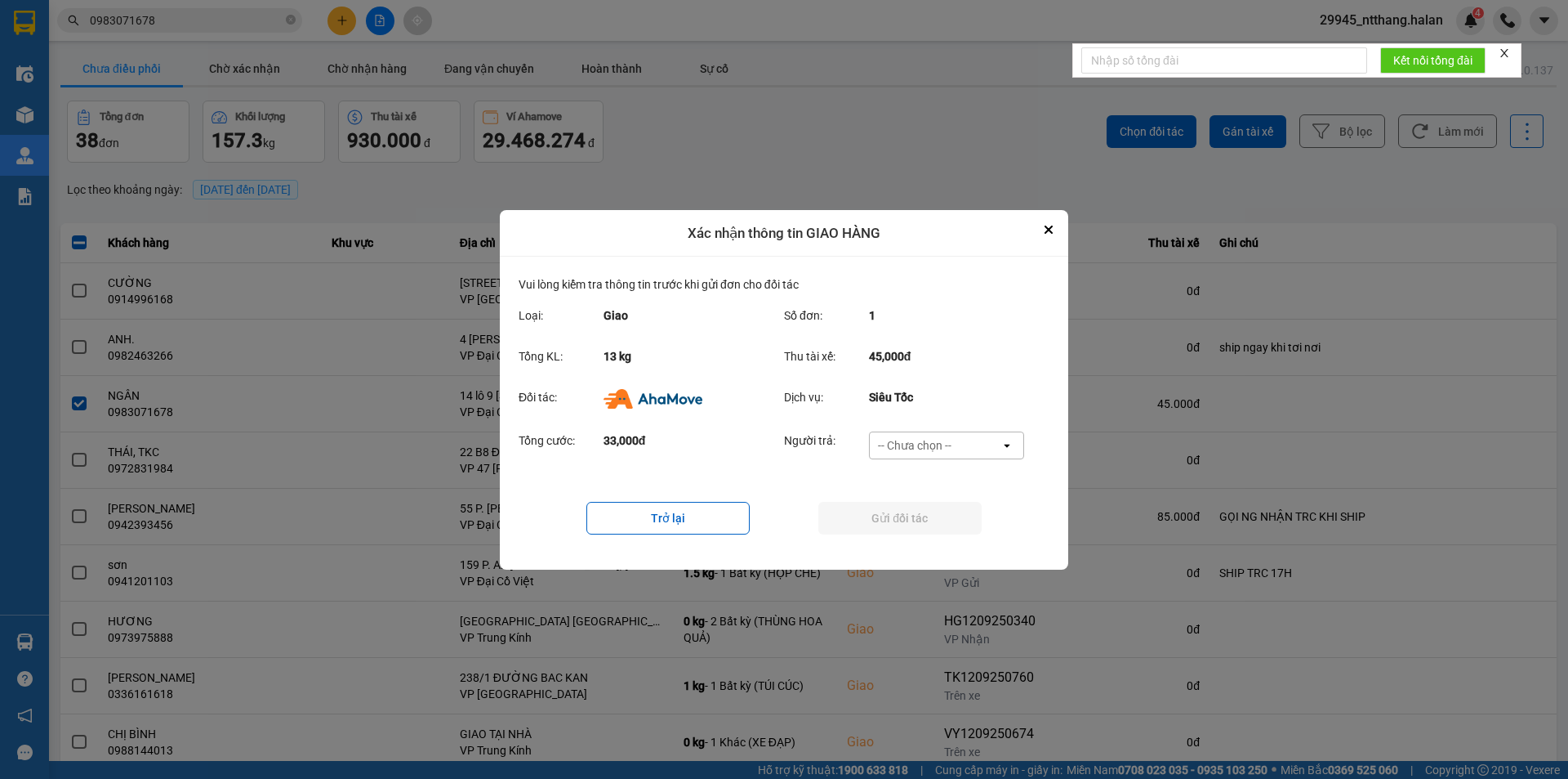
click at [932, 443] on div "-- Chưa chọn --" at bounding box center [915, 445] width 74 height 16
click at [926, 550] on div "Ví Ahamove" at bounding box center [946, 538] width 156 height 30
click at [924, 526] on button "Gửi đối tác" at bounding box center [900, 518] width 163 height 33
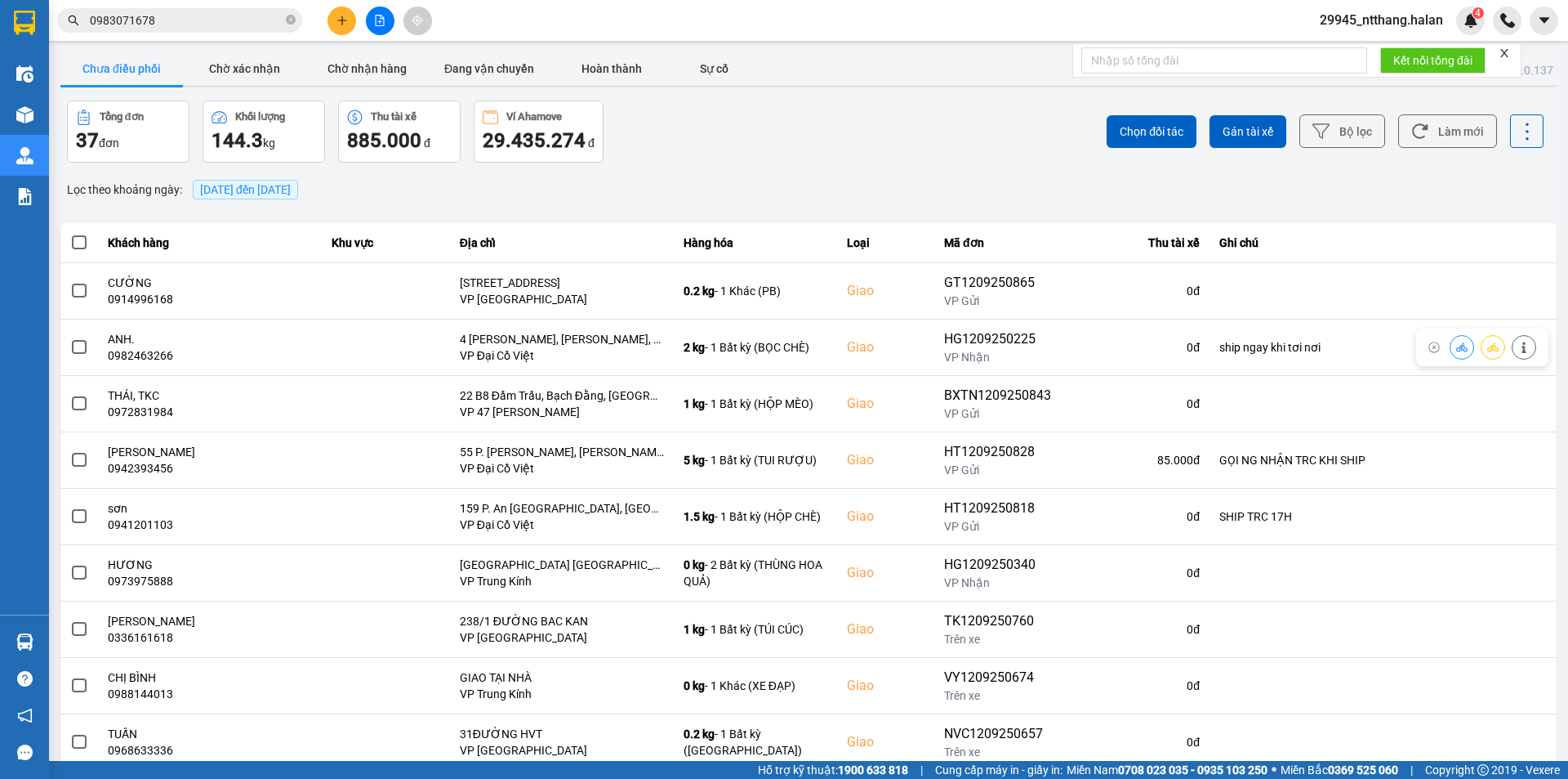
click at [1018, 133] on div "Chọn đối tác Gán tài xế Bộ lọc Làm mới" at bounding box center [1174, 132] width 738 height 62
click at [1439, 134] on button "Làm mới" at bounding box center [1447, 131] width 99 height 34
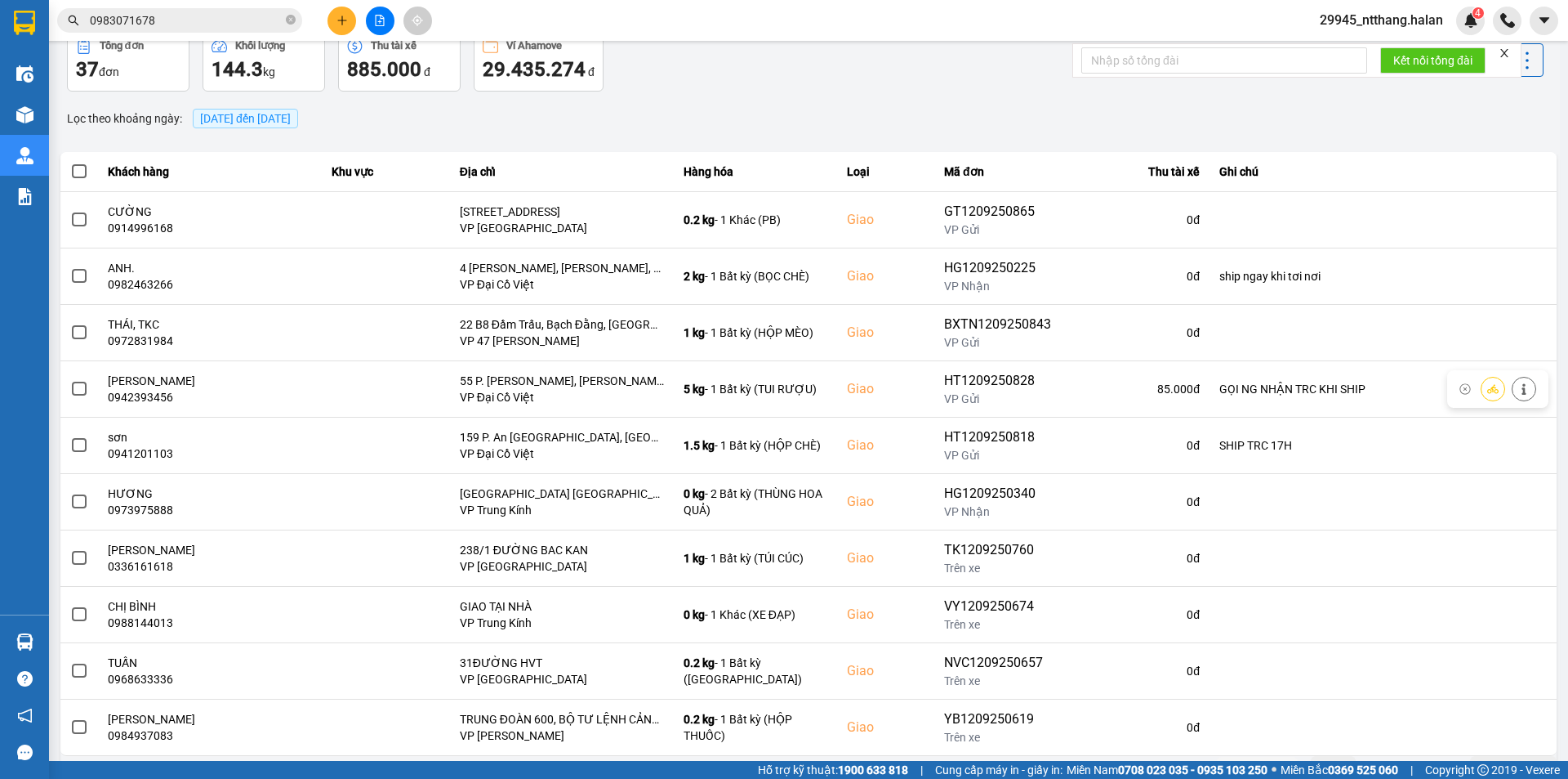
scroll to position [104, 0]
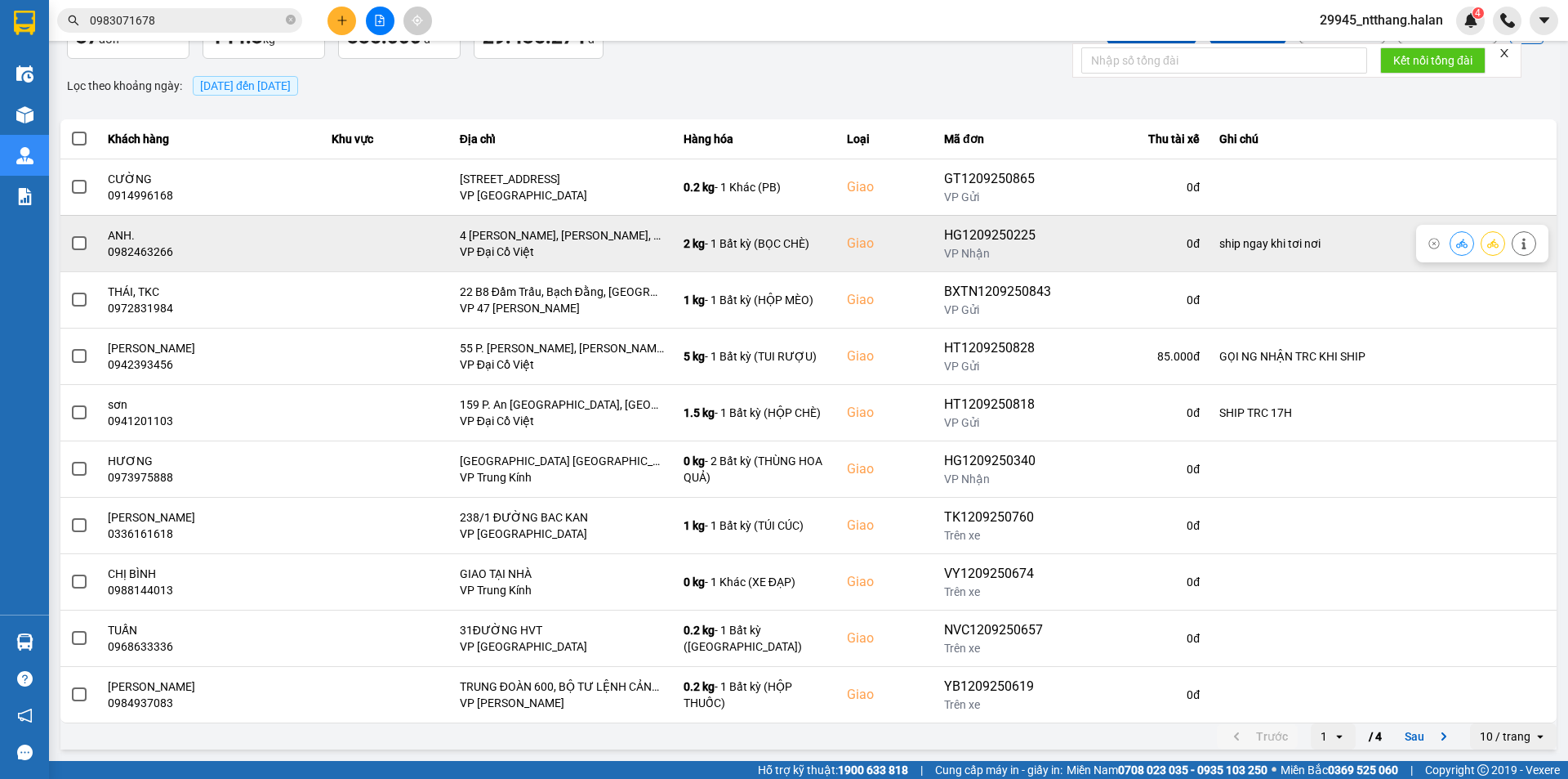
click at [1519, 239] on icon at bounding box center [1525, 244] width 12 height 12
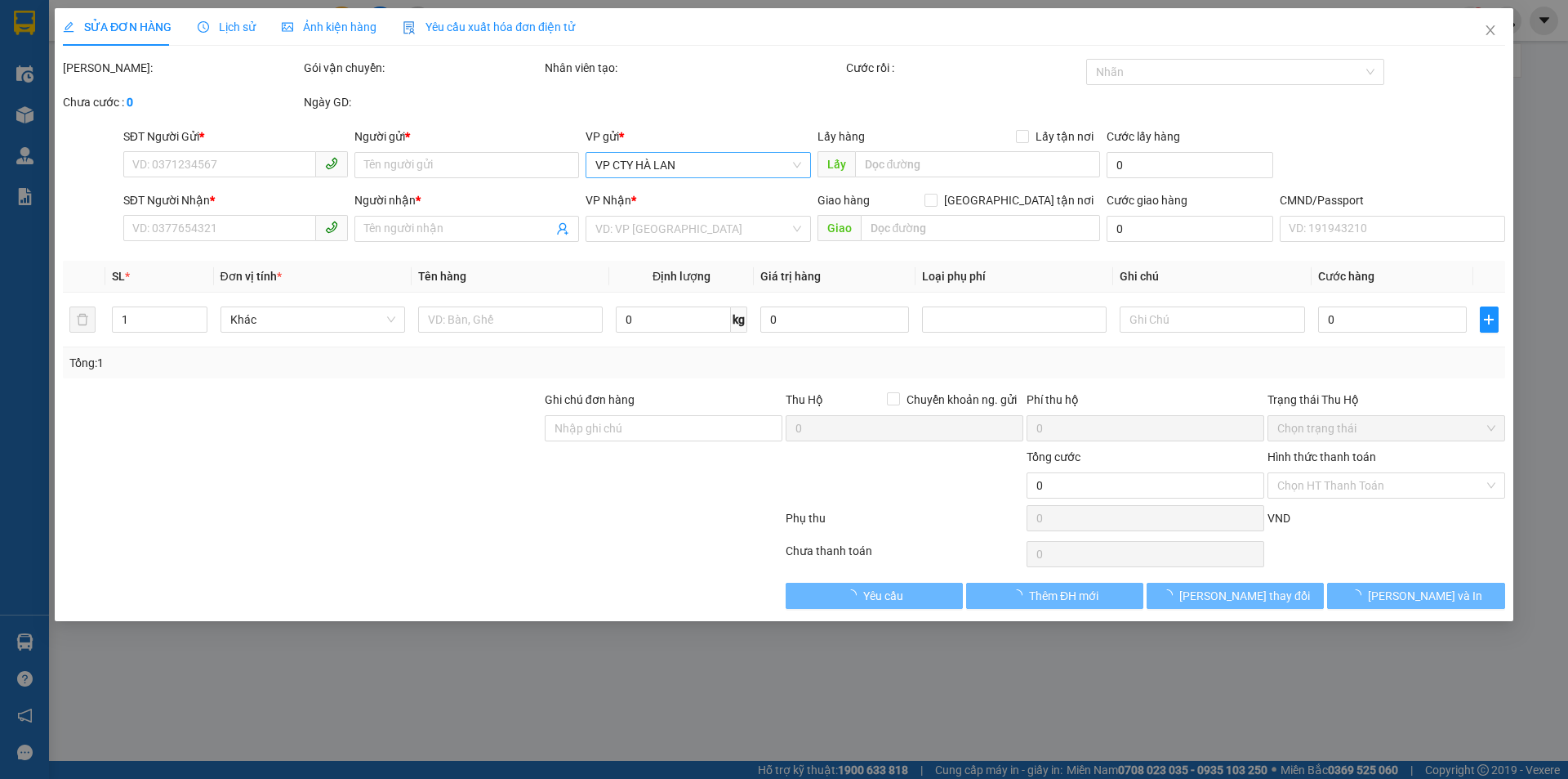
type input "0982095283"
type input "ANH HỢI"
type input "0982463266"
type input "ANH."
checkbox input "true"
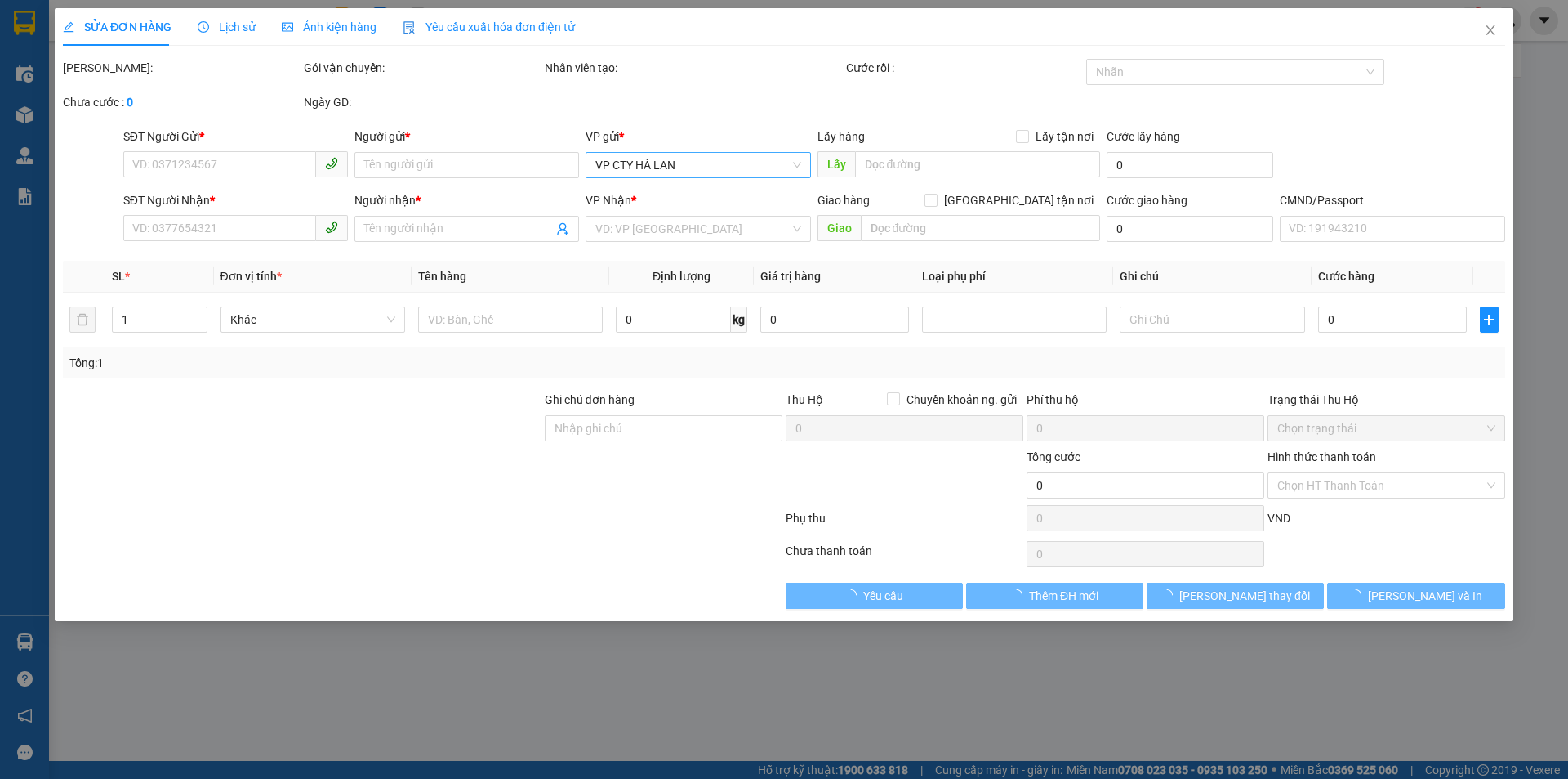
type input "4 [PERSON_NAME], [PERSON_NAME], Hoàn Kiếm, [GEOGRAPHIC_DATA]"
type input "ship ngay khi tơi nơi"
type input "70.000"
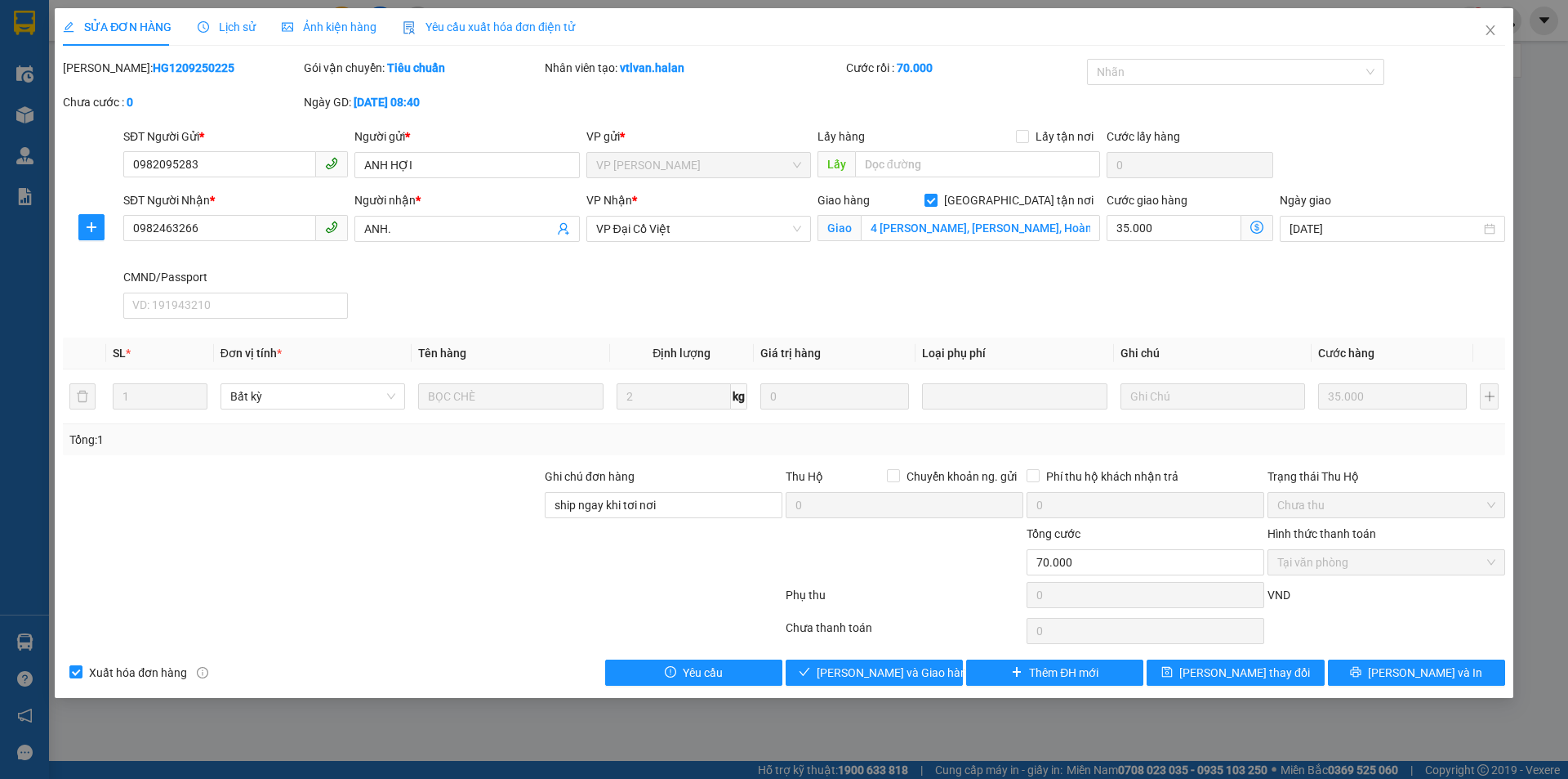
click at [1256, 224] on icon "dollar-circle" at bounding box center [1257, 228] width 13 height 13
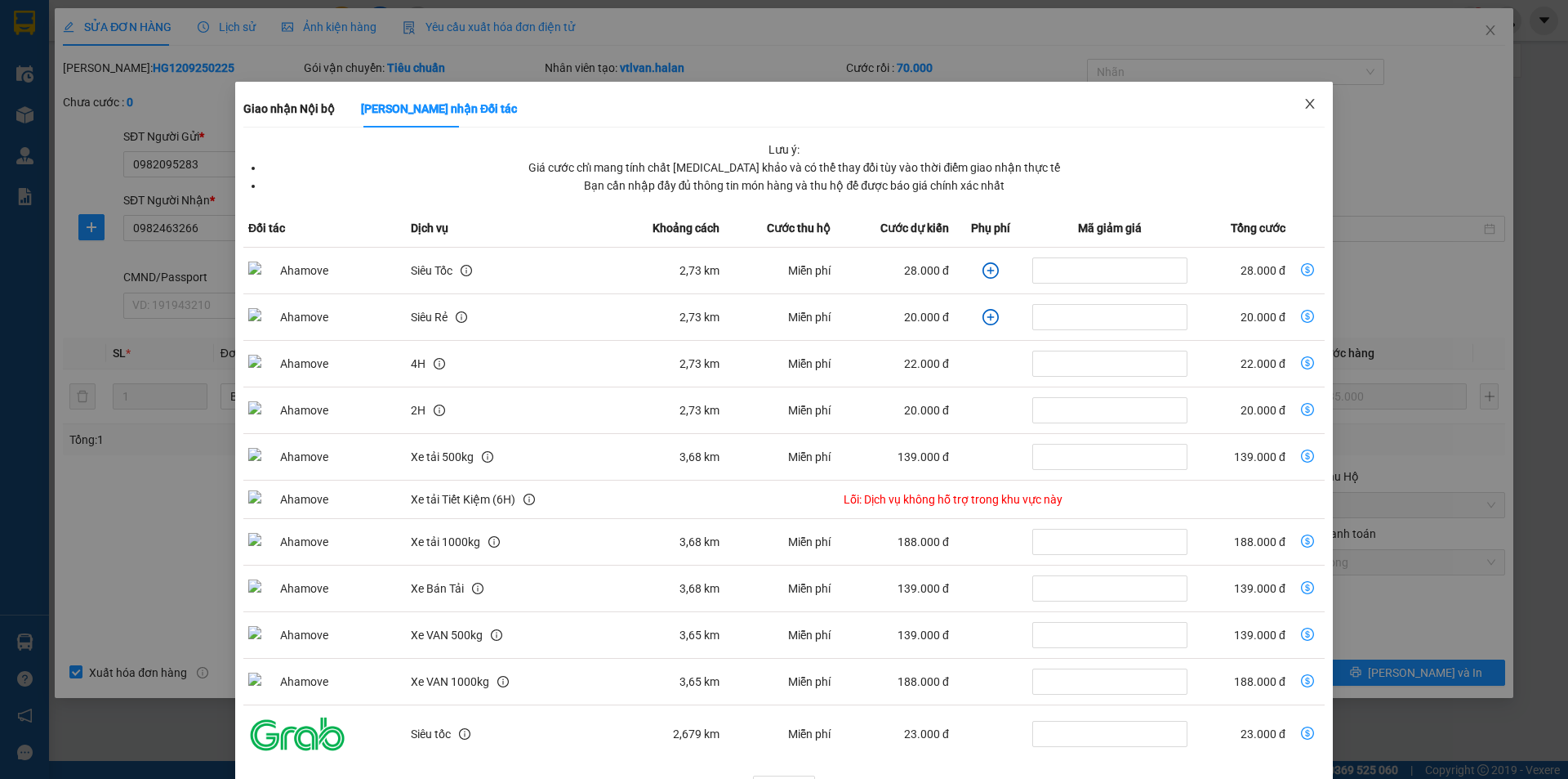
click at [1316, 96] on span "Close" at bounding box center [1311, 105] width 46 height 46
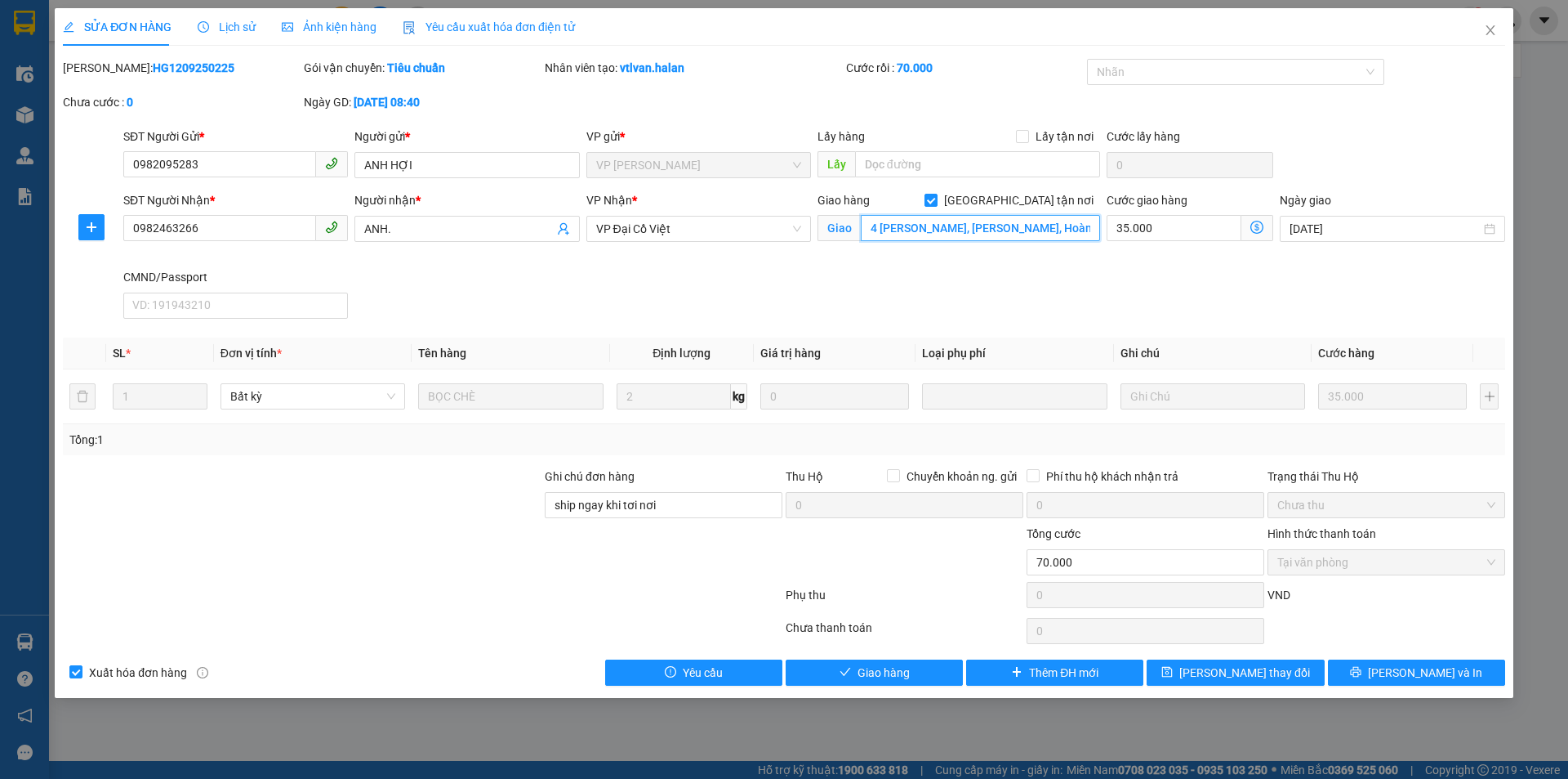
click at [1037, 228] on input "4 [PERSON_NAME], [PERSON_NAME], Hoàn Kiếm, [GEOGRAPHIC_DATA]" at bounding box center [980, 228] width 239 height 26
click at [1497, 23] on span "Close" at bounding box center [1491, 32] width 46 height 46
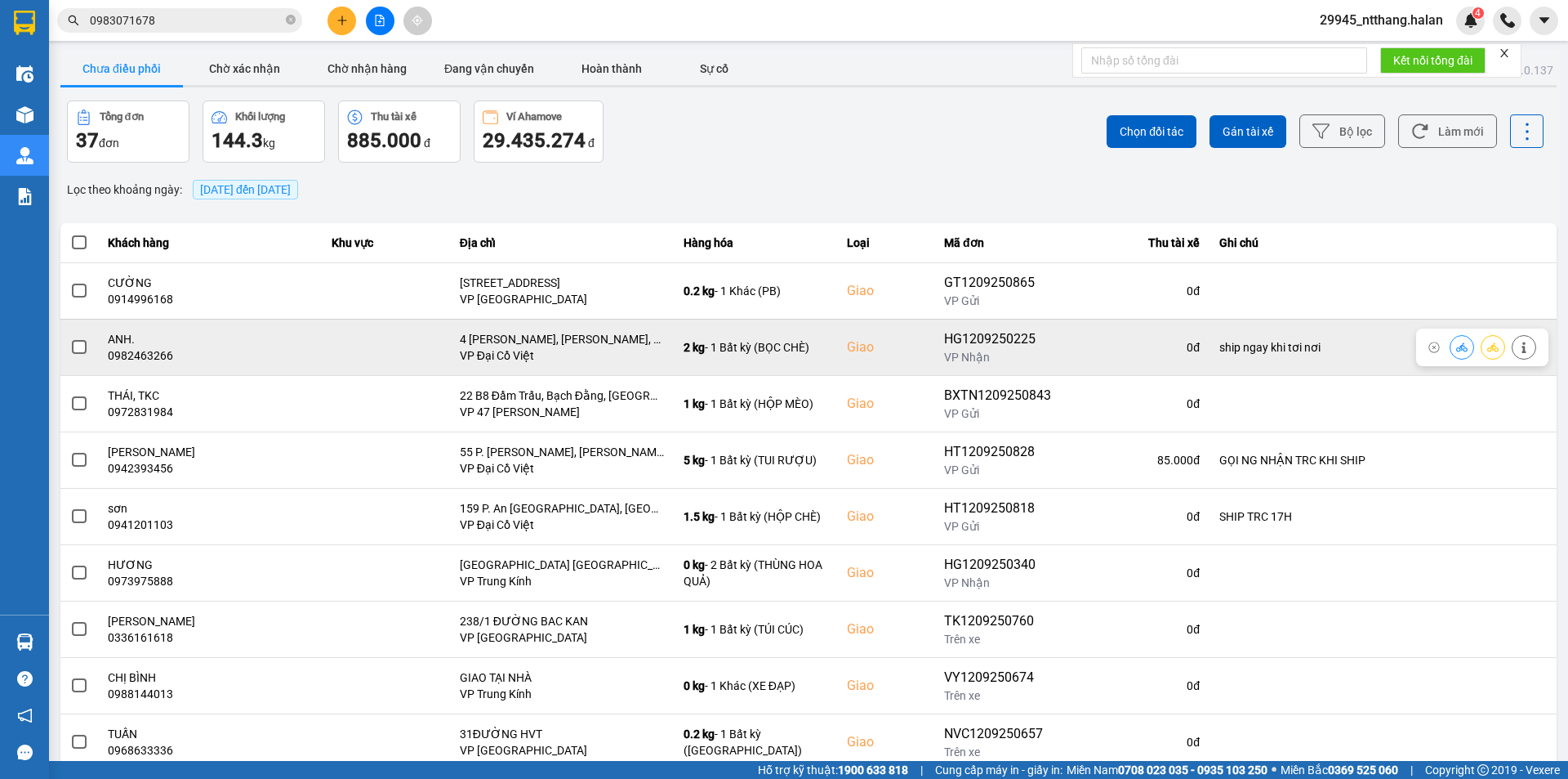
click at [84, 349] on span at bounding box center [79, 347] width 14 height 14
click at [70, 338] on input "checkbox" at bounding box center [70, 338] width 0 height 0
click at [78, 343] on span at bounding box center [79, 347] width 14 height 14
click at [70, 338] on input "checkbox" at bounding box center [70, 338] width 0 height 0
click at [1519, 346] on icon at bounding box center [1525, 348] width 12 height 12
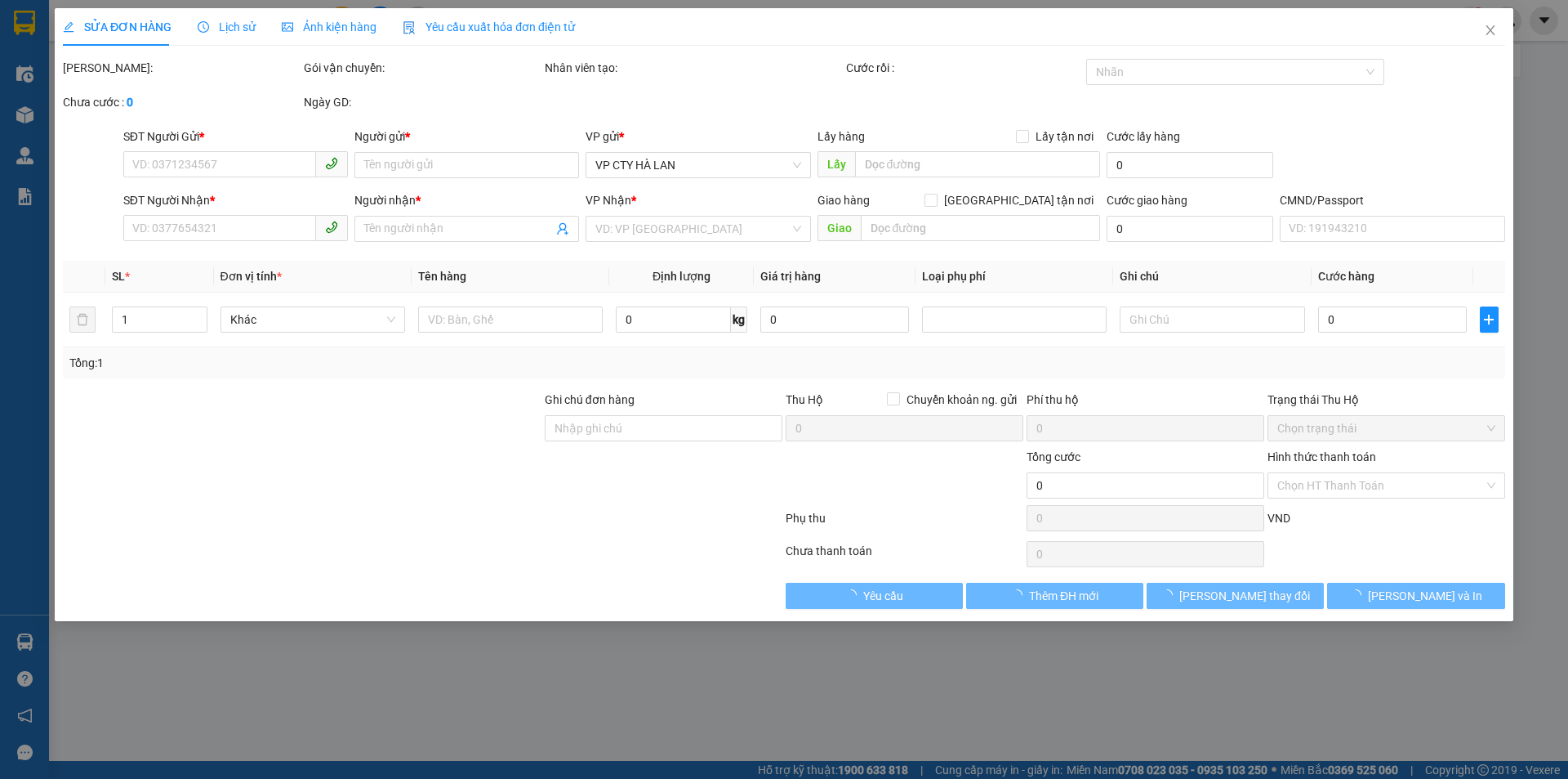
type input "0982095283"
type input "ANH HỢI"
type input "0982463266"
type input "ANH."
checkbox input "true"
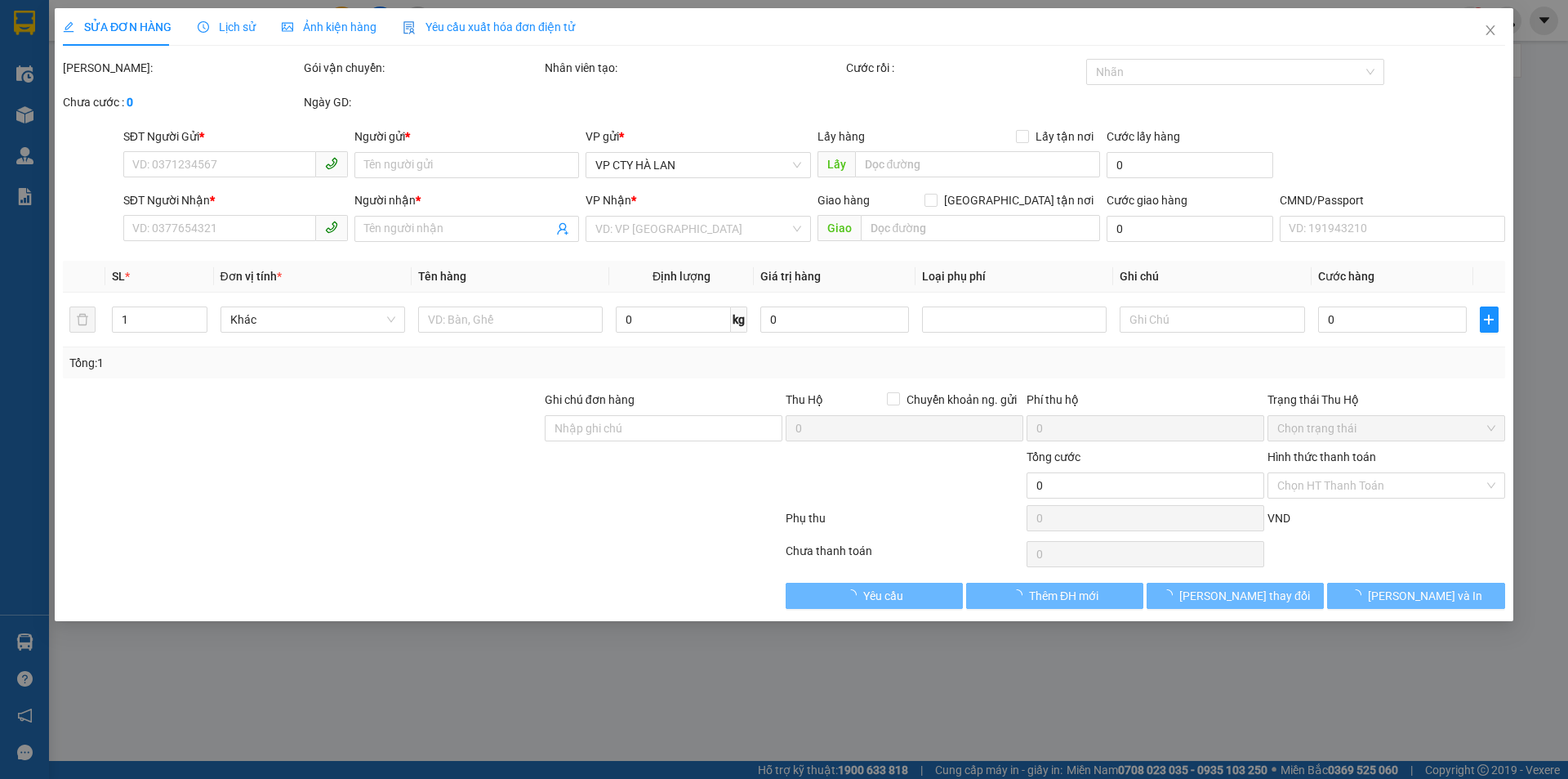
type input "4 Đinh Công Tráng, Phan Chu Trinh, Hoàn Kiếm, Hà Nội"
type input "ship ngay khi tơi nơi"
type input "70.000"
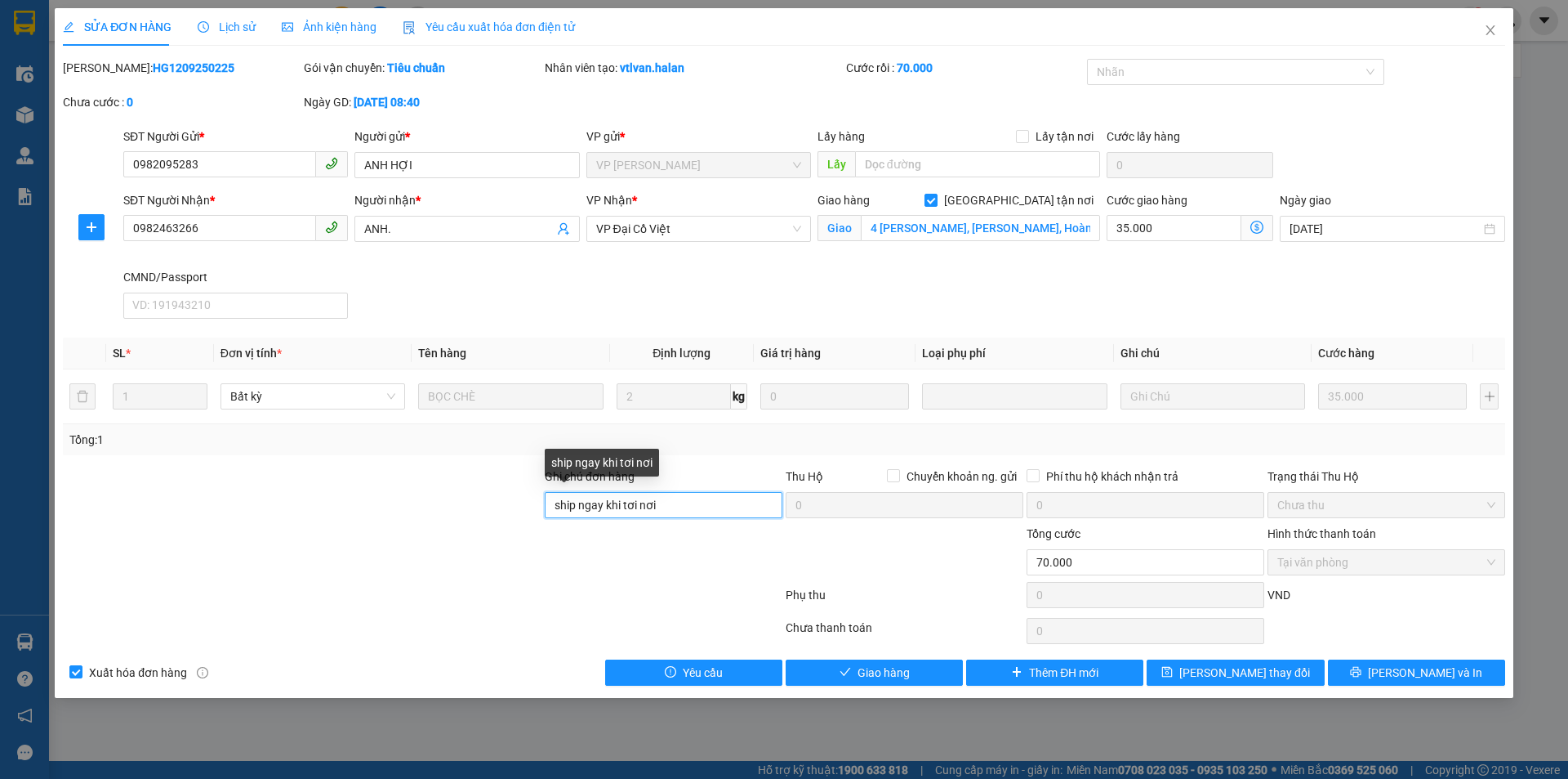
drag, startPoint x: 741, startPoint y: 504, endPoint x: 0, endPoint y: 612, distance: 748.8
click at [0, 612] on div "SỬA ĐƠN HÀNG Lịch sử Ảnh kiện hàng Yêu cầu xuất hóa đơn điện tử Total Paid Fee …" at bounding box center [784, 389] width 1568 height 779
type input "13h30 12/09"
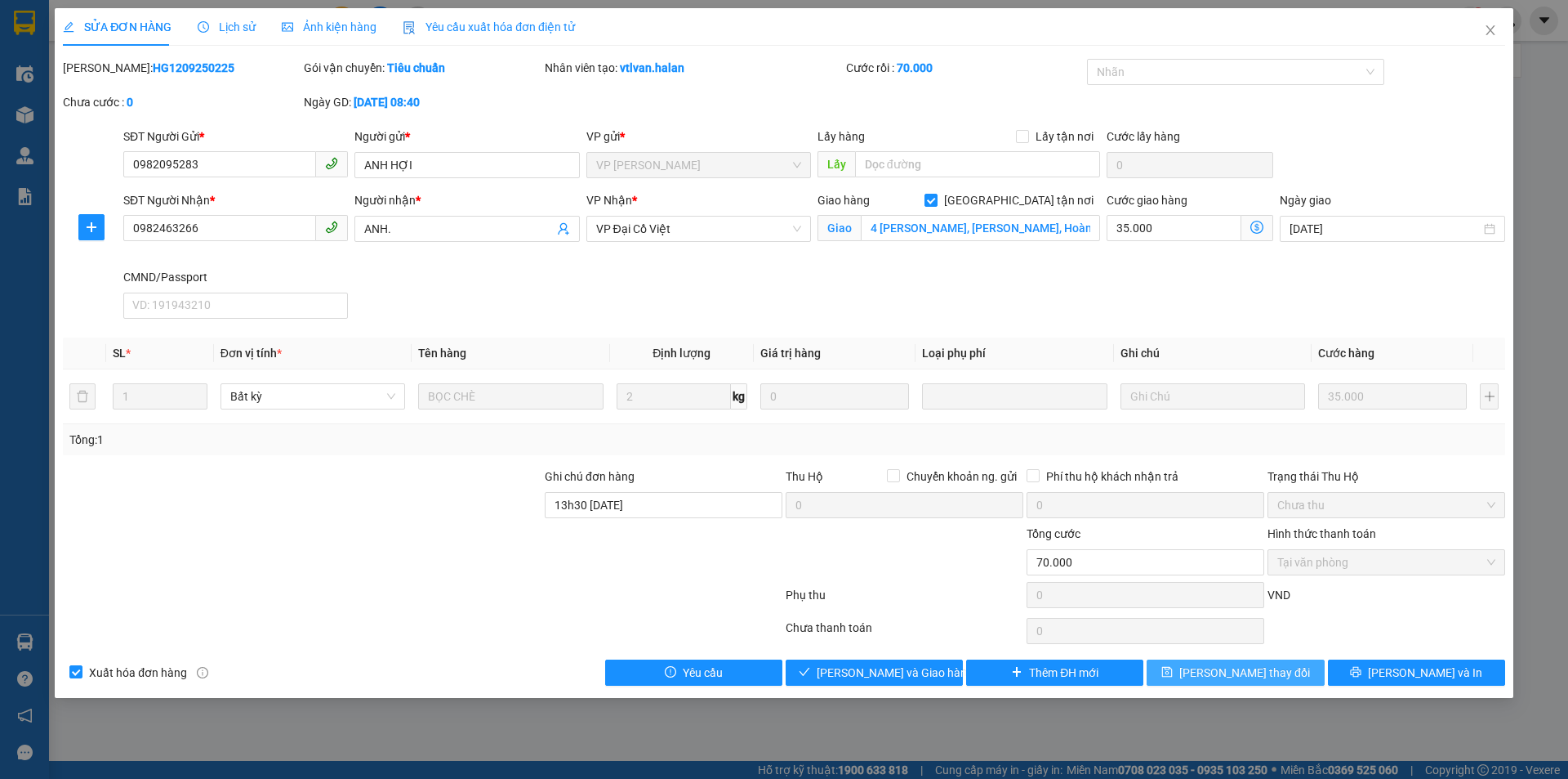
click at [1217, 669] on span "[PERSON_NAME] thay đổi" at bounding box center [1244, 672] width 131 height 18
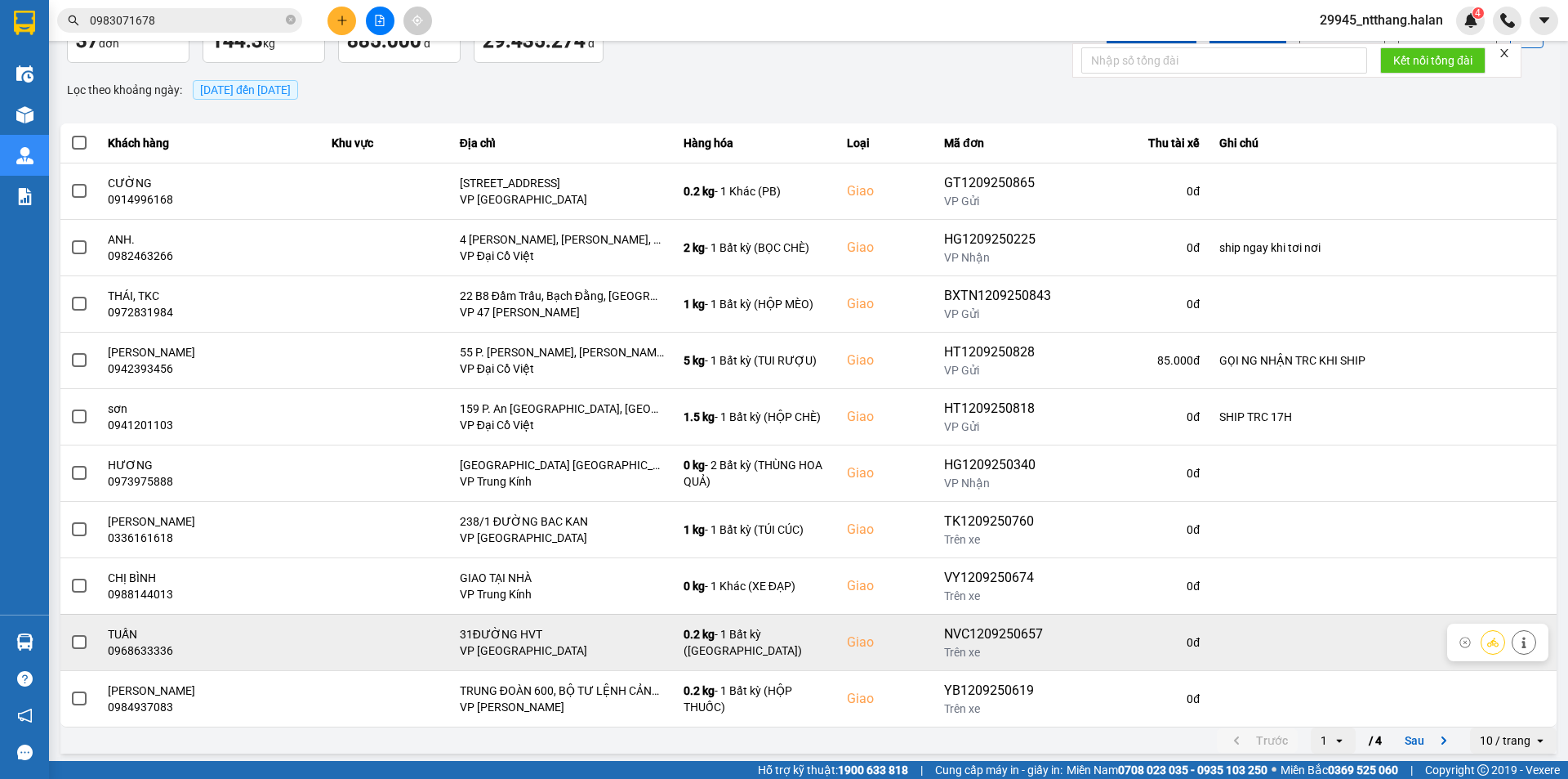
scroll to position [104, 0]
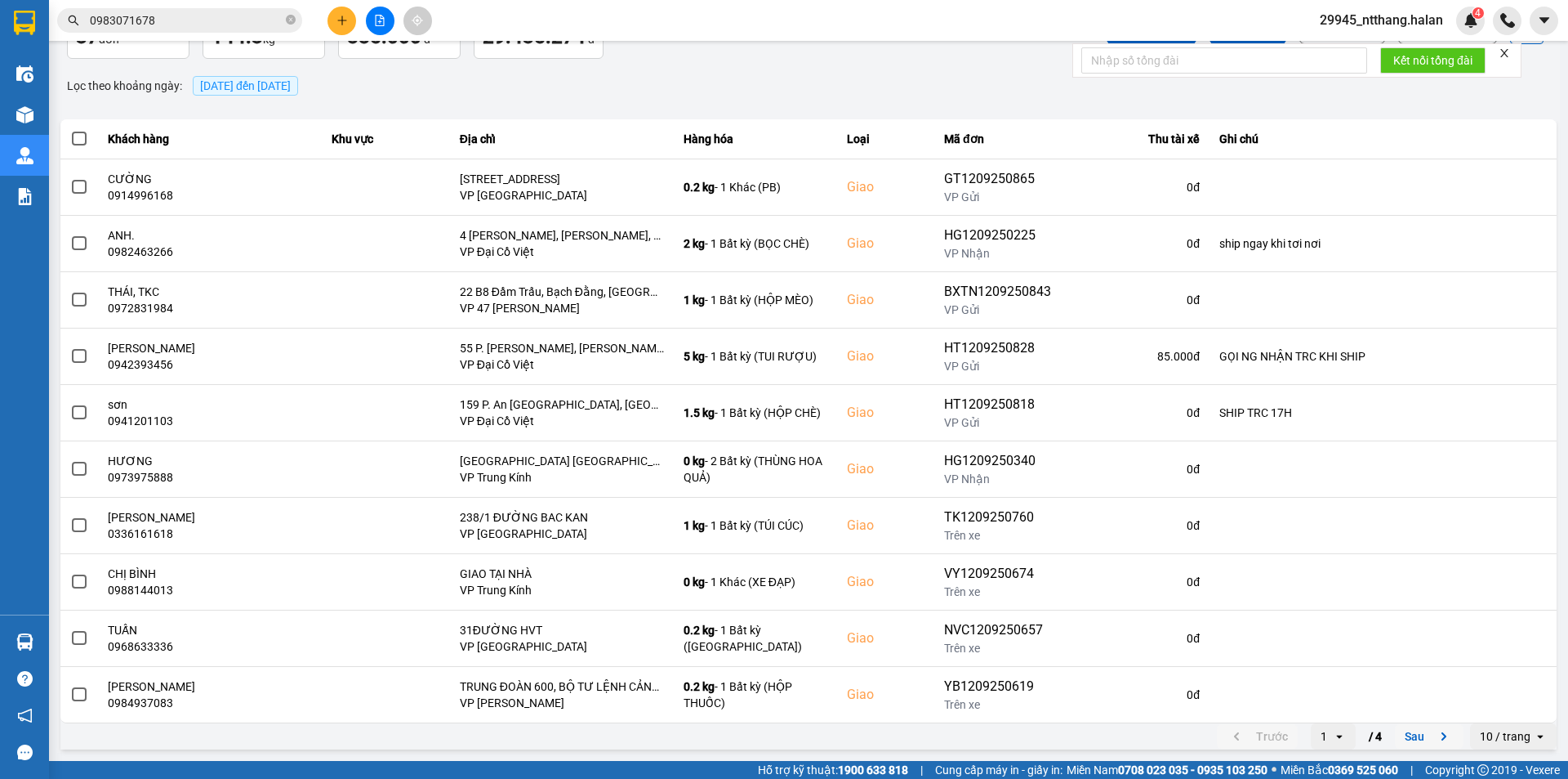
click at [1395, 733] on button "Sau" at bounding box center [1429, 737] width 68 height 25
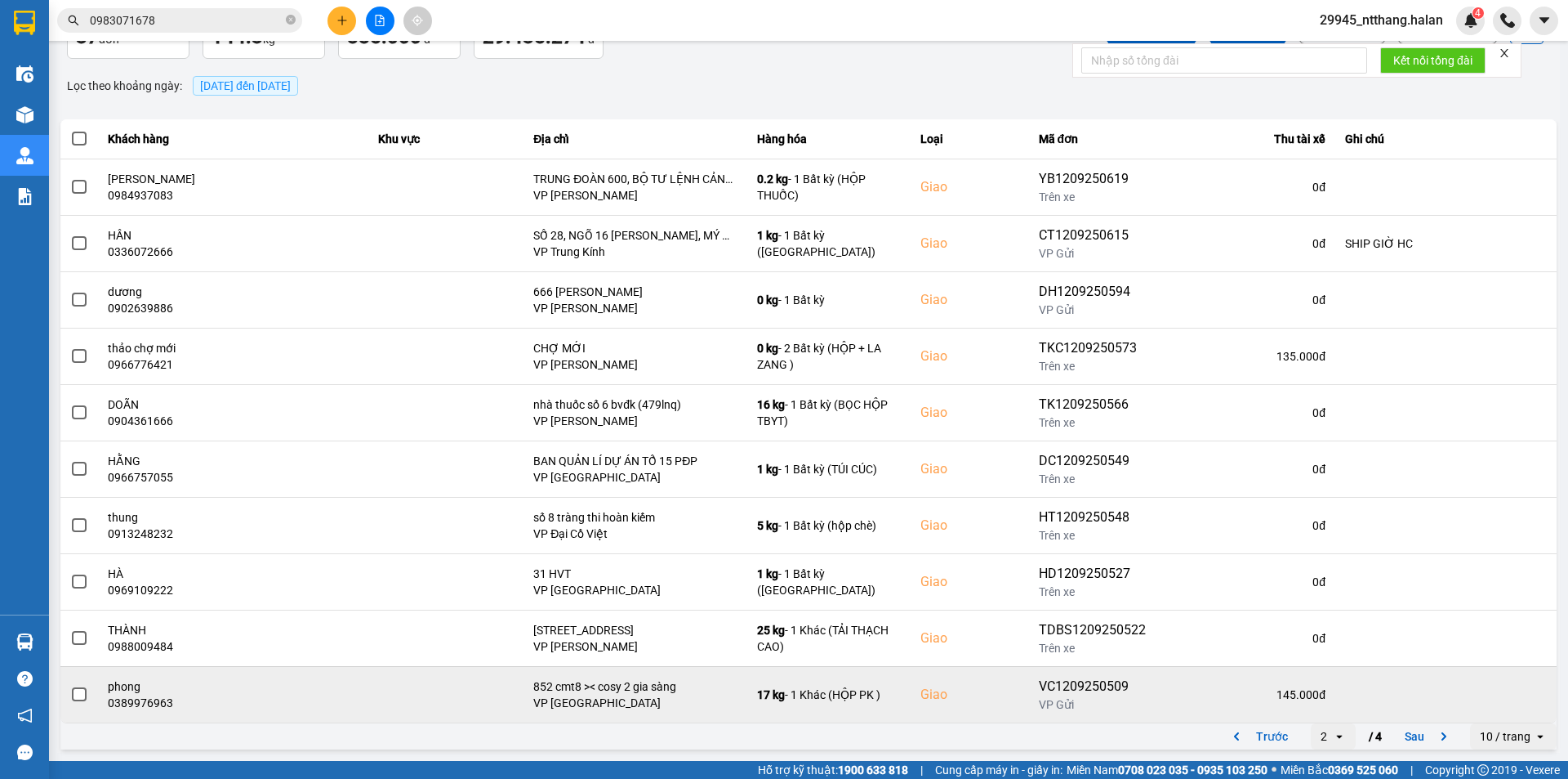
drag, startPoint x: 1396, startPoint y: 720, endPoint x: 1399, endPoint y: 729, distance: 9.5
click at [1396, 721] on td at bounding box center [1446, 694] width 222 height 57
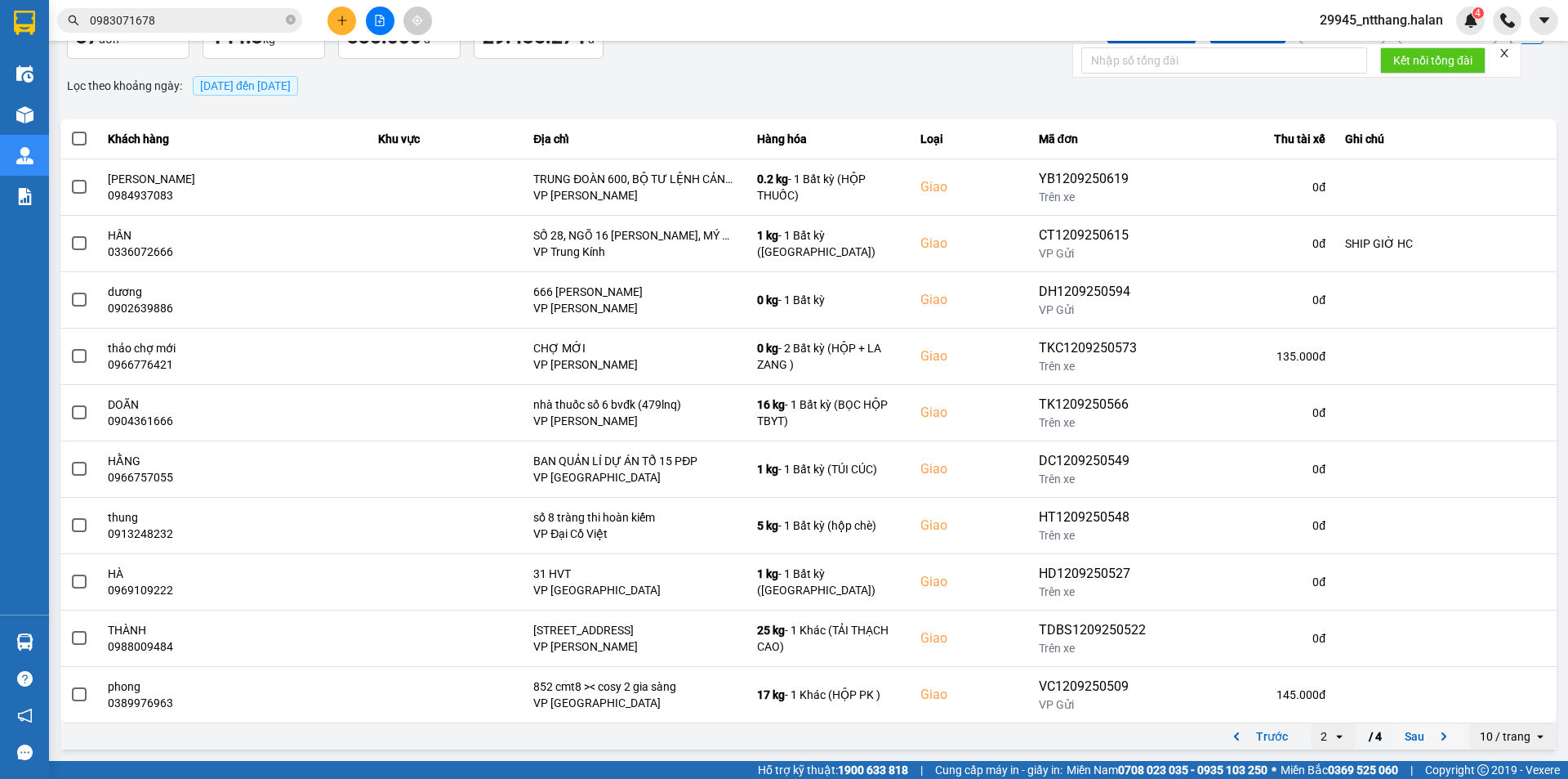
click at [1399, 729] on button "Sau" at bounding box center [1429, 737] width 68 height 25
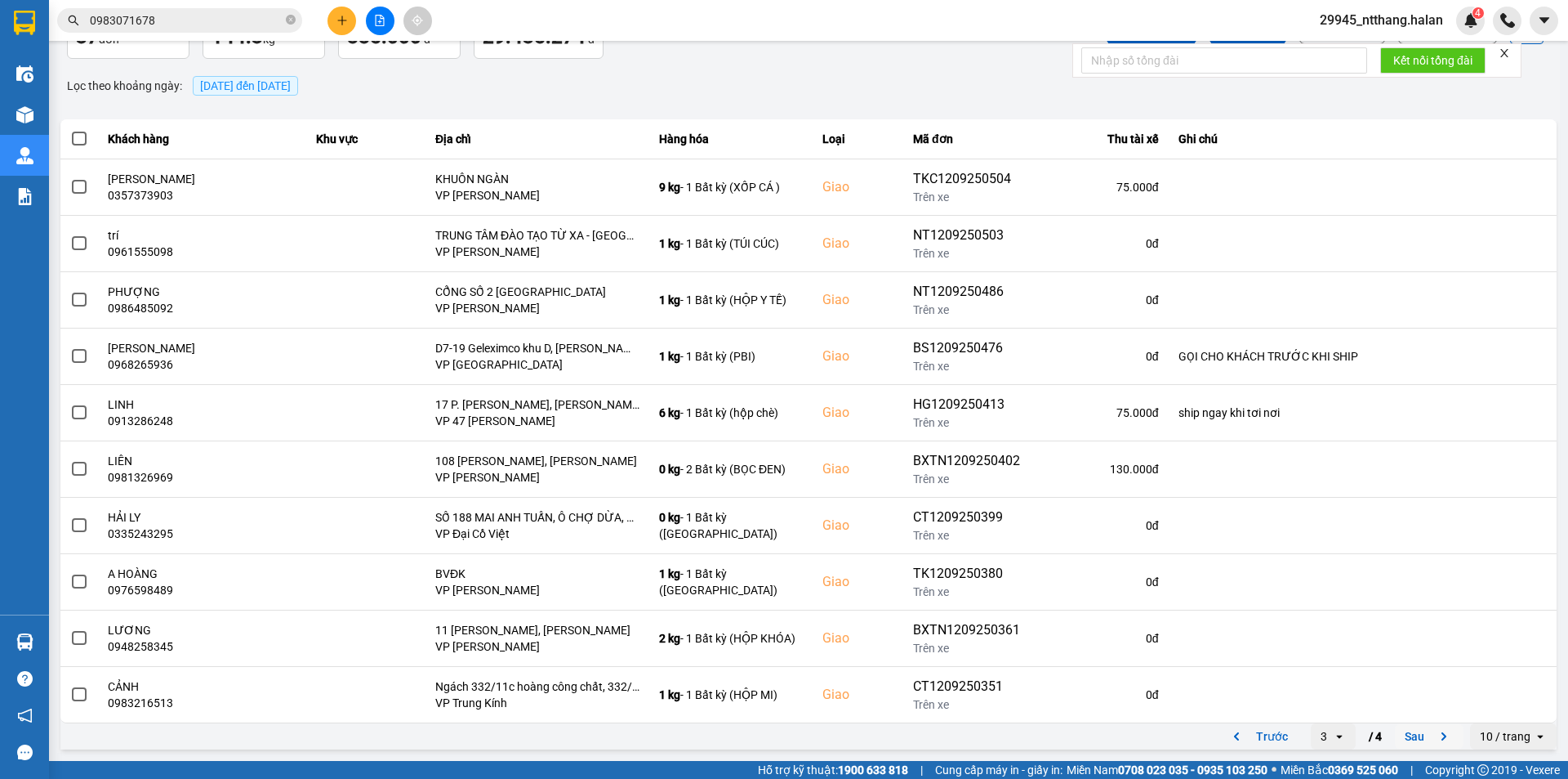
click at [1410, 737] on button "Sau" at bounding box center [1429, 737] width 68 height 25
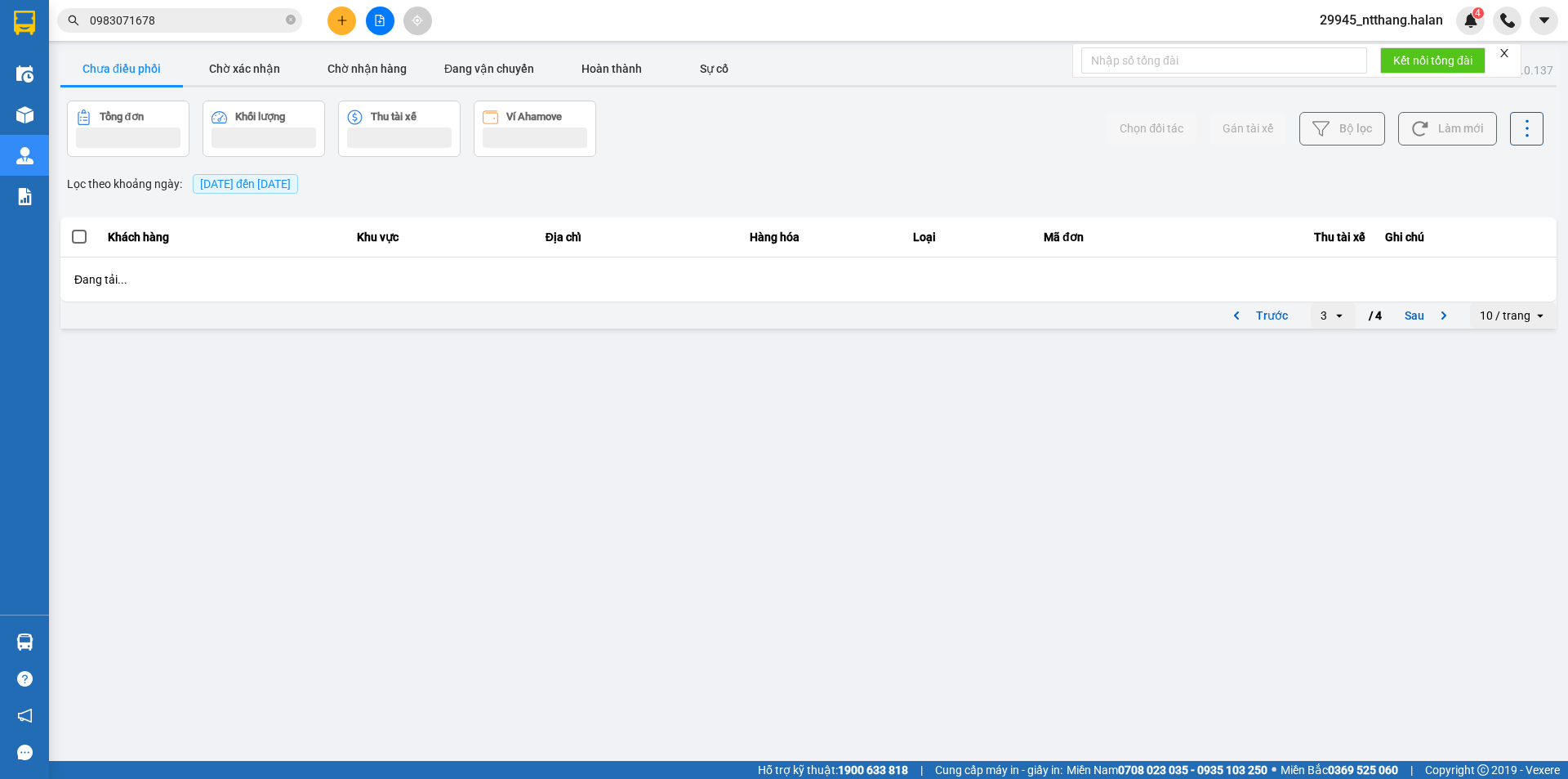
scroll to position [0, 0]
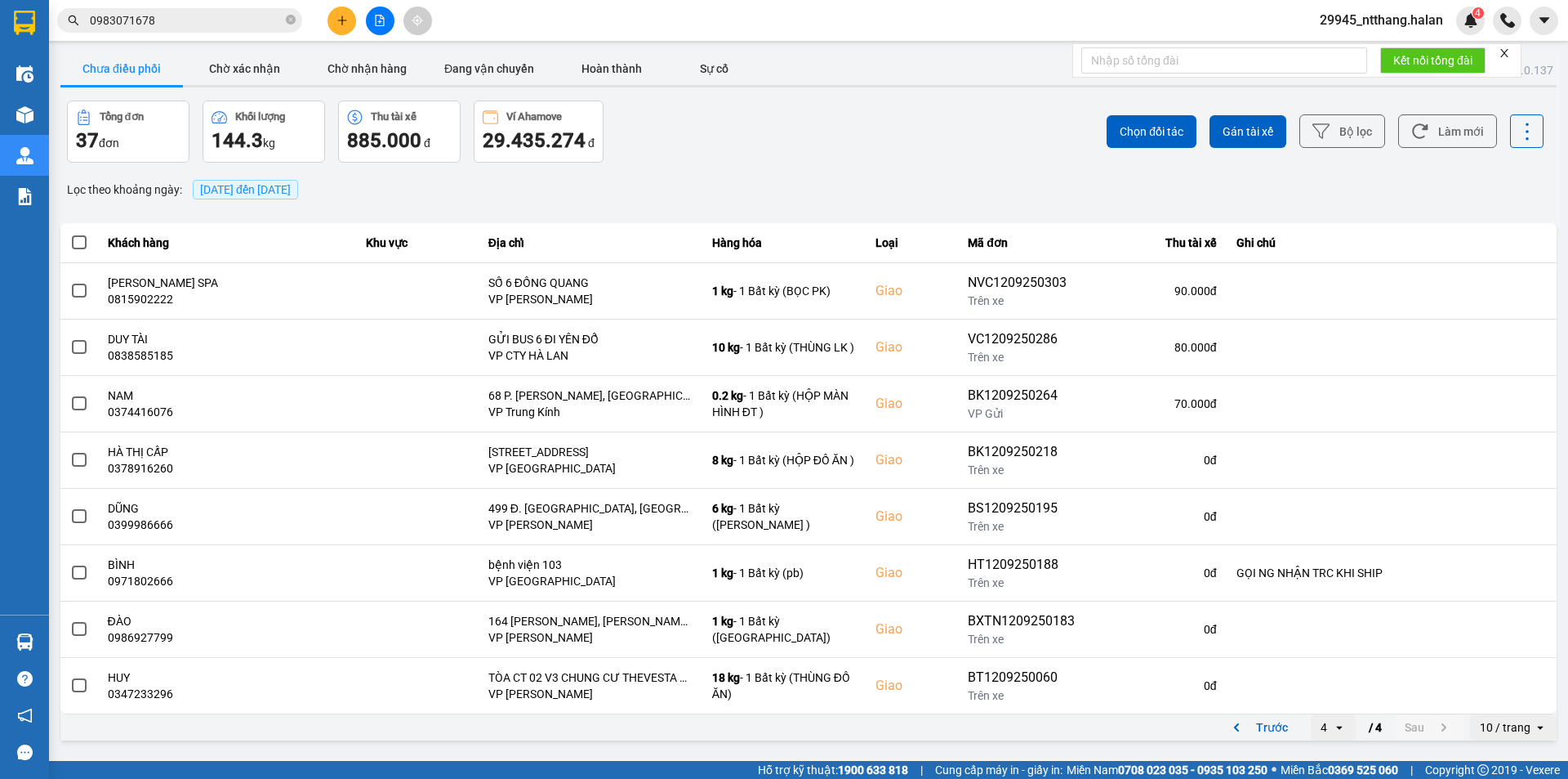
click at [1392, 727] on div "Trước 4 open / 4 Sau" at bounding box center [1340, 727] width 247 height 26
click at [258, 49] on div "ver: 0.0.137 Chưa điều phối Chờ xác nhận Chờ nhận hàng Đang vận chuyển Hoàn thà…" at bounding box center [808, 396] width 1503 height 694
click at [250, 64] on button "Chờ xác nhận" at bounding box center [245, 68] width 123 height 33
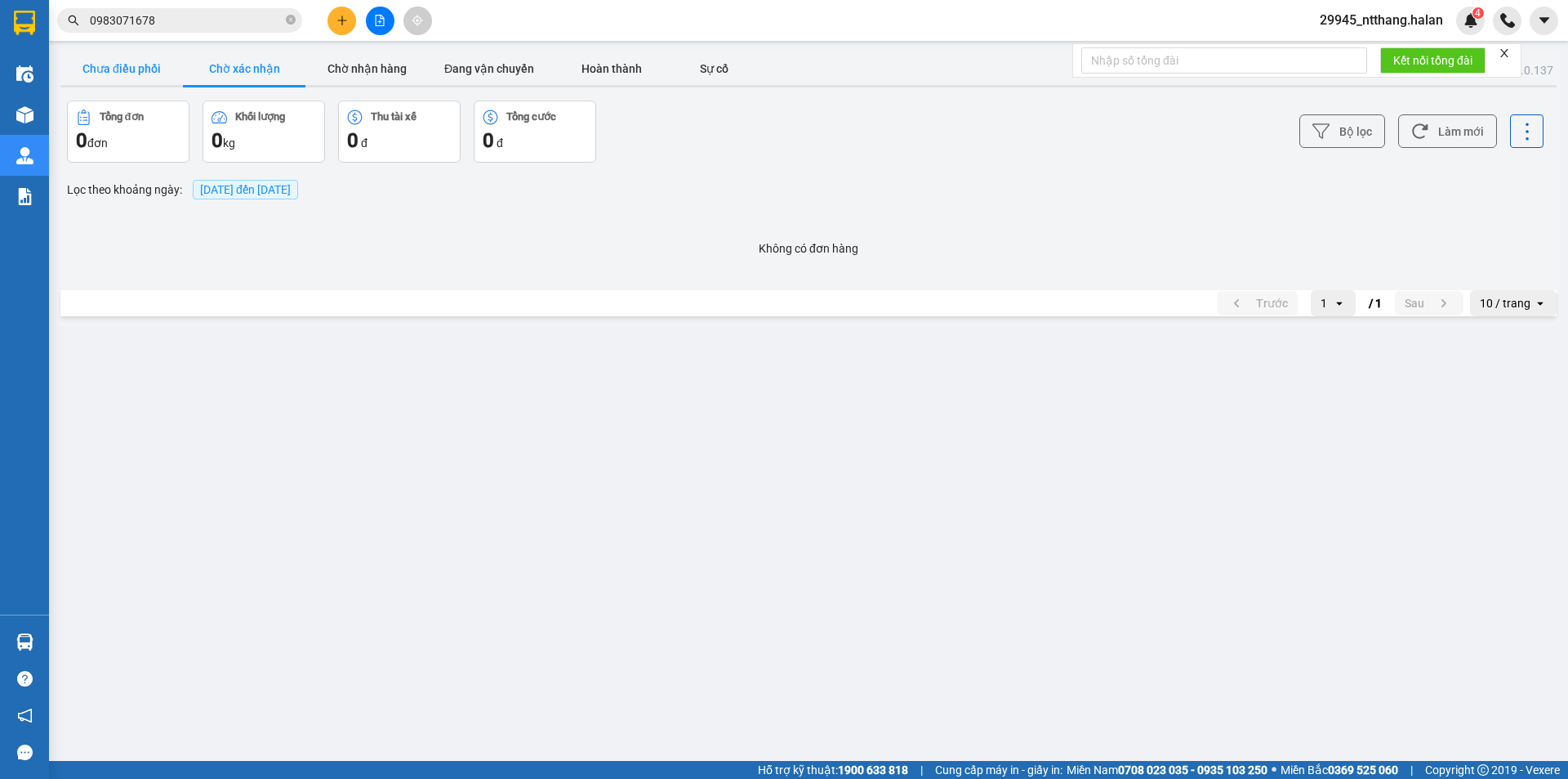
click at [154, 65] on button "Chưa điều phối" at bounding box center [122, 68] width 123 height 33
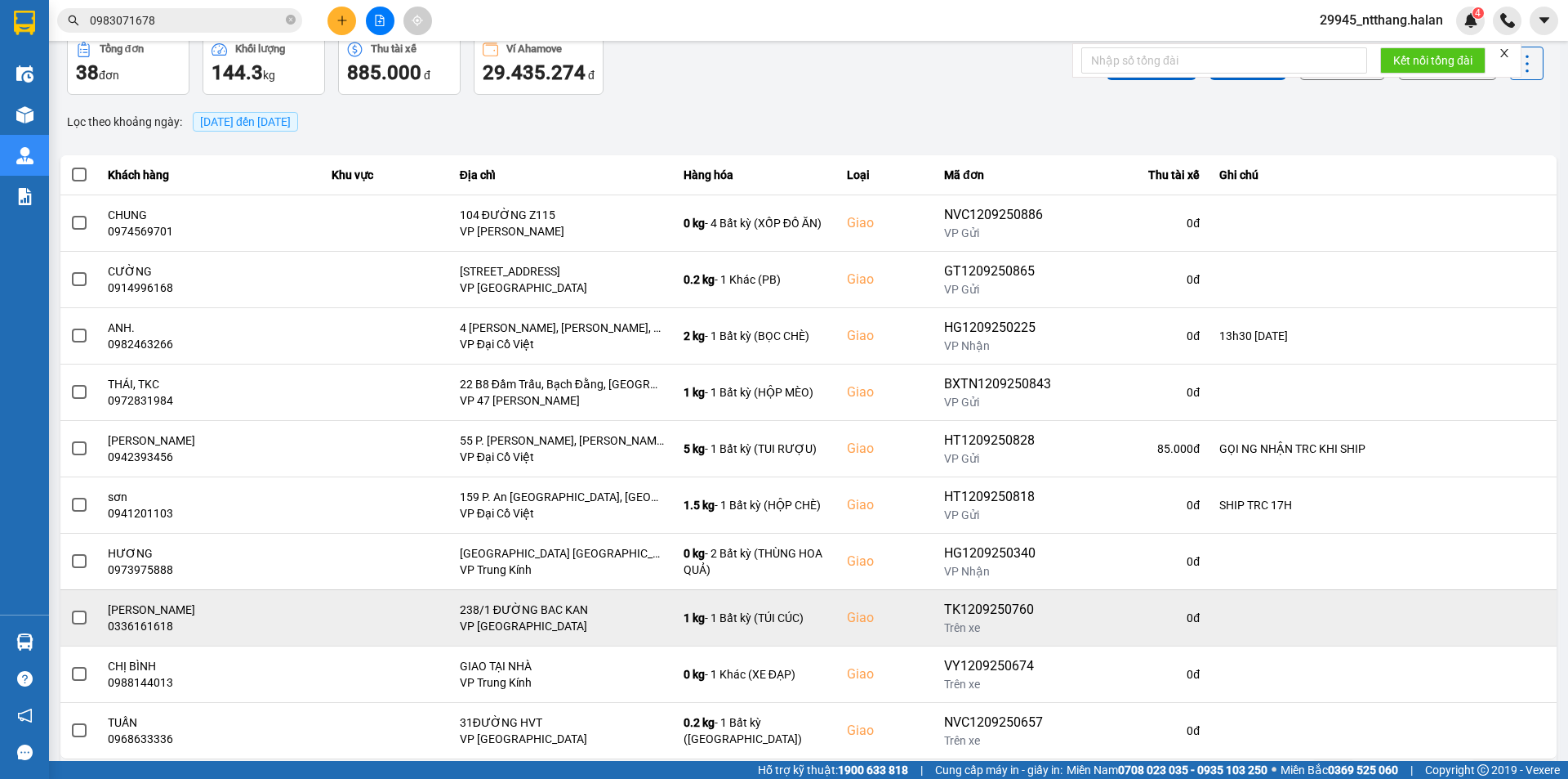
scroll to position [104, 0]
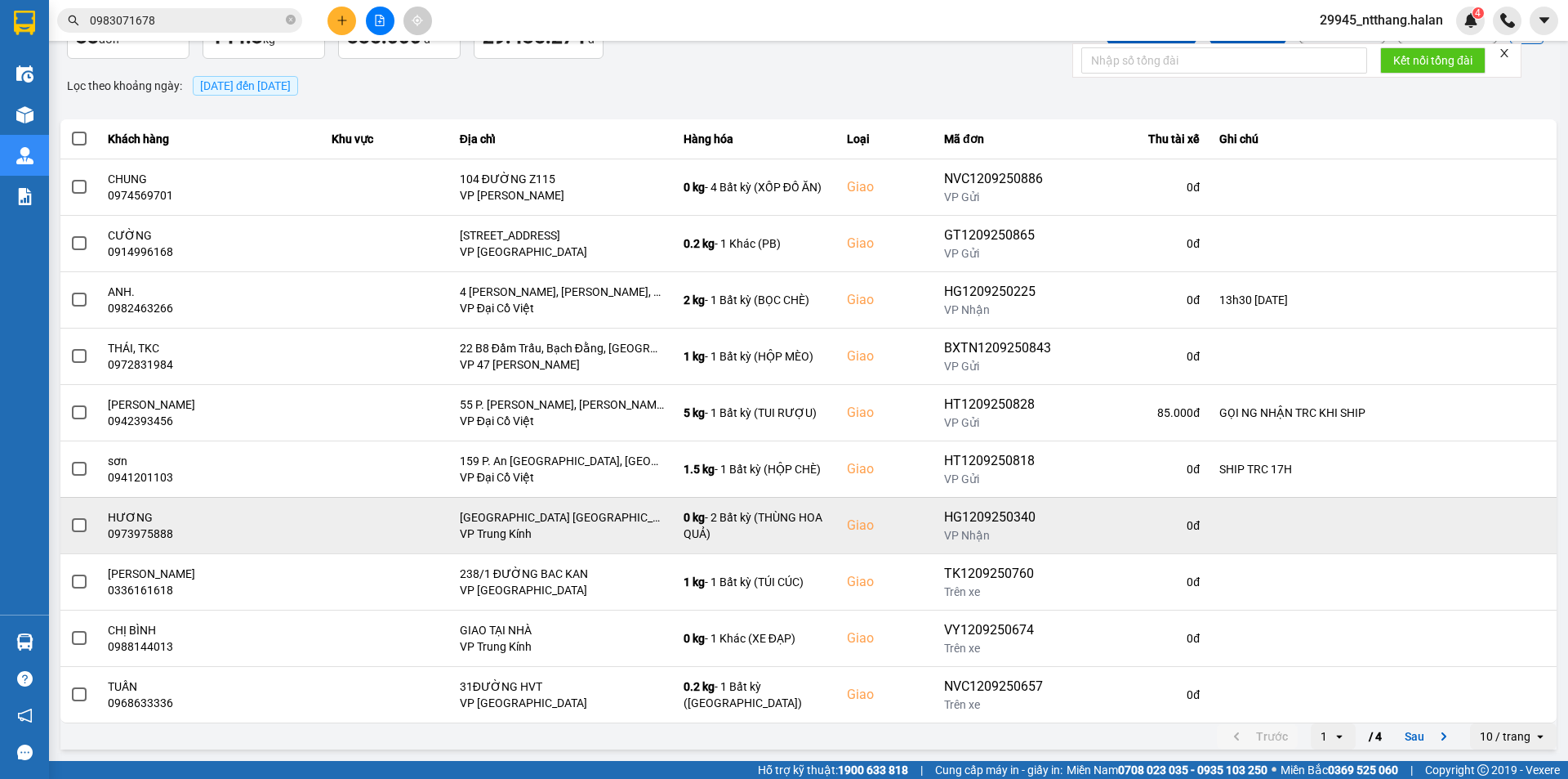
click at [154, 532] on div "0973975888" at bounding box center [209, 533] width 205 height 16
copy div "0973975888"
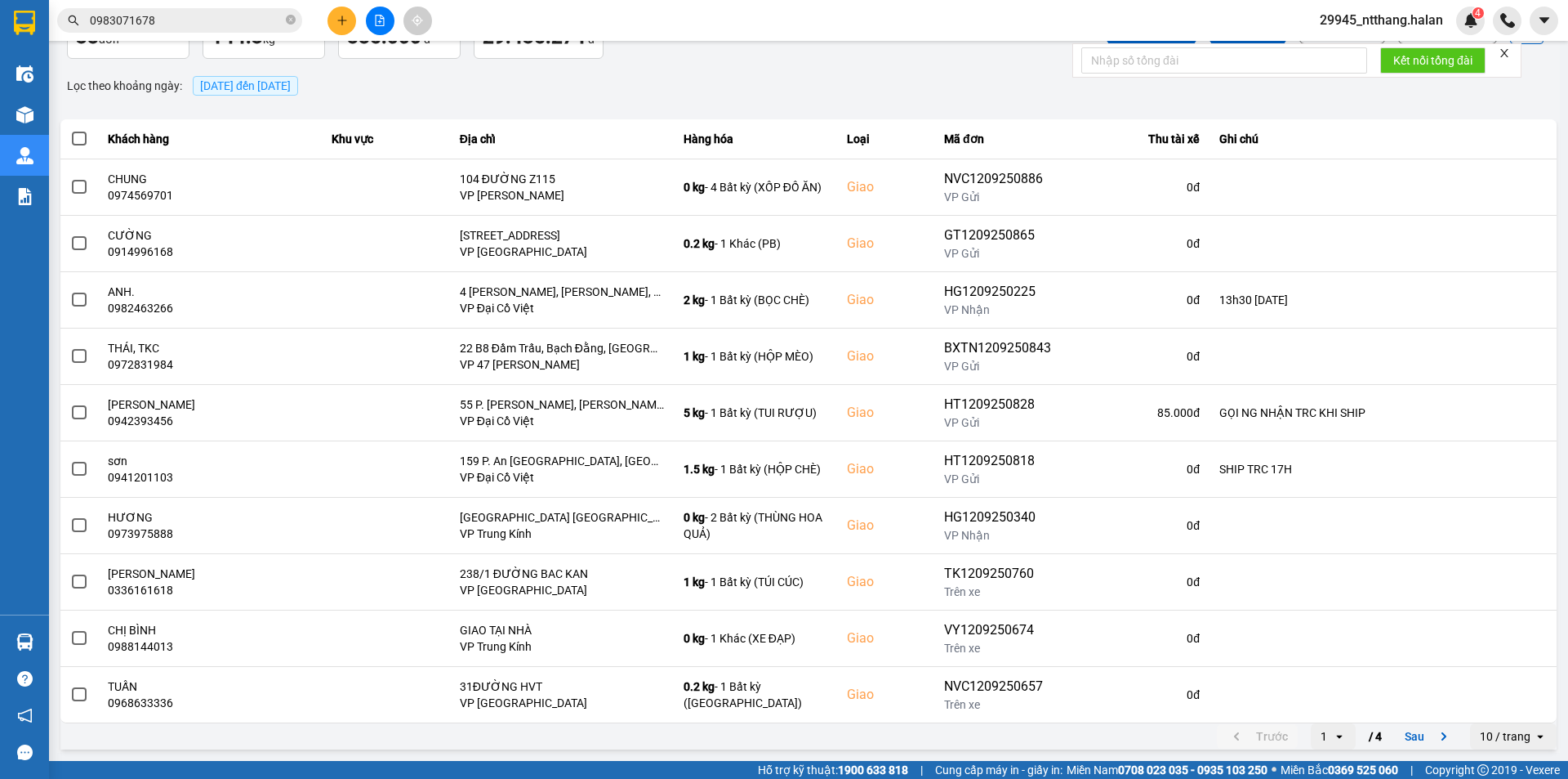
click at [228, 19] on input "0983071678" at bounding box center [186, 20] width 193 height 18
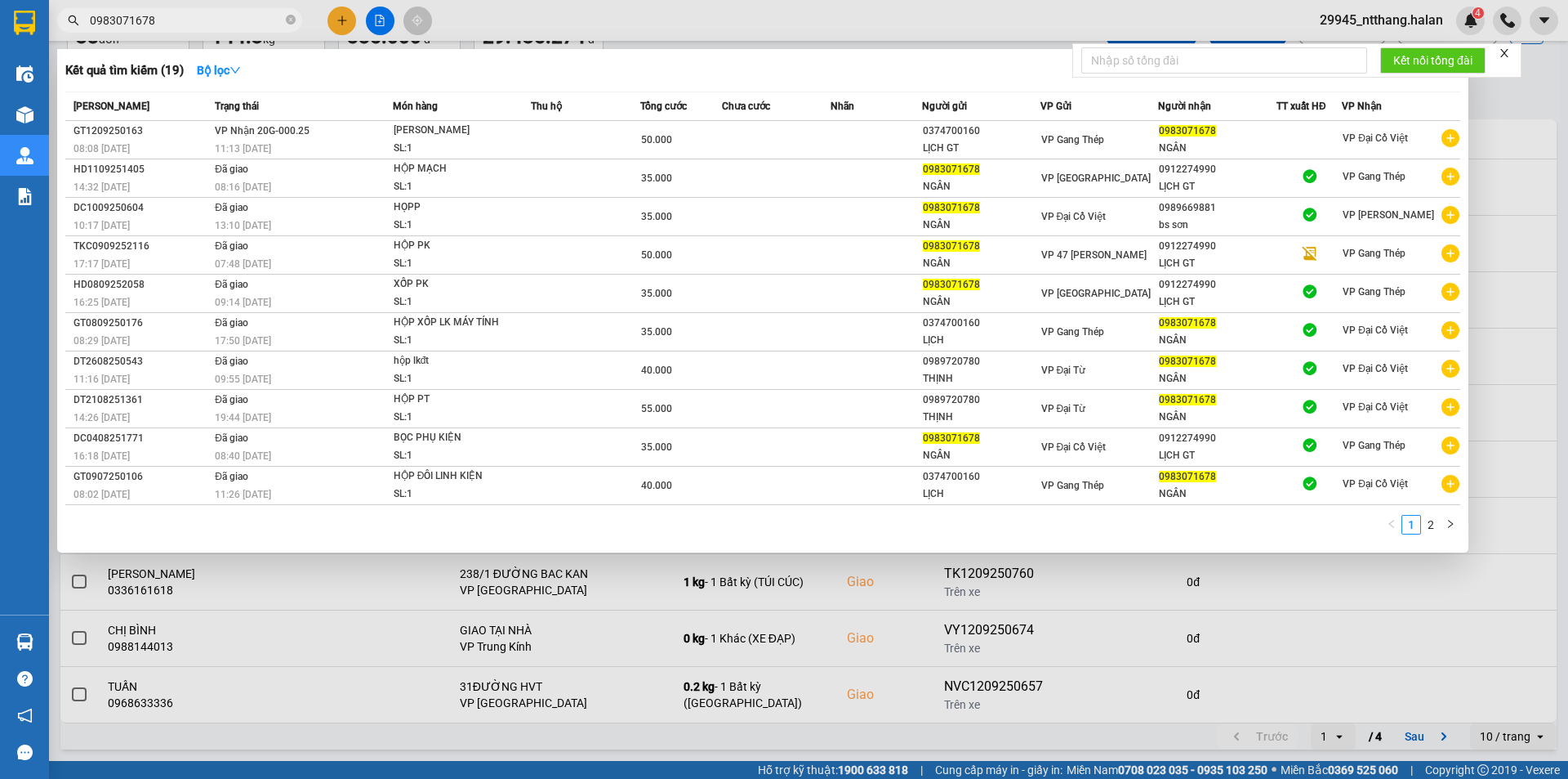
click at [228, 19] on input "0983071678" at bounding box center [186, 20] width 193 height 18
paste input "7397588"
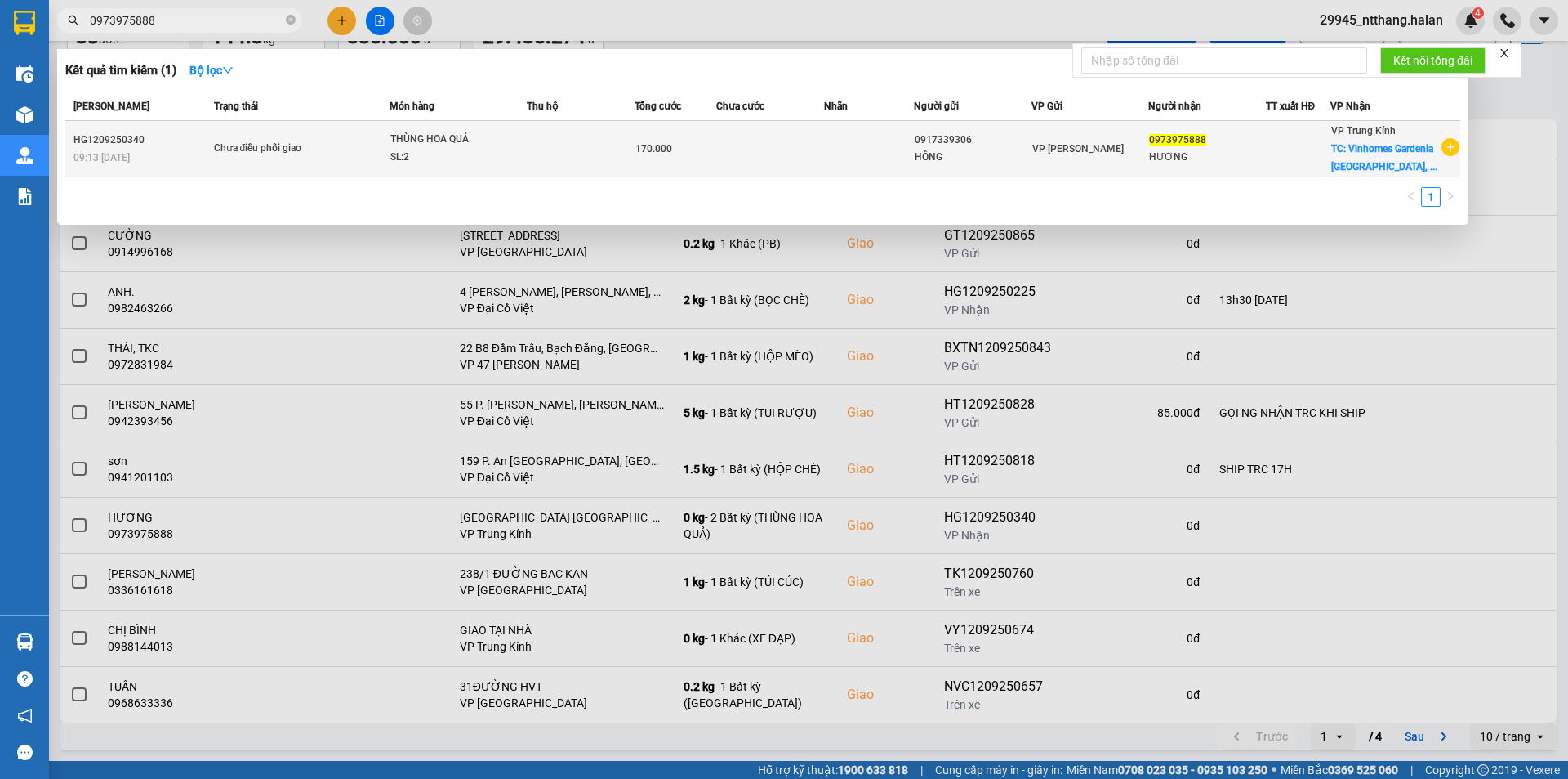
type input "0973975888"
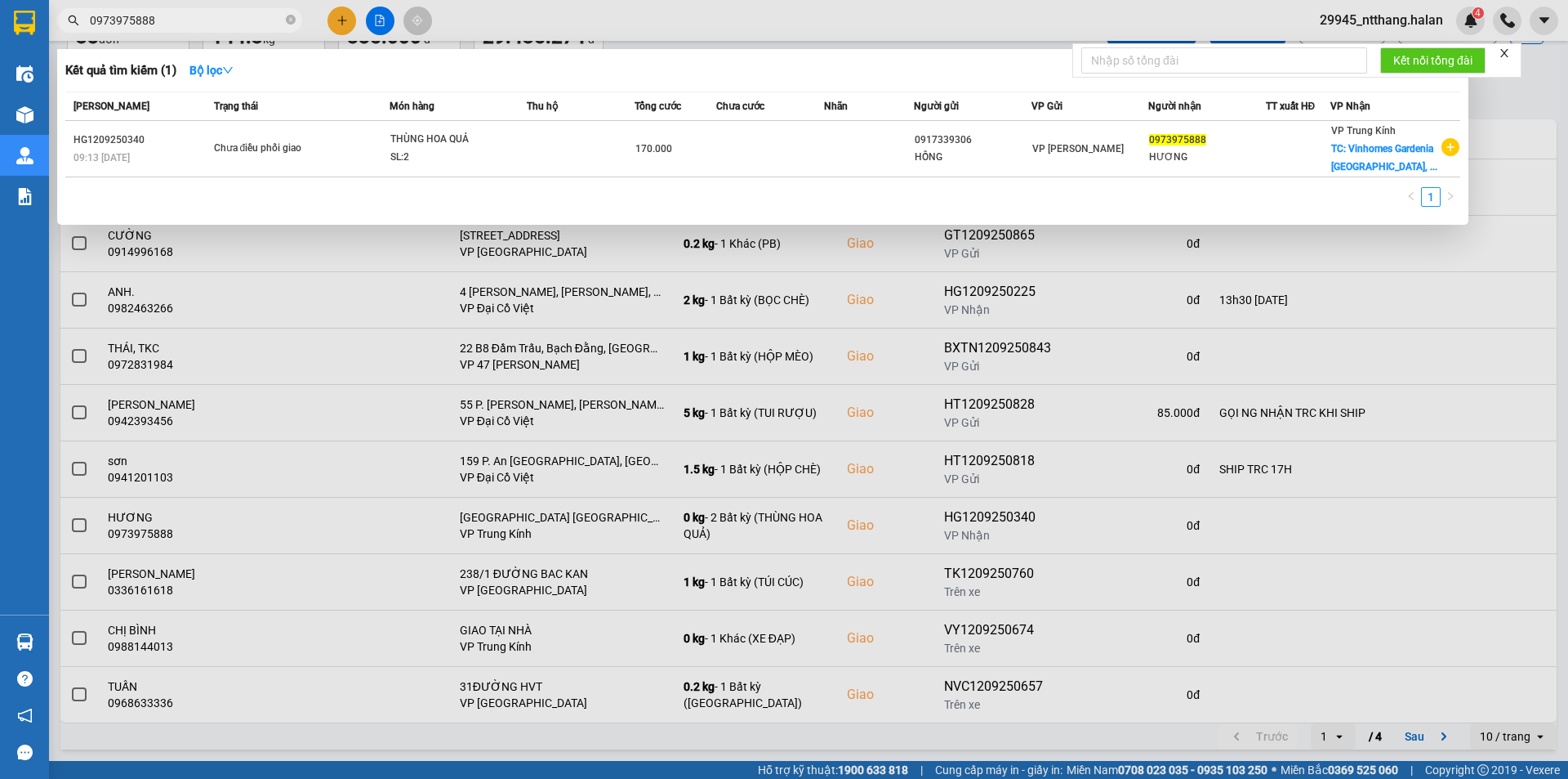
click at [1501, 104] on div at bounding box center [784, 389] width 1568 height 779
click at [230, 22] on input "0973975888" at bounding box center [186, 20] width 193 height 18
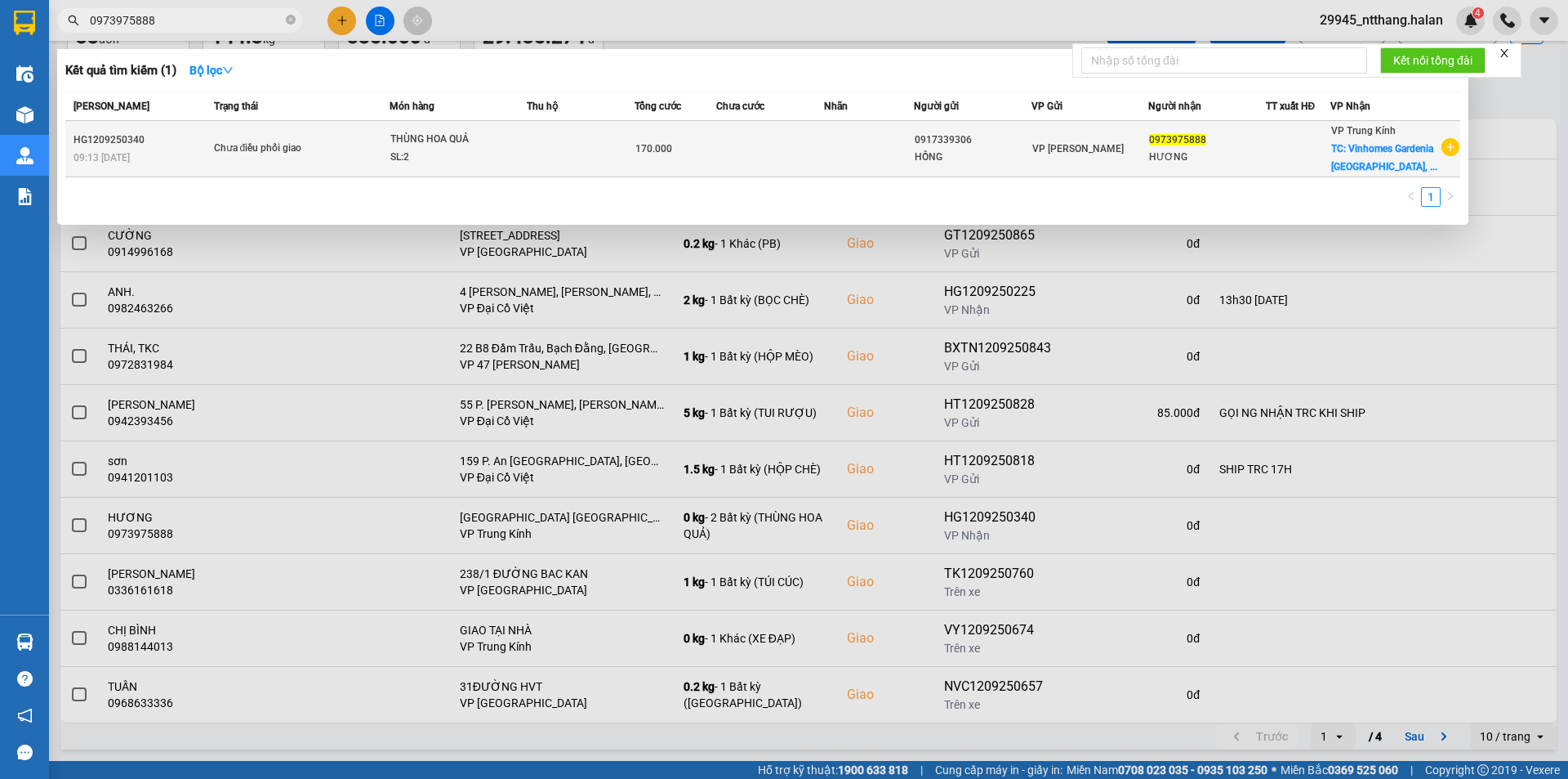
click at [856, 141] on td at bounding box center [869, 149] width 90 height 57
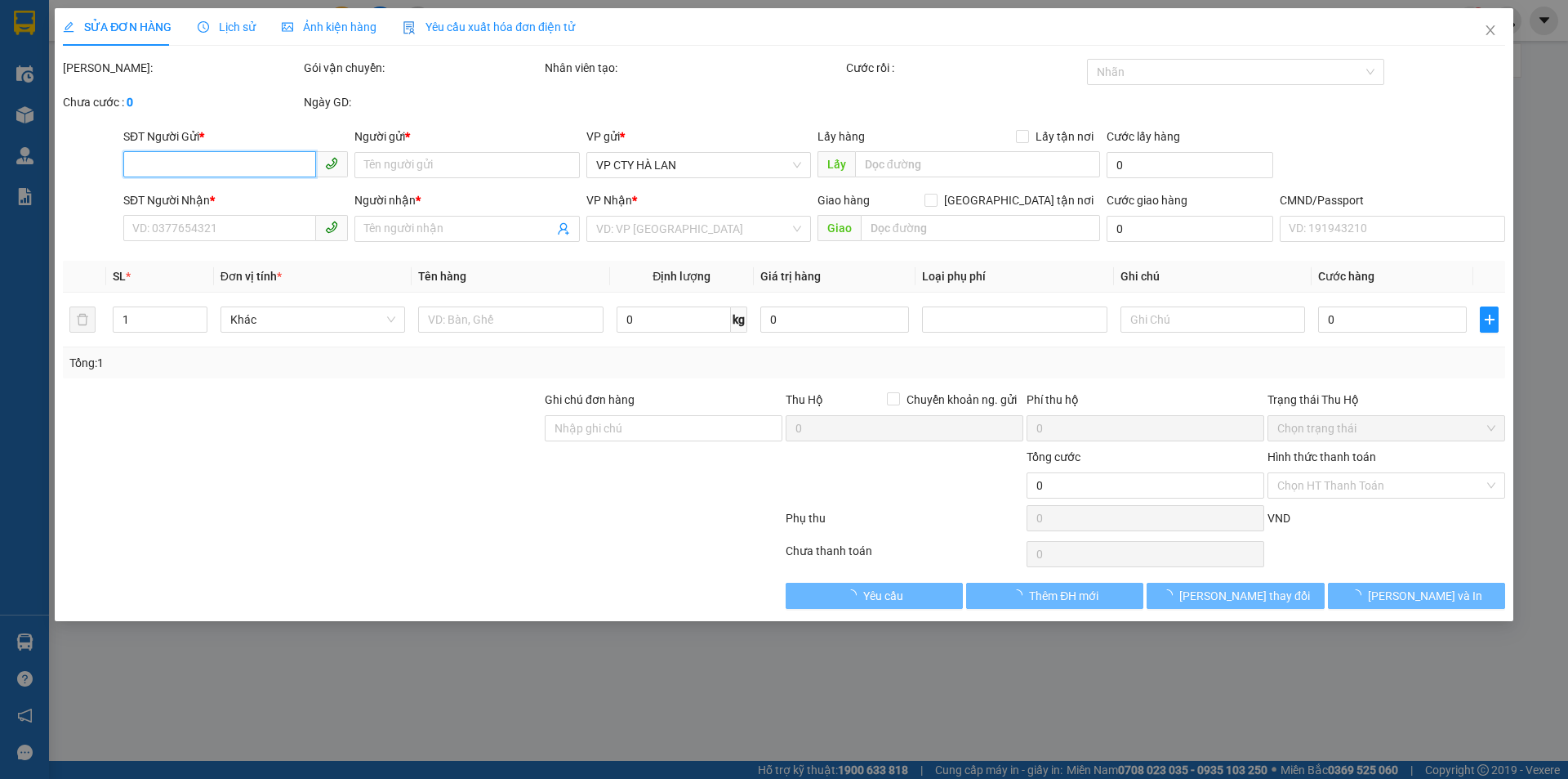
type input "0917339306"
type input "HỒNG"
type input "0973975888"
type input "HƯƠNG"
checkbox input "true"
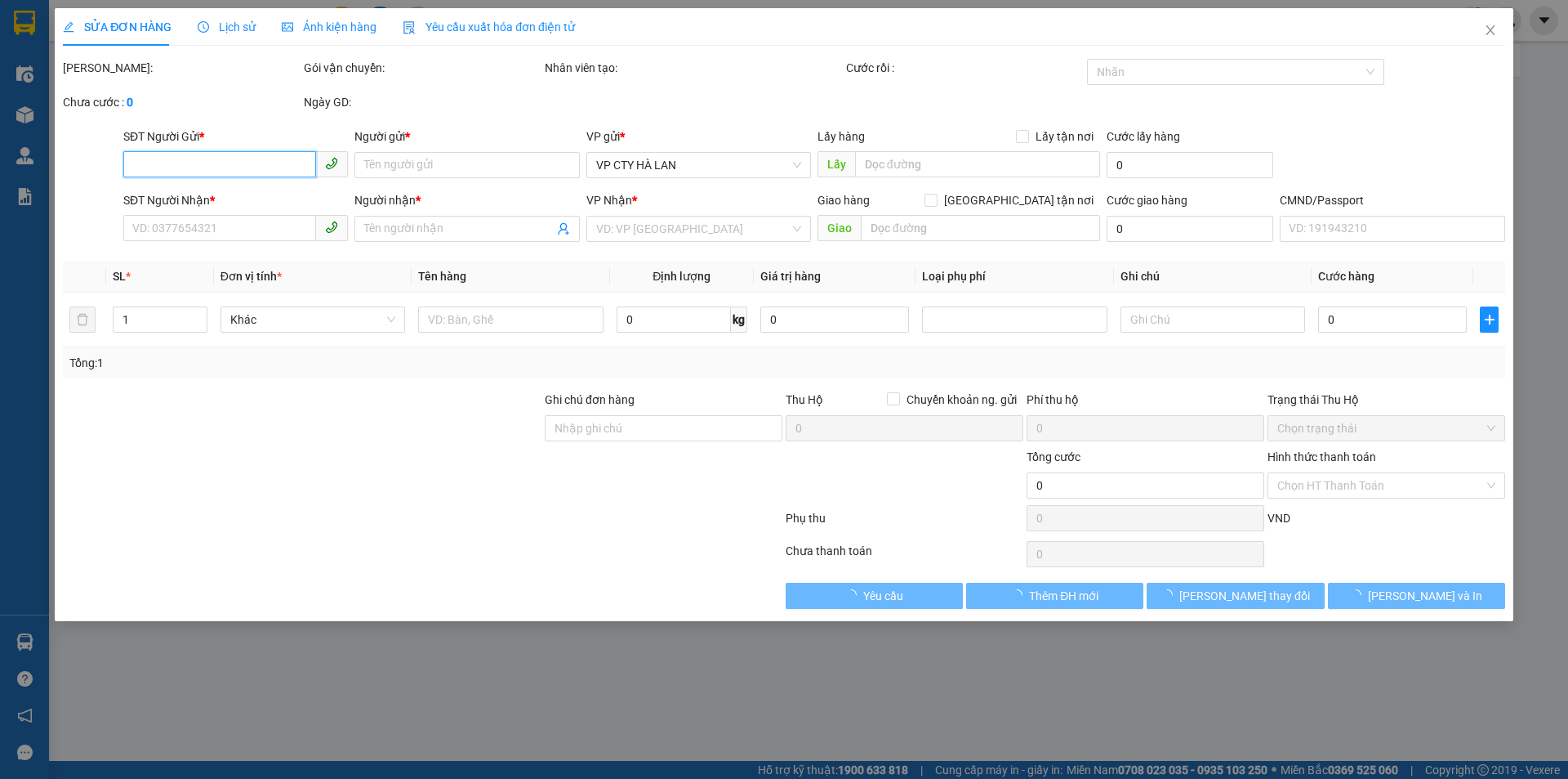
type input "Vinhomes Gardenia Hà Nội, A3 Vinhome Gardenia, P. Hàm Nghi, Cầu Diễn, Nam Từ Li…"
type input "170.000"
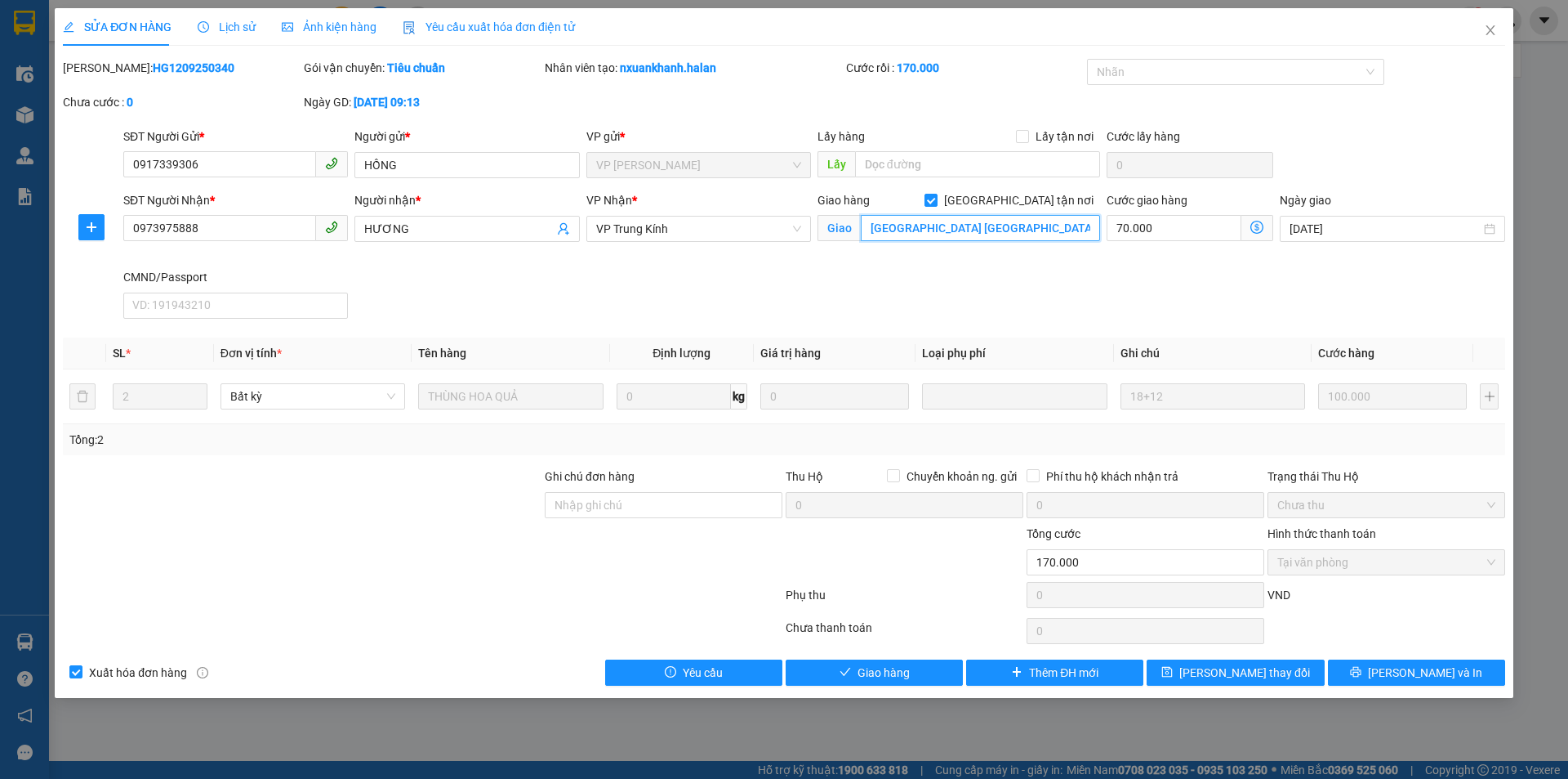
click at [1037, 232] on input "Vinhomes Gardenia Hà Nội, A3 Vinhome Gardenia, P. Hàm Nghi, Cầu Diễn, Nam Từ Li…" at bounding box center [980, 228] width 239 height 26
paste input "Tòa A3, Vinhomes Gardenia, P. Hàm Nghi, Mỹ Đình 1"
type input "(cần ngáng+dây) Tòa A3, Vinhomes Gardenia, P. Hàm Nghi, Mỹ Đình 1, Nam Từ Liêm,…"
click at [1292, 677] on button "[PERSON_NAME] thay đổi" at bounding box center [1235, 672] width 178 height 26
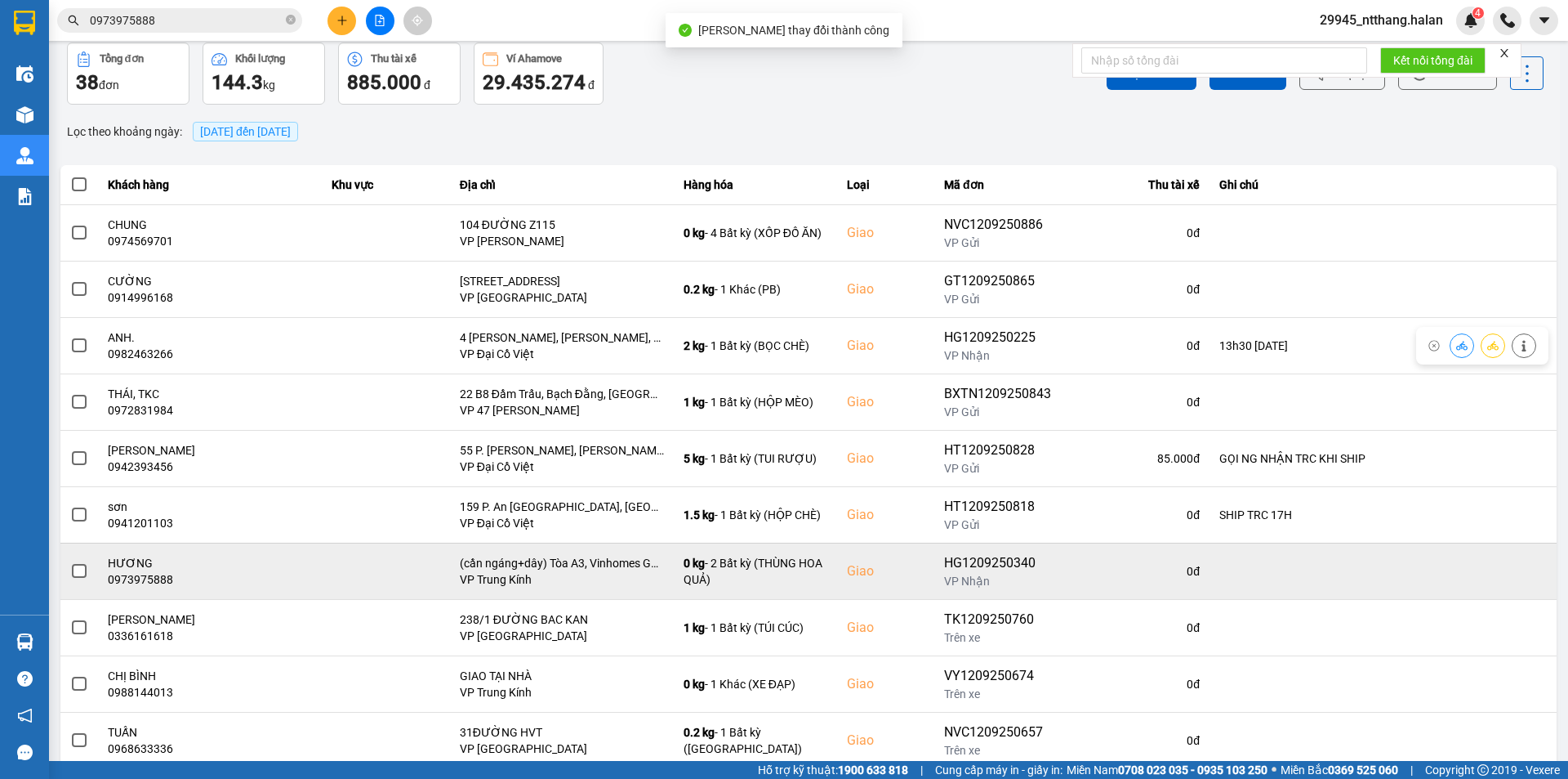
scroll to position [104, 0]
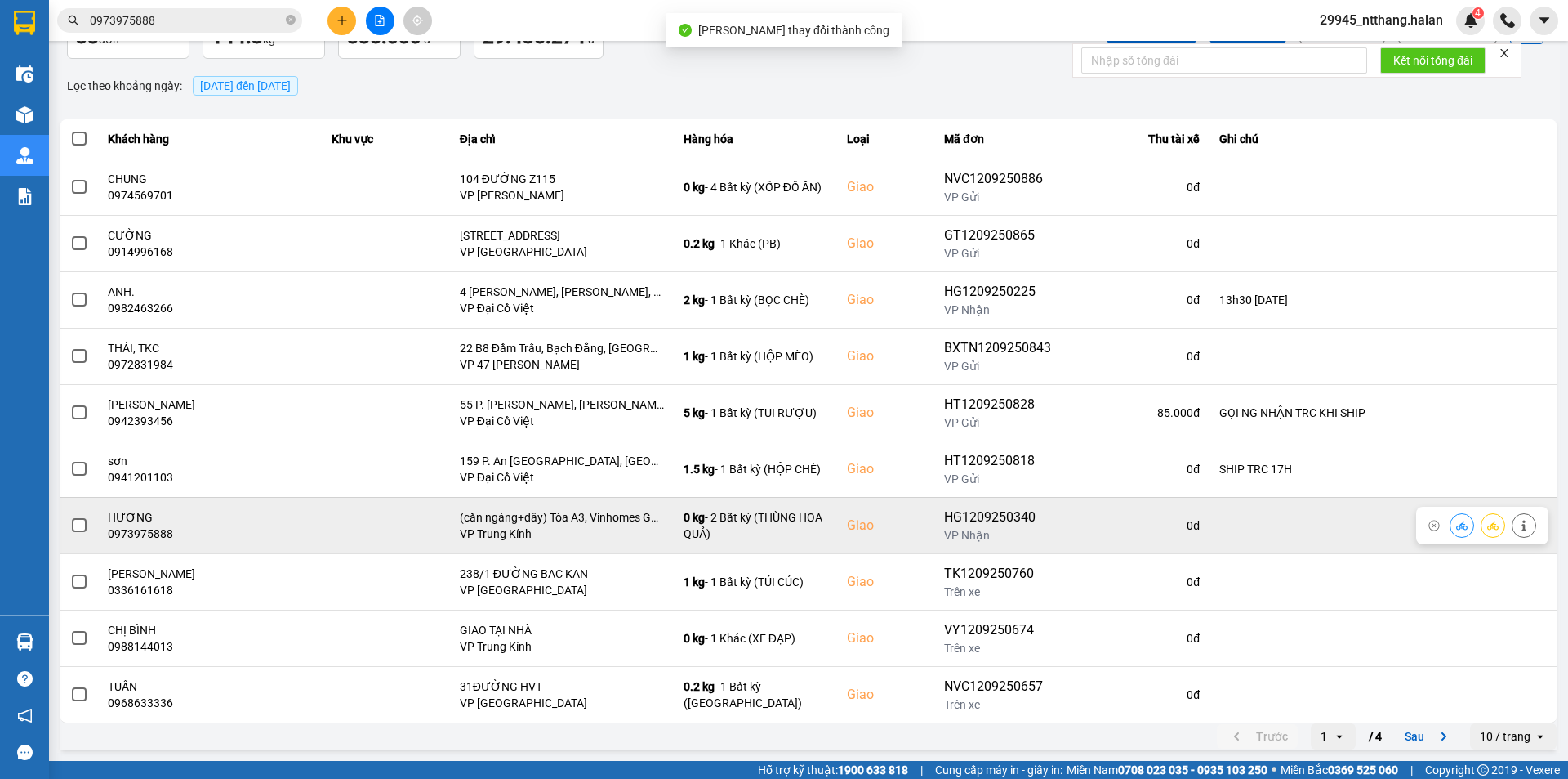
click at [84, 527] on span at bounding box center [79, 524] width 14 height 14
click at [70, 517] on input "checkbox" at bounding box center [70, 517] width 0 height 0
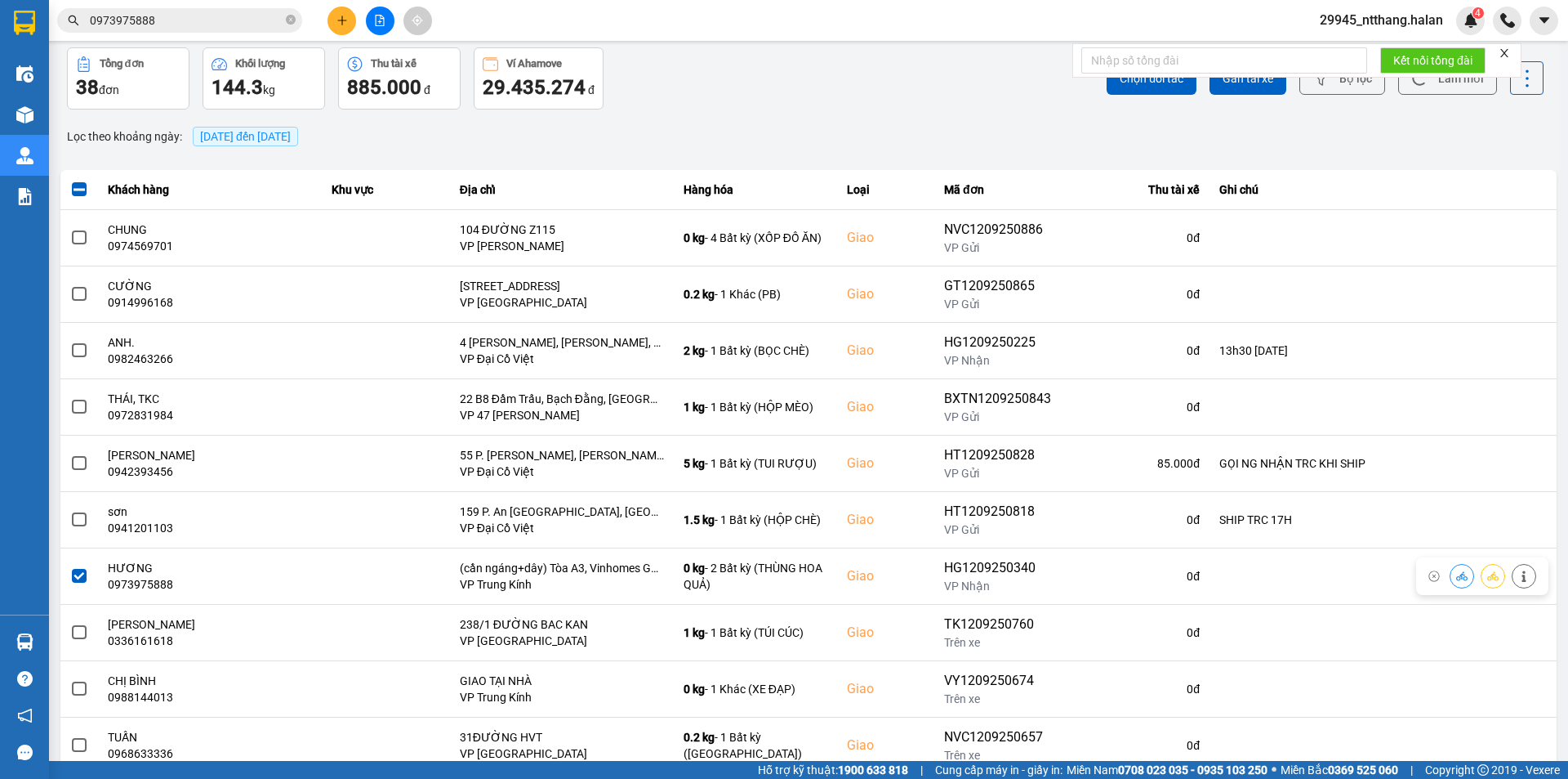
scroll to position [0, 0]
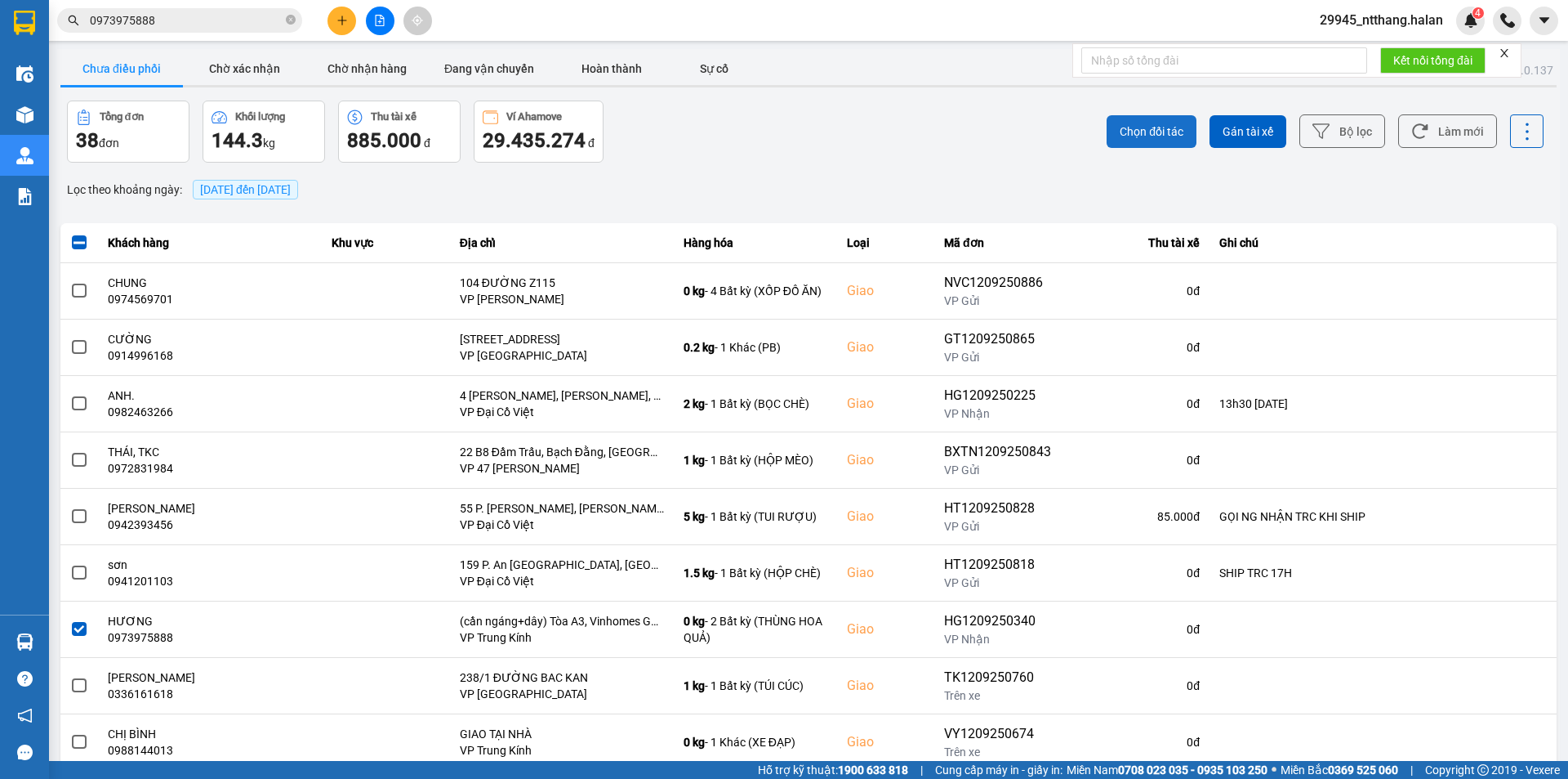
click at [1140, 133] on span "Chọn đối tác" at bounding box center [1151, 131] width 63 height 16
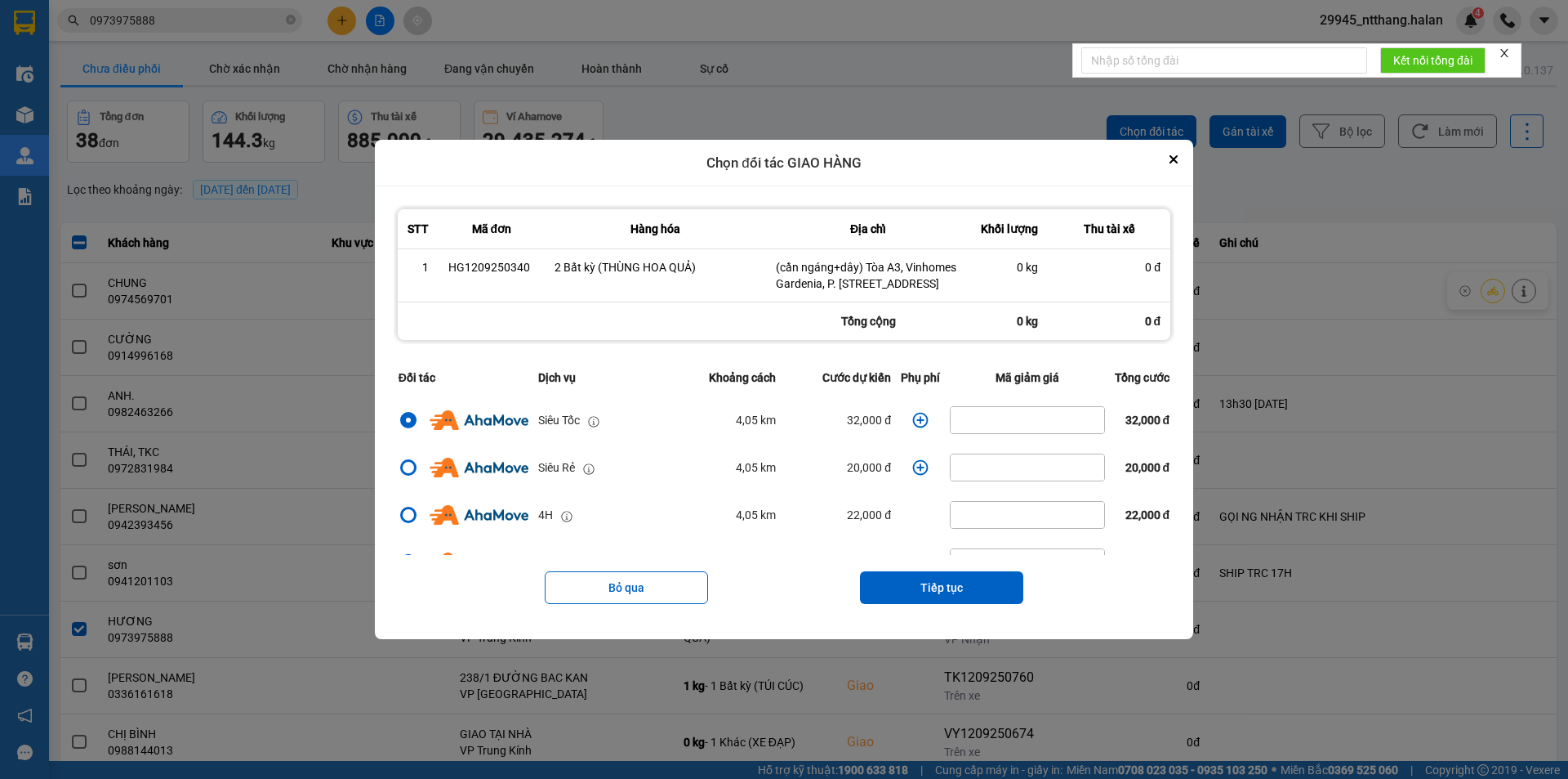
click at [914, 428] on icon "dialog" at bounding box center [920, 420] width 16 height 16
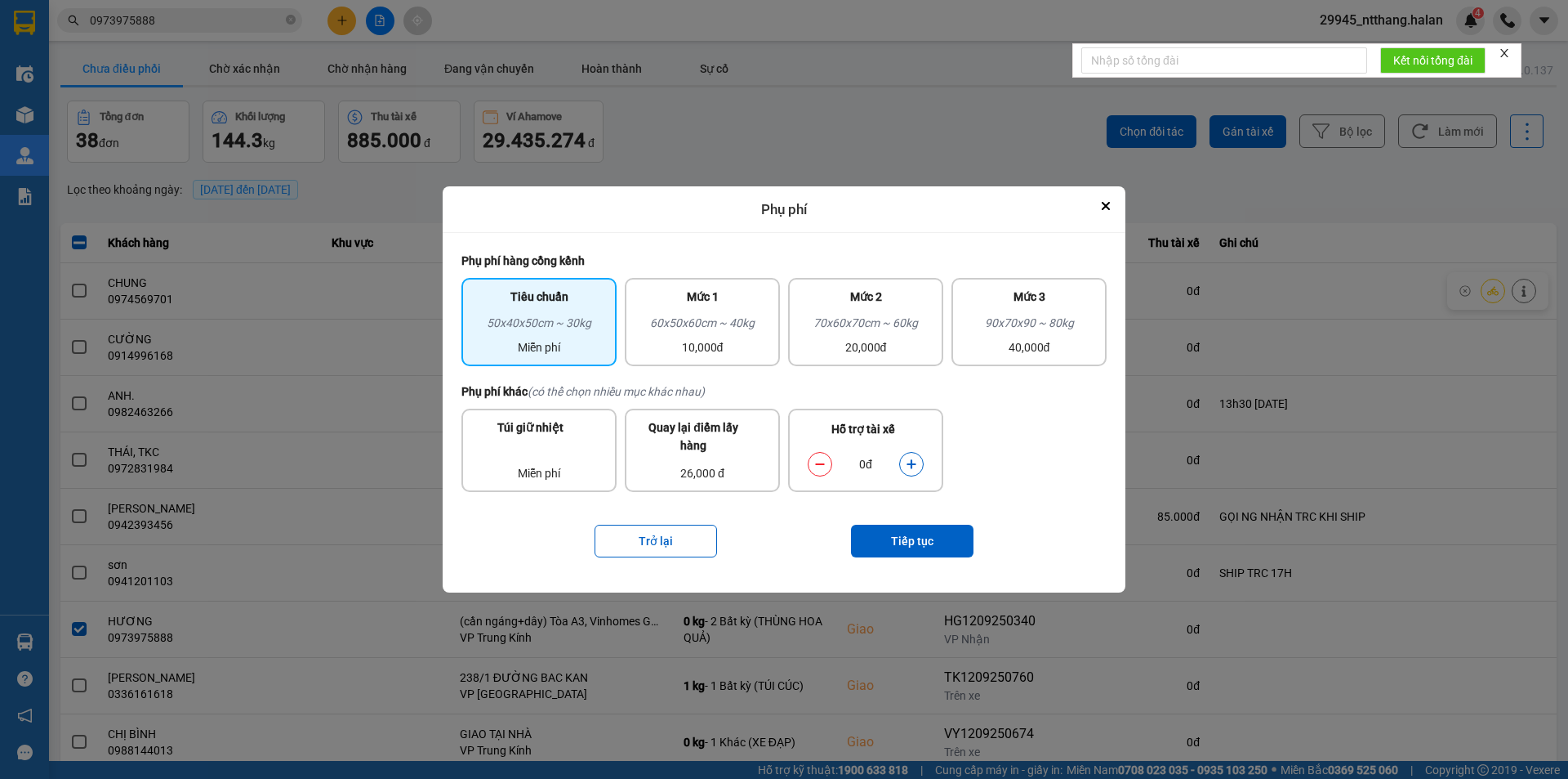
drag, startPoint x: 877, startPoint y: 315, endPoint x: 931, endPoint y: 499, distance: 191.8
click at [878, 315] on div "70x60x70cm ~ 60kg" at bounding box center [865, 327] width 135 height 25
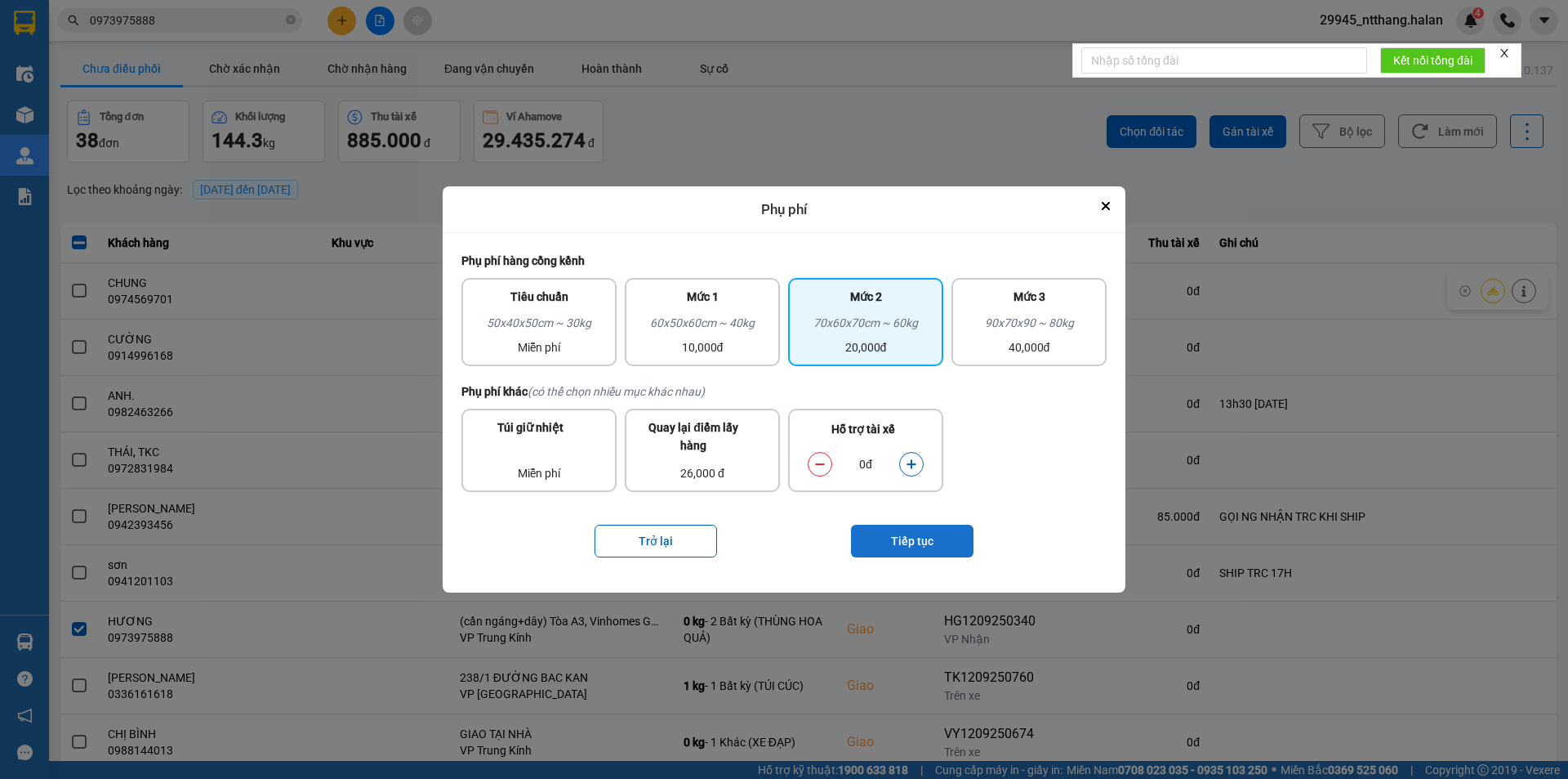
click at [904, 546] on button "Tiếp tục" at bounding box center [912, 541] width 123 height 33
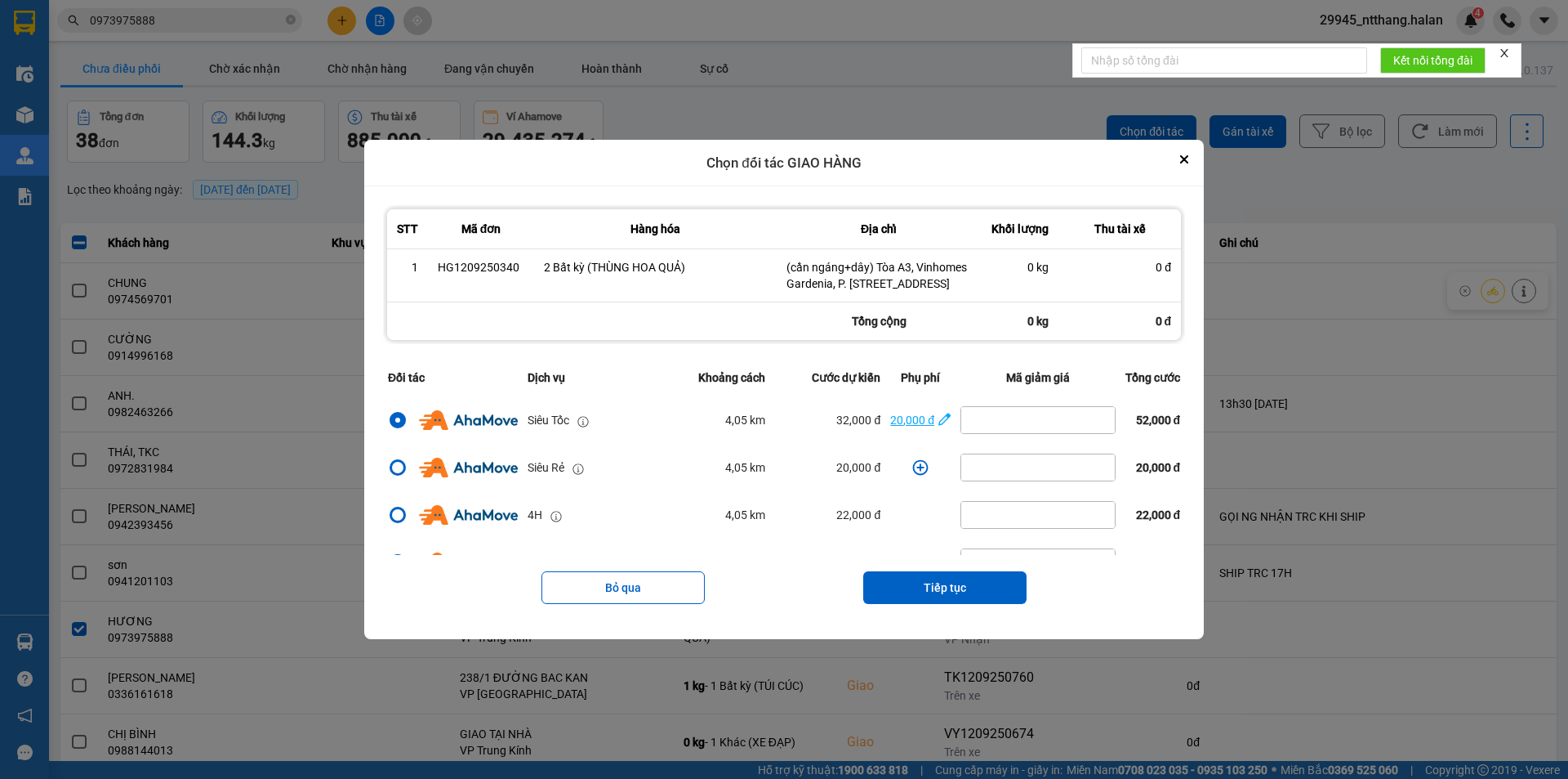
click at [941, 427] on icon "dialog" at bounding box center [945, 419] width 12 height 16
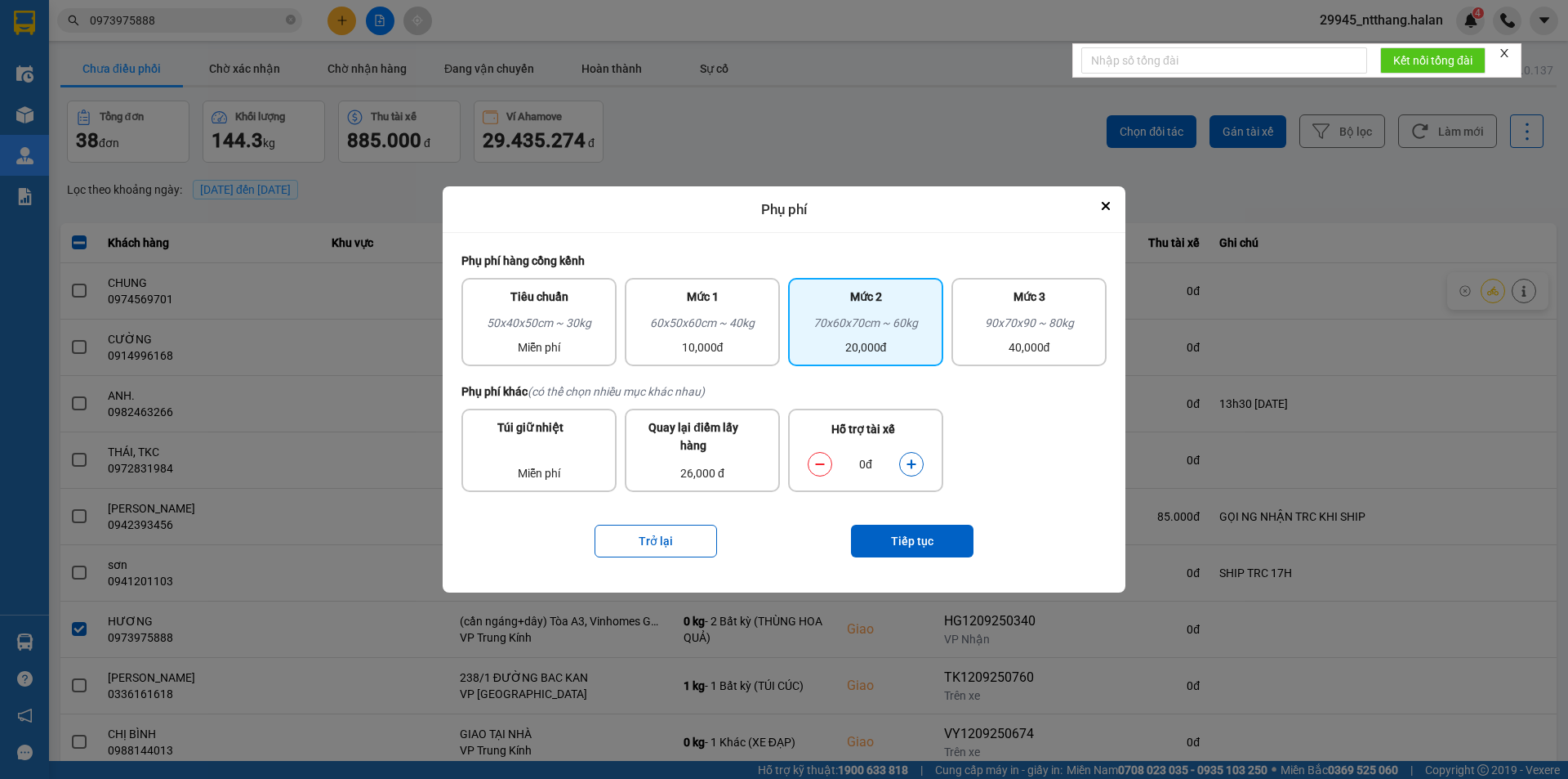
click at [908, 466] on icon "dialog" at bounding box center [911, 464] width 12 height 12
click at [928, 538] on button "Tiếp tục" at bounding box center [912, 541] width 123 height 33
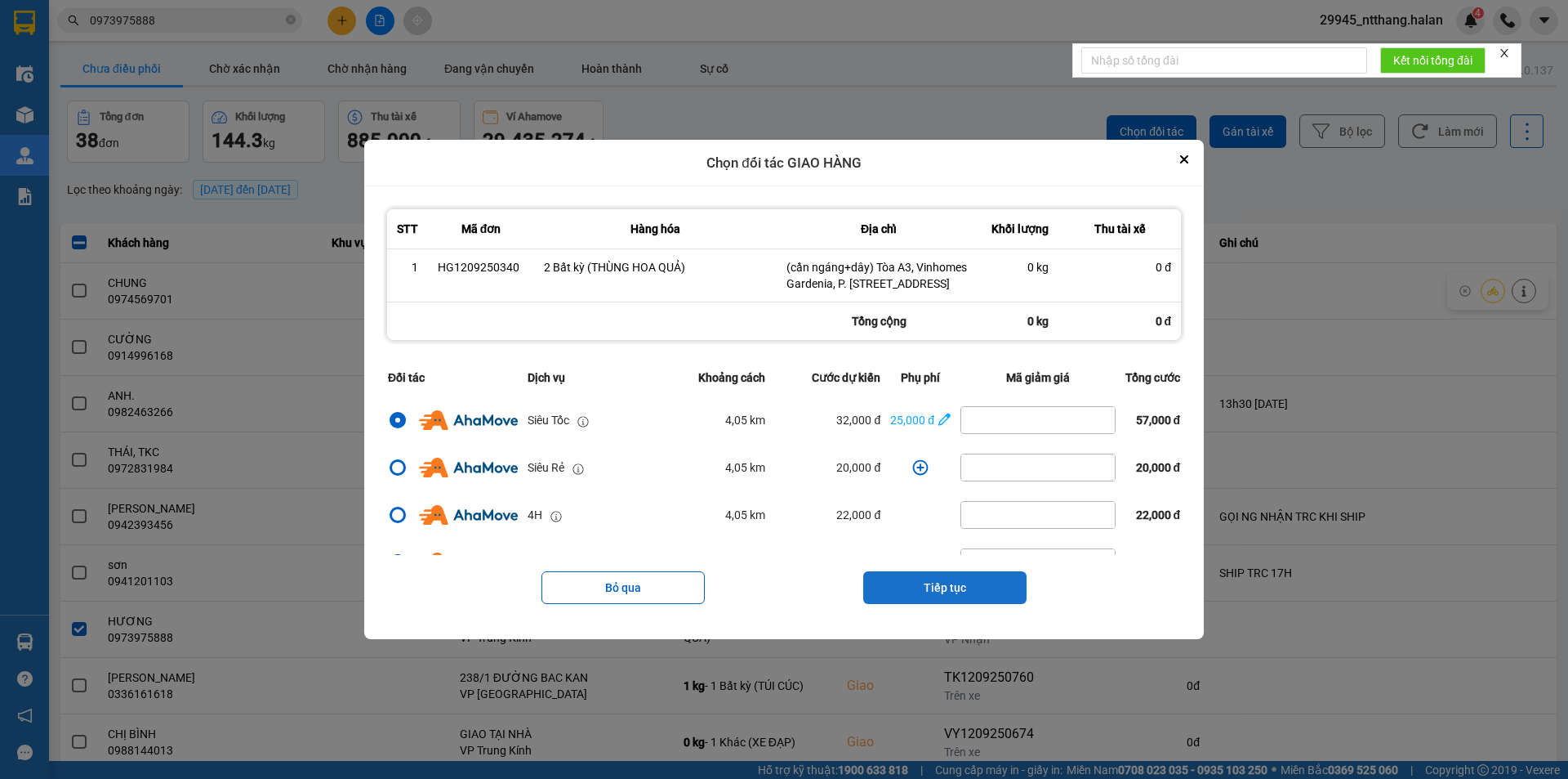
click at [932, 587] on button "Tiếp tục" at bounding box center [945, 588] width 163 height 33
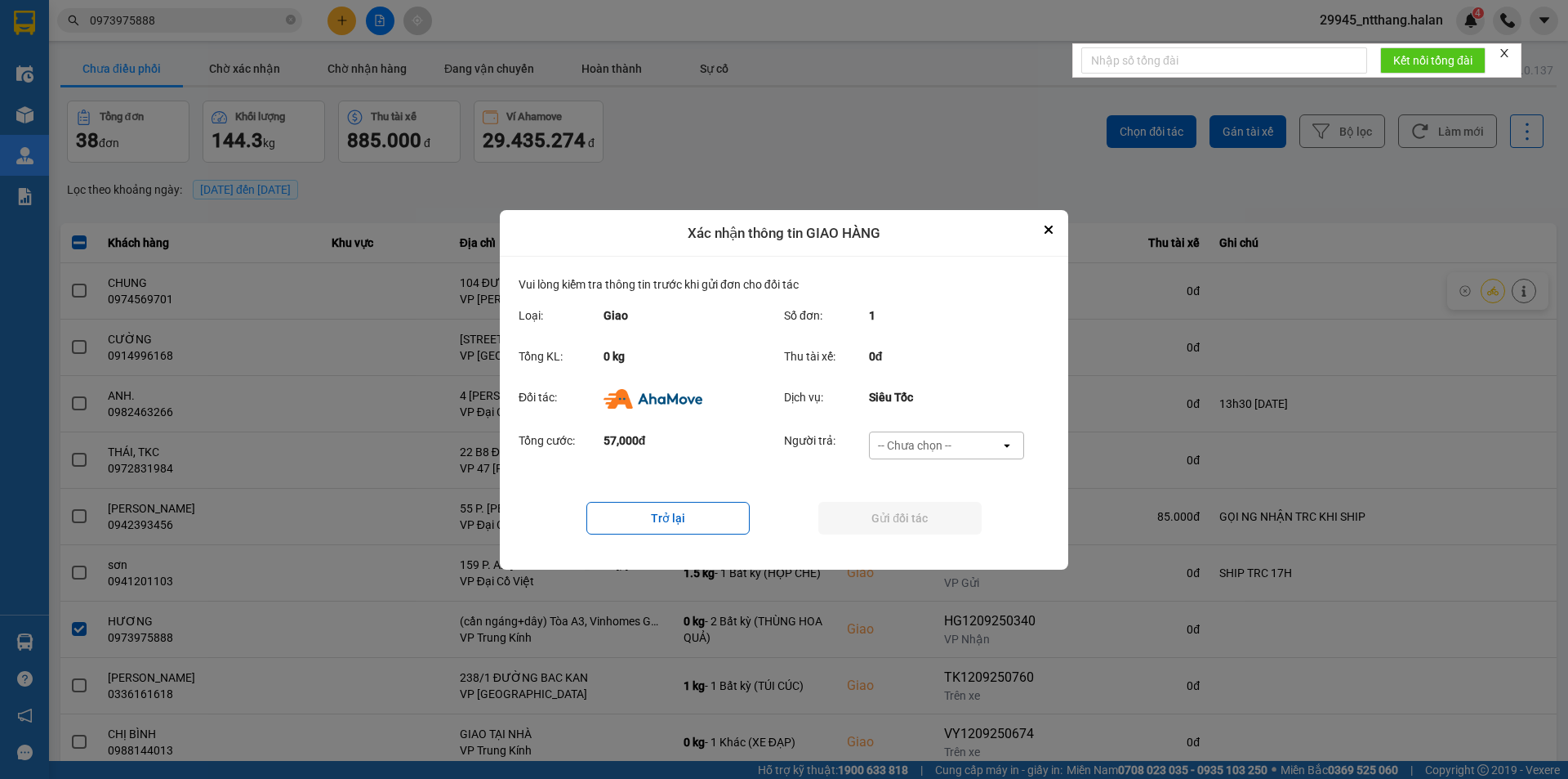
click at [948, 447] on div "-- Chưa chọn --" at bounding box center [915, 445] width 74 height 16
click at [926, 553] on ul "Khách hàng Nhà xe trả tiền mặt Ví Ahamove" at bounding box center [946, 508] width 156 height 101
click at [928, 540] on span "Ví Ahamove" at bounding box center [914, 538] width 66 height 16
click at [939, 518] on button "Gửi đối tác" at bounding box center [900, 518] width 163 height 33
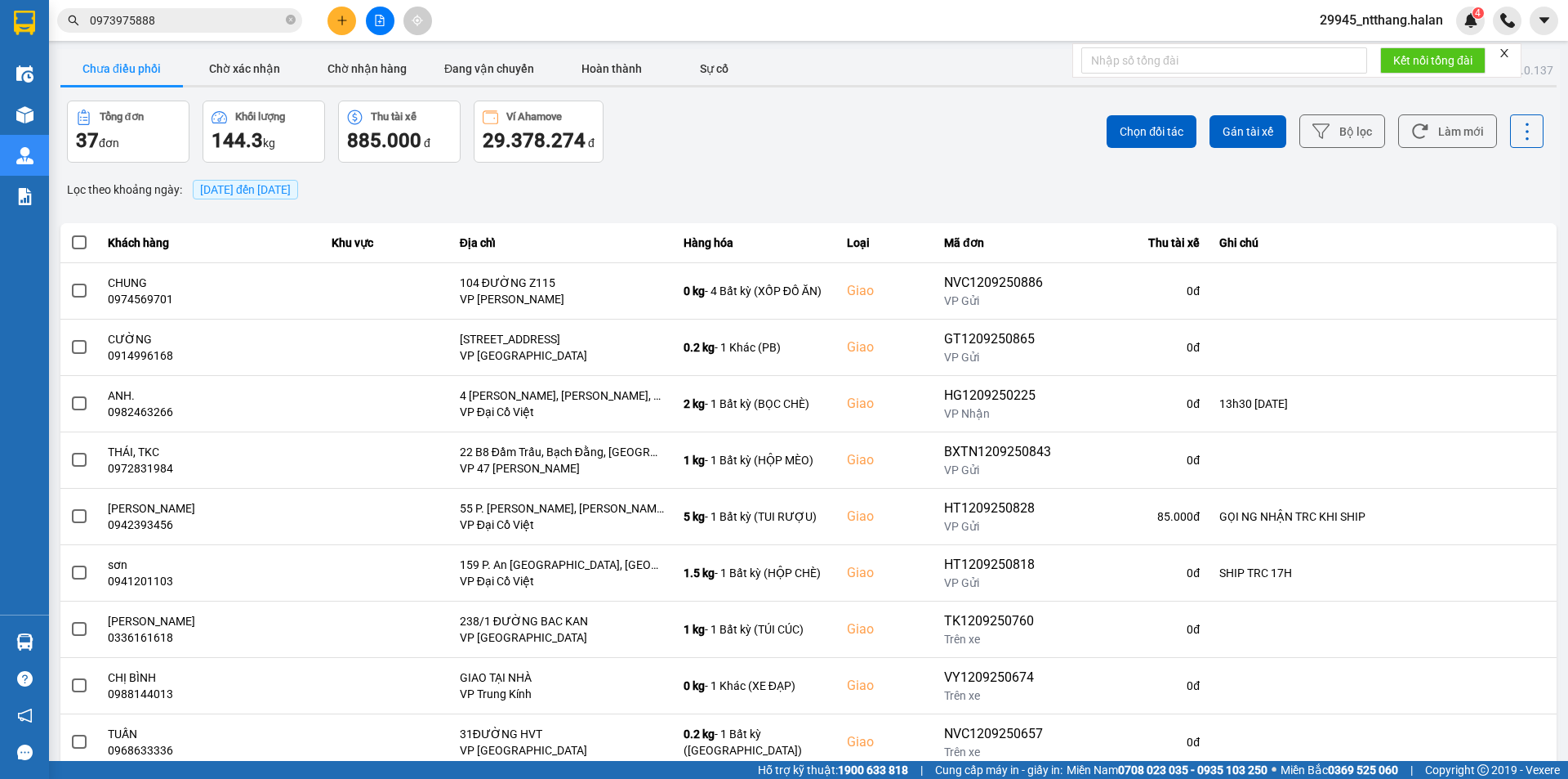
click at [176, 9] on div "Kết quả tìm kiếm ( 1 ) Bộ lọc Mã ĐH Trạng thái Món hàng Thu hộ Tổng cước Chưa c…" at bounding box center [159, 21] width 319 height 29
click at [176, 11] on span "0973975888" at bounding box center [180, 21] width 245 height 25
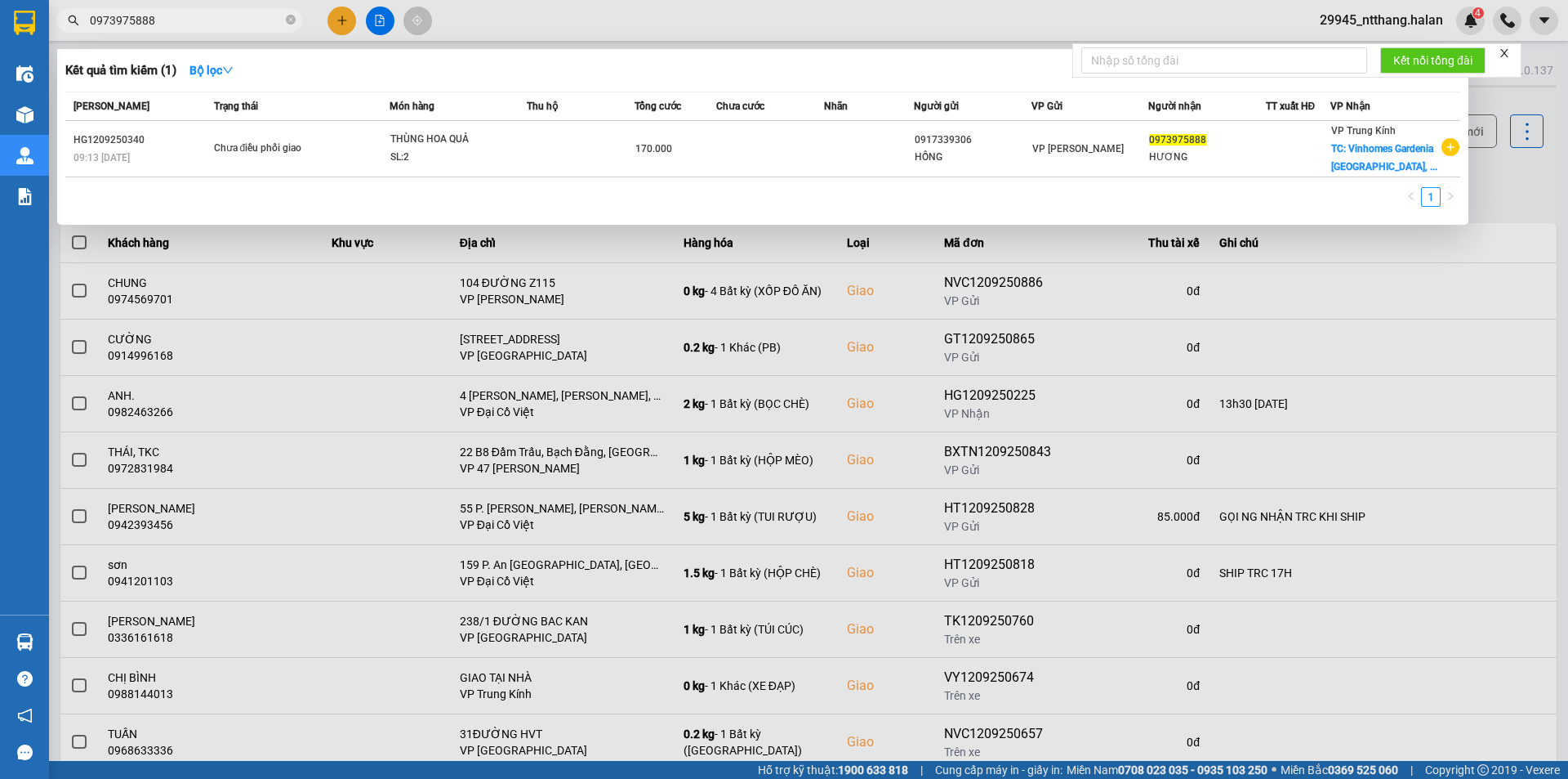
click at [176, 11] on span "0973975888" at bounding box center [180, 21] width 245 height 25
click at [175, 19] on input "0973975888" at bounding box center [186, 20] width 193 height 18
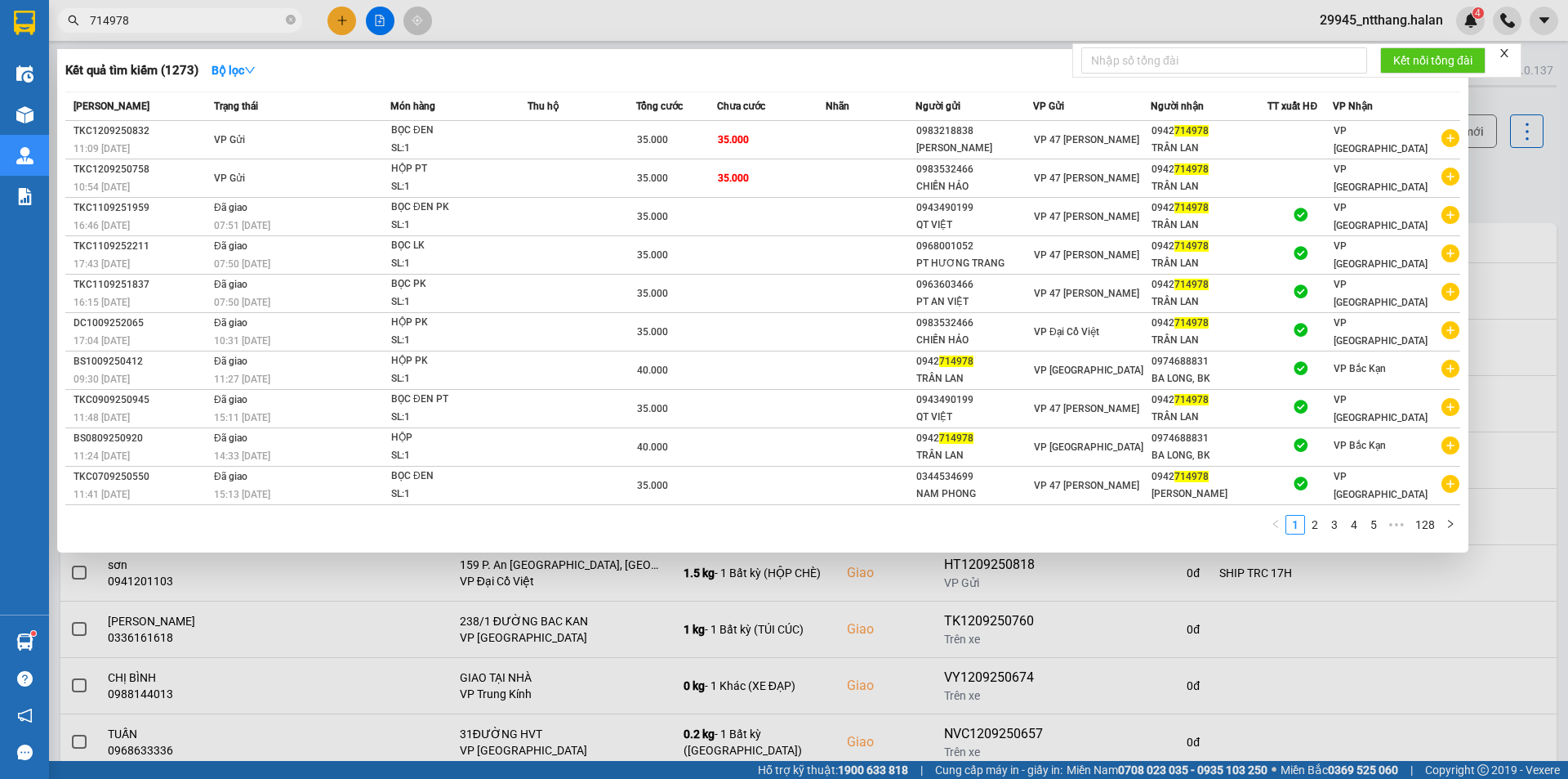
click at [223, 23] on input "714978" at bounding box center [186, 20] width 193 height 18
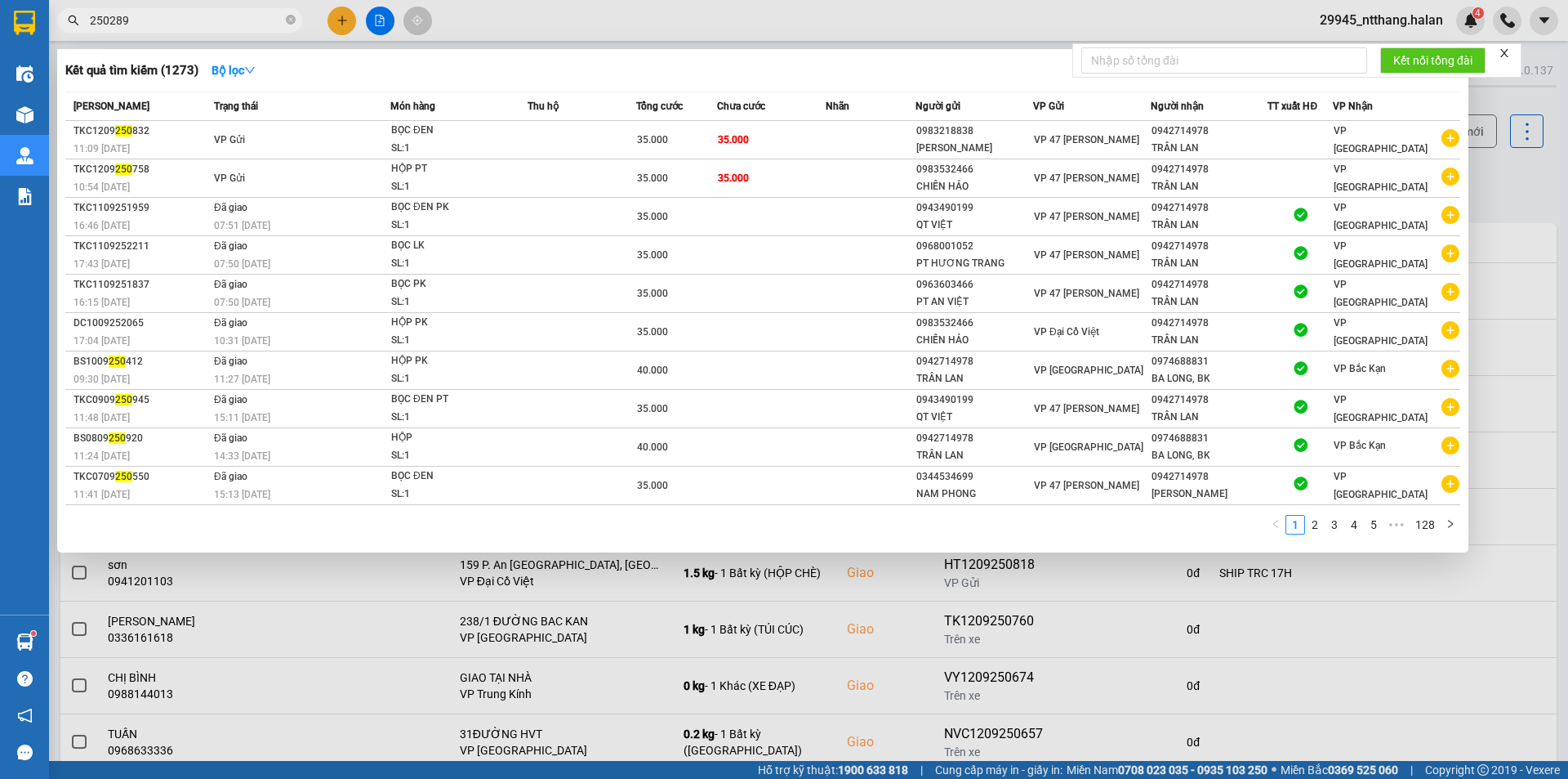
type input "250289"
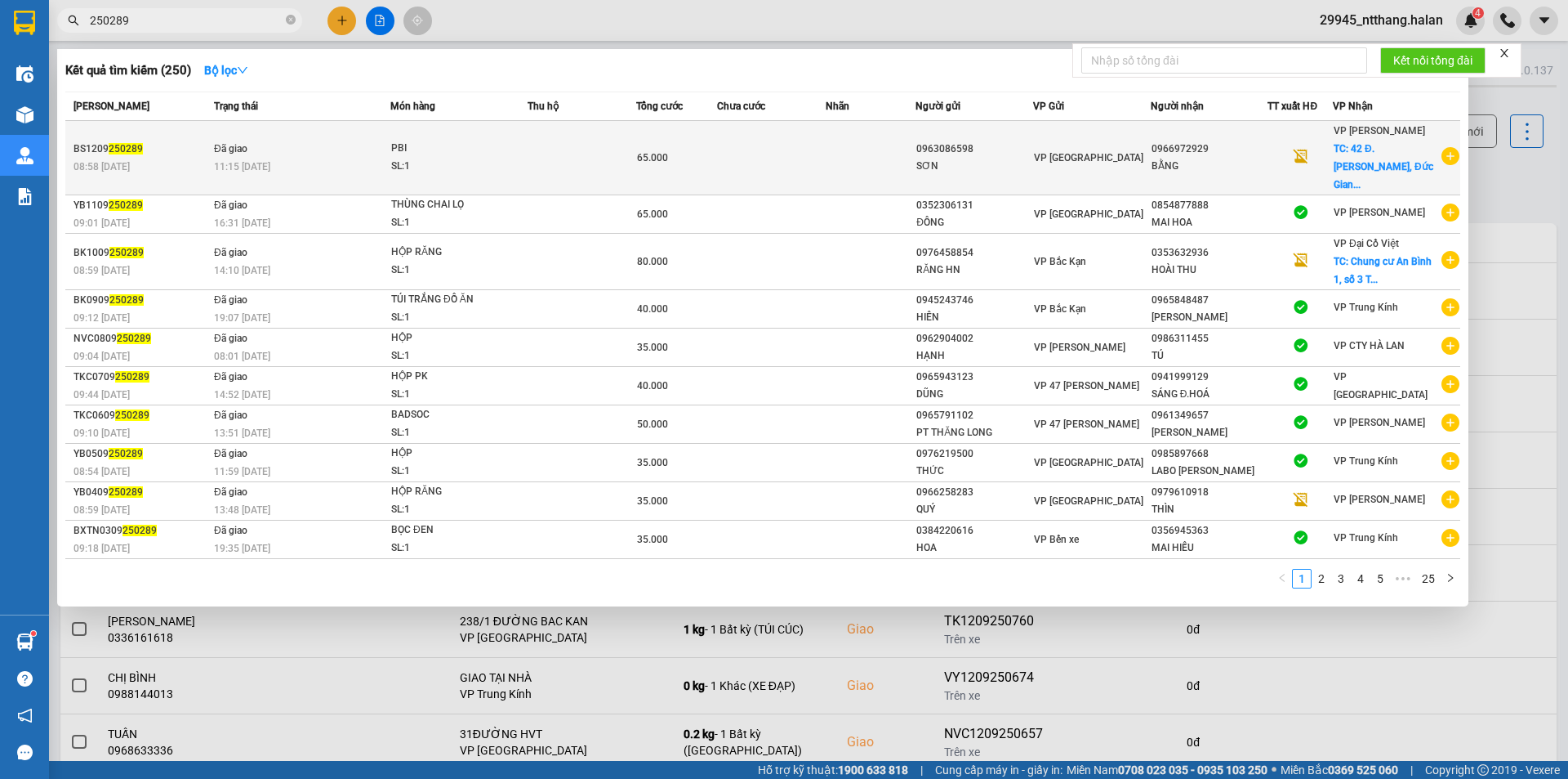
click at [632, 151] on td at bounding box center [582, 158] width 109 height 74
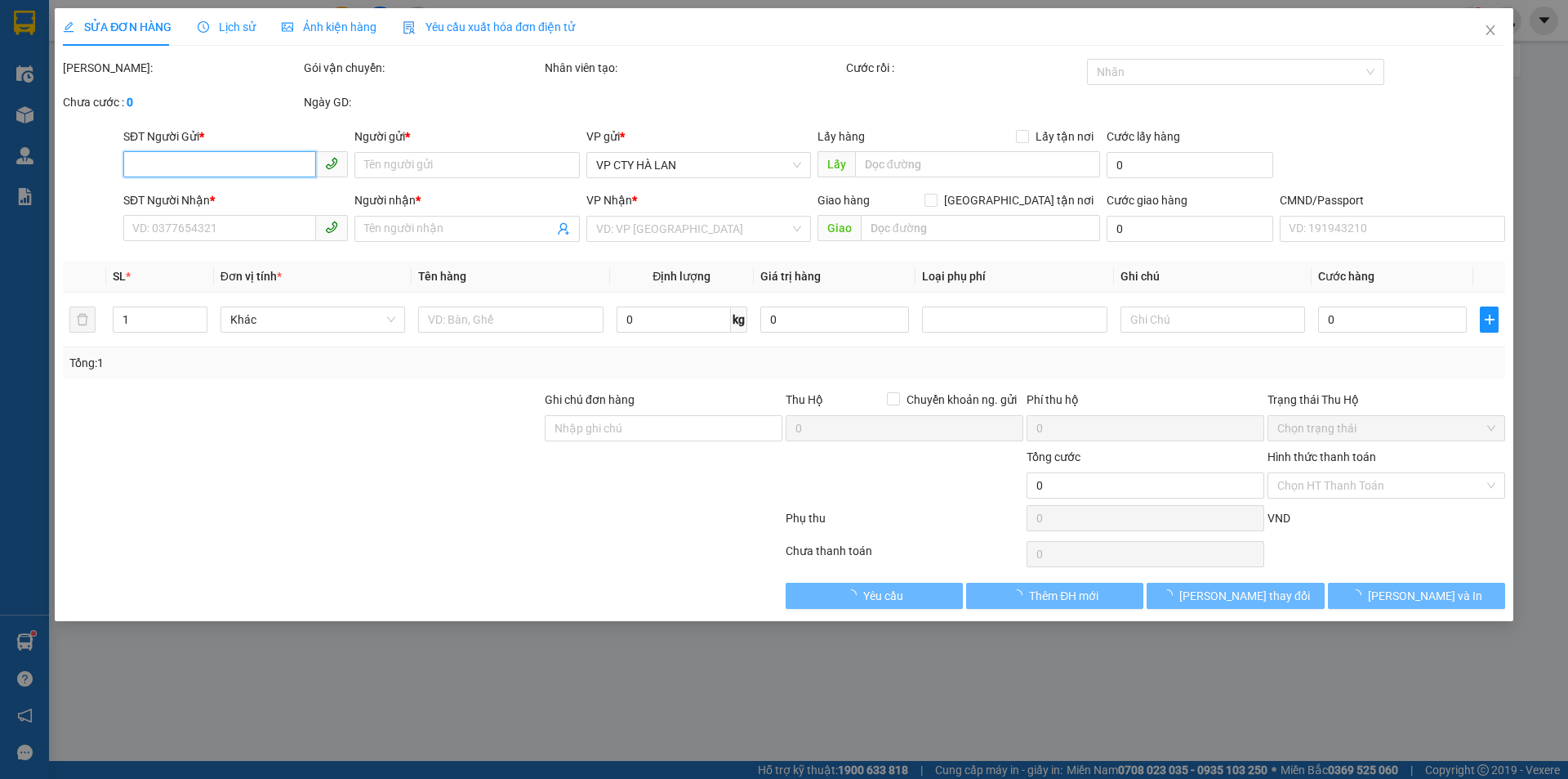
type input "0963086598"
type input "SƠN"
type input "0966972929"
type input "BẰNG"
checkbox input "true"
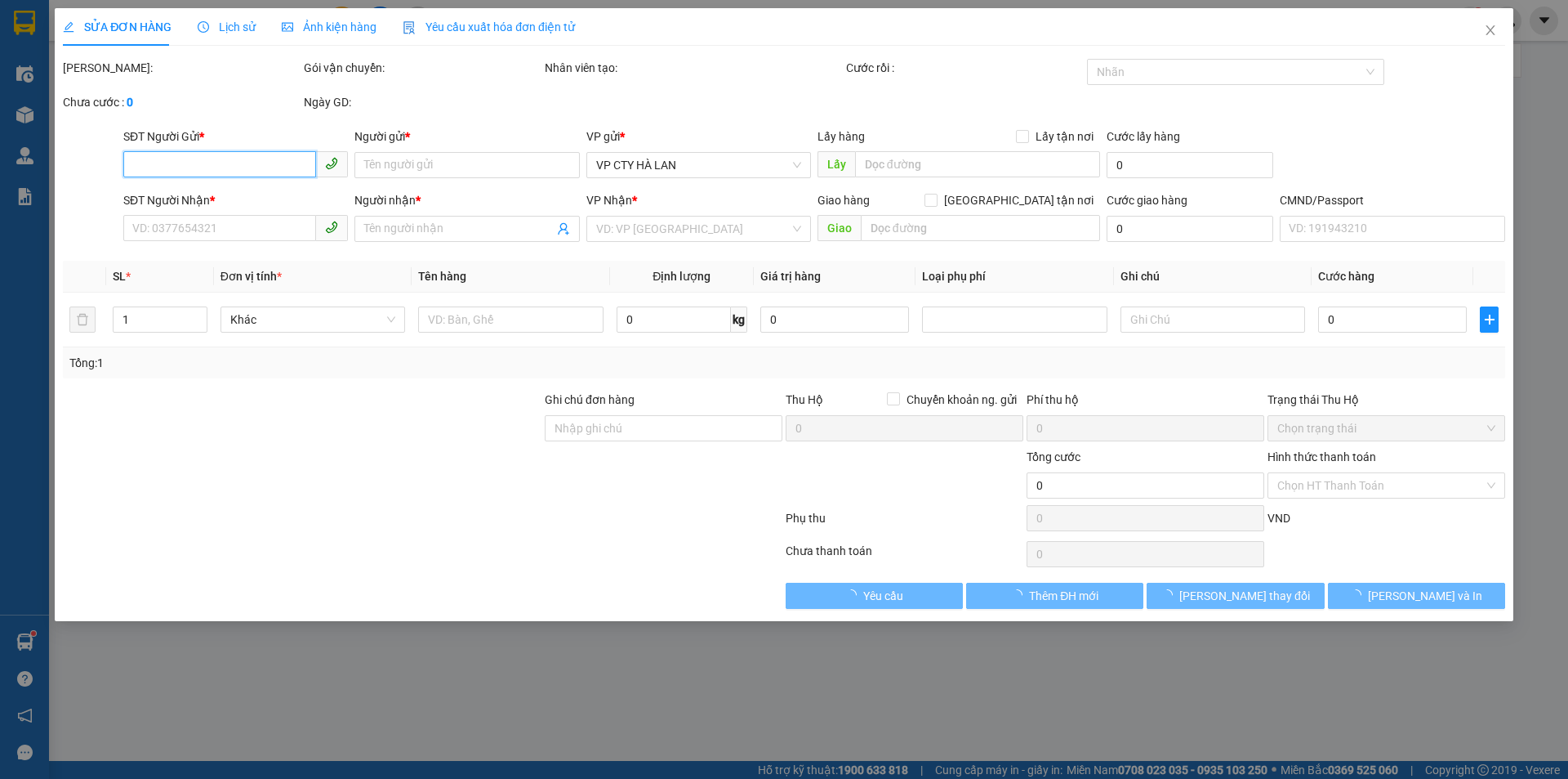
type input "42 Đ. Ngô Gia Tự, Đức Giang, Long Biên, Hà Nội, Việt Nam"
type input "30.000"
type input "LH SĐT 0963389998"
type input "65.000"
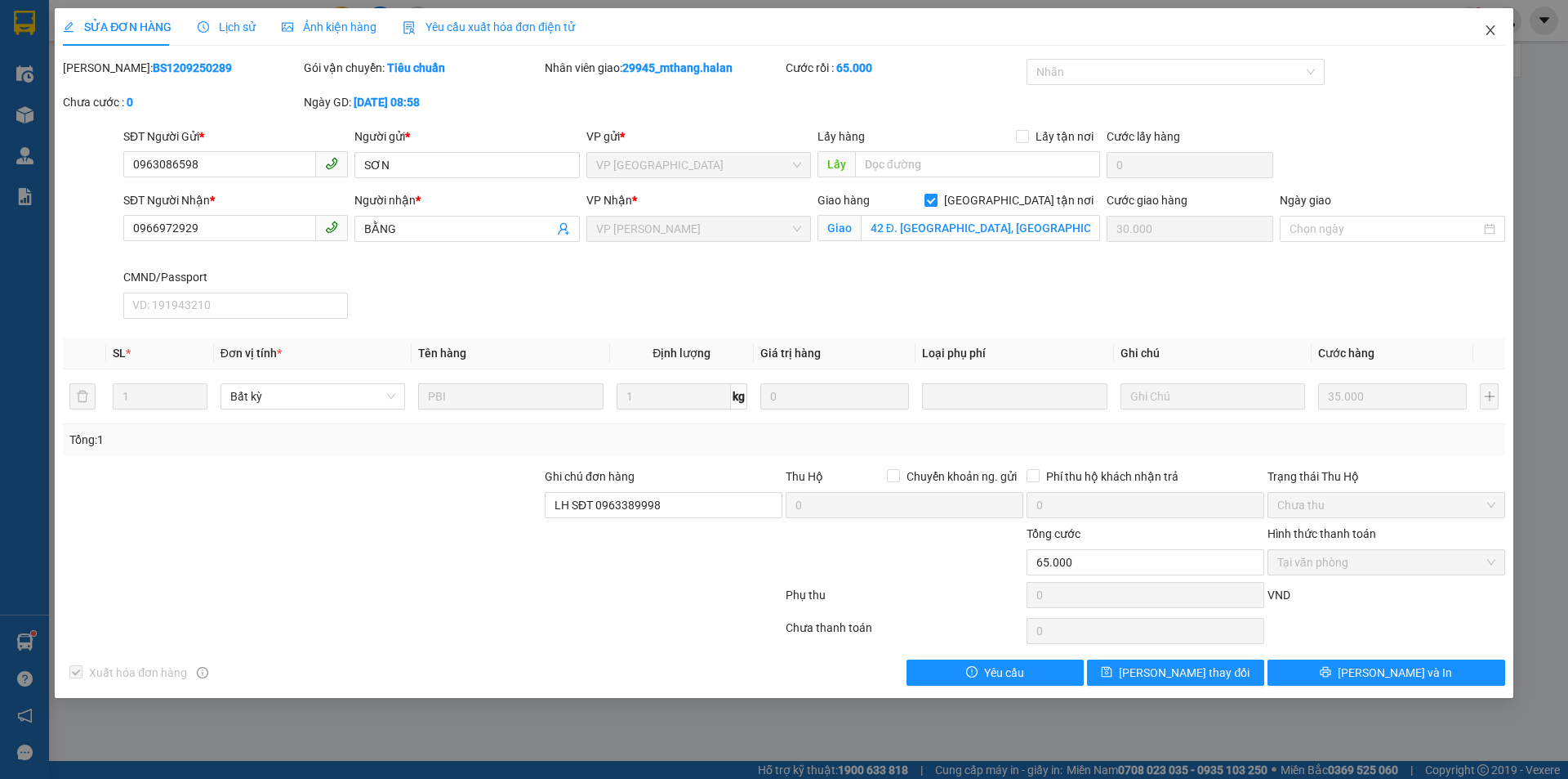
click at [1487, 25] on icon "close" at bounding box center [1491, 31] width 13 height 13
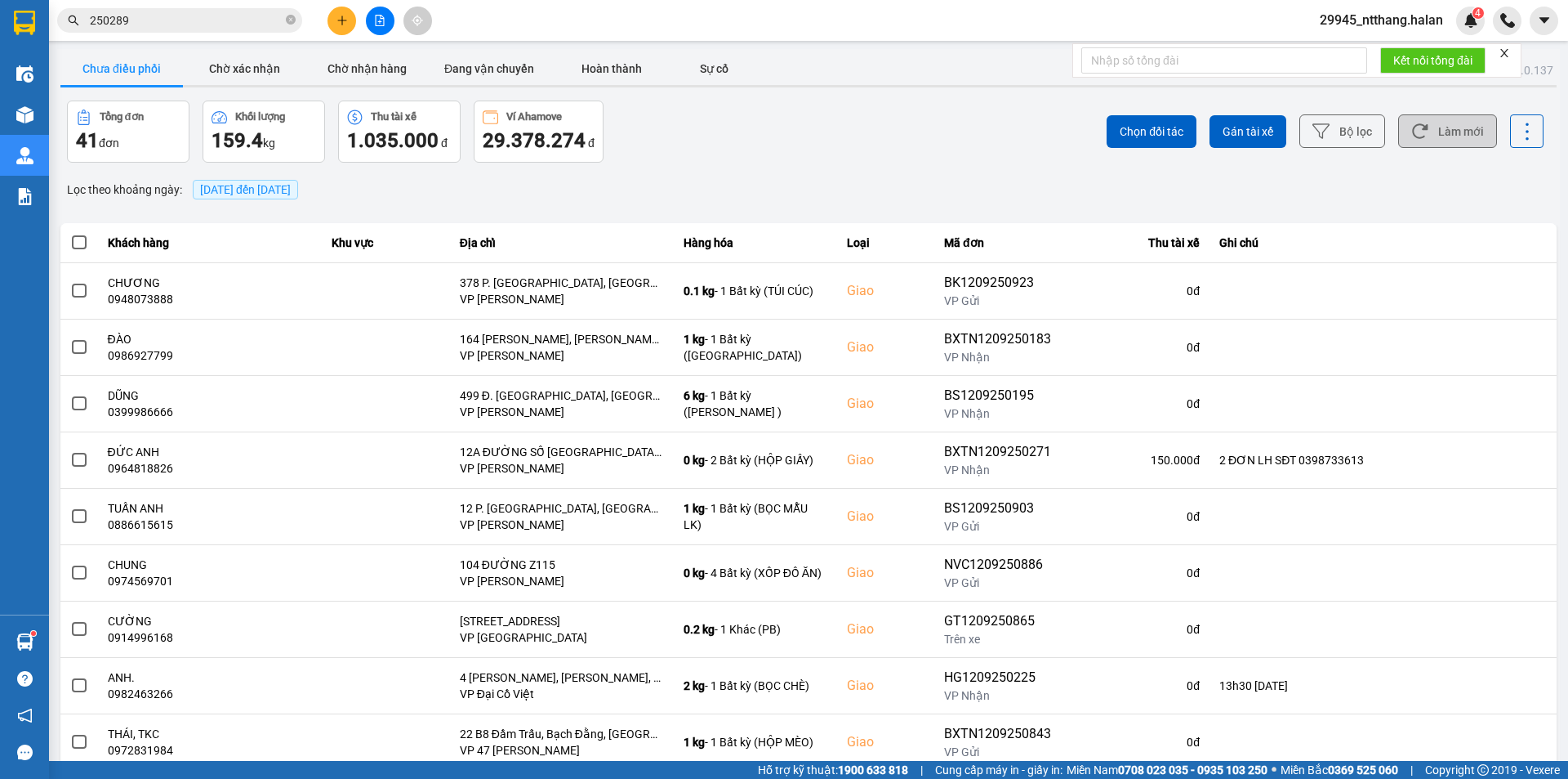
click at [1429, 128] on button "Làm mới" at bounding box center [1447, 131] width 99 height 34
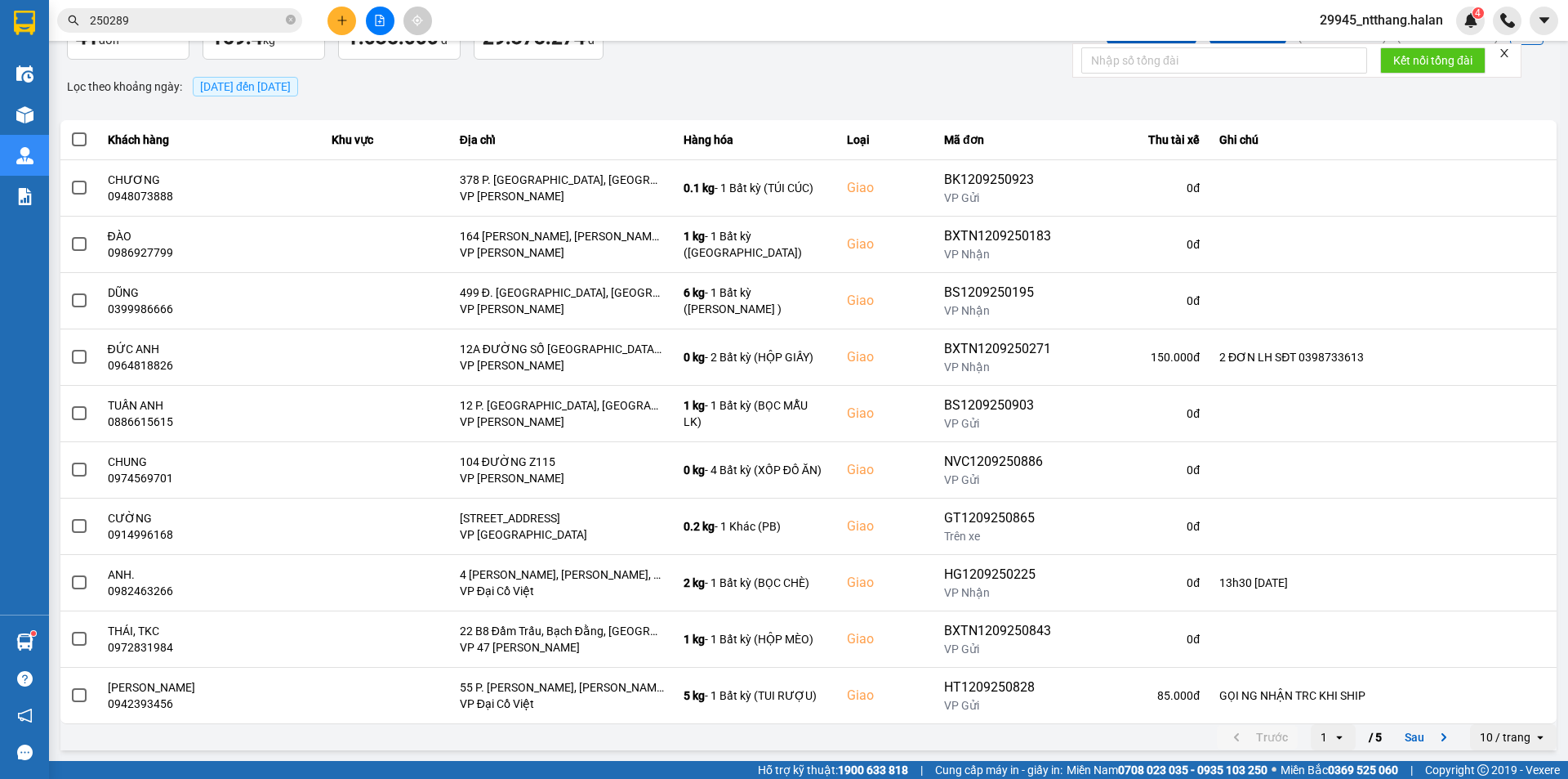
scroll to position [104, 0]
click at [228, 16] on input "250289" at bounding box center [186, 20] width 193 height 18
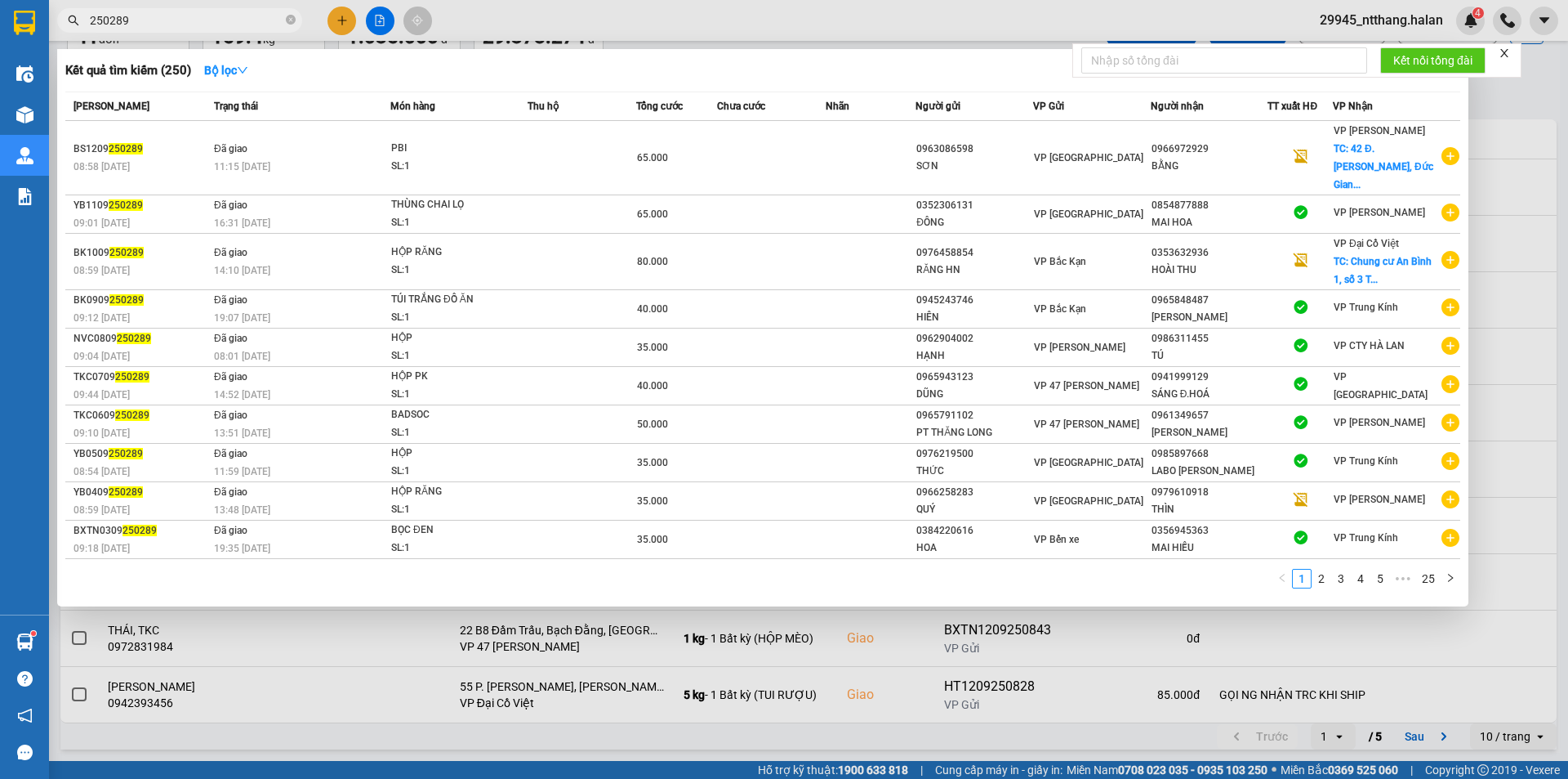
click at [228, 16] on input "250289" at bounding box center [186, 20] width 193 height 18
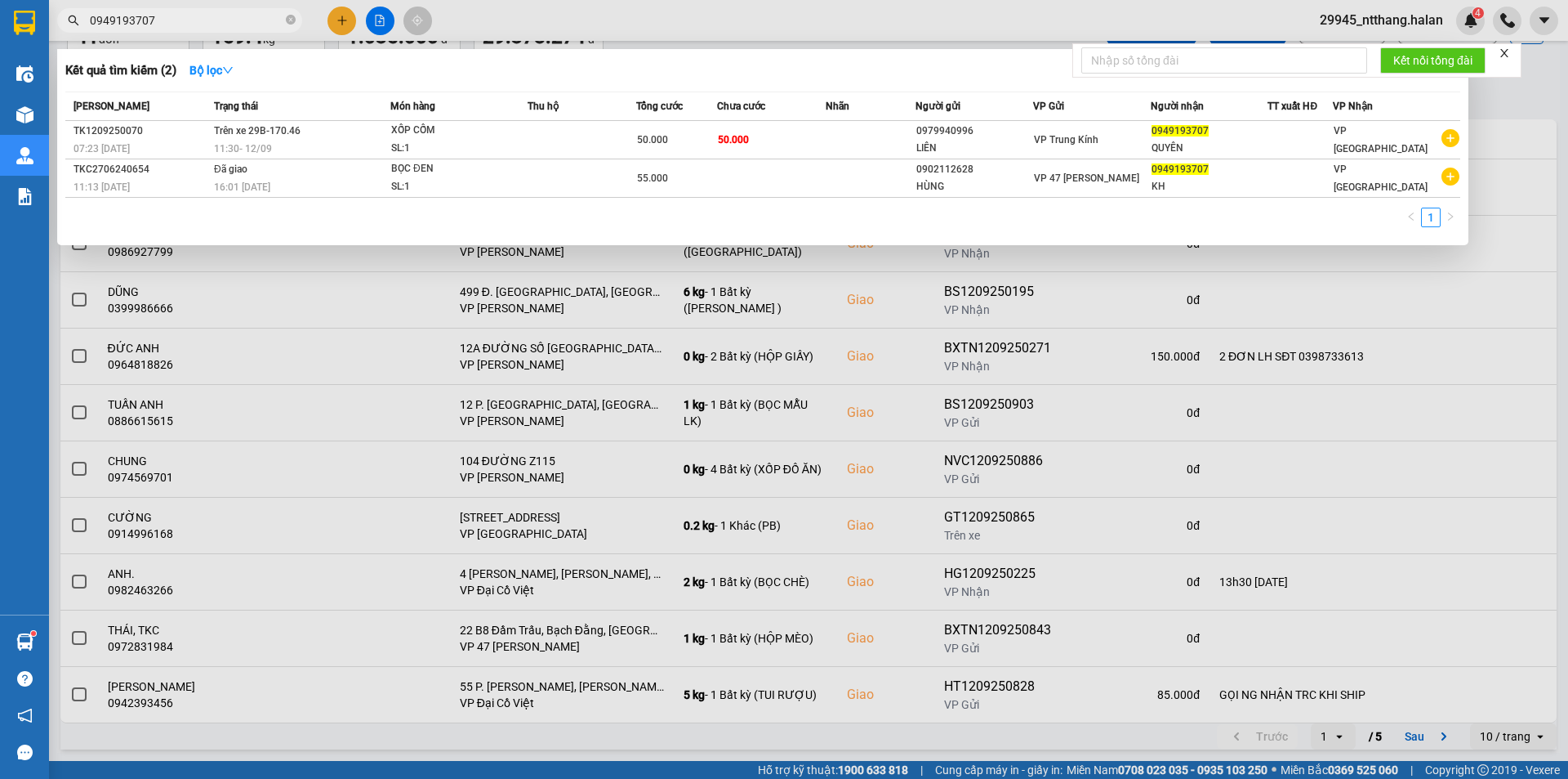
click at [1500, 92] on div at bounding box center [784, 389] width 1568 height 779
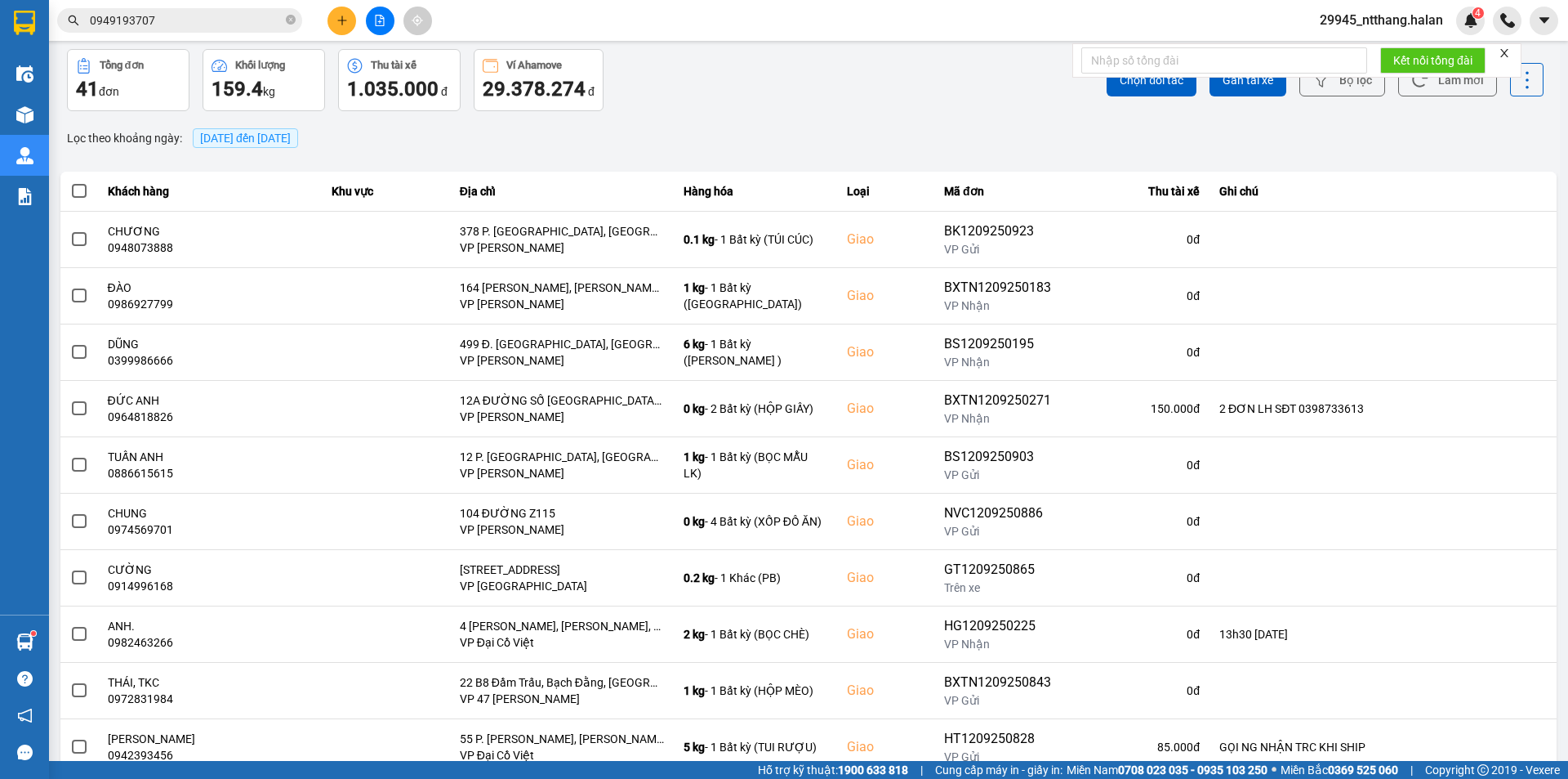
scroll to position [0, 0]
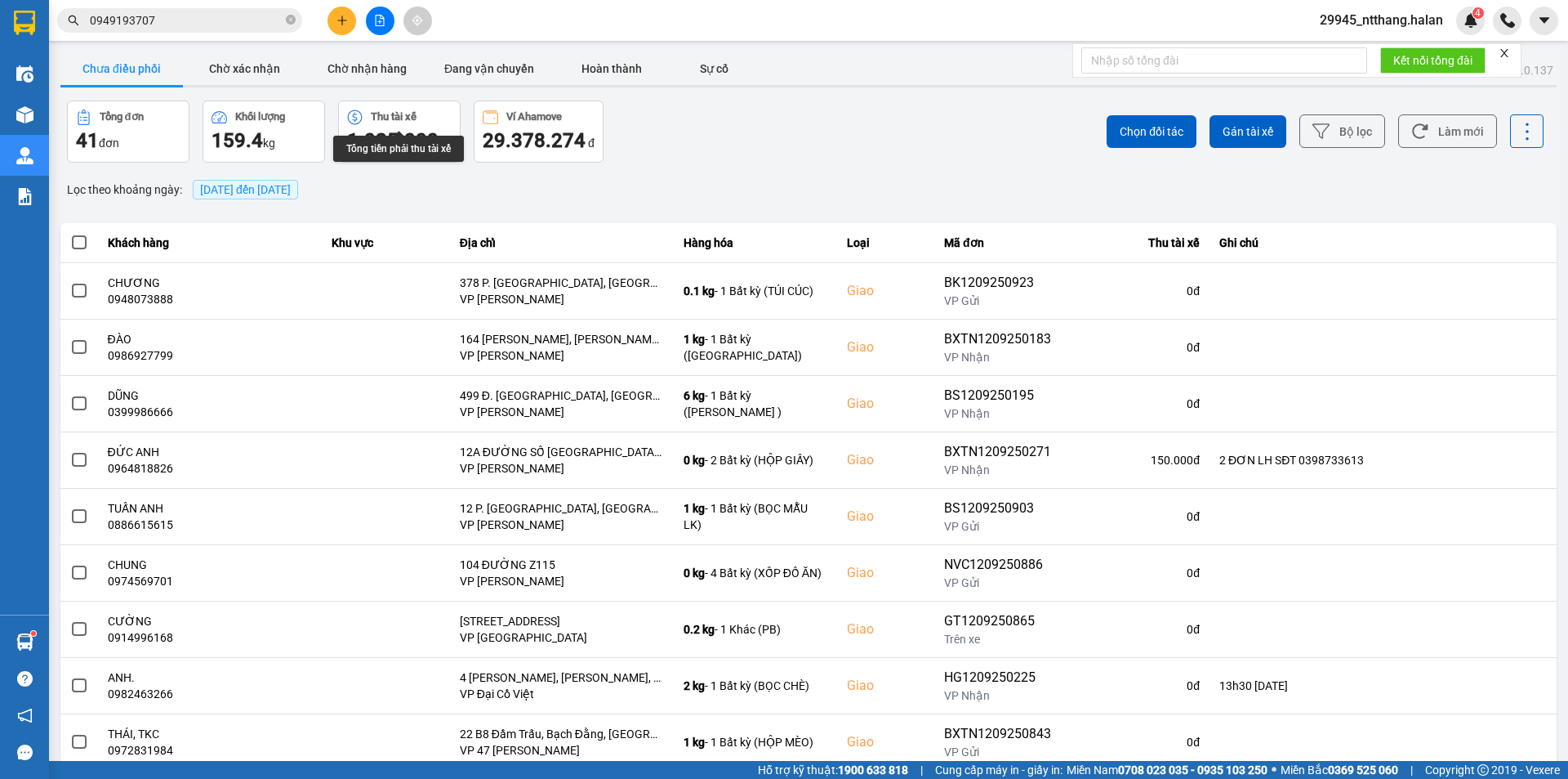
click at [392, 86] on div at bounding box center [808, 85] width 1497 height 3
click at [395, 79] on button "Chờ nhận hàng" at bounding box center [367, 68] width 123 height 33
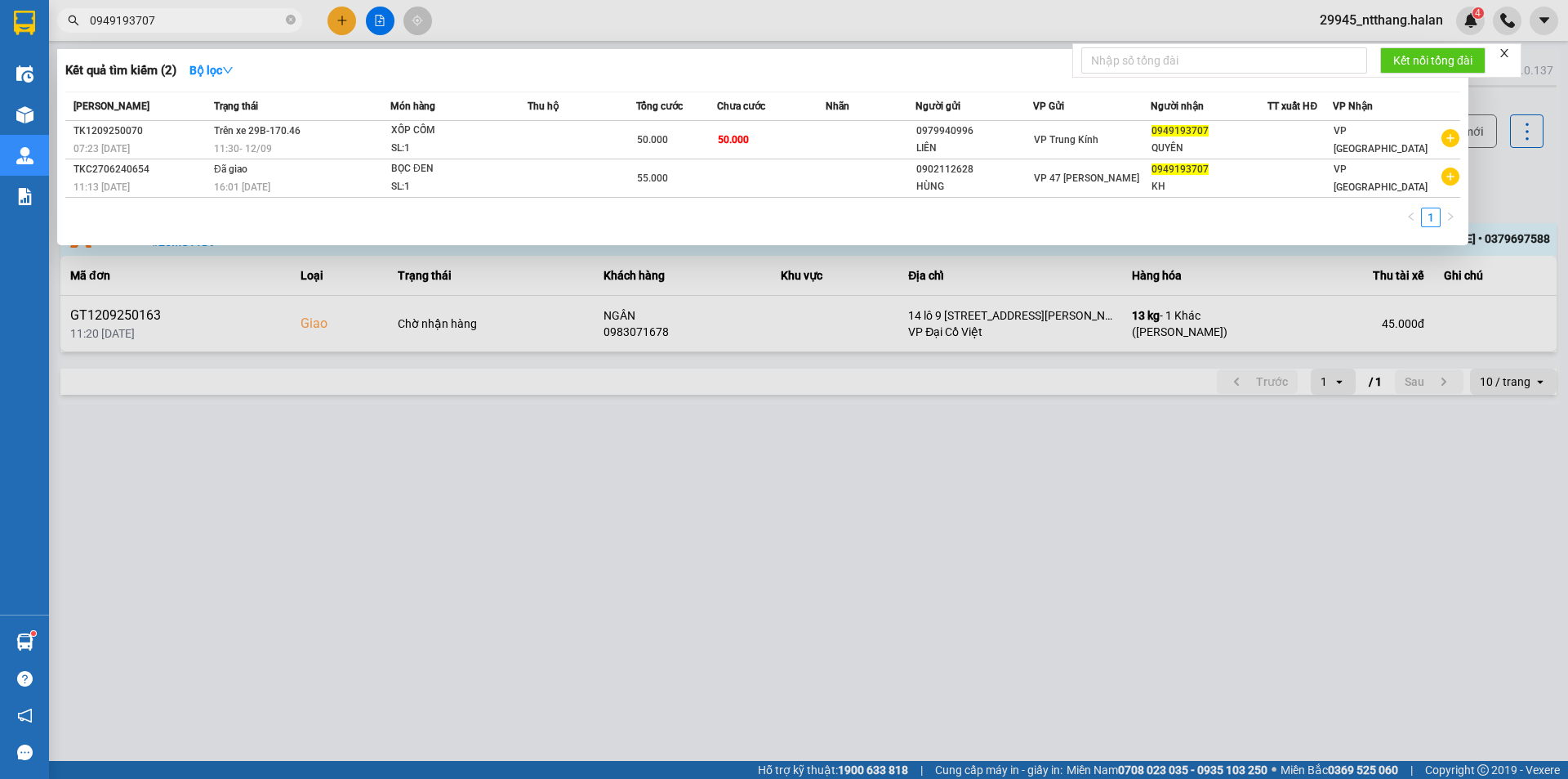
click at [223, 17] on input "0949193707" at bounding box center [186, 20] width 193 height 18
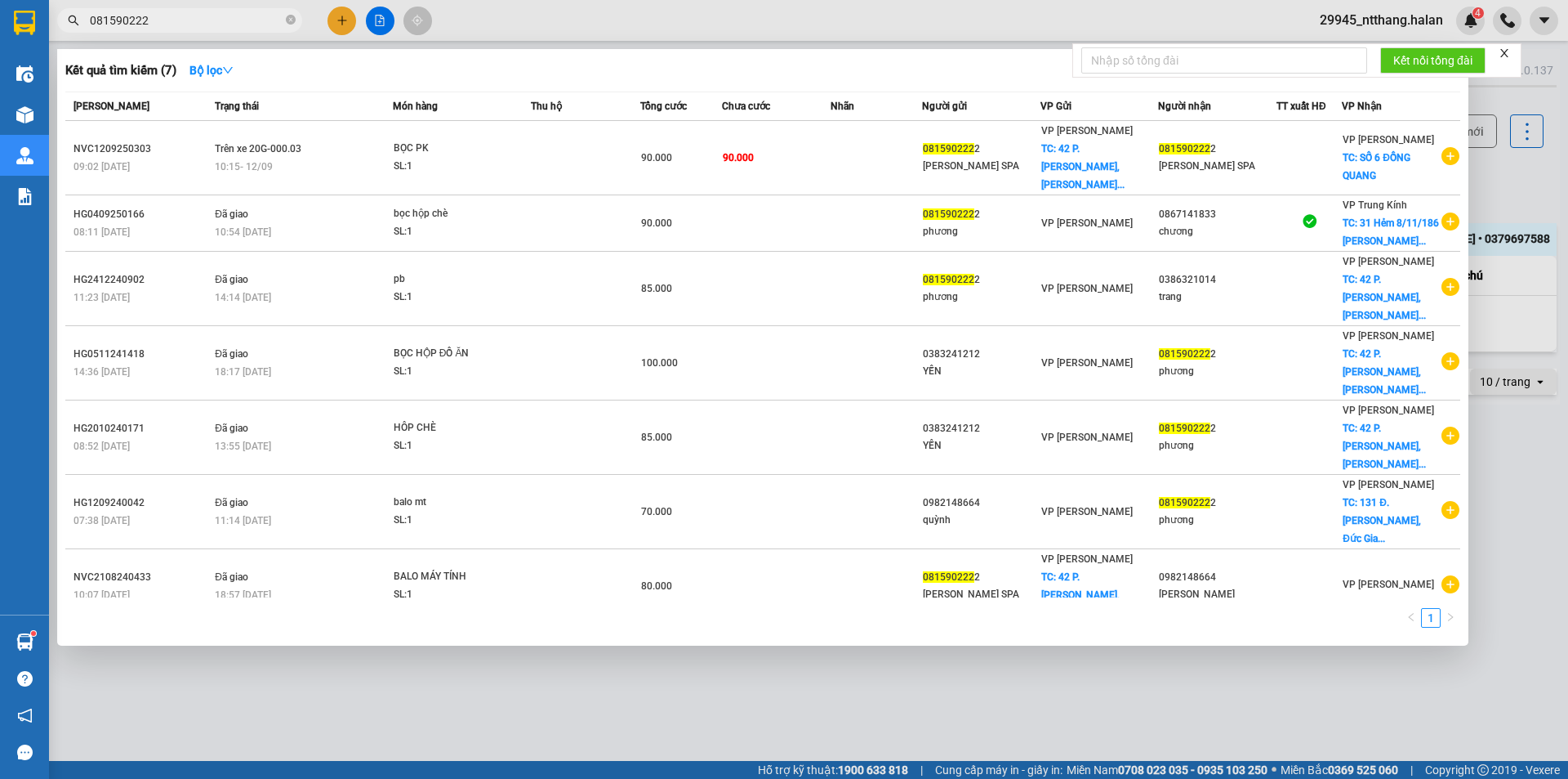
click at [235, 22] on input "081590222" at bounding box center [186, 20] width 193 height 18
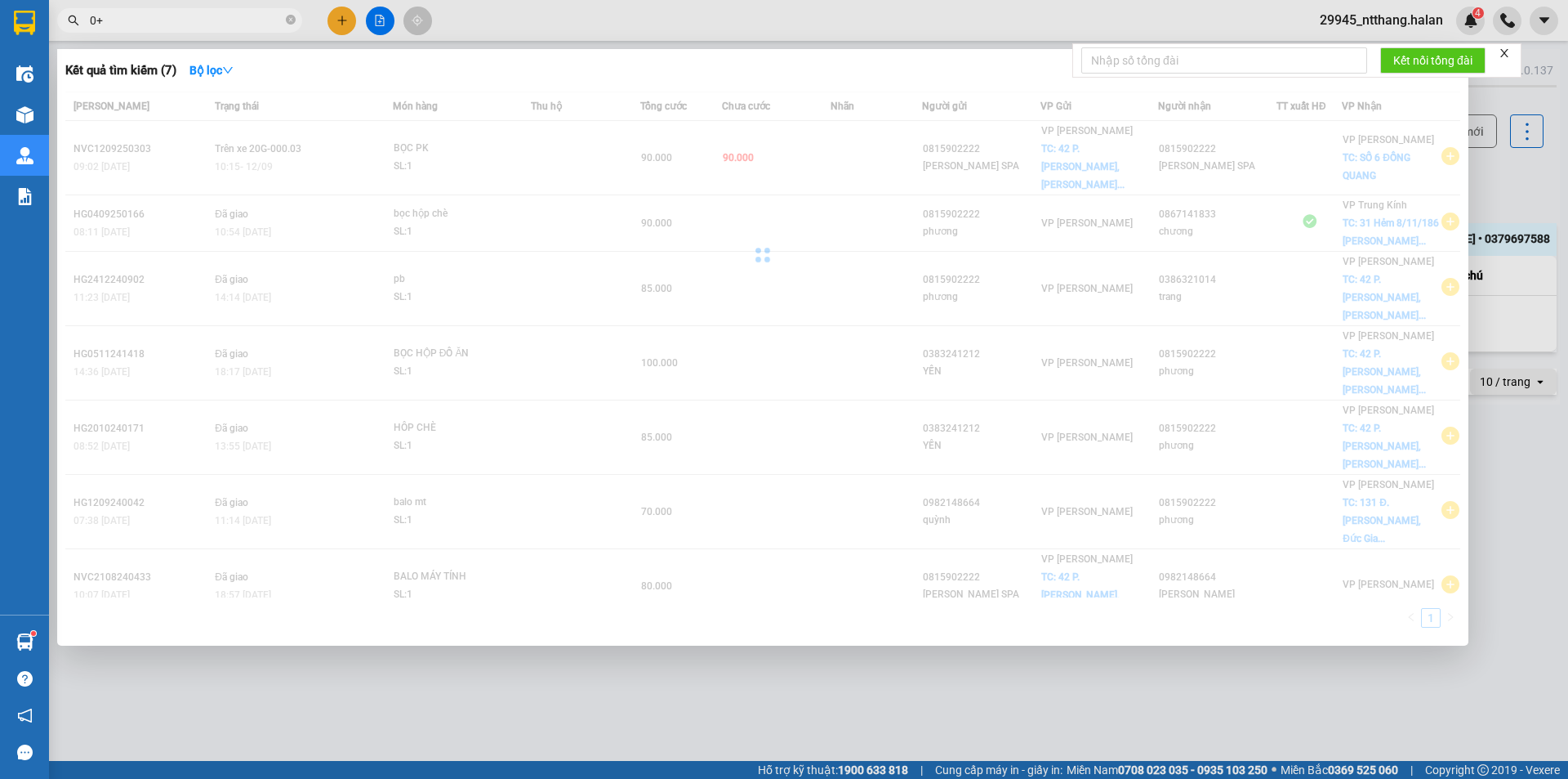
type input "0+*"
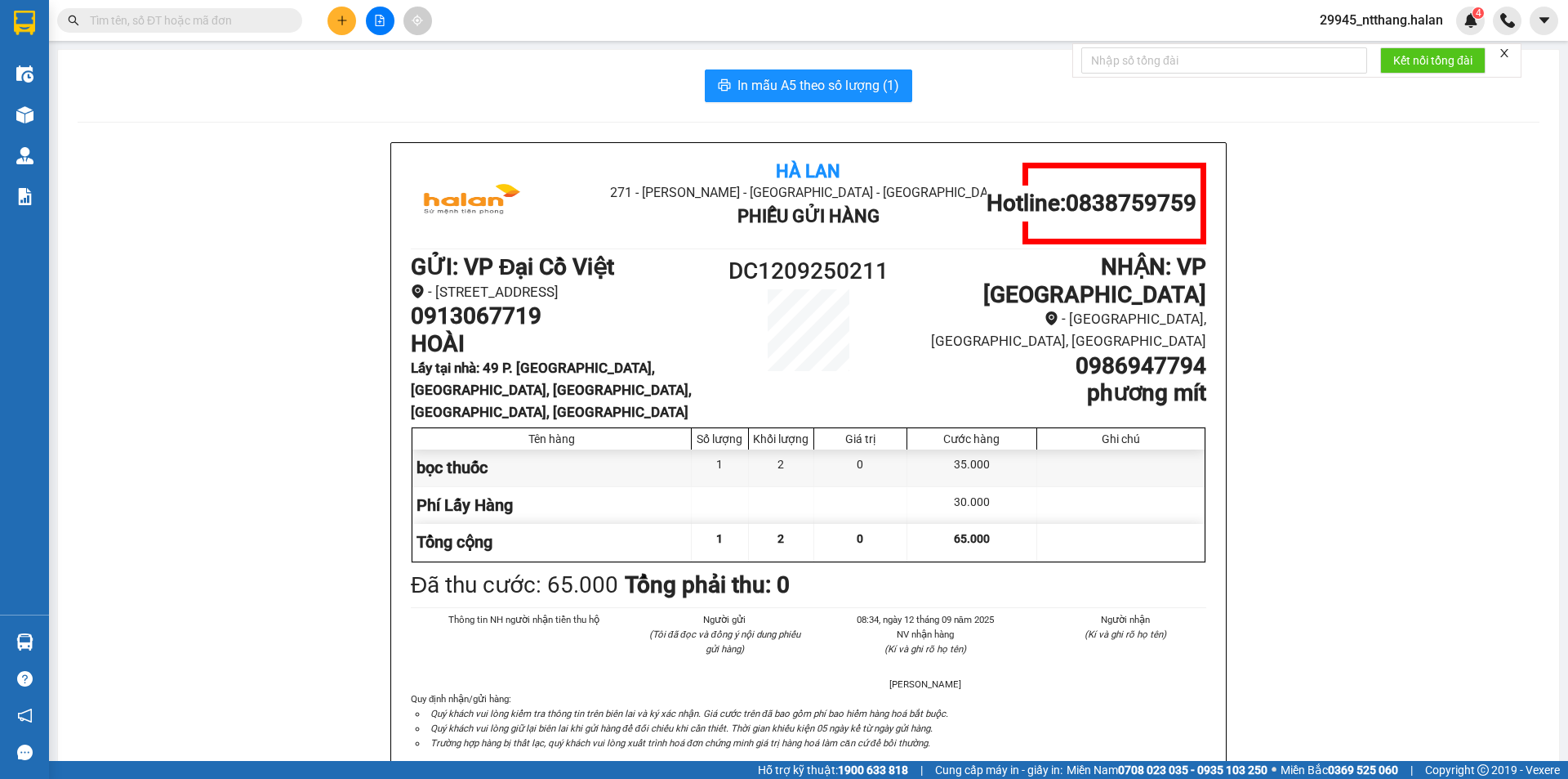
click at [211, 25] on input "text" at bounding box center [186, 20] width 193 height 18
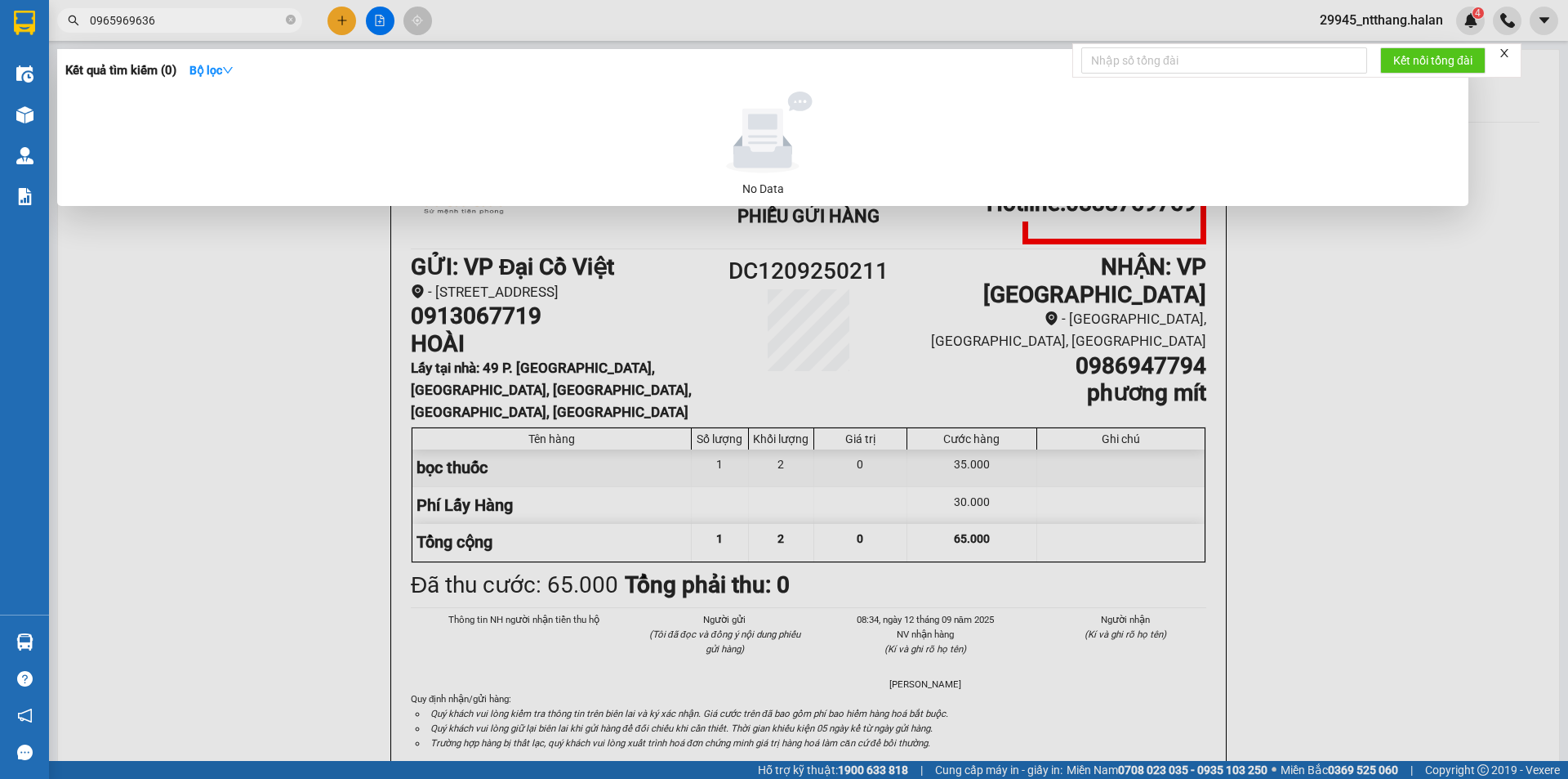
click at [208, 19] on input "0965969636" at bounding box center [186, 20] width 193 height 18
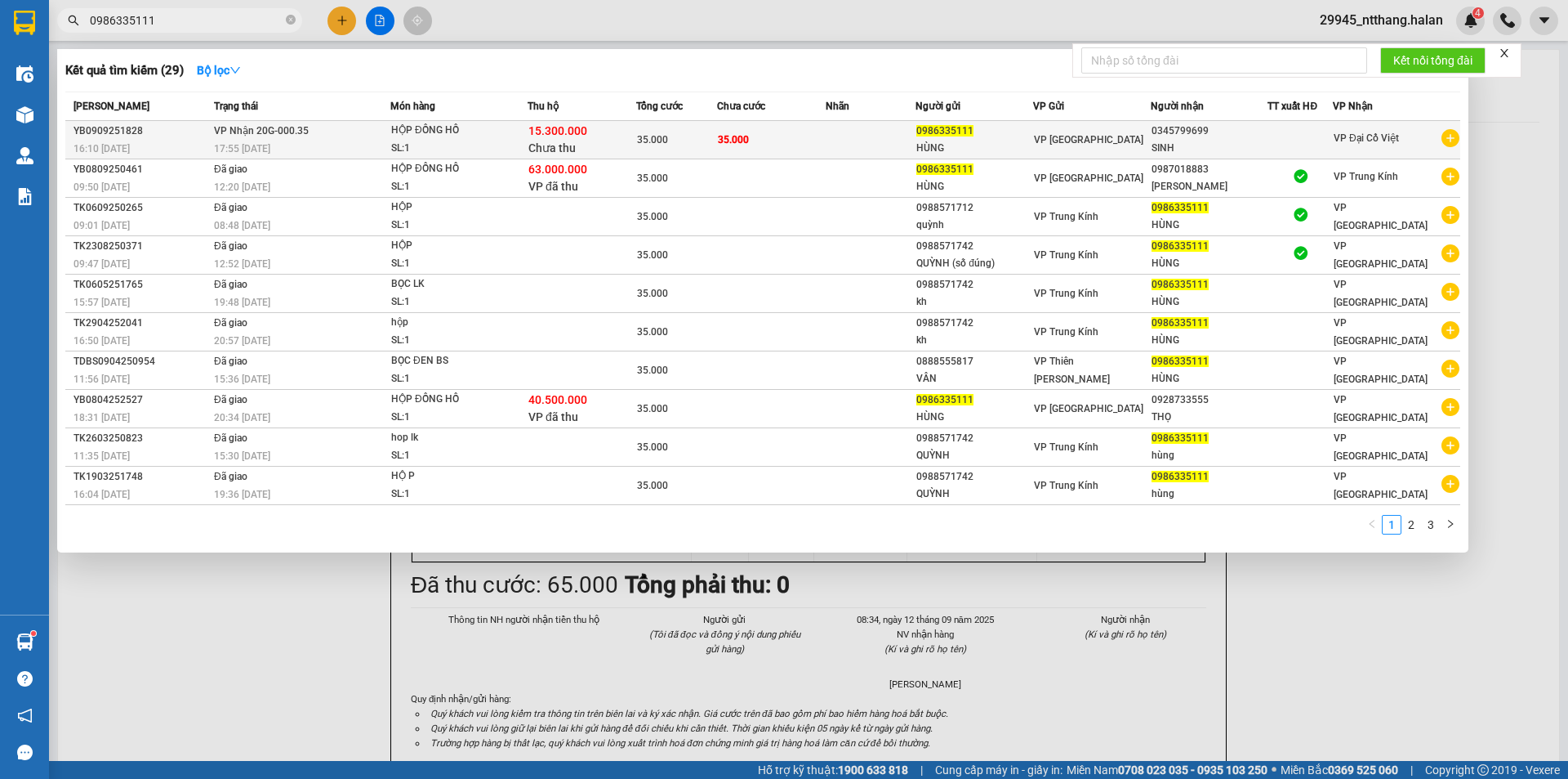
type input "0986335111"
click at [652, 147] on div "35.000" at bounding box center [677, 139] width 80 height 18
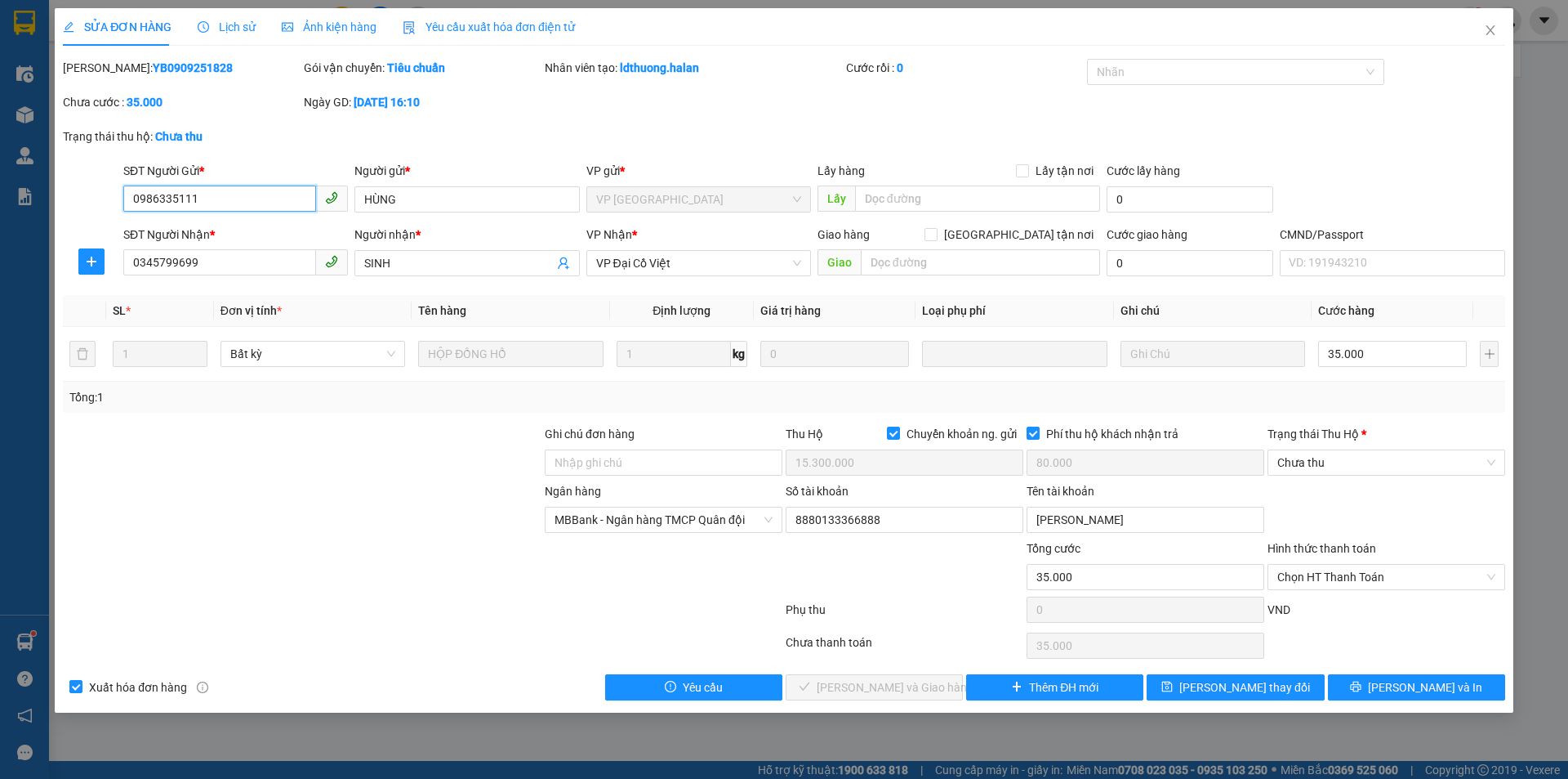
type input "0986335111"
type input "HÙNG"
type input "0345799699"
type input "SINH"
checkbox input "true"
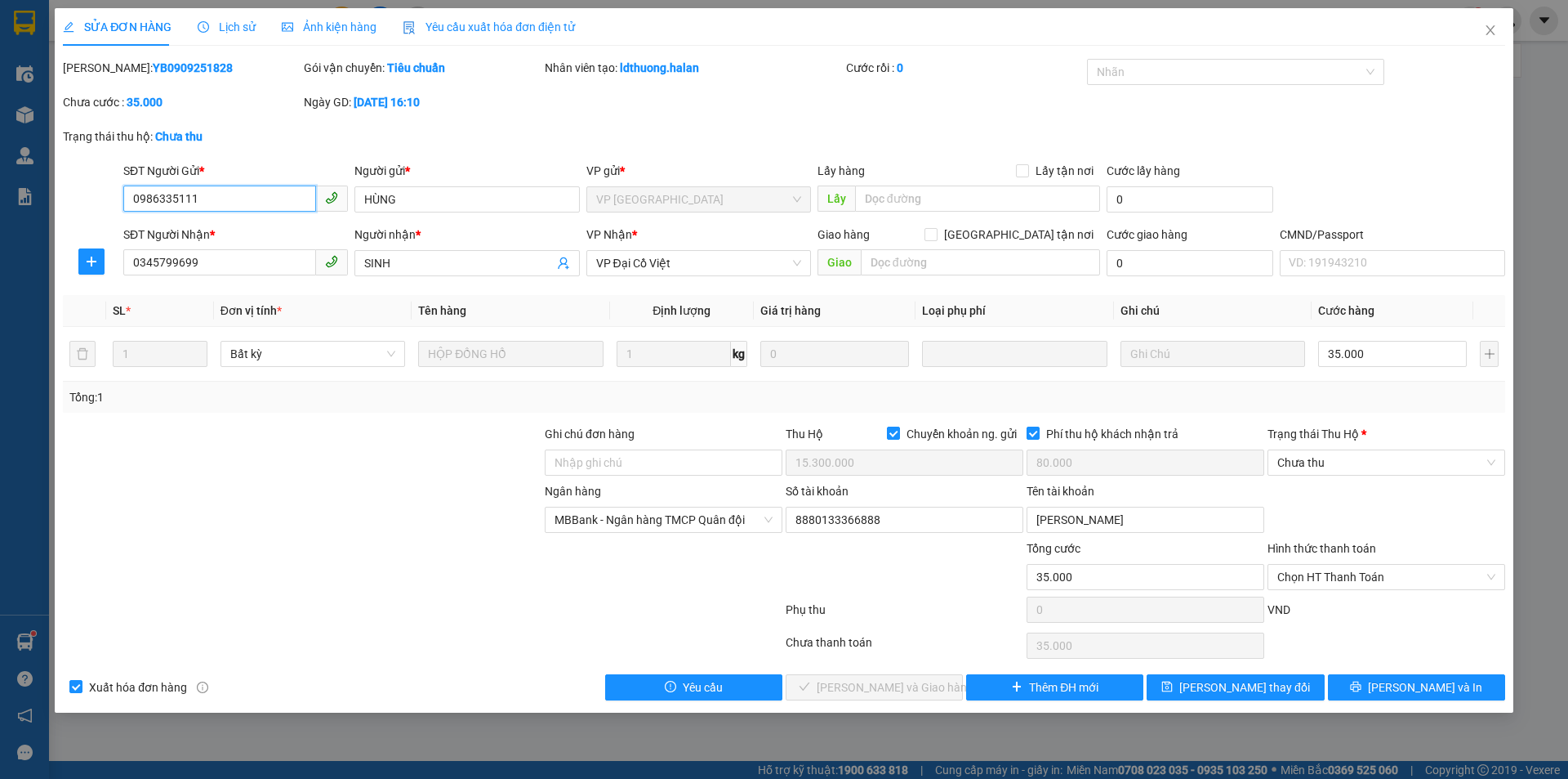
type input "15.300.000"
type input "80.000"
type input "35.000"
click at [1367, 698] on button "[PERSON_NAME] và In" at bounding box center [1416, 687] width 178 height 26
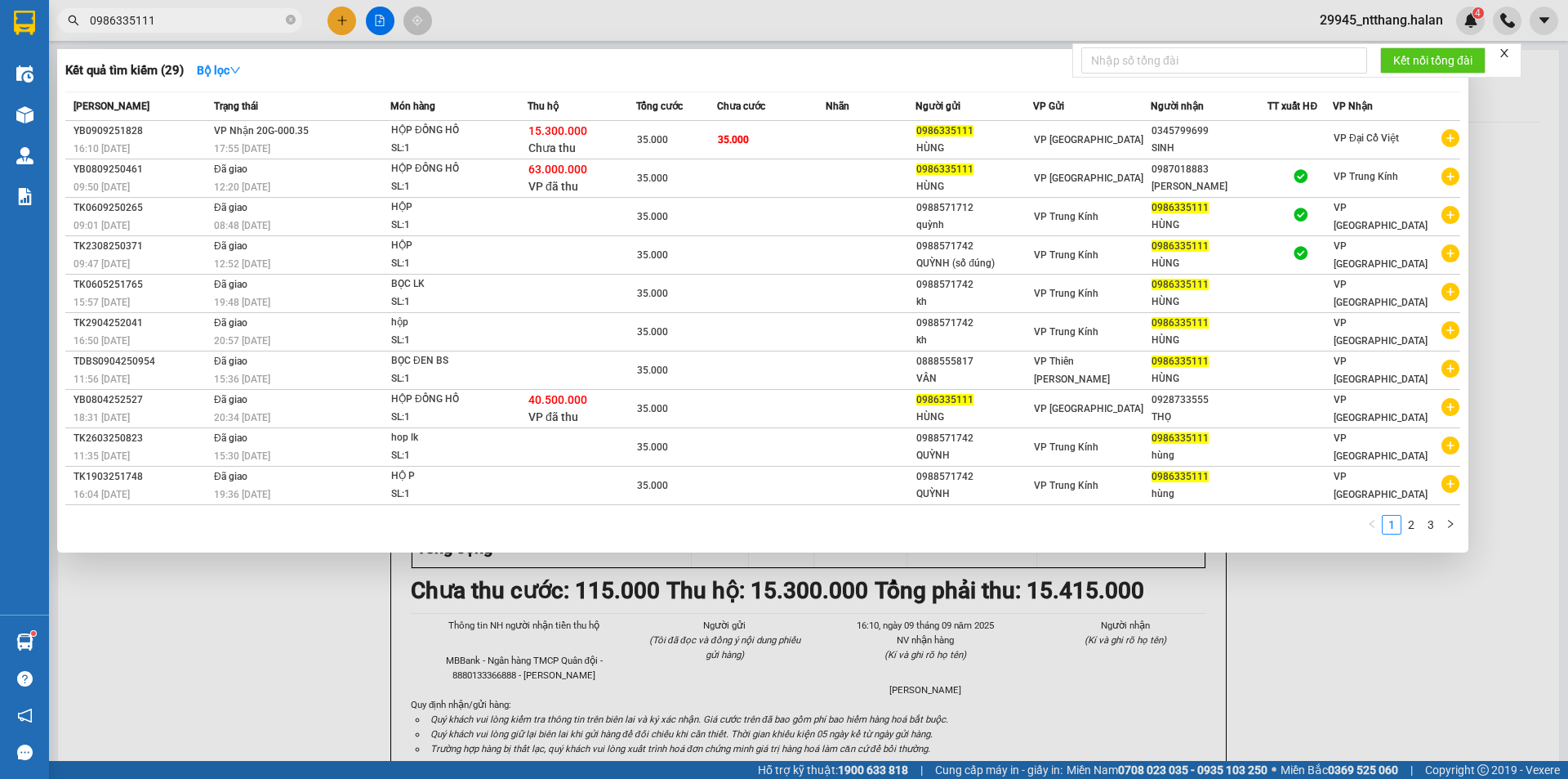
click at [178, 19] on input "0986335111" at bounding box center [186, 20] width 193 height 18
click at [487, 125] on div "HỘP ĐỒNG HỒ" at bounding box center [453, 131] width 123 height 18
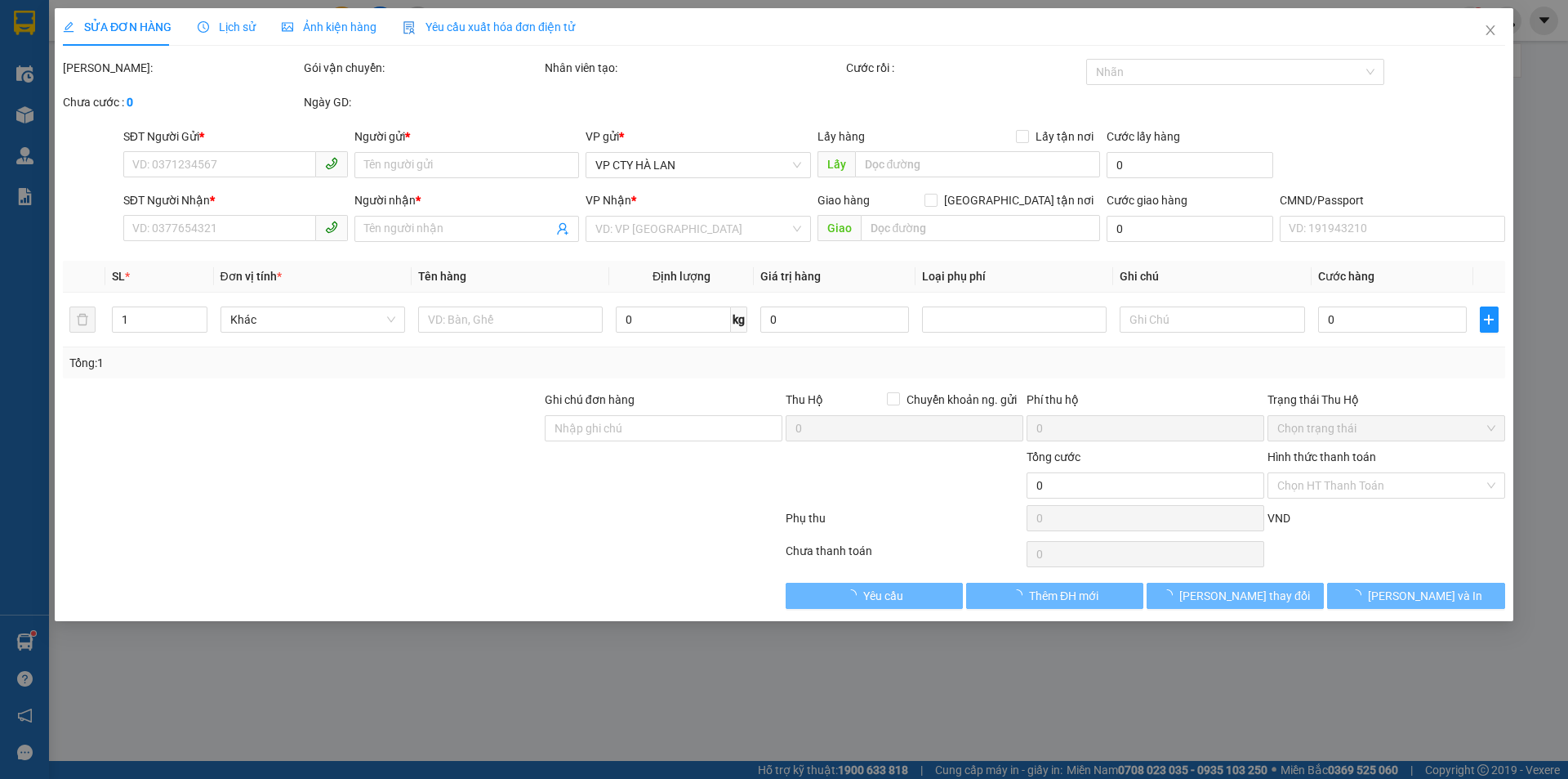
type input "0986335111"
type input "HÙNG"
type input "0345799699"
type input "SINH"
checkbox input "true"
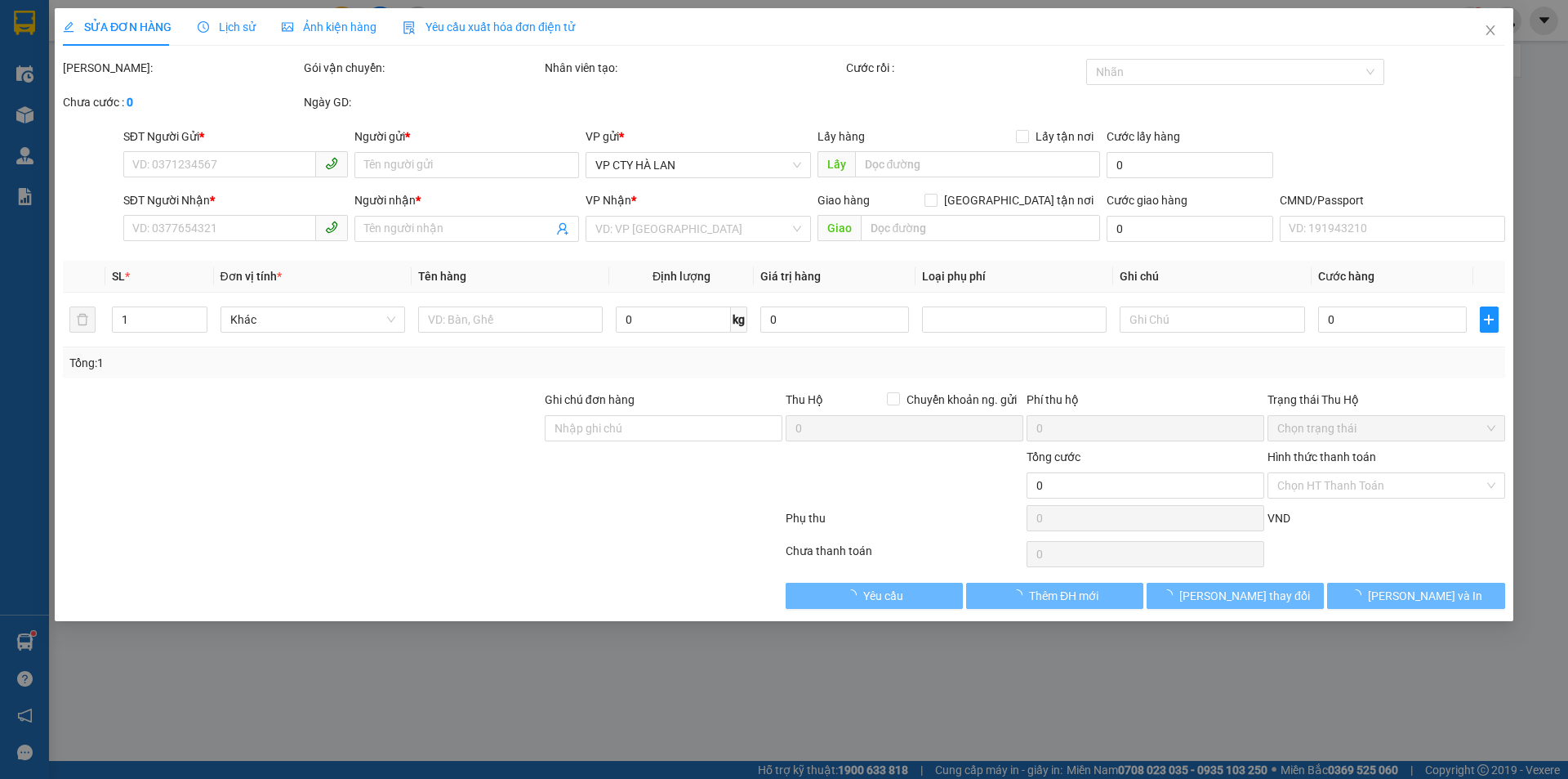
type input "15.300.000"
type input "80.000"
type input "35.000"
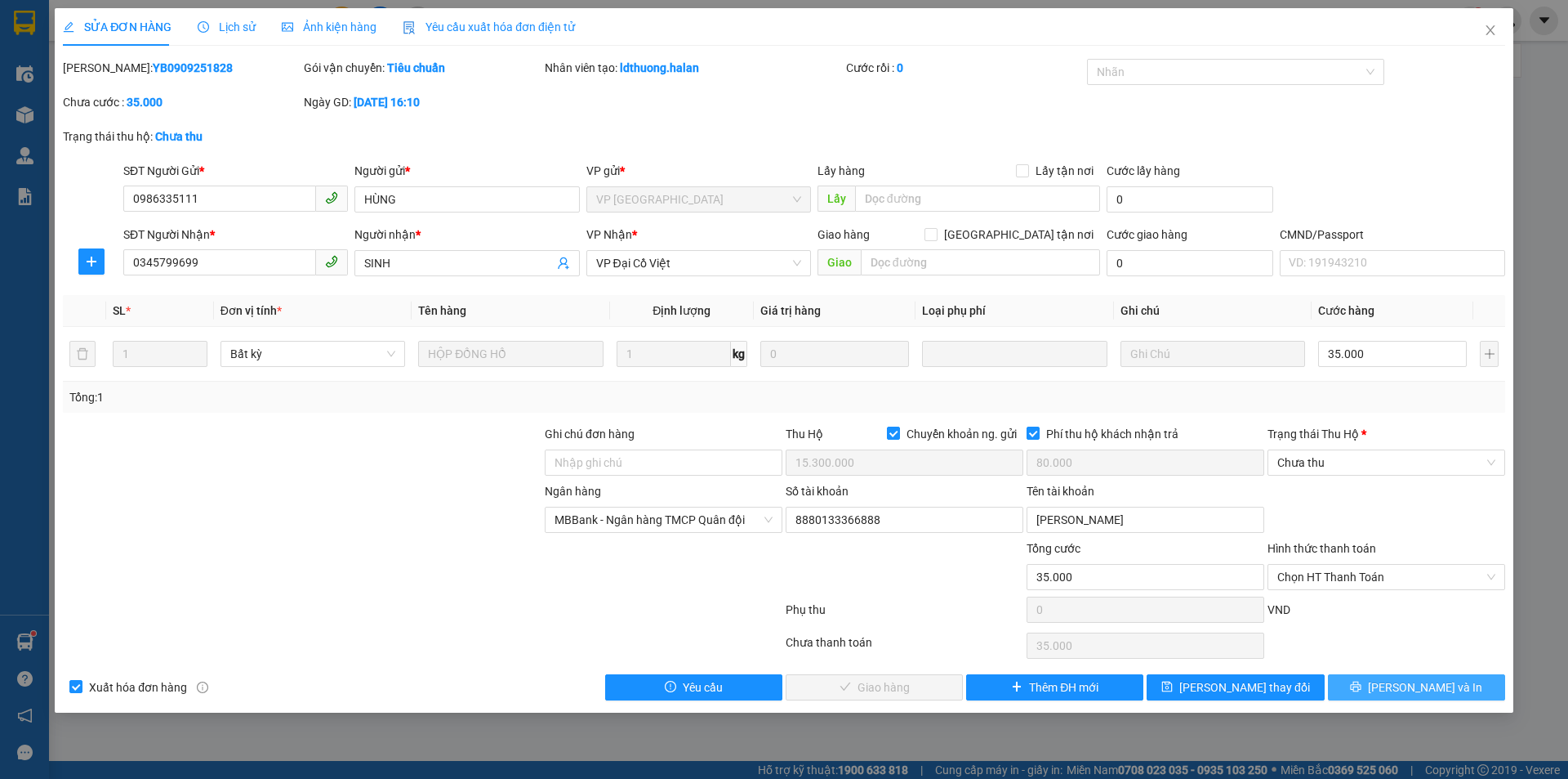
click at [1382, 681] on button "[PERSON_NAME] và In" at bounding box center [1416, 687] width 178 height 26
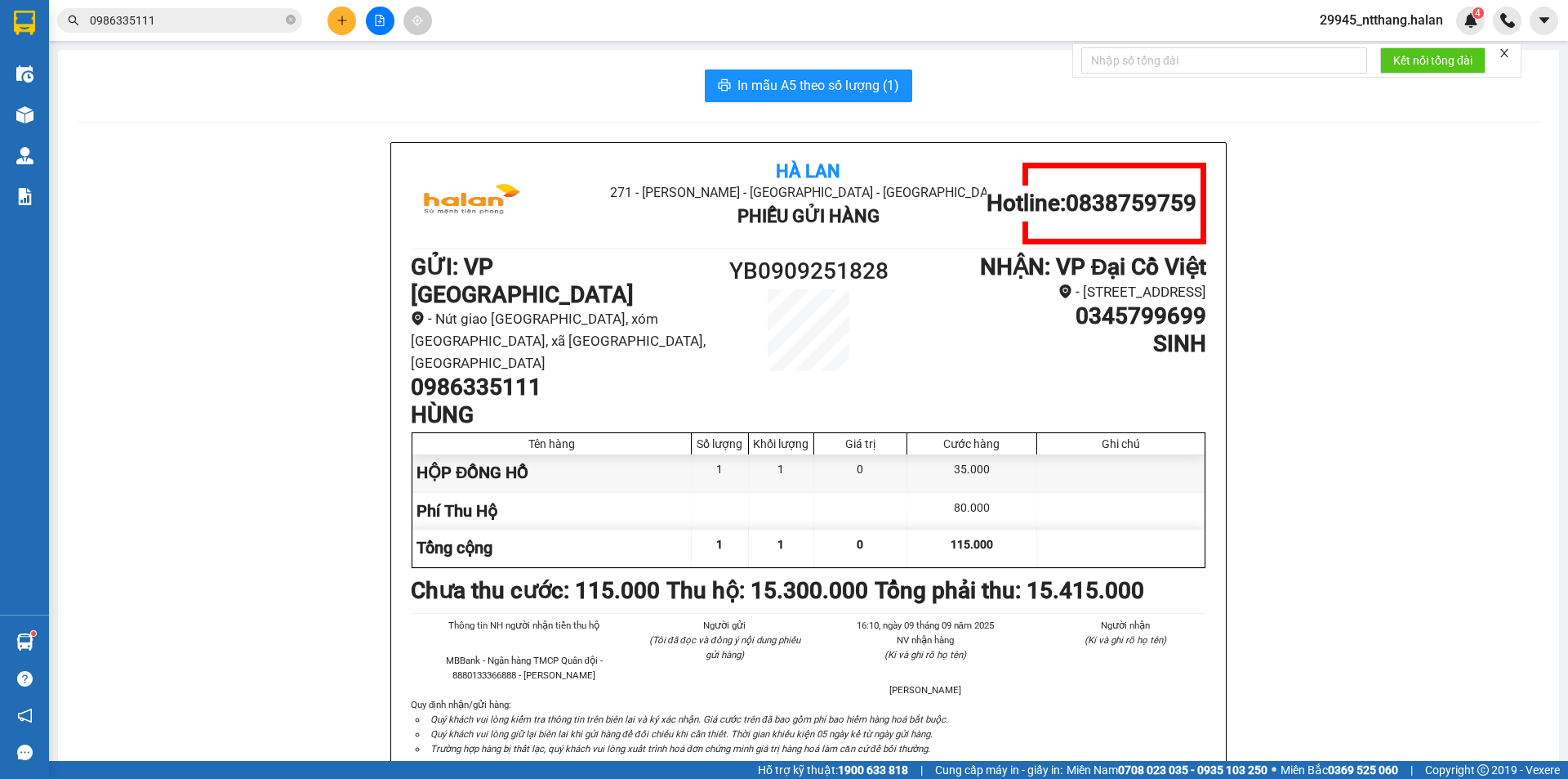
click at [302, 284] on div "Hà Lan 271 - Dương Tự Minh - Phường Tân Long - Thái Nguyên Phiếu Gửi Hàng Hotli…" at bounding box center [808, 484] width 1462 height 684
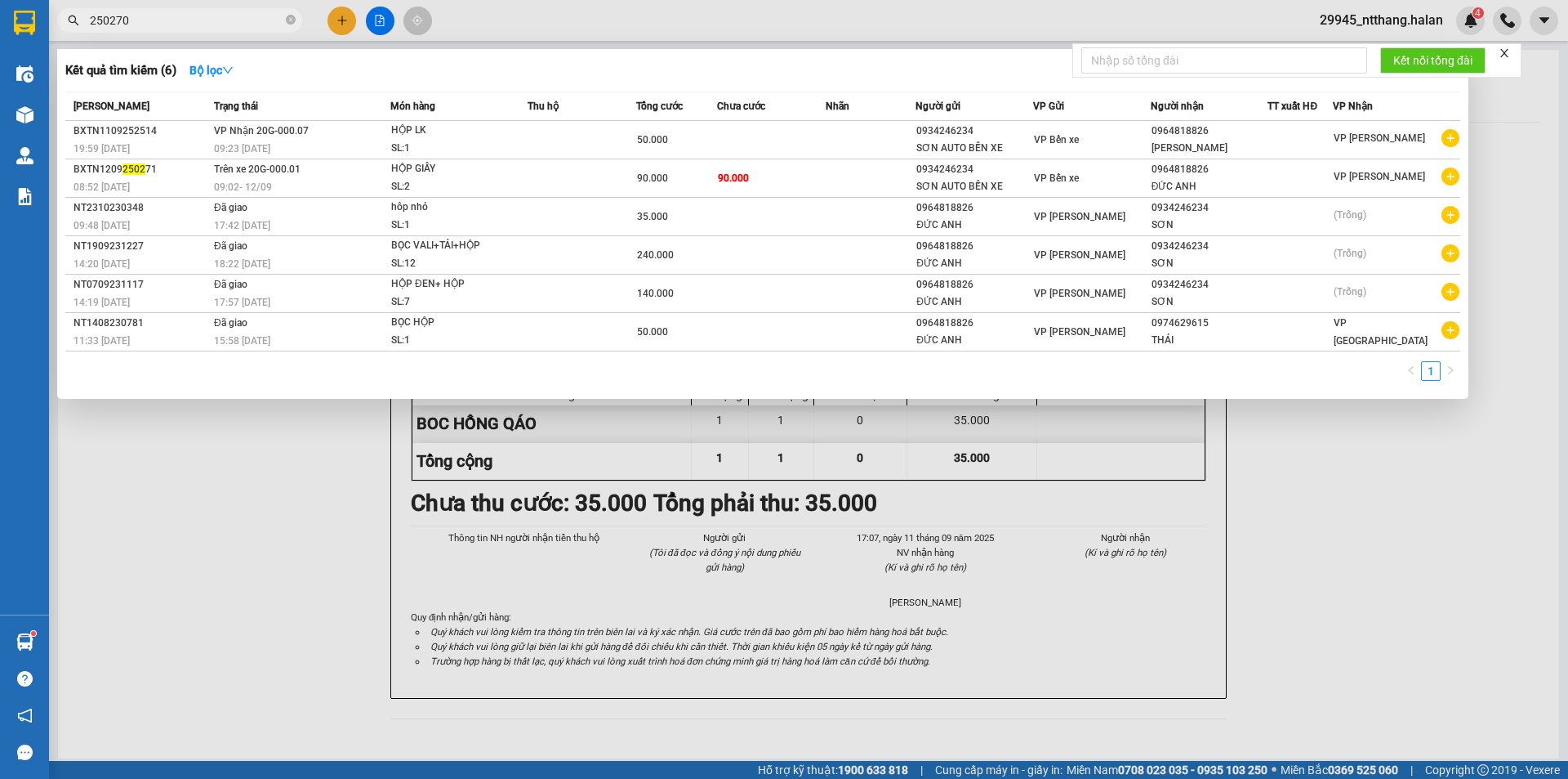
type input "250270"
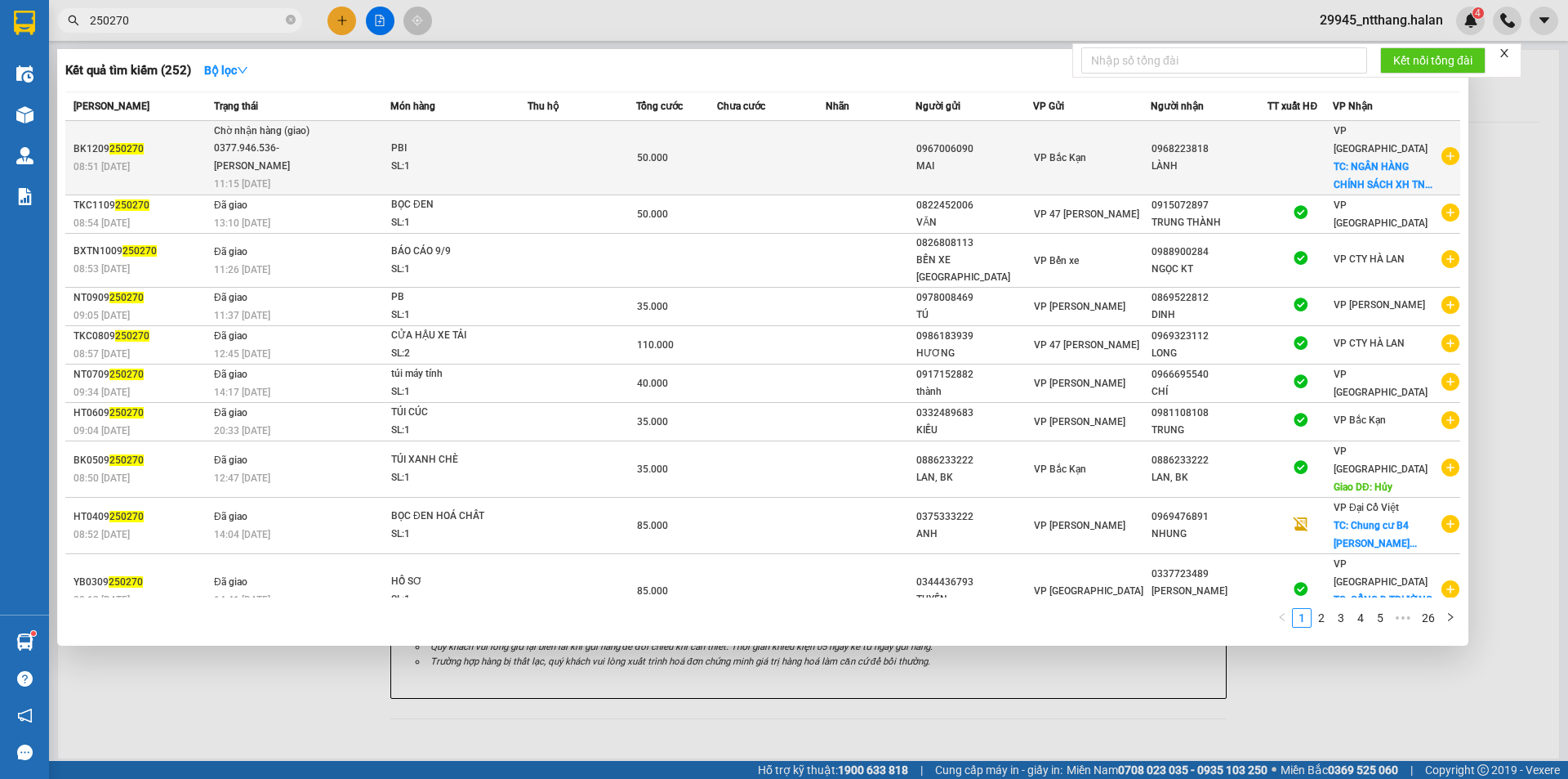
click at [741, 161] on td at bounding box center [771, 158] width 109 height 74
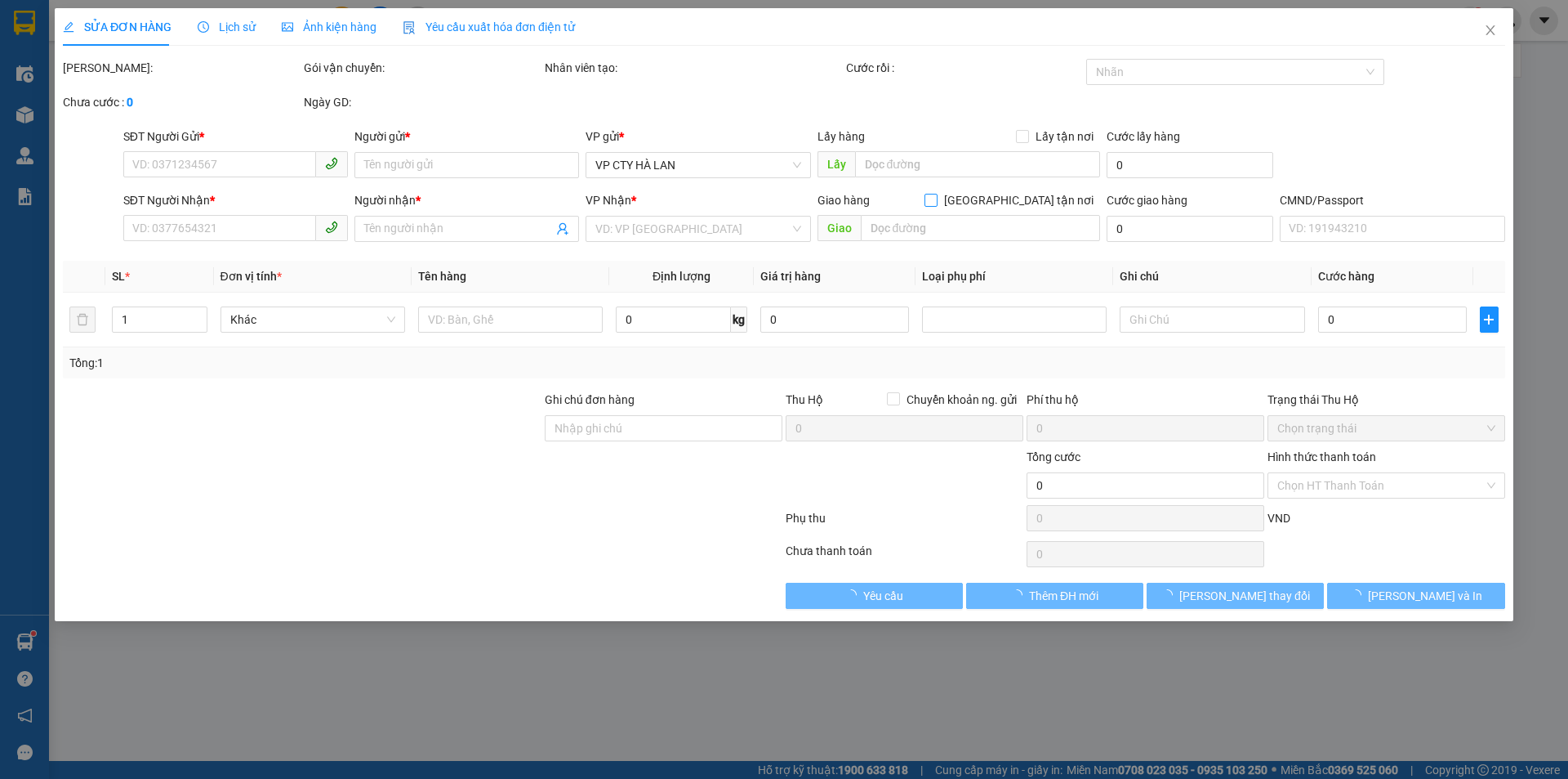
type input "0967006090"
type input "MAI"
type input "0968223818"
type input "LÀNH"
checkbox input "true"
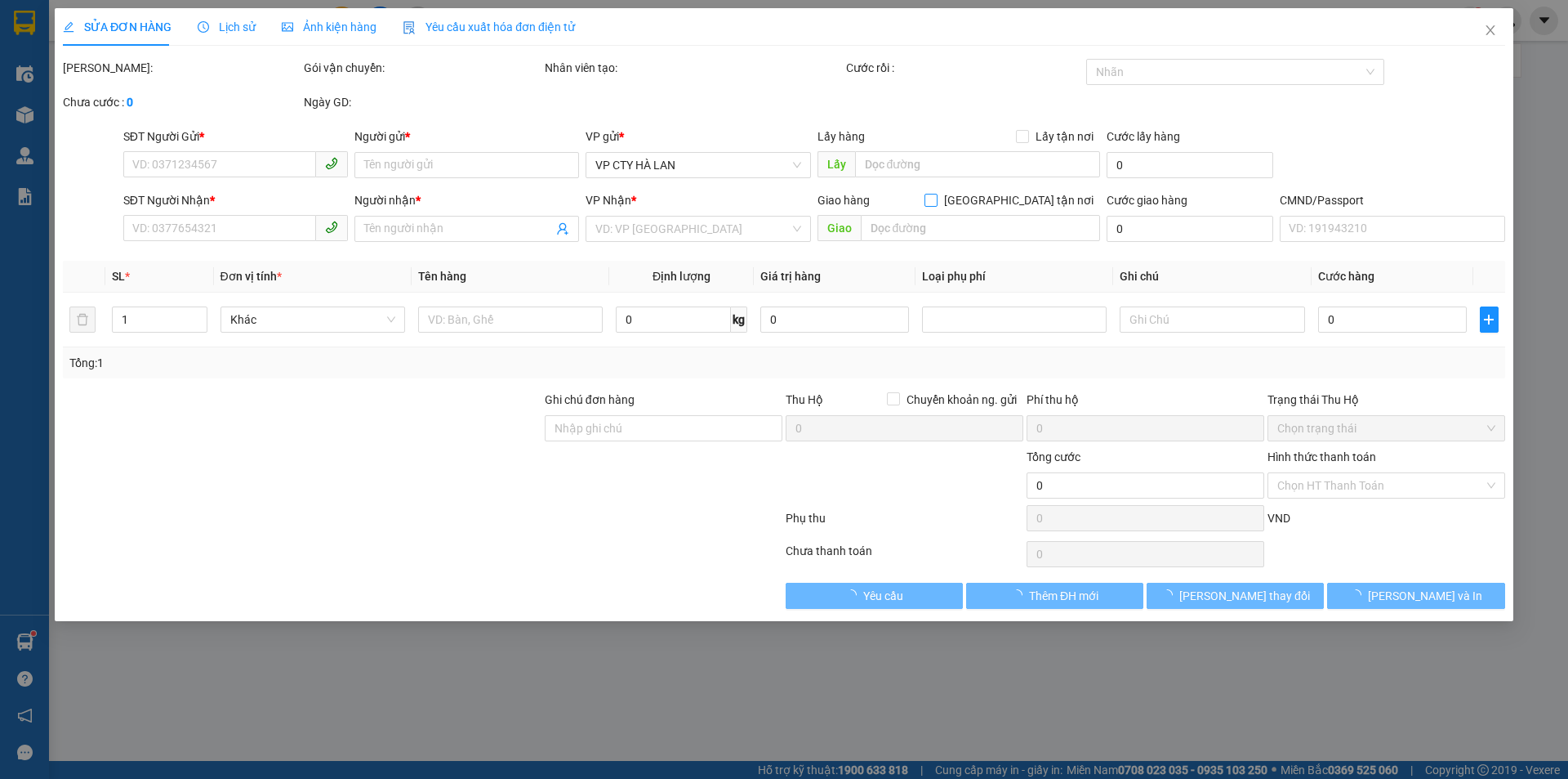
type input "NGÂN HÀNG CHÍNH SÁCH XH TN, SỐ 14 ĐG PCK, [PERSON_NAME]"
type input "50.000"
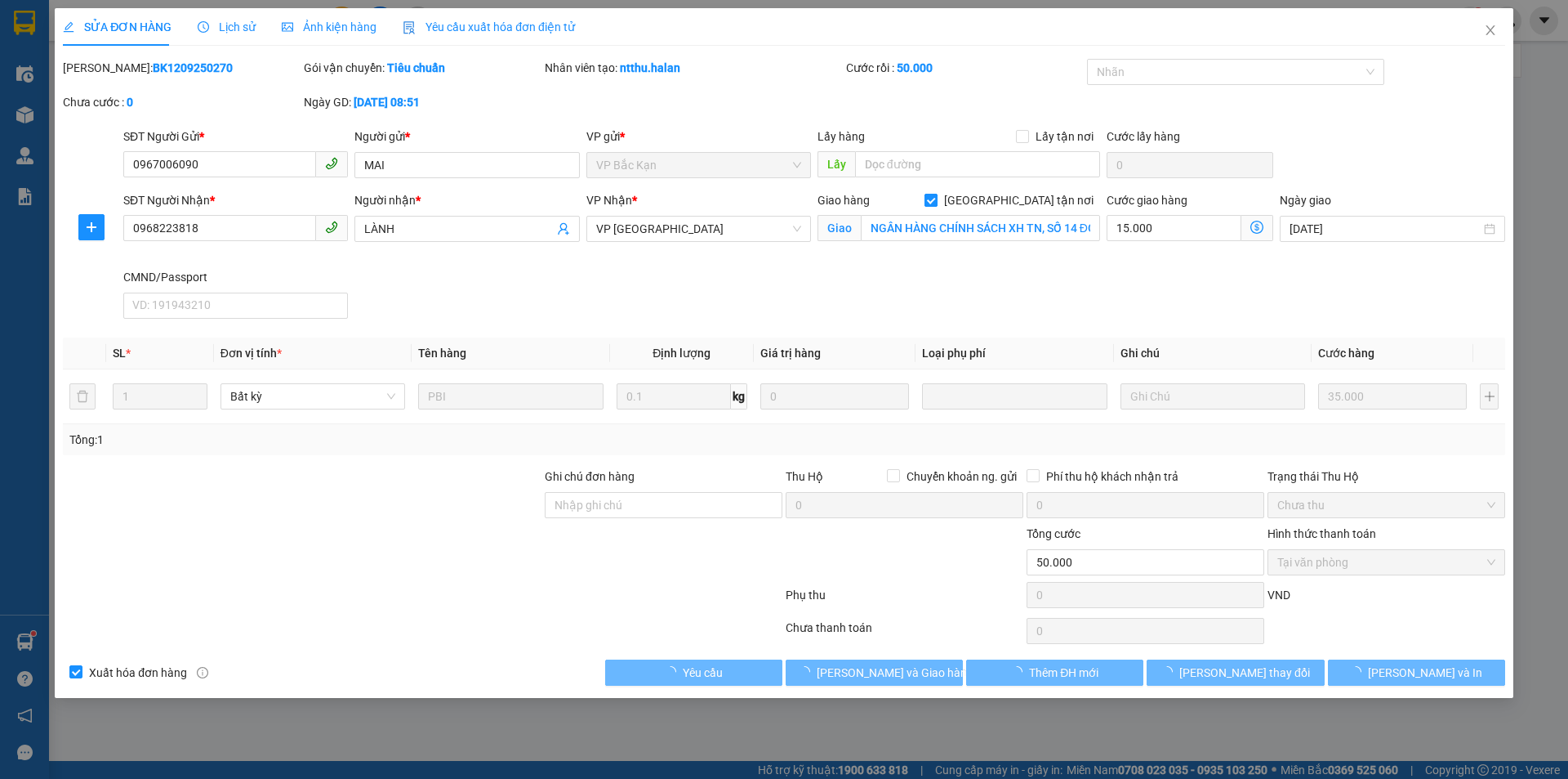
click at [936, 201] on input "[GEOGRAPHIC_DATA] tận nơi" at bounding box center [930, 200] width 12 height 12
checkbox input "false"
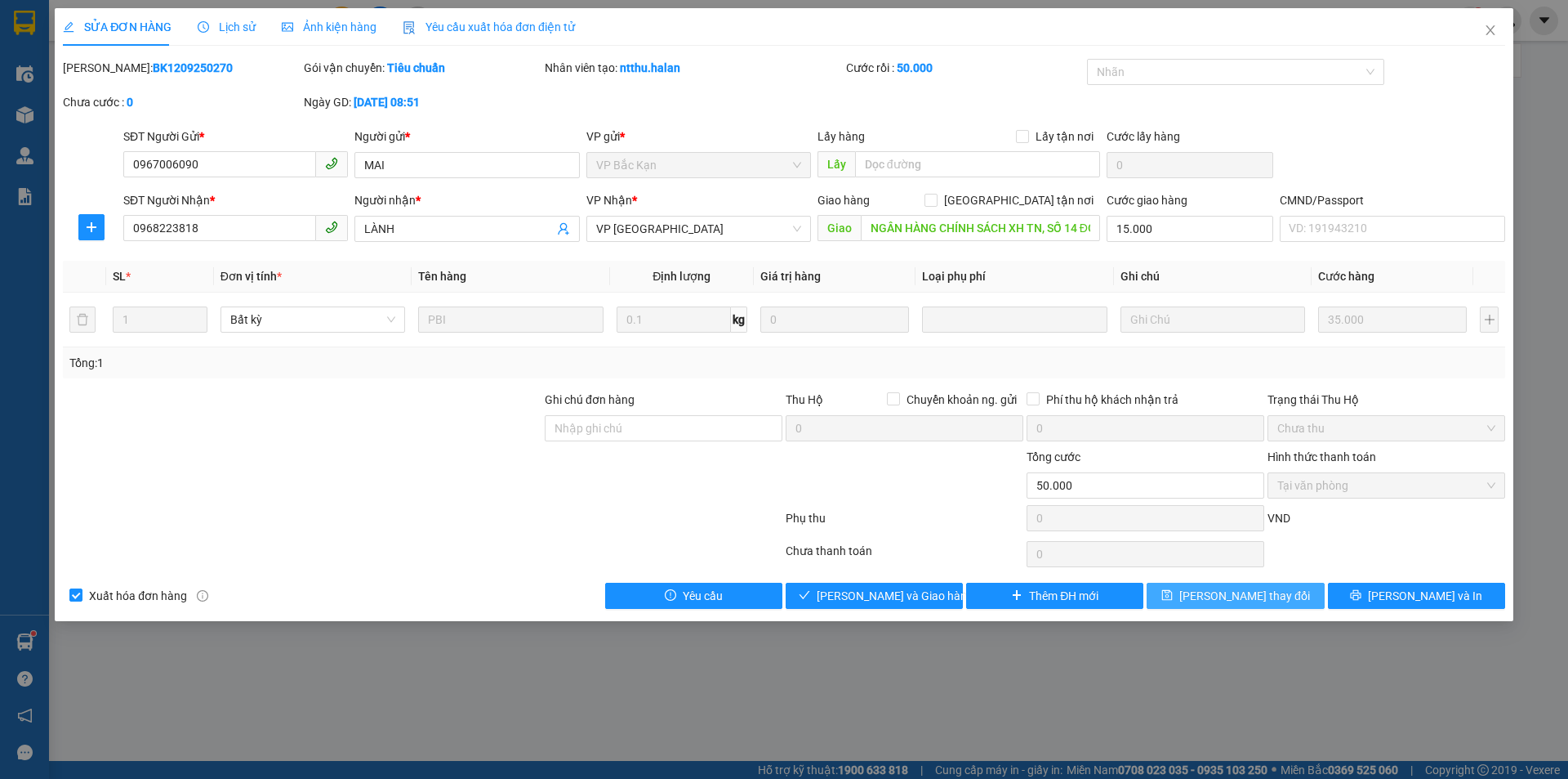
click at [1243, 588] on span "[PERSON_NAME] thay đổi" at bounding box center [1244, 596] width 131 height 18
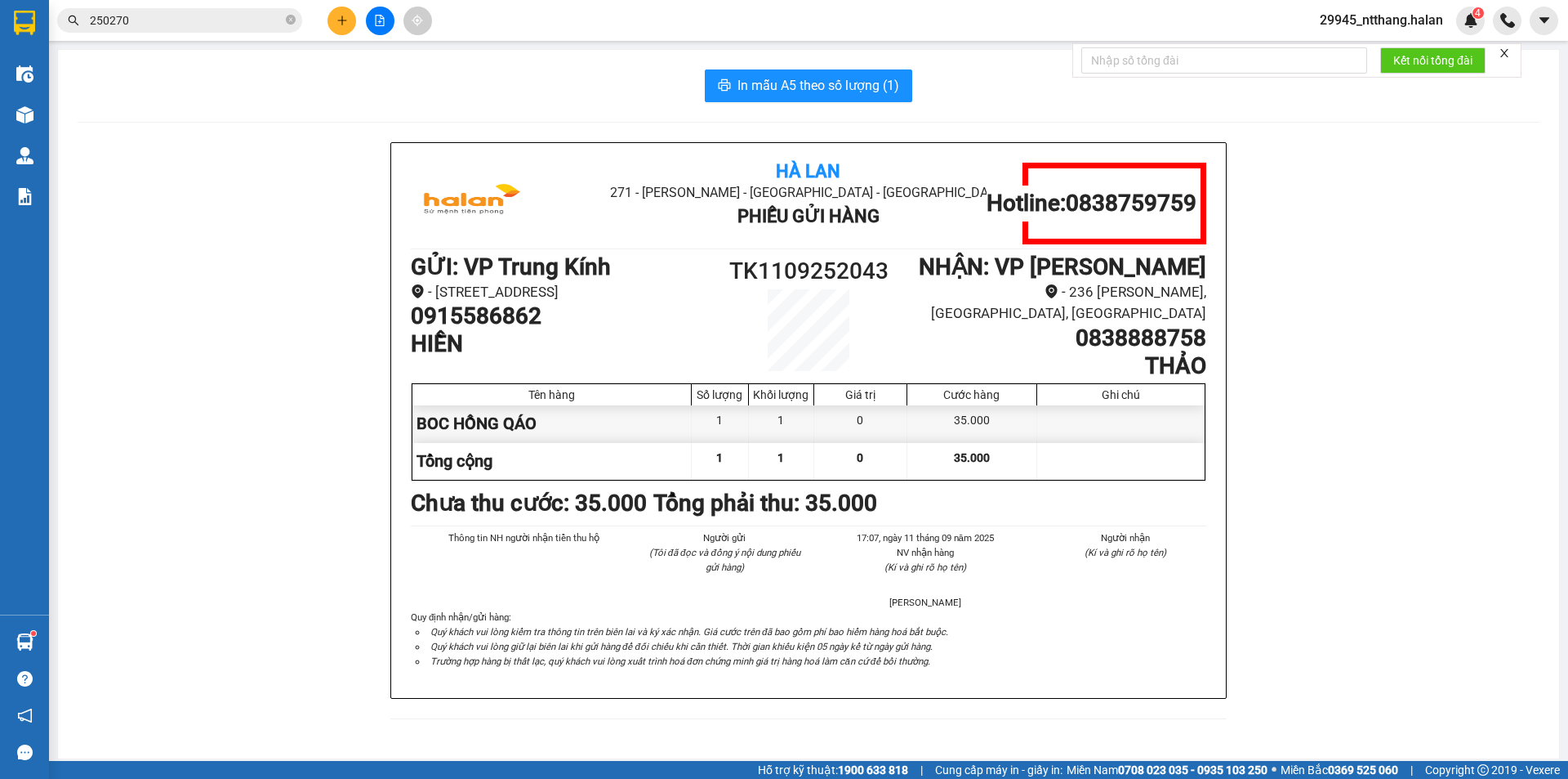
click at [239, 26] on input "250270" at bounding box center [186, 20] width 193 height 18
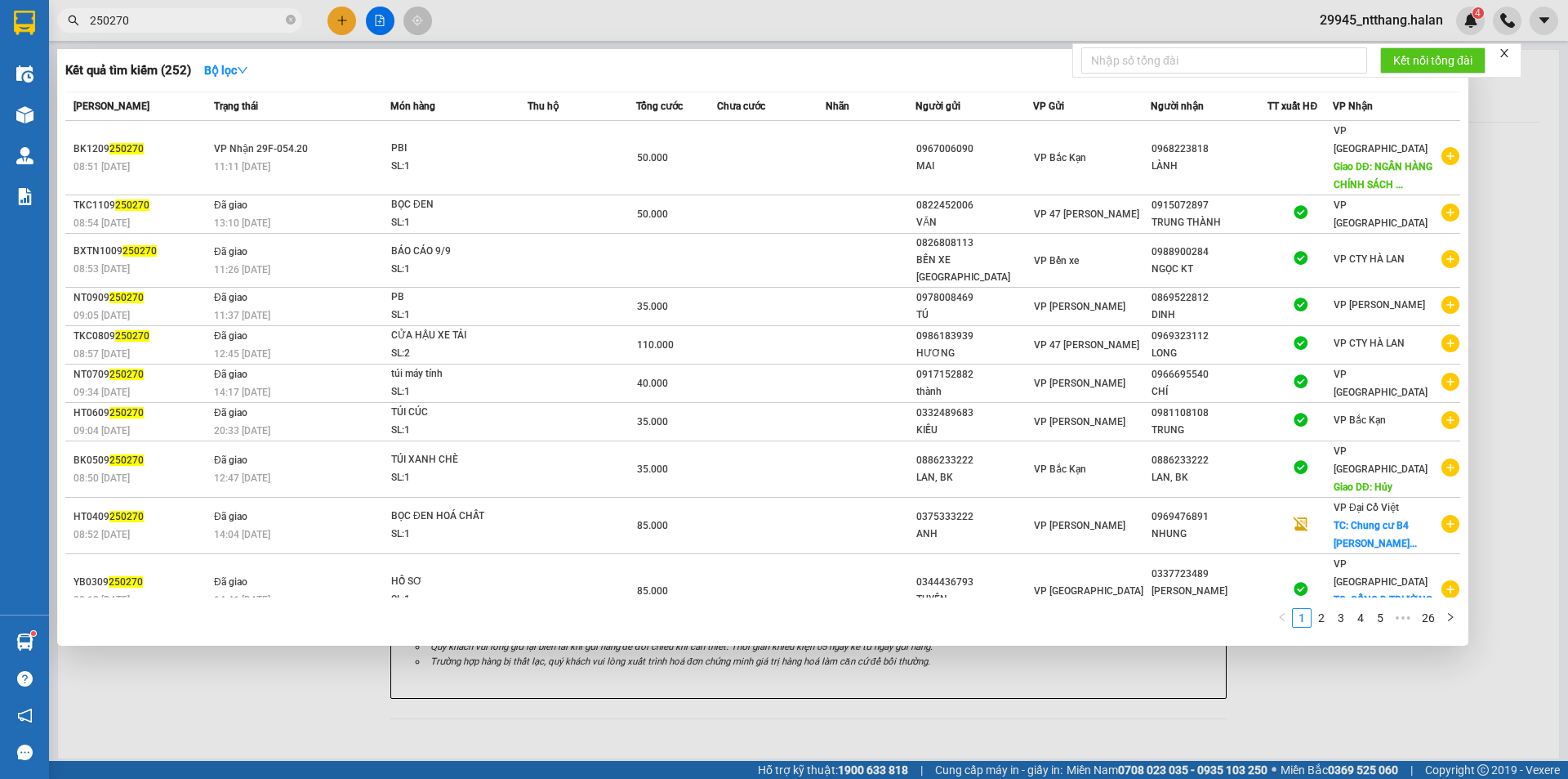
click at [239, 26] on input "250270" at bounding box center [186, 20] width 193 height 18
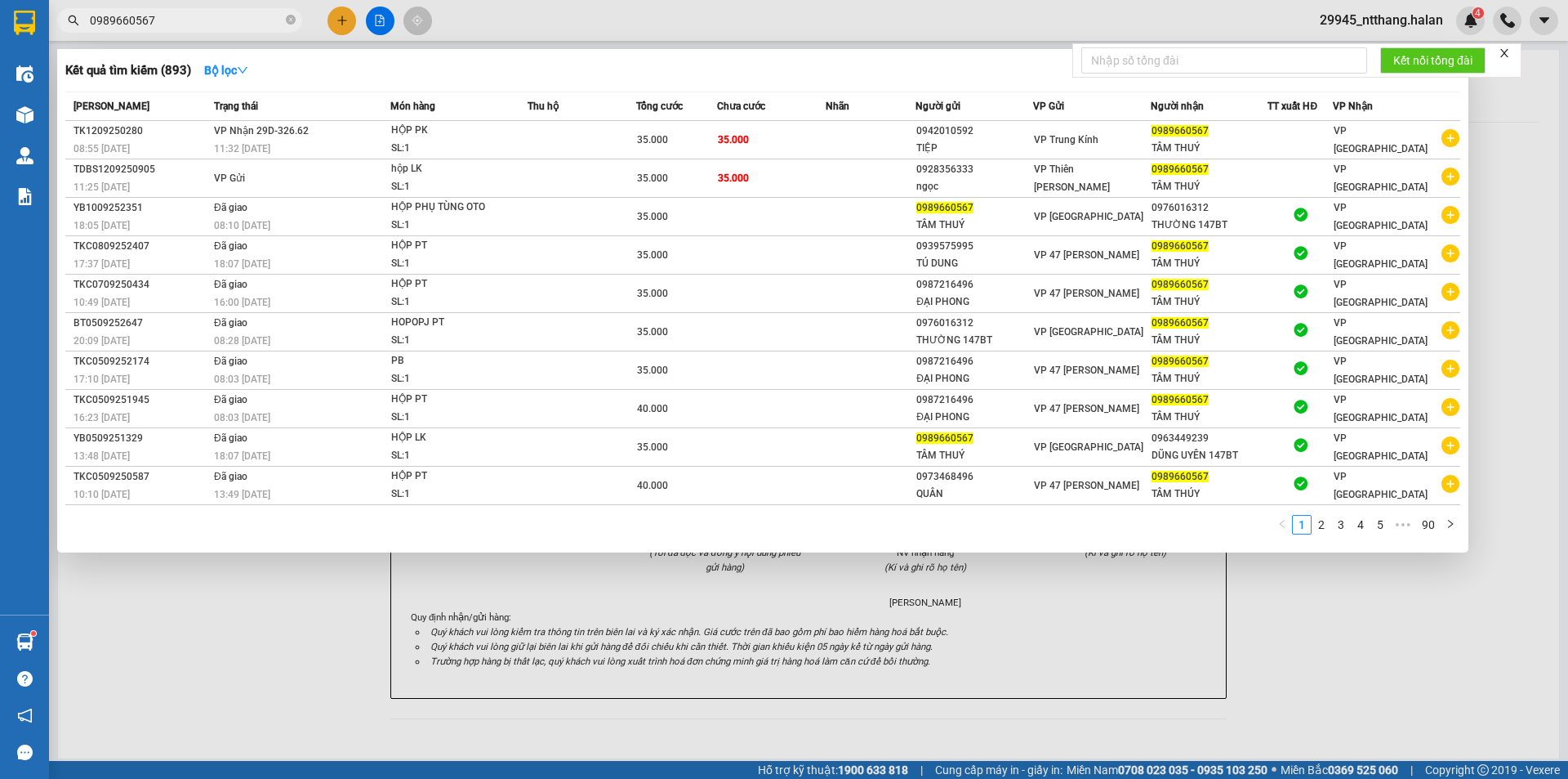
type input "0989660567"
click at [1327, 529] on link "2" at bounding box center [1321, 524] width 18 height 18
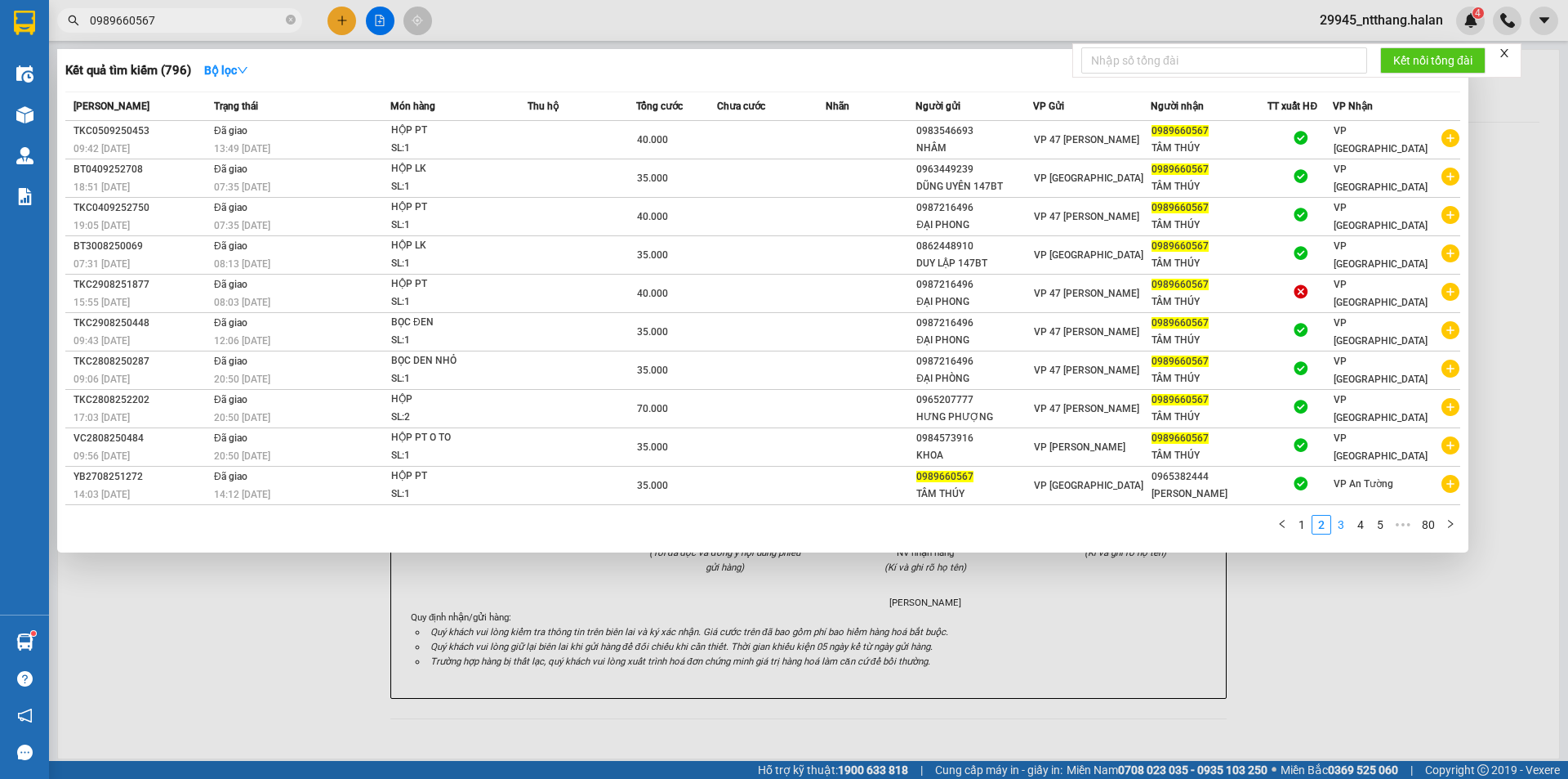
click at [1349, 524] on link "3" at bounding box center [1341, 524] width 18 height 18
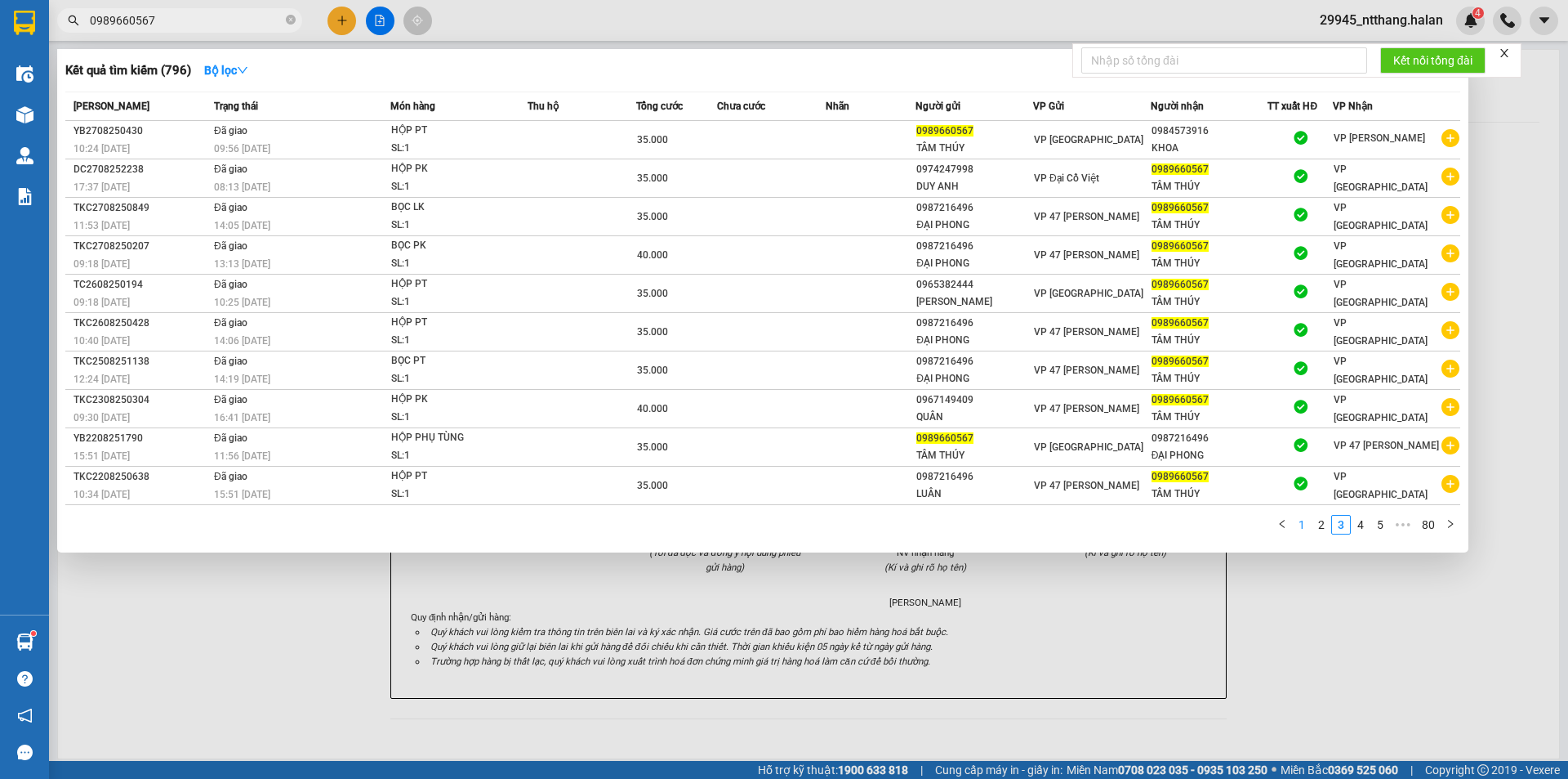
click at [1306, 526] on link "1" at bounding box center [1302, 524] width 18 height 18
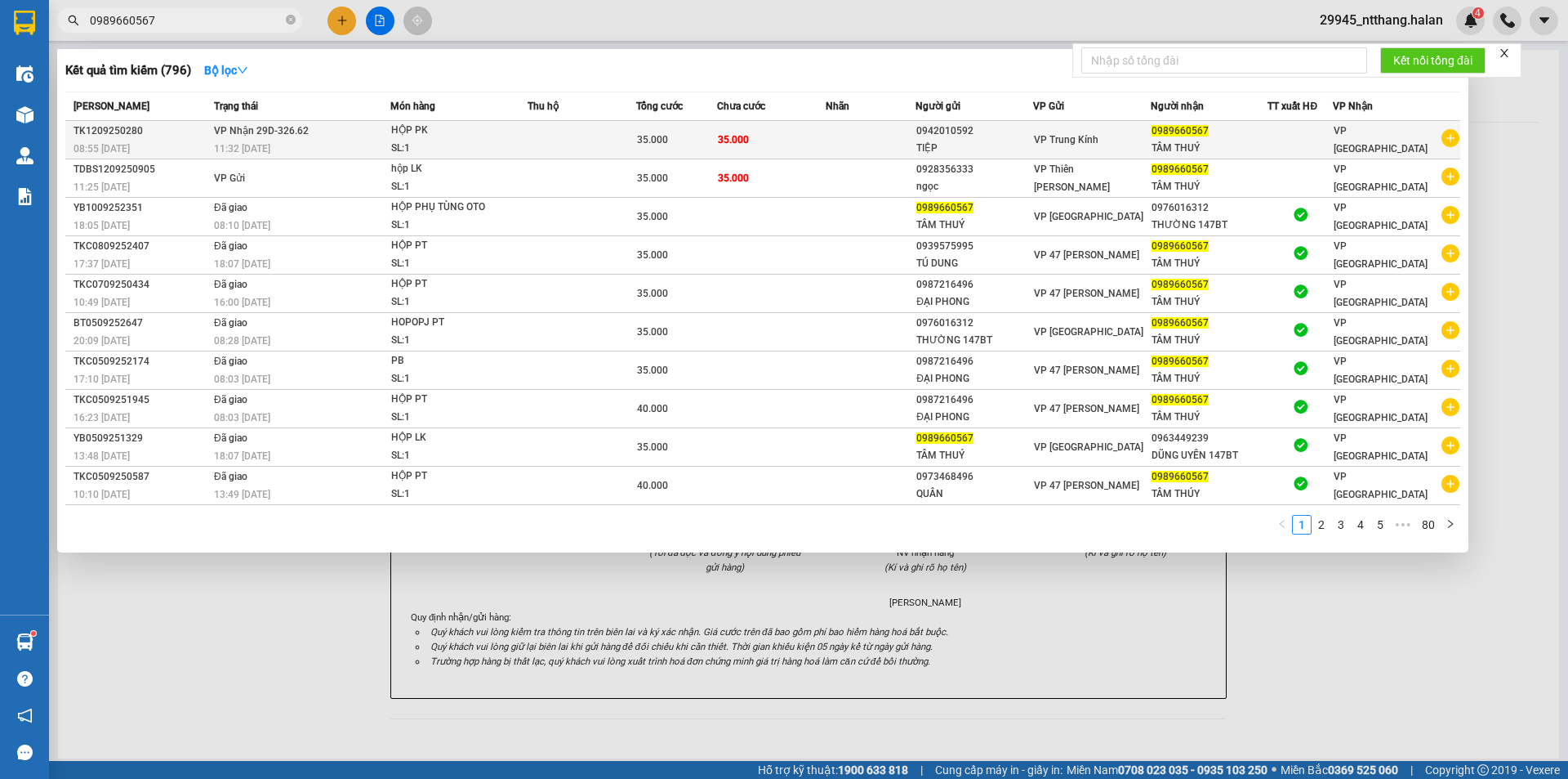
click at [870, 144] on td at bounding box center [871, 140] width 90 height 38
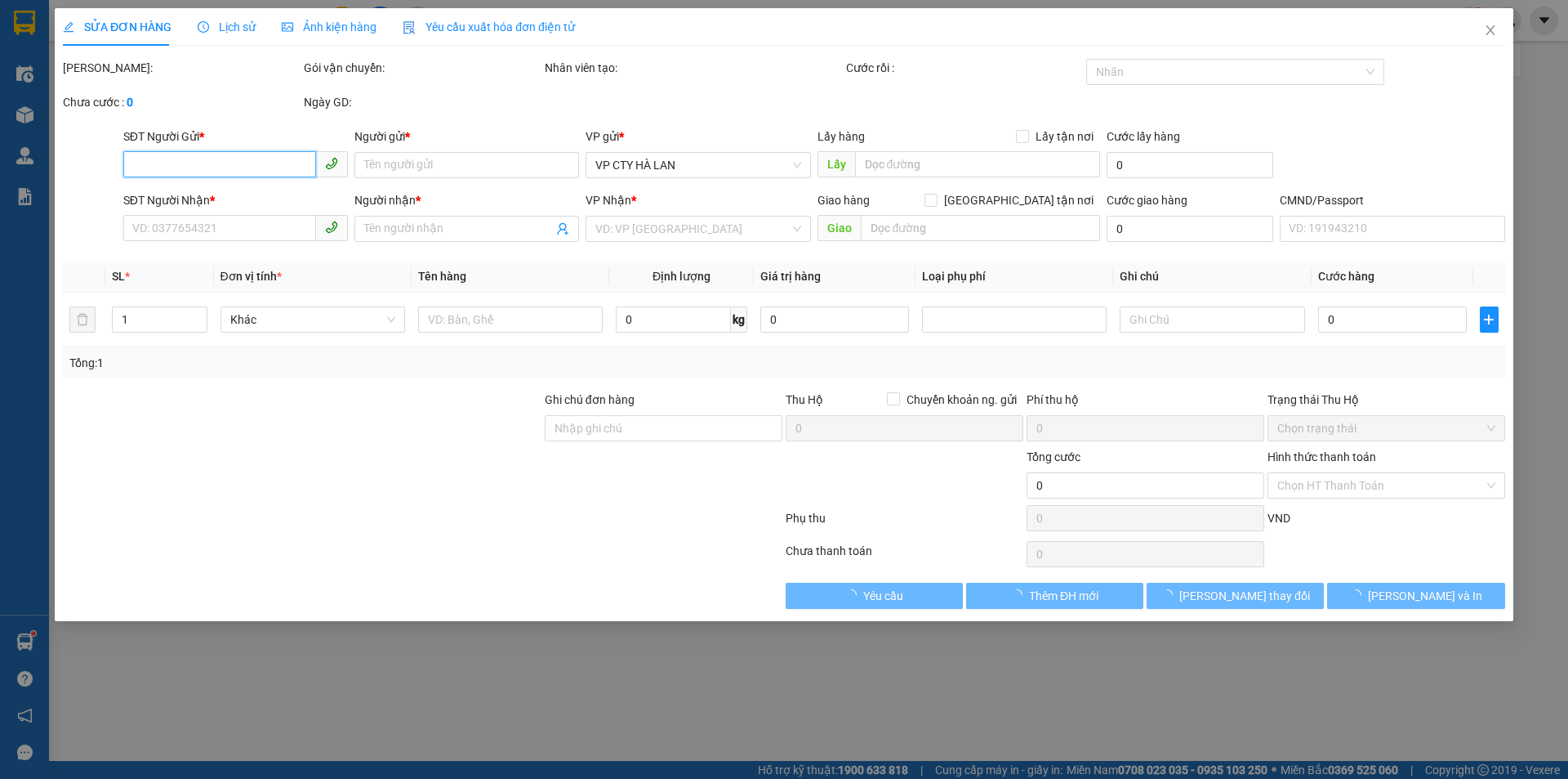
type input "0942010592"
type input "TIỆP"
type input "0989660567"
type input "TÂM THUÝ"
type input "35.000"
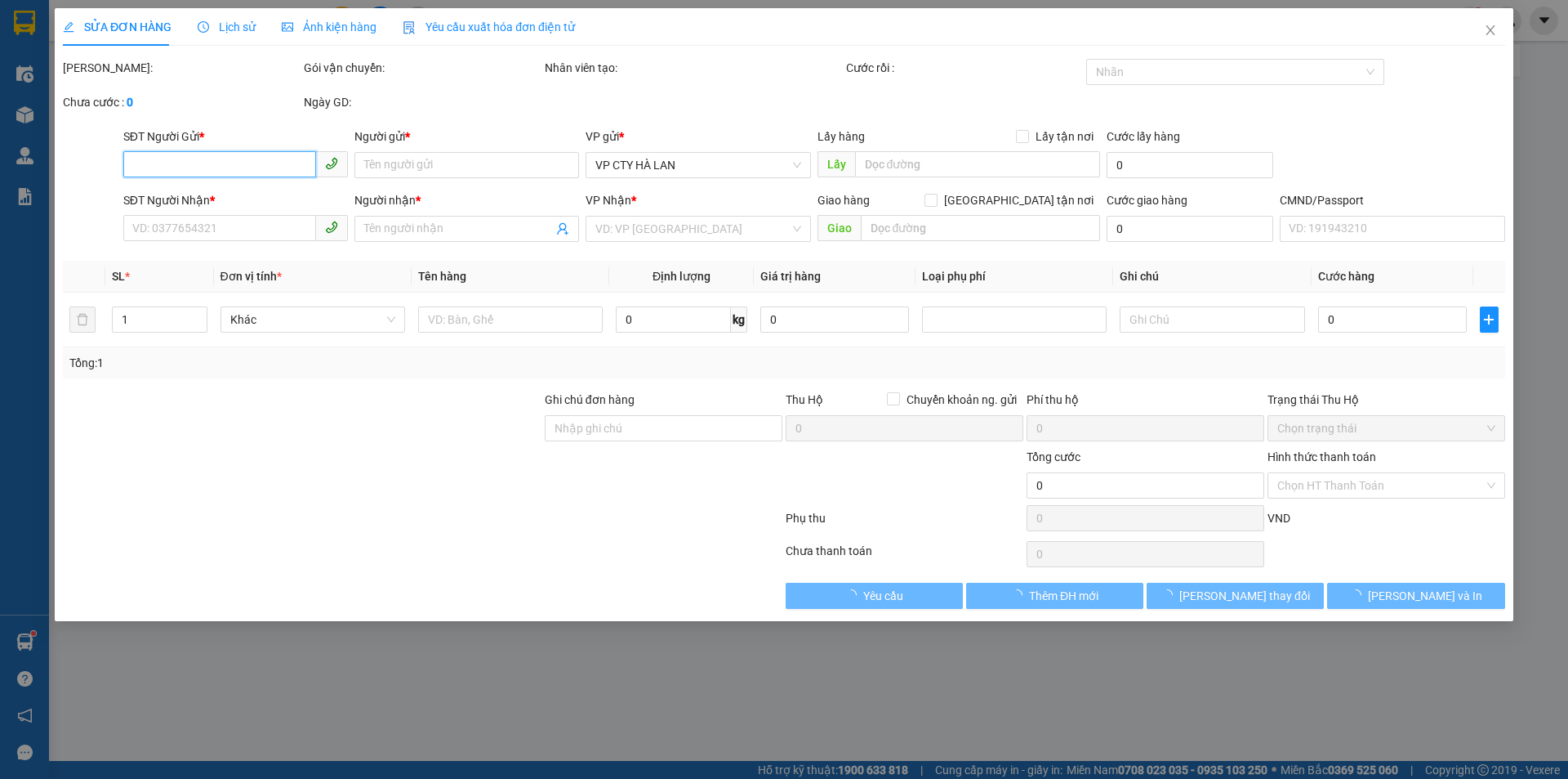
type input "35.000"
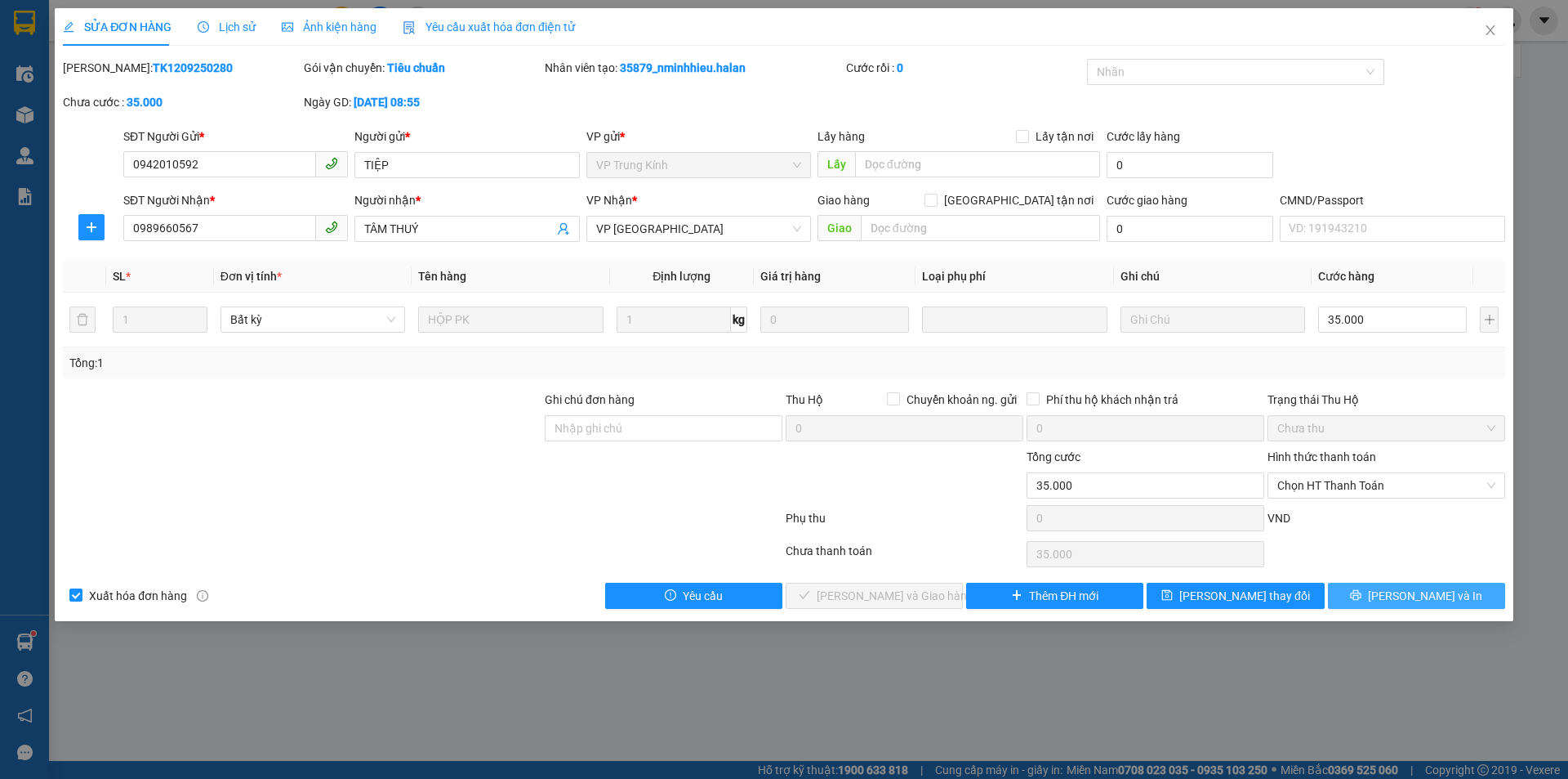
click at [1362, 604] on button "[PERSON_NAME] và In" at bounding box center [1416, 596] width 178 height 26
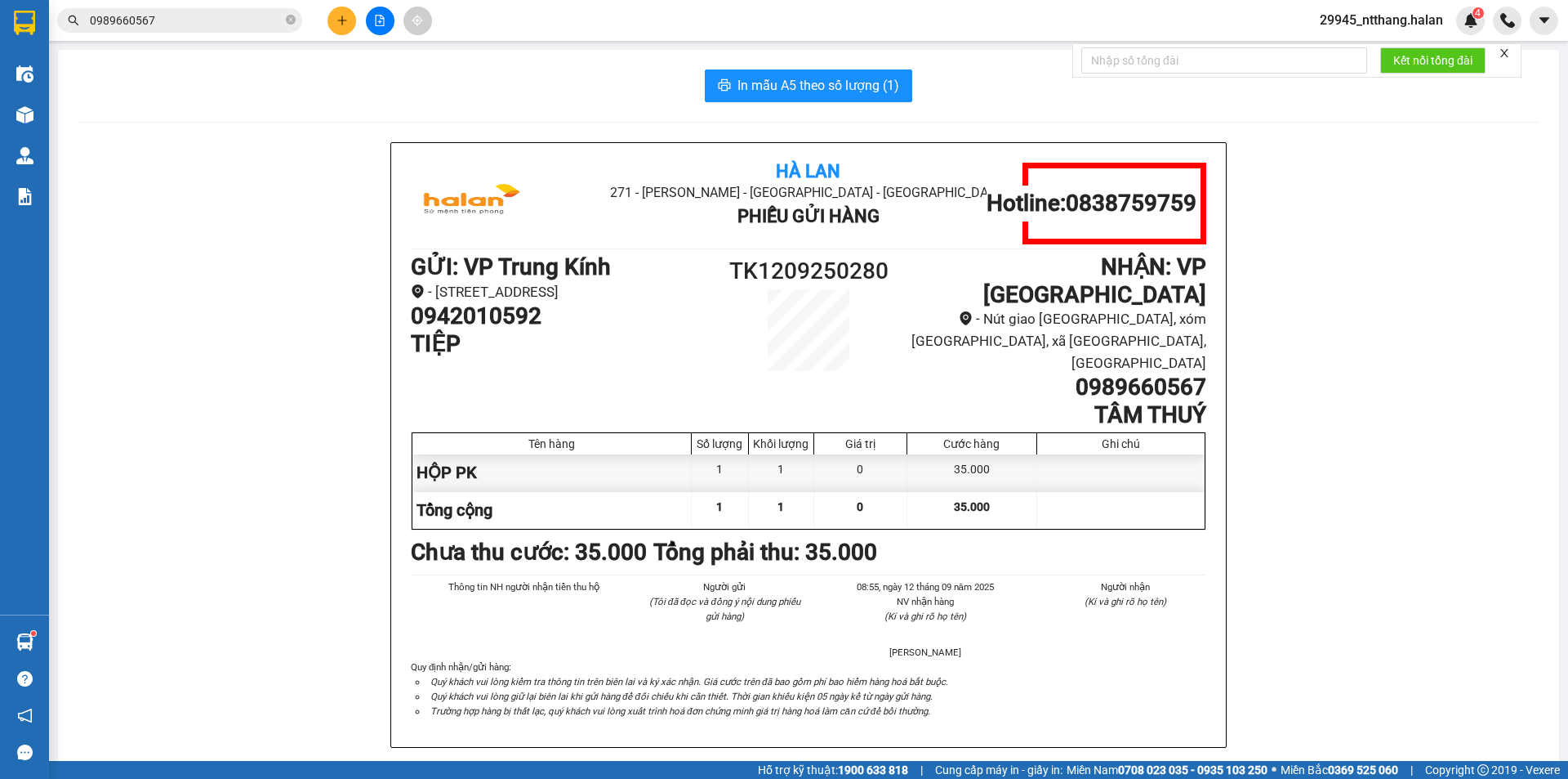
click at [268, 21] on input "0989660567" at bounding box center [186, 20] width 193 height 18
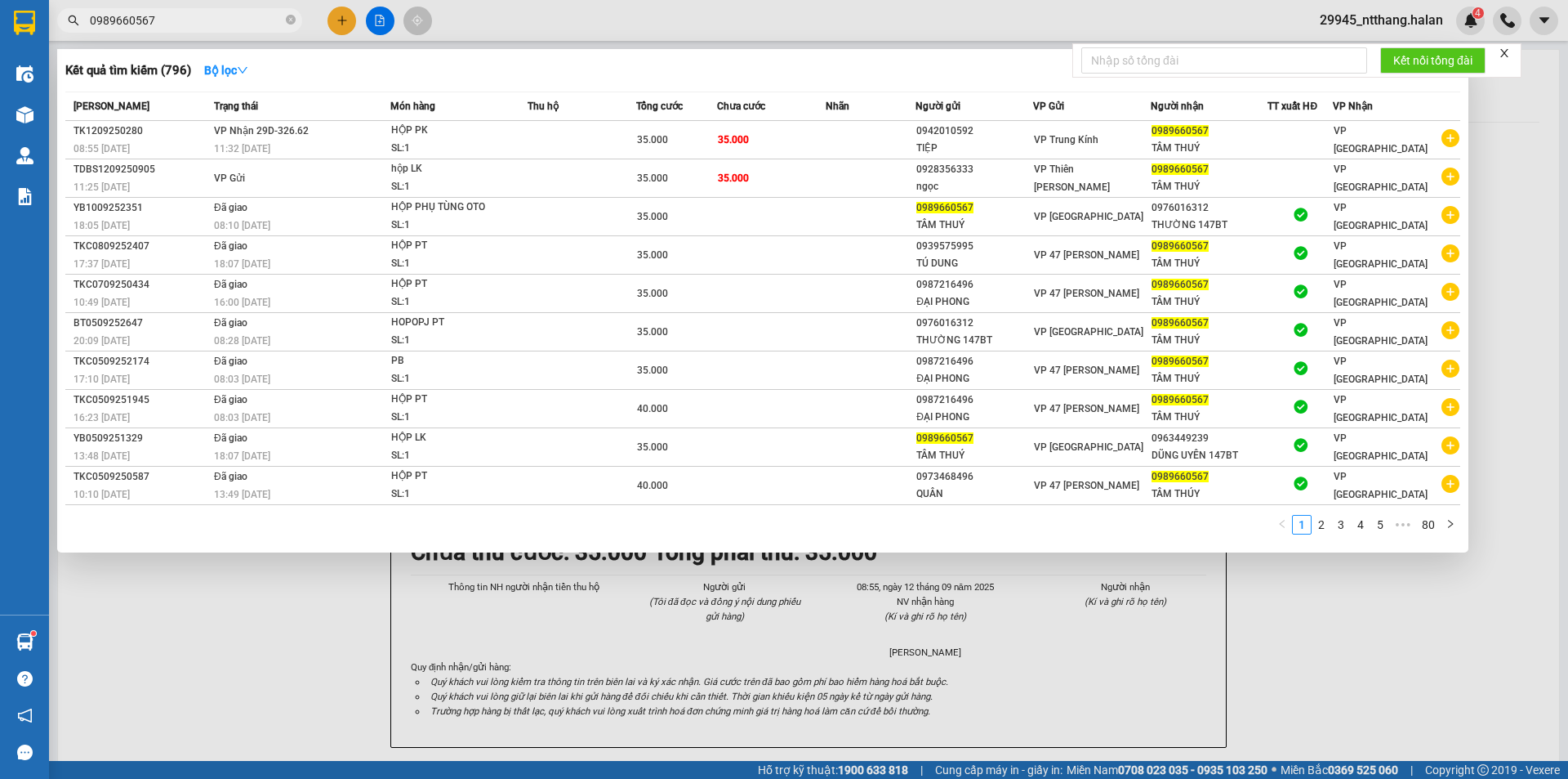
click at [268, 21] on input "0989660567" at bounding box center [186, 20] width 193 height 18
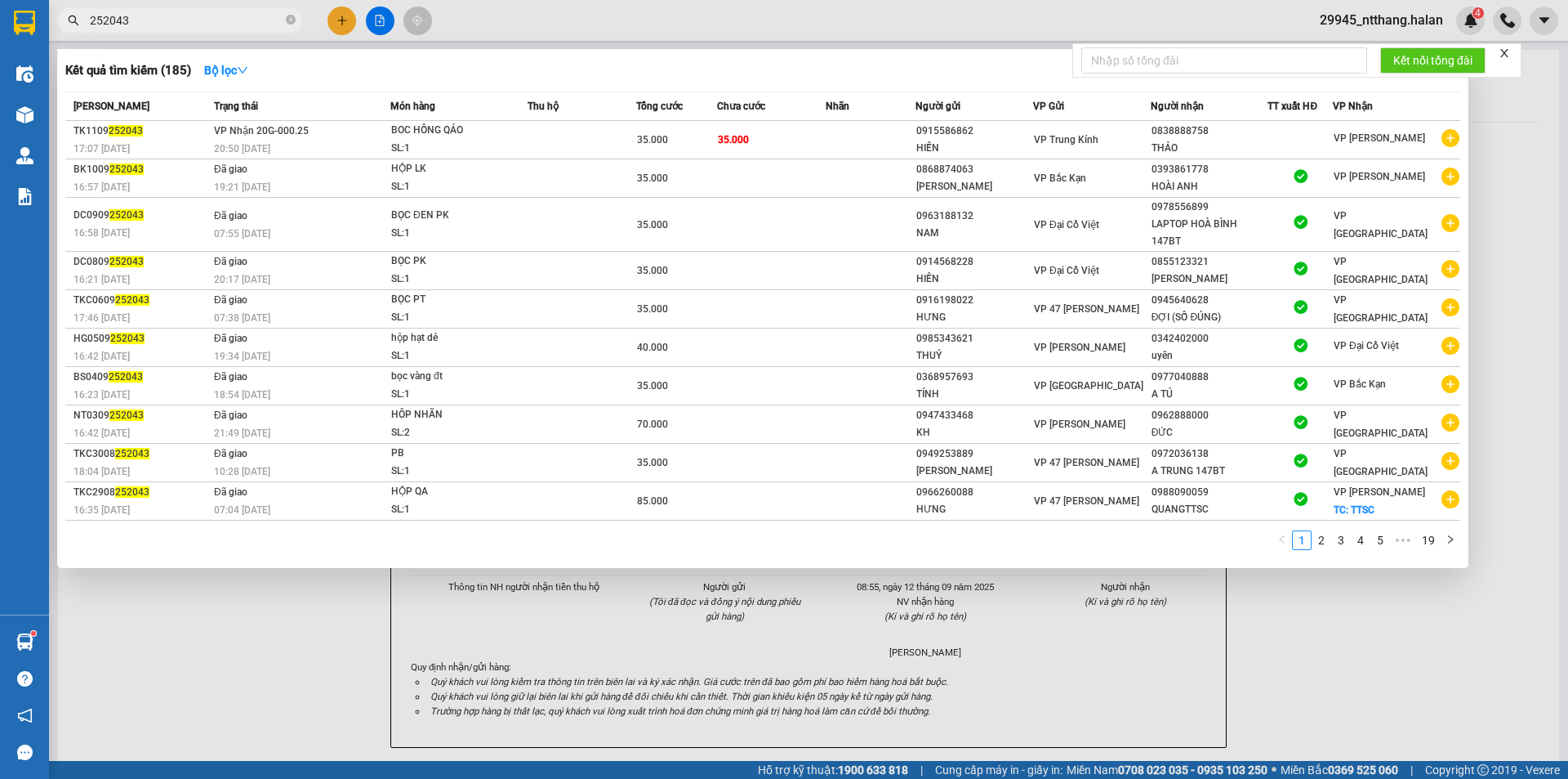
click at [662, 76] on div "Kết quả tìm kiếm ( 185 ) Bộ lọc" at bounding box center [762, 70] width 1395 height 26
click at [145, 12] on input "252043" at bounding box center [186, 20] width 193 height 18
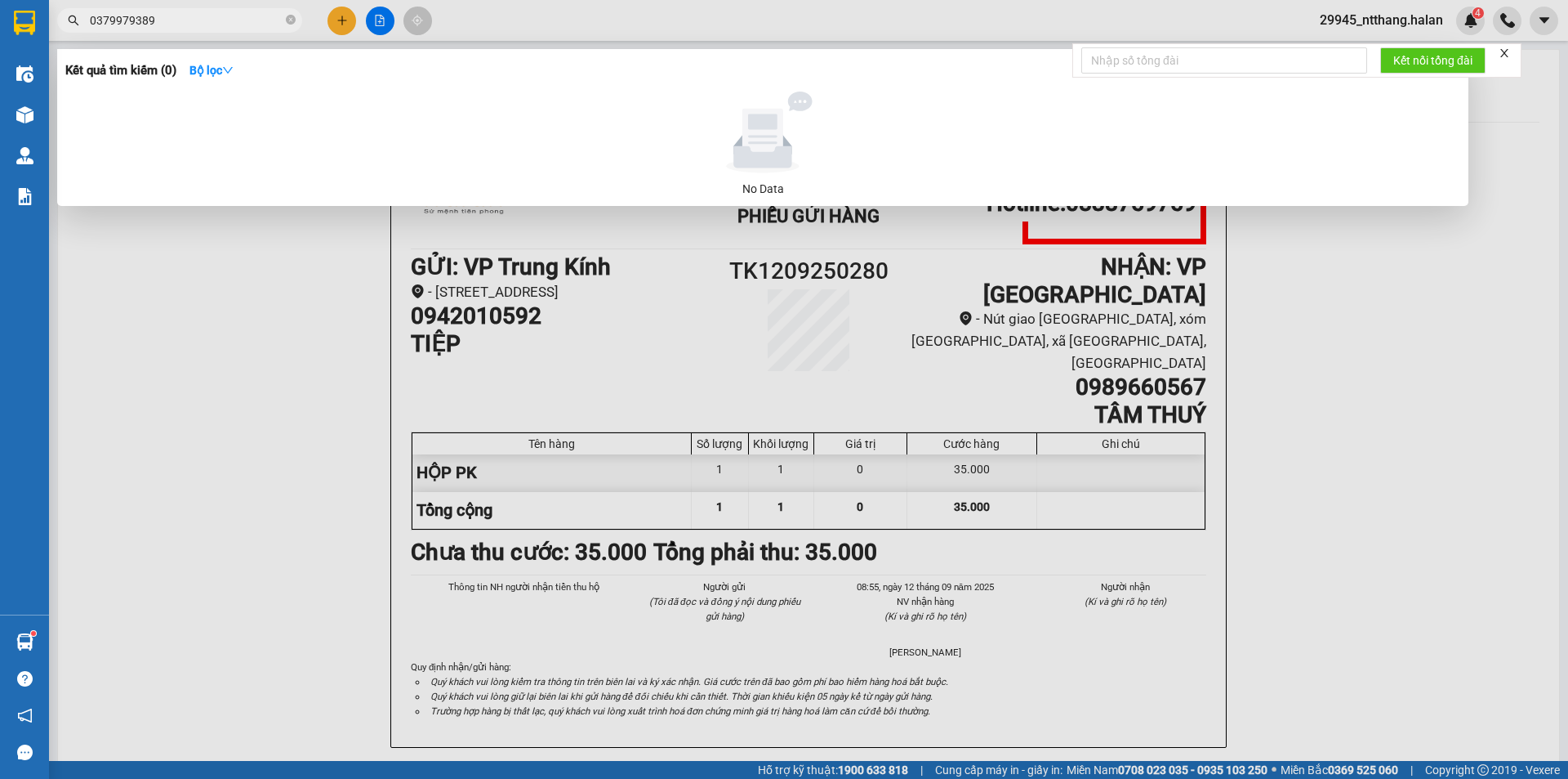
type input "0379979389"
